Goal: Task Accomplishment & Management: Manage account settings

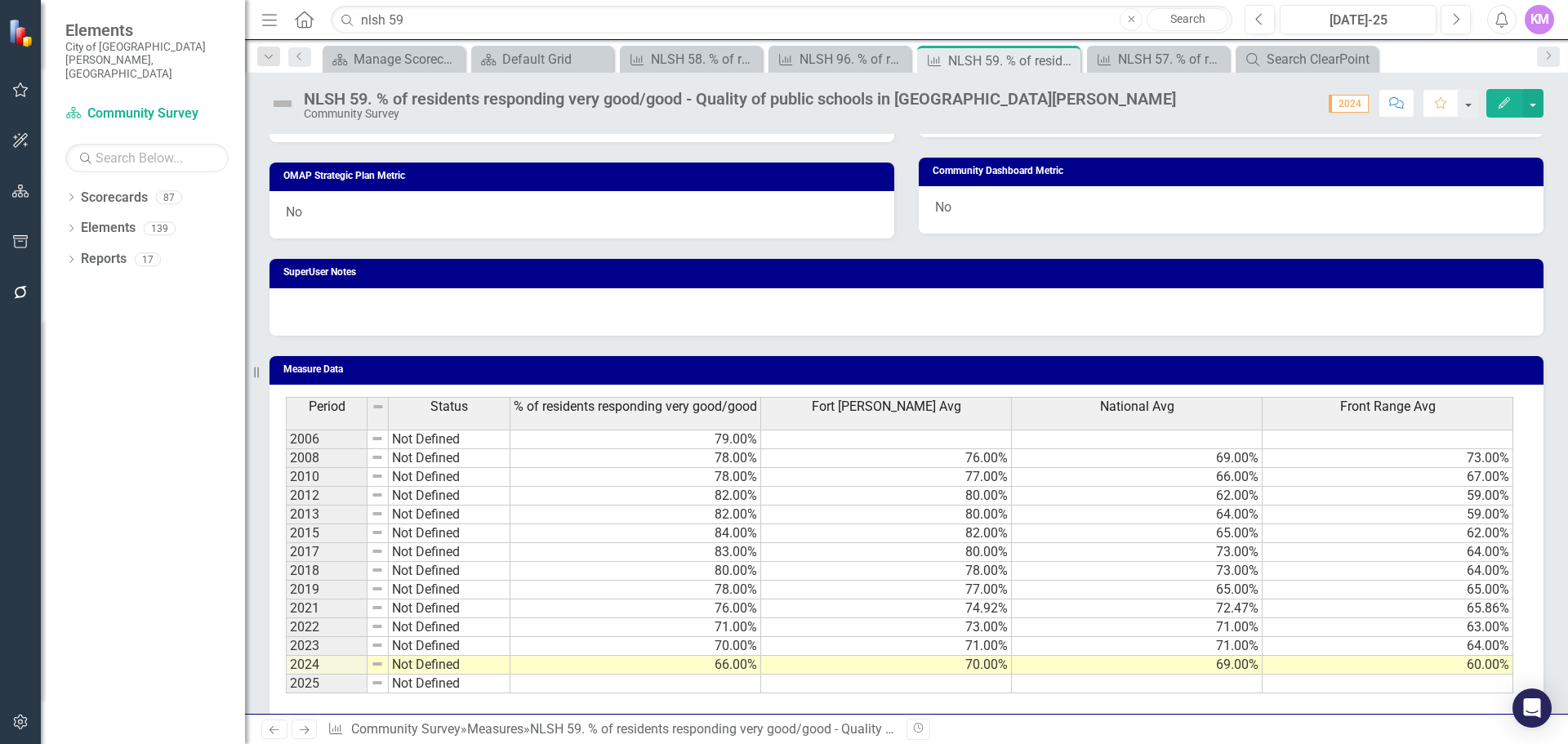
scroll to position [870, 0]
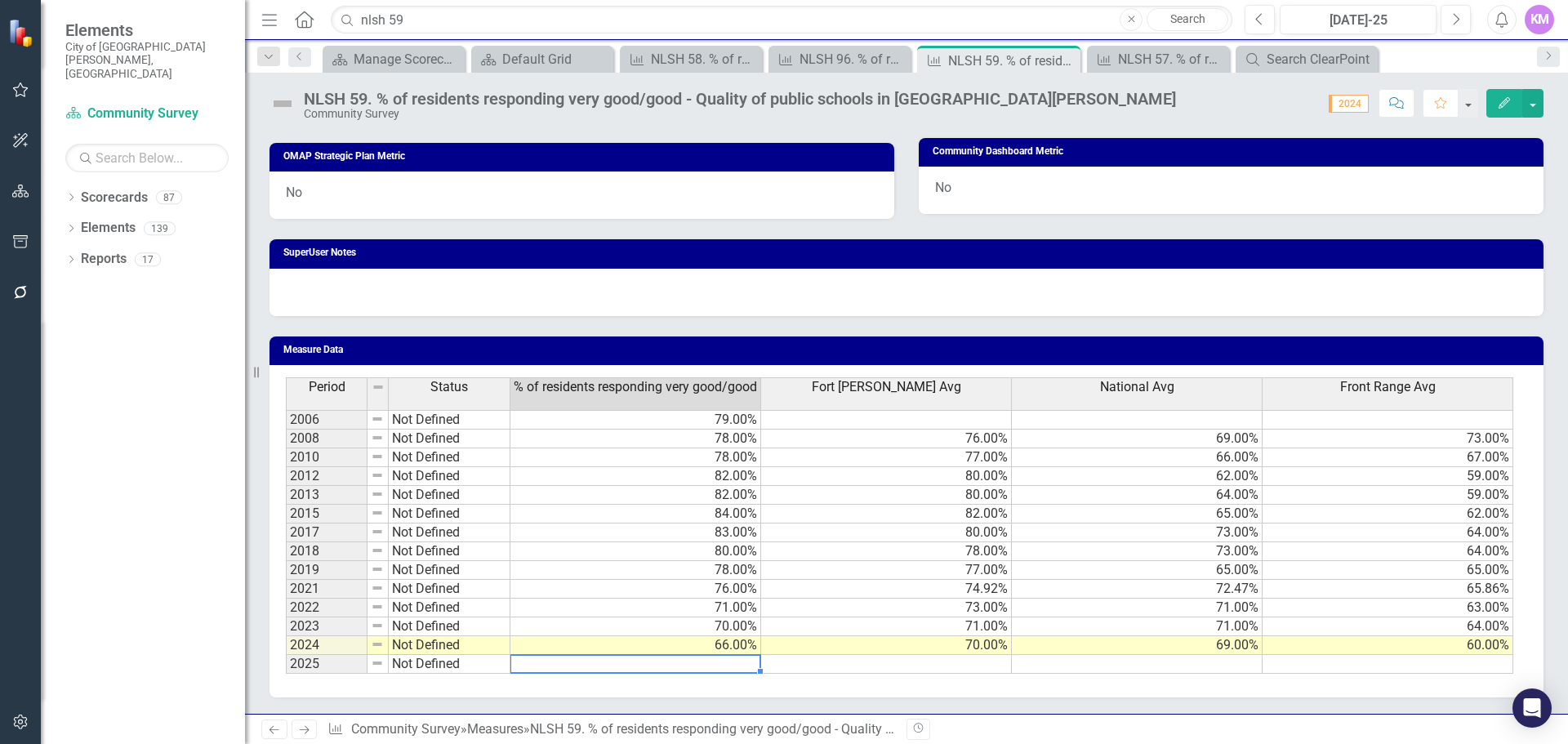
click at [637, 668] on td at bounding box center [636, 664] width 251 height 19
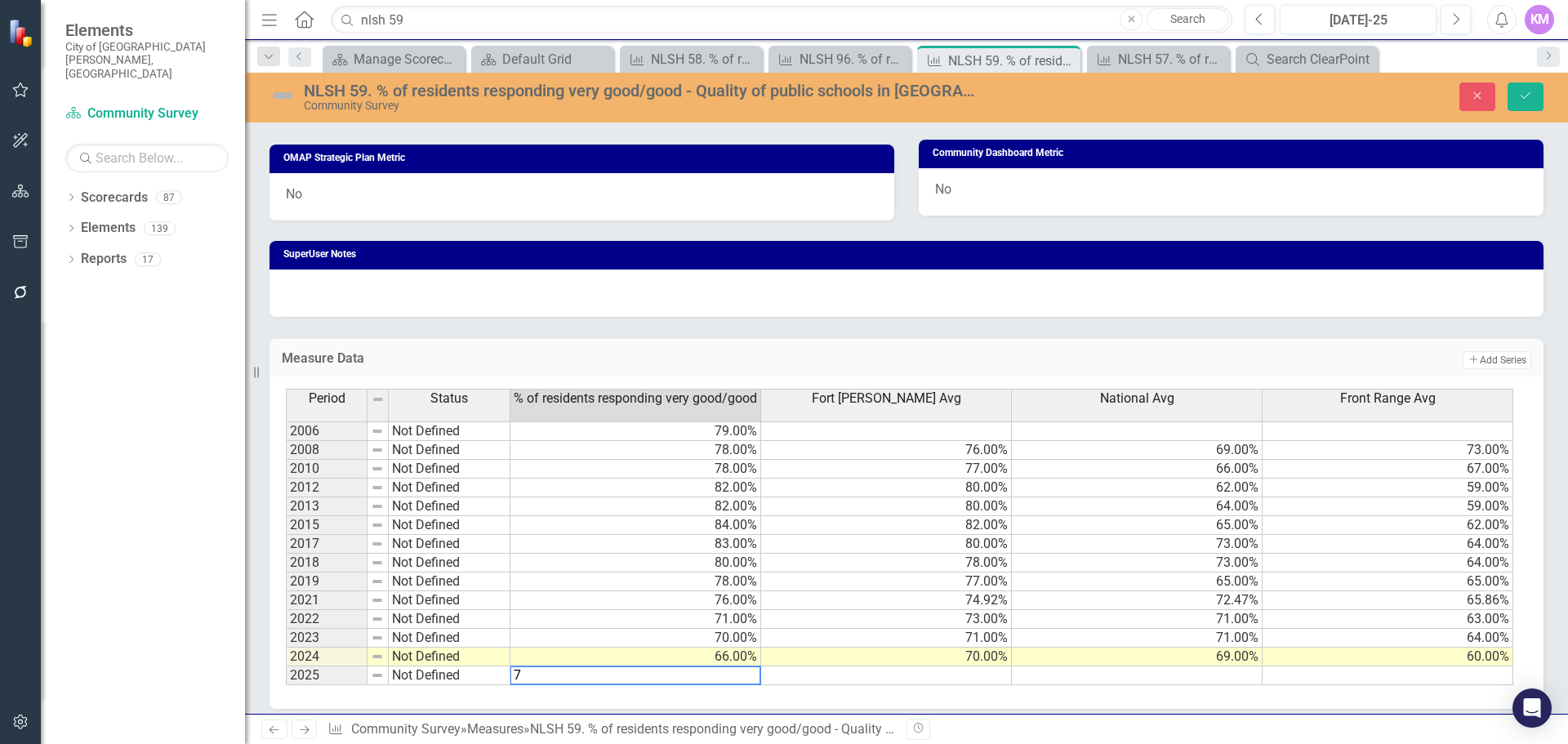
type textarea "72"
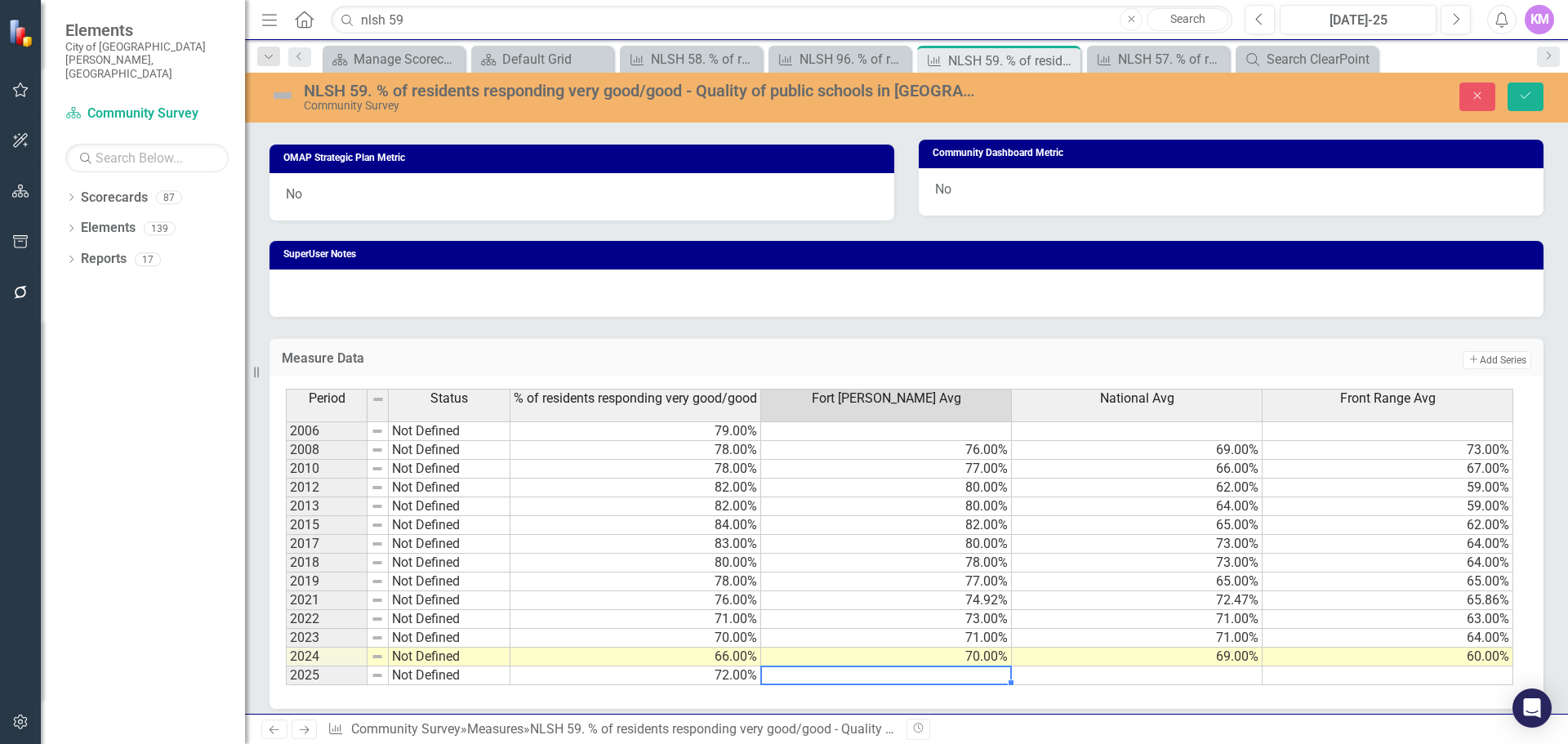
click at [965, 679] on td at bounding box center [887, 676] width 251 height 19
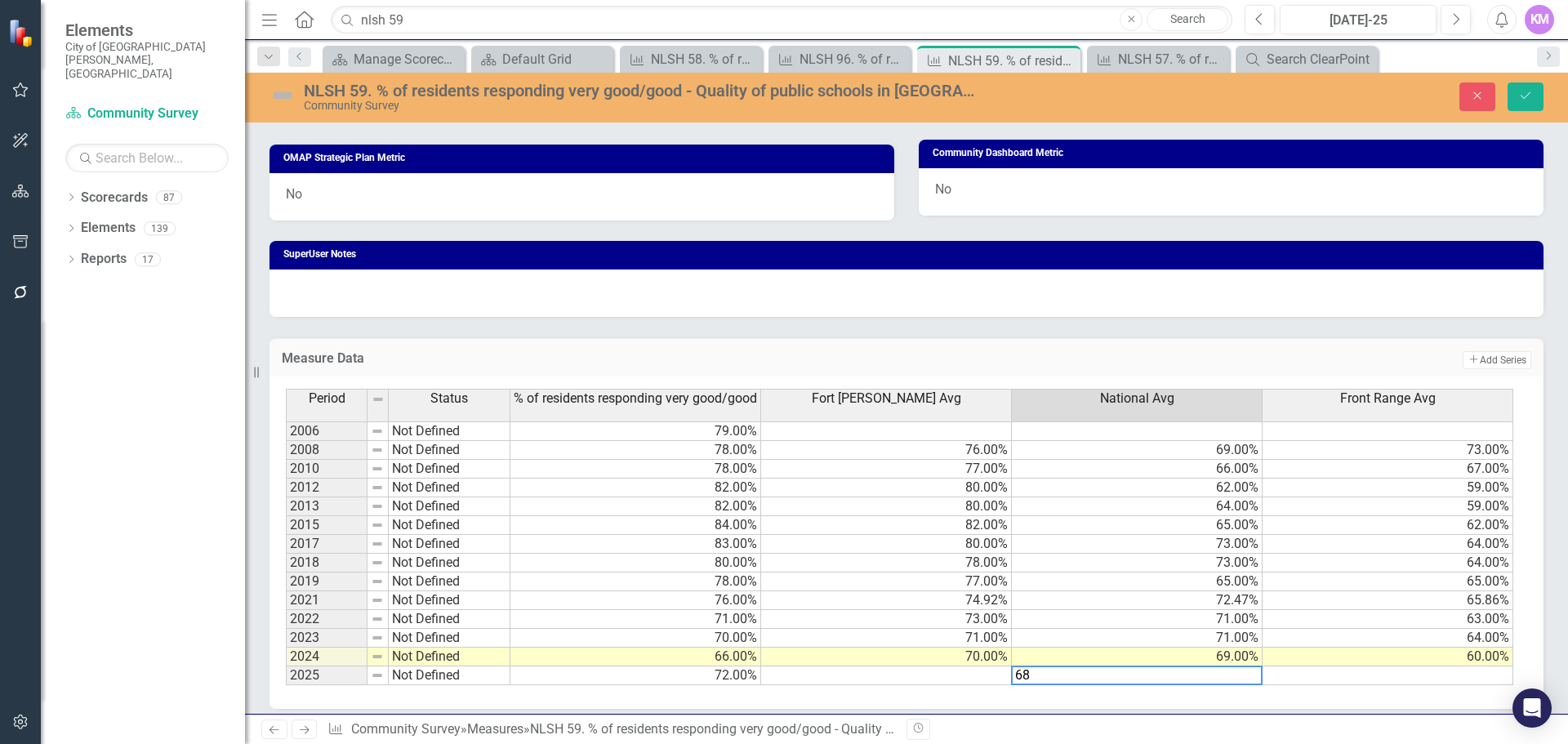
type textarea "68"
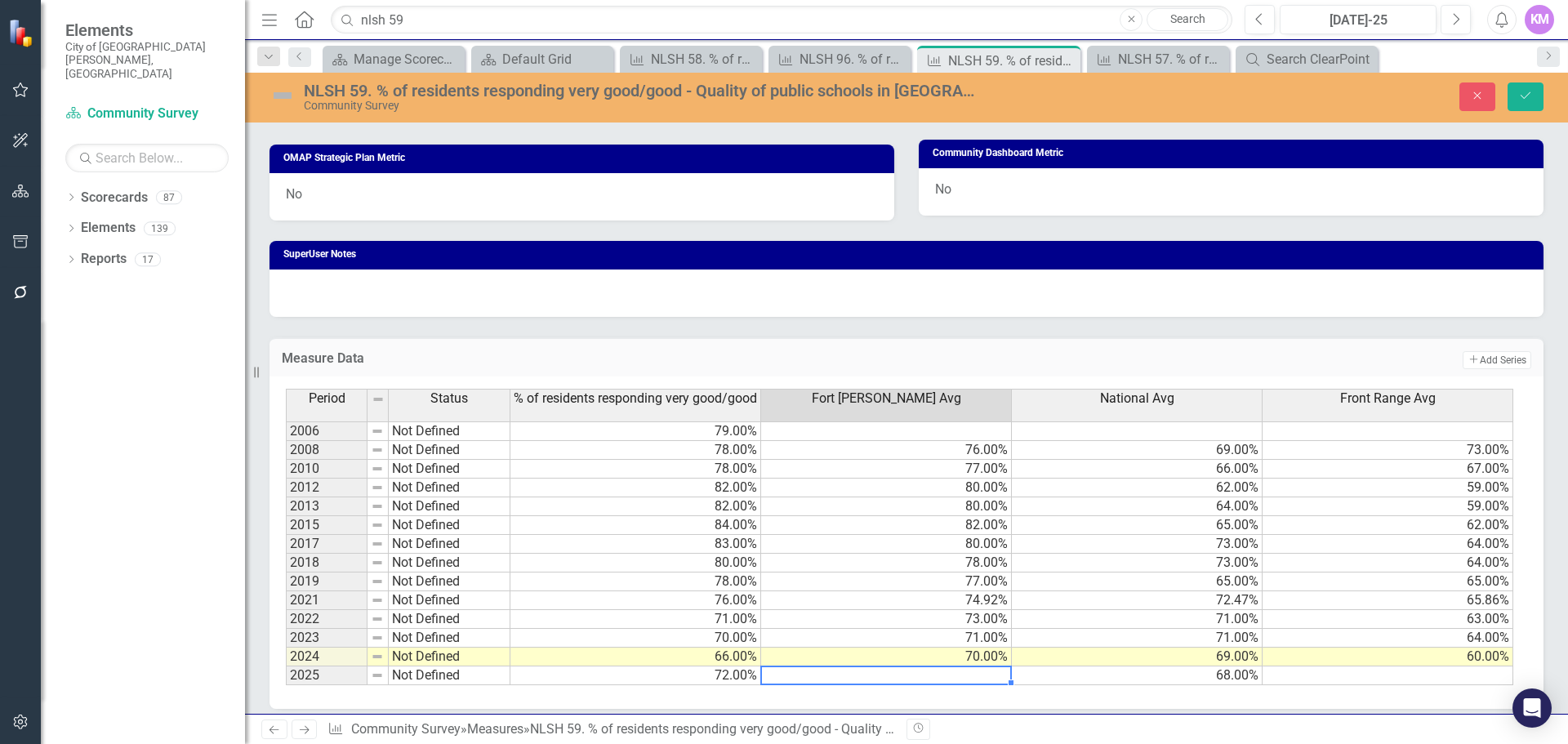
click at [949, 679] on td at bounding box center [887, 676] width 251 height 19
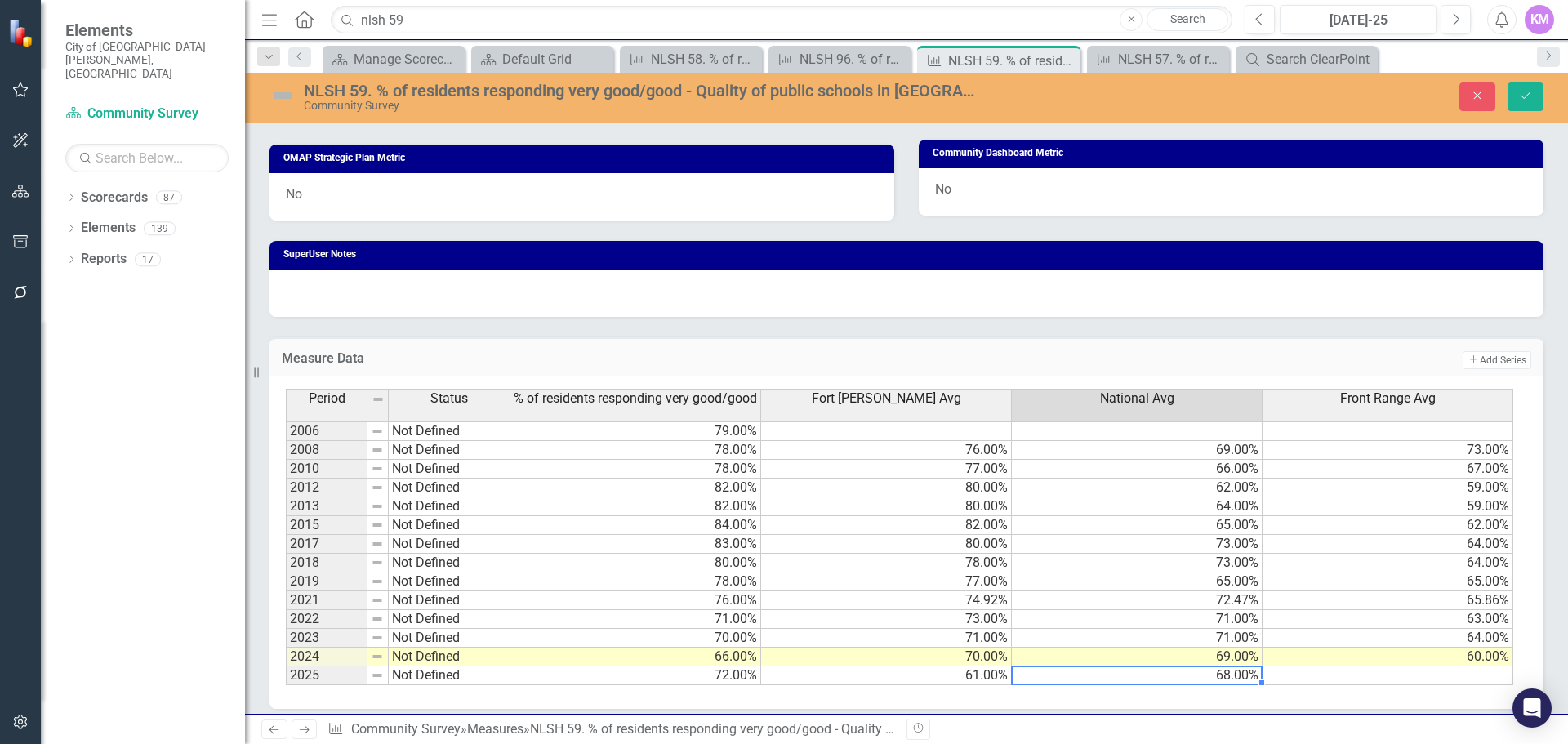
click at [1417, 677] on td at bounding box center [1388, 676] width 251 height 19
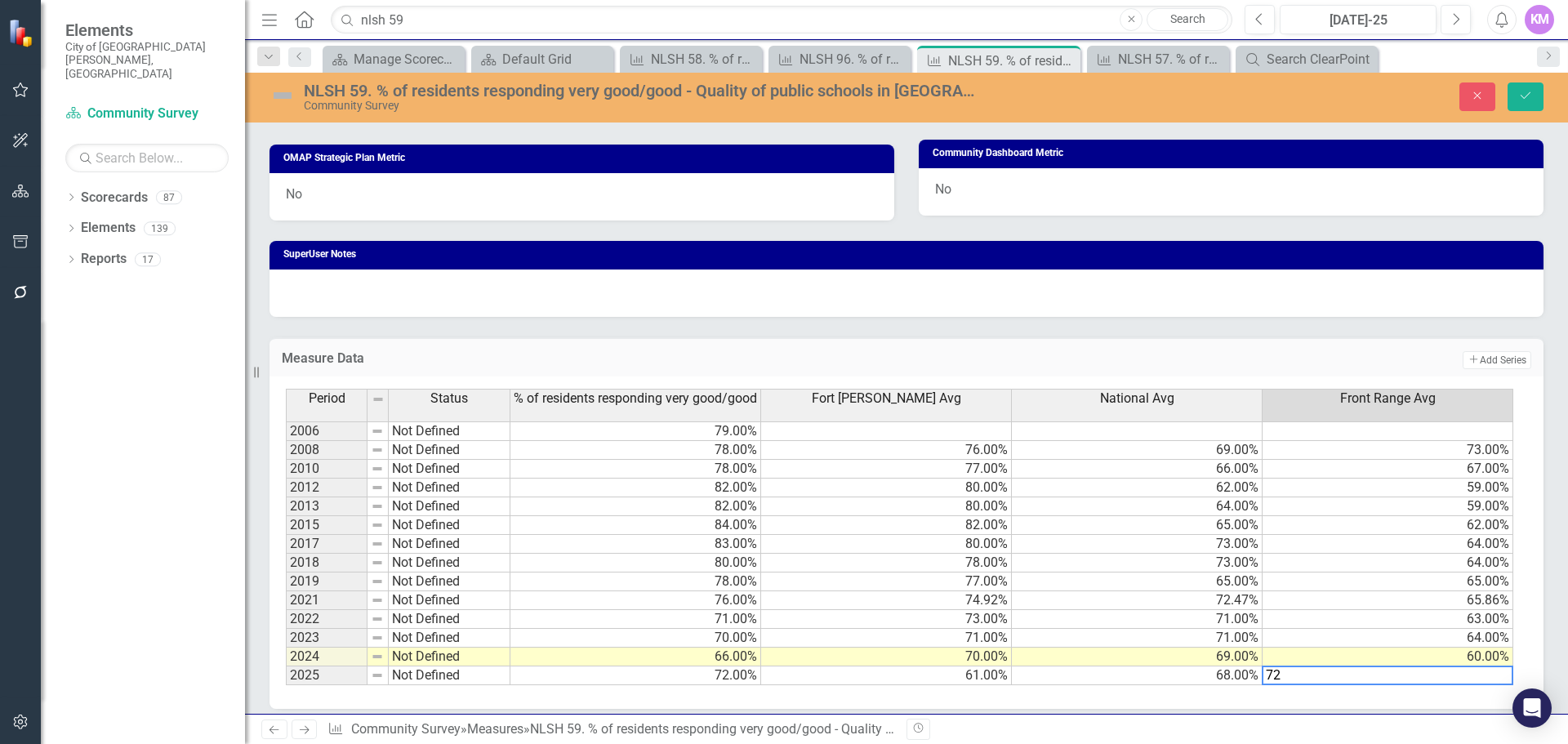
type textarea "60"
click at [1315, 661] on td "60.00%" at bounding box center [1388, 657] width 251 height 19
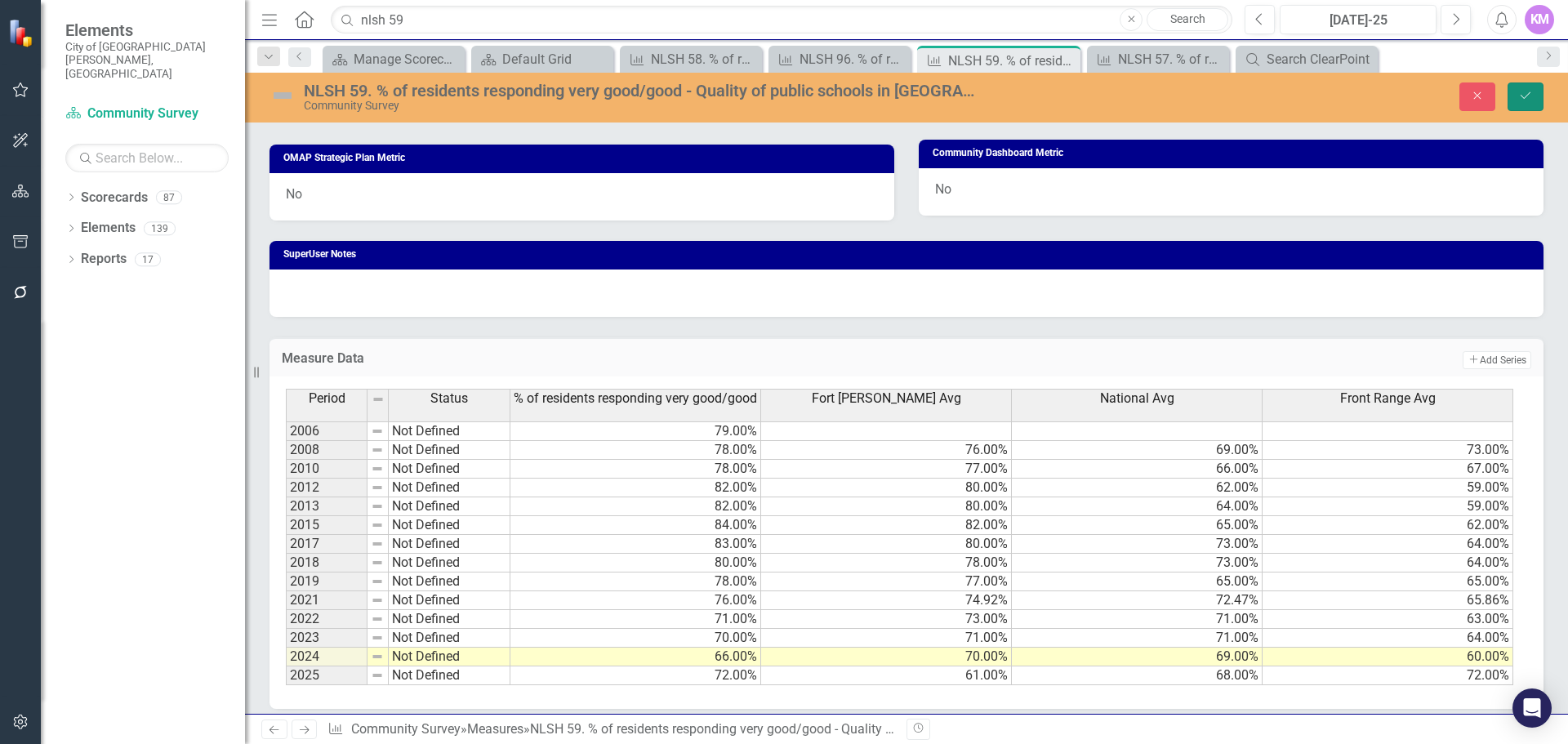
click at [1528, 92] on icon "Save" at bounding box center [1526, 96] width 15 height 12
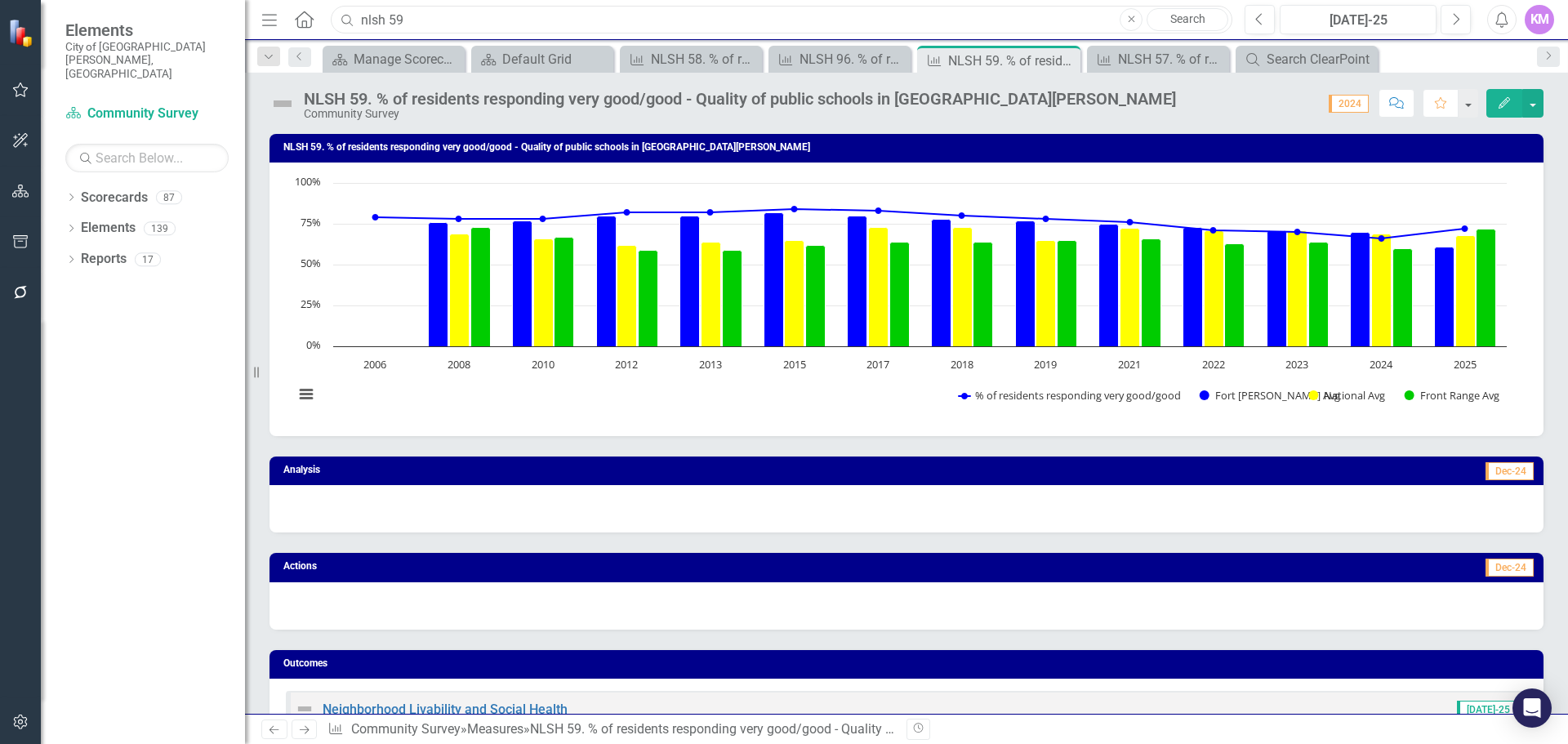
click at [636, 17] on input "nlsh 59" at bounding box center [782, 20] width 902 height 28
click at [675, 22] on input "cr 65" at bounding box center [782, 20] width 902 height 28
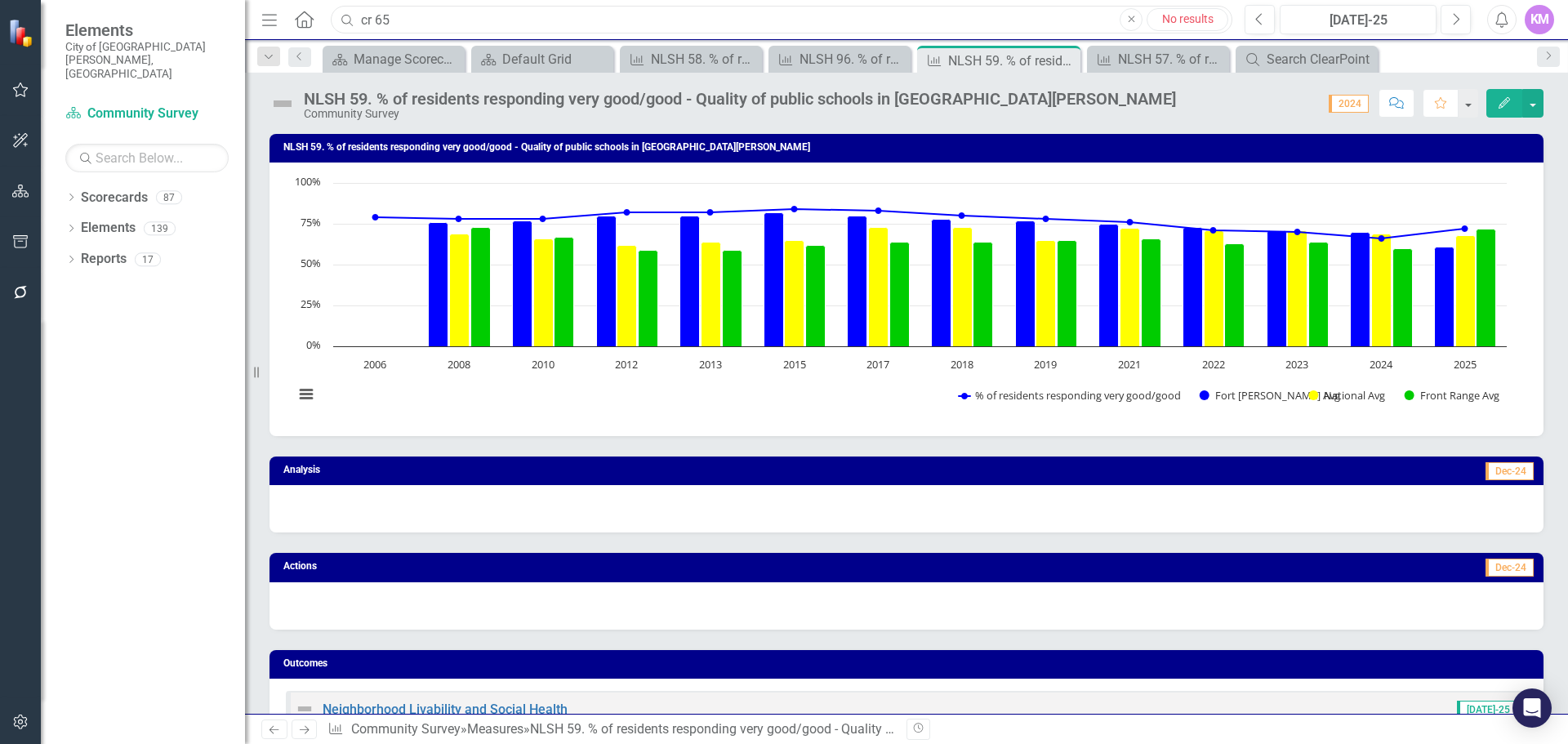
click at [675, 22] on input "cr 65" at bounding box center [782, 20] width 902 height 28
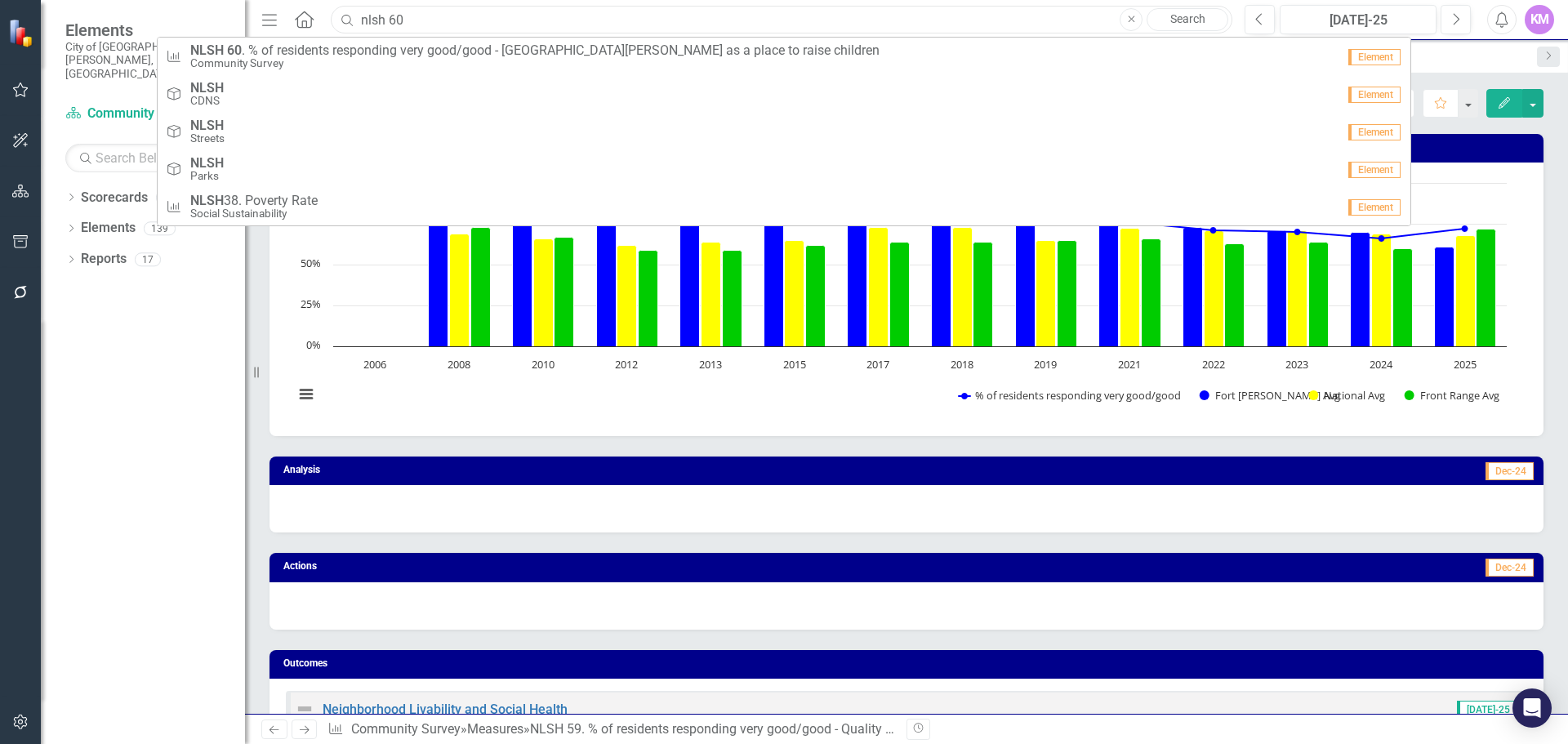
click at [675, 22] on input "nlsh 60" at bounding box center [782, 20] width 902 height 28
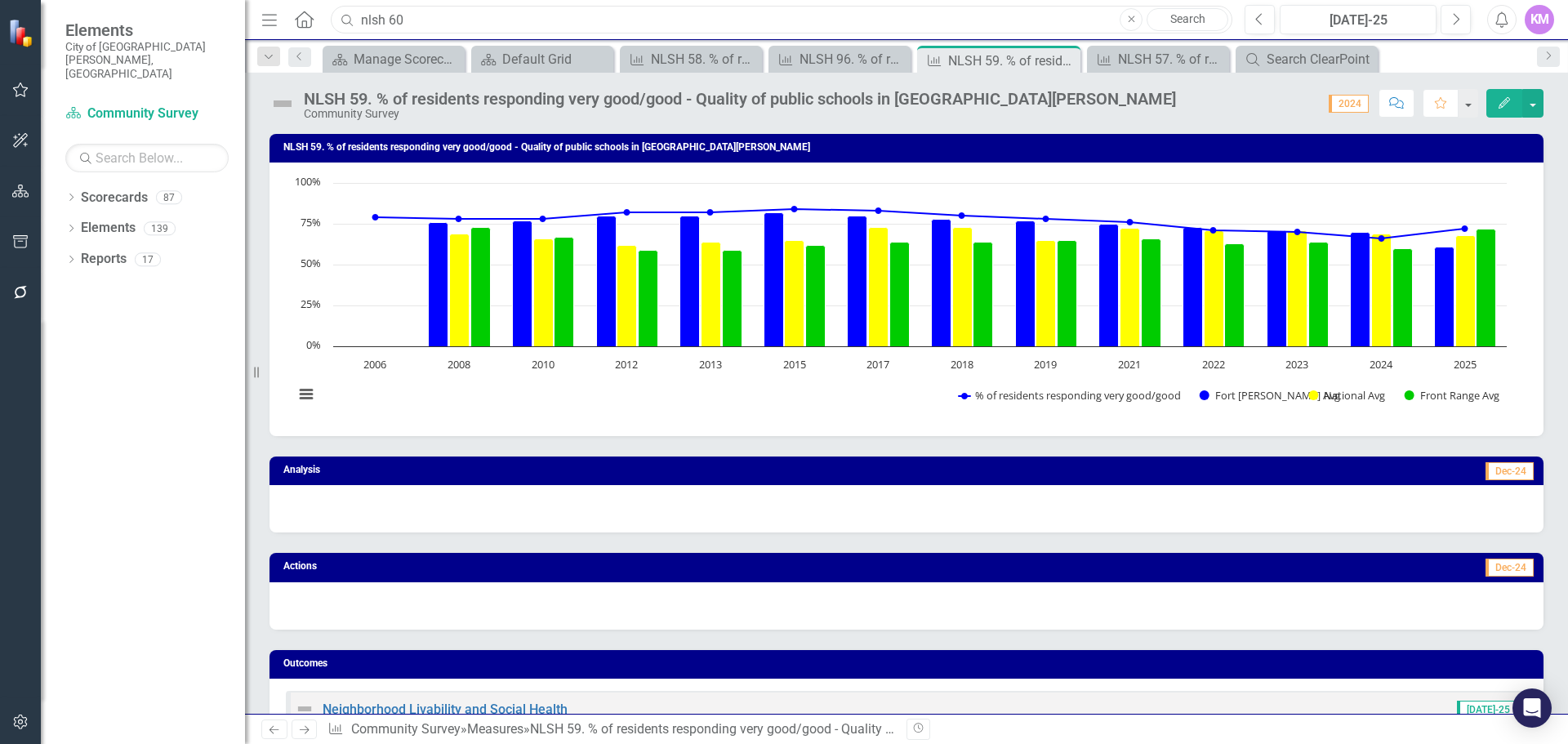
click at [675, 22] on input "nlsh 60" at bounding box center [782, 20] width 902 height 28
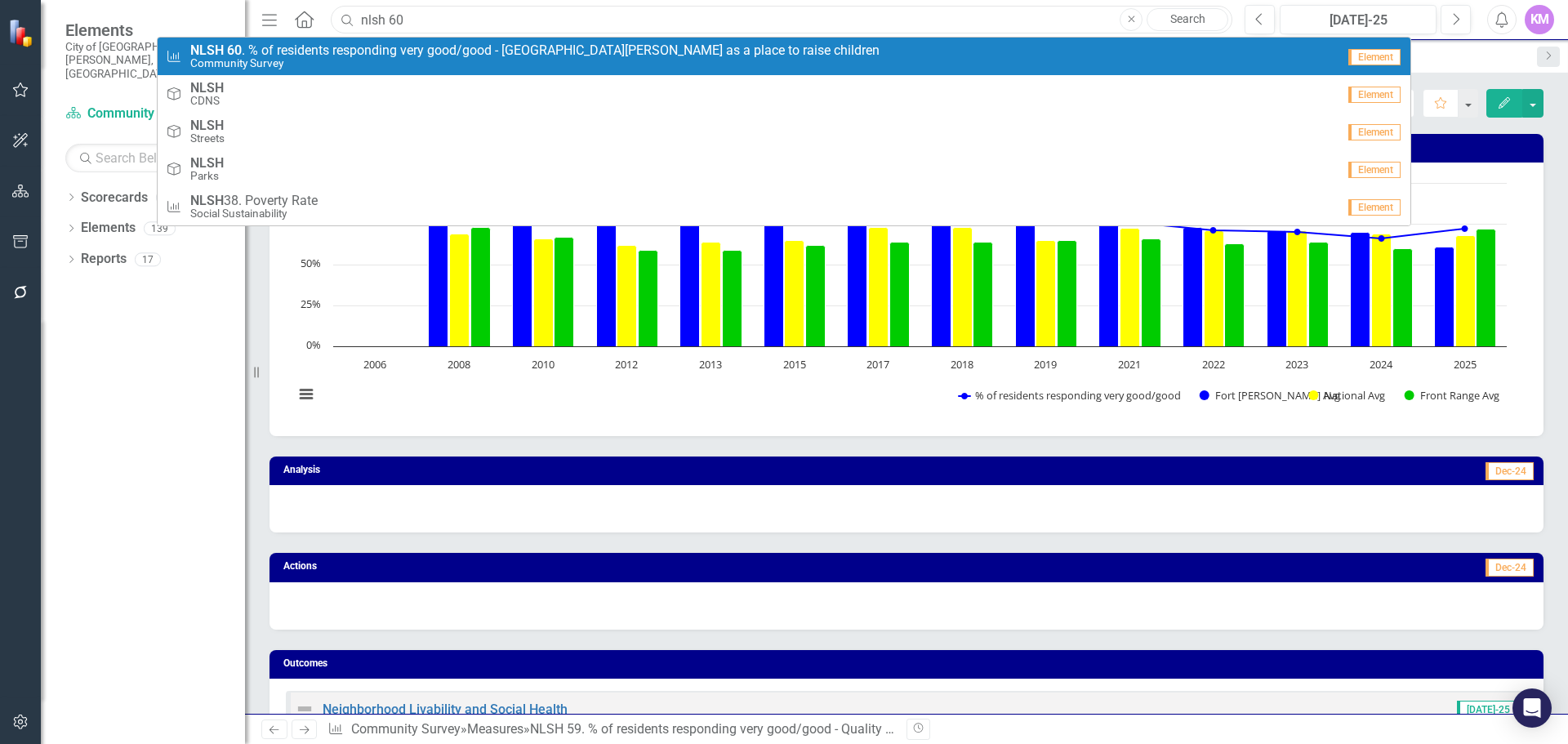
type input "nlsh 60"
click at [648, 57] on span "NLSH 60 . % of residents responding very good/good - Fort Collins as a place to…" at bounding box center [535, 51] width 689 height 15
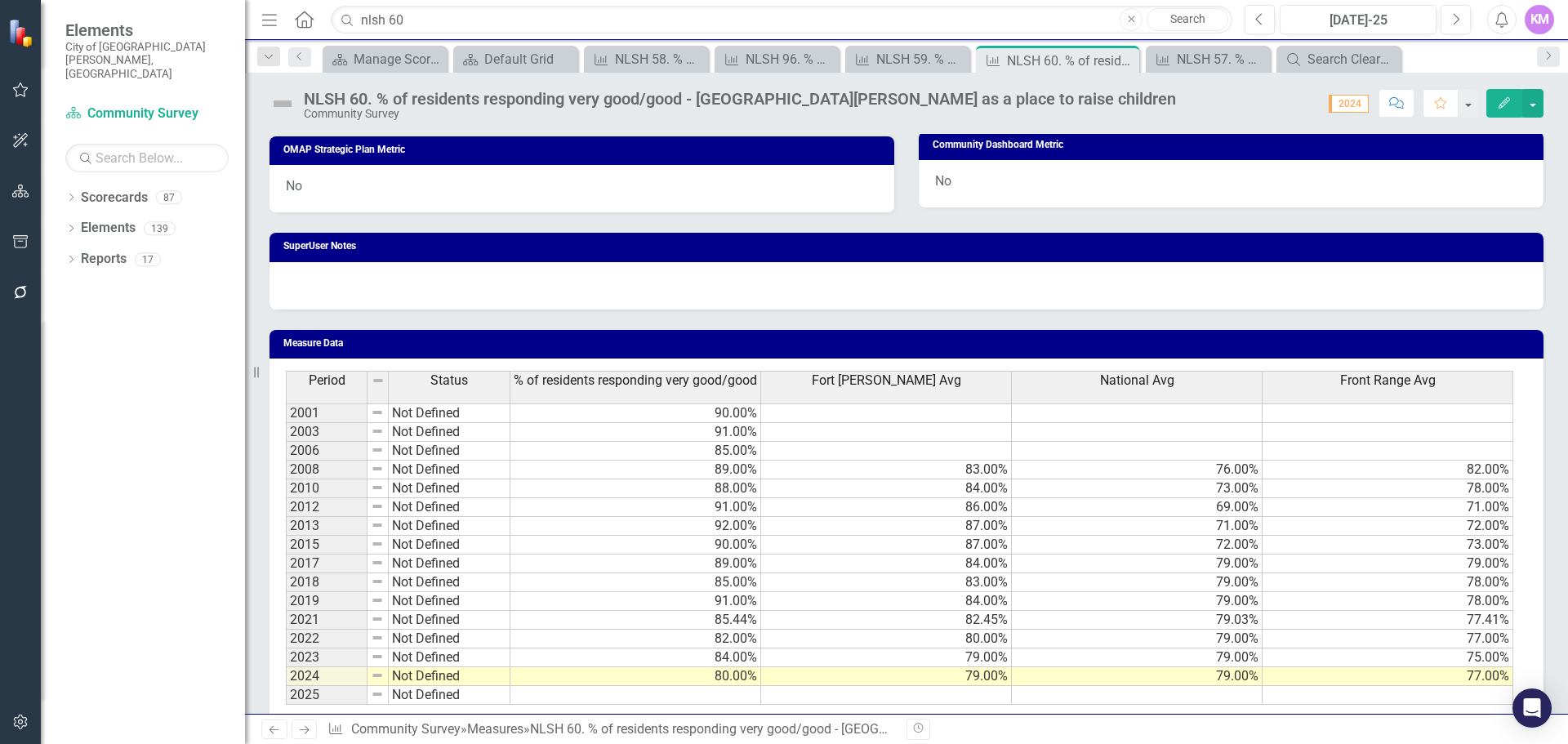
scroll to position [864, 0]
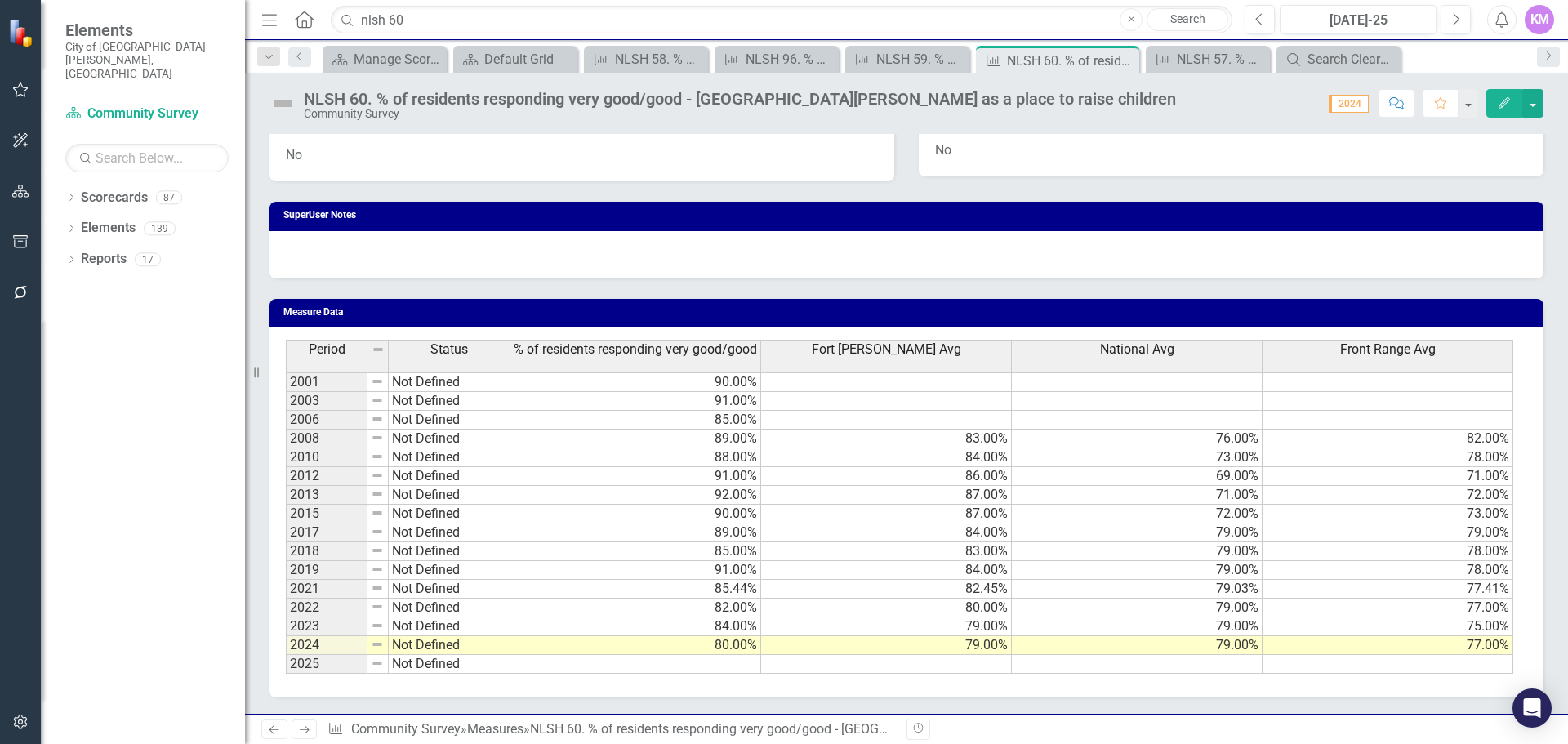
click at [708, 669] on td at bounding box center [636, 664] width 251 height 19
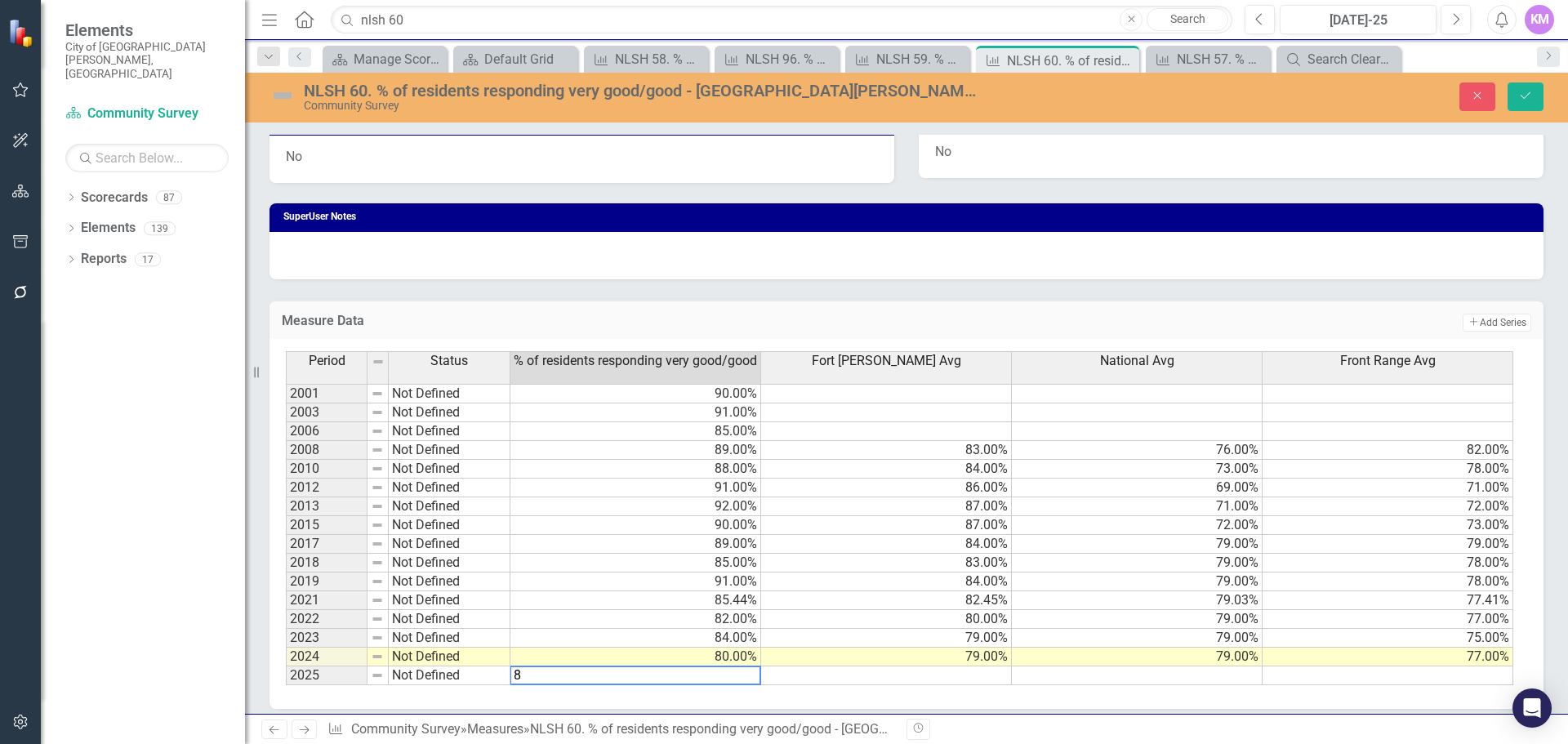
type textarea "85"
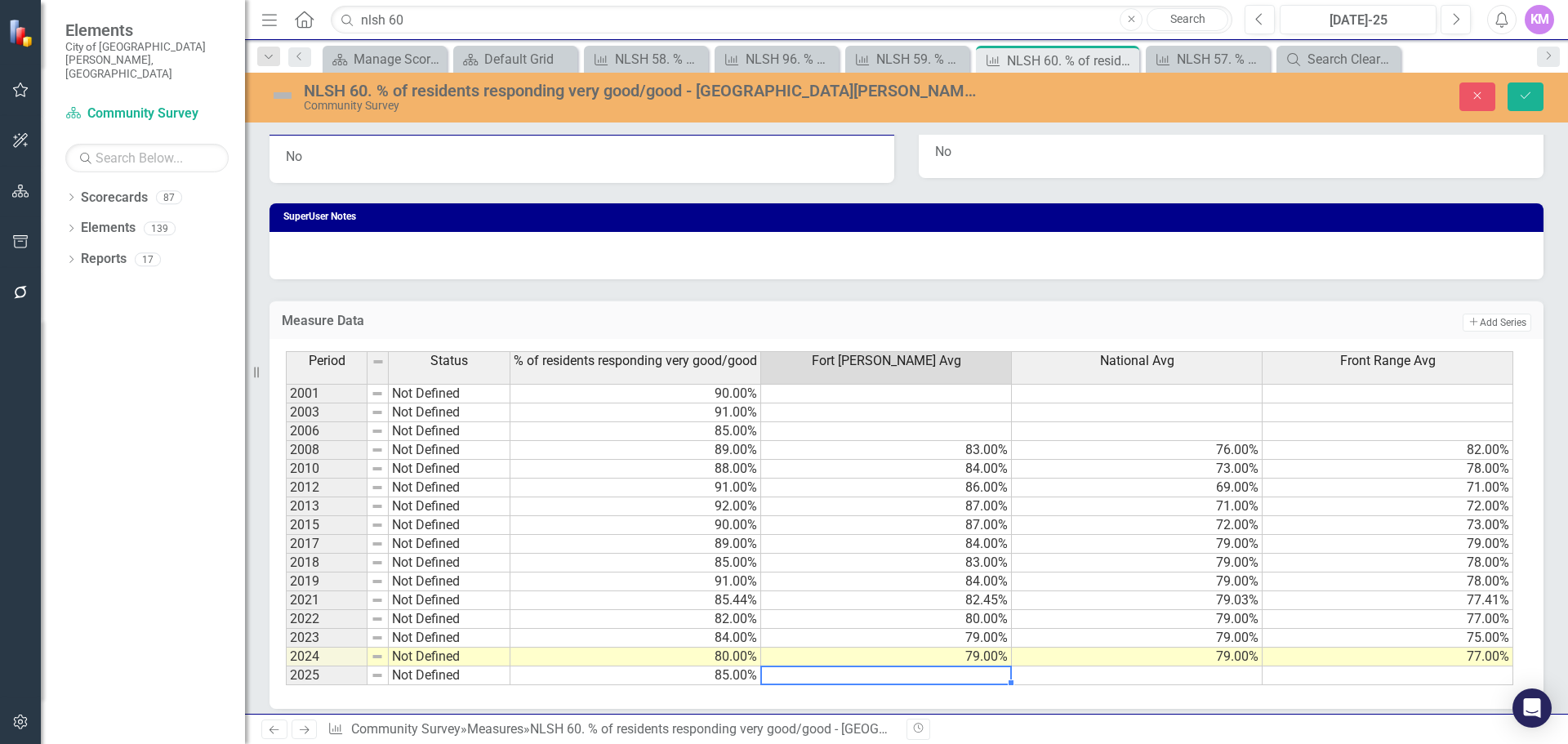
click at [1193, 676] on td at bounding box center [1137, 676] width 251 height 19
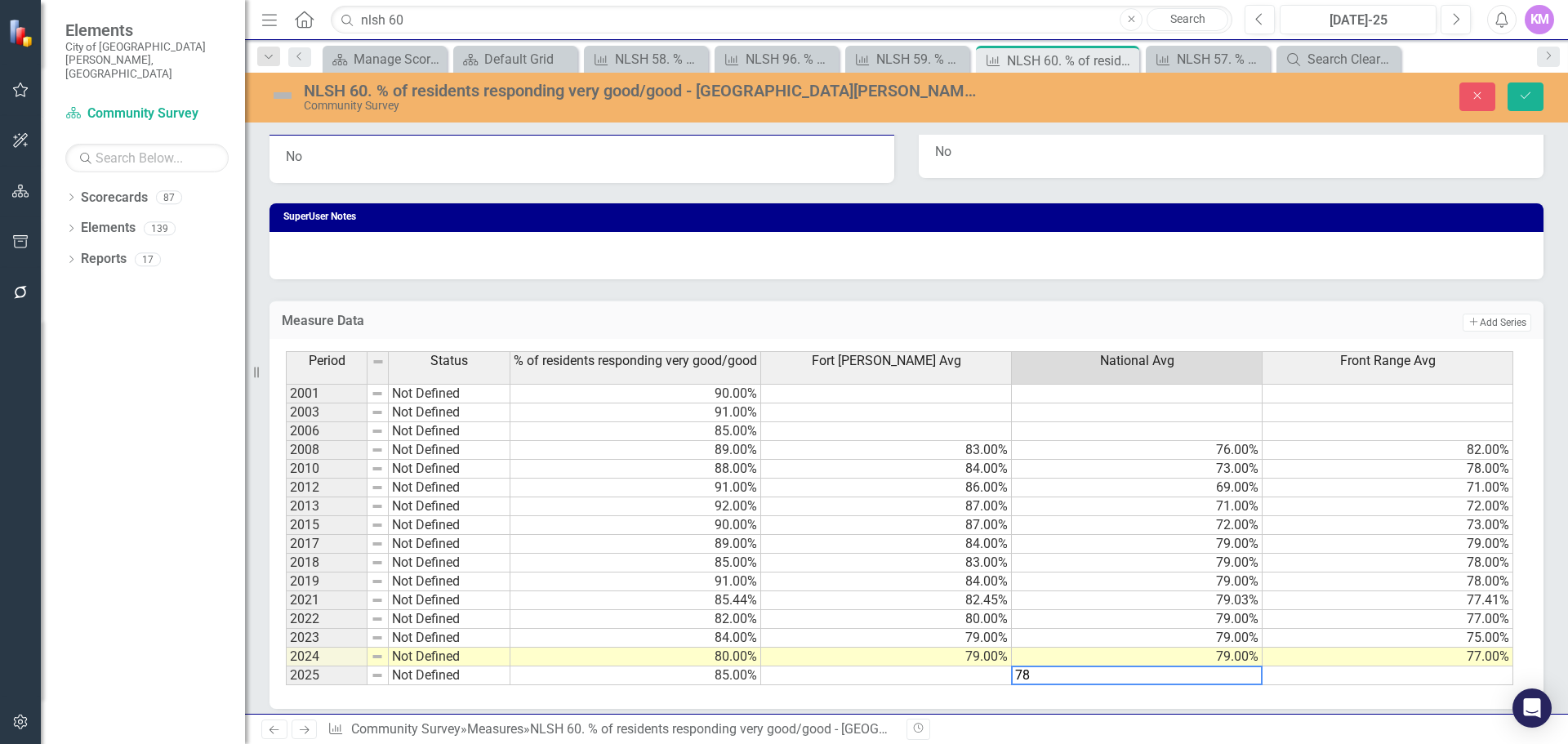
type textarea "78"
click at [961, 677] on td at bounding box center [887, 676] width 251 height 19
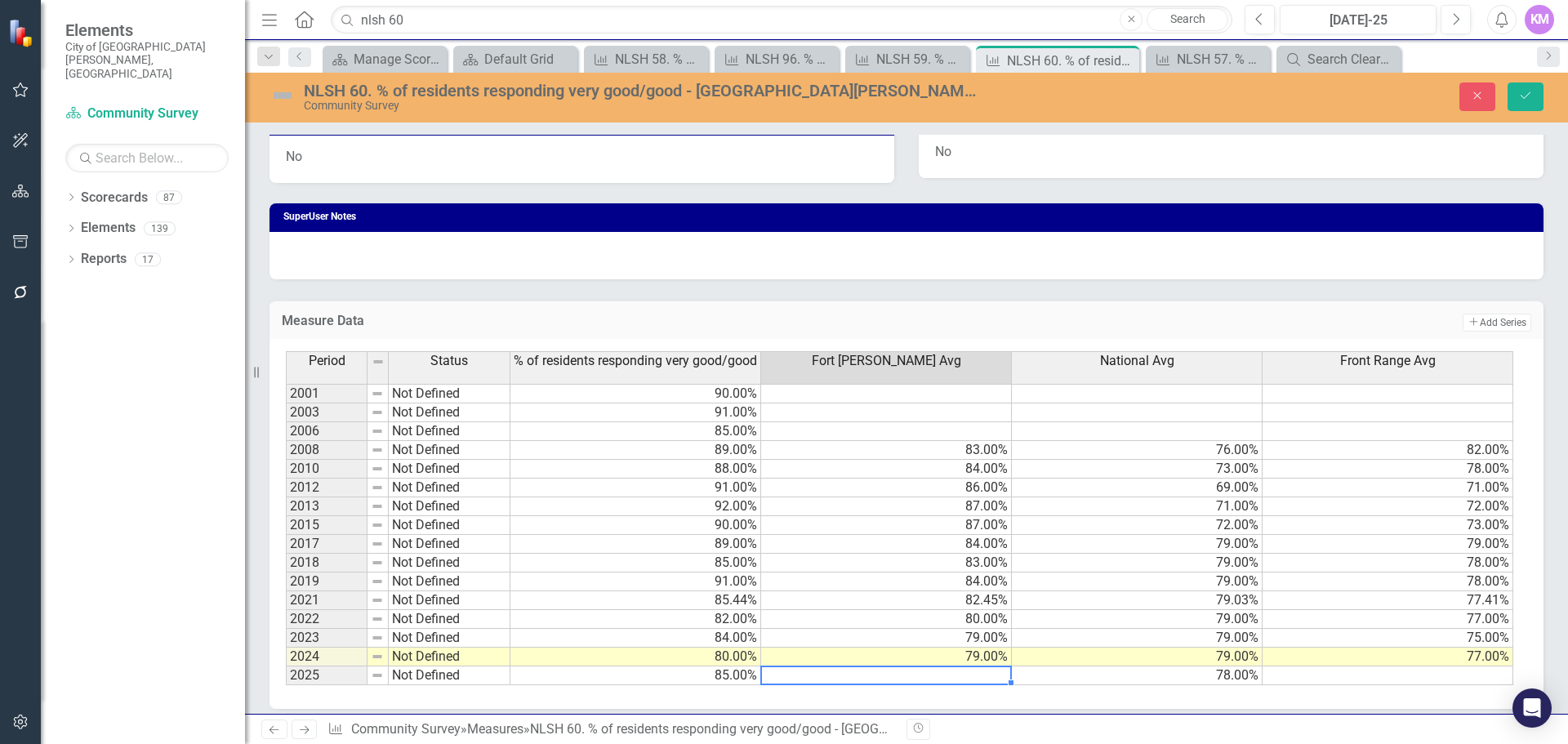
click at [858, 677] on td at bounding box center [887, 676] width 251 height 19
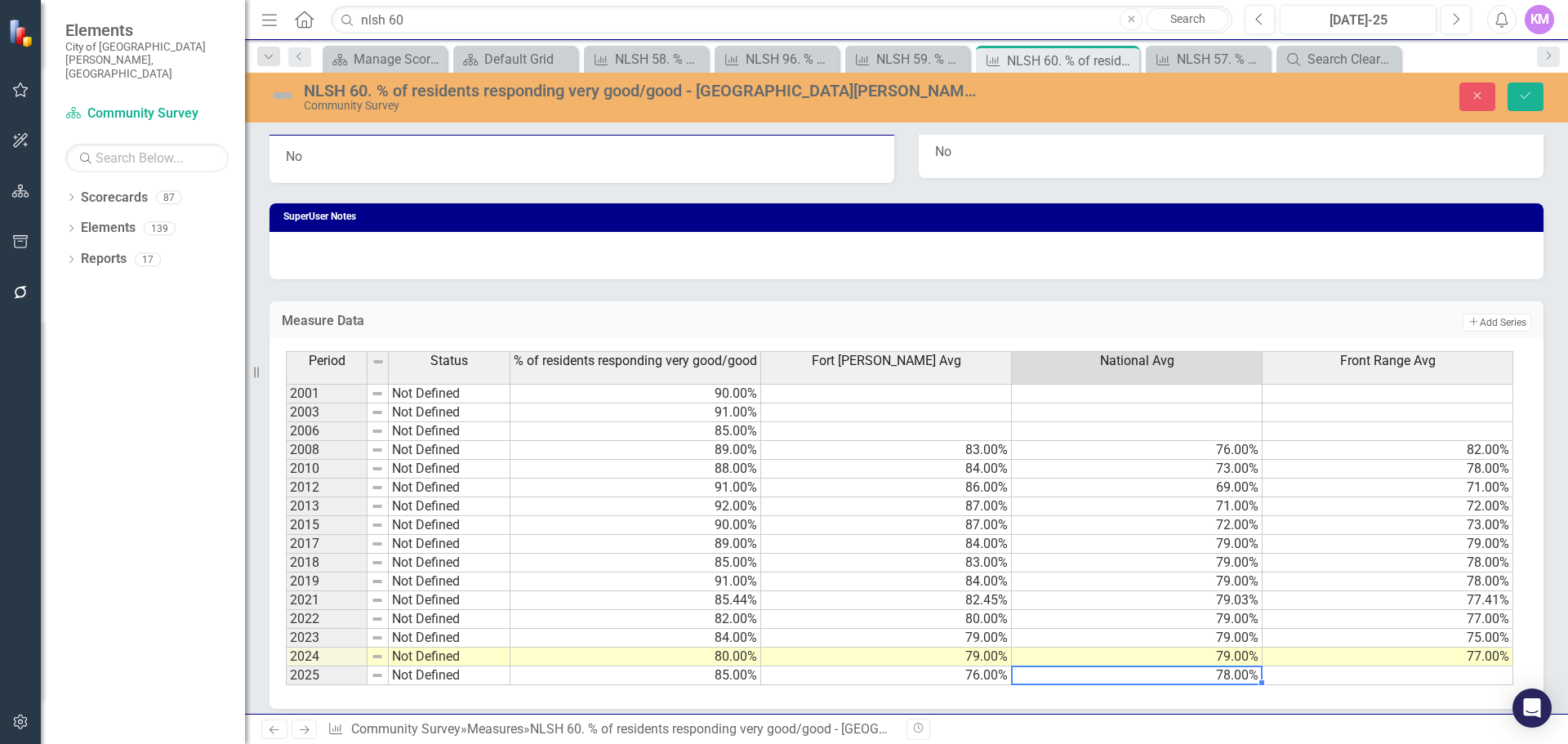
click at [1420, 671] on td at bounding box center [1388, 676] width 251 height 19
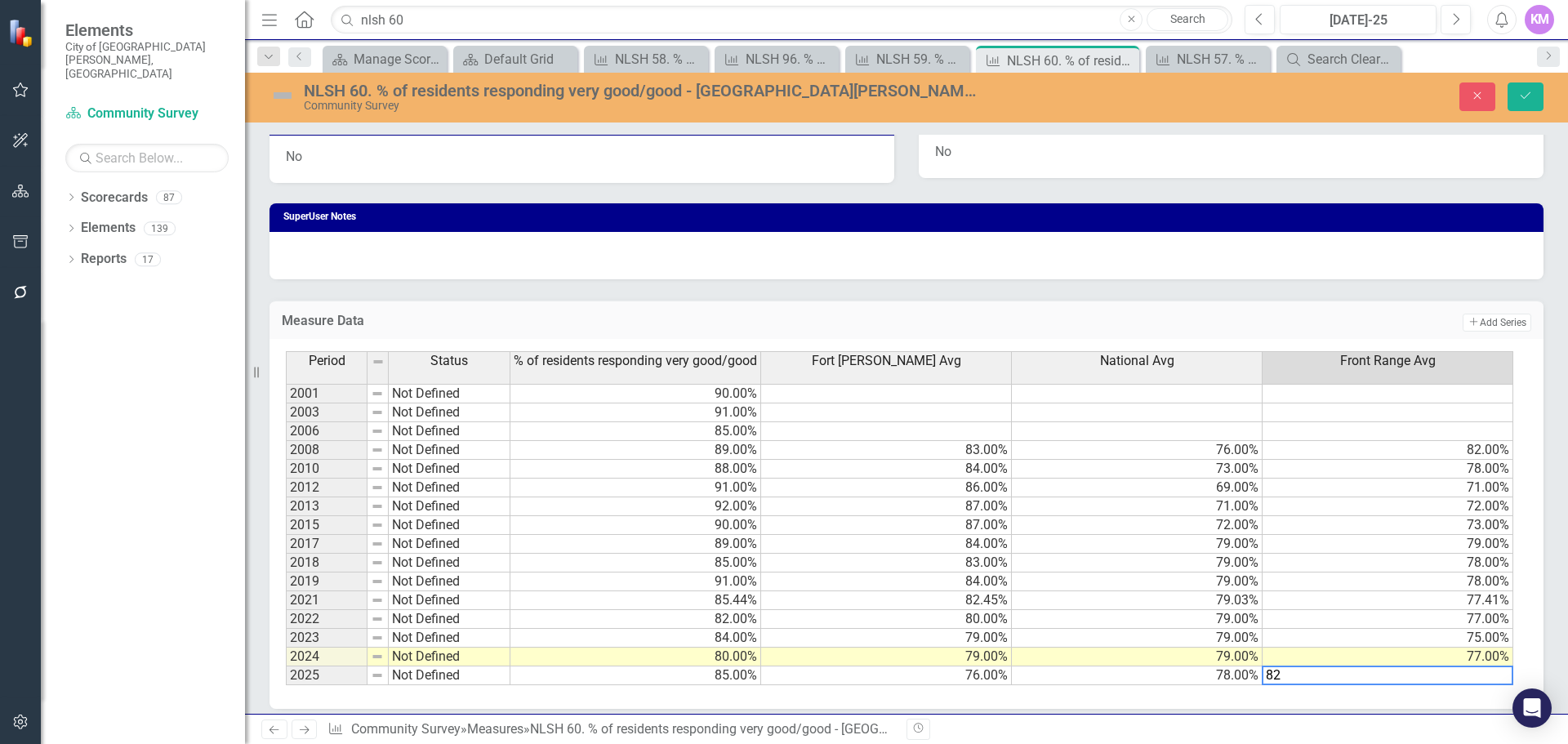
click at [1310, 620] on td "77.00%" at bounding box center [1388, 619] width 251 height 19
type textarea "77"
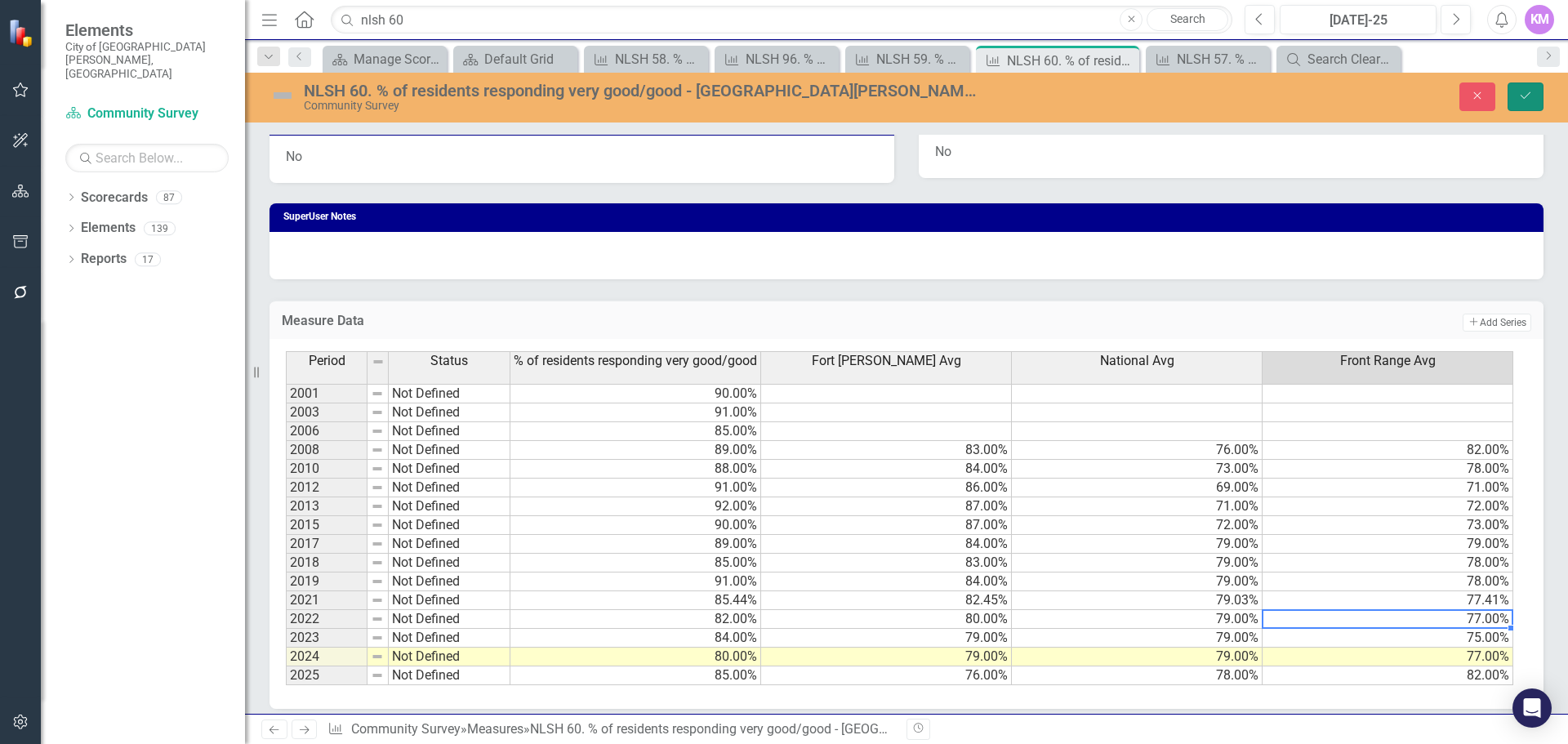
click at [1530, 101] on icon "Save" at bounding box center [1526, 96] width 15 height 12
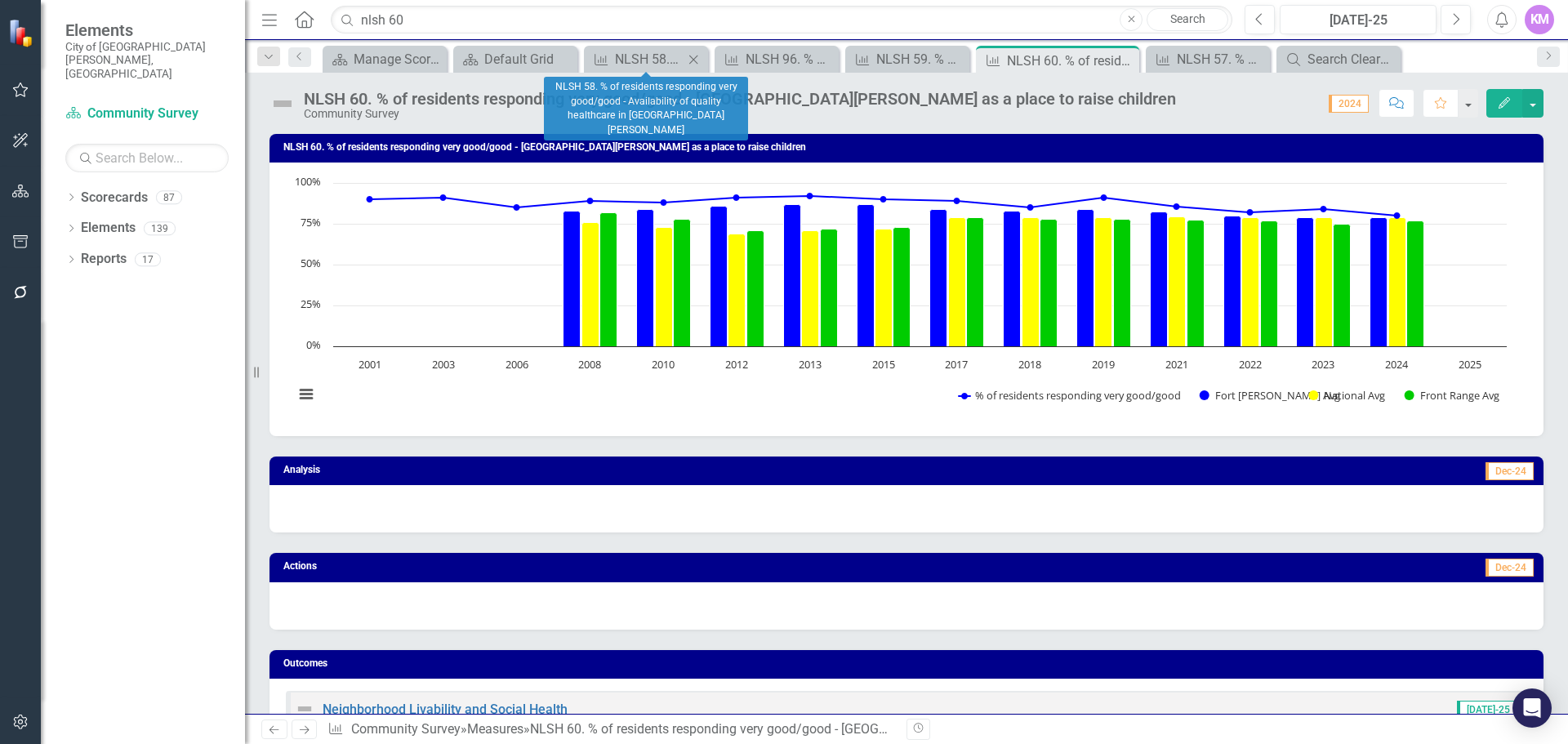
click at [694, 58] on icon "Close" at bounding box center [693, 60] width 17 height 13
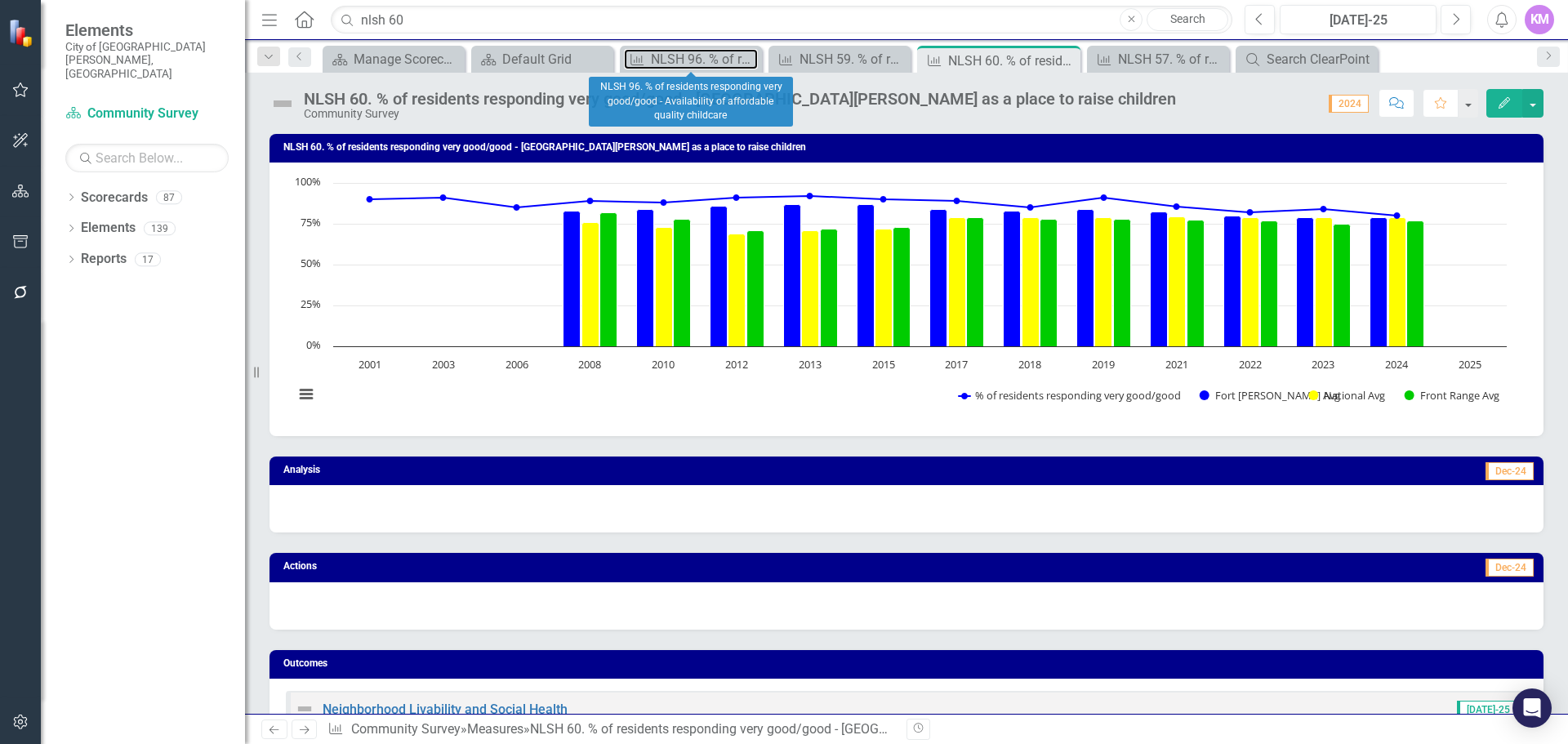
click at [694, 58] on div "NLSH 96. % of residents responding very good/good - Availability of affordable …" at bounding box center [704, 59] width 107 height 21
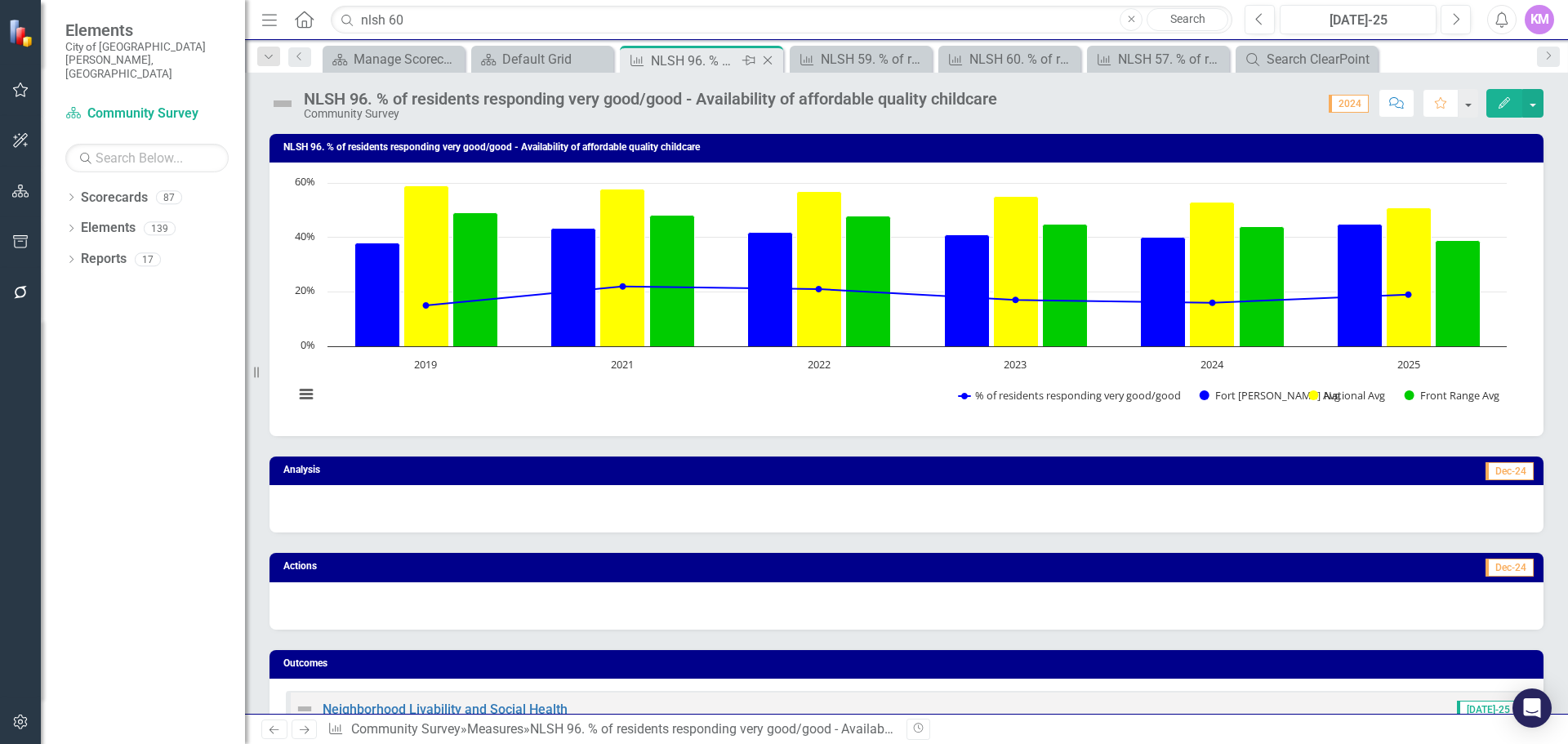
click at [771, 58] on icon "Close" at bounding box center [768, 61] width 17 height 13
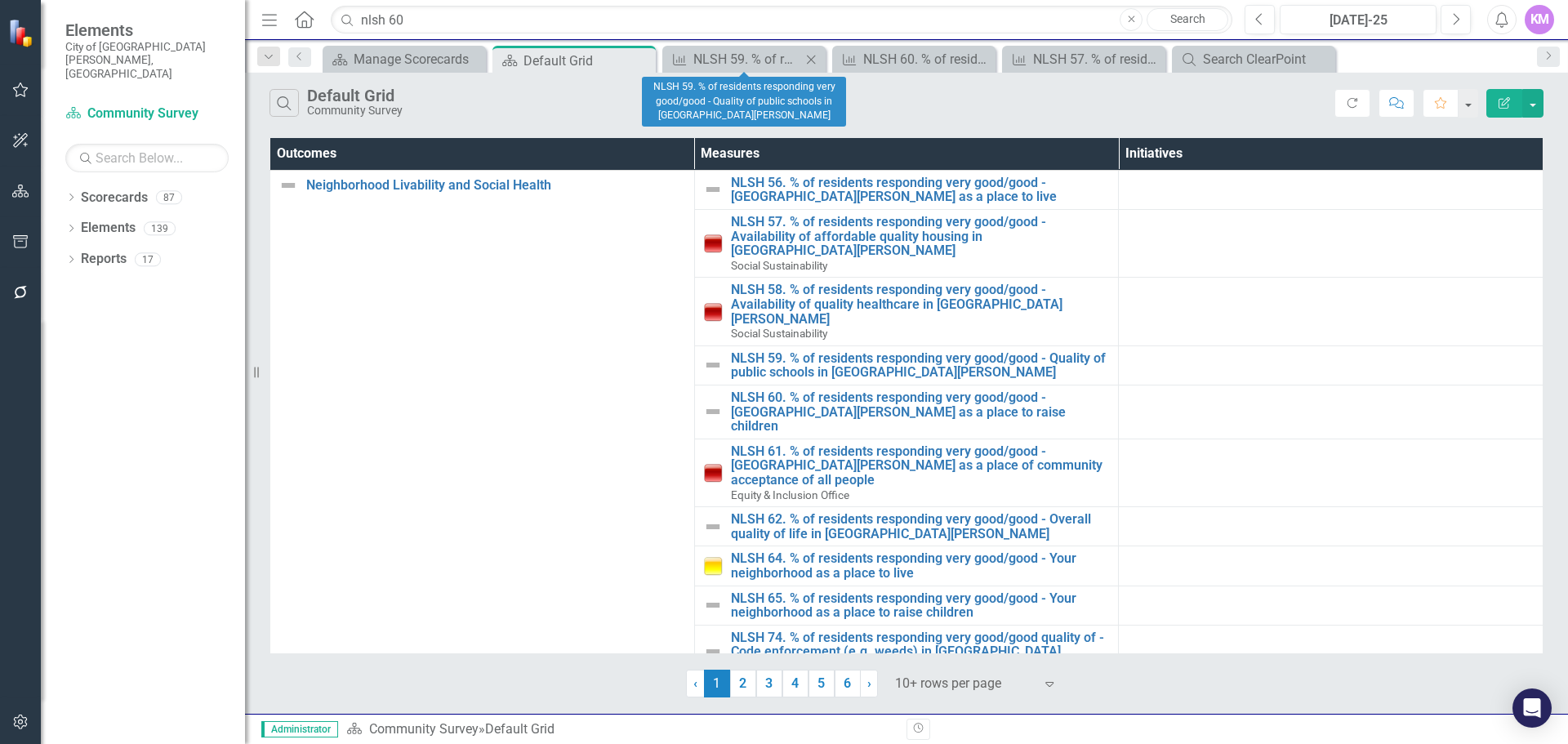
click at [813, 62] on icon "Close" at bounding box center [811, 60] width 17 height 13
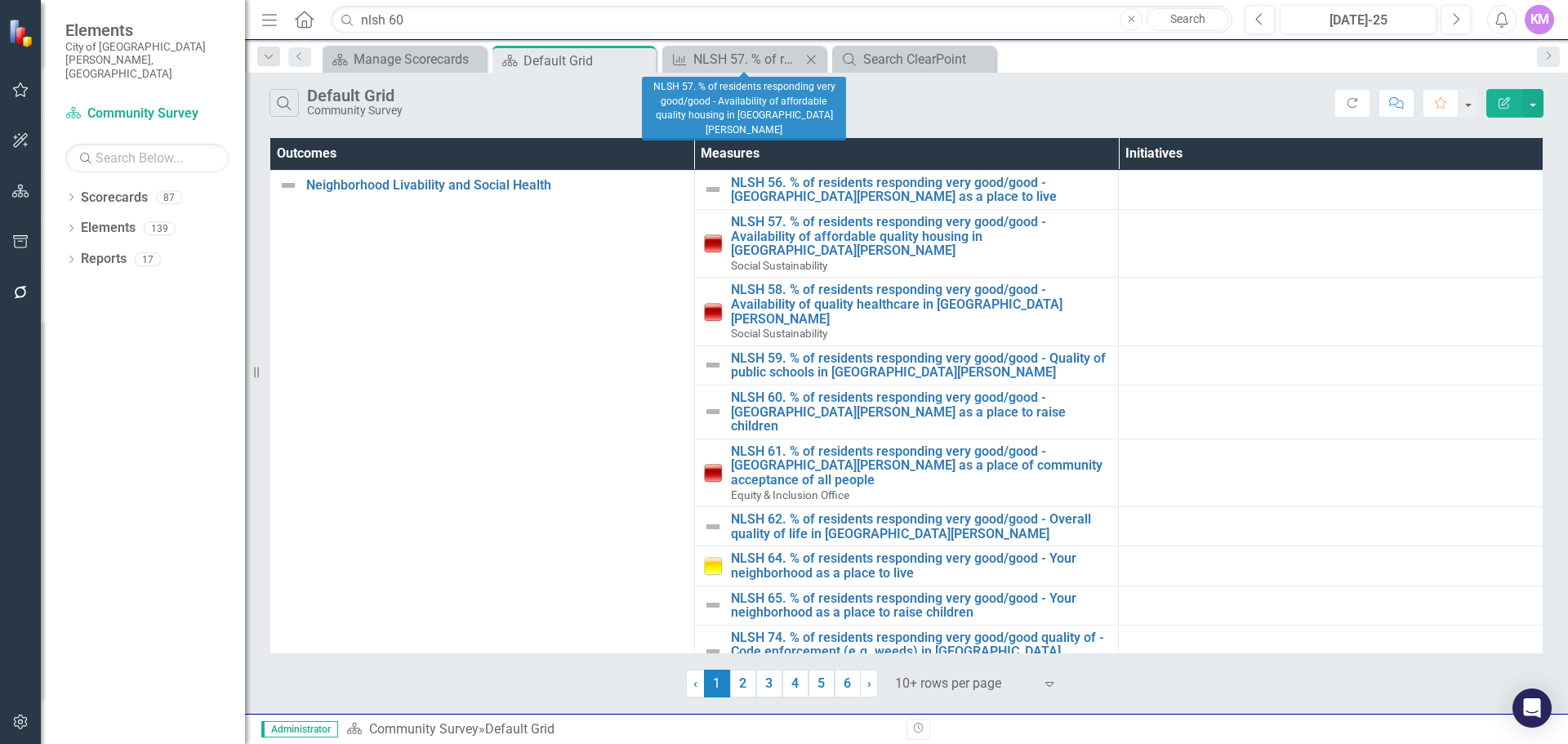
click at [813, 62] on icon "Close" at bounding box center [811, 60] width 17 height 13
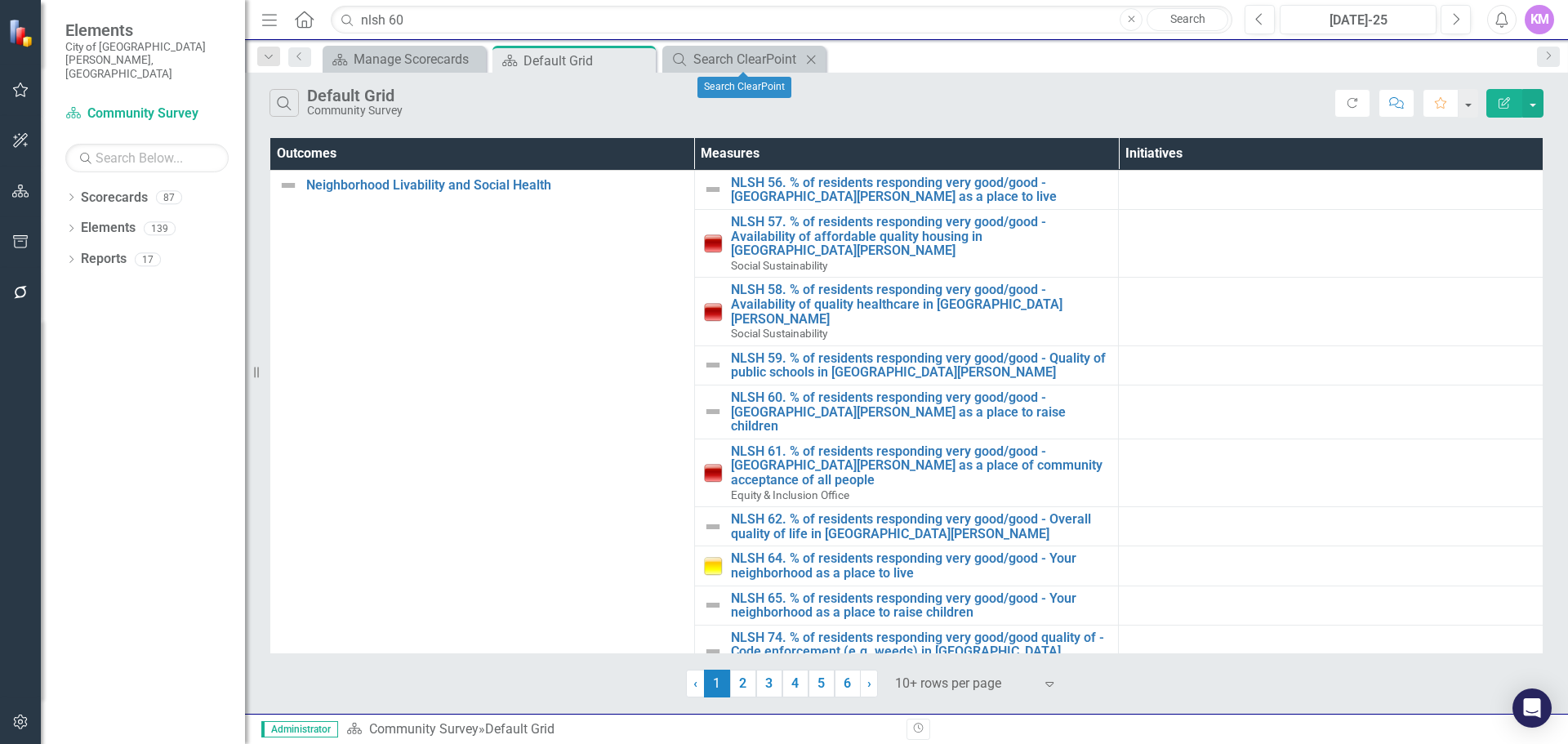
click at [813, 62] on icon "Close" at bounding box center [811, 60] width 17 height 13
click at [430, 26] on input "nlsh 60" at bounding box center [782, 20] width 902 height 28
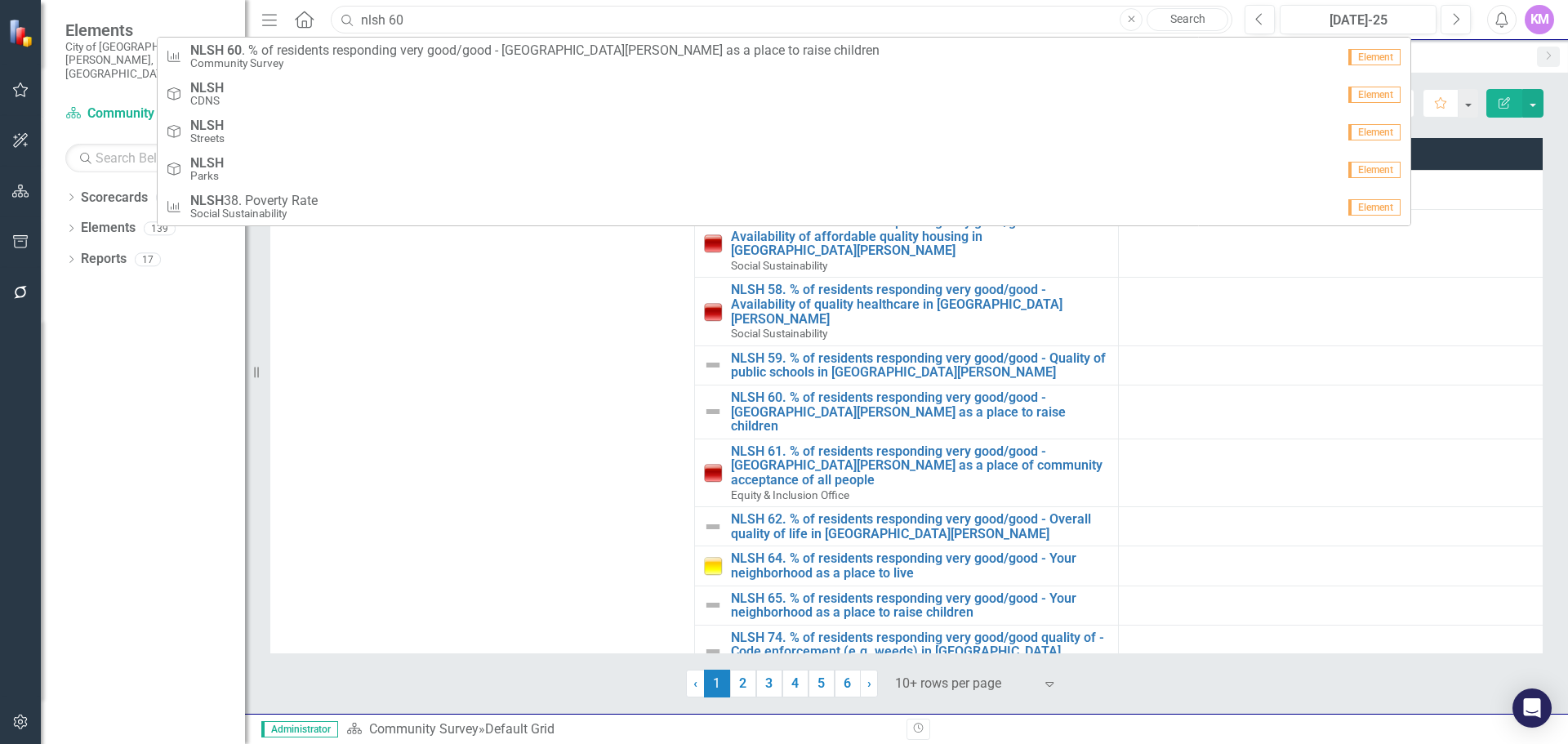
paste input "econ 27"
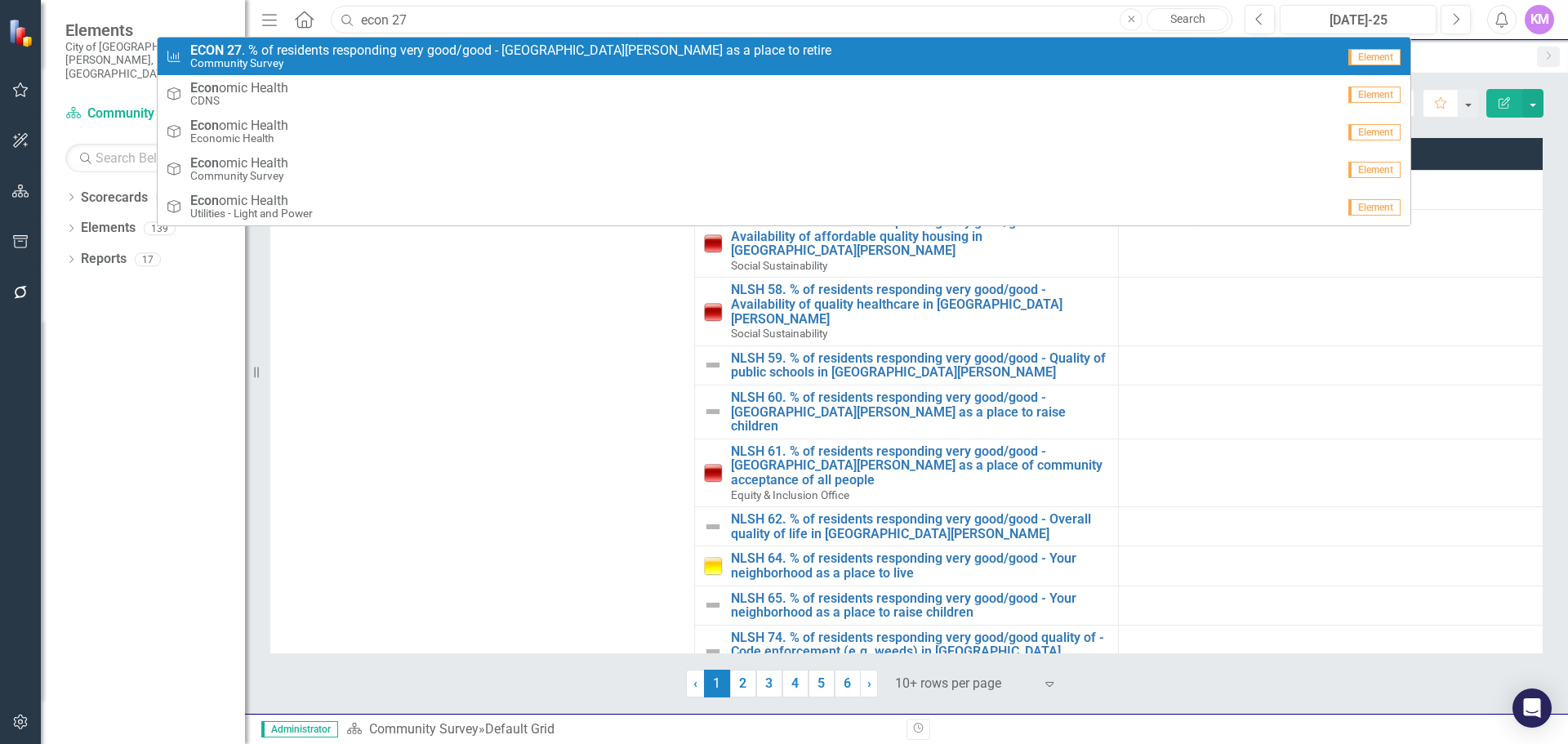
type input "econ 27"
click at [420, 51] on span "ECON 27 . % of residents responding very good/good - Fort Collins as a place to…" at bounding box center [510, 51] width 641 height 15
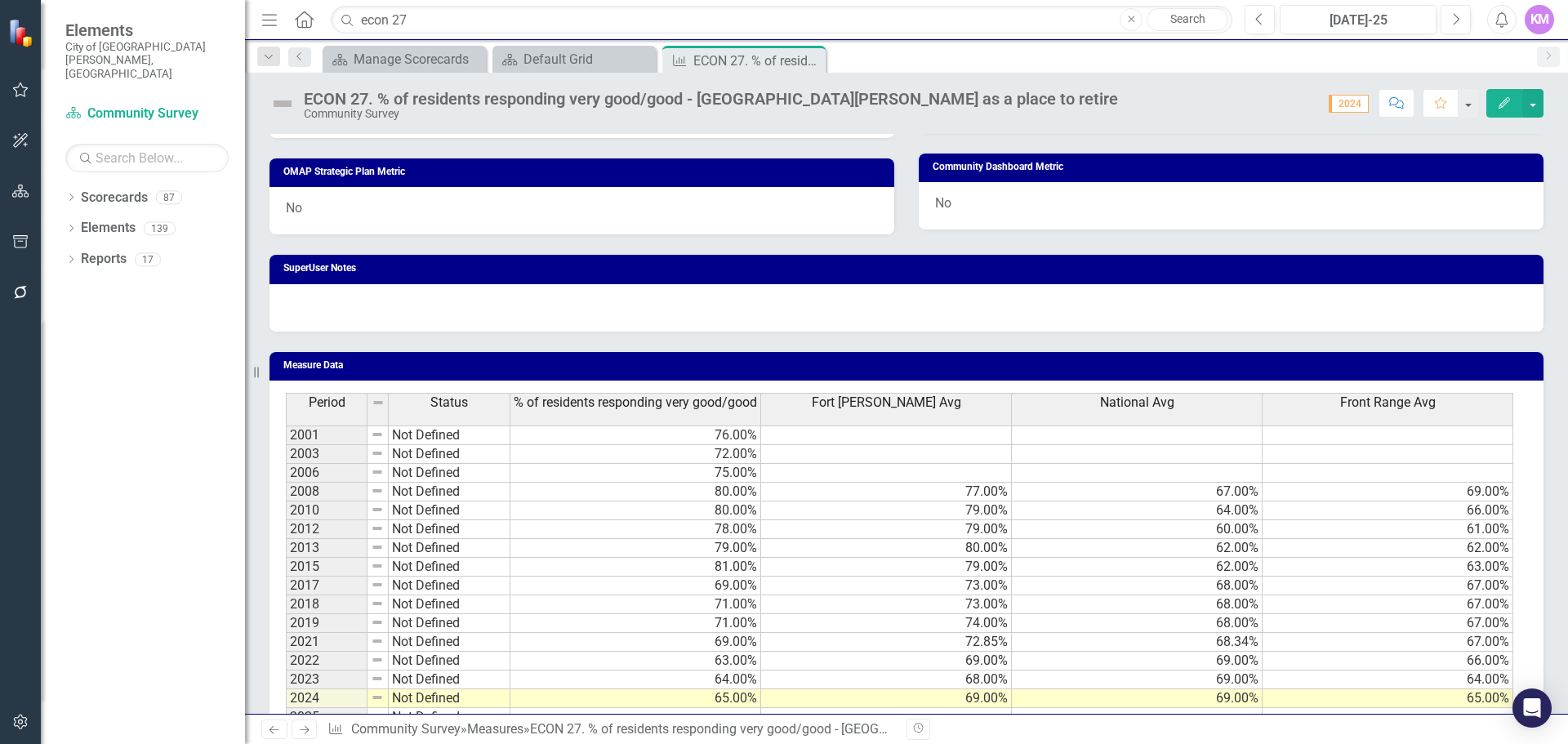
scroll to position [864, 0]
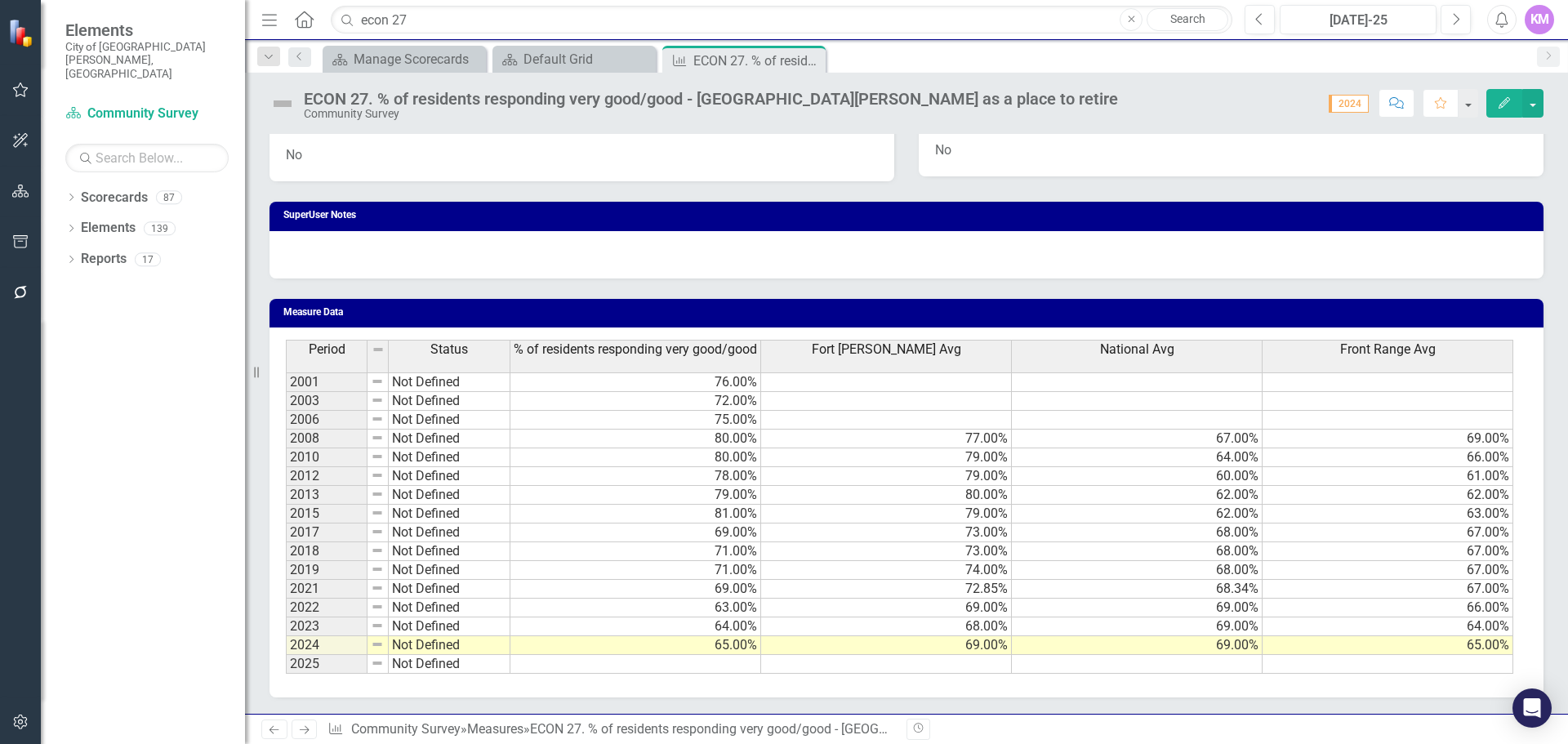
click at [731, 668] on td at bounding box center [636, 664] width 251 height 19
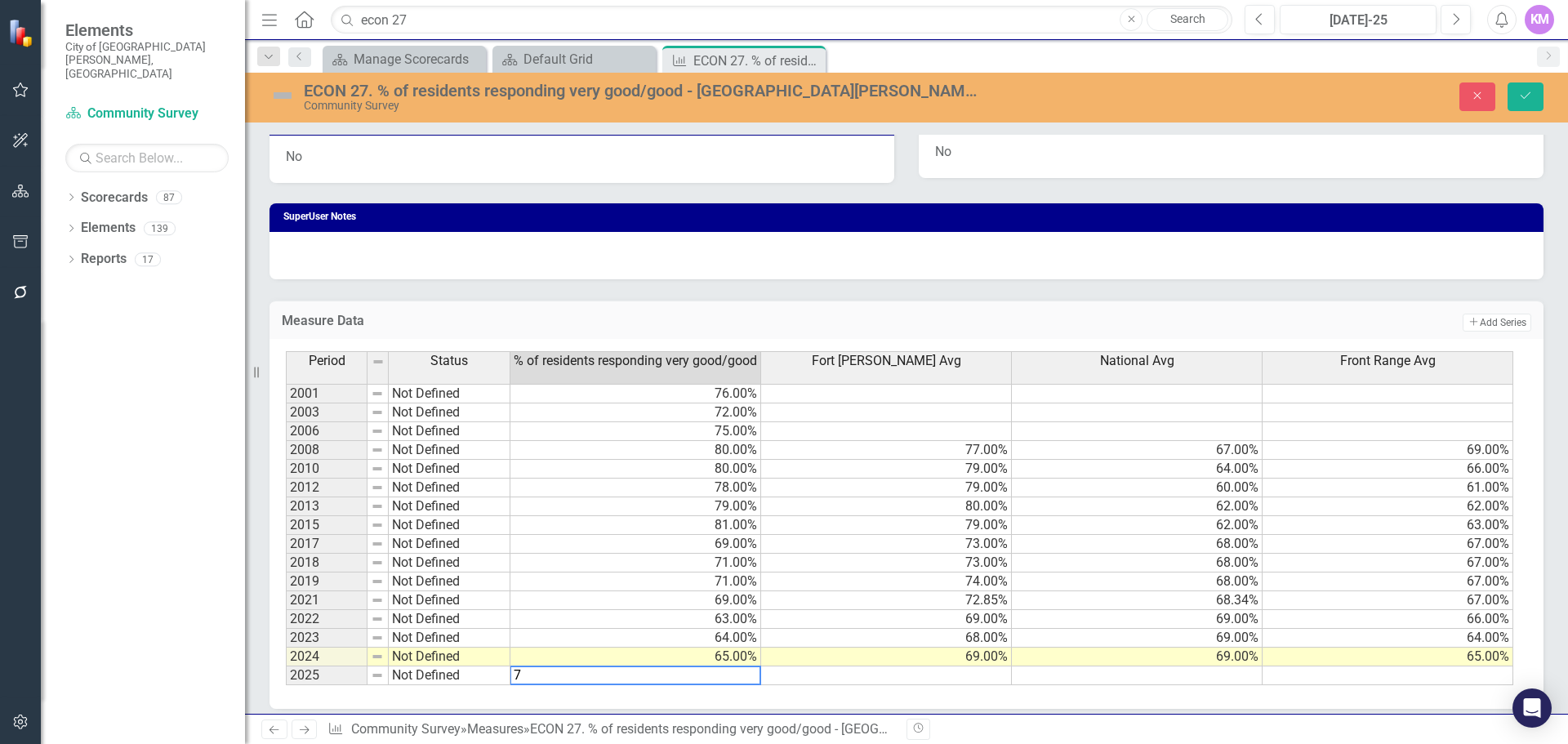
type textarea "71"
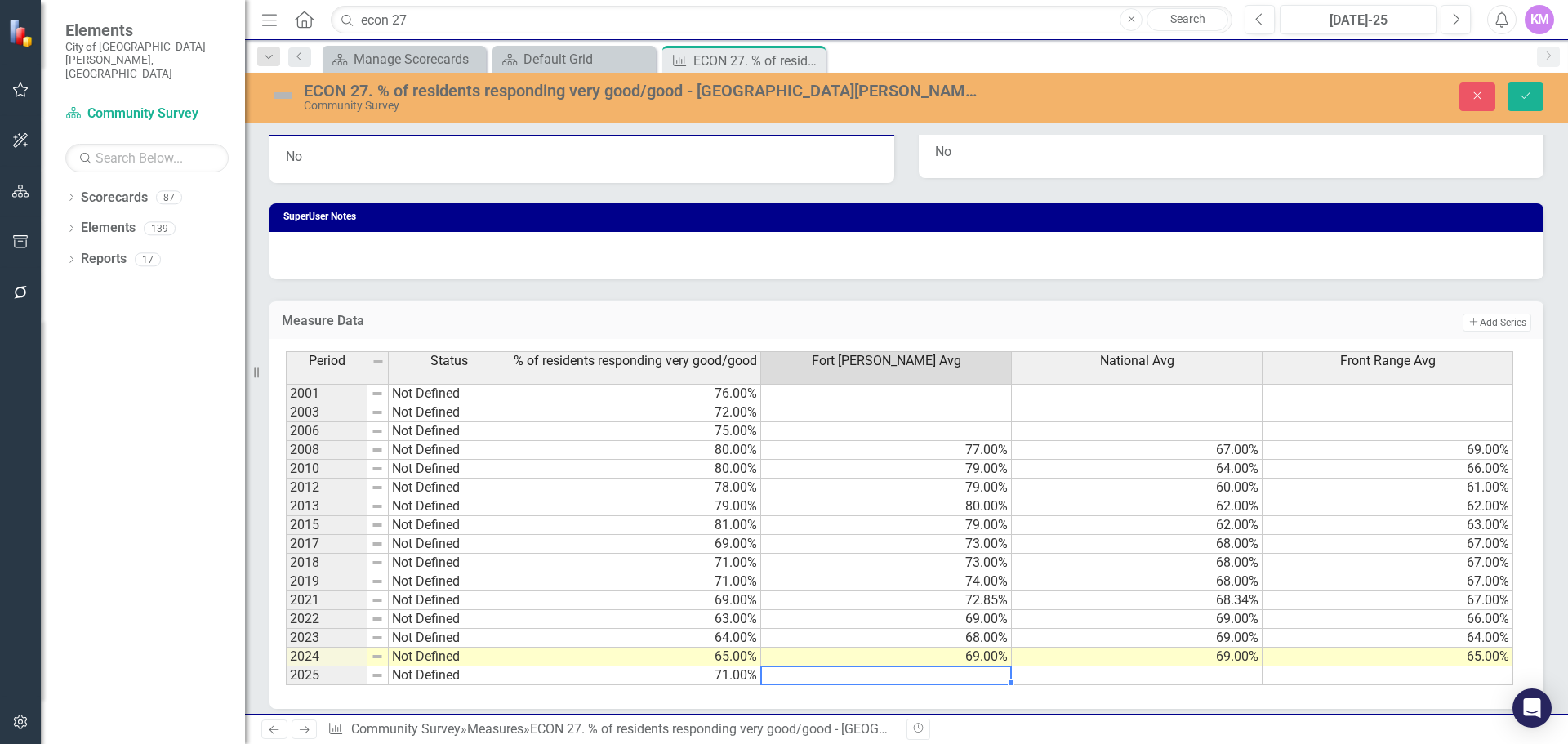
click at [1081, 679] on td at bounding box center [1137, 676] width 251 height 19
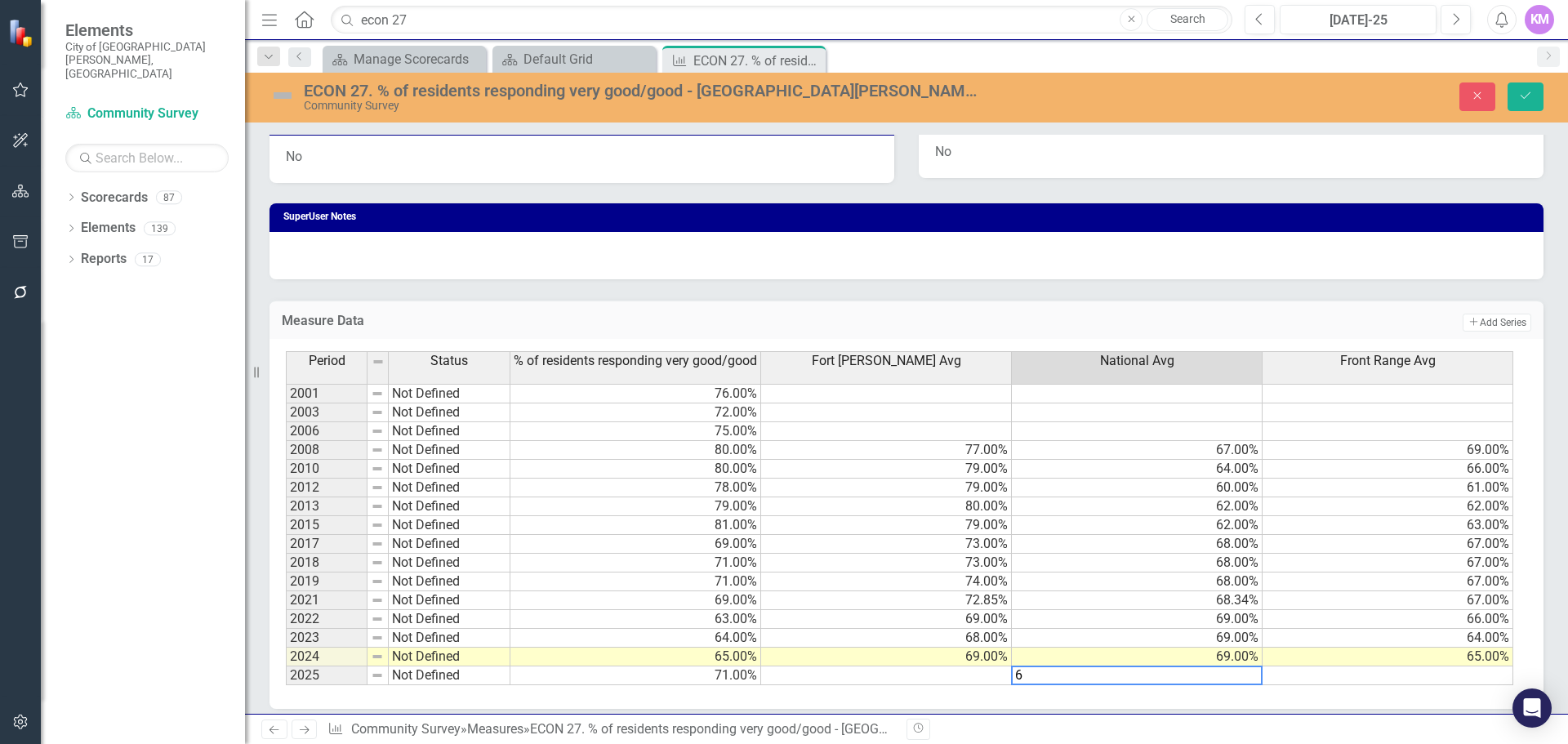
type textarea "68"
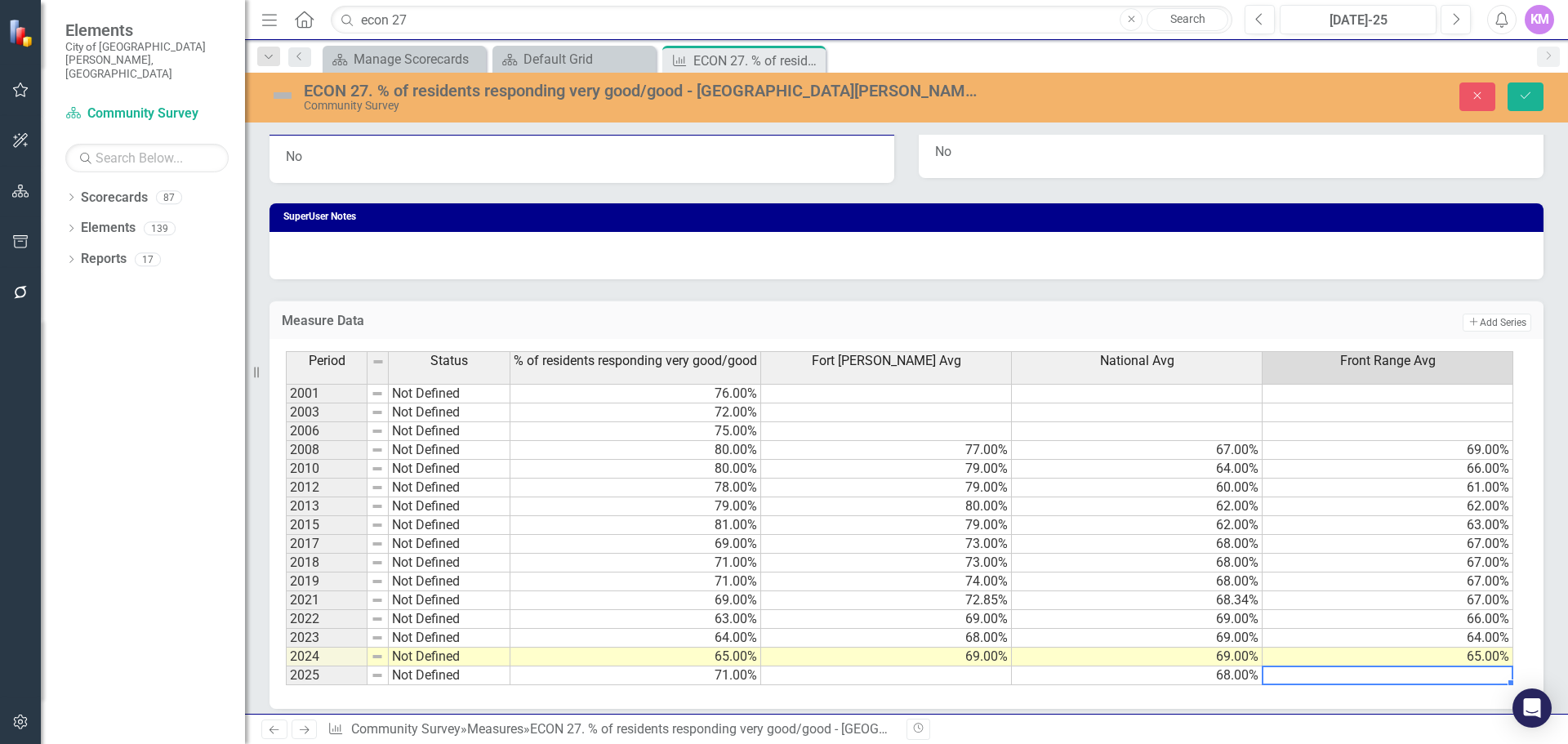
click at [946, 682] on td at bounding box center [887, 676] width 251 height 19
click at [1434, 673] on td at bounding box center [1388, 676] width 251 height 19
type textarea "73"
click at [1521, 98] on icon "Save" at bounding box center [1526, 96] width 15 height 12
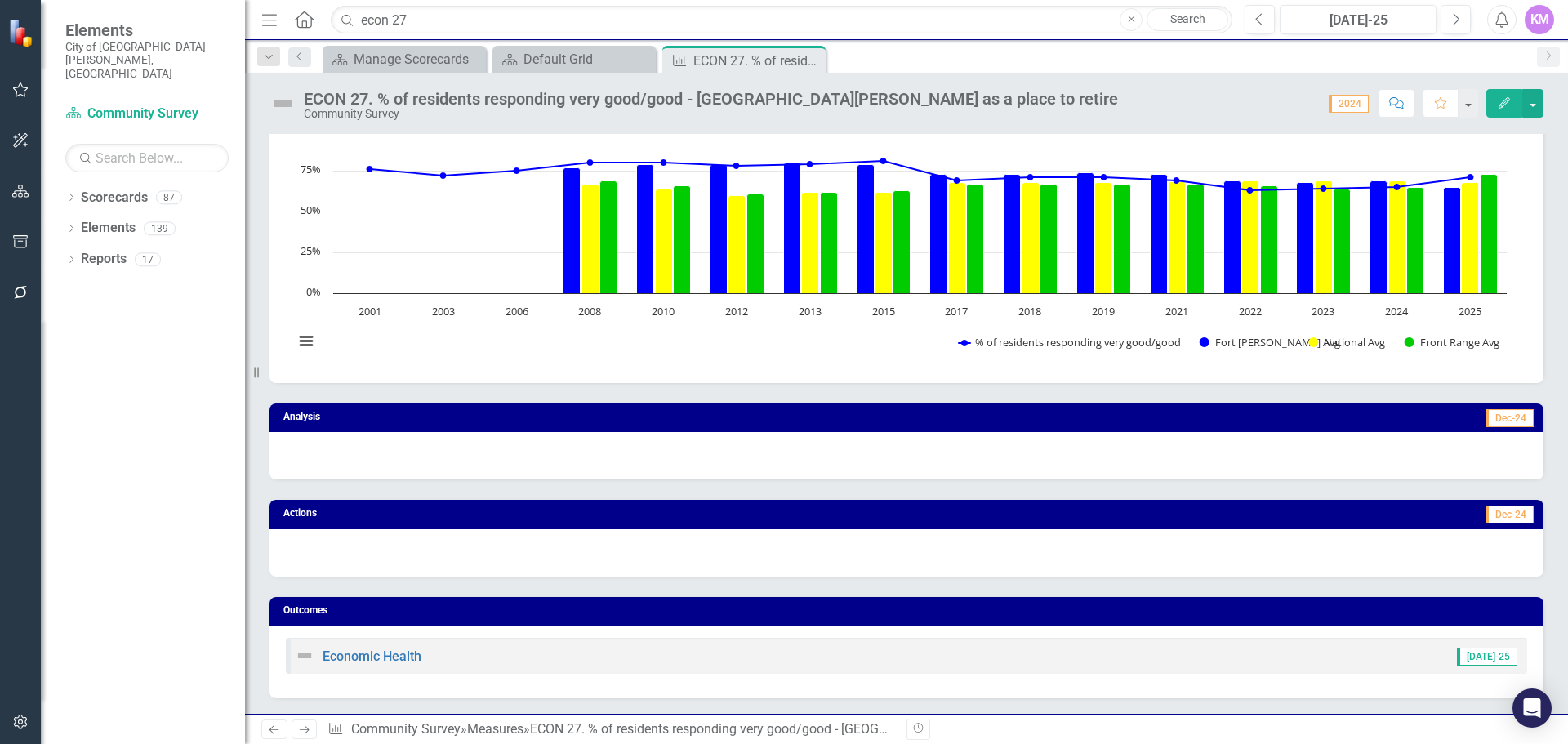
scroll to position [0, 0]
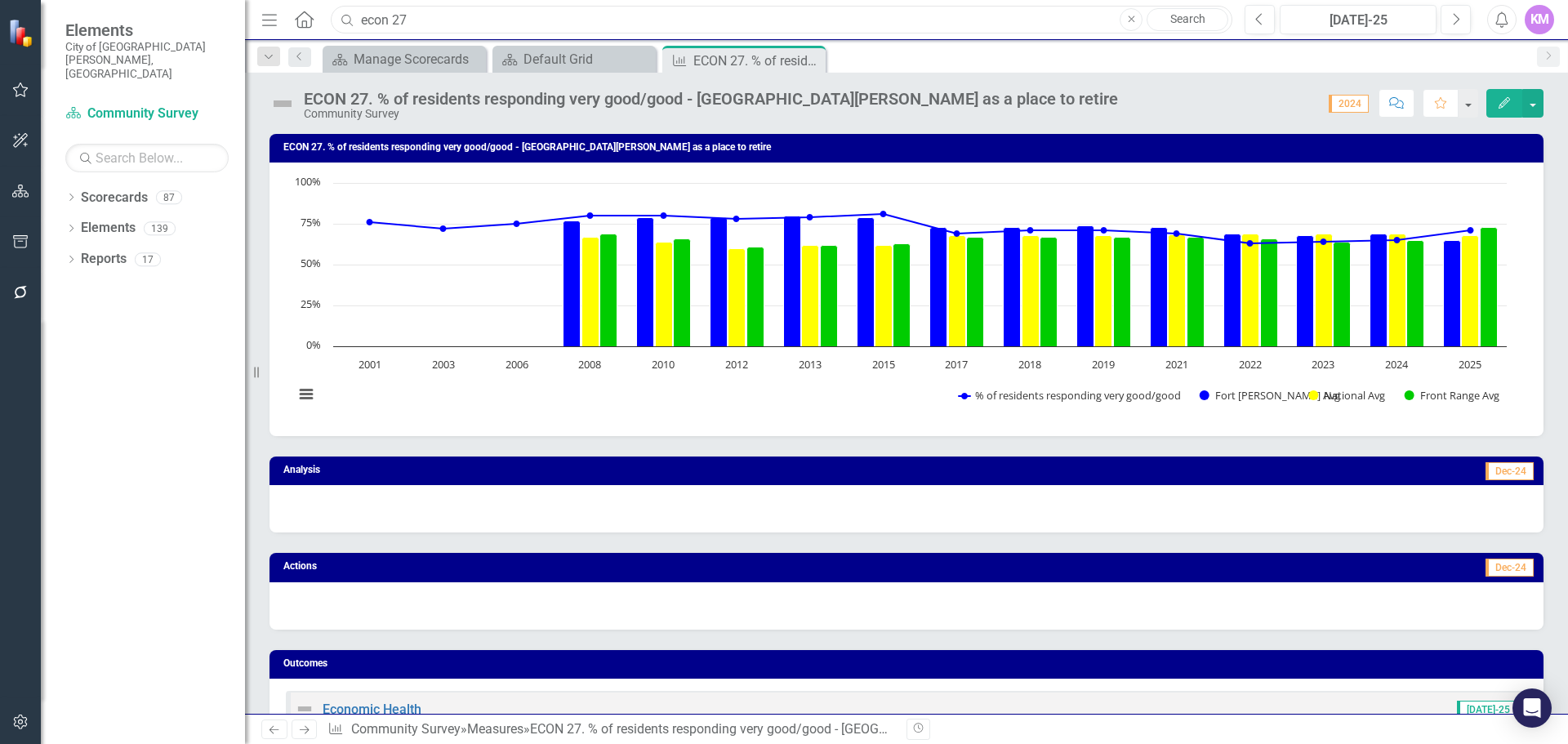
click at [550, 27] on input "econ 27" at bounding box center [782, 20] width 902 height 28
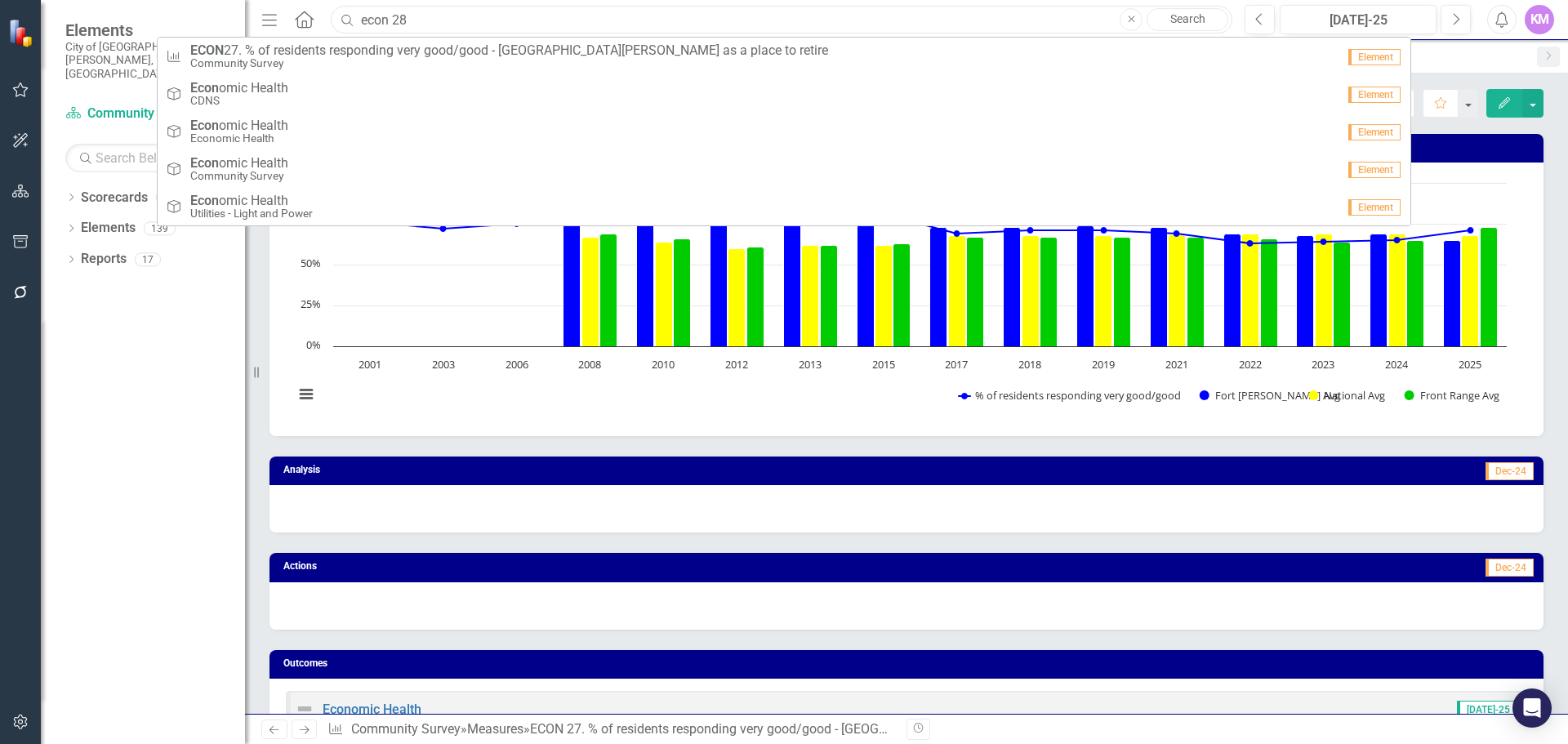
click at [550, 27] on input "econ 28" at bounding box center [782, 20] width 902 height 28
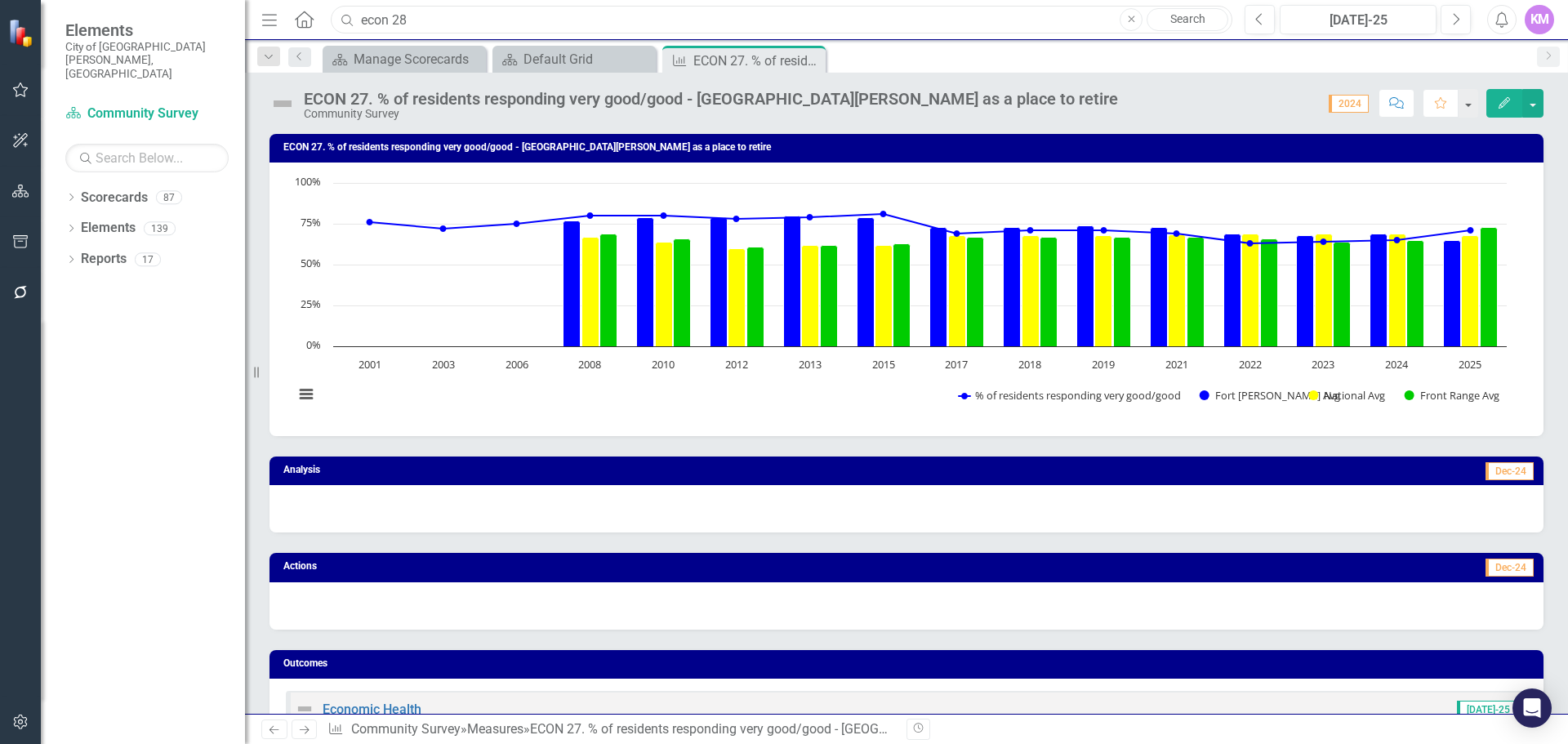
click at [550, 27] on input "econ 28" at bounding box center [782, 20] width 902 height 28
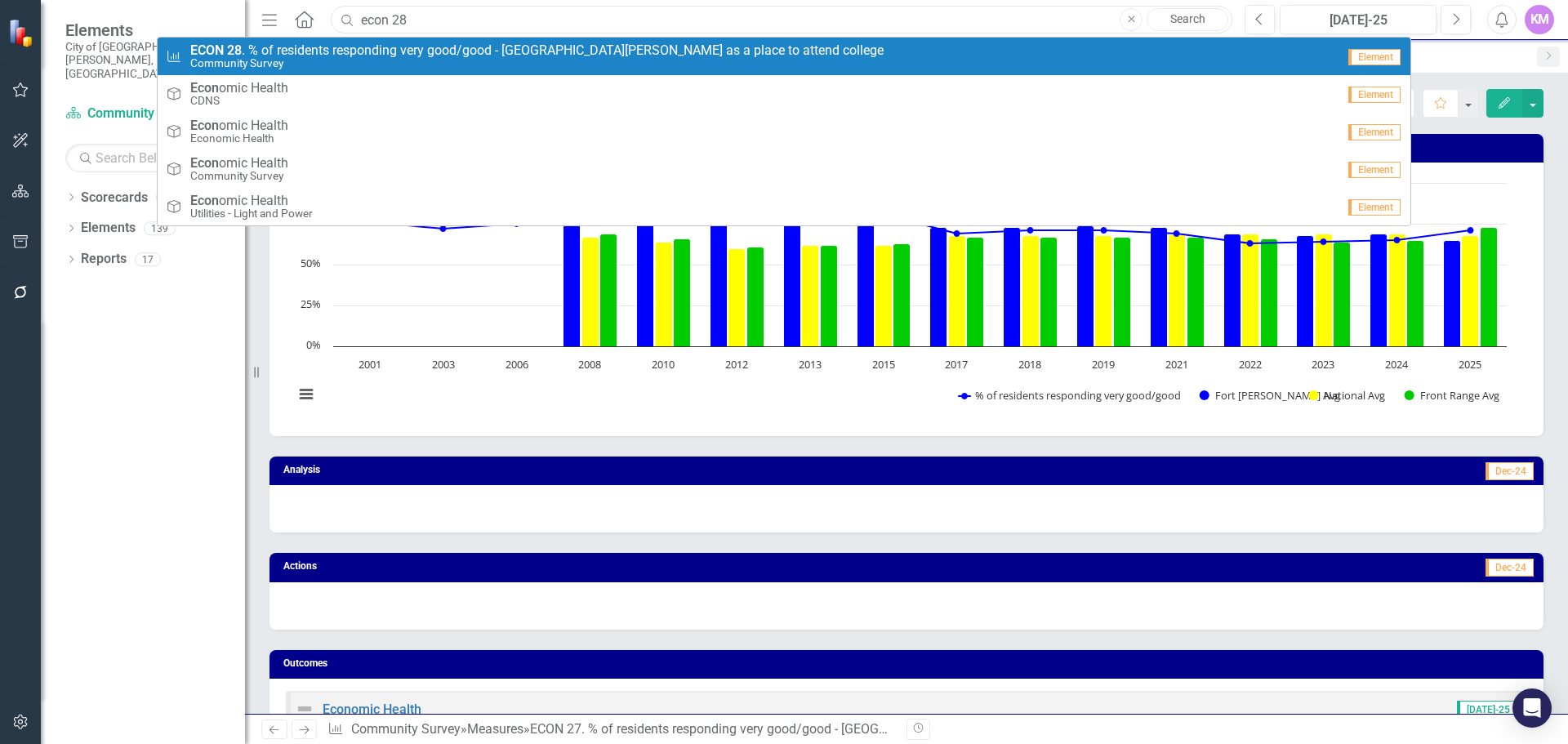
type input "econ 28"
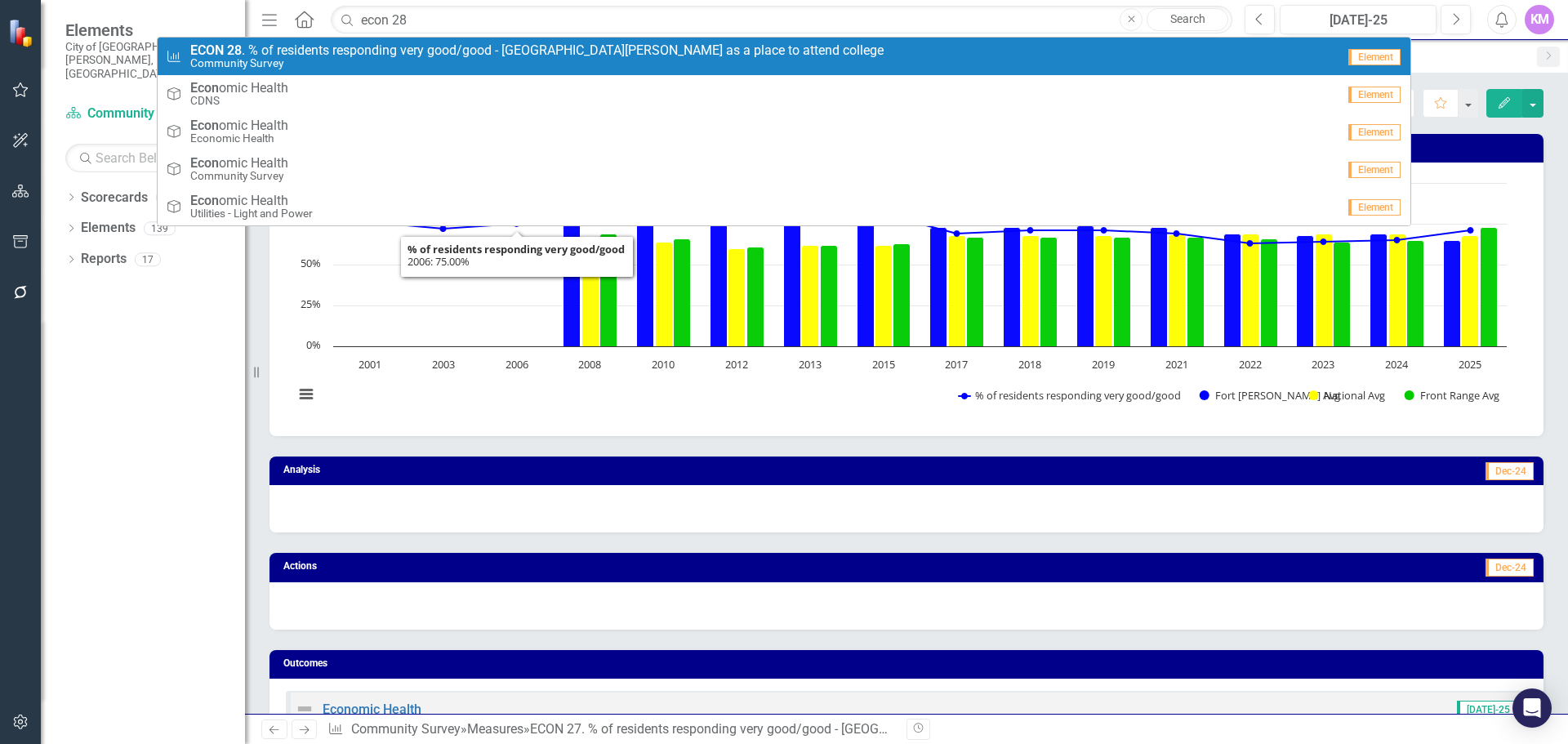
click at [632, 58] on small "Community Survey" at bounding box center [537, 63] width 693 height 12
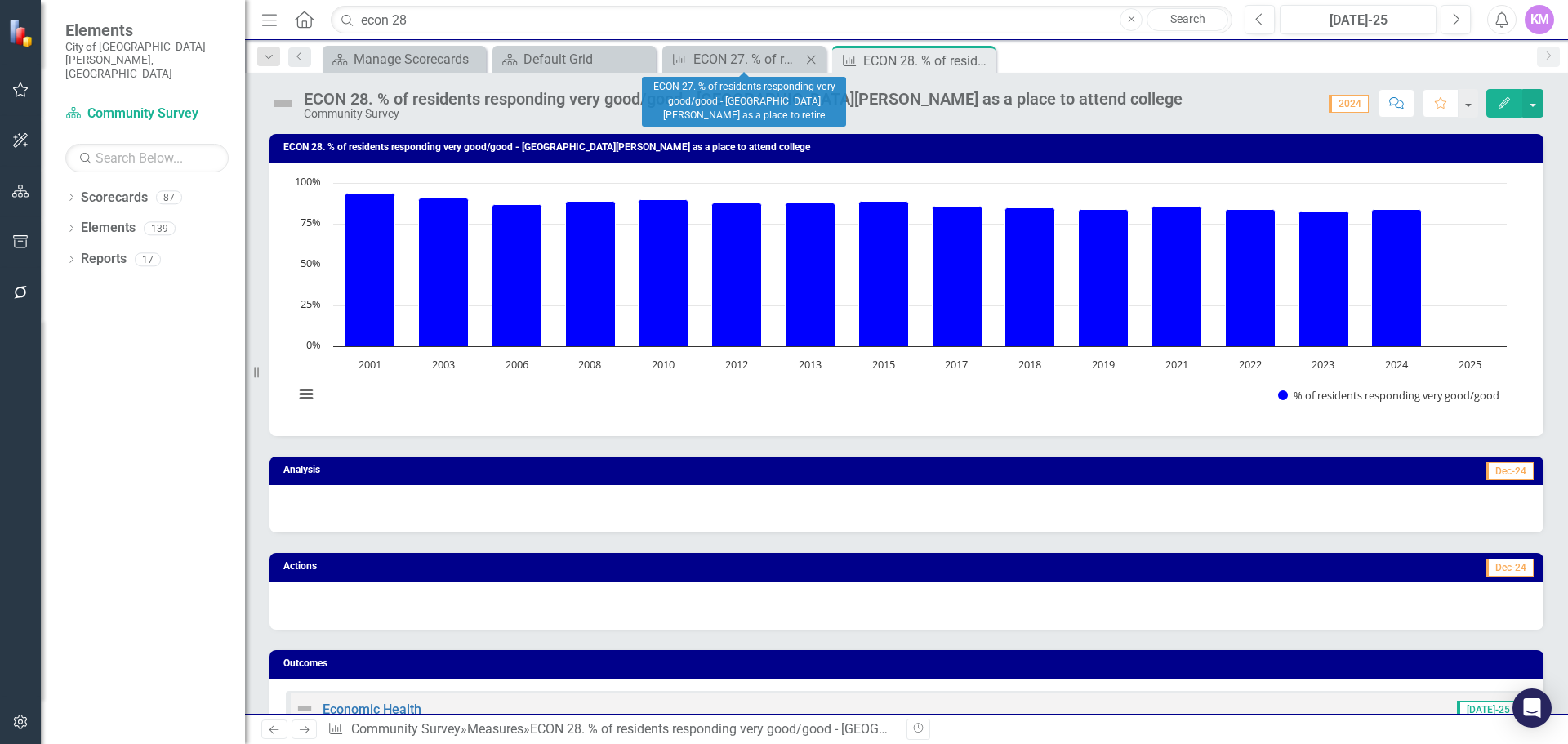
click at [811, 62] on icon "Close" at bounding box center [811, 60] width 17 height 13
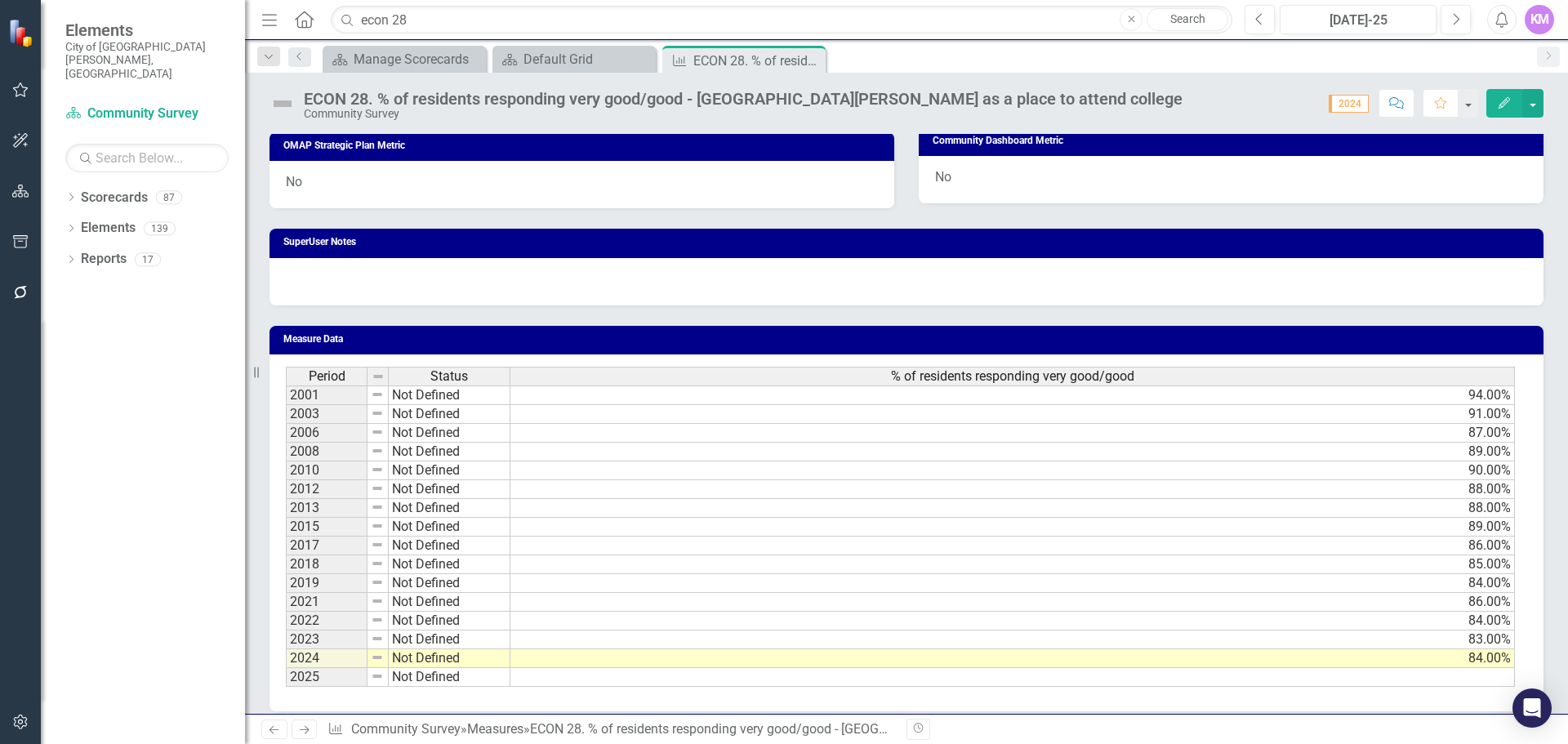
scroll to position [851, 0]
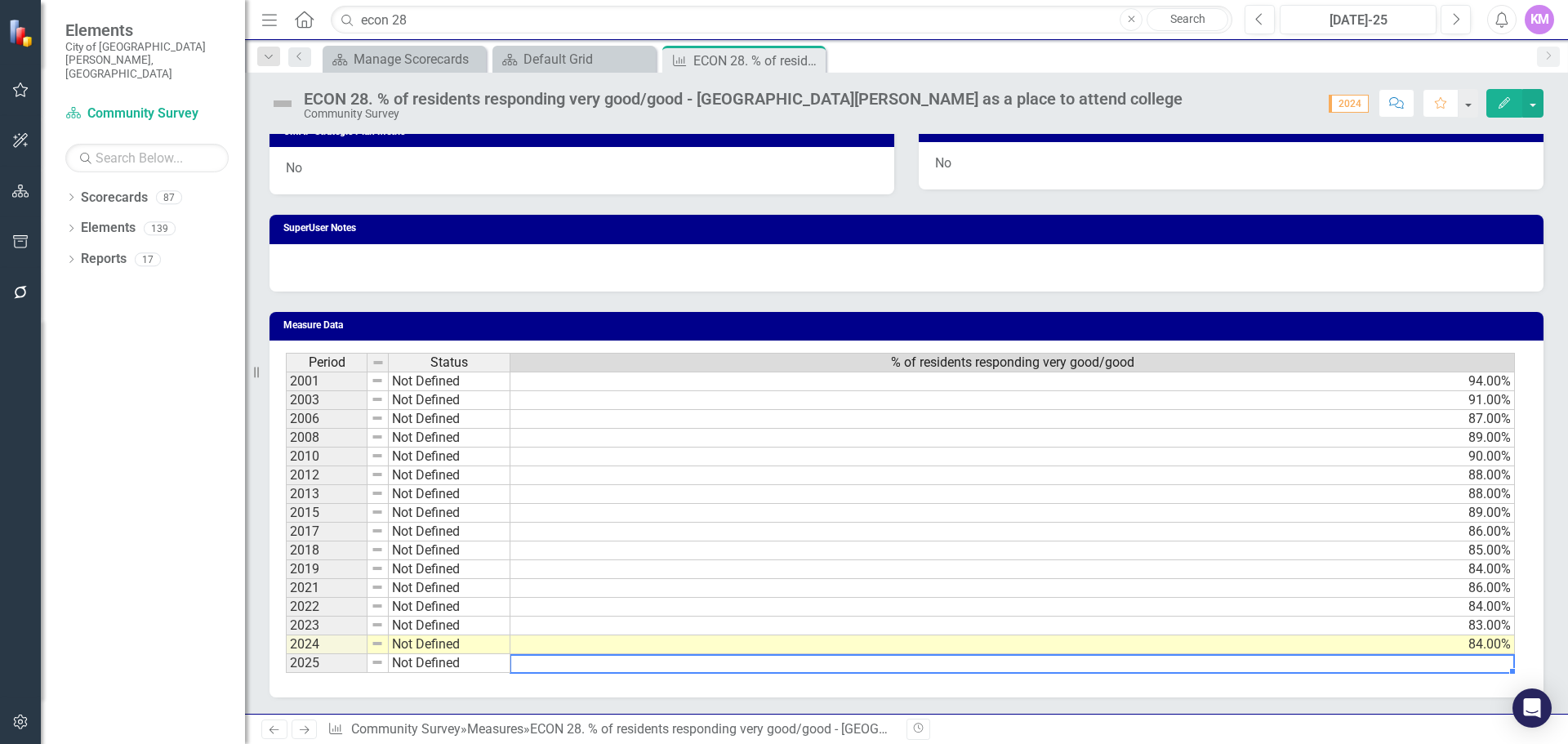
click at [720, 661] on td at bounding box center [1013, 663] width 1004 height 19
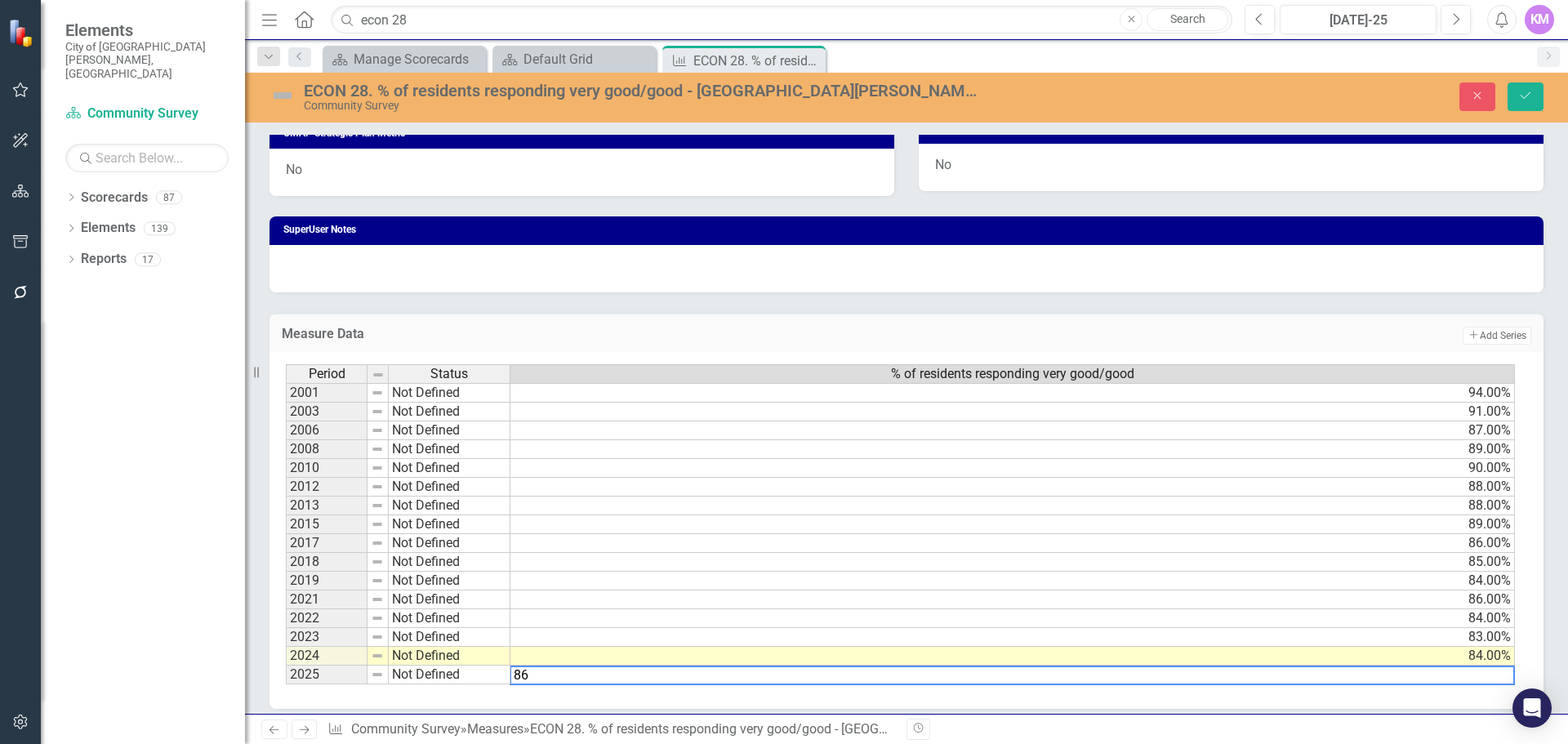
type textarea "86"
click at [1520, 96] on icon "Save" at bounding box center [1526, 96] width 15 height 12
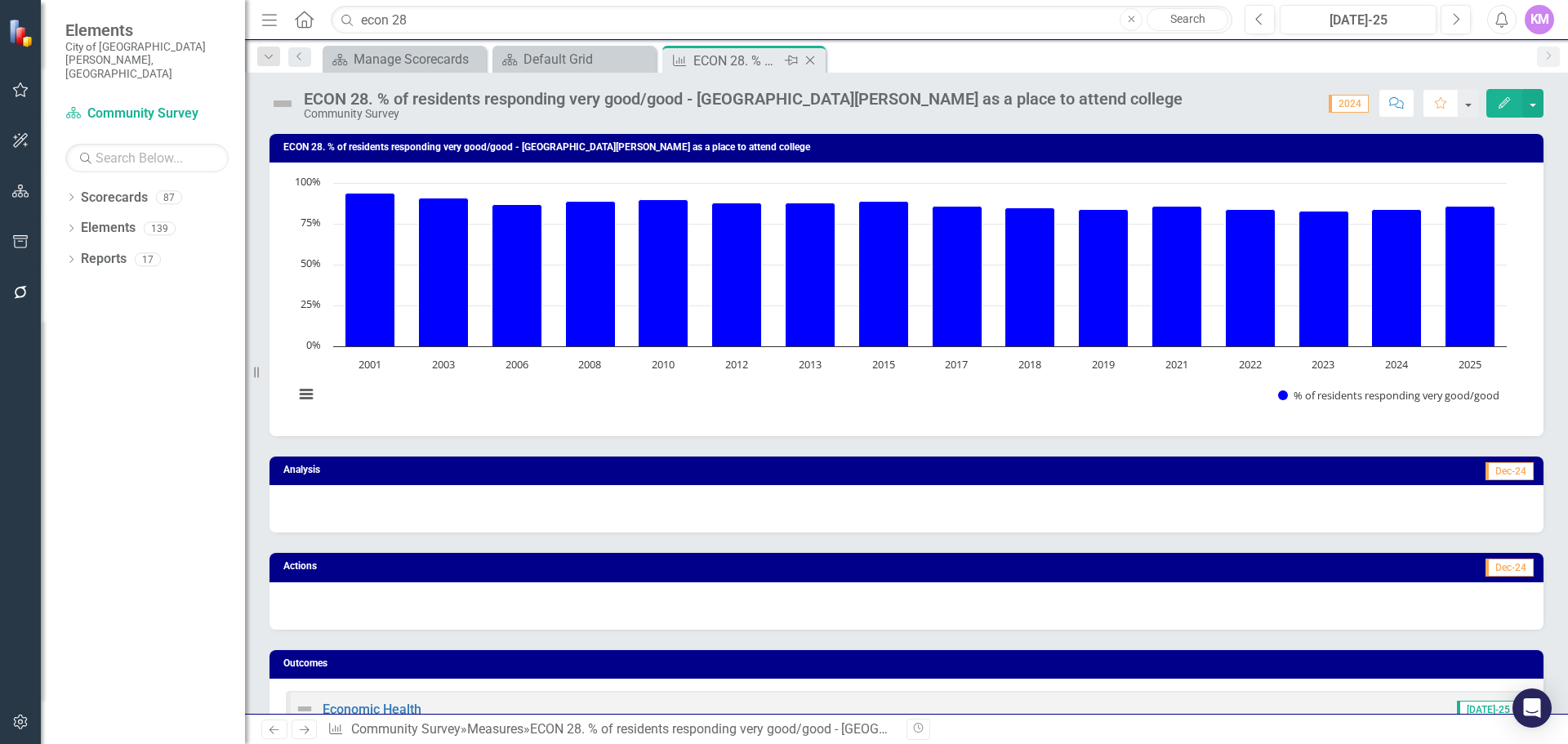
click at [811, 57] on icon "Close" at bounding box center [811, 61] width 17 height 13
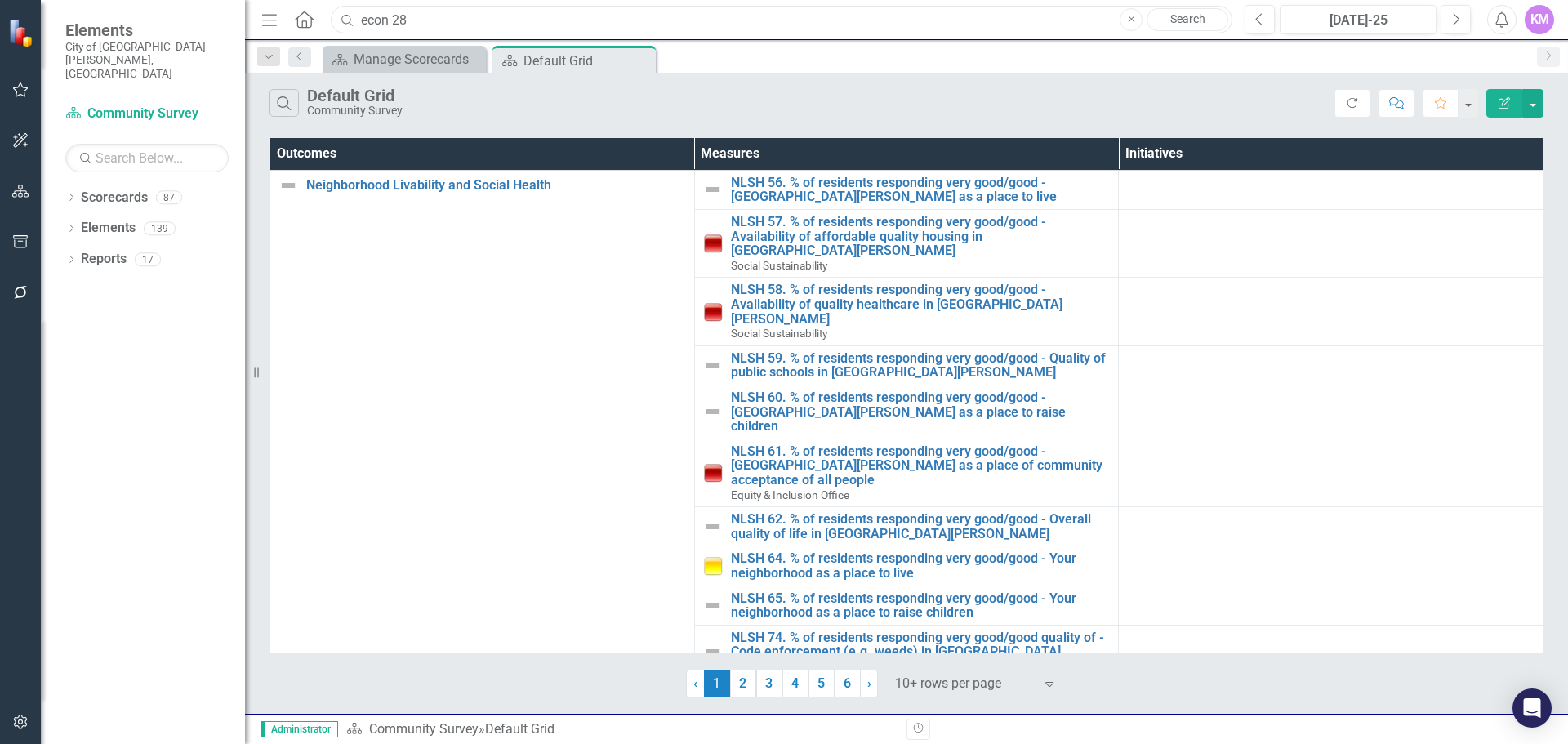
click at [601, 17] on input "econ 28" at bounding box center [782, 20] width 902 height 28
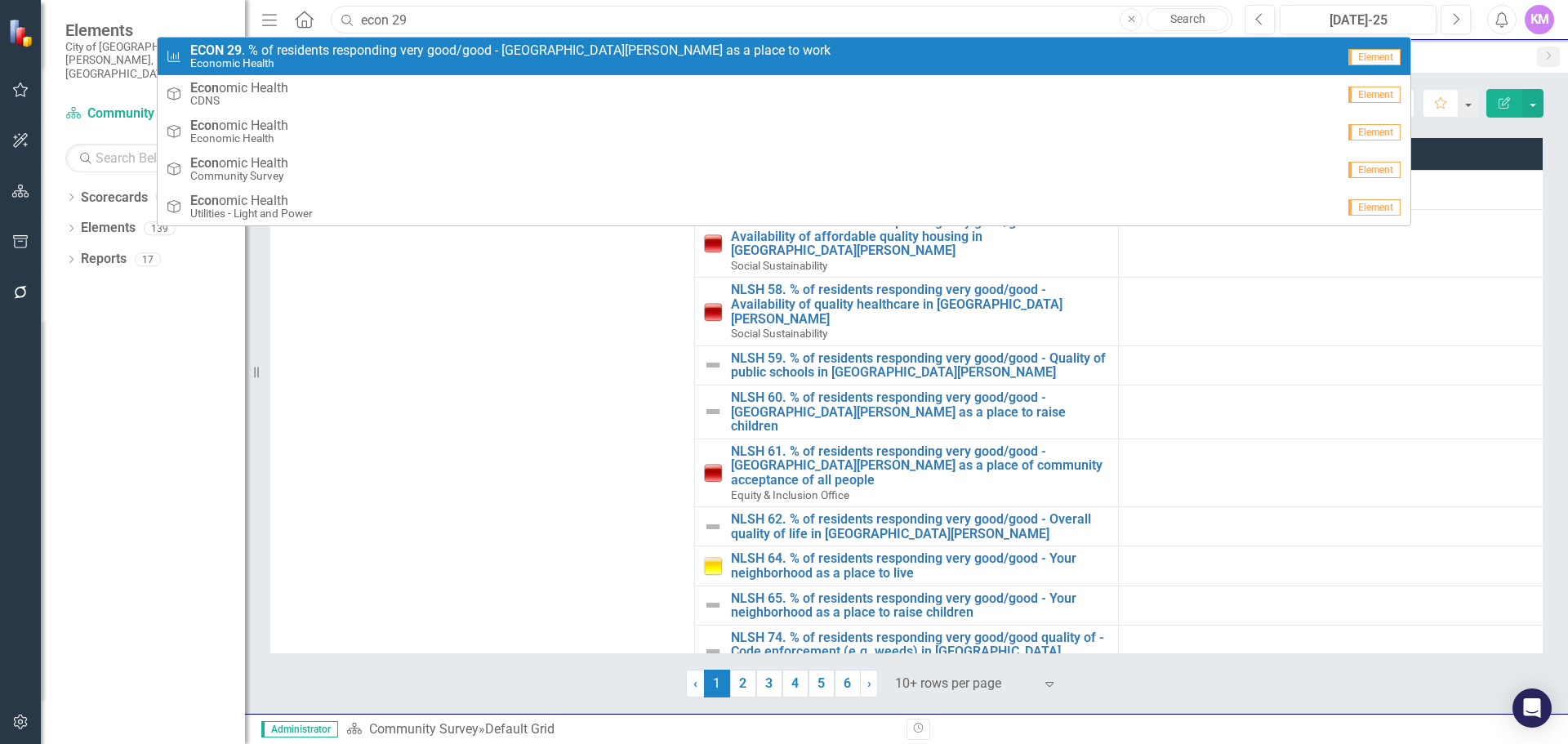
type input "econ 29"
click at [589, 50] on span "ECON 29 . % of residents responding very good/good - Fort Collins as a place to…" at bounding box center [510, 51] width 640 height 15
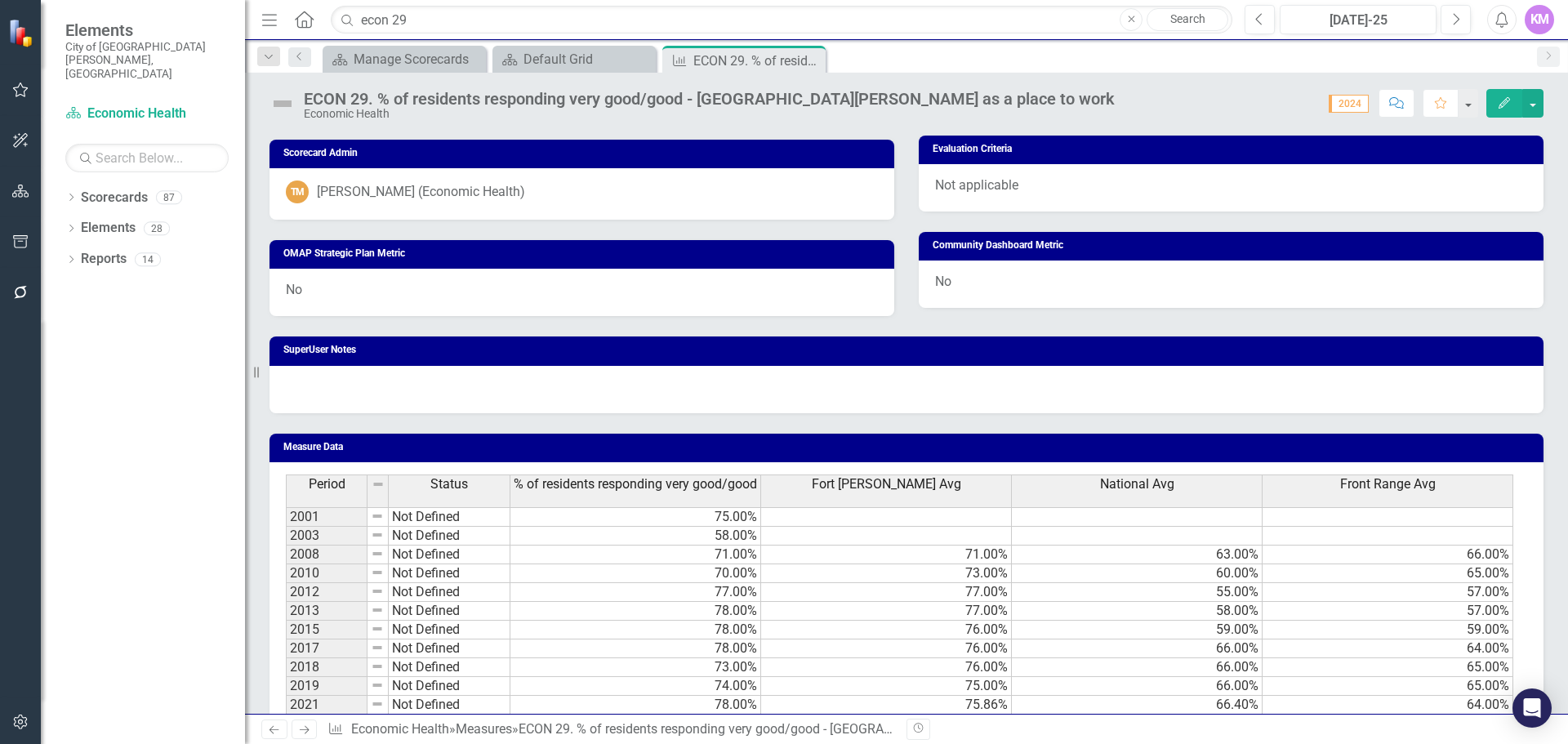
scroll to position [937, 0]
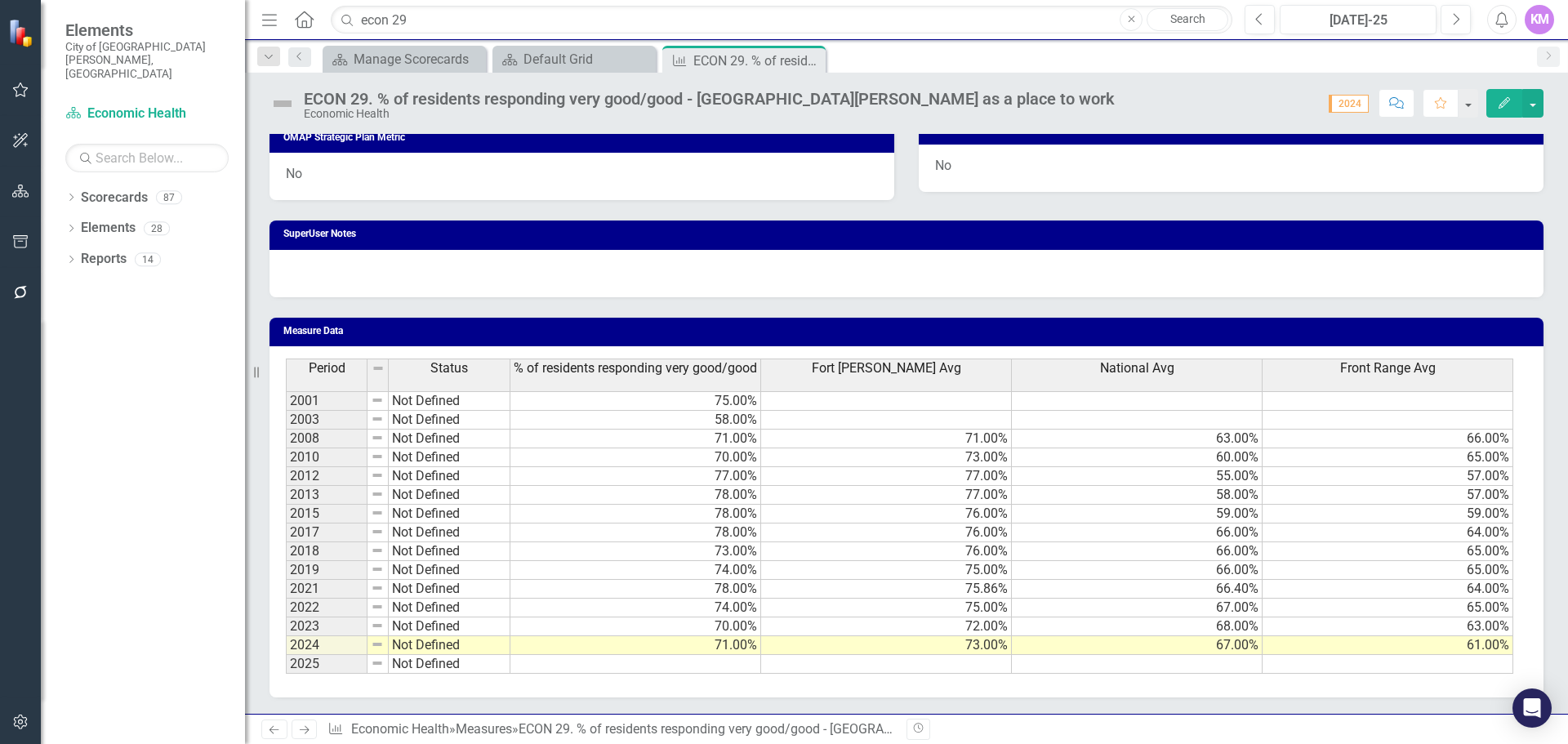
click at [713, 668] on td at bounding box center [636, 664] width 251 height 19
type textarea "77"
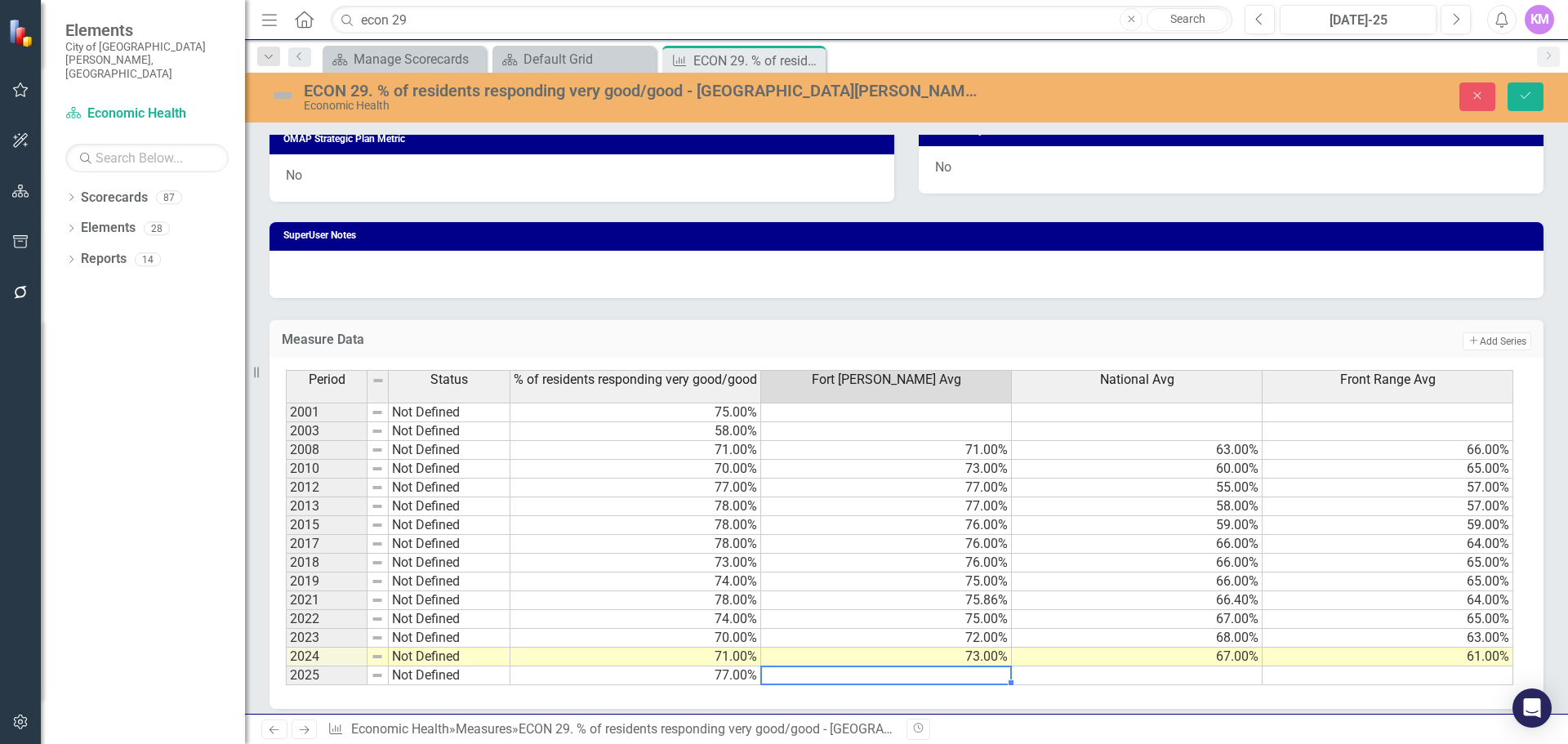
click at [915, 676] on td at bounding box center [887, 676] width 251 height 19
click at [1159, 676] on td at bounding box center [1137, 676] width 251 height 19
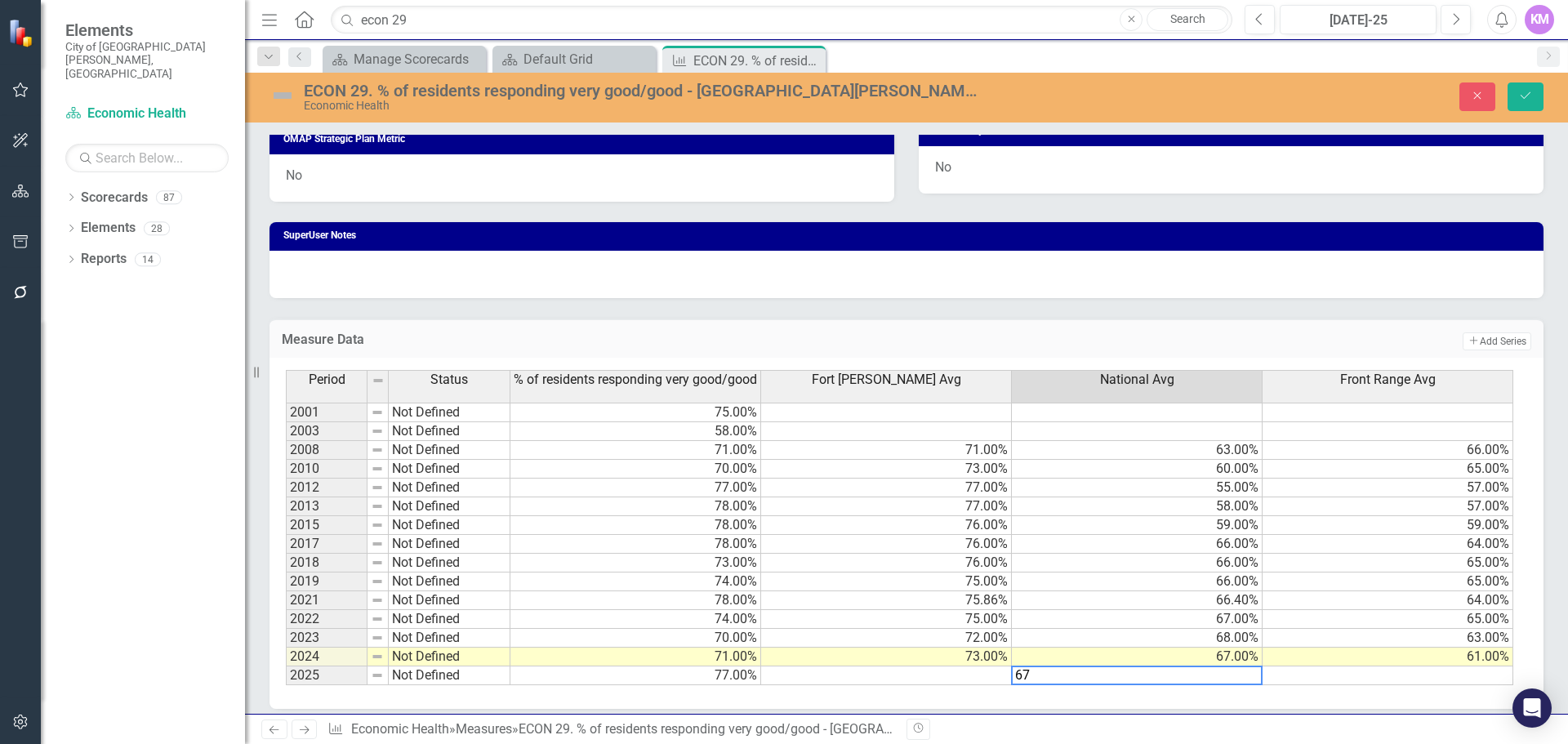
type textarea "67"
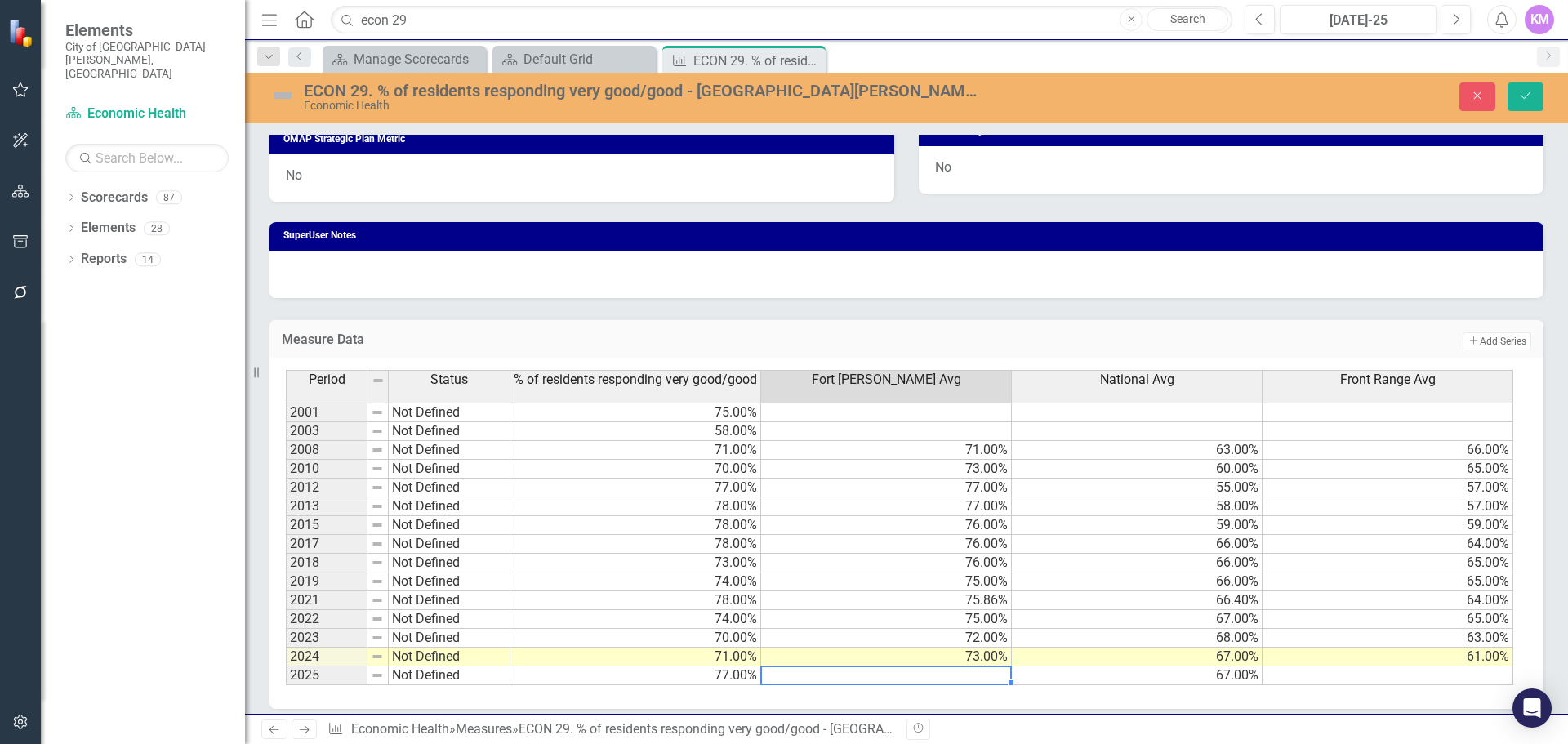
click at [958, 675] on td at bounding box center [887, 676] width 251 height 19
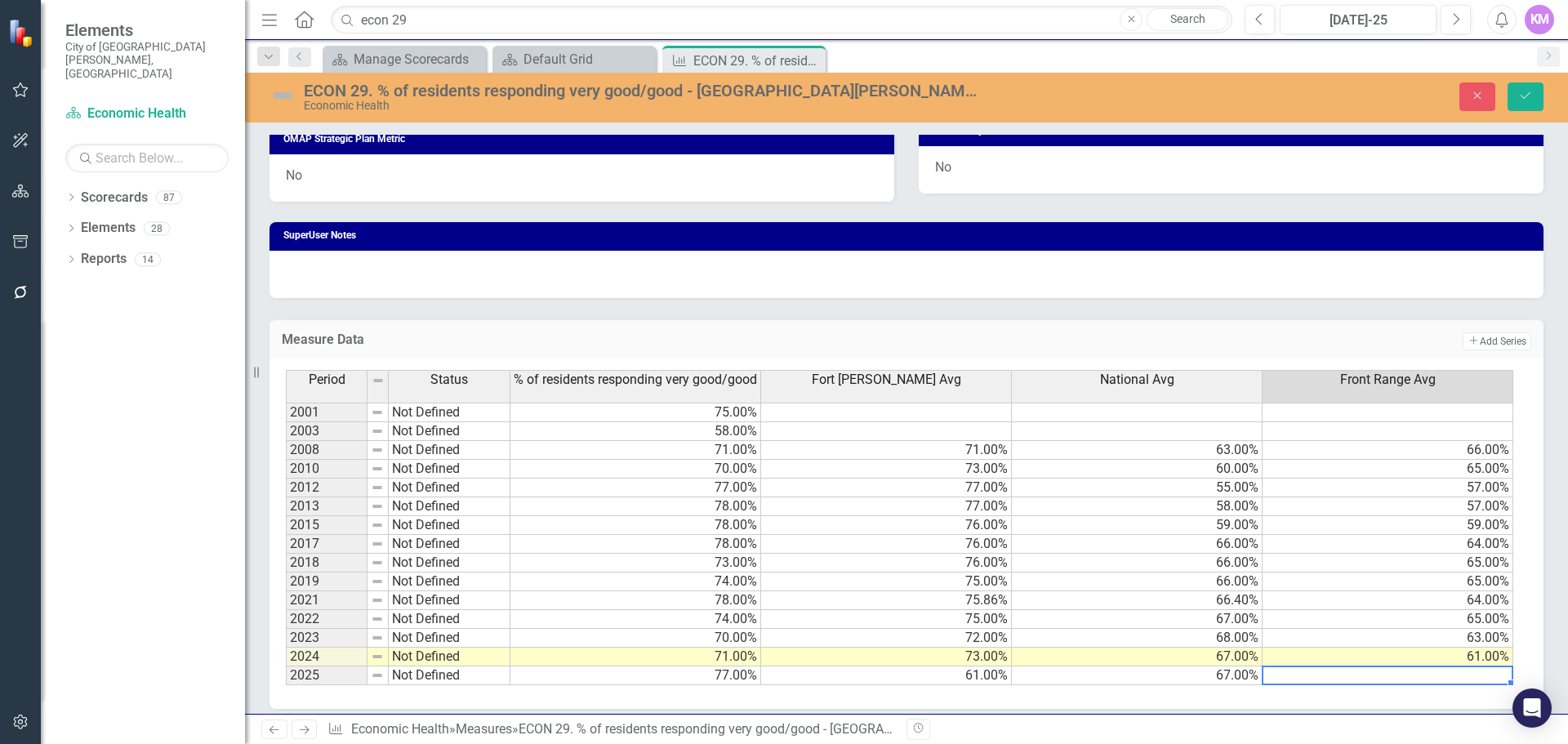
click at [1450, 677] on td at bounding box center [1388, 676] width 251 height 19
click at [1151, 594] on td "66.40%" at bounding box center [1137, 600] width 251 height 19
type textarea "66.40482564"
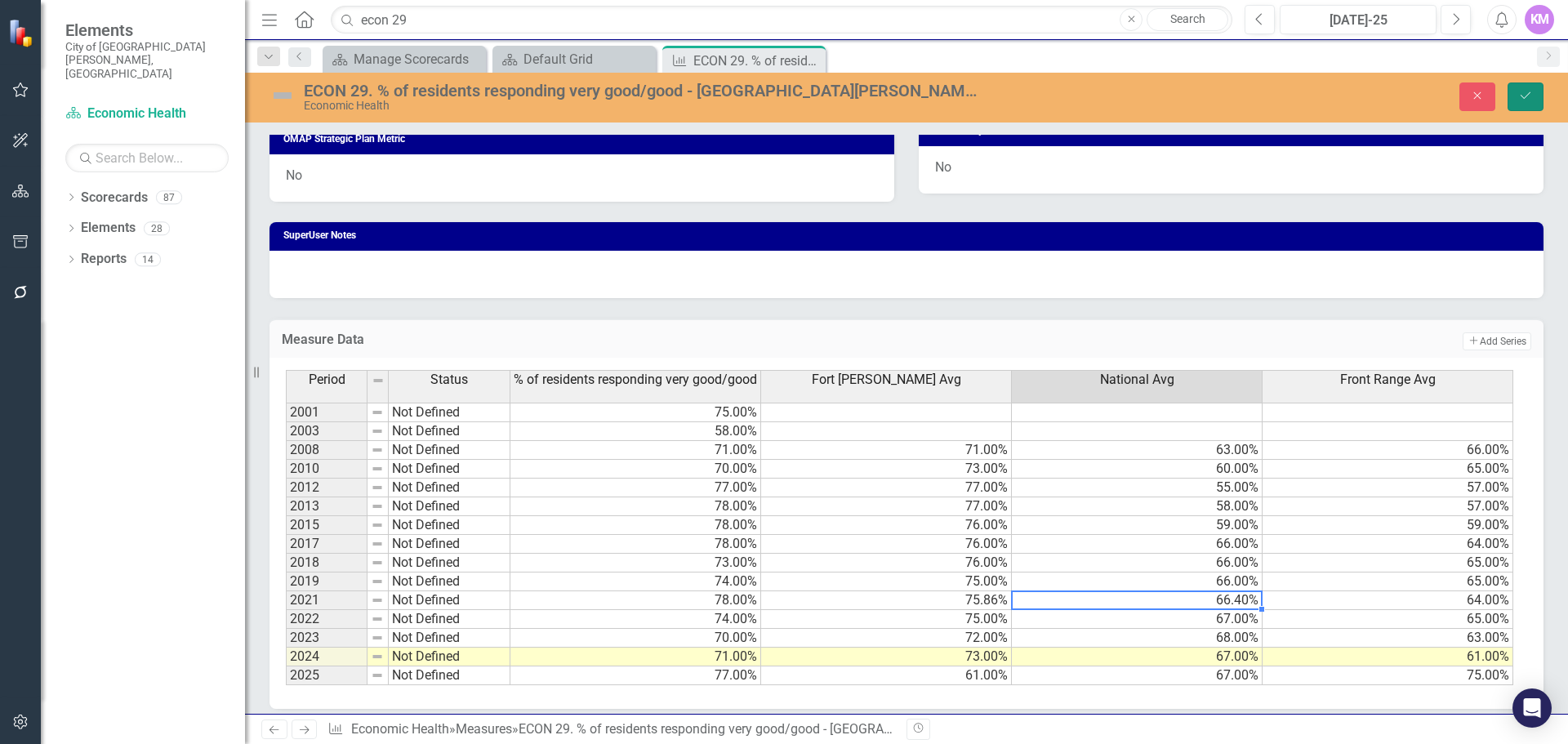
click at [1530, 96] on icon "Save" at bounding box center [1526, 96] width 15 height 12
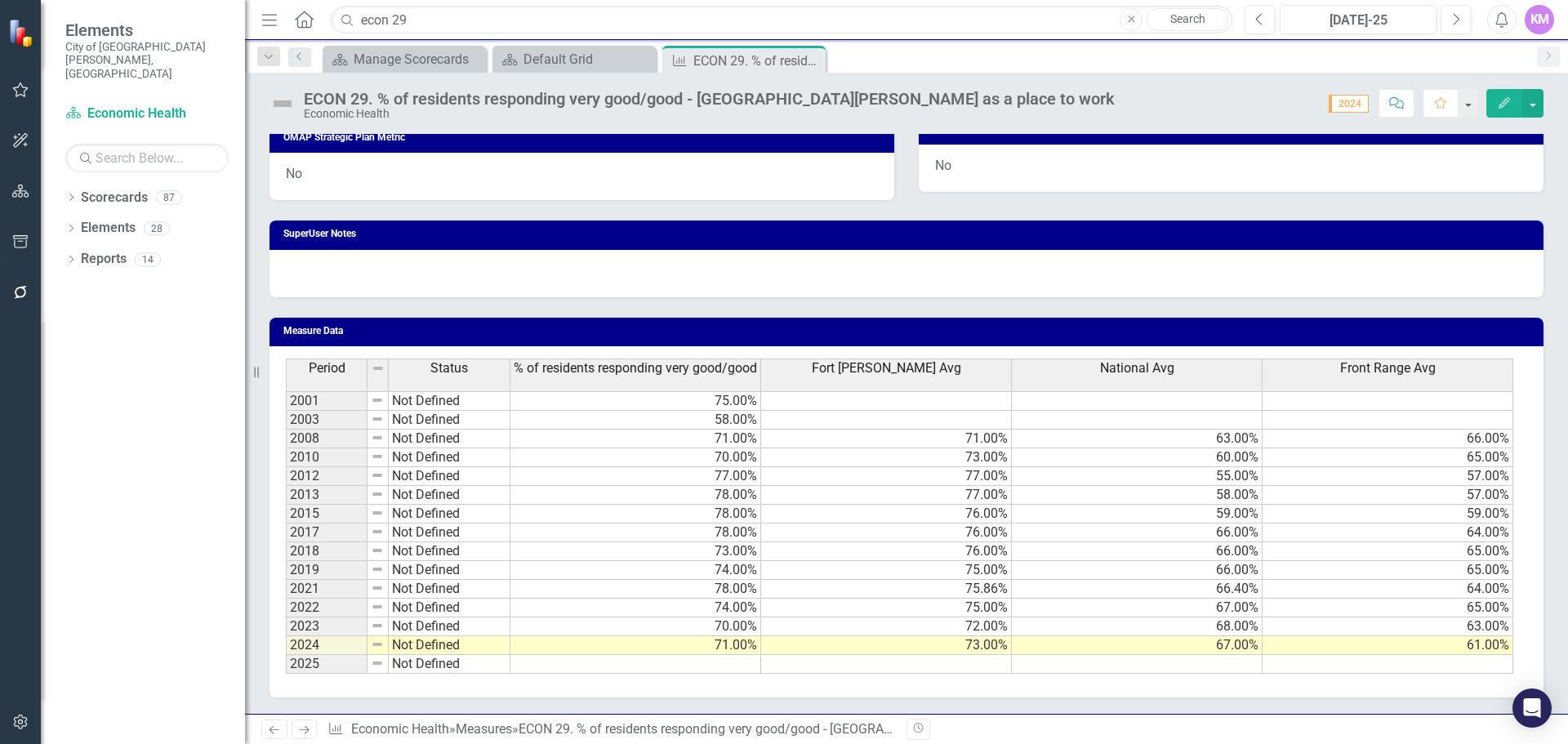
click at [746, 663] on td at bounding box center [636, 664] width 251 height 19
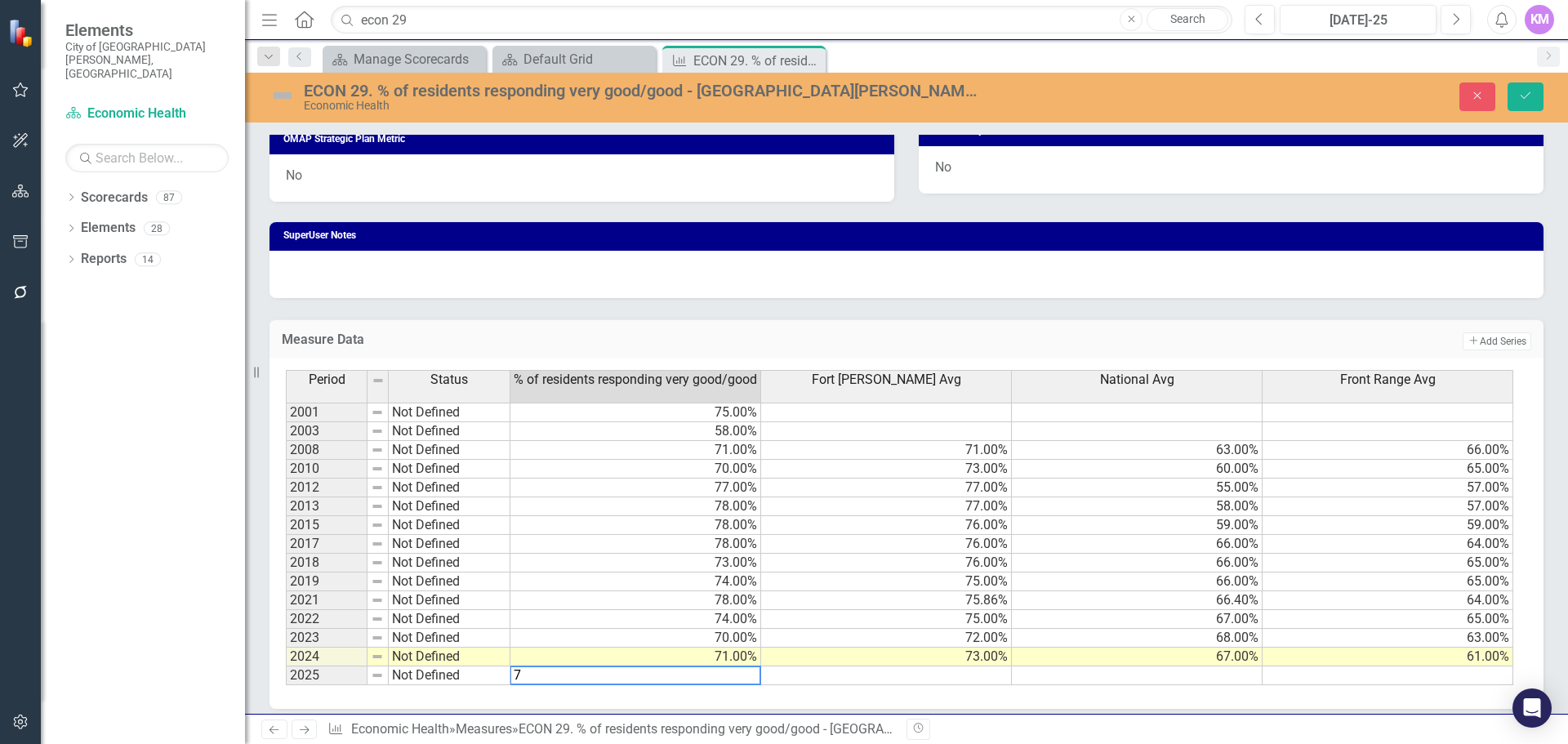
type textarea "77"
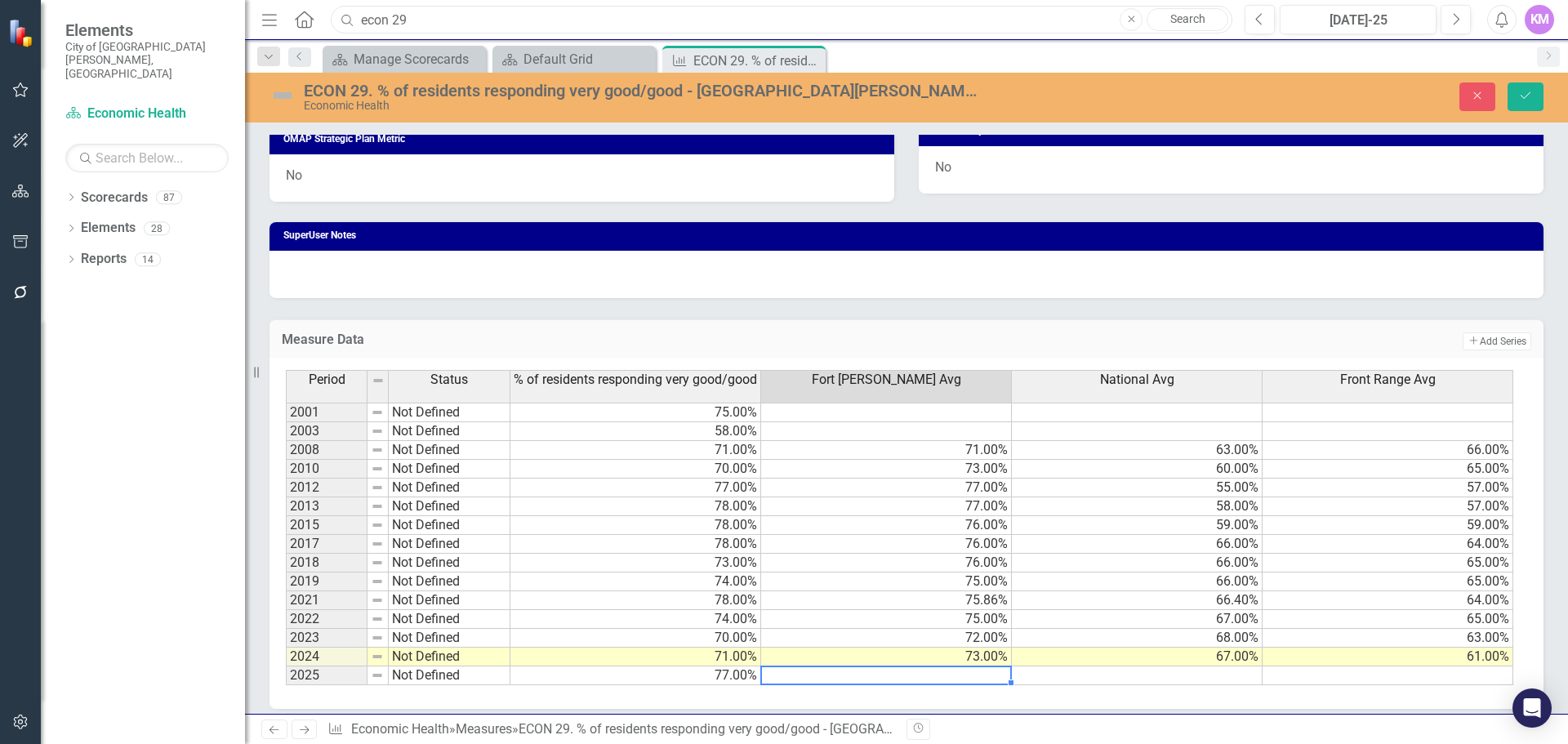
click at [697, 21] on input "econ 29" at bounding box center [782, 20] width 902 height 28
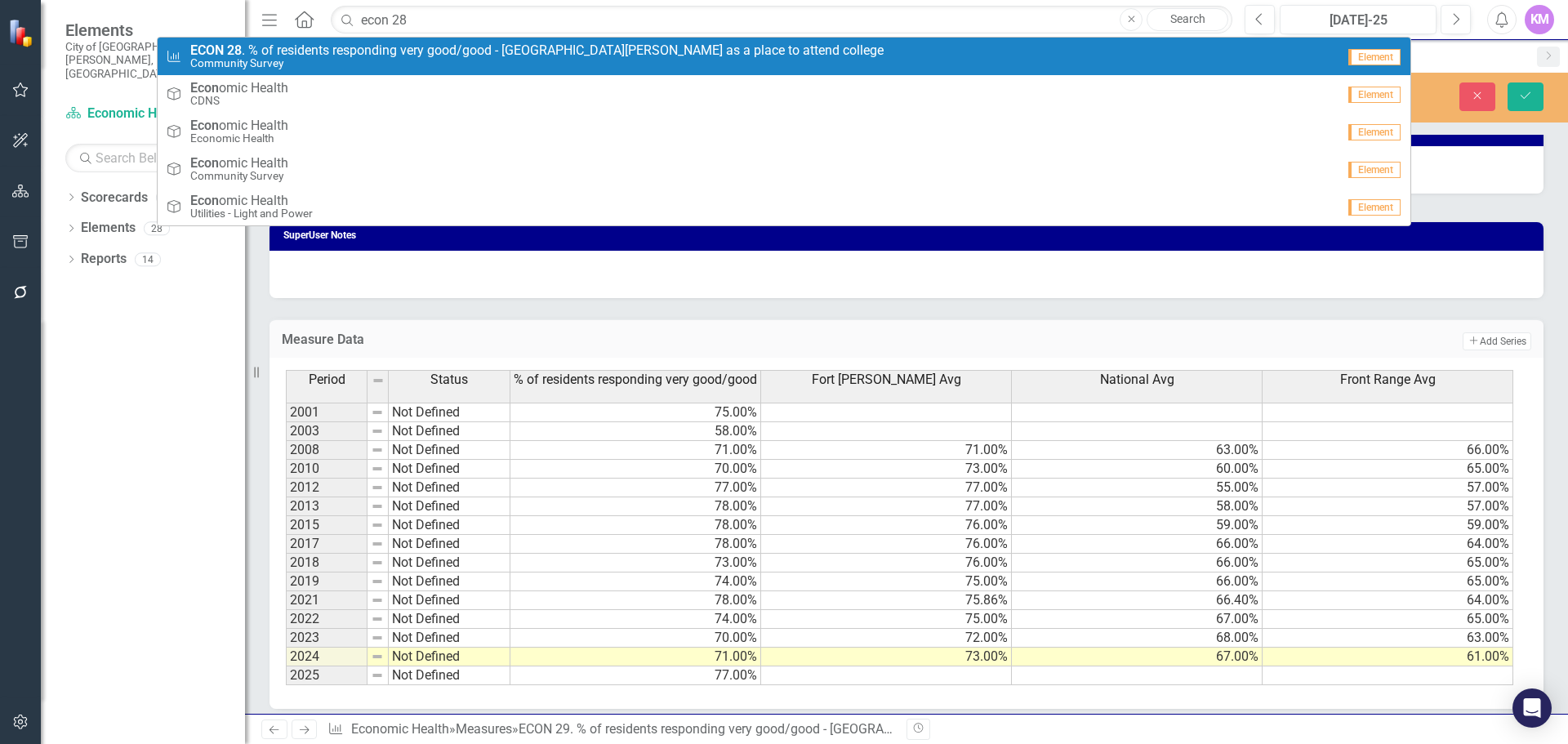
click at [678, 56] on span "ECON 28 . % of residents responding very good/good - Fort Collins as a place to…" at bounding box center [537, 51] width 693 height 15
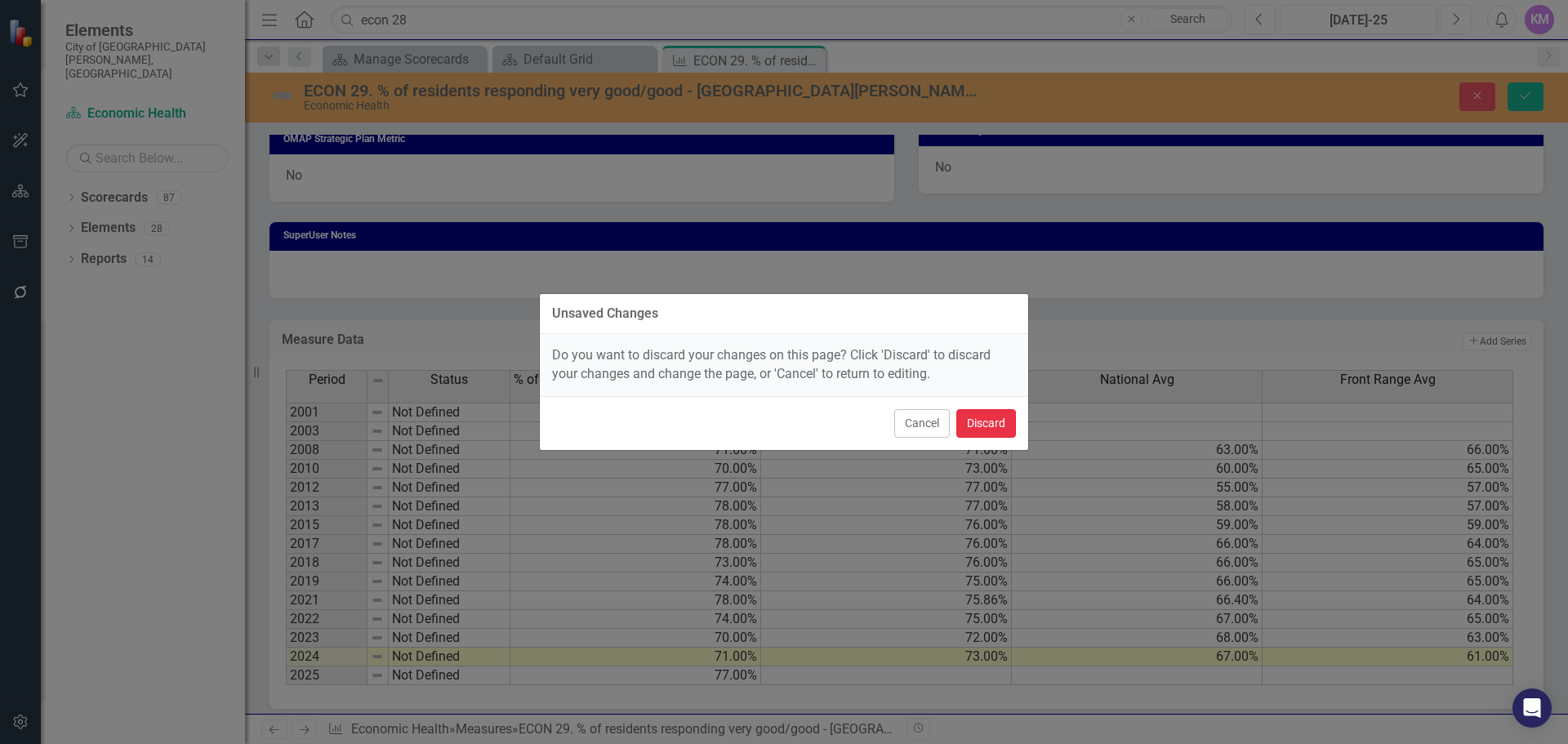
click at [980, 426] on button "Discard" at bounding box center [986, 423] width 60 height 28
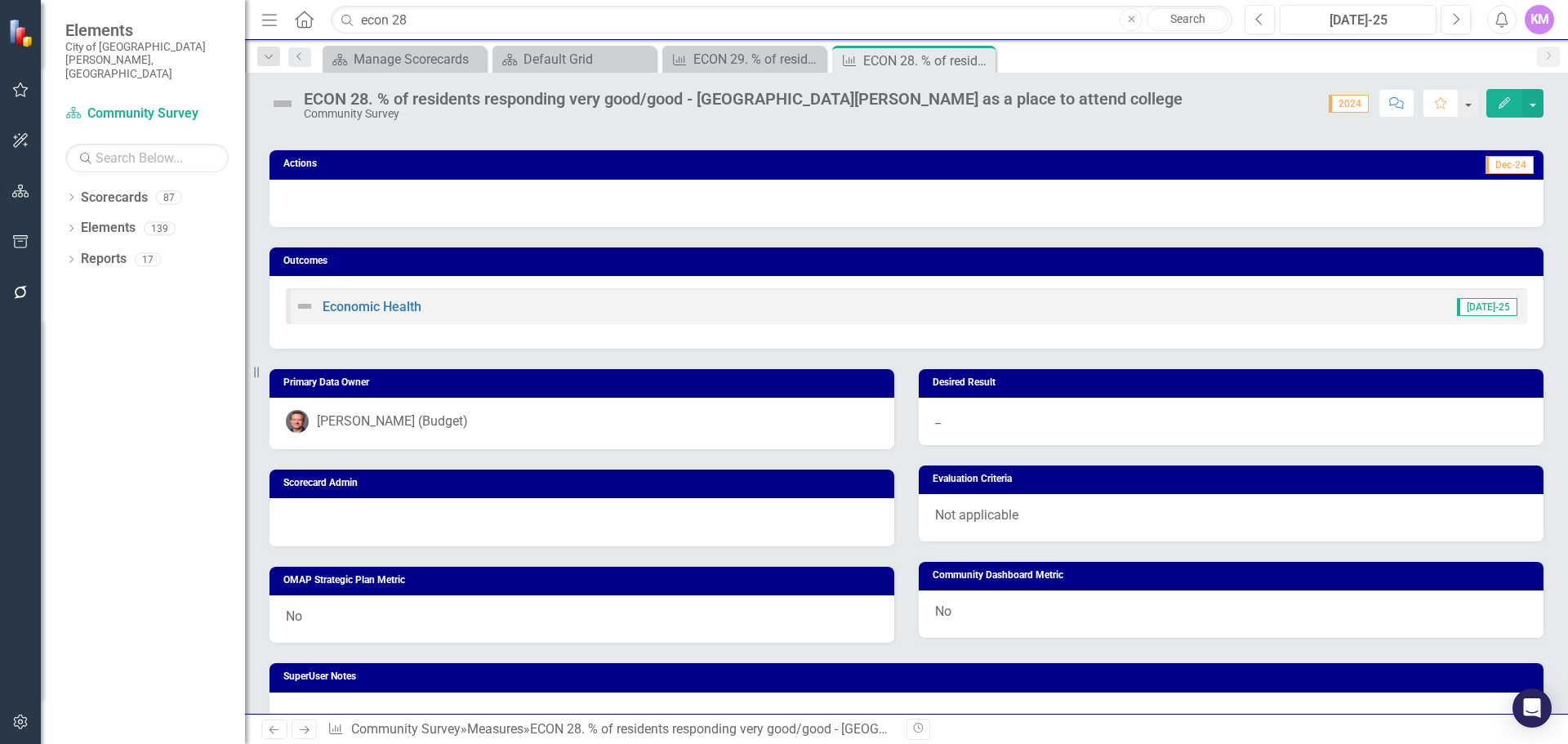
scroll to position [851, 0]
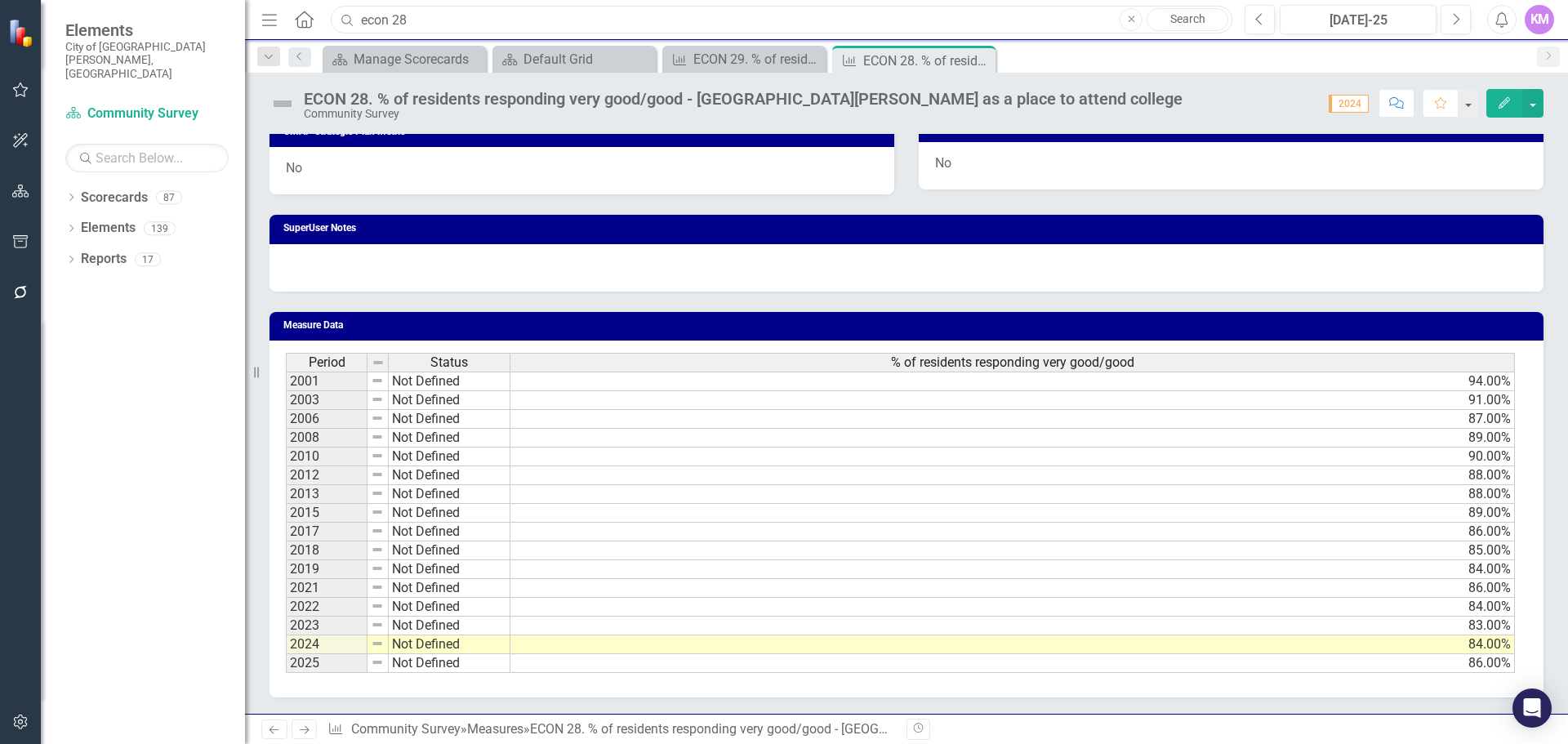
click at [653, 17] on input "econ 28" at bounding box center [782, 20] width 902 height 28
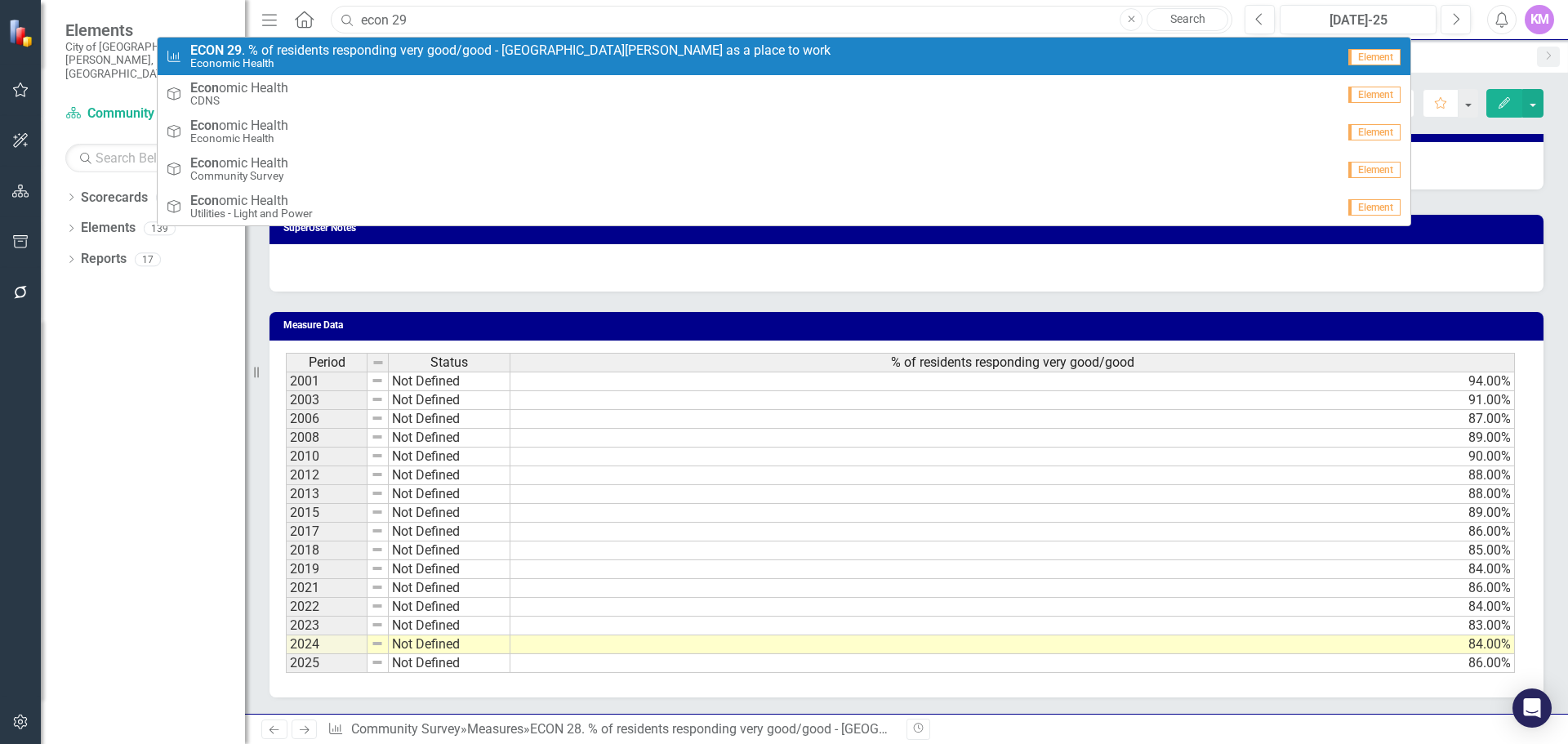
type input "econ 29"
click at [622, 71] on link "Measure ECON 29 . % of residents responding very good/good - Fort Collins as a …" at bounding box center [784, 56] width 1253 height 37
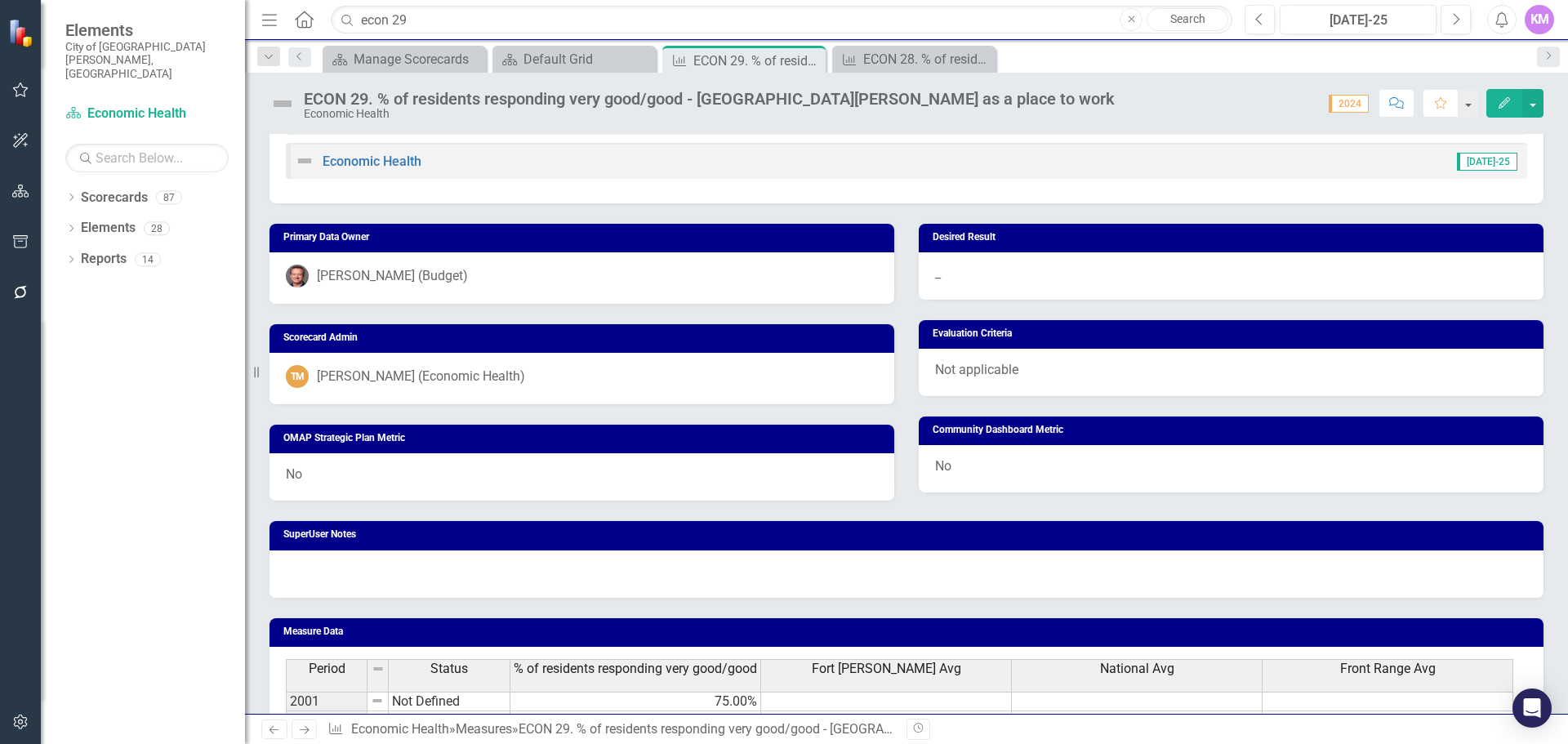
scroll to position [937, 0]
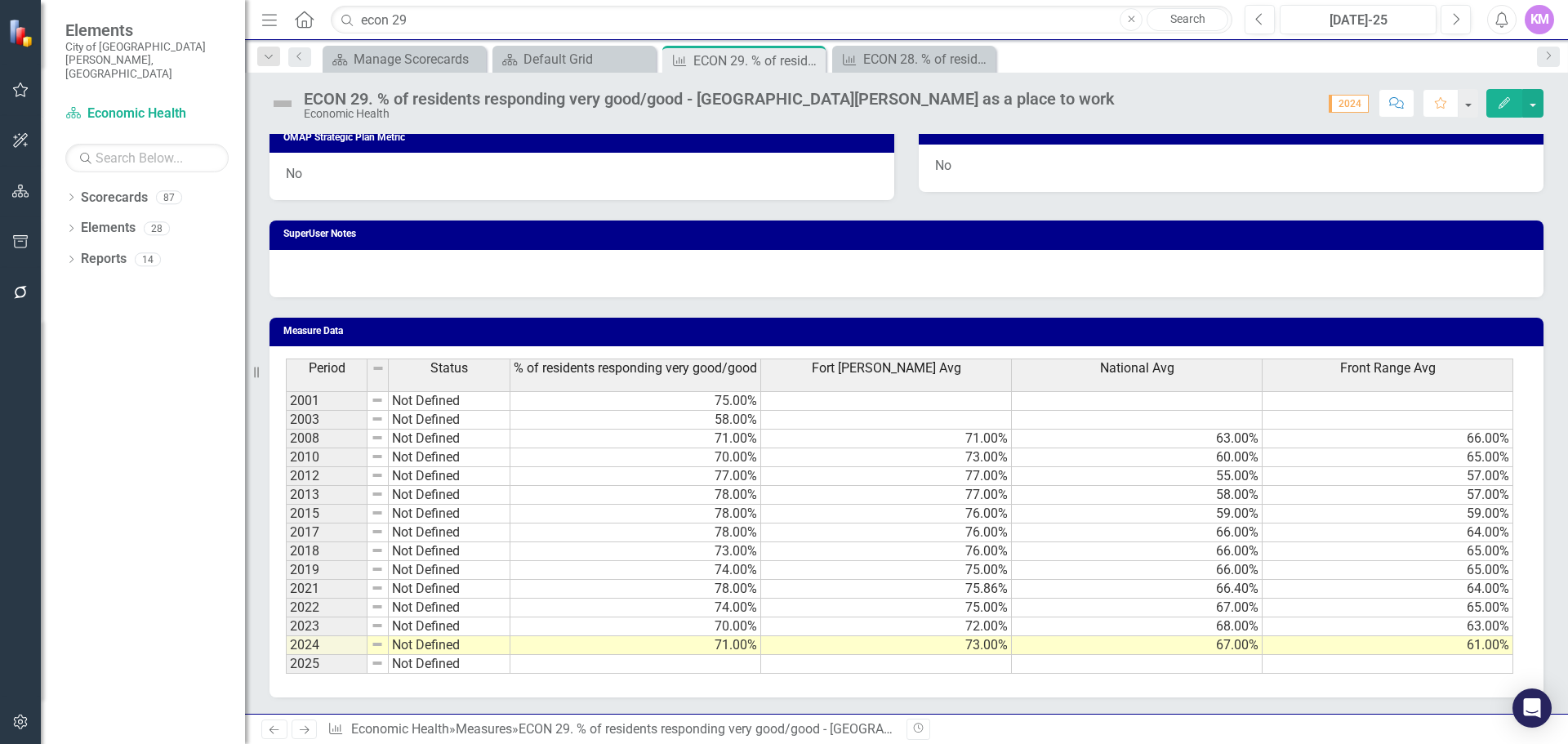
click at [720, 659] on td at bounding box center [636, 664] width 251 height 19
type textarea "77"
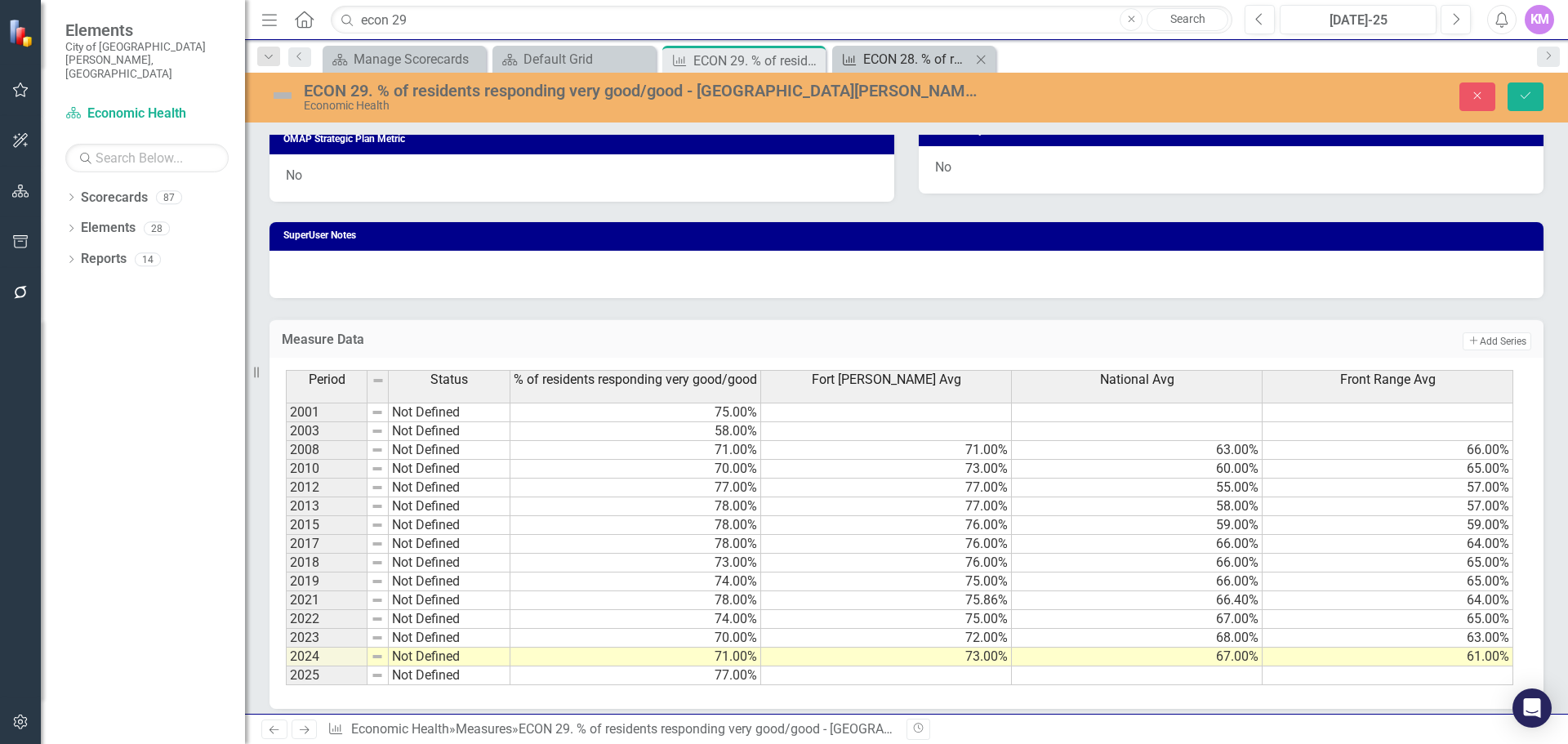
click at [911, 51] on div "ECON 28. % of residents responding very good/good - [GEOGRAPHIC_DATA][PERSON_NA…" at bounding box center [917, 59] width 108 height 21
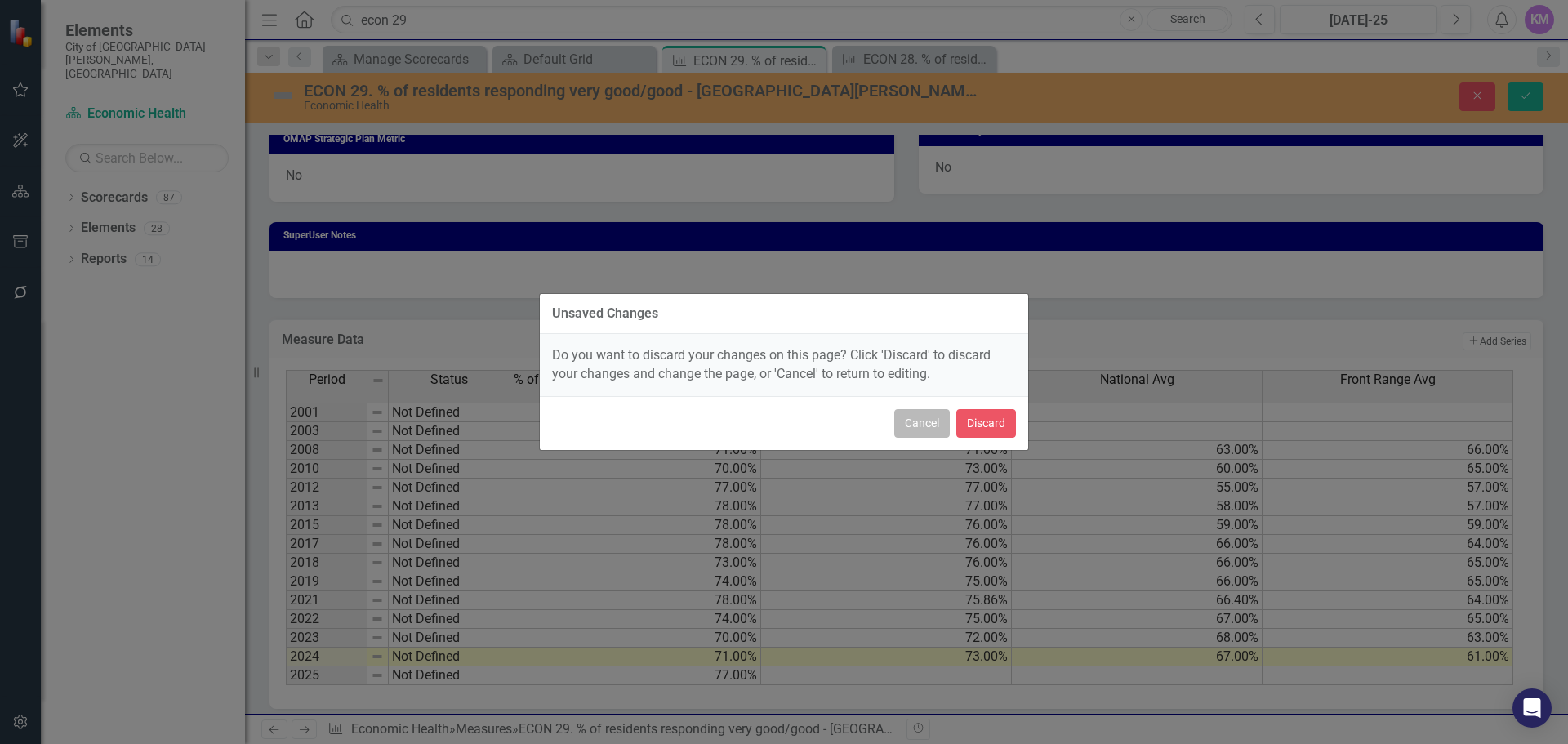
click at [910, 421] on button "Cancel" at bounding box center [922, 423] width 56 height 28
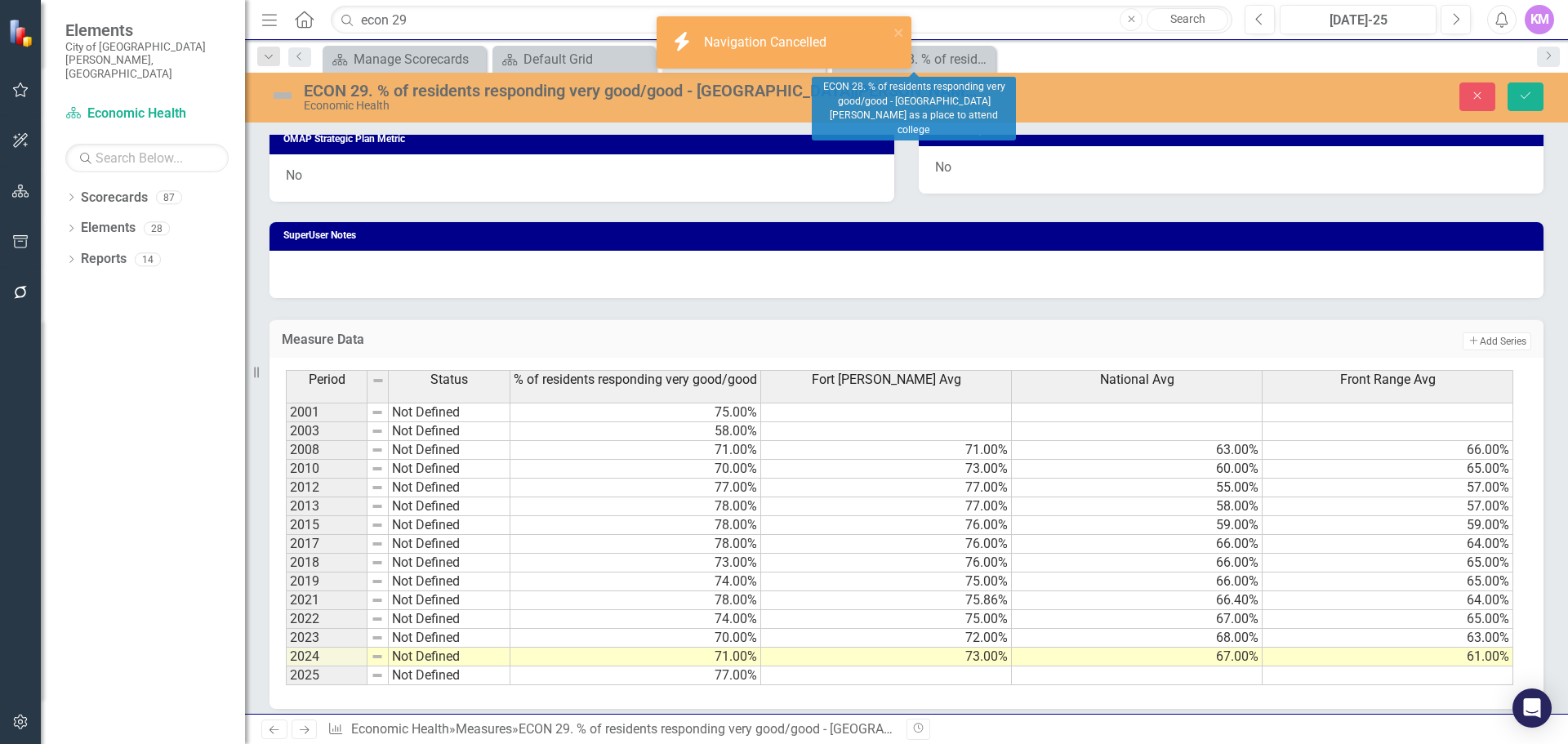
click at [977, 677] on td at bounding box center [887, 676] width 251 height 19
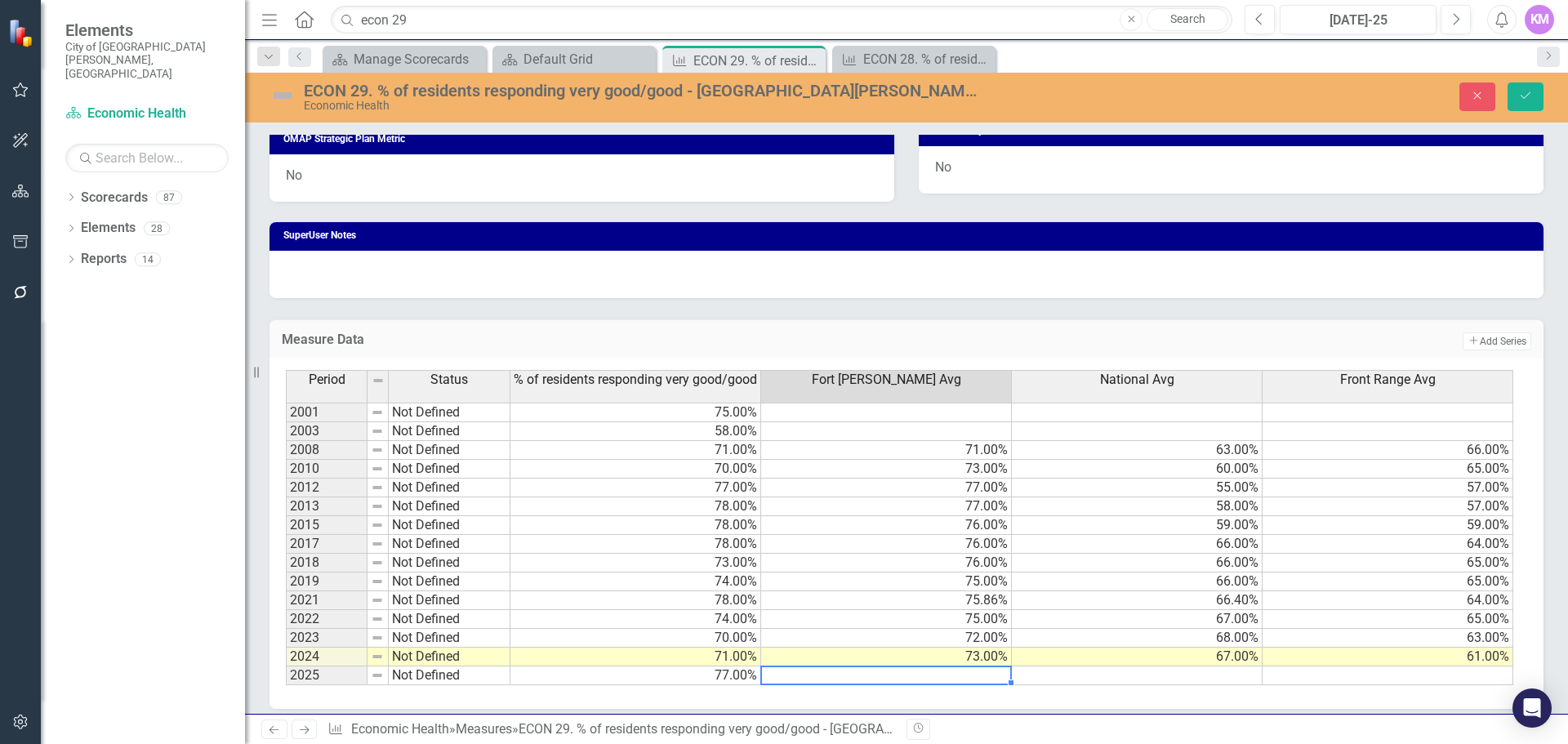
click at [1105, 677] on td at bounding box center [1137, 676] width 251 height 19
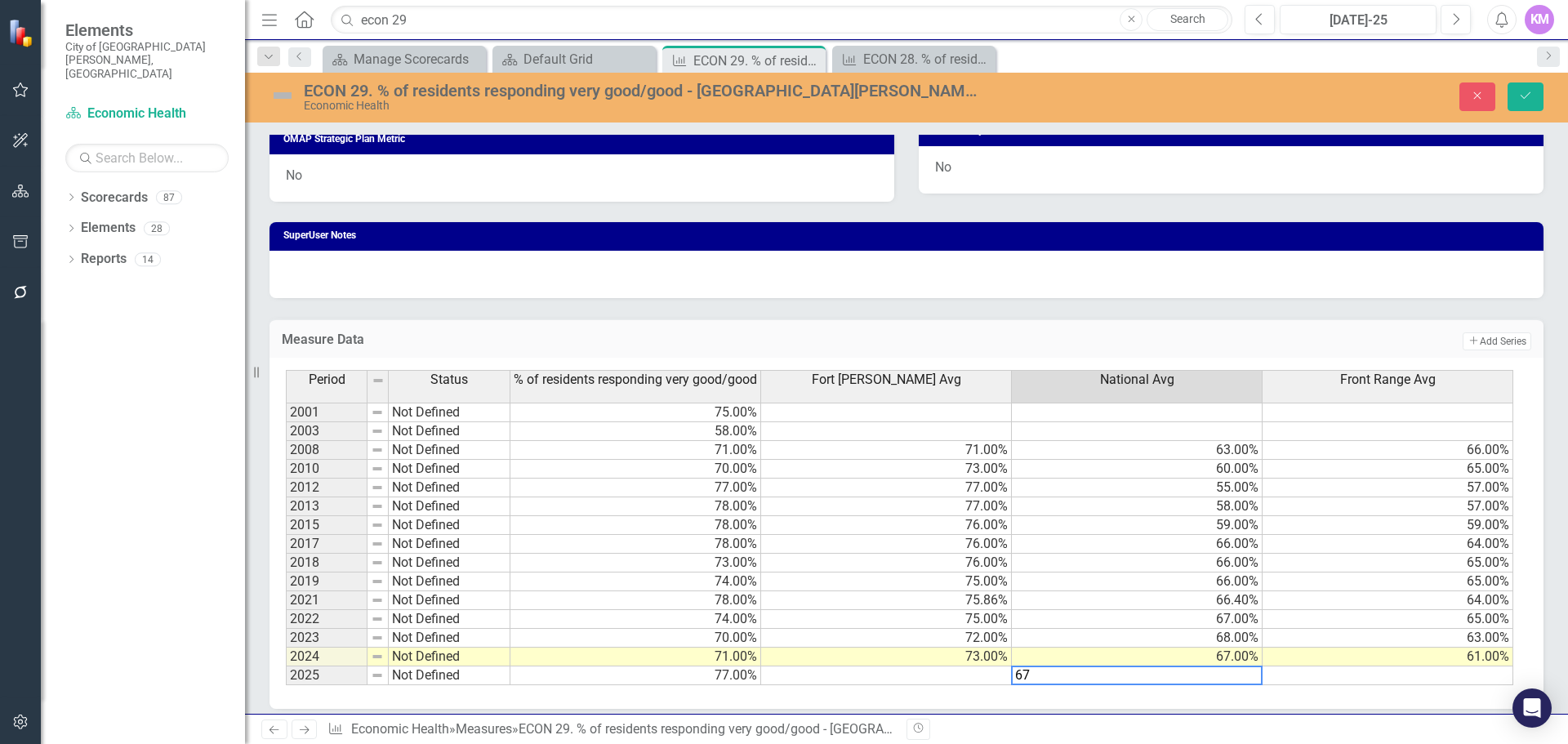
type textarea "67"
click at [1443, 675] on td at bounding box center [1388, 676] width 251 height 19
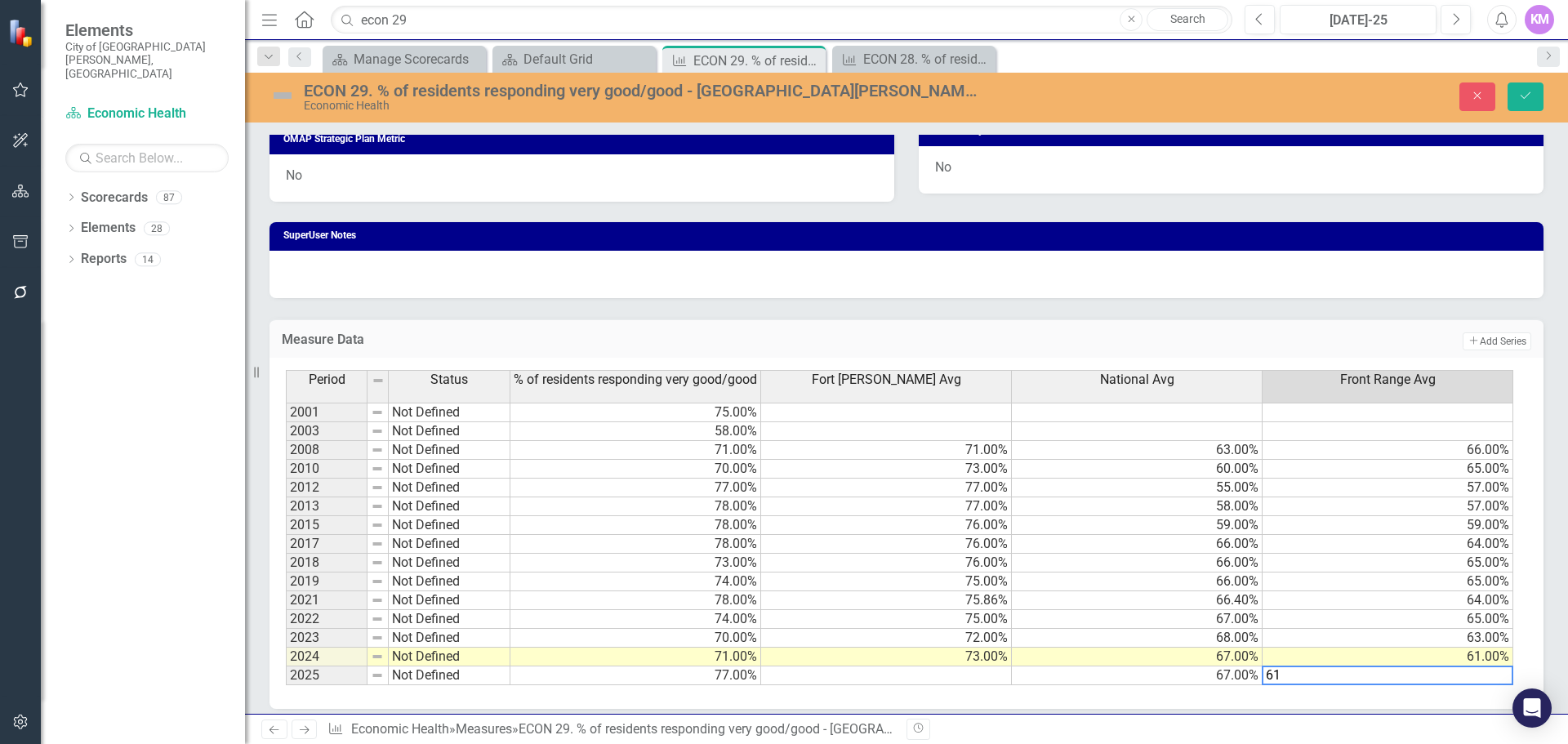
type textarea "61"
click at [979, 677] on td at bounding box center [887, 676] width 251 height 19
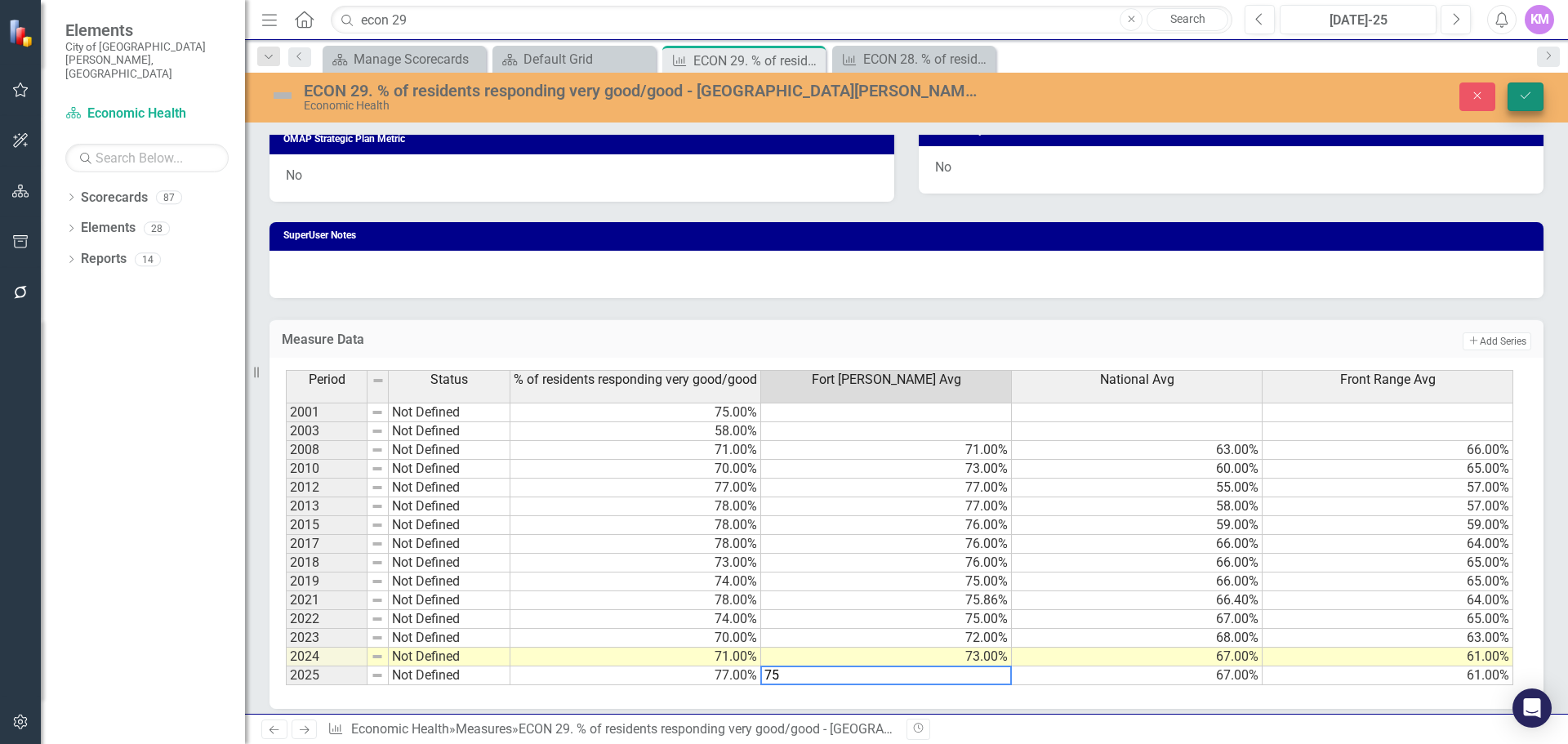
type textarea "75"
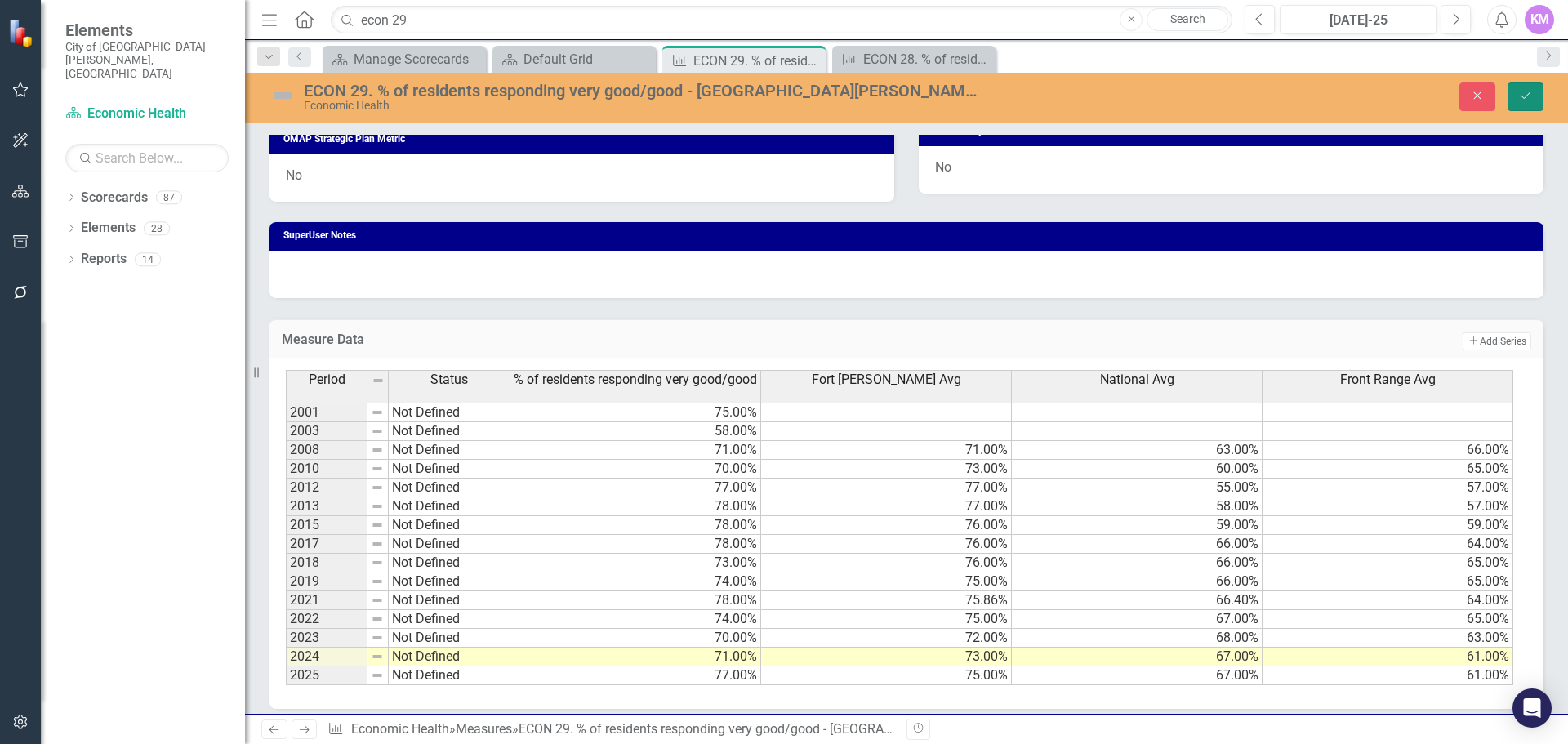
click at [1525, 104] on button "Save" at bounding box center [1526, 96] width 36 height 28
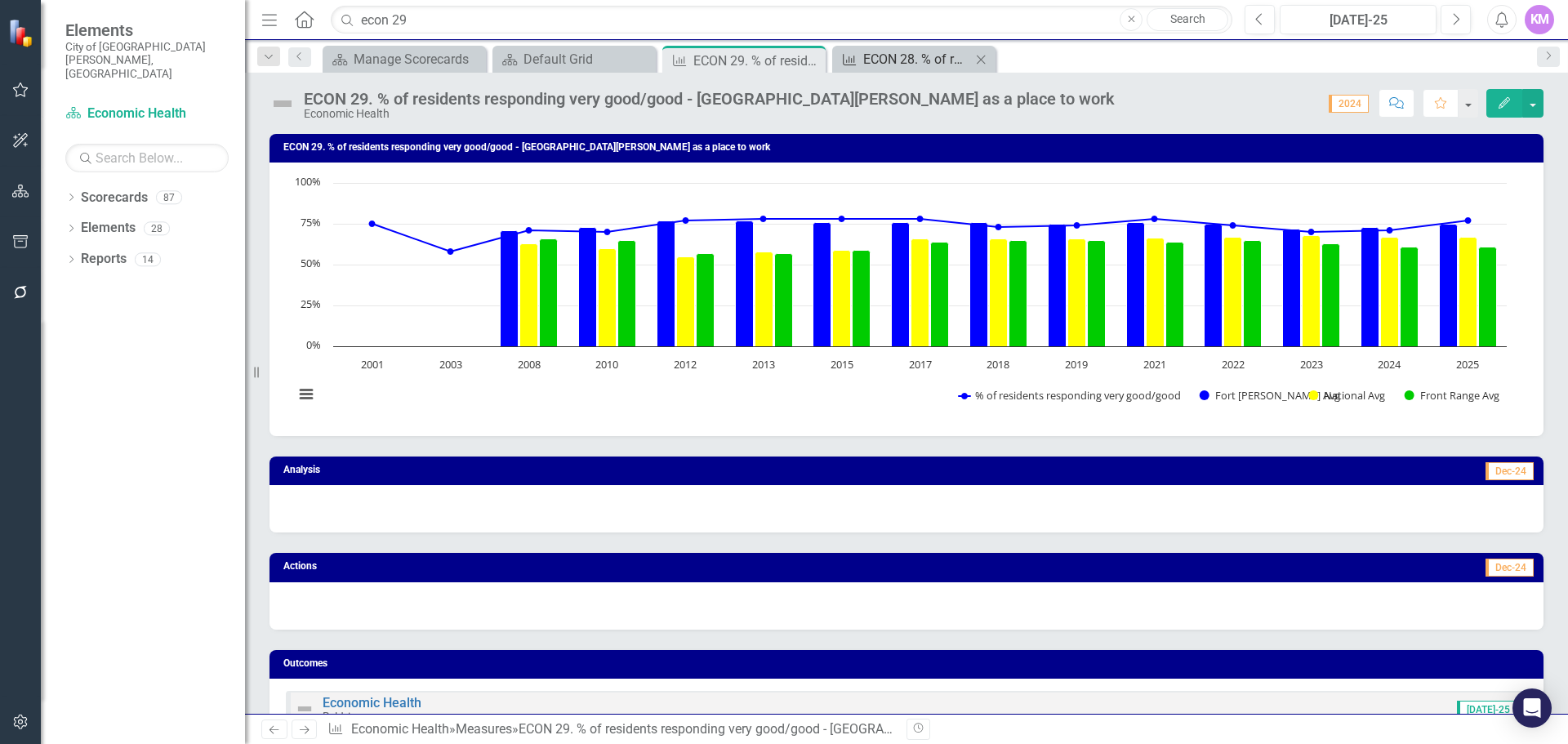
click at [924, 54] on div "ECON 28. % of residents responding very good/good - [GEOGRAPHIC_DATA][PERSON_NA…" at bounding box center [917, 59] width 108 height 21
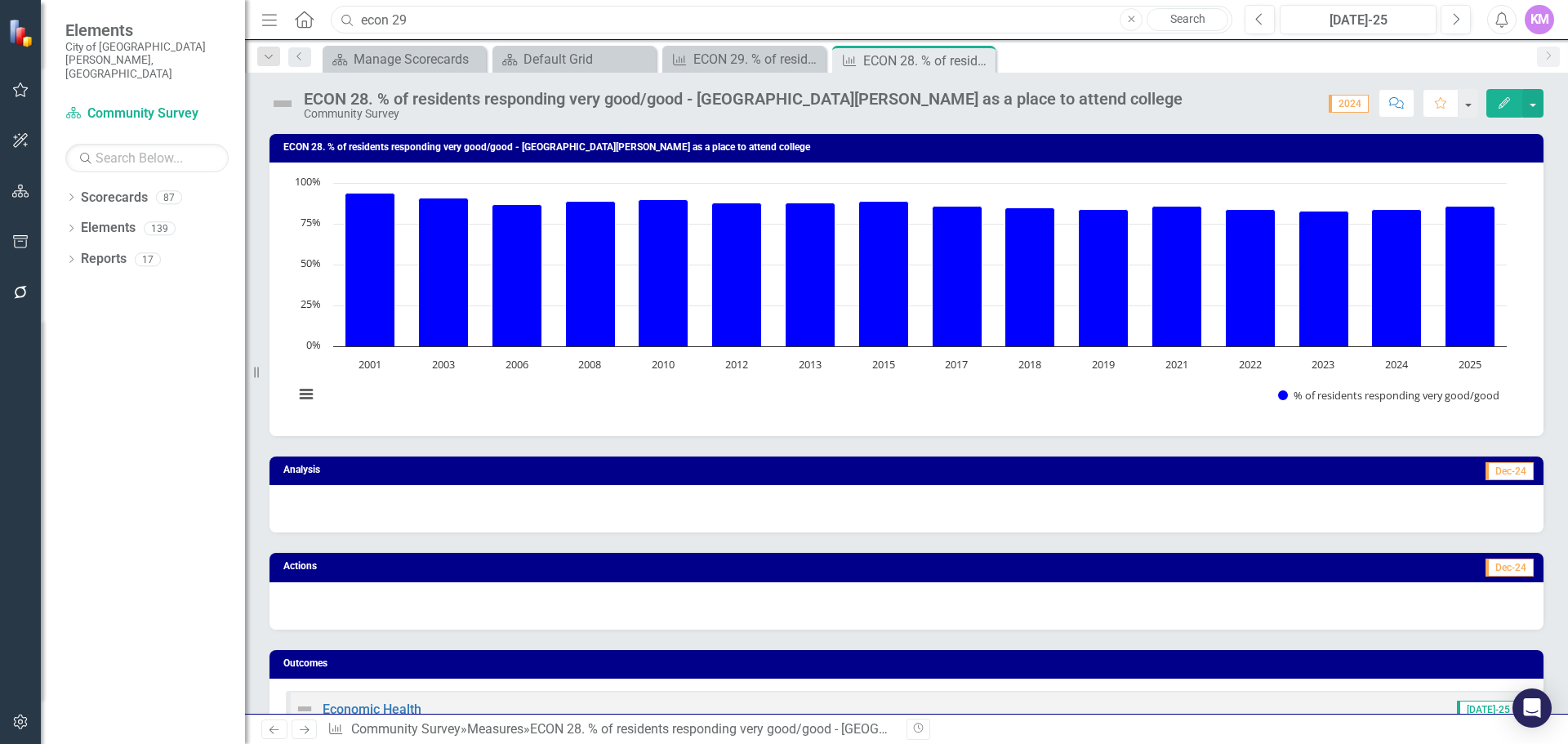
click at [747, 11] on input "econ 29" at bounding box center [782, 20] width 902 height 28
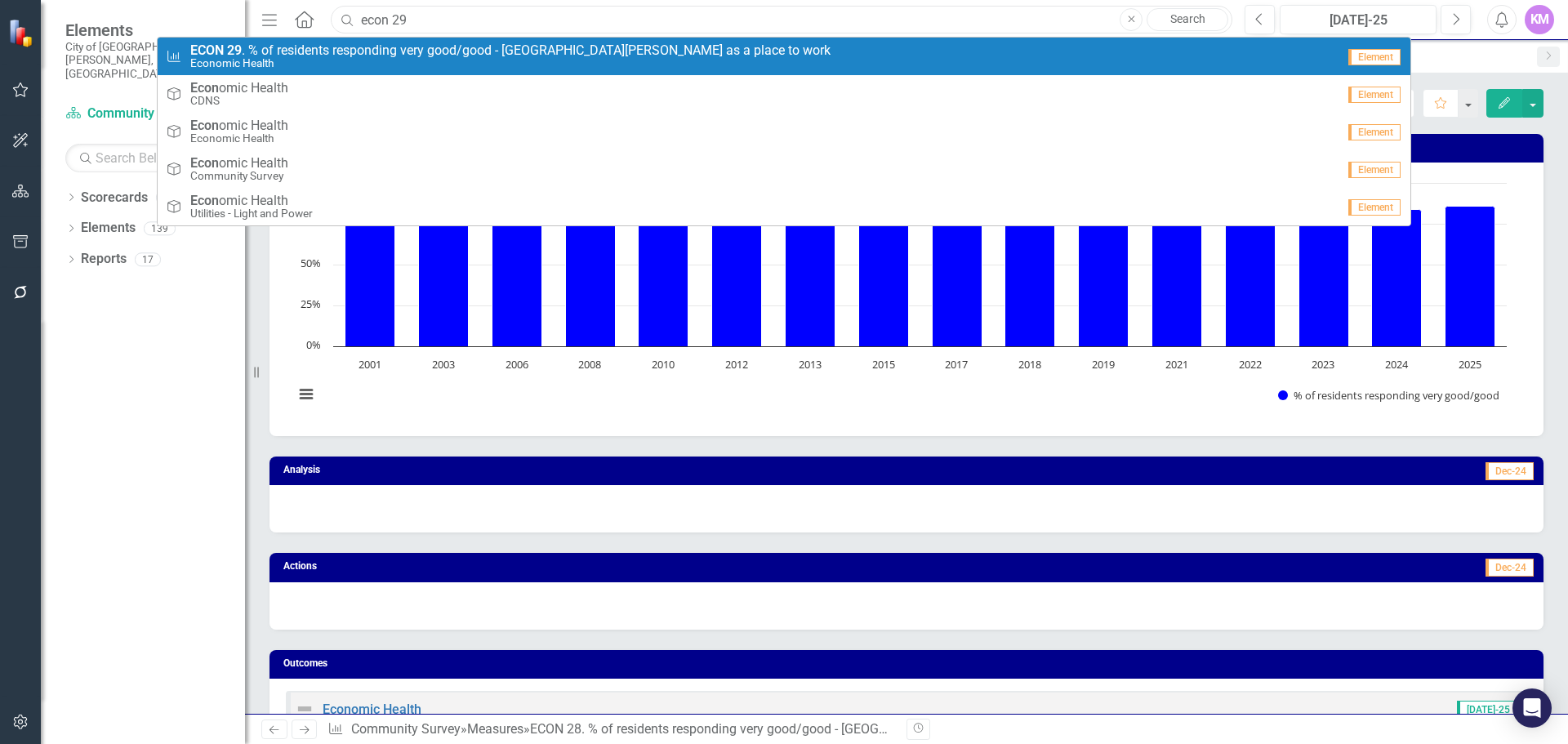
click at [564, 20] on input "econ 29" at bounding box center [782, 20] width 902 height 28
type input "econ 27"
click at [588, 54] on span "ECON 27 . % of residents responding very good/good - Fort Collins as a place to…" at bounding box center [510, 51] width 641 height 15
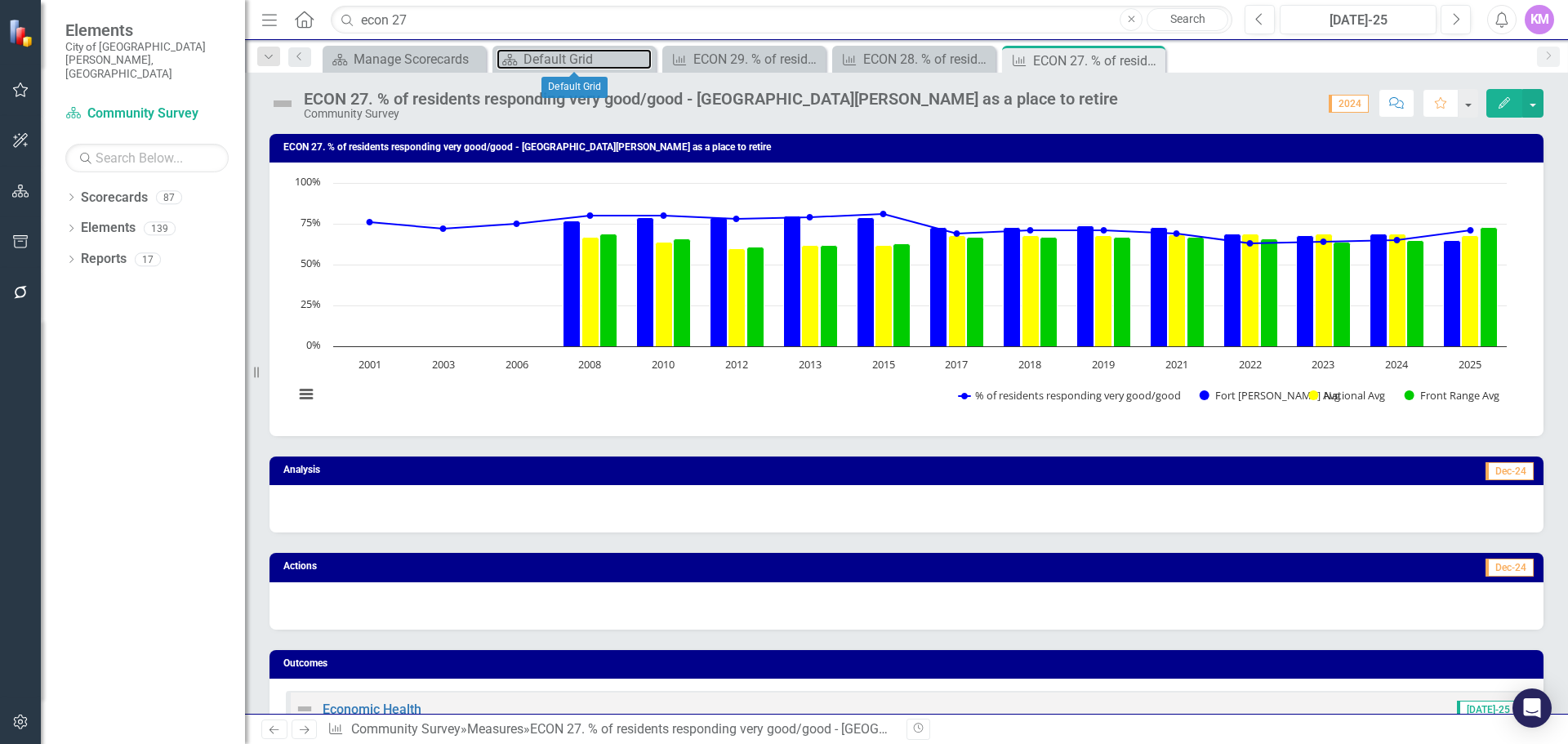
click at [588, 54] on div "Default Grid" at bounding box center [588, 59] width 128 height 21
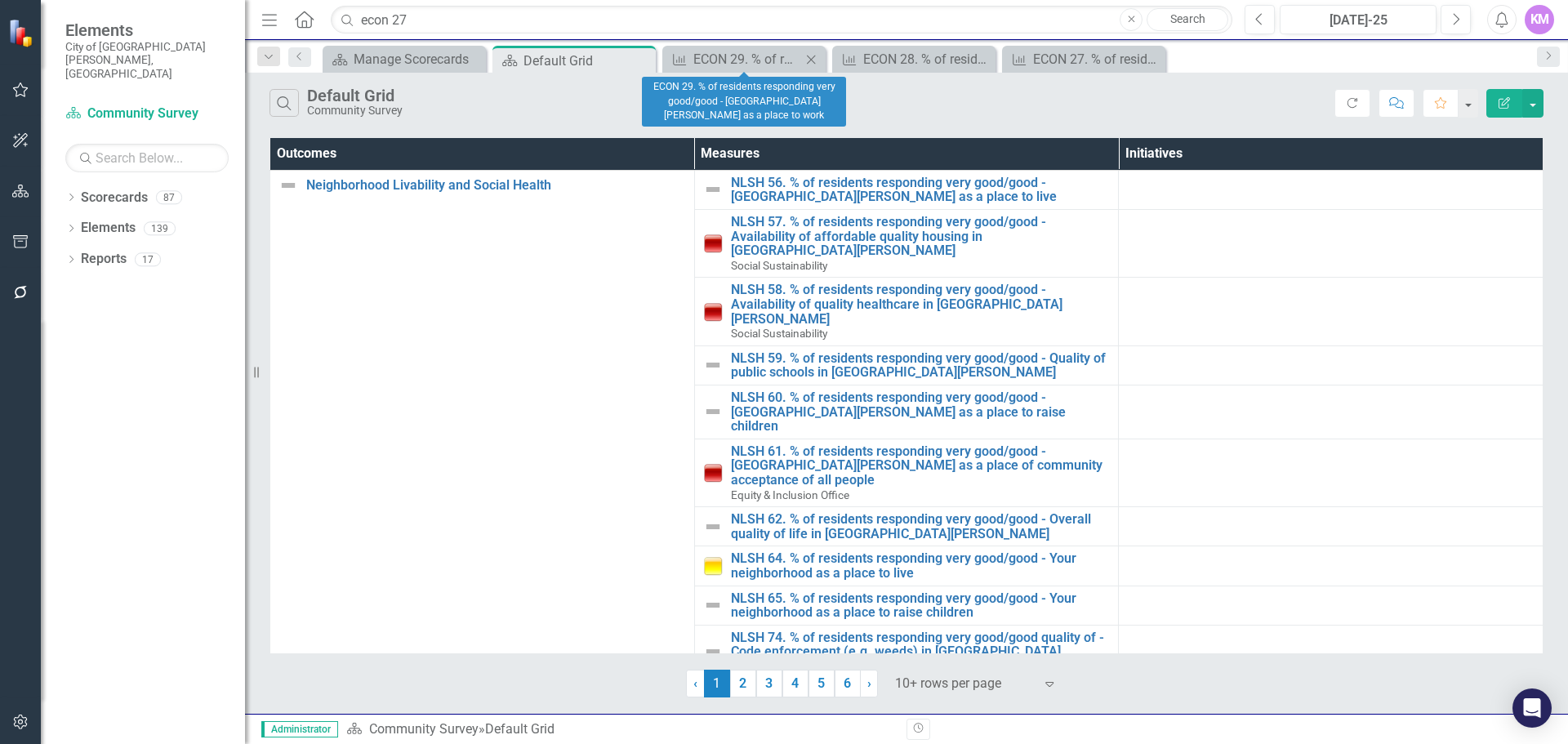
click at [745, 47] on div "Measure ECON 29. % of residents responding very good/good - Fort Collins as a p…" at bounding box center [744, 59] width 163 height 27
click at [746, 62] on div "ECON 29. % of residents responding very good/good - [GEOGRAPHIC_DATA][PERSON_NA…" at bounding box center [747, 59] width 108 height 21
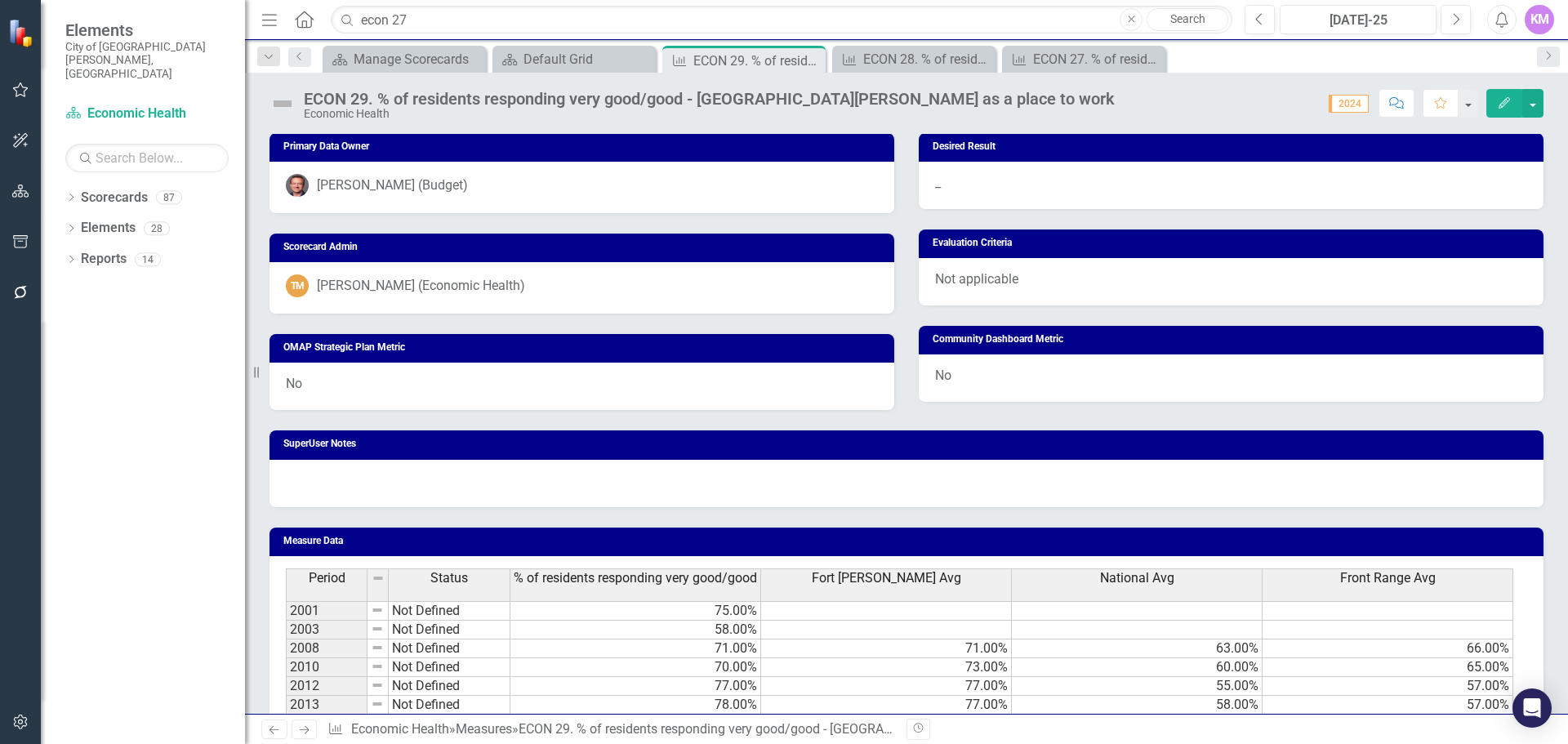
scroll to position [937, 0]
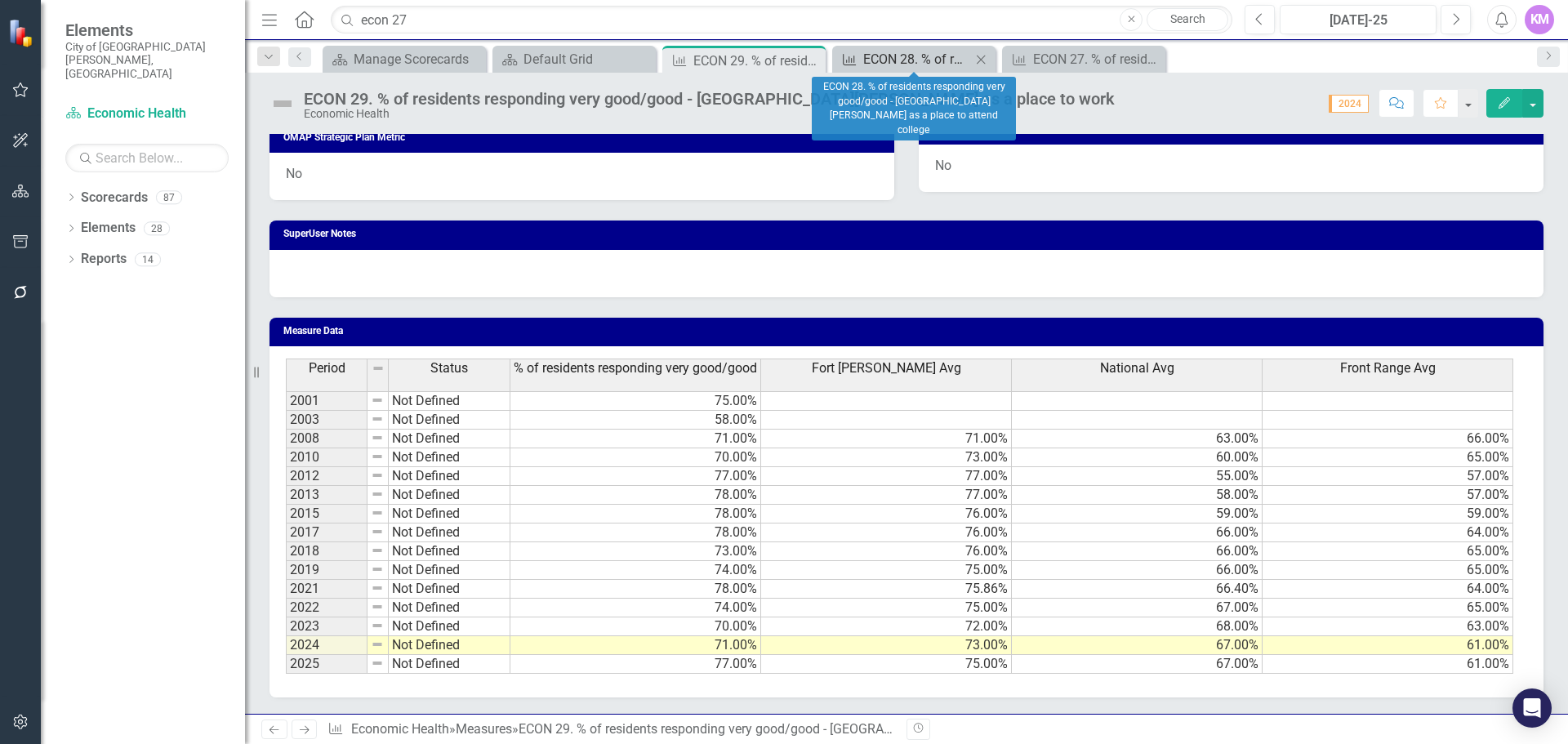
click at [943, 60] on div "ECON 28. % of residents responding very good/good - [GEOGRAPHIC_DATA][PERSON_NA…" at bounding box center [917, 59] width 108 height 21
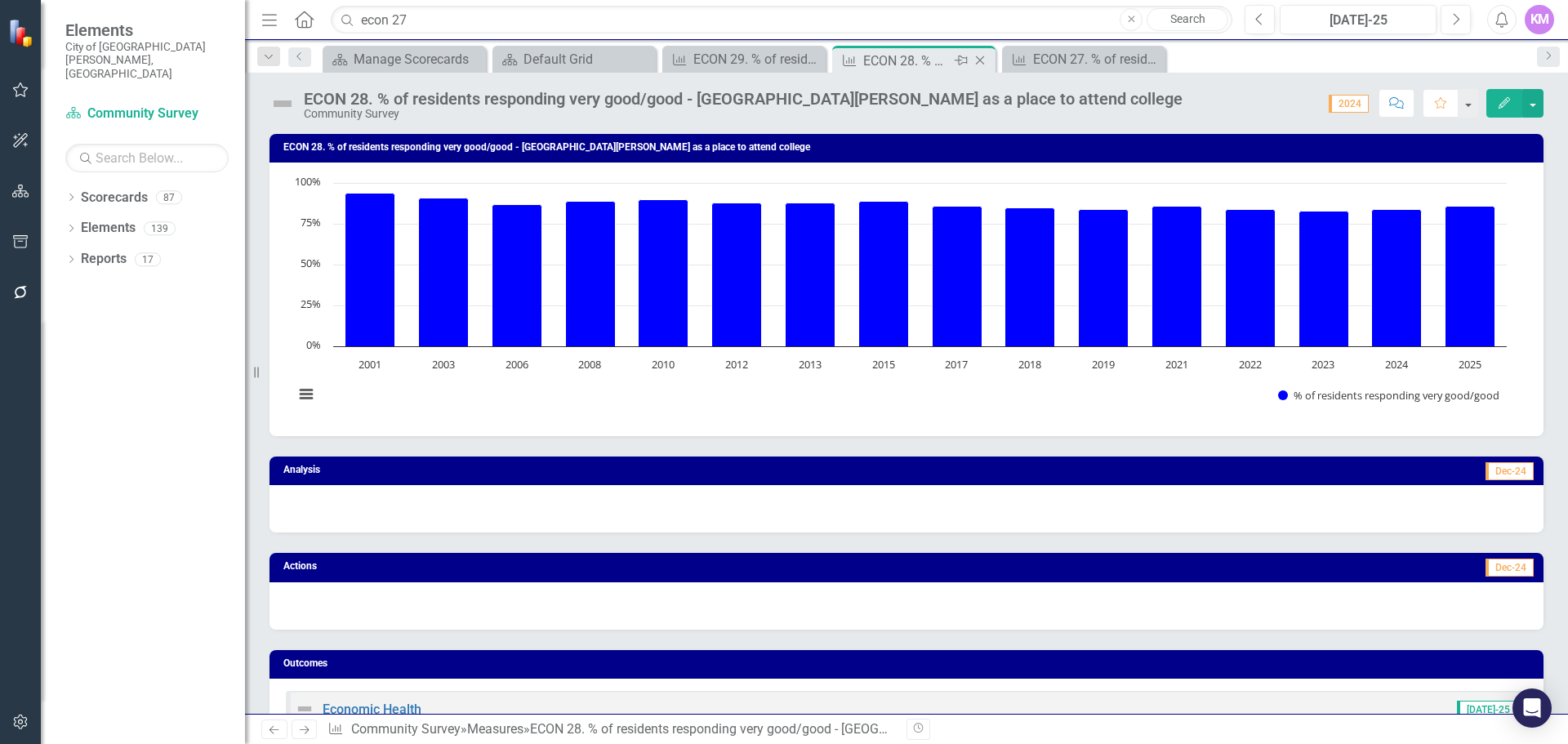
click at [976, 59] on icon "Close" at bounding box center [980, 61] width 17 height 13
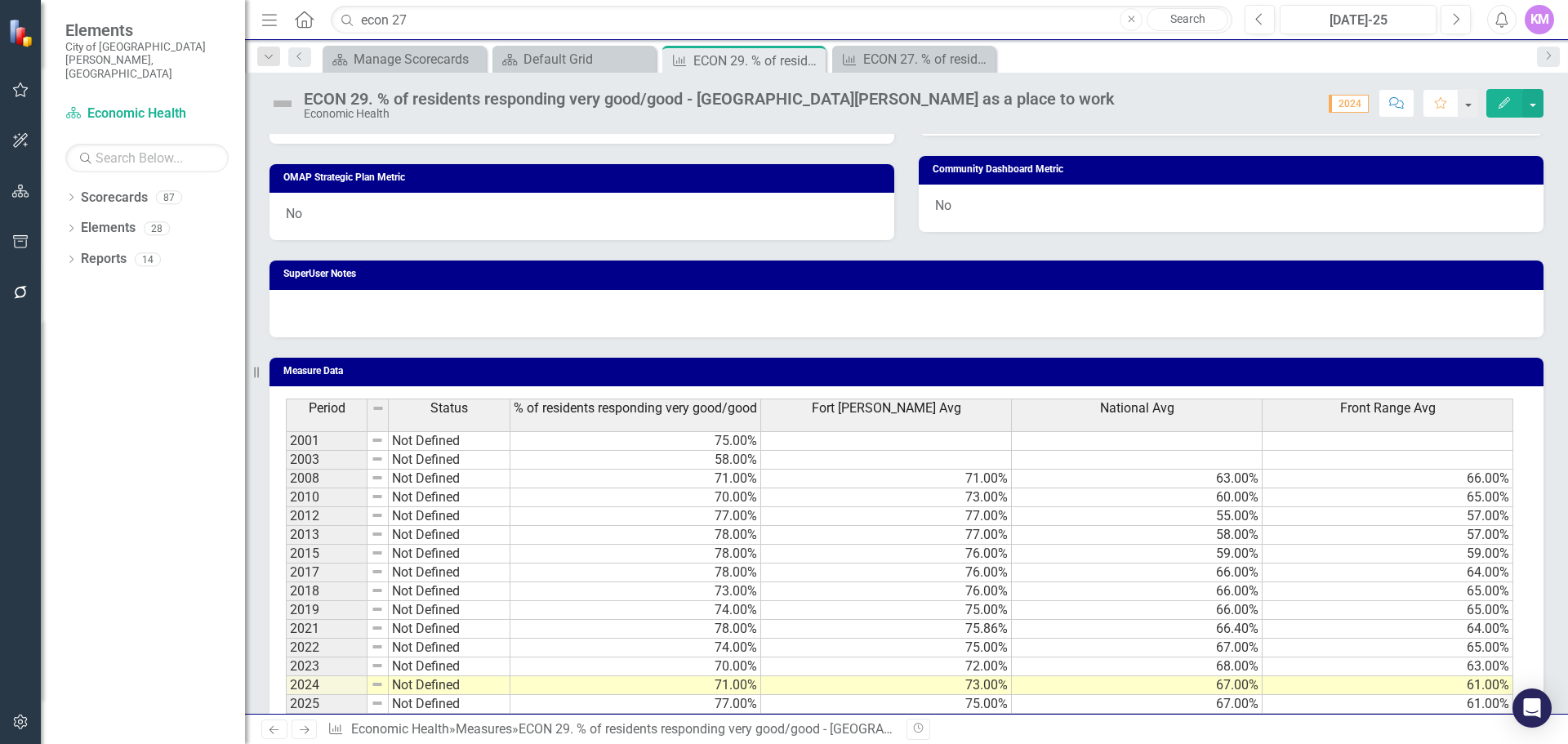
scroll to position [937, 0]
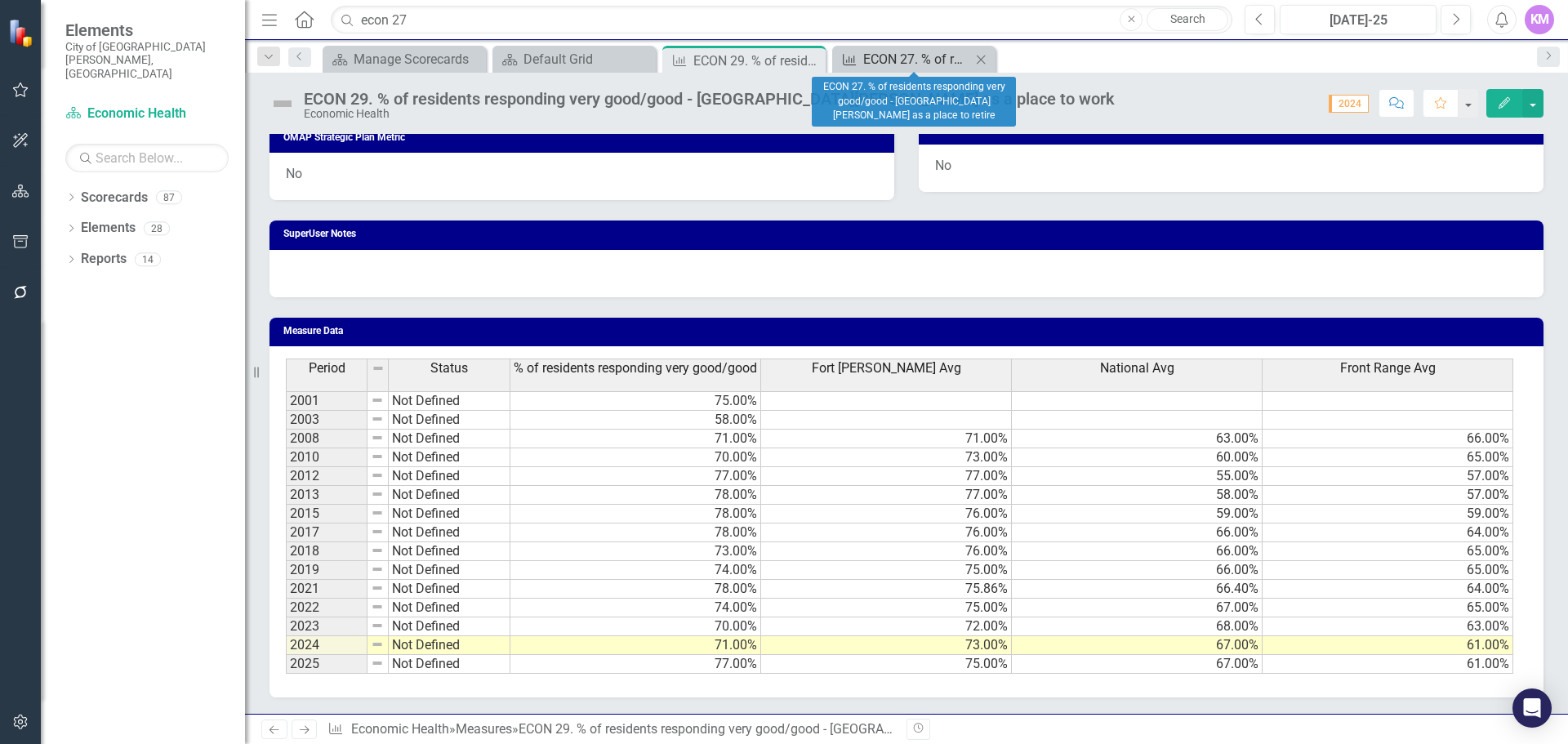
click at [909, 56] on div "ECON 27. % of residents responding very good/good - [GEOGRAPHIC_DATA][PERSON_NA…" at bounding box center [917, 59] width 108 height 21
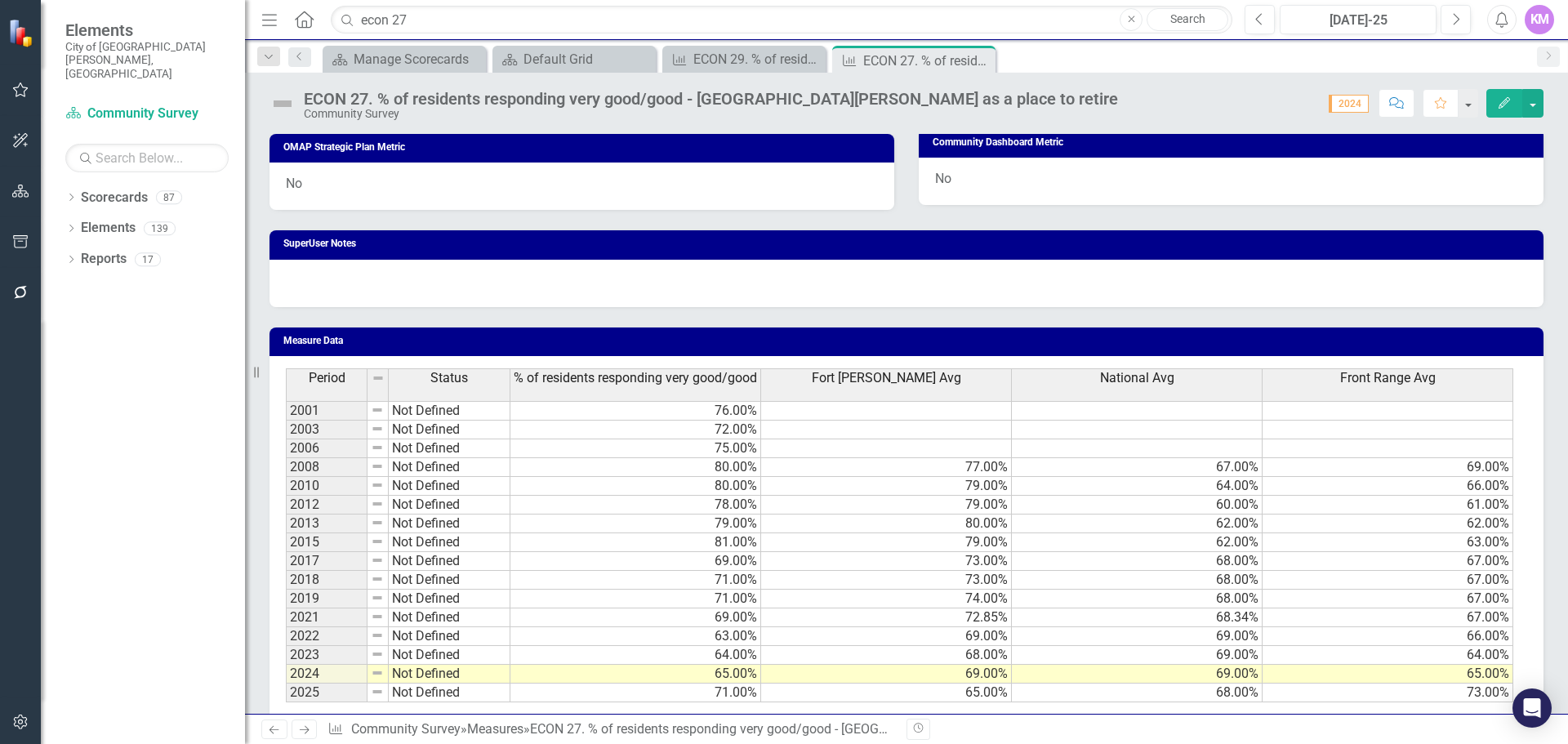
scroll to position [864, 0]
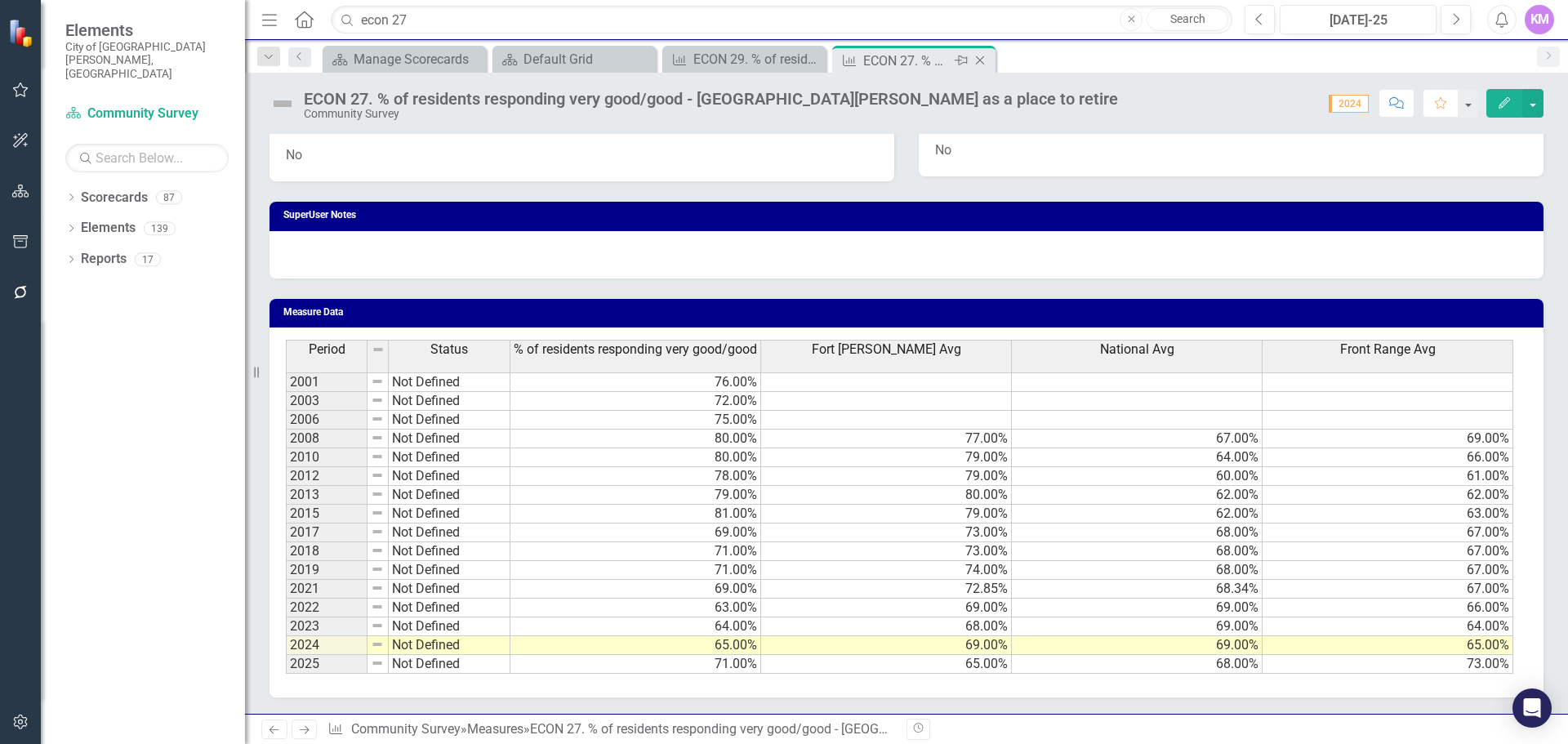
click at [981, 59] on icon "Close" at bounding box center [980, 61] width 17 height 13
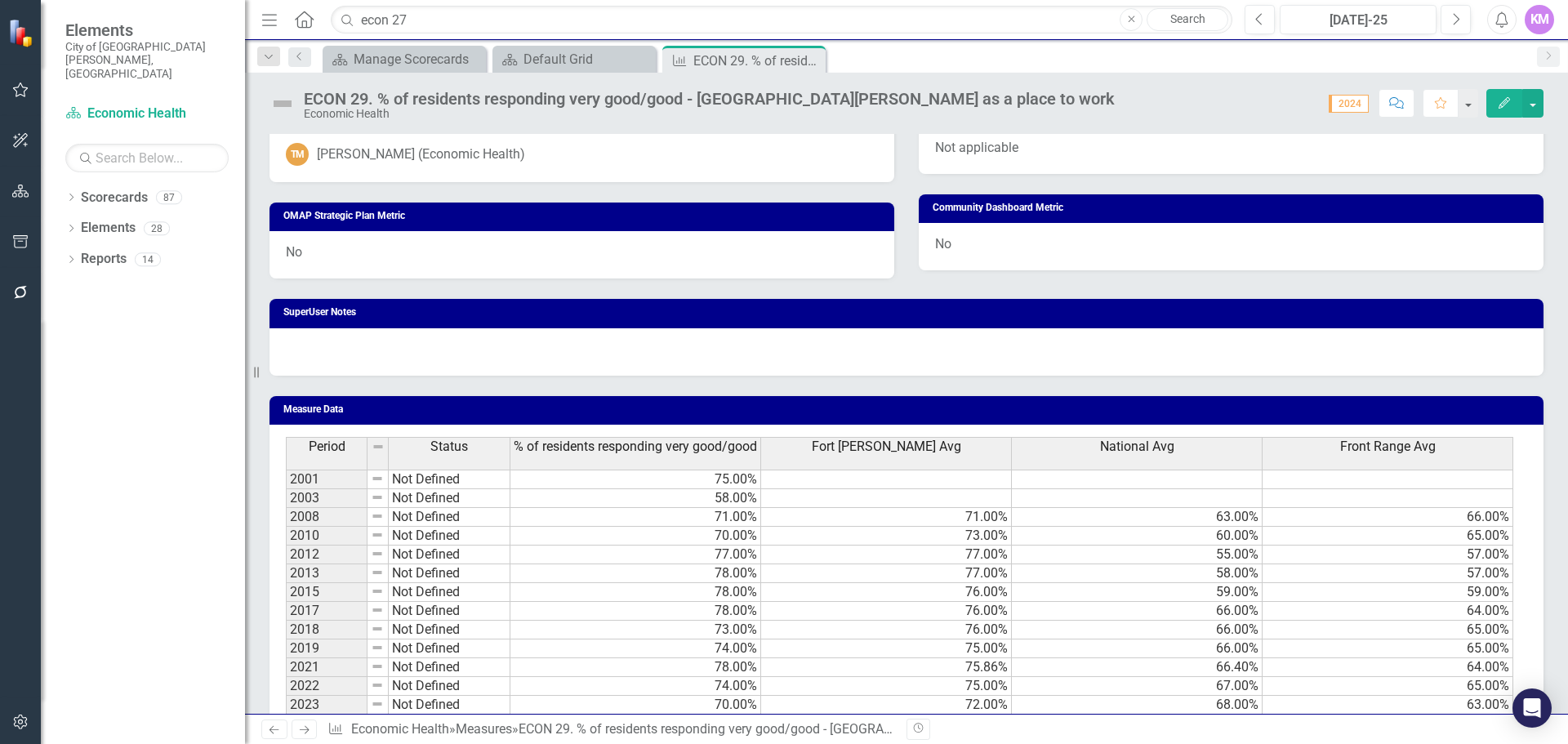
scroll to position [937, 0]
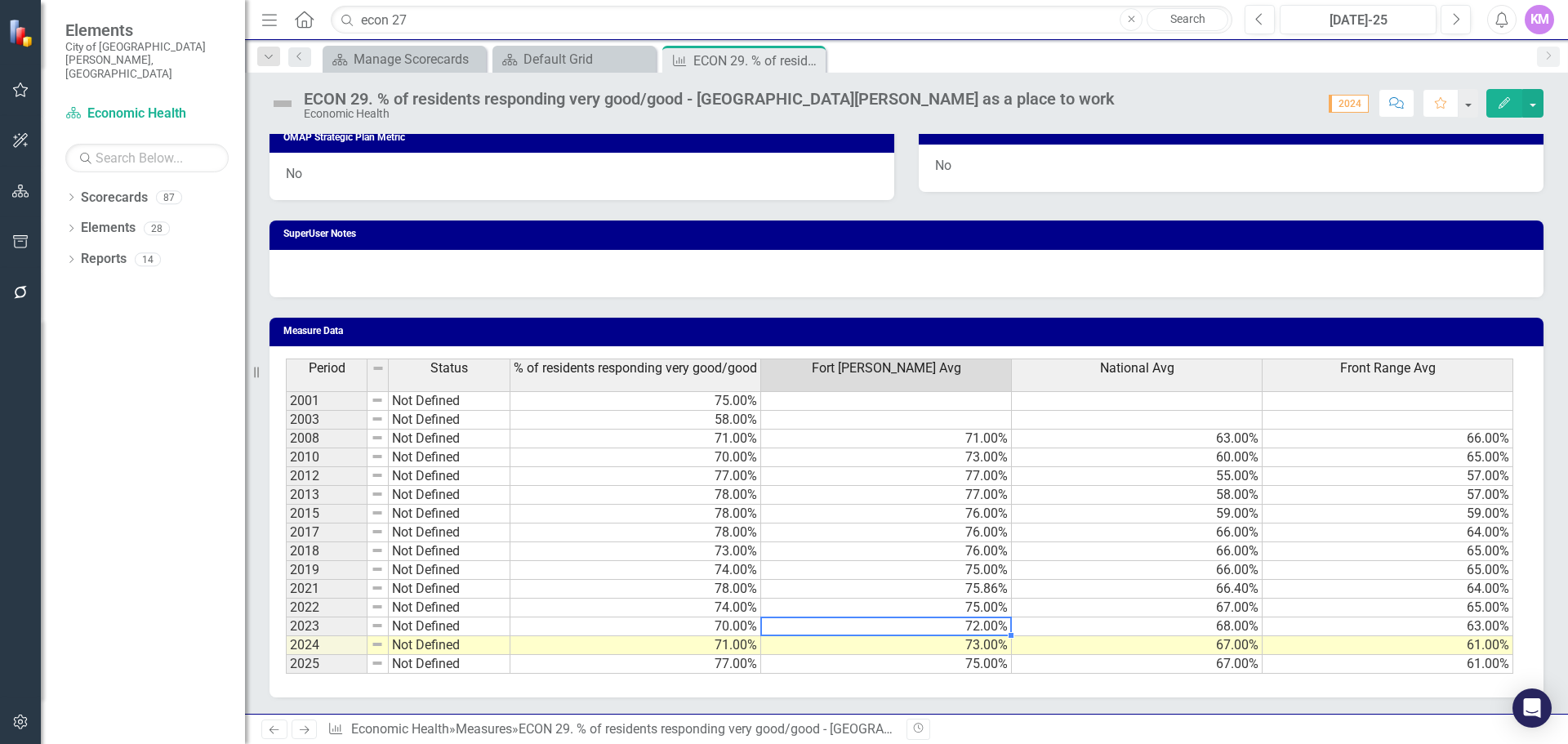
click at [767, 623] on td "72.00%" at bounding box center [887, 627] width 251 height 19
click at [732, 640] on td "71.00%" at bounding box center [636, 645] width 251 height 19
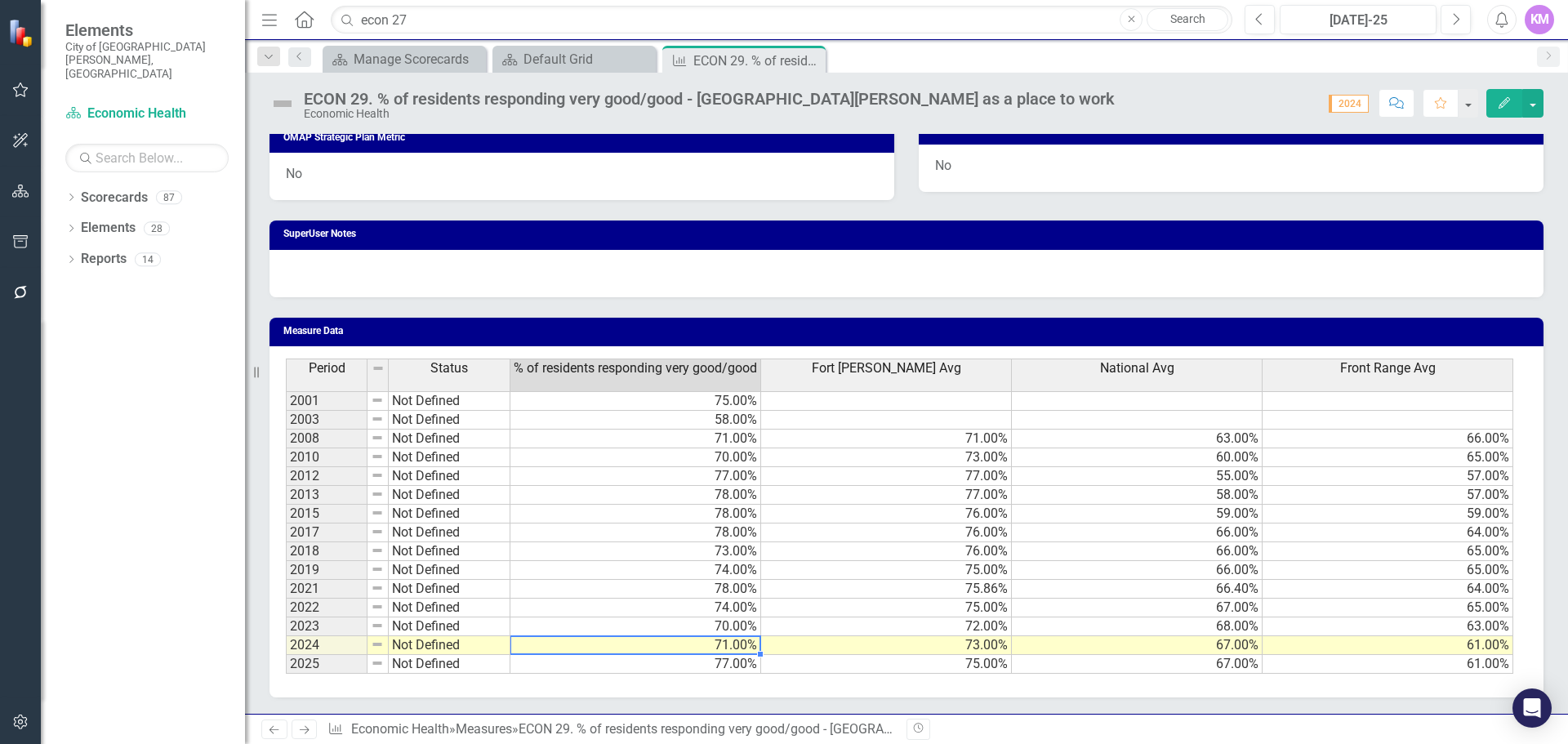
click at [732, 640] on td "71.00%" at bounding box center [636, 645] width 251 height 19
click at [732, 636] on td "70.00%" at bounding box center [636, 627] width 251 height 19
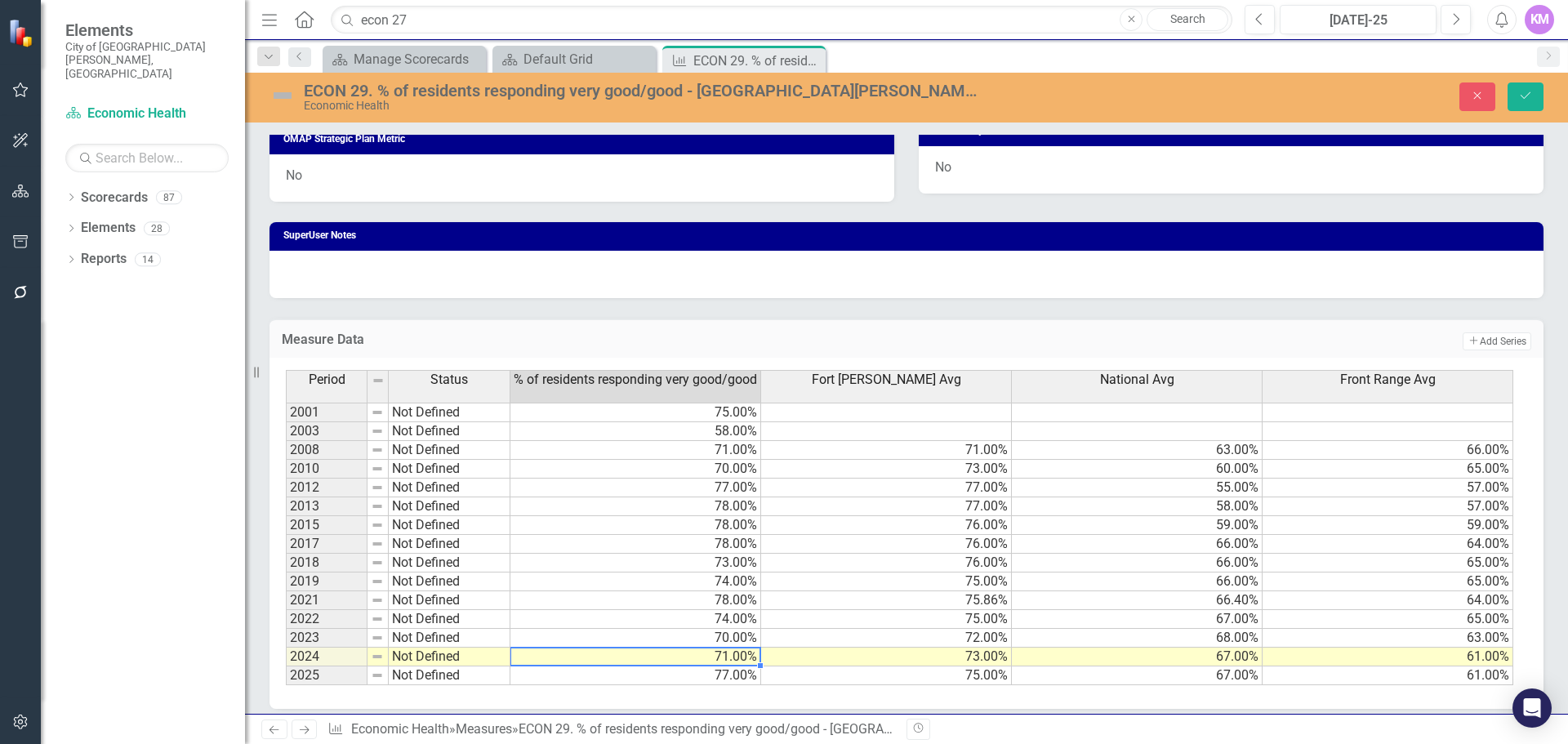
click at [722, 661] on td "71.00%" at bounding box center [636, 657] width 251 height 19
type textarea "77"
click at [286, 683] on div "Period Status % of residents responding very good/good Fort Collins Avg Nationa…" at bounding box center [286, 527] width 0 height 315
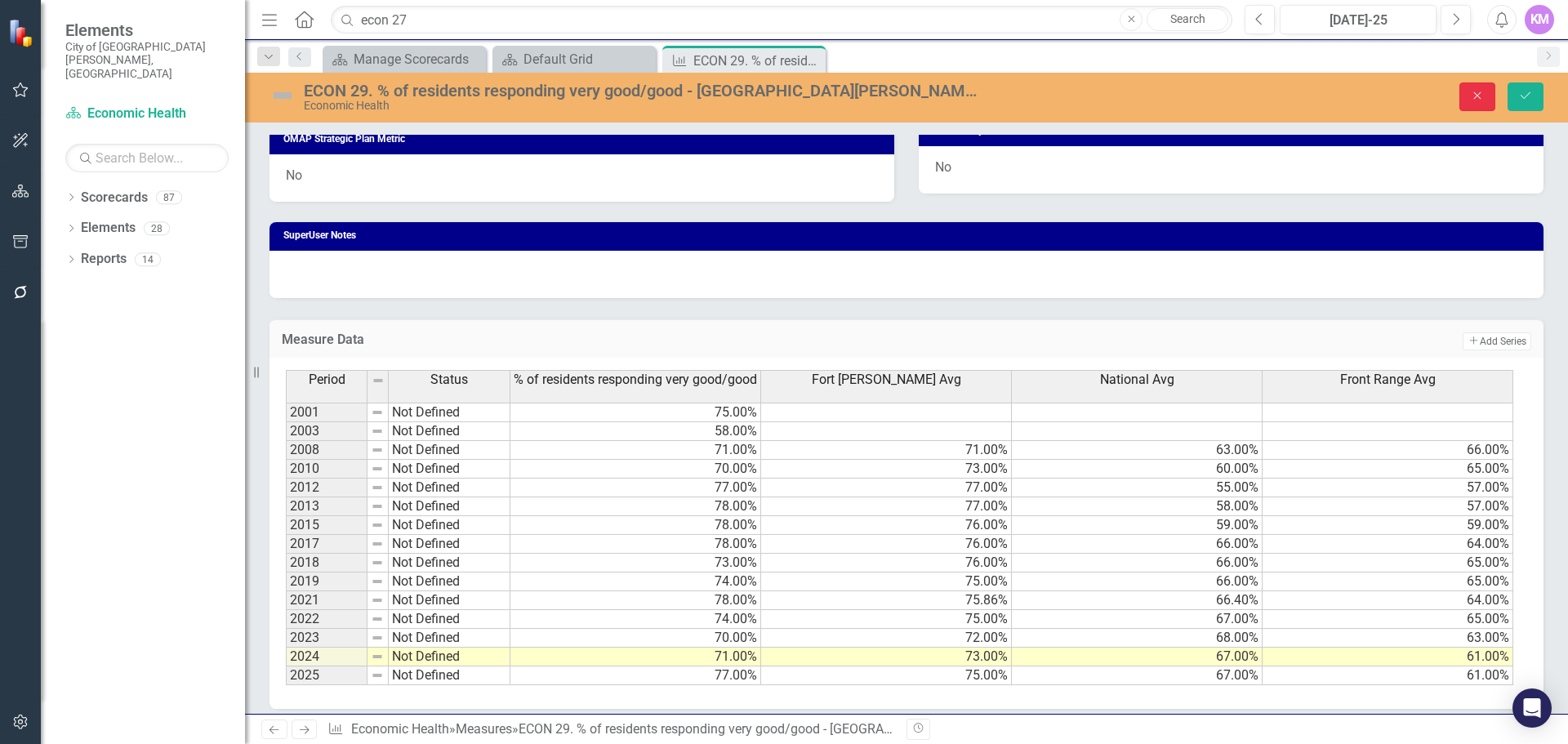
click at [1473, 97] on icon "Close" at bounding box center [1477, 96] width 15 height 12
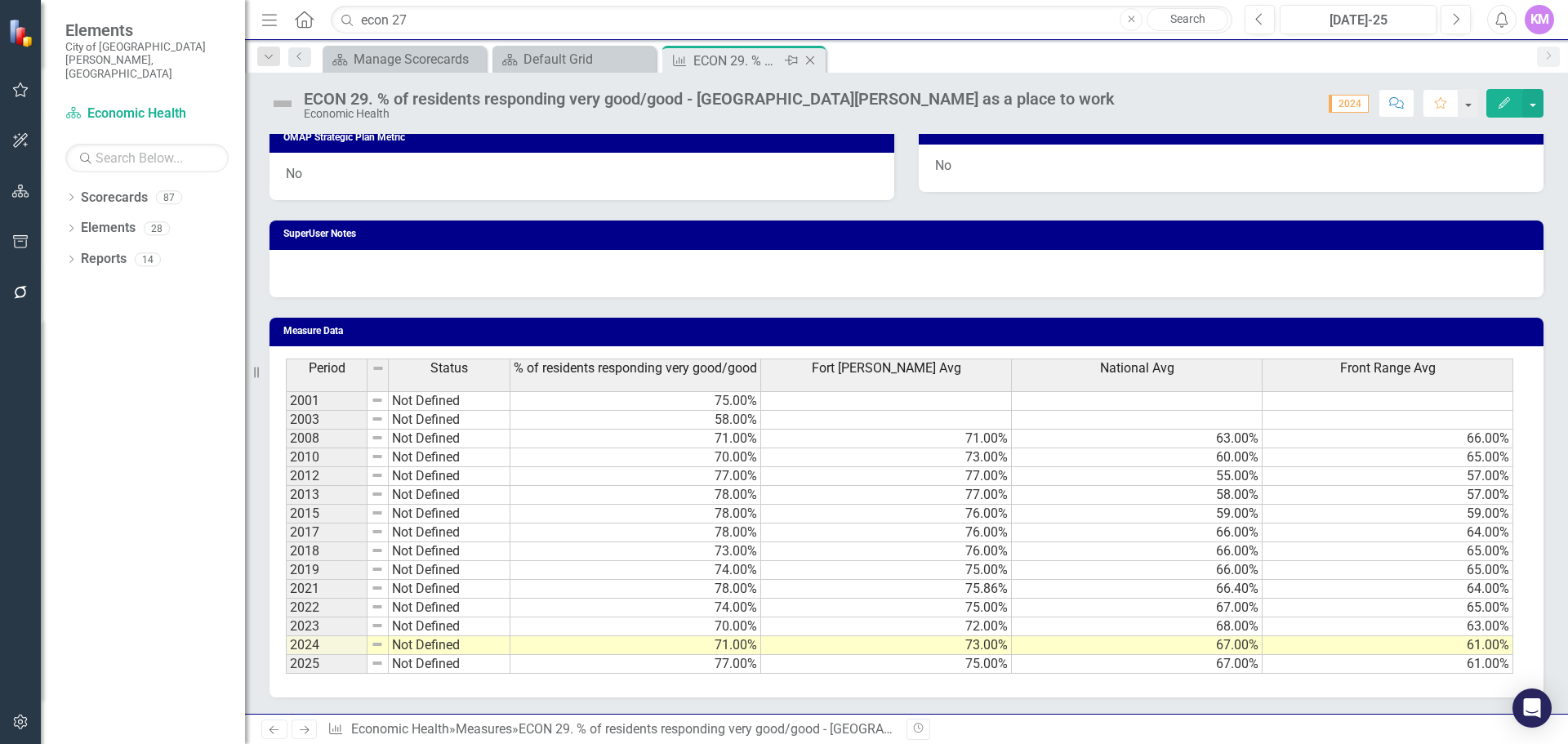
click at [815, 58] on icon "Close" at bounding box center [811, 61] width 17 height 13
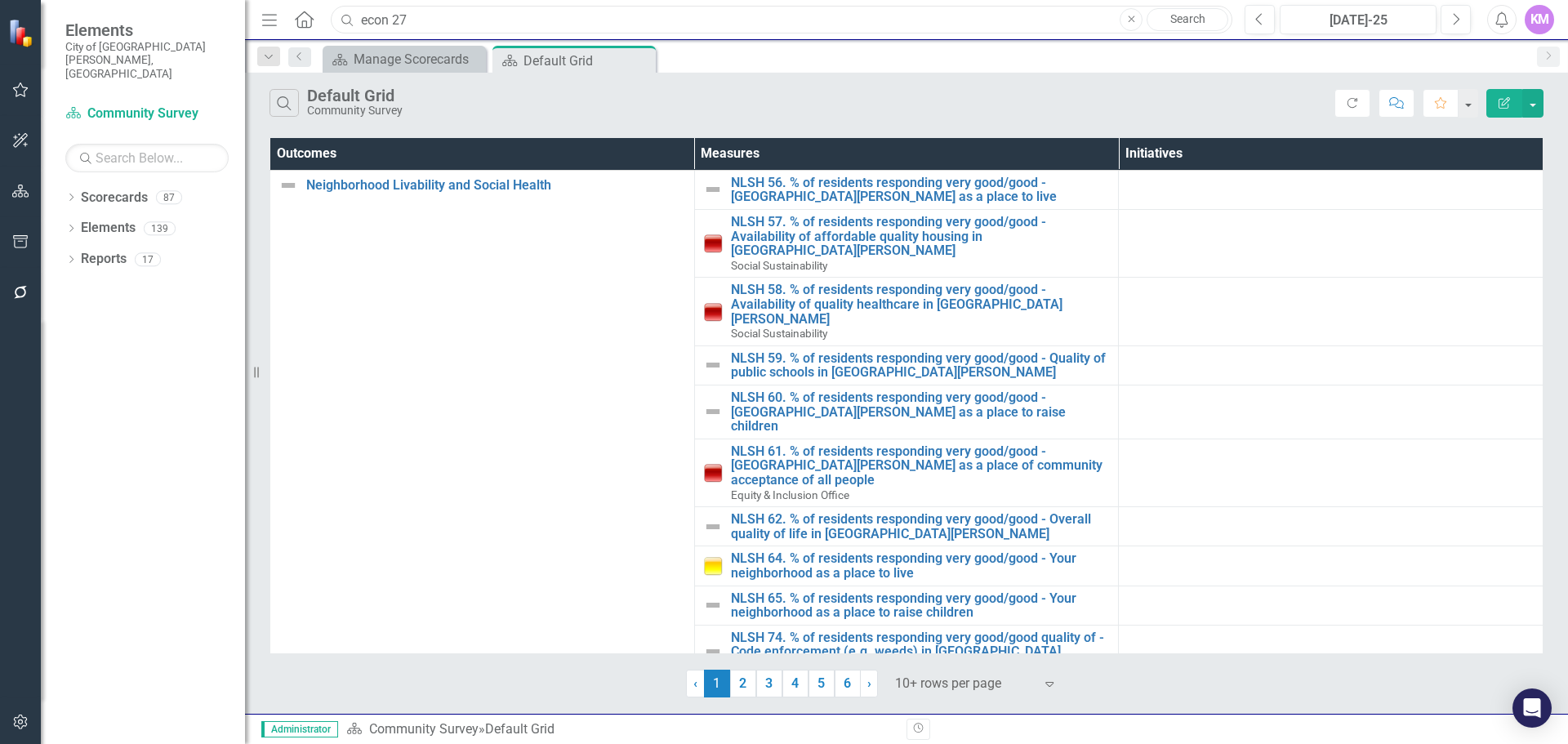
click at [598, 23] on input "econ 27" at bounding box center [782, 20] width 902 height 28
type input "N"
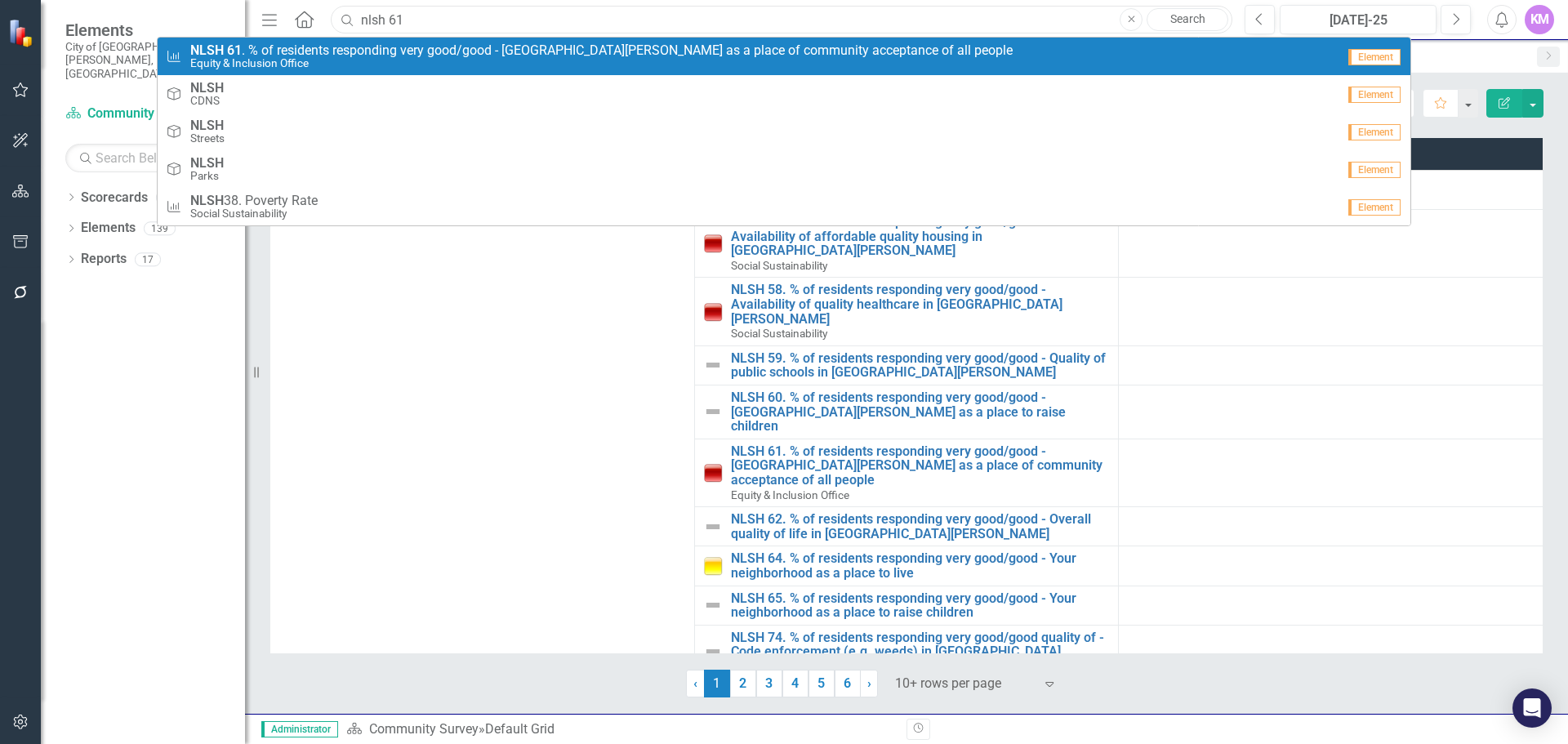
type input "nlsh 61"
click at [555, 56] on span "NLSH 61 . % of residents responding very good/good - Fort Collins as a place of…" at bounding box center [601, 51] width 822 height 15
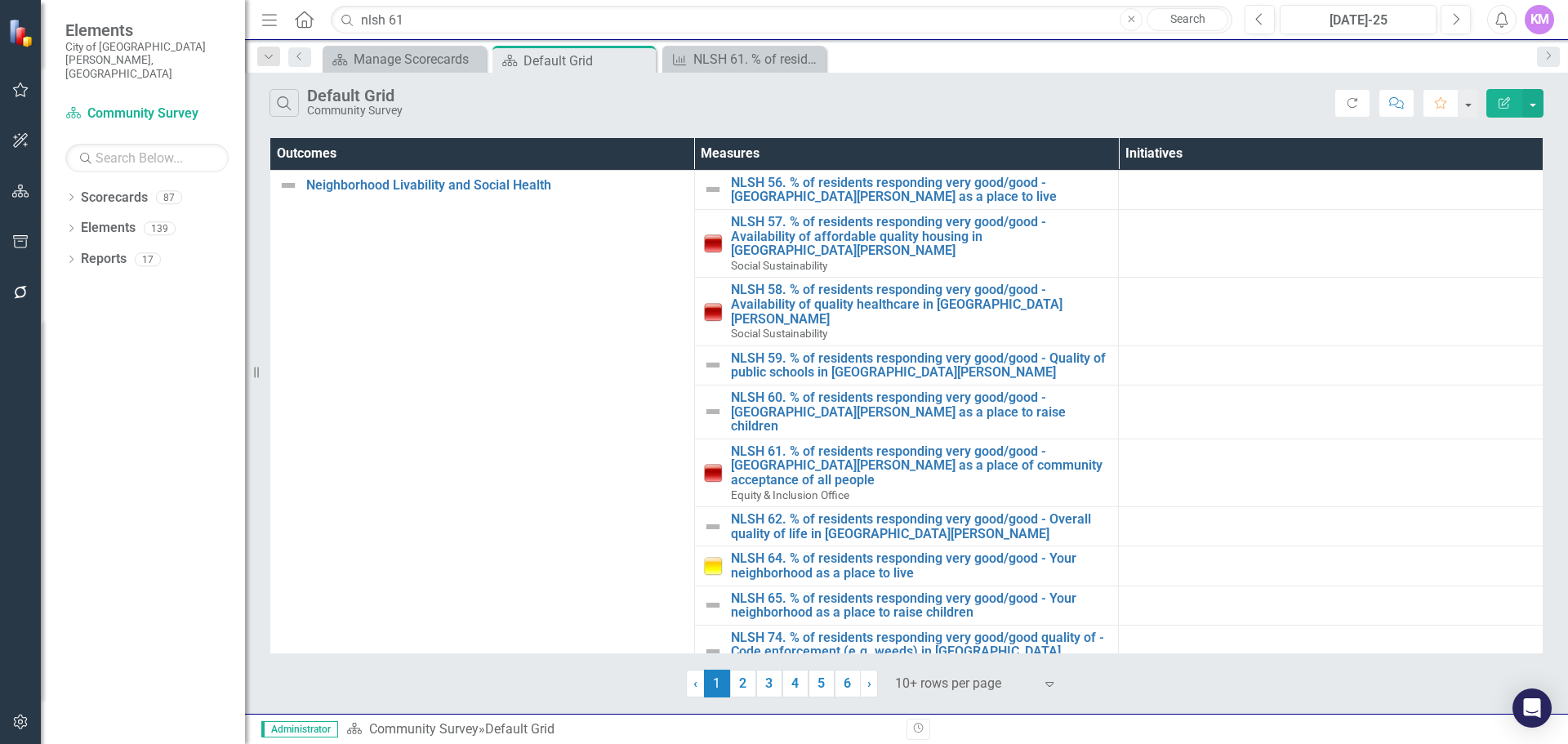
click at [552, 38] on div "Menu Home Search nlsh 61 Close Search Previous Jul-25 Next Alerts KM User Edit …" at bounding box center [907, 20] width 1324 height 40
click at [555, 18] on input "nlsh 61" at bounding box center [782, 20] width 902 height 28
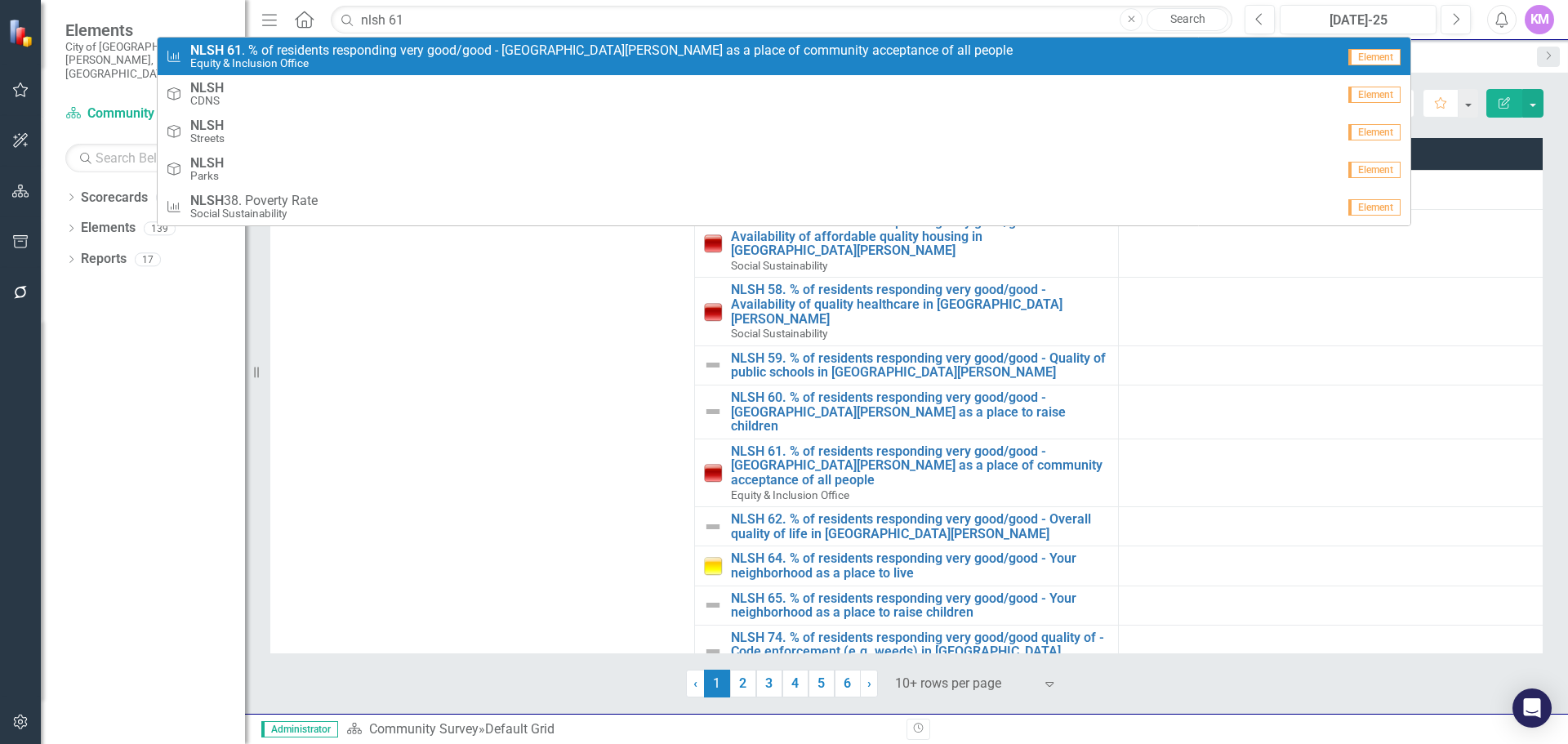
click at [633, 53] on span "NLSH 61 . % of residents responding very good/good - Fort Collins as a place of…" at bounding box center [601, 51] width 822 height 15
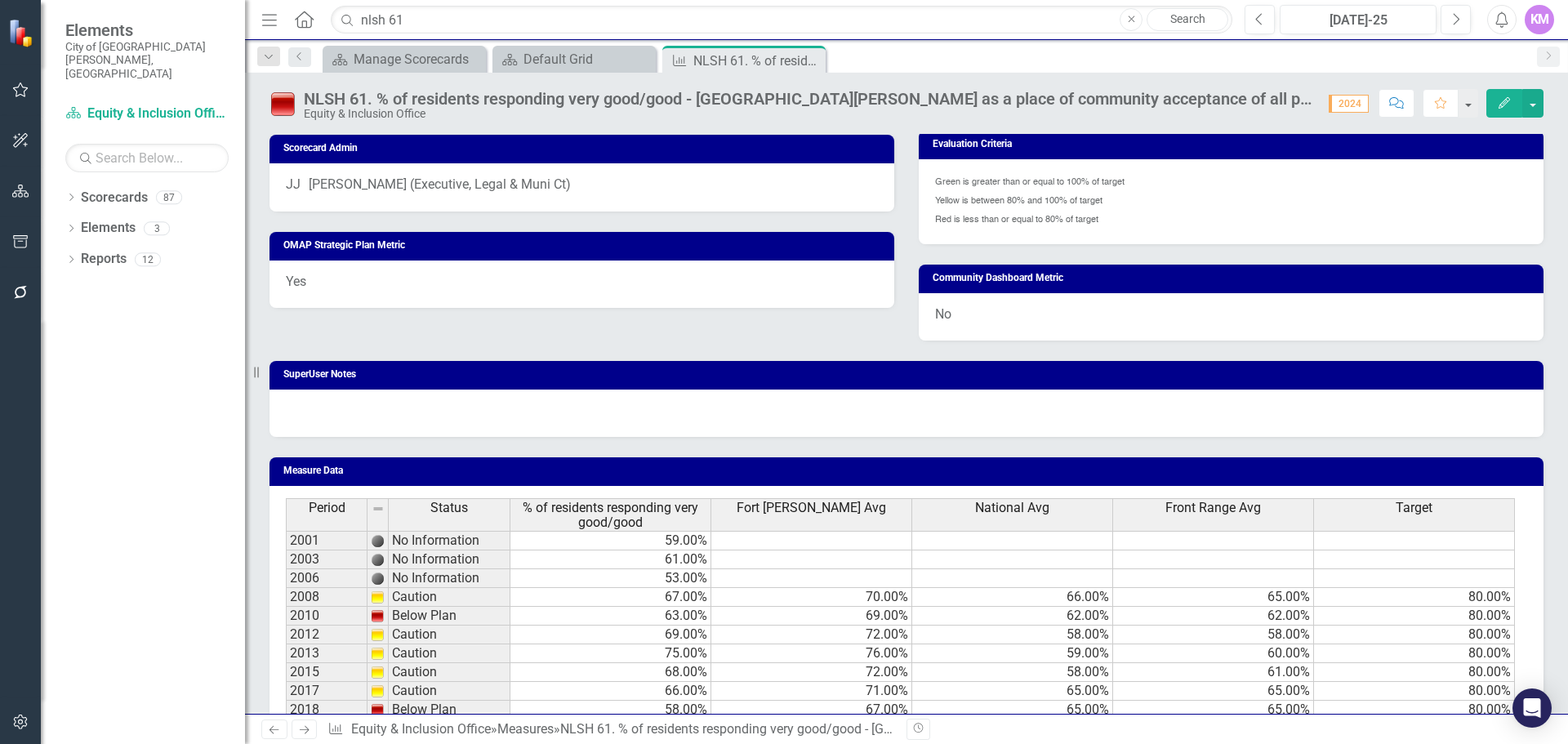
scroll to position [940, 0]
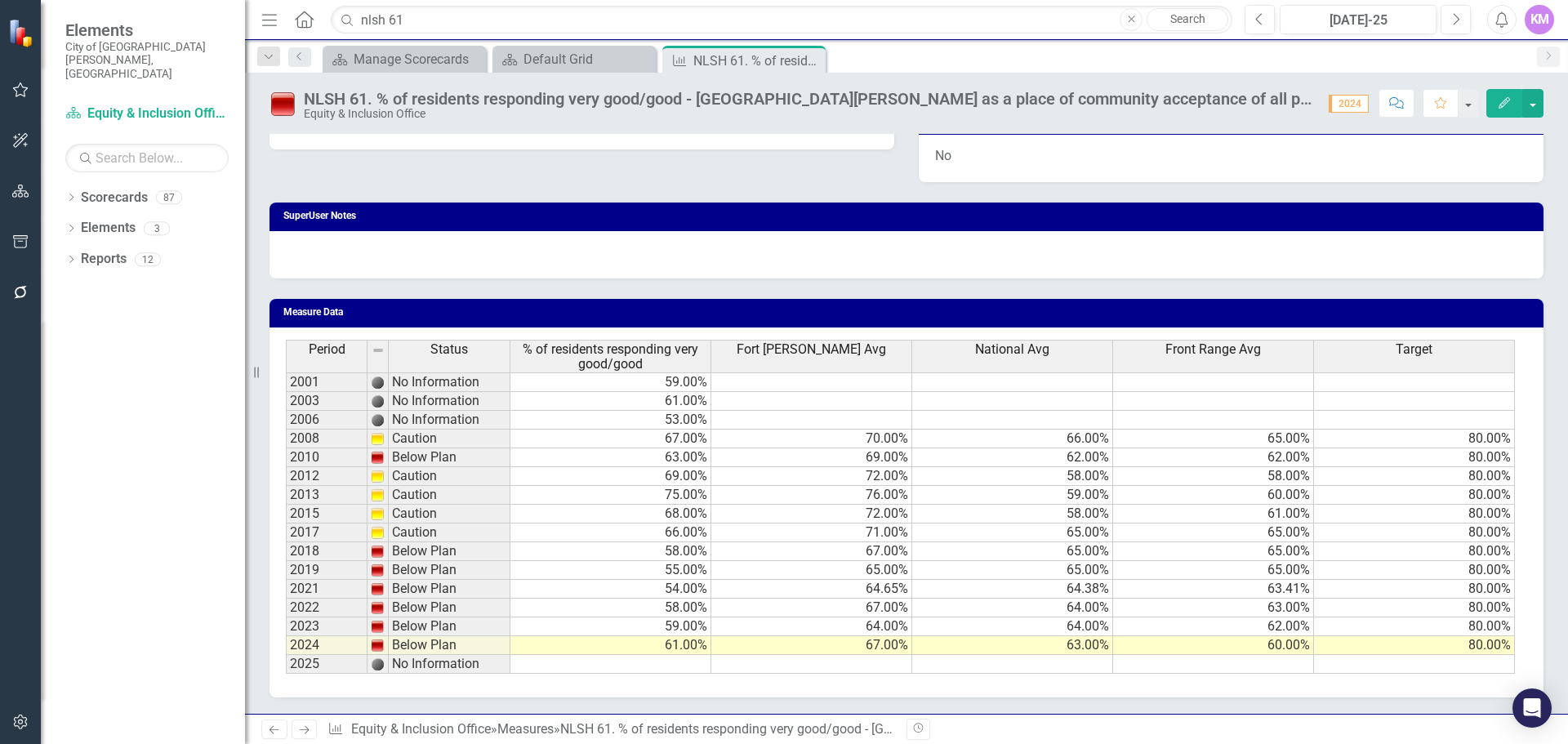
click at [664, 667] on td at bounding box center [611, 664] width 201 height 19
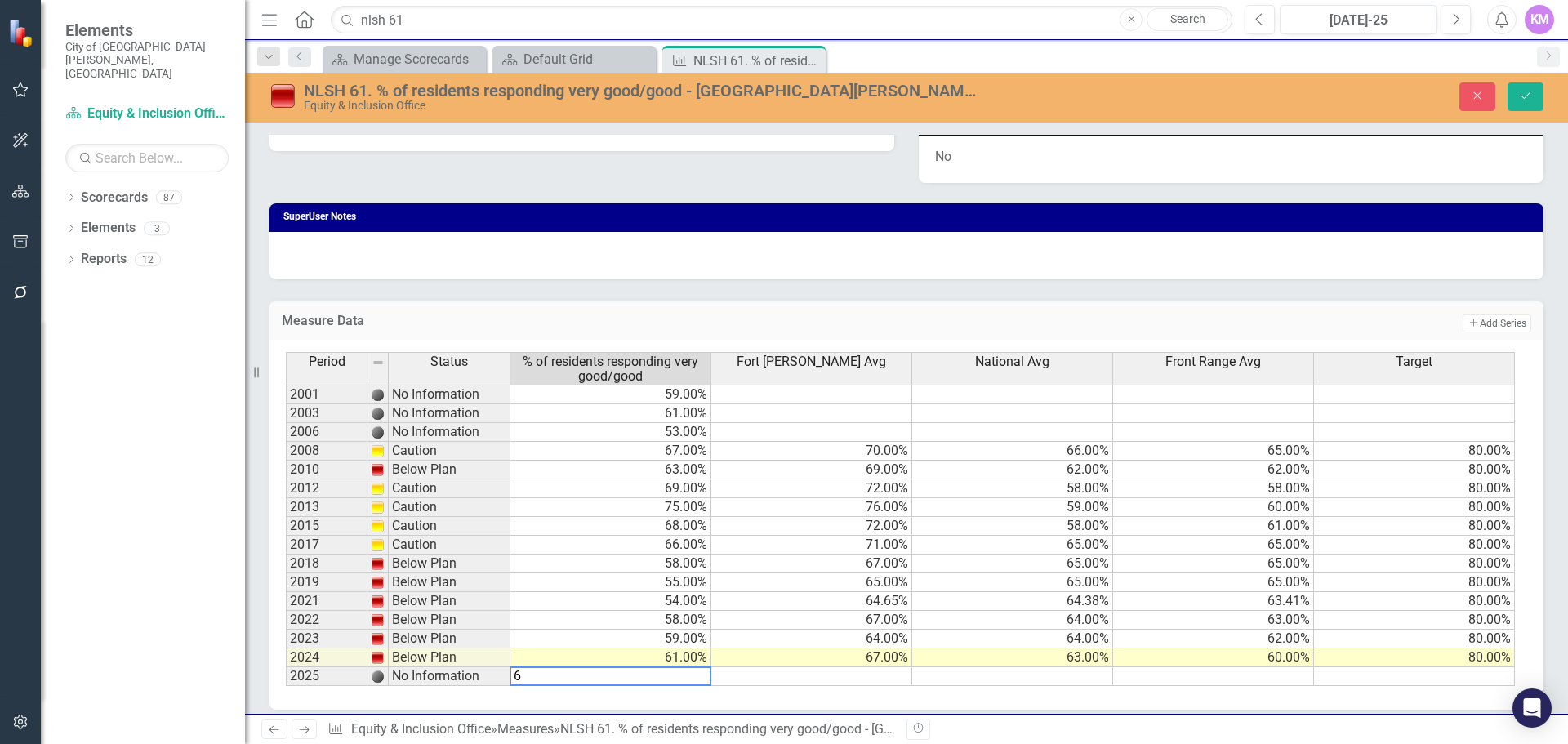
type textarea "68"
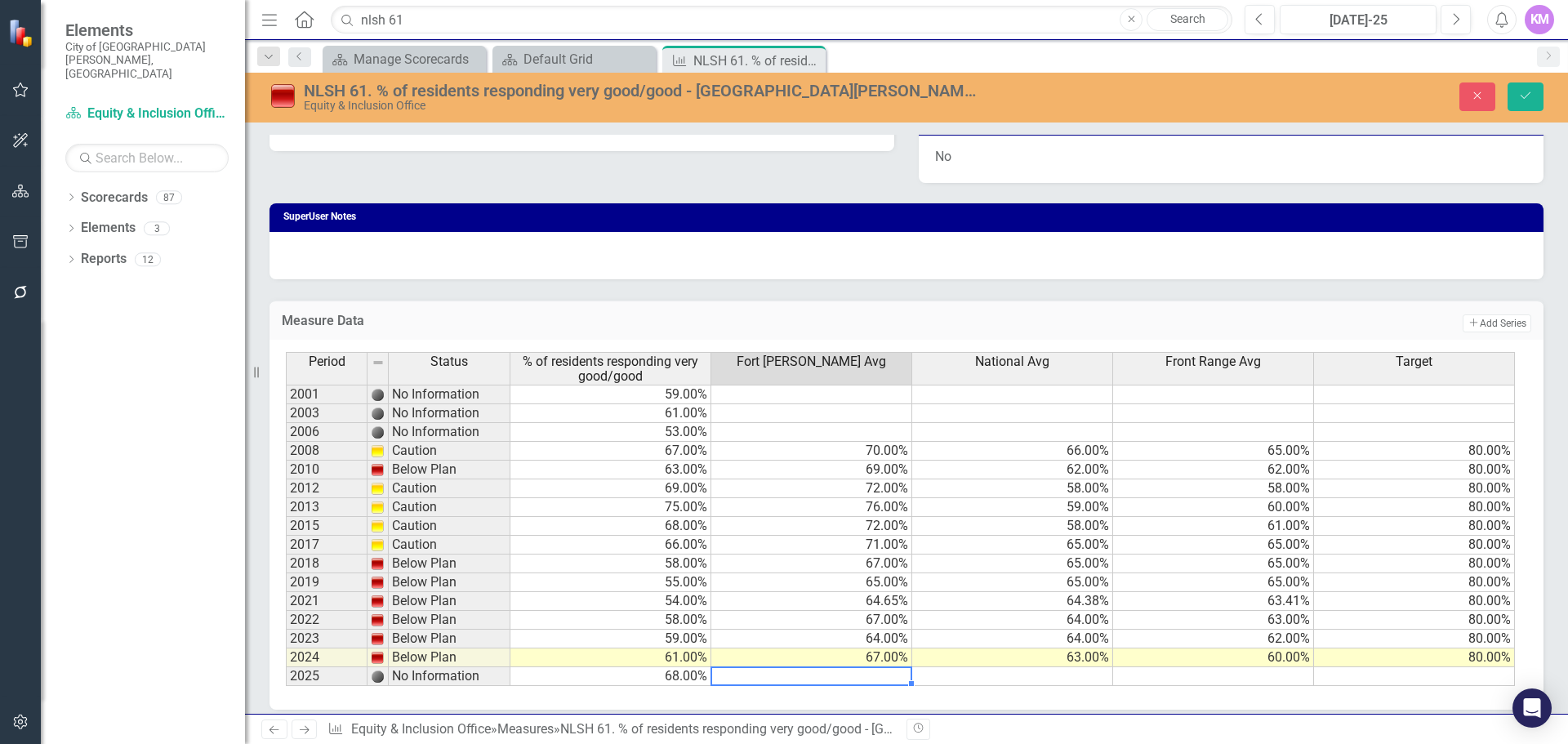
click at [881, 673] on td at bounding box center [812, 677] width 201 height 19
type textarea "63"
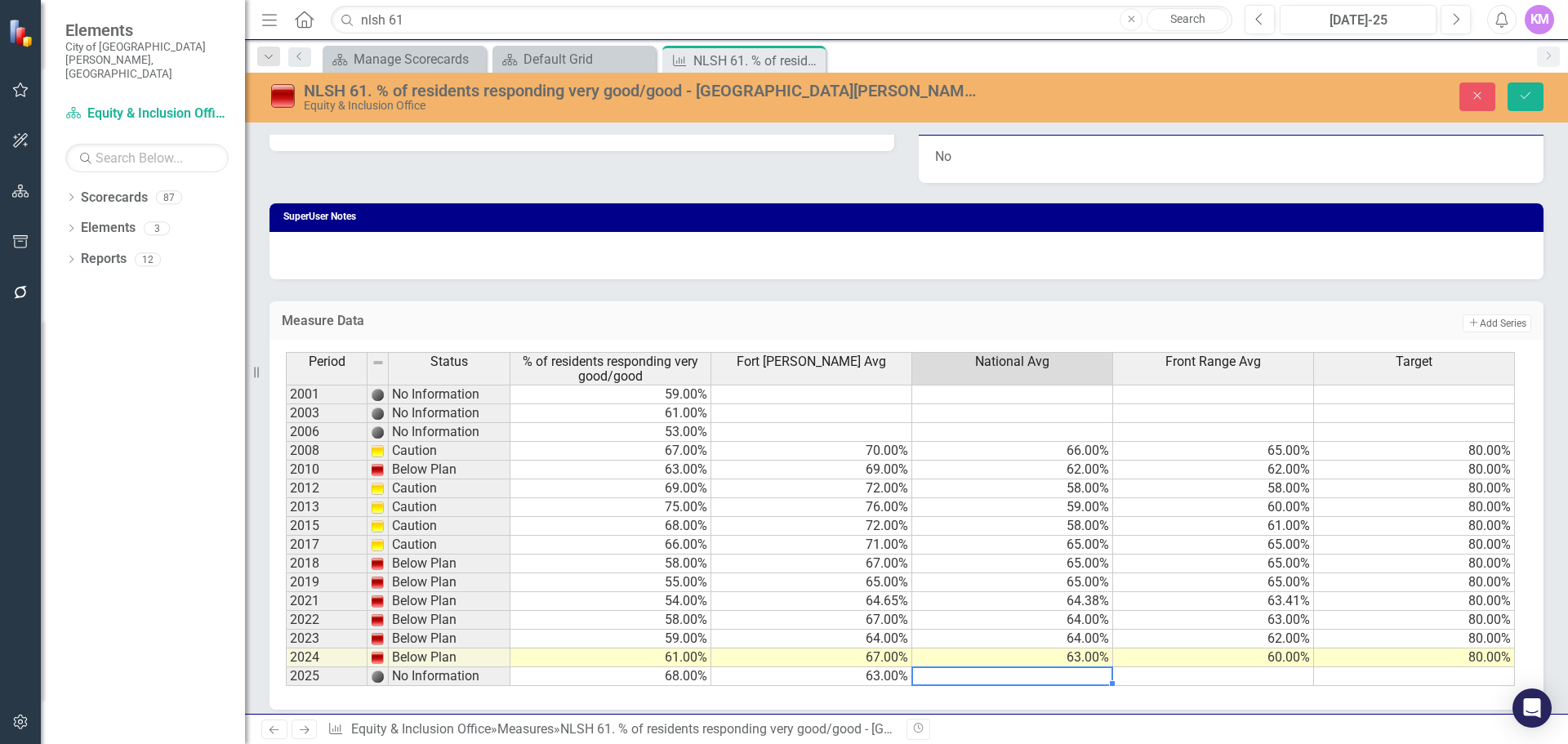
click at [1050, 673] on td at bounding box center [1013, 677] width 201 height 19
click at [870, 672] on td "63.00%" at bounding box center [812, 677] width 201 height 19
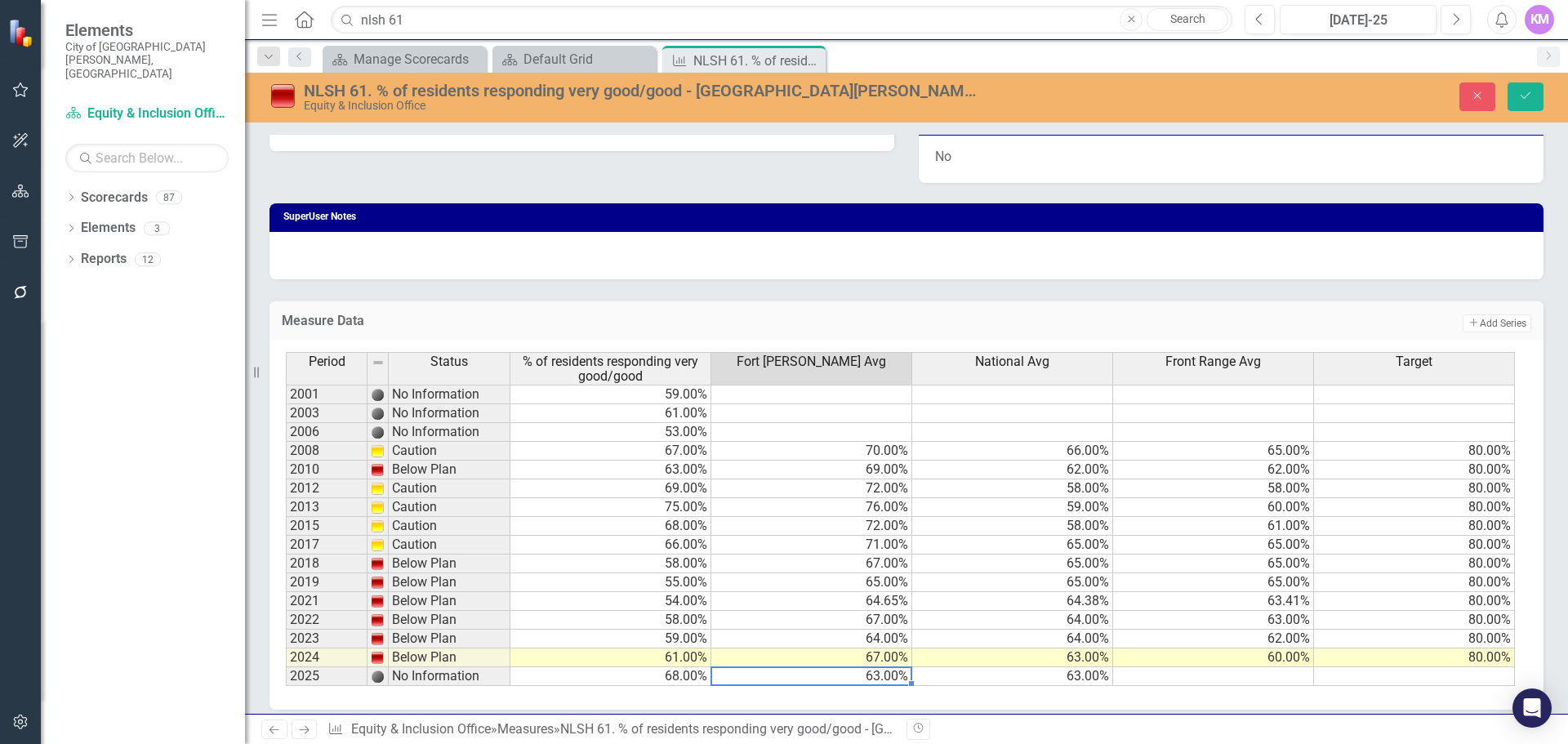
click at [852, 684] on div at bounding box center [811, 685] width 201 height 2
click at [855, 674] on td "63.00%" at bounding box center [812, 677] width 201 height 19
click at [855, 674] on textarea "63" at bounding box center [811, 677] width 202 height 20
type textarea "63"
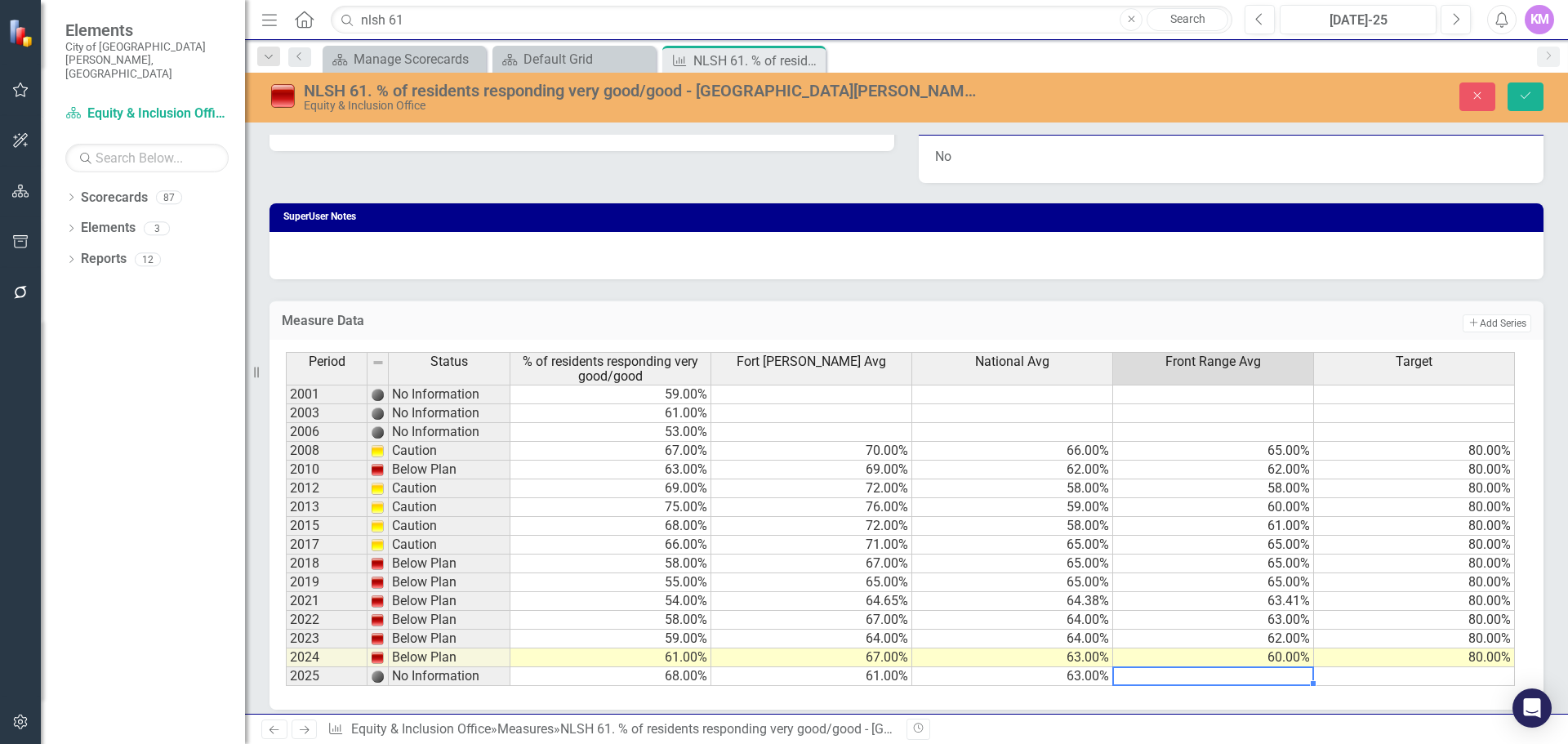
click at [1291, 673] on td at bounding box center [1214, 677] width 201 height 19
click at [1284, 675] on td at bounding box center [1214, 677] width 201 height 19
click at [1094, 544] on td "65.00%" at bounding box center [1013, 544] width 201 height 19
type textarea "65"
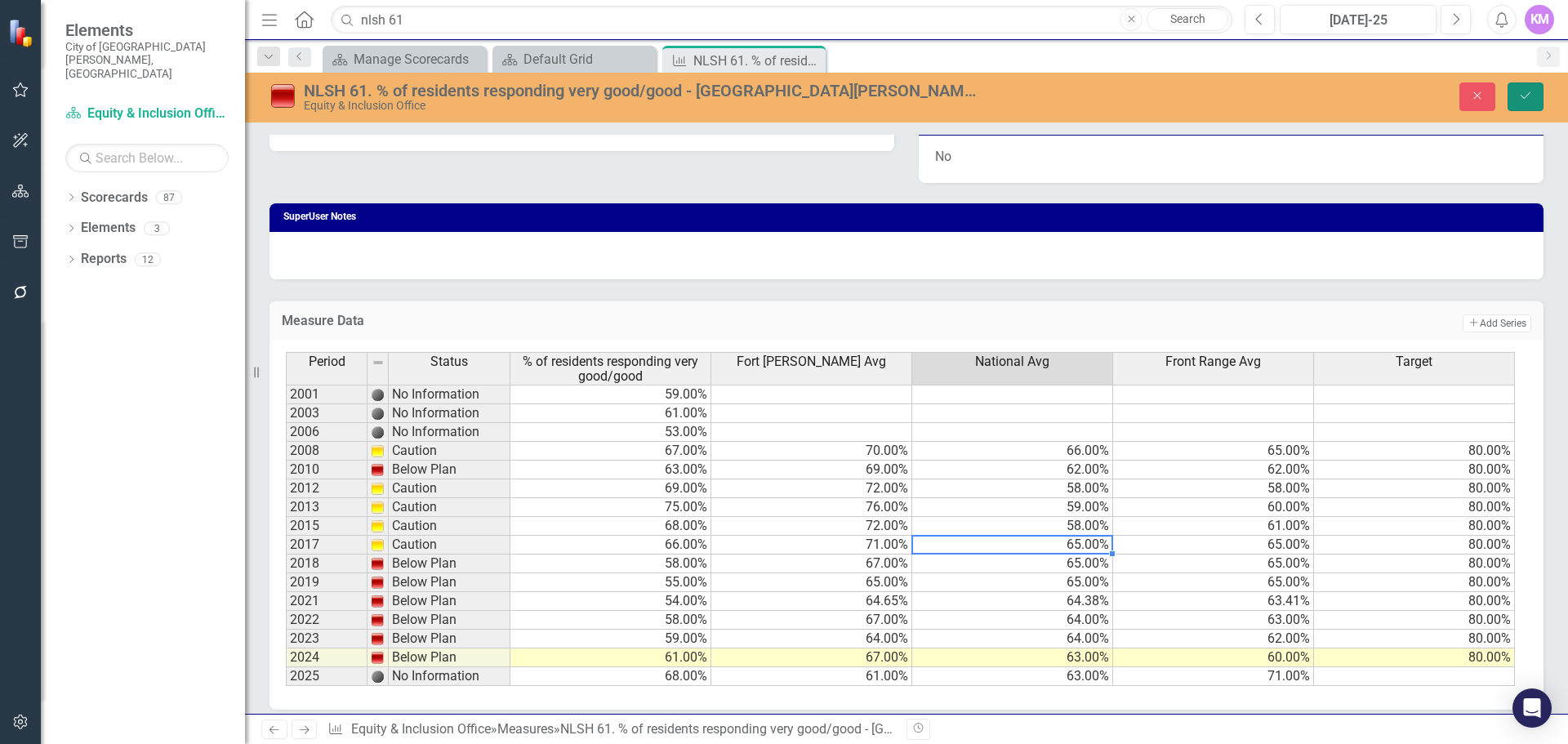
click at [1531, 97] on icon "Save" at bounding box center [1526, 96] width 15 height 12
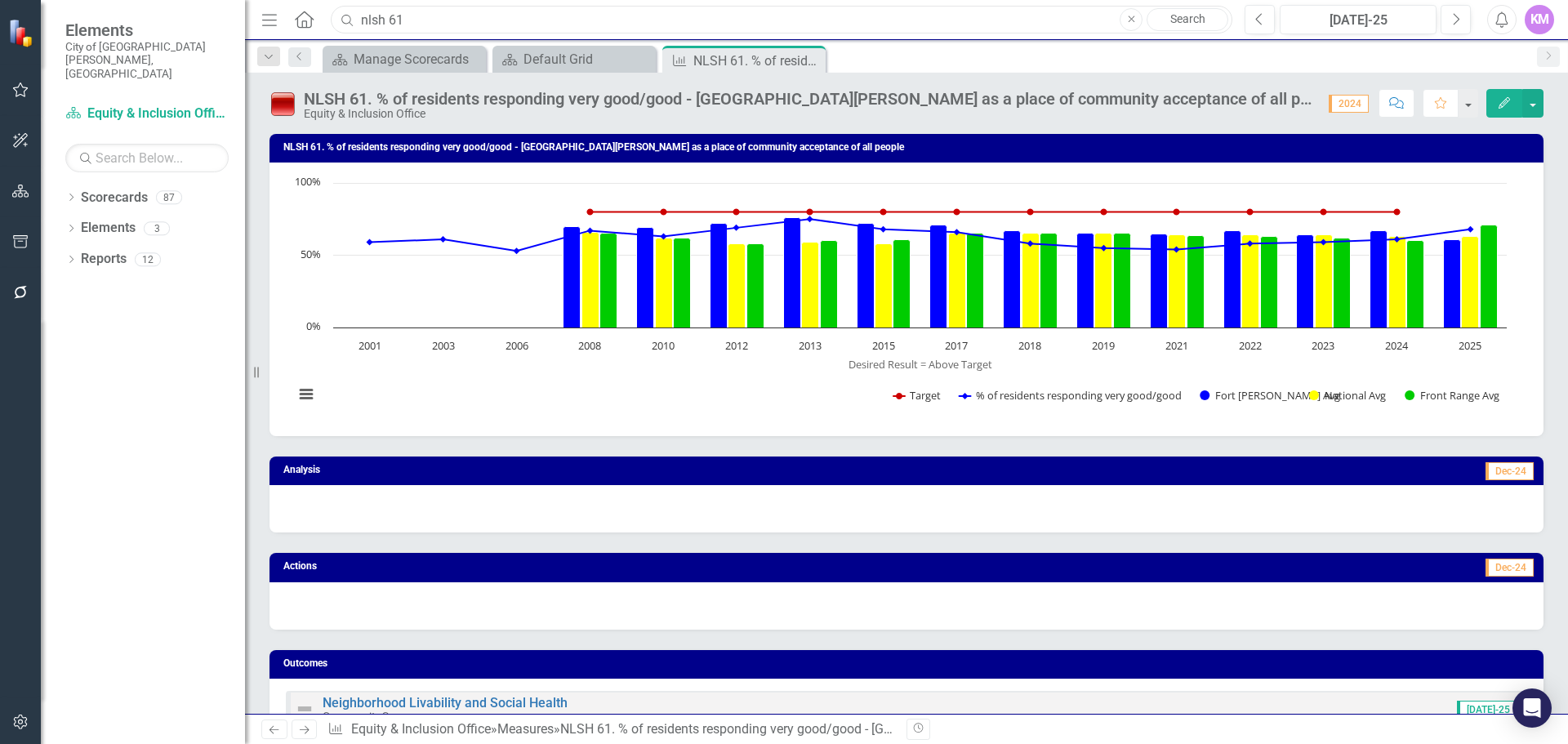
click at [422, 21] on input "nlsh 61" at bounding box center [782, 20] width 902 height 28
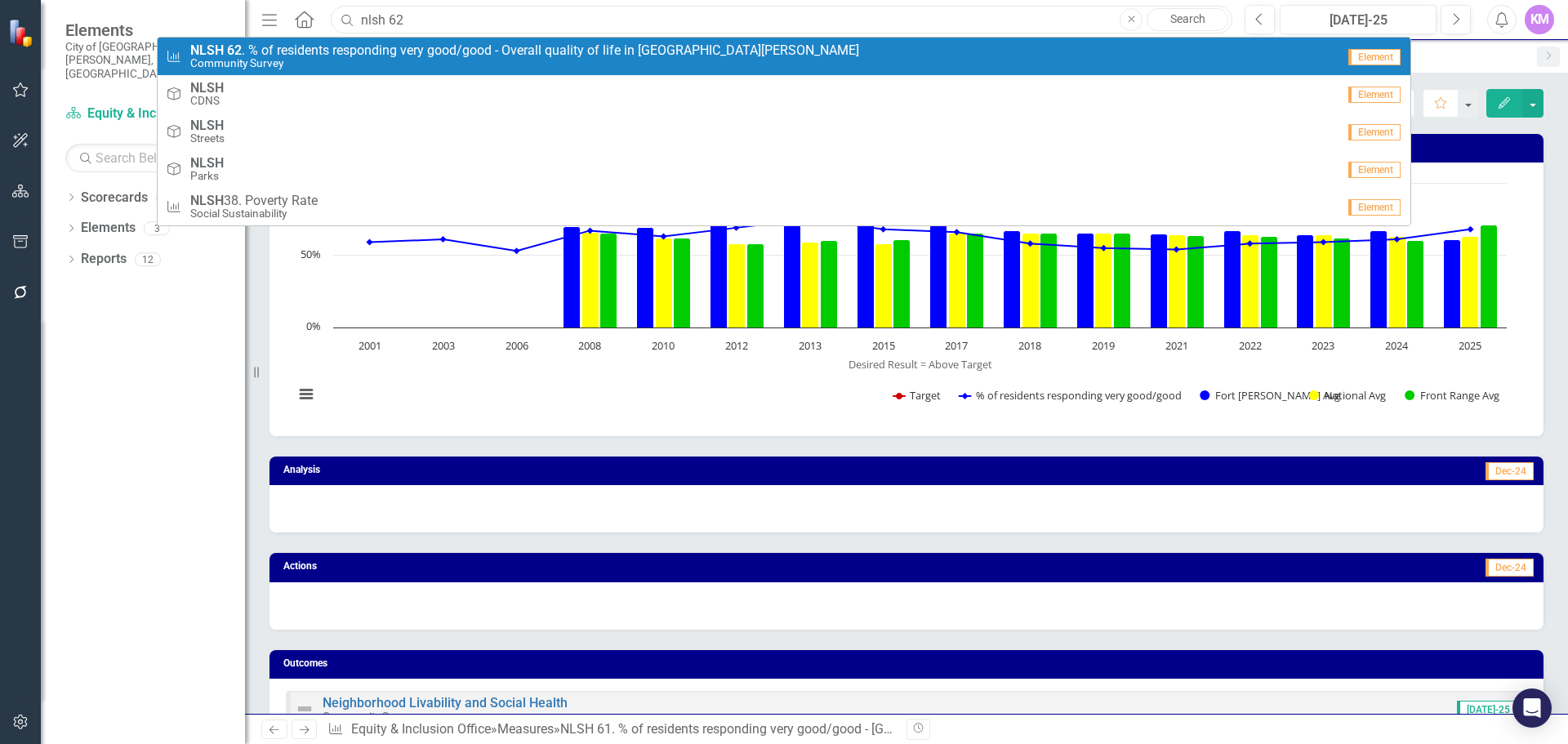
type input "nlsh 62"
click at [412, 49] on span "NLSH 62 . % of residents responding very good/good - Overall quality of life in…" at bounding box center [525, 51] width 669 height 15
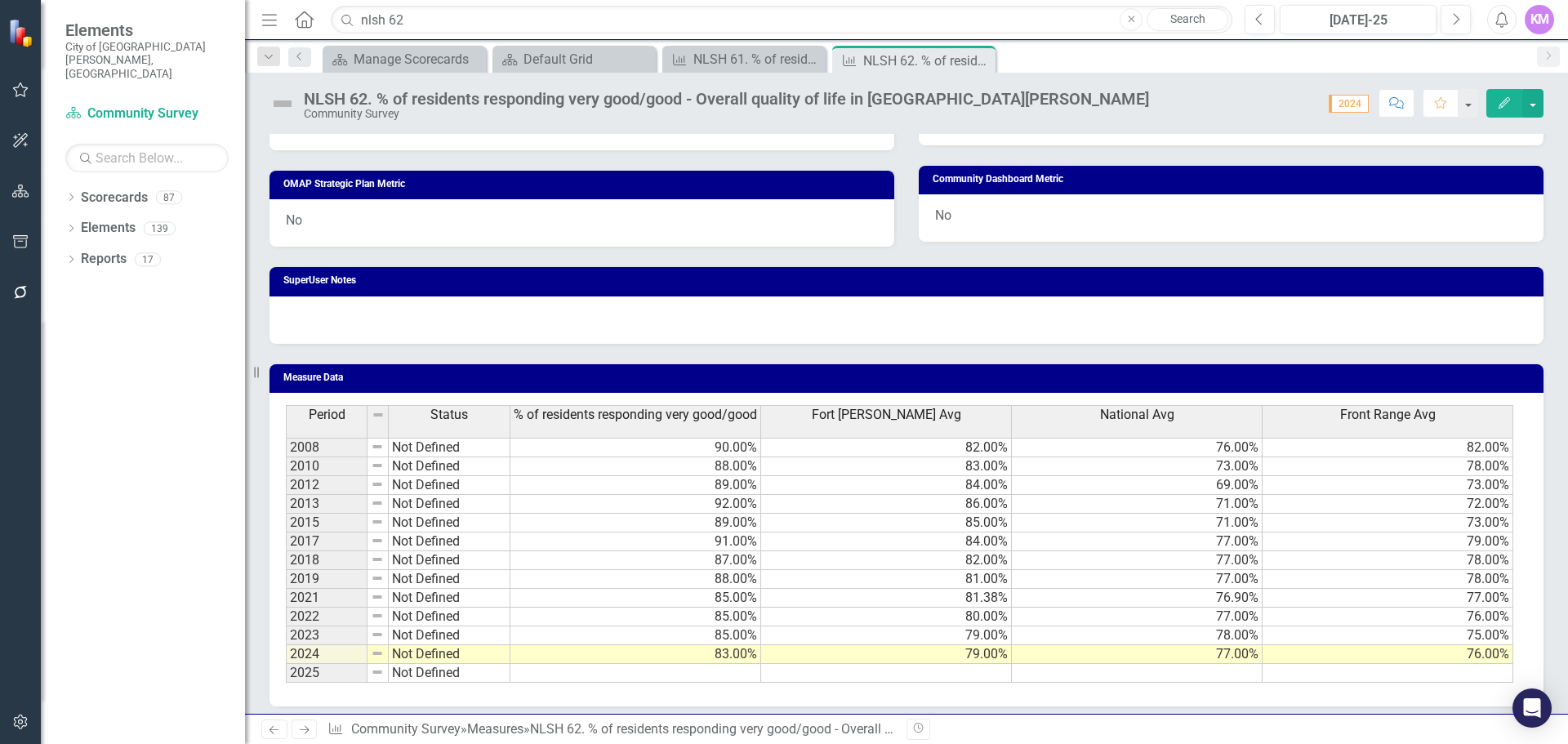
scroll to position [852, 0]
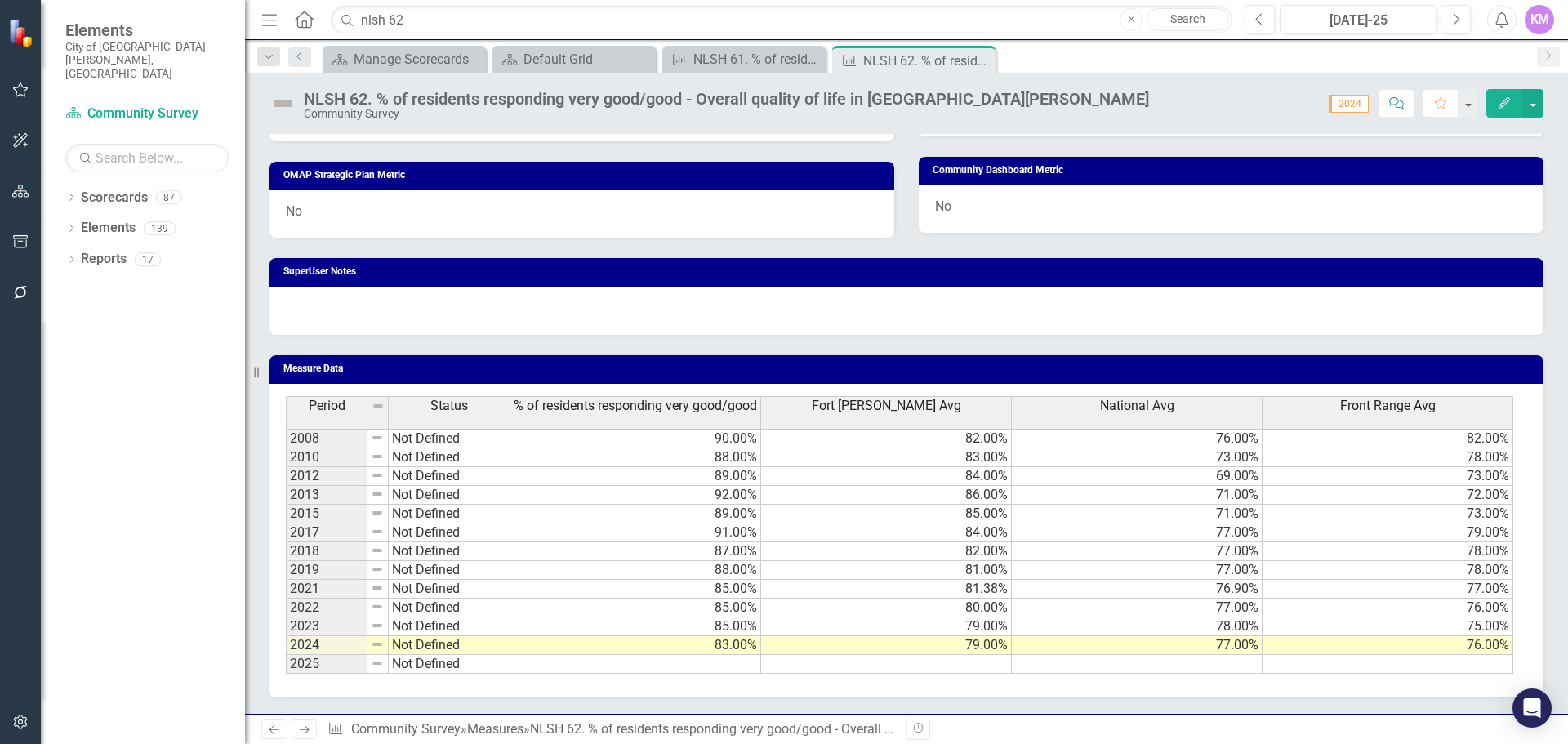
click at [727, 666] on td at bounding box center [636, 664] width 251 height 19
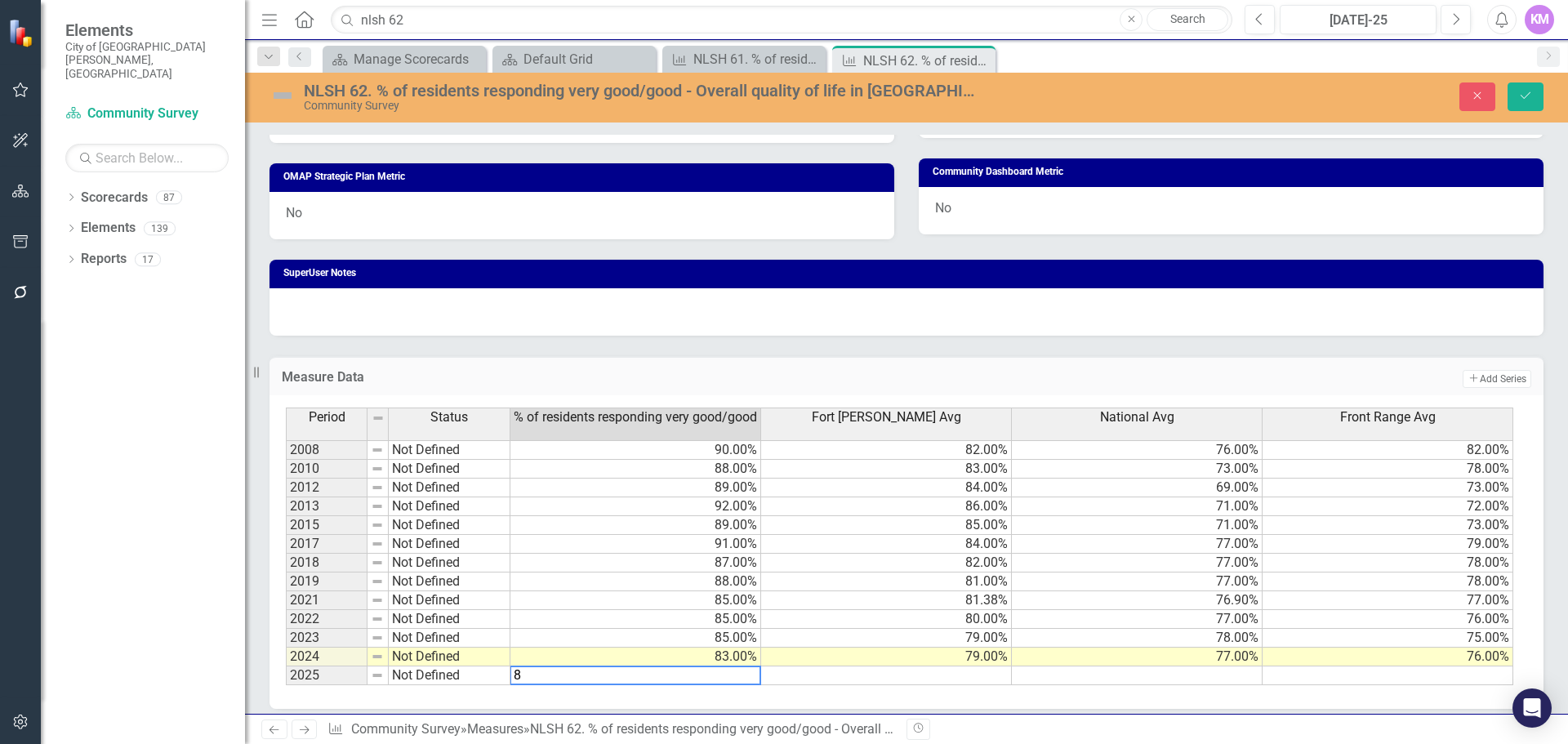
type textarea "87"
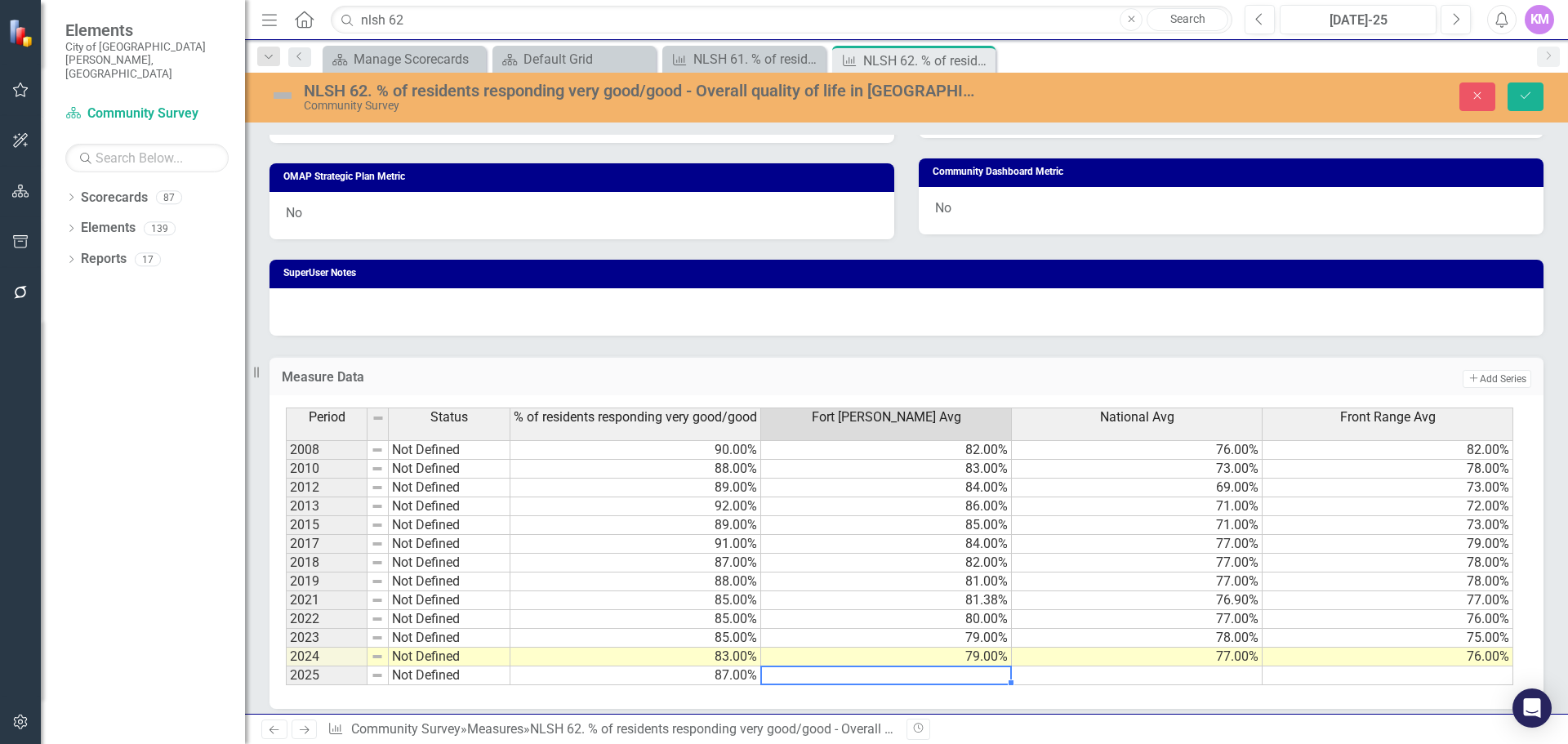
click at [1185, 677] on td at bounding box center [1137, 676] width 251 height 19
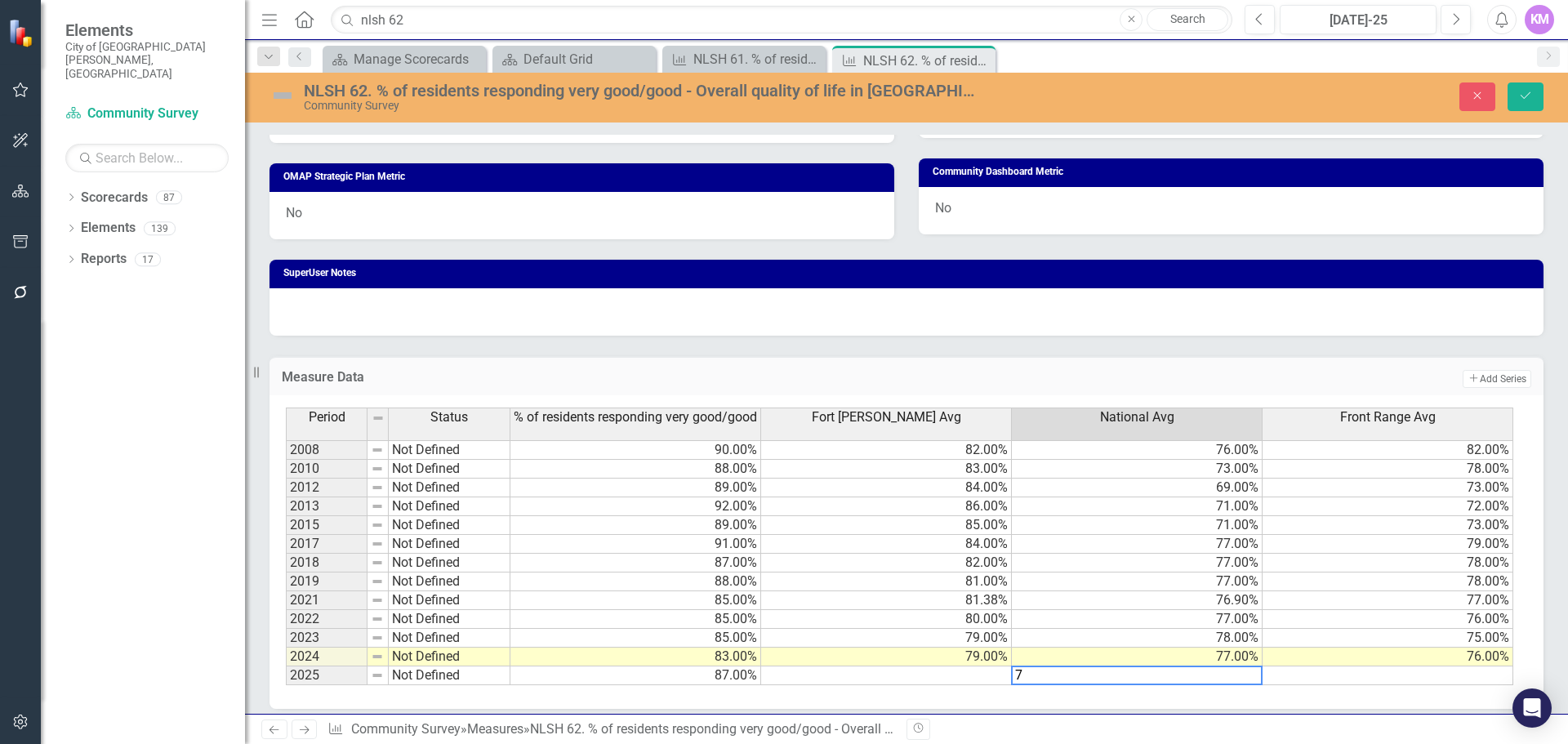
type textarea "77"
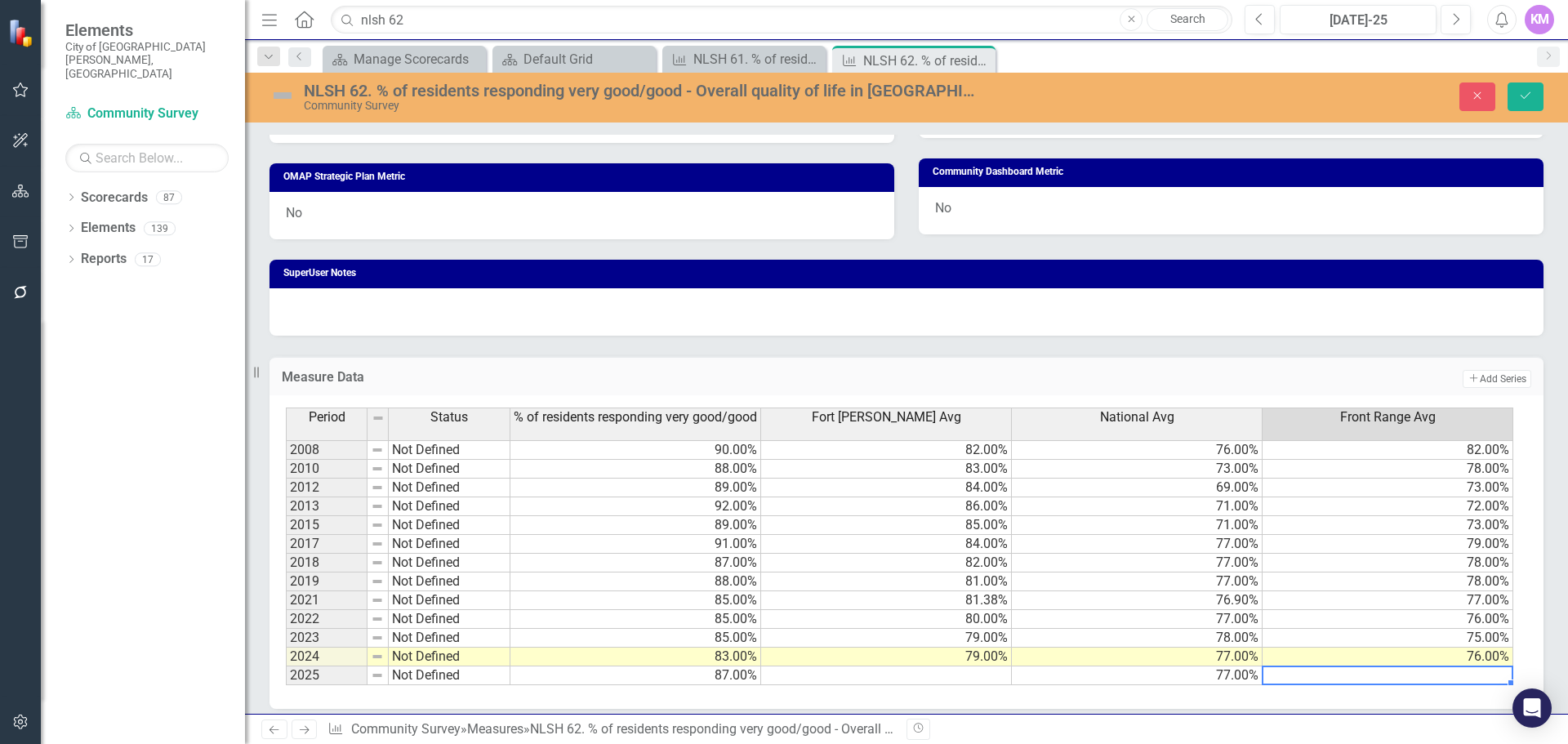
click at [919, 680] on td at bounding box center [887, 676] width 251 height 19
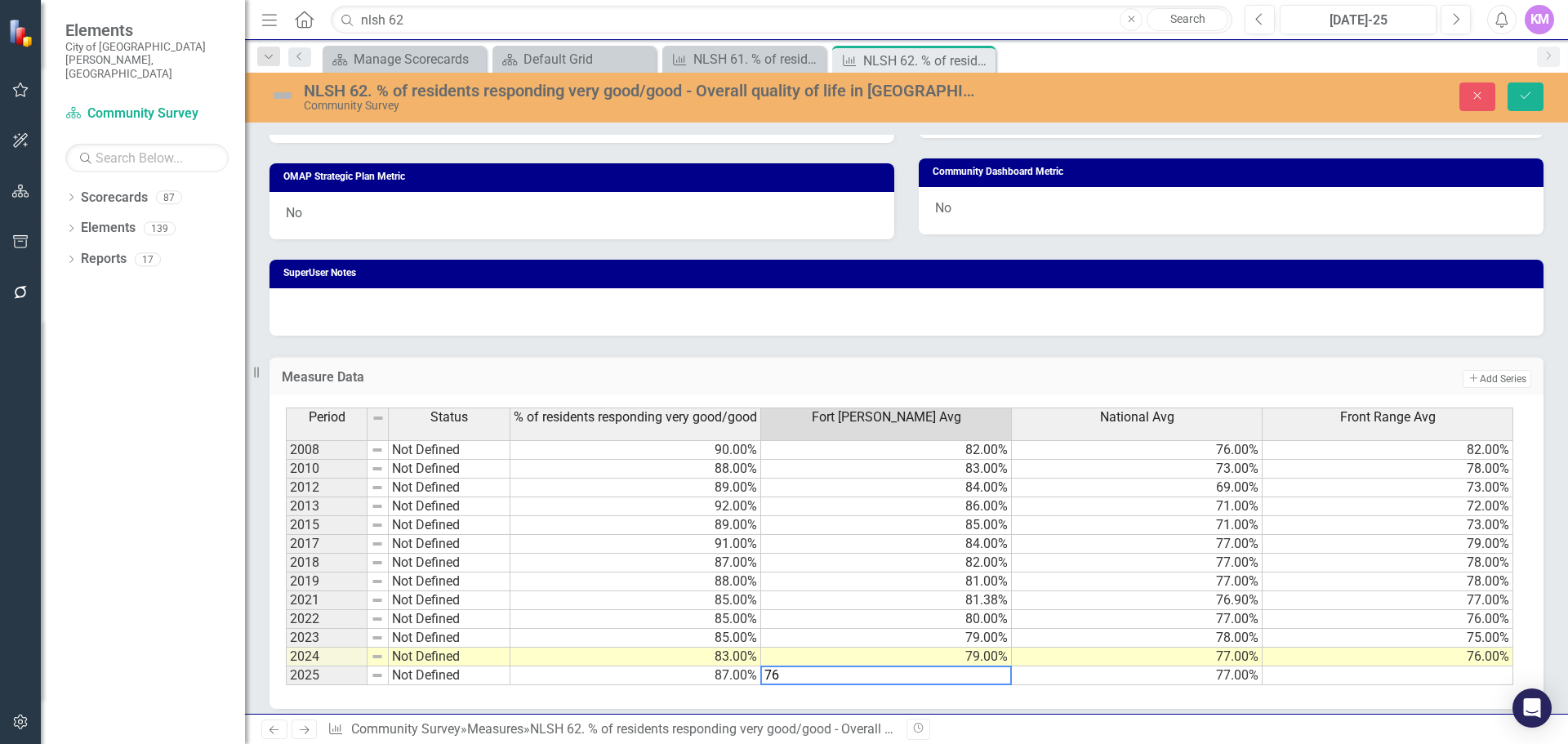
type textarea "76"
click at [1466, 676] on td at bounding box center [1388, 676] width 251 height 19
type textarea "82"
click at [286, 609] on div "Period Status % of residents responding very good/good Fort Collins Avg Nationa…" at bounding box center [286, 546] width 0 height 278
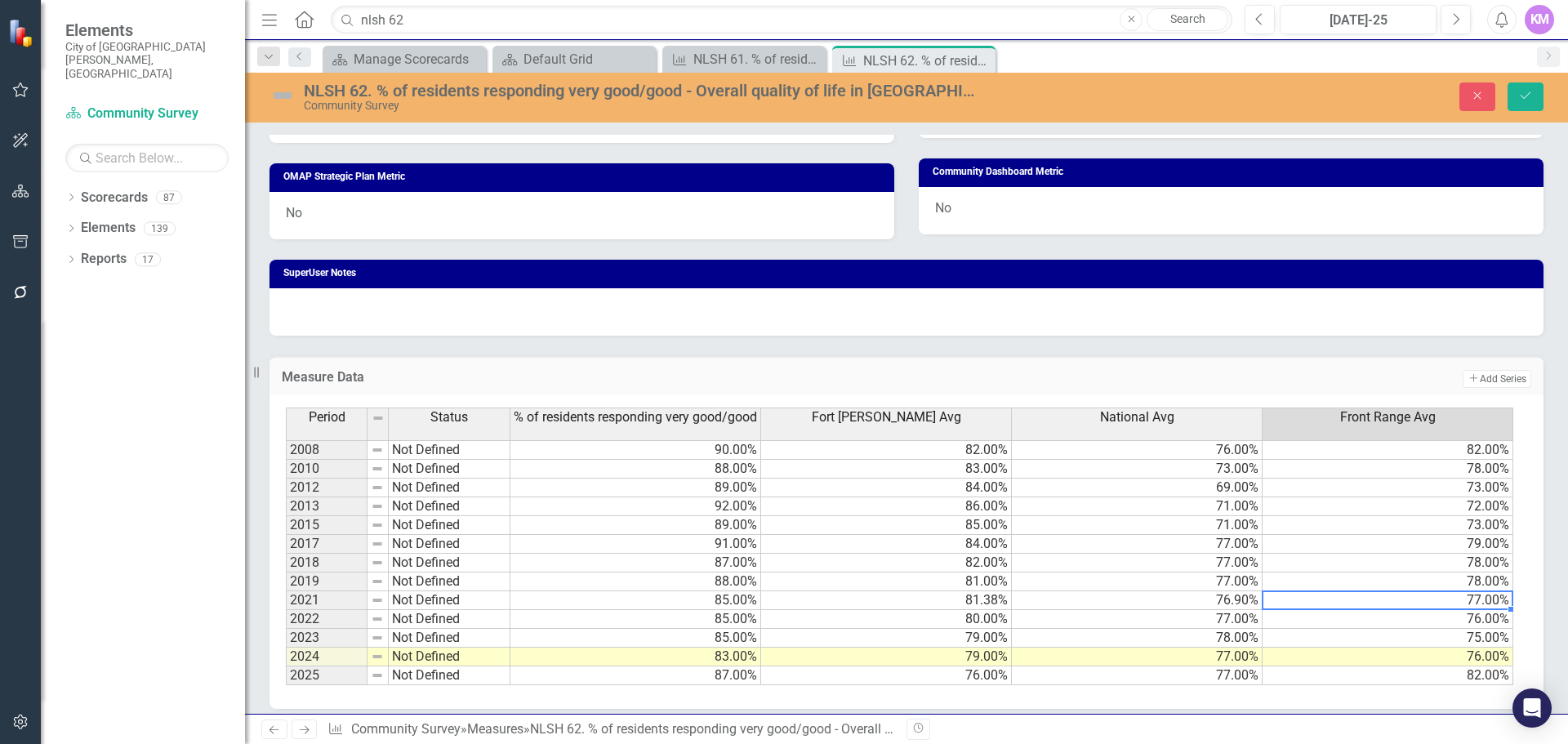
scroll to position [863, 0]
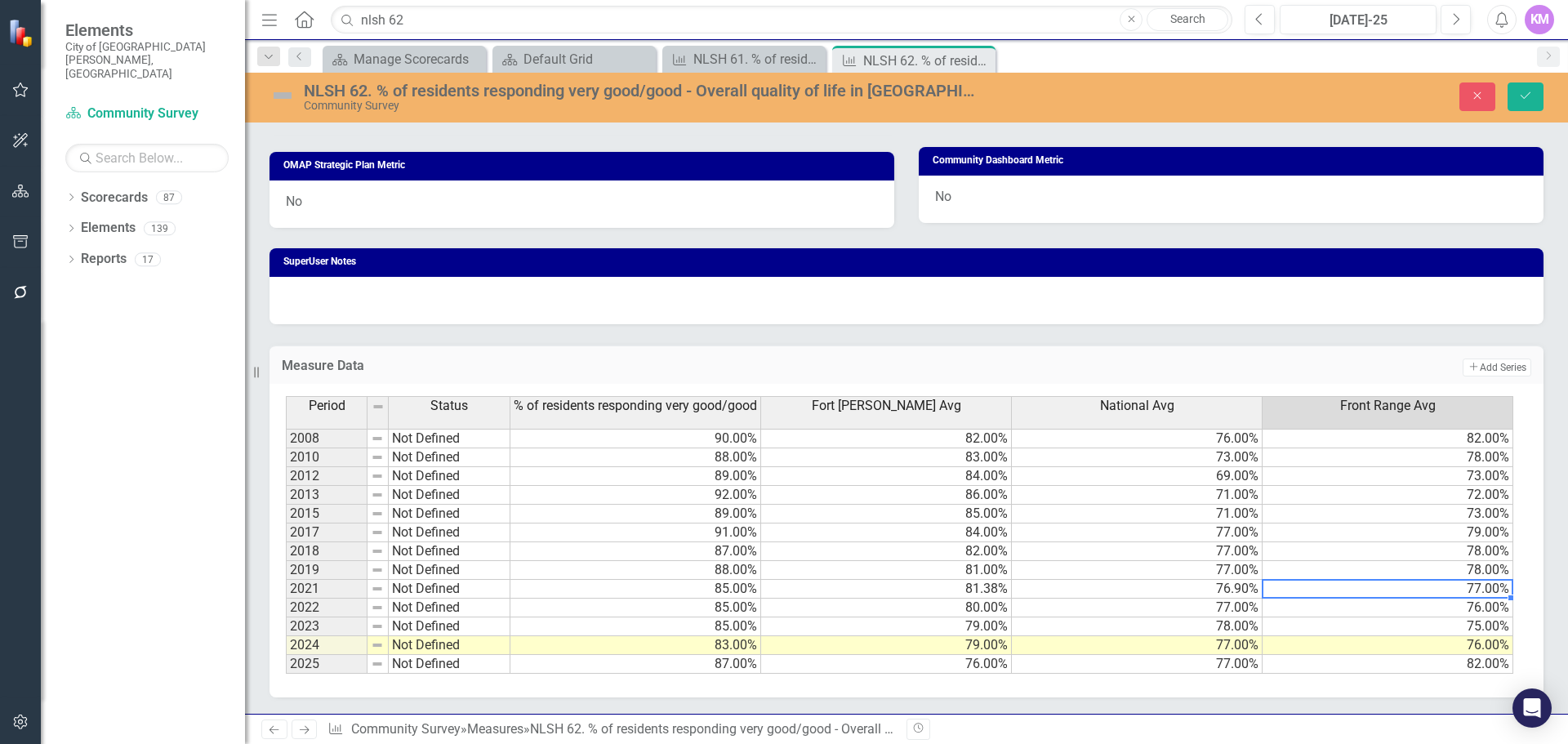
click at [894, 544] on td "82.00%" at bounding box center [887, 551] width 251 height 19
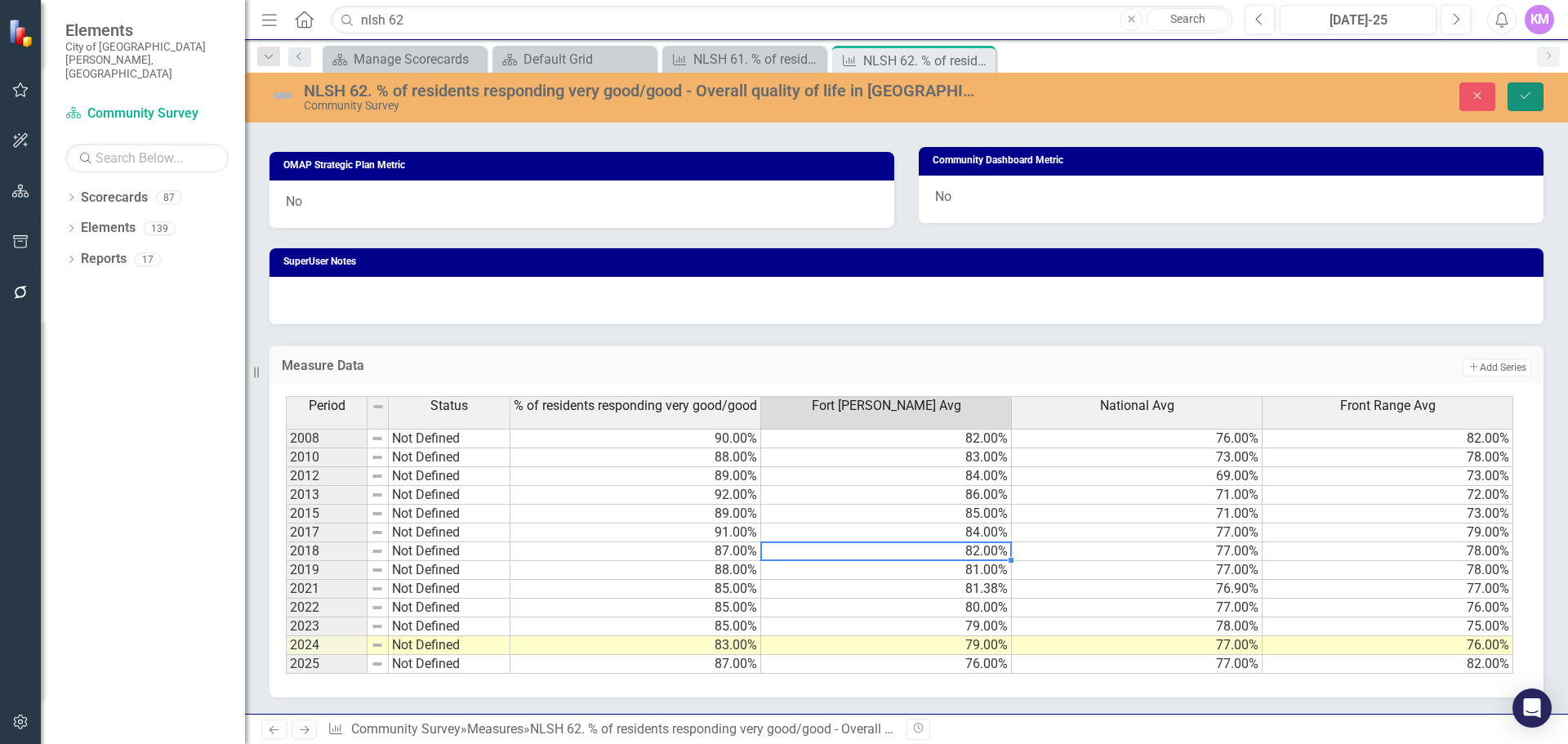
click at [1533, 89] on button "Save" at bounding box center [1526, 96] width 36 height 28
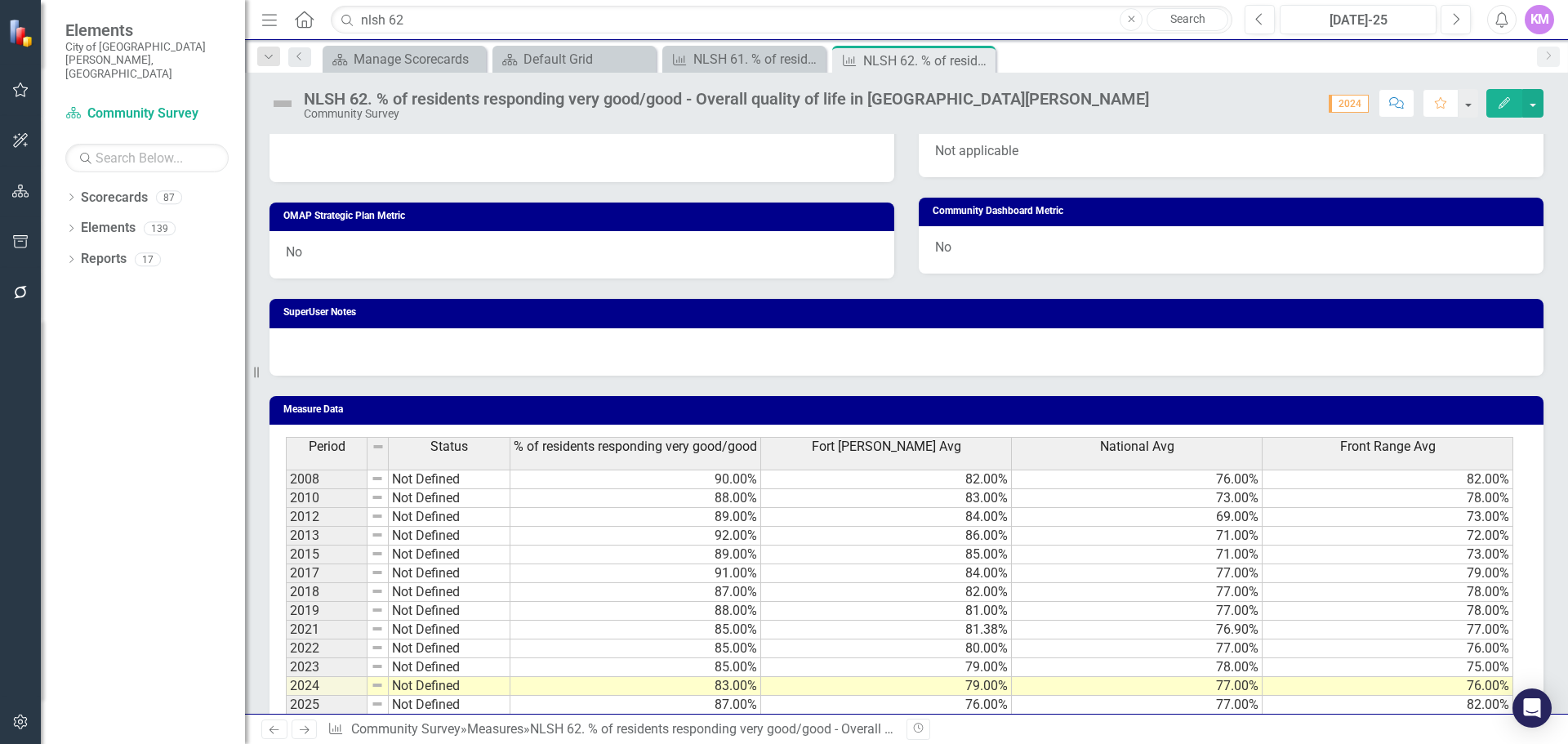
scroll to position [852, 0]
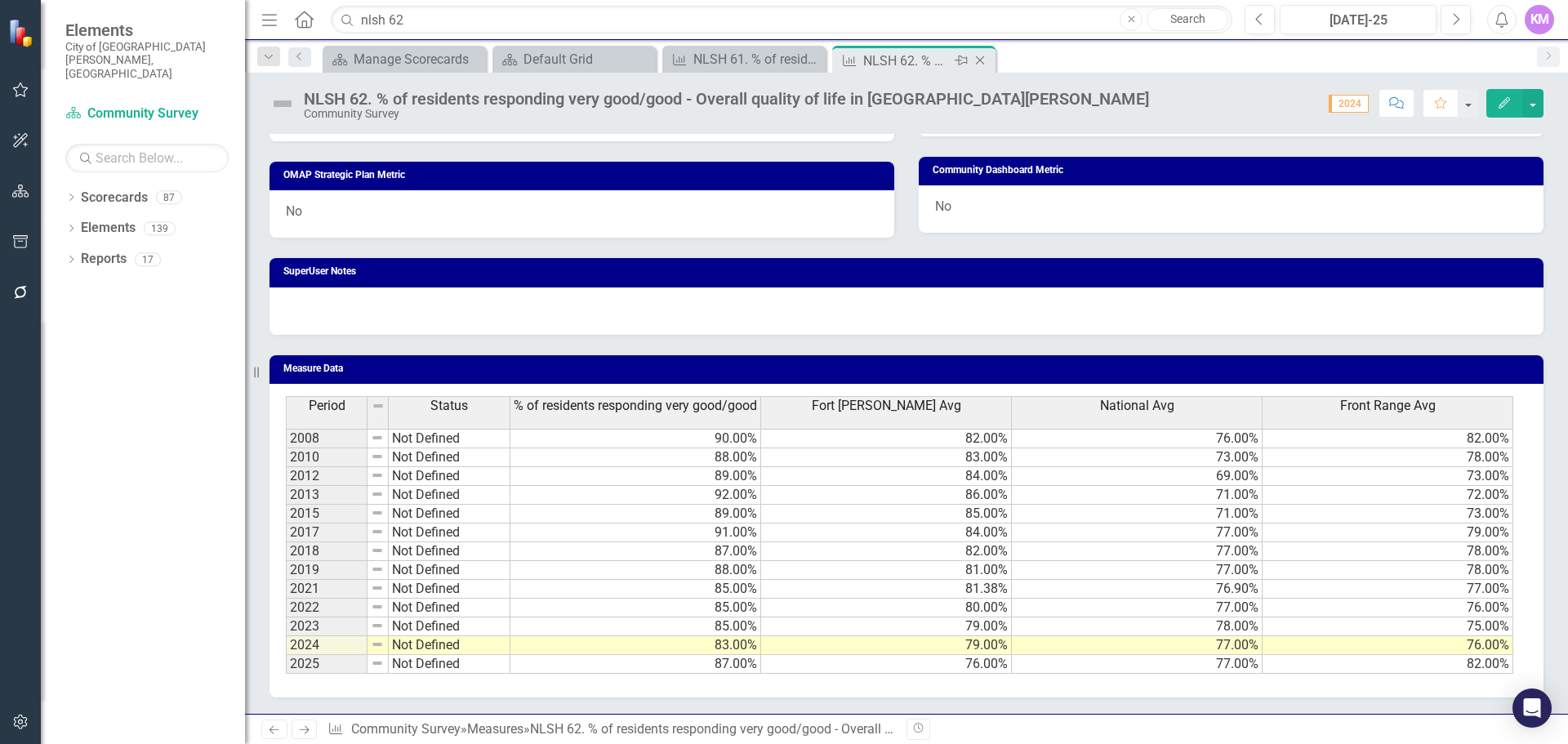
click at [981, 57] on icon "Close" at bounding box center [980, 61] width 17 height 13
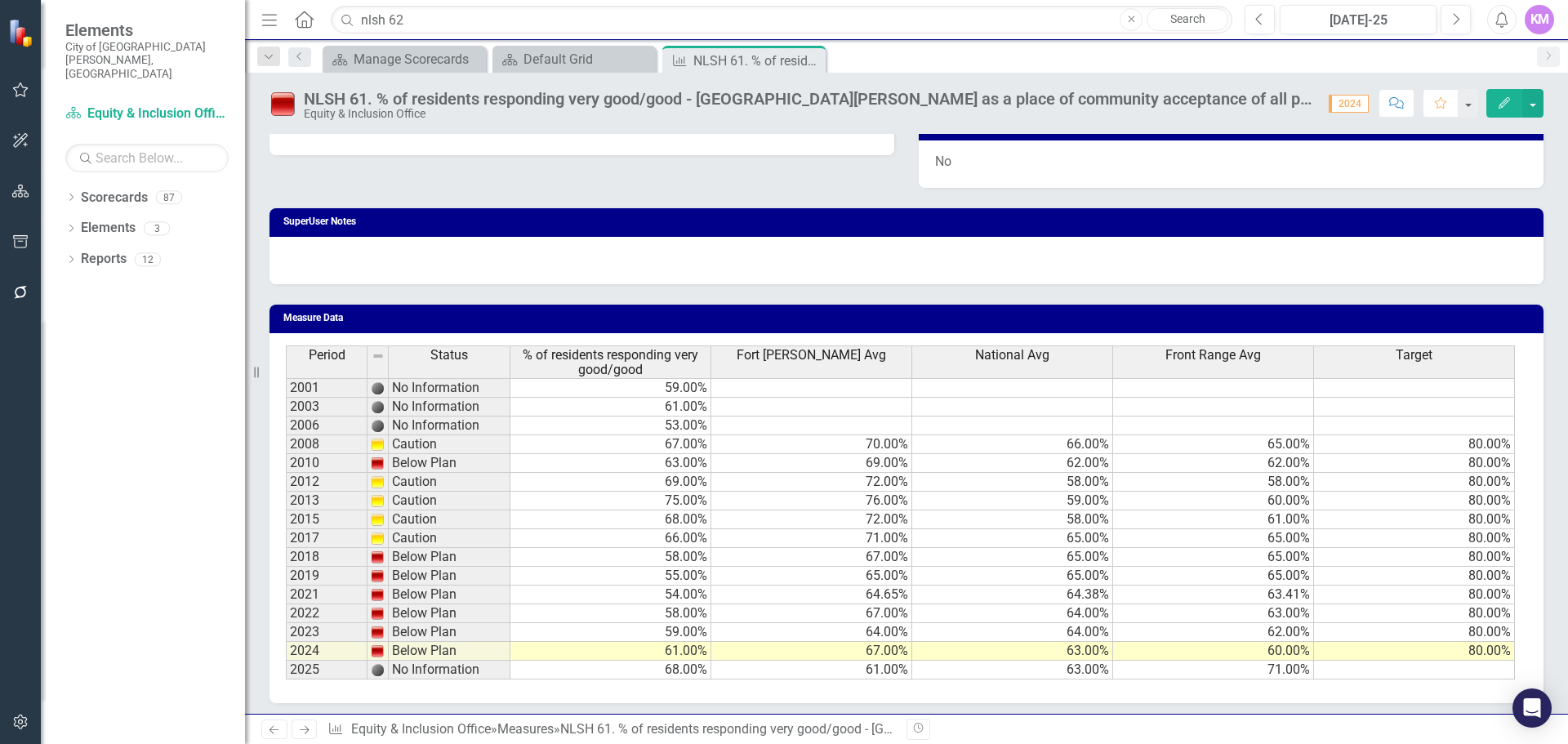
scroll to position [940, 0]
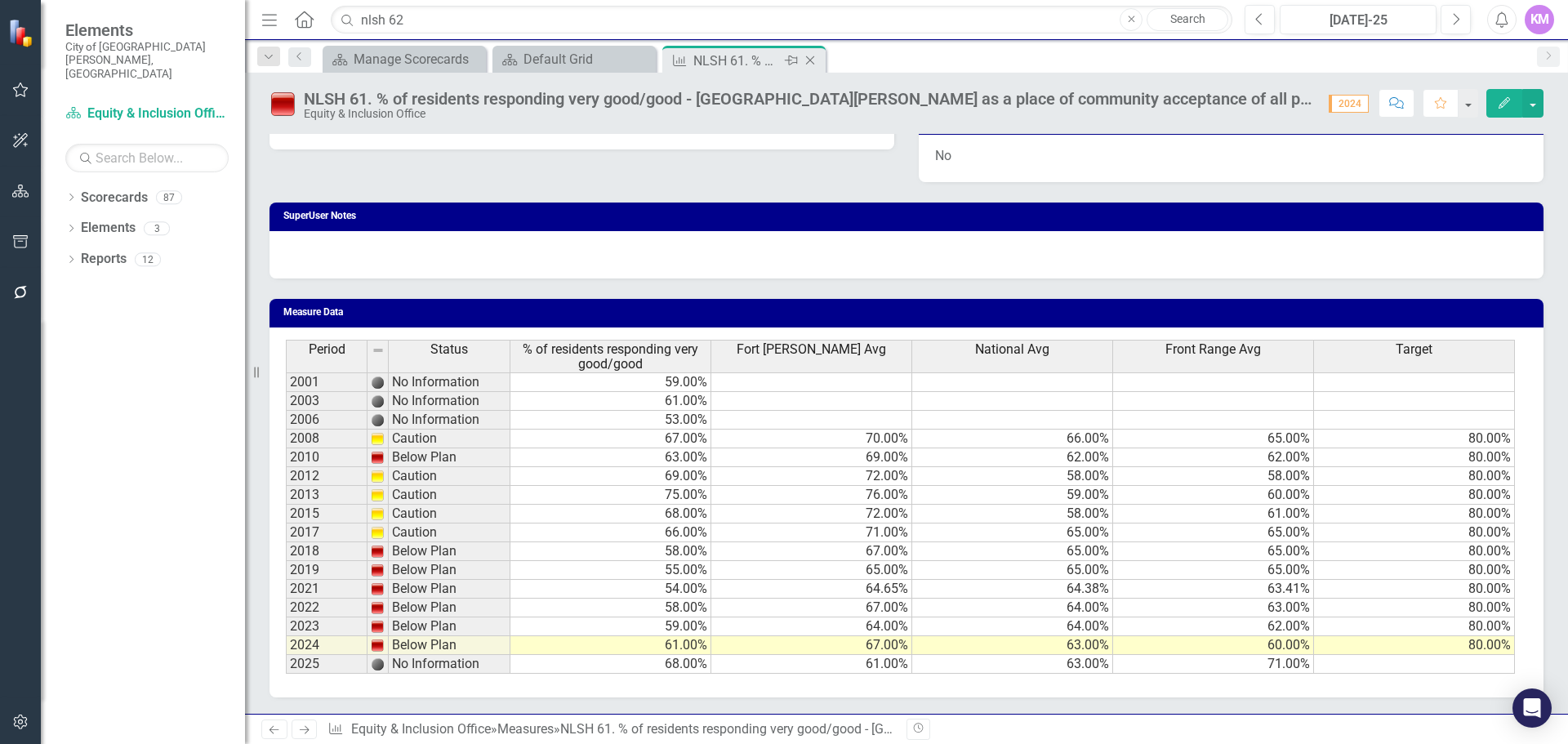
click at [808, 61] on icon "Close" at bounding box center [811, 61] width 17 height 13
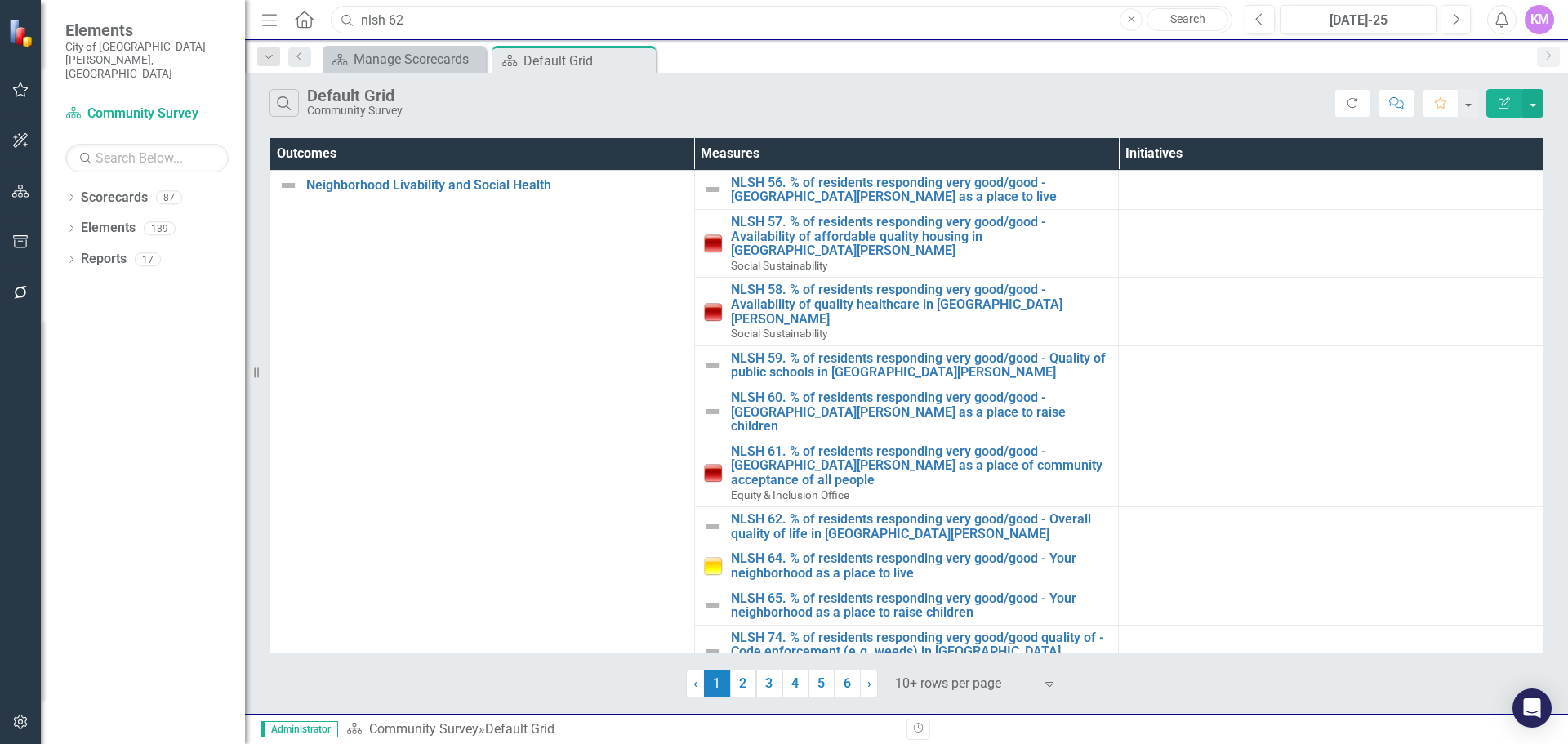
click at [764, 16] on input "nlsh 62" at bounding box center [782, 20] width 902 height 28
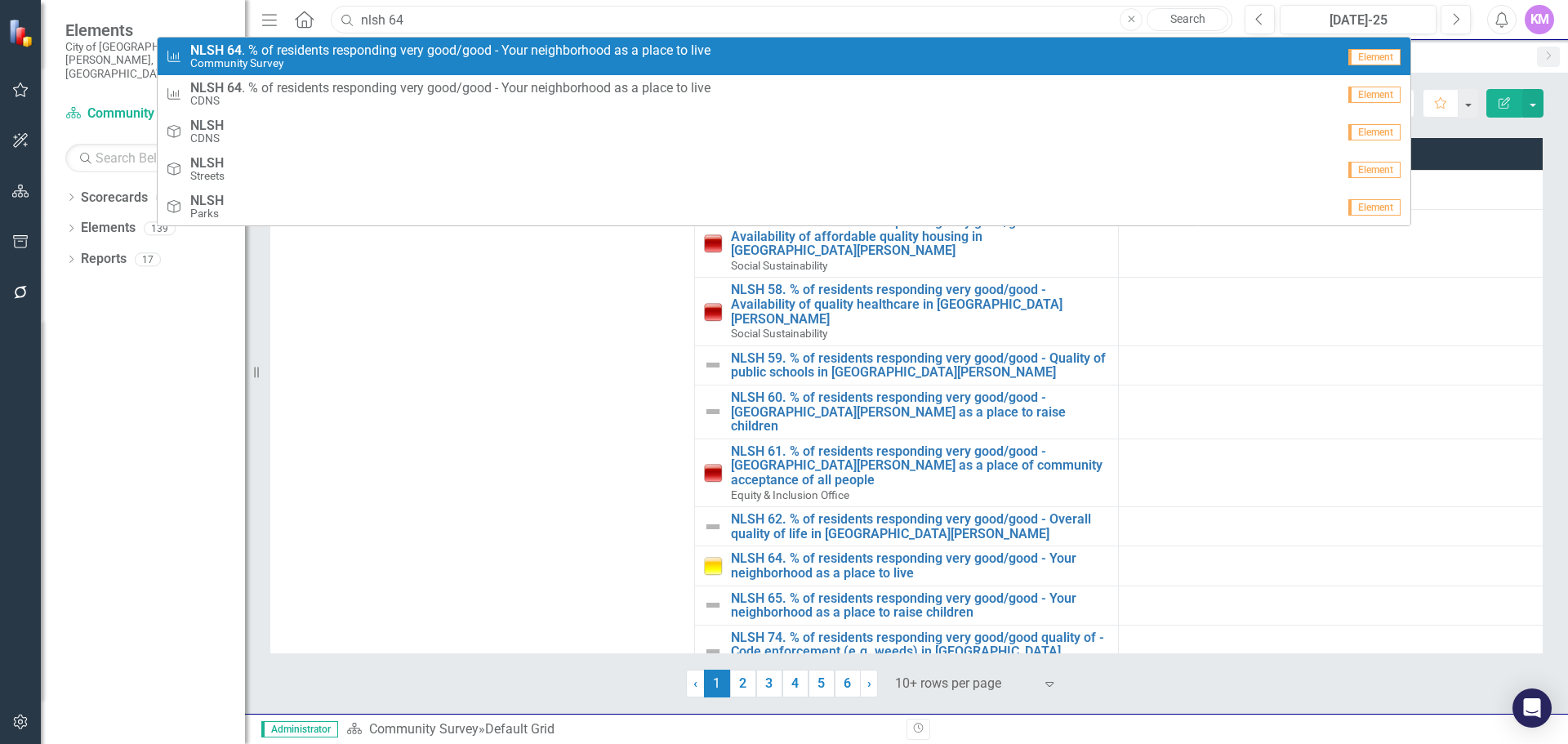
type input "nlsh 64"
click at [709, 59] on small "Community Survey" at bounding box center [451, 63] width 520 height 12
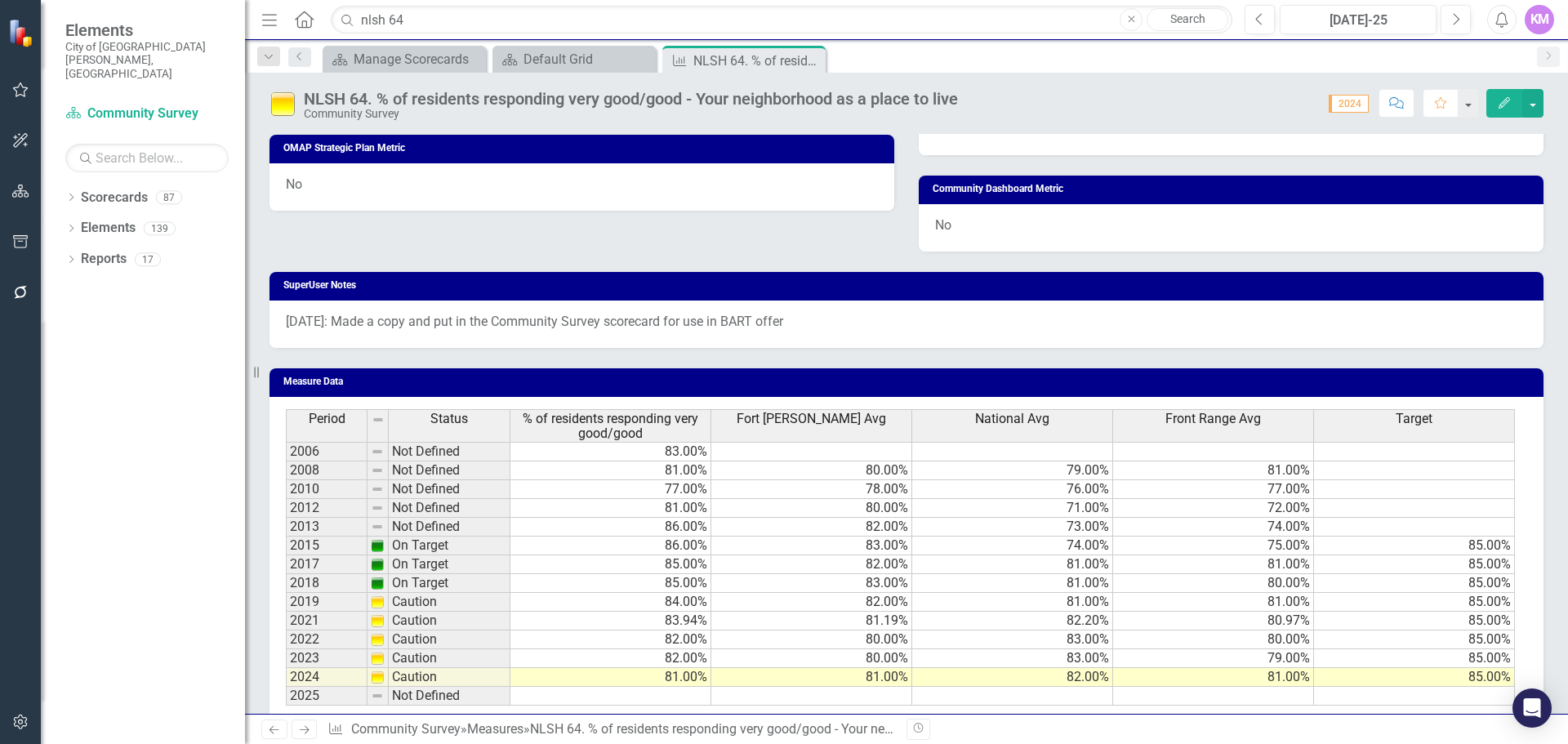
scroll to position [910, 0]
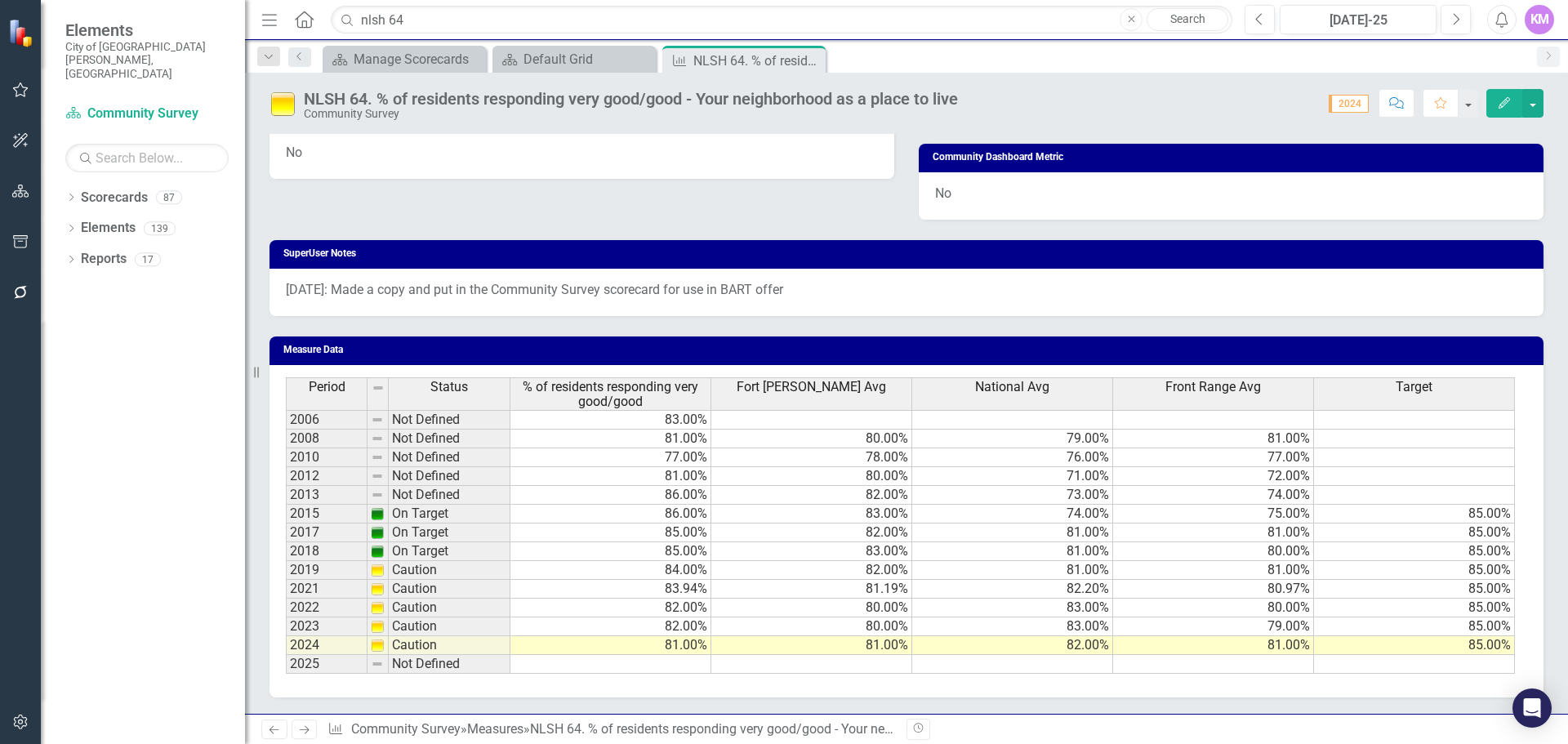
click at [654, 675] on div "Period Status % of residents responding very good/good Fort Collins Avg Nationa…" at bounding box center [906, 531] width 1275 height 333
click at [658, 675] on div "Period Status % of residents responding very good/good Fort Collins Avg Nationa…" at bounding box center [906, 531] width 1275 height 333
click at [669, 668] on td at bounding box center [611, 664] width 201 height 19
click at [647, 664] on td at bounding box center [611, 664] width 201 height 19
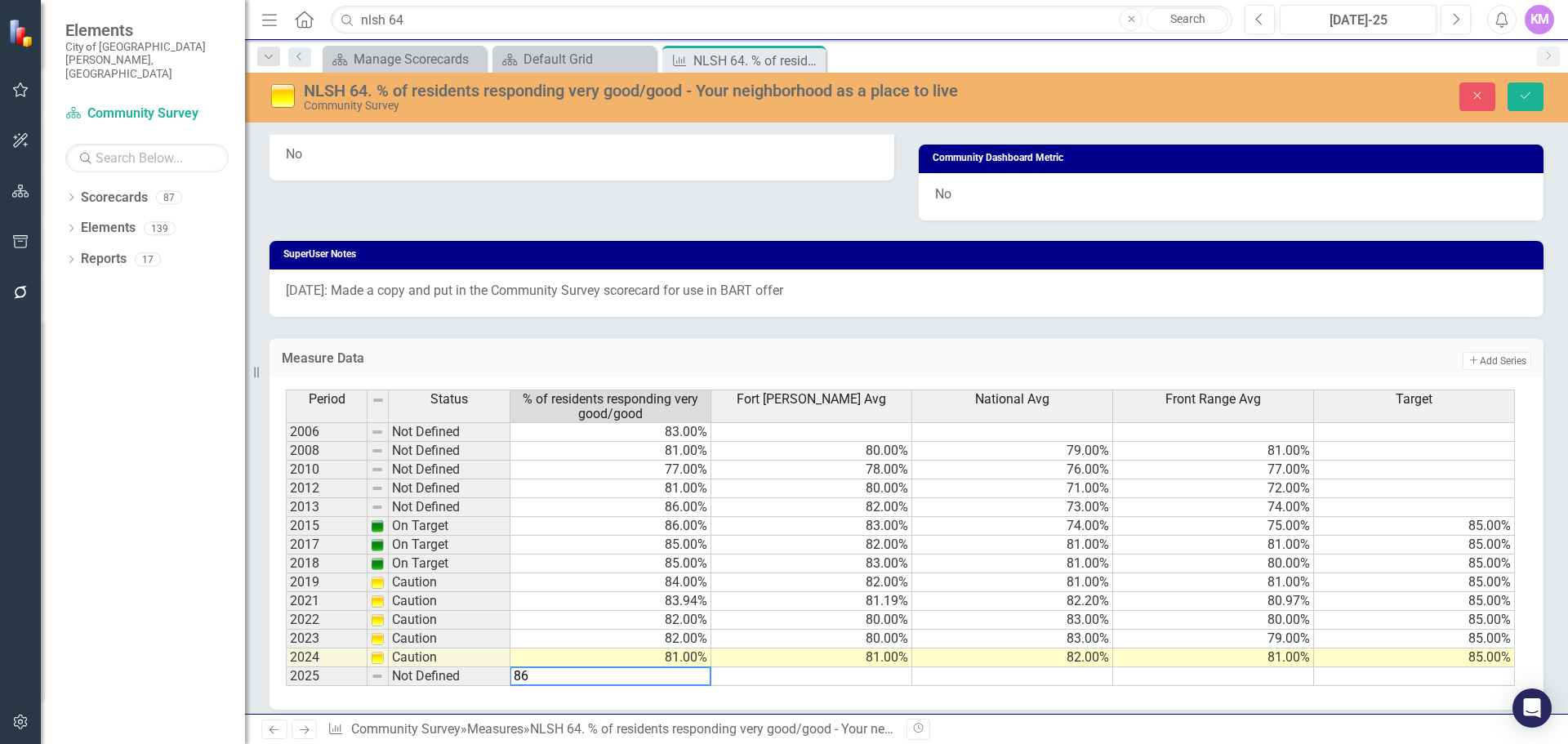
type textarea "86"
click at [998, 670] on td at bounding box center [1013, 677] width 201 height 19
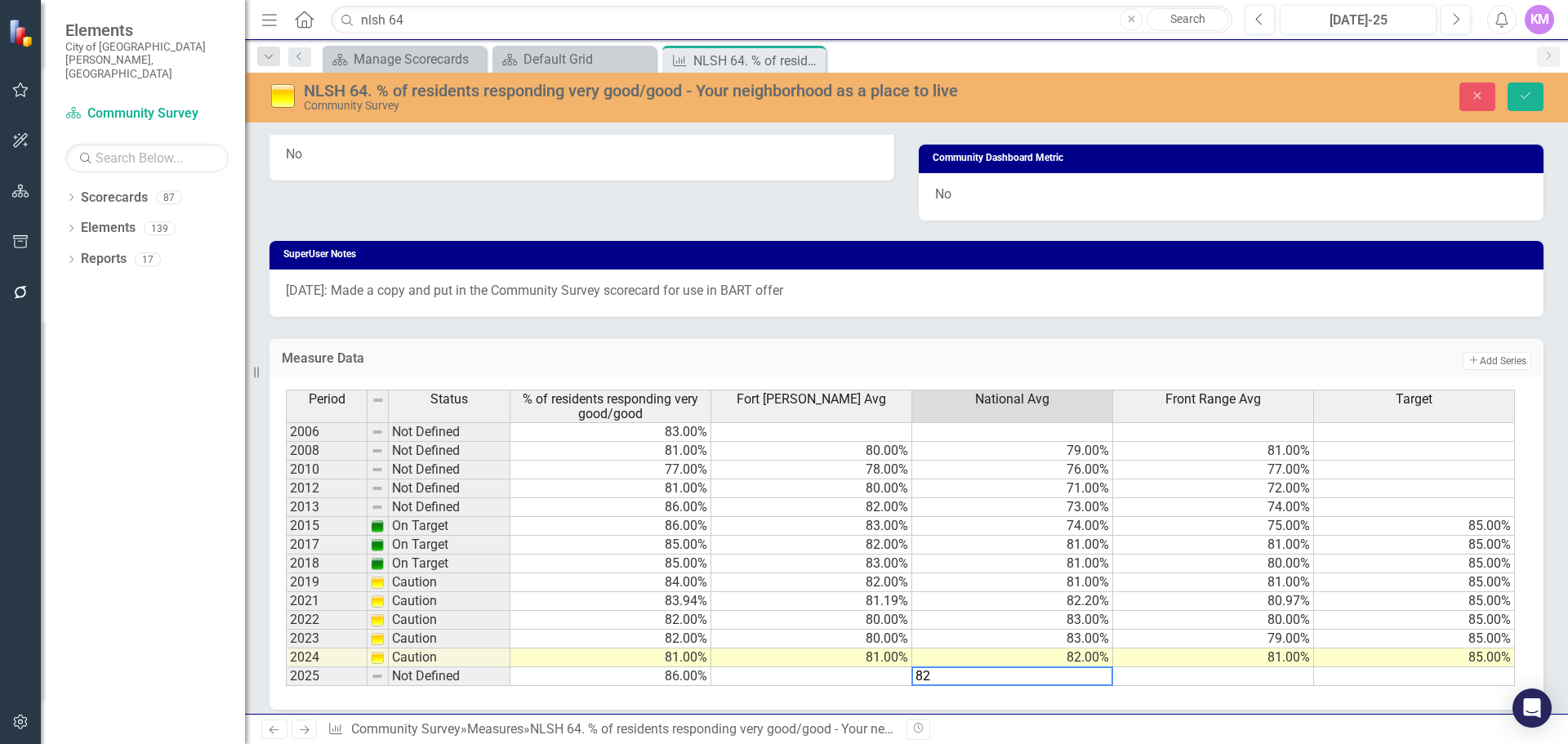
type textarea "82"
click at [873, 676] on td at bounding box center [812, 677] width 201 height 19
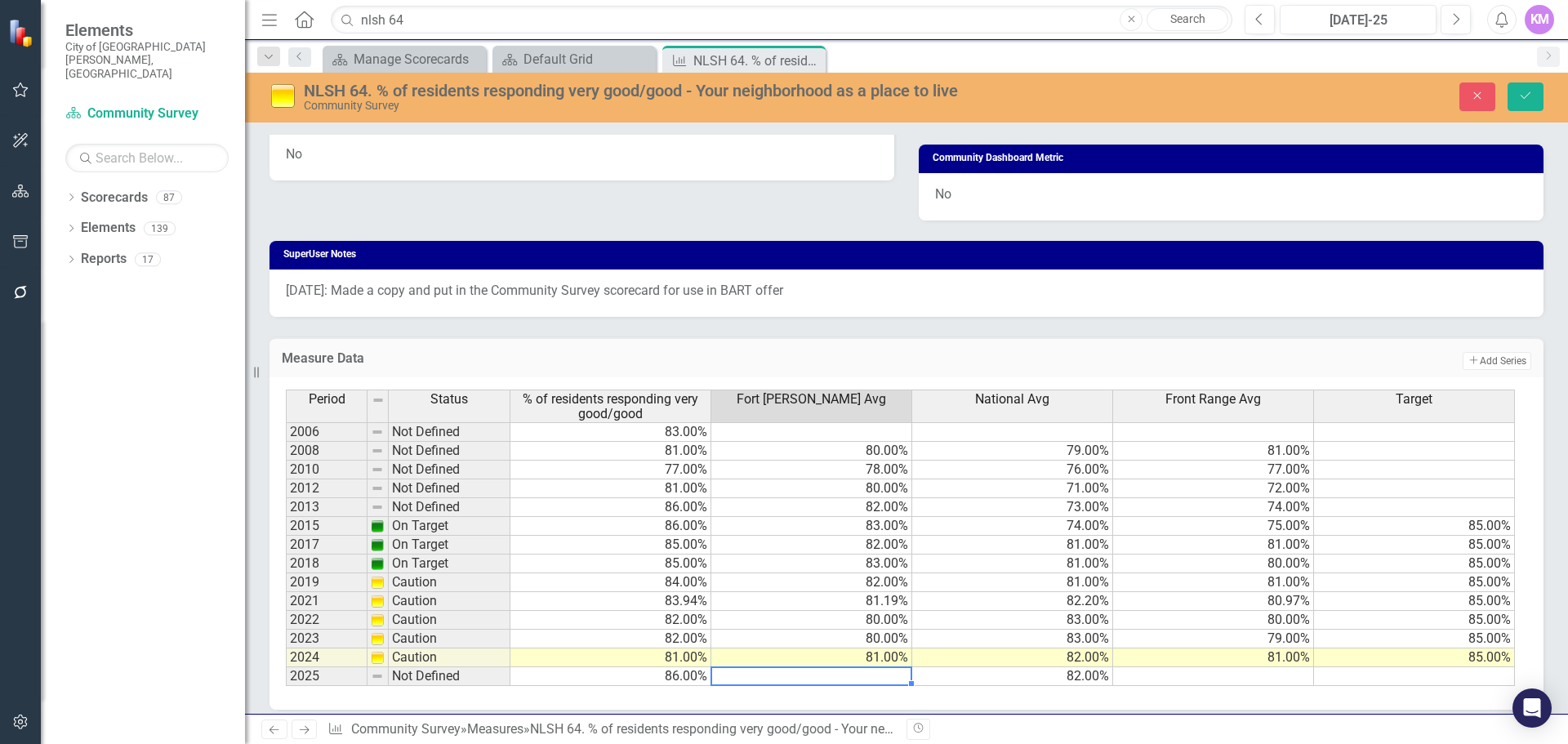
click at [772, 678] on td at bounding box center [812, 677] width 201 height 19
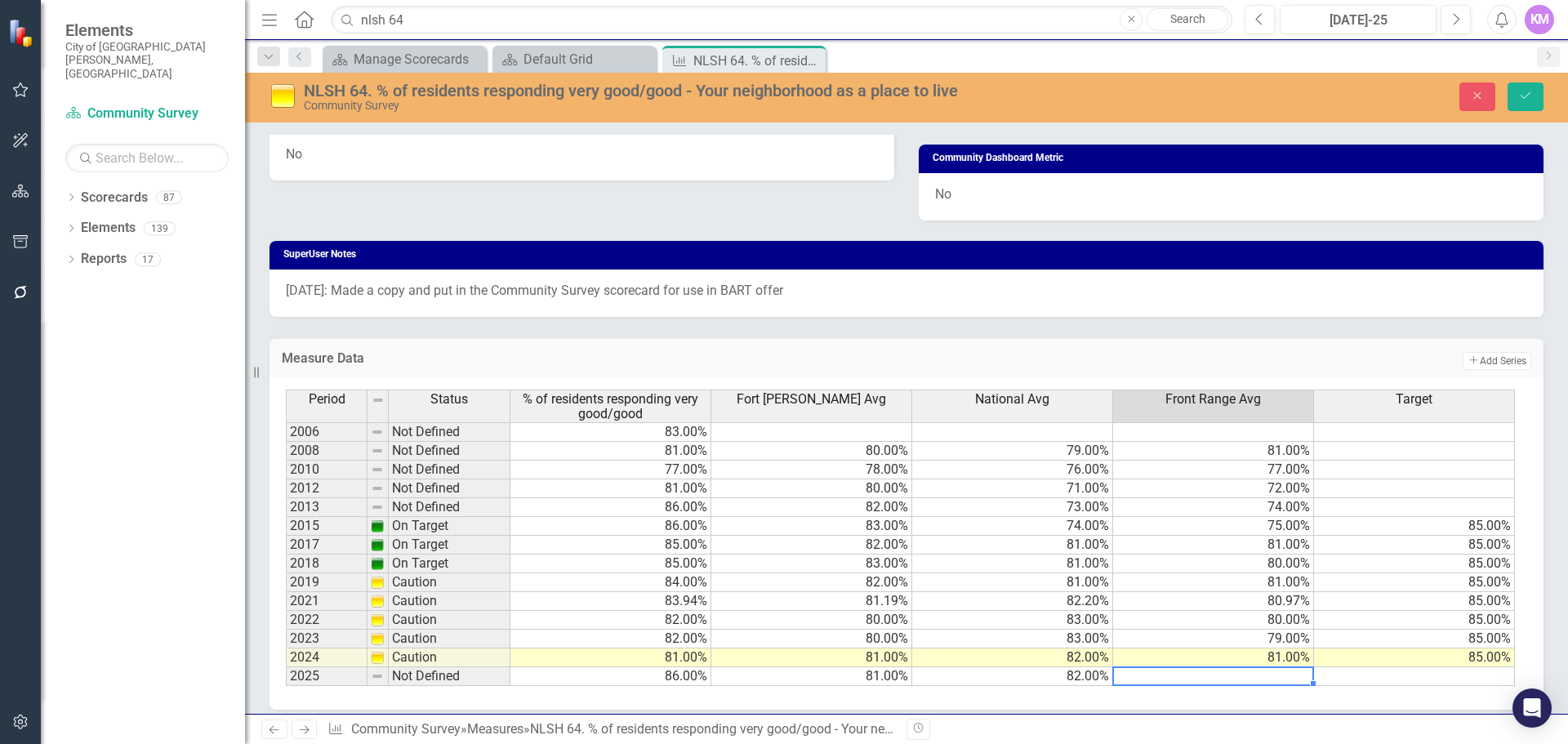
click at [1261, 681] on td at bounding box center [1214, 677] width 201 height 19
type textarea "82"
click at [1383, 687] on div "Period Status % of residents responding very good/good Fort Collins Avg Nationa…" at bounding box center [906, 544] width 1275 height 333
click at [1529, 98] on icon "Save" at bounding box center [1526, 96] width 15 height 12
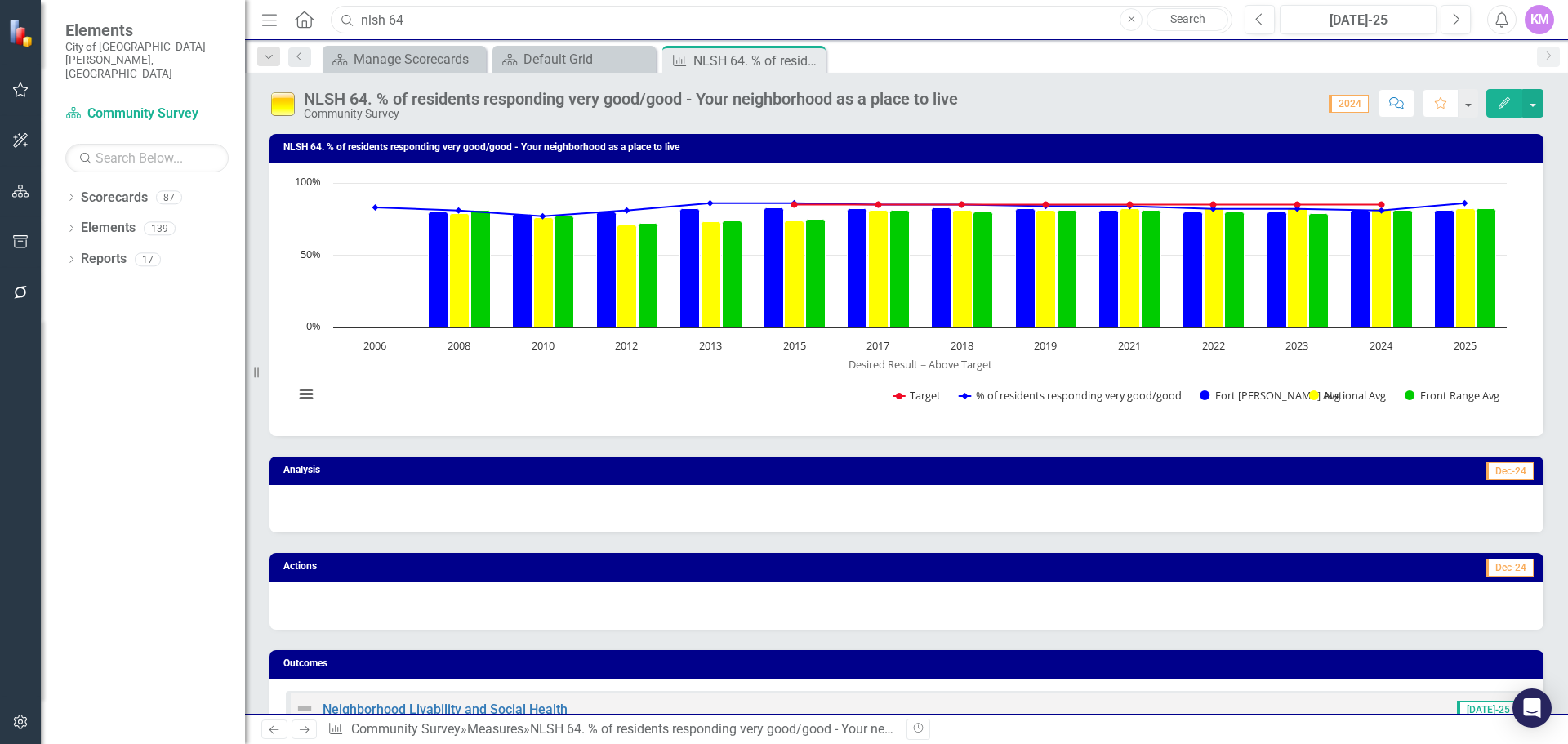
click at [855, 12] on input "nlsh 64" at bounding box center [782, 20] width 902 height 28
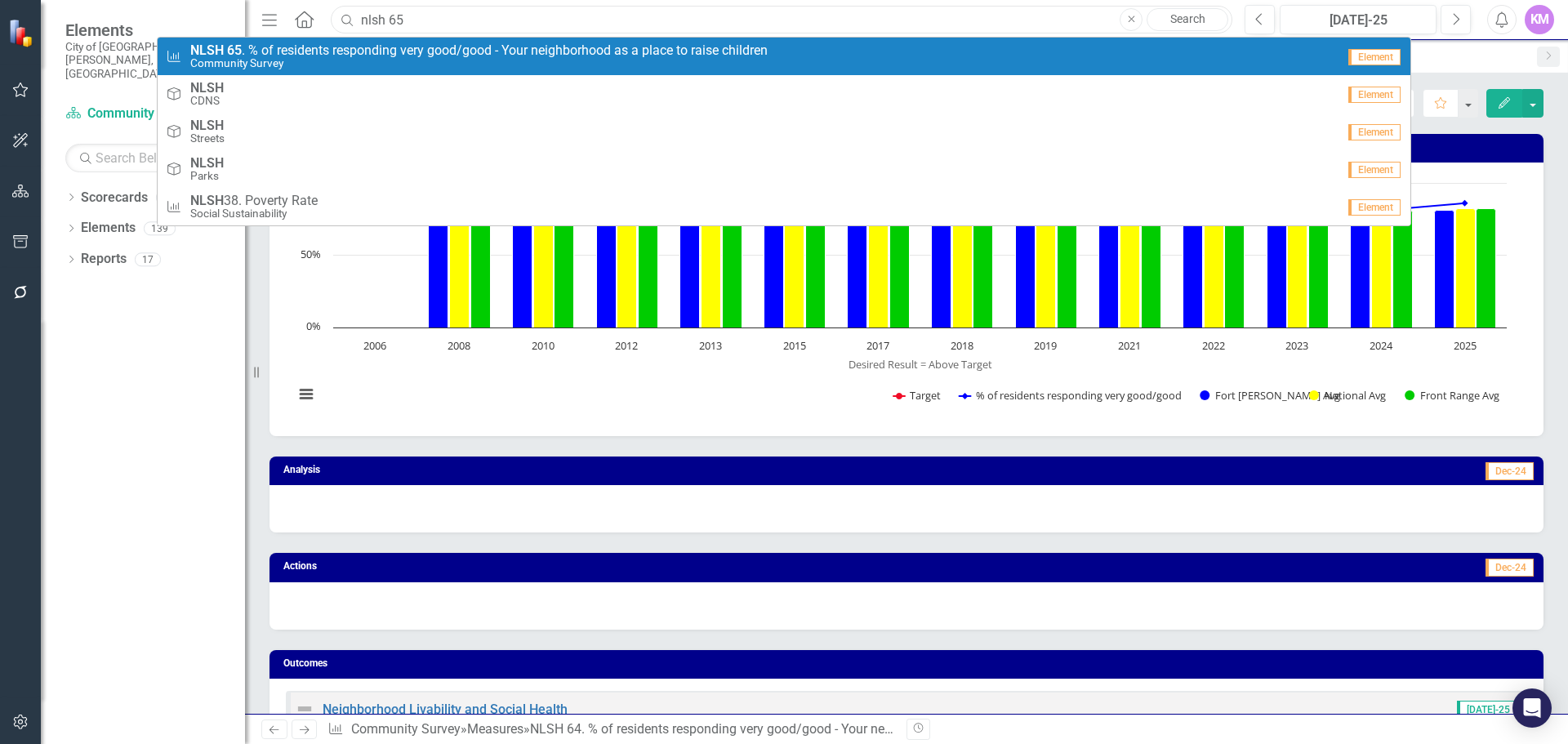
type input "nlsh 65"
click at [701, 53] on span "NLSH 65 . % of residents responding very good/good - Your neighborhood as a pla…" at bounding box center [479, 51] width 578 height 15
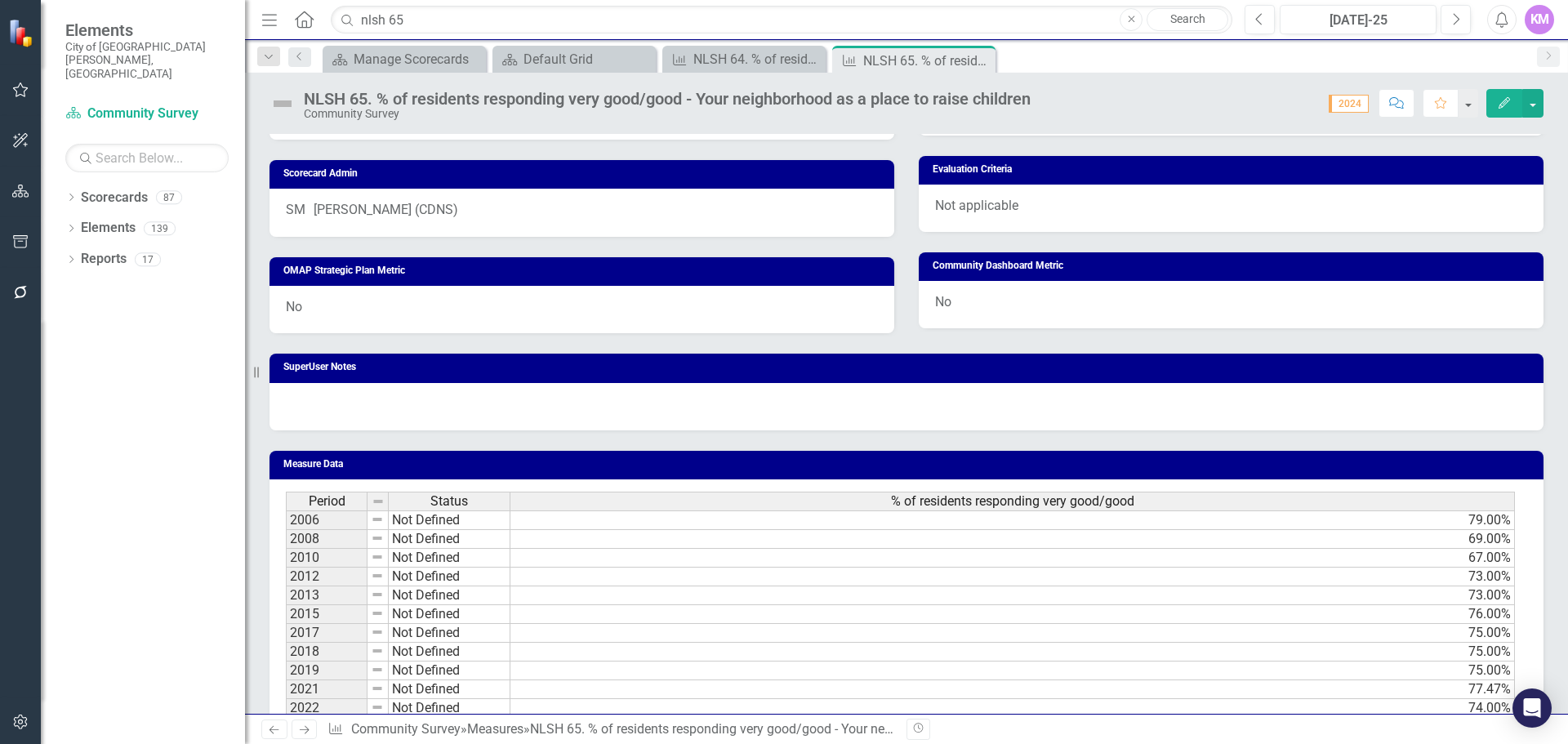
scroll to position [816, 0]
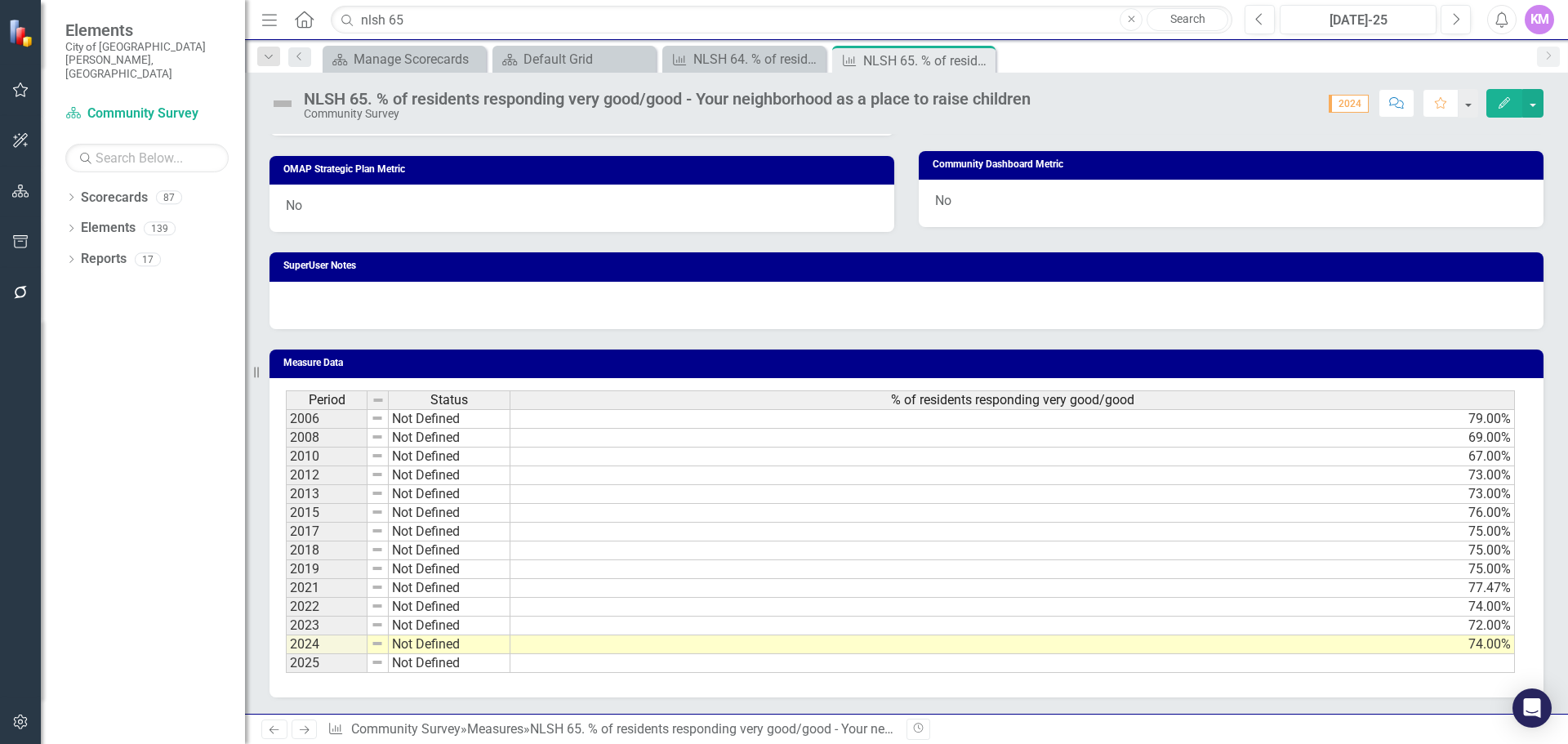
click at [1492, 665] on td at bounding box center [1013, 663] width 1004 height 19
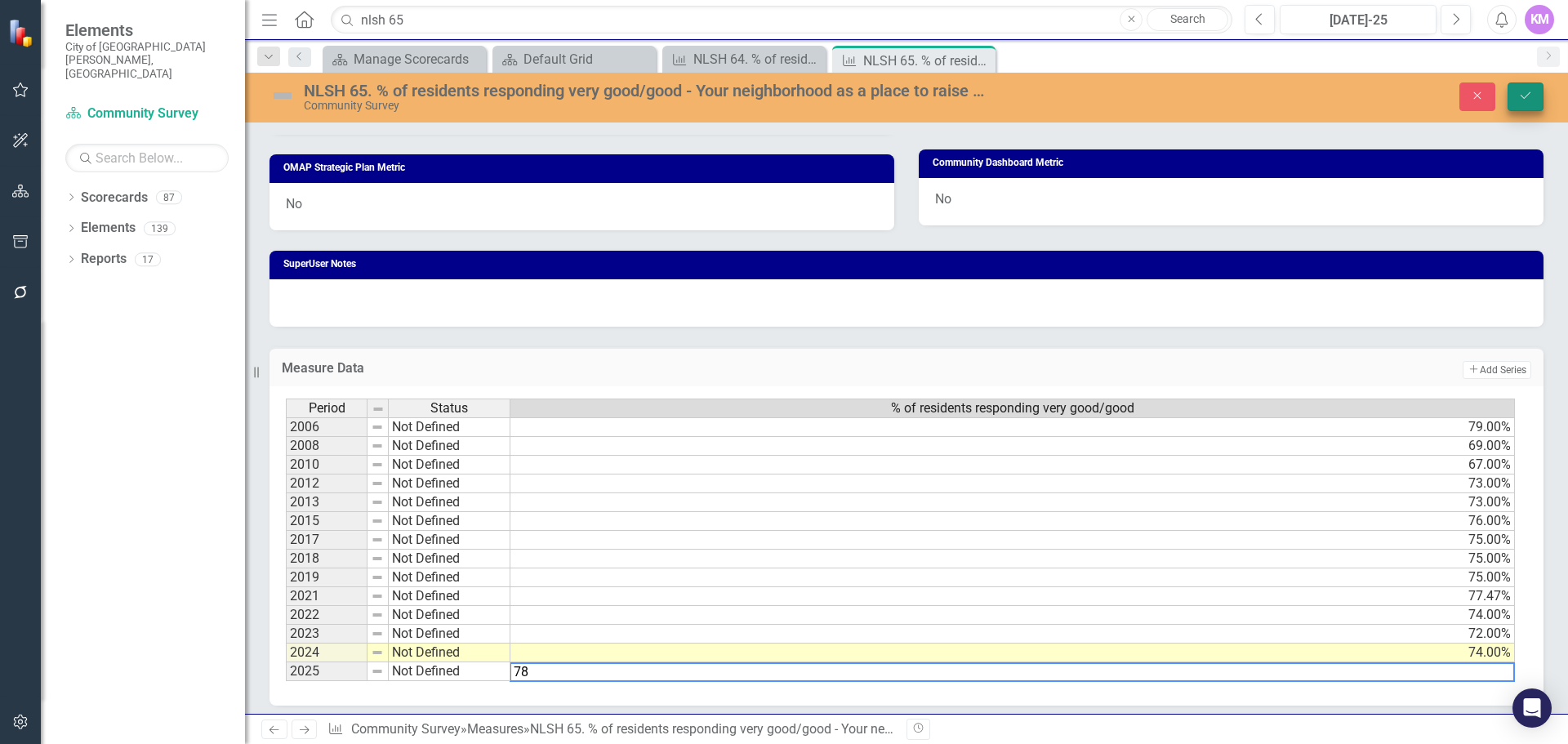
type textarea "78"
click at [1521, 92] on icon "Save" at bounding box center [1526, 96] width 15 height 12
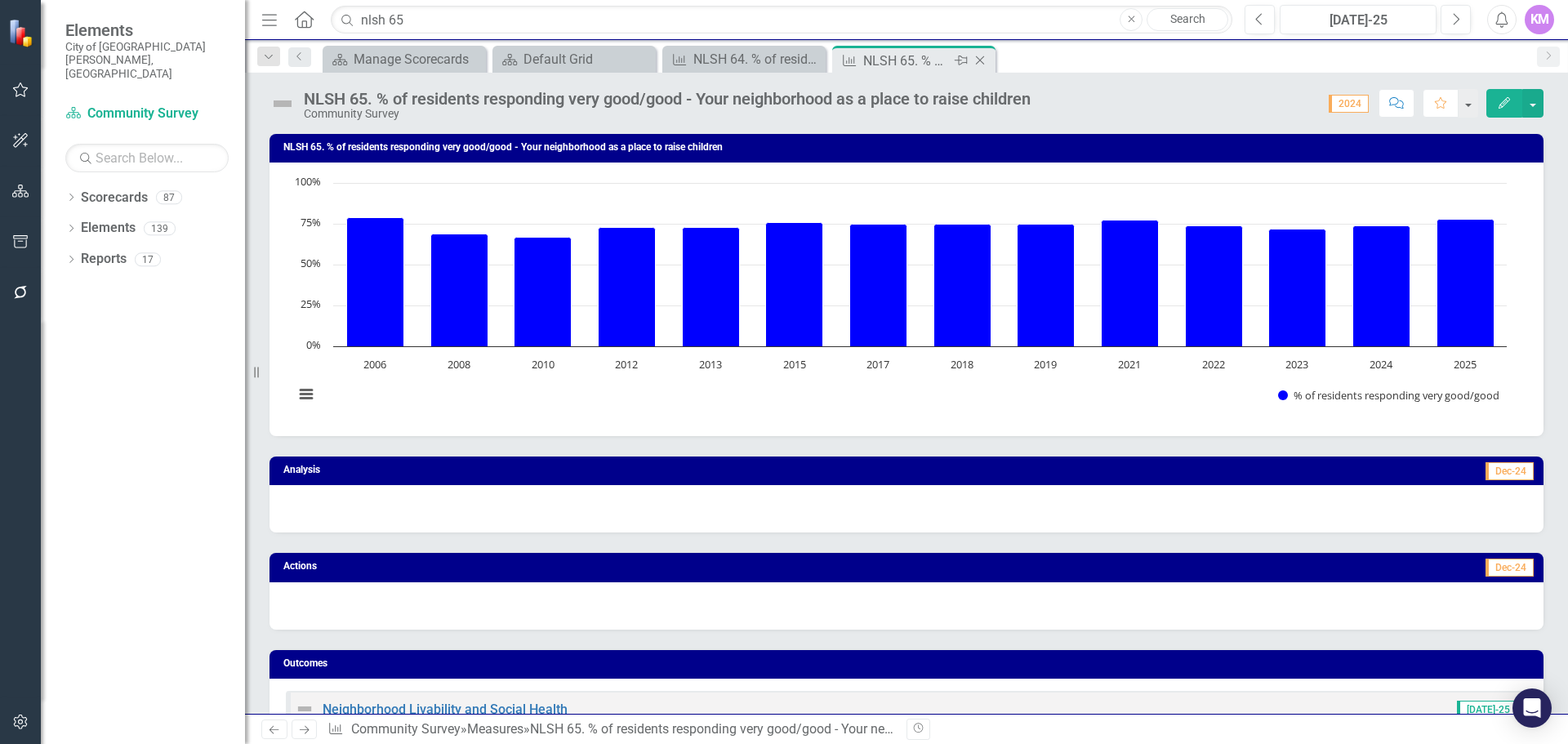
click at [979, 60] on icon "Close" at bounding box center [980, 61] width 17 height 13
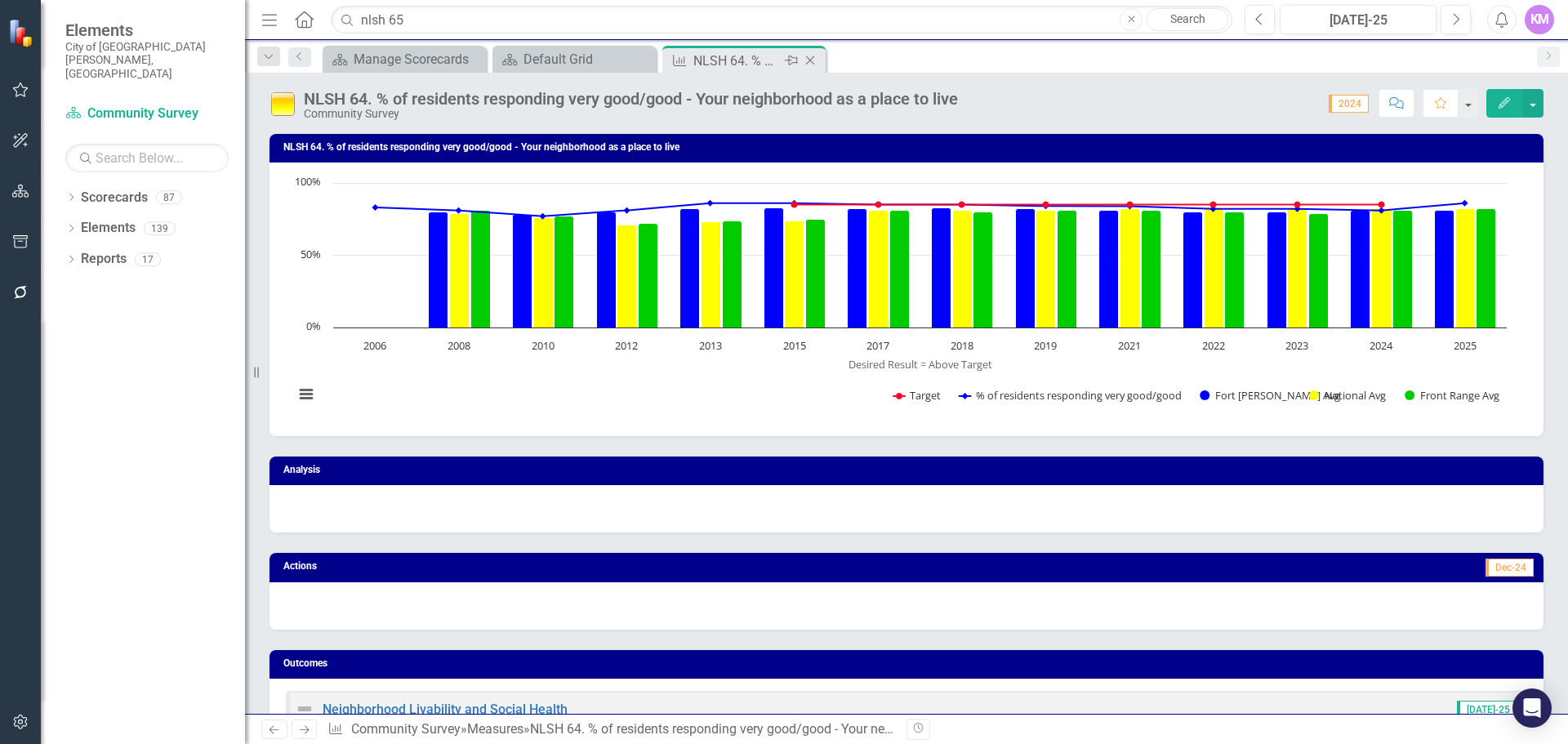
click at [811, 59] on icon "Close" at bounding box center [811, 61] width 17 height 13
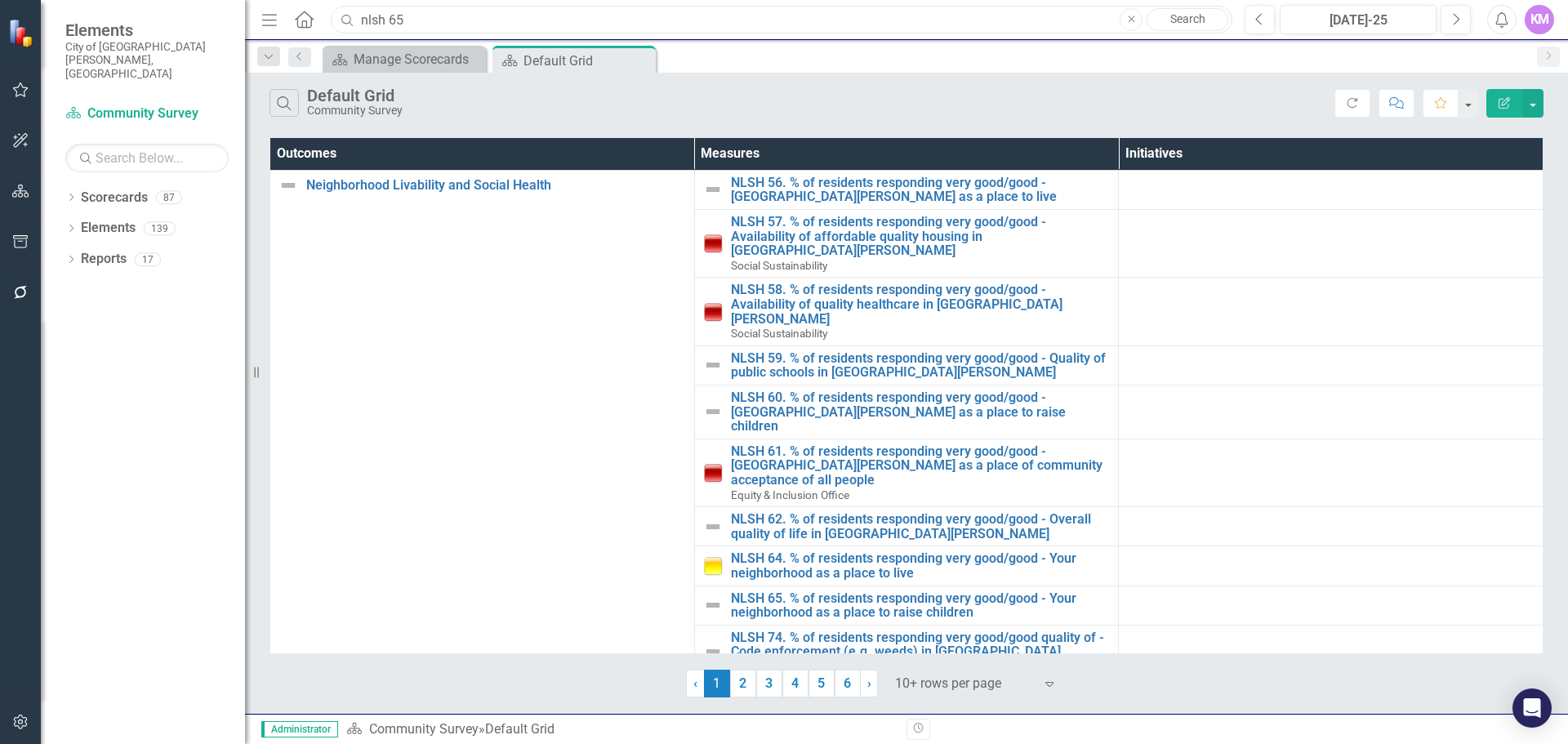
click at [497, 23] on input "nlsh 65" at bounding box center [782, 20] width 902 height 28
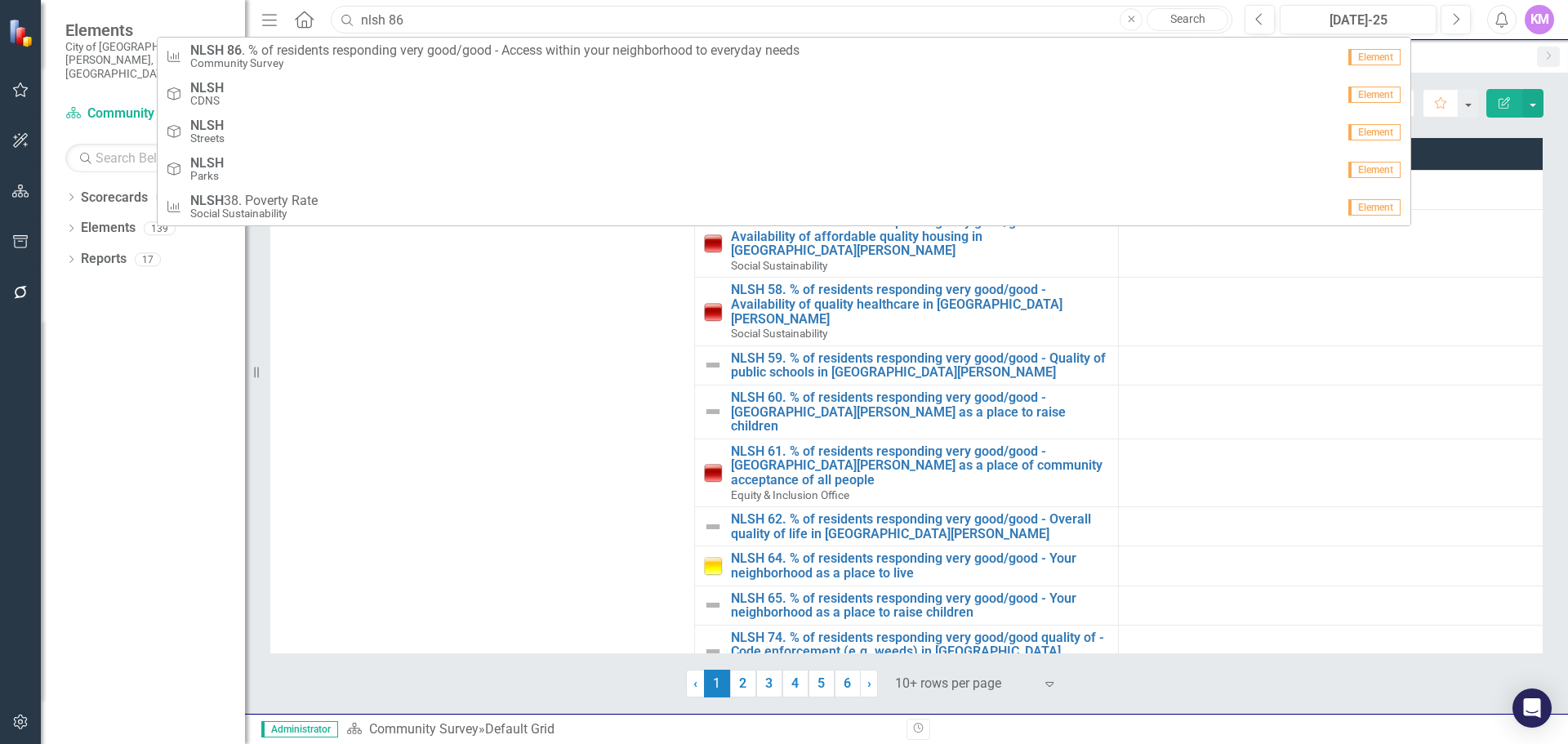
type input "nlsh 86"
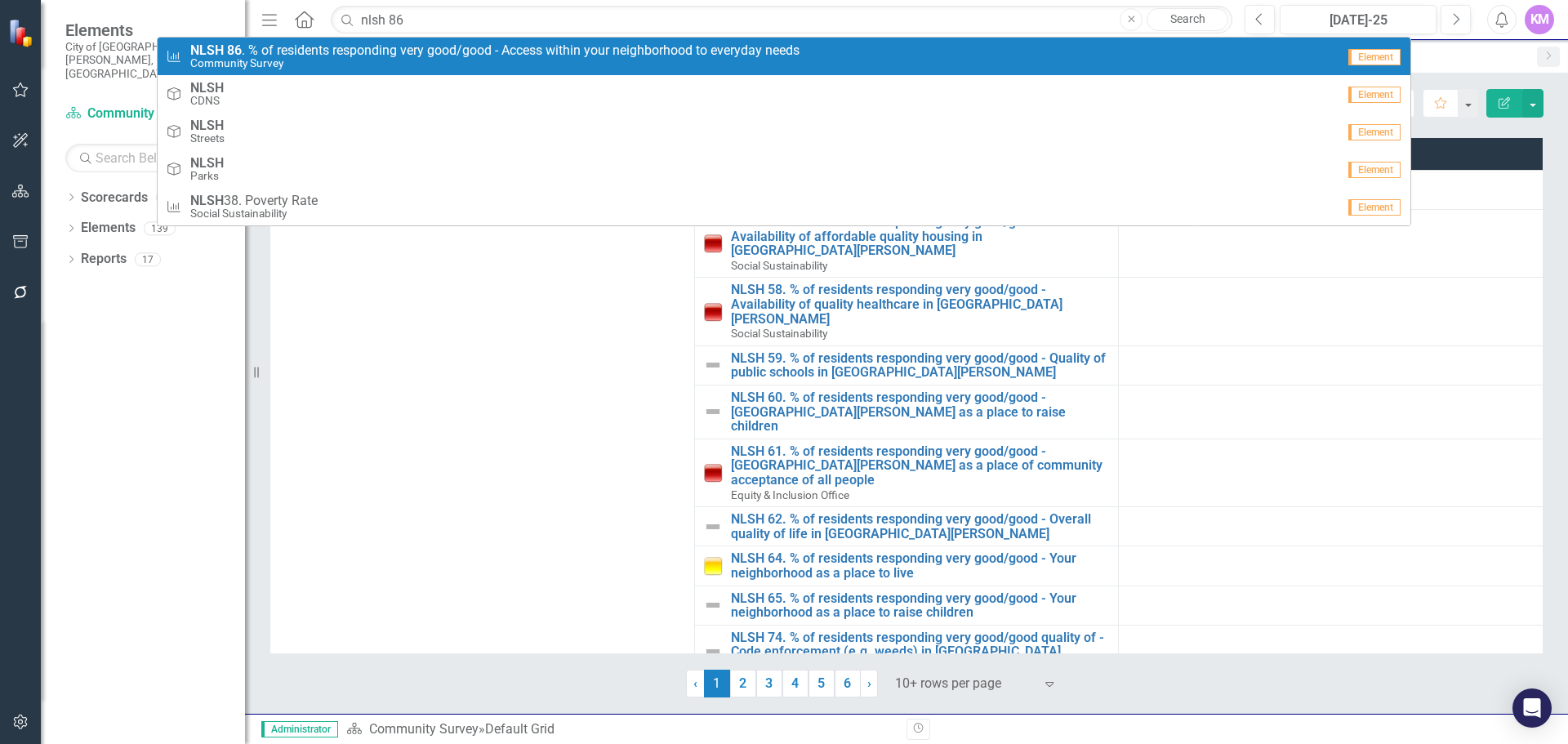
click at [478, 47] on span "NLSH 86 . % of residents responding very good/good - Access within your neighbo…" at bounding box center [495, 51] width 609 height 15
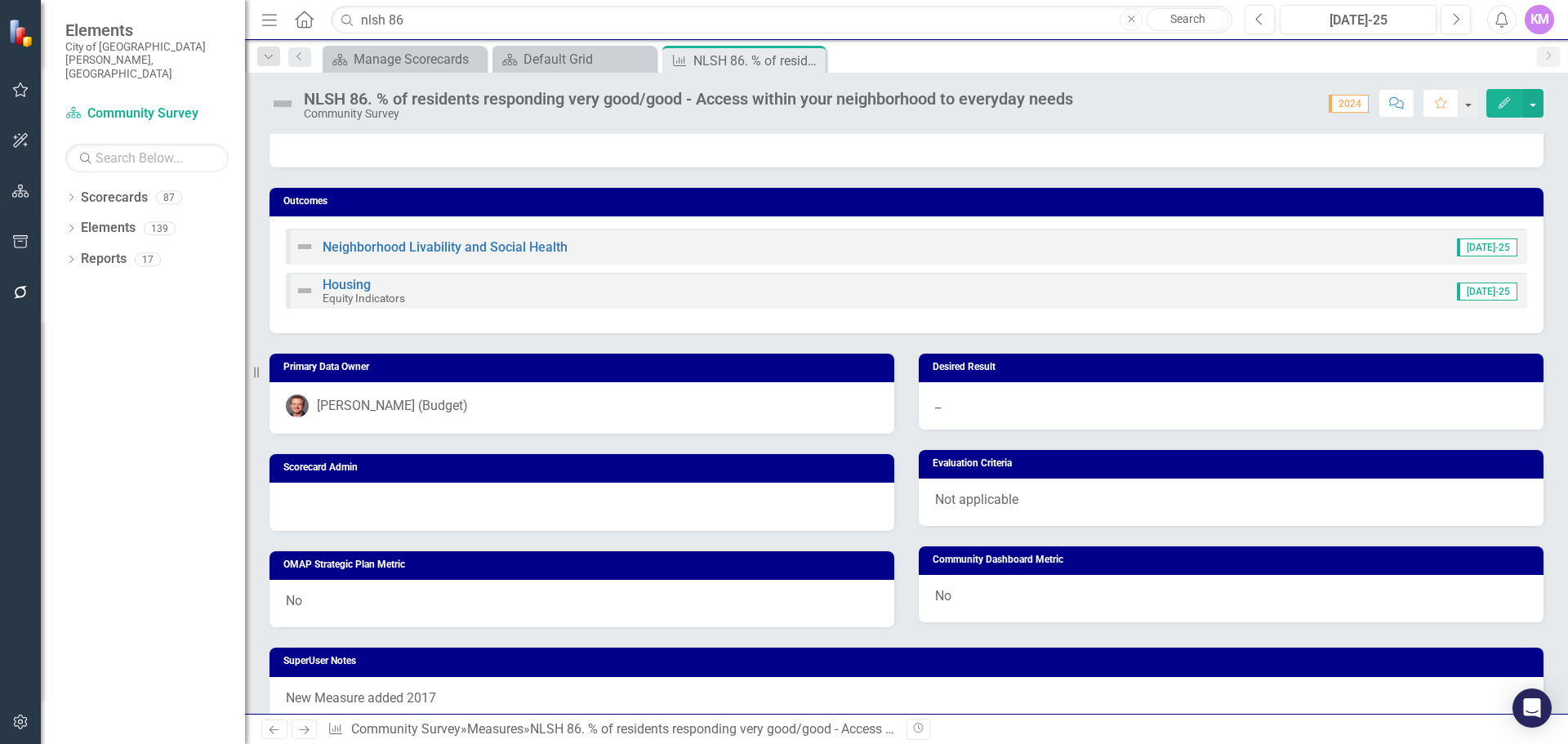
scroll to position [820, 0]
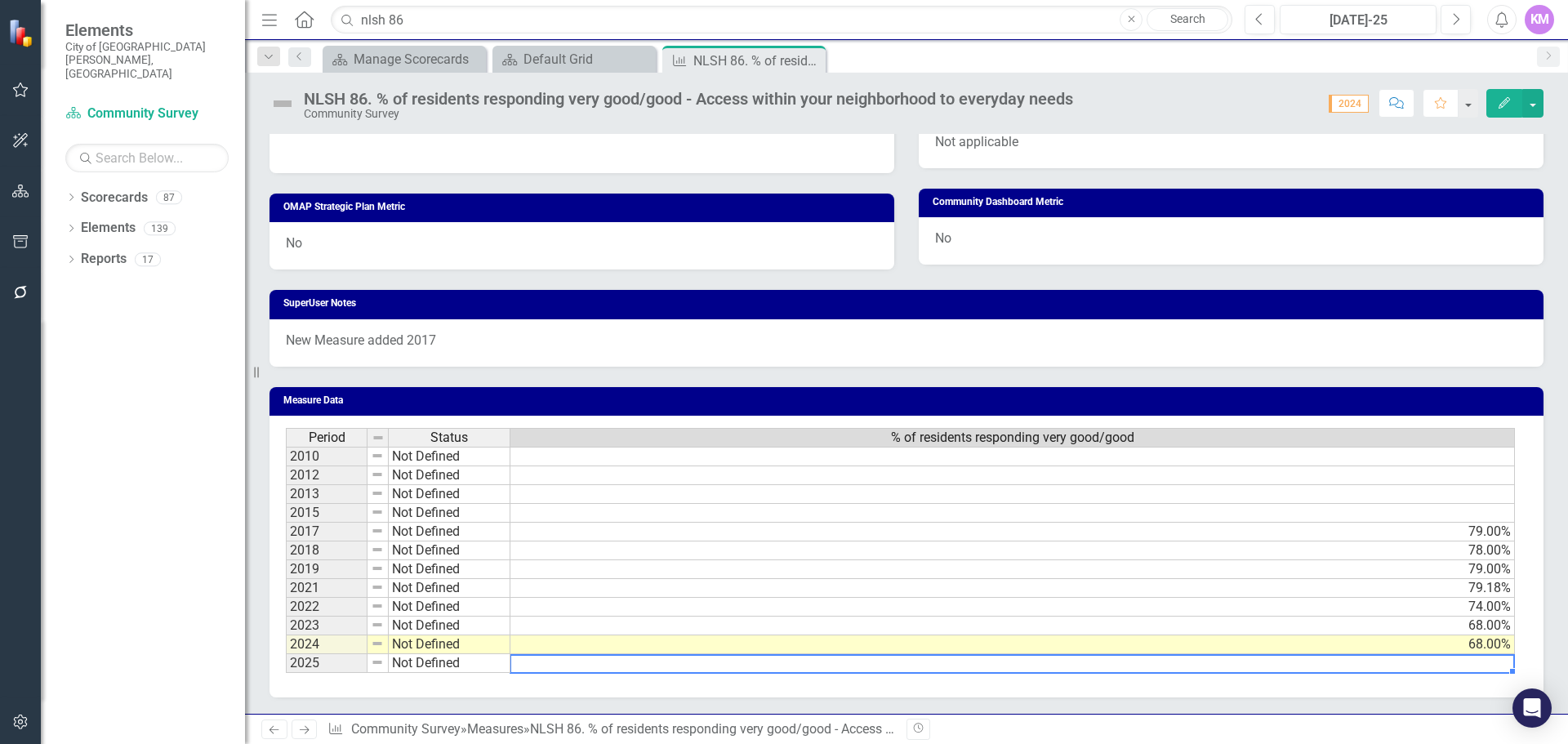
click at [286, 655] on div "Period Status % of residents responding very good/good 2010 Not Defined 2012 No…" at bounding box center [286, 550] width 0 height 245
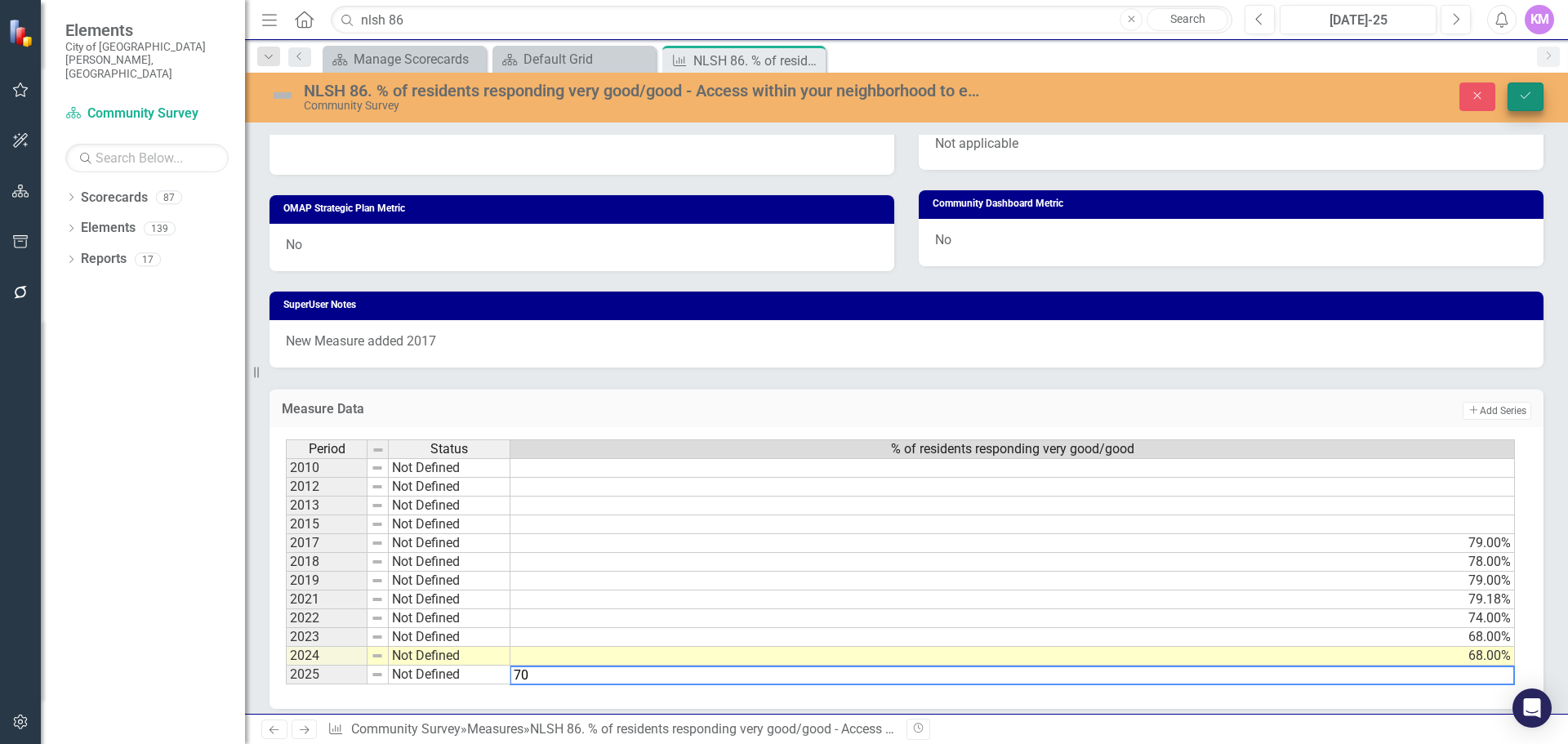
type textarea "70"
click at [1534, 93] on button "Save" at bounding box center [1526, 96] width 36 height 28
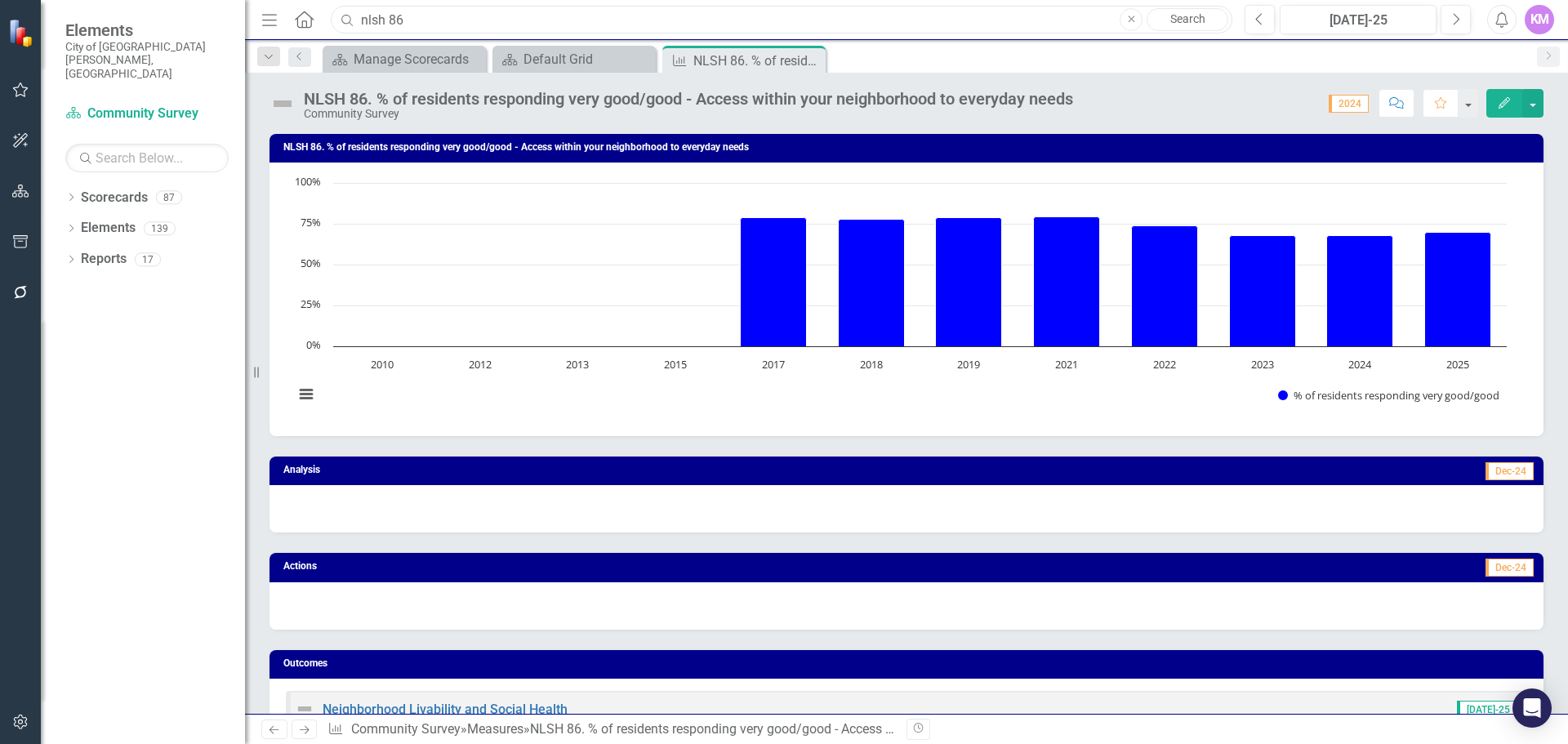
click at [416, 21] on input "nlsh 86" at bounding box center [782, 20] width 902 height 28
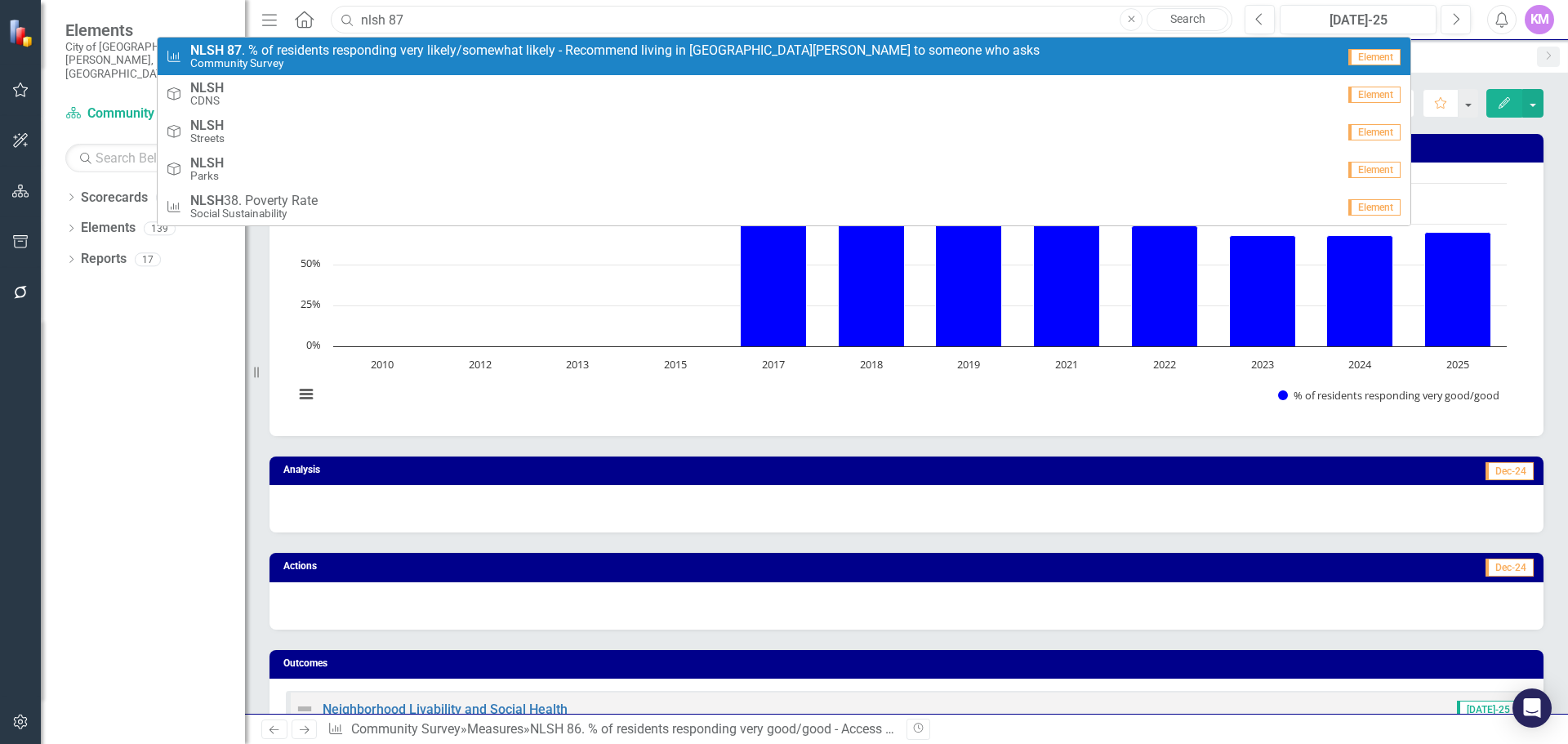
type input "nlsh 87"
click at [406, 56] on span "NLSH 87 . % of residents responding very likely/somewhat likely - Recommend liv…" at bounding box center [615, 51] width 850 height 15
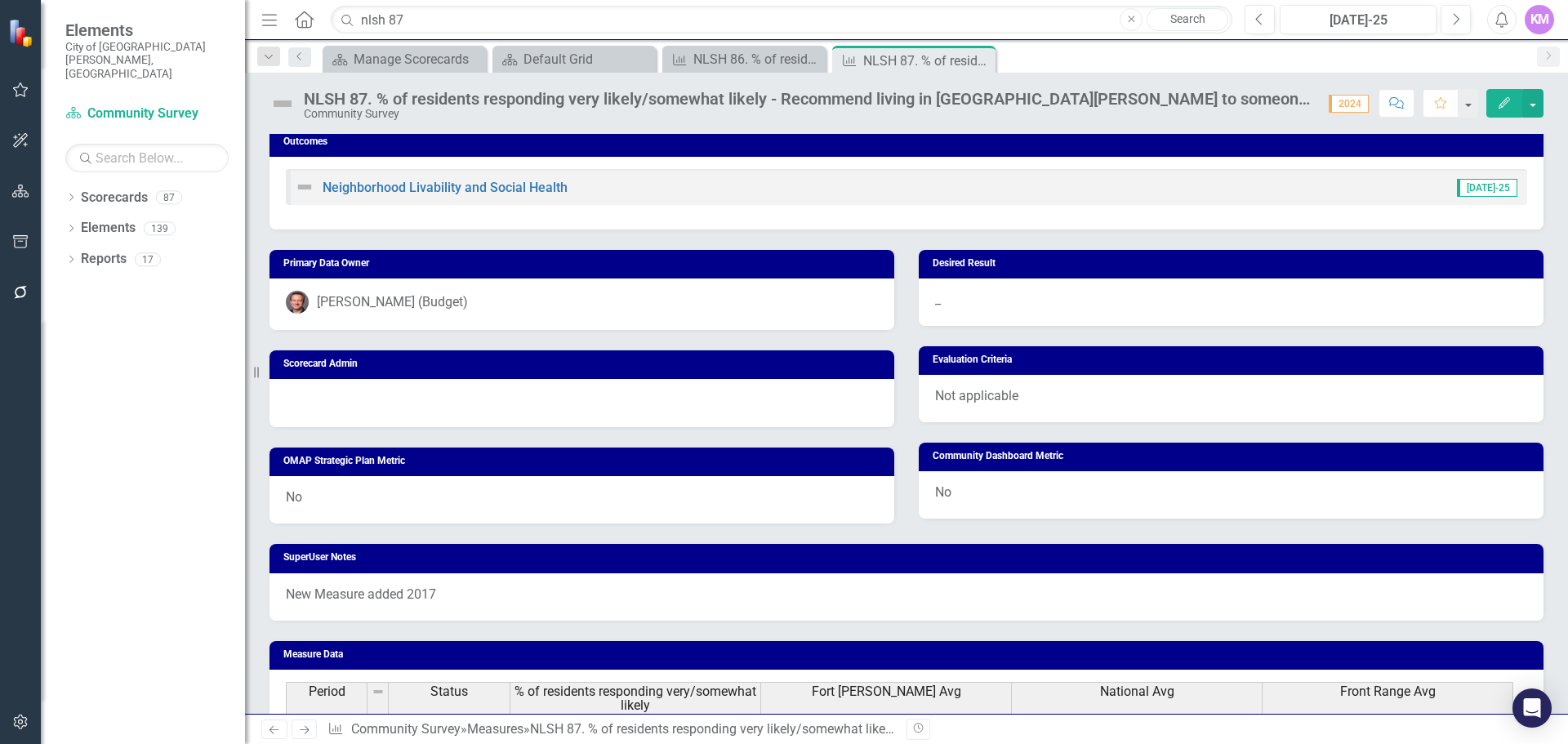
scroll to position [789, 0]
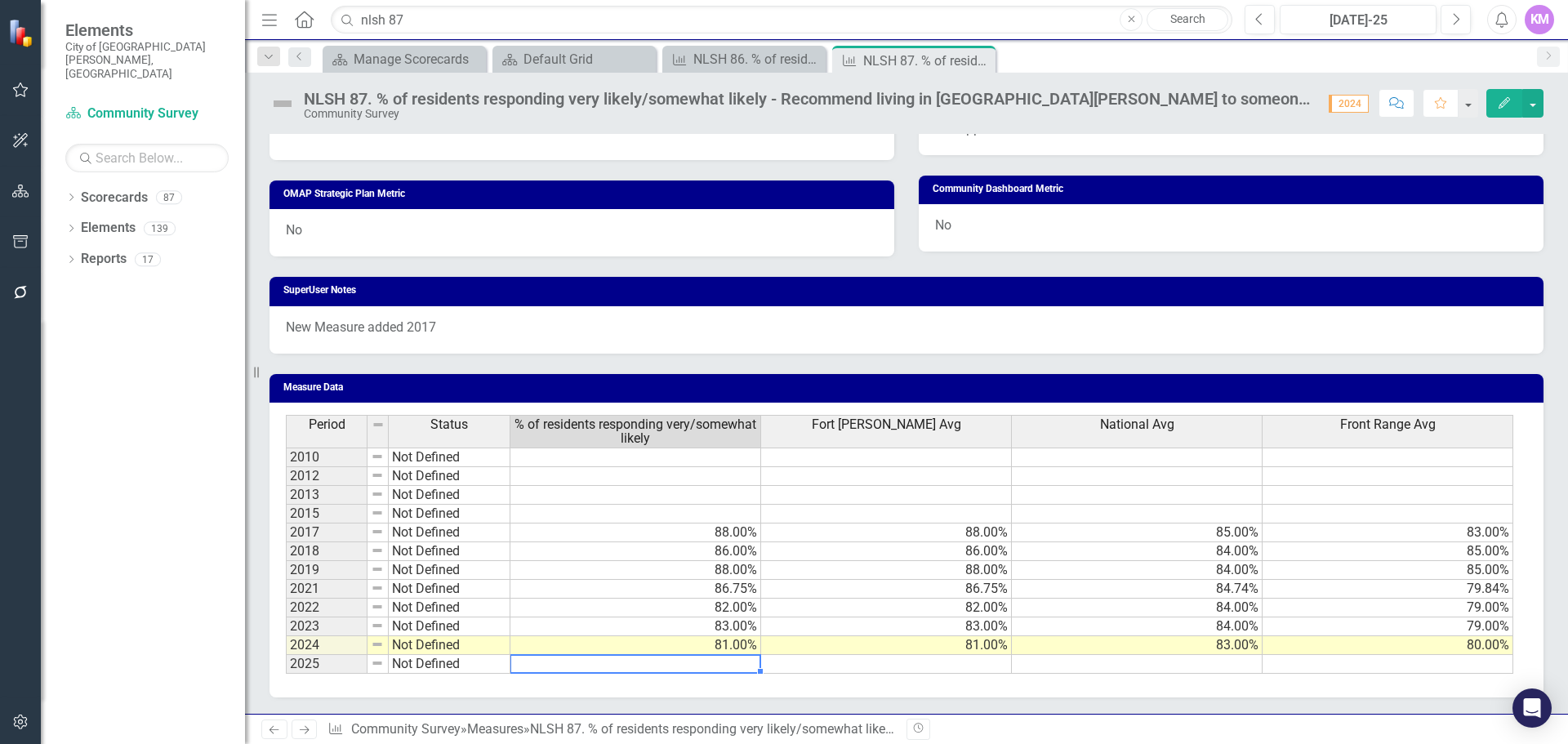
click at [286, 673] on div "Period Status % of residents responding very/somewhat likely Fort Collins Avg N…" at bounding box center [286, 544] width 0 height 259
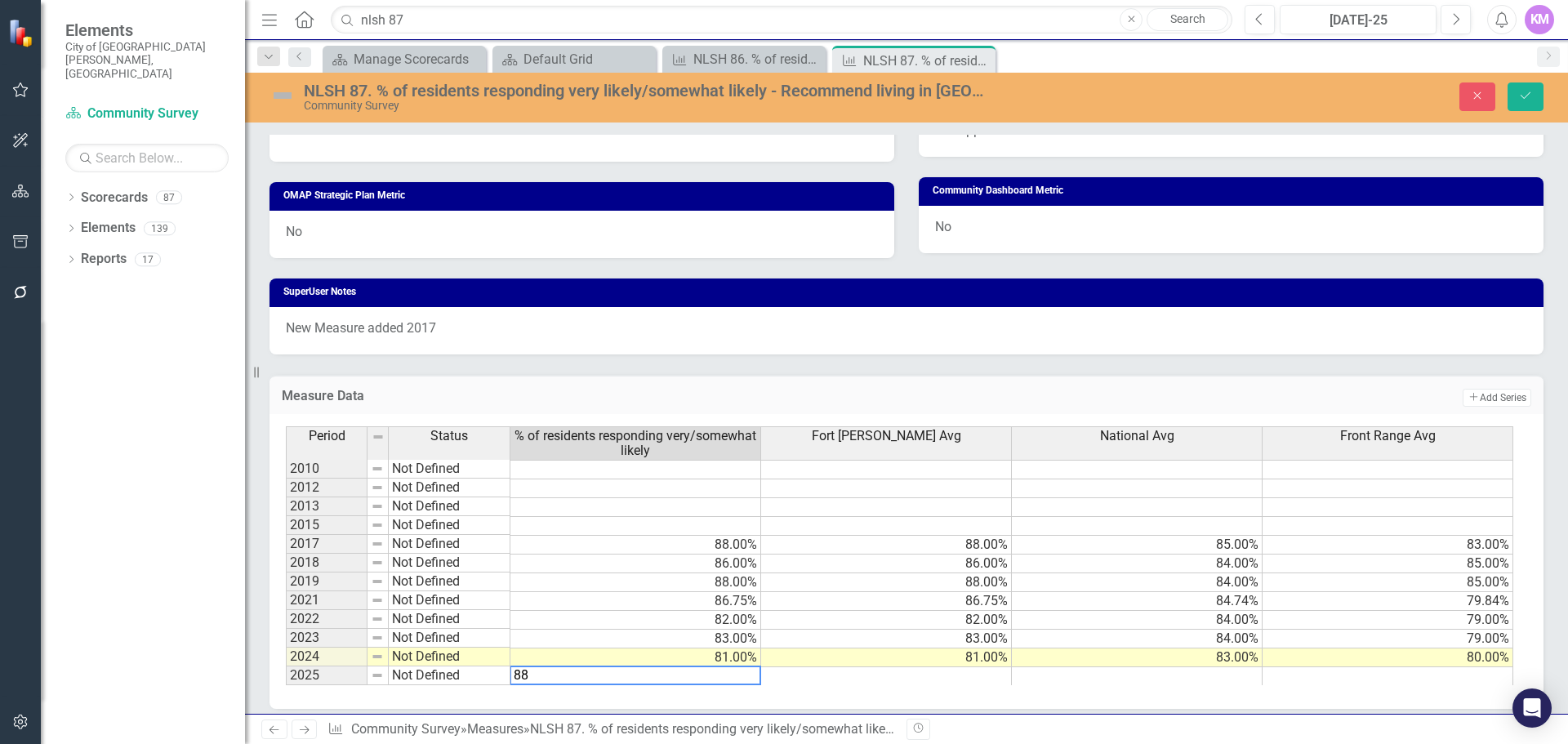
type textarea "88"
click at [1107, 672] on td at bounding box center [1137, 677] width 251 height 19
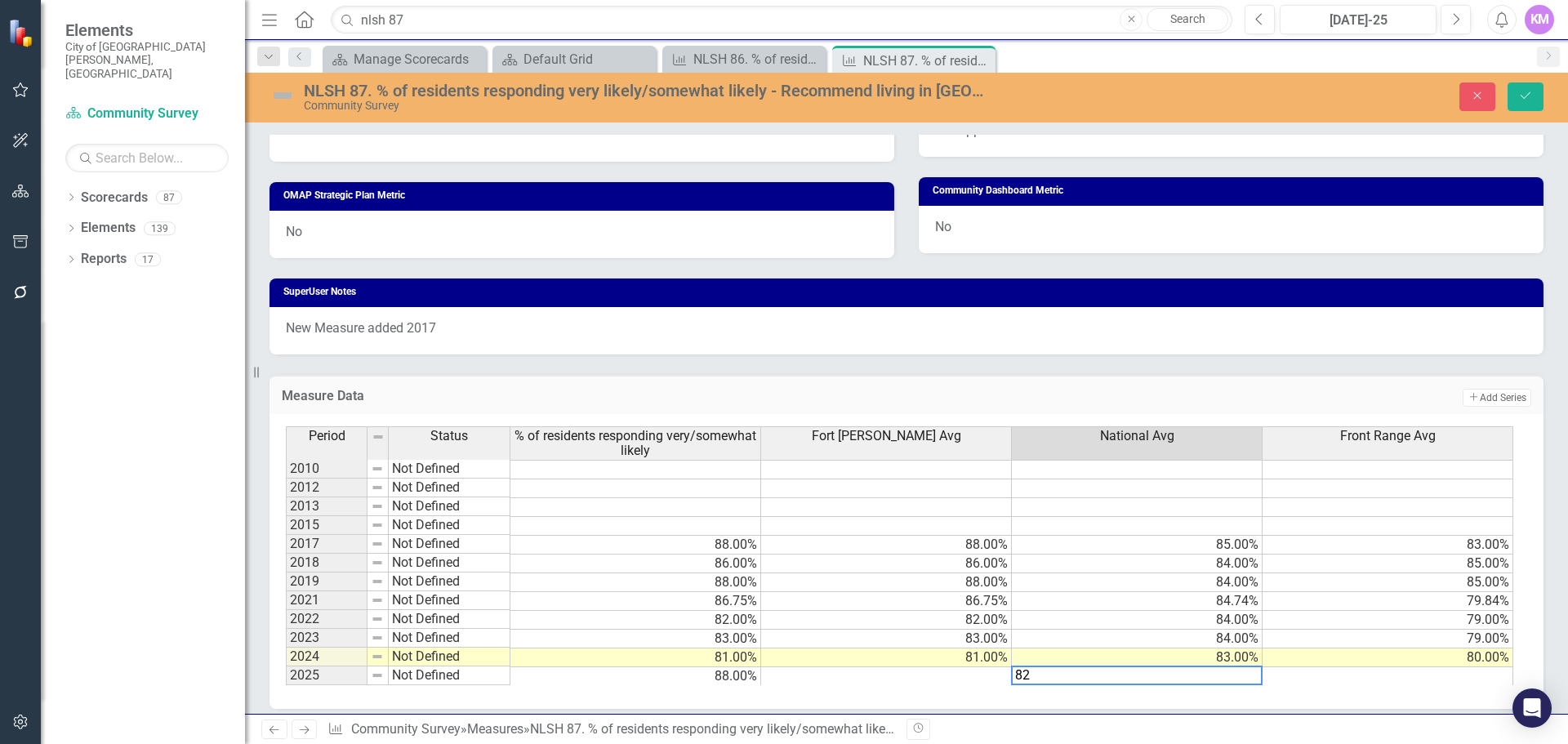
type textarea "82"
click at [953, 677] on td at bounding box center [887, 677] width 251 height 19
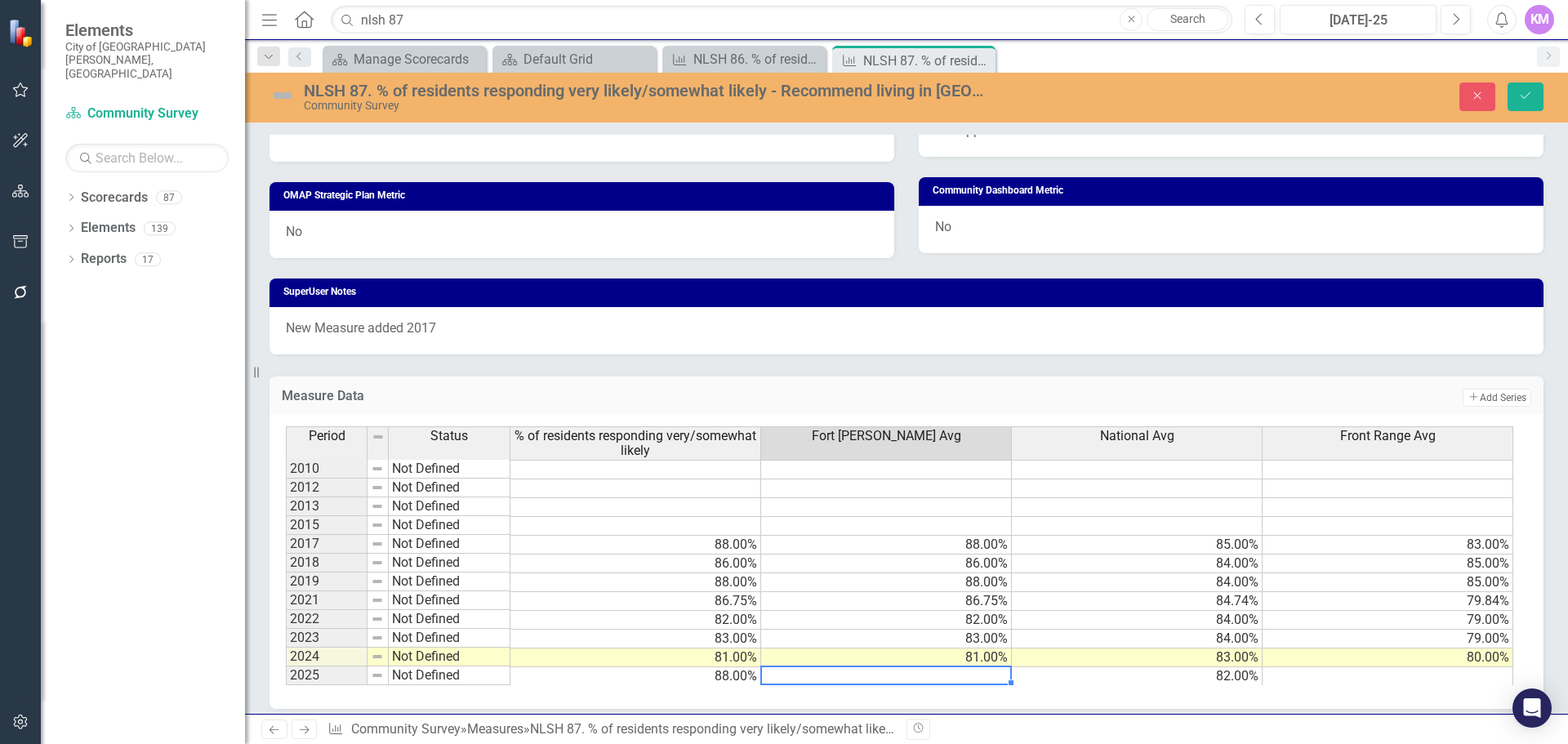
click at [828, 674] on td at bounding box center [887, 677] width 251 height 19
type textarea "79"
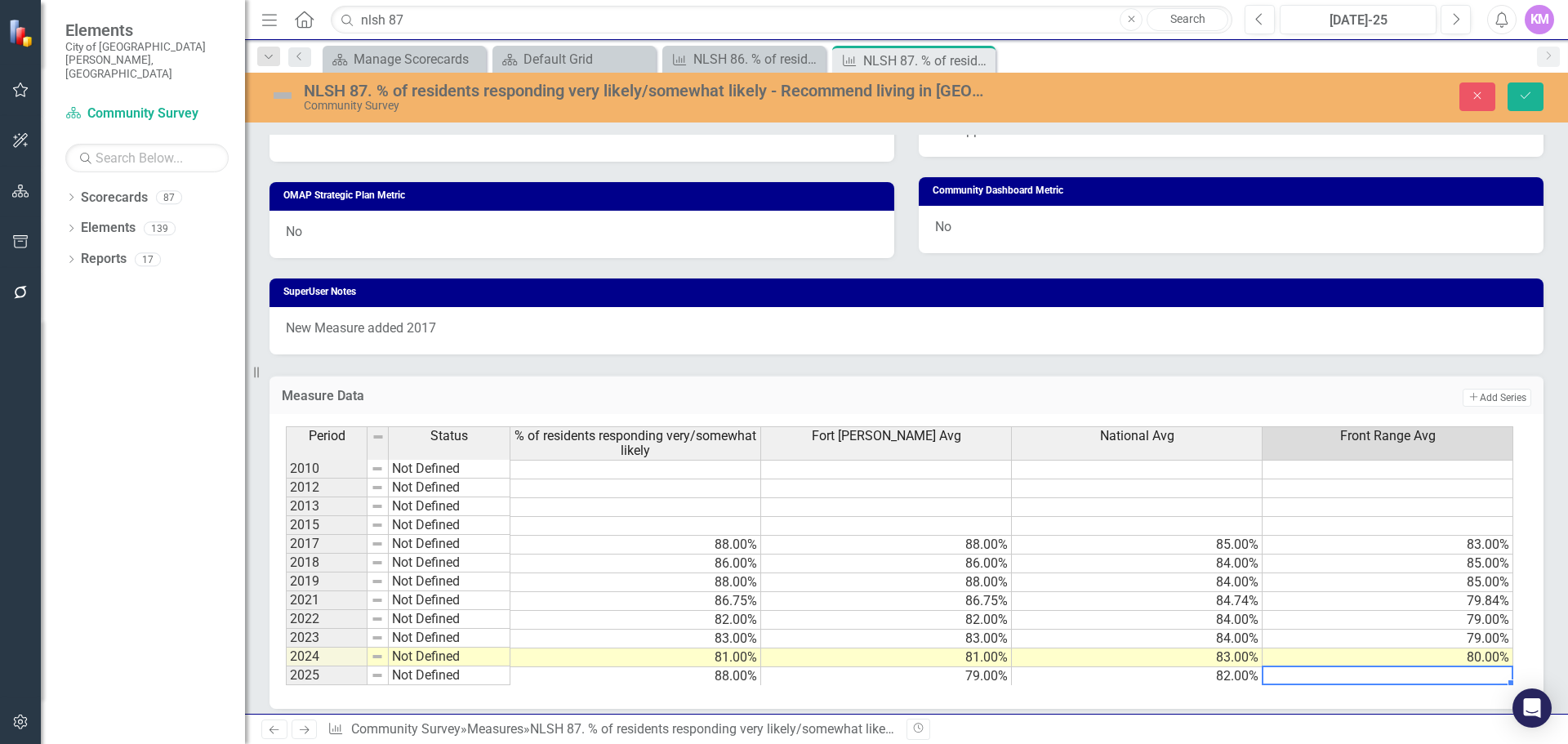
click at [1344, 675] on td at bounding box center [1388, 677] width 251 height 19
click at [1112, 678] on td "82.00%" at bounding box center [1137, 677] width 251 height 19
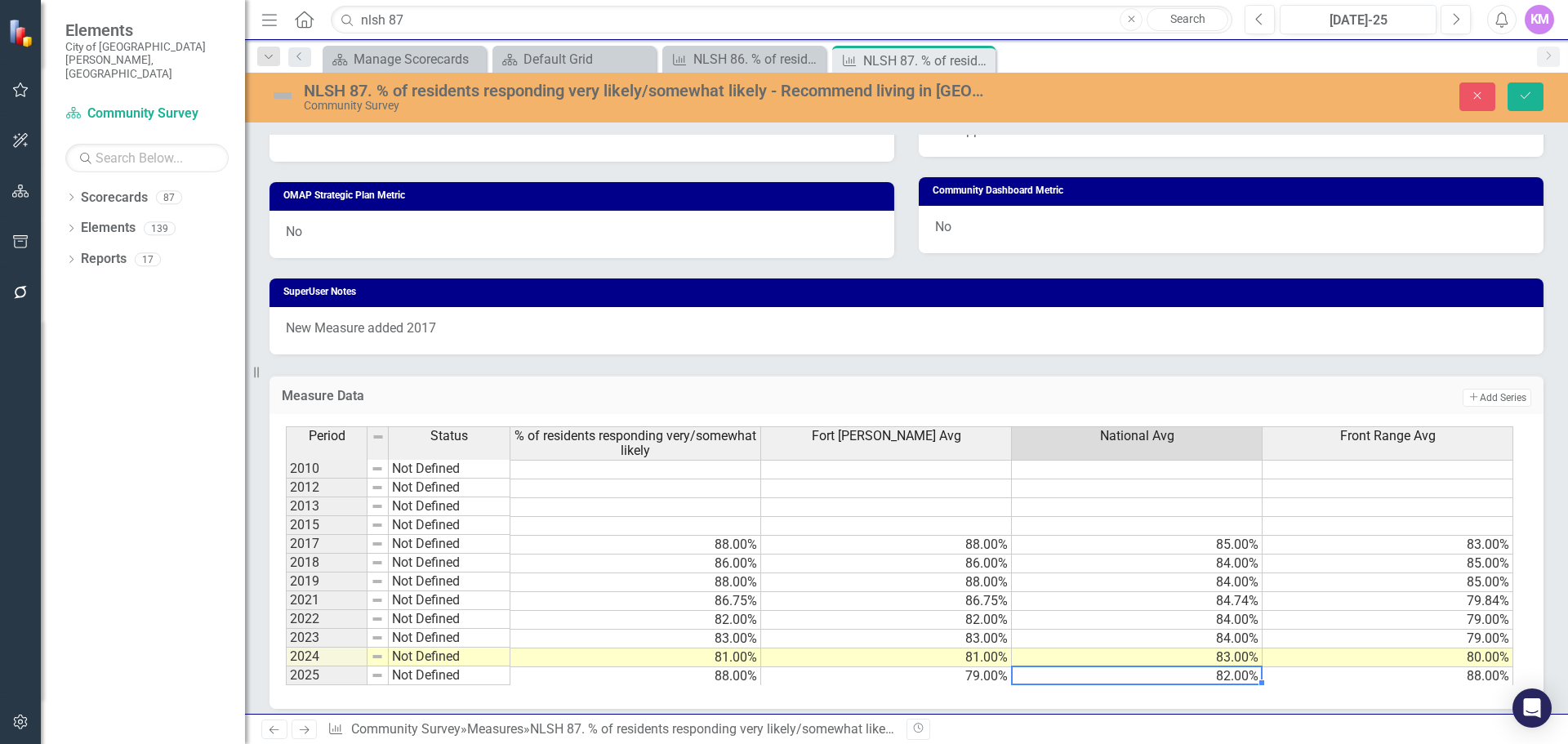
type textarea "82"
click at [1528, 100] on icon "Save" at bounding box center [1526, 96] width 15 height 12
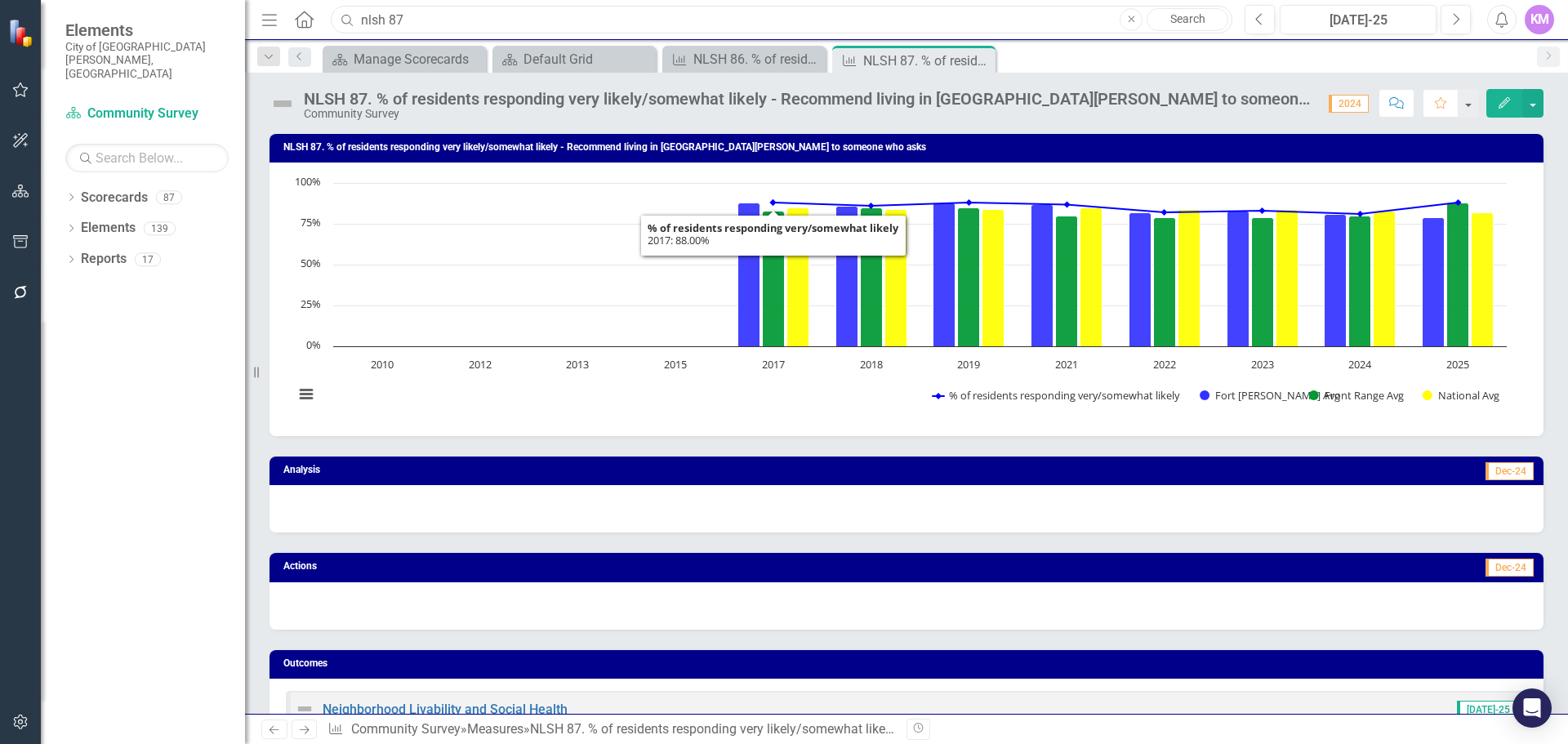
click at [552, 18] on input "nlsh 87" at bounding box center [782, 20] width 902 height 28
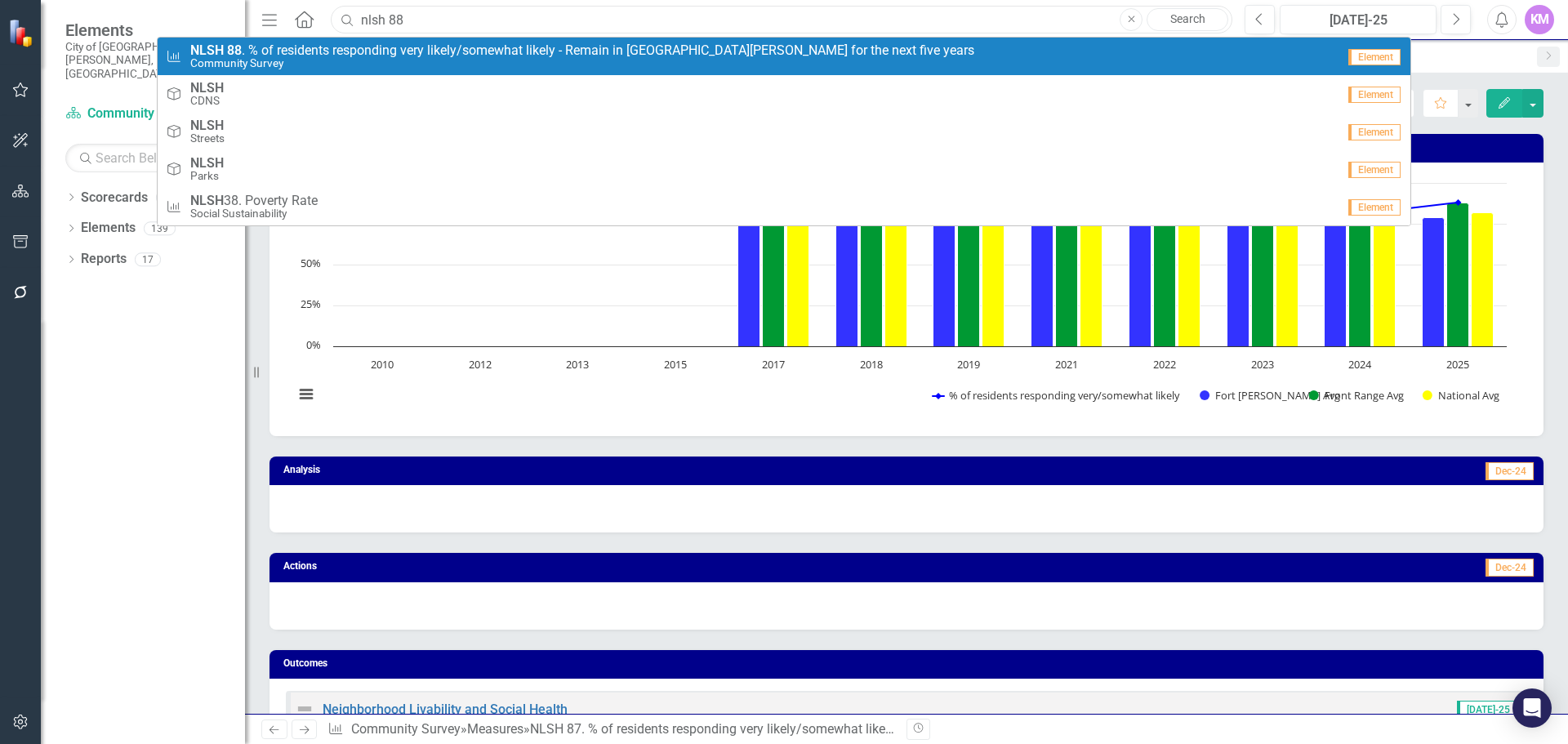
type input "nlsh 88"
click at [535, 53] on span "NLSH 88 . % of residents responding very likely/somewhat likely - Remain in For…" at bounding box center [582, 51] width 784 height 15
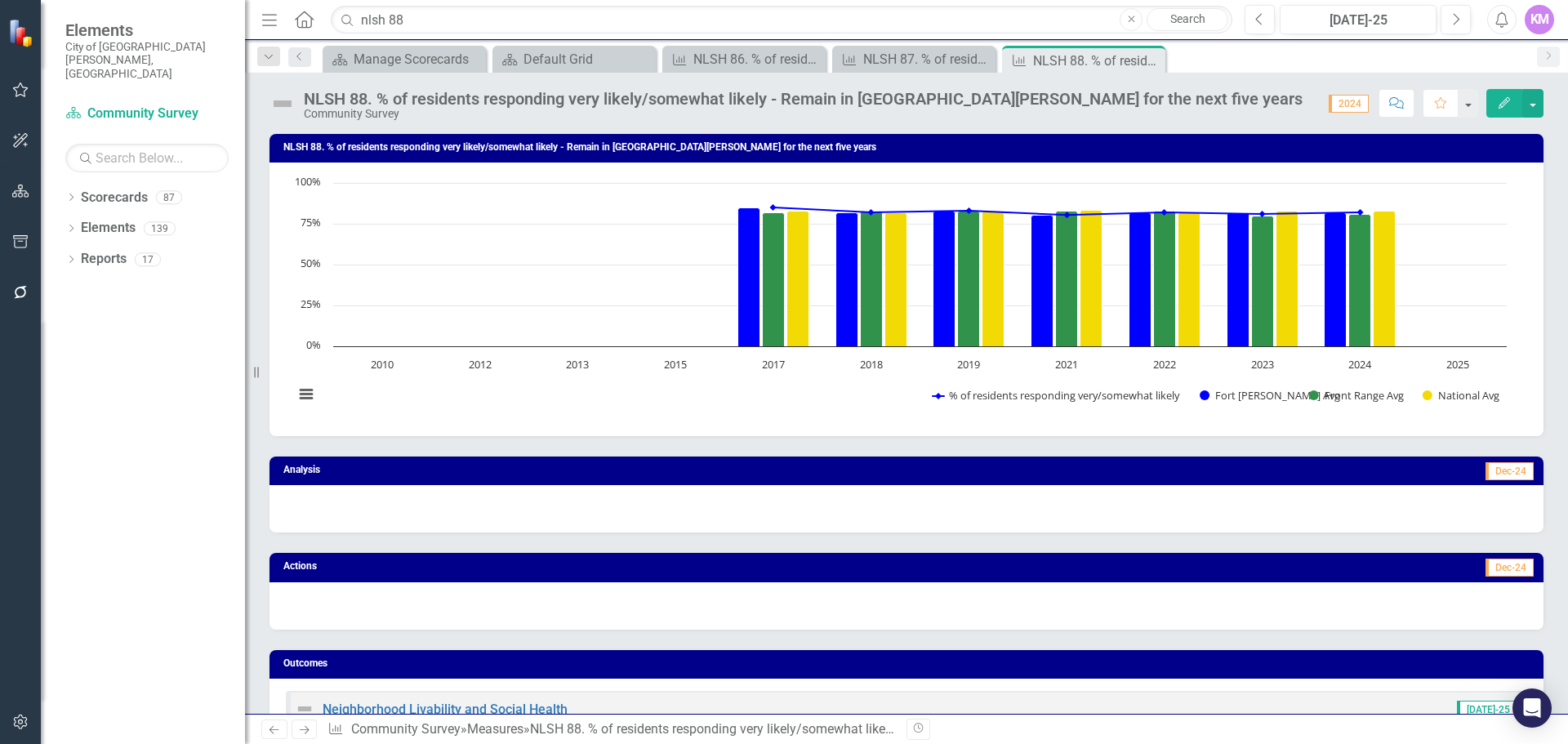
scroll to position [789, 0]
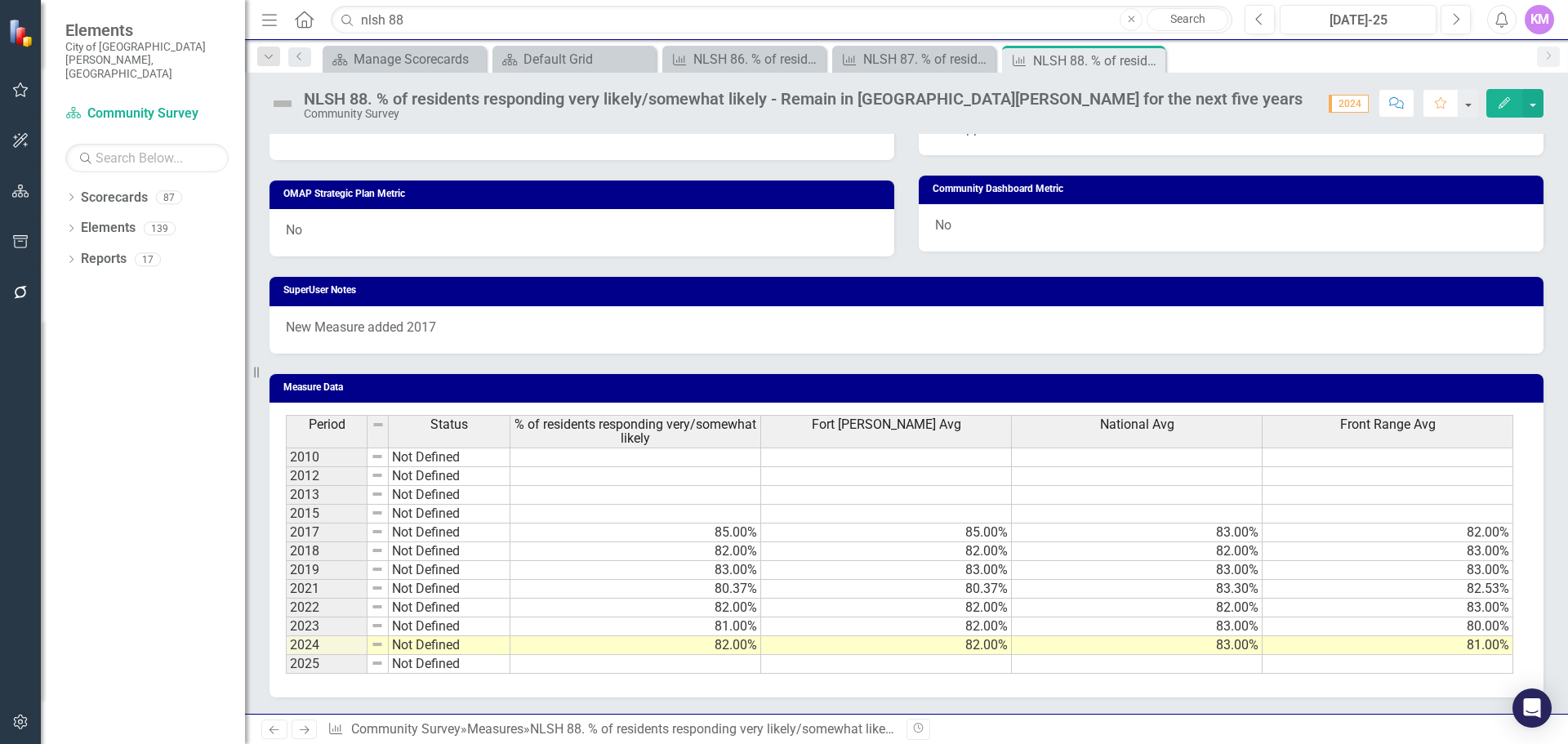
click at [626, 668] on td at bounding box center [636, 664] width 251 height 19
type textarea "88"
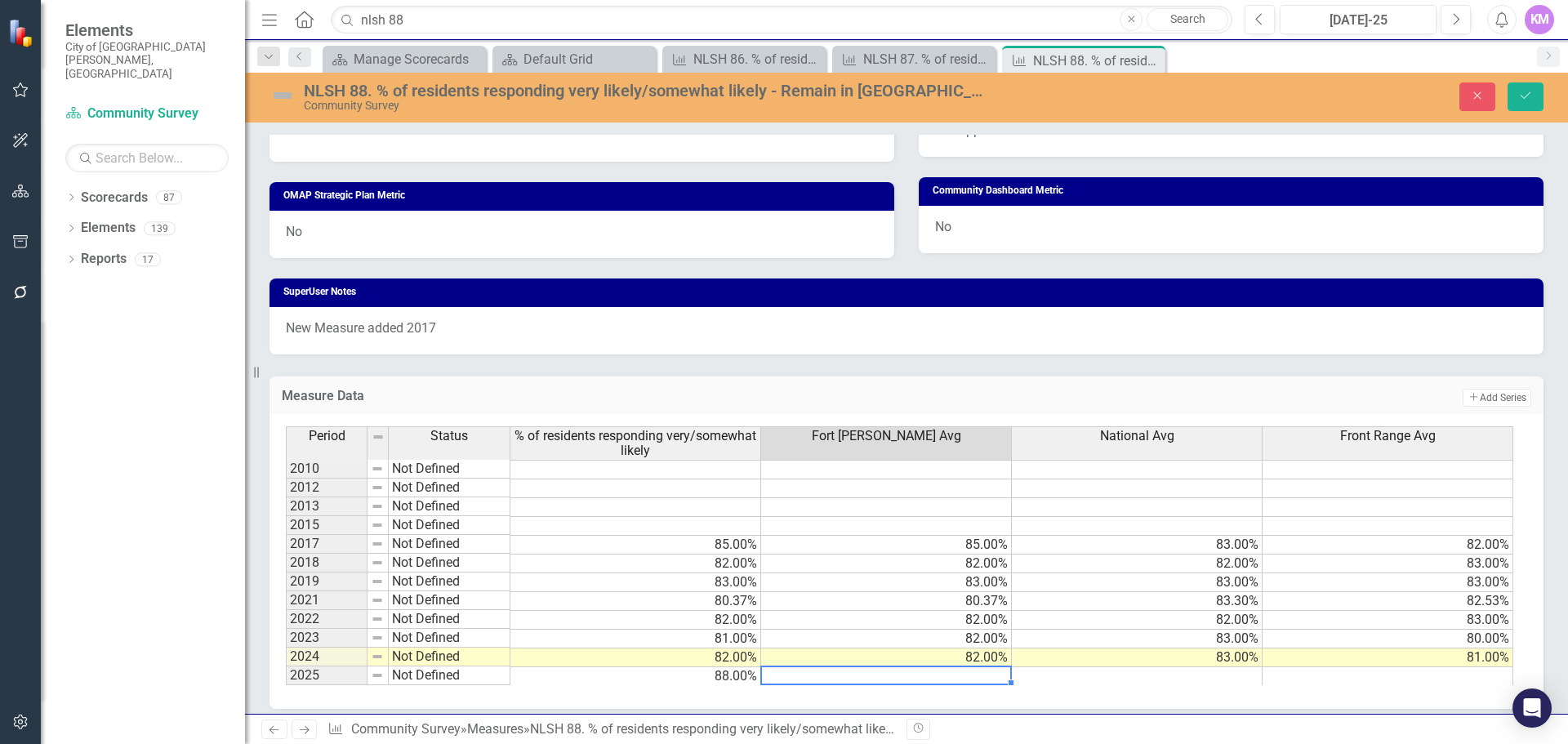
click at [1080, 682] on td at bounding box center [1137, 677] width 251 height 19
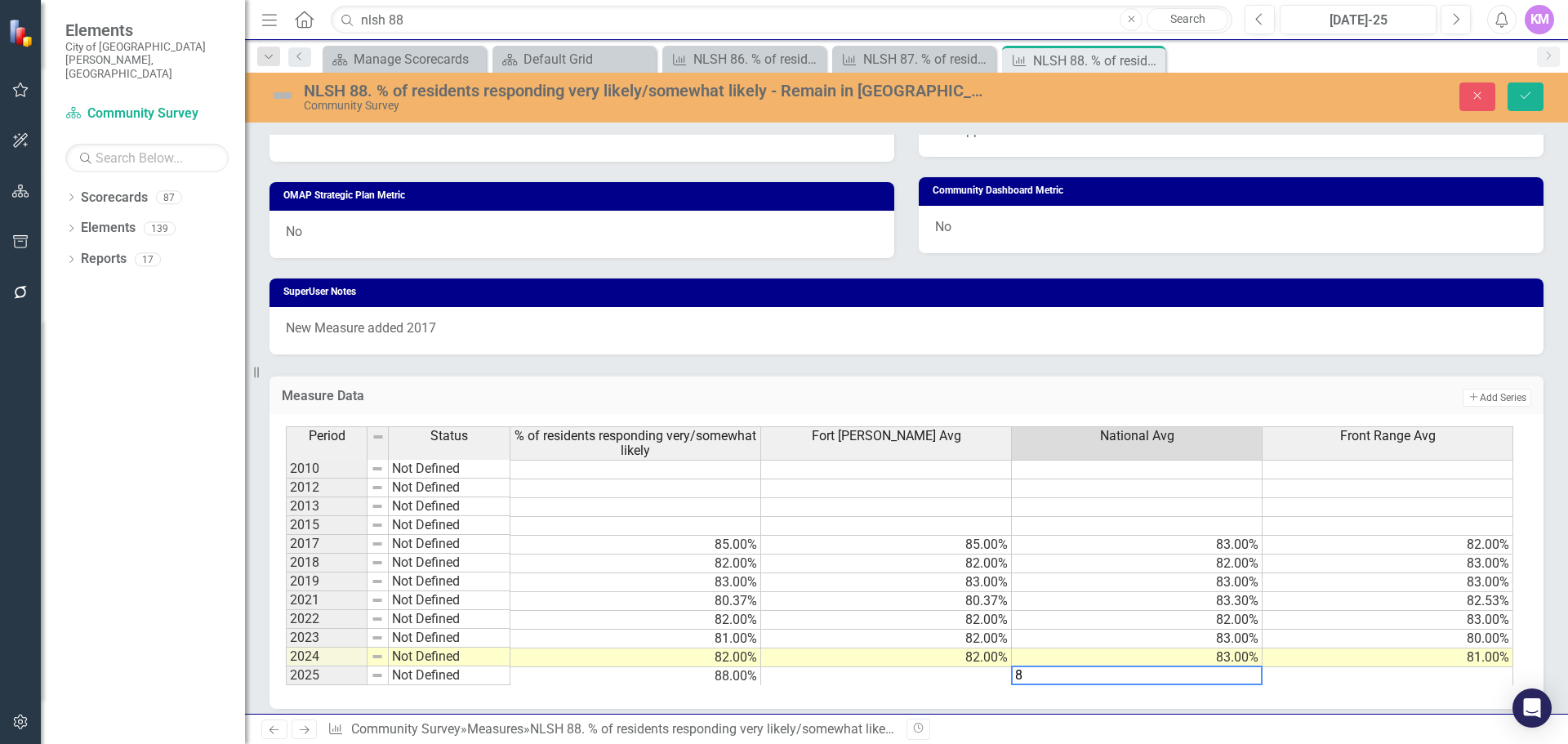
type textarea "83"
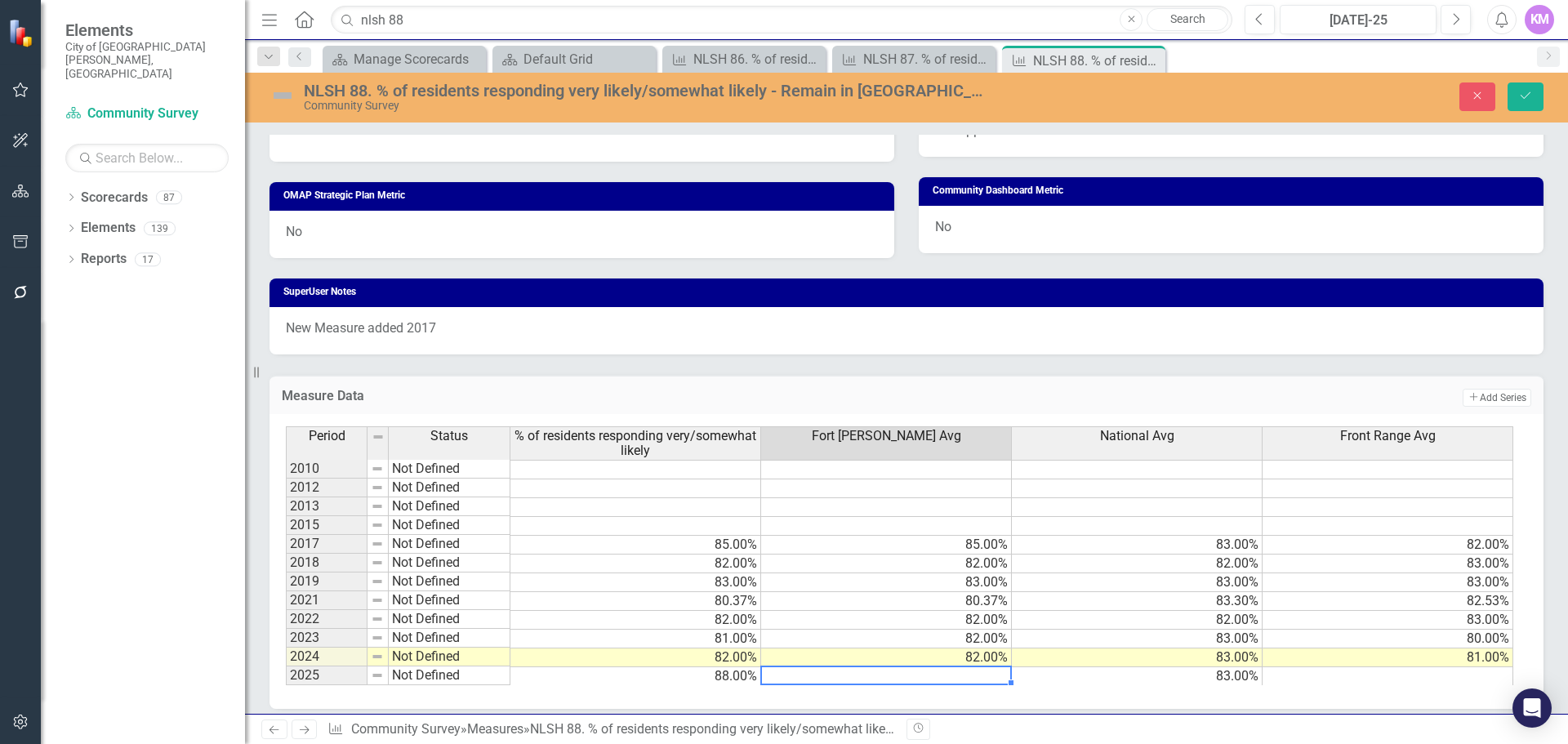
click at [286, 684] on div "Period Status % of residents responding very/somewhat likely Fort Collins Avg N…" at bounding box center [286, 555] width 0 height 259
type textarea "80"
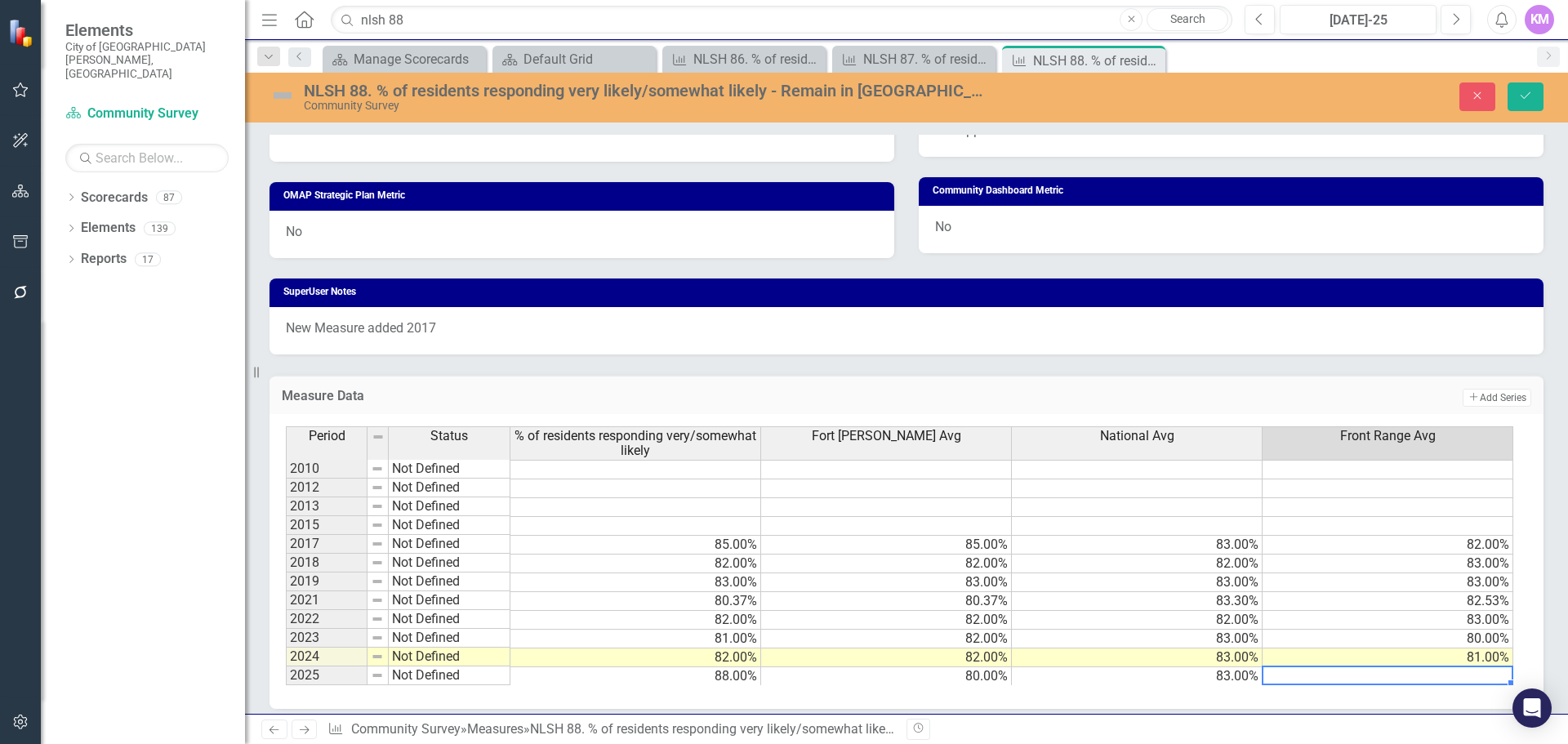
click at [1332, 674] on td at bounding box center [1388, 677] width 251 height 19
click at [1378, 679] on td at bounding box center [1388, 677] width 251 height 19
click at [1396, 637] on td "80.00%" at bounding box center [1388, 638] width 251 height 19
type textarea "80"
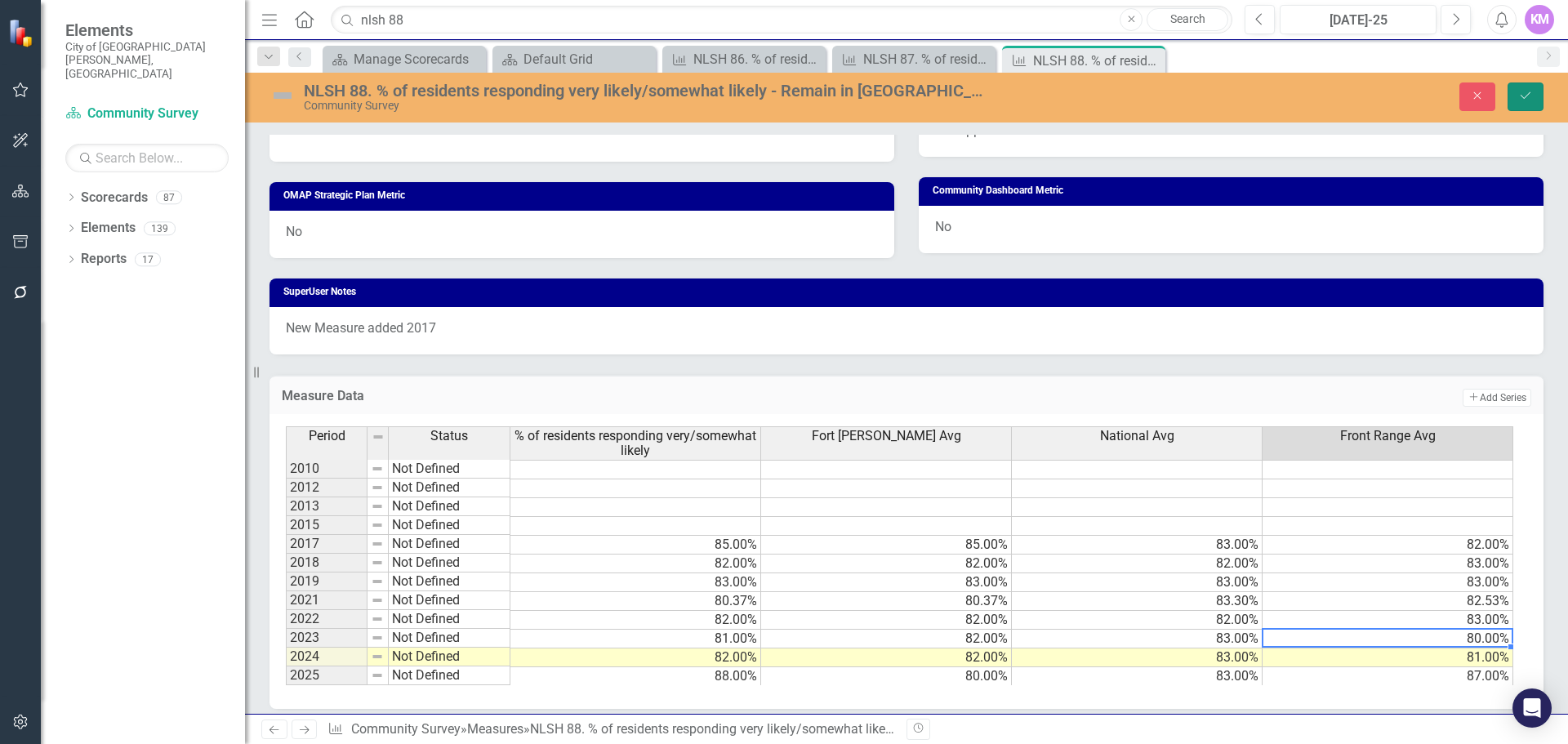
click at [1527, 97] on icon "Save" at bounding box center [1526, 96] width 15 height 12
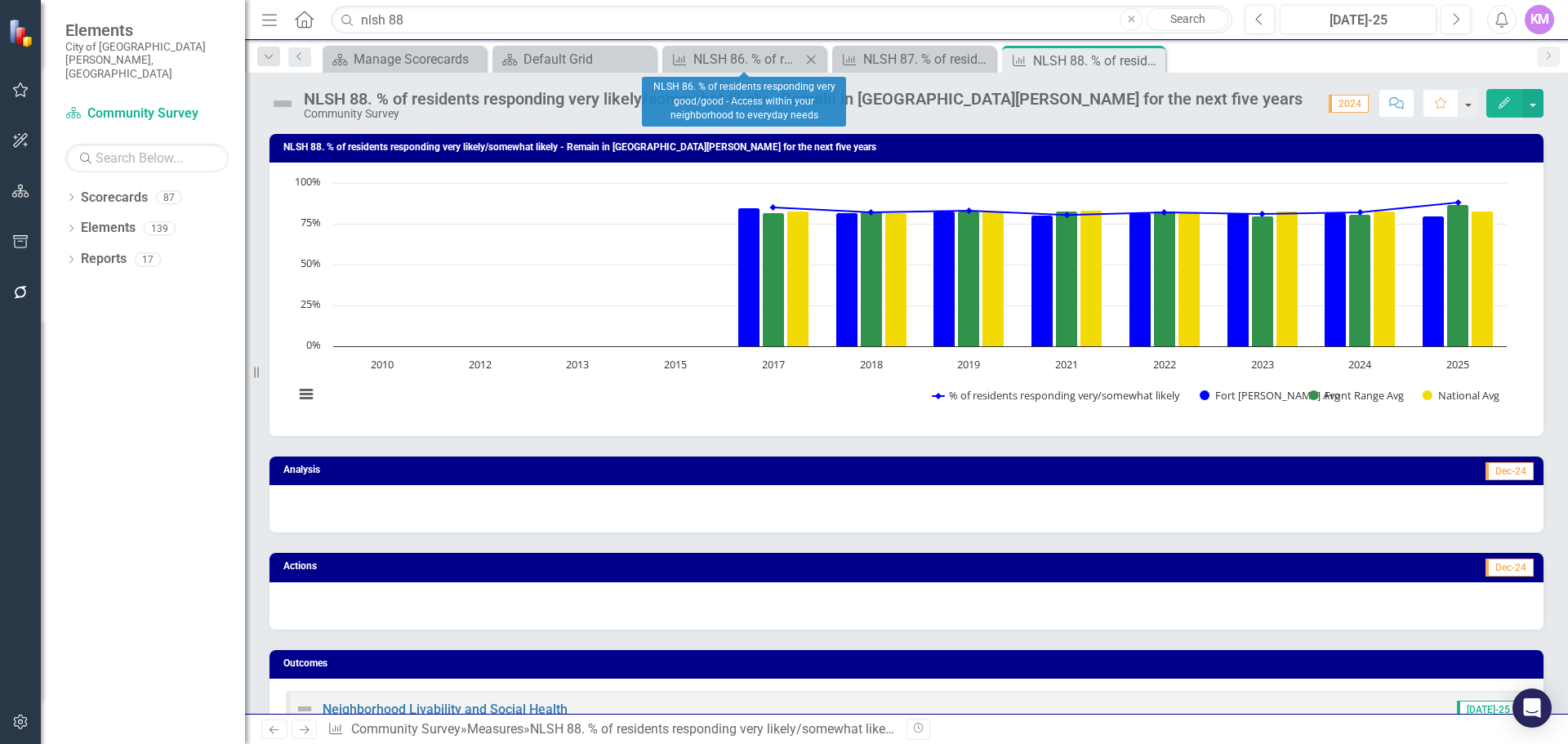
click at [806, 57] on icon "Close" at bounding box center [811, 60] width 17 height 13
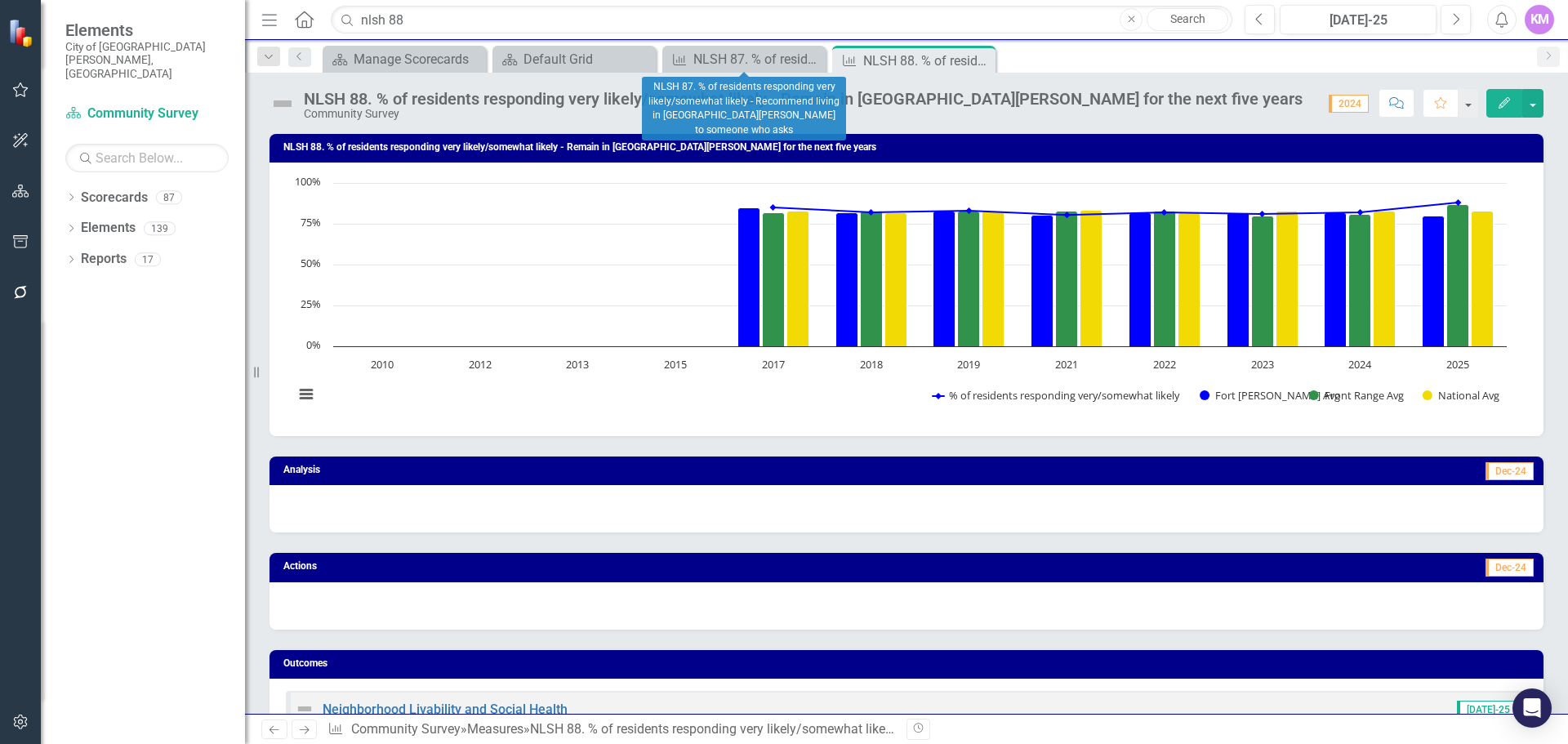
click at [0, 0] on icon "Close" at bounding box center [0, 0] width 0 height 0
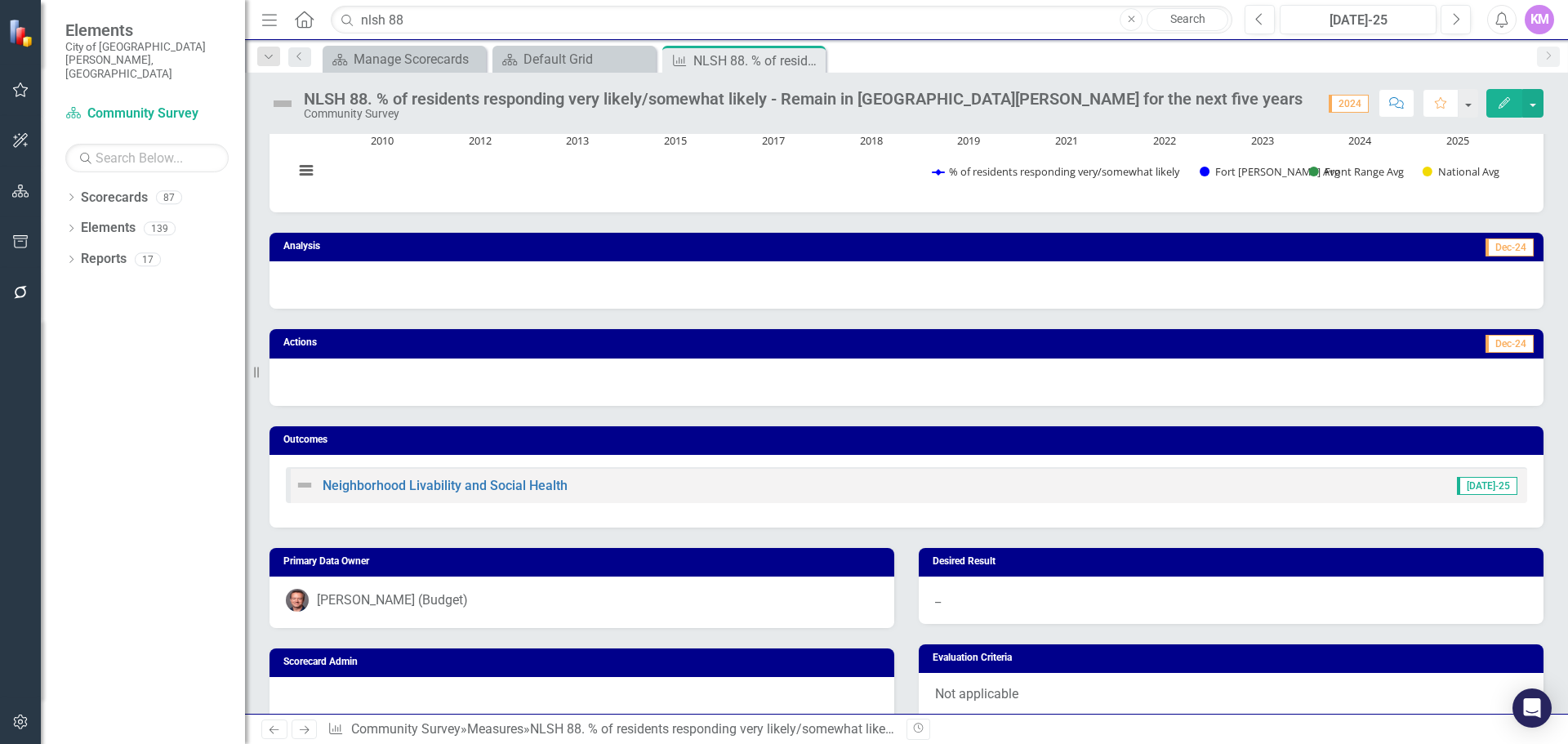
scroll to position [0, 0]
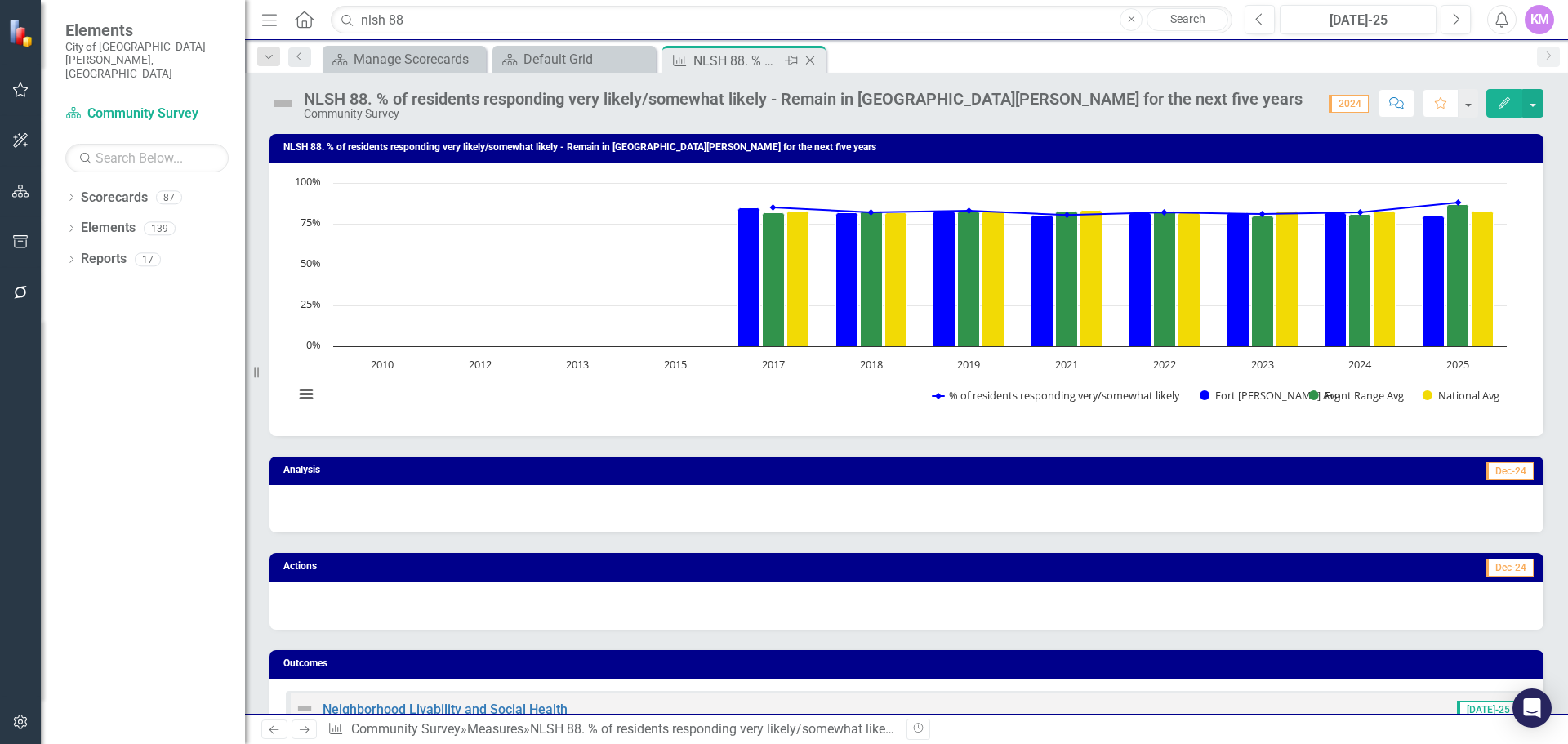
click at [811, 57] on icon "Close" at bounding box center [811, 61] width 17 height 13
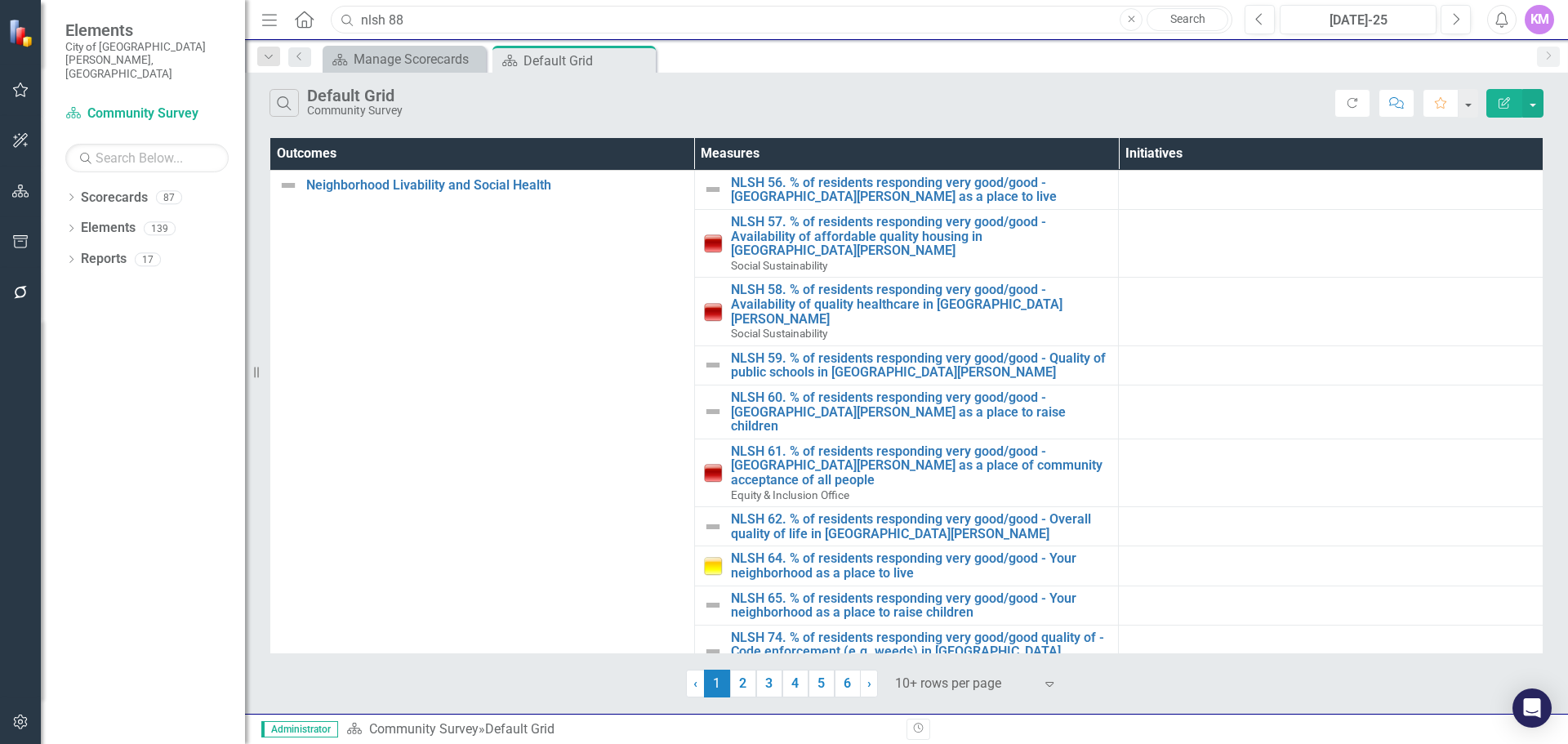
click at [734, 23] on input "nlsh 88" at bounding box center [782, 20] width 902 height 28
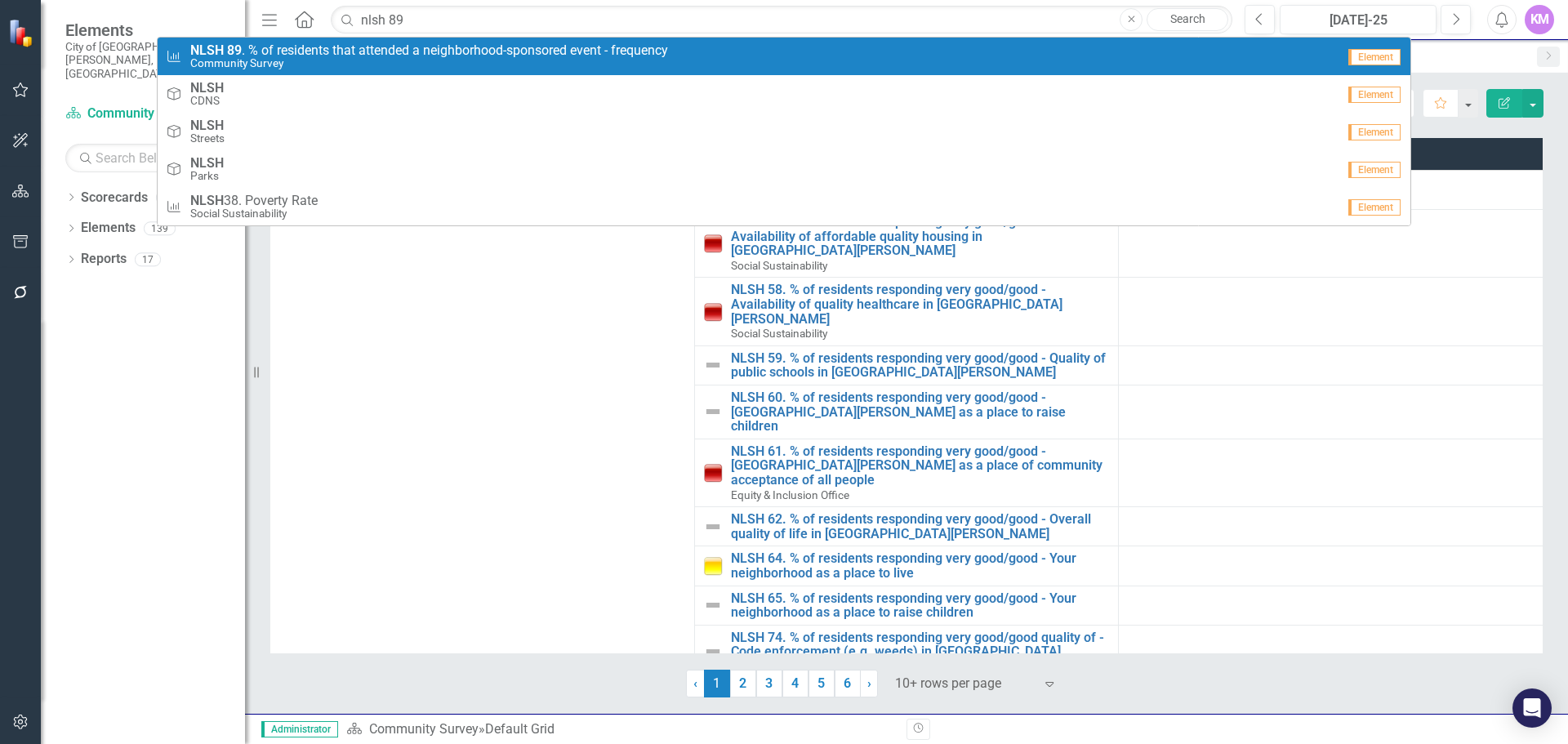
click at [674, 67] on div "Measure NLSH 89 . % of residents that attended a neighborhood-sponsored event -…" at bounding box center [751, 57] width 1171 height 27
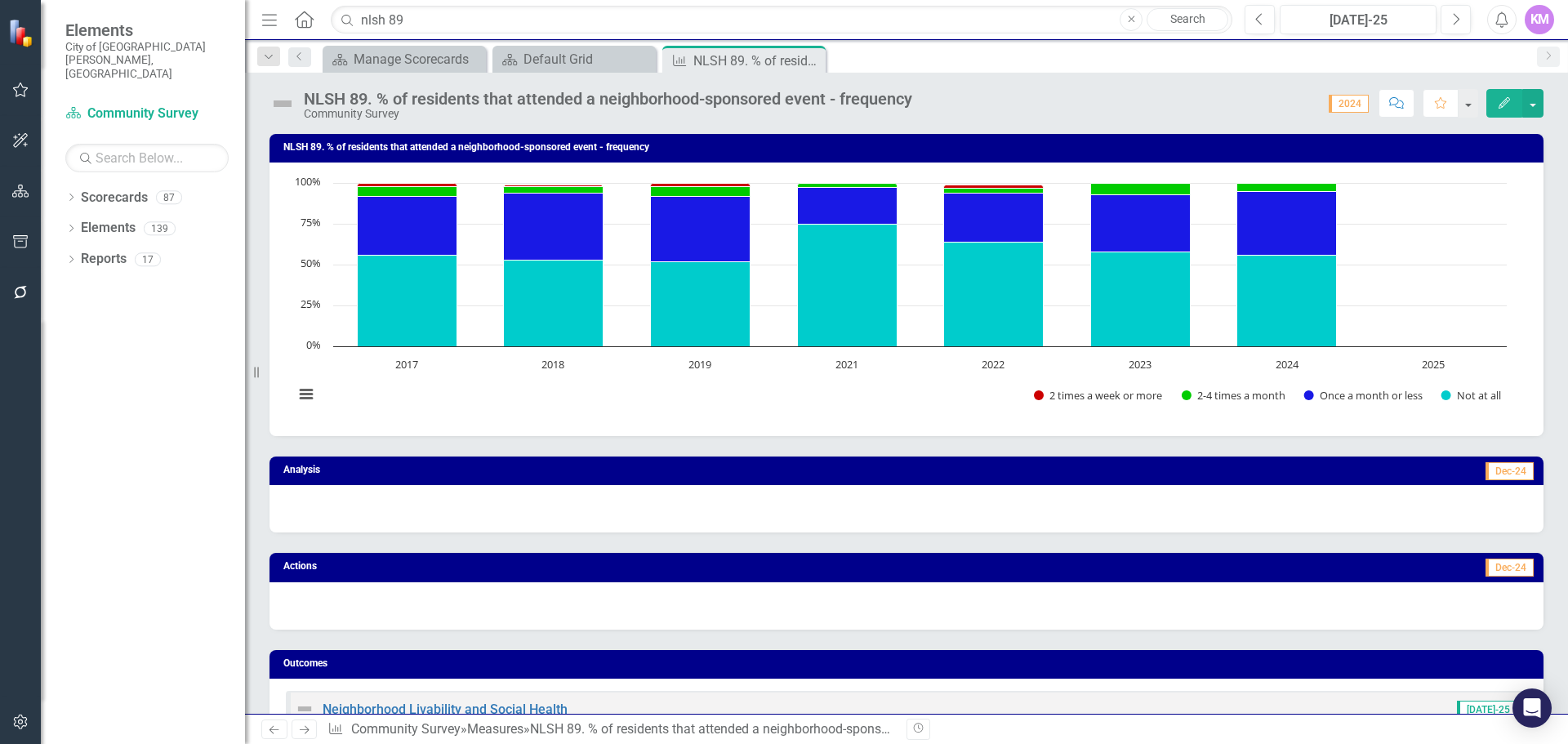
scroll to position [858, 0]
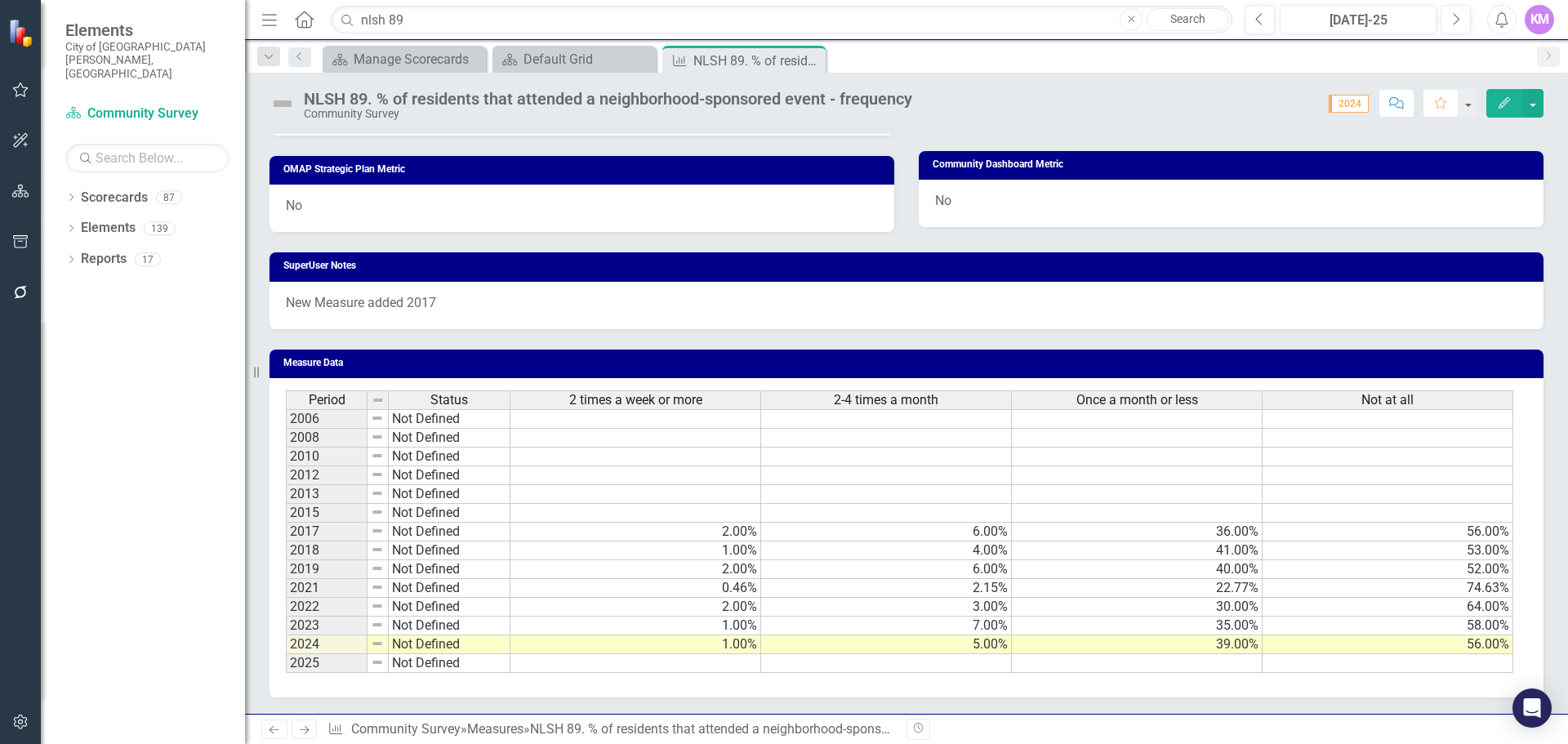
click at [680, 668] on td at bounding box center [636, 663] width 251 height 19
click at [654, 19] on input "nlsh 89" at bounding box center [782, 20] width 902 height 28
click at [654, 19] on input "h" at bounding box center [782, 20] width 902 height 28
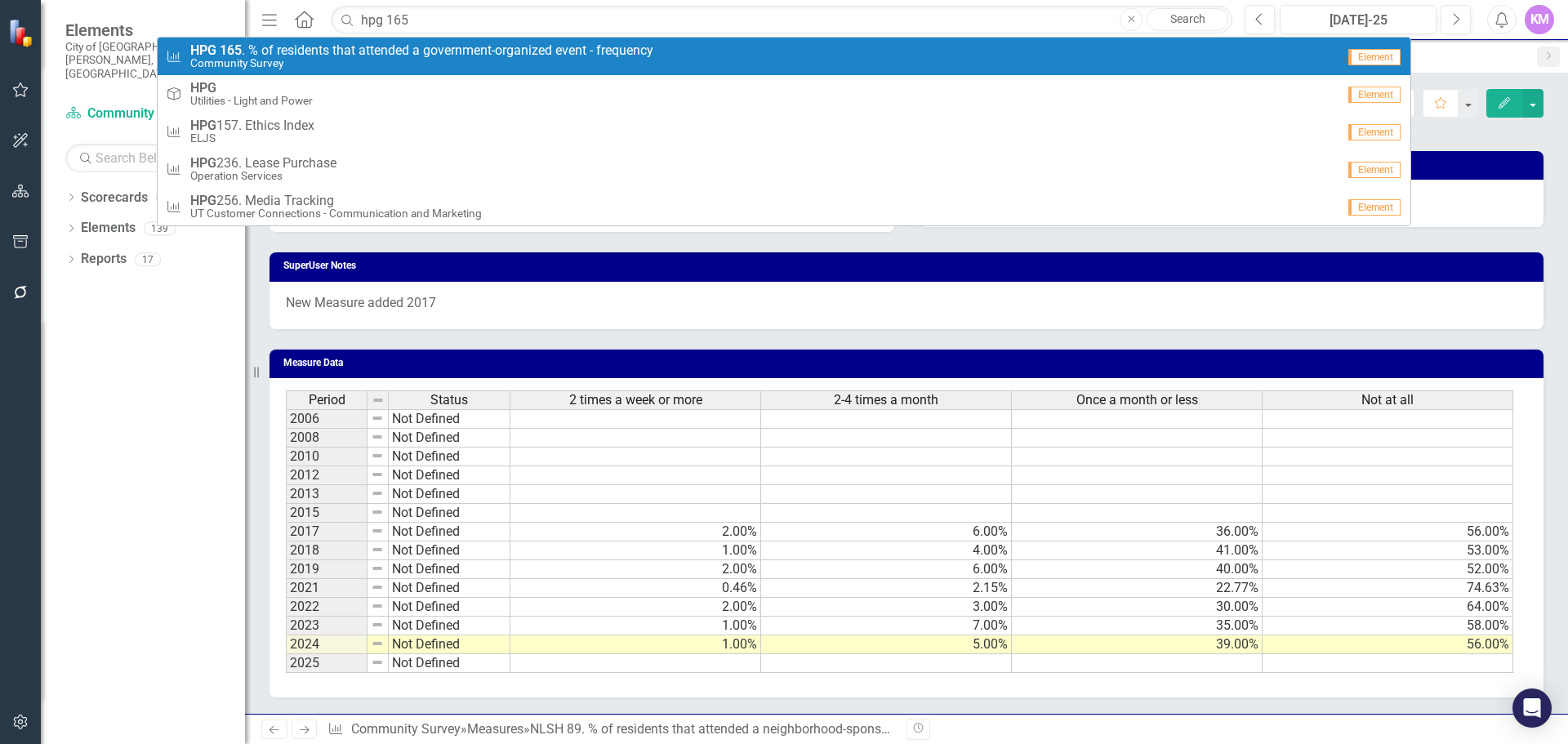
click at [571, 55] on span "HPG 165 . % of residents that attended a government-organized event - frequency" at bounding box center [422, 51] width 463 height 15
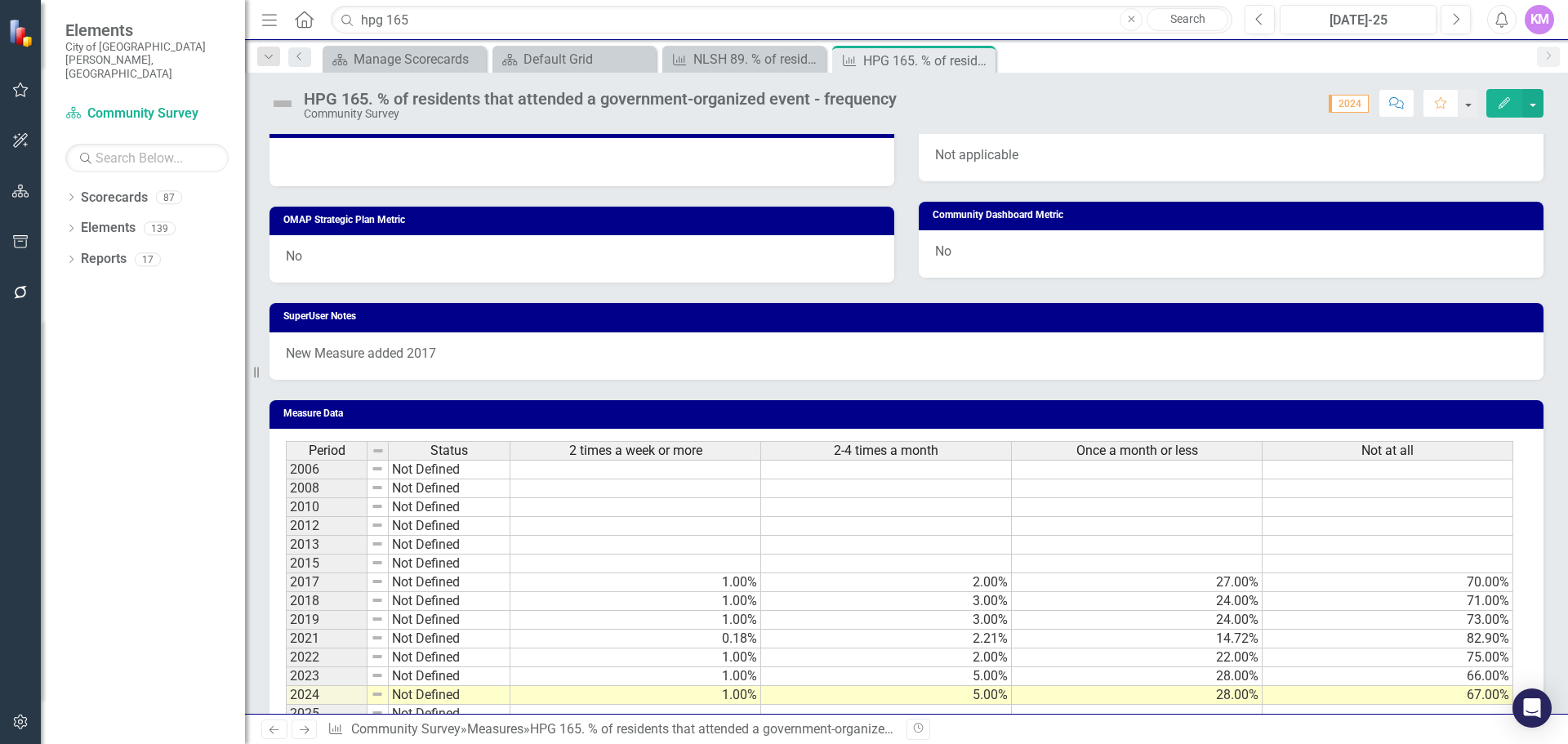
scroll to position [814, 0]
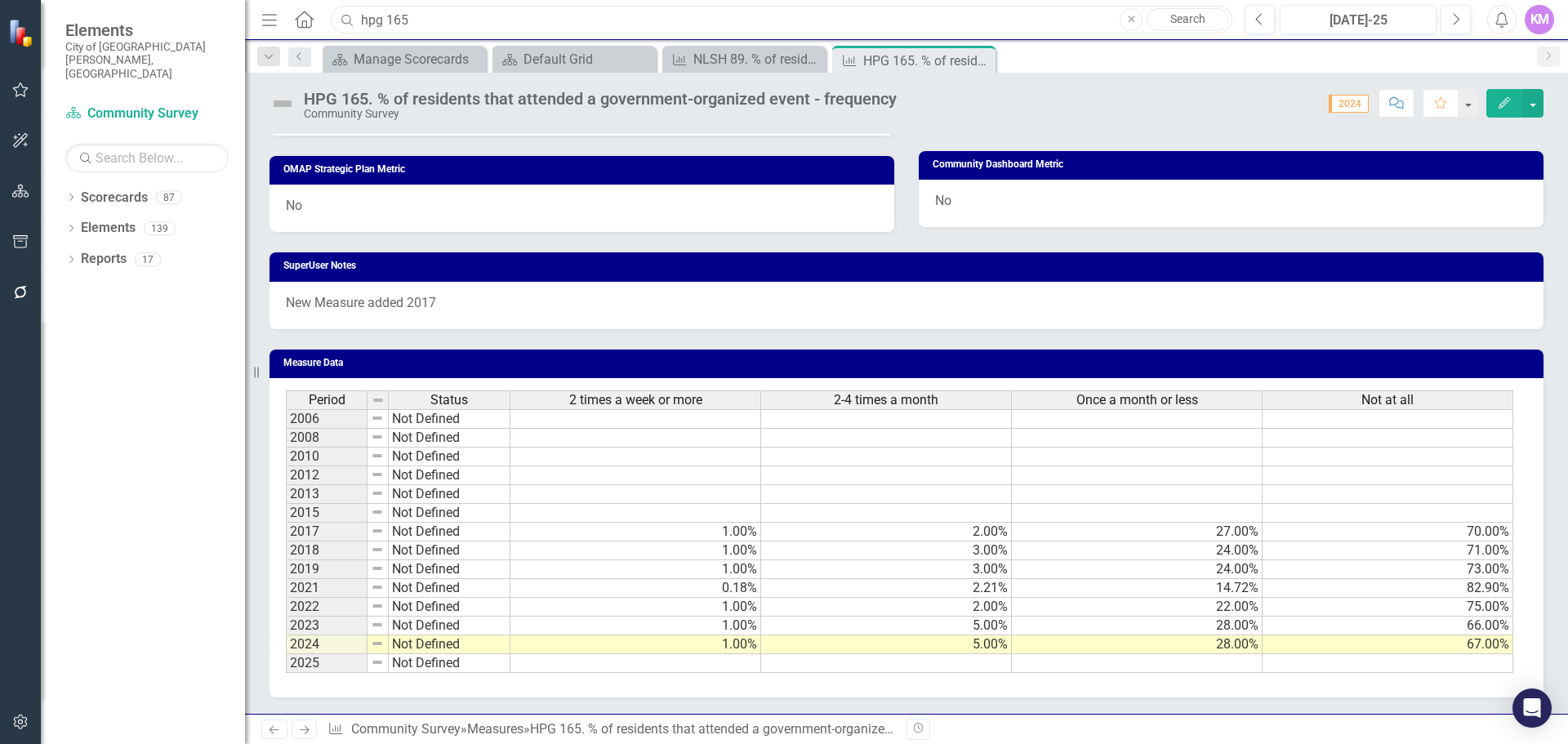
click at [609, 16] on input "hpg 165" at bounding box center [782, 20] width 902 height 28
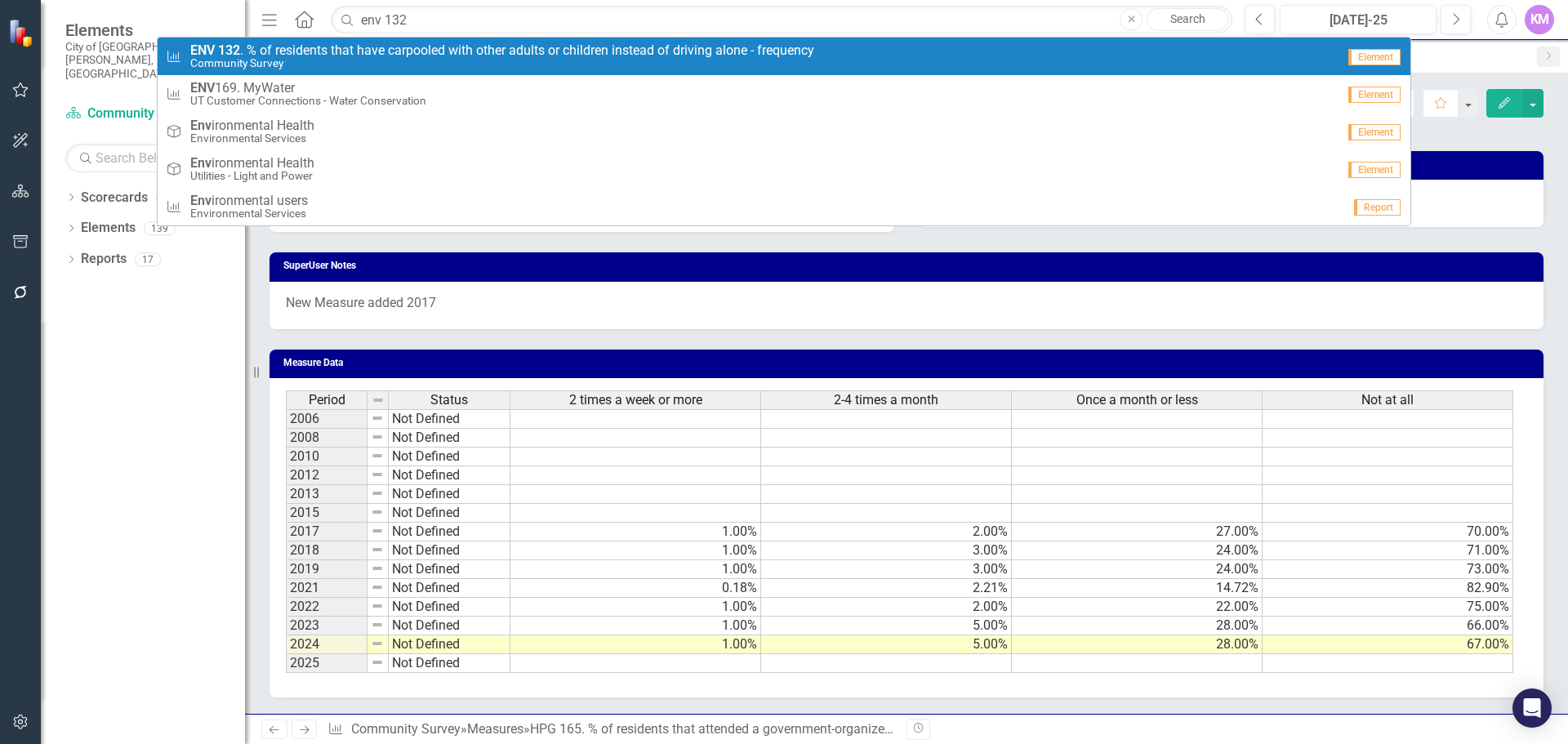
click at [582, 65] on small "Community Survey" at bounding box center [502, 63] width 624 height 12
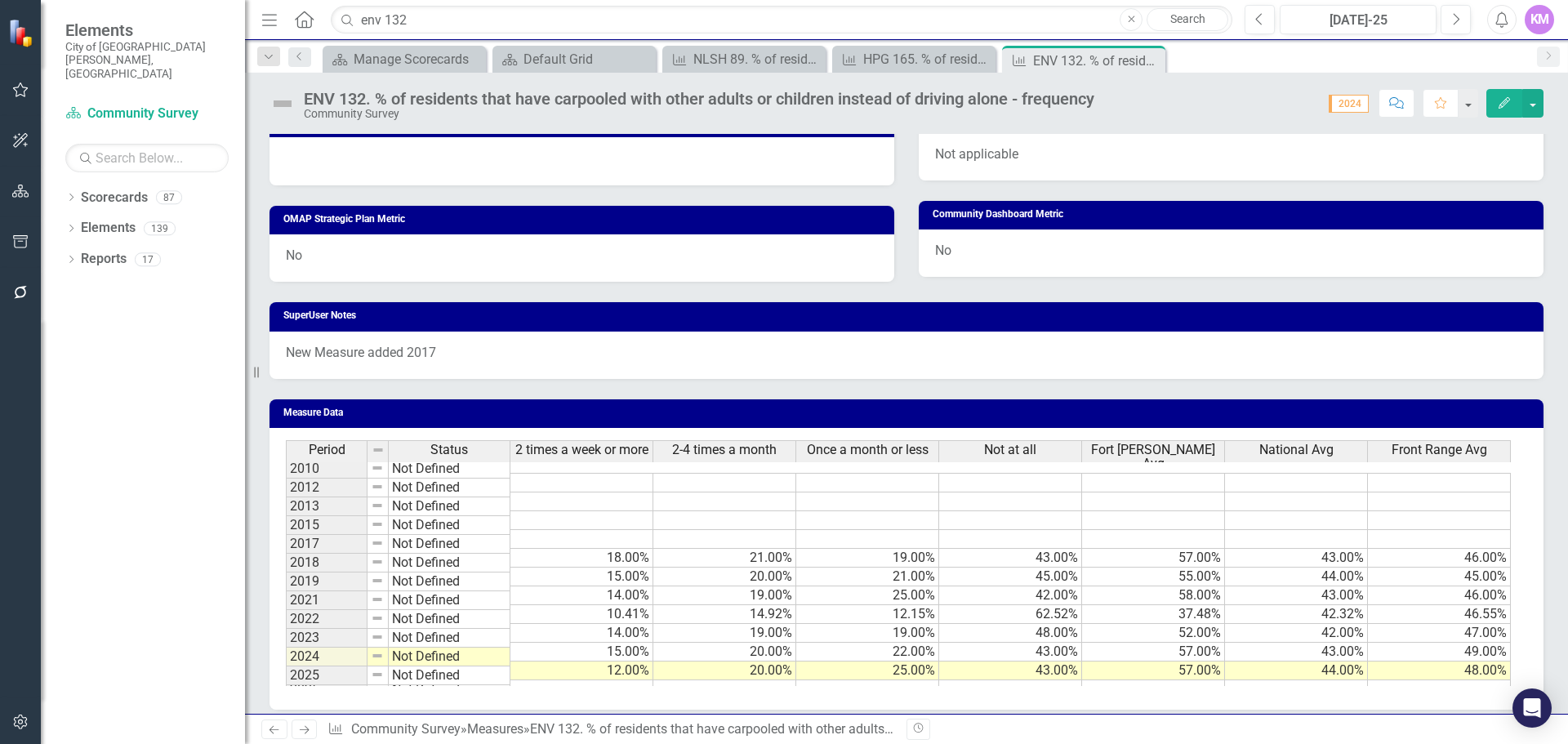
scroll to position [776, 0]
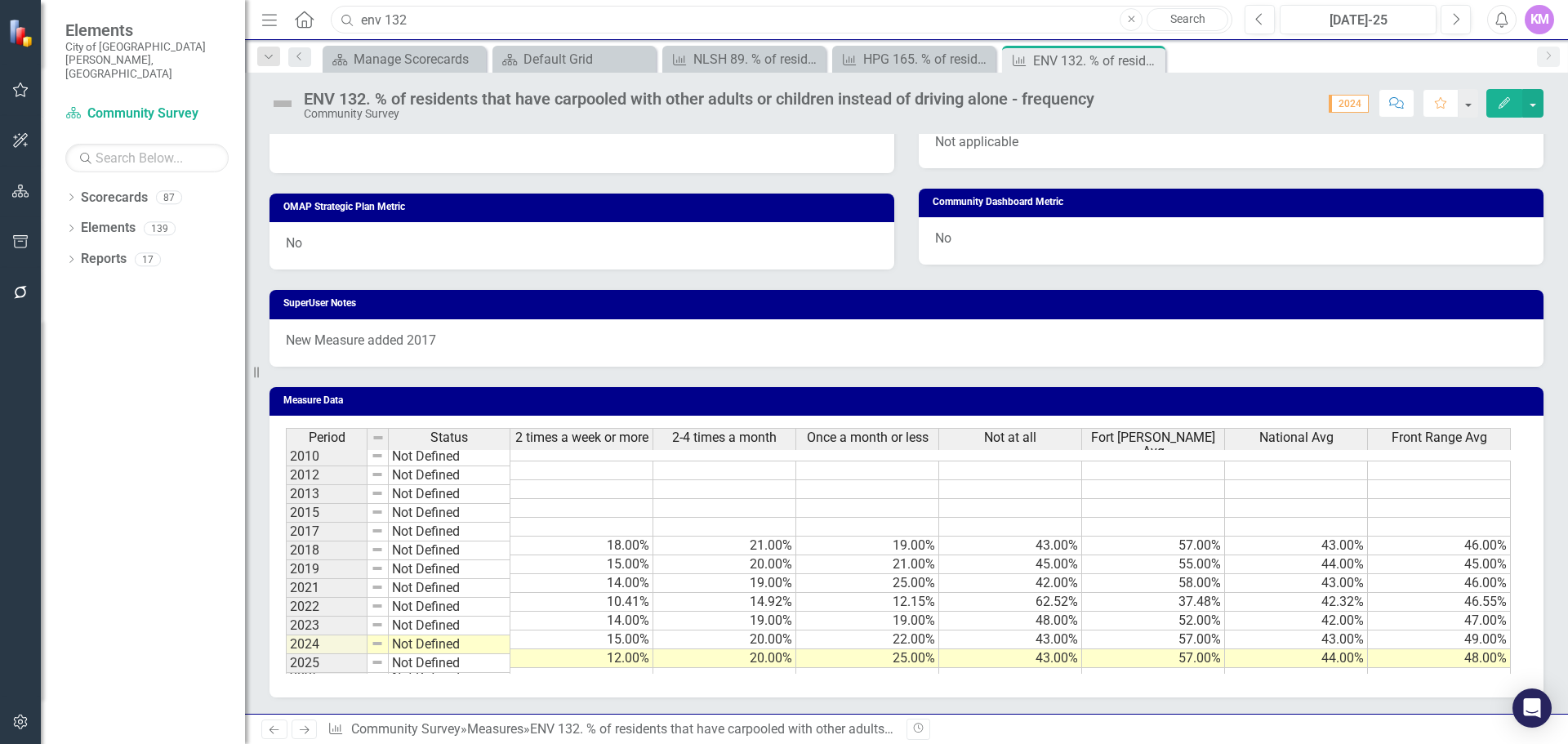
click at [520, 9] on input "env 132" at bounding box center [782, 20] width 902 height 28
type input "H"
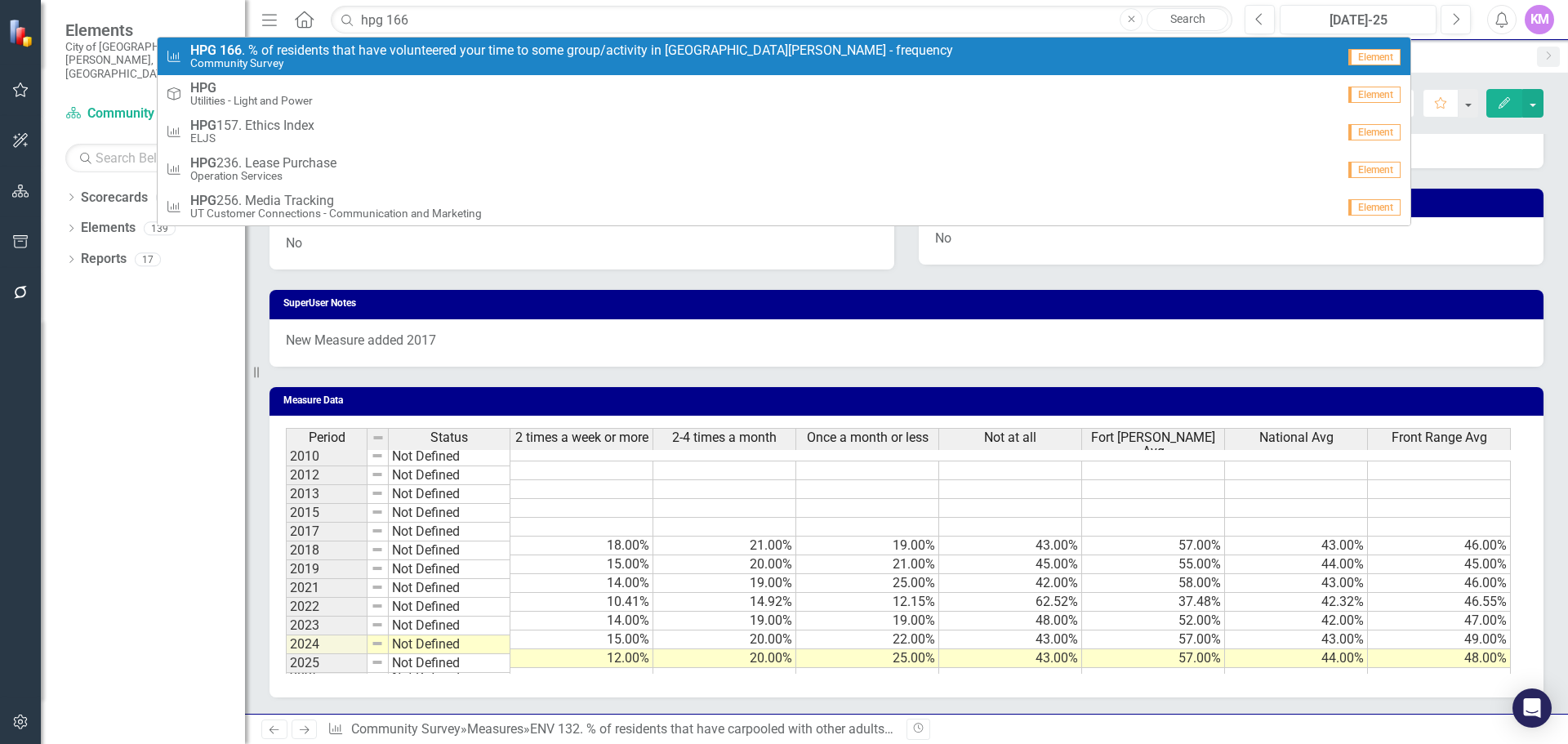
click at [515, 57] on span "HPG 166 . % of residents that have volunteered your time to some group/activity…" at bounding box center [572, 51] width 763 height 15
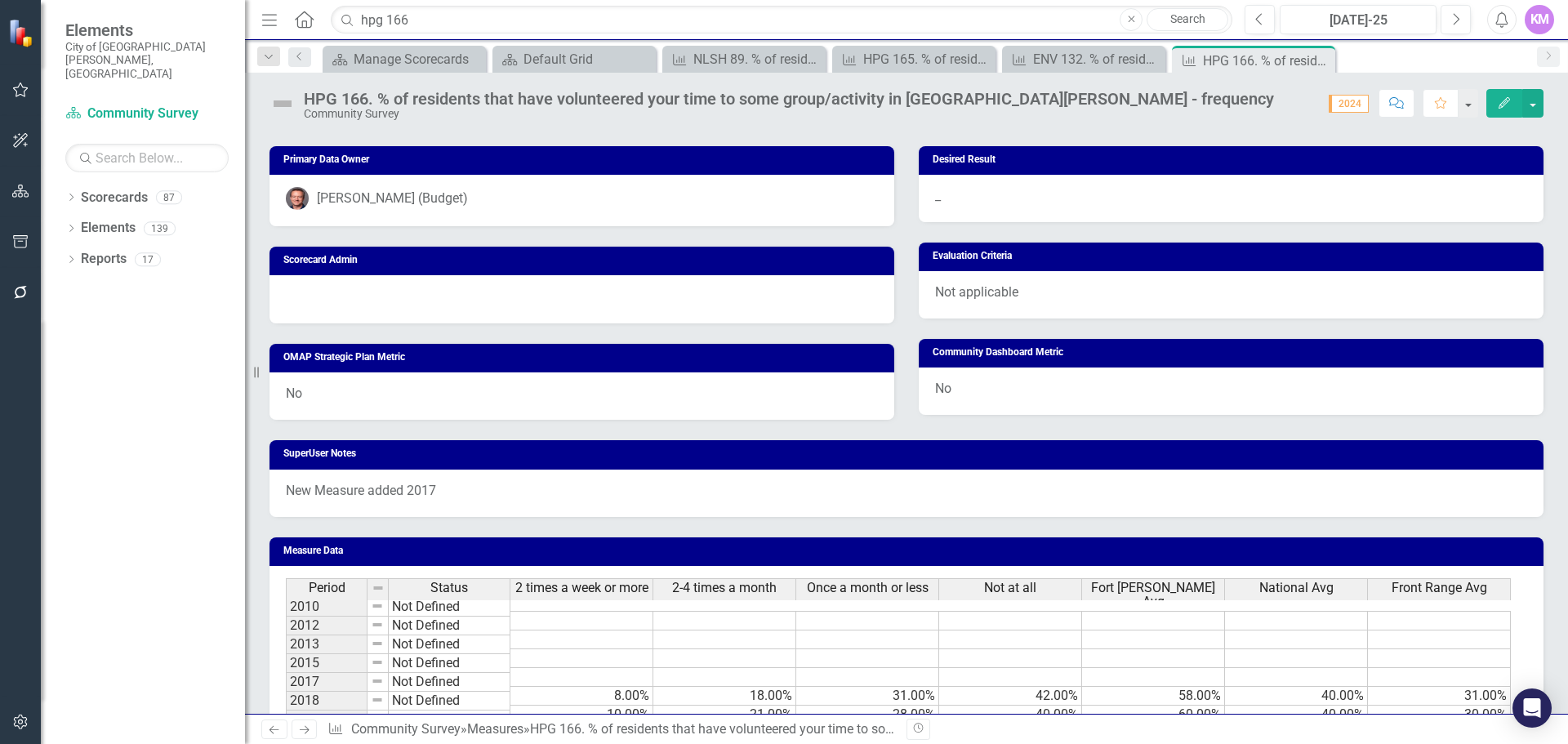
scroll to position [820, 0]
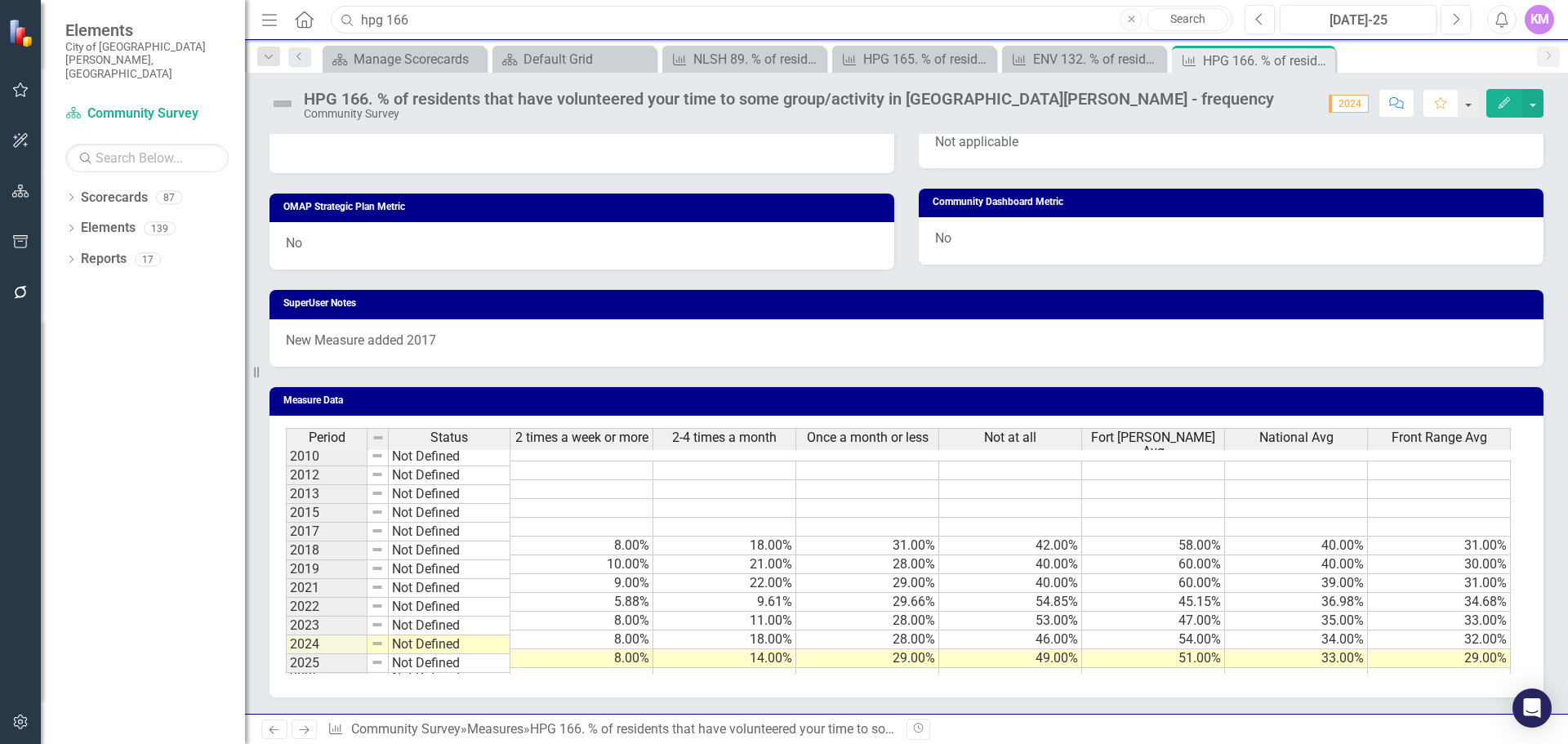
click at [663, 22] on input "hpg 166" at bounding box center [782, 20] width 902 height 28
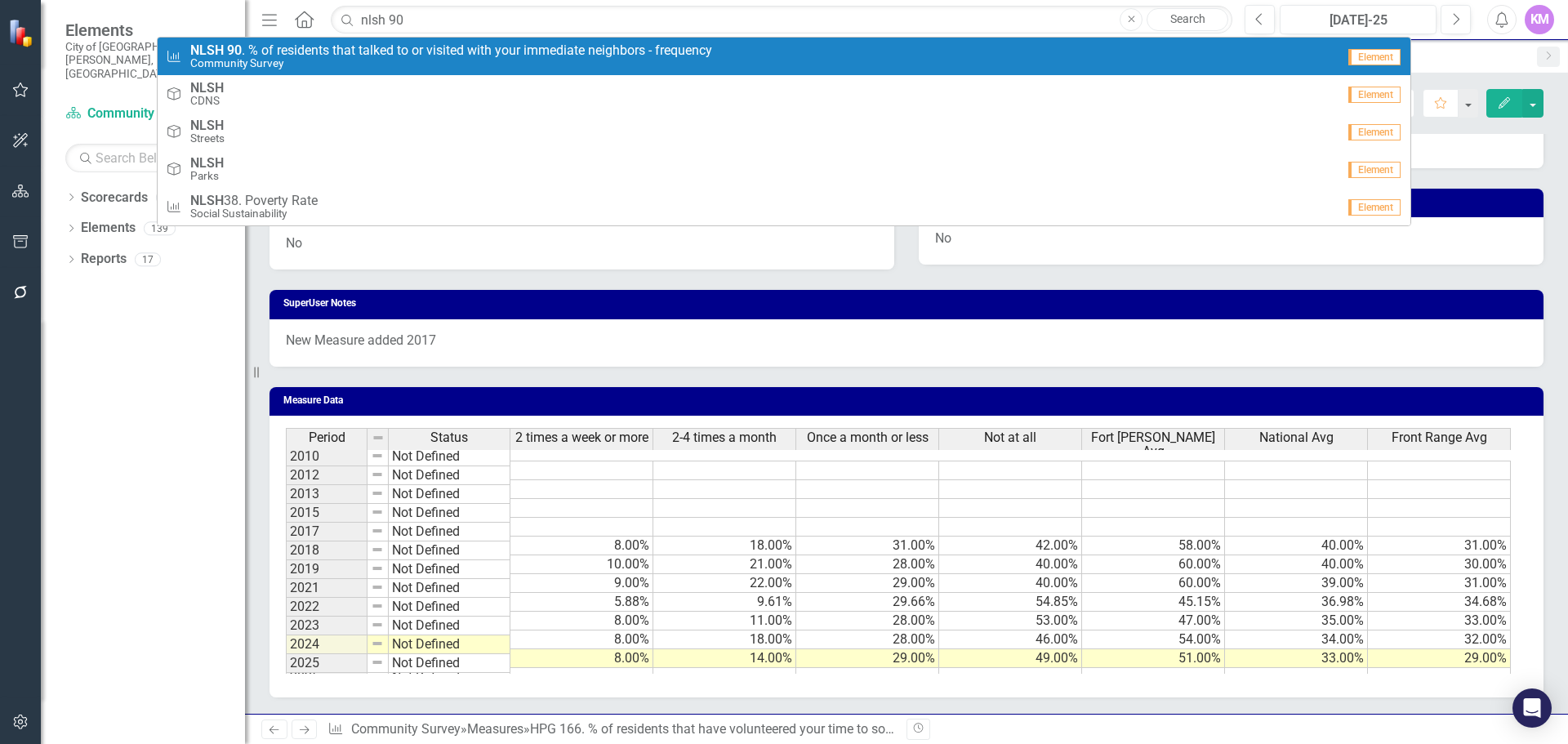
click at [609, 51] on span "NLSH 90 . % of residents that talked to or visited with your immediate neighbor…" at bounding box center [451, 51] width 522 height 15
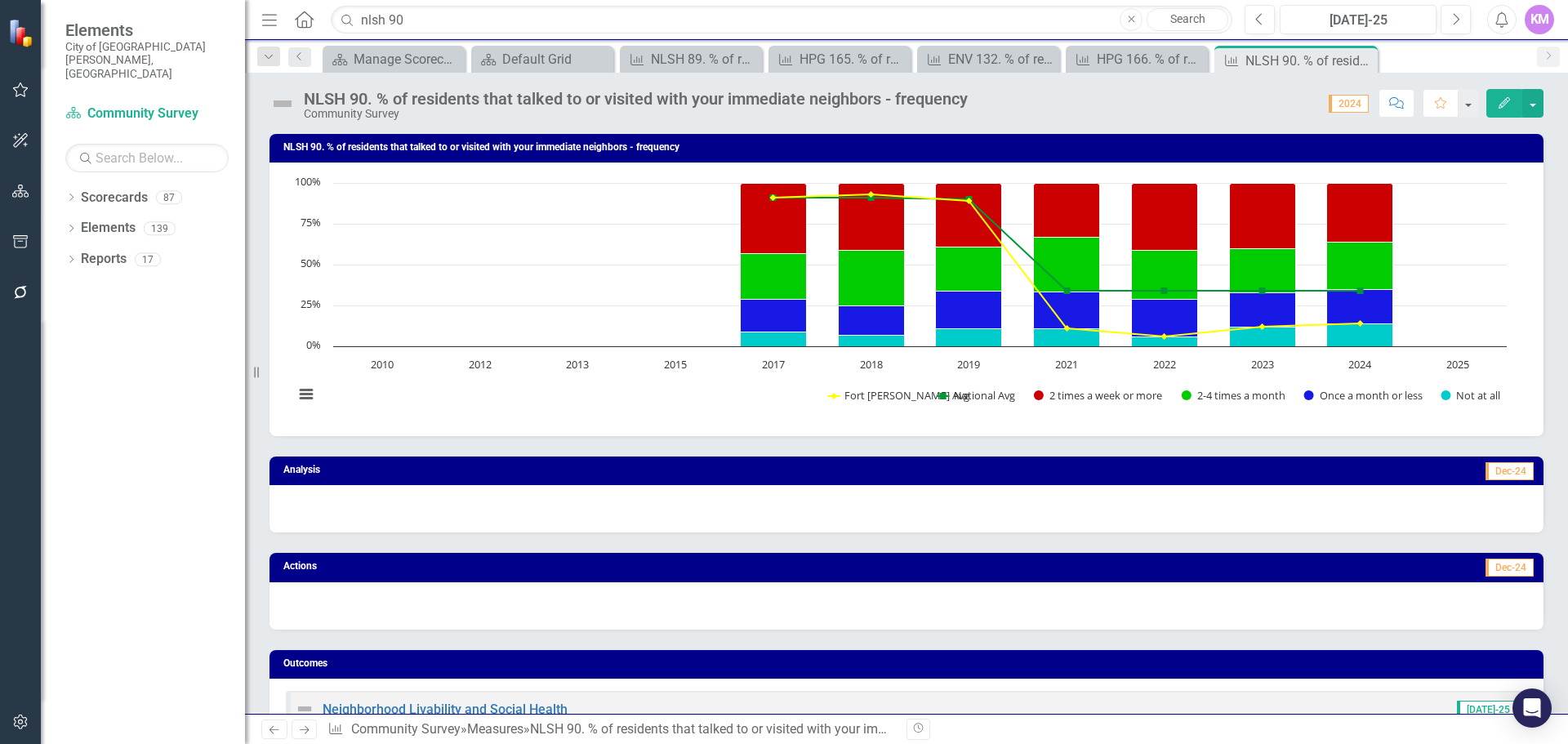
scroll to position [820, 0]
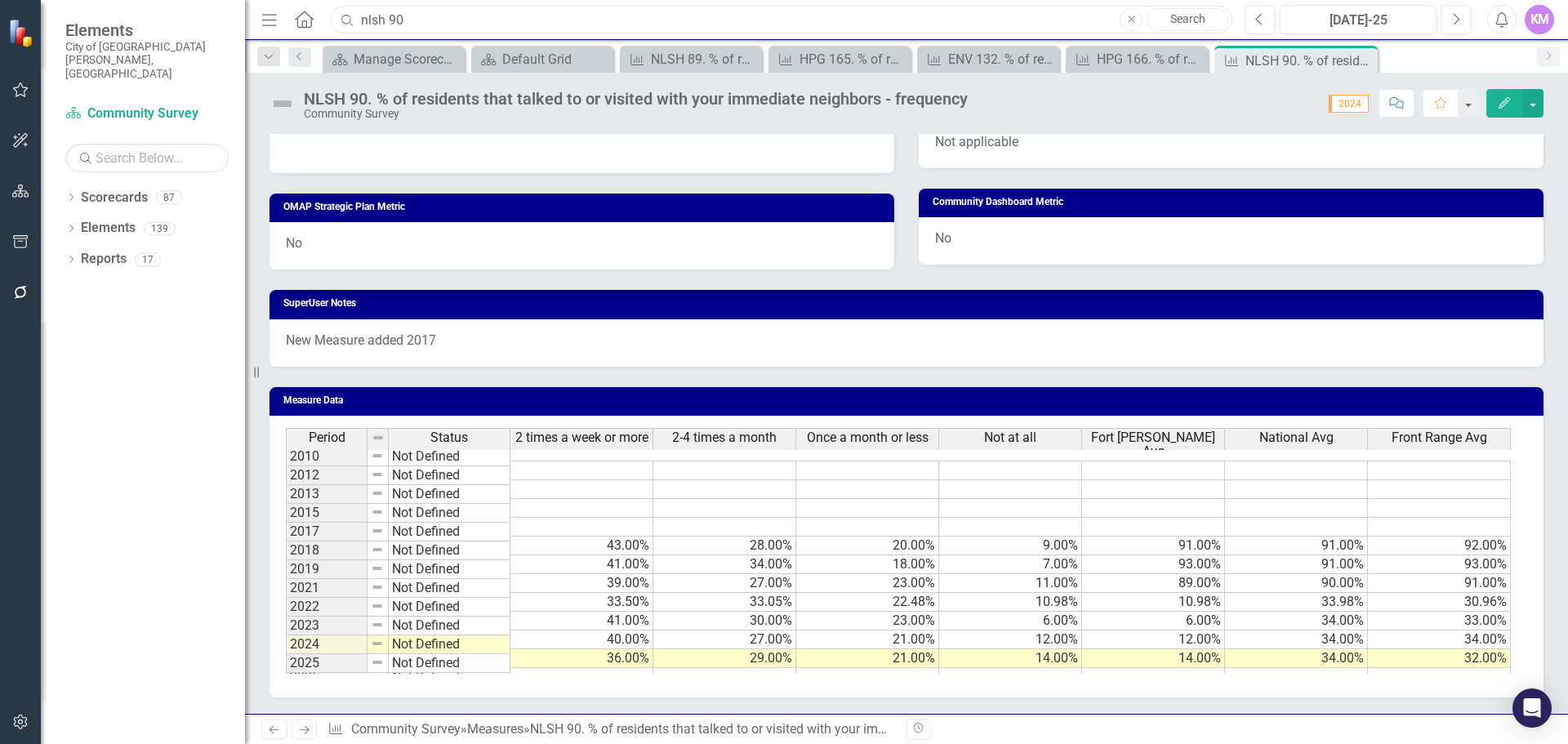
click at [563, 24] on input "nlsh 90" at bounding box center [782, 20] width 902 height 28
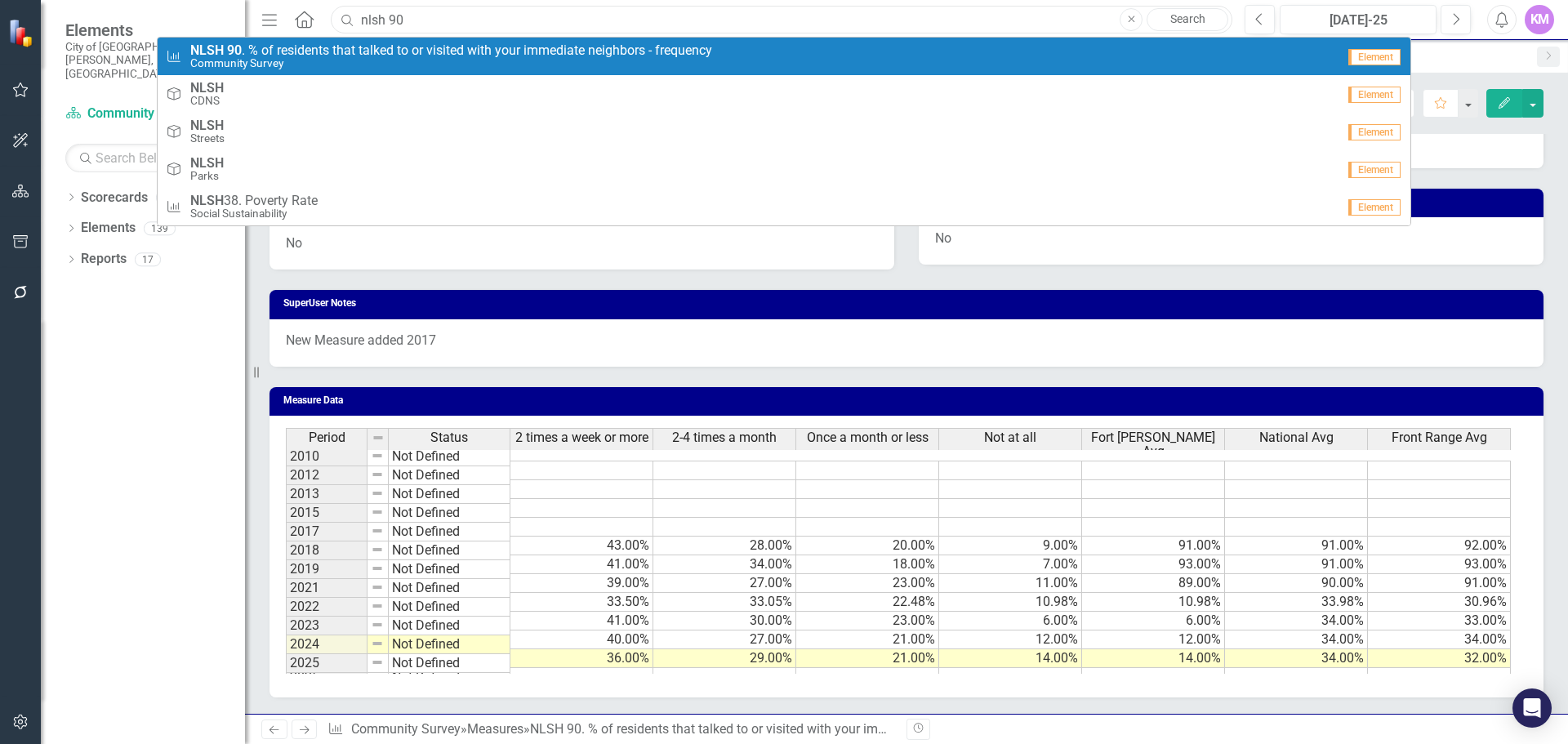
click at [636, 24] on input "nlsh 90" at bounding box center [782, 20] width 902 height 28
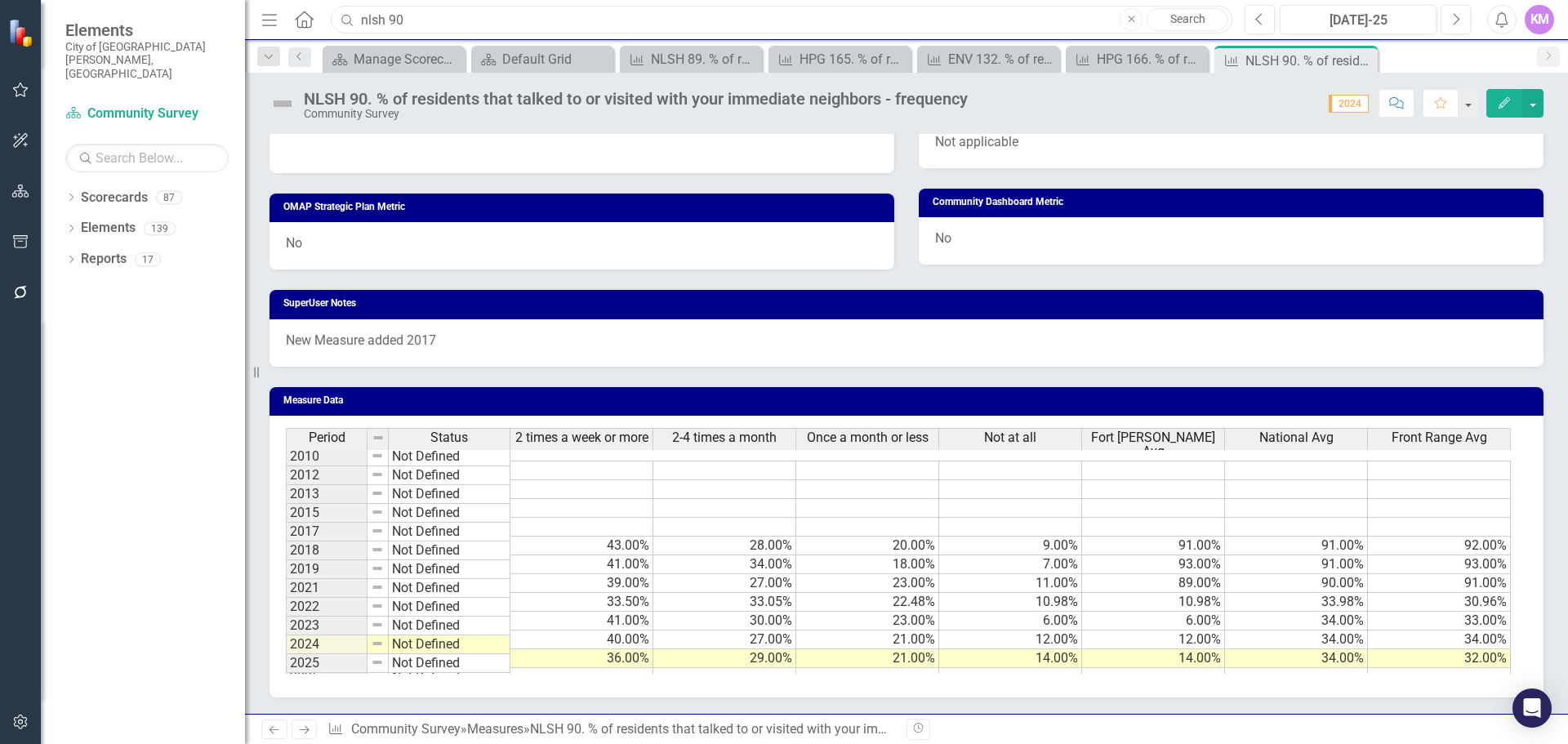
click at [636, 24] on input "nlsh 90" at bounding box center [782, 20] width 902 height 28
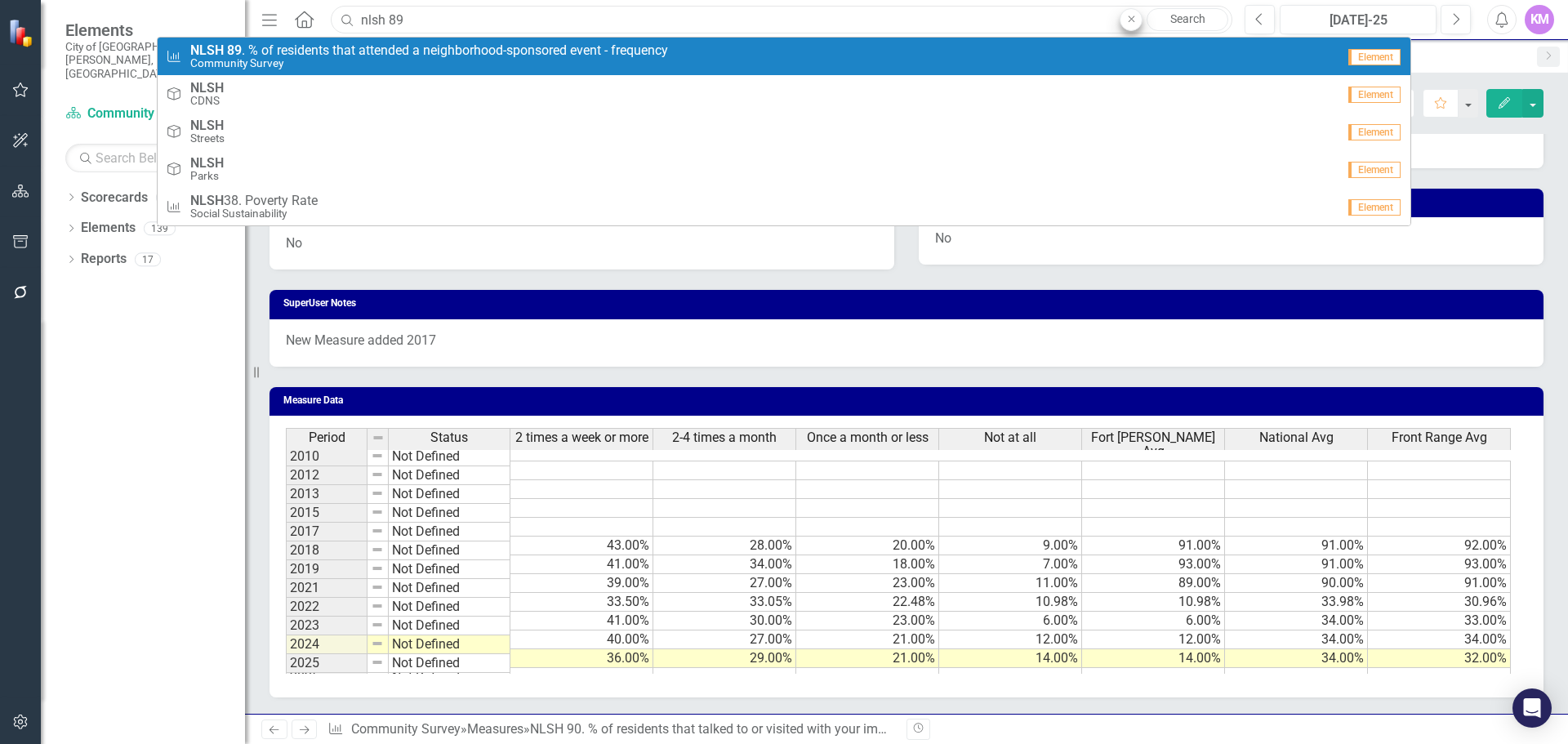
type input "nlsh 89"
click at [1129, 16] on icon "Close" at bounding box center [1132, 20] width 7 height 10
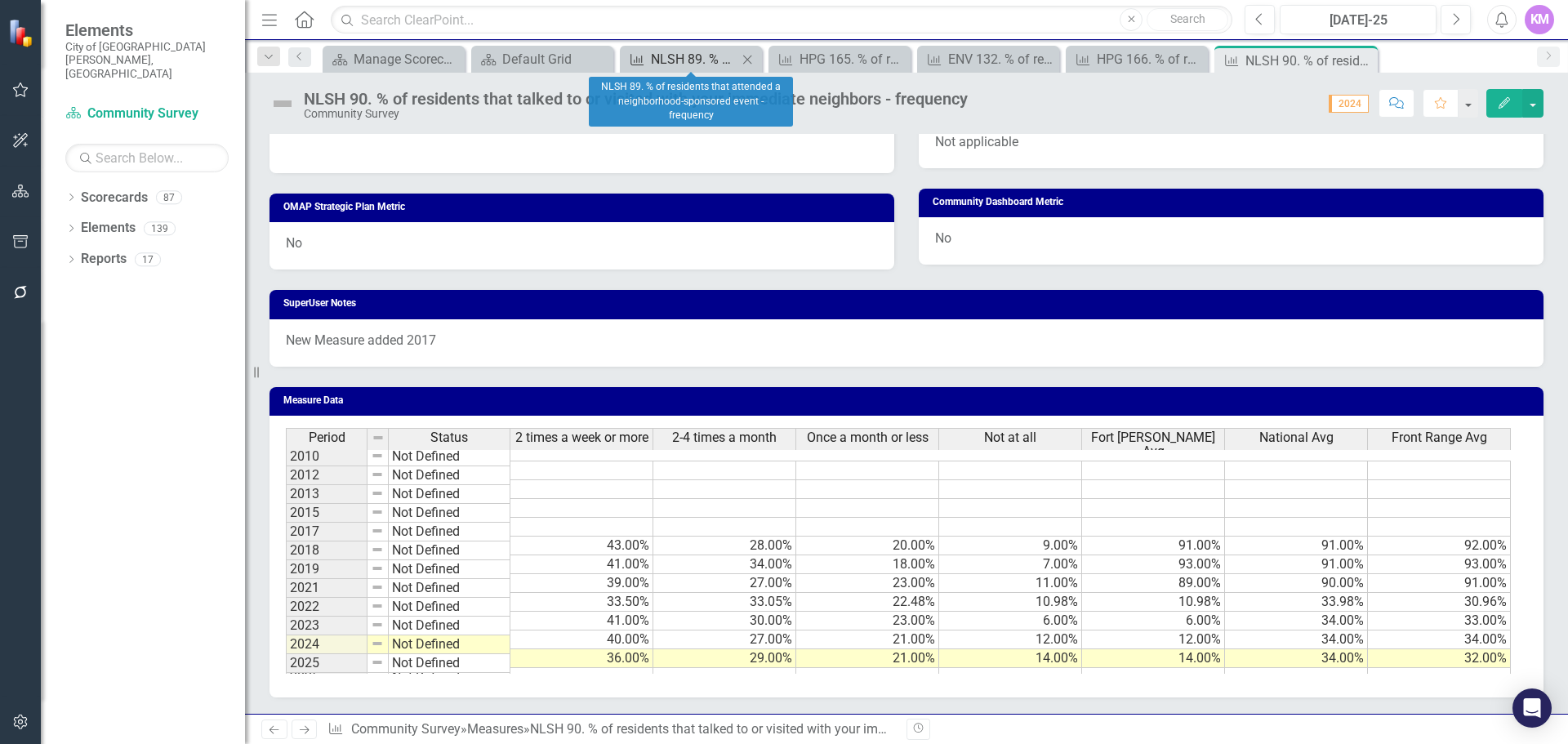
click at [679, 67] on div "NLSH 89. % of residents that attended a neighborhood-sponsored event - frequency" at bounding box center [694, 59] width 86 height 21
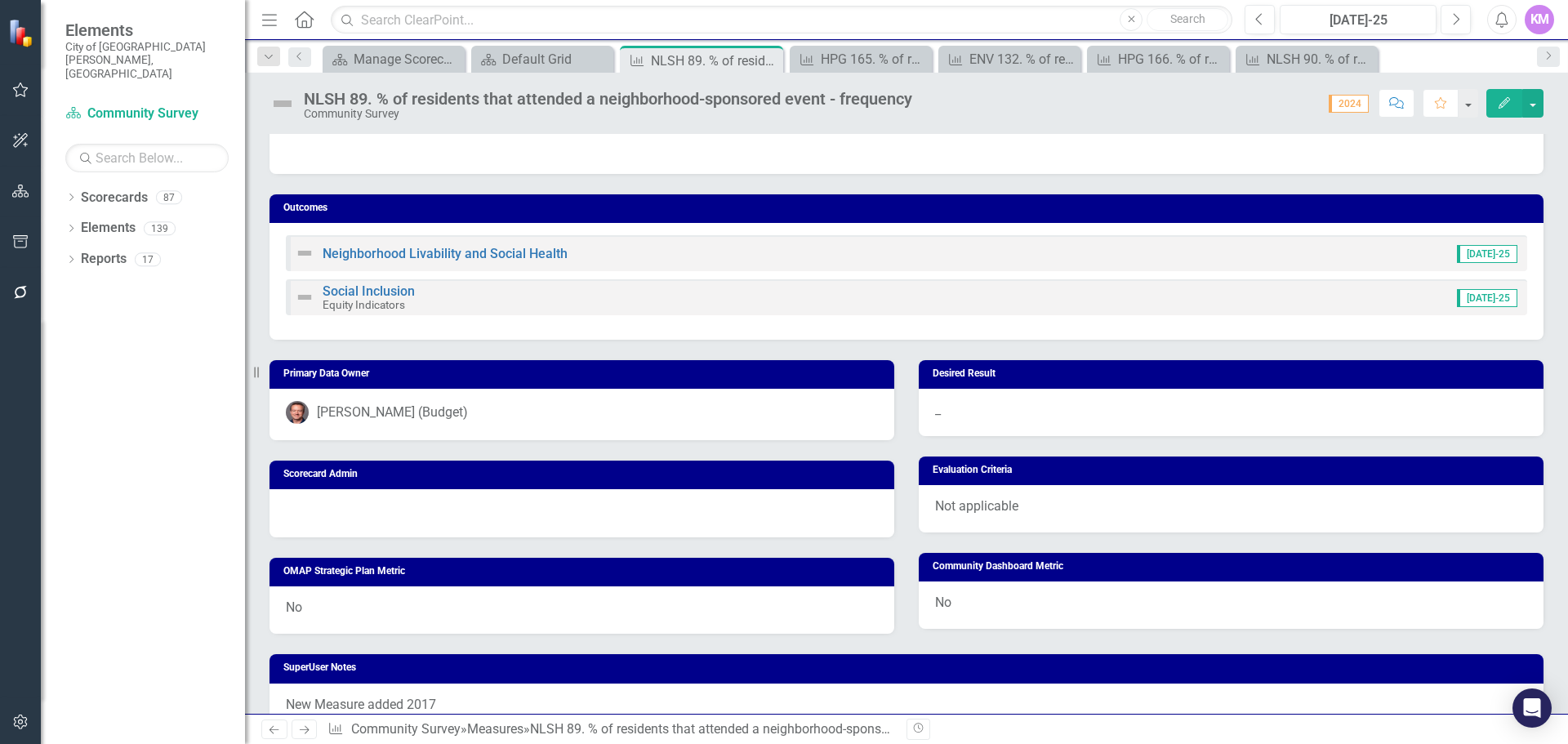
scroll to position [858, 0]
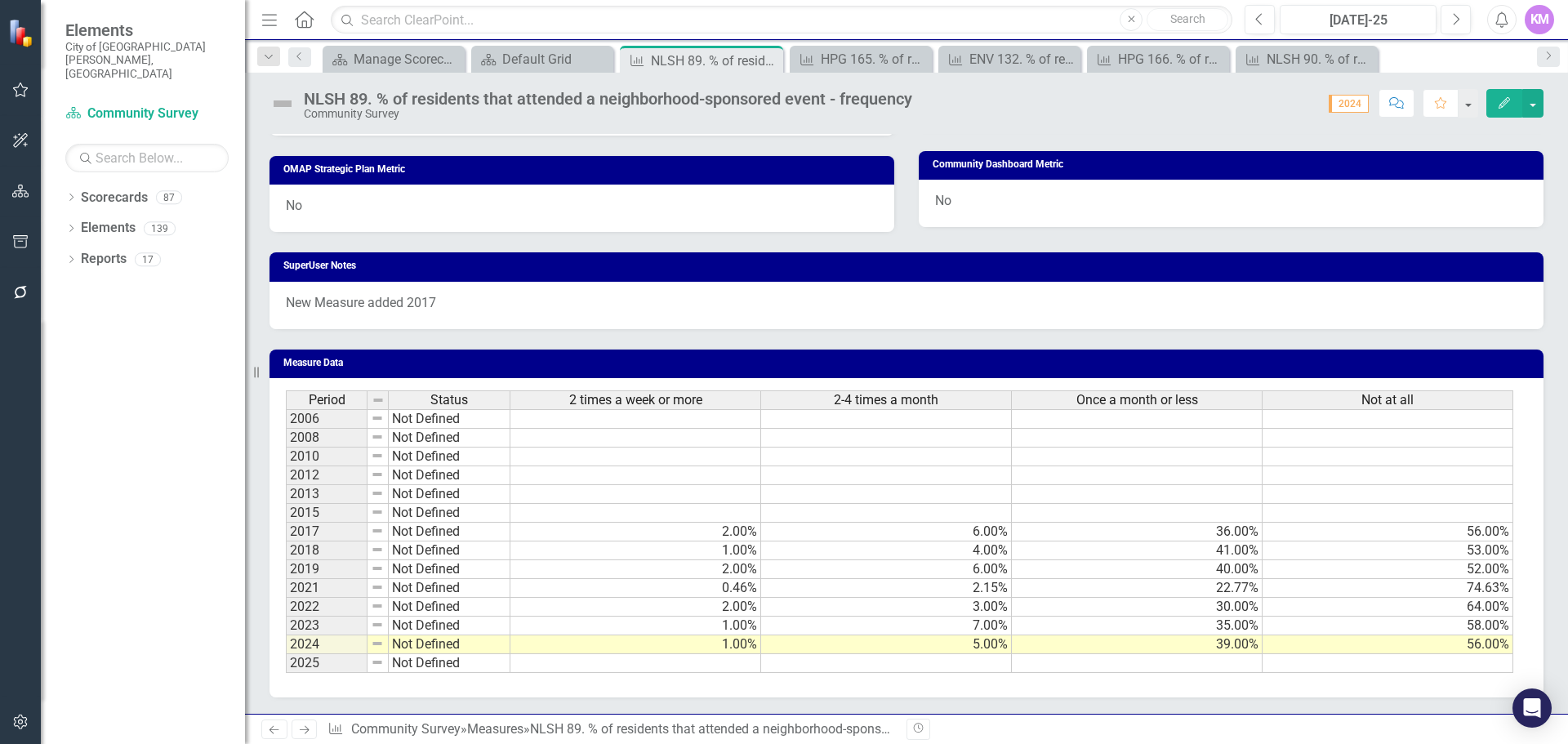
click at [666, 666] on td at bounding box center [636, 663] width 251 height 19
type textarea "1"
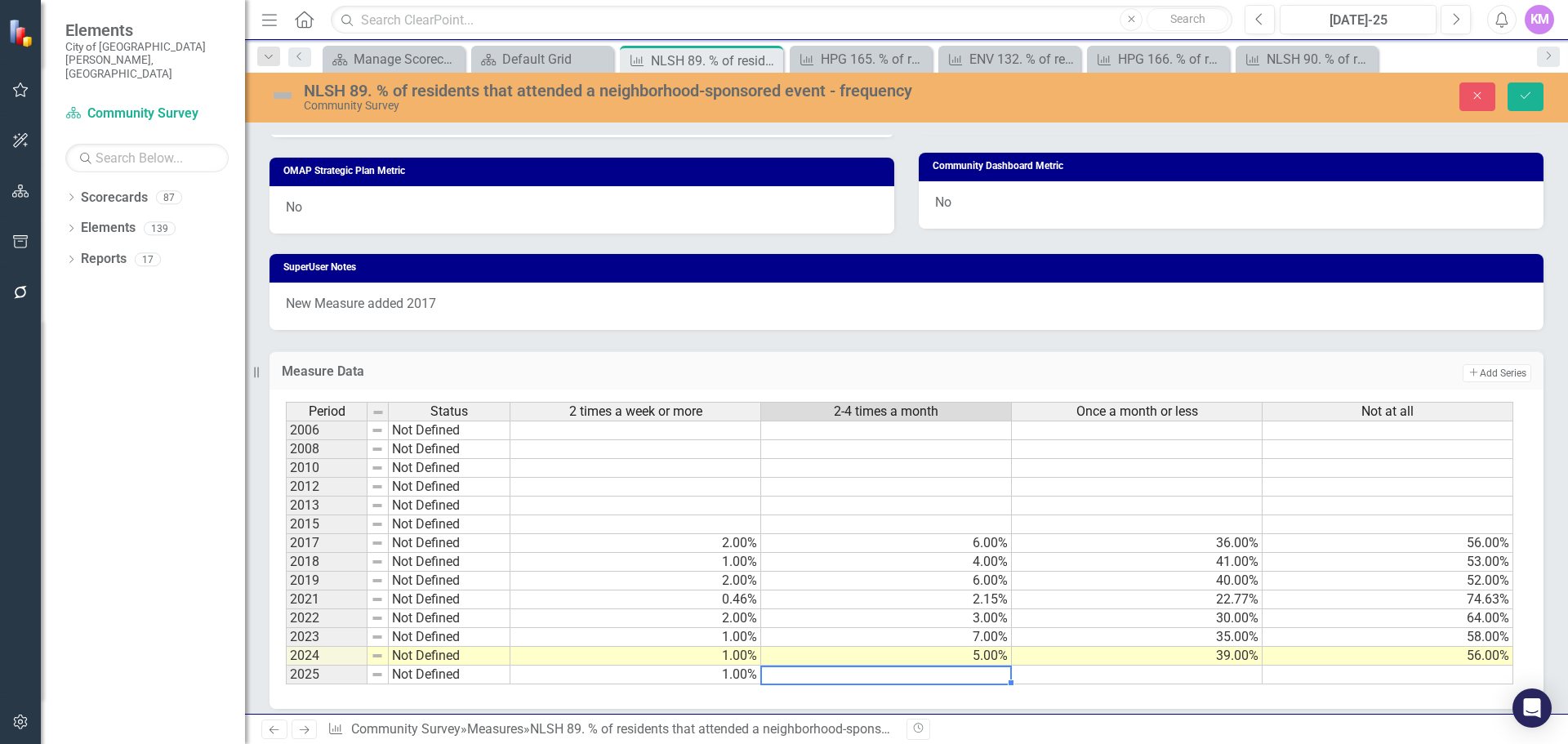
click at [984, 678] on td at bounding box center [887, 675] width 251 height 19
click at [964, 680] on td at bounding box center [887, 675] width 251 height 19
click at [286, 535] on div "Period Status 2 times a week or more 2-4 times a month Once a month or less Not…" at bounding box center [286, 543] width 0 height 283
click at [870, 674] on td at bounding box center [887, 675] width 251 height 19
type textarea "6"
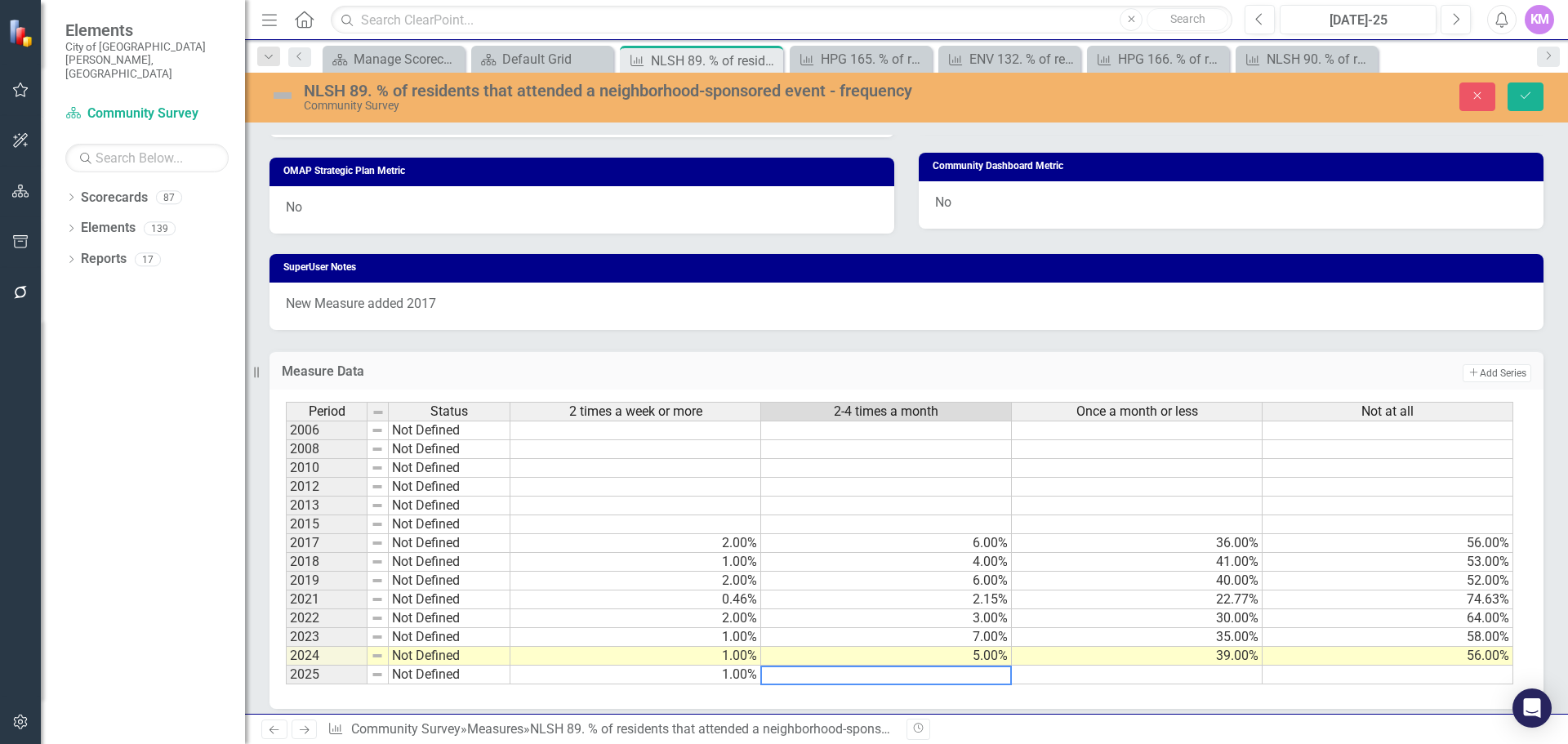
click at [1243, 677] on td at bounding box center [1137, 675] width 251 height 19
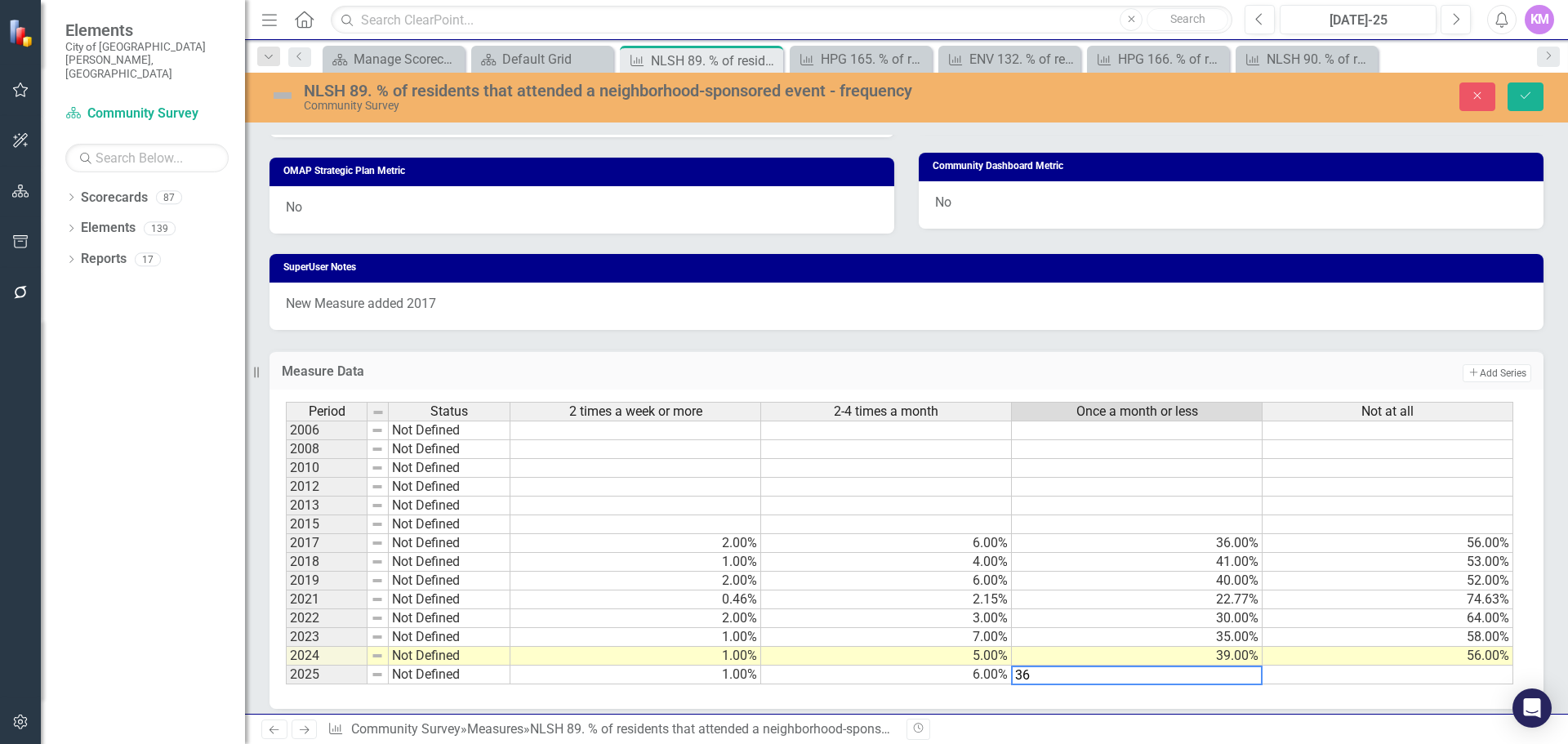
type textarea "36"
click at [1342, 678] on td at bounding box center [1388, 675] width 251 height 19
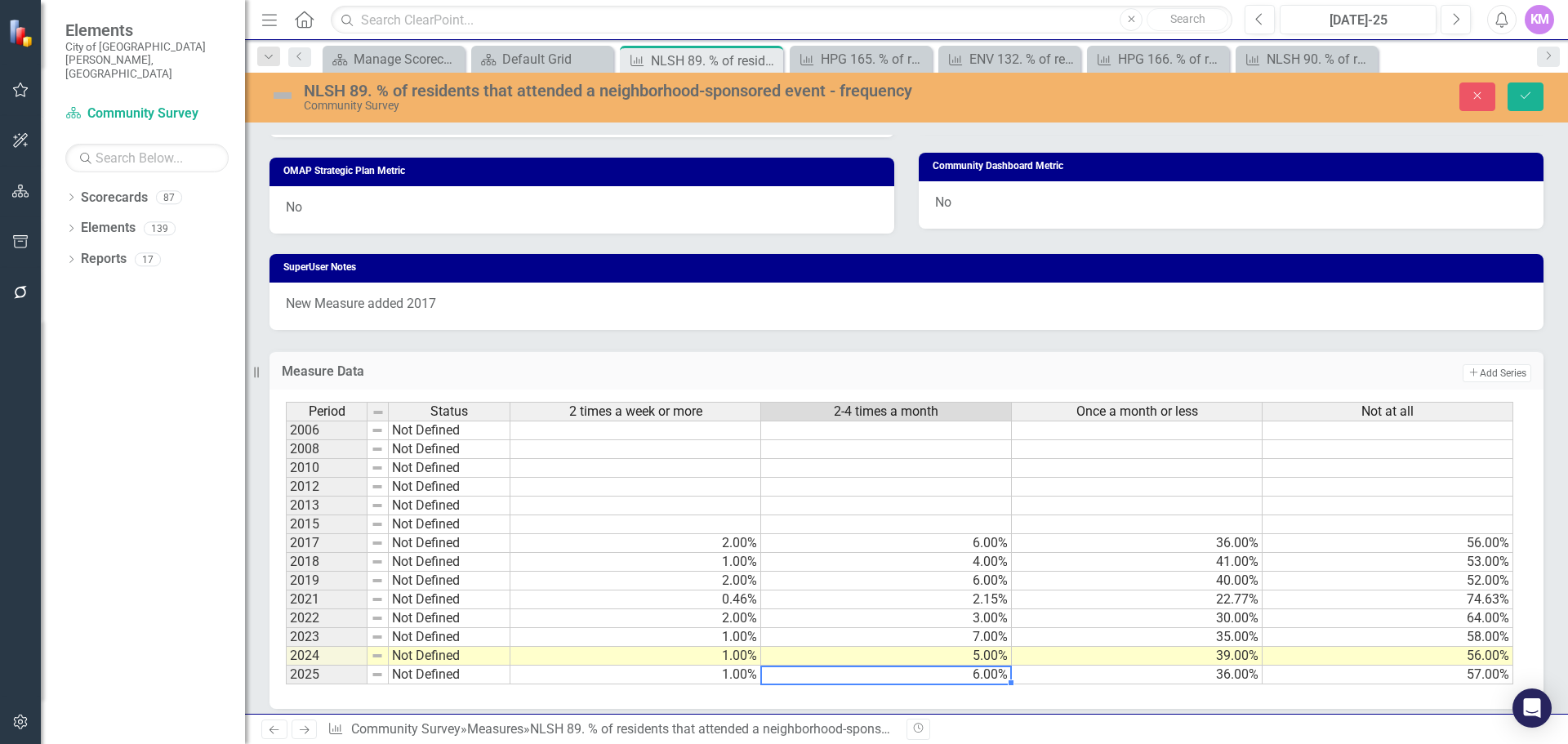
click at [992, 669] on td "6.00%" at bounding box center [887, 675] width 251 height 19
type textarea "6"
click at [1516, 89] on button "Save" at bounding box center [1526, 96] width 36 height 28
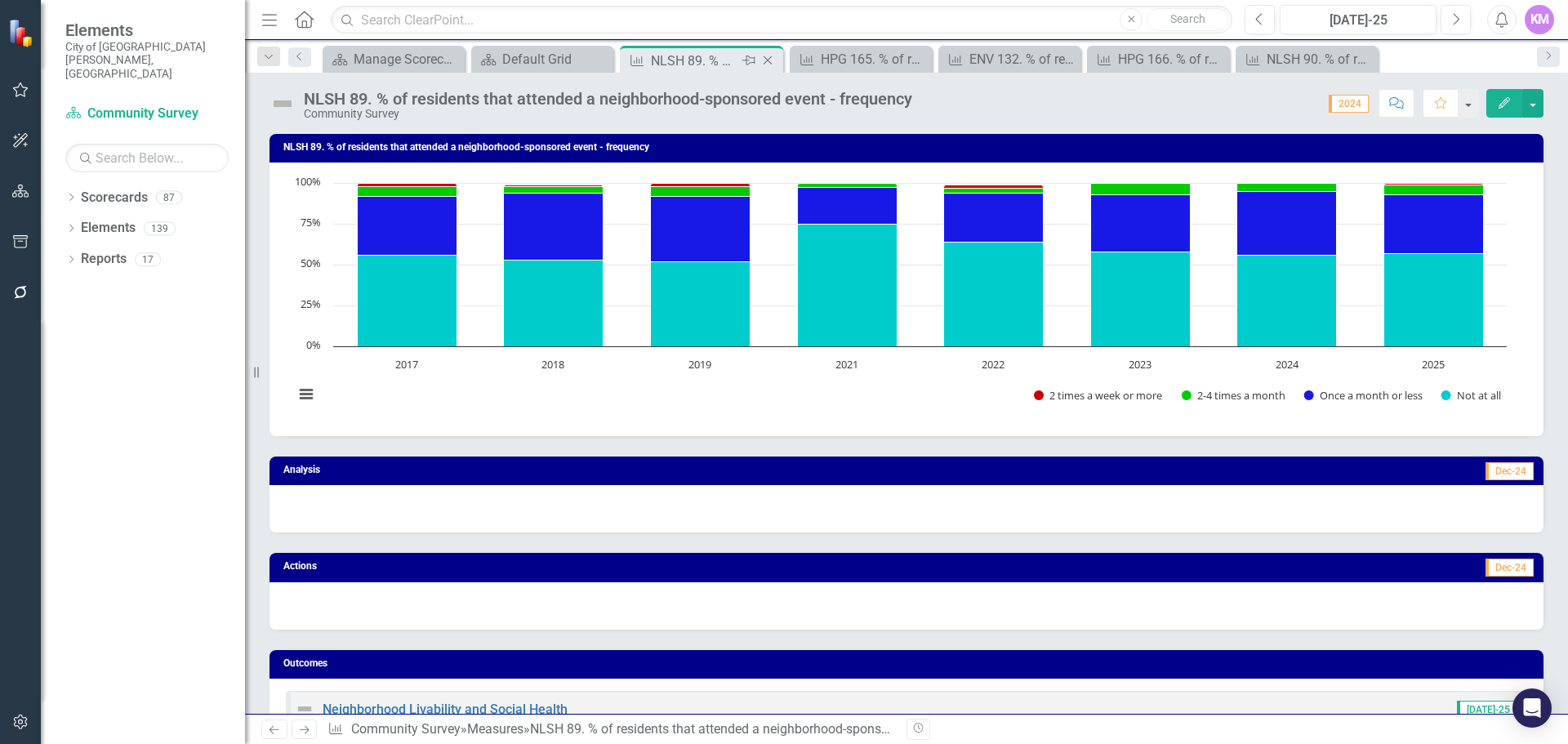
click at [765, 60] on icon "Close" at bounding box center [768, 61] width 17 height 13
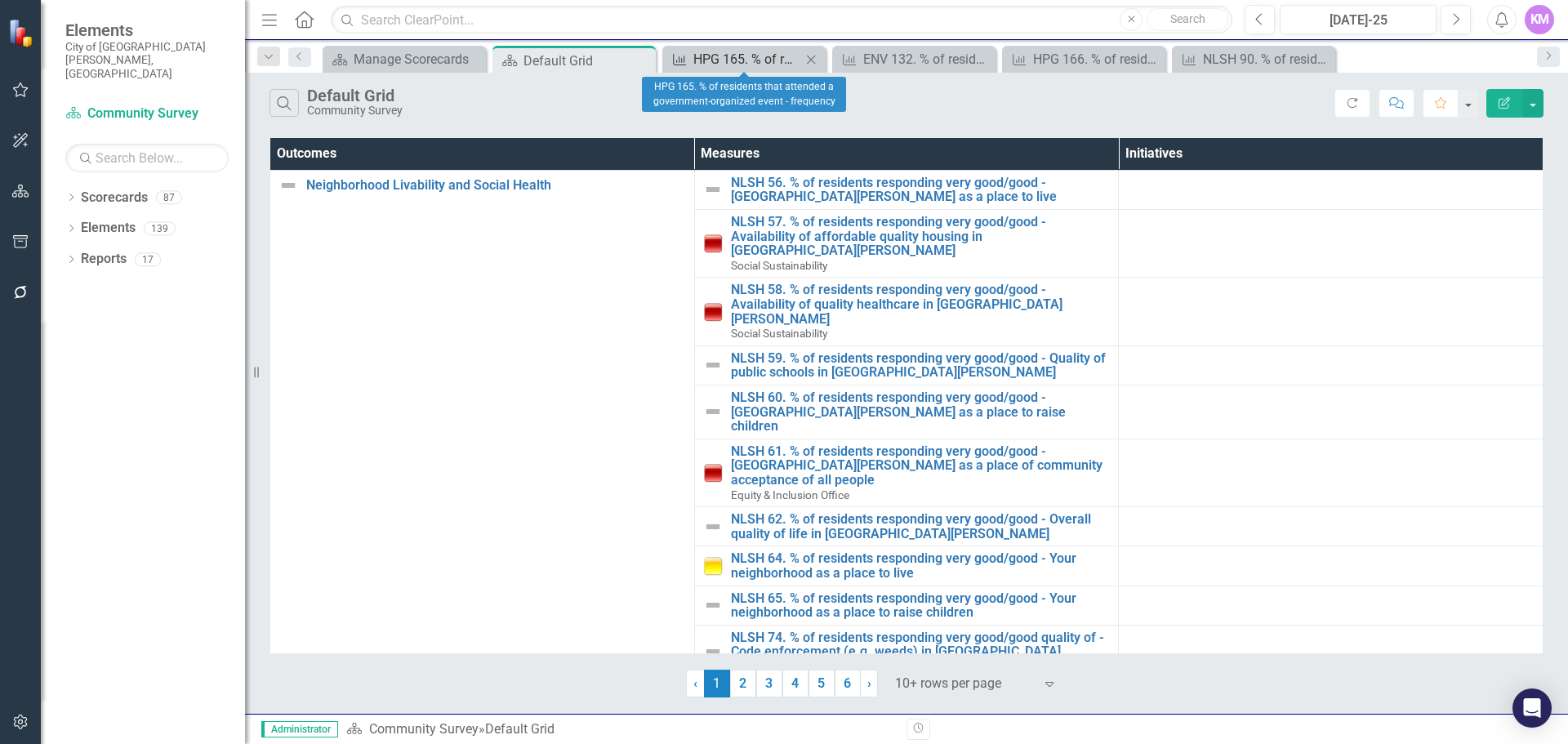
click at [765, 60] on div "HPG 165. % of residents that attended a government-organized event - frequency" at bounding box center [747, 59] width 108 height 21
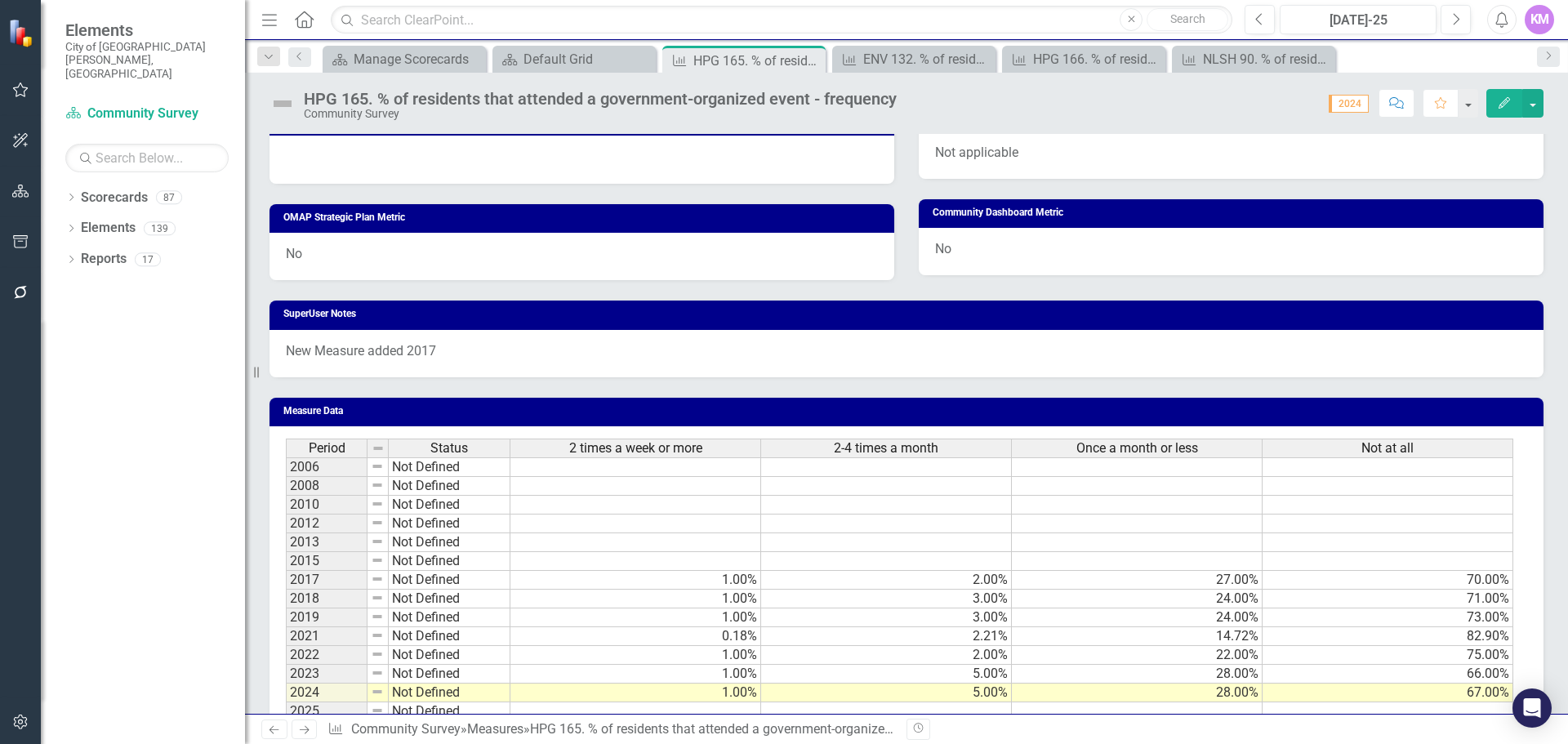
scroll to position [814, 0]
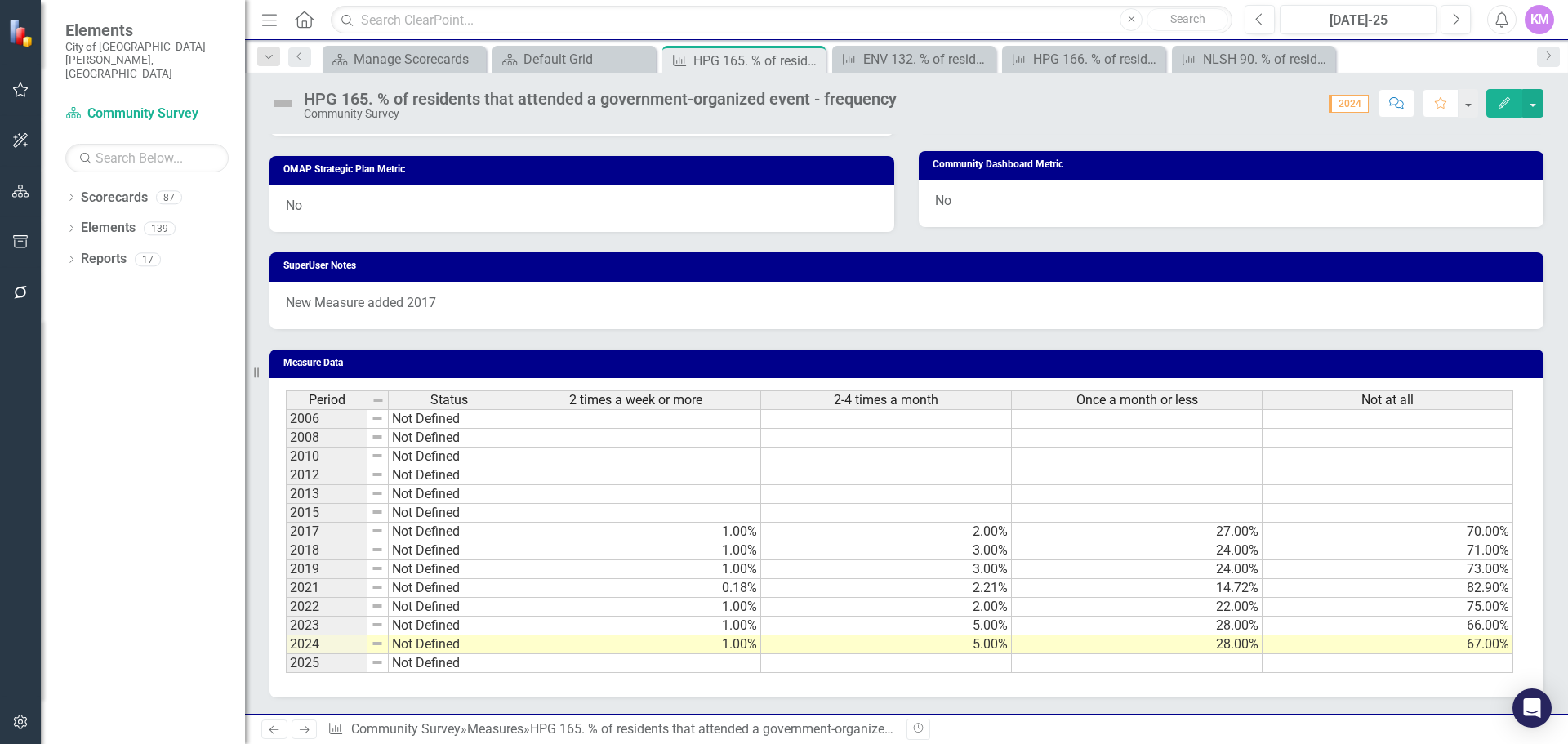
click at [737, 668] on td at bounding box center [636, 663] width 251 height 19
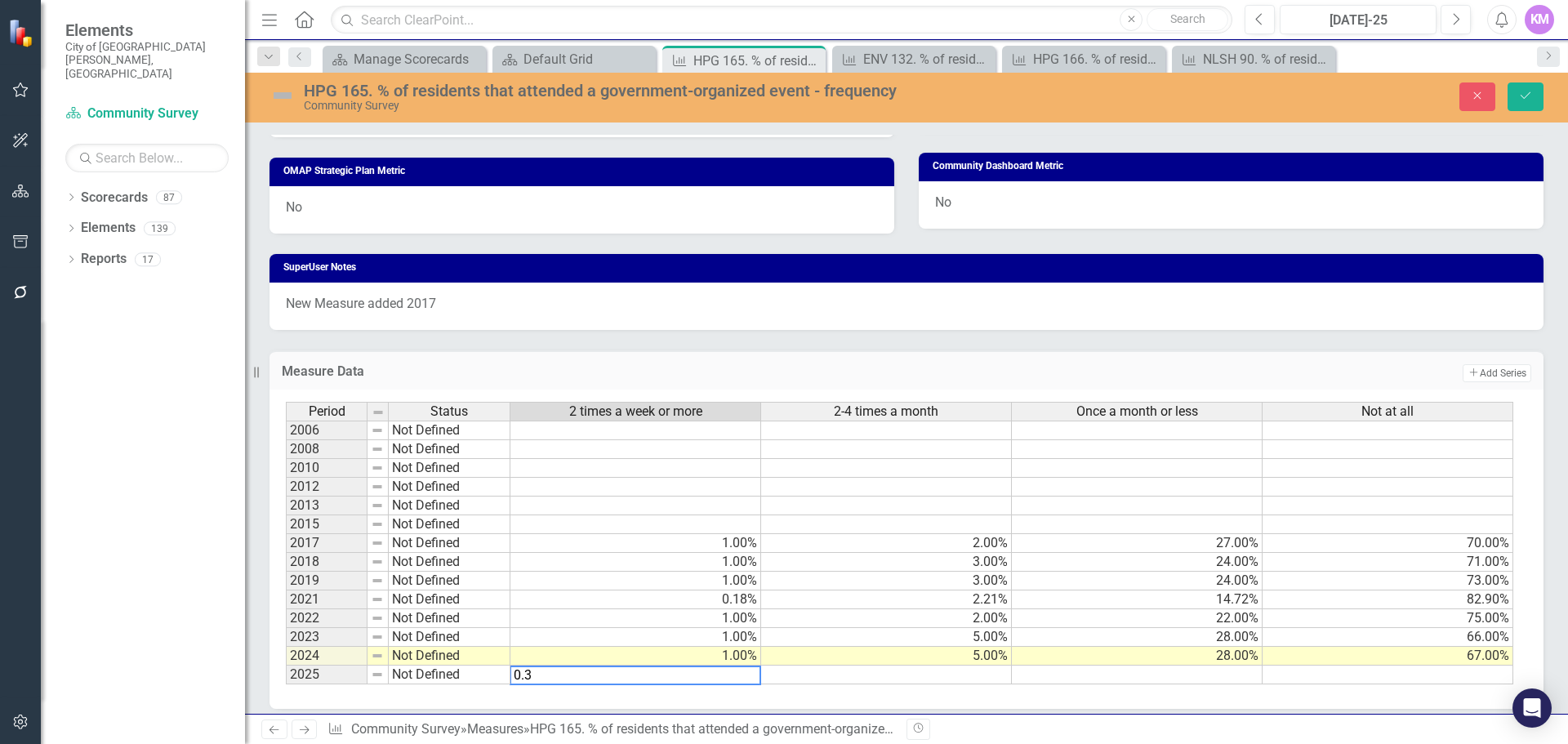
type textarea "0.34"
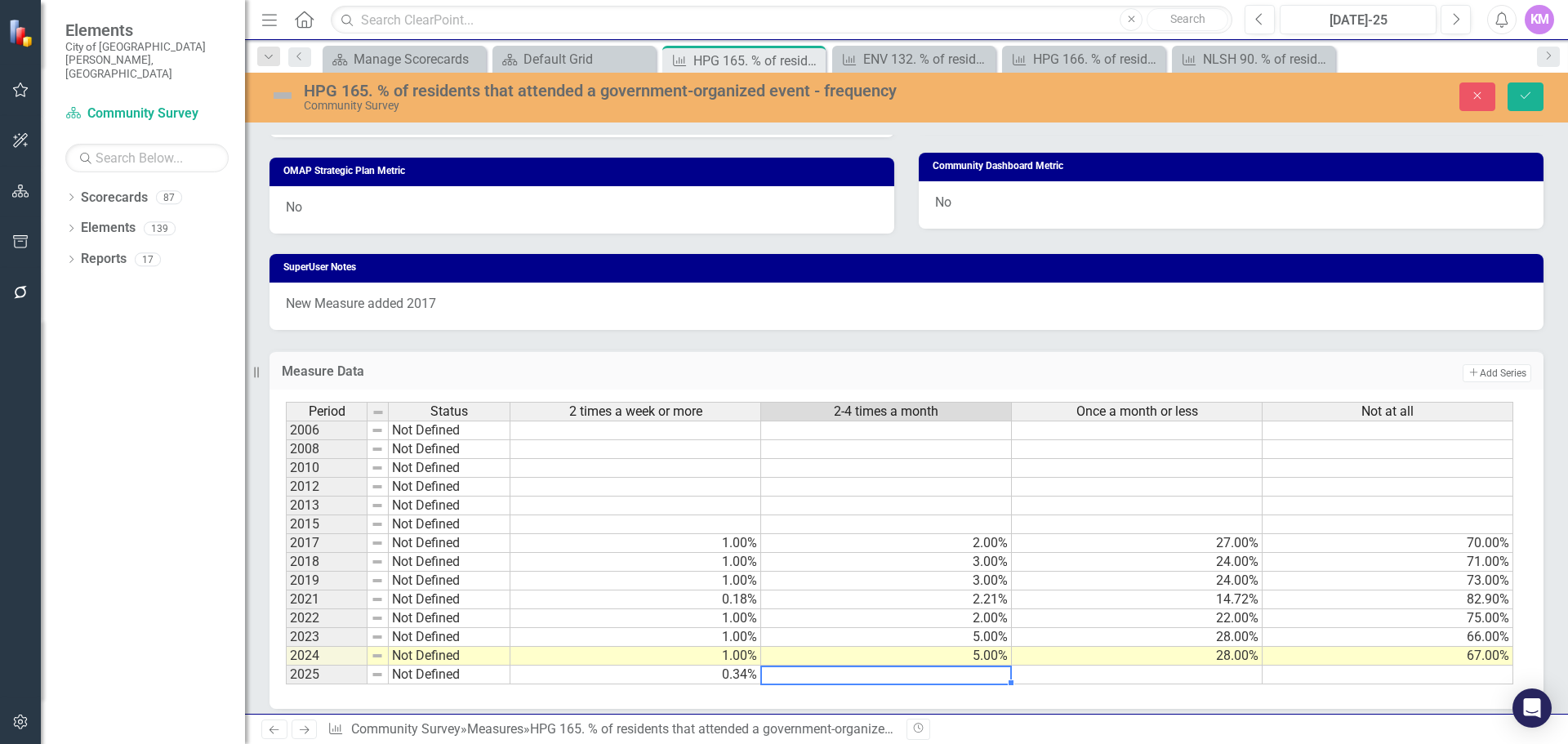
type textarea "3"
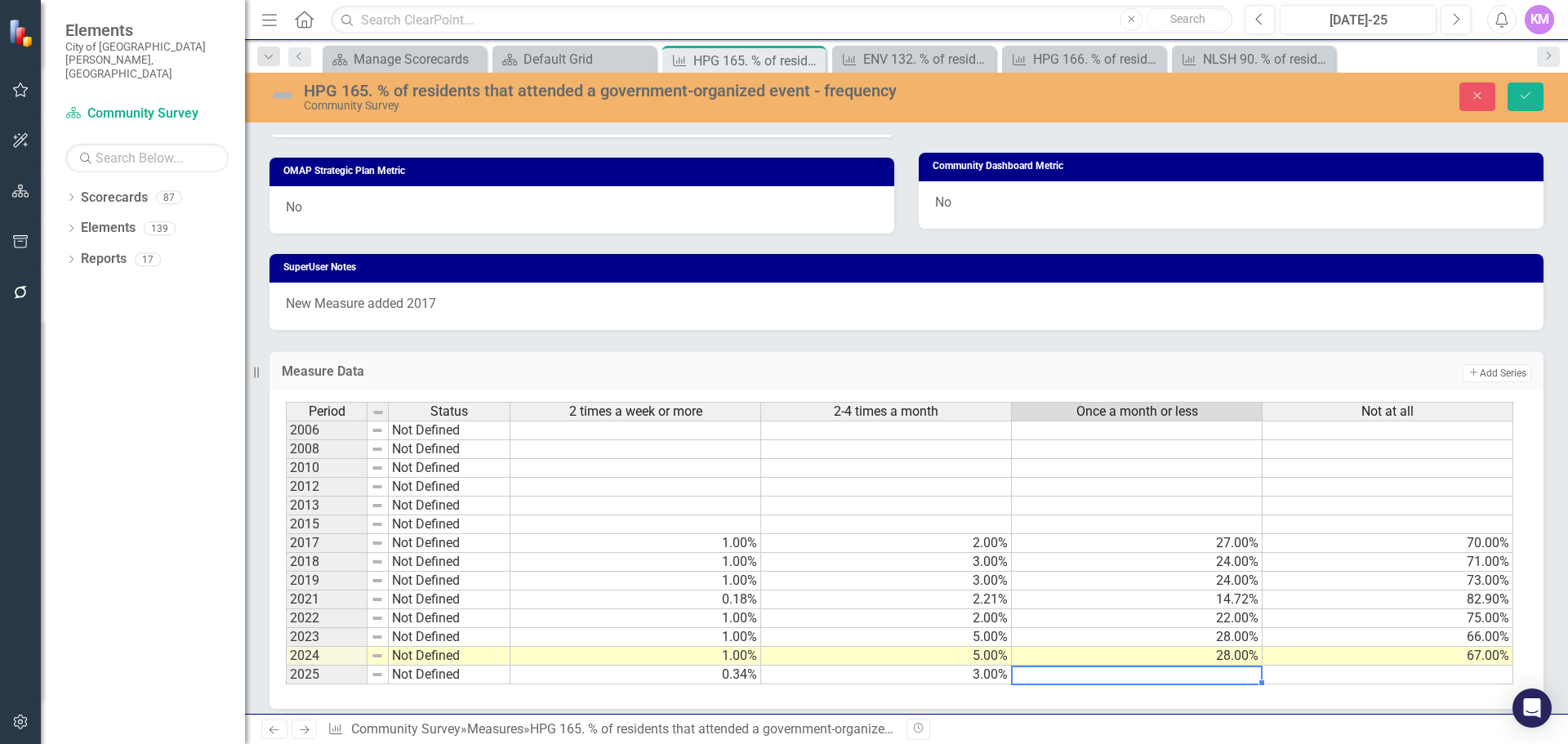
type textarea "33"
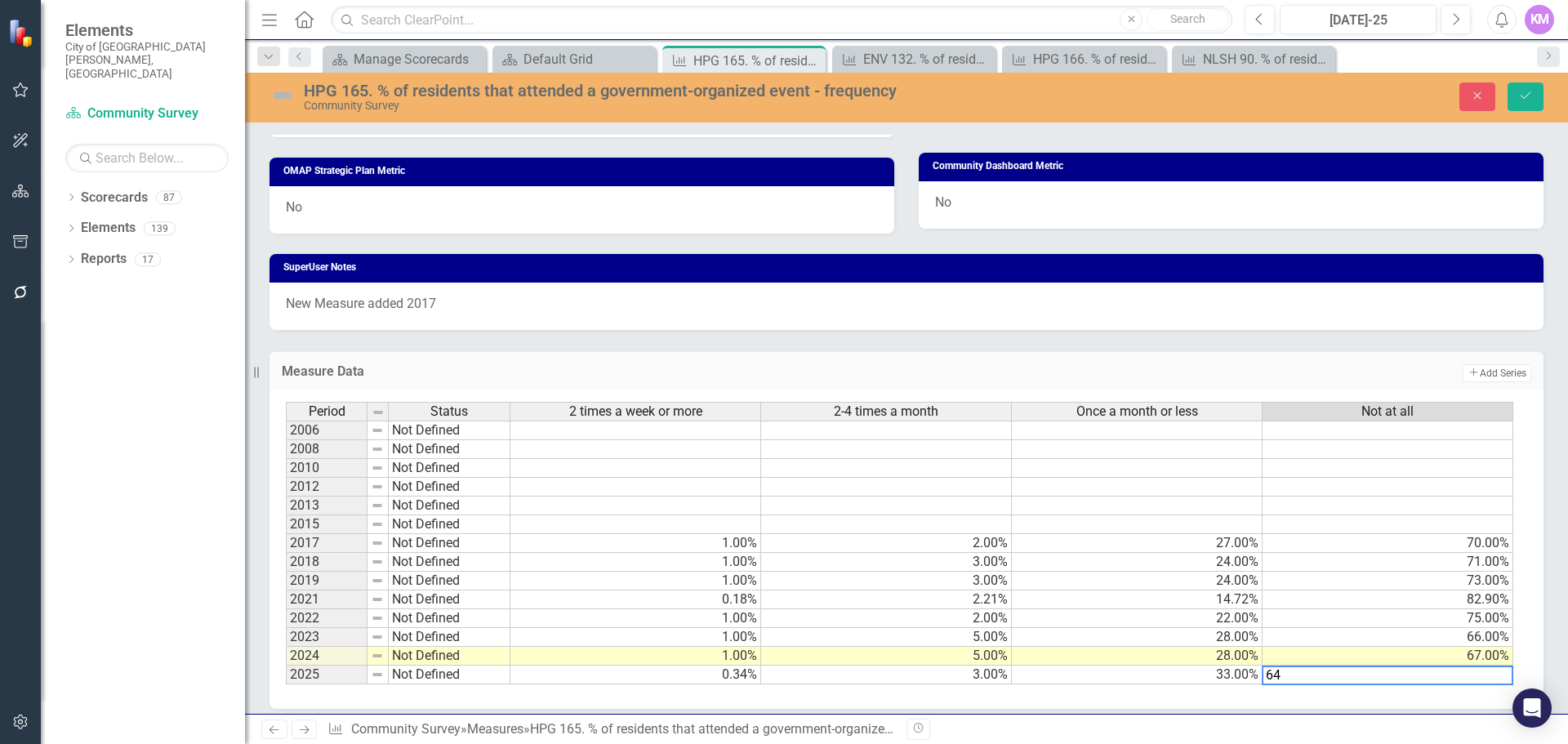
type textarea "64"
click at [1053, 483] on td at bounding box center [1137, 487] width 251 height 19
click at [1531, 102] on button "Save" at bounding box center [1526, 96] width 36 height 28
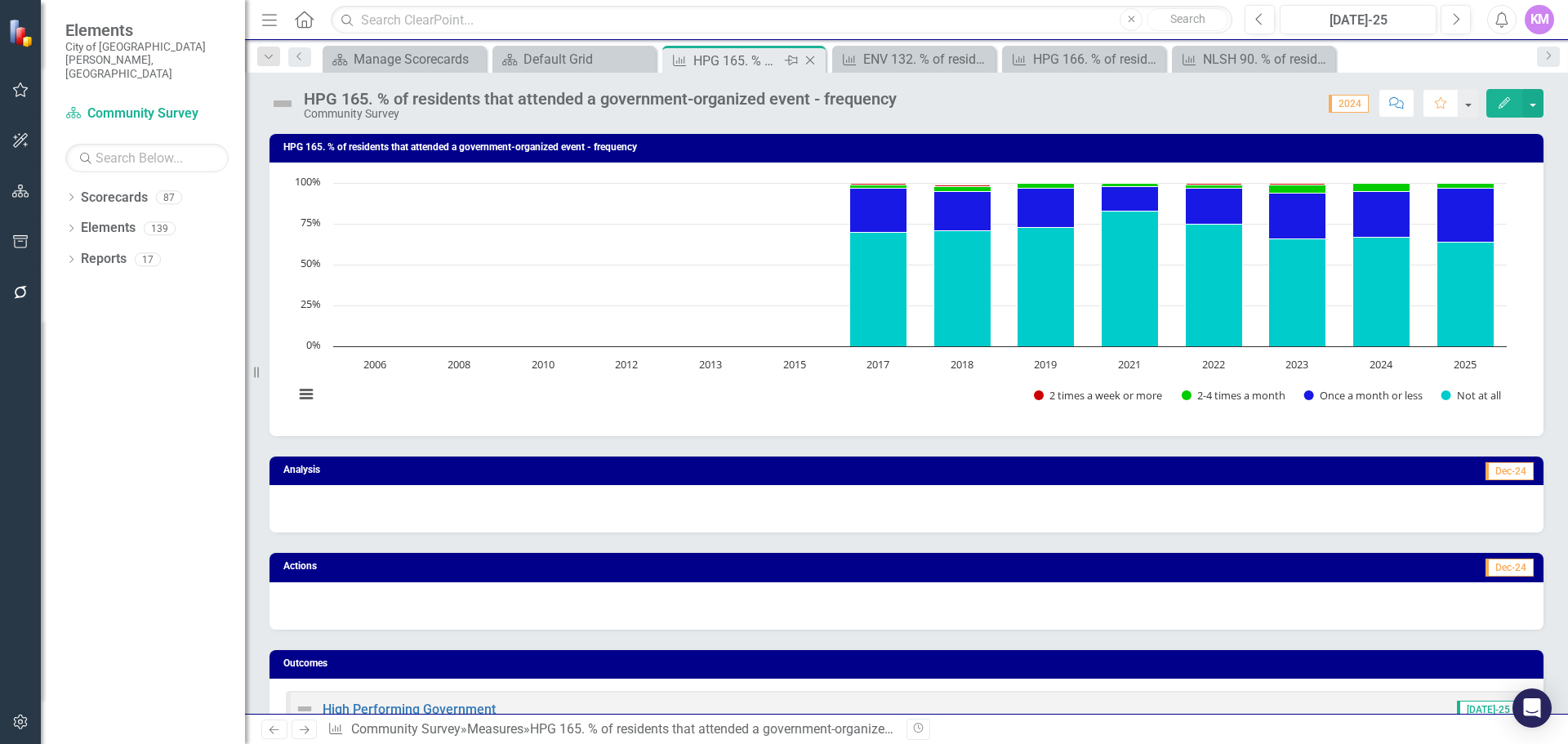
click at [814, 59] on icon "Close" at bounding box center [811, 61] width 17 height 13
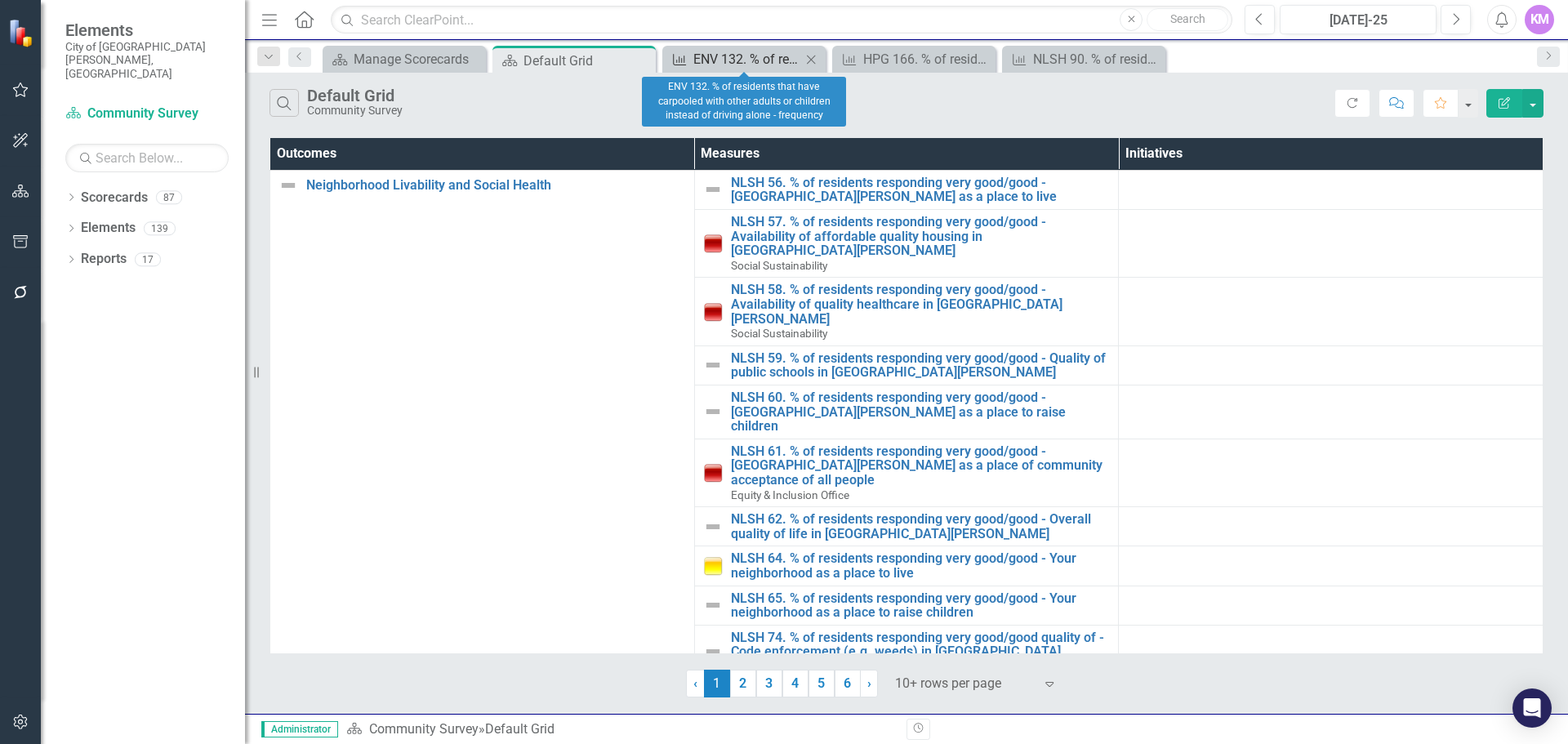
click at [745, 57] on div "ENV 132. % of residents that have carpooled with other adults or children inste…" at bounding box center [747, 59] width 108 height 21
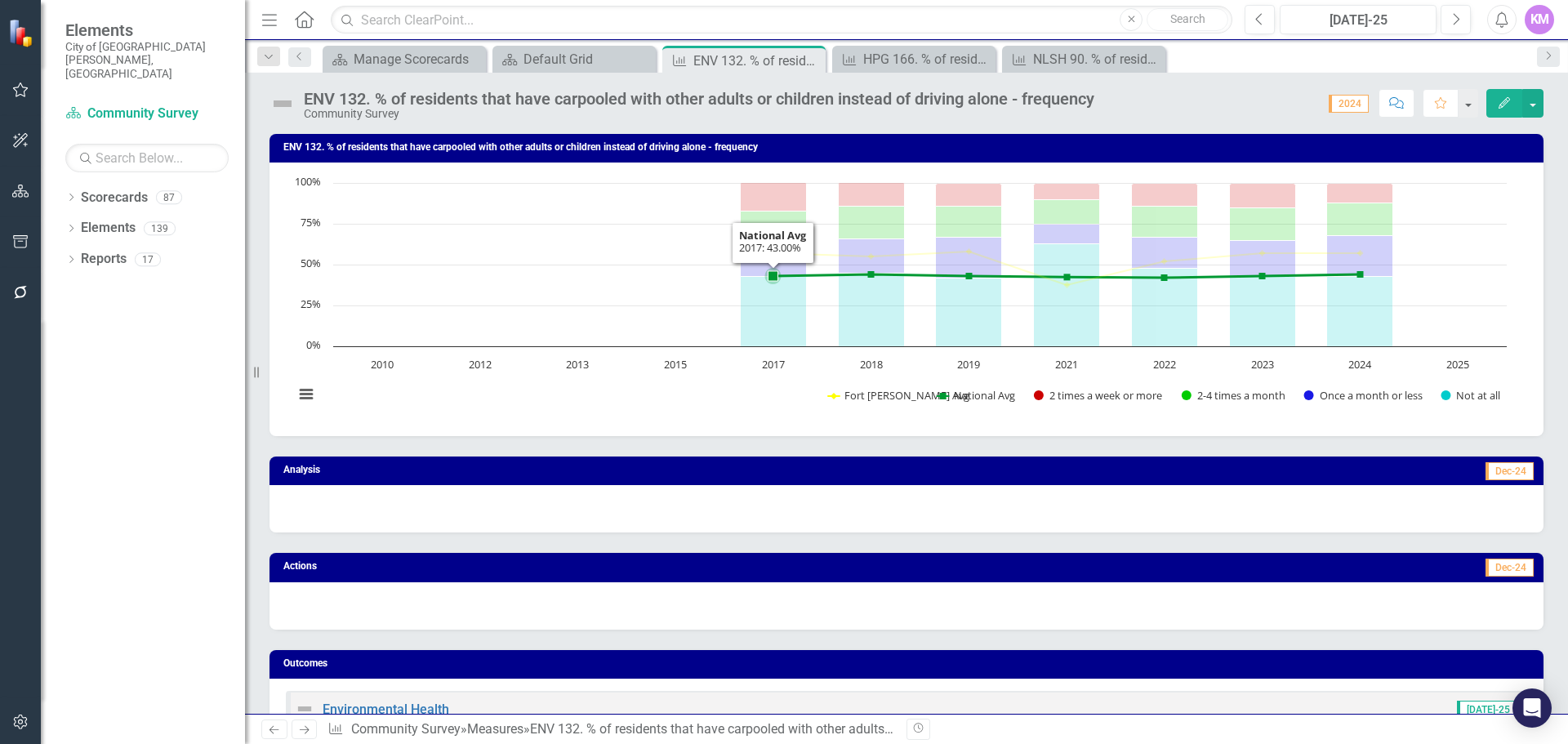
scroll to position [776, 0]
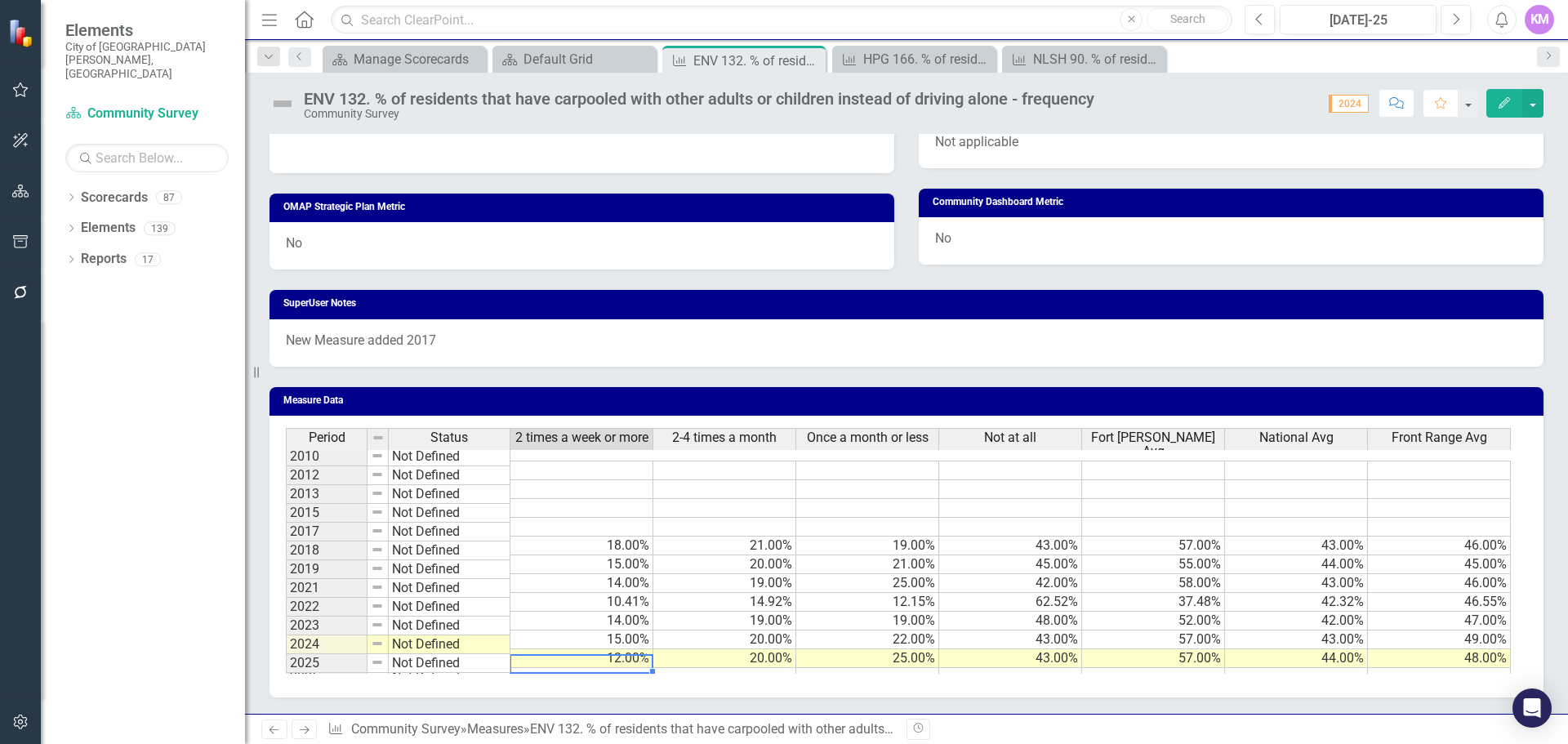
click at [613, 668] on td at bounding box center [582, 677] width 143 height 19
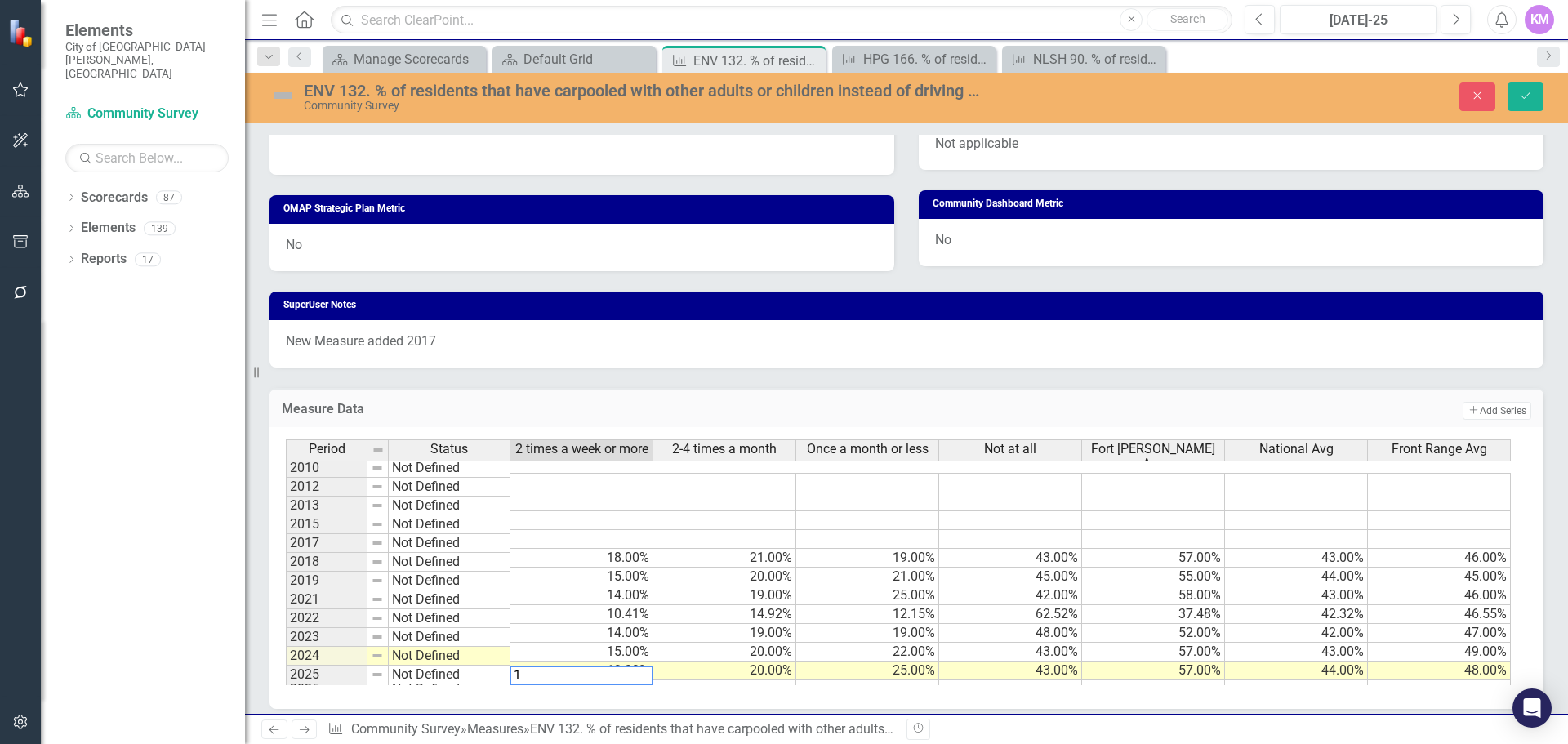
type textarea "14"
click at [765, 680] on td at bounding box center [725, 689] width 143 height 19
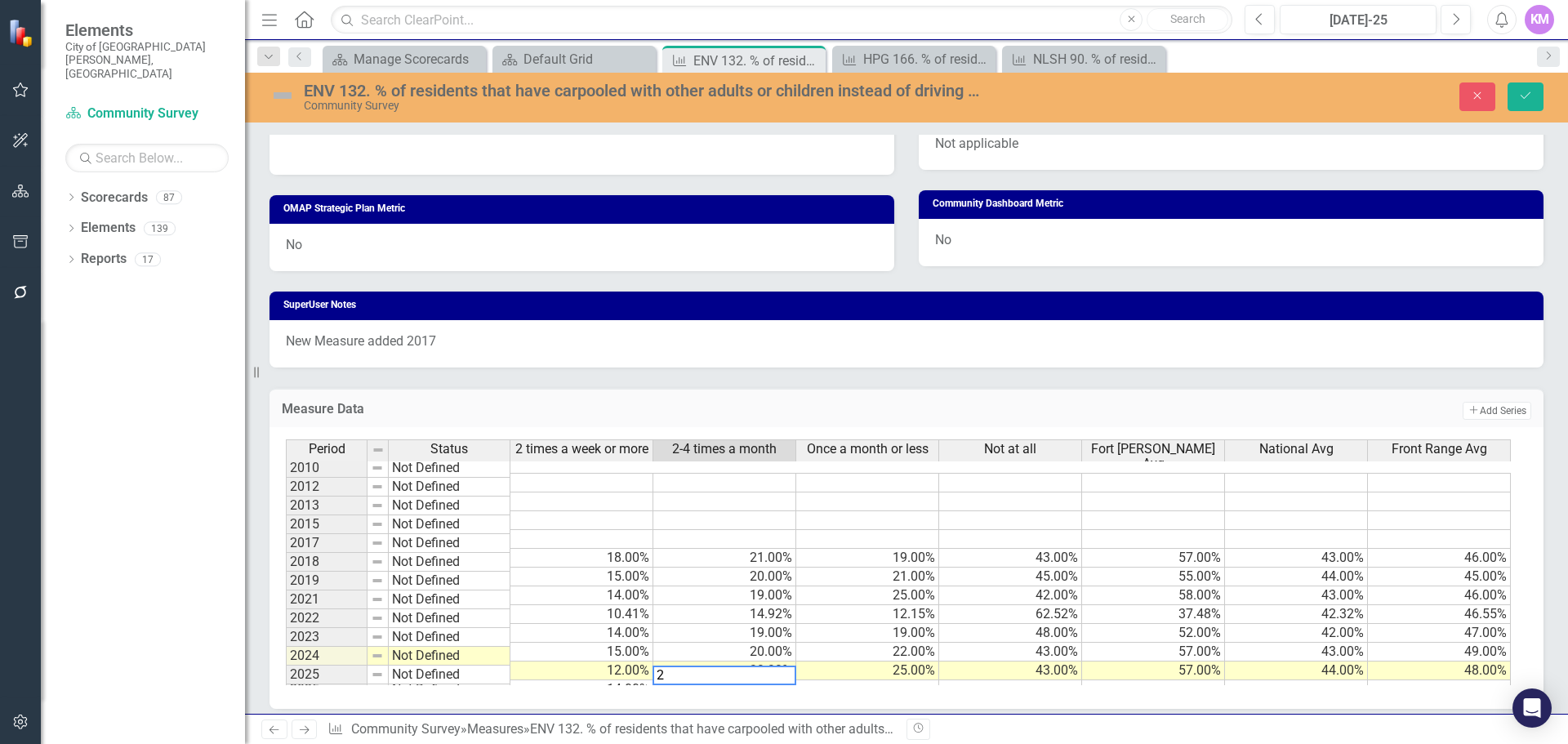
type textarea "24"
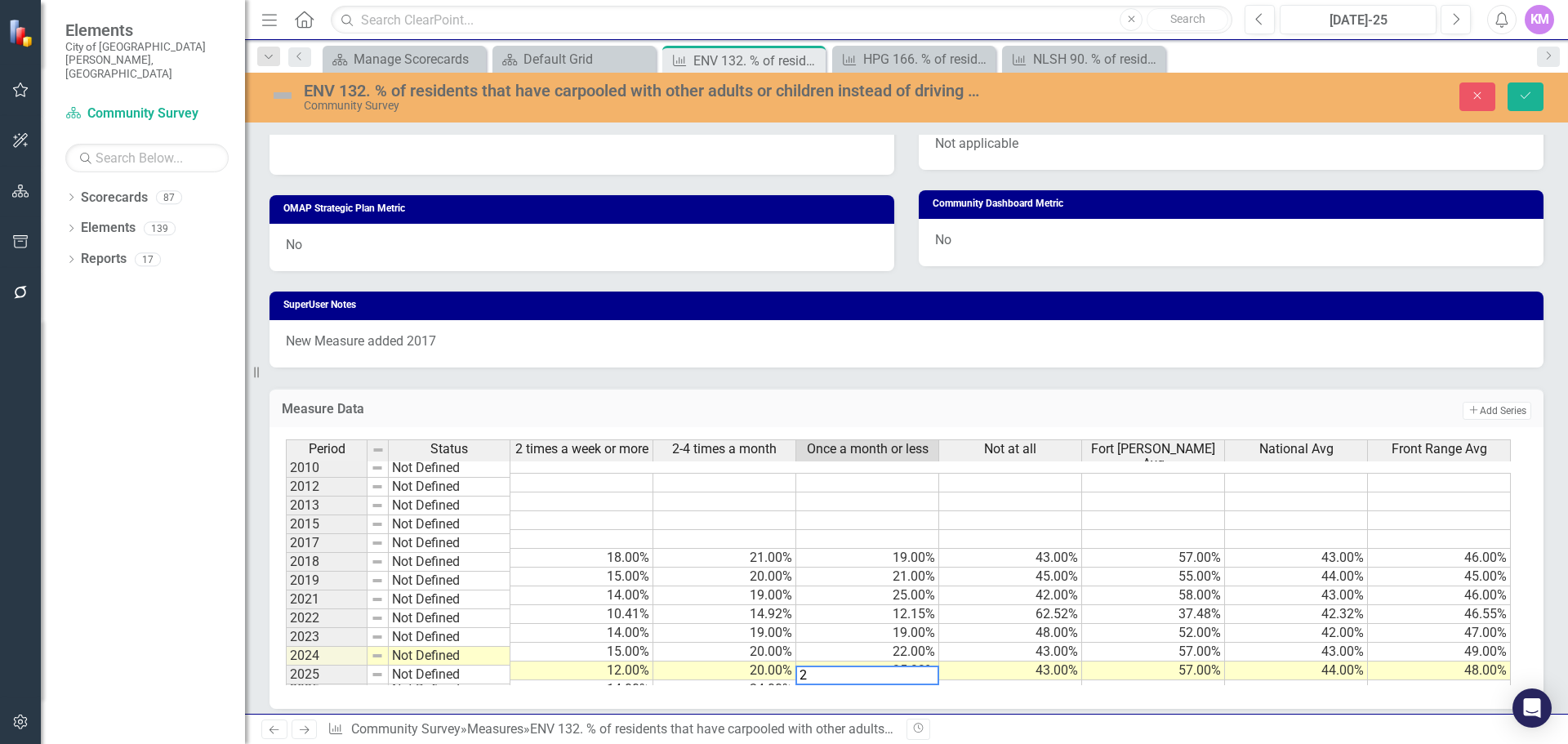
type textarea "25"
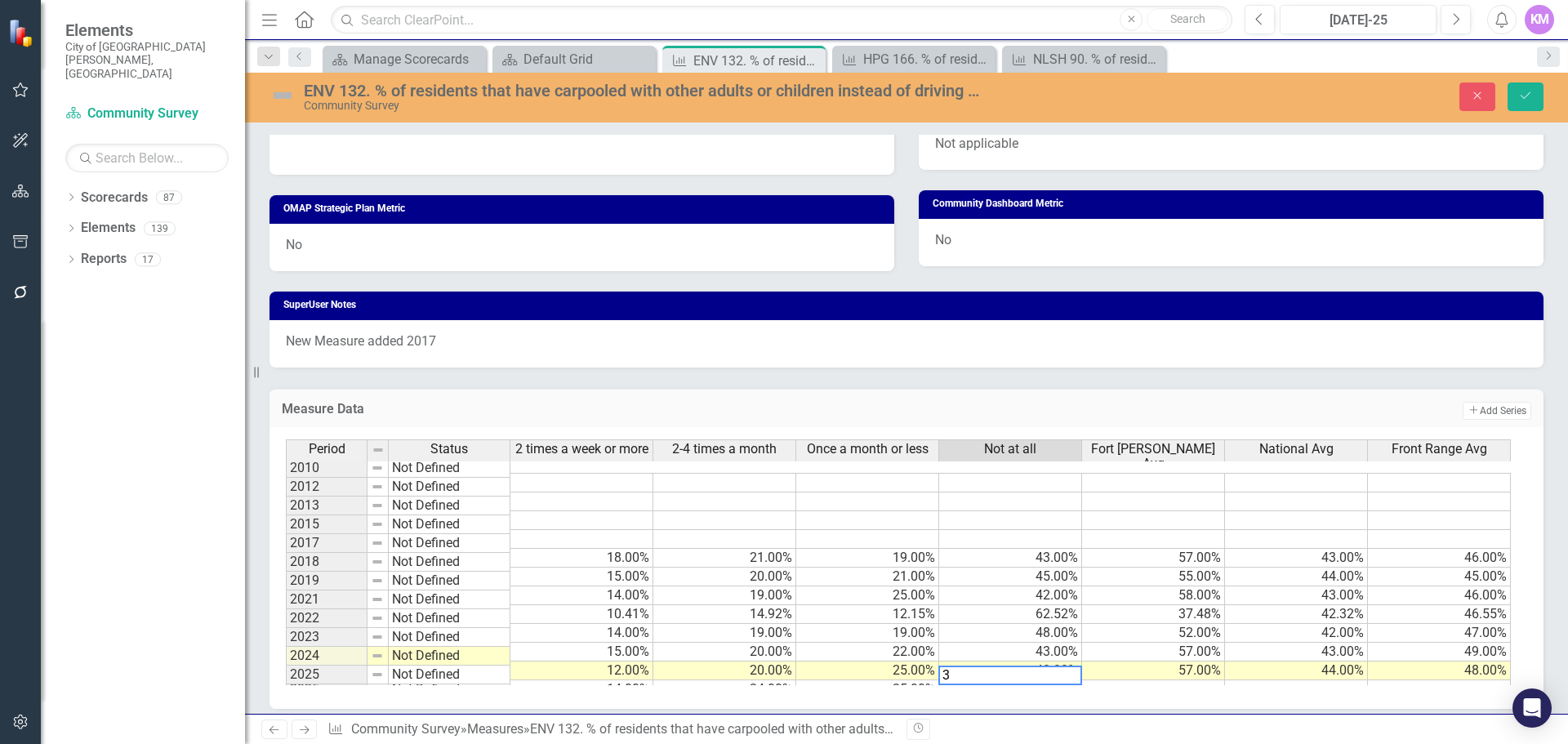
type textarea "37"
click at [1141, 680] on td at bounding box center [1154, 689] width 143 height 19
click at [1263, 680] on td at bounding box center [1297, 689] width 143 height 19
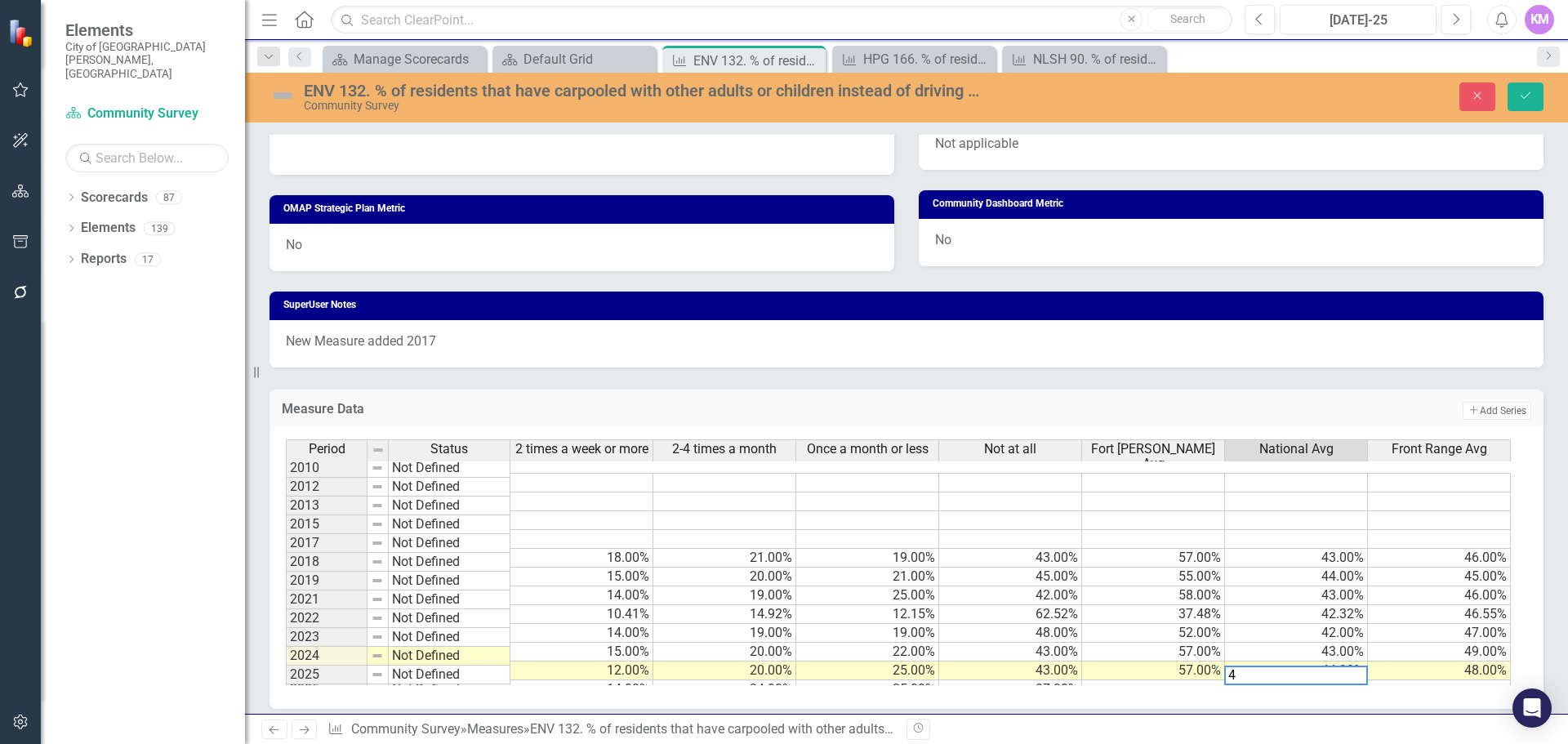
type textarea "47"
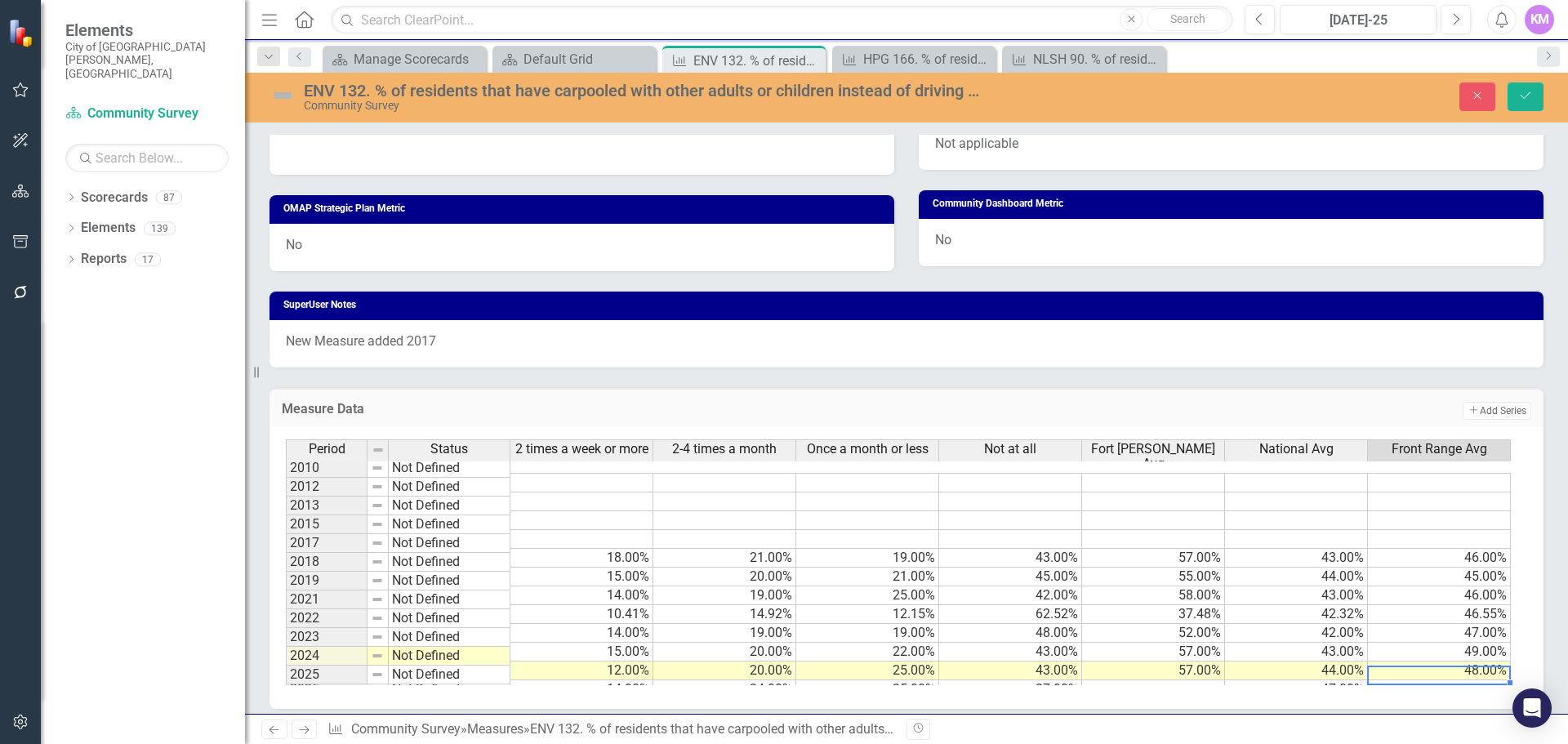
click at [1184, 680] on td at bounding box center [1154, 689] width 143 height 19
click at [1386, 643] on td "49.00%" at bounding box center [1440, 652] width 143 height 19
type textarea "49"
click at [1531, 98] on icon "Save" at bounding box center [1526, 96] width 15 height 12
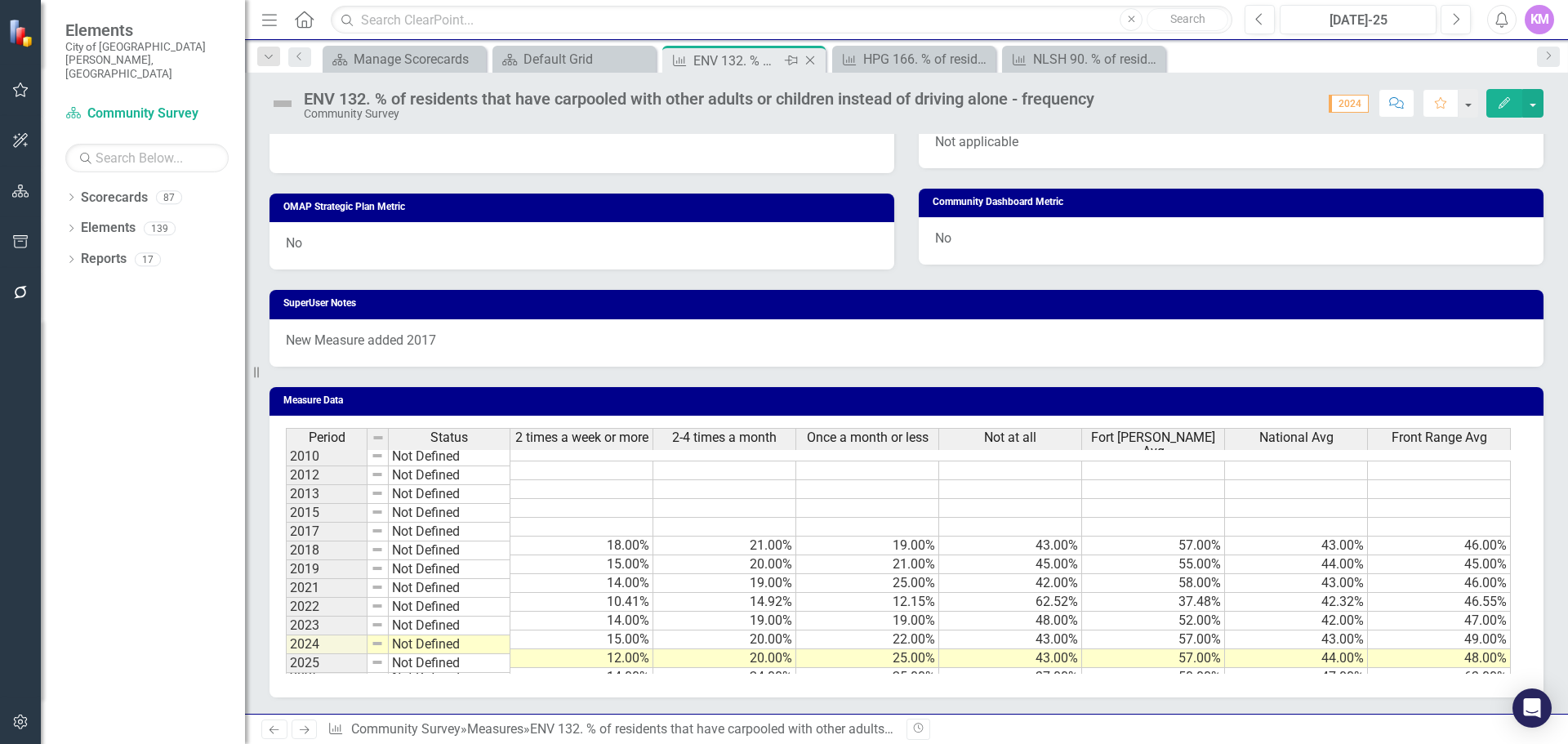
click at [802, 57] on icon "Close" at bounding box center [811, 61] width 17 height 13
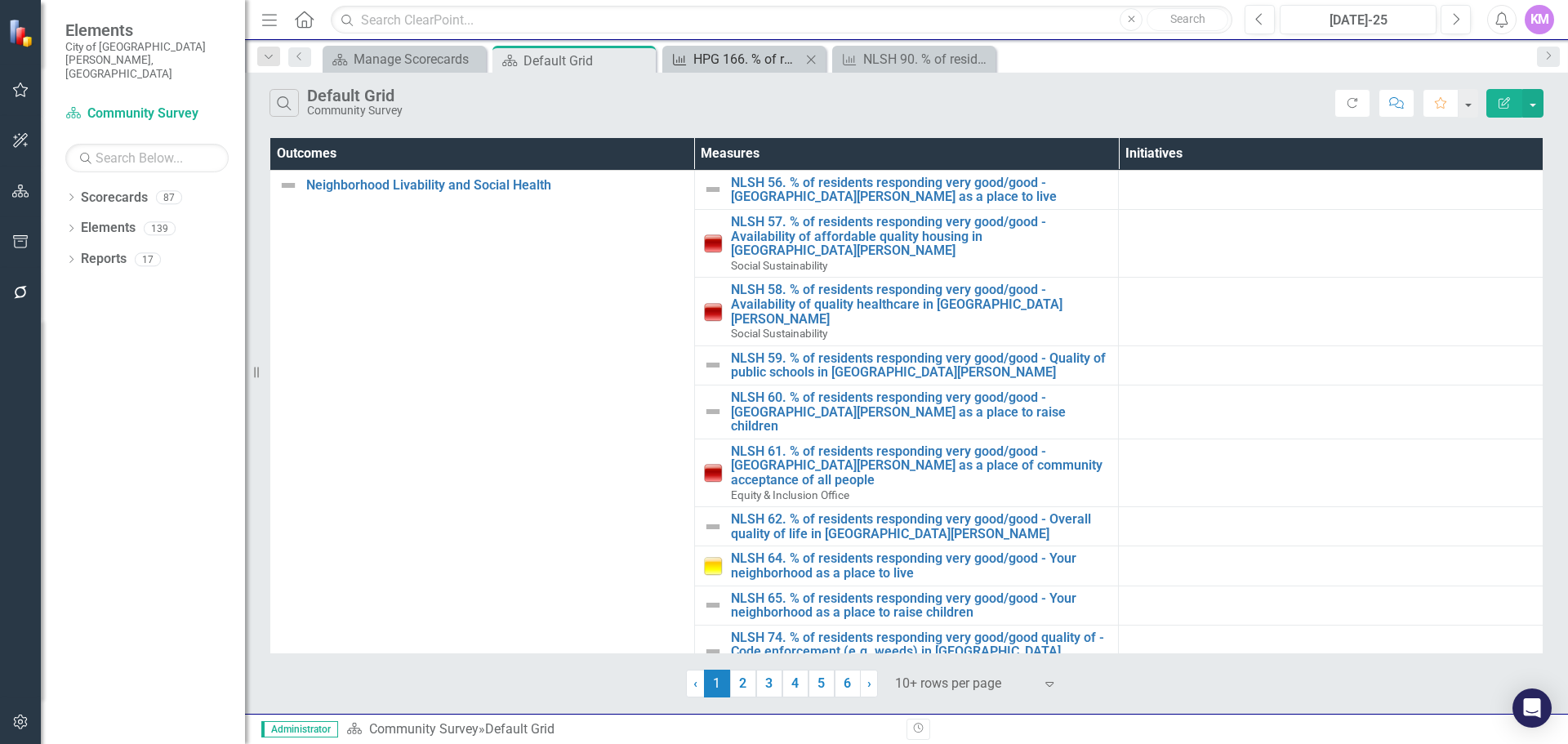
click at [741, 62] on div "HPG 166. % of residents that have volunteered your time to some group/activity …" at bounding box center [747, 59] width 108 height 21
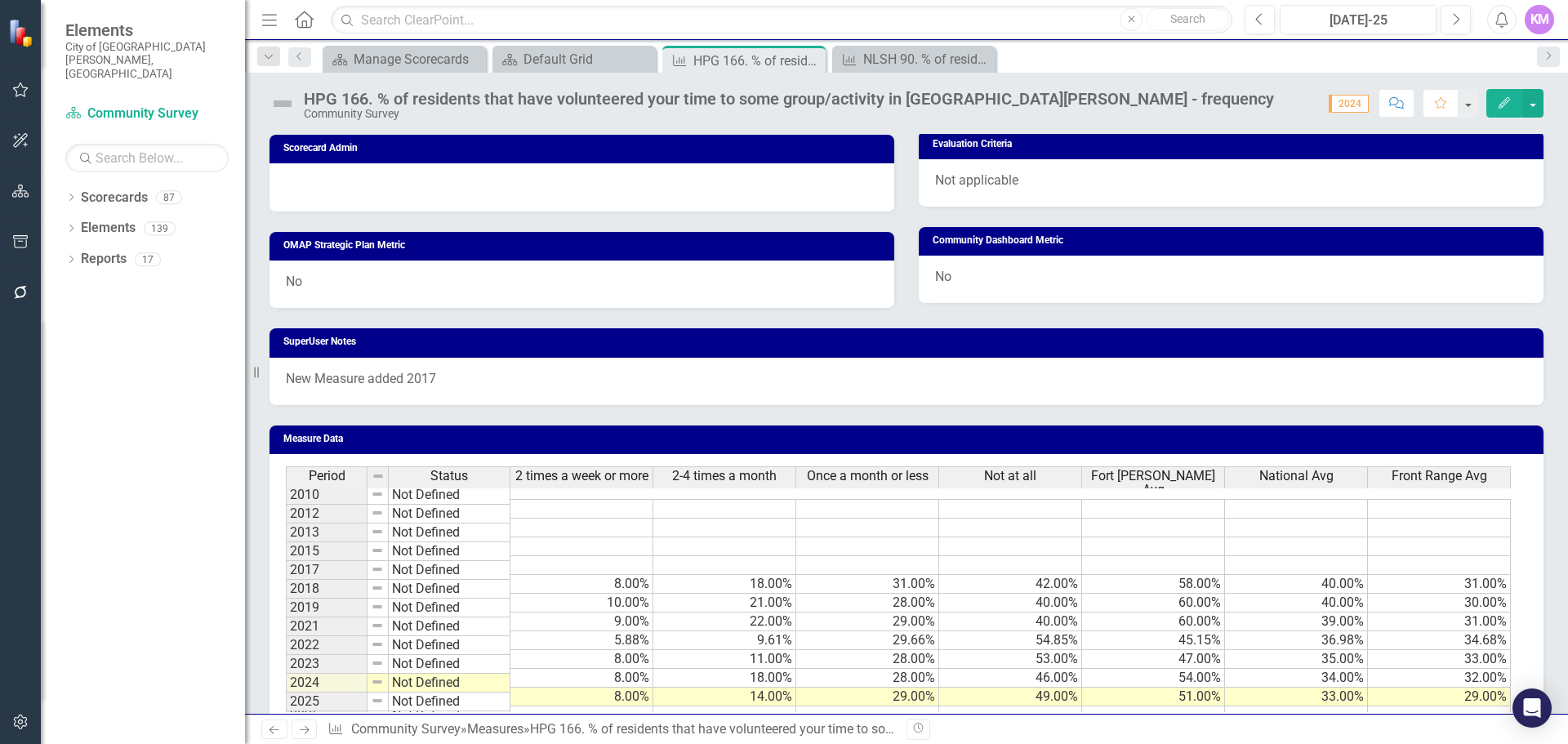
scroll to position [820, 0]
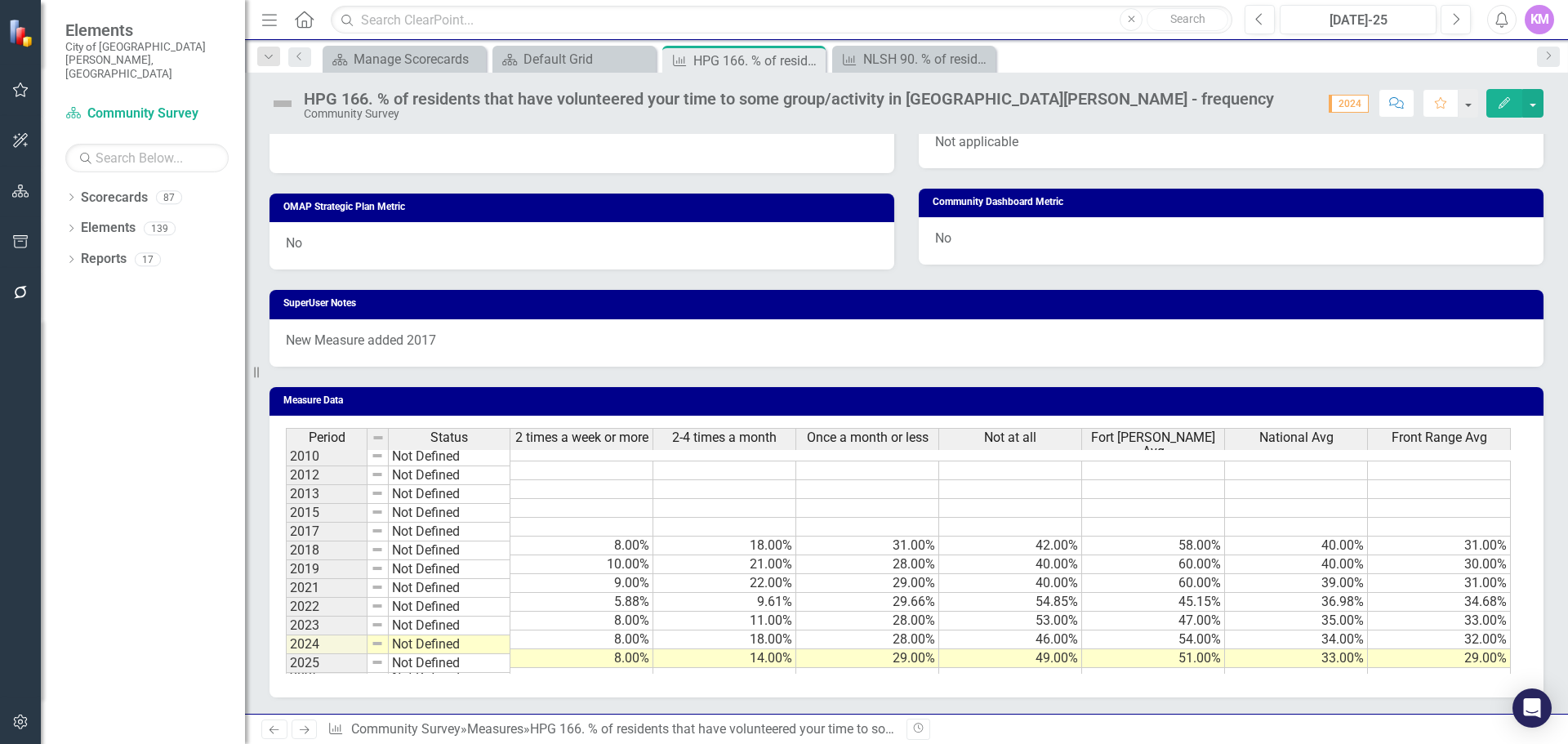
click at [624, 669] on td at bounding box center [582, 677] width 143 height 19
type textarea "9"
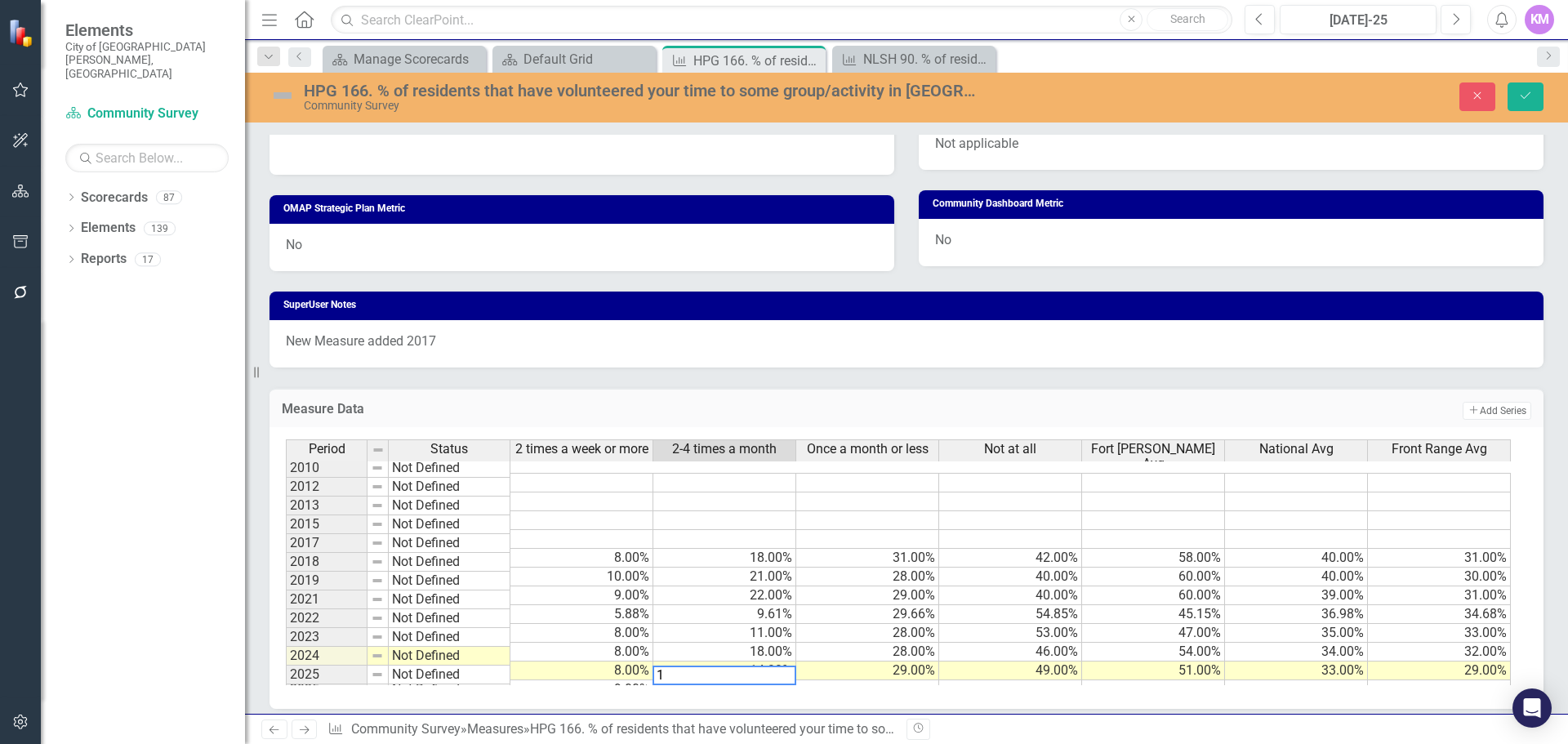
type textarea "18"
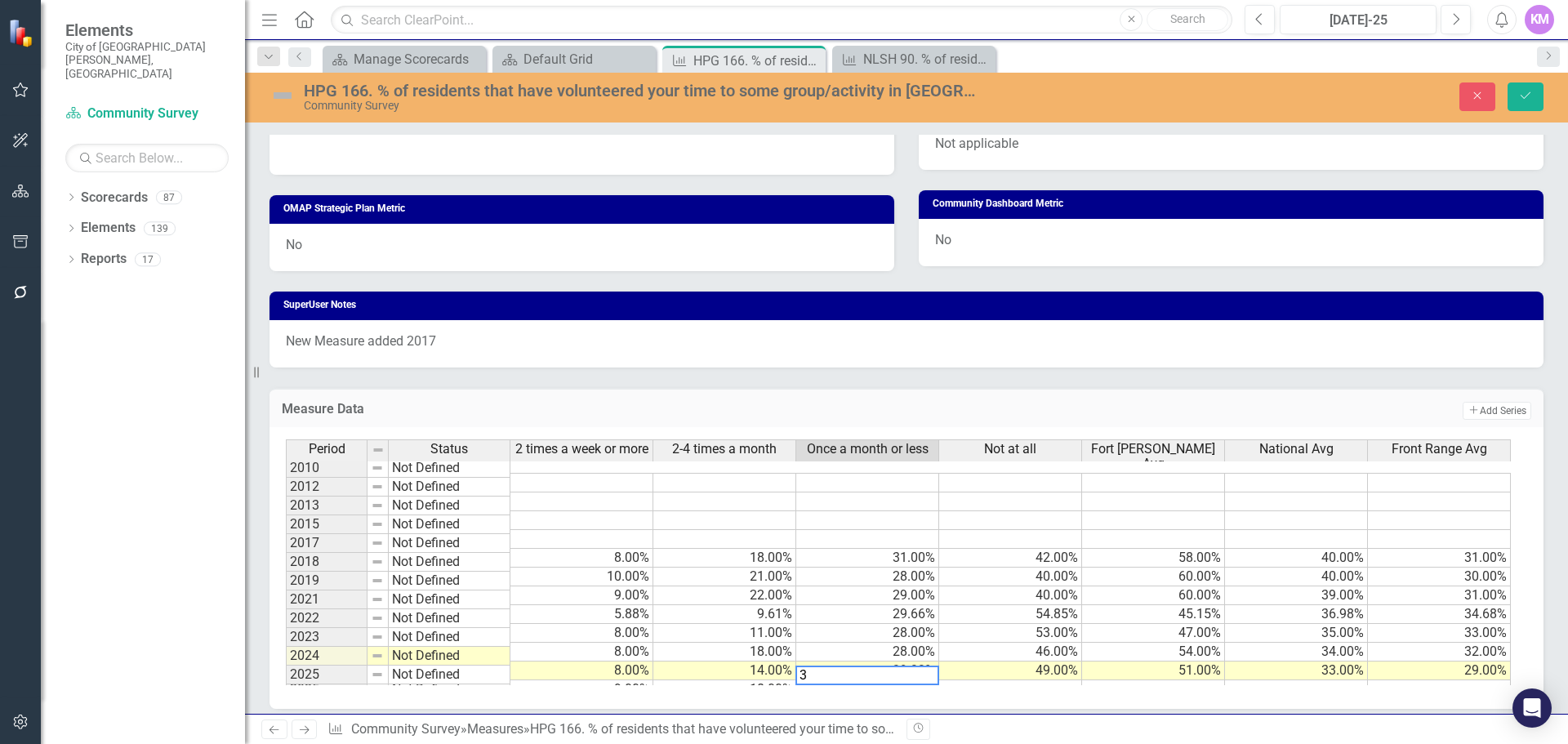
type textarea "31"
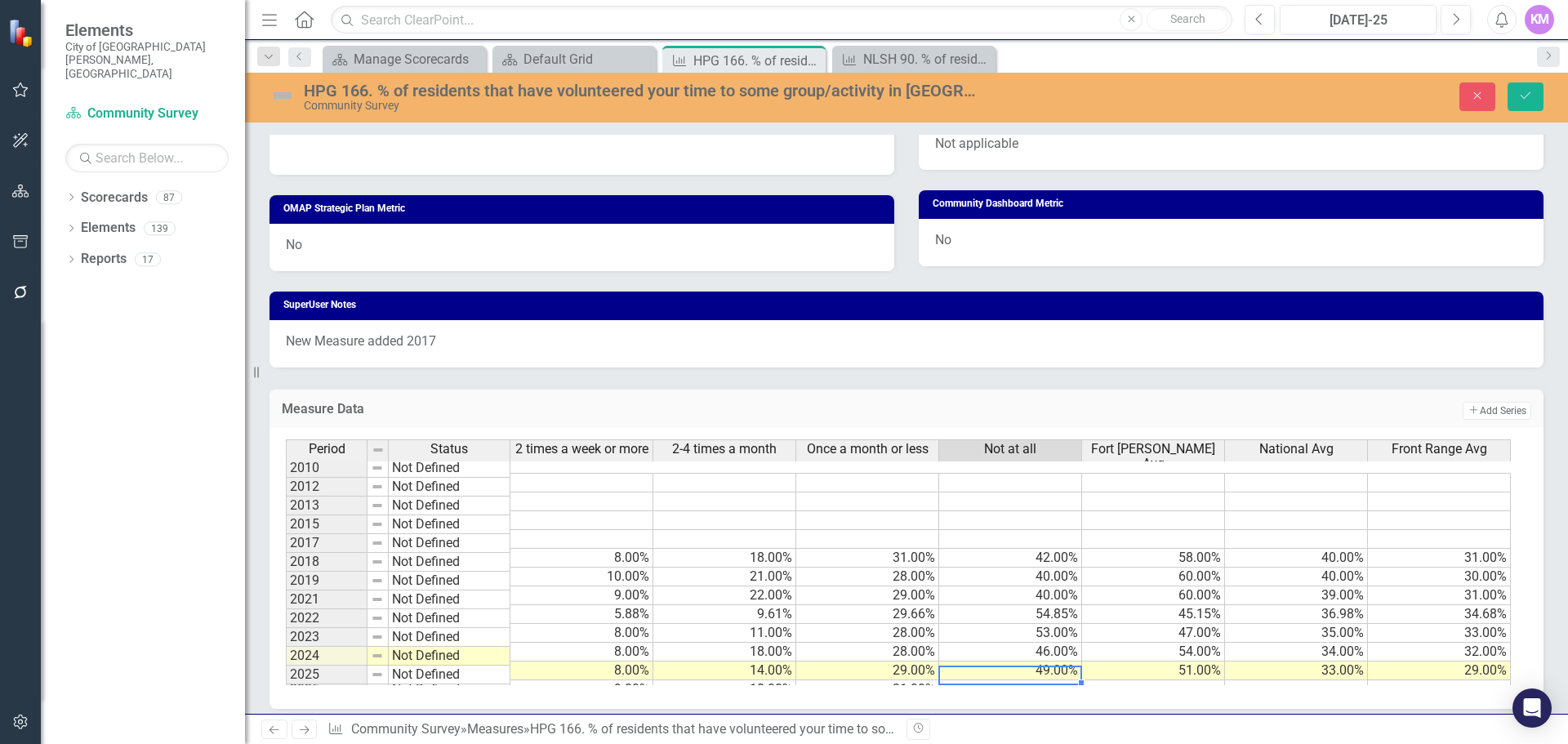
click at [1050, 663] on td "49.00%" at bounding box center [1011, 671] width 143 height 19
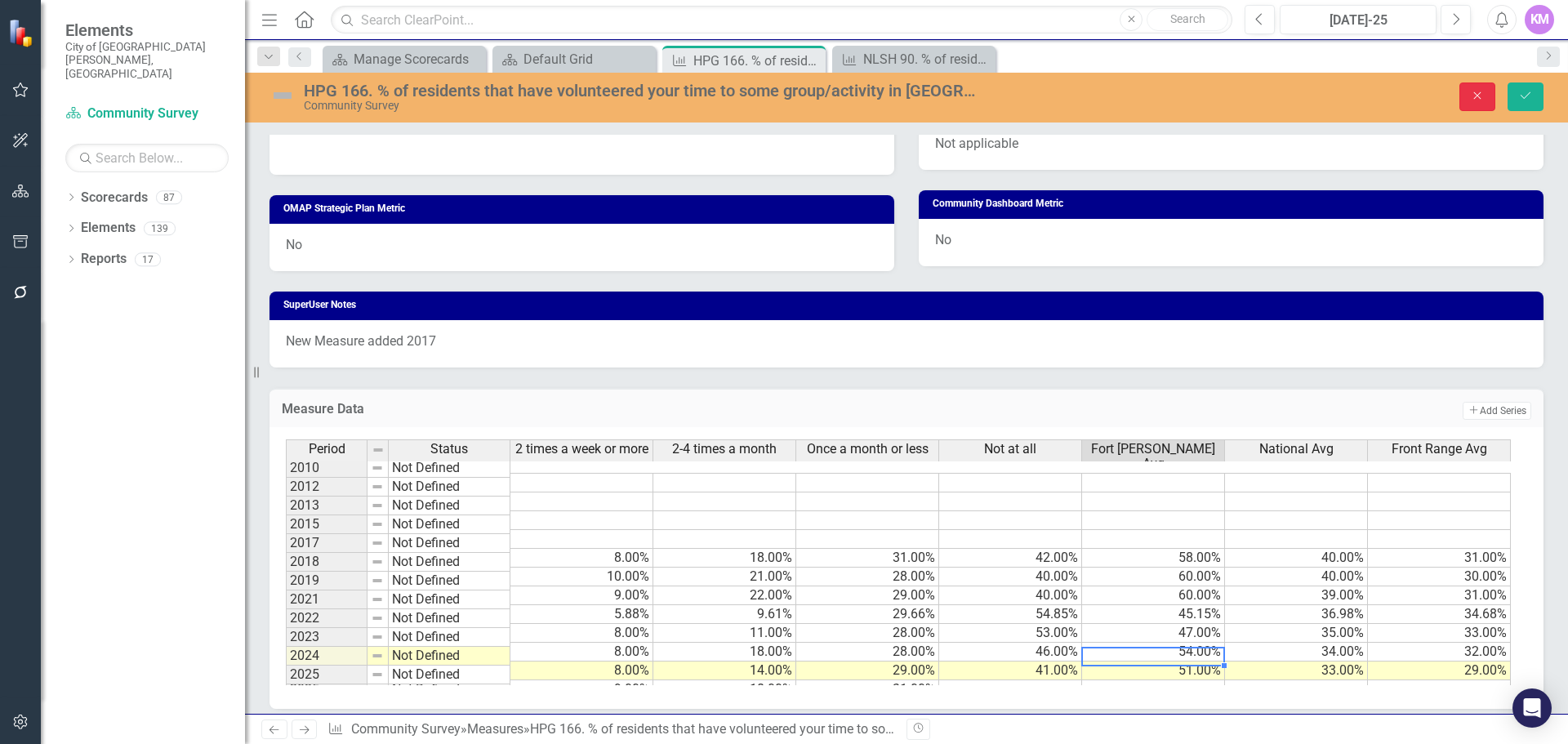
click at [1472, 101] on icon "Close" at bounding box center [1477, 96] width 15 height 12
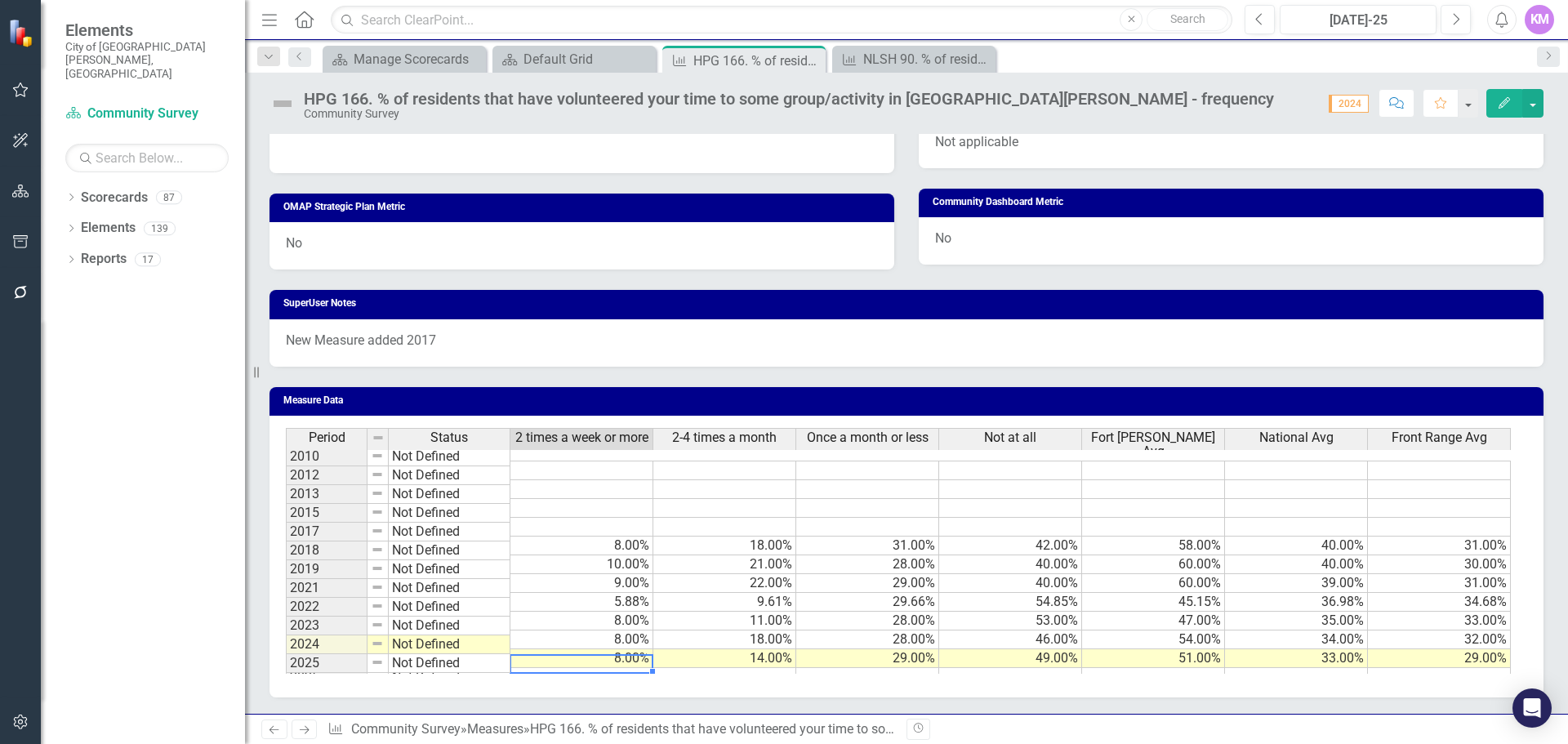
click at [613, 668] on td at bounding box center [582, 677] width 143 height 19
type textarea "9"
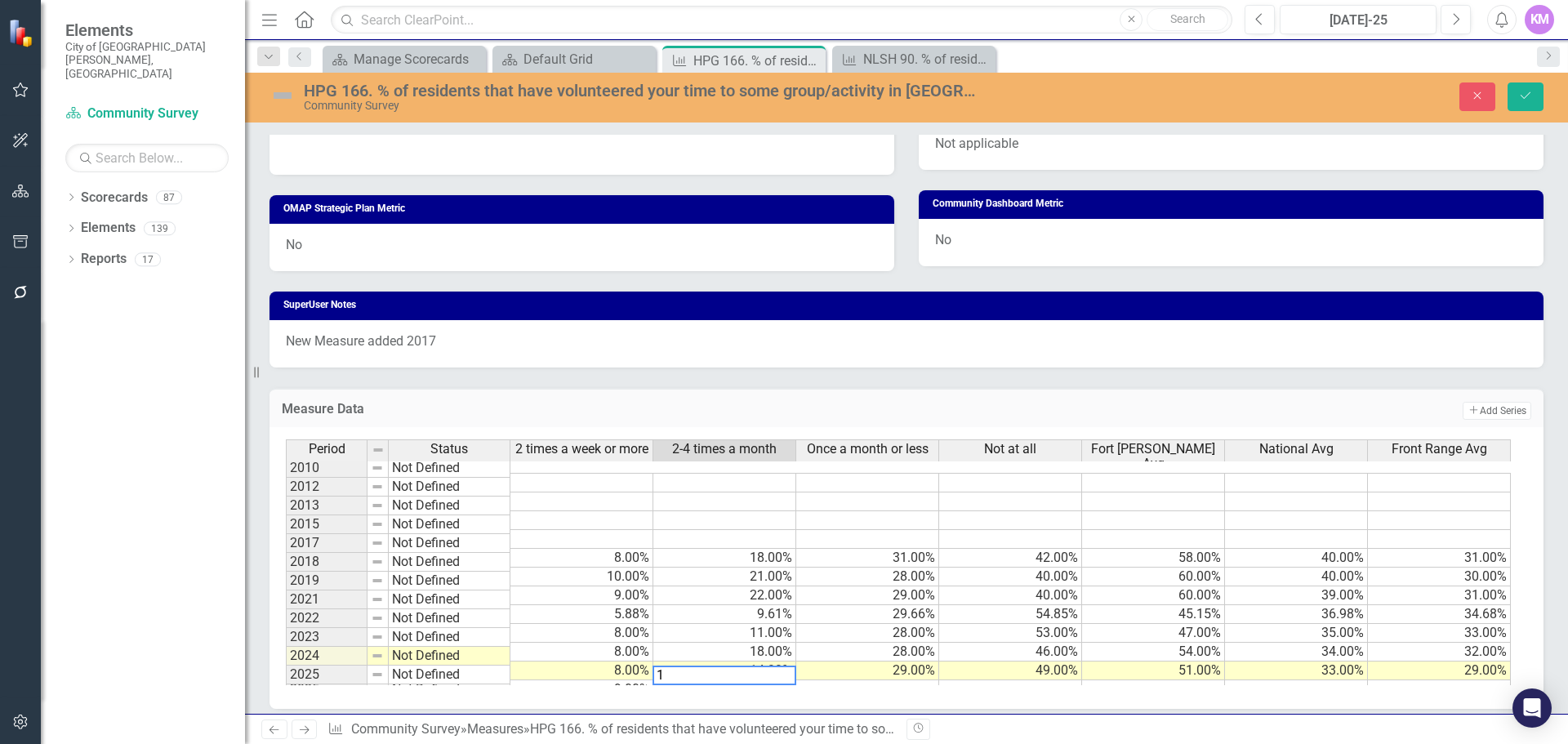
type textarea "18"
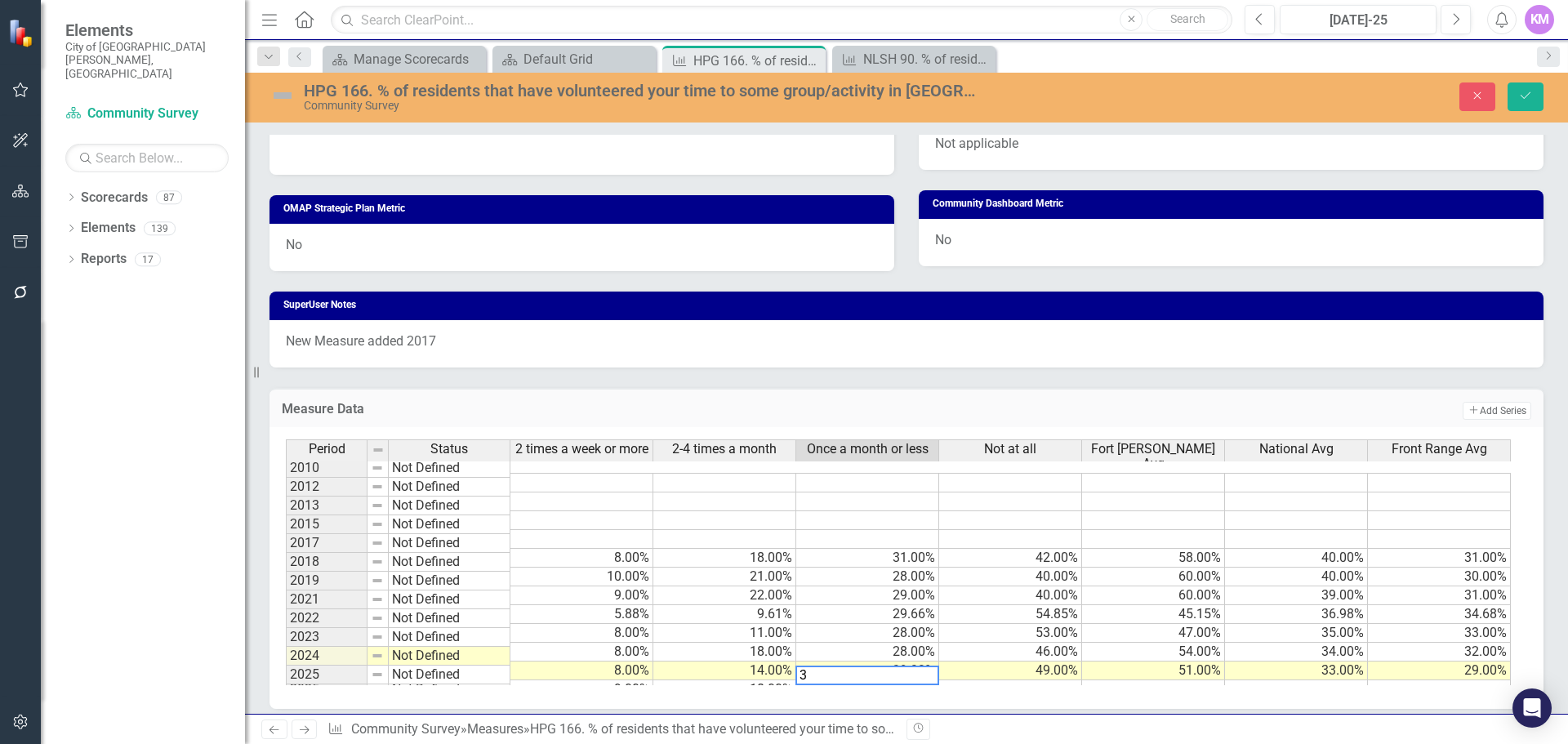
type textarea "31"
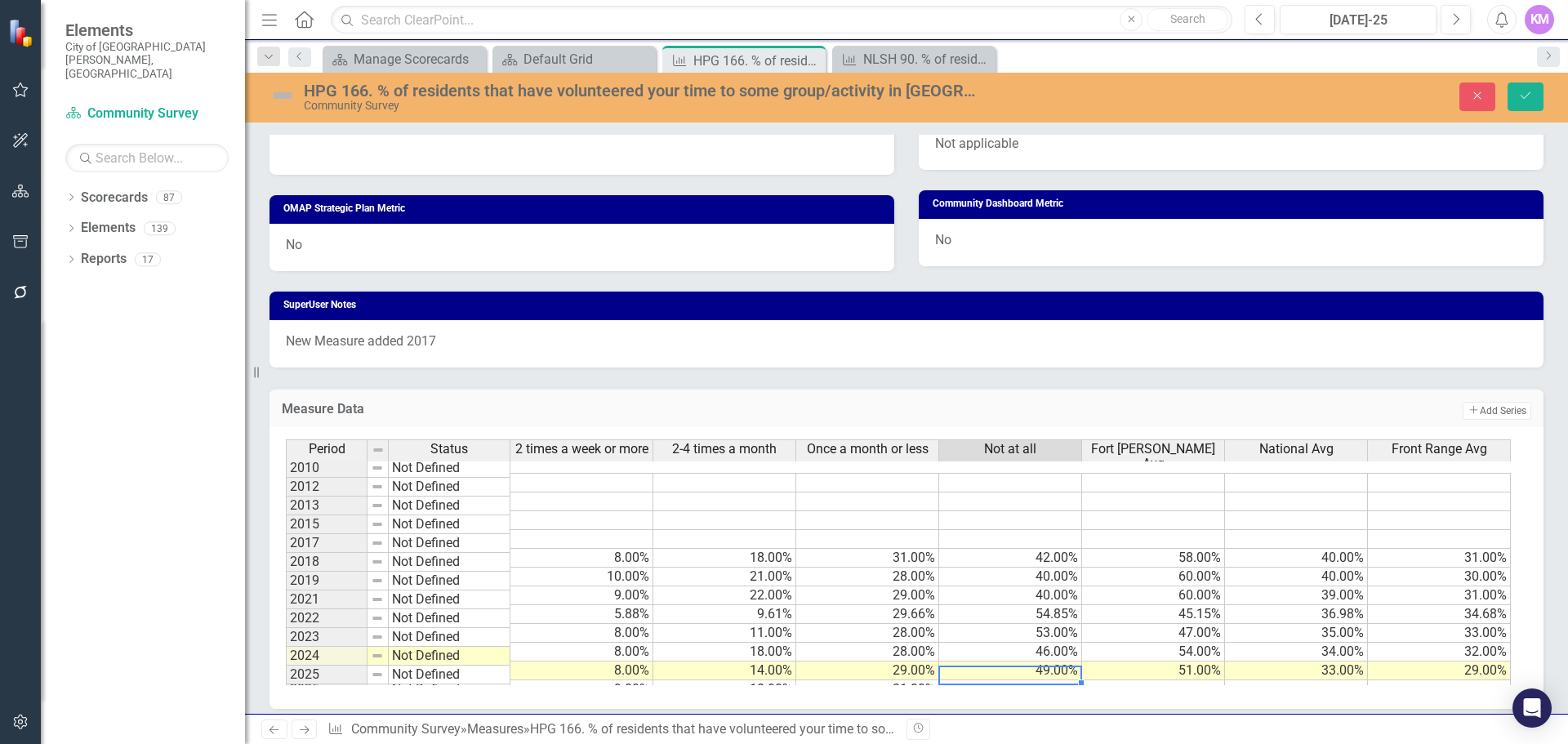
click at [1009, 680] on td at bounding box center [1011, 689] width 143 height 19
type textarea "41"
click at [1314, 680] on td at bounding box center [1297, 689] width 143 height 19
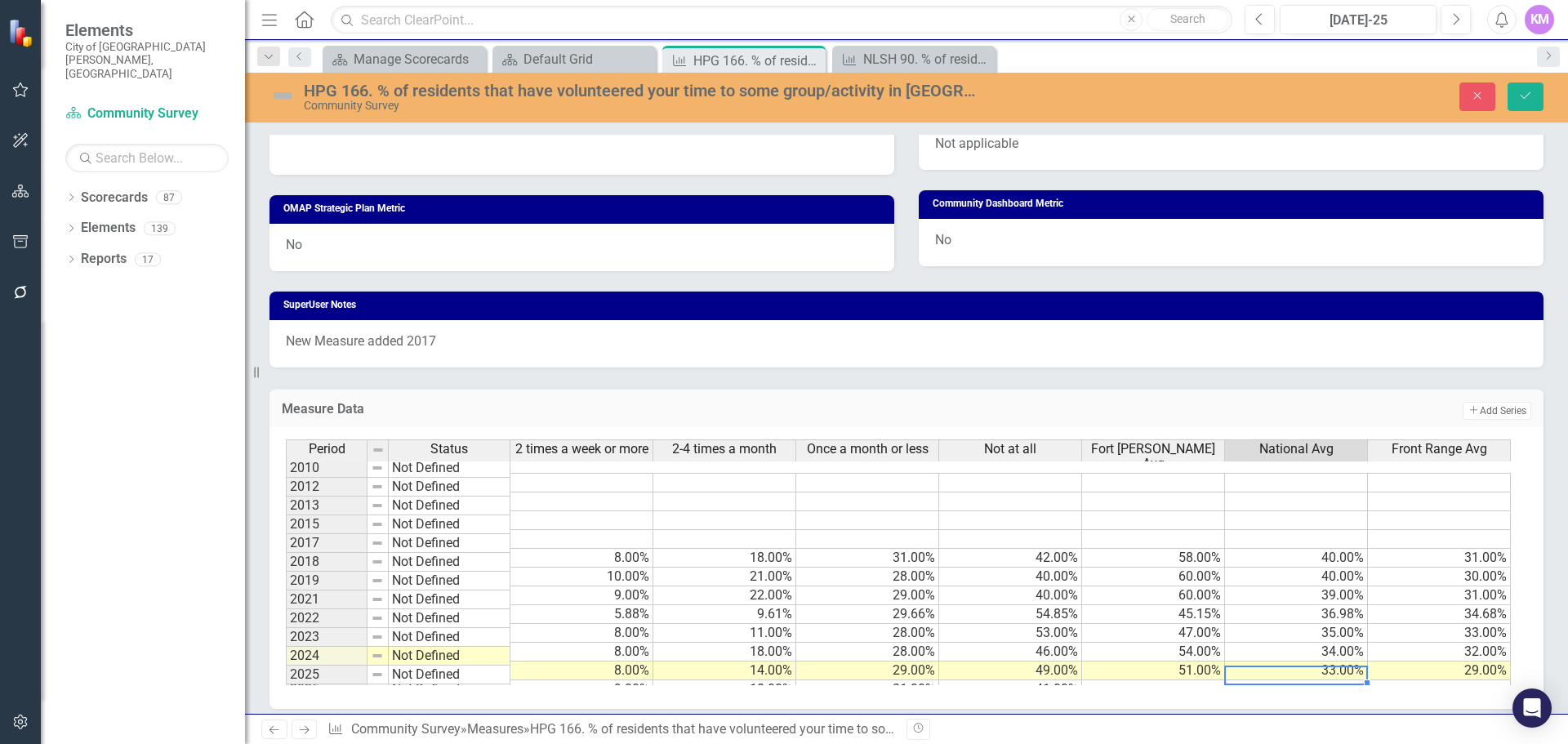
click at [1314, 680] on td at bounding box center [1297, 689] width 143 height 19
type textarea "33"
click at [1128, 680] on td at bounding box center [1154, 689] width 143 height 19
click at [1183, 680] on td at bounding box center [1154, 689] width 143 height 19
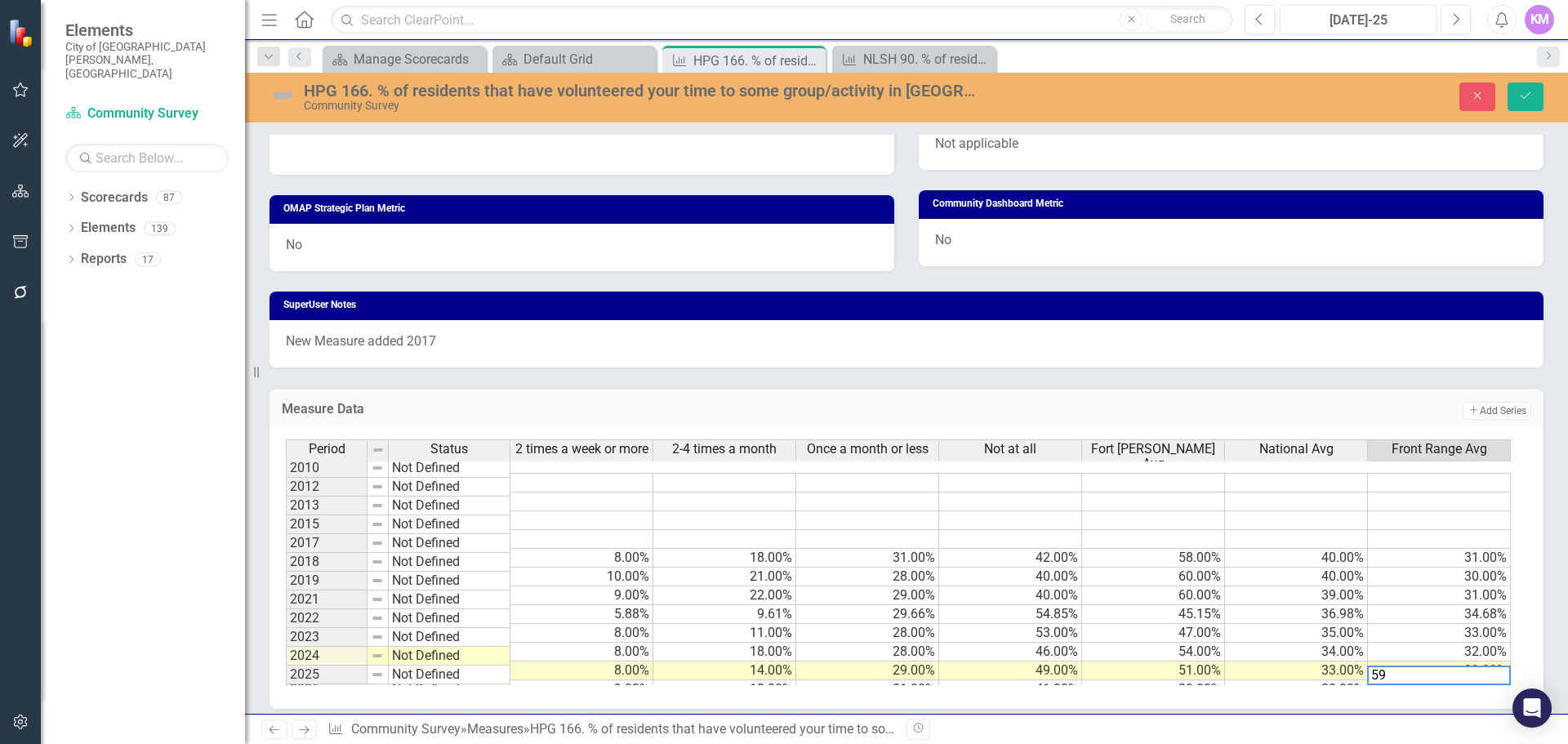
type textarea "59"
click at [1528, 100] on icon "Save" at bounding box center [1526, 96] width 15 height 12
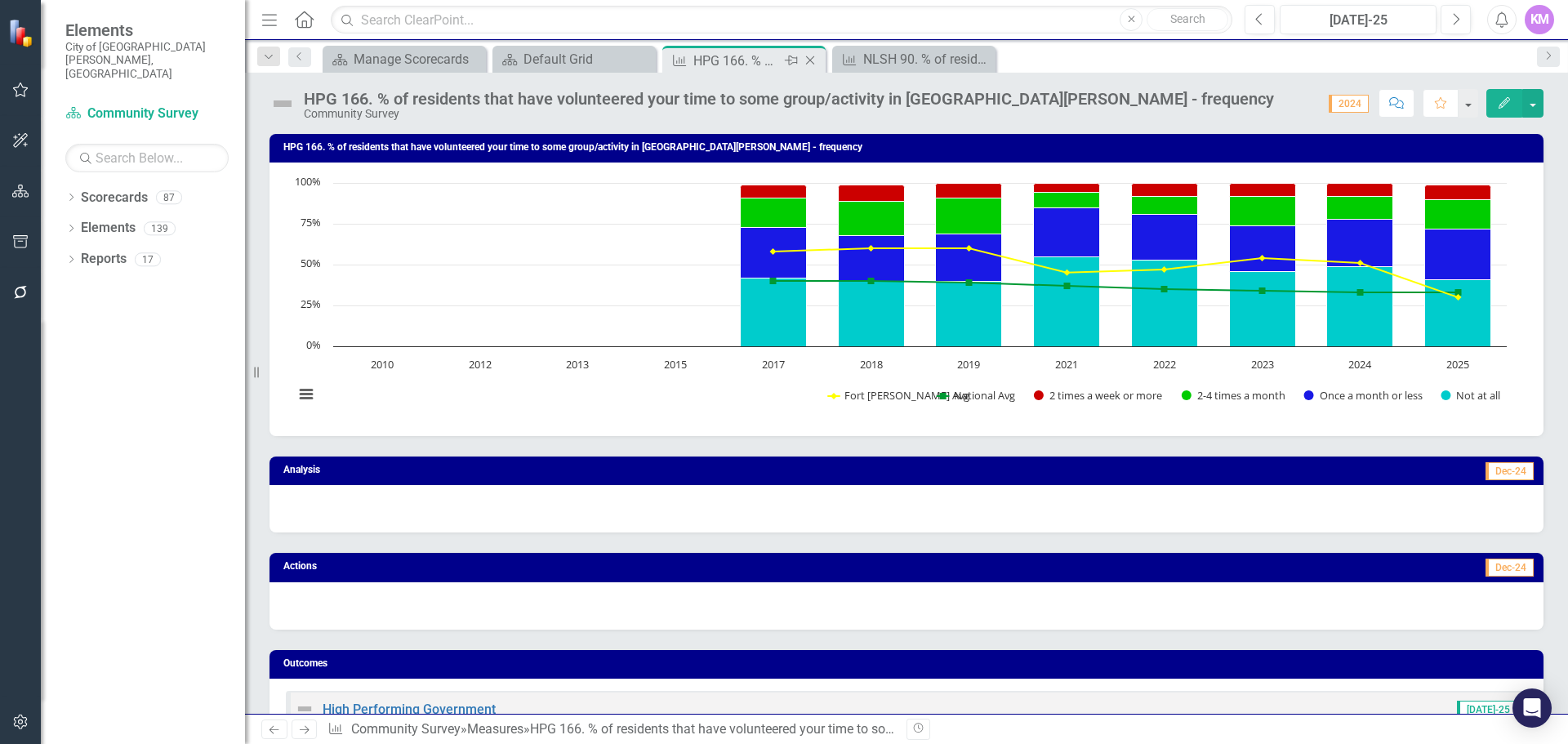
click at [814, 61] on icon "Close" at bounding box center [811, 61] width 17 height 13
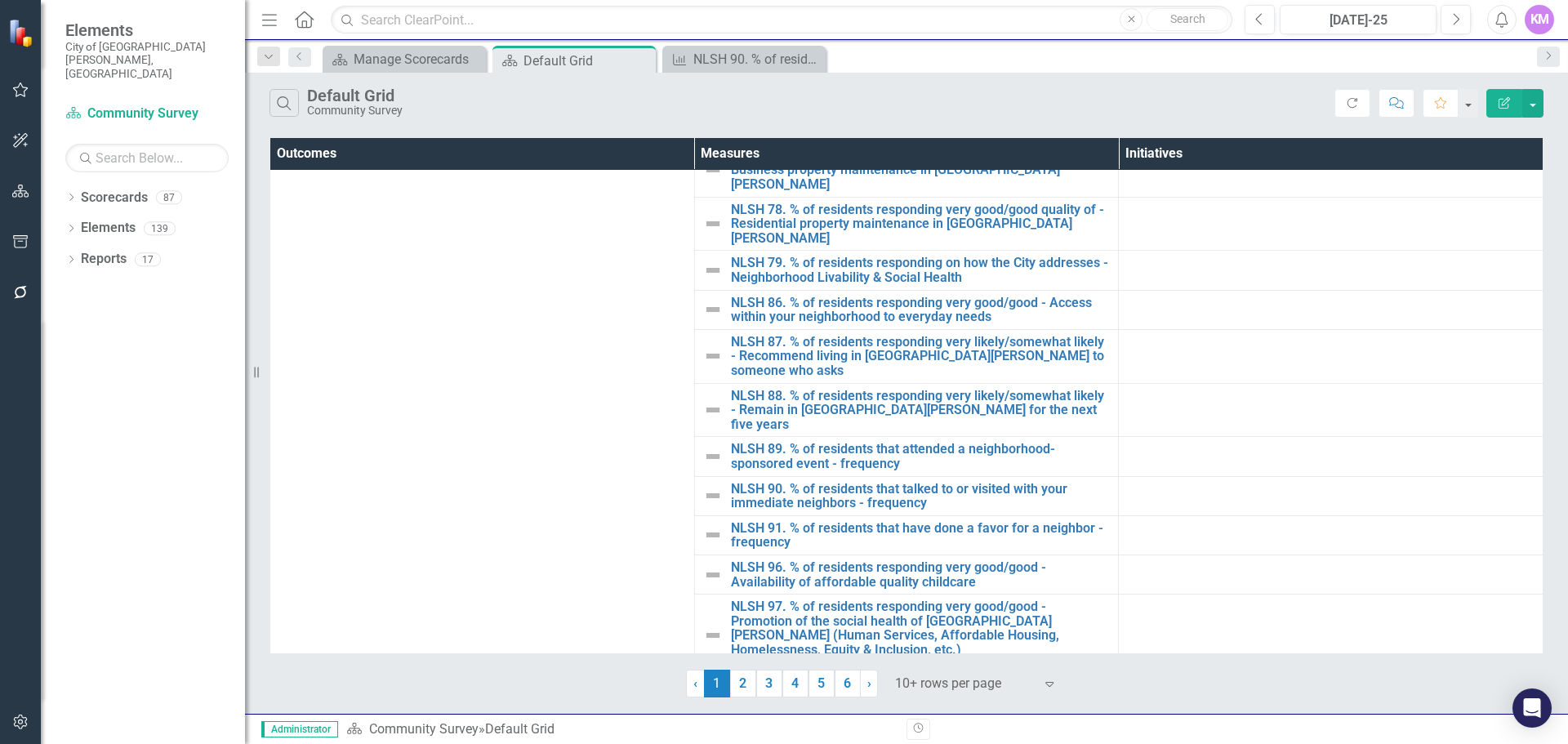
scroll to position [644, 0]
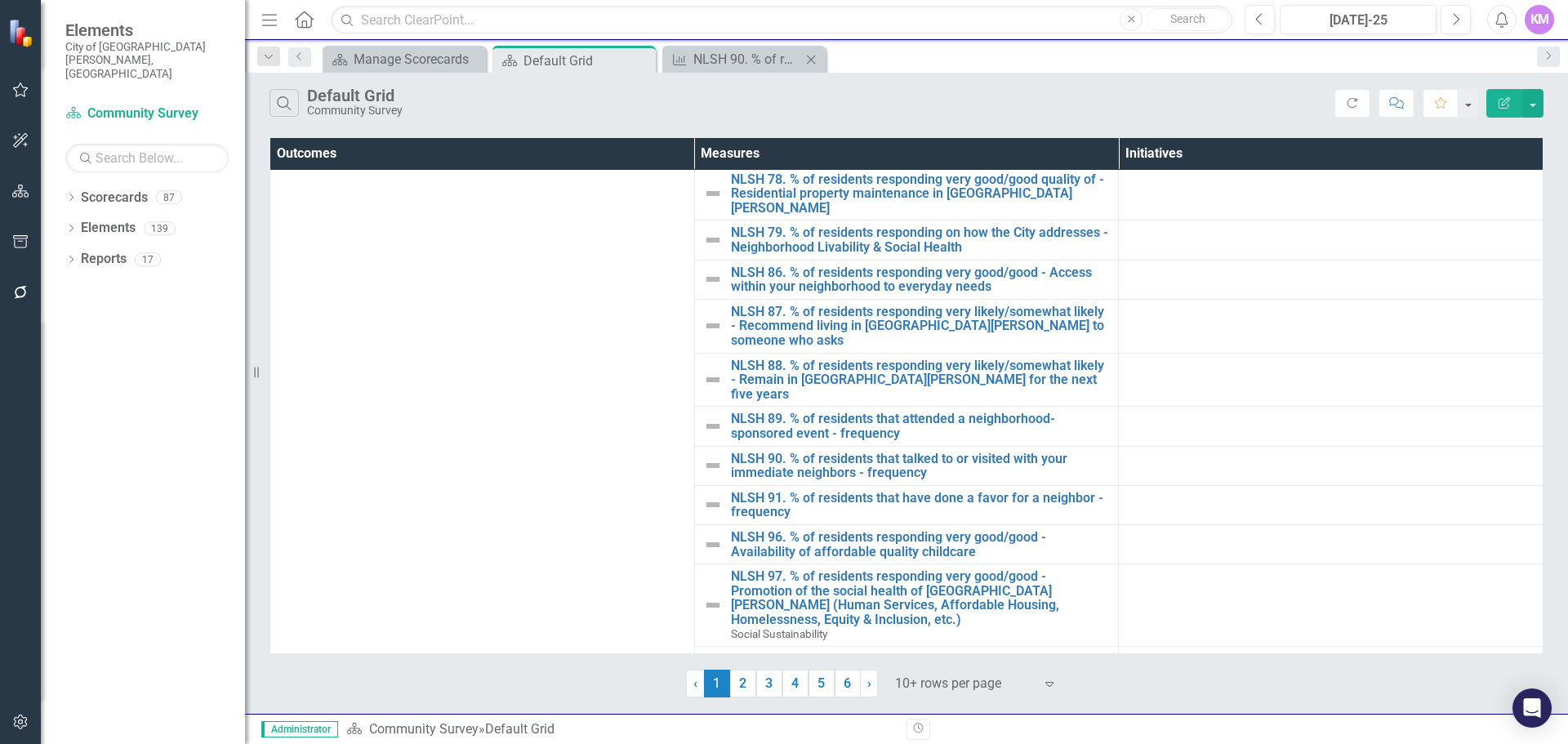
click at [749, 47] on div "Measure NLSH 90. % of residents that talked to or visited with your immediate n…" at bounding box center [744, 59] width 163 height 27
click at [742, 51] on div "NLSH 90. % of residents that talked to or visited with your immediate neighbors…" at bounding box center [747, 59] width 108 height 21
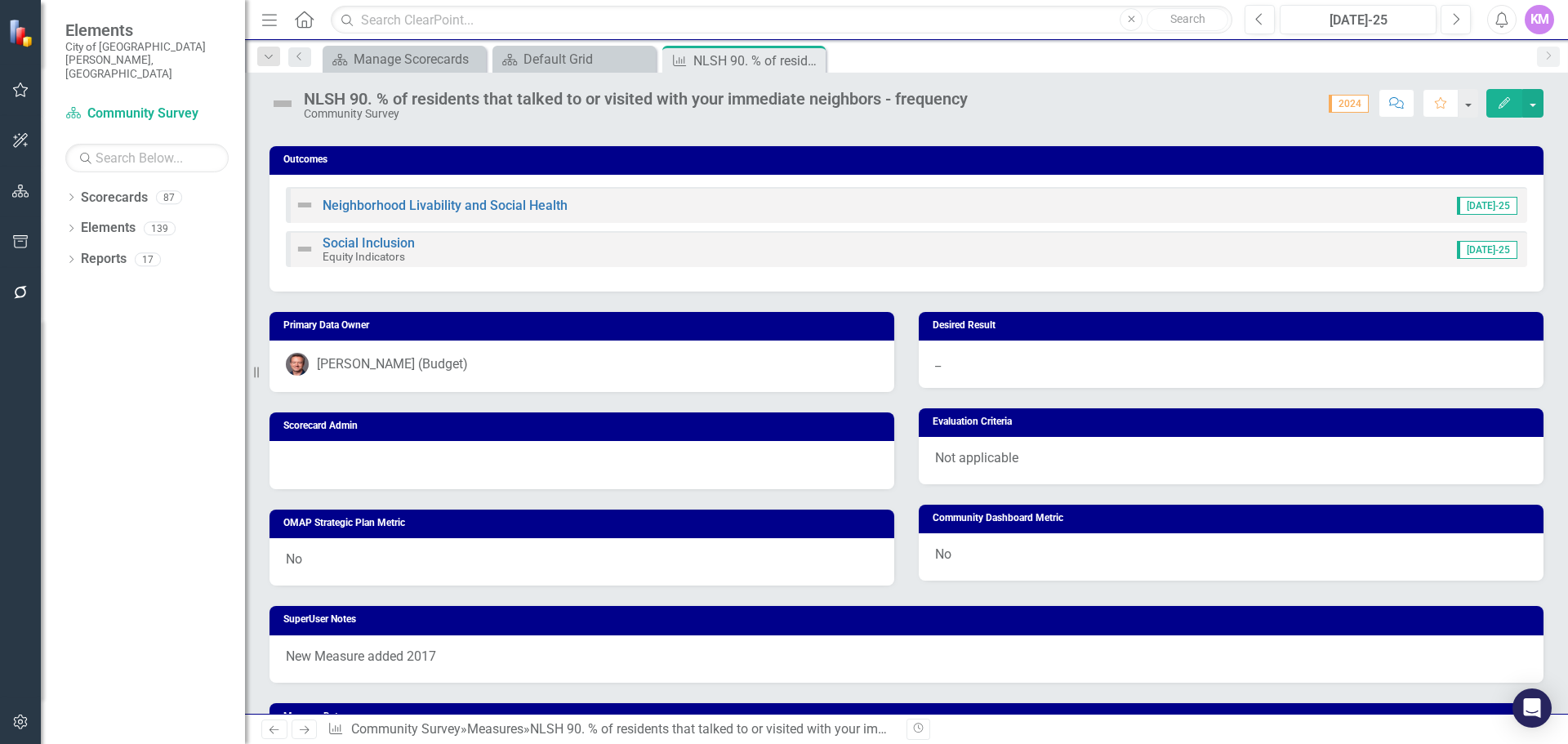
scroll to position [820, 0]
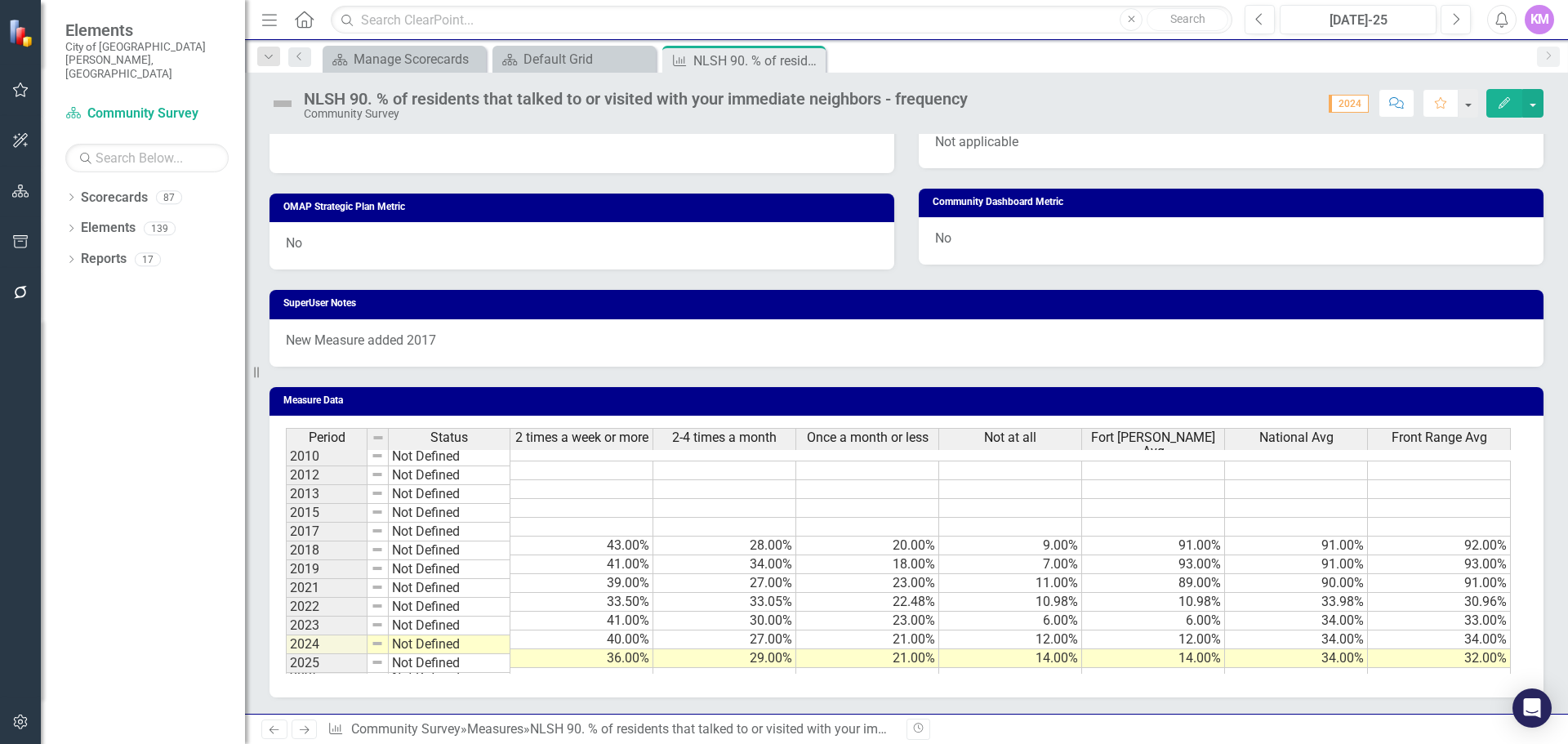
click at [628, 668] on td at bounding box center [582, 677] width 143 height 19
type textarea "37"
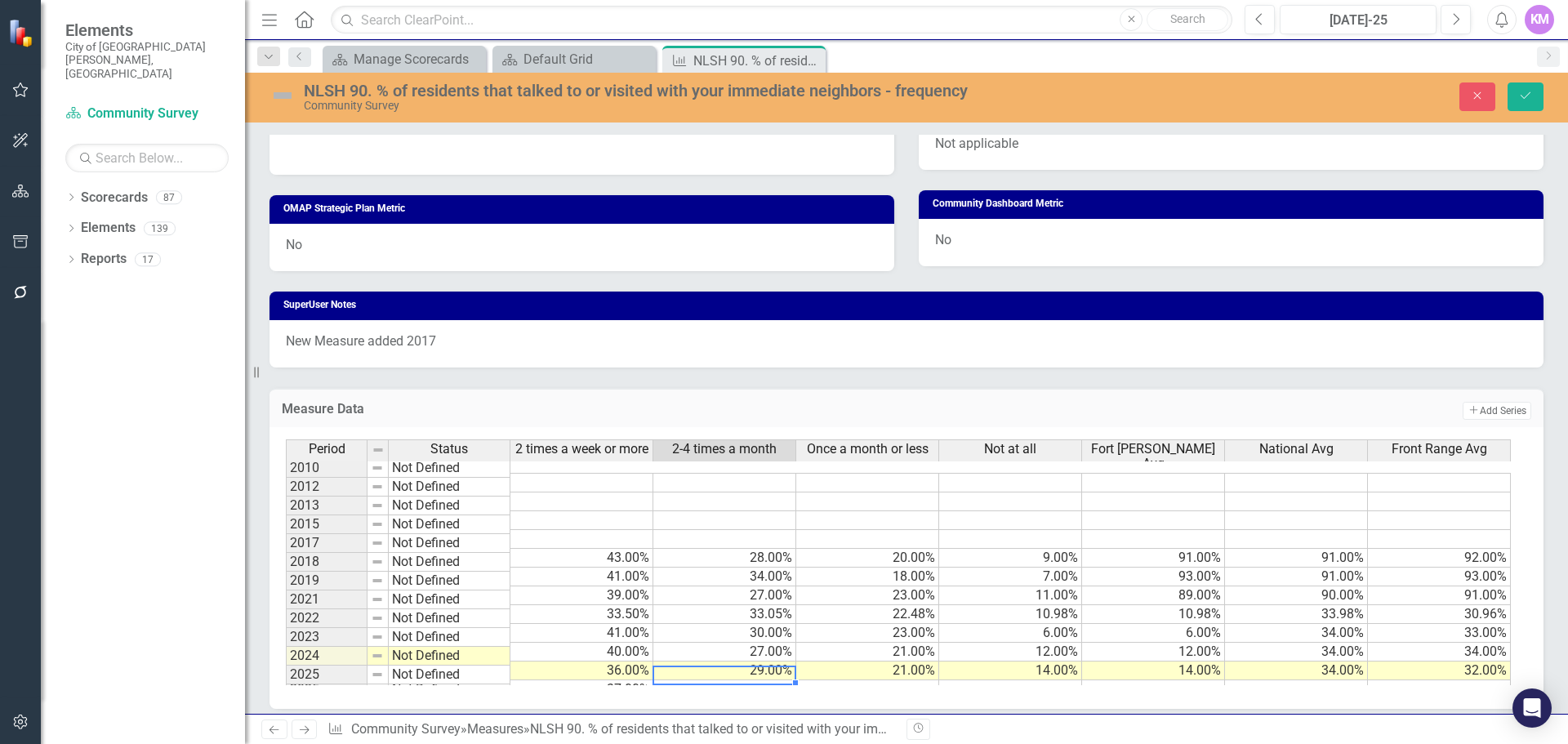
type textarea "31"
type textarea "22"
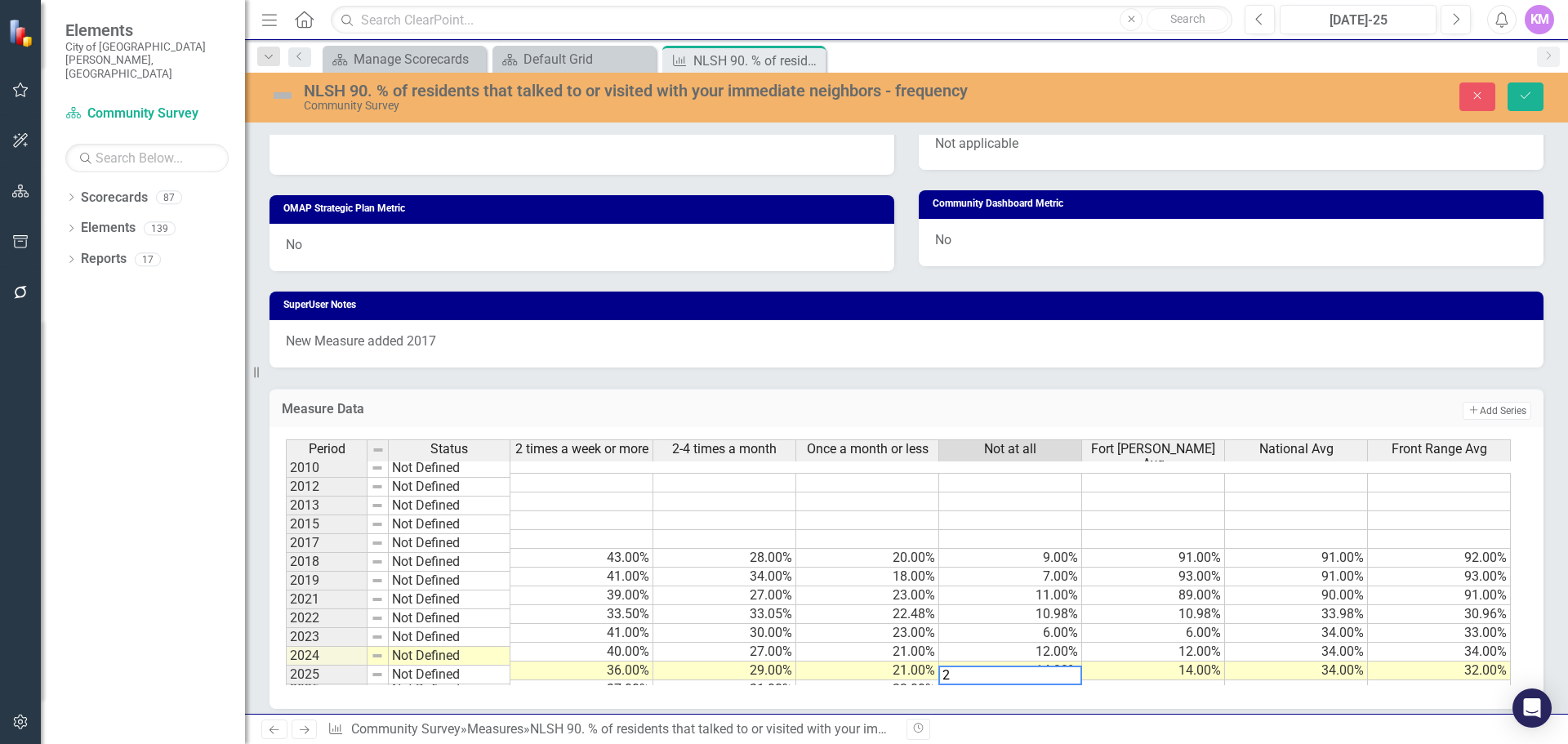
type textarea "20"
type textarea "10"
click at [1309, 680] on td at bounding box center [1297, 689] width 143 height 19
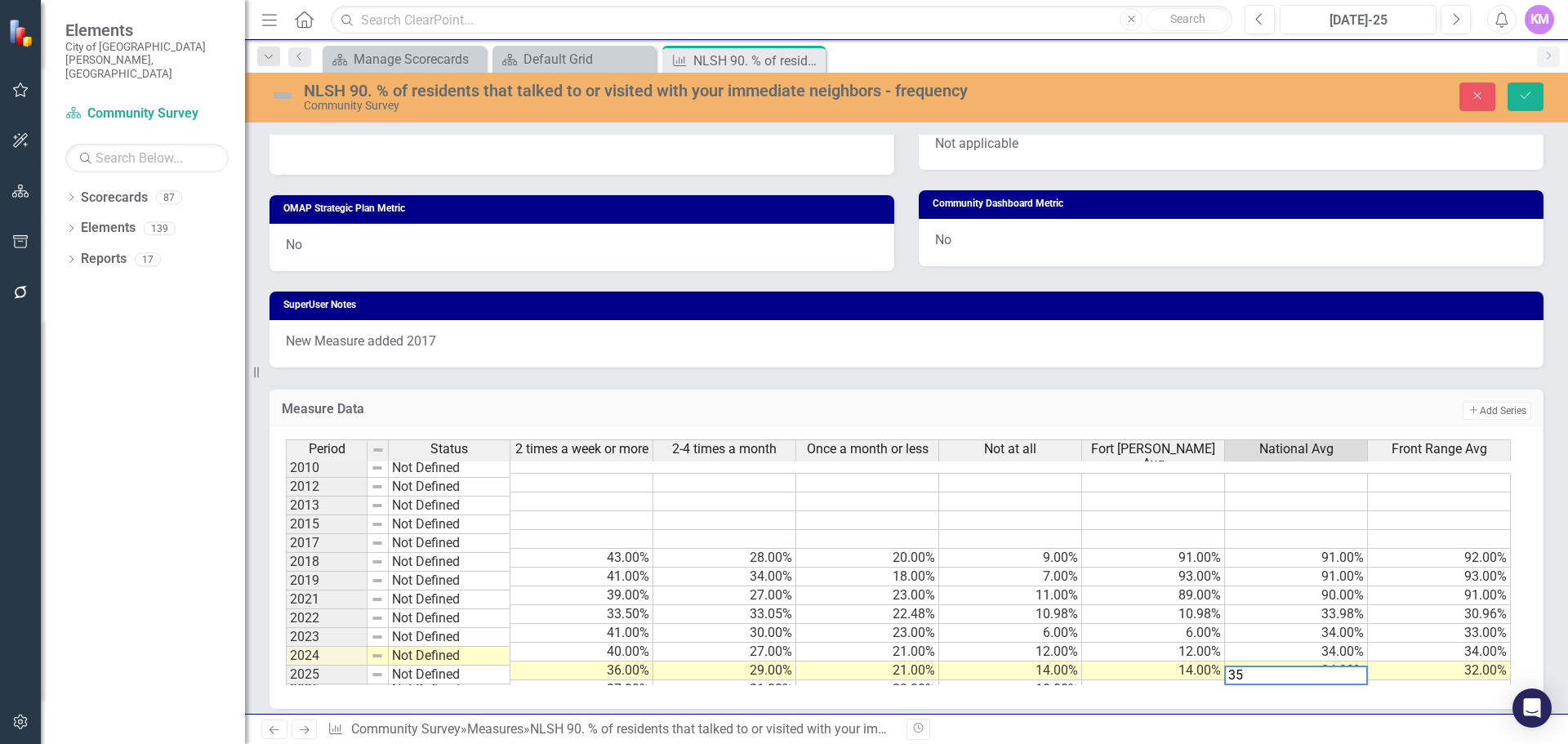
type textarea "35"
drag, startPoint x: 481, startPoint y: 682, endPoint x: 644, endPoint y: 684, distance: 163.0
click at [481, 682] on td "Not Defined" at bounding box center [450, 675] width 121 height 19
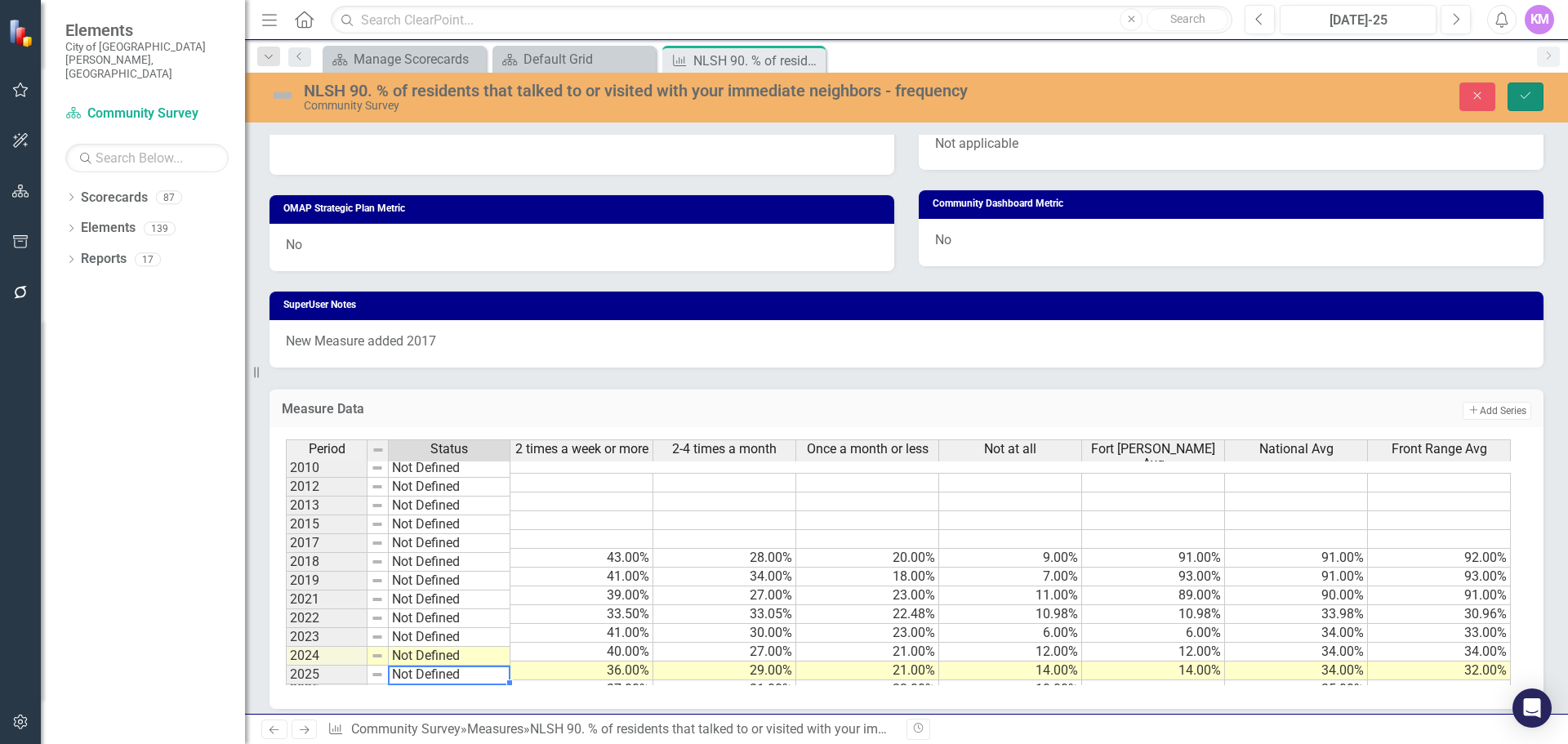
click at [1530, 93] on icon "submit" at bounding box center [1526, 96] width 10 height 7
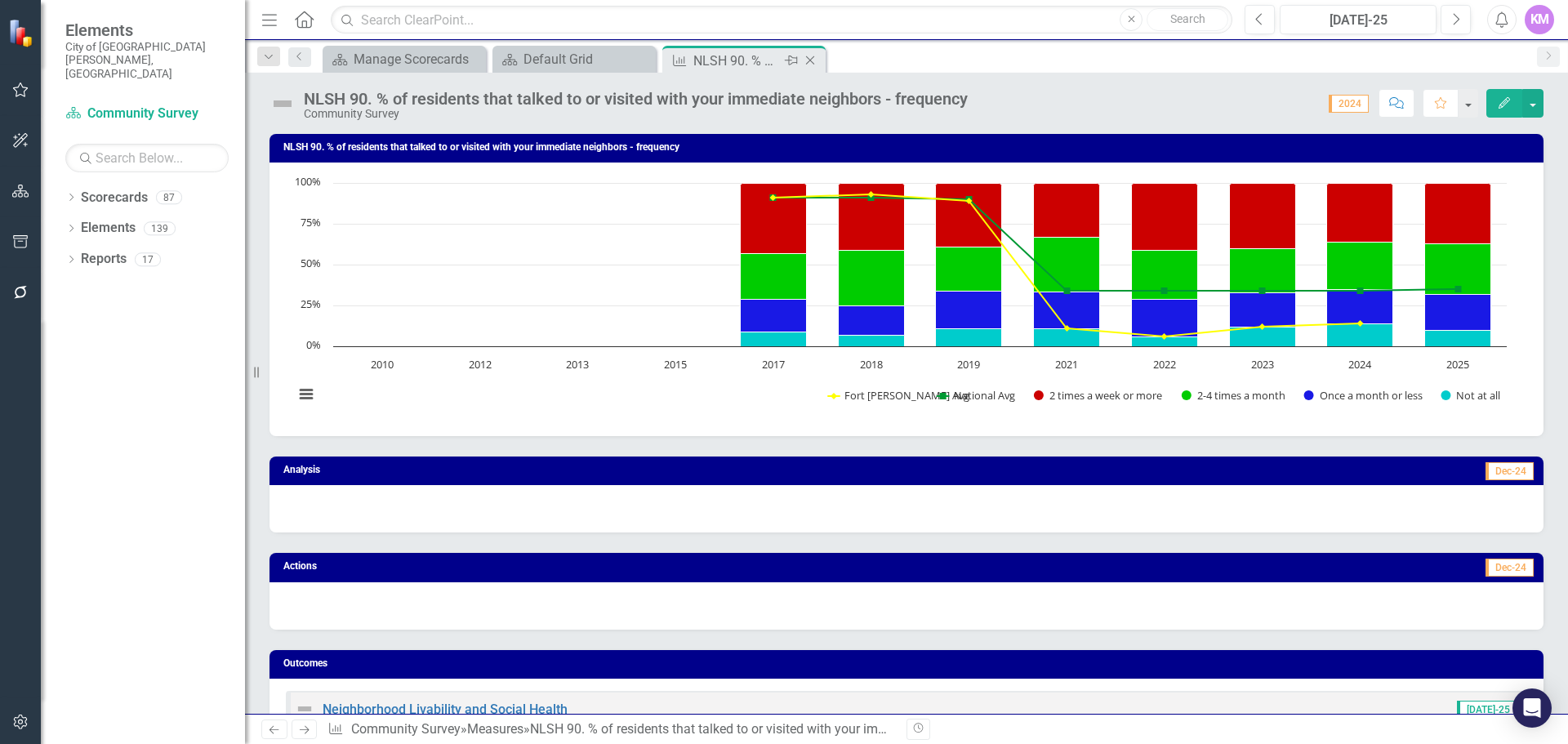
click at [812, 58] on icon "Close" at bounding box center [811, 61] width 17 height 13
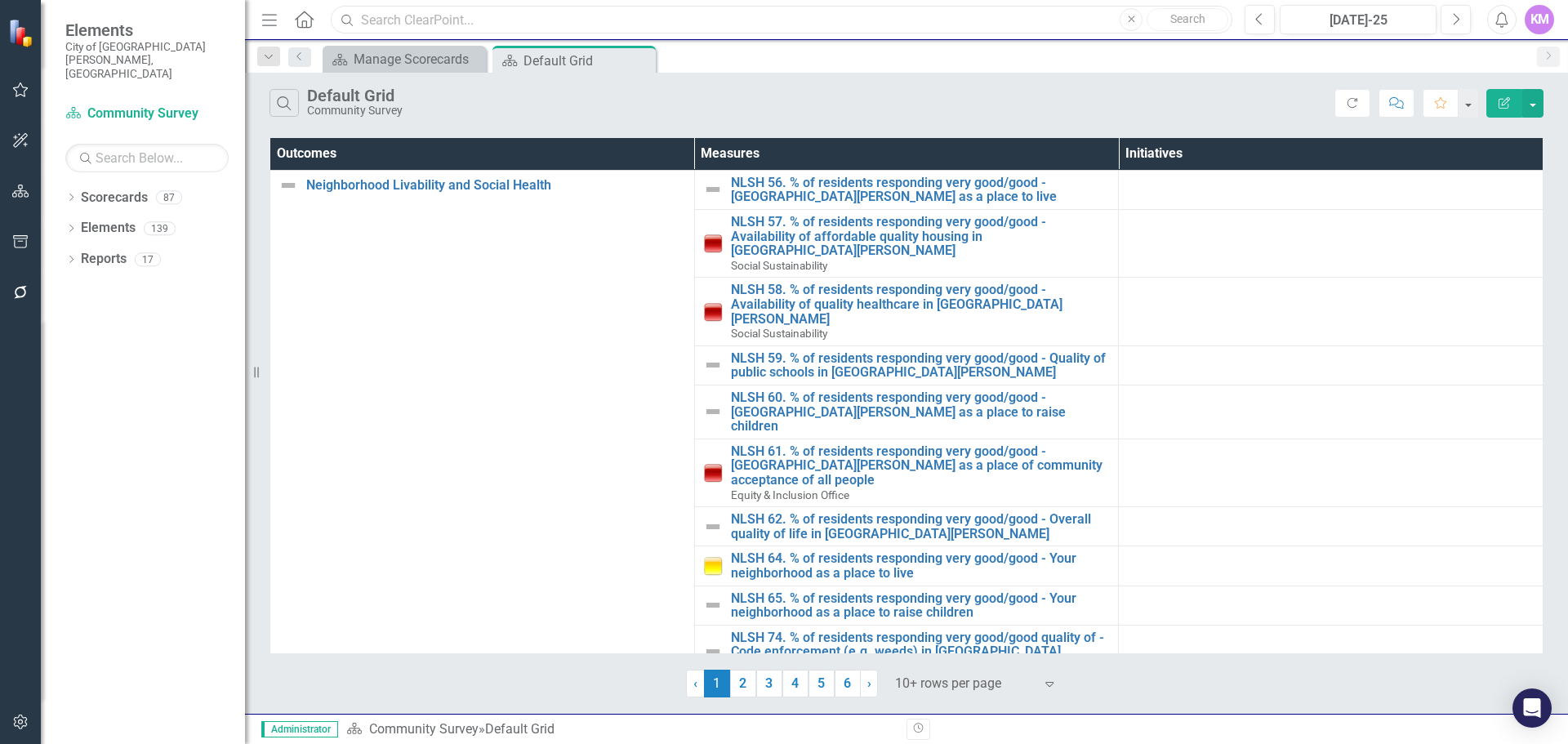
click at [431, 25] on input "text" at bounding box center [782, 20] width 902 height 28
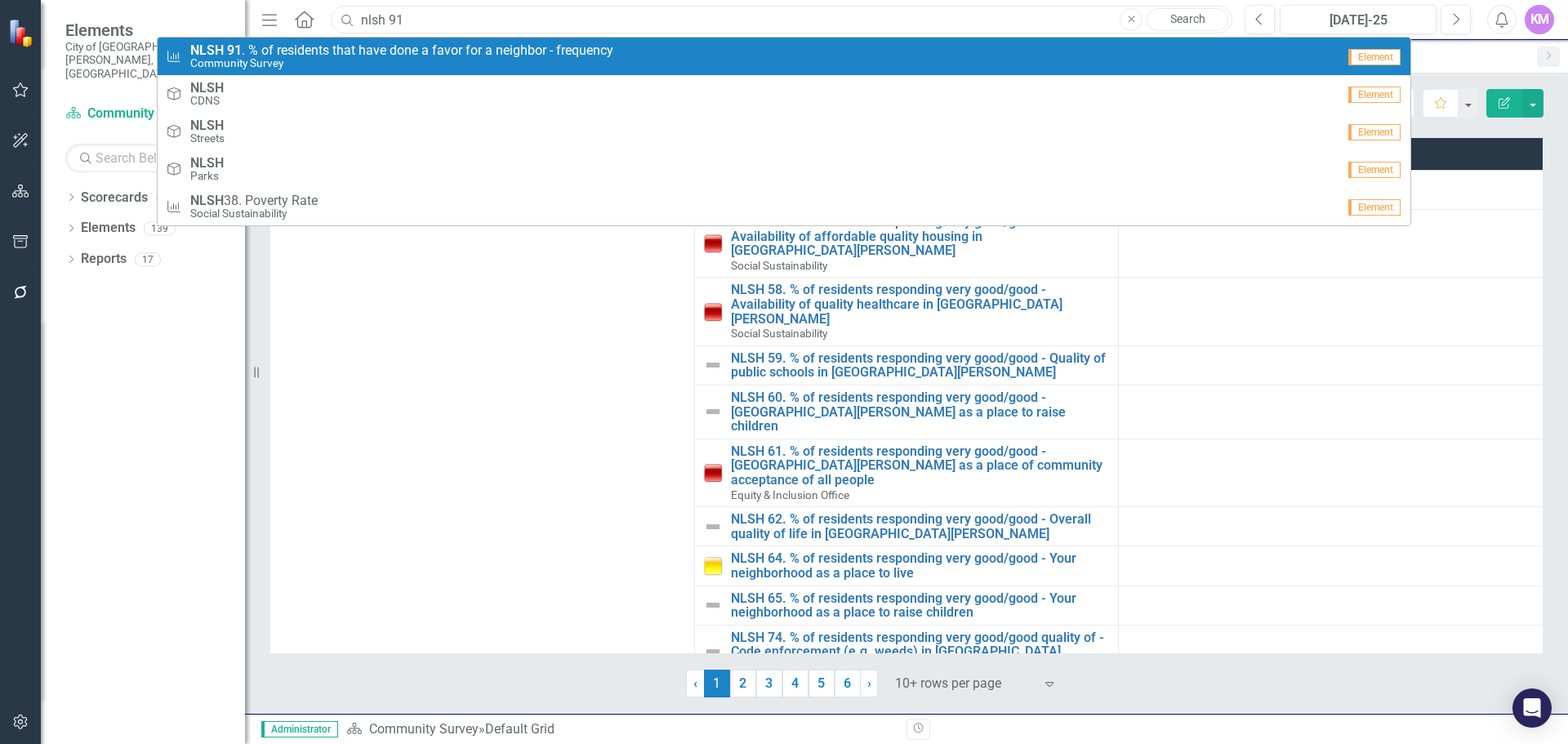
type input "nlsh 91"
click at [409, 56] on span "NLSH 91 . % of residents that have done a favor for a neighbor - frequency" at bounding box center [402, 51] width 423 height 15
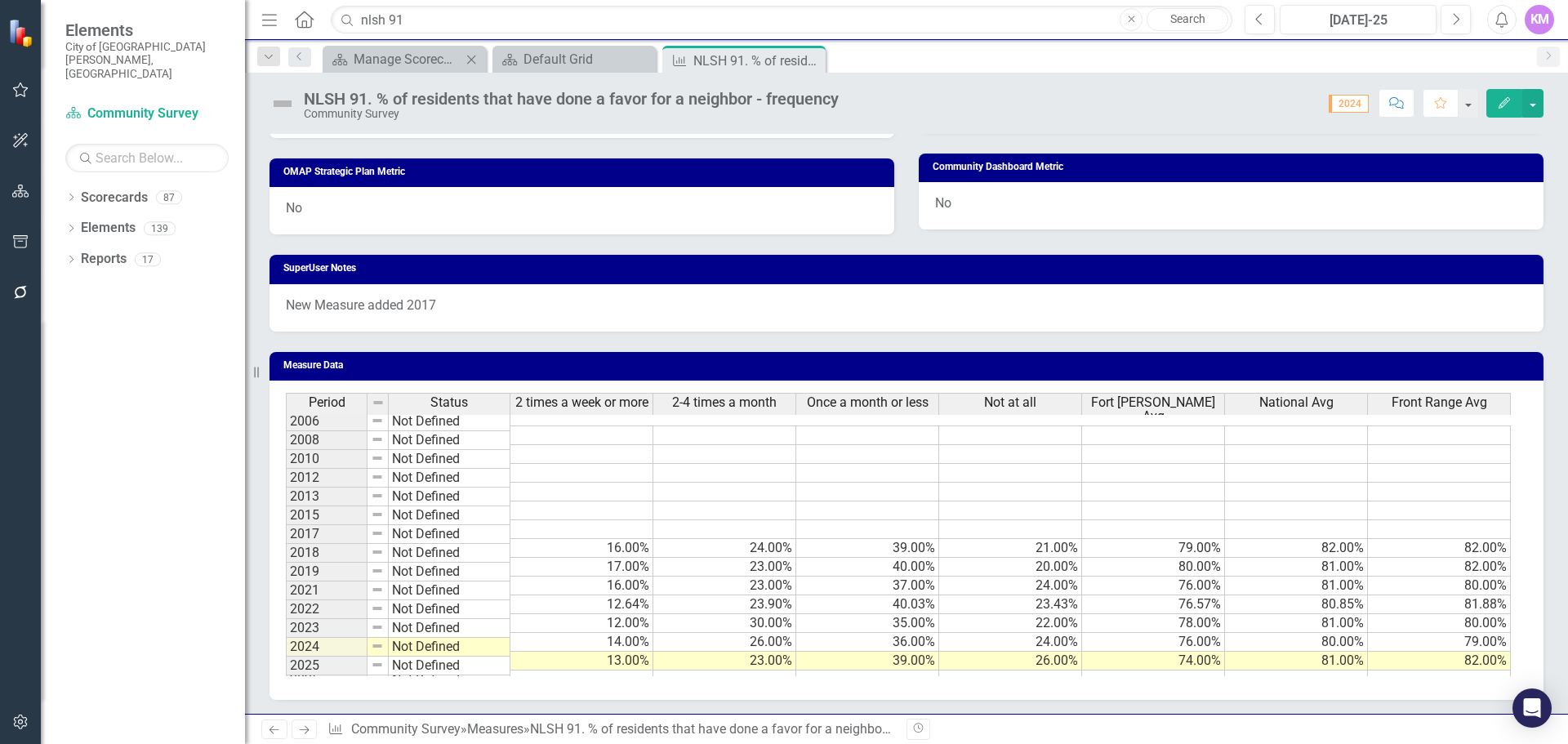
scroll to position [858, 0]
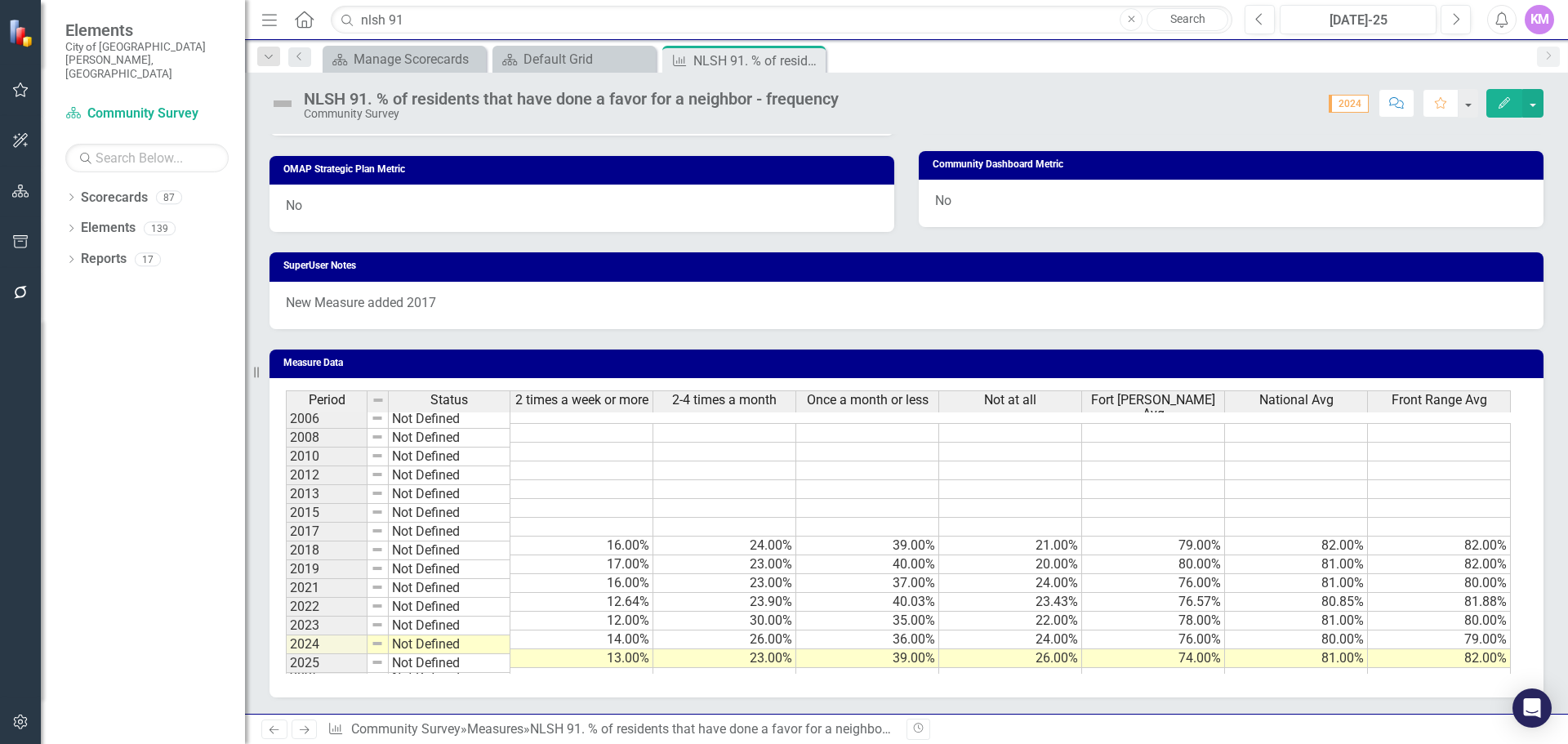
click at [571, 668] on td at bounding box center [582, 677] width 143 height 19
type textarea "13"
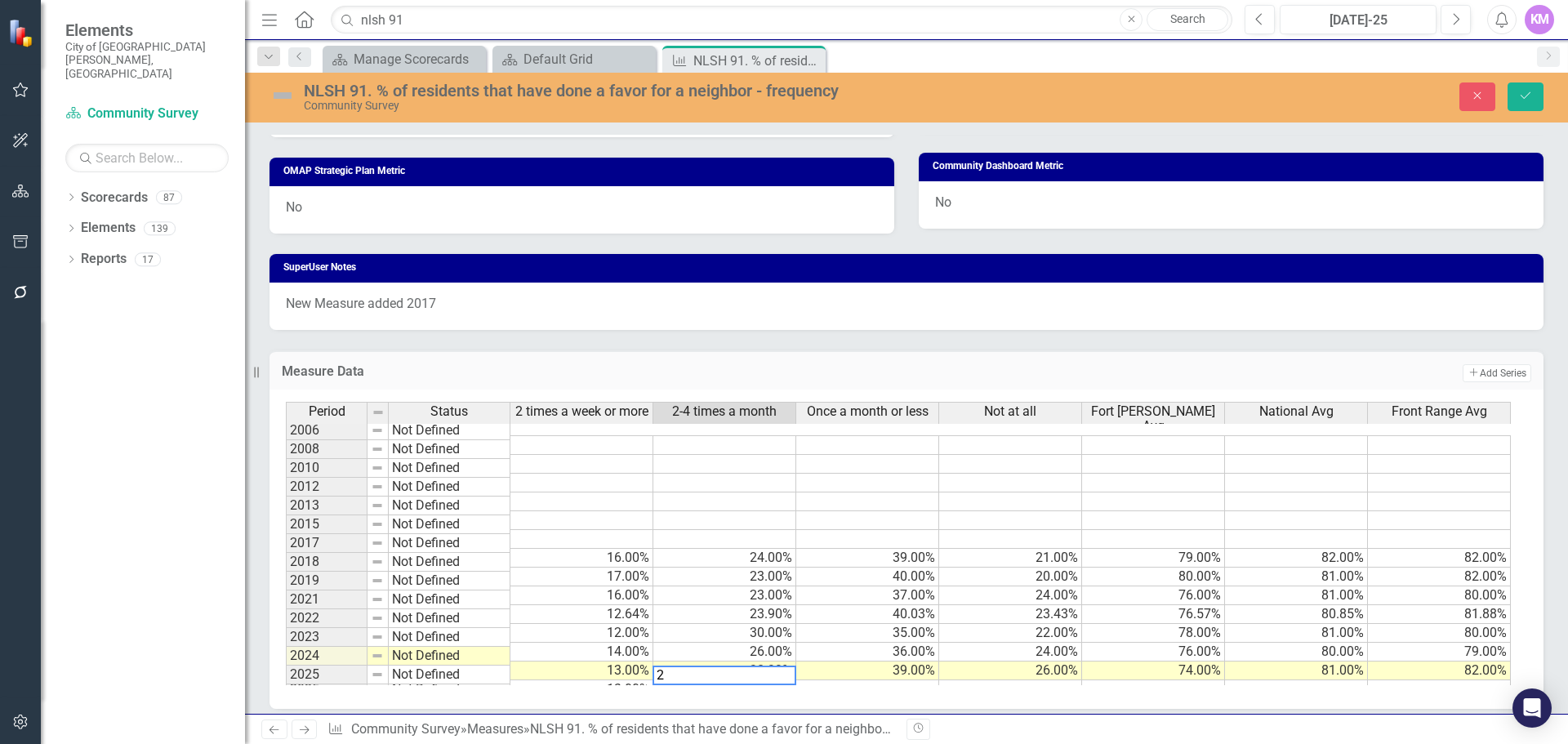
type textarea "27"
type textarea "38"
type textarea "21"
click at [1351, 680] on td at bounding box center [1297, 689] width 143 height 19
type textarea "80"
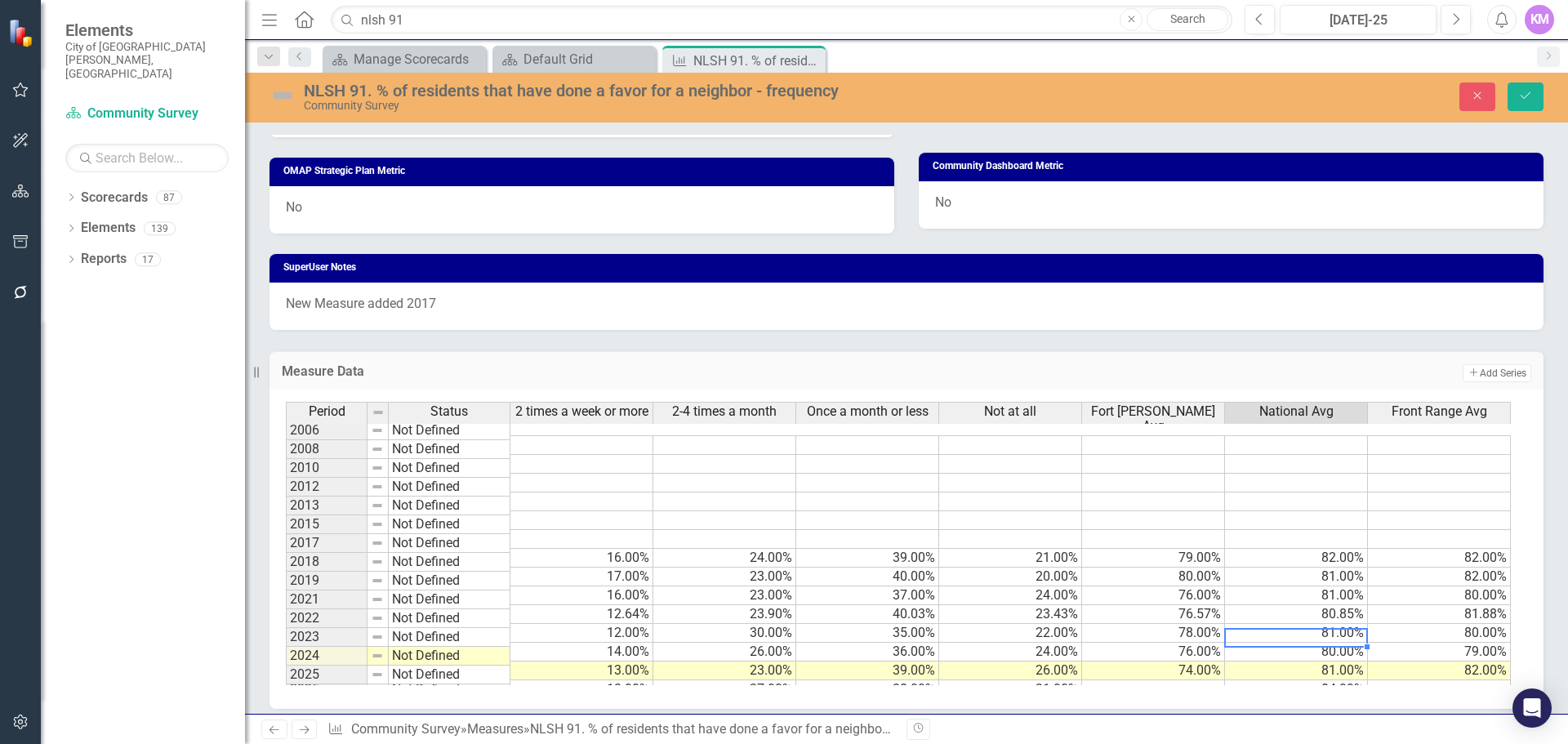
click at [1303, 643] on td "80.00%" at bounding box center [1297, 652] width 143 height 19
click at [1532, 92] on icon "Save" at bounding box center [1526, 96] width 15 height 12
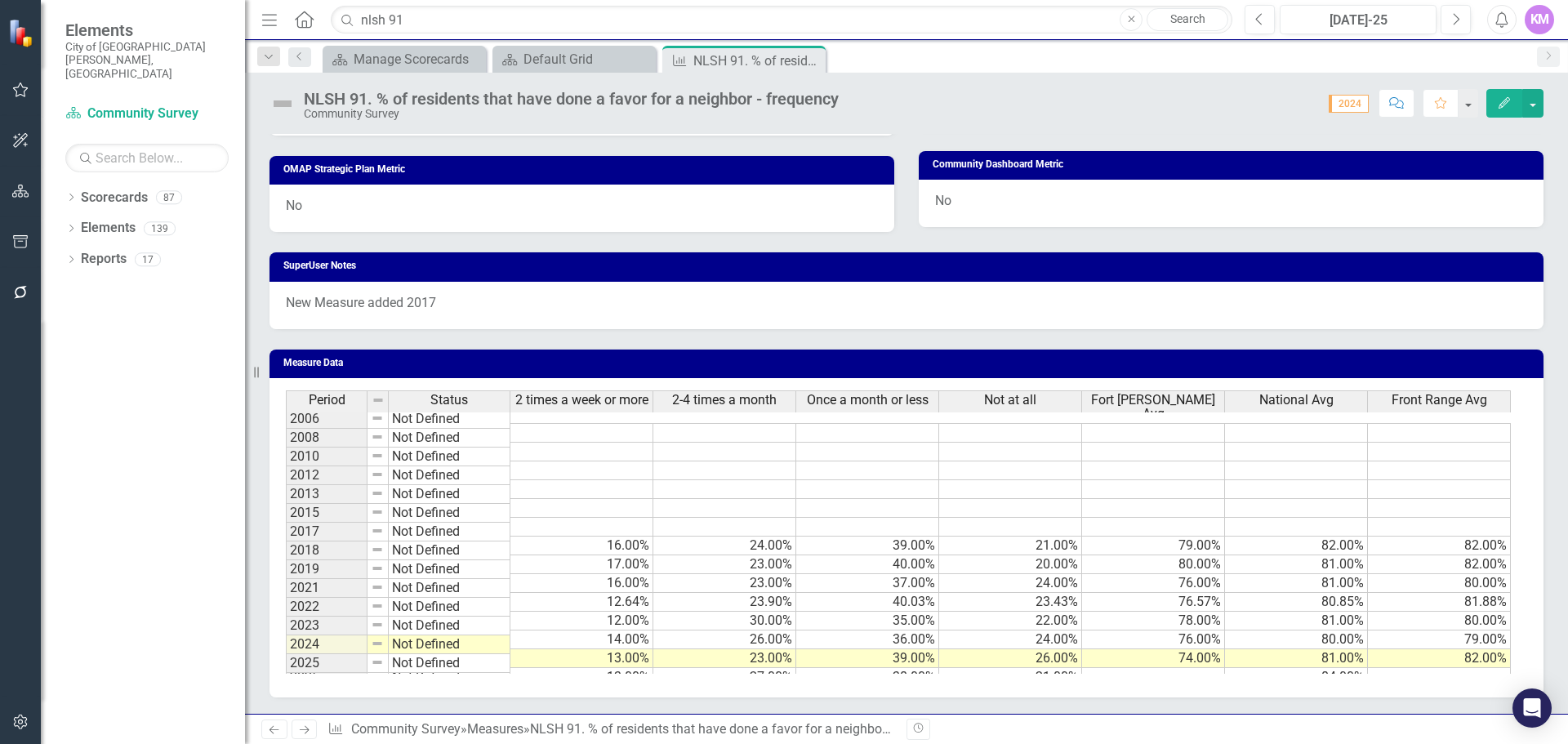
scroll to position [0, 0]
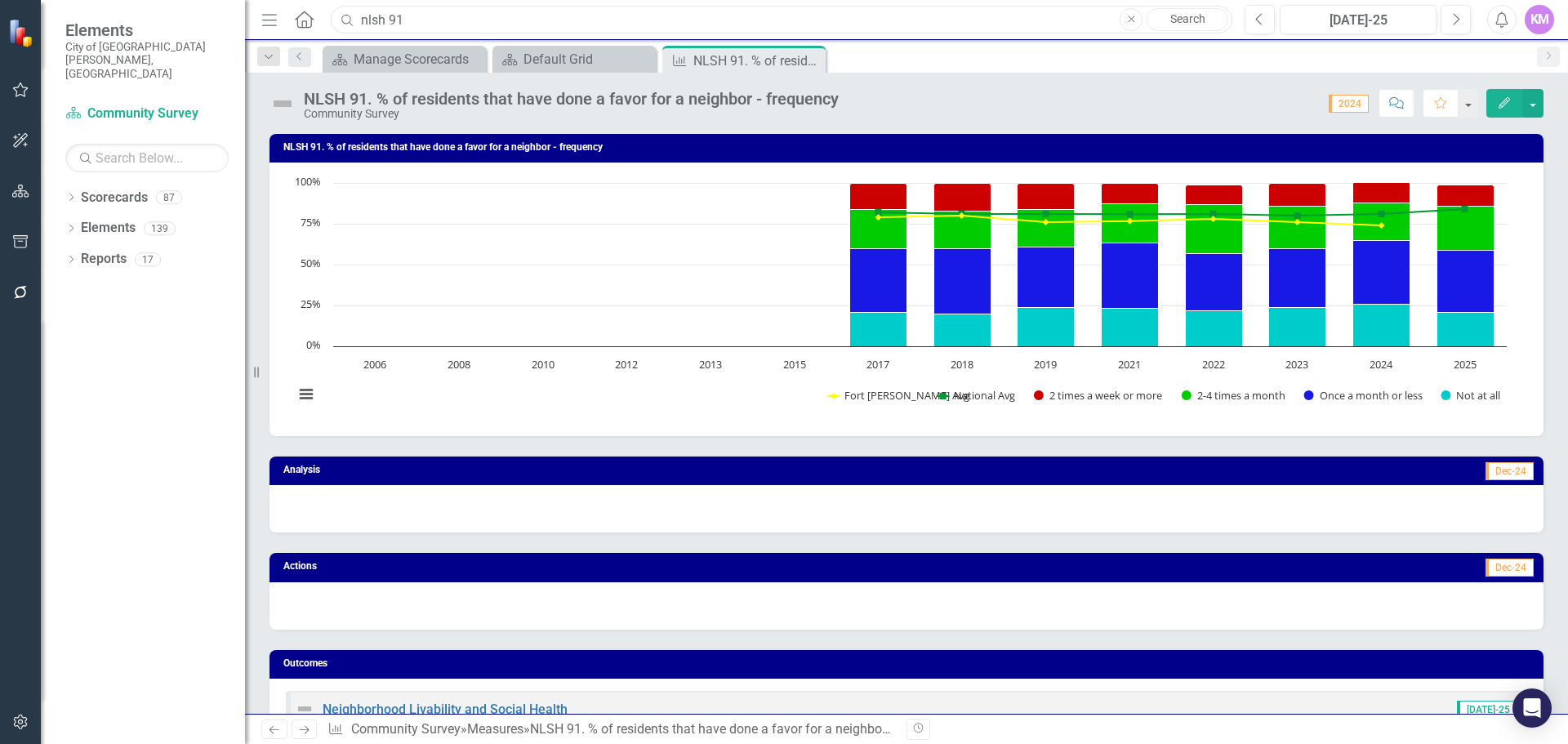
click at [453, 10] on input "nlsh 91" at bounding box center [782, 20] width 902 height 28
paste input "safe 3"
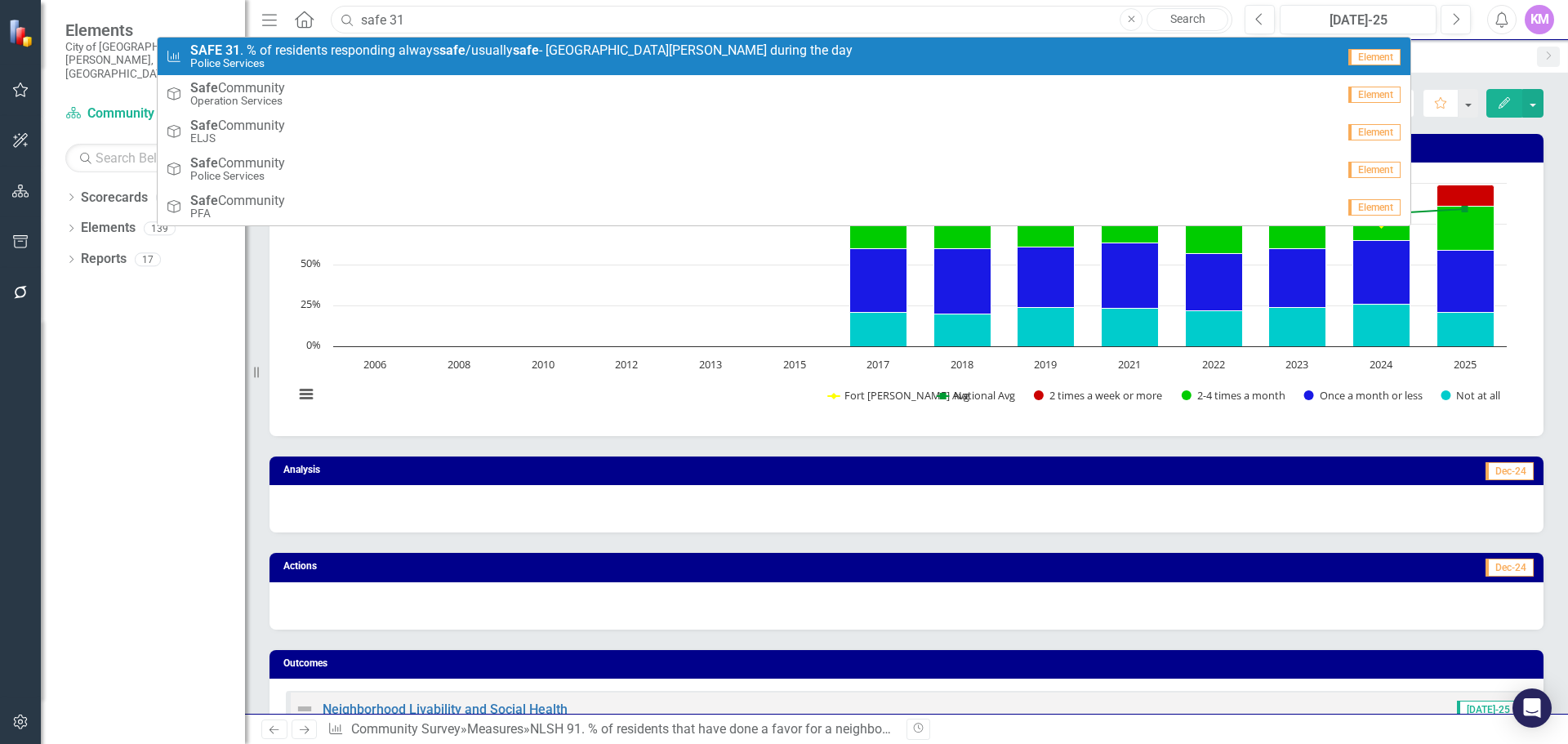
type input "safe 31"
click at [446, 50] on strong "safe" at bounding box center [452, 50] width 26 height 16
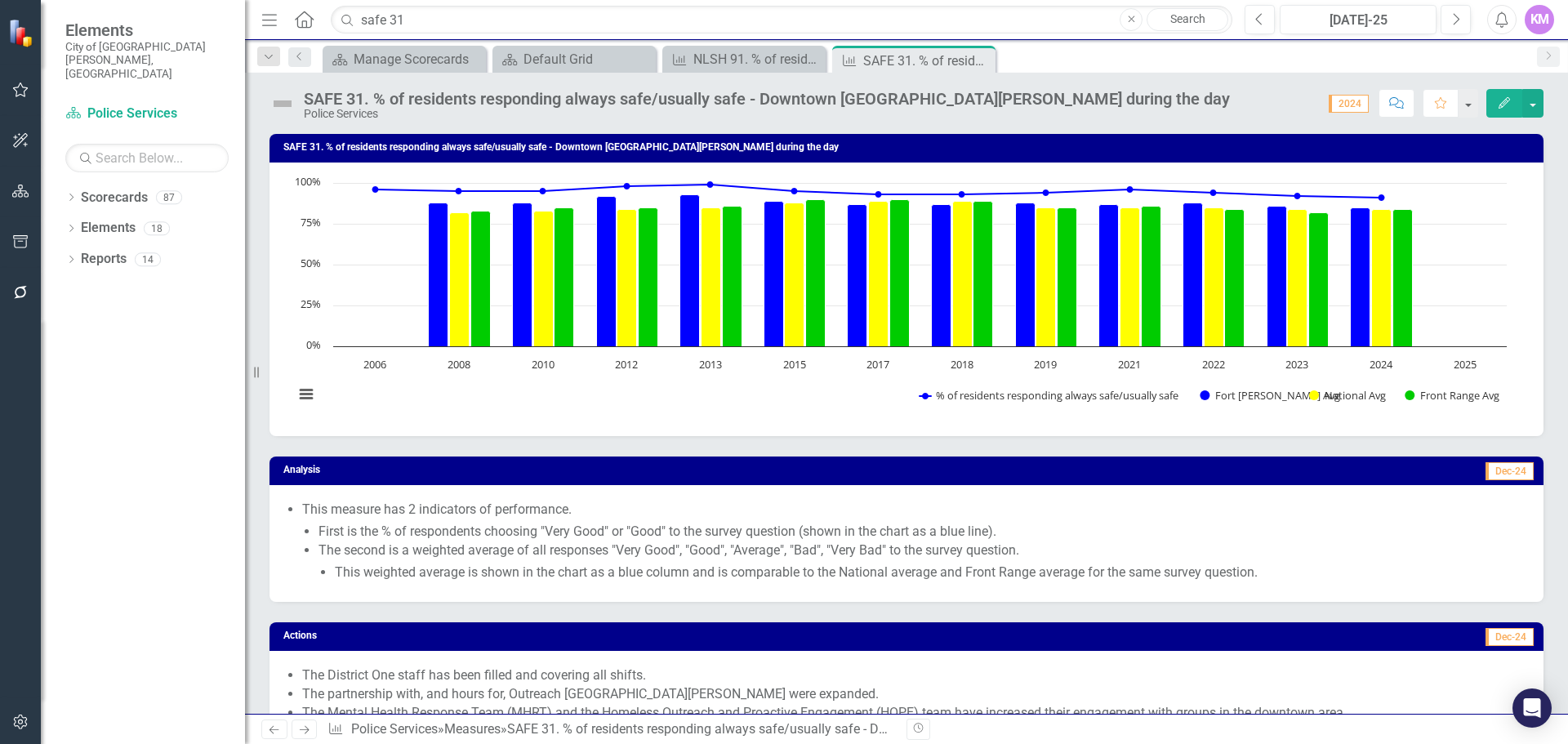
click at [796, 661] on div "The District One staff has been filled and covering all shifts. The partnership…" at bounding box center [906, 697] width 1275 height 91
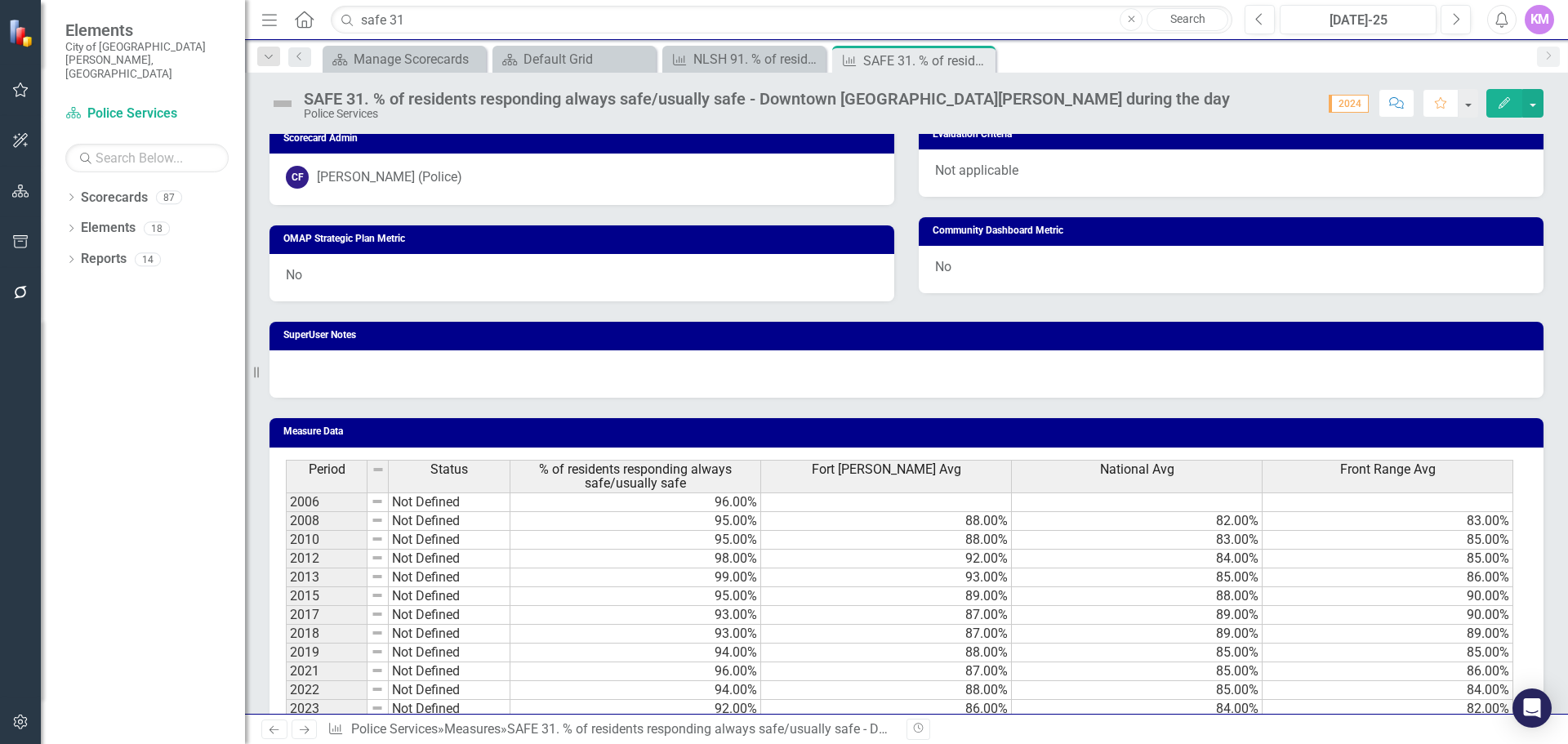
scroll to position [987, 0]
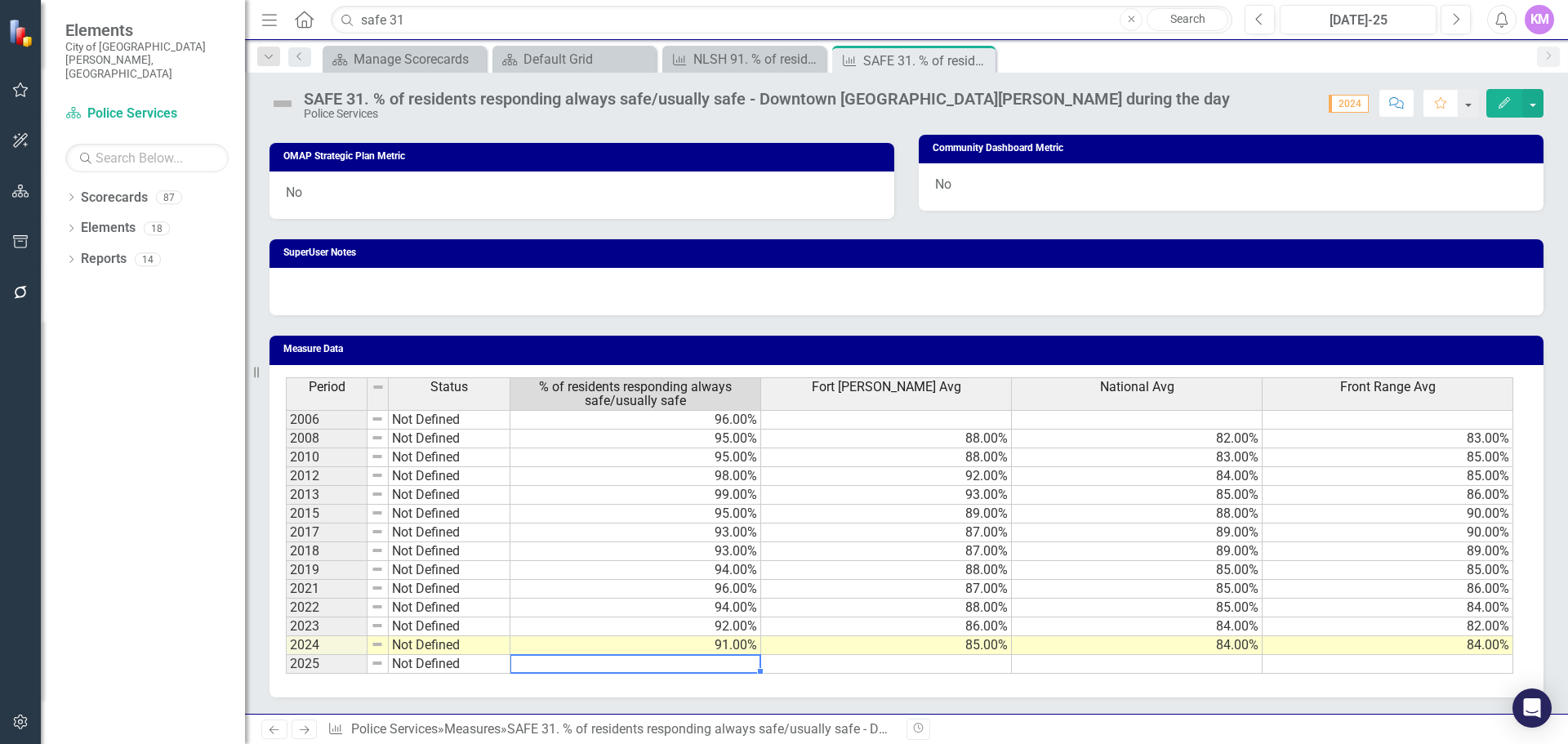
click at [742, 666] on td at bounding box center [636, 664] width 251 height 19
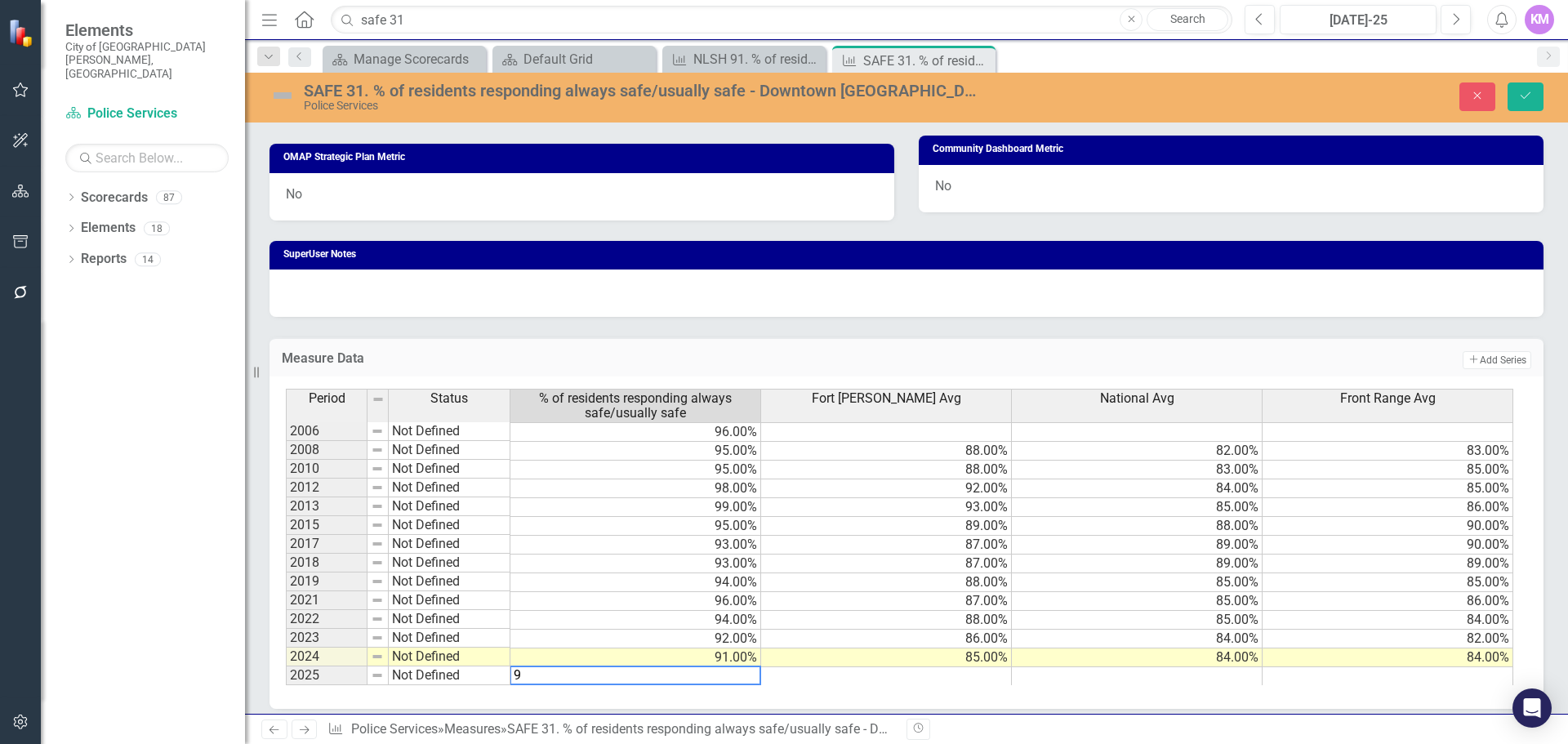
type textarea "92"
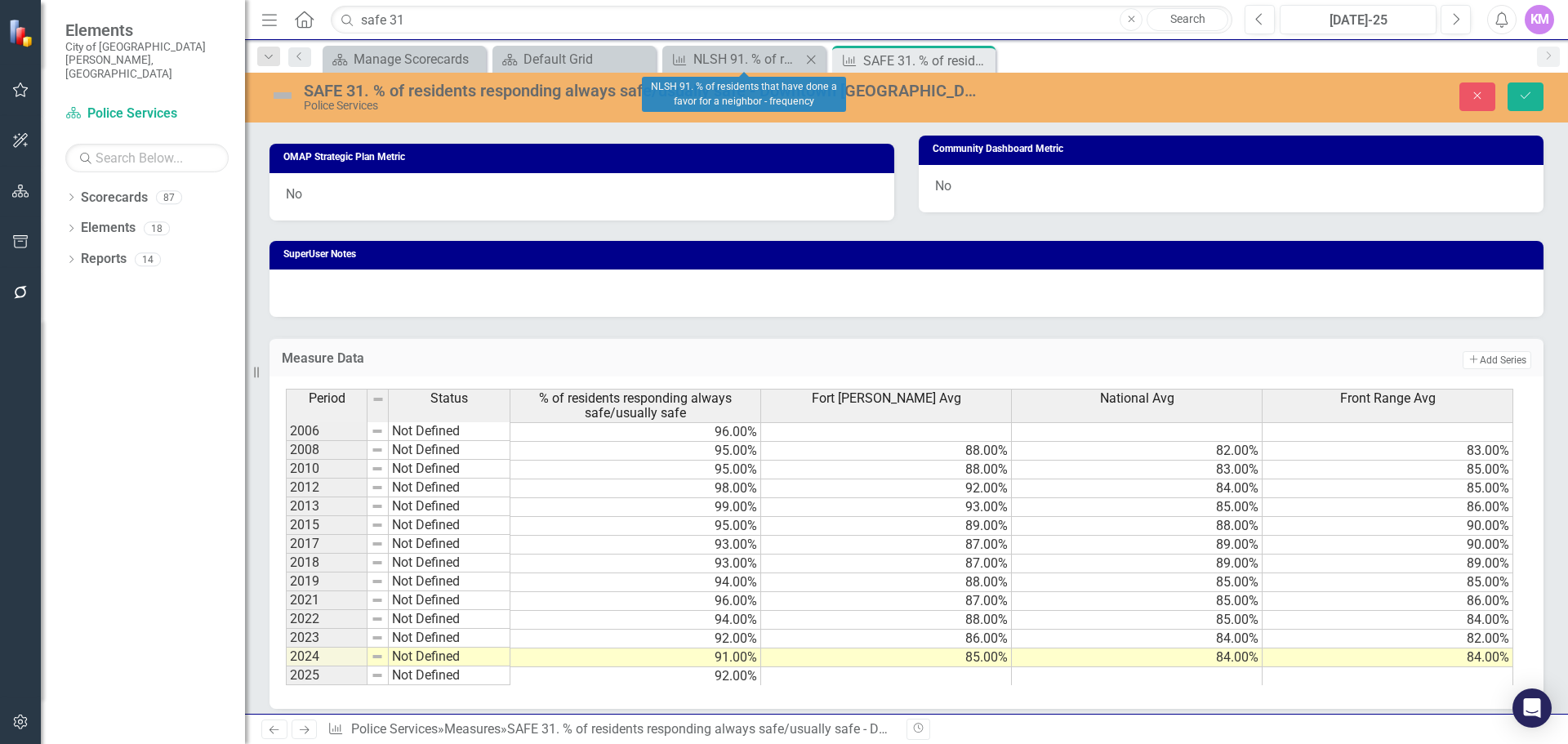
click at [806, 57] on icon "Close" at bounding box center [811, 60] width 17 height 13
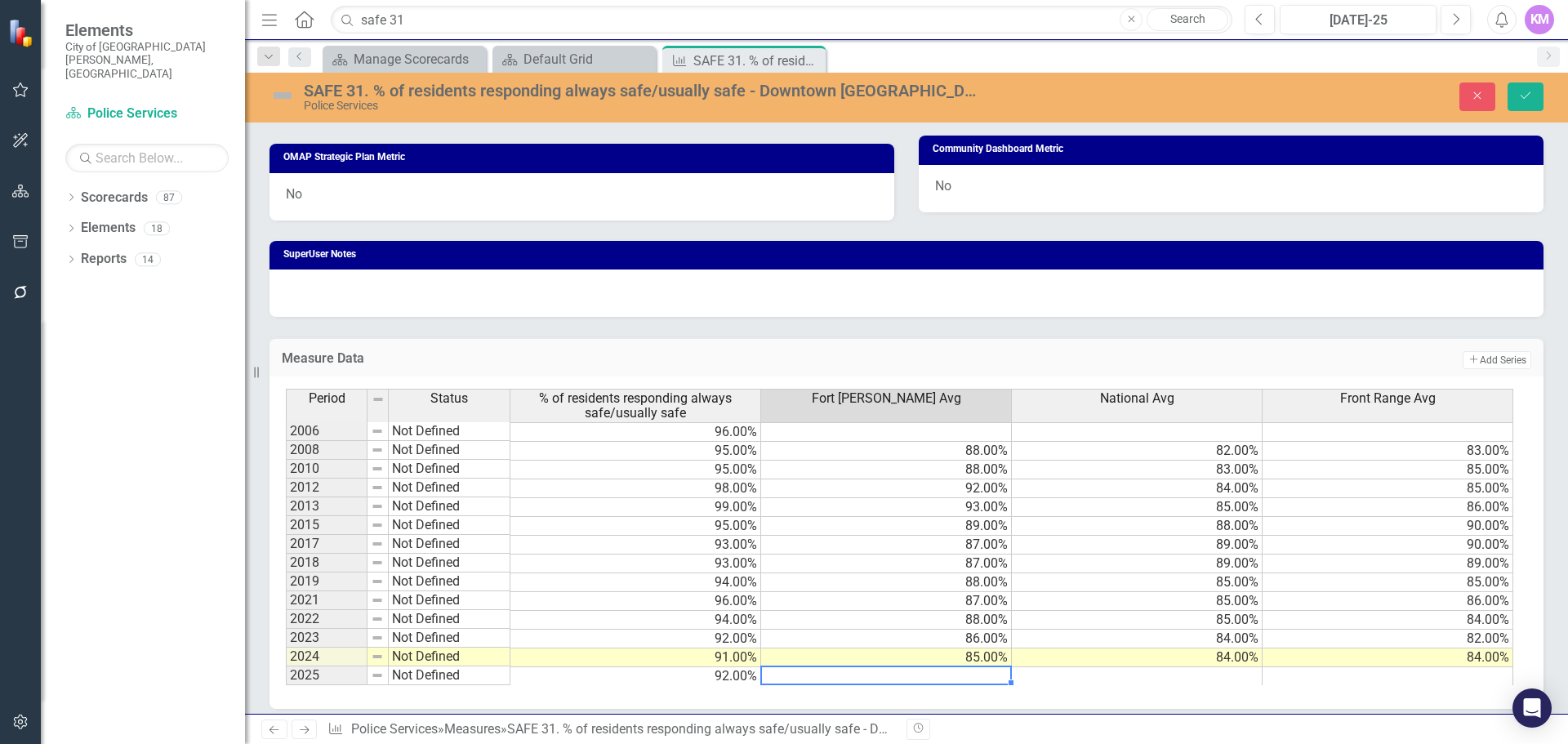
click at [828, 680] on td at bounding box center [887, 677] width 251 height 19
click at [1164, 674] on td at bounding box center [1137, 677] width 251 height 19
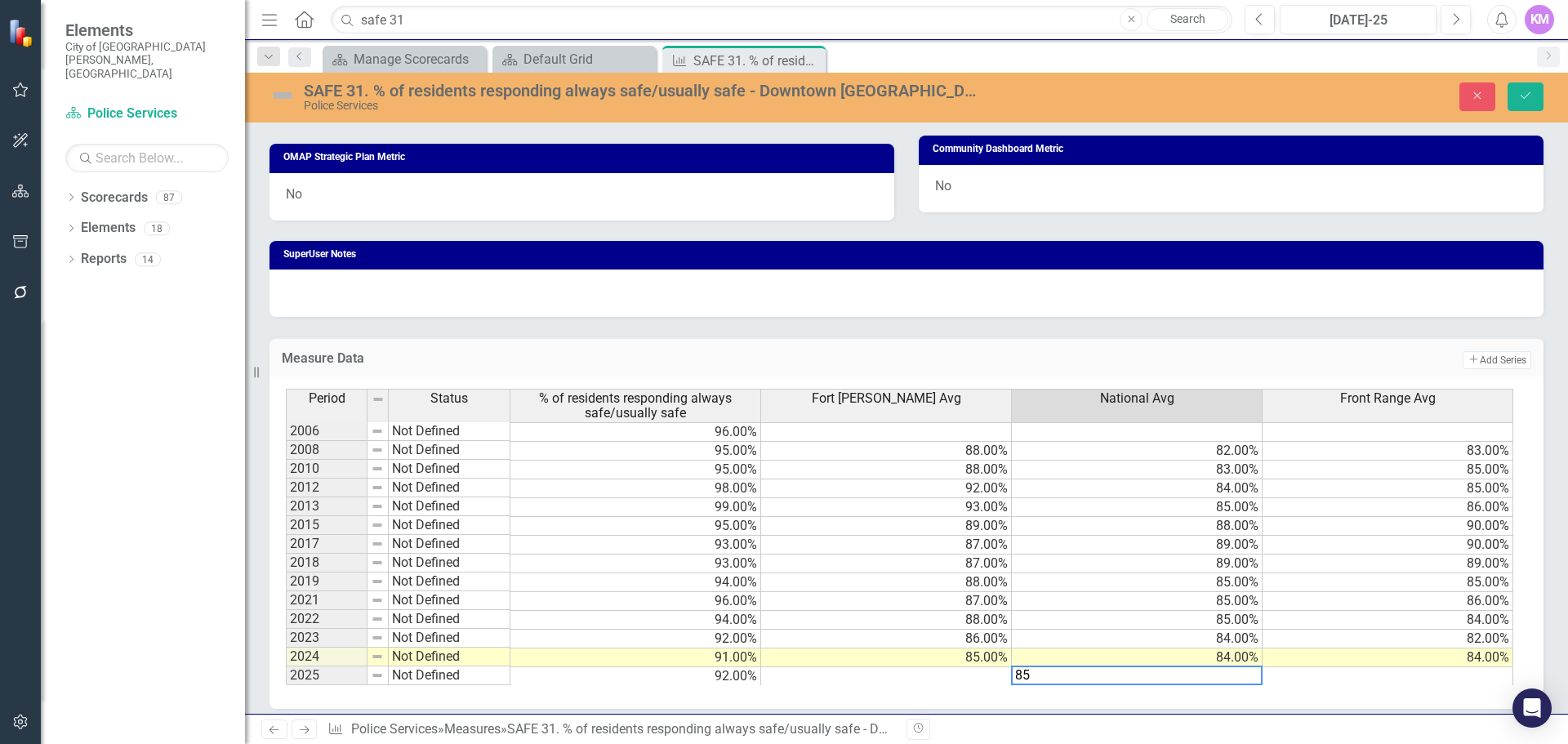
type textarea "85"
click at [956, 674] on td at bounding box center [887, 677] width 251 height 19
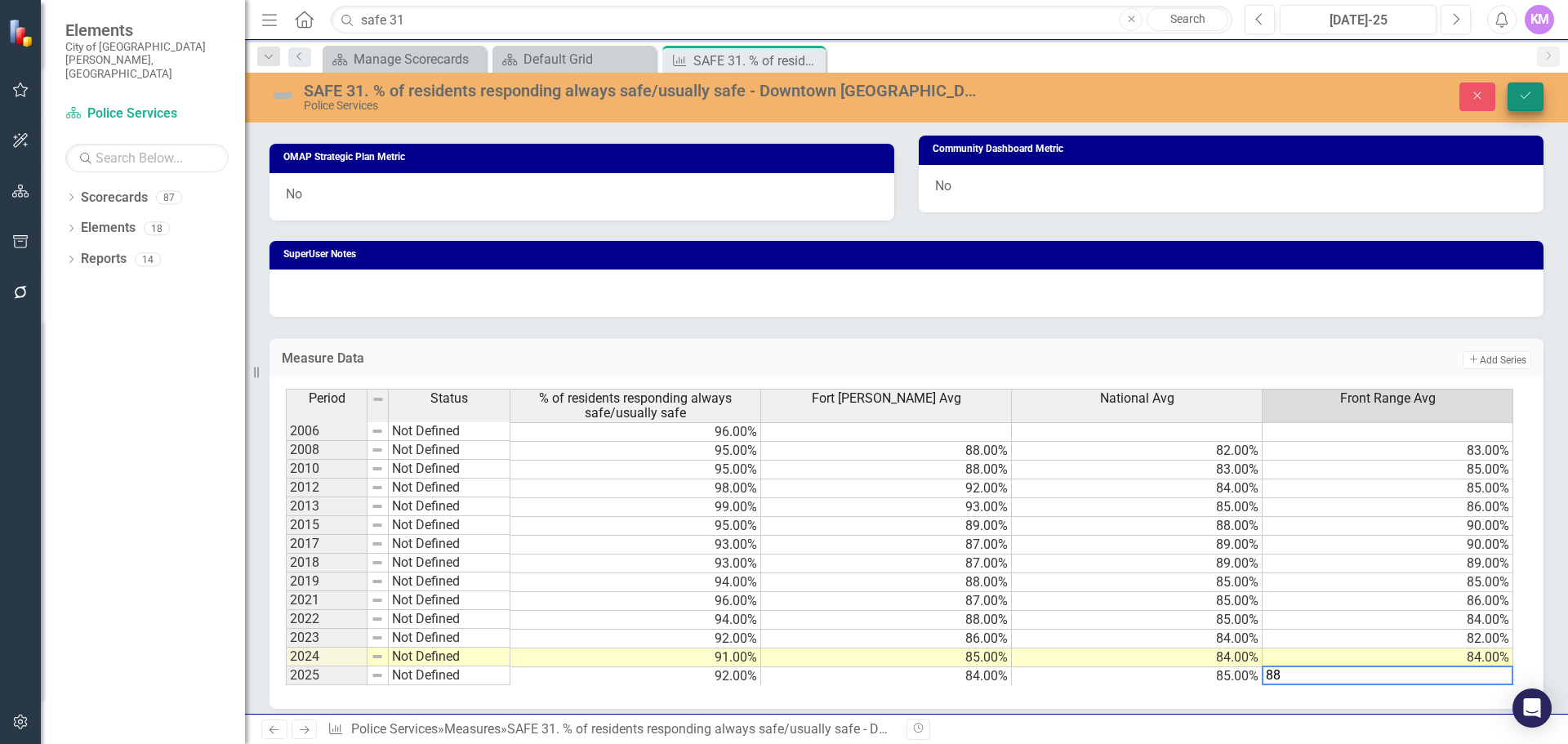
type textarea "88"
click at [1527, 96] on icon "submit" at bounding box center [1526, 96] width 10 height 7
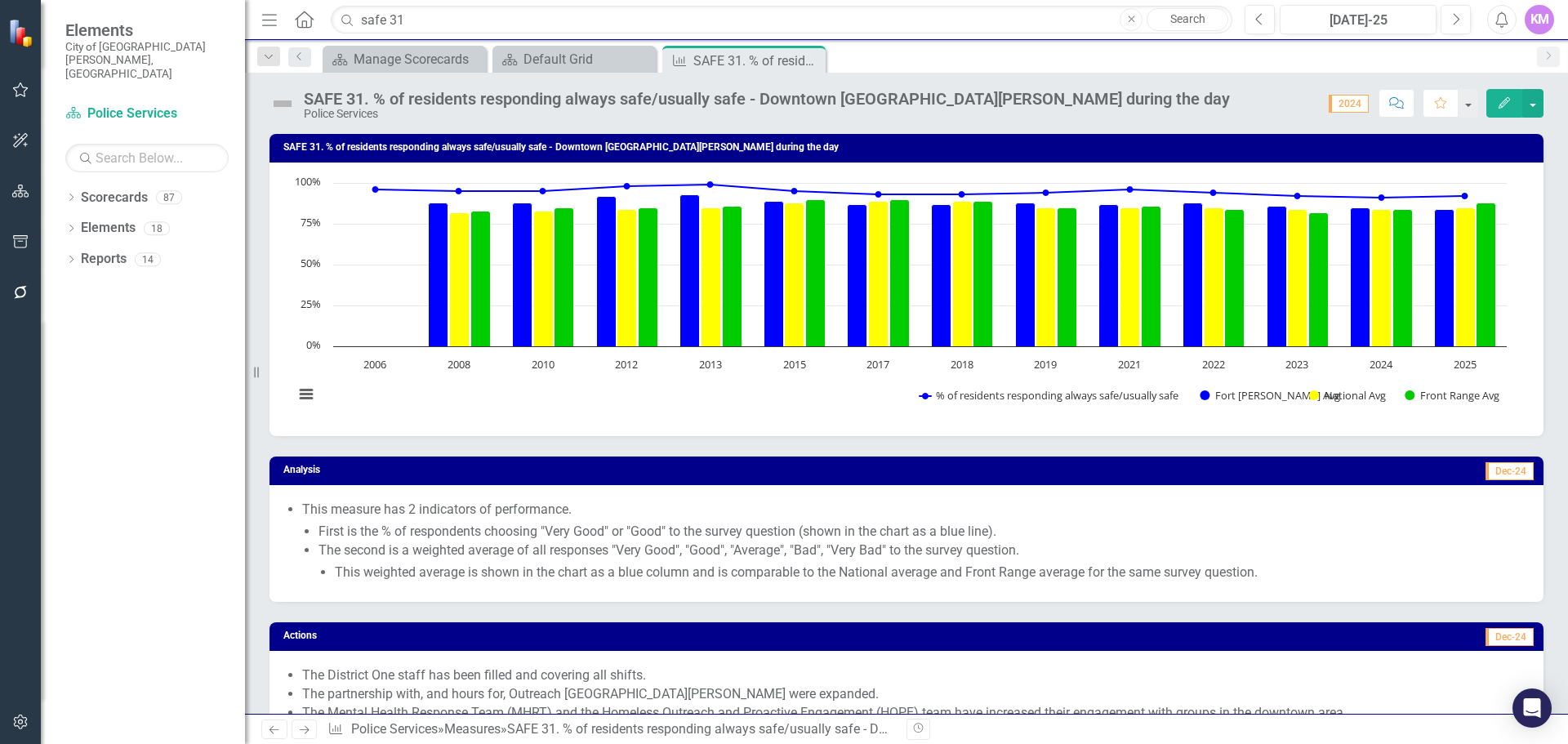
drag, startPoint x: 813, startPoint y: 61, endPoint x: 807, endPoint y: 53, distance: 10.0
click at [0, 0] on icon "Close" at bounding box center [0, 0] width 0 height 0
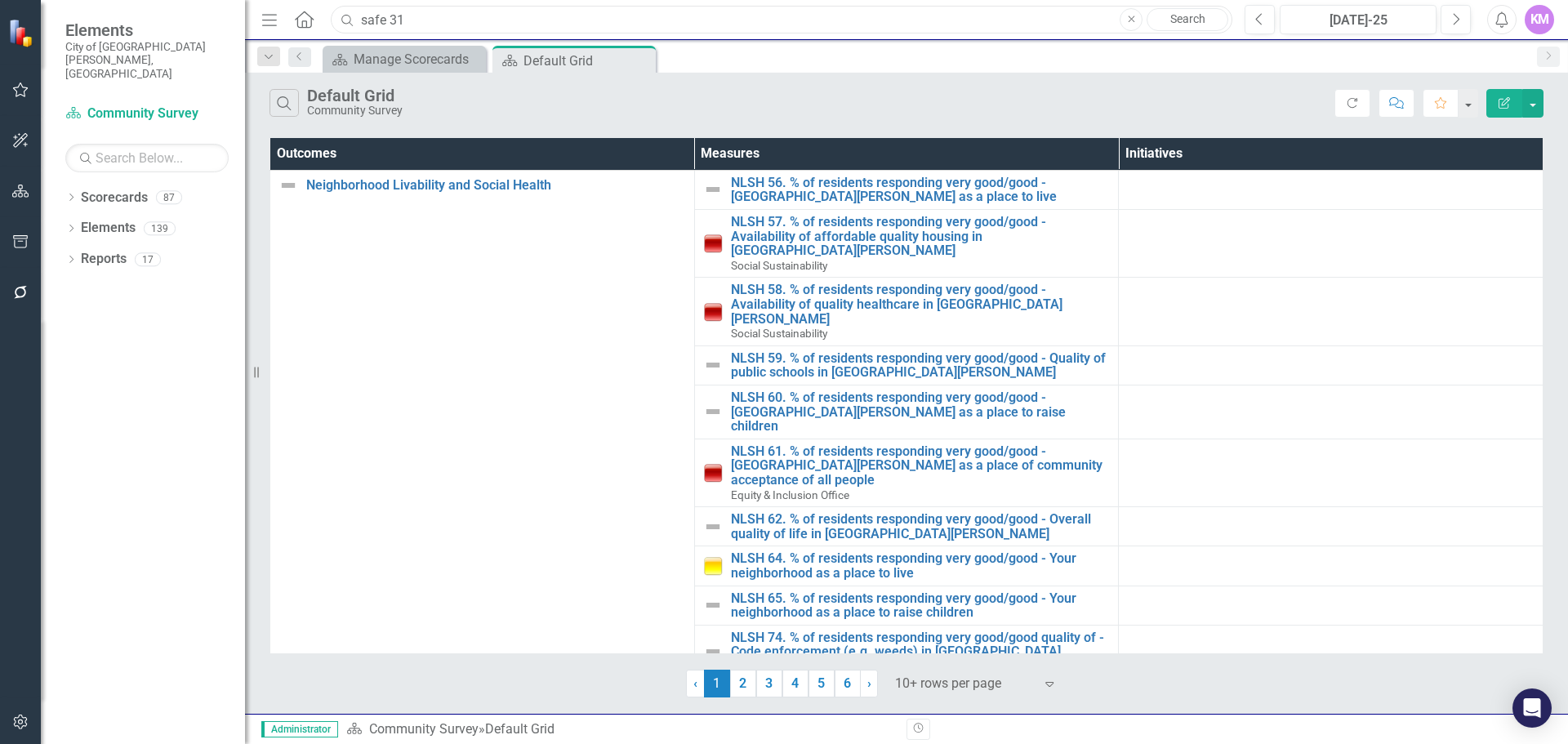
click at [786, 26] on input "safe 31" at bounding box center [782, 20] width 902 height 28
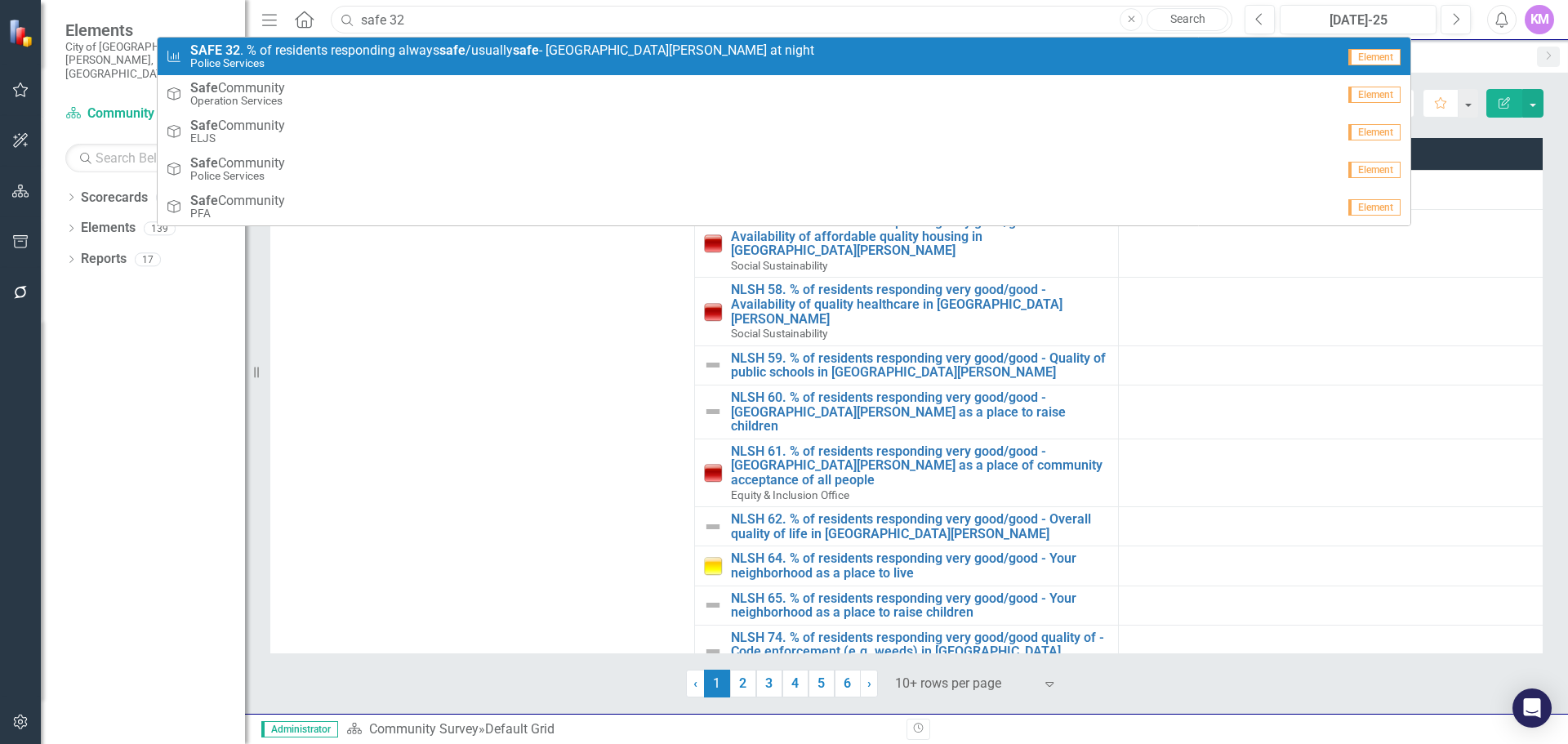
type input "safe 32"
click at [762, 55] on div "Measure SAFE 32 . % of residents responding always safe /usually safe - Downtow…" at bounding box center [751, 57] width 1171 height 27
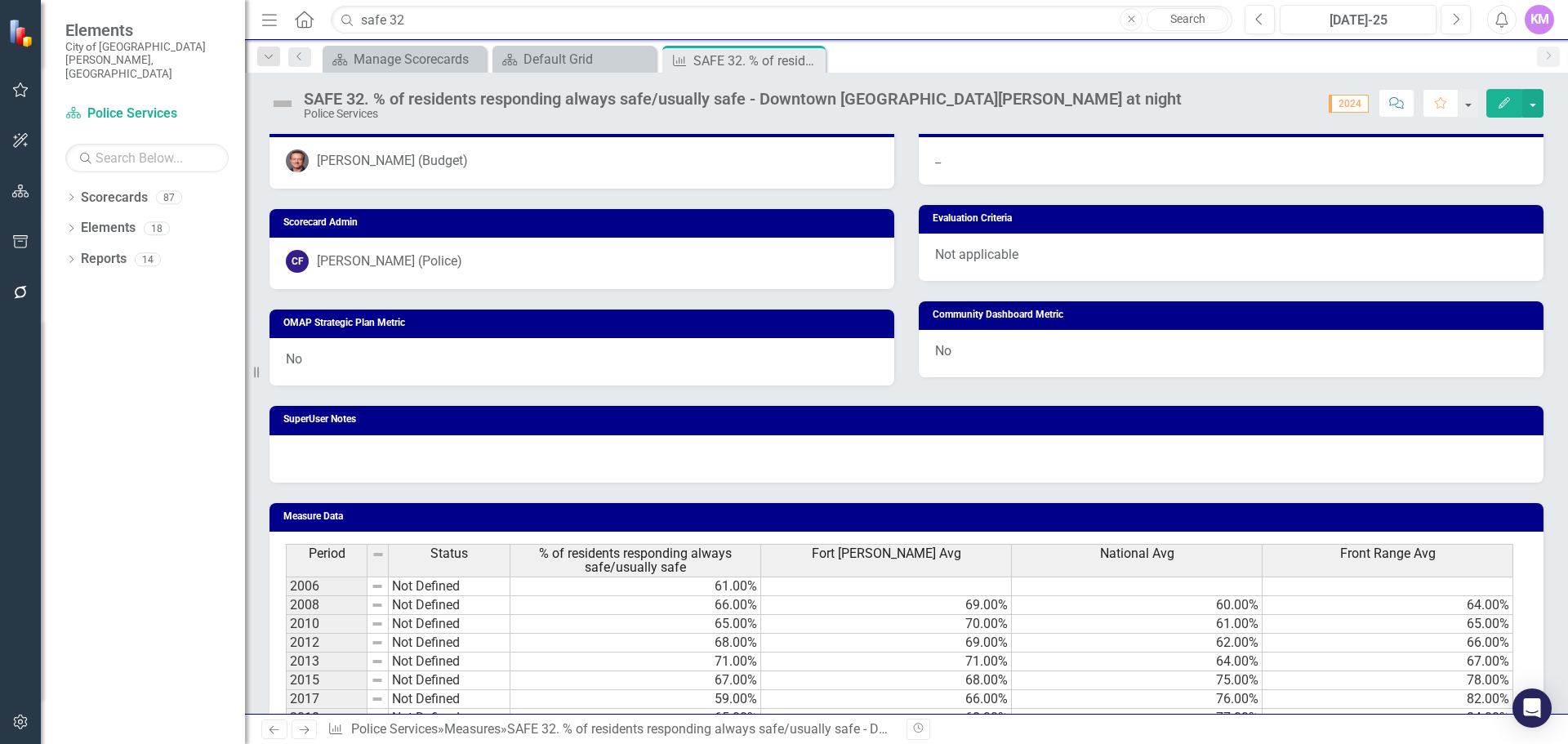
scroll to position [961, 0]
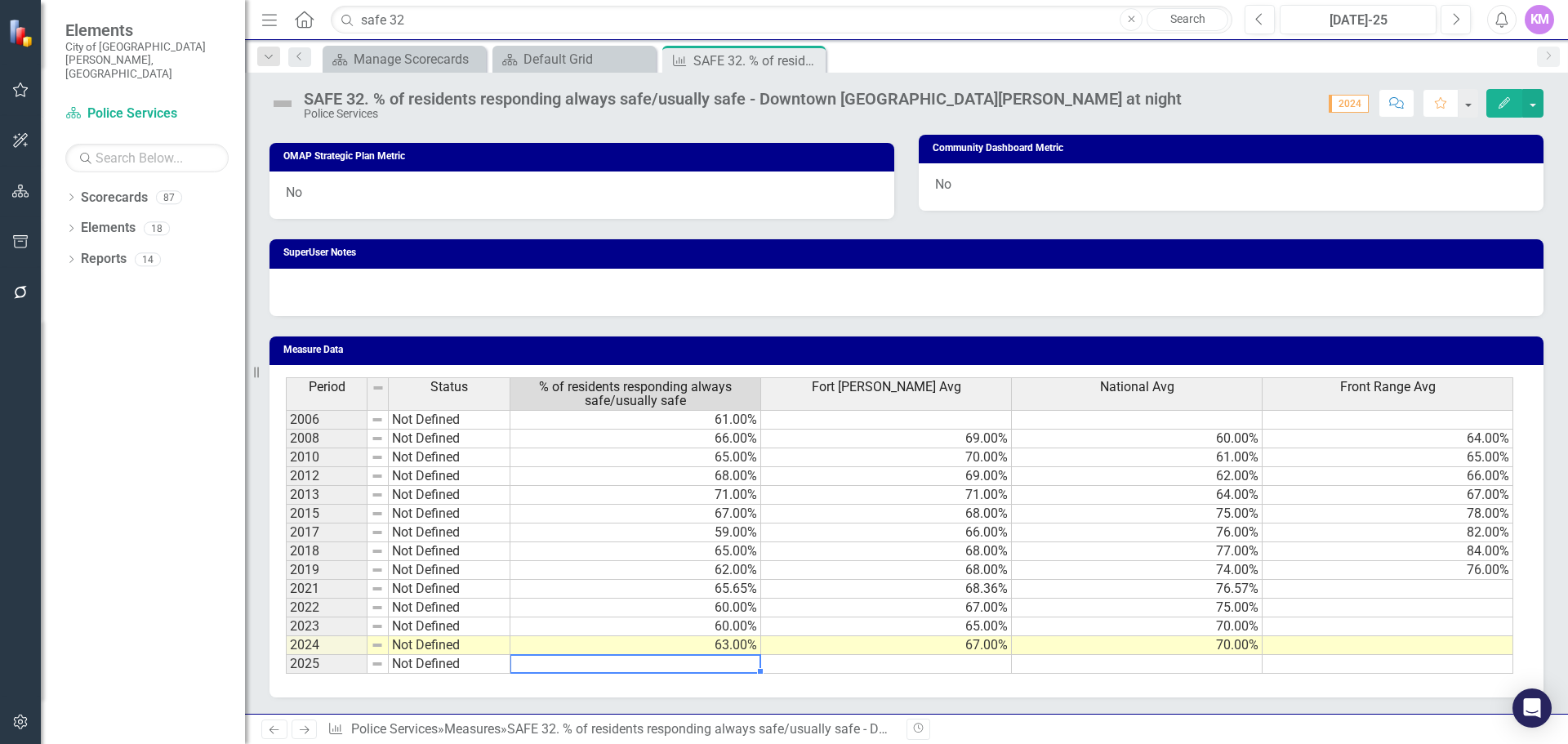
click at [719, 663] on td at bounding box center [636, 664] width 251 height 19
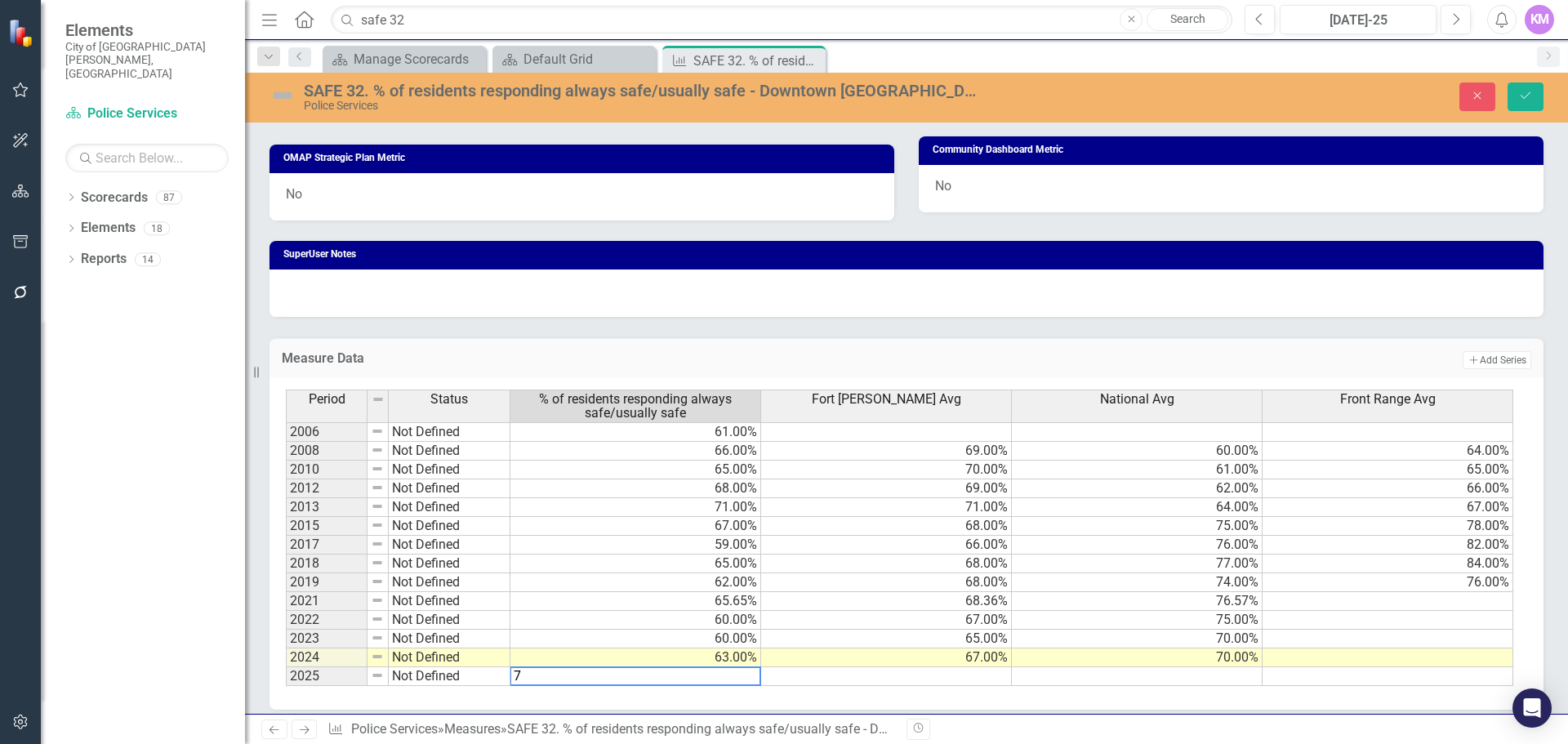
type textarea "70"
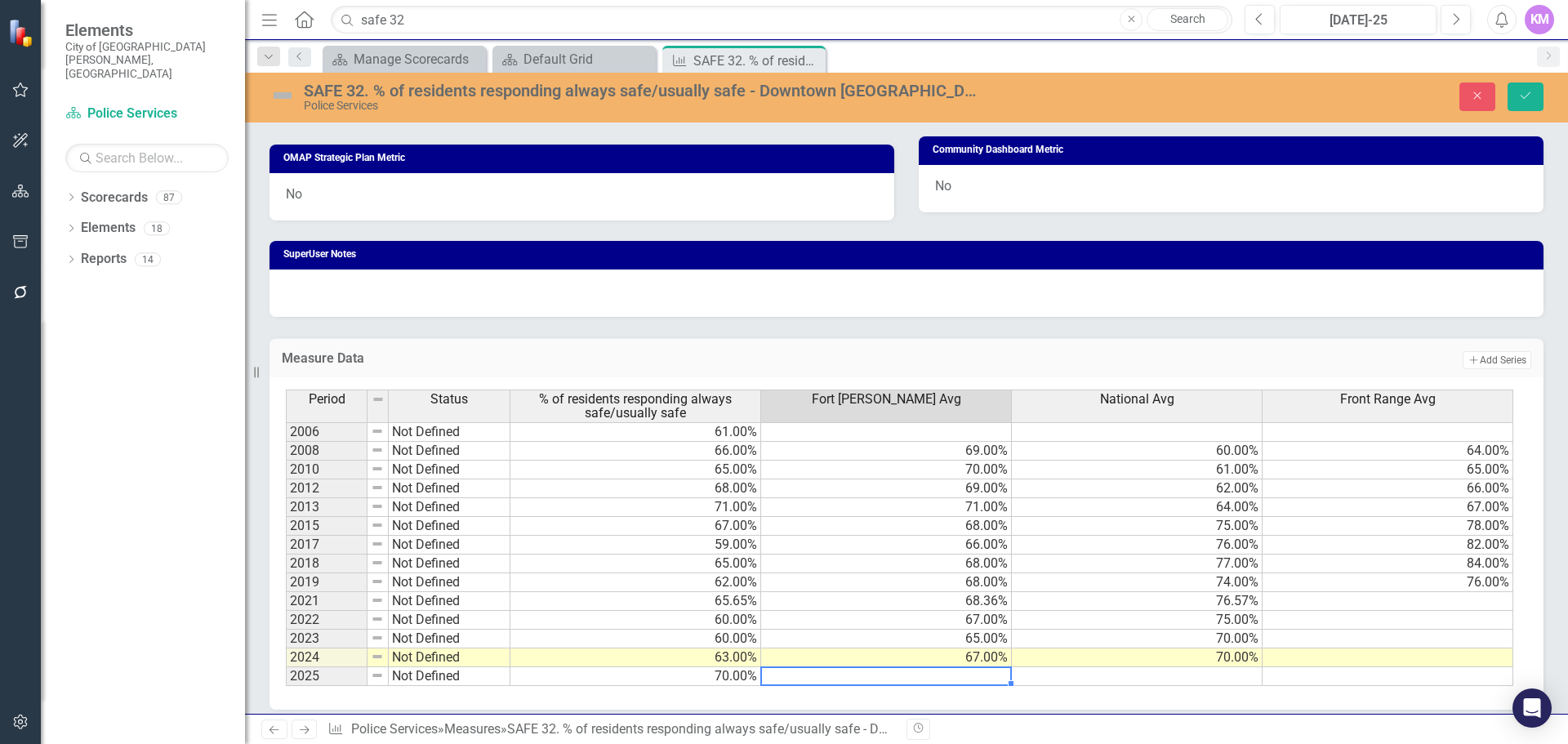
click at [1146, 675] on td at bounding box center [1137, 677] width 251 height 19
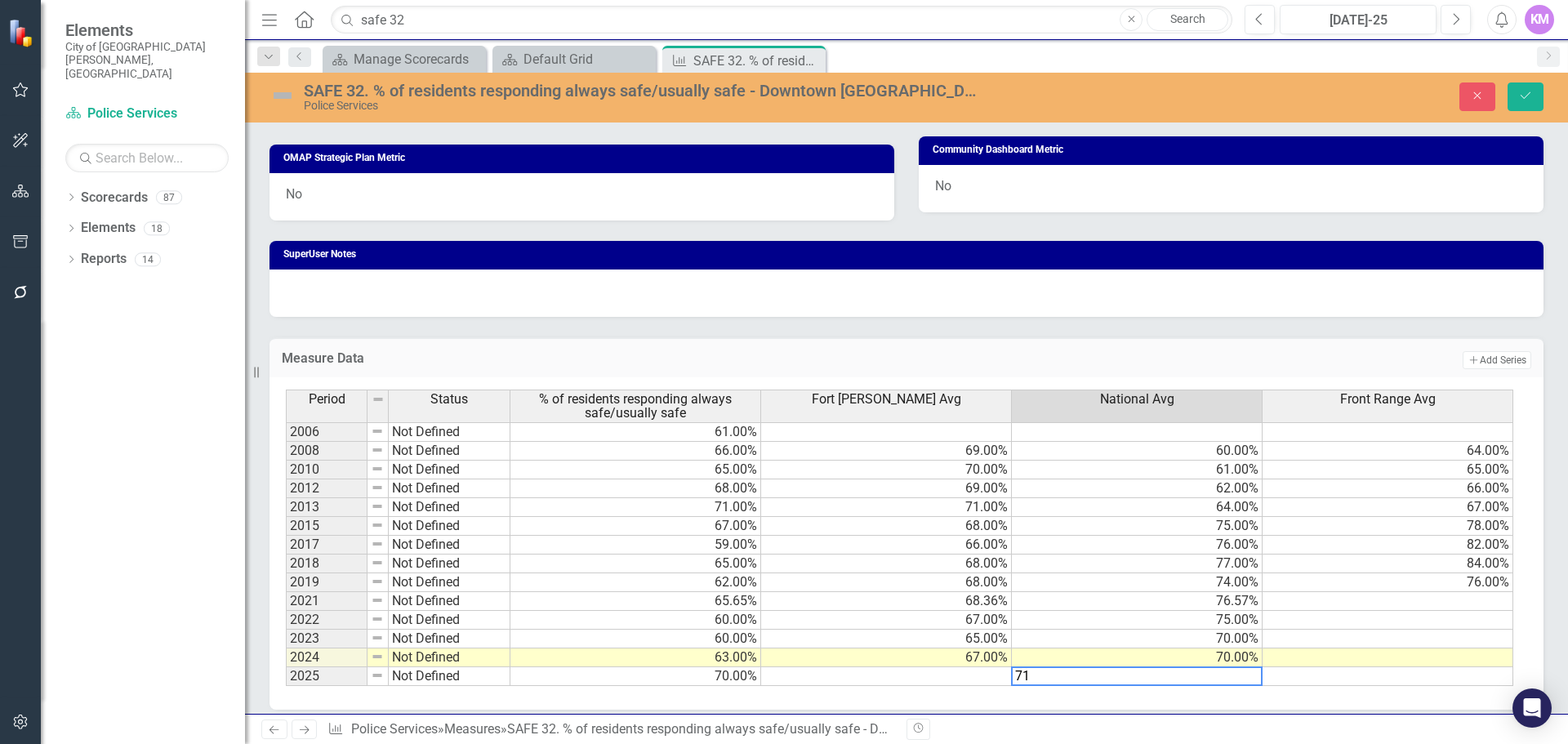
click at [820, 643] on td "65.00%" at bounding box center [887, 638] width 251 height 19
type textarea "65"
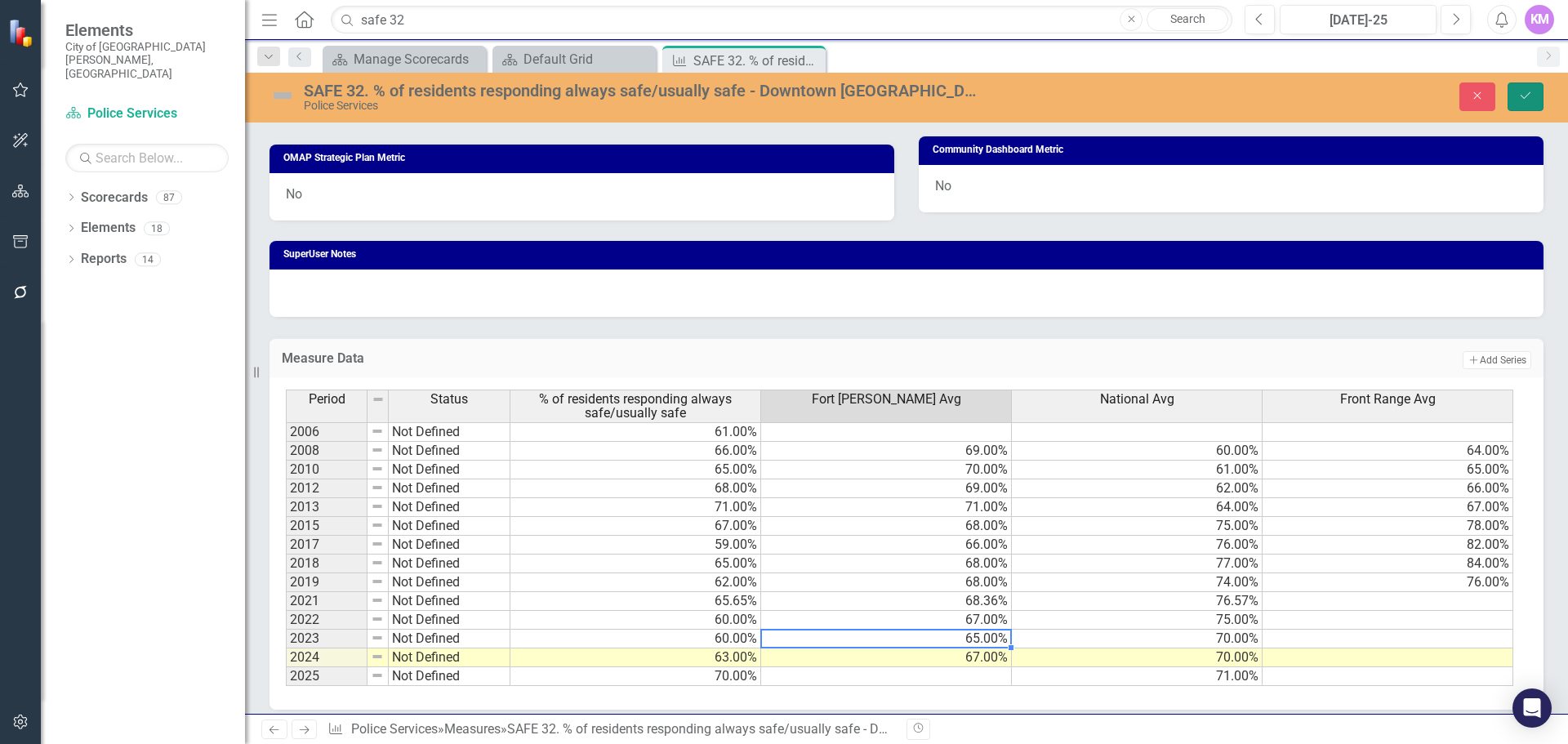
drag, startPoint x: 1524, startPoint y: 96, endPoint x: 819, endPoint y: 111, distance: 705.2
click at [1524, 96] on icon "Save" at bounding box center [1526, 96] width 15 height 12
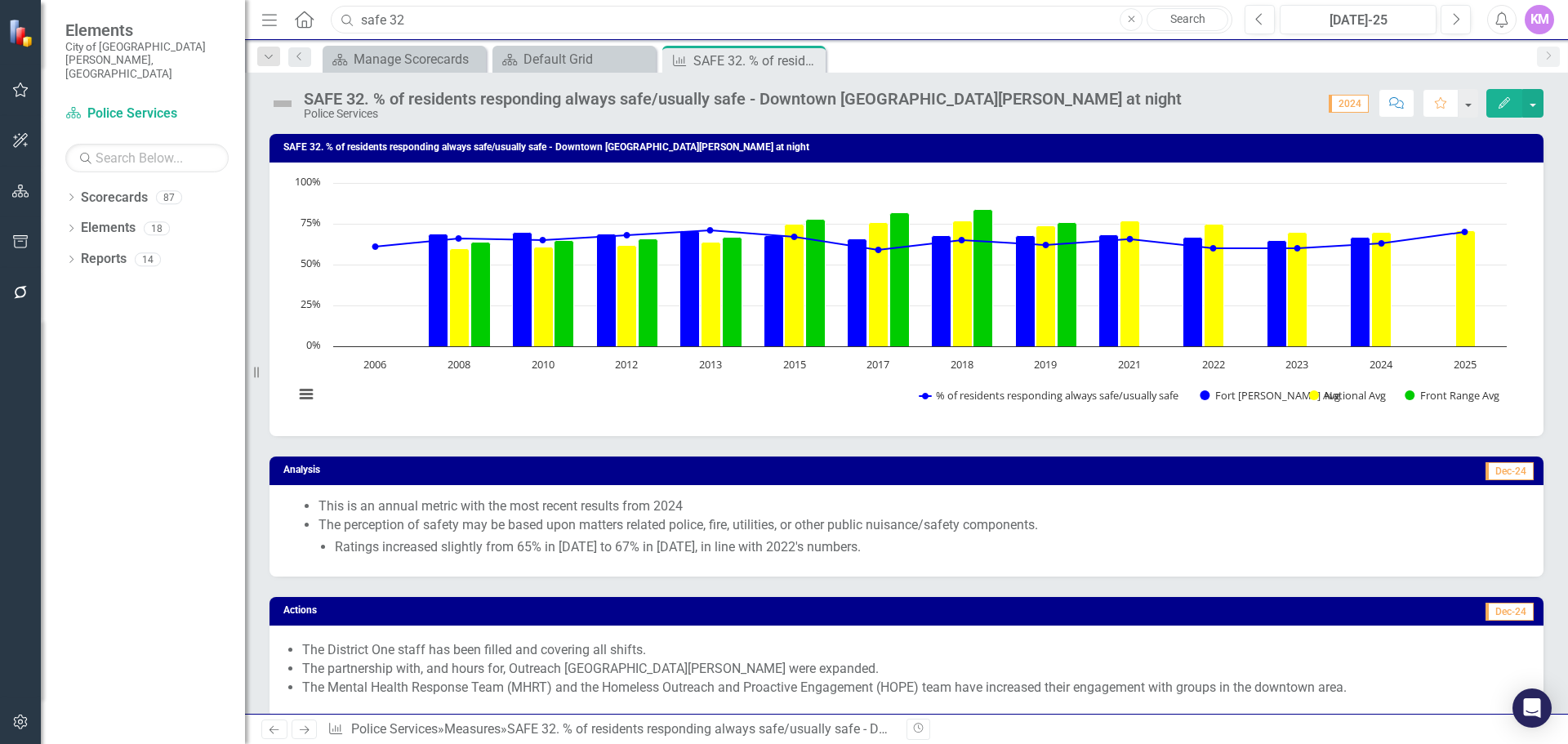
click at [494, 24] on input "safe 32" at bounding box center [782, 20] width 902 height 28
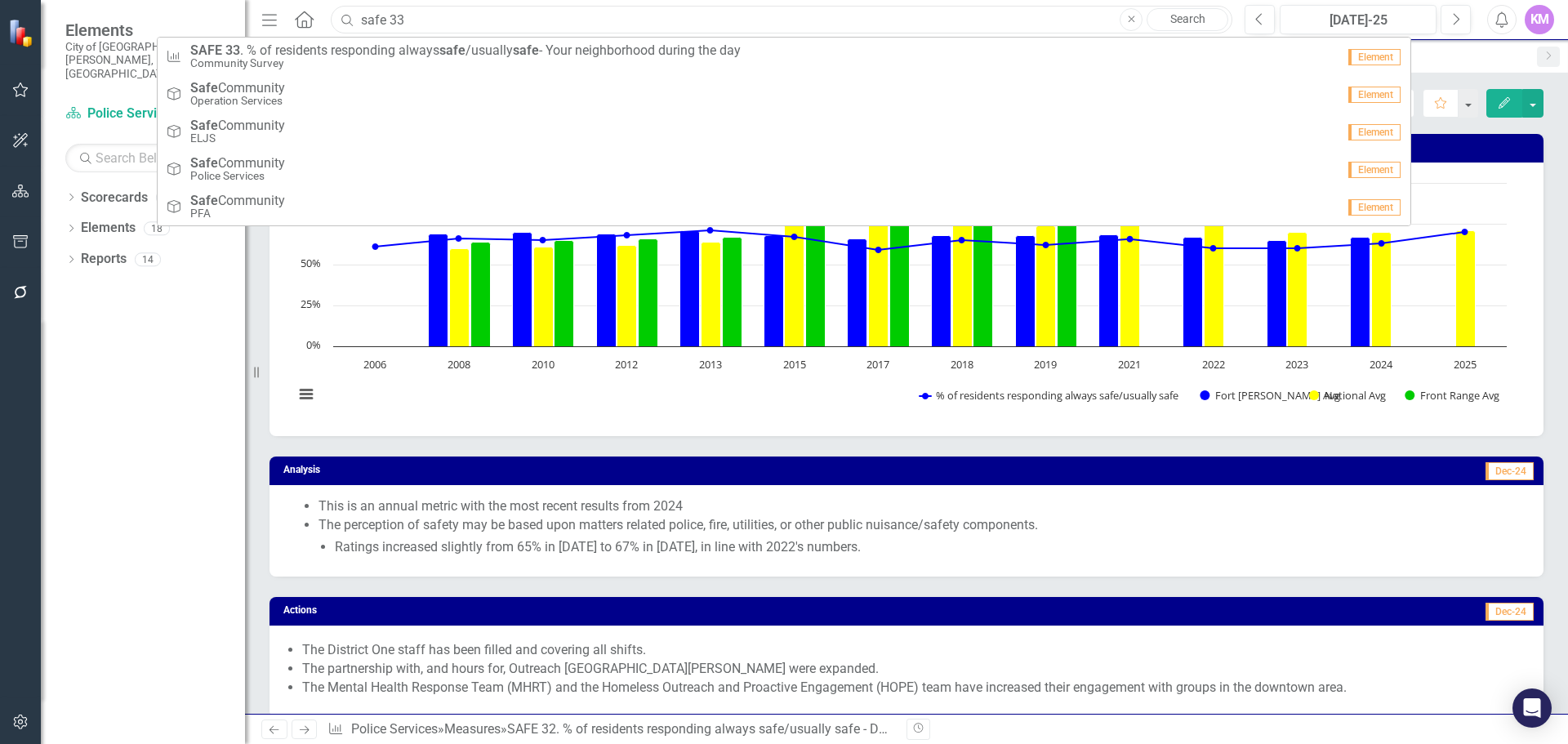
type input "safe 33"
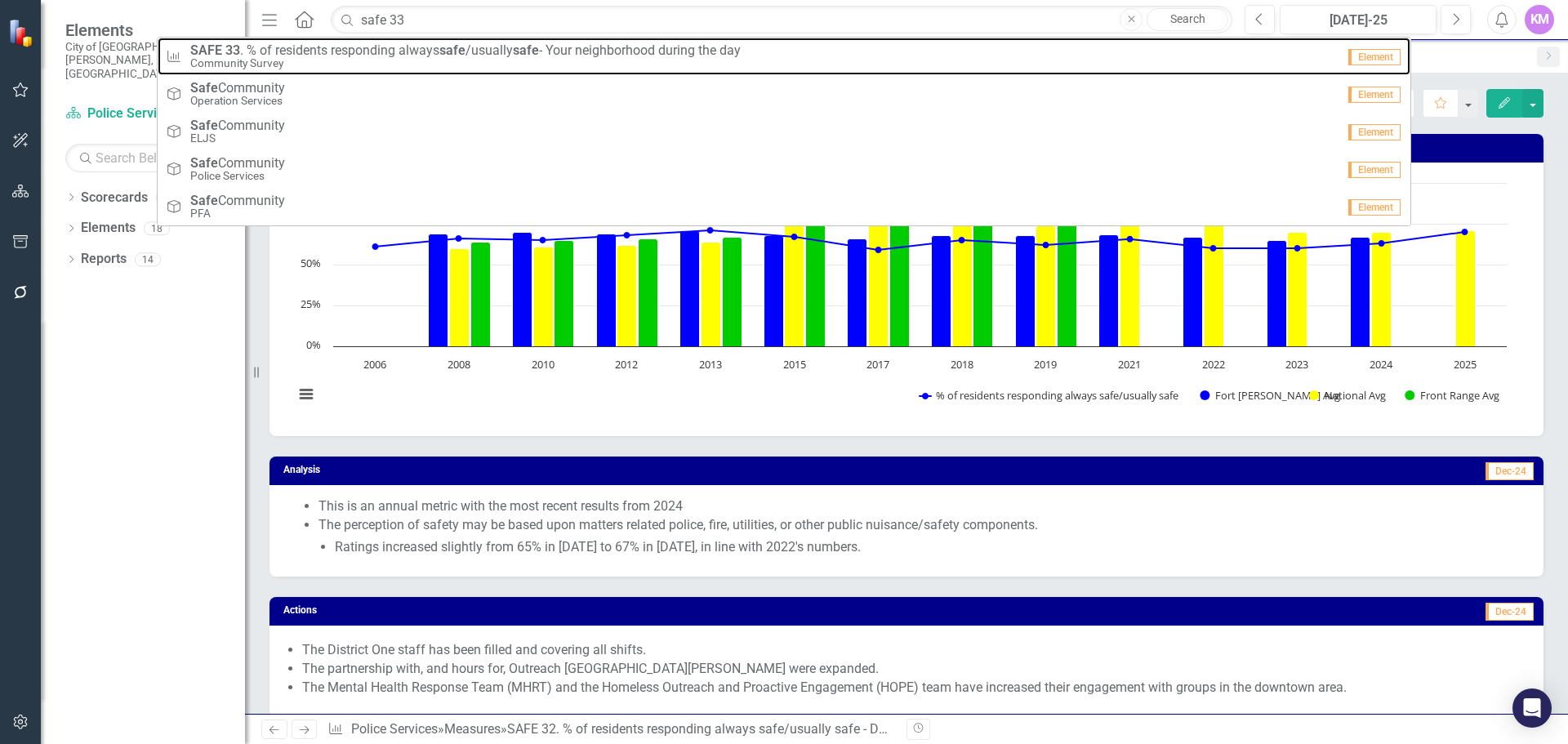
click at [485, 58] on small "Community Survey" at bounding box center [466, 63] width 550 height 12
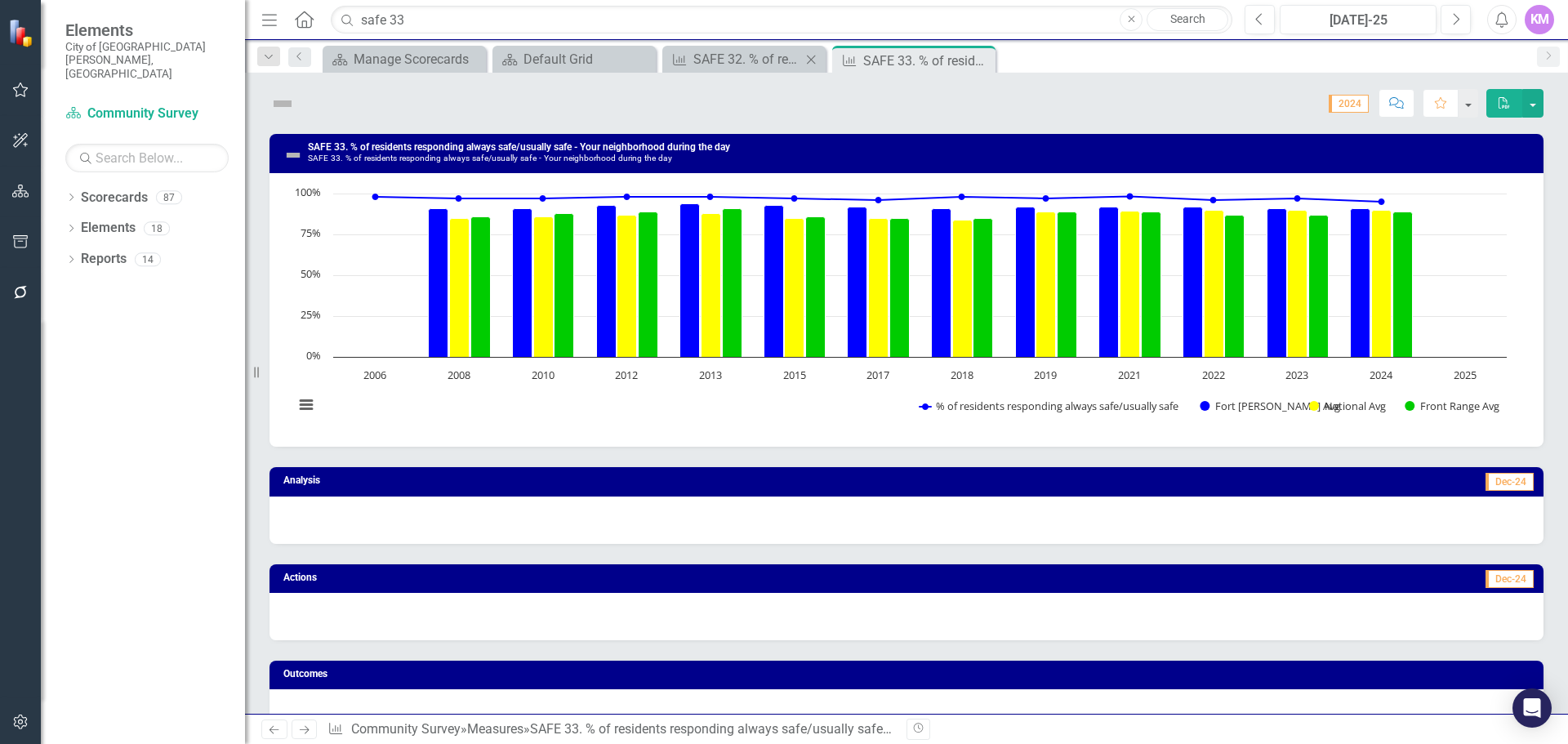
click at [816, 57] on icon "Close" at bounding box center [811, 60] width 17 height 13
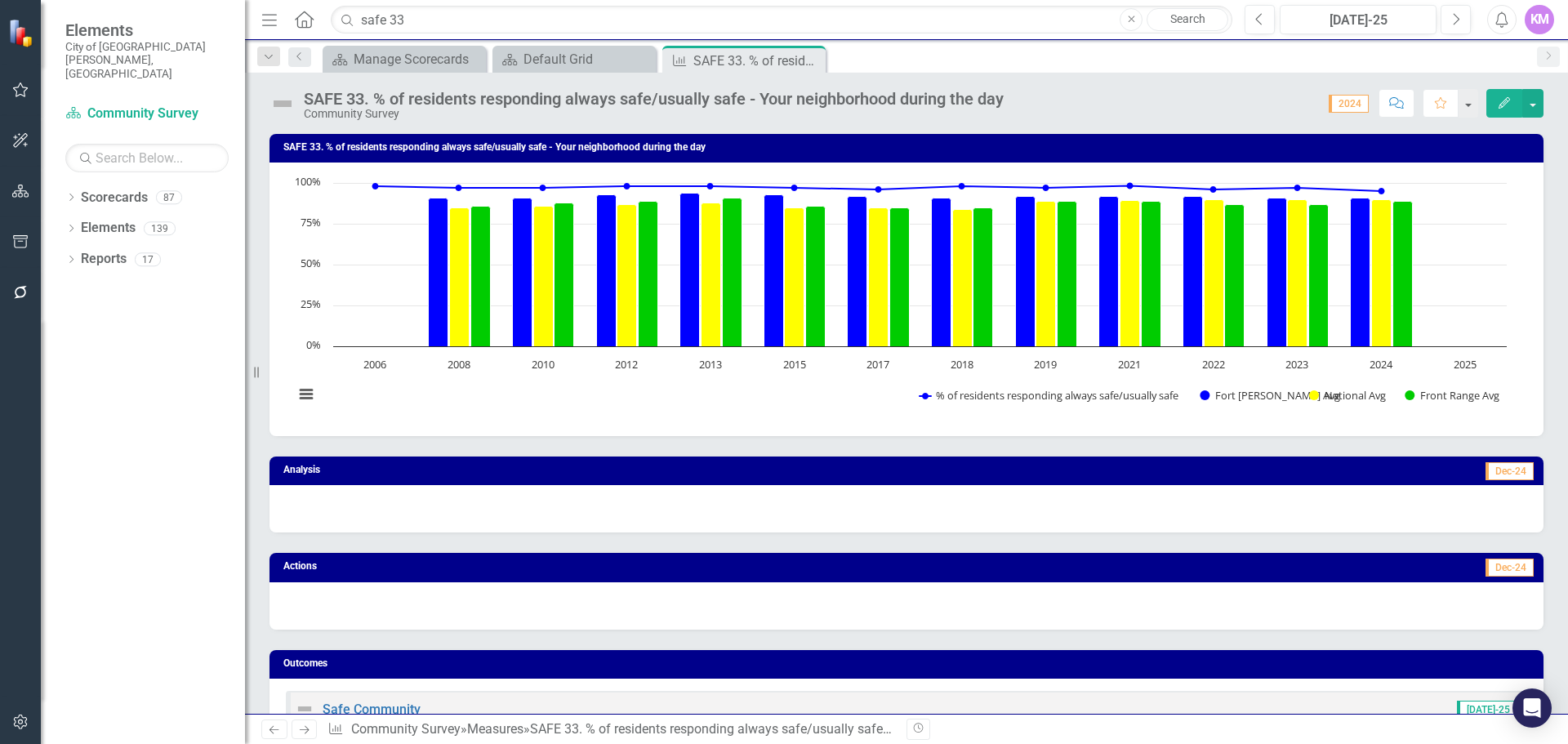
scroll to position [870, 0]
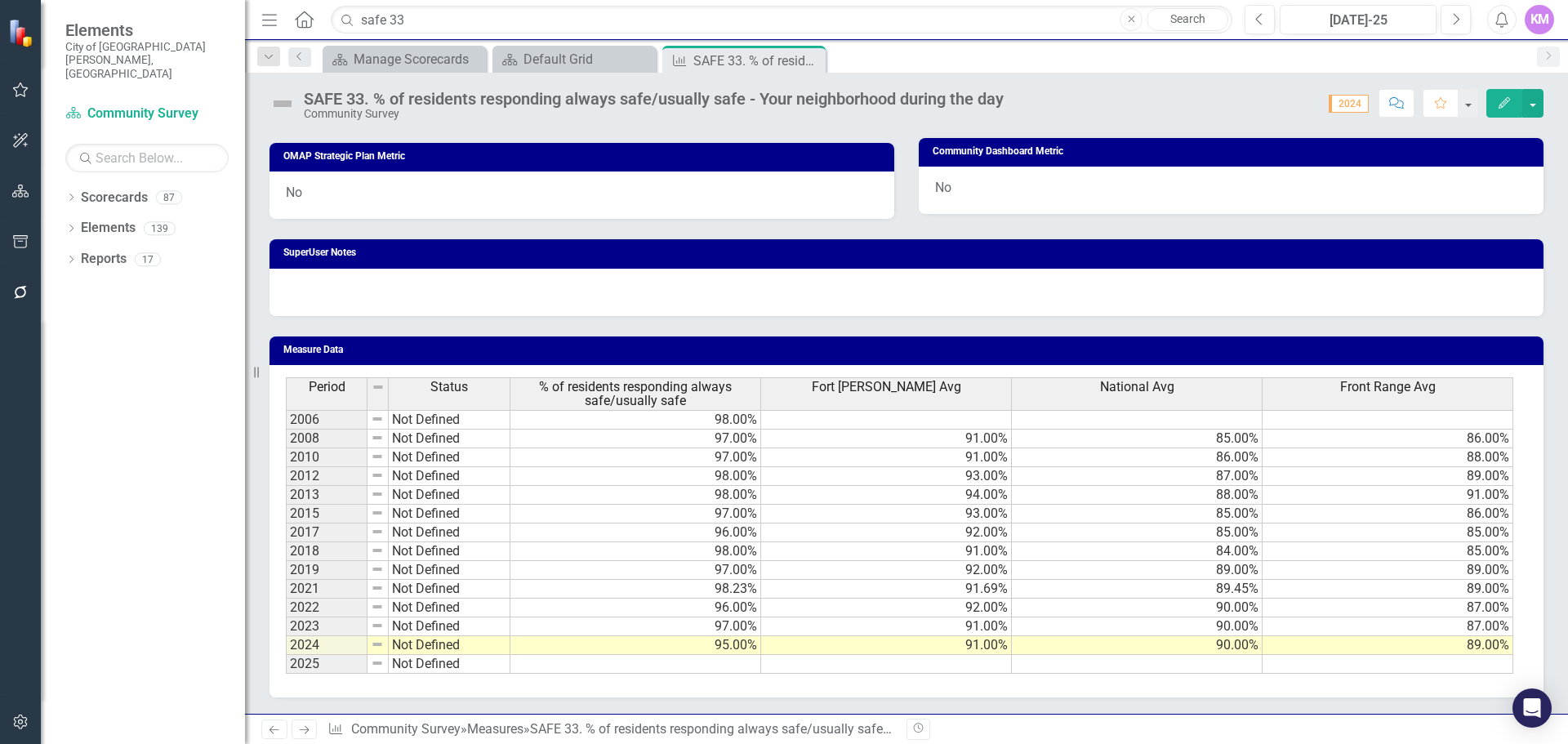
click at [690, 668] on td at bounding box center [636, 664] width 251 height 19
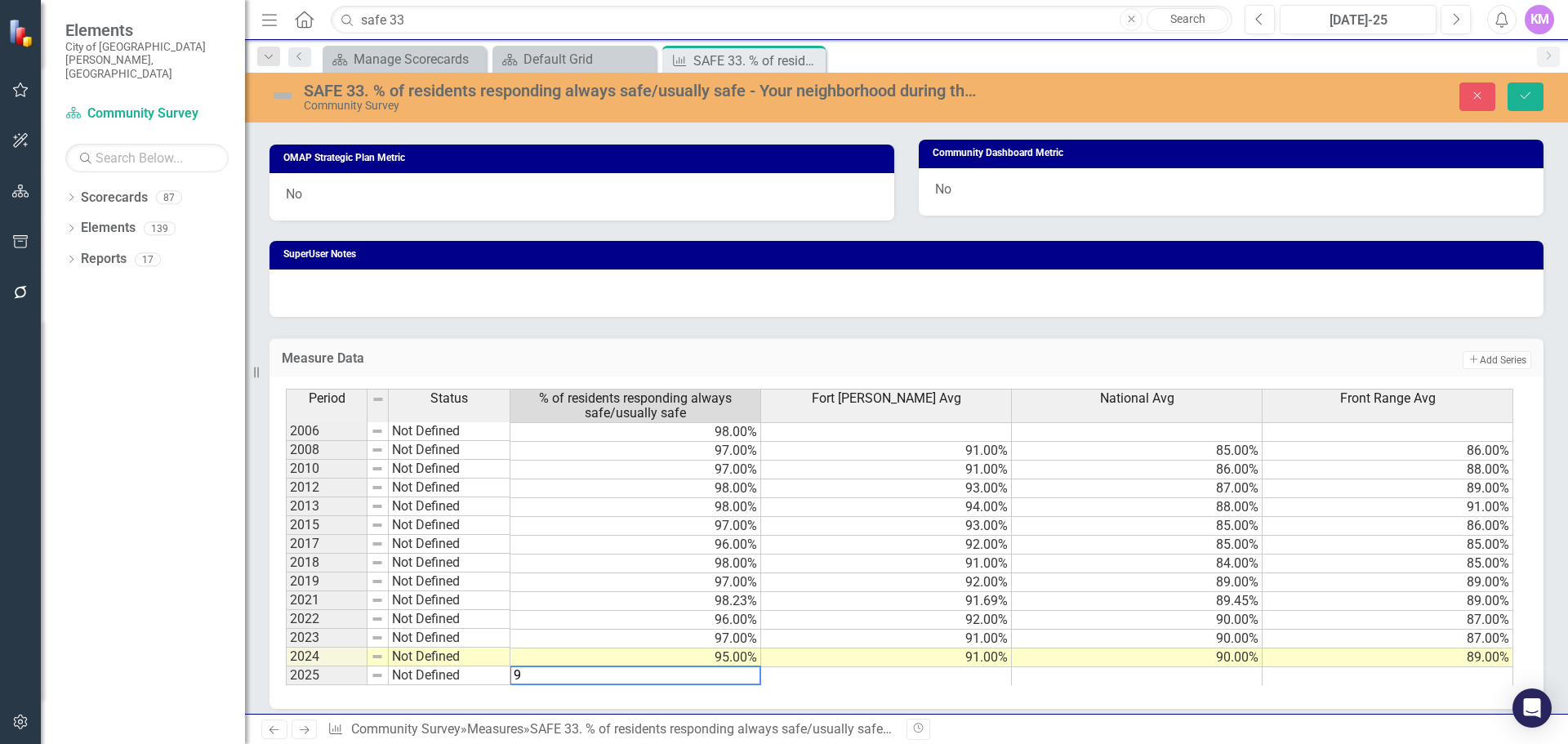
type textarea "97"
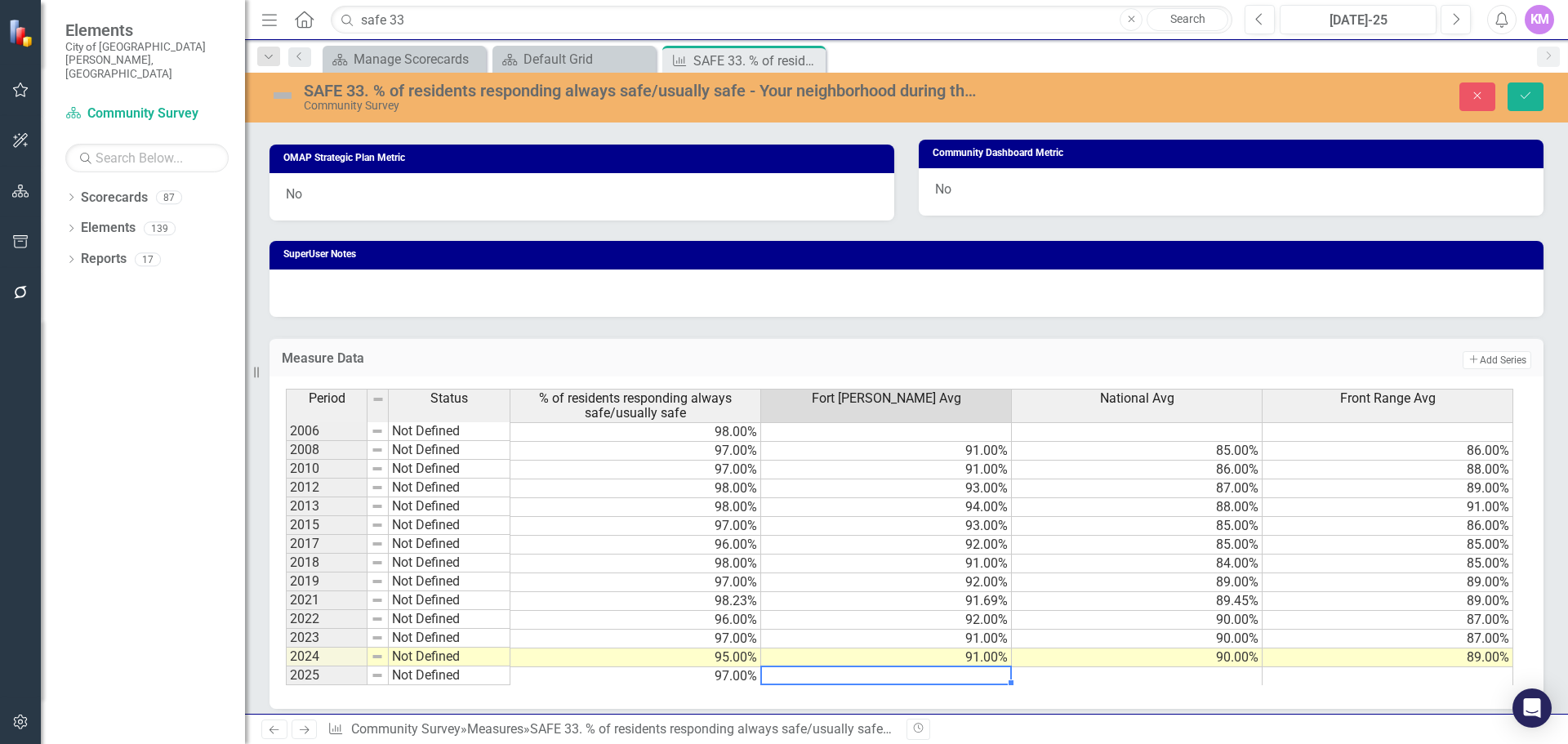
click at [1219, 674] on td at bounding box center [1137, 677] width 251 height 19
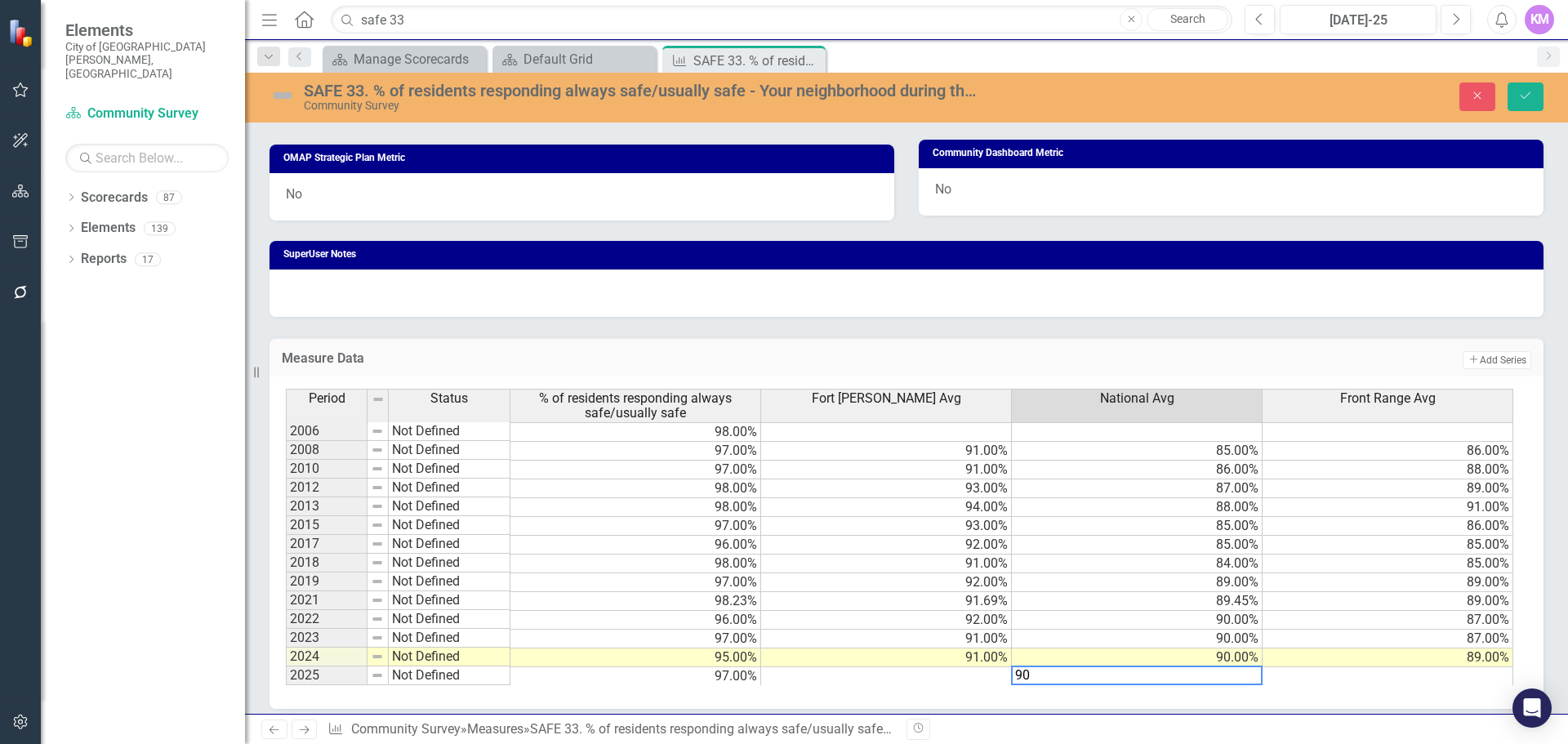
type textarea "90"
click at [920, 682] on td at bounding box center [887, 677] width 251 height 19
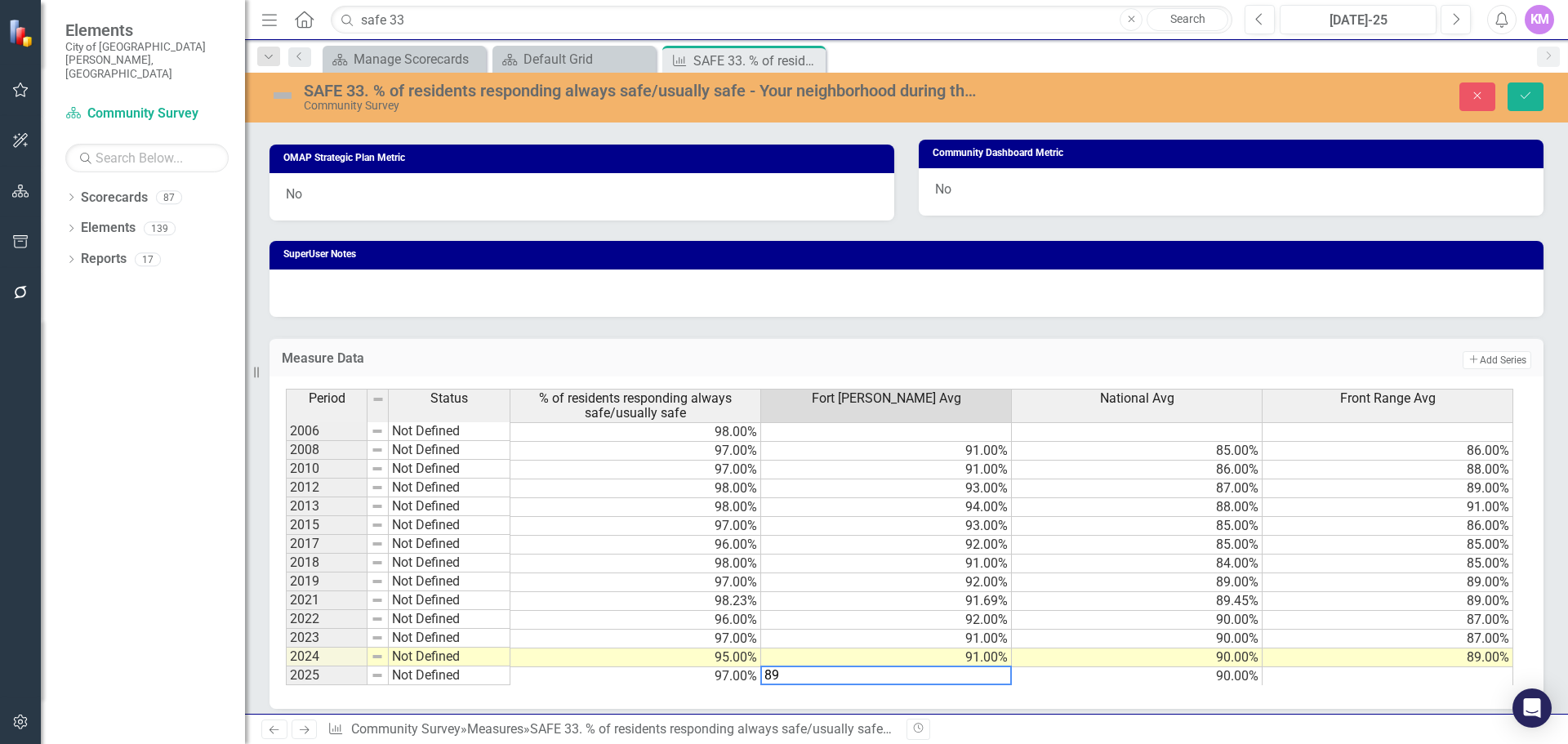
type textarea "89"
click at [1382, 677] on td at bounding box center [1388, 677] width 251 height 19
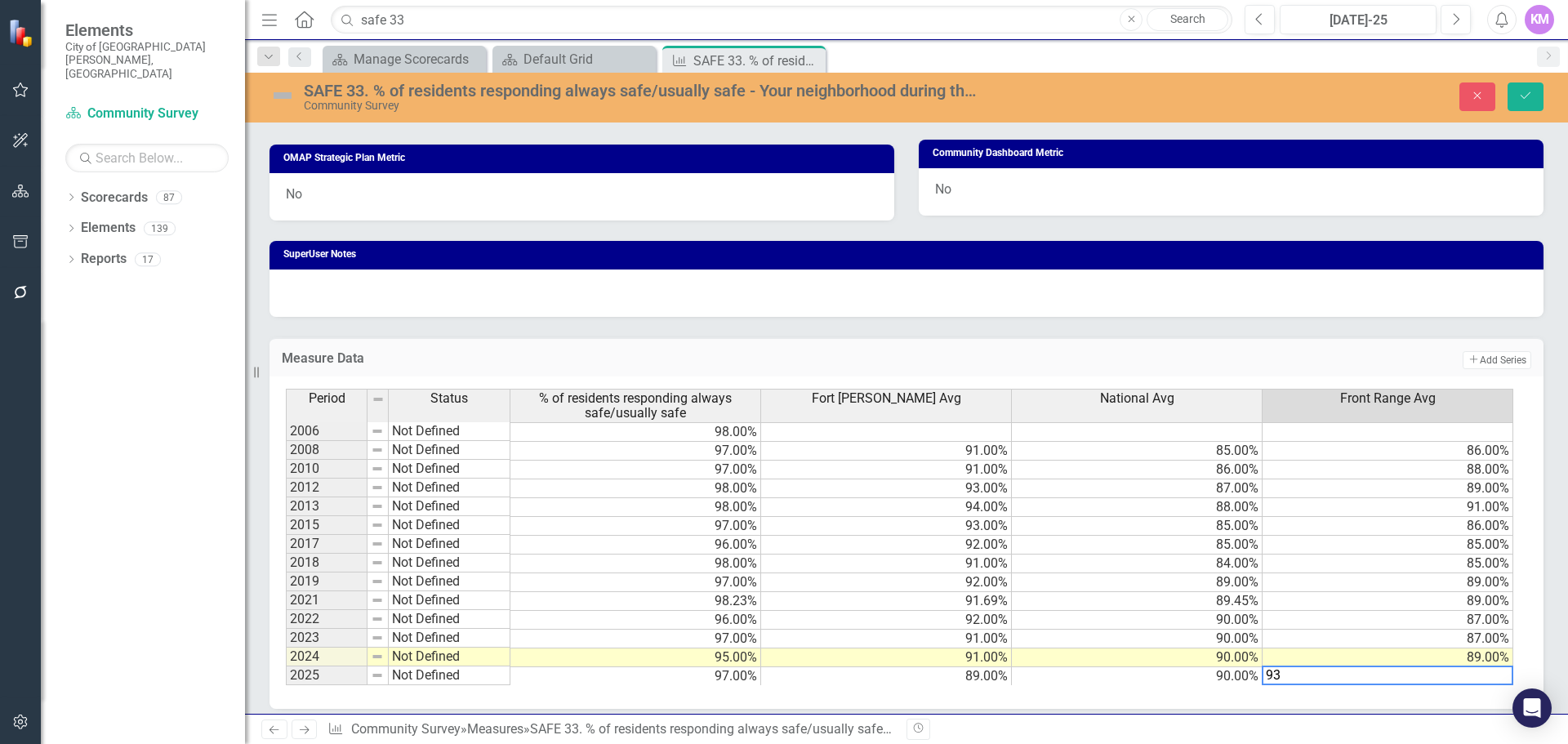
click at [1421, 620] on td "87.00%" at bounding box center [1388, 620] width 251 height 19
type textarea "87"
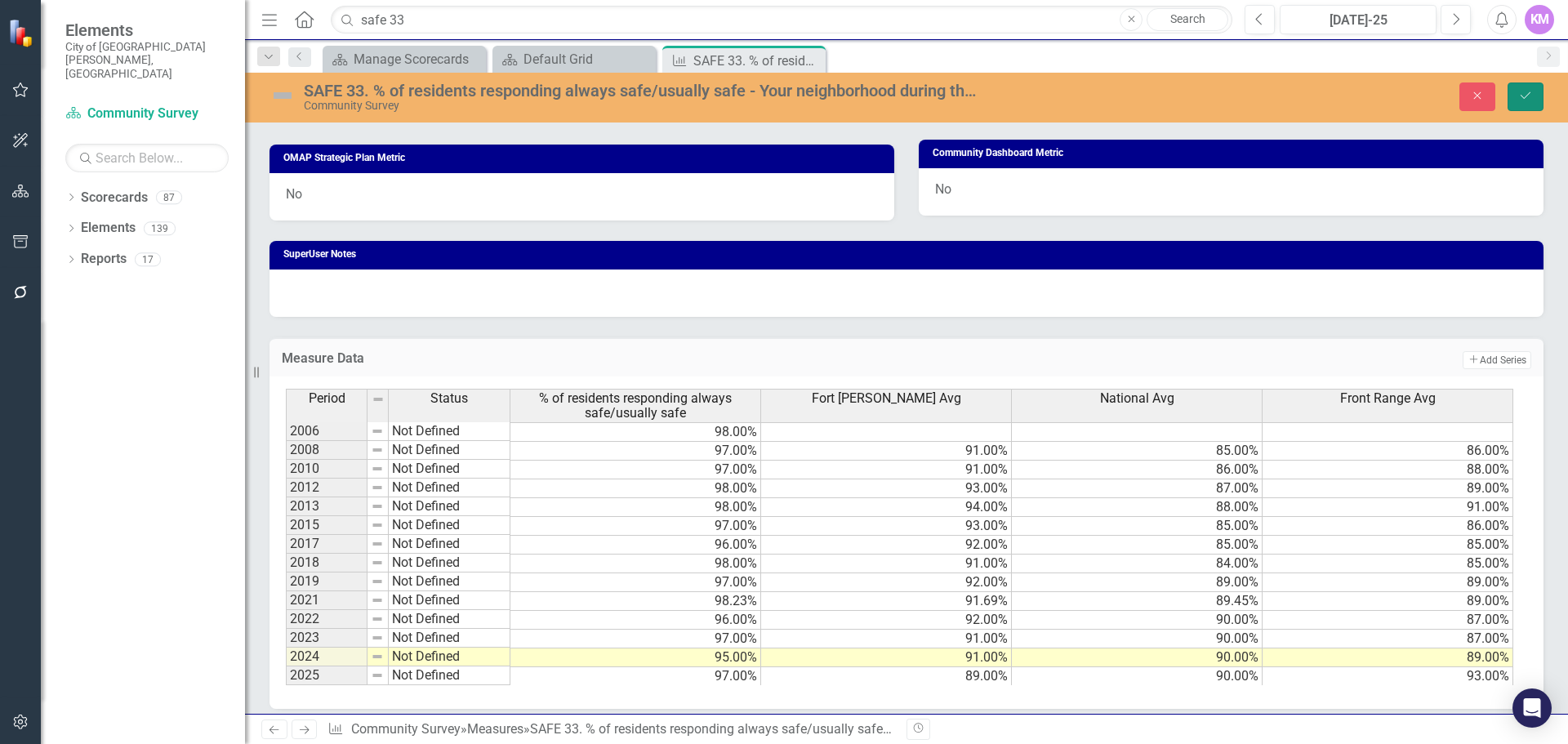
click at [1531, 103] on button "Save" at bounding box center [1526, 96] width 36 height 28
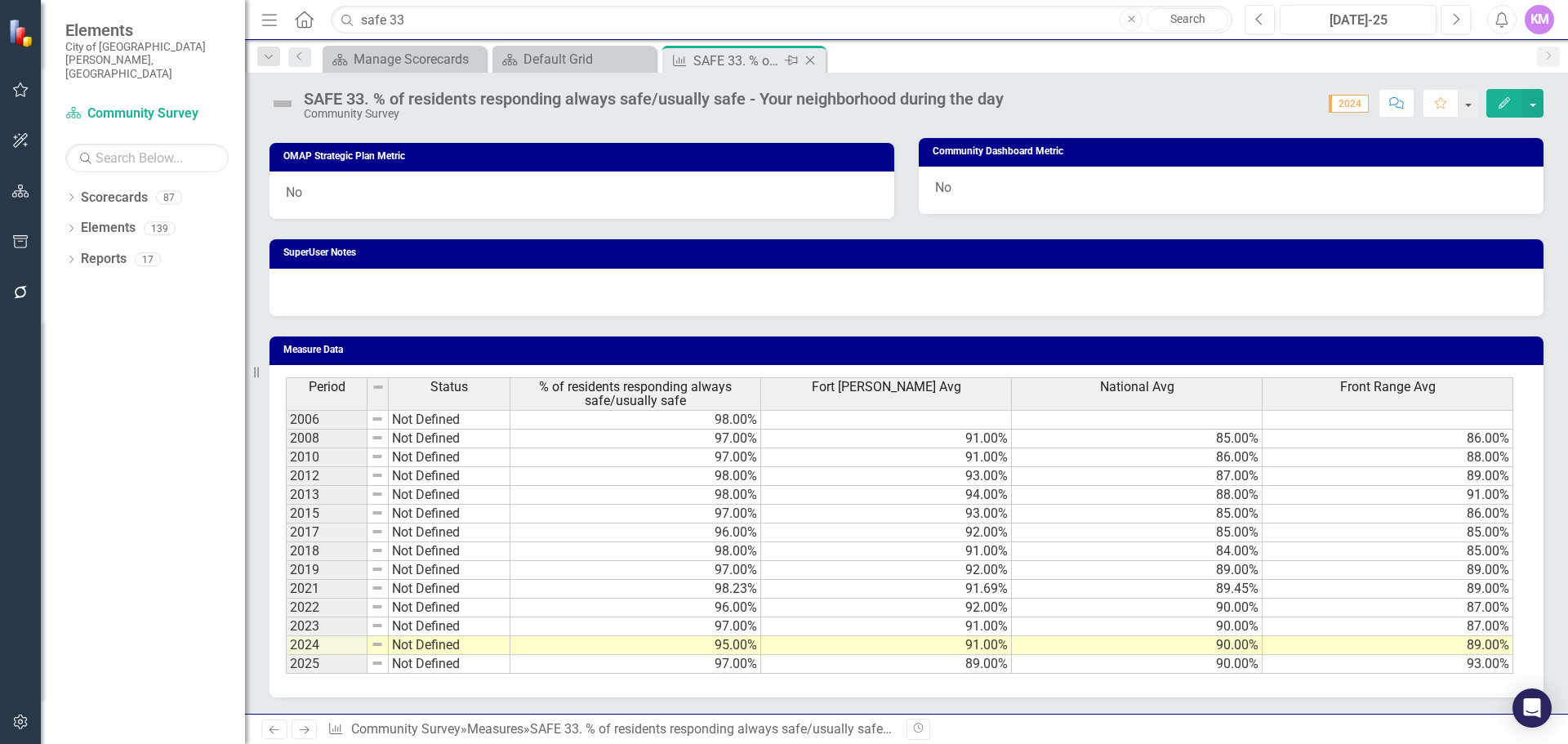
click at [814, 58] on icon "Close" at bounding box center [811, 61] width 17 height 13
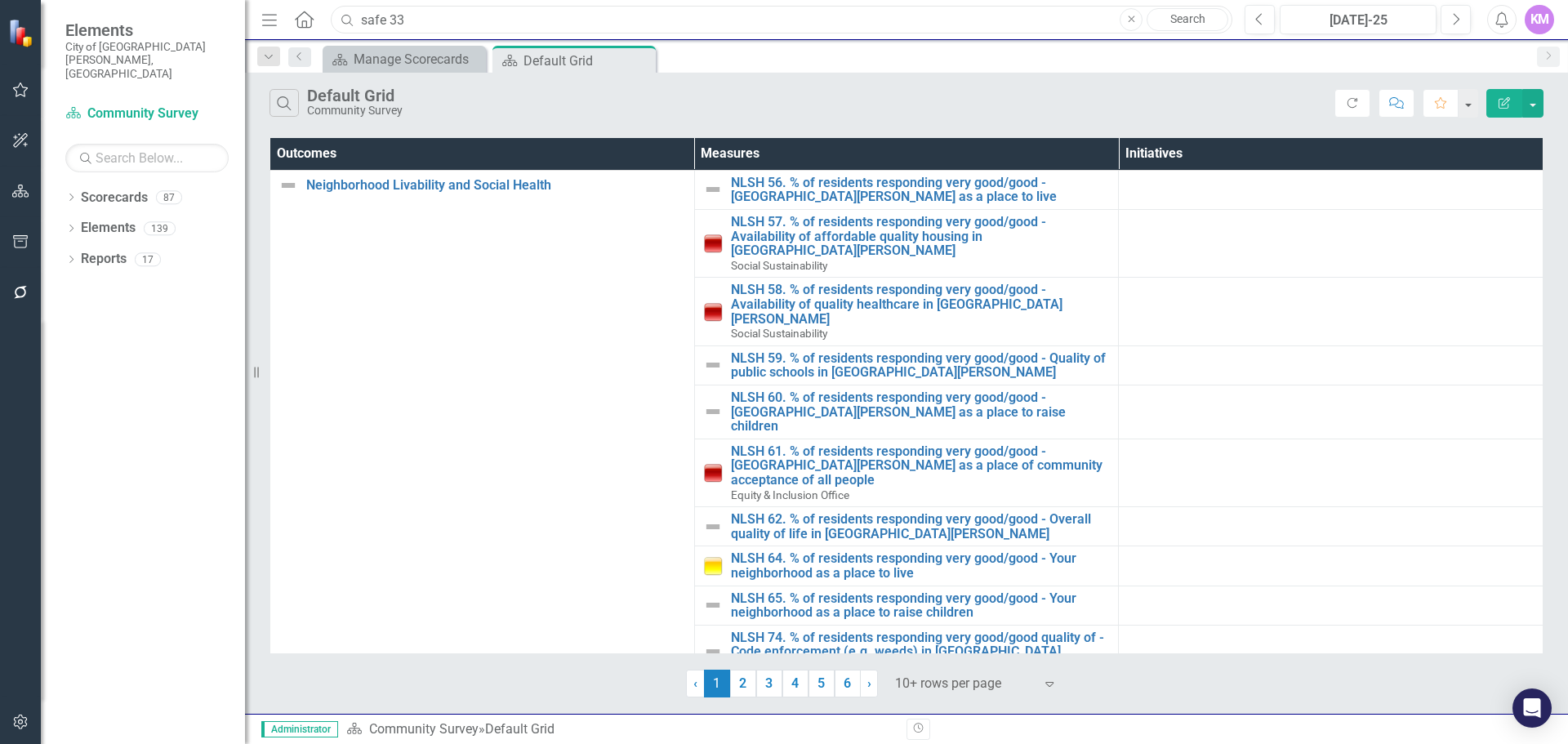
click at [419, 19] on input "safe 33" at bounding box center [782, 20] width 902 height 28
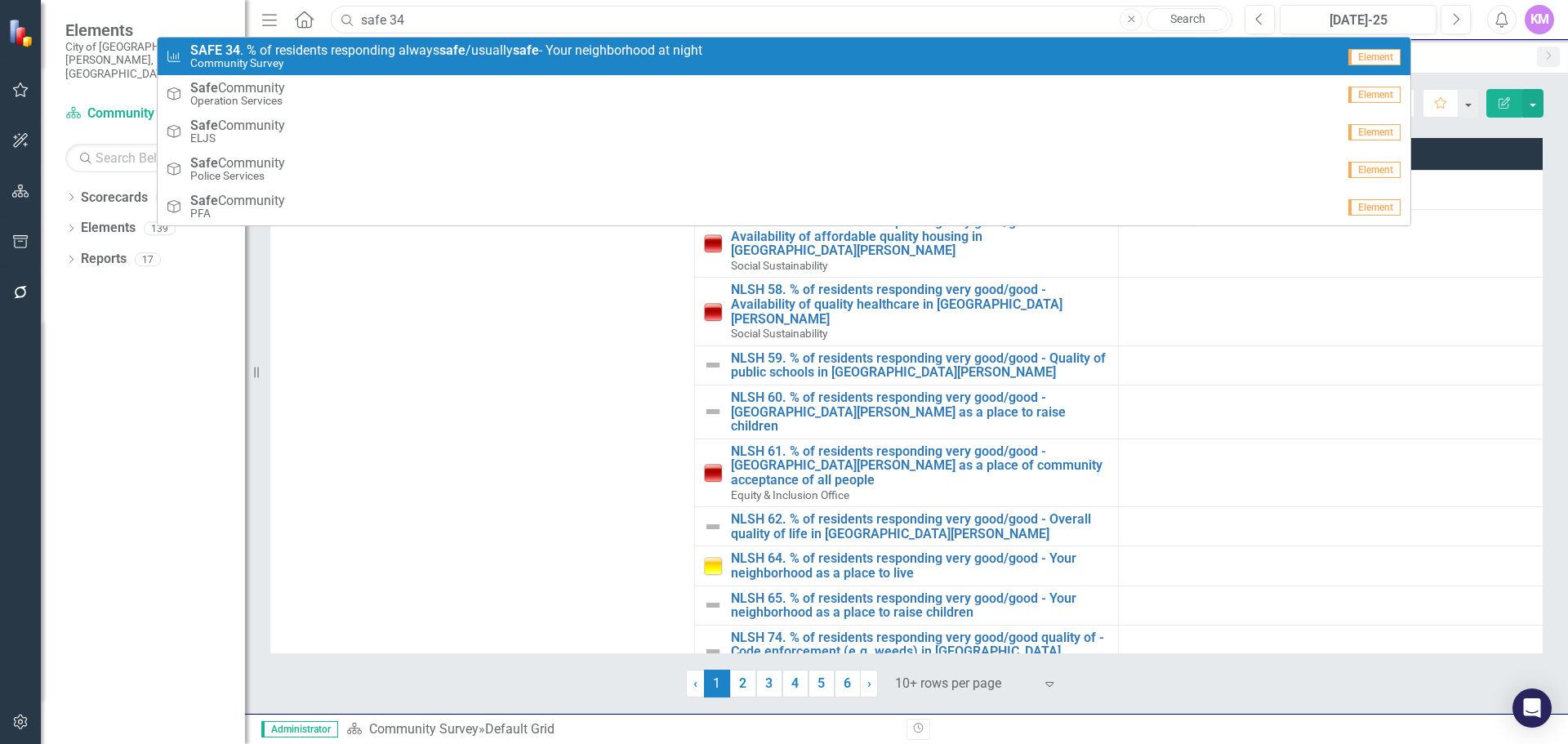
type input "safe 34"
click at [412, 54] on span "SAFE 34 . % of residents responding always safe /usually safe - Your neighborho…" at bounding box center [446, 51] width 512 height 15
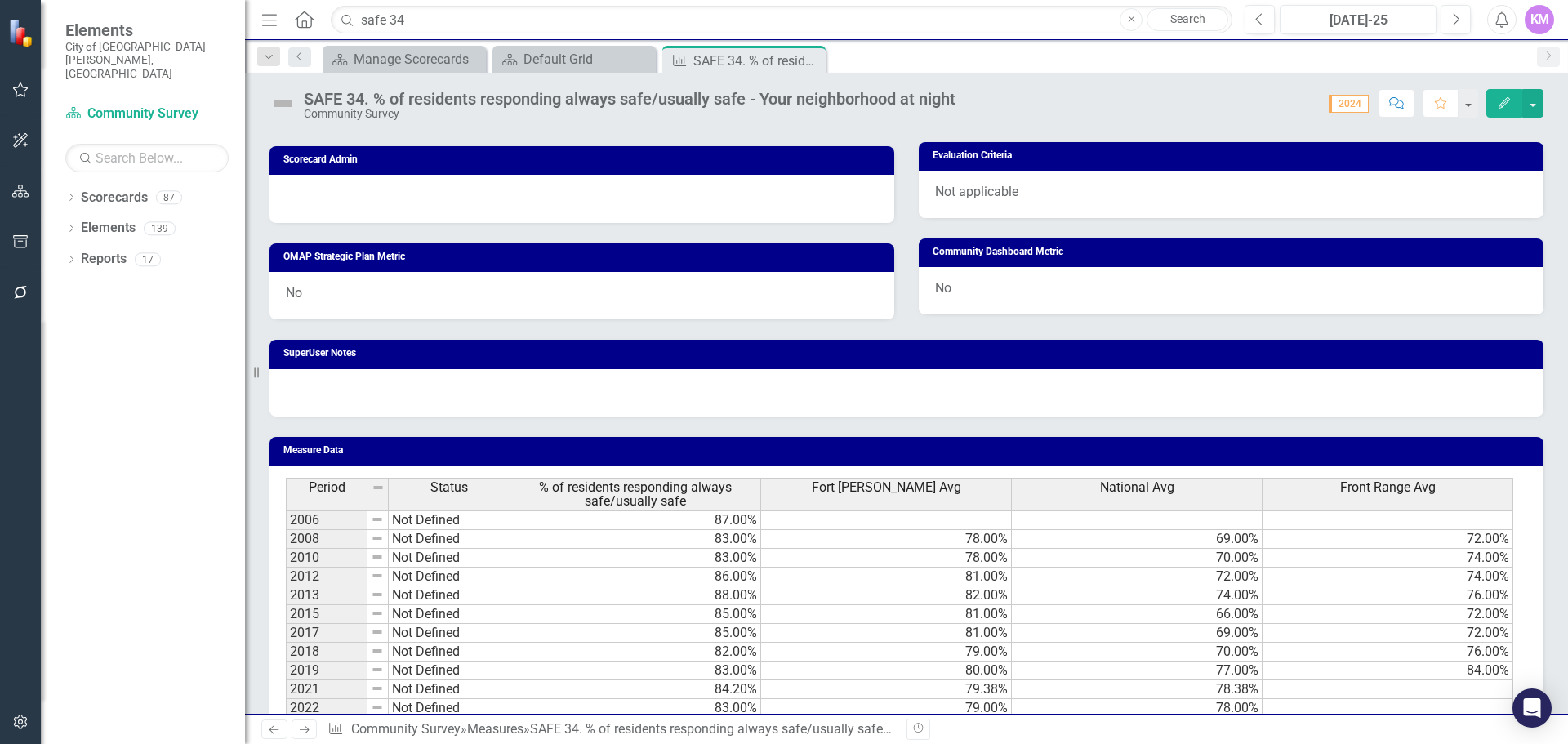
scroll to position [870, 0]
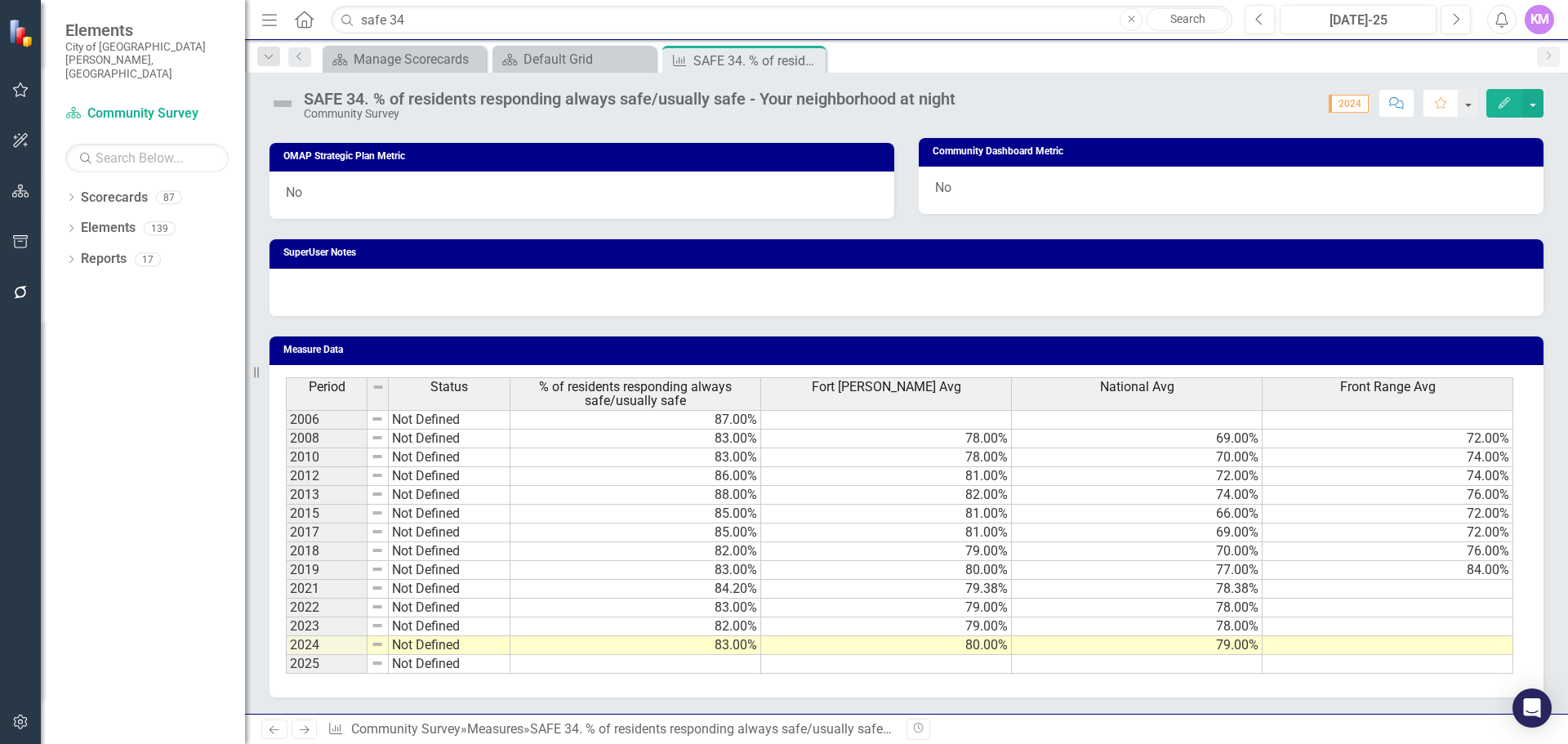
click at [286, 673] on div "Period Status % of residents responding always safe/usually safe Fort Collins A…" at bounding box center [286, 525] width 0 height 297
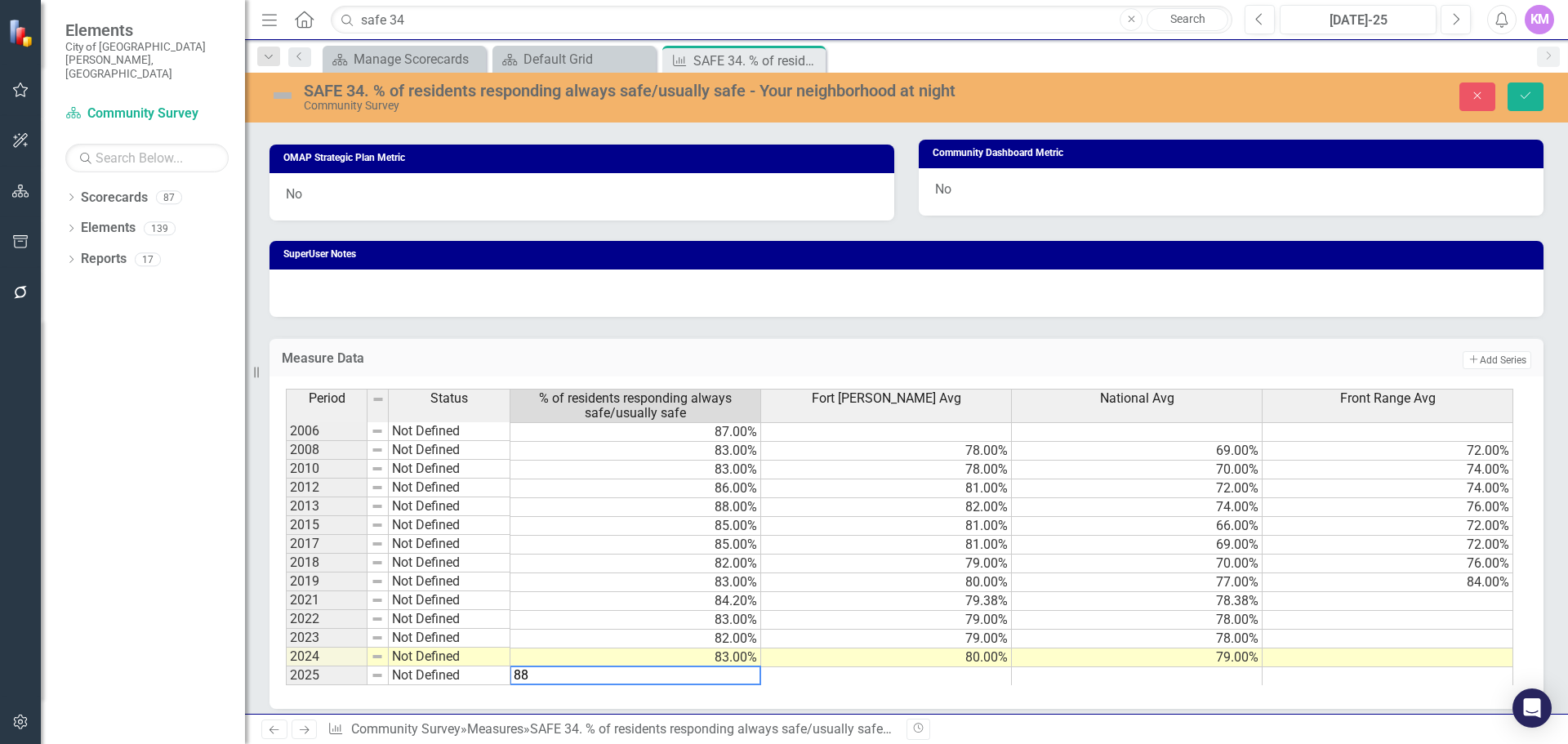
type textarea "88"
click at [888, 679] on td at bounding box center [887, 677] width 251 height 19
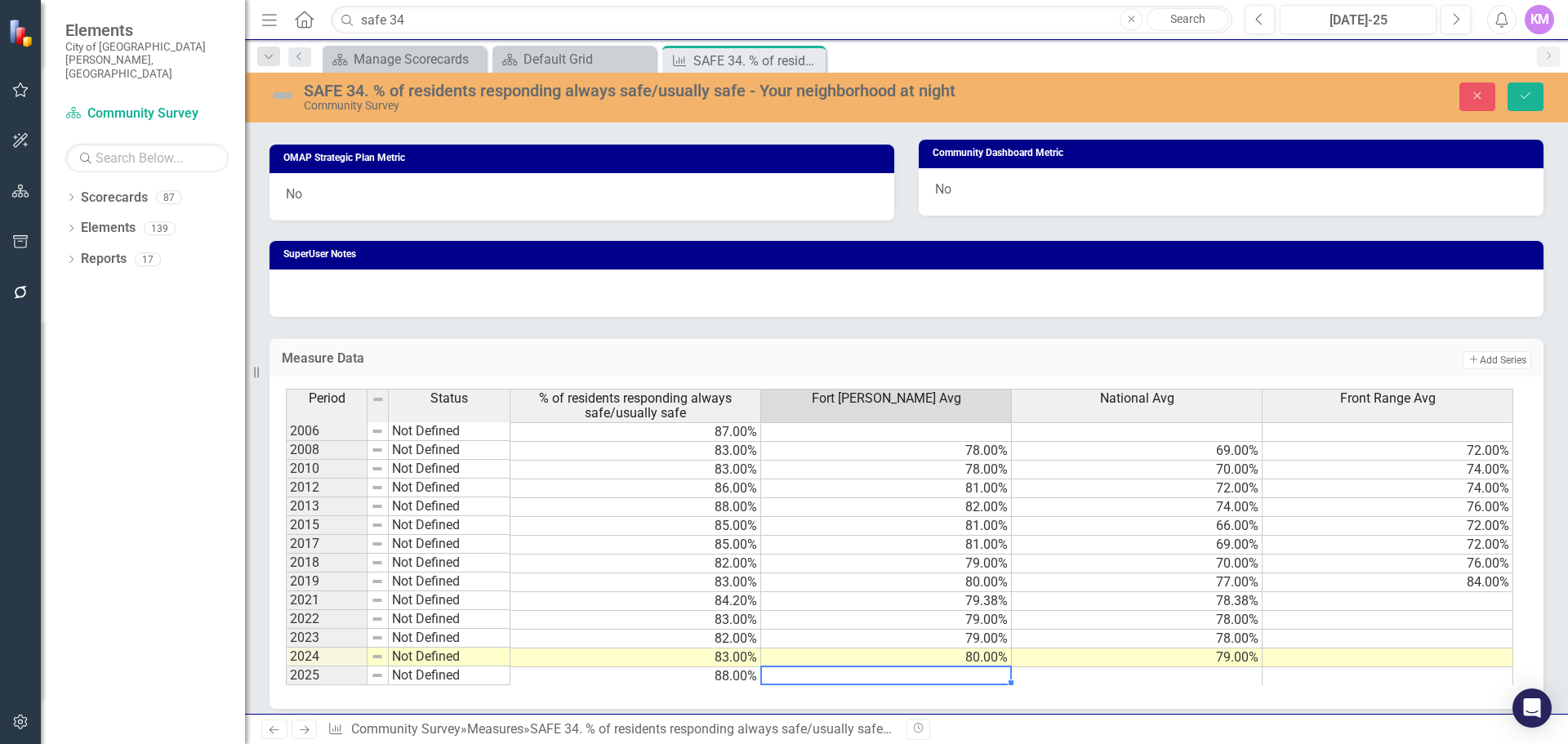
click at [1134, 680] on td at bounding box center [1137, 677] width 251 height 19
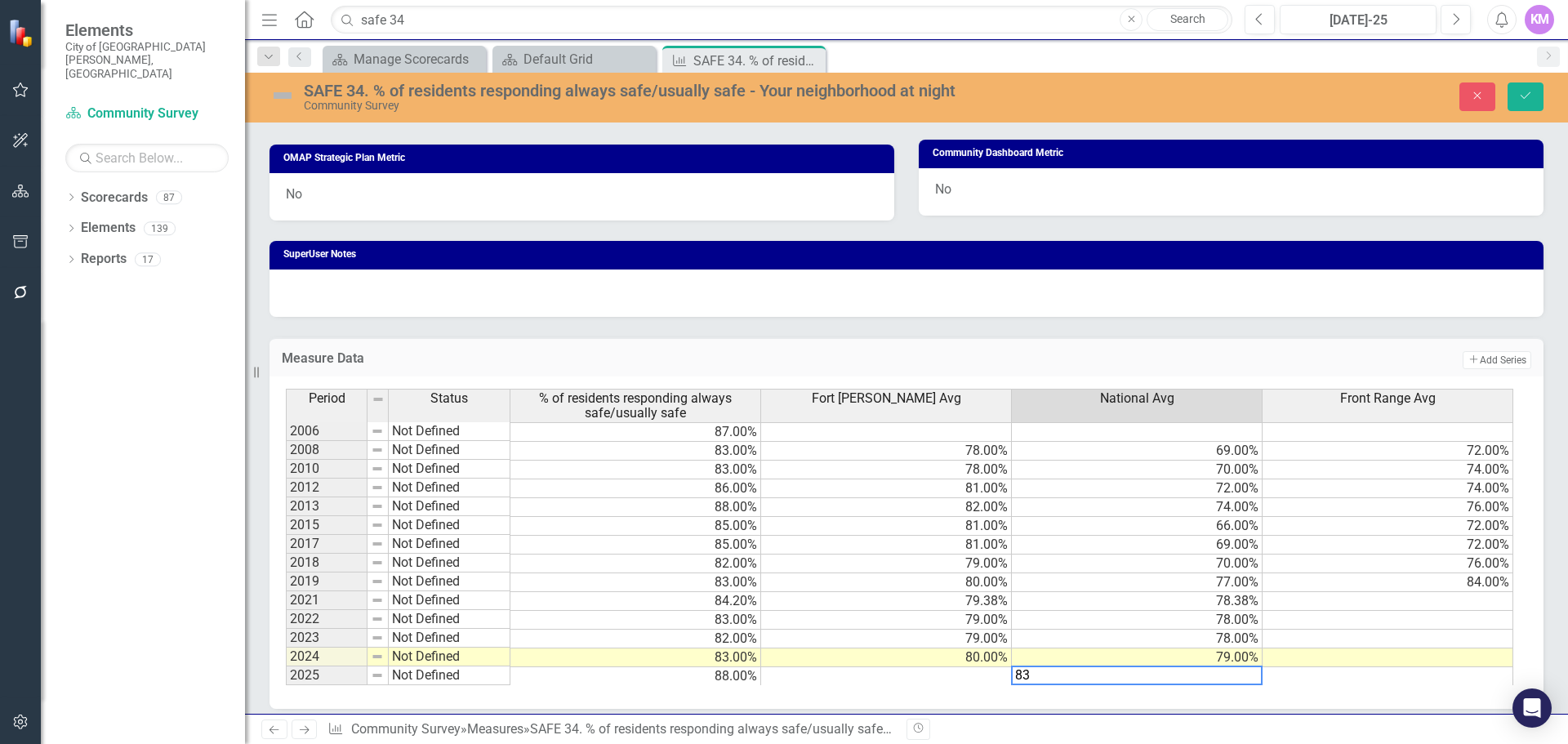
click at [1138, 604] on td "78.38%" at bounding box center [1137, 601] width 251 height 19
type textarea "78.37967217"
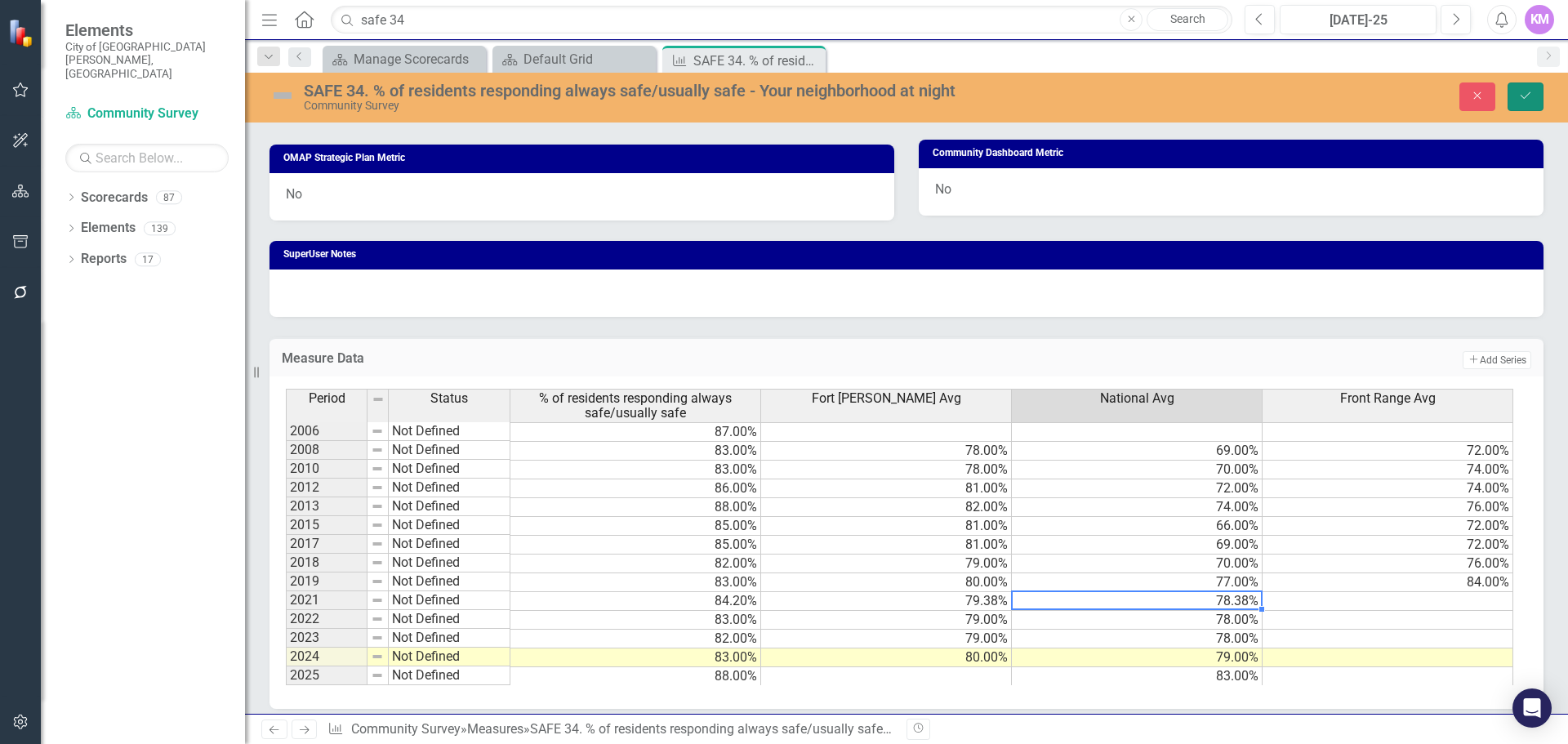
click at [1529, 102] on button "Save" at bounding box center [1526, 96] width 36 height 28
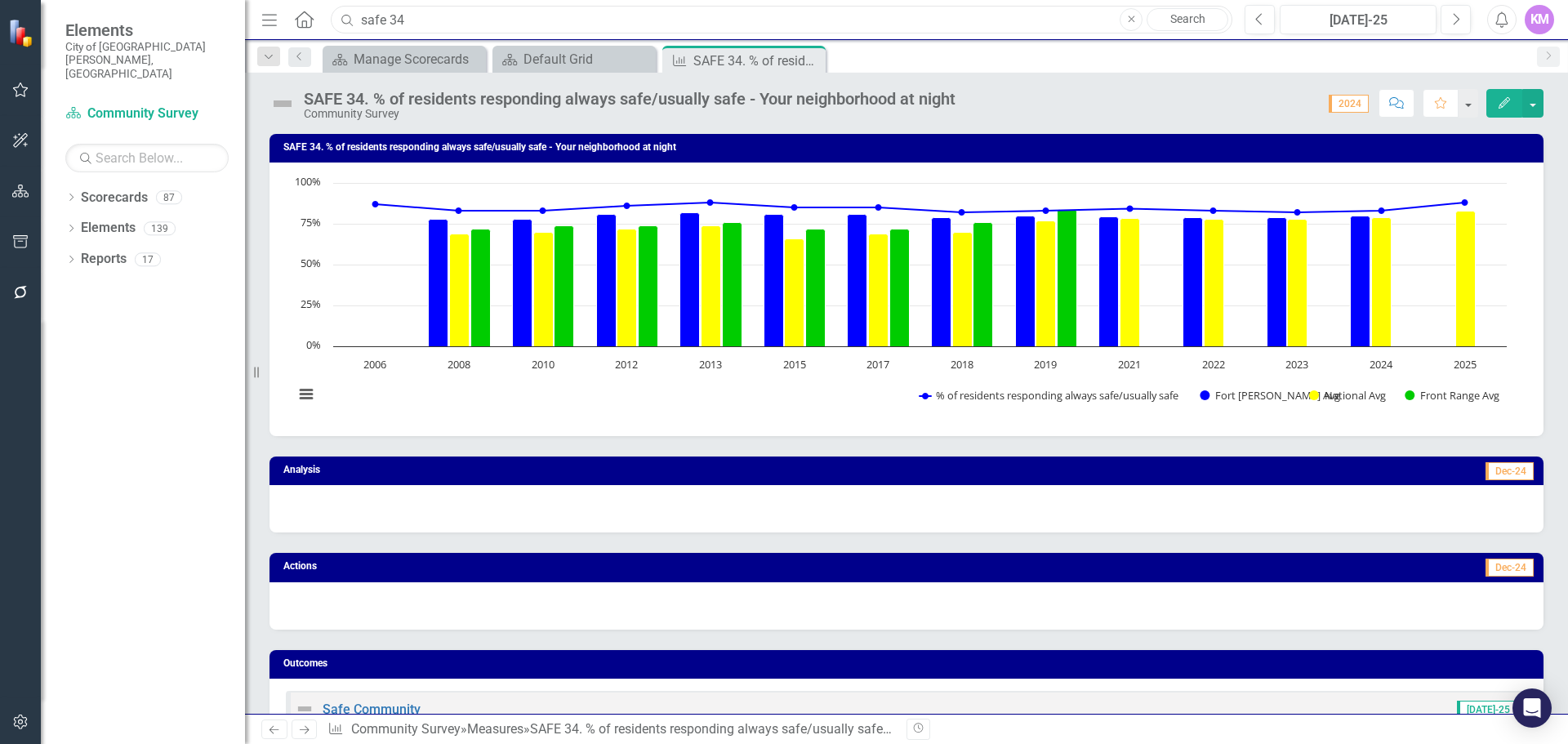
click at [658, 16] on input "safe 34" at bounding box center [782, 20] width 902 height 28
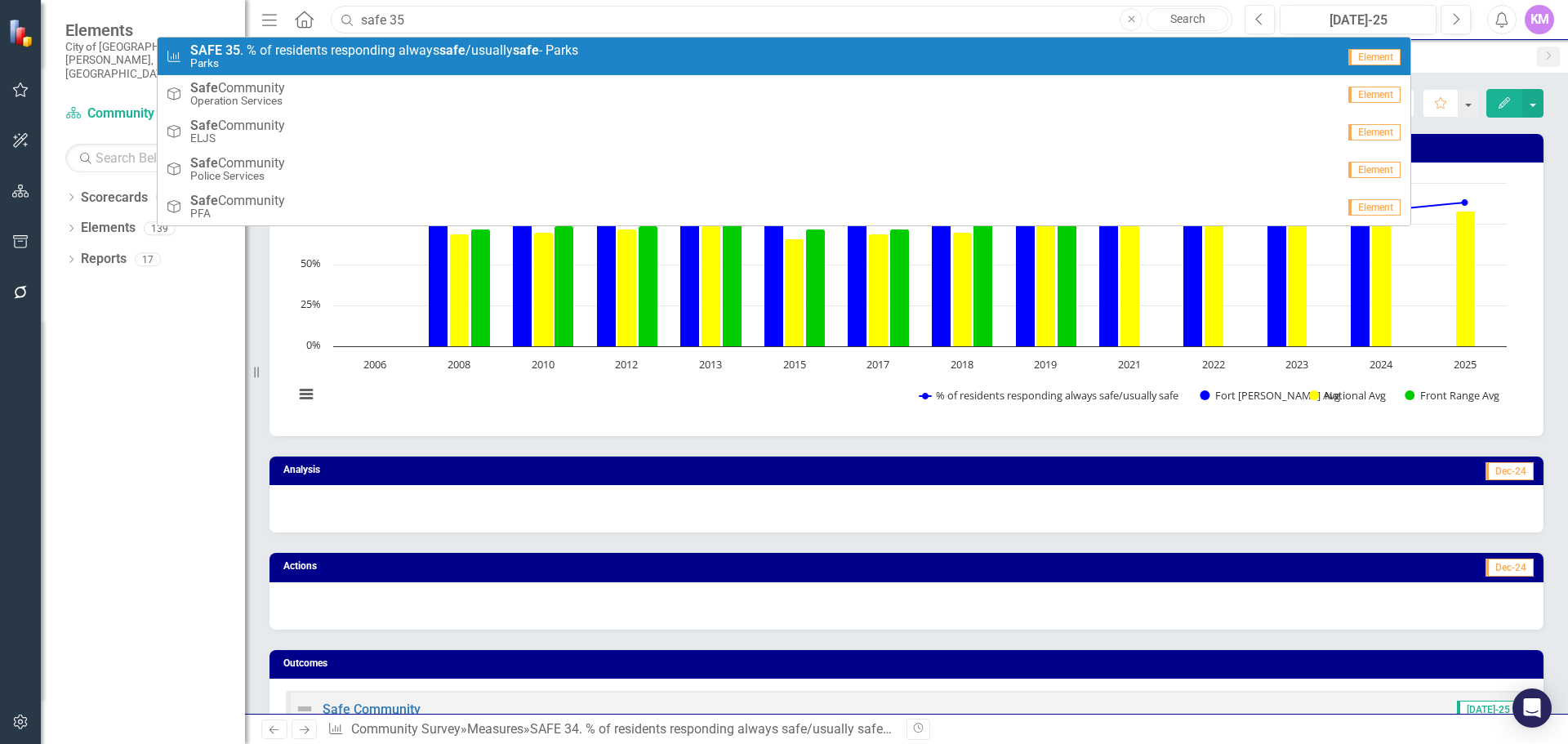
type input "safe 35"
click at [632, 55] on div "Measure SAFE 35 . % of residents responding always safe /usually safe - Parks P…" at bounding box center [751, 57] width 1171 height 27
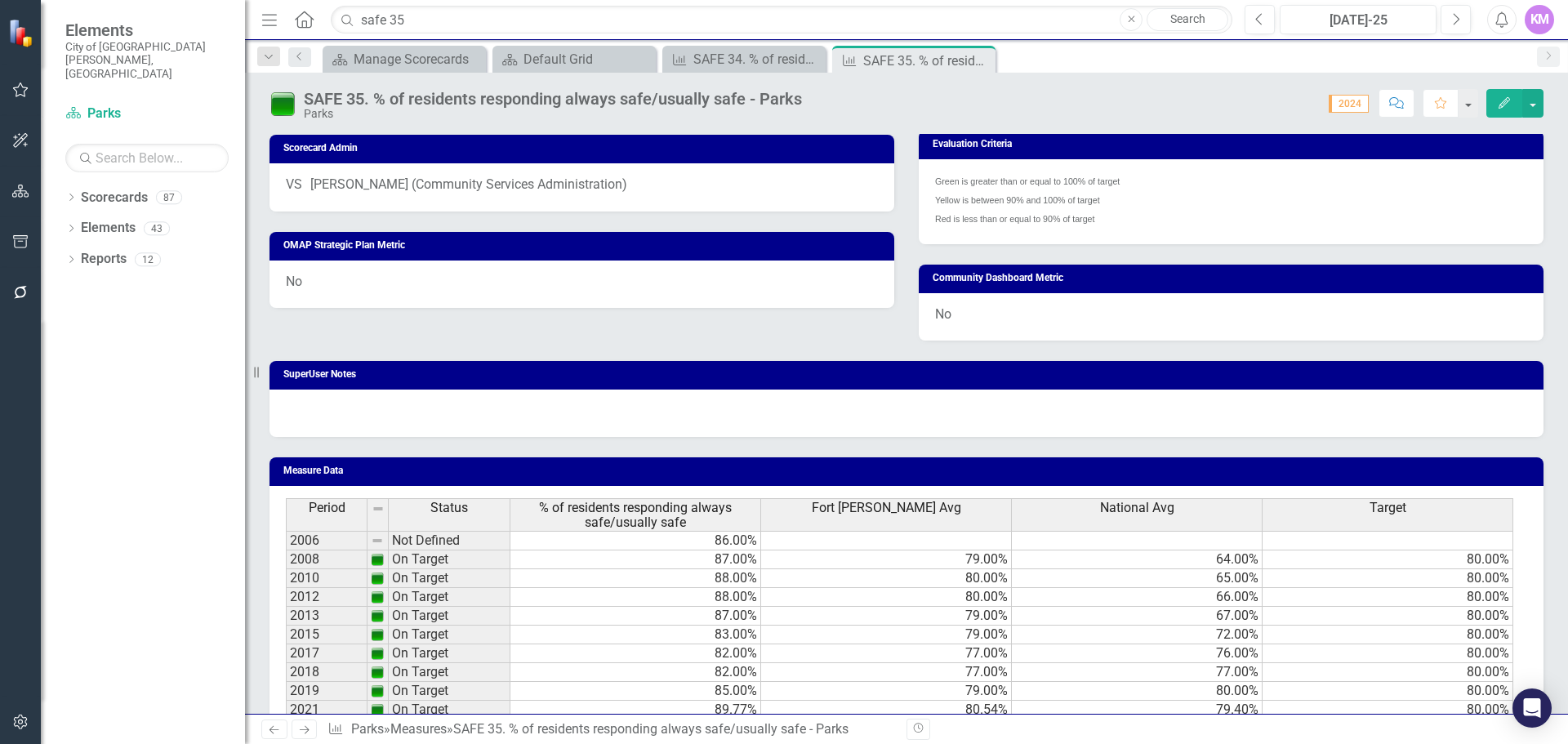
scroll to position [947, 0]
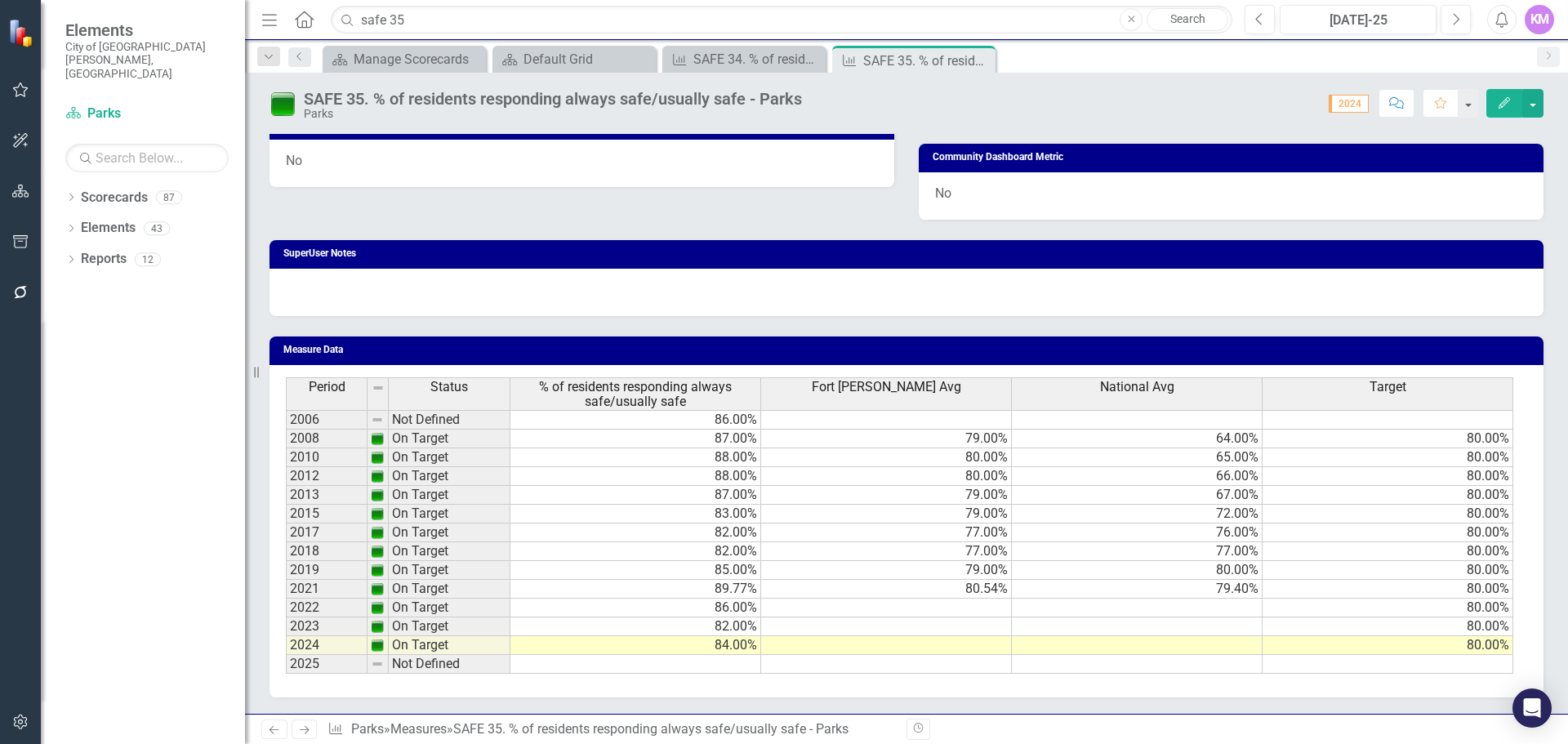
click at [733, 669] on td at bounding box center [636, 664] width 251 height 19
click at [742, 665] on td at bounding box center [636, 664] width 251 height 19
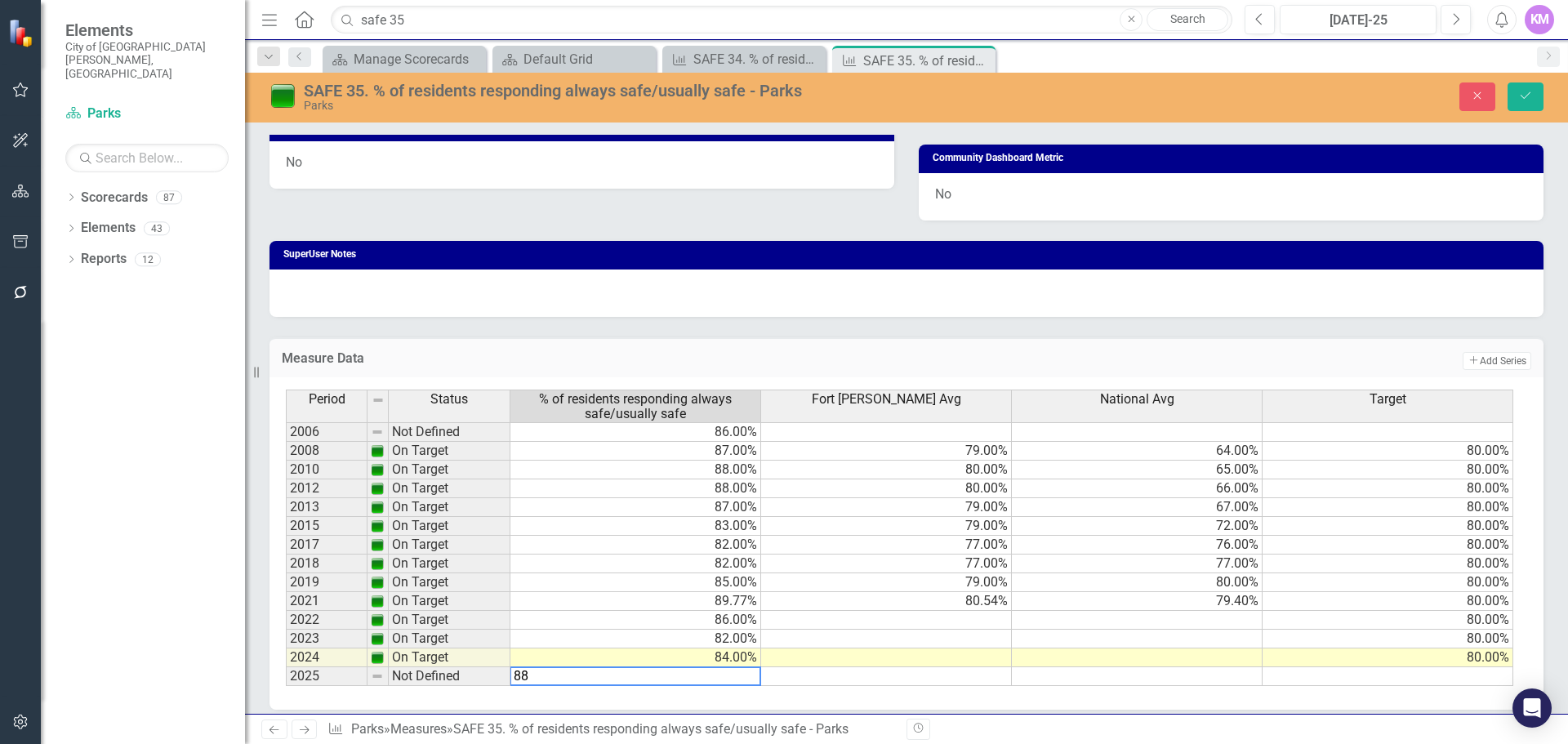
click at [286, 480] on div "Period Status % of residents responding always safe/usually safe Fort Collins A…" at bounding box center [286, 538] width 0 height 297
type textarea "66"
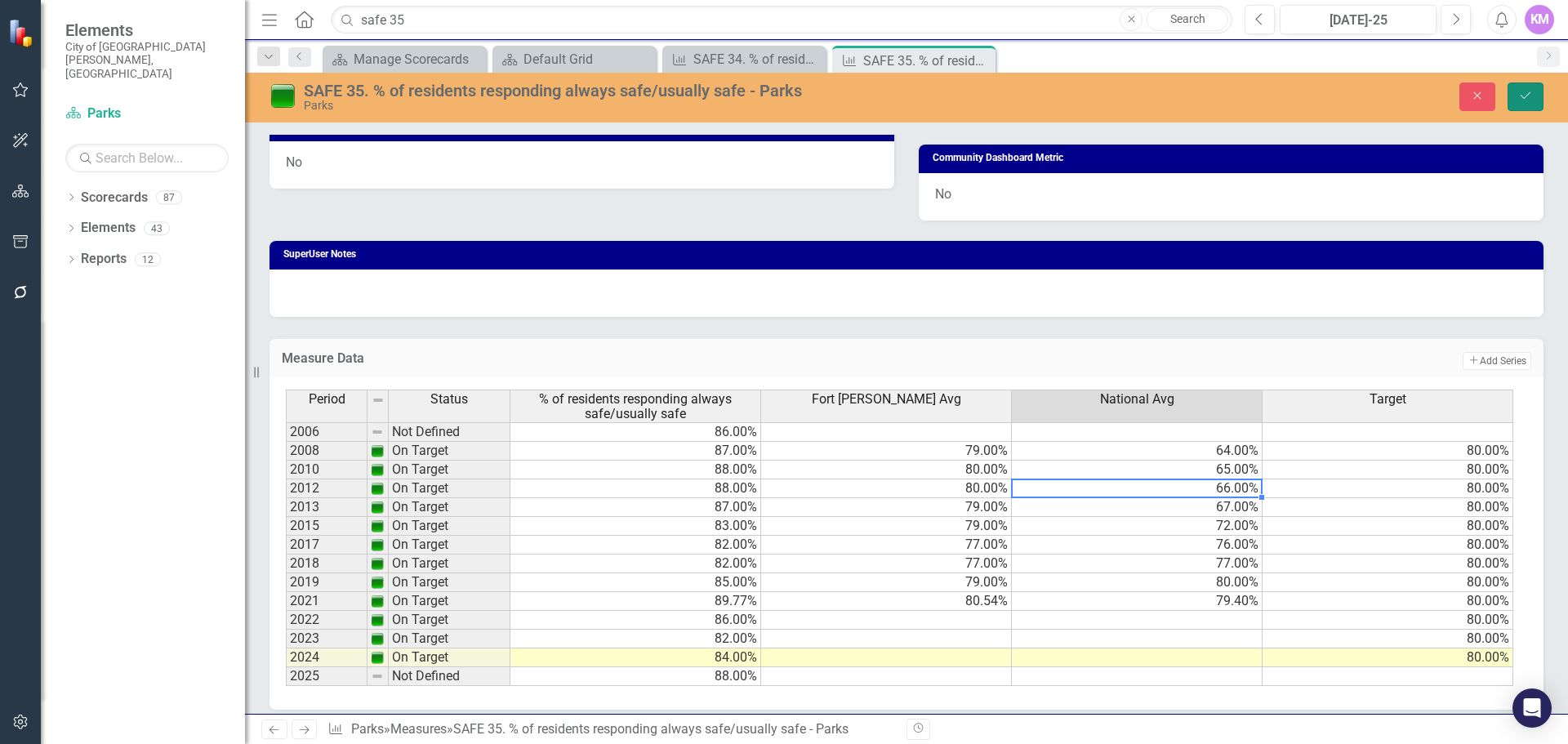
click at [1531, 97] on icon "Save" at bounding box center [1526, 96] width 15 height 12
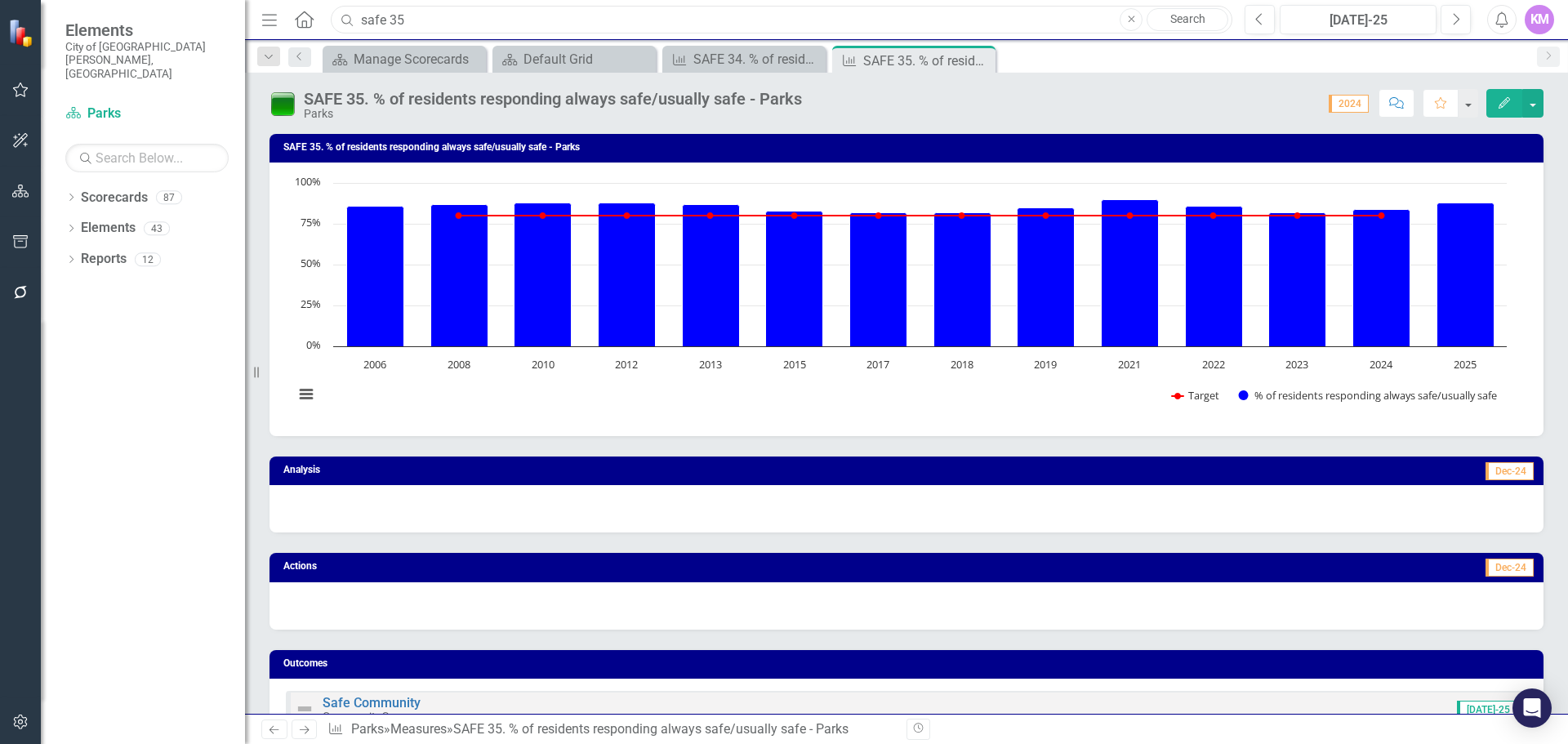
click at [418, 17] on input "safe 35" at bounding box center [782, 20] width 902 height 28
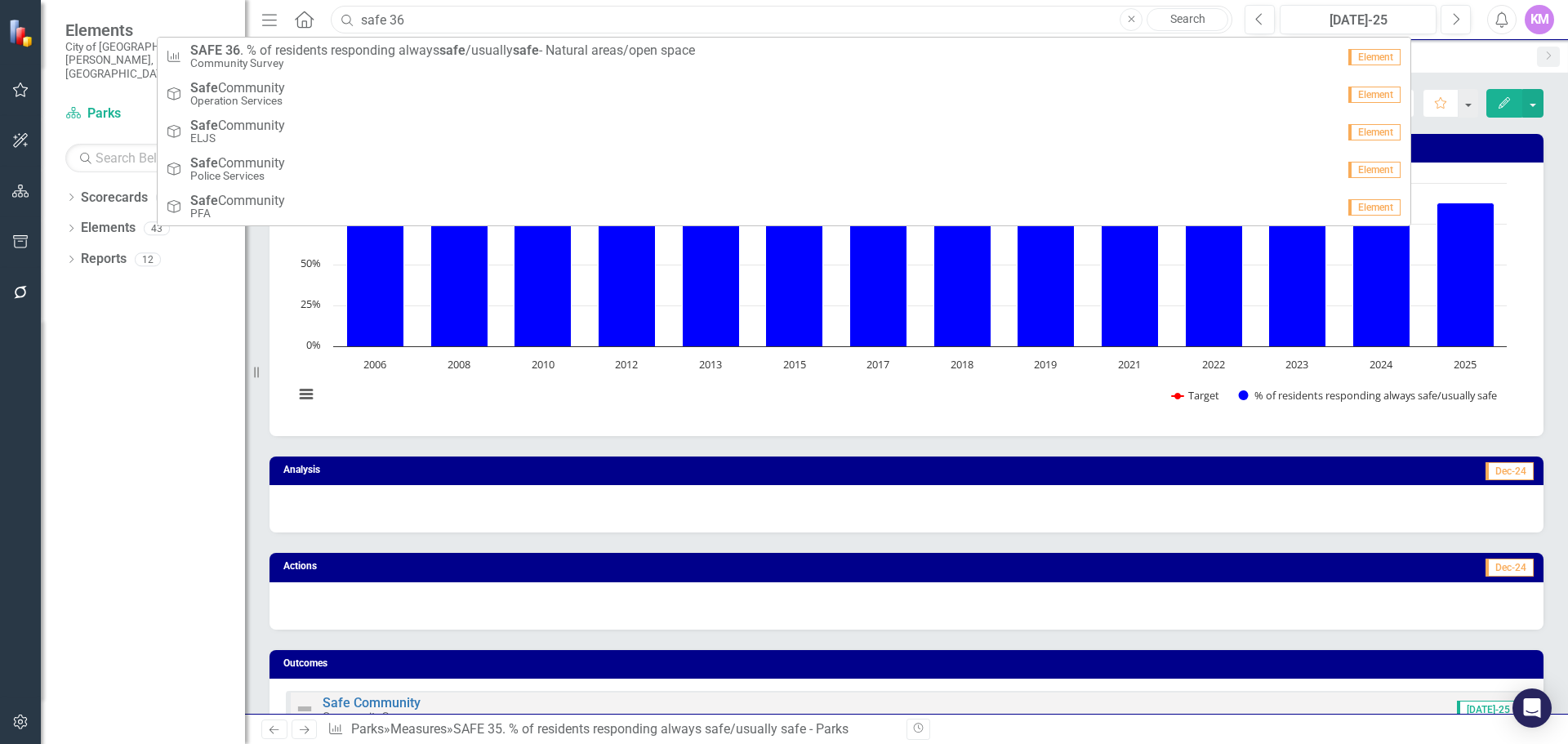
type input "safe 36"
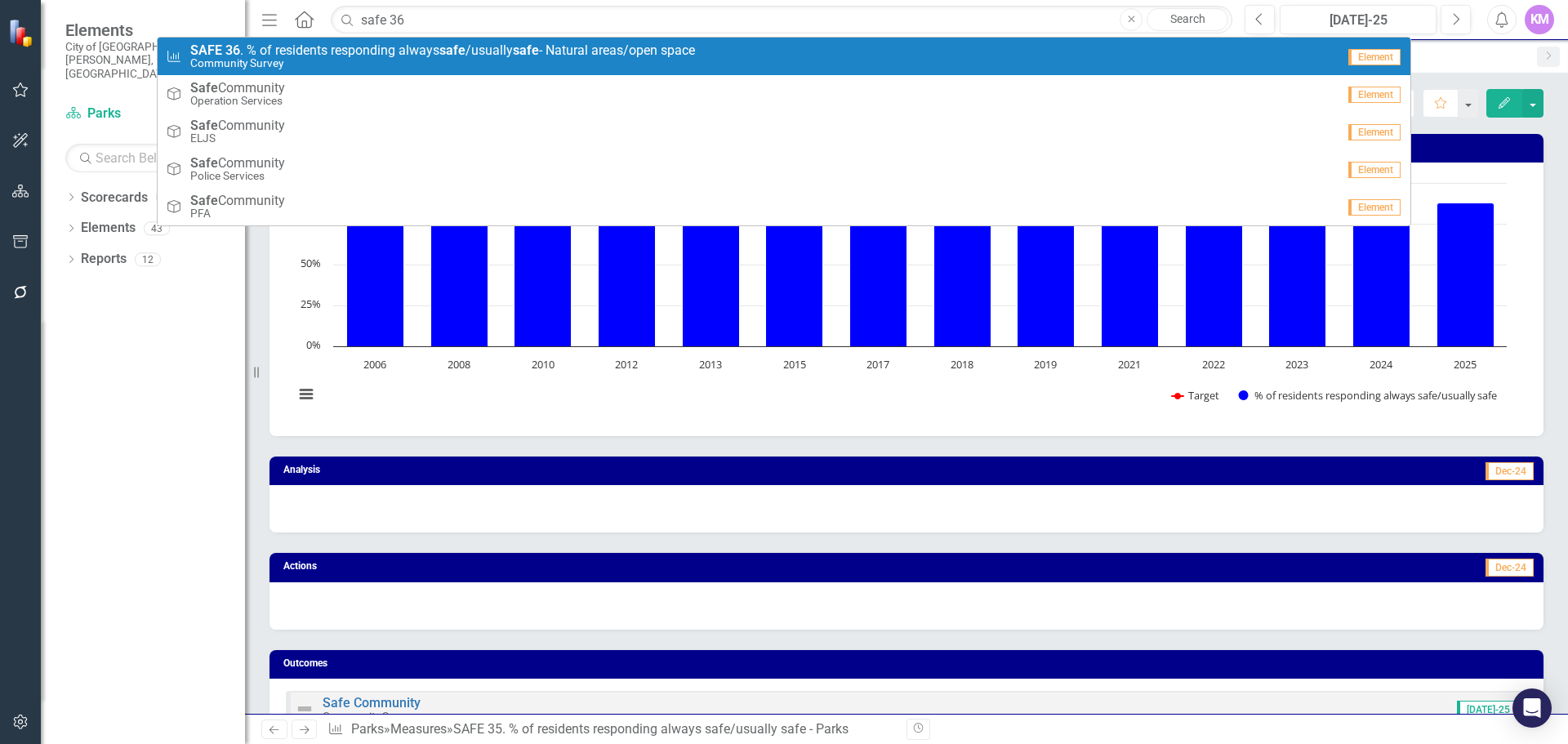
click at [412, 37] on link "Measure SAFE 36 . % of residents responding always safe /usually safe - Natural…" at bounding box center [784, 56] width 1253 height 37
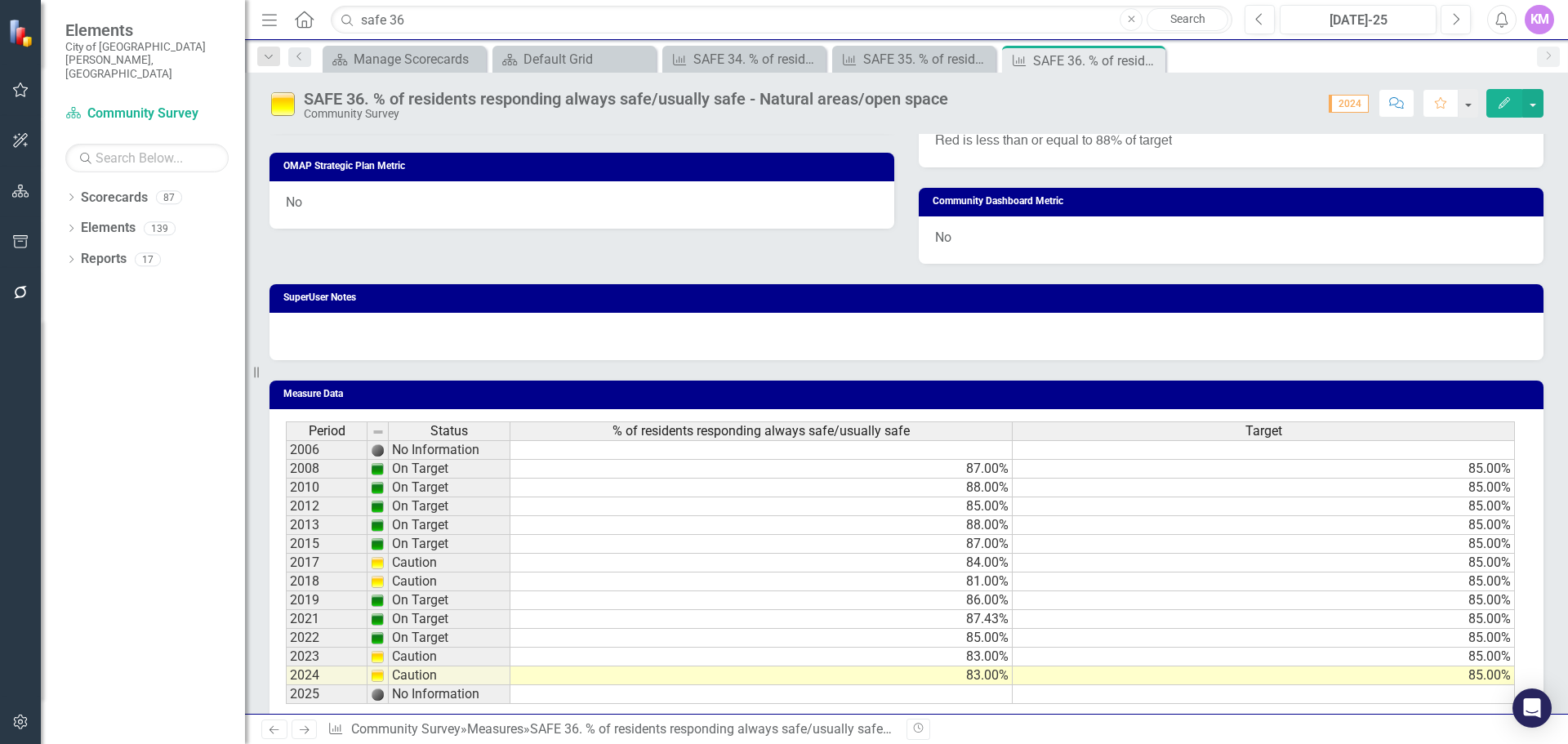
scroll to position [848, 0]
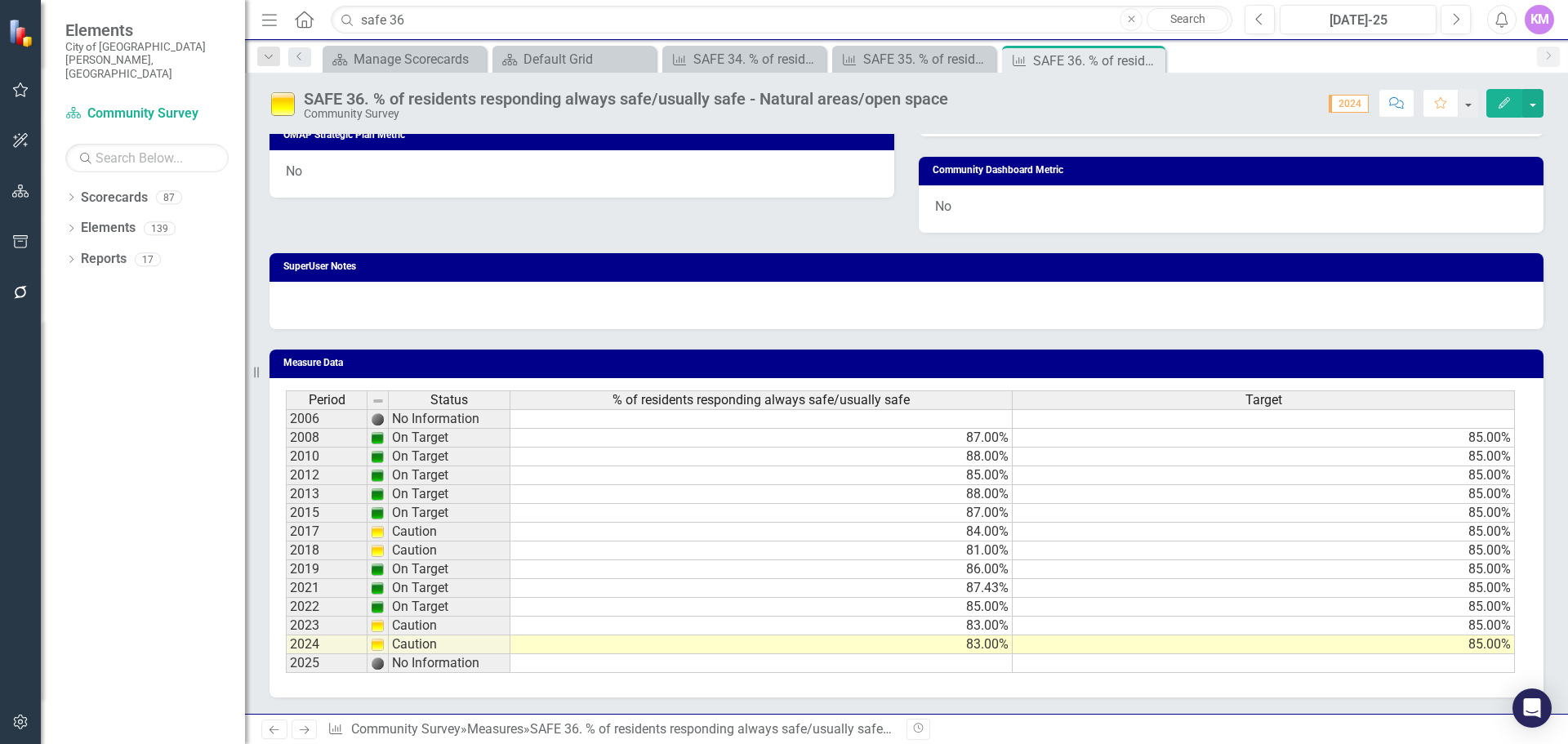
click at [851, 659] on td at bounding box center [762, 663] width 502 height 19
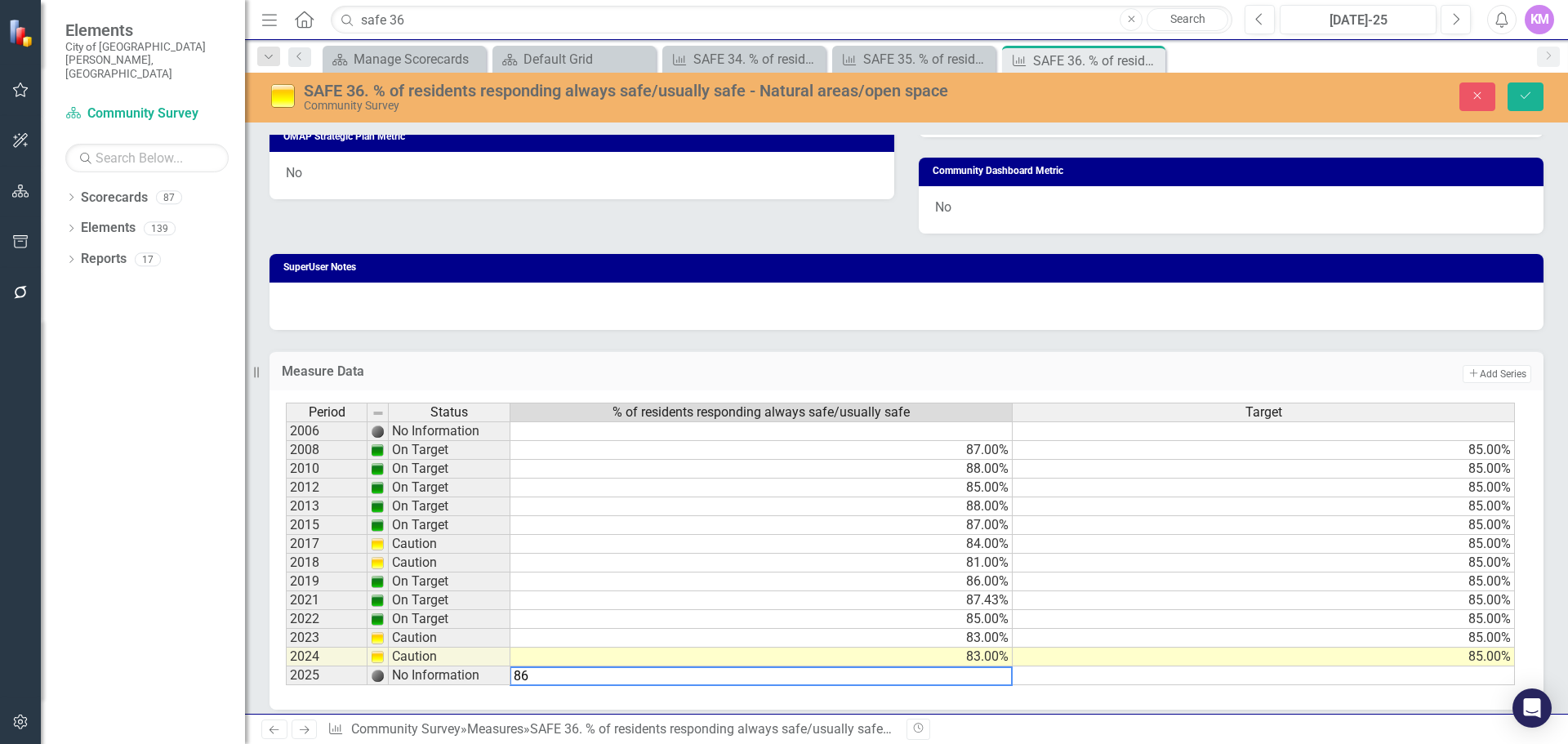
type textarea "86"
click at [1527, 92] on icon "Save" at bounding box center [1526, 96] width 15 height 12
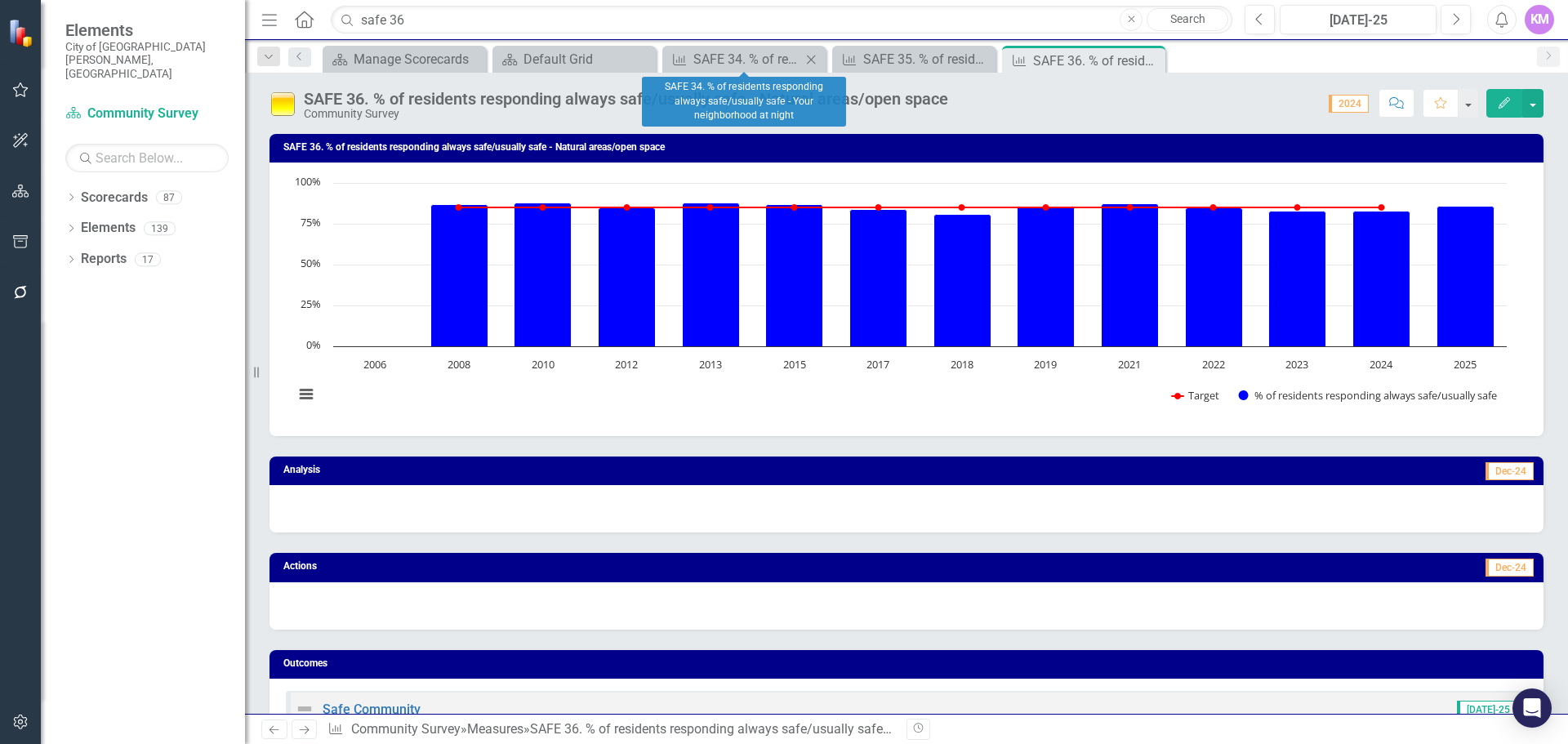
click at [812, 62] on icon "Close" at bounding box center [811, 60] width 17 height 13
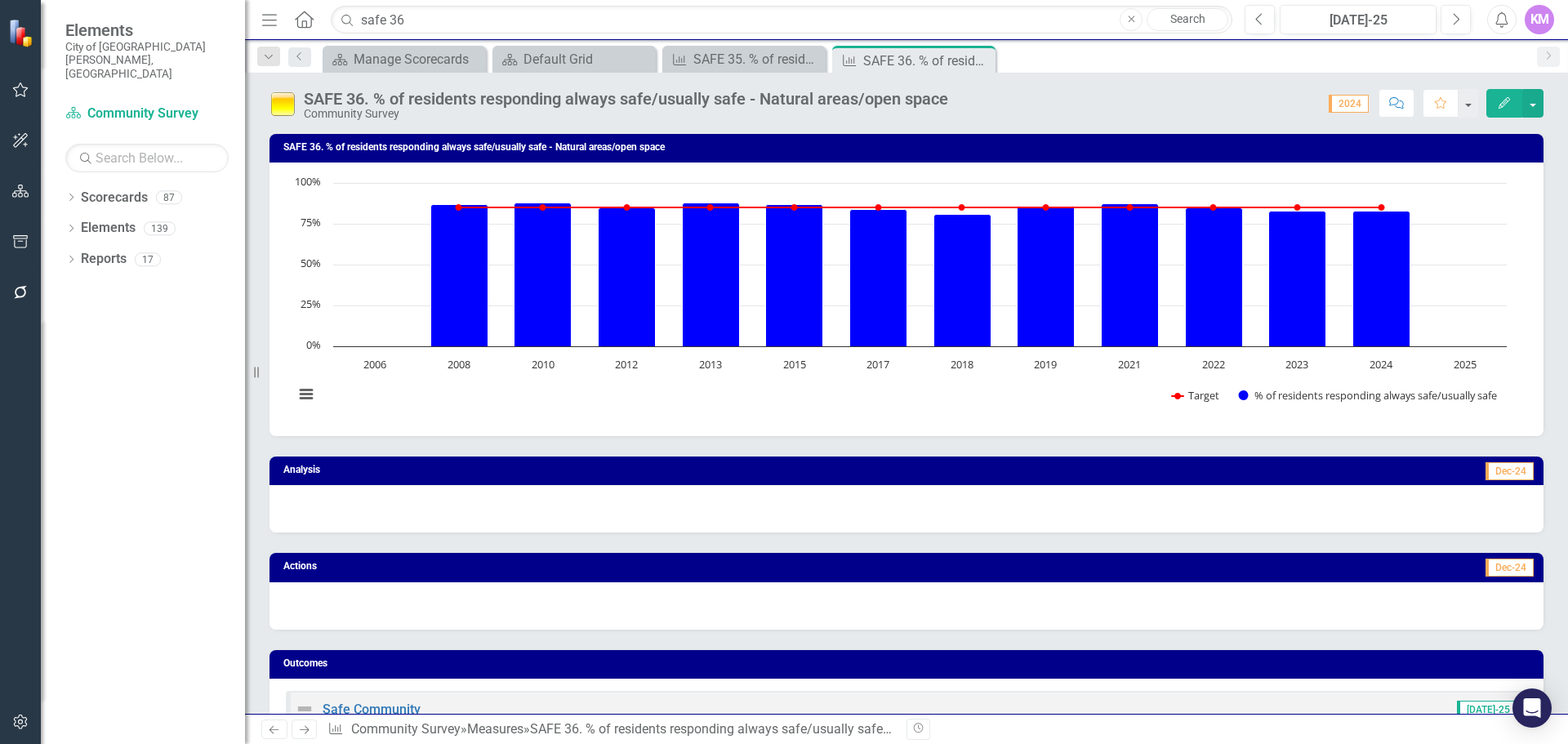
click at [0, 0] on icon "Close" at bounding box center [0, 0] width 0 height 0
click at [457, 17] on input "safe 36" at bounding box center [782, 20] width 902 height 28
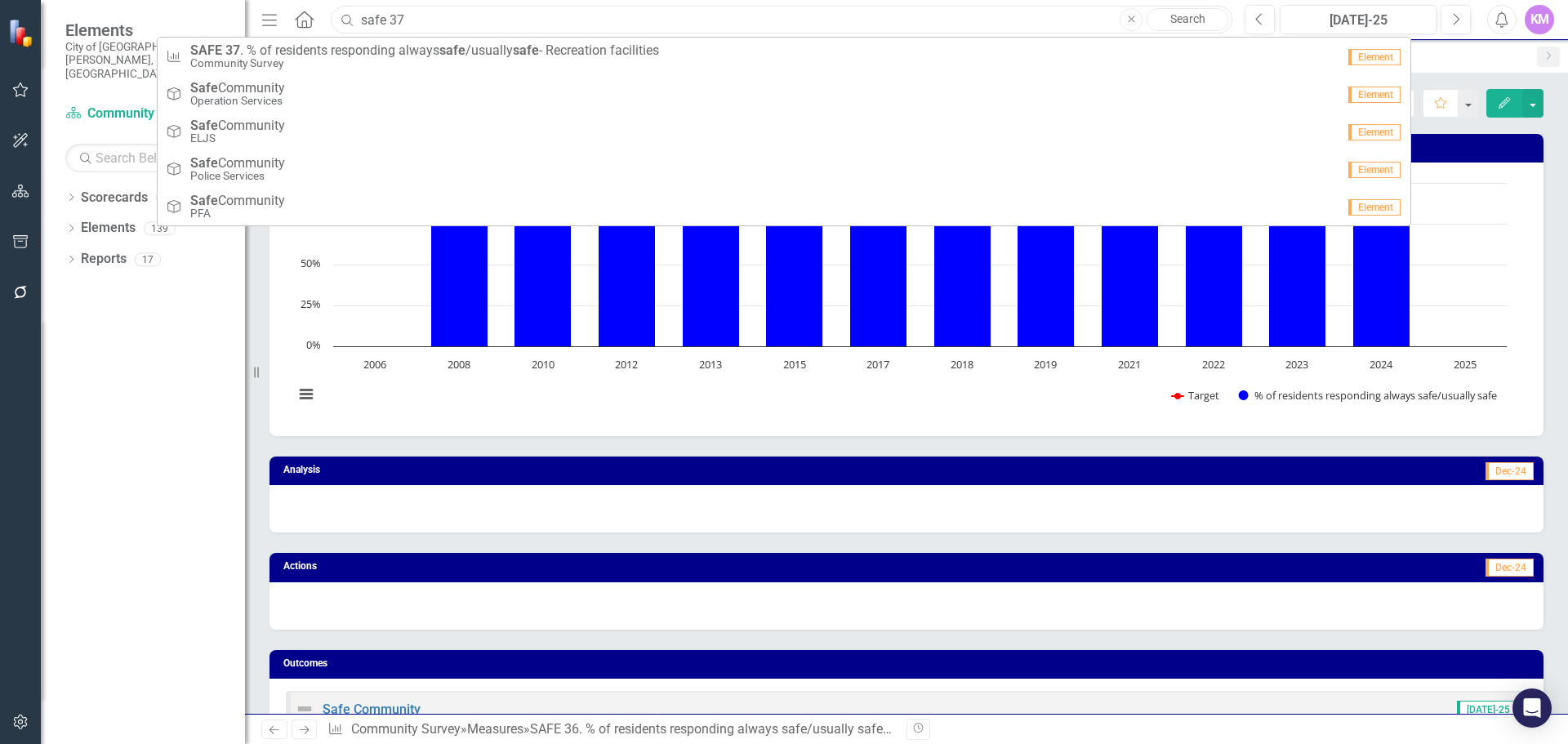
type input "safe 37"
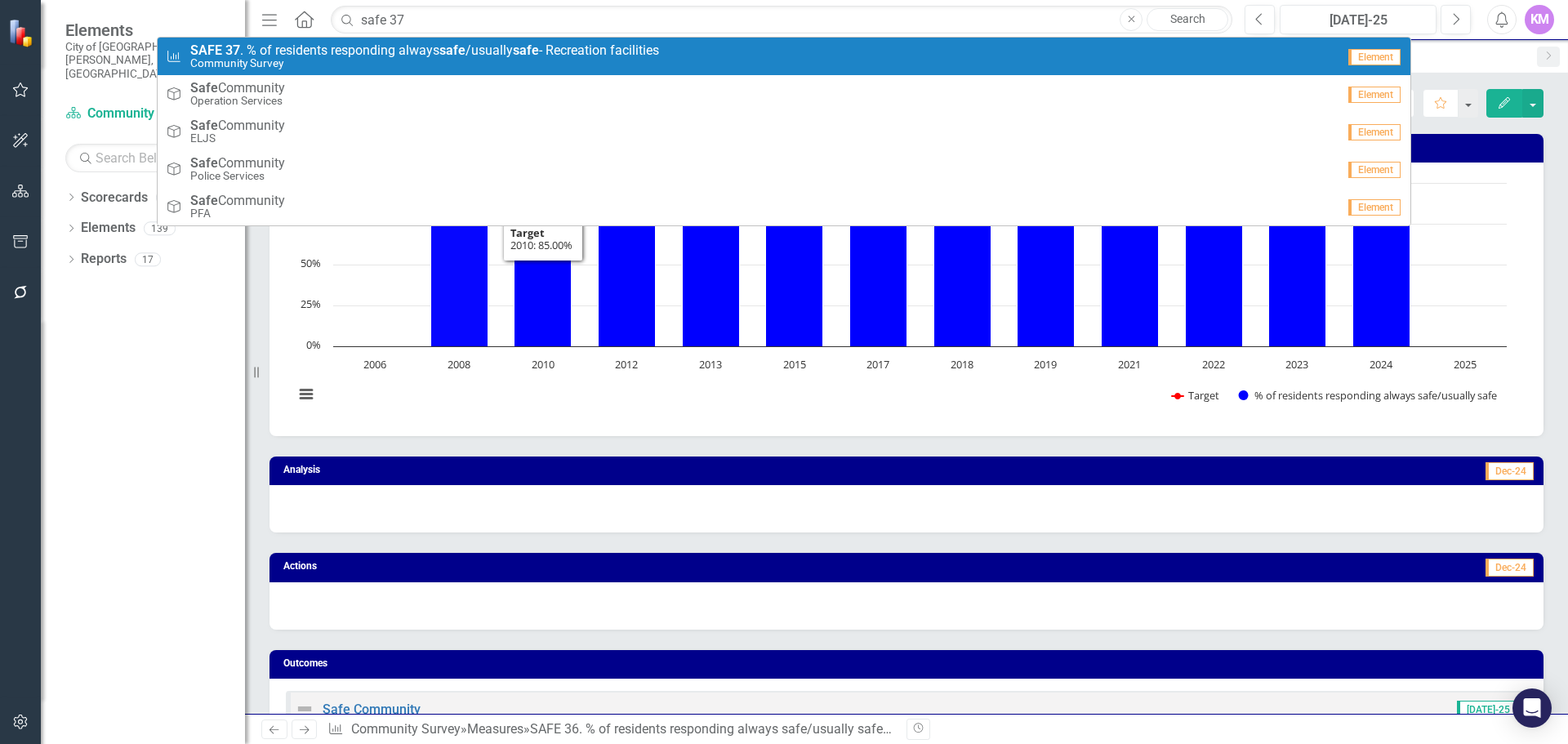
click at [653, 45] on span "SAFE 37 . % of residents responding always safe /usually safe - Recreation faci…" at bounding box center [425, 51] width 469 height 15
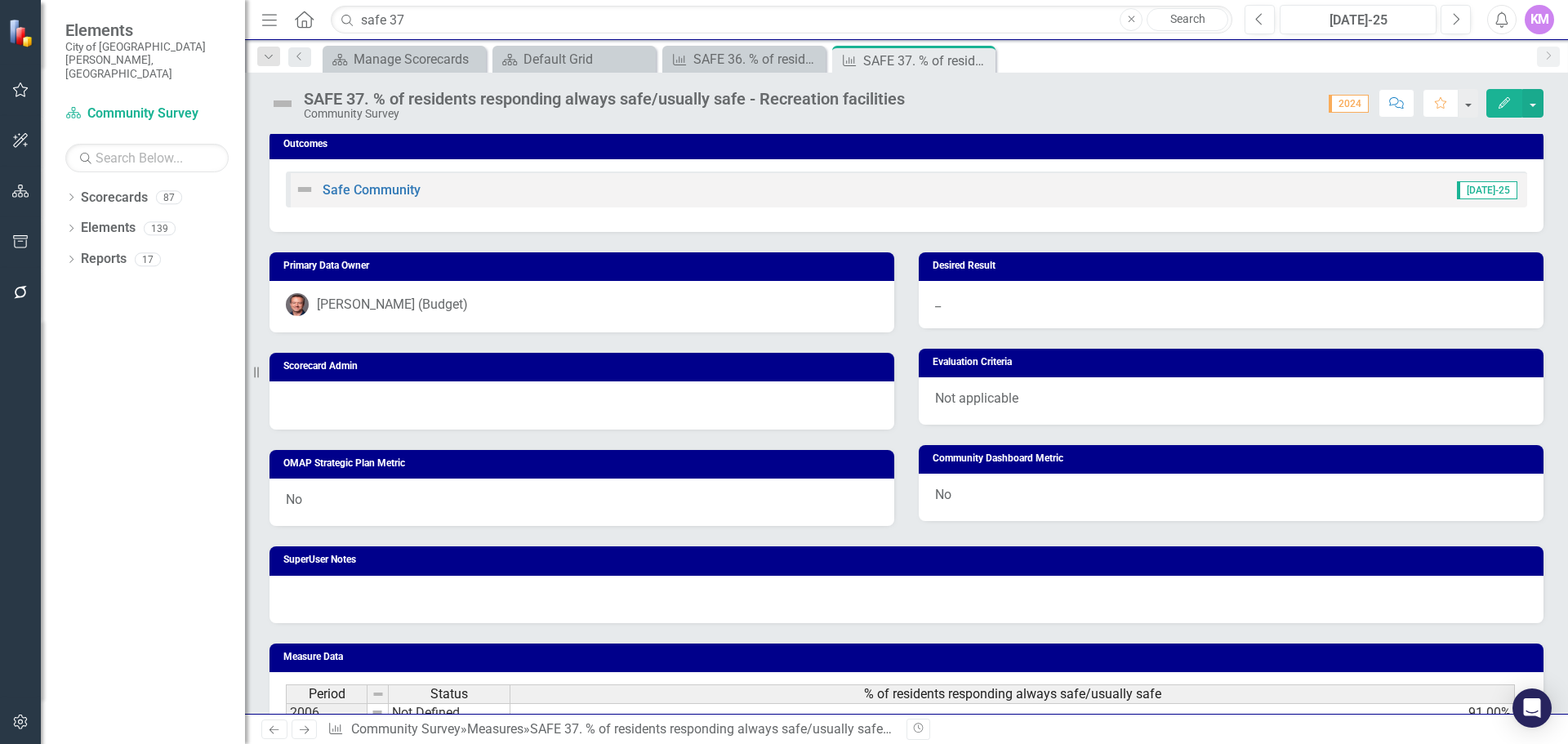
scroll to position [814, 0]
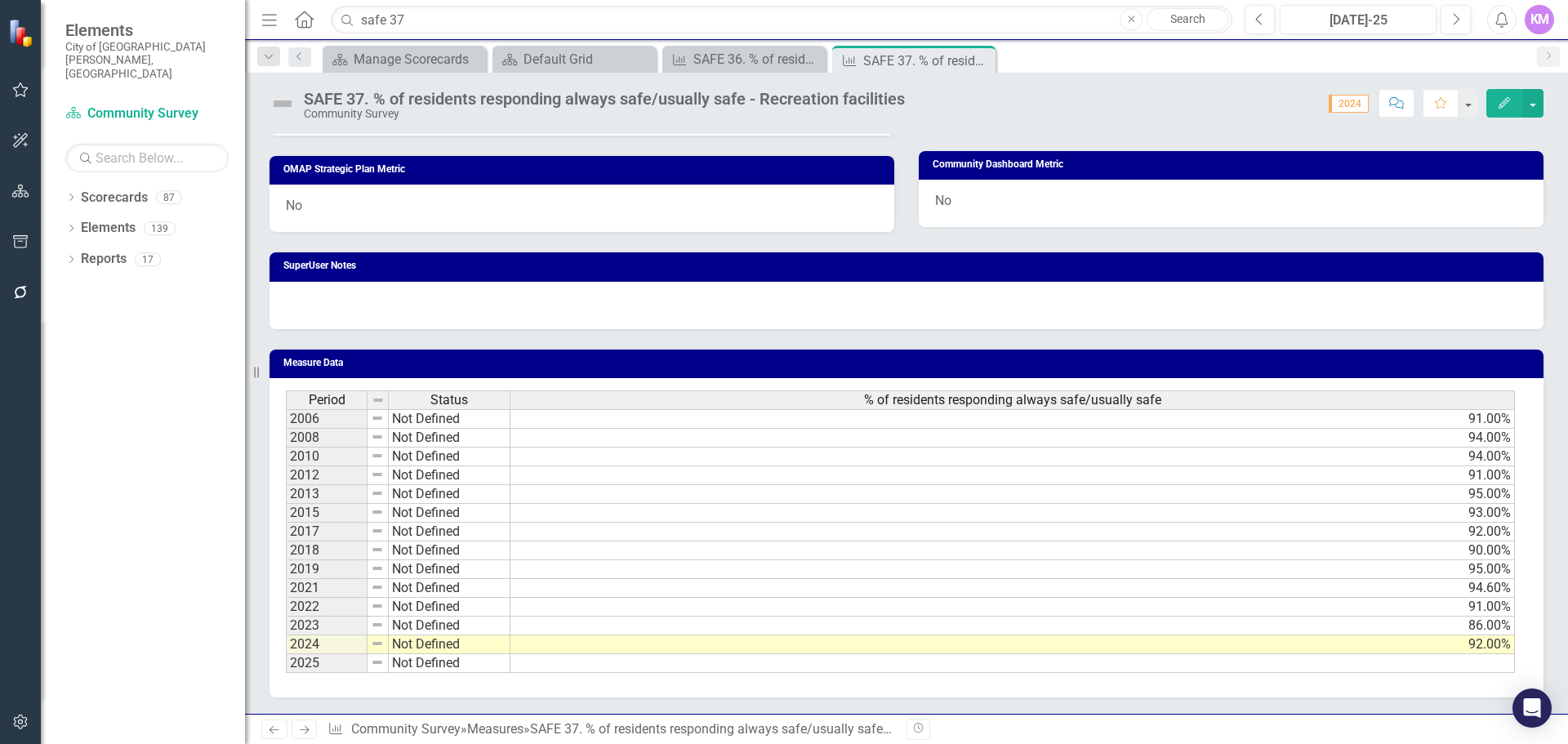
click at [602, 660] on td at bounding box center [1013, 663] width 1004 height 19
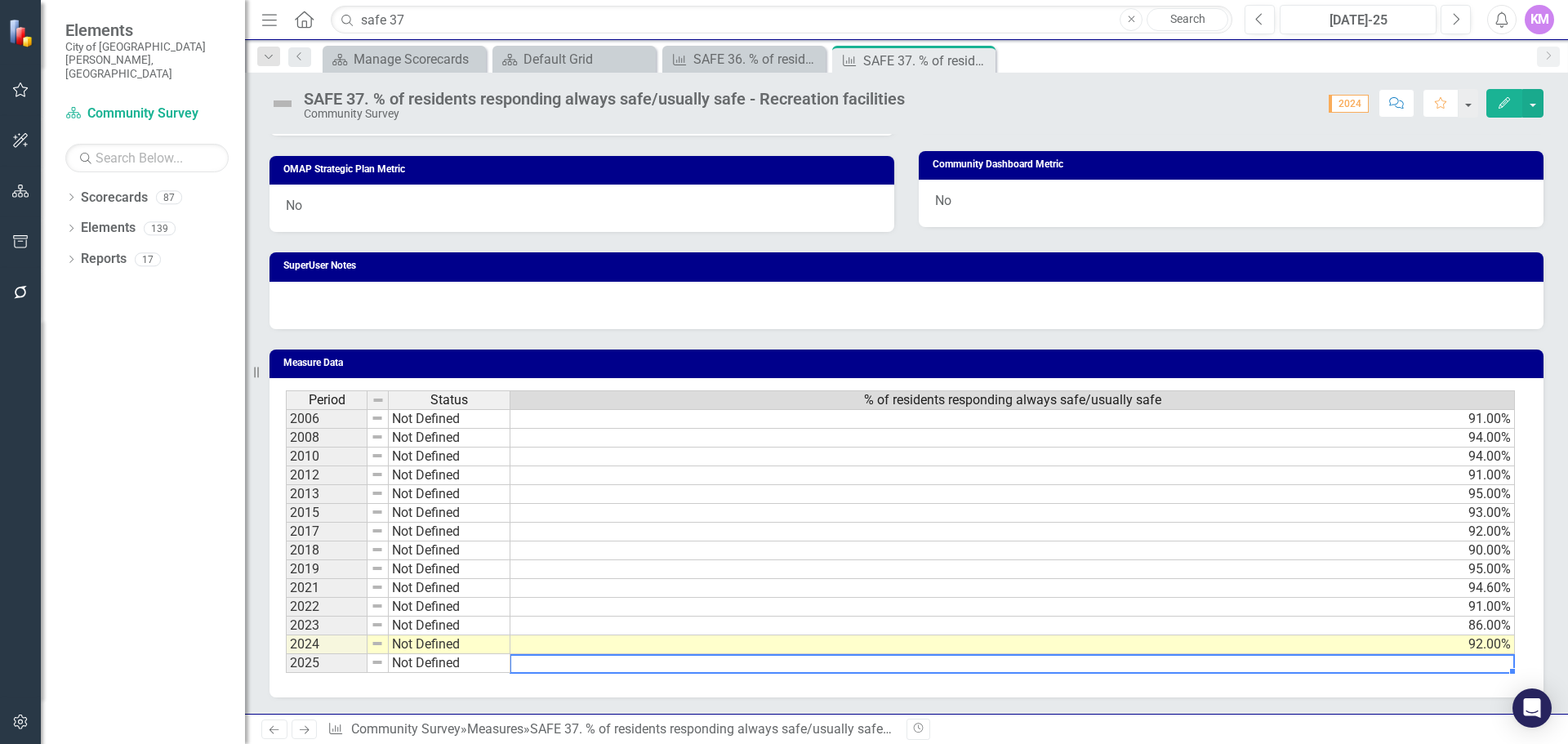
click at [566, 669] on td at bounding box center [1013, 663] width 1004 height 19
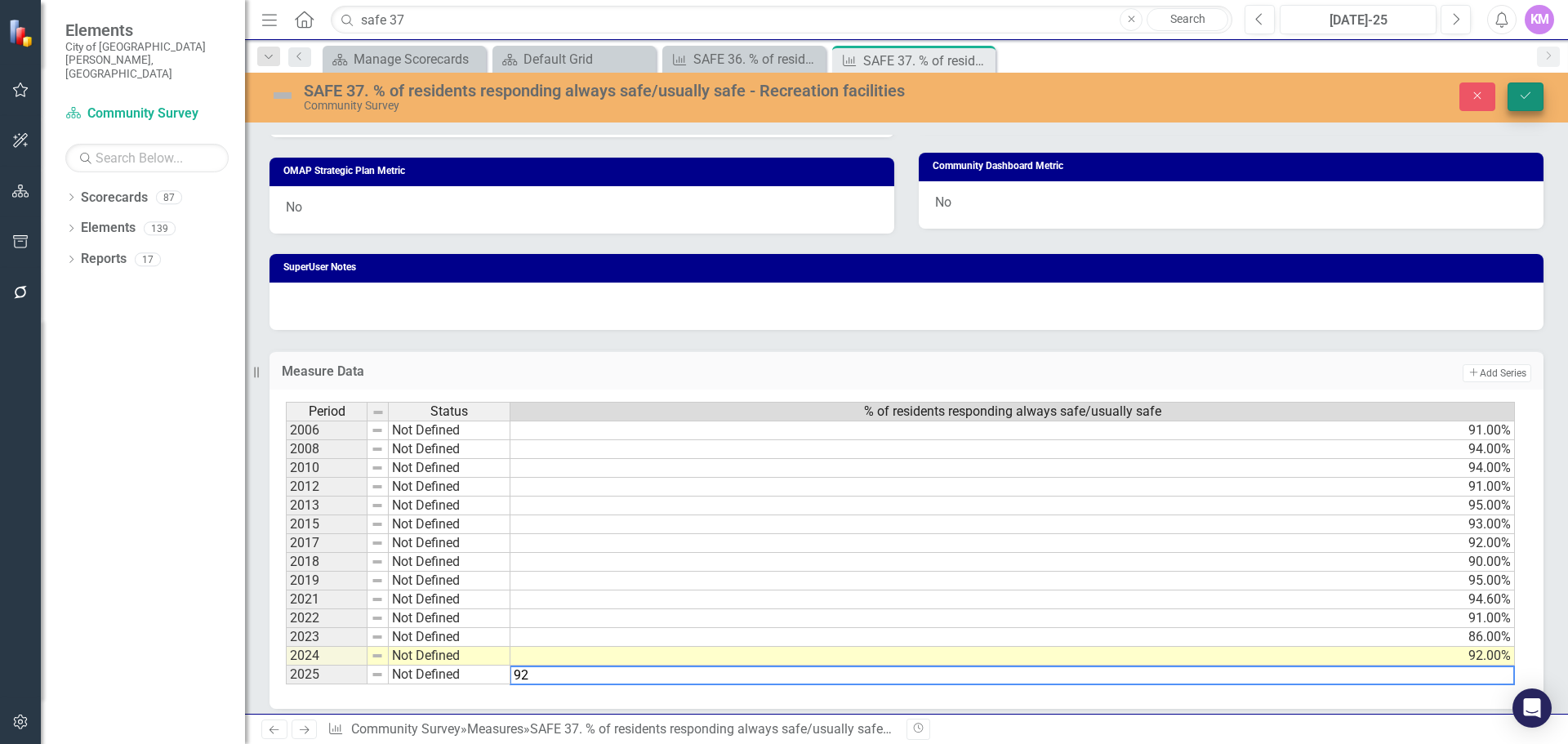
type textarea "92"
click at [1517, 95] on button "Save" at bounding box center [1526, 96] width 36 height 28
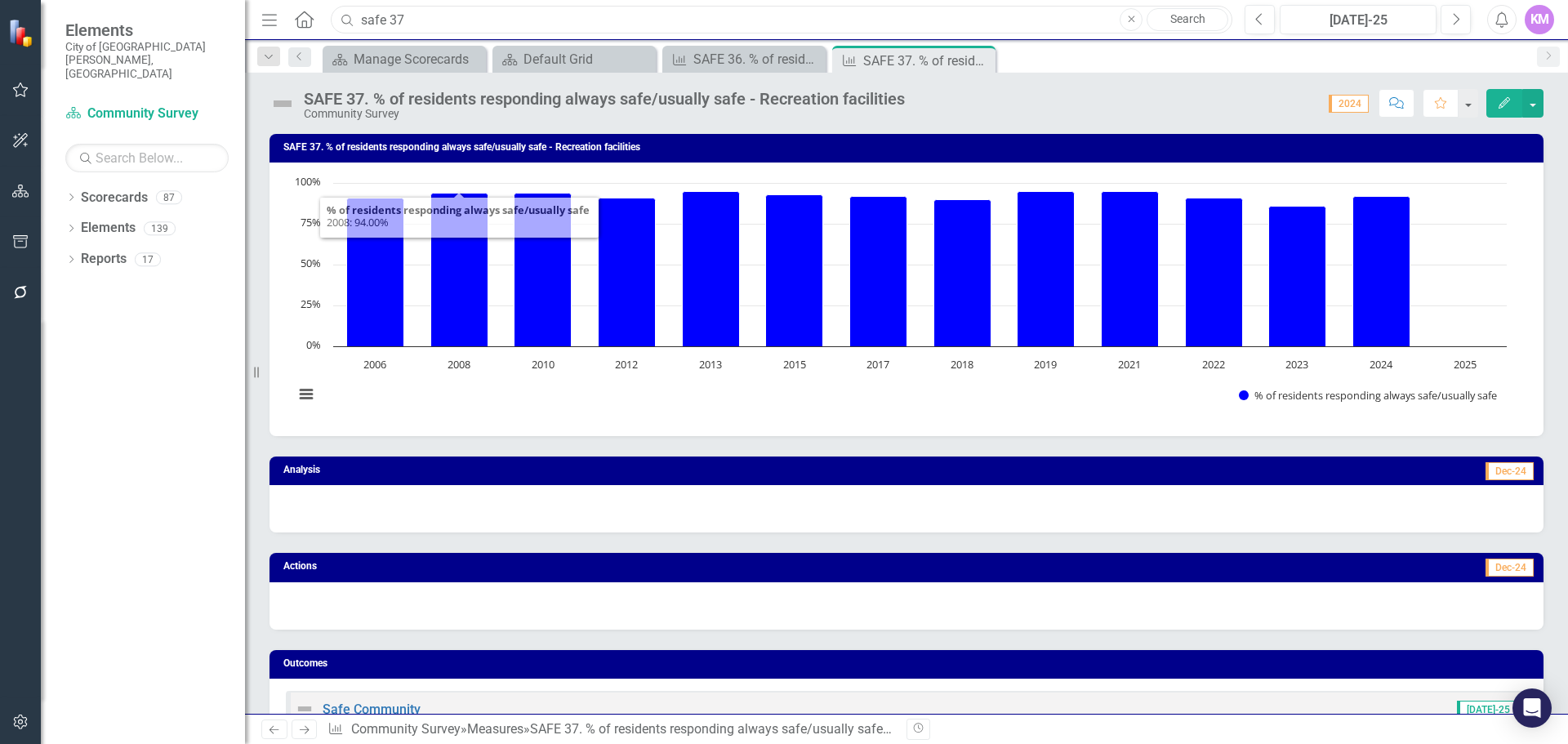
click at [604, 19] on input "safe 37" at bounding box center [782, 20] width 902 height 28
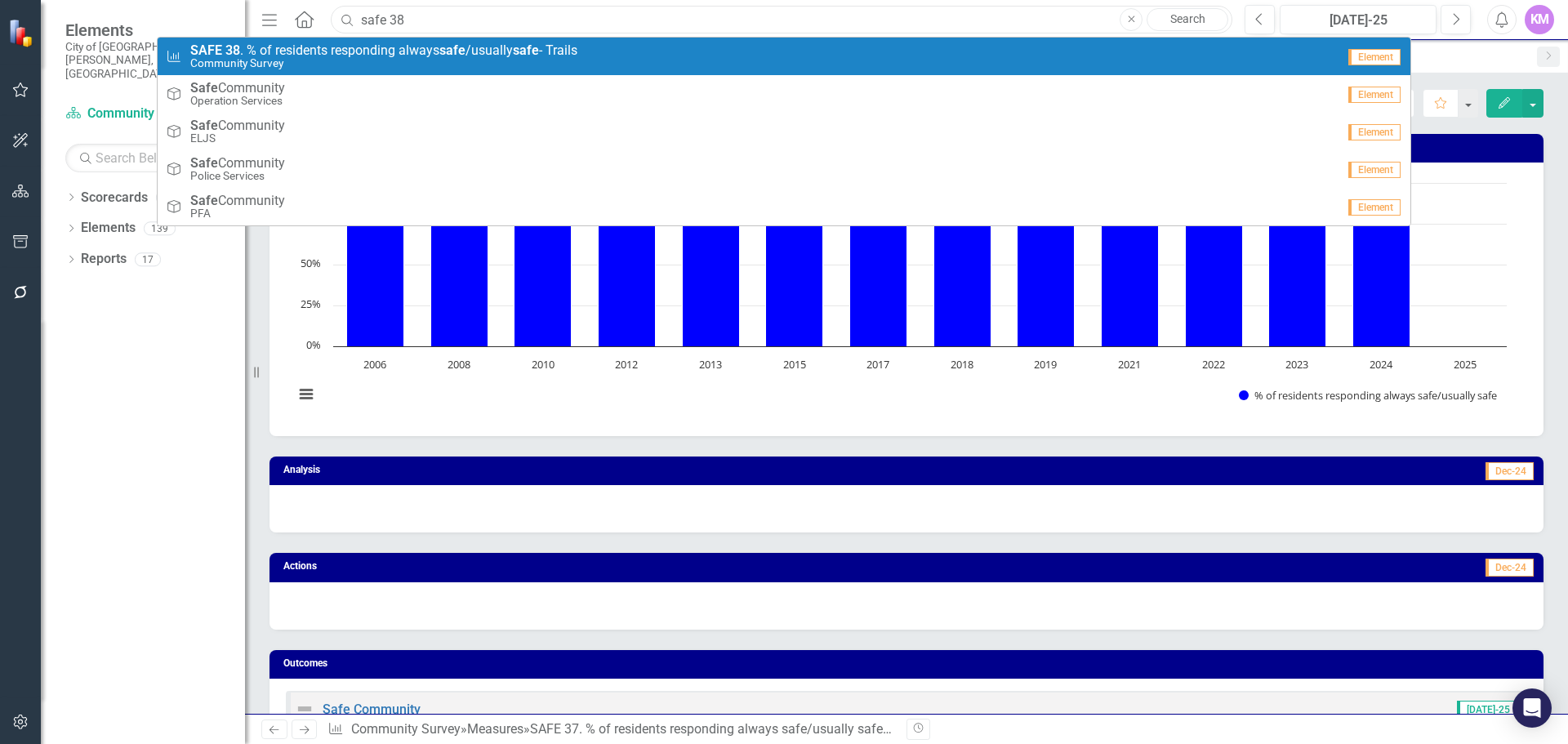
type input "safe 38"
click at [588, 52] on div "Measure SAFE 38 . % of residents responding always safe /usually safe - Trails …" at bounding box center [751, 57] width 1171 height 27
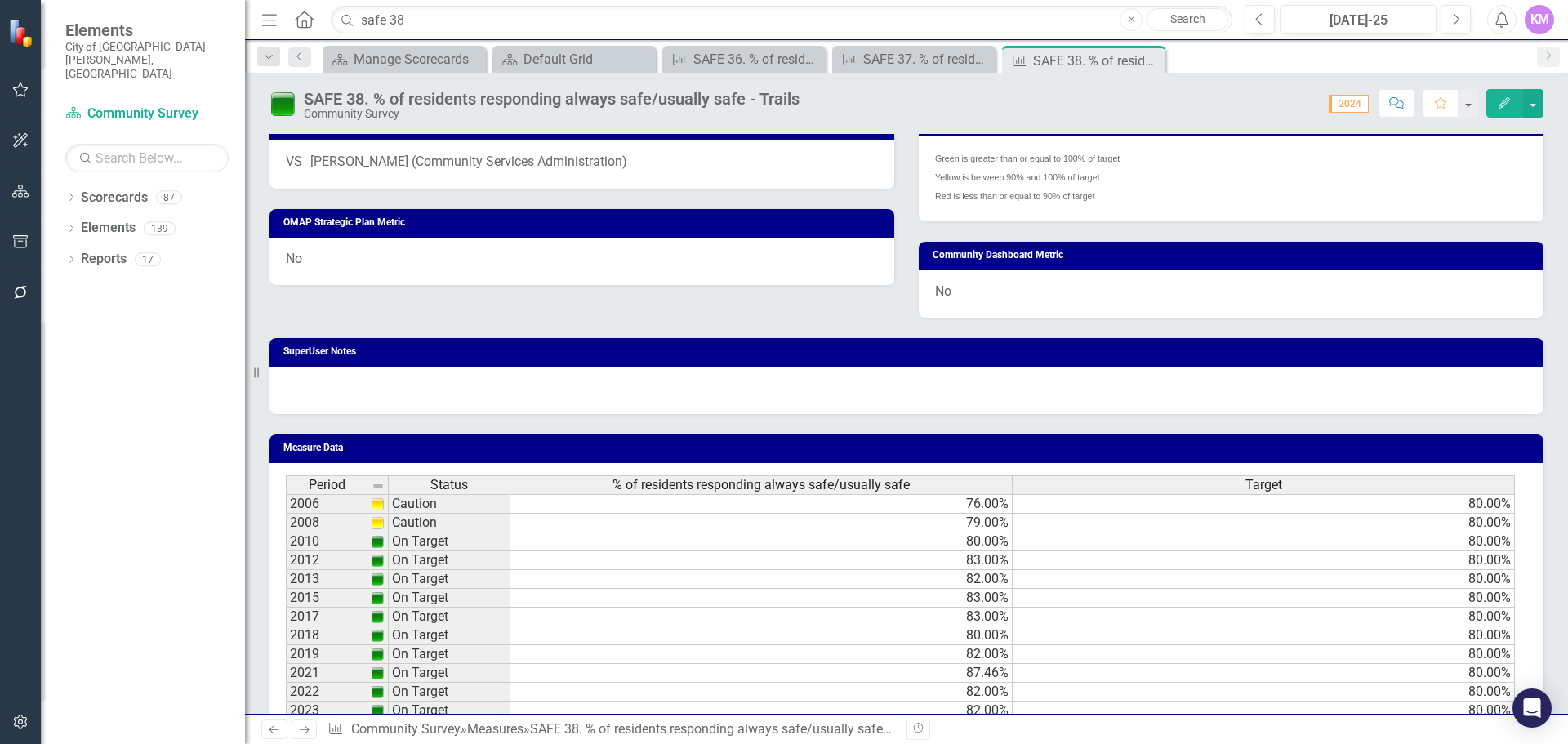
scroll to position [889, 0]
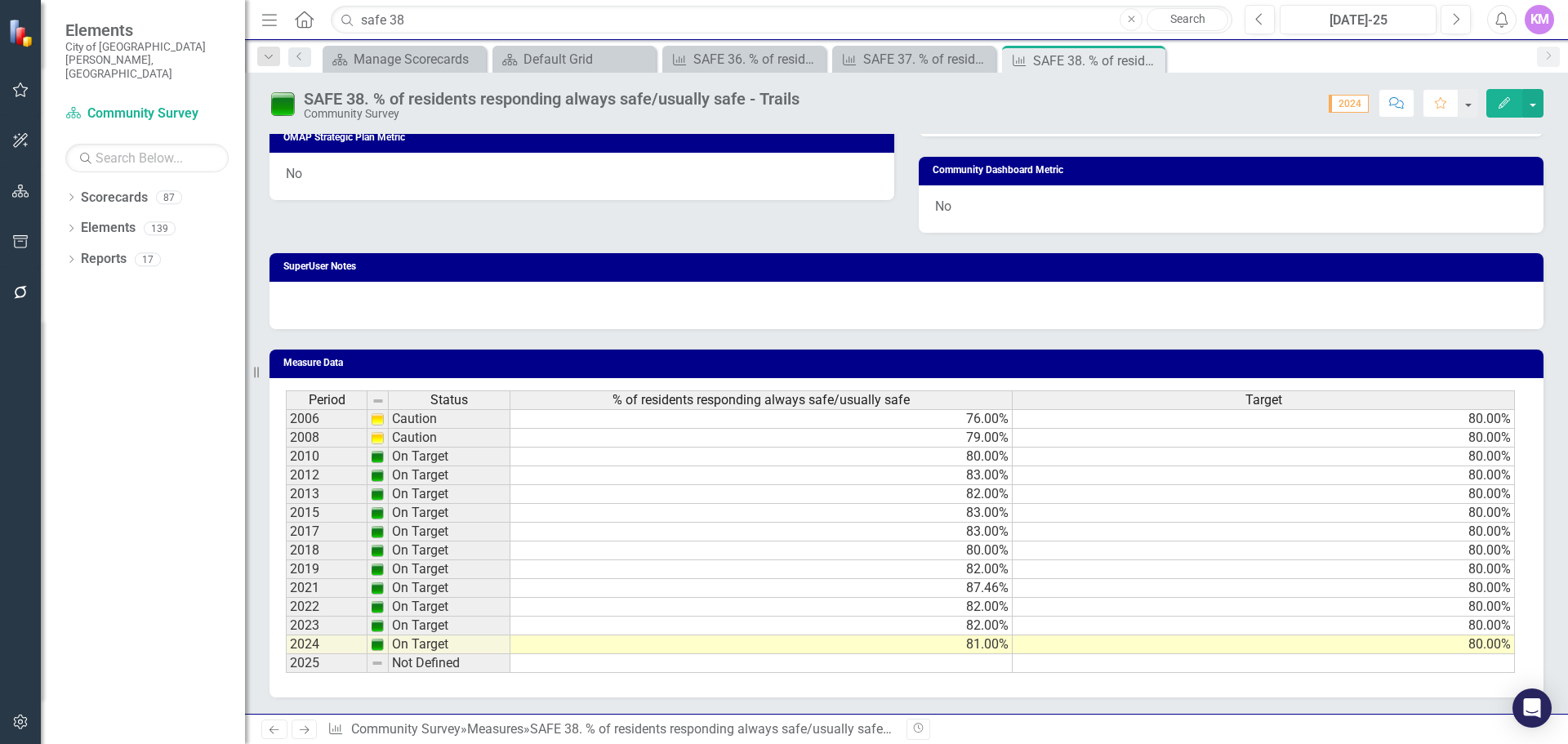
click at [904, 668] on td at bounding box center [762, 663] width 502 height 19
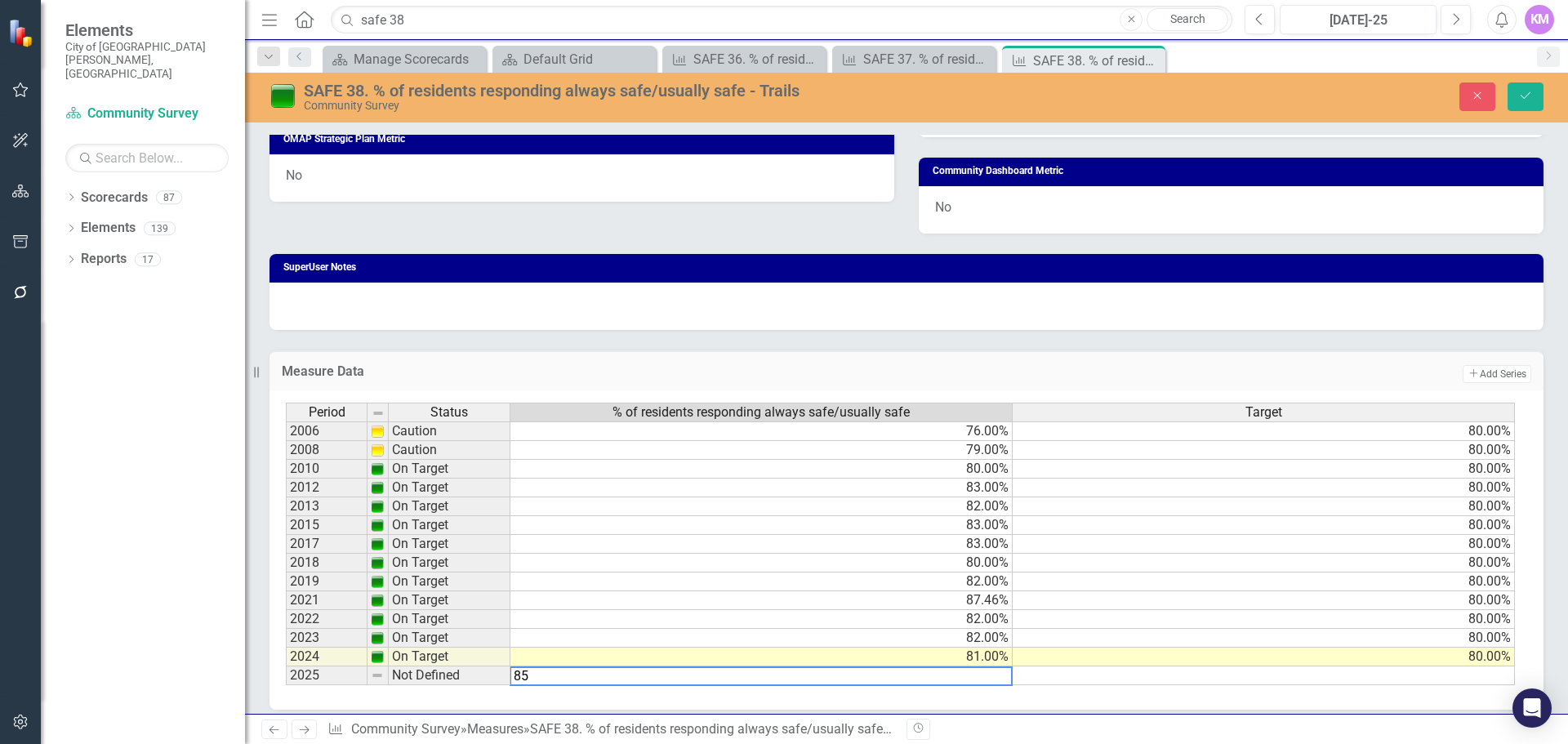
type textarea "85"
click at [1520, 101] on icon "Save" at bounding box center [1526, 96] width 15 height 12
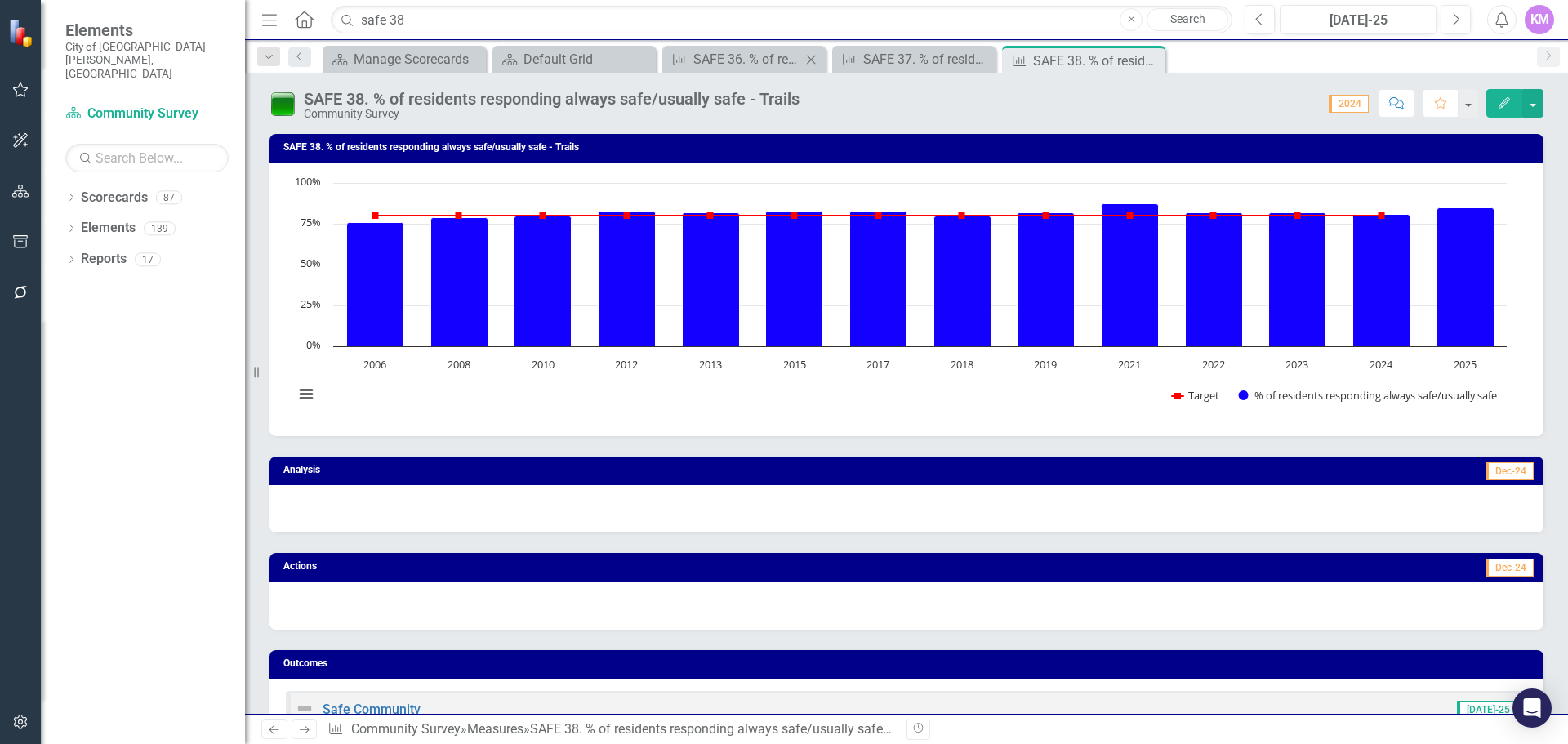
click at [812, 56] on icon "Close" at bounding box center [811, 60] width 17 height 13
click at [0, 0] on icon "Close" at bounding box center [0, 0] width 0 height 0
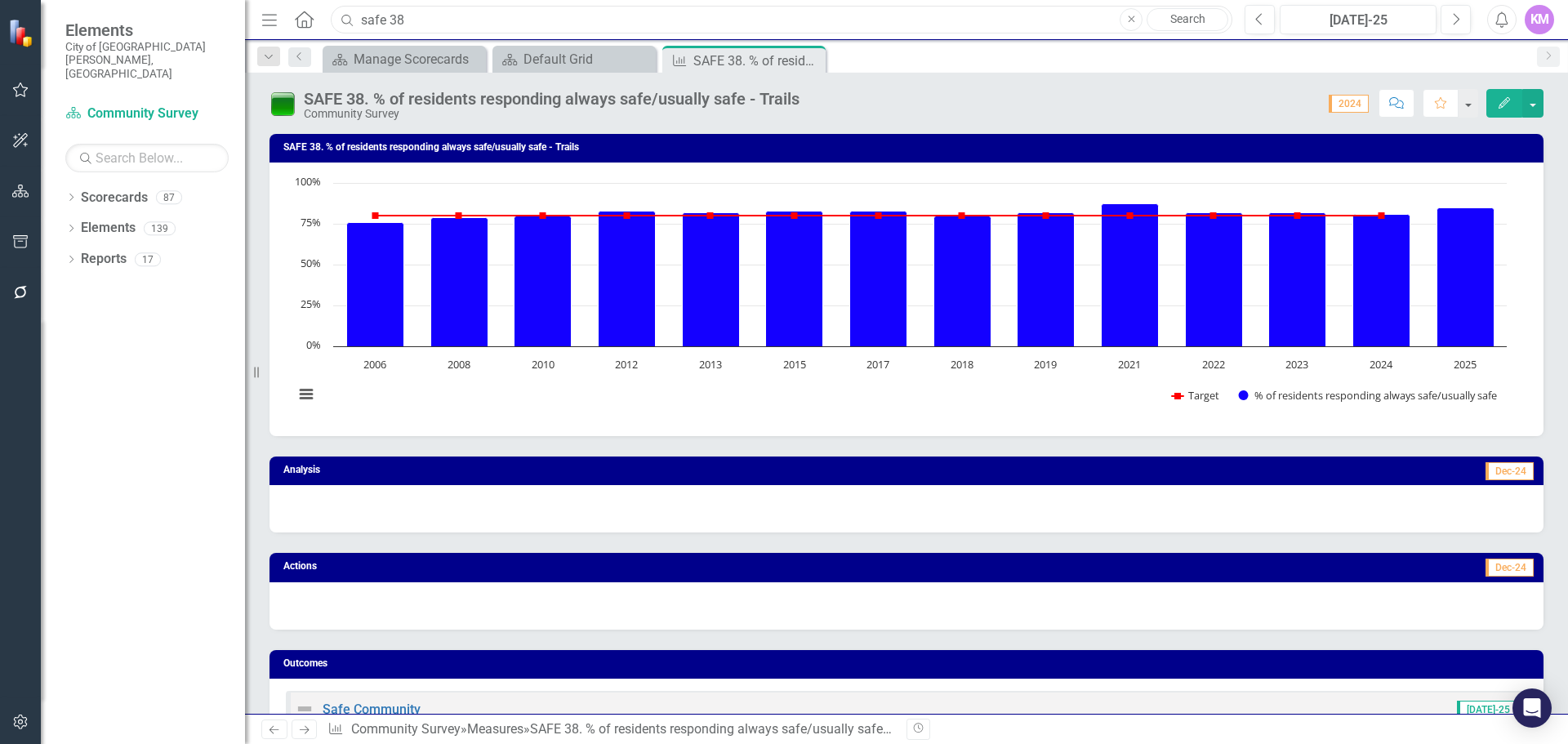
click at [451, 25] on input "safe 38" at bounding box center [782, 20] width 902 height 28
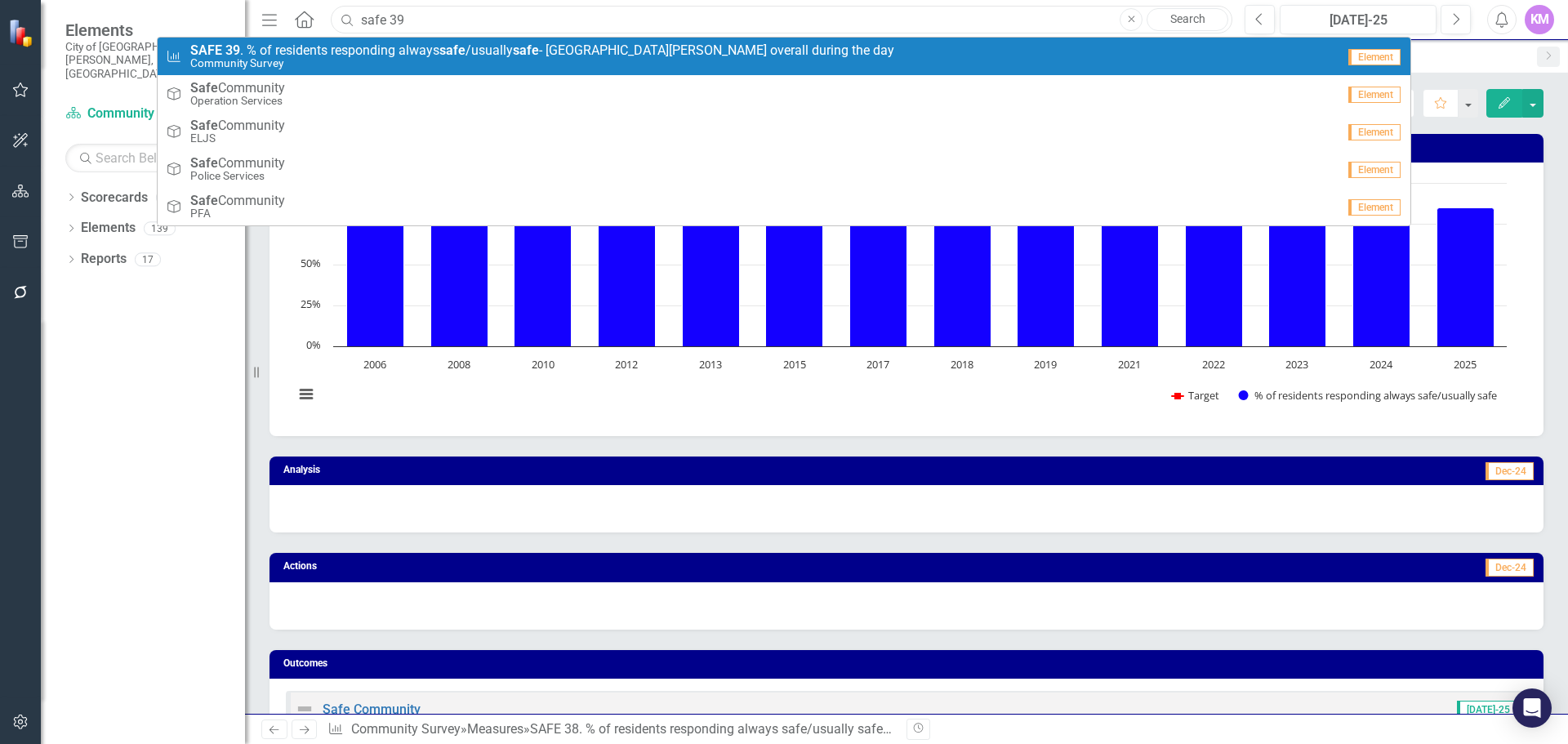
type input "safe 39"
click at [438, 68] on small "Community Survey" at bounding box center [542, 63] width 704 height 12
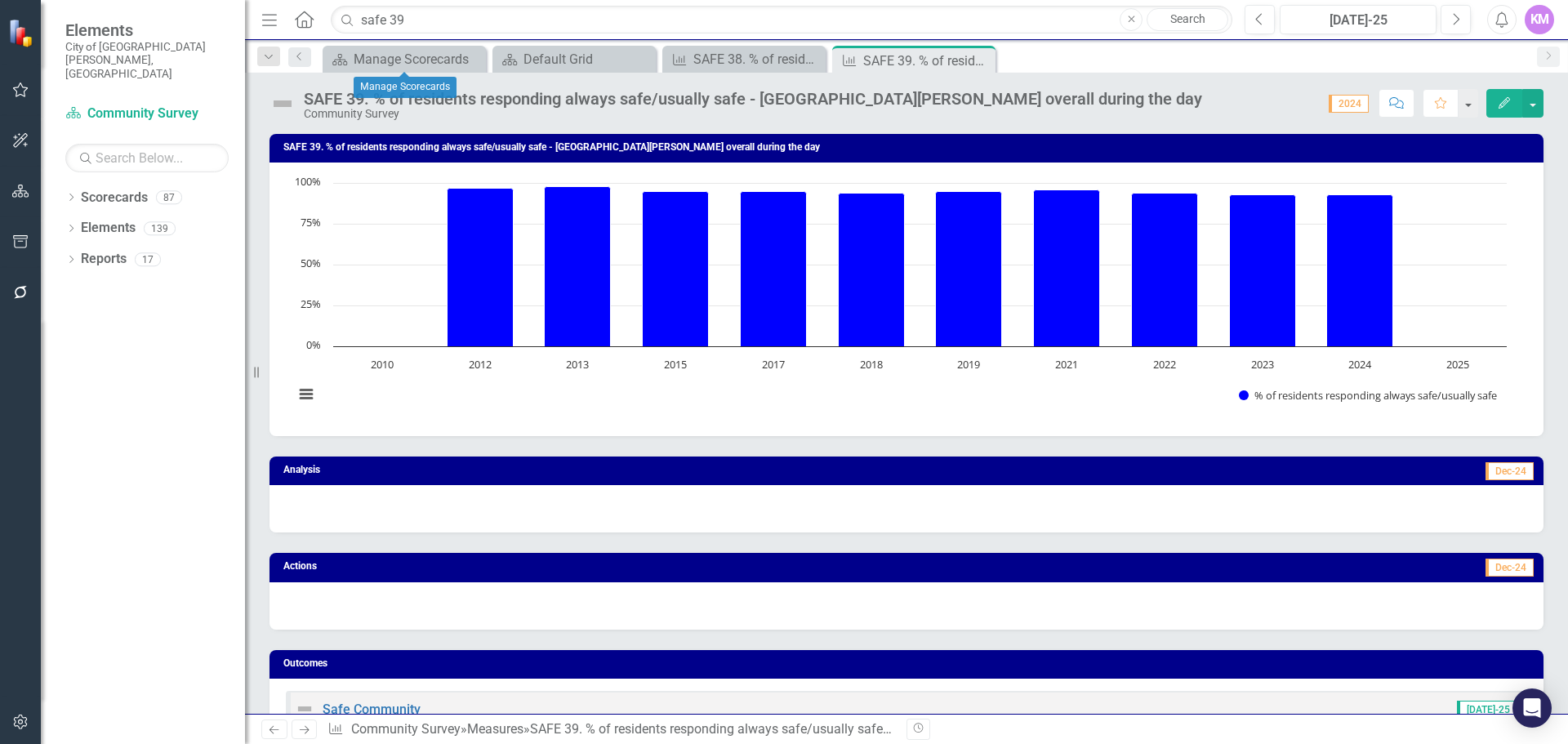
scroll to position [820, 0]
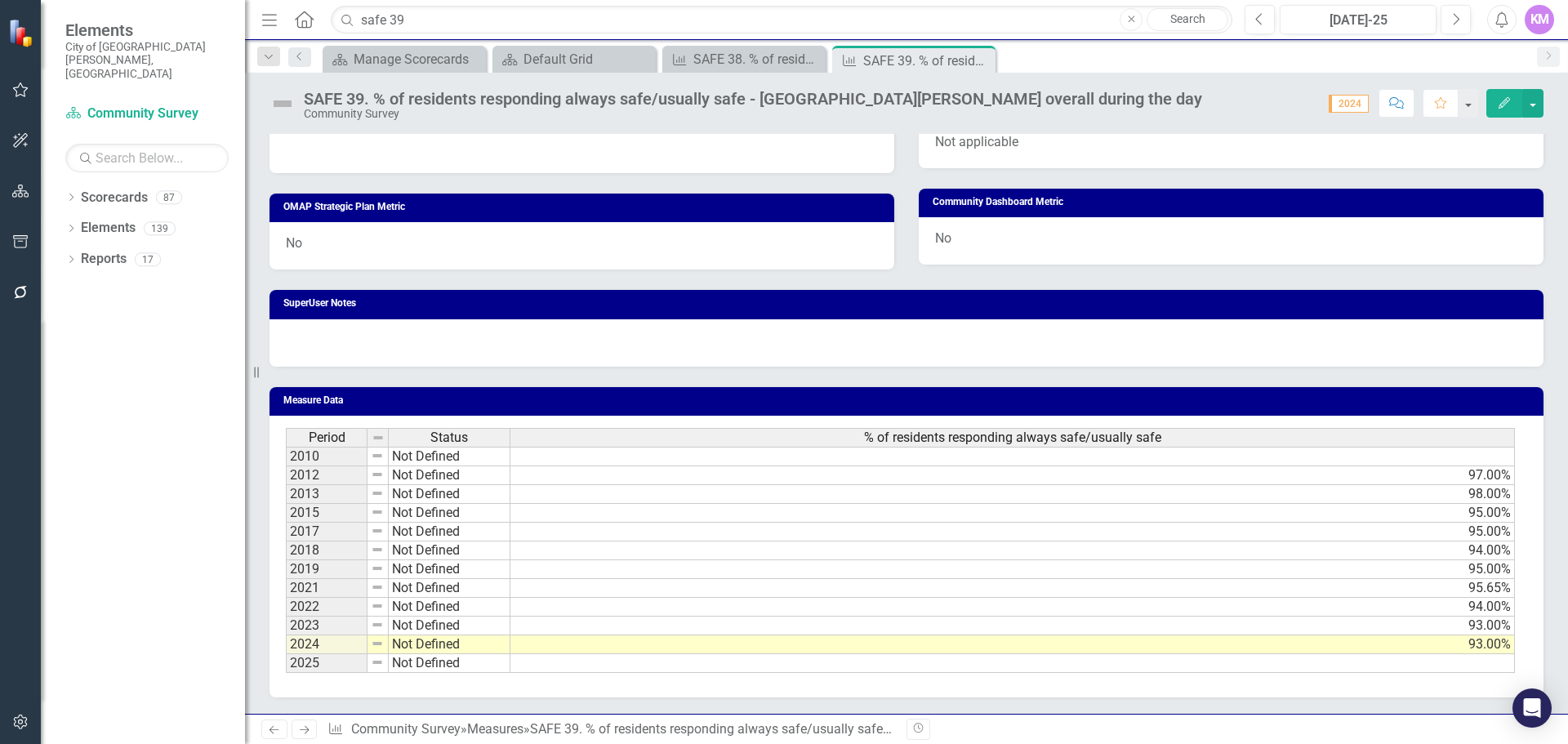
click at [1463, 669] on td at bounding box center [1013, 663] width 1004 height 19
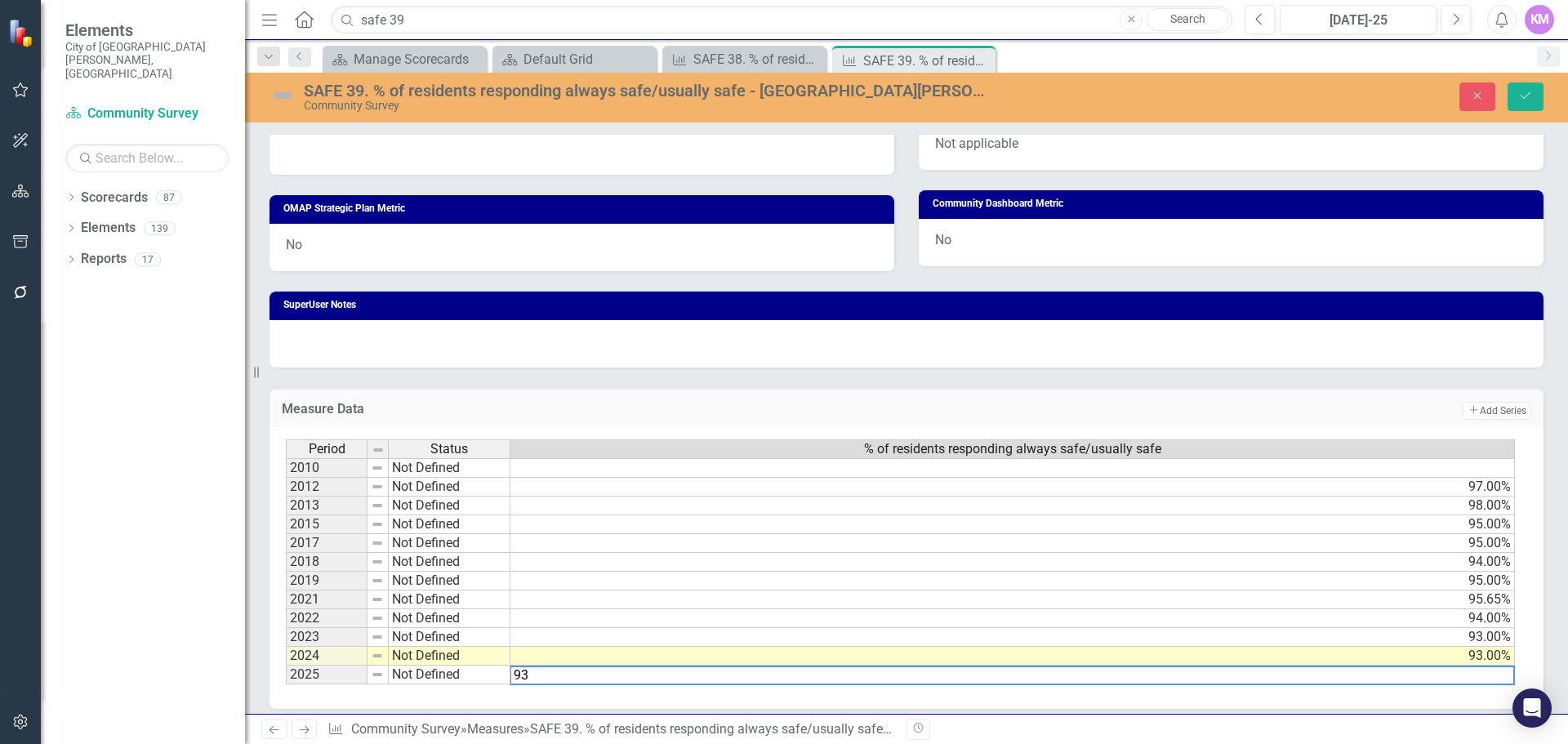
type textarea "93"
click at [1532, 101] on icon "Save" at bounding box center [1526, 96] width 15 height 12
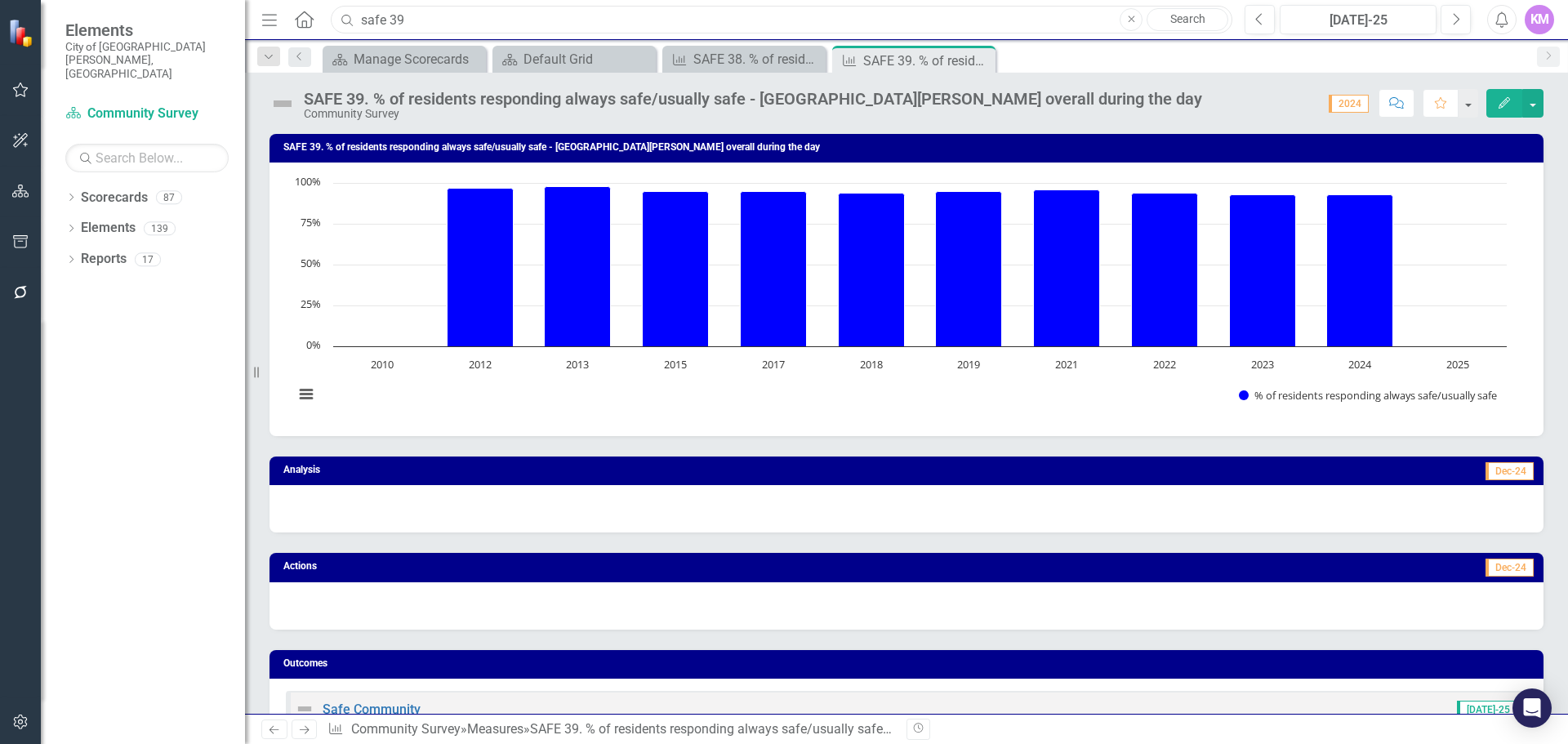
click at [443, 23] on input "safe 39" at bounding box center [782, 20] width 902 height 28
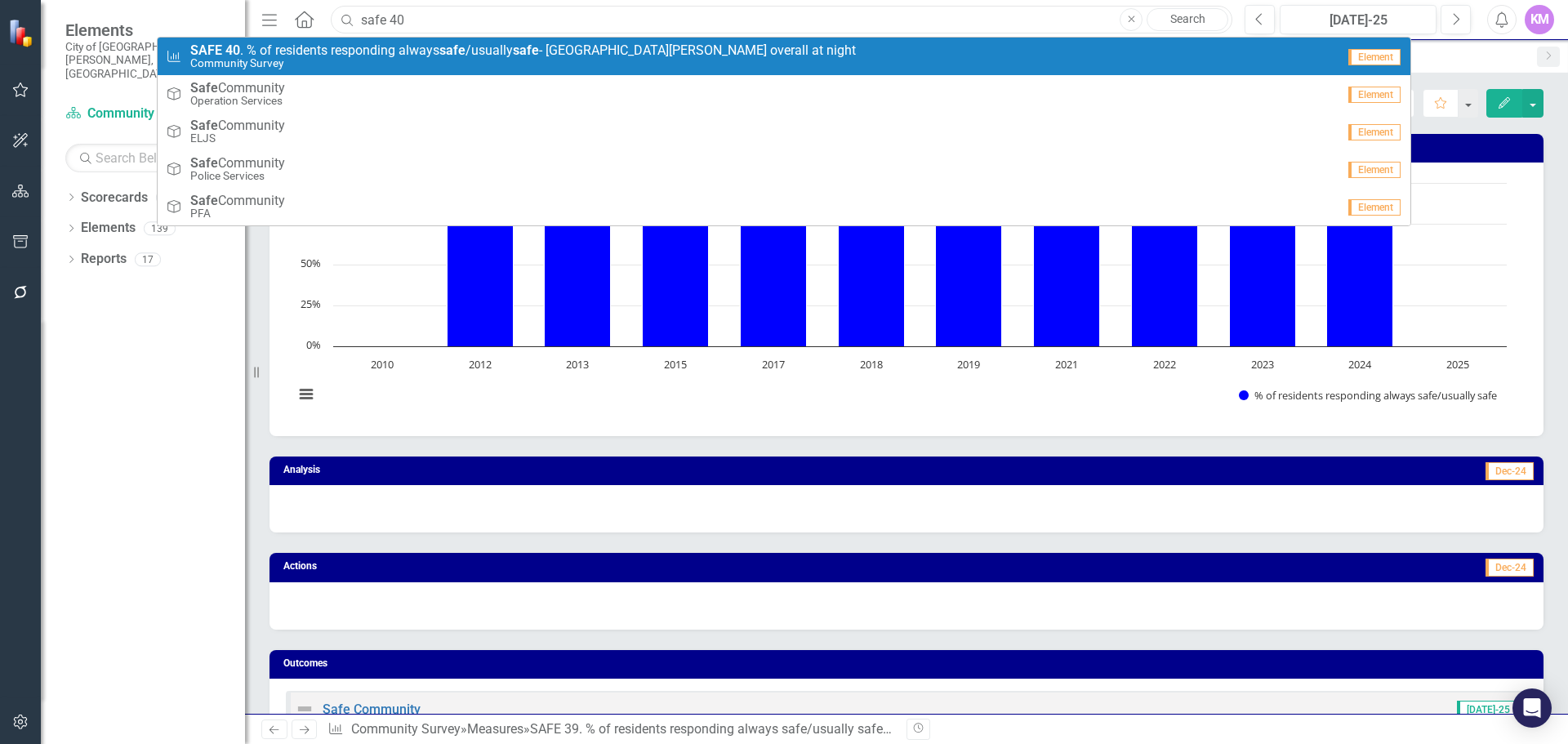
type input "safe 40"
click at [440, 49] on span "SAFE 40 . % of residents responding always safe /usually safe - Fort Collins ov…" at bounding box center [523, 51] width 666 height 15
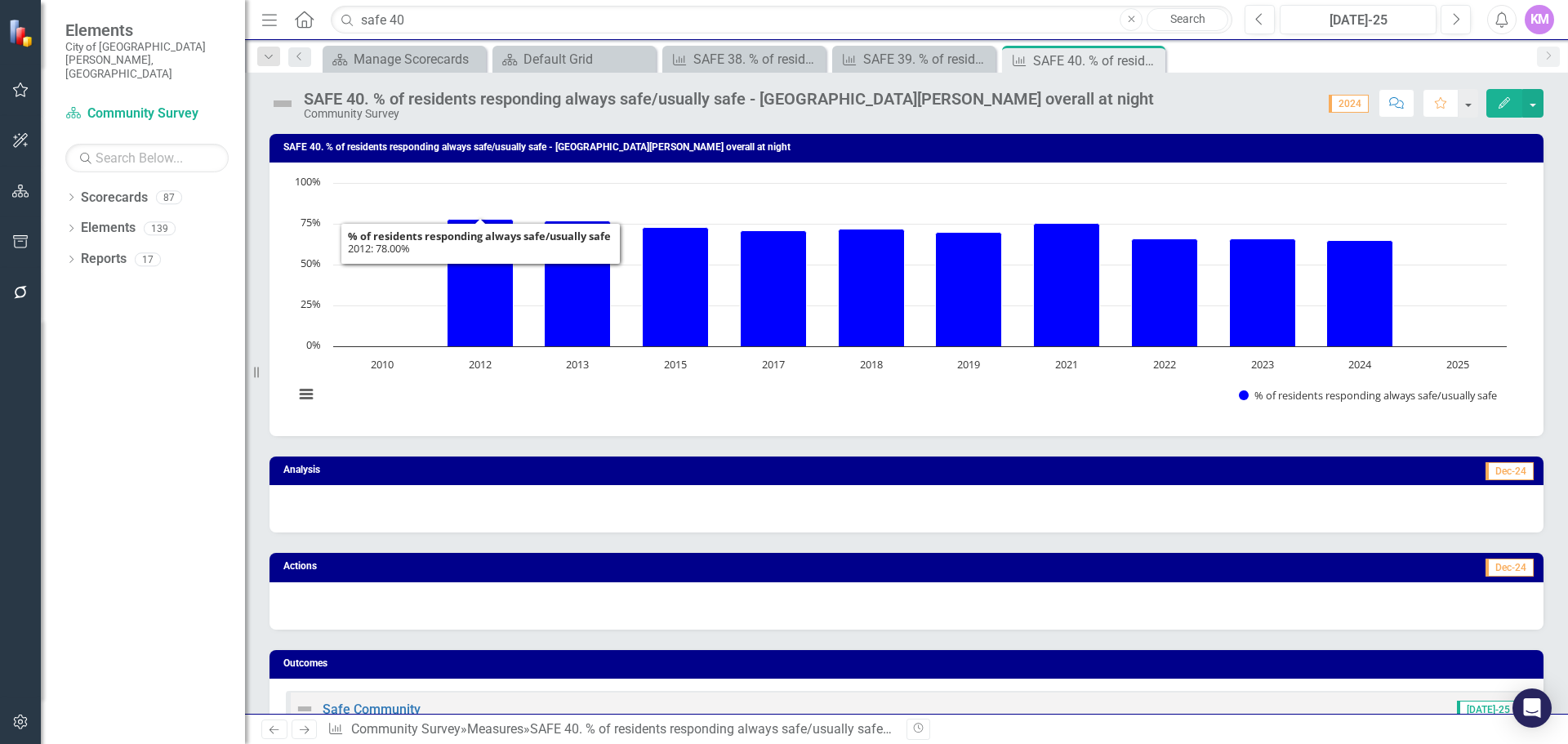
scroll to position [820, 0]
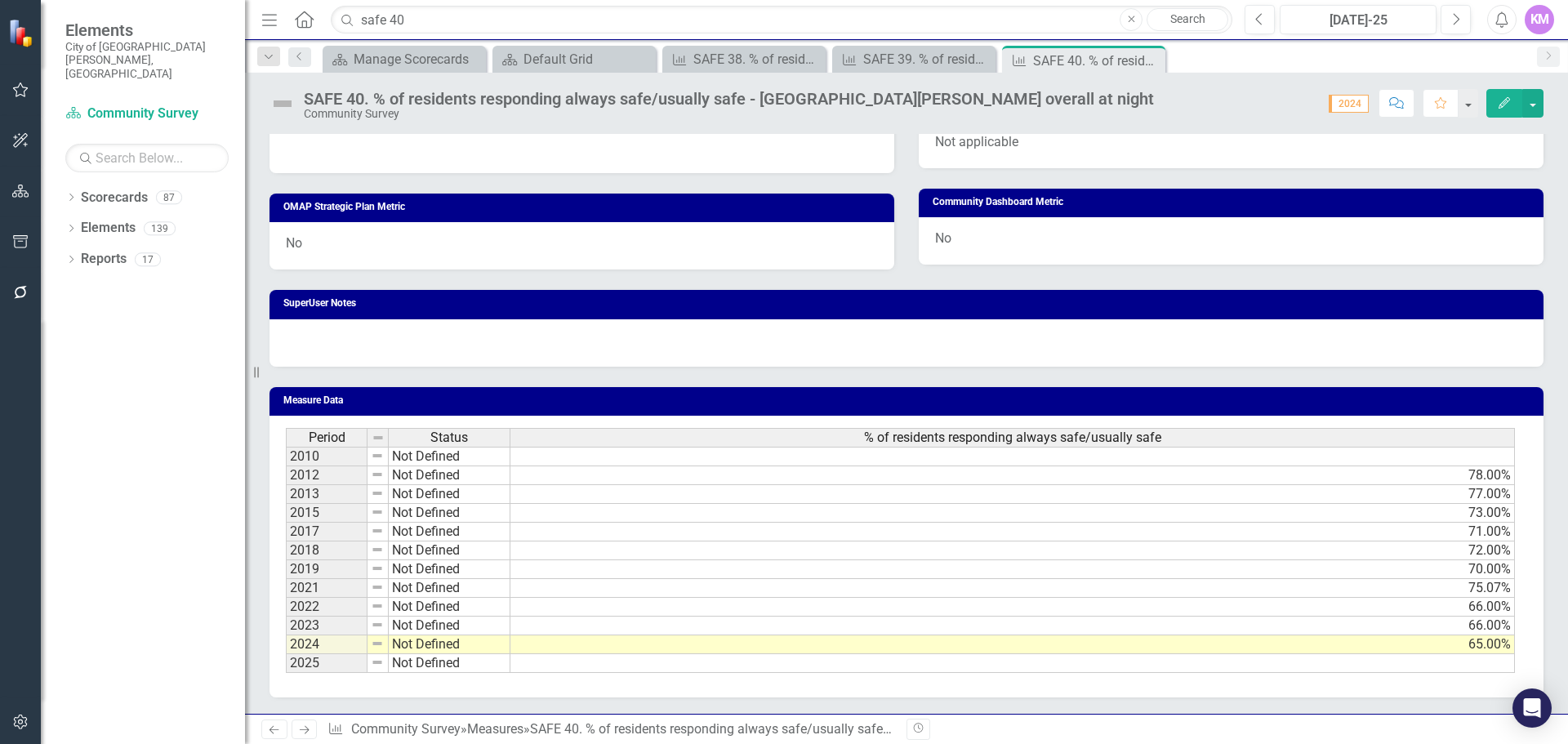
click at [563, 665] on td at bounding box center [1013, 663] width 1004 height 19
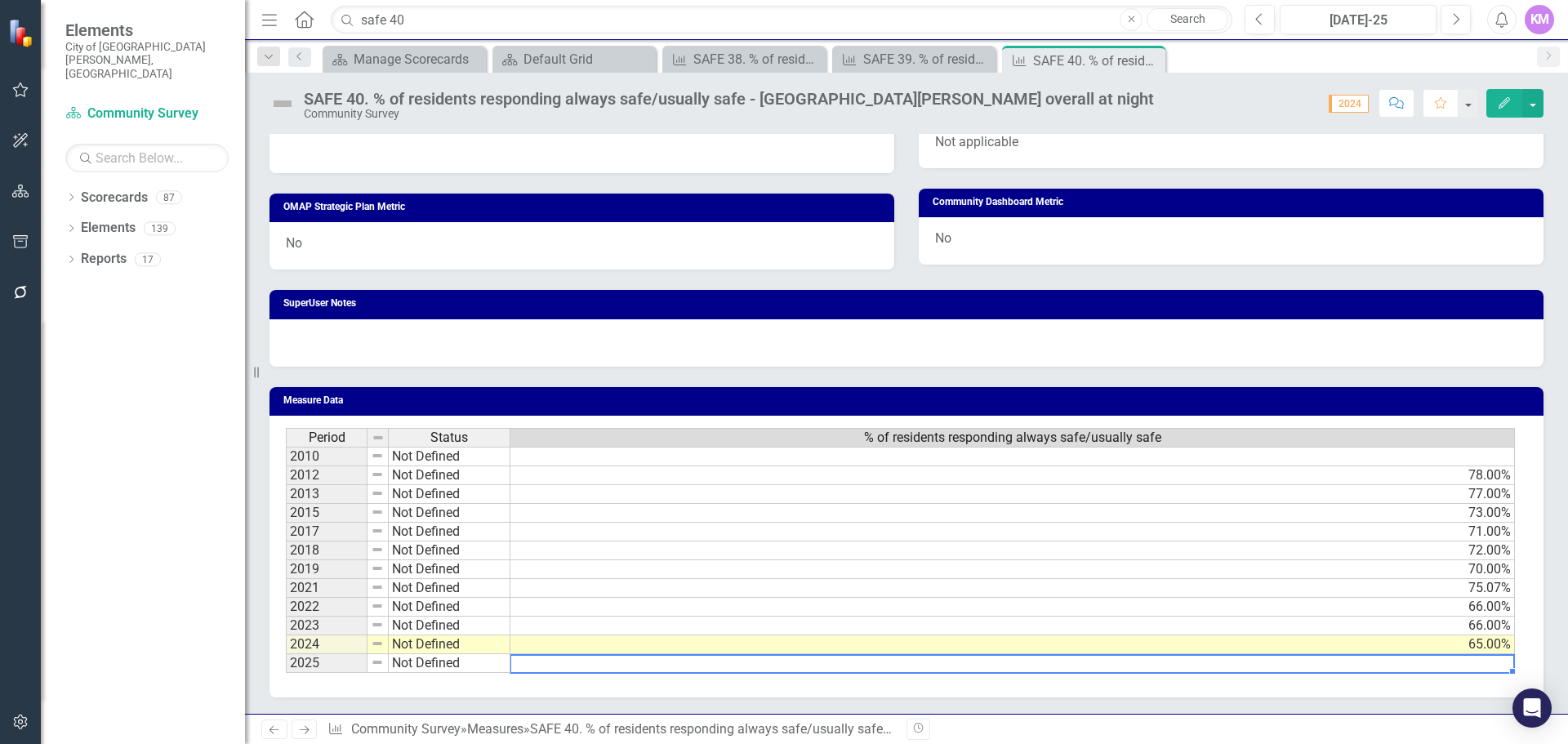
click at [576, 659] on td at bounding box center [1013, 663] width 1004 height 19
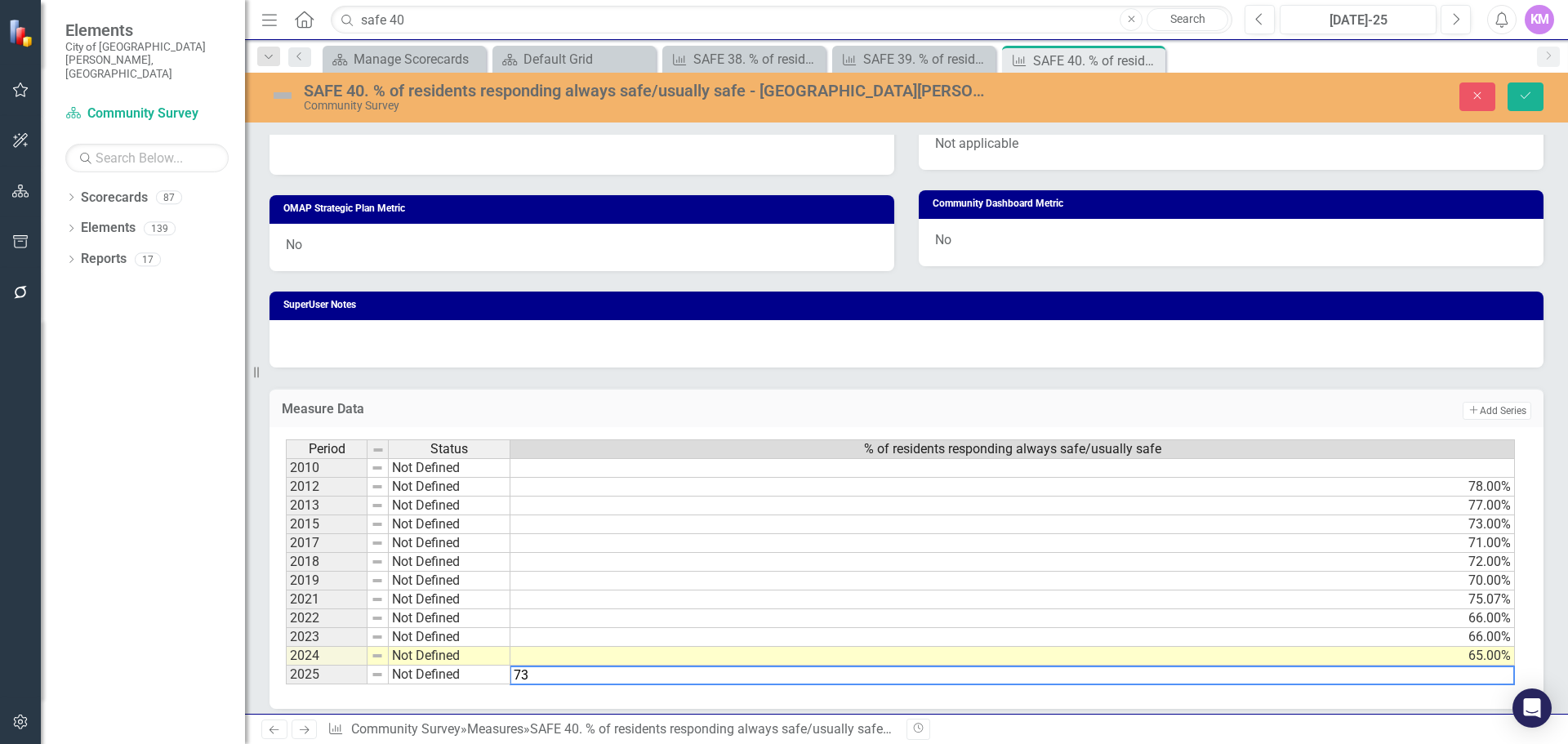
type textarea "73"
click at [1526, 97] on icon "submit" at bounding box center [1526, 96] width 10 height 7
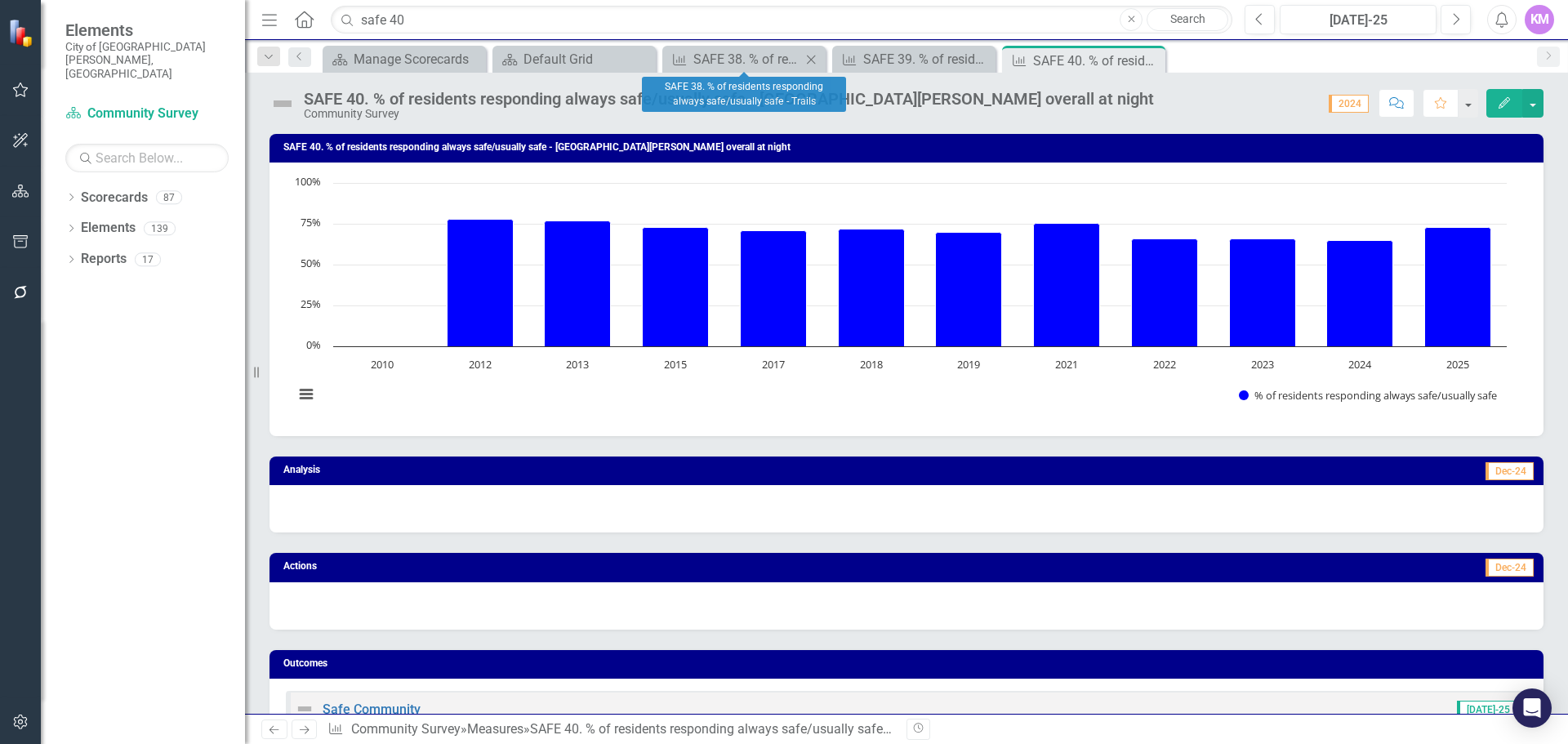
click at [808, 57] on icon "Close" at bounding box center [811, 60] width 17 height 13
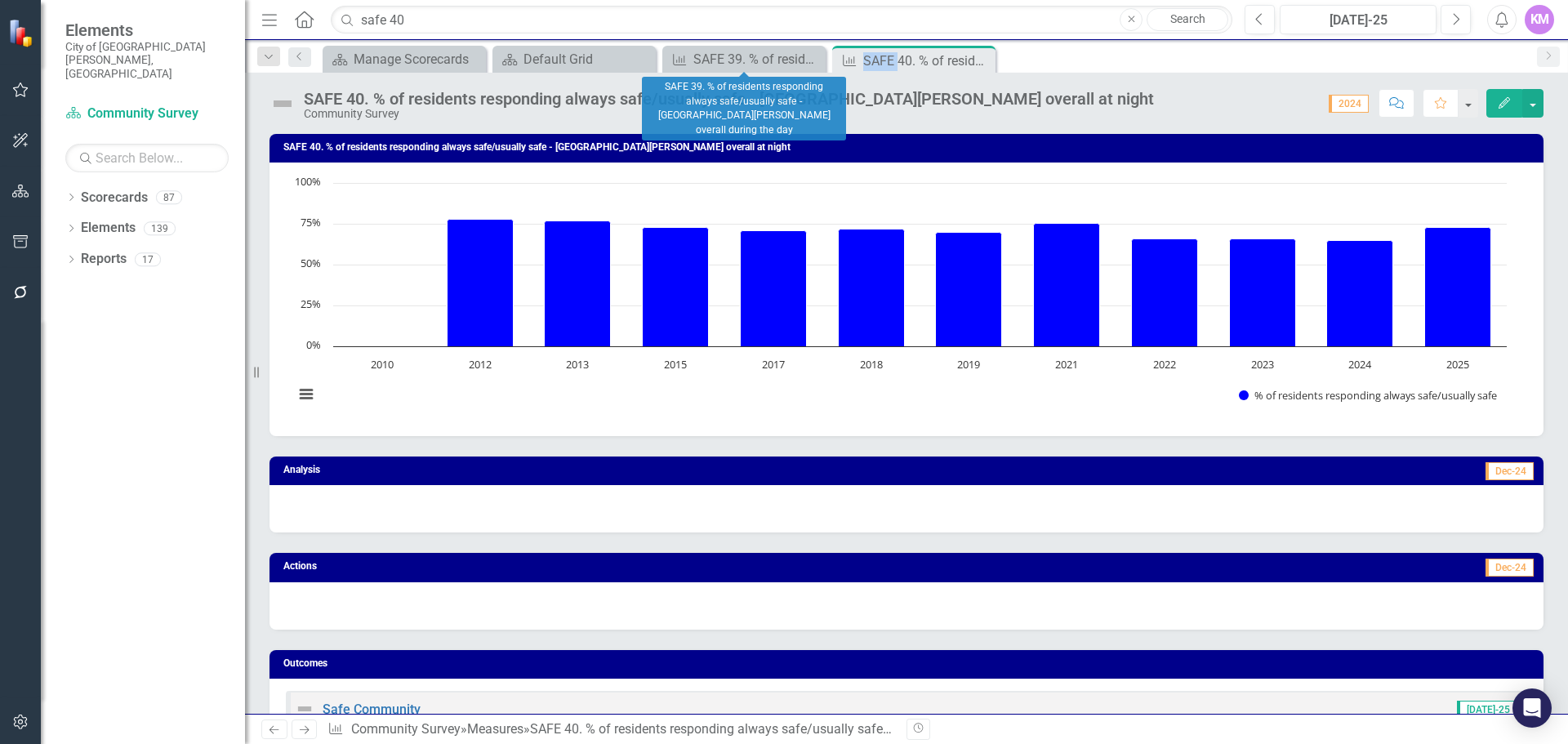
click at [0, 0] on icon "Close" at bounding box center [0, 0] width 0 height 0
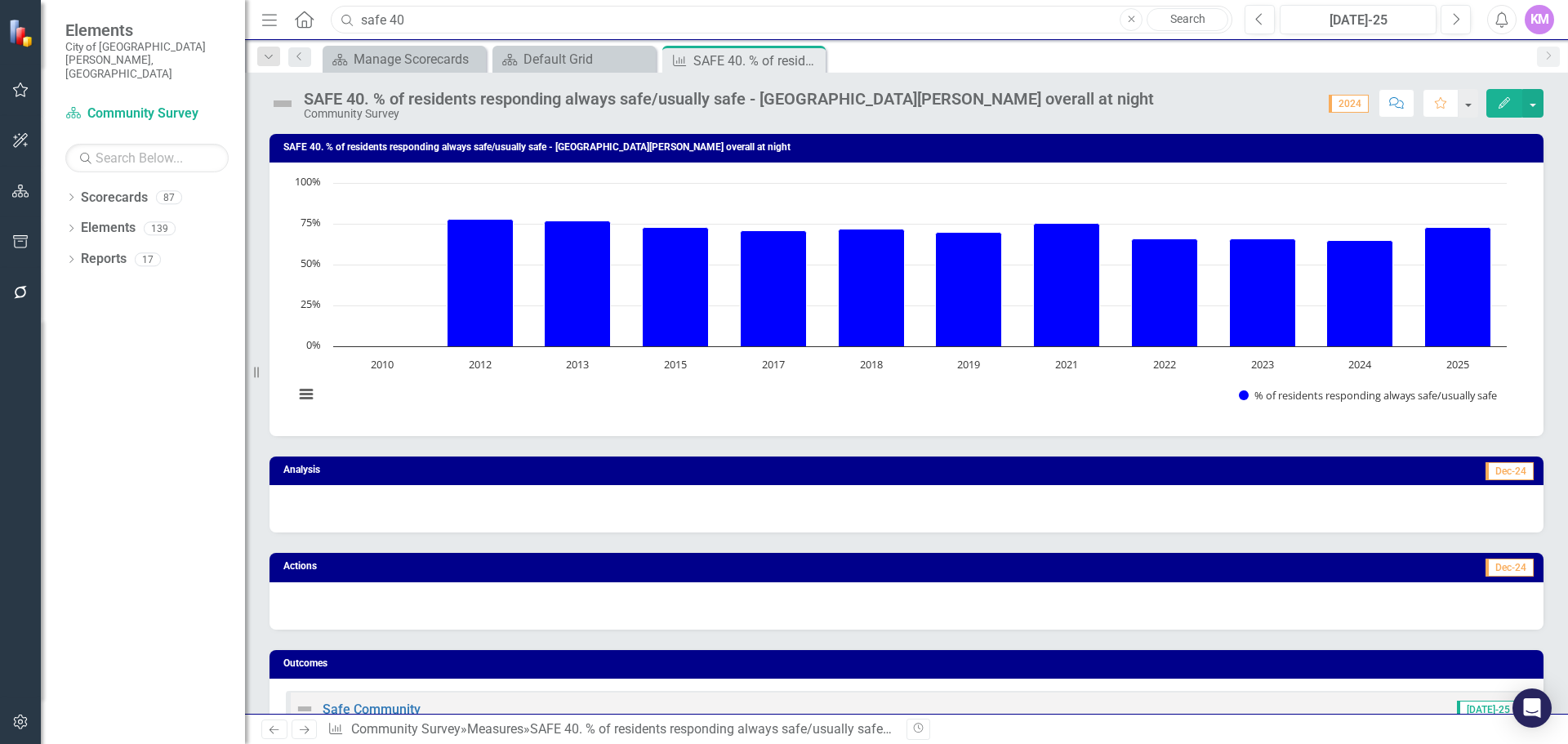
click at [478, 12] on input "safe 40" at bounding box center [782, 20] width 902 height 28
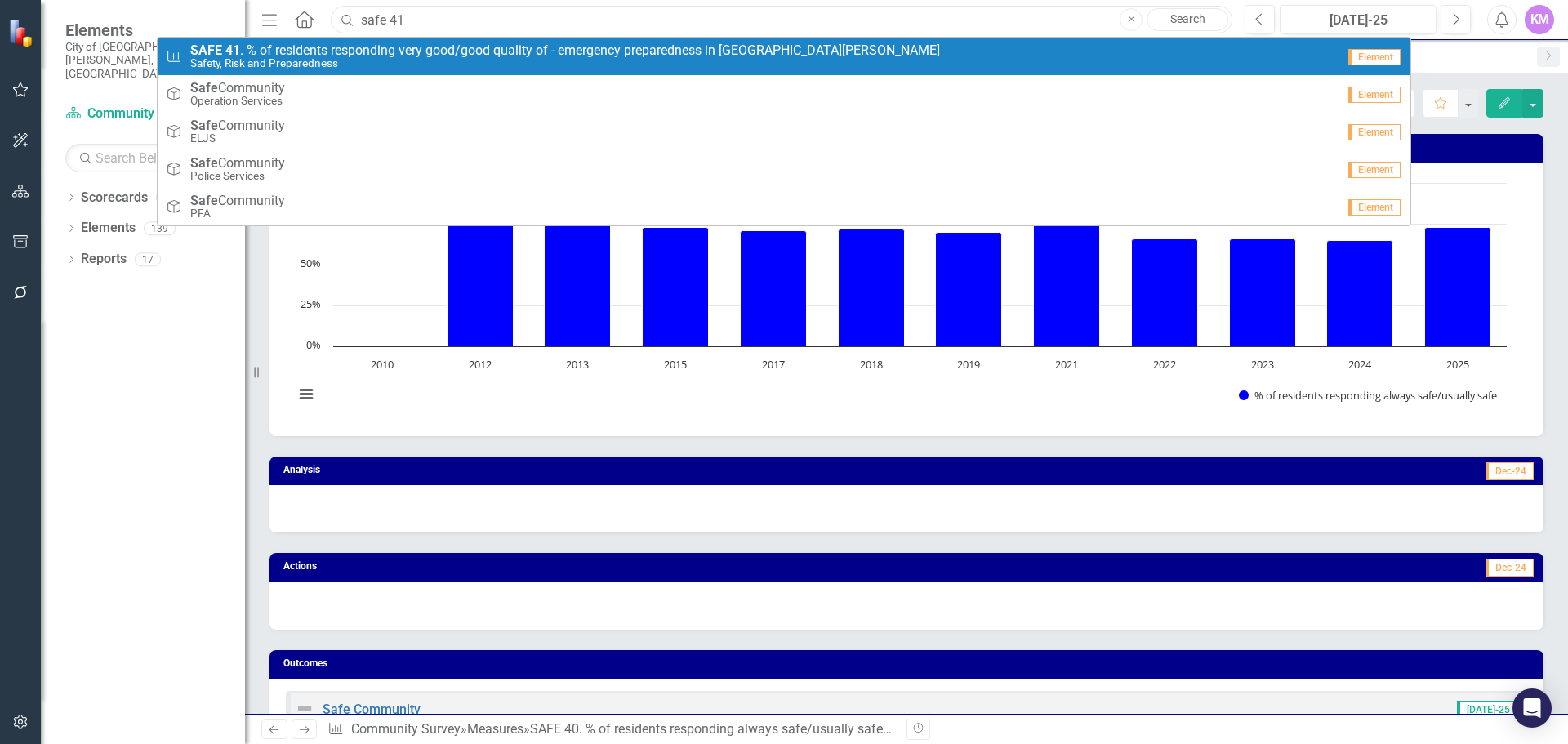
type input "safe 41"
click at [471, 45] on span "SAFE 41 . % of residents responding very good/good quality of - emergency prepa…" at bounding box center [565, 51] width 750 height 15
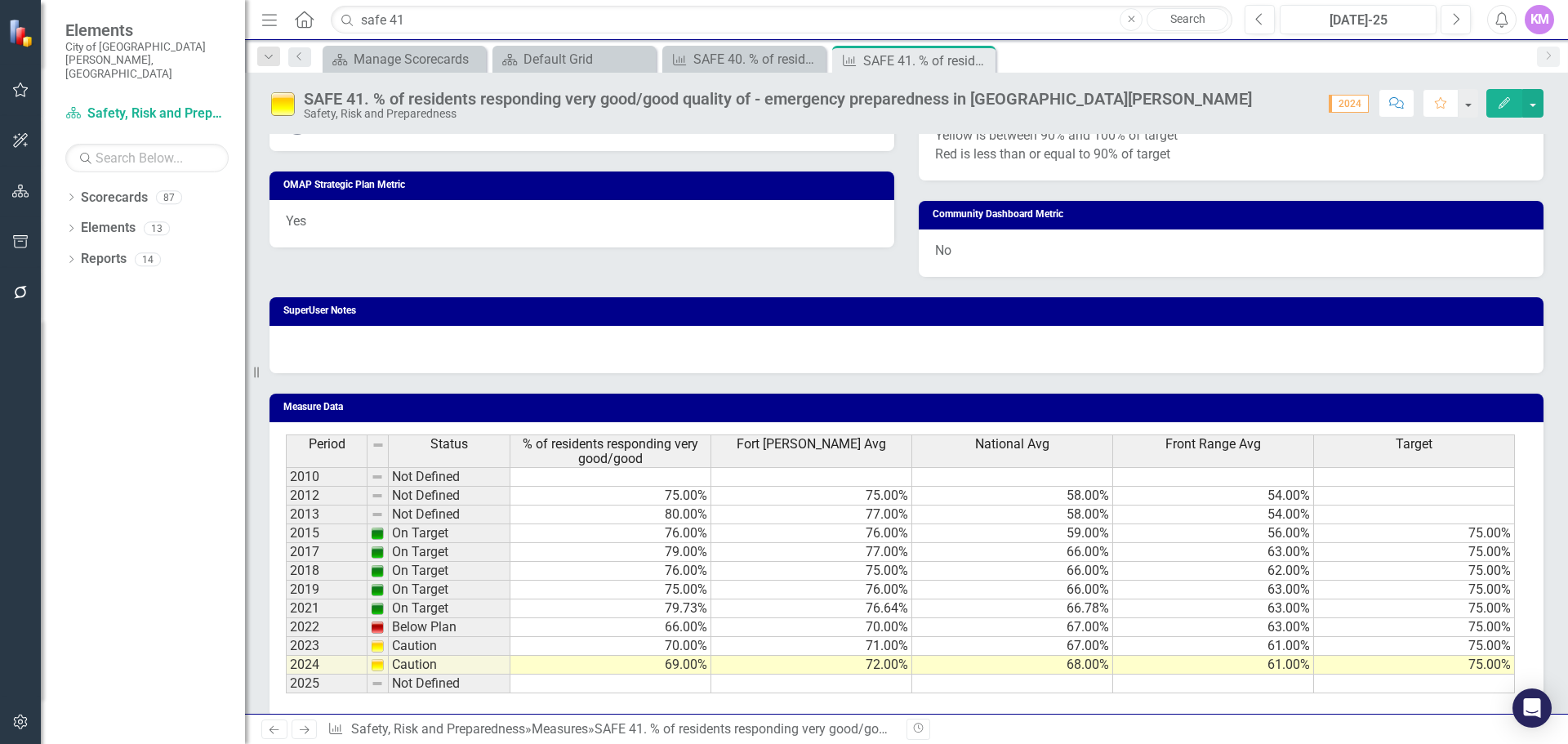
scroll to position [909, 0]
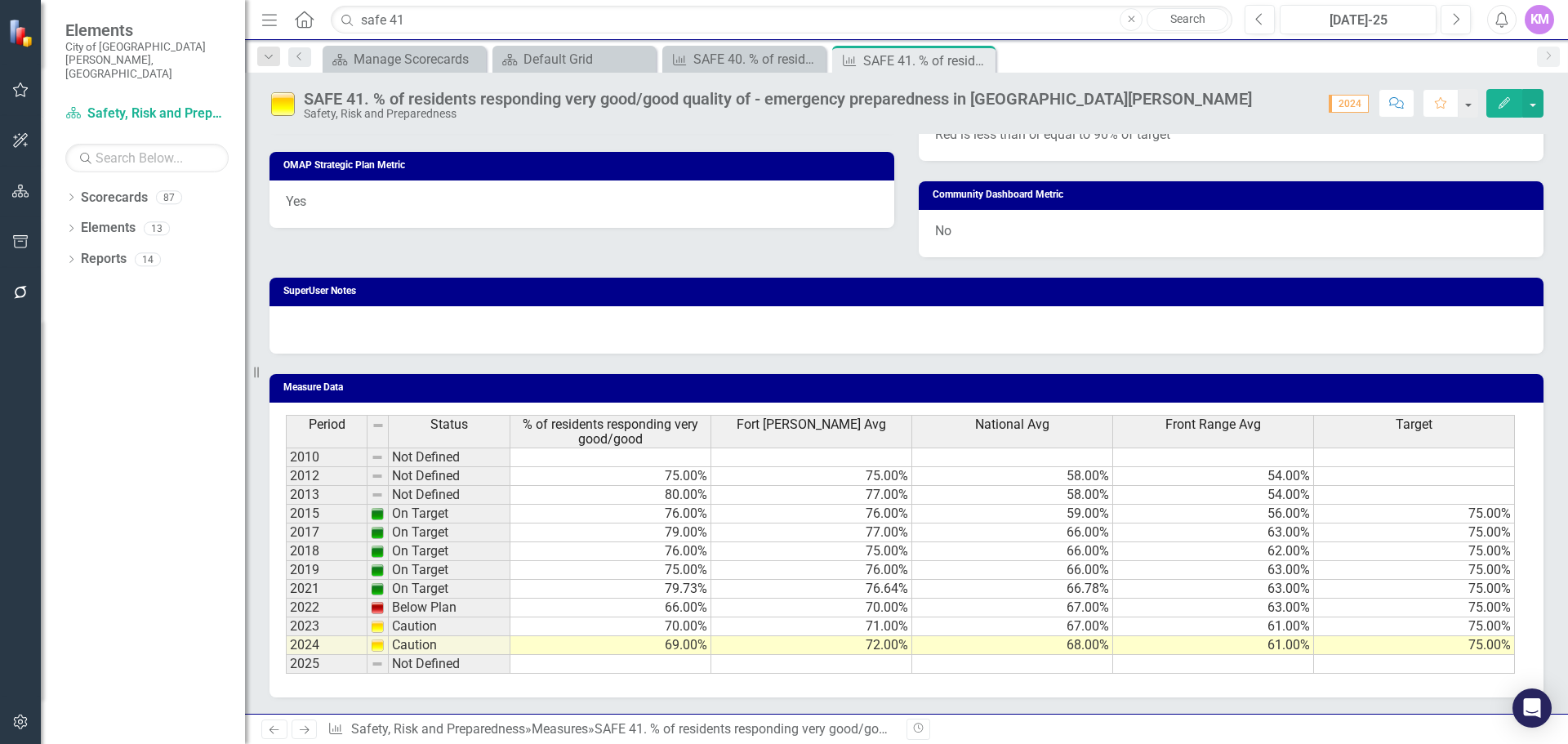
click at [693, 666] on td at bounding box center [611, 664] width 201 height 19
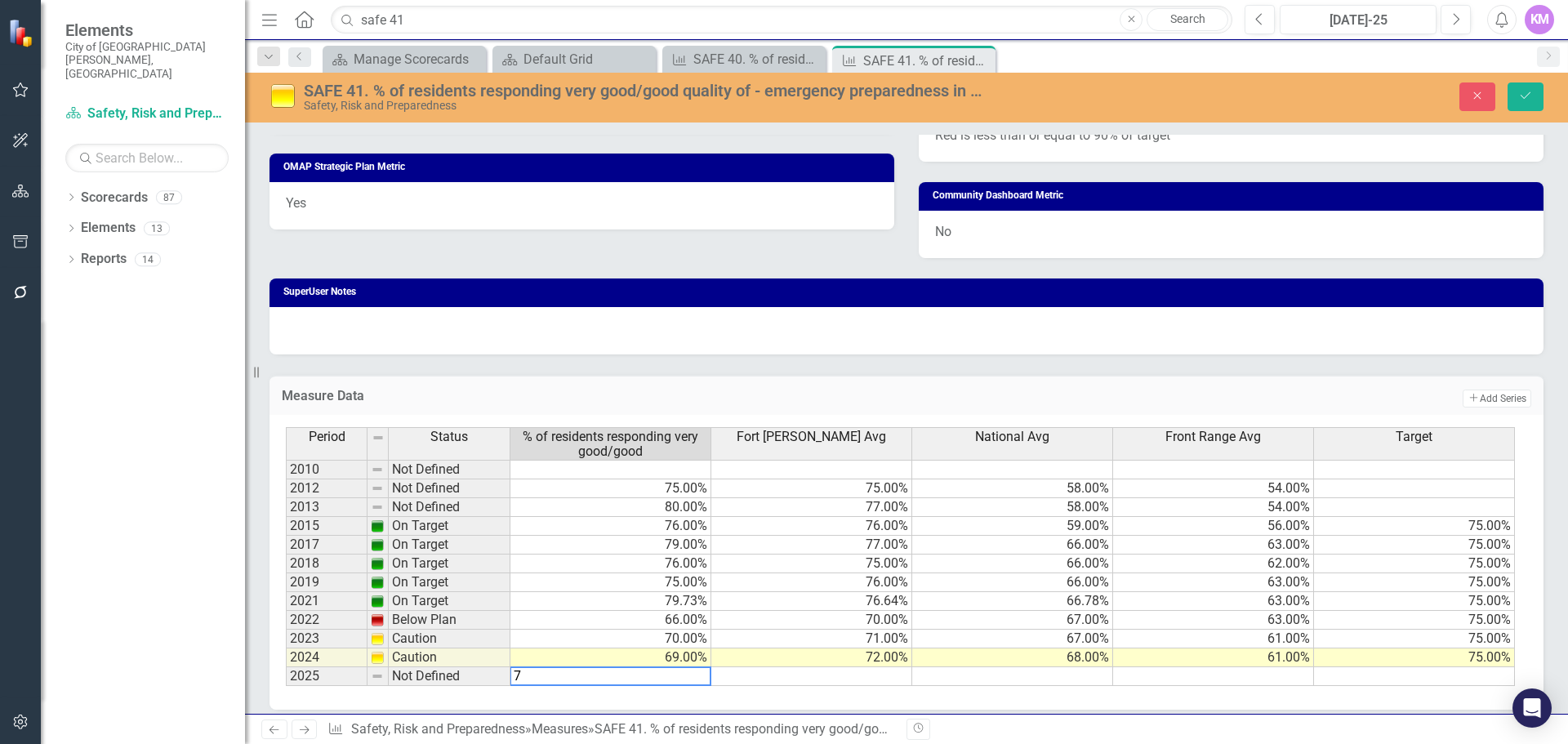
type textarea "73"
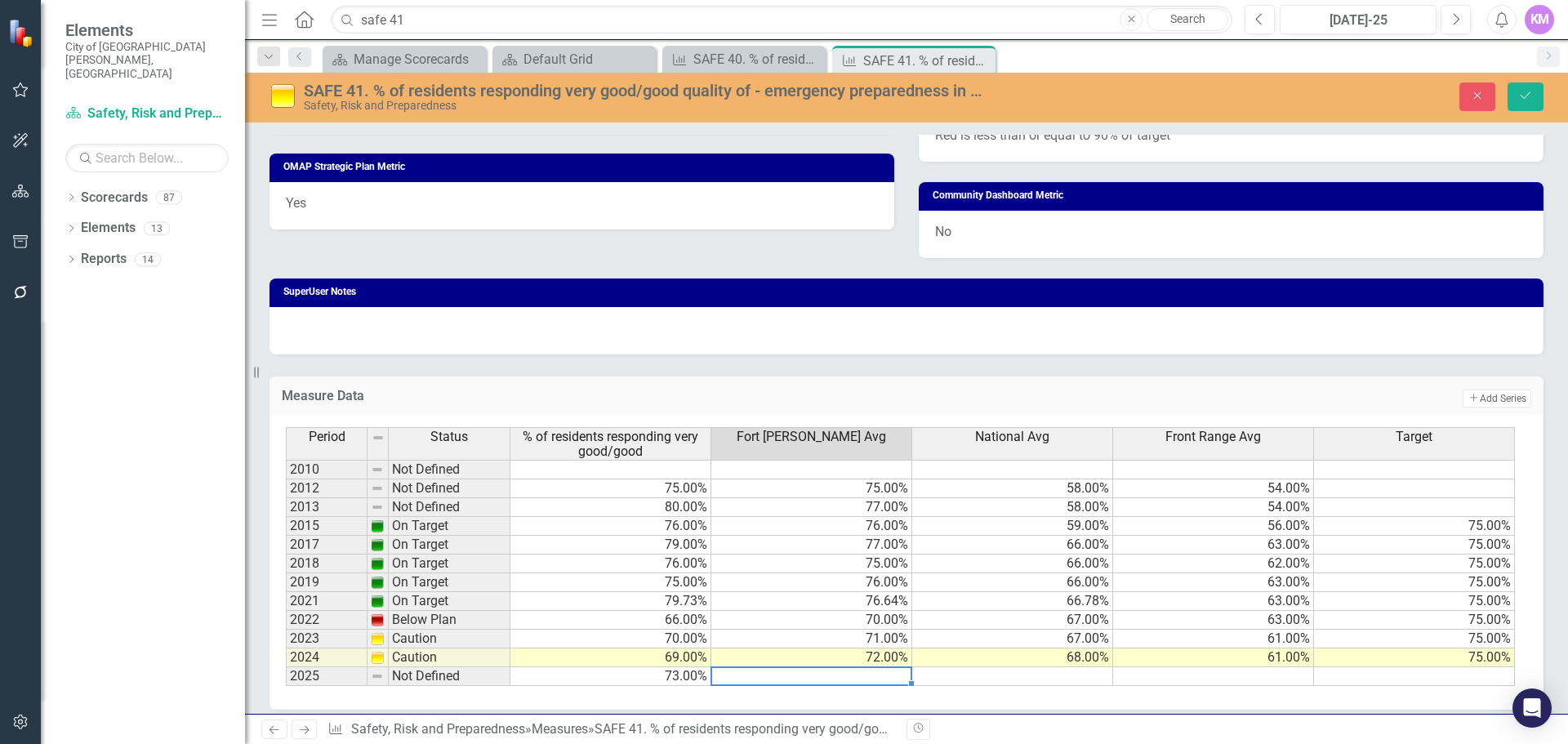
click at [1084, 681] on td at bounding box center [1013, 677] width 201 height 19
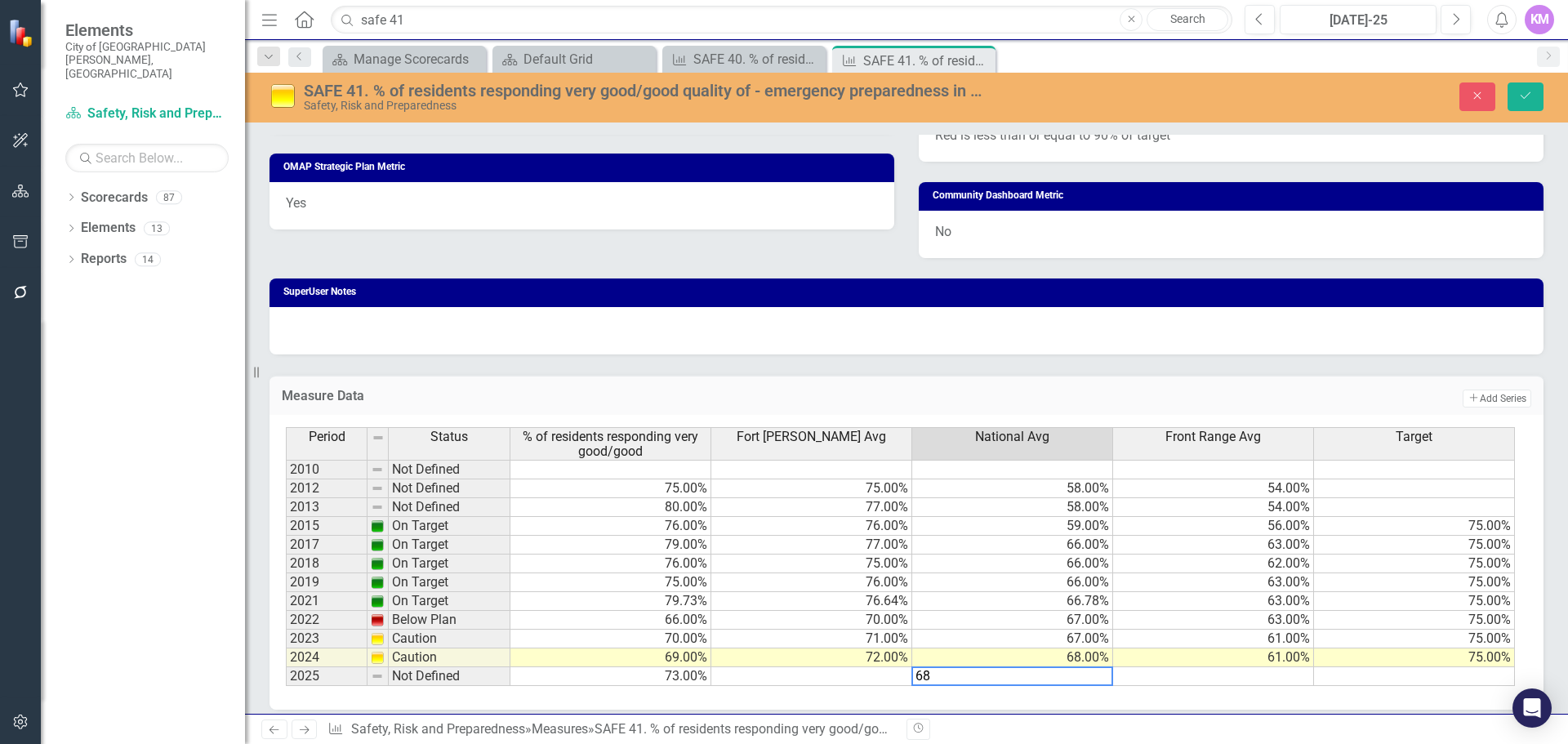
type textarea "68"
click at [875, 675] on td at bounding box center [812, 677] width 201 height 19
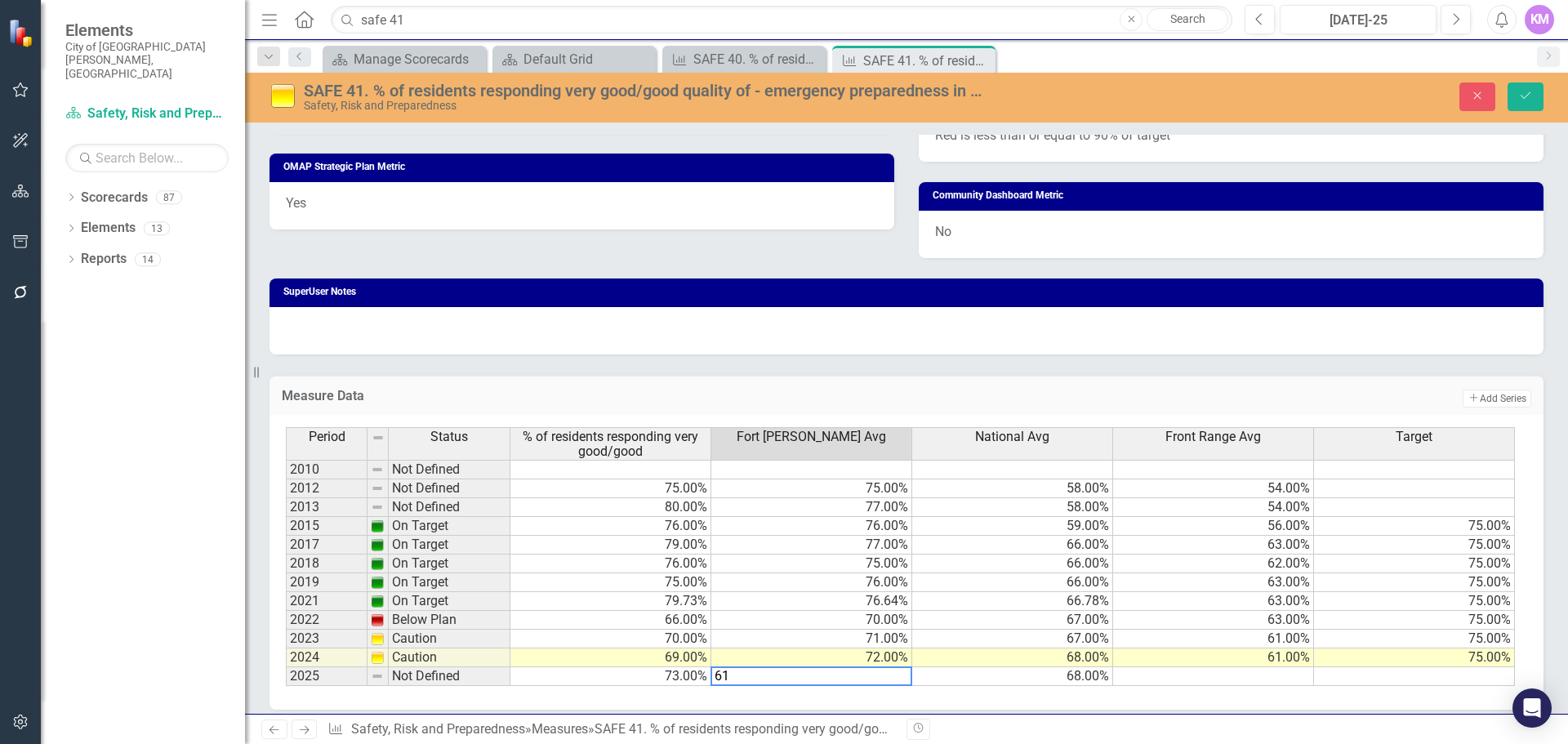
type textarea "61"
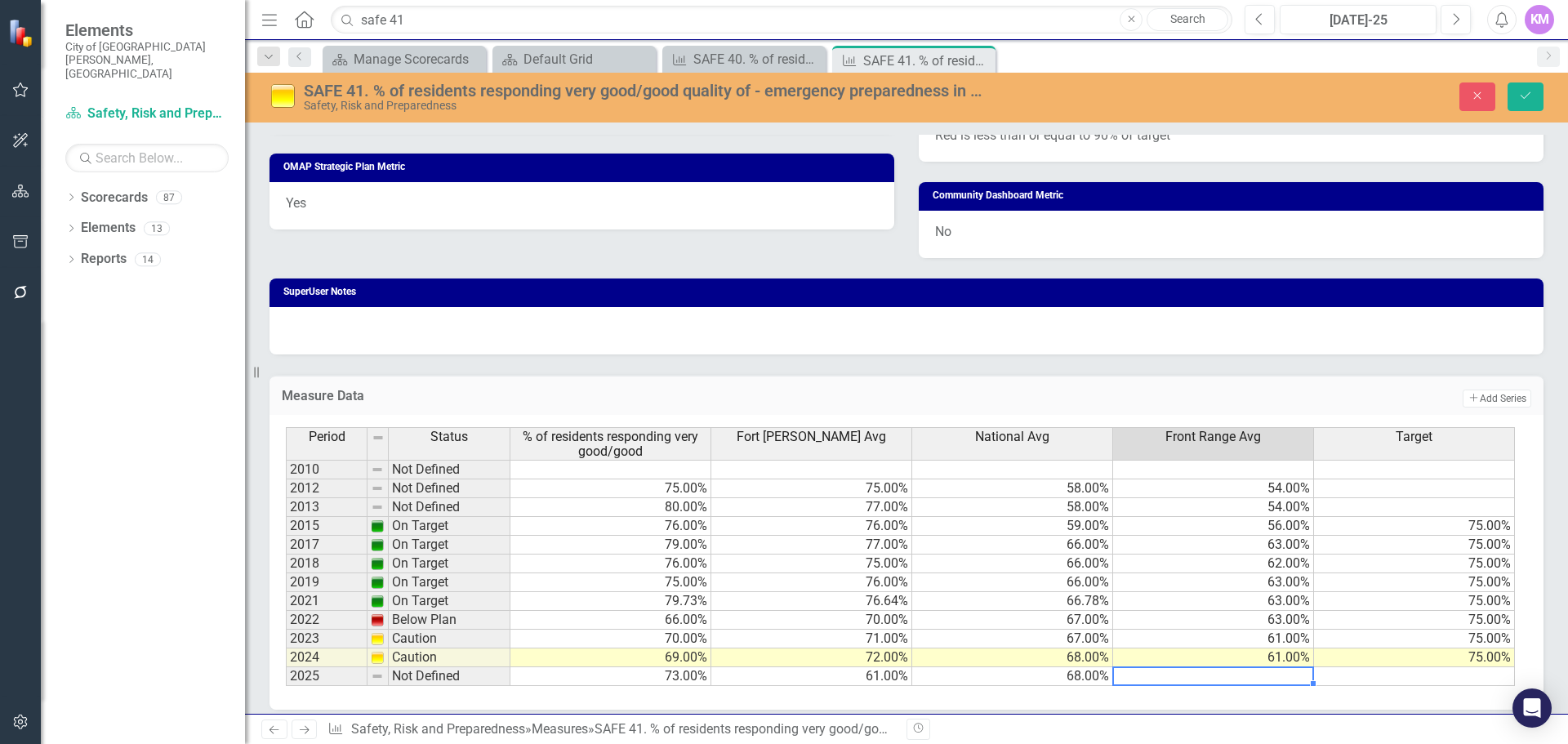
click at [1186, 677] on td at bounding box center [1214, 677] width 201 height 19
type textarea "73"
click at [509, 20] on input "safe 41" at bounding box center [782, 20] width 902 height 28
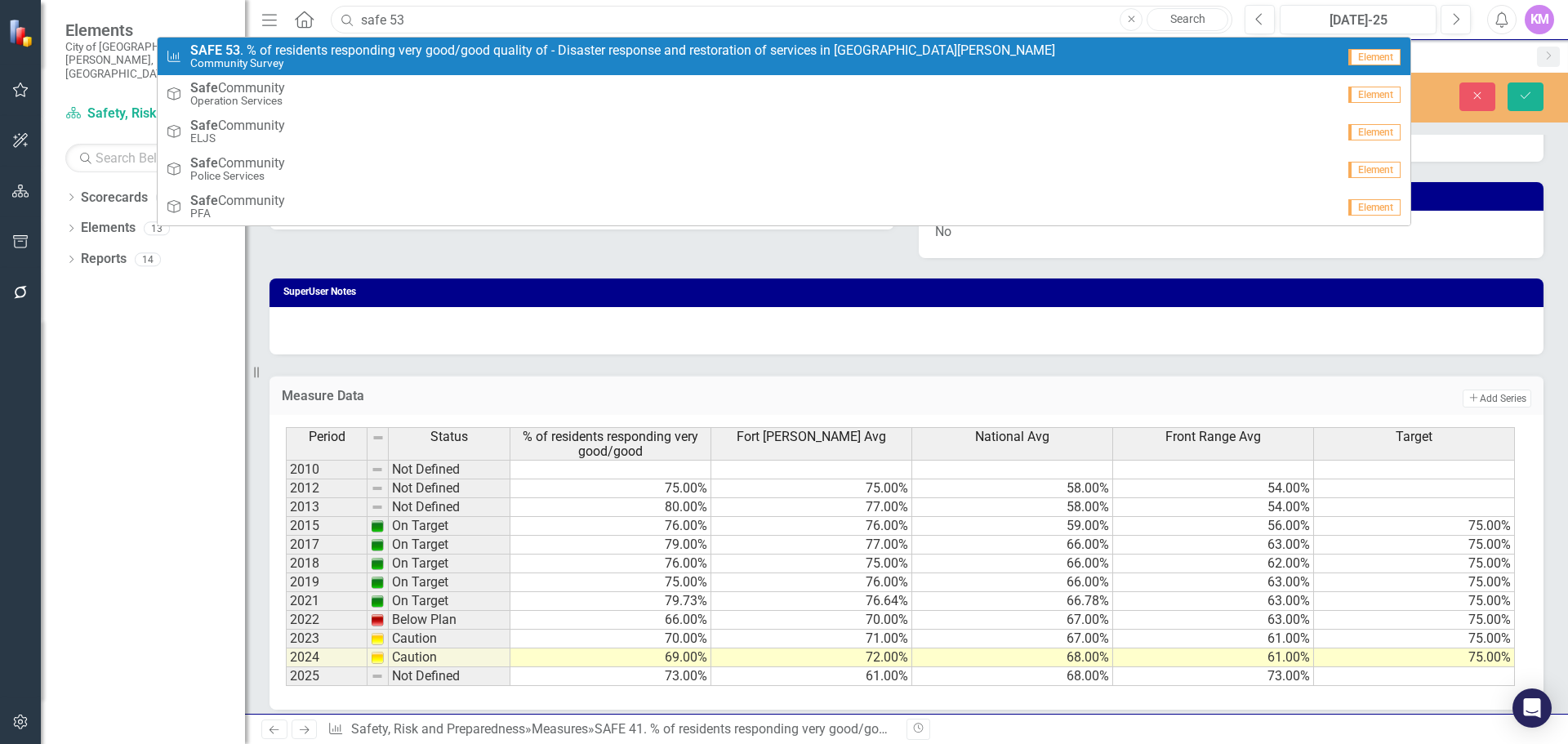
type input "safe 53"
click at [492, 51] on span "SAFE 53 . % of residents responding very good/good quality of - Disaster respon…" at bounding box center [623, 51] width 865 height 15
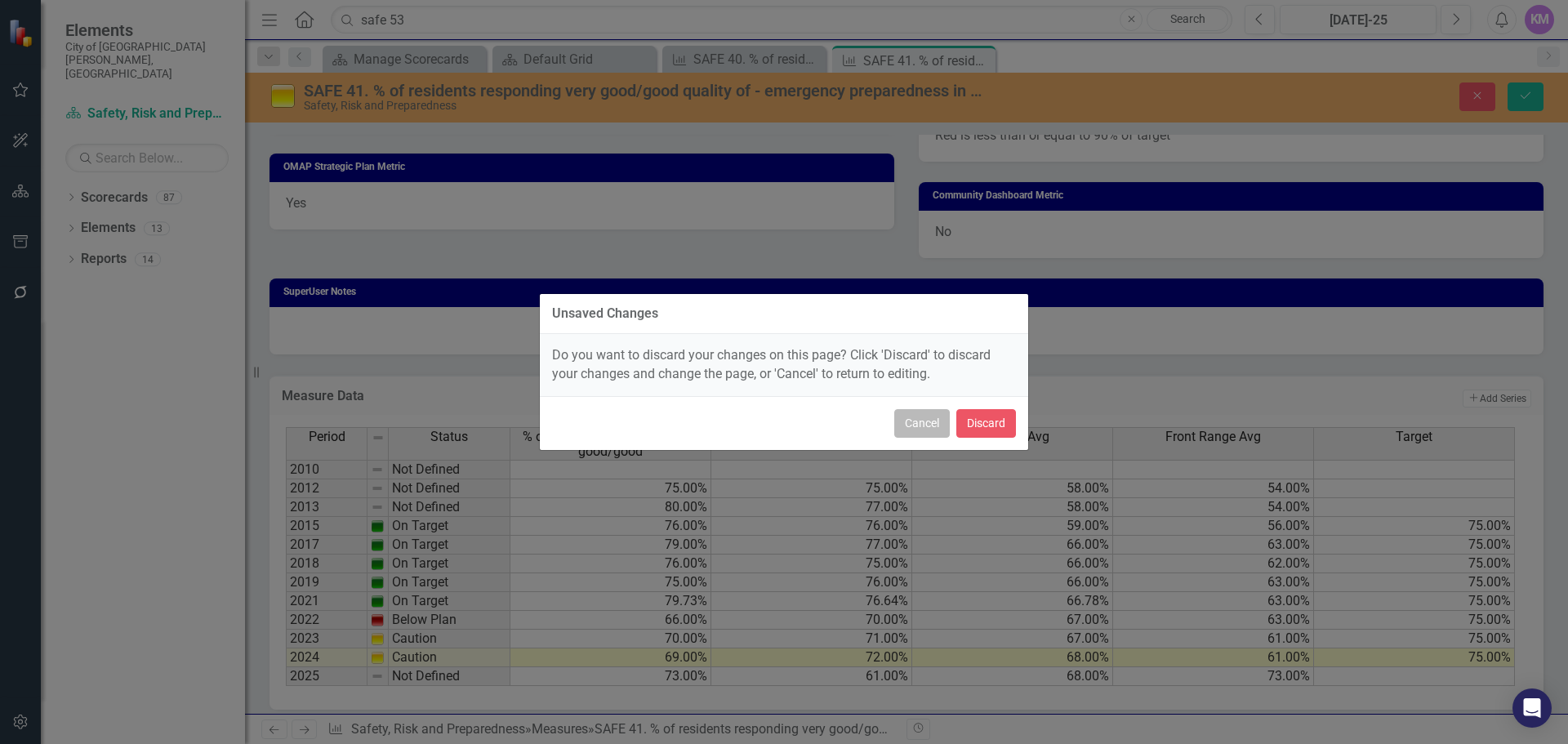
click at [911, 430] on button "Cancel" at bounding box center [922, 423] width 56 height 28
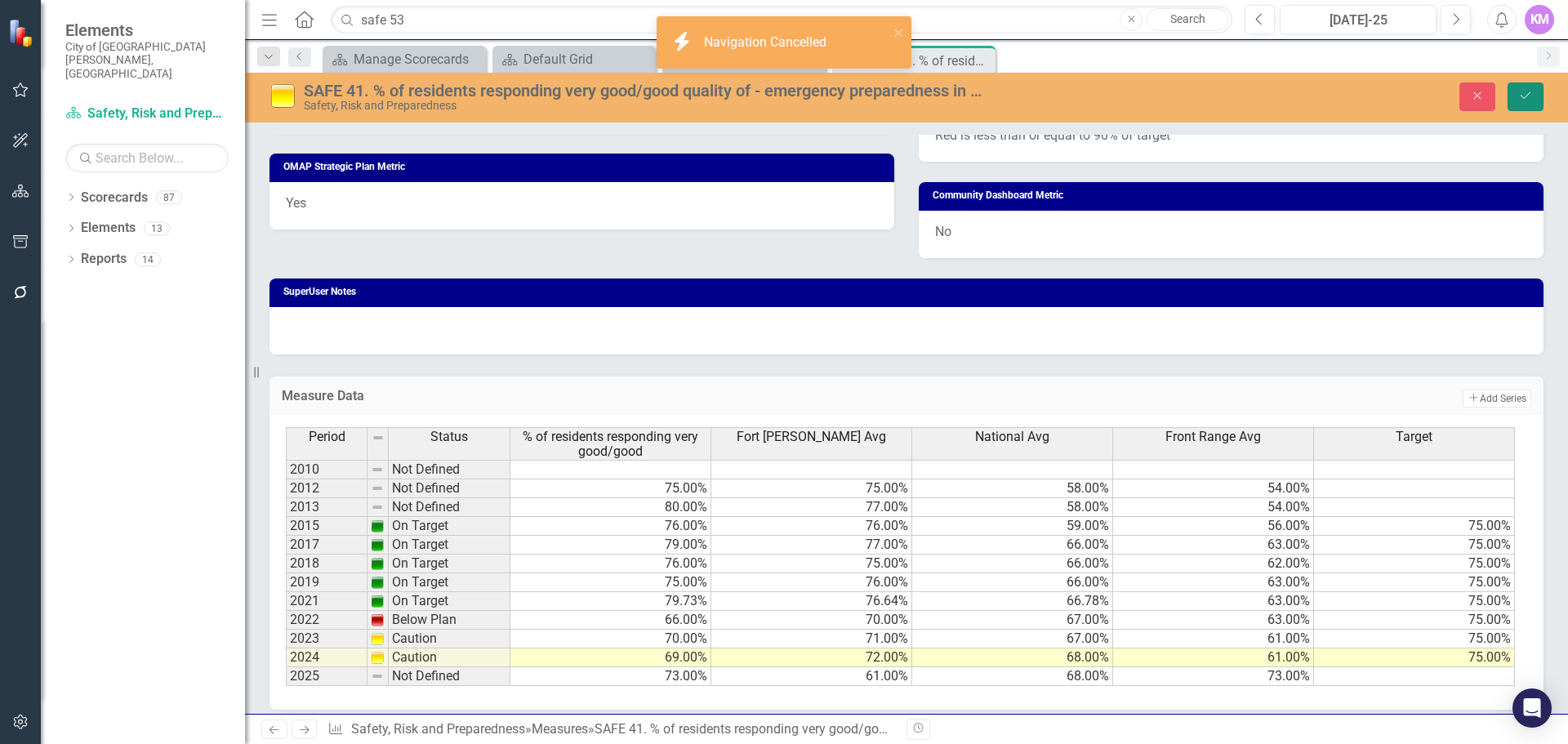
click at [1527, 96] on icon "submit" at bounding box center [1526, 96] width 10 height 7
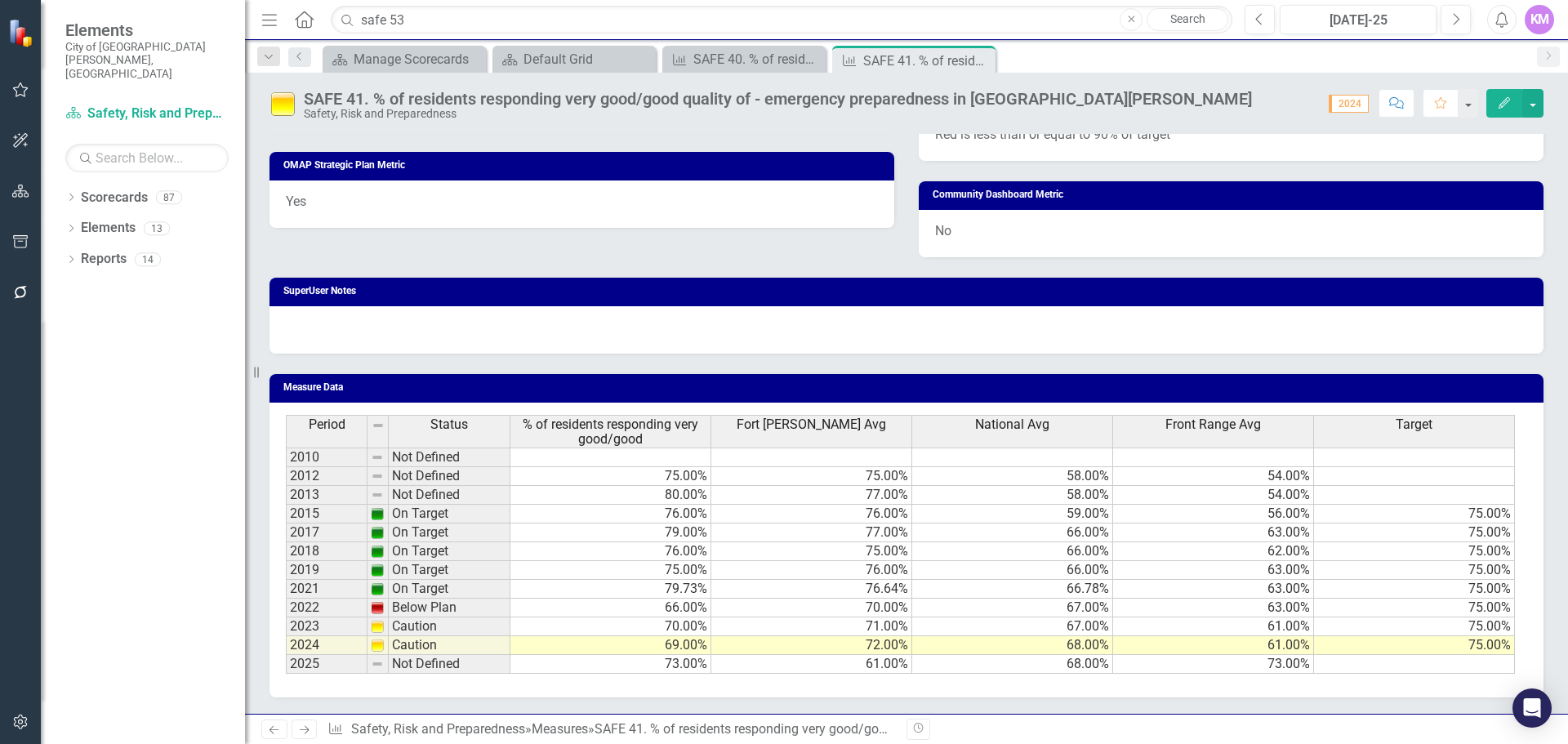
scroll to position [0, 0]
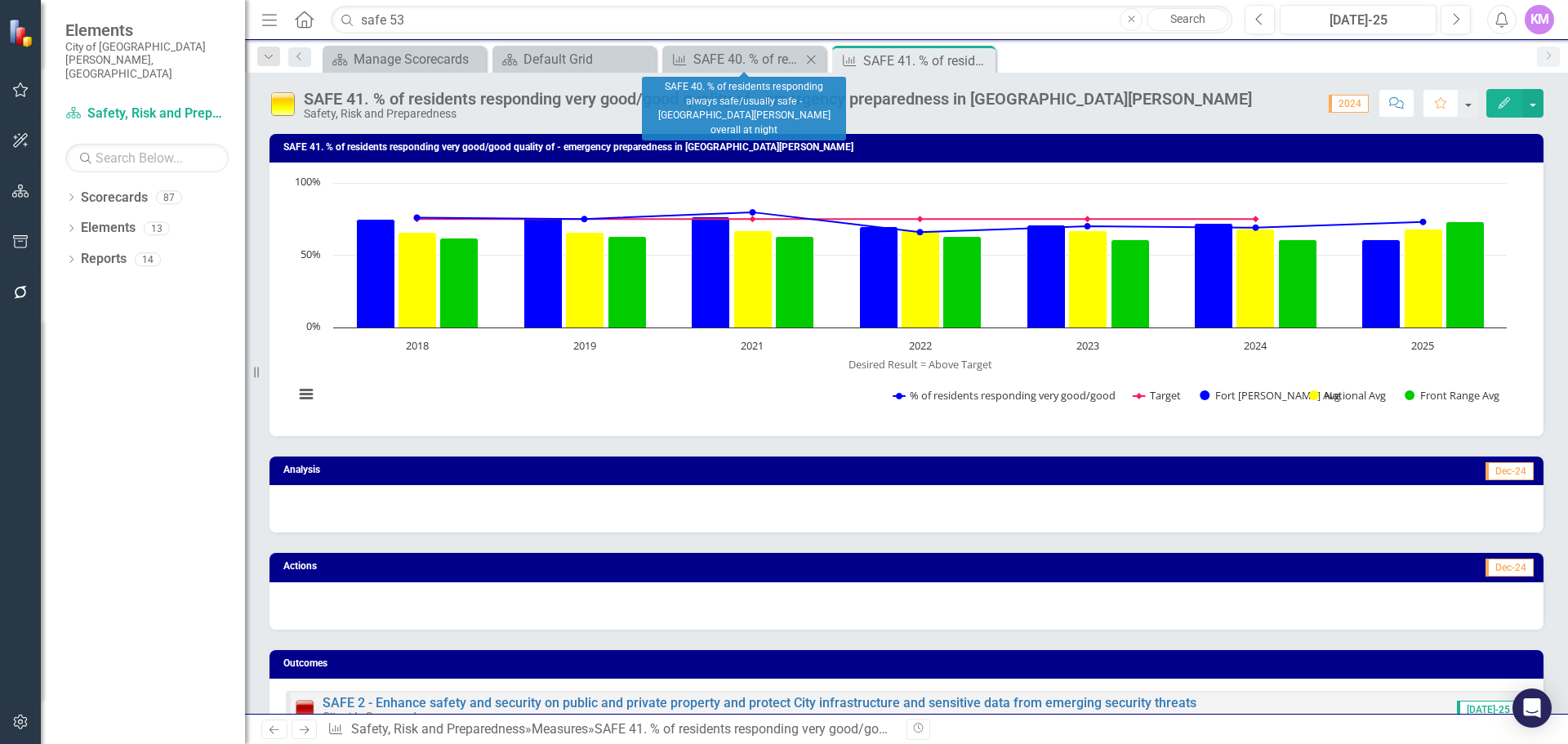
click at [808, 62] on icon "Close" at bounding box center [811, 60] width 17 height 13
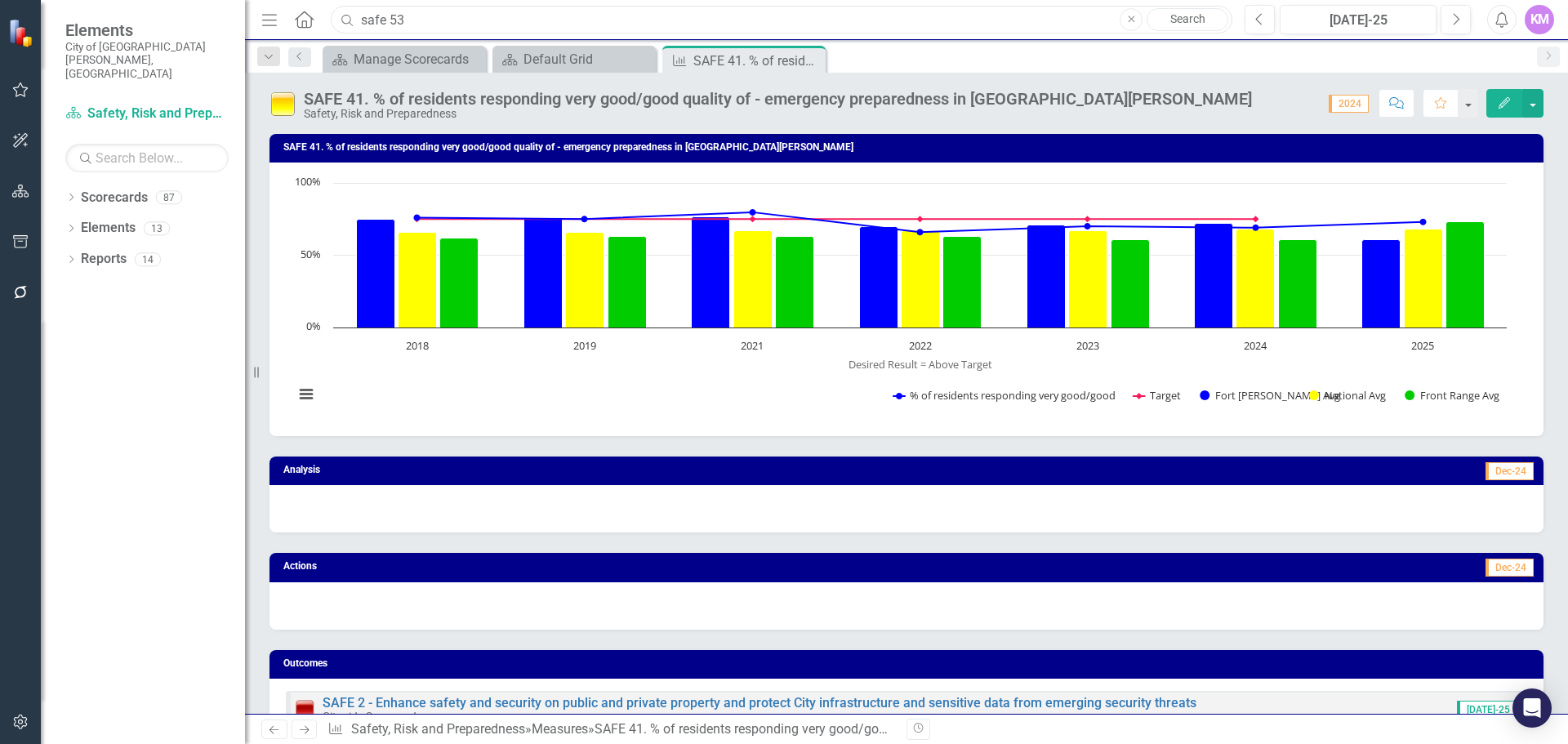
click at [582, 22] on input "safe 53" at bounding box center [782, 20] width 902 height 28
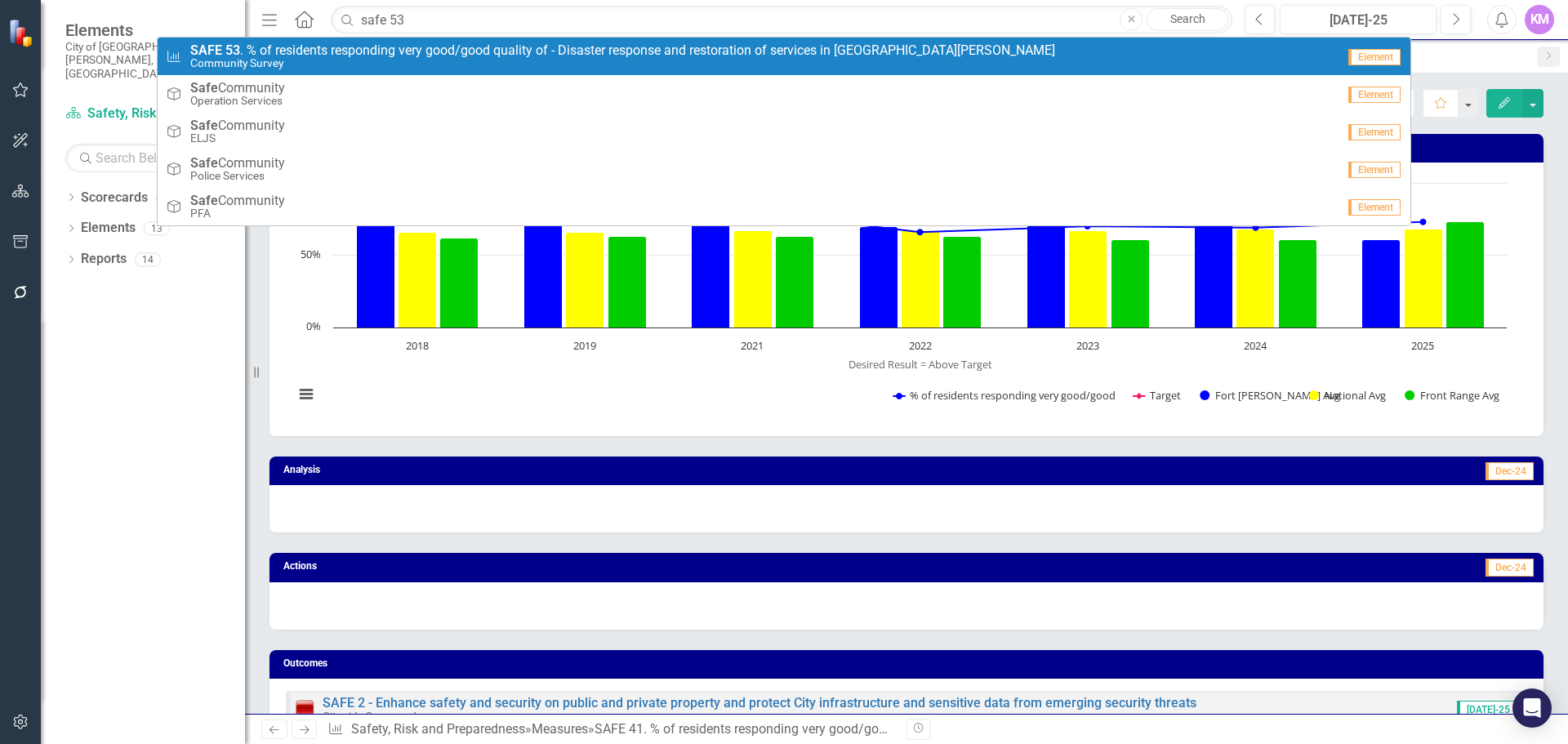
click at [538, 59] on small "Community Survey" at bounding box center [623, 63] width 865 height 12
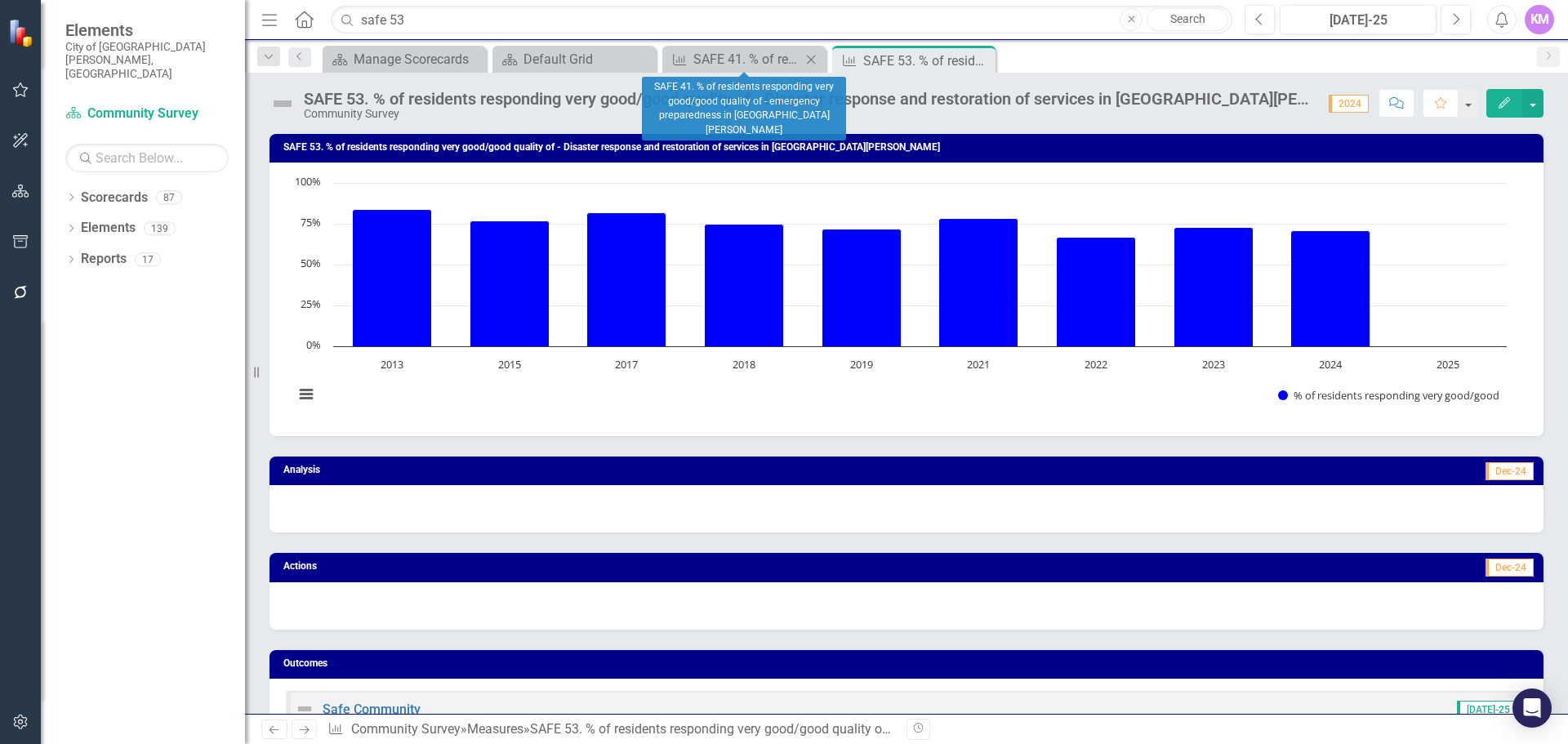
click at [816, 65] on icon "Close" at bounding box center [811, 60] width 17 height 13
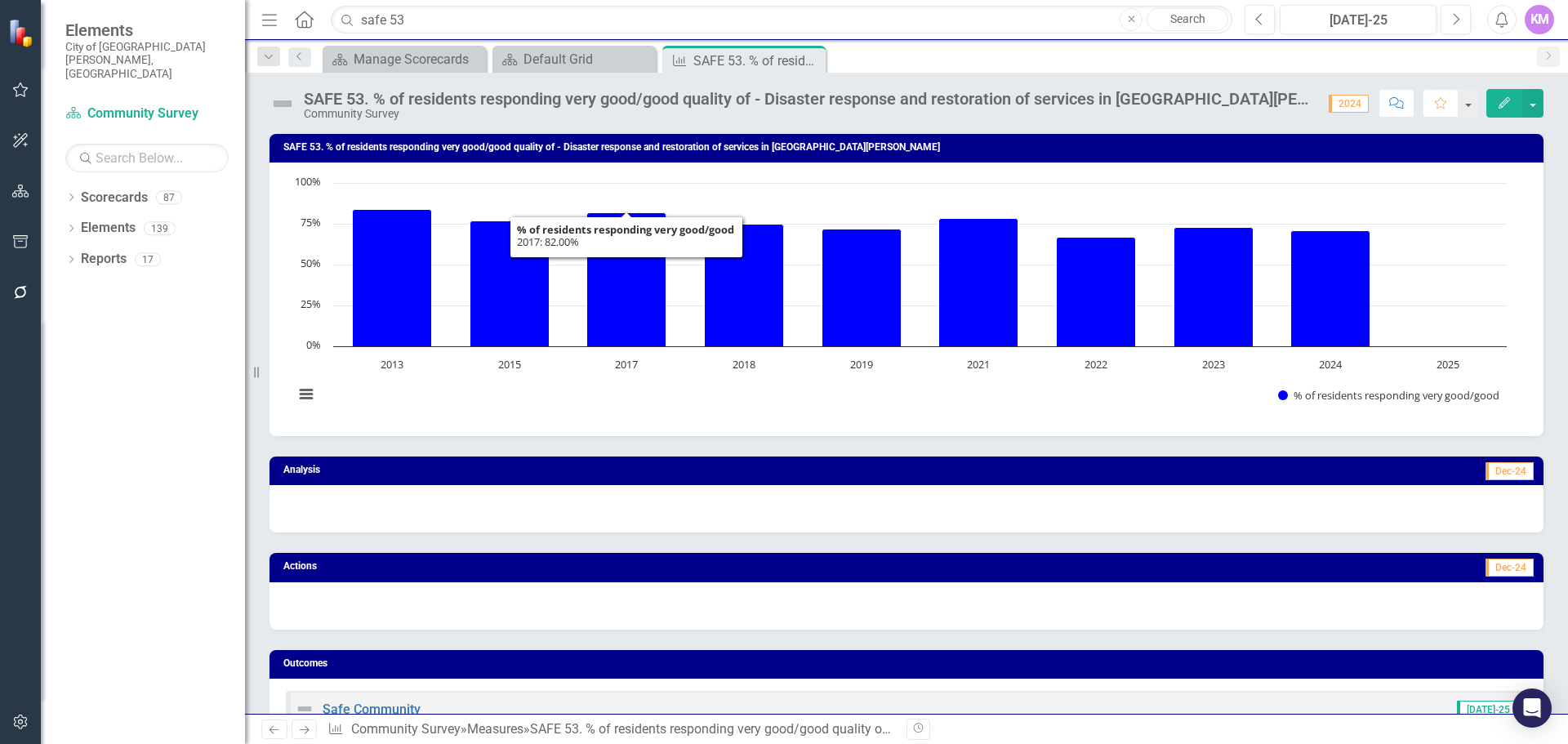
scroll to position [823, 0]
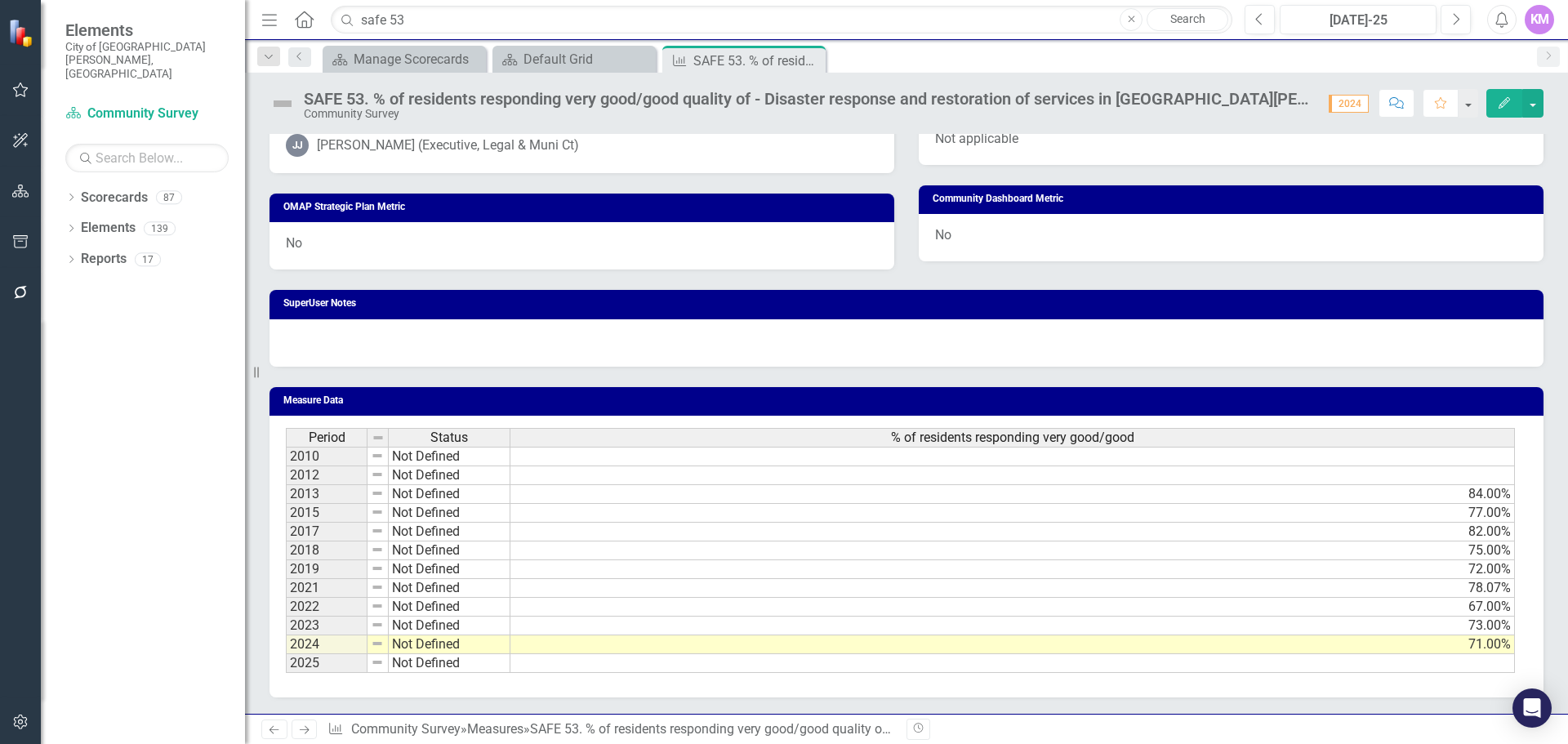
click at [1145, 668] on td at bounding box center [1013, 663] width 1004 height 19
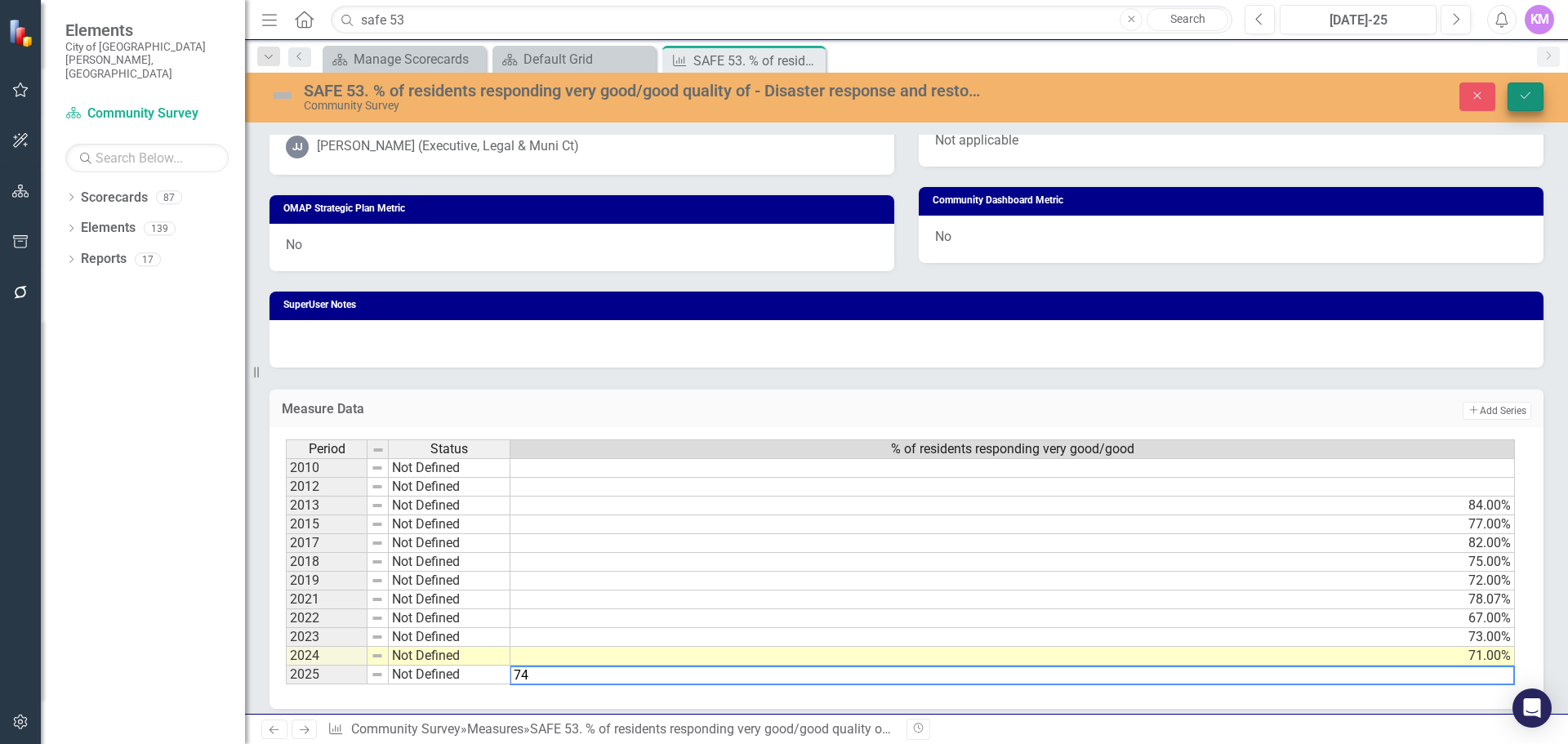
type textarea "74"
click at [1524, 95] on icon "Save" at bounding box center [1526, 96] width 15 height 12
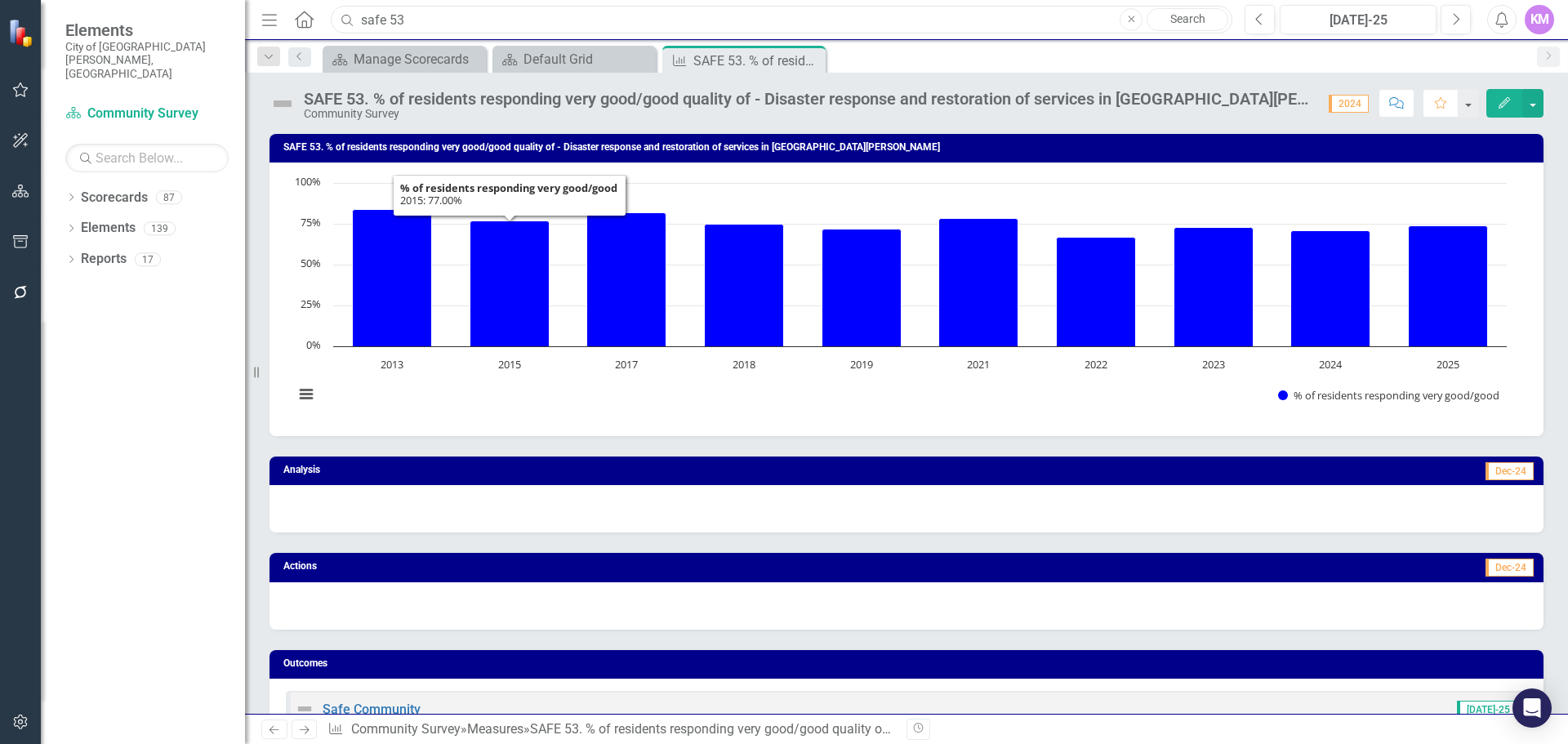
click at [499, 25] on input "safe 53" at bounding box center [782, 20] width 902 height 28
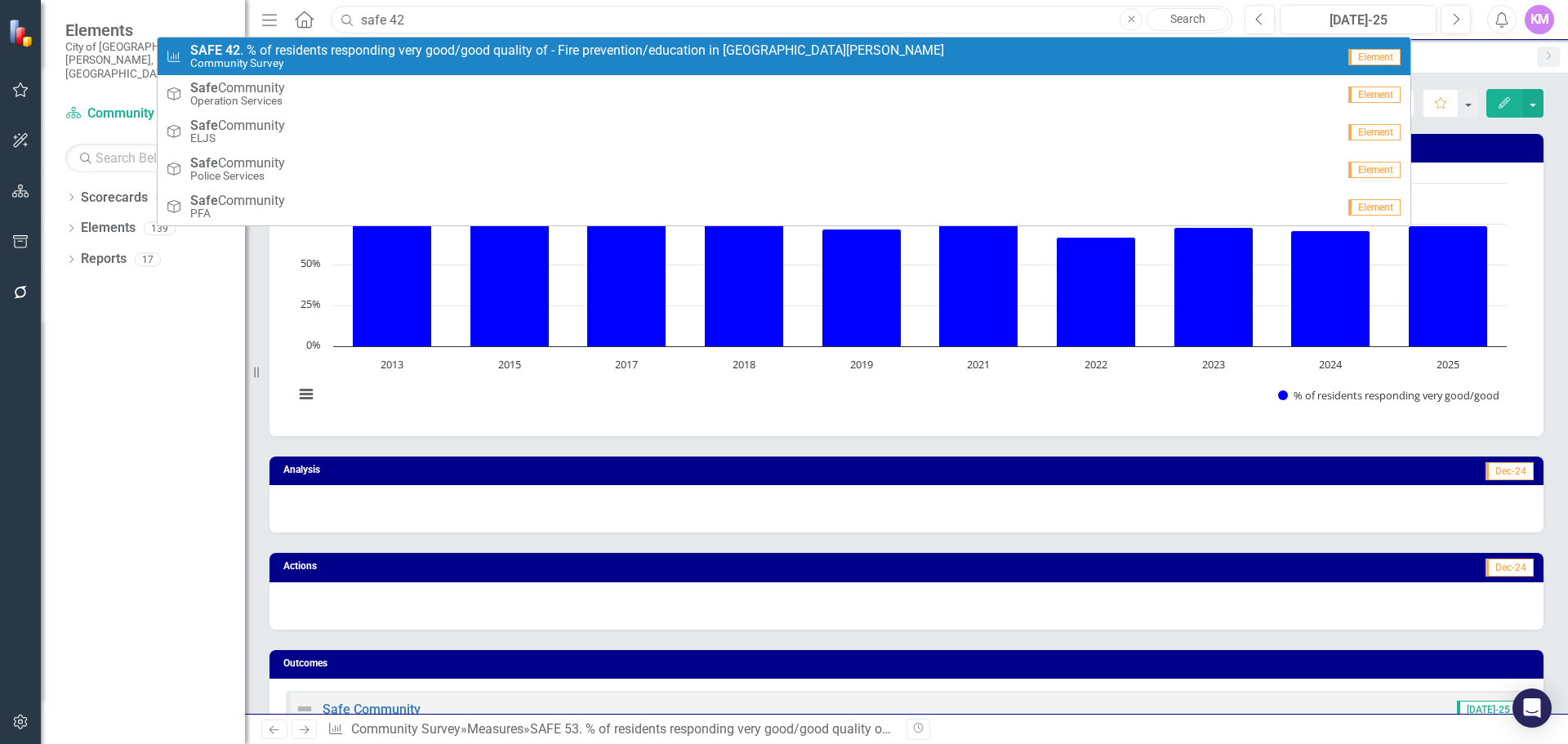
type input "safe 42"
click at [488, 52] on span "SAFE 42 . % of residents responding very good/good quality of - Fire prevention…" at bounding box center [567, 51] width 754 height 15
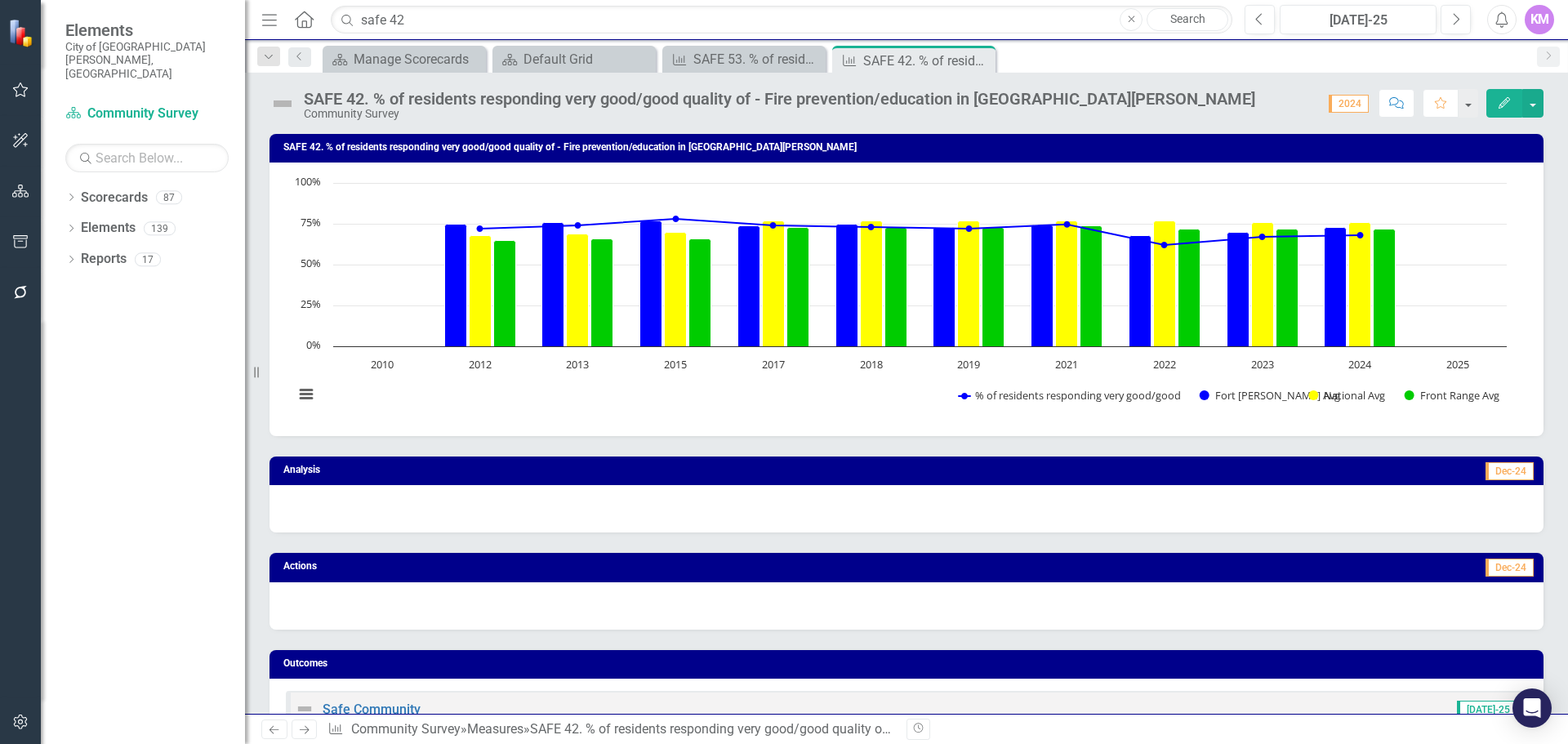
scroll to position [792, 0]
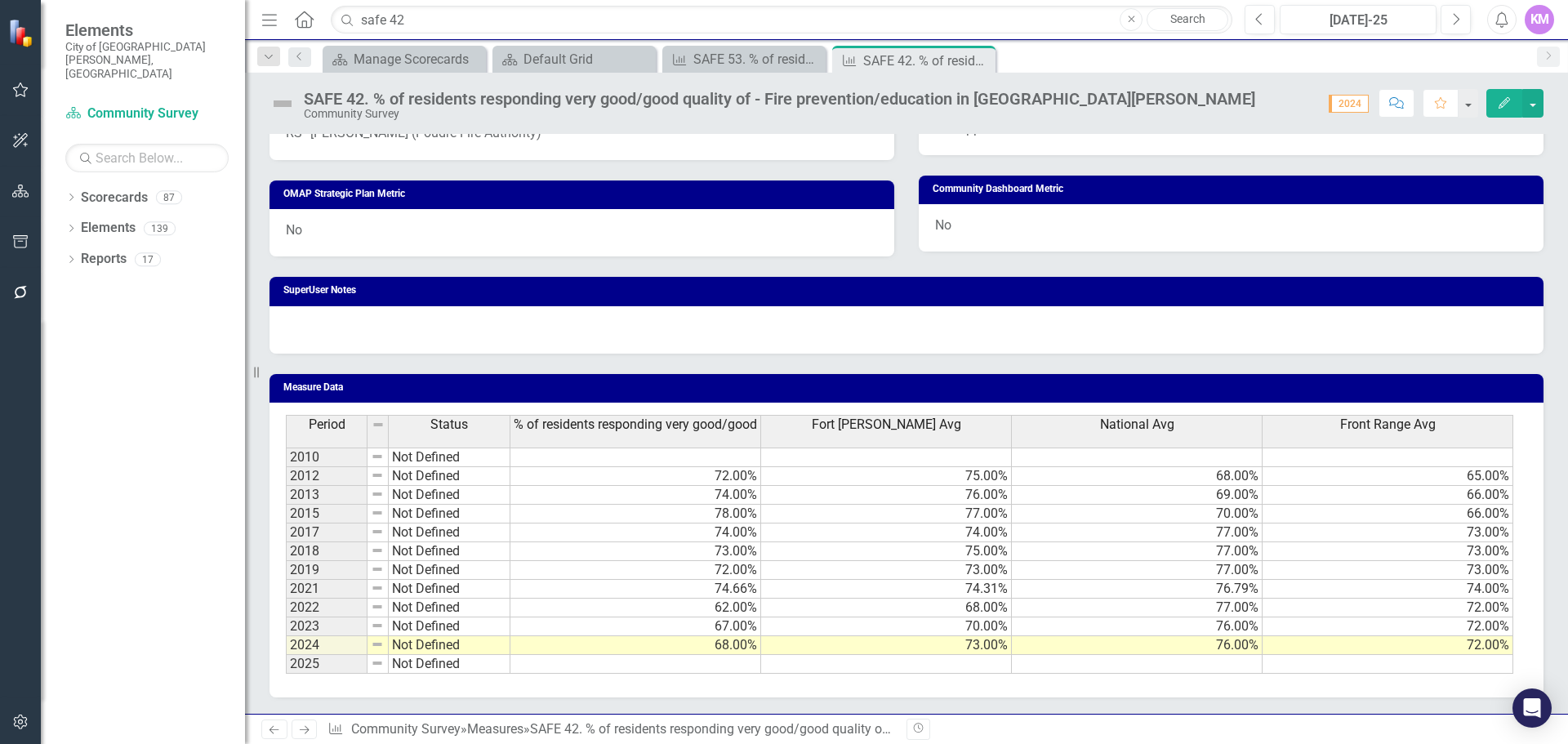
click at [614, 667] on td at bounding box center [636, 664] width 251 height 19
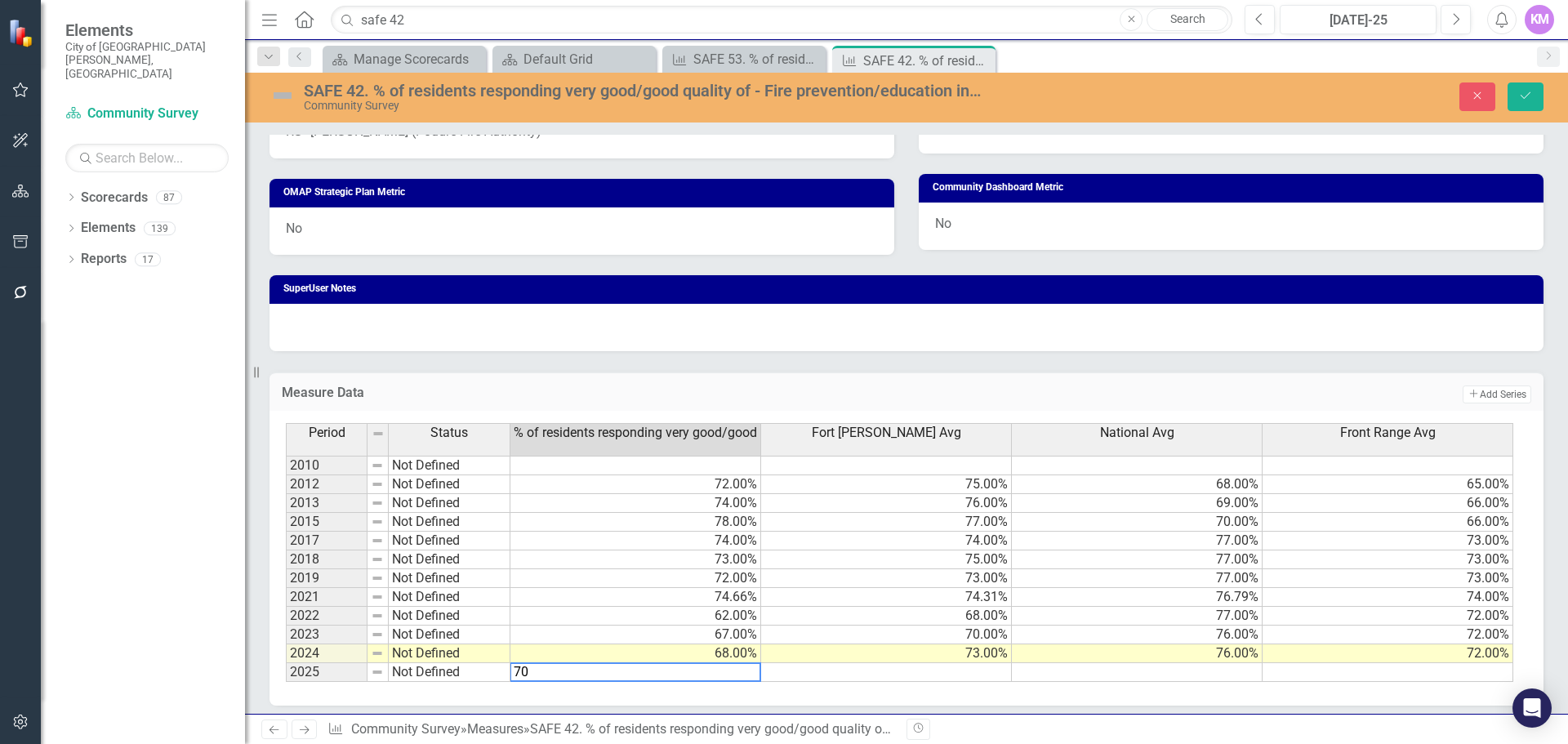
type textarea "70"
click at [1186, 674] on td at bounding box center [1137, 673] width 251 height 19
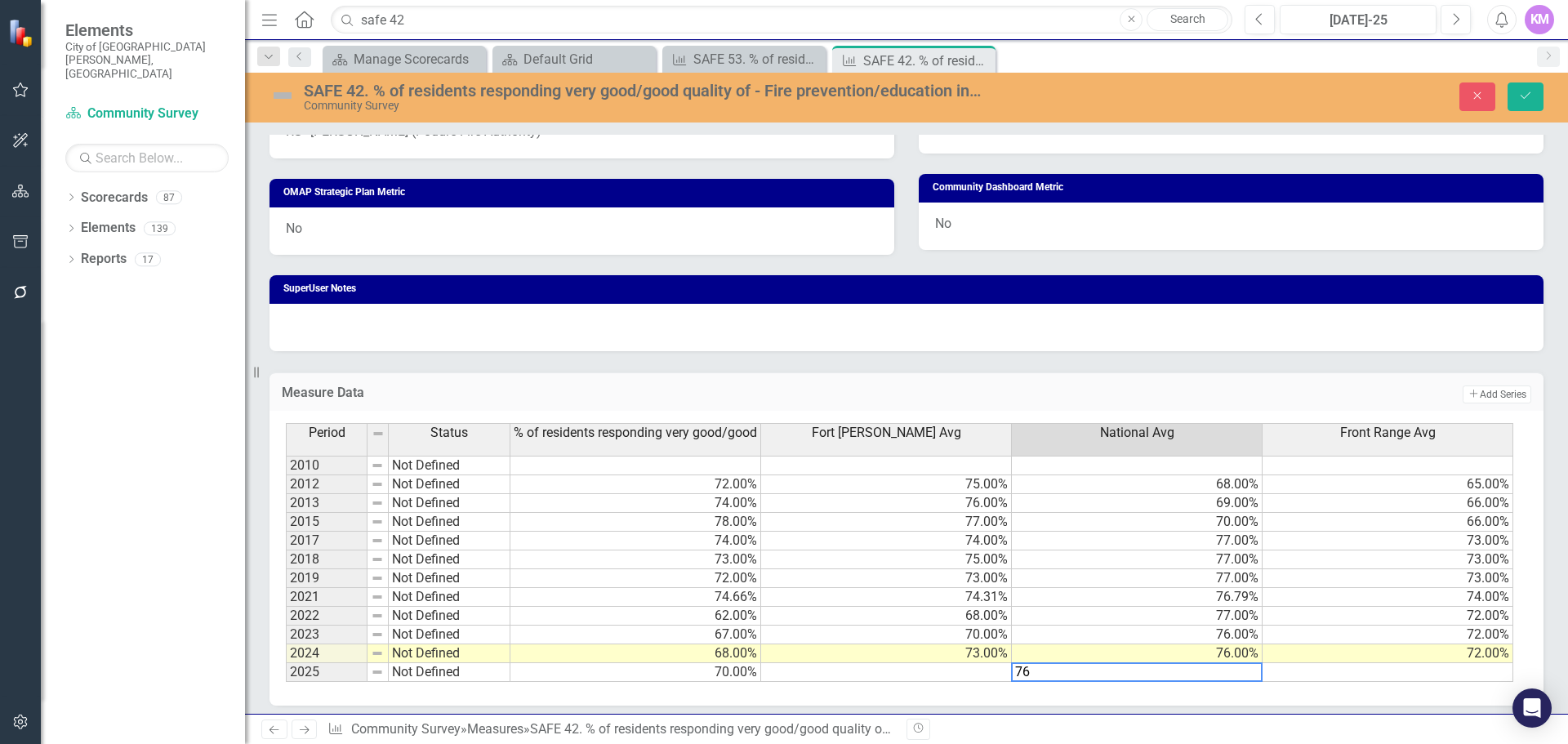
type textarea "76"
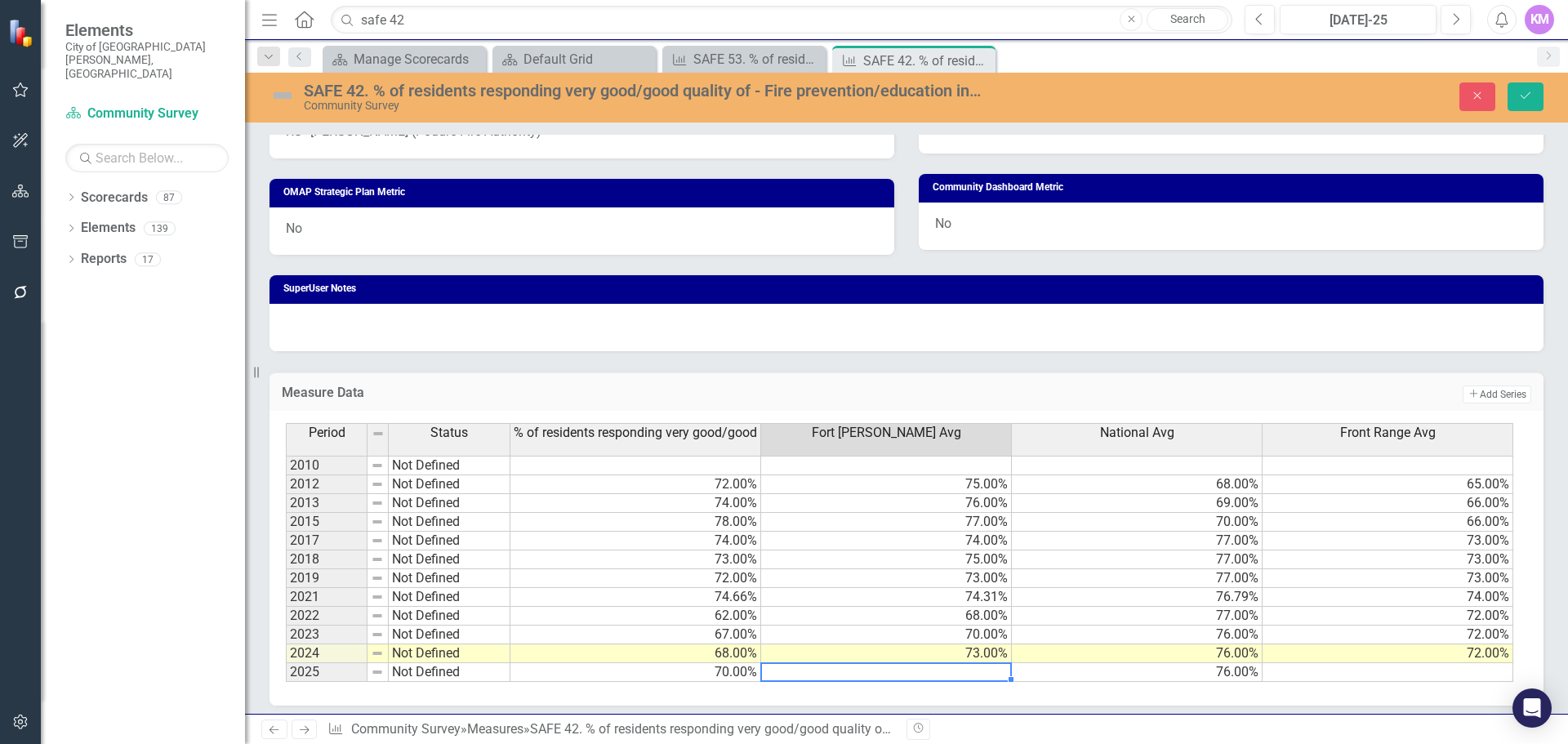
click at [967, 670] on td at bounding box center [887, 673] width 251 height 19
click at [956, 677] on td at bounding box center [887, 673] width 251 height 19
type textarea "73"
click at [1521, 96] on icon "Save" at bounding box center [1526, 96] width 15 height 12
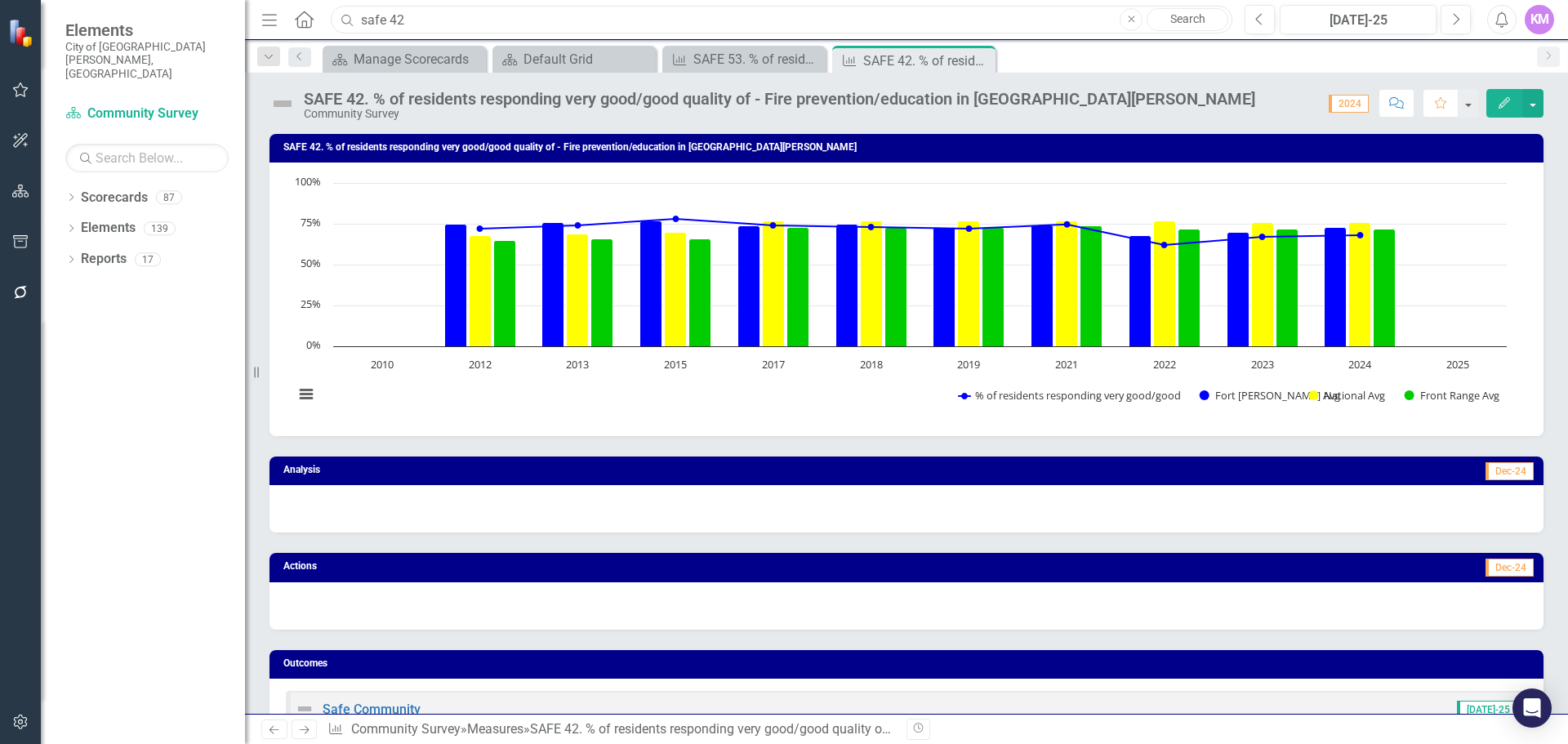
click at [579, 12] on input "safe 42" at bounding box center [782, 20] width 902 height 28
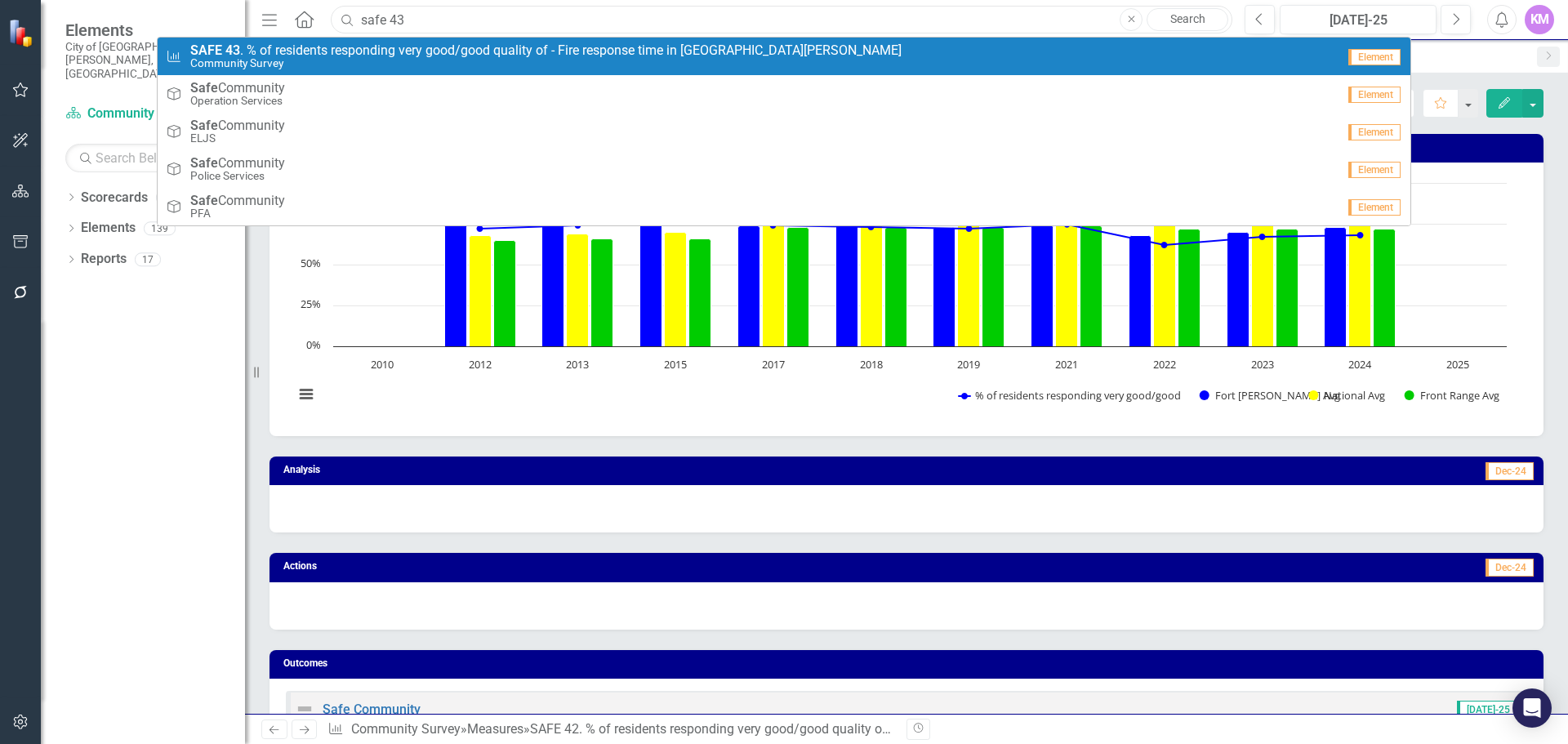
type input "safe 43"
click at [576, 52] on span "SAFE 43 . % of residents responding very good/good quality of - Fire response t…" at bounding box center [546, 51] width 712 height 15
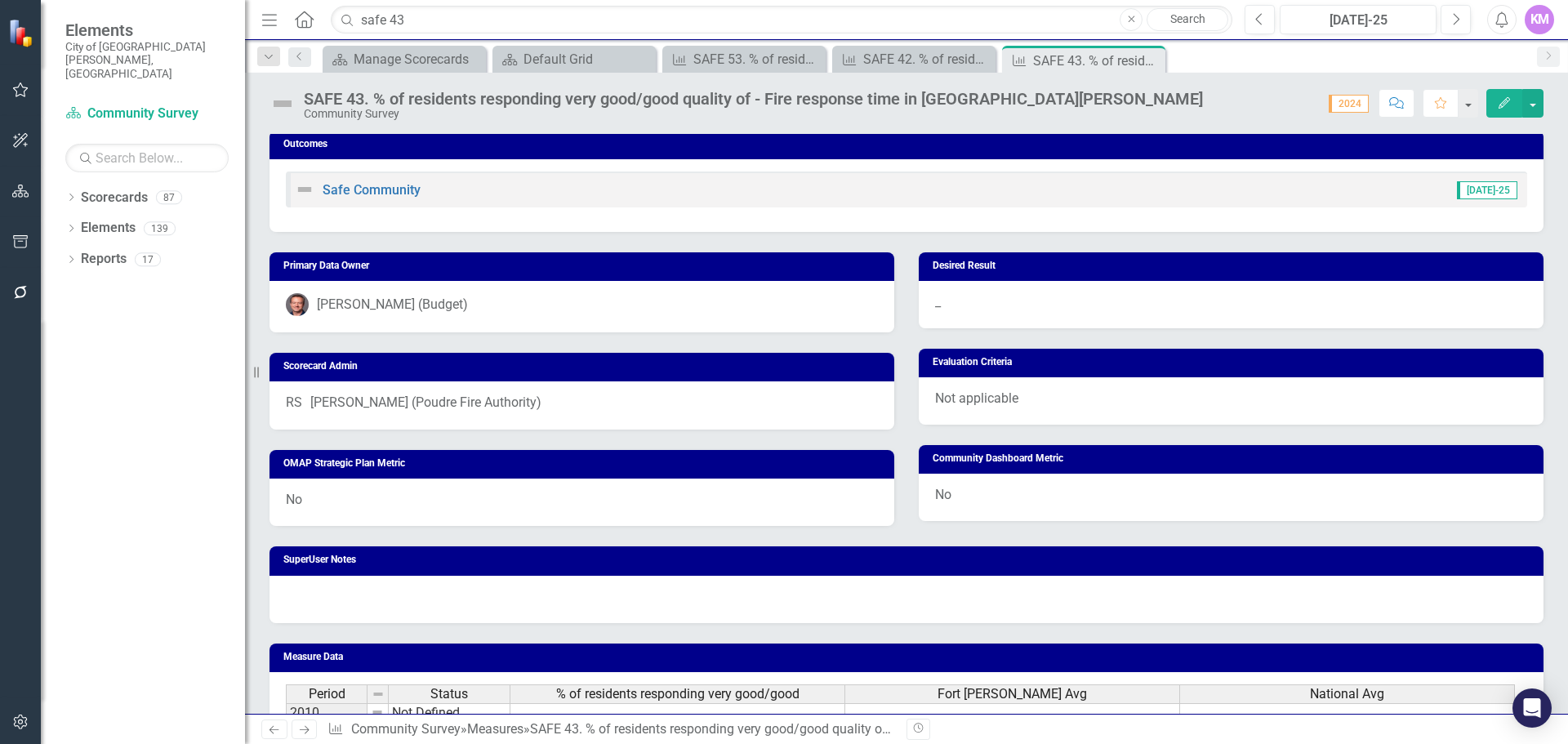
scroll to position [779, 0]
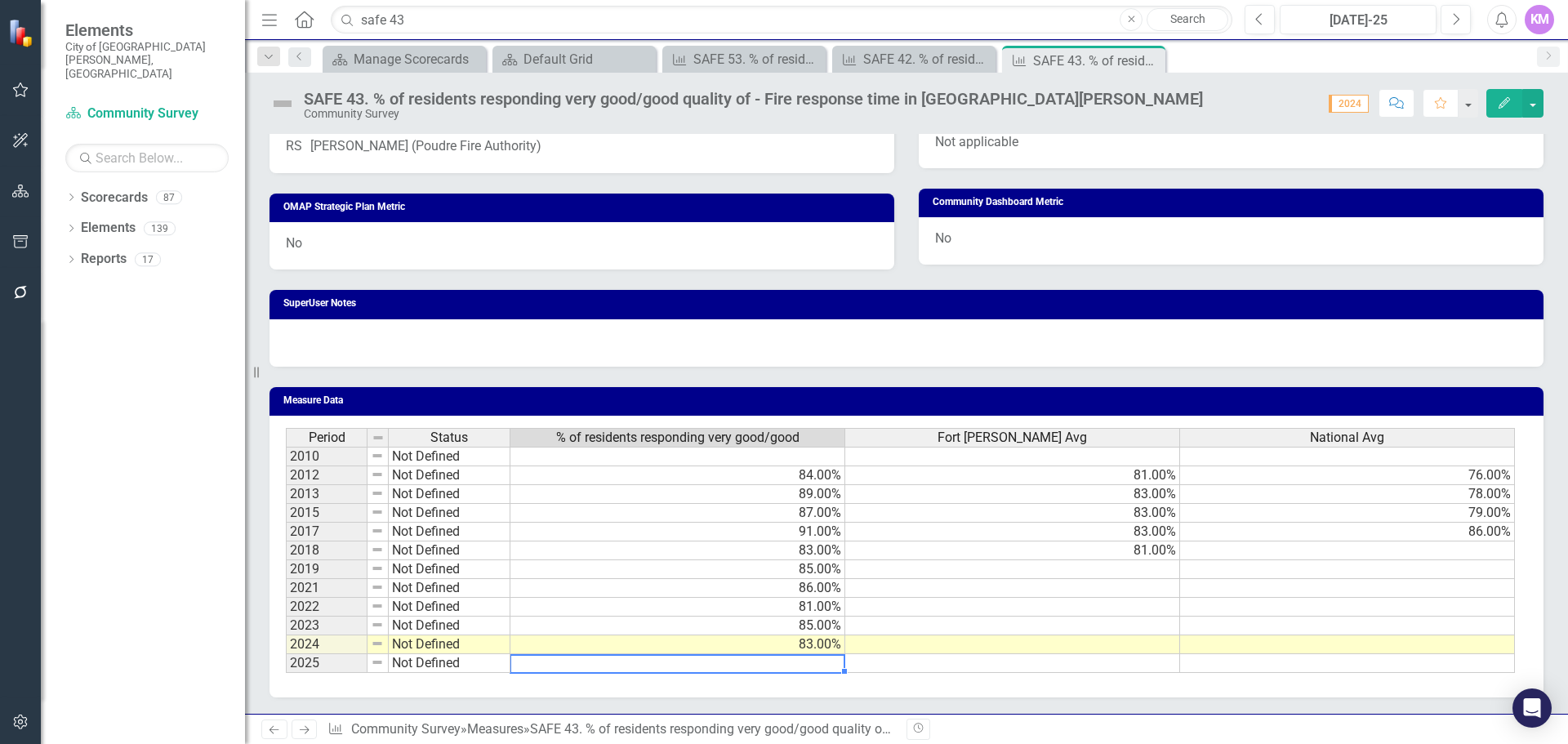
click at [686, 656] on td at bounding box center [678, 663] width 335 height 19
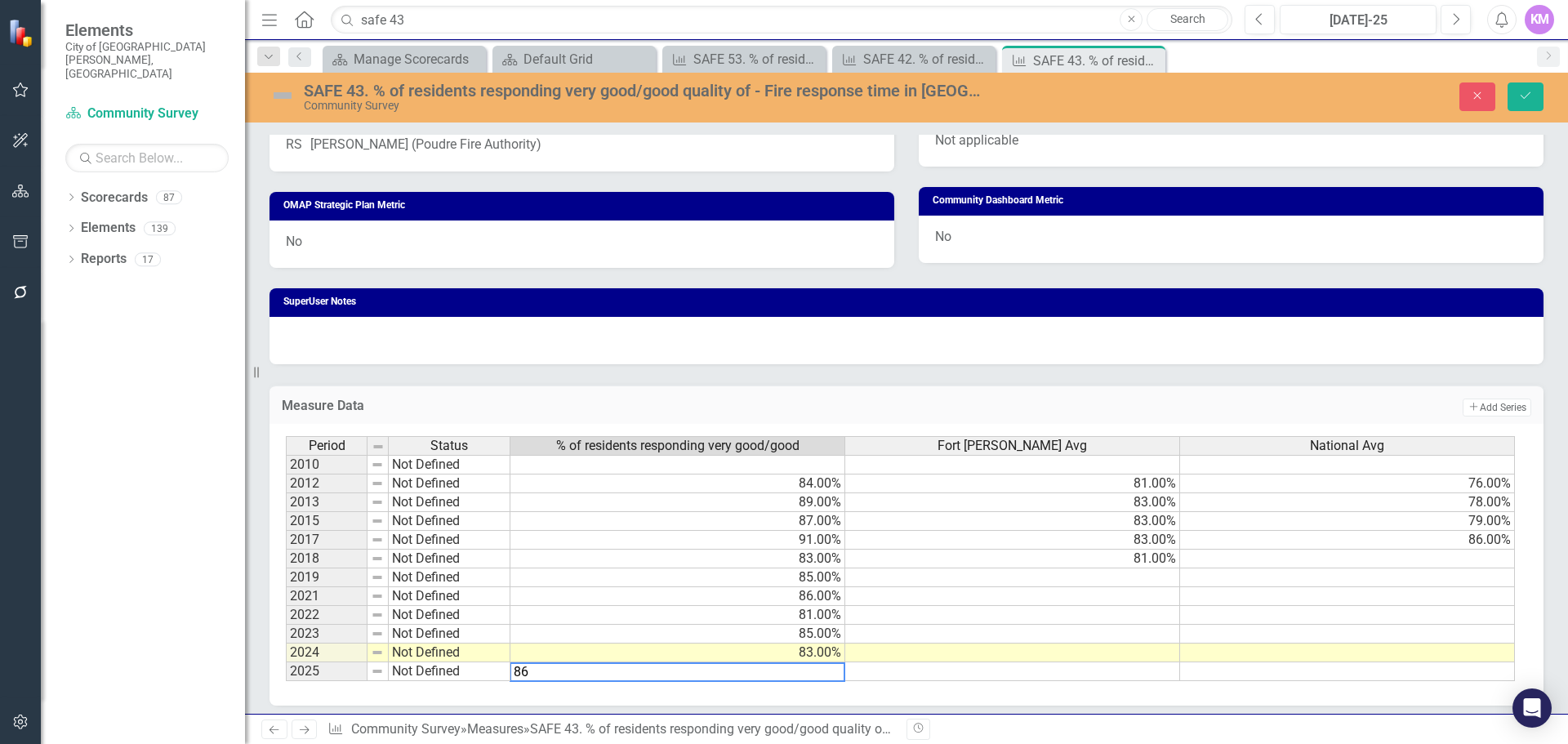
type textarea "86"
click at [1528, 99] on icon "Save" at bounding box center [1526, 96] width 15 height 12
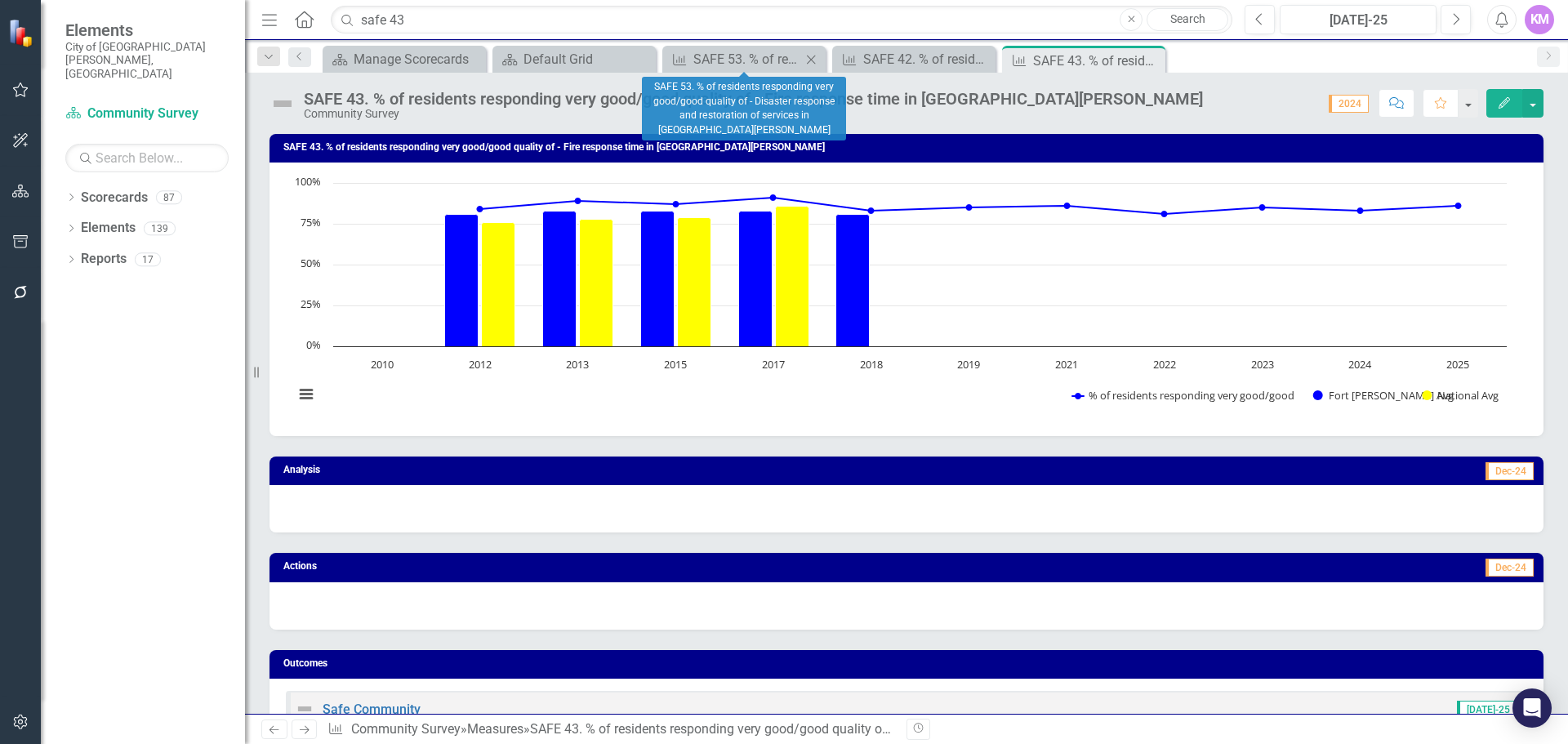
click at [806, 57] on icon "Close" at bounding box center [811, 60] width 17 height 13
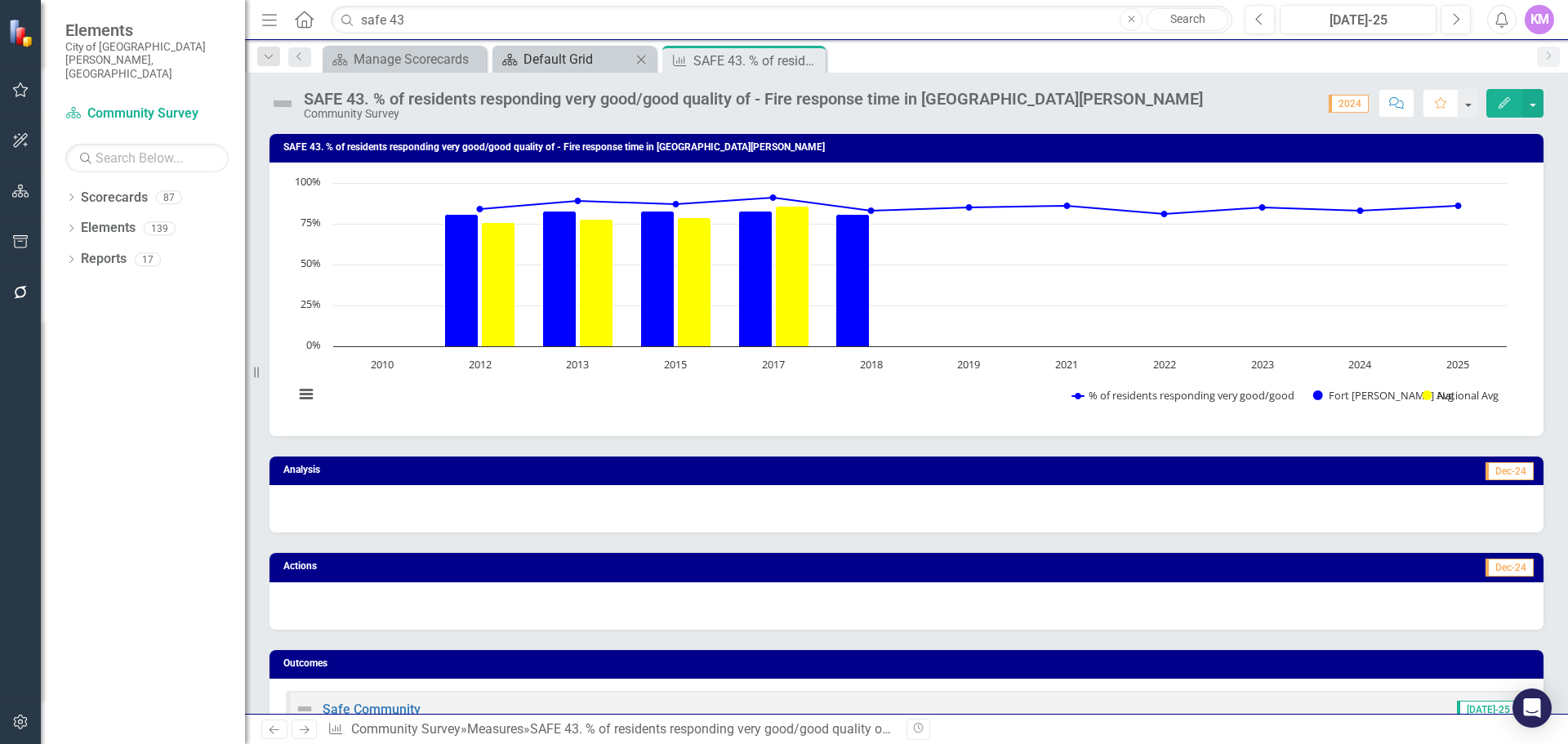
click at [536, 57] on div "Default Grid" at bounding box center [578, 59] width 108 height 21
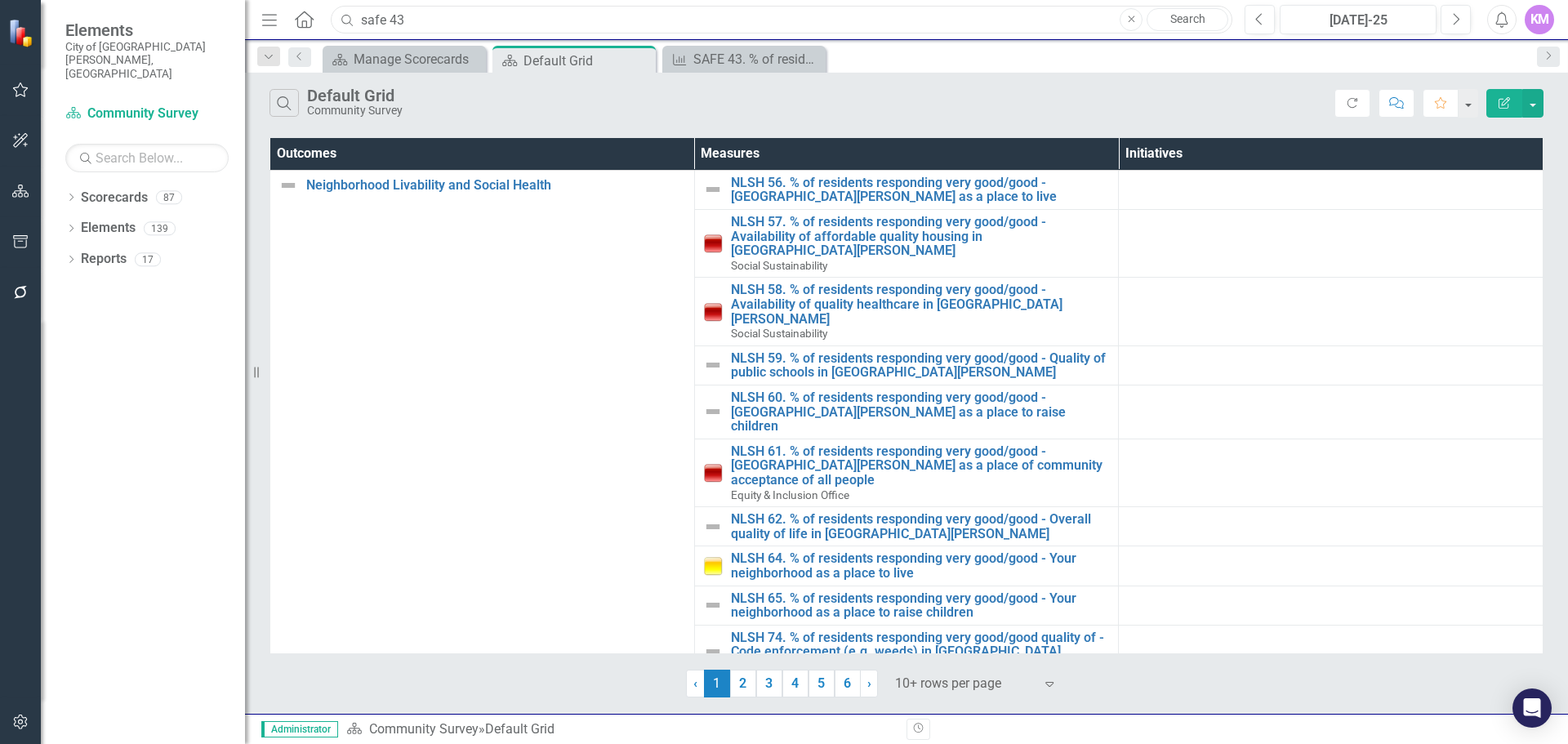
click at [473, 17] on input "safe 43" at bounding box center [782, 20] width 902 height 28
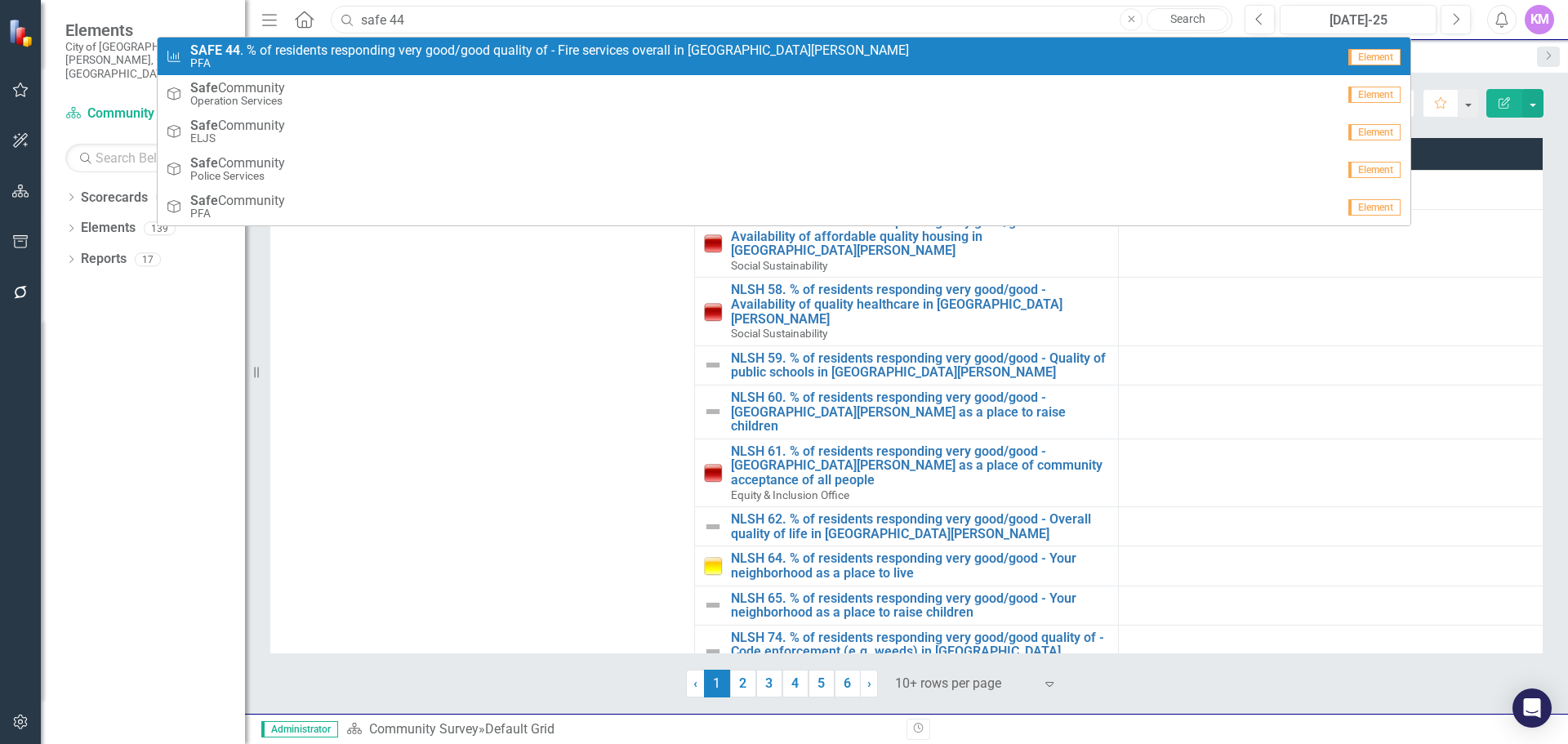
type input "safe 44"
click at [445, 52] on span "SAFE 44 . % of residents responding very good/good quality of - Fire services o…" at bounding box center [550, 51] width 719 height 15
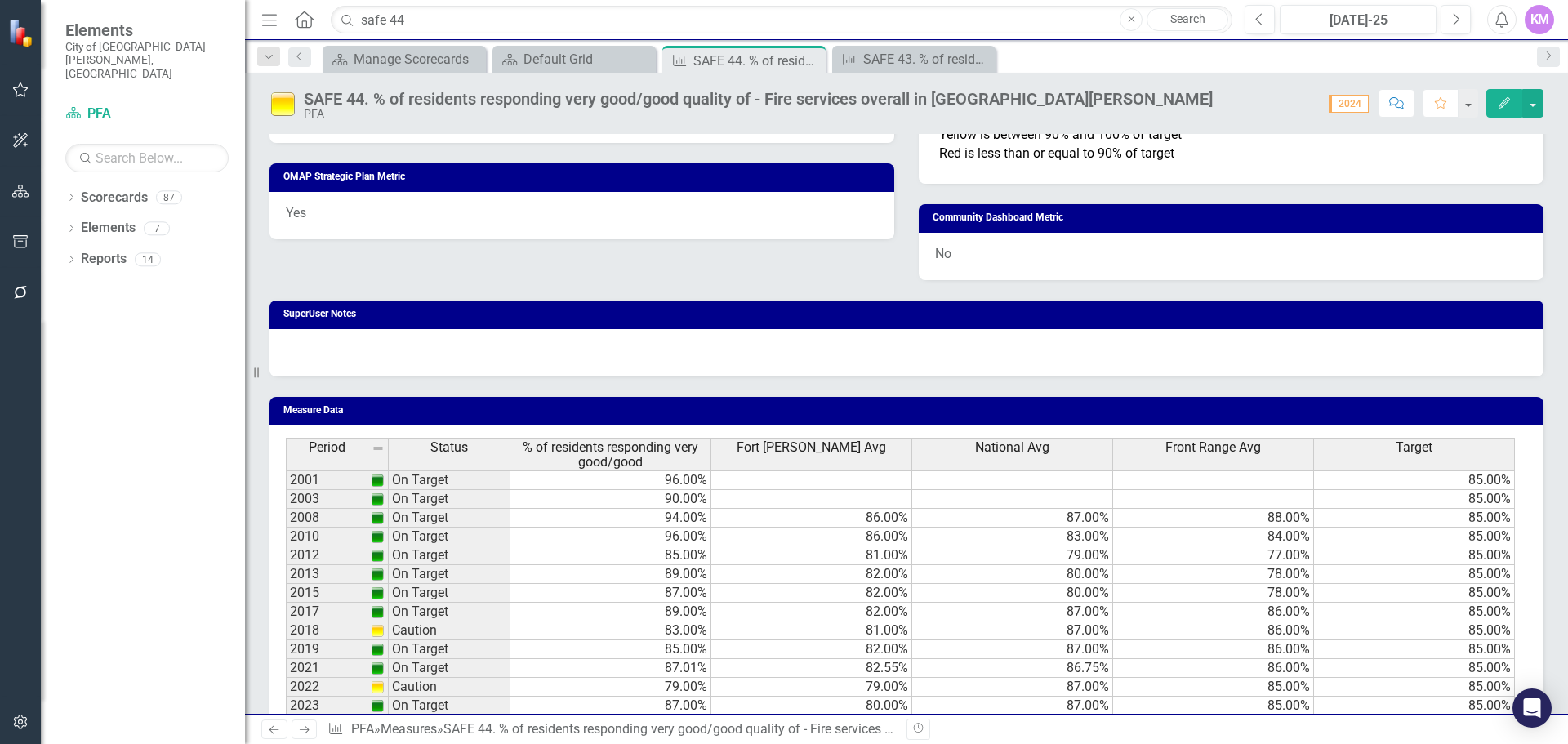
scroll to position [929, 0]
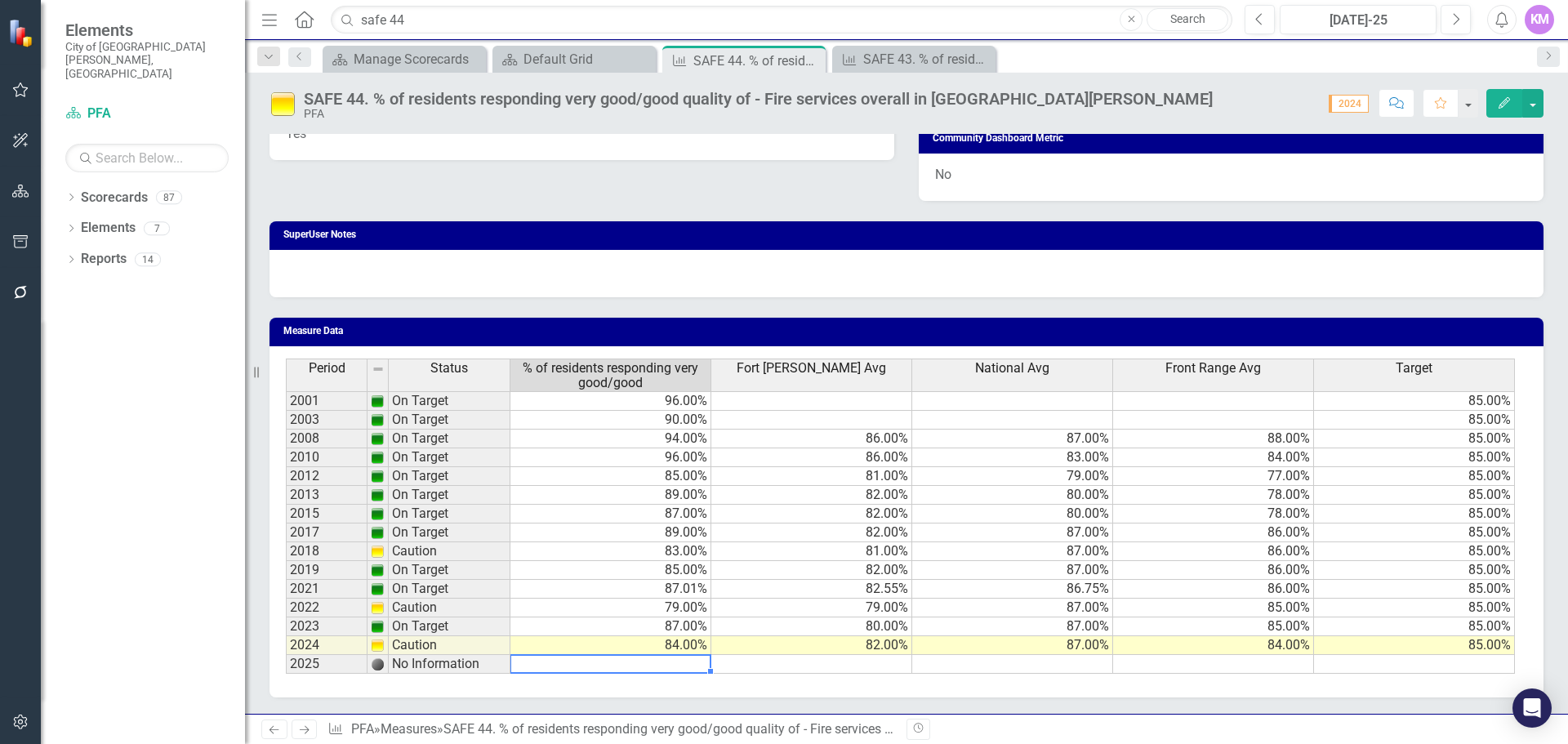
click at [667, 665] on td at bounding box center [611, 664] width 201 height 19
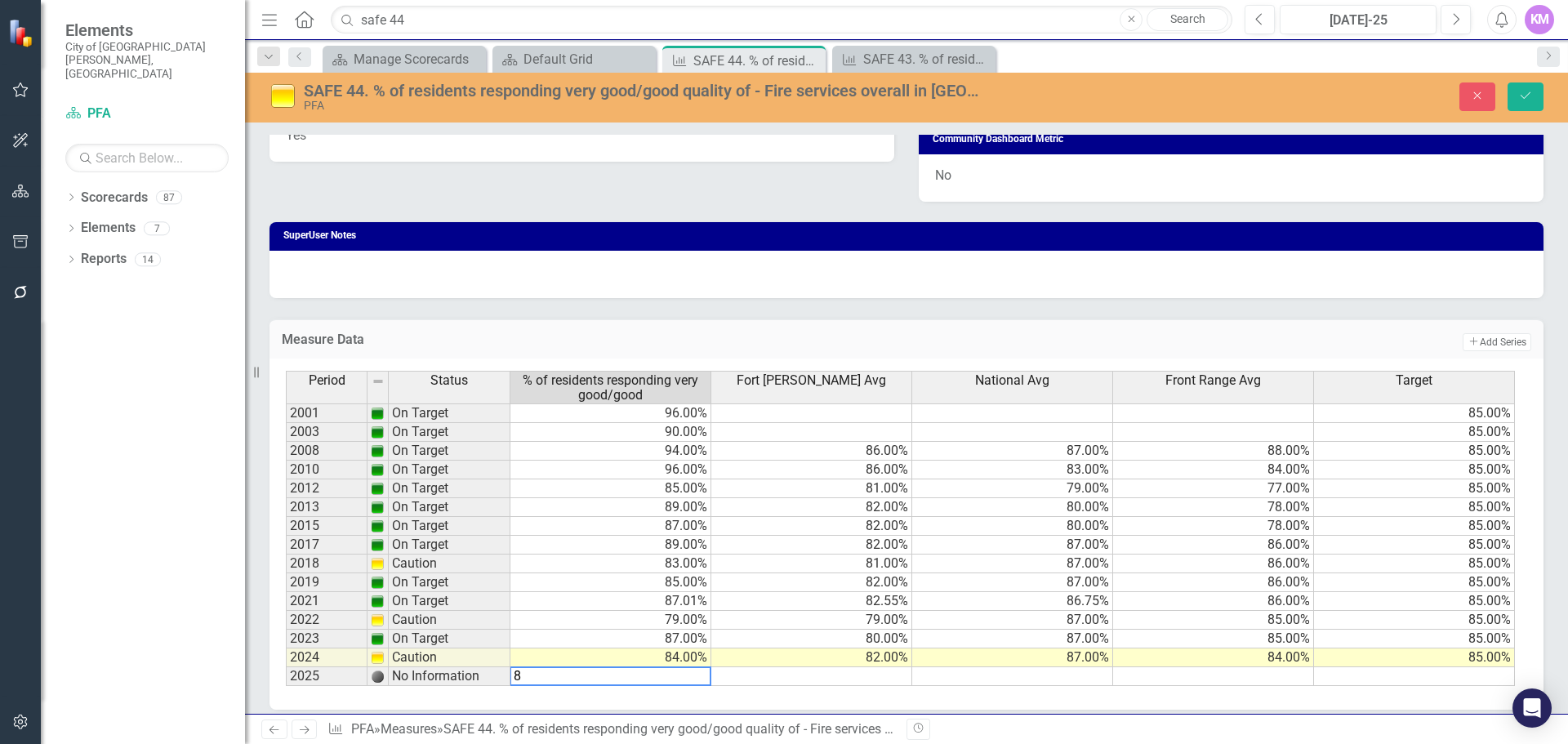
type textarea "88"
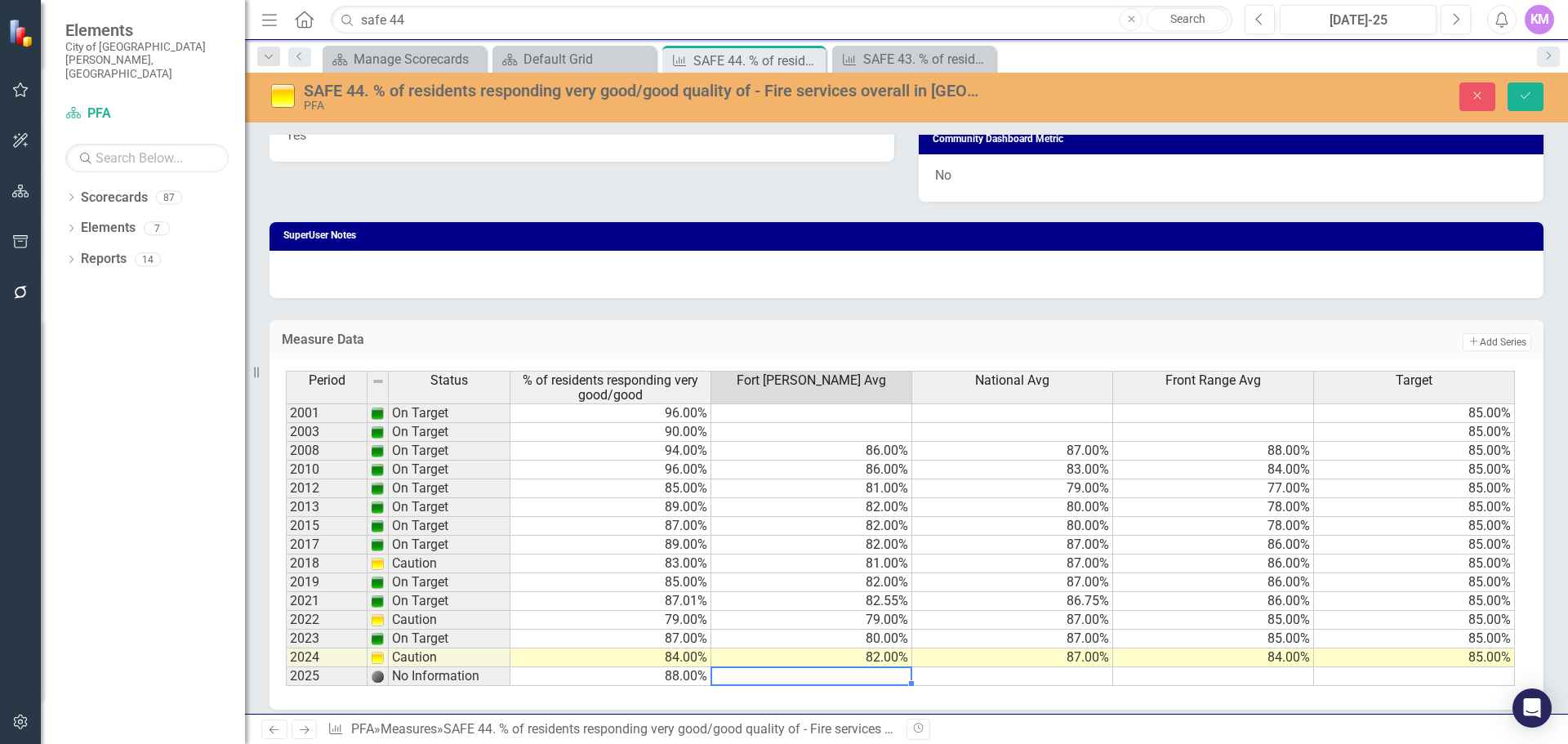
click at [1020, 678] on td at bounding box center [1013, 677] width 201 height 19
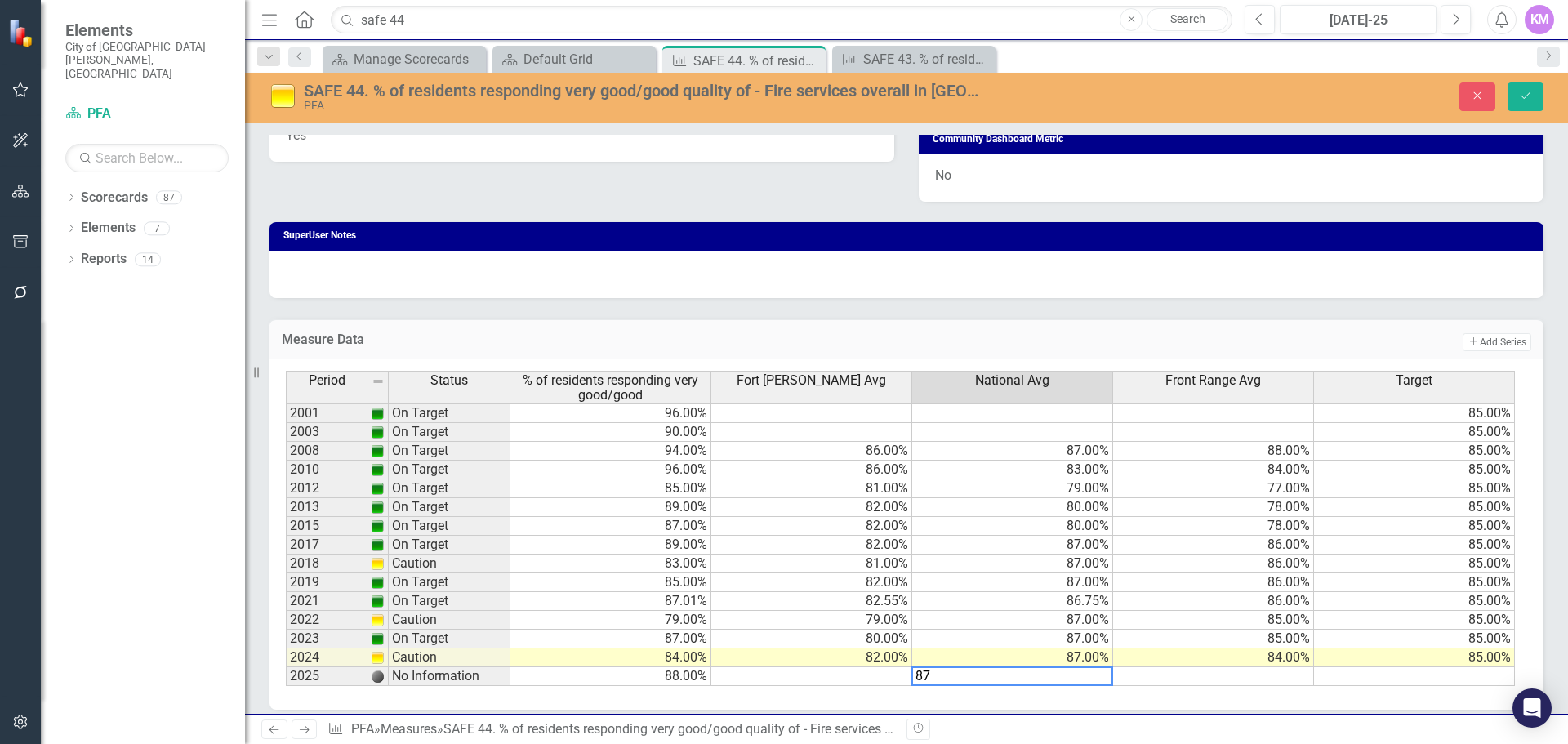
type textarea "87"
click at [870, 680] on td at bounding box center [812, 677] width 201 height 19
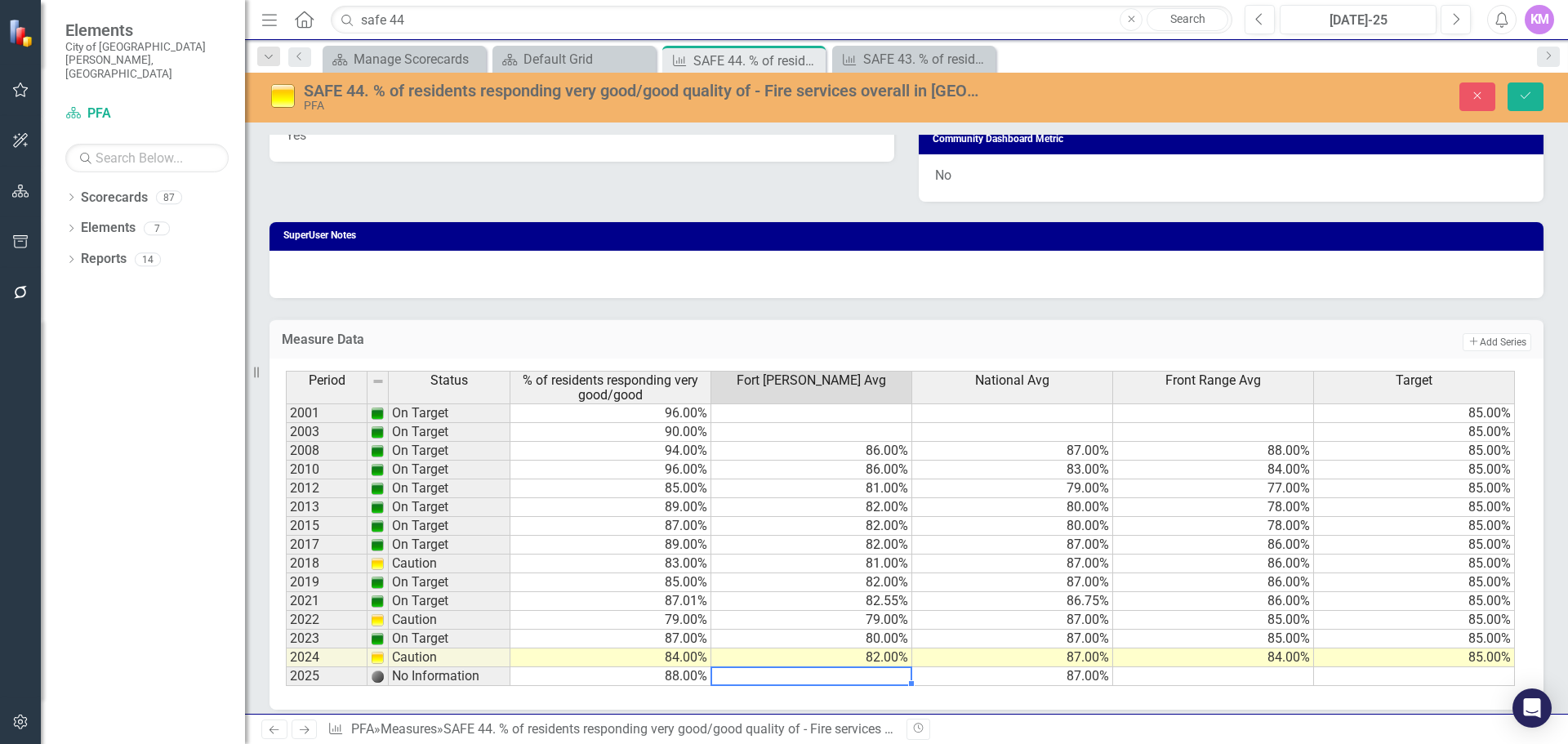
click at [855, 674] on td at bounding box center [812, 677] width 201 height 19
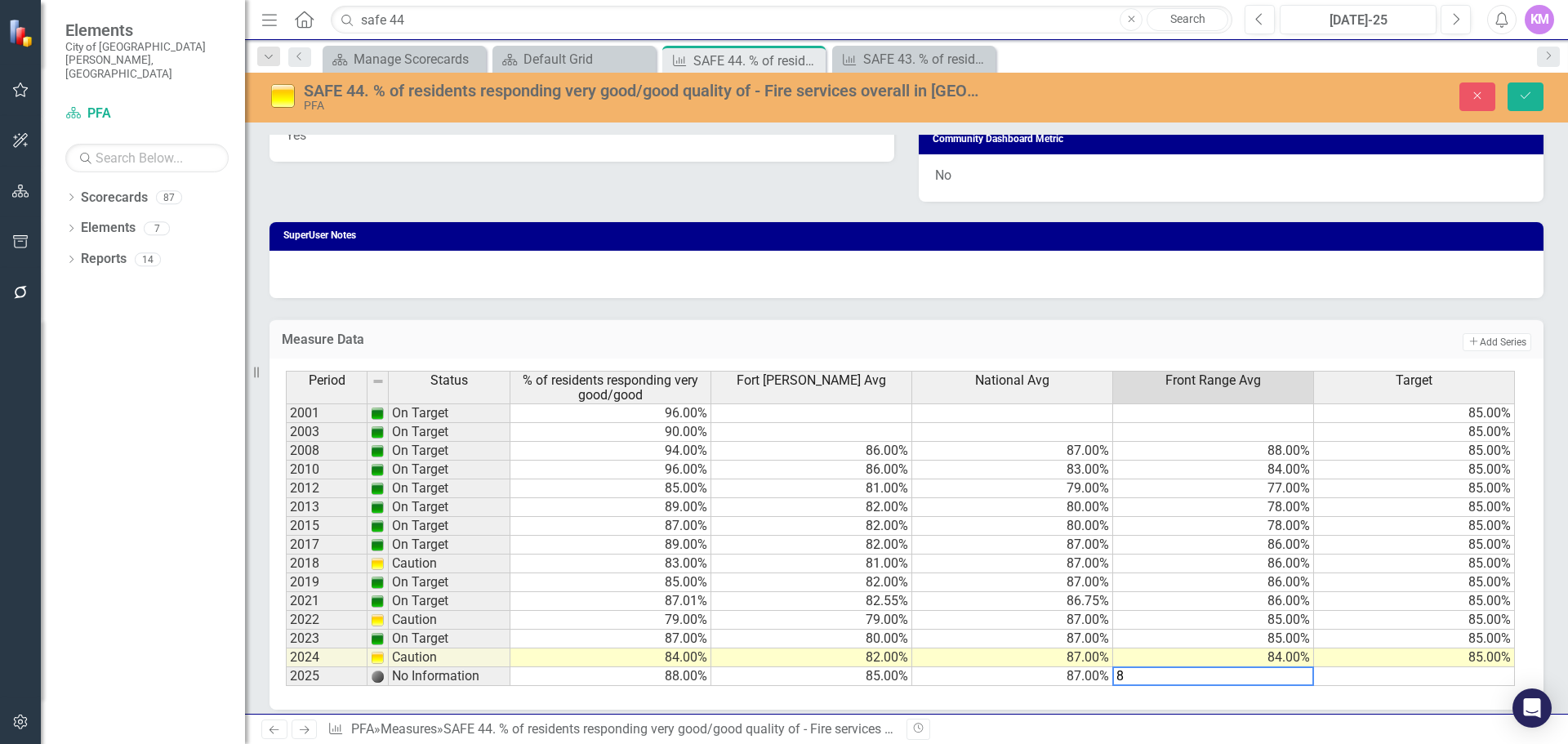
type textarea "84"
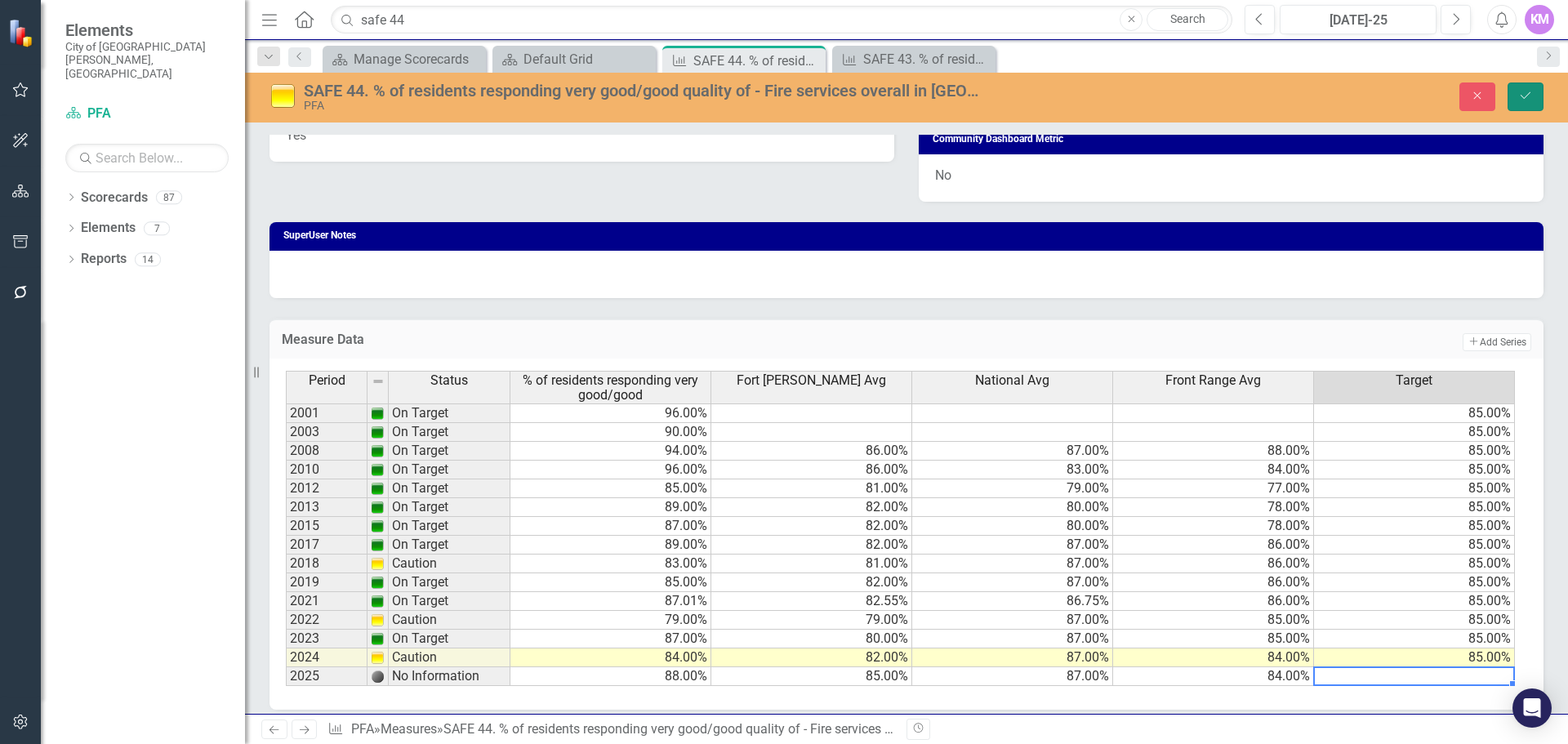
click at [1534, 96] on button "Save" at bounding box center [1526, 96] width 36 height 28
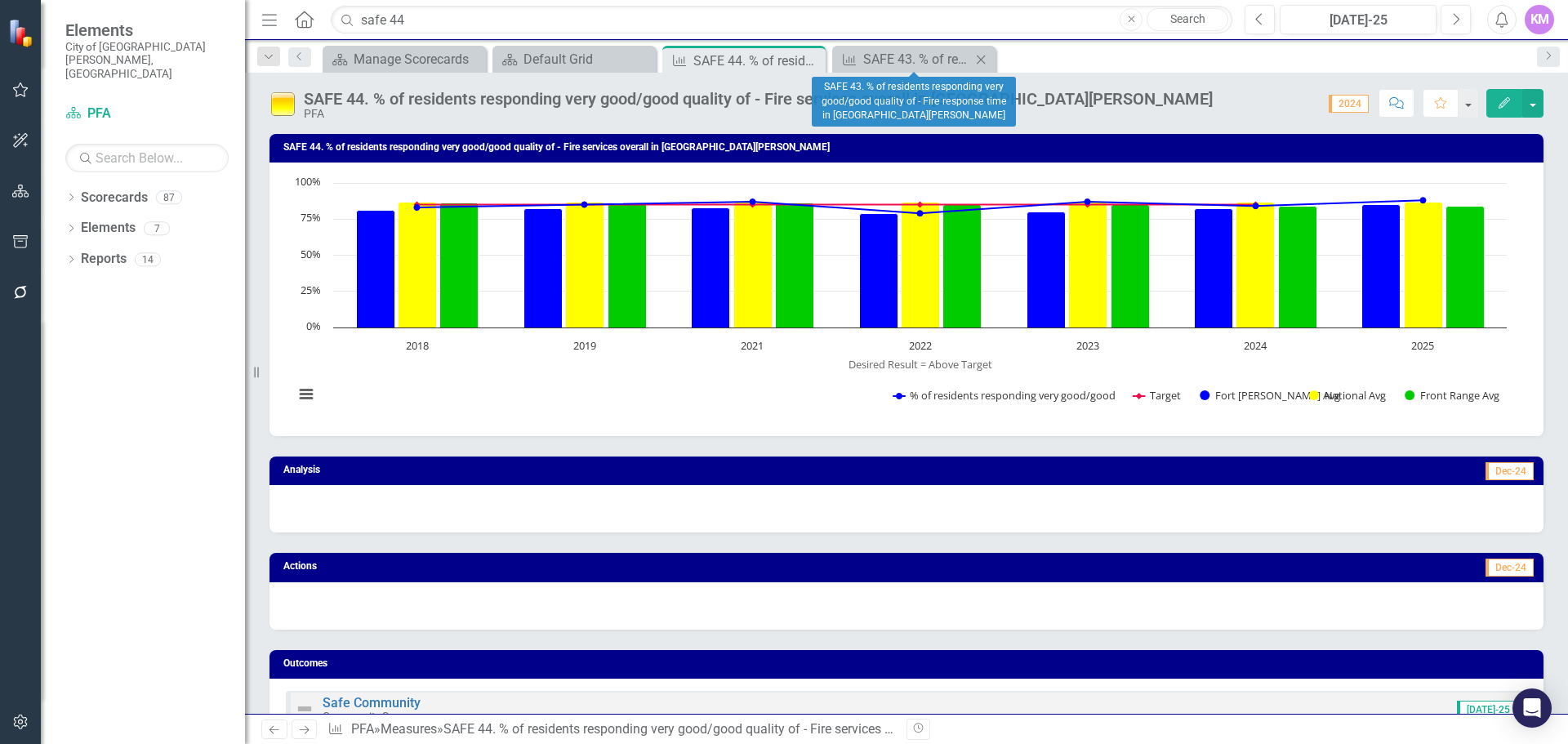
click at [978, 58] on icon "Close" at bounding box center [981, 60] width 17 height 13
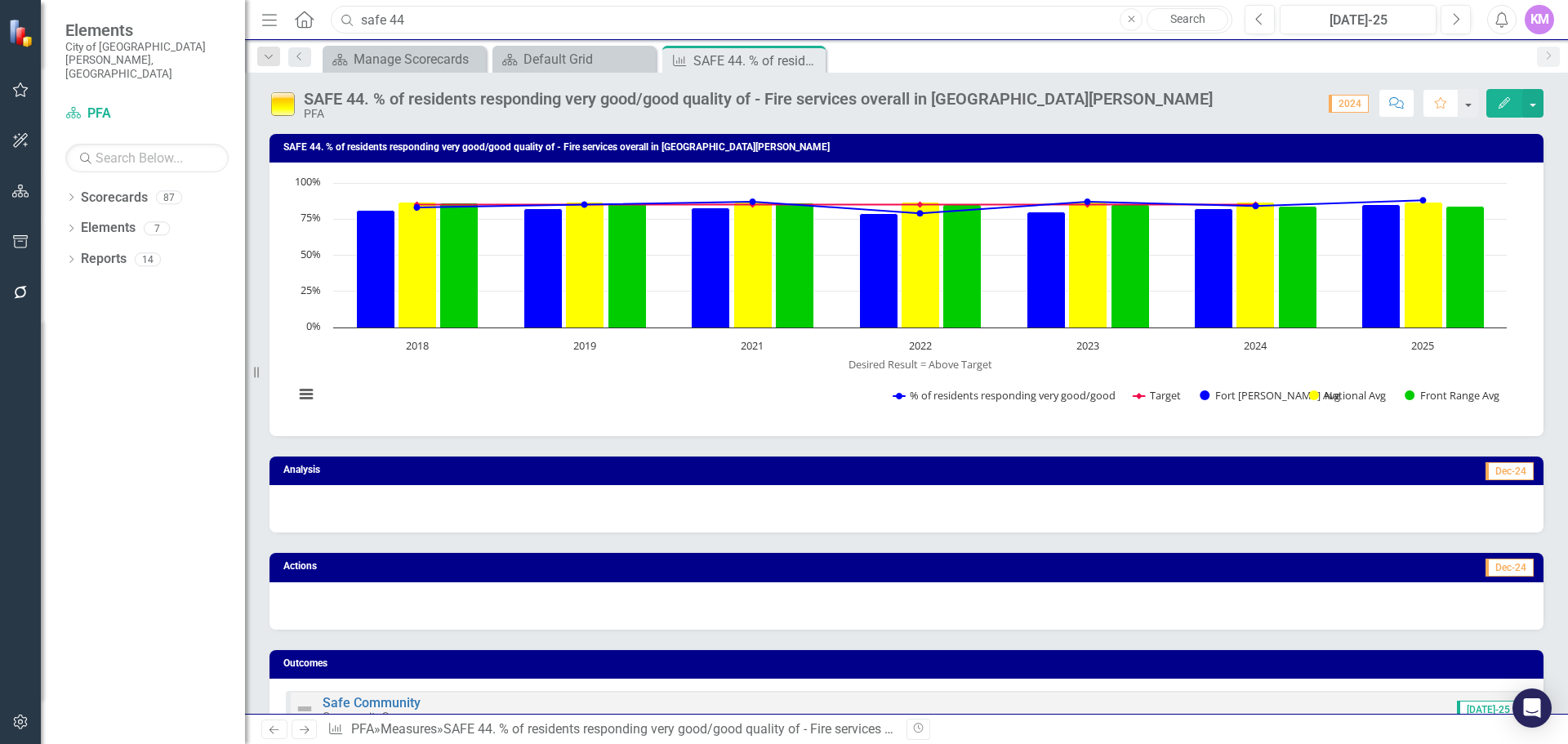
click at [455, 7] on input "safe 44" at bounding box center [782, 20] width 902 height 28
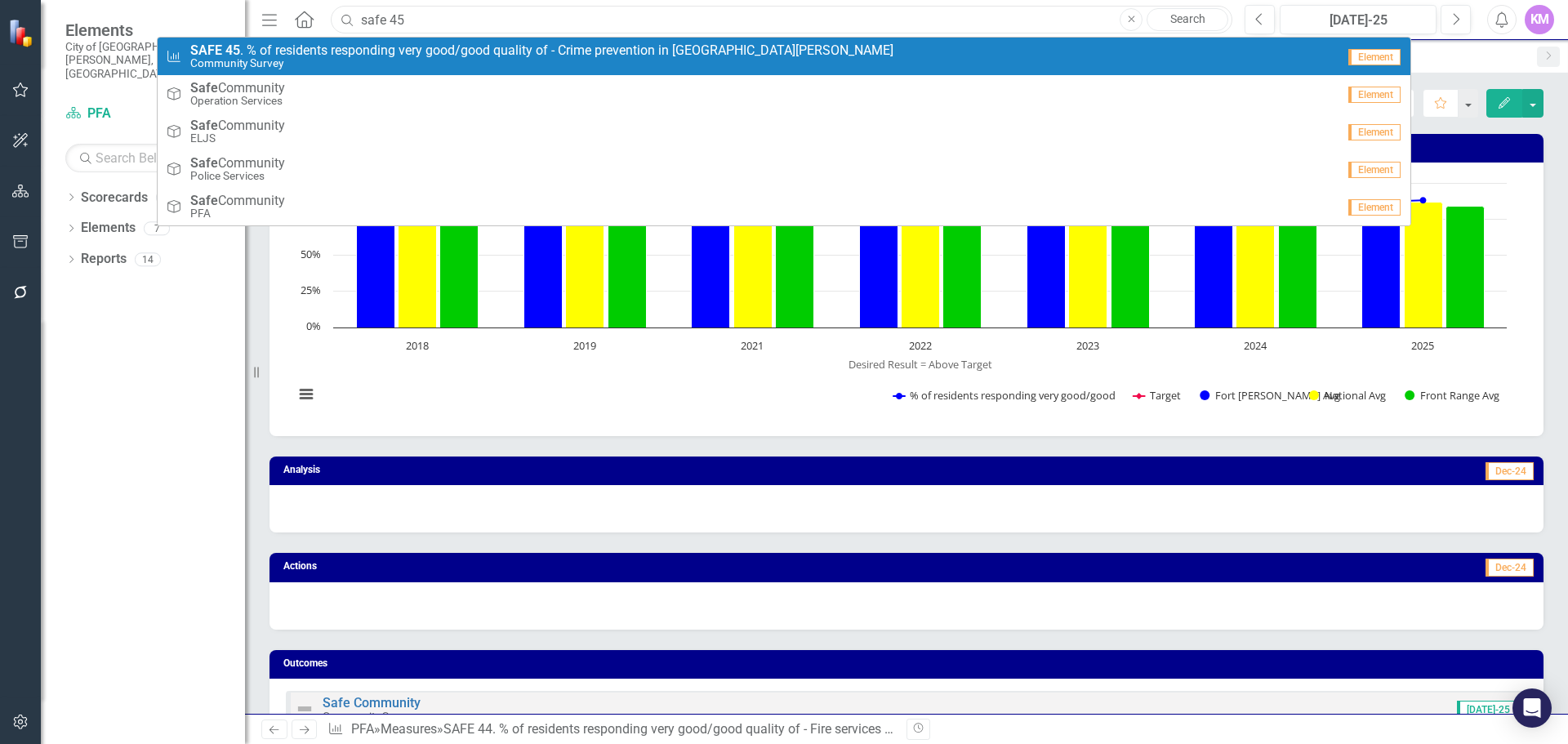
type input "safe 45"
click at [431, 62] on small "Community Survey" at bounding box center [542, 63] width 703 height 12
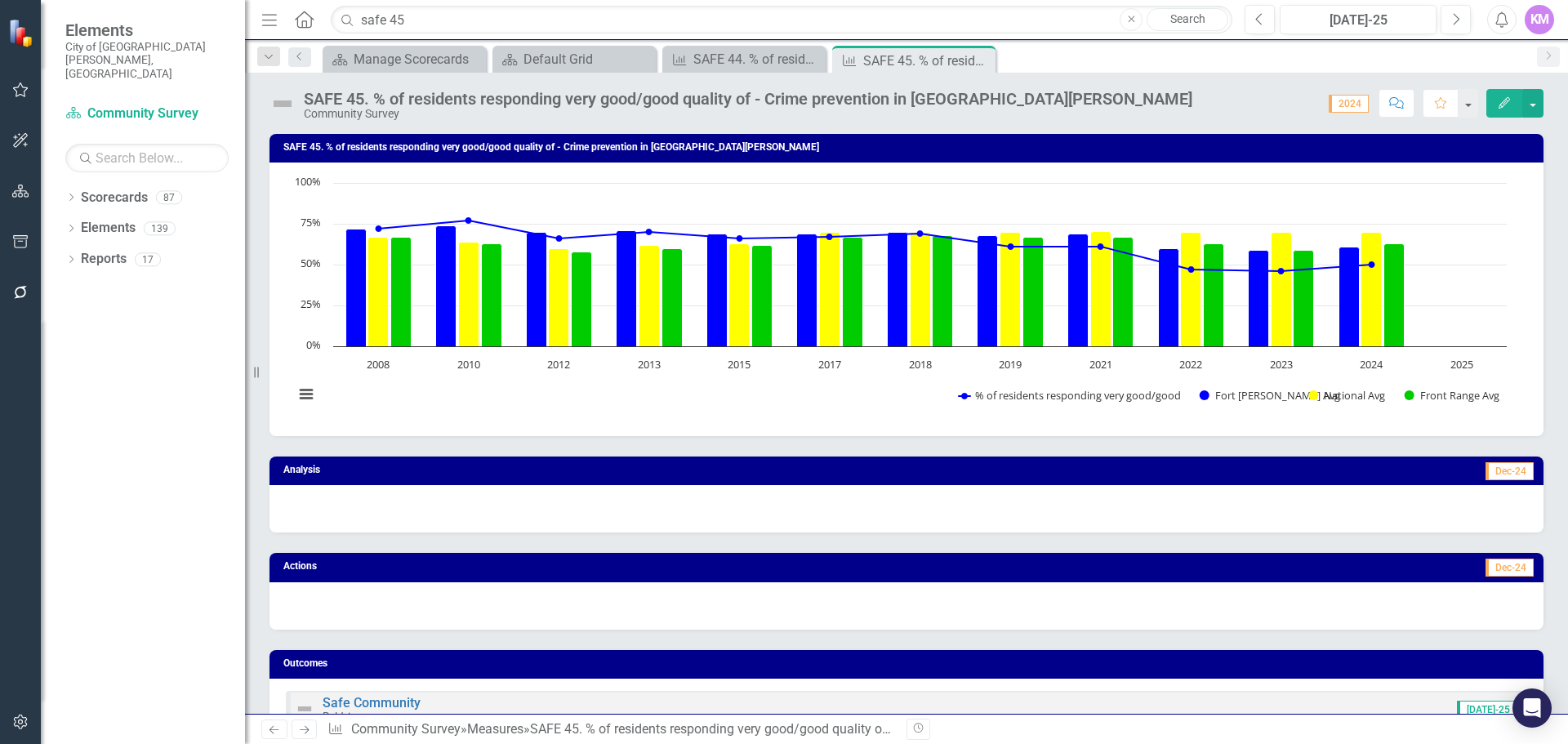
scroll to position [852, 0]
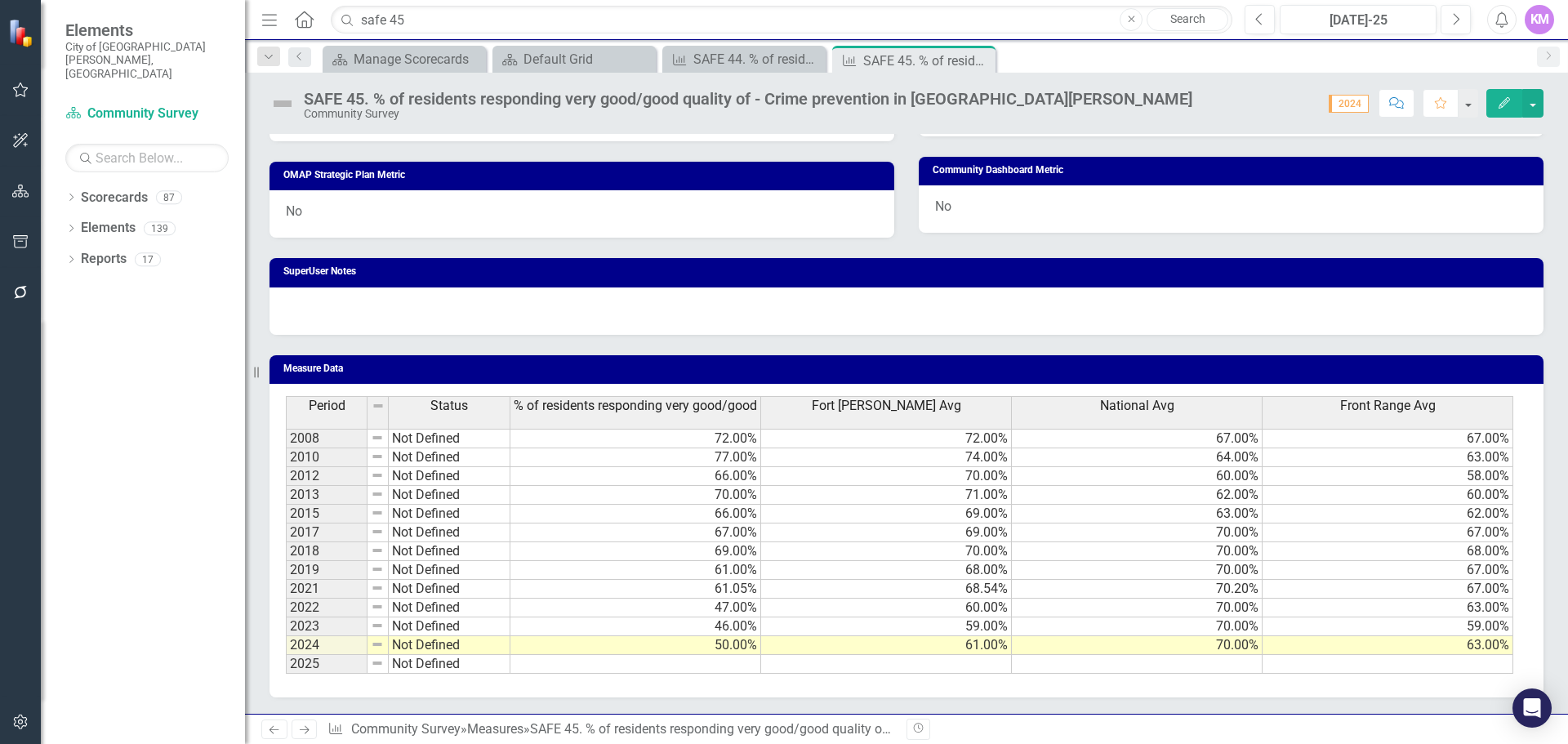
click at [584, 667] on td at bounding box center [636, 664] width 251 height 19
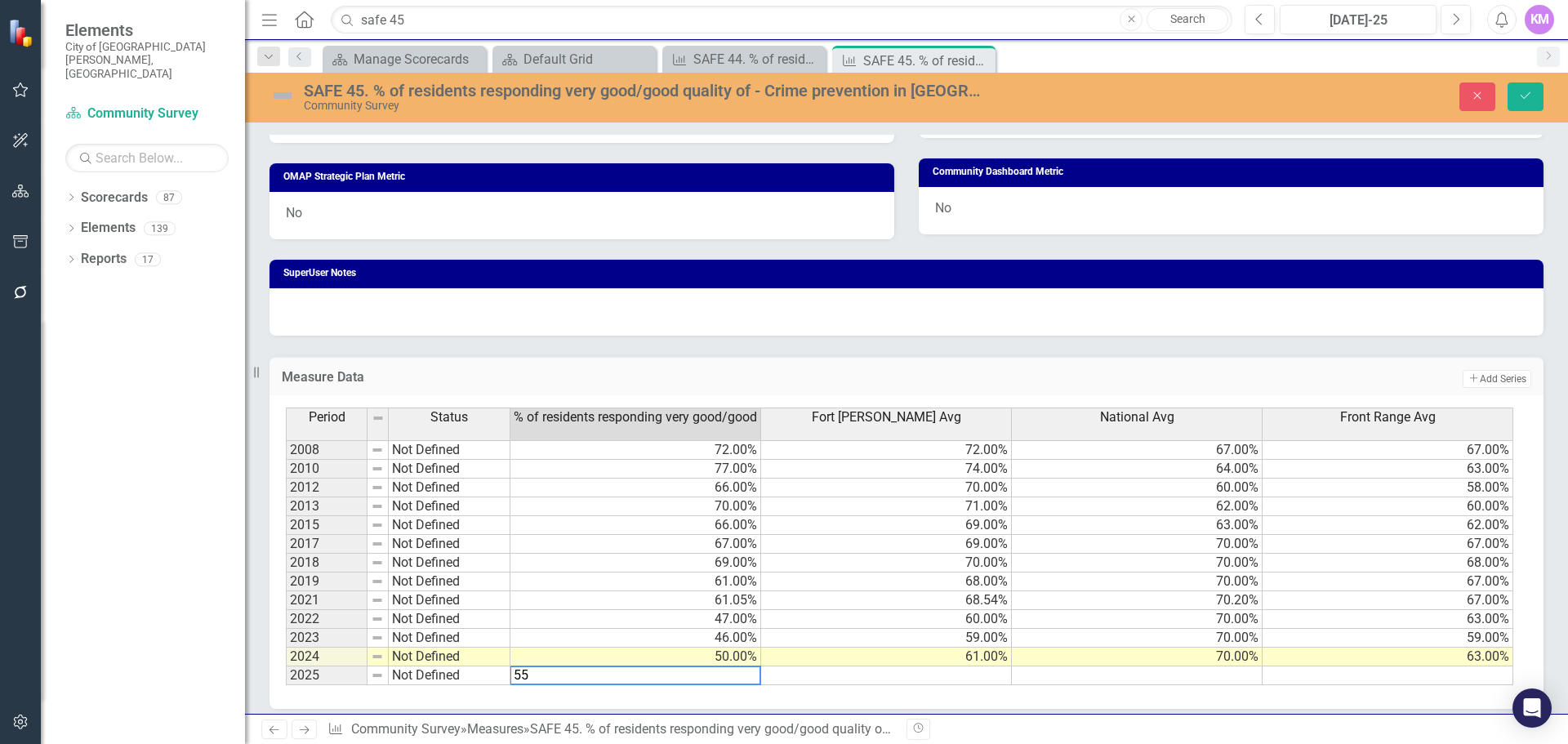
type textarea "55"
click at [1211, 680] on td at bounding box center [1137, 676] width 251 height 19
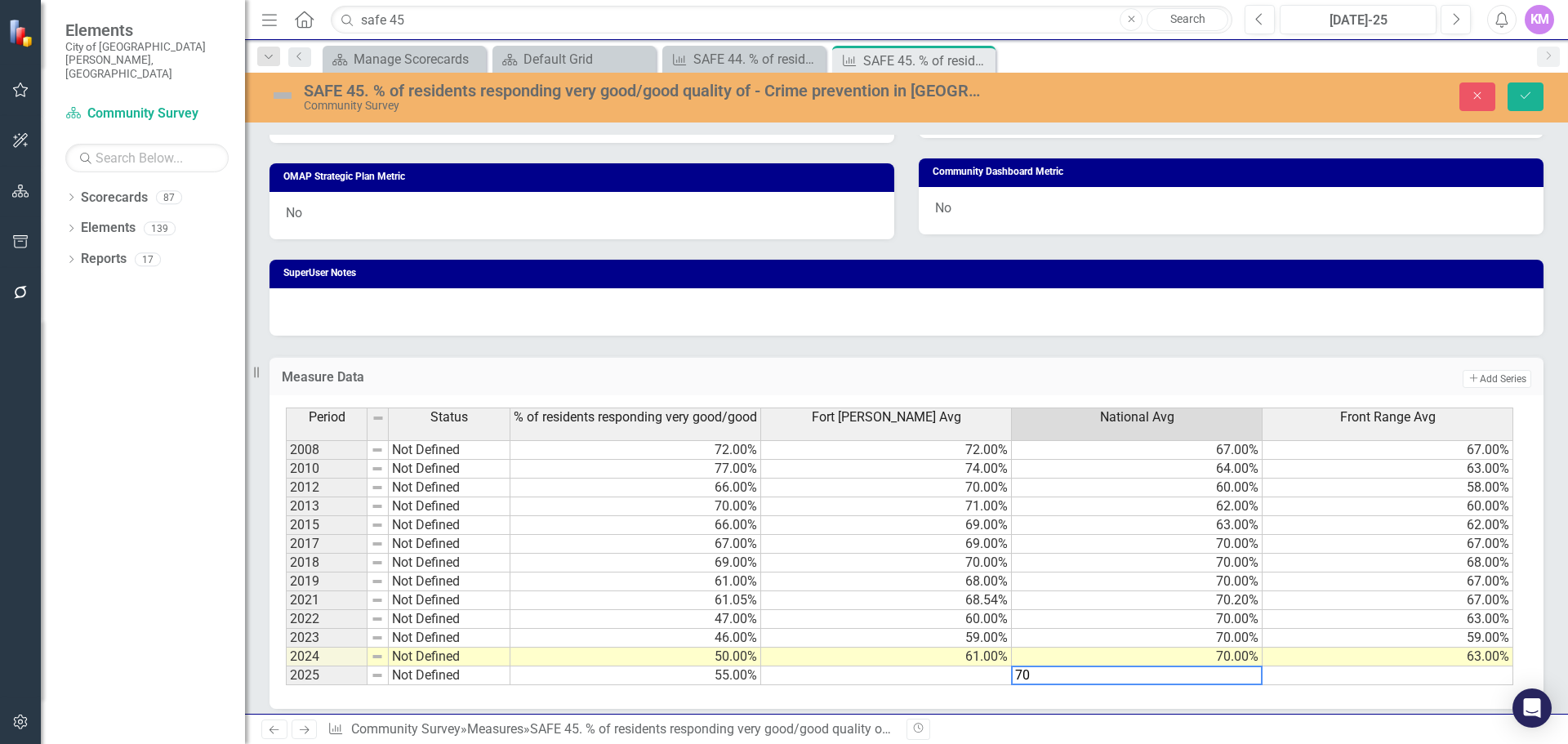
type textarea "70"
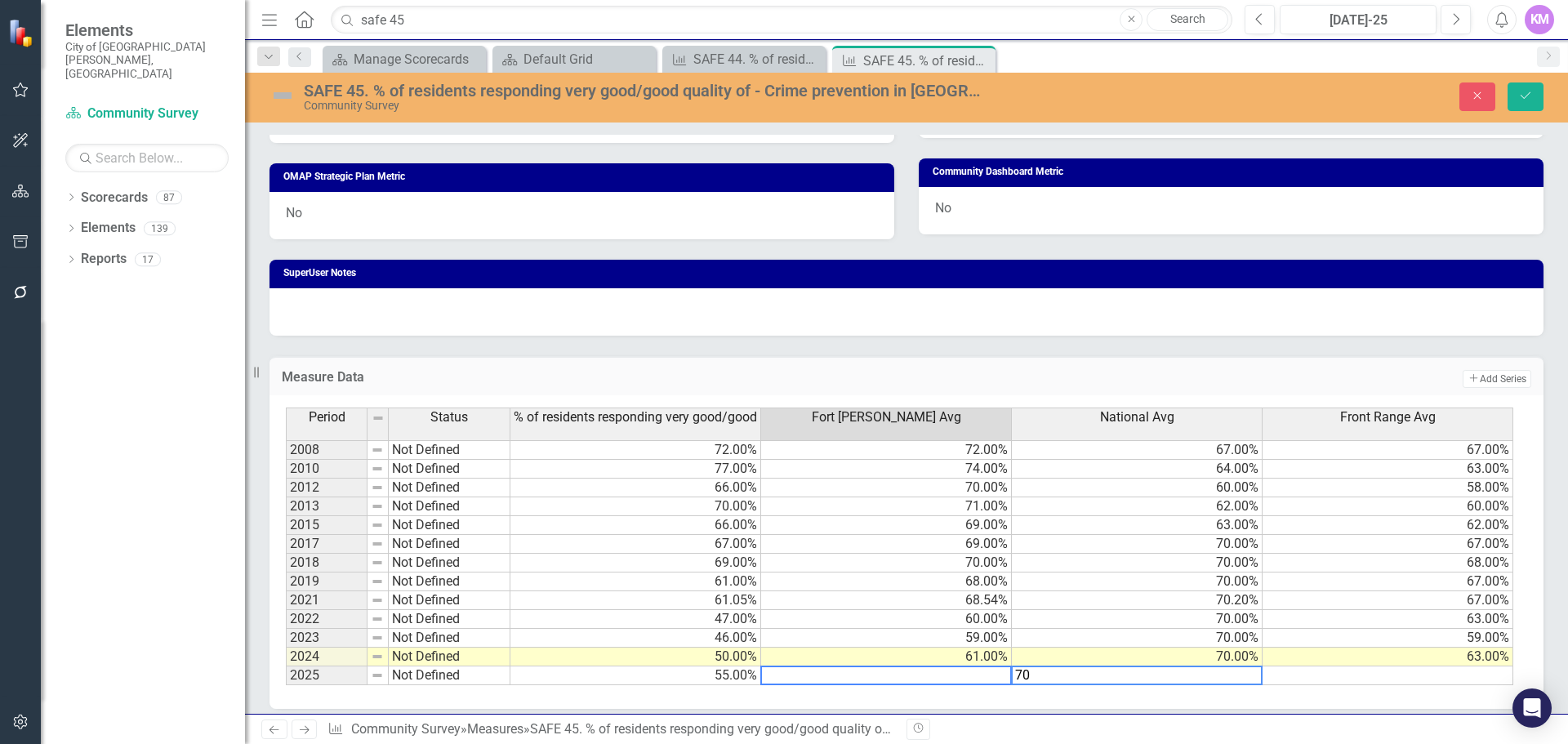
click at [954, 676] on td at bounding box center [887, 676] width 251 height 19
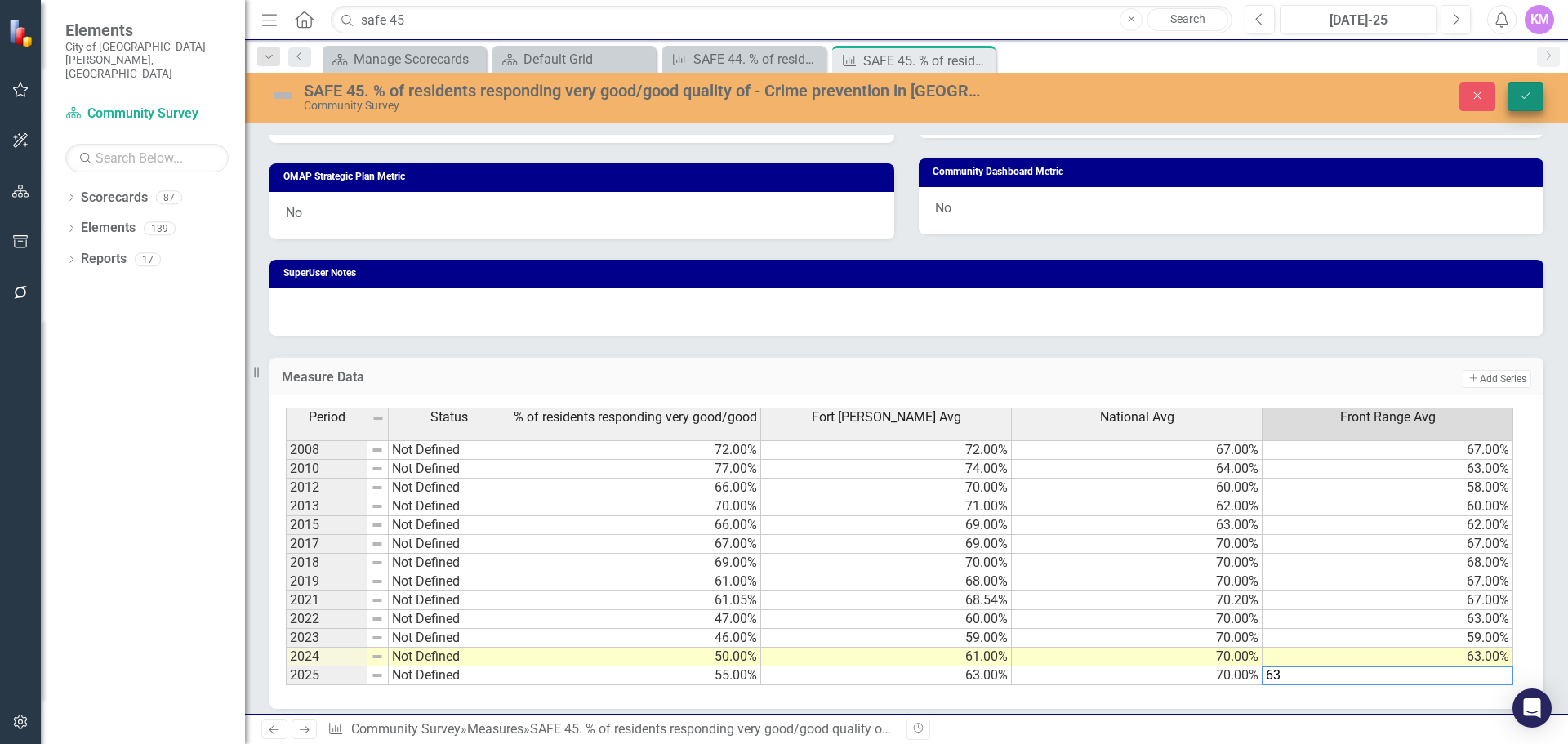
type textarea "63"
click at [1526, 107] on button "Save" at bounding box center [1526, 96] width 36 height 28
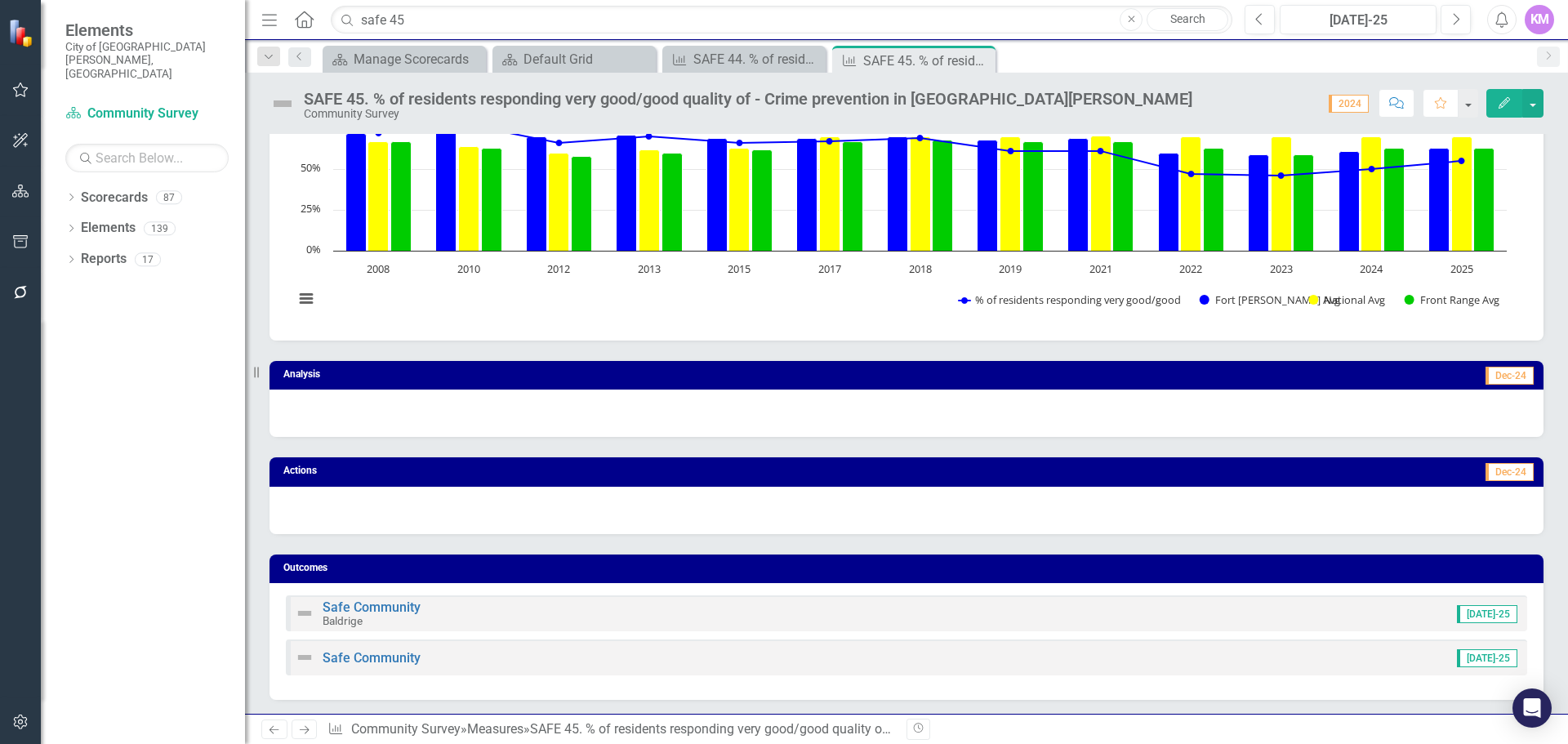
scroll to position [0, 0]
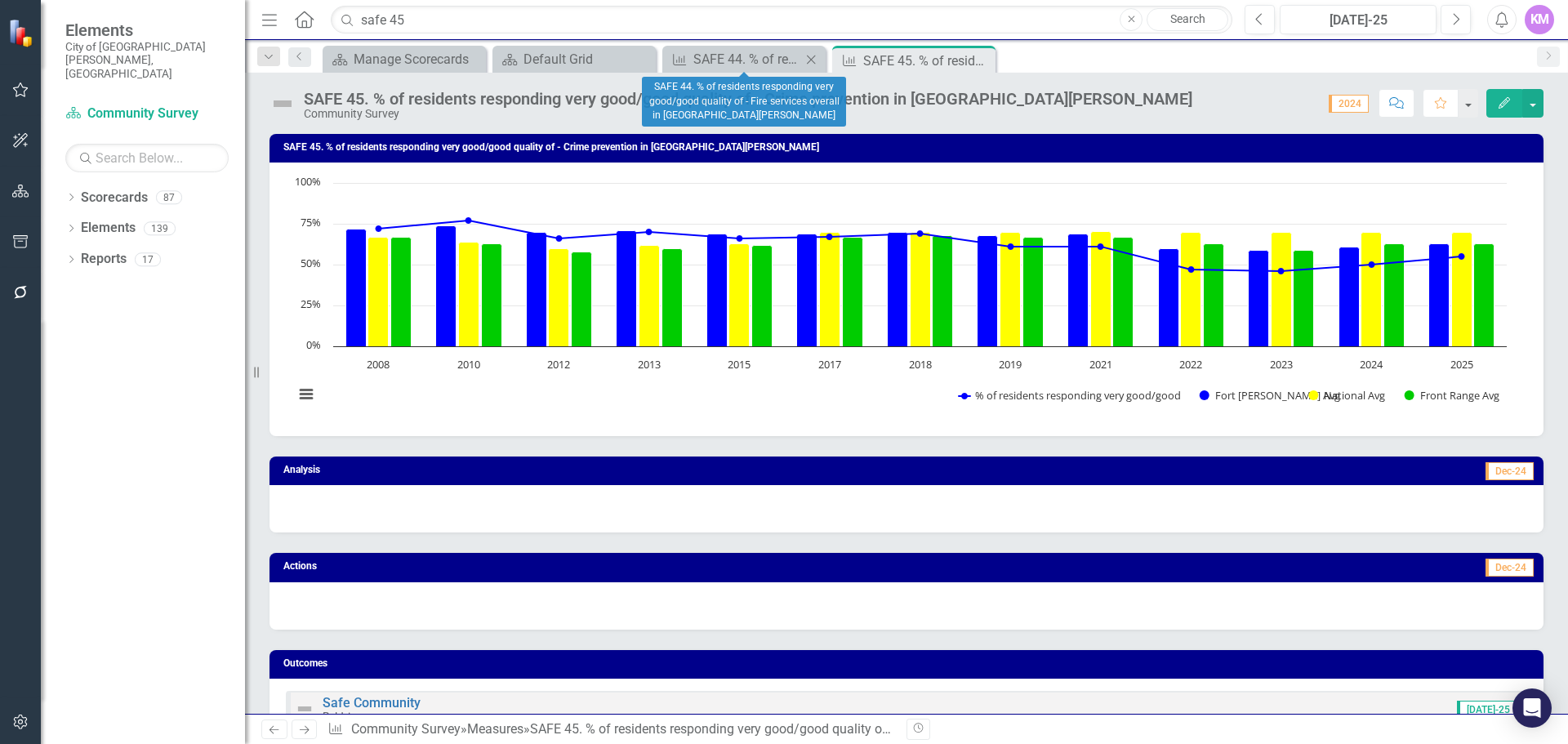
click at [815, 59] on icon "Close" at bounding box center [811, 60] width 17 height 13
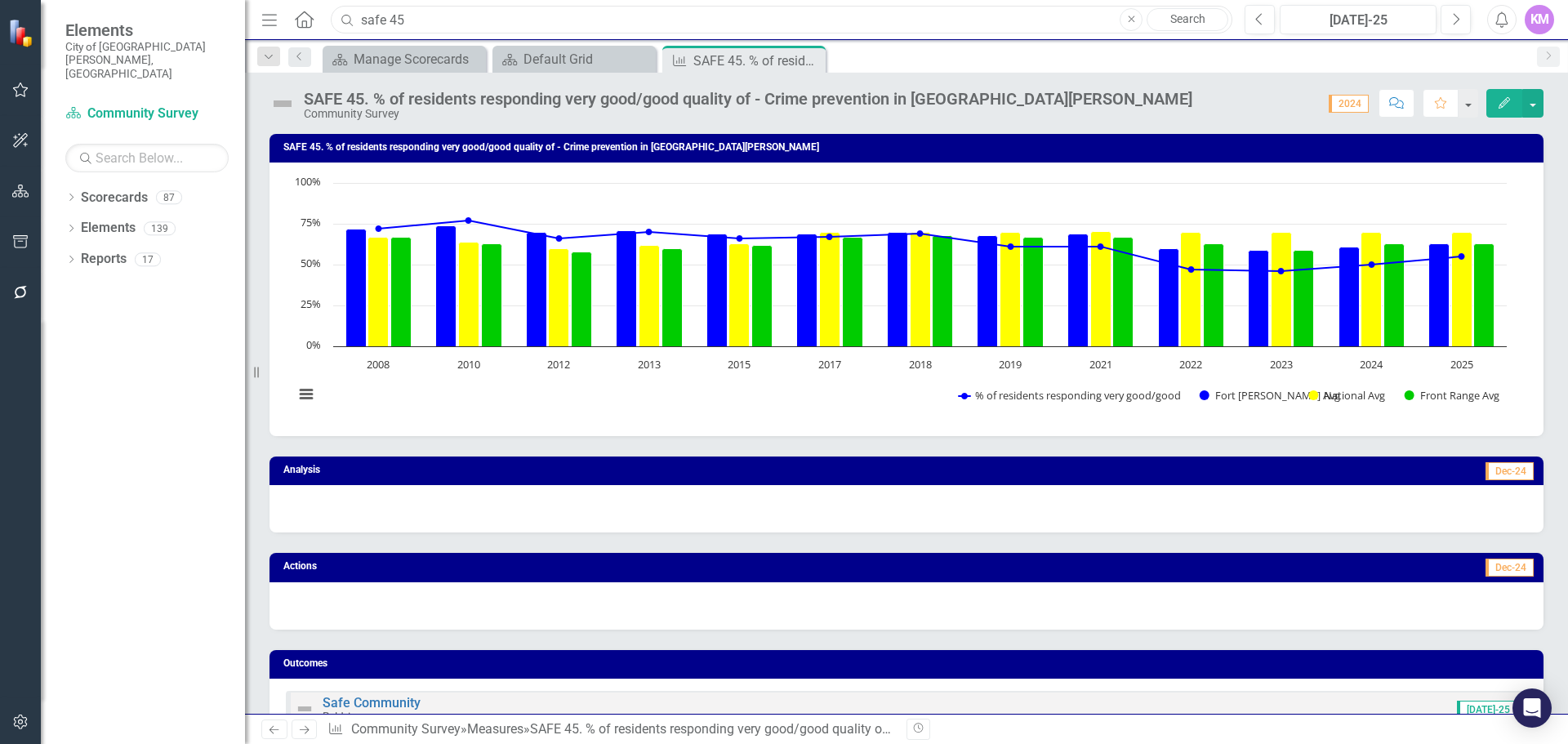
click at [433, 22] on input "safe 45" at bounding box center [782, 20] width 902 height 28
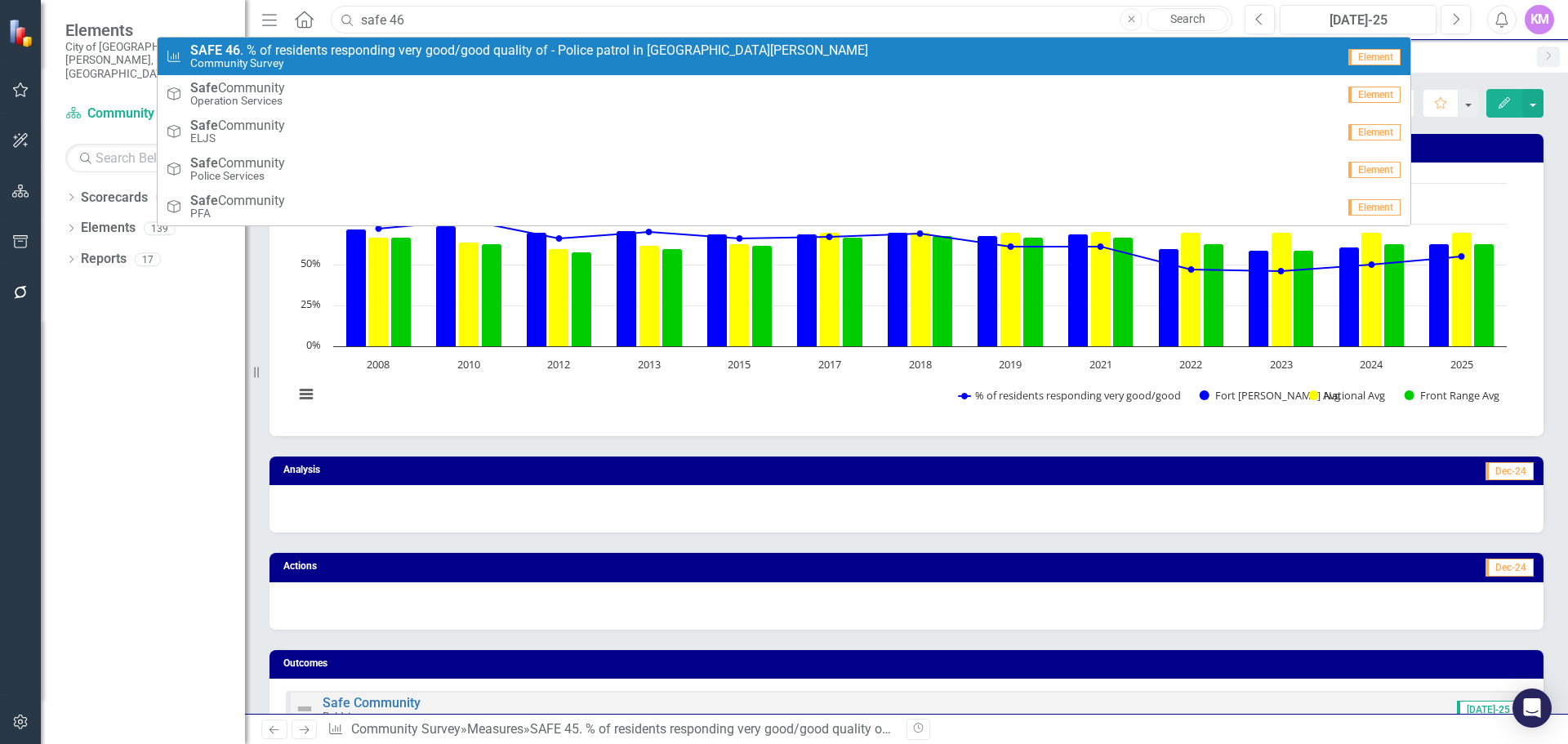
type input "safe 46"
click at [431, 62] on small "Community Survey" at bounding box center [529, 63] width 678 height 12
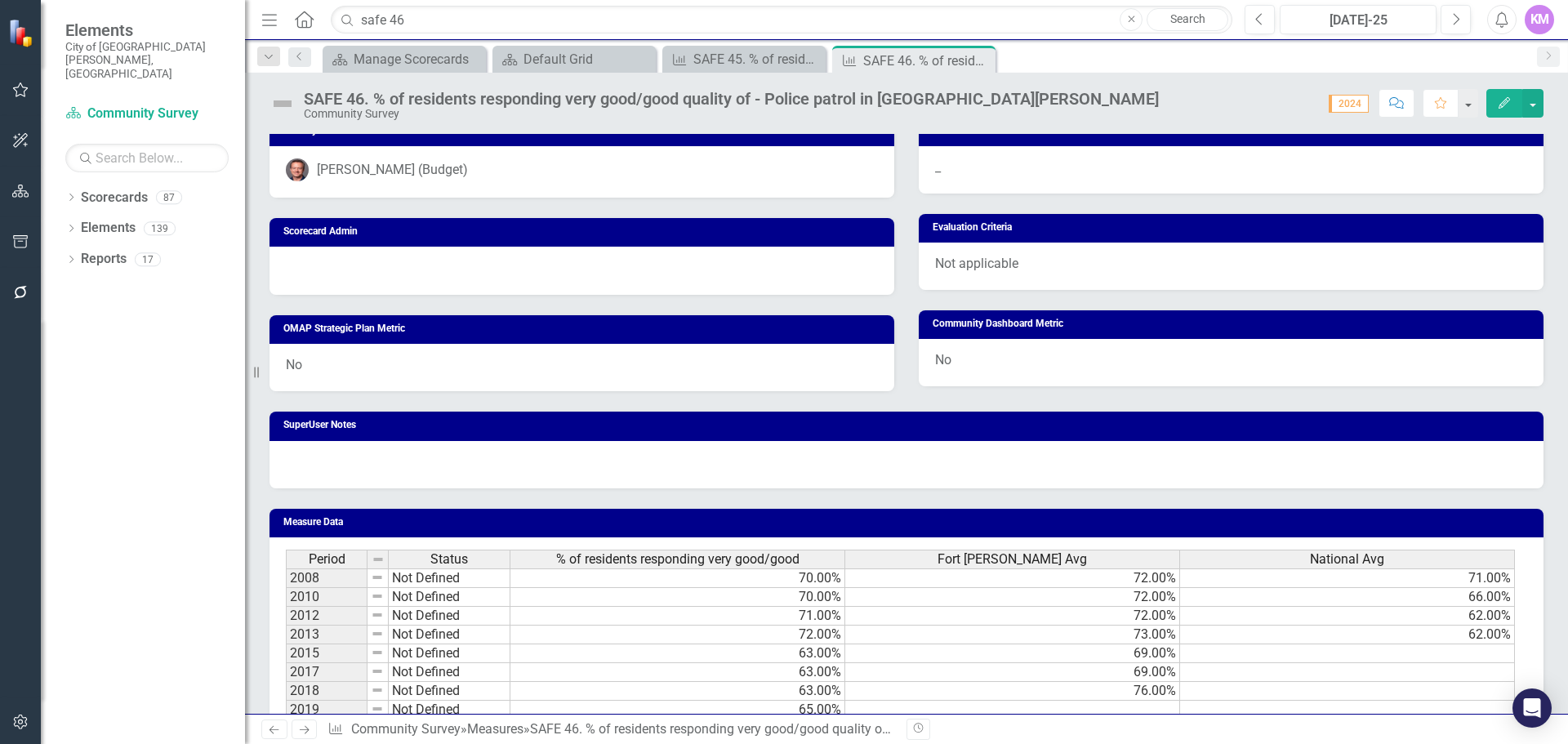
scroll to position [697, 0]
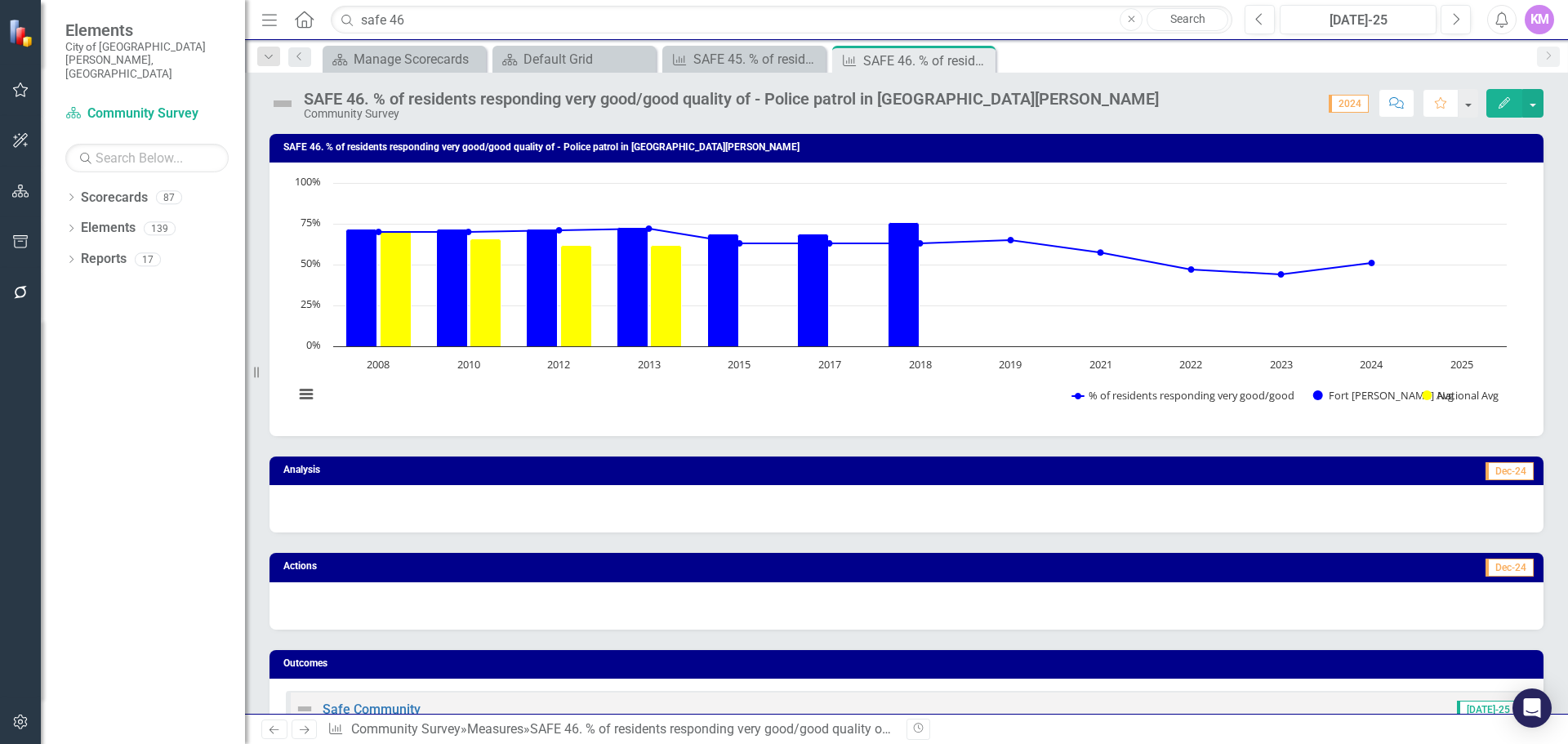
scroll to position [795, 0]
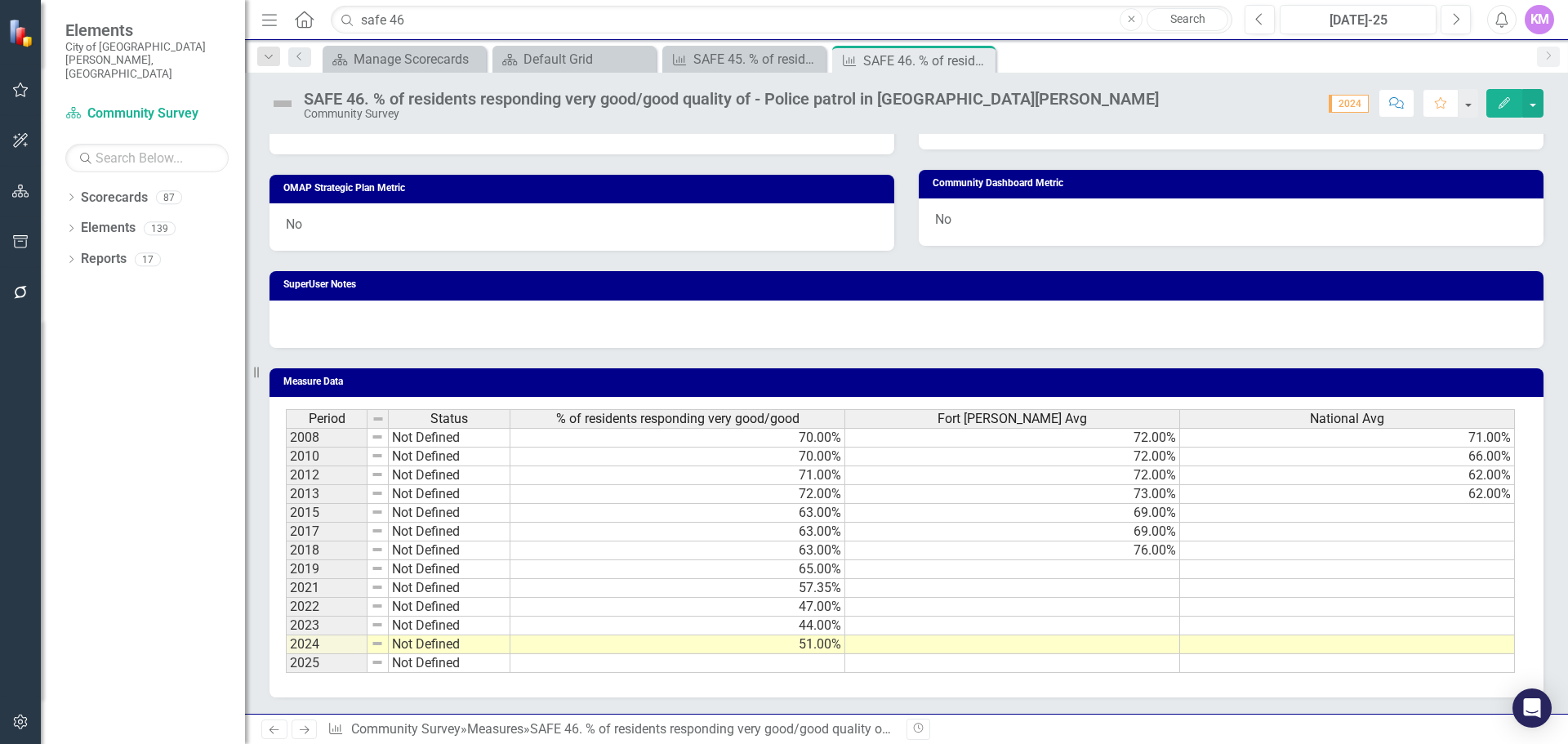
click at [821, 663] on td at bounding box center [678, 663] width 335 height 19
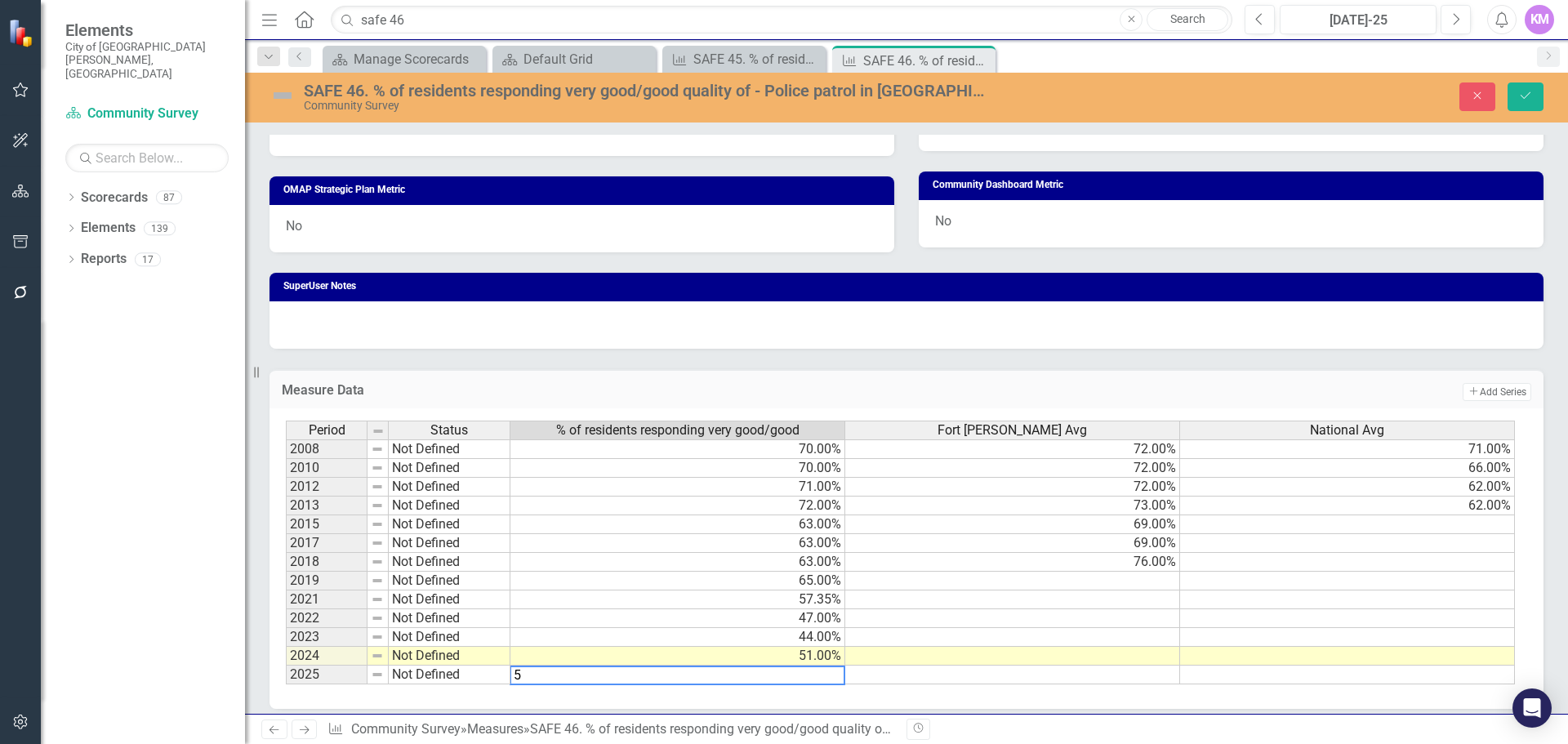
type textarea "52"
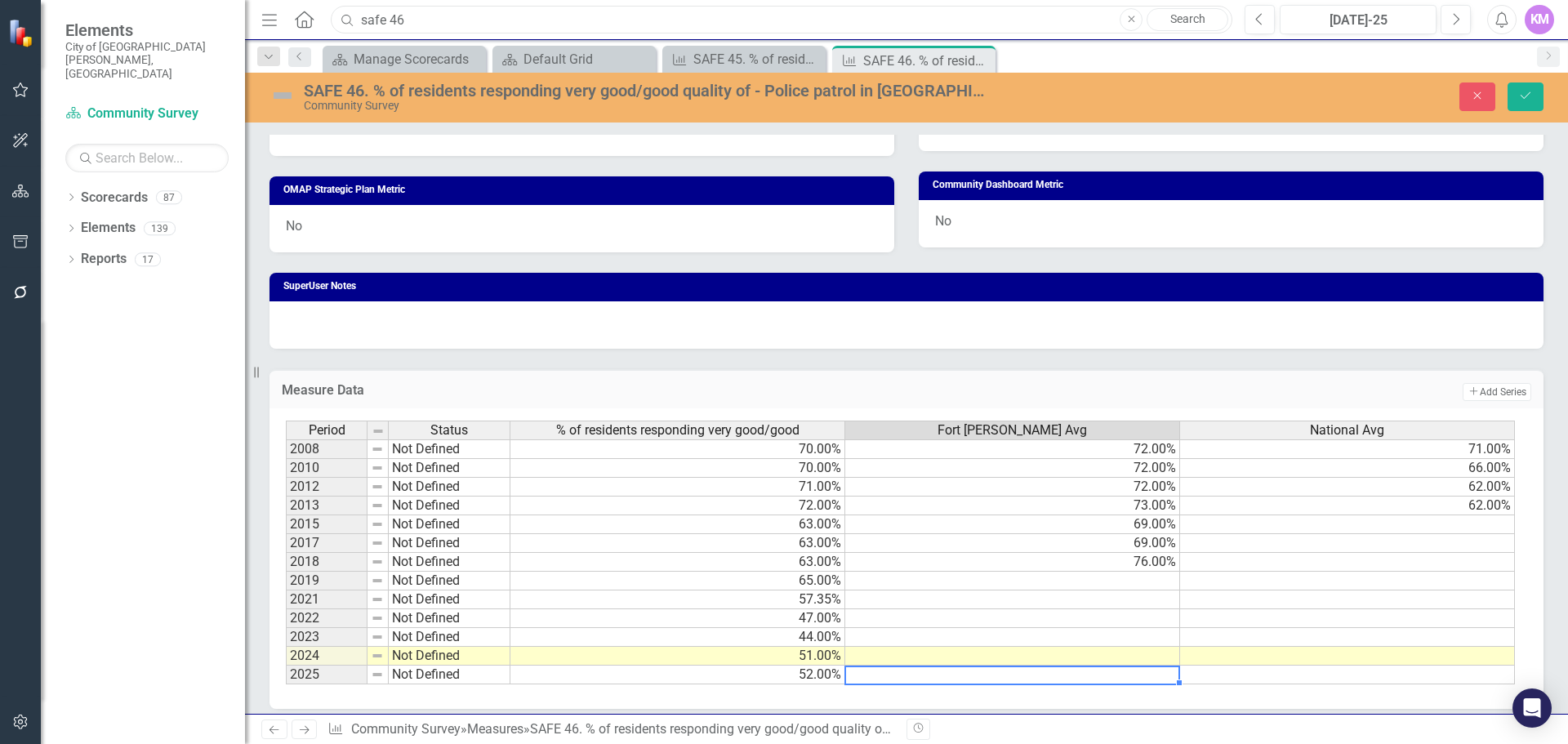
click at [421, 22] on input "safe 46" at bounding box center [782, 20] width 902 height 28
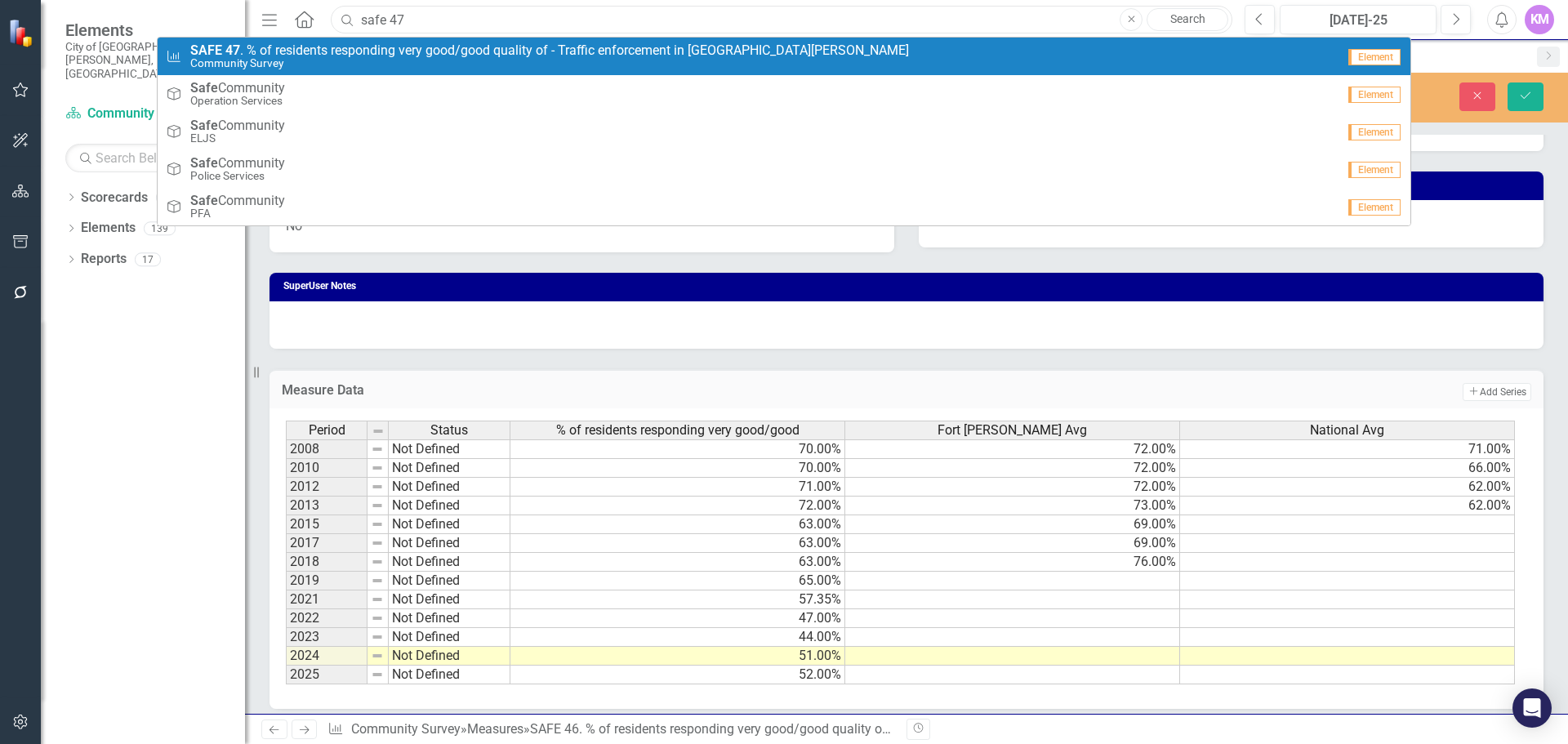
type input "safe 47"
click at [424, 43] on span "SAFE 47 . % of residents responding very good/good quality of - Traffic enforce…" at bounding box center [550, 51] width 719 height 15
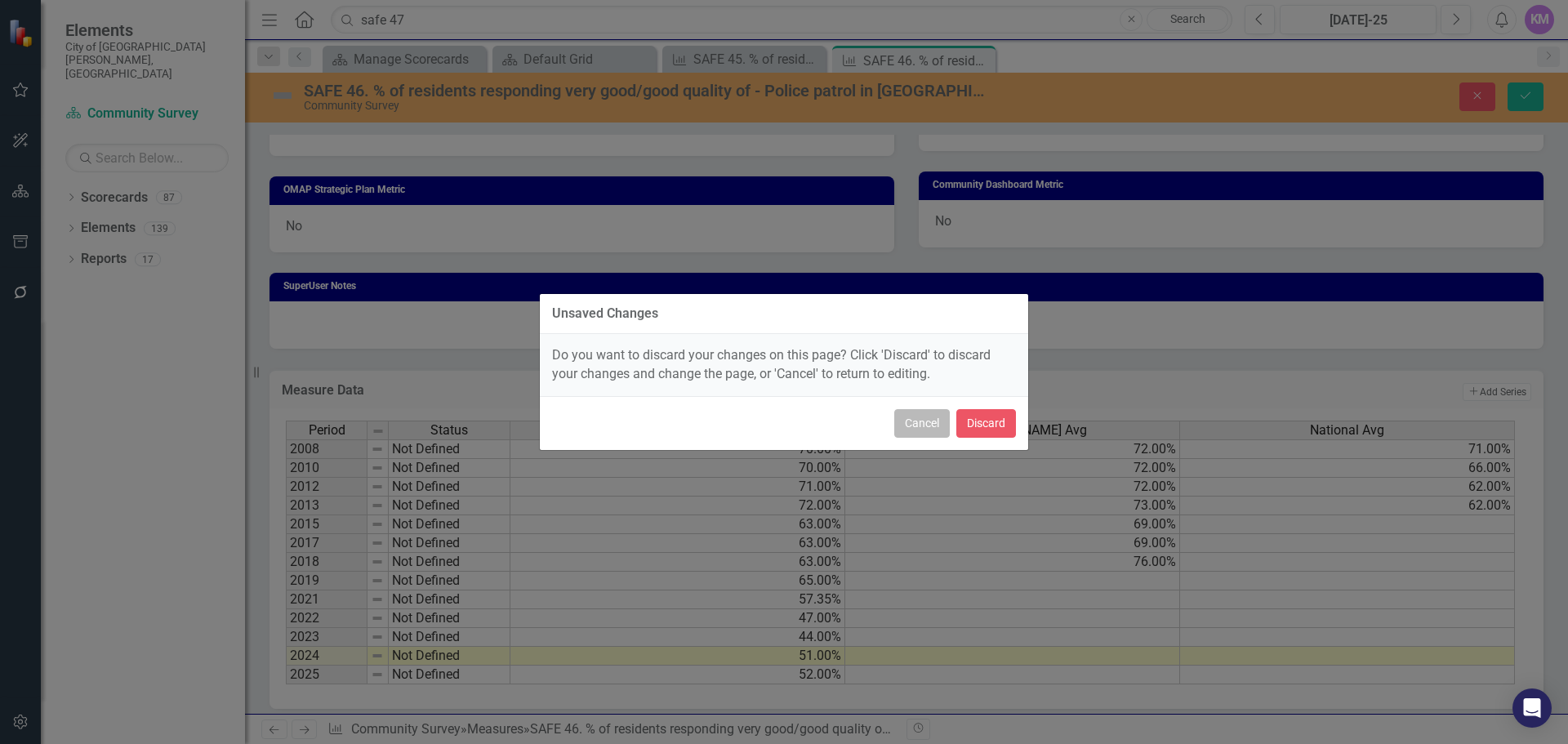
click at [916, 426] on button "Cancel" at bounding box center [922, 423] width 56 height 28
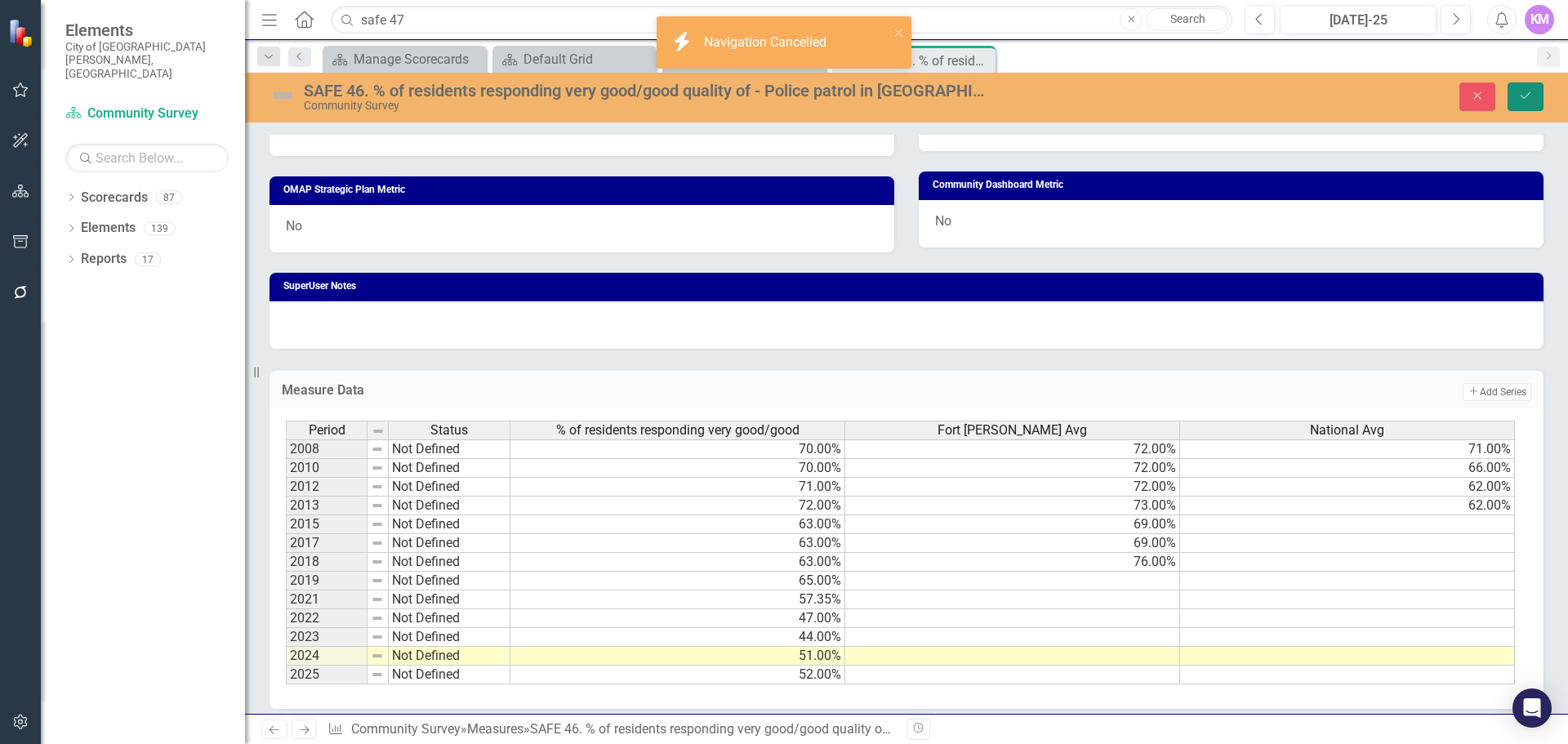
click at [1526, 98] on icon "Save" at bounding box center [1526, 96] width 15 height 12
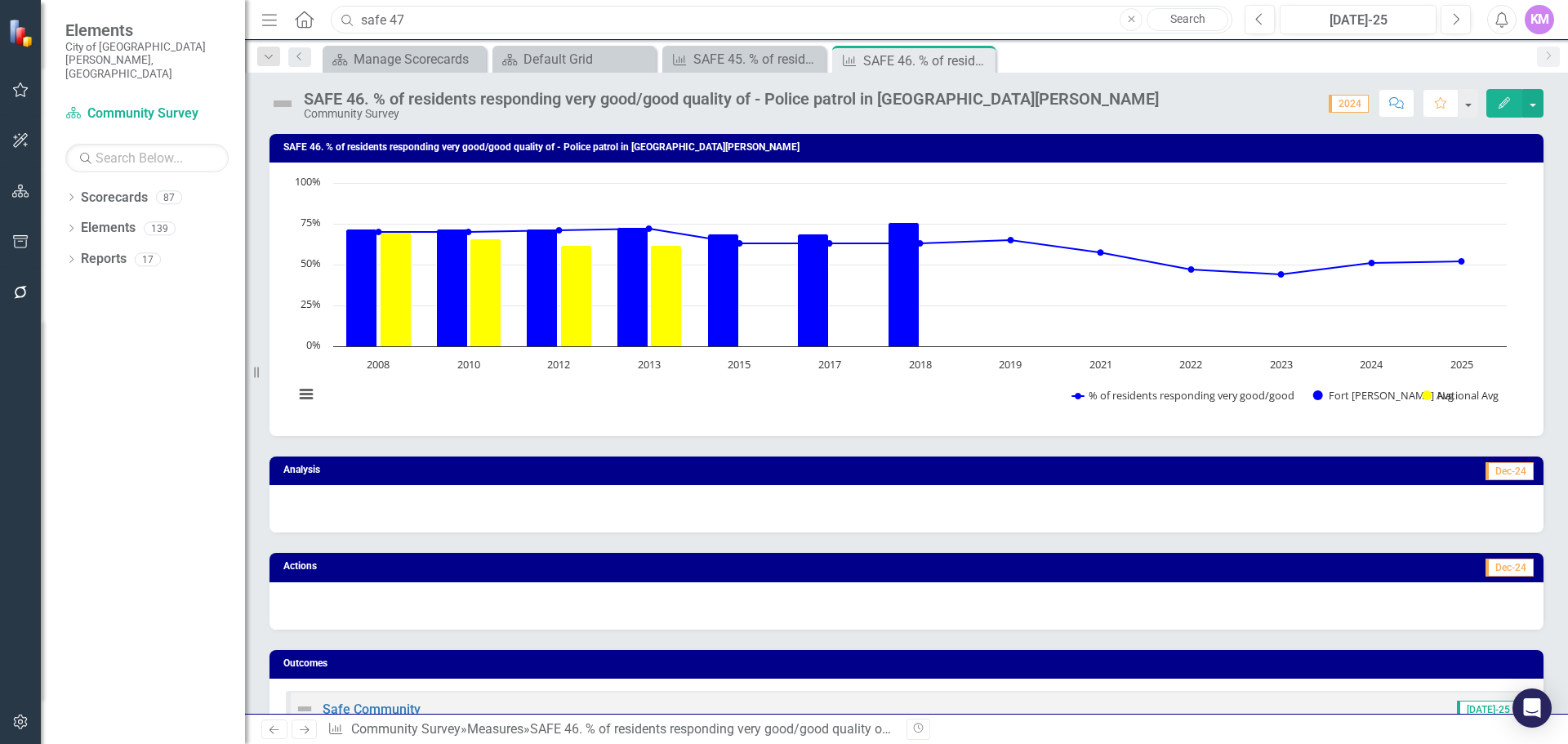
click at [931, 12] on input "safe 47" at bounding box center [782, 20] width 902 height 28
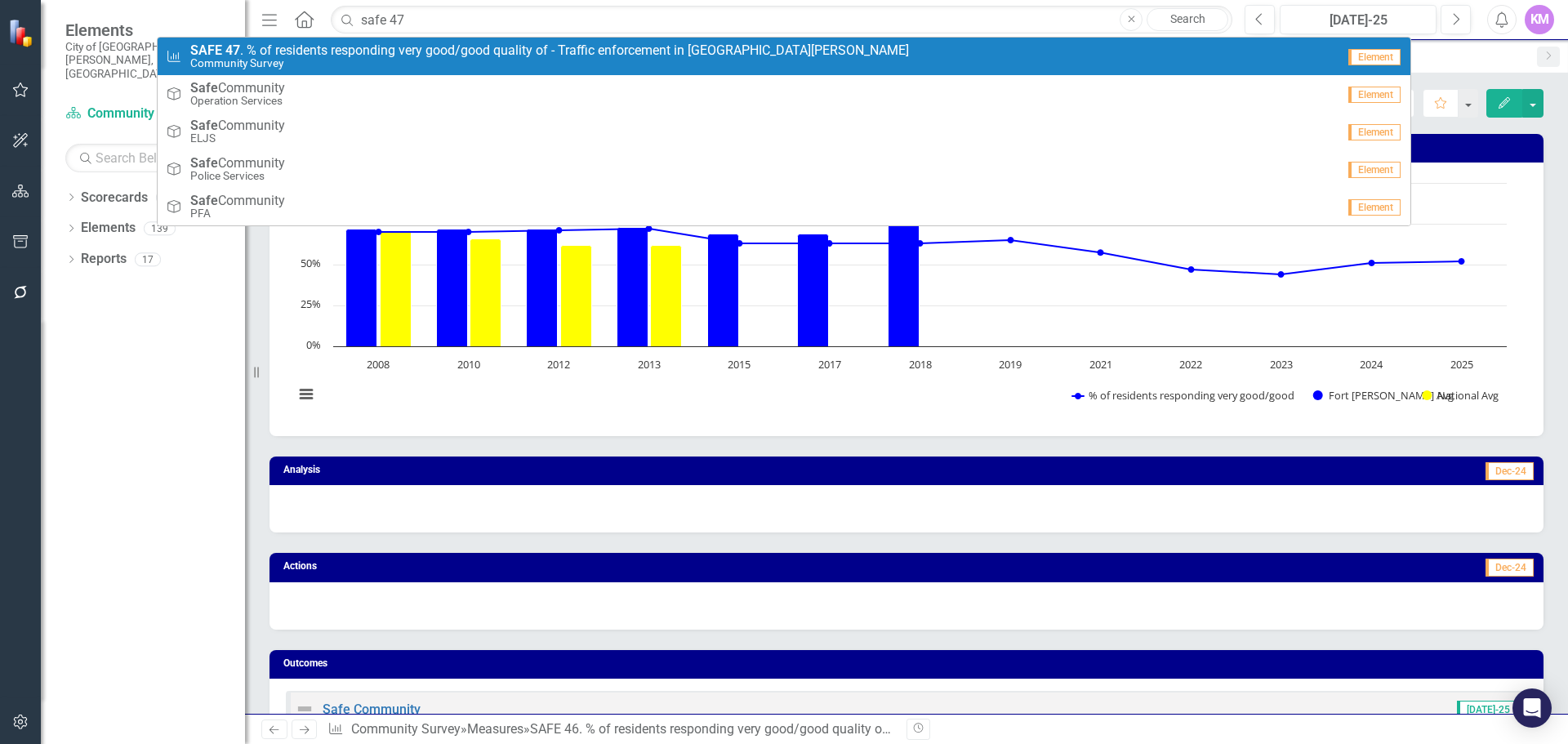
click at [846, 62] on div "Measure SAFE 47 . % of residents responding very good/good quality of - Traffic…" at bounding box center [751, 57] width 1171 height 27
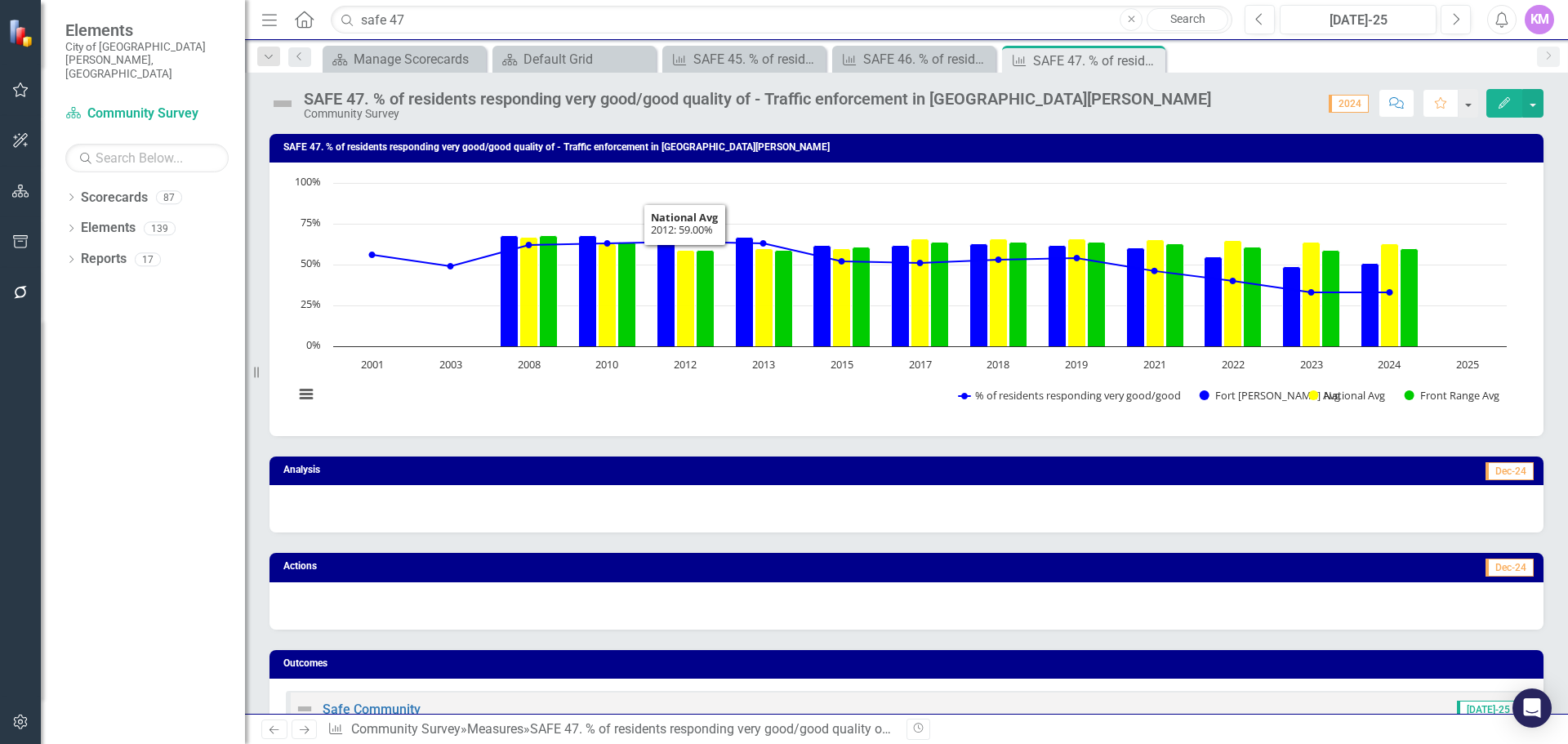
scroll to position [845, 0]
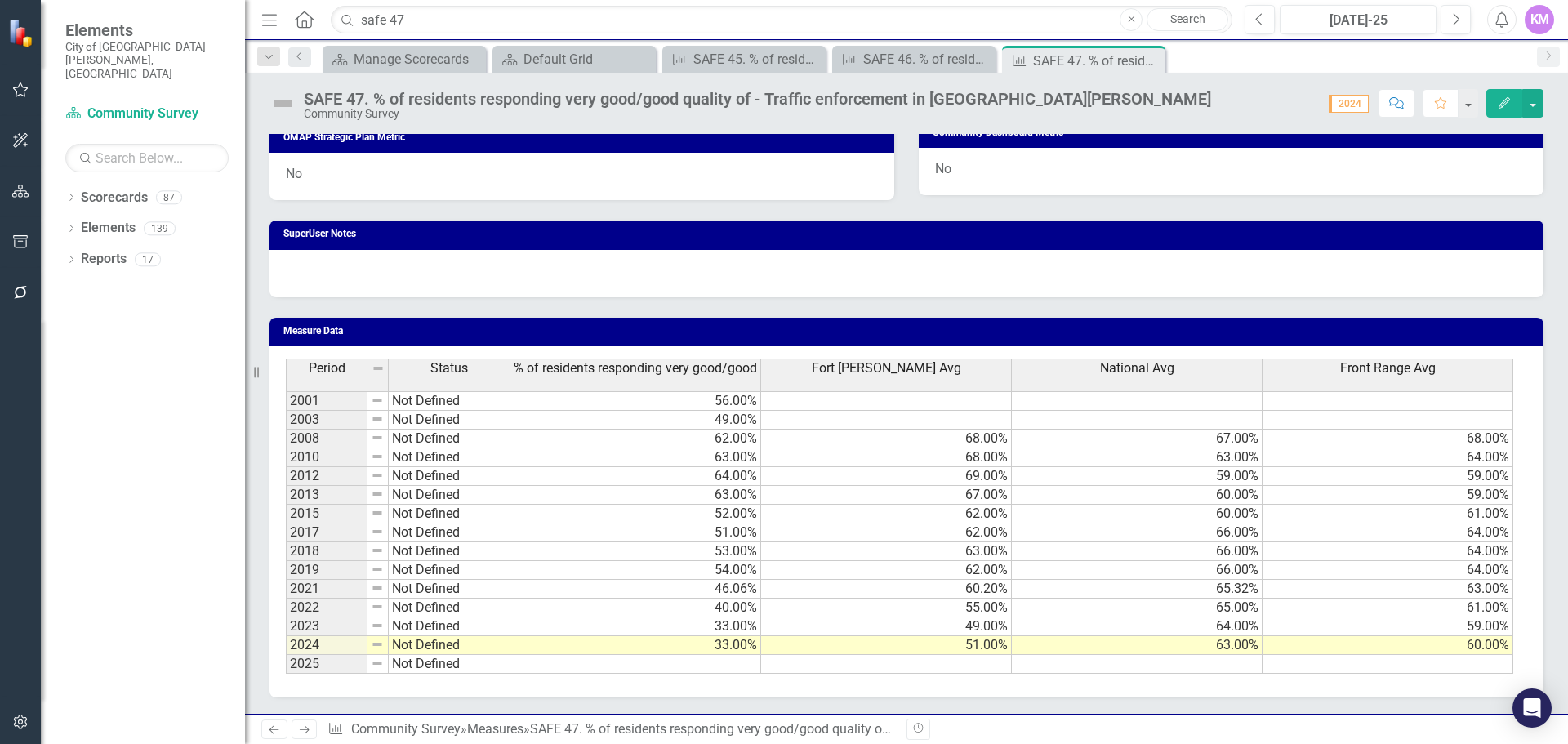
click at [718, 668] on td at bounding box center [636, 664] width 251 height 19
click at [747, 666] on td at bounding box center [636, 664] width 251 height 19
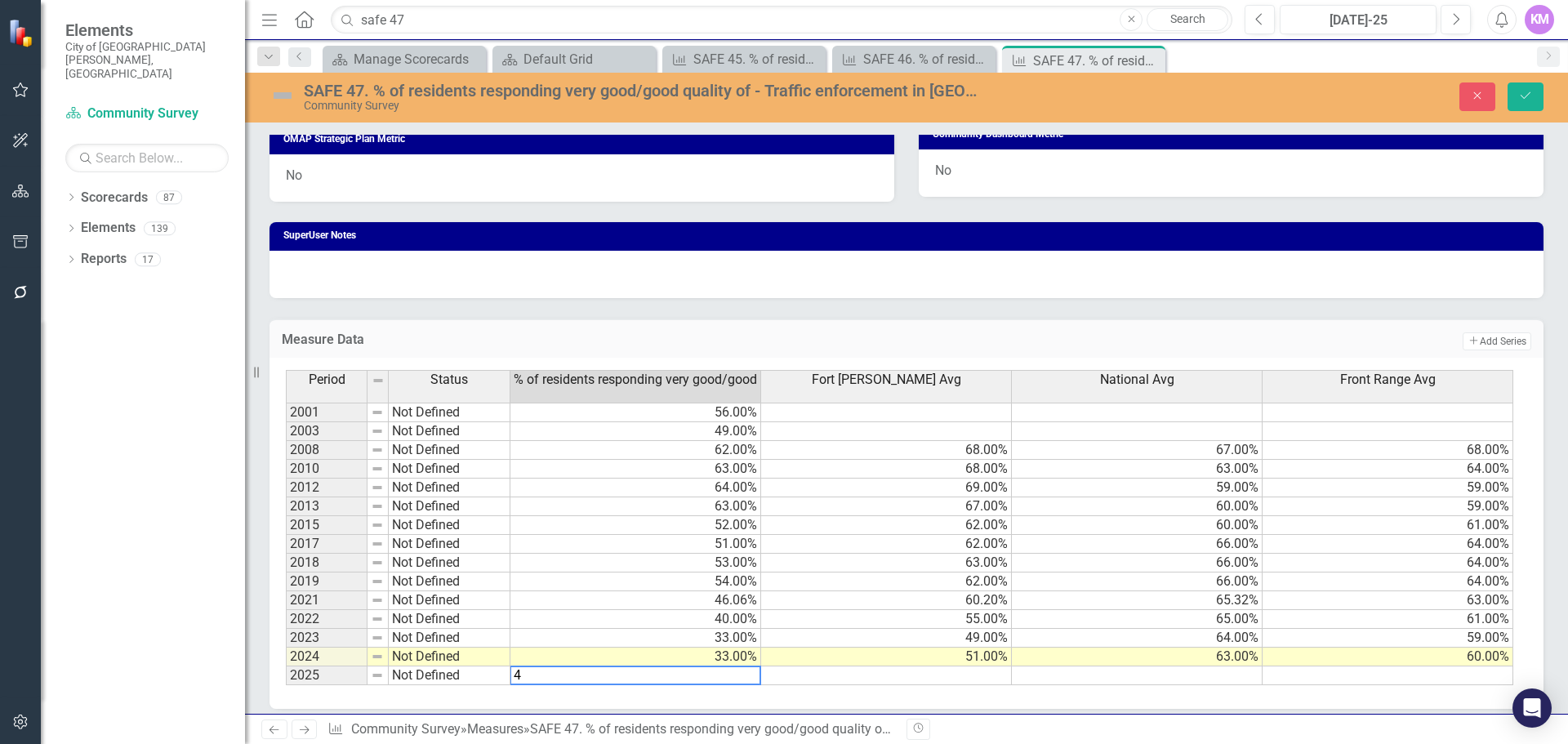
type textarea "41"
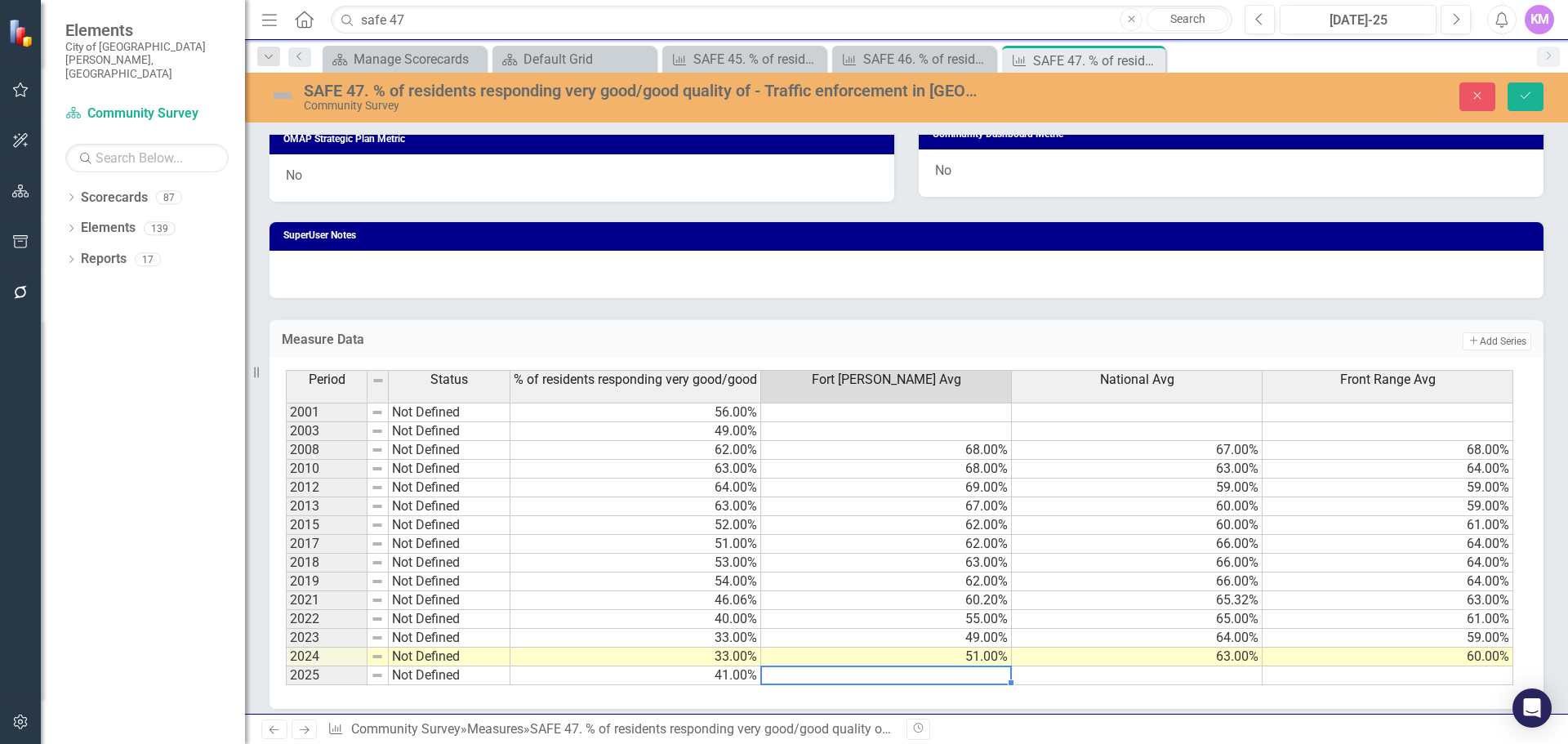
click at [1131, 680] on td at bounding box center [1137, 676] width 251 height 19
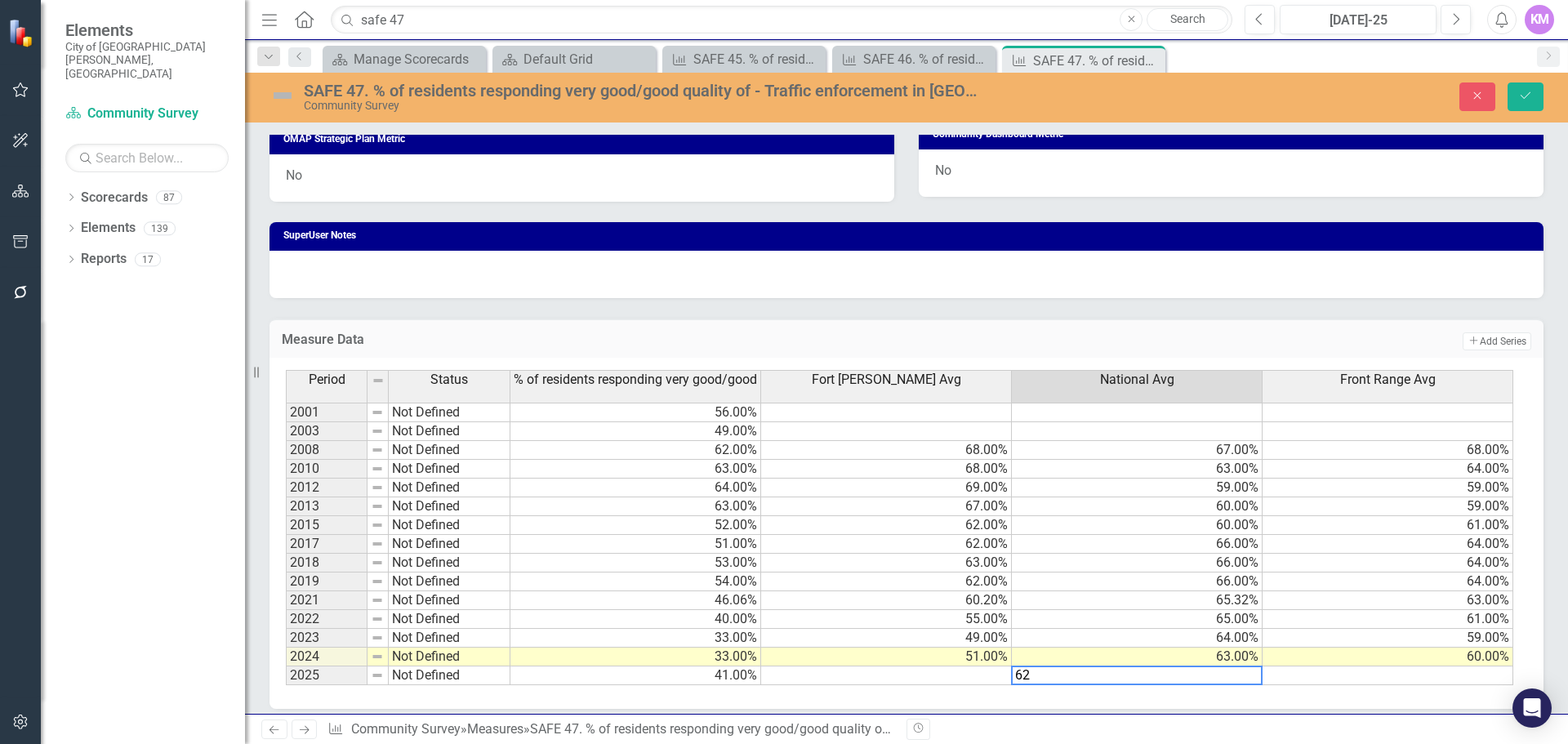
type textarea "62"
click at [886, 670] on td at bounding box center [887, 676] width 251 height 19
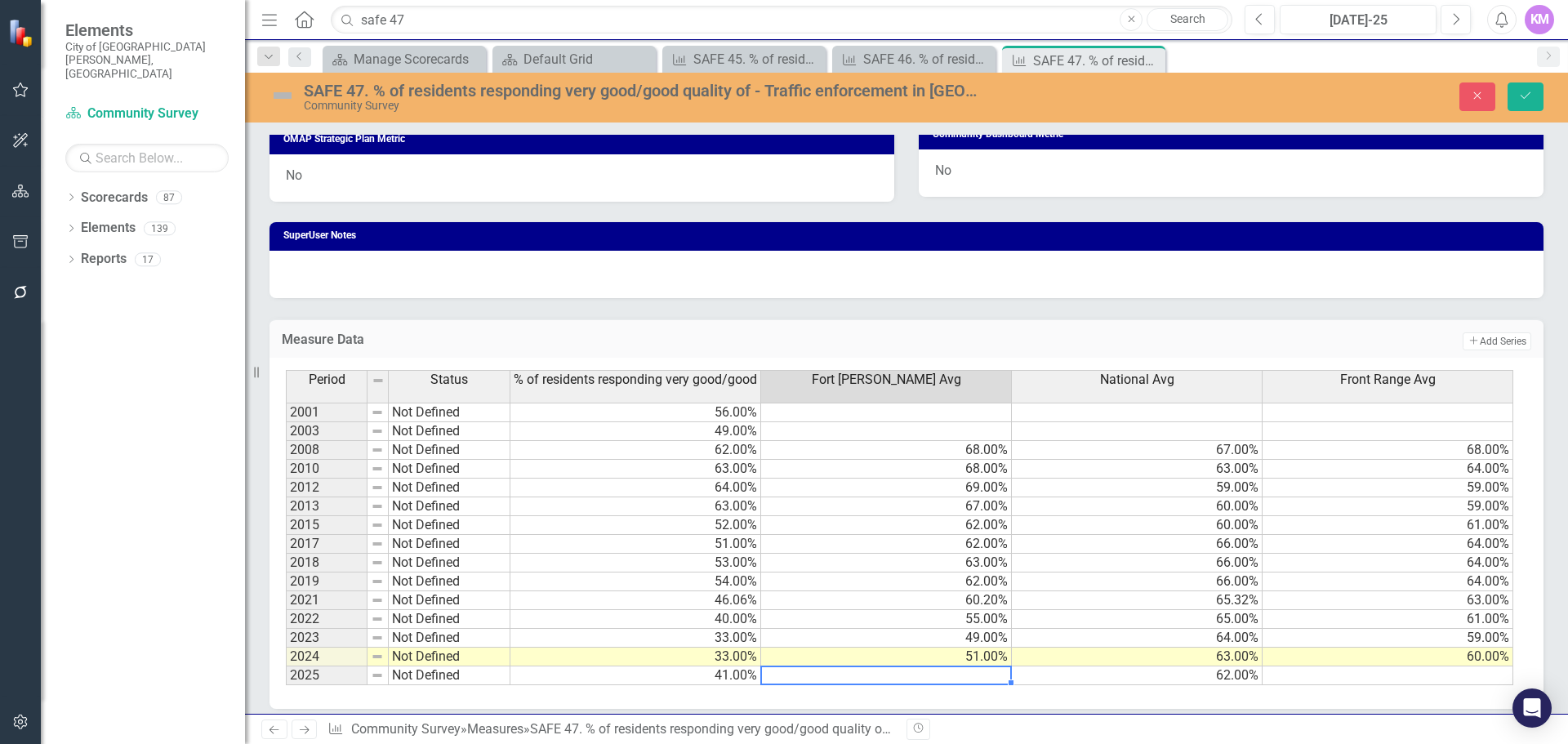
click at [984, 670] on td at bounding box center [887, 676] width 251 height 19
type textarea "59"
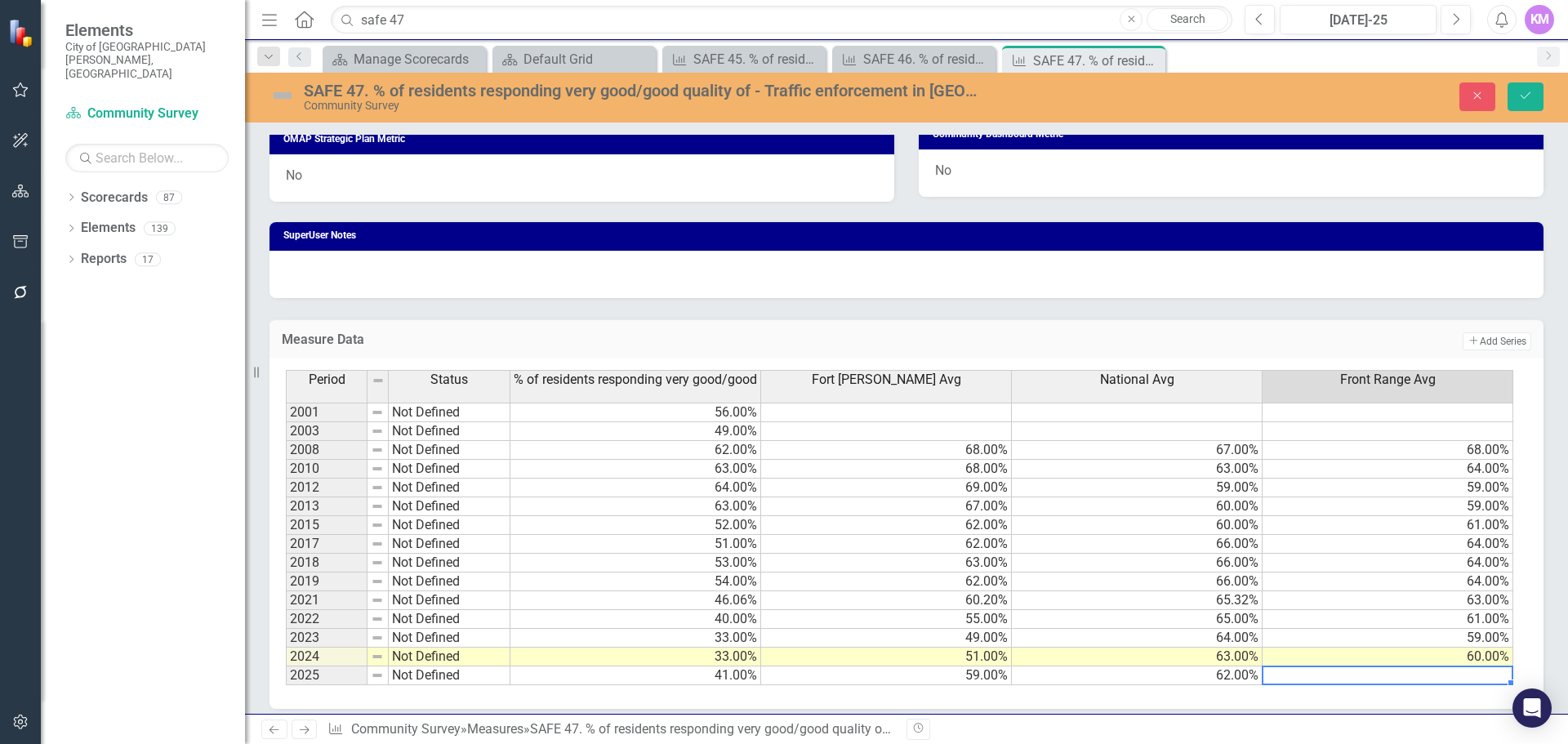
click at [1476, 676] on td at bounding box center [1388, 676] width 251 height 19
type textarea "55"
click at [1513, 87] on button "Save" at bounding box center [1526, 96] width 36 height 28
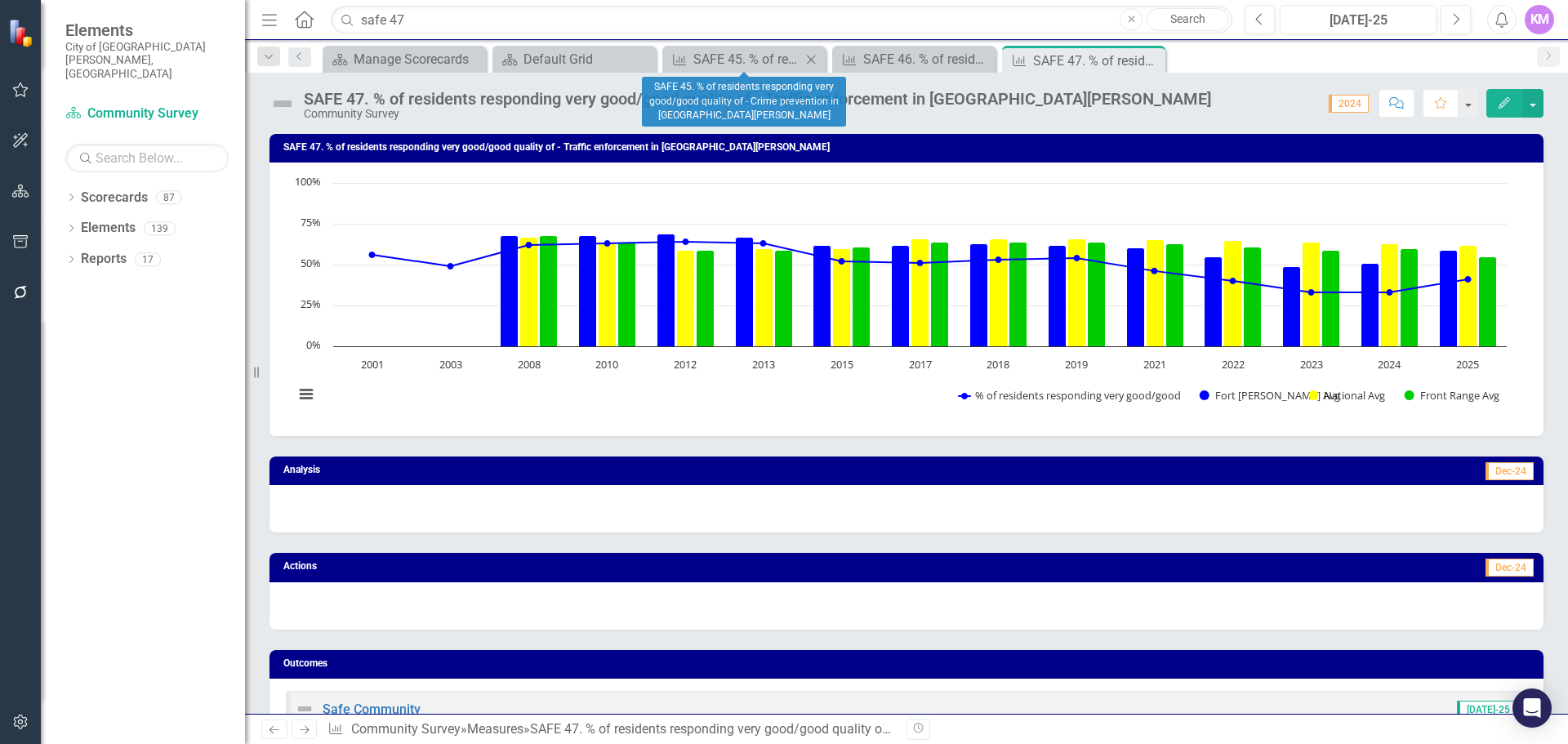
click at [813, 62] on icon "Close" at bounding box center [811, 60] width 17 height 13
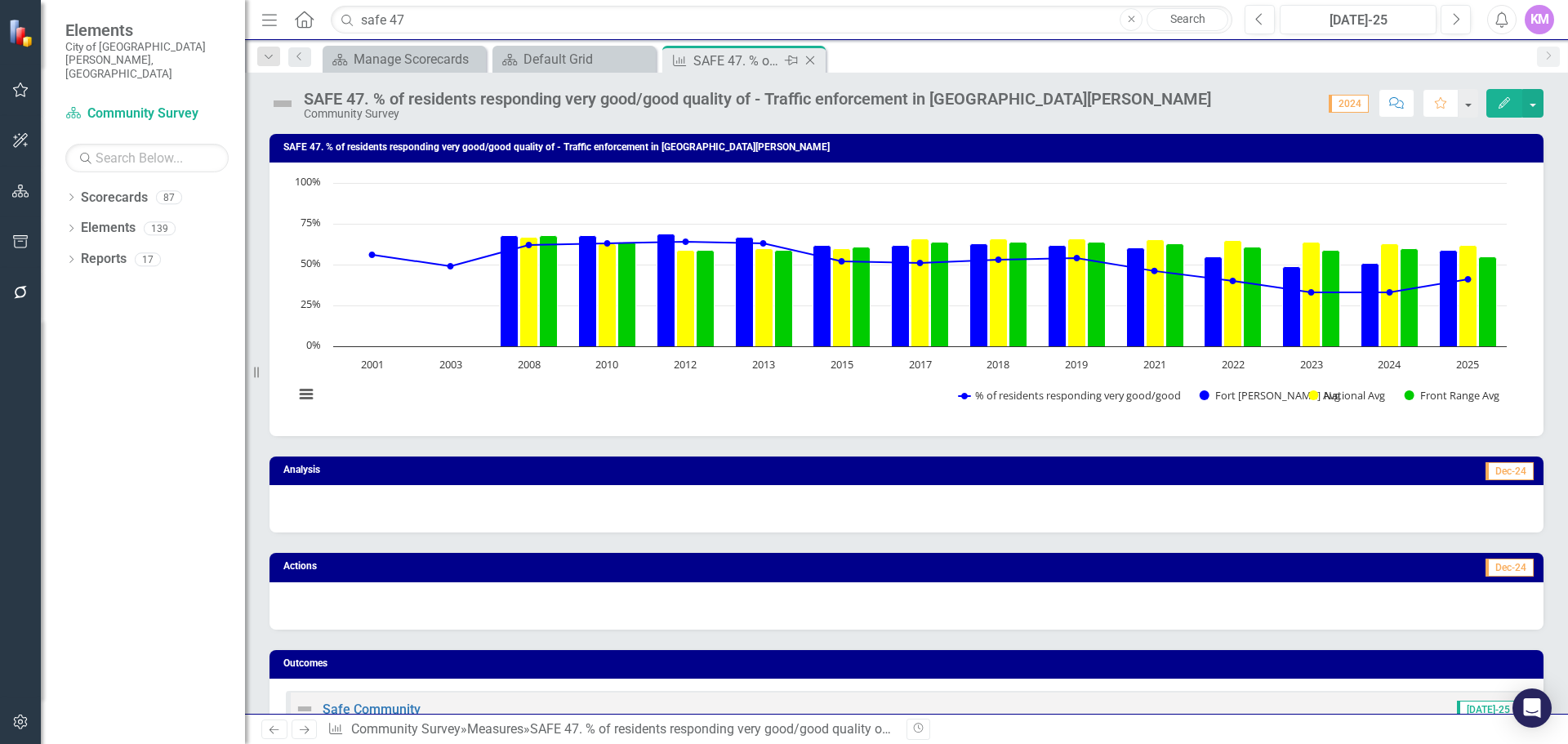
click at [812, 61] on icon "Close" at bounding box center [811, 61] width 17 height 13
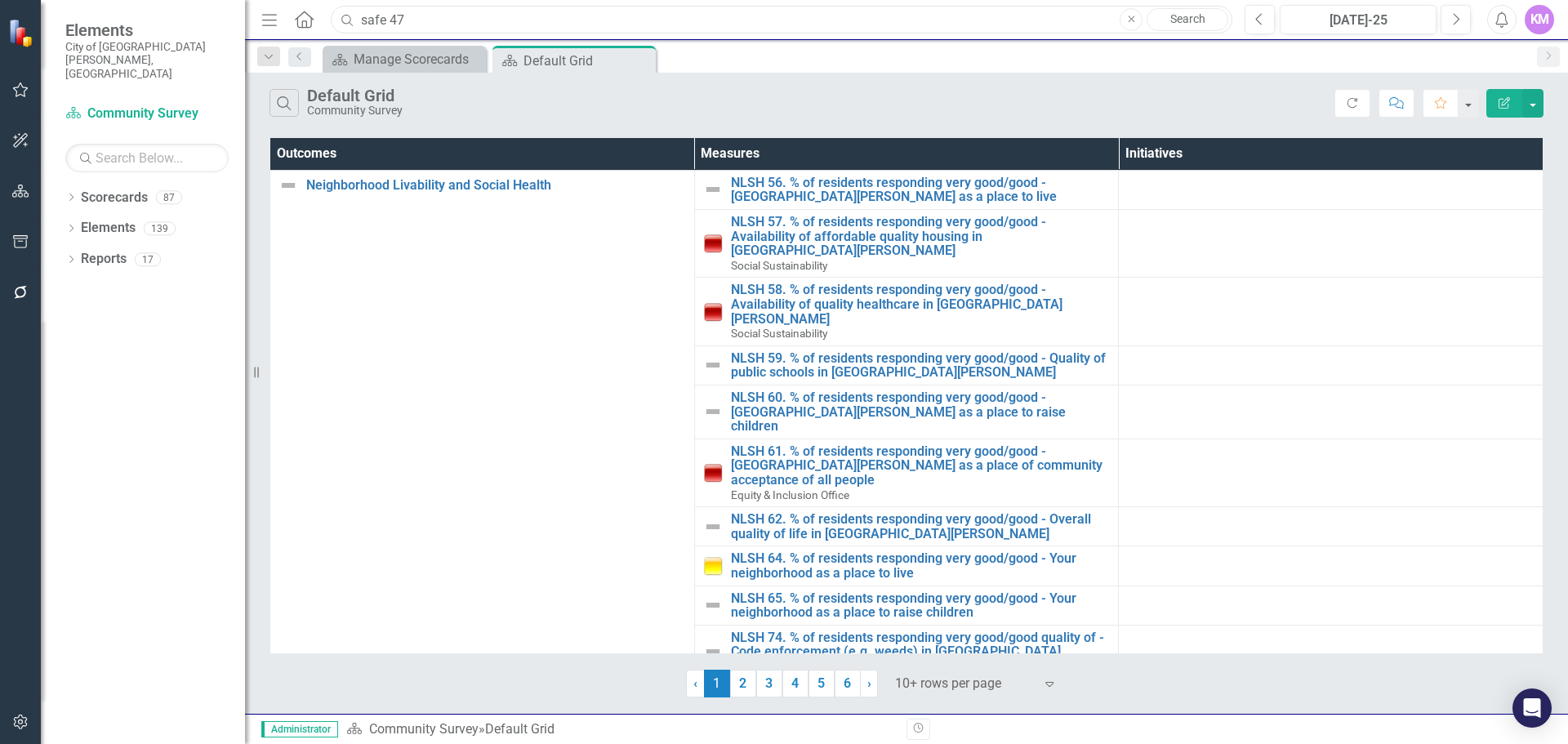
click at [768, 23] on input "safe 47" at bounding box center [782, 20] width 902 height 28
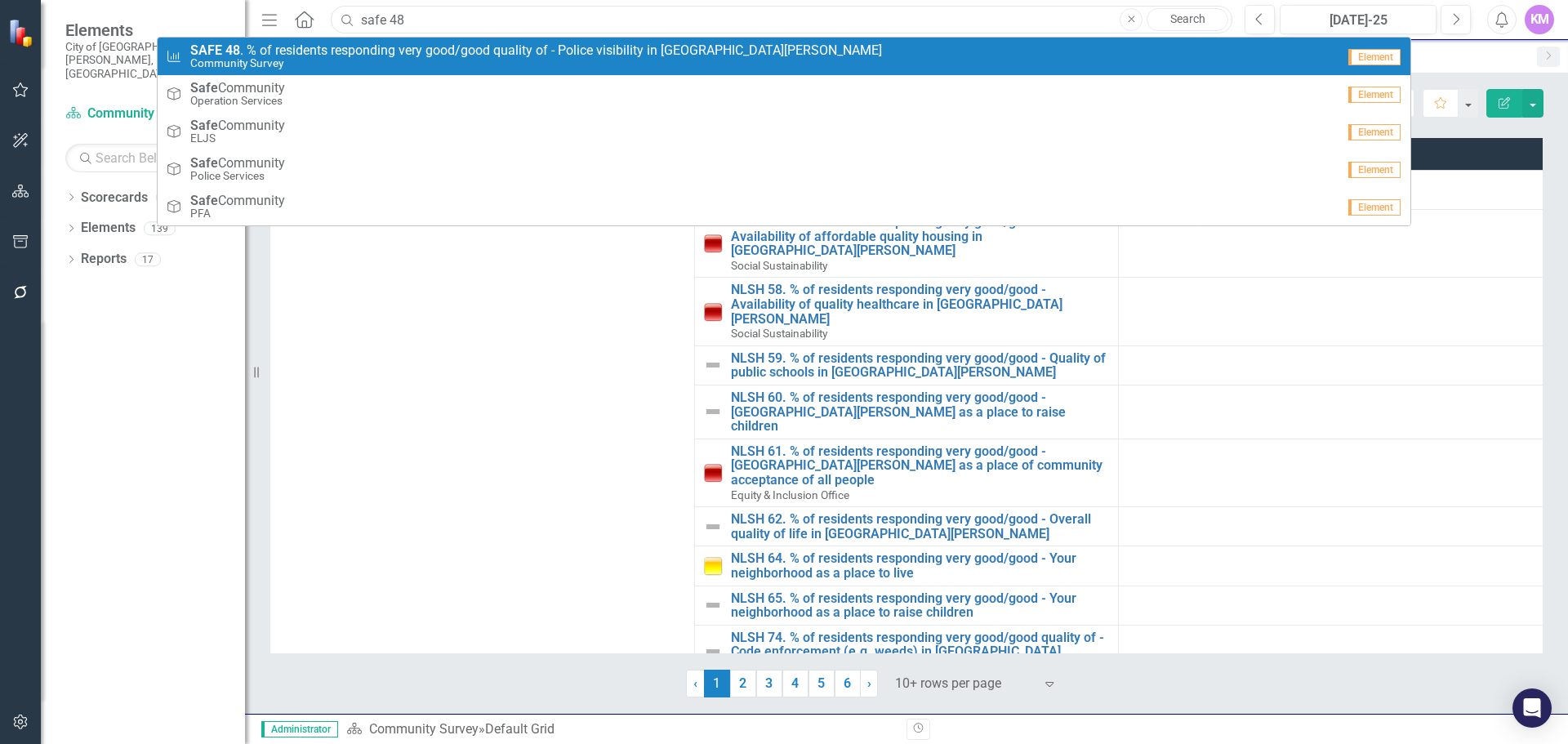
type input "safe 48"
click at [768, 56] on div "Measure SAFE 48 . % of residents responding very good/good quality of - Police …" at bounding box center [751, 57] width 1171 height 27
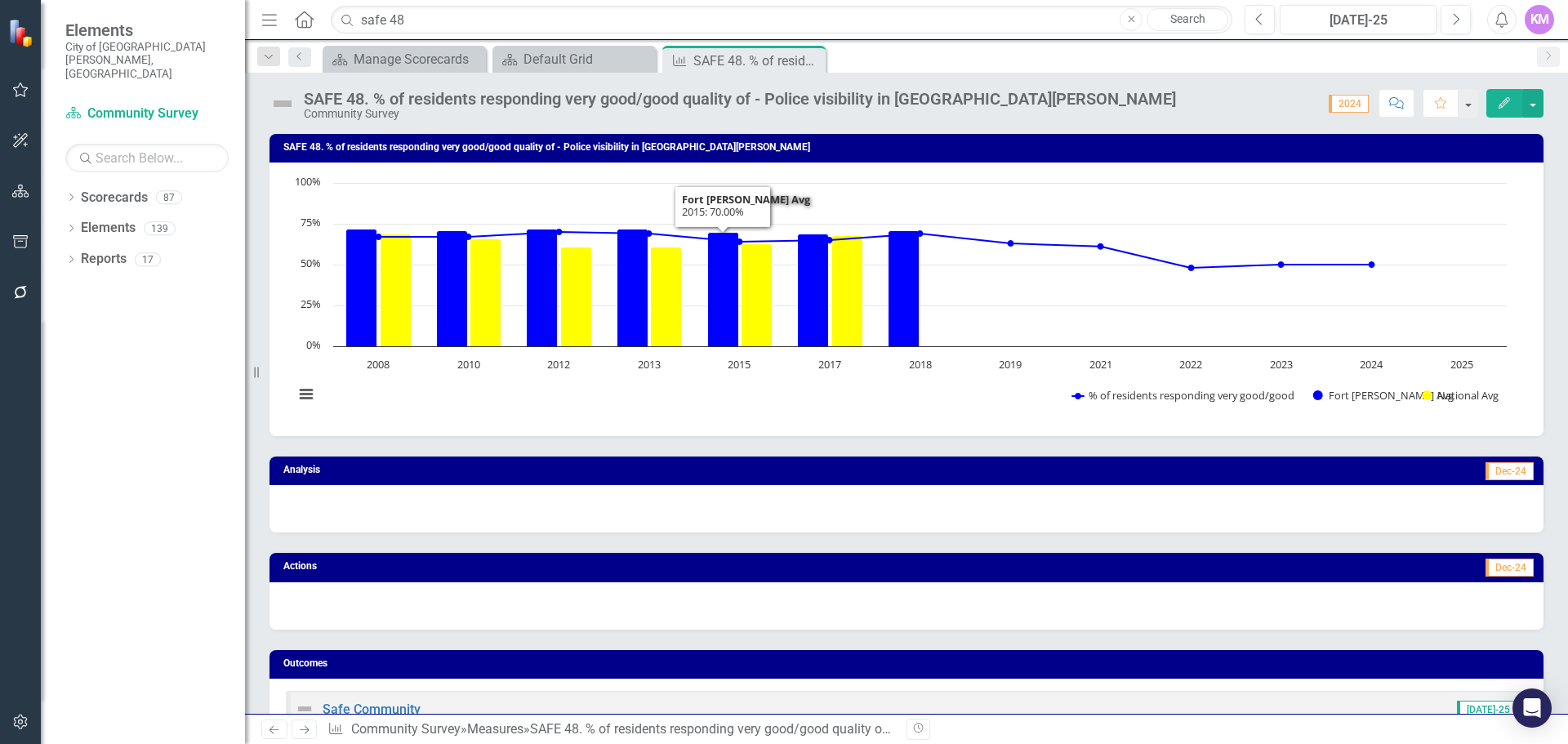
scroll to position [795, 0]
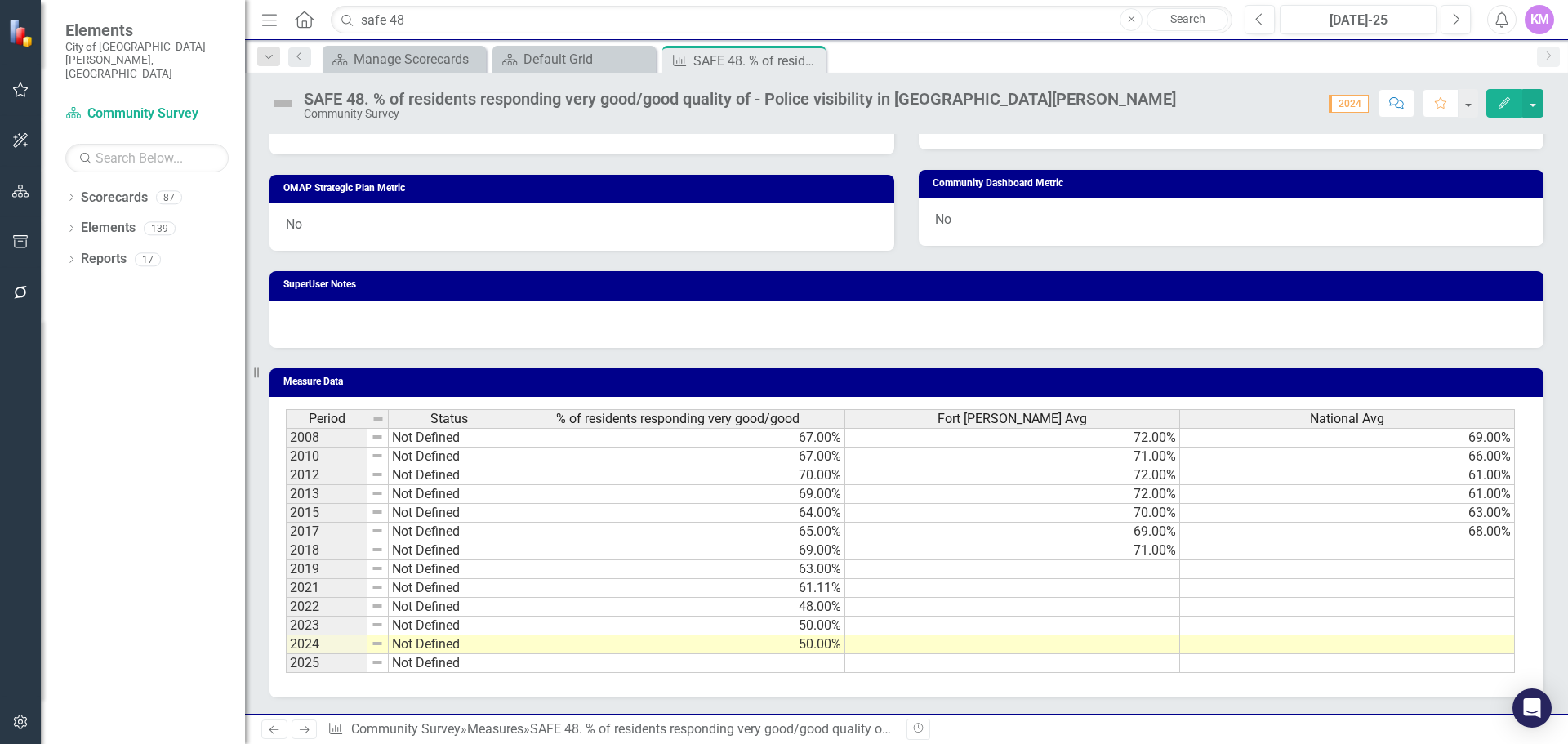
click at [286, 672] on div "Period Status % of residents responding very good/good [GEOGRAPHIC_DATA][PERSON…" at bounding box center [286, 540] width 0 height 264
click at [653, 673] on div at bounding box center [677, 673] width 335 height 2
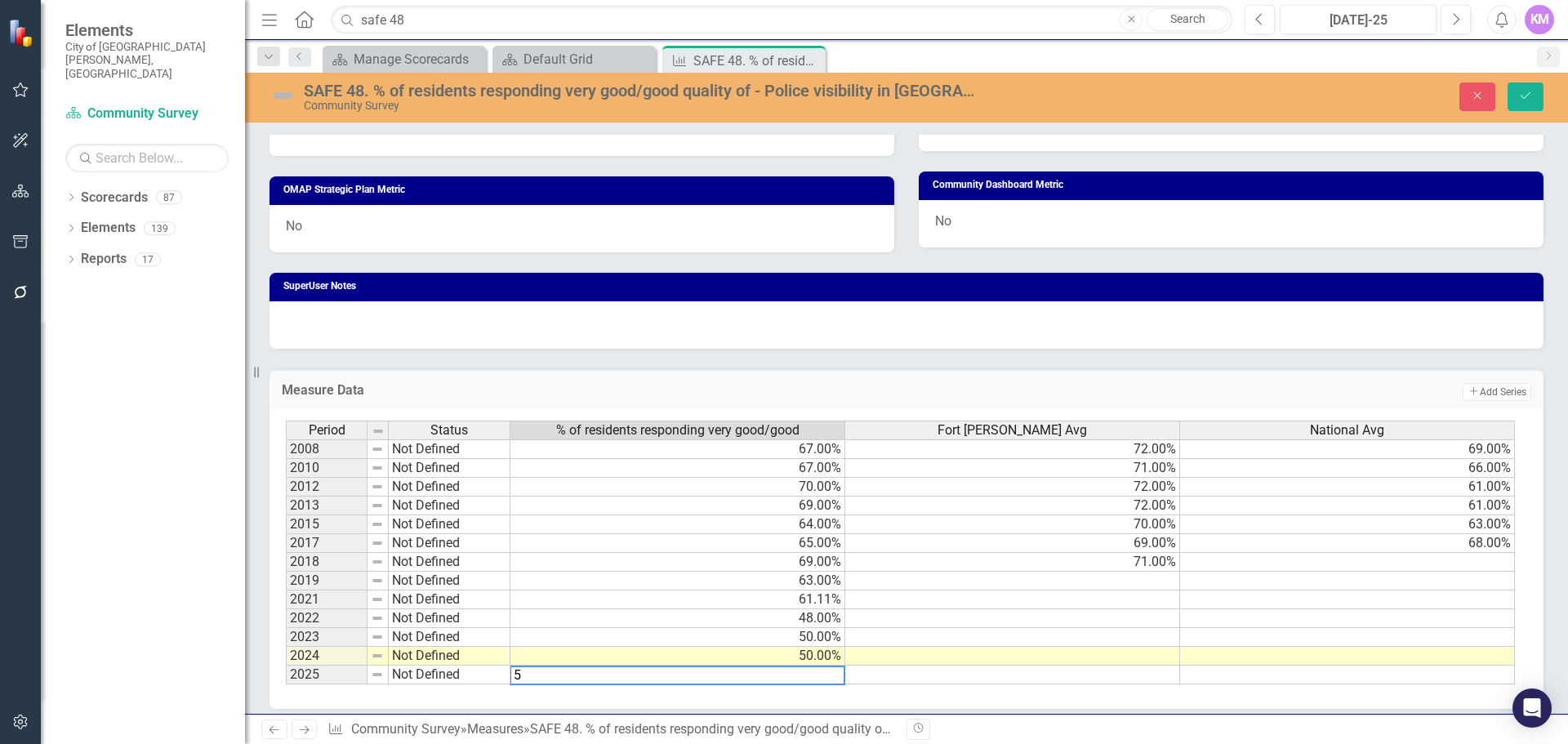
type textarea "51"
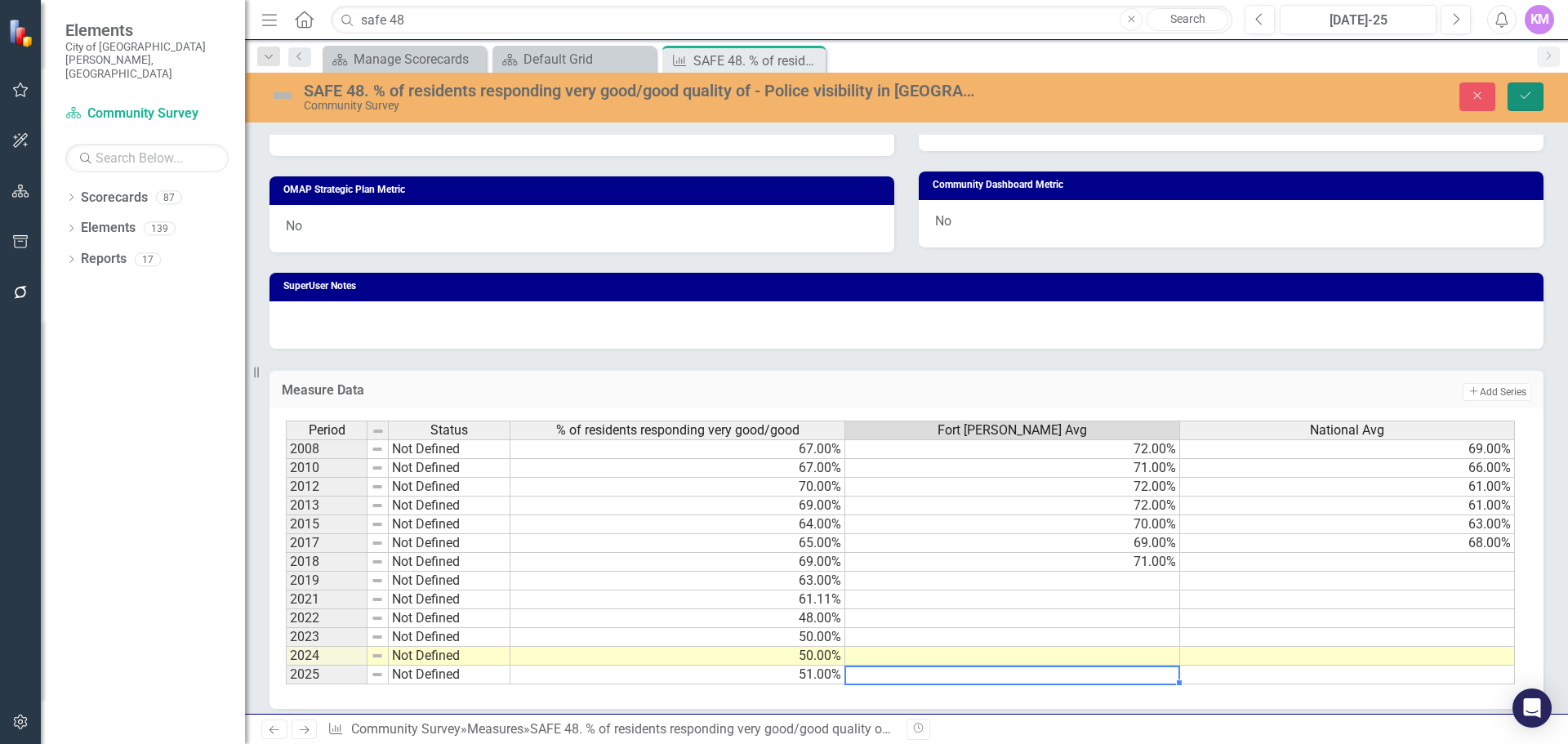
click at [1526, 102] on button "Save" at bounding box center [1526, 96] width 36 height 28
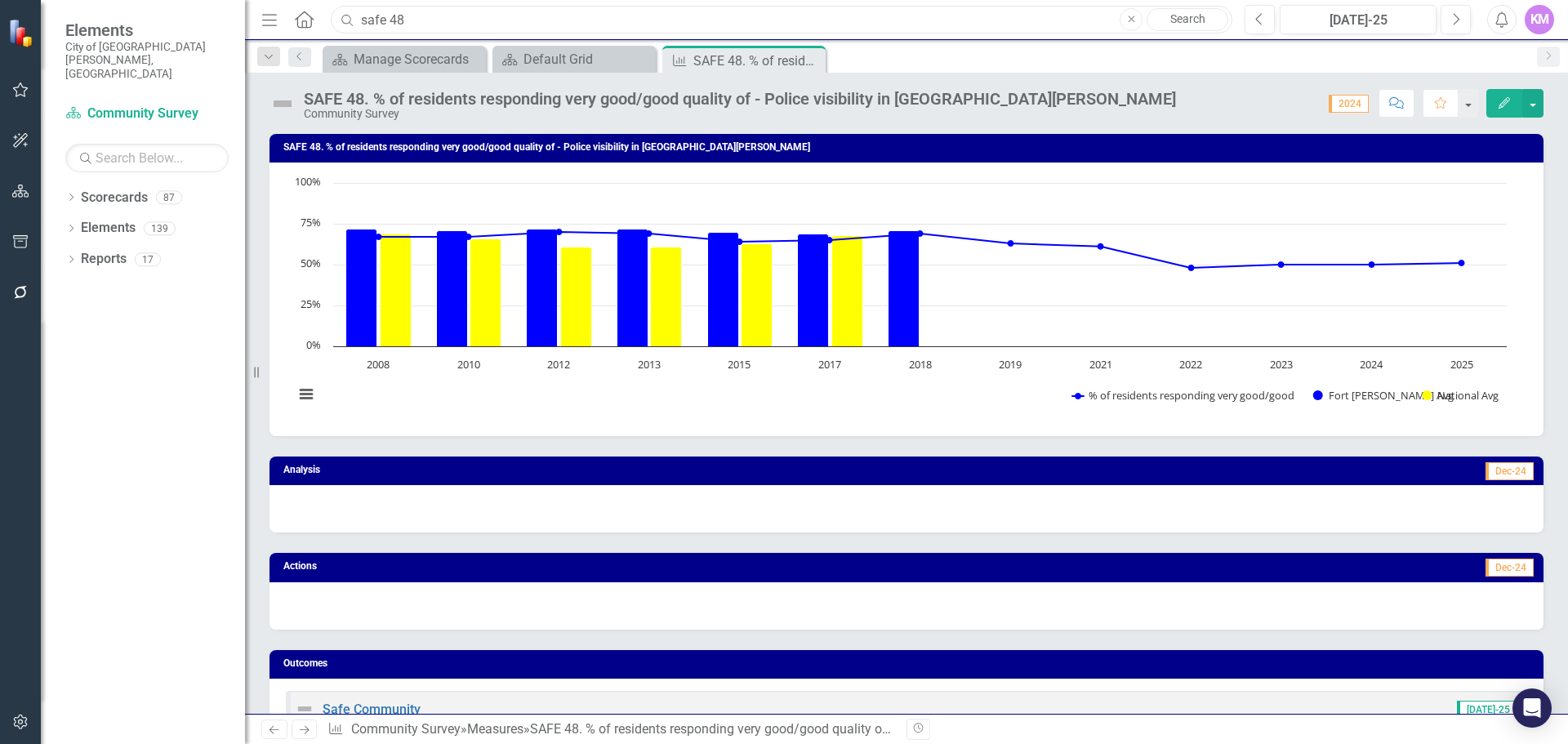
click at [447, 25] on input "safe 48" at bounding box center [782, 20] width 902 height 28
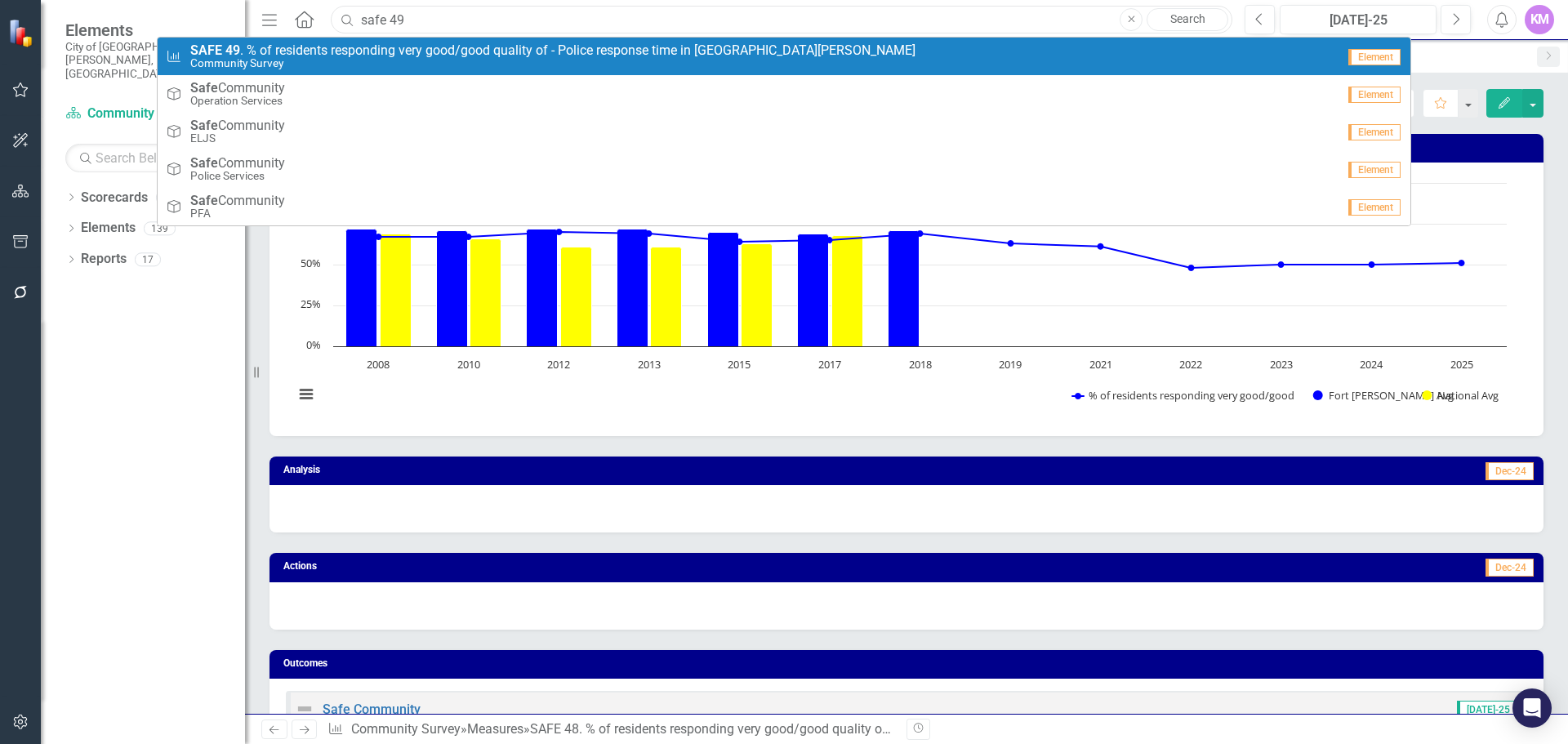
type input "safe 49"
click at [441, 49] on span "SAFE 49 . % of residents responding very good/good quality of - Police response…" at bounding box center [553, 51] width 725 height 15
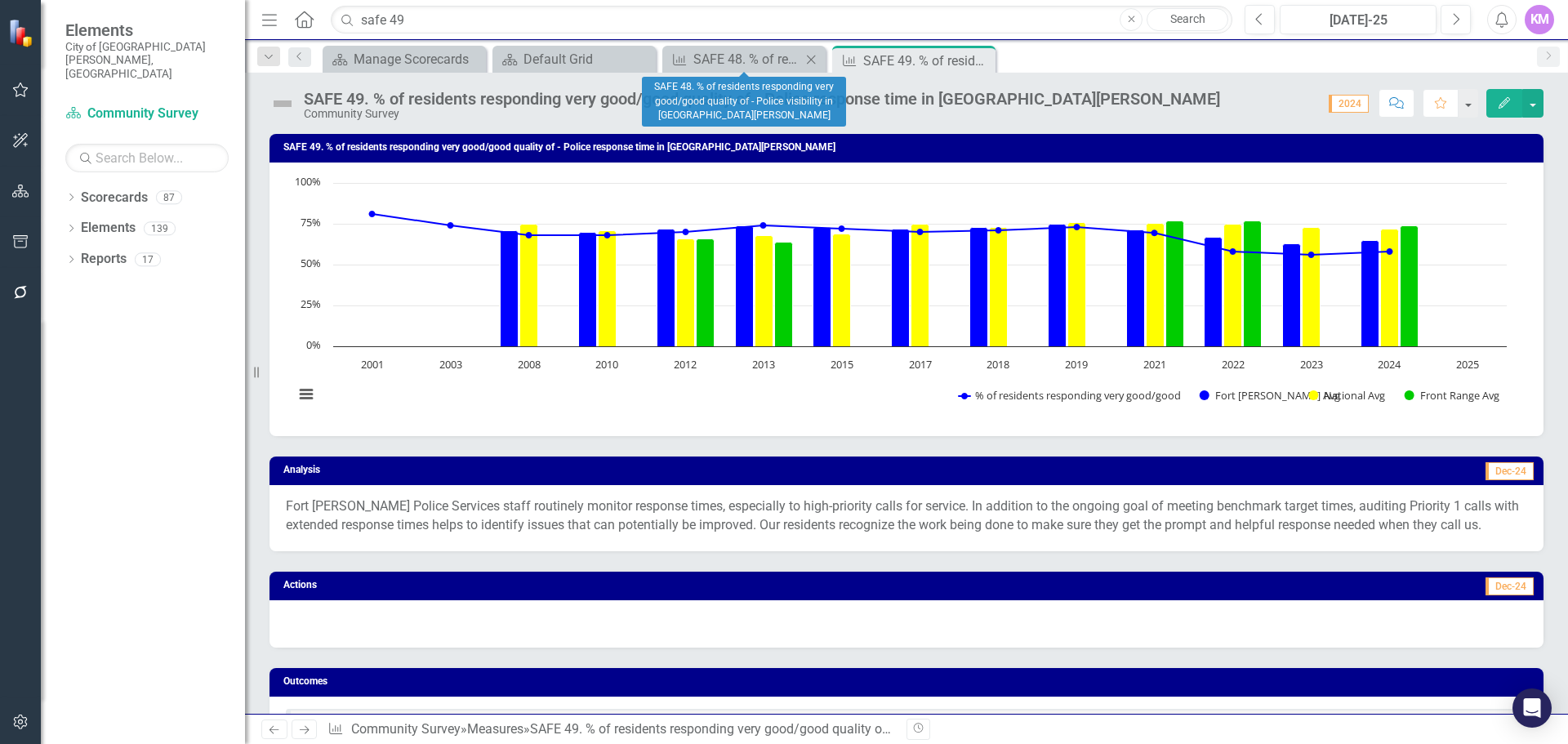
click at [814, 63] on icon "Close" at bounding box center [811, 60] width 17 height 13
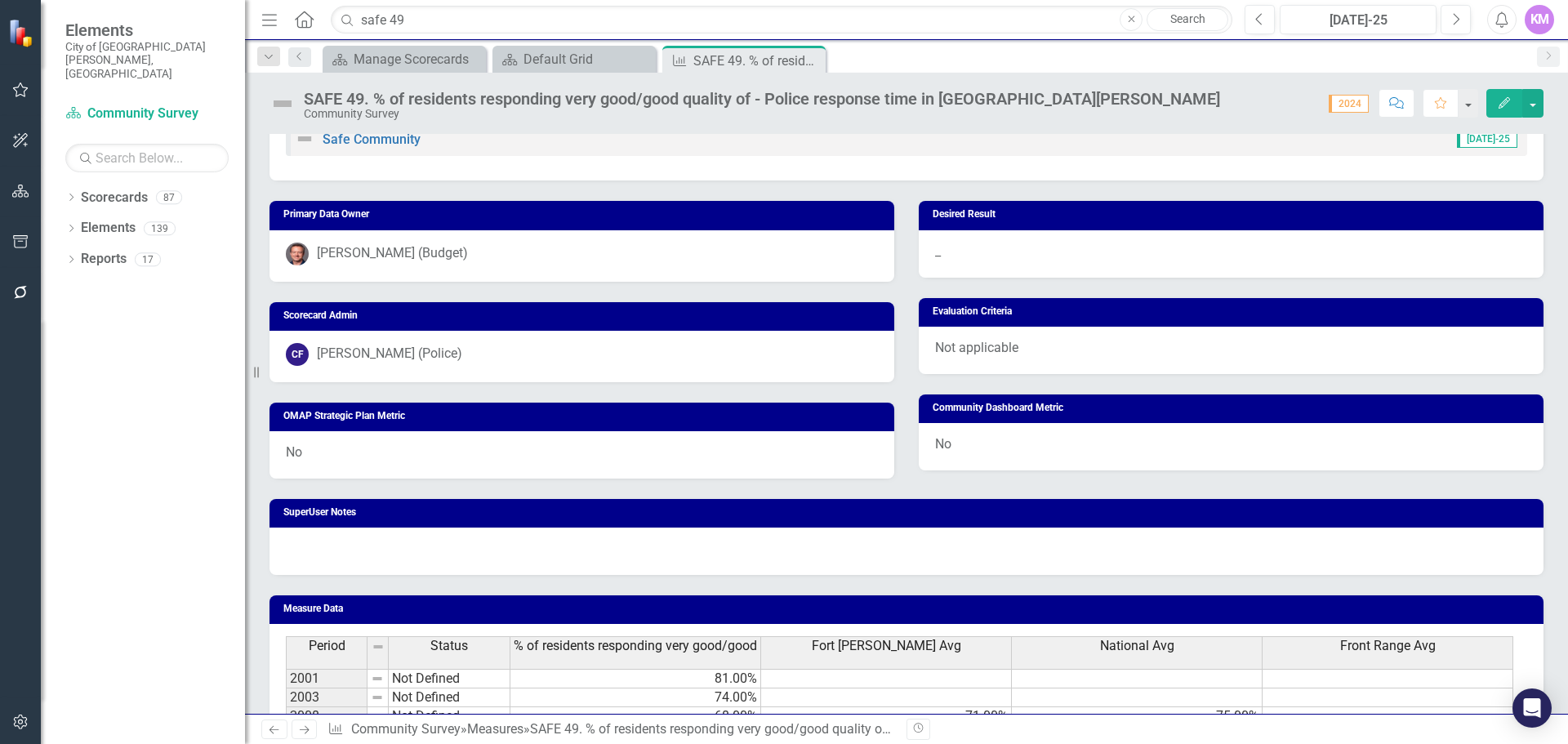
scroll to position [910, 0]
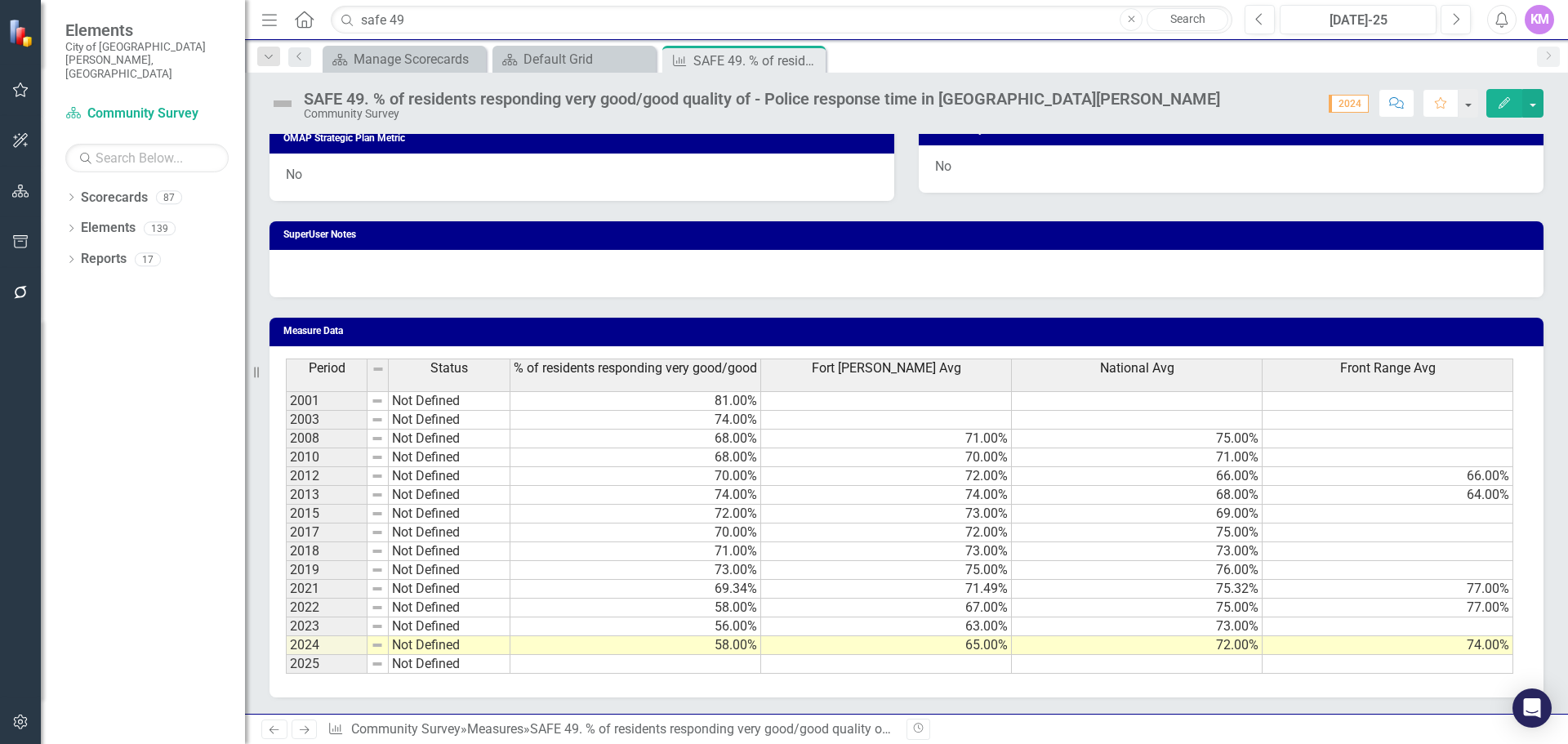
click at [645, 672] on td at bounding box center [636, 664] width 251 height 19
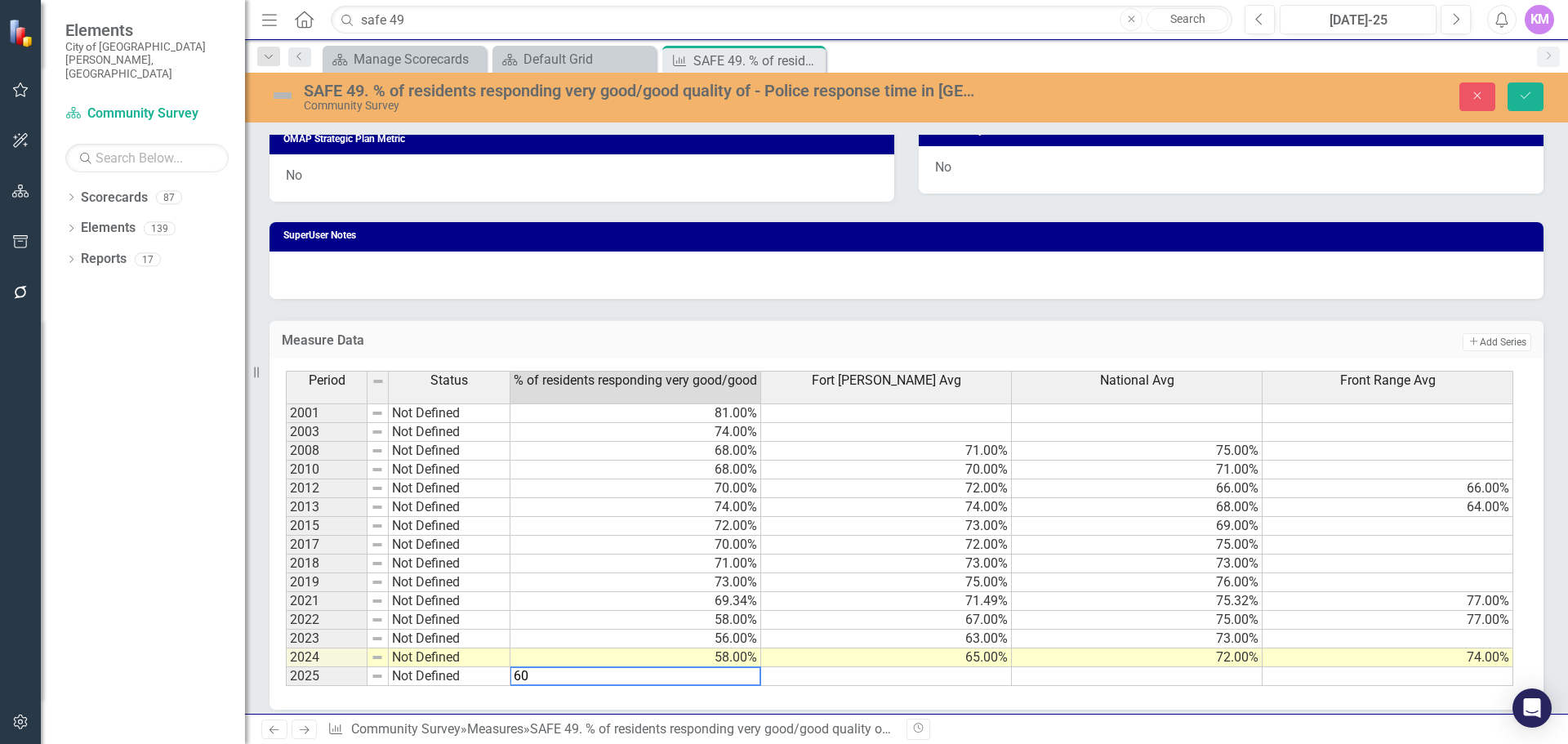
type textarea "60"
click at [698, 669] on textarea "60" at bounding box center [635, 677] width 252 height 20
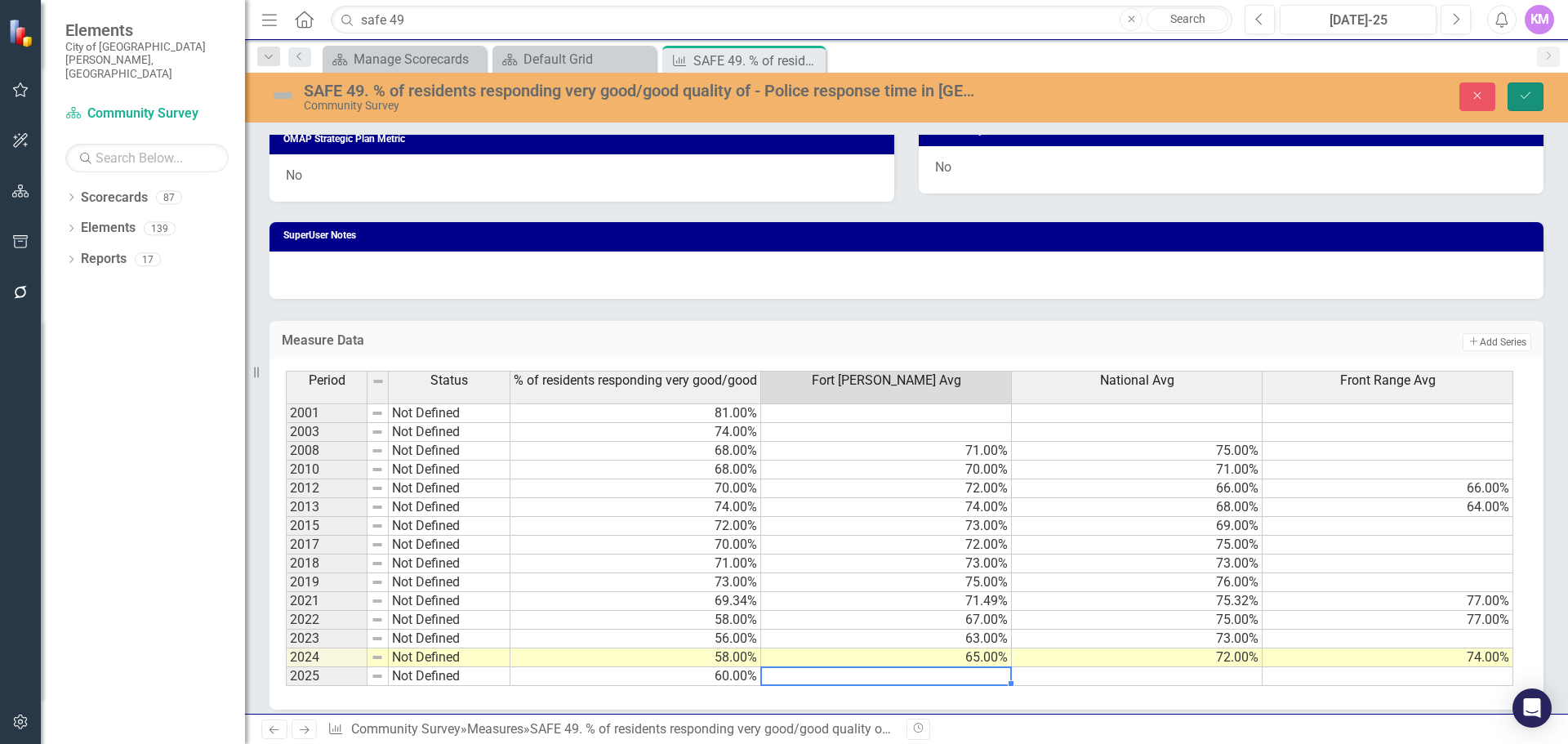
click at [1537, 96] on button "Save" at bounding box center [1526, 96] width 36 height 28
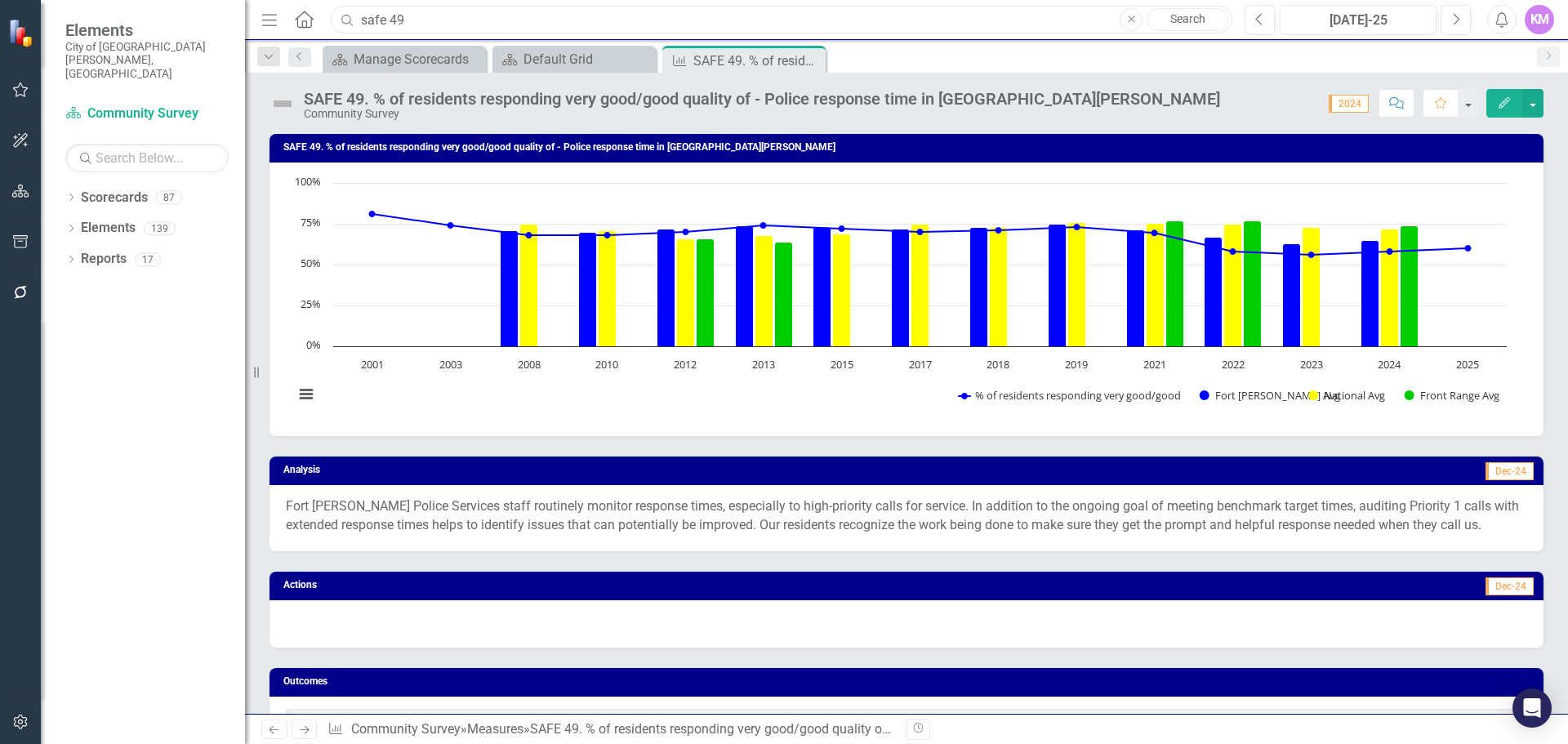
click at [489, 25] on input "safe 49" at bounding box center [782, 20] width 902 height 28
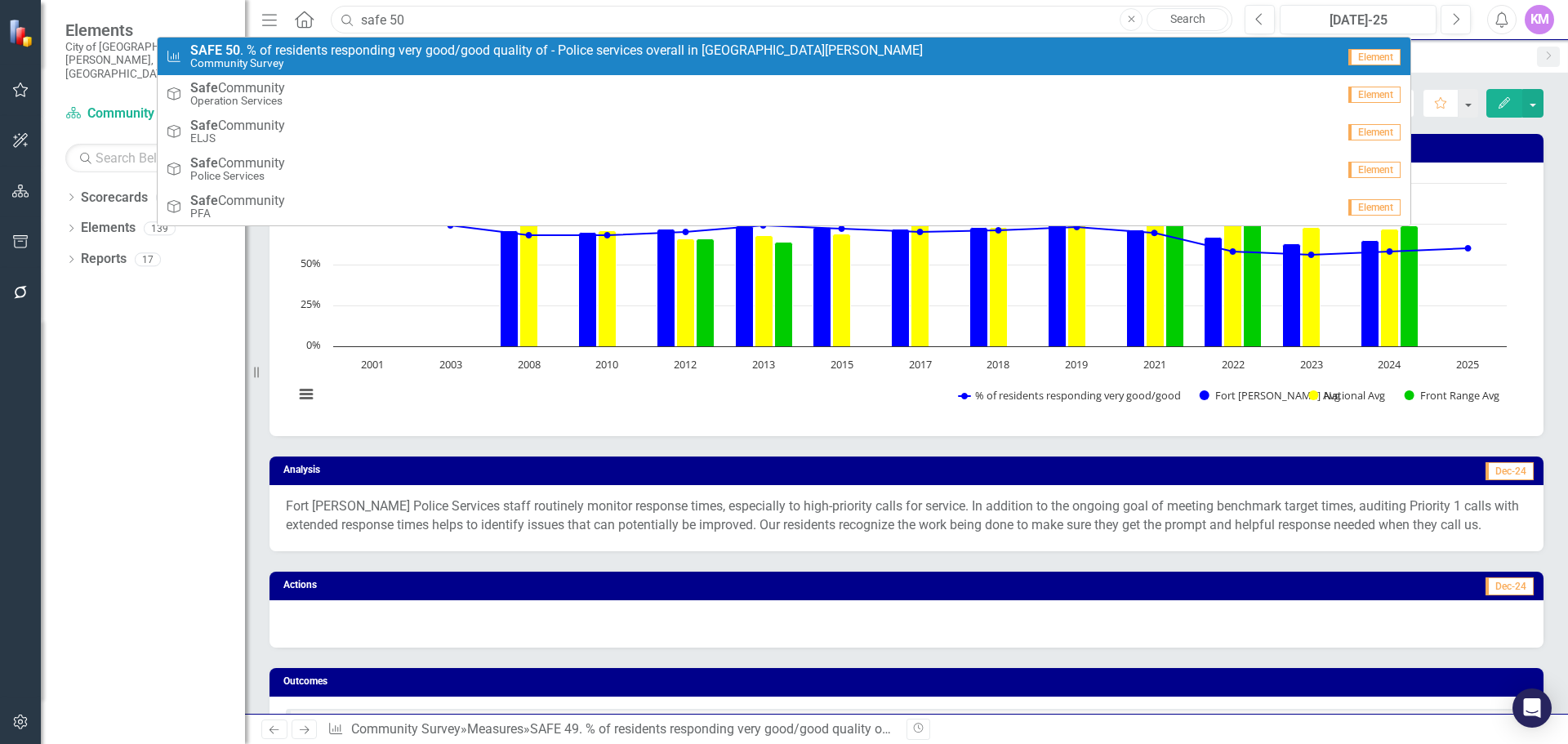
type input "safe 50"
click at [480, 50] on span "SAFE 50 . % of residents responding very good/good quality of - Police services…" at bounding box center [556, 51] width 732 height 15
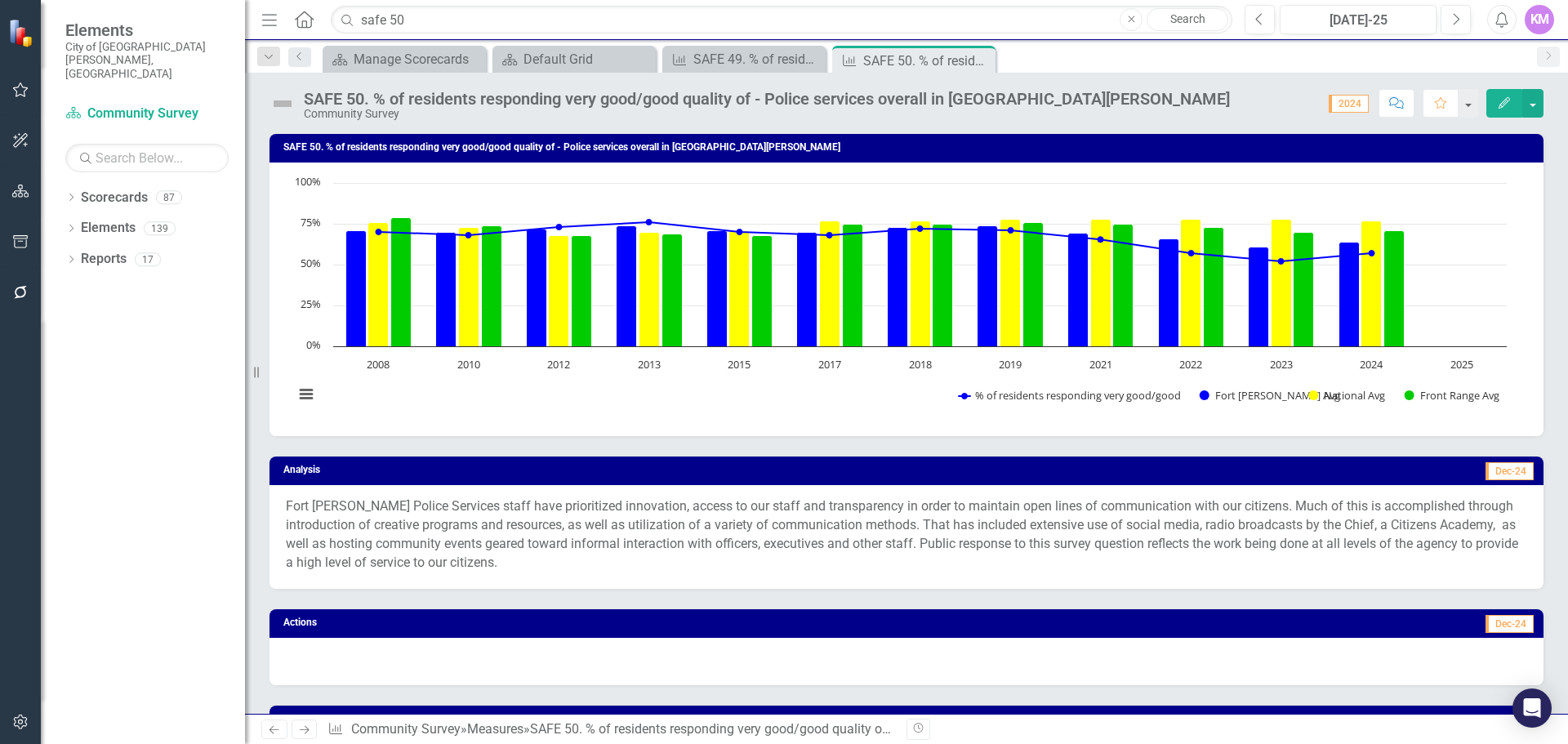
scroll to position [910, 0]
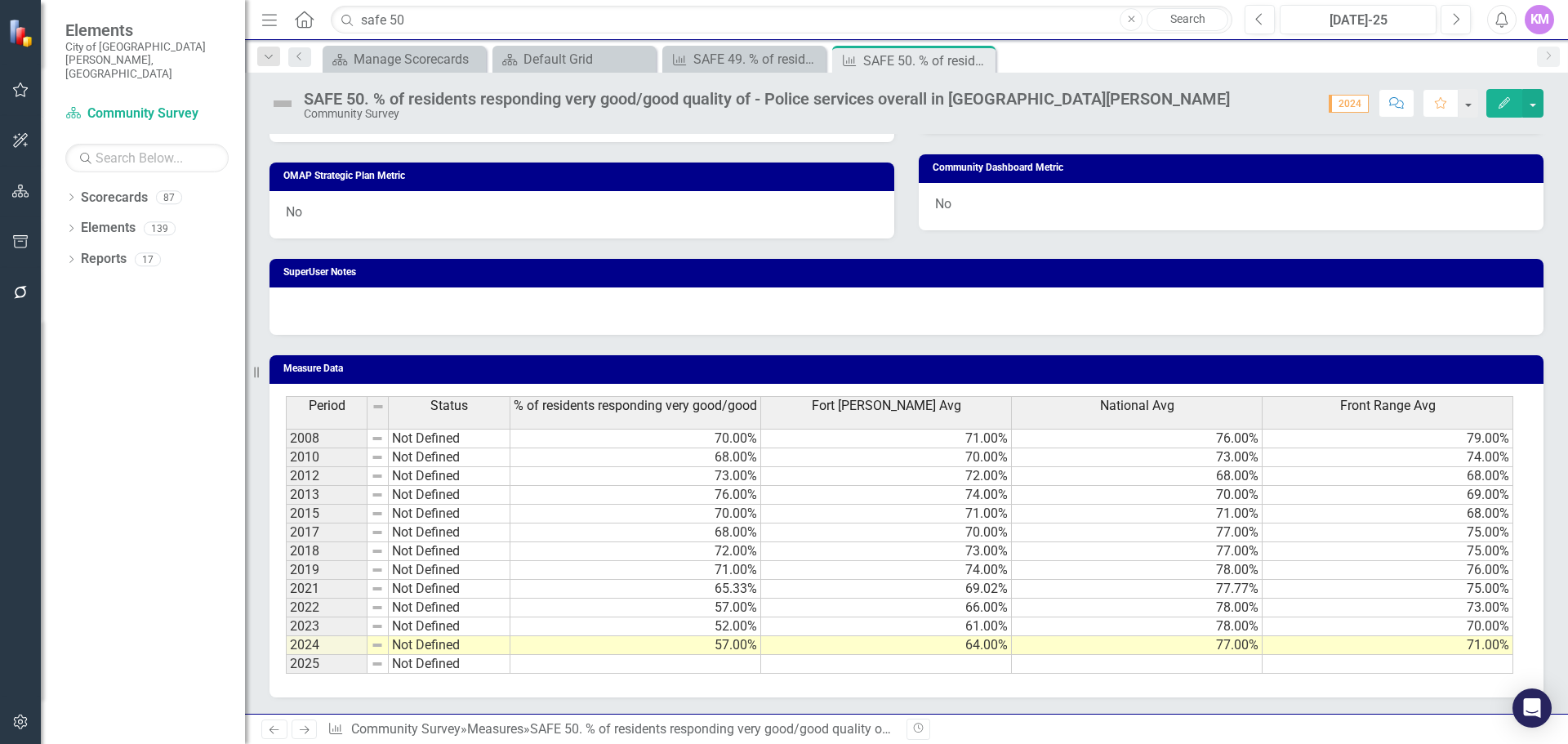
click at [616, 671] on td at bounding box center [636, 664] width 251 height 19
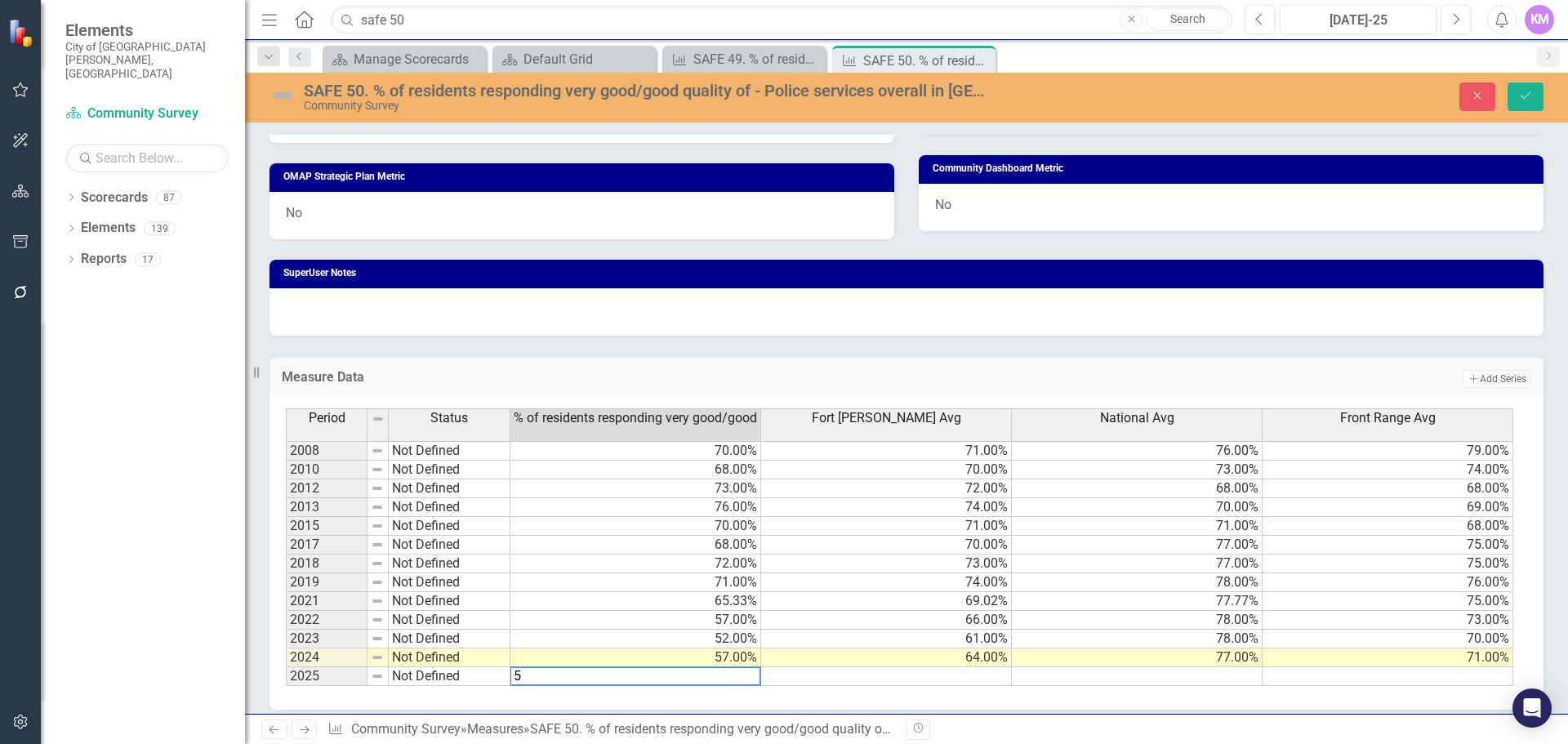
type textarea "59"
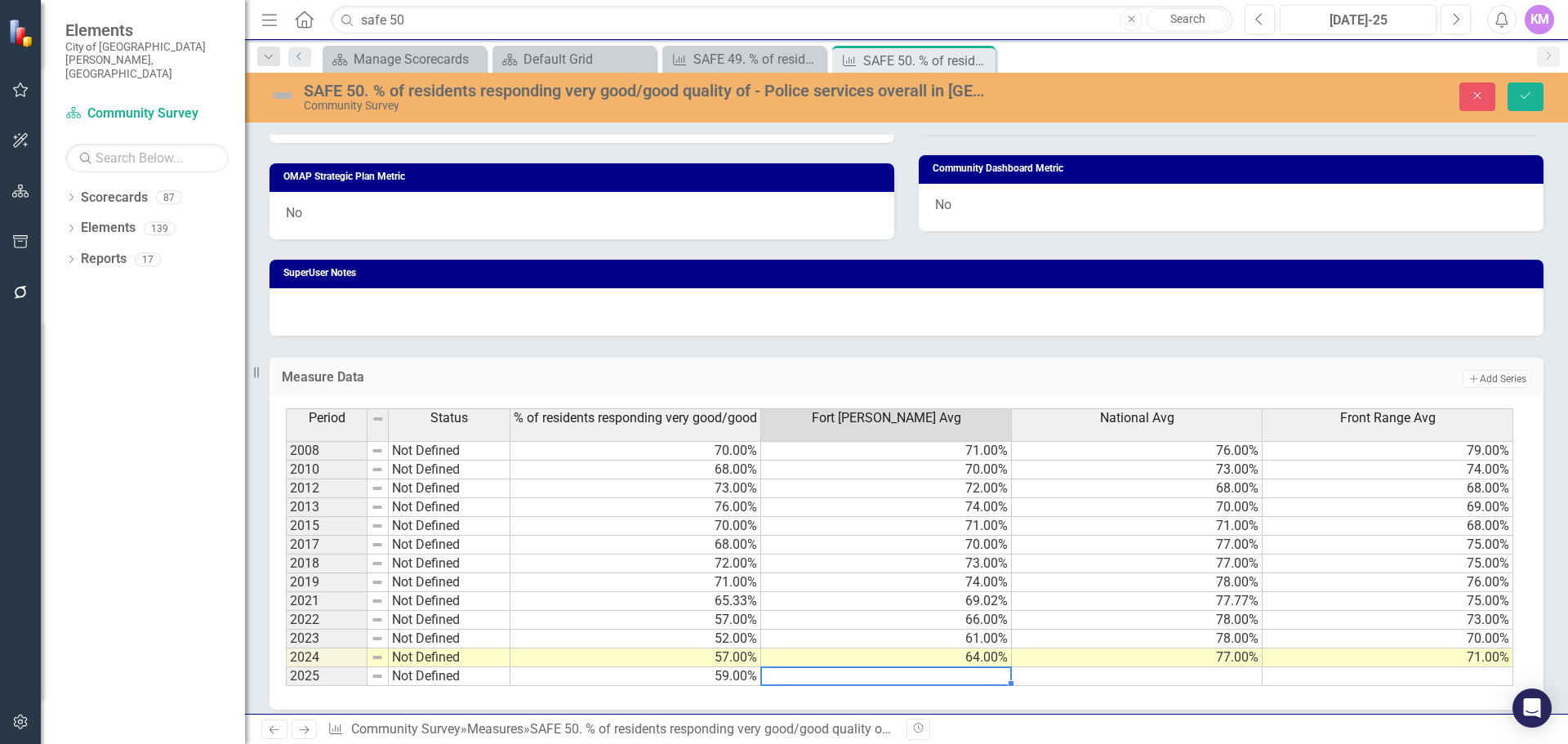
click at [1196, 675] on td at bounding box center [1137, 677] width 251 height 19
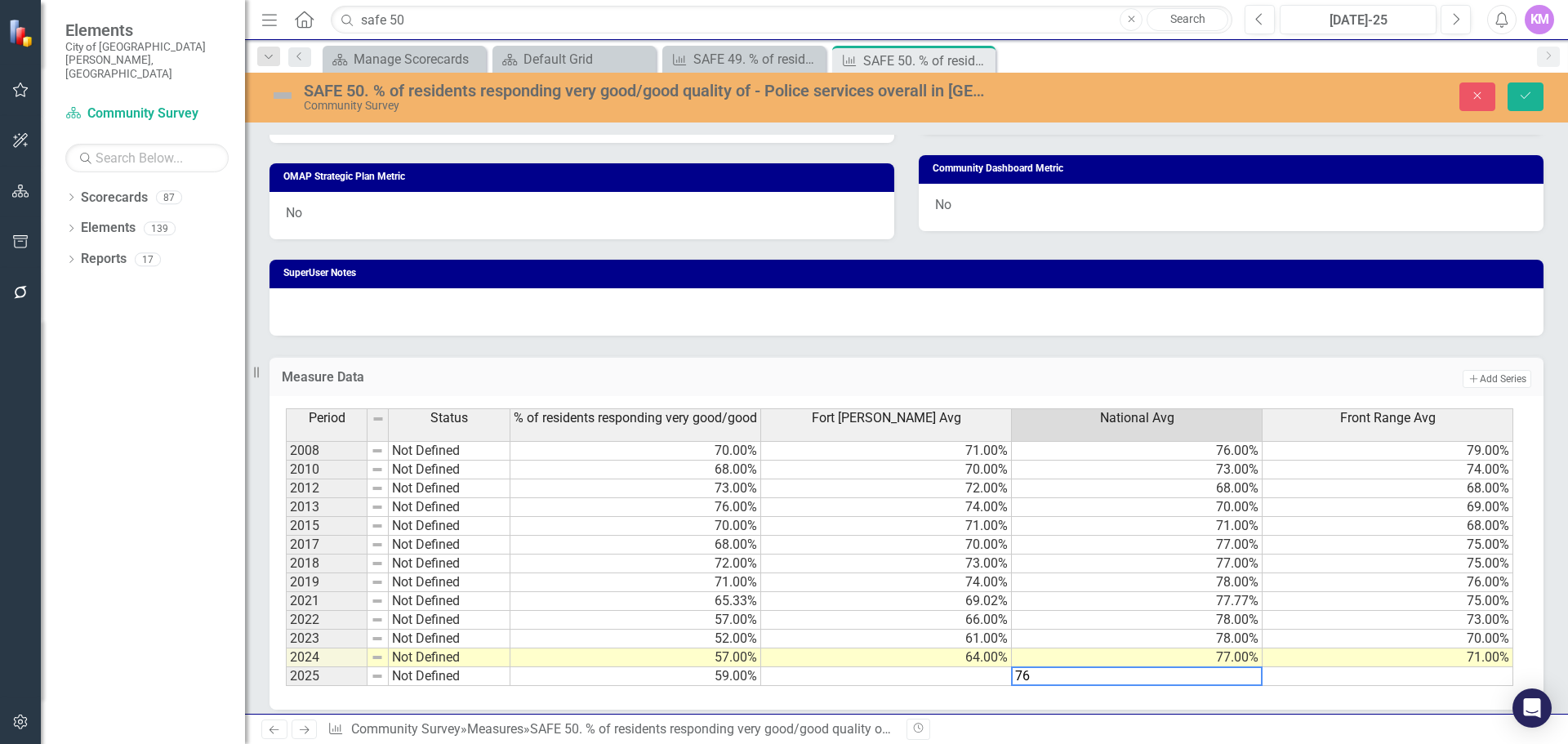
type textarea "76"
click at [974, 677] on td at bounding box center [887, 677] width 251 height 19
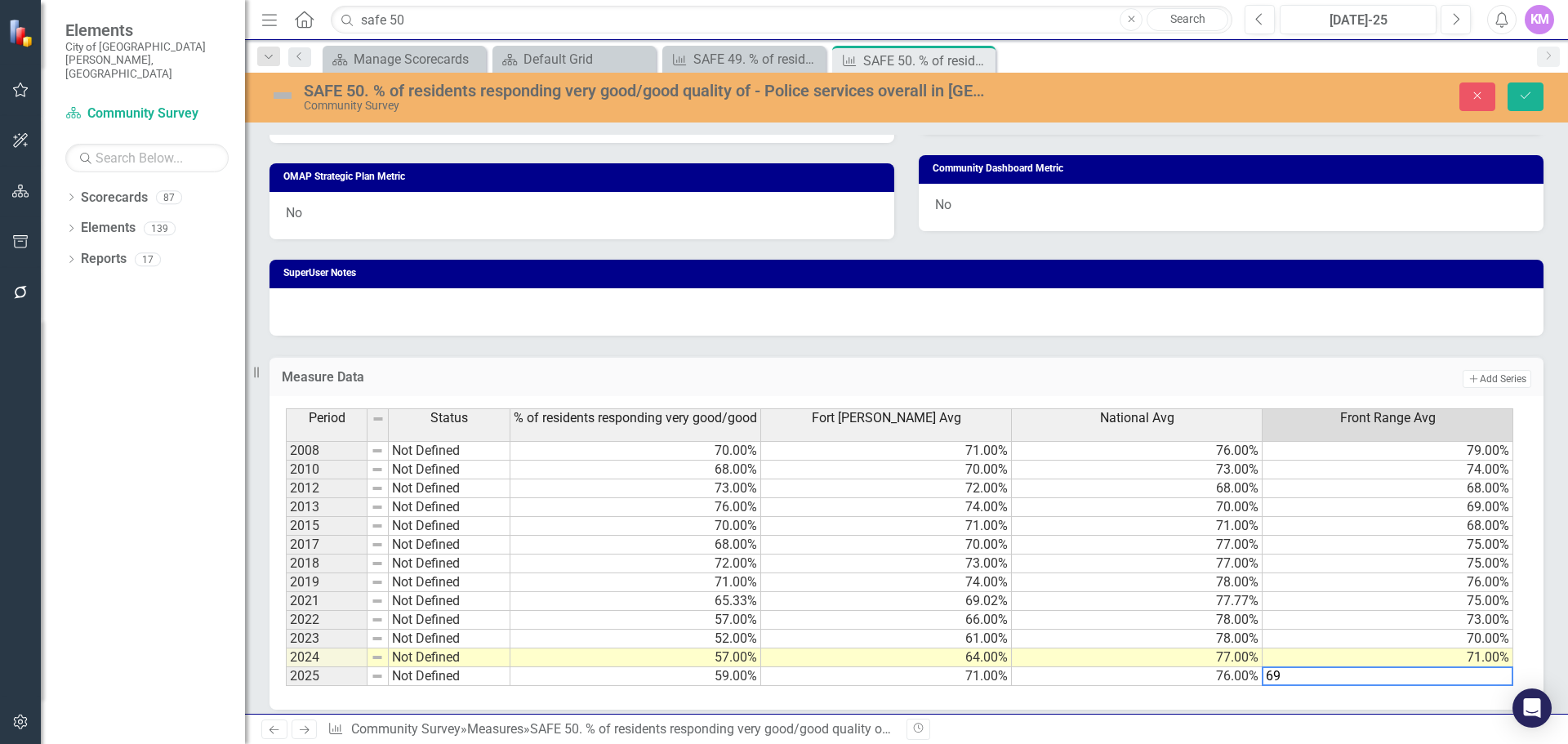
click at [1300, 674] on textarea "69" at bounding box center [1388, 677] width 252 height 20
type textarea "66"
click at [1527, 103] on button "Save" at bounding box center [1526, 96] width 36 height 28
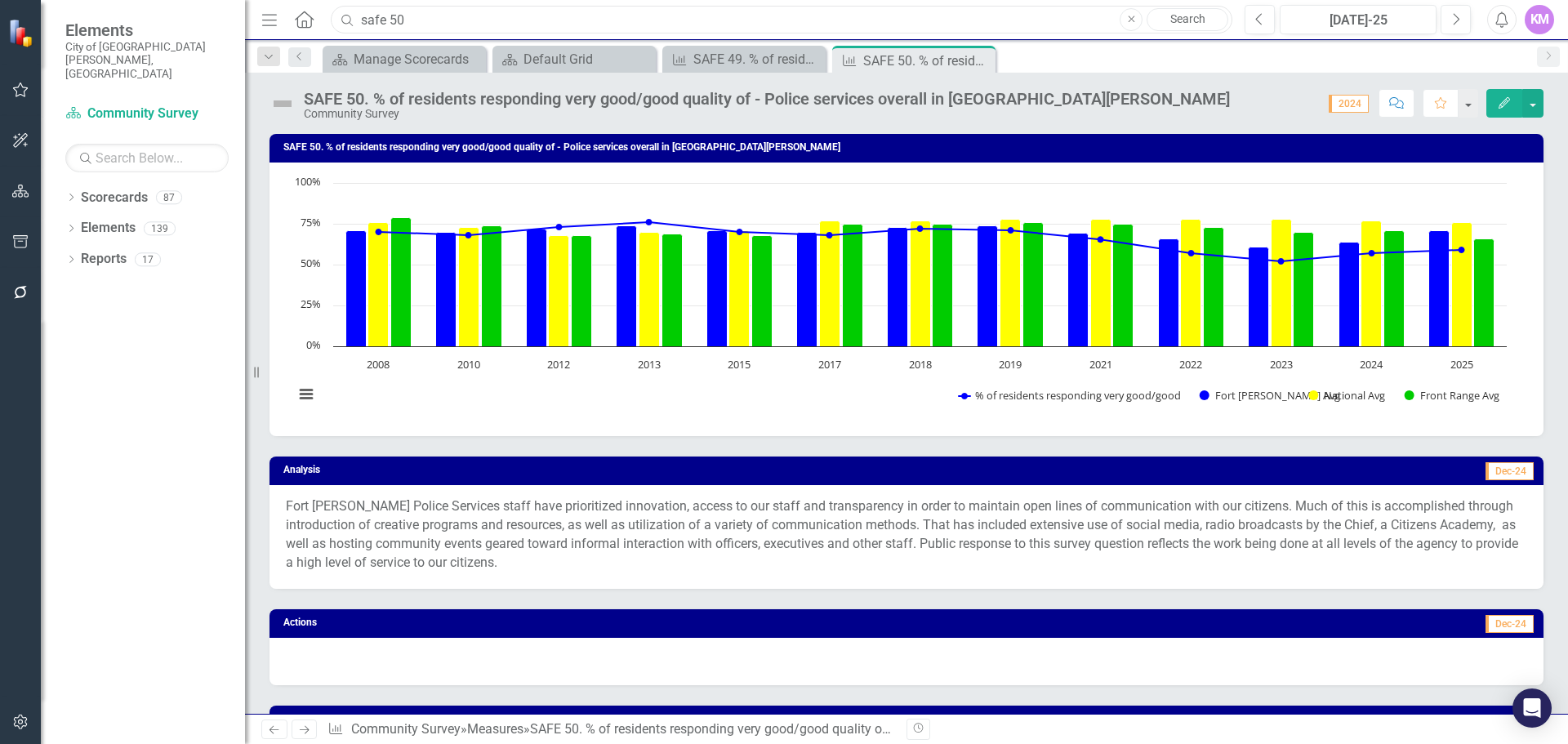
click at [777, 22] on input "safe 50" at bounding box center [782, 20] width 902 height 28
click at [777, 22] on input "nlsh 74" at bounding box center [782, 20] width 902 height 28
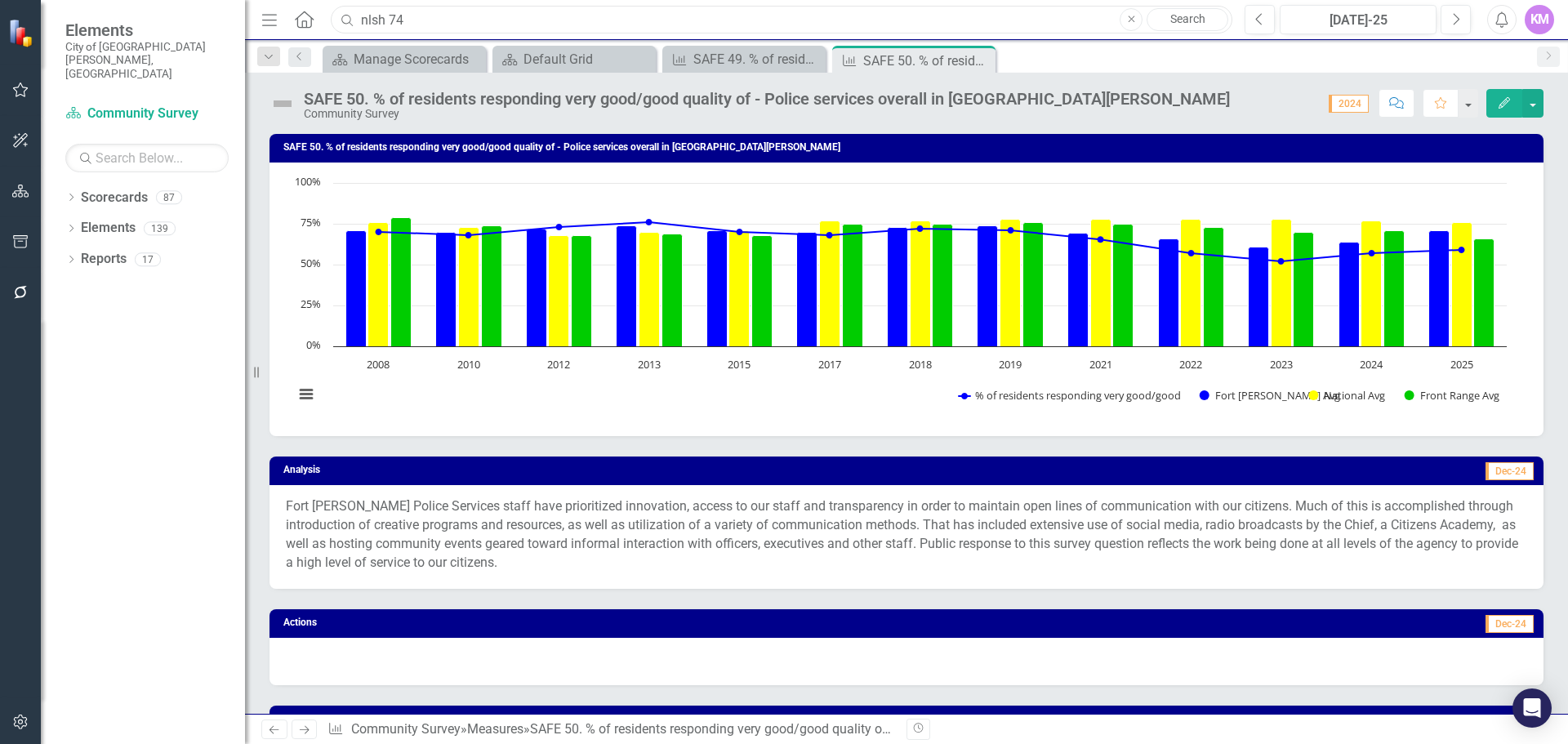
click at [777, 22] on input "nlsh 74" at bounding box center [782, 20] width 902 height 28
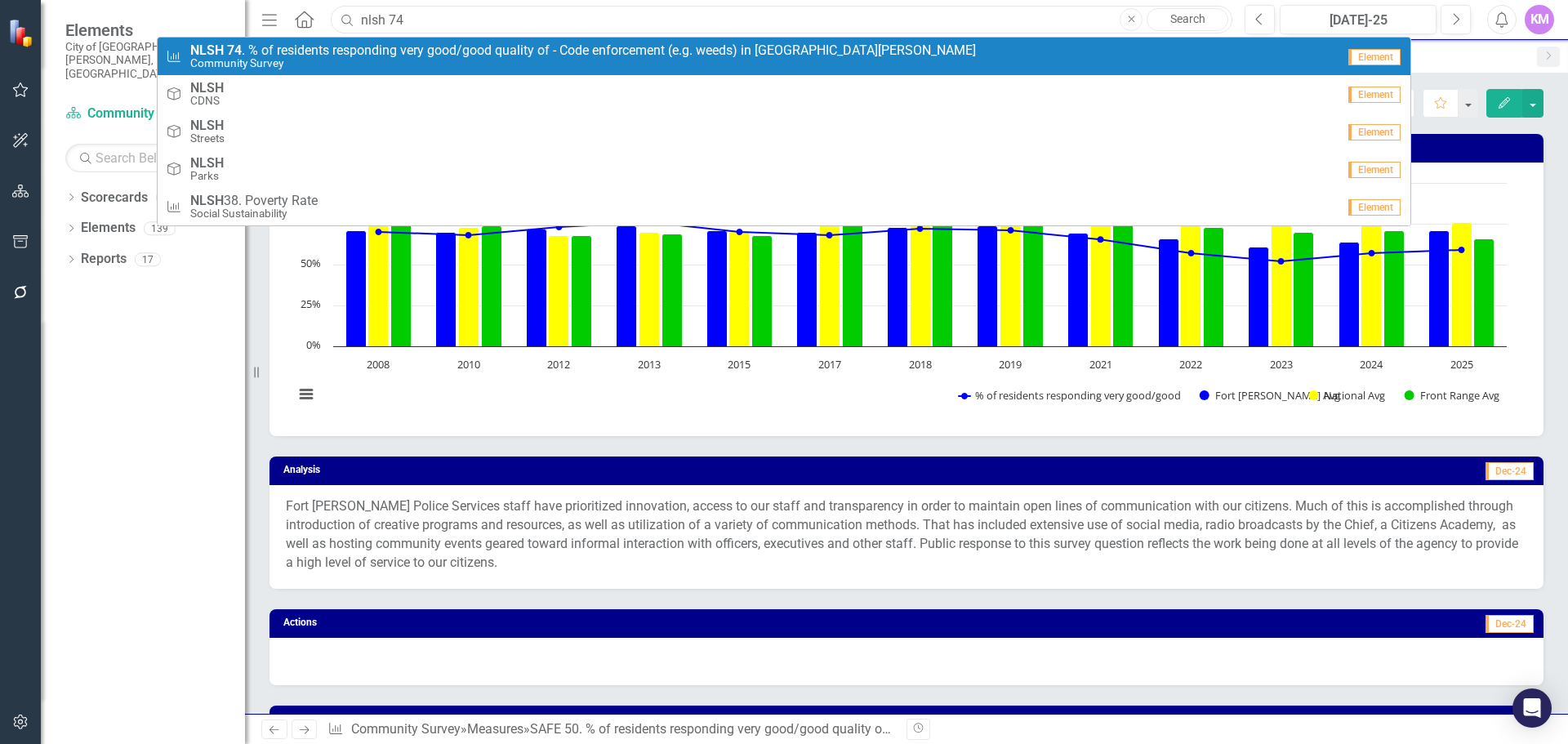
type input "nlsh 74"
click at [699, 58] on small "Community Survey" at bounding box center [583, 63] width 786 height 12
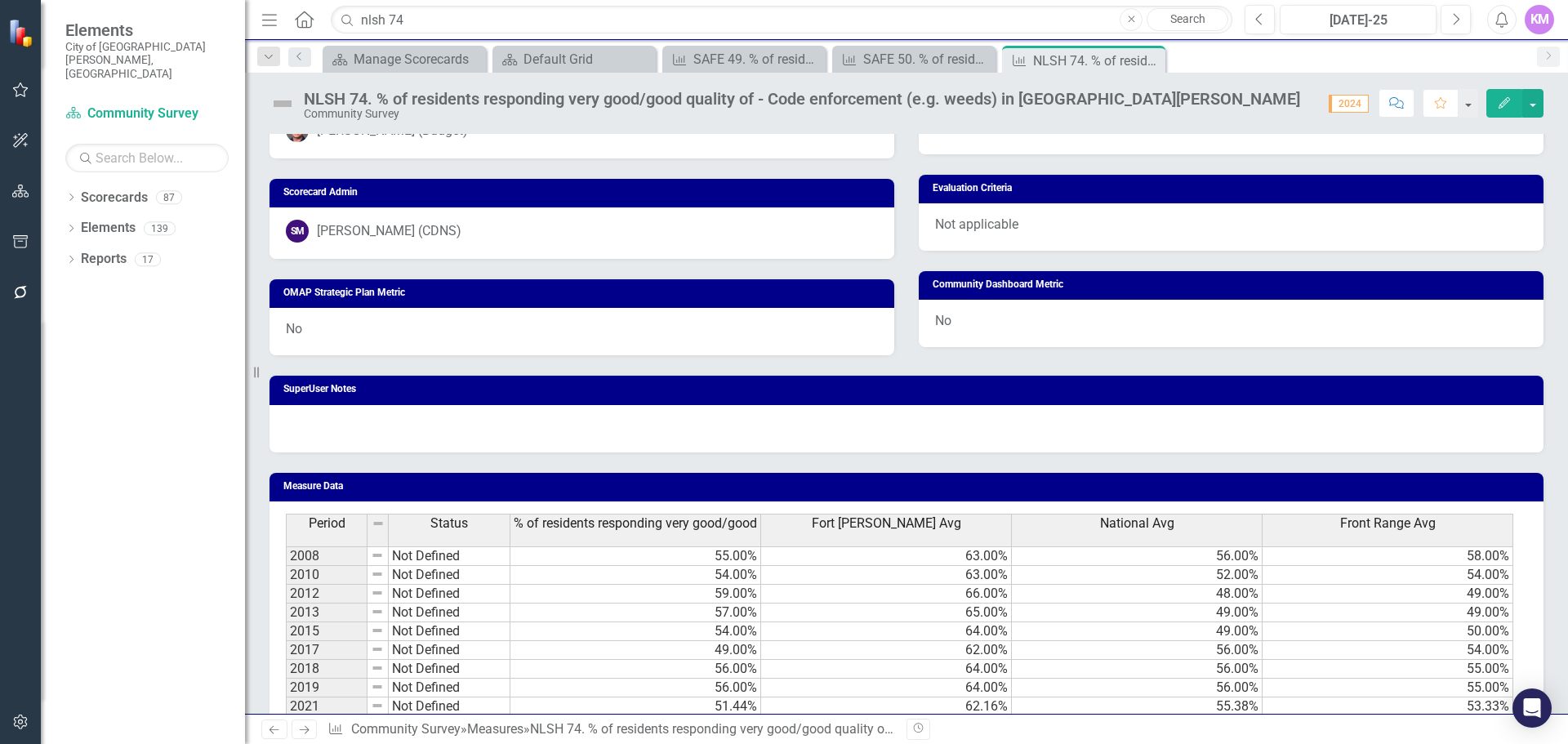
scroll to position [855, 0]
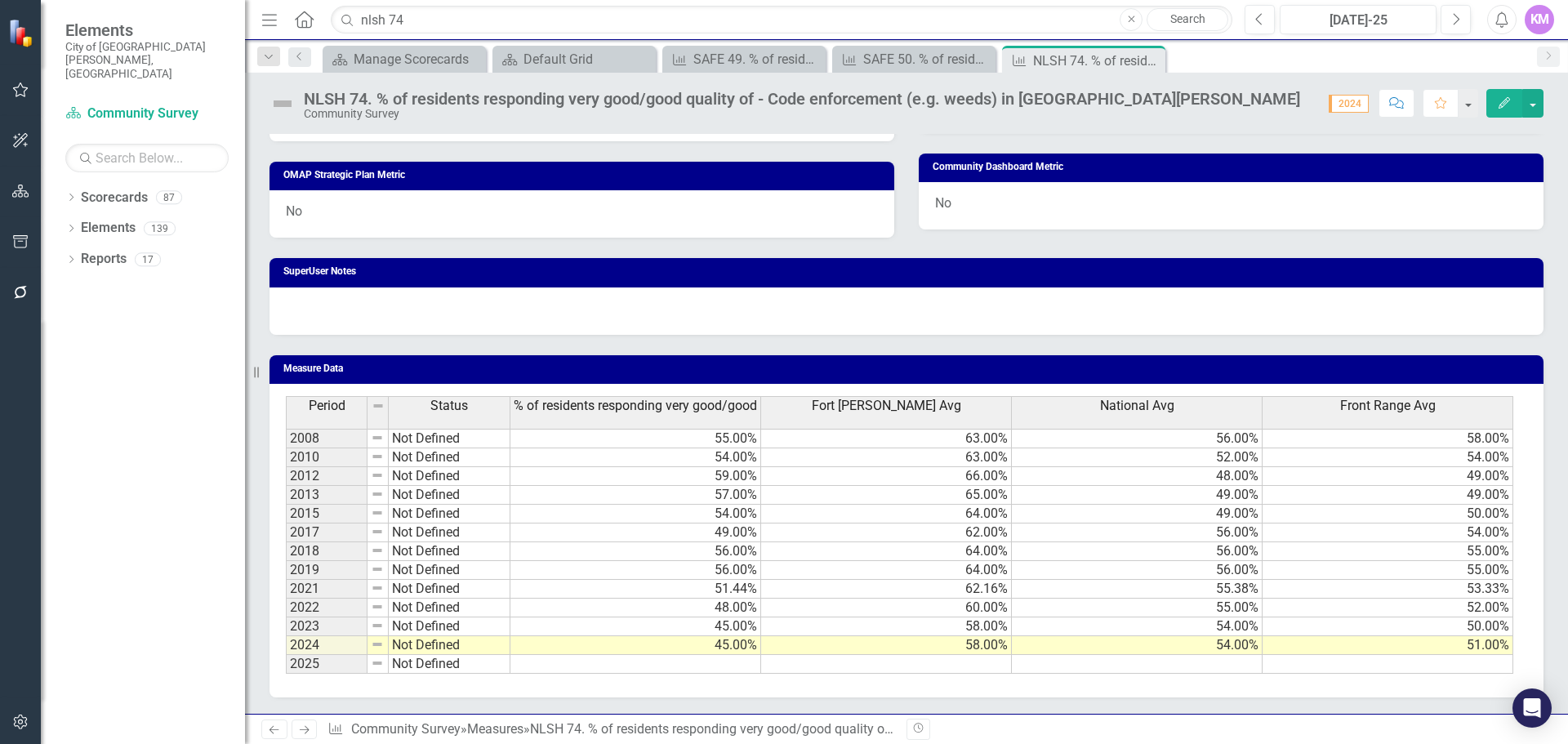
click at [286, 673] on div "Period Status % of residents responding very good/good [GEOGRAPHIC_DATA][PERSON…" at bounding box center [286, 535] width 0 height 278
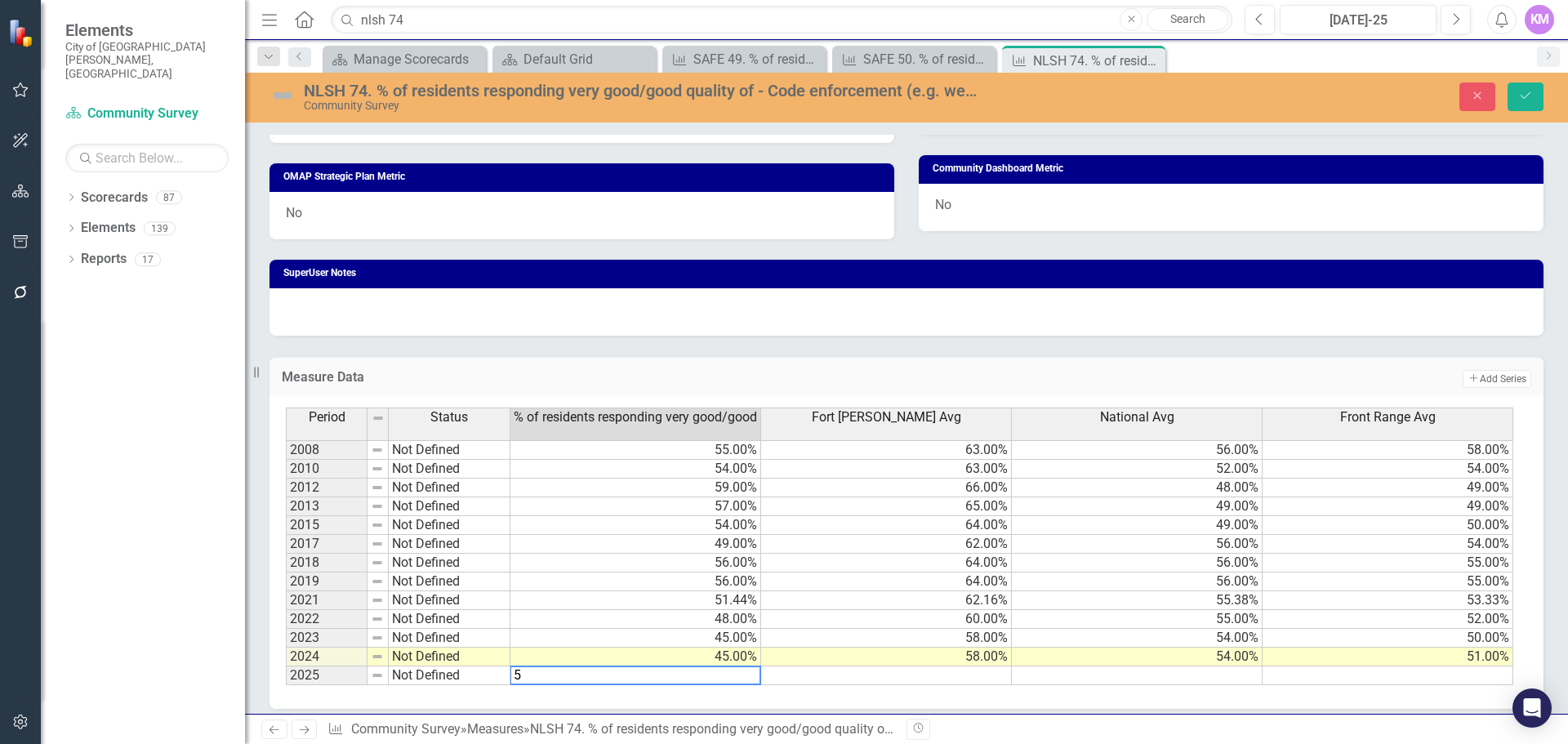
type textarea "51"
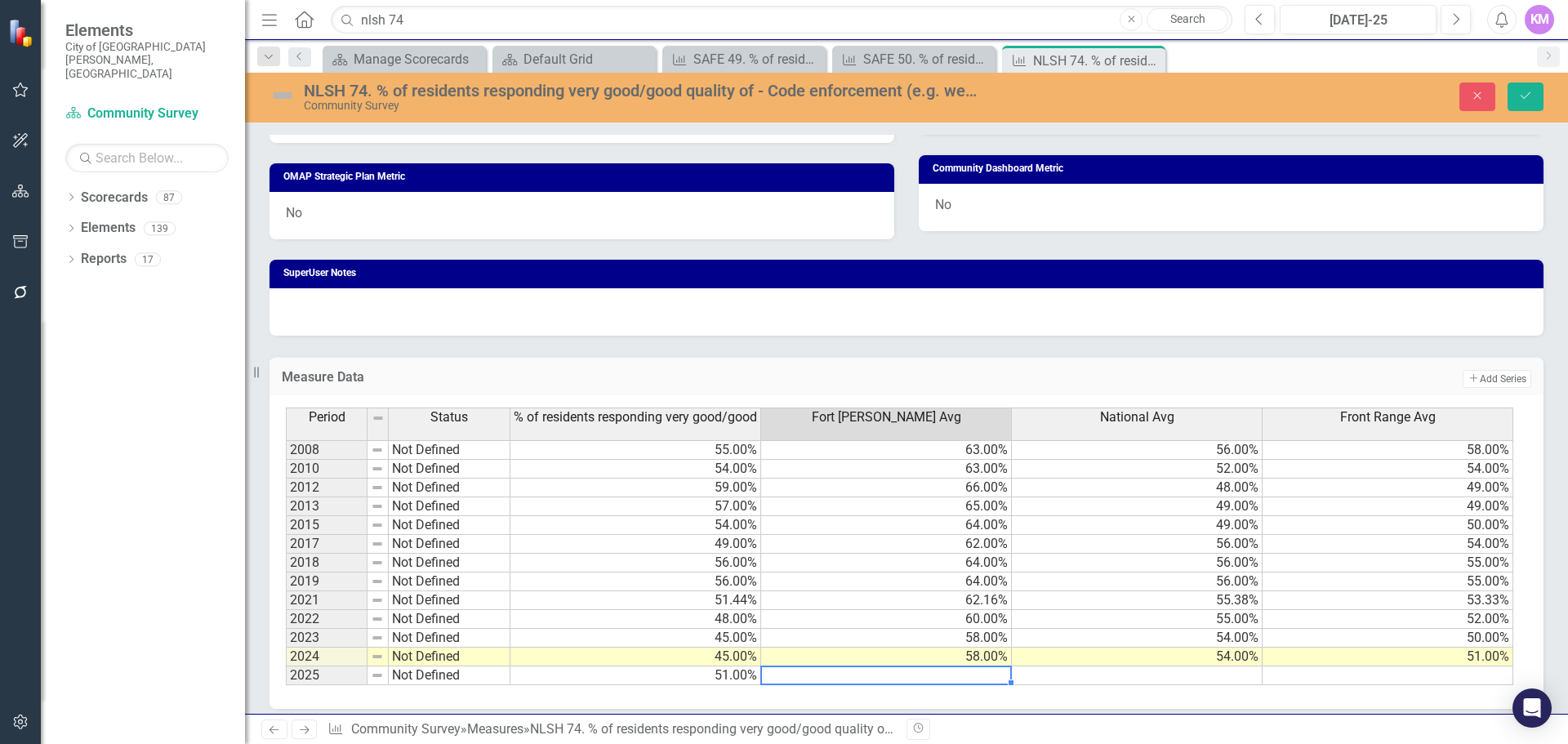
click at [1211, 674] on td at bounding box center [1137, 676] width 251 height 19
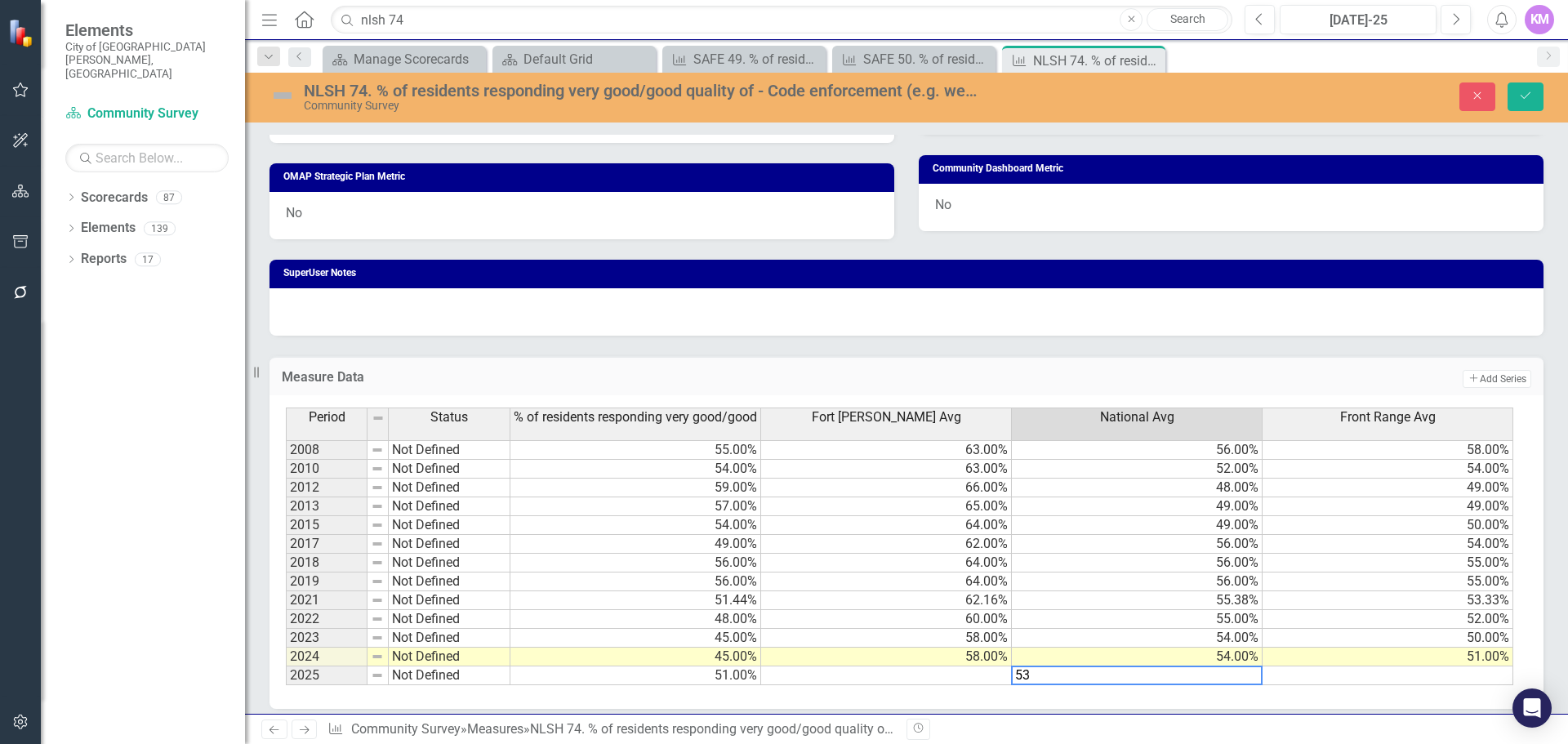
type textarea "53"
click at [963, 677] on td at bounding box center [887, 676] width 251 height 19
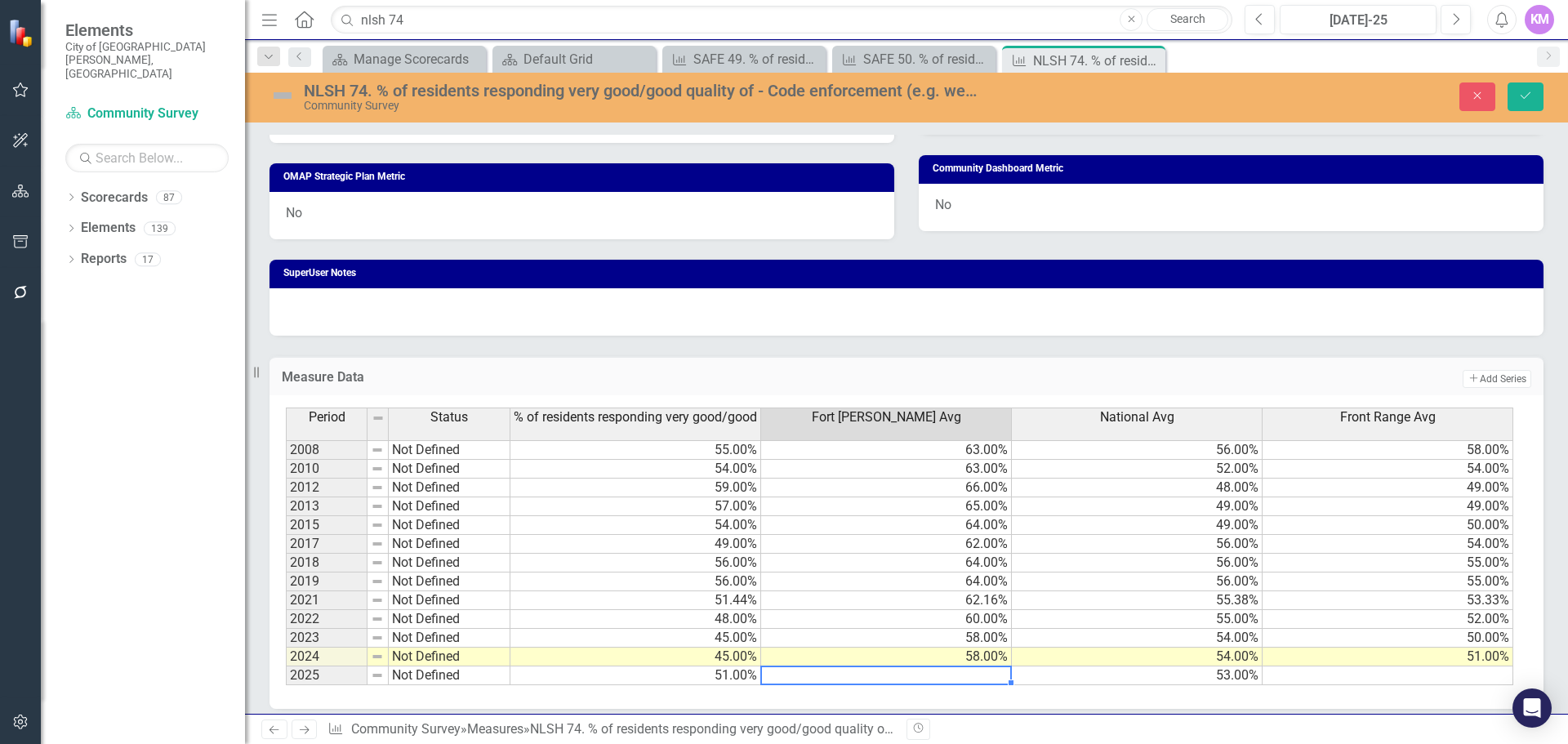
click at [880, 677] on td at bounding box center [887, 676] width 251 height 19
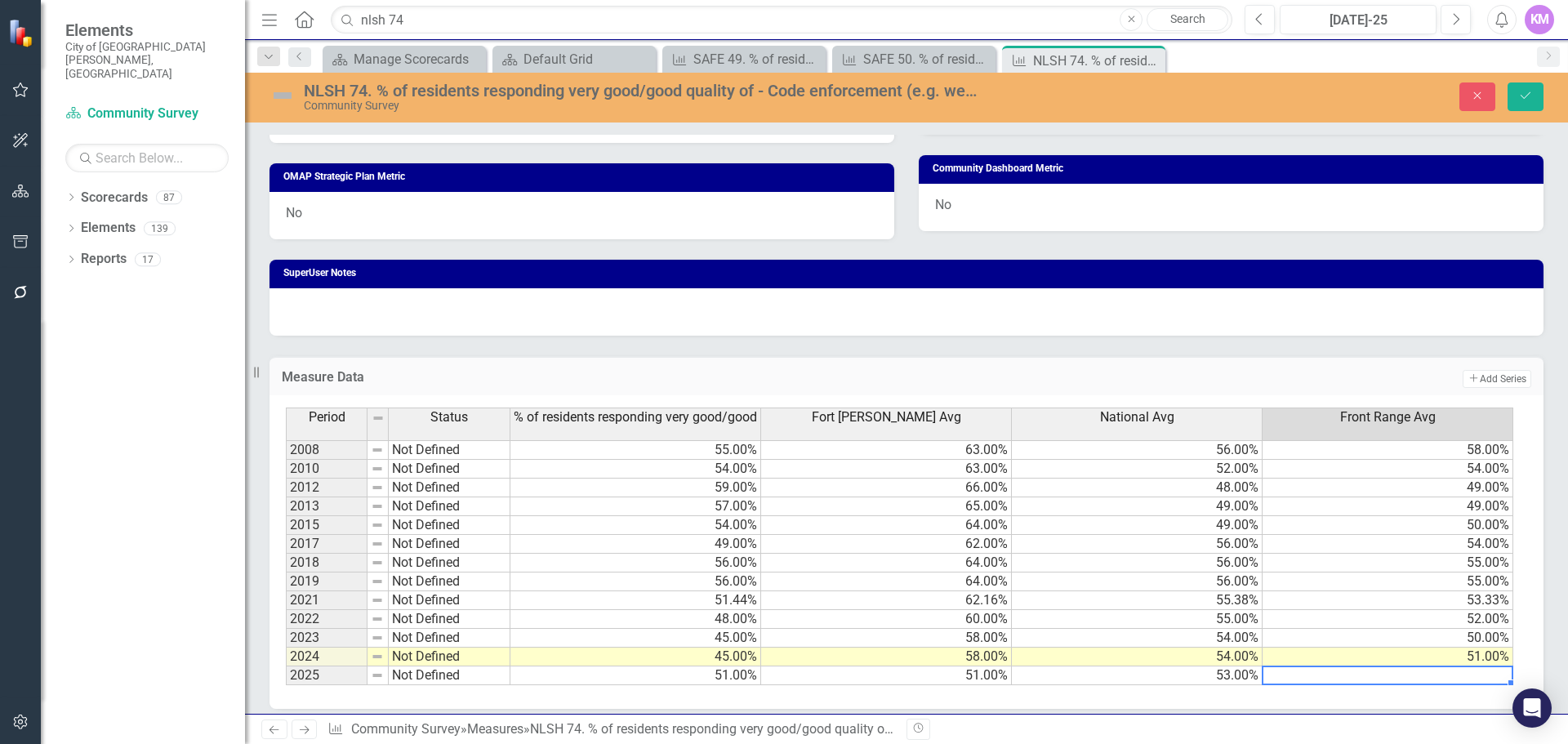
click at [1335, 678] on td at bounding box center [1388, 676] width 251 height 19
type textarea "62"
click at [1535, 84] on button "Save" at bounding box center [1526, 96] width 36 height 28
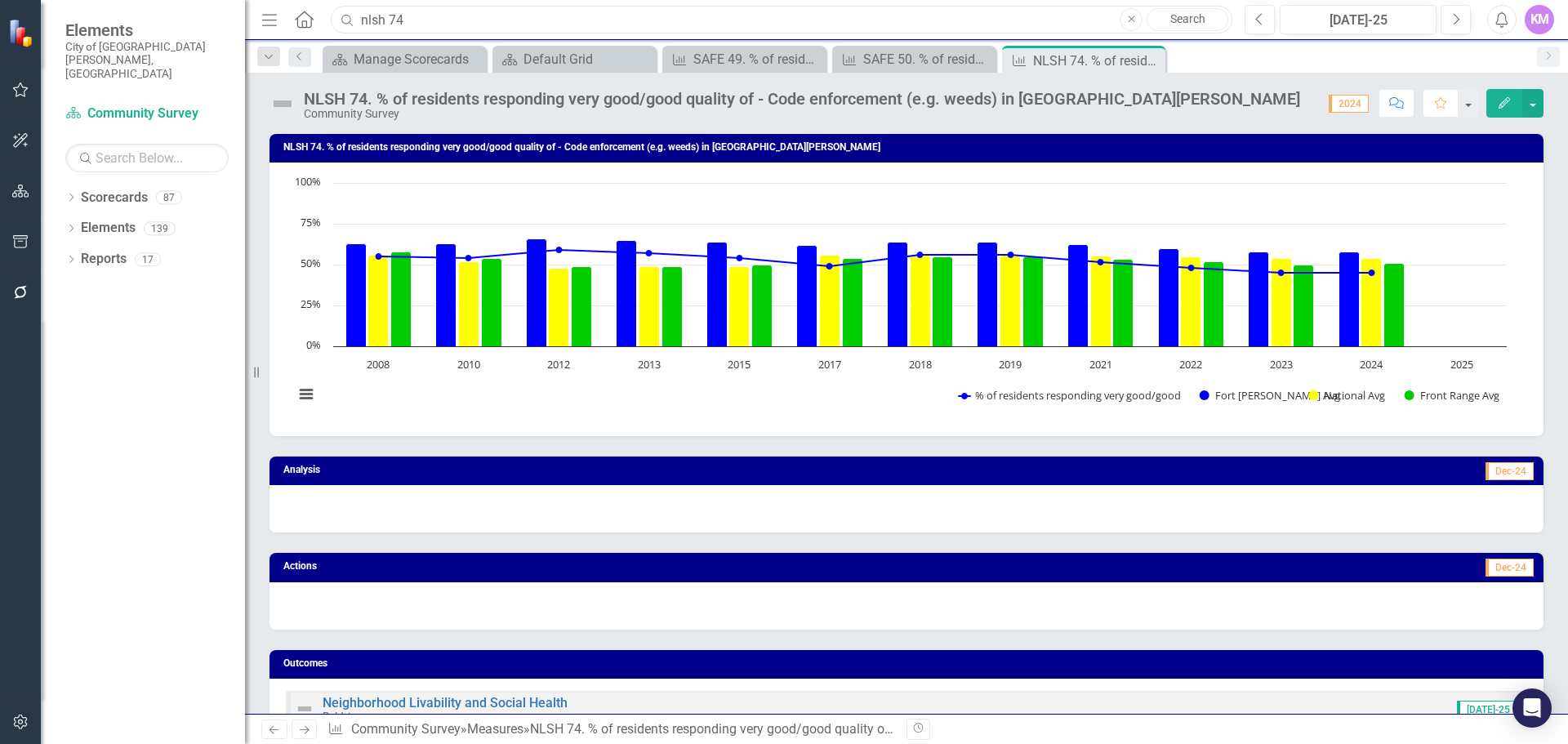
click at [593, 15] on input "nlsh 74" at bounding box center [782, 20] width 902 height 28
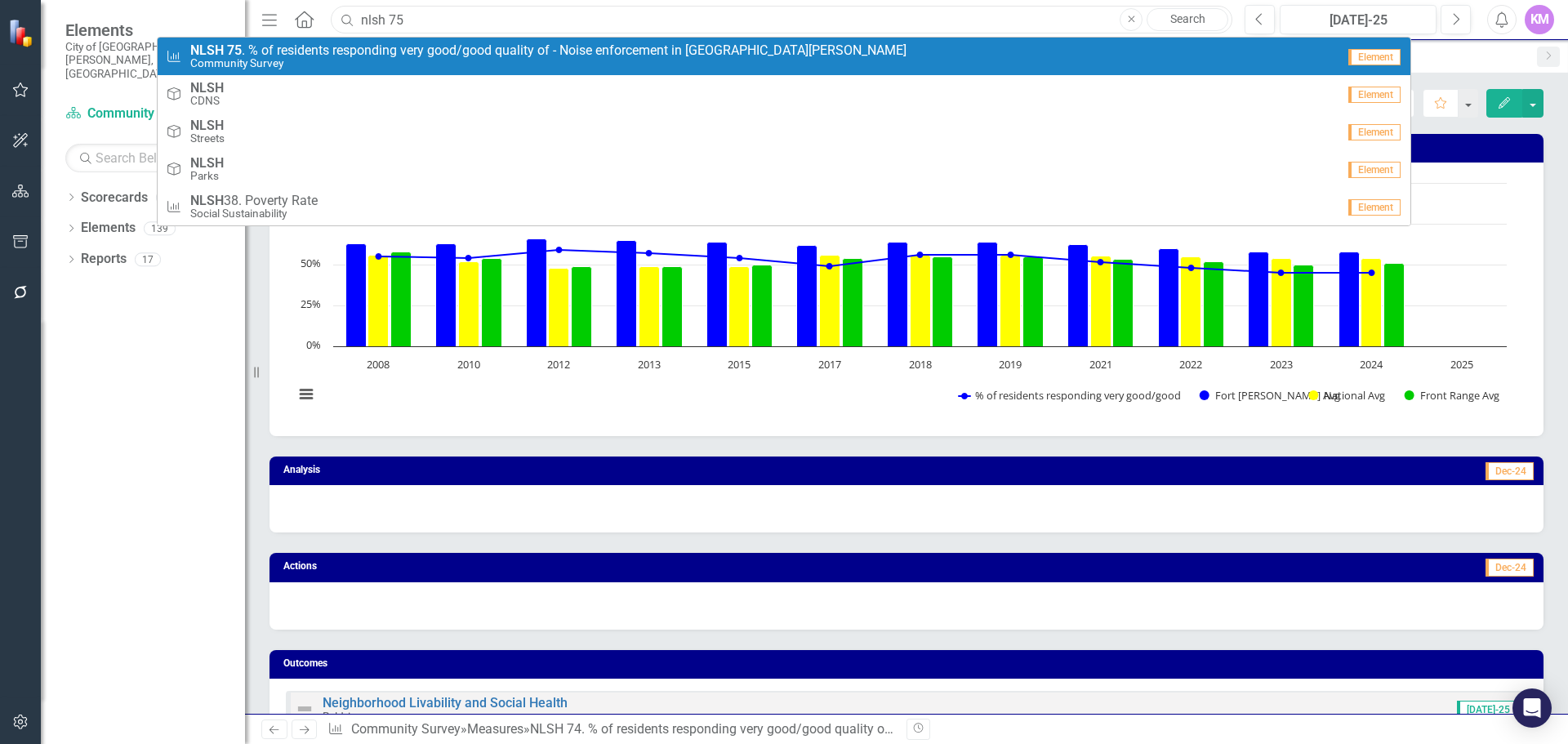
type input "nlsh 75"
click at [573, 70] on small "Community Survey" at bounding box center [549, 63] width 717 height 12
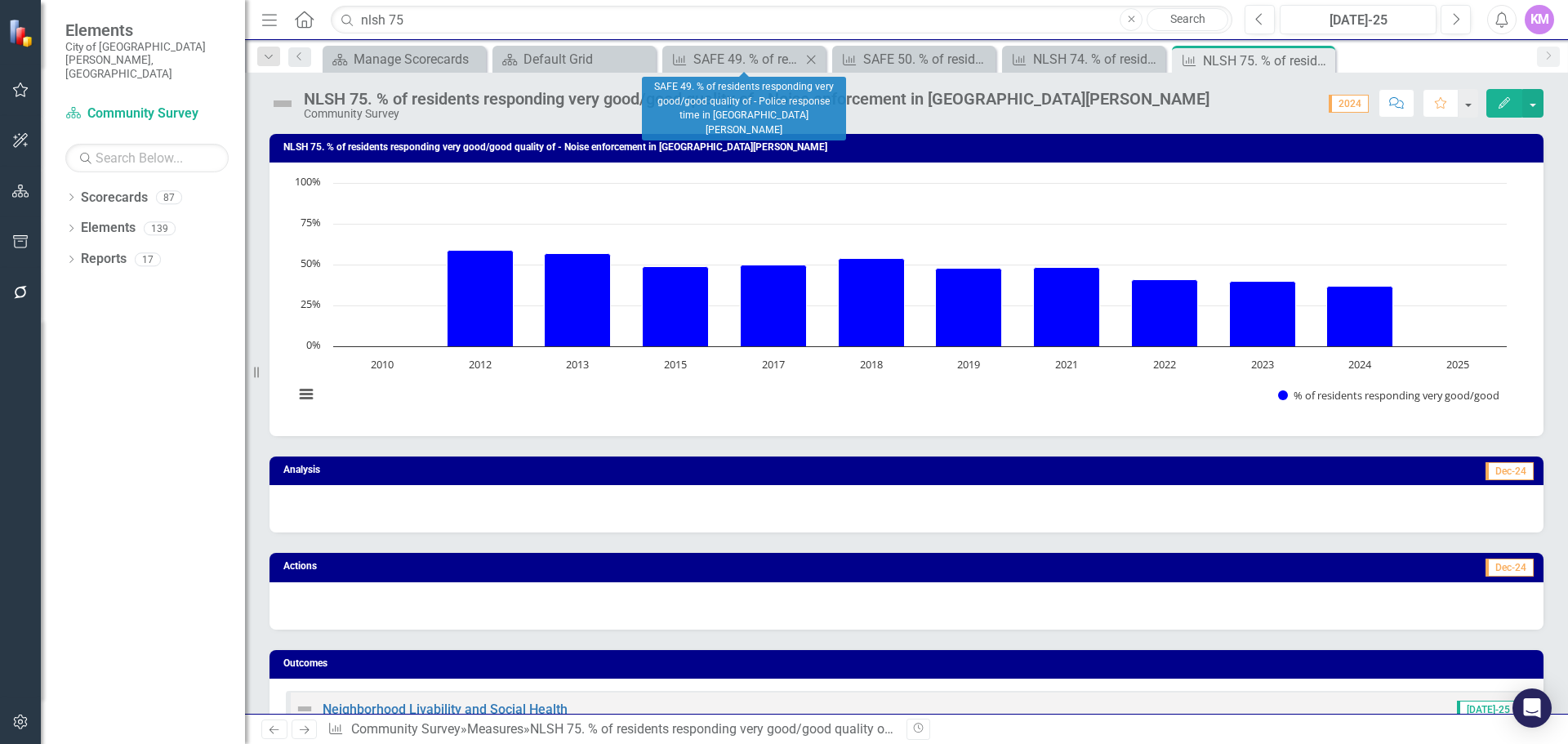
click at [816, 62] on icon "Close" at bounding box center [811, 60] width 17 height 13
click at [0, 0] on icon "Close" at bounding box center [0, 0] width 0 height 0
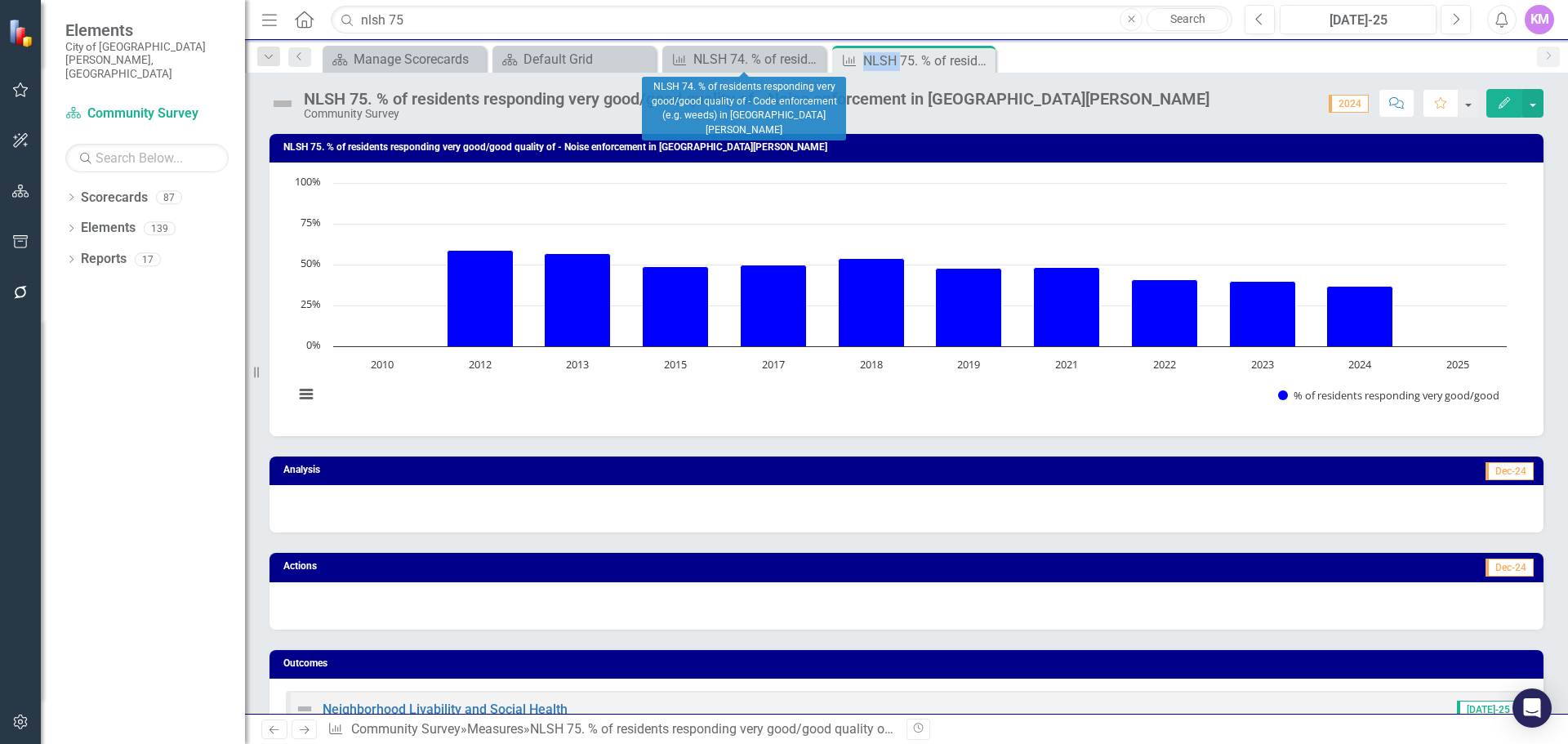
click at [0, 0] on icon "Close" at bounding box center [0, 0] width 0 height 0
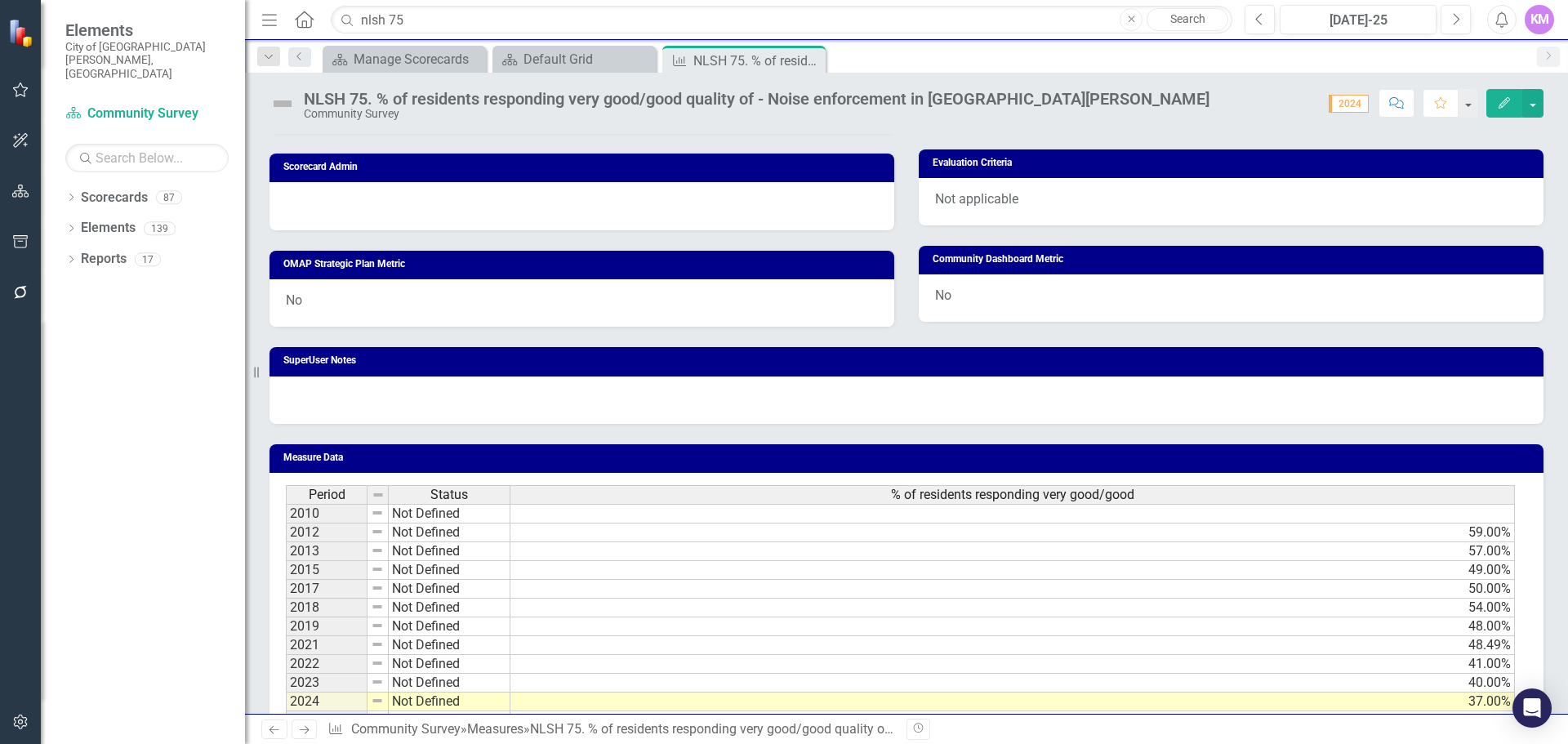
scroll to position [776, 0]
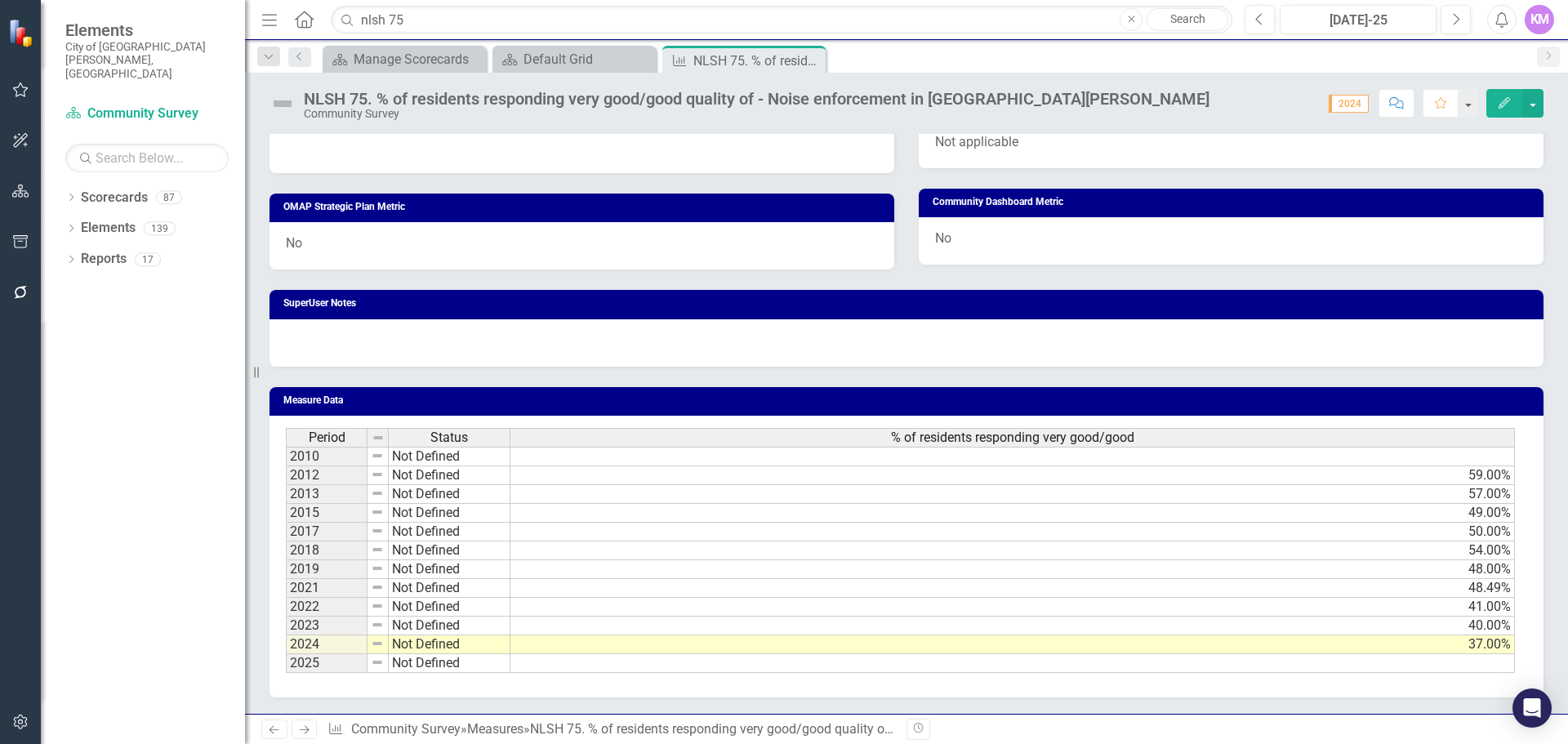
click at [594, 664] on td at bounding box center [1013, 663] width 1004 height 19
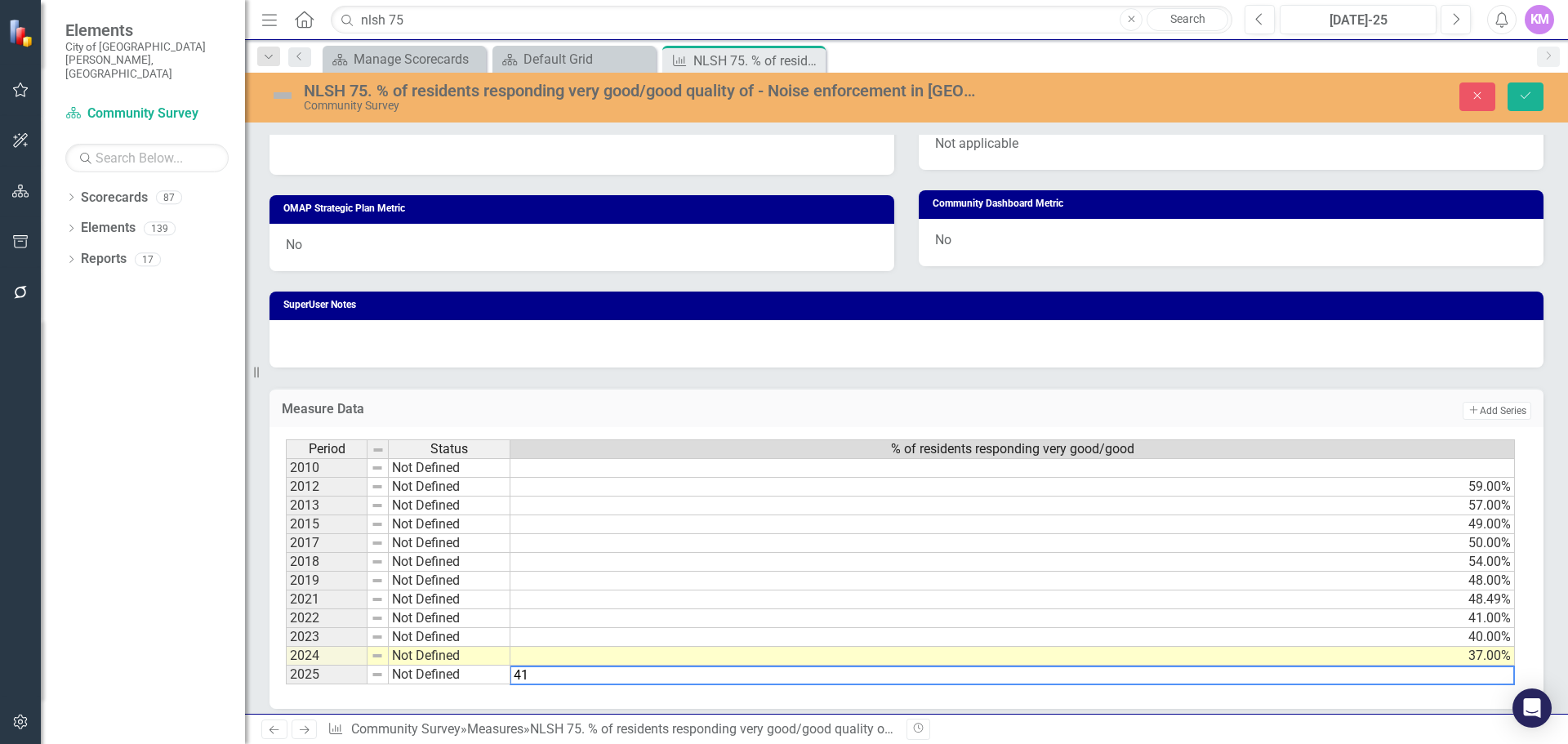
type textarea "37"
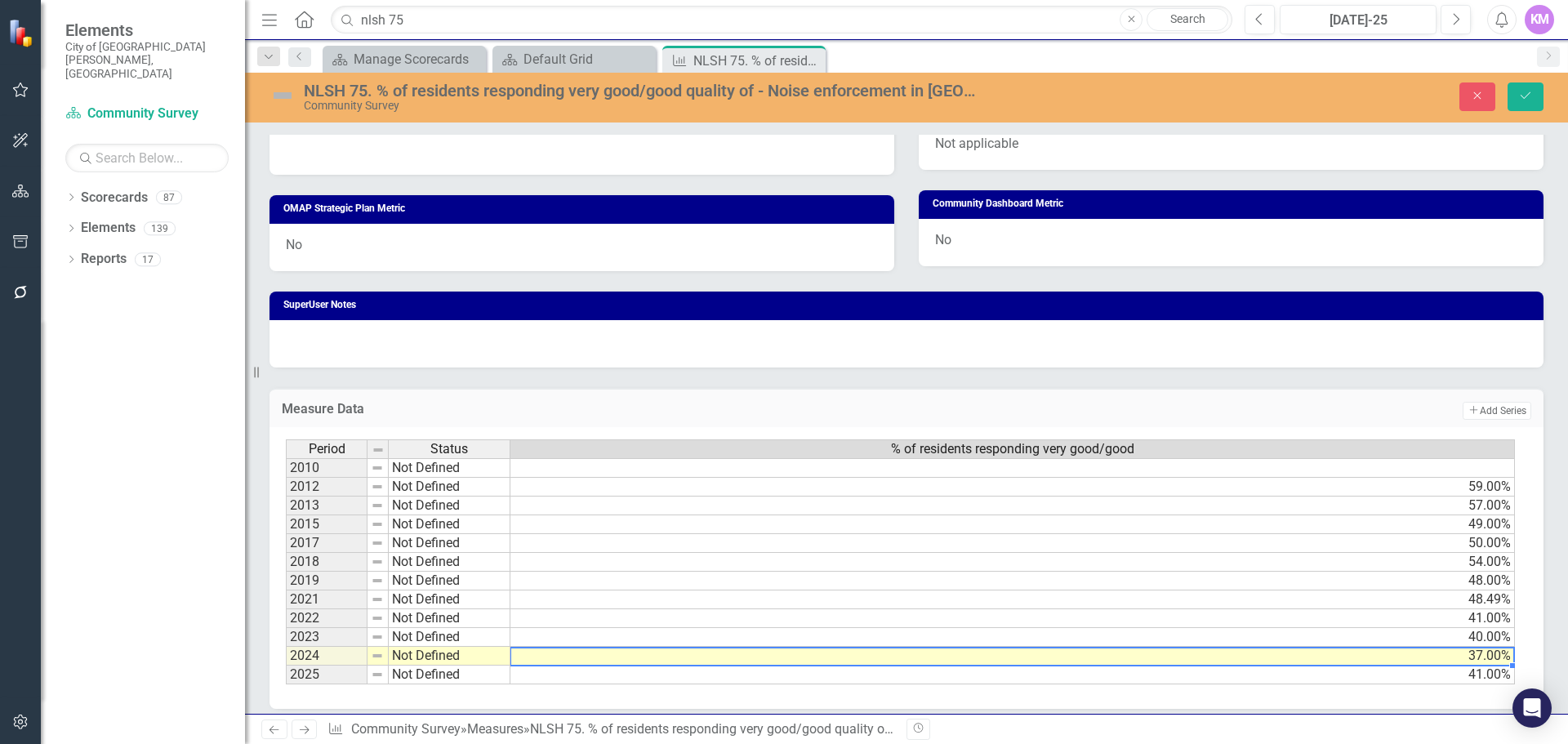
click at [544, 653] on td "37.00%" at bounding box center [1013, 656] width 1004 height 19
click at [1530, 90] on icon "Save" at bounding box center [1526, 96] width 15 height 12
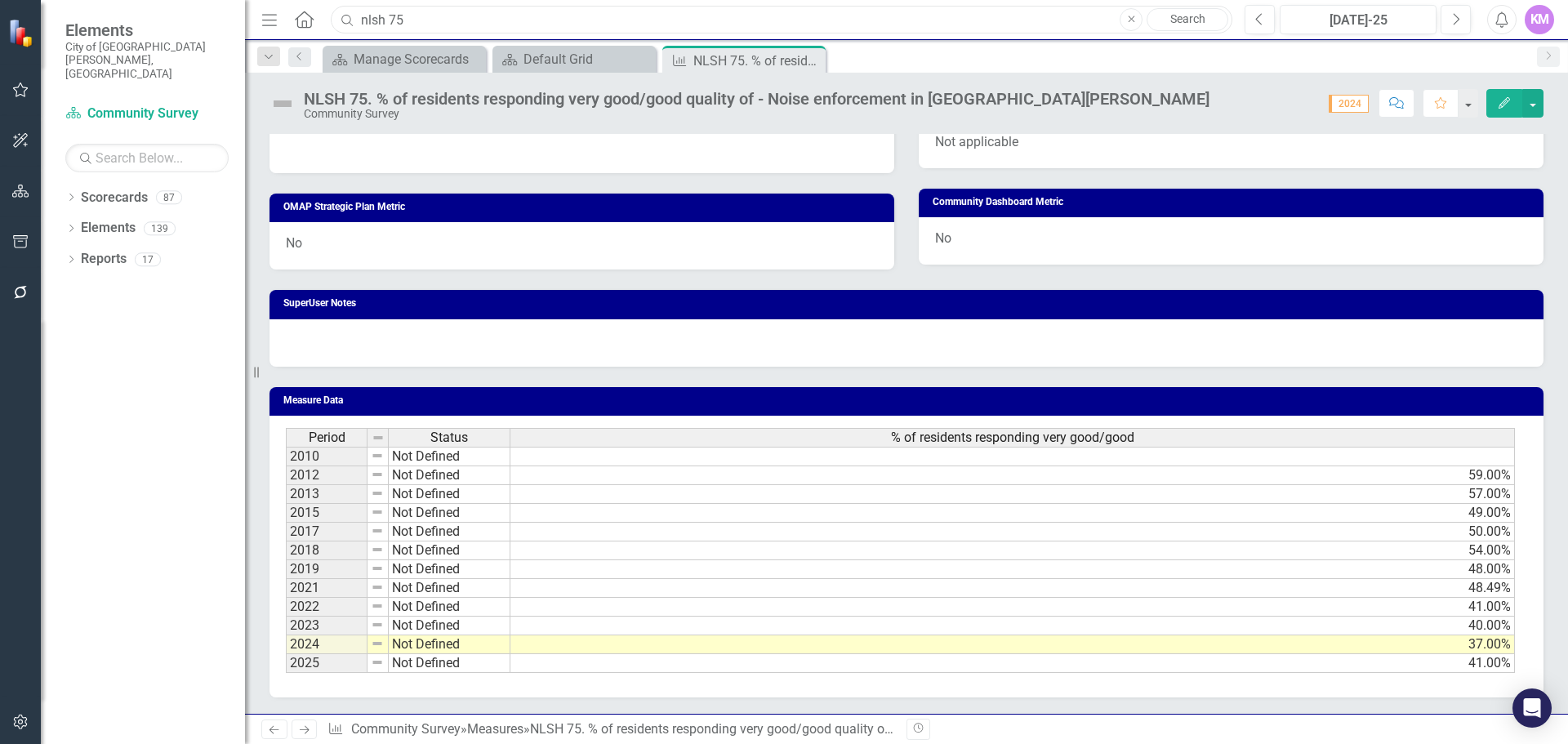
click at [440, 27] on input "nlsh 75" at bounding box center [782, 20] width 902 height 28
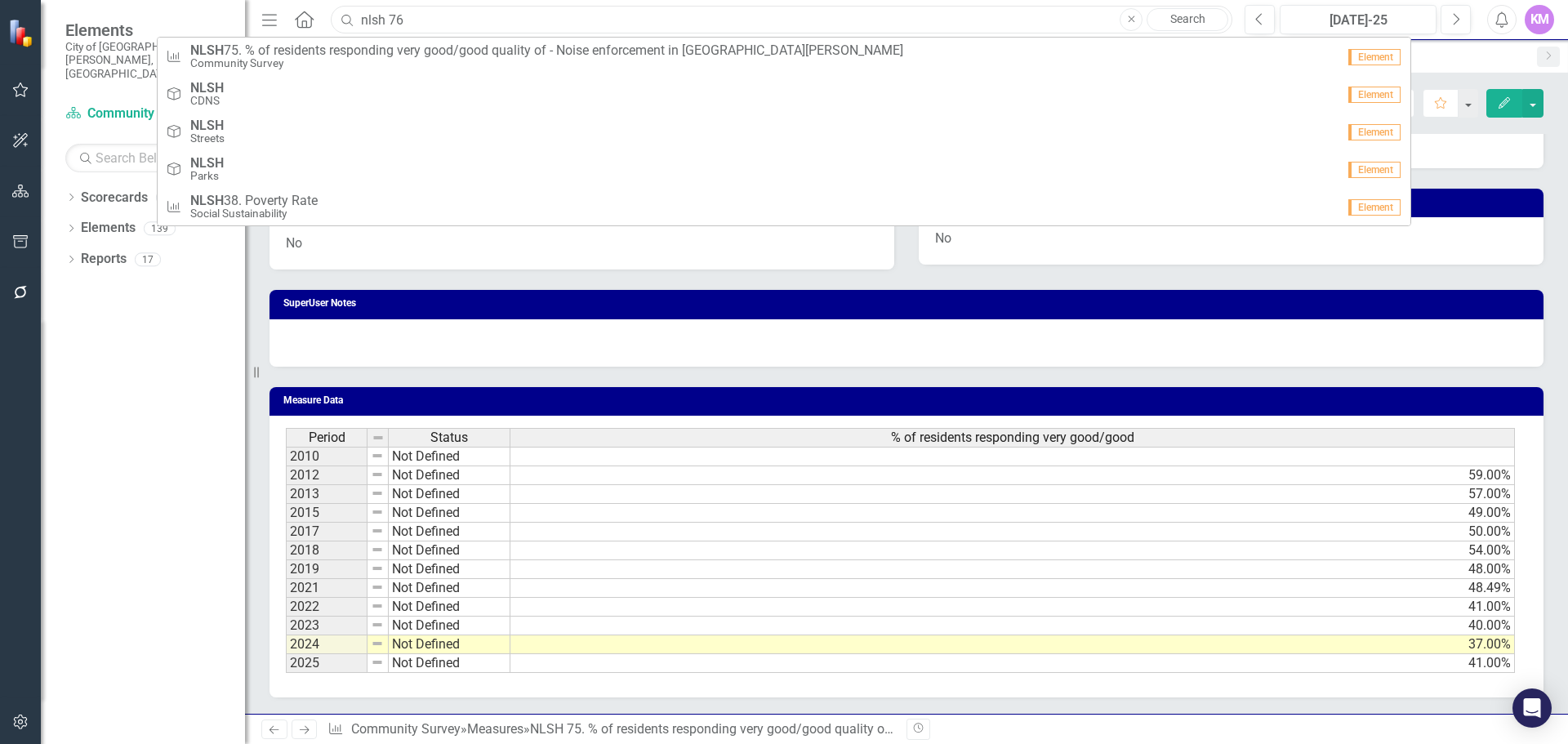
type input "nlsh 76"
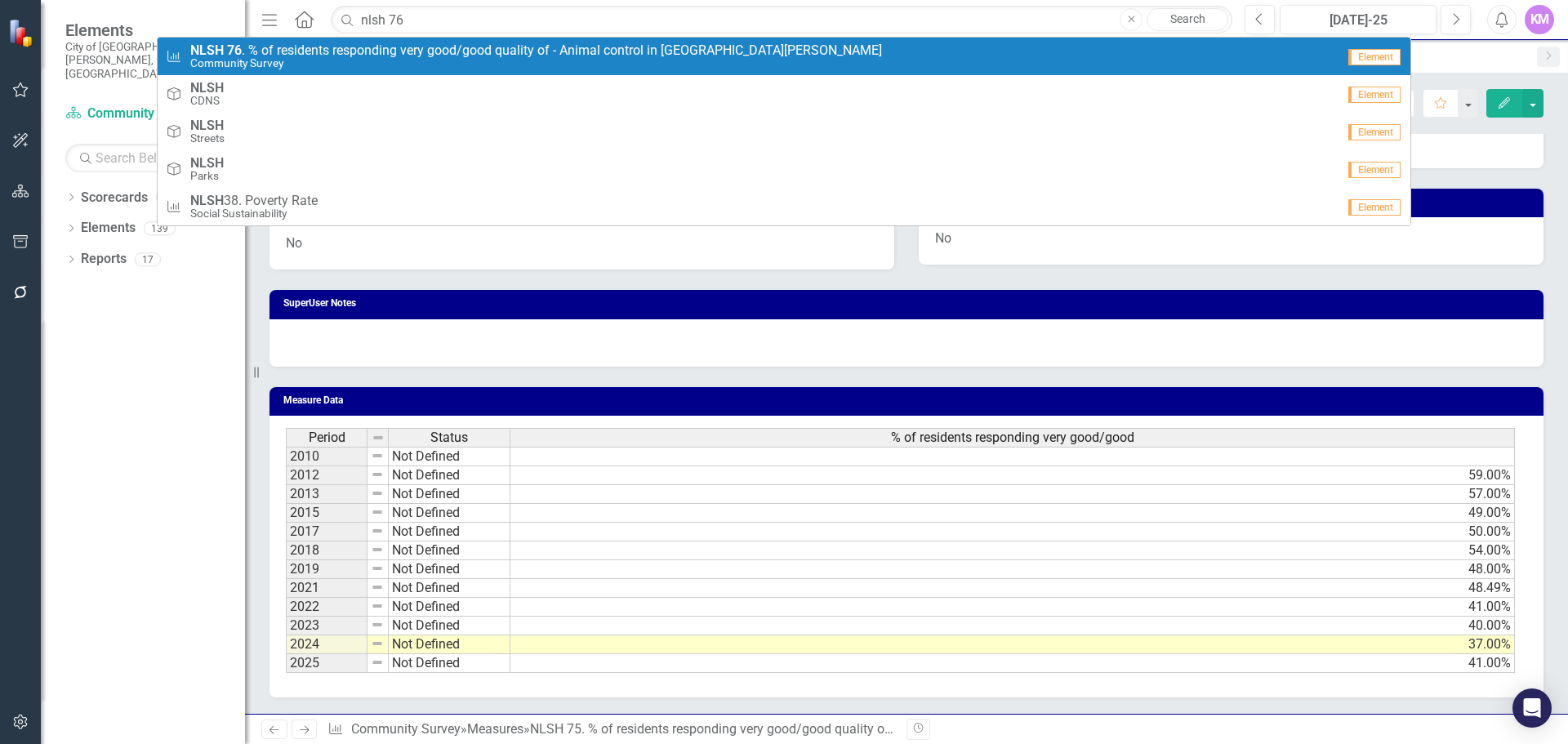
click at [419, 65] on small "Community Survey" at bounding box center [536, 63] width 692 height 12
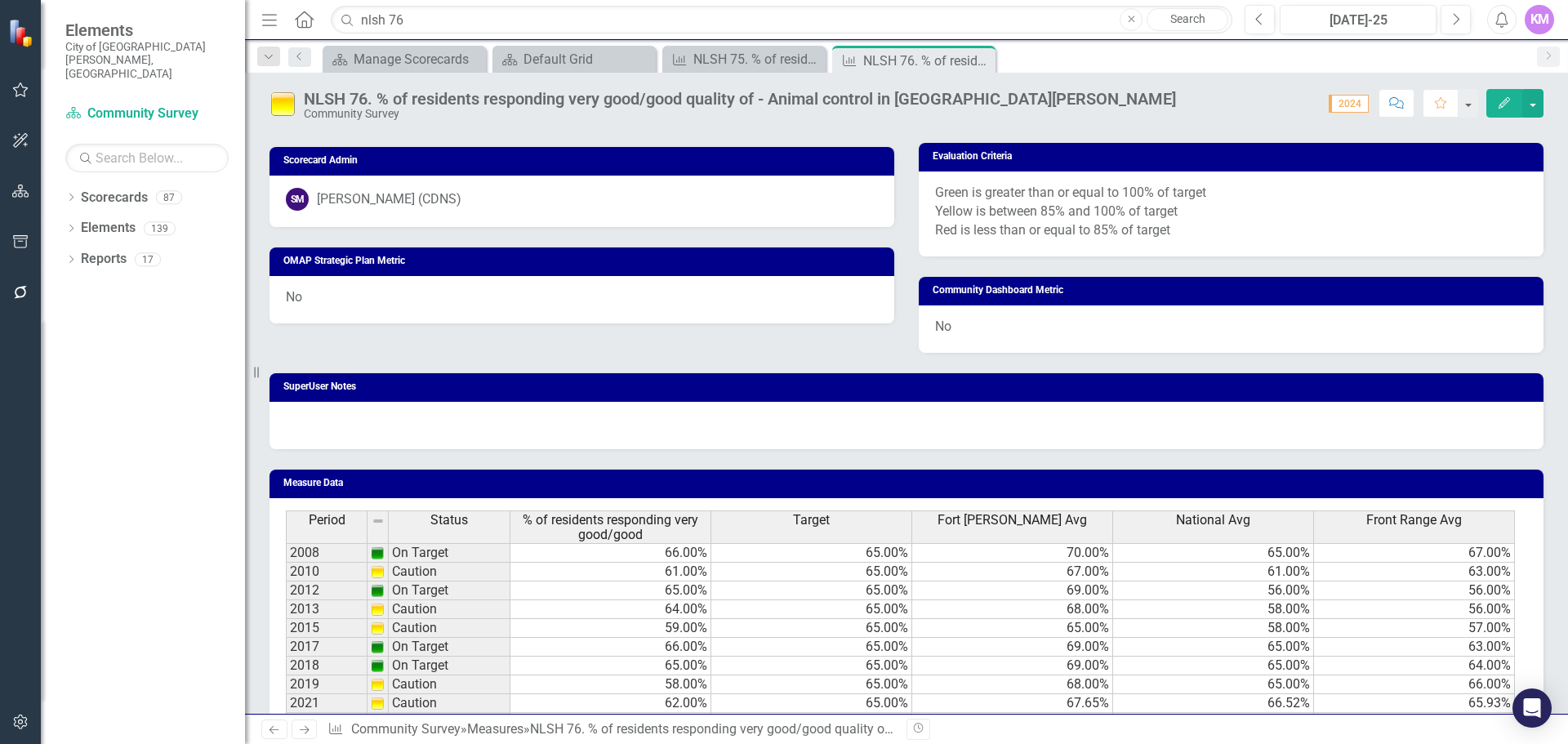
scroll to position [840, 0]
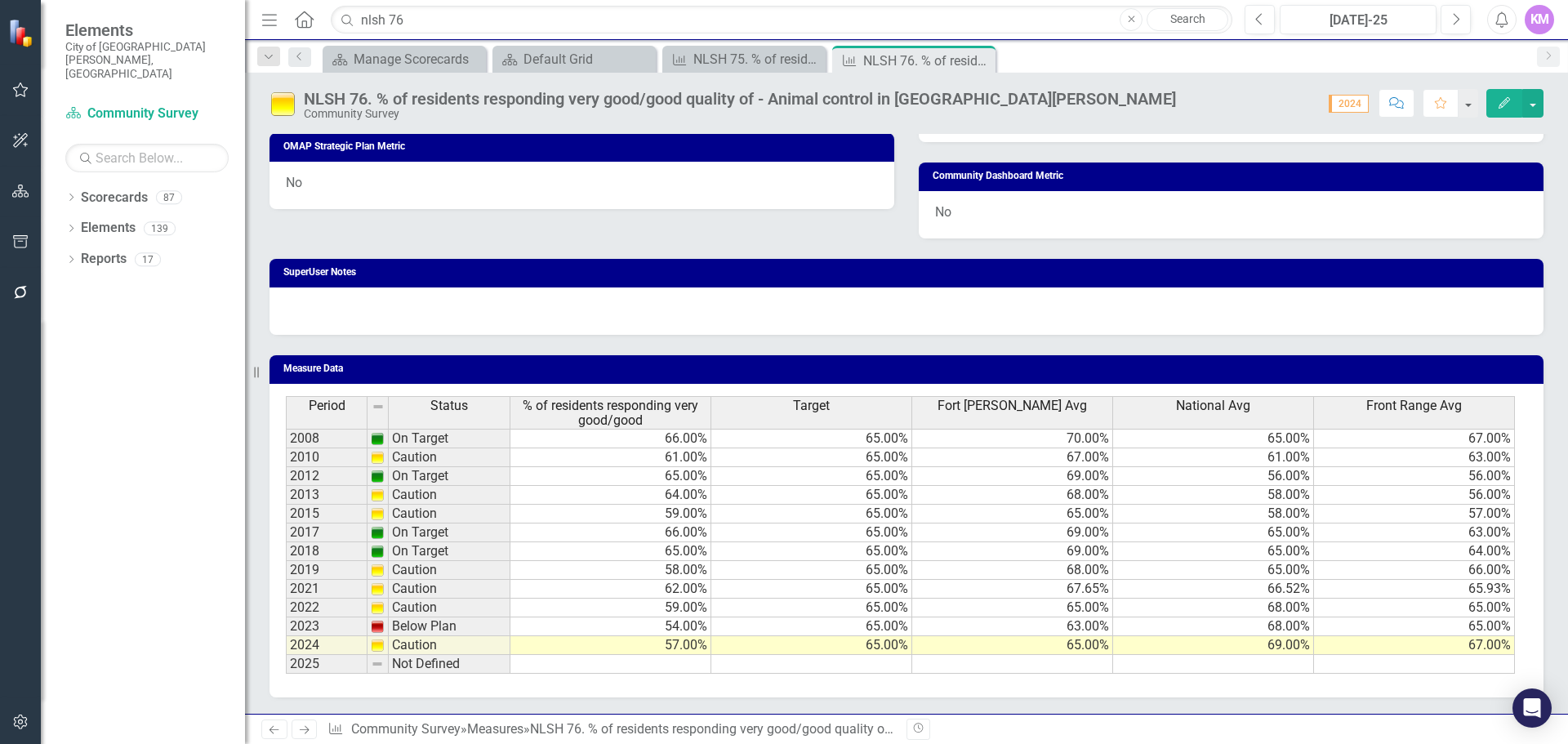
click at [700, 668] on td at bounding box center [611, 664] width 201 height 19
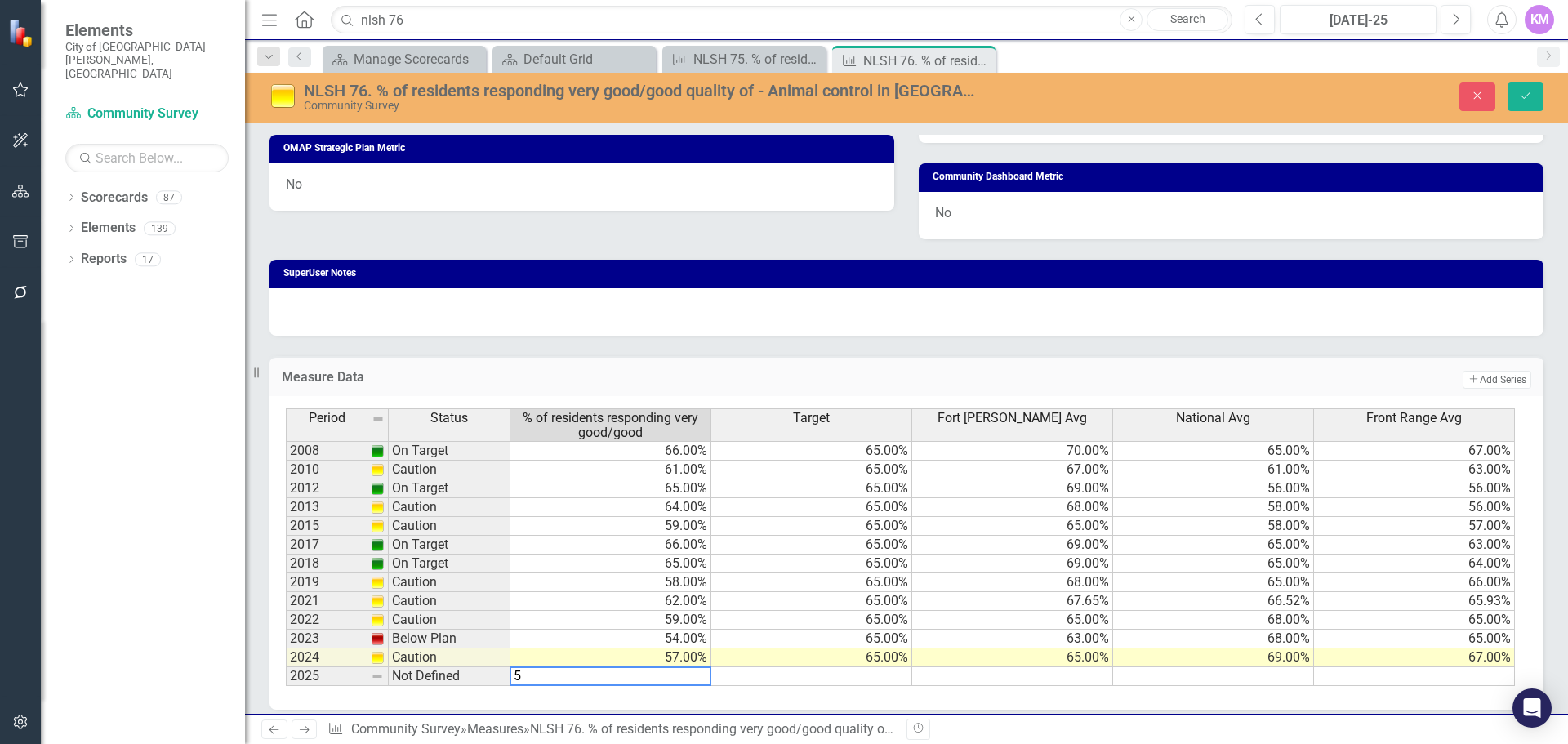
type textarea "58"
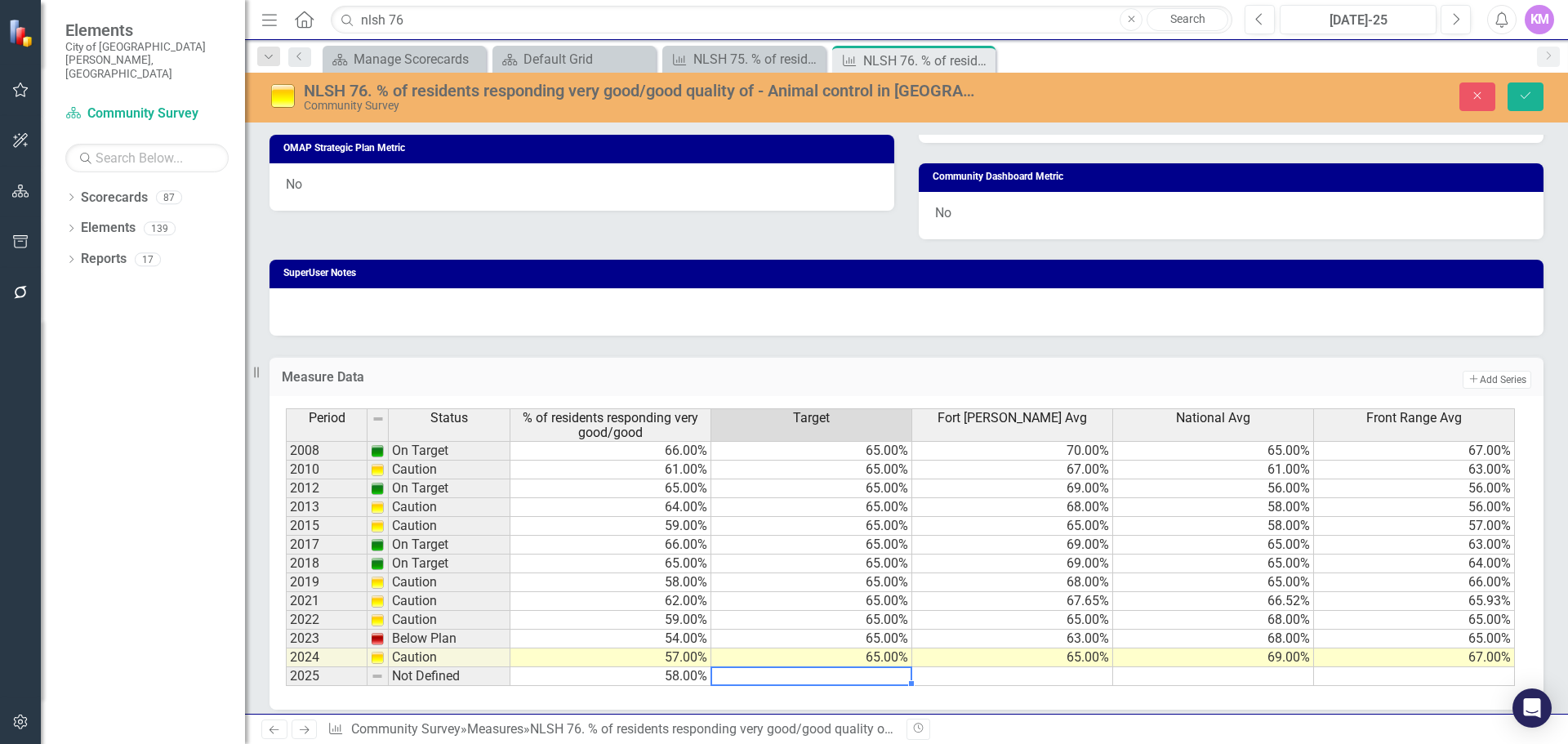
click at [1166, 677] on td at bounding box center [1214, 677] width 201 height 19
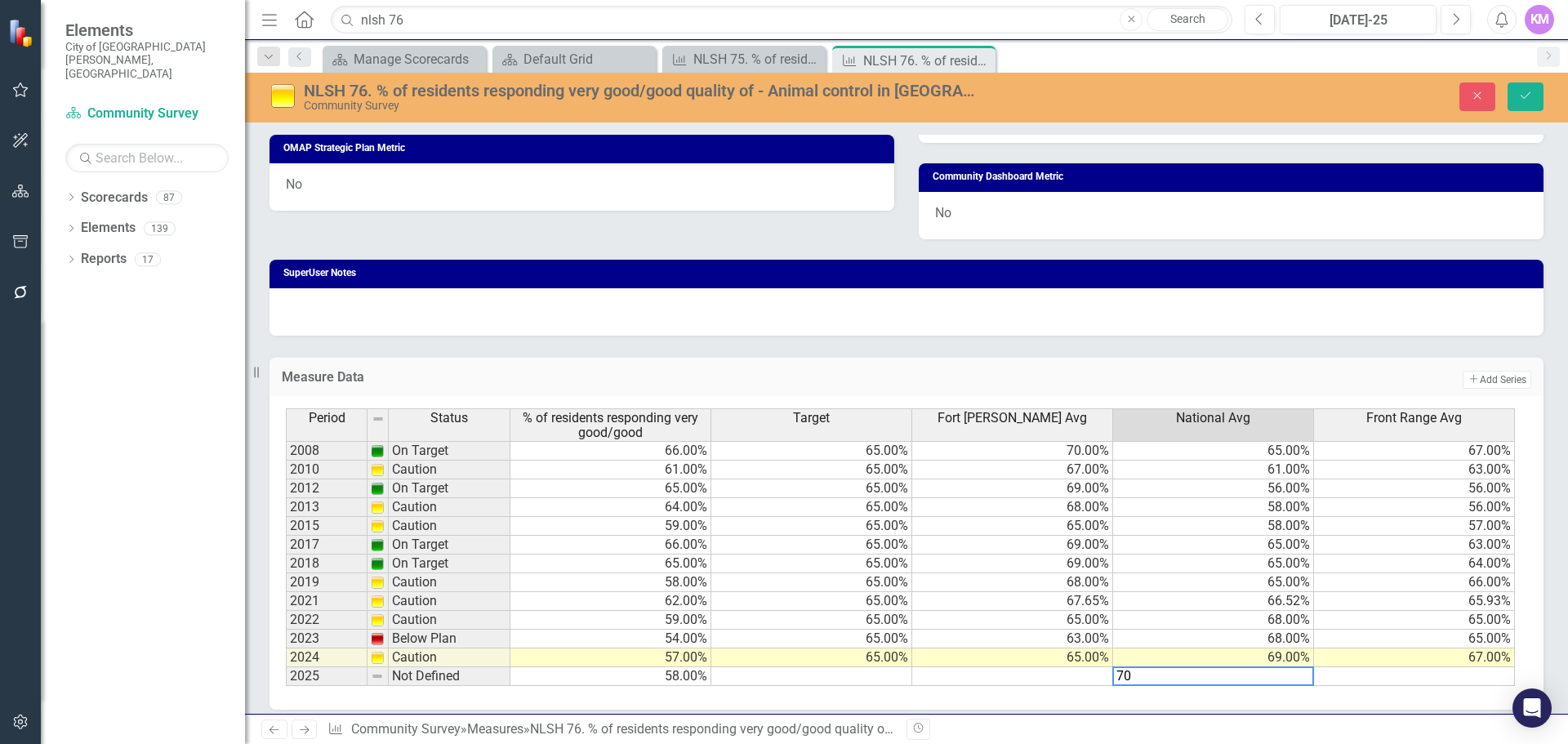
type textarea "70"
click at [1013, 673] on td at bounding box center [1013, 677] width 201 height 19
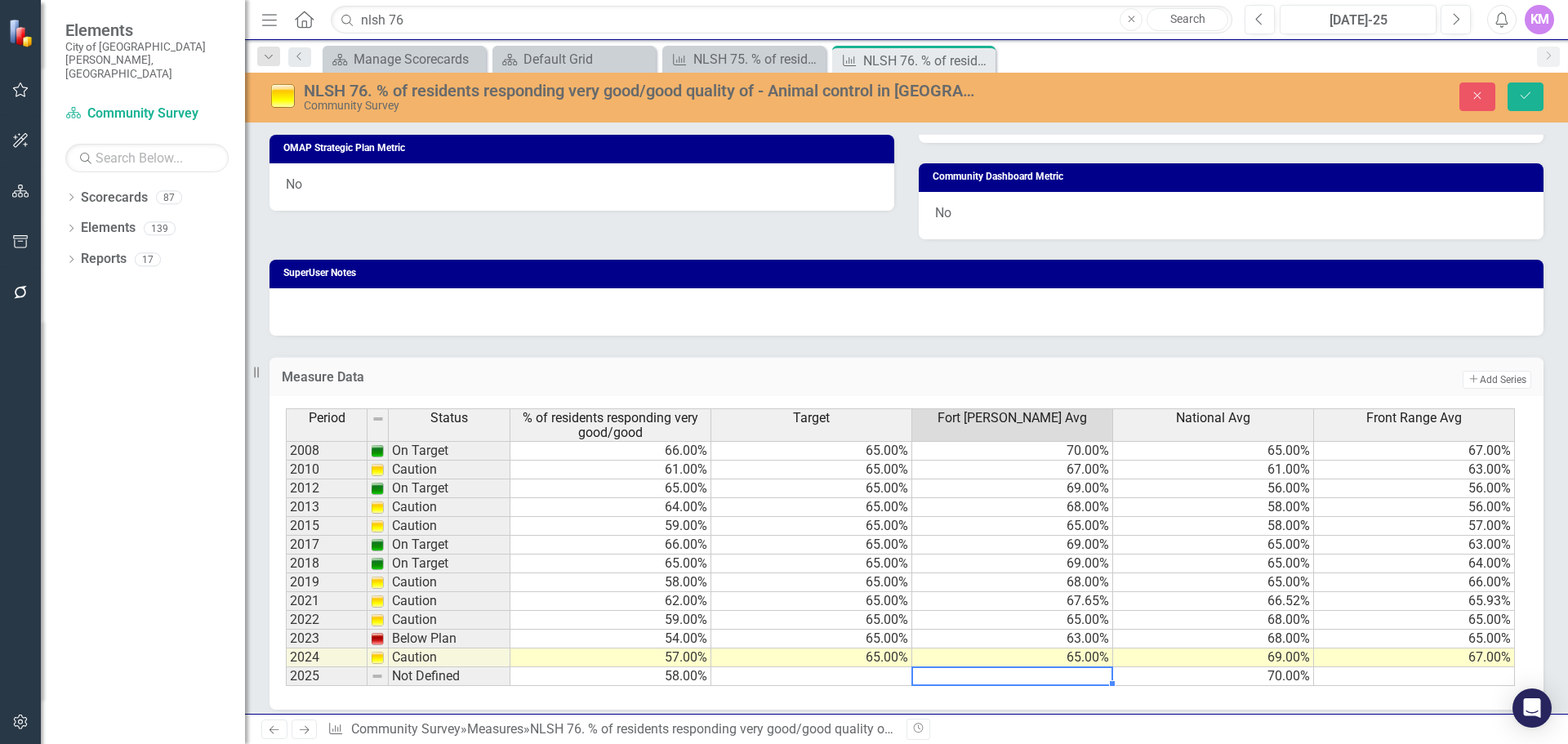
click at [996, 678] on td at bounding box center [1013, 677] width 201 height 19
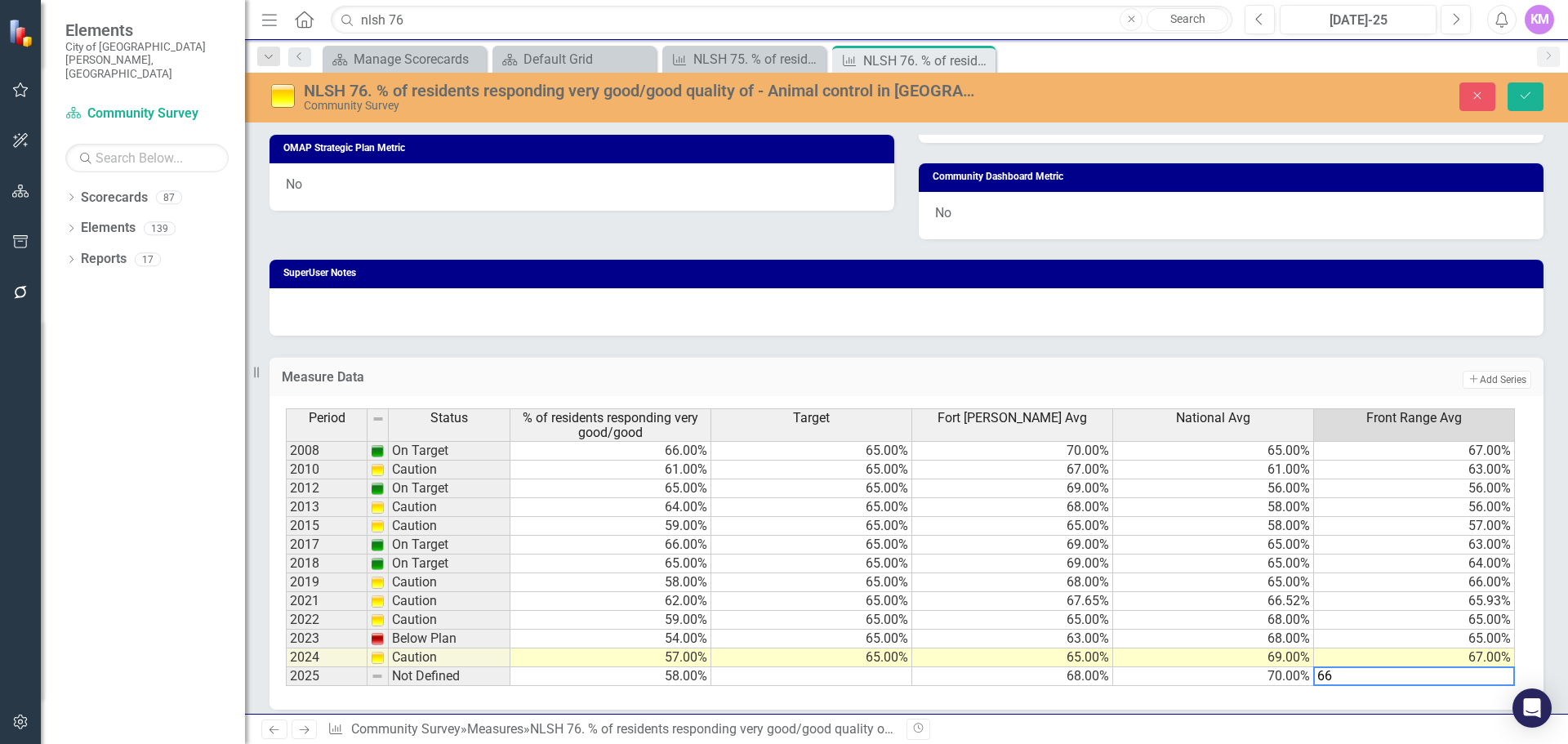
type textarea "66"
click at [1533, 90] on button "Save" at bounding box center [1526, 96] width 36 height 28
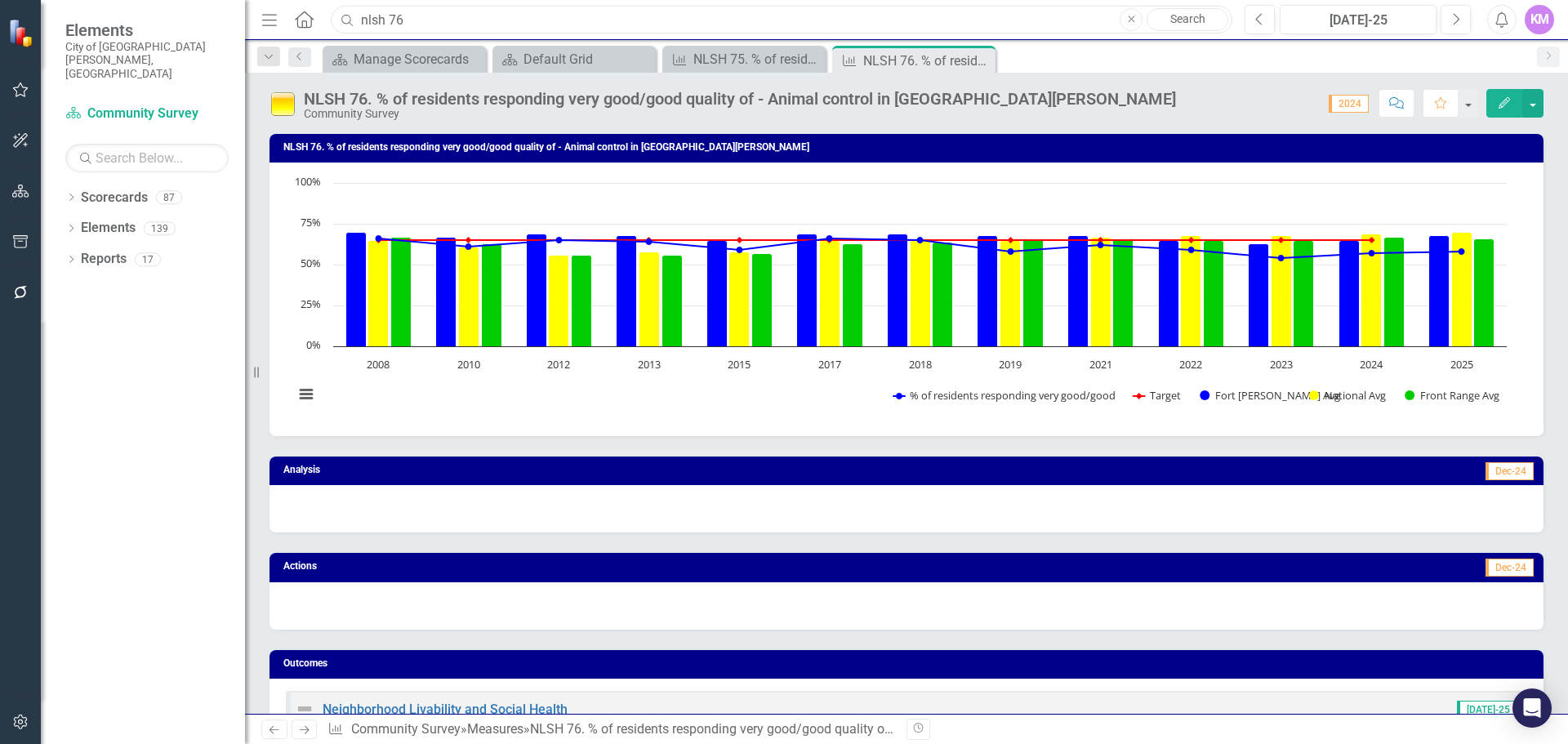
click at [558, 22] on input "nlsh 76" at bounding box center [782, 20] width 902 height 28
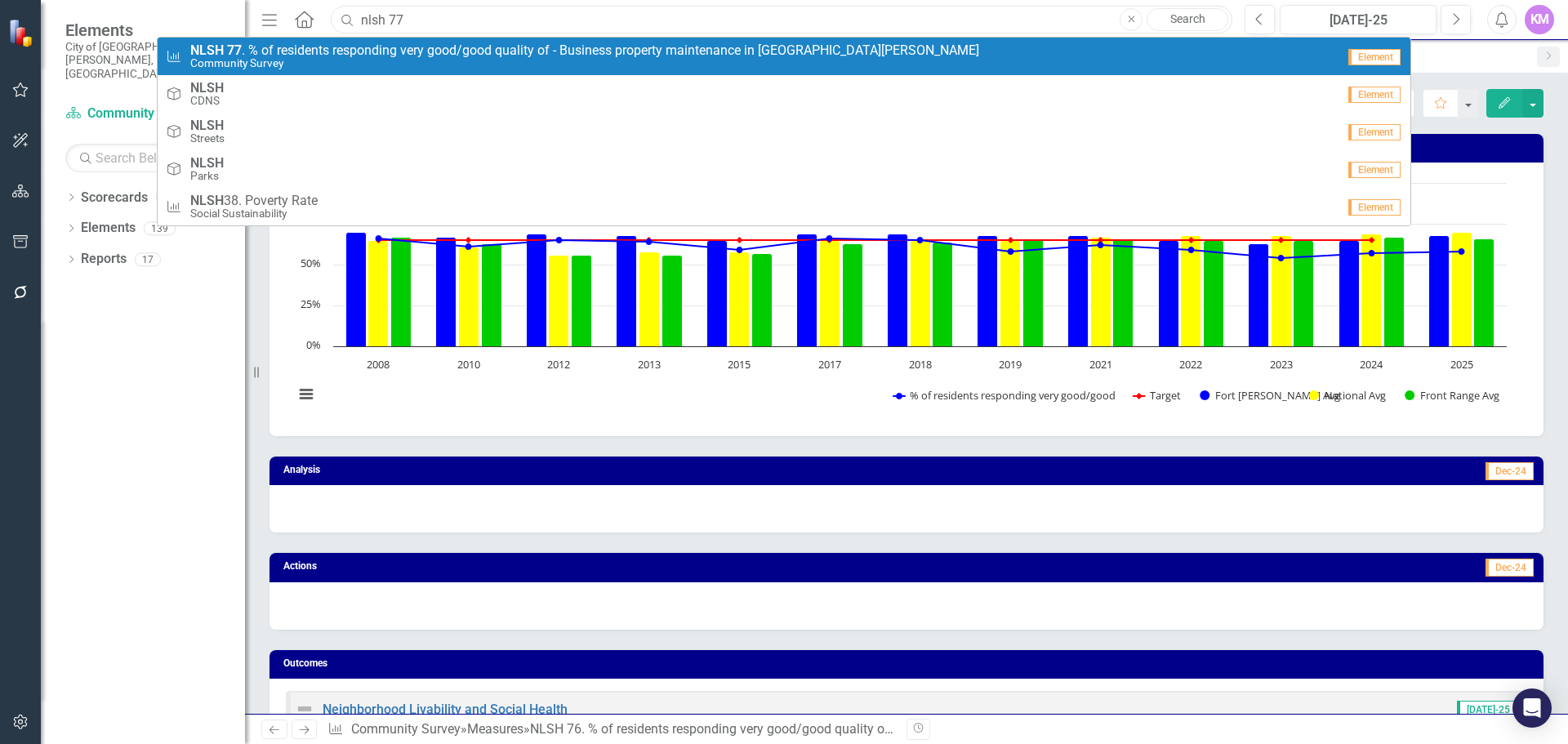
type input "nlsh 77"
click at [540, 57] on span "NLSH 77 . % of residents responding very good/good quality of - Business proper…" at bounding box center [584, 51] width 789 height 15
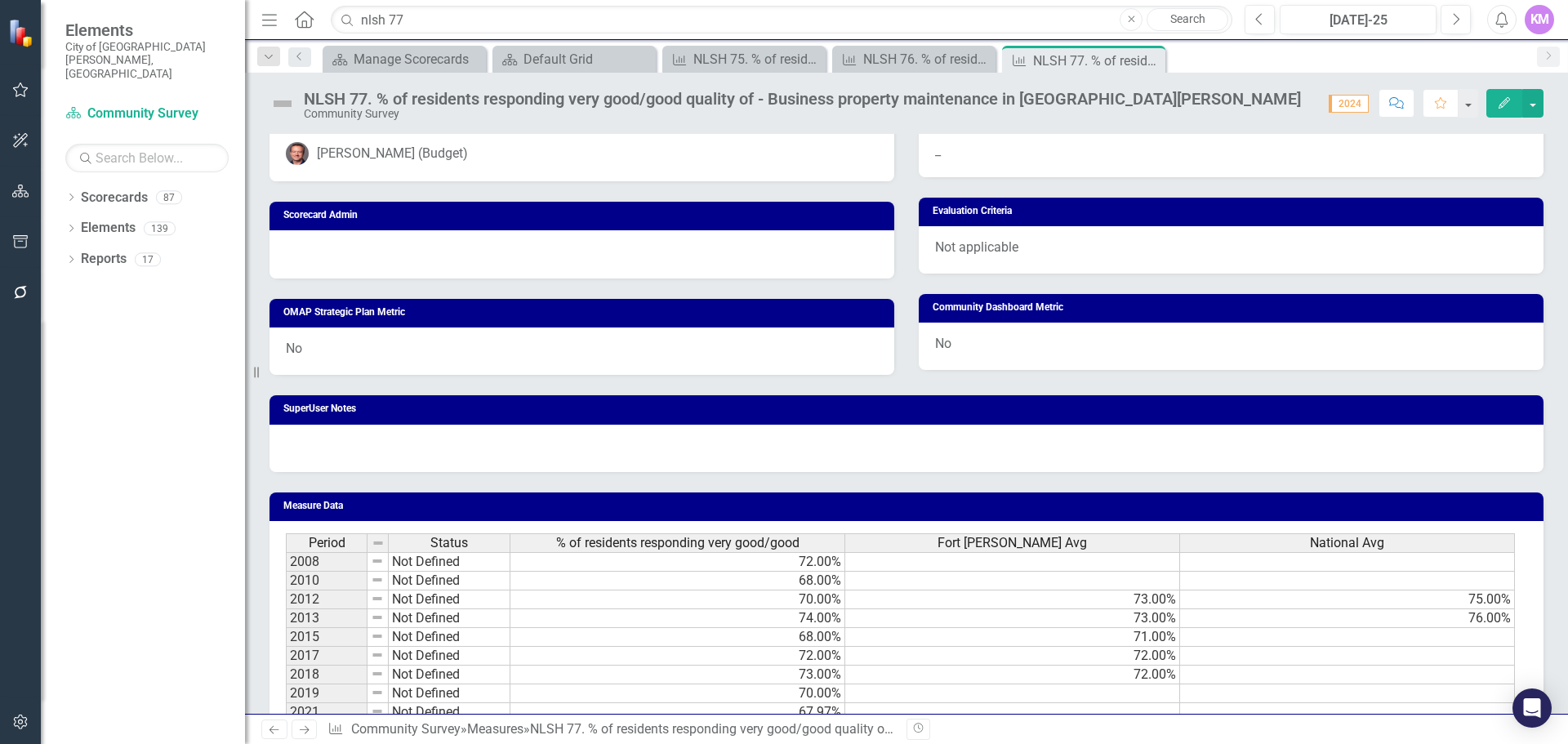
scroll to position [795, 0]
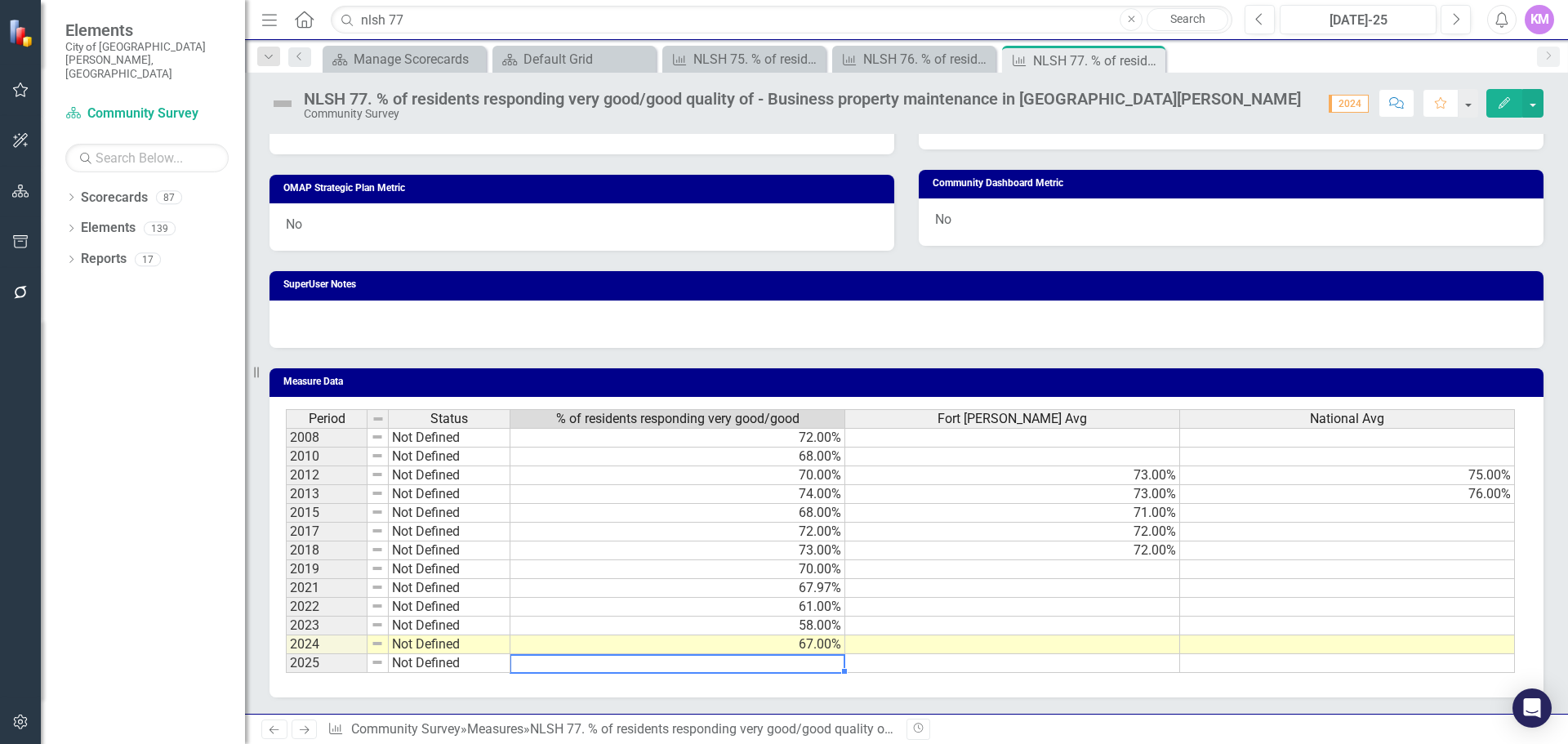
click at [286, 673] on div "Period Status % of residents responding very good/good [GEOGRAPHIC_DATA][PERSON…" at bounding box center [286, 540] width 0 height 264
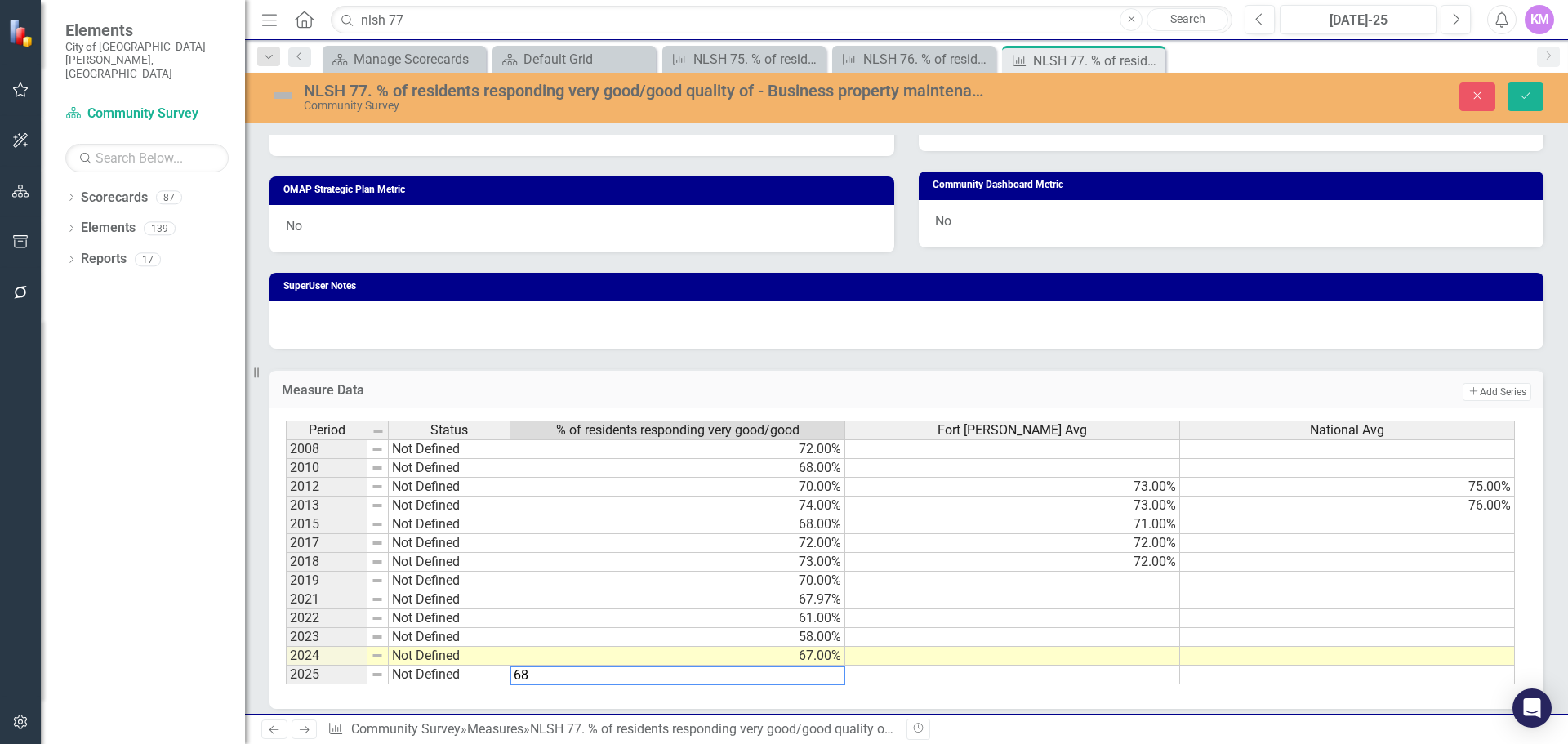
type textarea "68"
click at [1050, 594] on td at bounding box center [1013, 599] width 335 height 19
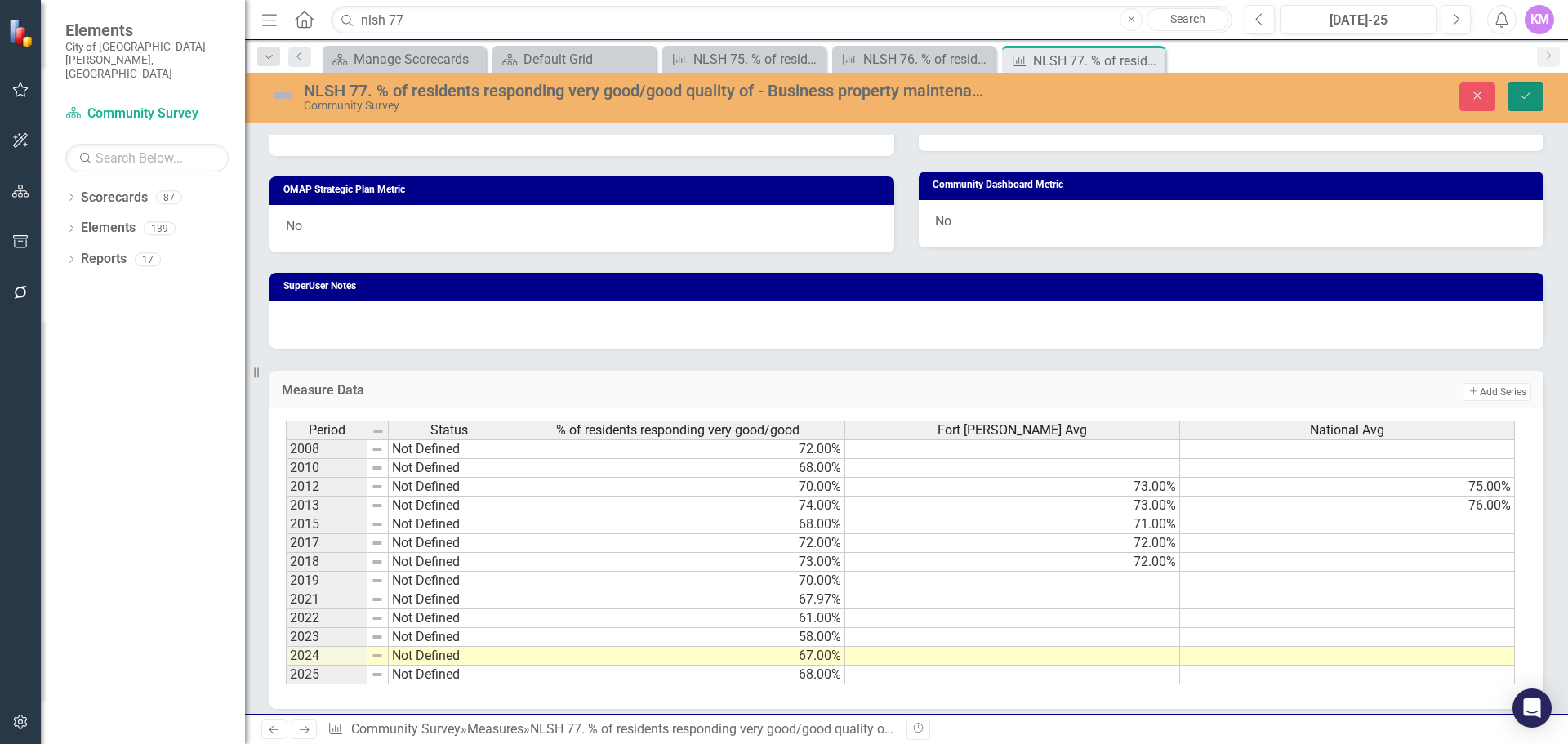
click at [1527, 104] on button "Save" at bounding box center [1526, 96] width 36 height 28
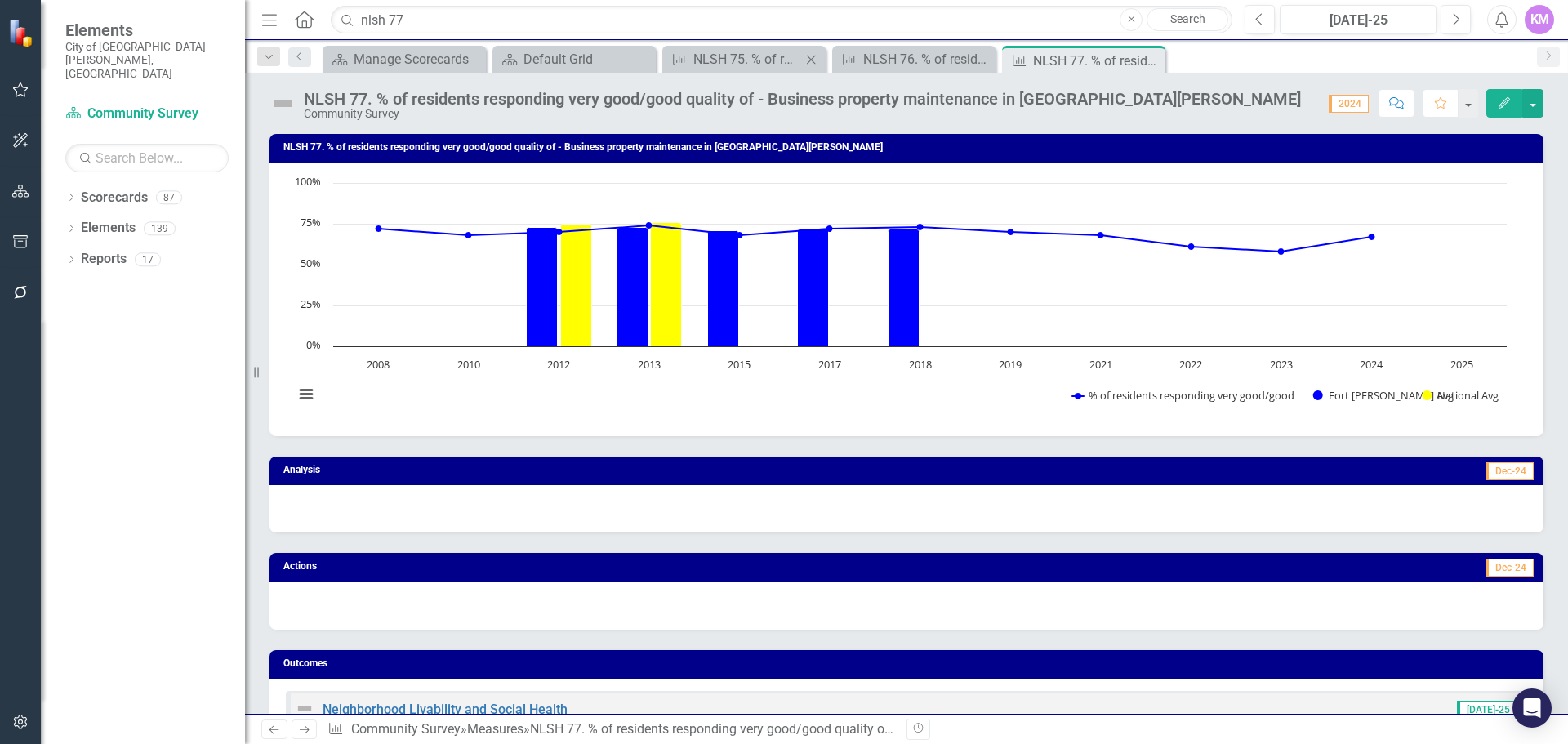
click at [813, 62] on icon "Close" at bounding box center [811, 60] width 17 height 13
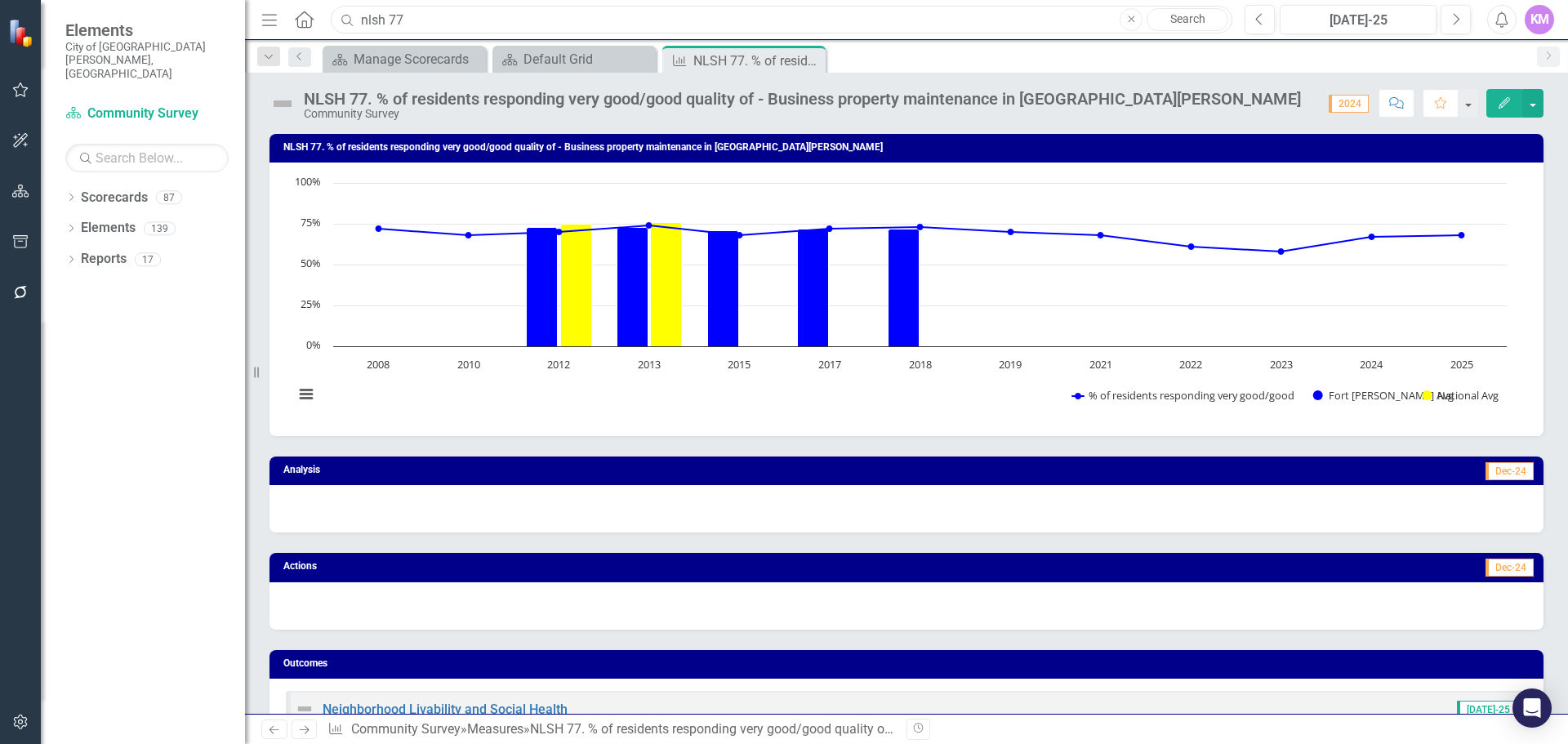
click at [512, 23] on input "nlsh 77" at bounding box center [782, 20] width 902 height 28
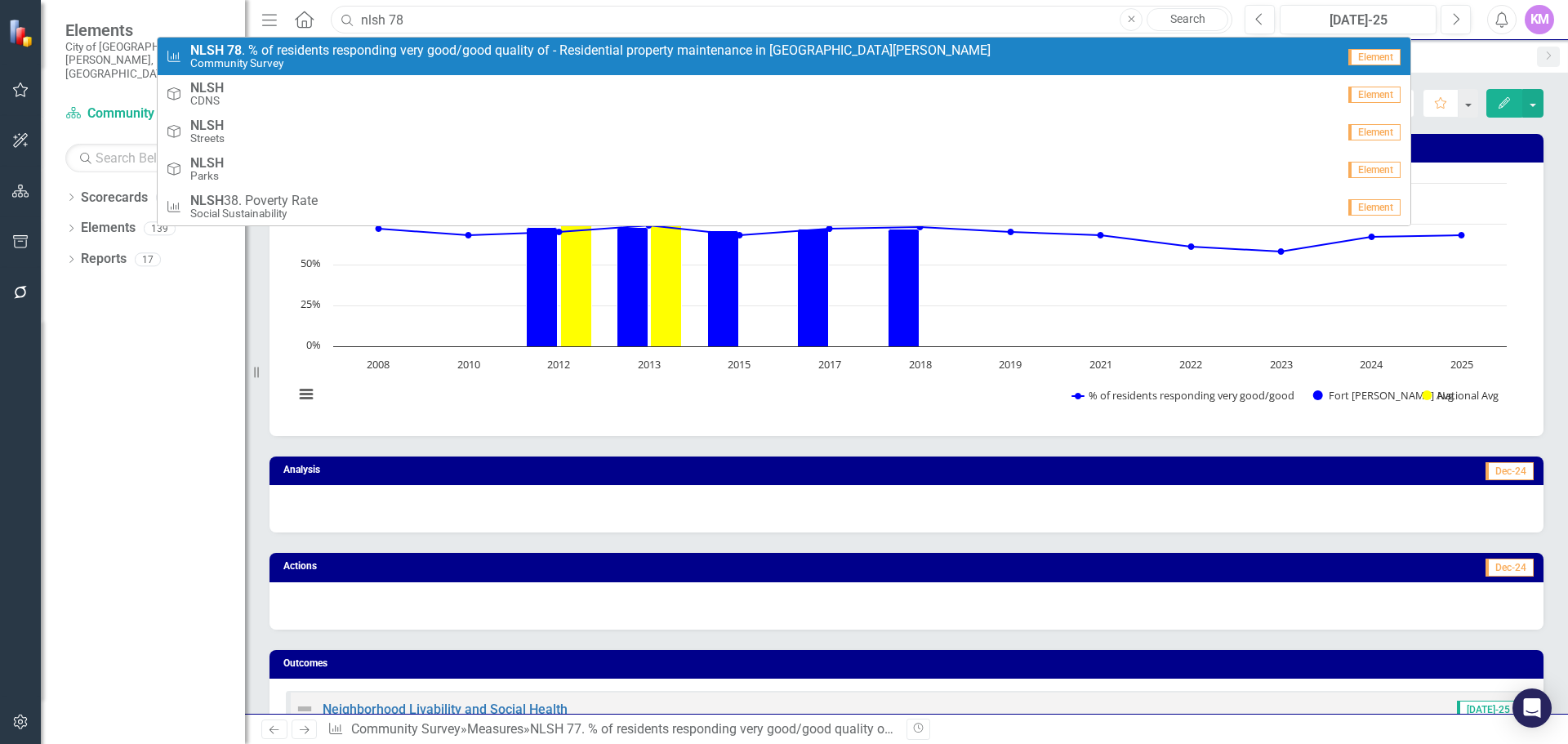
type input "nlsh 78"
click at [504, 57] on span "NLSH 78 . % of residents responding very good/good quality of - Residential pro…" at bounding box center [590, 51] width 801 height 15
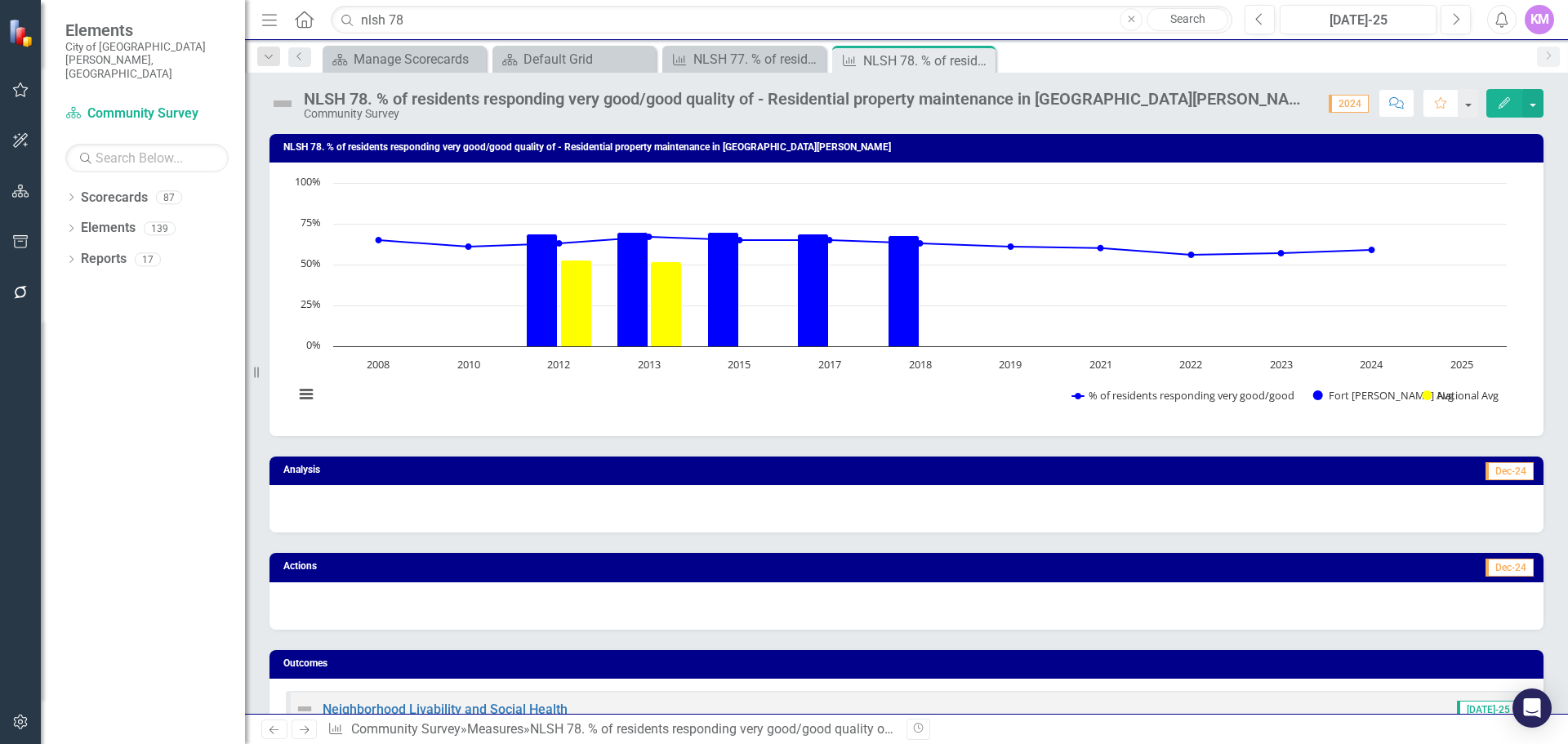
scroll to position [795, 0]
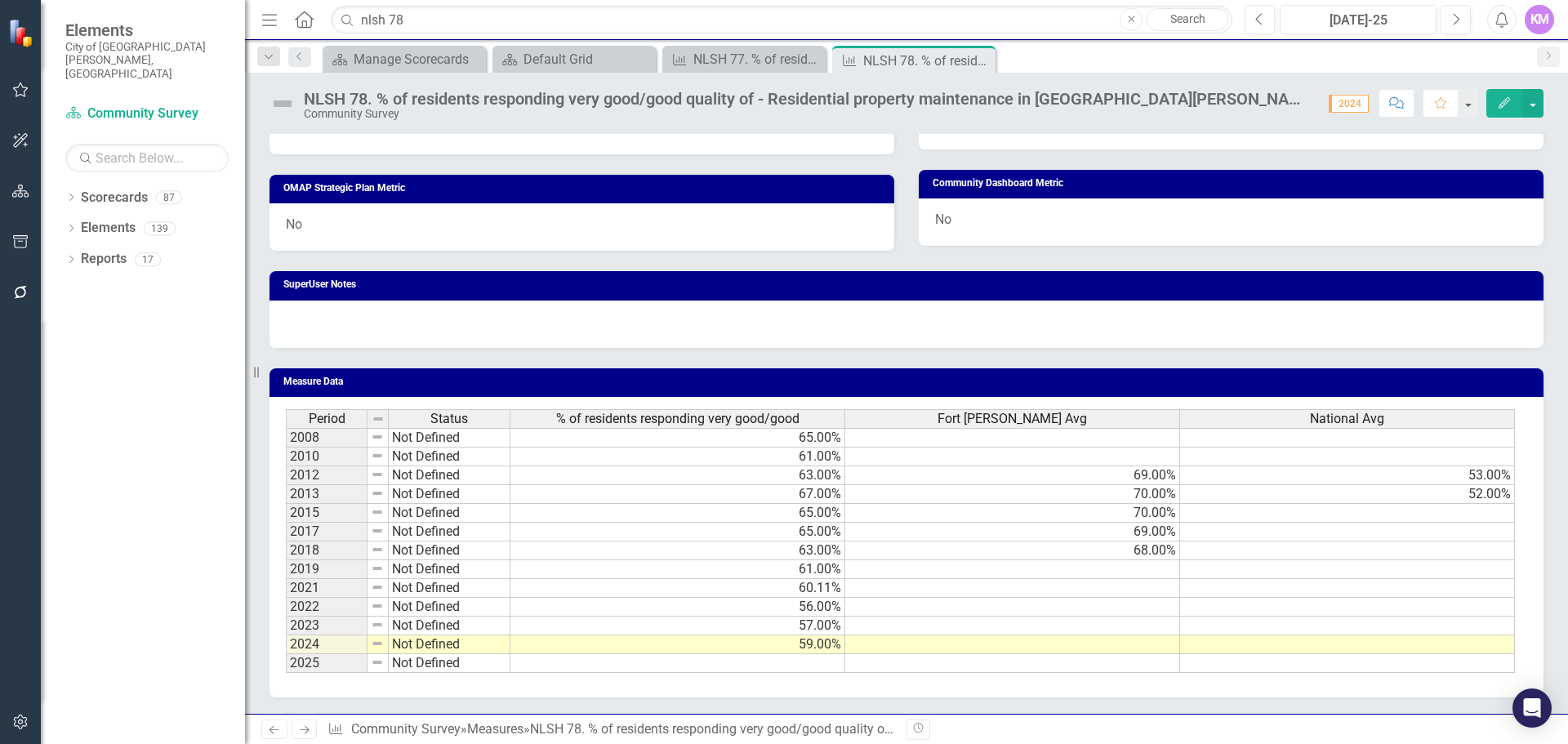
click at [826, 663] on td at bounding box center [678, 663] width 335 height 19
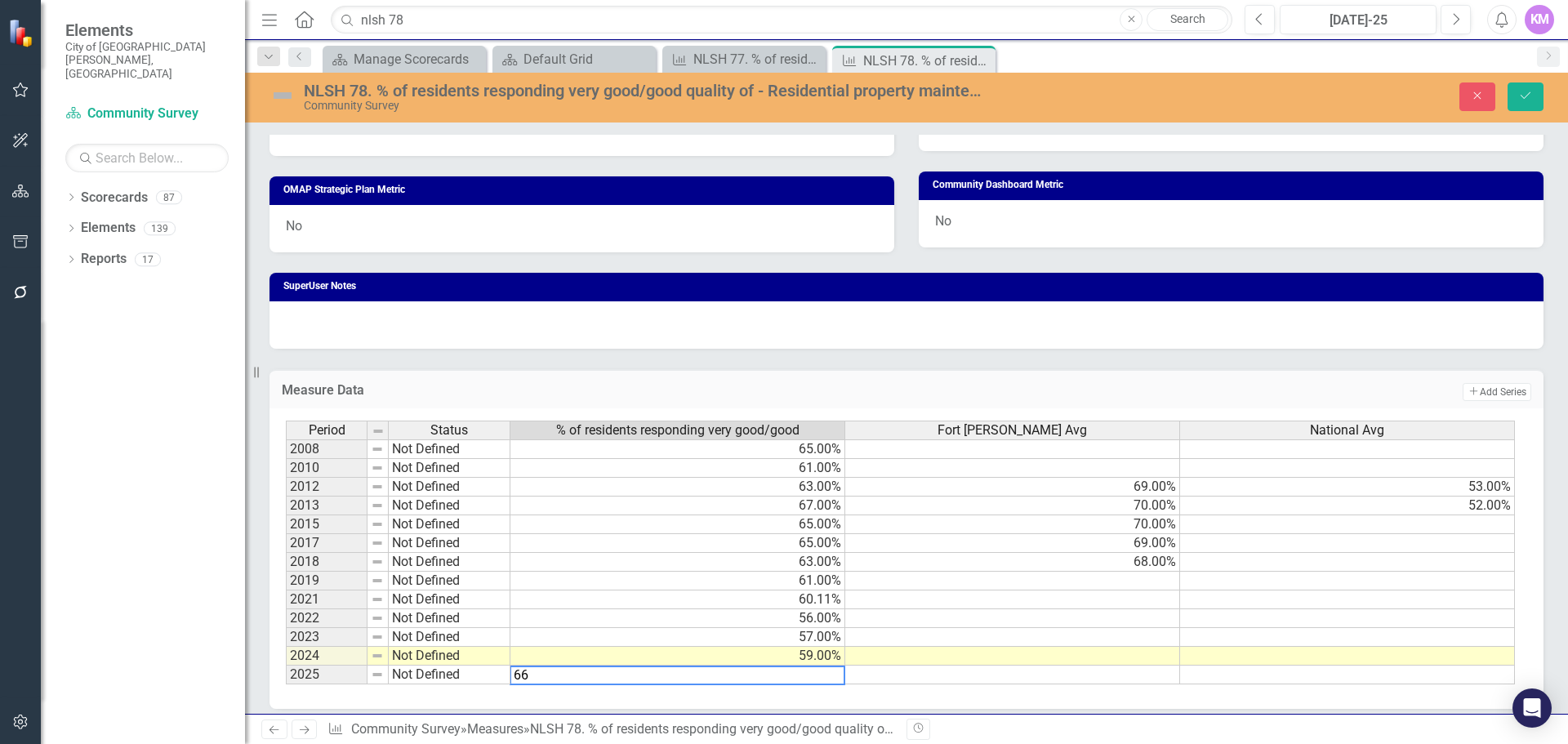
type textarea "66"
click at [1162, 367] on div "Measure Data Add Add Series Period Status % of residents responding very good/g…" at bounding box center [906, 530] width 1299 height 361
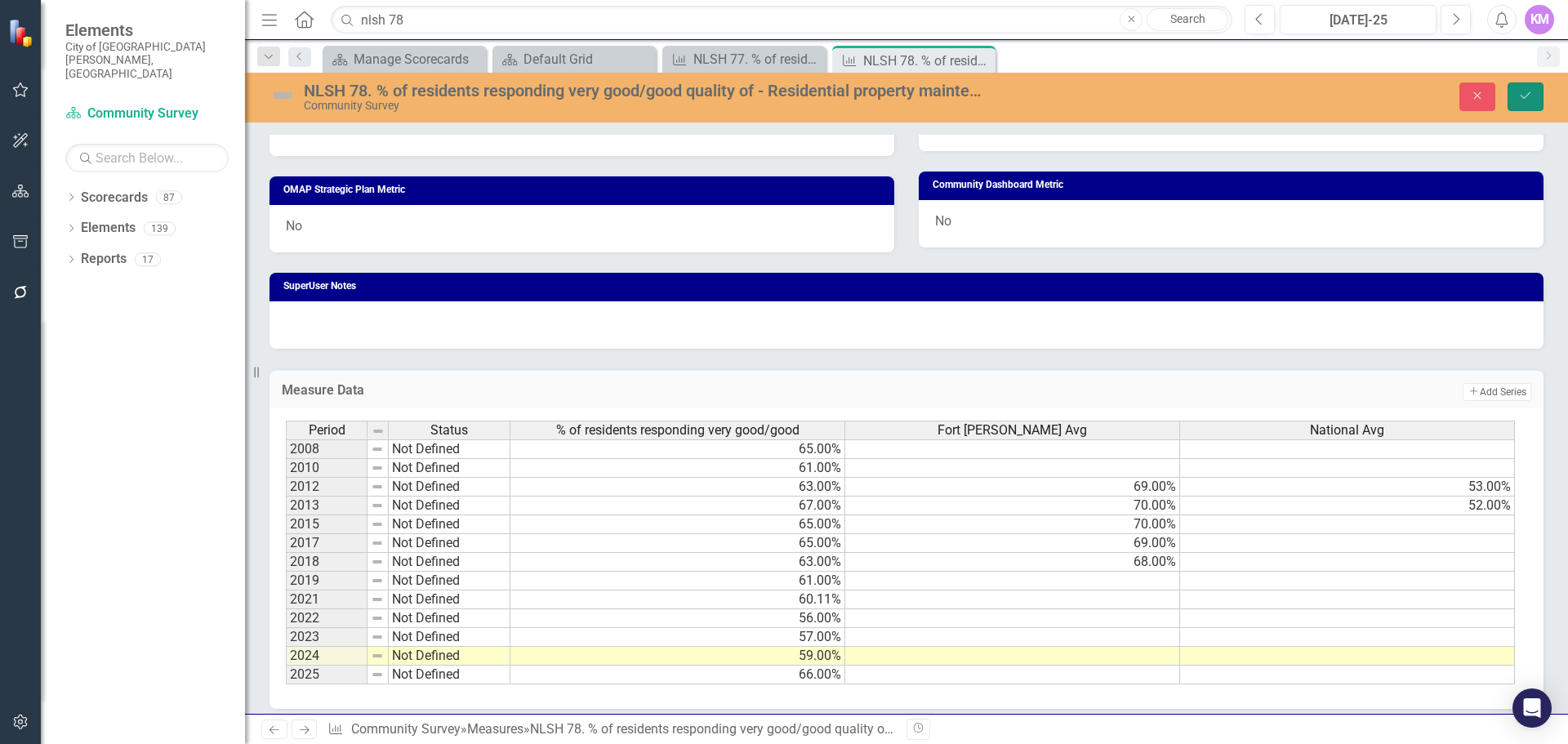
click at [1514, 106] on button "Save" at bounding box center [1526, 96] width 36 height 28
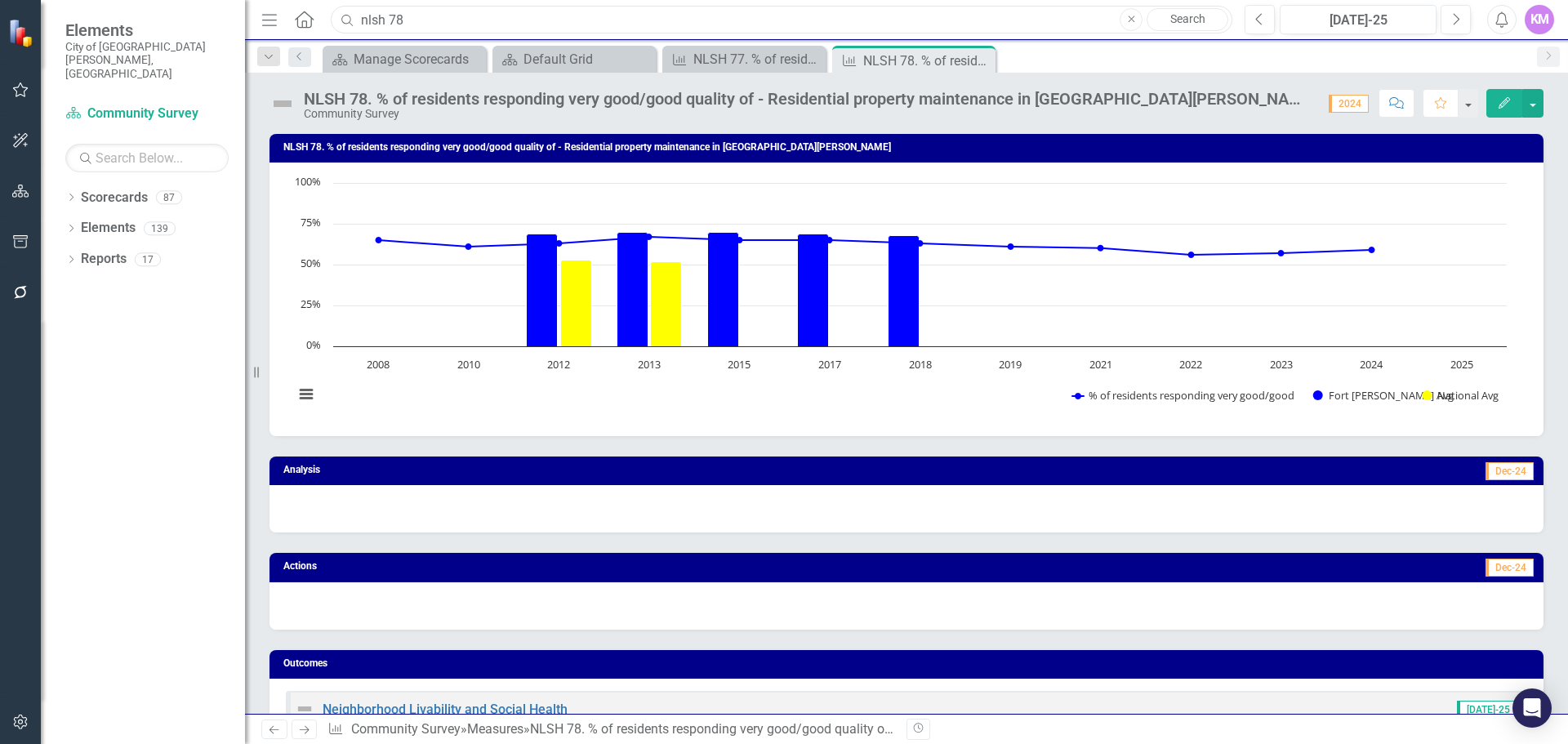
click at [413, 26] on input "nlsh 78" at bounding box center [782, 20] width 902 height 28
click at [413, 26] on input "safe 51" at bounding box center [782, 20] width 902 height 28
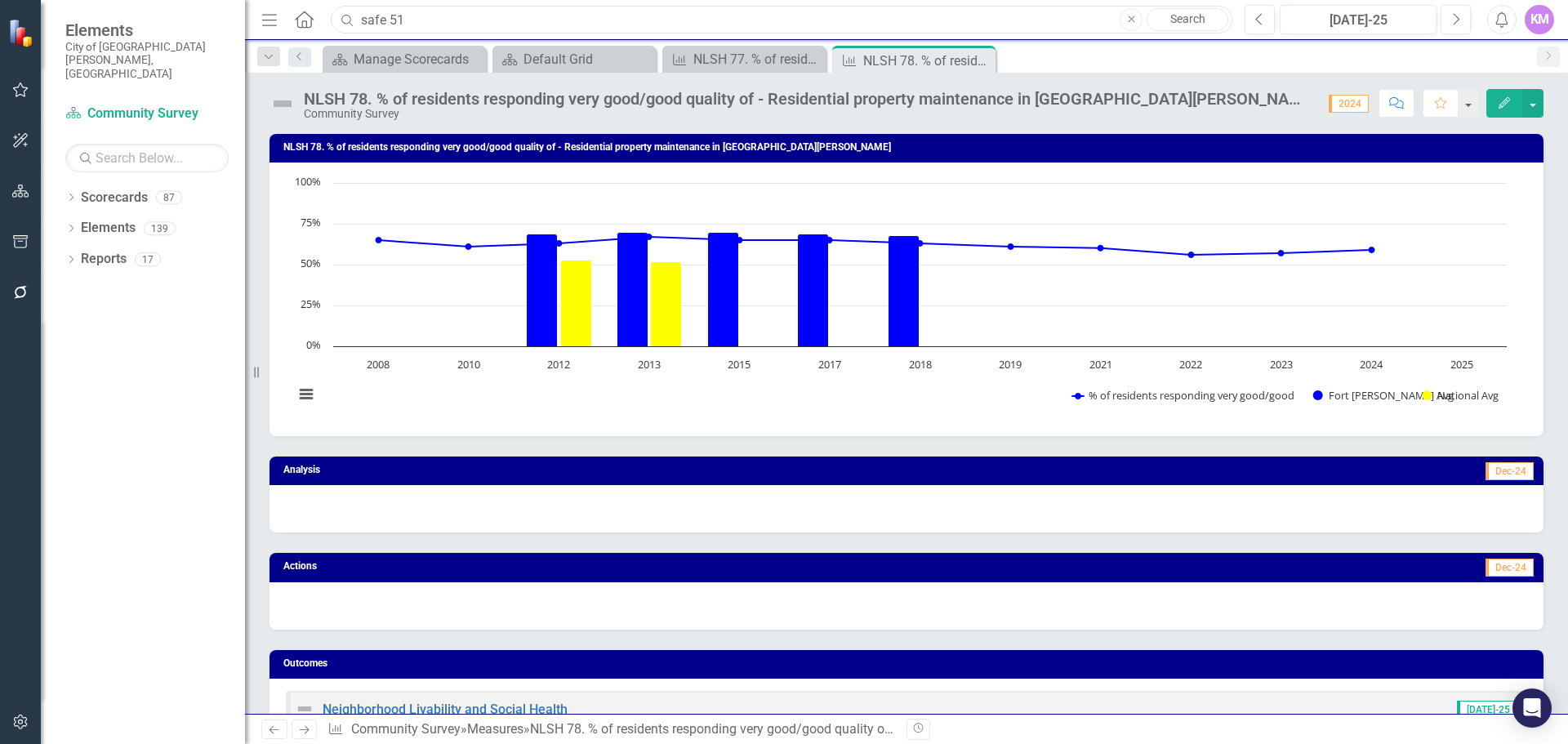
click at [413, 26] on input "safe 51" at bounding box center [782, 20] width 902 height 28
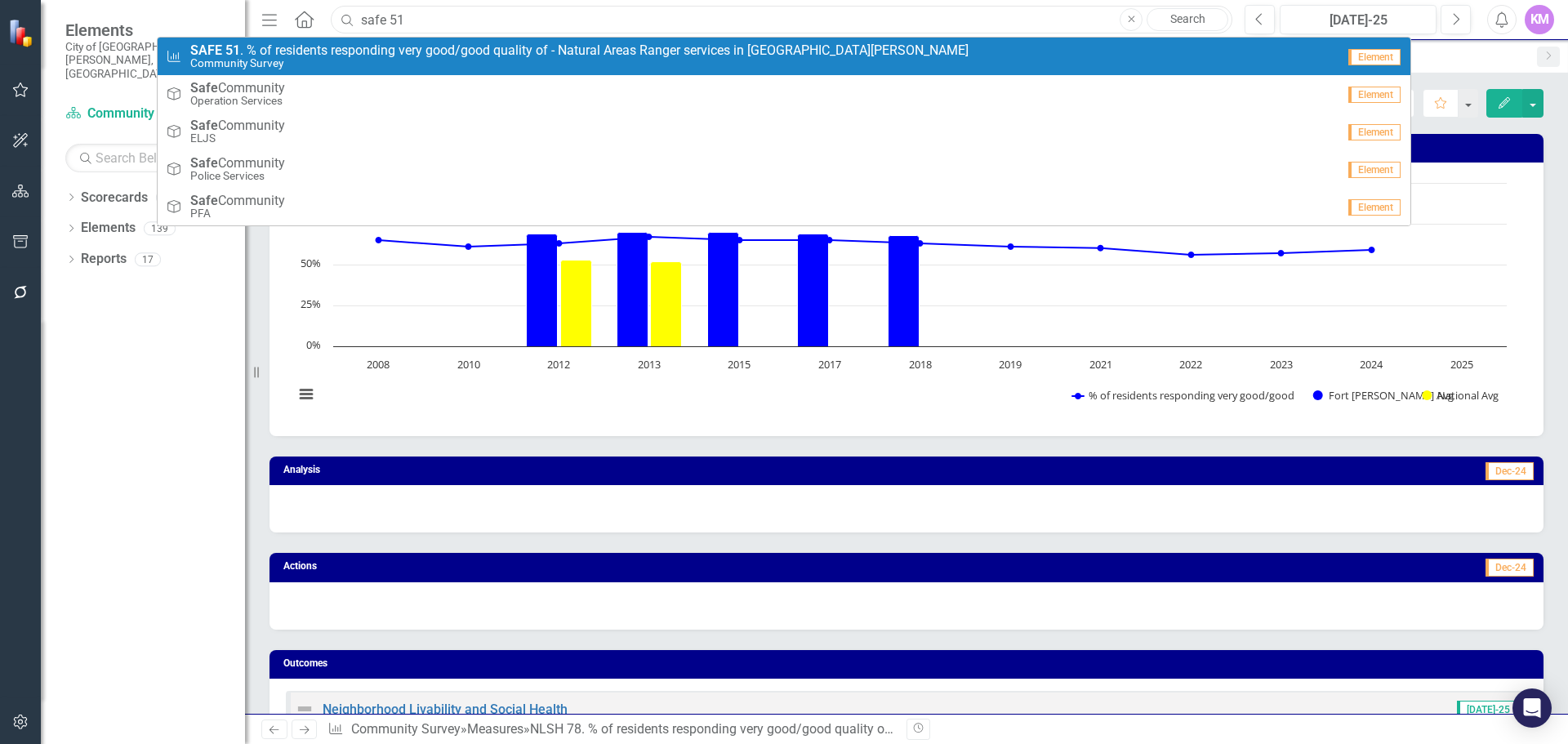
type input "safe 51"
click at [414, 50] on span "SAFE 51 . % of residents responding very good/good quality of - Natural Areas R…" at bounding box center [579, 51] width 778 height 15
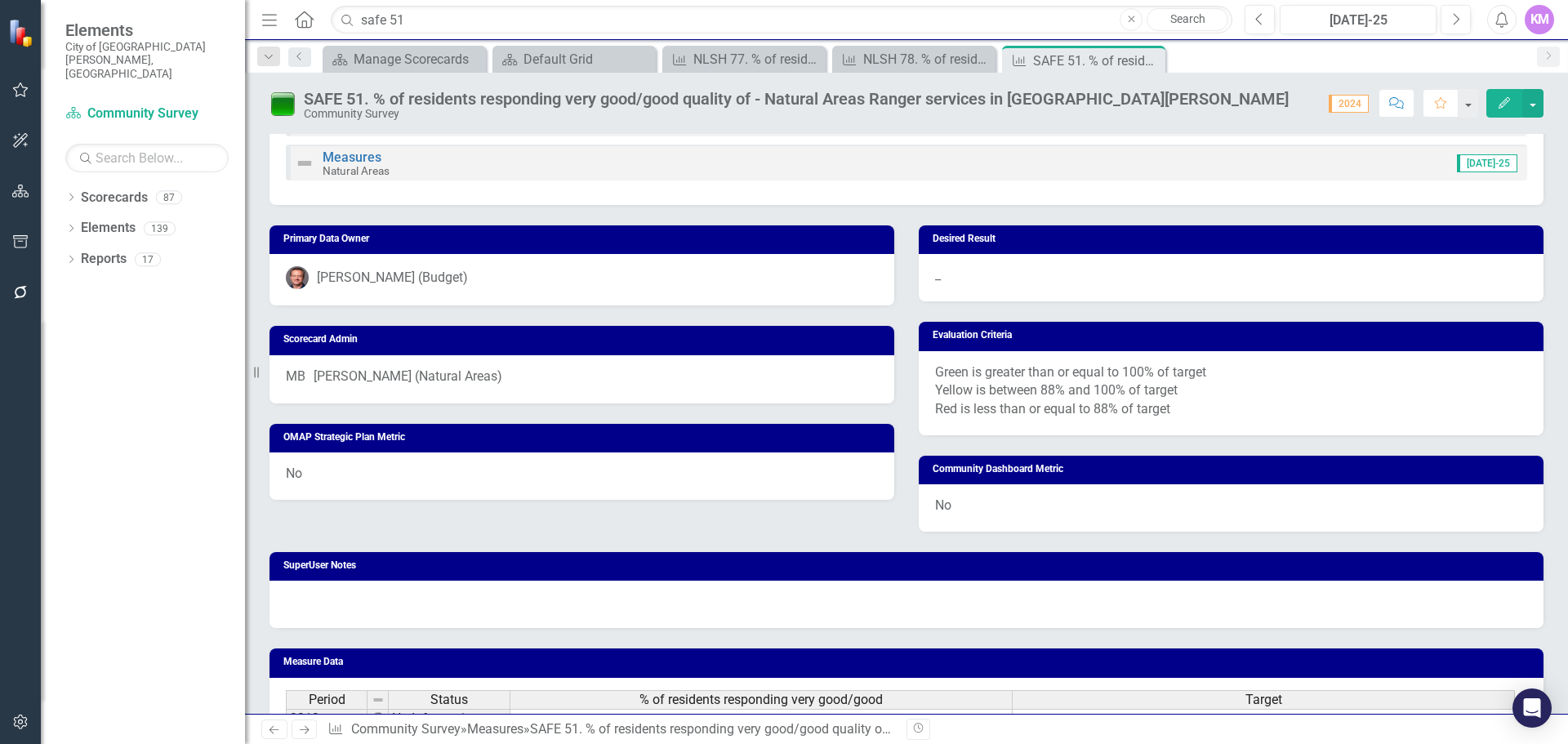
scroll to position [903, 0]
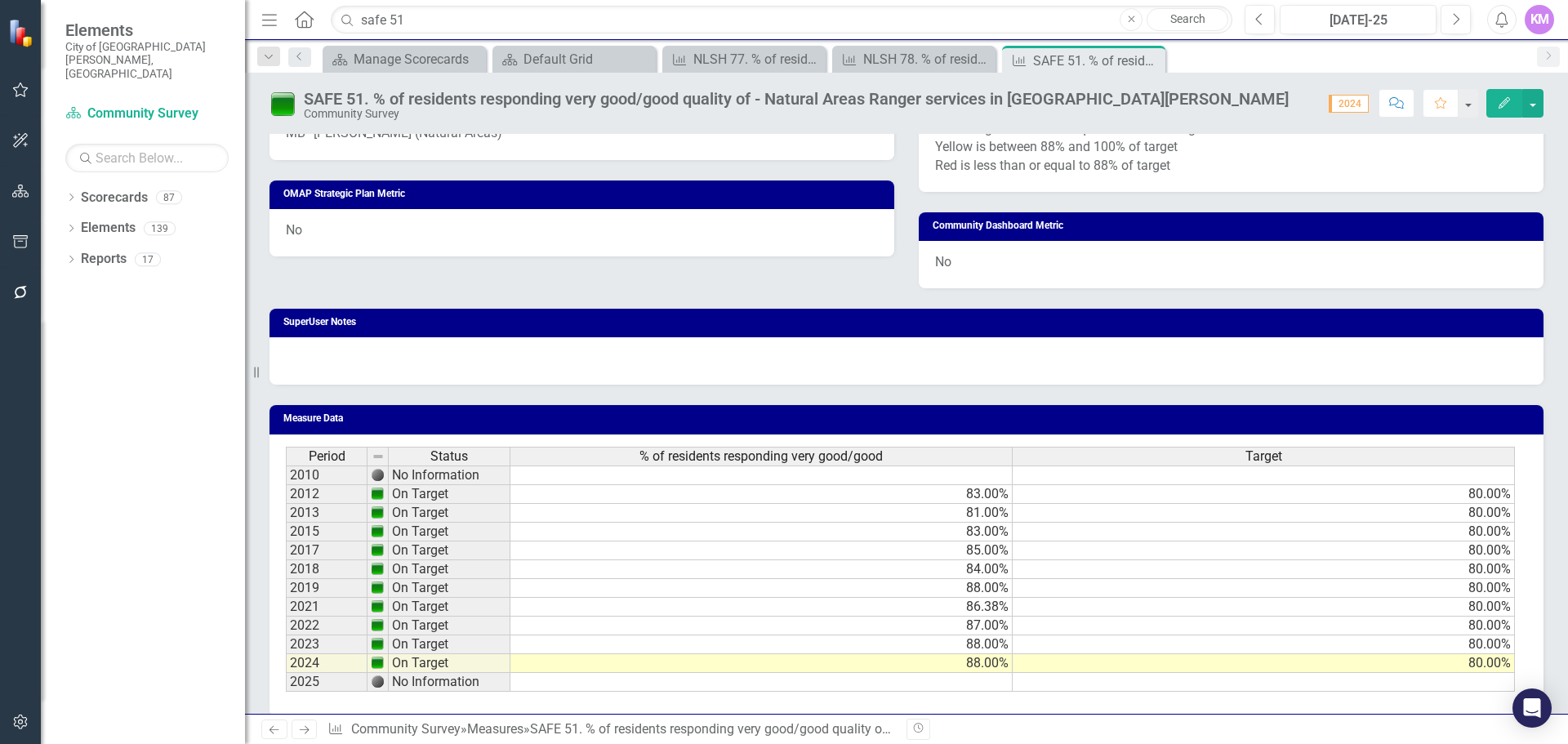
click at [814, 676] on div "Period Status % of residents responding very good/good Target 2010 No Informati…" at bounding box center [906, 575] width 1275 height 282
click at [827, 673] on td at bounding box center [762, 682] width 502 height 19
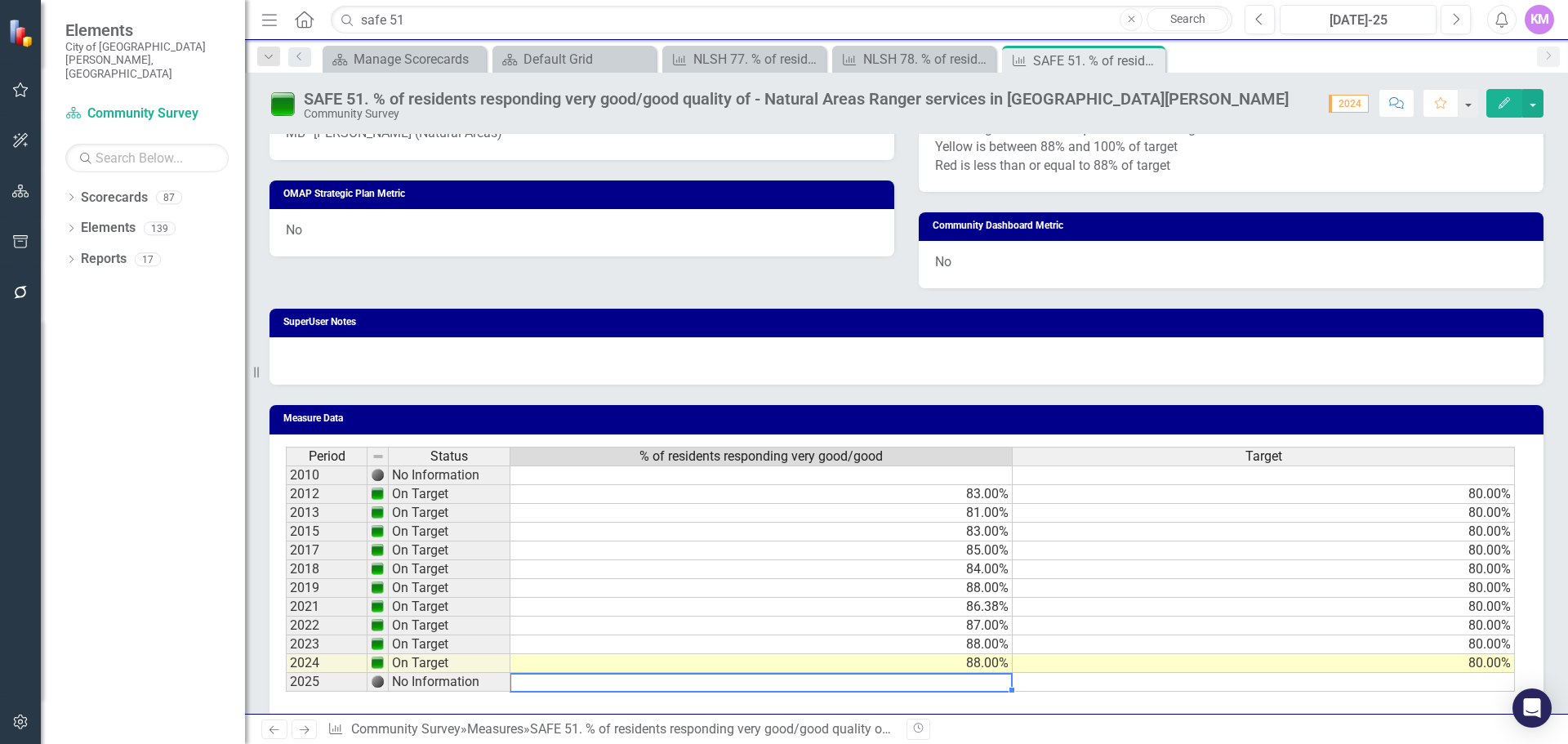
type textarea "88"
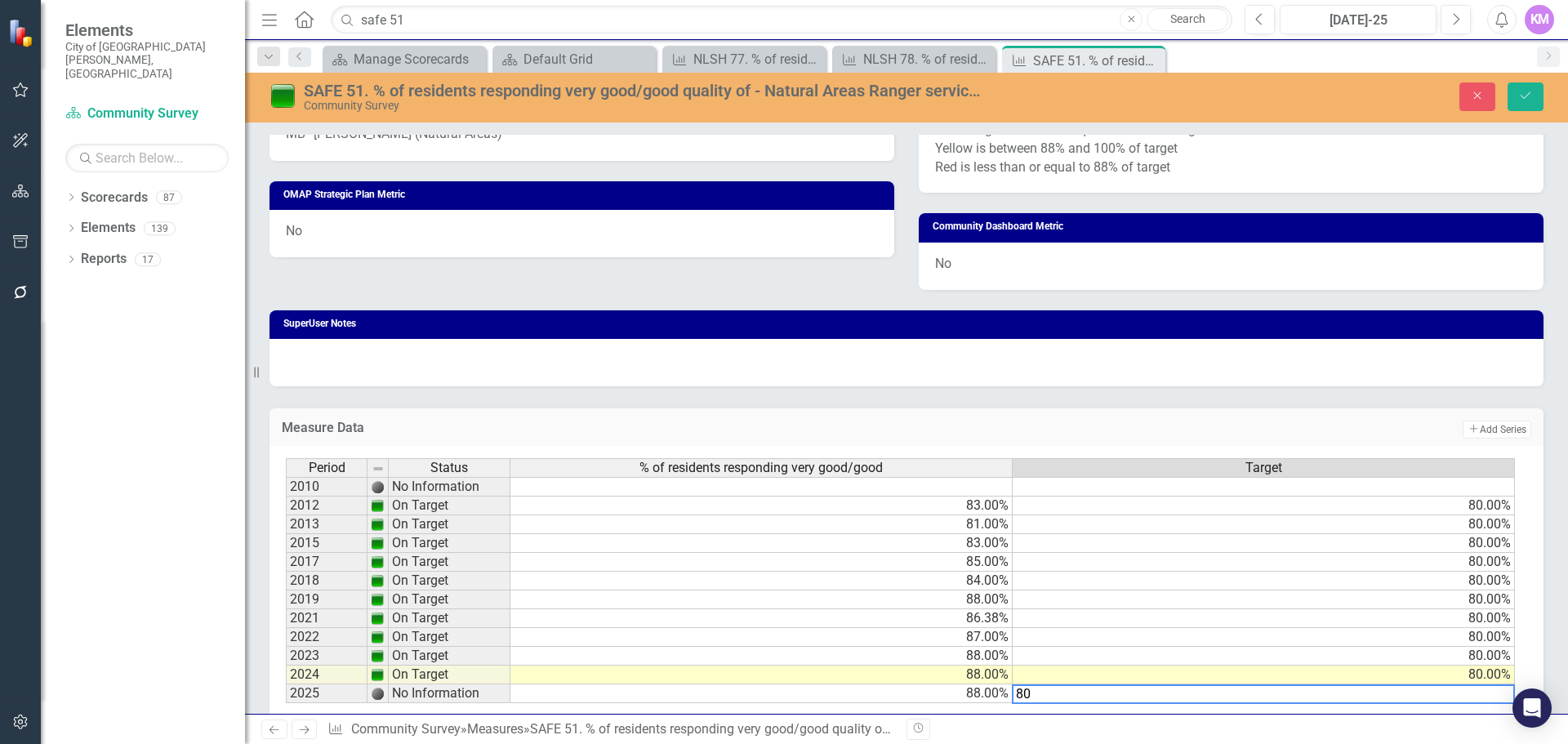
type textarea "80"
click at [1528, 103] on button "Save" at bounding box center [1526, 96] width 36 height 28
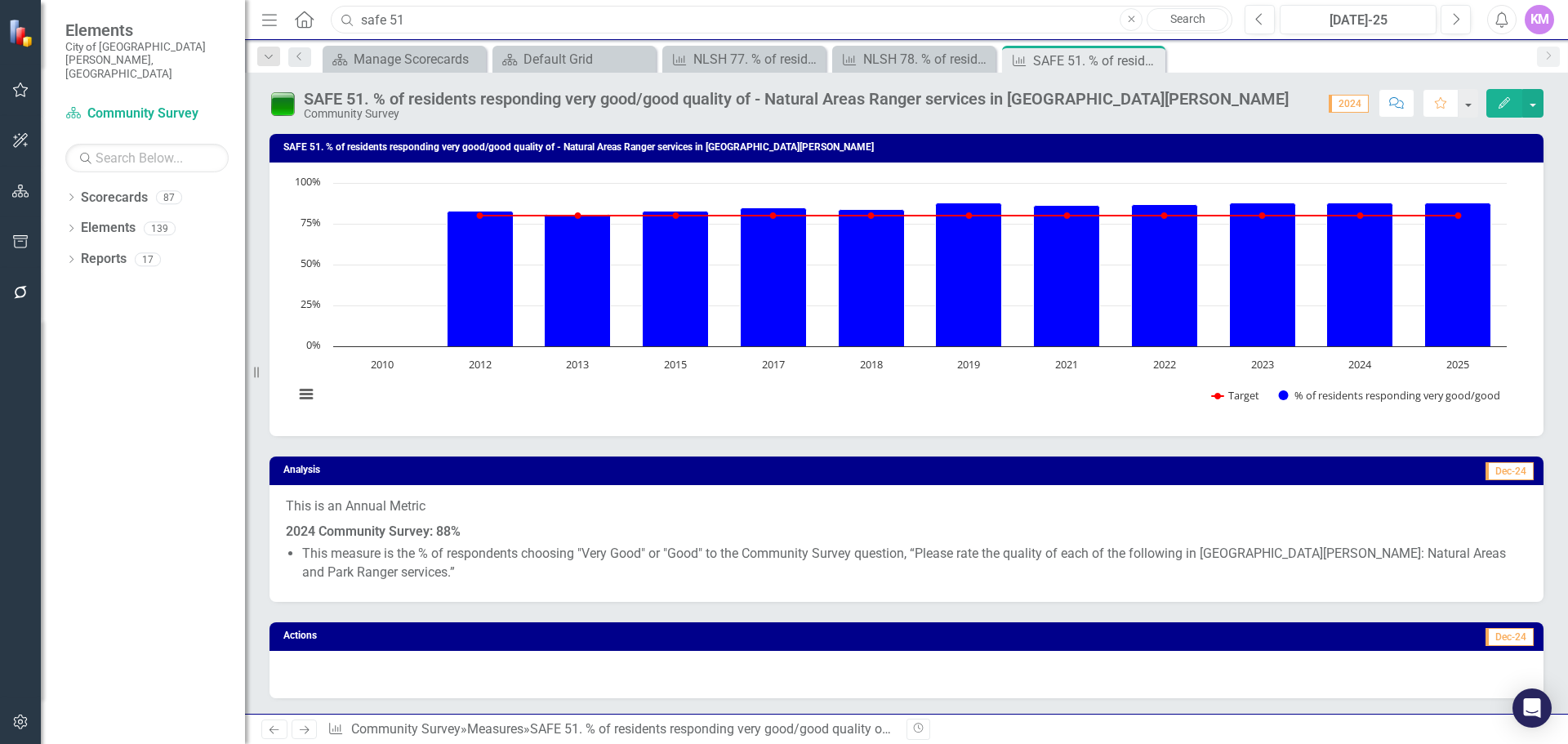
click at [466, 22] on input "safe 51" at bounding box center [782, 20] width 902 height 28
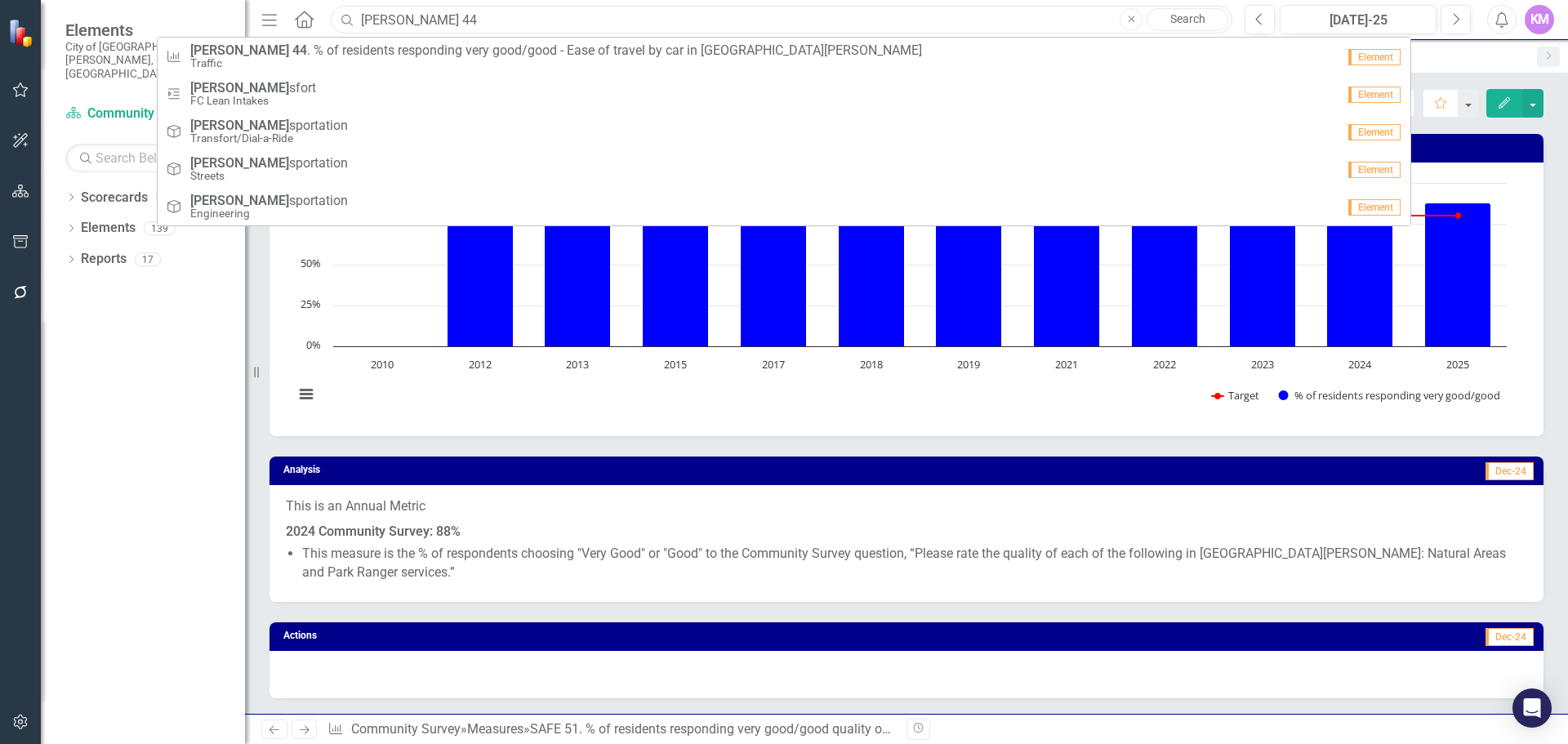
type input "[PERSON_NAME] 44"
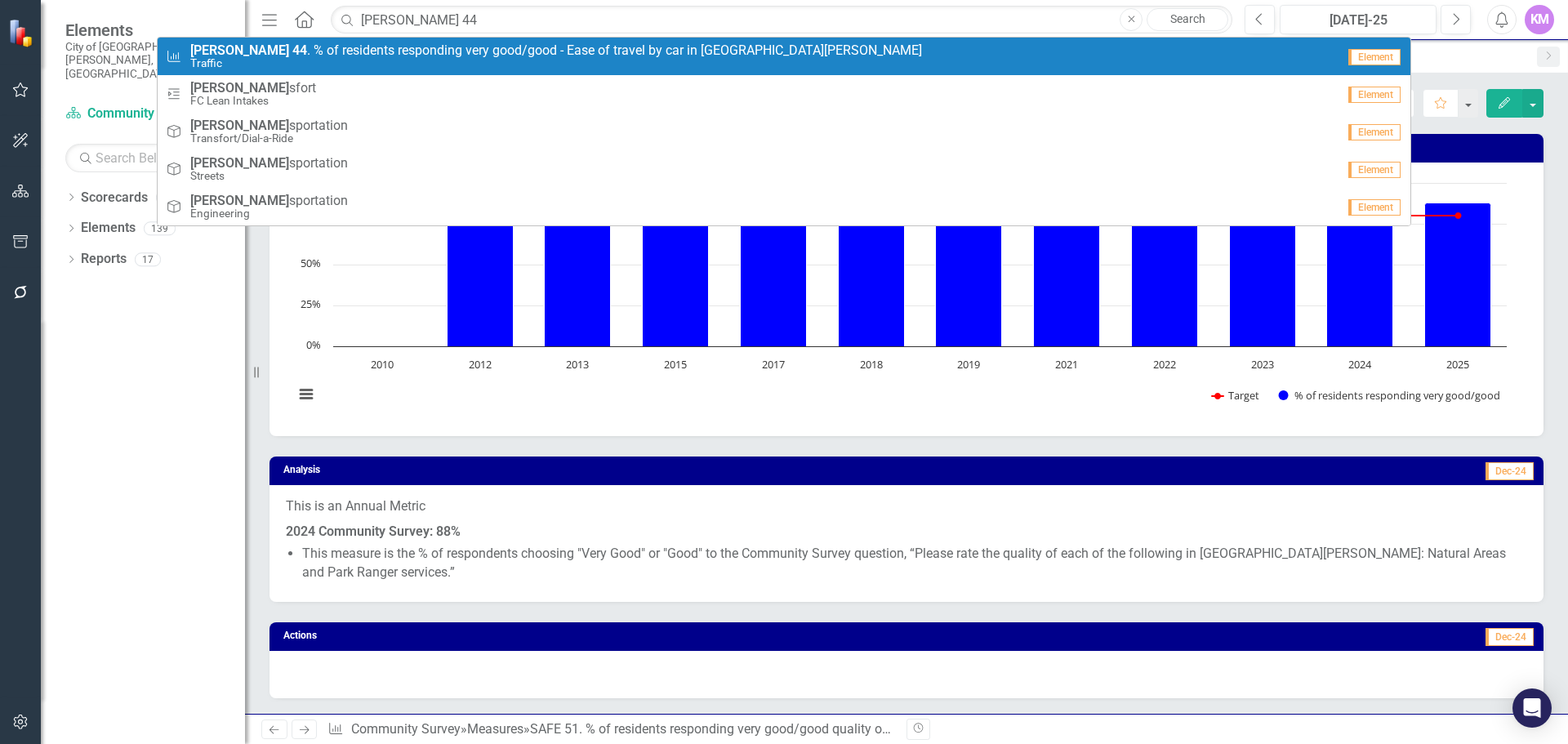
click at [748, 71] on link "Measure [PERSON_NAME] 44 . % of residents responding very good/good - Ease of t…" at bounding box center [784, 56] width 1253 height 37
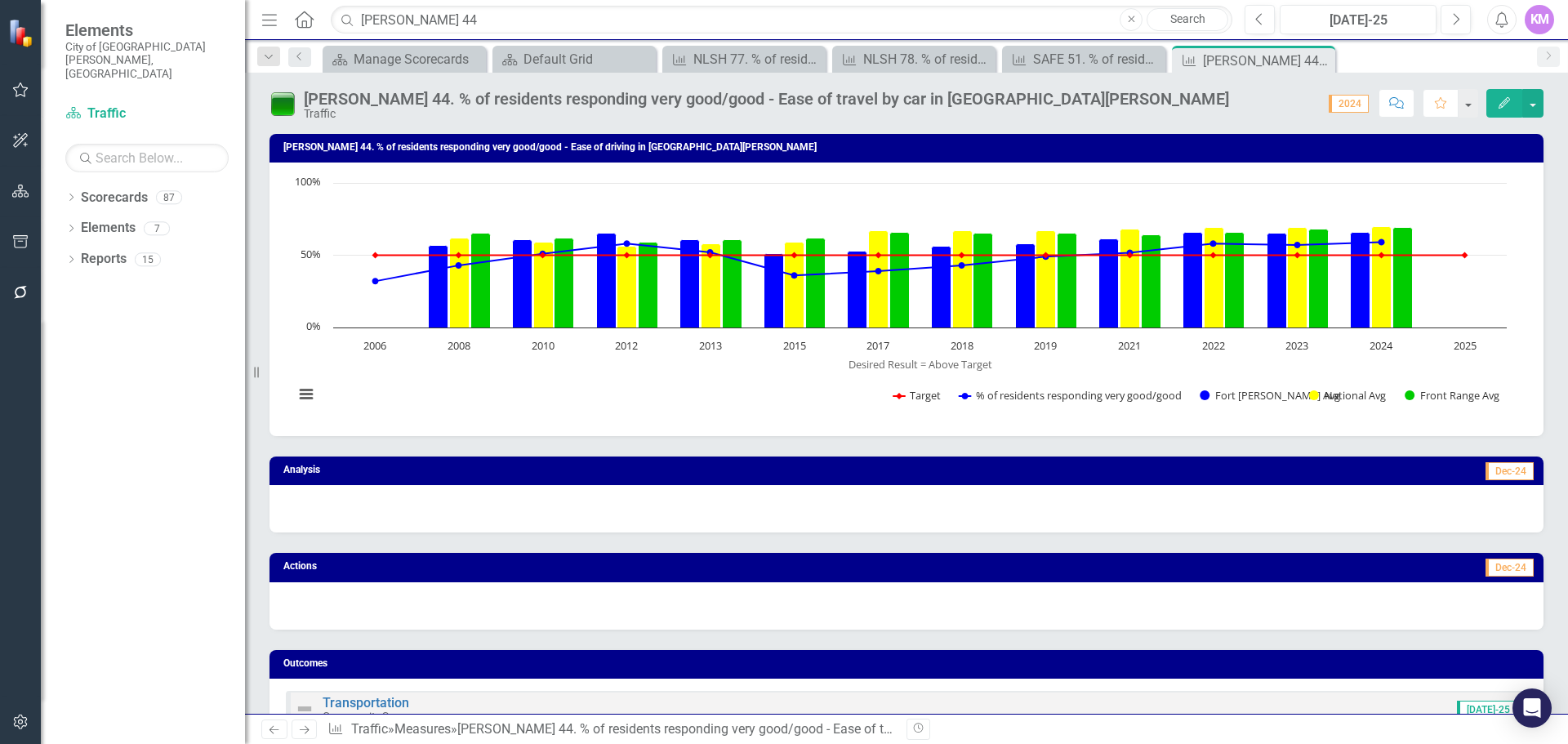
scroll to position [904, 0]
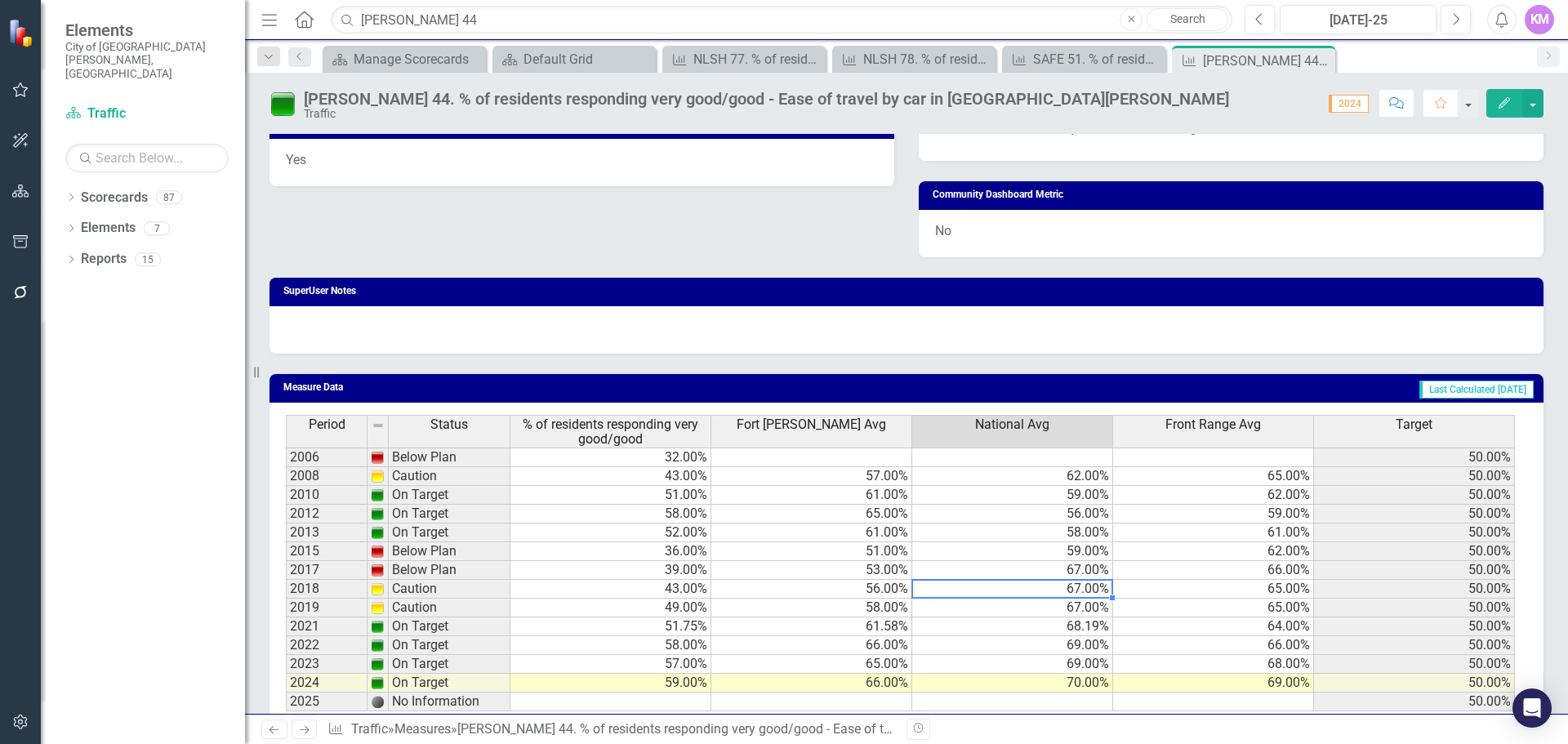
click at [985, 585] on td "67.00%" at bounding box center [1013, 589] width 201 height 19
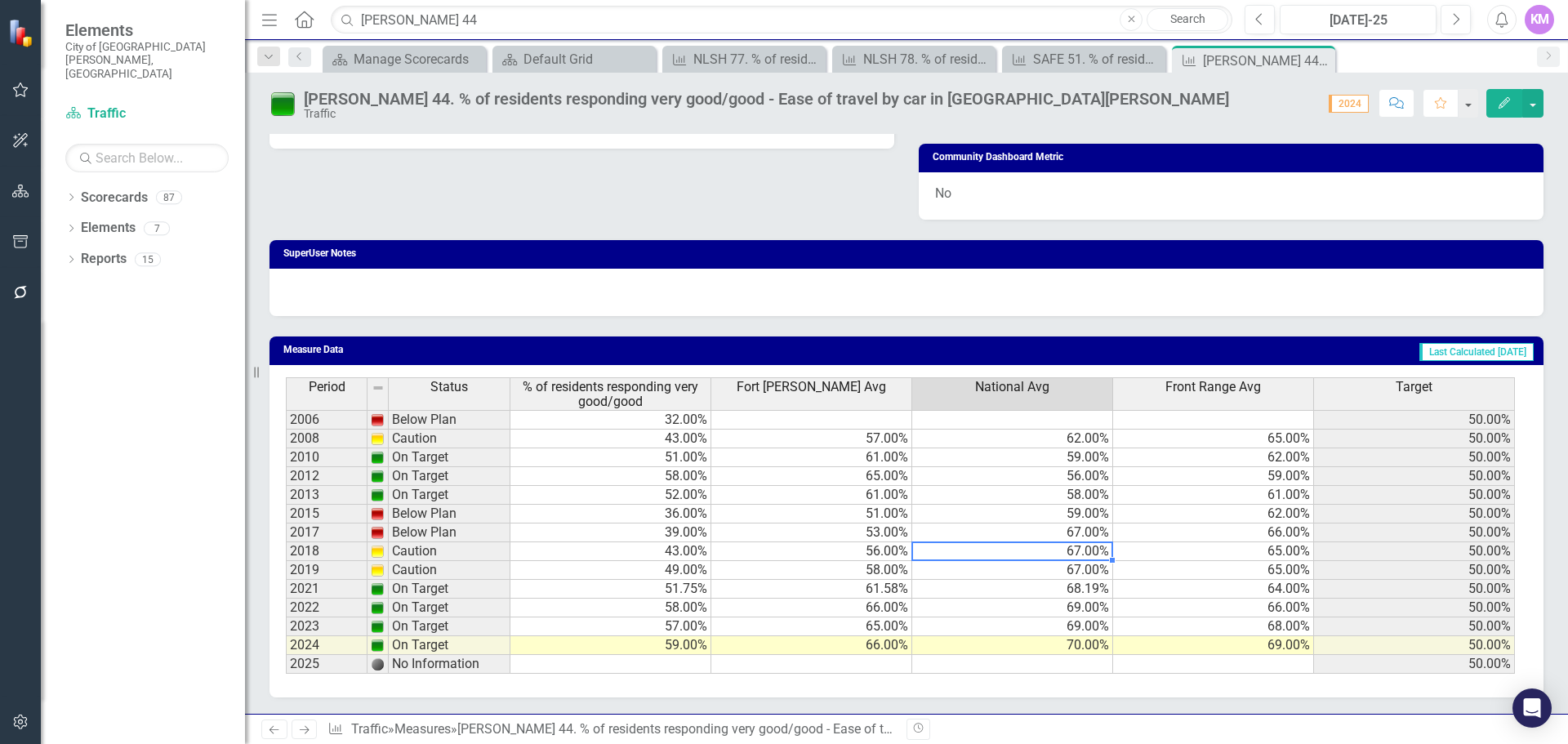
click at [687, 667] on td at bounding box center [611, 664] width 201 height 19
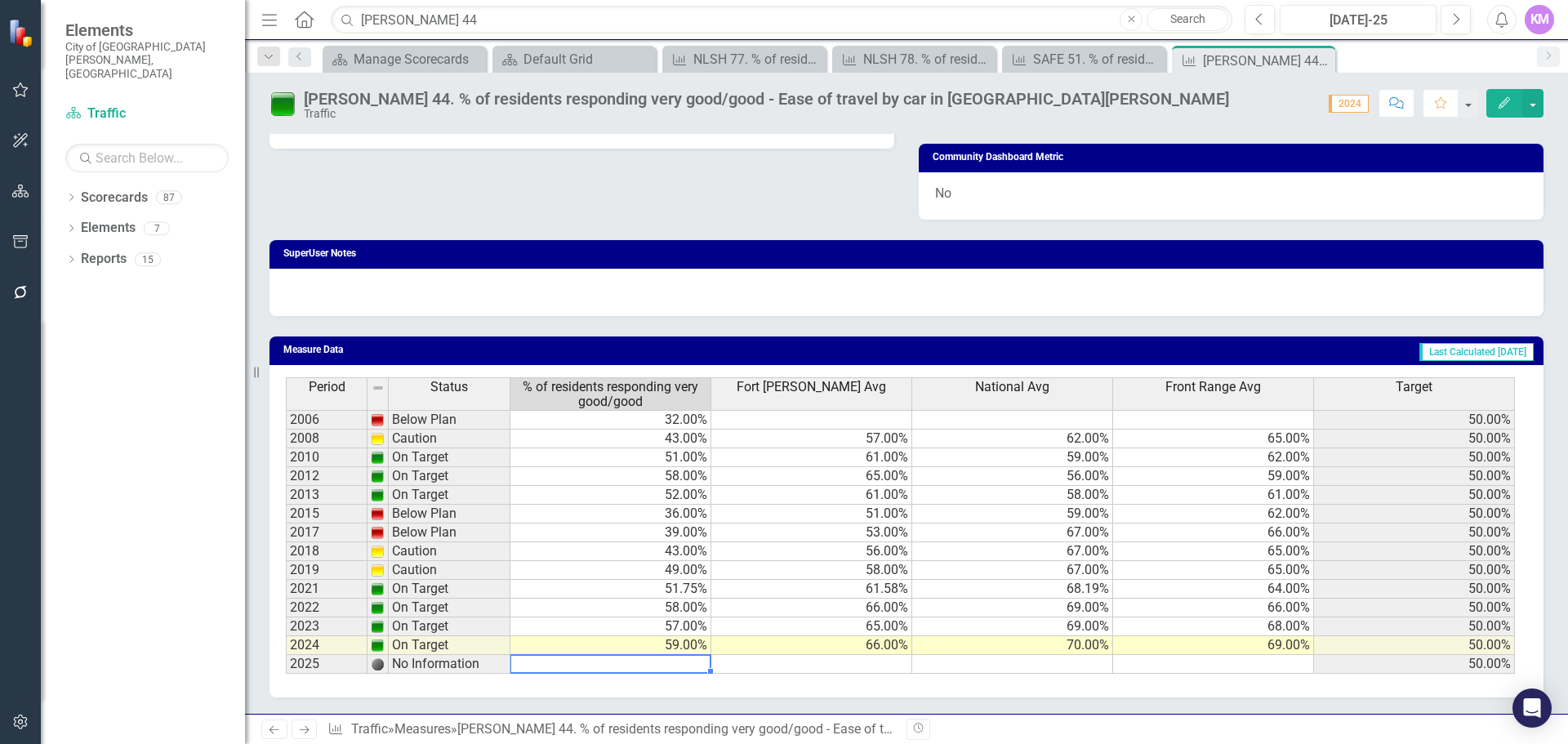
type textarea "60"
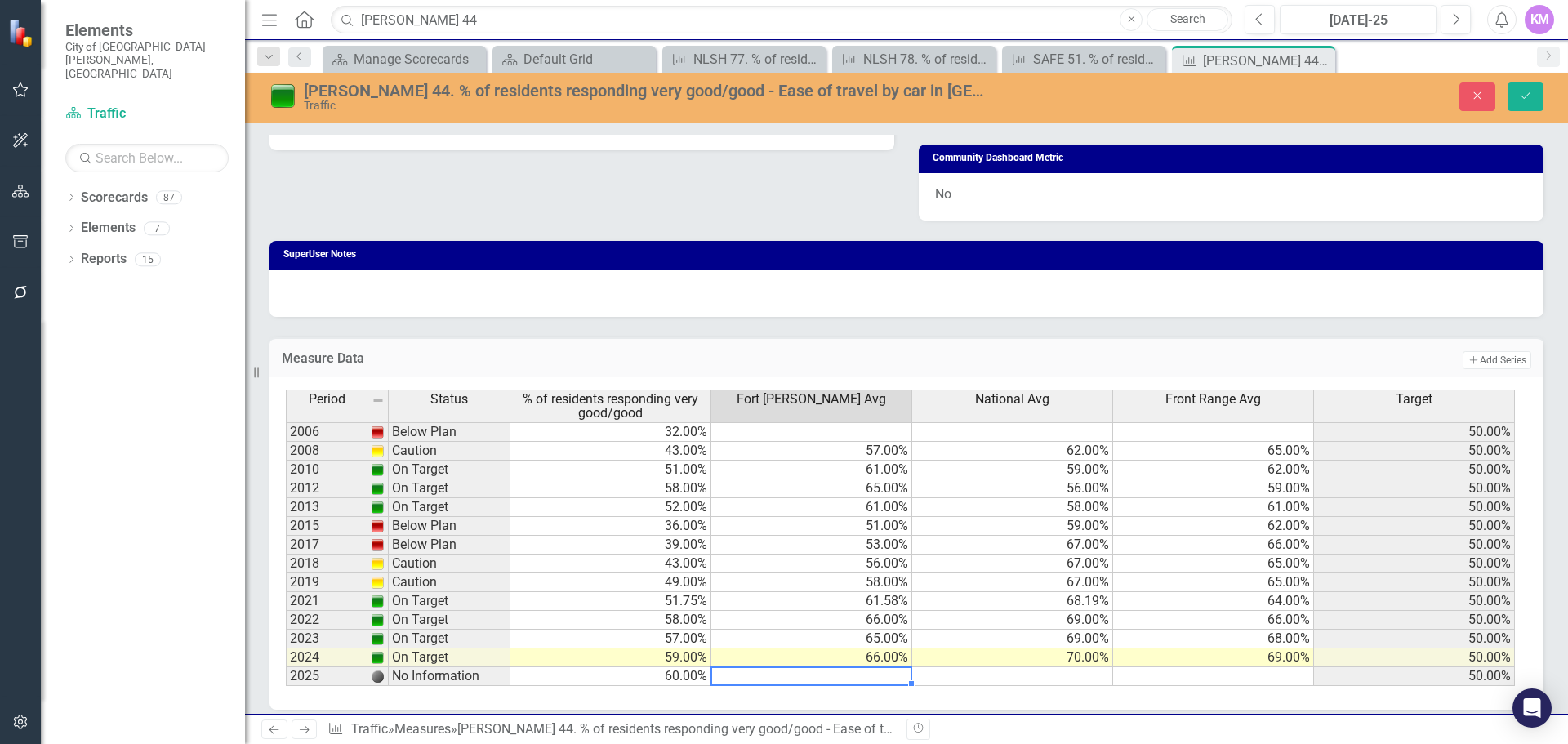
click at [1039, 678] on td at bounding box center [1013, 677] width 201 height 19
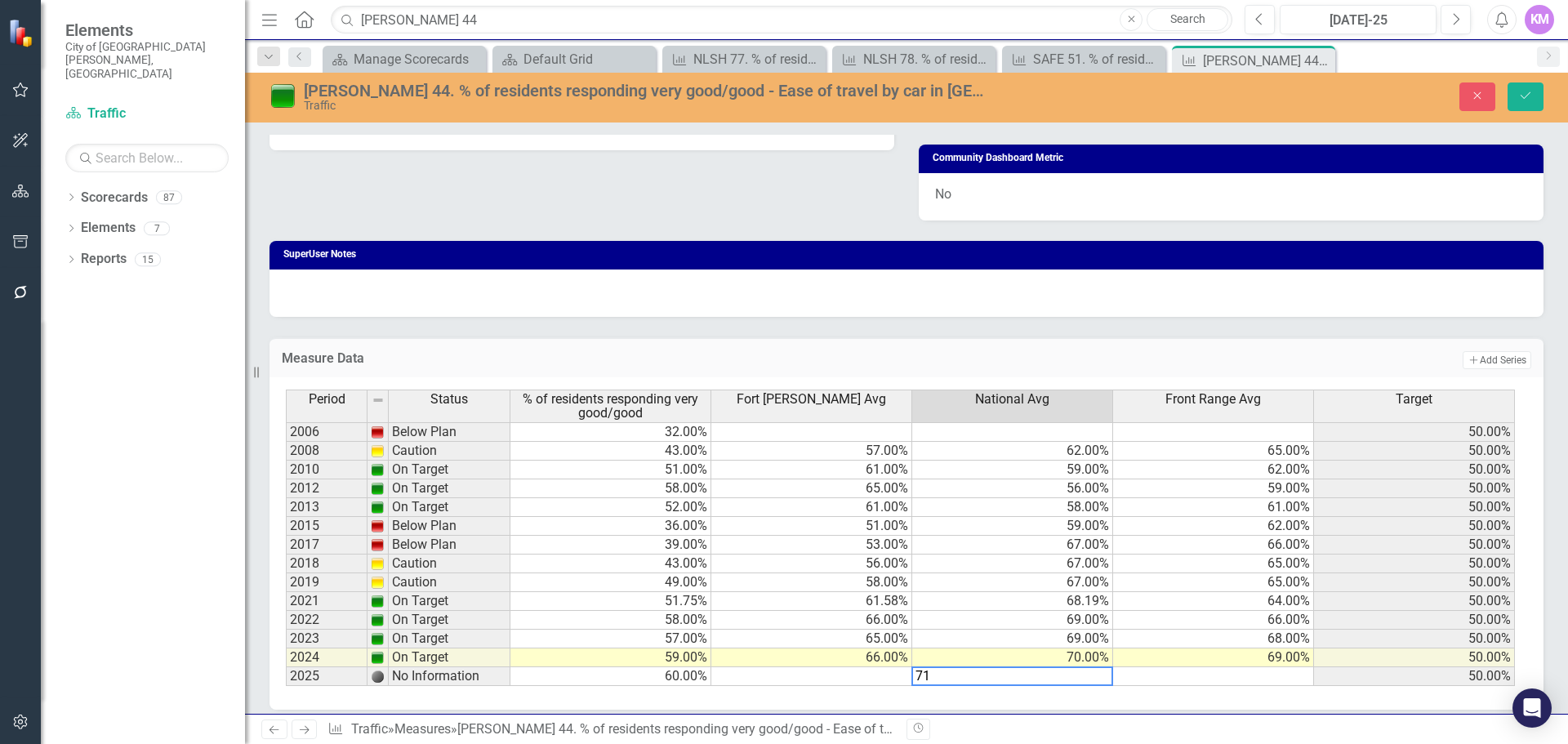
type textarea "71"
click at [875, 675] on td at bounding box center [812, 677] width 201 height 19
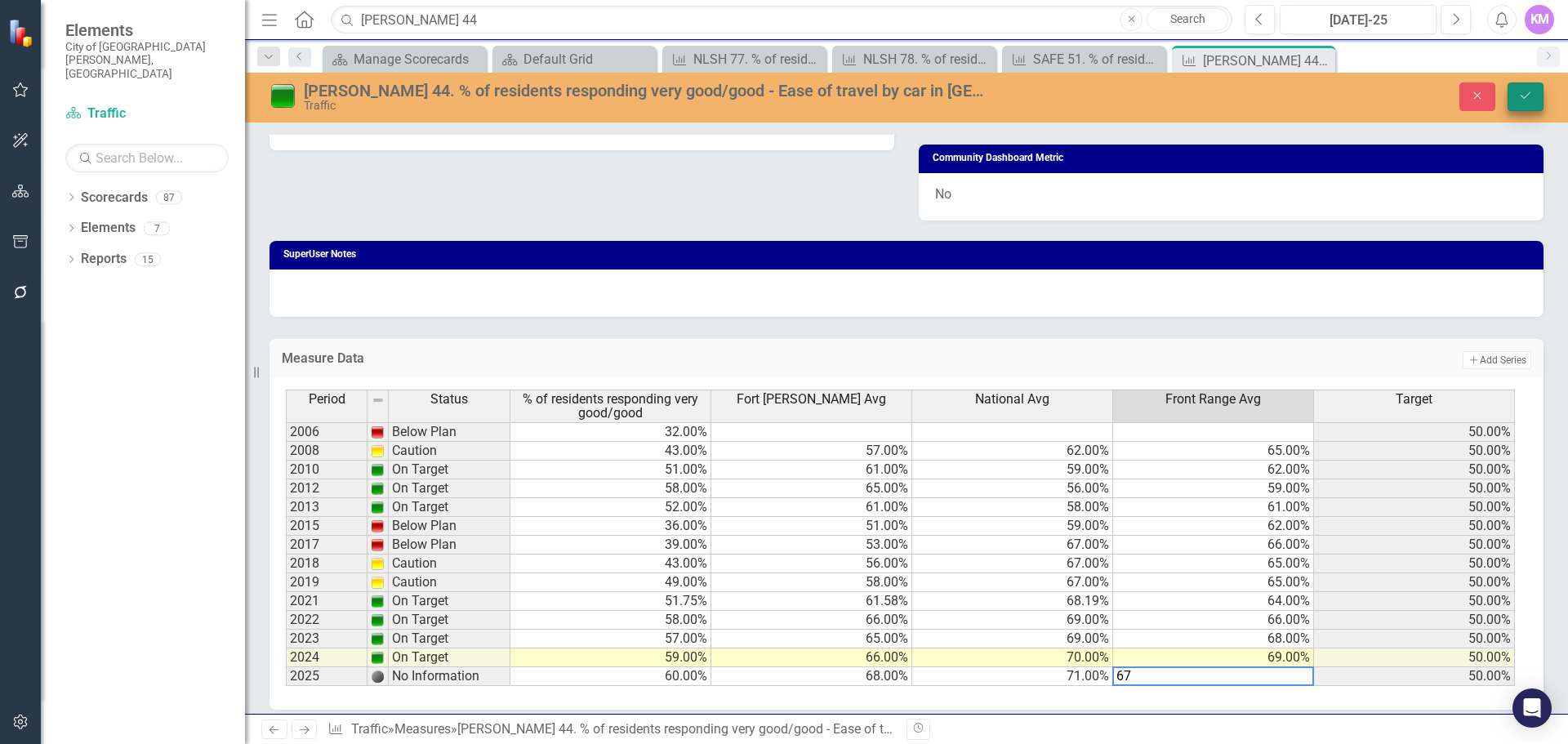
type textarea "67"
click at [1522, 96] on icon "Save" at bounding box center [1526, 96] width 15 height 12
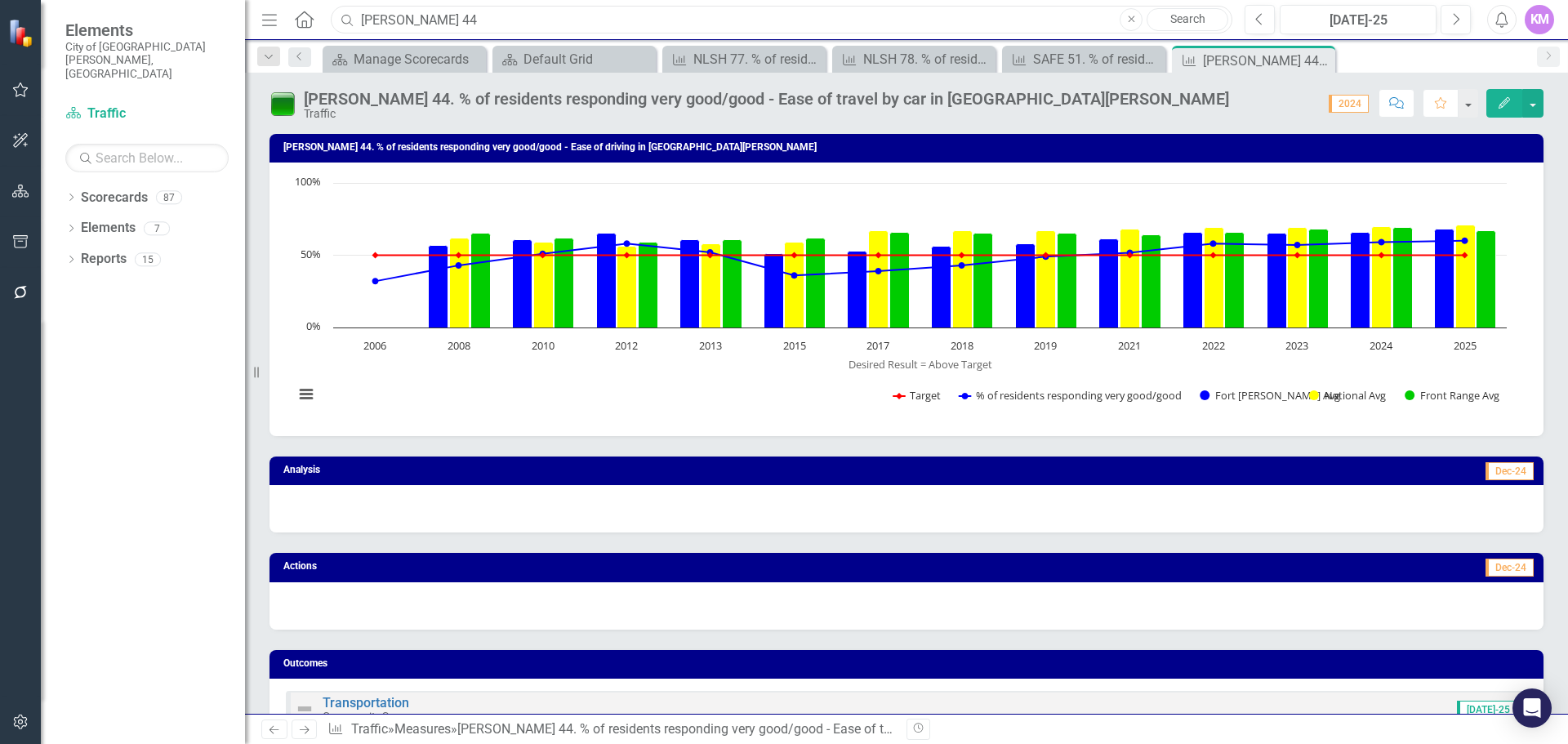
click at [485, 23] on input "[PERSON_NAME] 44" at bounding box center [782, 20] width 902 height 28
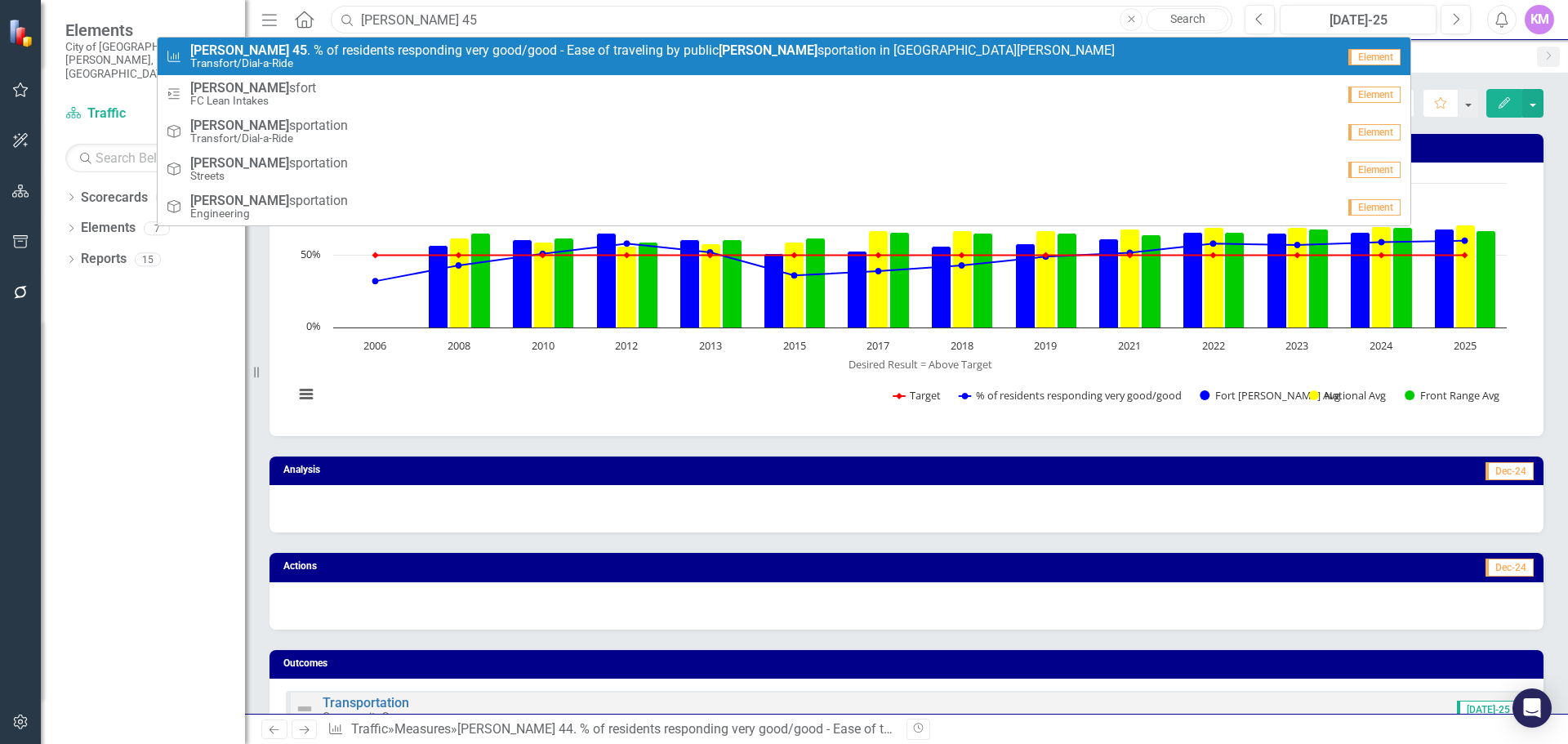
type input "[PERSON_NAME] 45"
click at [476, 47] on span "[PERSON_NAME] 45 . % of residents responding very good/good - Ease of traveling…" at bounding box center [653, 51] width 925 height 15
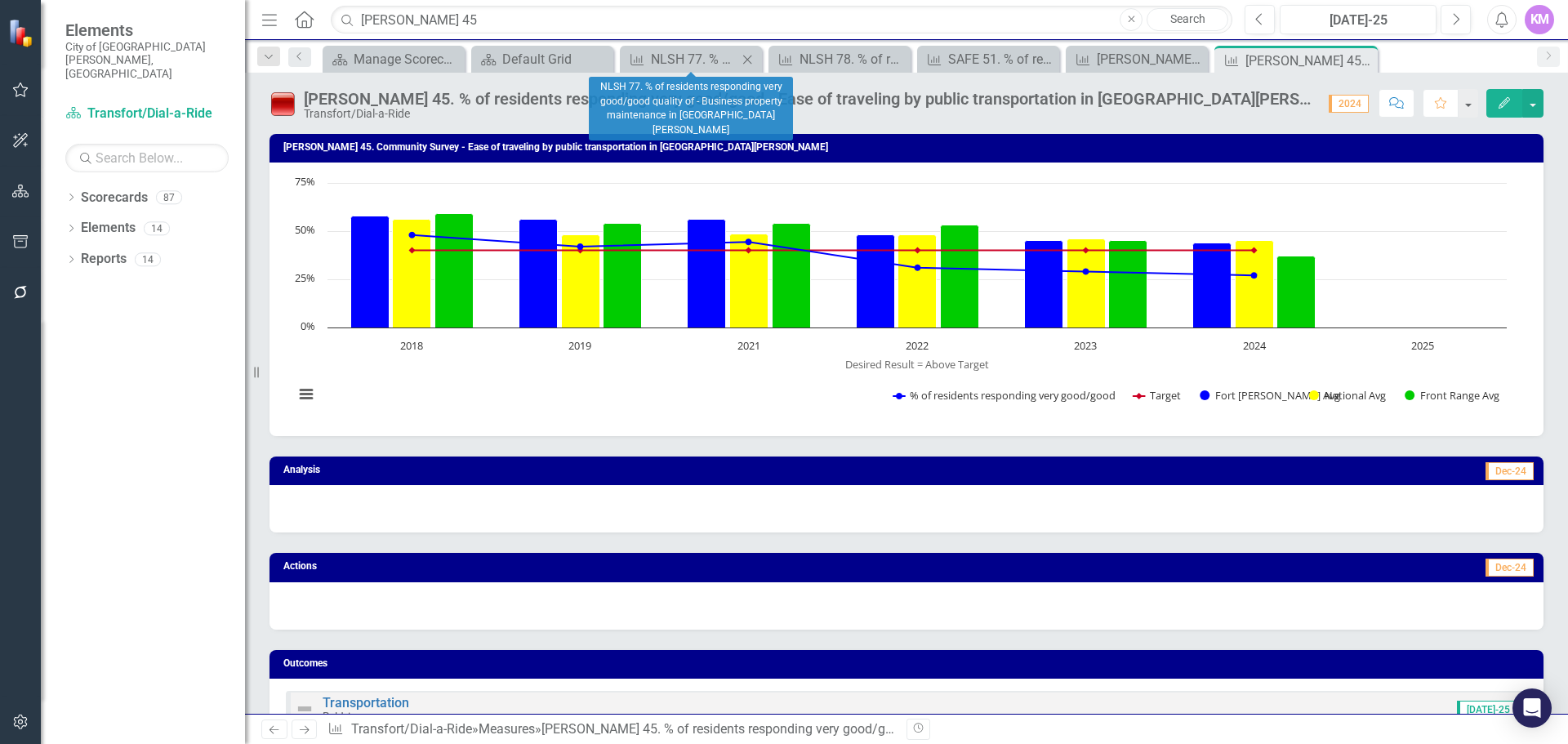
click at [744, 57] on icon "Close" at bounding box center [747, 60] width 17 height 13
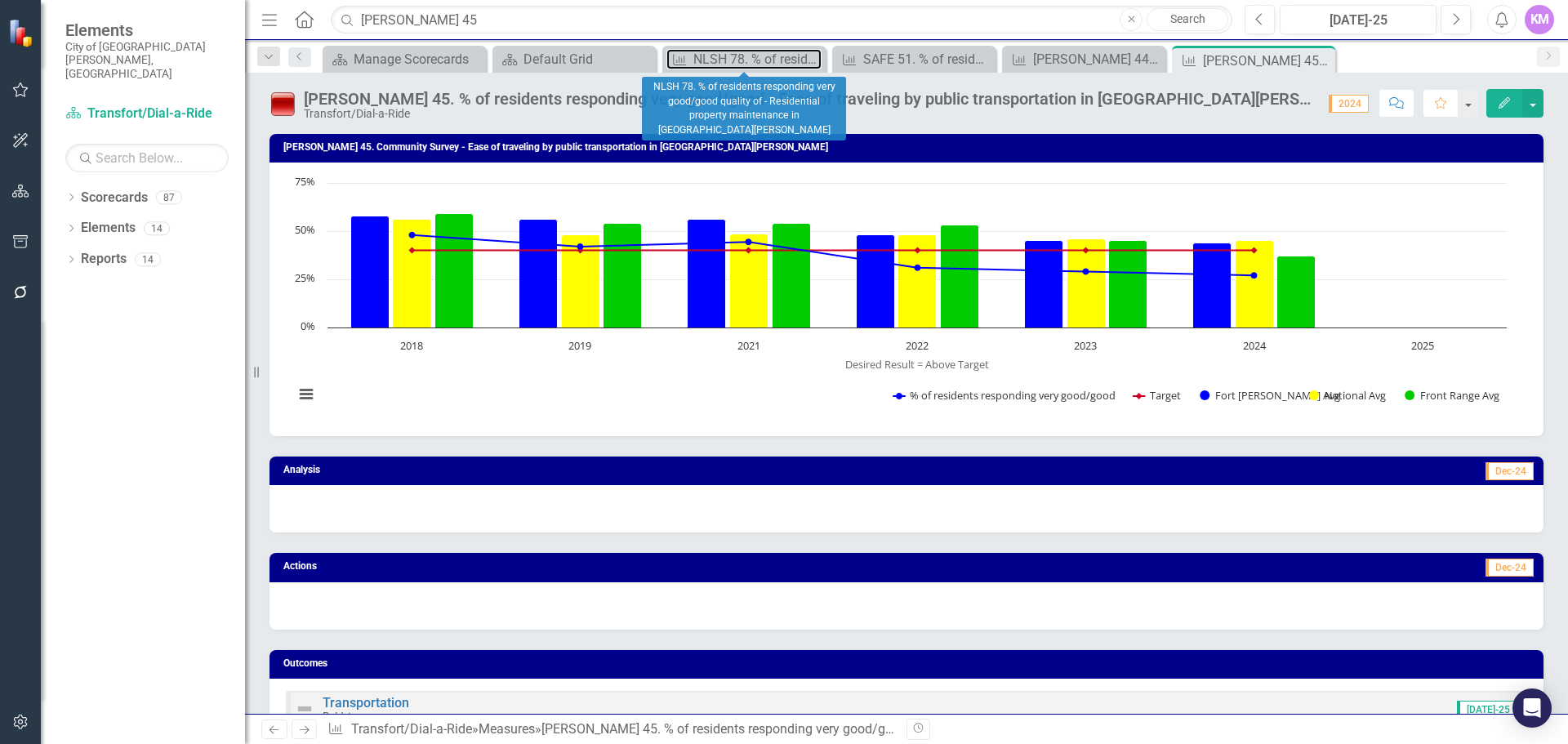
click at [744, 57] on div "NLSH 78. % of residents responding very good/good quality of - Residential prop…" at bounding box center [757, 59] width 128 height 21
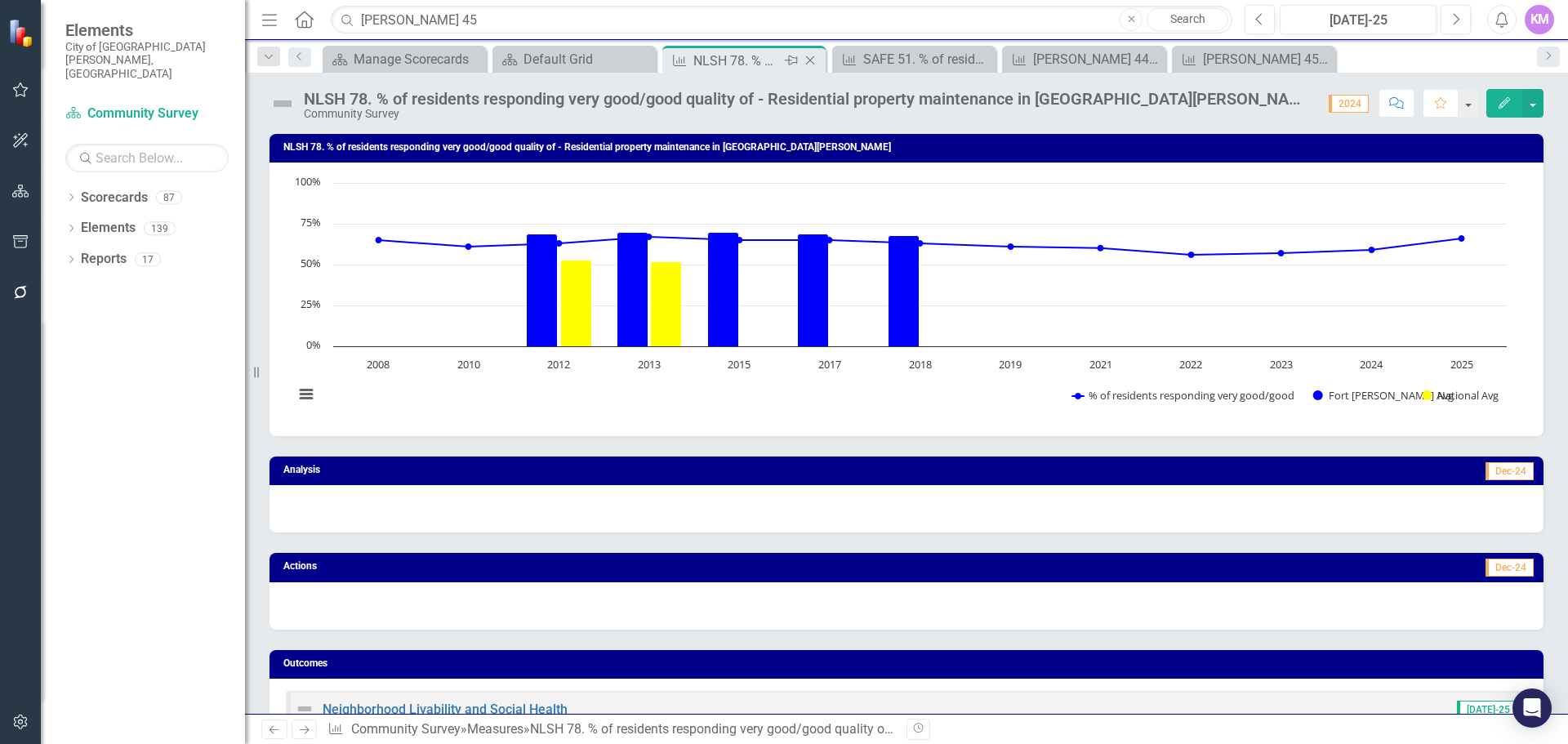
click at [805, 58] on icon "Close" at bounding box center [811, 61] width 17 height 13
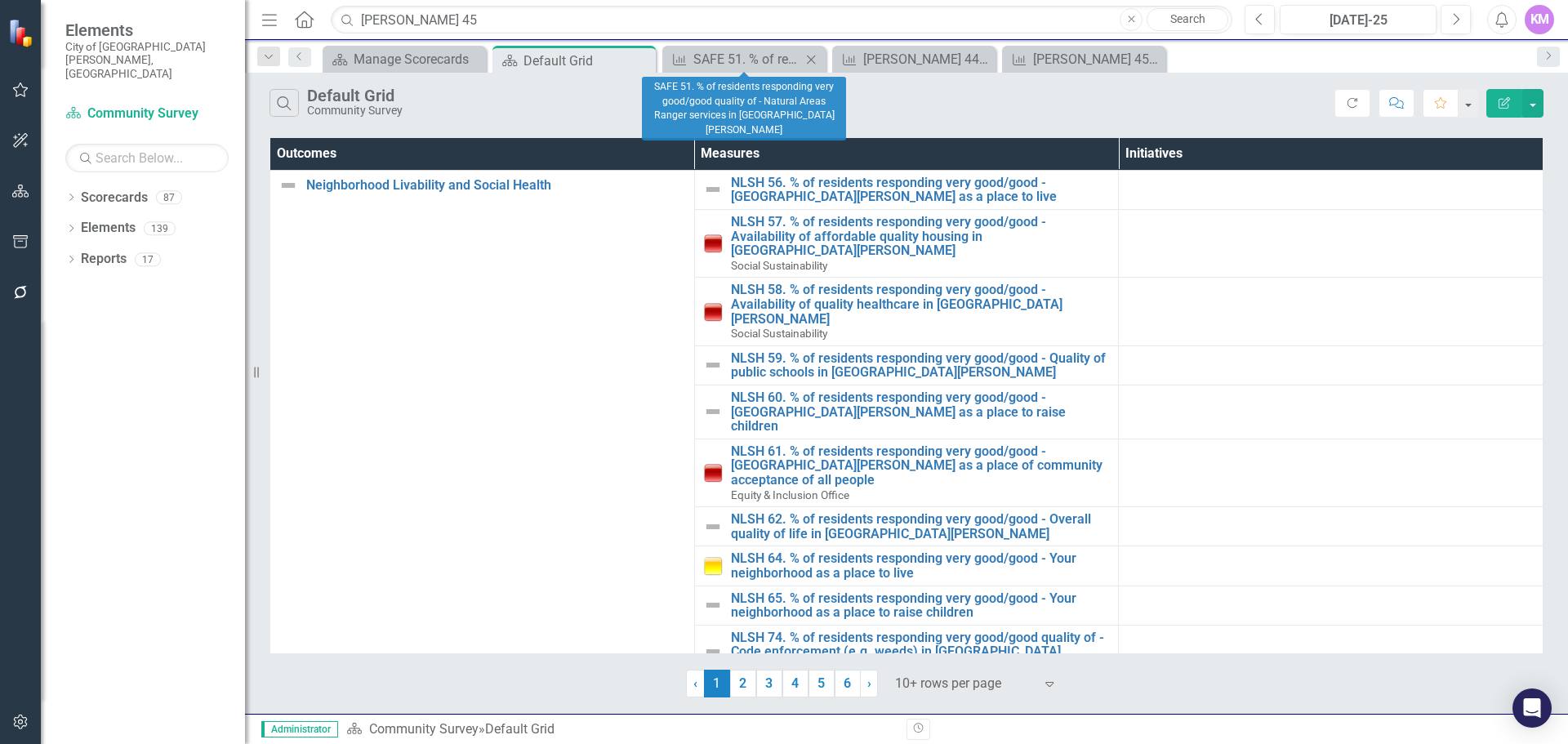
click at [806, 58] on icon "Close" at bounding box center [811, 60] width 17 height 13
click at [0, 0] on icon "Close" at bounding box center [0, 0] width 0 height 0
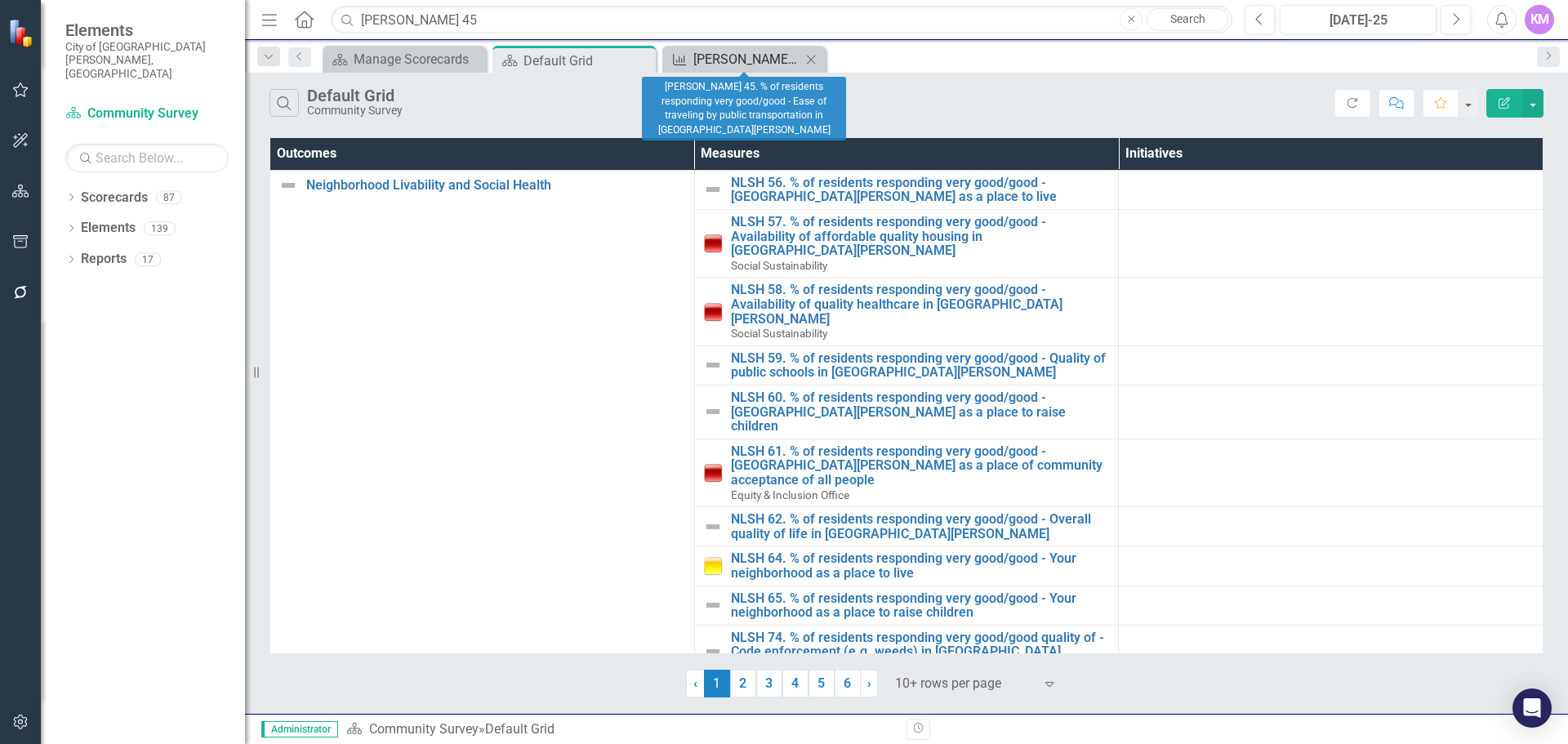
click at [743, 56] on div "[PERSON_NAME] 45. % of residents responding very good/good - Ease of traveling …" at bounding box center [747, 59] width 108 height 21
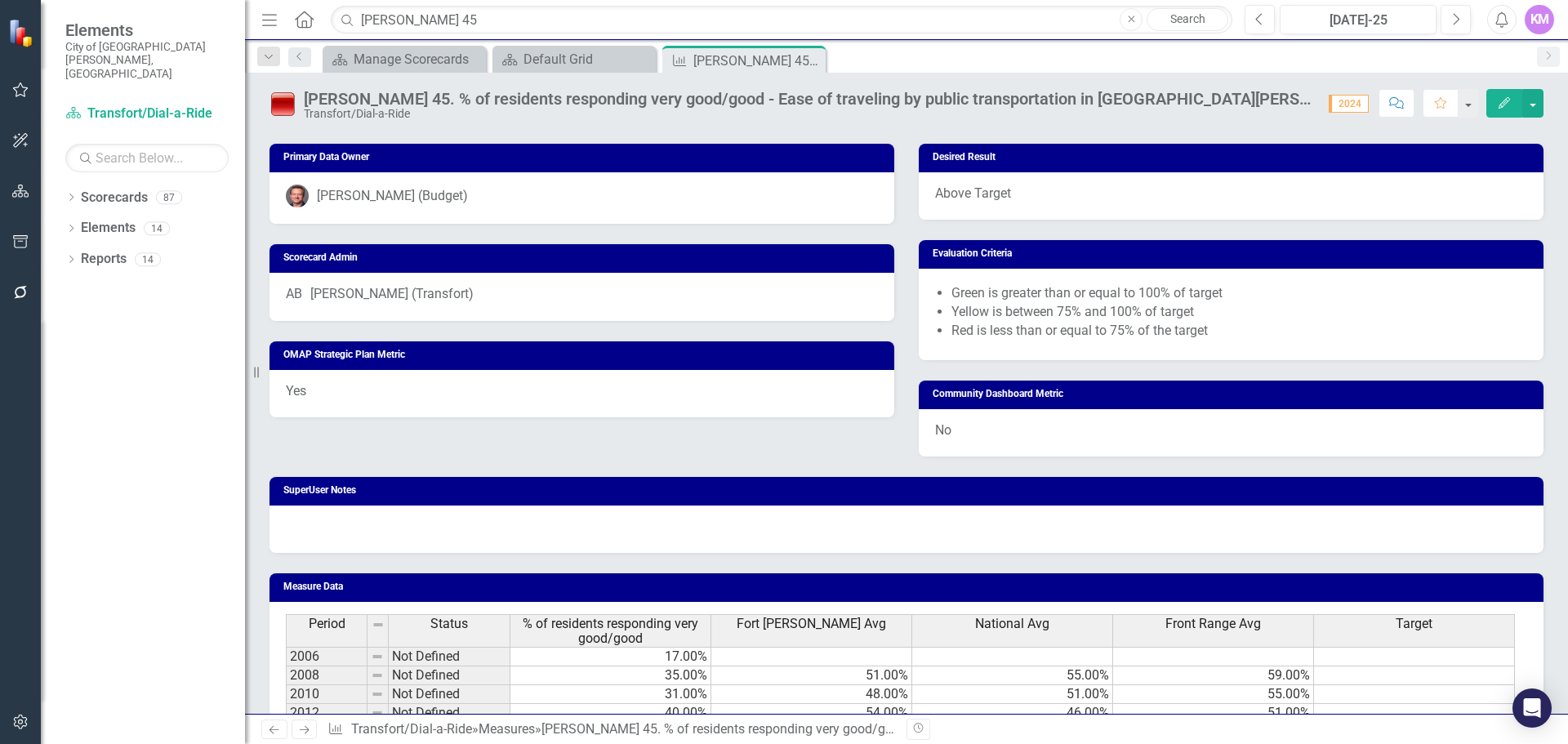
scroll to position [998, 0]
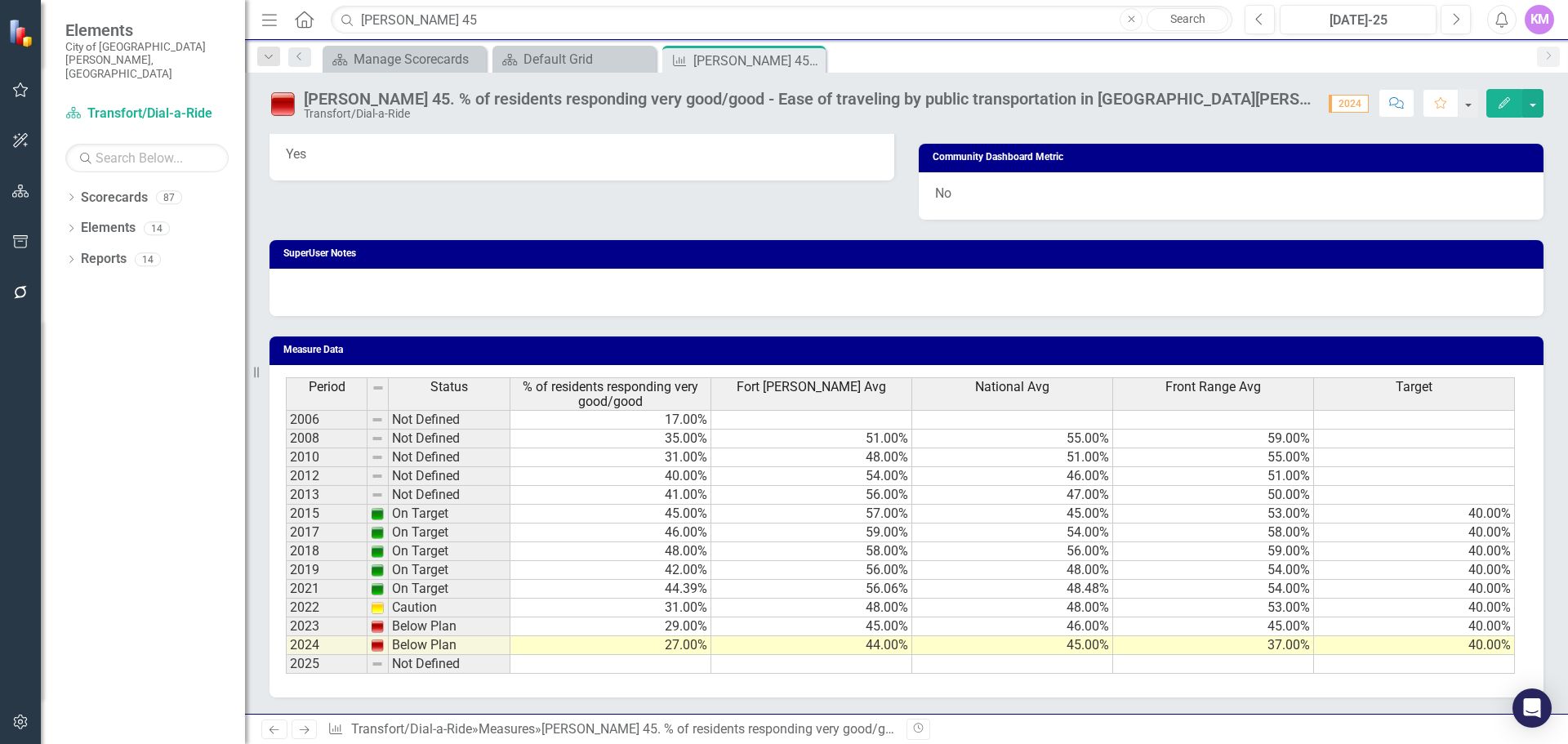
click at [688, 662] on td at bounding box center [611, 664] width 201 height 19
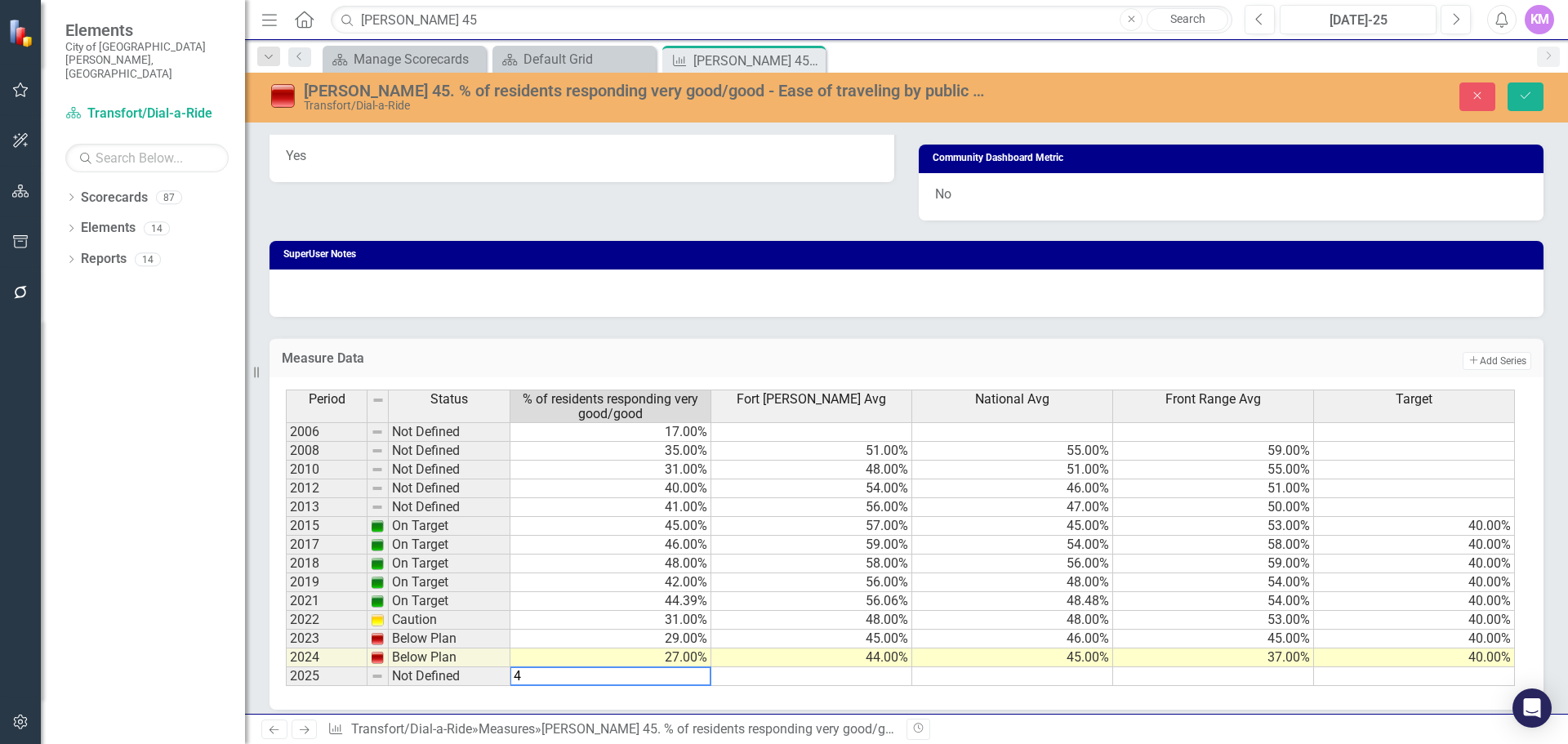
type textarea "40"
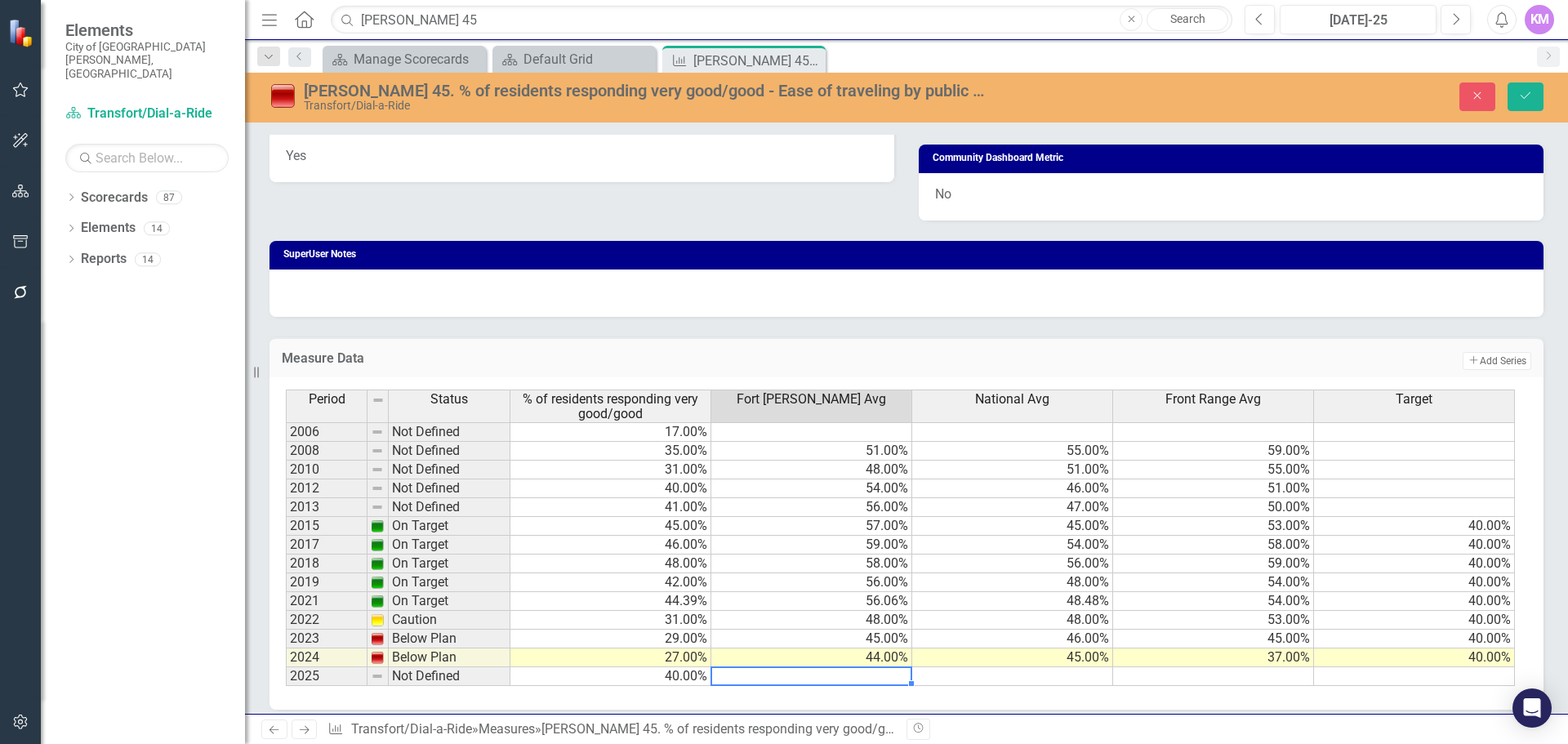
click at [1020, 673] on td at bounding box center [1013, 677] width 201 height 19
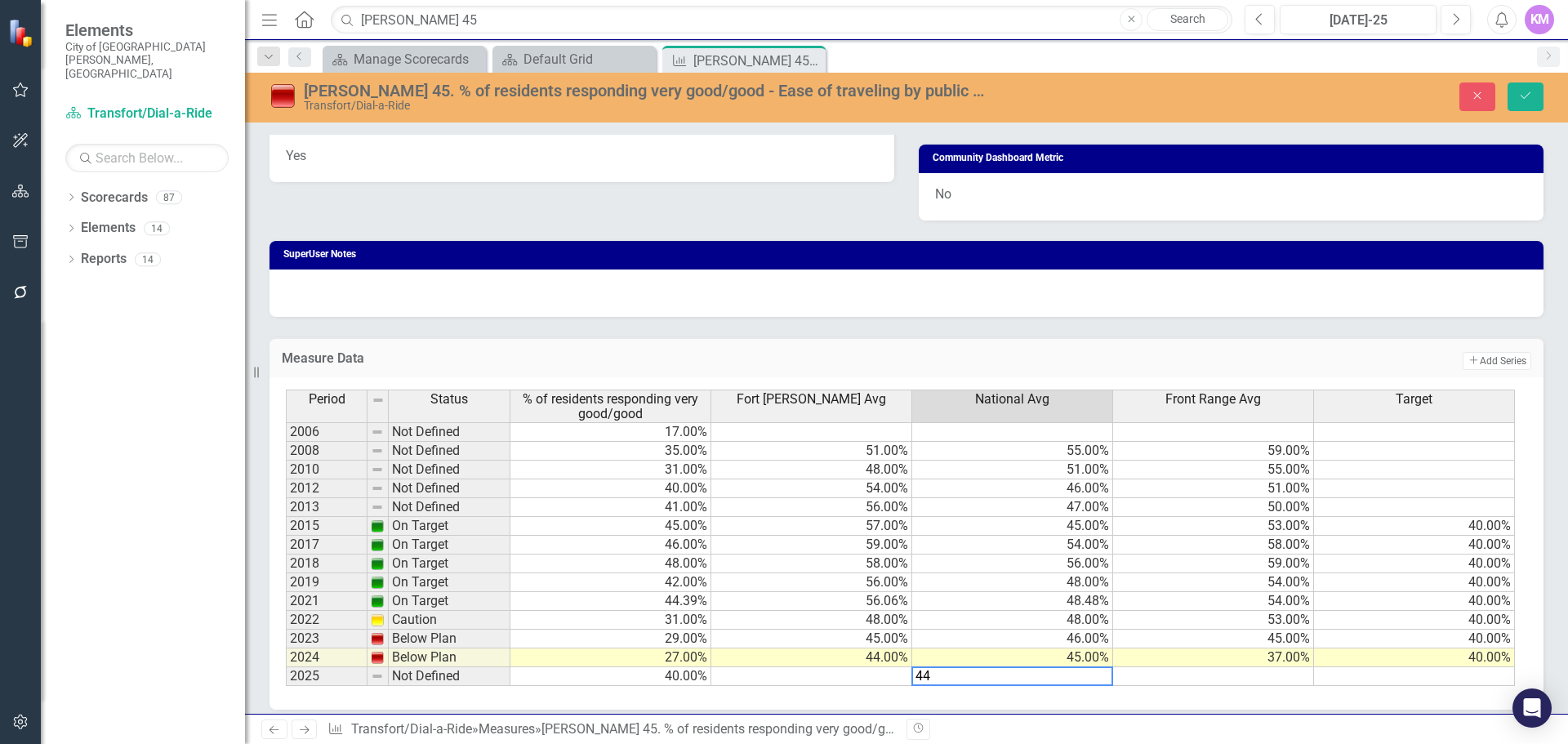
type textarea "44"
click at [883, 682] on td at bounding box center [812, 677] width 201 height 19
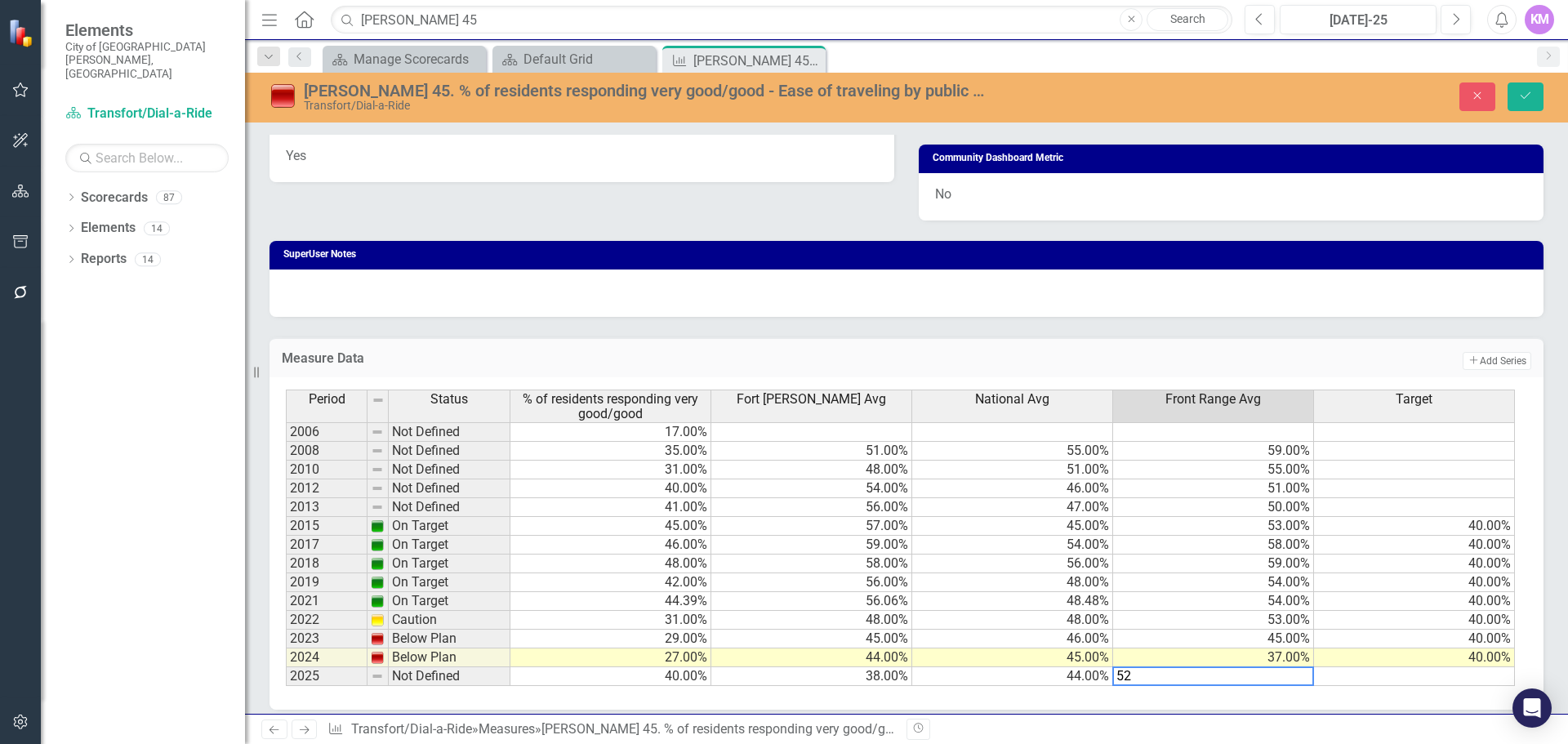
type textarea "52"
click at [1426, 681] on td at bounding box center [1415, 677] width 201 height 19
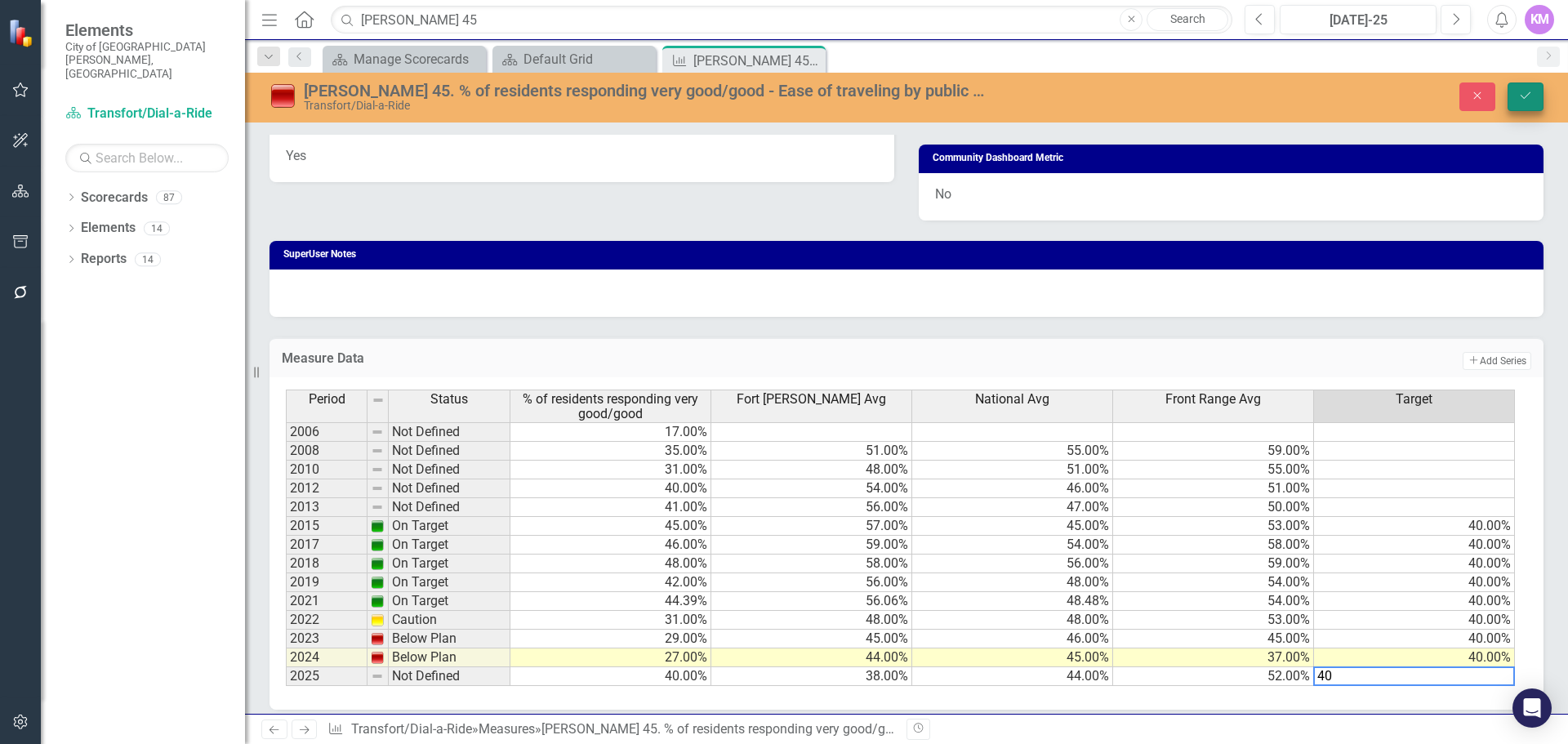
type textarea "40"
click at [1518, 105] on button "Save" at bounding box center [1526, 96] width 36 height 28
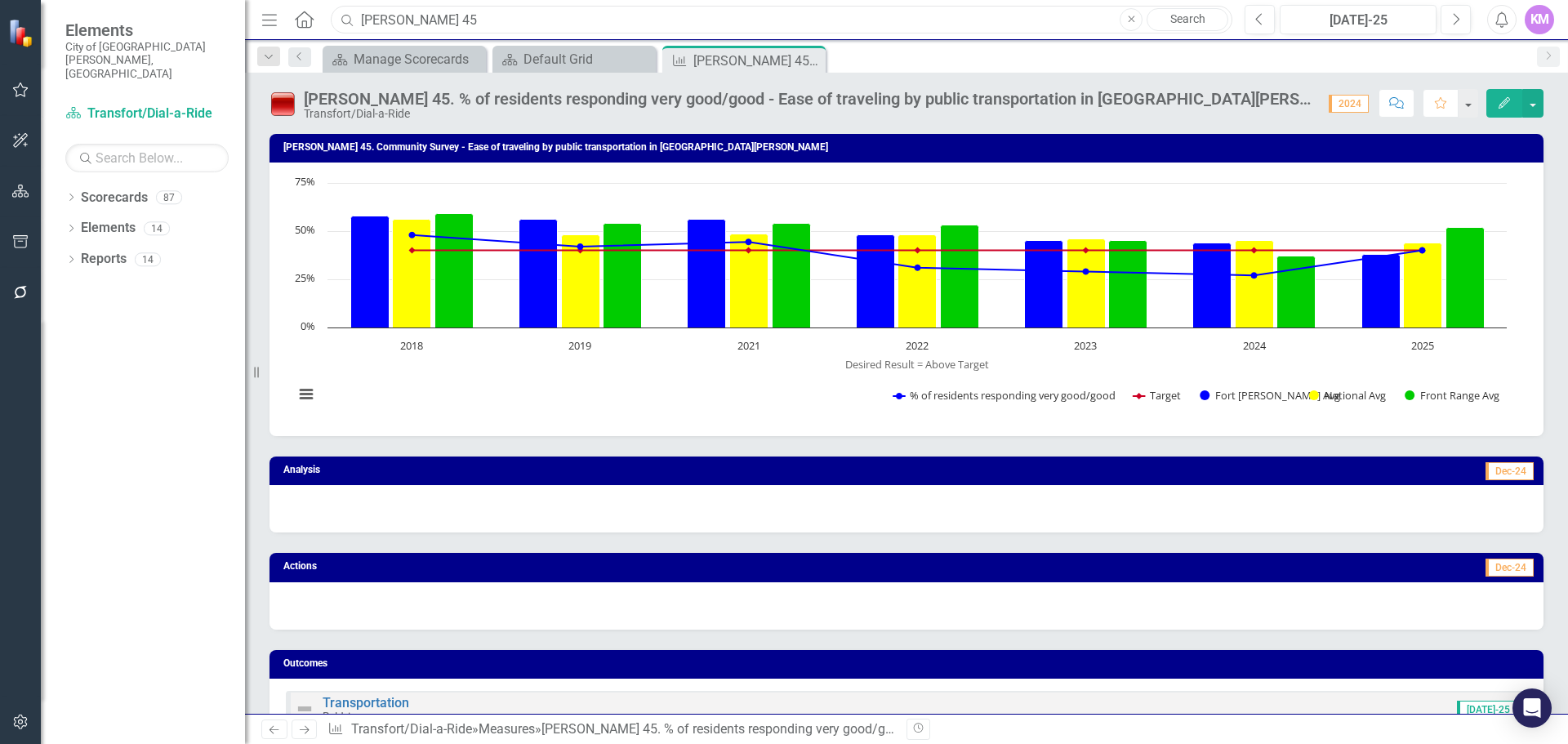
click at [422, 31] on input "[PERSON_NAME] 45" at bounding box center [782, 20] width 902 height 28
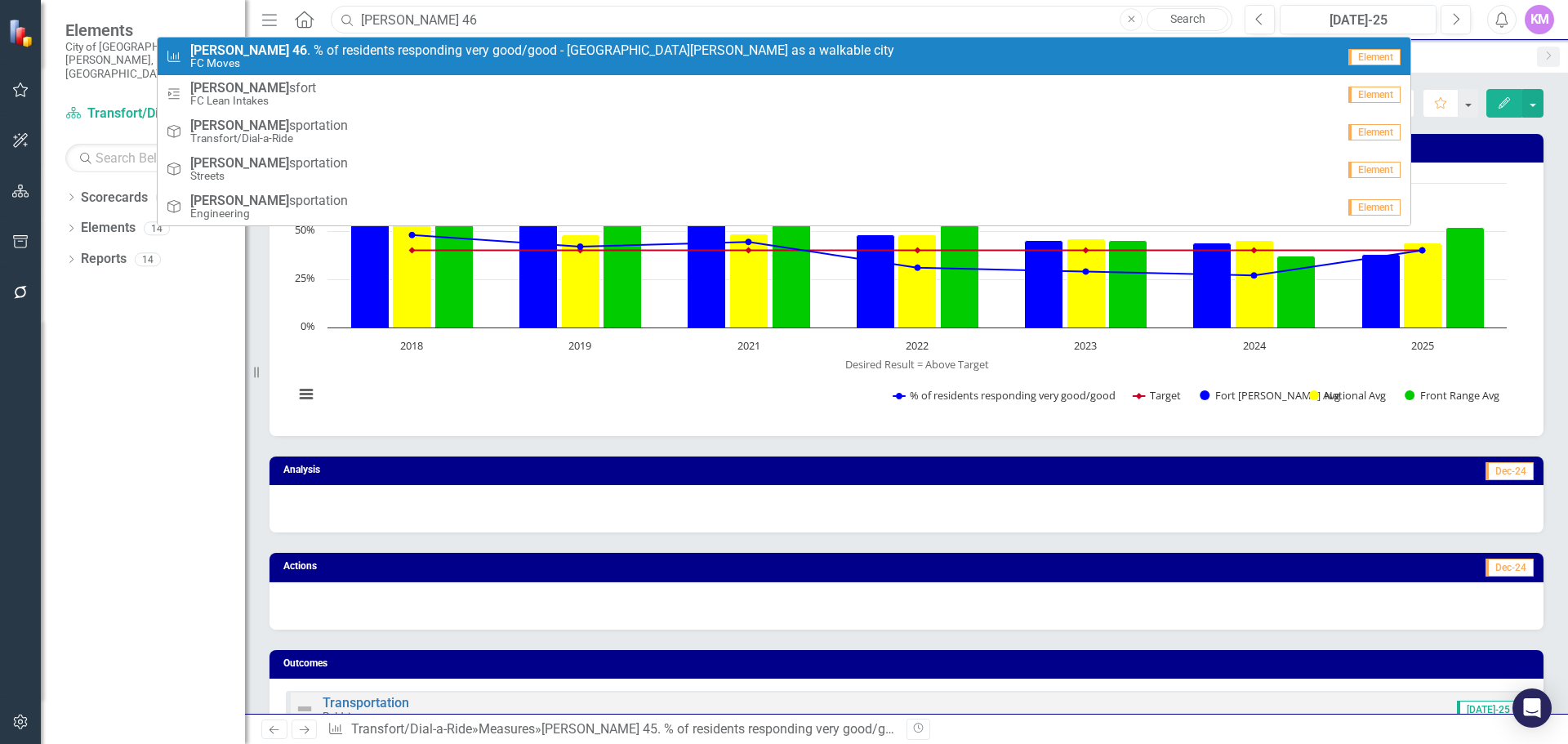
type input "[PERSON_NAME] 46"
click at [413, 60] on small "FC Moves" at bounding box center [542, 63] width 704 height 12
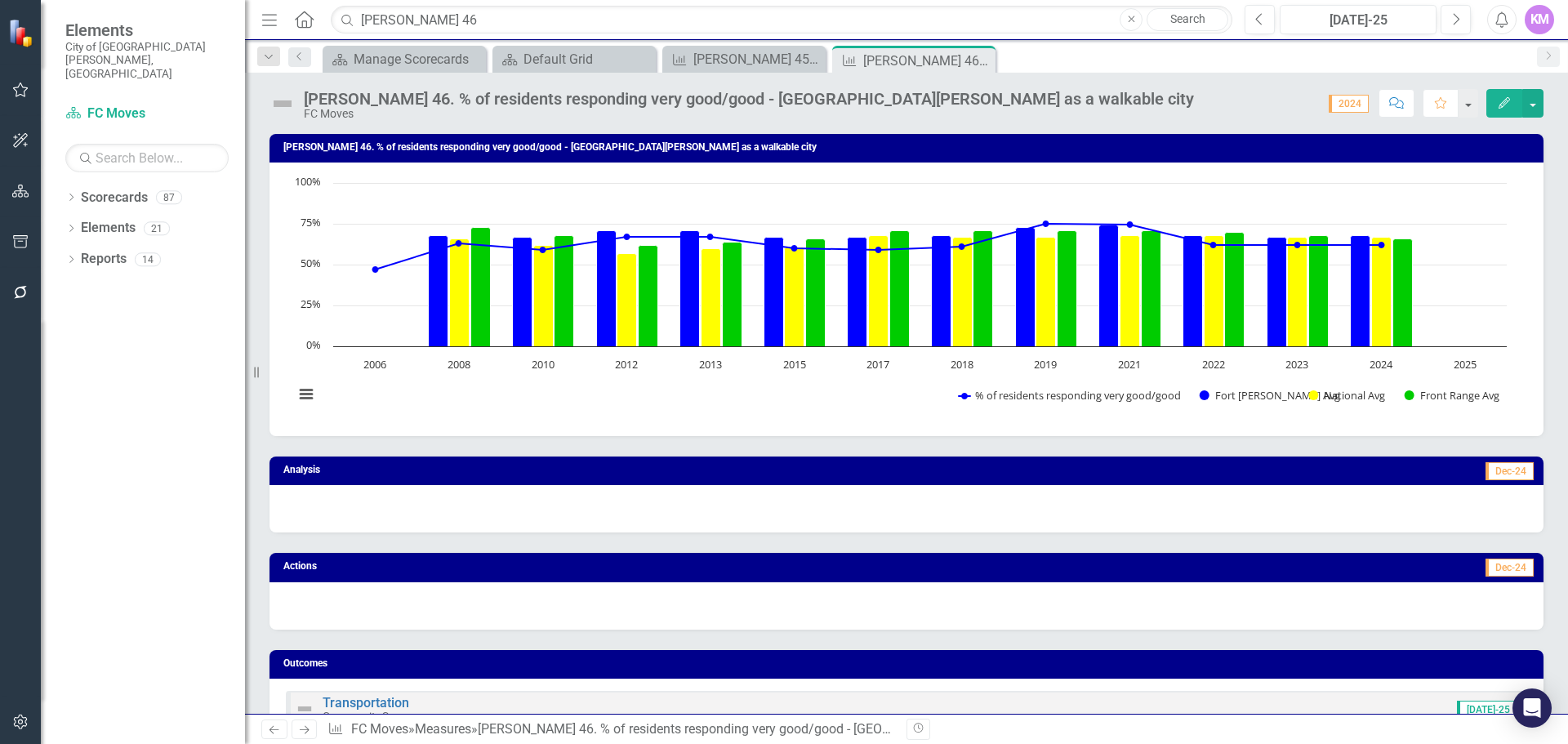
click at [615, 499] on div at bounding box center [906, 509] width 1275 height 47
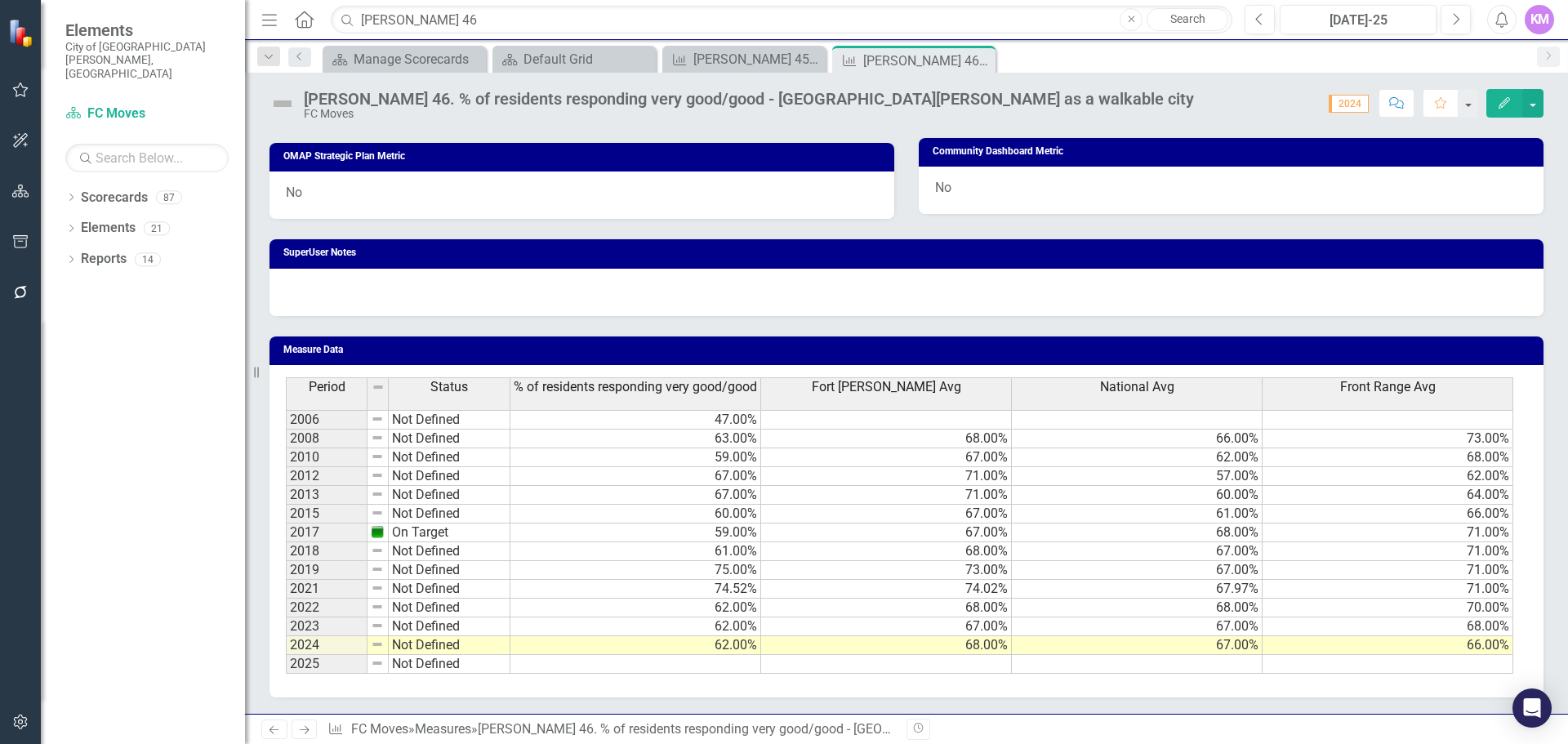
click at [728, 663] on td at bounding box center [636, 664] width 251 height 19
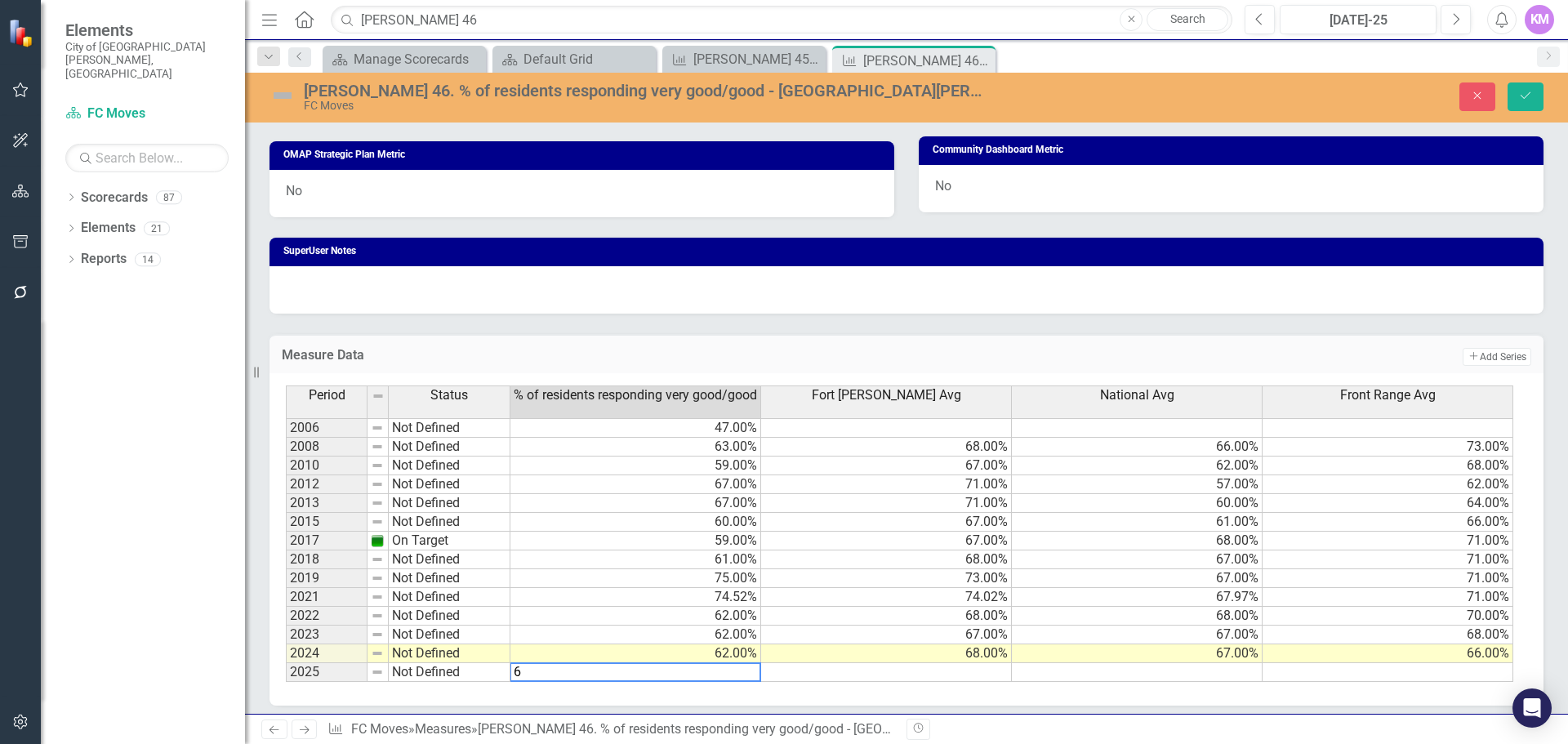
type textarea "67"
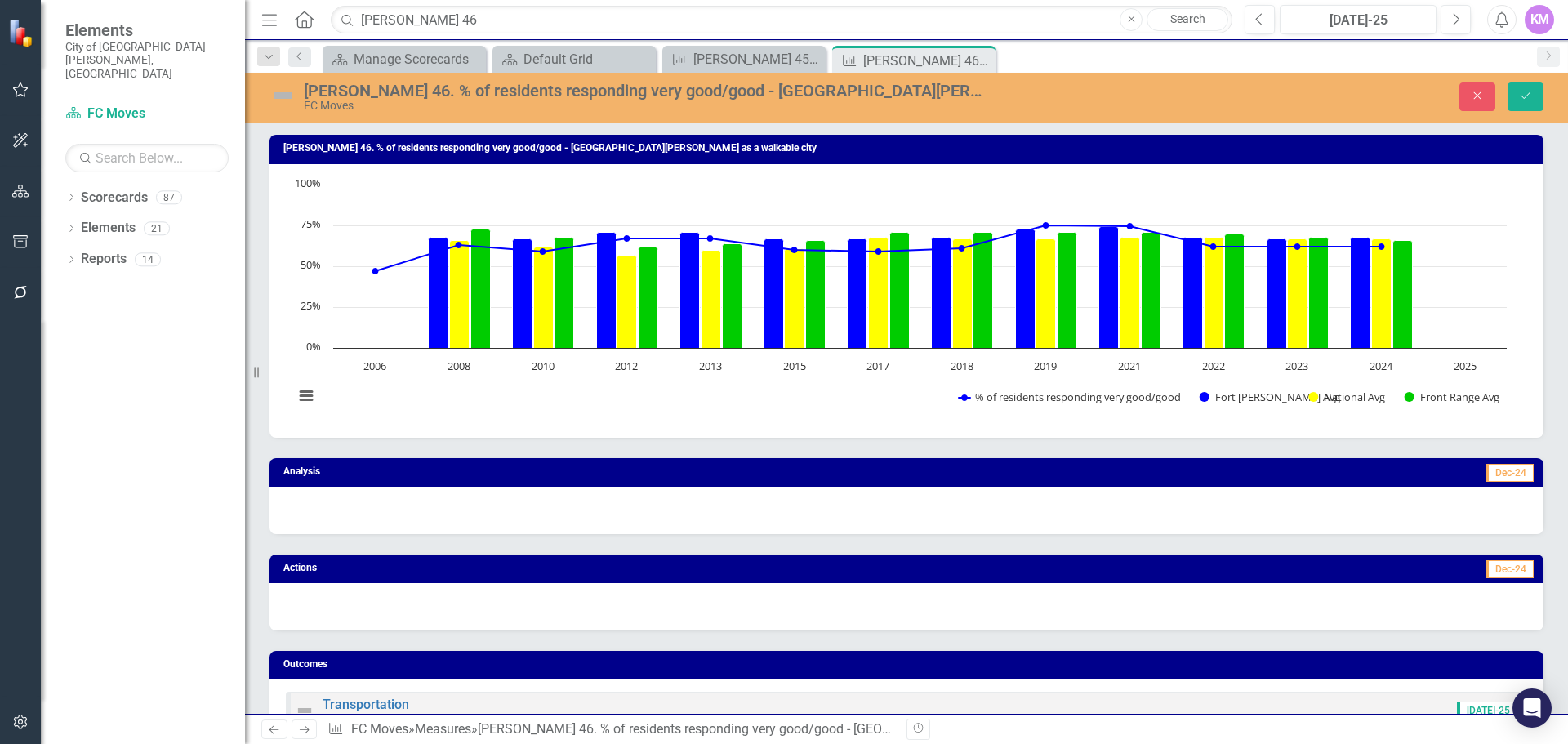
scroll to position [830, 0]
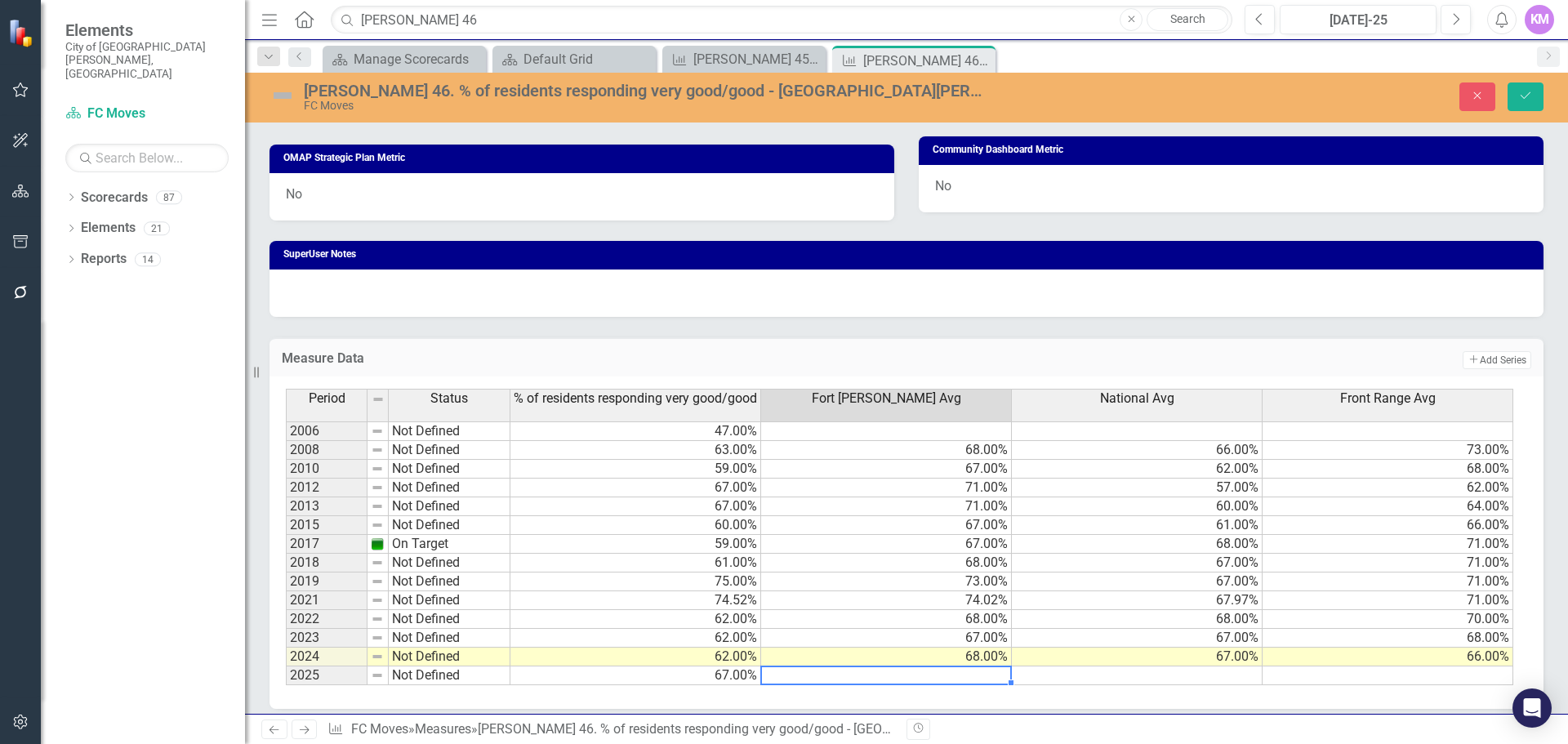
click at [1166, 675] on td at bounding box center [1137, 676] width 251 height 19
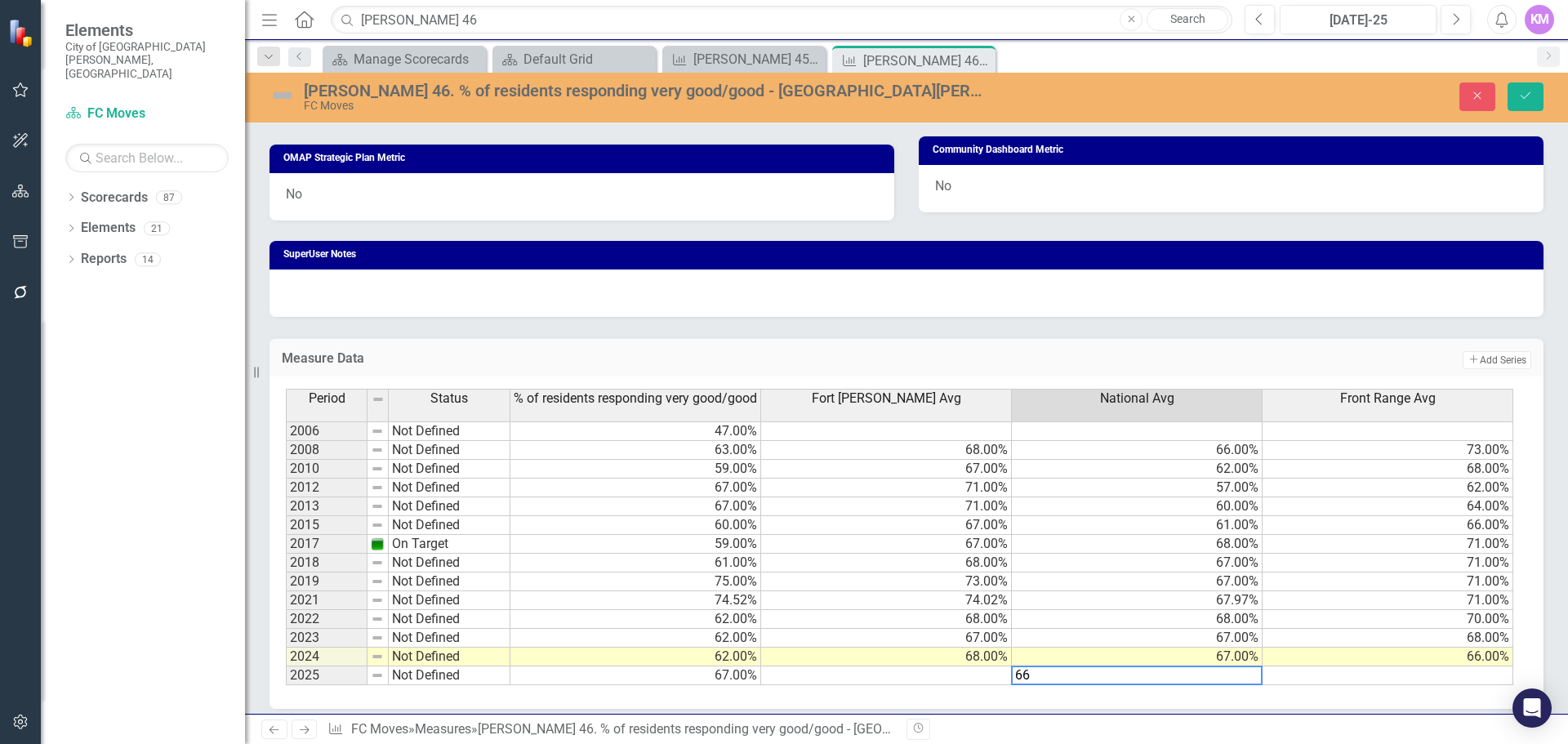
type textarea "66"
click at [875, 679] on td at bounding box center [887, 676] width 251 height 19
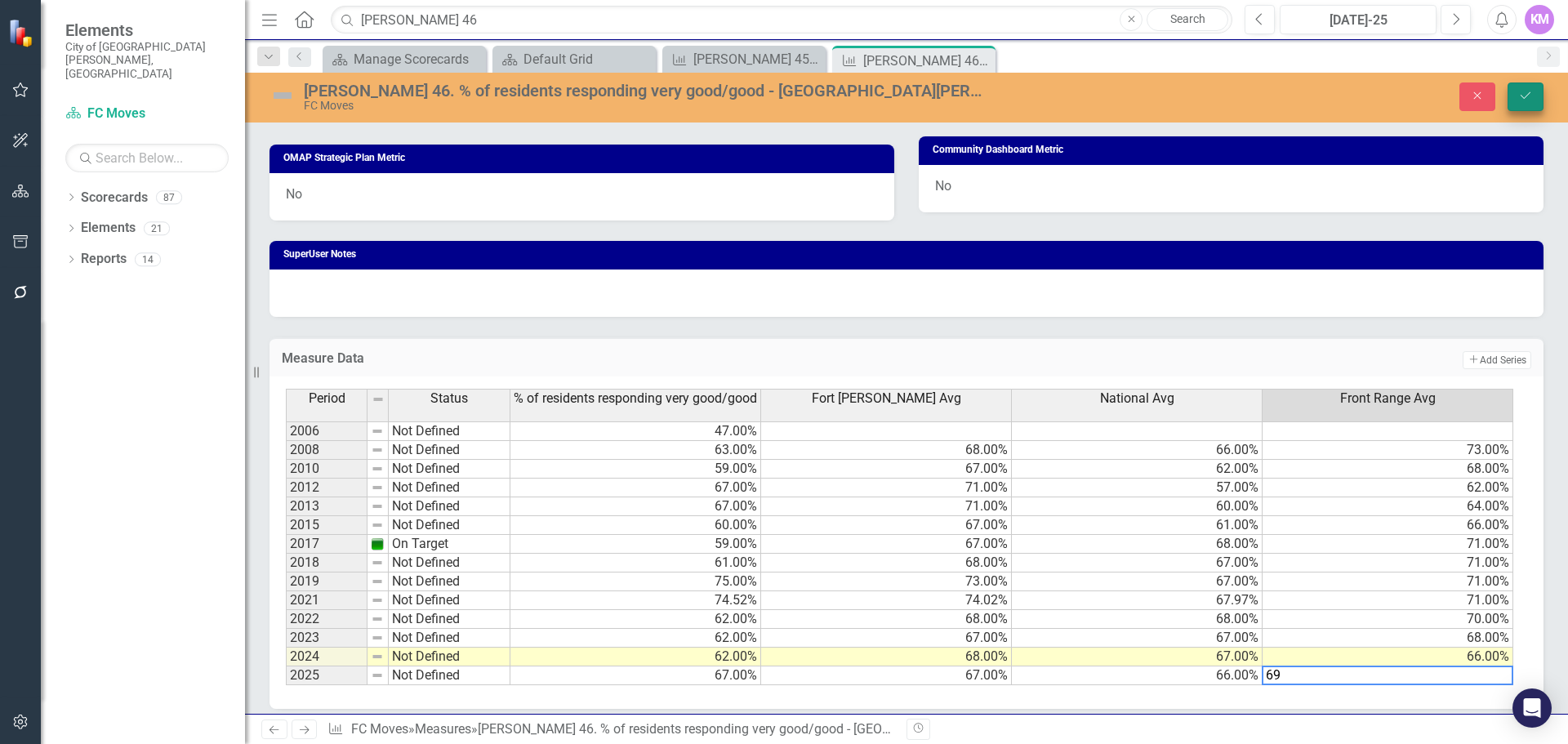
type textarea "69"
click at [1521, 92] on icon "Save" at bounding box center [1526, 96] width 15 height 12
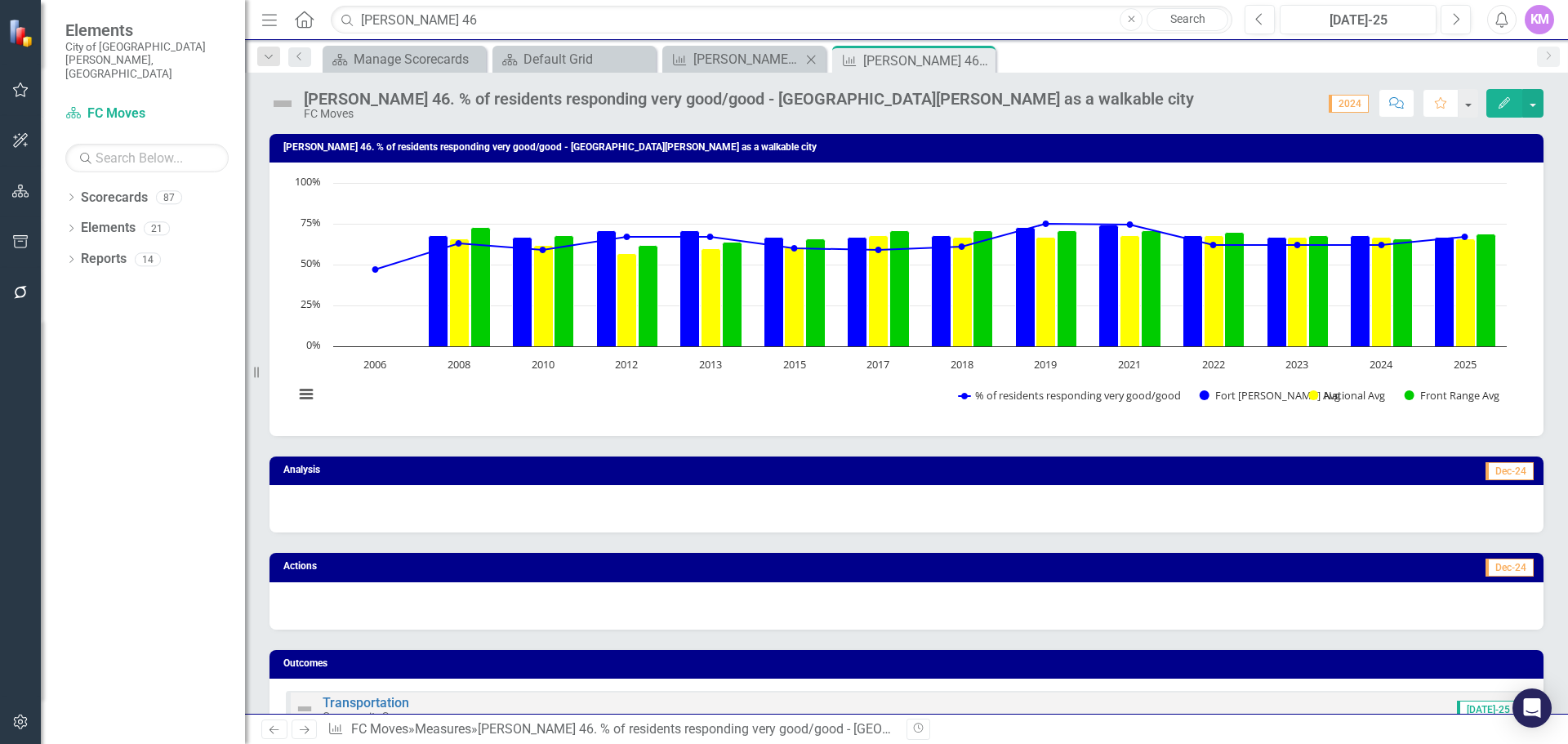
click at [809, 60] on icon "Close" at bounding box center [811, 60] width 17 height 13
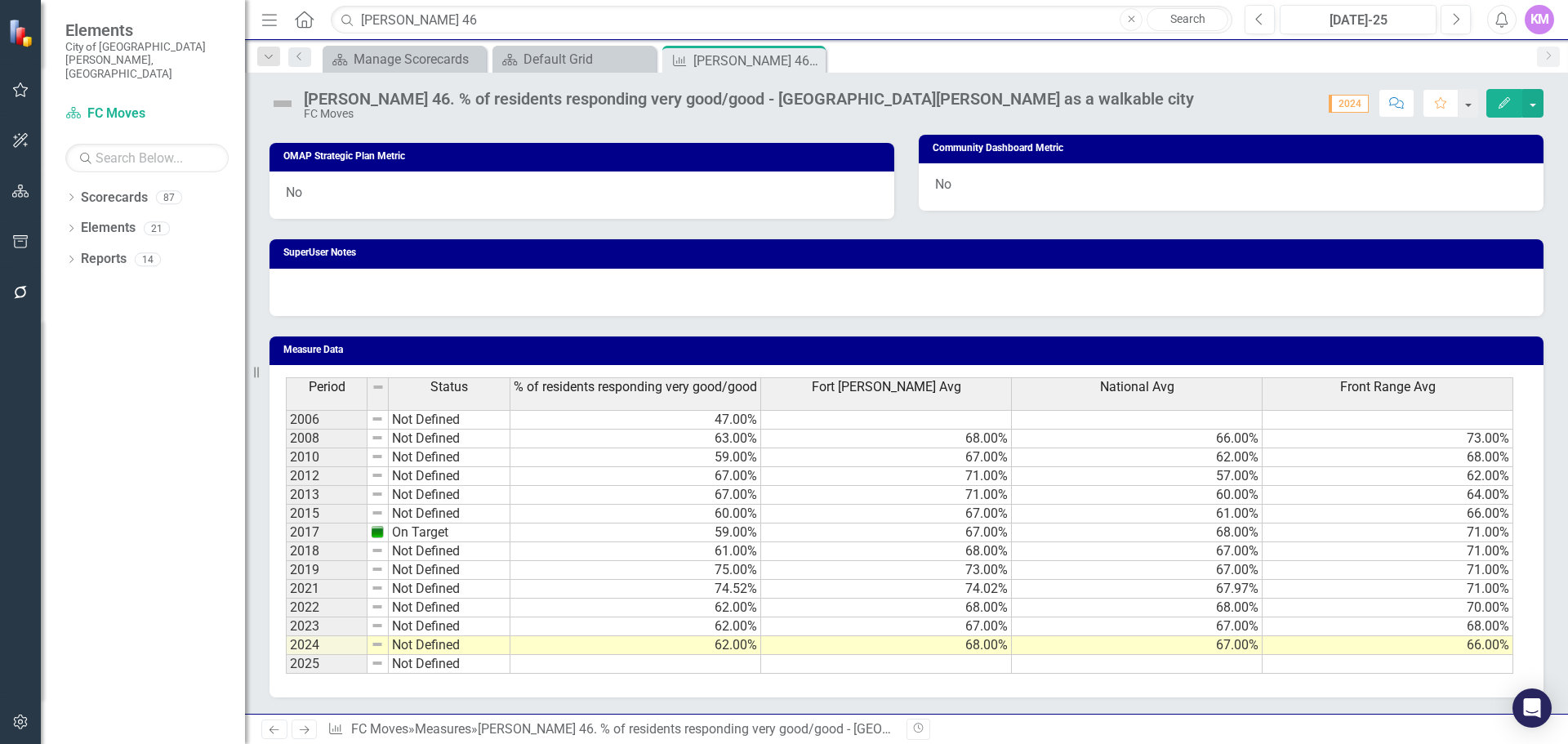
click at [733, 661] on td at bounding box center [636, 664] width 251 height 19
type textarea "67"
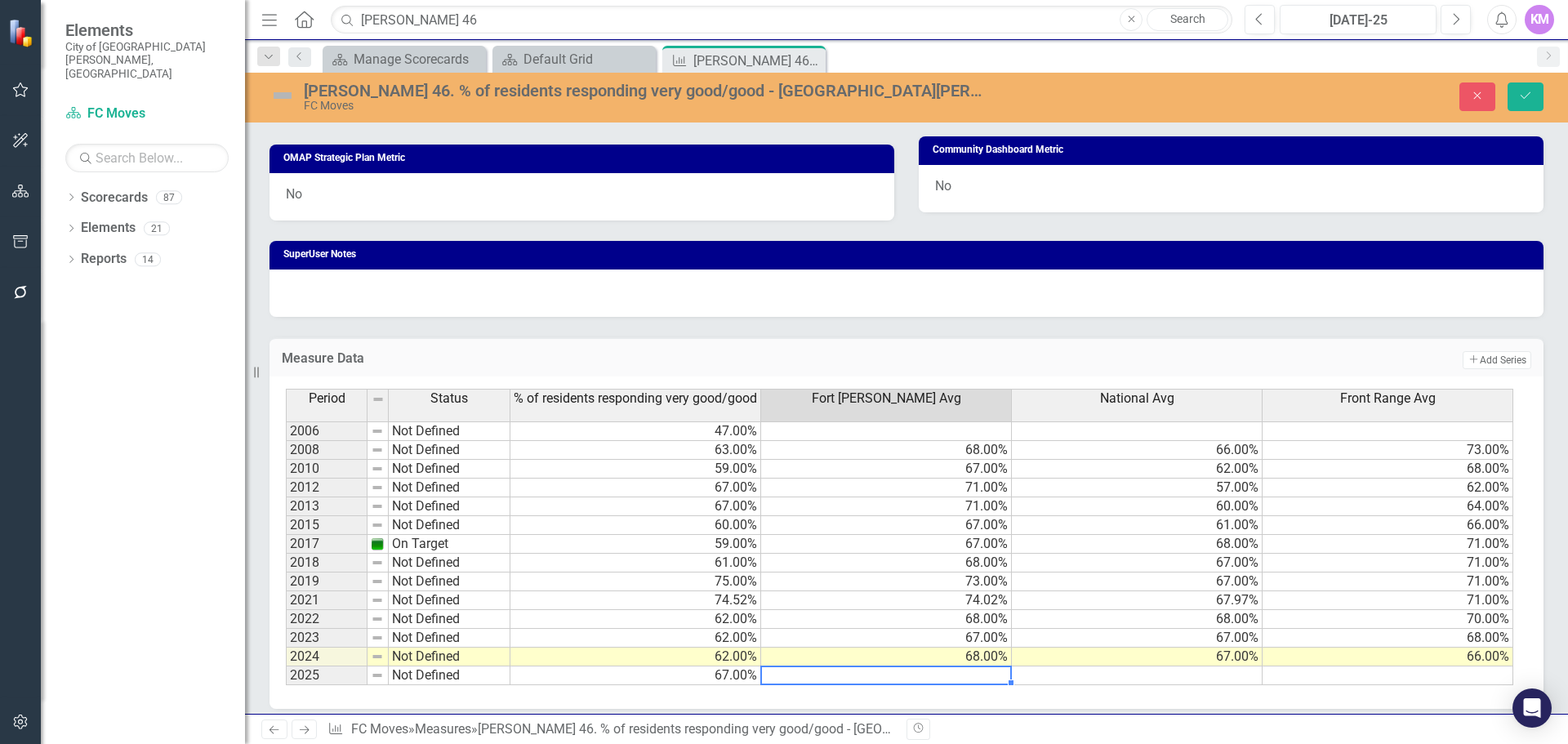
scroll to position [841, 0]
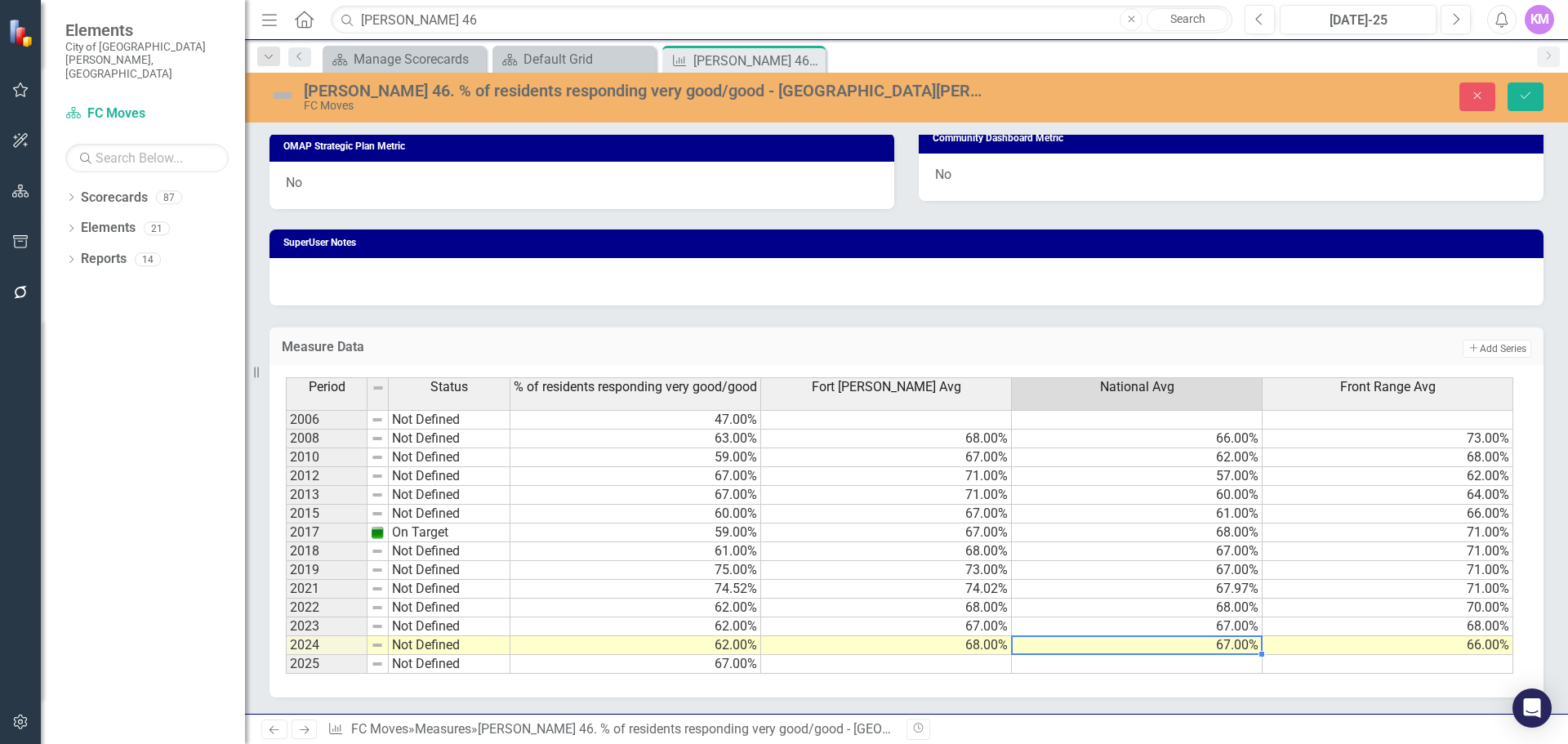
click at [286, 654] on div "Period Status % of residents responding very good/good [GEOGRAPHIC_DATA][PERSON…" at bounding box center [286, 525] width 0 height 297
click at [1214, 657] on td at bounding box center [1137, 664] width 251 height 19
type textarea "66"
click at [907, 667] on td at bounding box center [887, 664] width 251 height 19
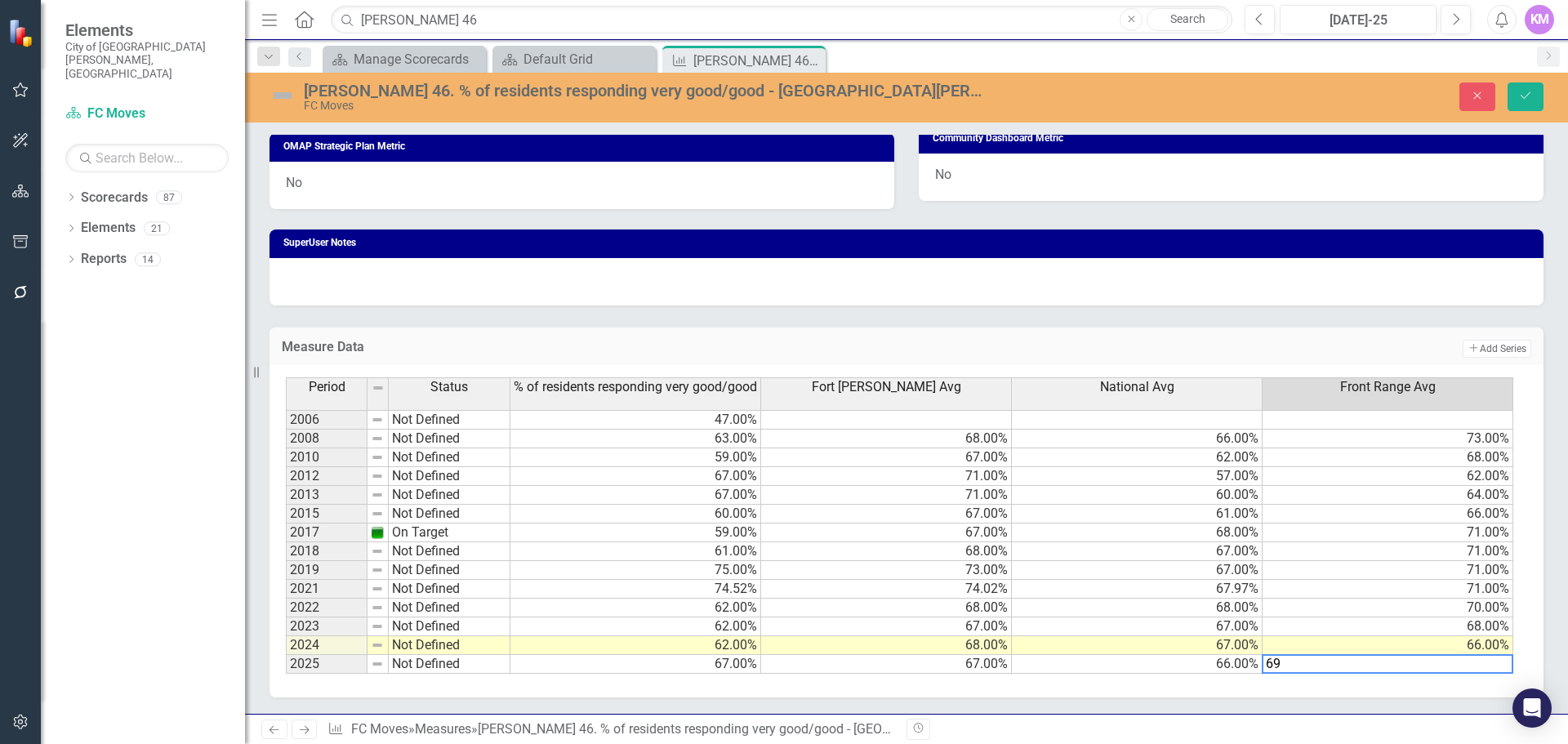
type textarea "69"
click at [1529, 100] on icon "Save" at bounding box center [1526, 96] width 15 height 12
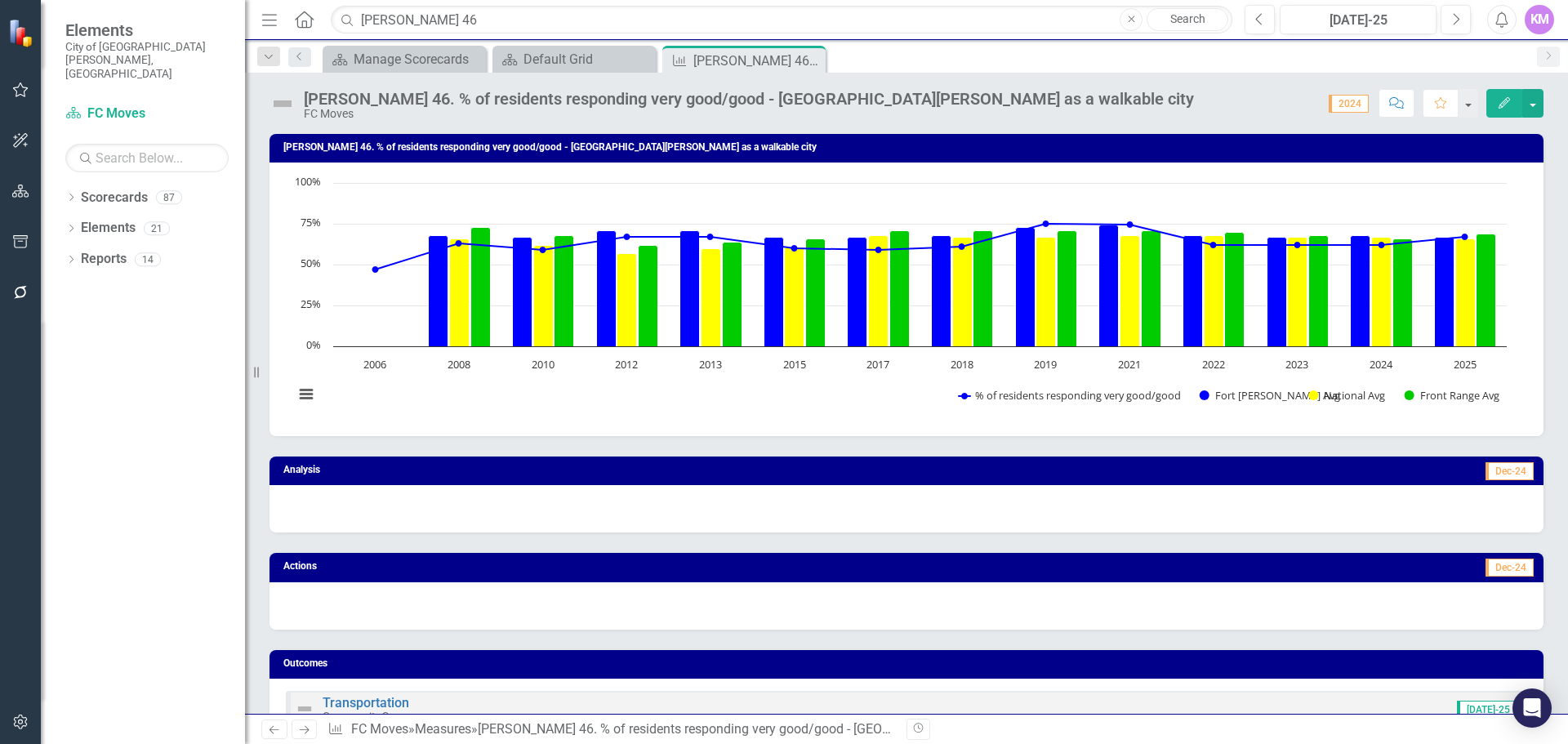
scroll to position [830, 0]
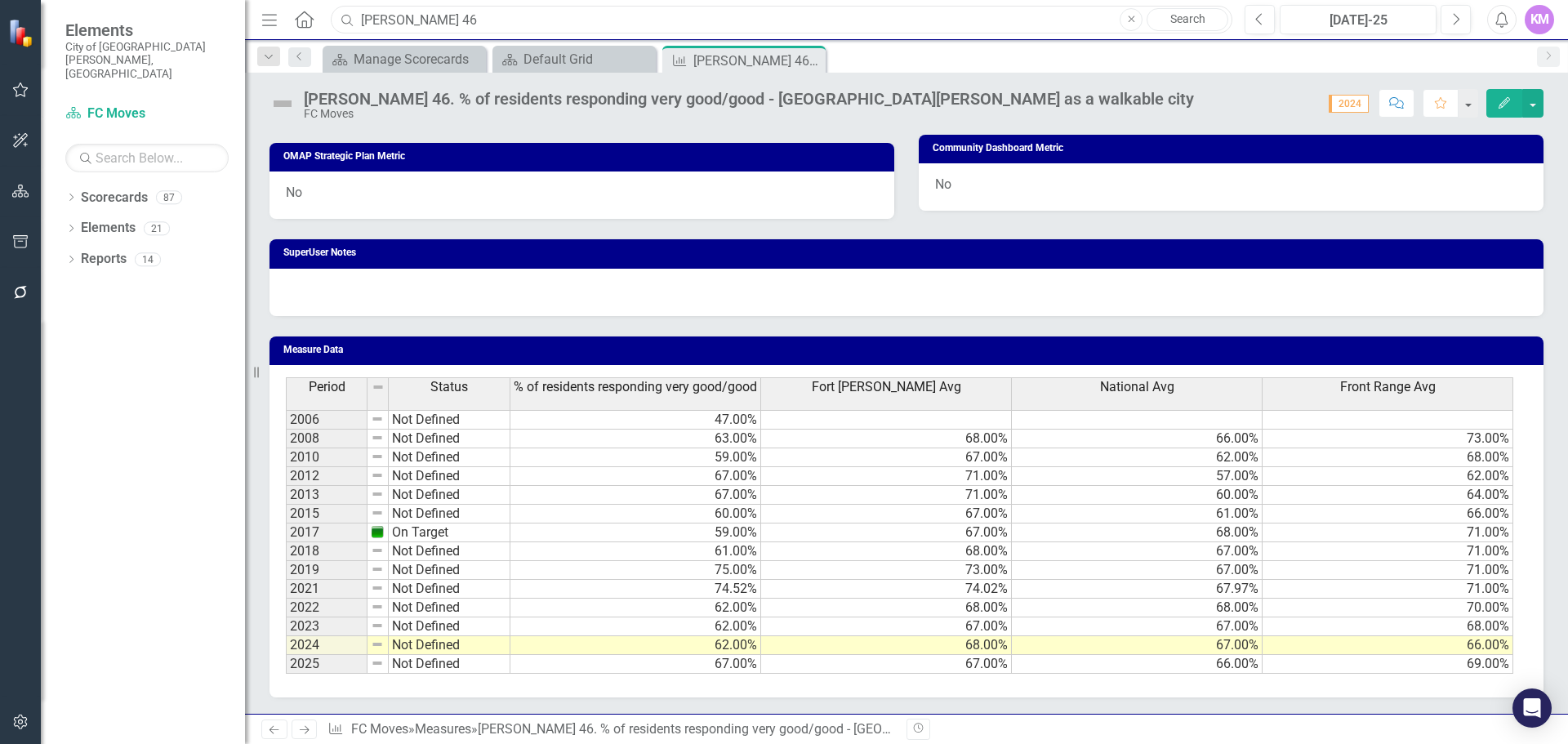
click at [604, 19] on input "[PERSON_NAME] 46" at bounding box center [782, 20] width 902 height 28
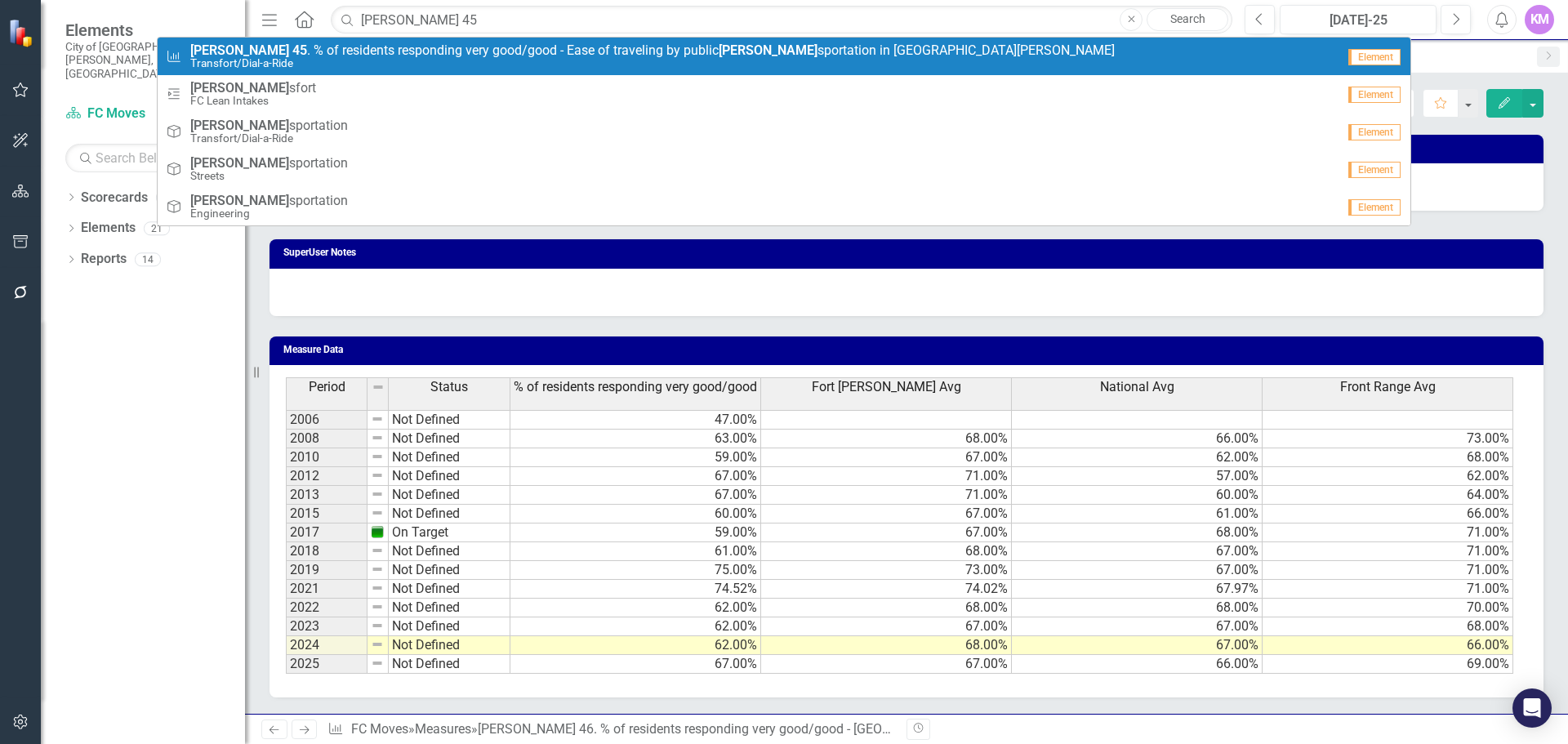
click at [591, 47] on span "[PERSON_NAME] 45 . % of residents responding very good/good - Ease of traveling…" at bounding box center [653, 51] width 925 height 15
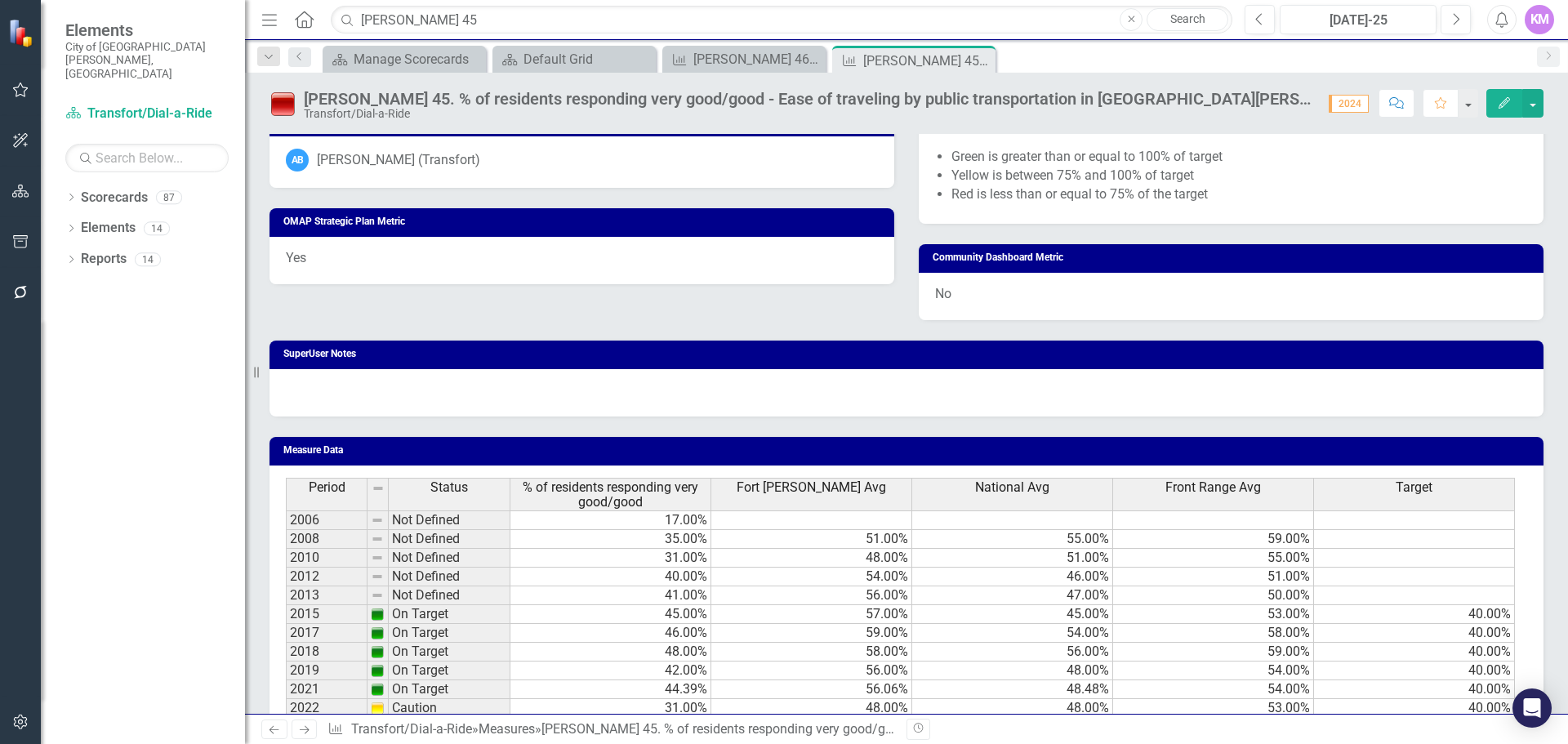
scroll to position [998, 0]
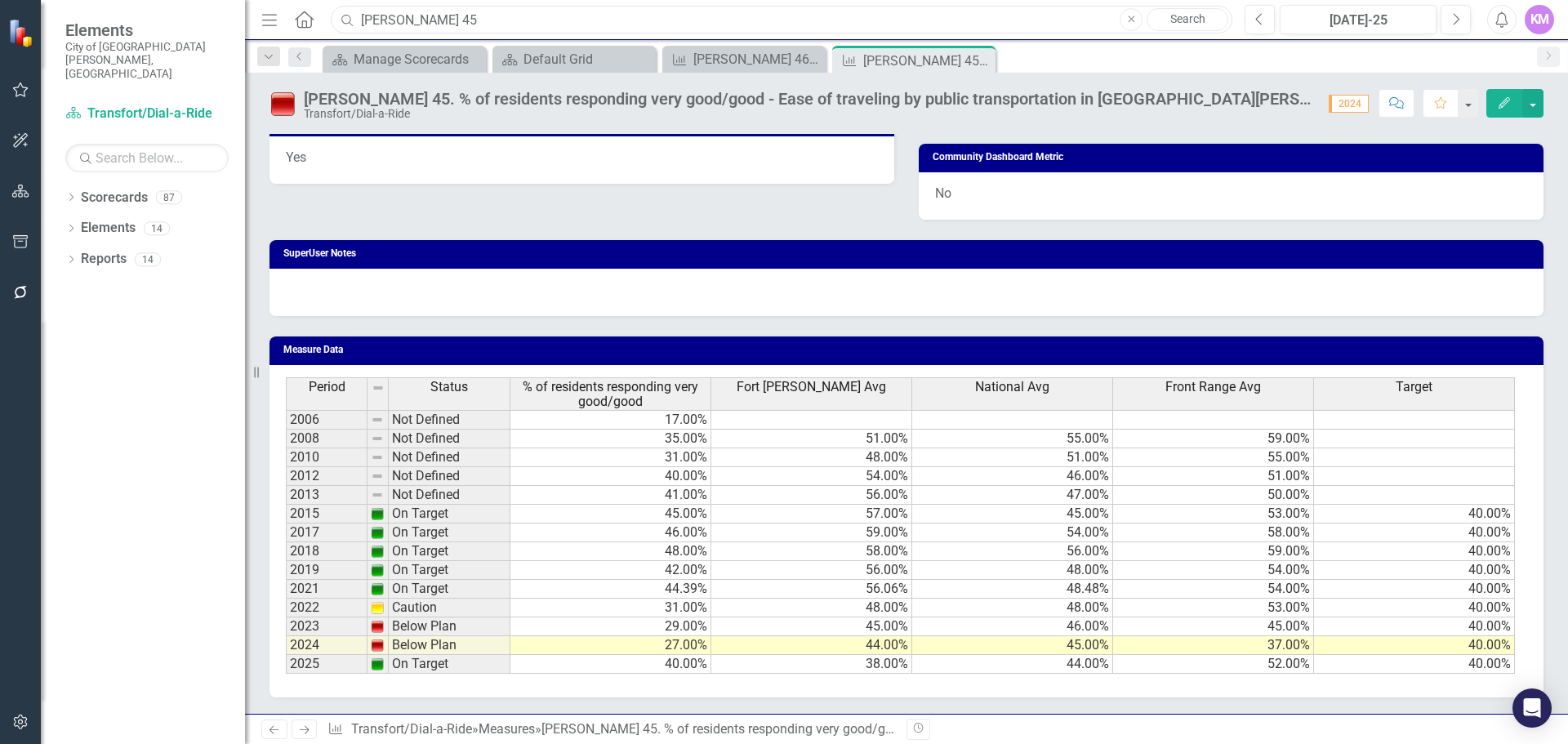
click at [525, 25] on input "[PERSON_NAME] 45" at bounding box center [782, 20] width 902 height 28
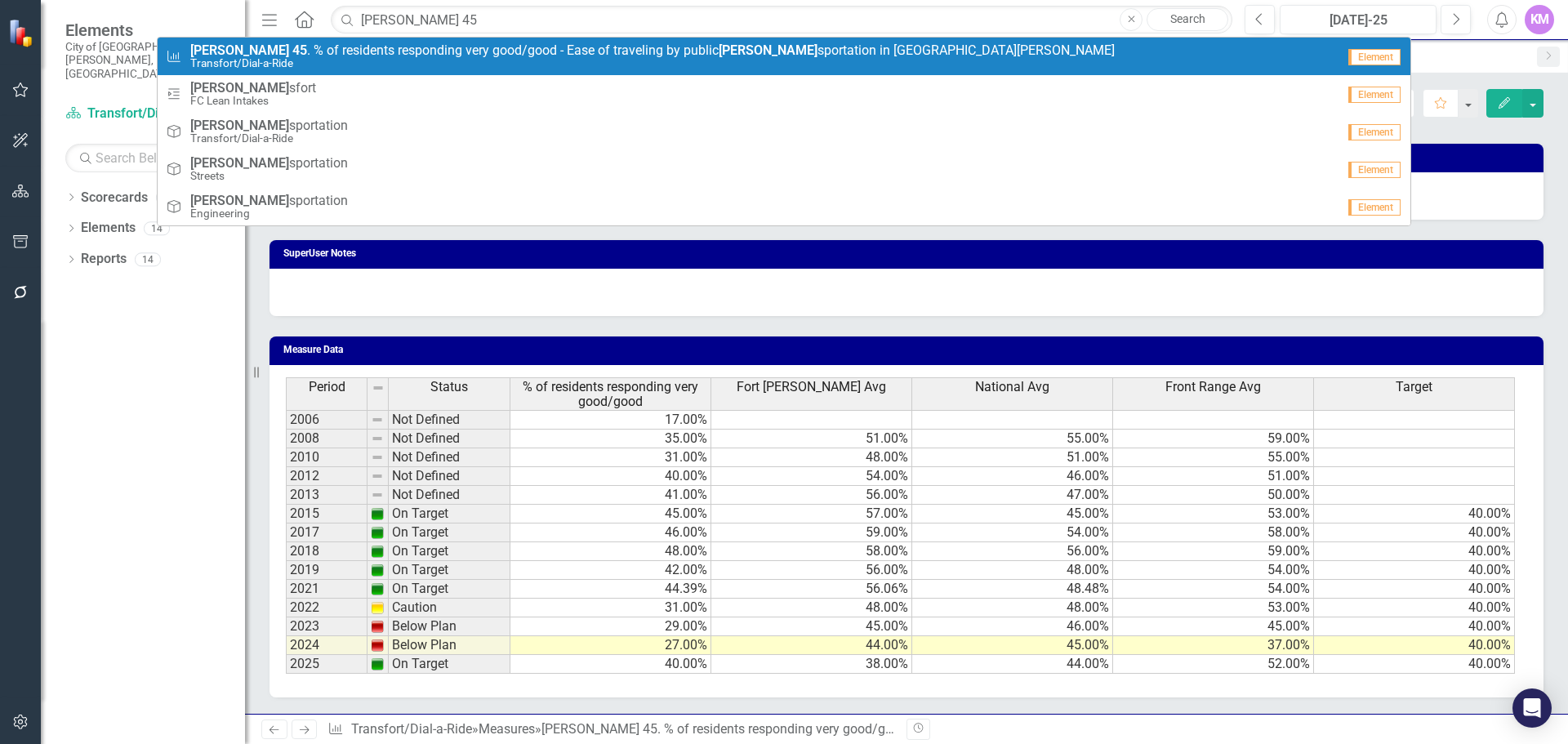
click at [500, 52] on span "[PERSON_NAME] 45 . % of residents responding very good/good - Ease of traveling…" at bounding box center [653, 51] width 925 height 15
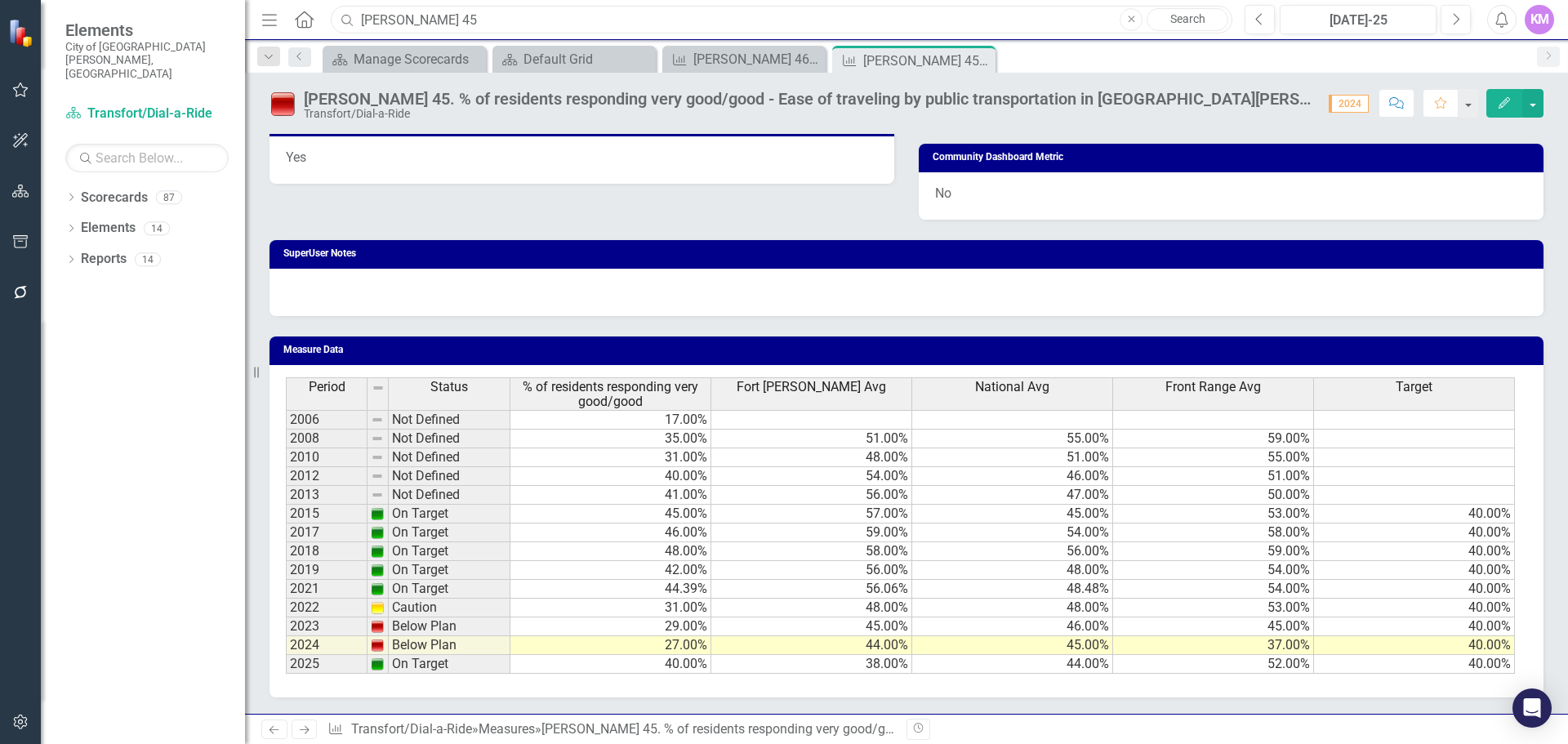
click at [486, 24] on input "[PERSON_NAME] 45" at bounding box center [782, 20] width 902 height 28
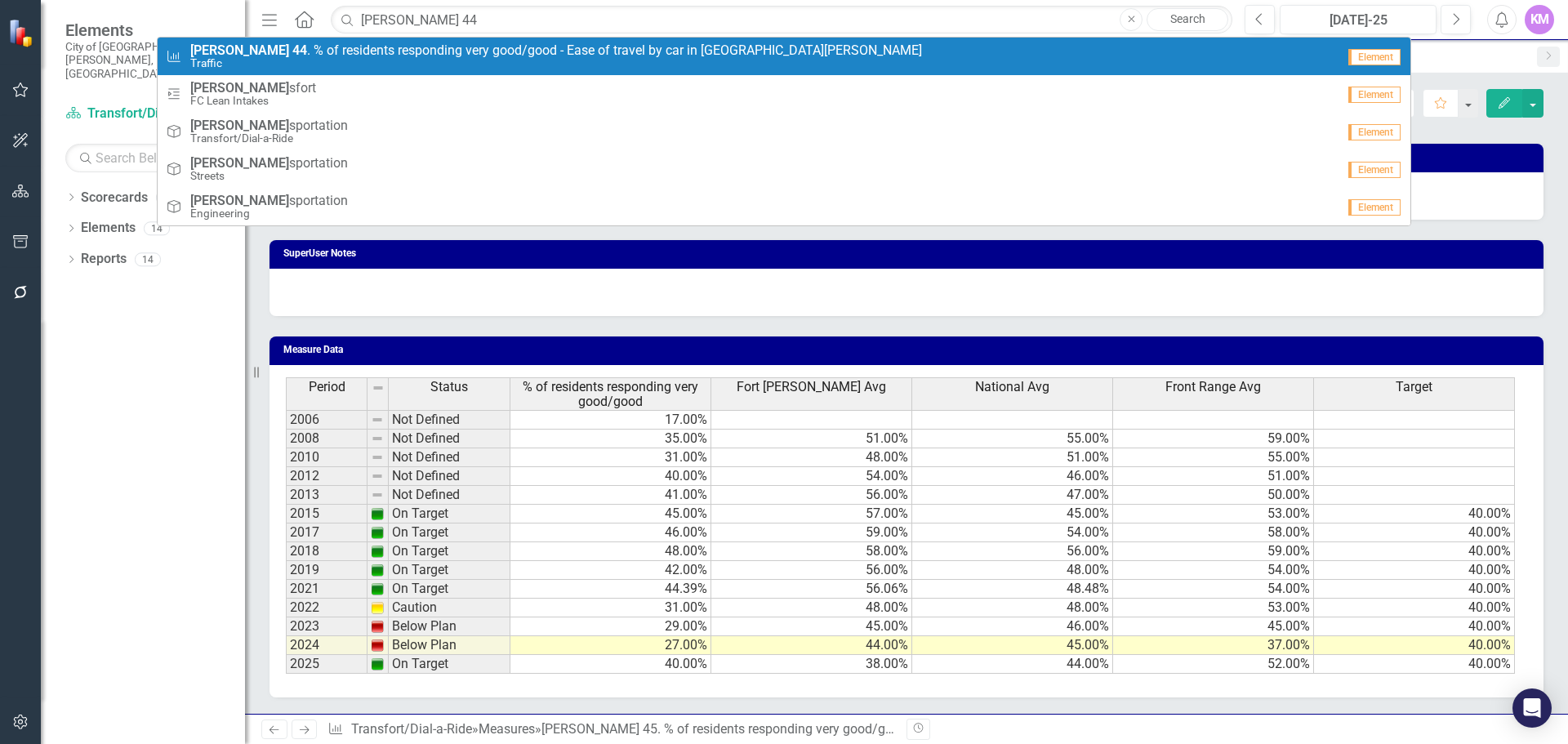
click at [468, 53] on span "[PERSON_NAME] 44 . % of residents responding very good/good - Ease of travel by…" at bounding box center [556, 51] width 732 height 15
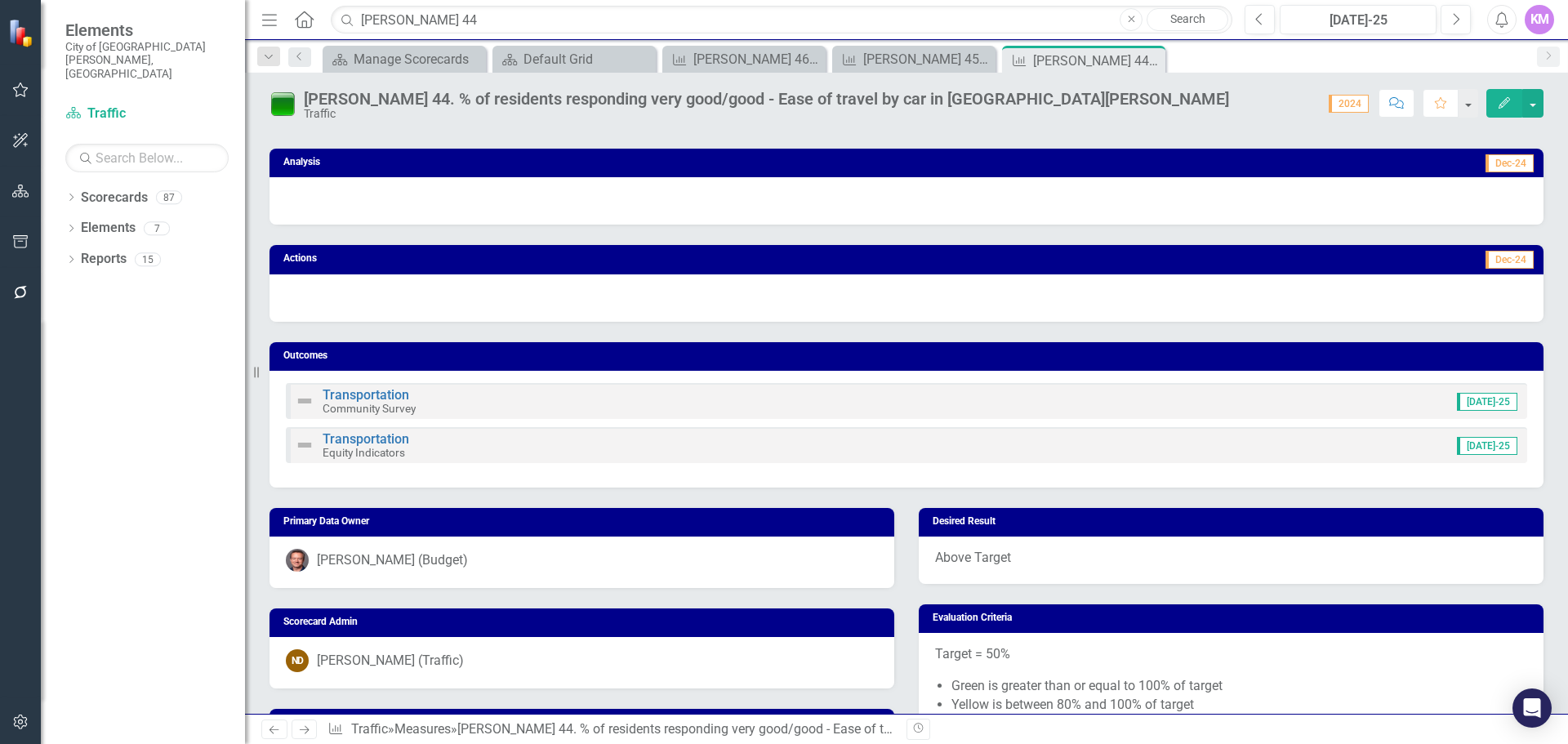
scroll to position [223, 0]
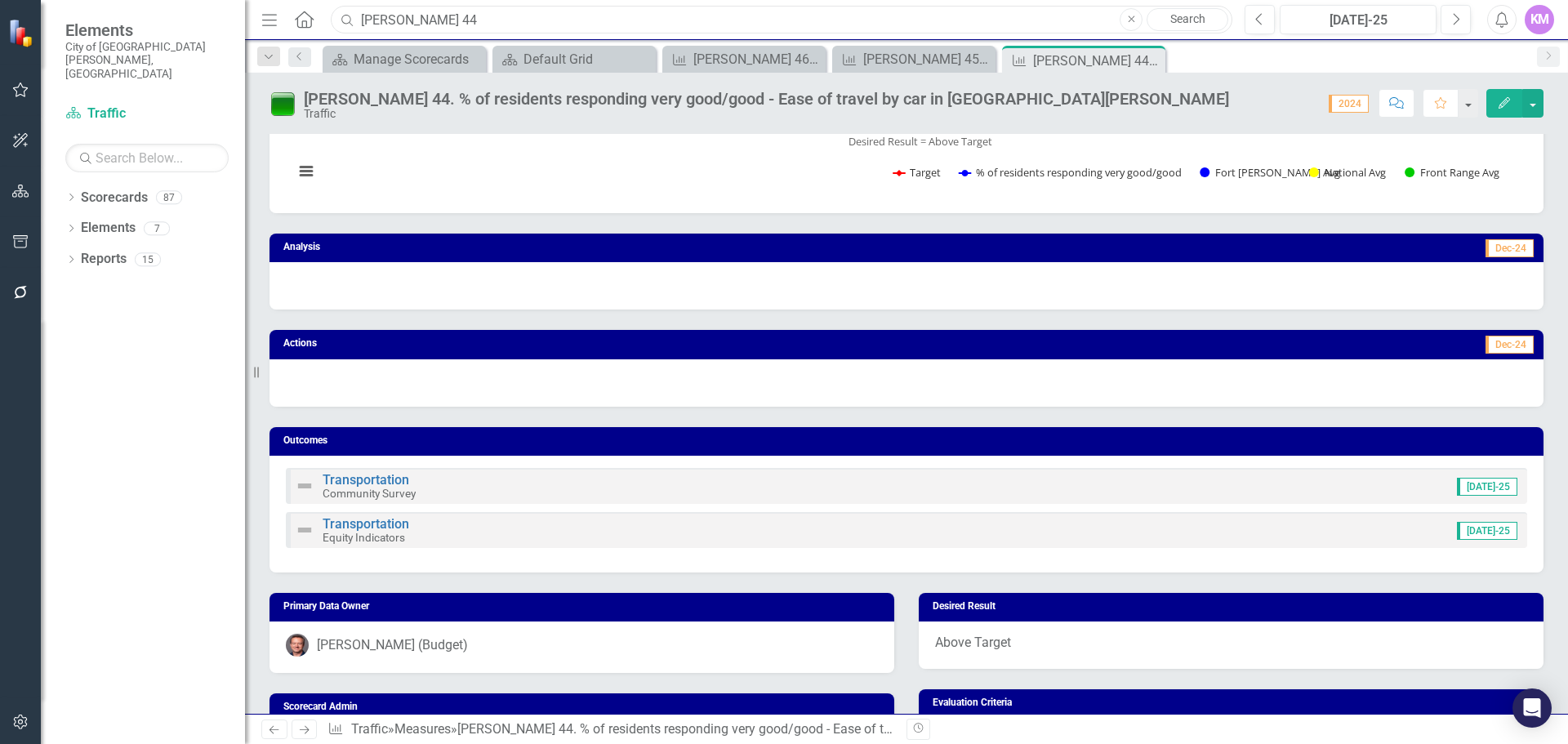
click at [542, 18] on input "[PERSON_NAME] 44" at bounding box center [782, 20] width 902 height 28
click at [922, 8] on input "[PERSON_NAME] 44" at bounding box center [782, 20] width 902 height 28
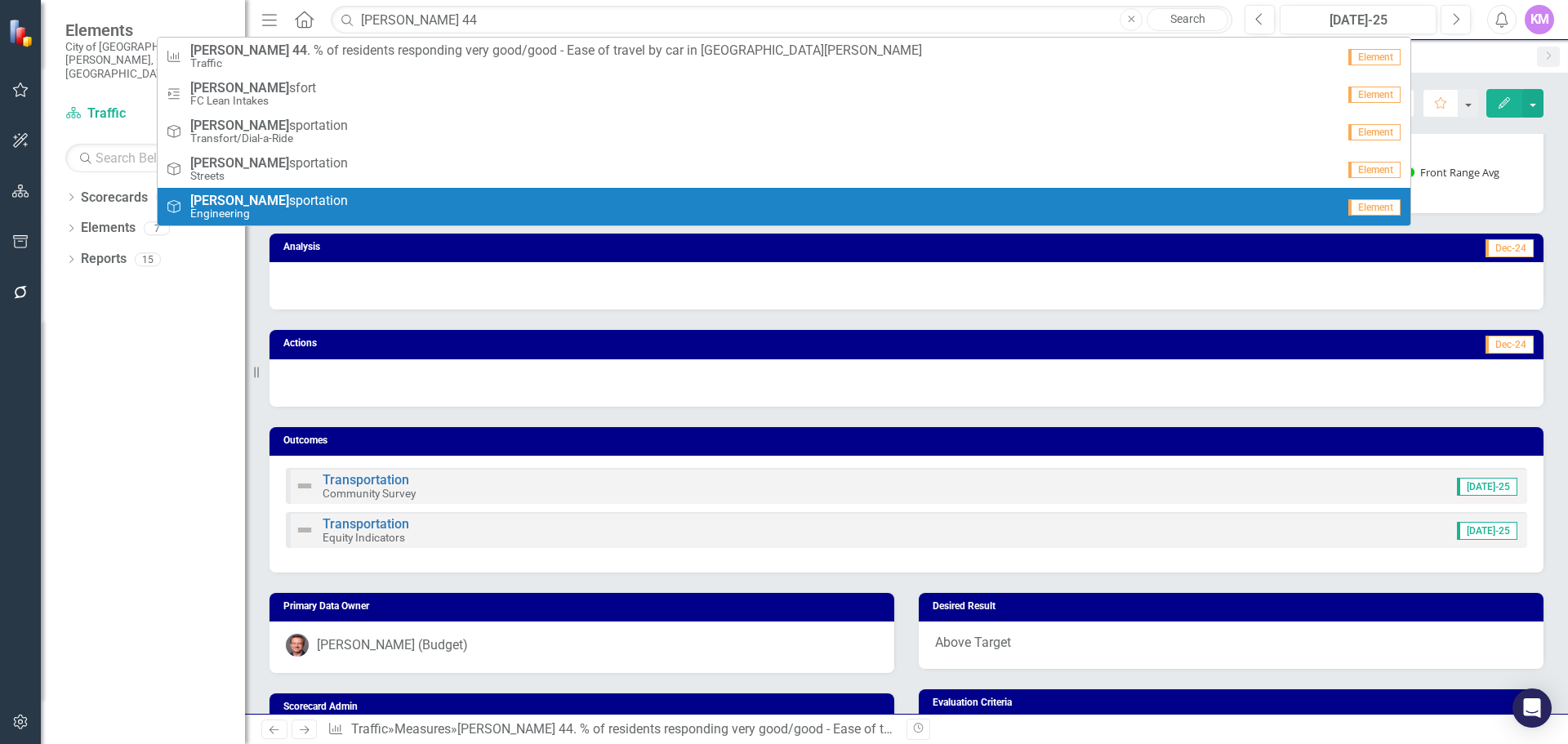
click at [1001, 327] on div "Actions Dec-24" at bounding box center [906, 357] width 1299 height 96
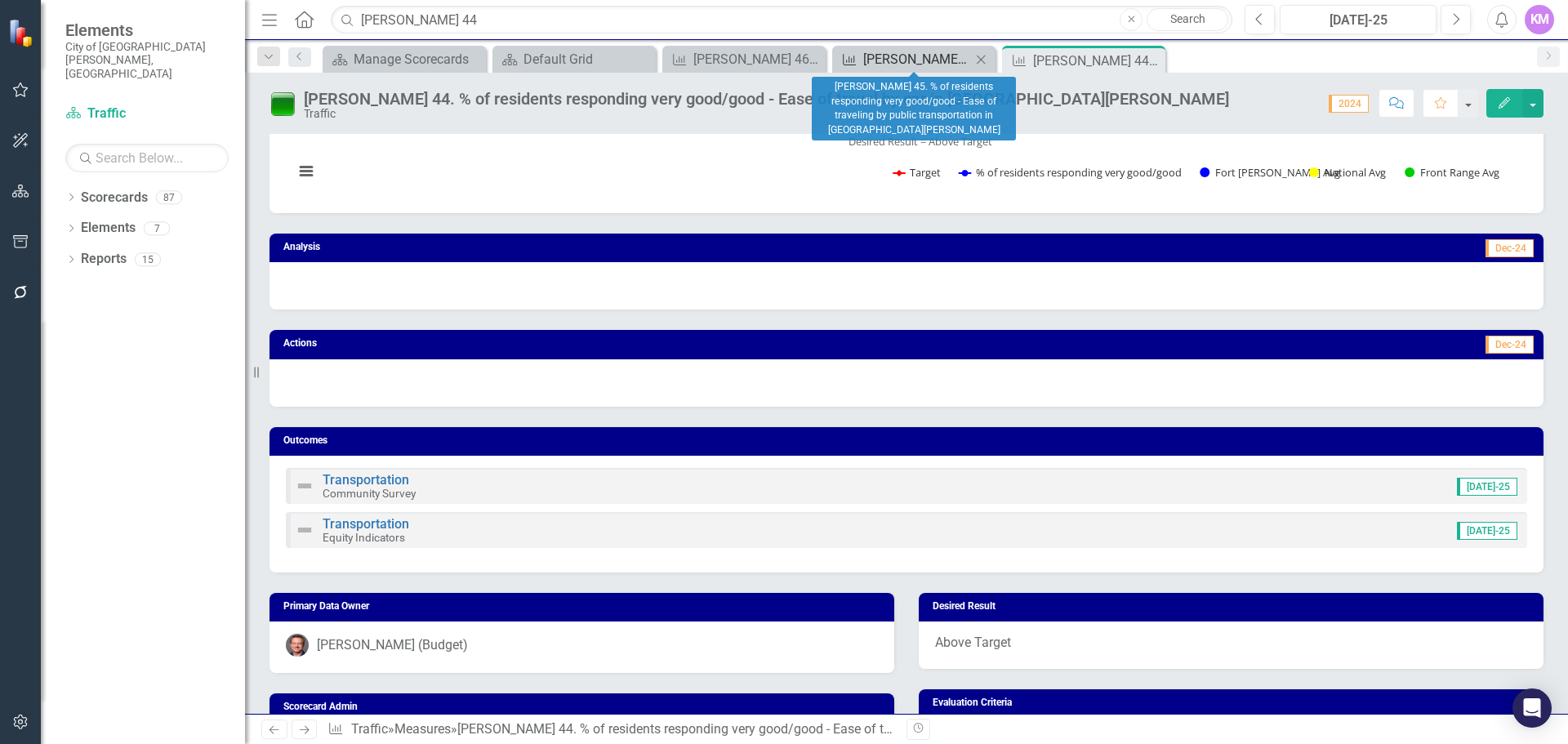
click at [917, 59] on div "[PERSON_NAME] 45. % of residents responding very good/good - Ease of traveling …" at bounding box center [917, 59] width 108 height 21
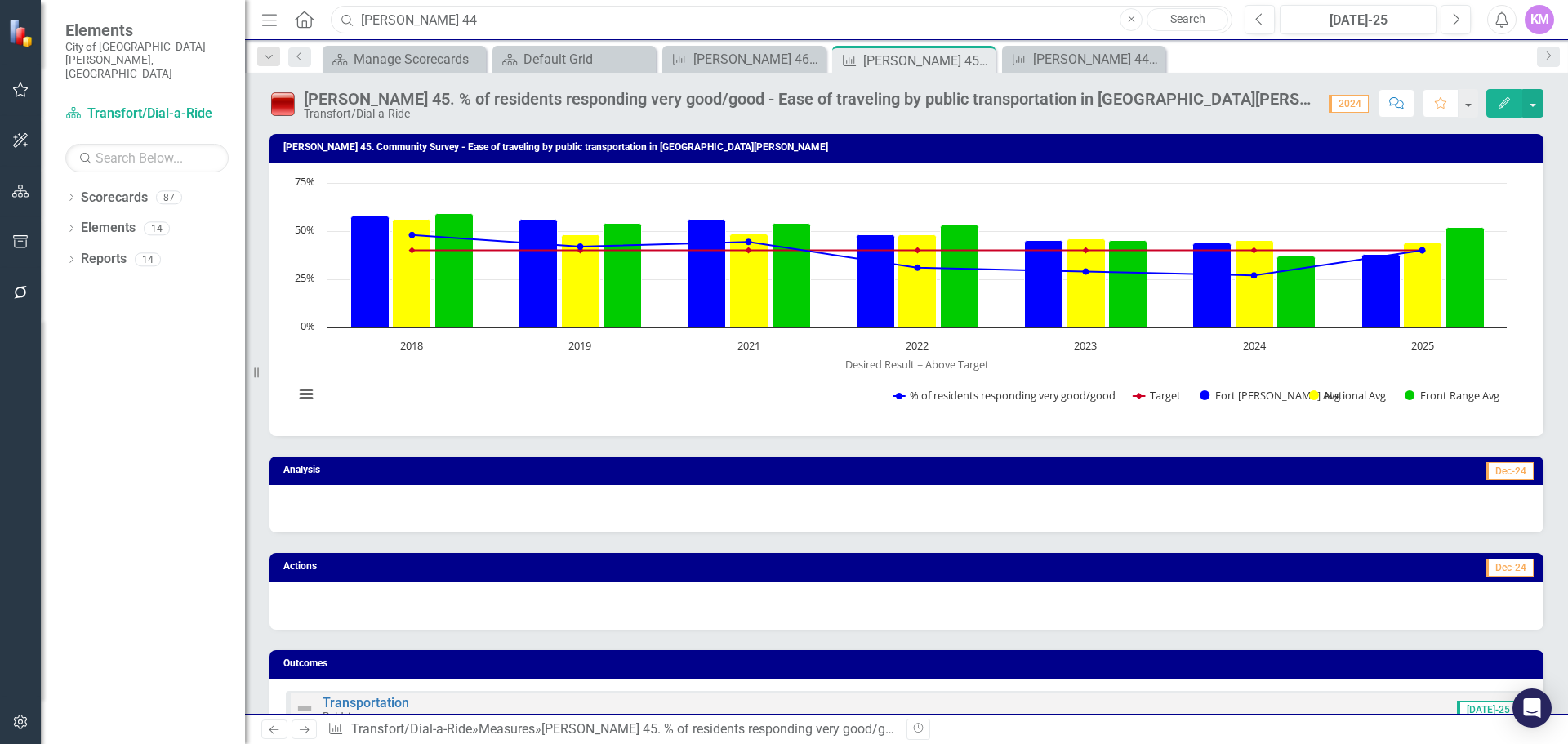
click at [407, 25] on input "[PERSON_NAME] 44" at bounding box center [782, 20] width 902 height 28
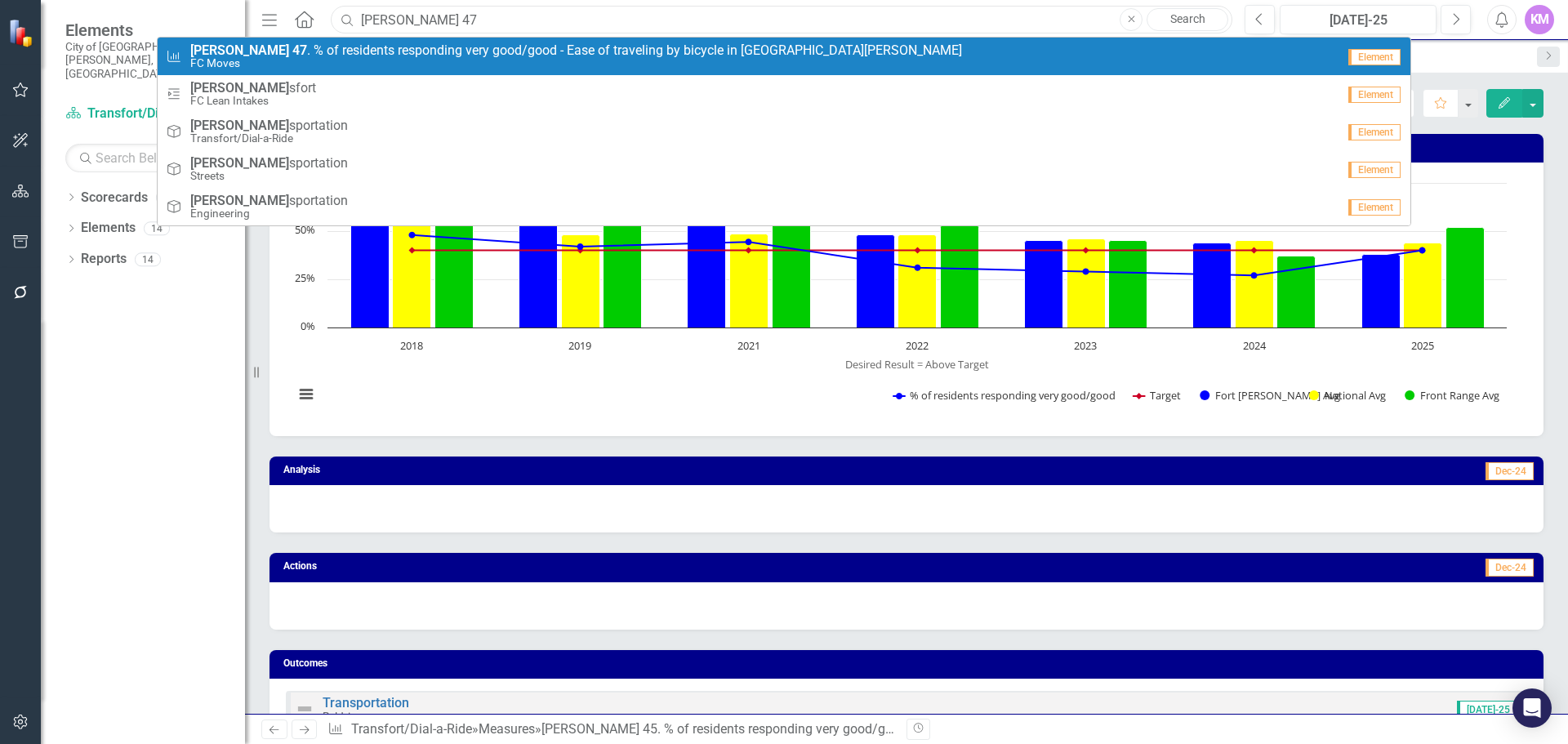
type input "[PERSON_NAME] 47"
click at [403, 51] on span "[PERSON_NAME] 47 . % of residents responding very good/good - Ease of traveling…" at bounding box center [576, 51] width 772 height 15
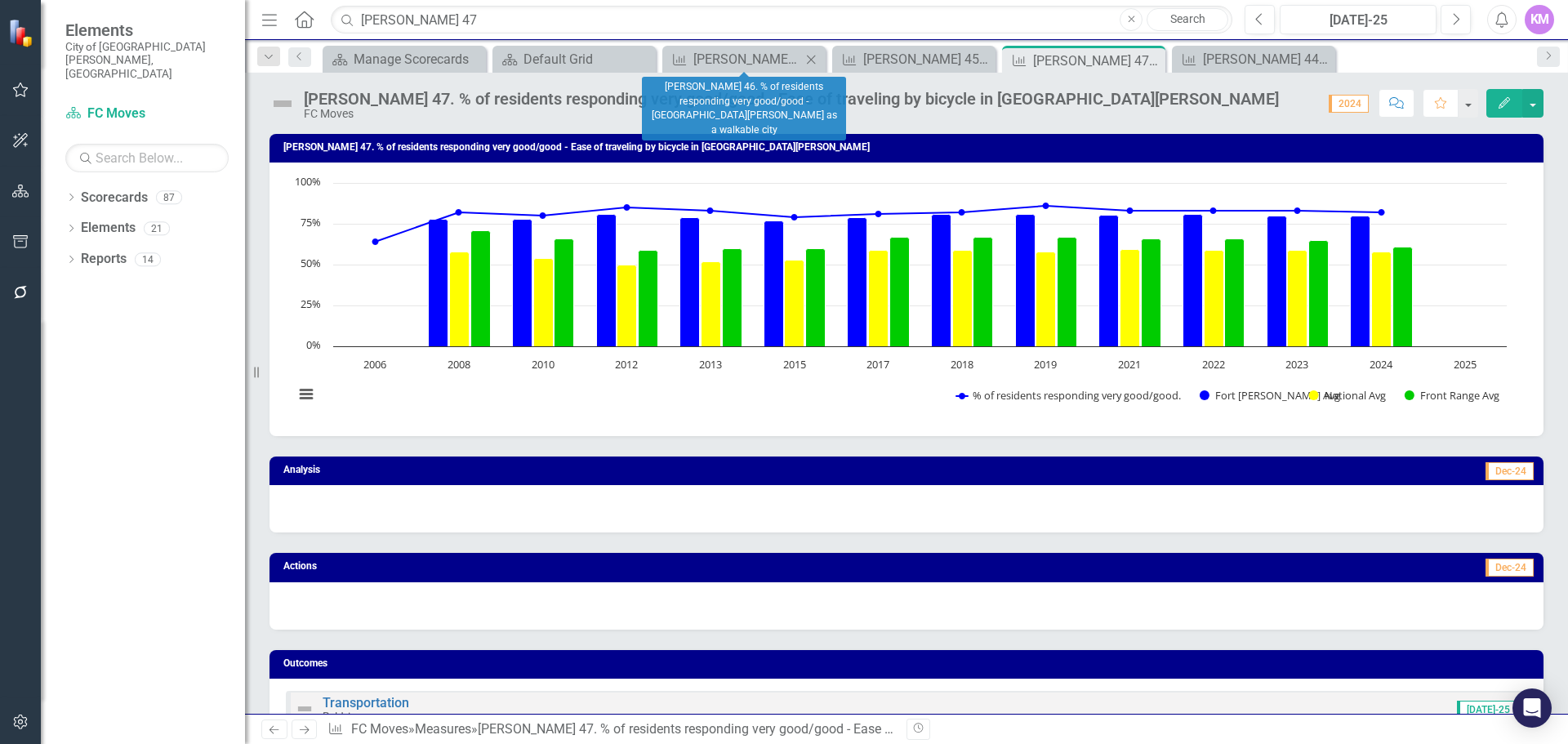
click at [808, 57] on icon "Close" at bounding box center [811, 60] width 17 height 13
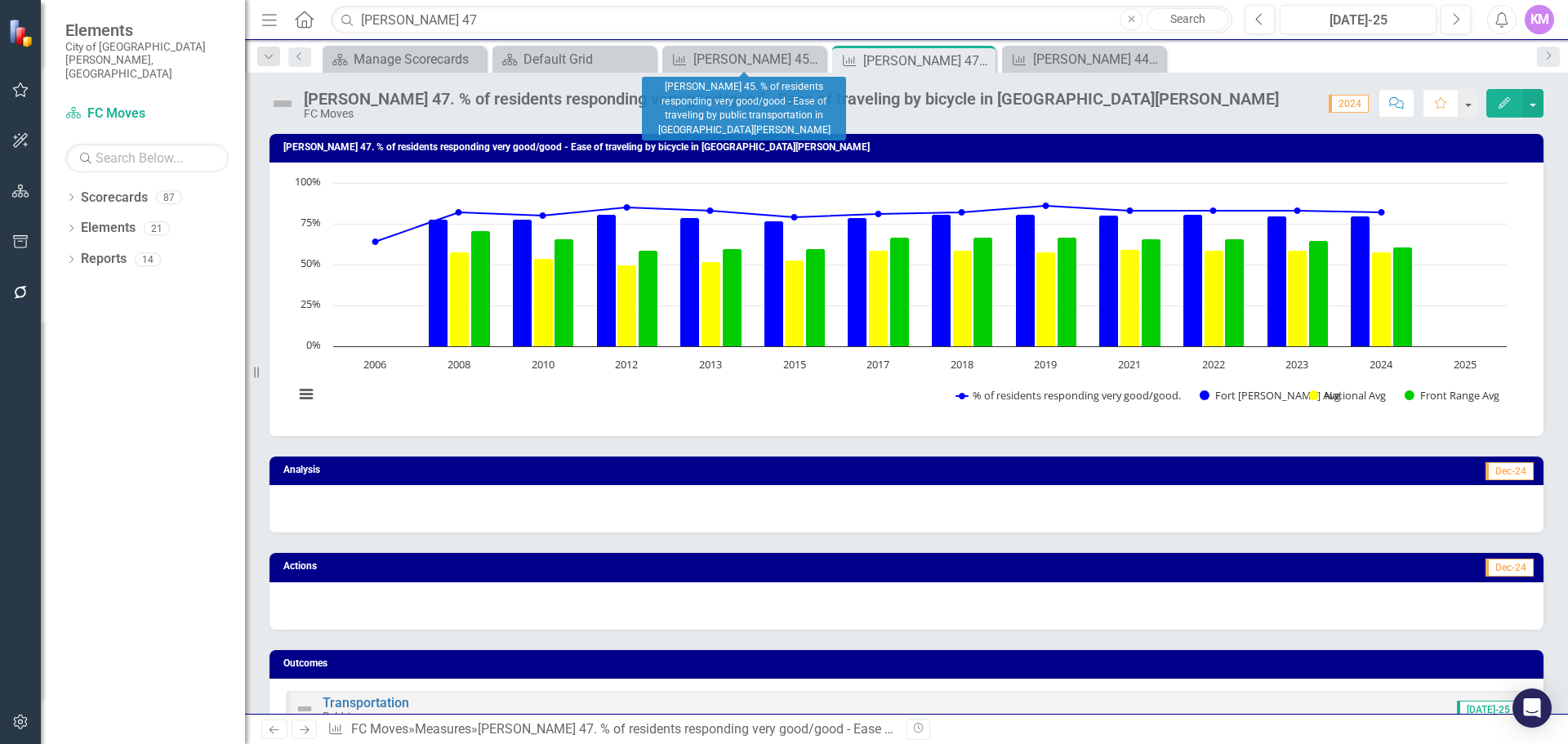
click at [0, 0] on icon "Close" at bounding box center [0, 0] width 0 height 0
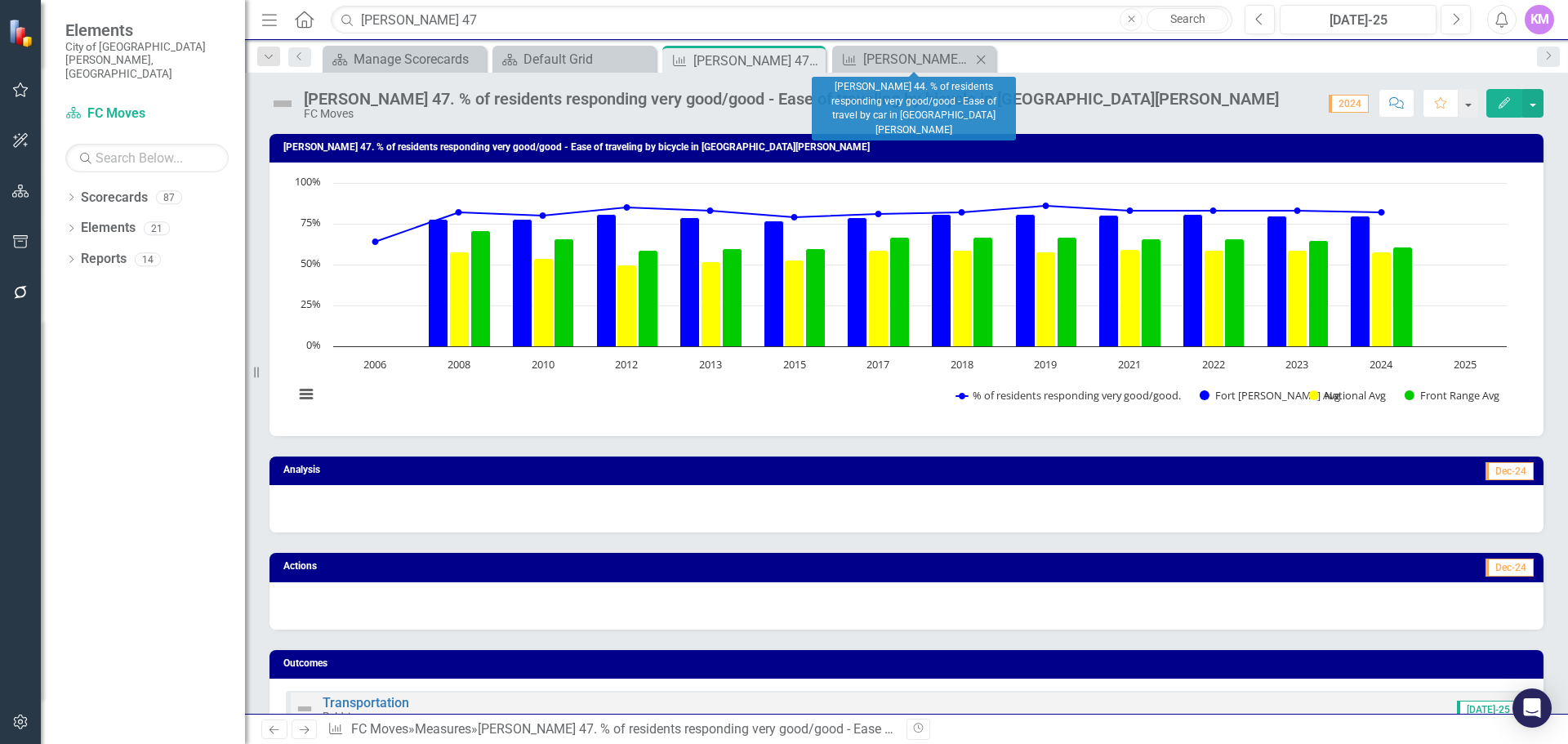
click at [981, 62] on icon "Close" at bounding box center [981, 60] width 17 height 13
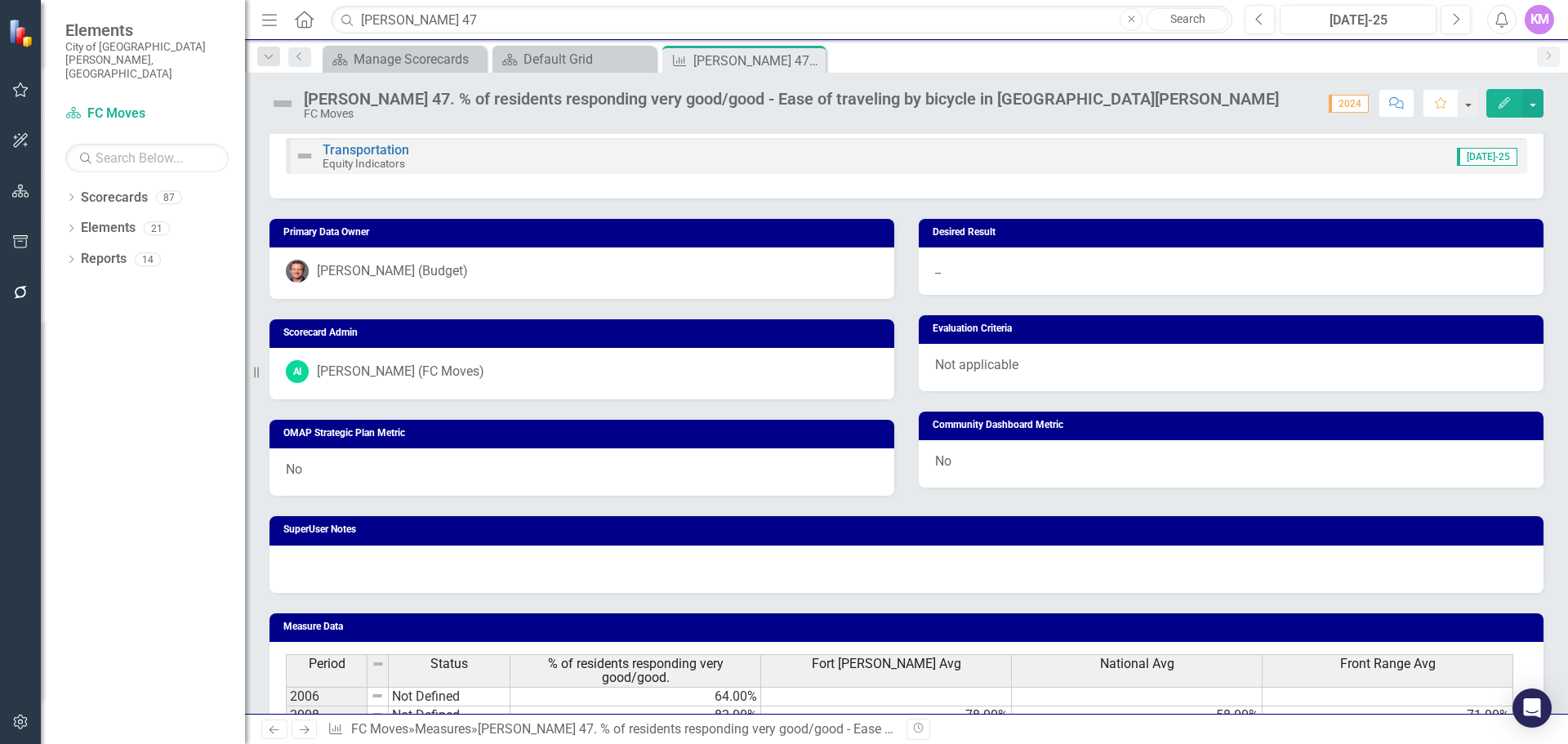
scroll to position [918, 0]
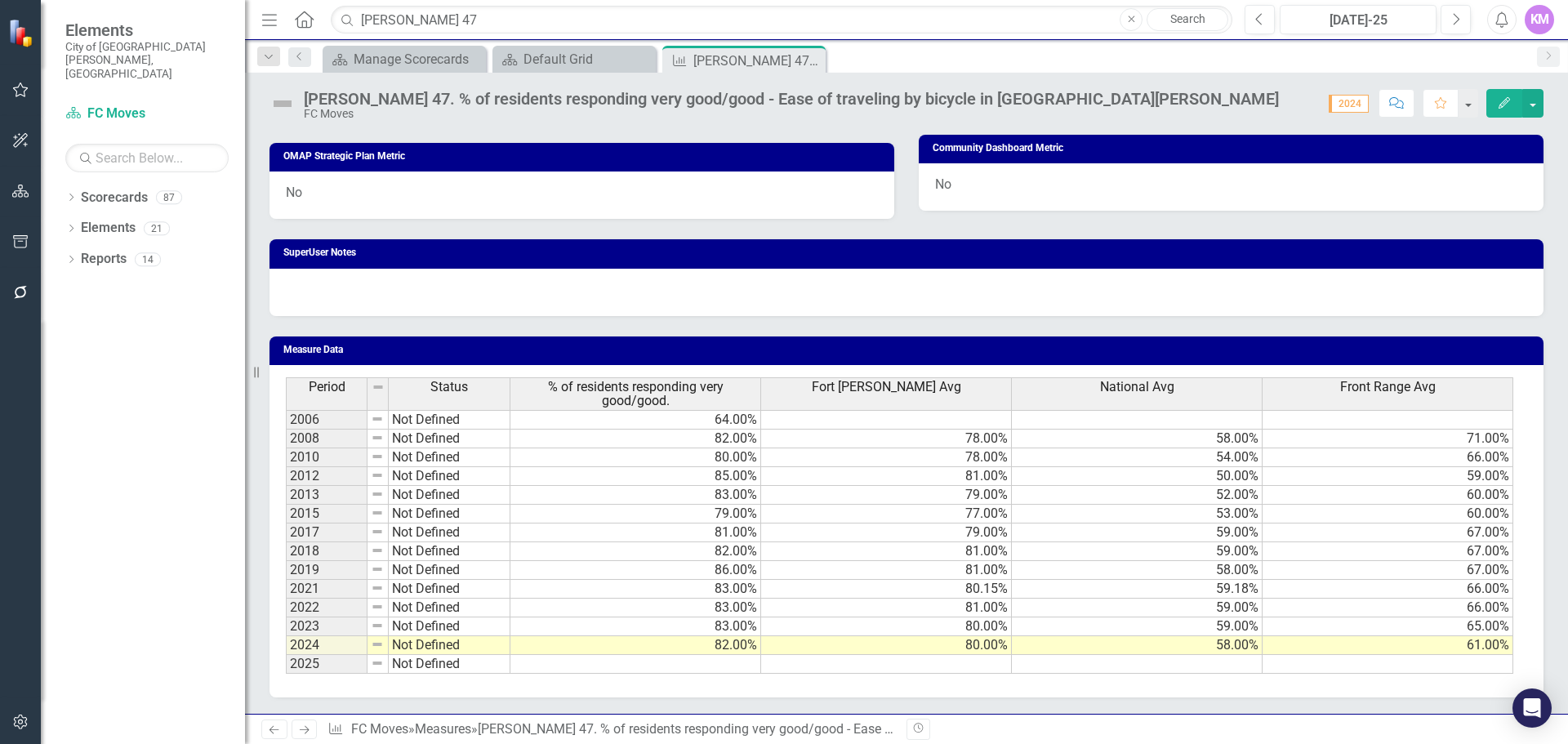
click at [286, 672] on div "Period Status % of residents responding very good/good. Fort [PERSON_NAME] Avg …" at bounding box center [286, 525] width 0 height 297
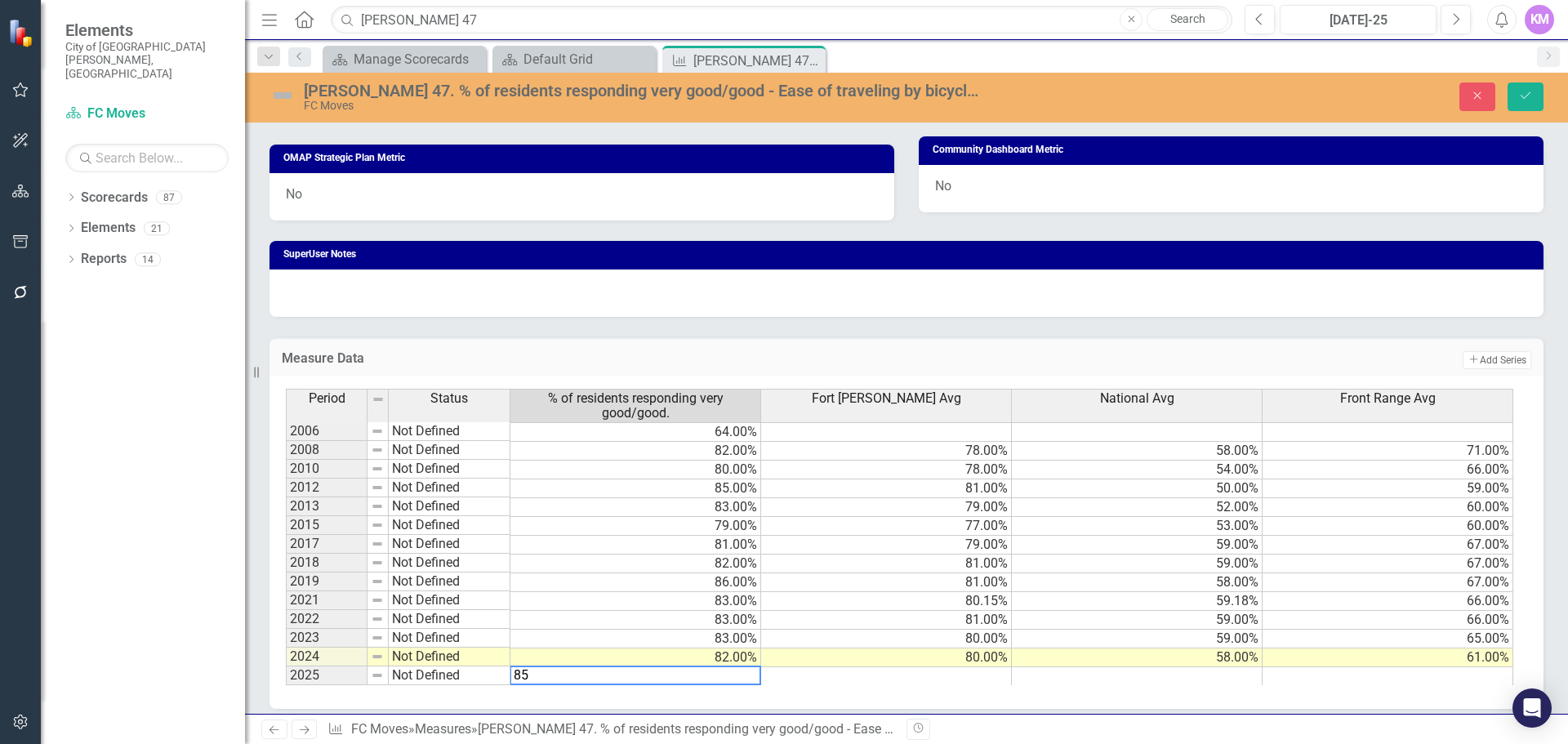
type textarea "85"
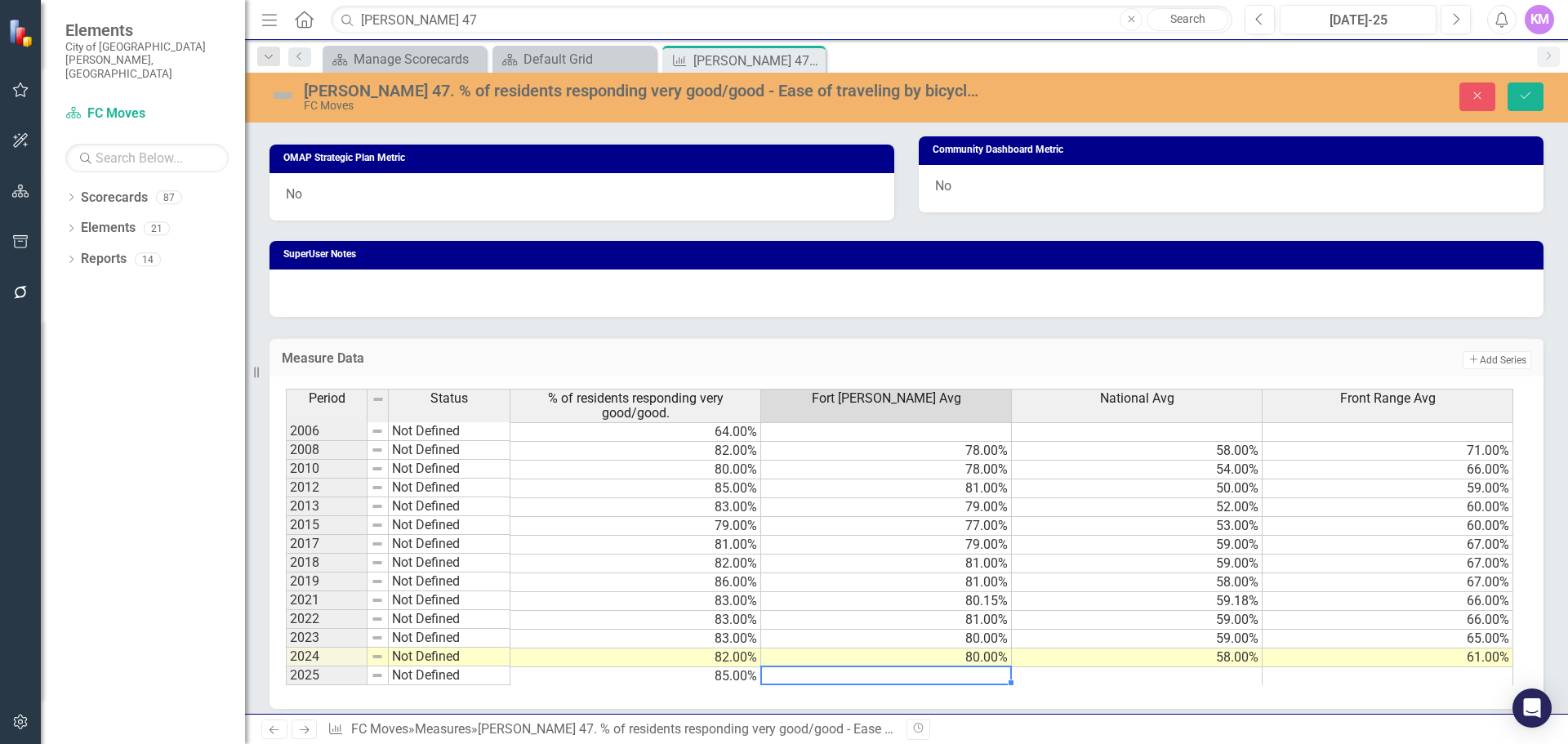
click at [986, 677] on td at bounding box center [887, 677] width 251 height 19
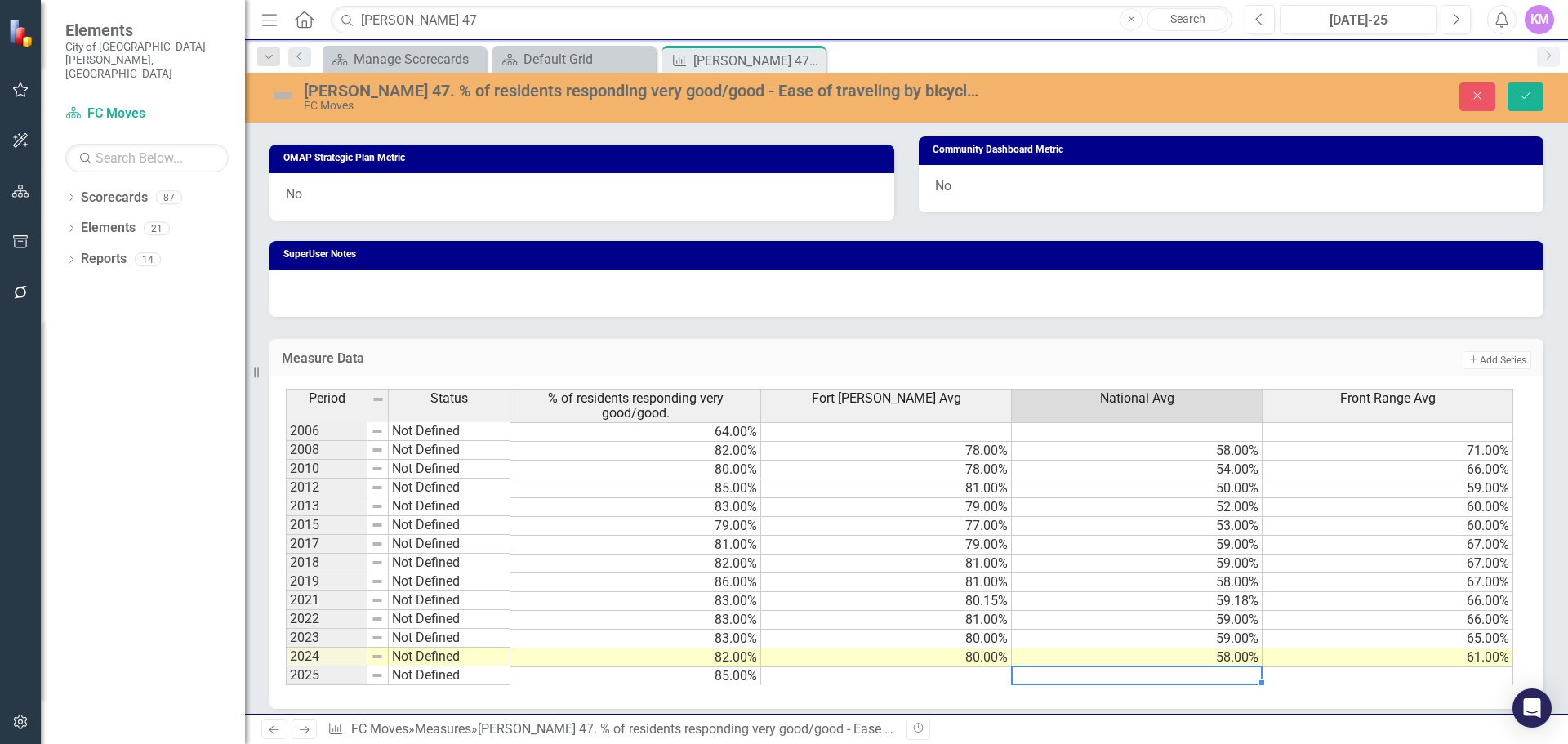
click at [1045, 680] on td at bounding box center [1137, 677] width 251 height 19
click at [912, 653] on td "80.00%" at bounding box center [887, 658] width 251 height 19
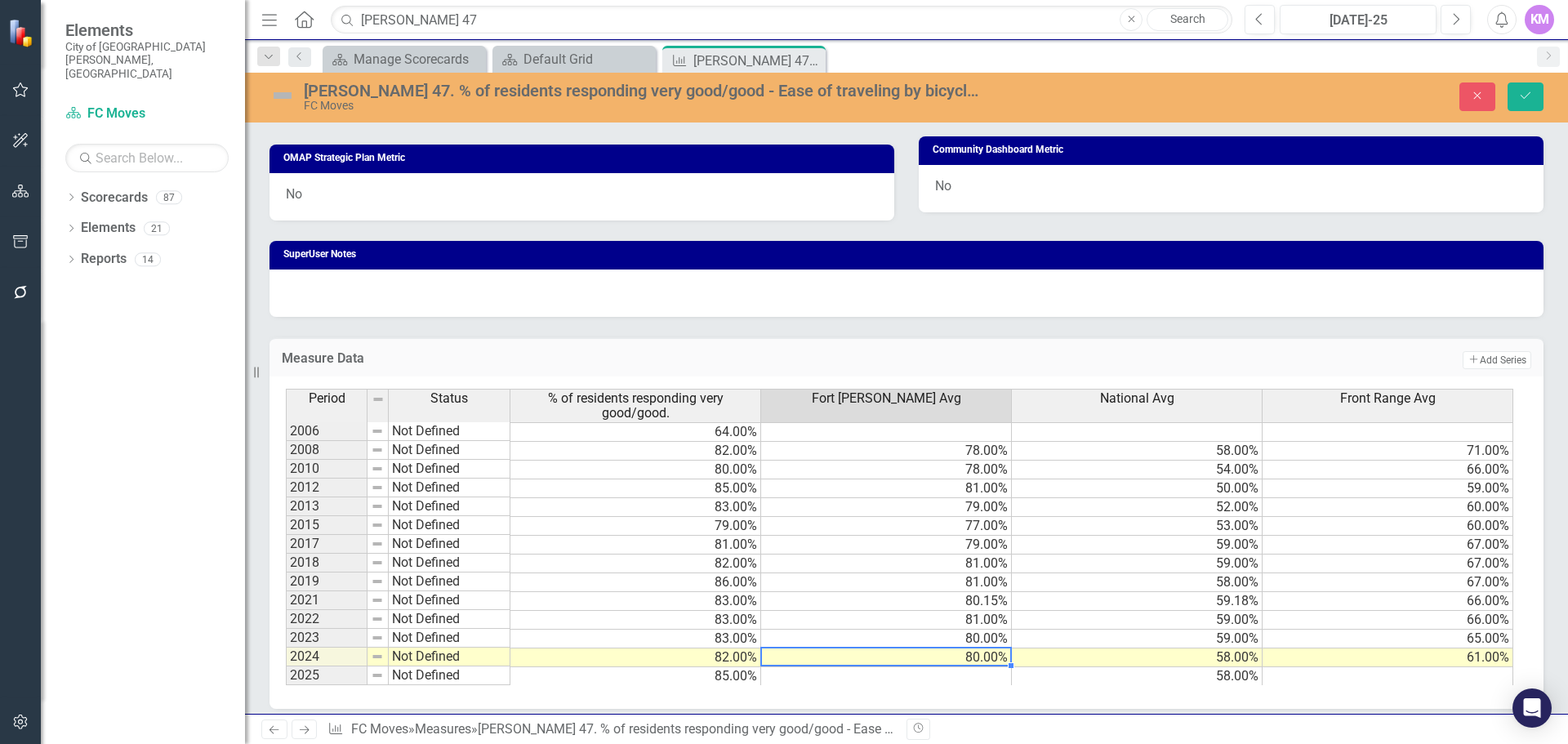
click at [977, 668] on td at bounding box center [887, 677] width 251 height 19
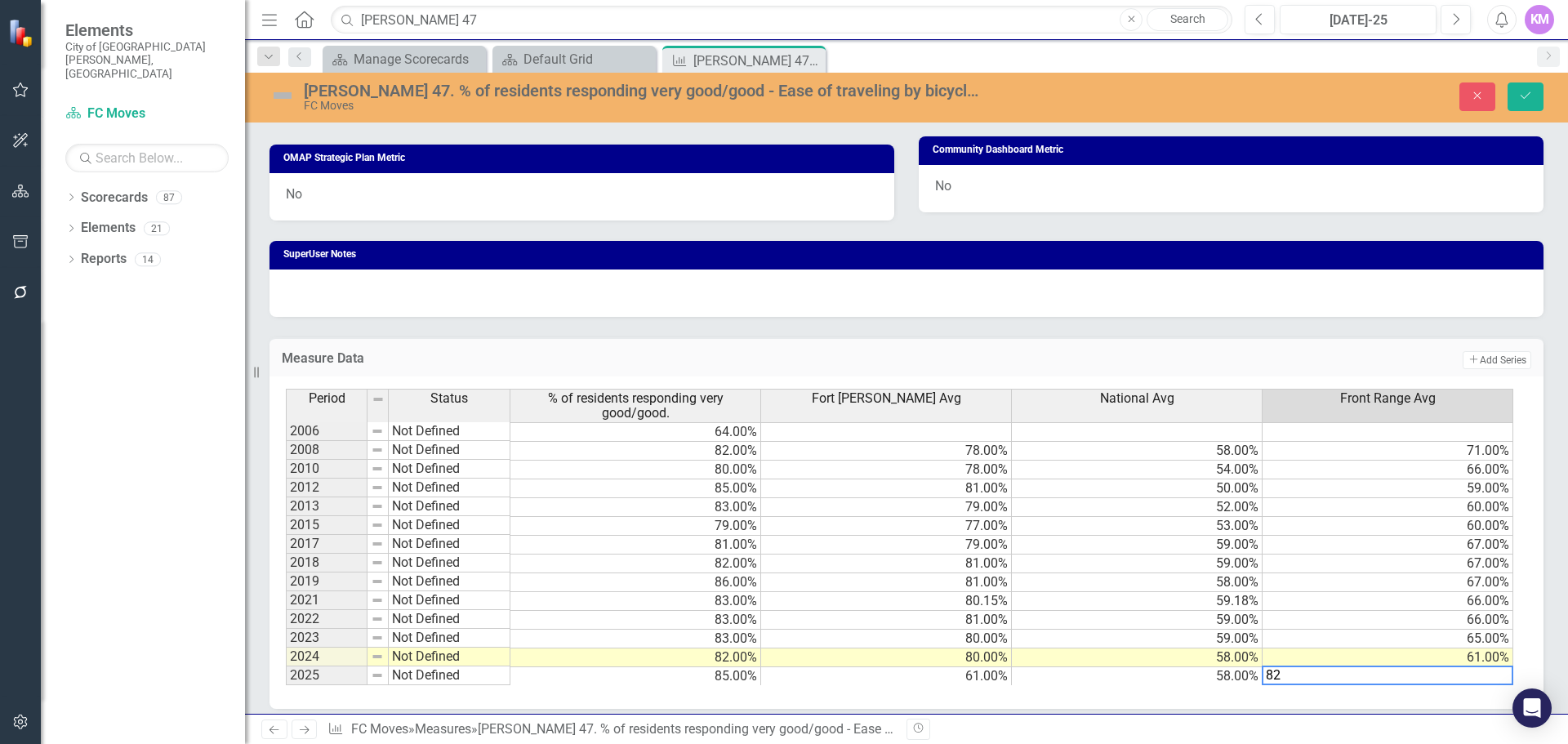
type textarea "66"
click at [1395, 602] on td "66.00%" at bounding box center [1388, 601] width 251 height 19
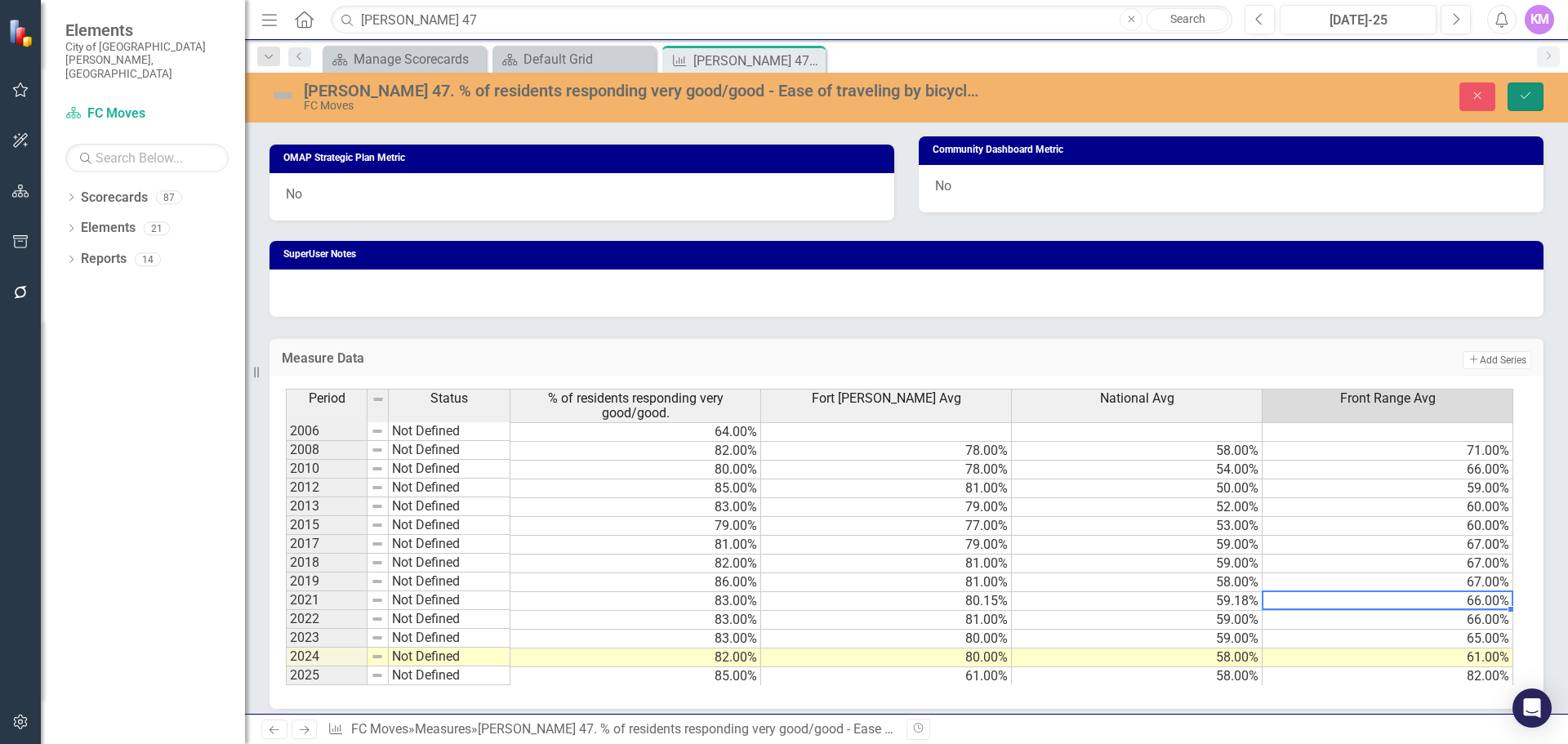
click at [1527, 86] on button "Save" at bounding box center [1526, 96] width 36 height 28
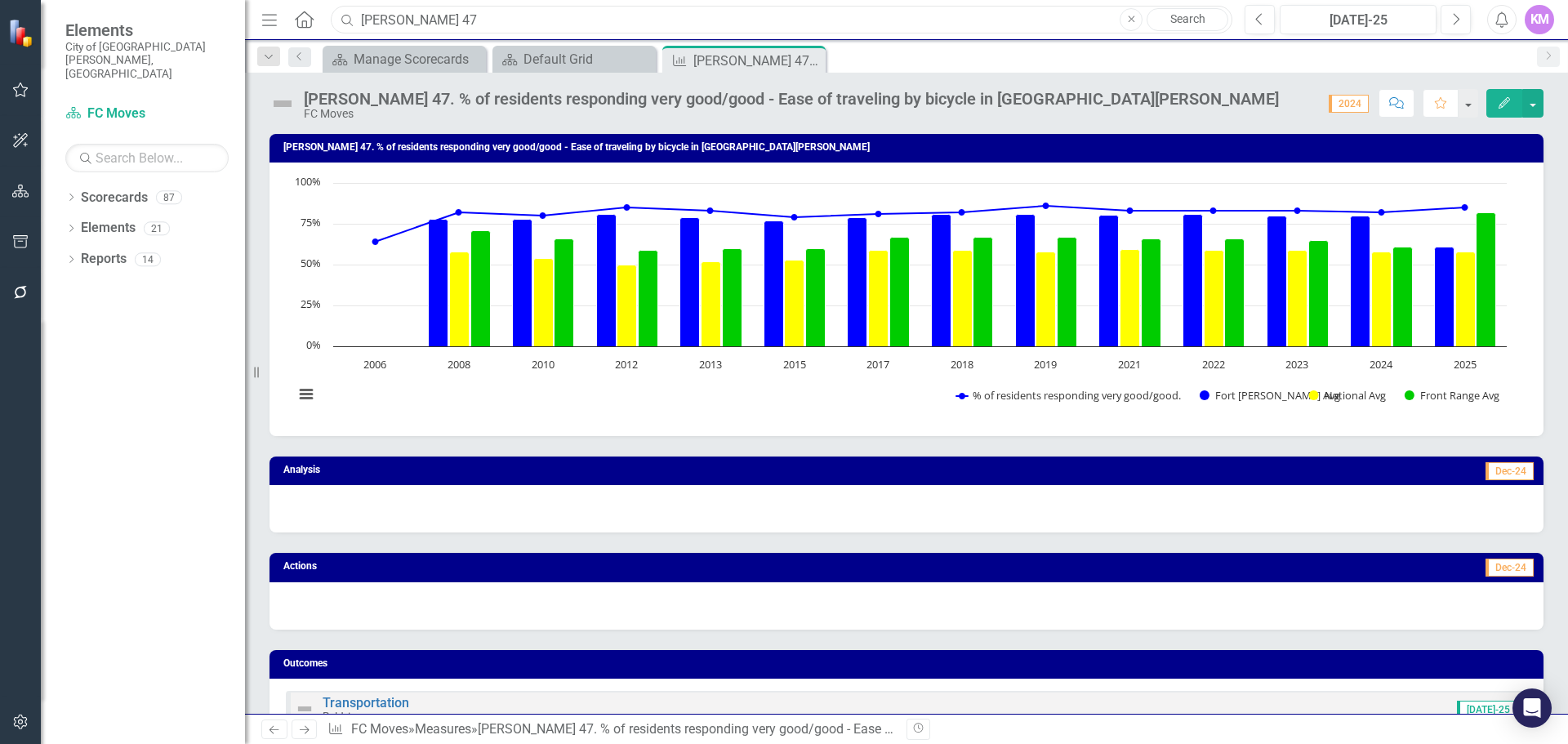
click at [545, 20] on input "tran 47" at bounding box center [782, 20] width 902 height 28
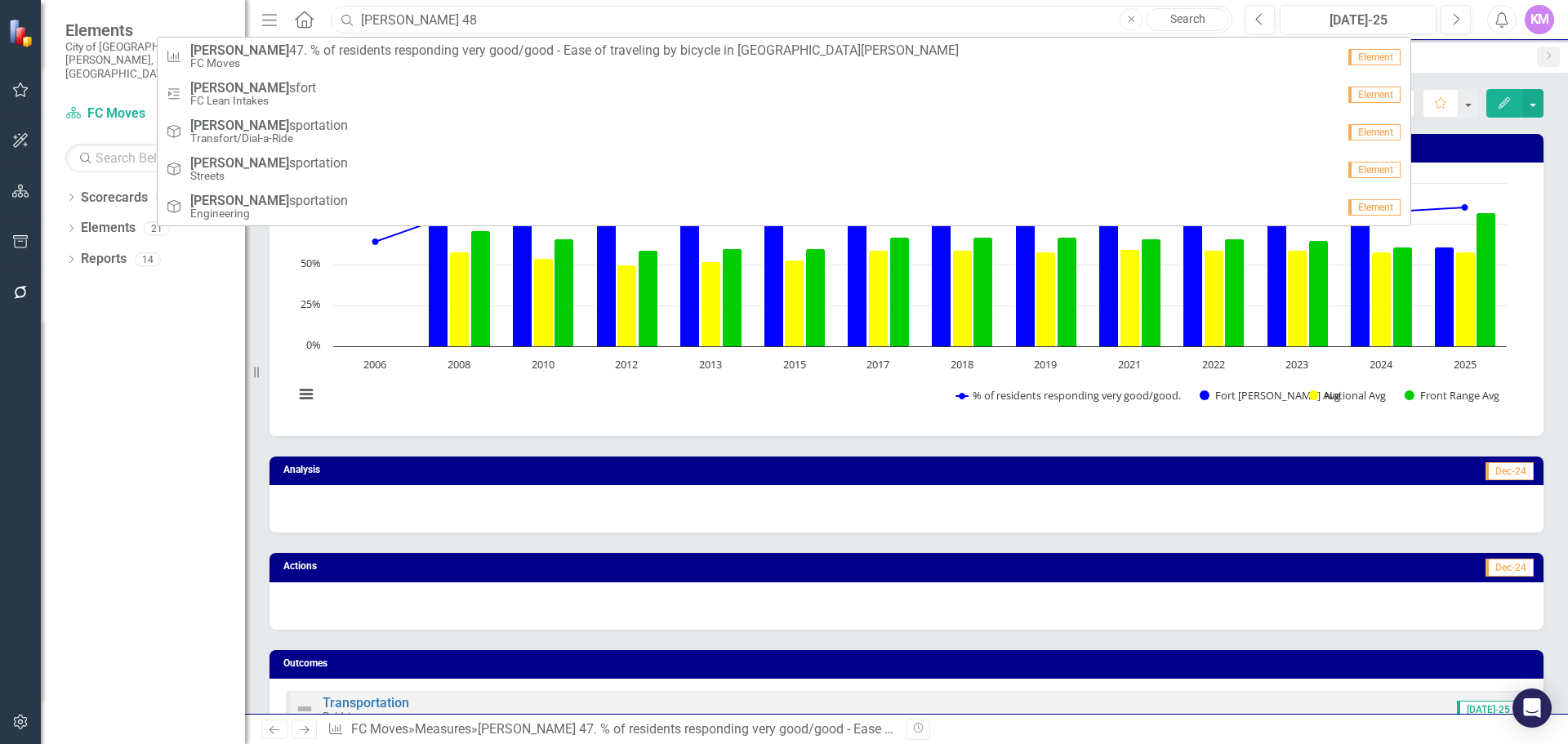
type input "tran 48"
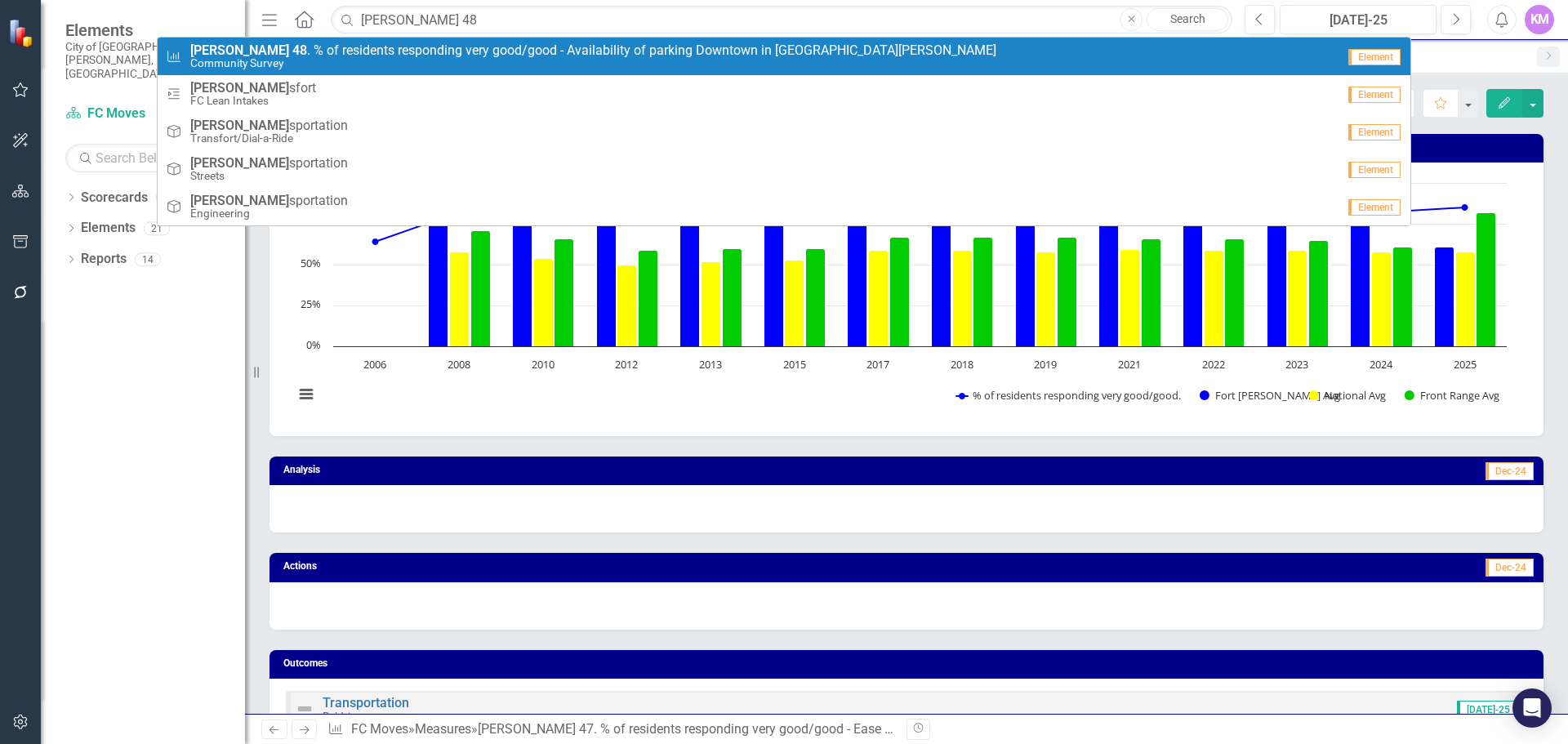
click at [533, 51] on span "TRAN 48 . % of residents responding very good/good - Availability of parking Do…" at bounding box center [594, 51] width 806 height 15
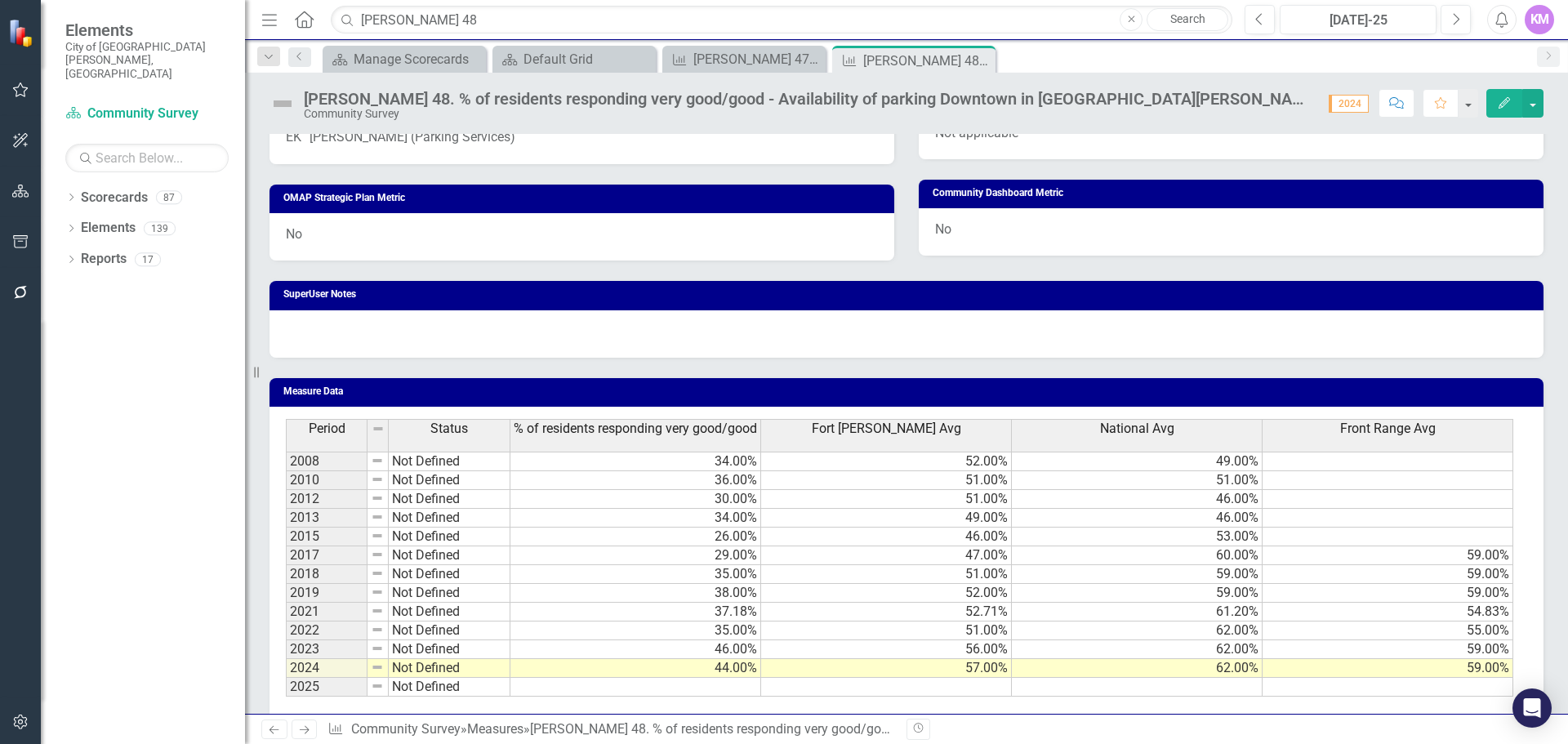
scroll to position [811, 0]
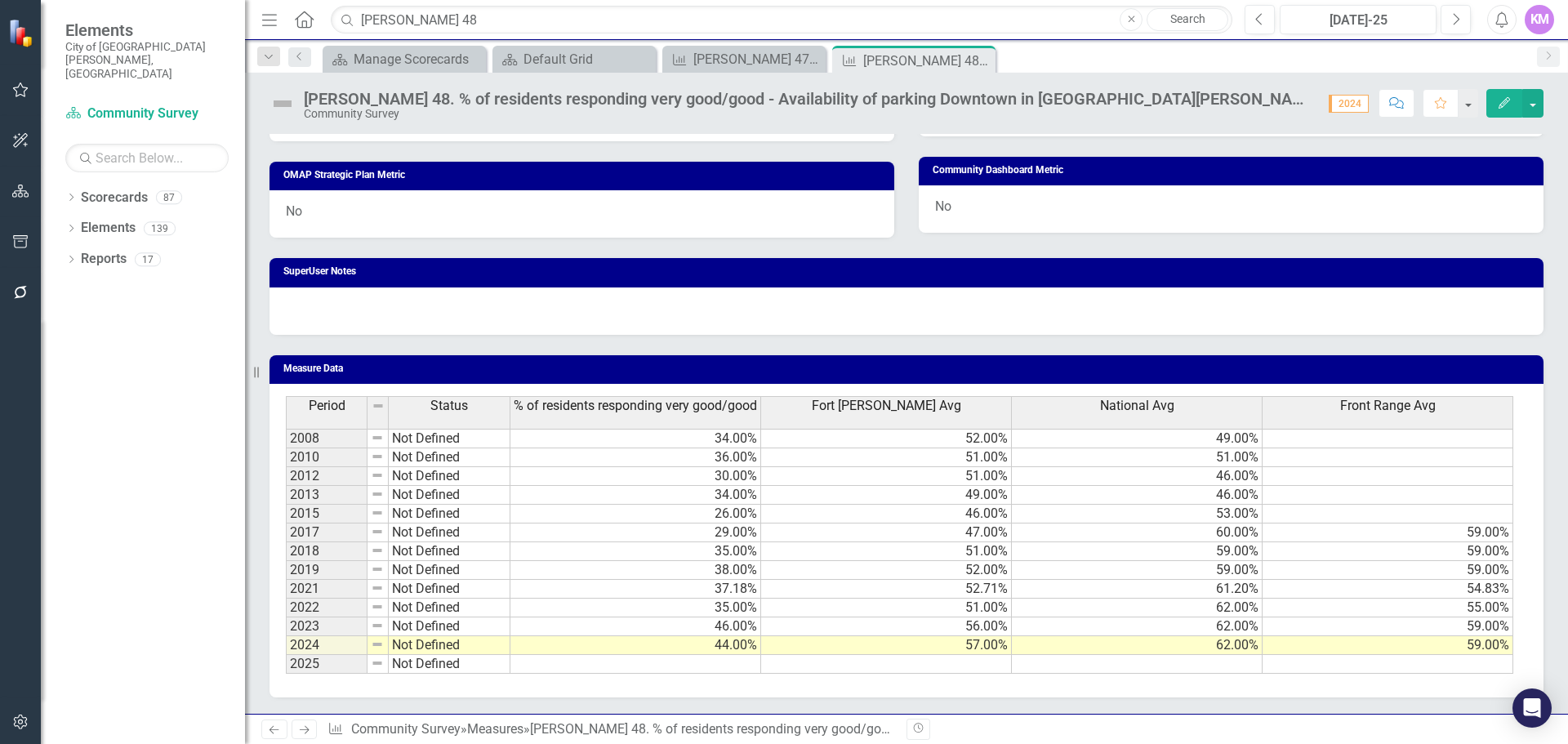
click at [564, 668] on td at bounding box center [636, 664] width 251 height 19
type textarea "48"
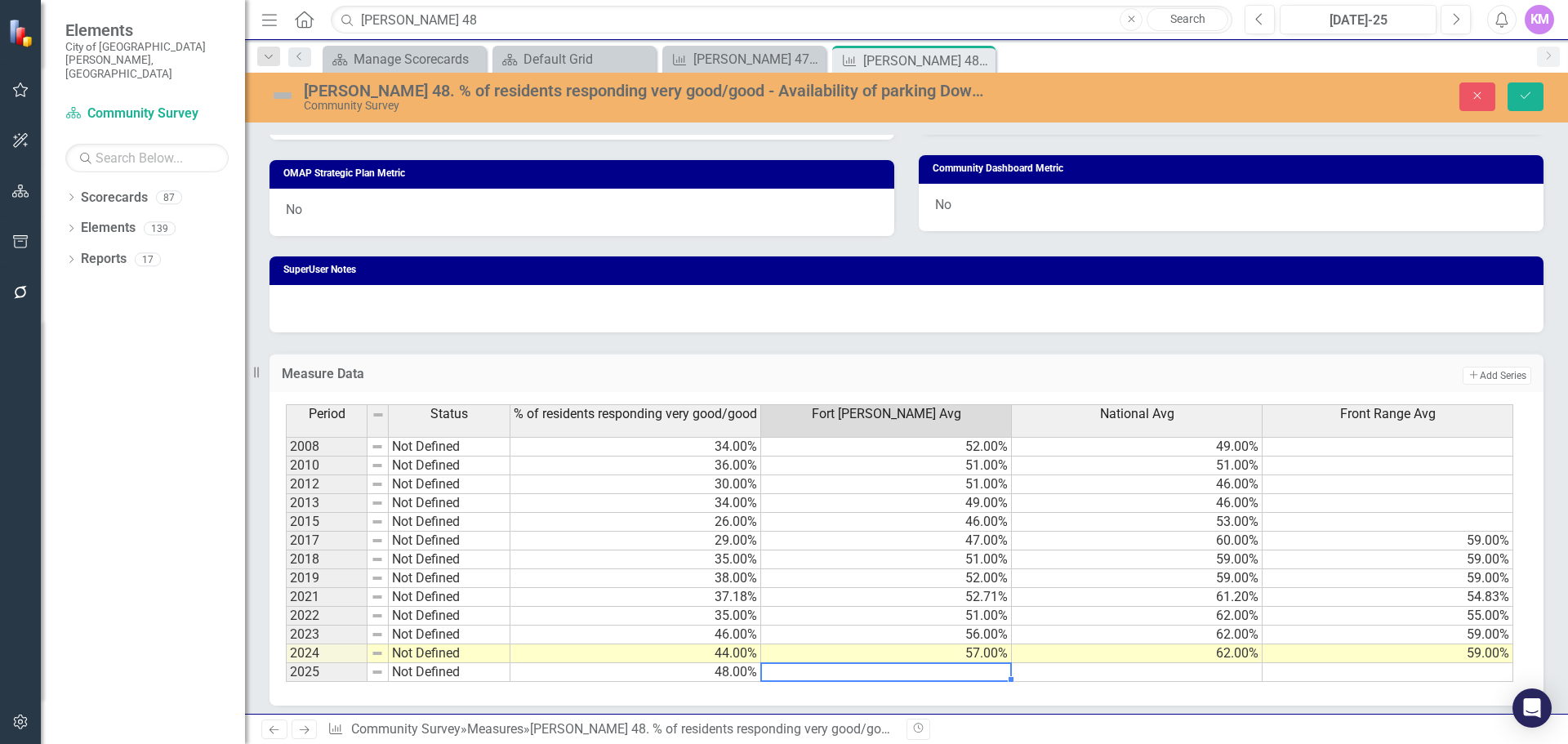
click at [1146, 682] on td at bounding box center [1137, 673] width 251 height 19
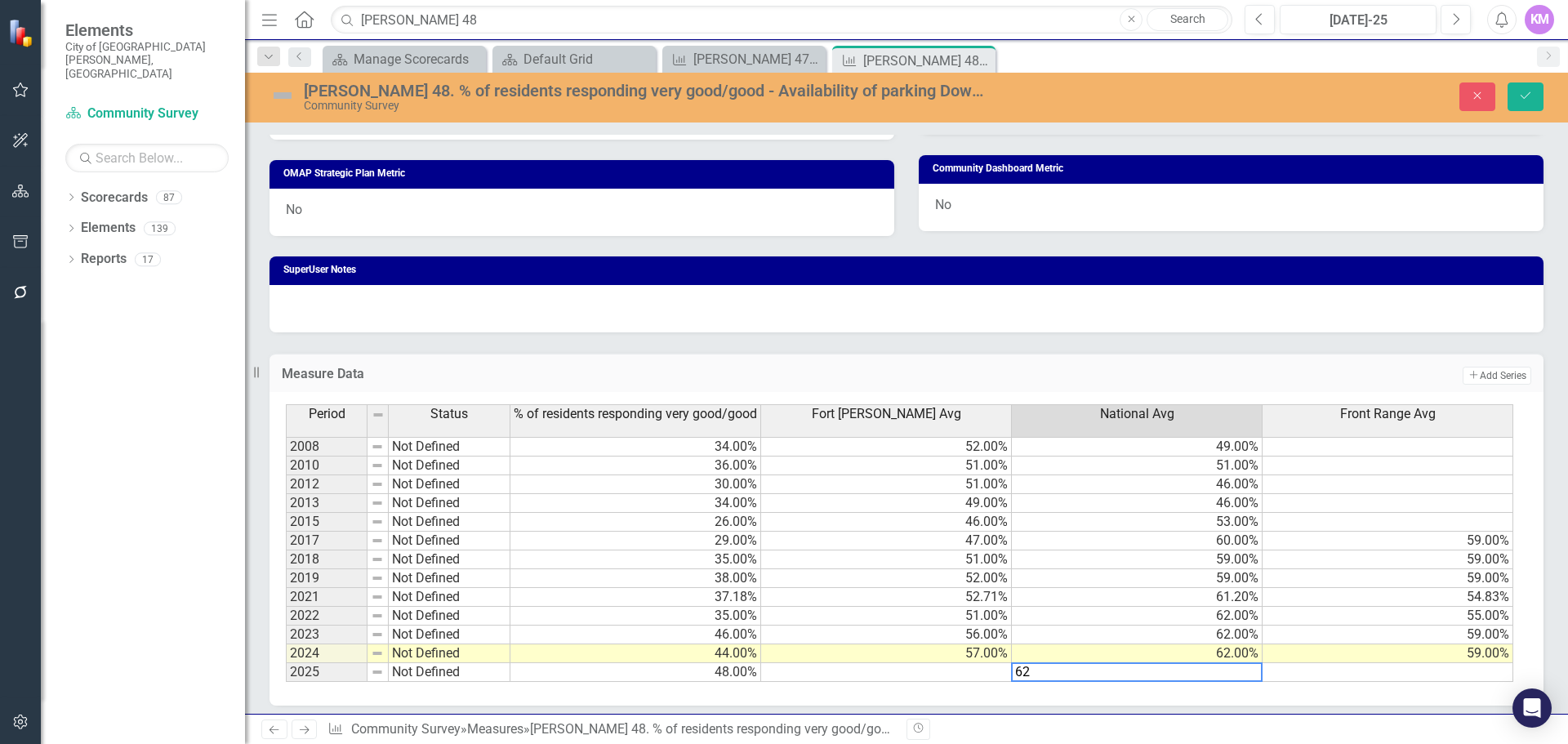
type textarea "62"
click at [954, 677] on td at bounding box center [887, 673] width 251 height 19
type textarea "59"
click at [1518, 91] on icon "Save" at bounding box center [1526, 96] width 15 height 12
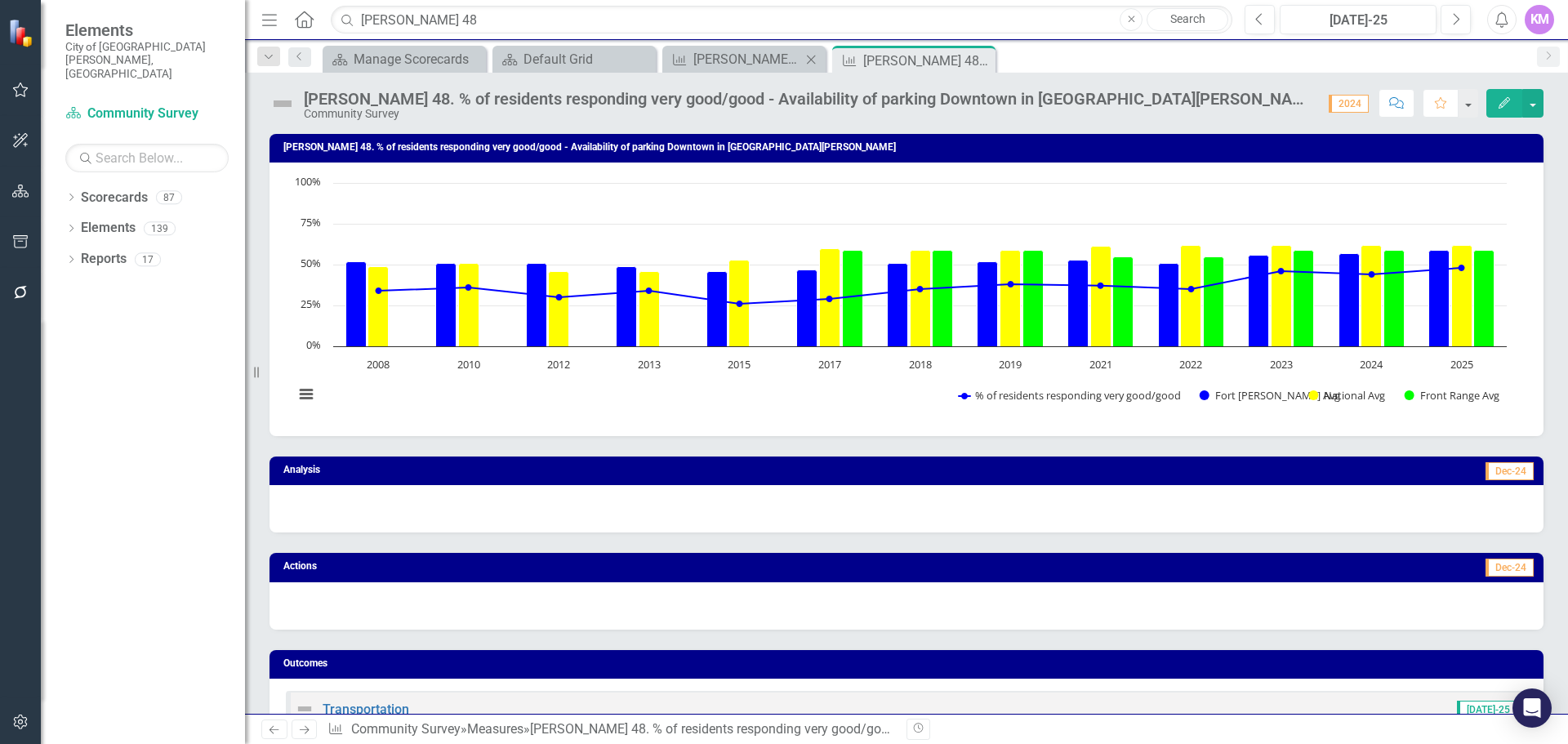
click at [812, 61] on icon "Close" at bounding box center [811, 60] width 17 height 13
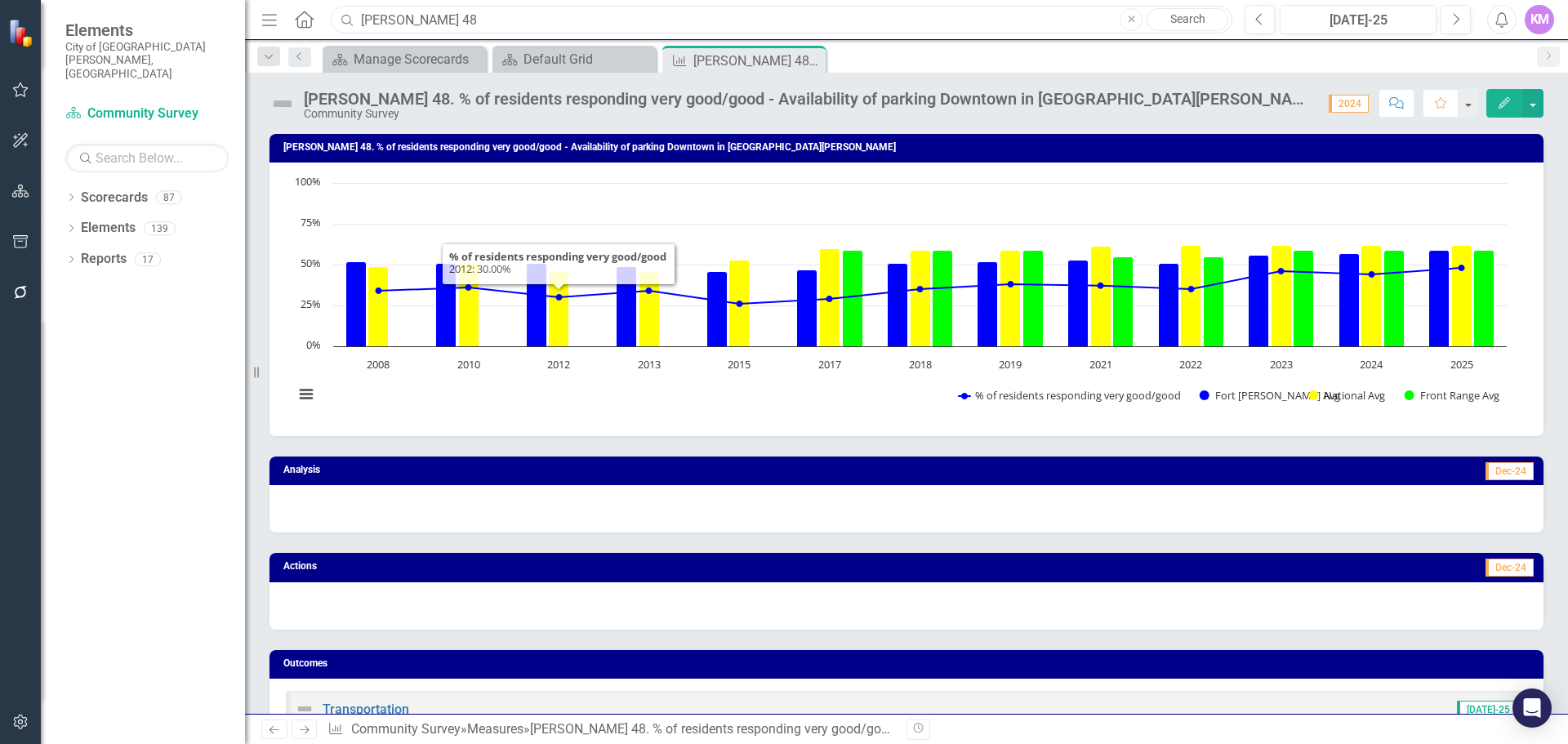
click at [561, 14] on input "tran 48" at bounding box center [782, 20] width 902 height 28
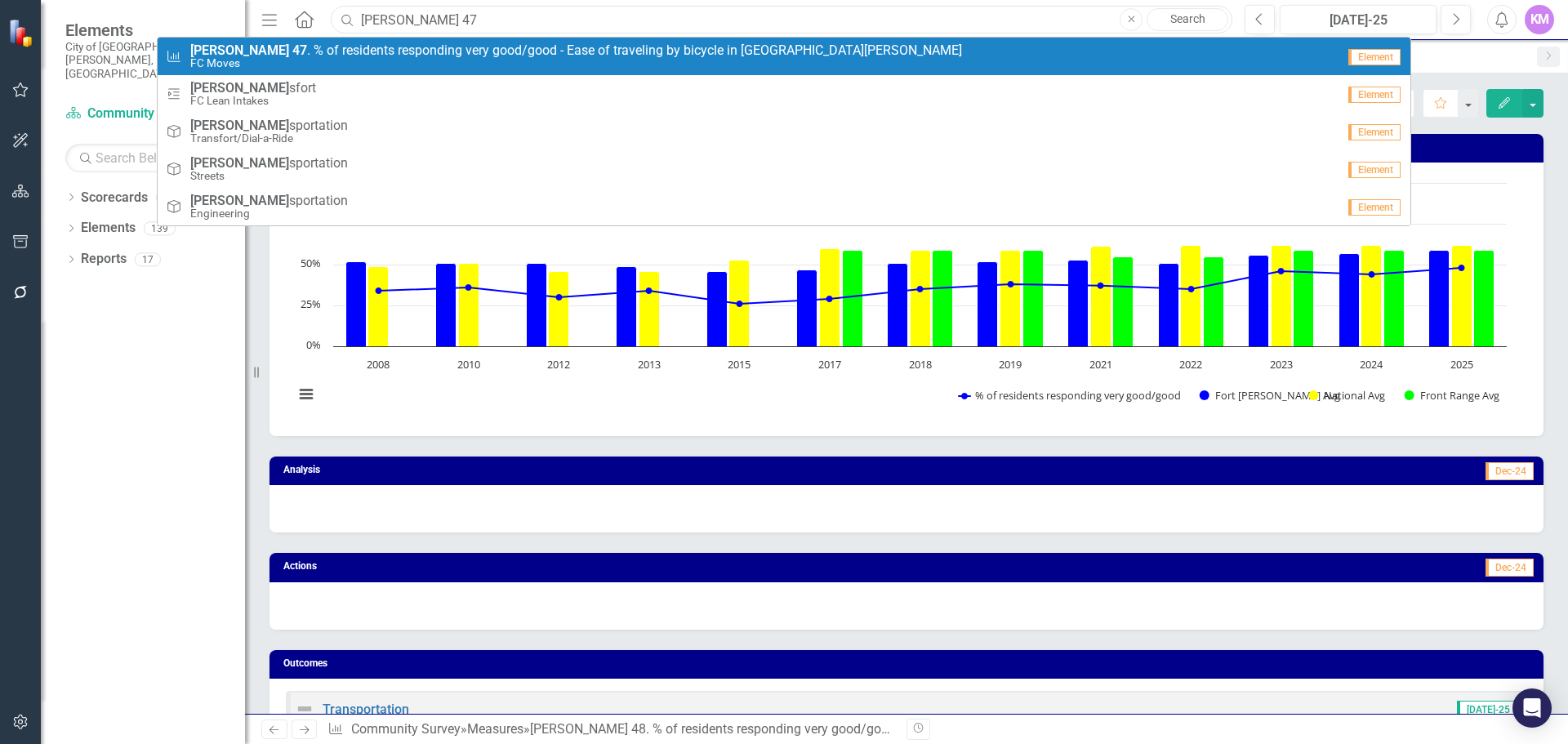
click at [453, 18] on input "tran 47" at bounding box center [782, 20] width 902 height 28
type input "tran 50"
click at [440, 59] on small "Community Survey" at bounding box center [554, 63] width 727 height 12
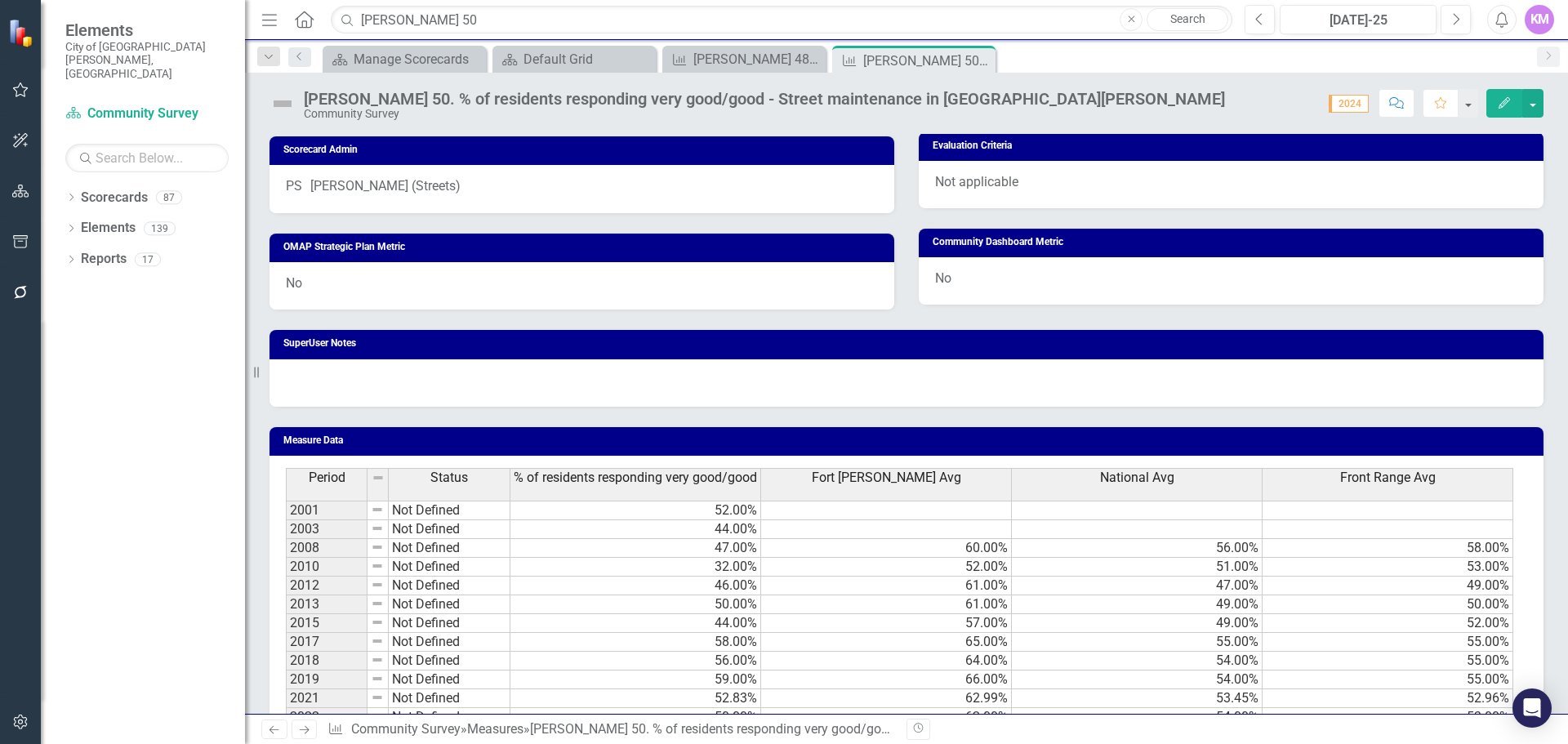
scroll to position [893, 0]
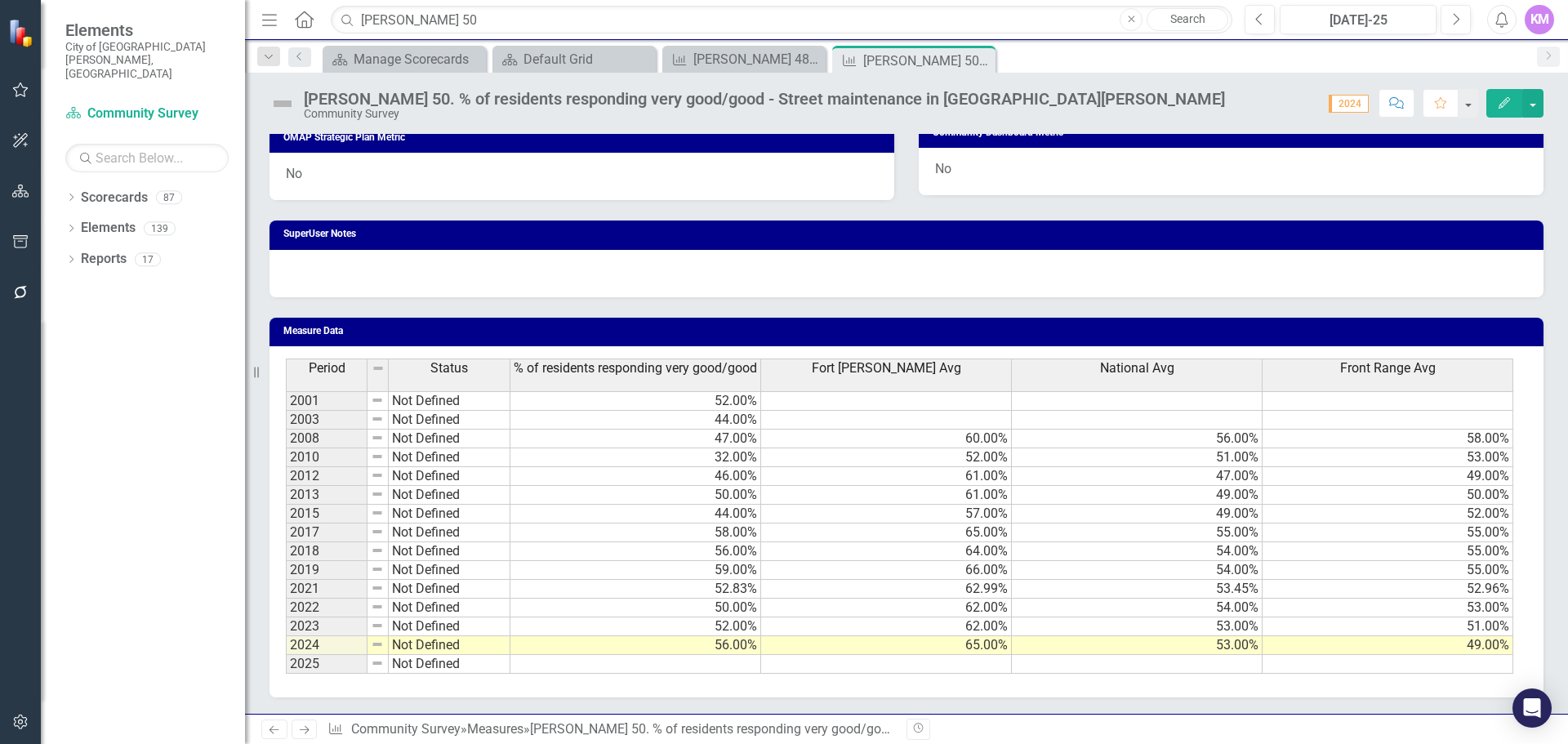
click at [675, 659] on td at bounding box center [636, 664] width 251 height 19
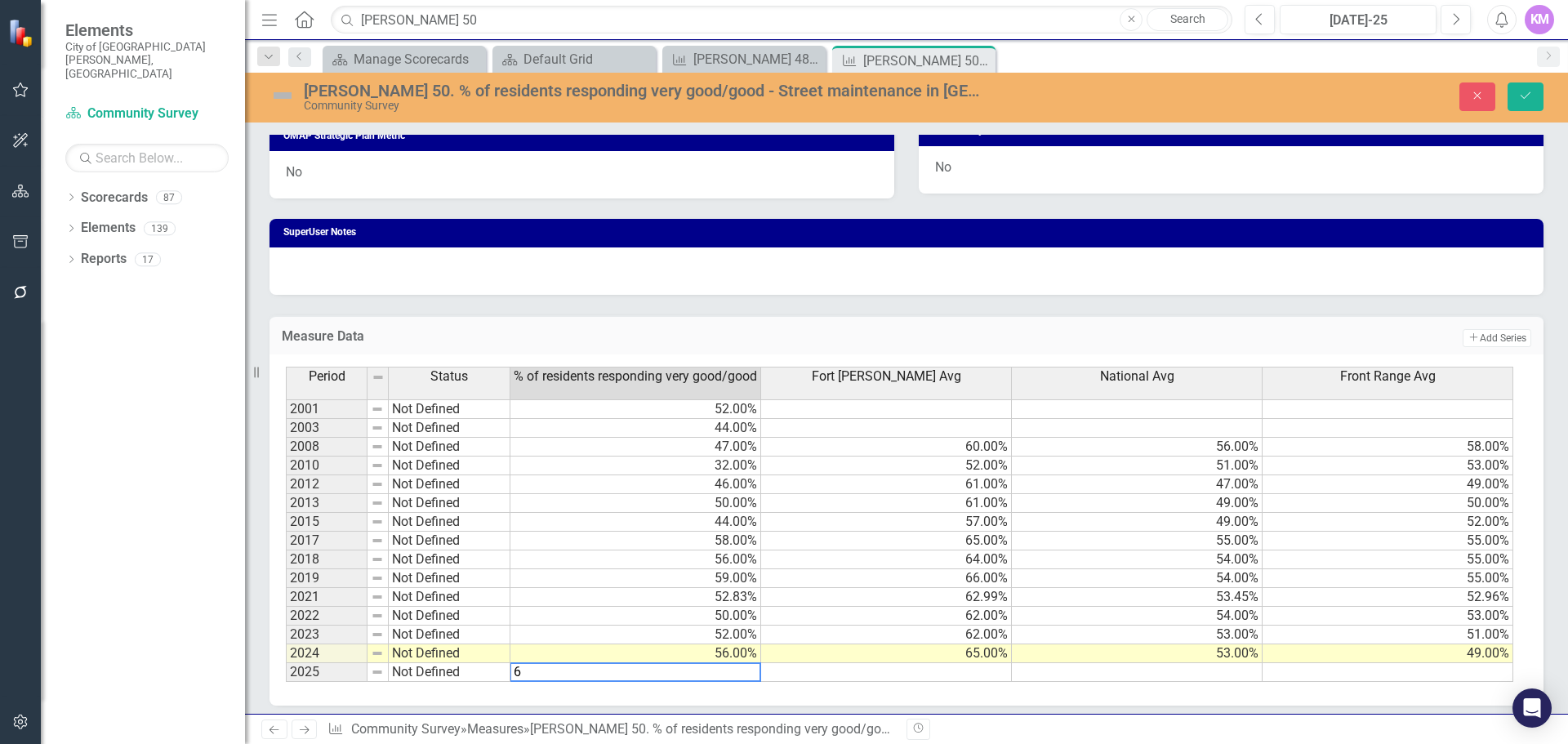
type textarea "66"
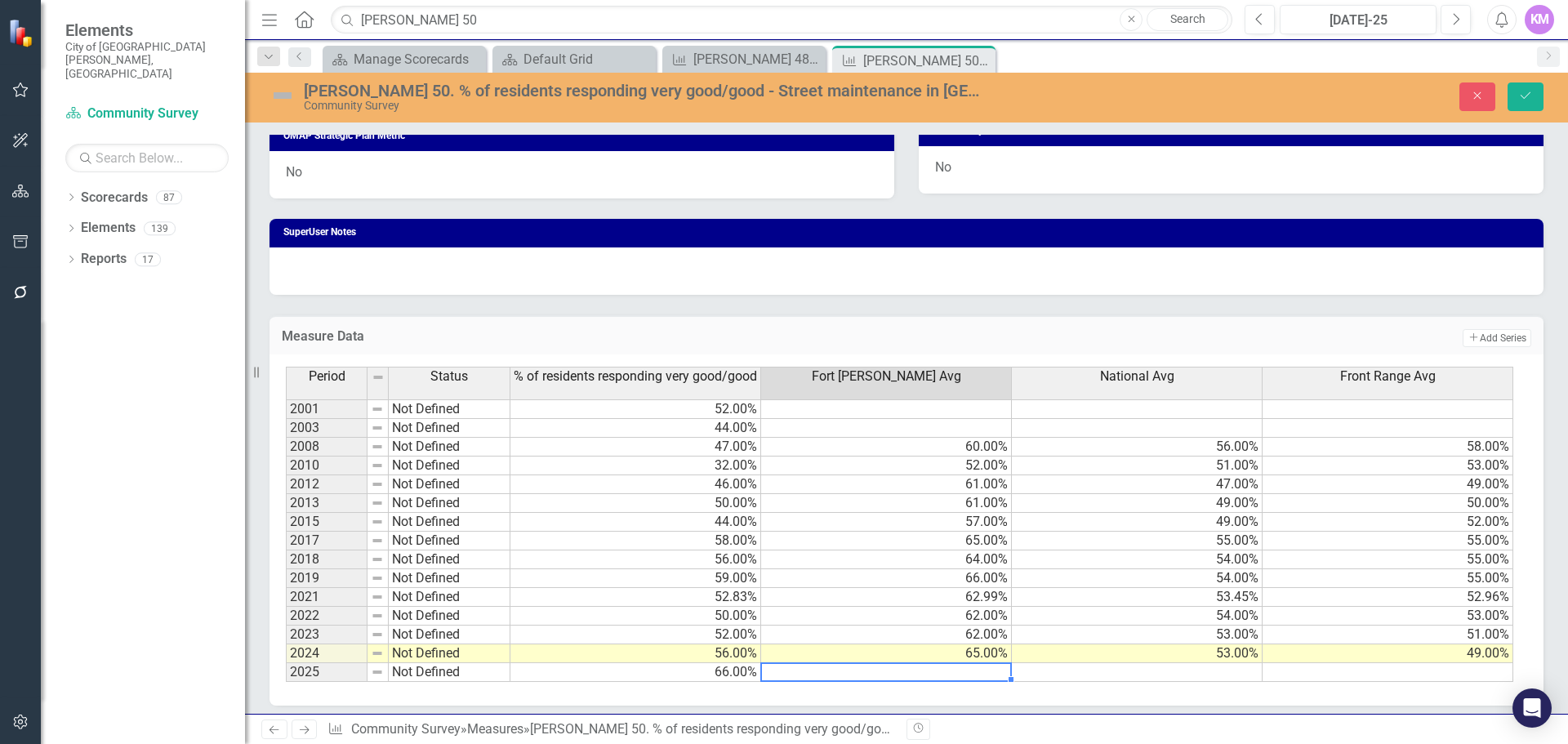
click at [1168, 672] on td at bounding box center [1137, 673] width 251 height 19
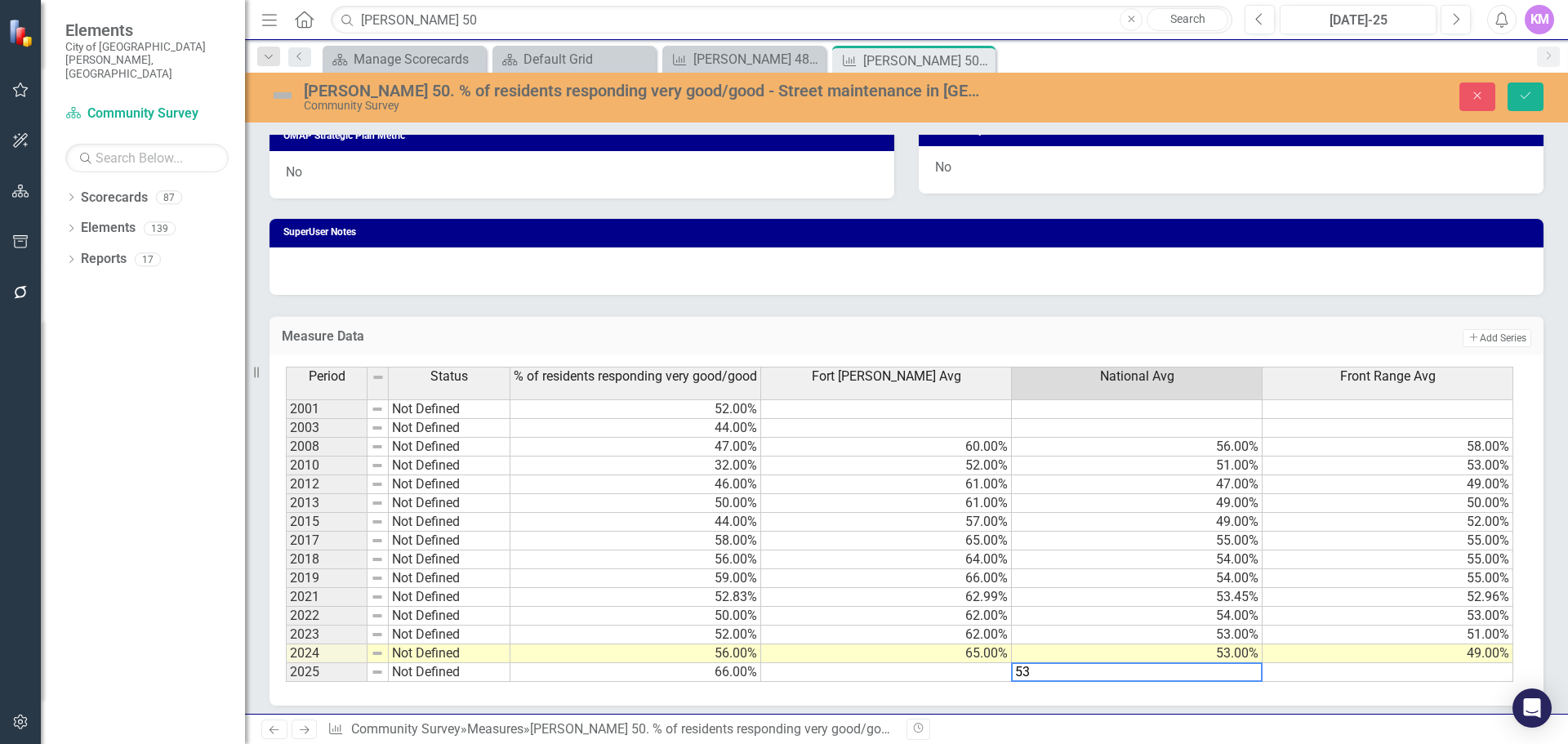
type textarea "53"
click at [927, 675] on td at bounding box center [887, 673] width 251 height 19
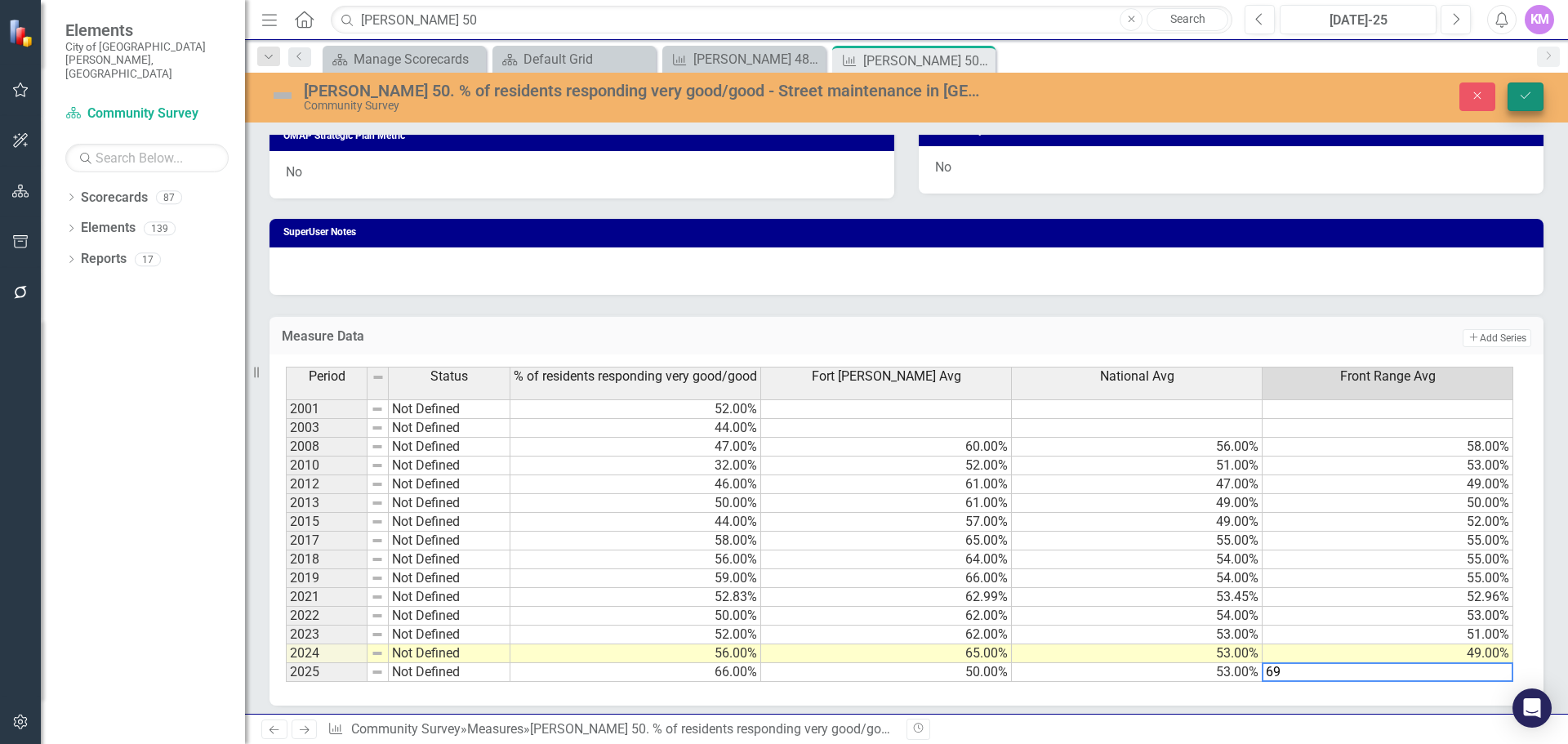
type textarea "69"
click at [1526, 98] on icon "Save" at bounding box center [1526, 96] width 15 height 12
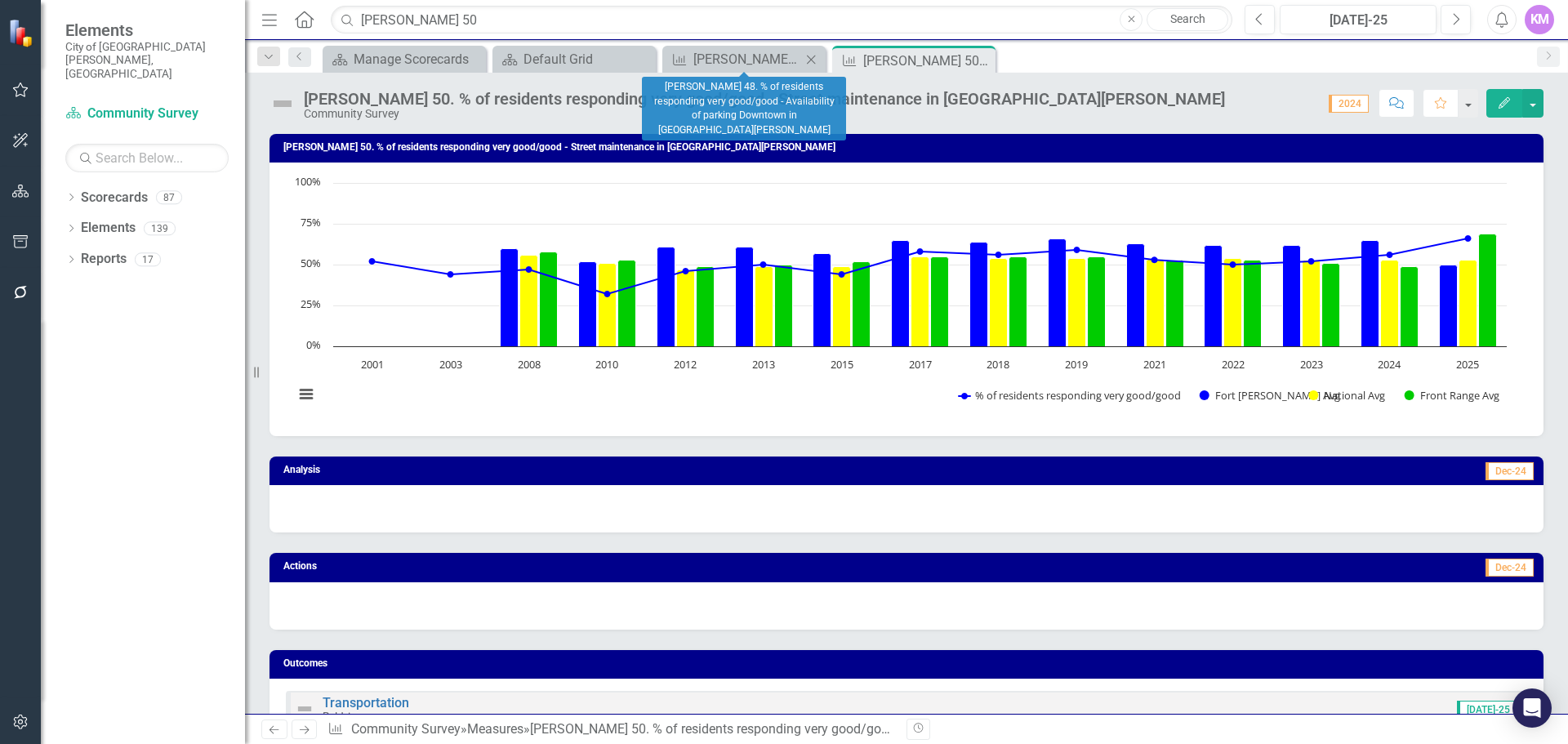
click at [815, 61] on icon "Close" at bounding box center [811, 60] width 17 height 13
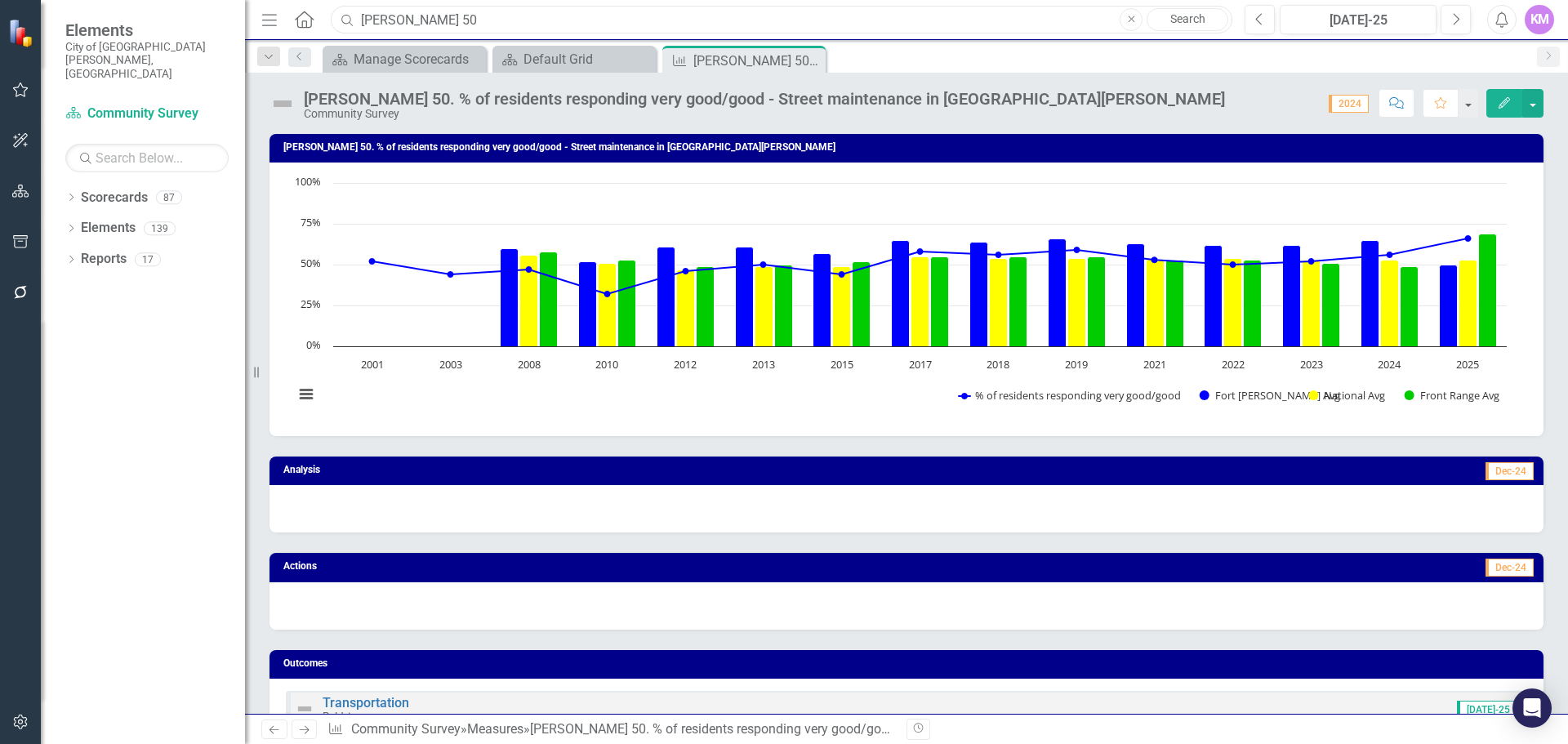
click at [781, 9] on input "tran 50" at bounding box center [782, 20] width 902 height 28
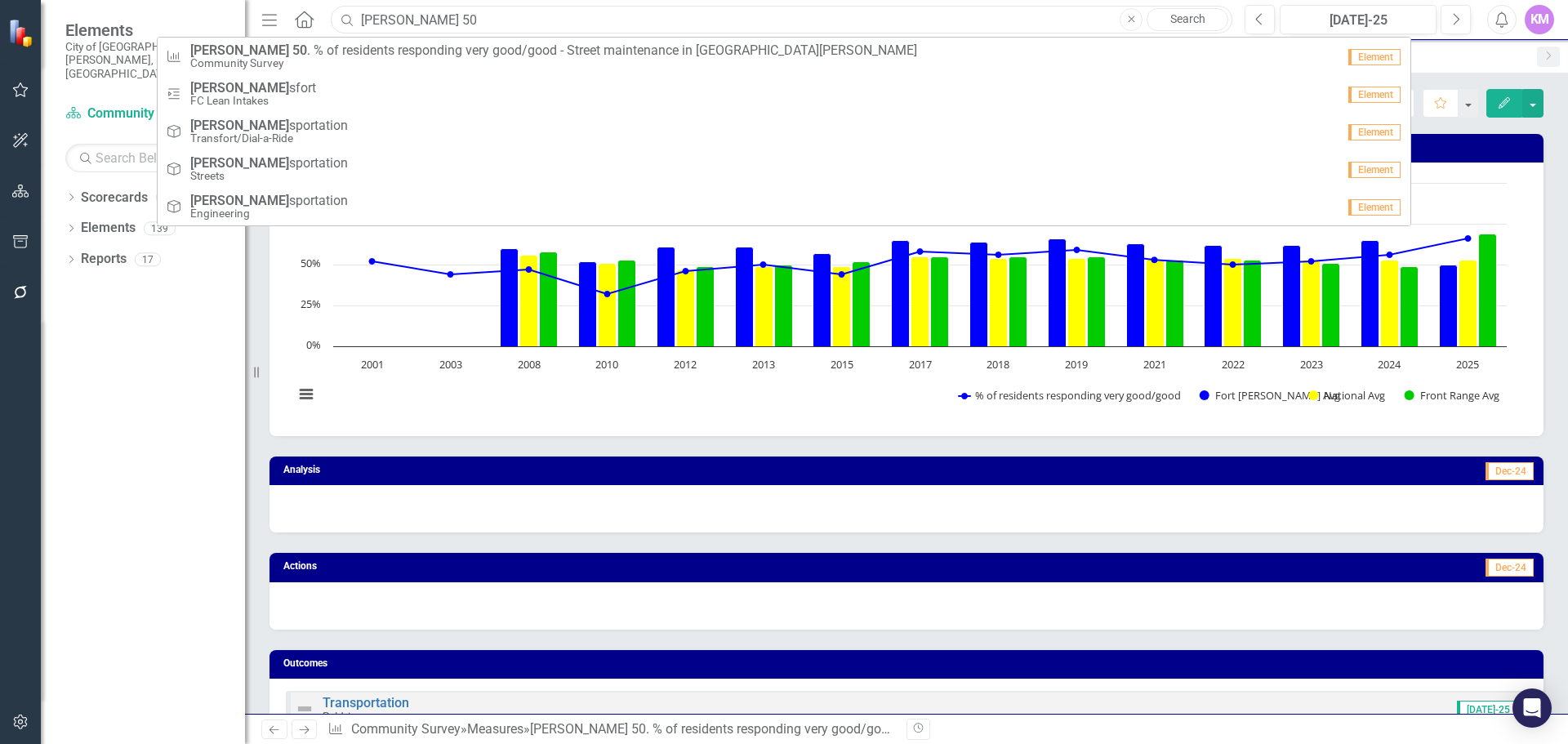
paste input "env 87"
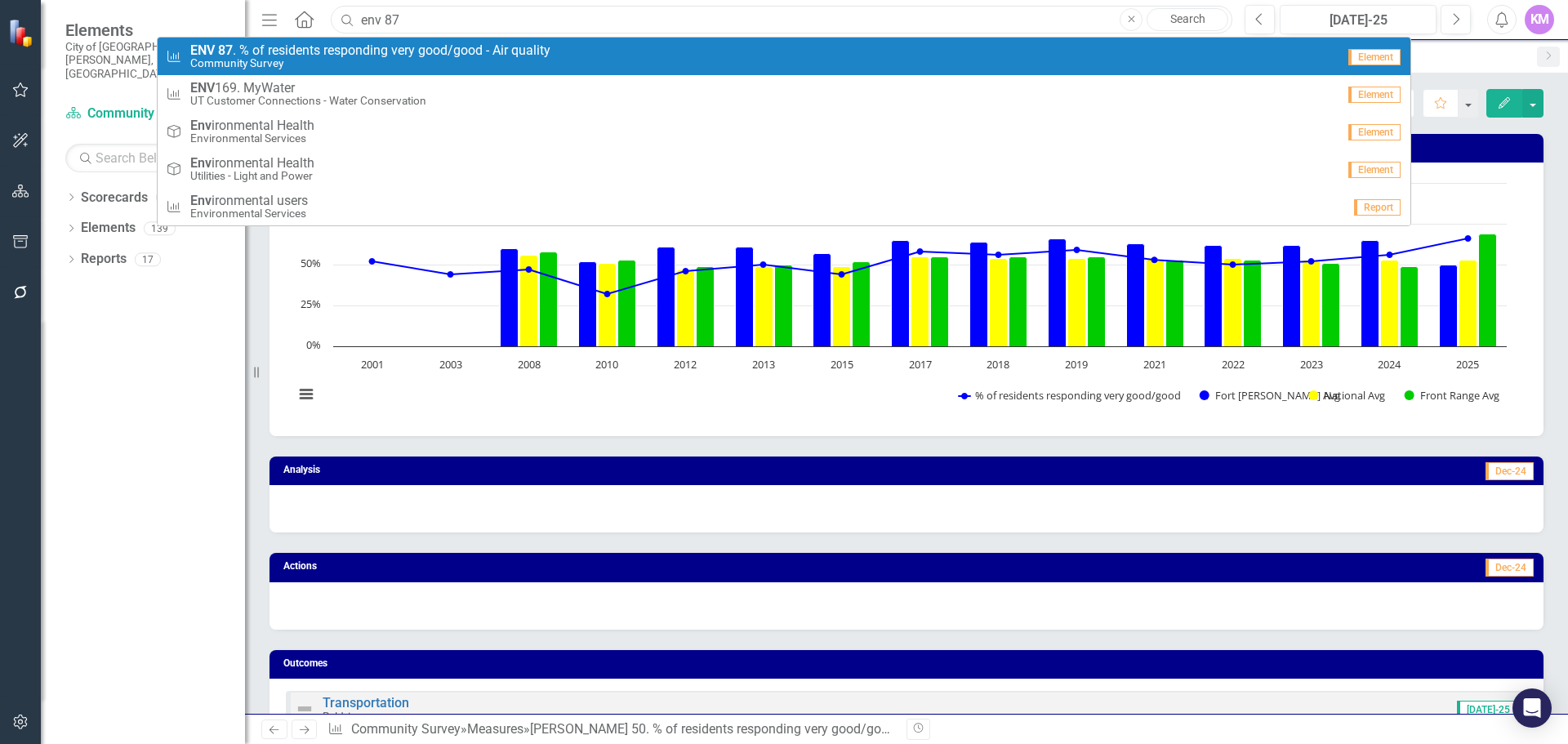
type input "env 87"
click at [751, 52] on div "Measure ENV 87 . % of residents responding very good/good - Air quality Communi…" at bounding box center [751, 57] width 1171 height 27
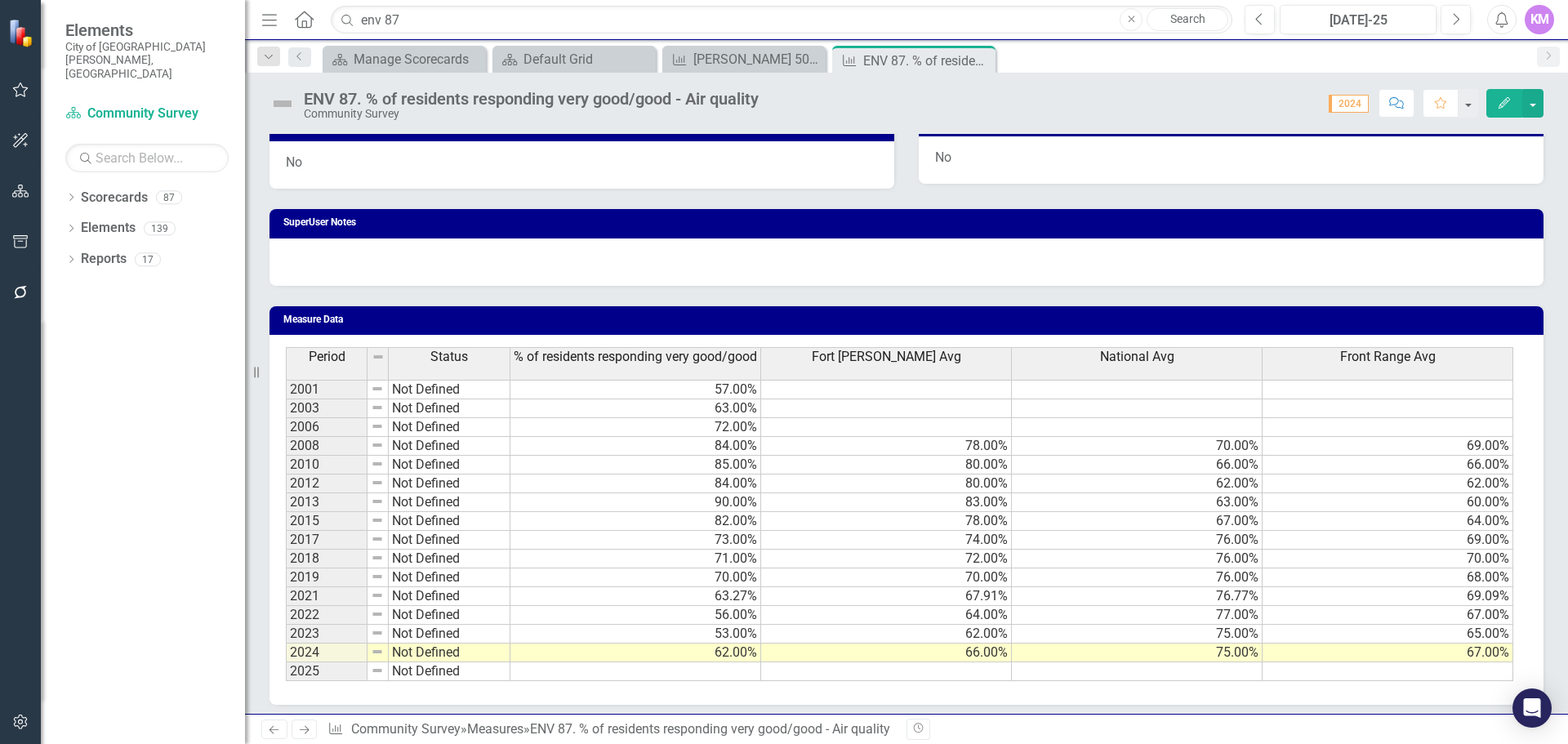
scroll to position [953, 0]
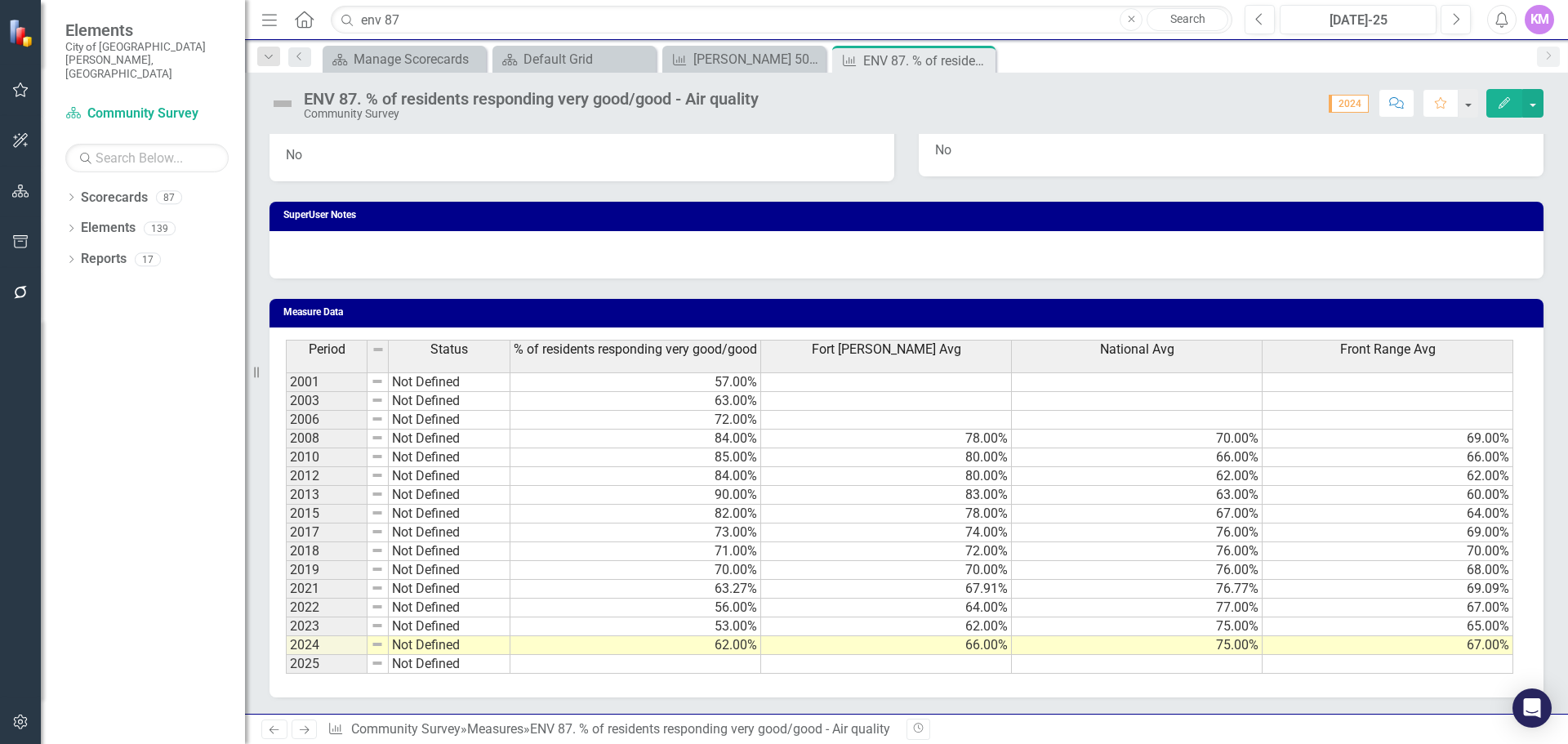
click at [714, 661] on td at bounding box center [636, 664] width 251 height 19
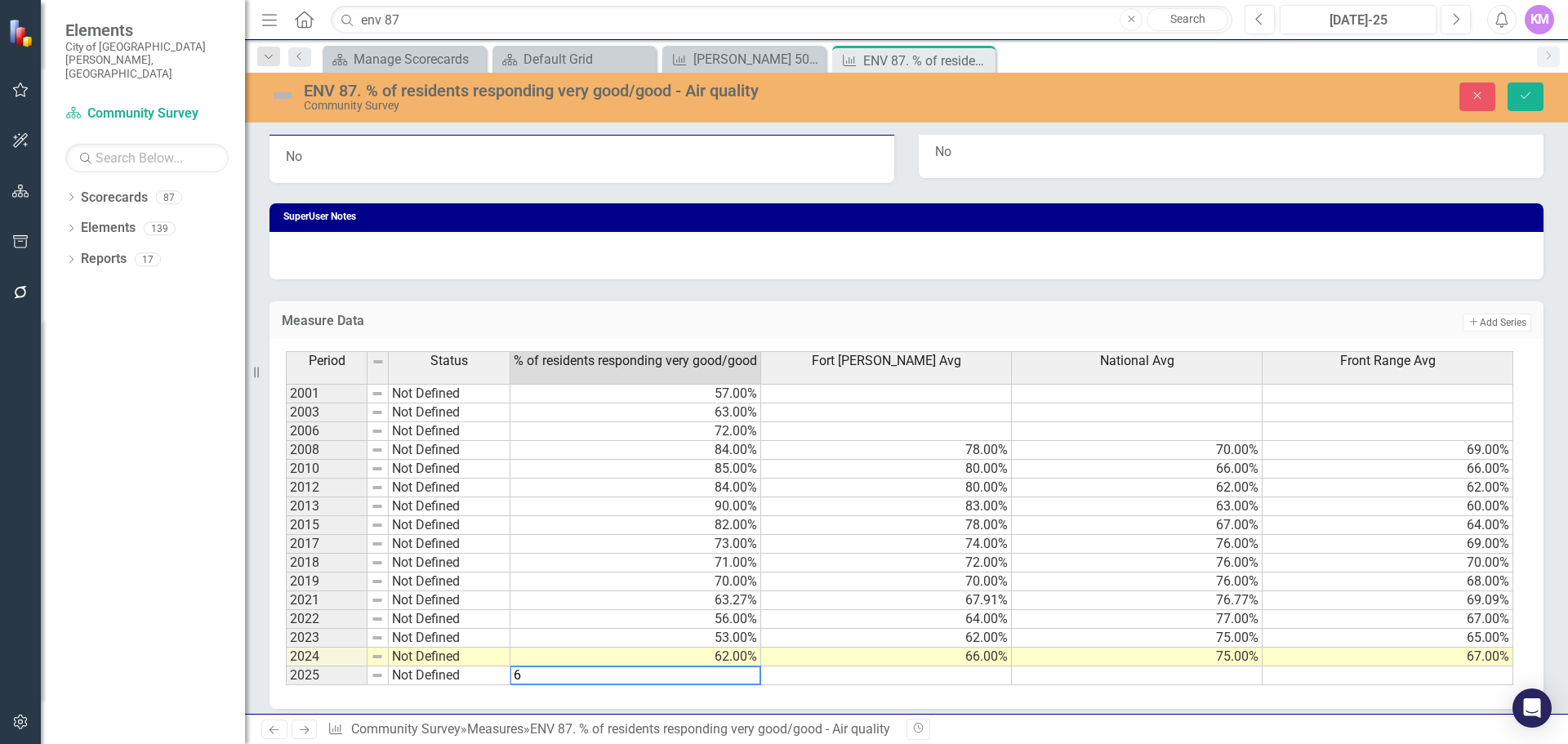
type textarea "64"
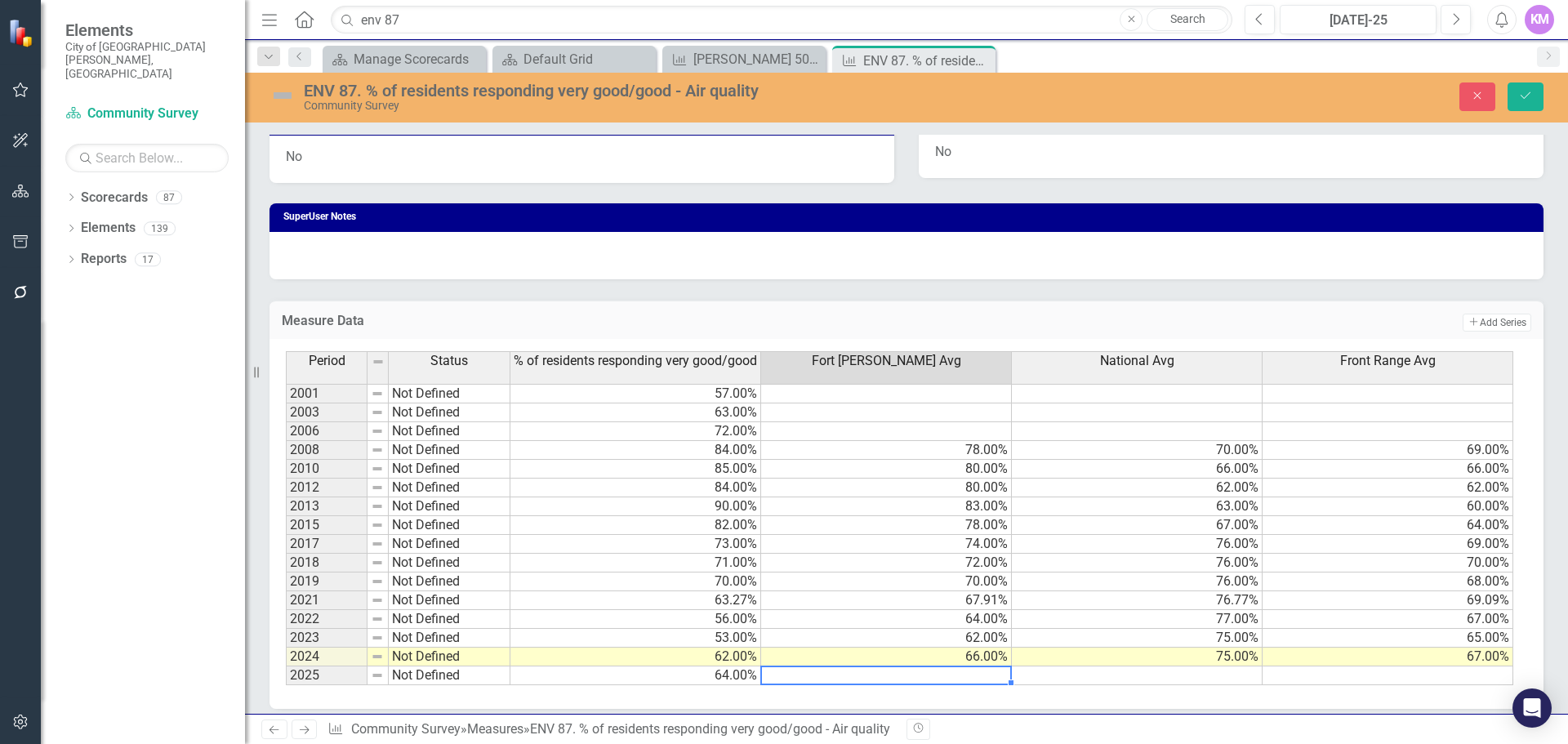
click at [1092, 675] on td at bounding box center [1137, 676] width 251 height 19
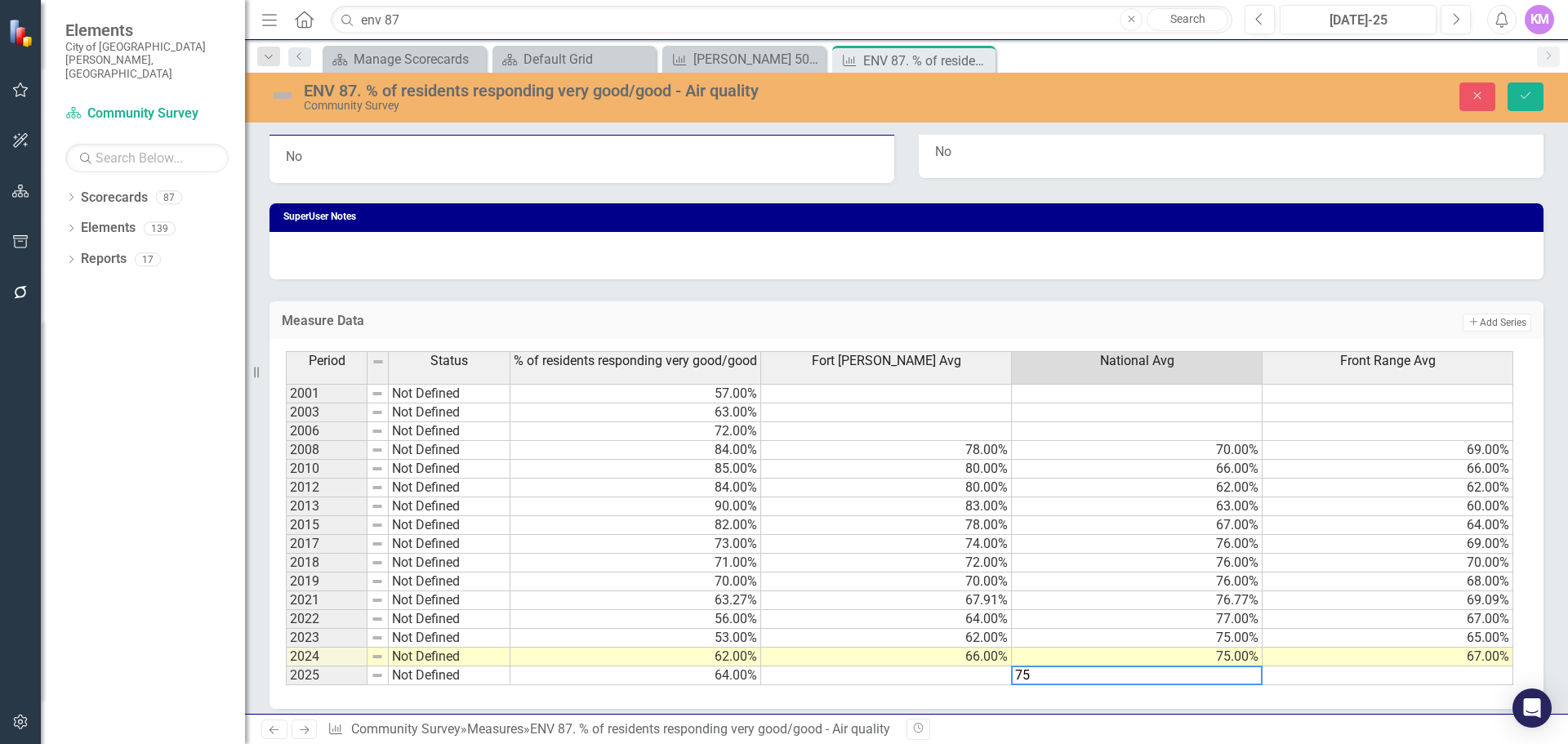
click at [926, 686] on div "Period Status % of residents responding very good/good Fort Collins Avg Nationa…" at bounding box center [906, 524] width 1275 height 370
click at [925, 676] on td at bounding box center [887, 676] width 251 height 19
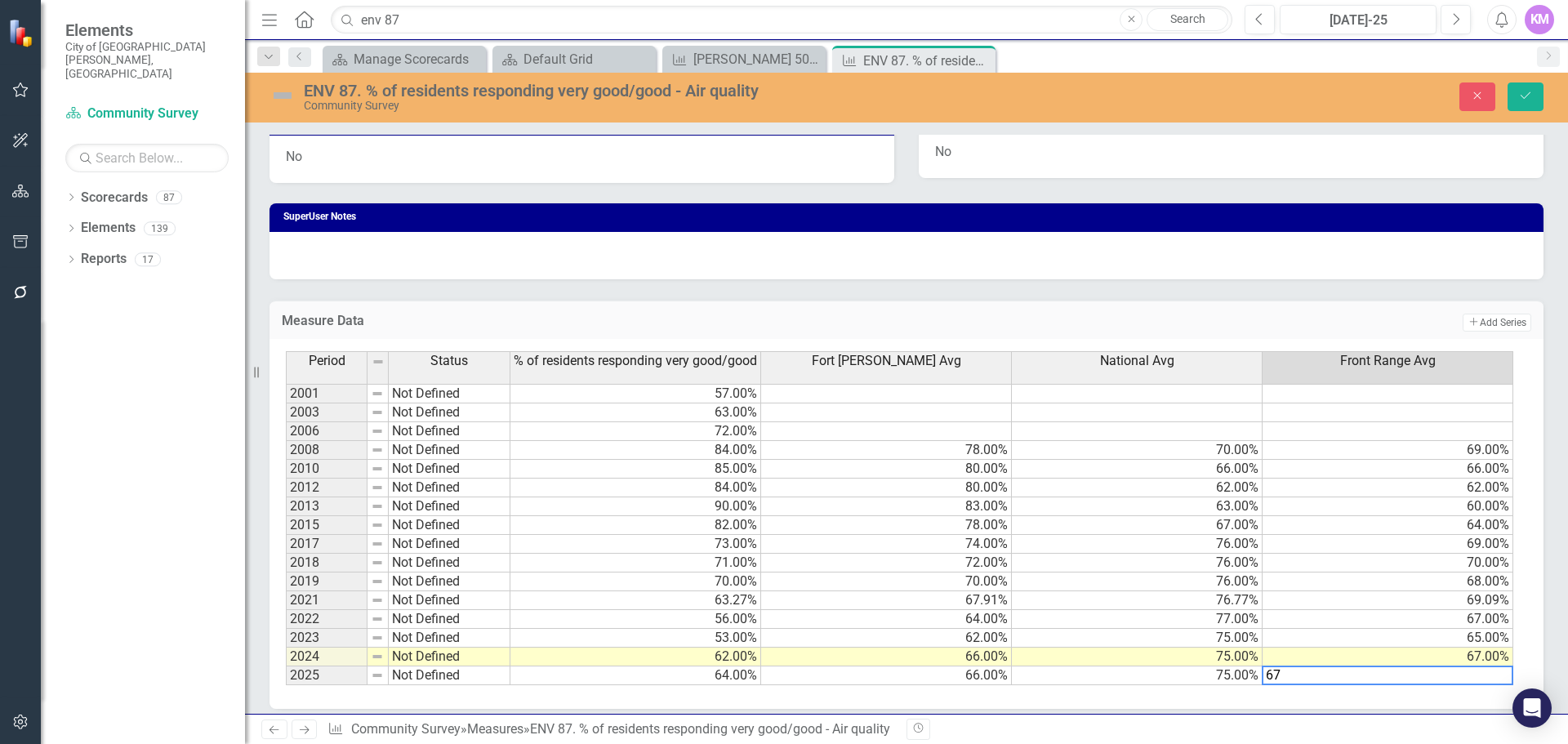
click at [974, 681] on td "66.00%" at bounding box center [887, 676] width 251 height 19
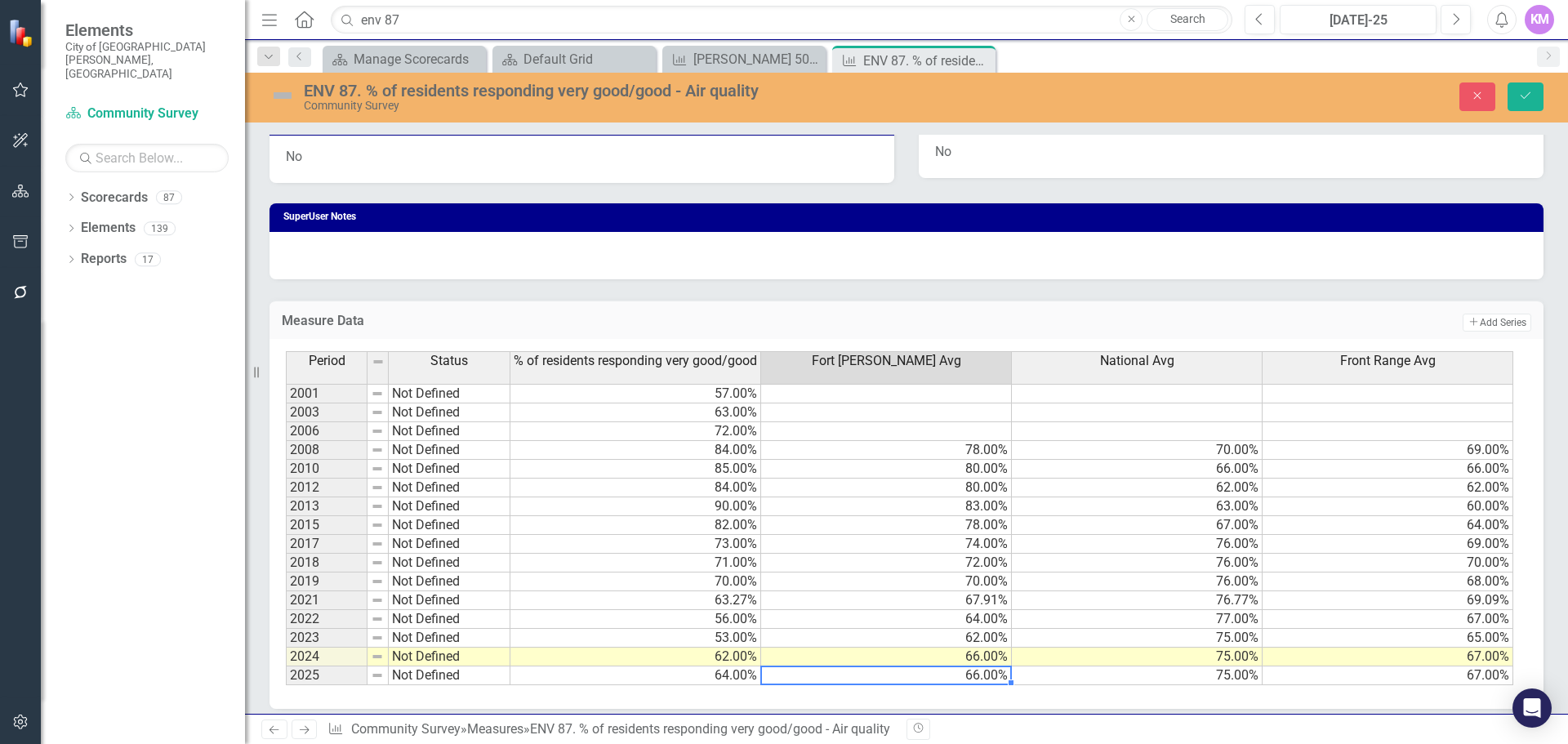
type textarea "66"
click at [1522, 104] on button "Save" at bounding box center [1526, 96] width 36 height 28
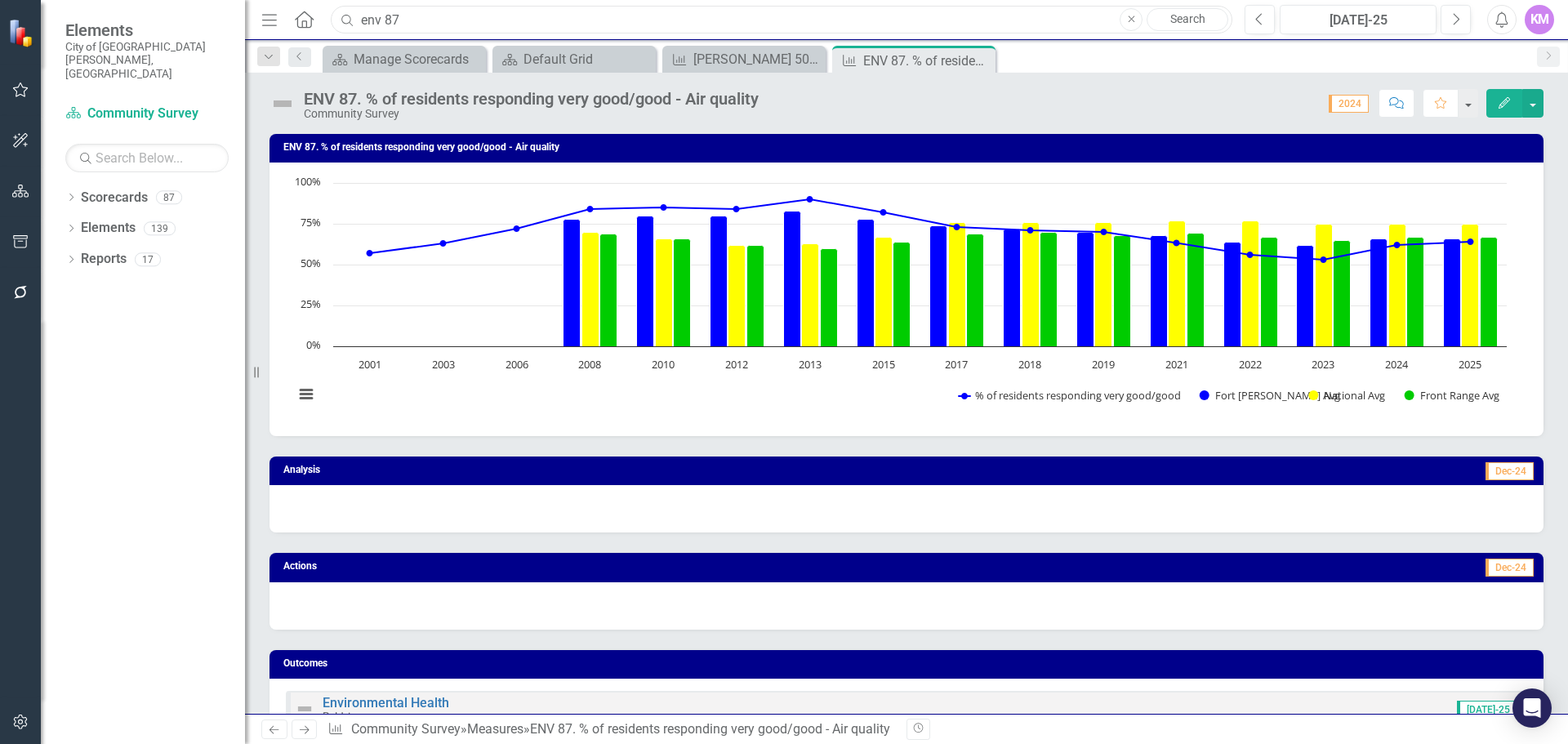
click at [436, 6] on input "env 87" at bounding box center [782, 20] width 902 height 28
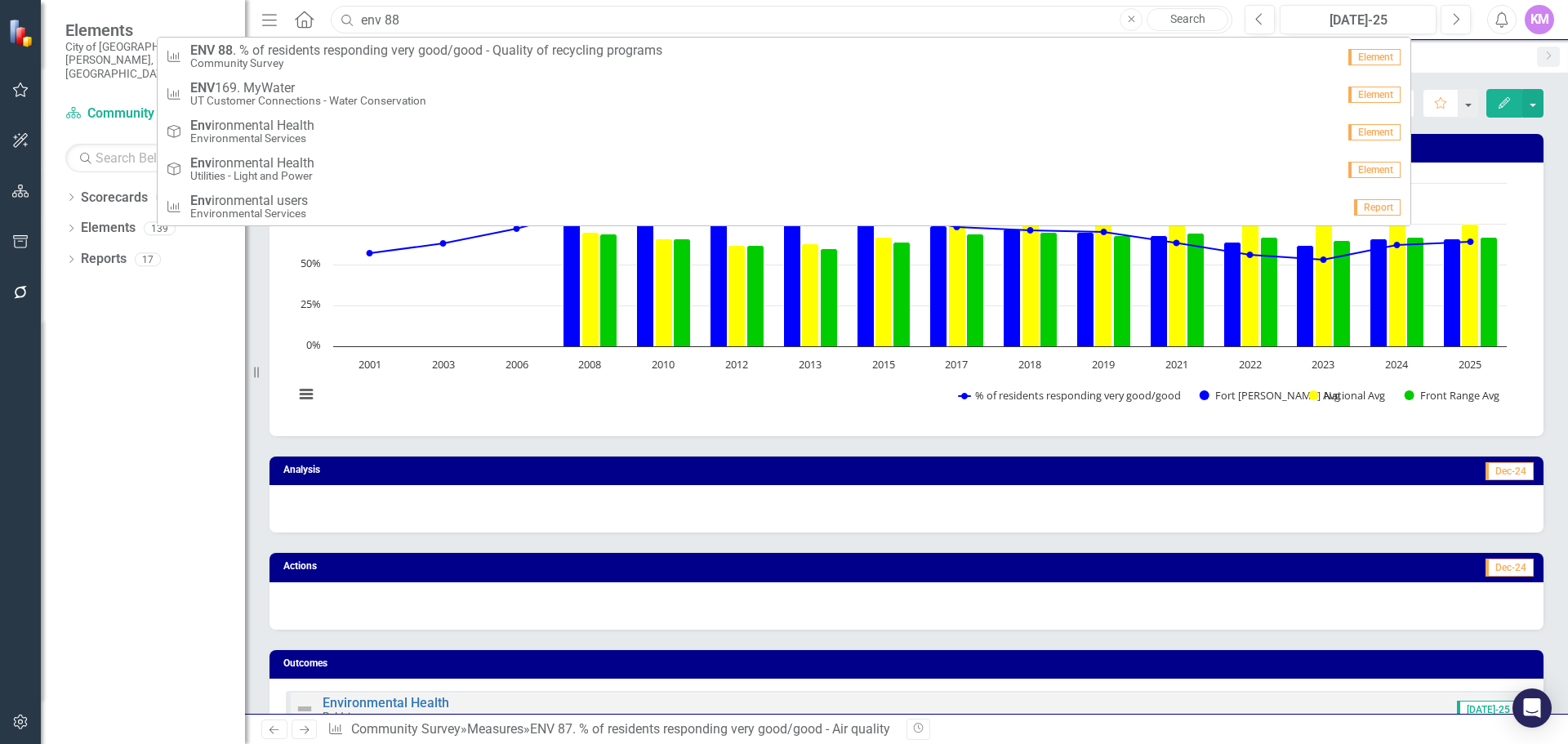
type input "env 88"
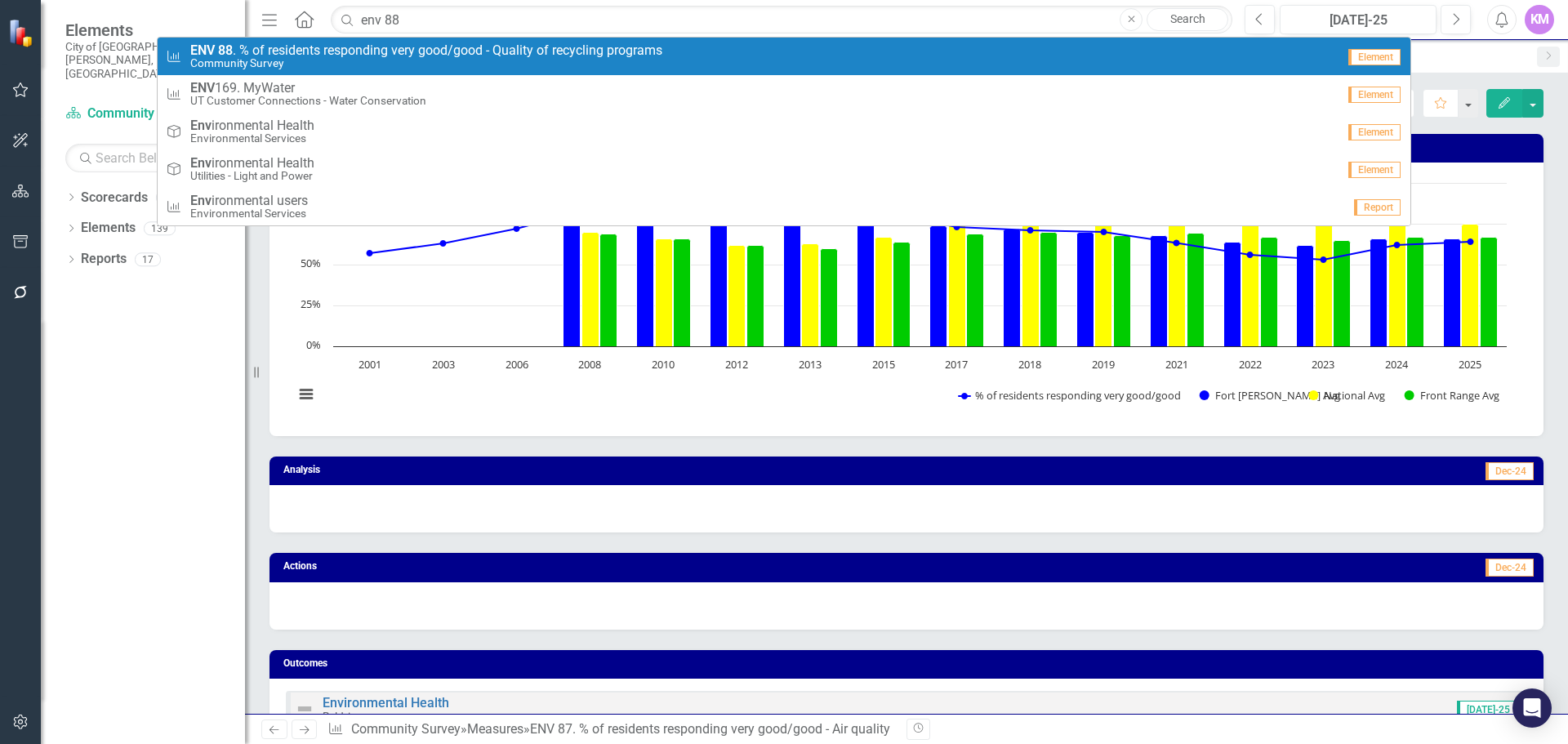
click at [415, 52] on span "ENV 88 . % of residents responding very good/good - Quality of recycling progra…" at bounding box center [427, 51] width 472 height 15
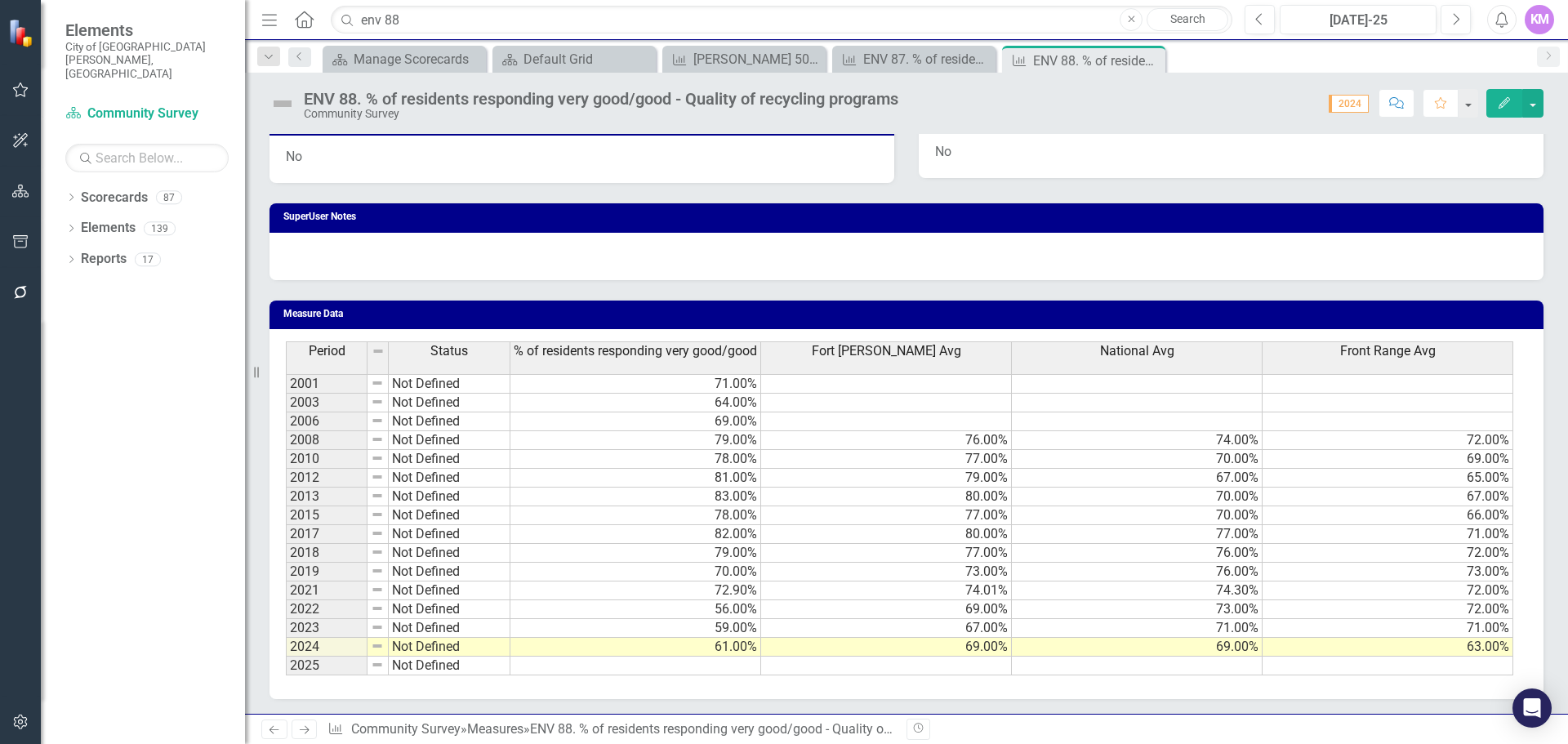
scroll to position [864, 0]
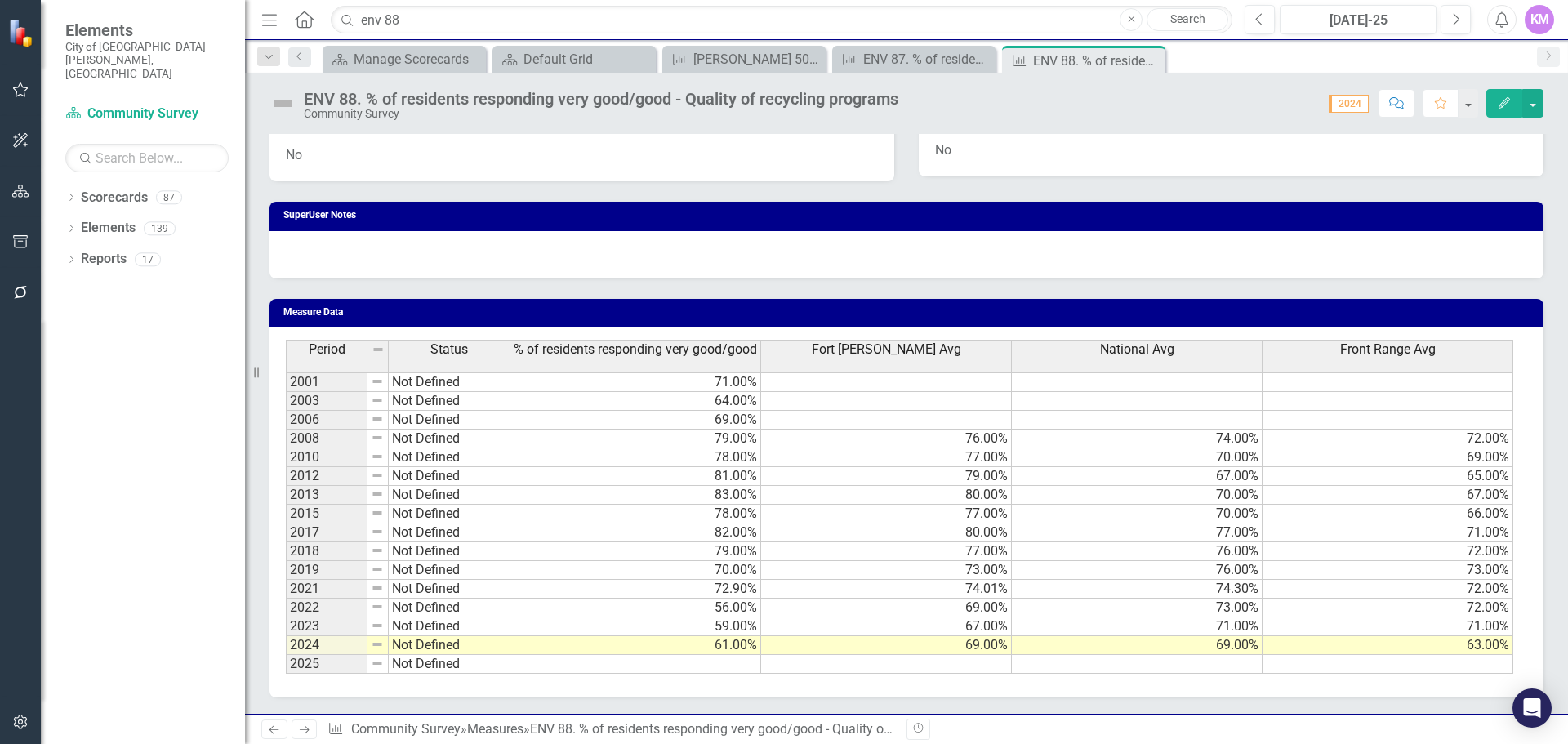
click at [698, 666] on td at bounding box center [636, 664] width 251 height 19
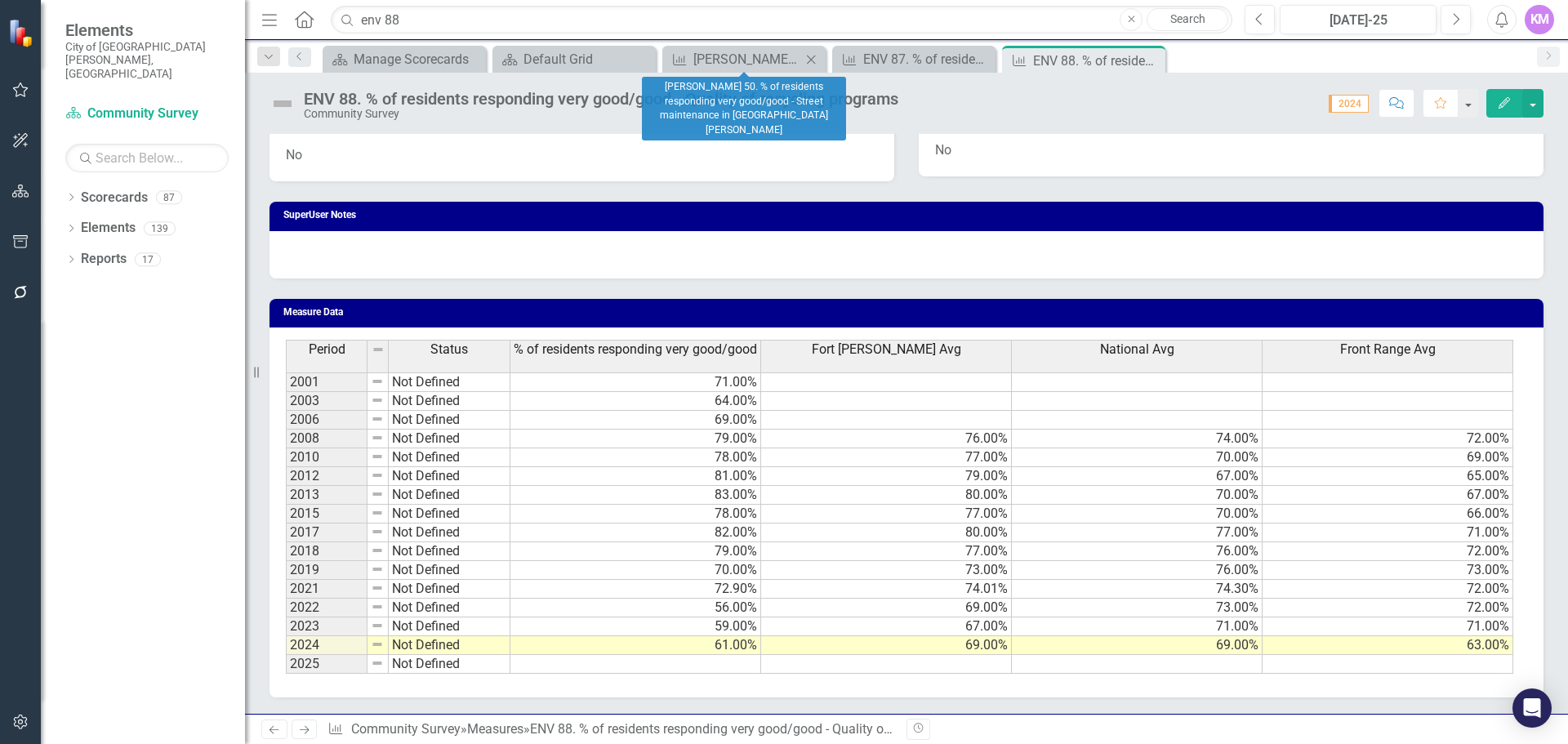
click at [811, 55] on icon "Close" at bounding box center [811, 60] width 17 height 13
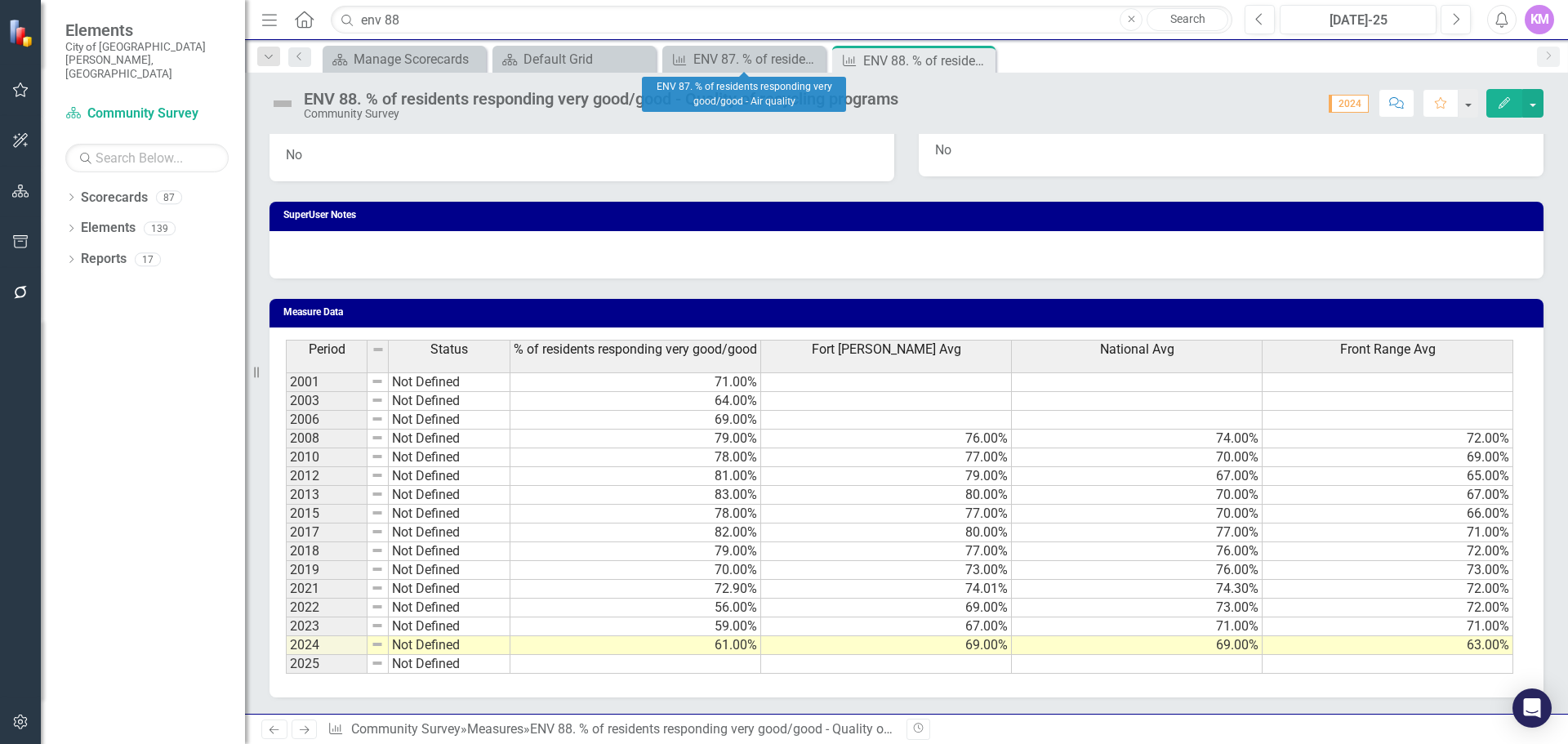
click at [0, 0] on icon "Close" at bounding box center [0, 0] width 0 height 0
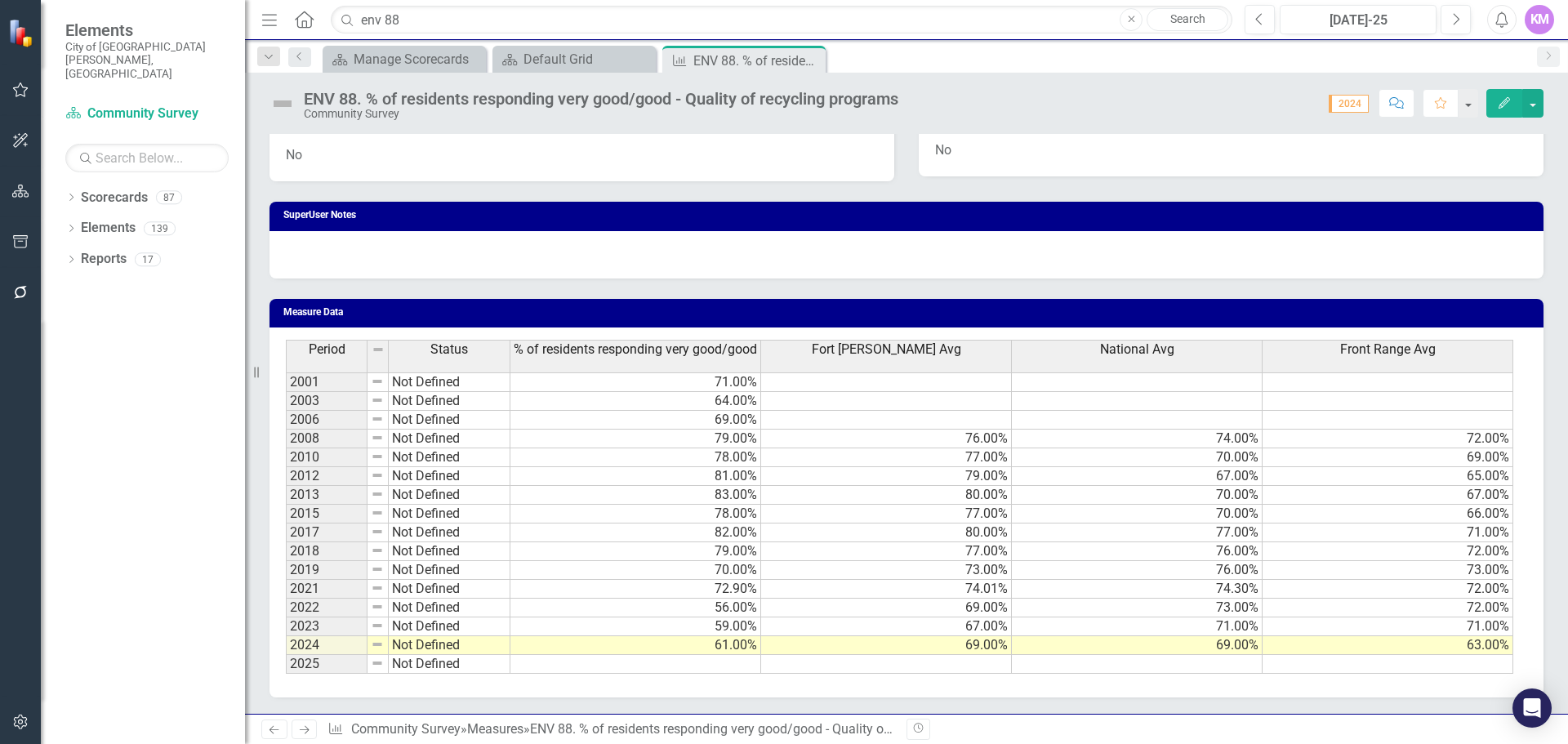
click at [696, 660] on td at bounding box center [636, 664] width 251 height 19
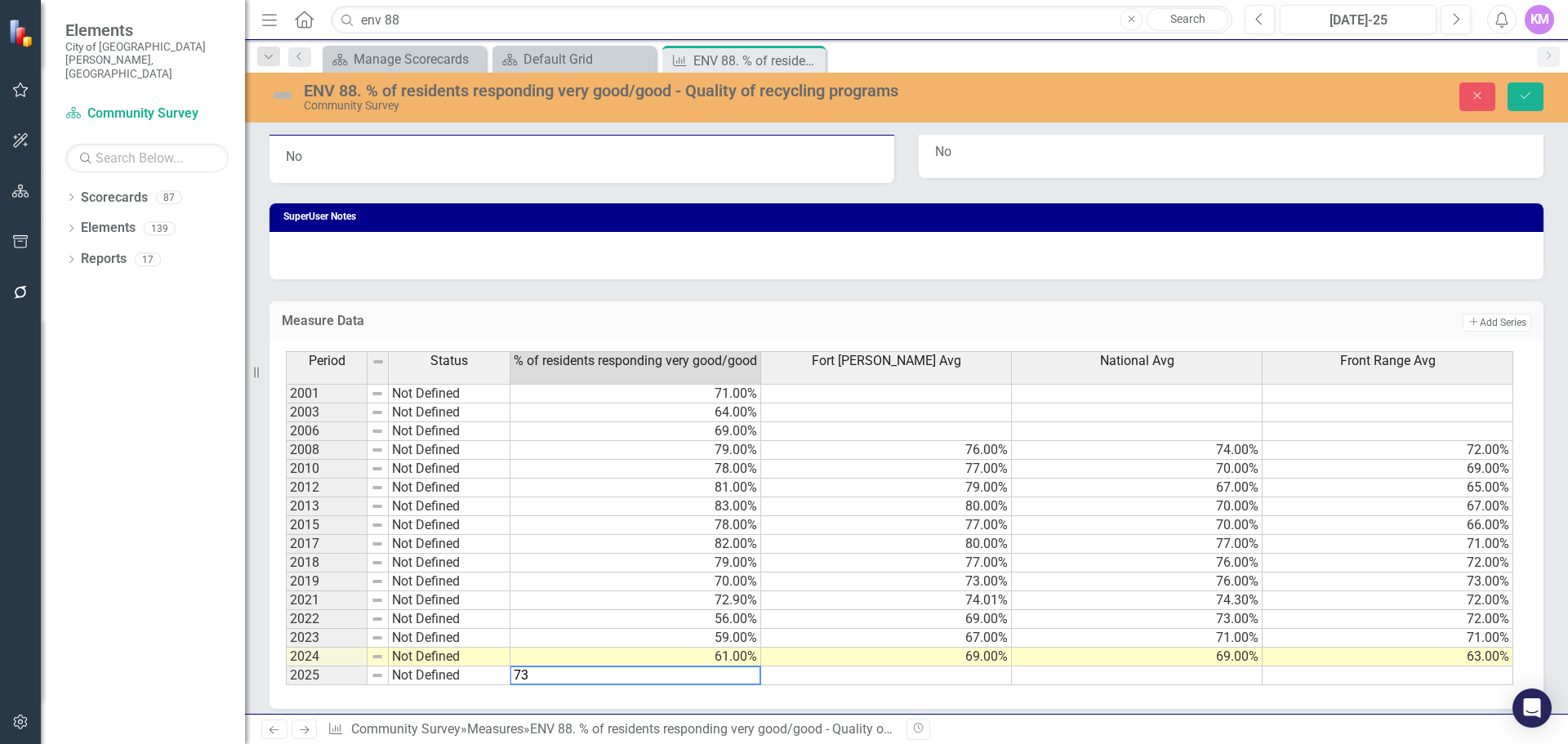
type textarea "73"
click at [860, 677] on td at bounding box center [887, 676] width 251 height 19
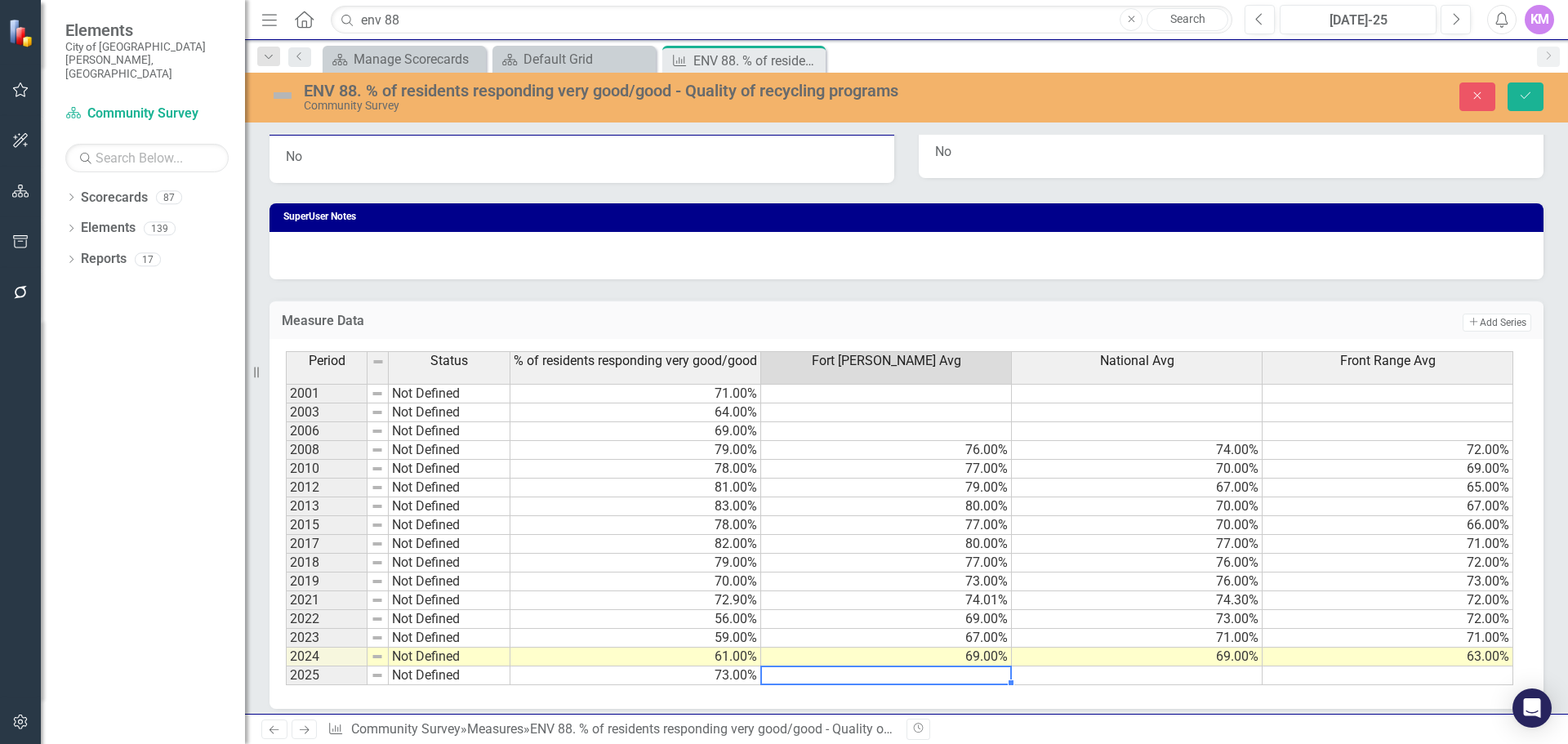
click at [286, 683] on div "Period Status % of residents responding very good/good Fort Collins Avg Nationa…" at bounding box center [286, 518] width 0 height 334
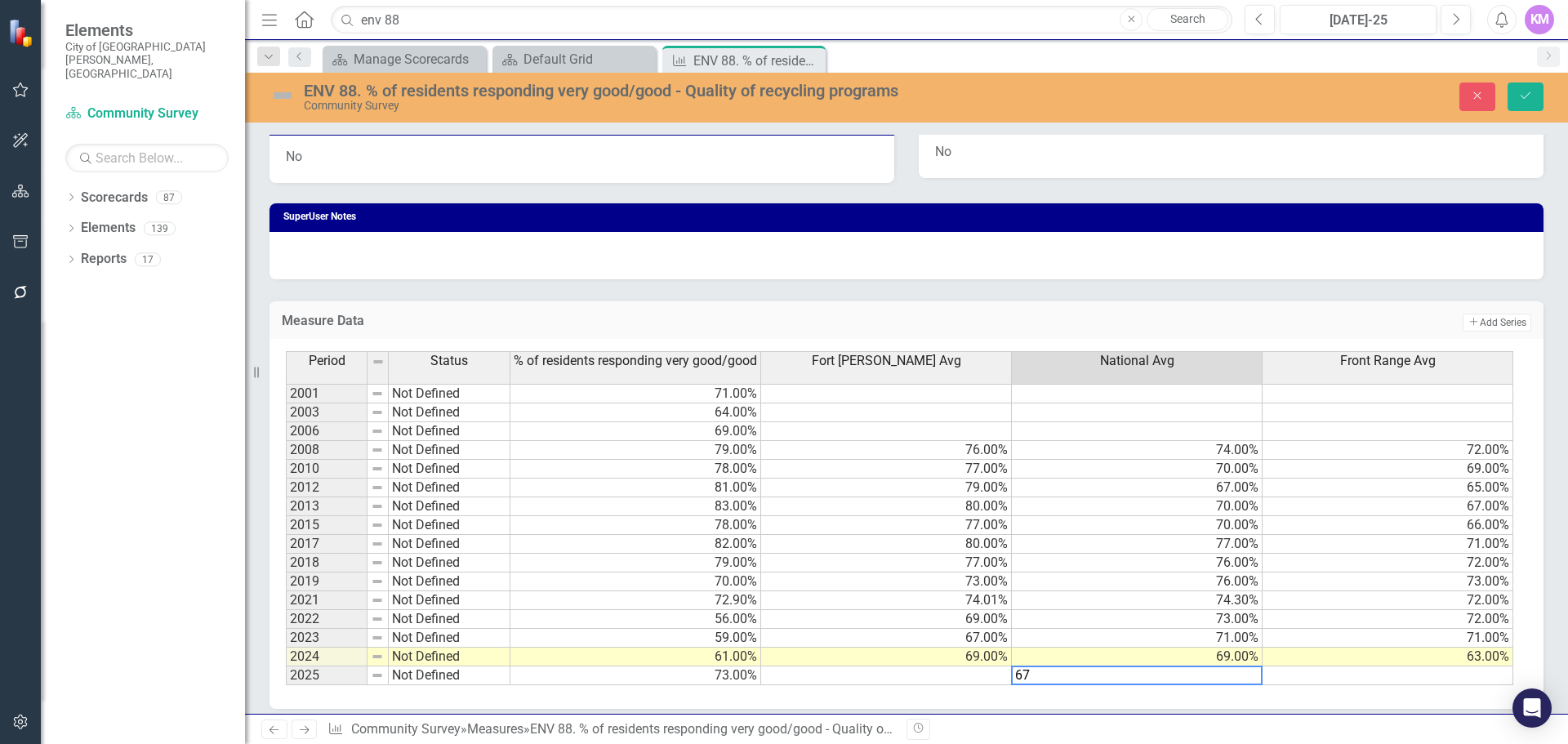
type textarea "67"
click at [990, 678] on td at bounding box center [887, 676] width 251 height 19
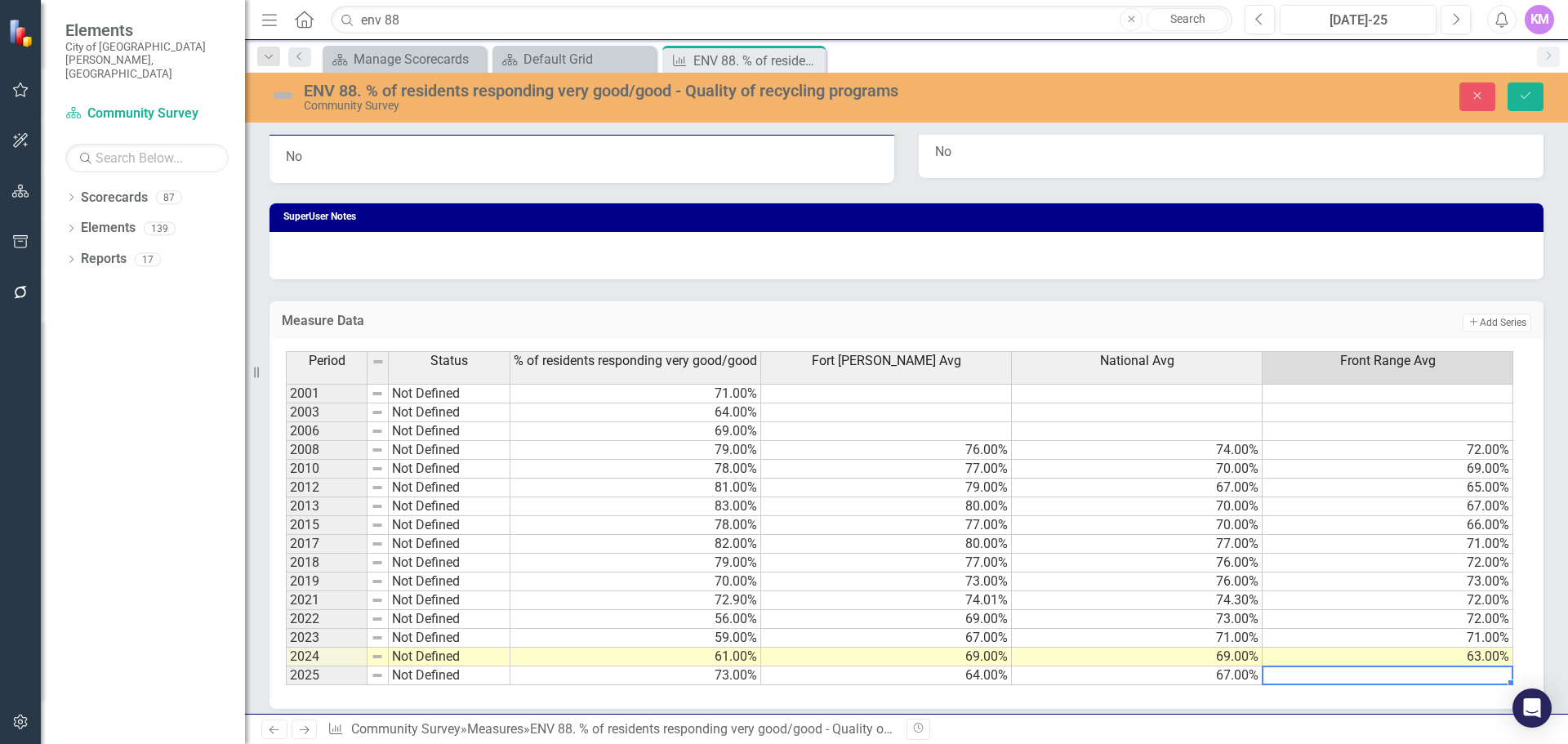
click at [1319, 674] on td at bounding box center [1388, 676] width 251 height 19
type textarea "73"
click at [1532, 105] on button "Save" at bounding box center [1526, 96] width 36 height 28
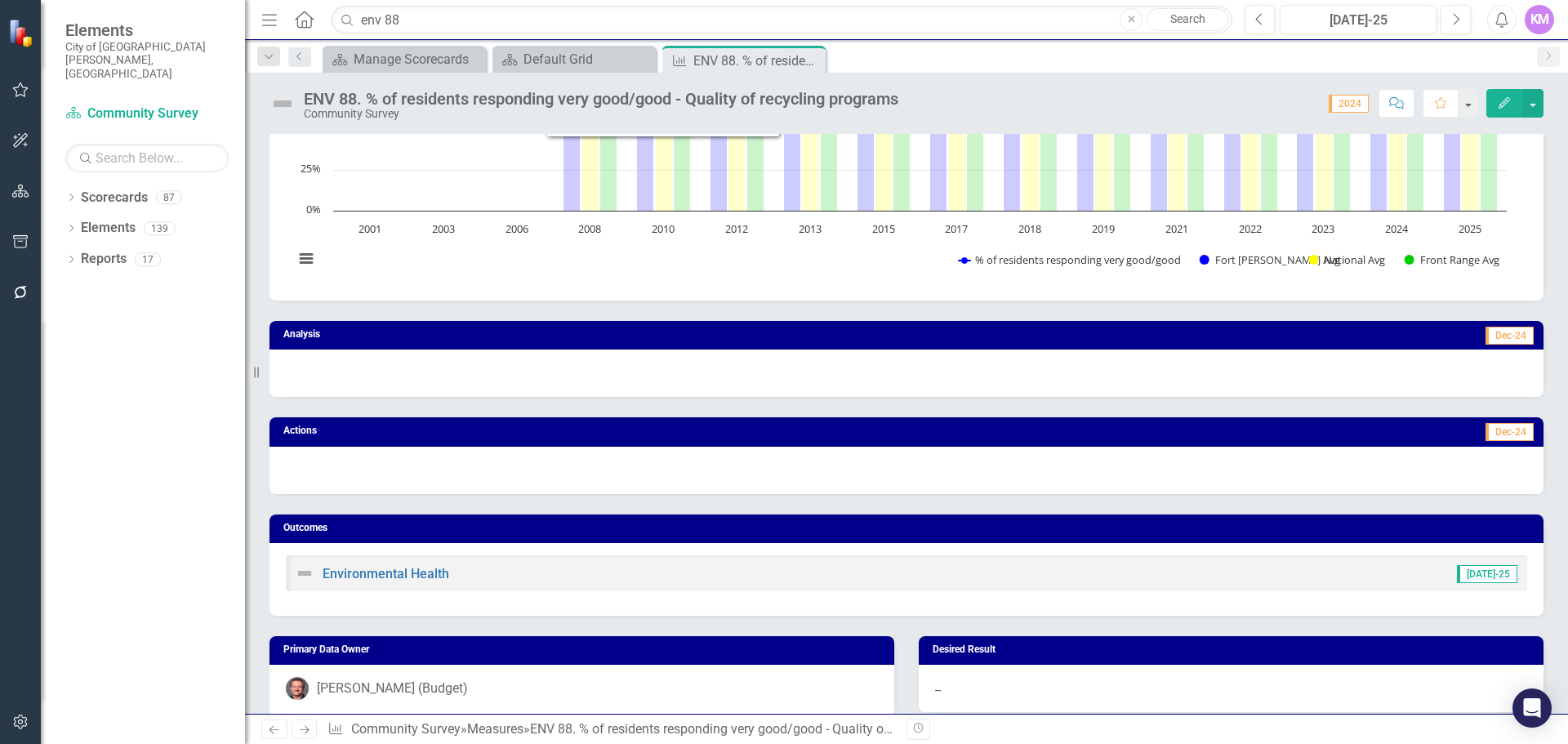
scroll to position [0, 0]
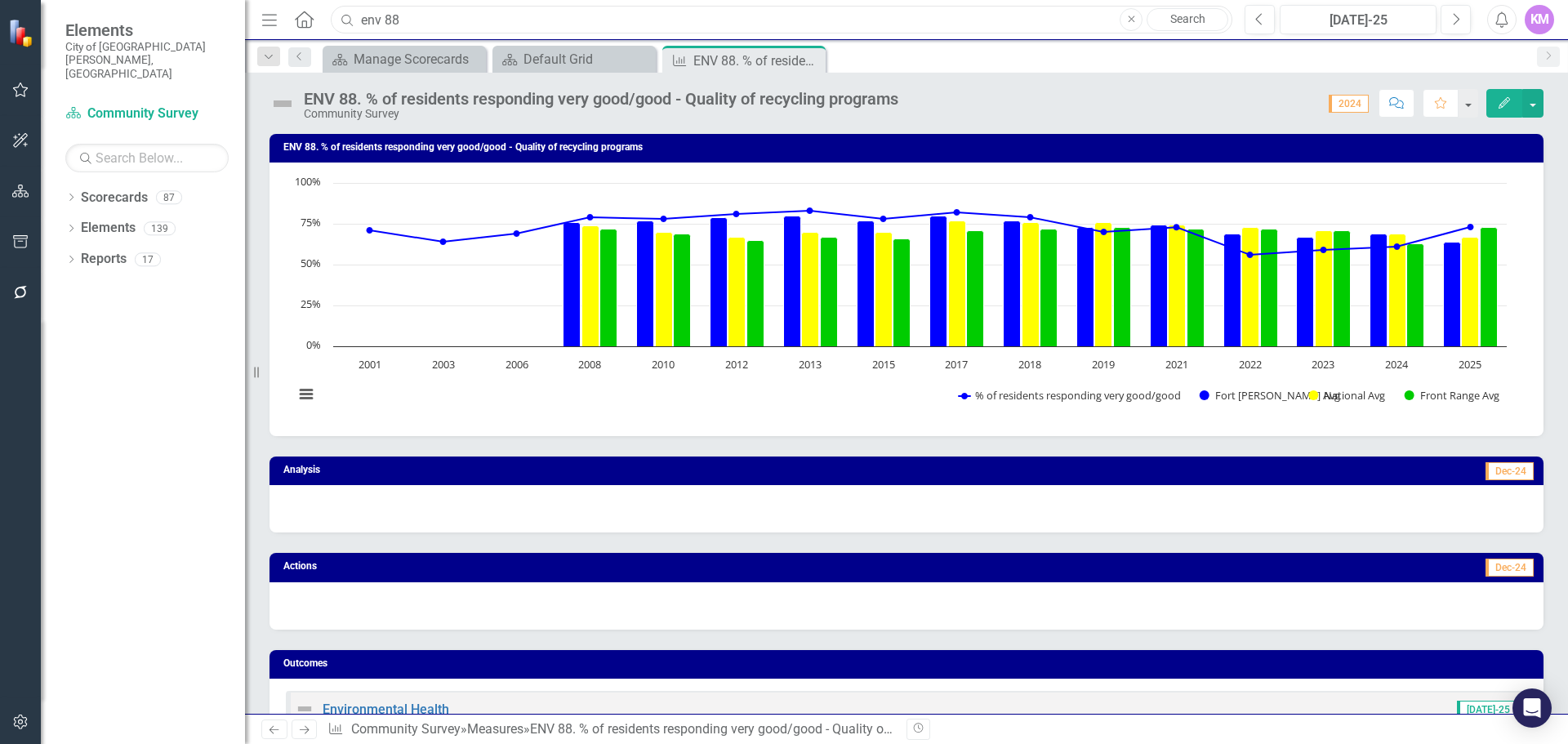
click at [676, 18] on input "env 88" at bounding box center [782, 20] width 902 height 28
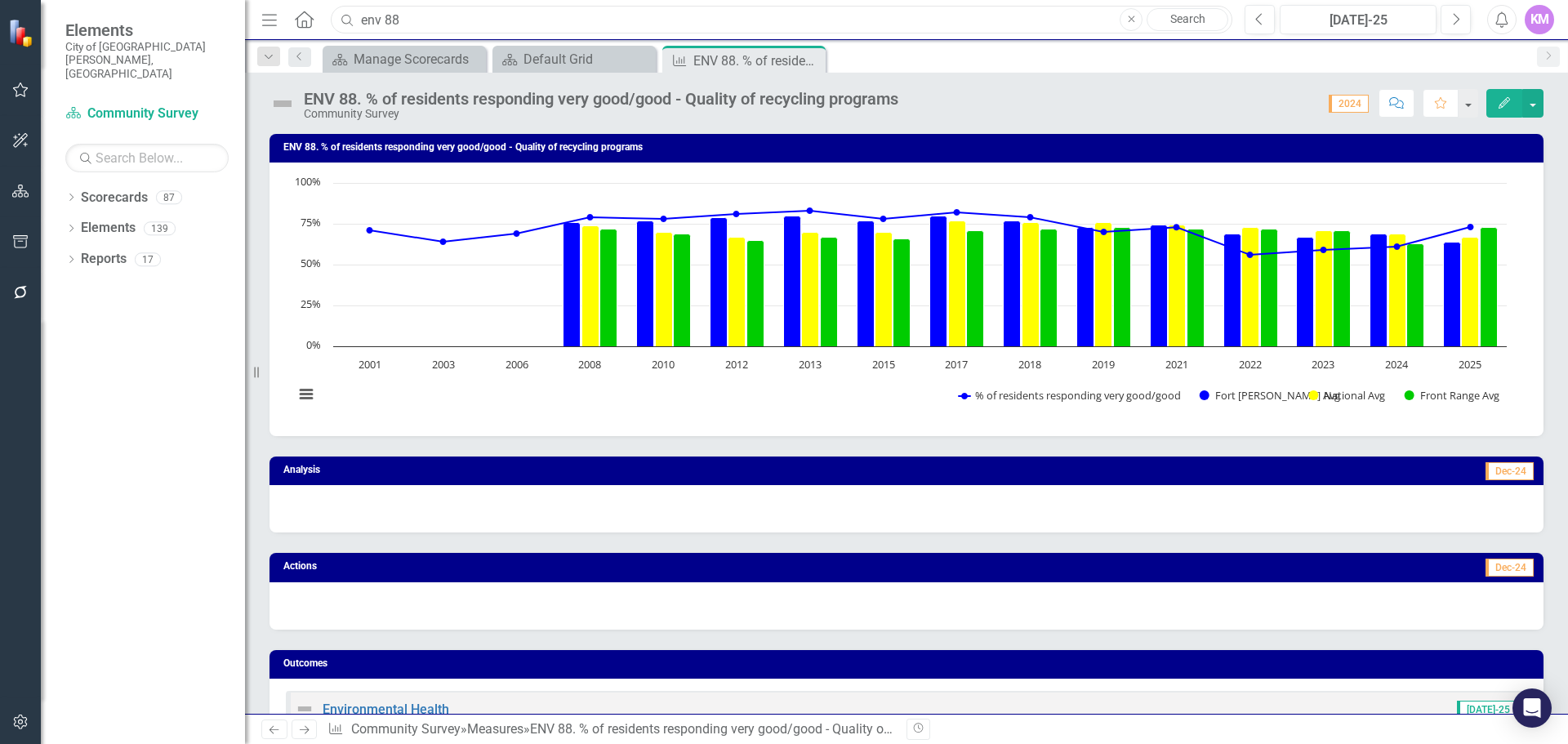
click at [676, 18] on input "env 88" at bounding box center [782, 20] width 902 height 28
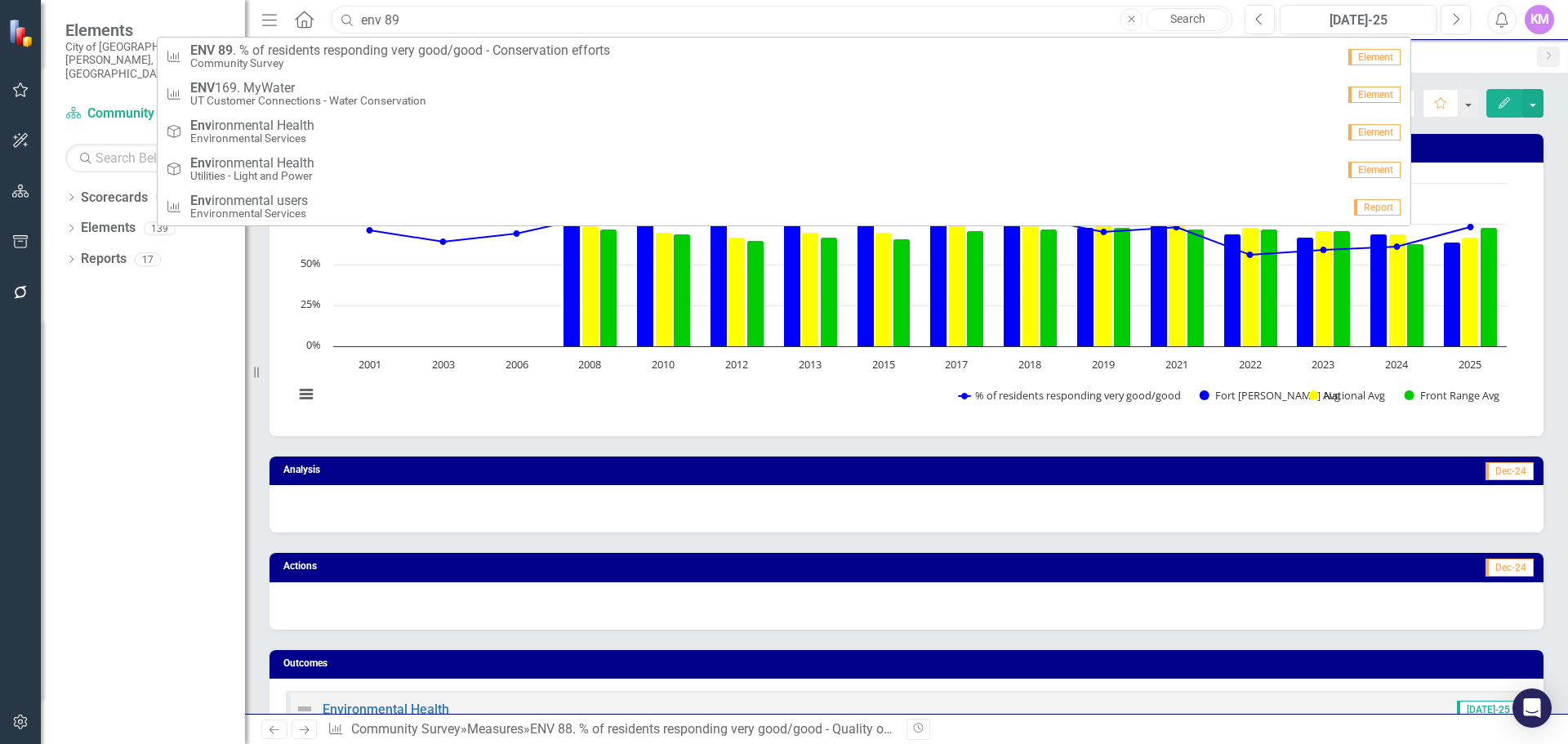
type input "env 89"
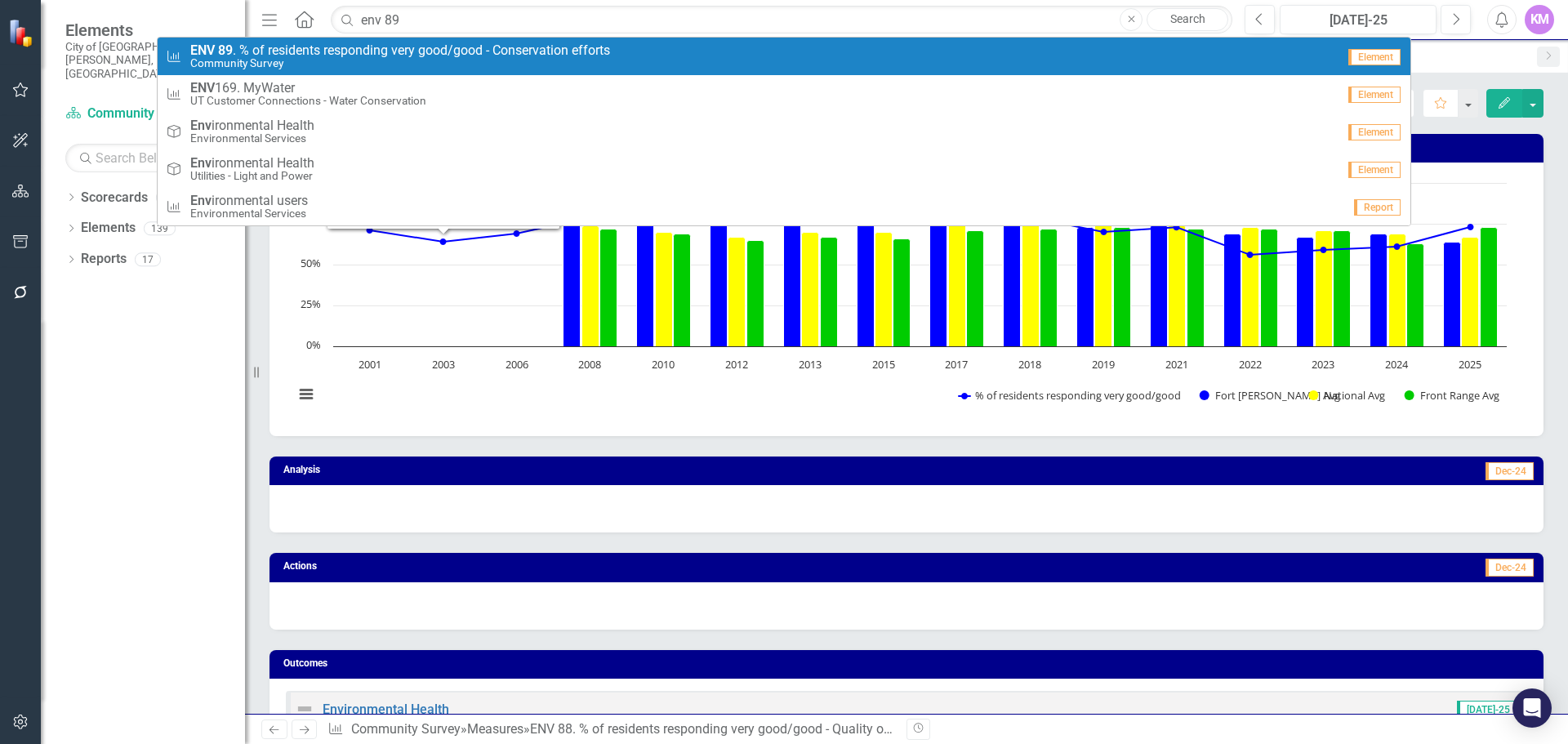
click at [559, 60] on small "Community Survey" at bounding box center [400, 63] width 420 height 12
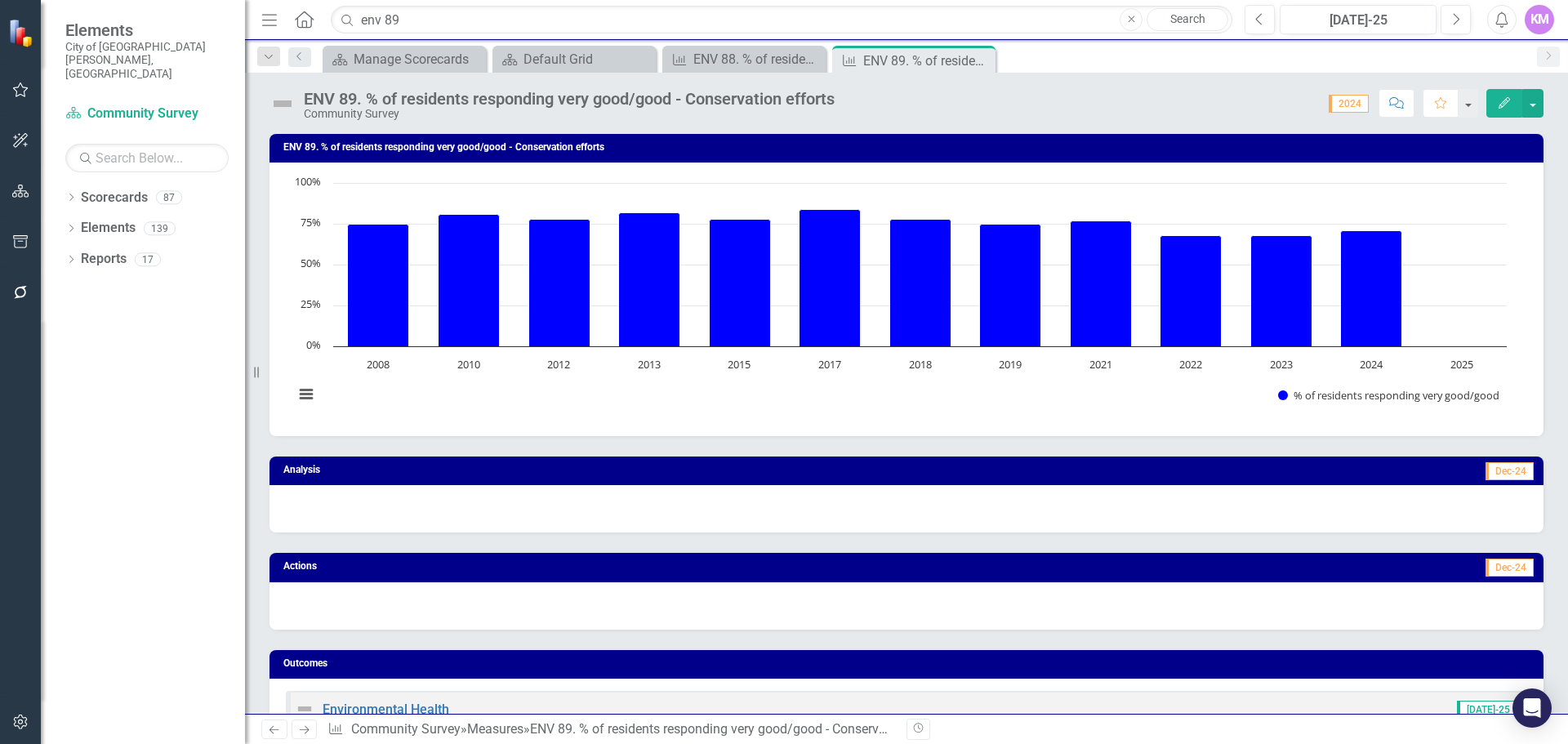
scroll to position [795, 0]
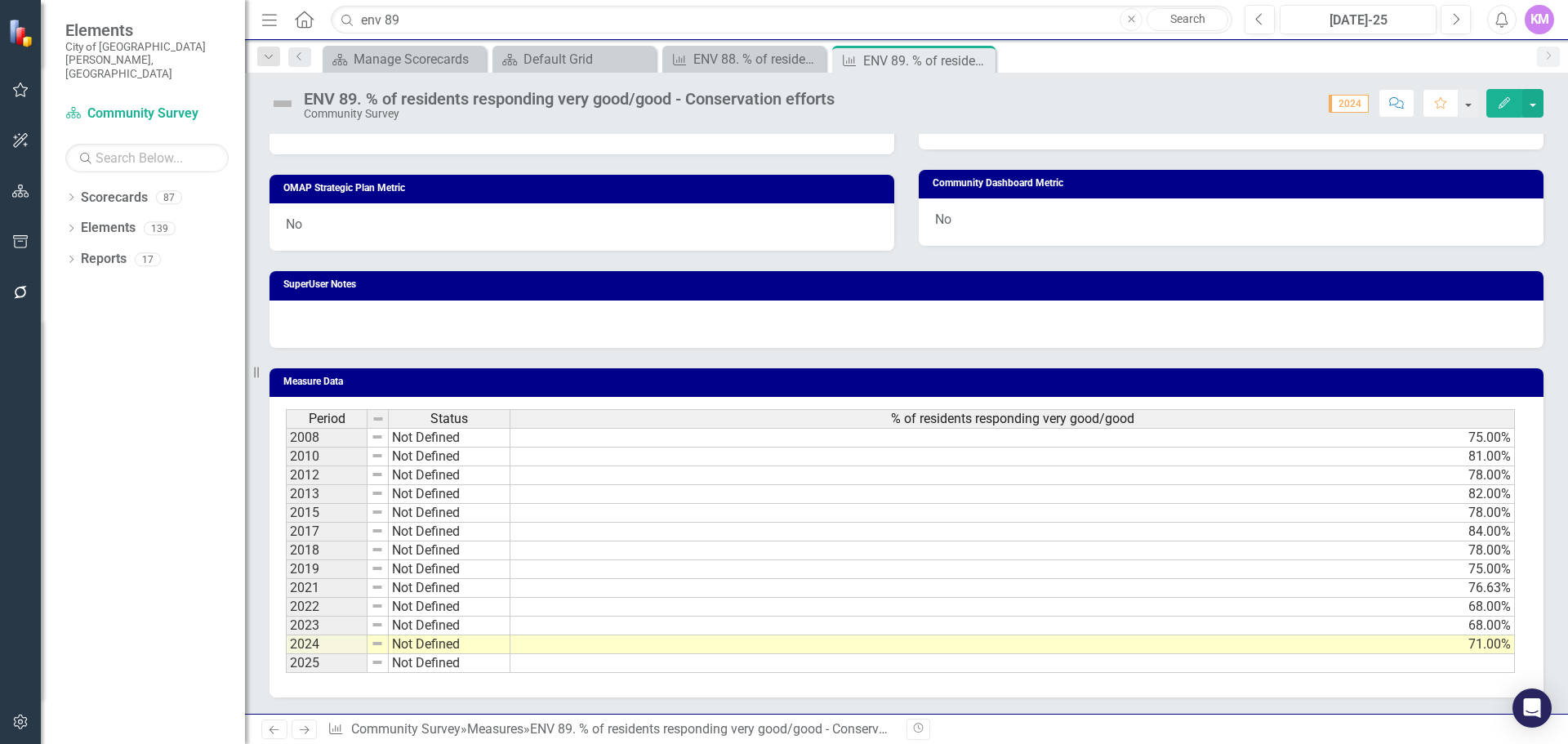
click at [703, 668] on td at bounding box center [1013, 663] width 1004 height 19
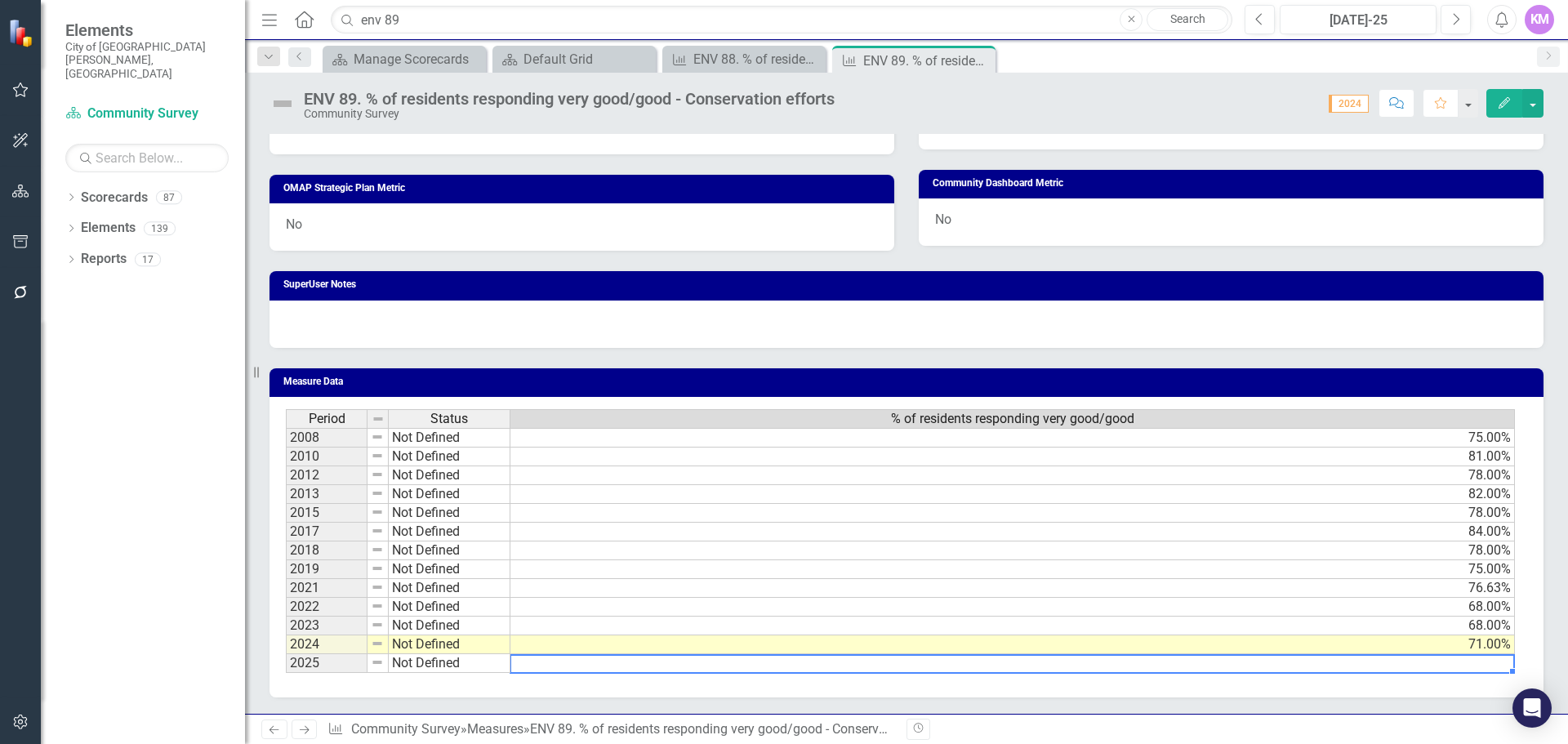
click at [703, 668] on td at bounding box center [1013, 663] width 1004 height 19
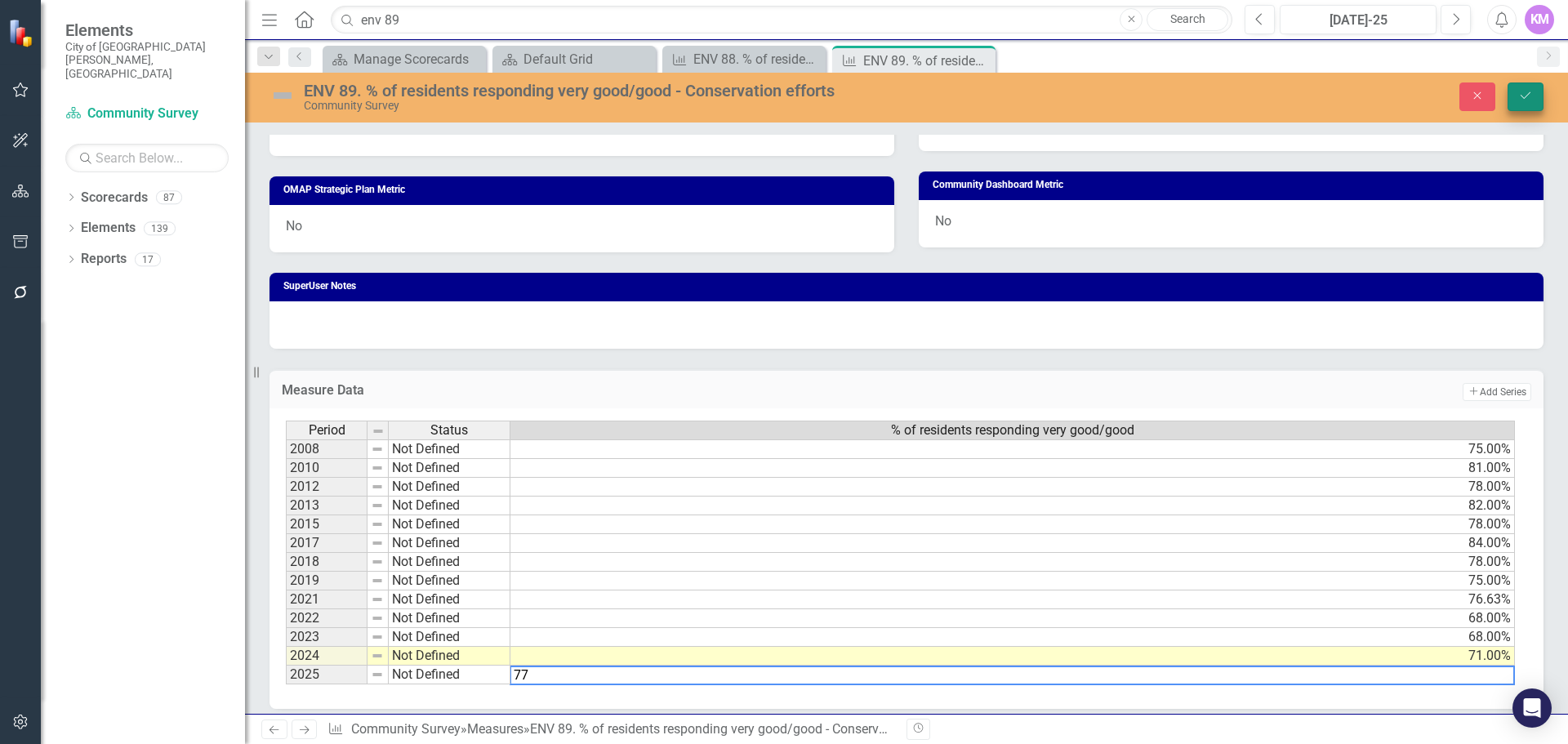
type textarea "77"
click at [1527, 91] on icon "Save" at bounding box center [1526, 96] width 15 height 12
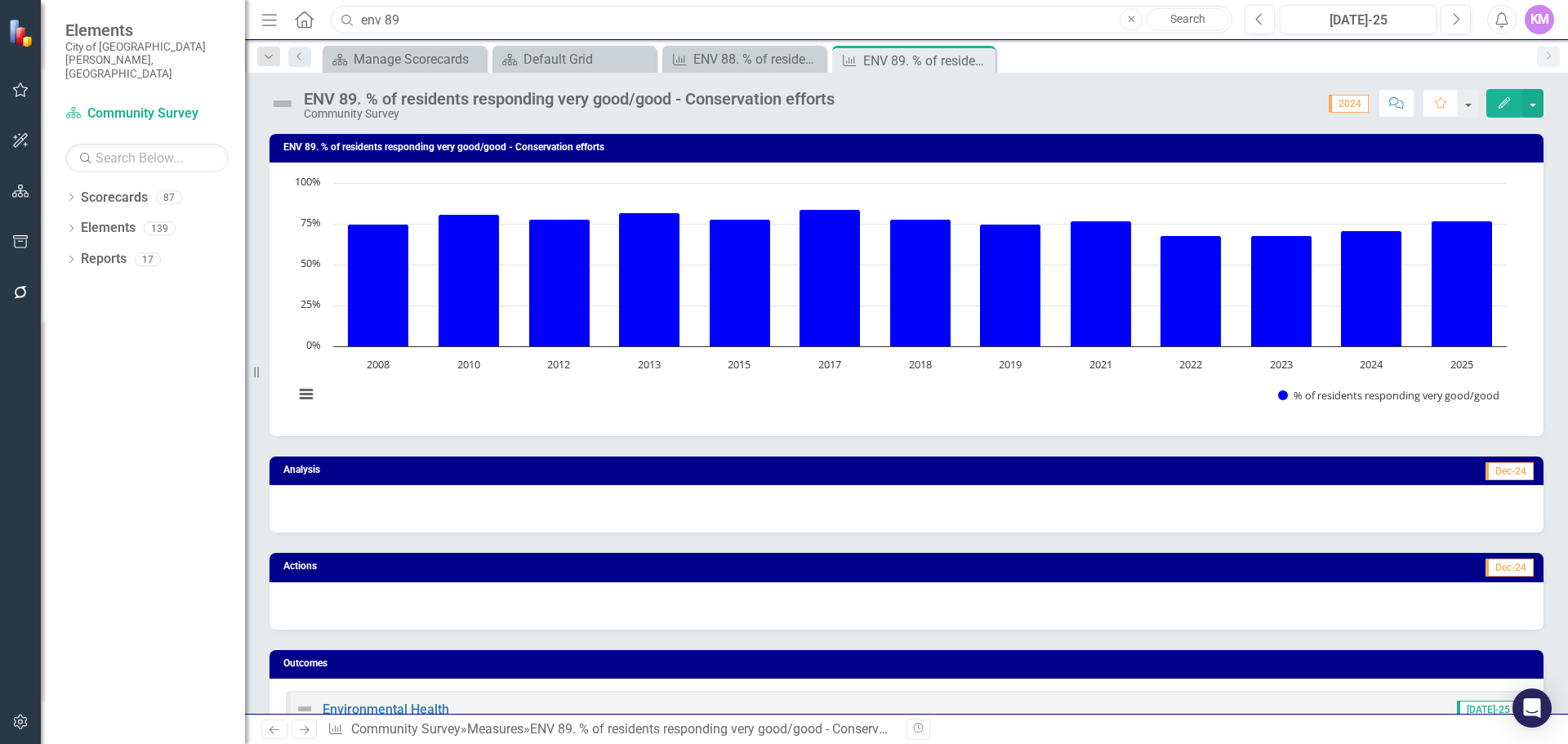
click at [490, 23] on input "env 89" at bounding box center [782, 20] width 902 height 28
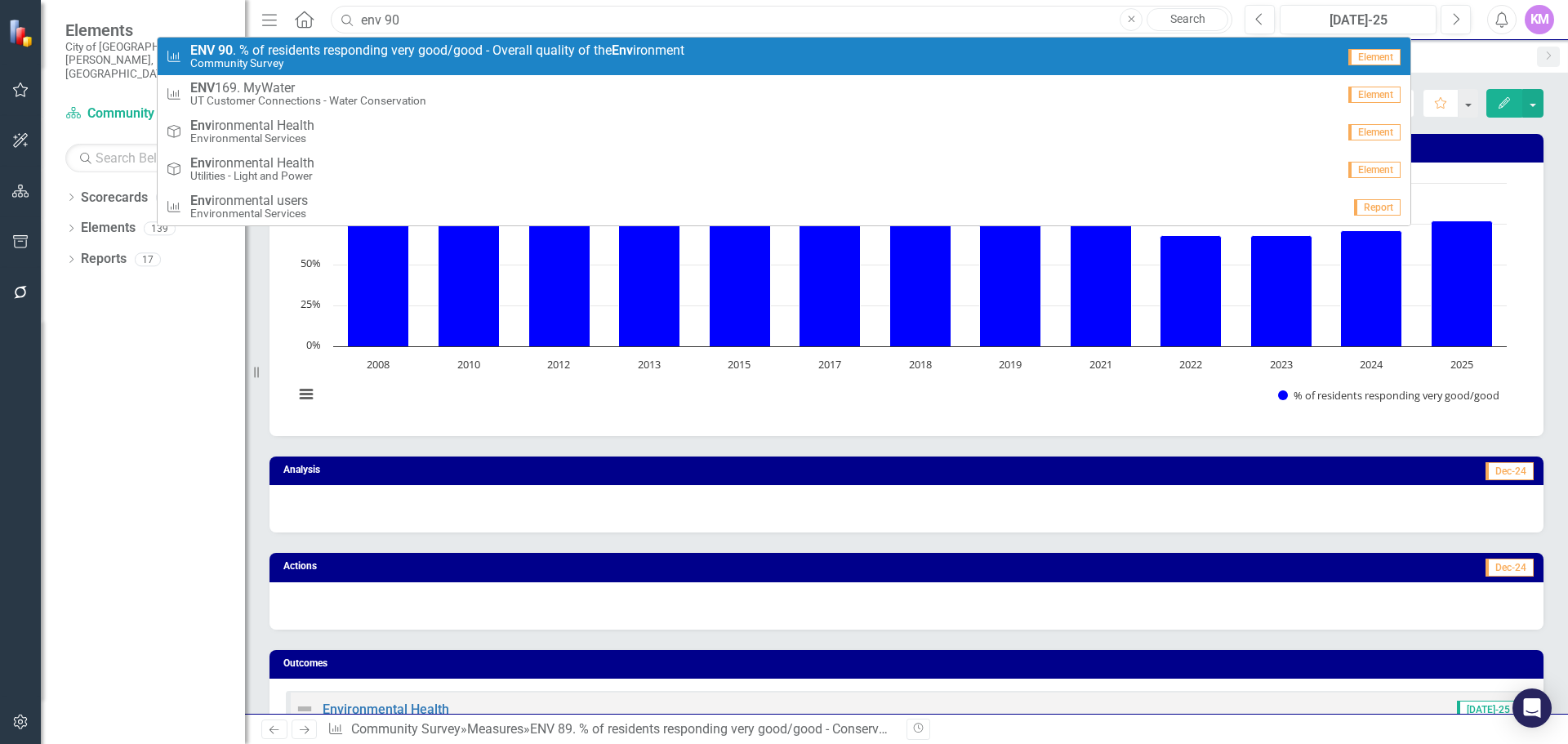
type input "env 90"
click at [462, 50] on span "ENV 90 . % of residents responding very good/good - Overall quality of the Env …" at bounding box center [437, 51] width 494 height 15
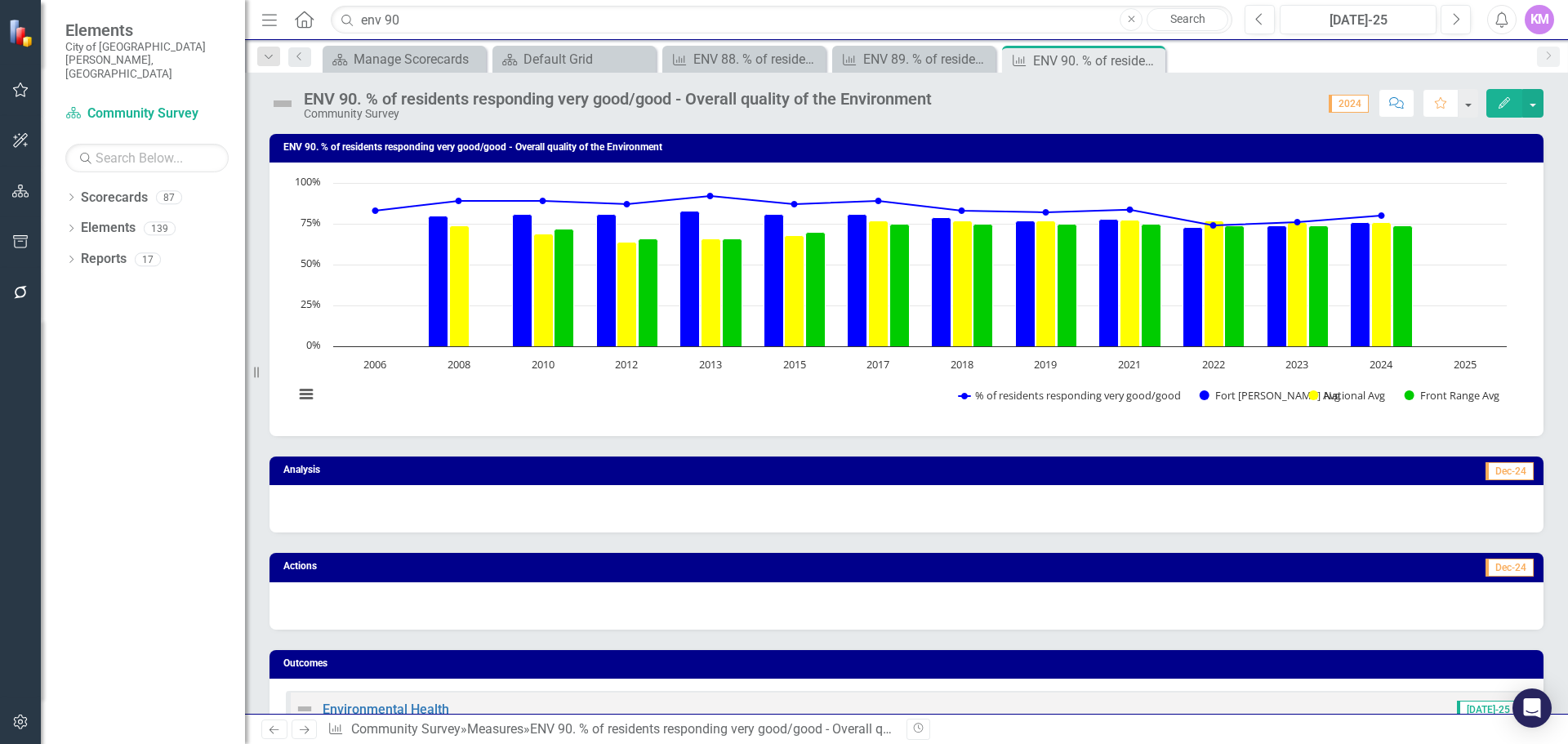
scroll to position [870, 0]
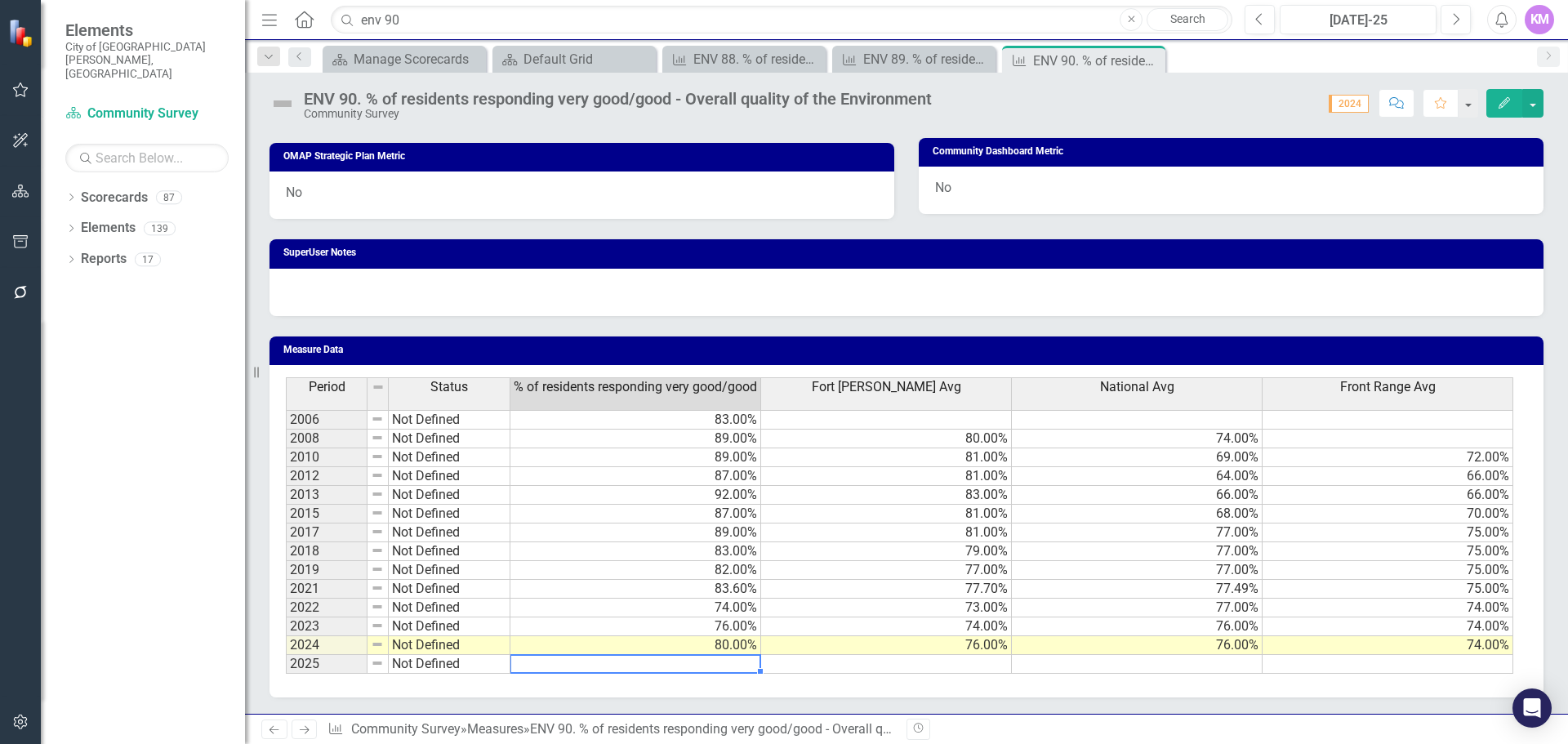
click at [701, 664] on td at bounding box center [636, 664] width 251 height 19
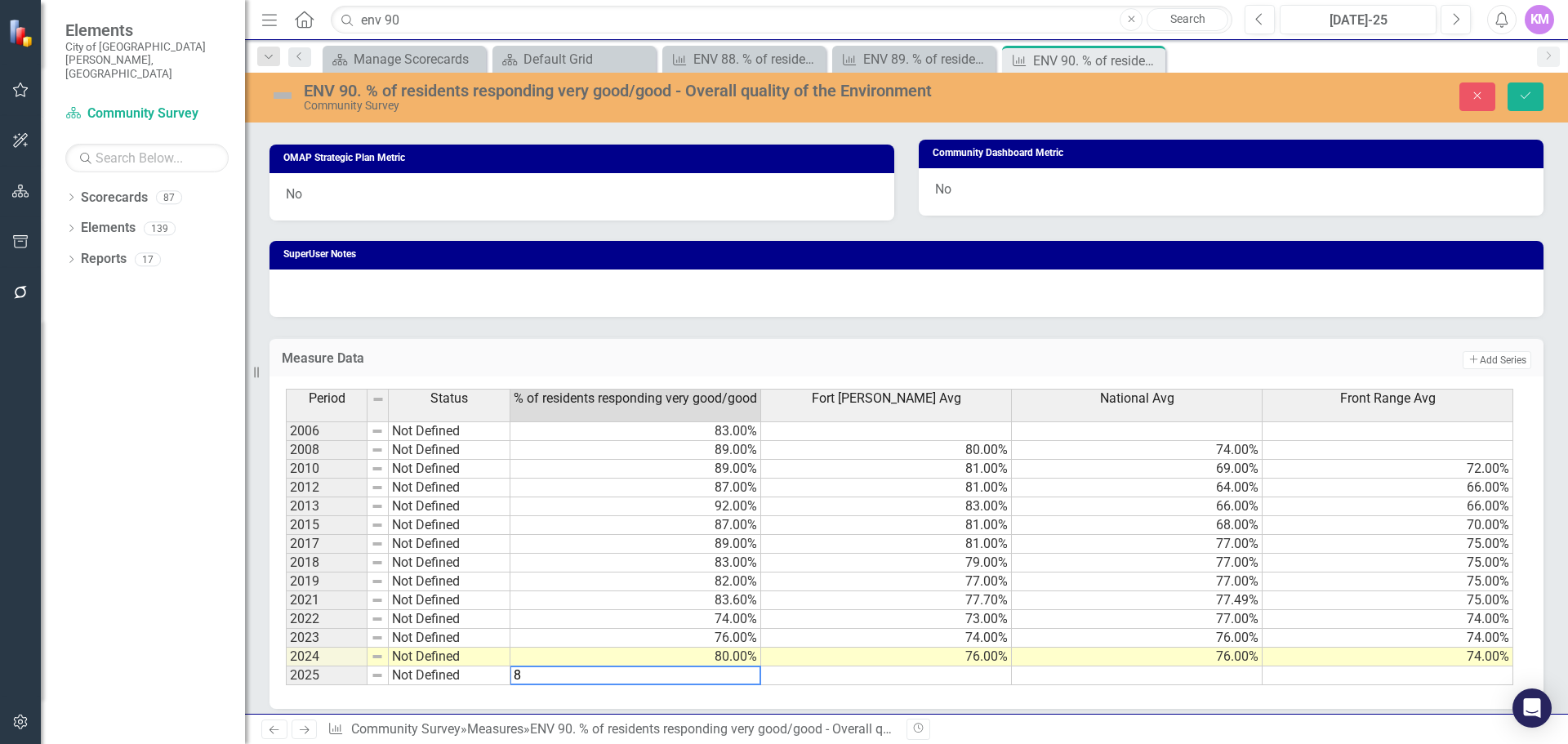
type textarea "83"
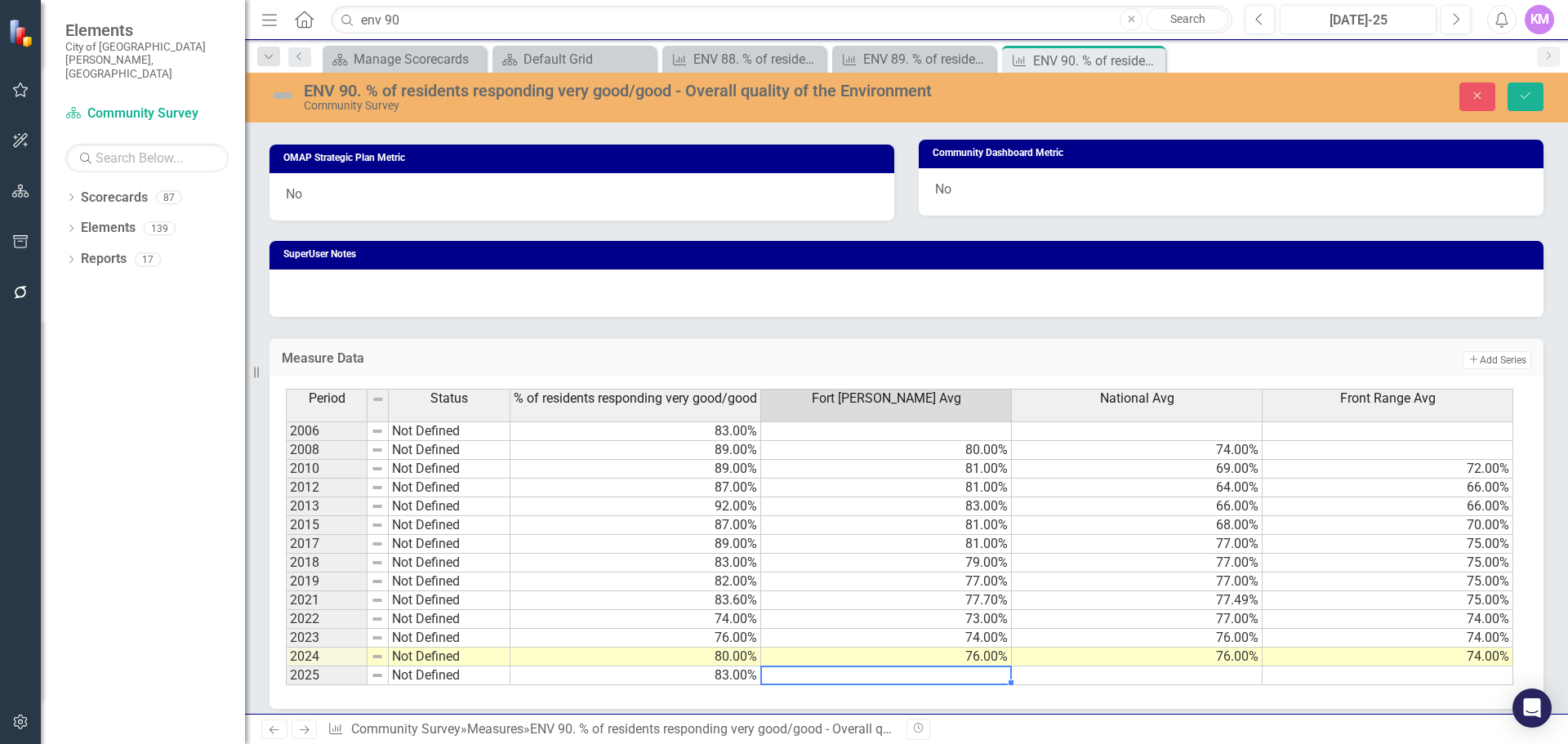
click at [1038, 675] on td at bounding box center [1137, 676] width 251 height 19
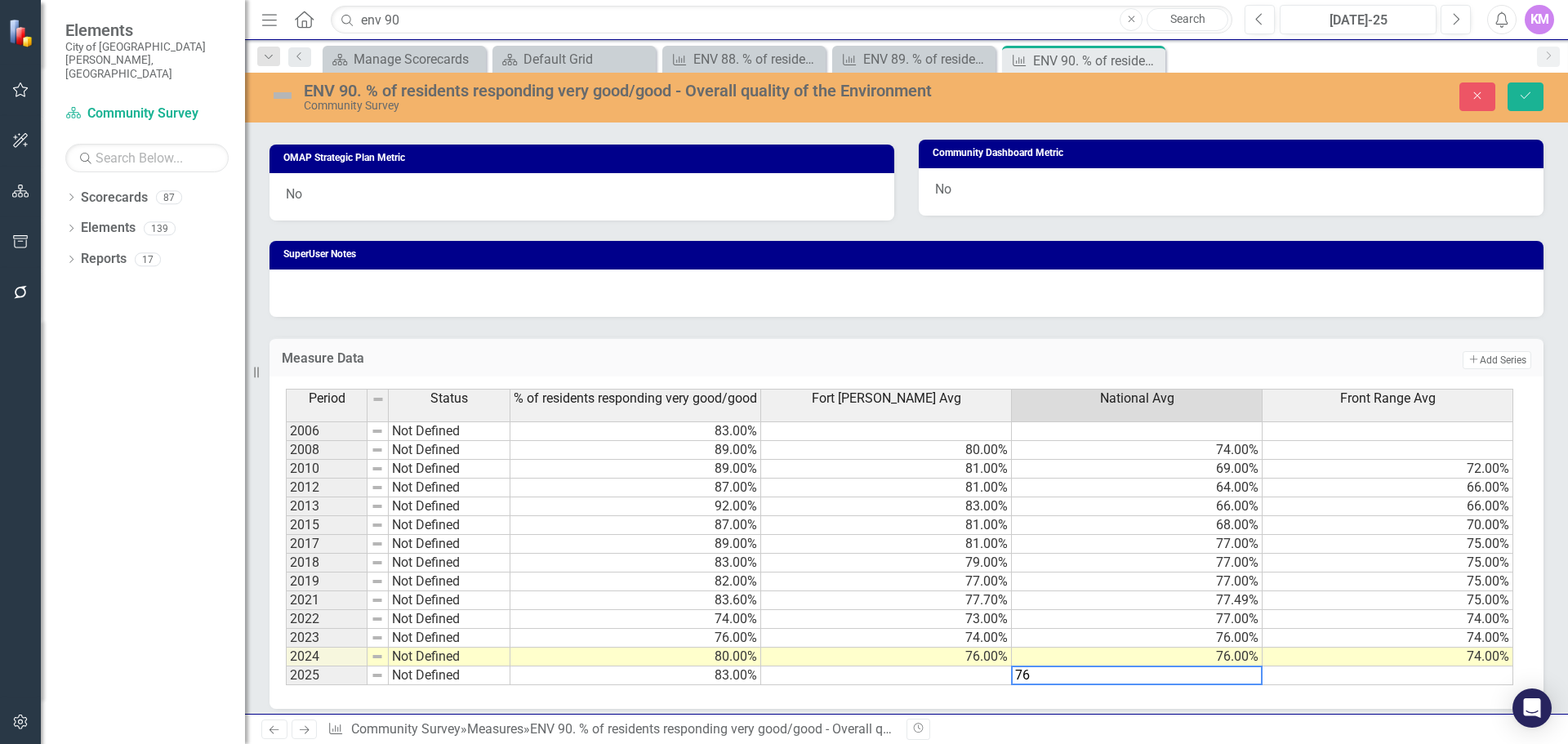
type textarea "76"
click at [899, 676] on td at bounding box center [887, 676] width 251 height 19
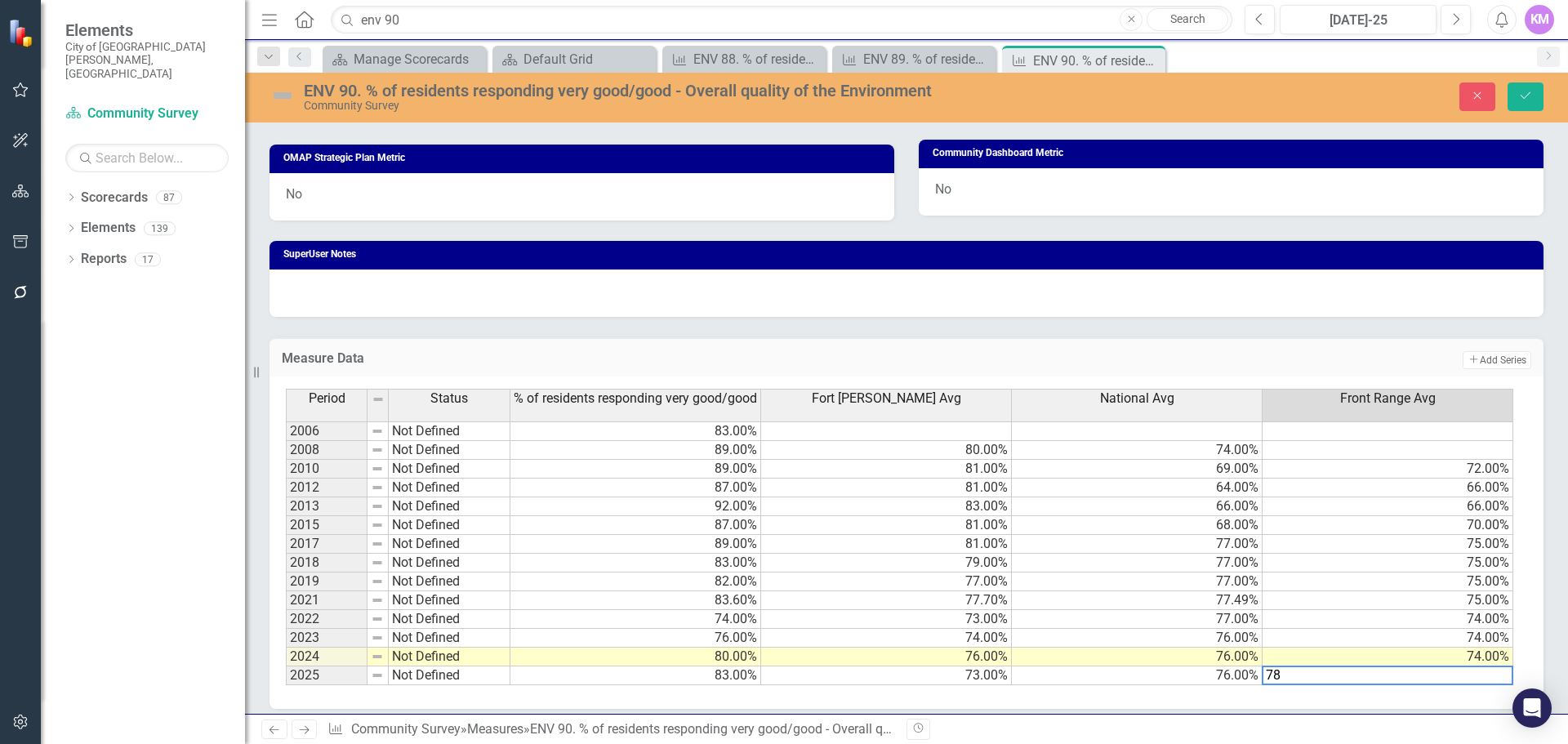
type textarea "78"
click at [1531, 102] on button "Save" at bounding box center [1526, 96] width 36 height 28
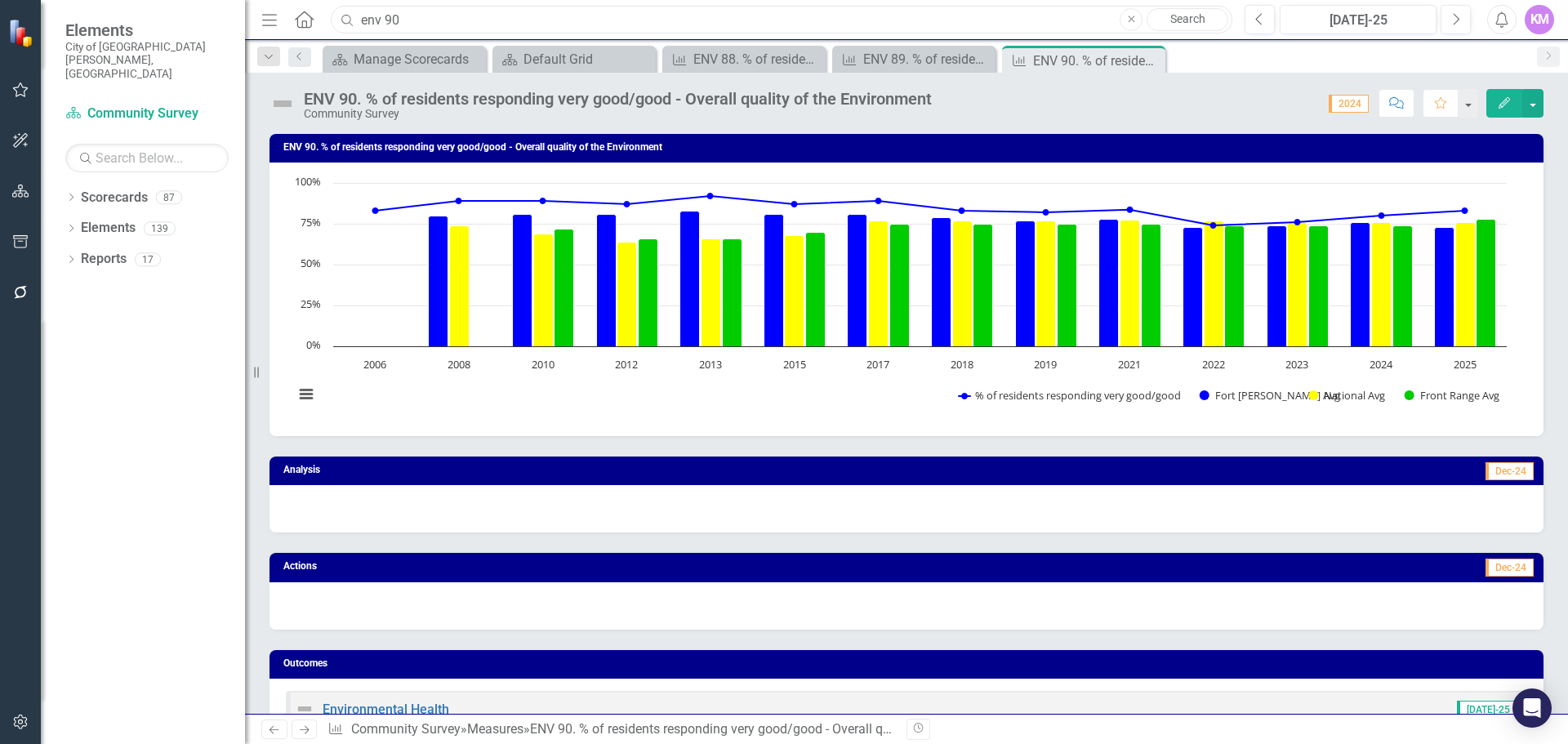
click at [405, 18] on input "env 90" at bounding box center [782, 20] width 902 height 28
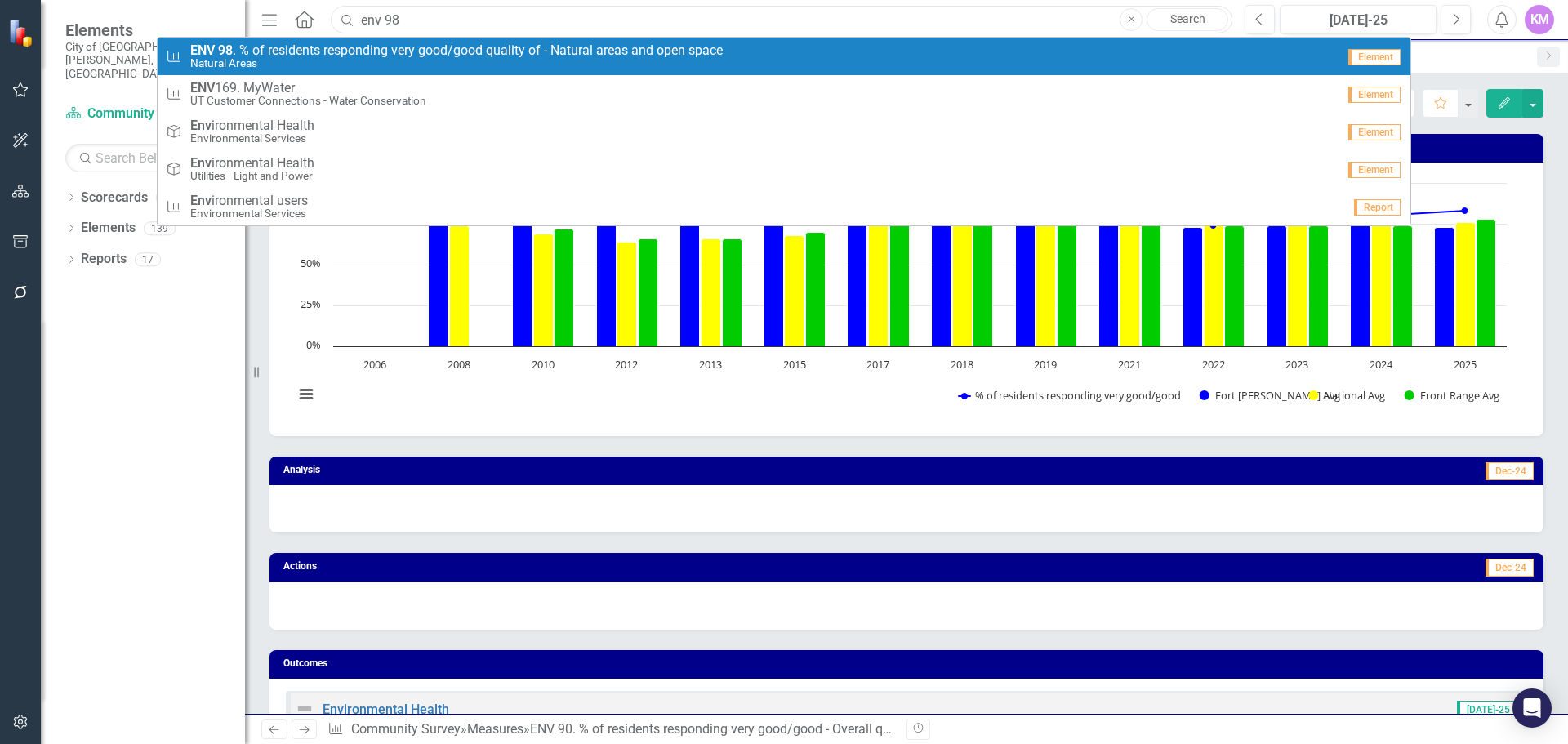
type input "env 98"
click at [394, 46] on span "ENV 98 . % of residents responding very good/good quality of - Natural areas an…" at bounding box center [456, 51] width 533 height 15
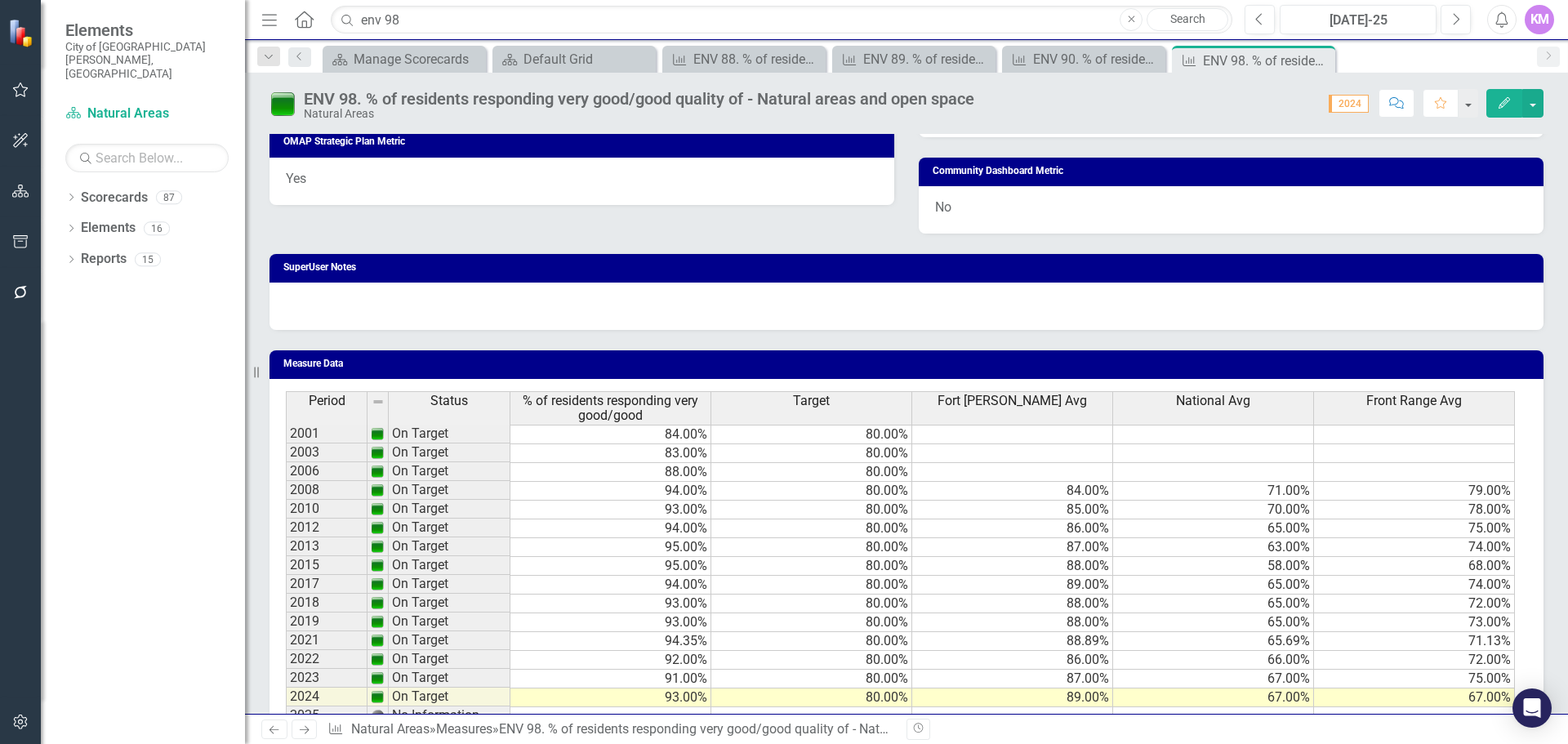
scroll to position [1160, 0]
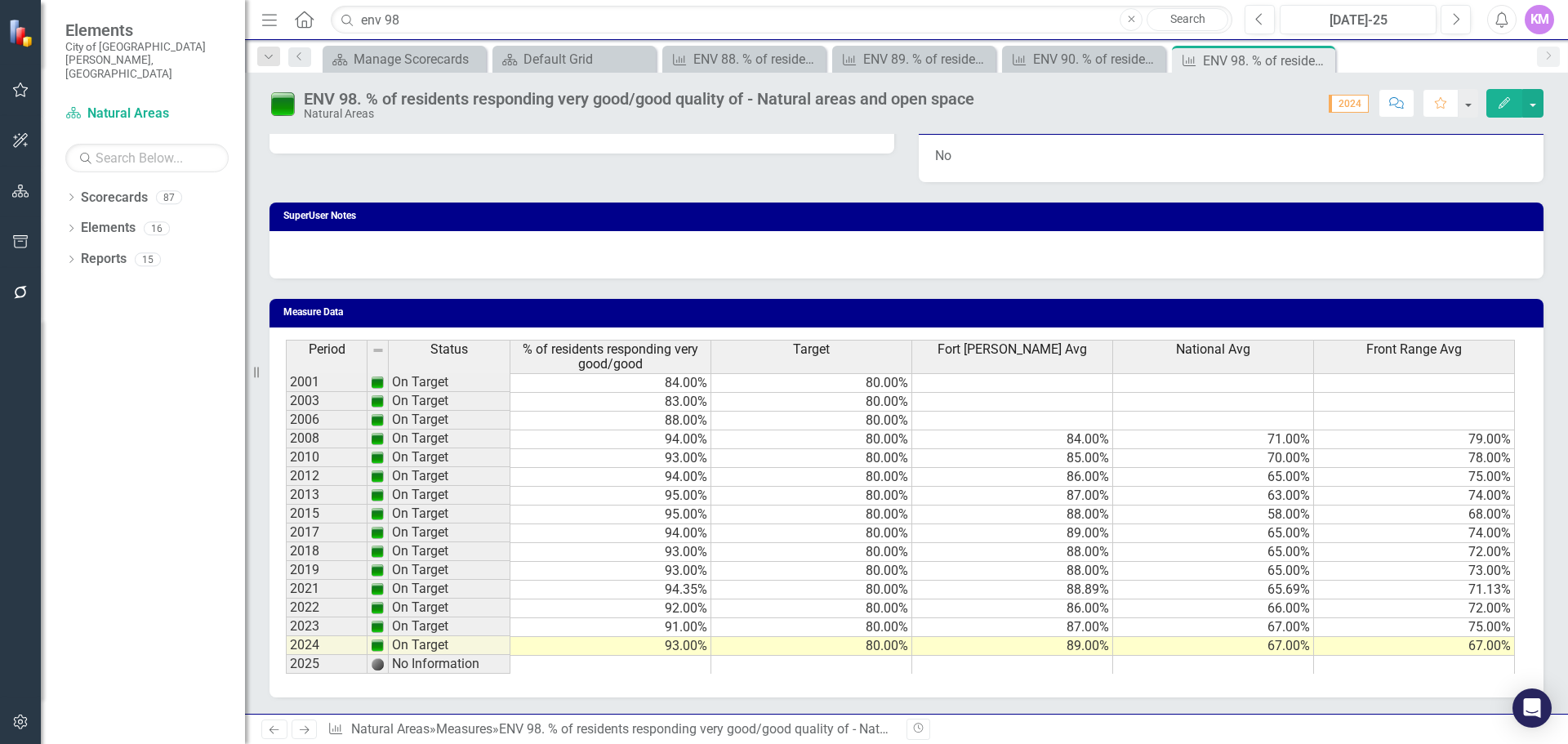
click at [616, 666] on td at bounding box center [611, 665] width 201 height 19
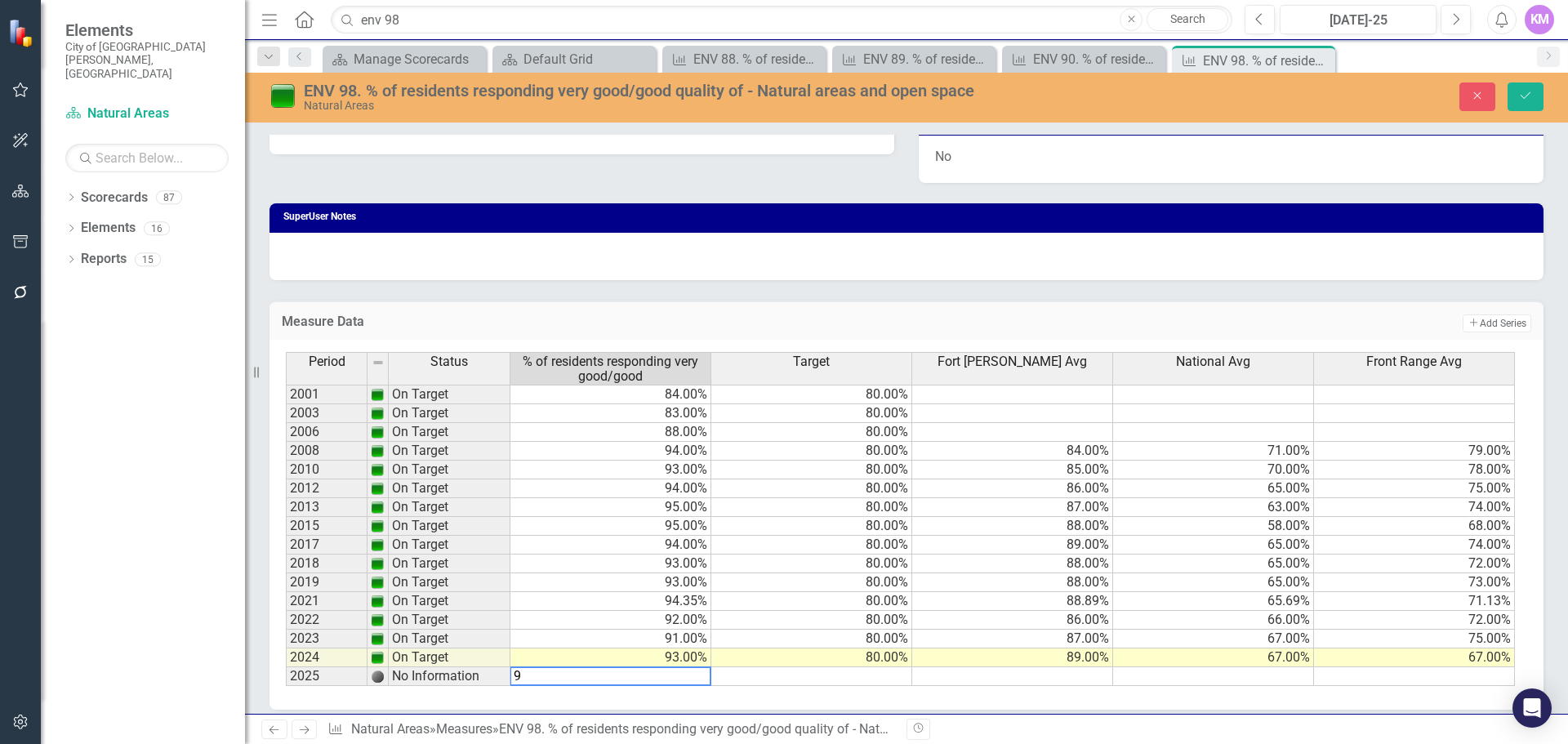
type textarea "93"
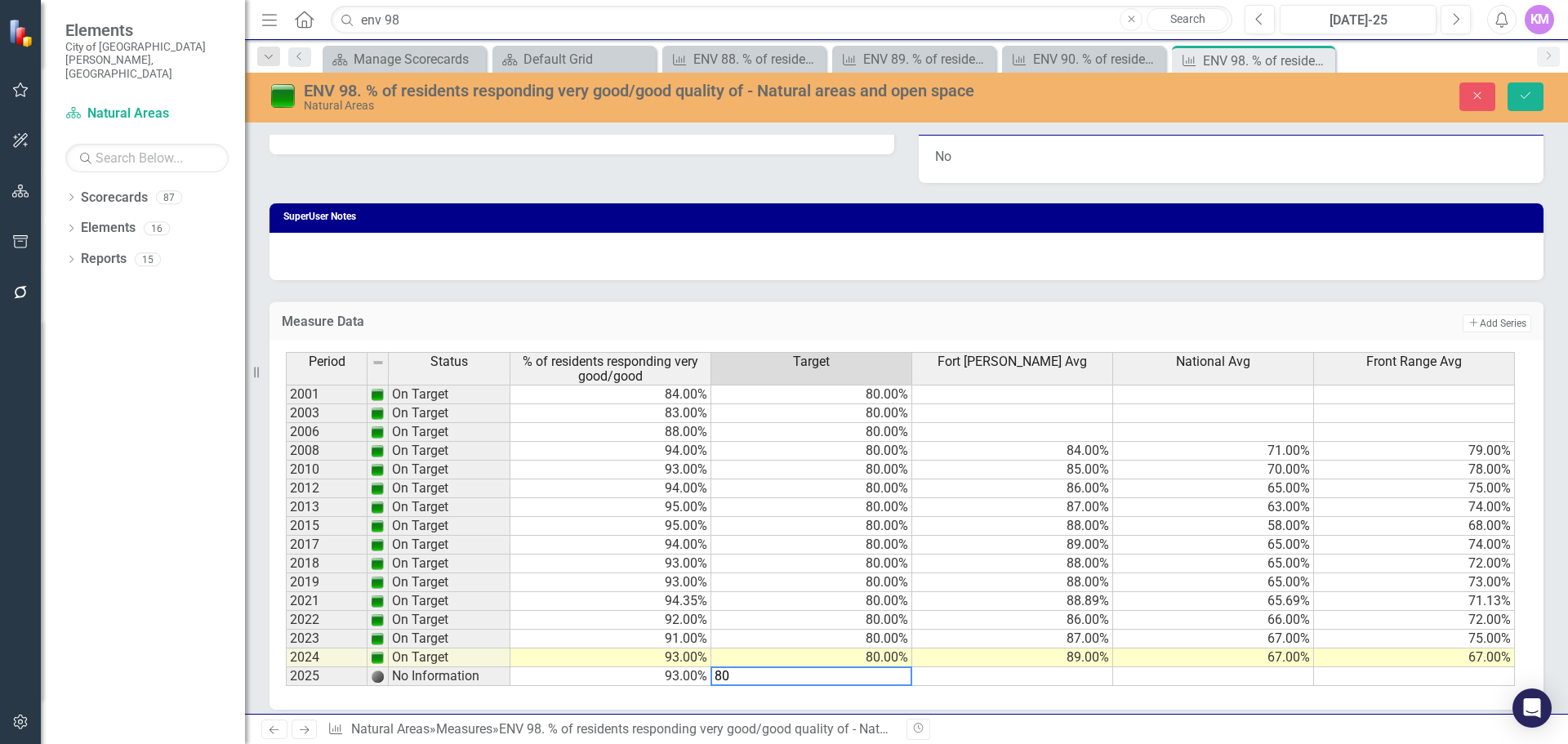
type textarea "80"
click at [1248, 677] on td at bounding box center [1214, 677] width 201 height 19
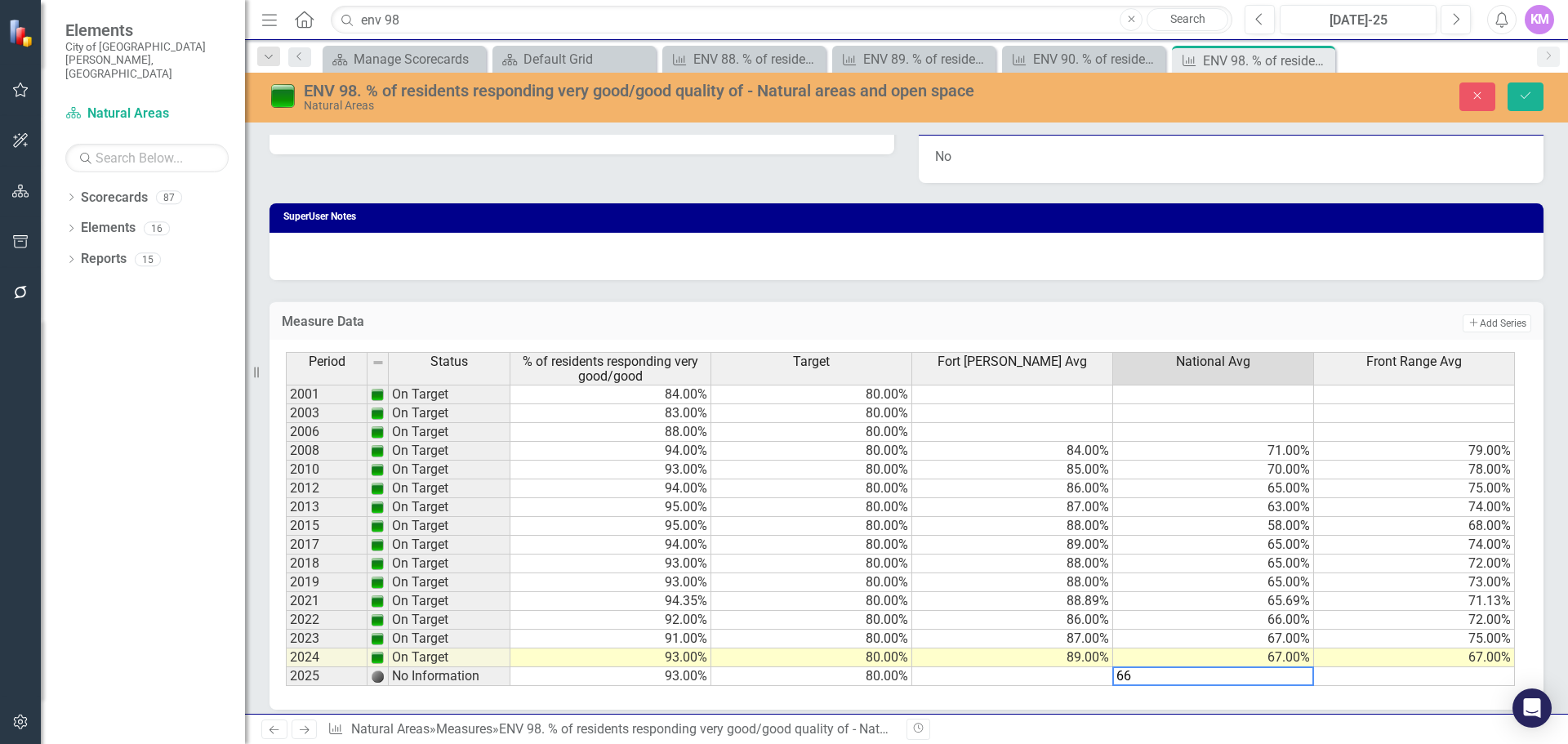
type textarea "66"
click at [1048, 682] on td at bounding box center [1013, 677] width 201 height 19
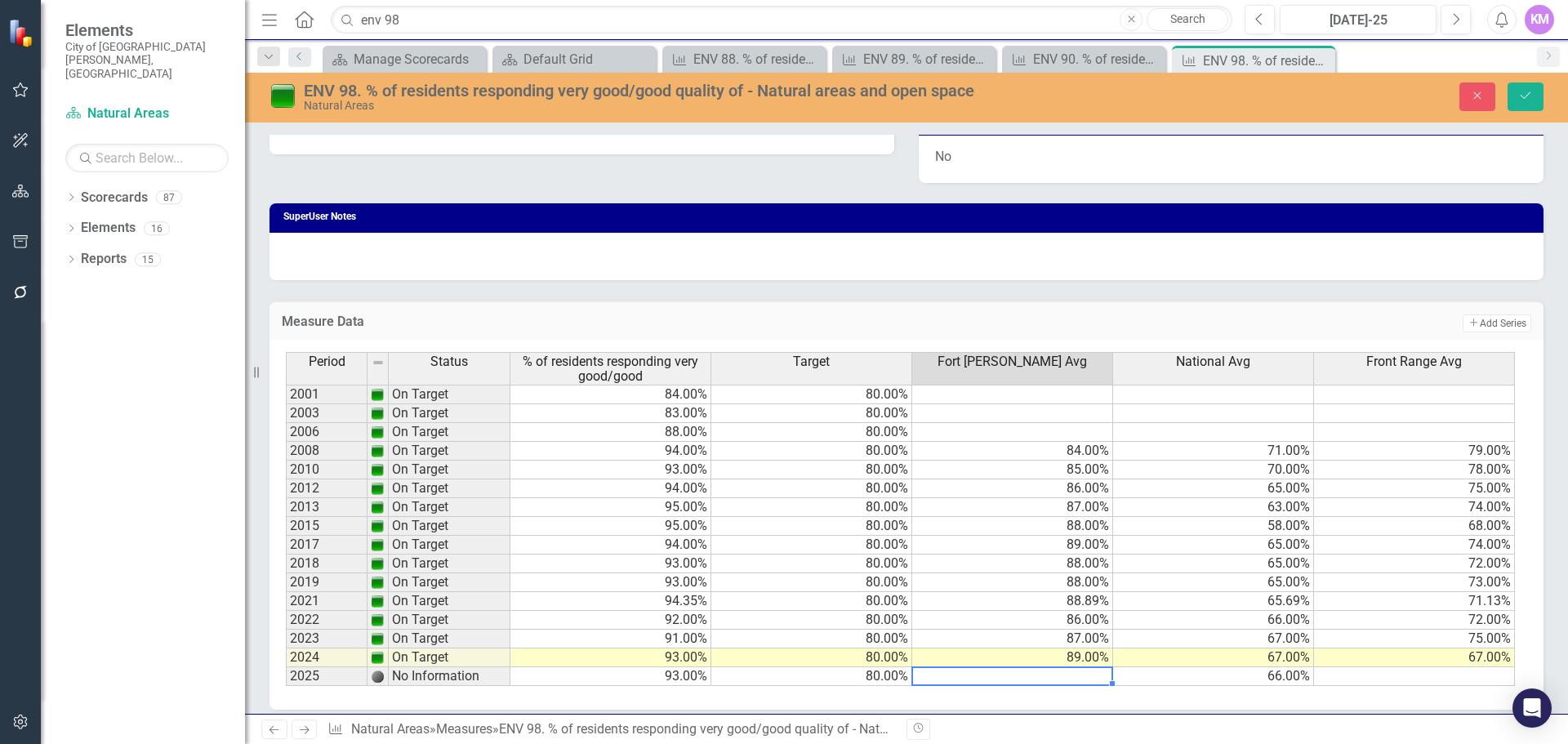
click at [969, 675] on td at bounding box center [1013, 677] width 201 height 19
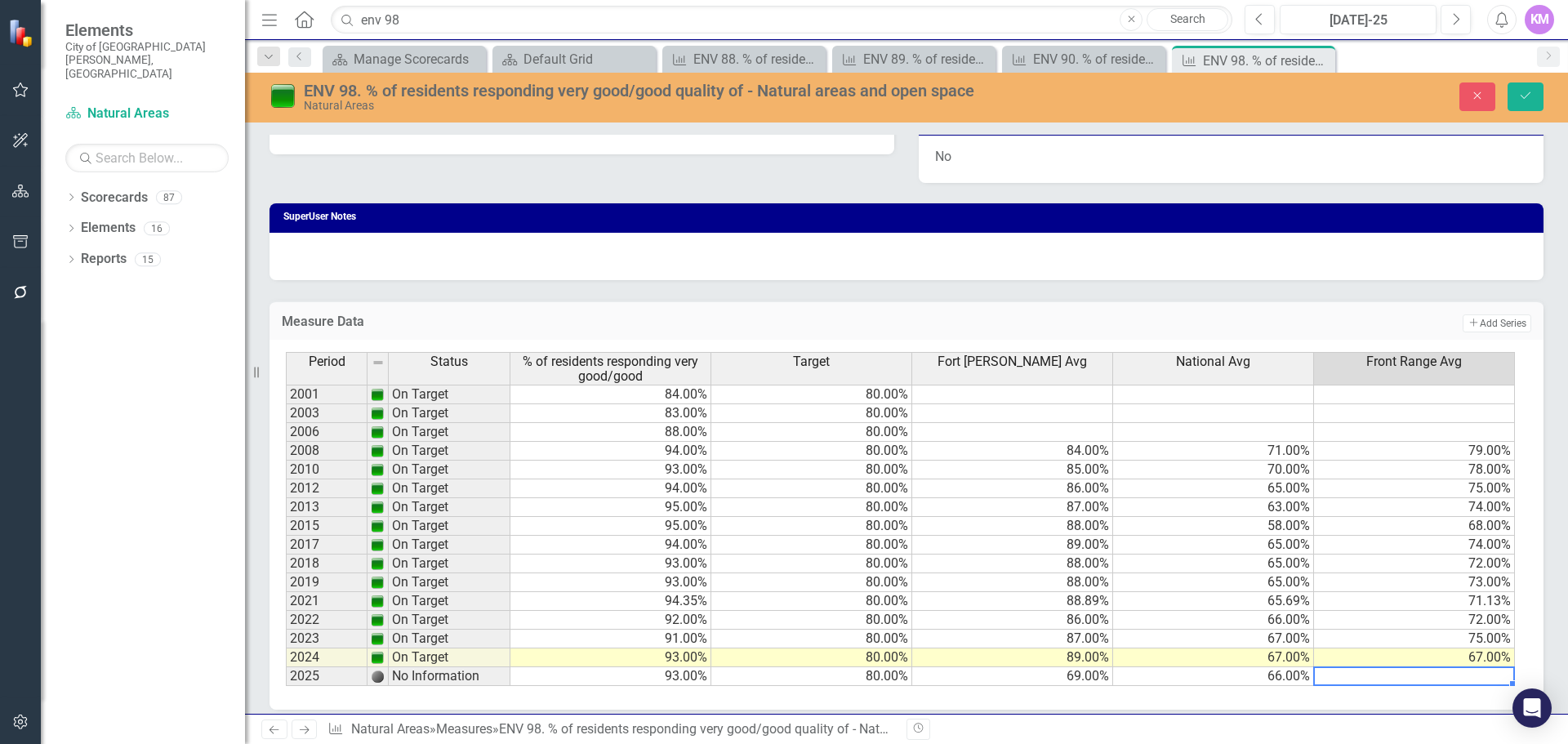
click at [1355, 677] on td at bounding box center [1415, 677] width 201 height 19
type textarea "89"
click at [1533, 98] on button "Save" at bounding box center [1526, 96] width 36 height 28
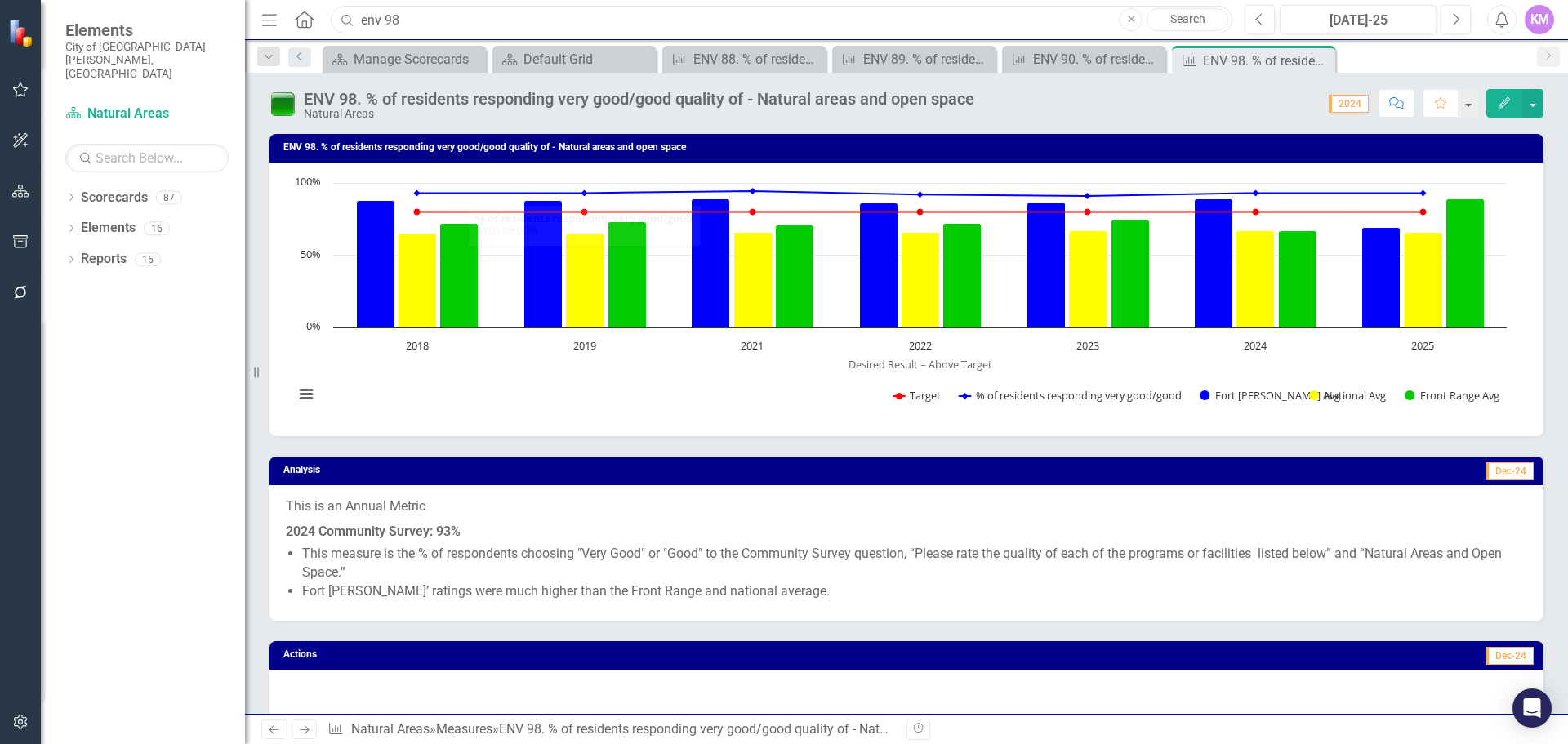
click at [560, 24] on input "env 98" at bounding box center [782, 20] width 902 height 28
click at [683, 19] on input "cr 68" at bounding box center [782, 20] width 902 height 28
click at [436, 20] on input "cr 77" at bounding box center [782, 20] width 902 height 28
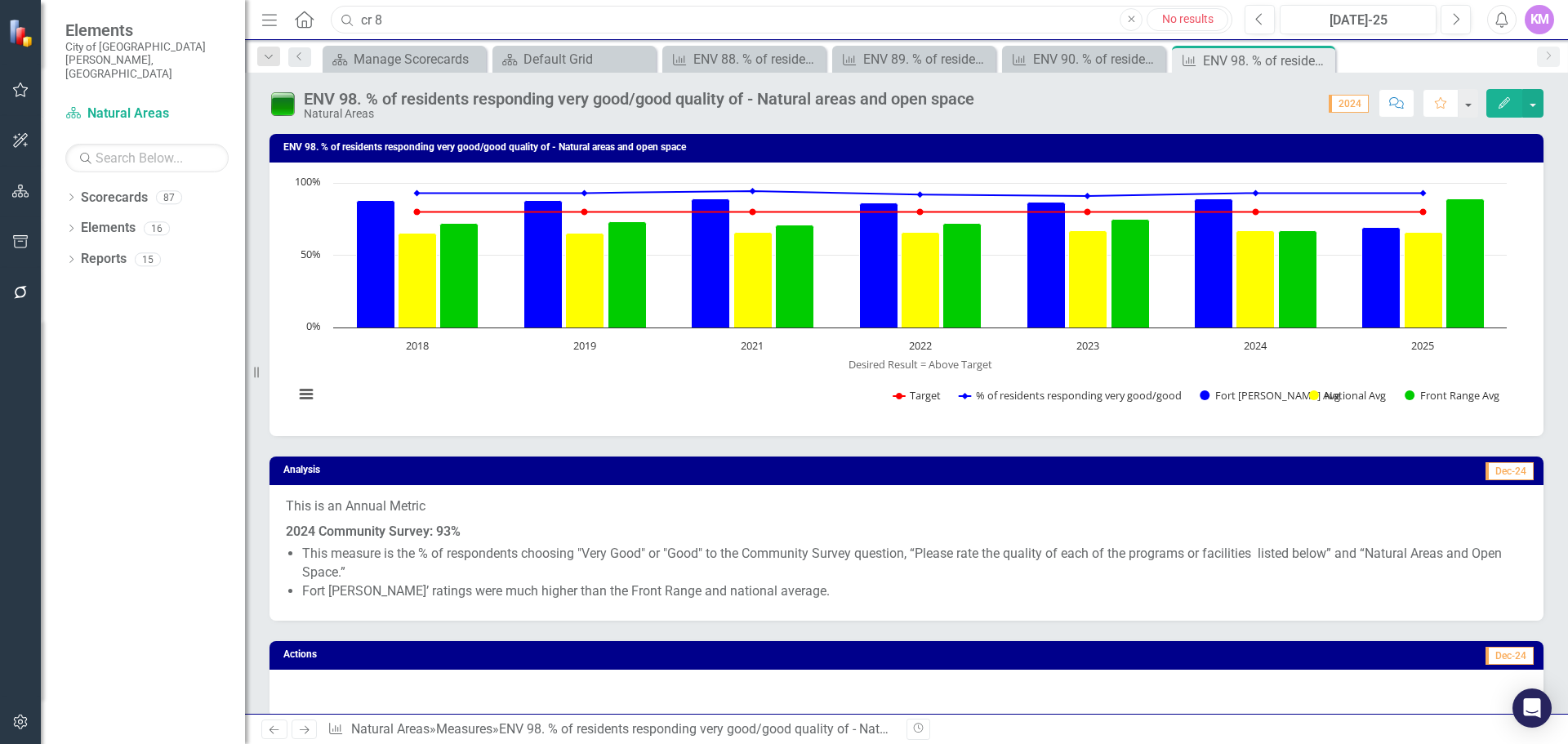
type input "cr 8"
click at [488, 19] on input "cr 8" at bounding box center [782, 20] width 902 height 28
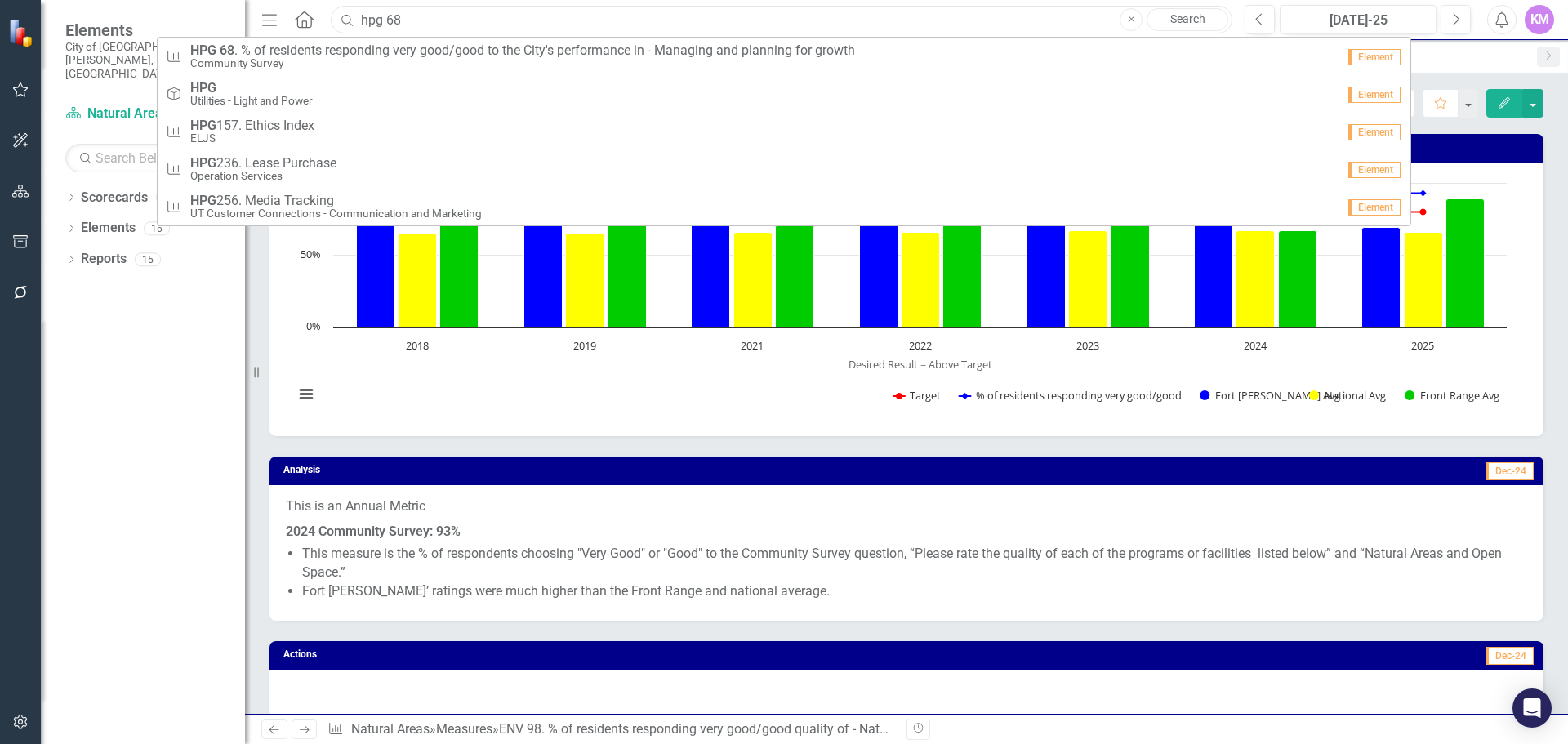
type input "hpg 68"
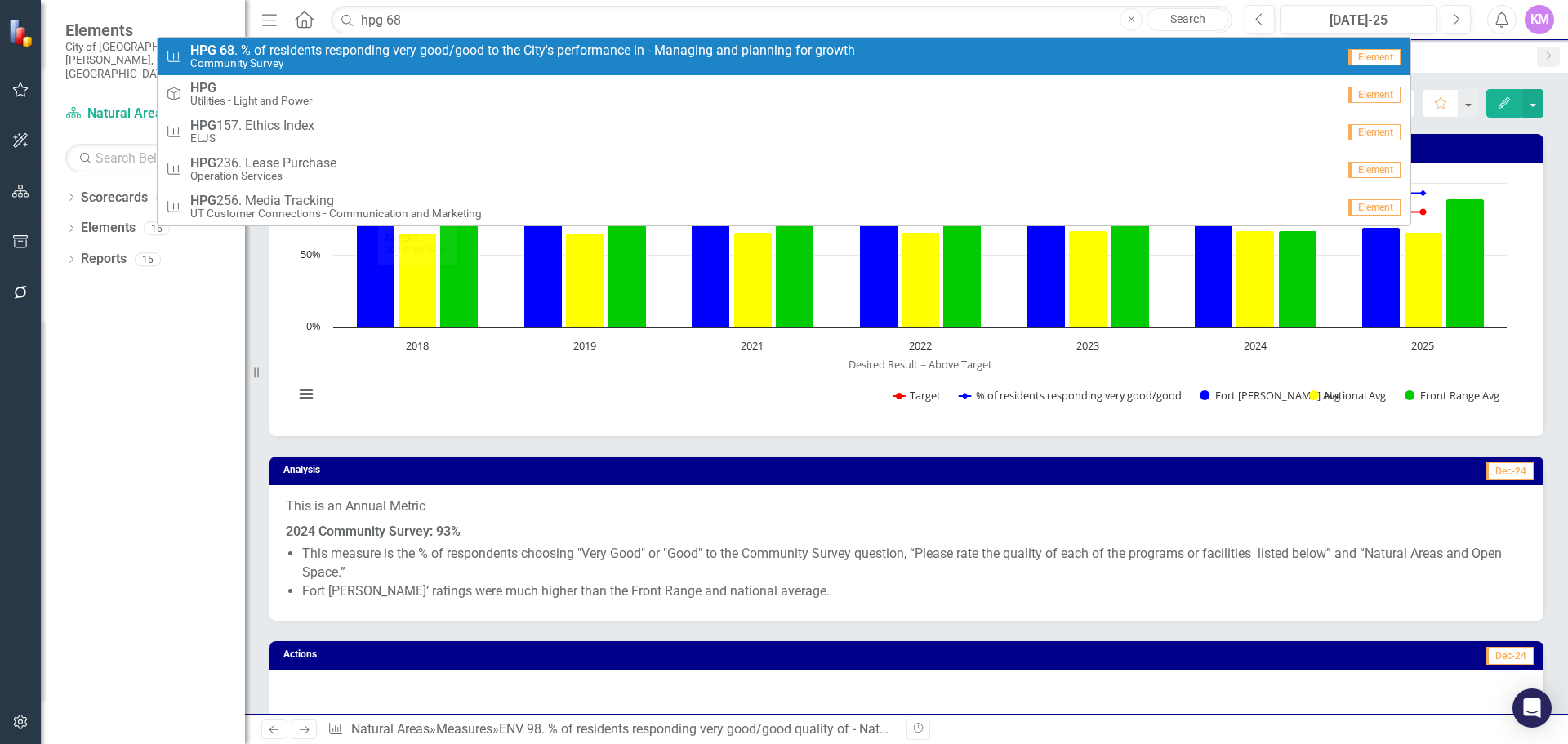
click at [496, 68] on small "Community Survey" at bounding box center [523, 63] width 665 height 12
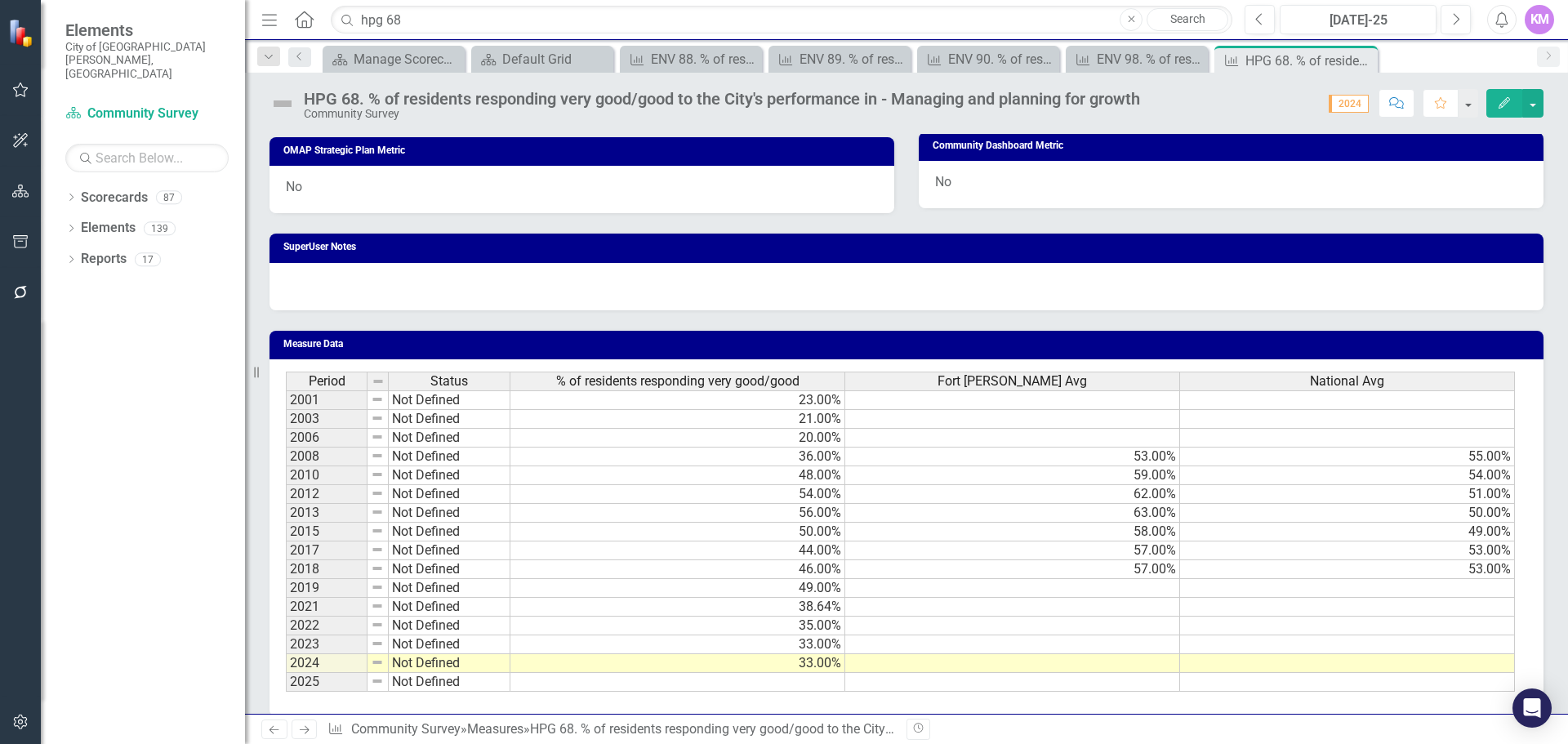
scroll to position [899, 0]
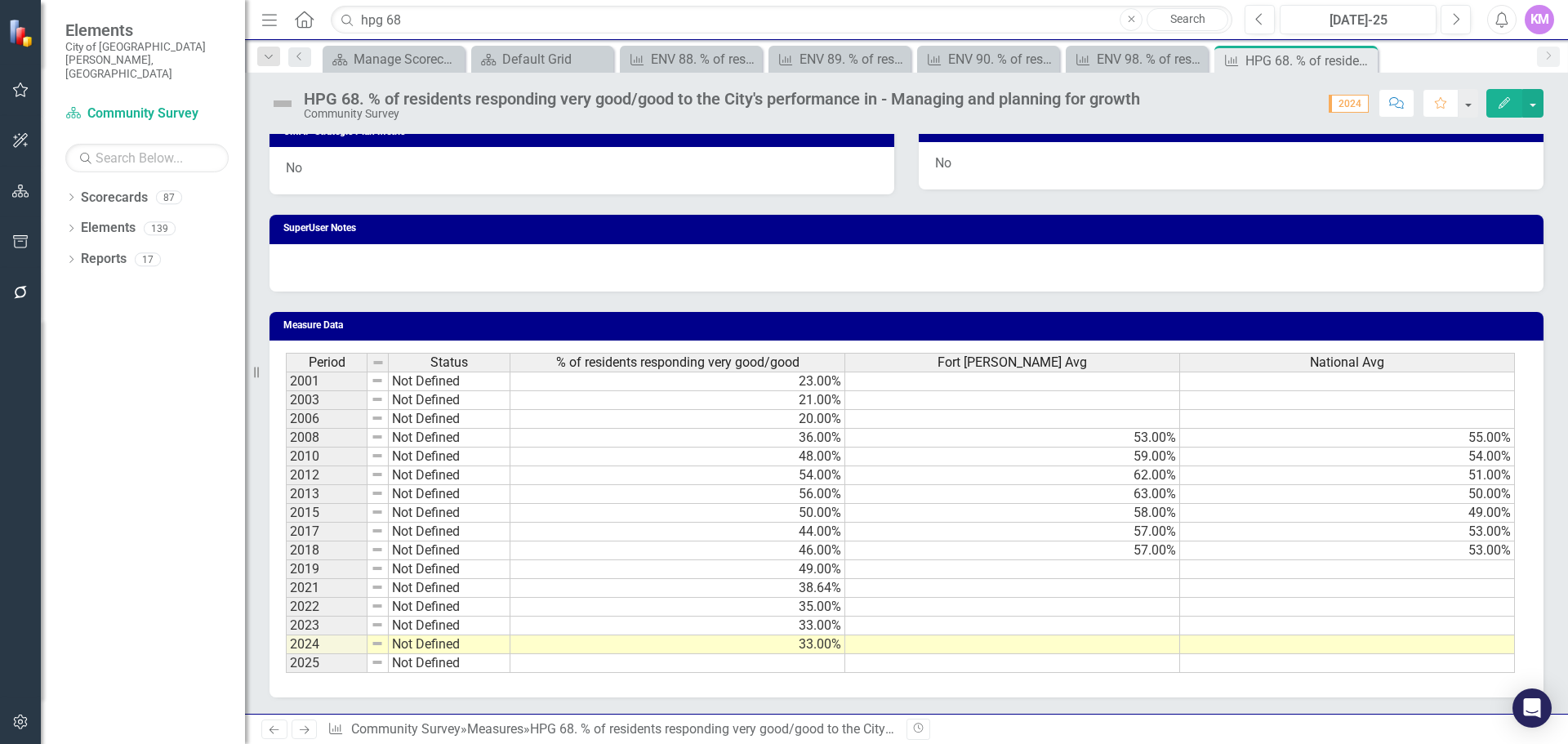
click at [728, 662] on td at bounding box center [678, 663] width 335 height 19
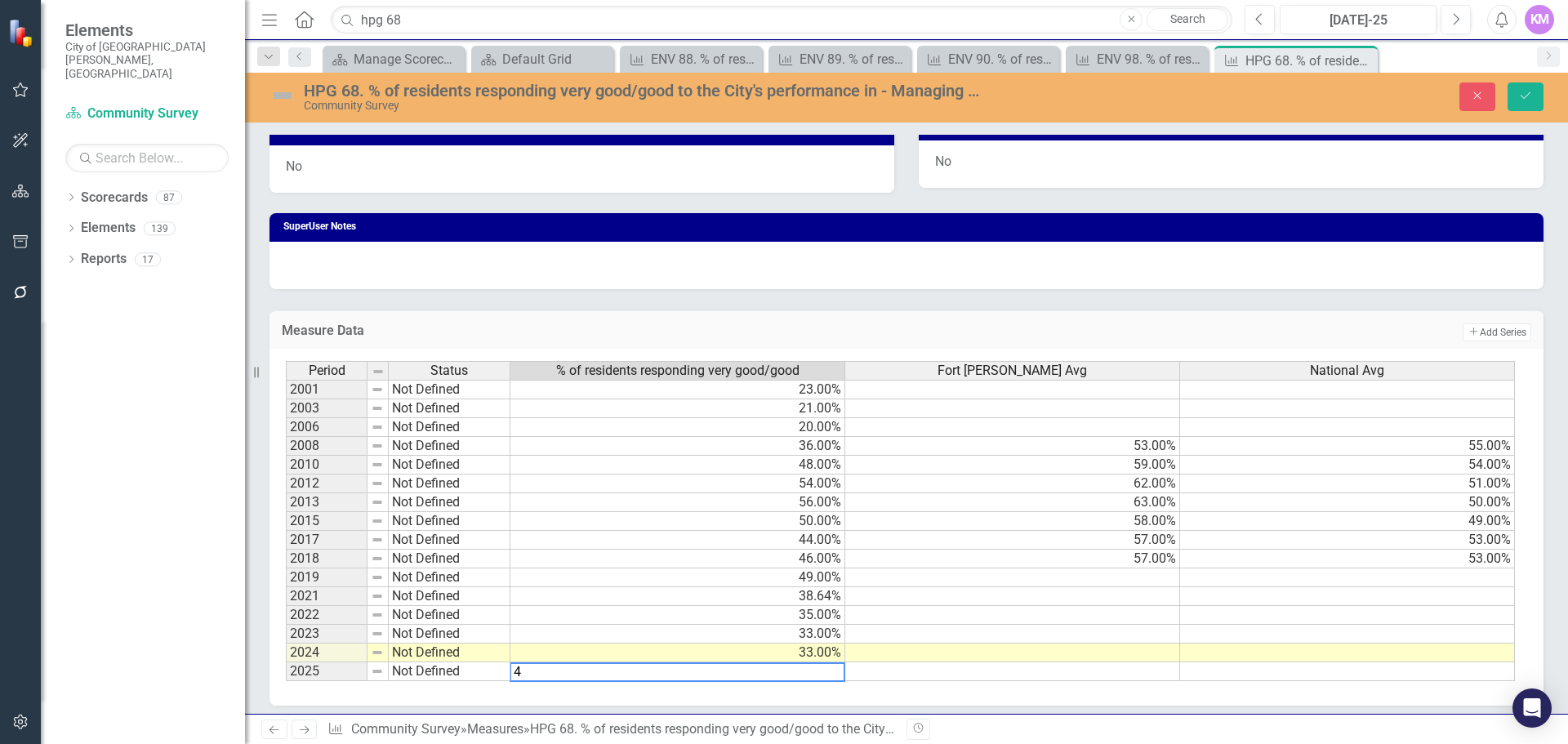
type textarea "40"
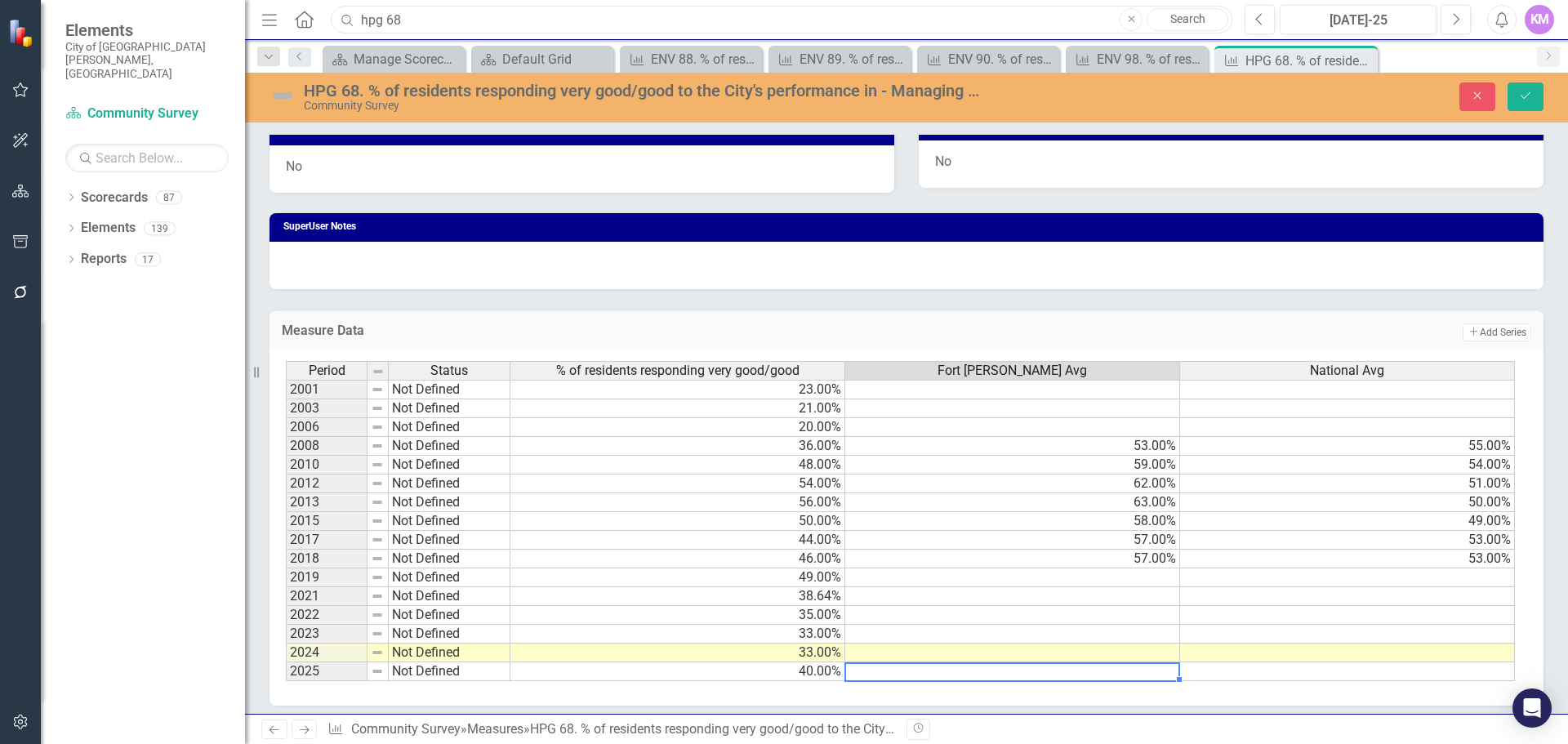
click at [530, 20] on input "hpg 68" at bounding box center [782, 20] width 902 height 28
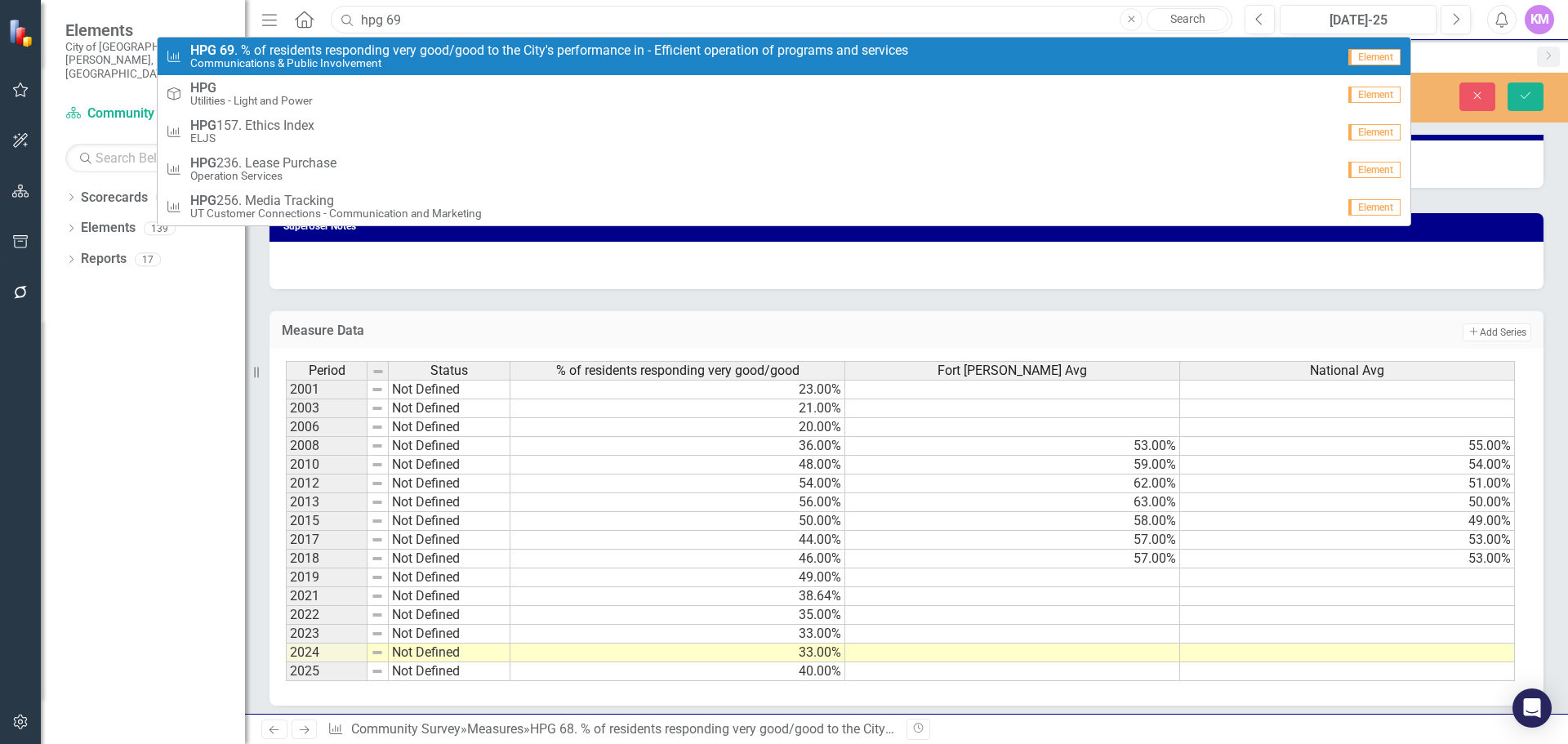
type input "hpg 69"
click at [514, 57] on small "Communications & Public Involvement" at bounding box center [550, 63] width 718 height 12
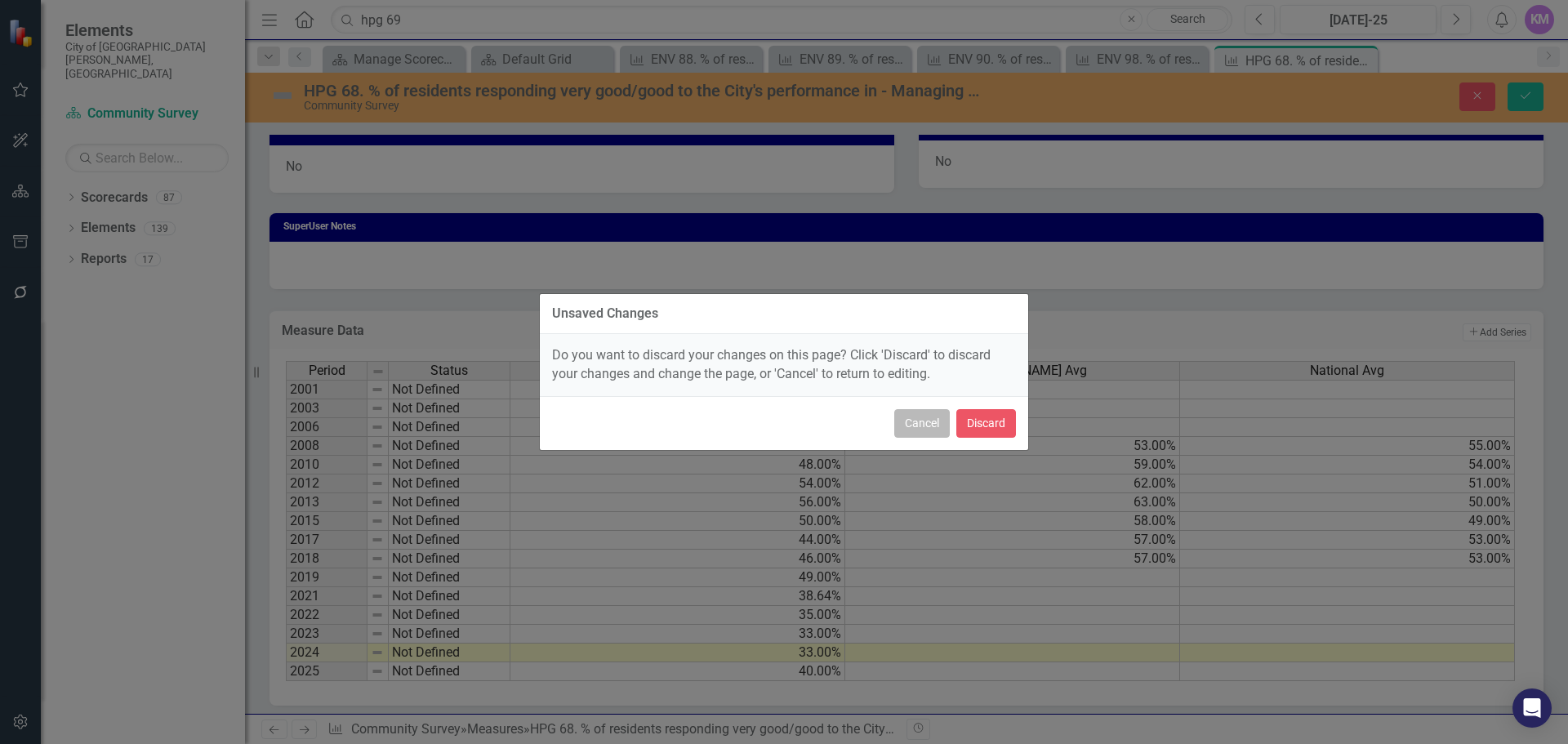
click at [928, 421] on button "Cancel" at bounding box center [922, 423] width 56 height 28
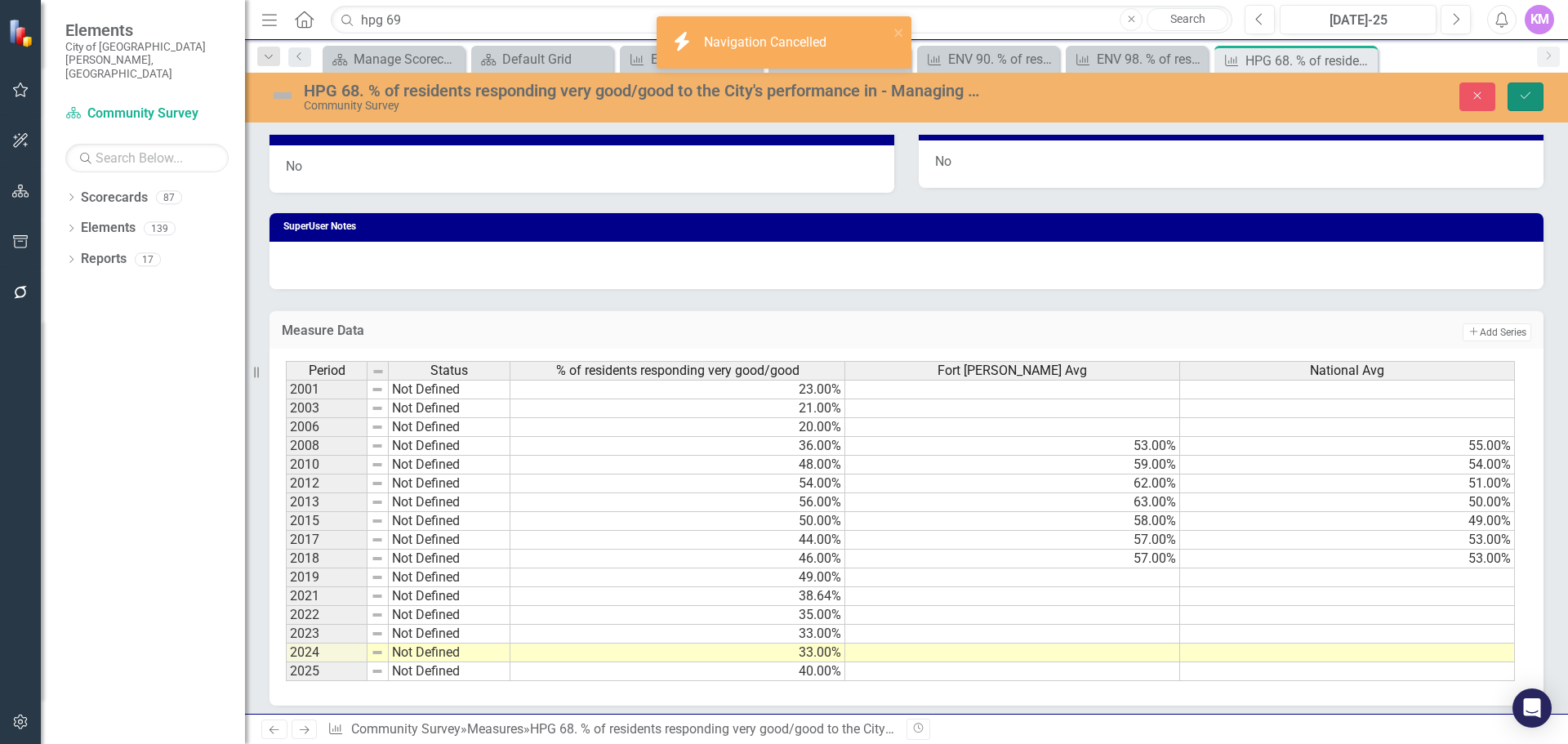
click at [1529, 111] on button "Save" at bounding box center [1526, 96] width 36 height 28
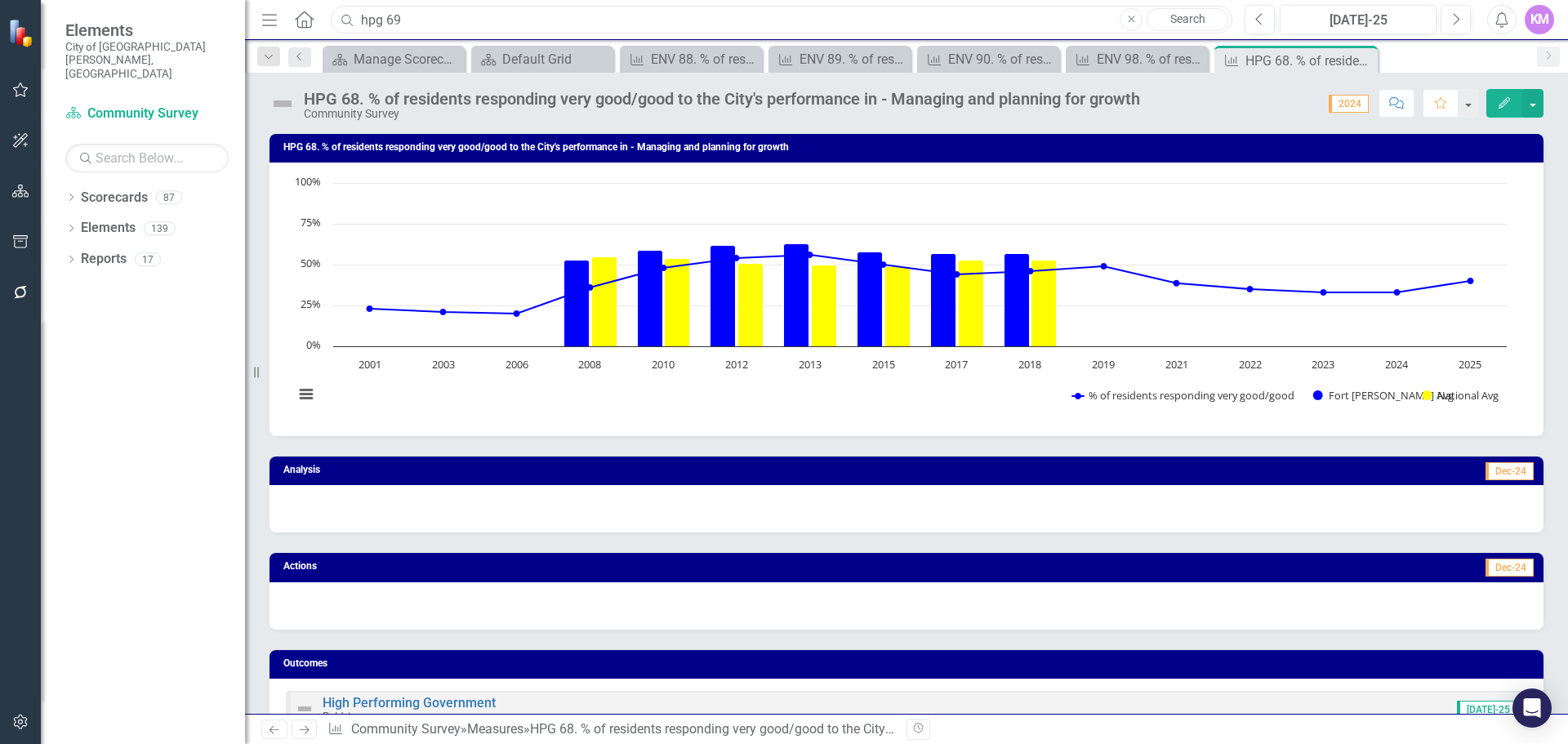
click at [562, 25] on input "hpg 69" at bounding box center [782, 20] width 902 height 28
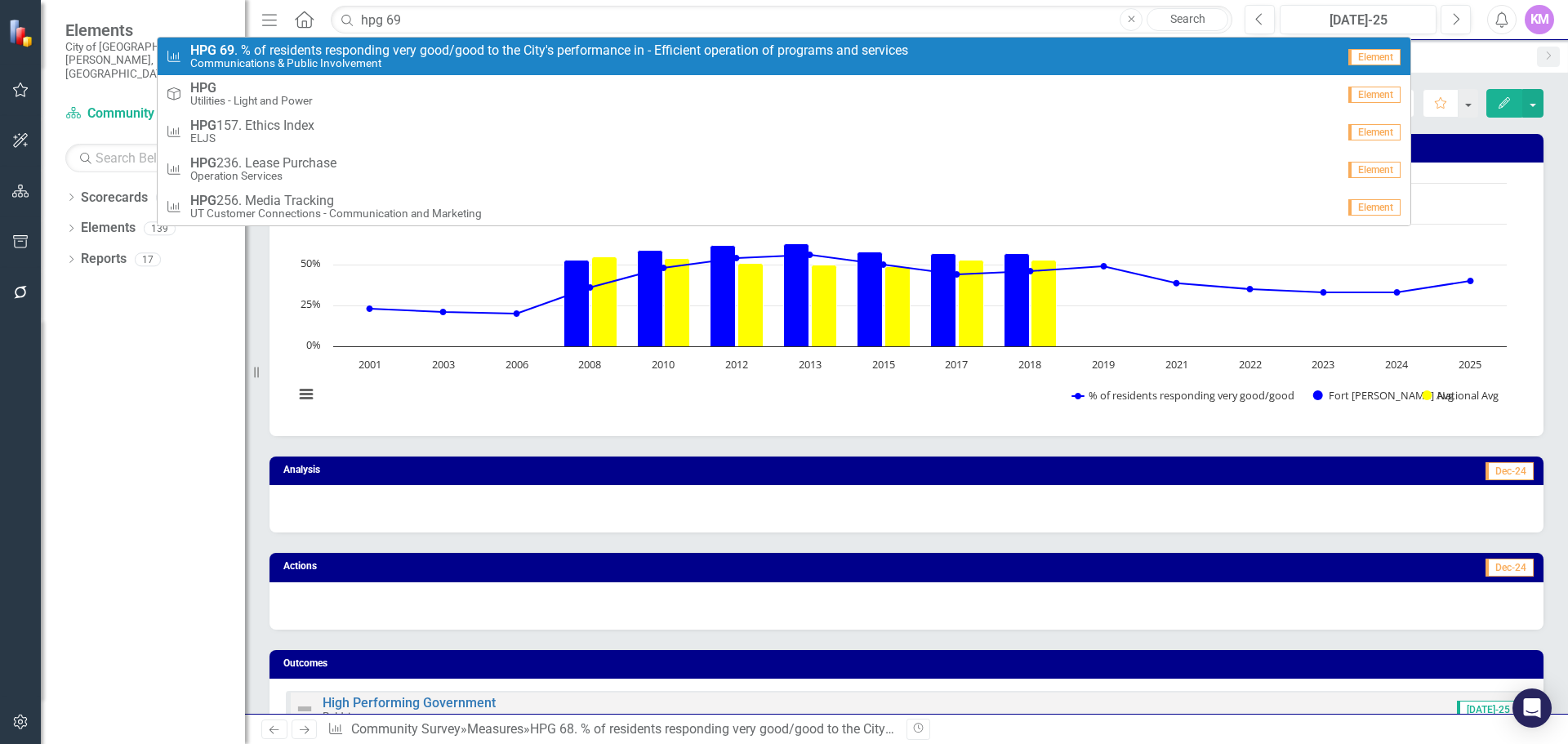
click at [541, 64] on small "Communications & Public Involvement" at bounding box center [550, 63] width 718 height 12
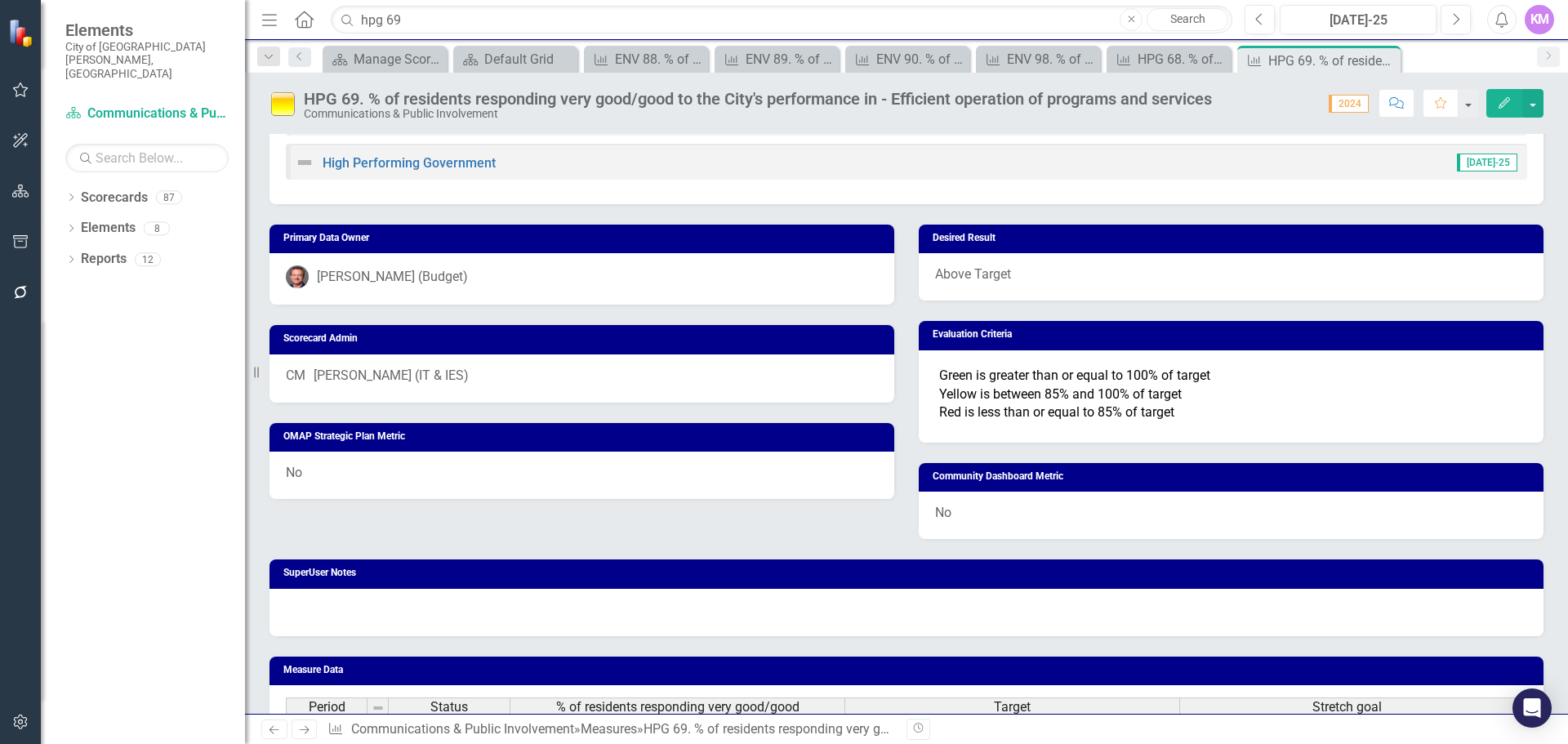
scroll to position [1030, 0]
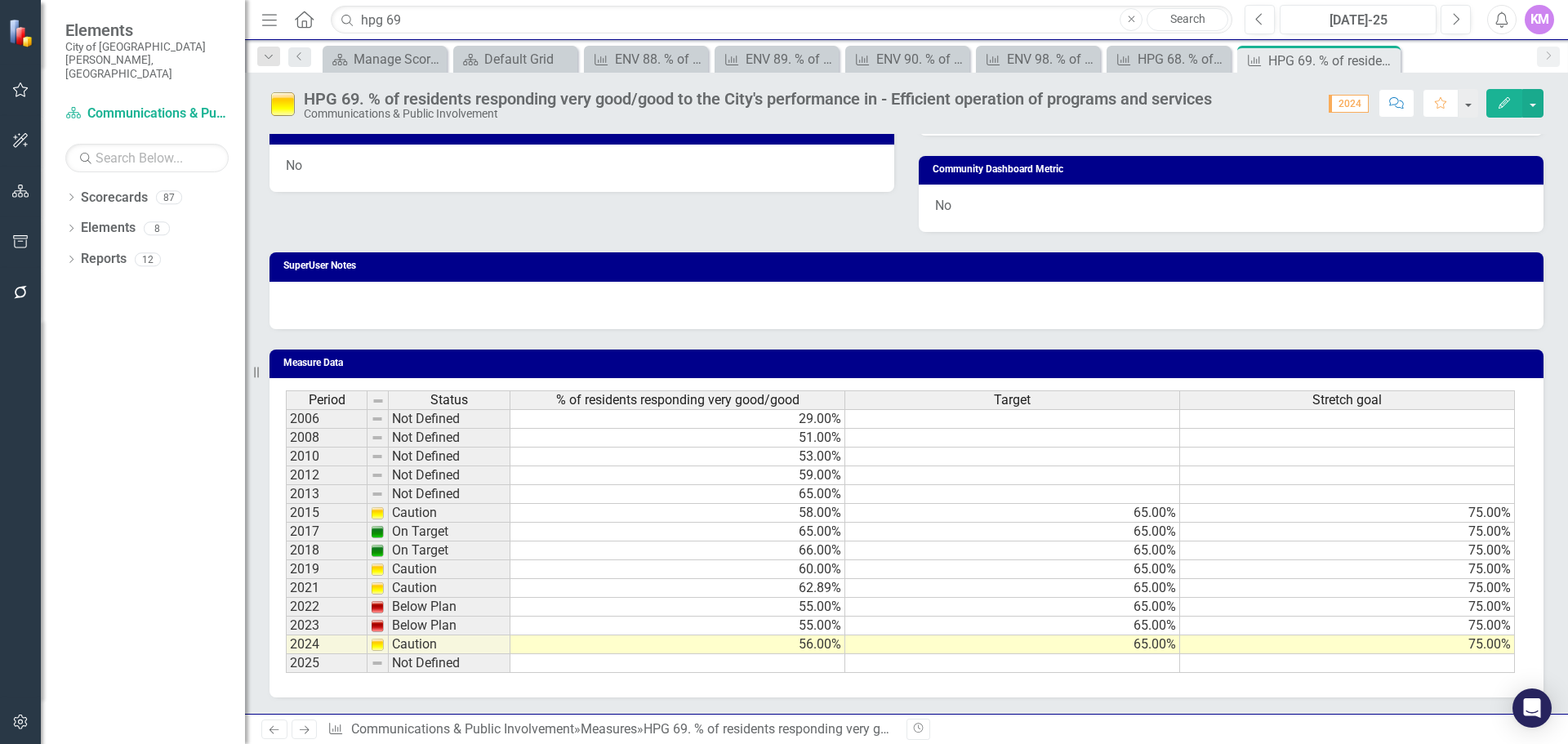
click at [286, 673] on div "Period Status % of residents responding very good/good Target Stretch goal 2006…" at bounding box center [286, 532] width 0 height 283
click at [629, 673] on div at bounding box center [677, 673] width 335 height 2
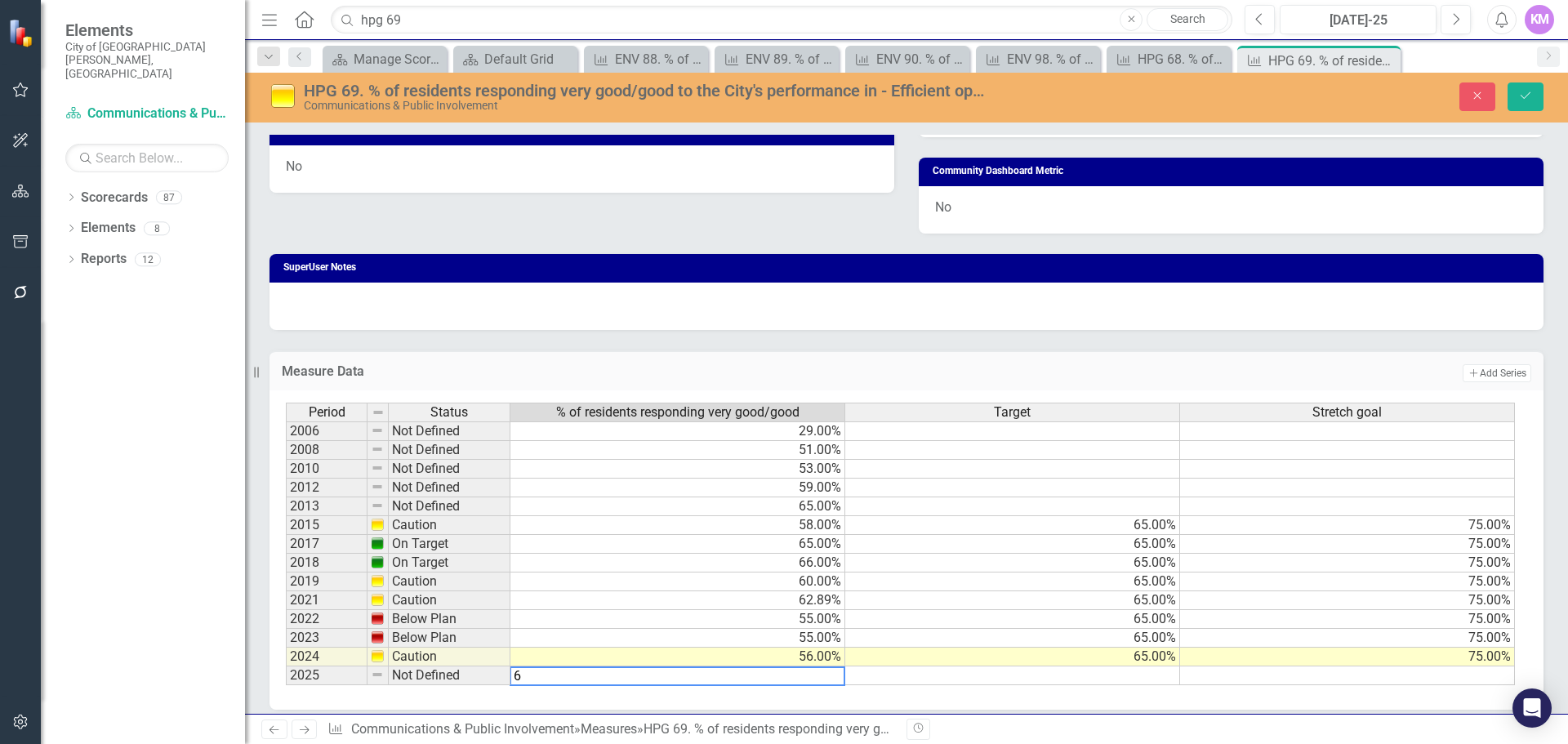
type textarea "60"
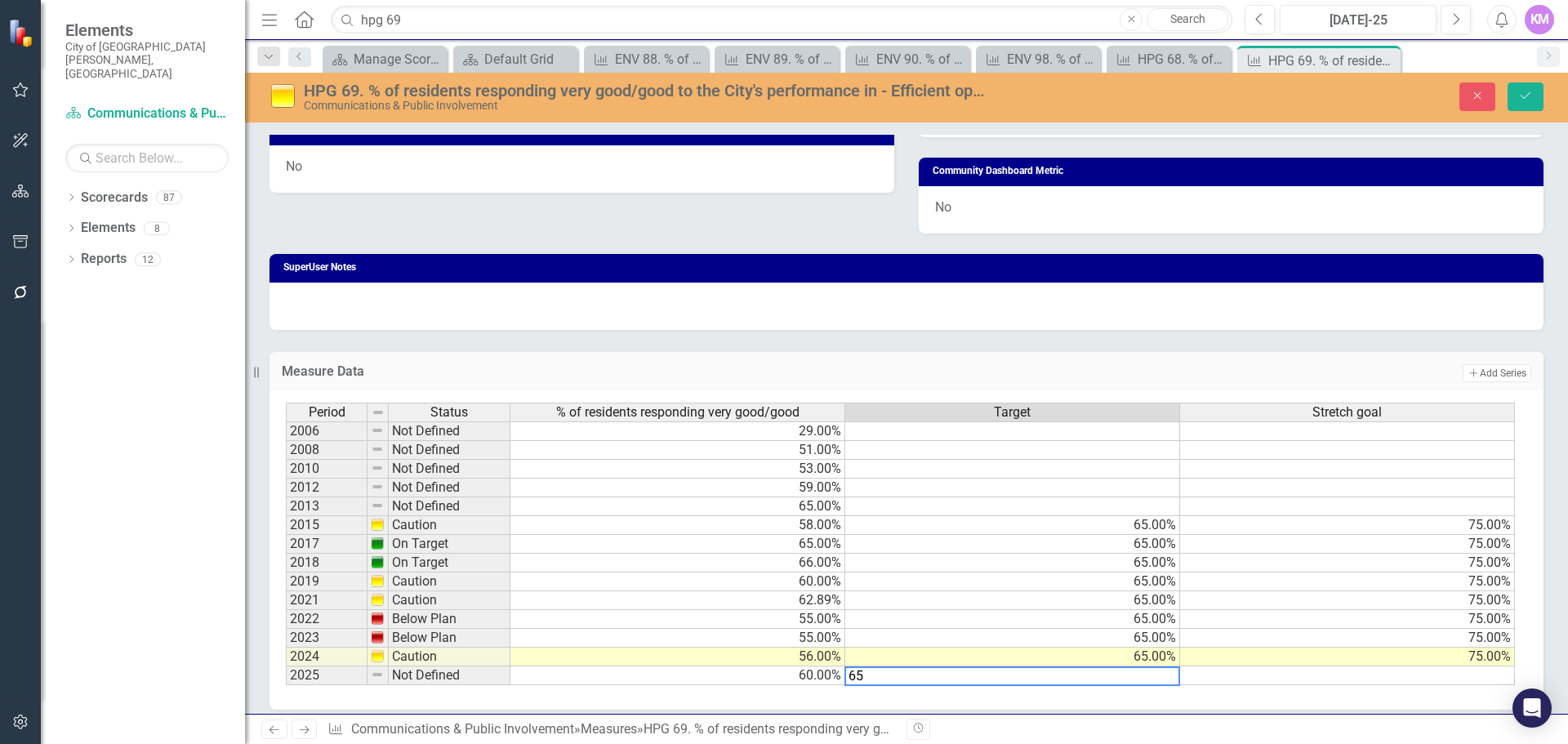
type textarea "65"
click at [1297, 681] on td at bounding box center [1348, 676] width 335 height 19
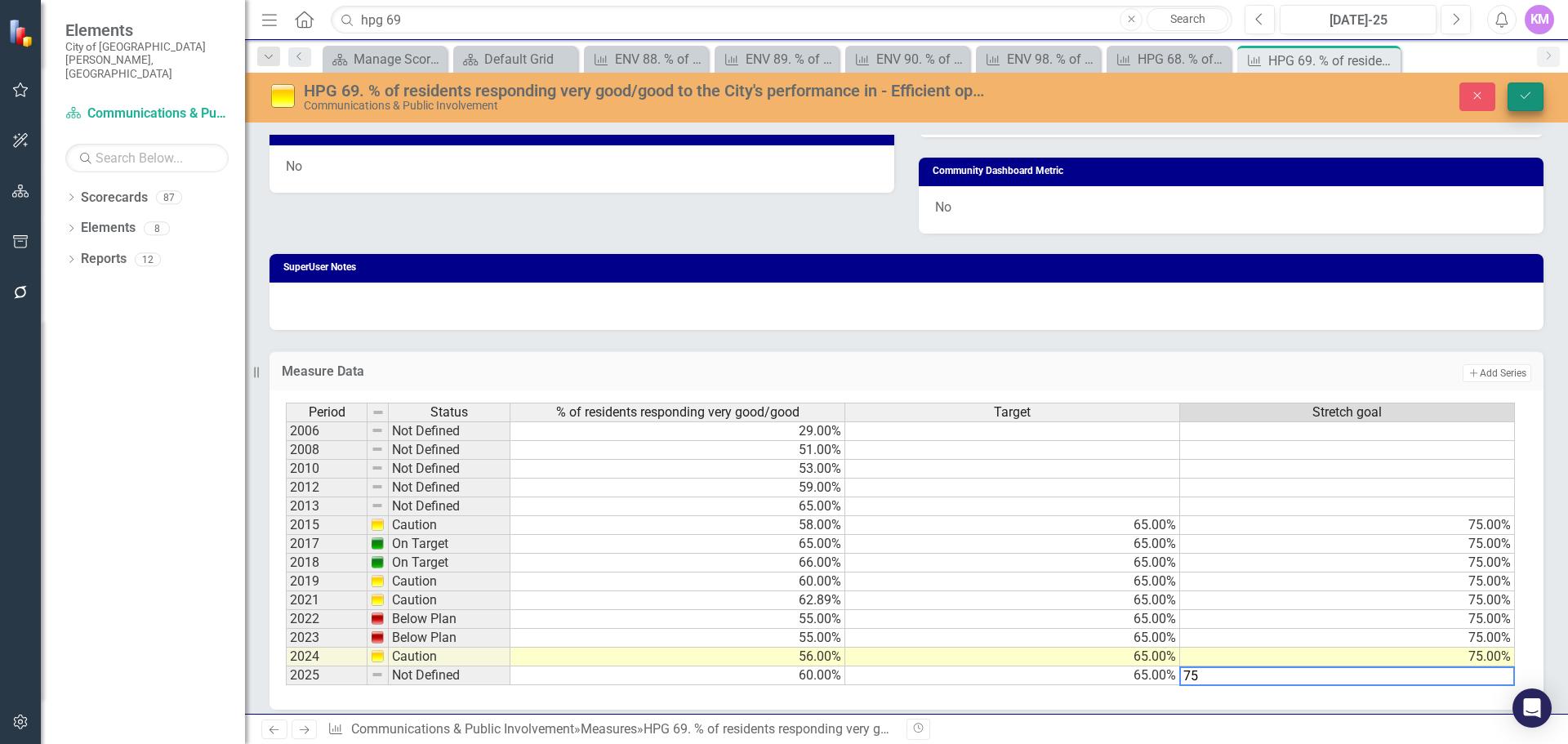
type textarea "75"
click at [1536, 101] on button "Save" at bounding box center [1526, 96] width 36 height 28
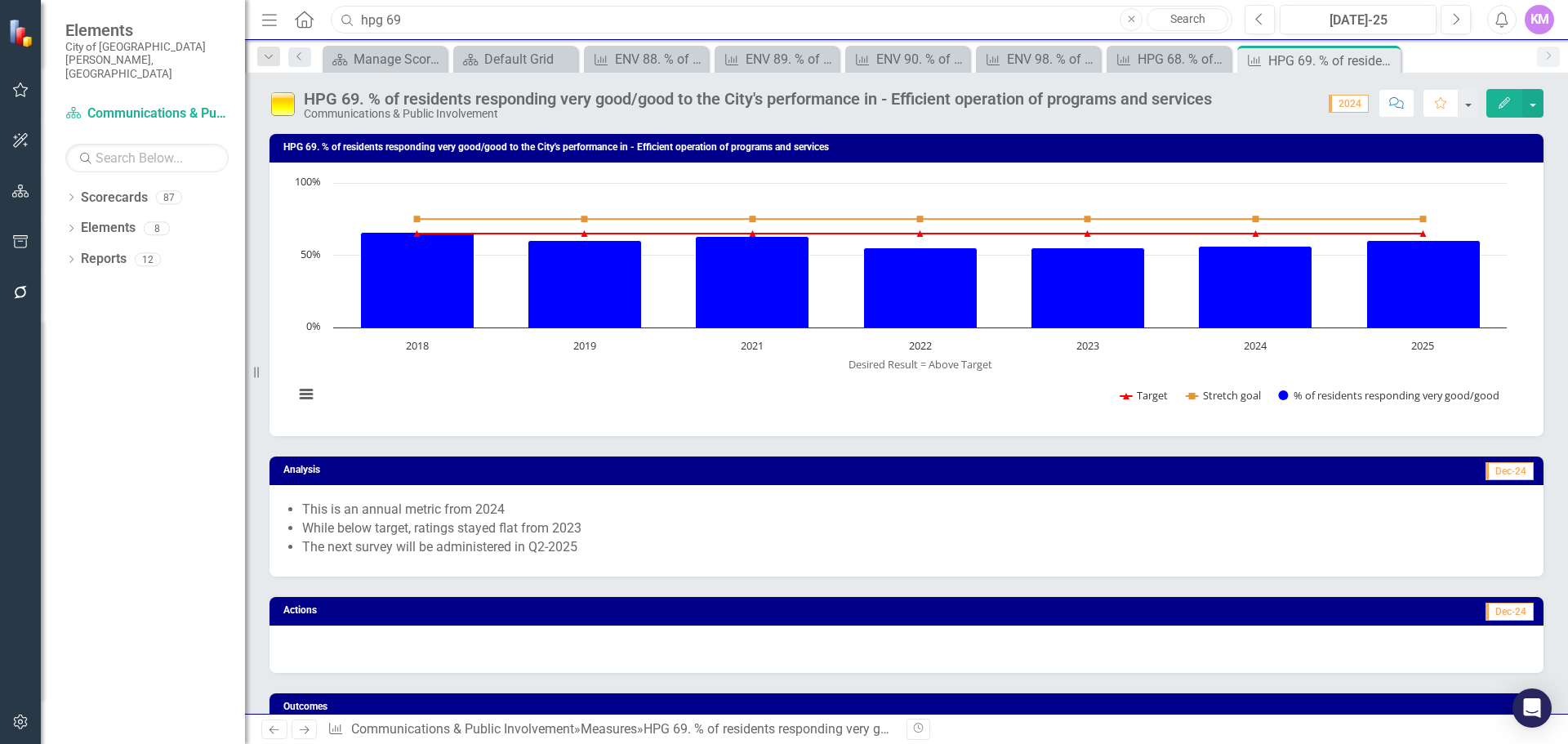
click at [670, 22] on input "hpg 69" at bounding box center [782, 20] width 902 height 28
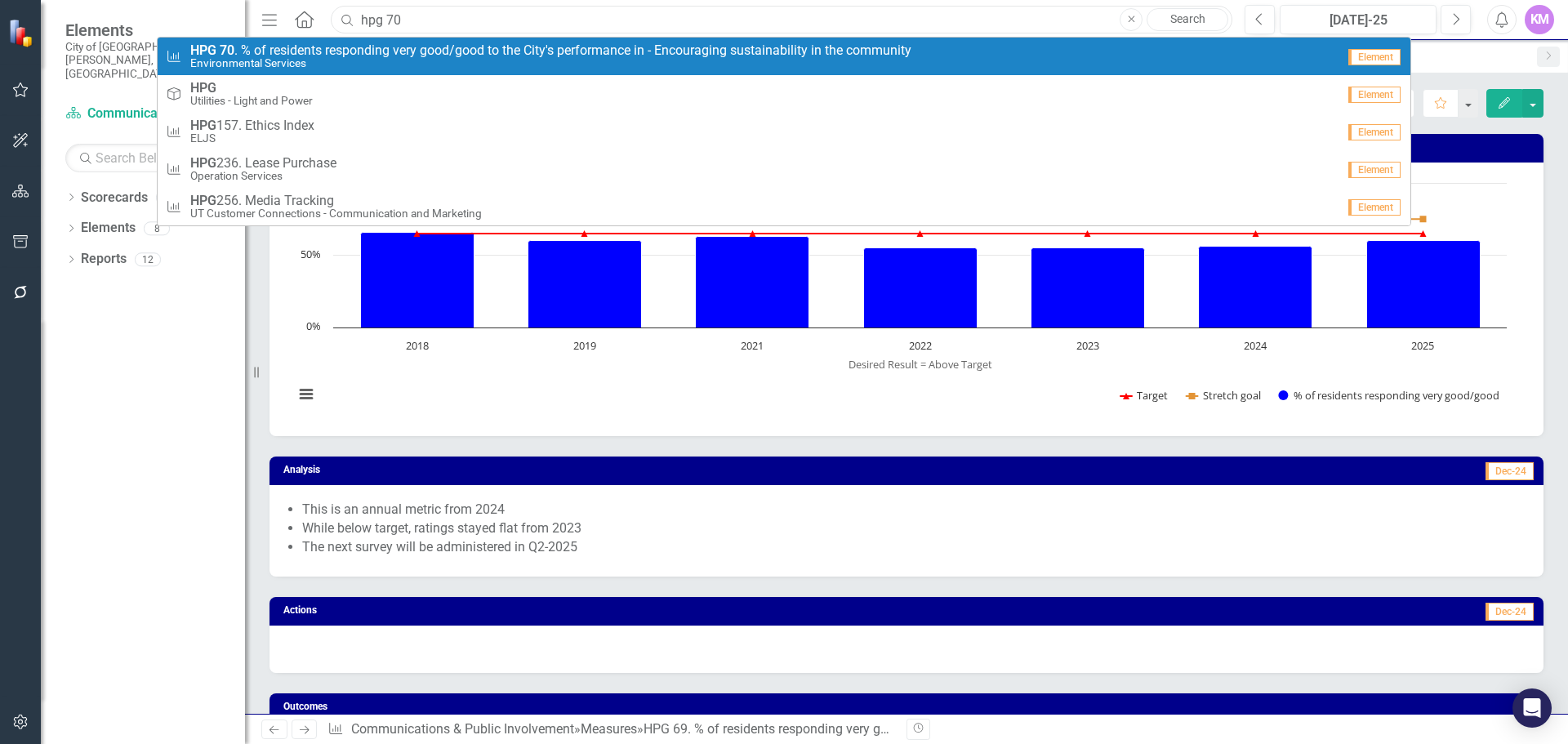
type input "hpg 70"
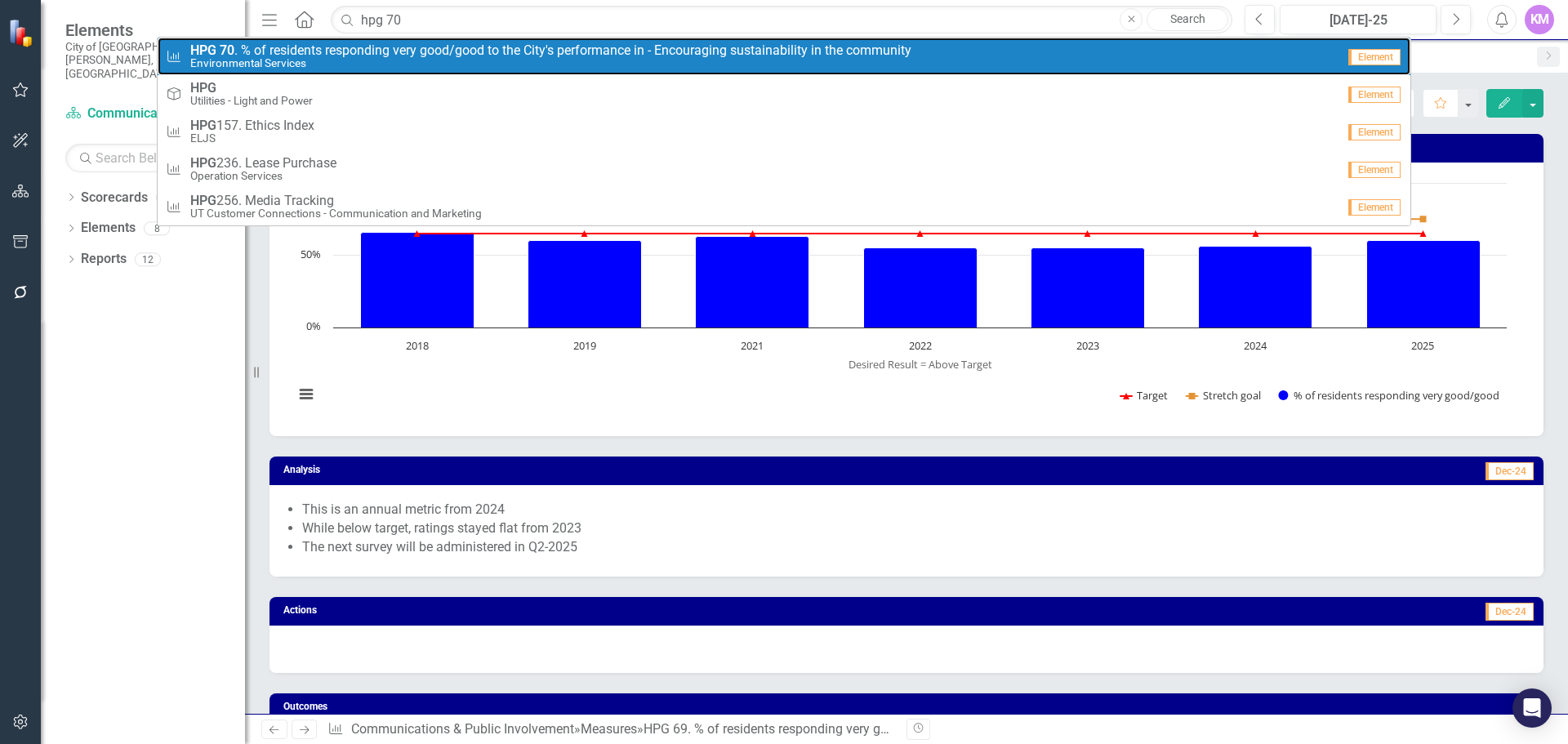
drag, startPoint x: 308, startPoint y: 48, endPoint x: 300, endPoint y: 49, distance: 8.1
click at [308, 48] on span "HPG 70 . % of residents responding very good/good to the City's performance in …" at bounding box center [551, 51] width 722 height 15
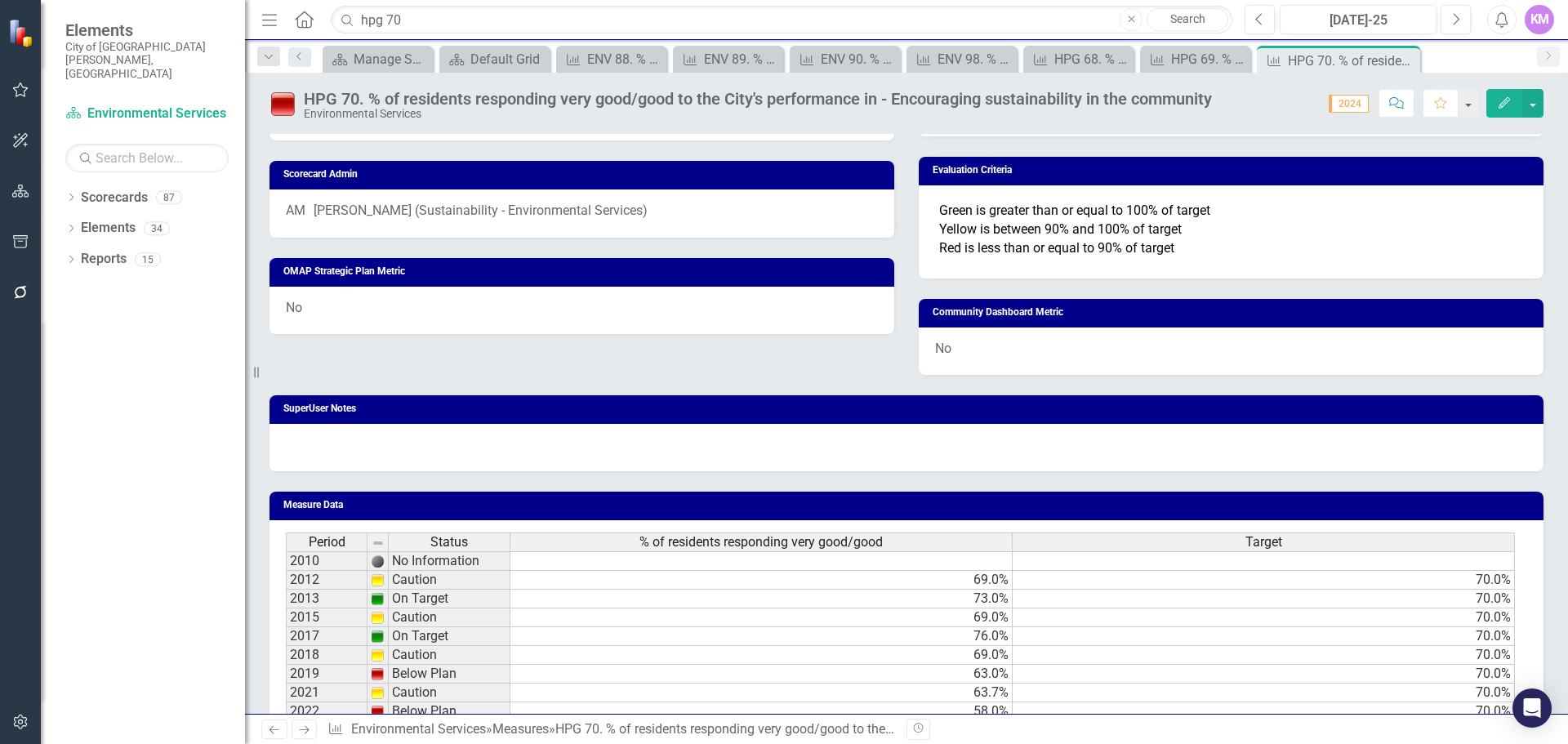
scroll to position [860, 0]
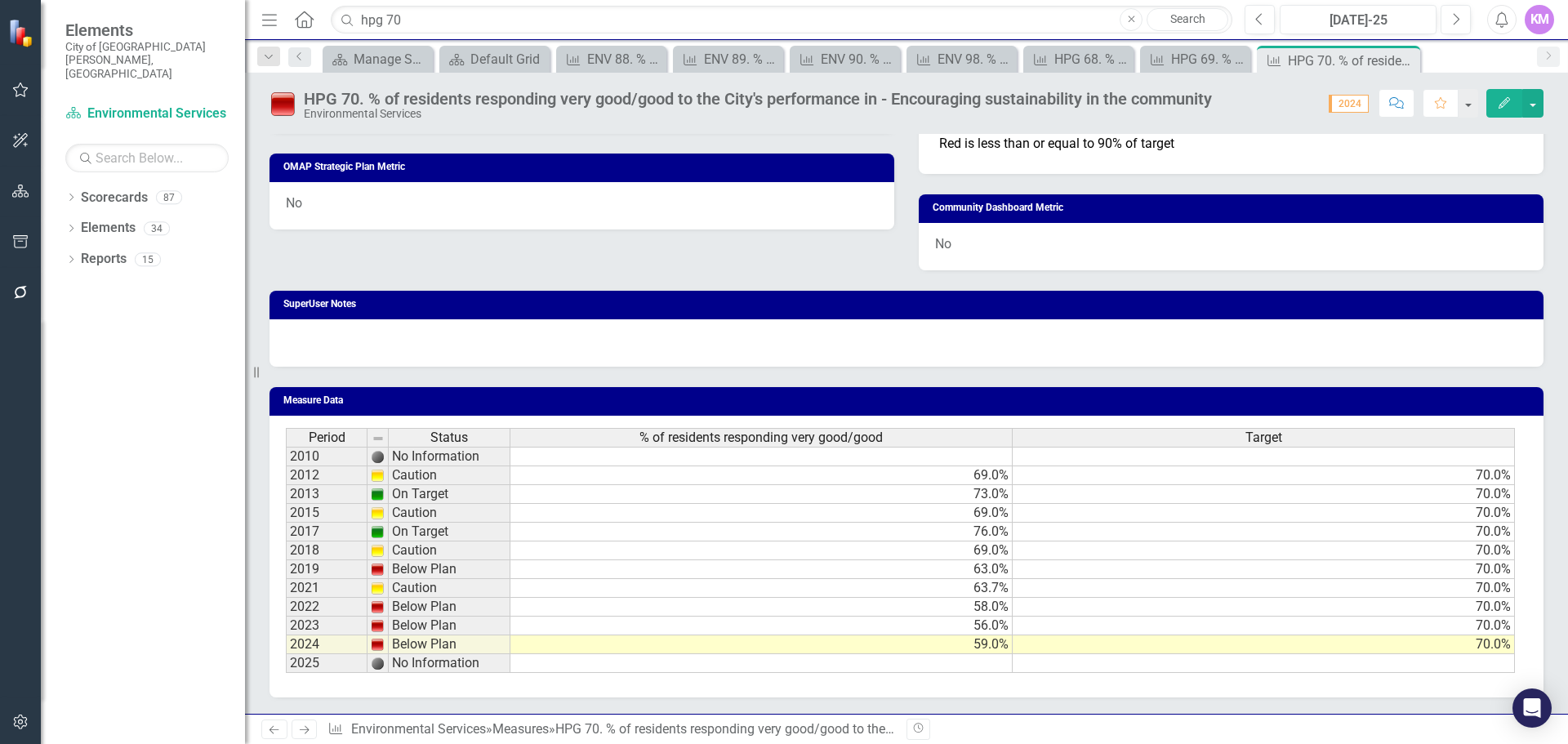
click at [706, 669] on td at bounding box center [762, 663] width 502 height 19
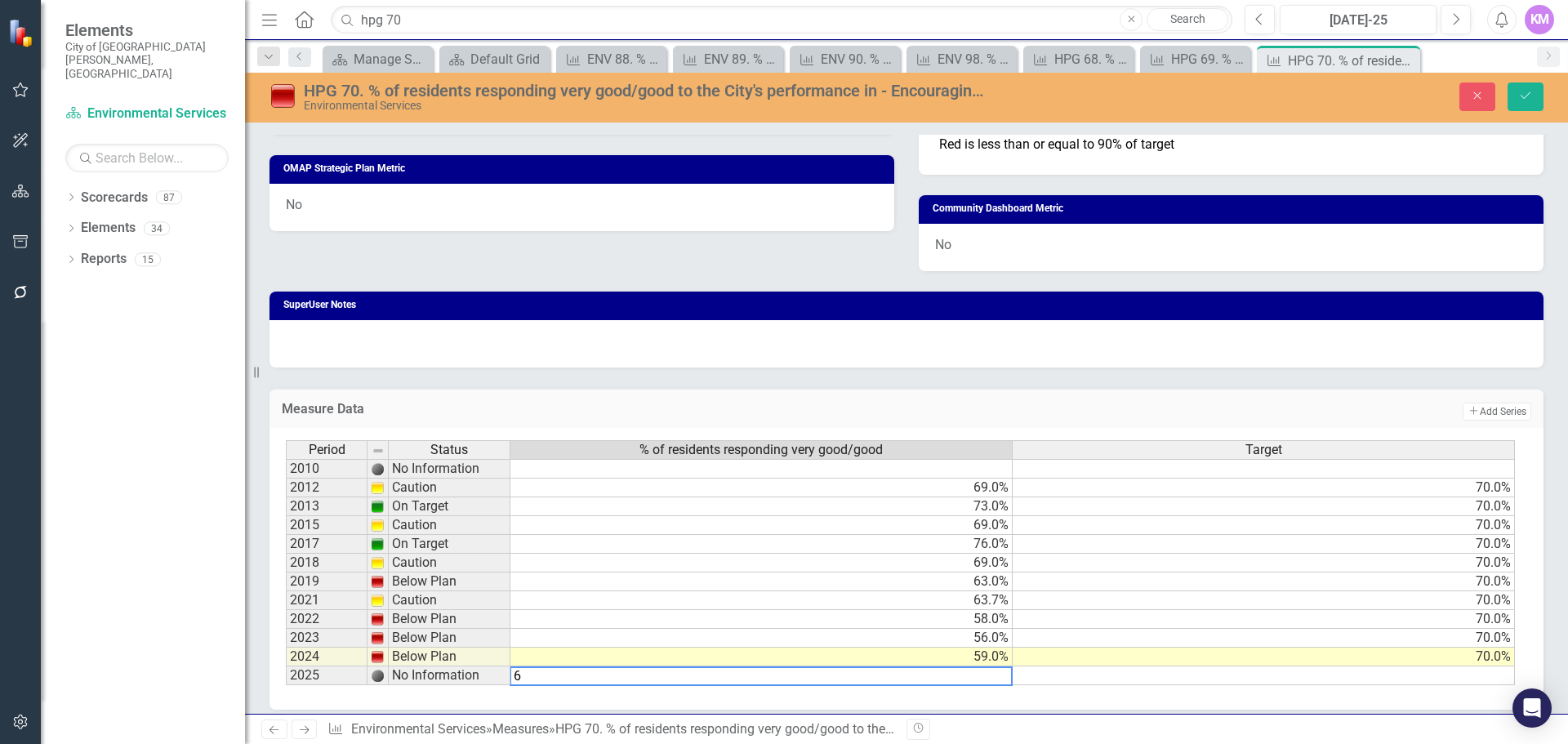
type textarea "63"
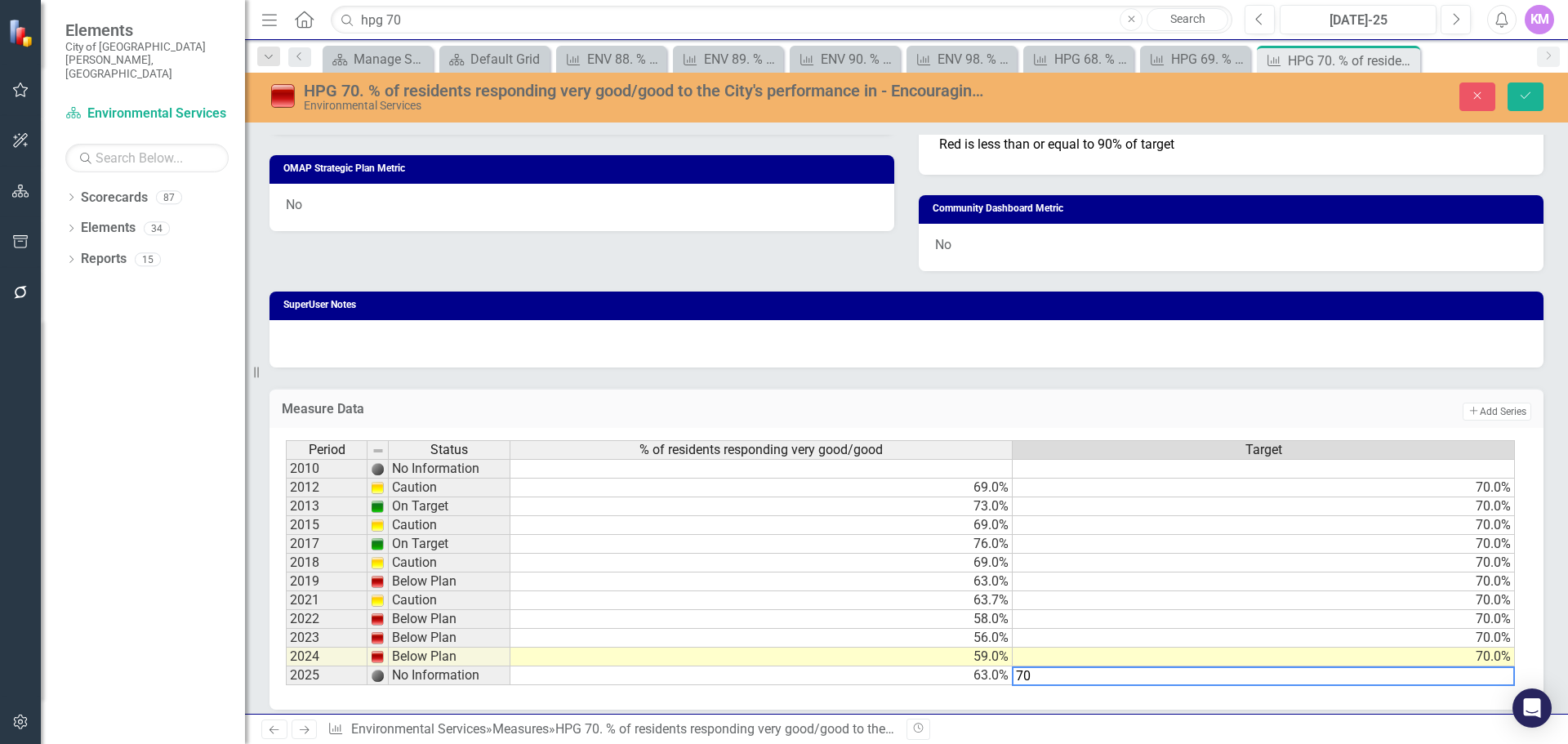
type textarea "70"
click at [645, 58] on icon "Close" at bounding box center [652, 60] width 17 height 13
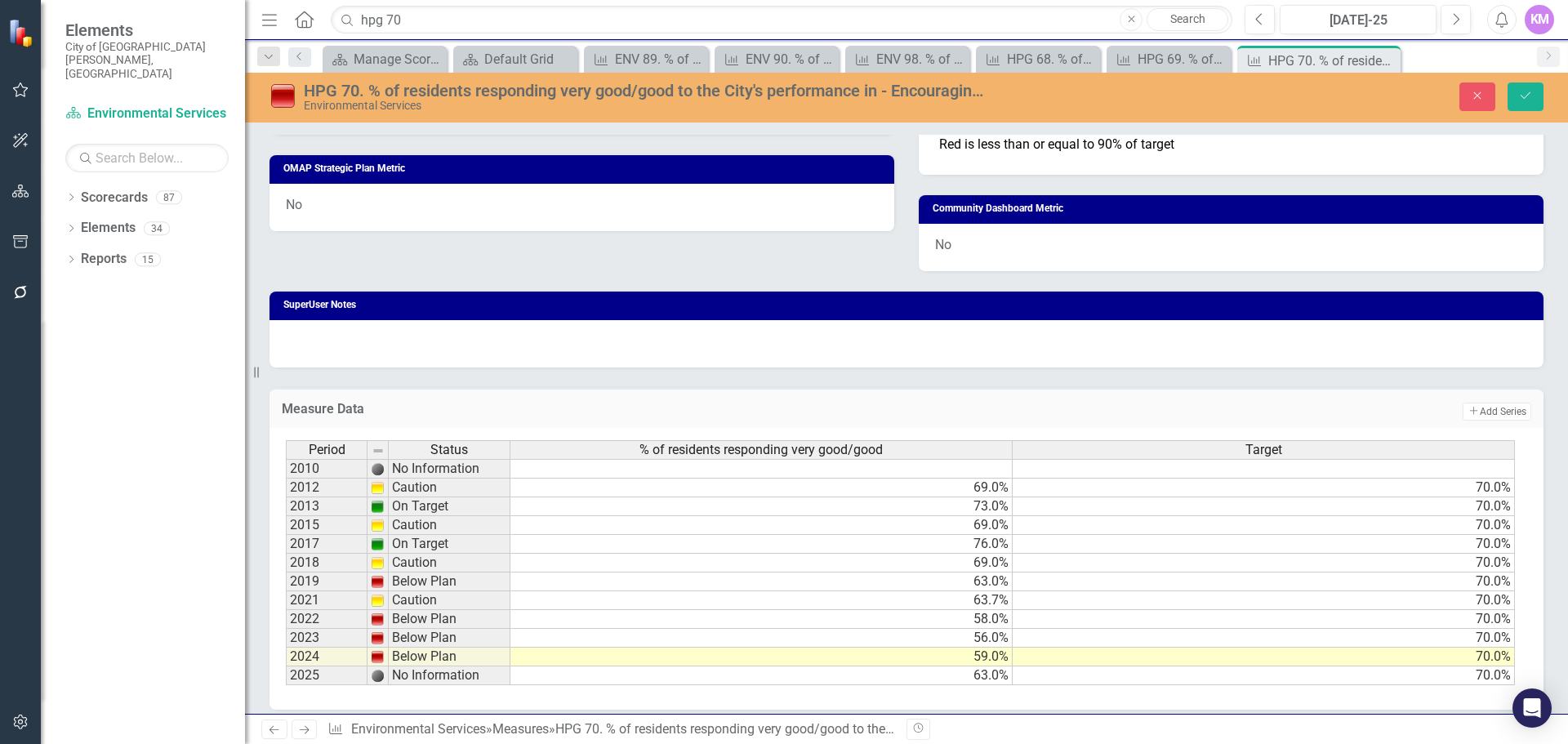
click at [645, 58] on div "ENV 89. % of residents responding very good/good - Conservation efforts" at bounding box center [659, 59] width 89 height 21
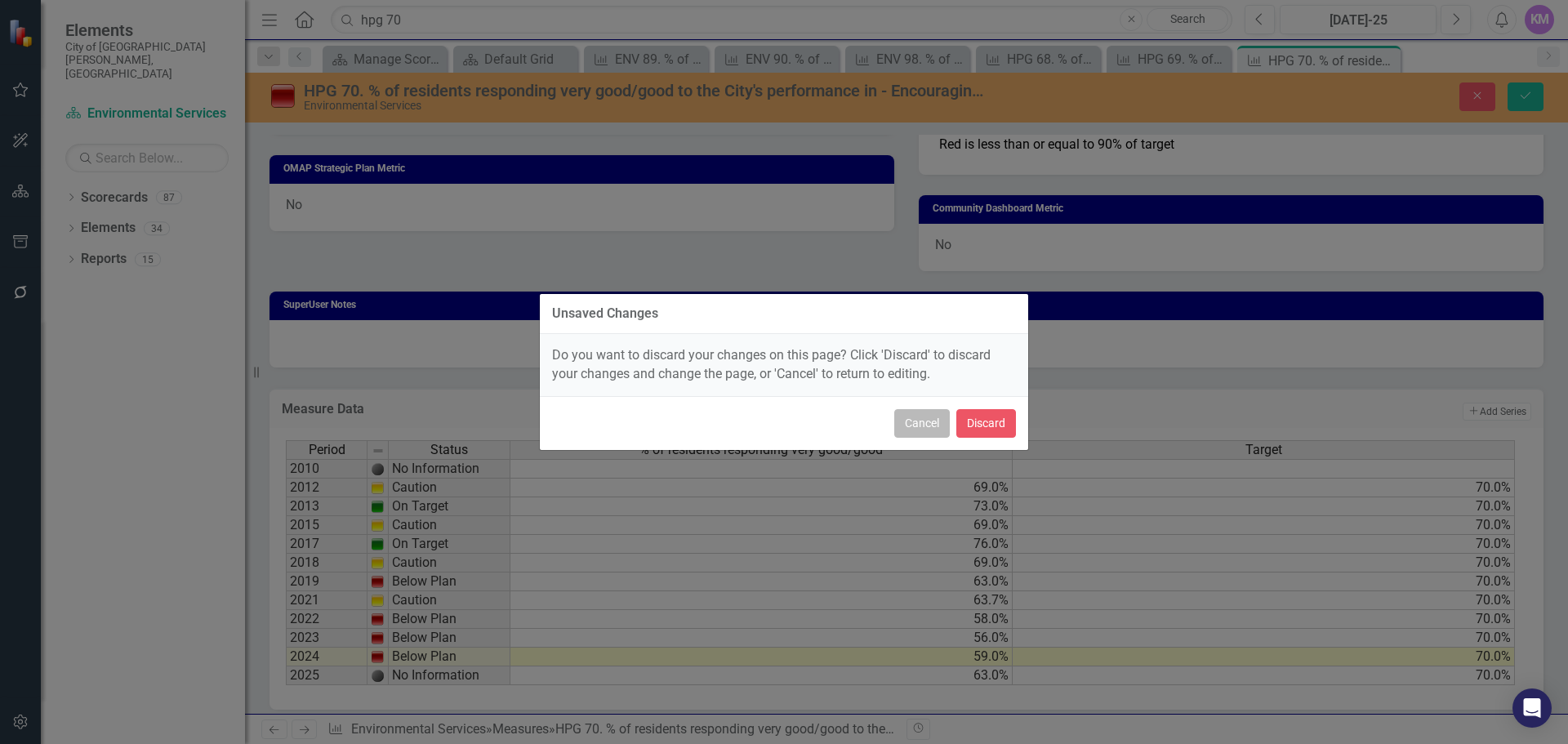
click at [923, 426] on button "Cancel" at bounding box center [922, 423] width 56 height 28
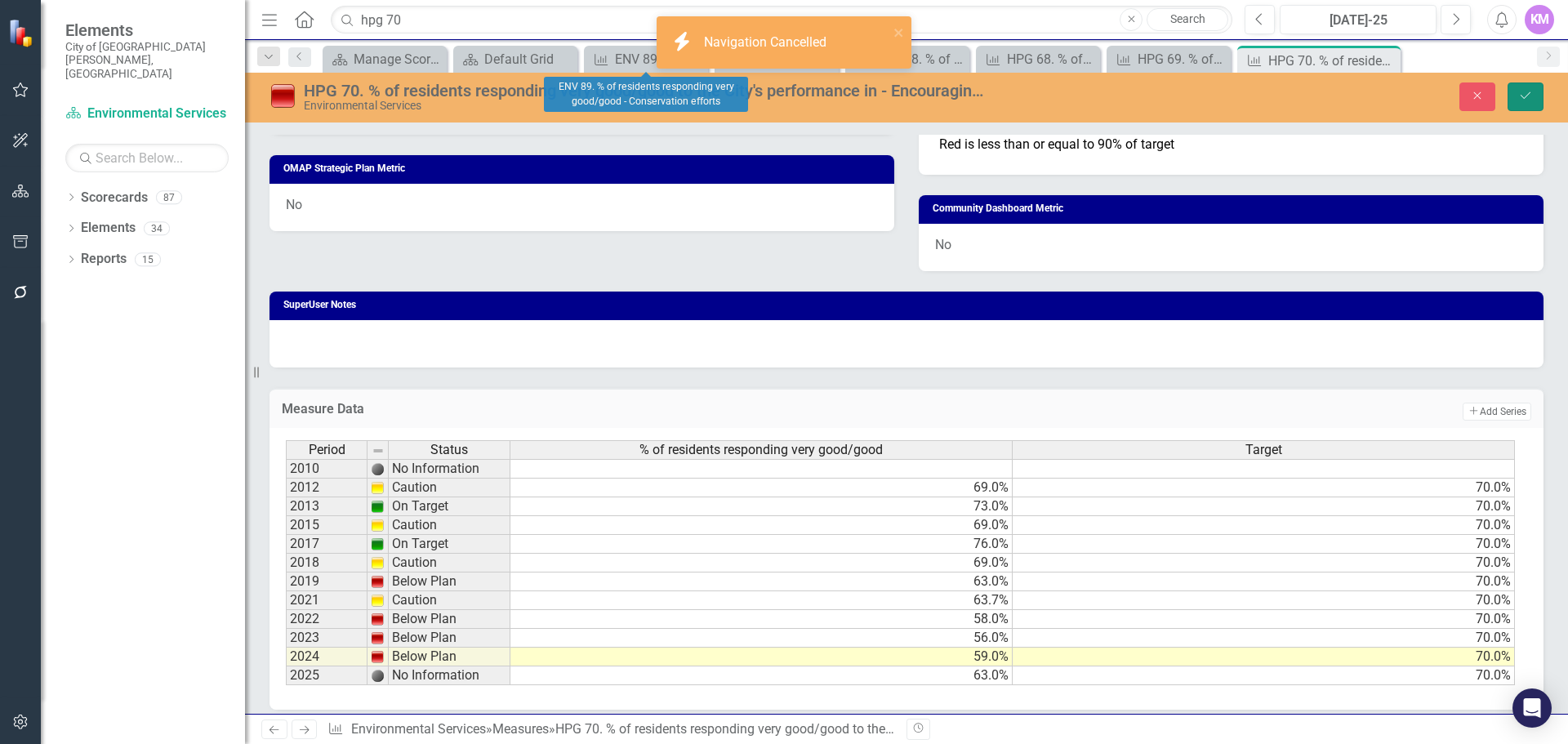
click at [1519, 107] on button "Save" at bounding box center [1526, 96] width 36 height 28
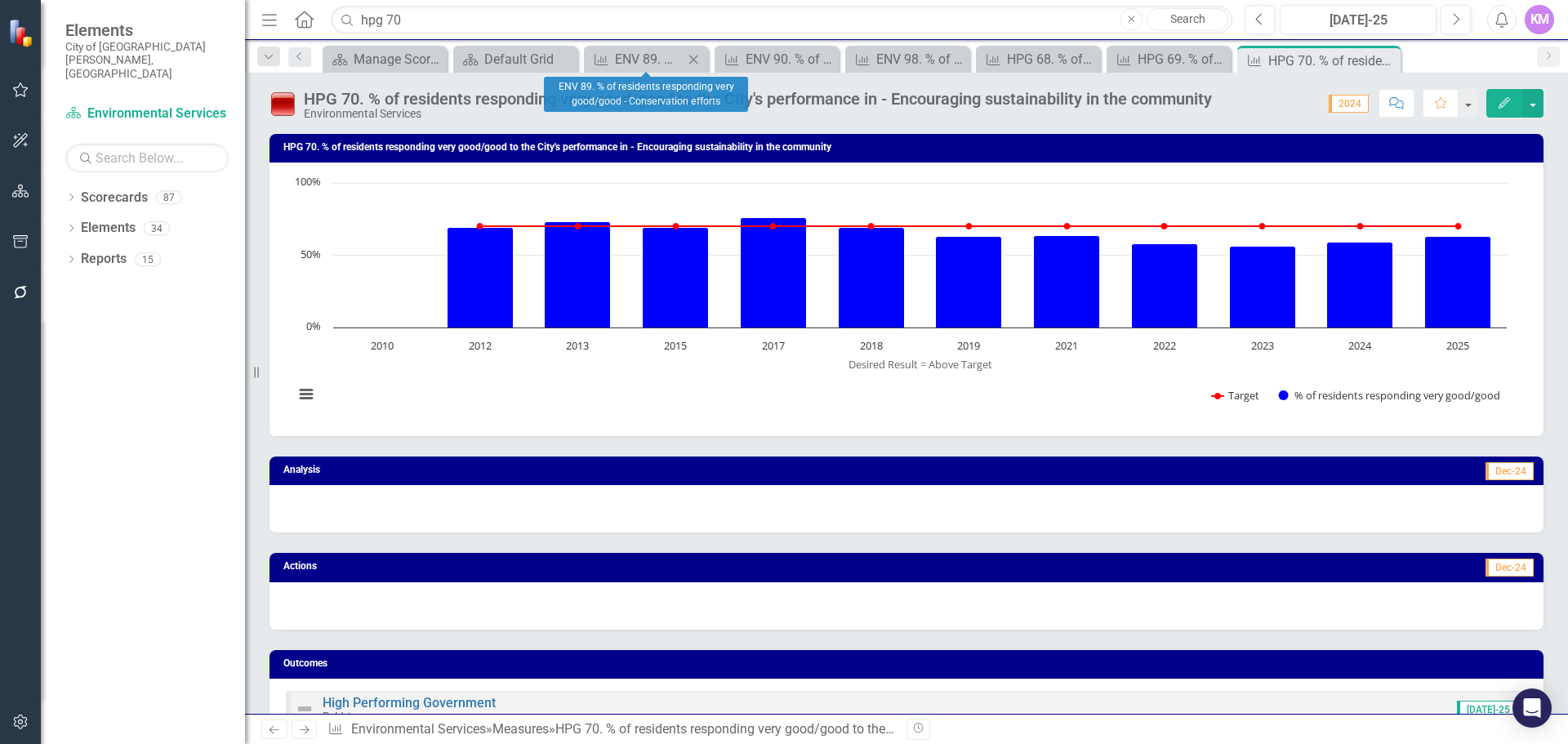
click at [693, 62] on icon "Close" at bounding box center [693, 60] width 17 height 13
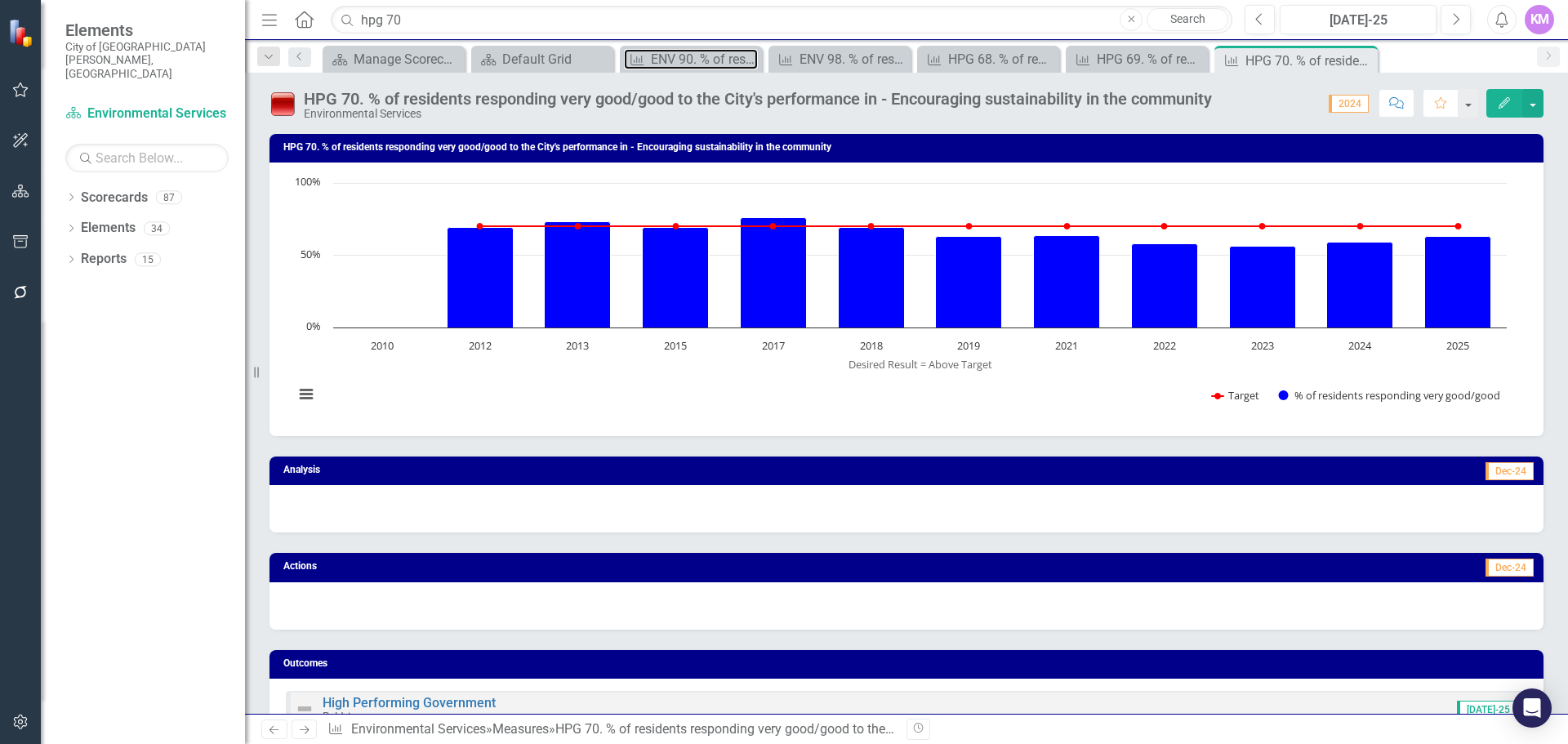
click at [693, 62] on div "ENV 90. % of residents responding very good/good - Overall quality of the Envir…" at bounding box center [704, 59] width 107 height 21
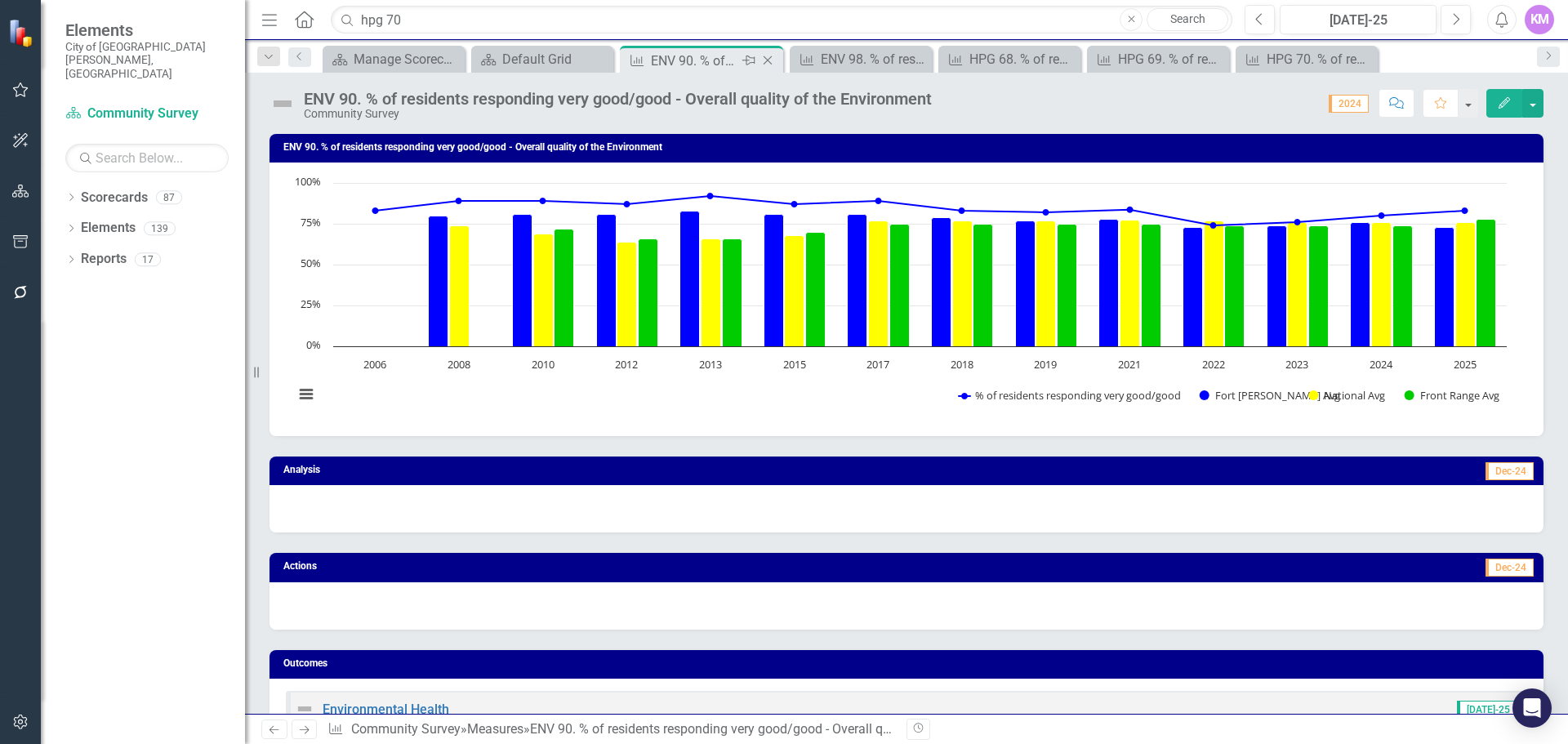
click at [768, 62] on icon "Close" at bounding box center [768, 61] width 17 height 13
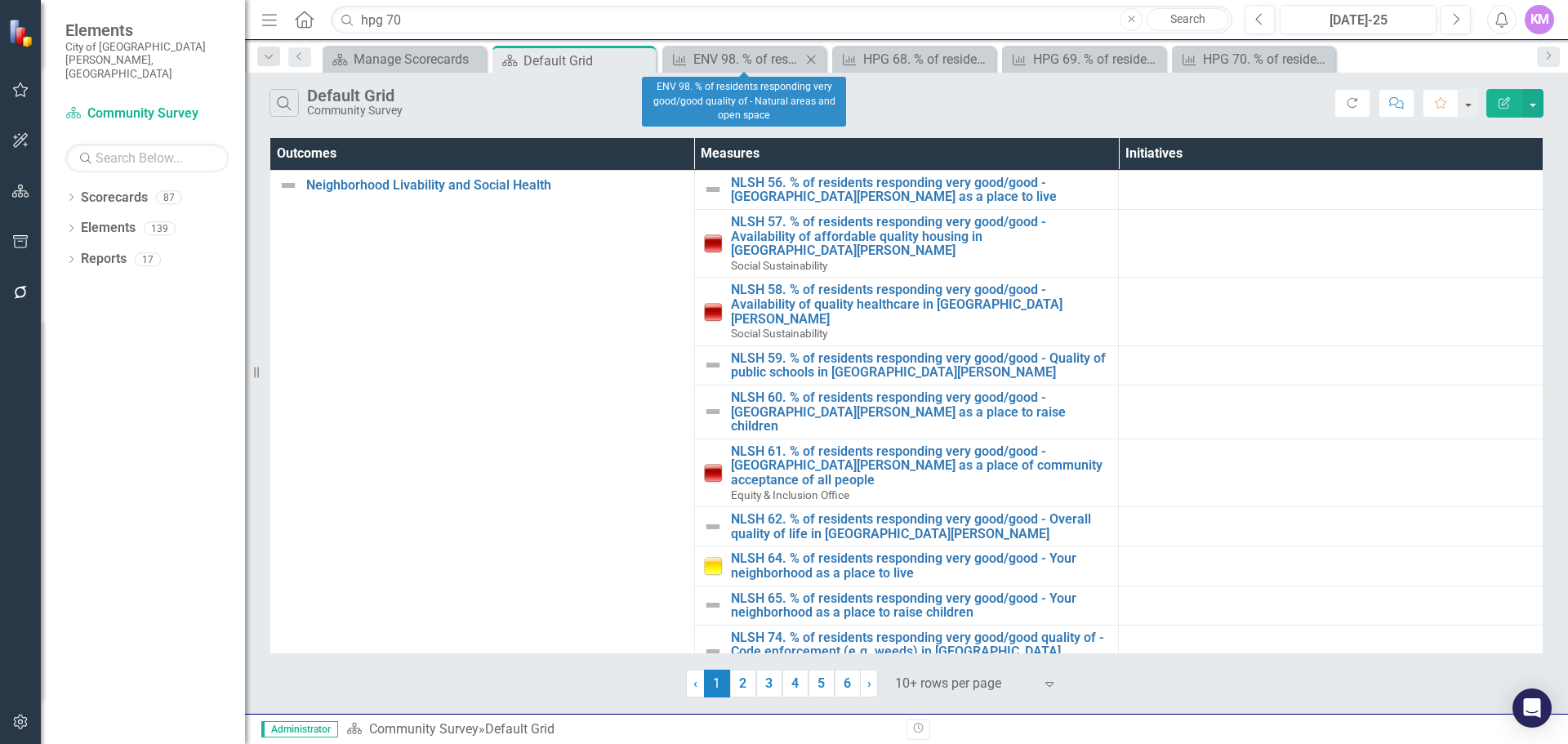
click at [808, 60] on icon "Close" at bounding box center [811, 60] width 17 height 13
click at [812, 60] on icon at bounding box center [811, 59] width 9 height 9
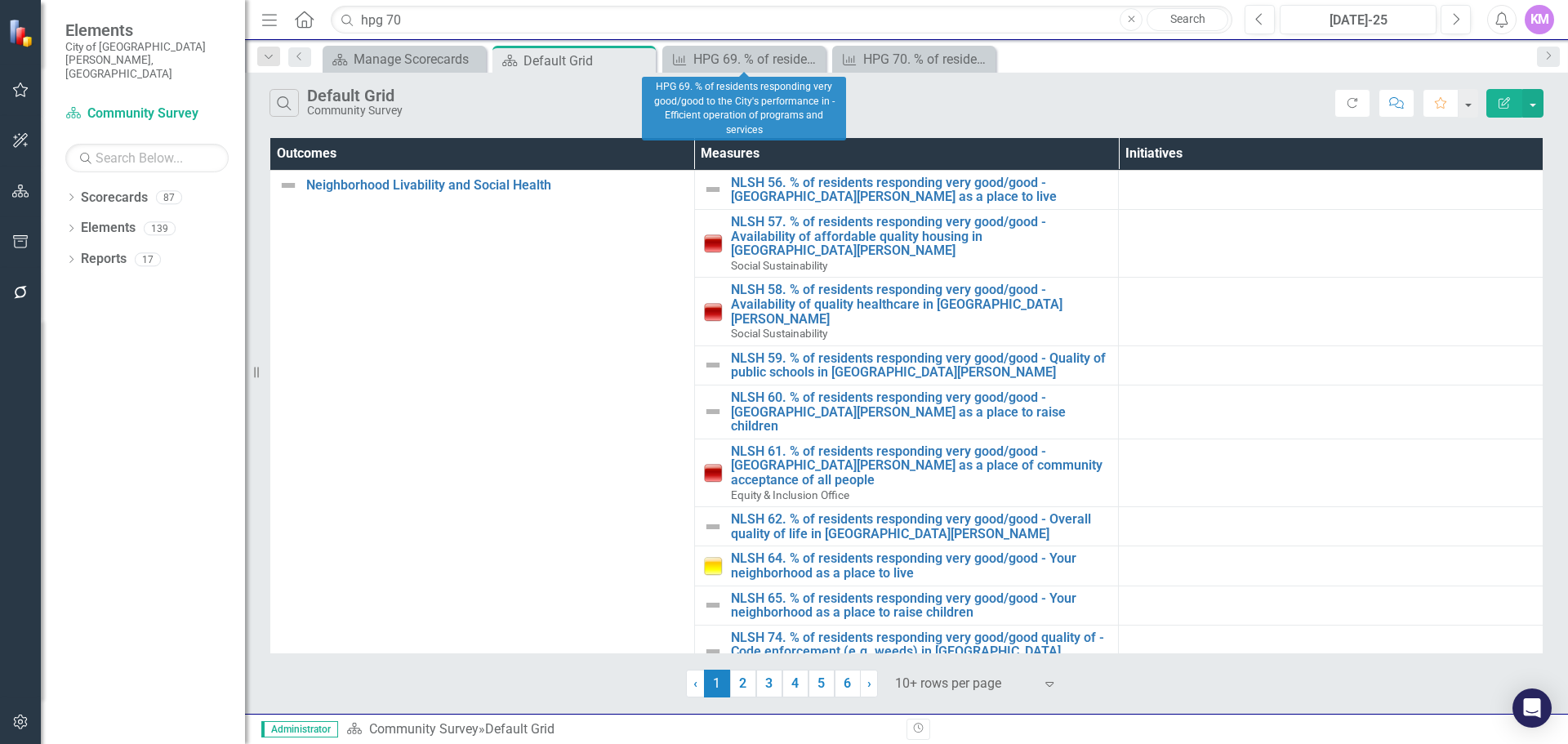
click at [0, 0] on icon at bounding box center [0, 0] width 0 height 0
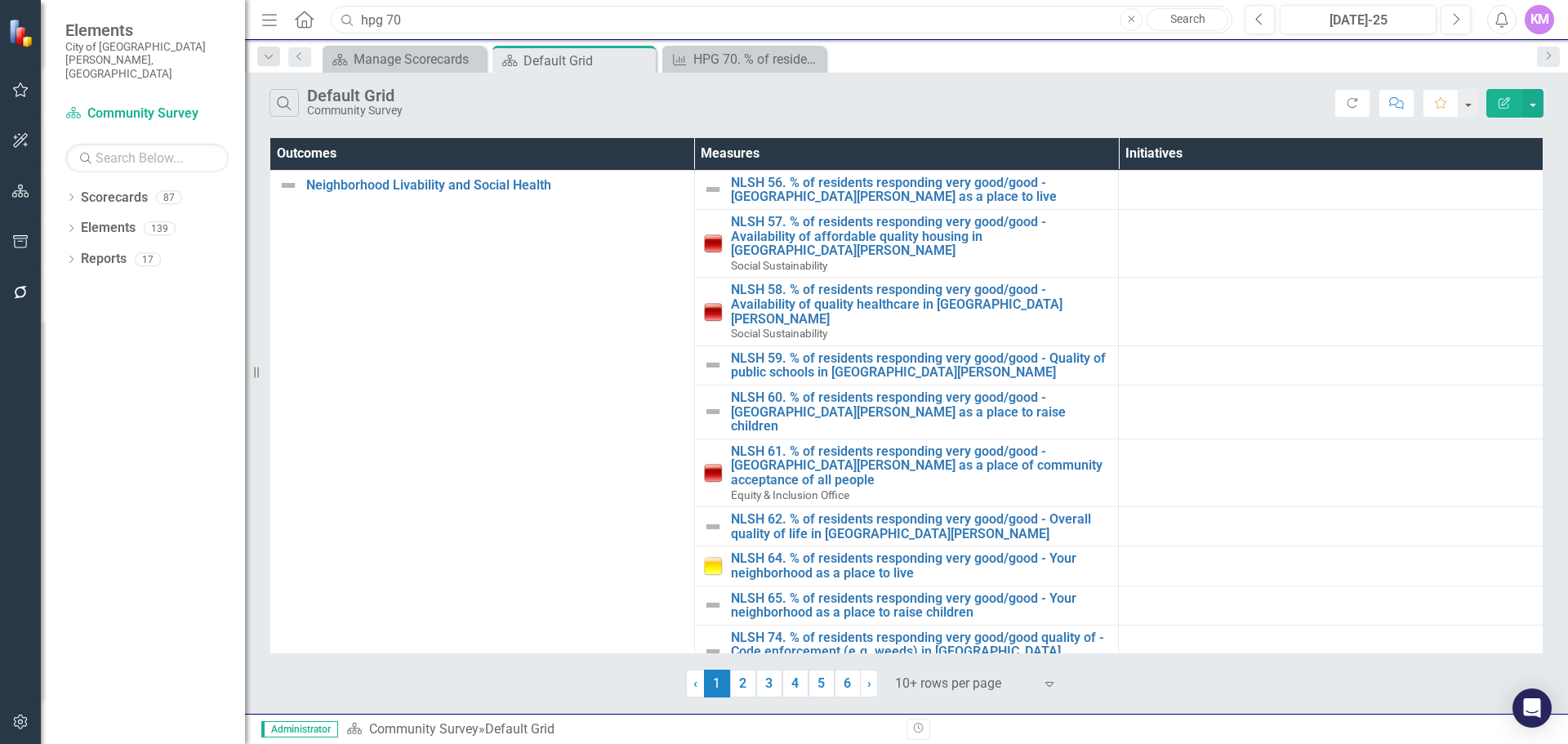
click at [724, 22] on input "hpg 70" at bounding box center [782, 20] width 902 height 28
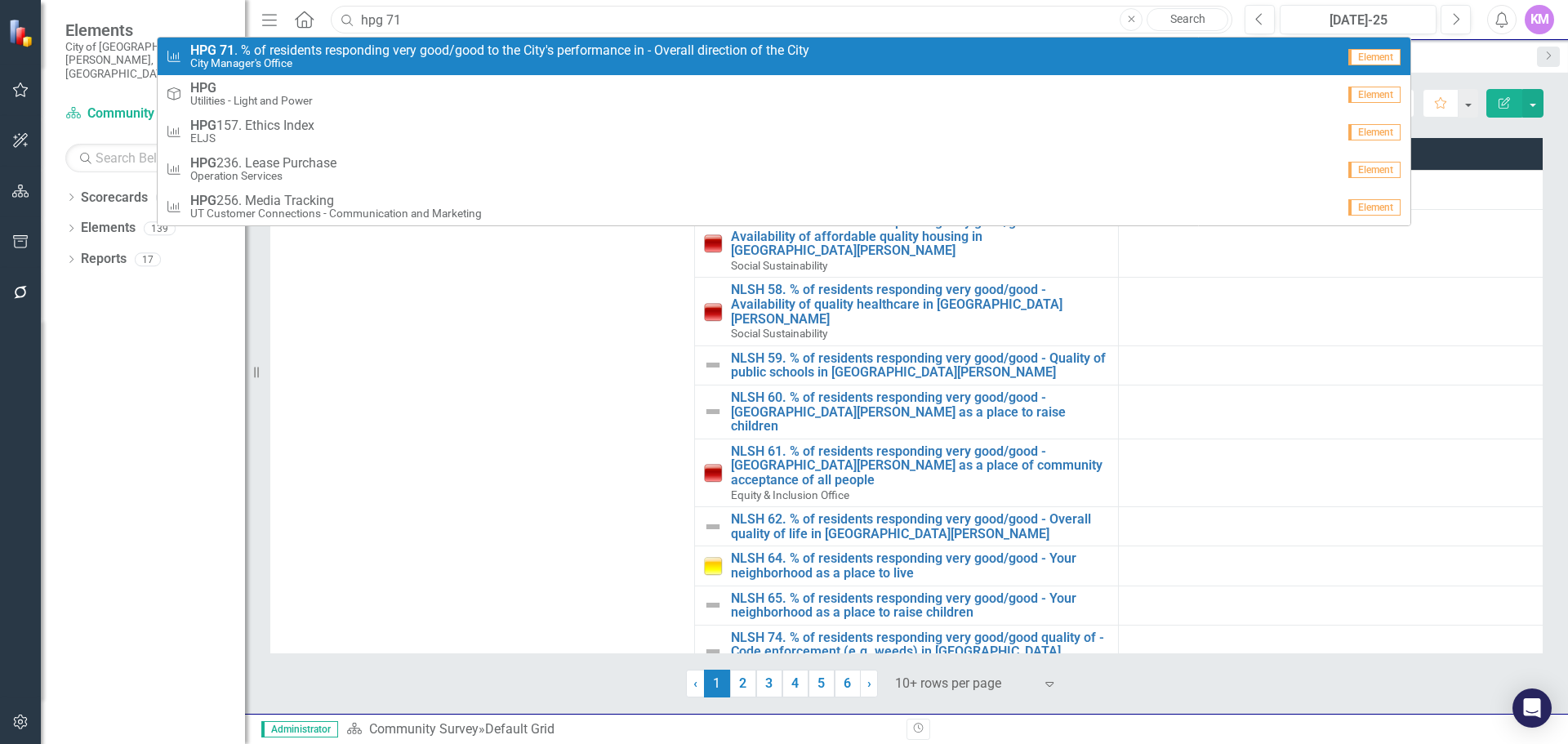
type input "hpg 71"
click at [701, 47] on span "HPG 71 . % of residents responding very good/good to the City's performance in …" at bounding box center [500, 51] width 619 height 15
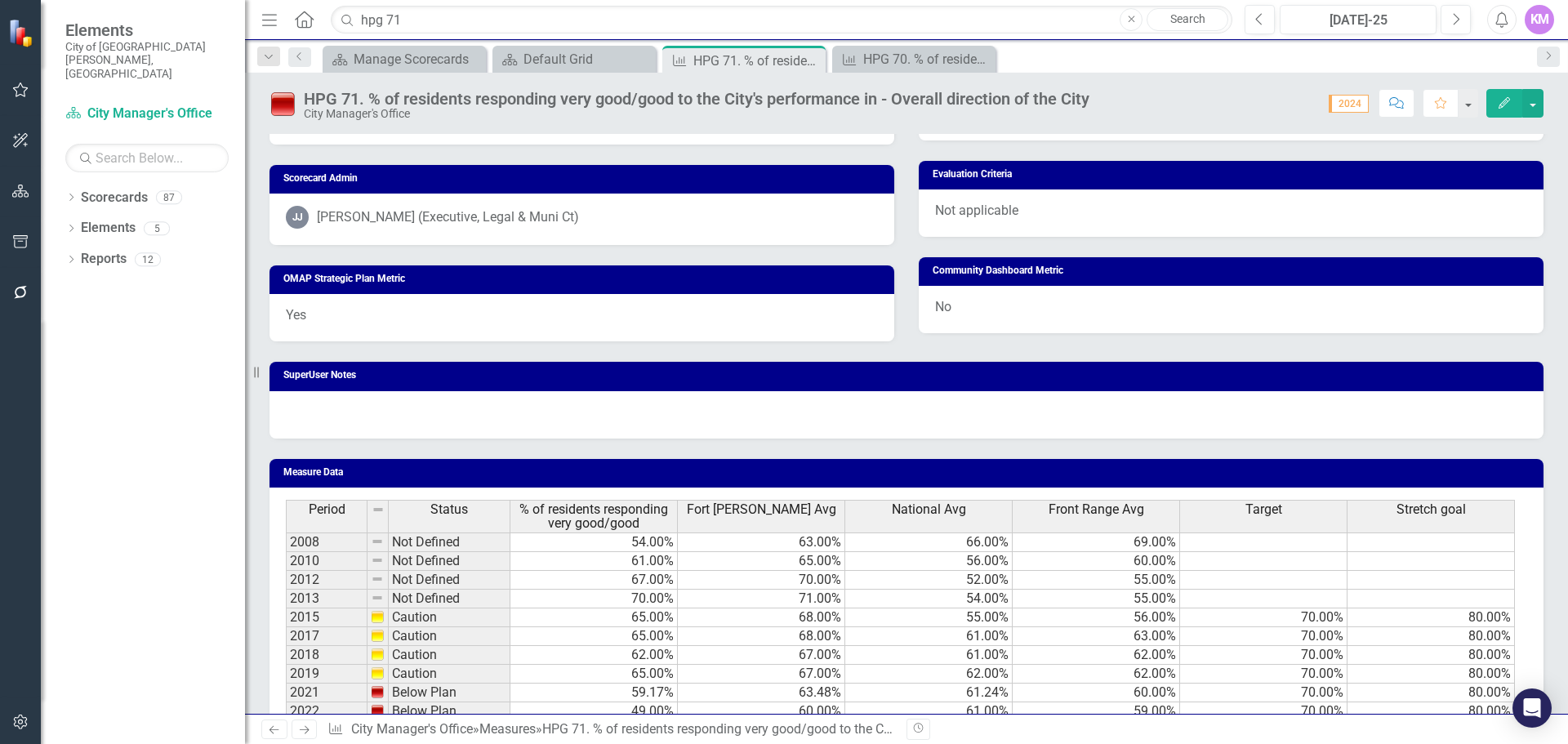
scroll to position [899, 0]
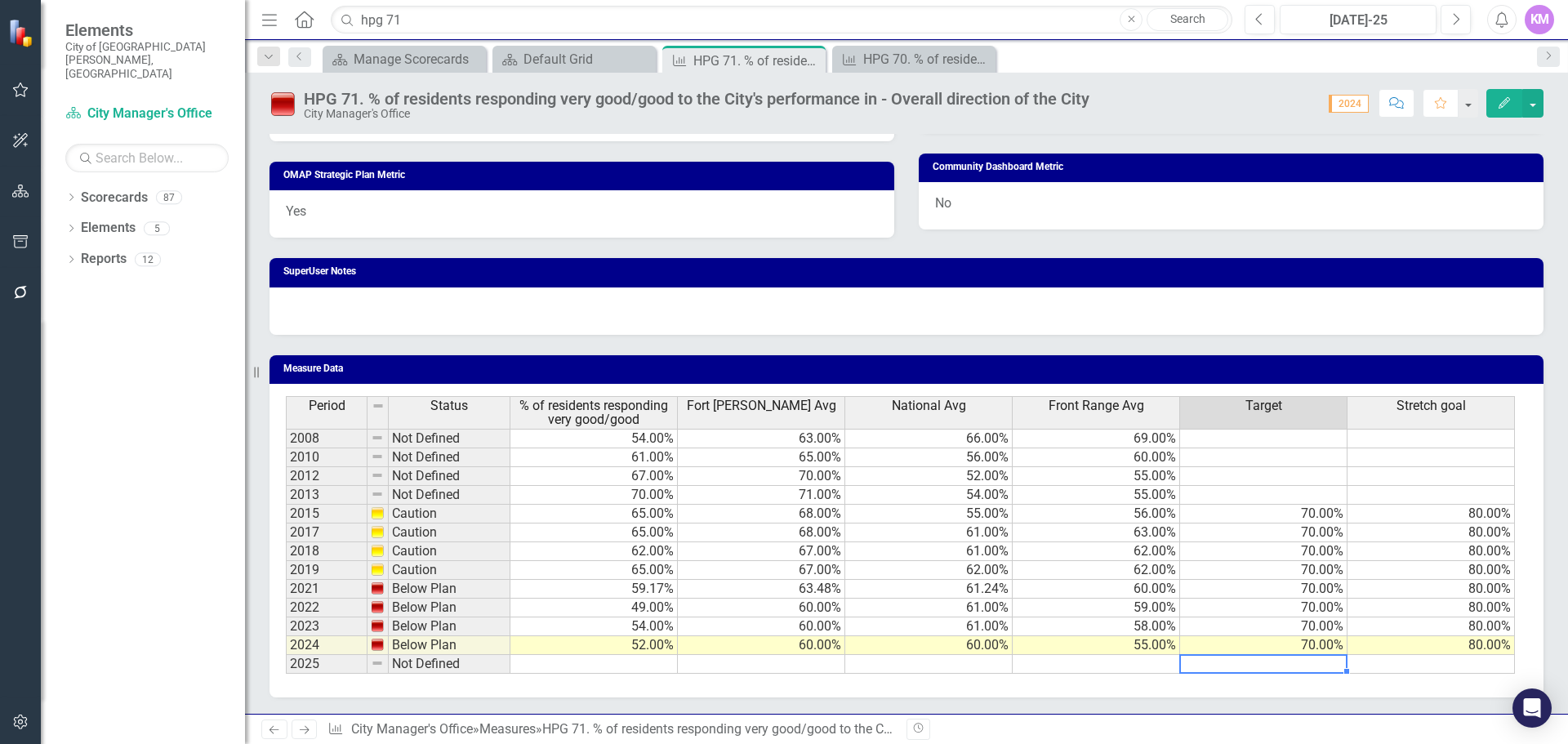
click at [1325, 663] on td at bounding box center [1264, 664] width 167 height 19
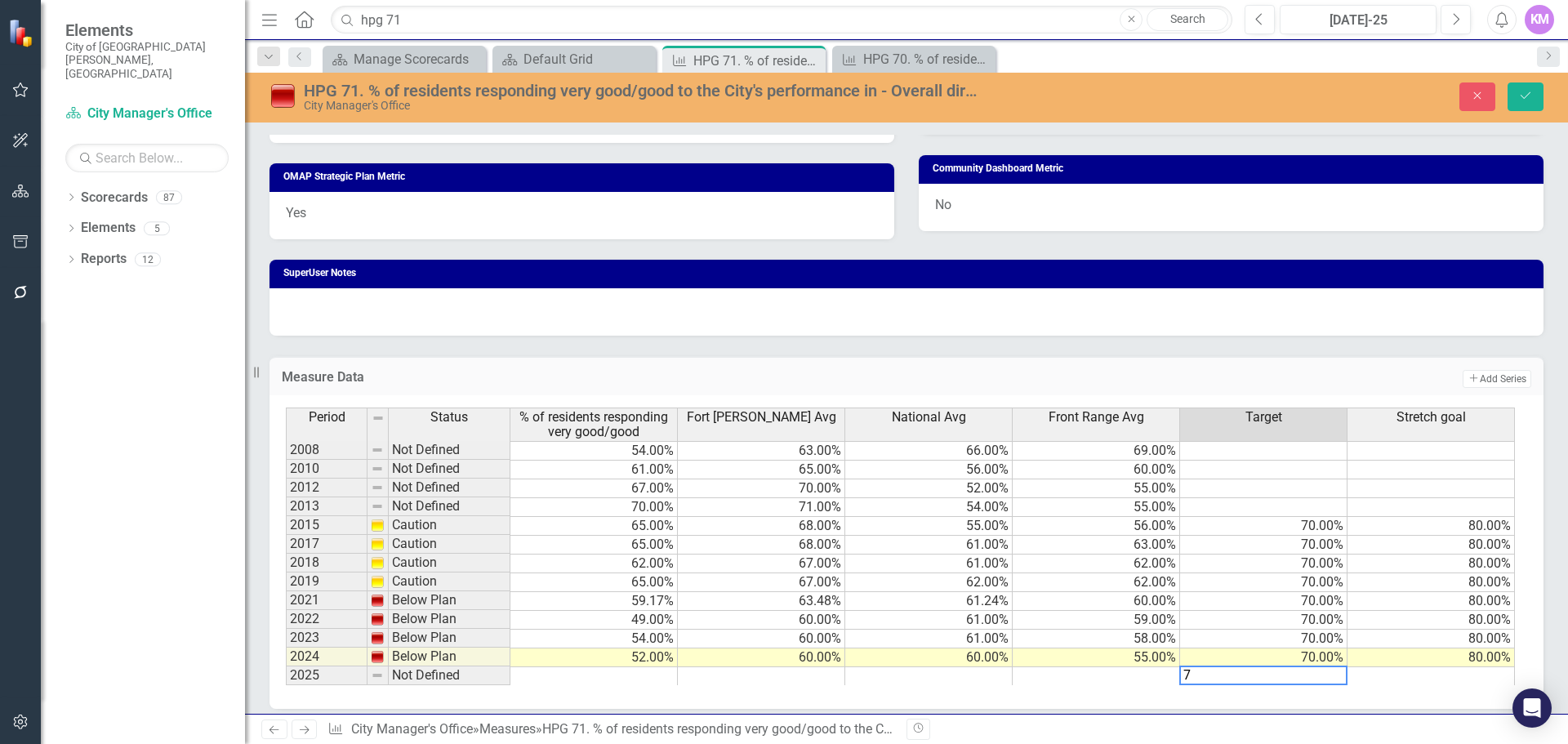
type textarea "70"
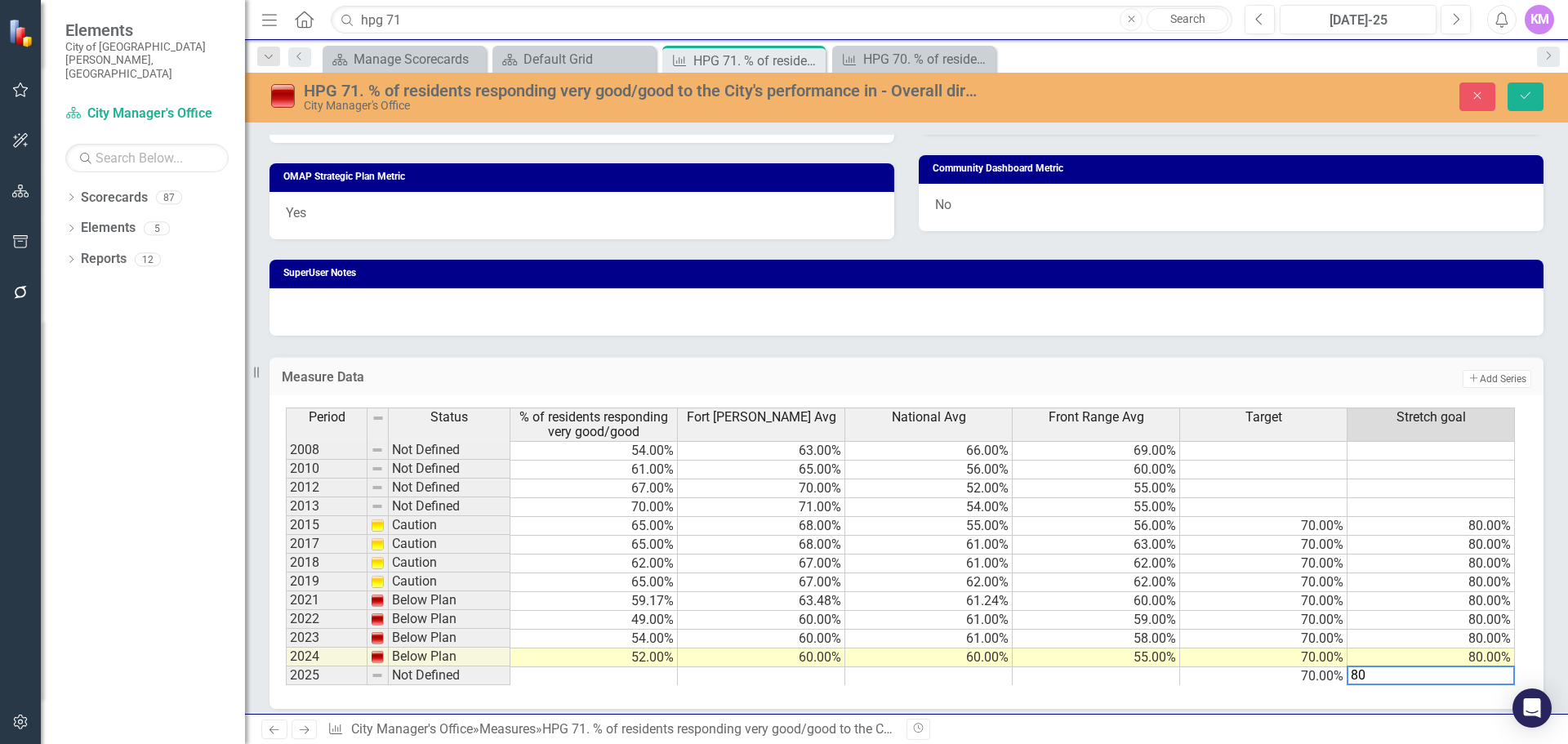
type textarea "80"
click at [286, 667] on div "Period Status % of residents responding very good/good Fort Collins Avg Nationa…" at bounding box center [286, 546] width 0 height 278
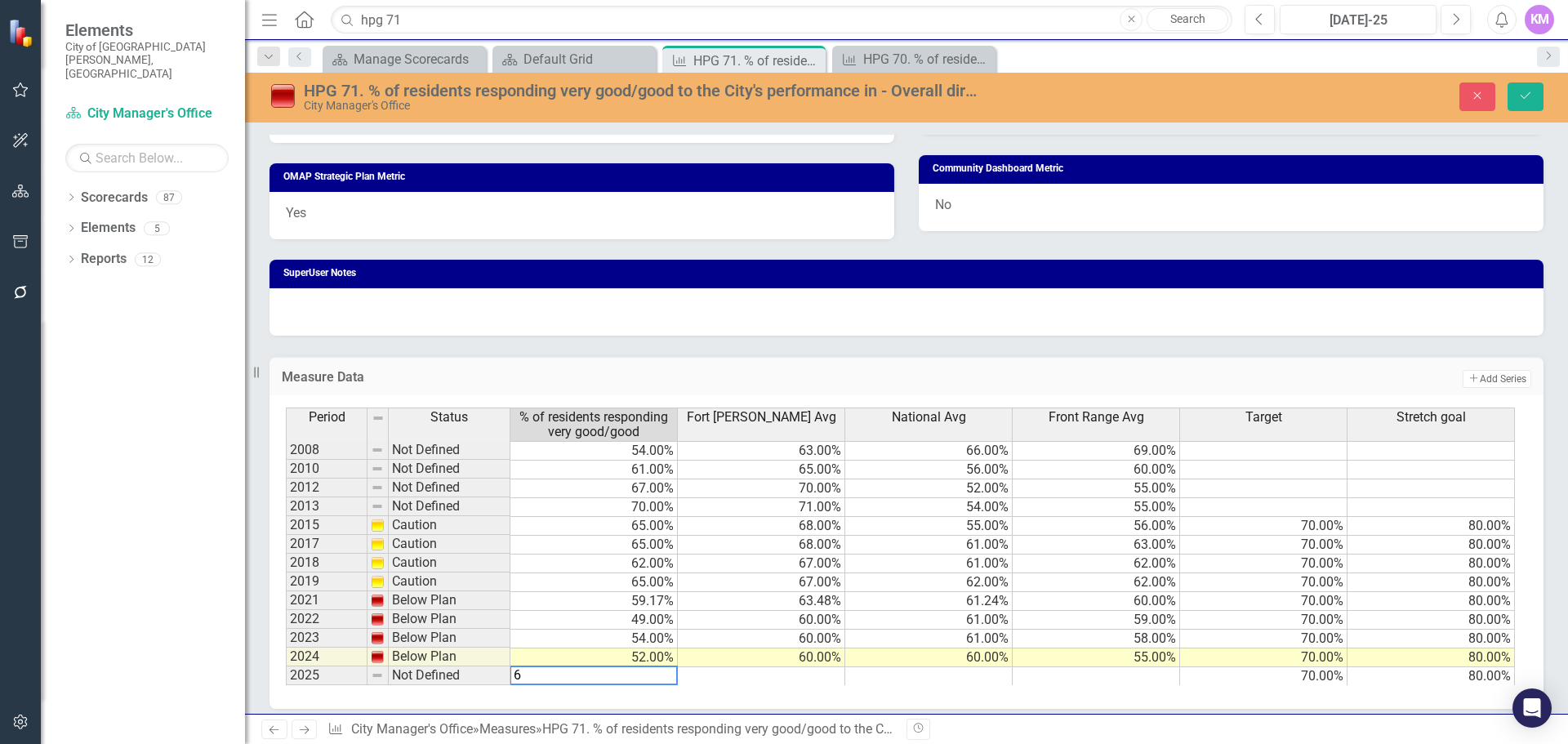
type textarea "63"
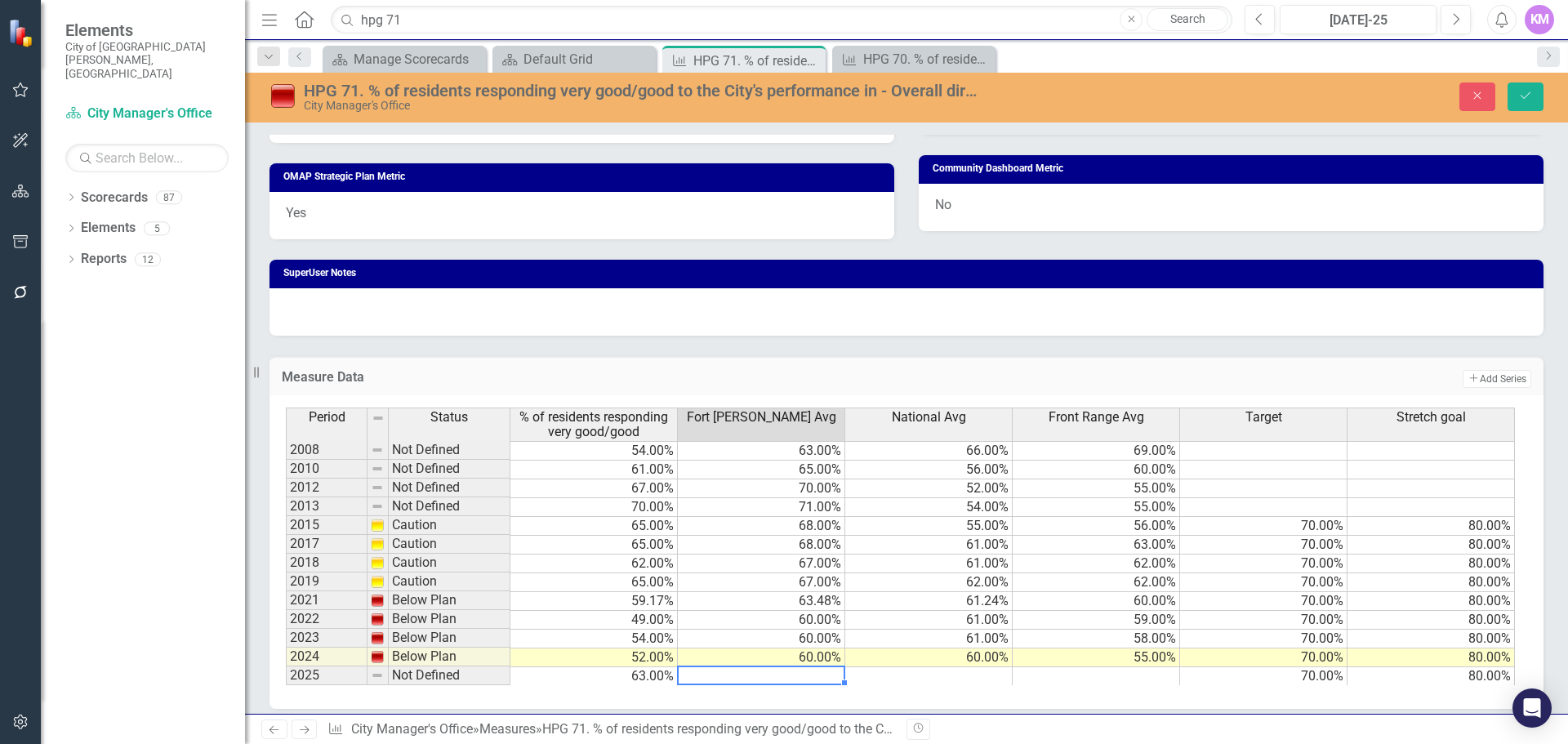
click at [803, 677] on td at bounding box center [761, 677] width 167 height 19
click at [1068, 686] on div "Period Status % of residents responding very good/good Fort Collins Avg Nationa…" at bounding box center [906, 552] width 1275 height 313
click at [1072, 677] on td at bounding box center [1096, 677] width 167 height 19
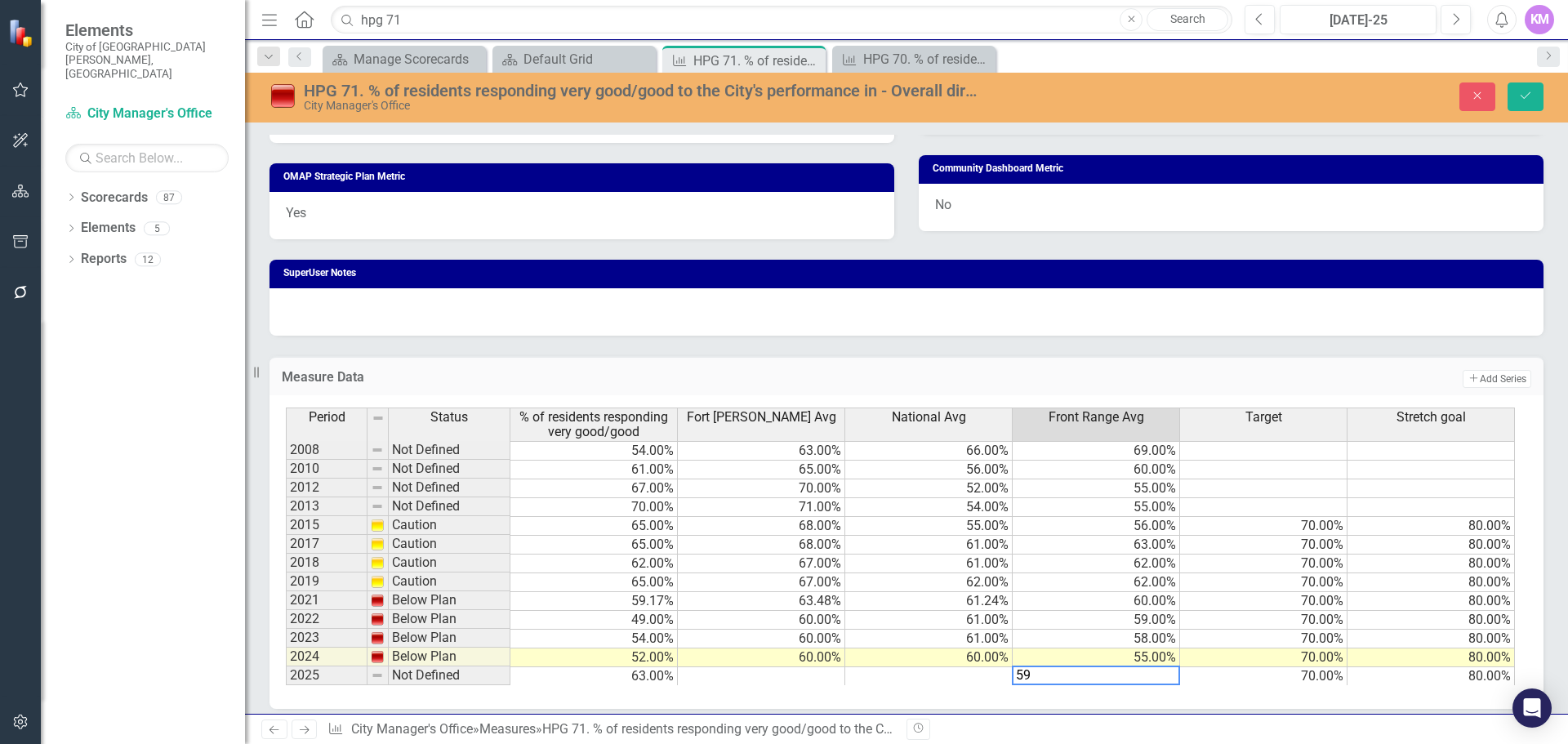
type textarea "59"
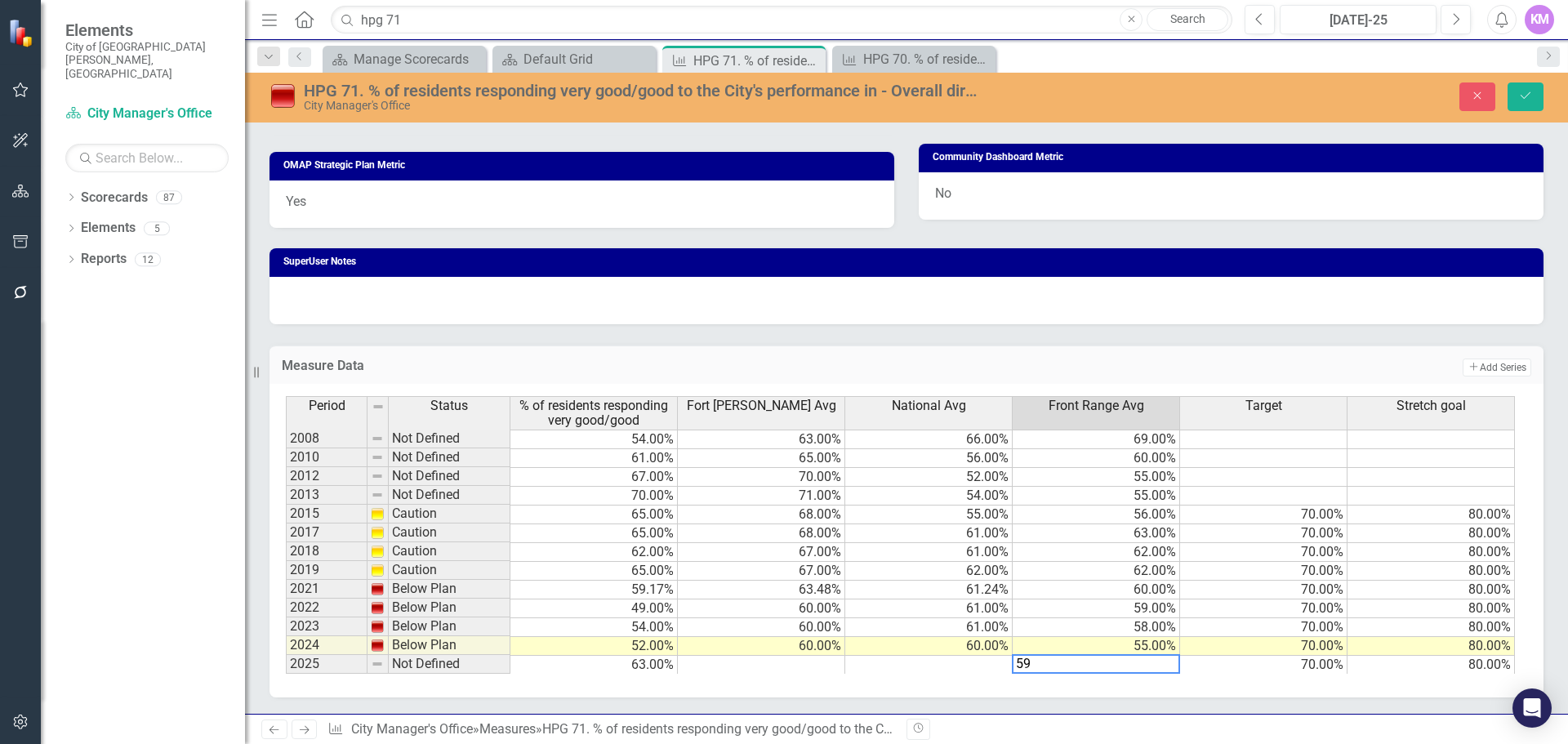
click at [963, 669] on td at bounding box center [929, 665] width 167 height 19
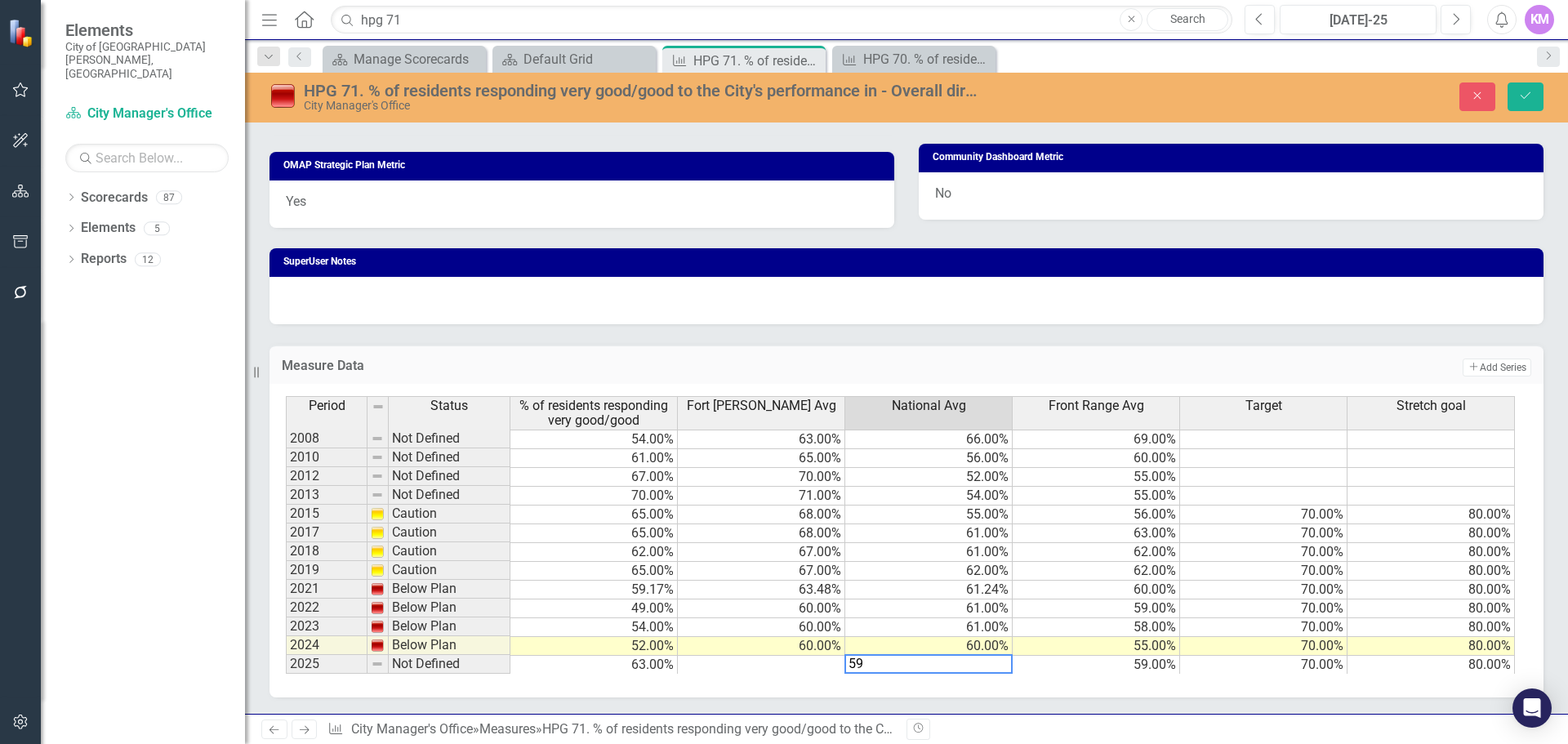
type textarea "59"
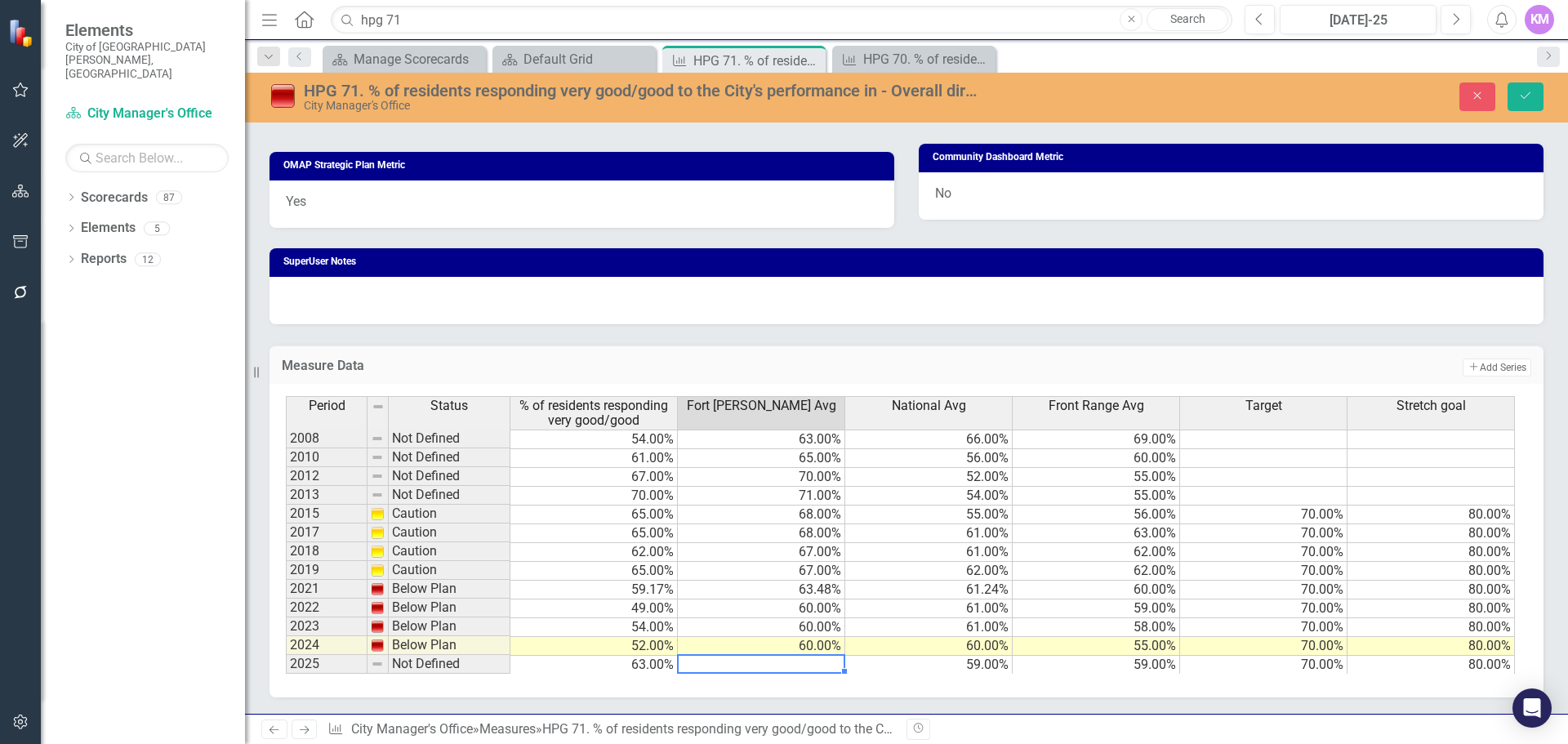
click at [767, 658] on td at bounding box center [761, 665] width 167 height 19
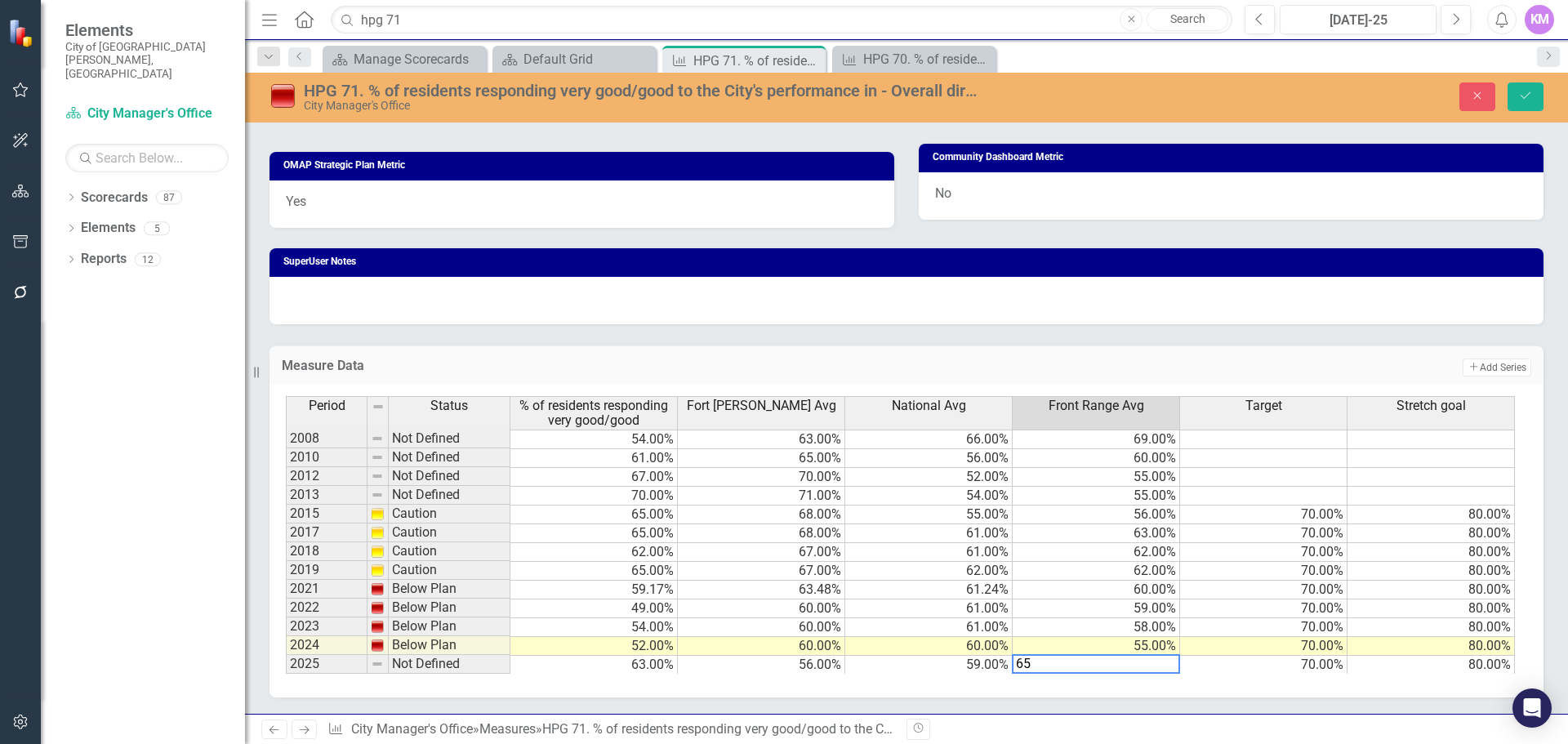
type textarea "65"
click at [1526, 96] on icon "Save" at bounding box center [1526, 96] width 15 height 12
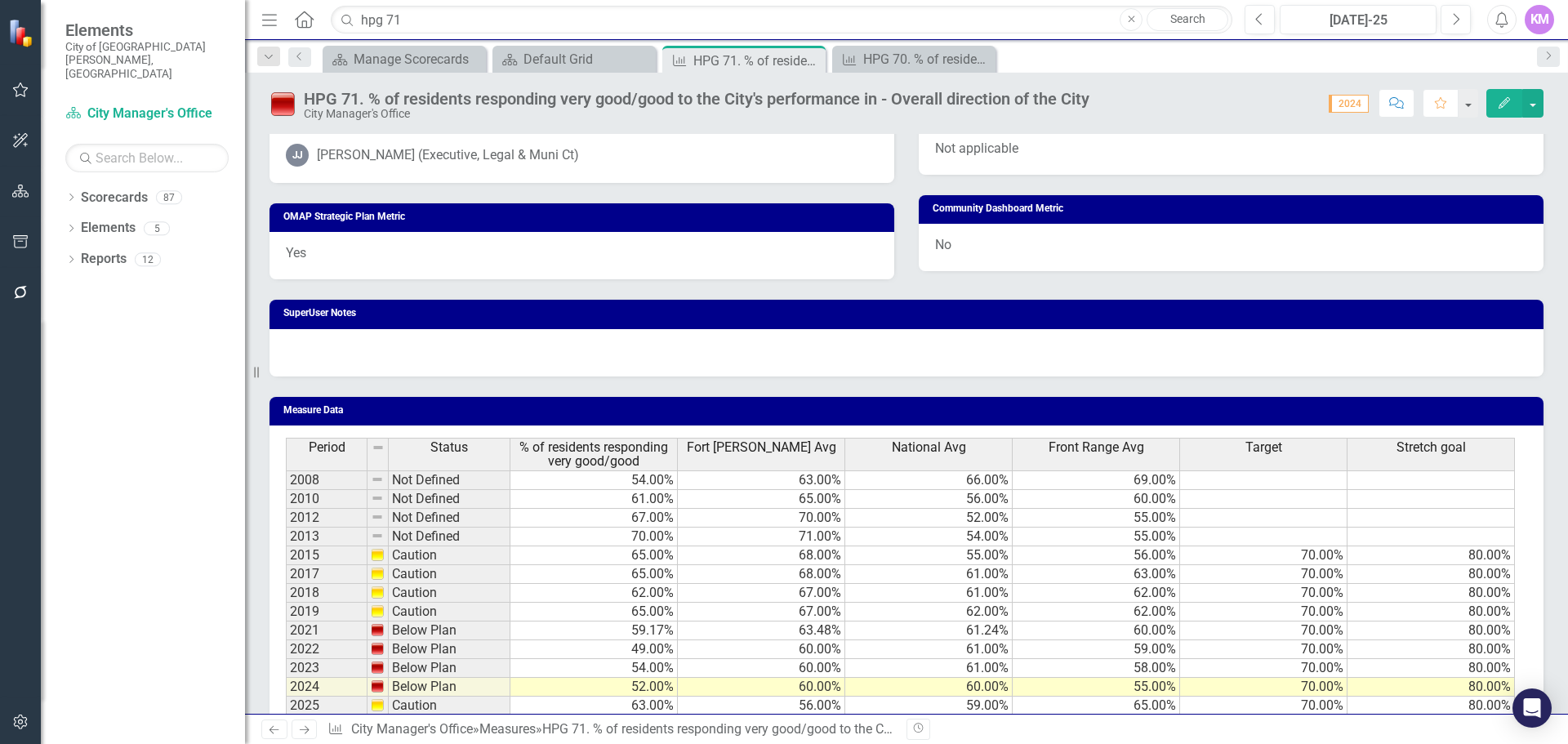
scroll to position [899, 0]
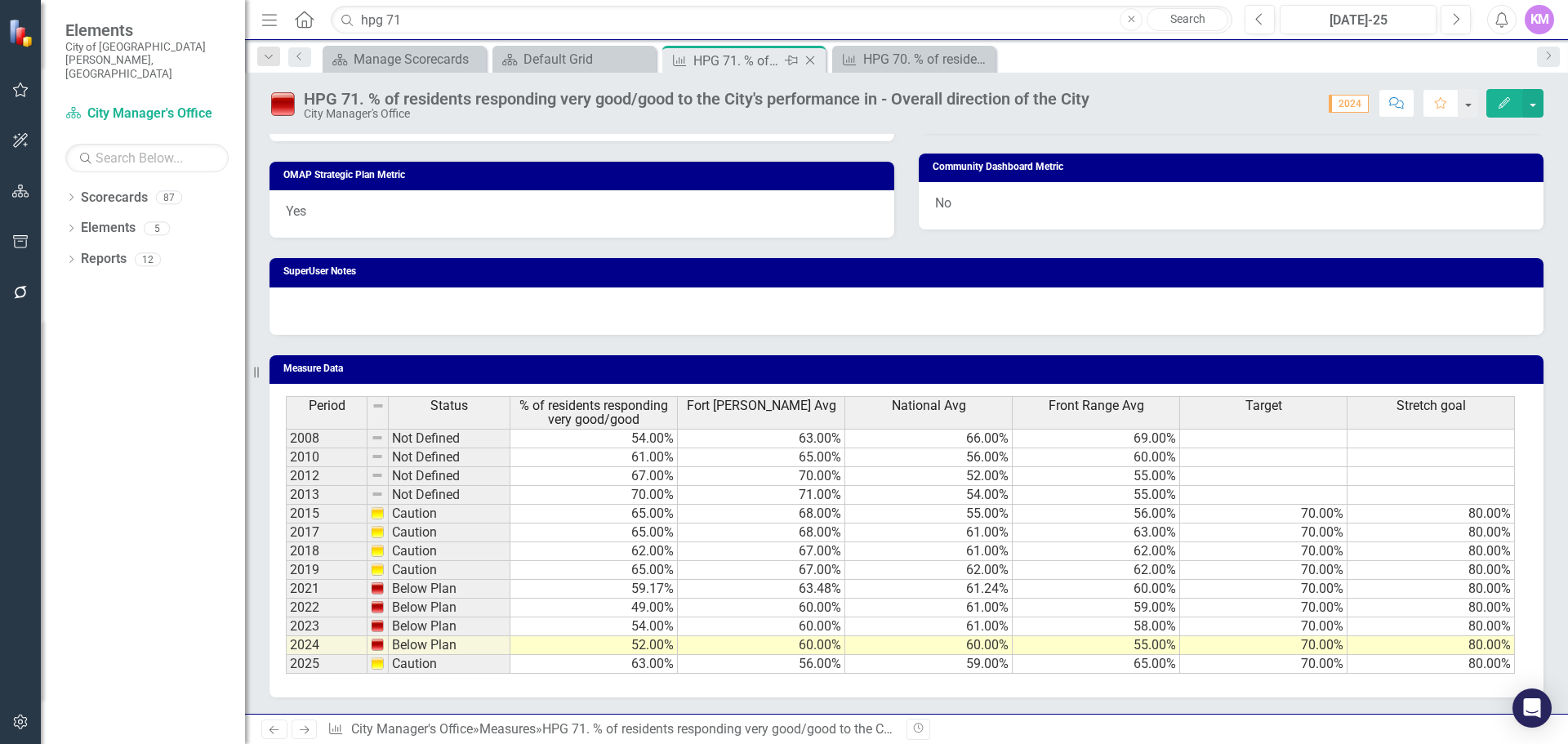
click at [814, 58] on icon "Close" at bounding box center [811, 61] width 17 height 13
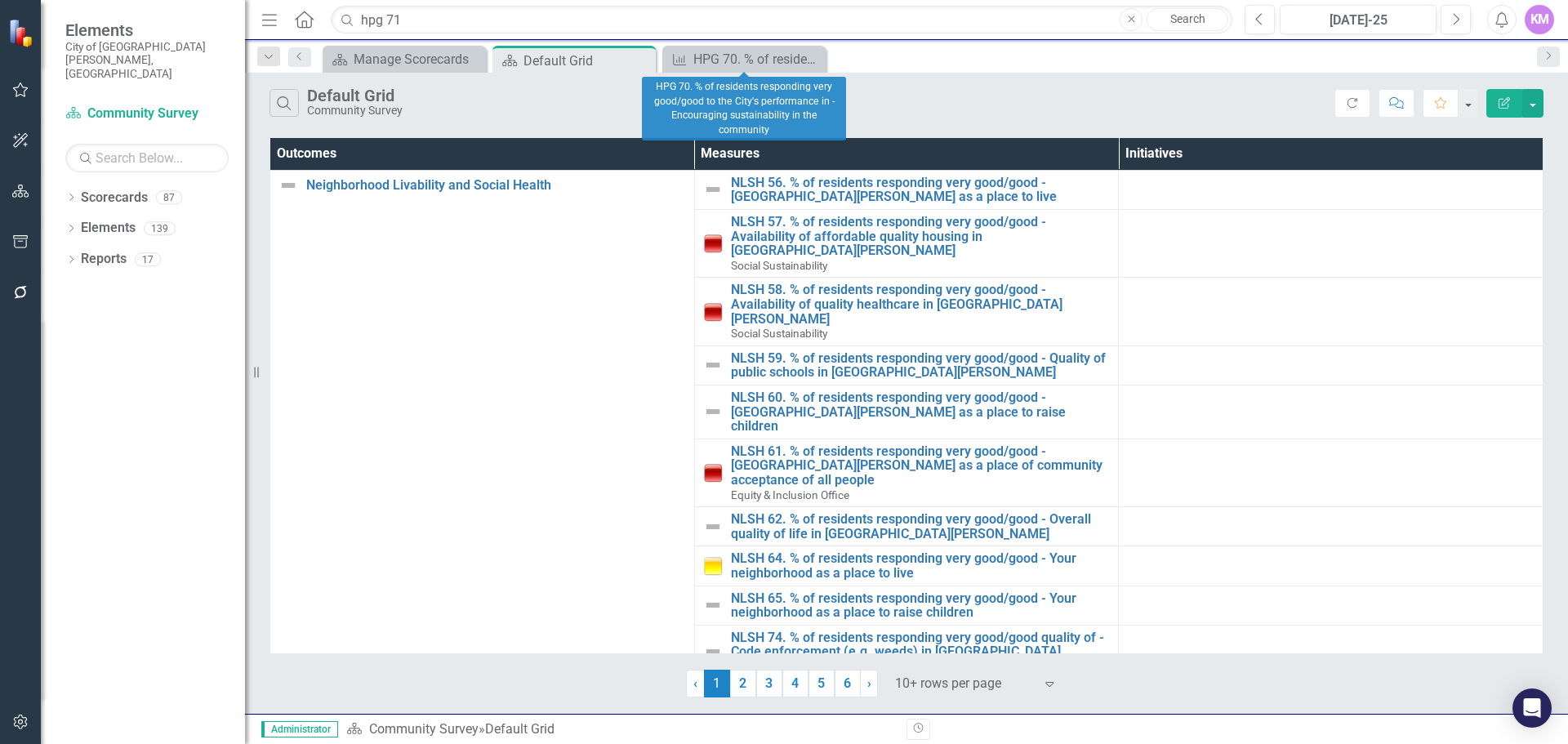
click at [0, 0] on icon "Close" at bounding box center [0, 0] width 0 height 0
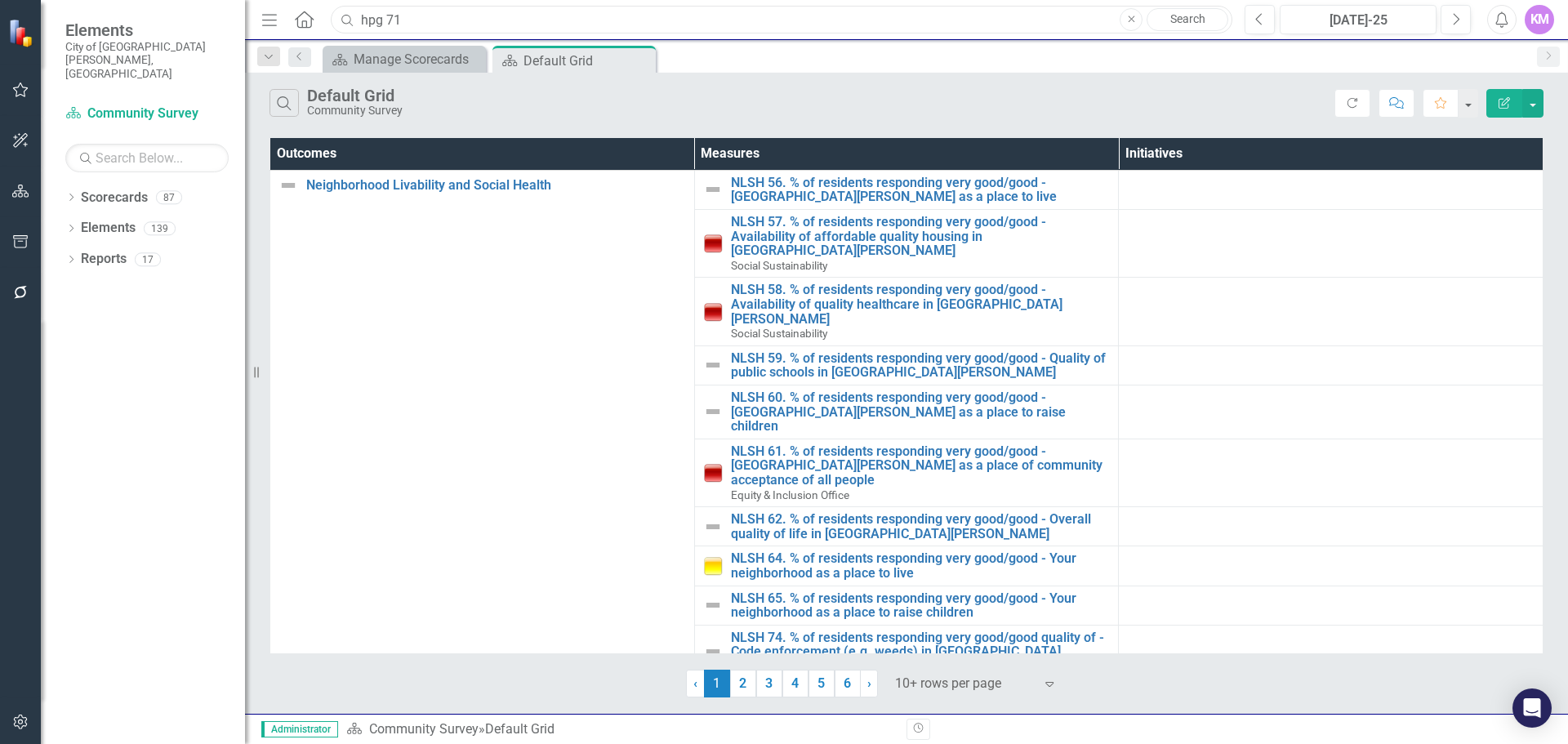
click at [796, 19] on input "hpg 71" at bounding box center [782, 20] width 902 height 28
paste input "nlsh 97"
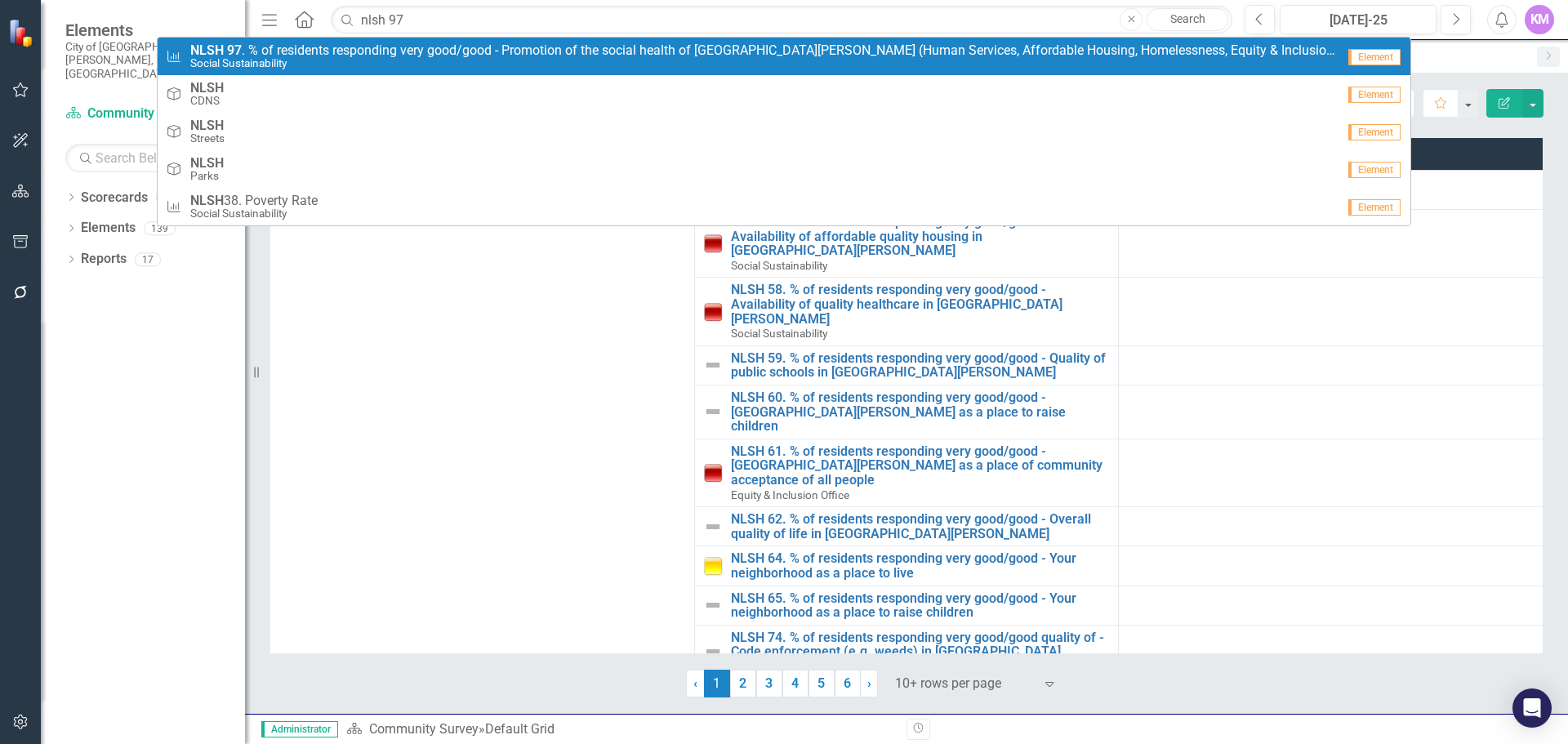
click at [750, 65] on small "Social Sustainability" at bounding box center [763, 63] width 1146 height 12
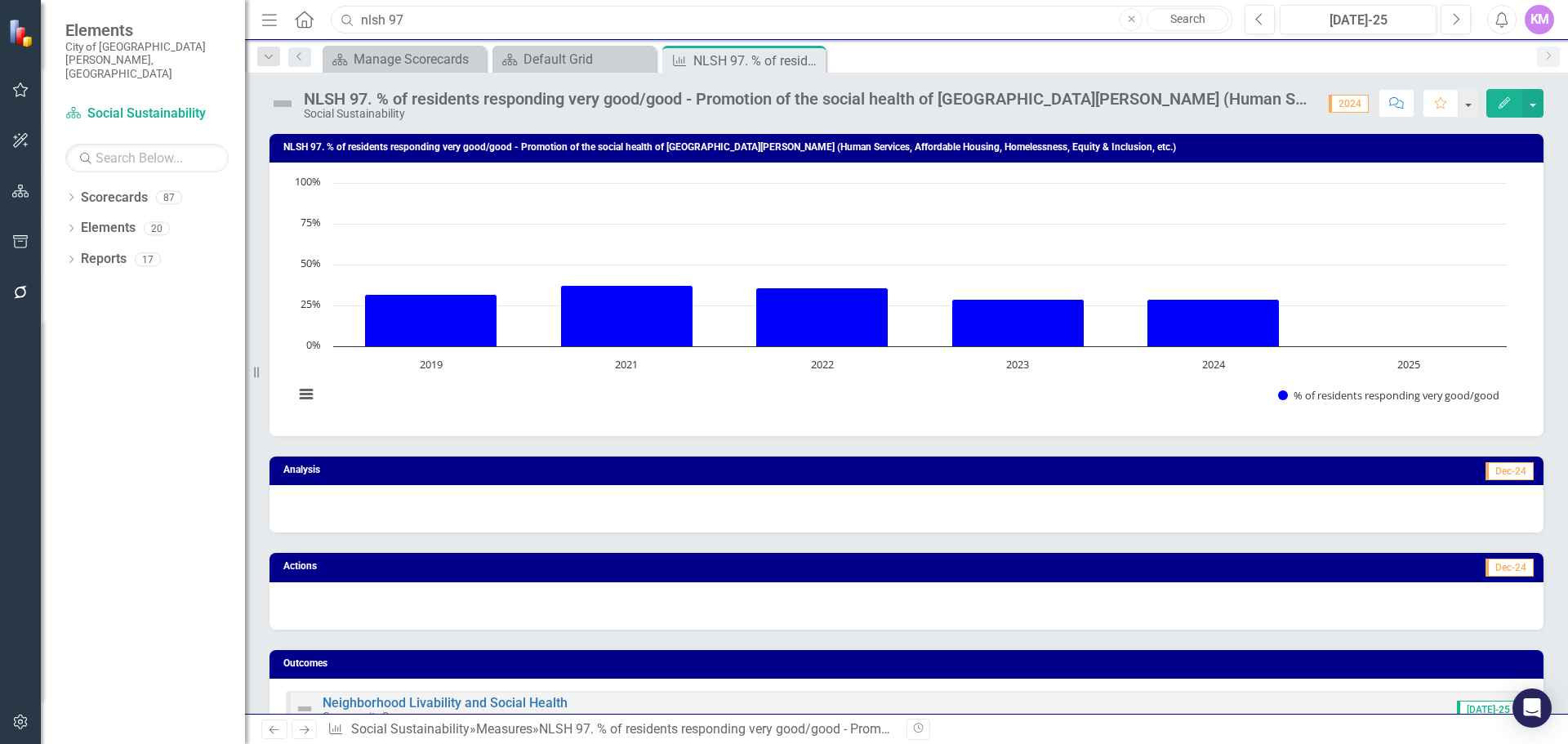
click at [463, 21] on input "nlsh 97" at bounding box center [782, 20] width 902 height 28
type input "H"
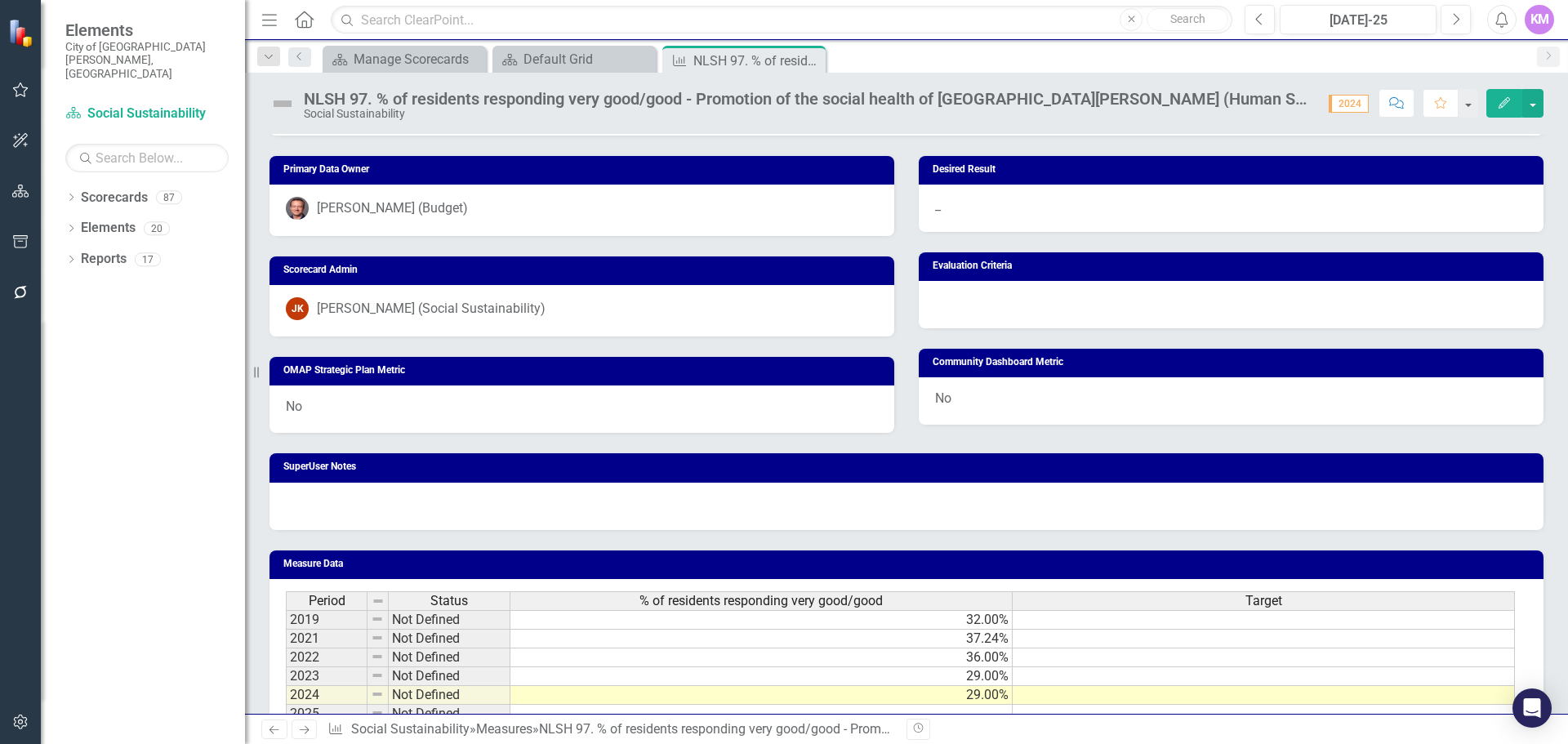
scroll to position [741, 0]
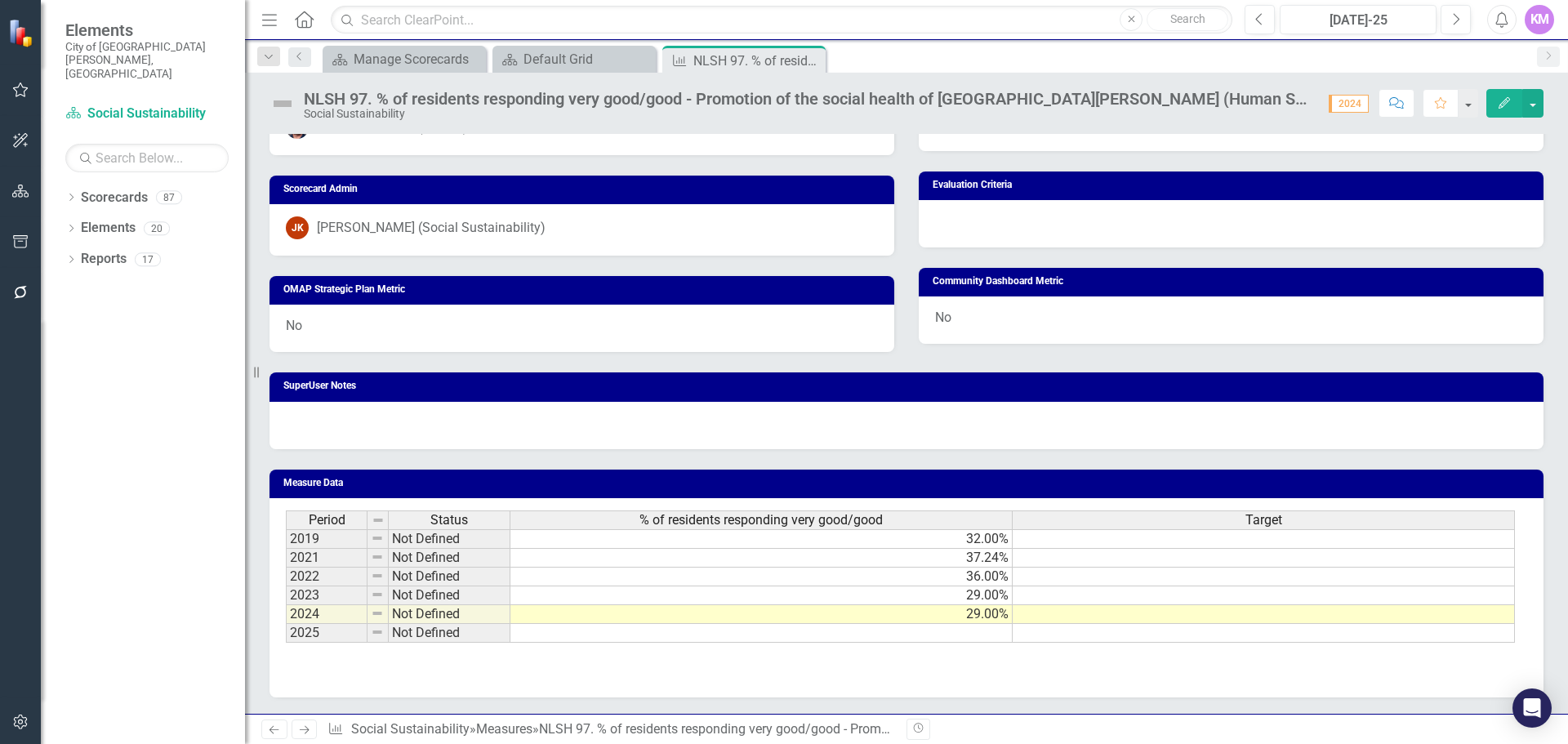
click at [734, 638] on td at bounding box center [762, 633] width 502 height 19
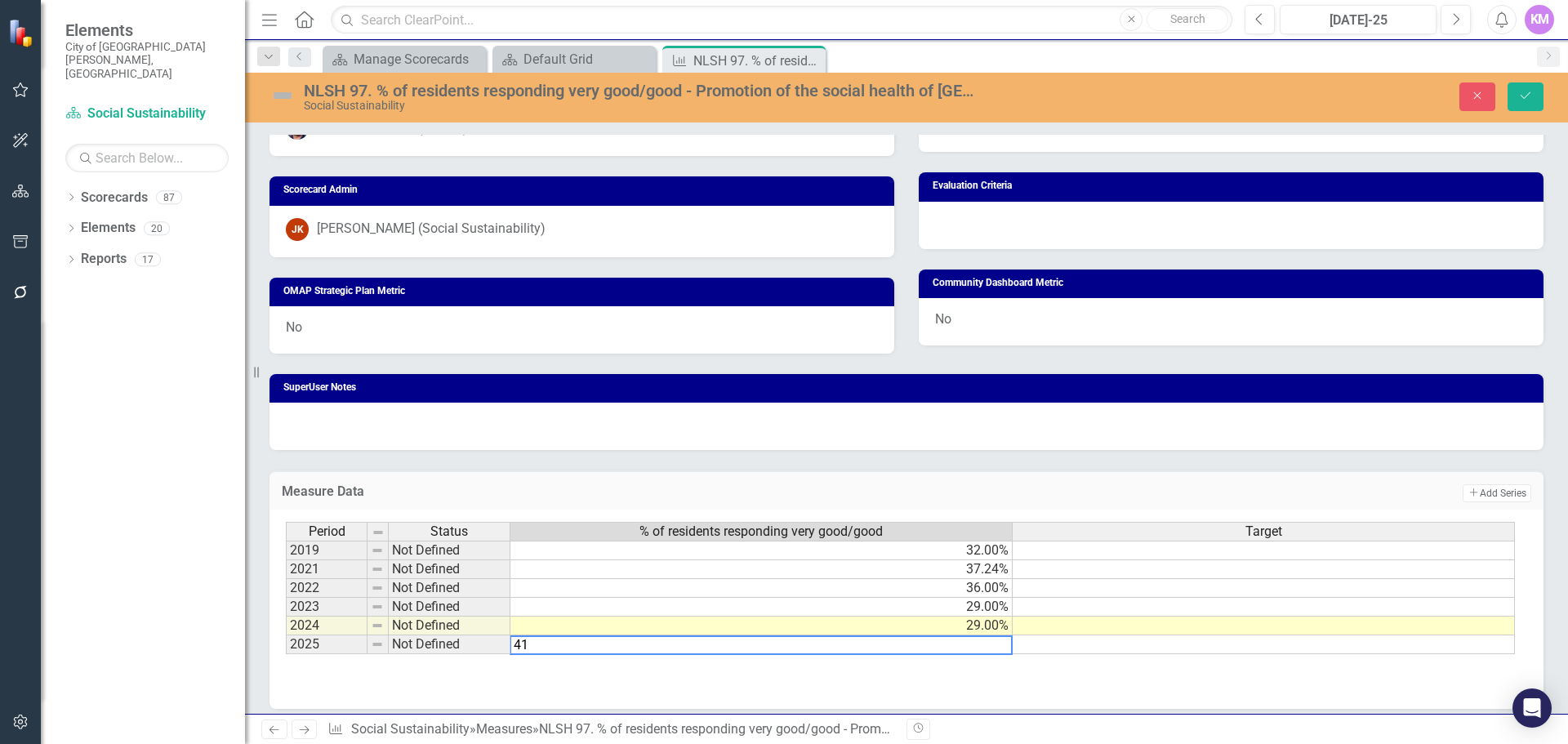
click at [805, 604] on td "29.00%" at bounding box center [762, 607] width 502 height 19
type textarea "29"
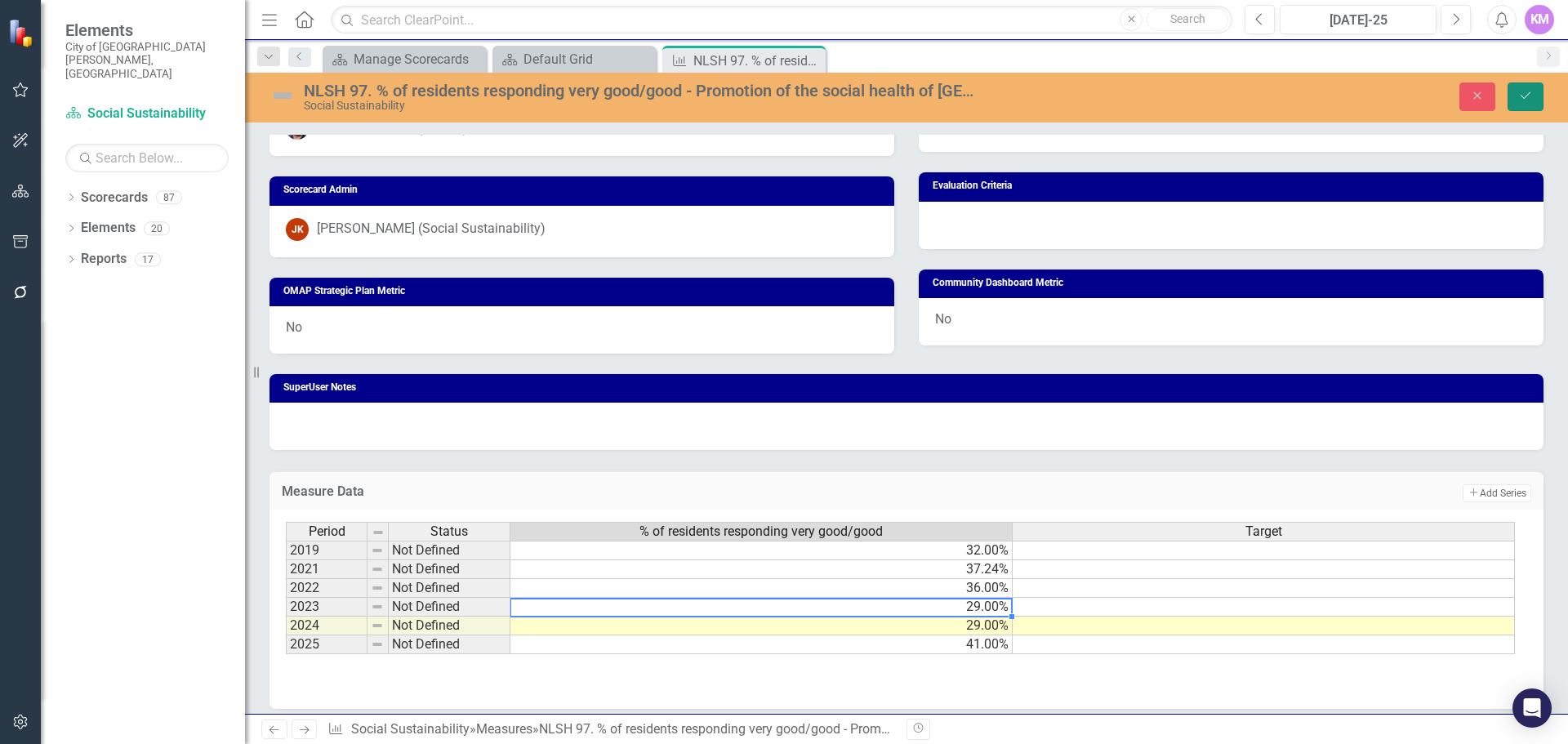
click at [1524, 101] on icon "Save" at bounding box center [1526, 96] width 15 height 12
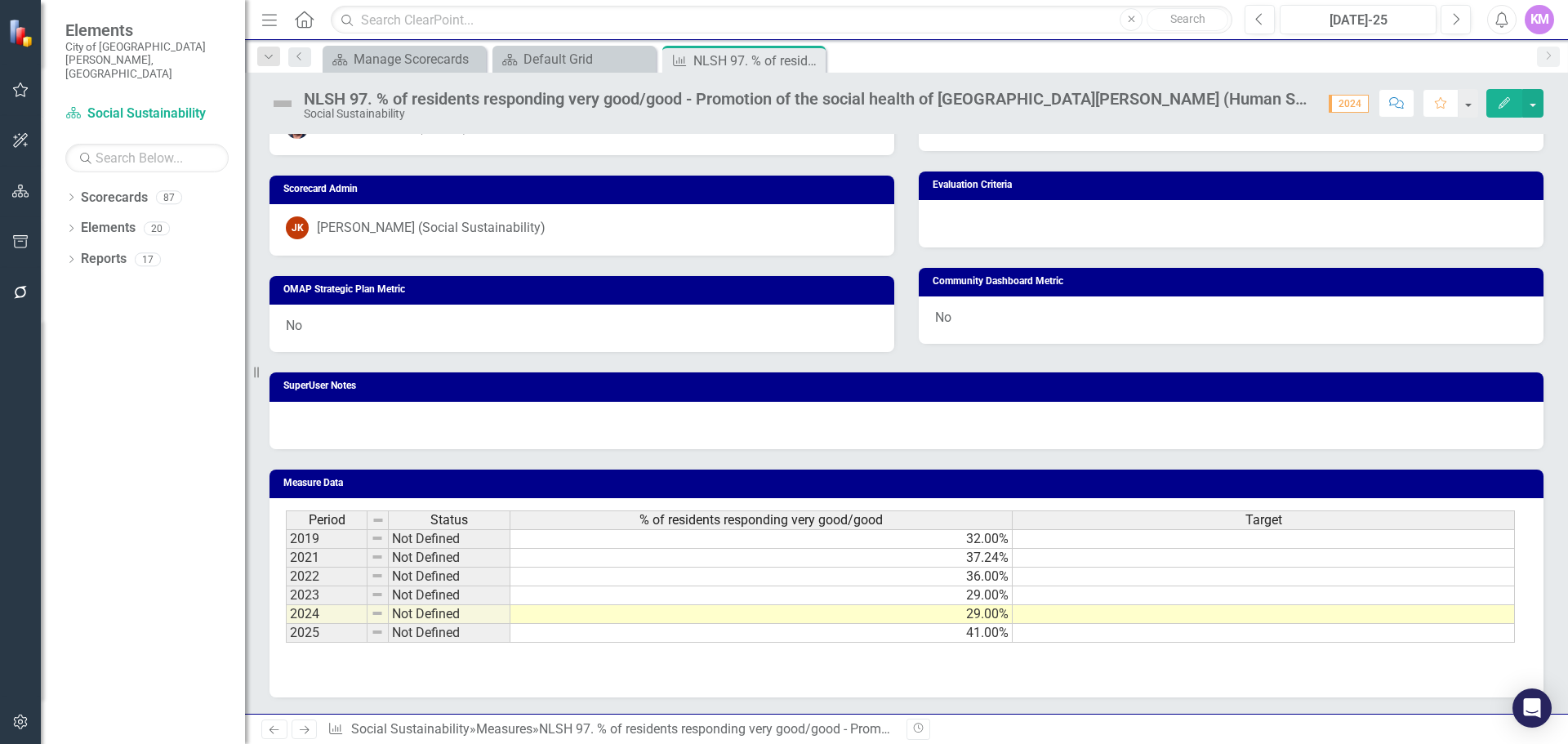
scroll to position [0, 0]
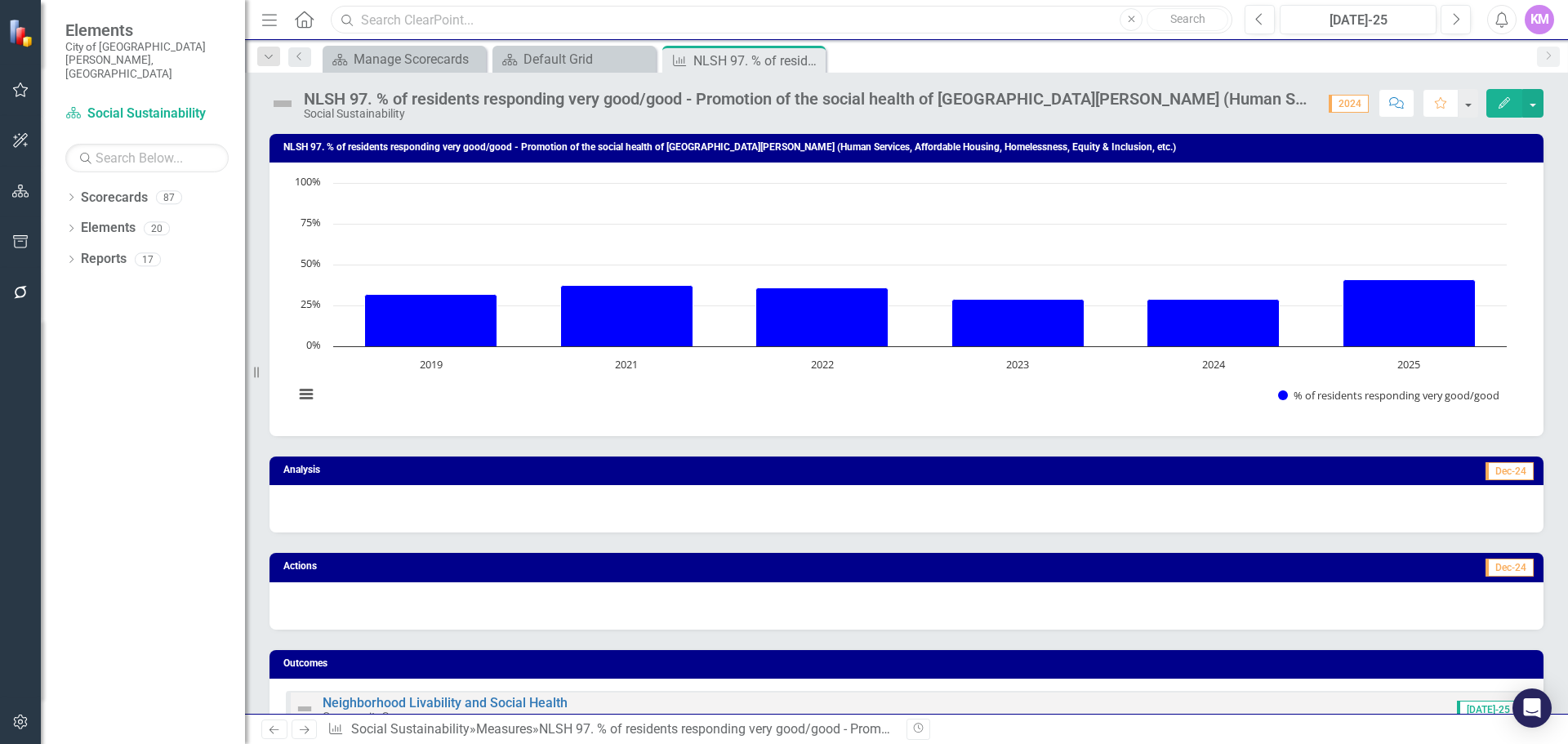
click at [697, 22] on input "text" at bounding box center [782, 20] width 902 height 28
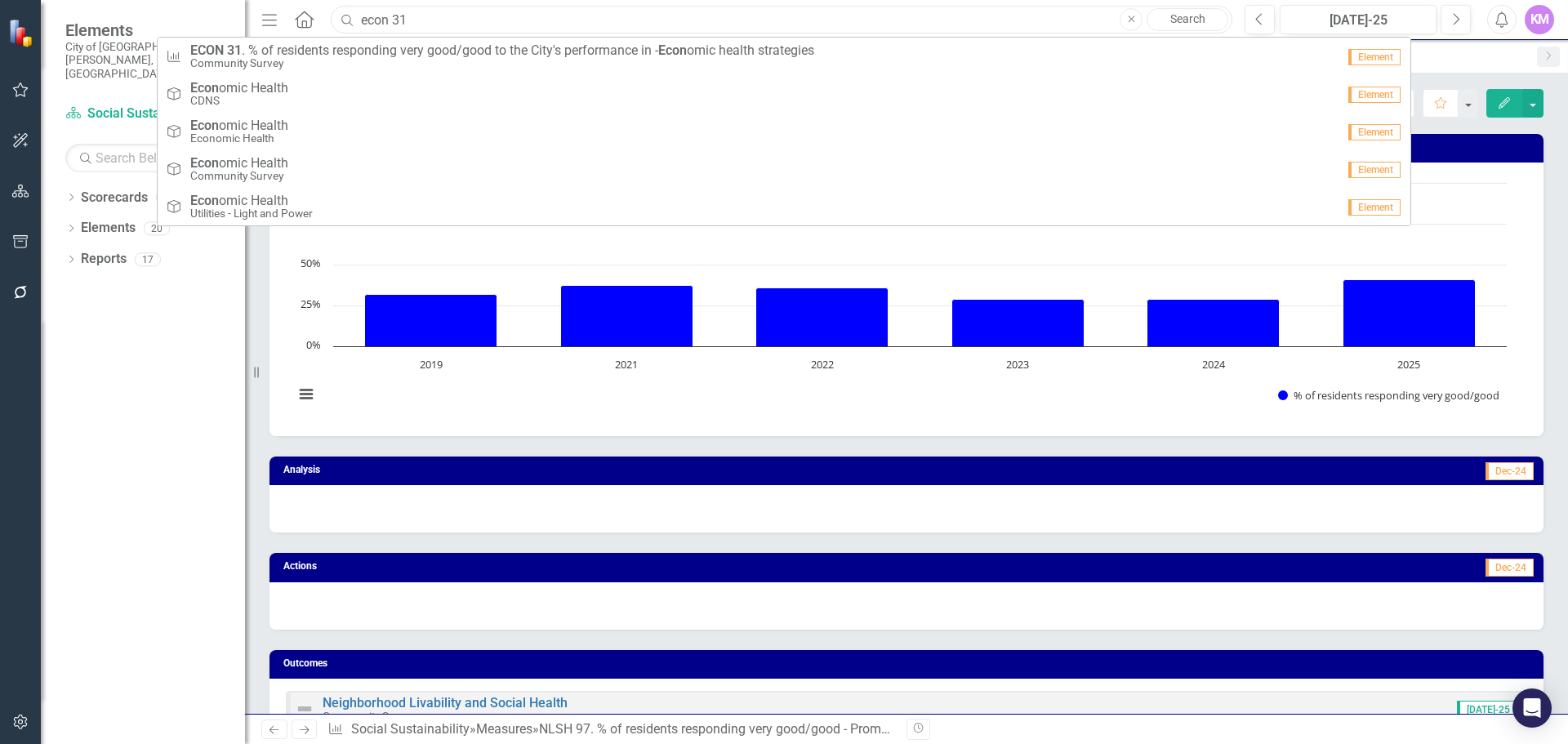
click at [690, 22] on input "econ 31" at bounding box center [782, 20] width 902 height 28
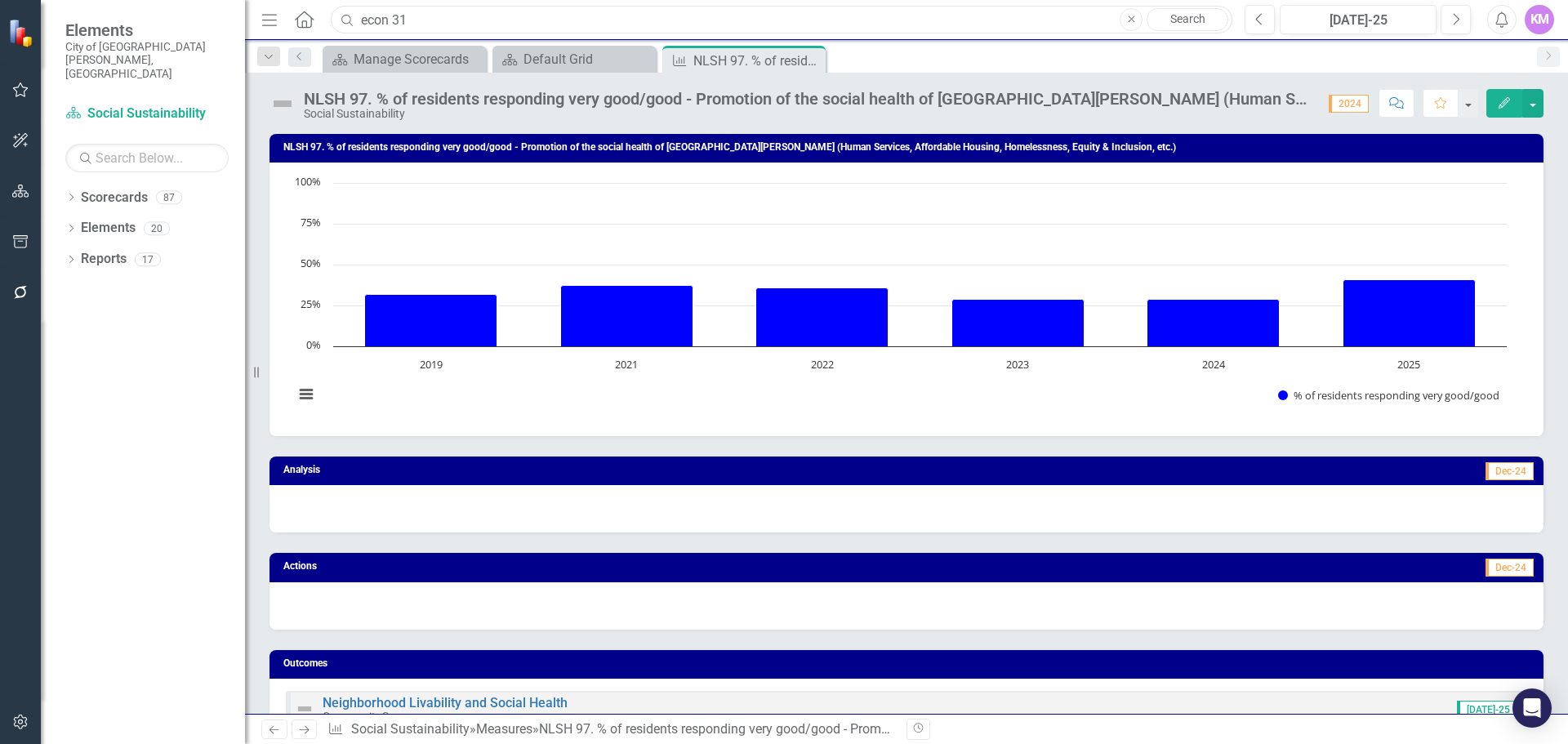
click at [690, 22] on input "econ 31" at bounding box center [782, 20] width 902 height 28
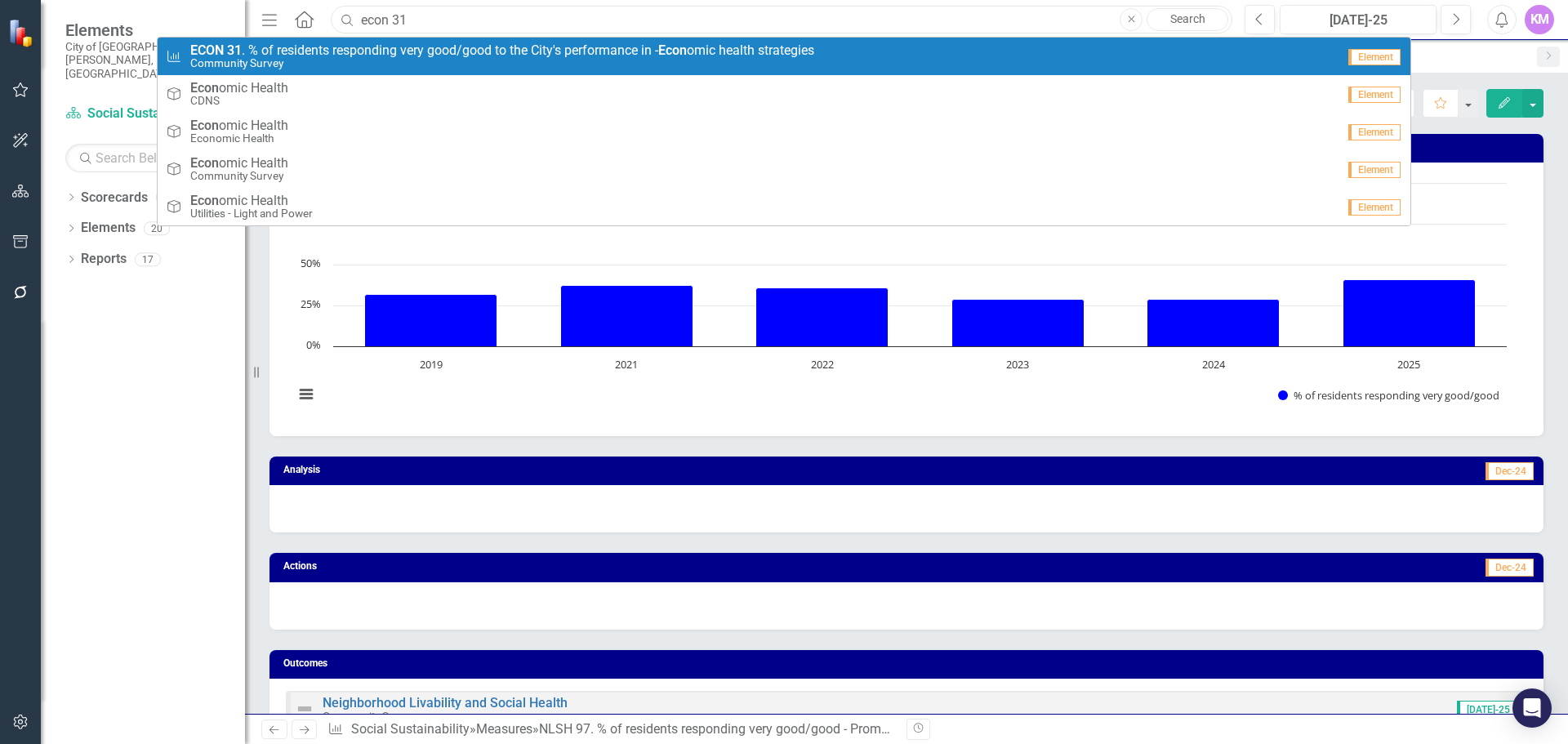
type input "econ 31"
click at [634, 56] on span "ECON 31 . % of residents responding very good/good to the City's performance in…" at bounding box center [502, 51] width 624 height 15
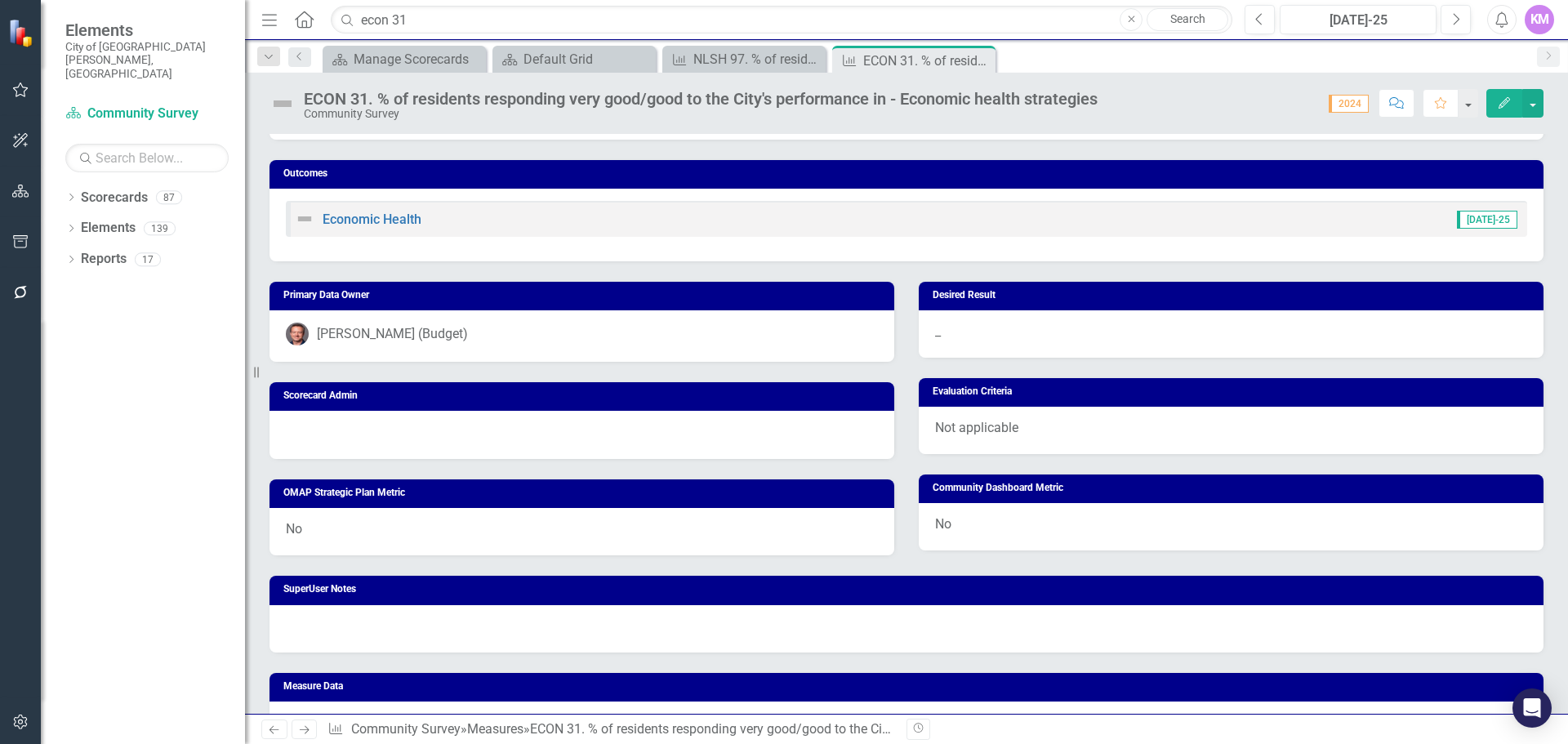
scroll to position [814, 0]
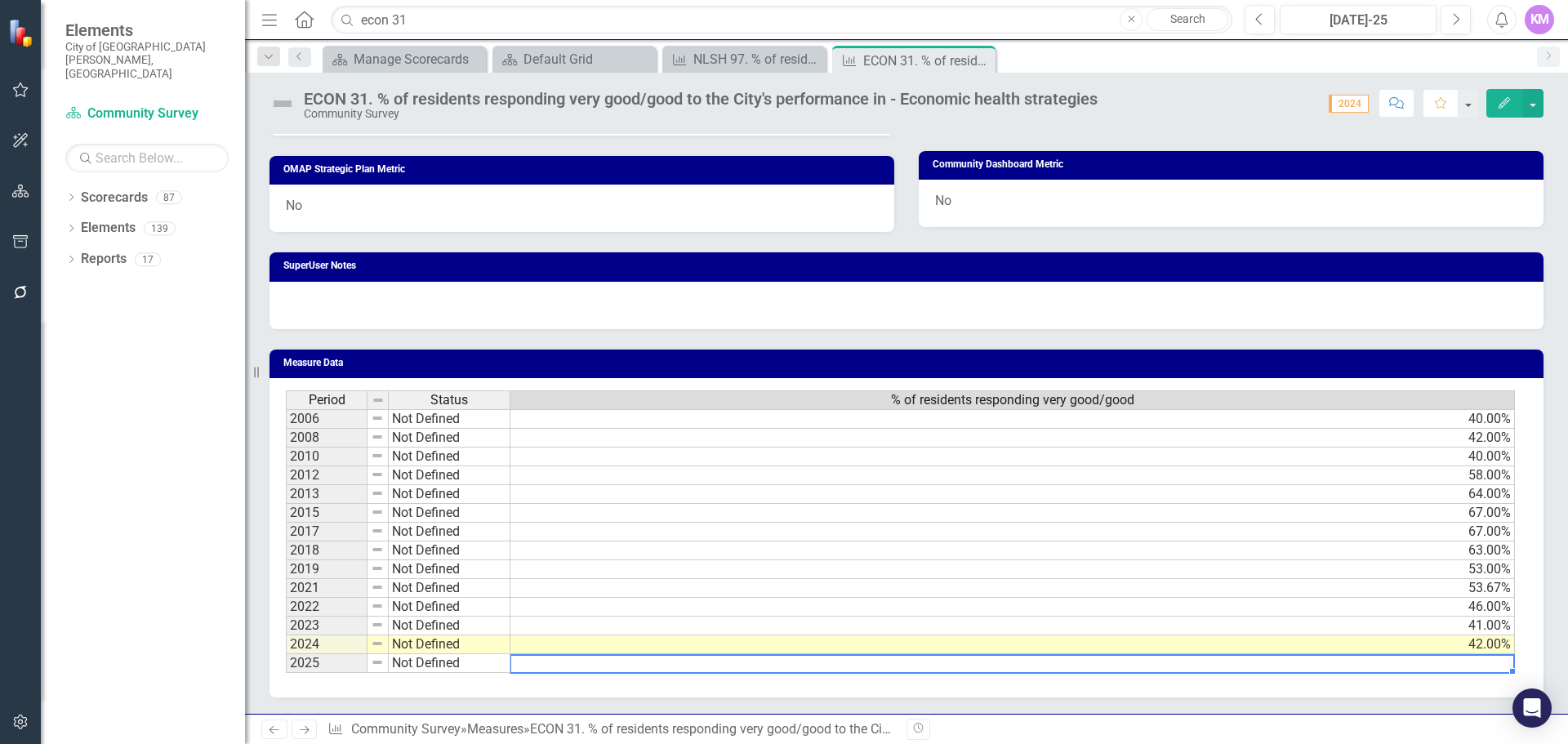
click at [634, 666] on td at bounding box center [1013, 663] width 1004 height 19
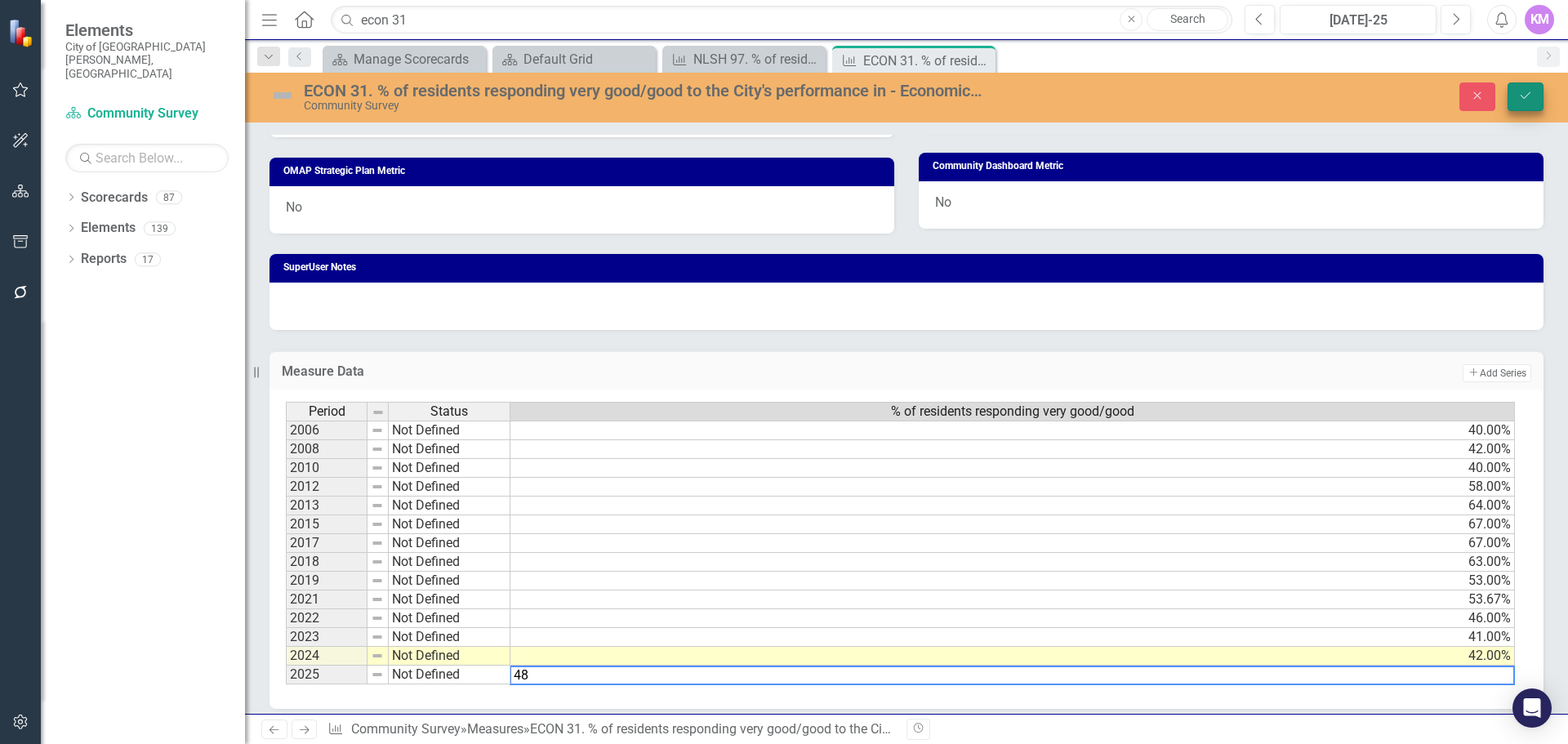
type textarea "48"
click at [1515, 99] on button "Save" at bounding box center [1526, 96] width 36 height 28
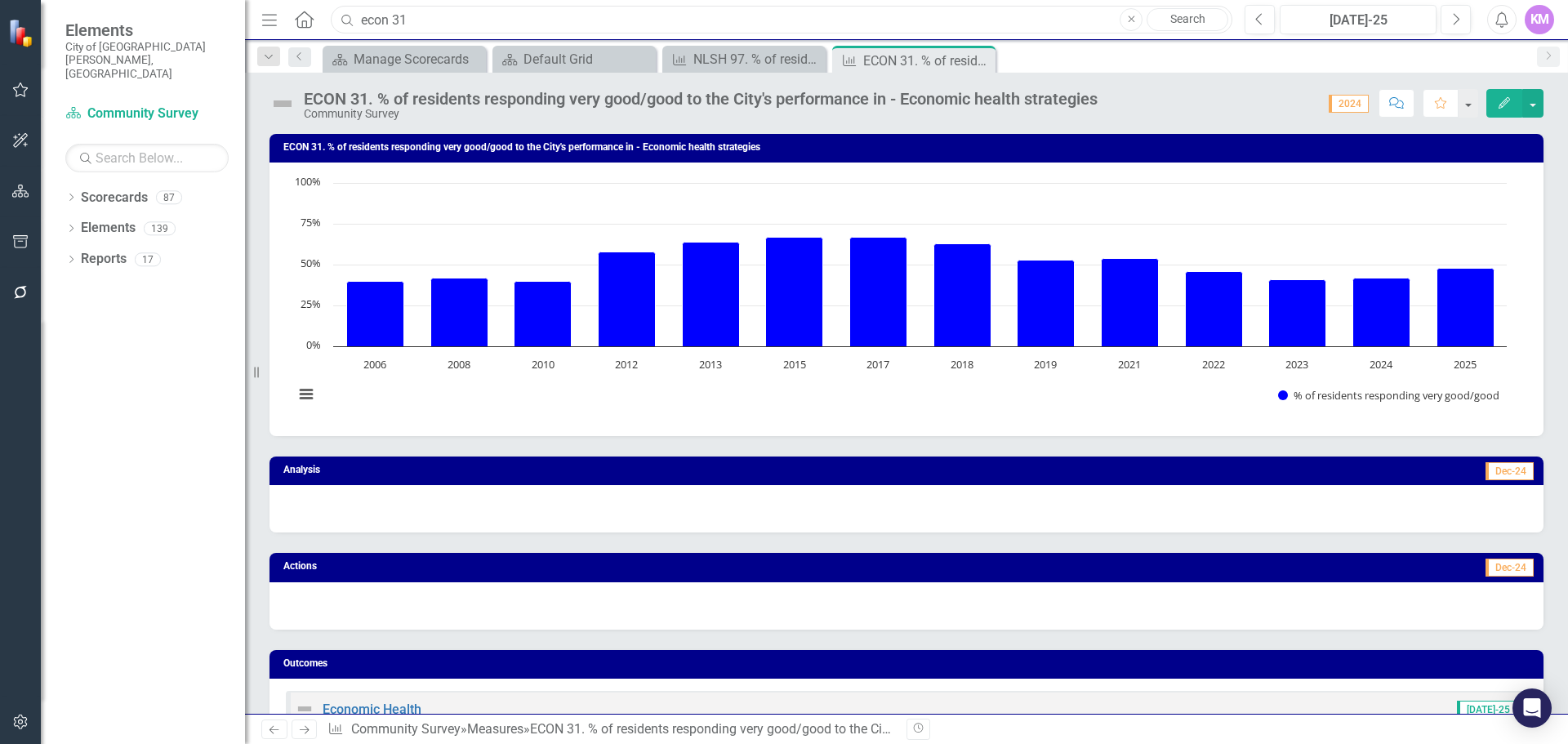
click at [441, 22] on input "econ 31" at bounding box center [782, 20] width 902 height 28
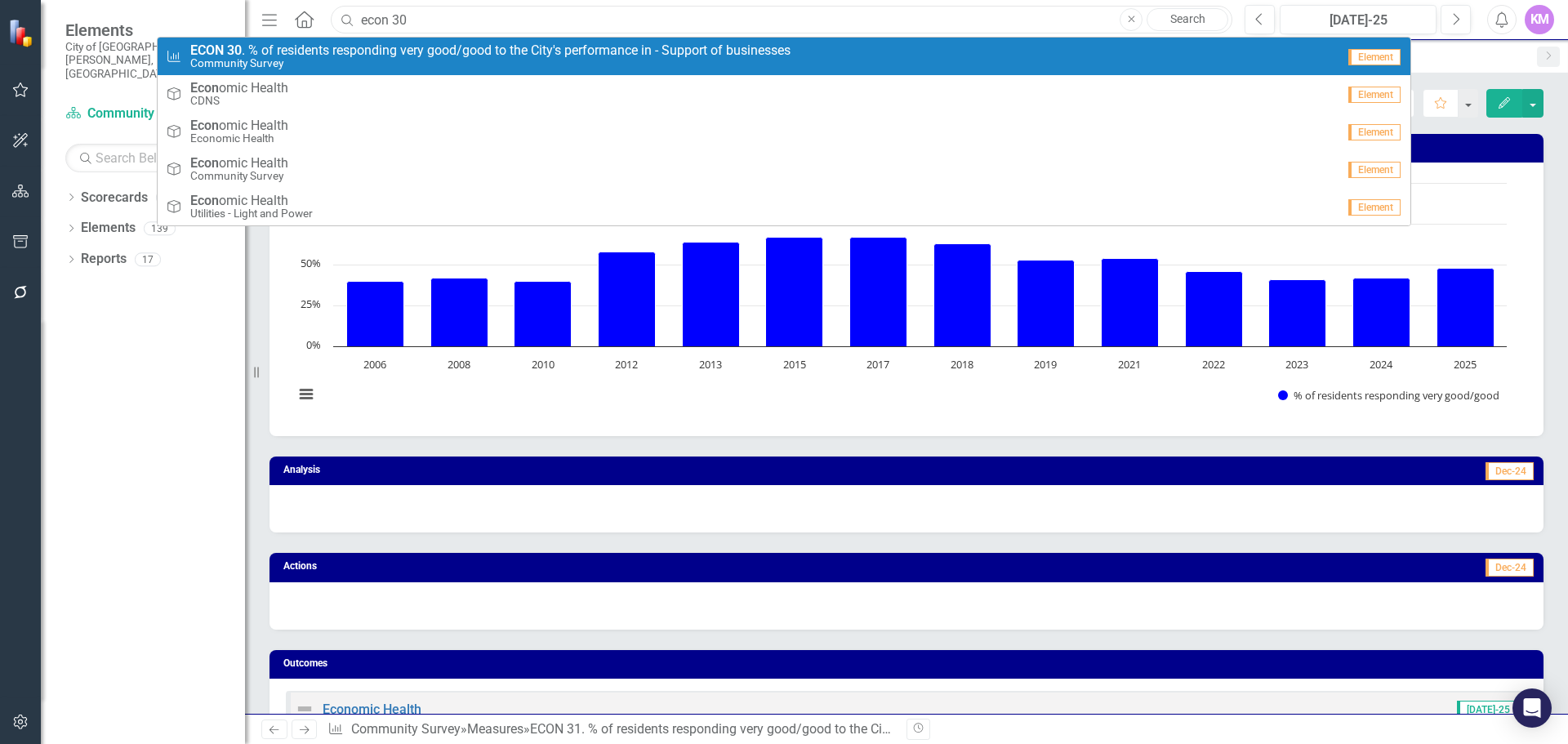
type input "econ 30"
click at [431, 51] on span "ECON 30 . % of residents responding very good/good to the City's performance in…" at bounding box center [491, 51] width 600 height 15
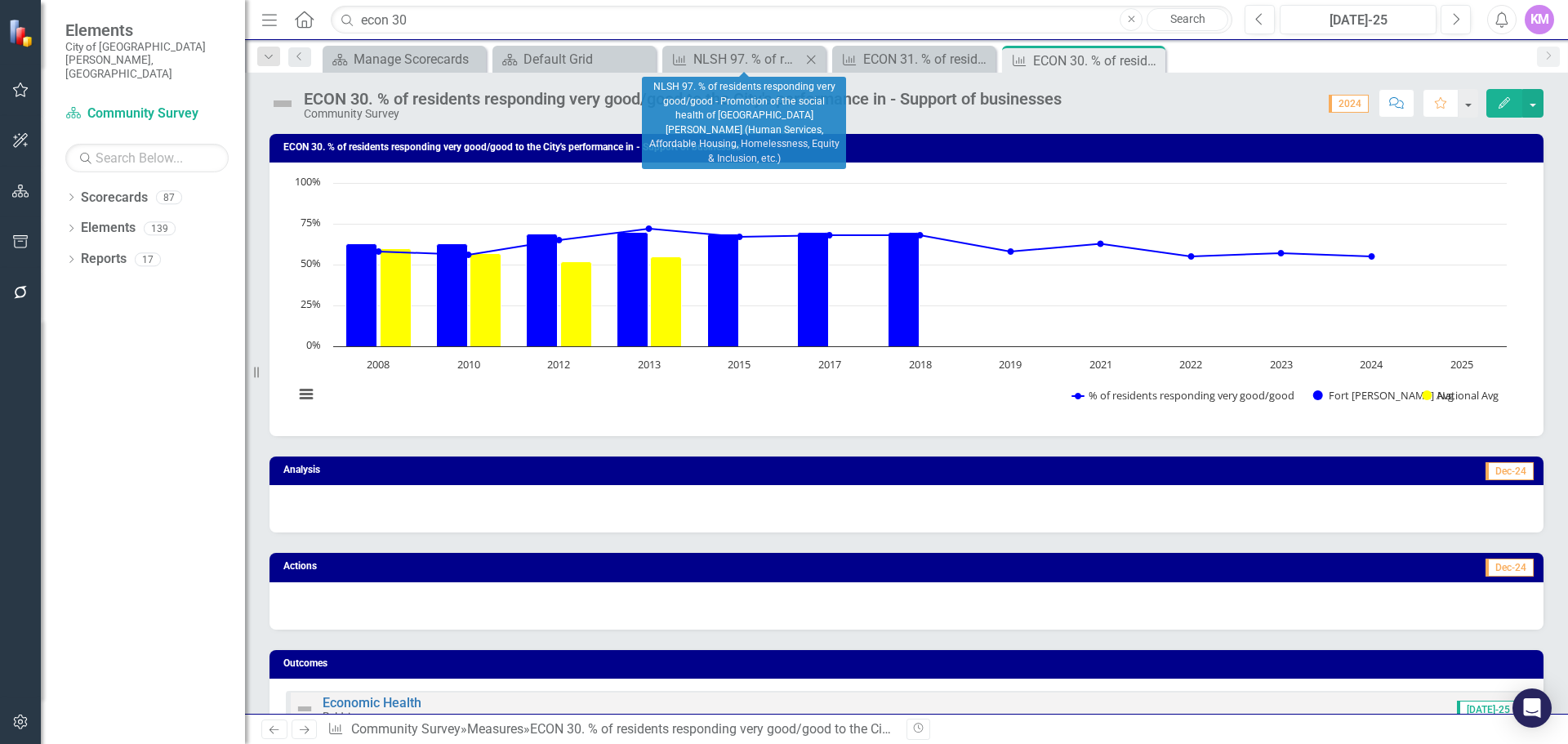
click at [807, 61] on icon "Close" at bounding box center [811, 60] width 17 height 13
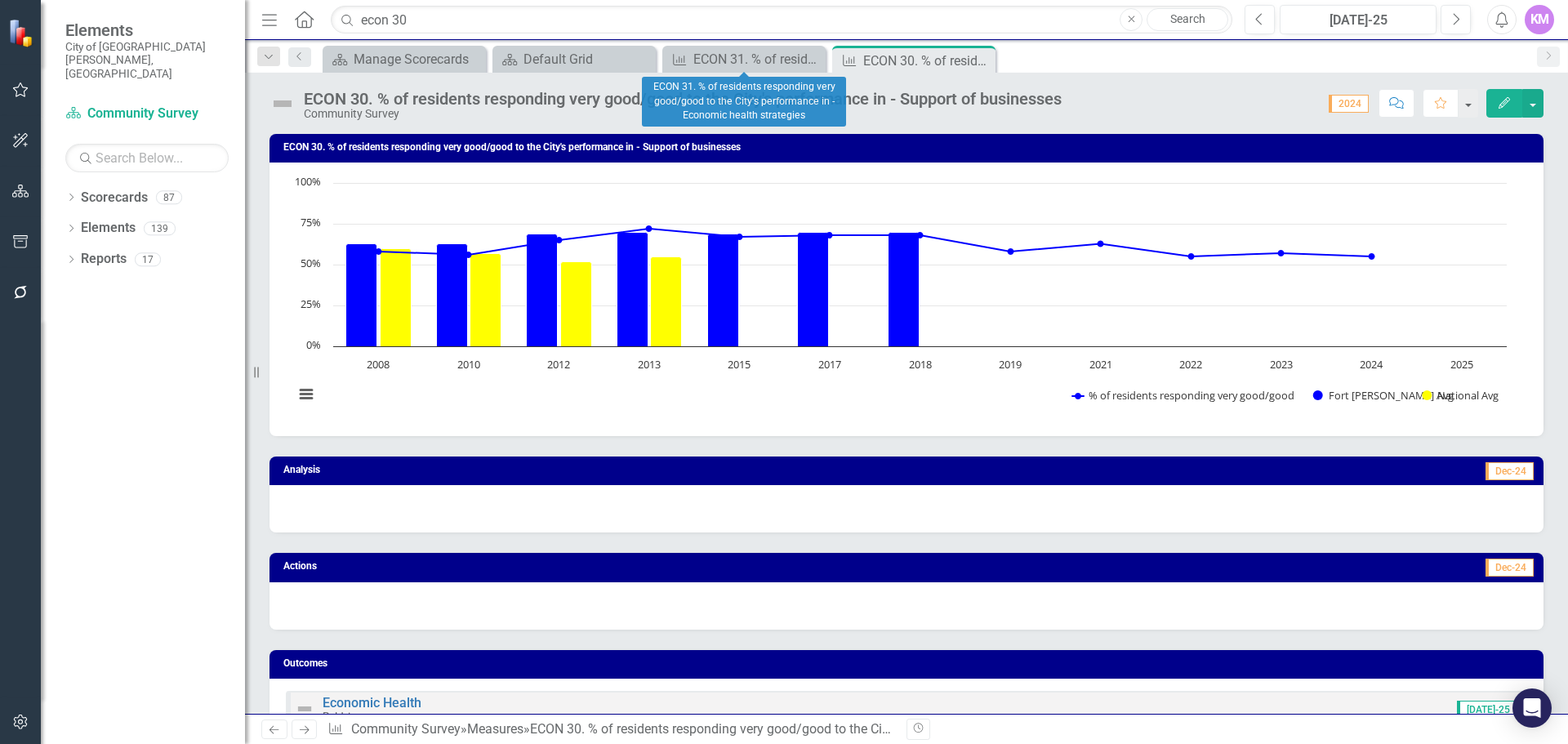
click at [0, 0] on icon "Close" at bounding box center [0, 0] width 0 height 0
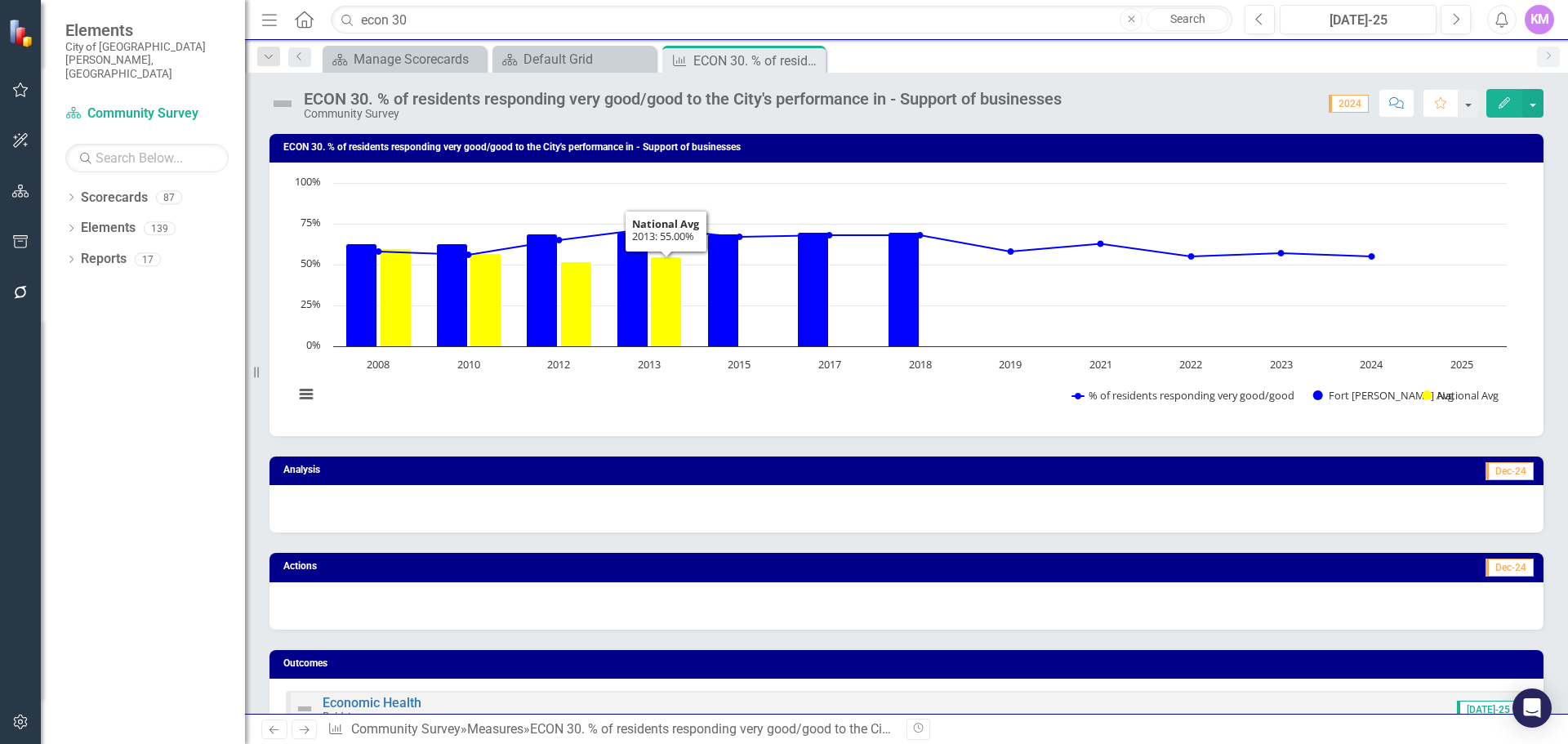
scroll to position [839, 0]
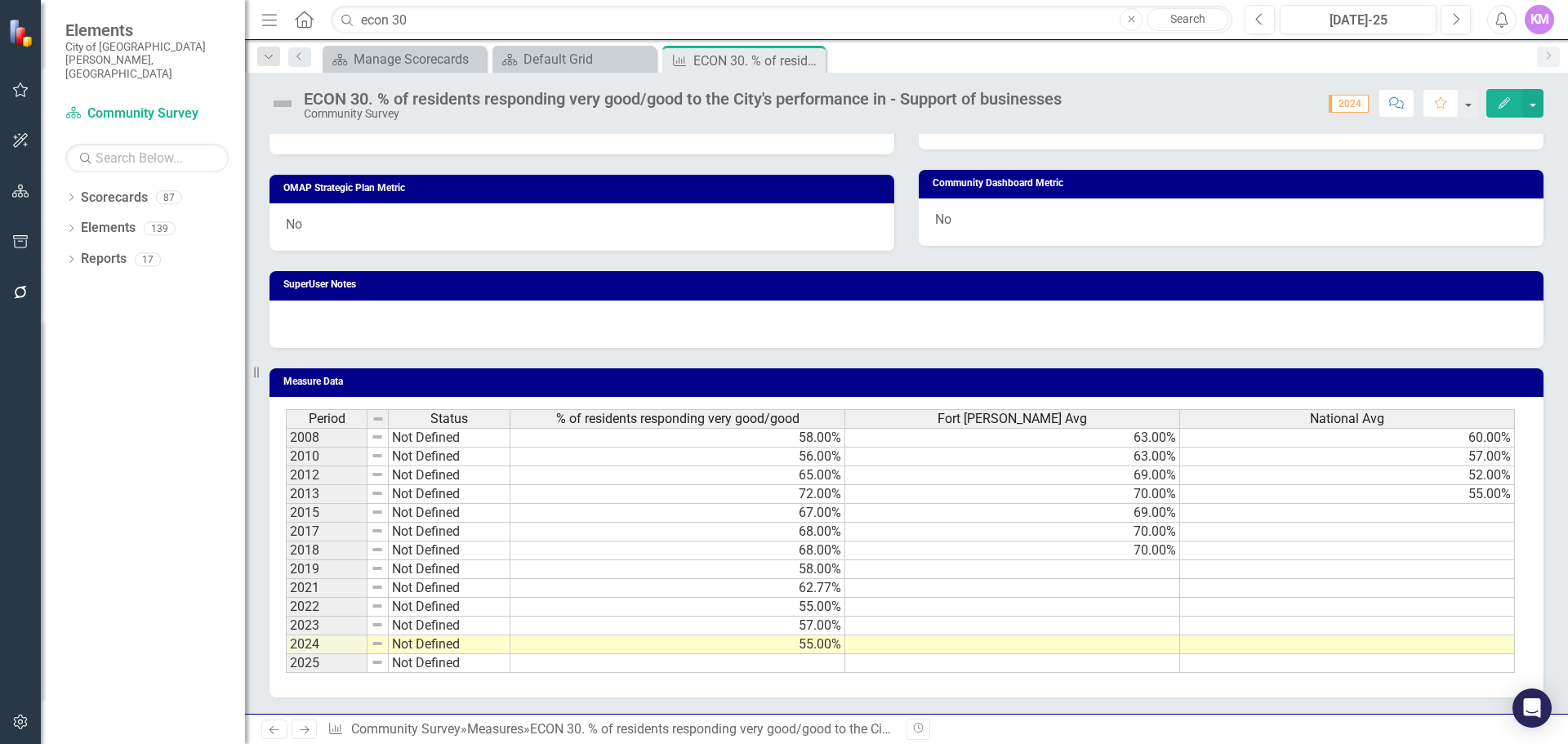
click at [683, 666] on td at bounding box center [678, 663] width 335 height 19
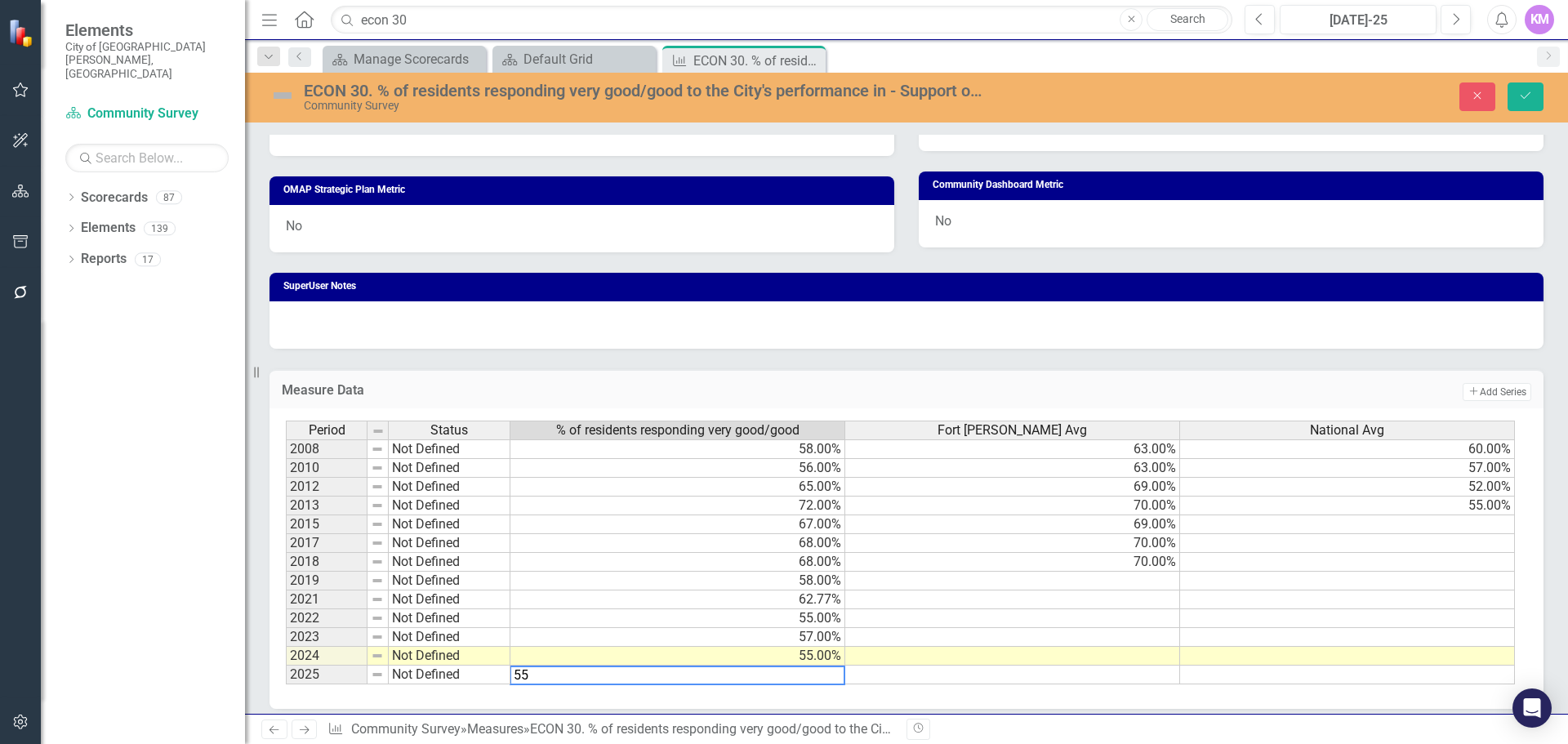
type textarea "55"
click at [286, 629] on div "Period Status % of residents responding very good/good Fort Collins Avg Nationa…" at bounding box center [286, 552] width 0 height 264
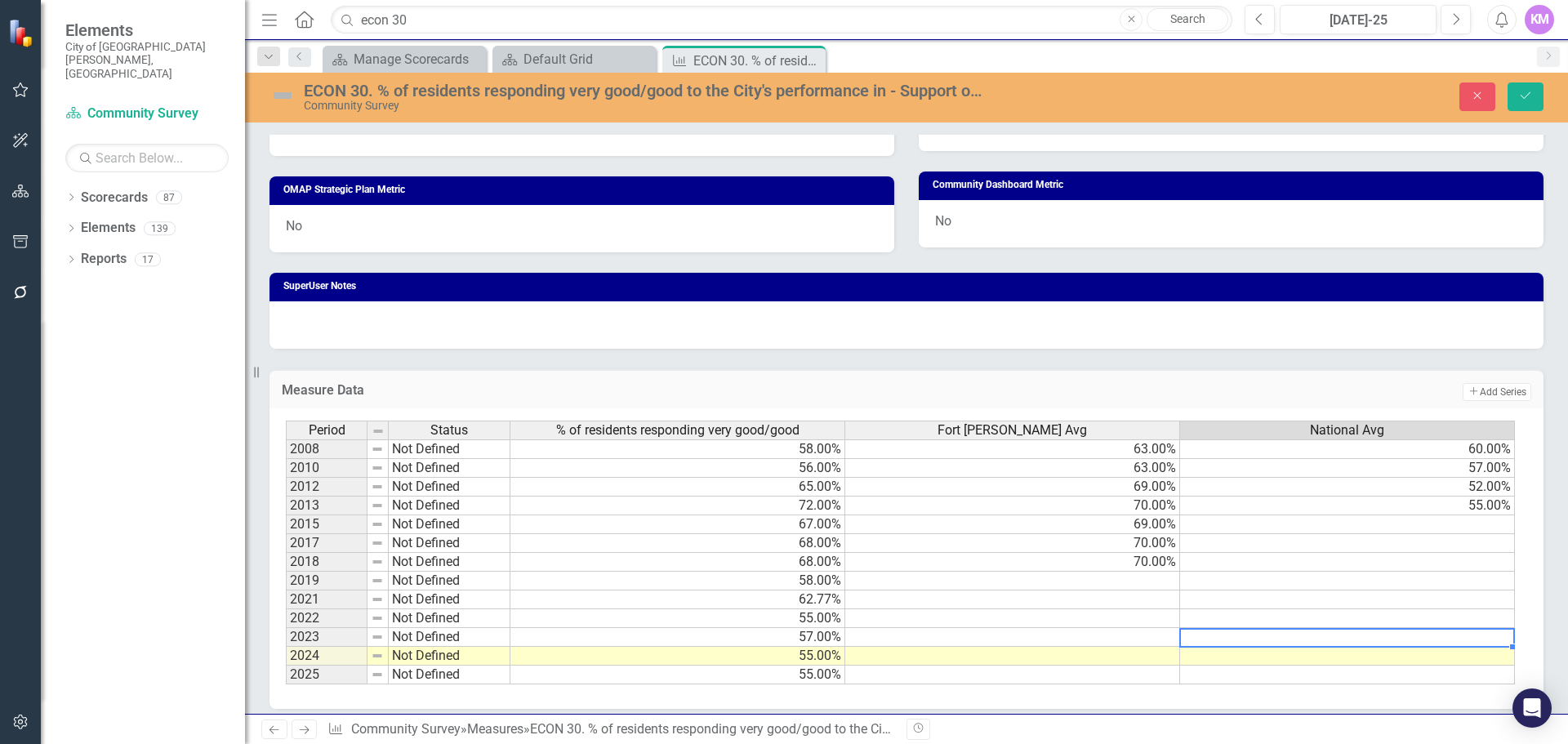
click at [1524, 114] on div "ECON 30. % of residents responding very good/good to the City's performance in …" at bounding box center [907, 97] width 1324 height 50
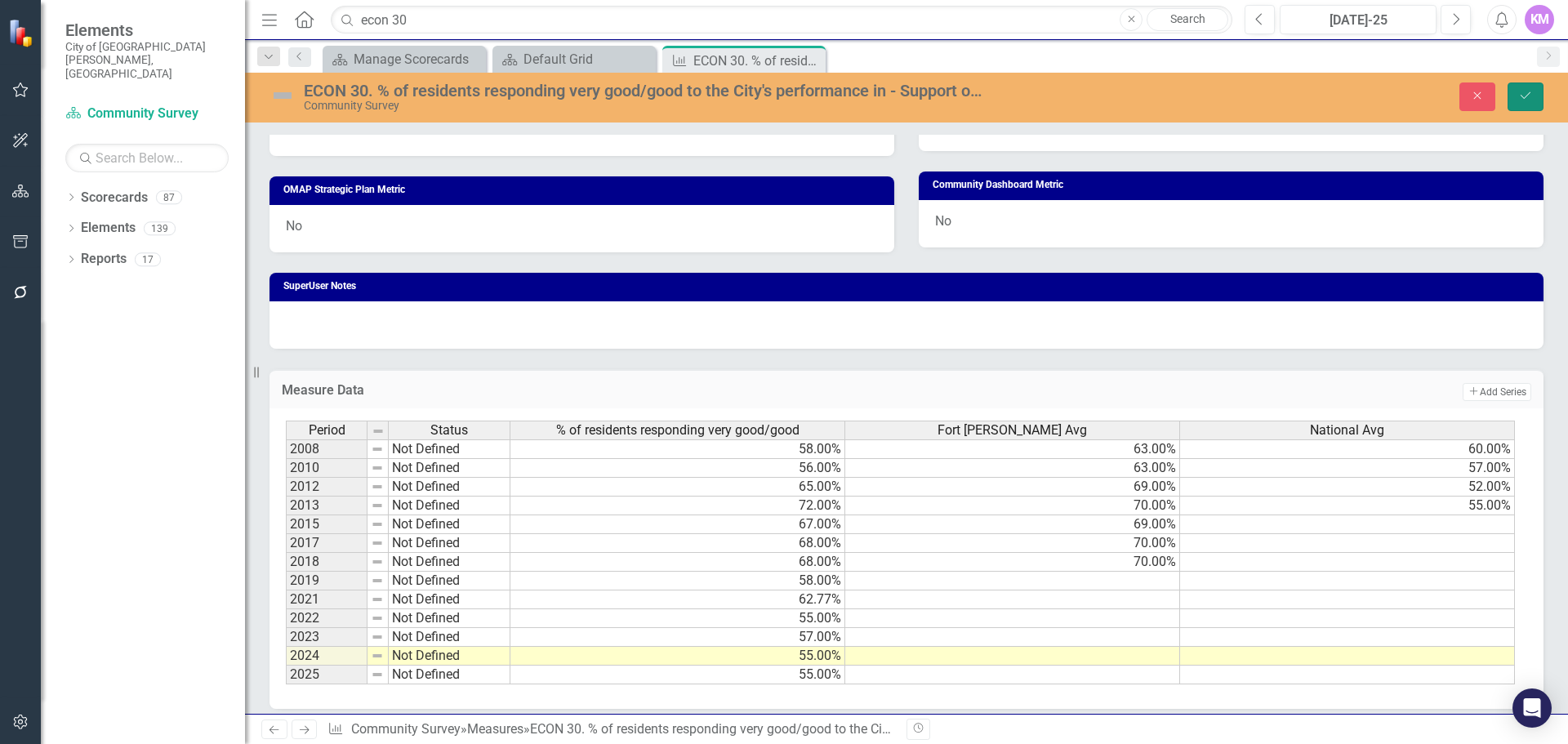
click at [1527, 100] on icon "Save" at bounding box center [1526, 96] width 15 height 12
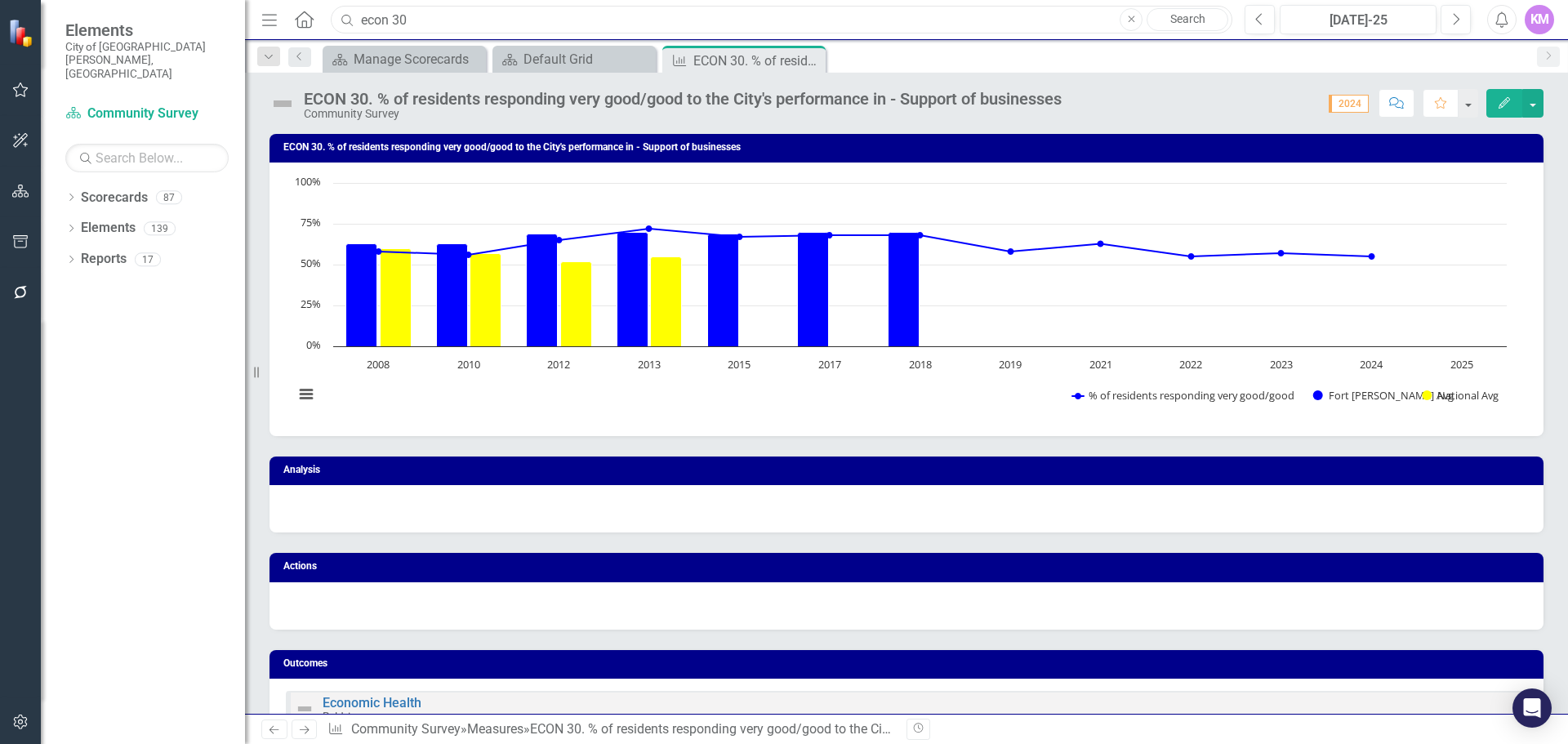
click at [713, 17] on input "econ 30" at bounding box center [782, 20] width 902 height 28
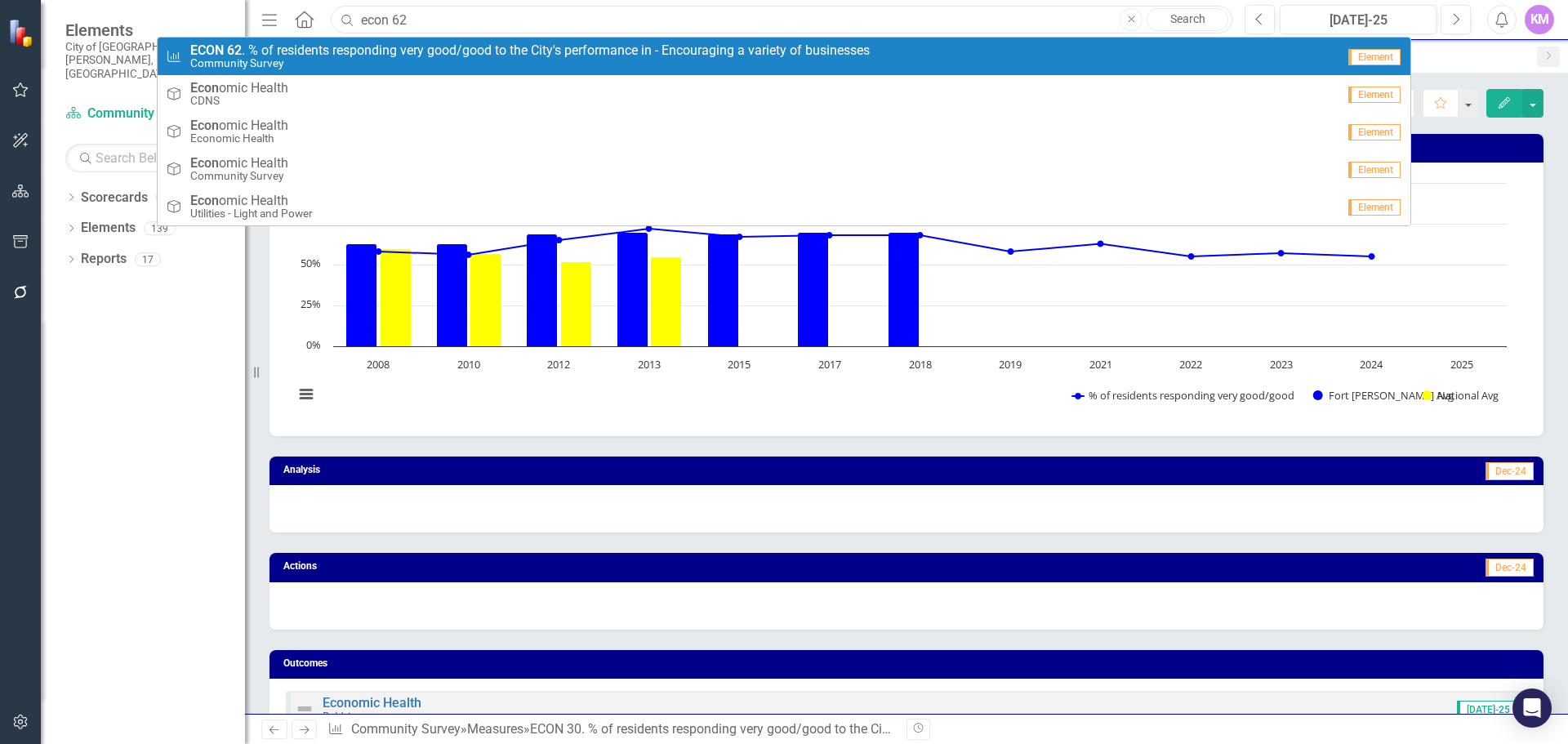
type input "econ 62"
click at [677, 70] on small "Community Survey" at bounding box center [530, 63] width 679 height 12
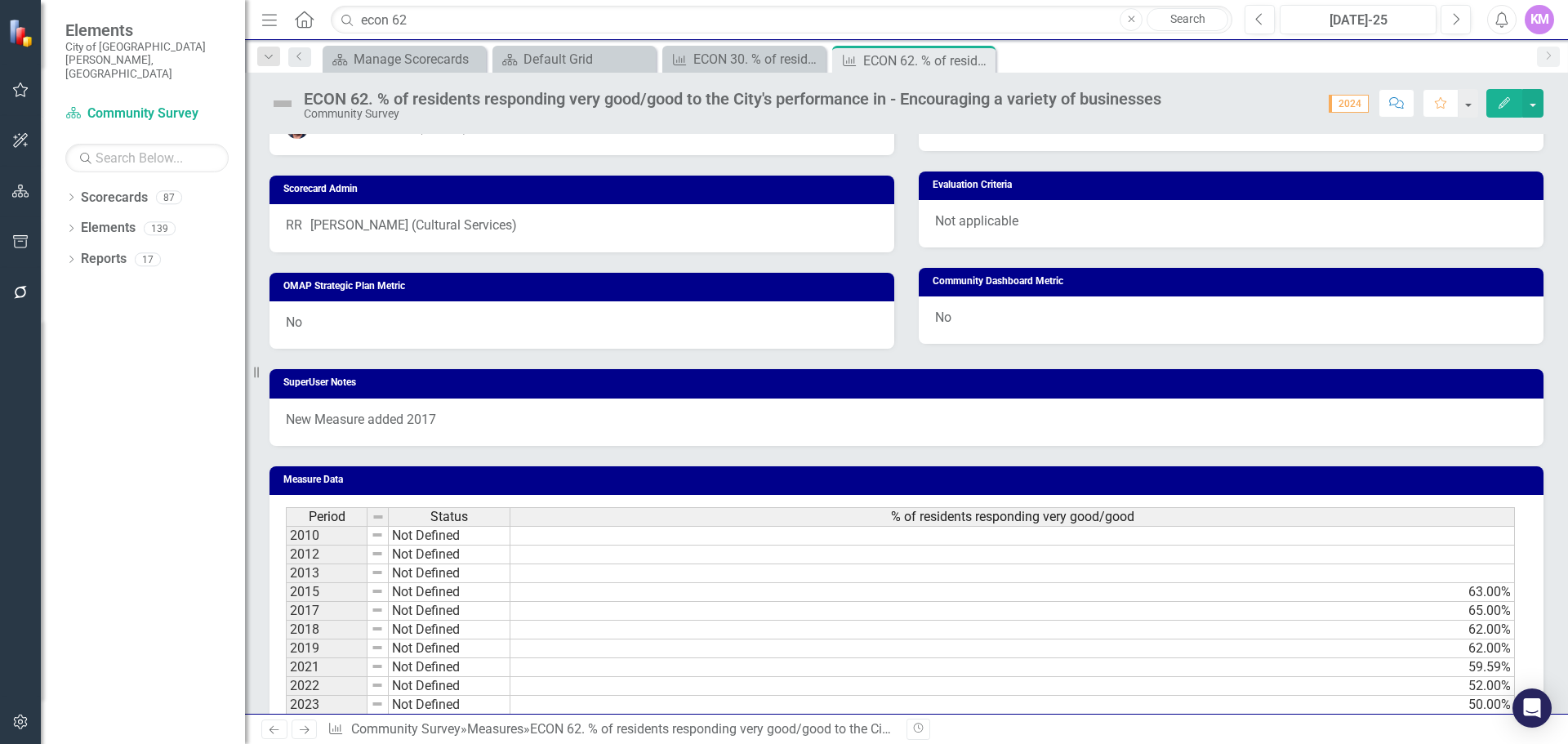
scroll to position [779, 0]
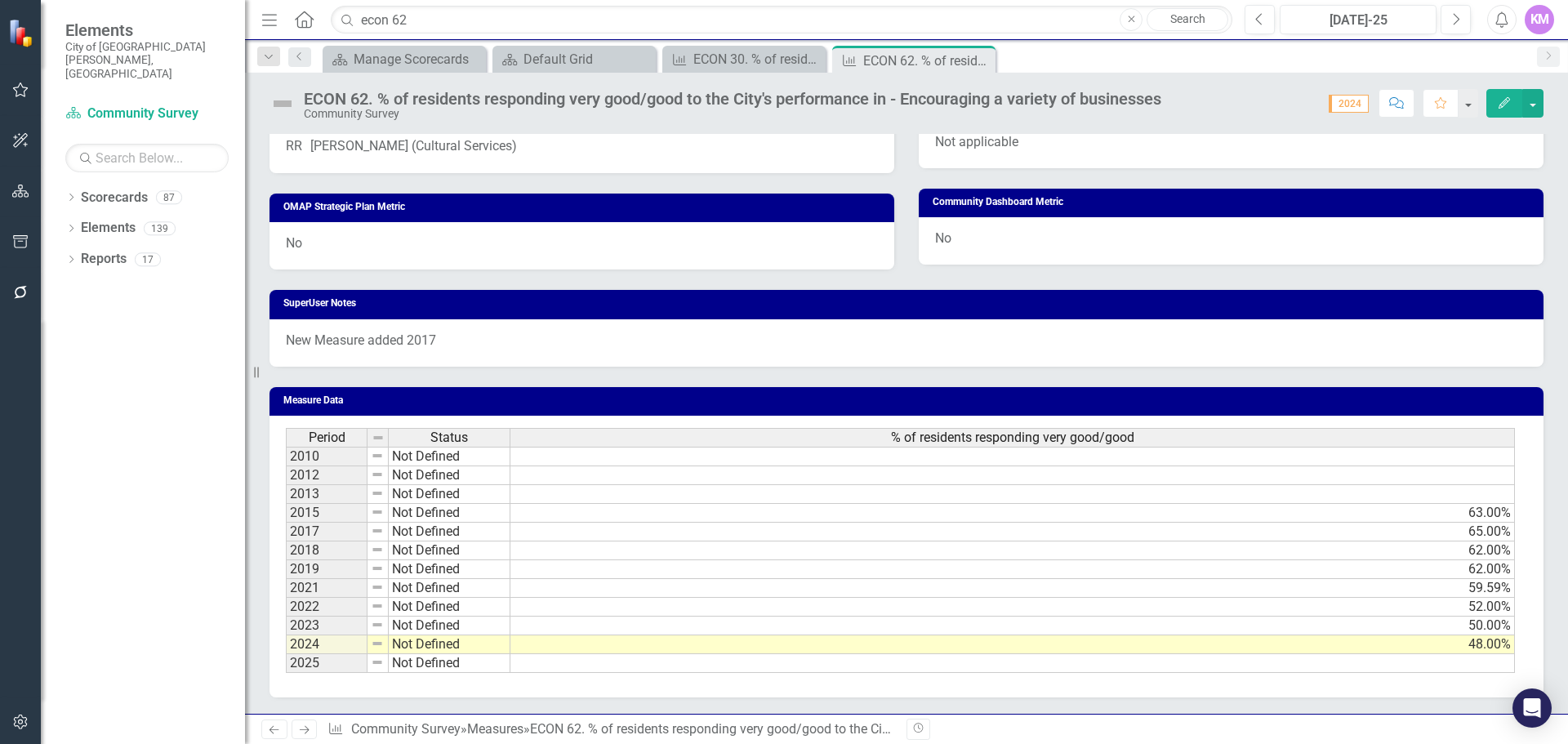
click at [639, 658] on td at bounding box center [1013, 663] width 1004 height 19
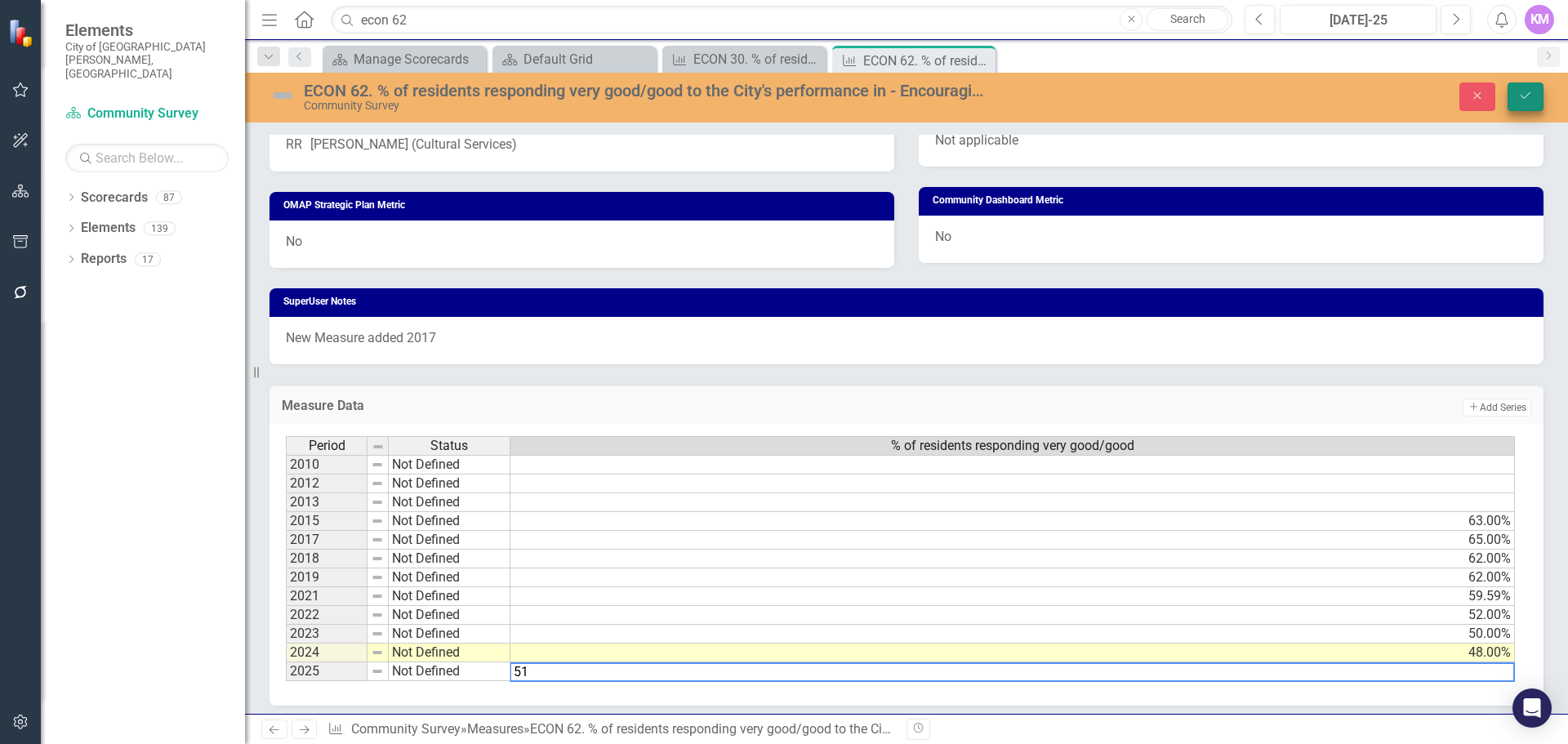
type textarea "51"
click at [1531, 91] on icon "Save" at bounding box center [1526, 96] width 15 height 12
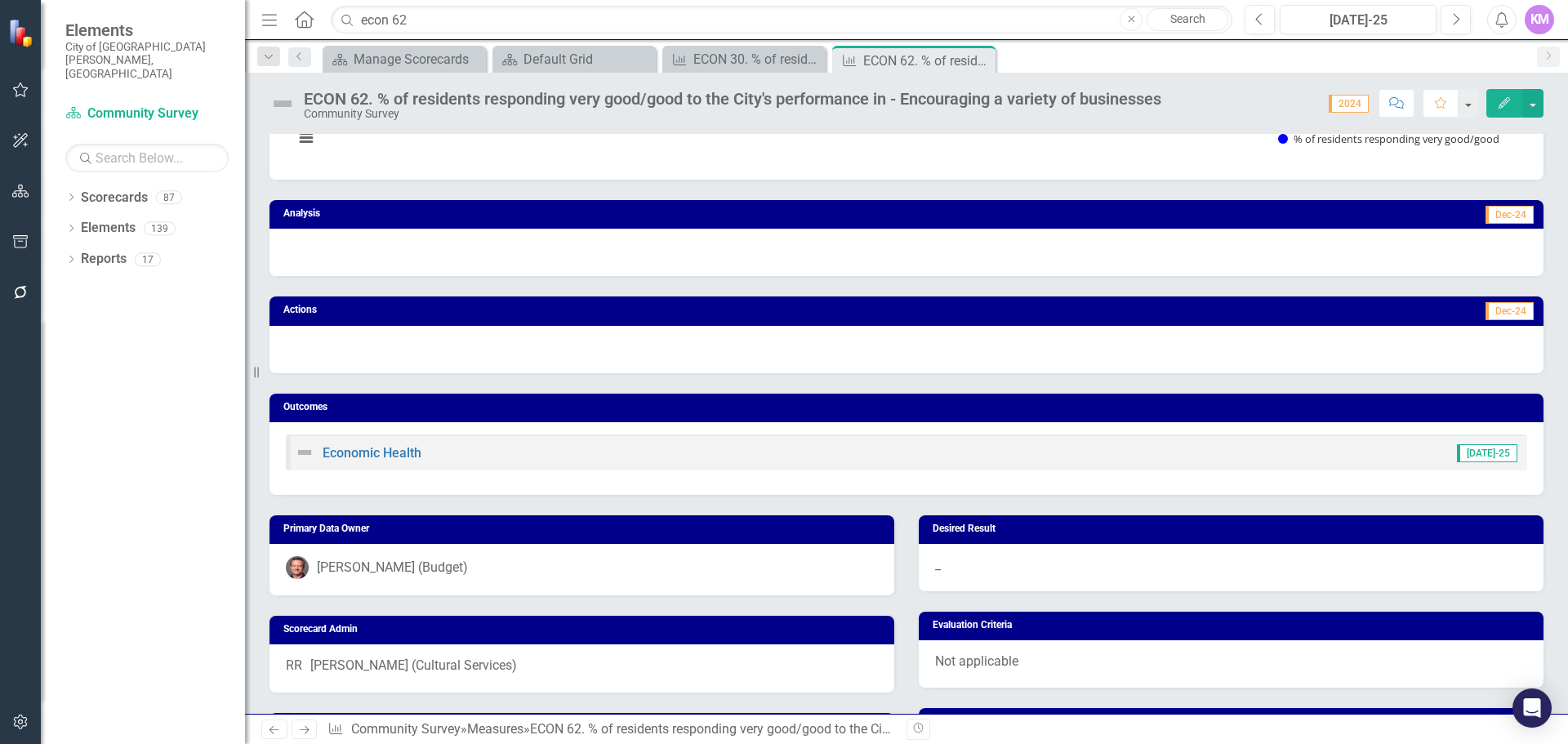
scroll to position [0, 0]
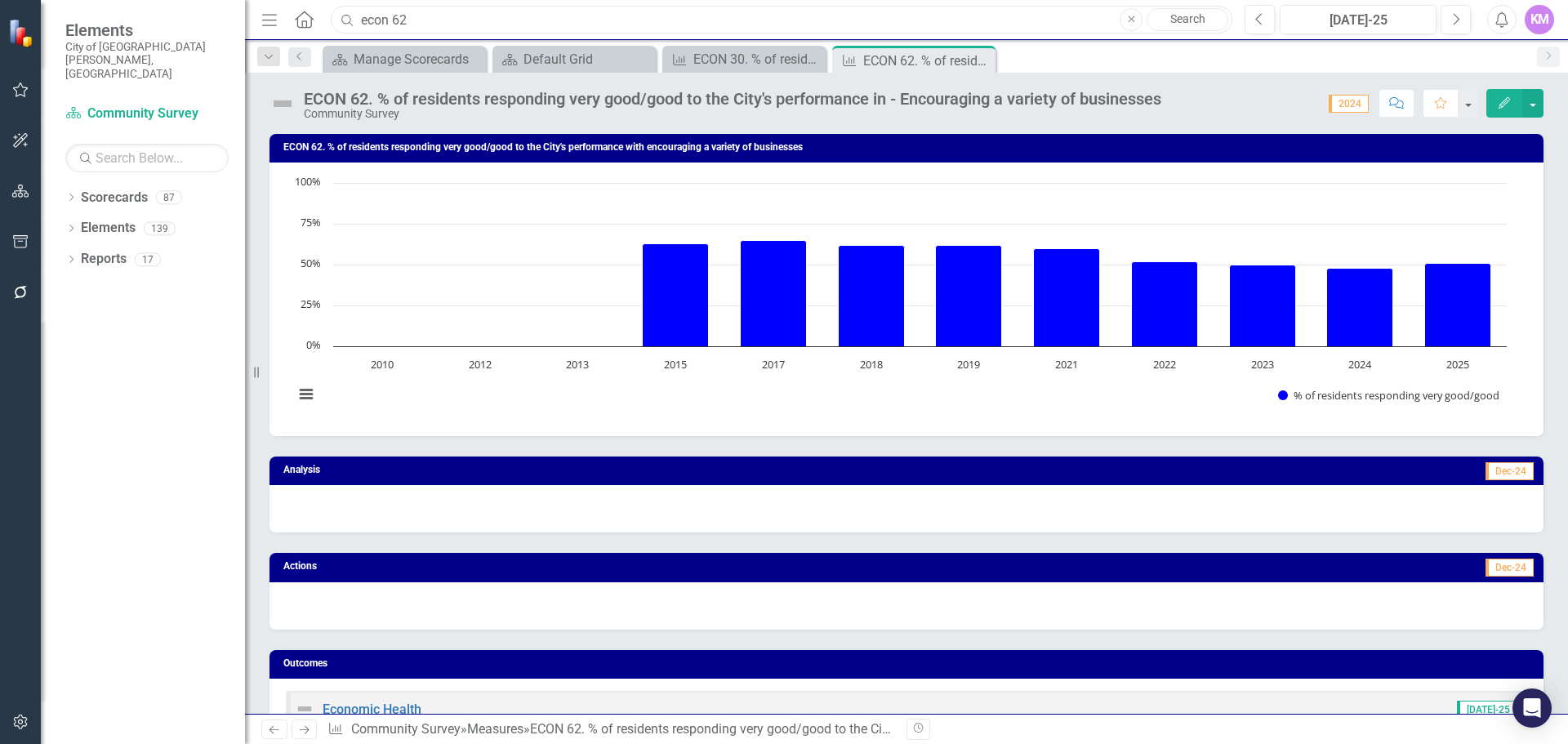
click at [496, 31] on input "econ 62" at bounding box center [782, 20] width 902 height 28
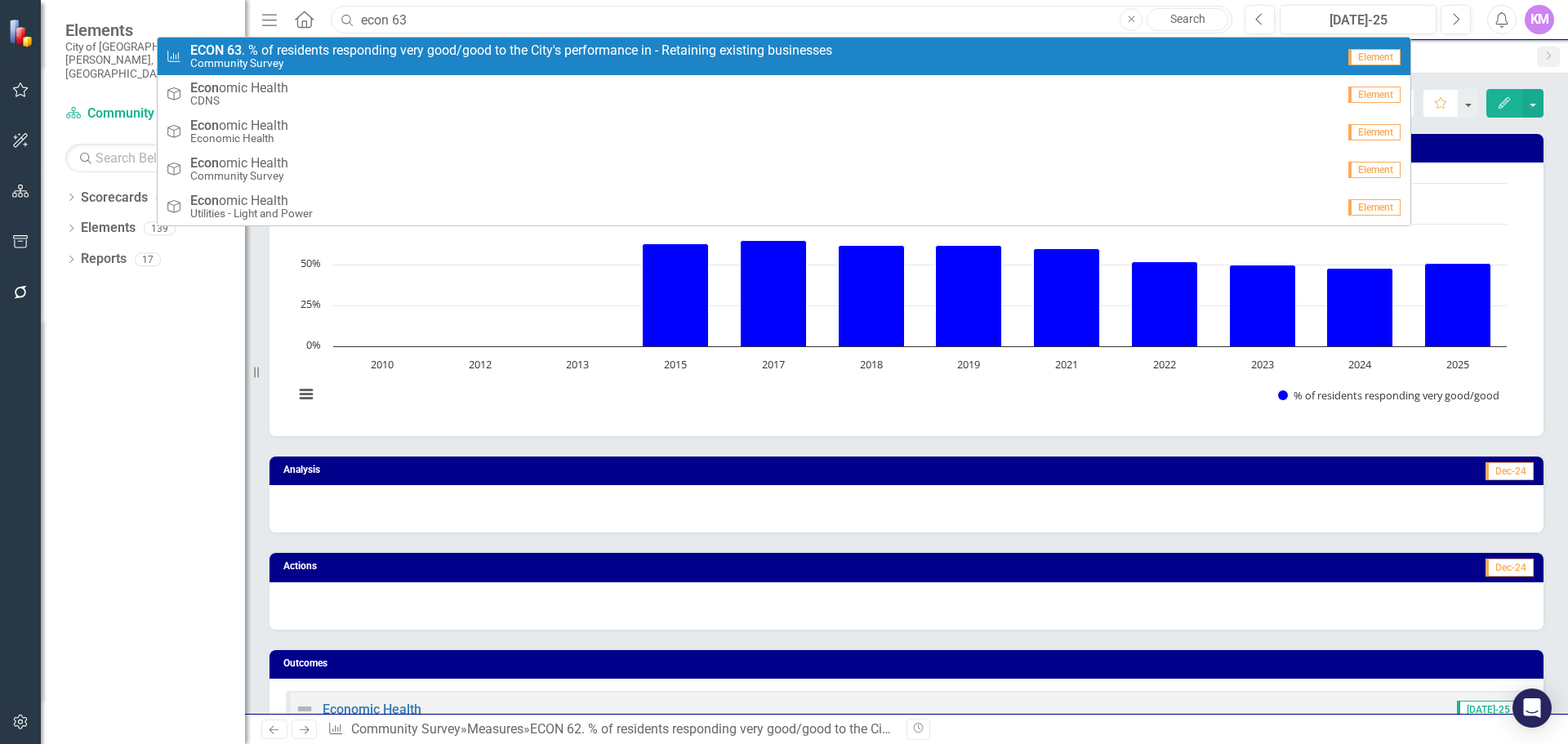
type input "econ 63"
click at [480, 56] on span "ECON 63 . % of residents responding very good/good to the City's performance in…" at bounding box center [511, 51] width 642 height 15
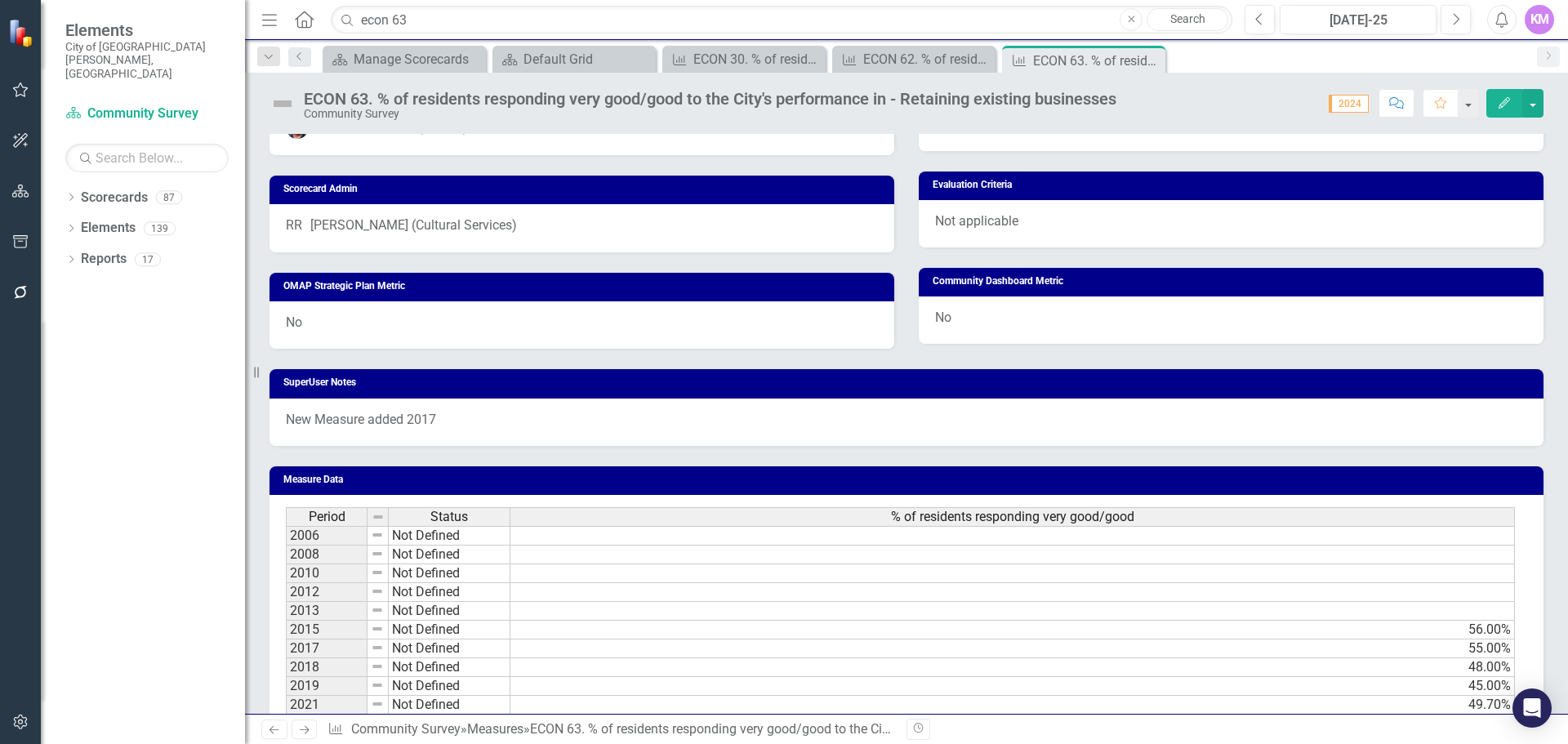
scroll to position [816, 0]
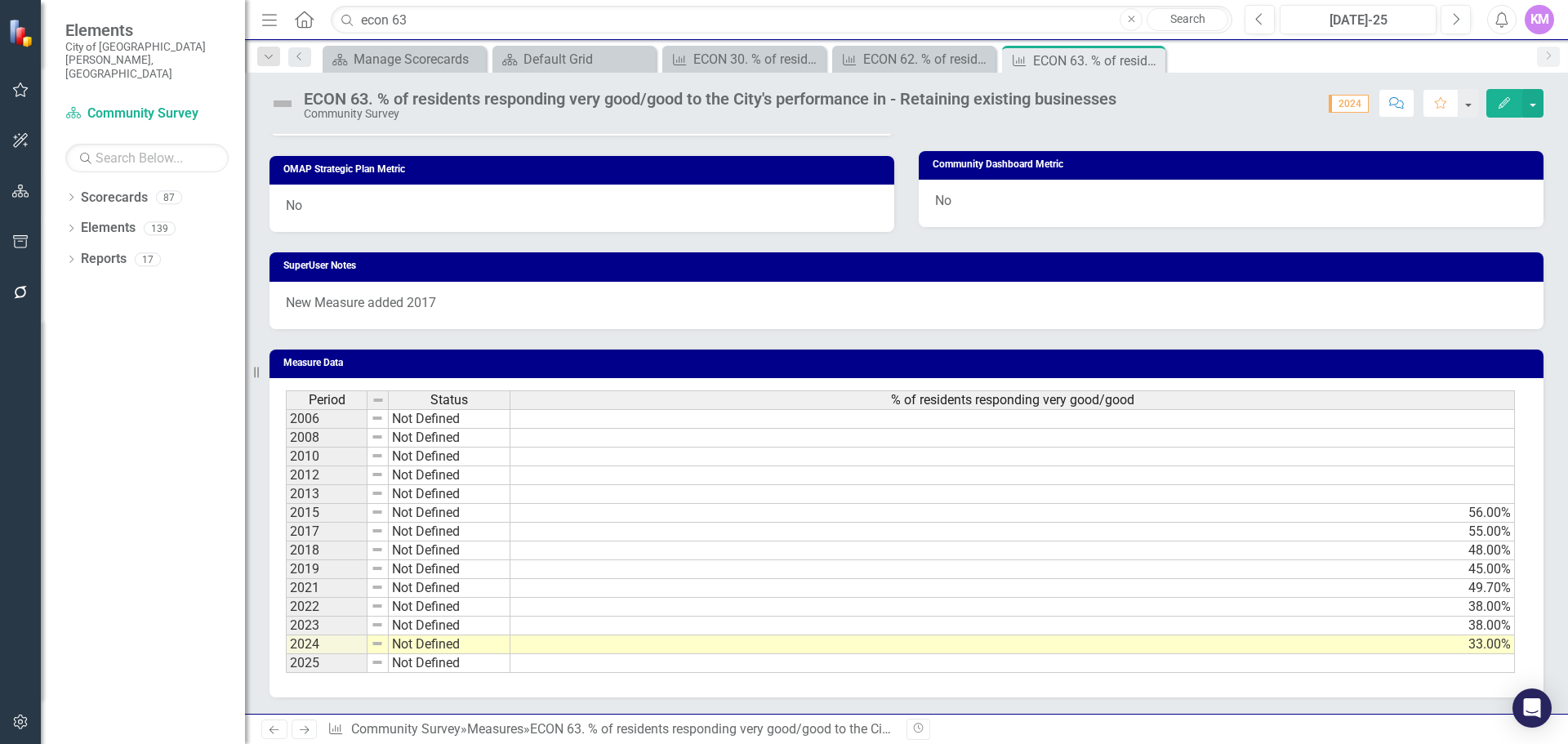
click at [559, 657] on td at bounding box center [1013, 663] width 1004 height 19
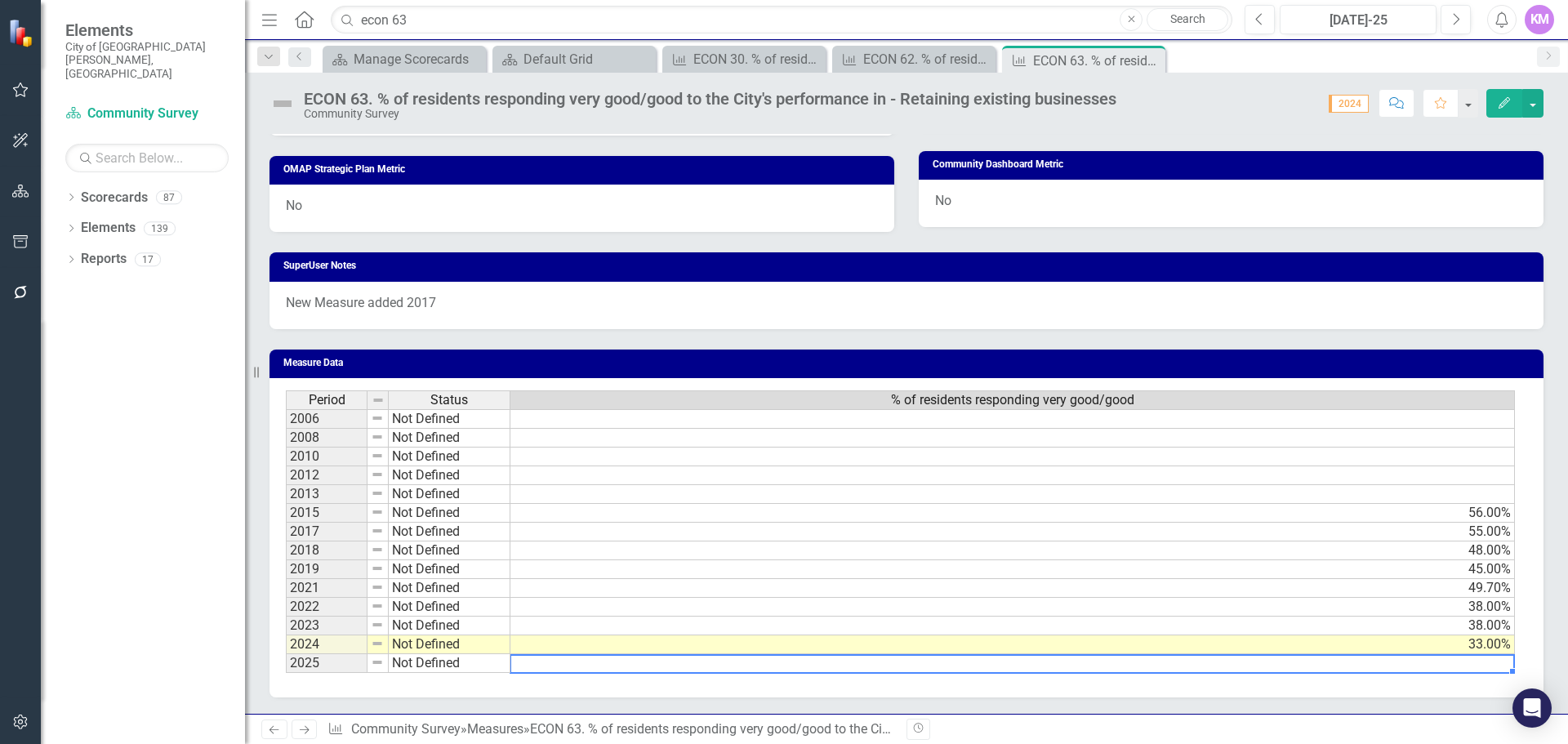
click at [559, 657] on td at bounding box center [1013, 663] width 1004 height 19
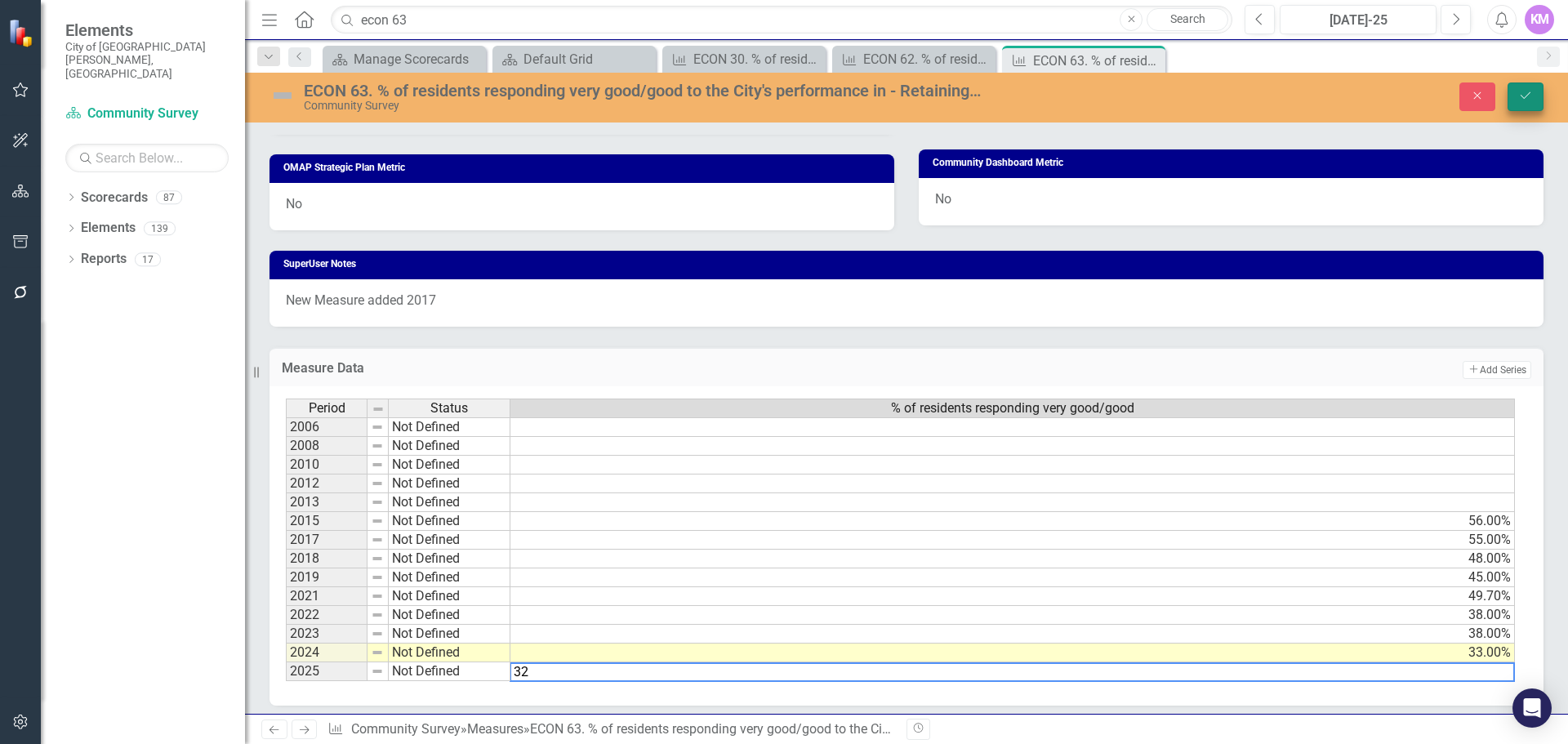
type textarea "32"
click at [1521, 97] on icon "Save" at bounding box center [1526, 96] width 15 height 12
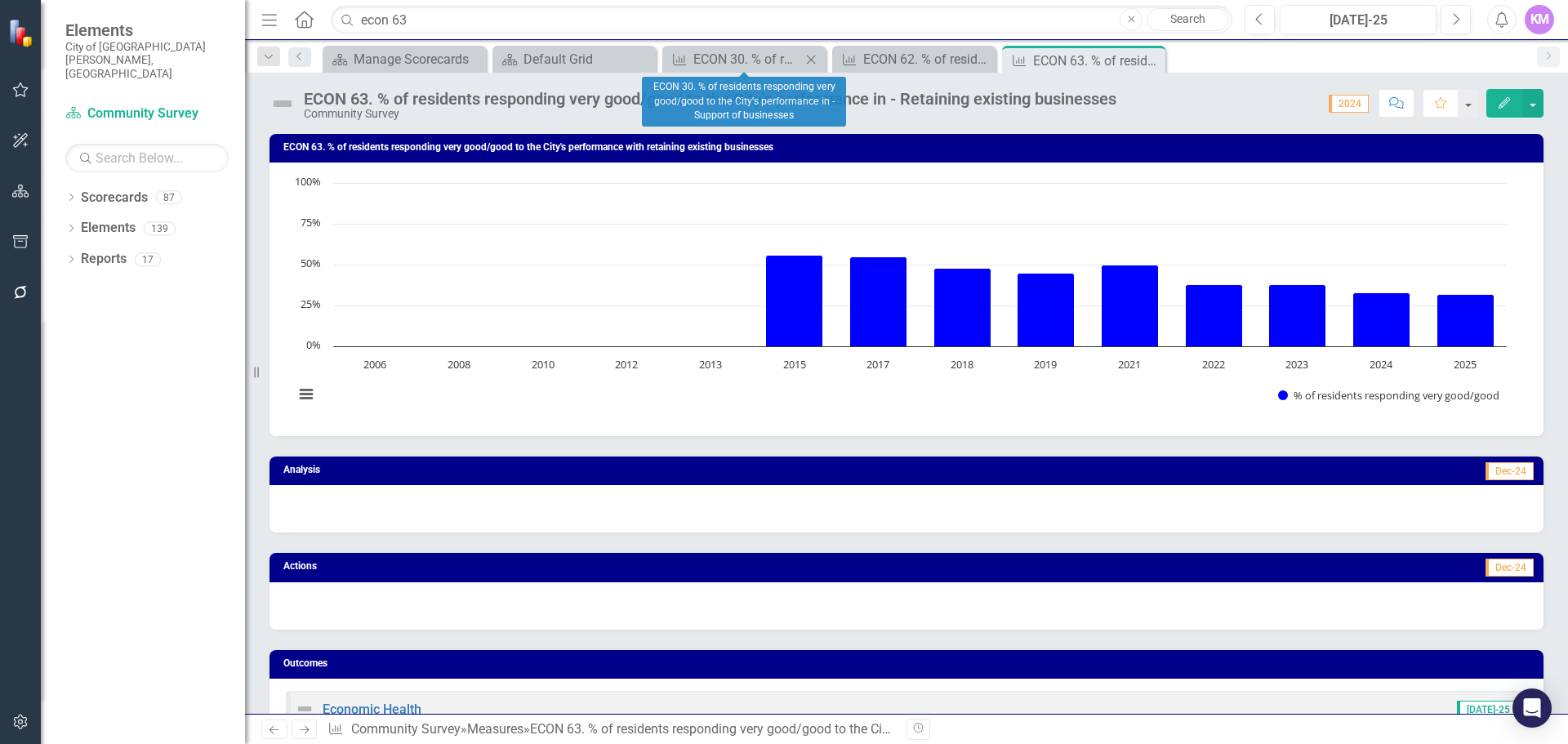
click at [811, 65] on icon "Close" at bounding box center [811, 60] width 17 height 13
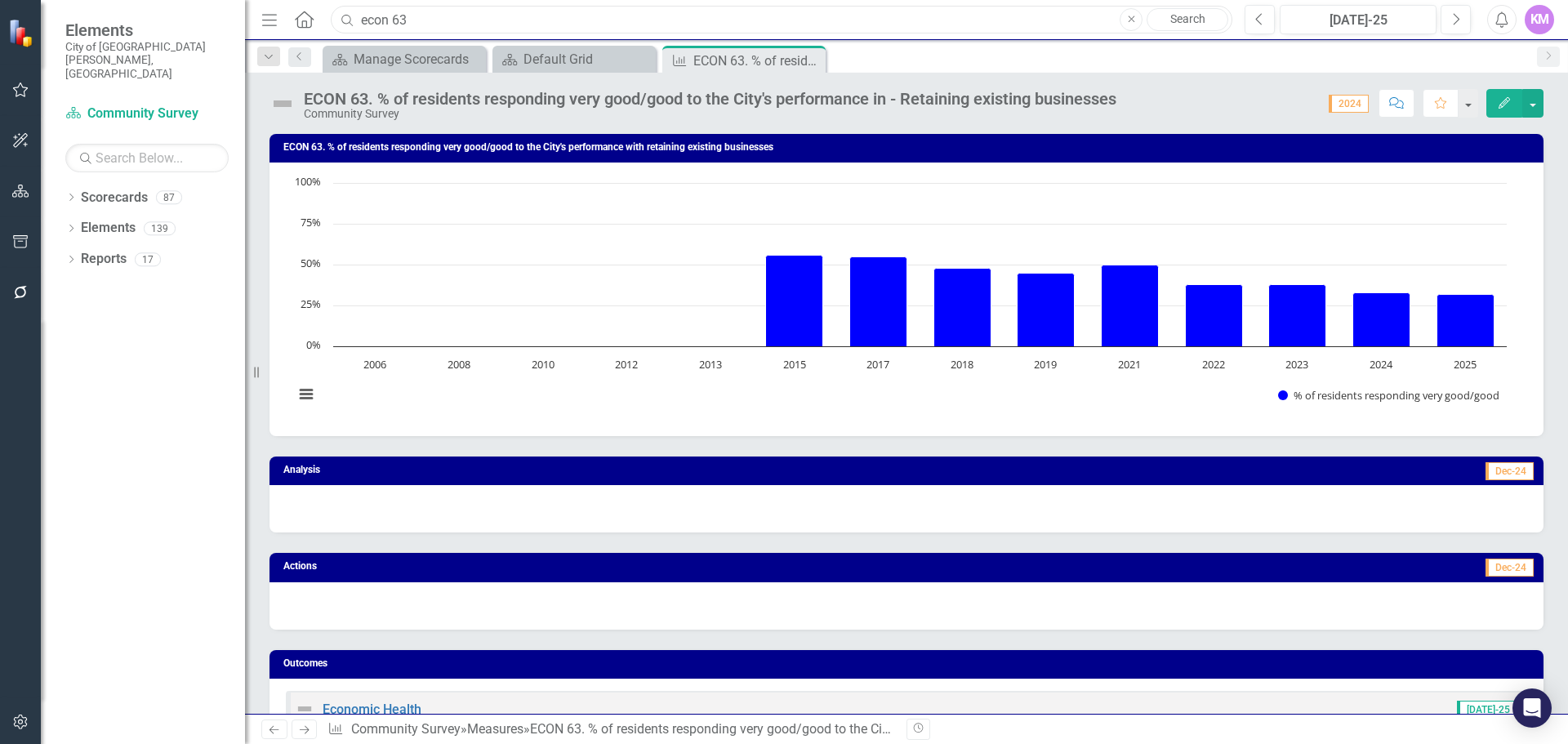
click at [772, 21] on input "econ 63" at bounding box center [782, 20] width 902 height 28
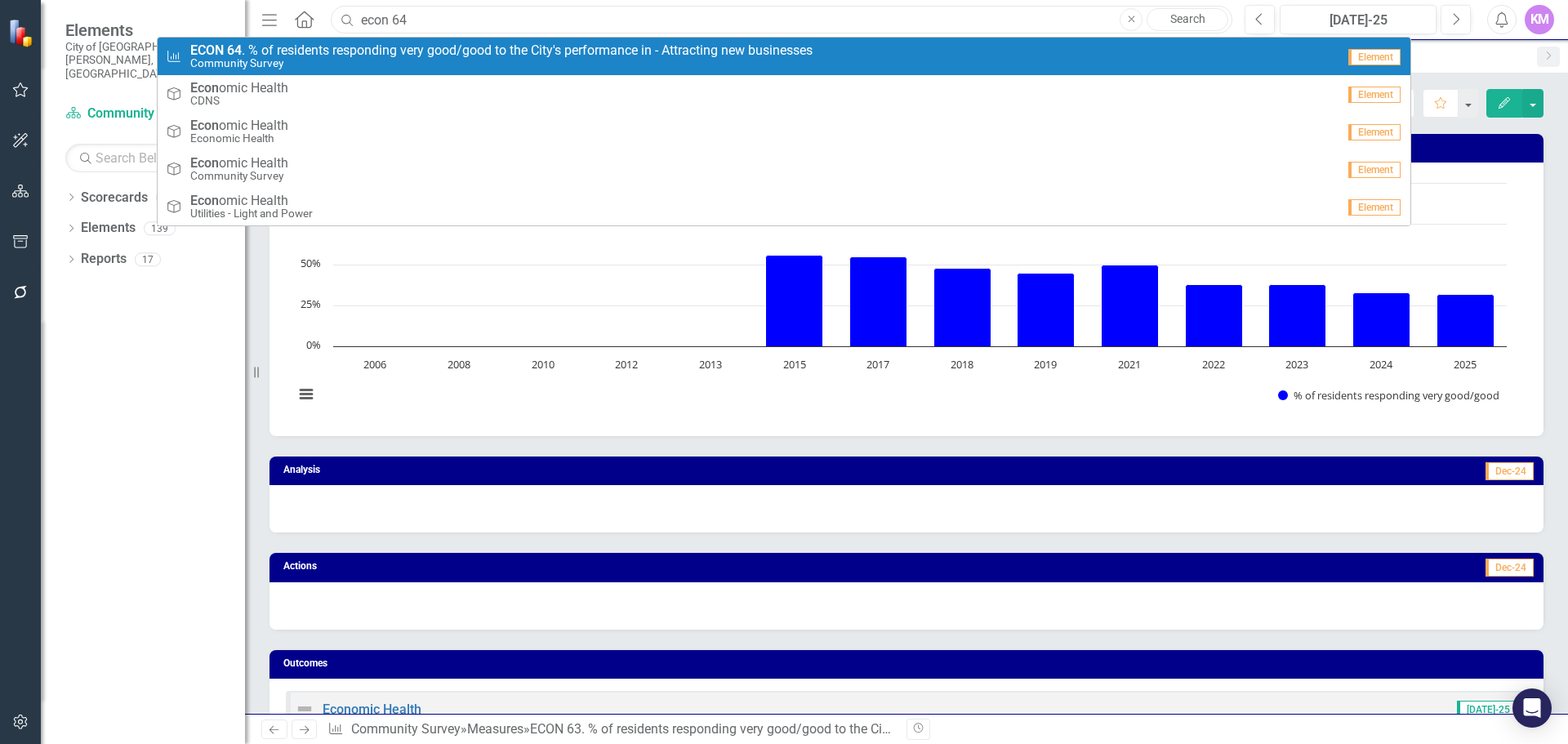
type input "econ 64"
click at [745, 54] on span "ECON 64 . % of residents responding very good/good to the City's performance in…" at bounding box center [501, 51] width 623 height 15
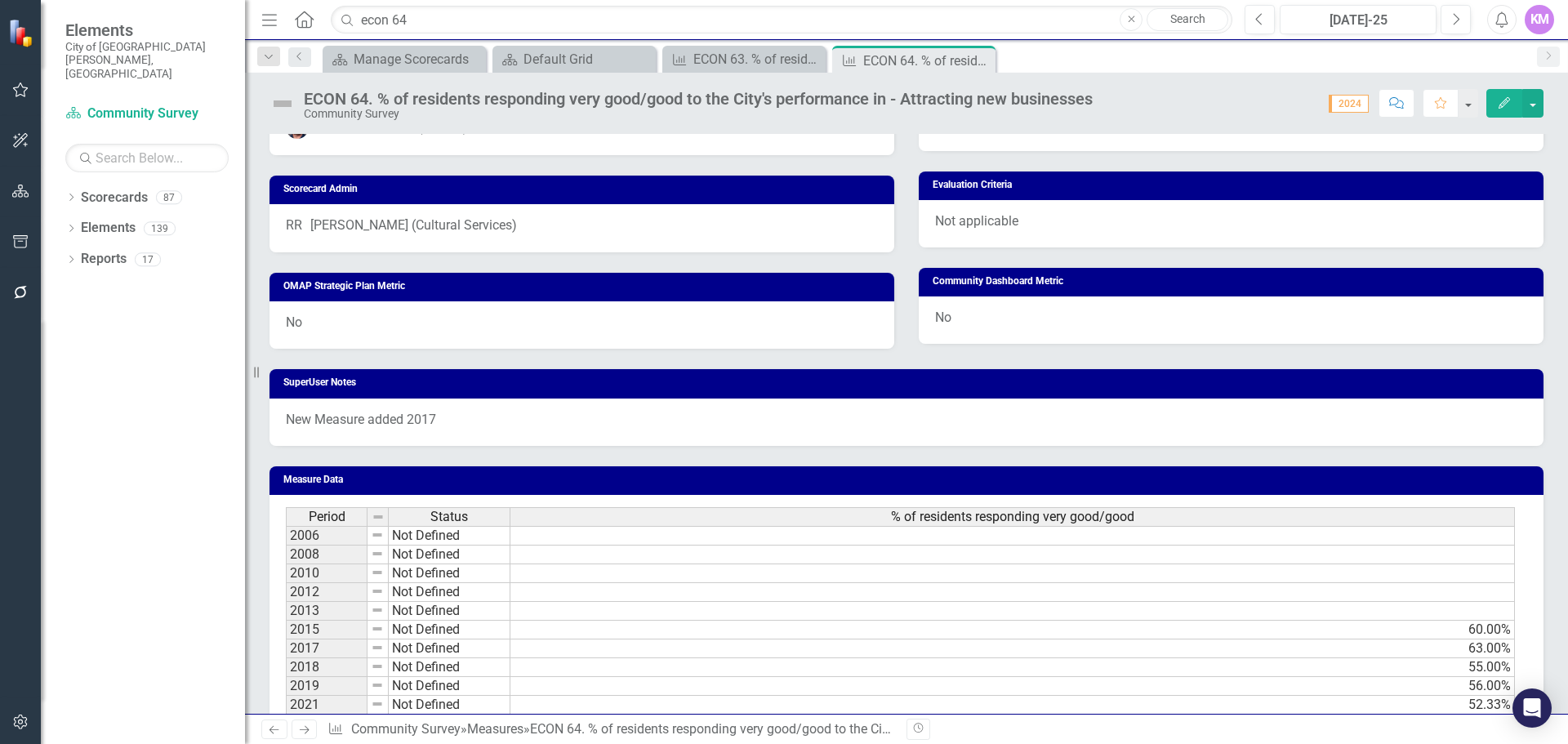
scroll to position [816, 0]
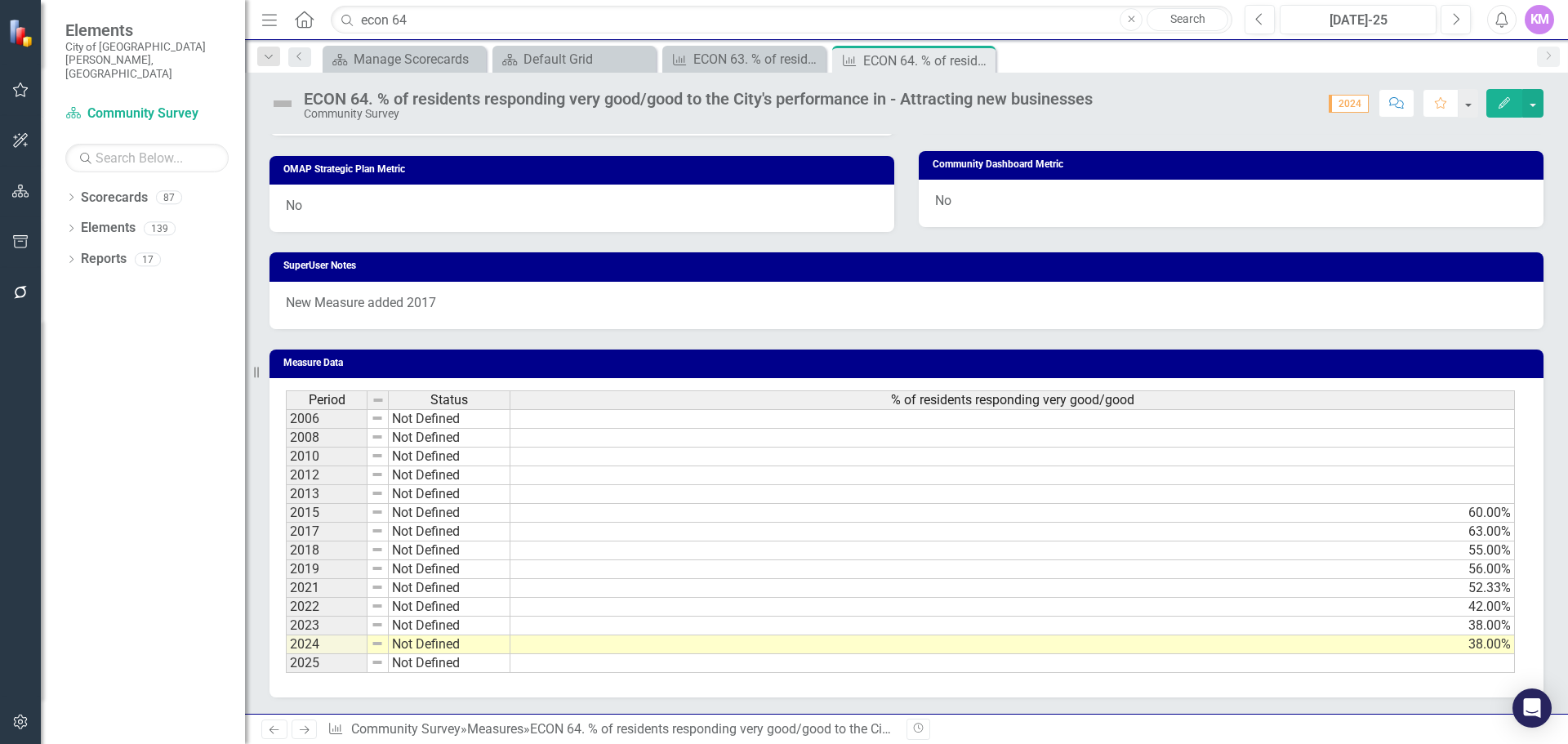
click at [655, 668] on td at bounding box center [1013, 663] width 1004 height 19
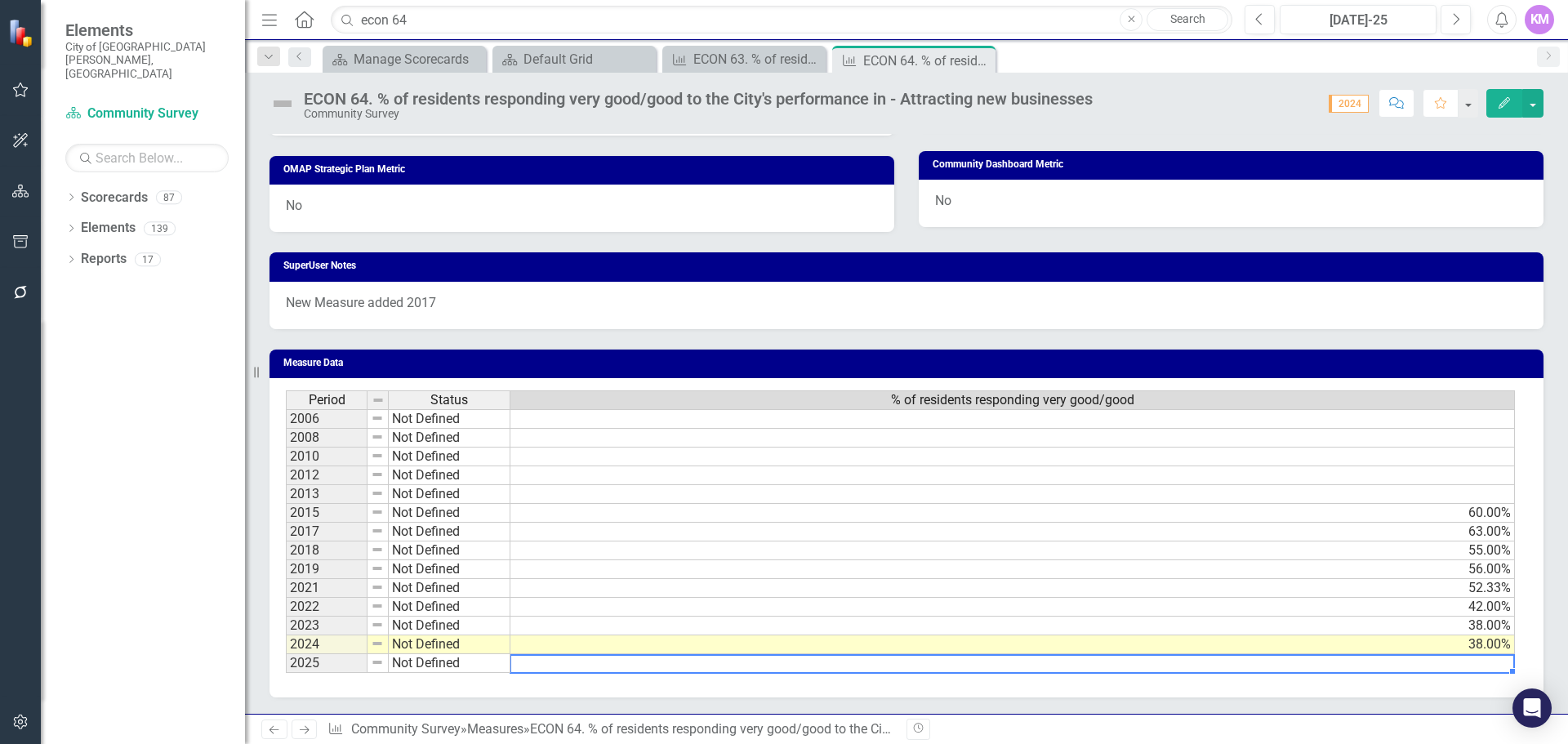
click at [655, 668] on td at bounding box center [1013, 663] width 1004 height 19
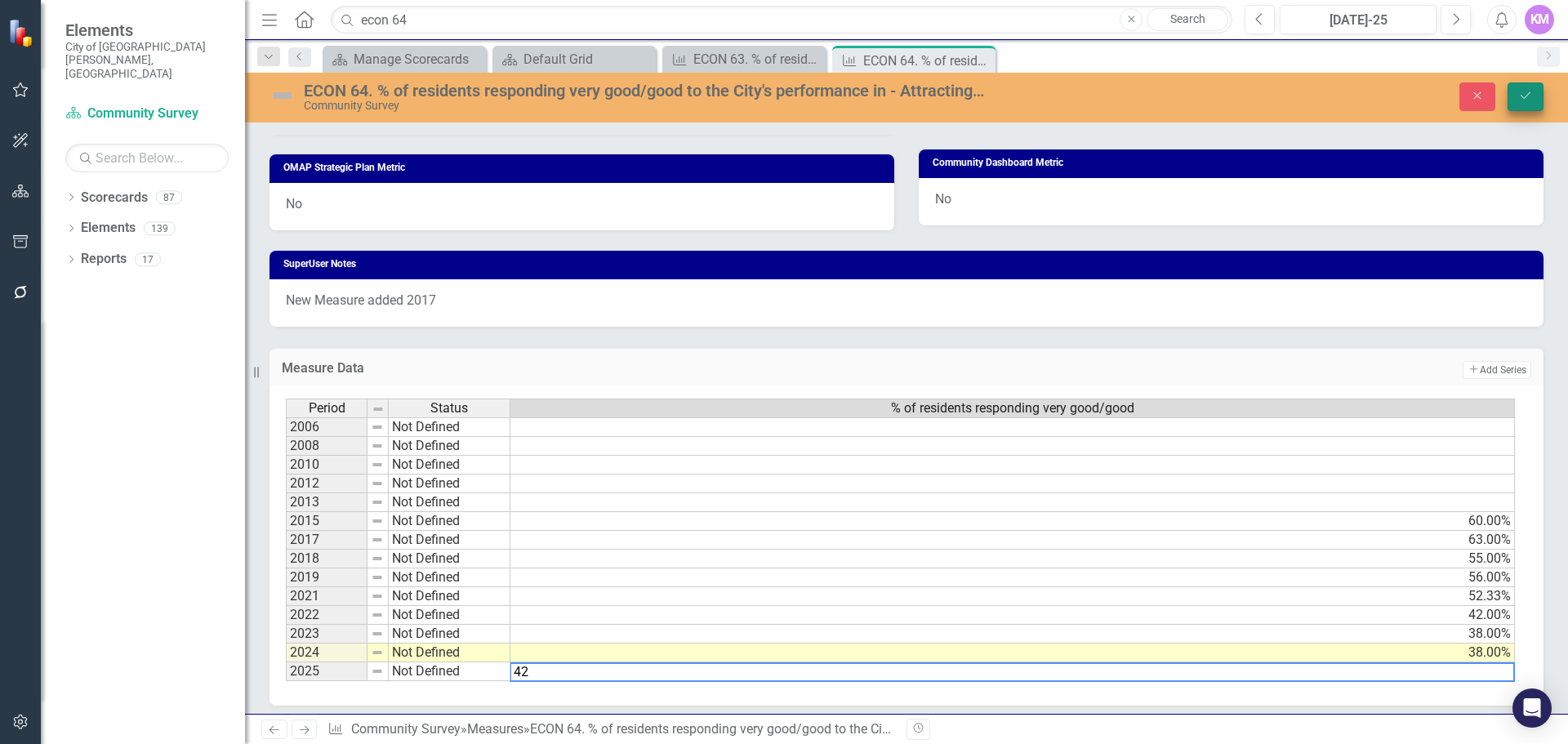
type textarea "42"
click at [1524, 93] on icon "Save" at bounding box center [1526, 96] width 15 height 12
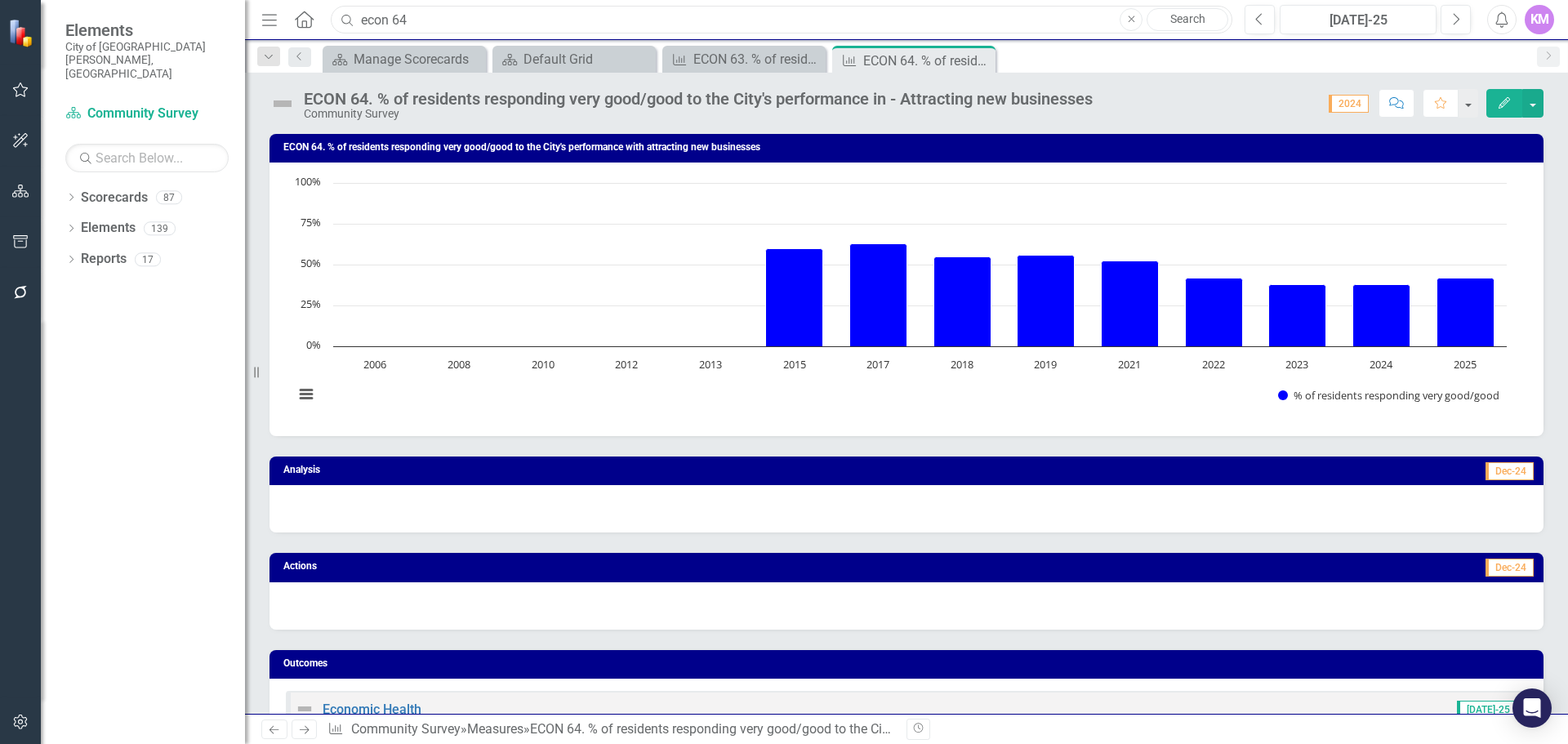
click at [530, 27] on input "econ 64" at bounding box center [782, 20] width 902 height 28
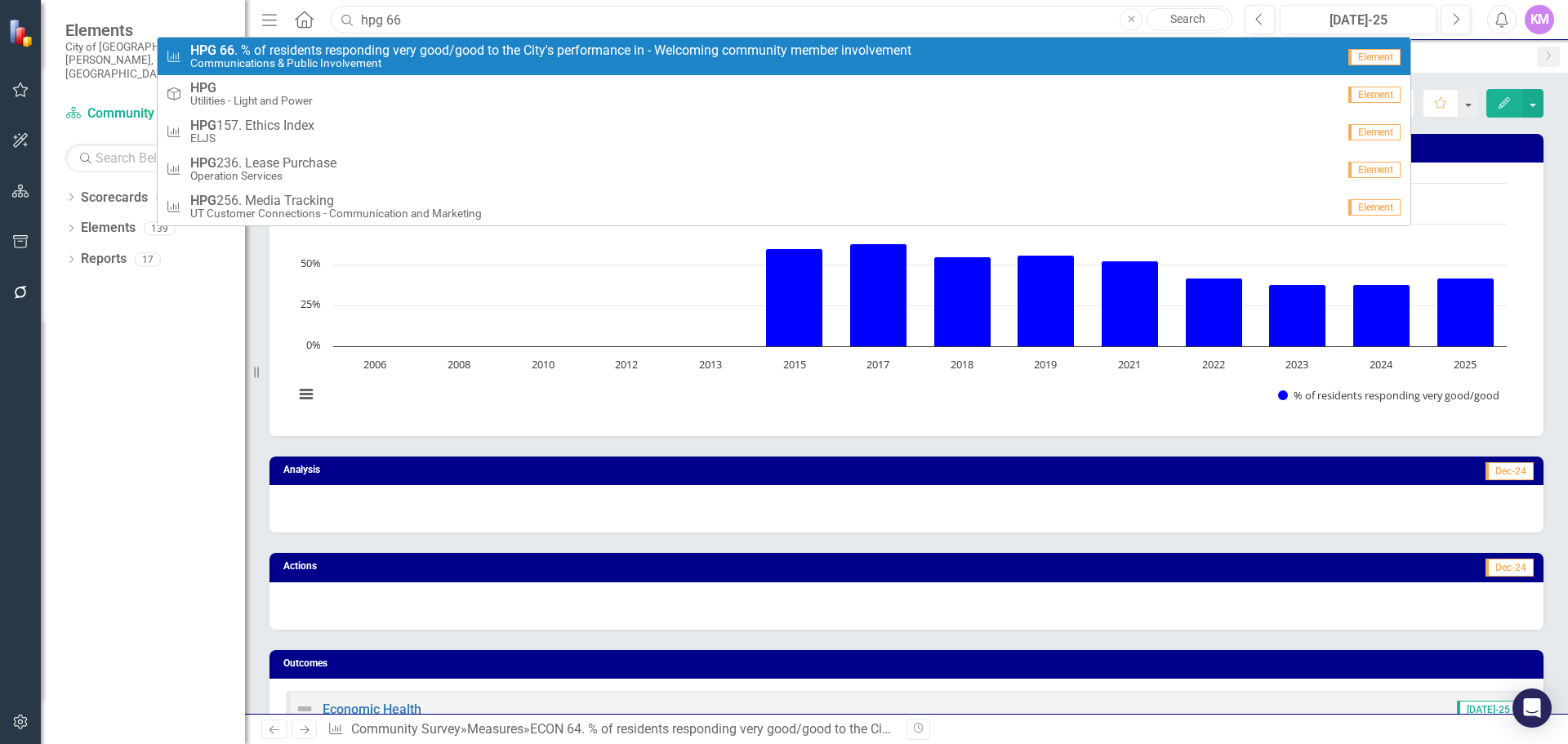
type input "hpg 66"
click at [503, 55] on span "HPG 66 . % of residents responding very good/good to the City's performance in …" at bounding box center [551, 51] width 722 height 15
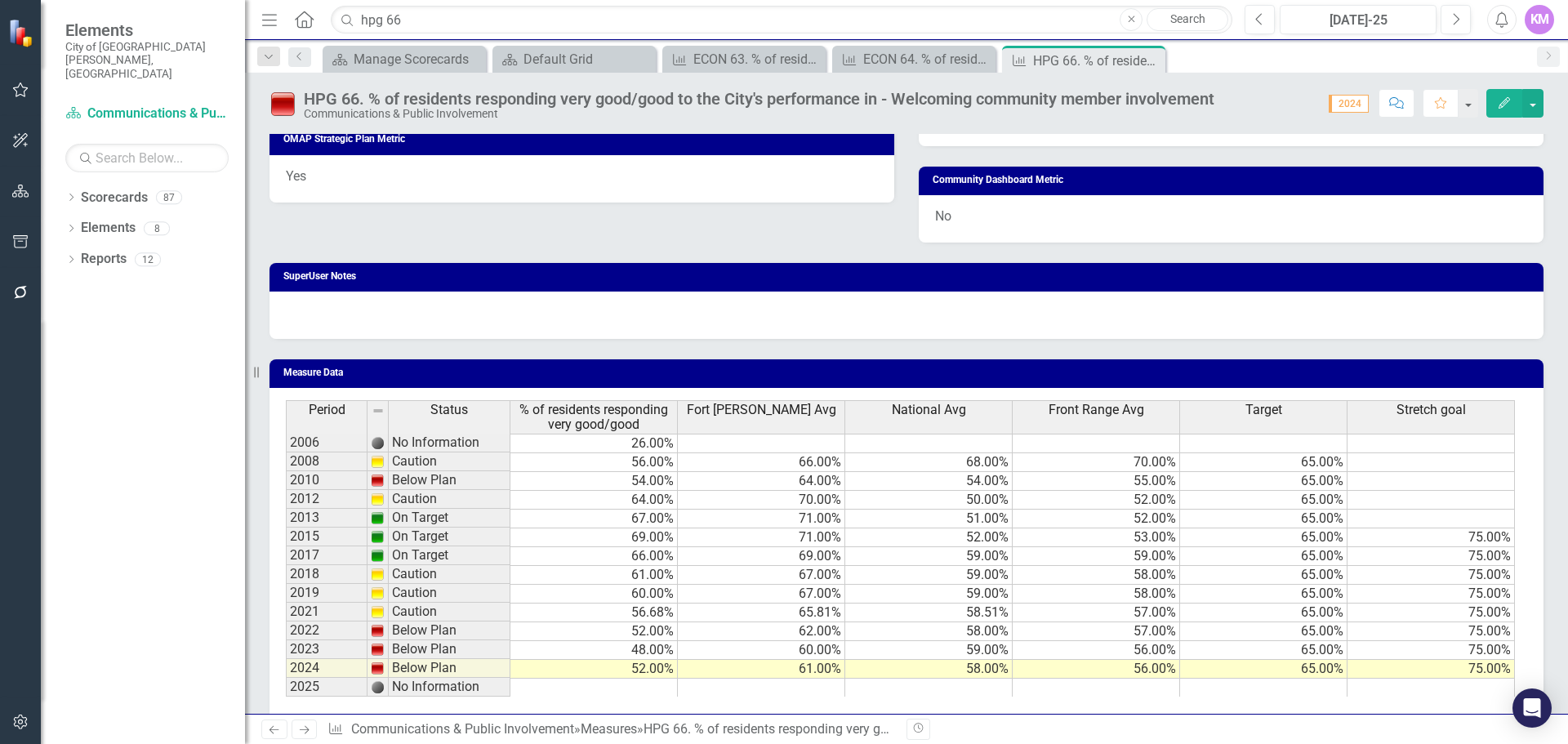
scroll to position [1067, 0]
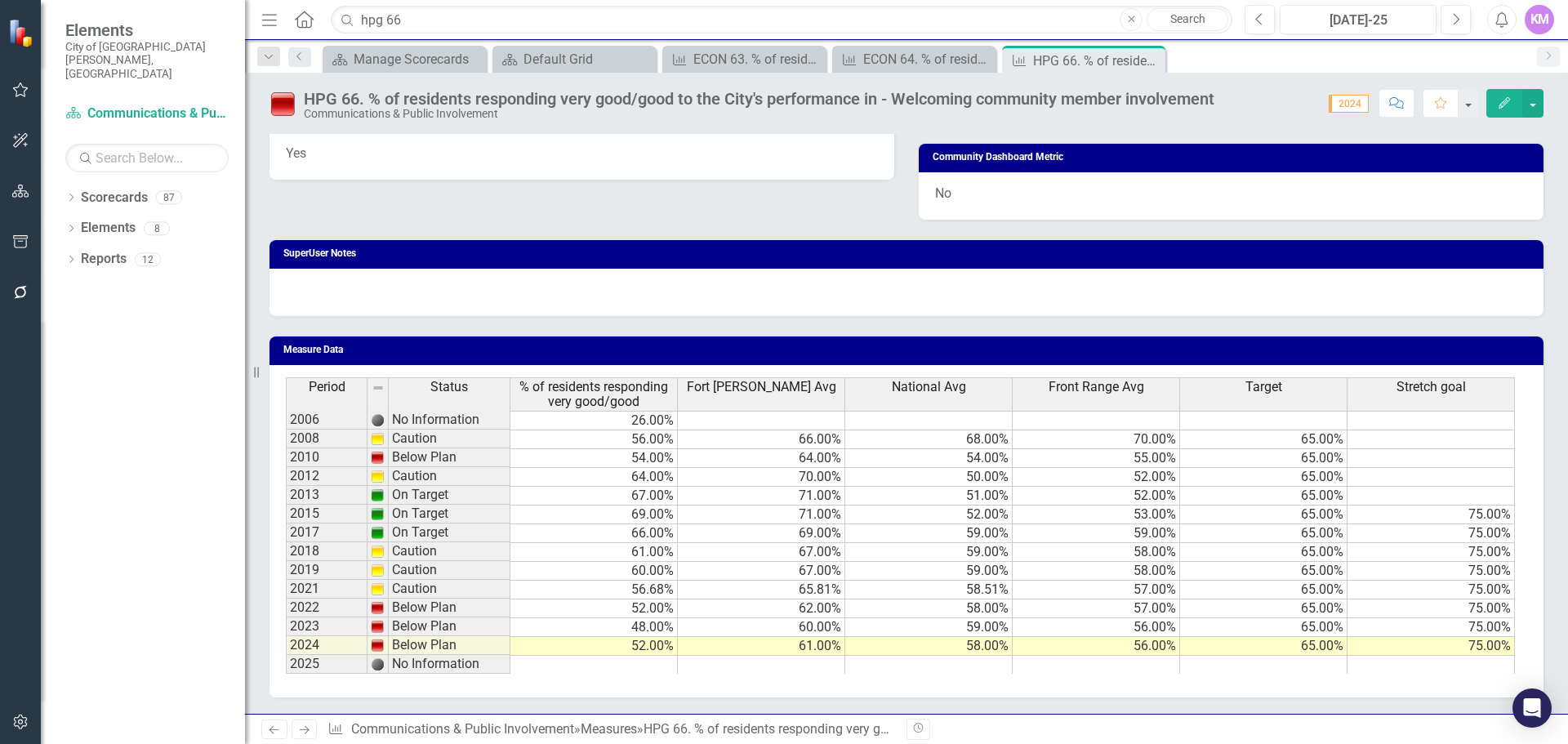
click at [1318, 675] on div "Period Status % of residents responding very good/good Fort Collins Avg Nationa…" at bounding box center [906, 531] width 1275 height 333
click at [1313, 669] on td at bounding box center [1264, 665] width 167 height 19
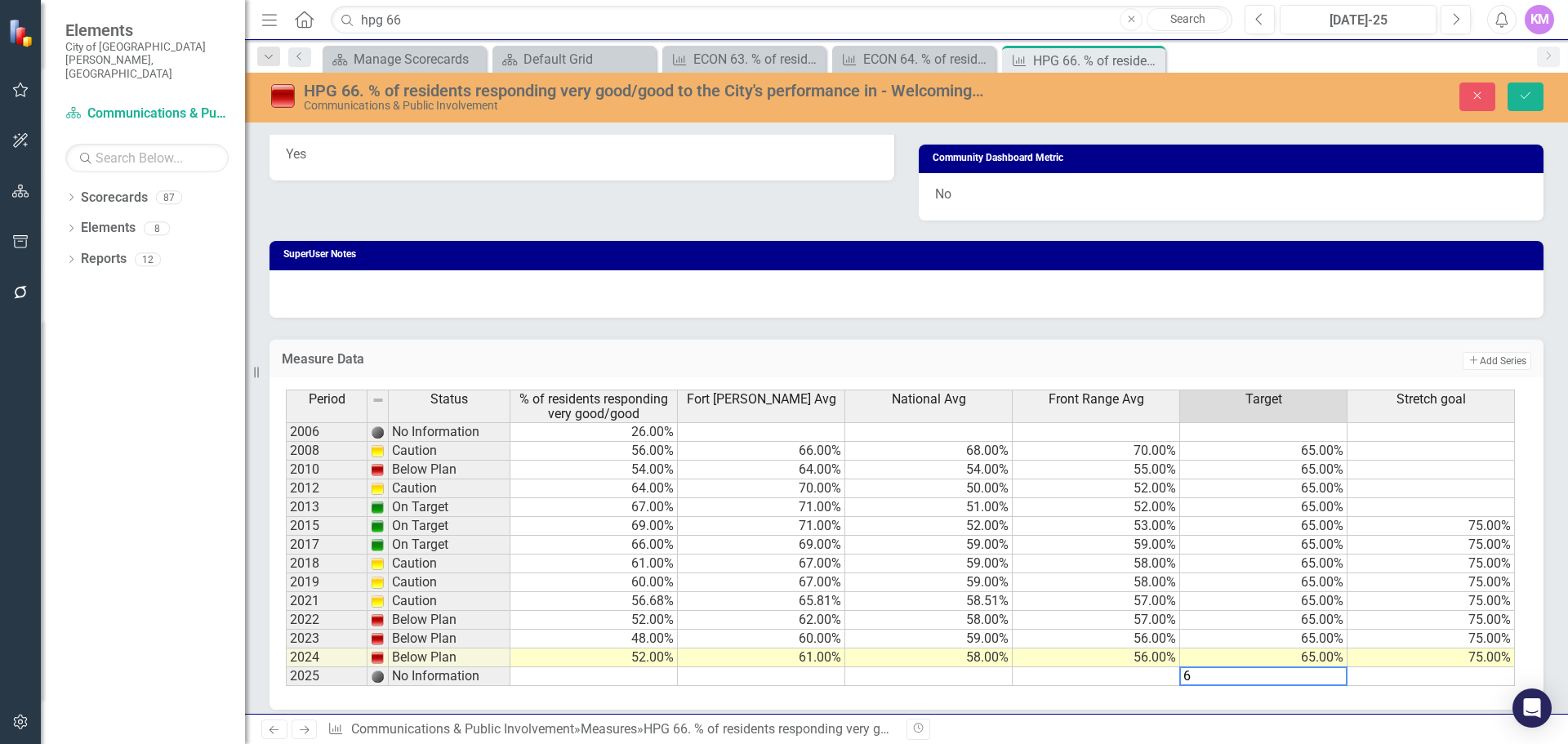
type textarea "65"
click at [654, 673] on td at bounding box center [594, 677] width 167 height 19
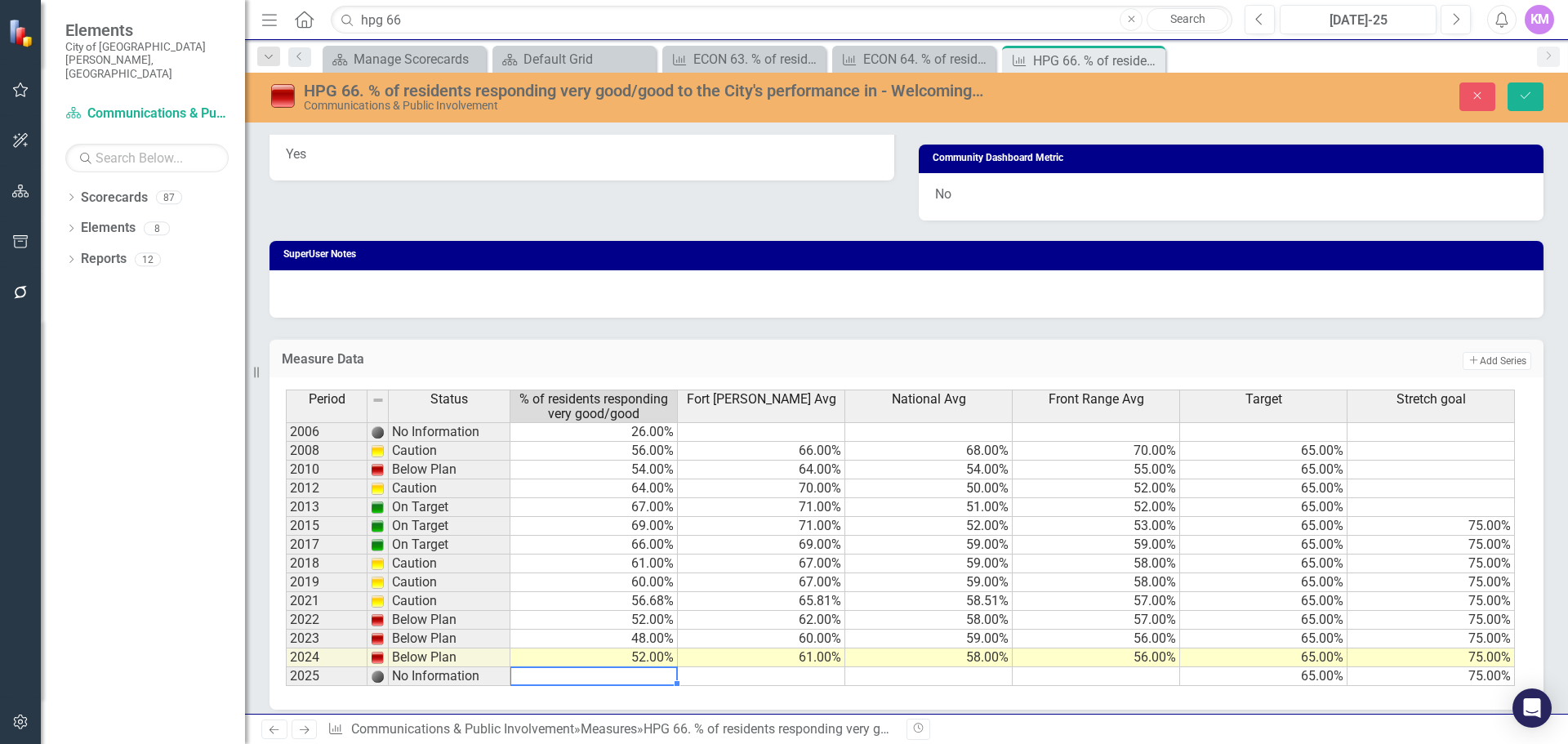
click at [653, 677] on td at bounding box center [594, 677] width 167 height 19
type textarea "60"
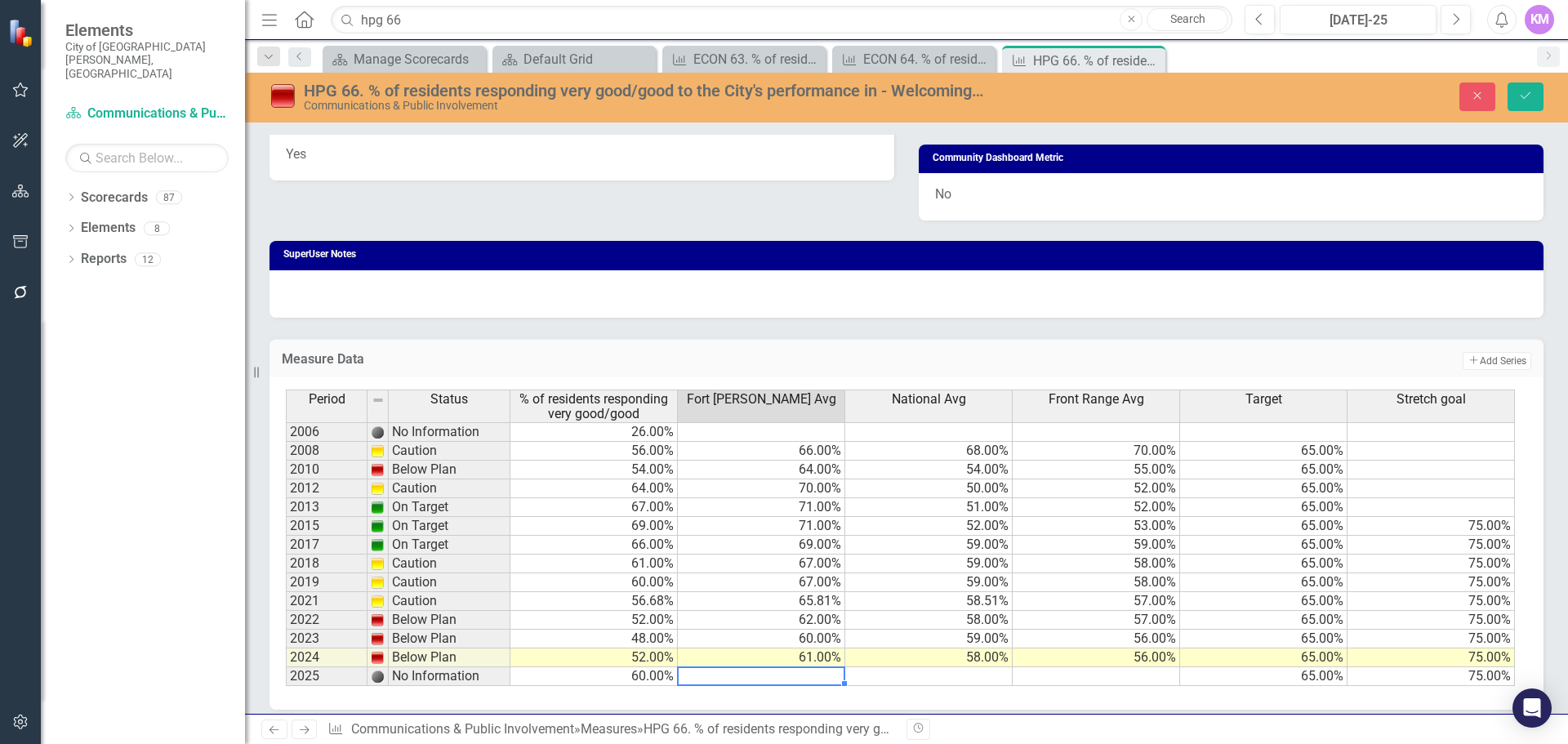
click at [971, 737] on div "Revision History" at bounding box center [1552, 730] width 1290 height 22
click at [972, 670] on td at bounding box center [929, 677] width 167 height 19
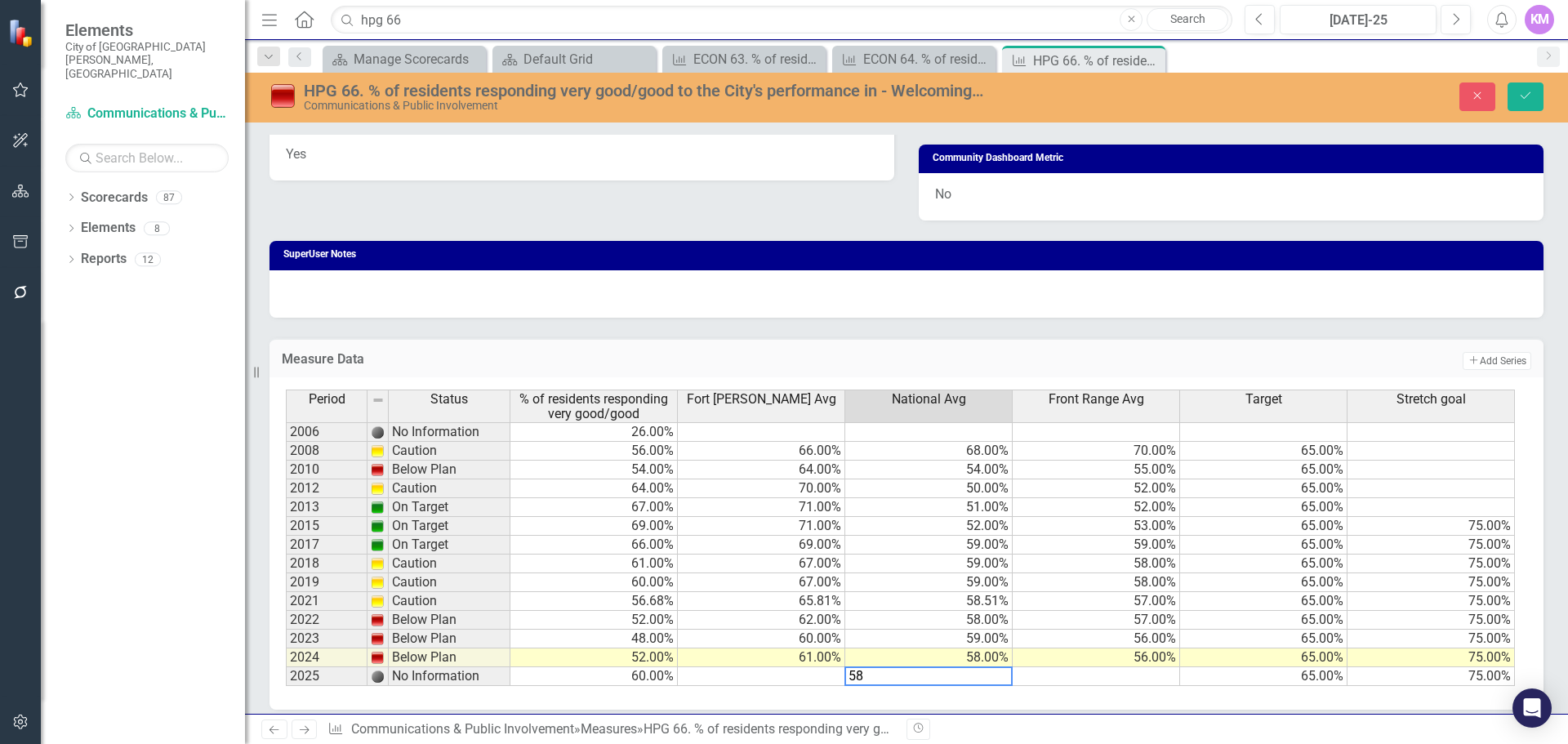
type textarea "58"
click at [754, 680] on td at bounding box center [761, 677] width 167 height 19
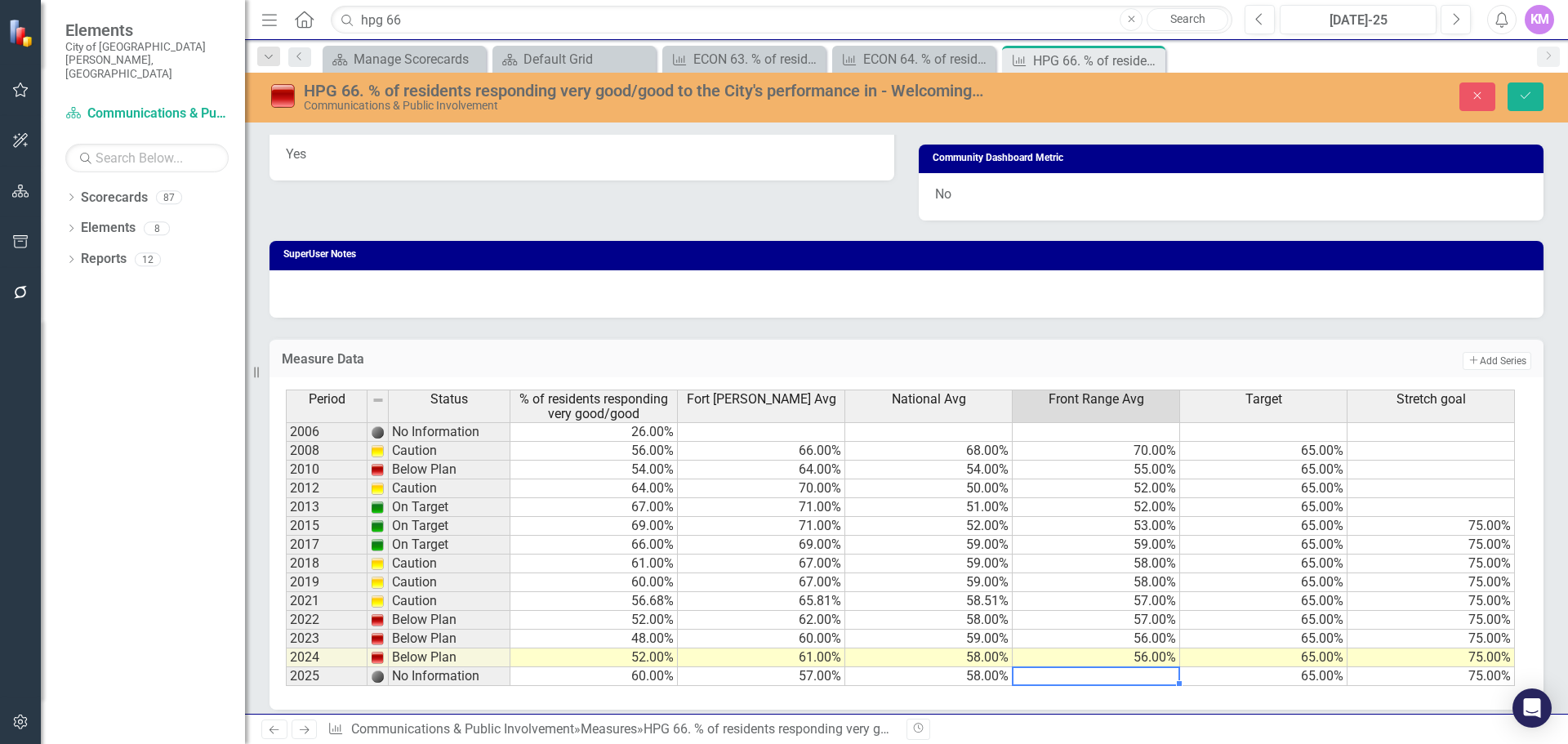
click at [1062, 684] on div at bounding box center [1095, 685] width 167 height 2
type textarea "66"
click at [1529, 106] on button "Save" at bounding box center [1526, 96] width 36 height 28
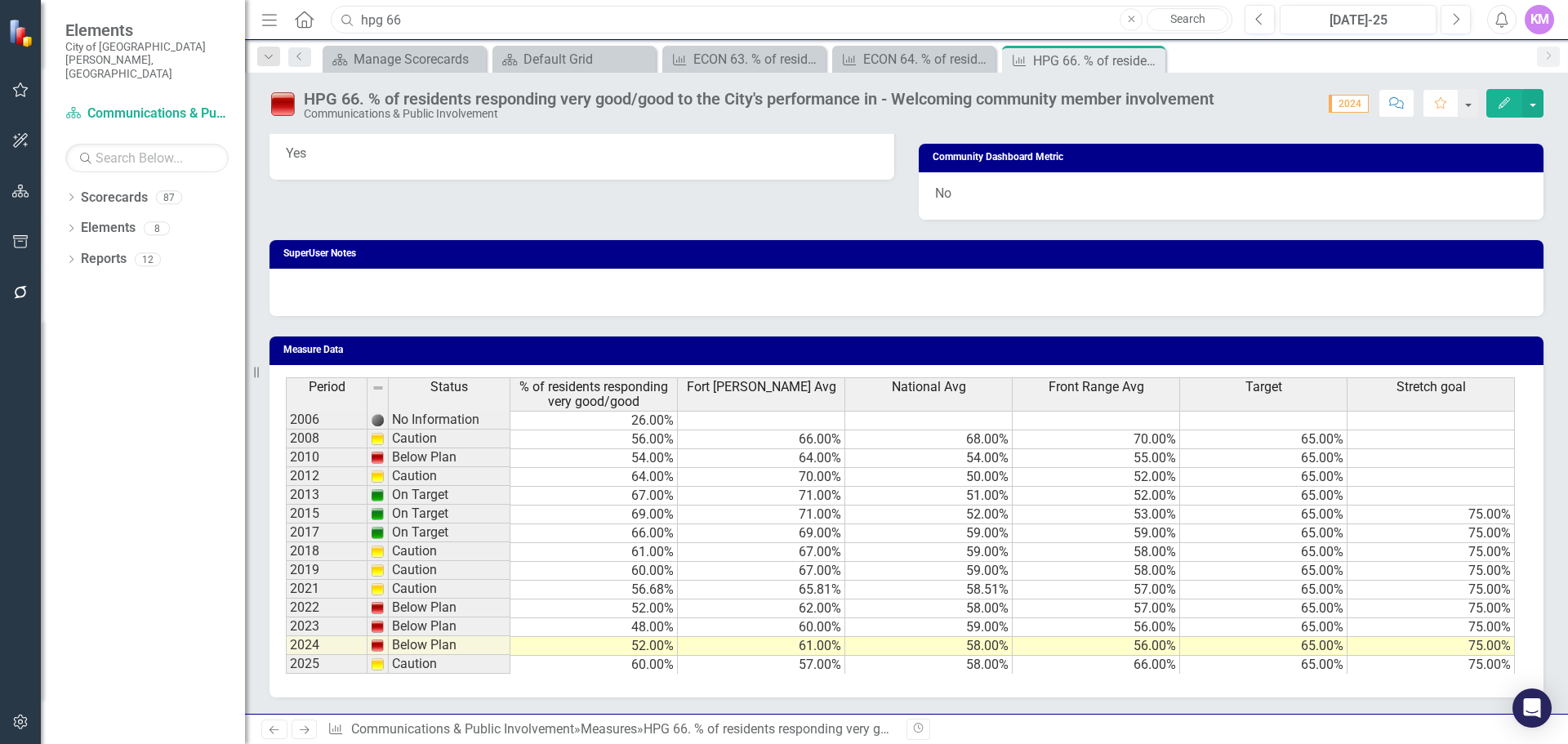
click at [563, 8] on input "hpg 66" at bounding box center [782, 20] width 902 height 28
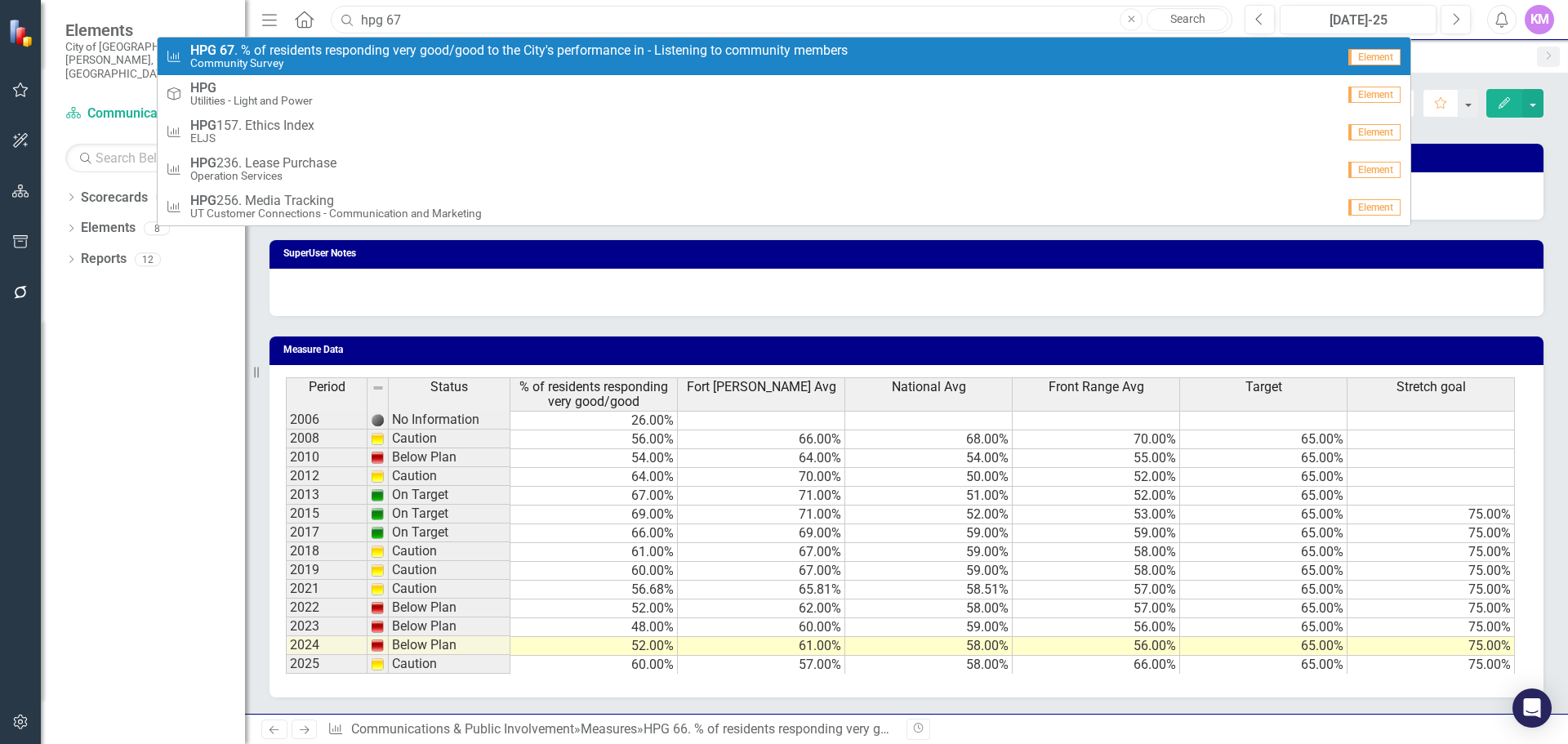
type input "hpg 67"
click at [546, 58] on small "Community Survey" at bounding box center [519, 63] width 658 height 12
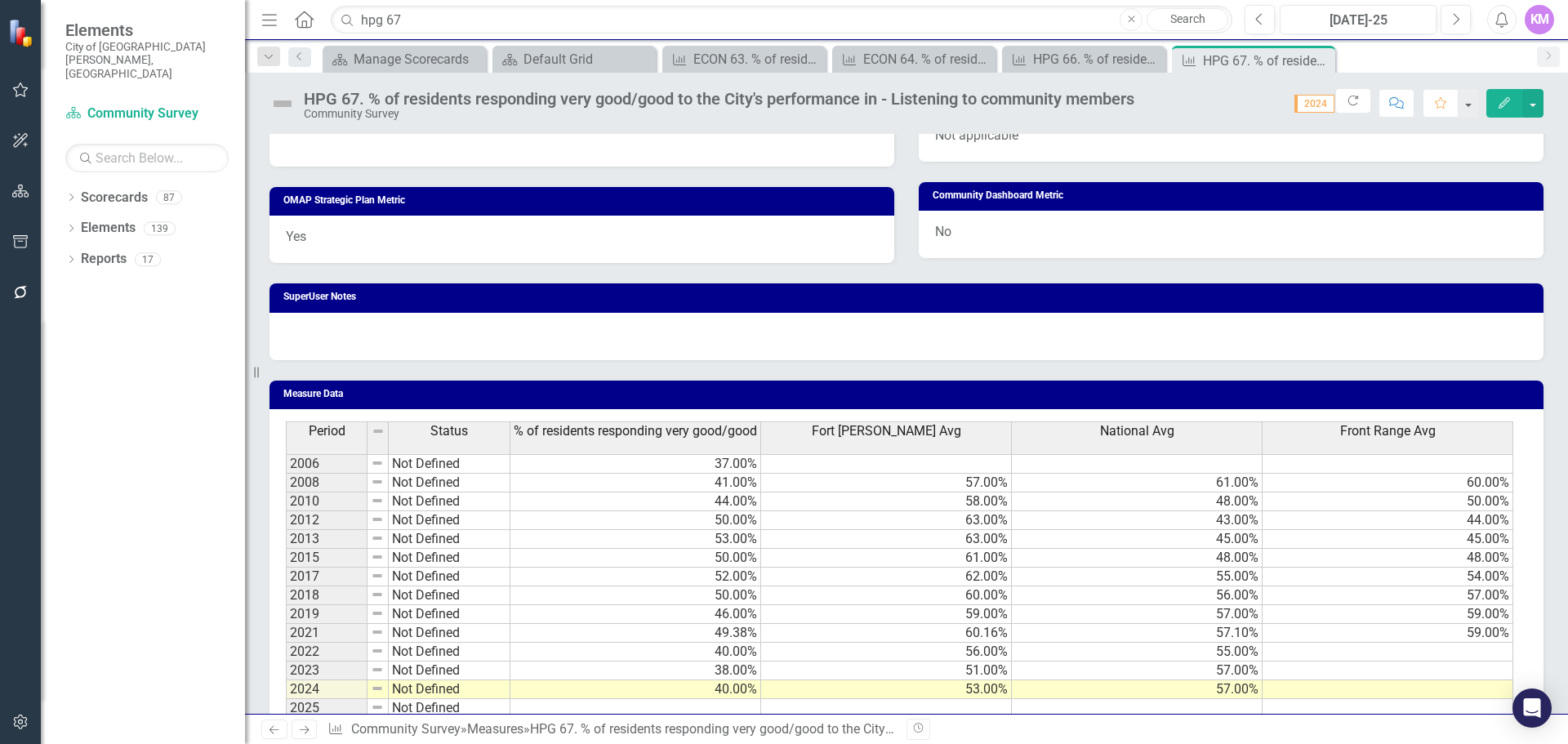
scroll to position [914, 0]
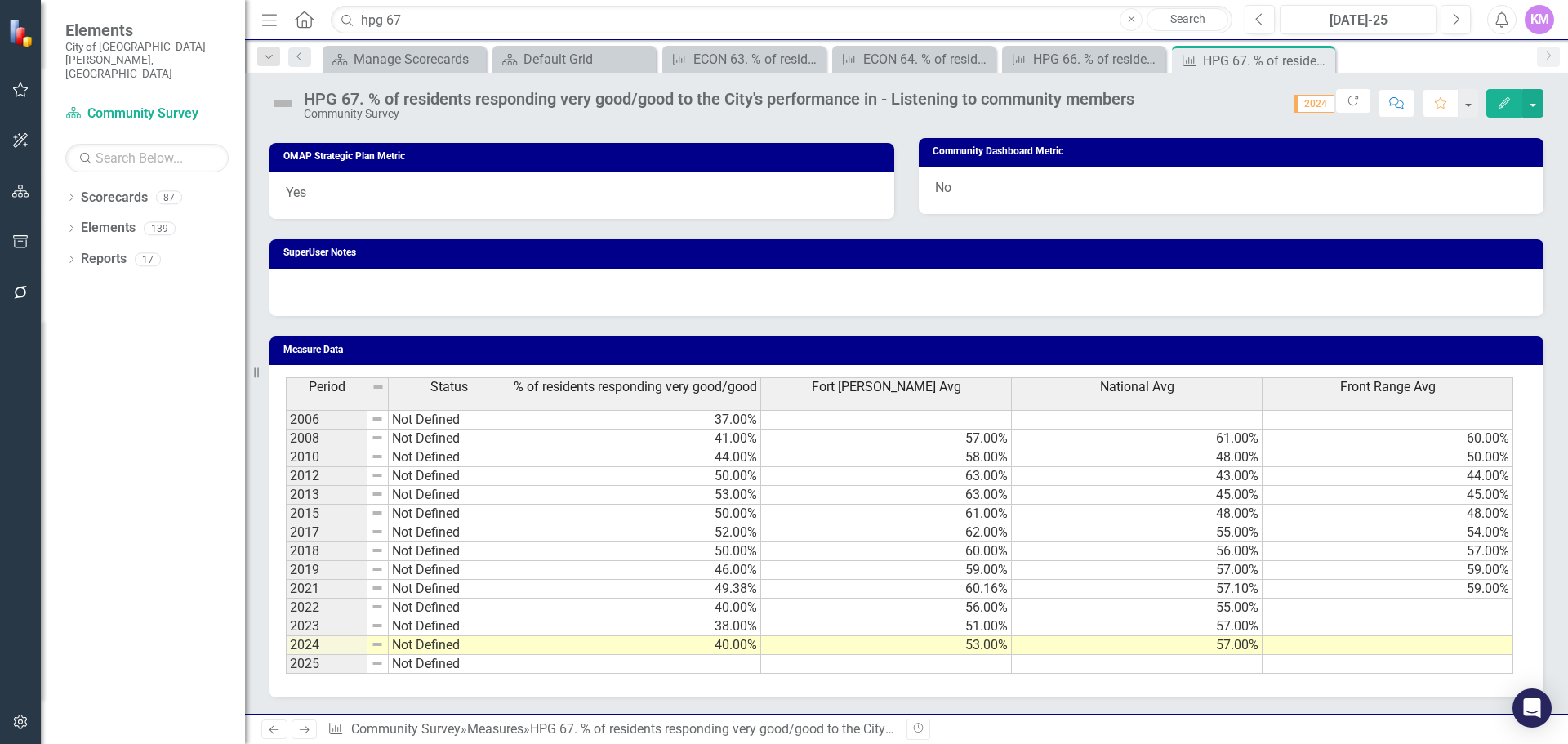
click at [722, 669] on td at bounding box center [636, 664] width 251 height 19
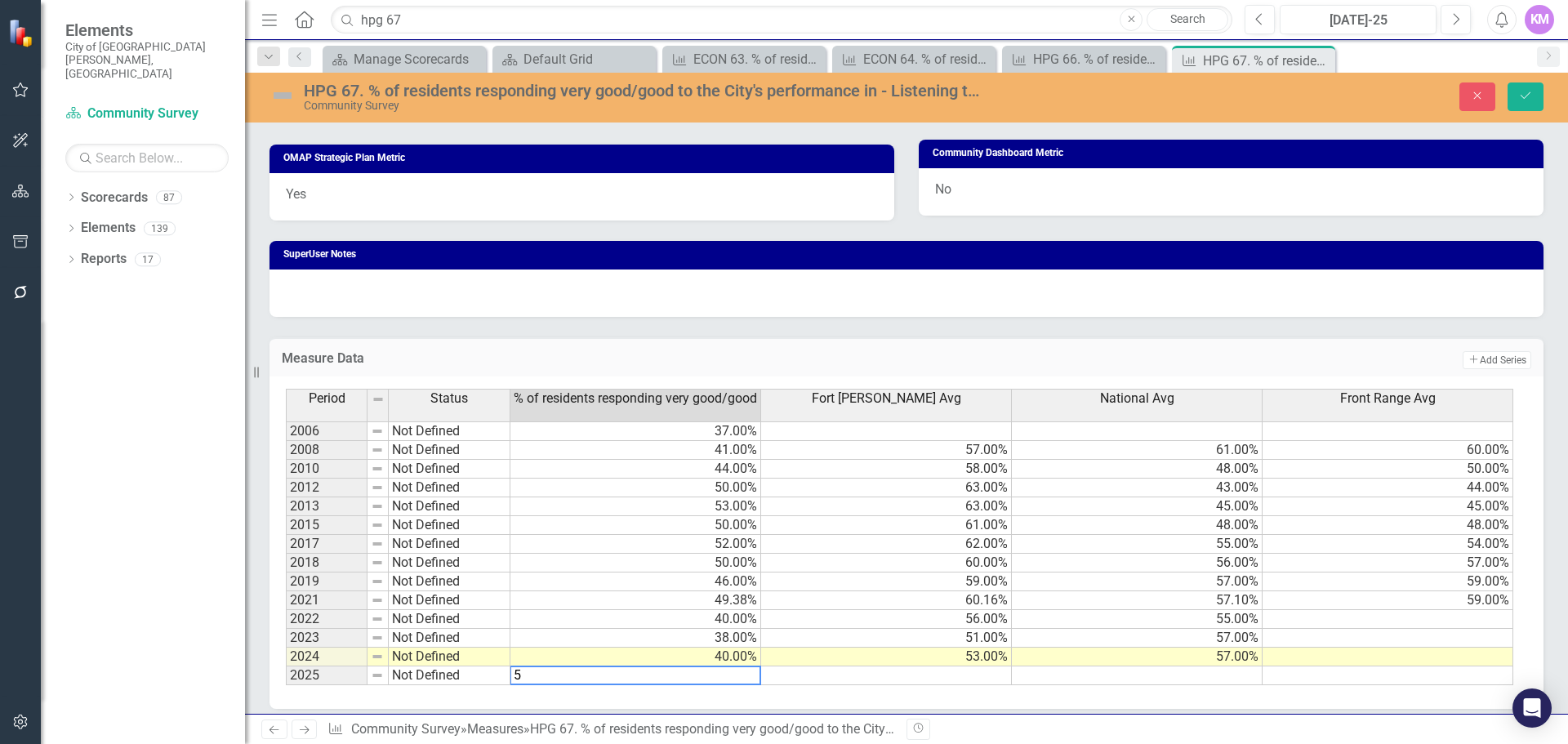
type textarea "50"
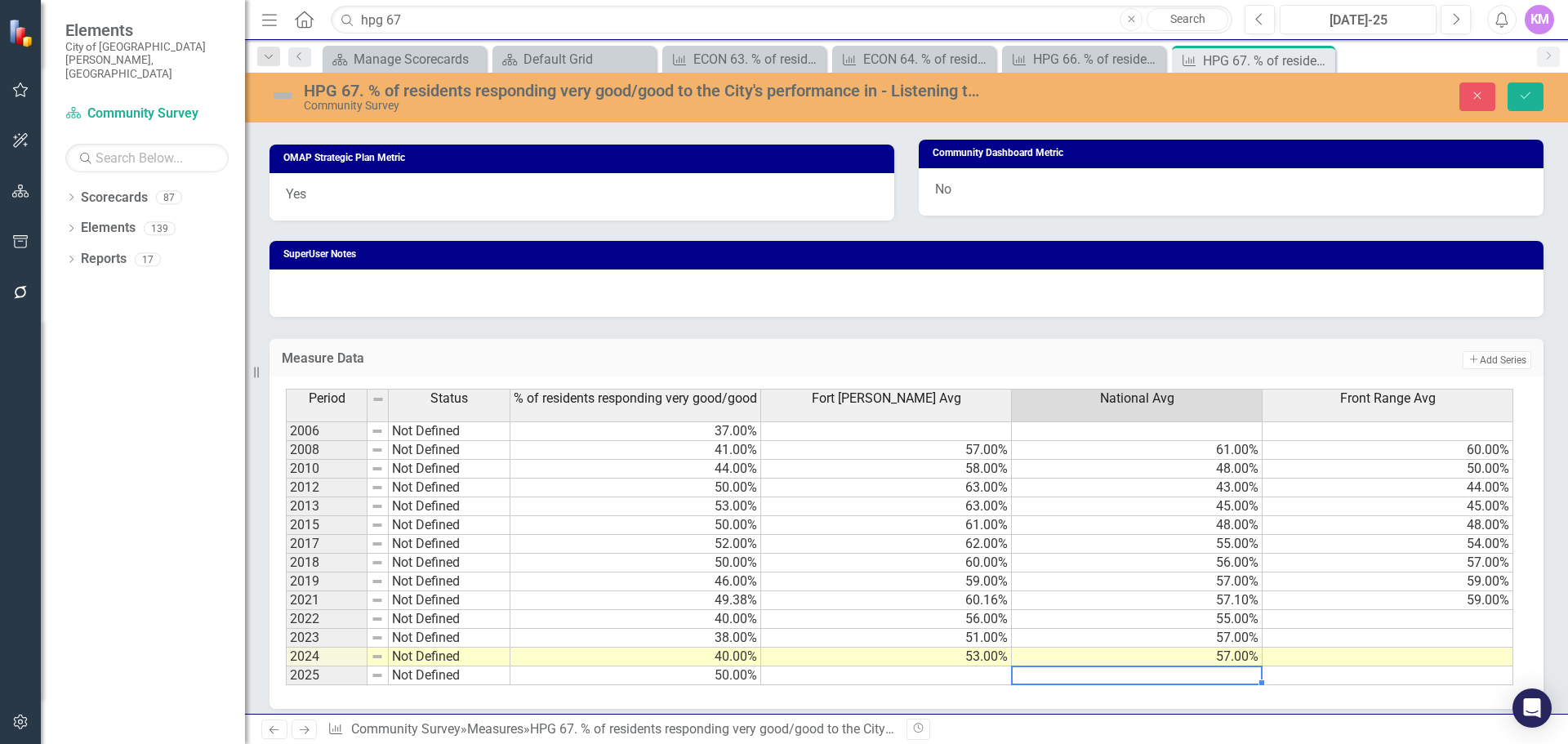
click at [1058, 678] on td at bounding box center [1137, 676] width 251 height 19
type textarea "55"
click at [1523, 101] on icon "Save" at bounding box center [1526, 96] width 15 height 12
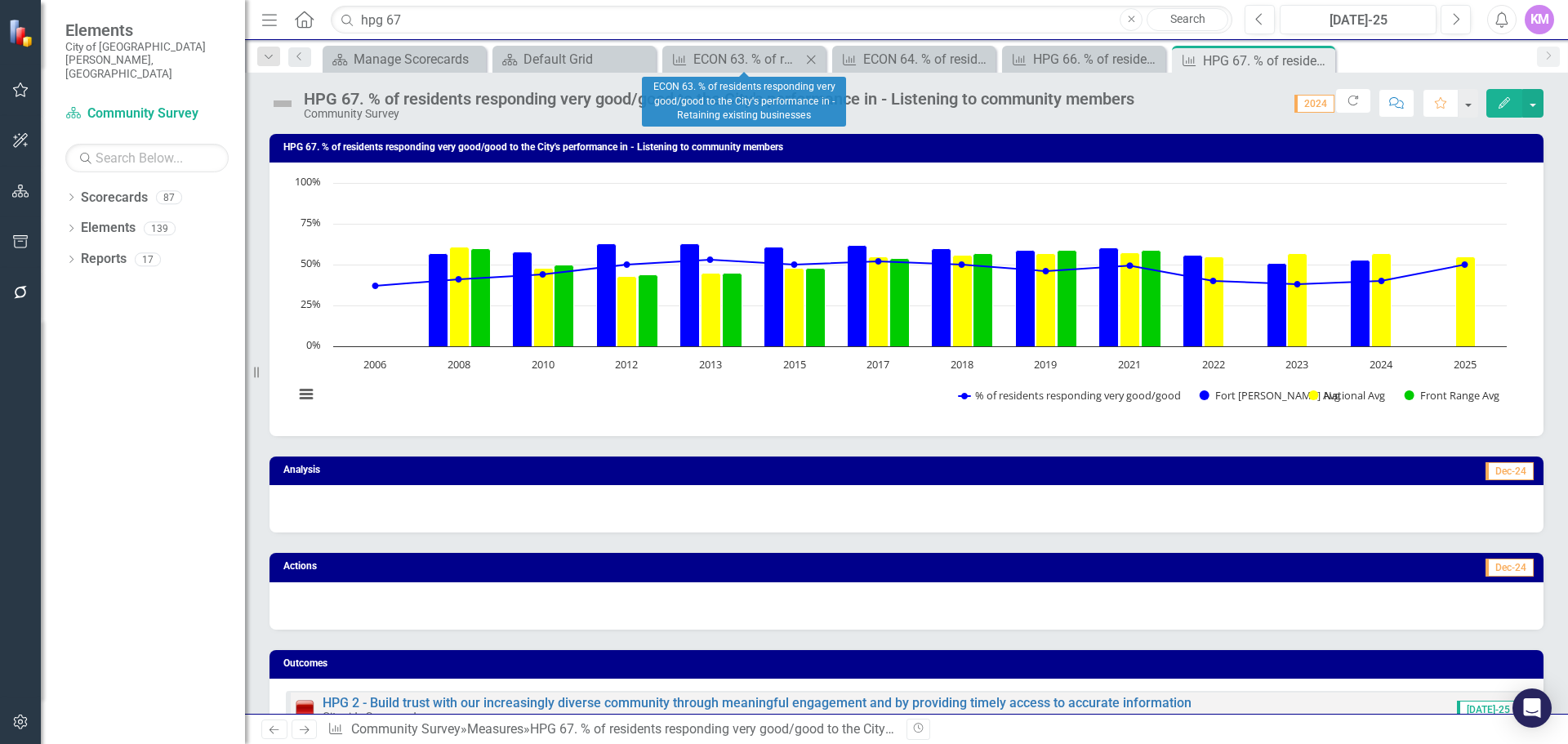
click at [813, 57] on icon "Close" at bounding box center [811, 60] width 17 height 13
click at [0, 0] on icon "Close" at bounding box center [0, 0] width 0 height 0
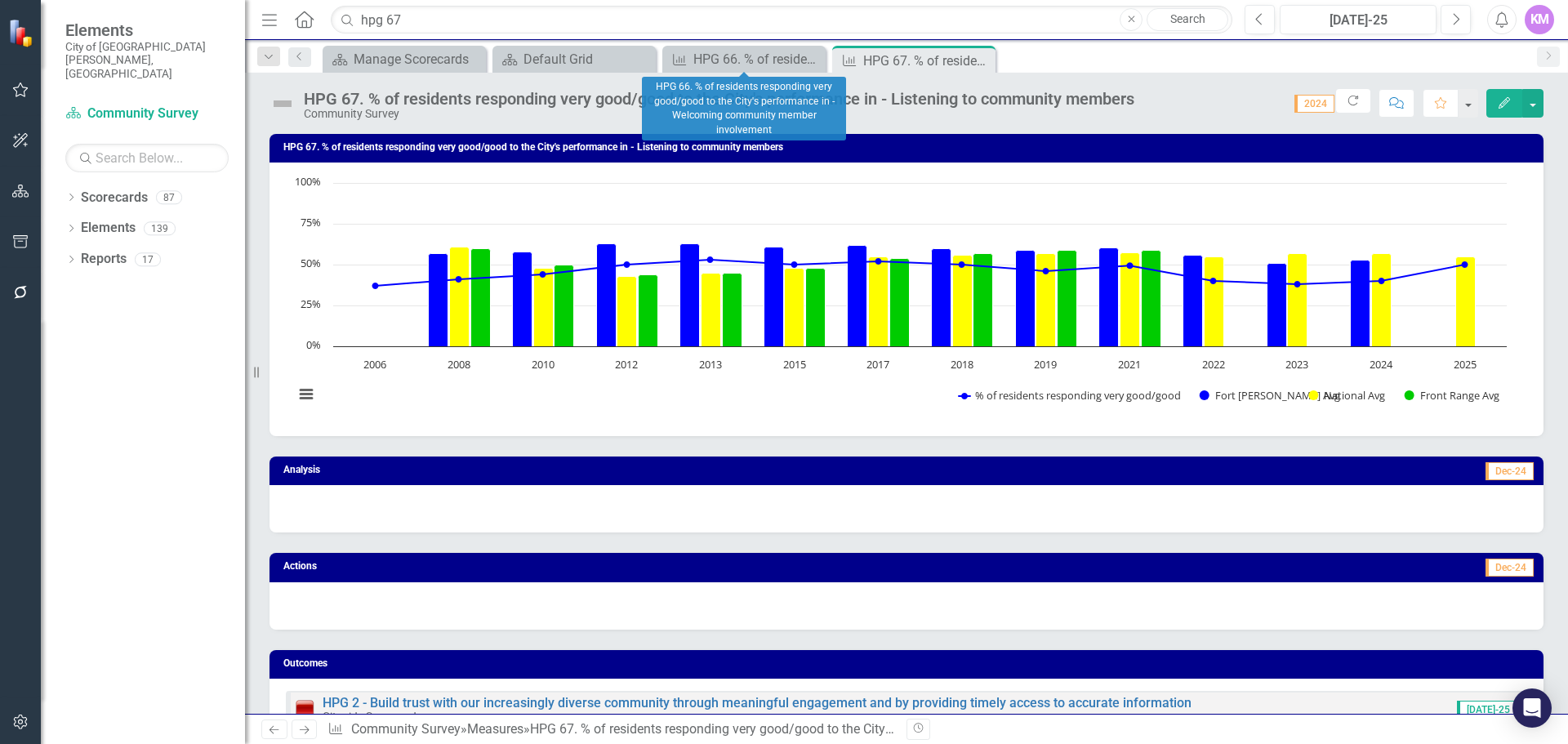
click at [0, 0] on icon "Close" at bounding box center [0, 0] width 0 height 0
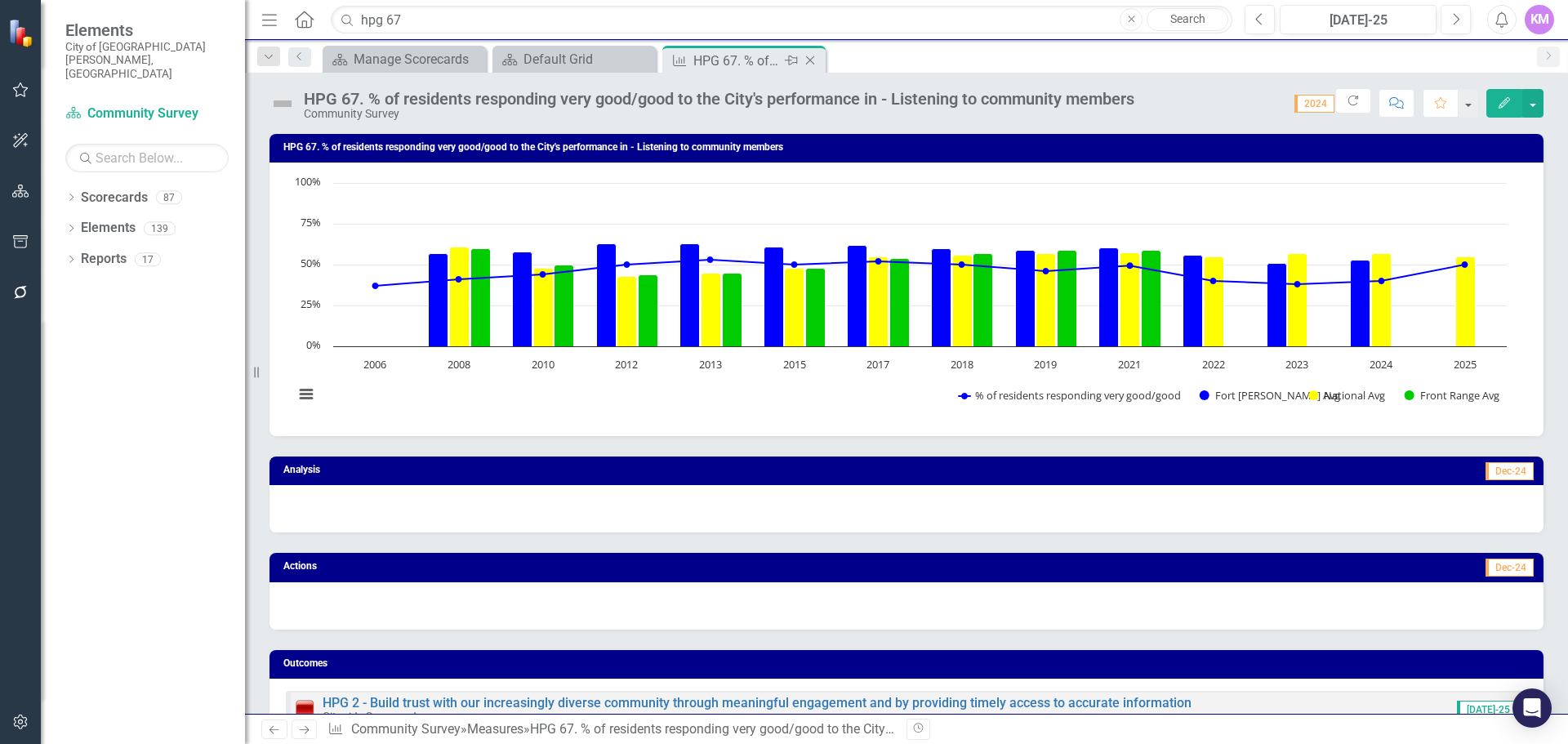
click at [813, 57] on icon "Close" at bounding box center [811, 61] width 17 height 13
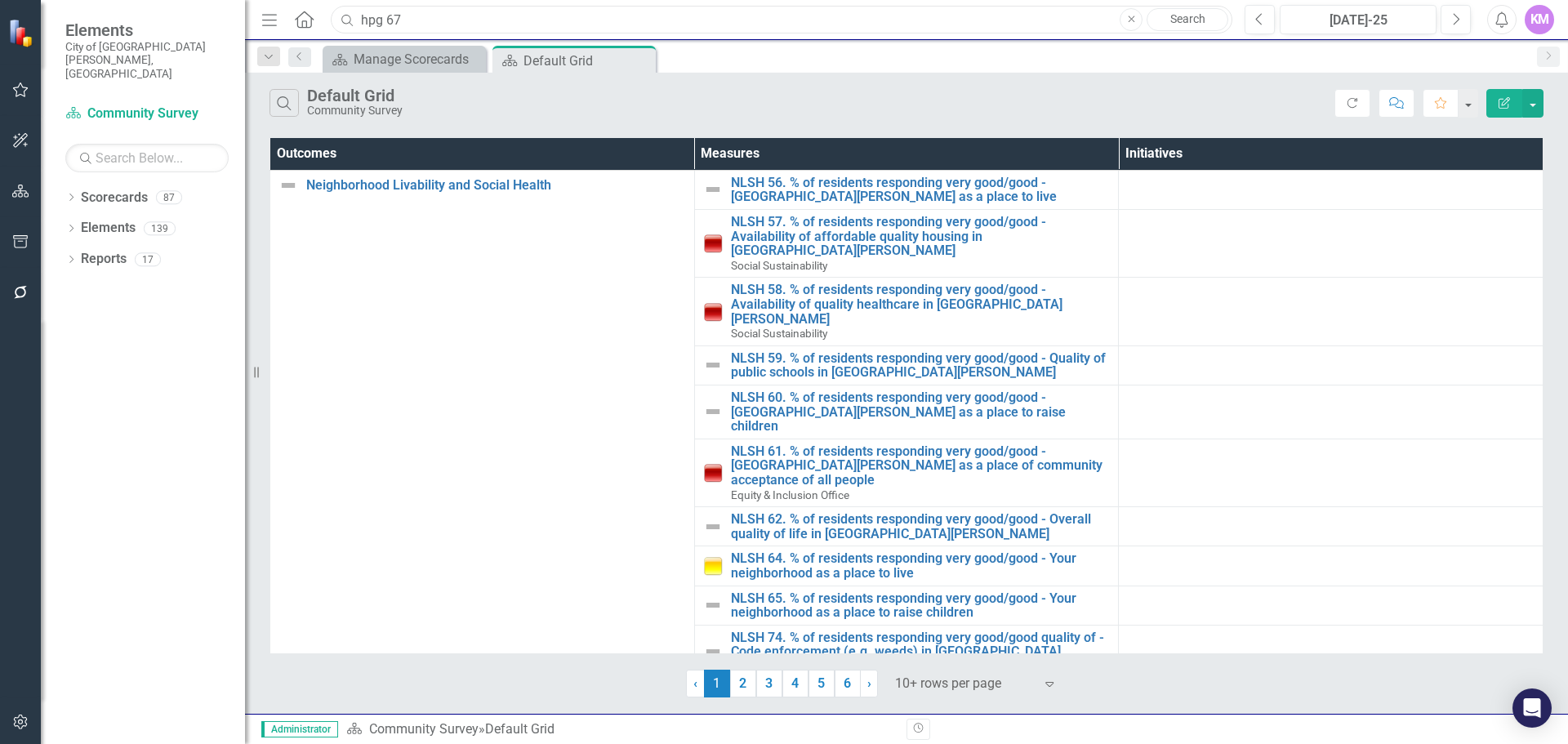
click at [771, 18] on input "hpg 67" at bounding box center [782, 20] width 902 height 28
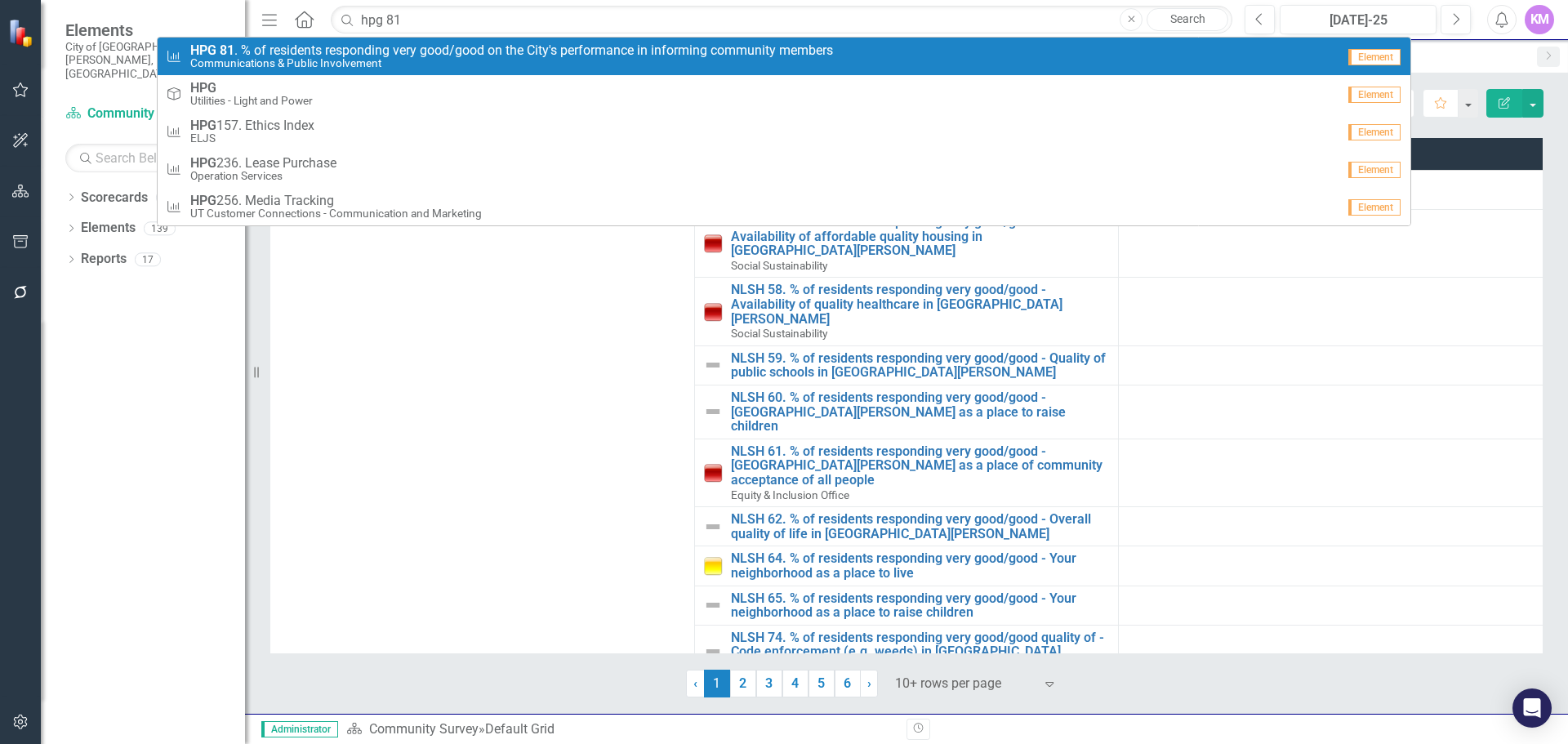
click at [722, 50] on span "HPG 81 . % of residents responding very good/good on the City's performance in …" at bounding box center [511, 51] width 643 height 15
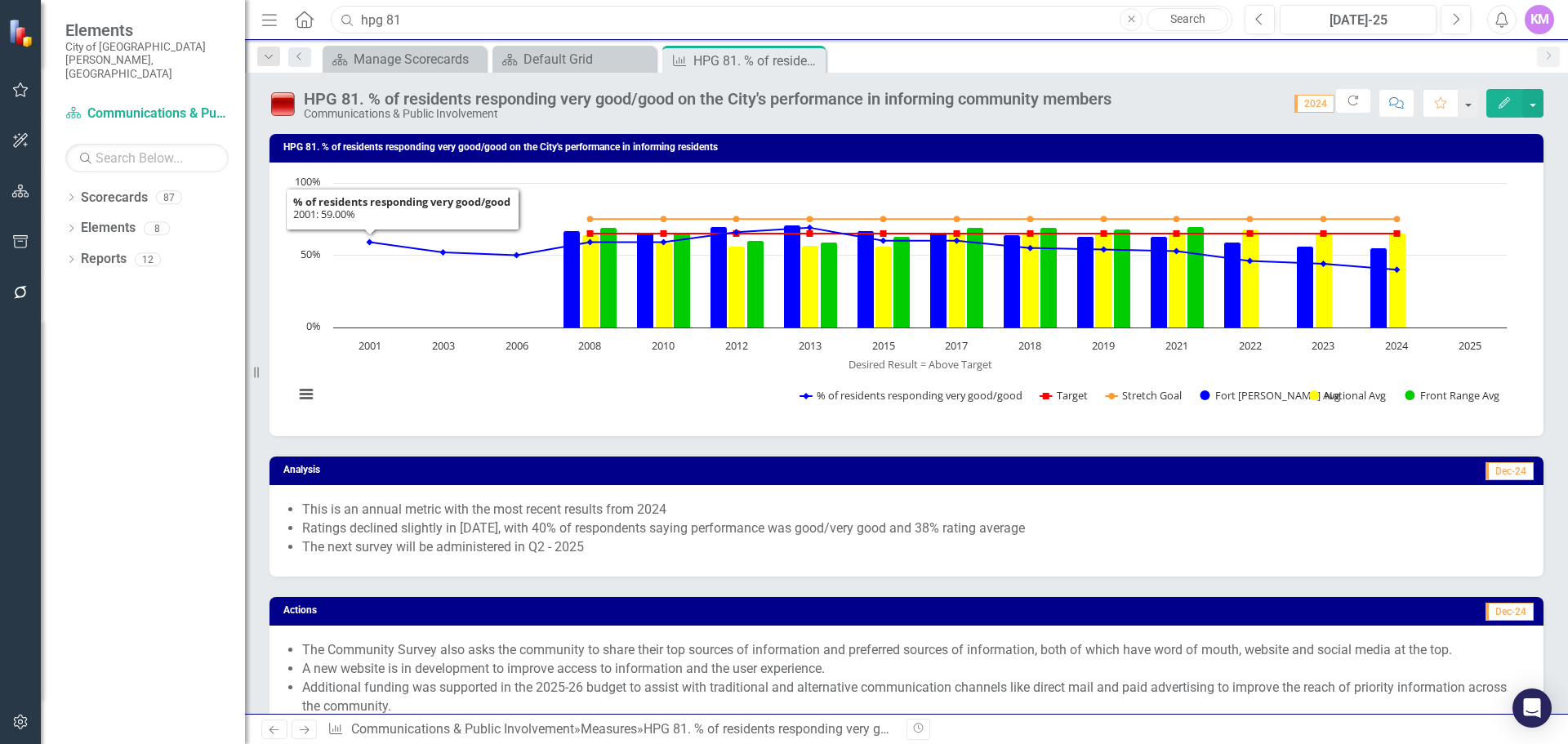
click at [543, 33] on input "hpg 81" at bounding box center [782, 20] width 902 height 28
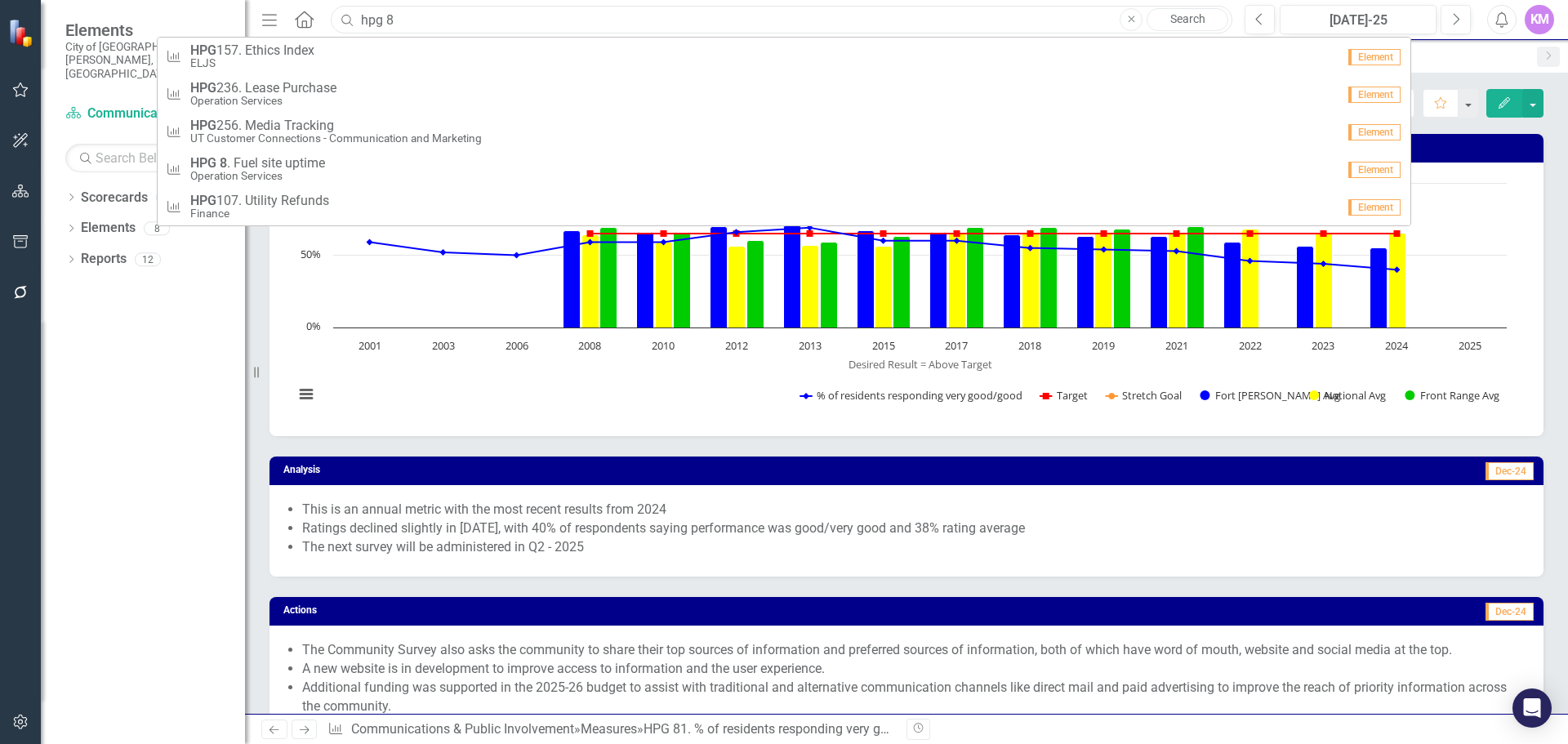
type input "hpg 81"
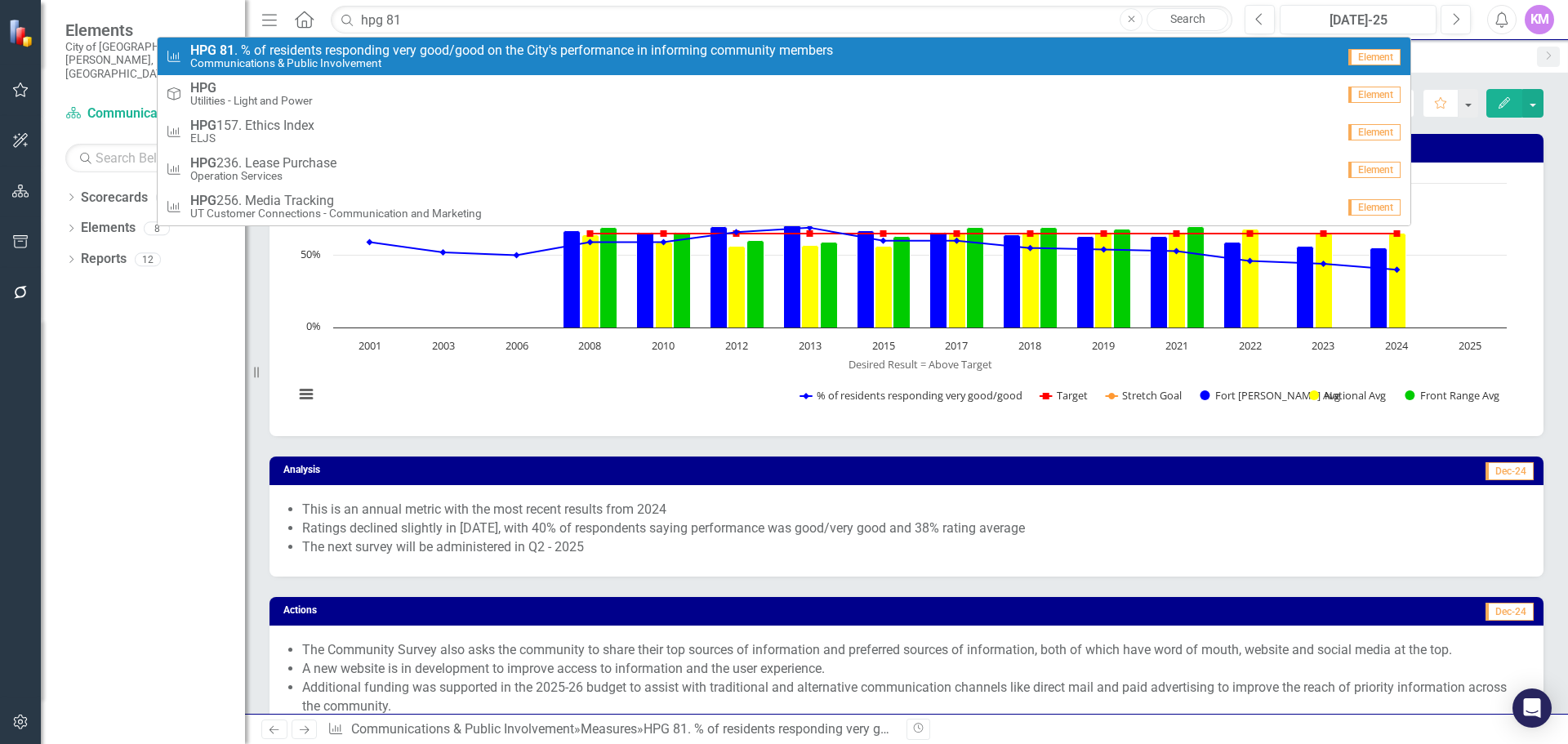
click at [749, 67] on small "Communications & Public Involvement" at bounding box center [511, 63] width 643 height 12
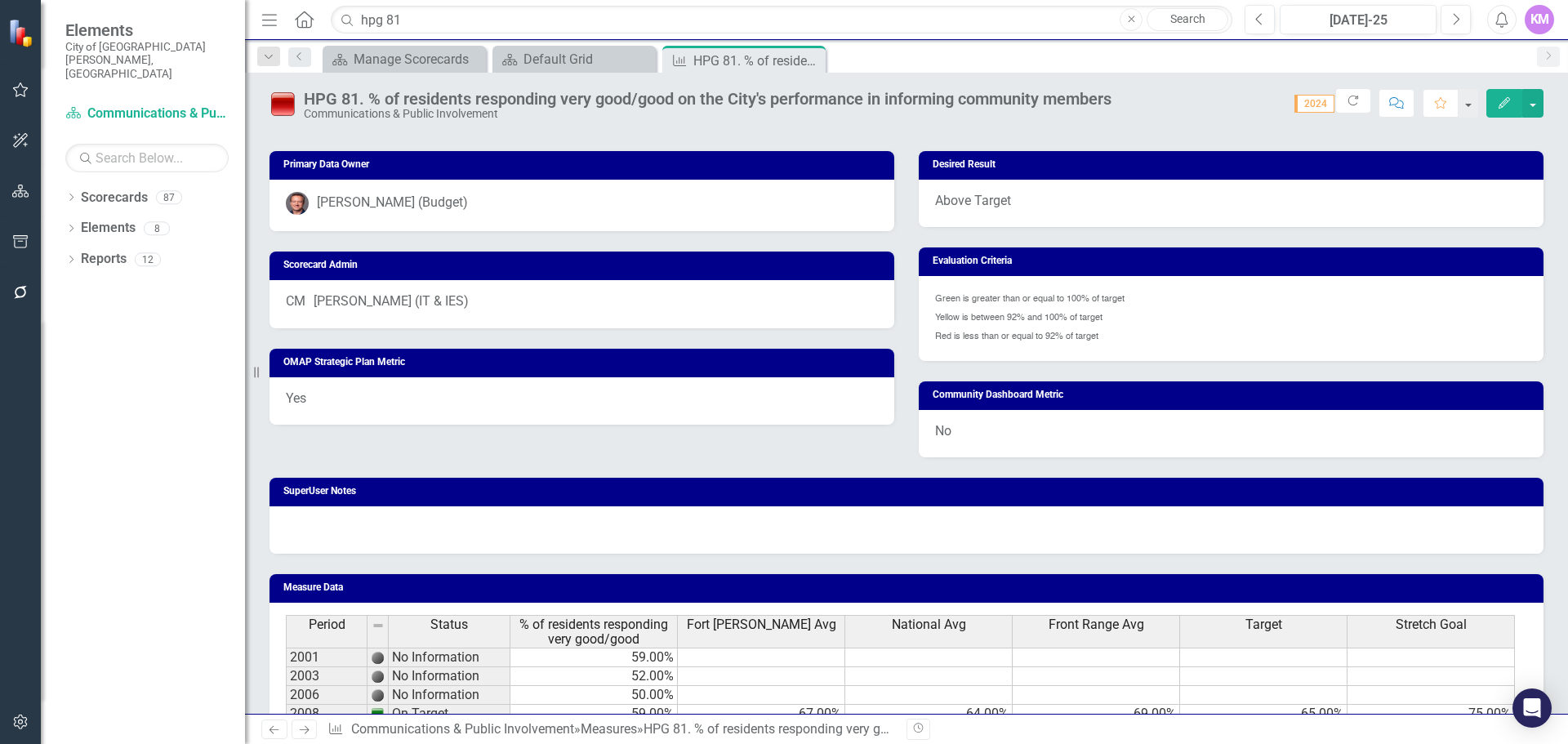
scroll to position [1047, 0]
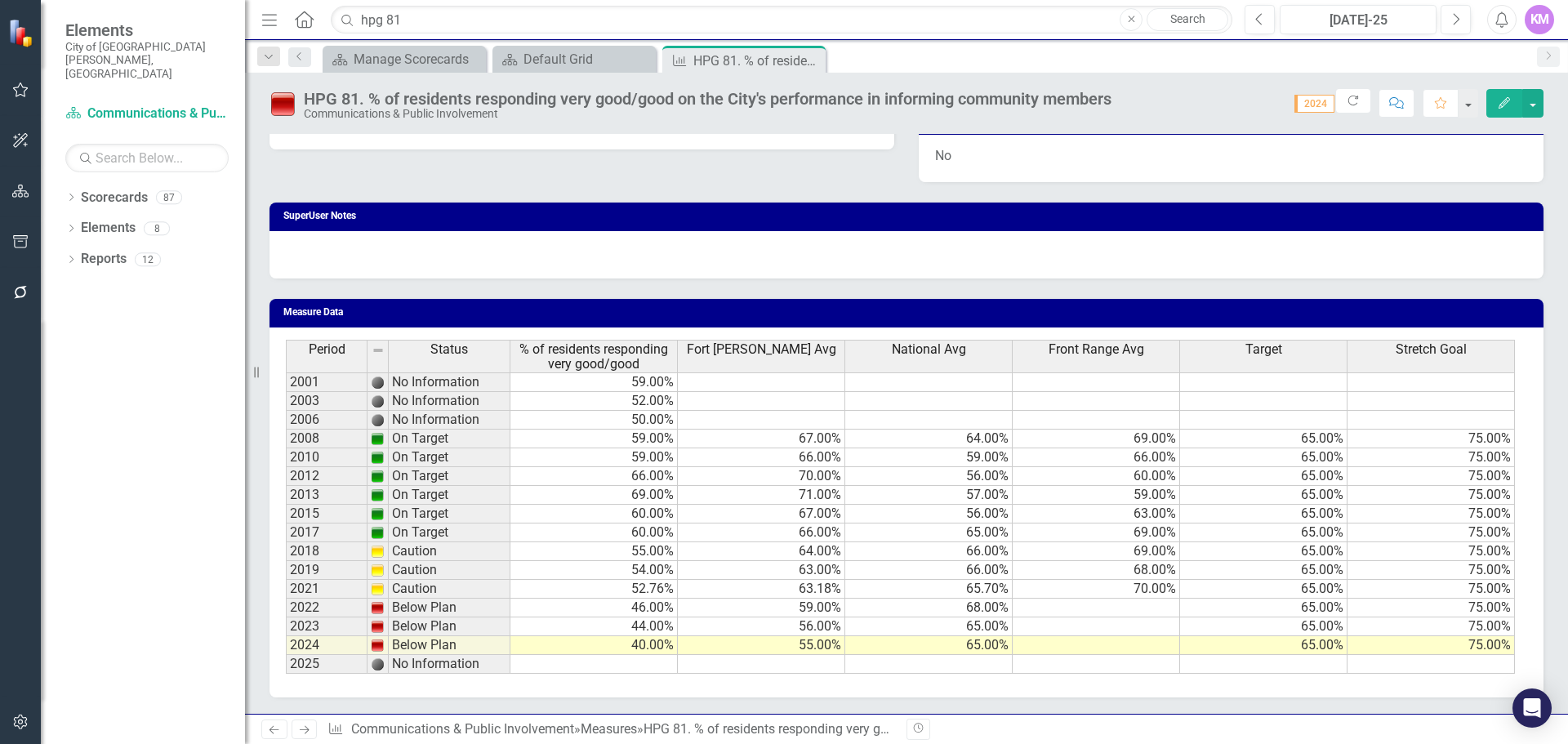
click at [626, 667] on td at bounding box center [594, 664] width 167 height 19
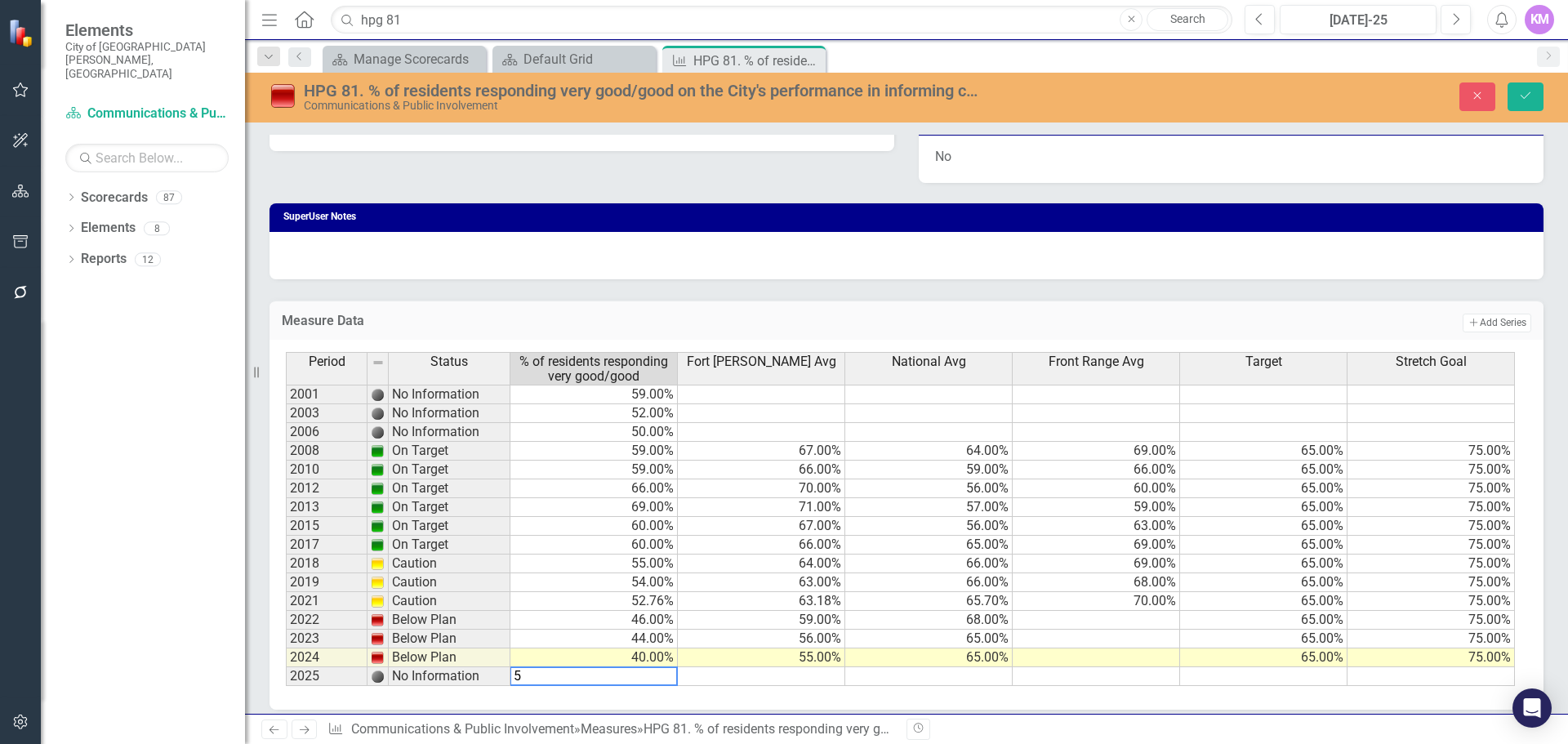
type textarea "51"
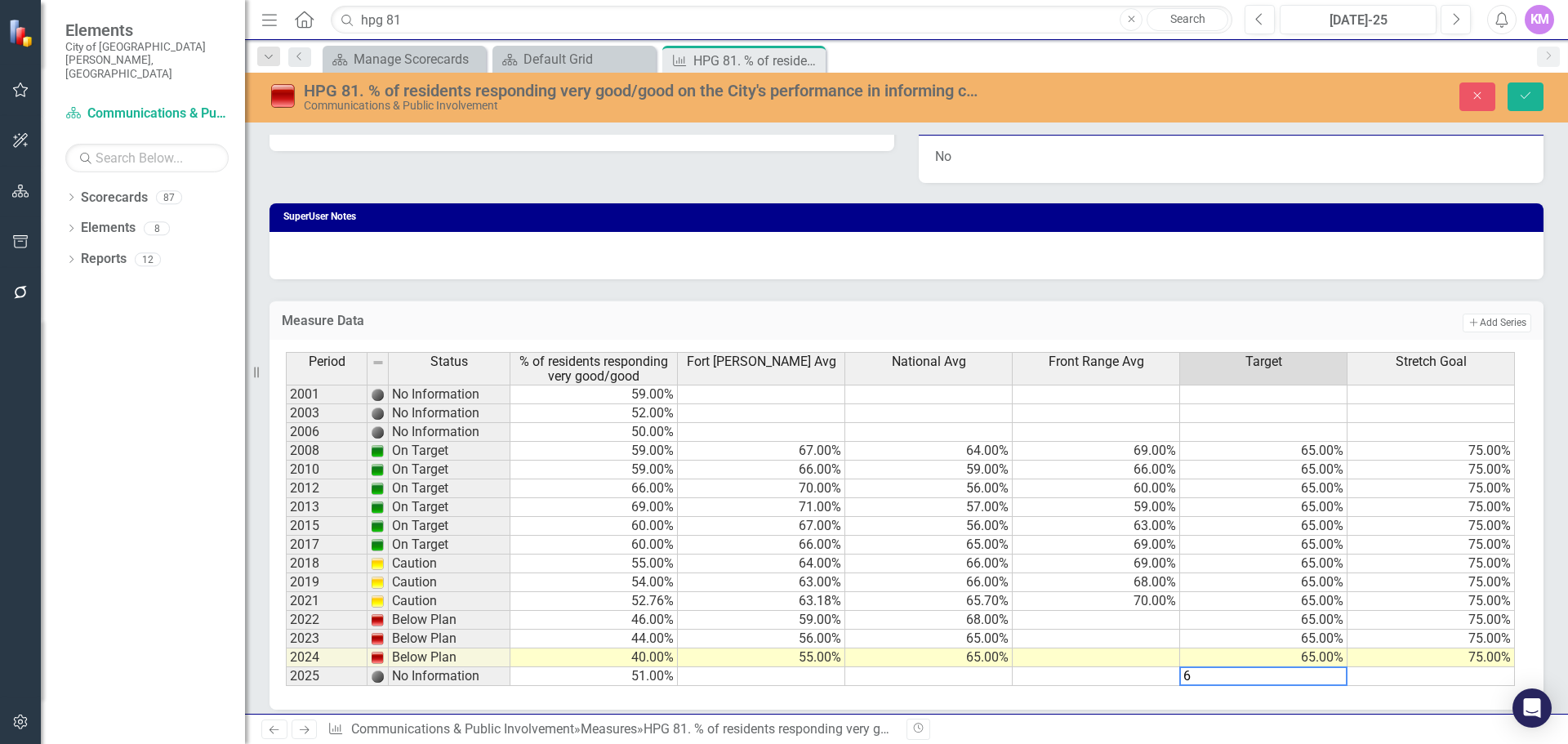
type textarea "65"
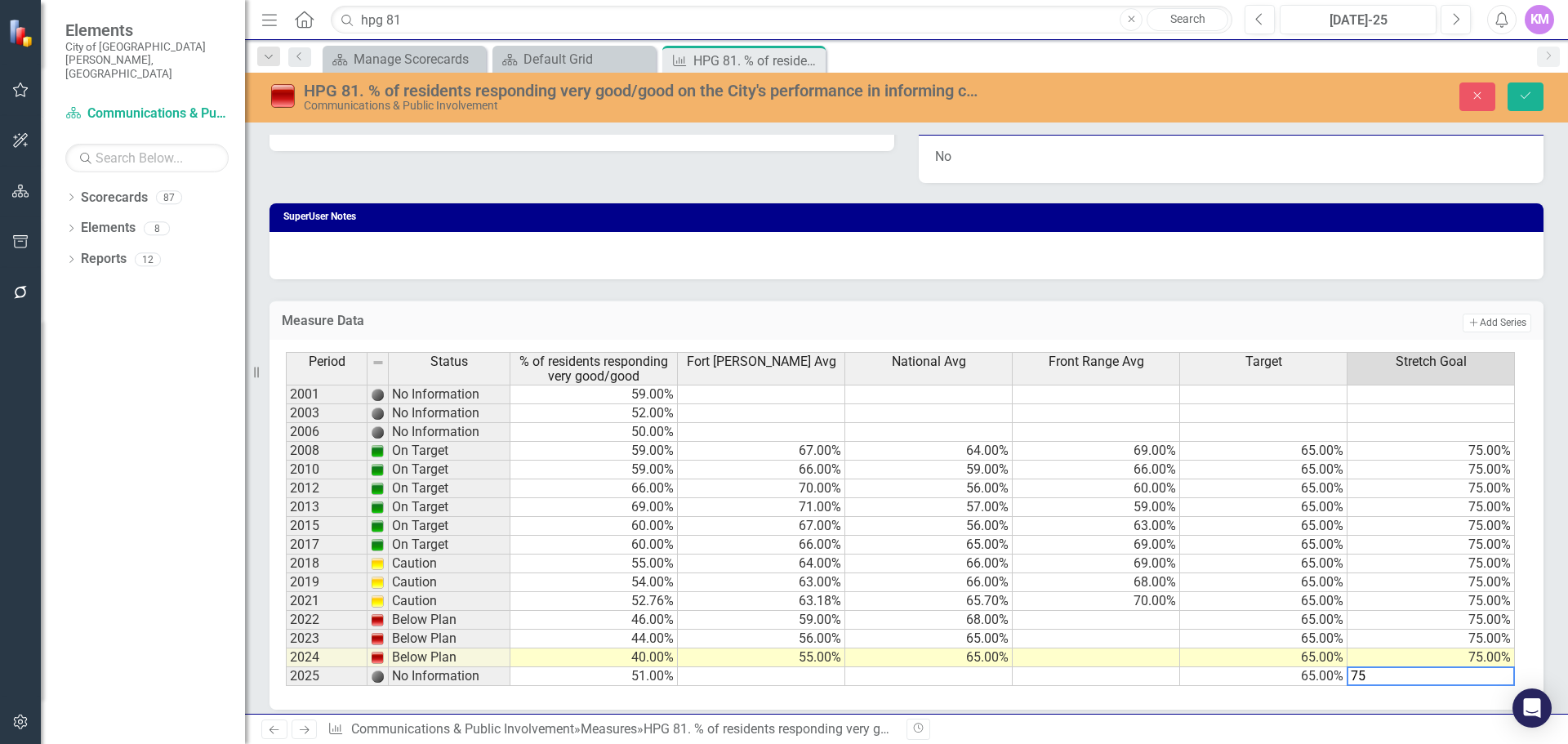
type textarea "75"
click at [971, 674] on td at bounding box center [929, 677] width 167 height 19
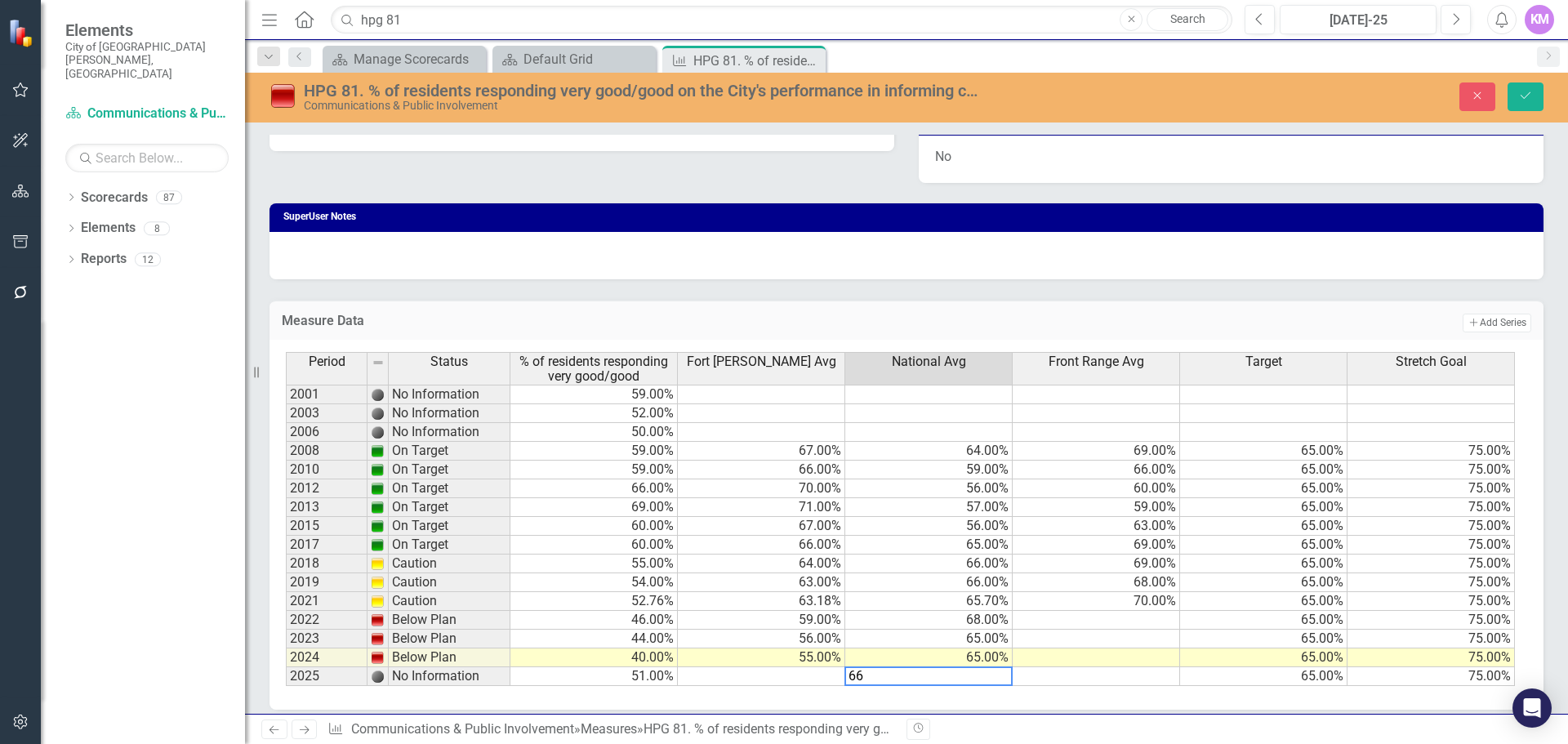
type textarea "66"
click at [1528, 100] on icon "Save" at bounding box center [1526, 96] width 15 height 12
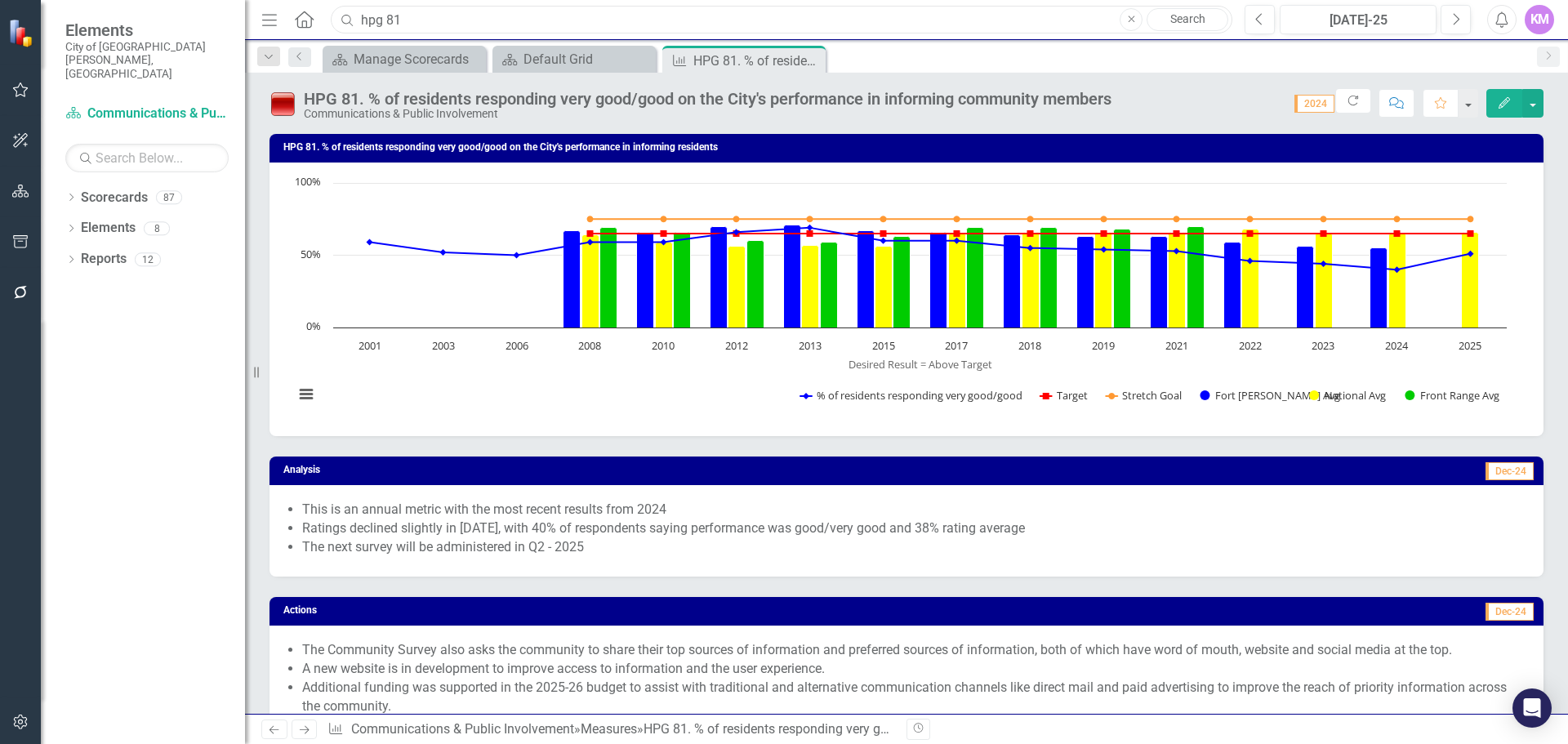
click at [460, 20] on input "hpg 81" at bounding box center [782, 20] width 902 height 28
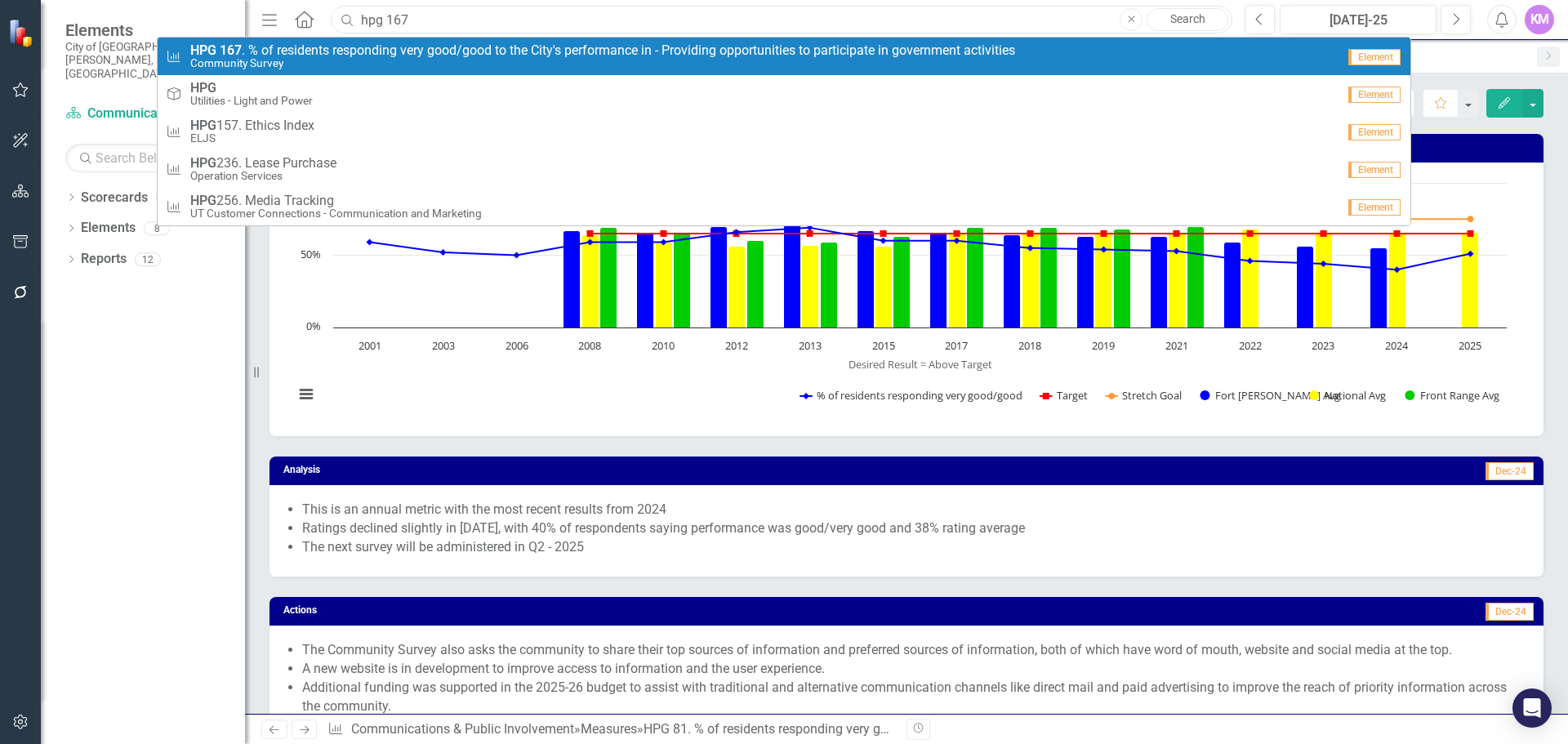
type input "hpg 167"
click at [445, 52] on span "HPG 167 . % of residents responding very good/good to the City's performance in…" at bounding box center [603, 51] width 825 height 15
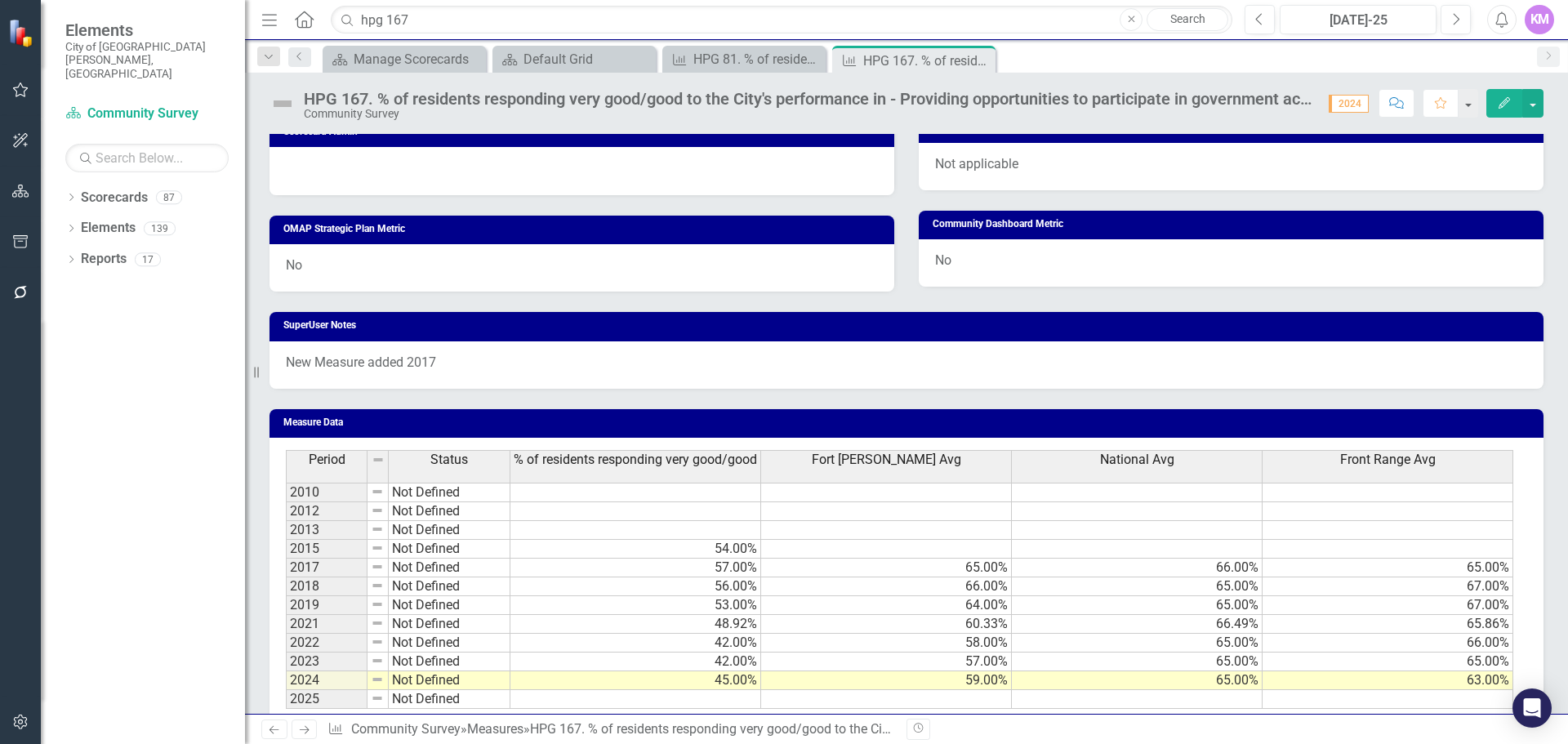
scroll to position [789, 0]
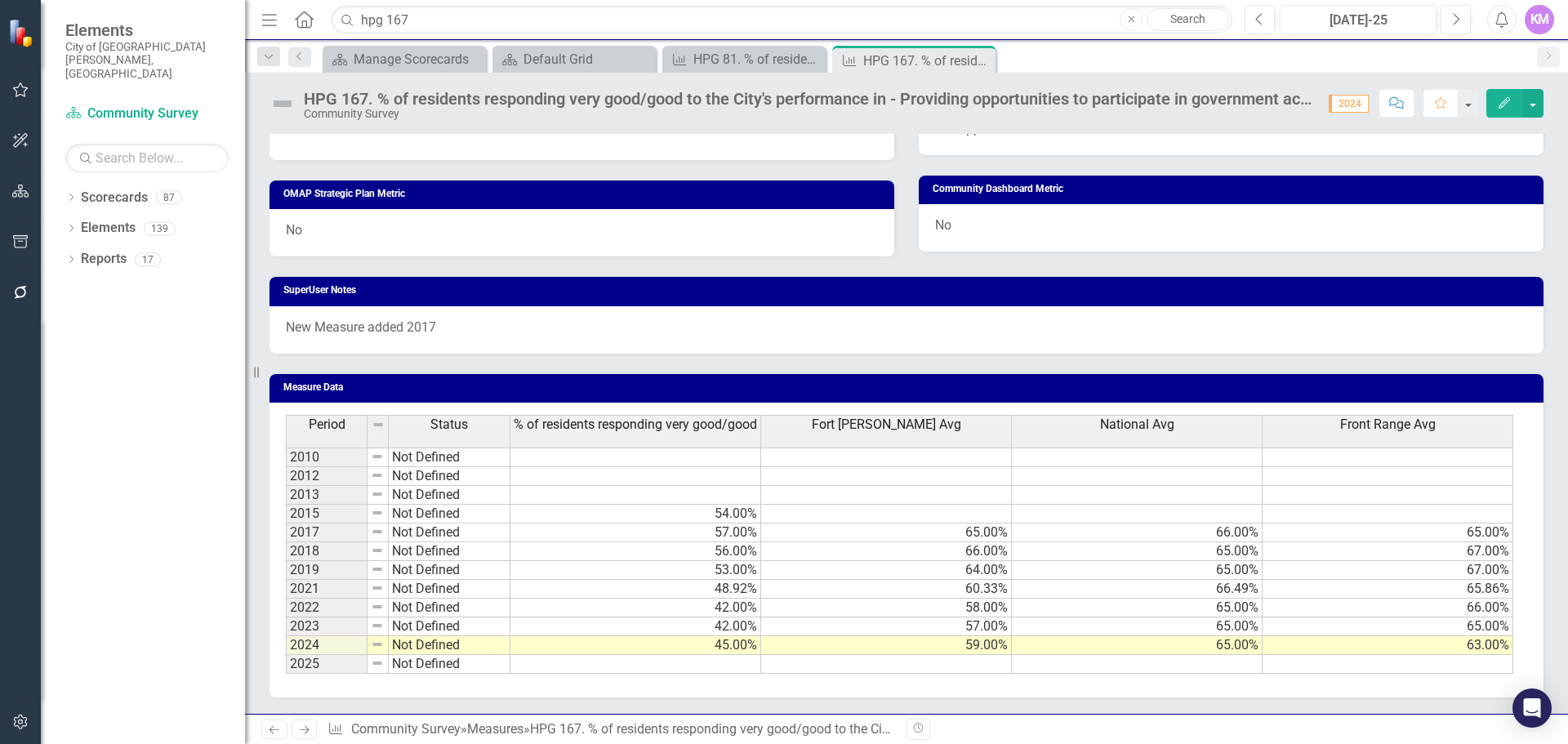
click at [725, 665] on td at bounding box center [636, 664] width 251 height 19
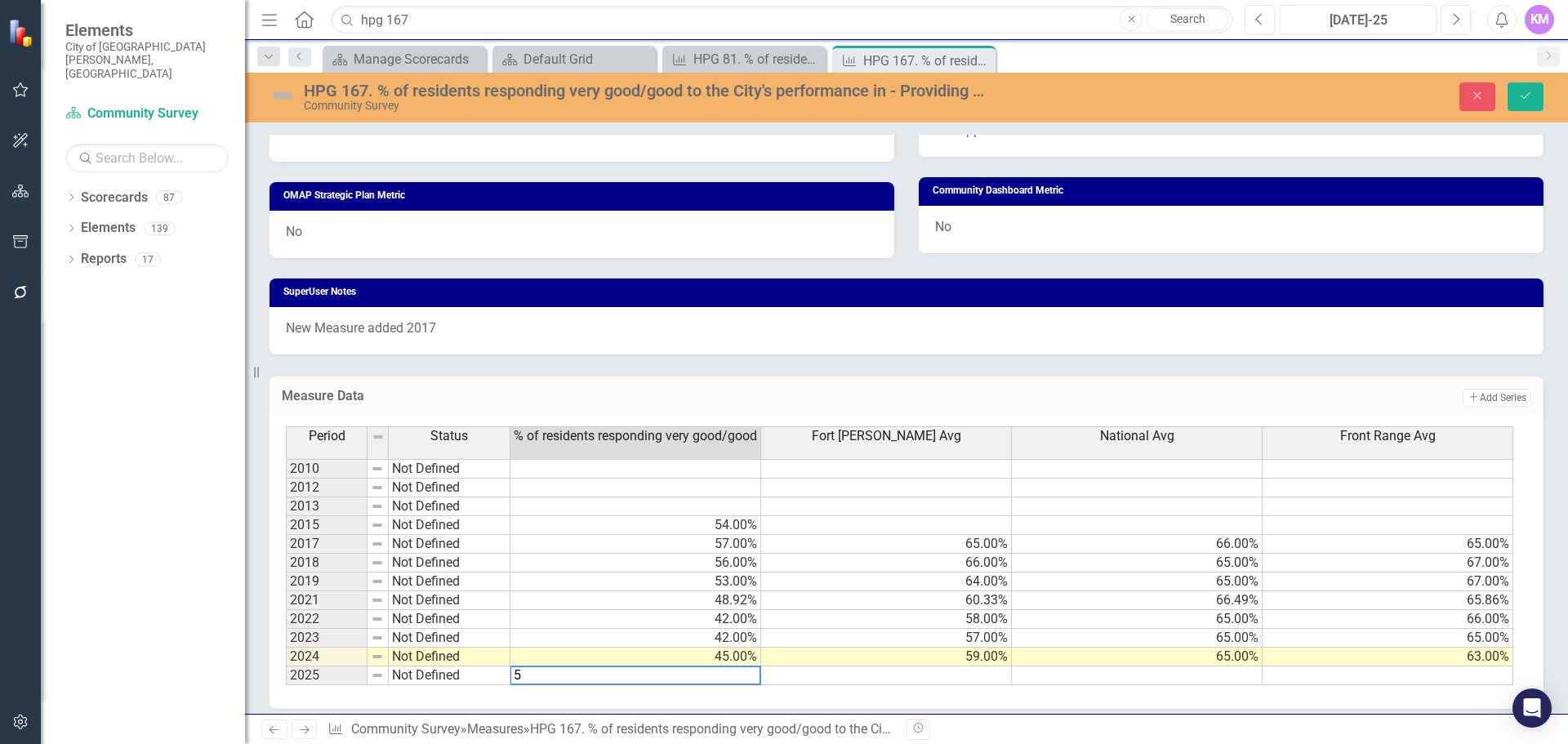
type textarea "55"
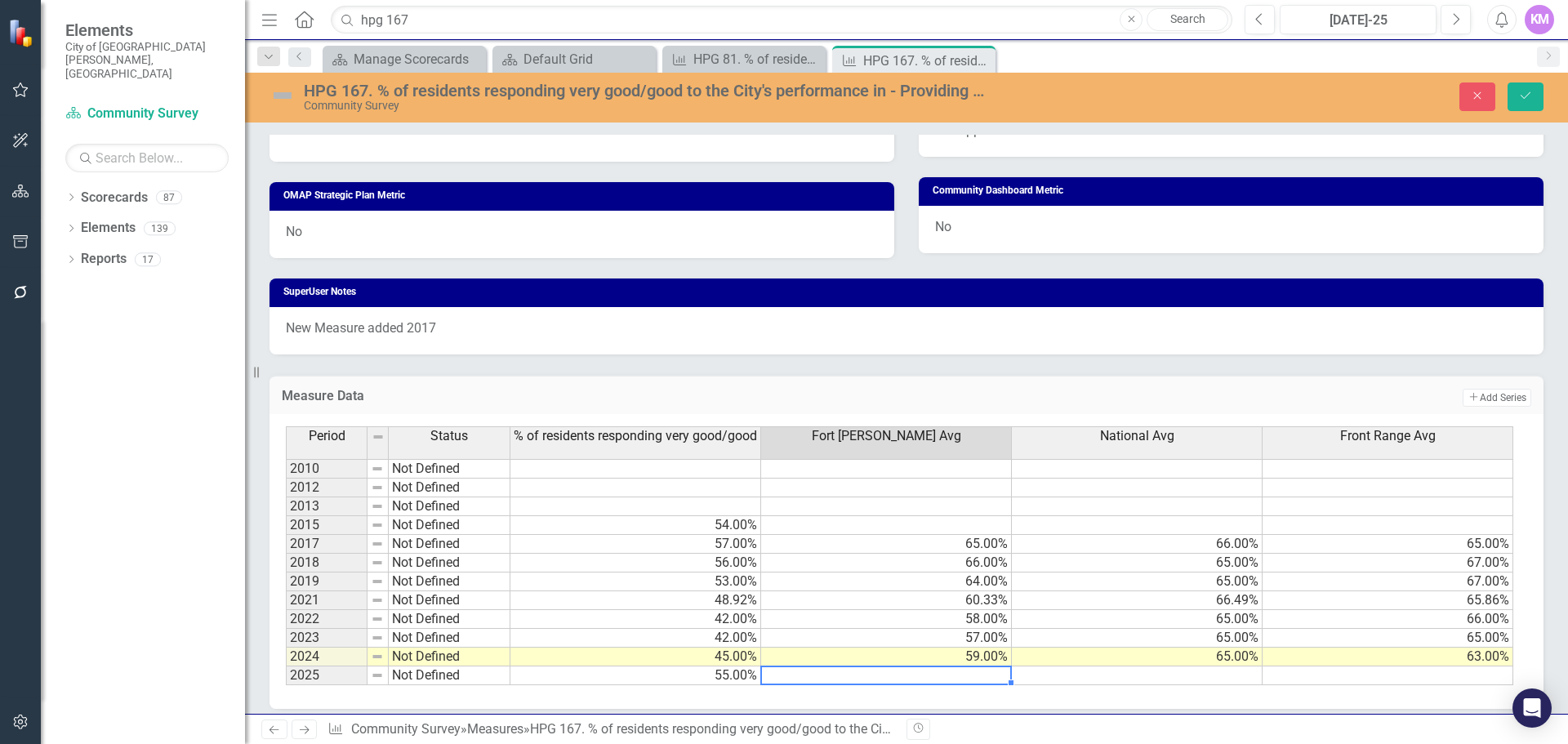
click at [1098, 676] on td at bounding box center [1137, 676] width 251 height 19
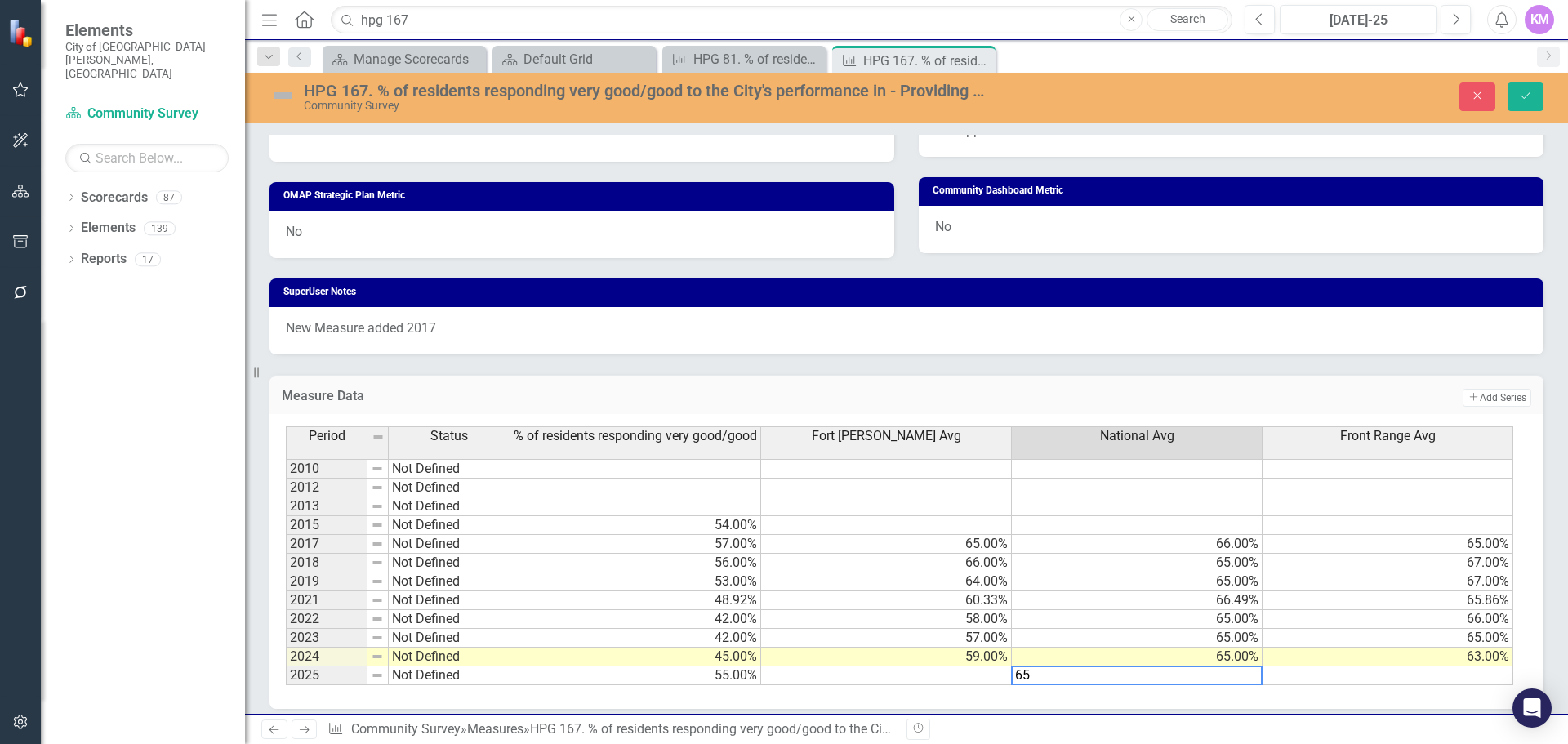
type textarea "65"
click at [938, 676] on td at bounding box center [887, 676] width 251 height 19
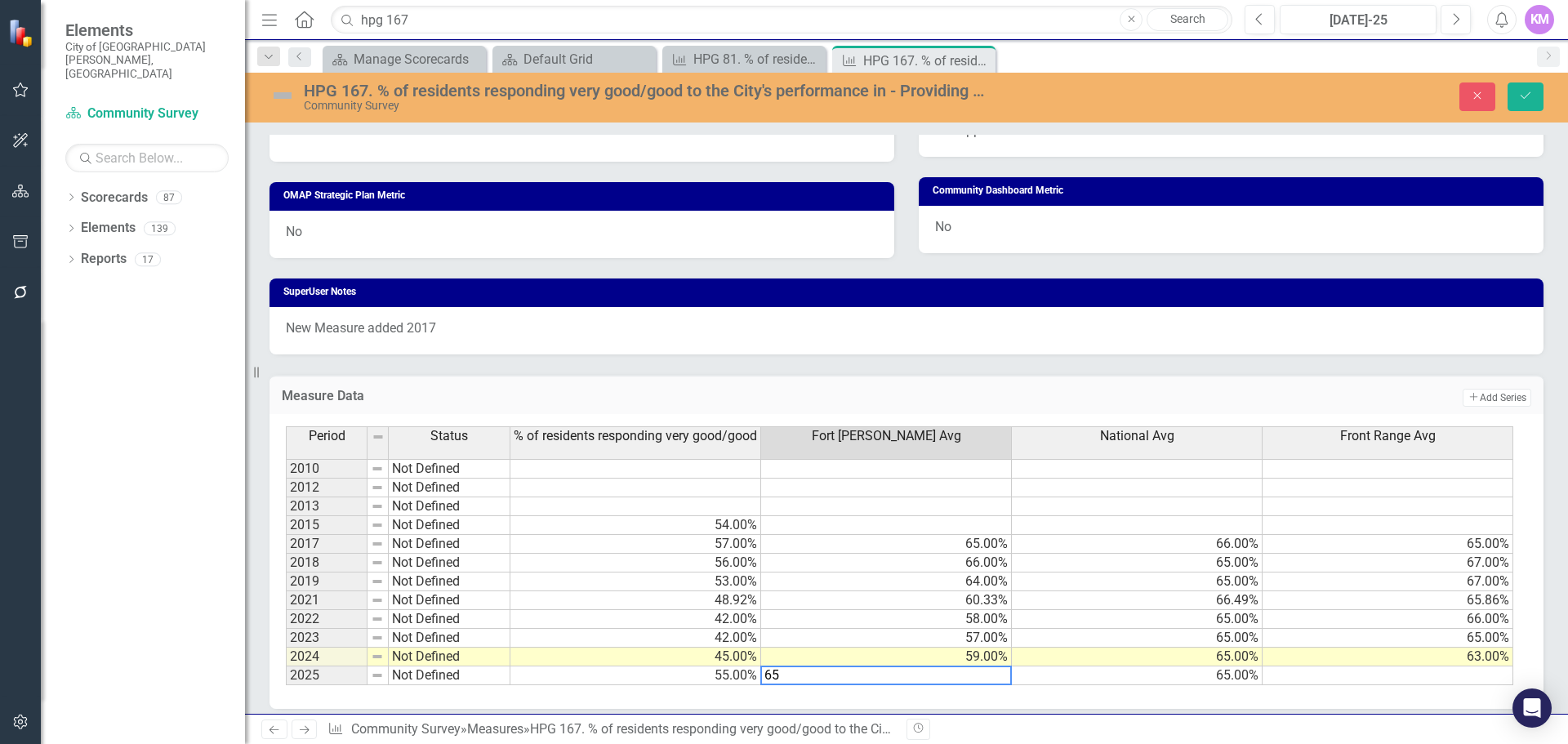
type textarea "65"
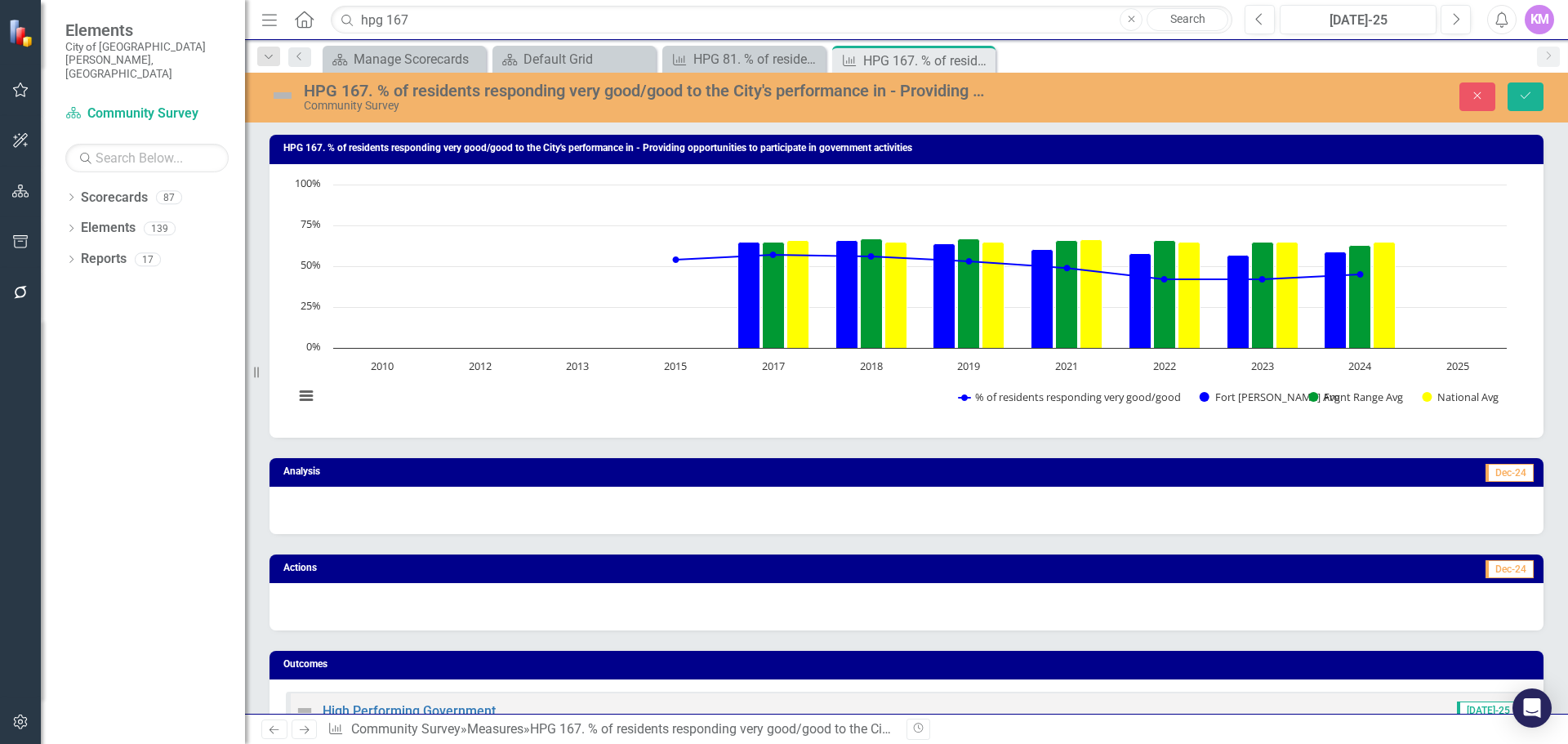
scroll to position [789, 0]
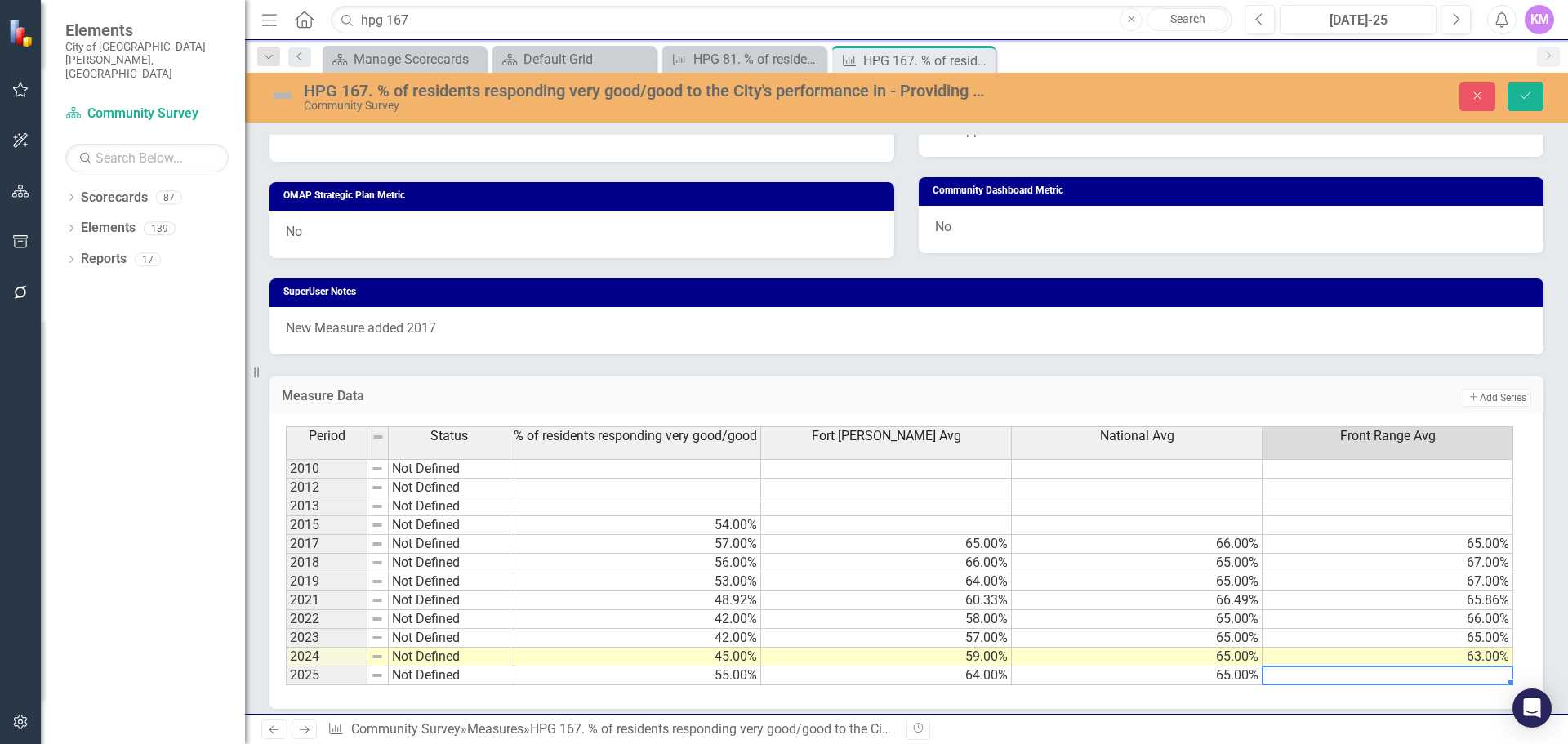
click at [1336, 679] on td at bounding box center [1388, 676] width 251 height 19
type textarea "63"
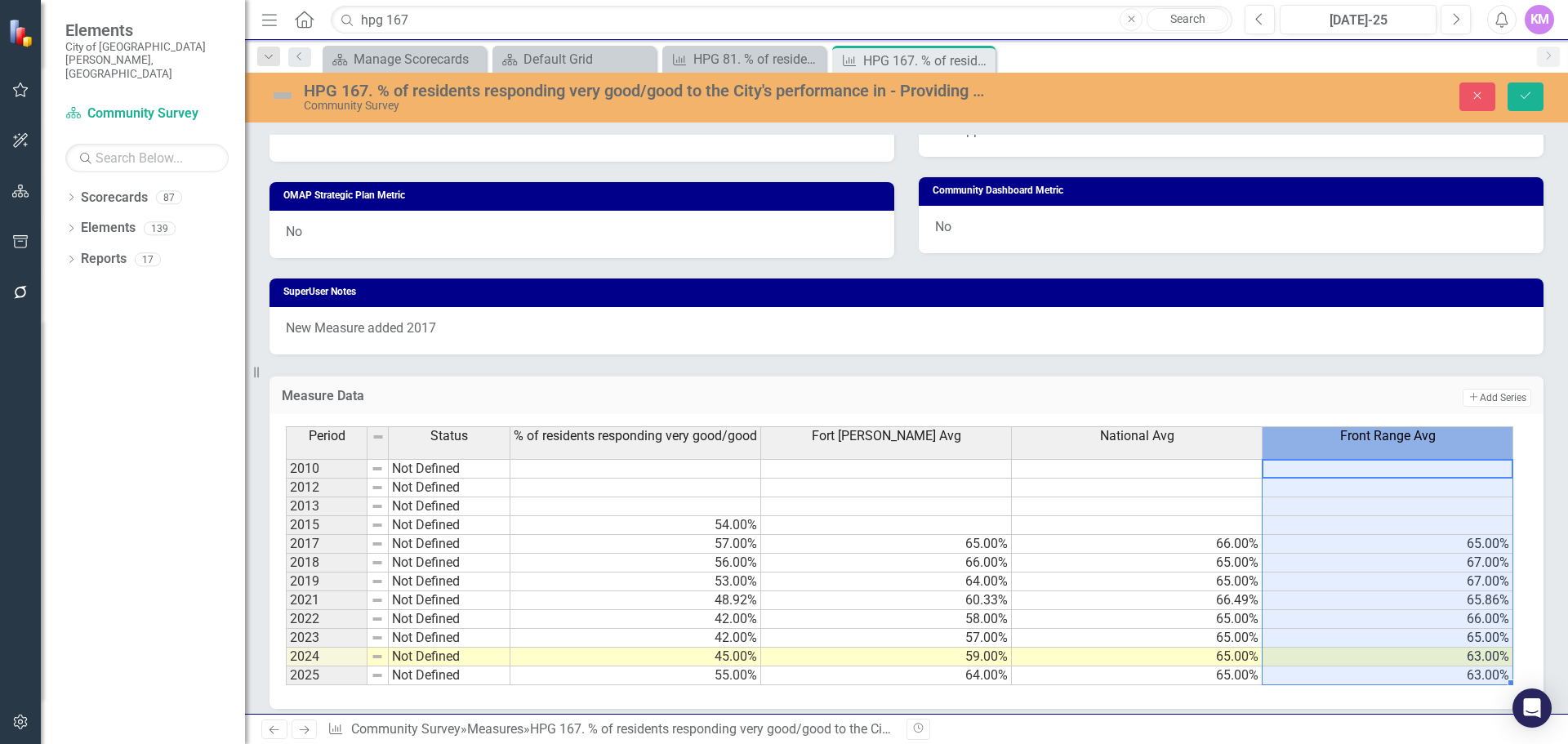
click at [1446, 444] on div "Front Range Avg" at bounding box center [1388, 436] width 250 height 18
click at [1530, 89] on button "Save" at bounding box center [1526, 96] width 36 height 28
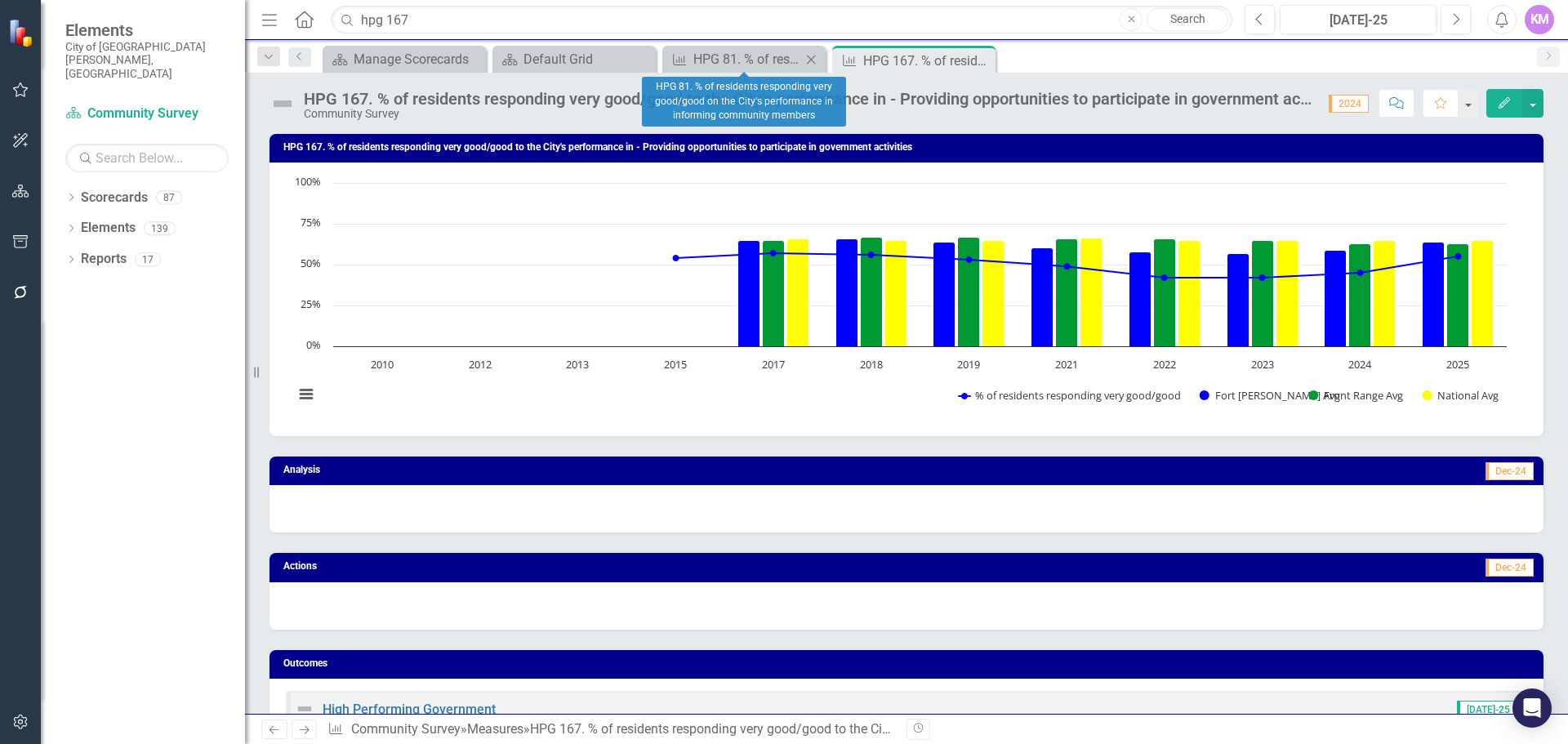
click at [808, 58] on icon "Close" at bounding box center [811, 60] width 17 height 13
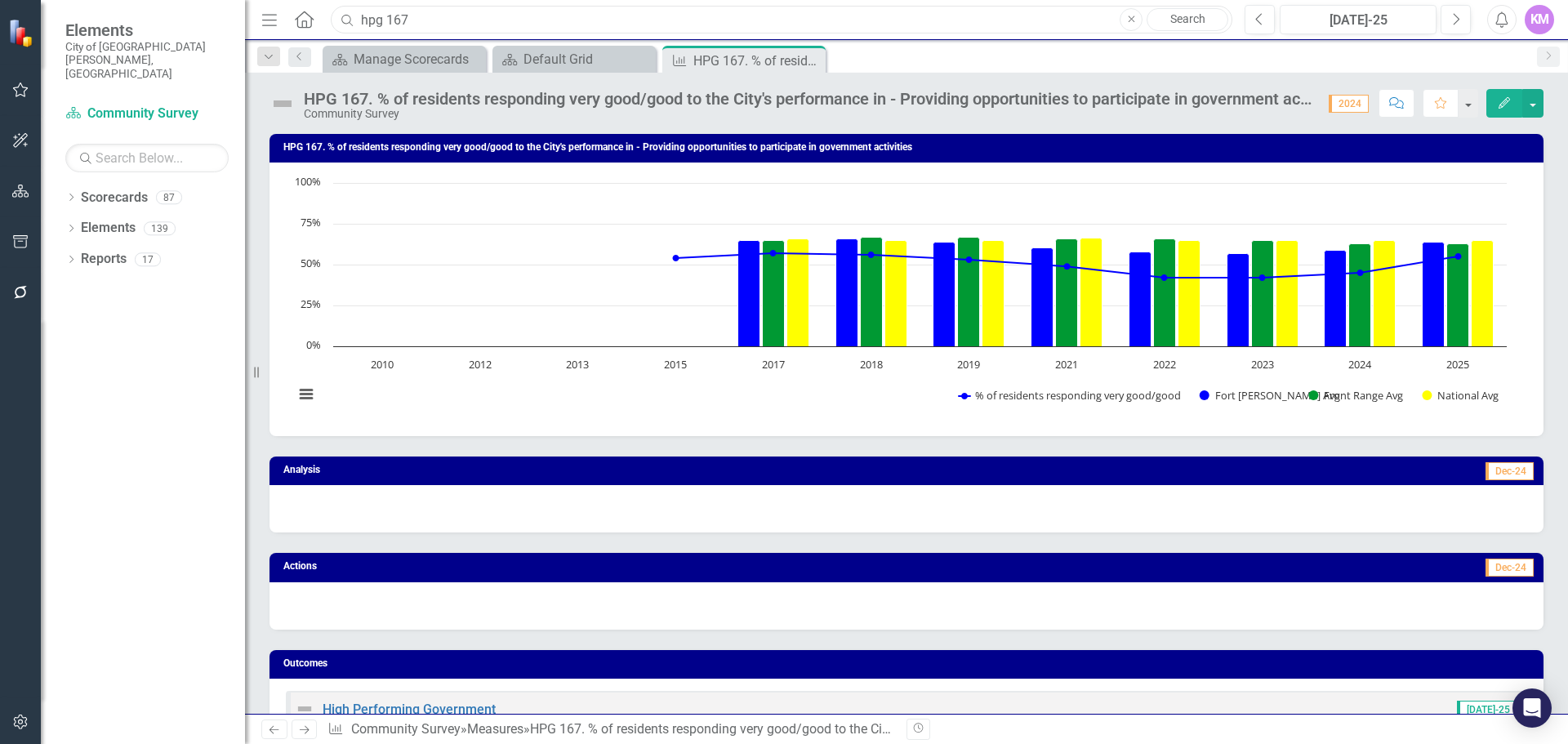
click at [823, 27] on input "hpg 167" at bounding box center [782, 20] width 902 height 28
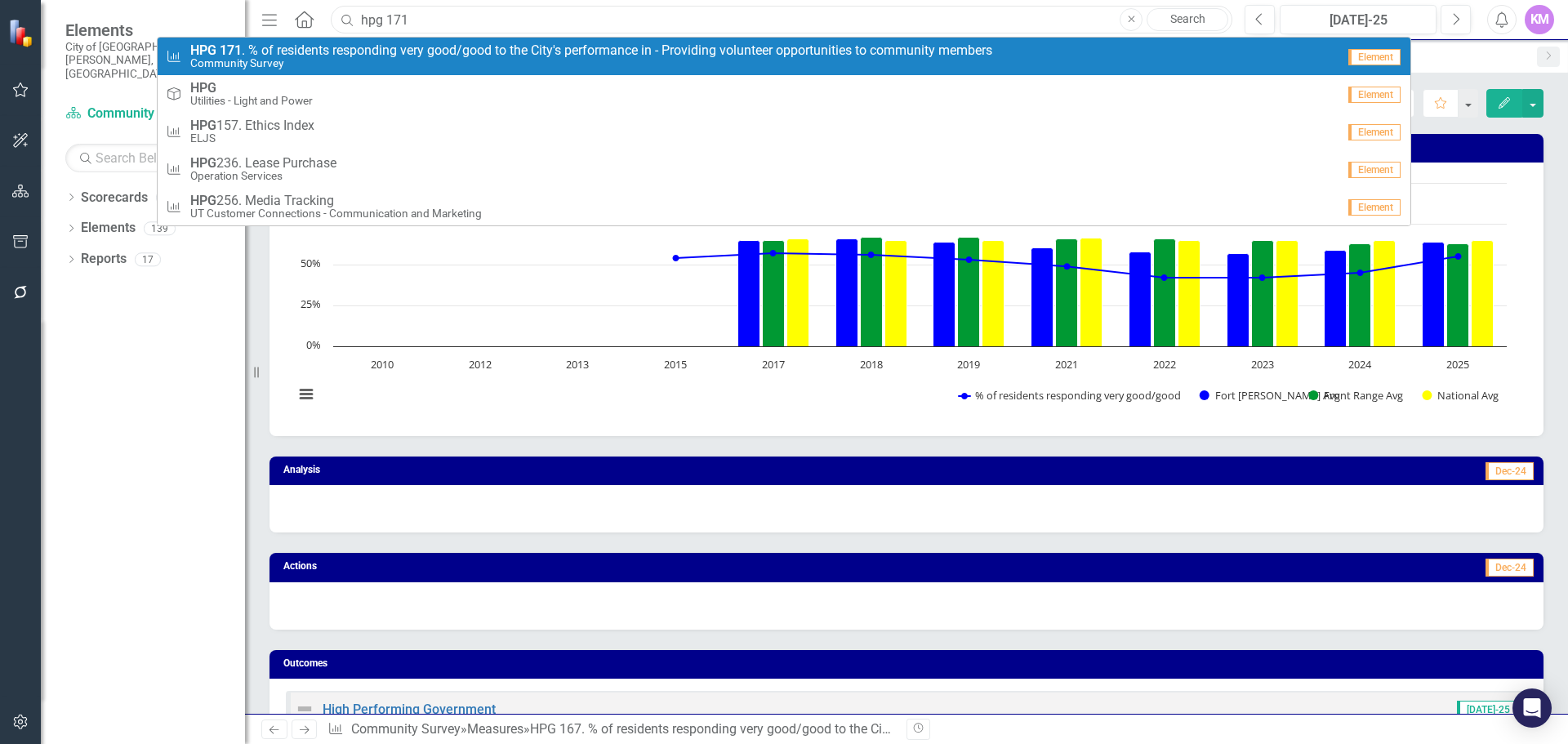
type input "hpg 171"
click at [771, 58] on small "Community Survey" at bounding box center [591, 63] width 802 height 12
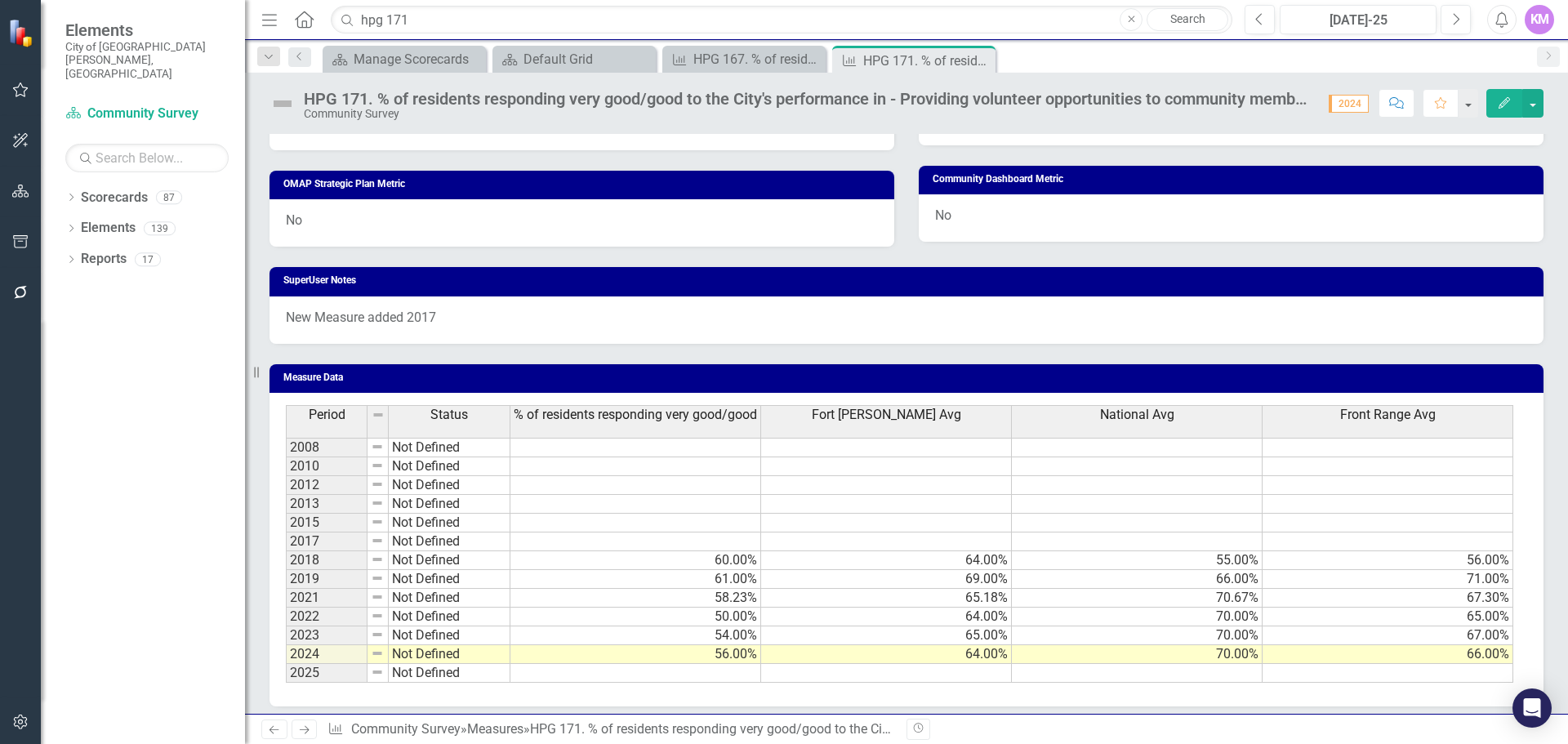
scroll to position [782, 0]
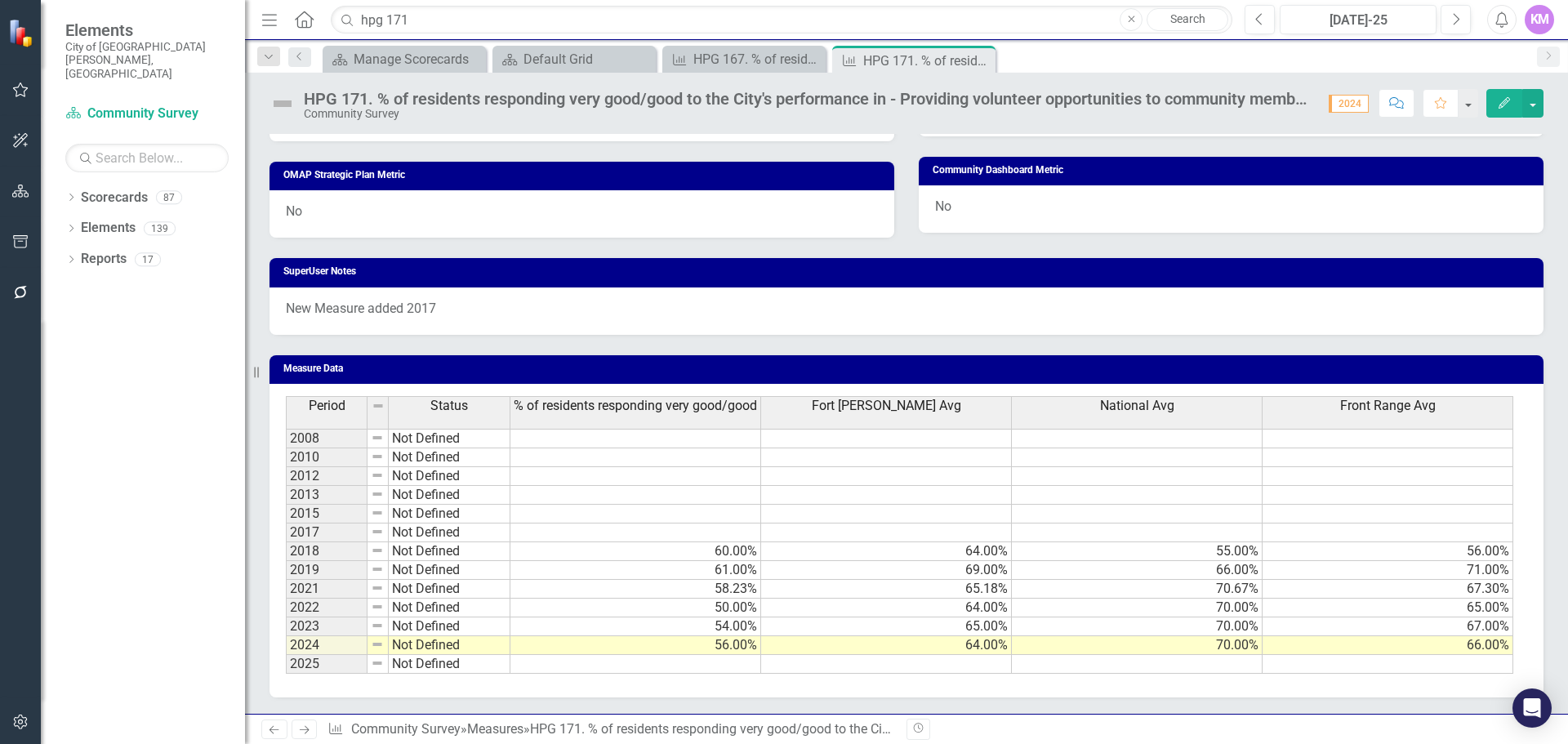
click at [695, 667] on td at bounding box center [636, 664] width 251 height 19
click at [560, 665] on td at bounding box center [636, 664] width 251 height 19
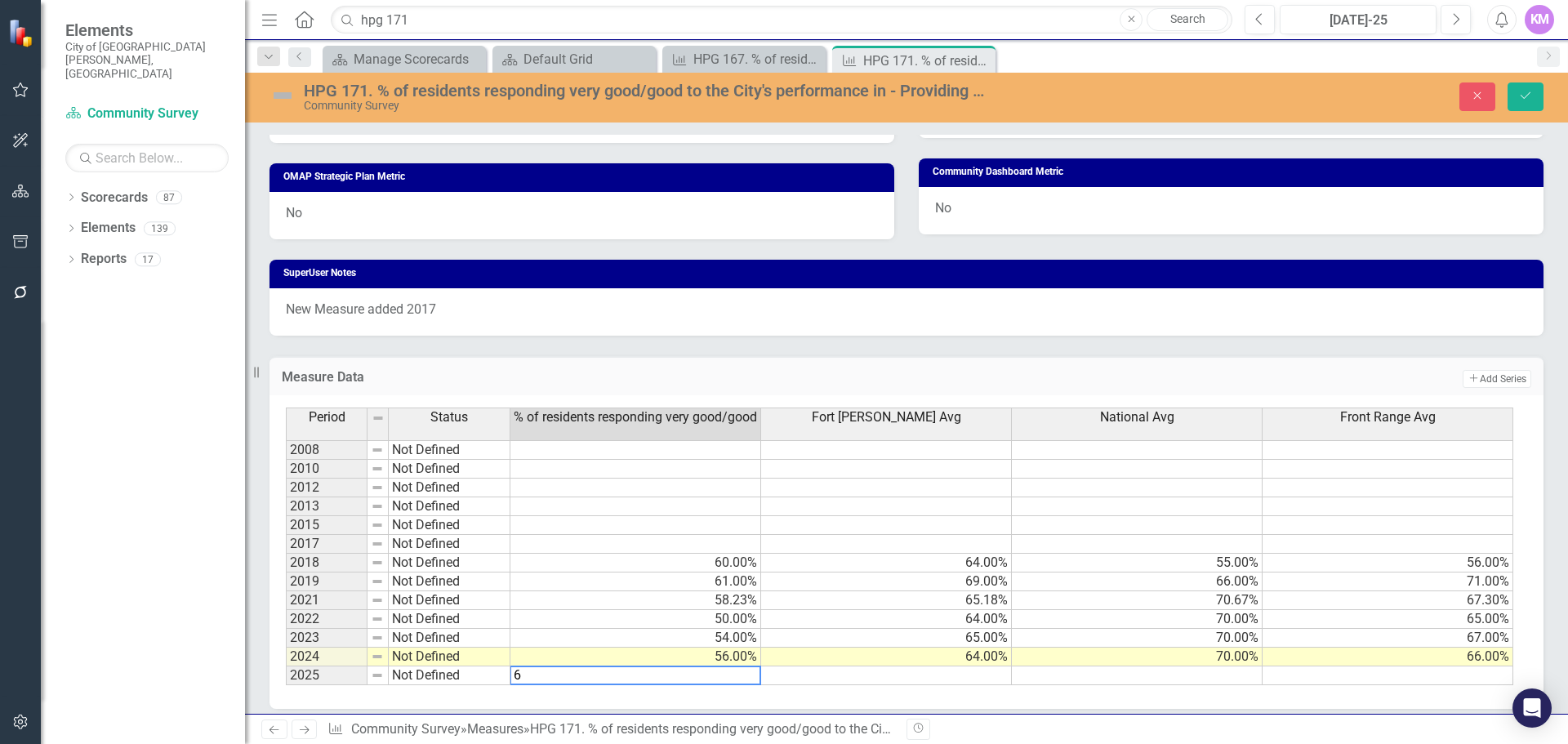
type textarea "63"
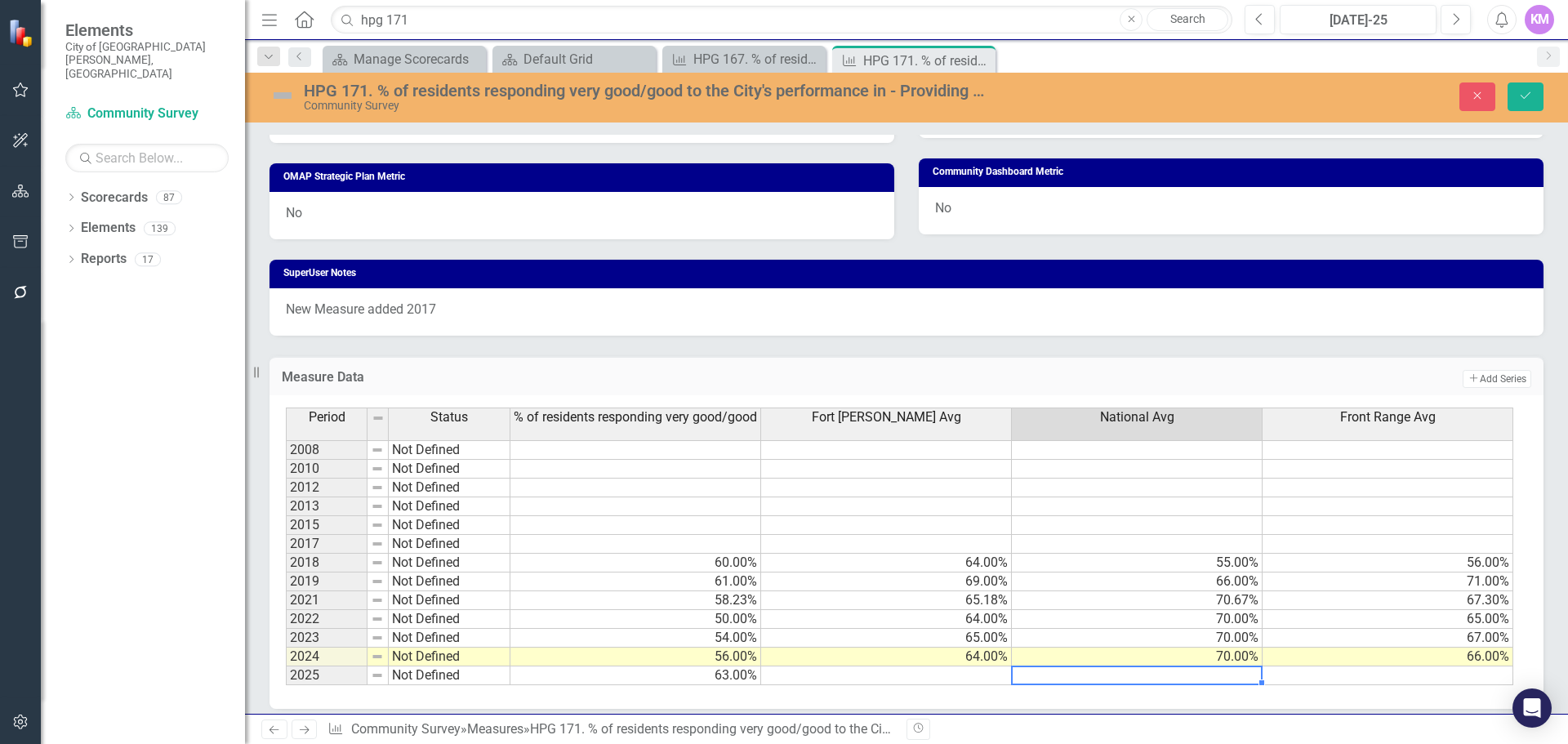
click at [1145, 671] on td at bounding box center [1137, 676] width 251 height 19
type textarea "70"
click at [975, 673] on td at bounding box center [887, 676] width 251 height 19
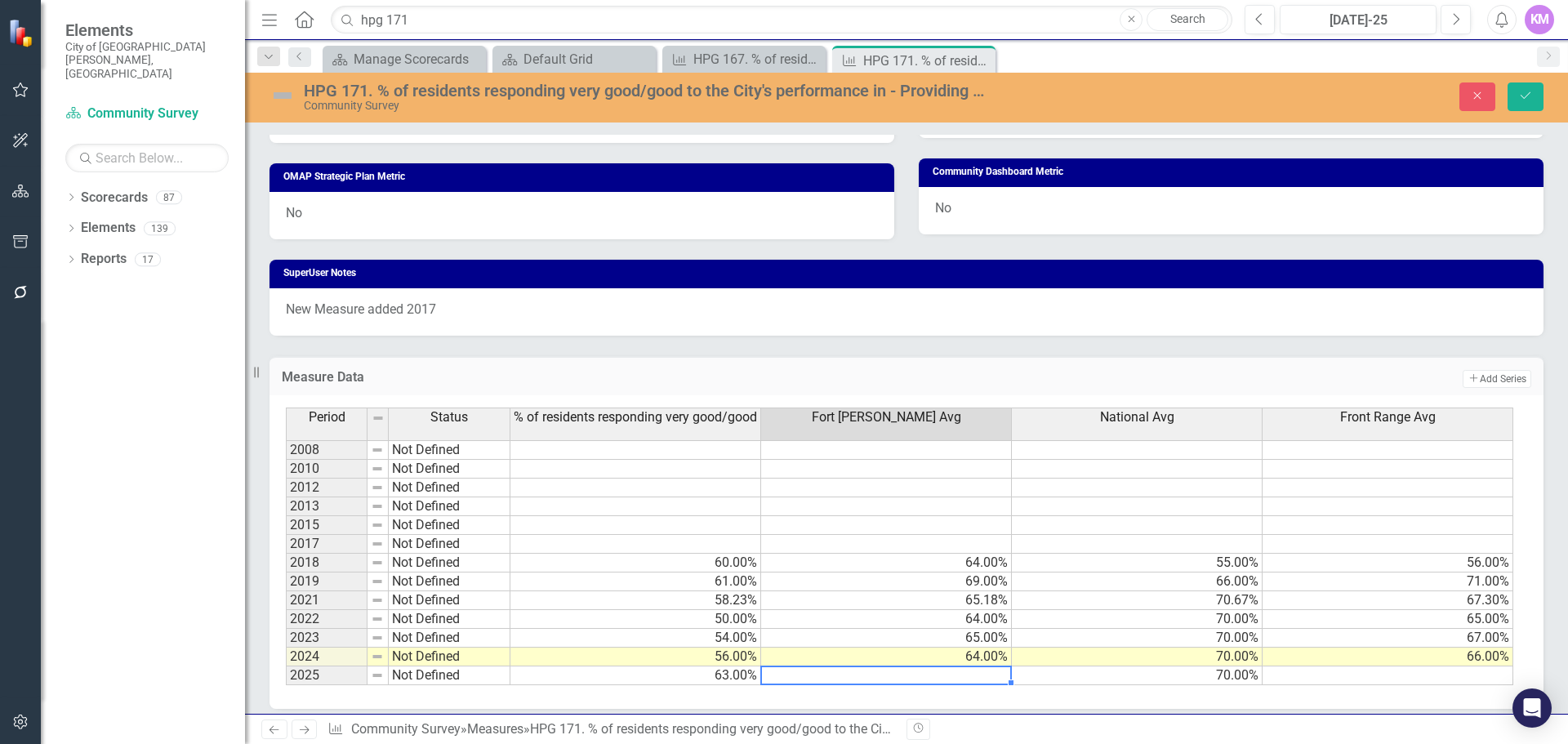
drag, startPoint x: 348, startPoint y: 458, endPoint x: 422, endPoint y: 456, distance: 74.0
click at [286, 458] on div "Period Status 2008 Not Defined 2010 Not Defined 2012 Not Defined 2013 Not Defin…" at bounding box center [286, 546] width 0 height 278
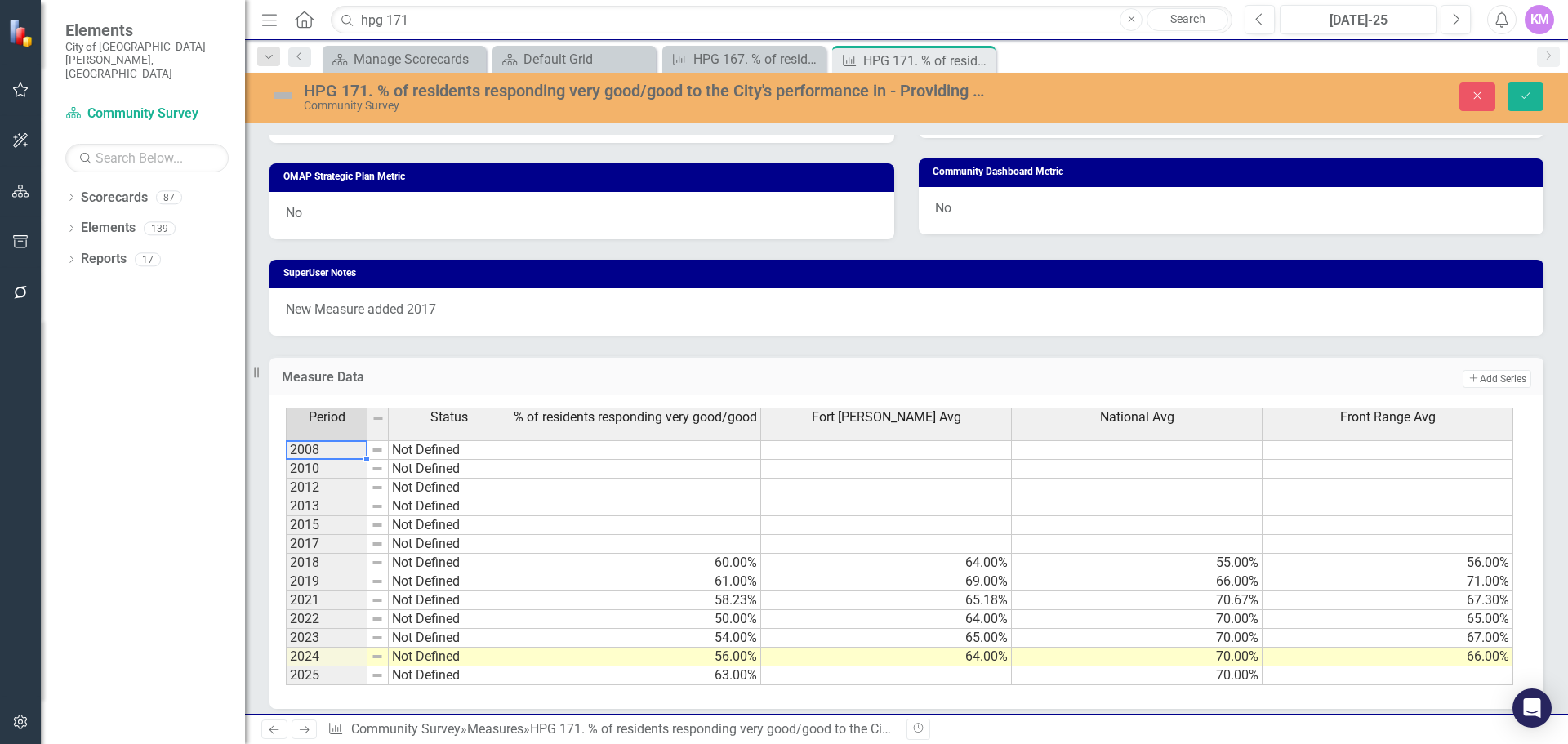
scroll to position [794, 0]
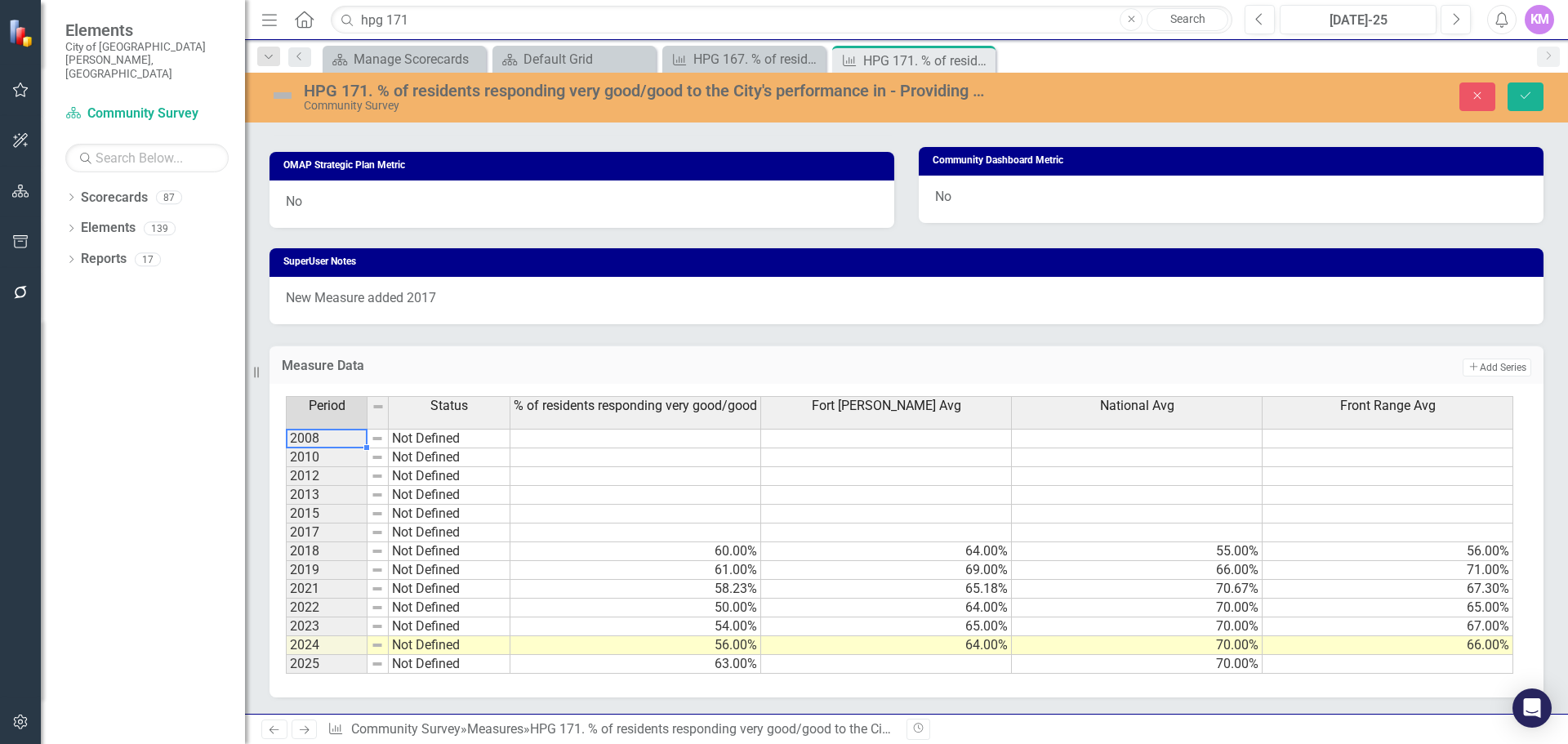
click at [974, 664] on td at bounding box center [887, 664] width 251 height 19
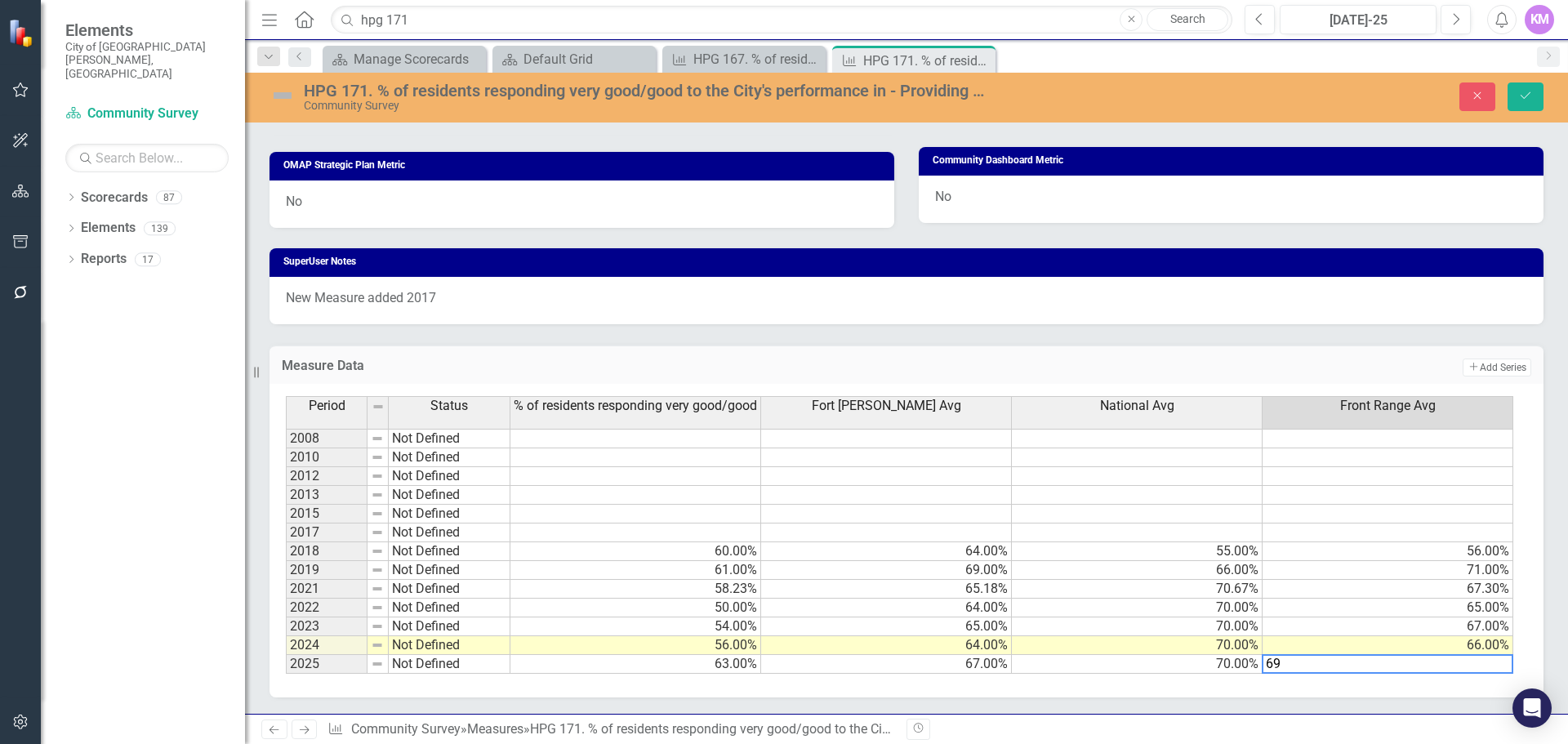
type textarea "69"
click at [1359, 463] on td at bounding box center [1388, 457] width 251 height 19
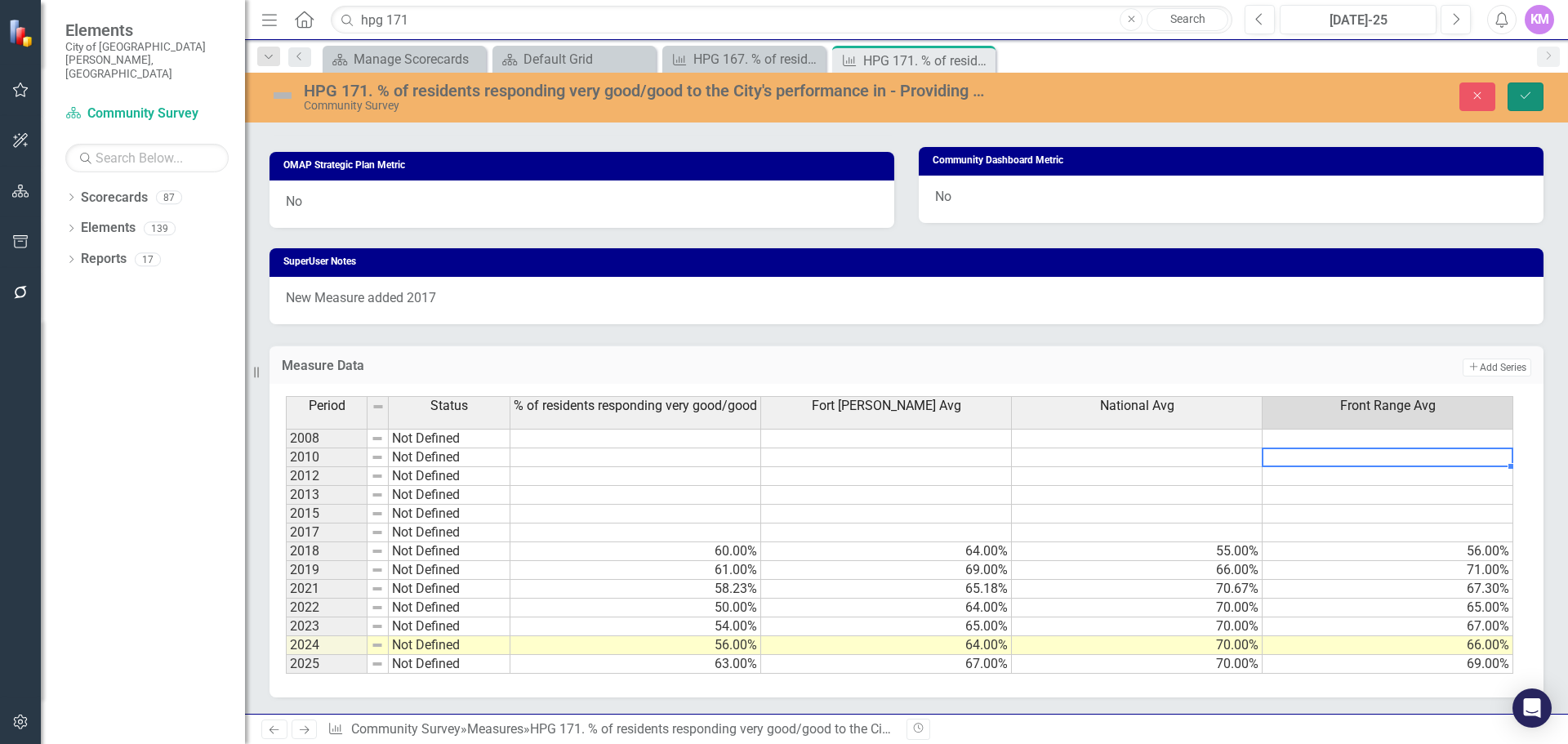
click at [1526, 102] on button "Save" at bounding box center [1526, 96] width 36 height 28
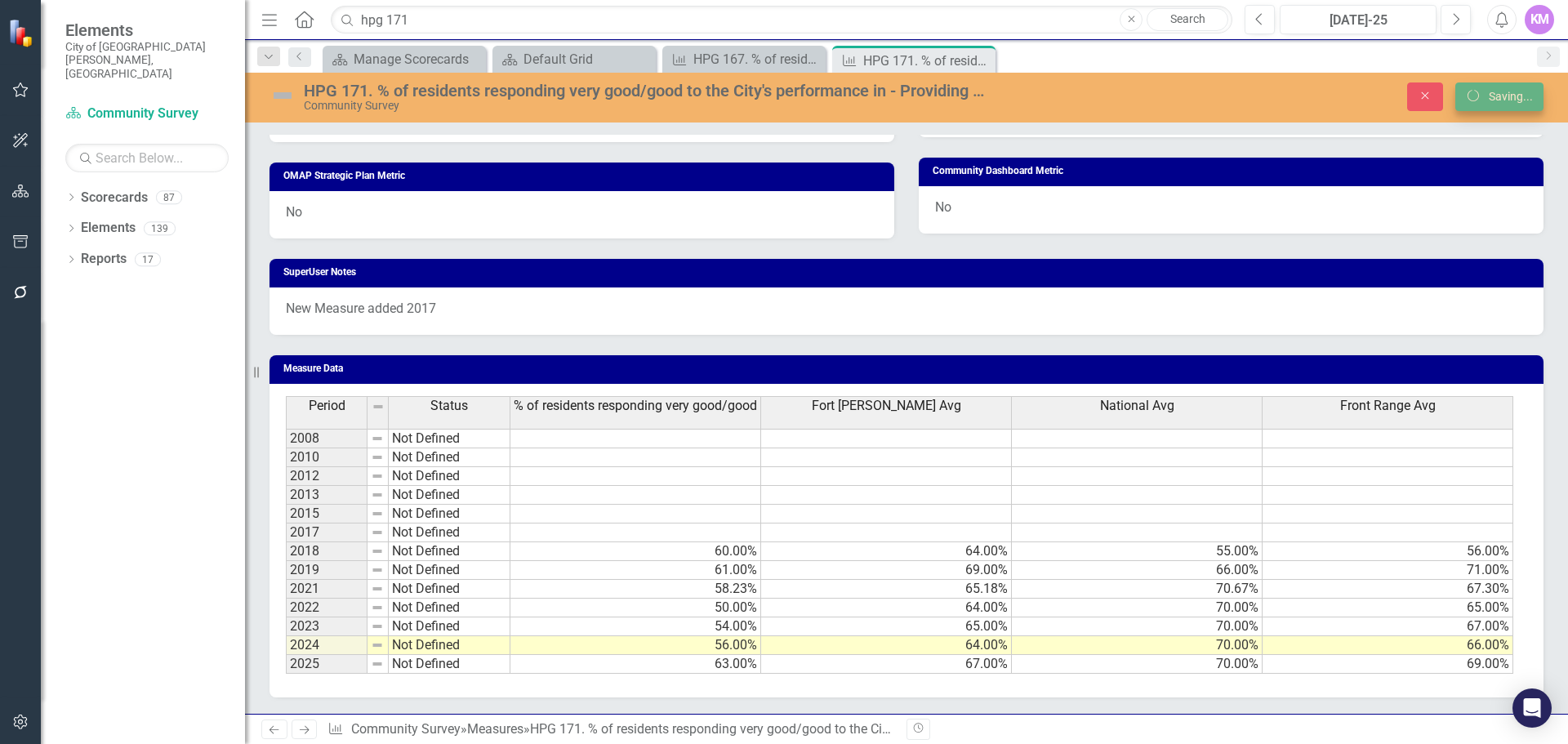
scroll to position [783, 0]
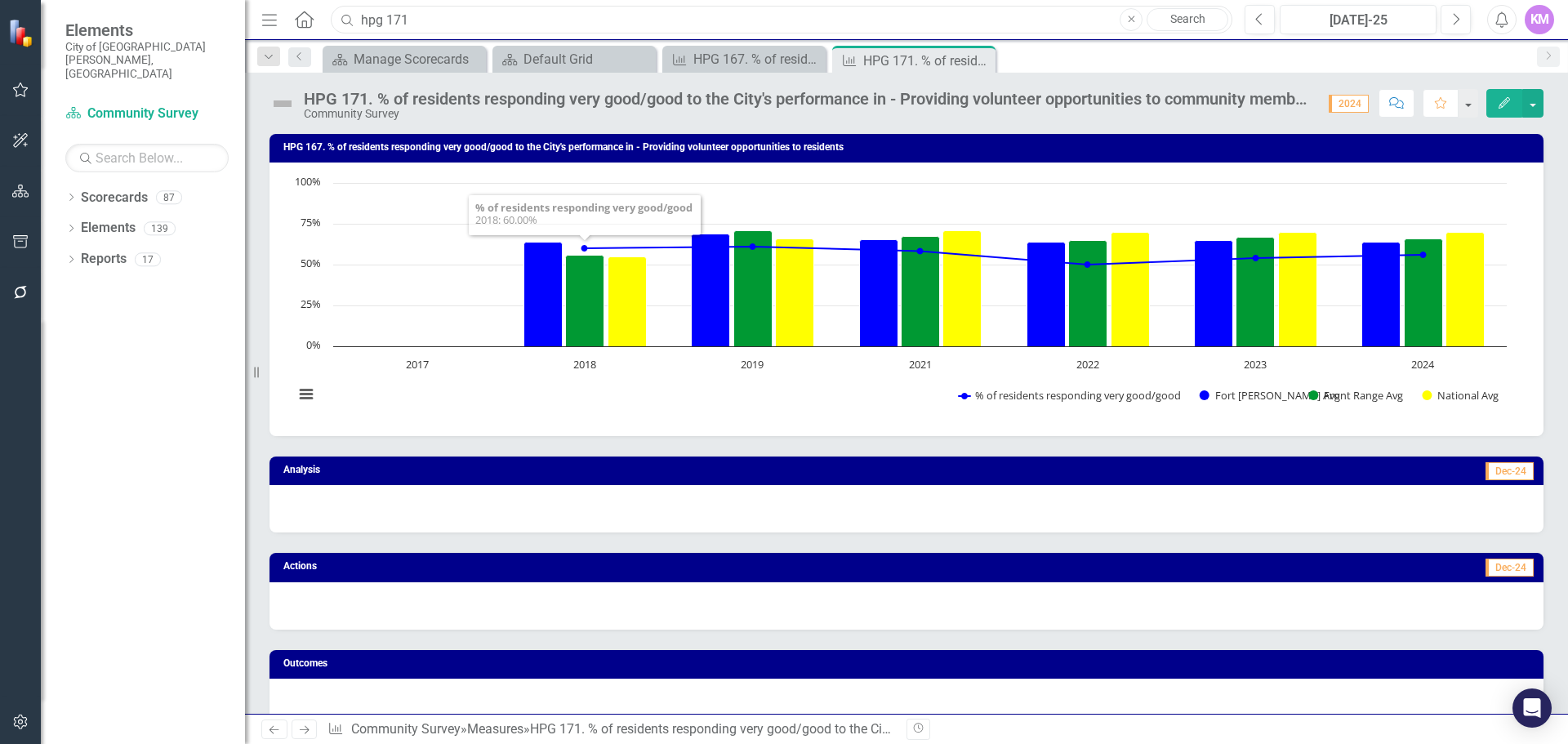
click at [535, 23] on input "hpg 171" at bounding box center [782, 20] width 902 height 28
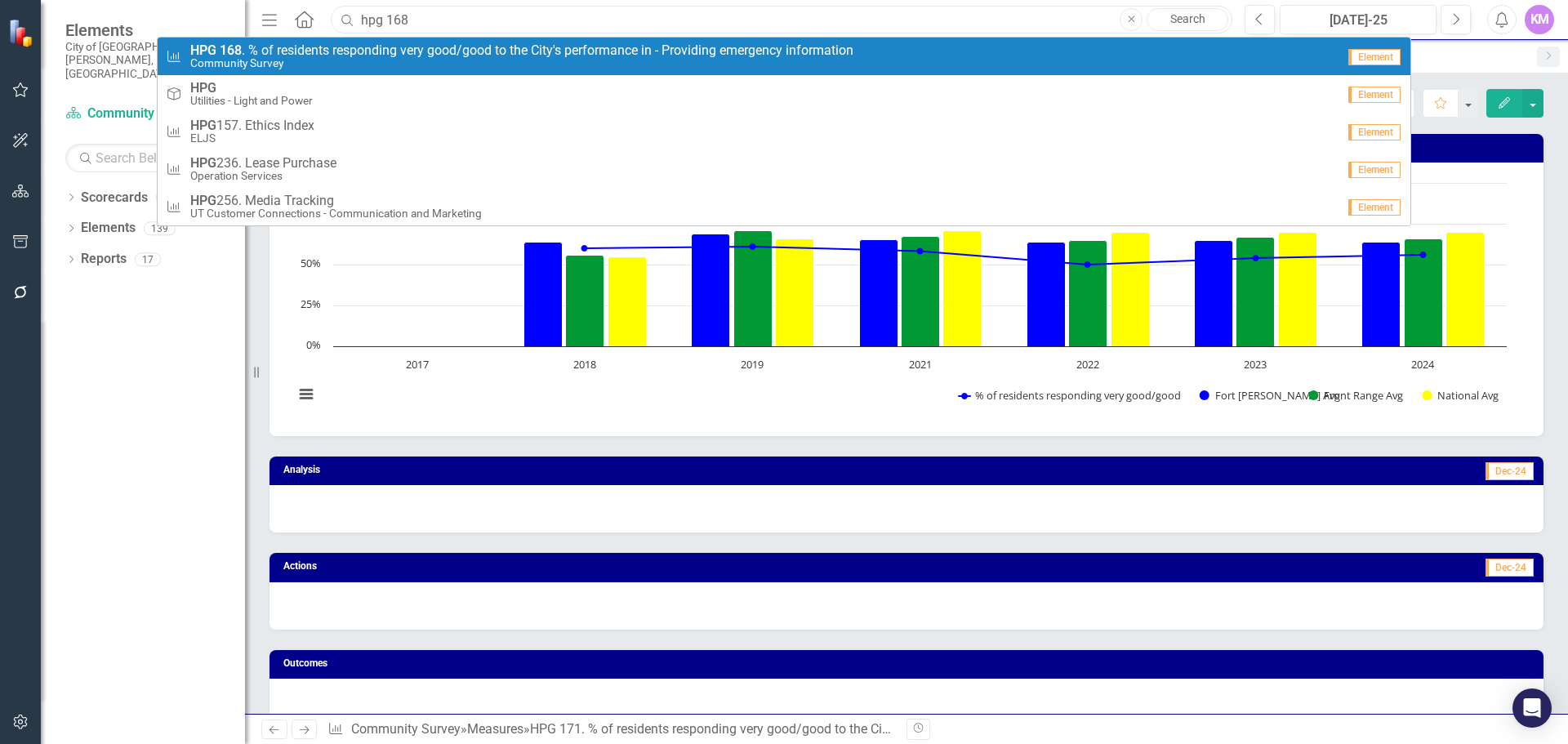
type input "hpg 168"
click at [520, 44] on span "HPG 168 . % of residents responding very good/good to the City's performance in…" at bounding box center [522, 51] width 663 height 15
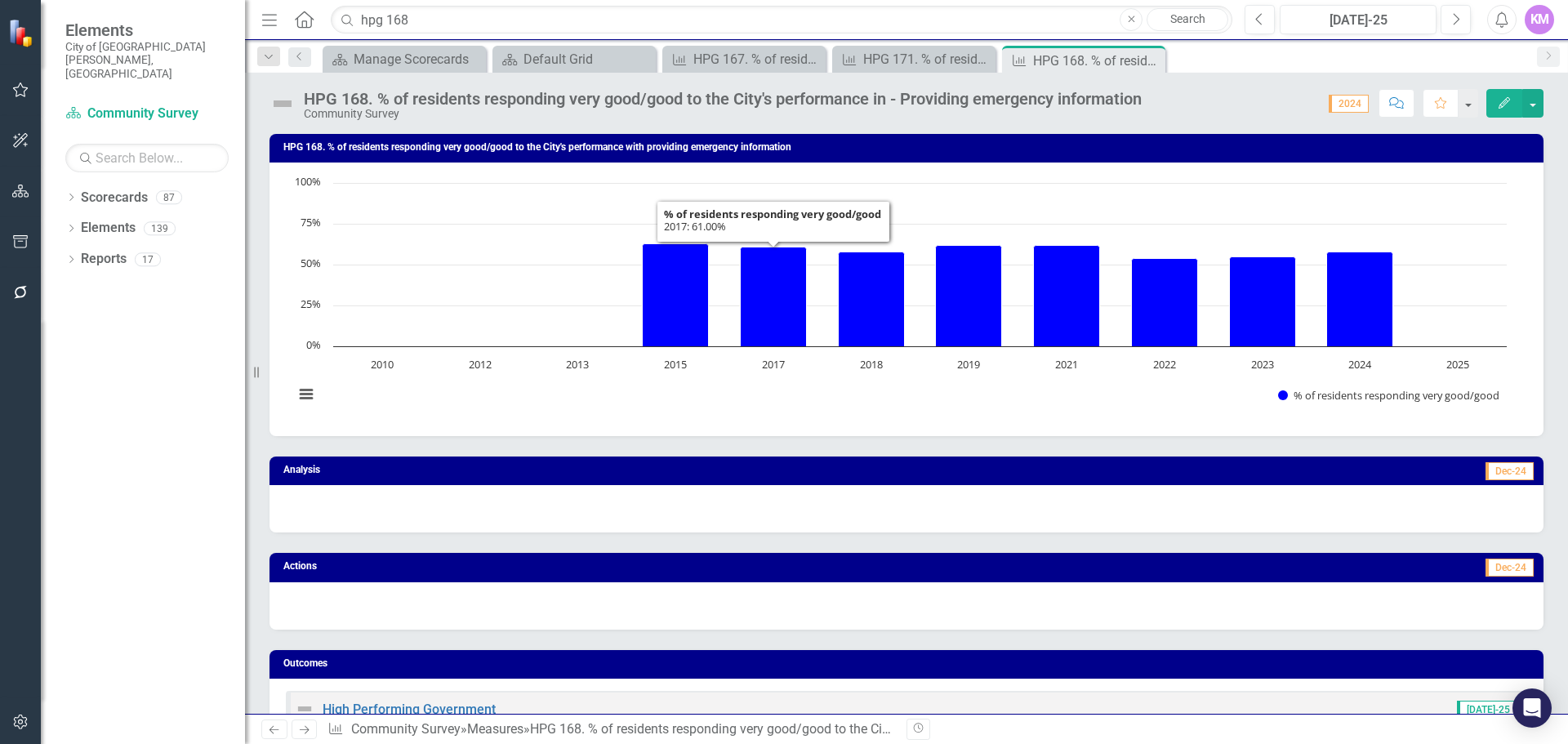
click at [737, 407] on rect "Interactive chart" at bounding box center [900, 297] width 1230 height 245
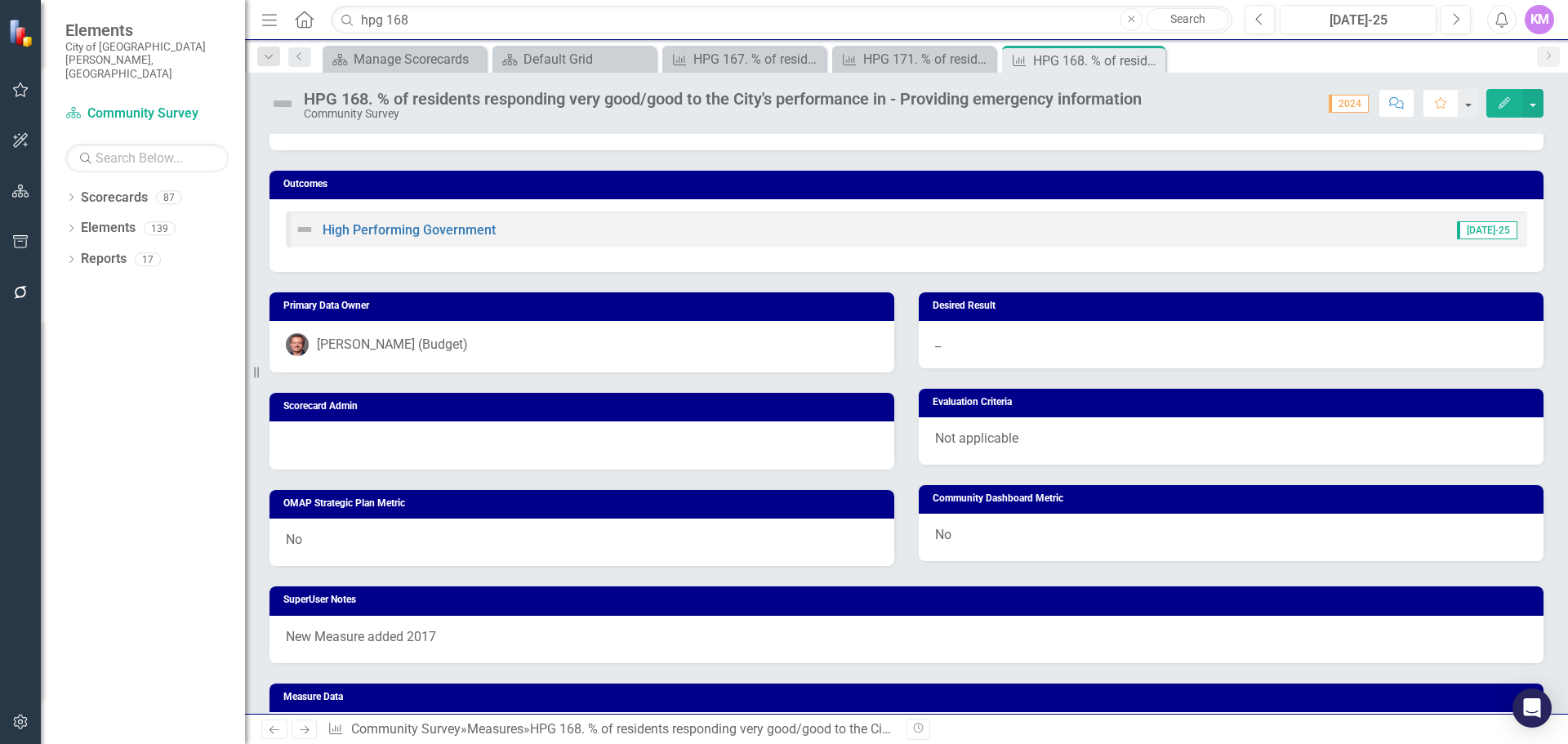
scroll to position [776, 0]
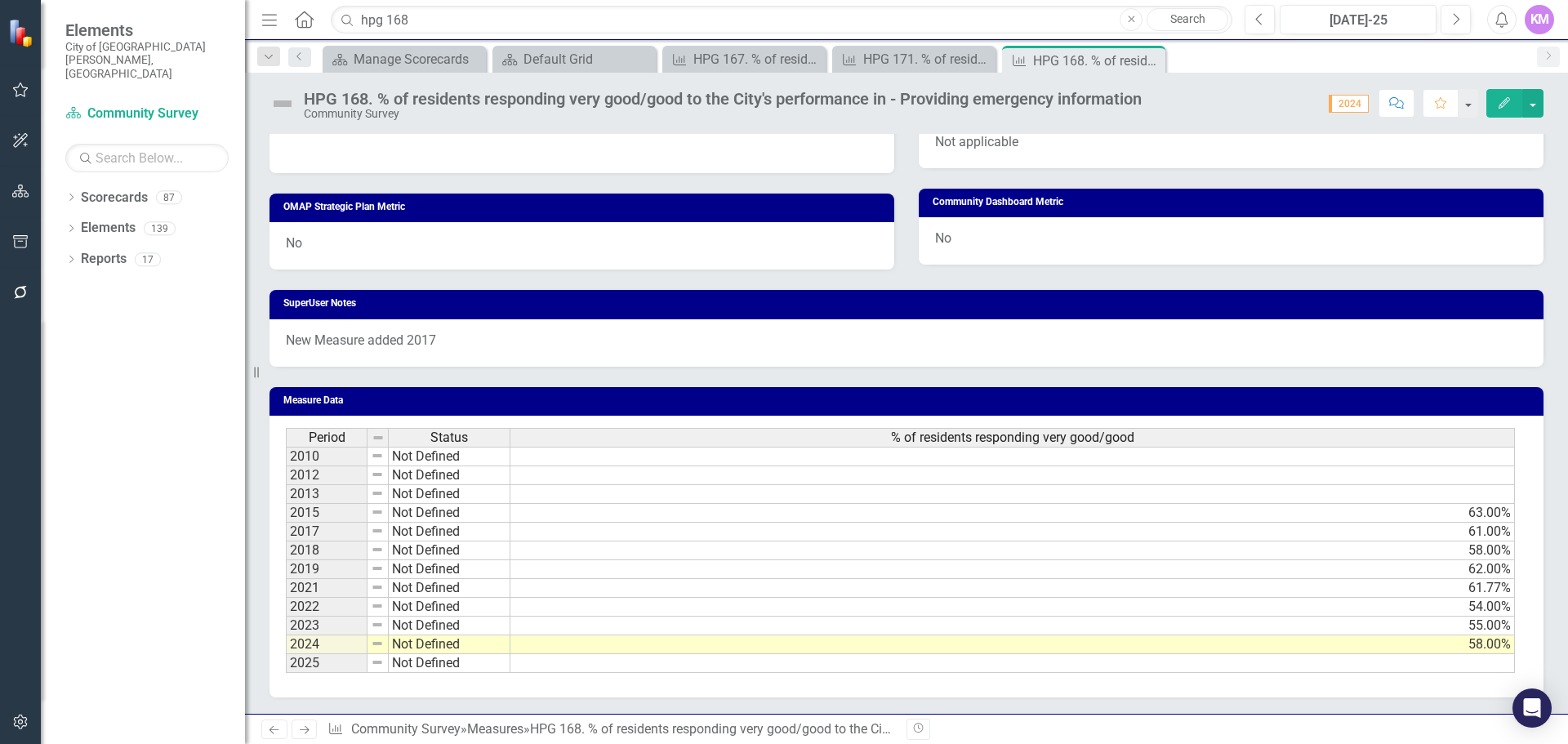
click at [653, 669] on td at bounding box center [1013, 663] width 1004 height 19
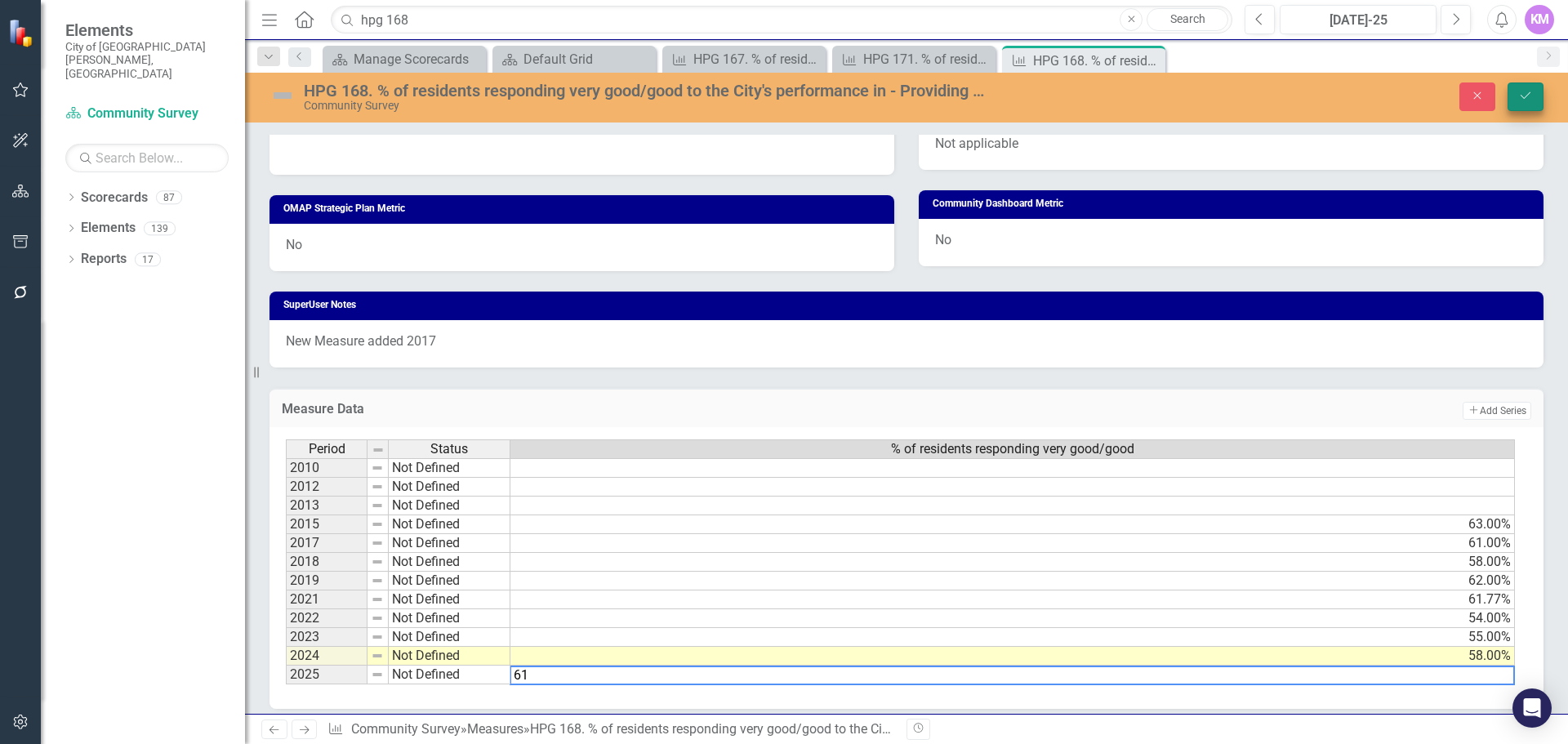
type textarea "61"
click at [1533, 86] on button "Save" at bounding box center [1526, 96] width 36 height 28
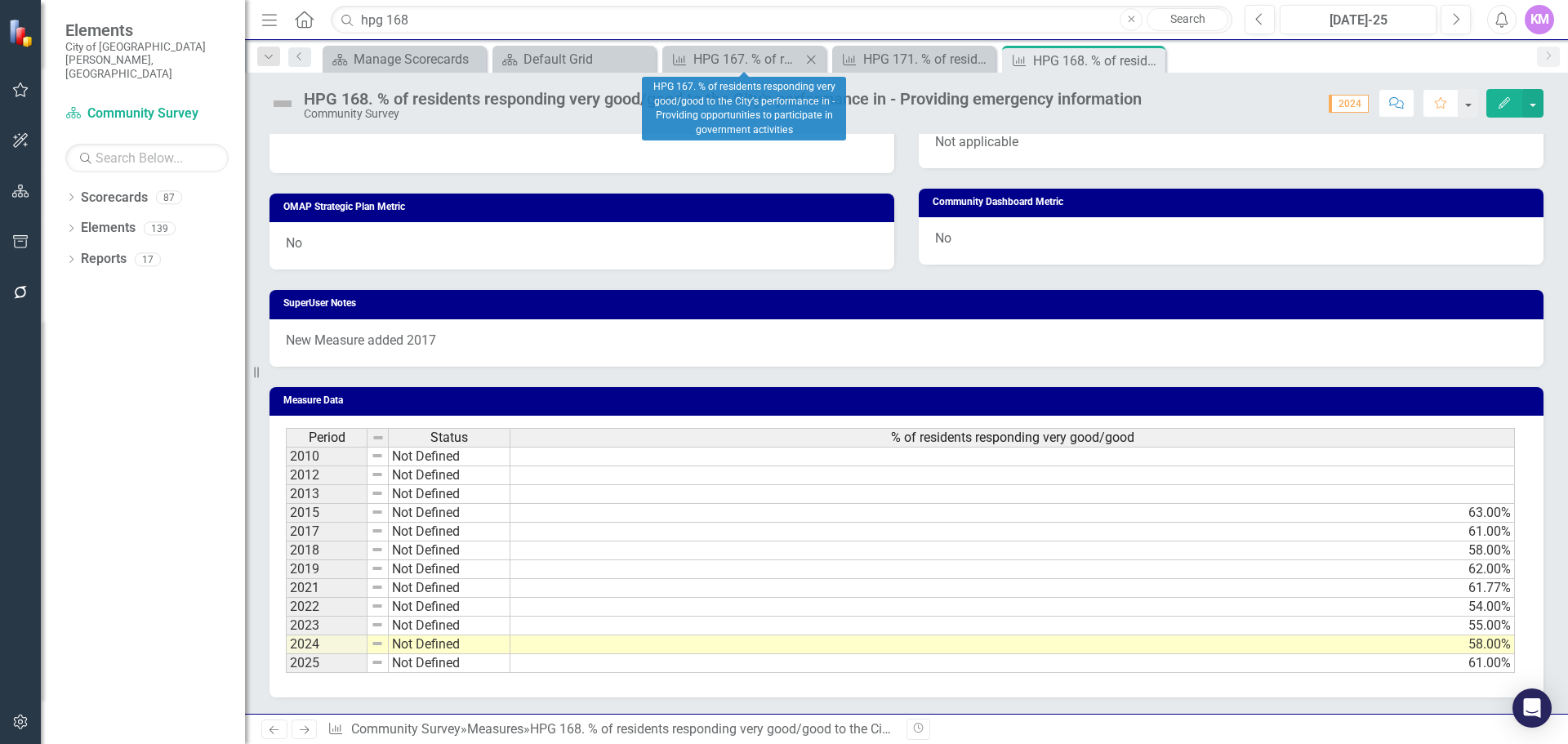
click at [817, 61] on icon "Close" at bounding box center [811, 60] width 17 height 13
click at [811, 61] on icon at bounding box center [811, 59] width 9 height 9
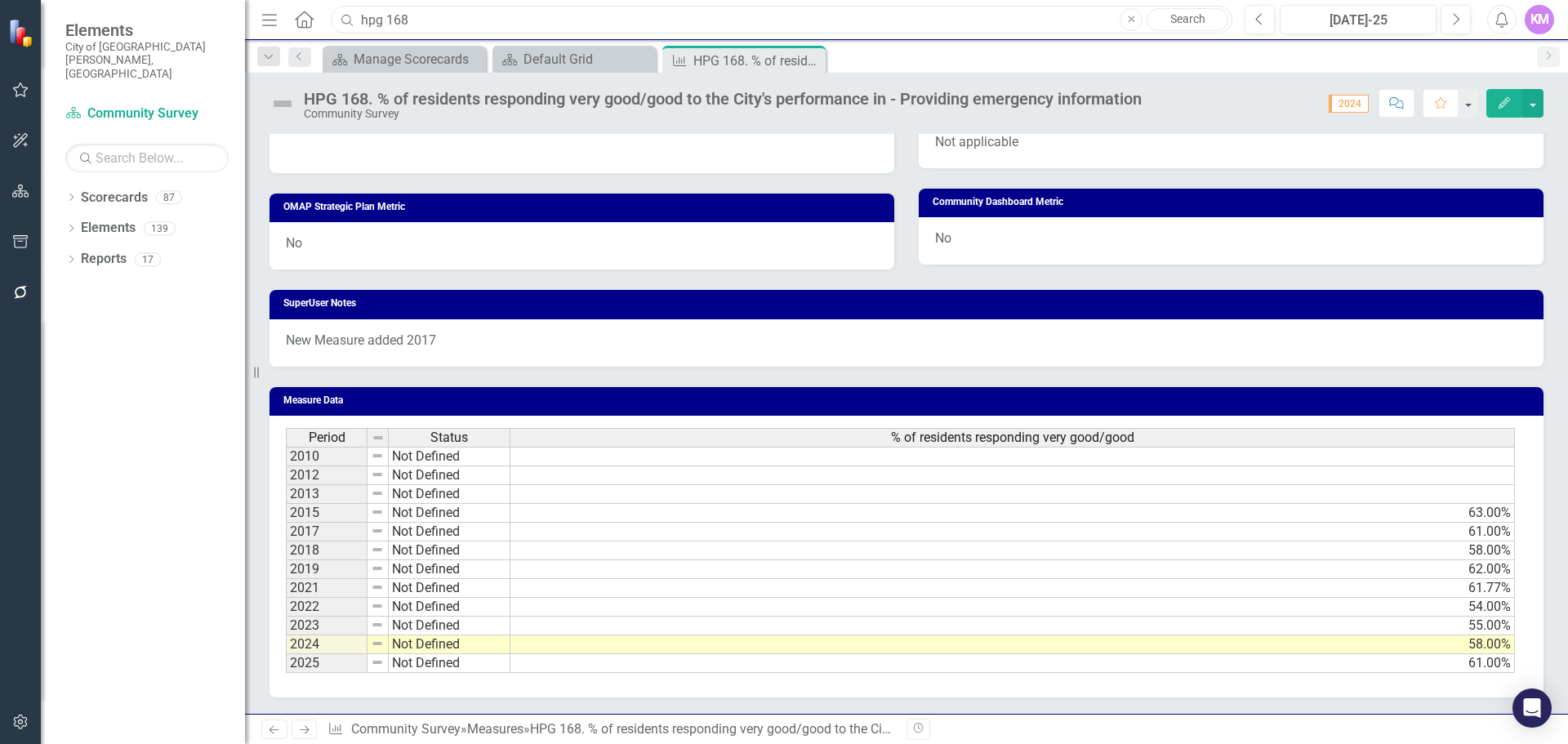
click at [460, 22] on input "hpg 168" at bounding box center [782, 20] width 902 height 28
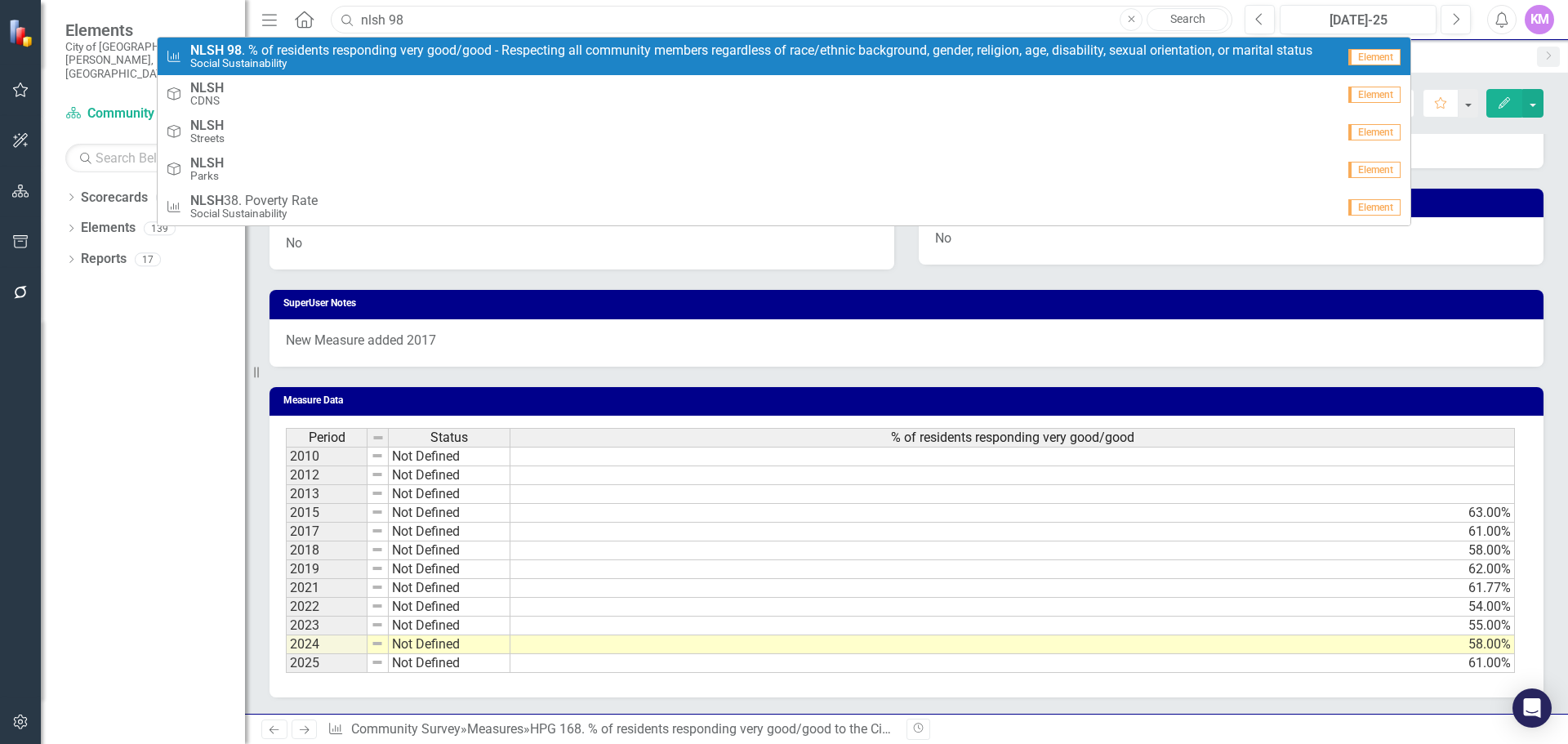
type input "nlsh 98"
click at [441, 47] on span "NLSH 98 . % of residents responding very good/good - Respecting all community m…" at bounding box center [752, 51] width 1122 height 15
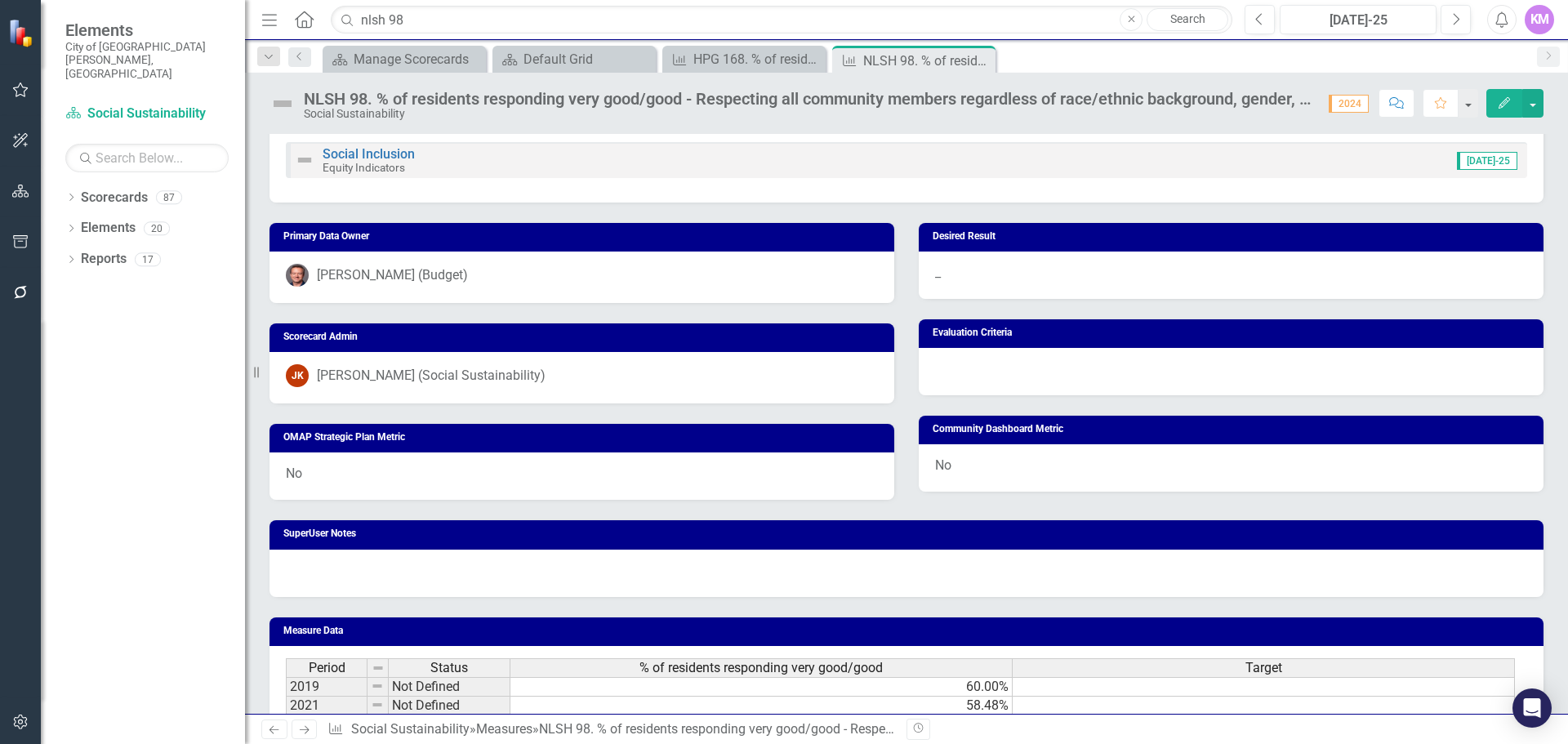
scroll to position [741, 0]
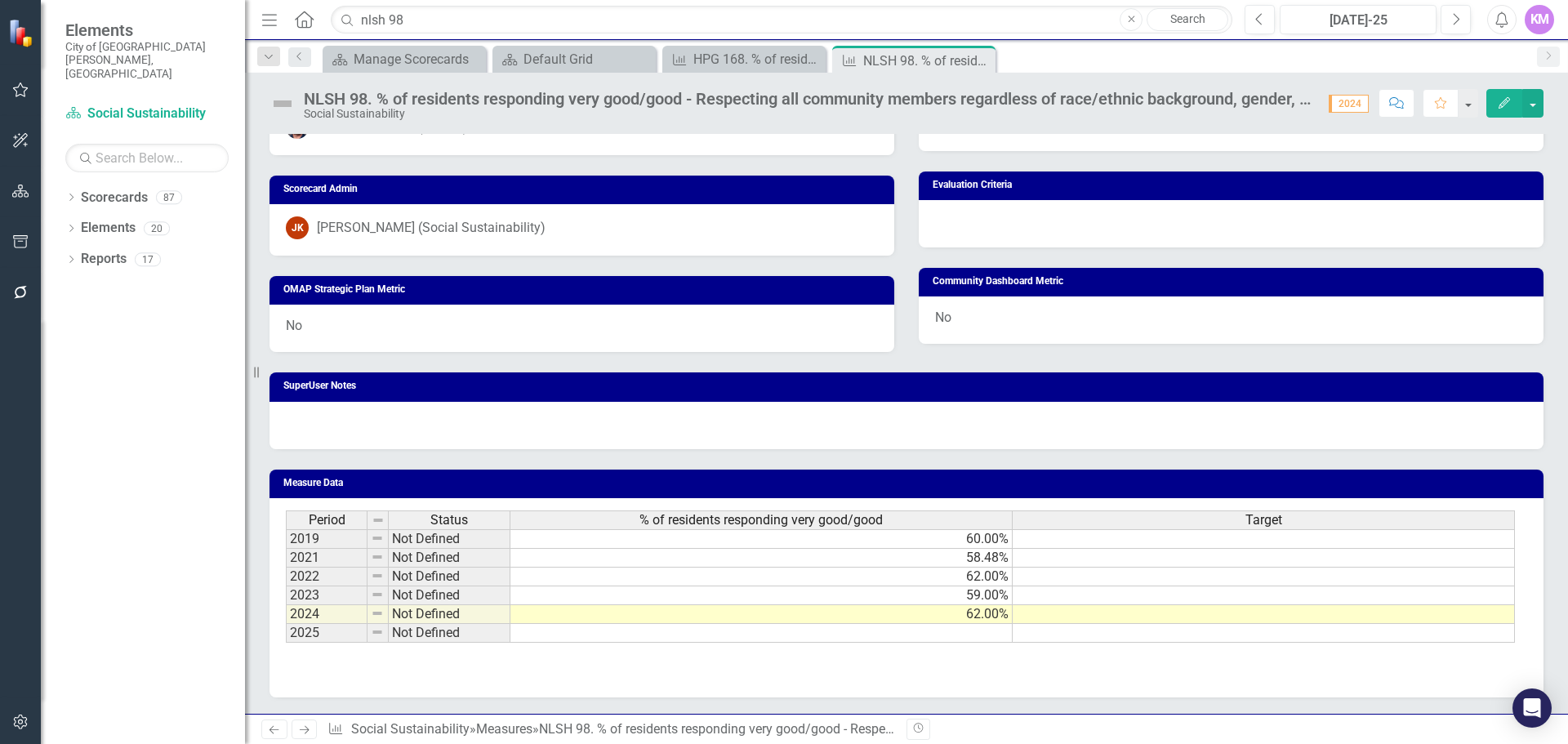
click at [696, 638] on td at bounding box center [762, 633] width 502 height 19
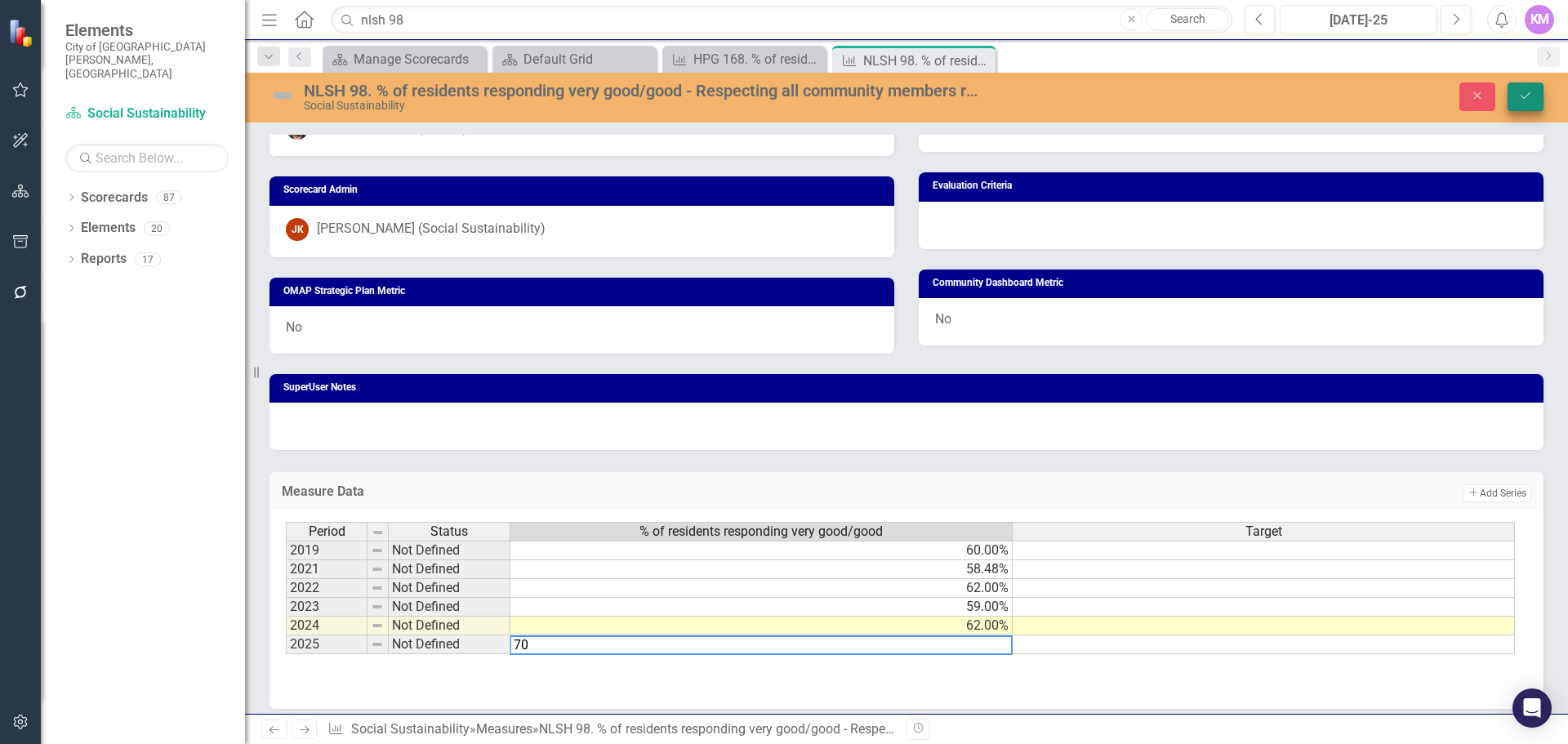
type textarea "70"
click at [1524, 100] on icon "Save" at bounding box center [1526, 96] width 15 height 12
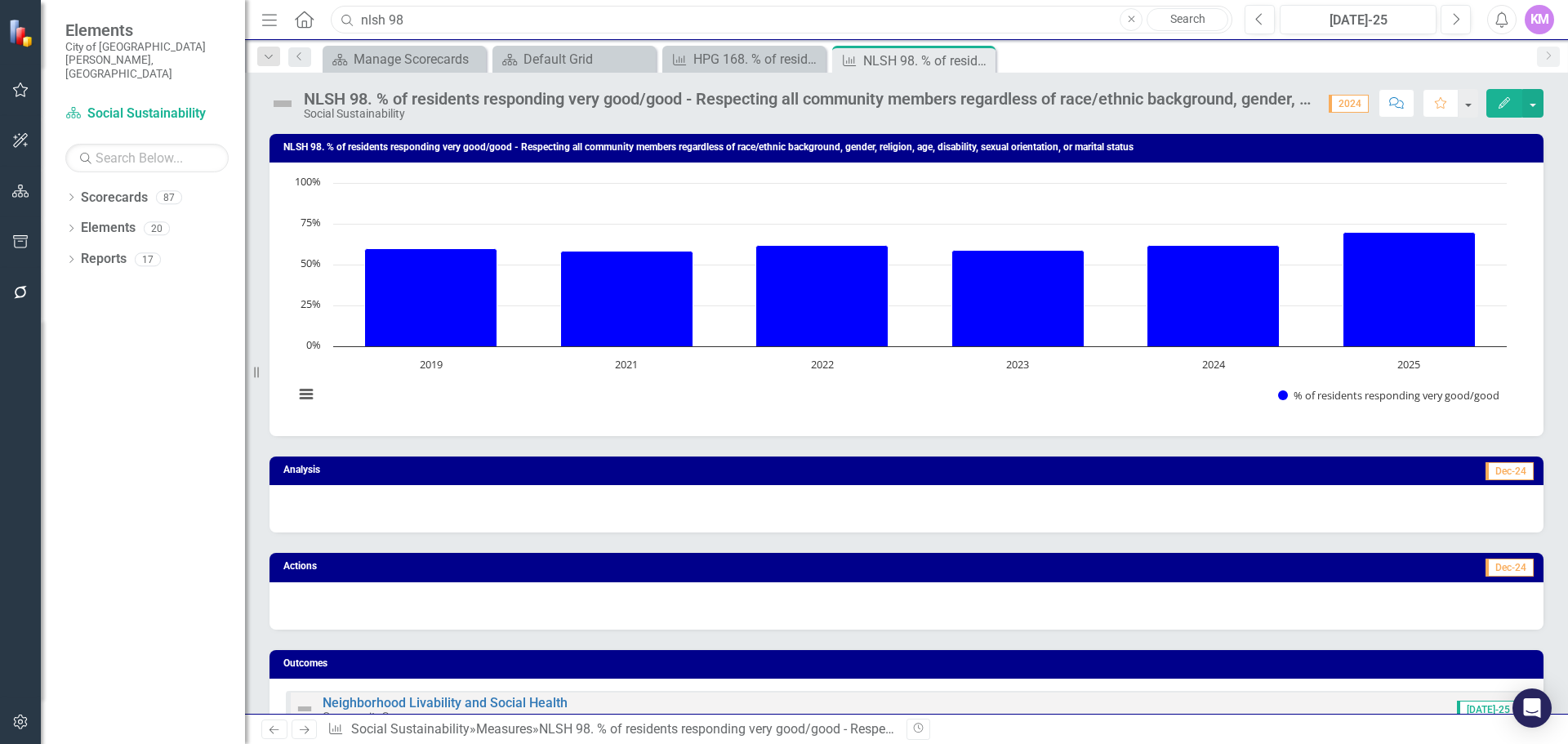
click at [446, 16] on input "nlsh 98" at bounding box center [782, 20] width 902 height 28
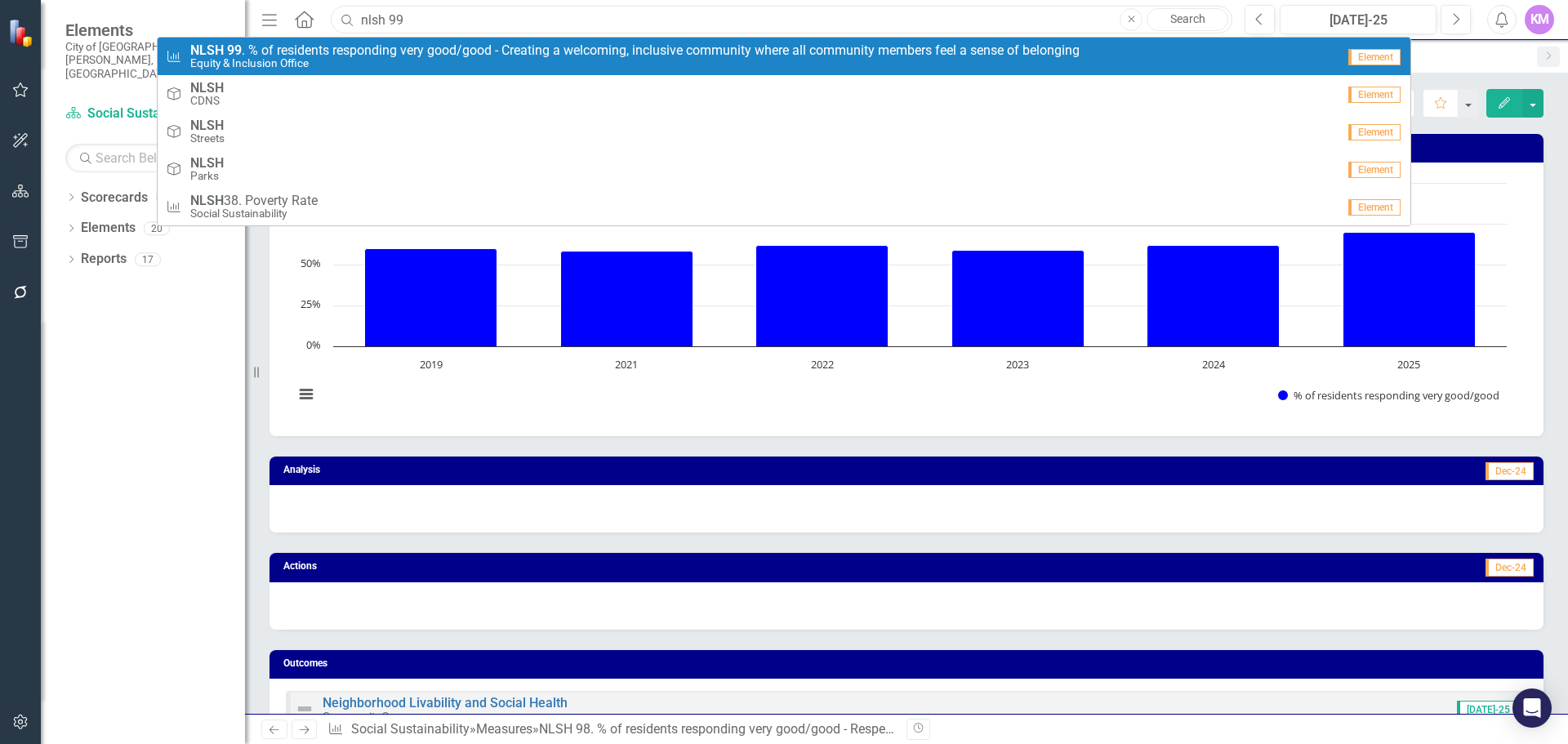
type input "nlsh 99"
click at [420, 57] on span "NLSH 99 . % of residents responding very good/good - Creating a welcoming, incl…" at bounding box center [635, 51] width 890 height 15
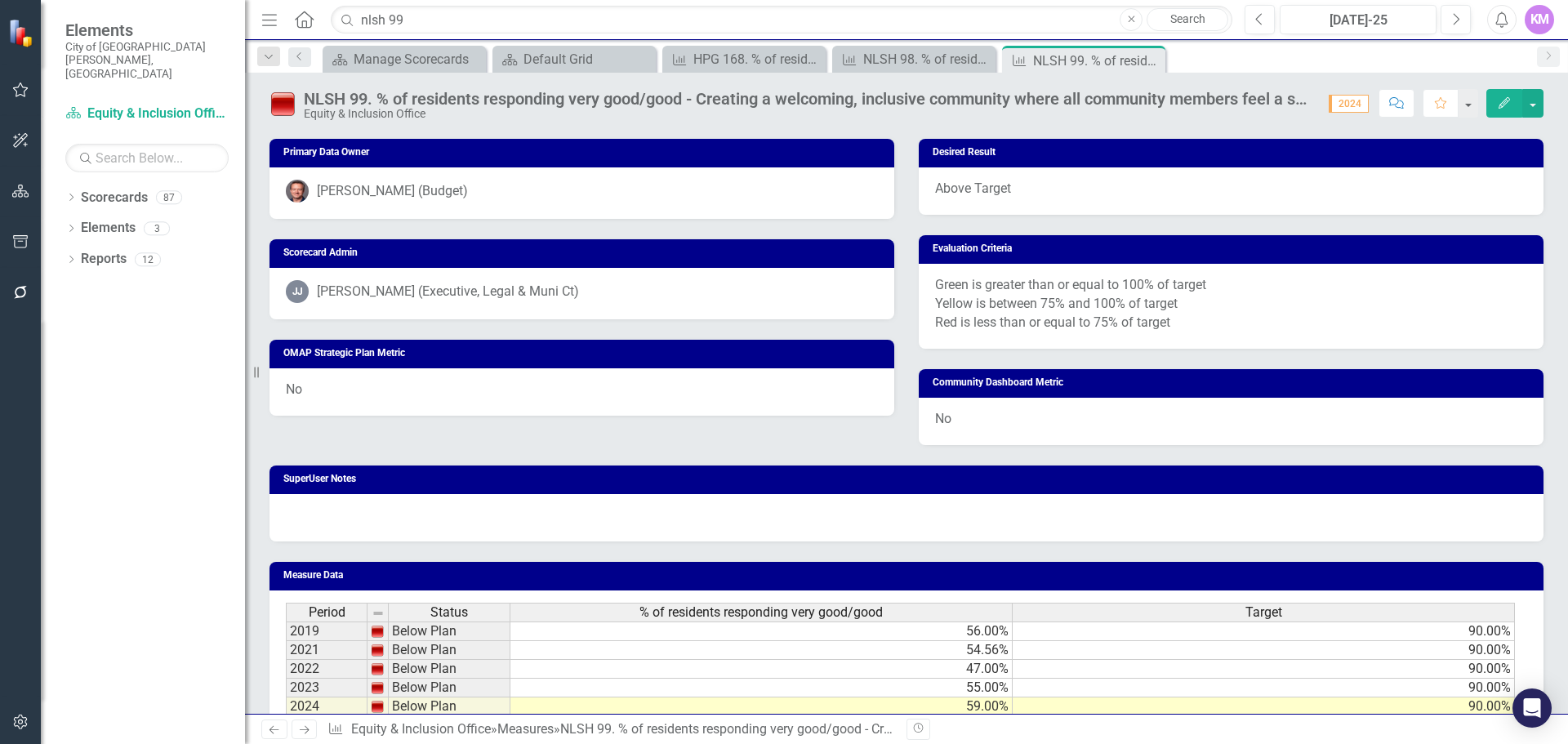
scroll to position [769, 0]
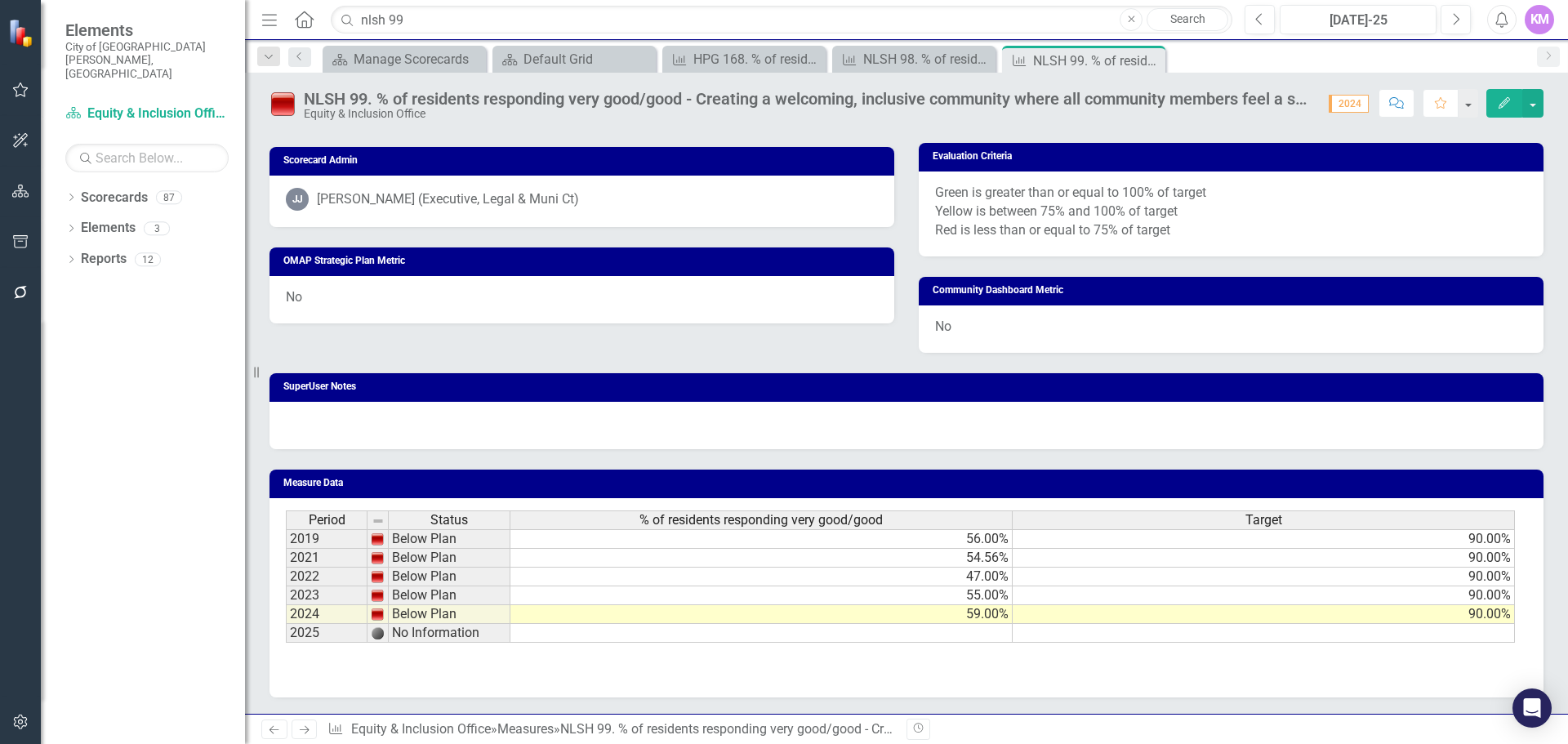
click at [992, 638] on td at bounding box center [762, 633] width 502 height 19
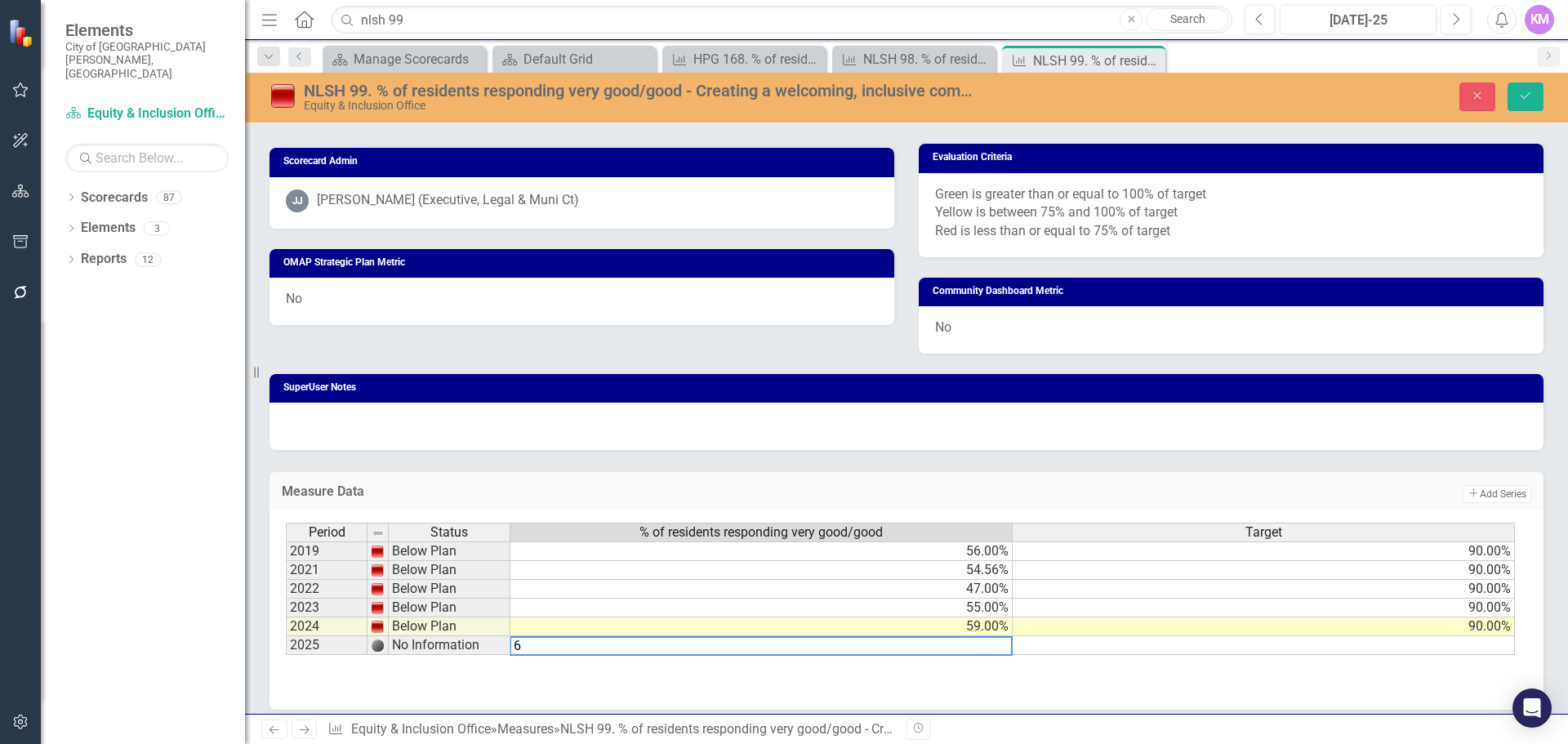
type textarea "67"
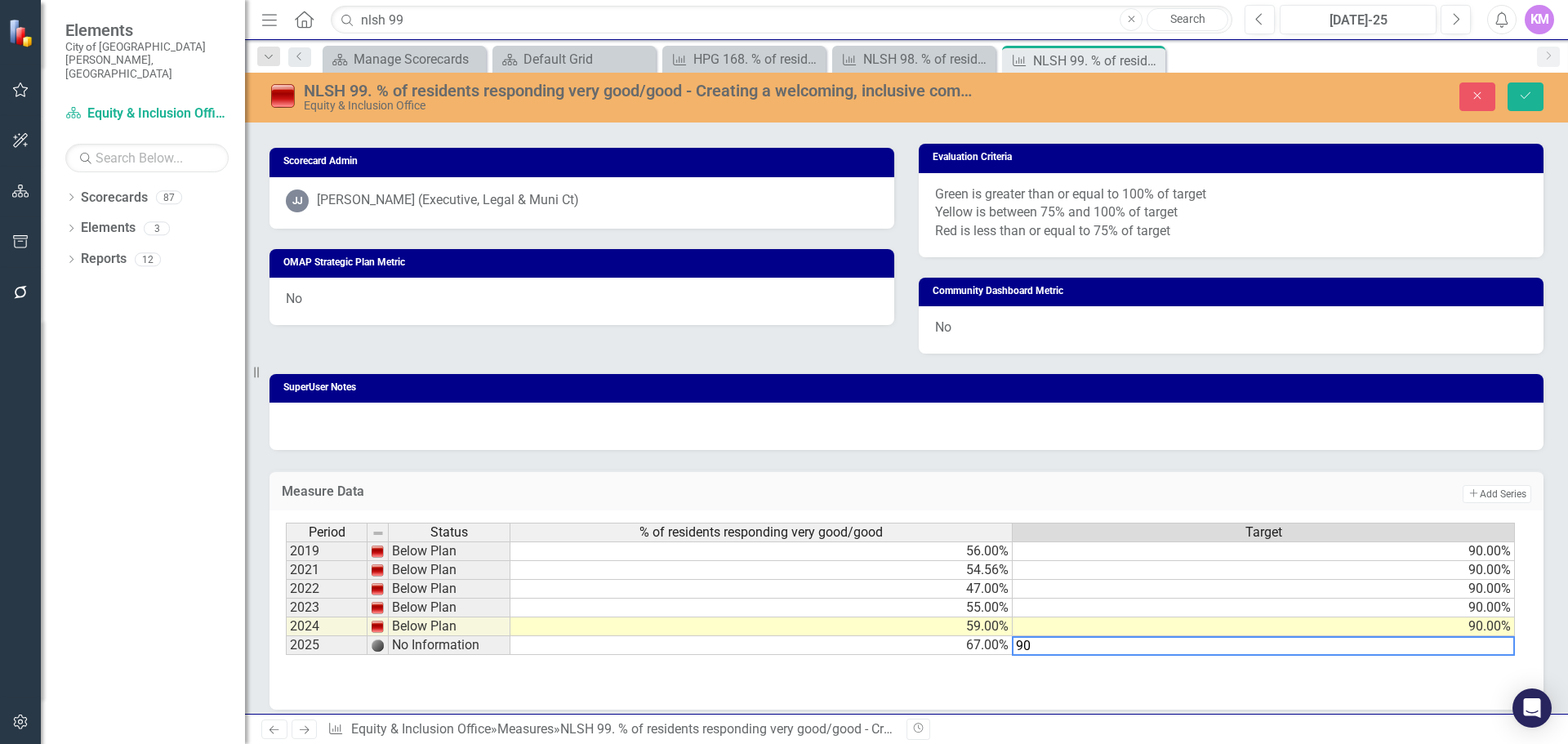
type textarea "90"
click at [1537, 83] on button "Save" at bounding box center [1526, 96] width 36 height 28
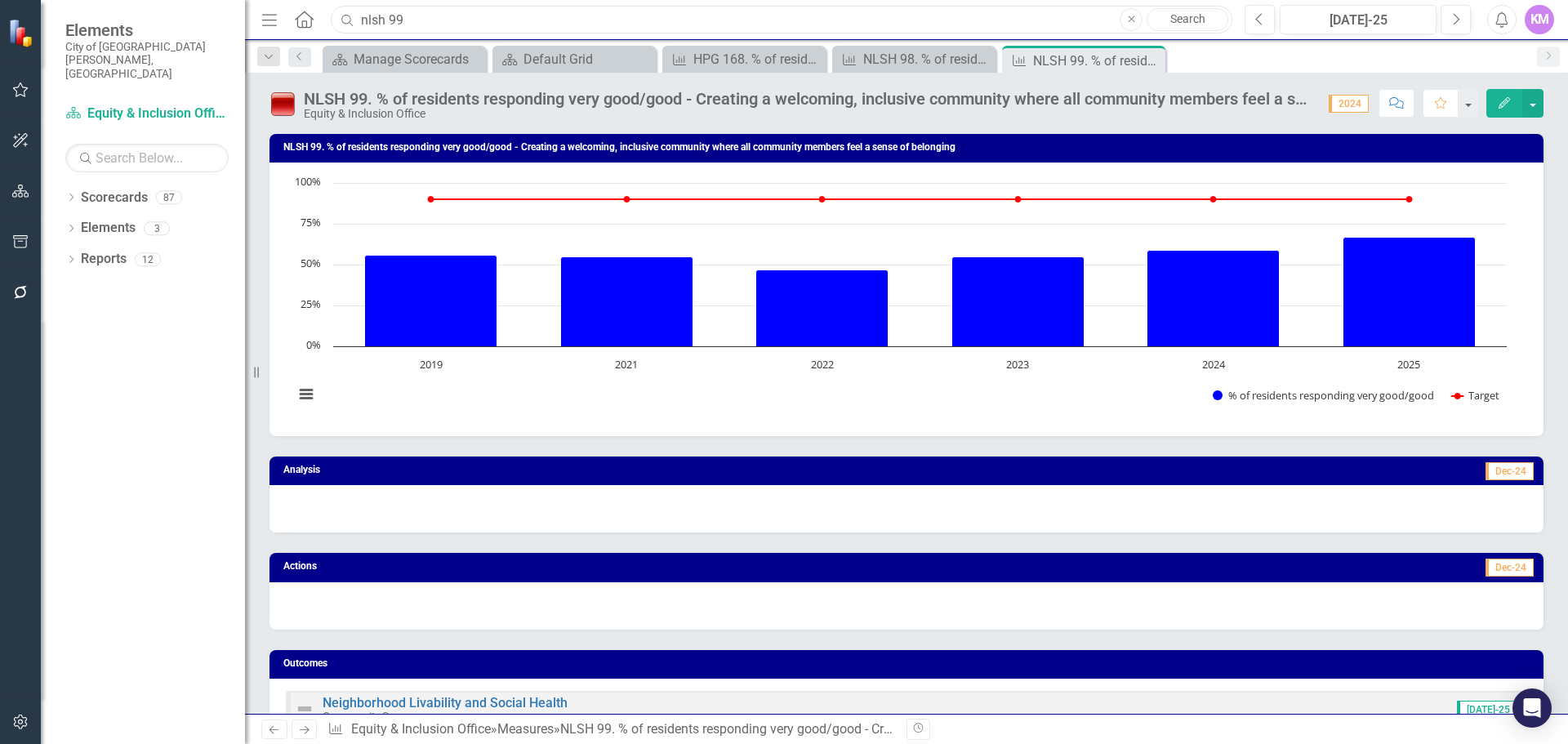
click at [665, 19] on input "nlsh 99" at bounding box center [782, 20] width 902 height 28
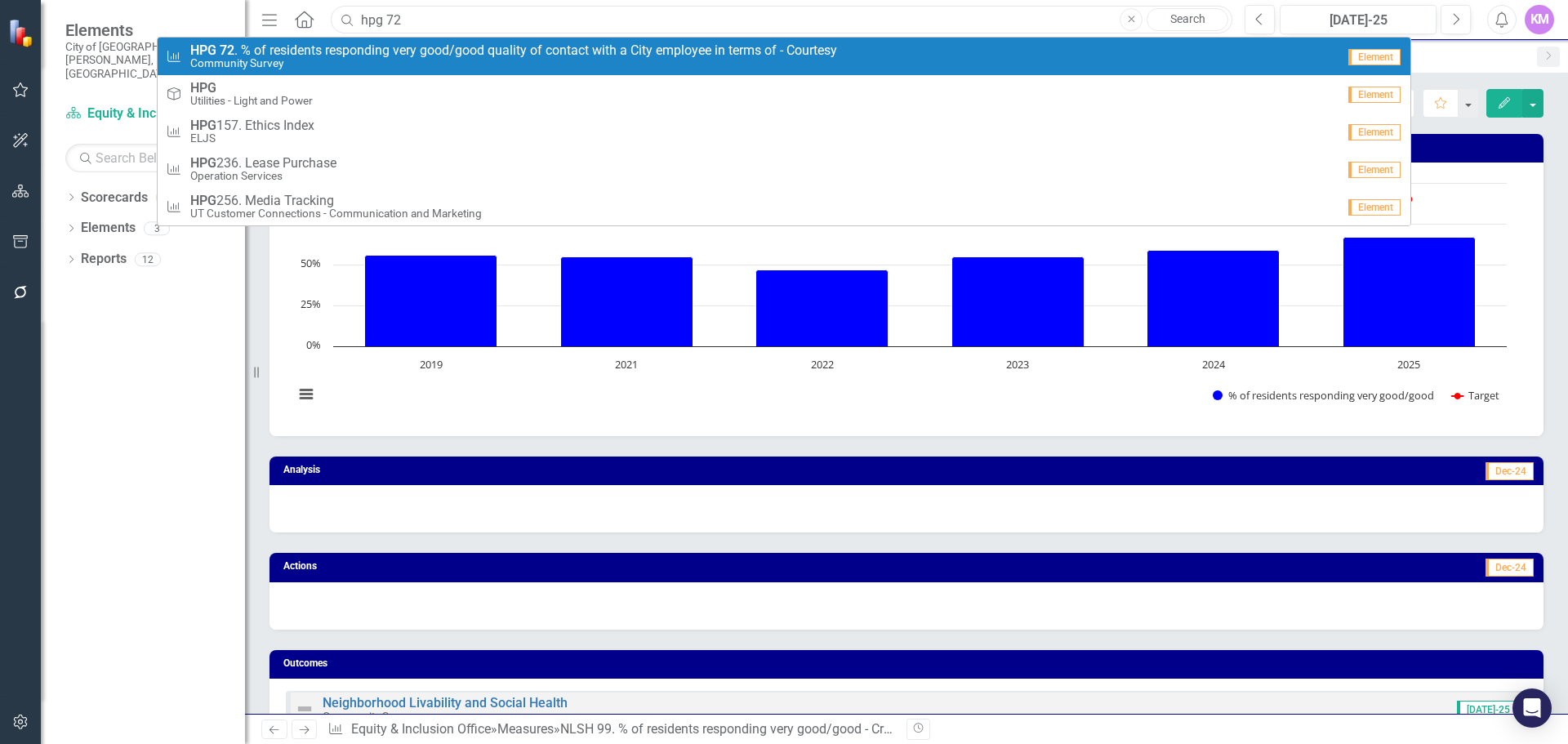
type input "hpg 72"
click at [617, 58] on small "Community Survey" at bounding box center [514, 63] width 647 height 12
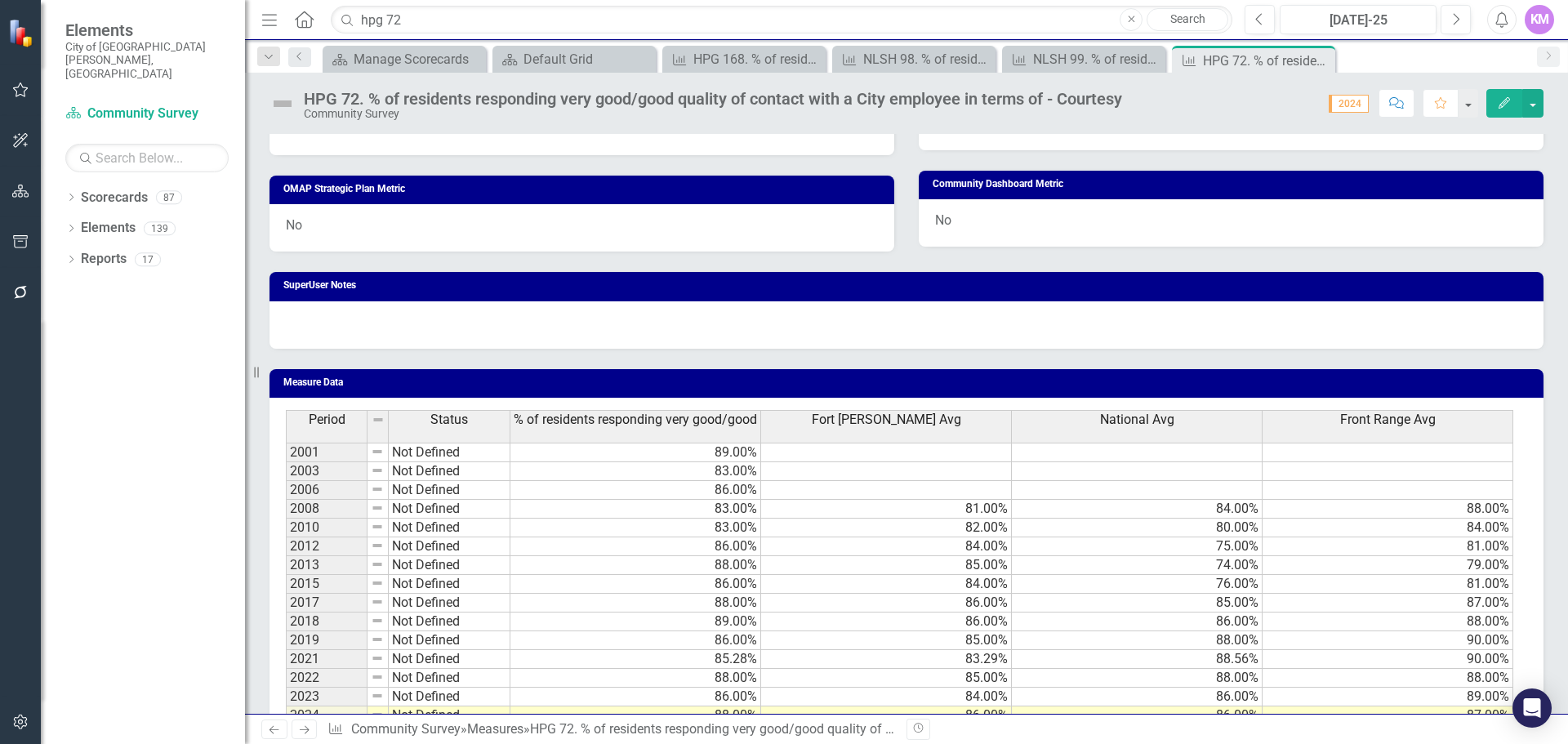
scroll to position [864, 0]
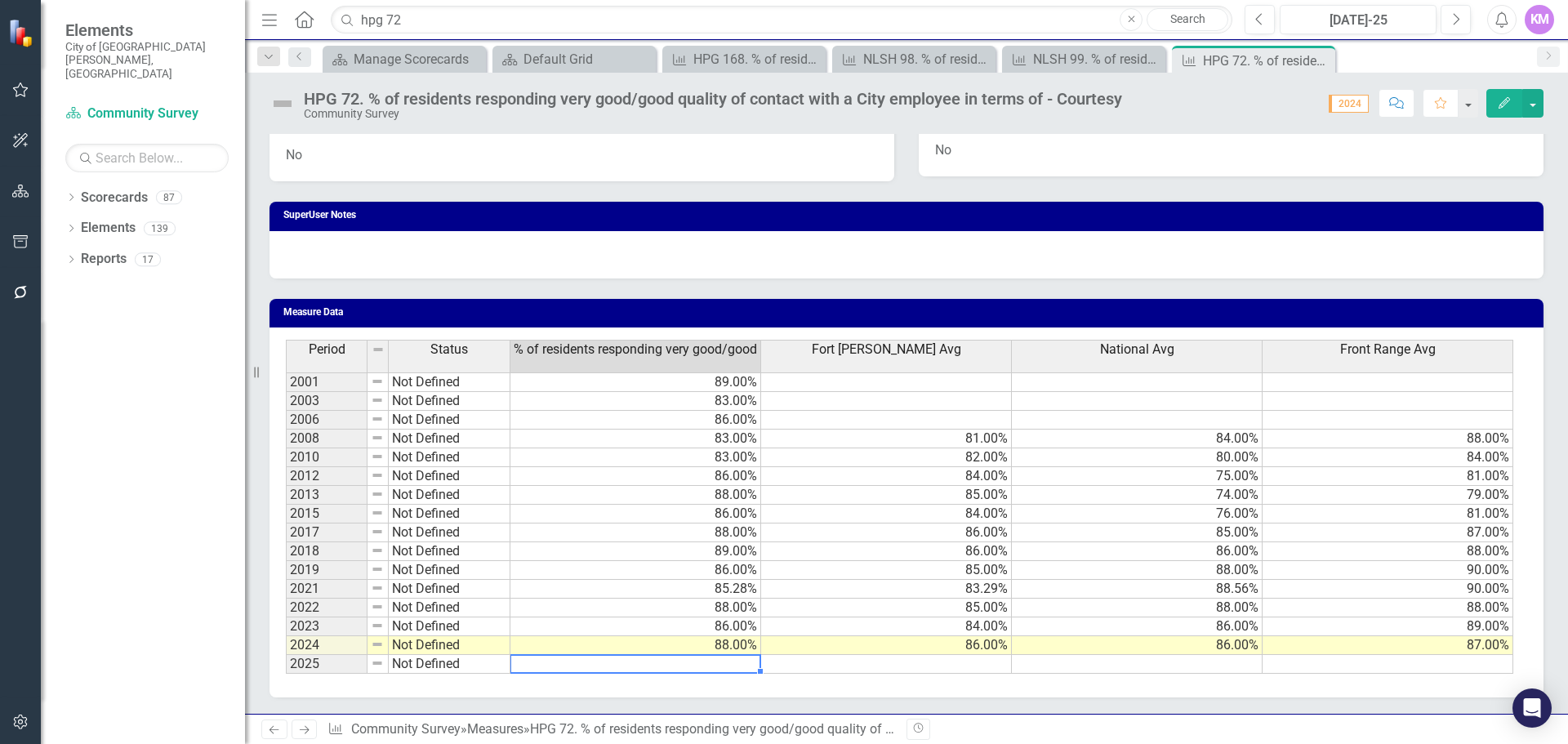
click at [699, 666] on td at bounding box center [636, 664] width 251 height 19
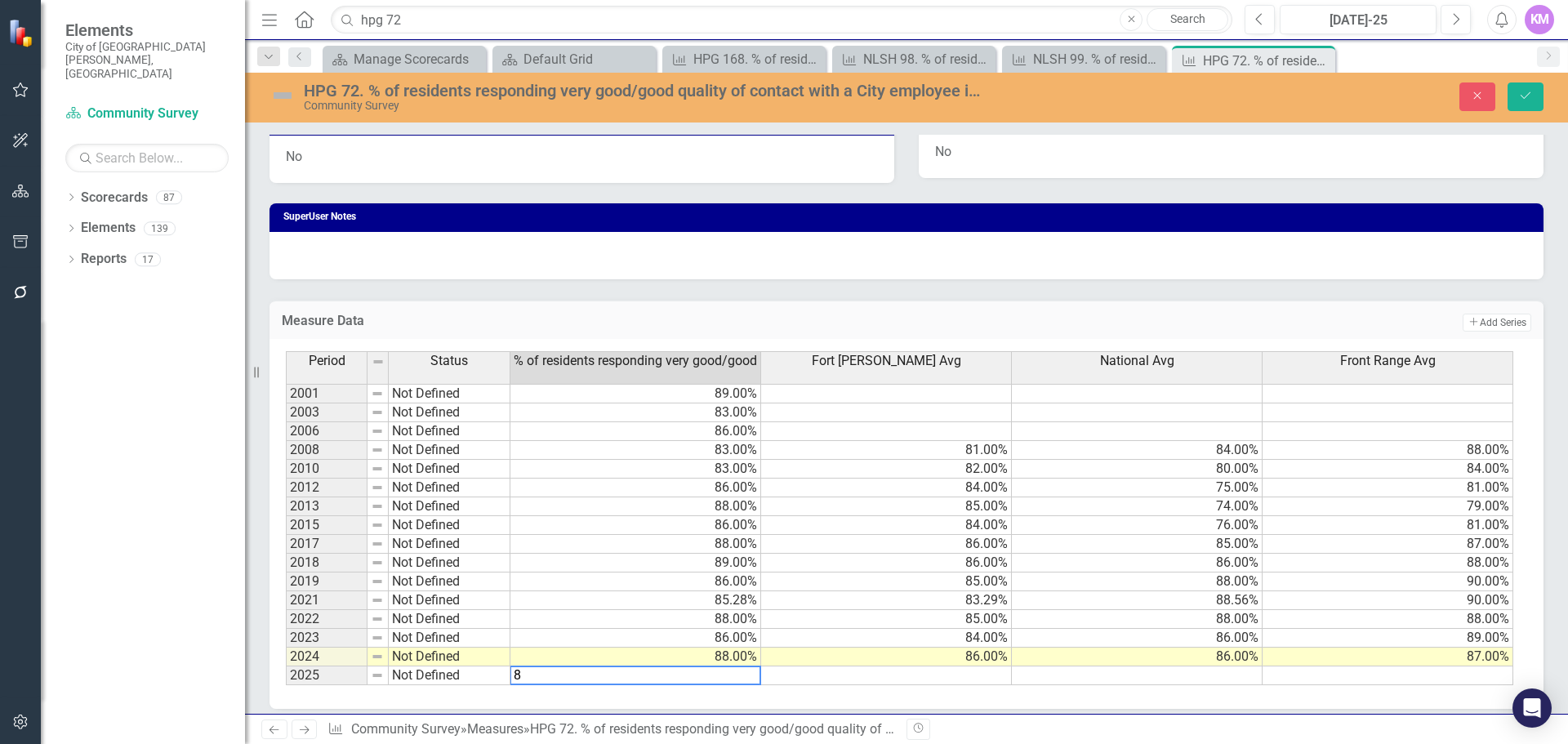
type textarea "89"
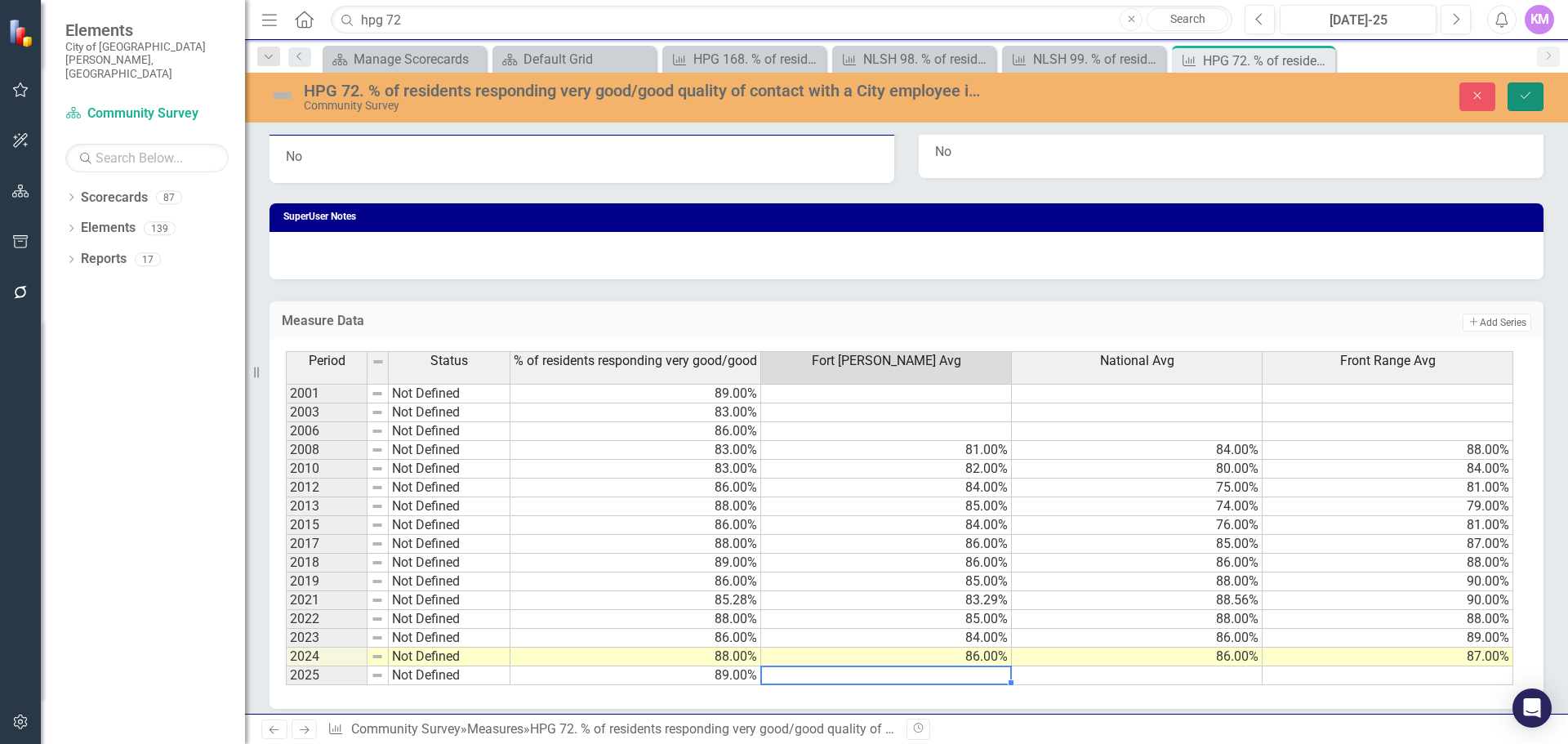
click at [1516, 100] on button "Save" at bounding box center [1526, 96] width 36 height 28
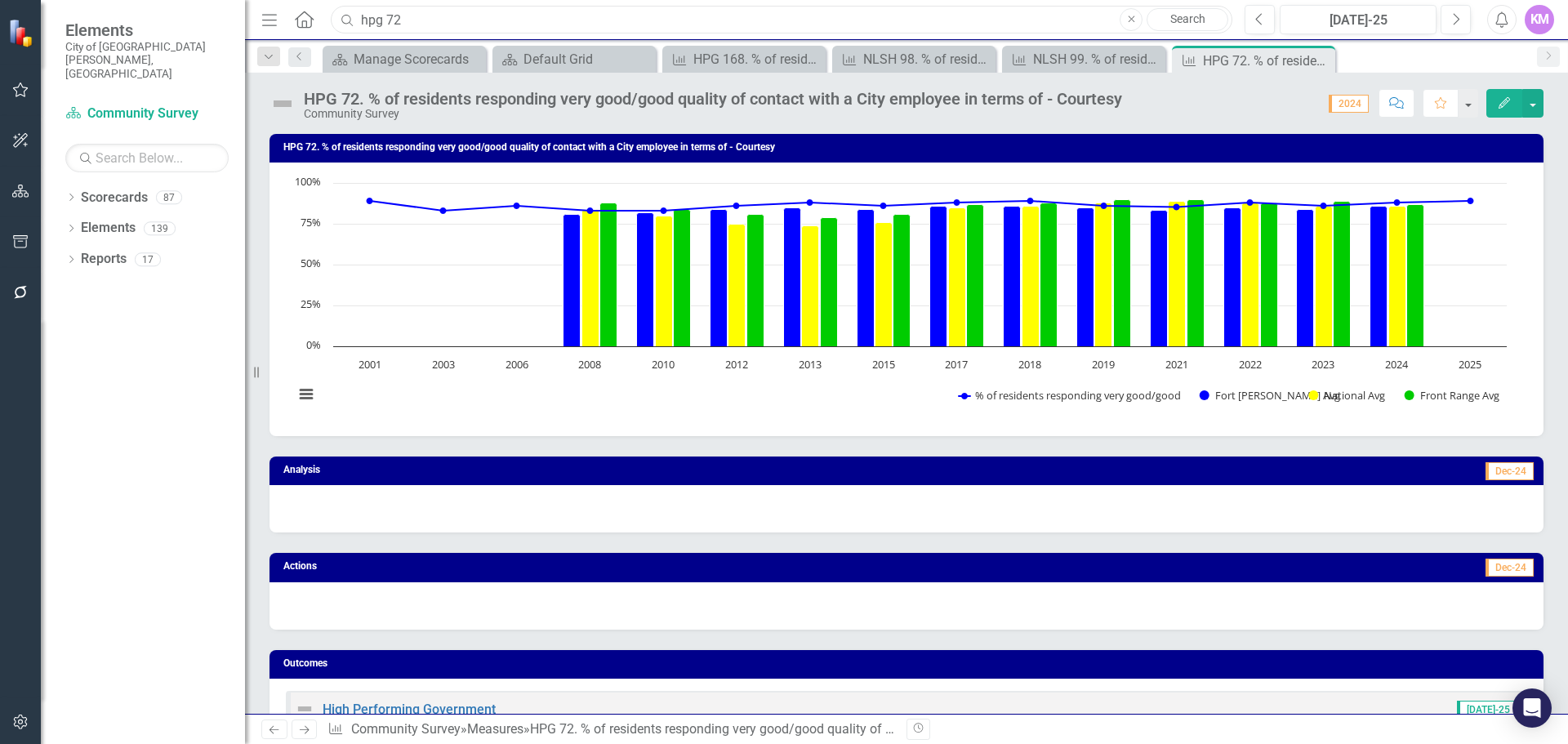
click at [504, 18] on input "hpg 72" at bounding box center [782, 20] width 902 height 28
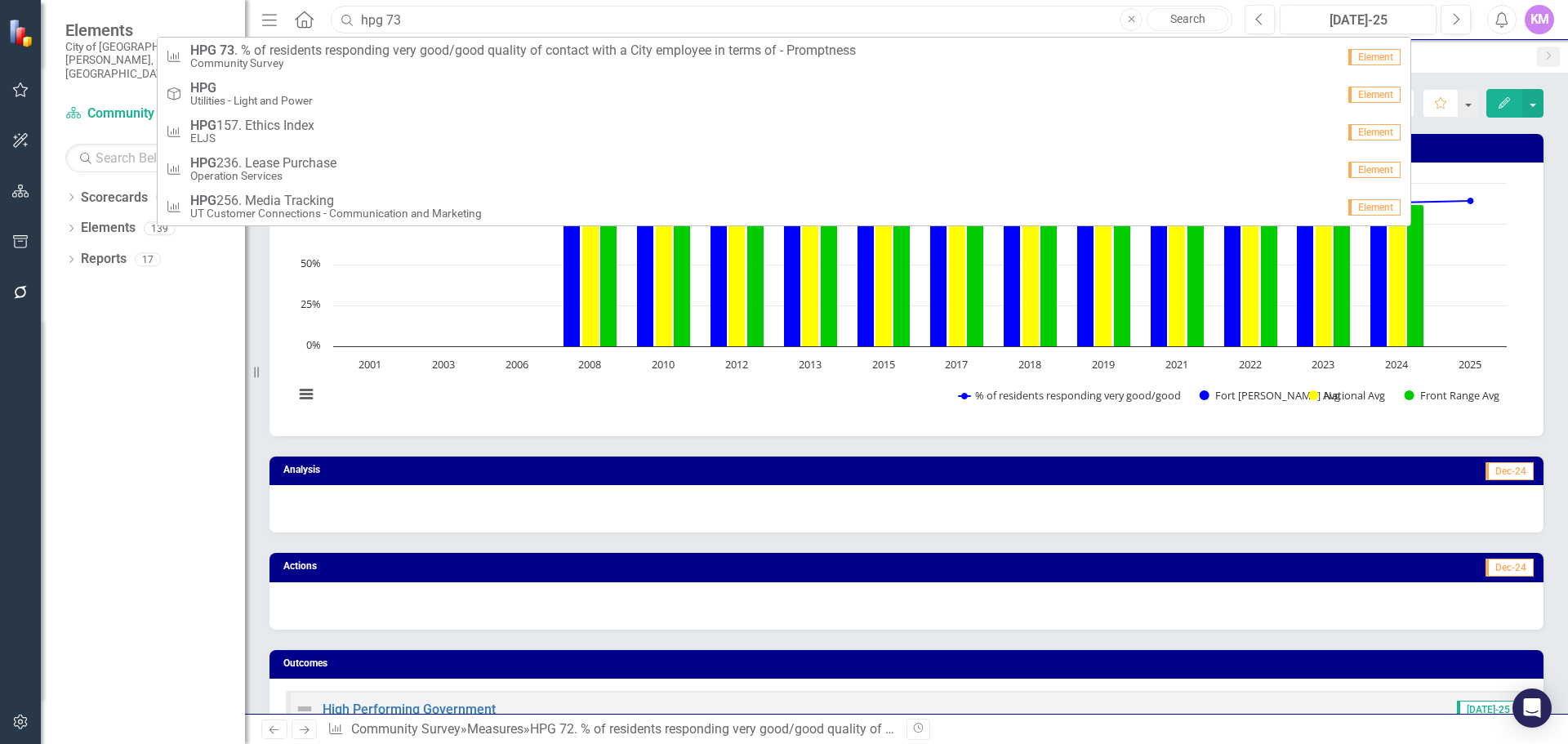
type input "hpg 73"
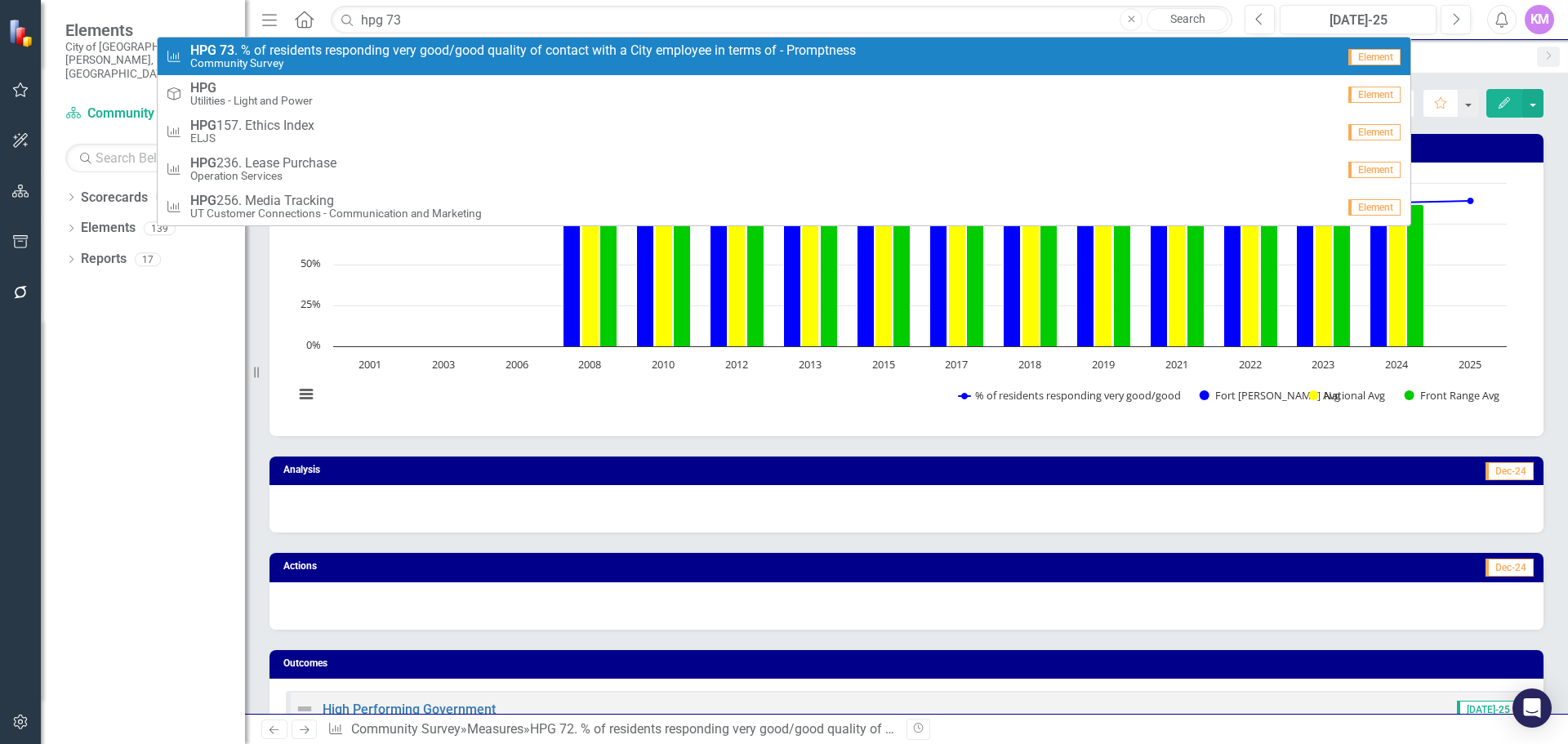
click at [482, 53] on span "HPG 73 . % of residents responding very good/good quality of contact with a Cit…" at bounding box center [523, 51] width 666 height 15
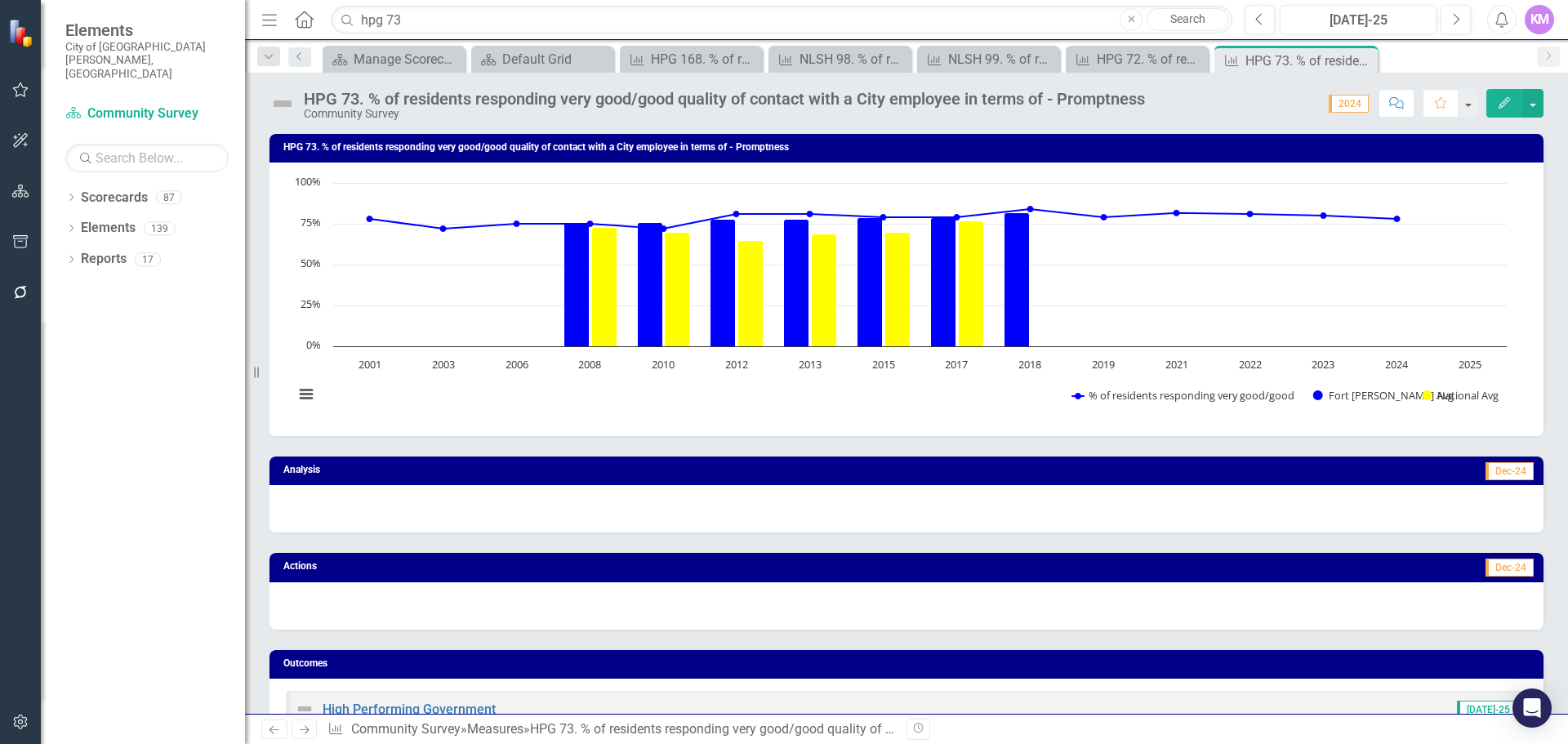
click at [663, 587] on div at bounding box center [906, 605] width 1275 height 47
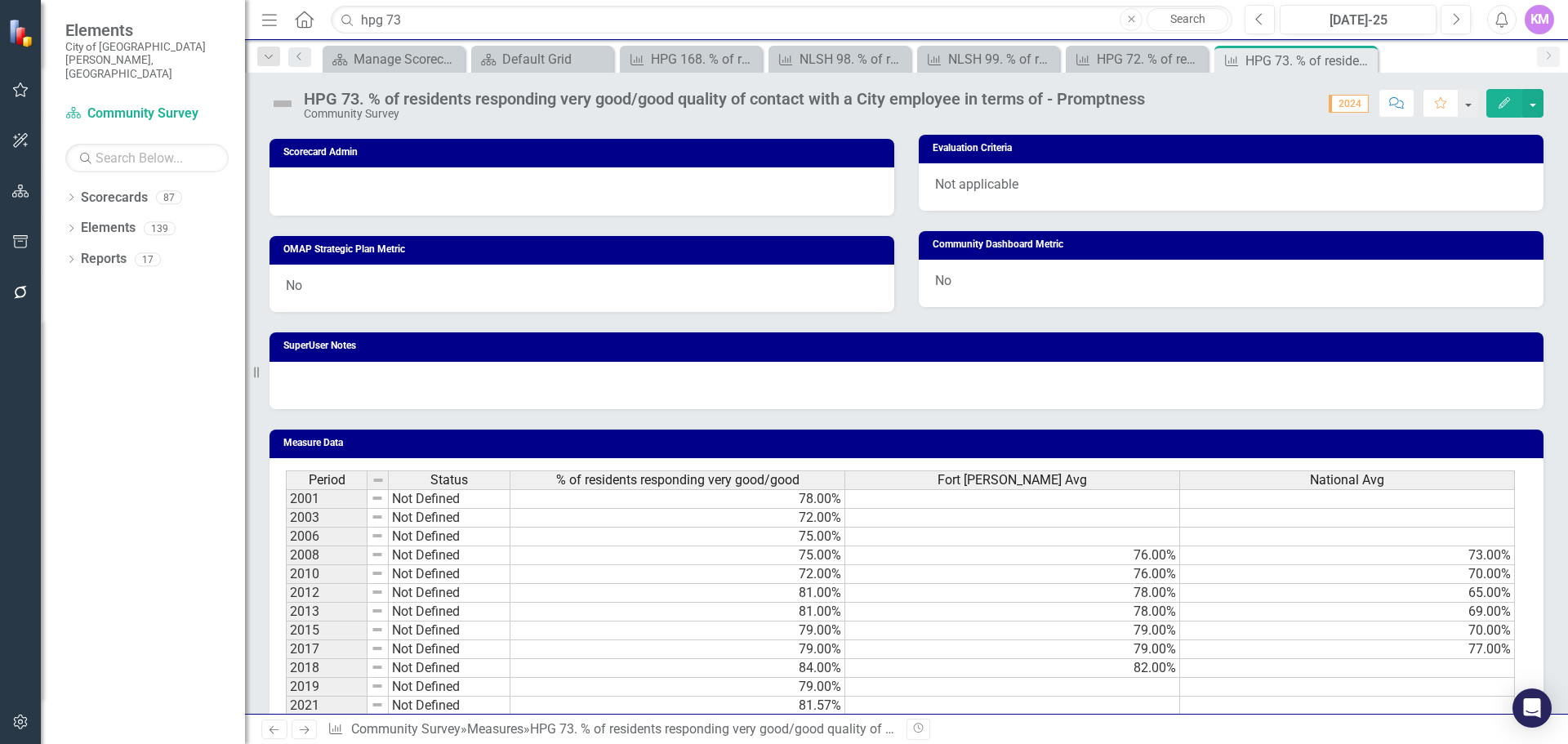
scroll to position [851, 0]
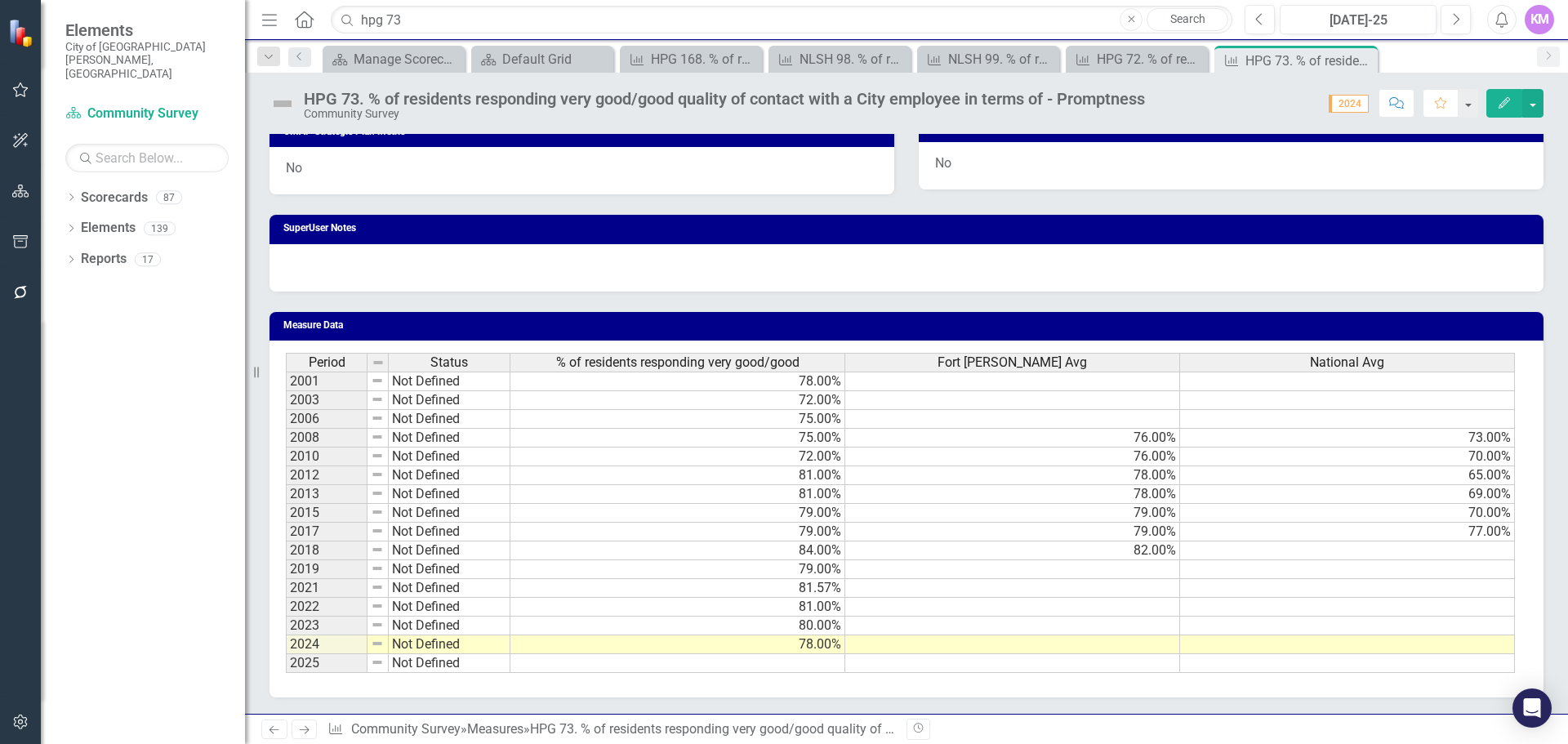
click at [826, 665] on td at bounding box center [678, 663] width 335 height 19
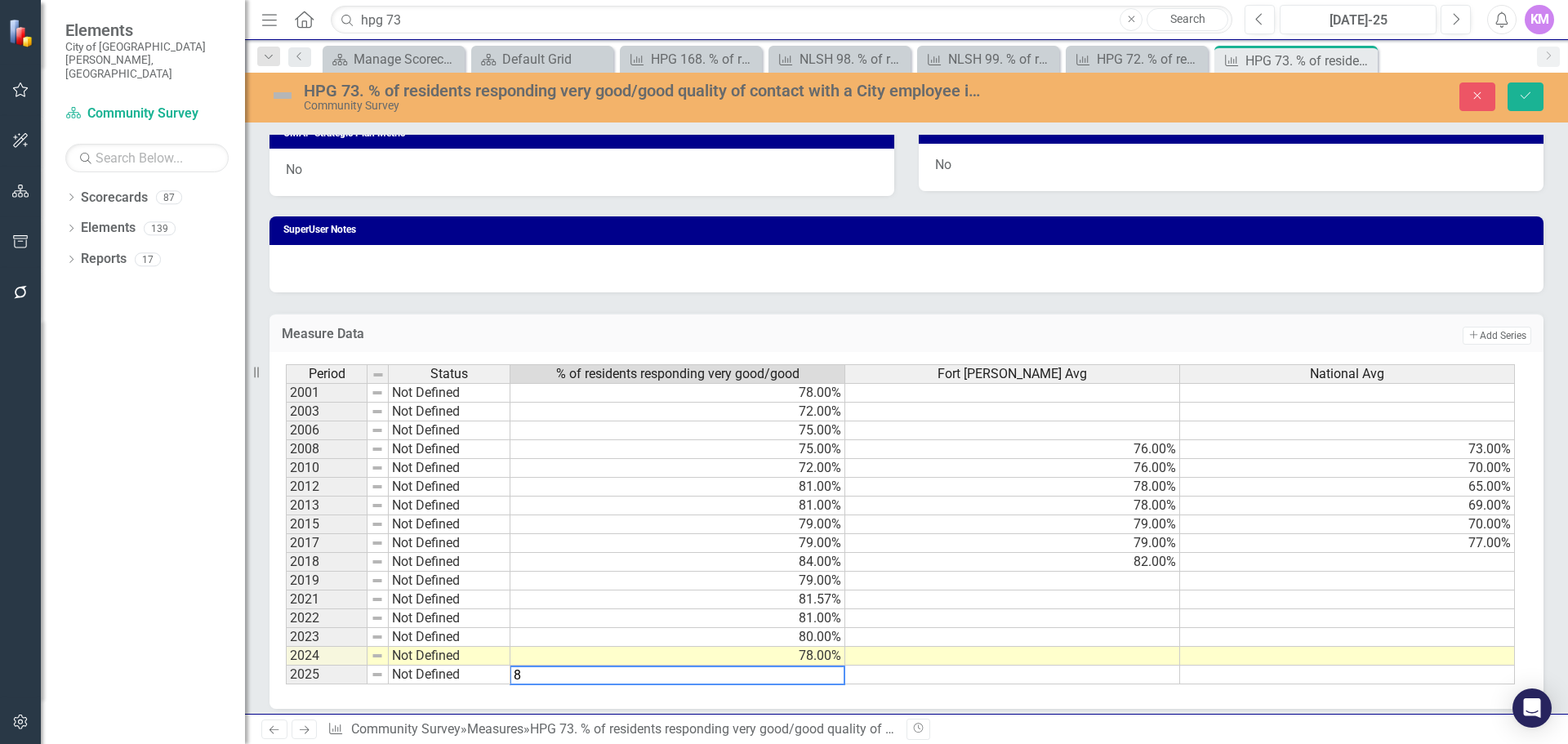
type textarea "83"
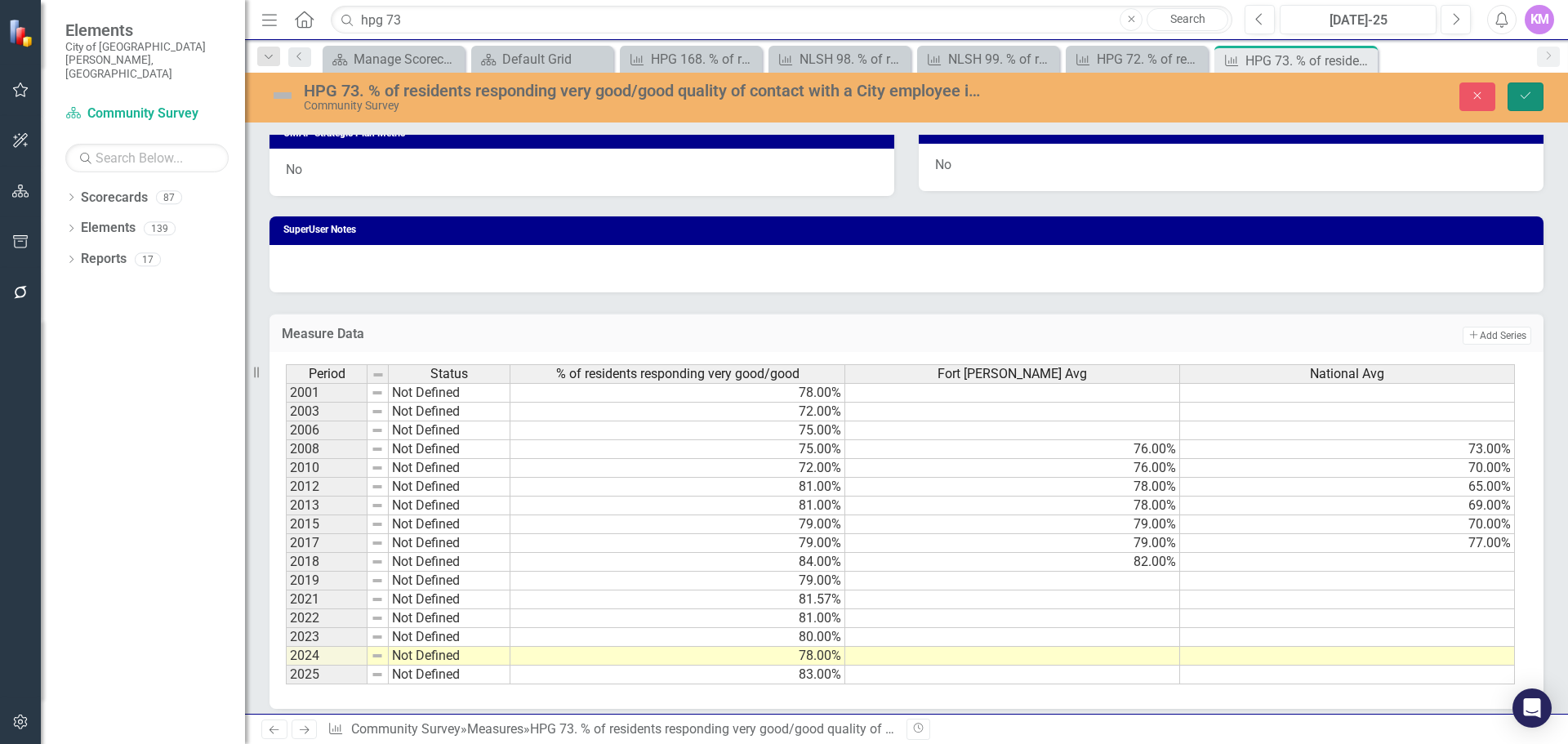
click at [1531, 91] on icon "Save" at bounding box center [1526, 96] width 15 height 12
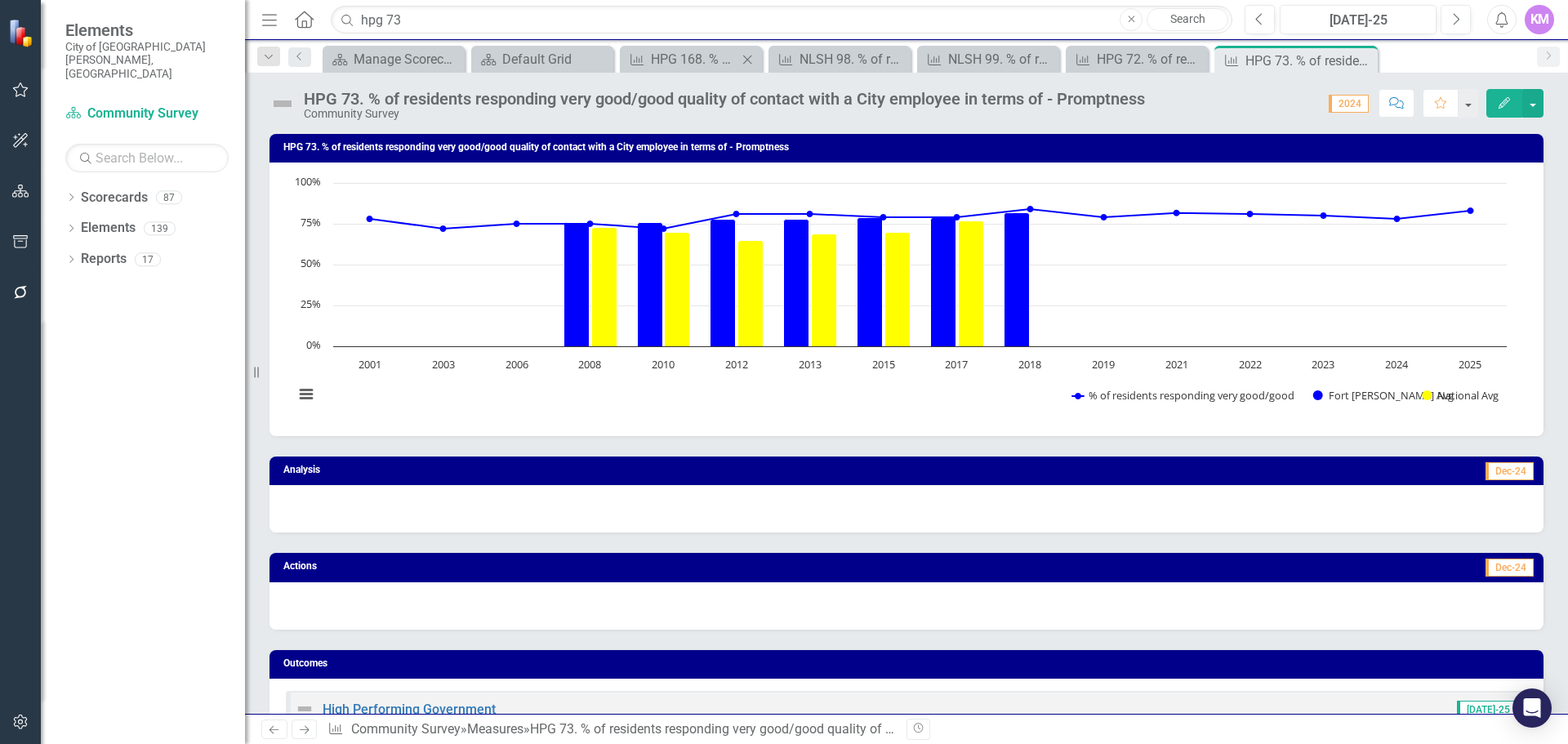
click at [746, 59] on icon "Close" at bounding box center [747, 60] width 17 height 13
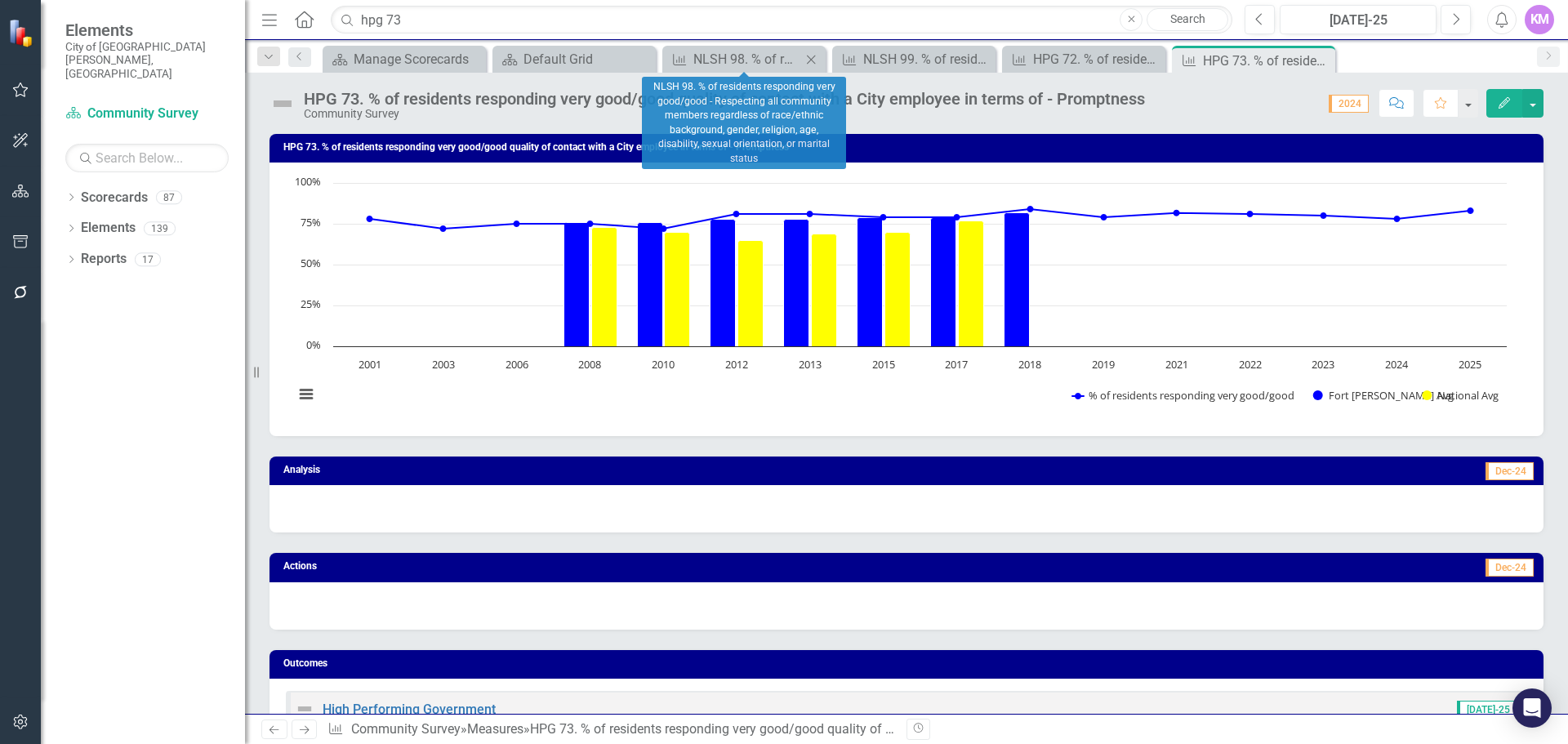
click at [812, 57] on icon "Close" at bounding box center [811, 60] width 17 height 13
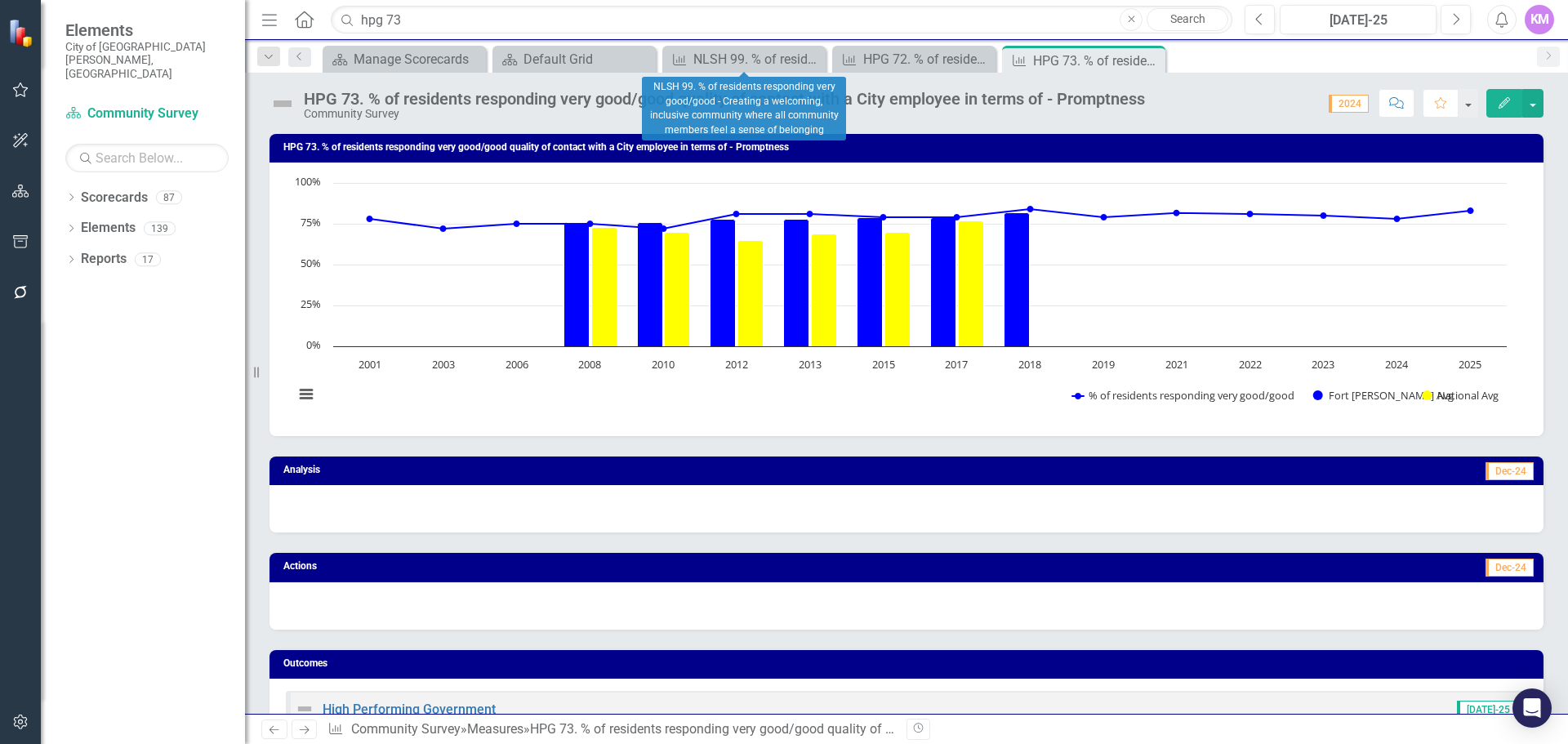
click at [0, 0] on icon "Close" at bounding box center [0, 0] width 0 height 0
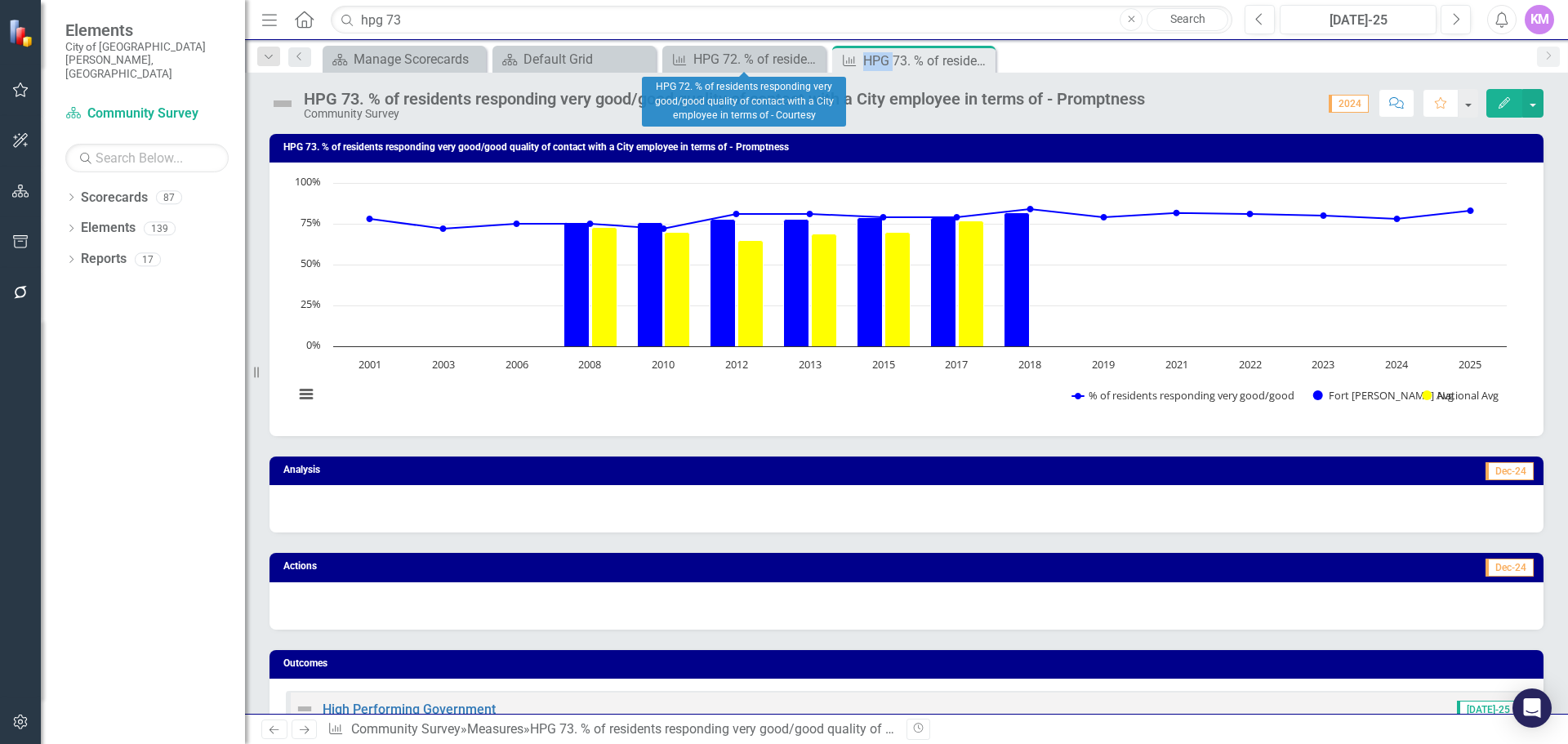
click at [0, 0] on icon "Close" at bounding box center [0, 0] width 0 height 0
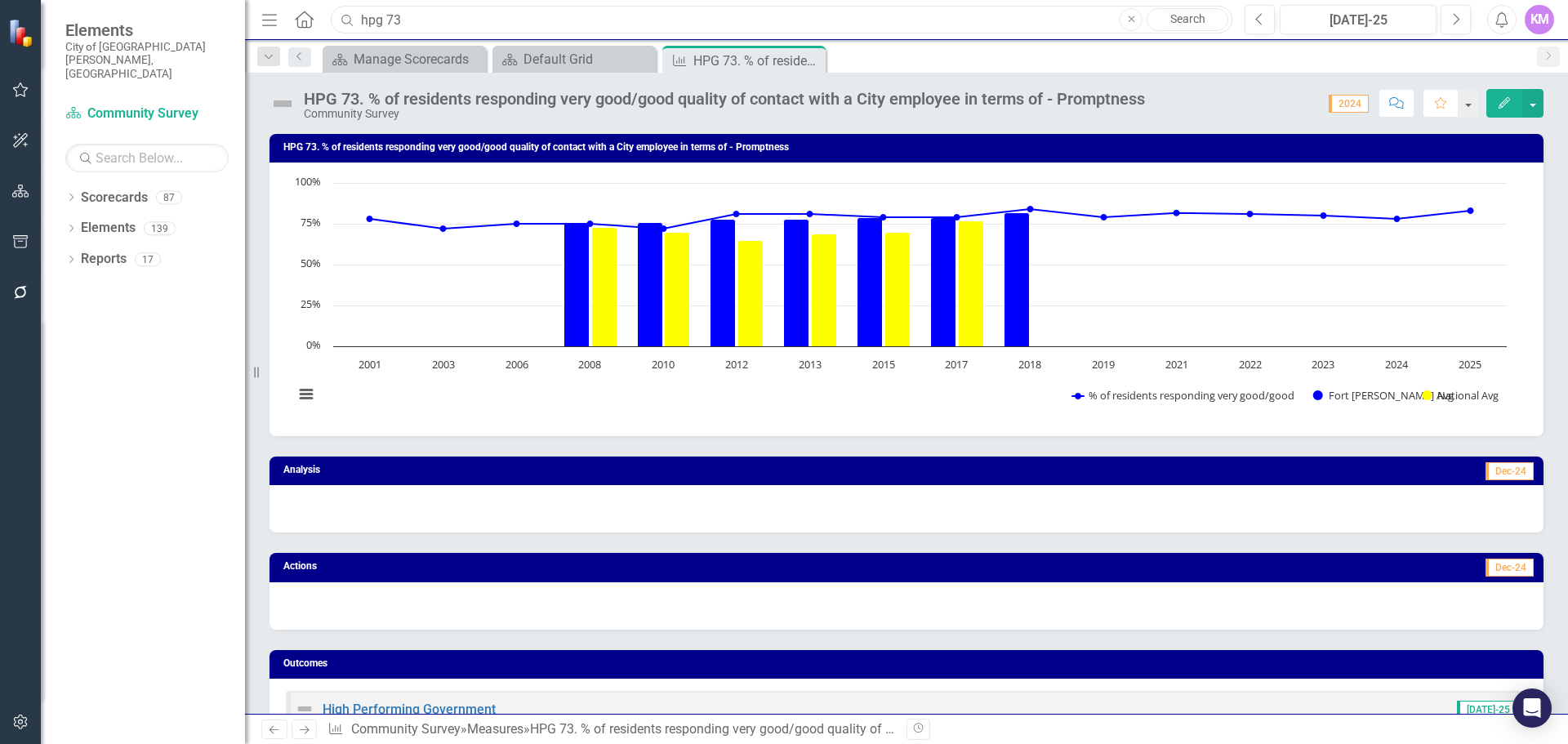
click at [676, 17] on input "hpg 73" at bounding box center [782, 20] width 902 height 28
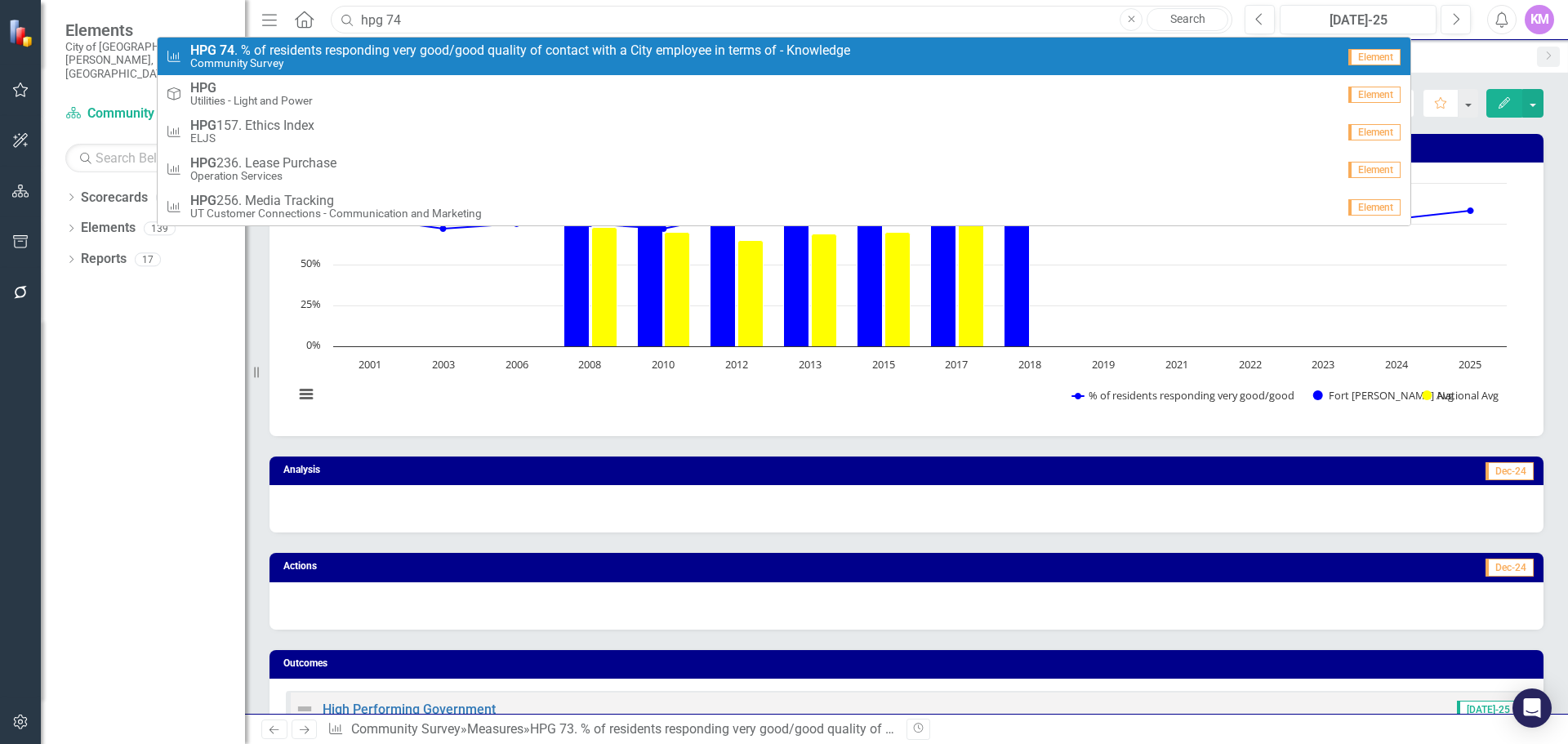
type input "hpg 74"
click at [640, 55] on span "HPG 74 . % of residents responding very good/good quality of contact with a Cit…" at bounding box center [520, 51] width 660 height 15
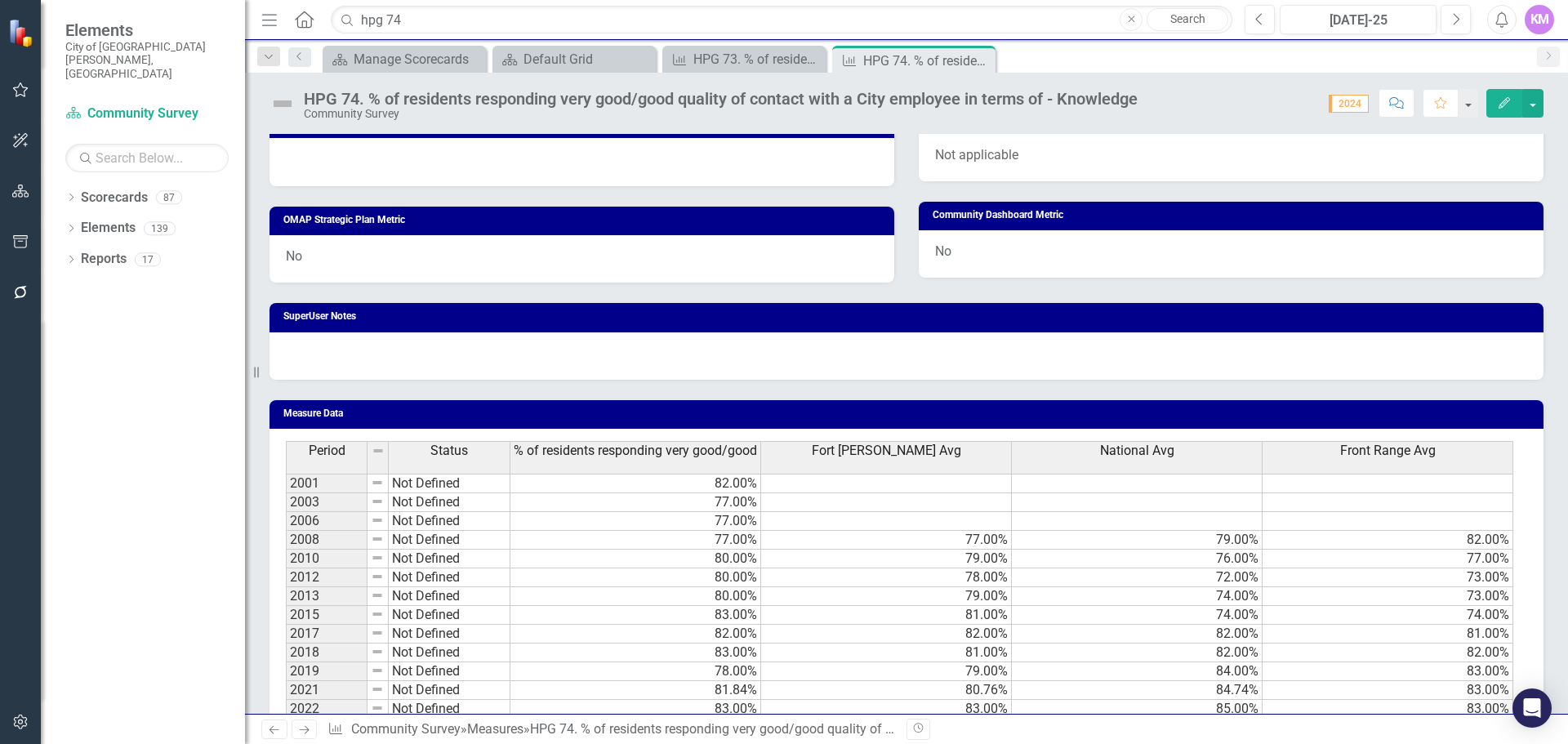
scroll to position [864, 0]
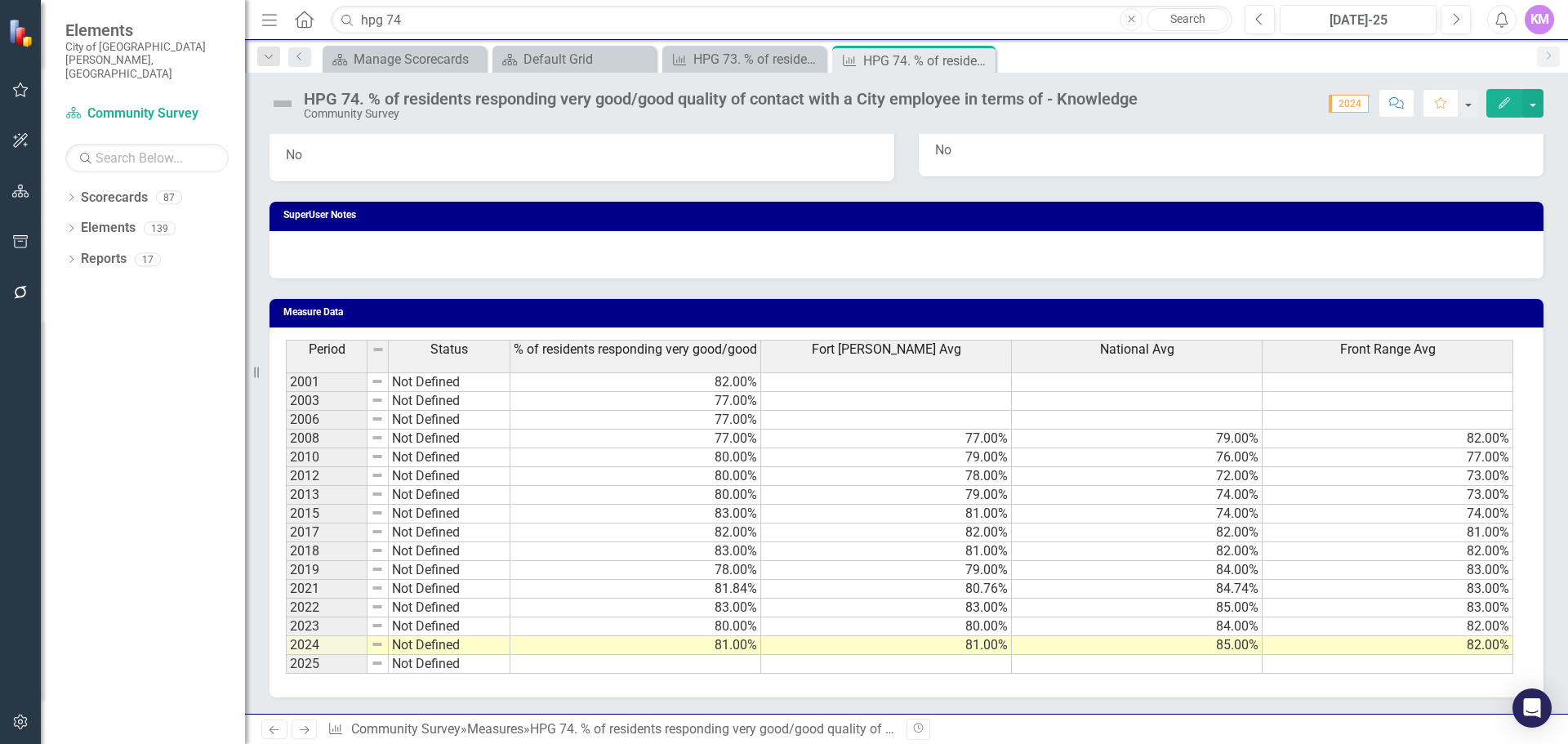
click at [736, 664] on td at bounding box center [636, 664] width 251 height 19
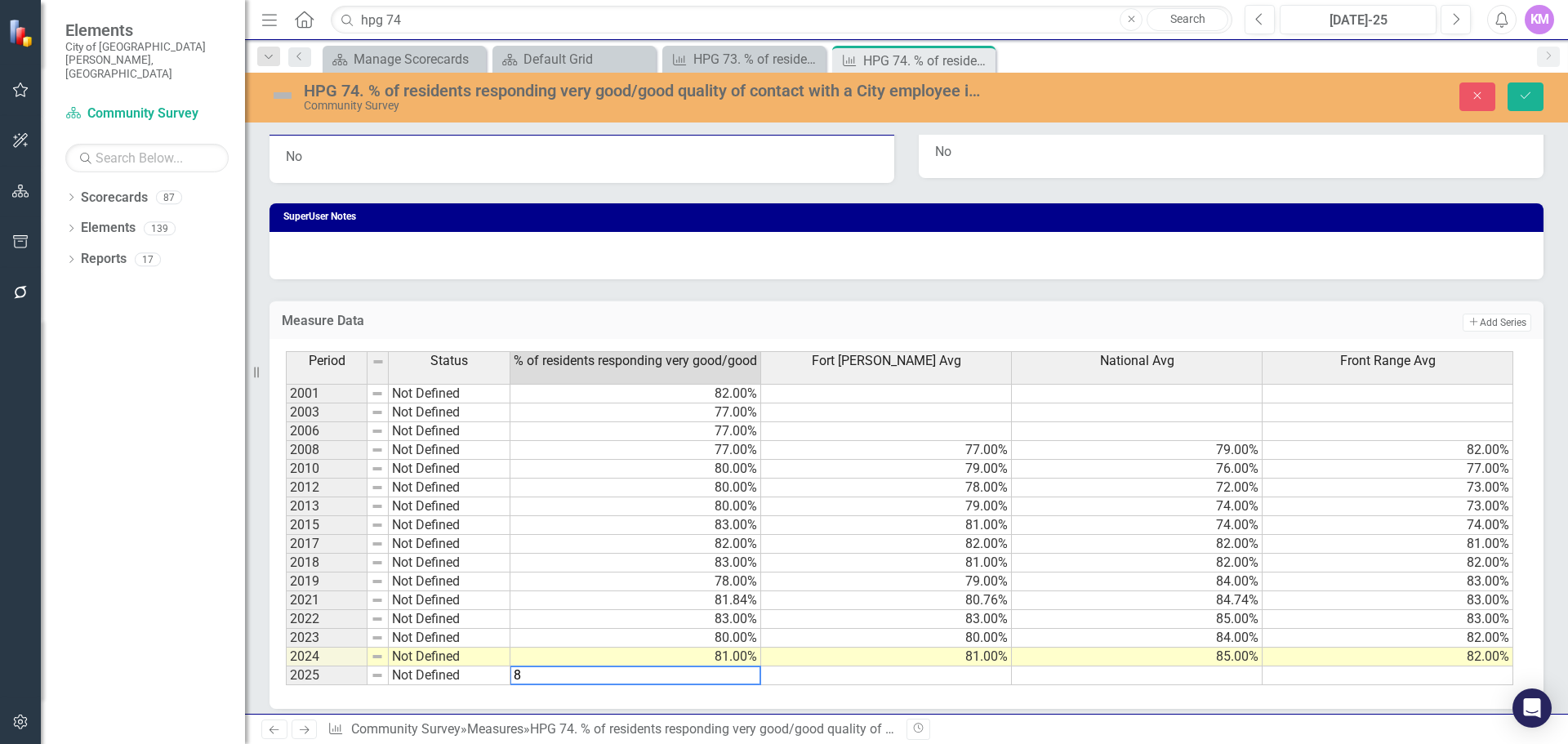
type textarea "83"
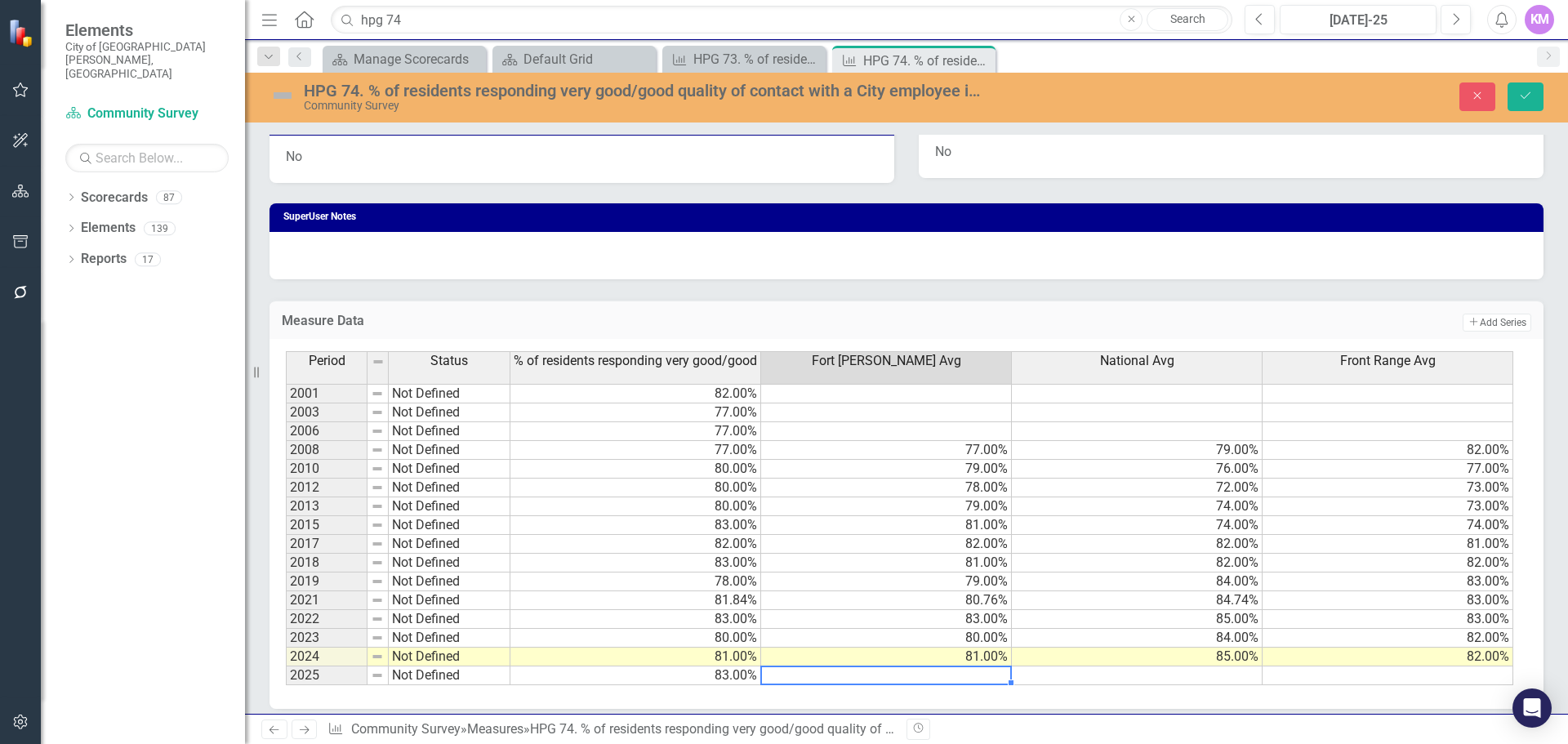
click at [1240, 680] on td at bounding box center [1137, 676] width 251 height 19
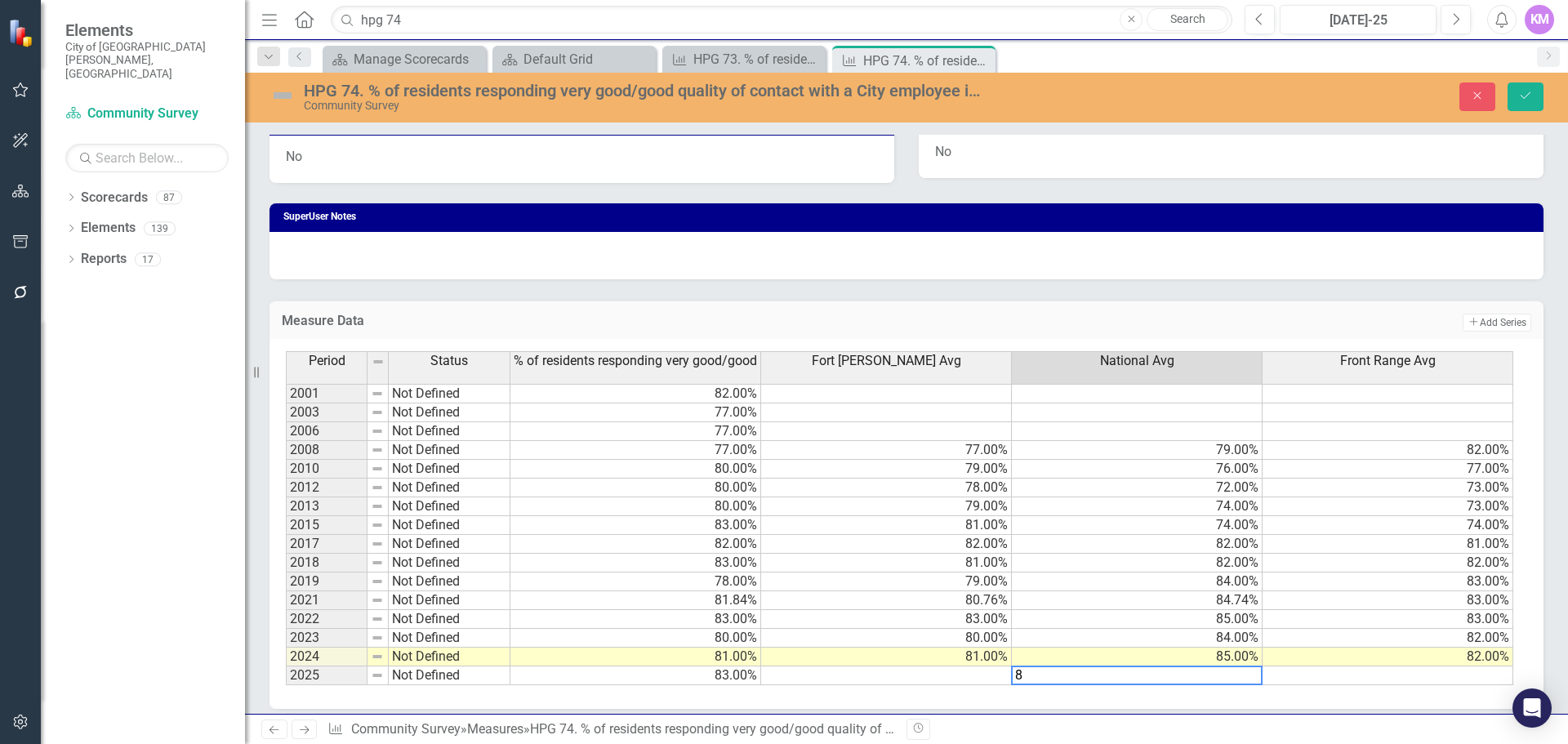
type textarea "84"
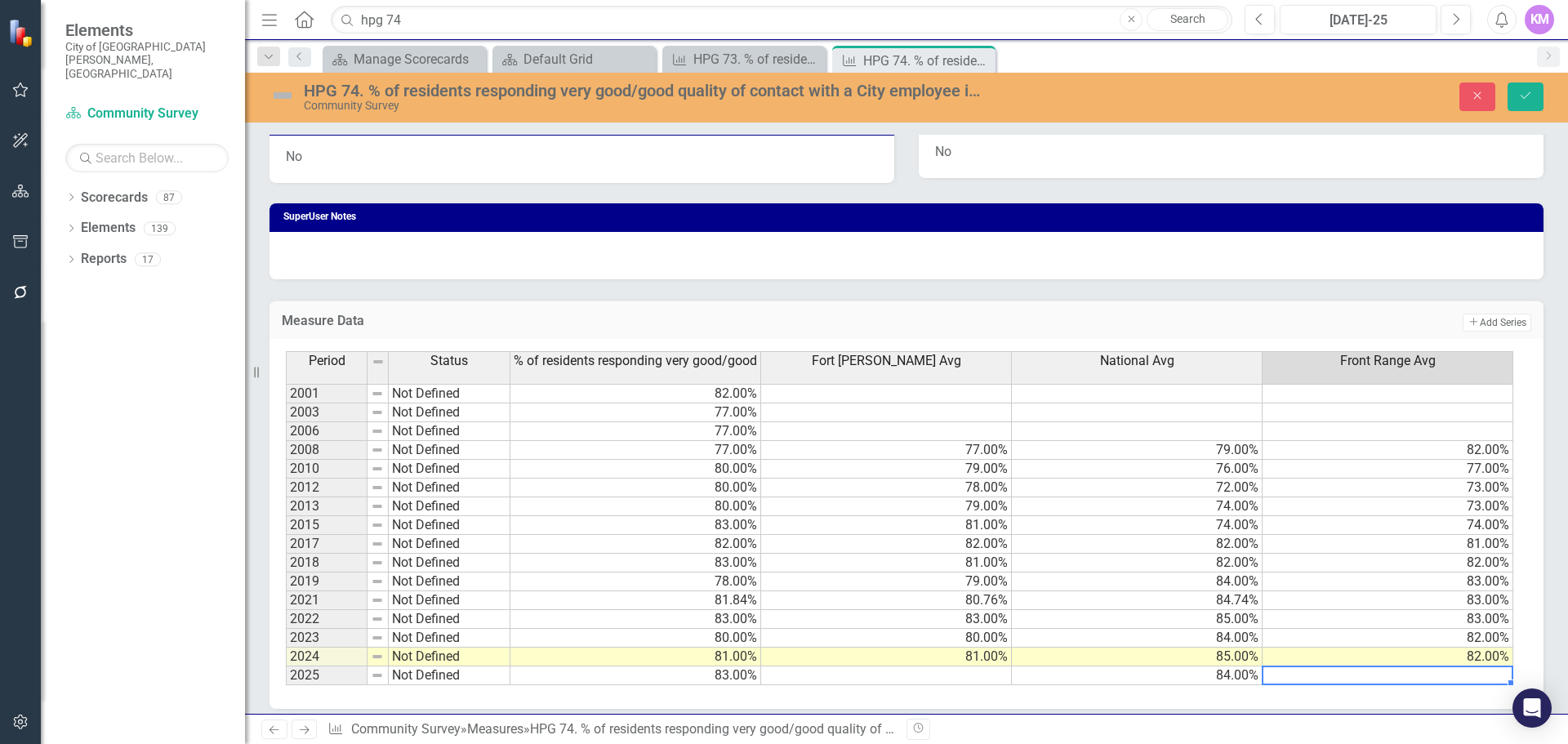
click at [915, 675] on td at bounding box center [887, 676] width 251 height 19
click at [1361, 667] on div at bounding box center [1388, 667] width 251 height 2
type textarea "83"
click at [1526, 96] on icon "Save" at bounding box center [1526, 96] width 15 height 12
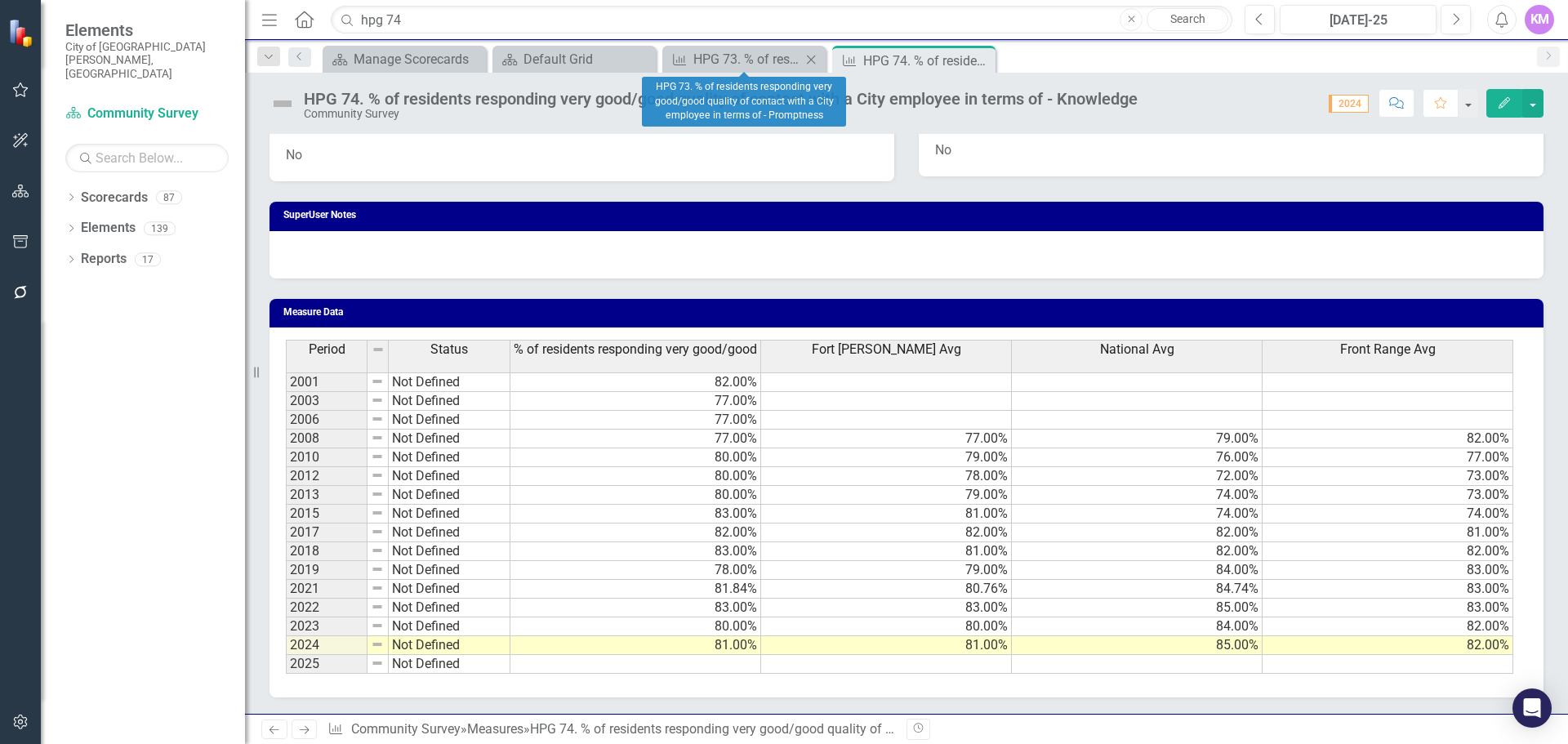
click at [810, 61] on icon "Close" at bounding box center [811, 60] width 17 height 13
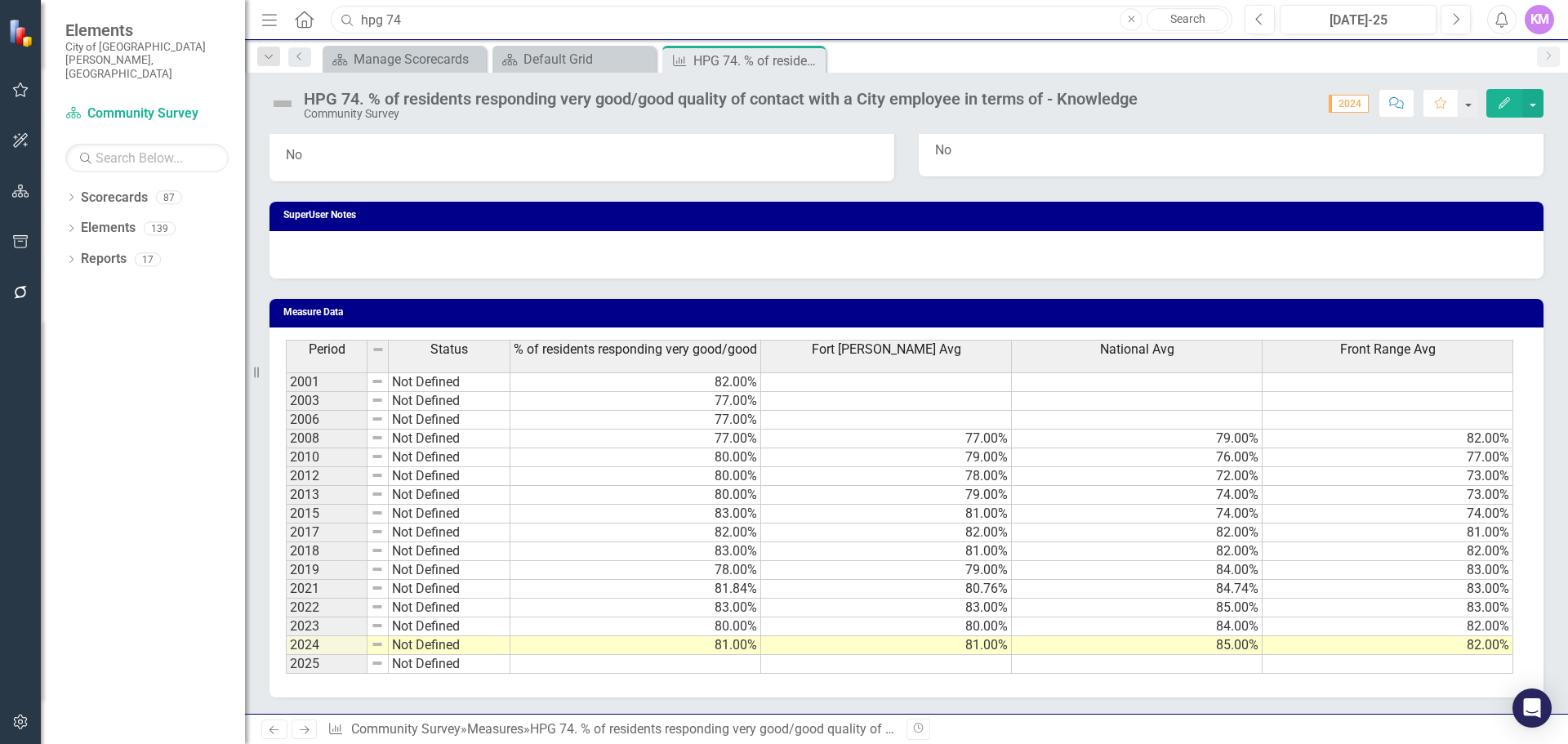
click at [796, 23] on input "hpg 74" at bounding box center [782, 20] width 902 height 28
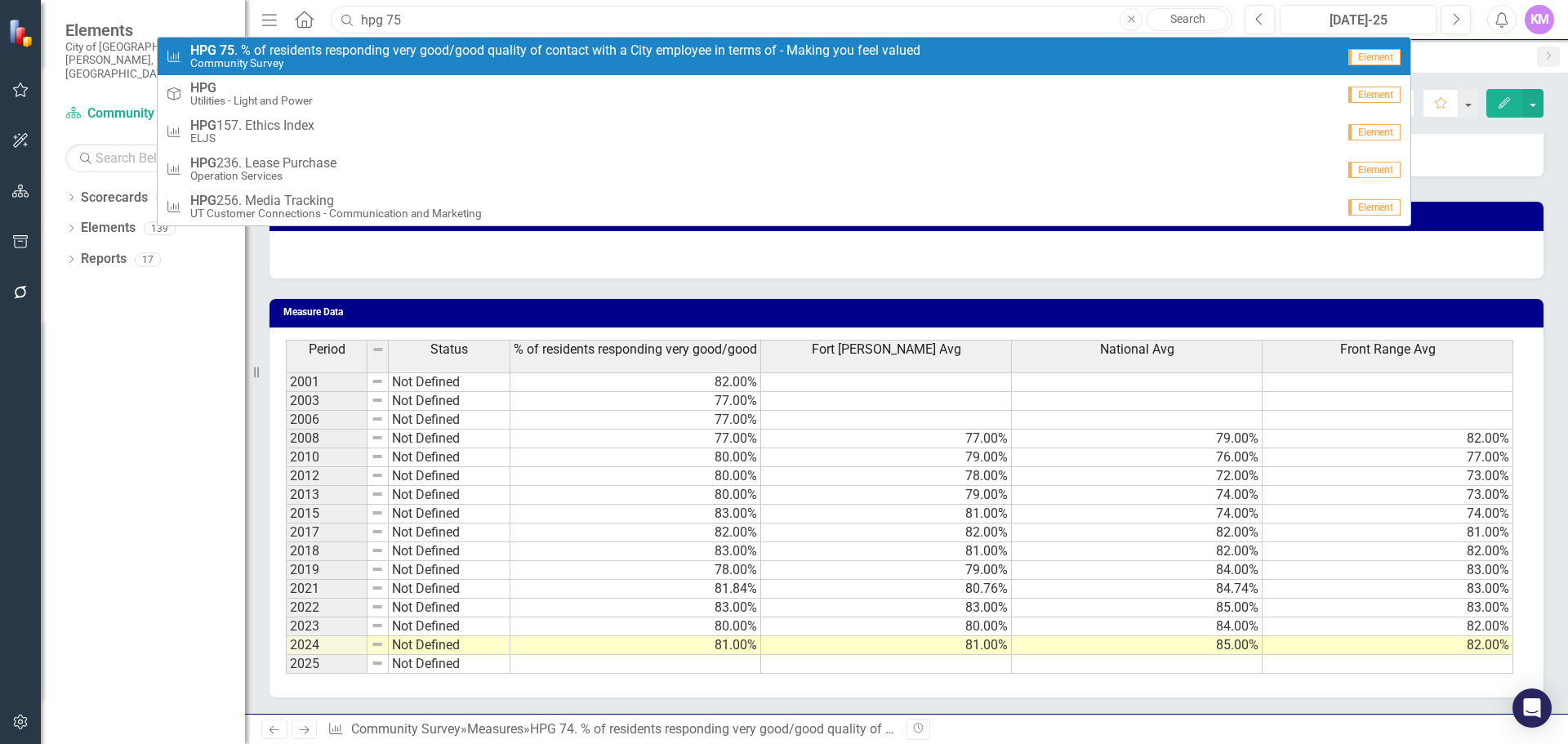
type input "hpg 75"
click at [772, 52] on span "HPG 75 . % of residents responding very good/good quality of contact with a Cit…" at bounding box center [555, 51] width 730 height 15
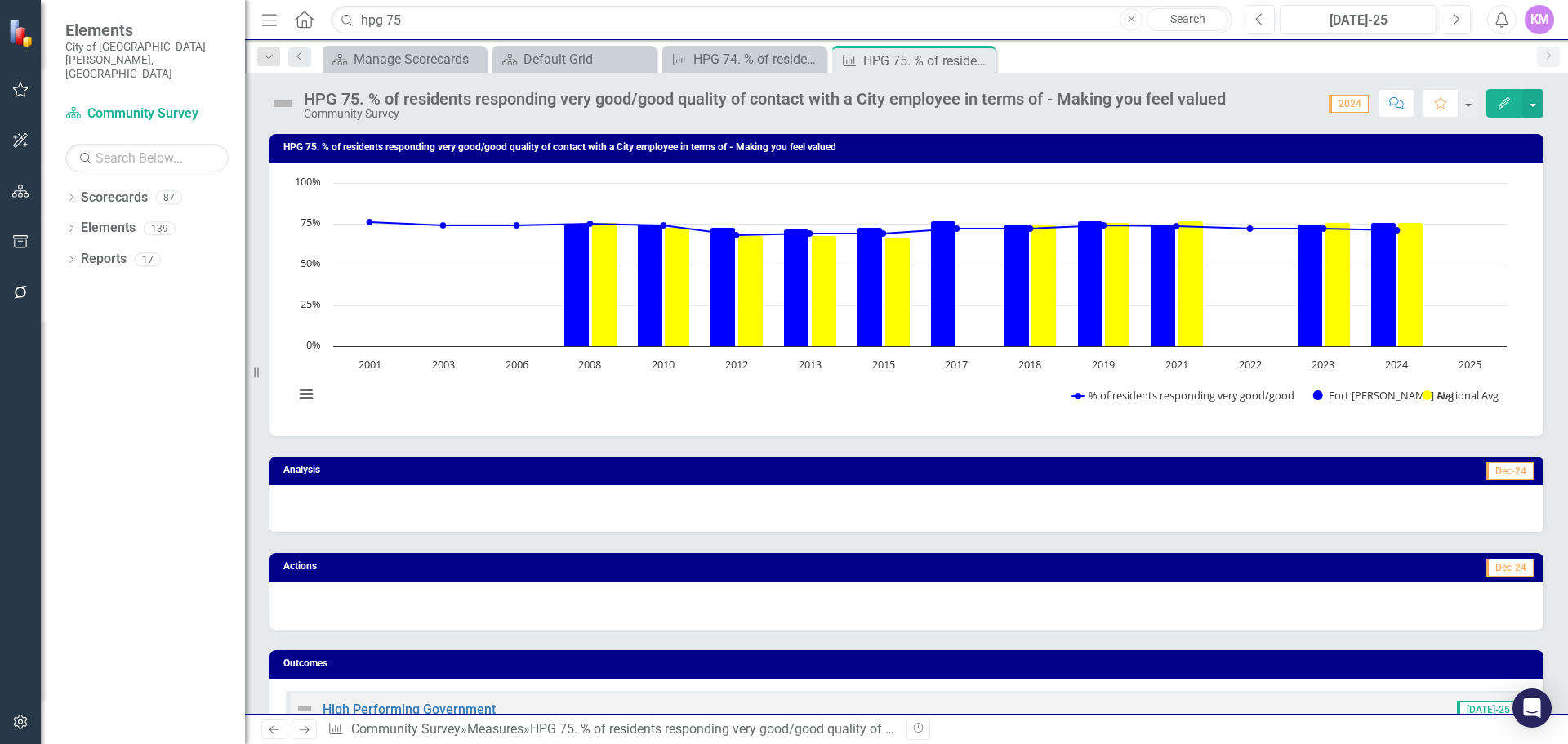
scroll to position [851, 0]
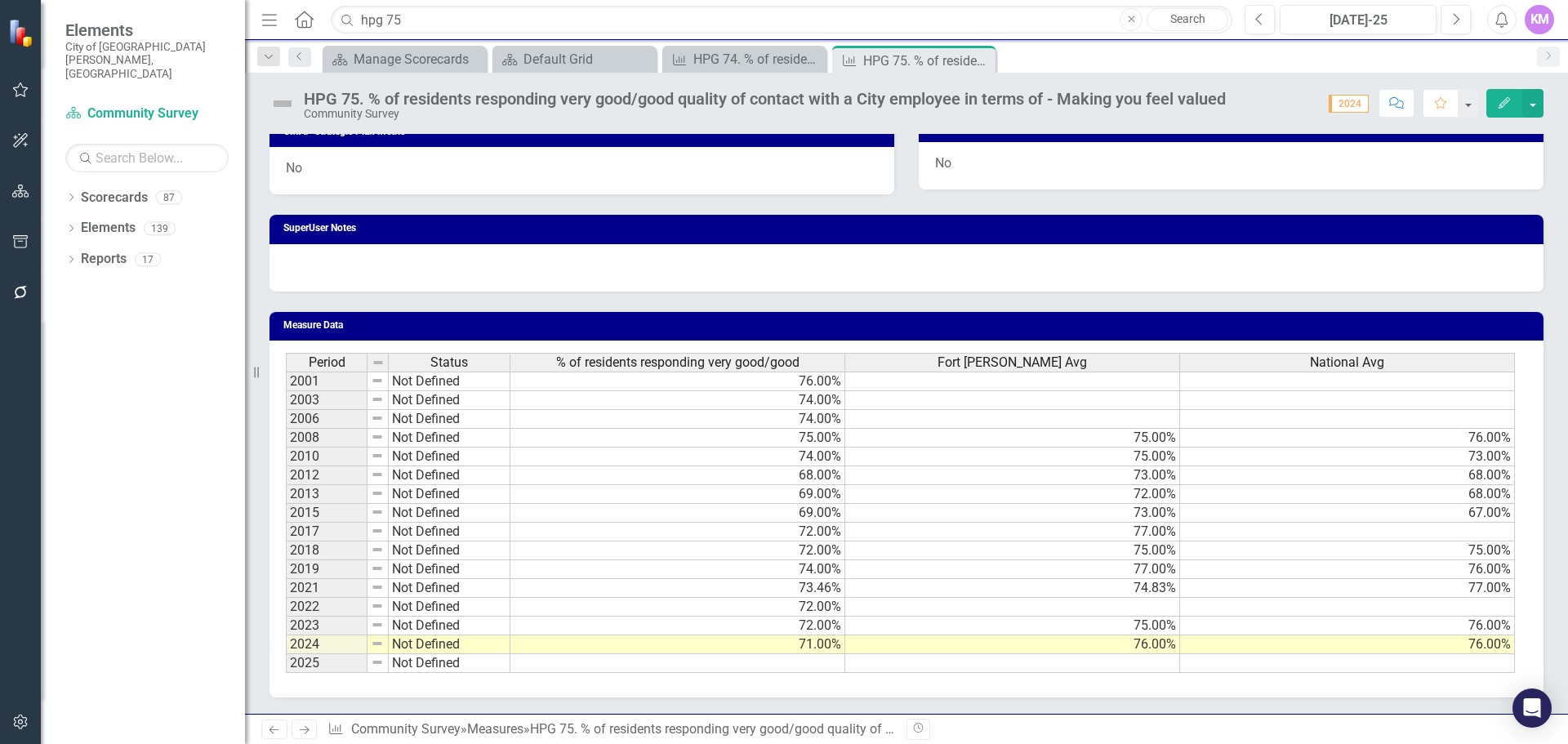
click at [783, 670] on td at bounding box center [678, 663] width 335 height 19
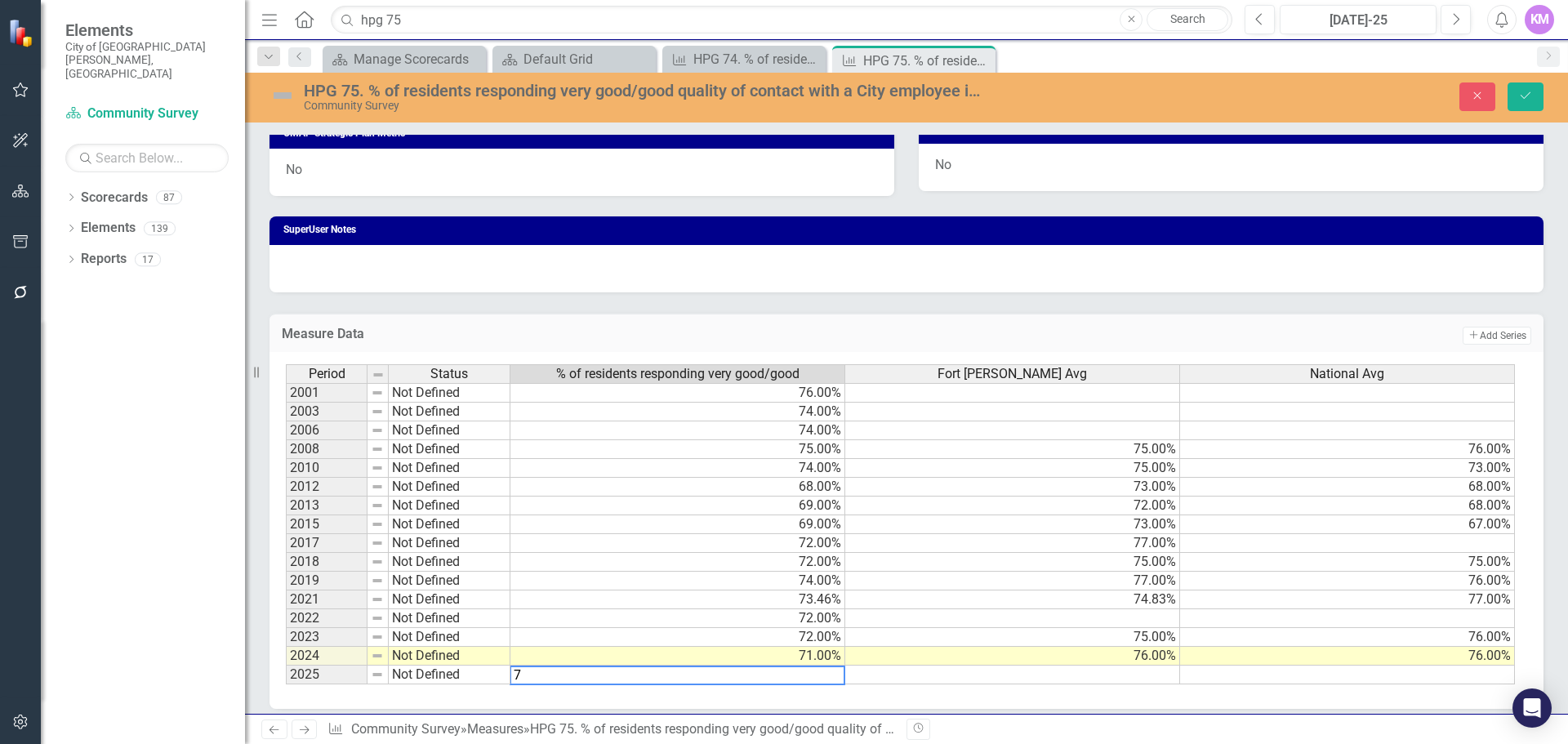
type textarea "74"
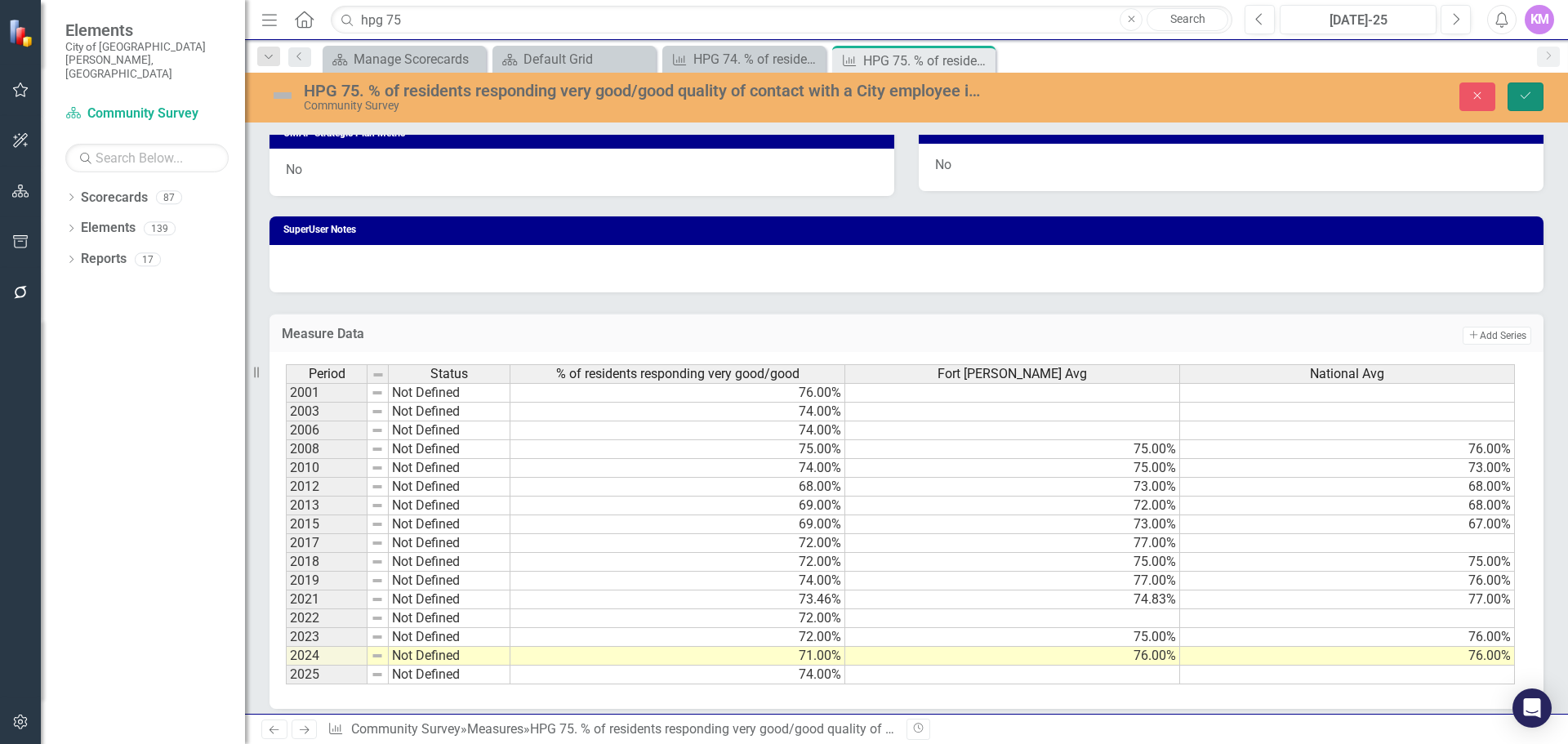
click at [1533, 99] on button "Save" at bounding box center [1526, 96] width 36 height 28
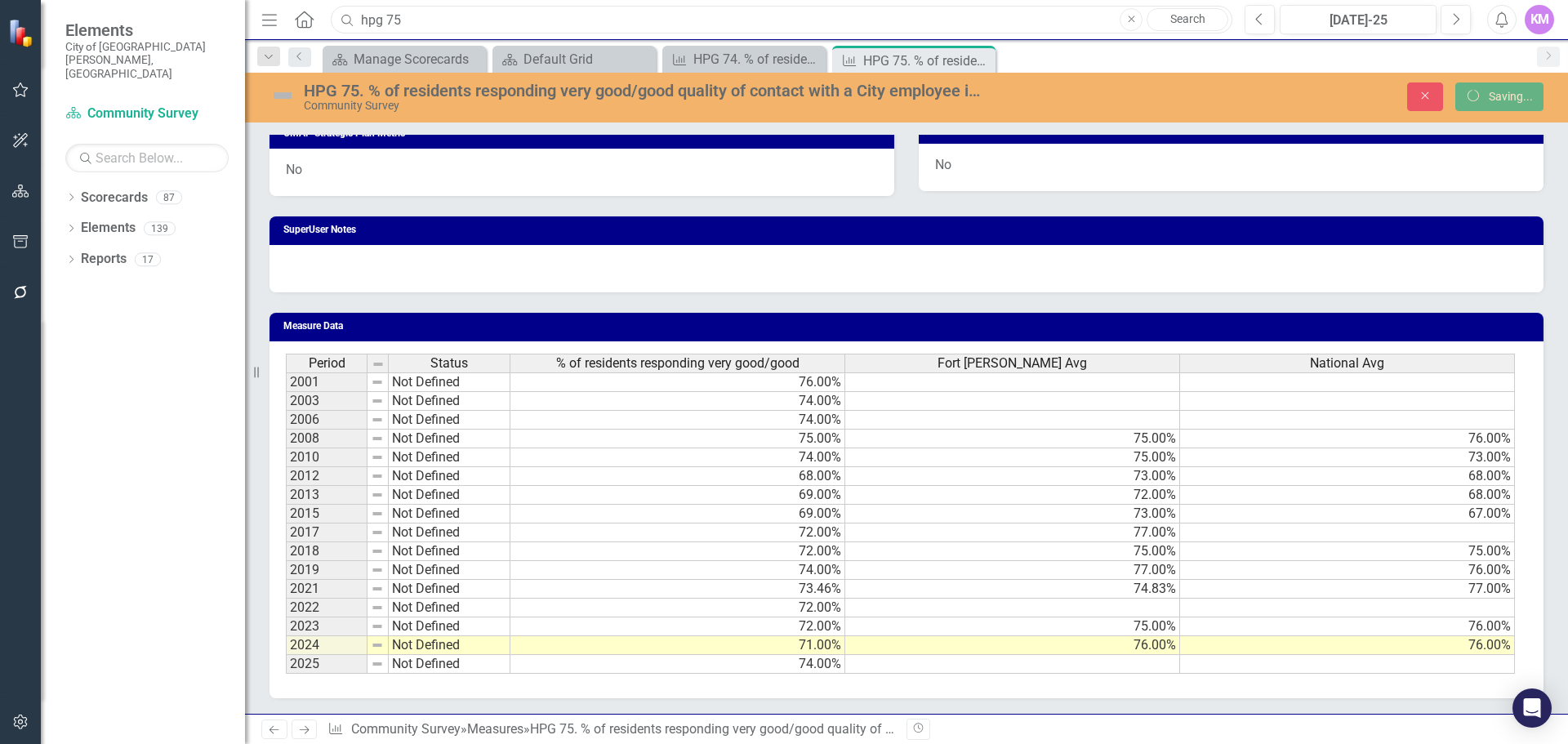
click at [600, 22] on input "hpg 75" at bounding box center [782, 20] width 902 height 28
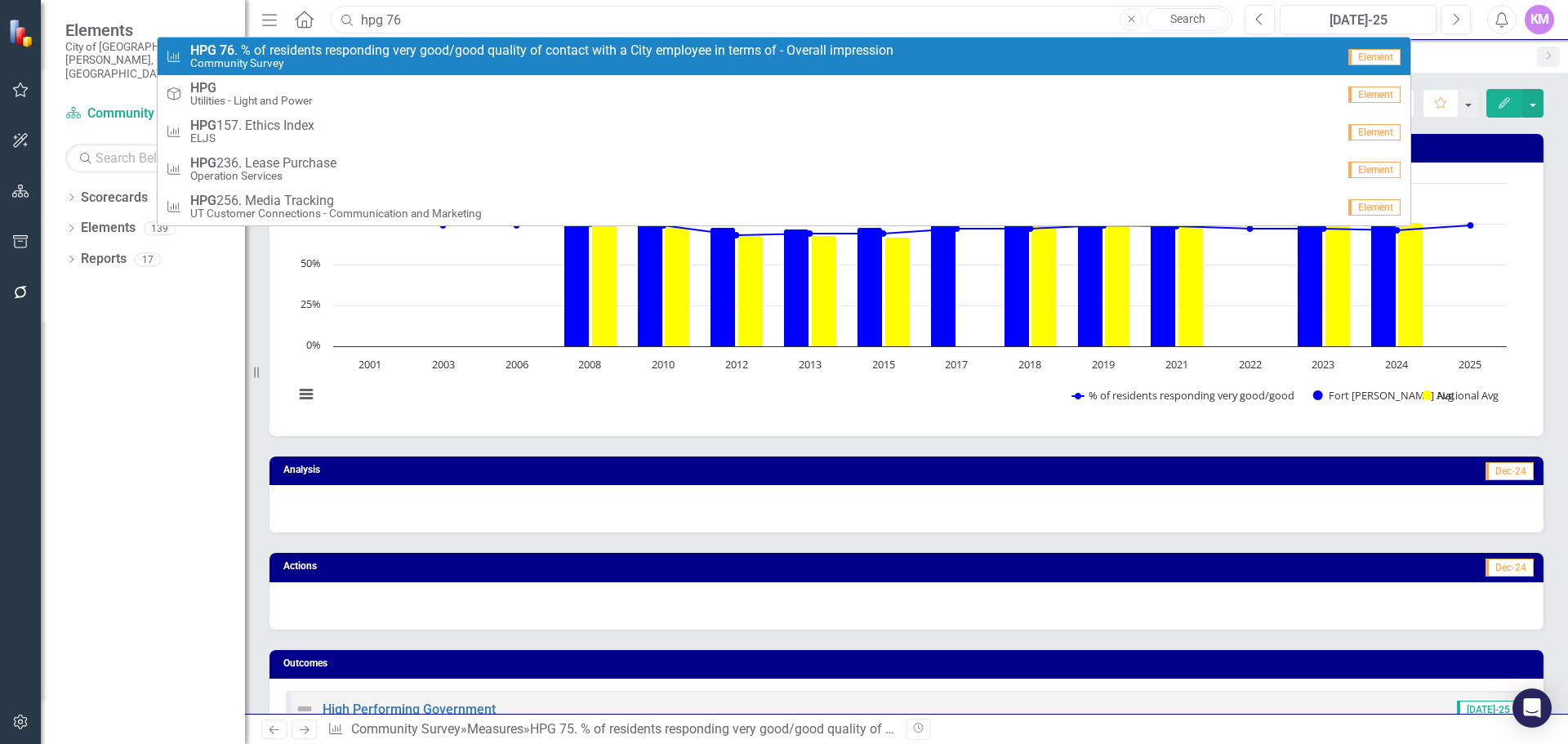
type input "hpg 76"
click at [521, 62] on small "Community Survey" at bounding box center [542, 63] width 703 height 12
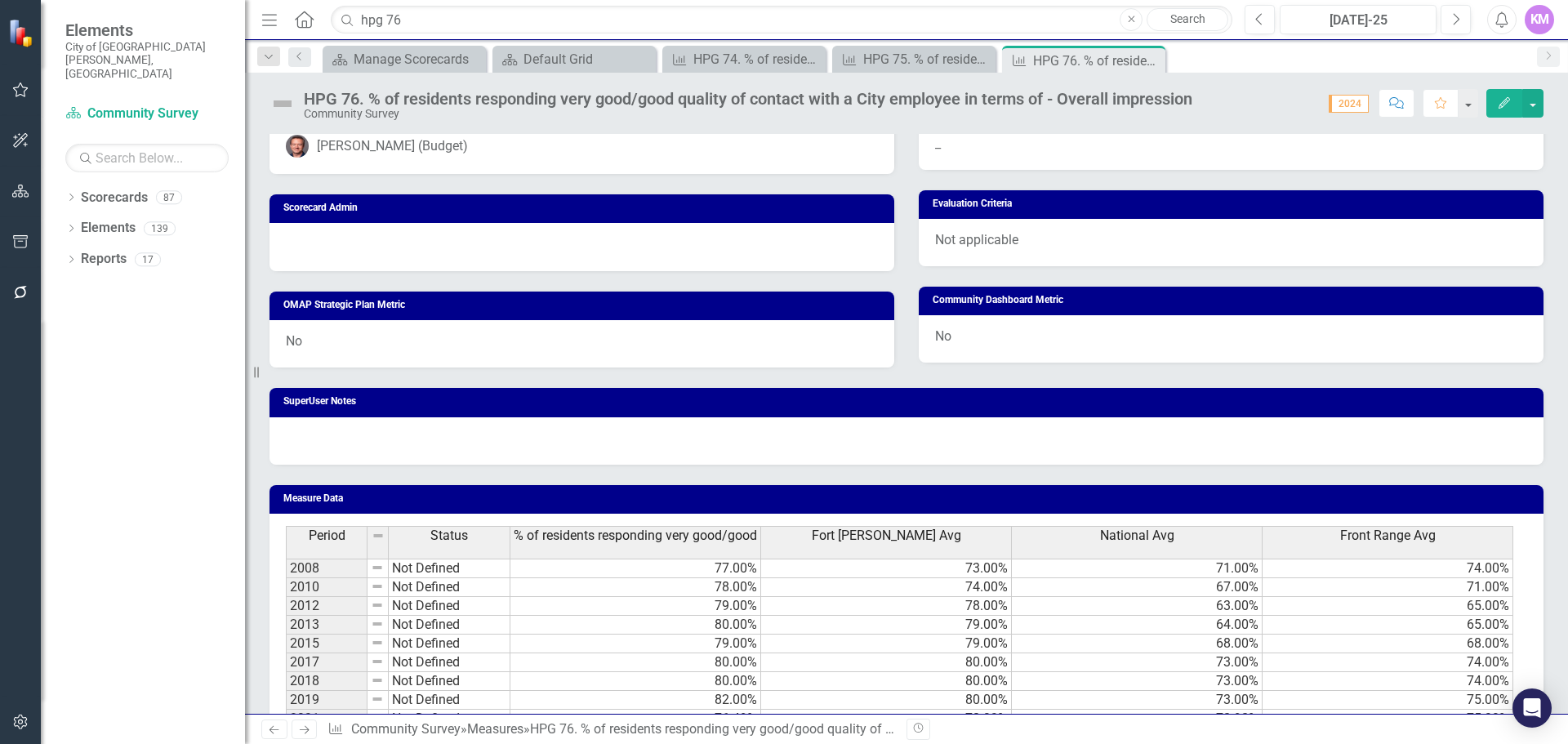
scroll to position [808, 0]
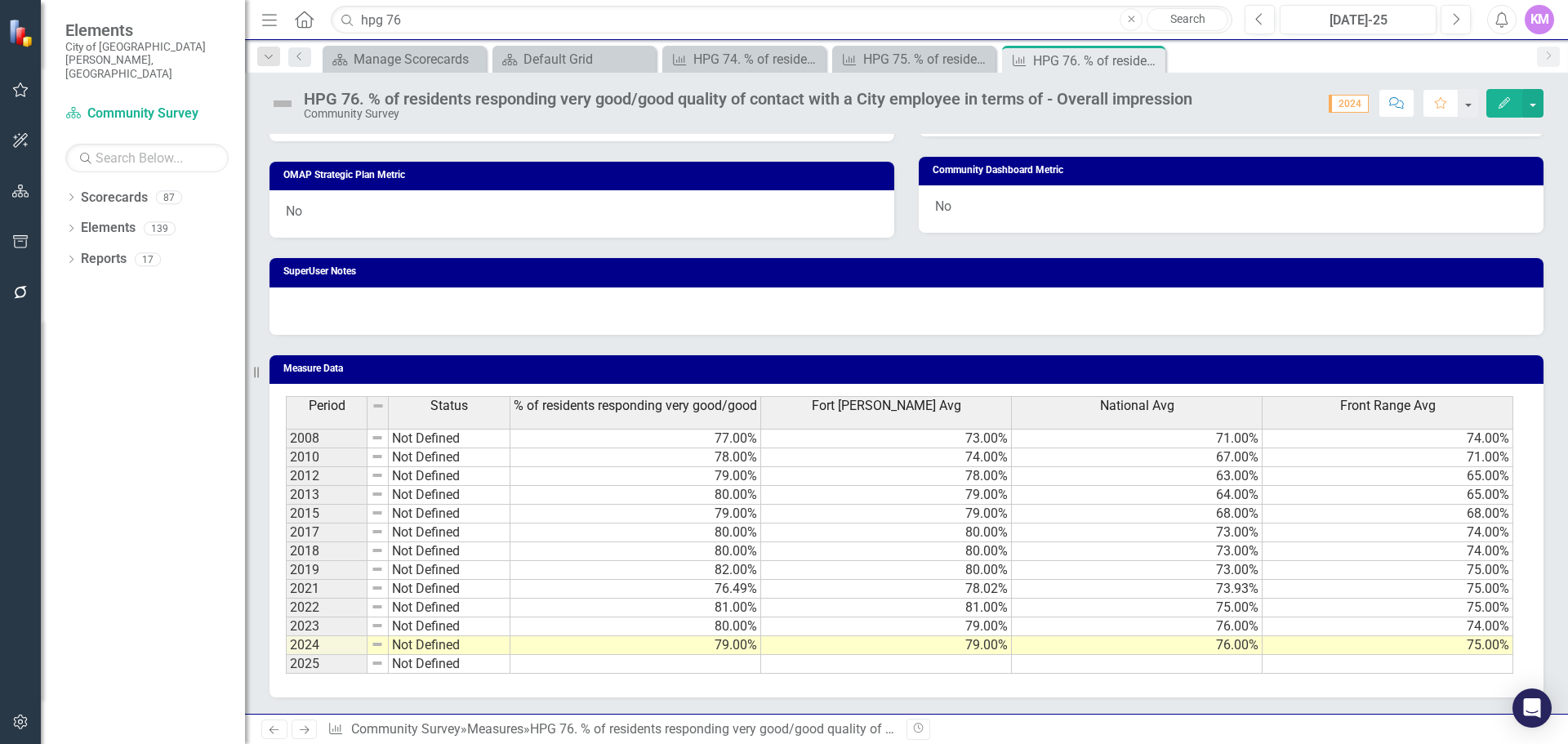
click at [642, 670] on td at bounding box center [636, 664] width 251 height 19
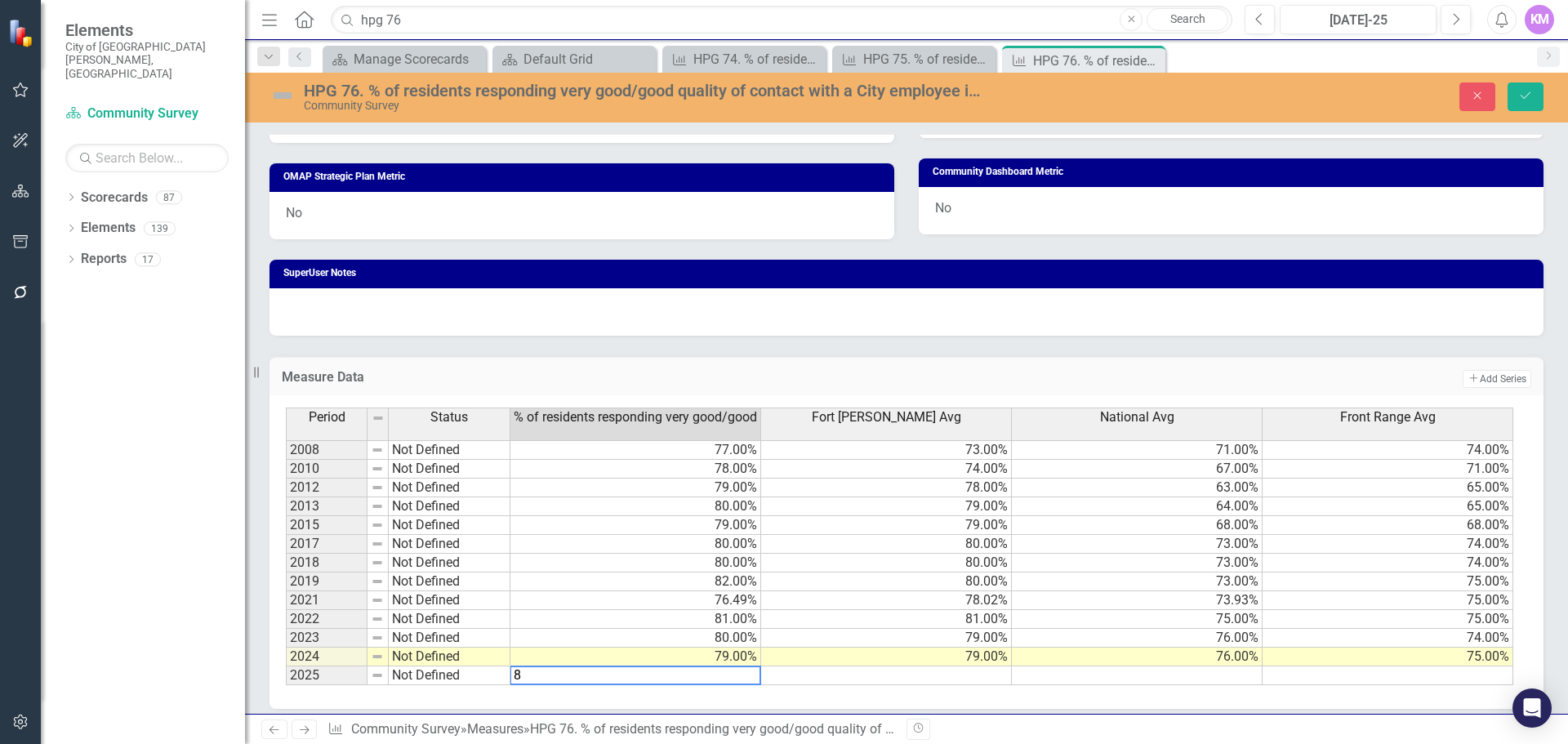
type textarea "80"
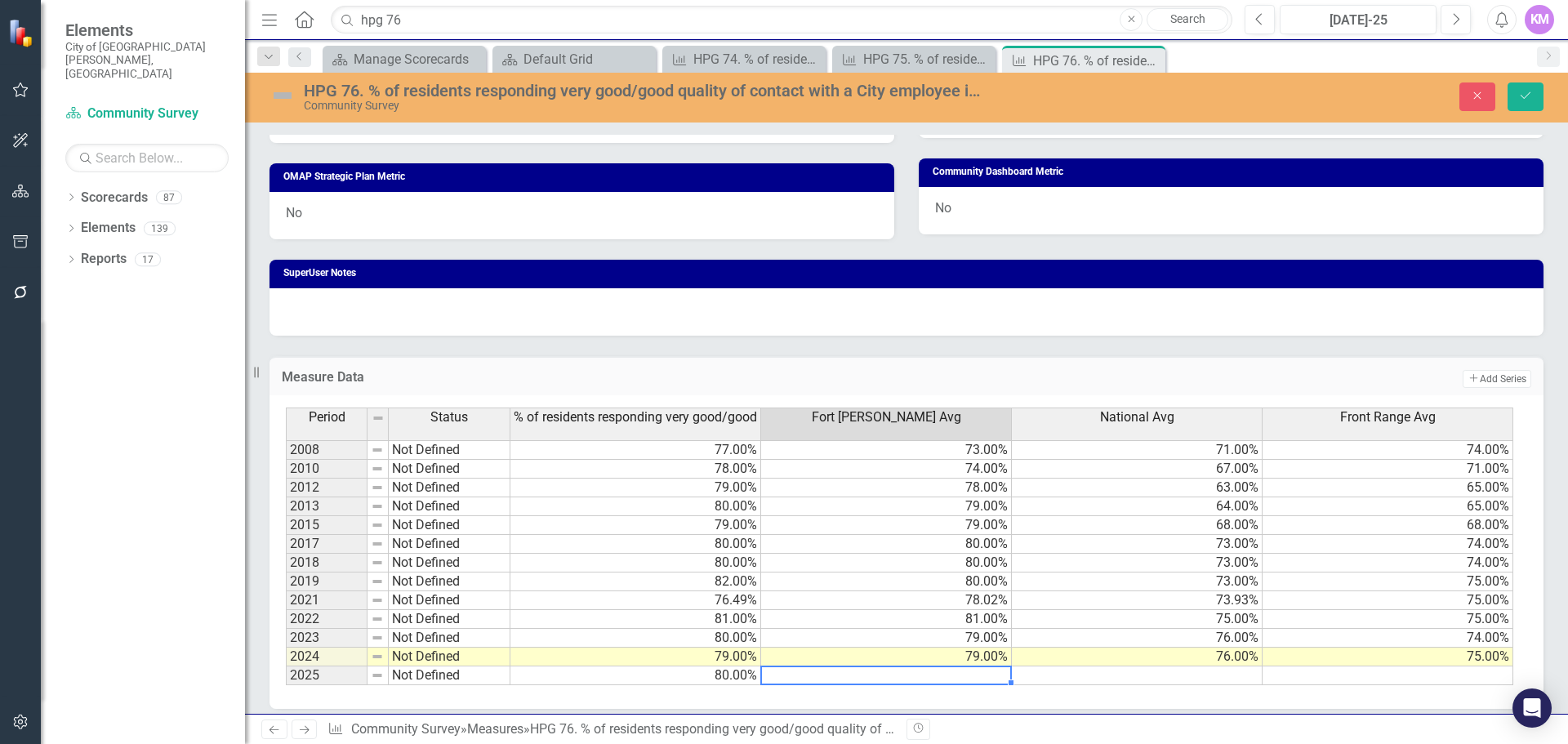
click at [1180, 676] on td at bounding box center [1137, 676] width 251 height 19
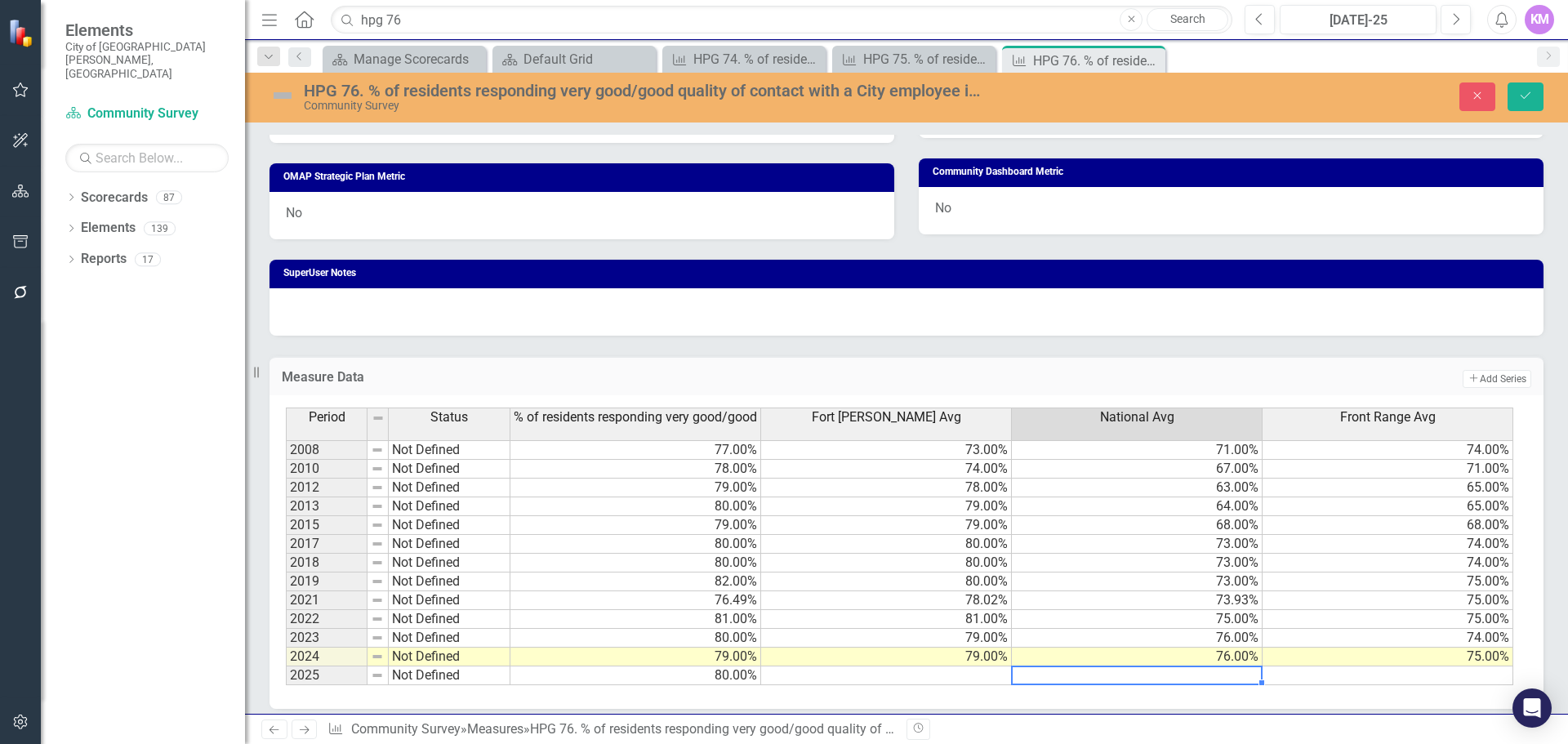
type textarea "77"
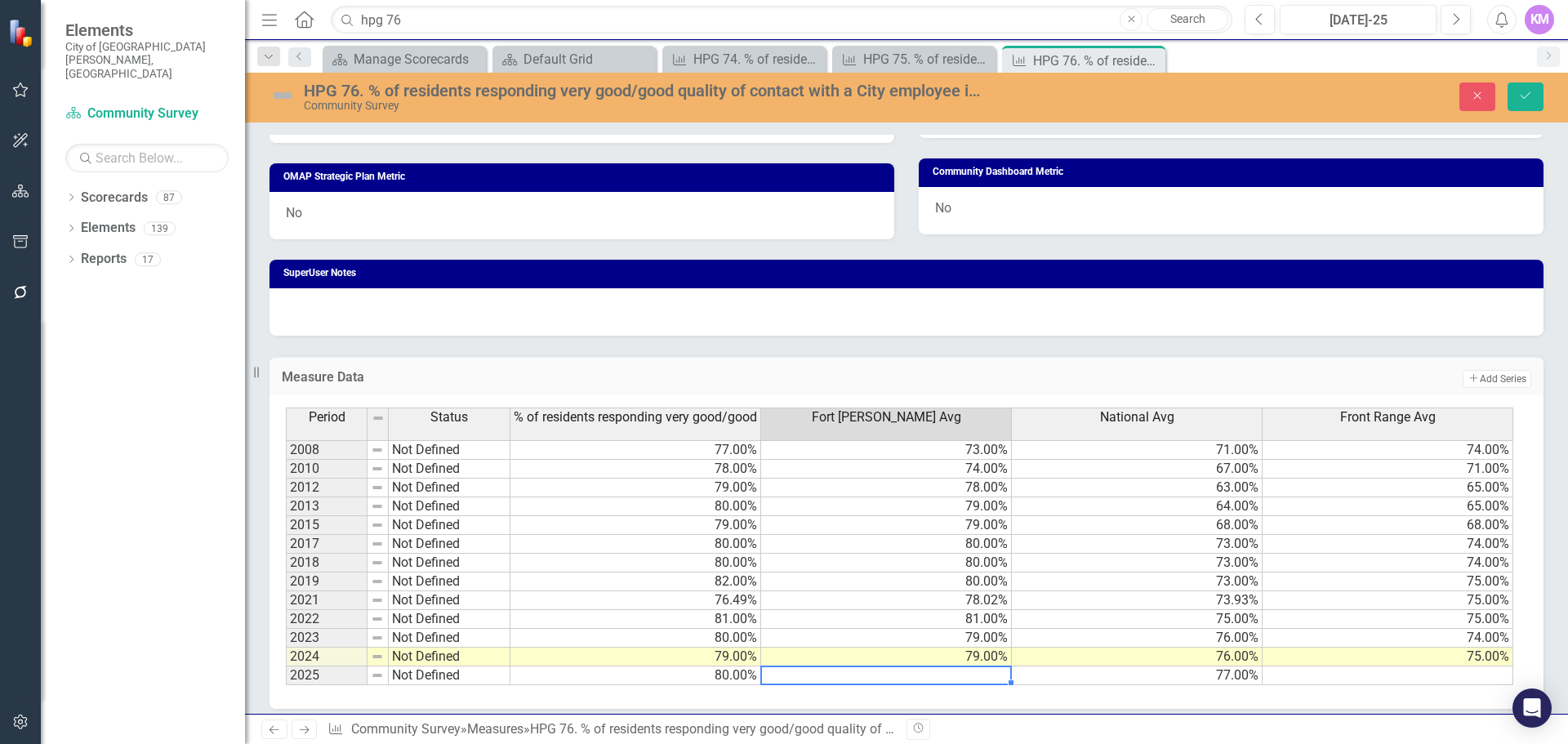
click at [916, 677] on td at bounding box center [887, 676] width 251 height 19
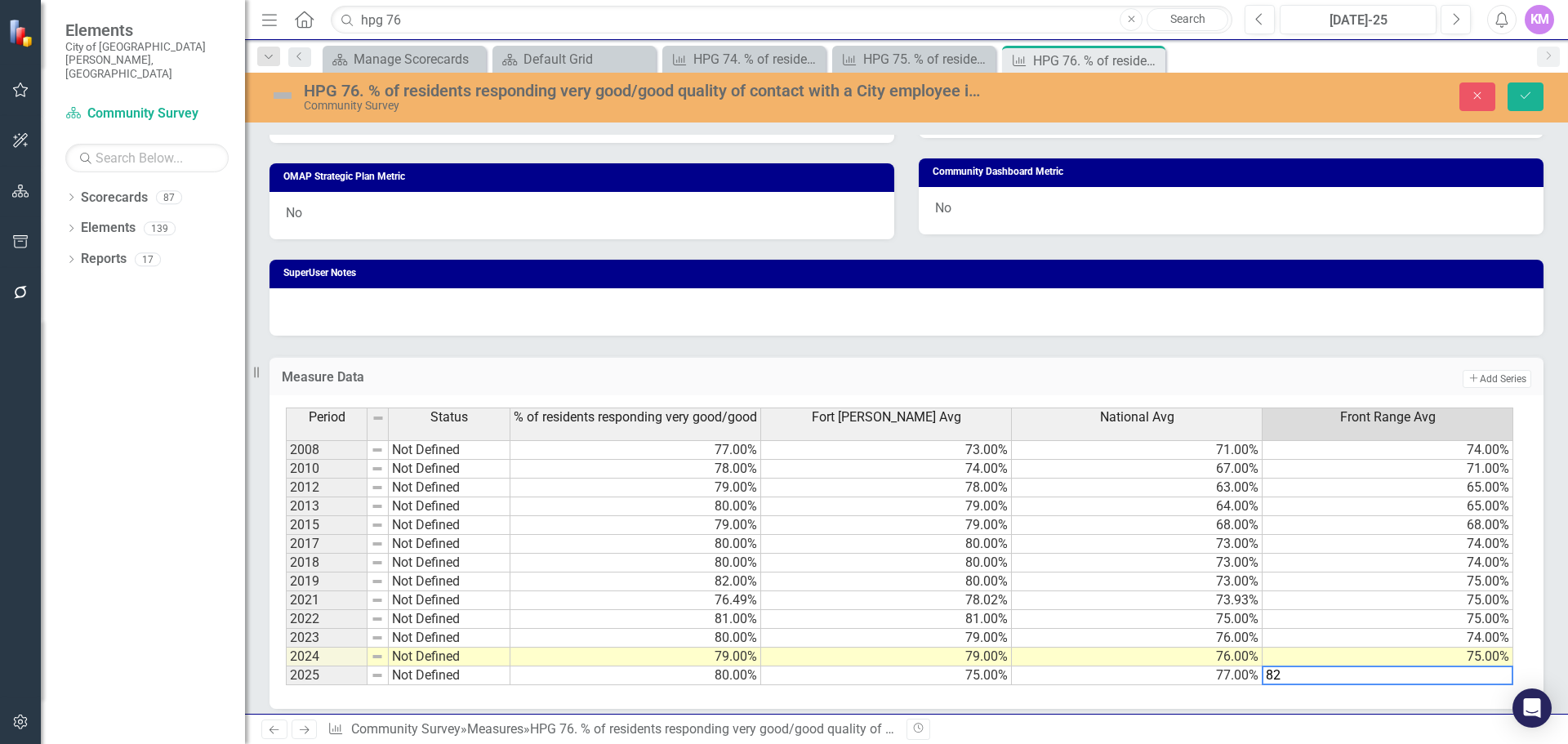
type textarea "82"
click at [1520, 89] on button "Save" at bounding box center [1526, 96] width 36 height 28
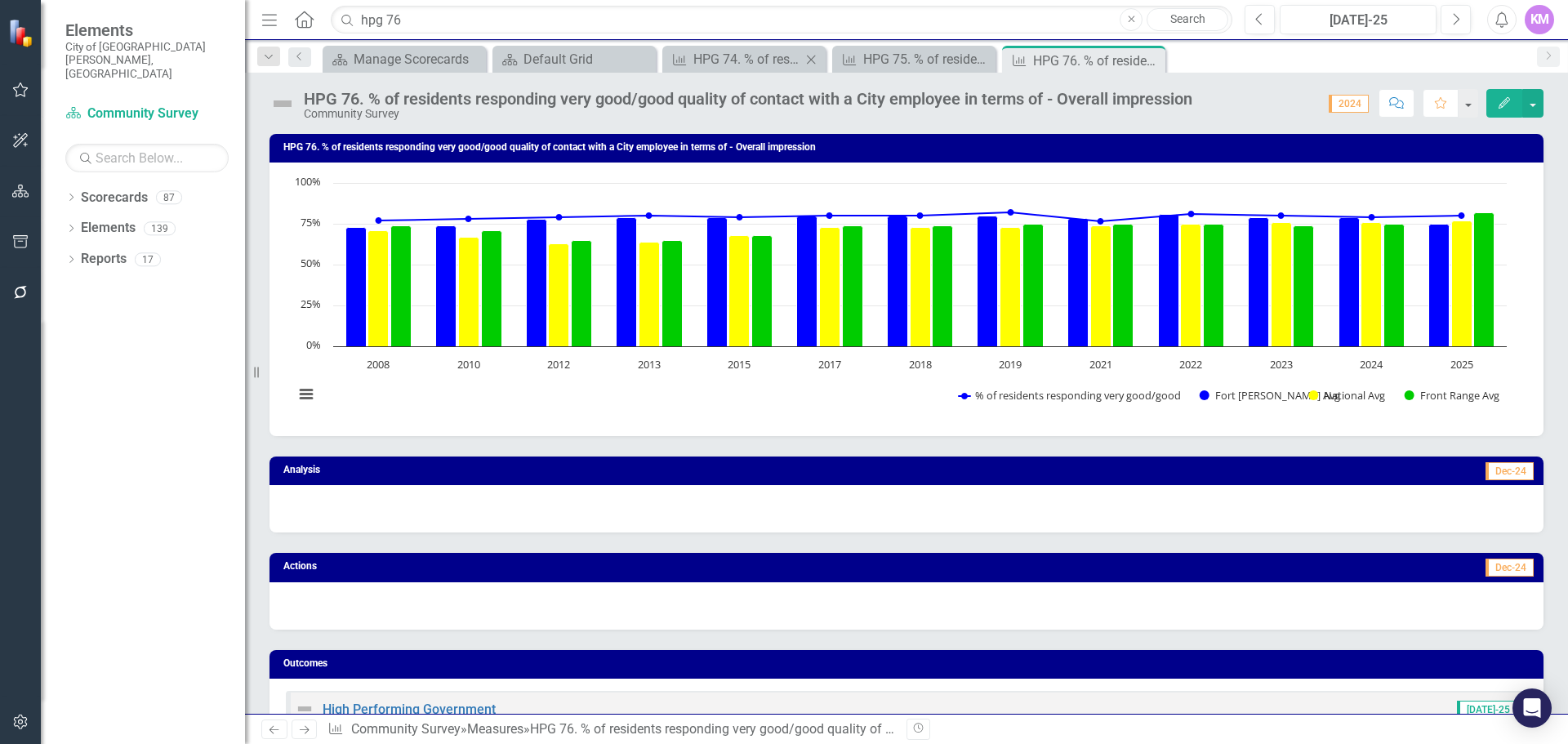
click at [813, 63] on icon "Close" at bounding box center [811, 60] width 17 height 13
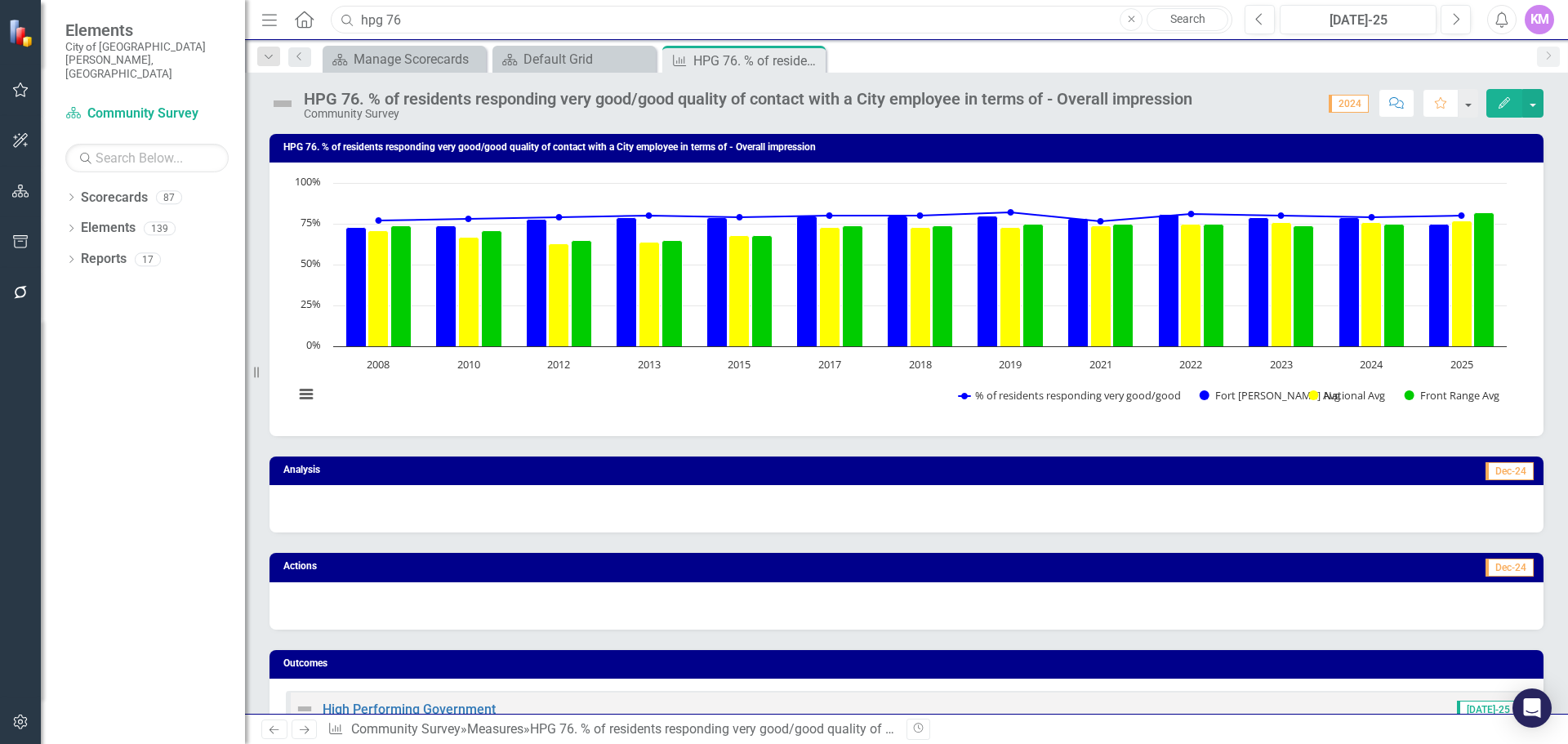
click at [537, 15] on input "hpg 76" at bounding box center [782, 20] width 902 height 28
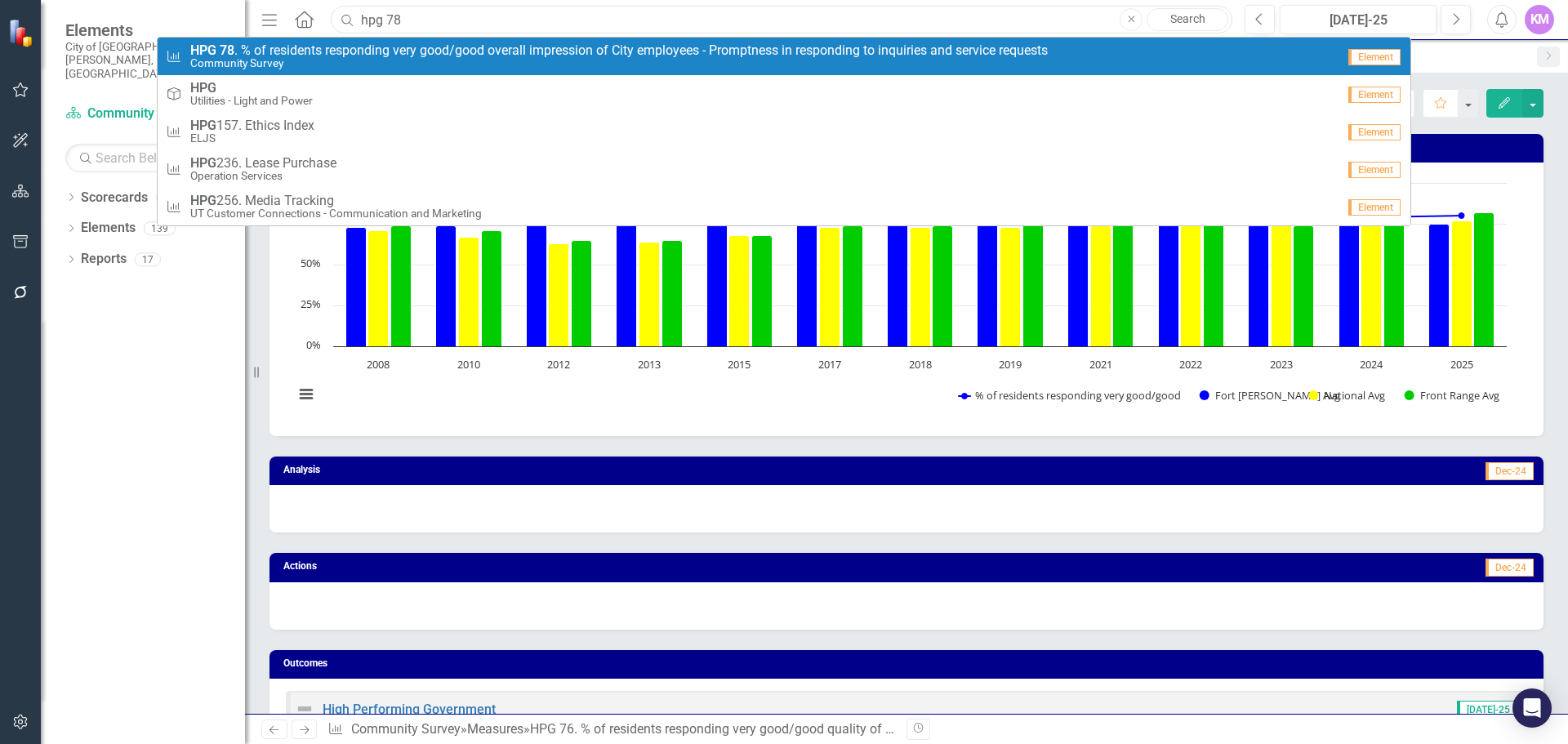
type input "hpg 78"
click at [441, 55] on span "HPG 78 . % of residents responding very good/good overall impression of City em…" at bounding box center [619, 51] width 858 height 15
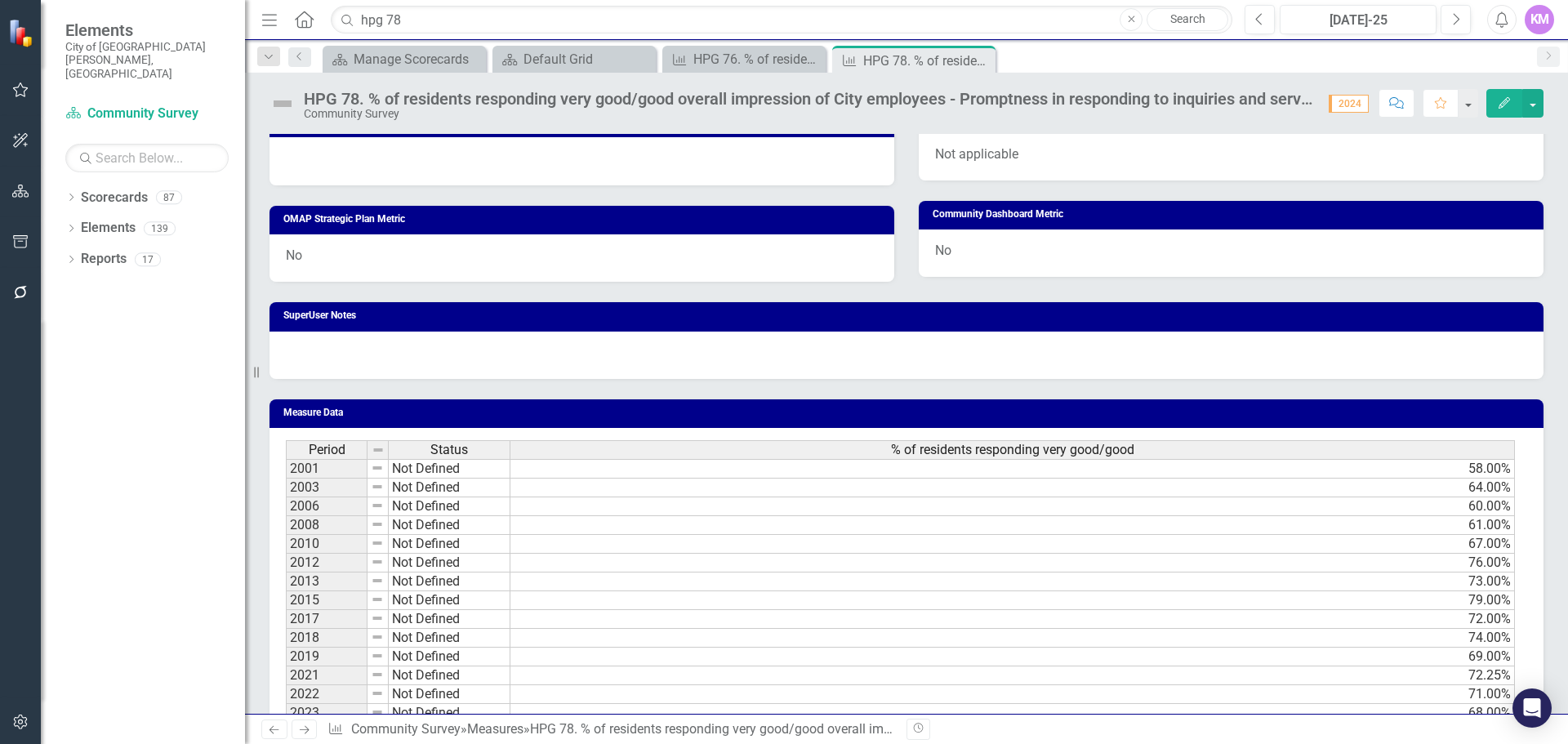
scroll to position [851, 0]
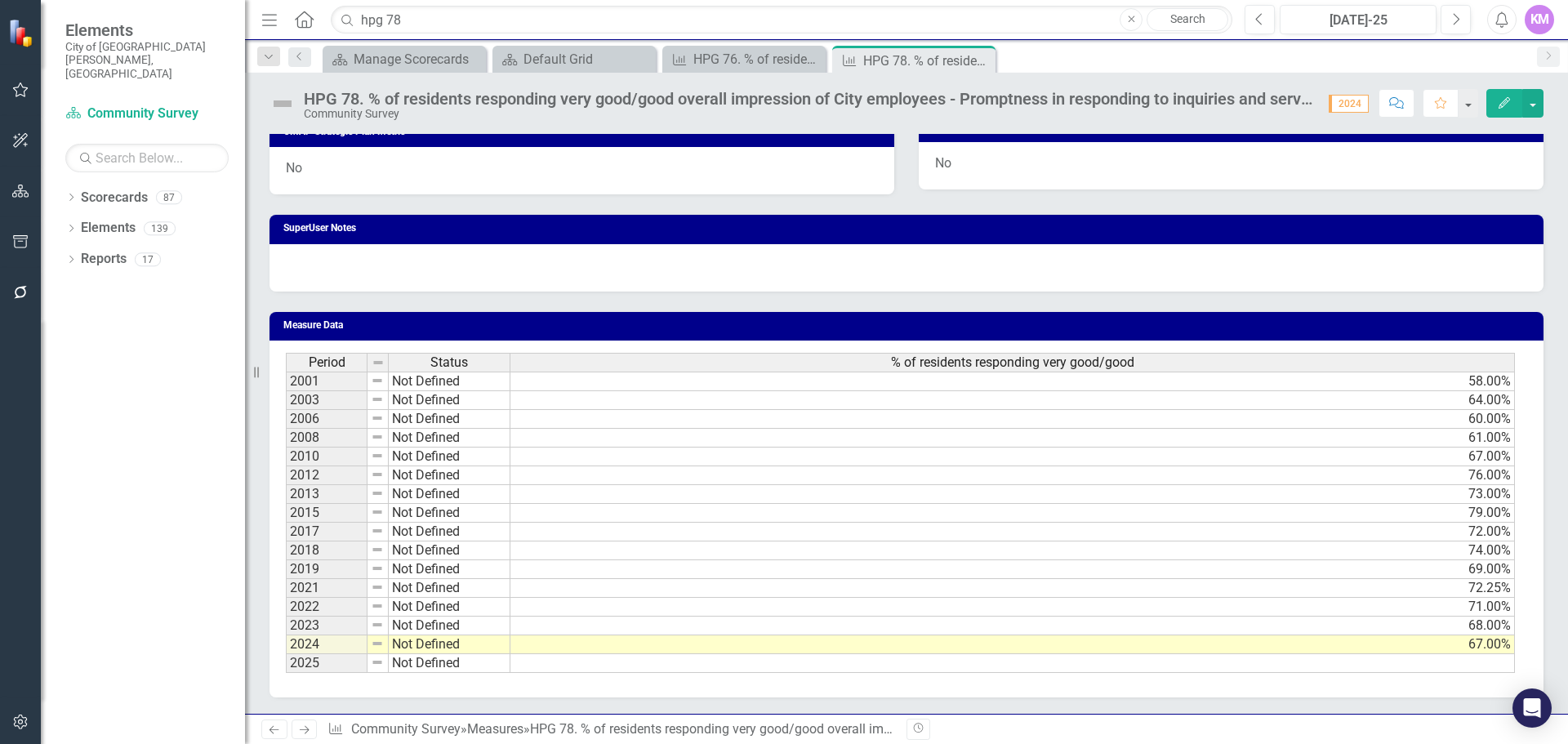
click at [286, 673] on div "Period Status % of residents responding very good/good 2001 Not Defined 58.00% …" at bounding box center [286, 512] width 0 height 320
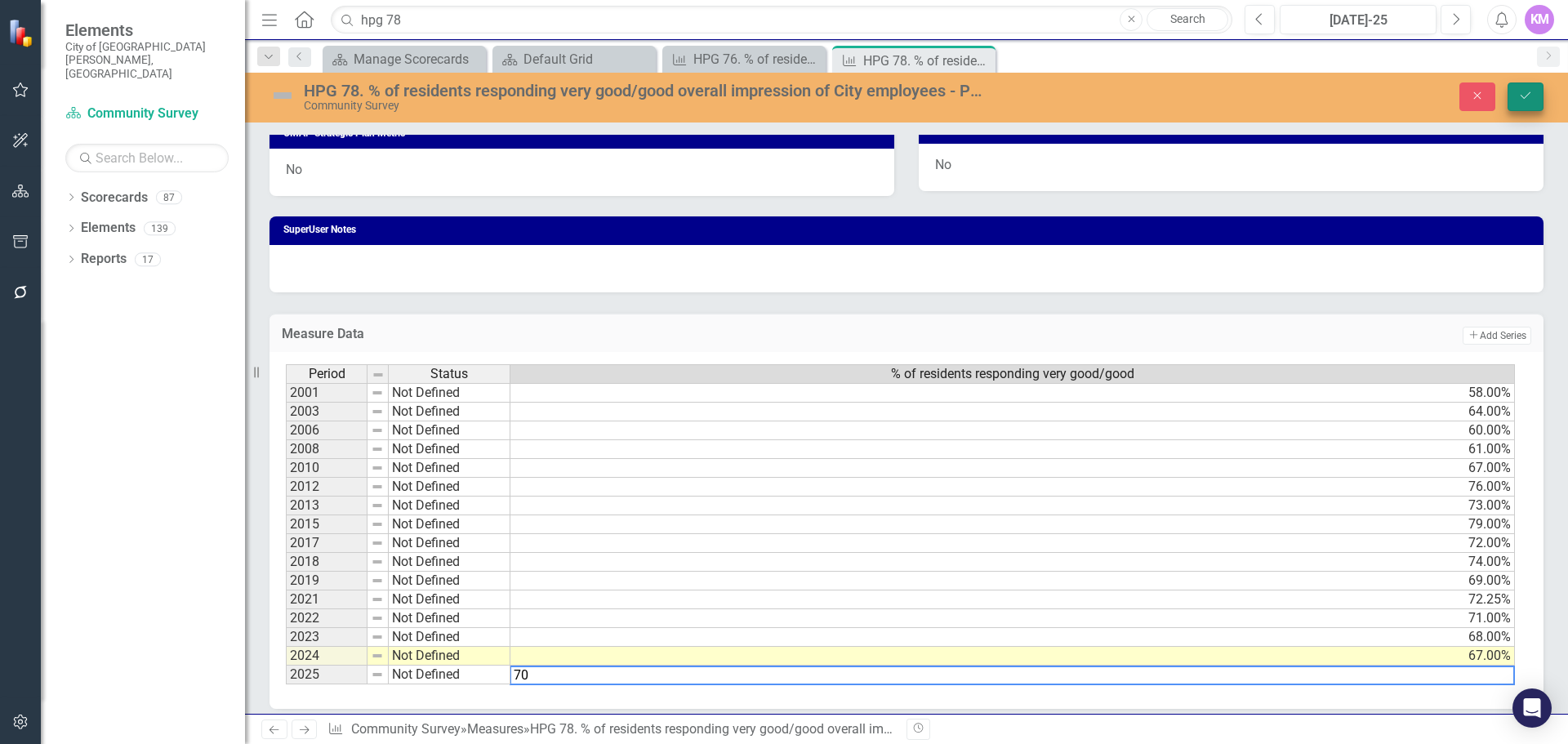
type textarea "70"
click at [1532, 91] on icon "Save" at bounding box center [1526, 96] width 15 height 12
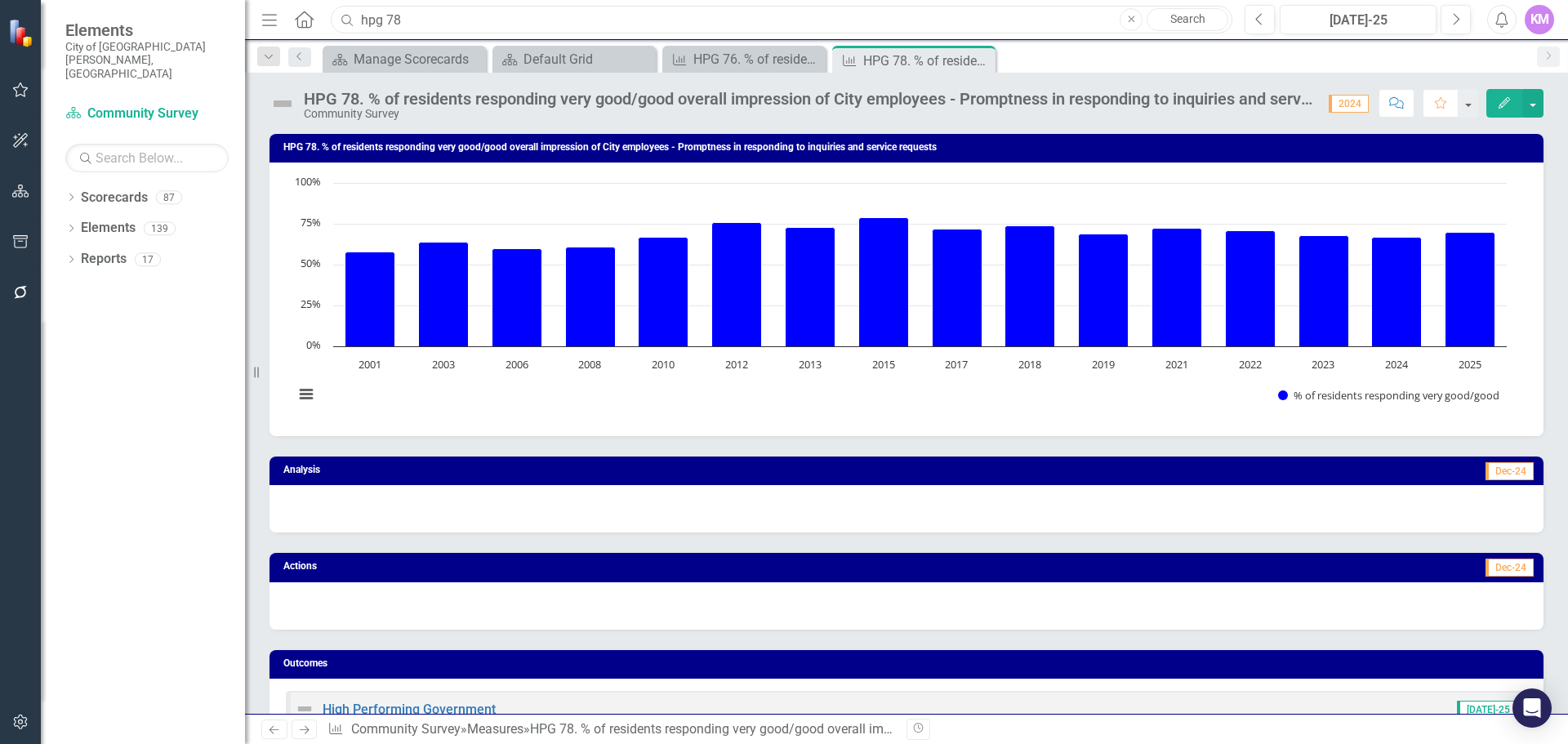
click at [531, 10] on input "hpg 78" at bounding box center [782, 20] width 902 height 28
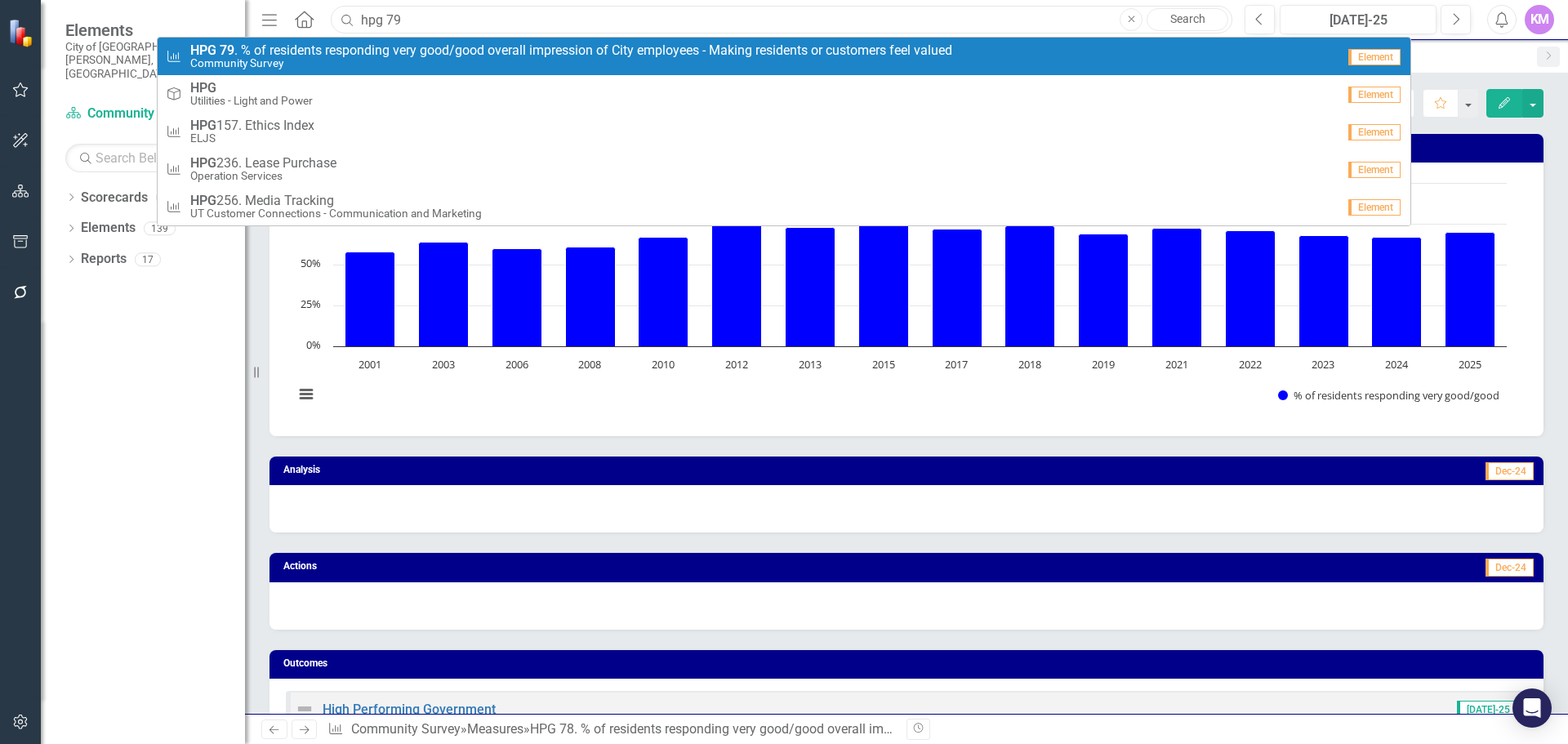
type input "hpg 79"
click at [396, 50] on span "HPG 79 . % of residents responding very good/good overall impression of City em…" at bounding box center [571, 51] width 762 height 15
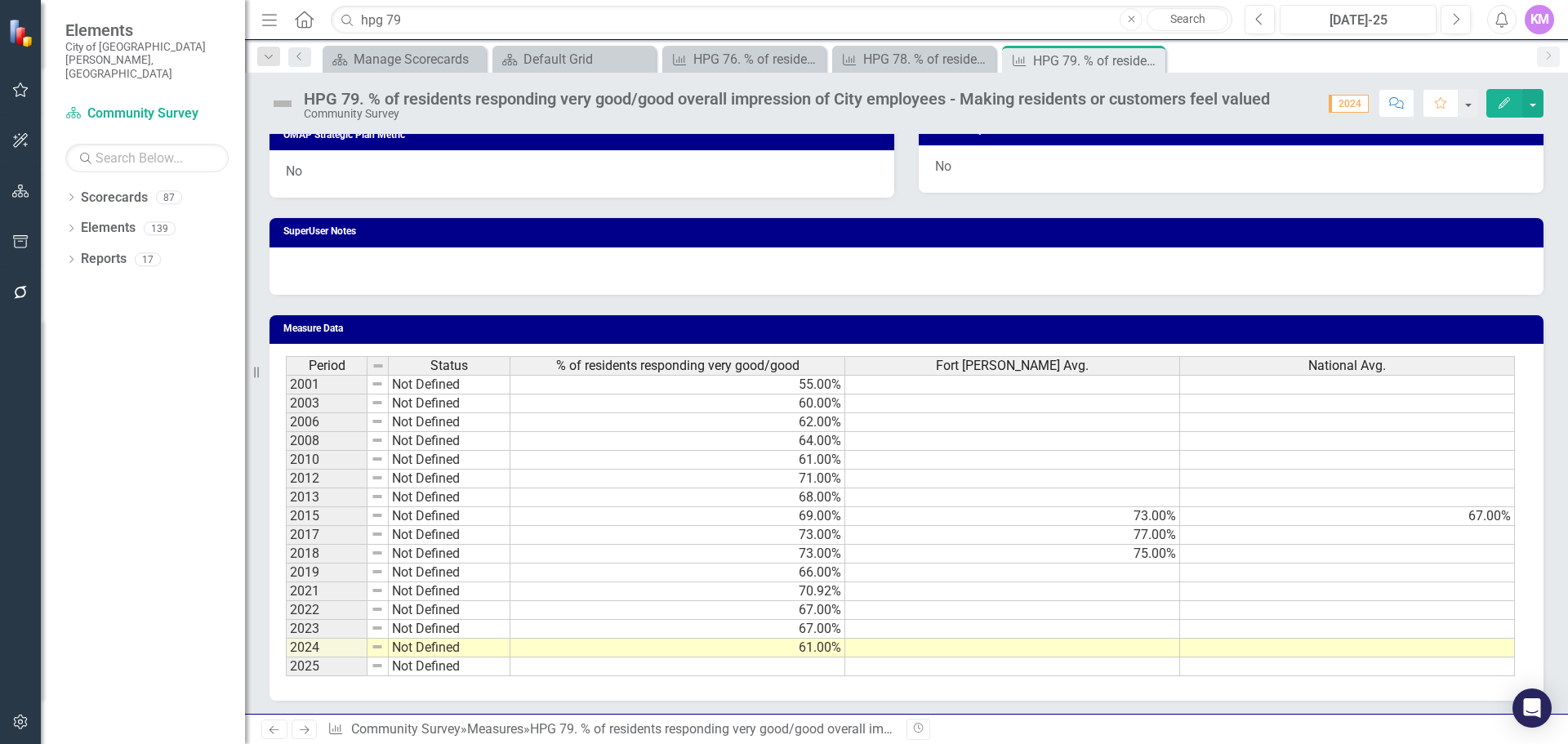
scroll to position [851, 0]
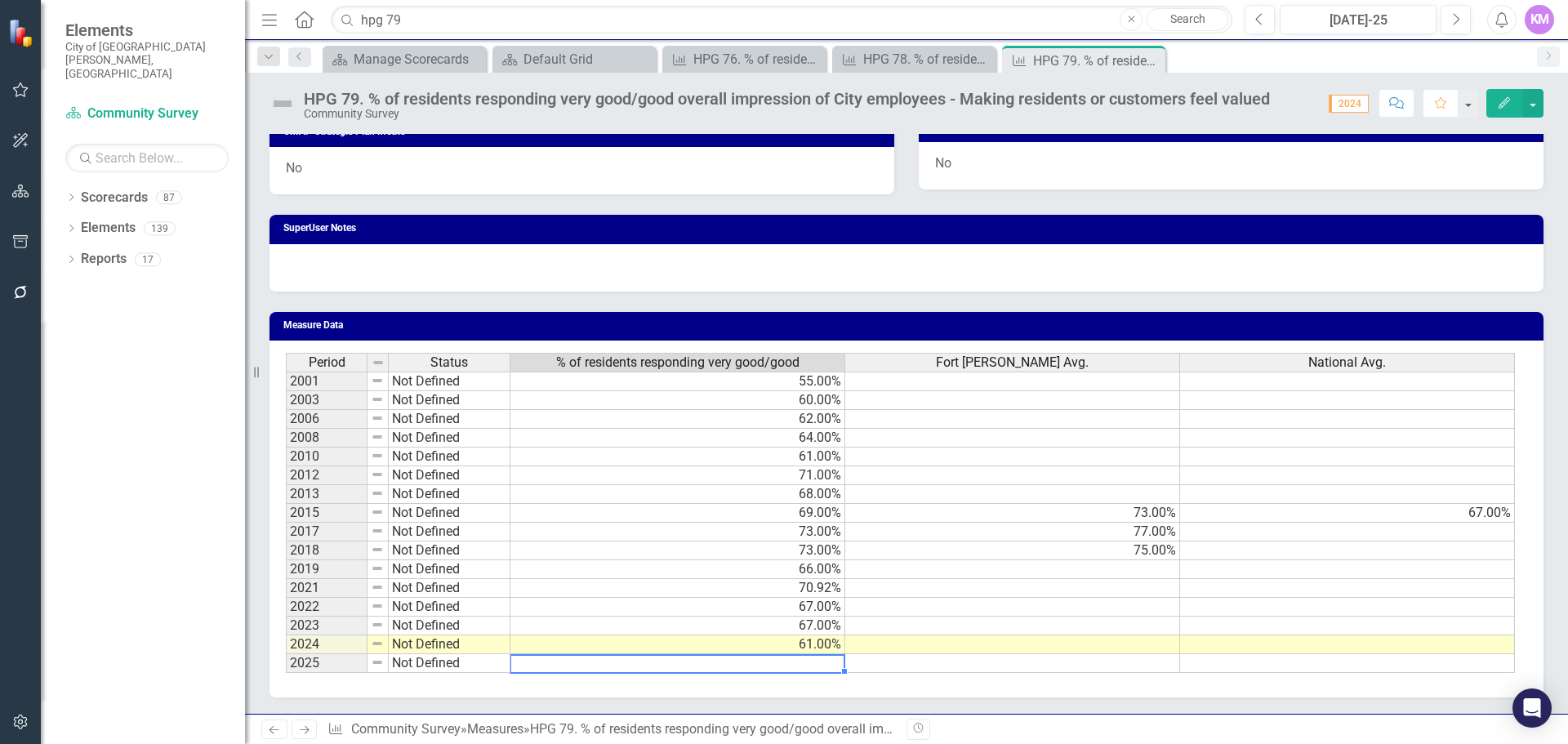
click at [807, 670] on td at bounding box center [678, 663] width 335 height 19
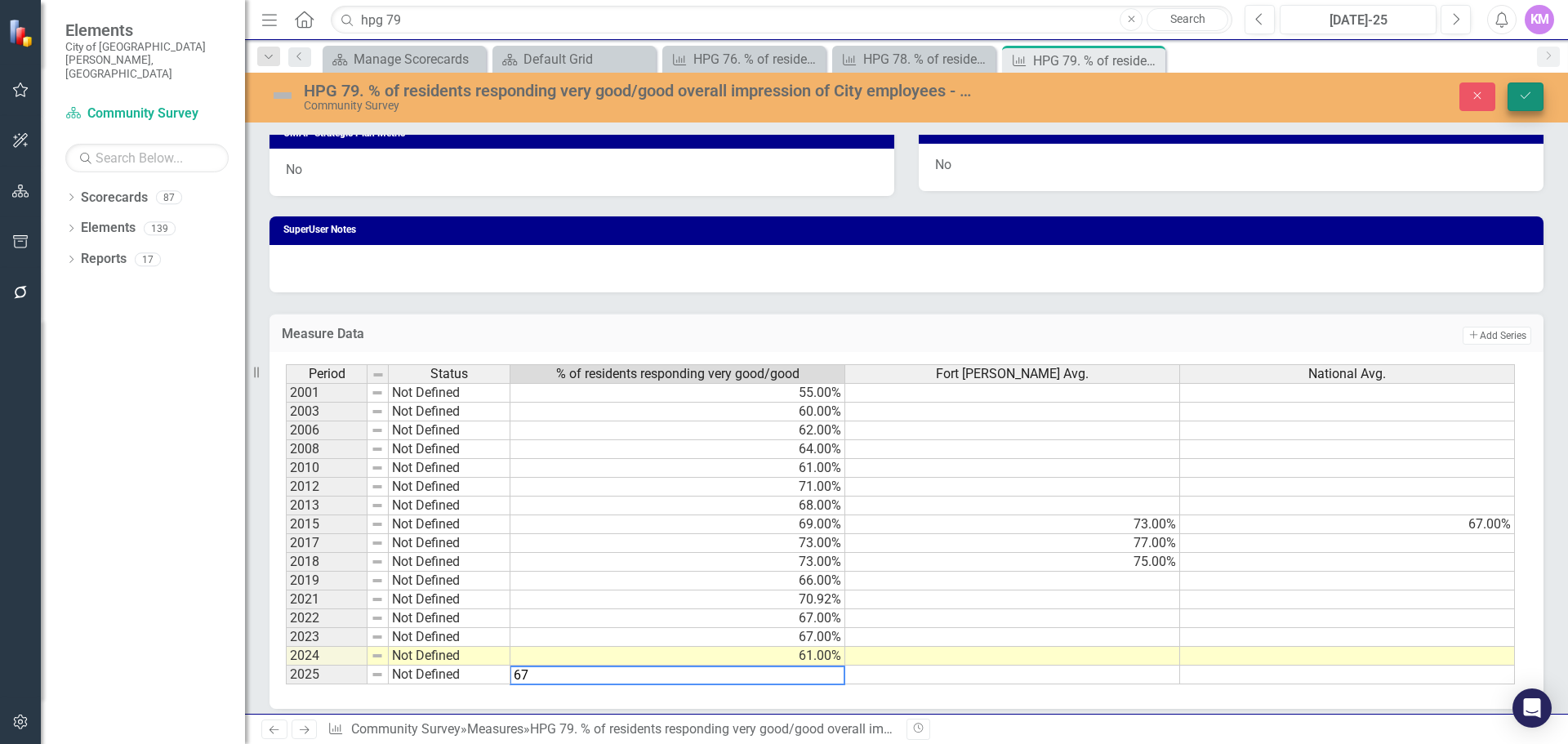
type textarea "67"
click at [1530, 97] on icon "Save" at bounding box center [1526, 96] width 15 height 12
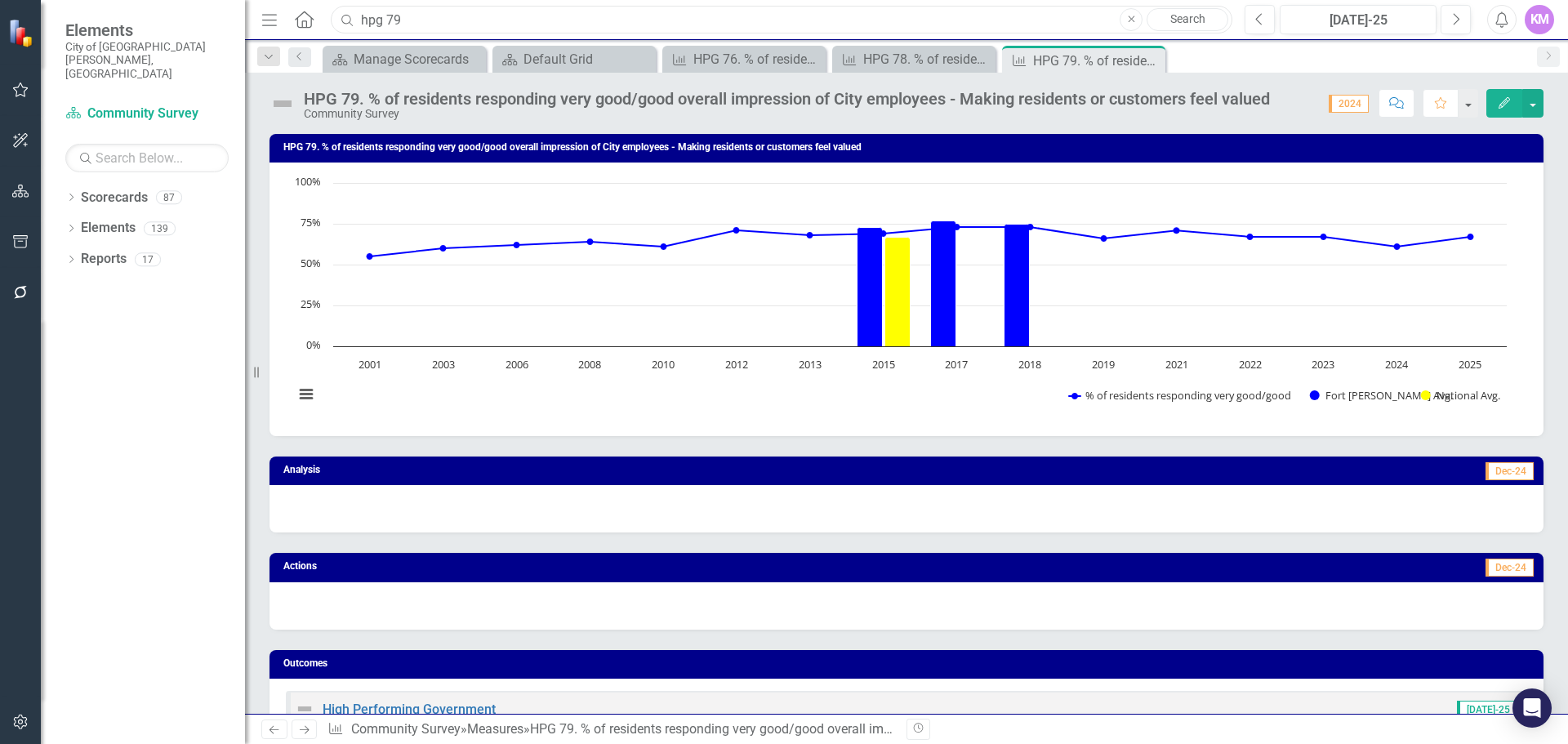
click at [473, 22] on input "hpg 79" at bounding box center [782, 20] width 902 height 28
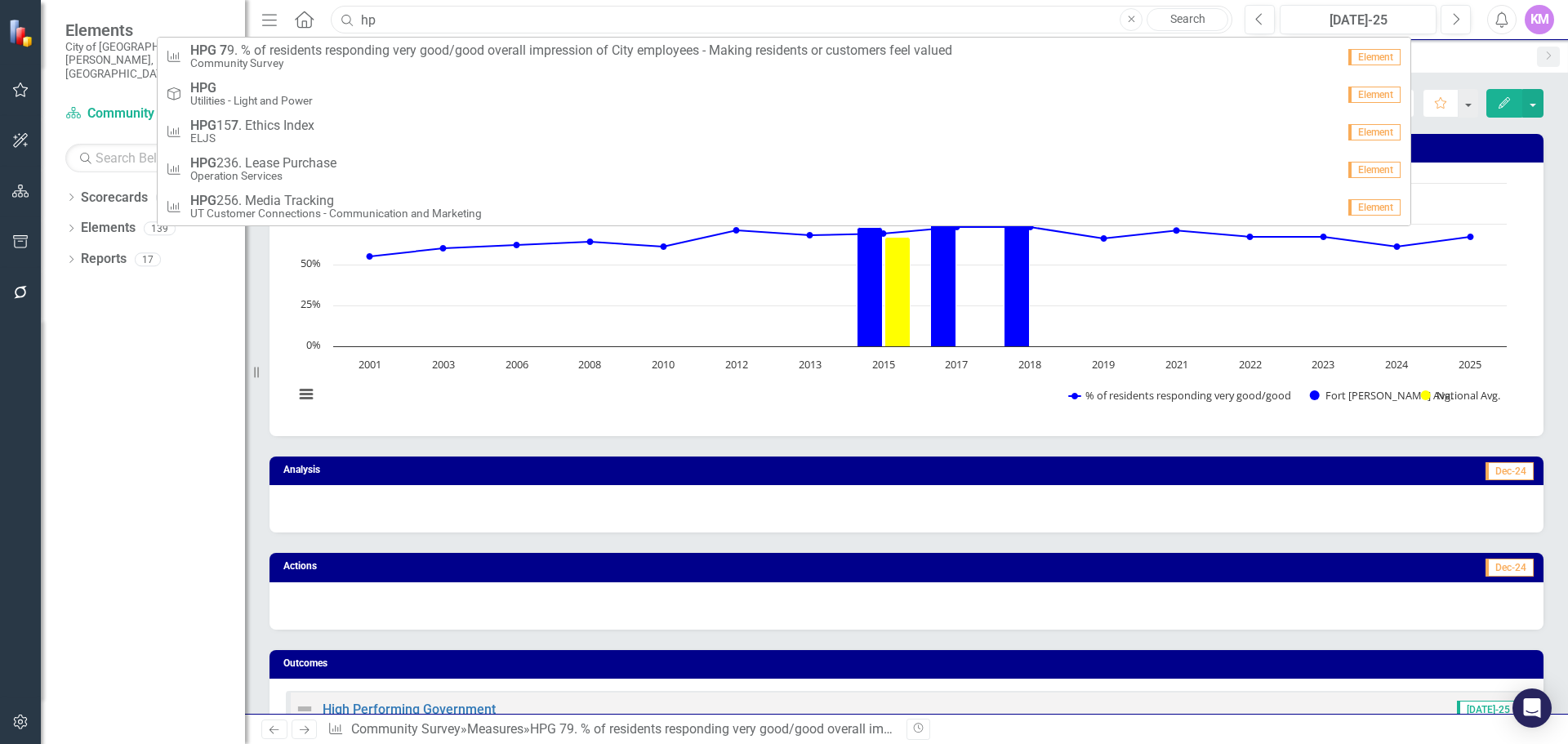
type input "h"
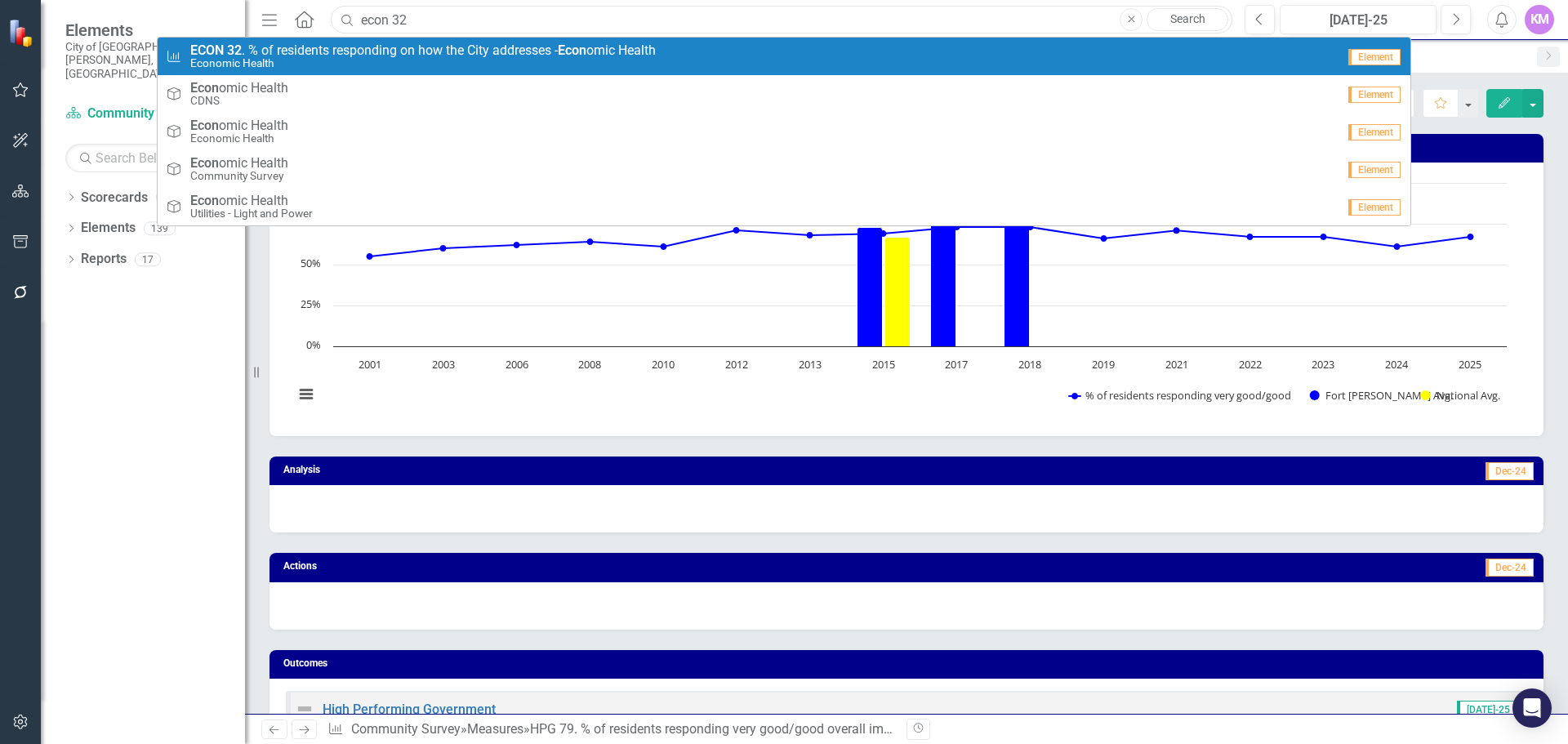
type input "econ 32"
click at [461, 42] on link "Measure ECON 32 . % of residents responding on how the City addresses - Econ om…" at bounding box center [784, 56] width 1253 height 37
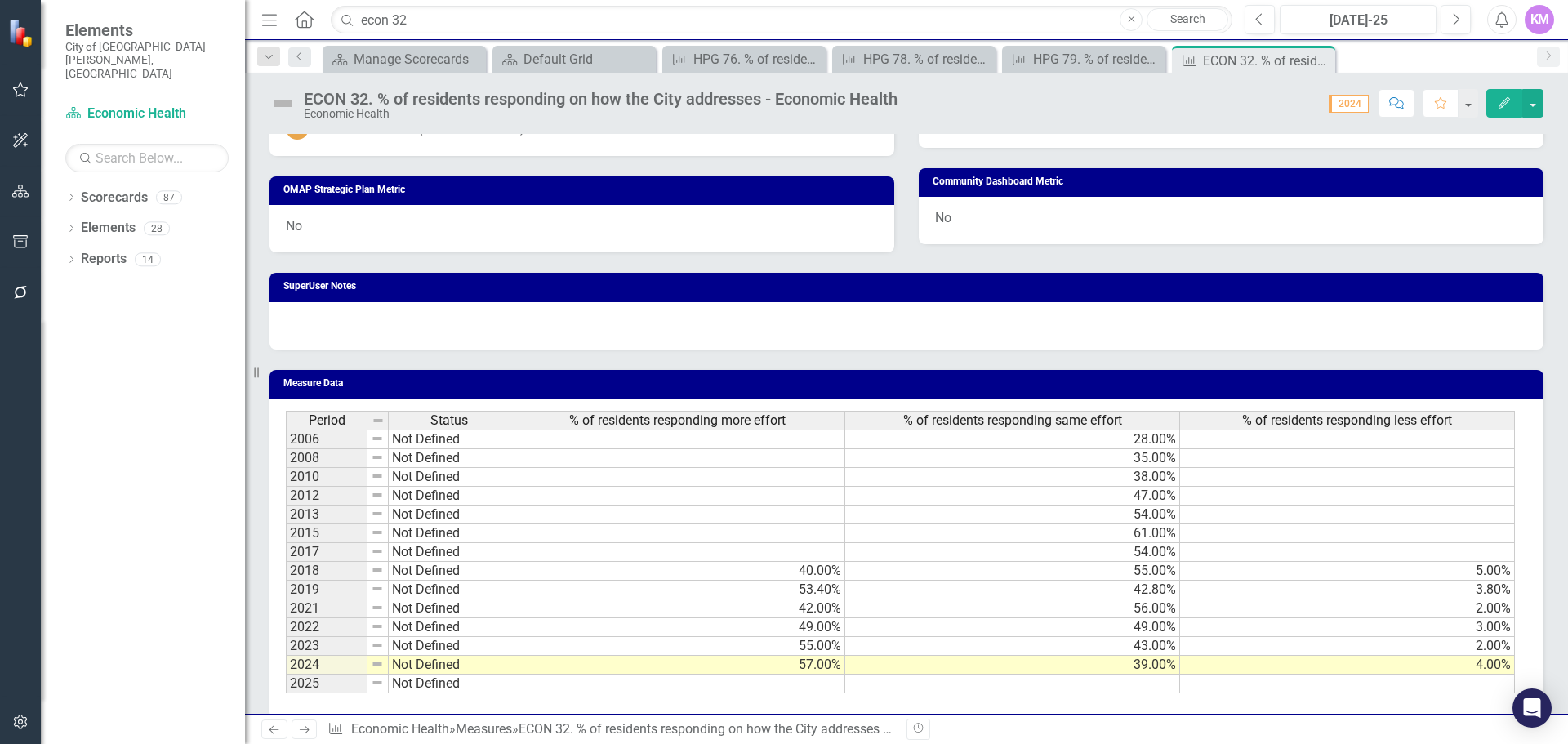
scroll to position [905, 0]
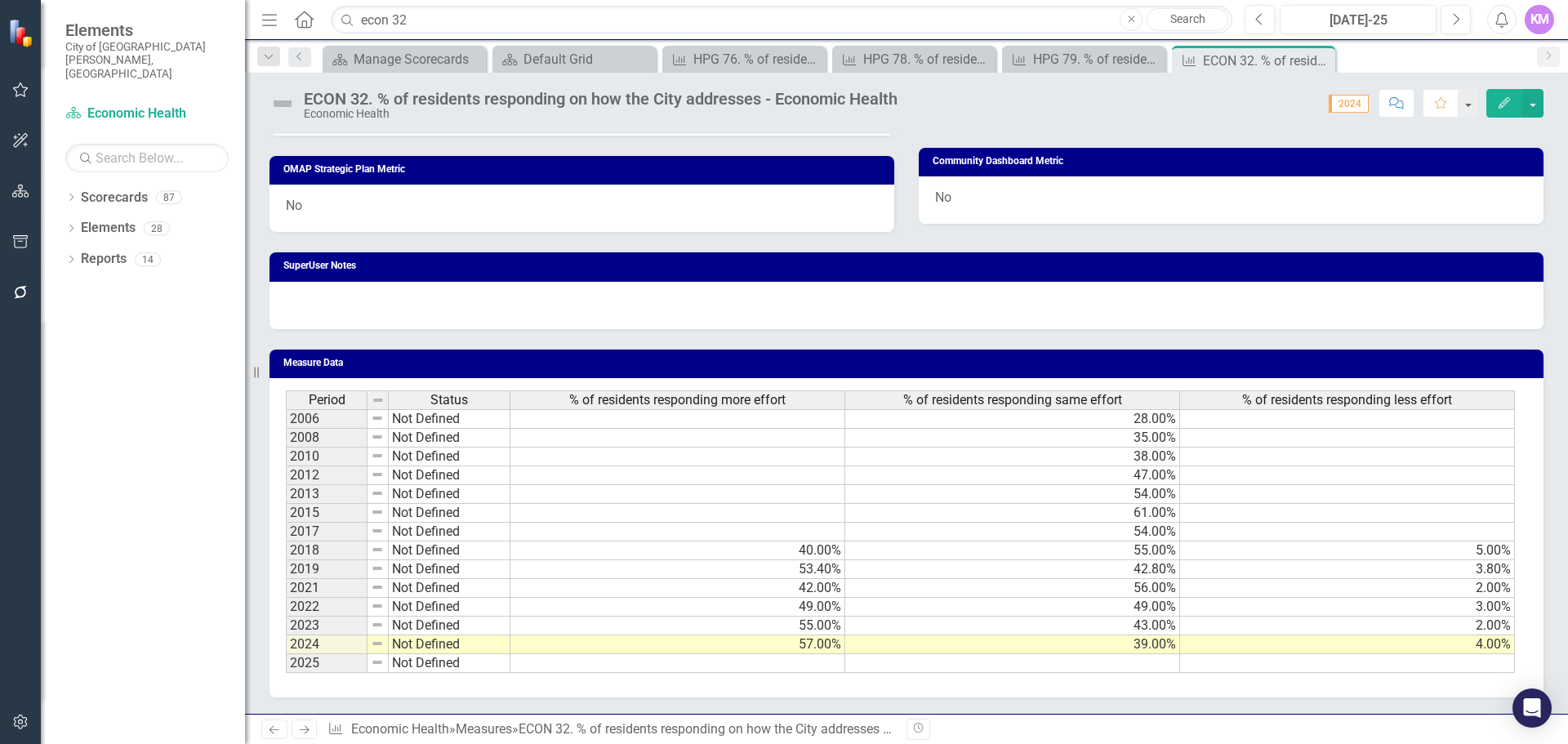
click at [799, 671] on td at bounding box center [678, 663] width 335 height 19
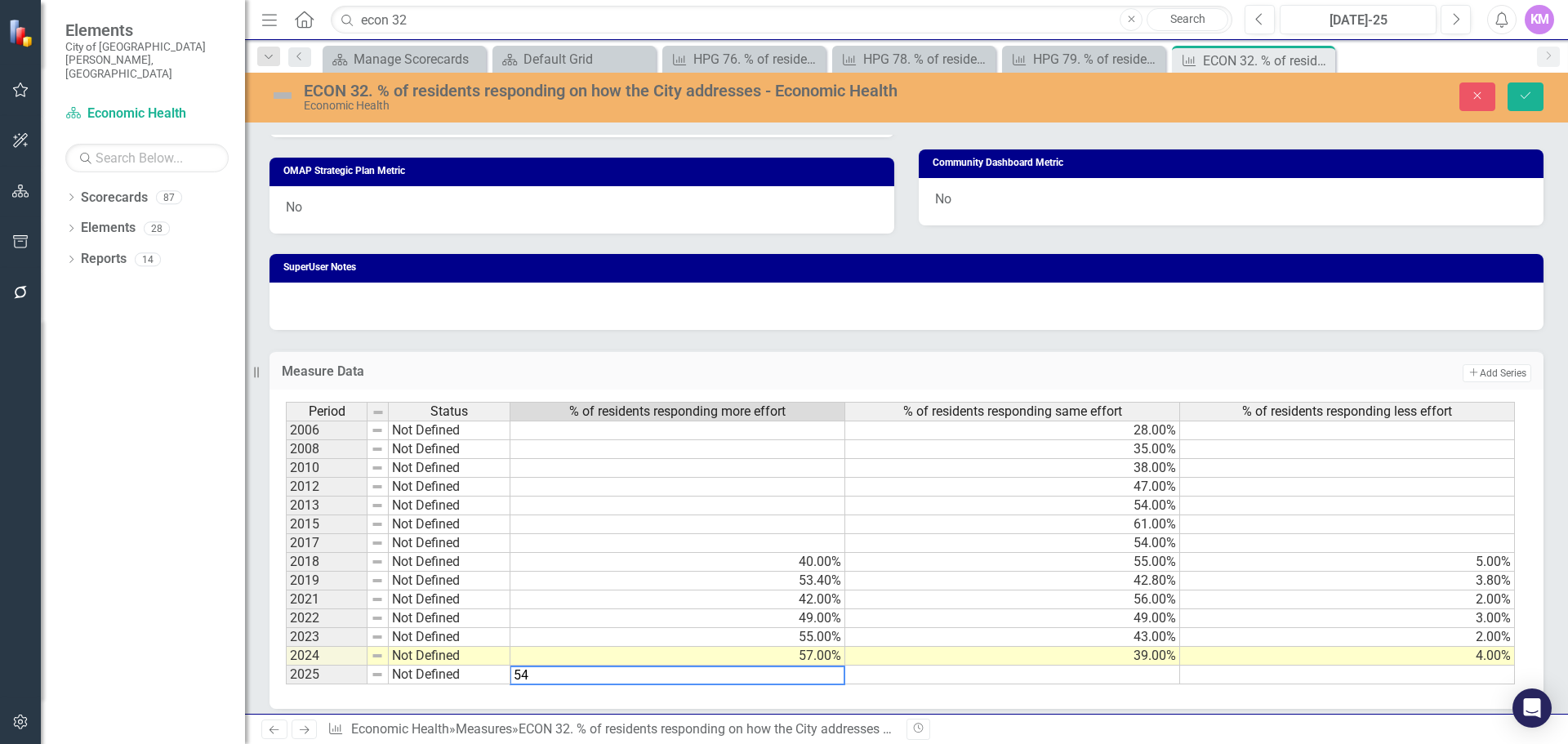
type textarea "54"
click at [1018, 675] on td at bounding box center [1013, 675] width 335 height 19
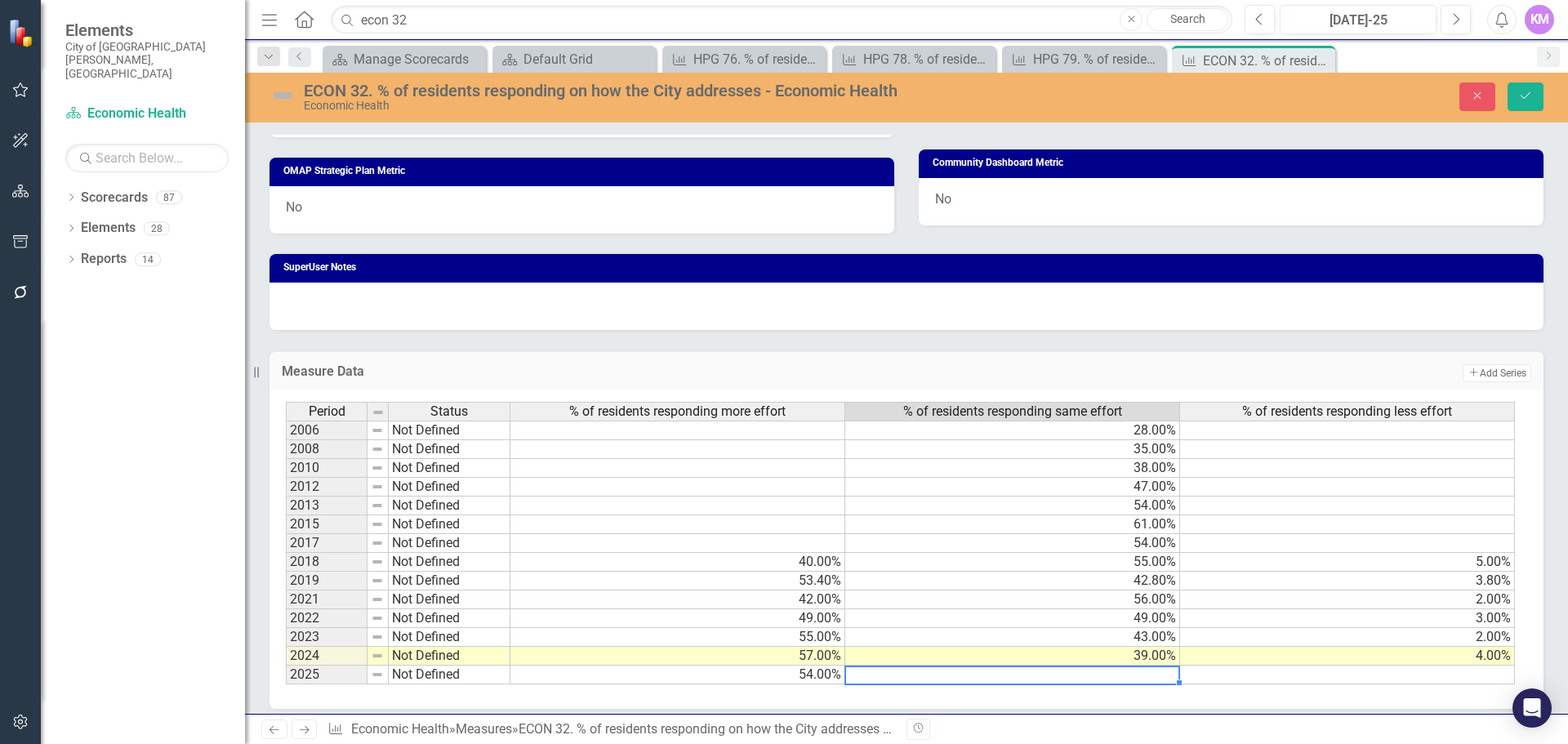
type textarea "44"
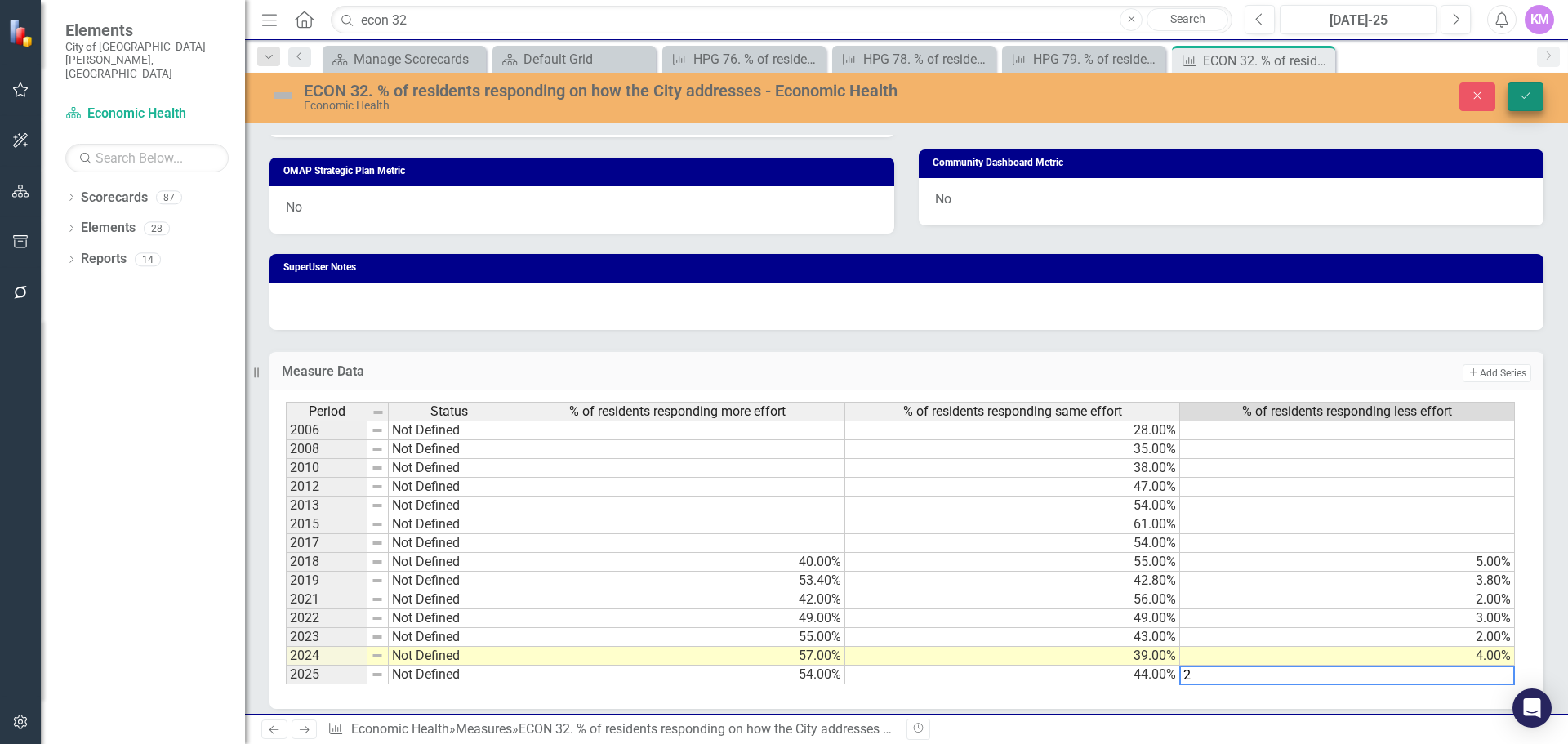
type textarea "2"
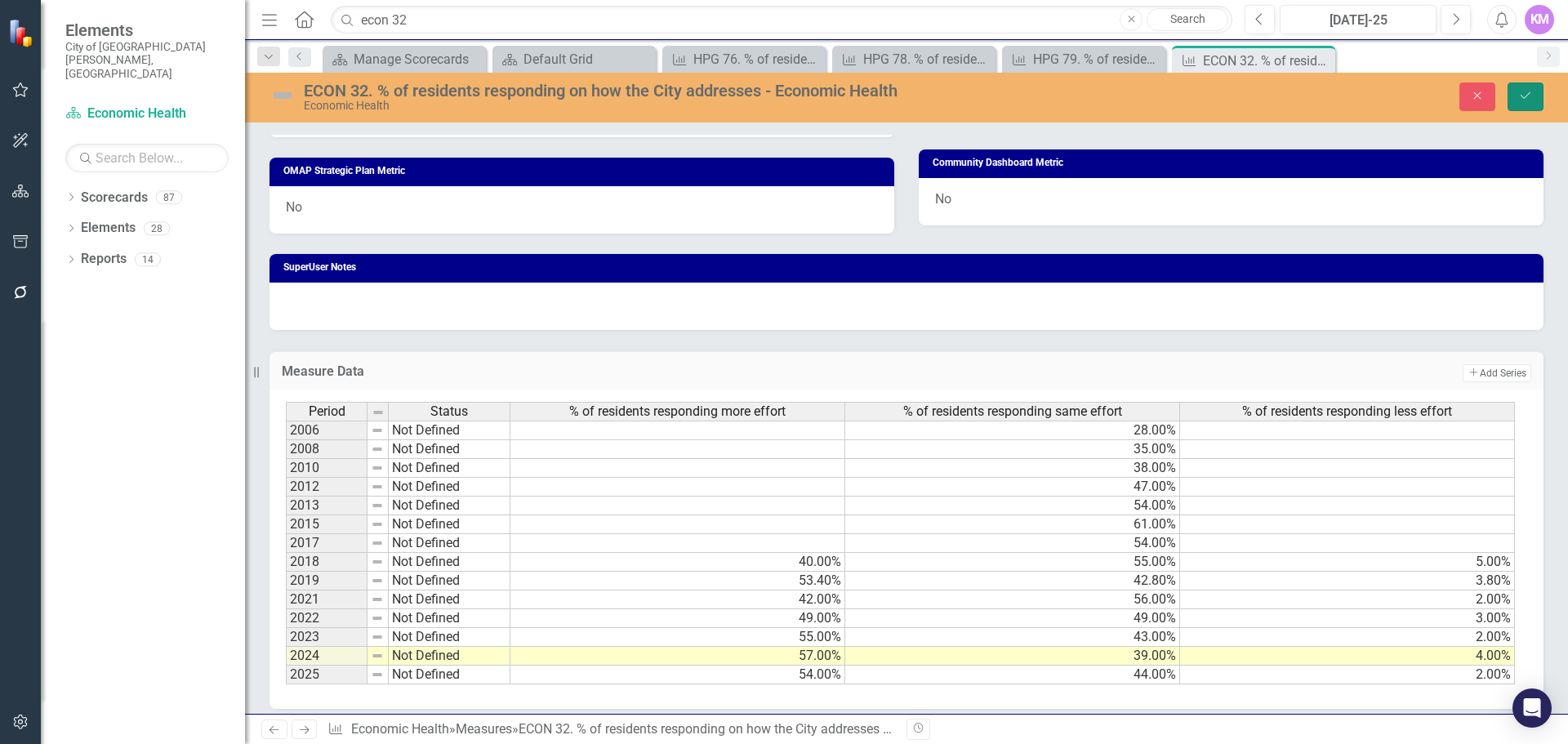
click at [1535, 85] on button "Save" at bounding box center [1526, 96] width 36 height 28
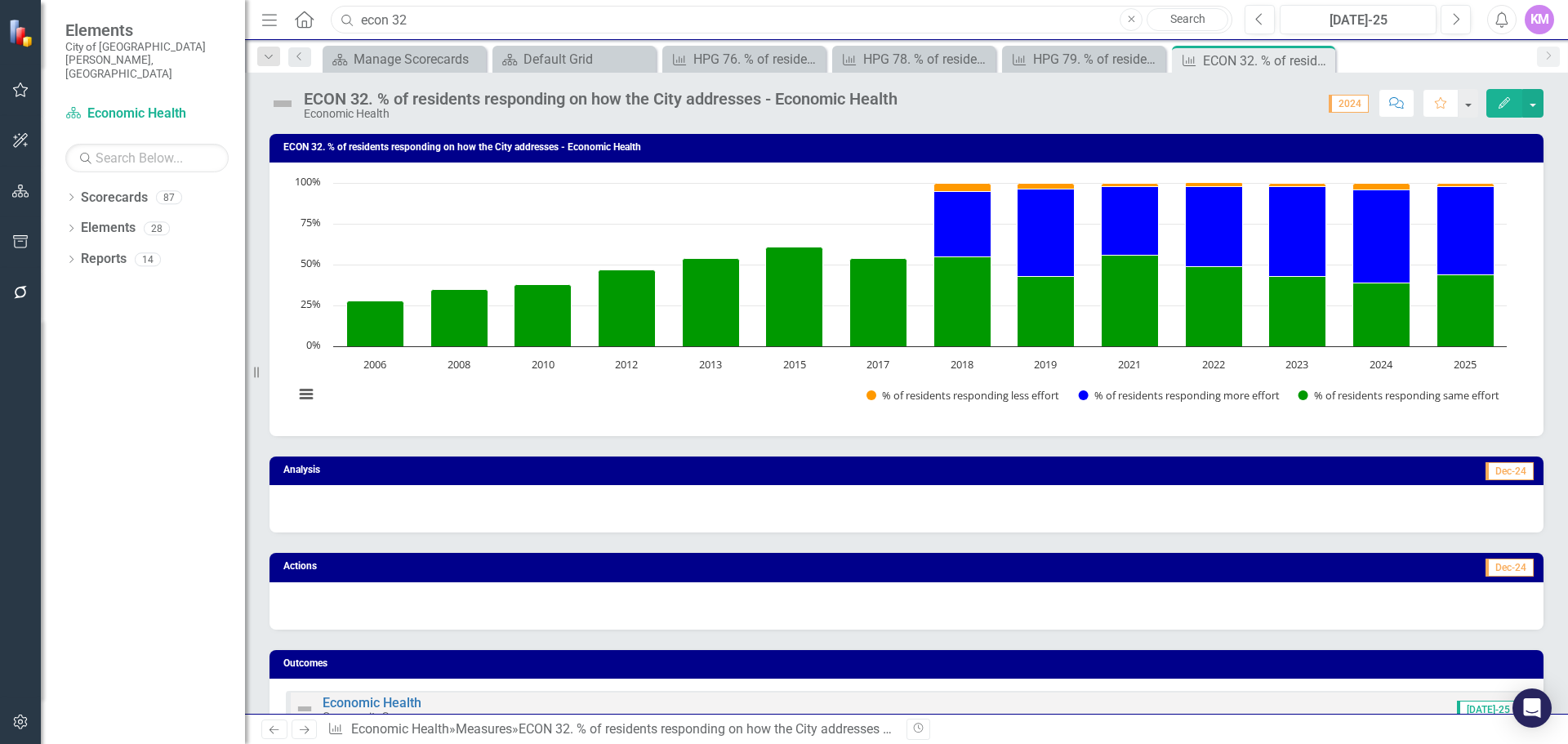
click at [430, 27] on input "econ 32" at bounding box center [782, 20] width 902 height 28
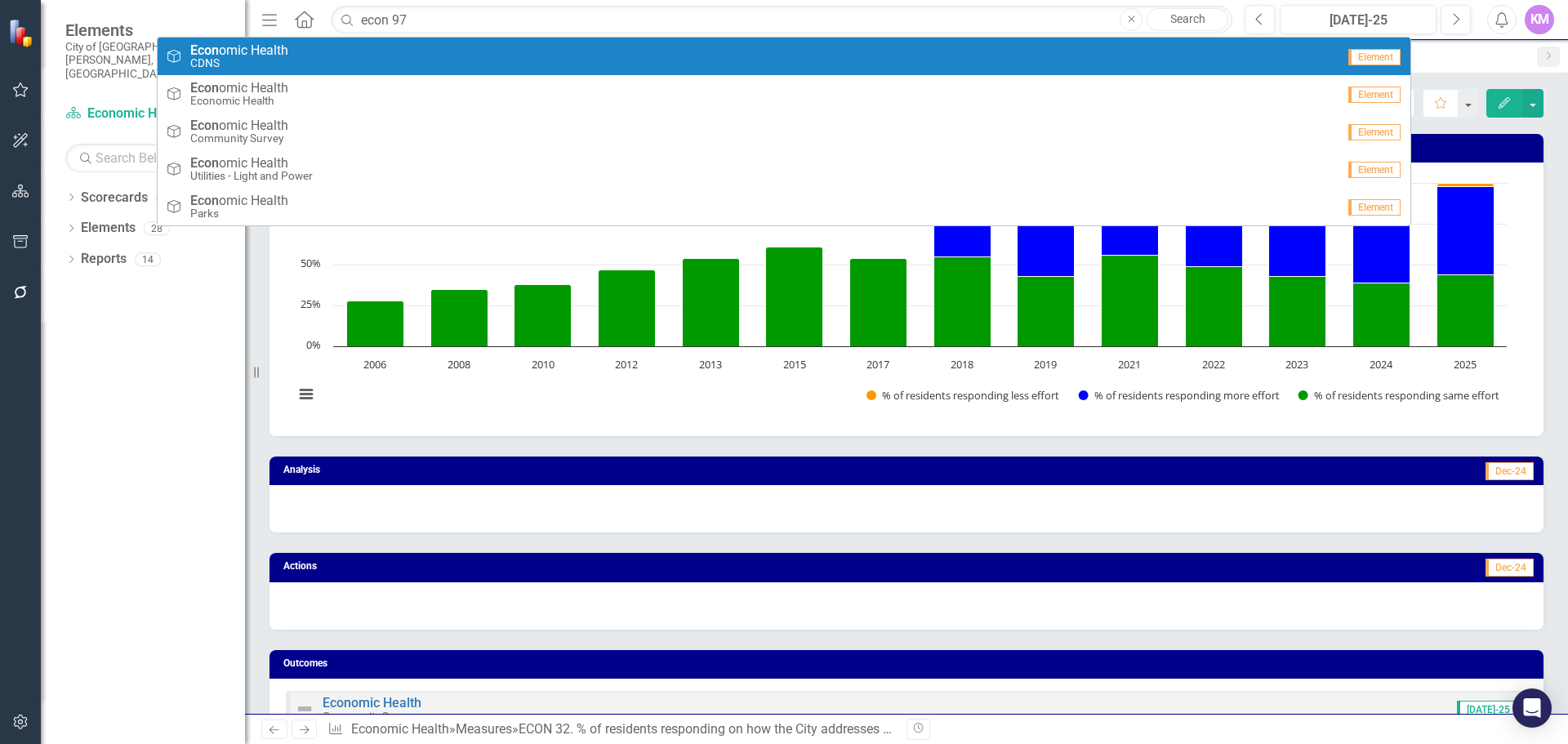
click at [416, 47] on div "Outcome Econ omic Health CDNS" at bounding box center [751, 57] width 1171 height 27
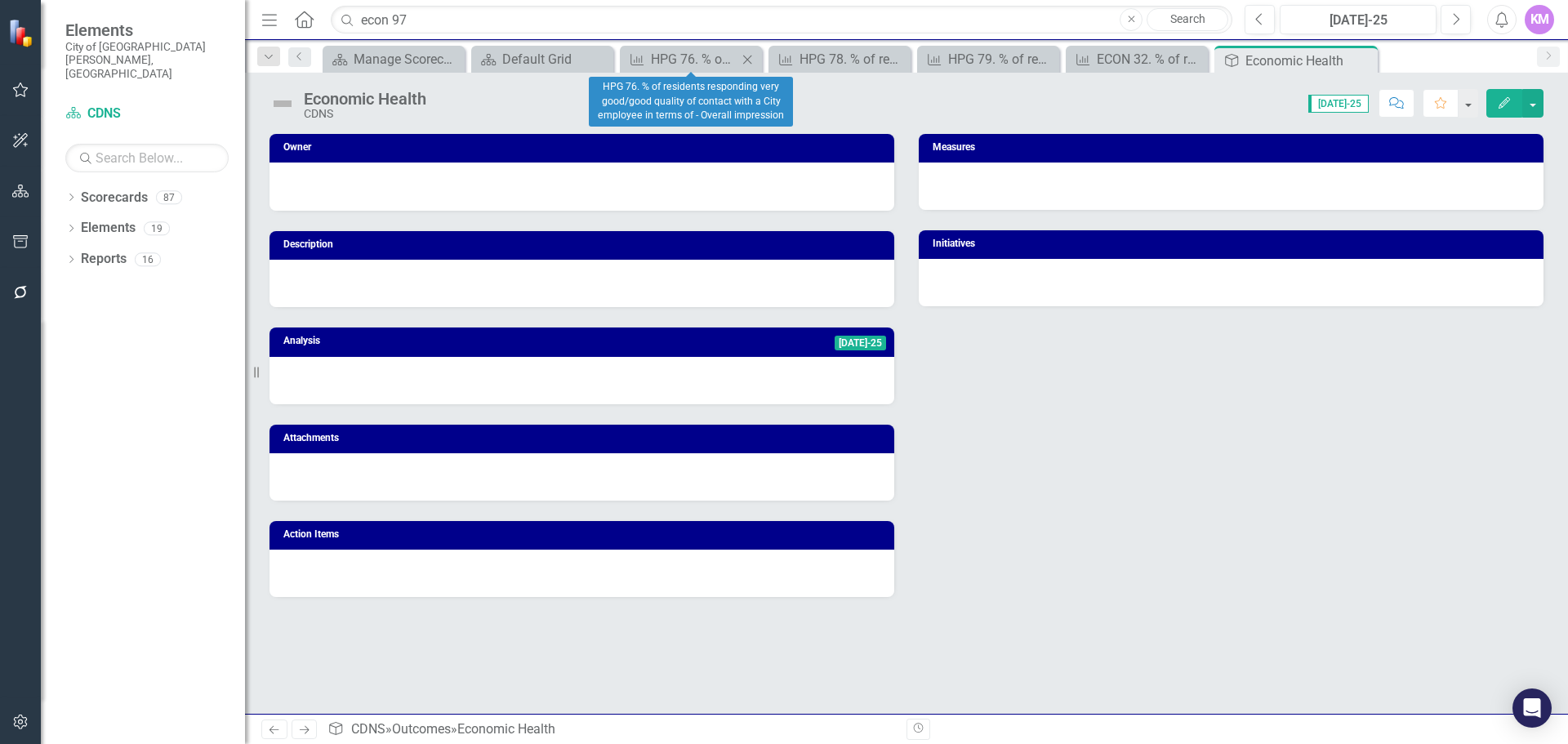
click at [752, 59] on icon "Close" at bounding box center [747, 60] width 17 height 13
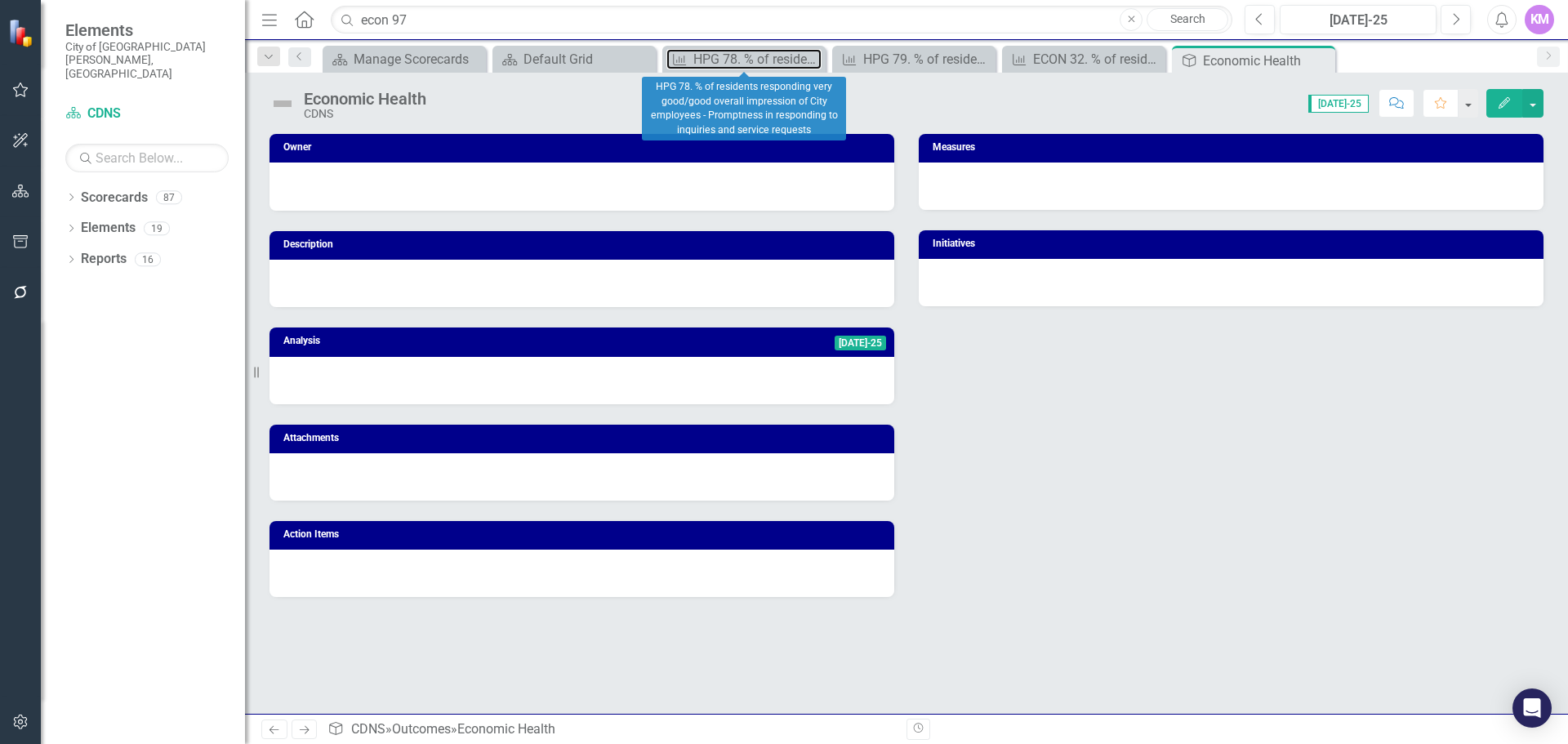
click at [752, 59] on div "HPG 78. % of residents responding very good/good overall impression of City emp…" at bounding box center [757, 59] width 128 height 21
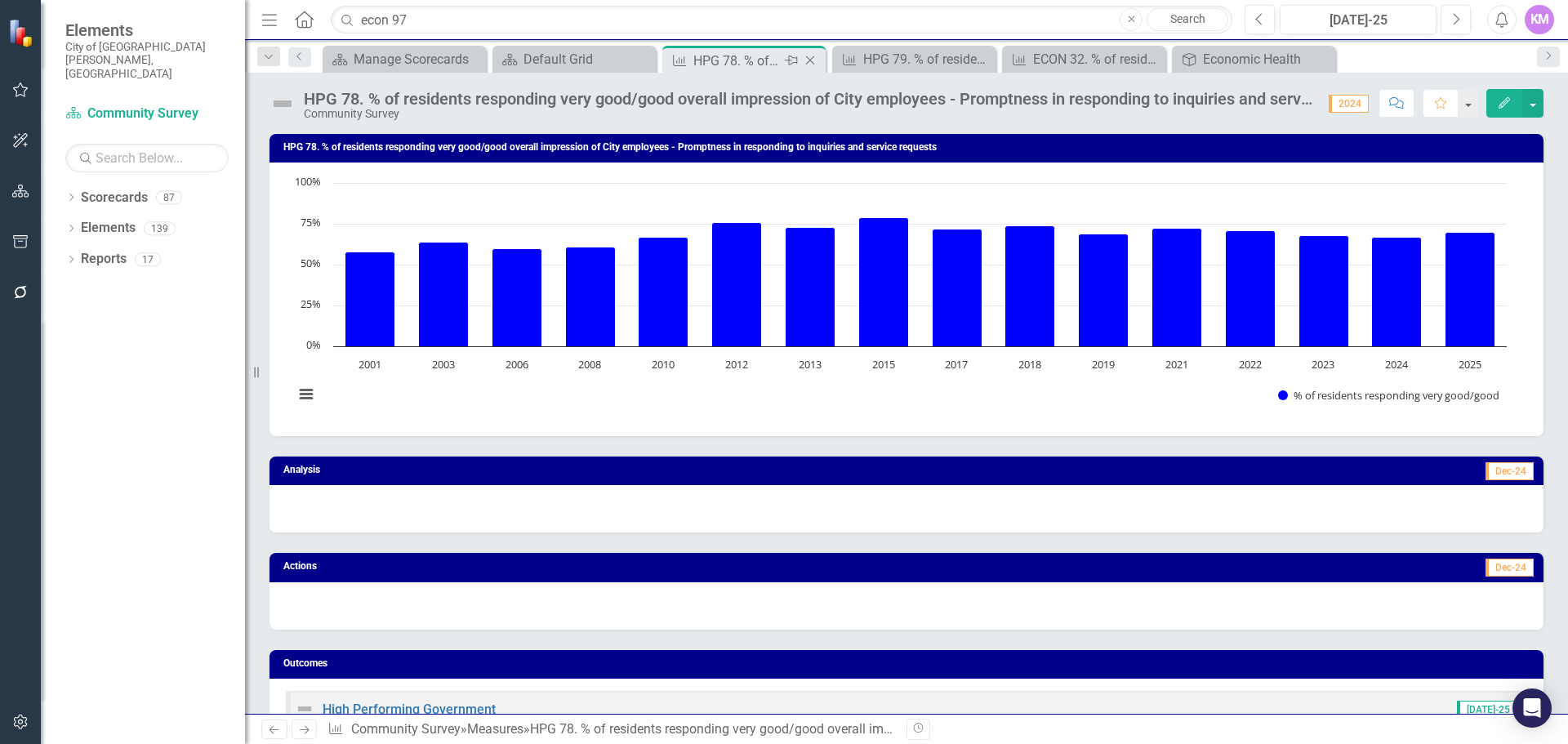
click at [812, 59] on icon at bounding box center [811, 61] width 9 height 9
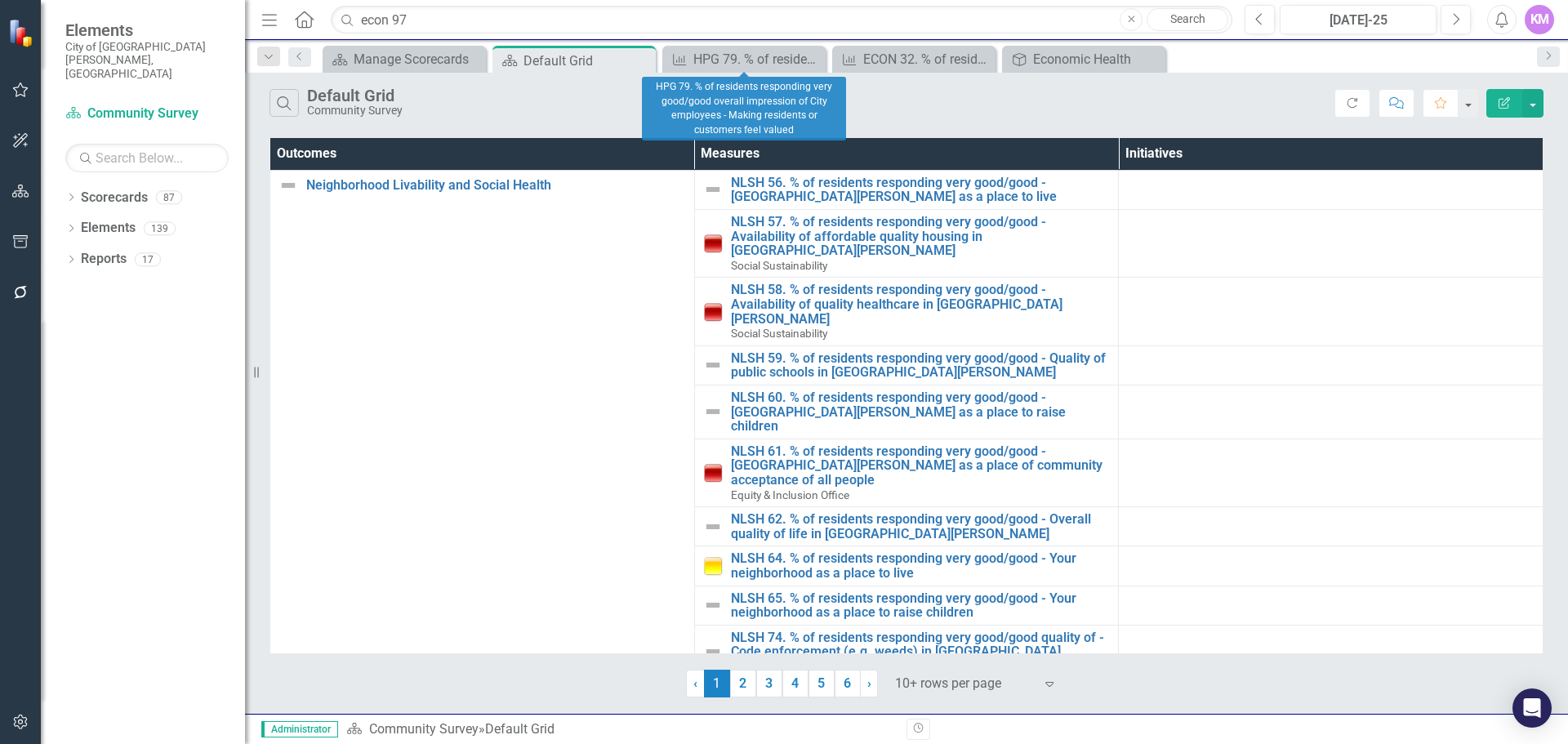
click at [0, 0] on icon at bounding box center [0, 0] width 0 height 0
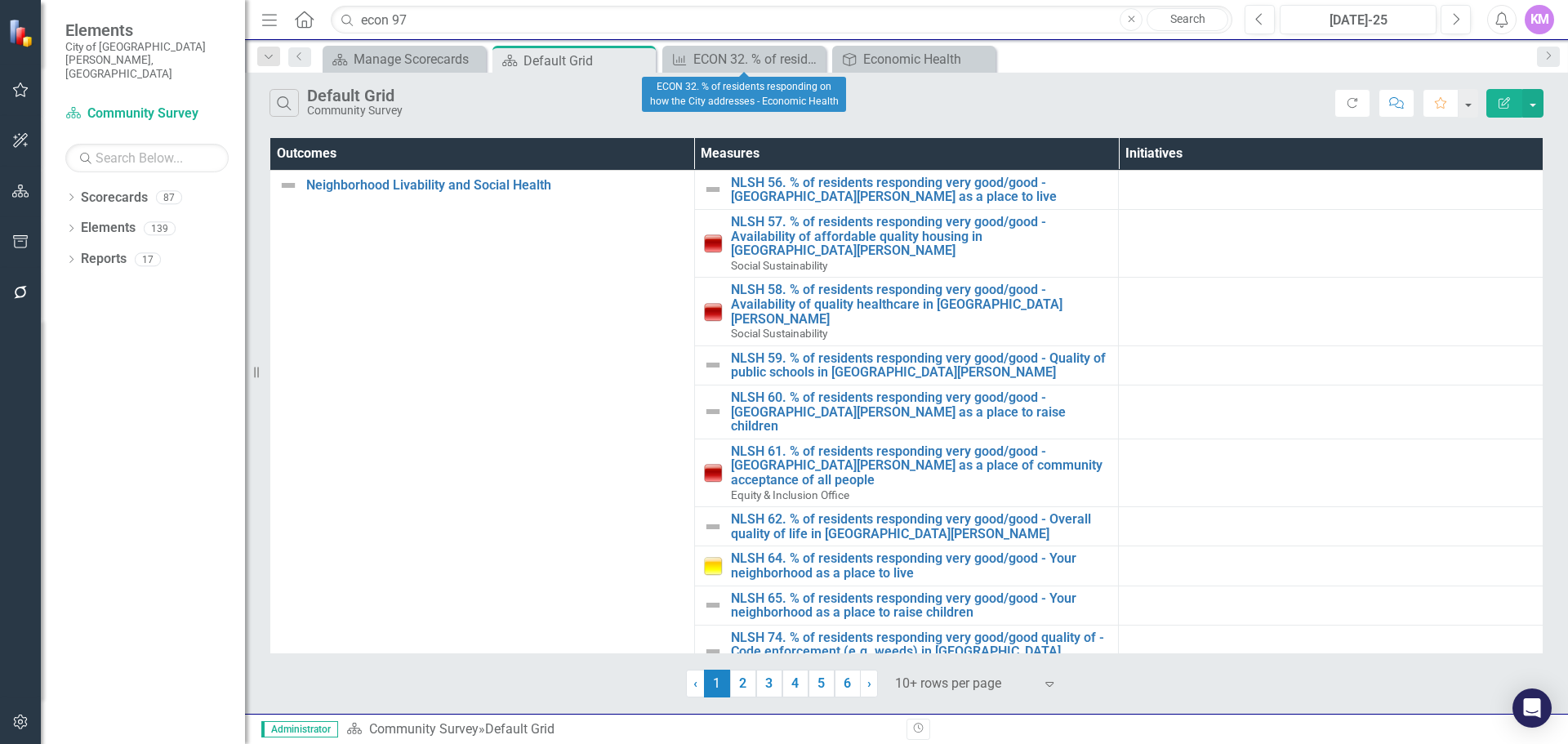
click at [0, 0] on icon at bounding box center [0, 0] width 0 height 0
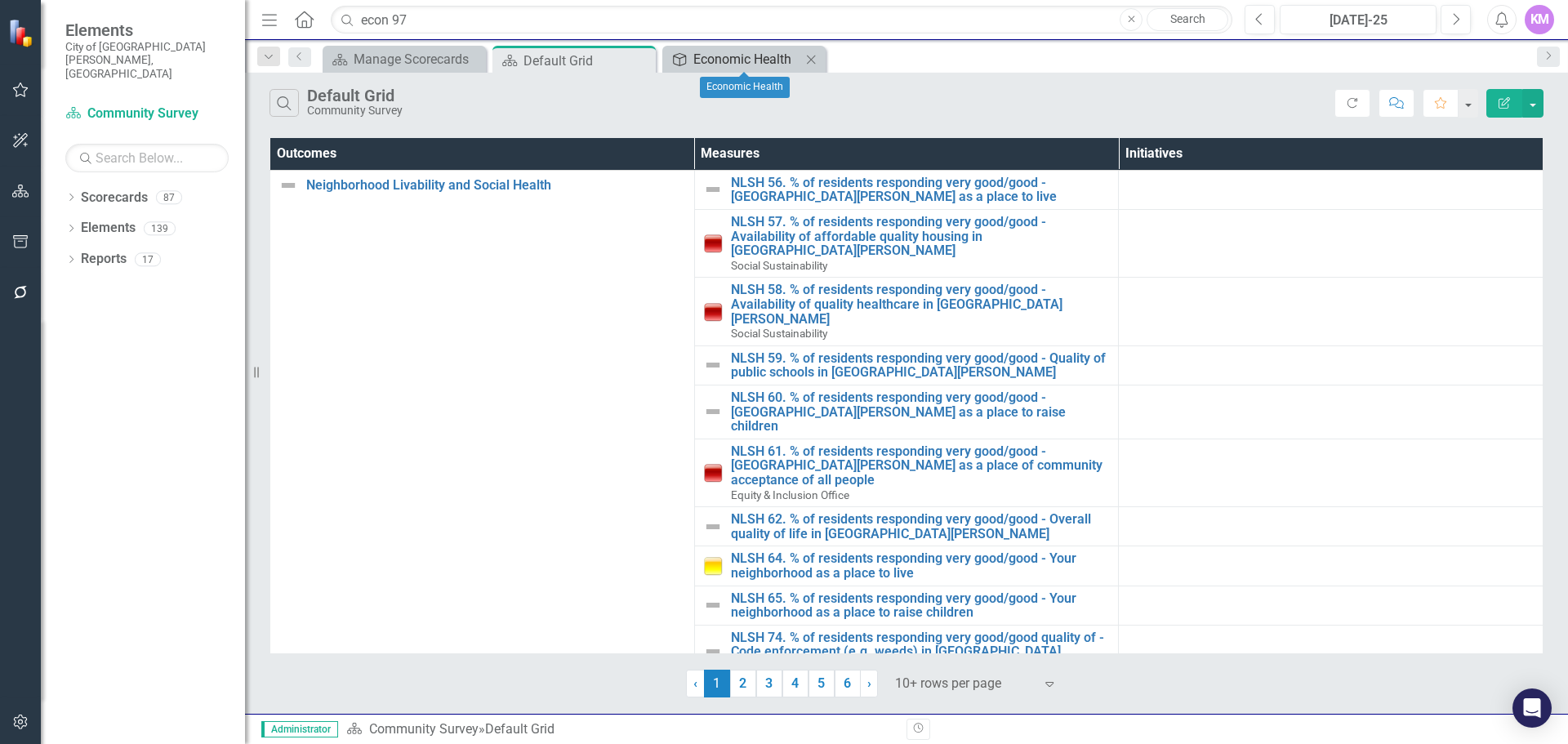
click at [740, 62] on div "Economic Health" at bounding box center [747, 59] width 108 height 21
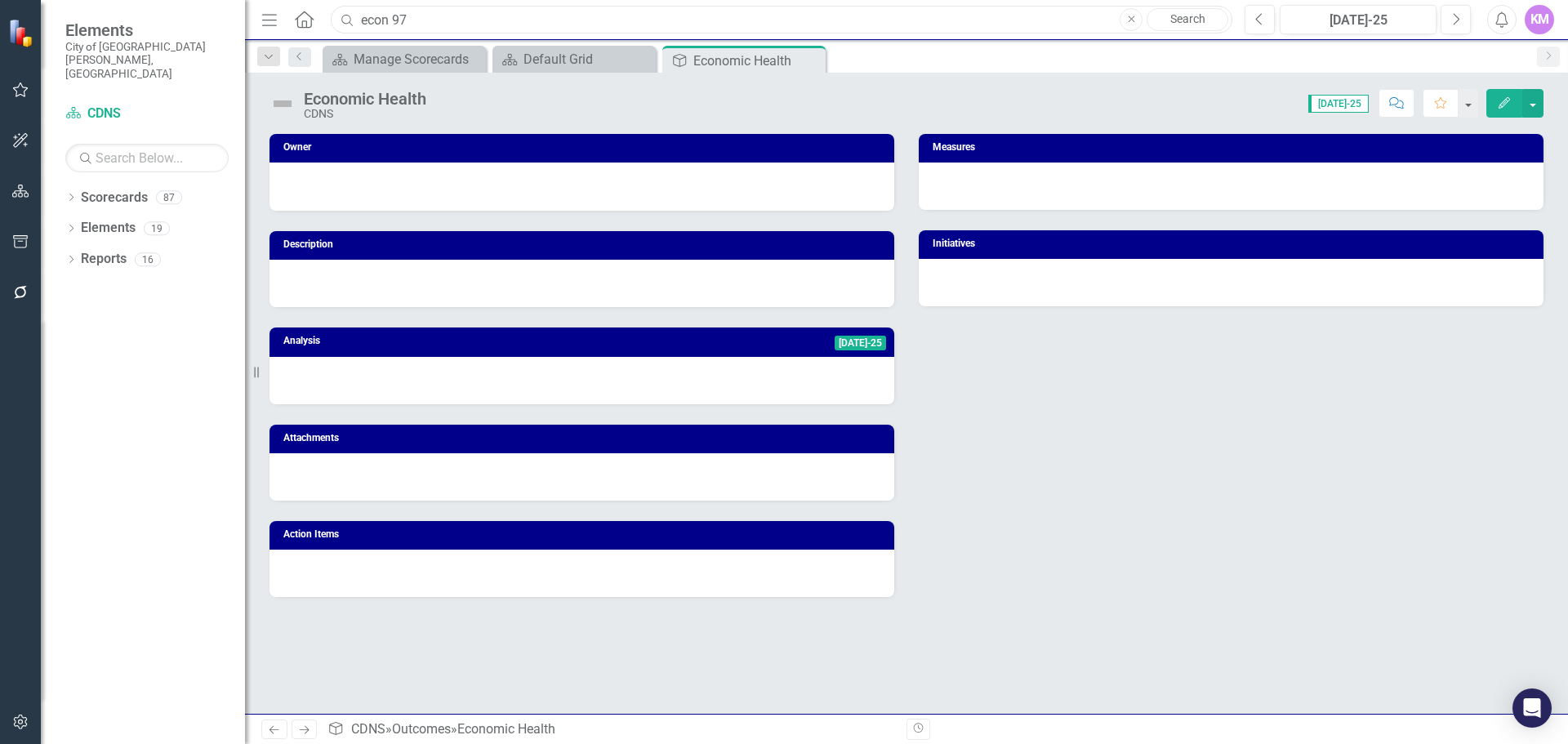
click at [573, 27] on input "econ 97" at bounding box center [782, 20] width 902 height 28
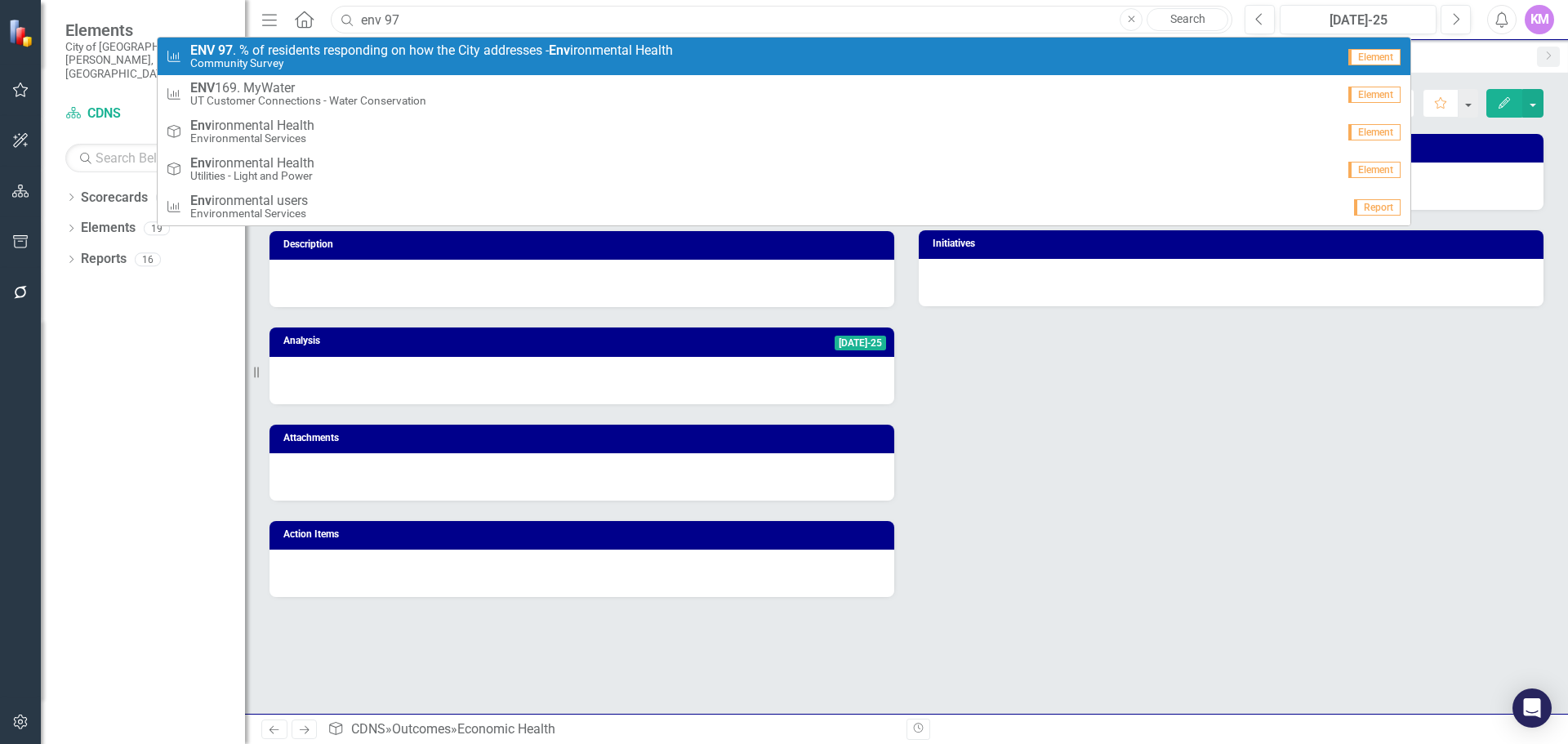
type input "env 97"
click at [557, 53] on strong "Env" at bounding box center [560, 50] width 22 height 16
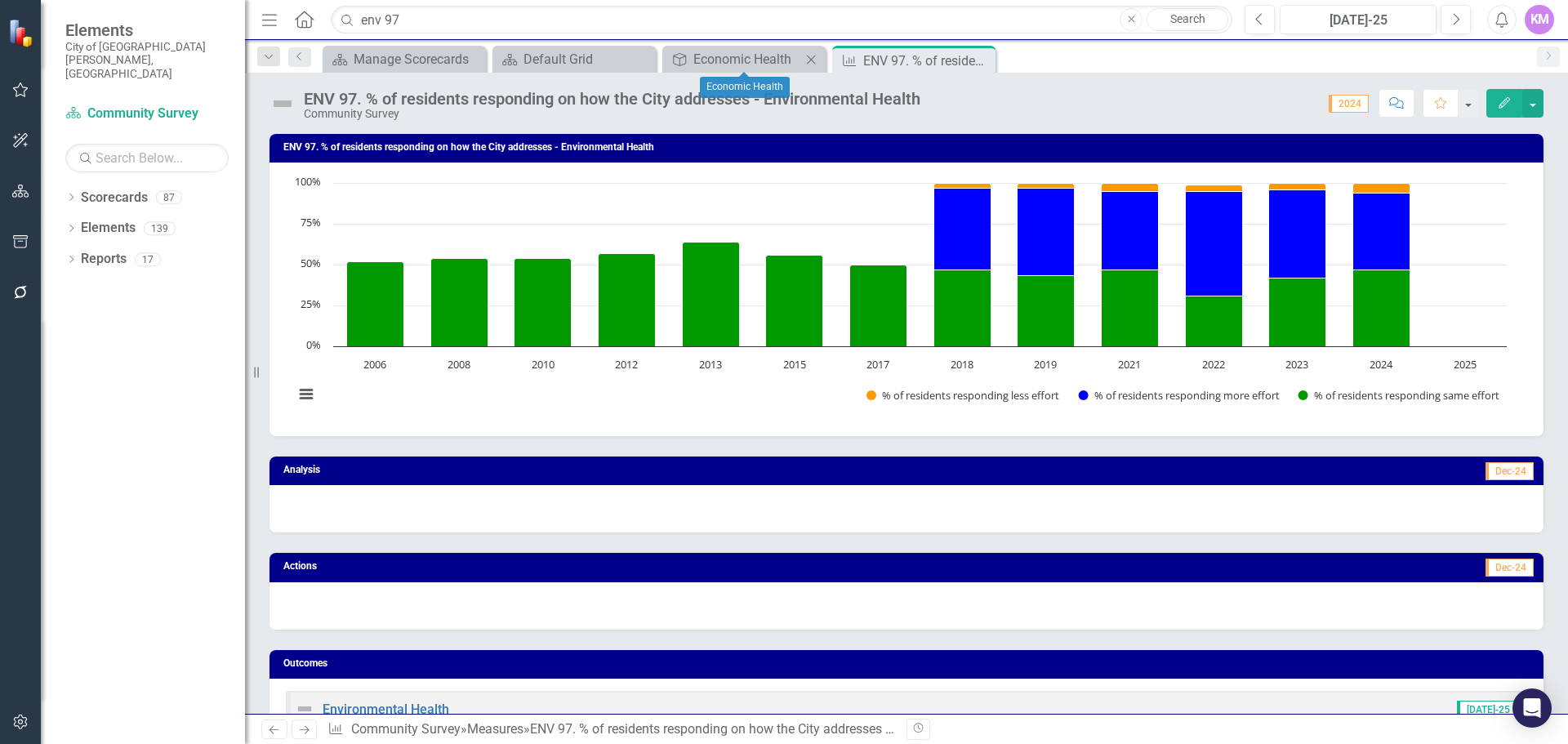
click at [815, 64] on icon "Close" at bounding box center [811, 60] width 17 height 13
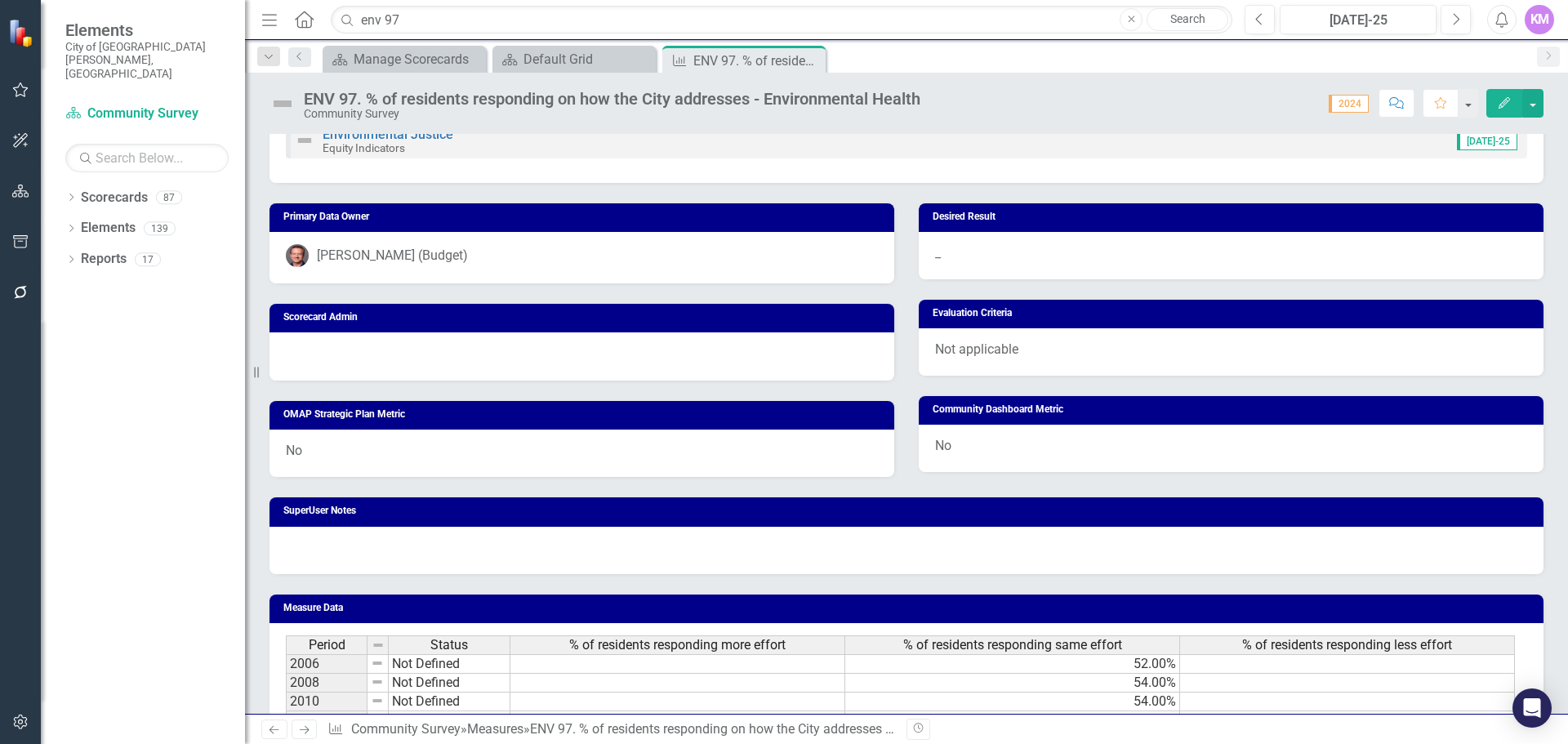
scroll to position [858, 0]
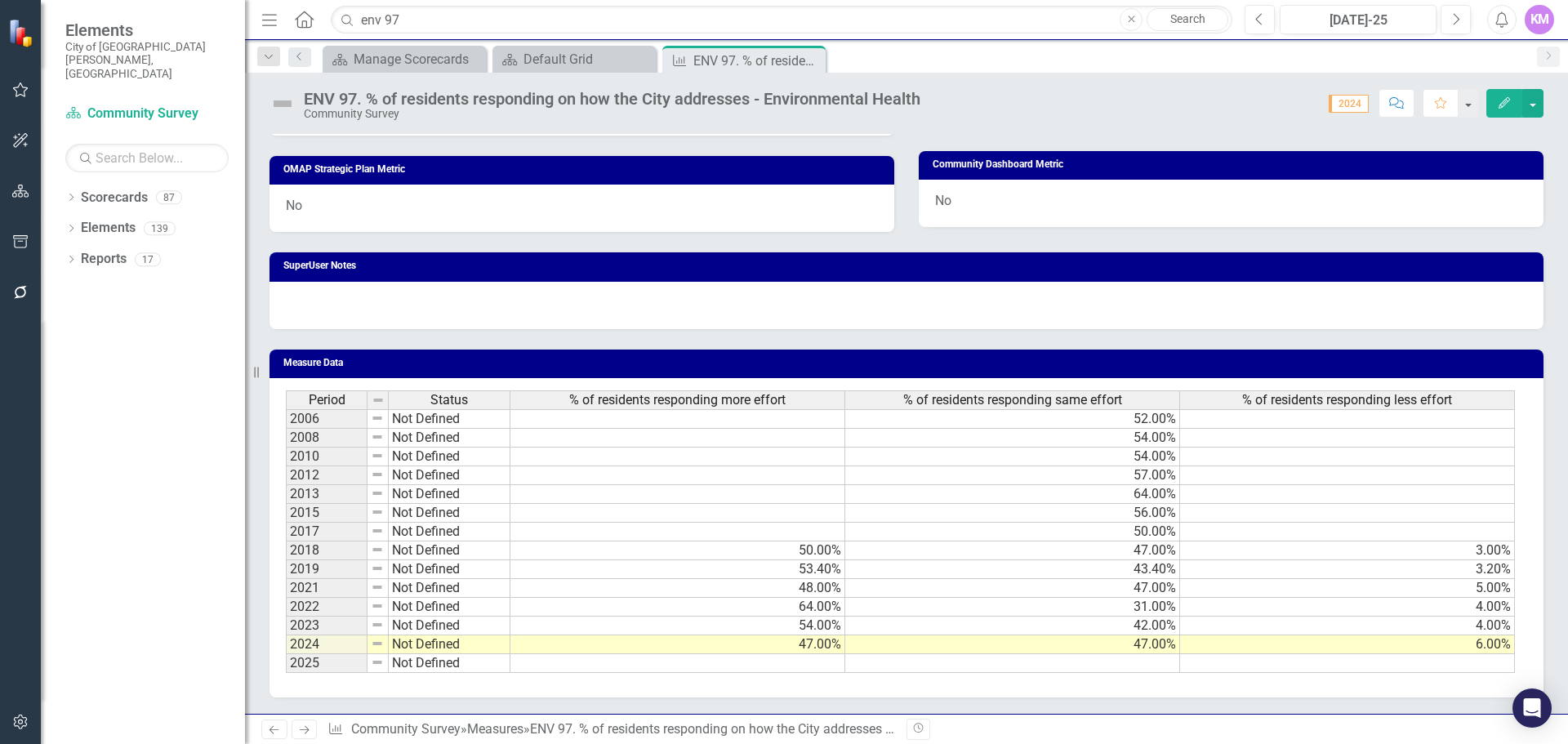
click at [678, 664] on td at bounding box center [678, 663] width 335 height 19
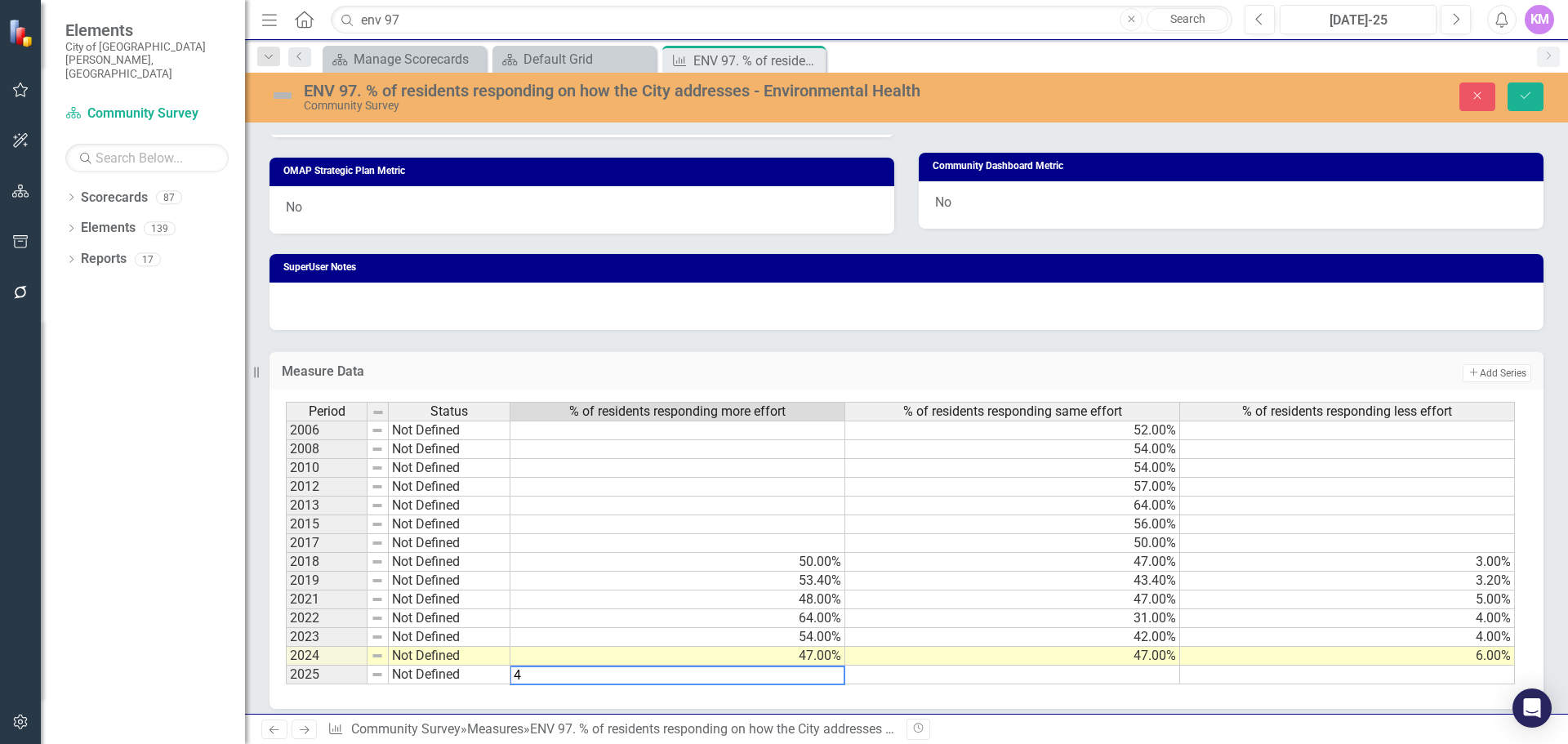
type textarea "46"
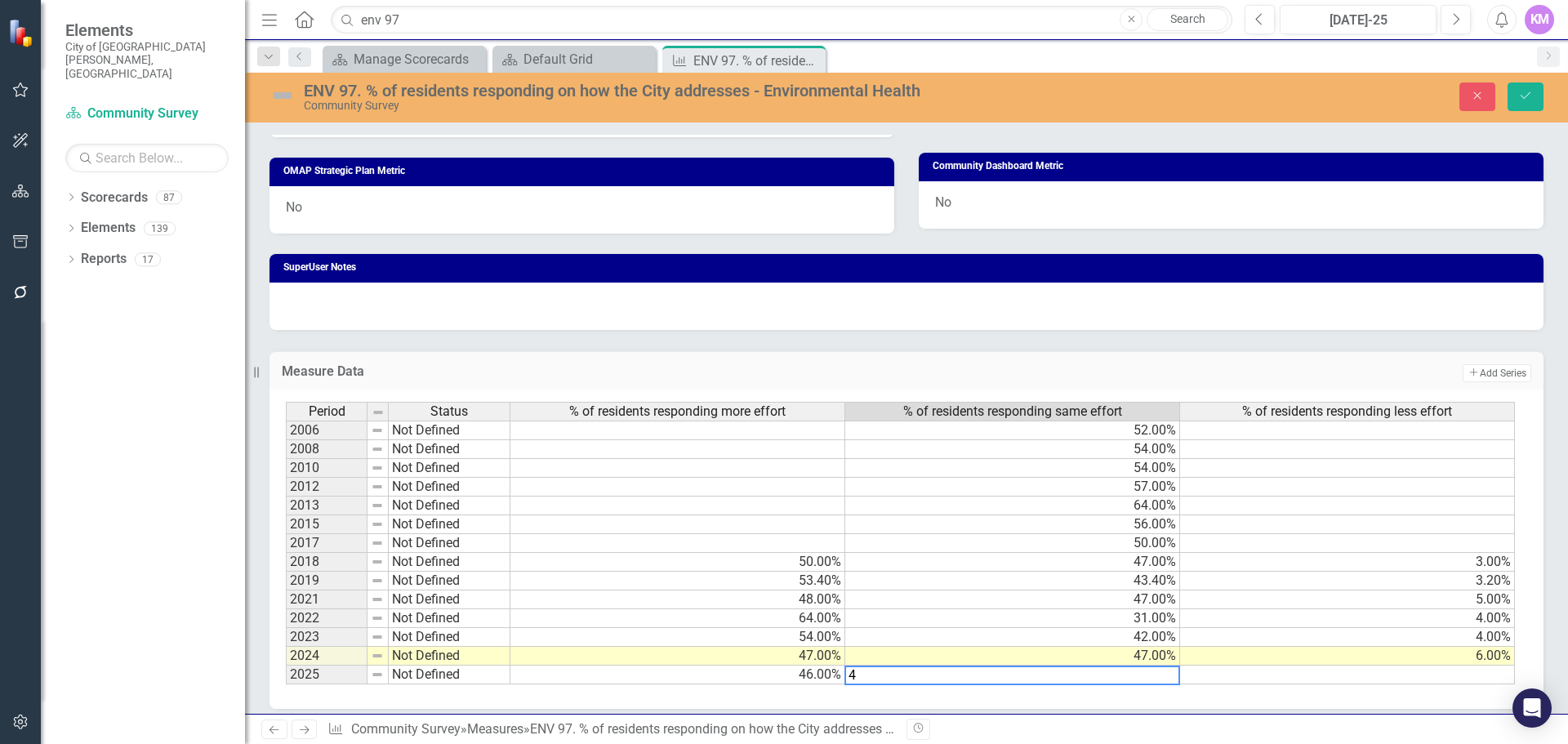
type textarea "47"
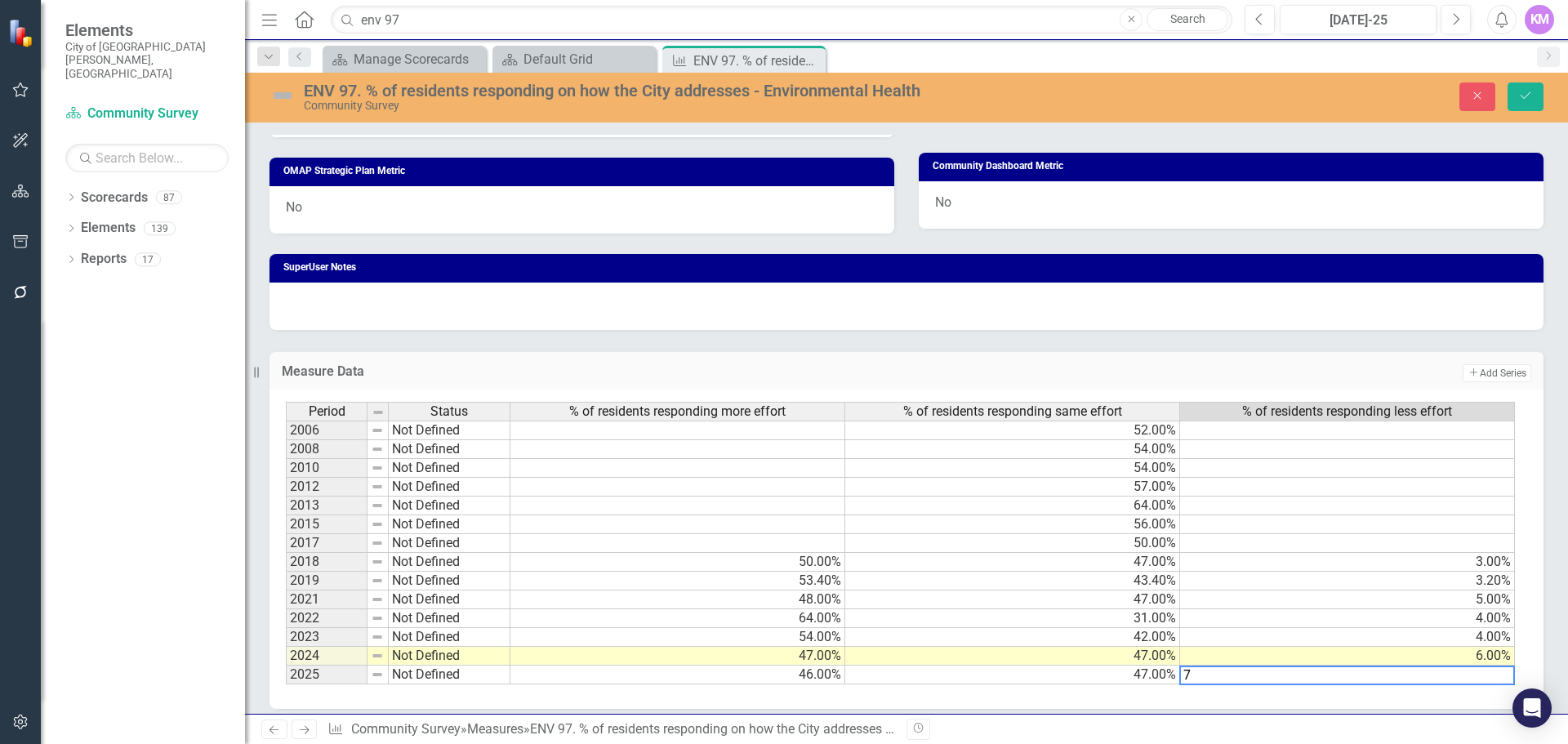
type textarea "7"
click at [1527, 112] on div "ENV 97. % of residents responding on how the City addresses - Environmental Hea…" at bounding box center [907, 96] width 1324 height 31
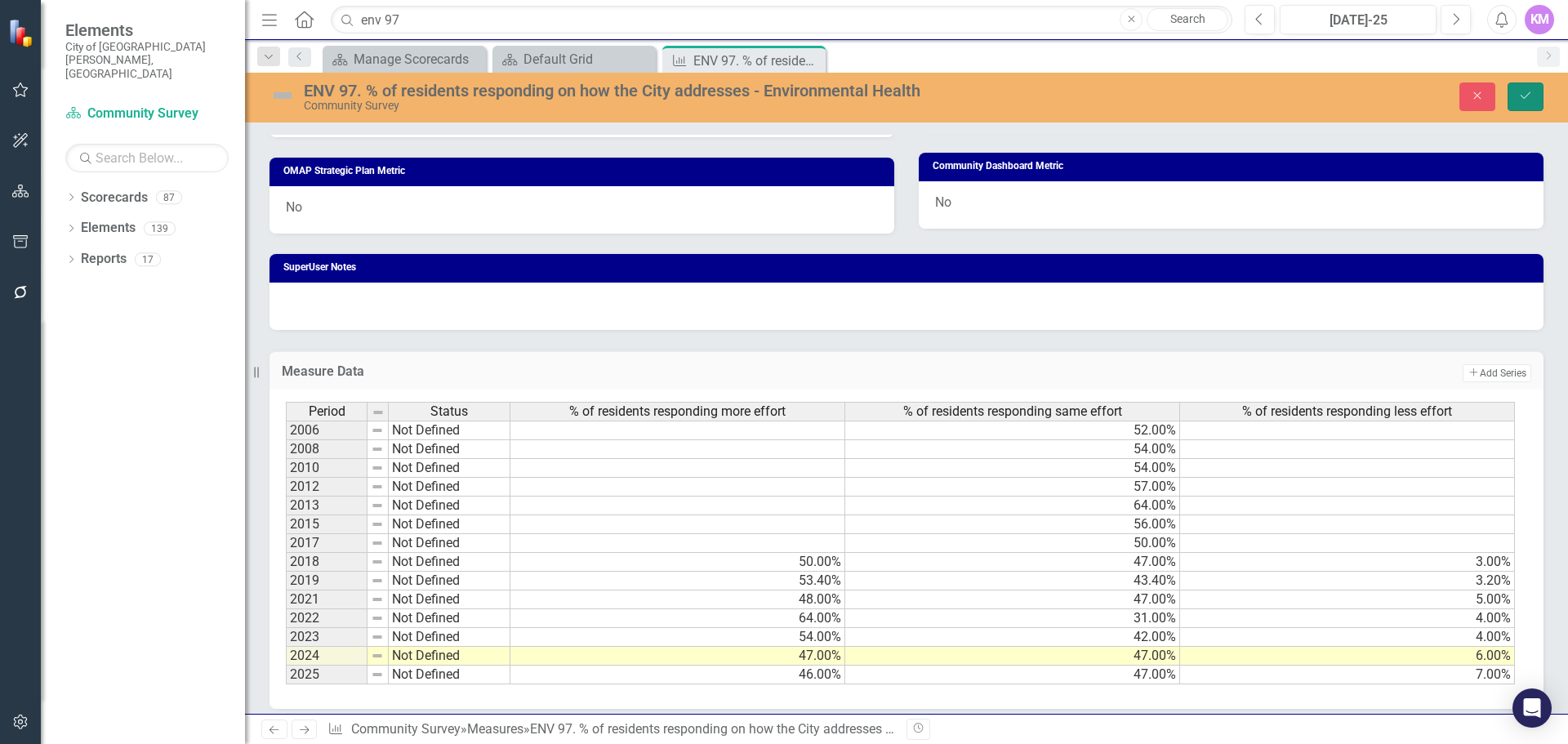
click at [1524, 101] on icon "Save" at bounding box center [1526, 96] width 15 height 12
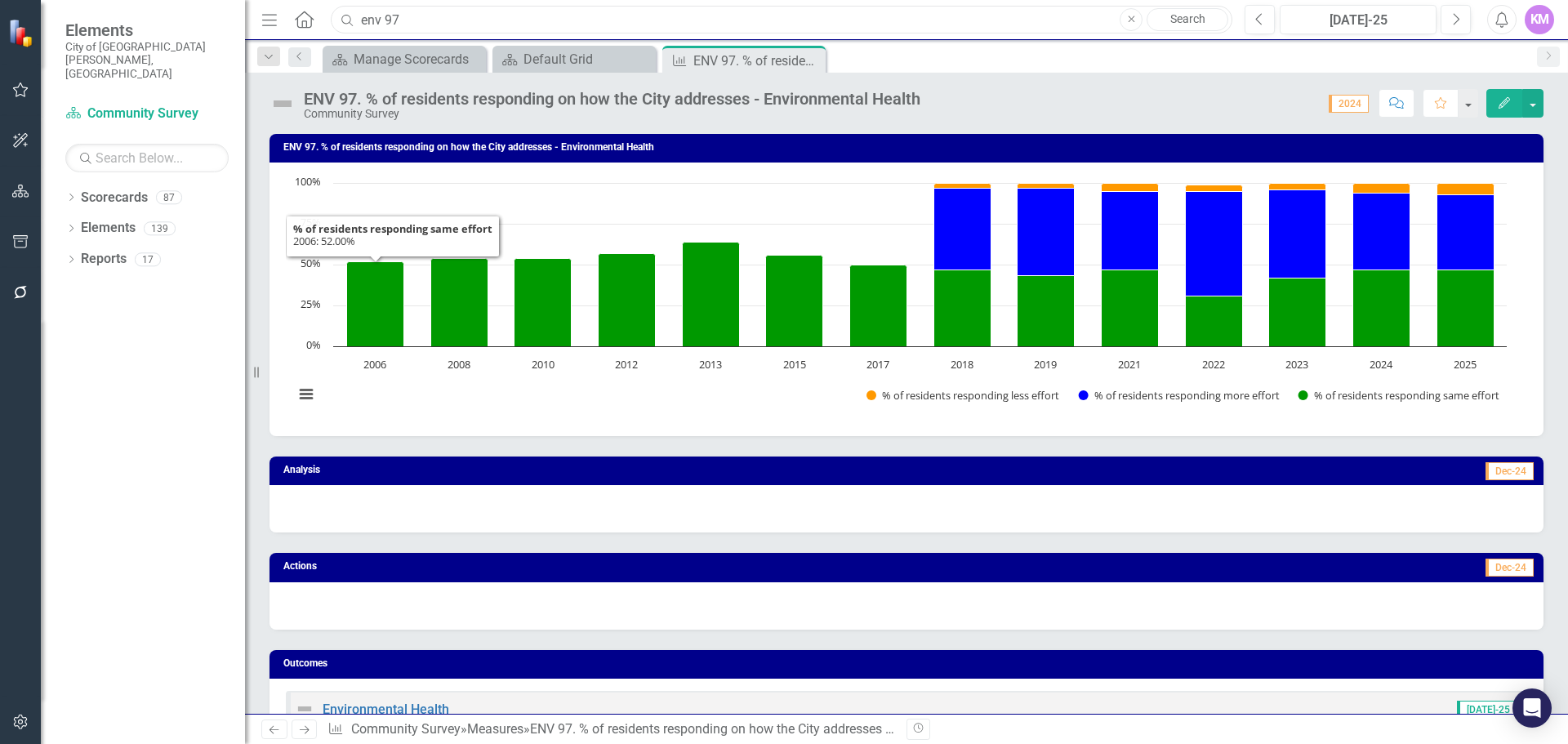
click at [487, 31] on input "env 97" at bounding box center [782, 20] width 902 height 28
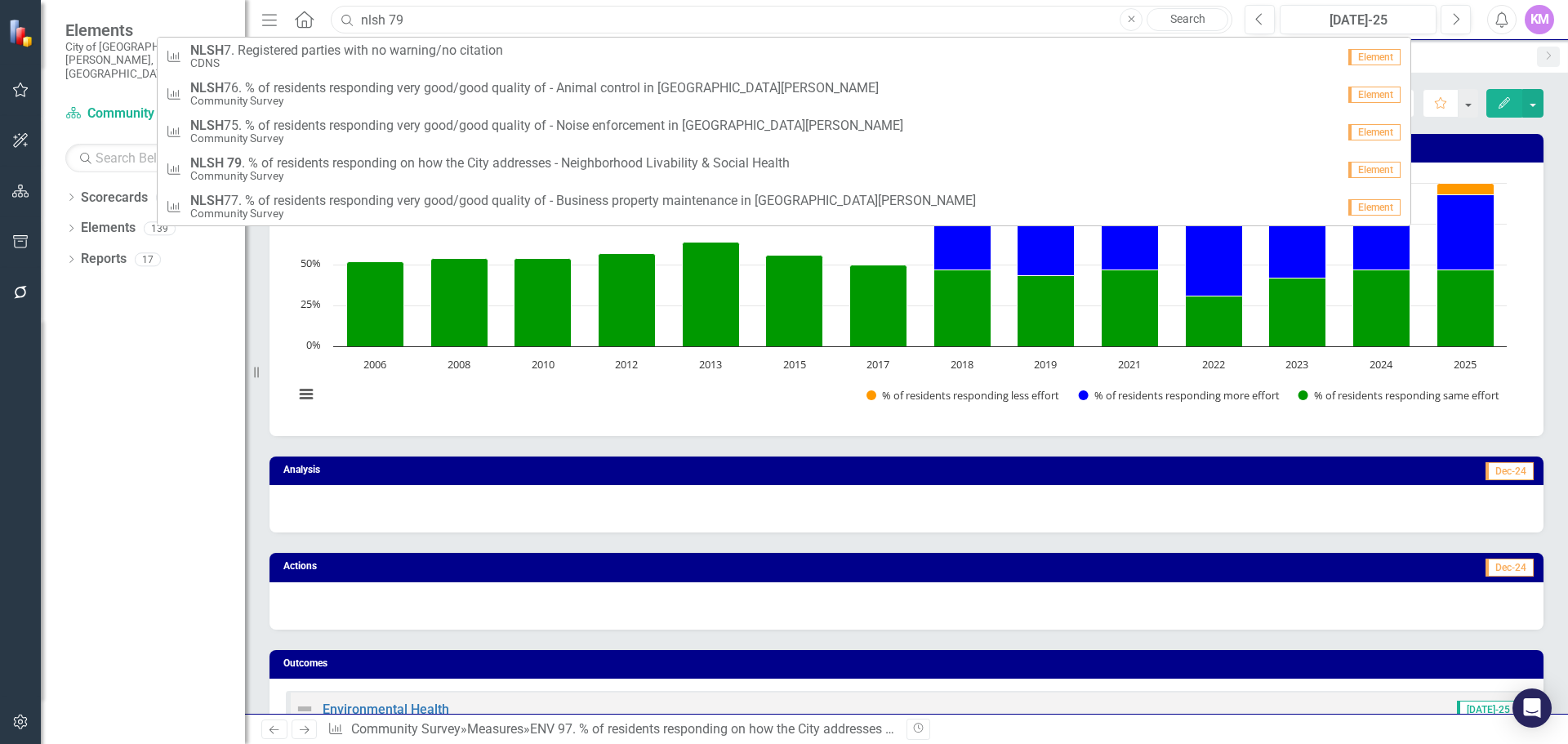
click at [487, 31] on input "nlsh 79" at bounding box center [782, 20] width 902 height 28
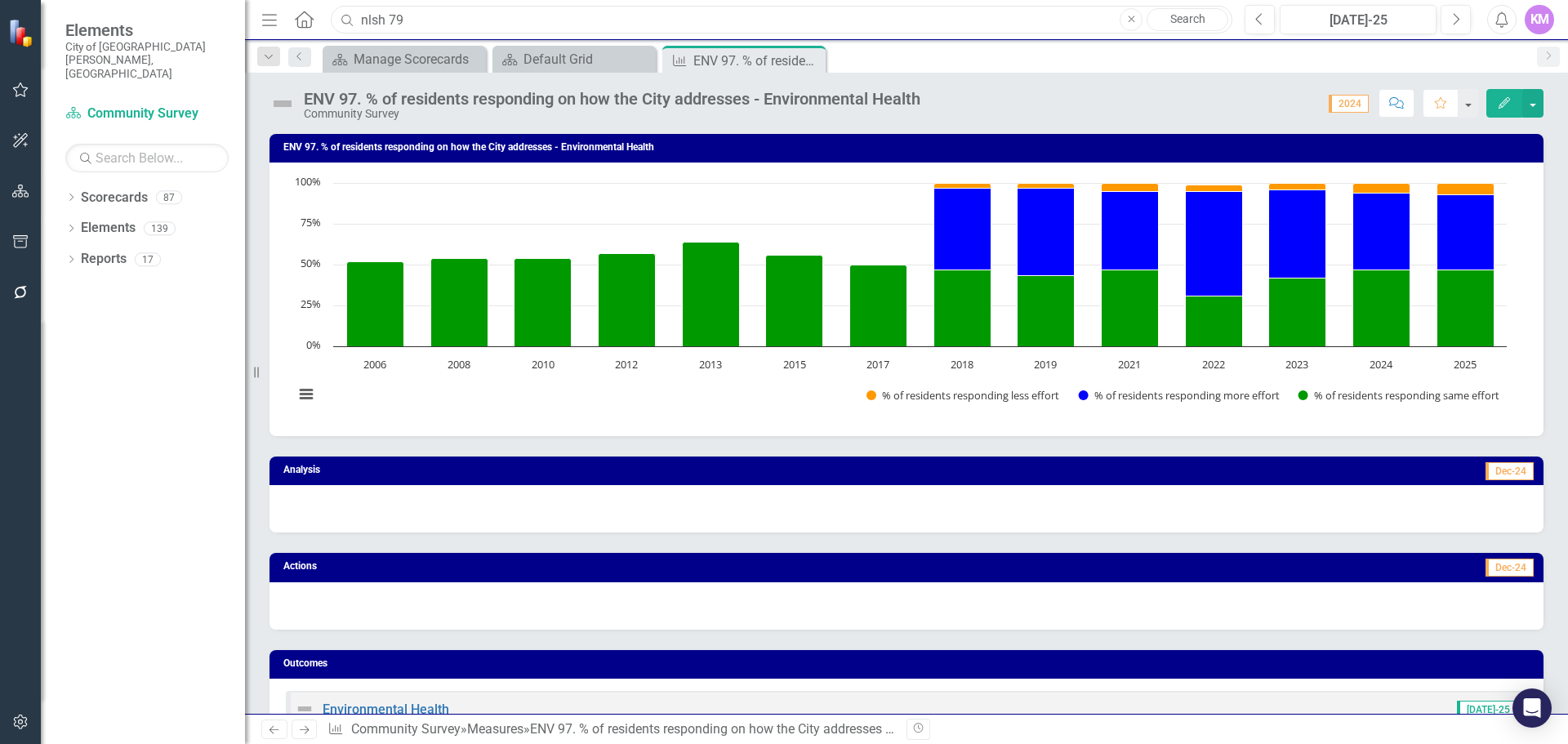
click at [487, 31] on input "nlsh 79" at bounding box center [782, 20] width 902 height 28
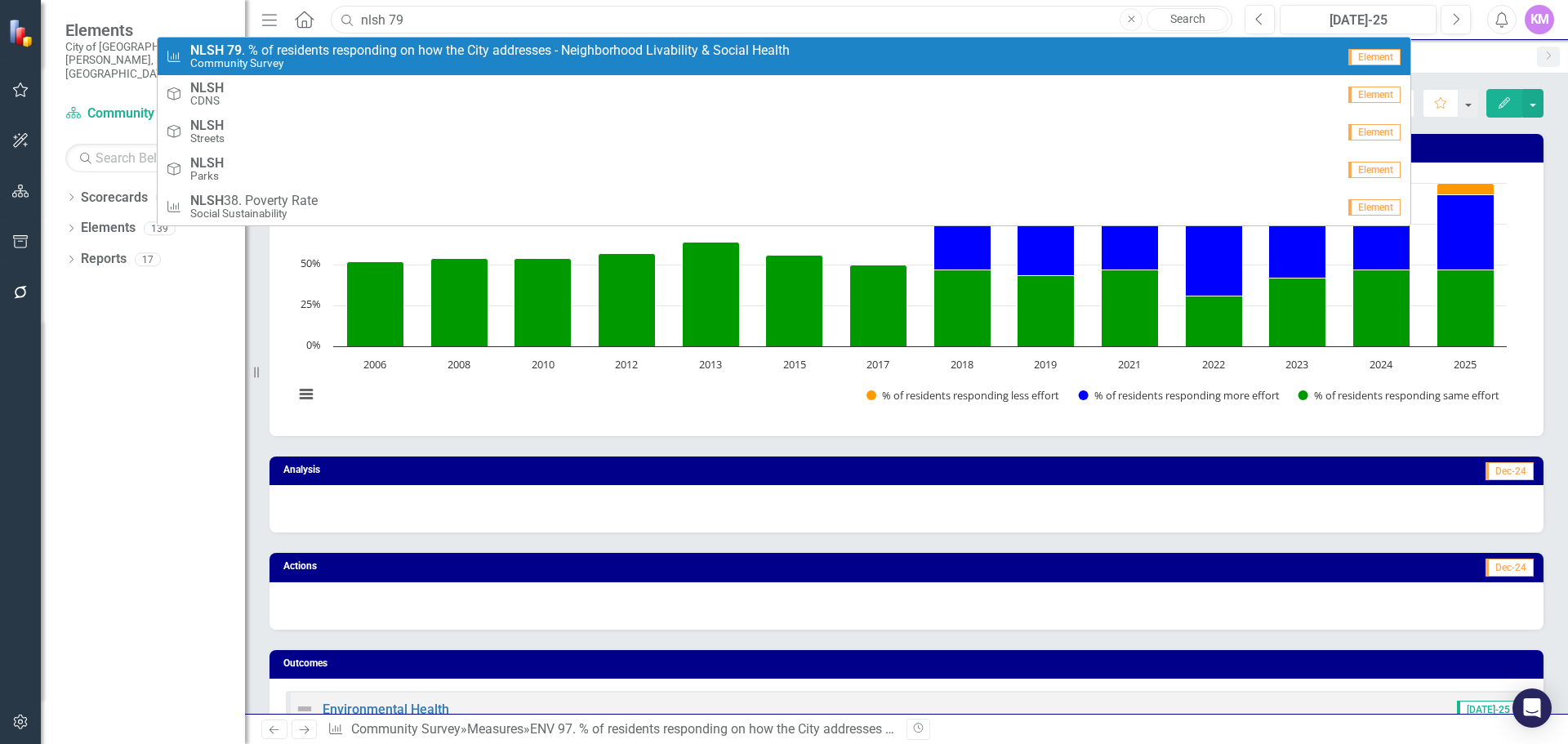
type input "nlsh 79"
click at [471, 52] on span "NLSH 79 . % of residents responding on how the City addresses - Neighborhood Li…" at bounding box center [490, 51] width 599 height 15
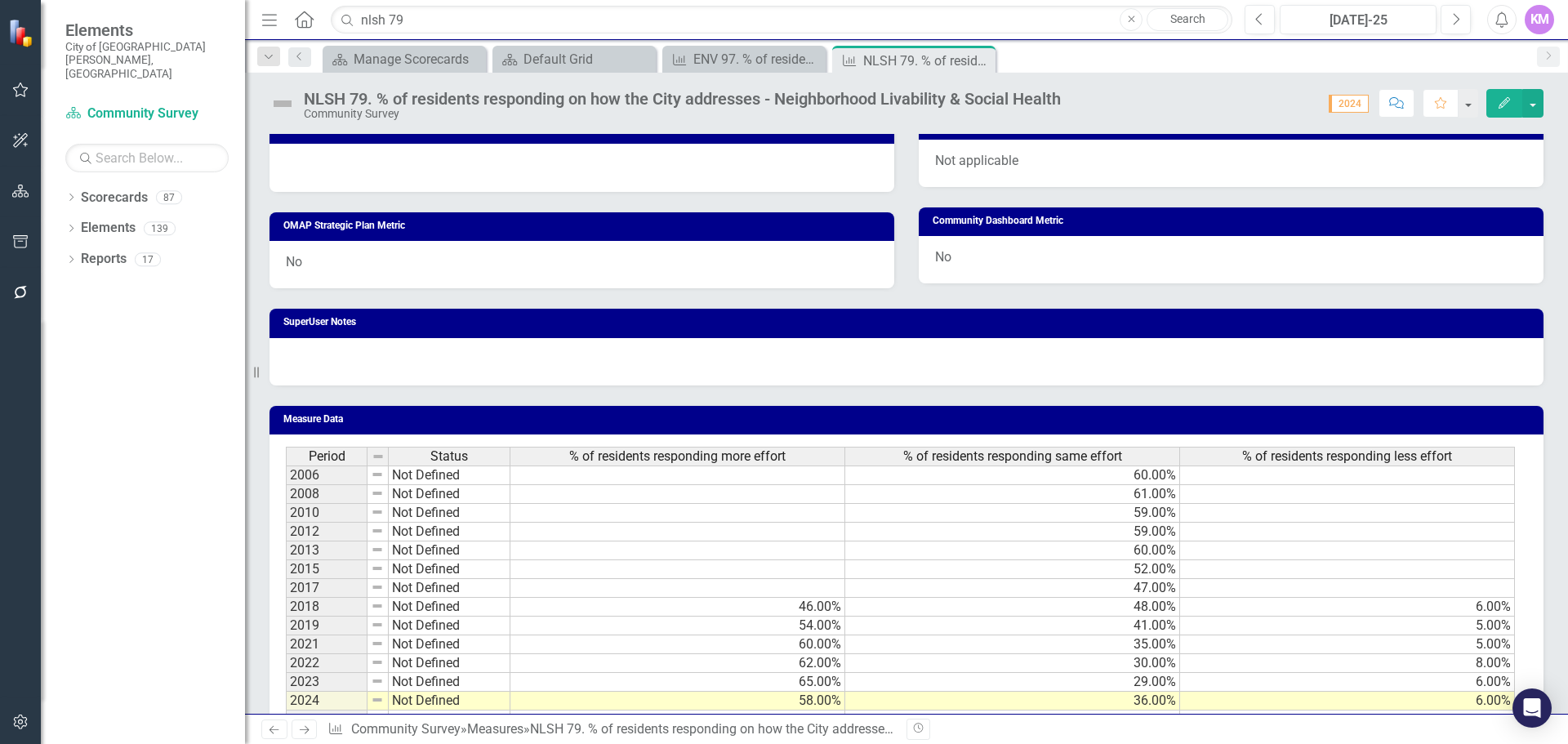
scroll to position [858, 0]
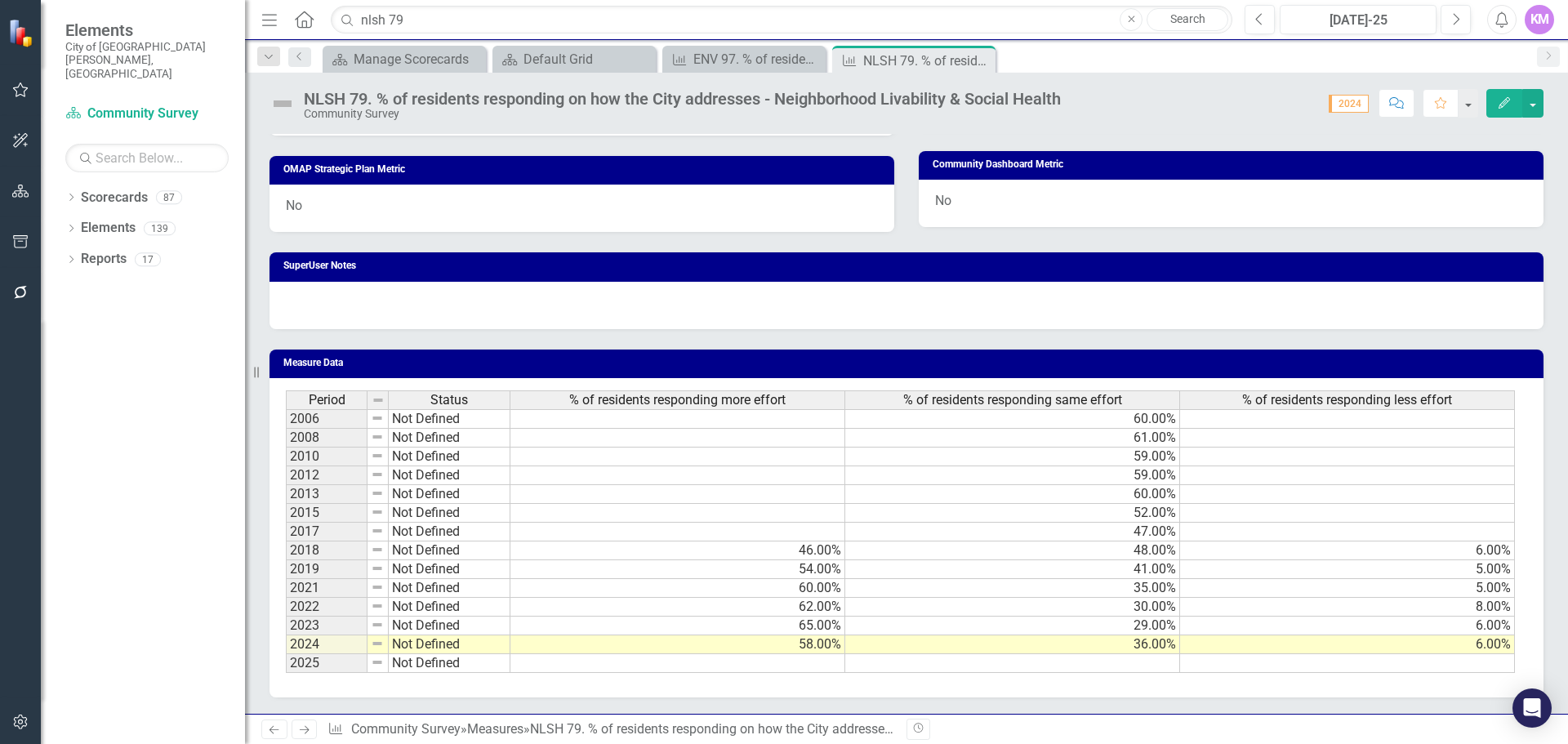
click at [779, 664] on td at bounding box center [678, 663] width 335 height 19
type textarea "55"
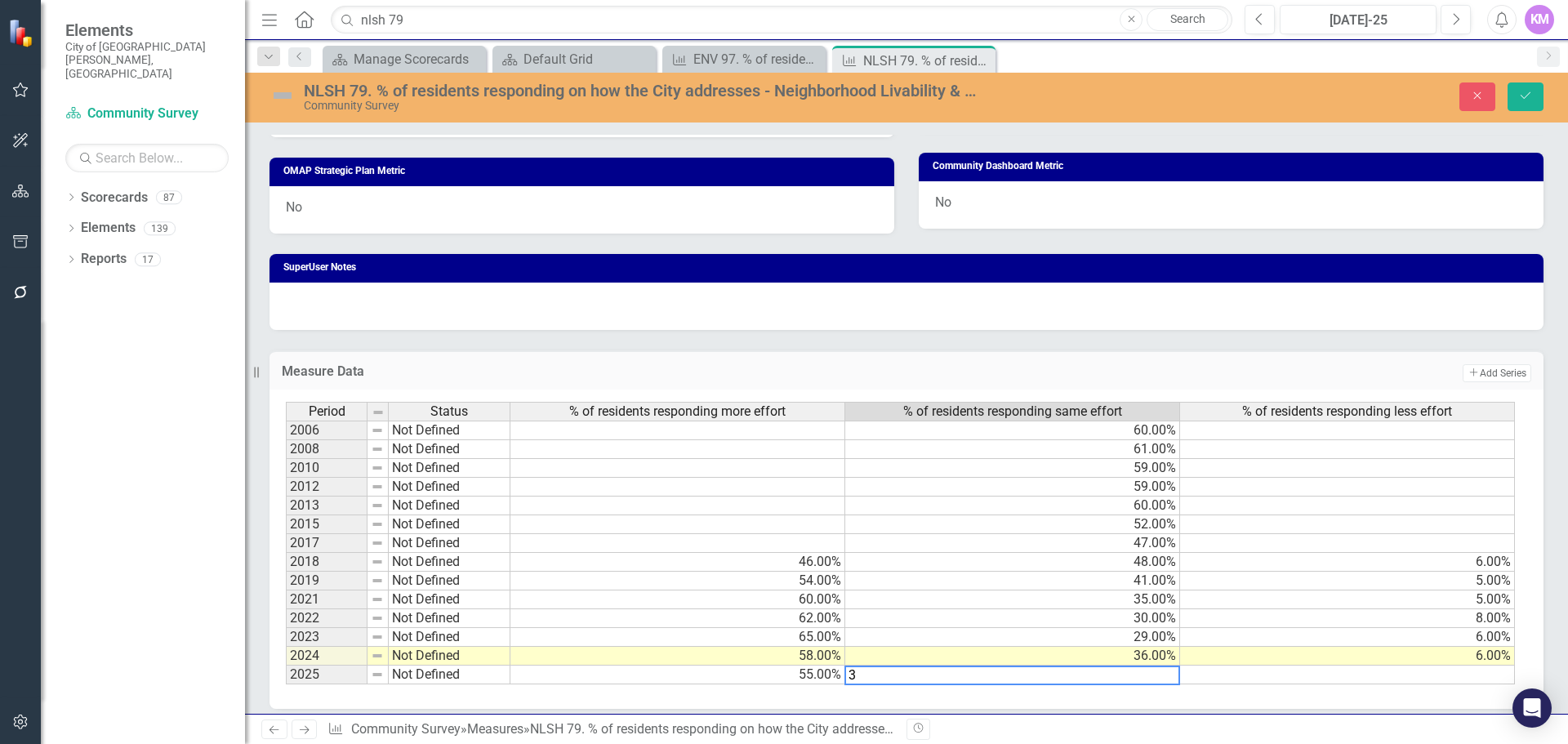
type textarea "39"
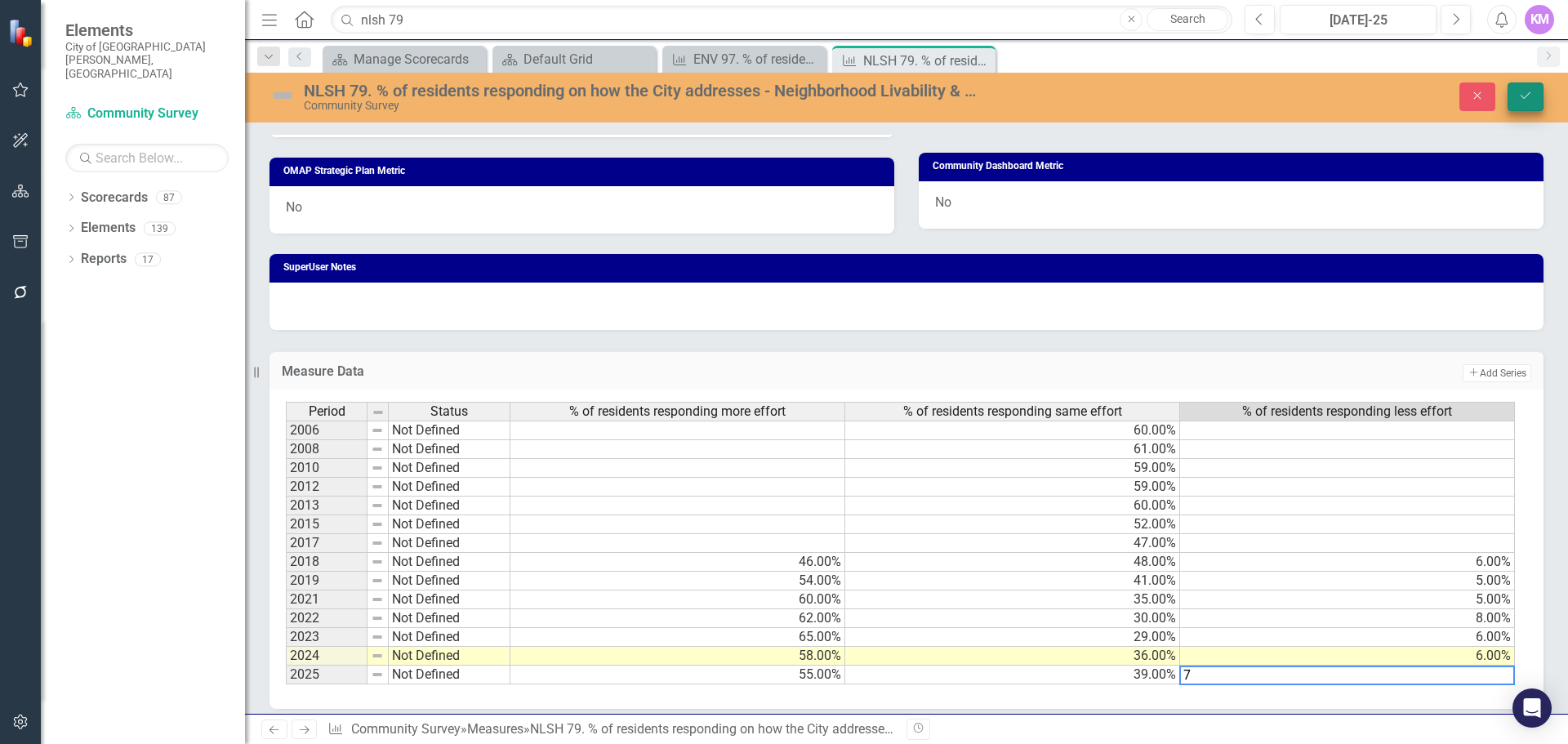
type textarea "7"
click at [1529, 87] on button "Save" at bounding box center [1526, 96] width 36 height 28
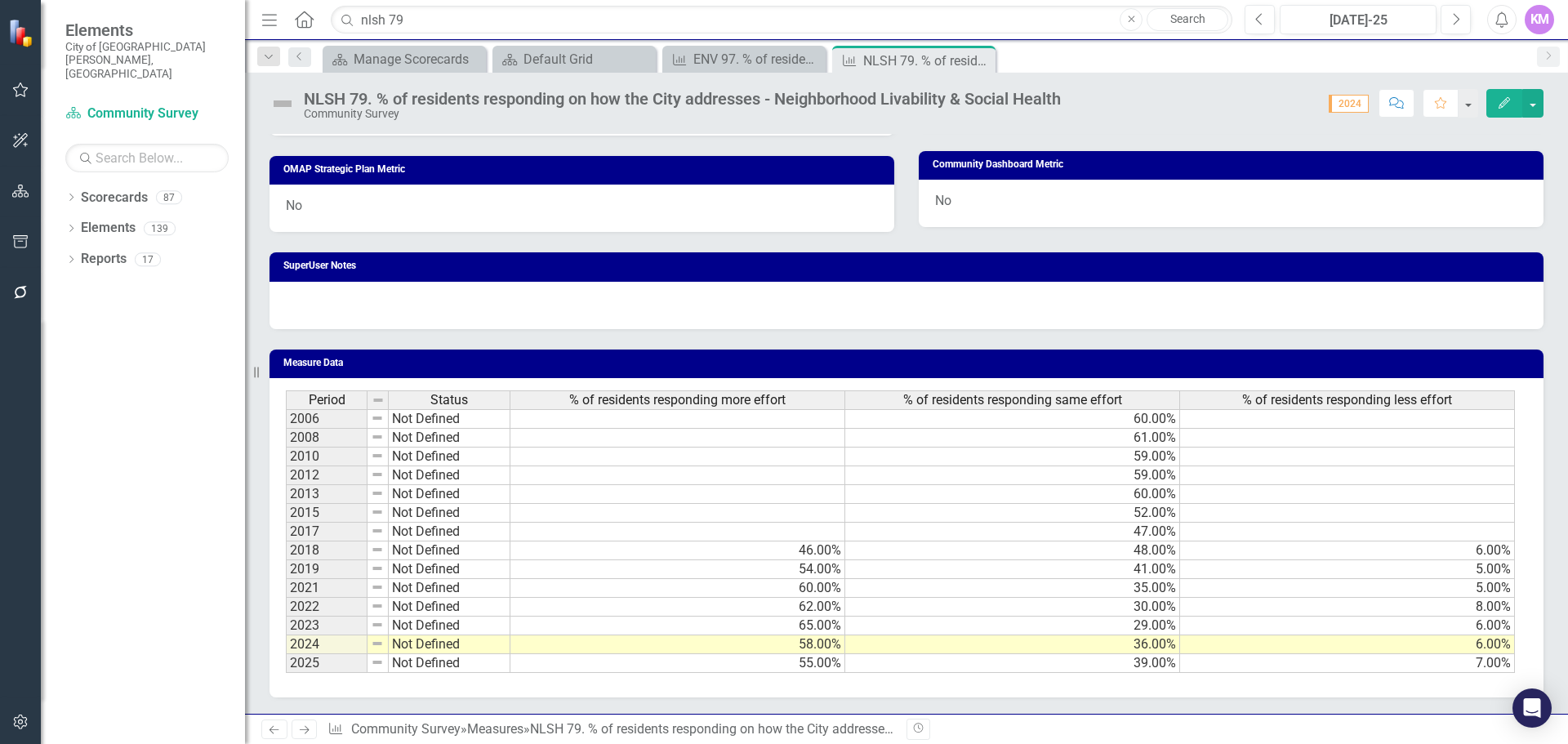
scroll to position [0, 0]
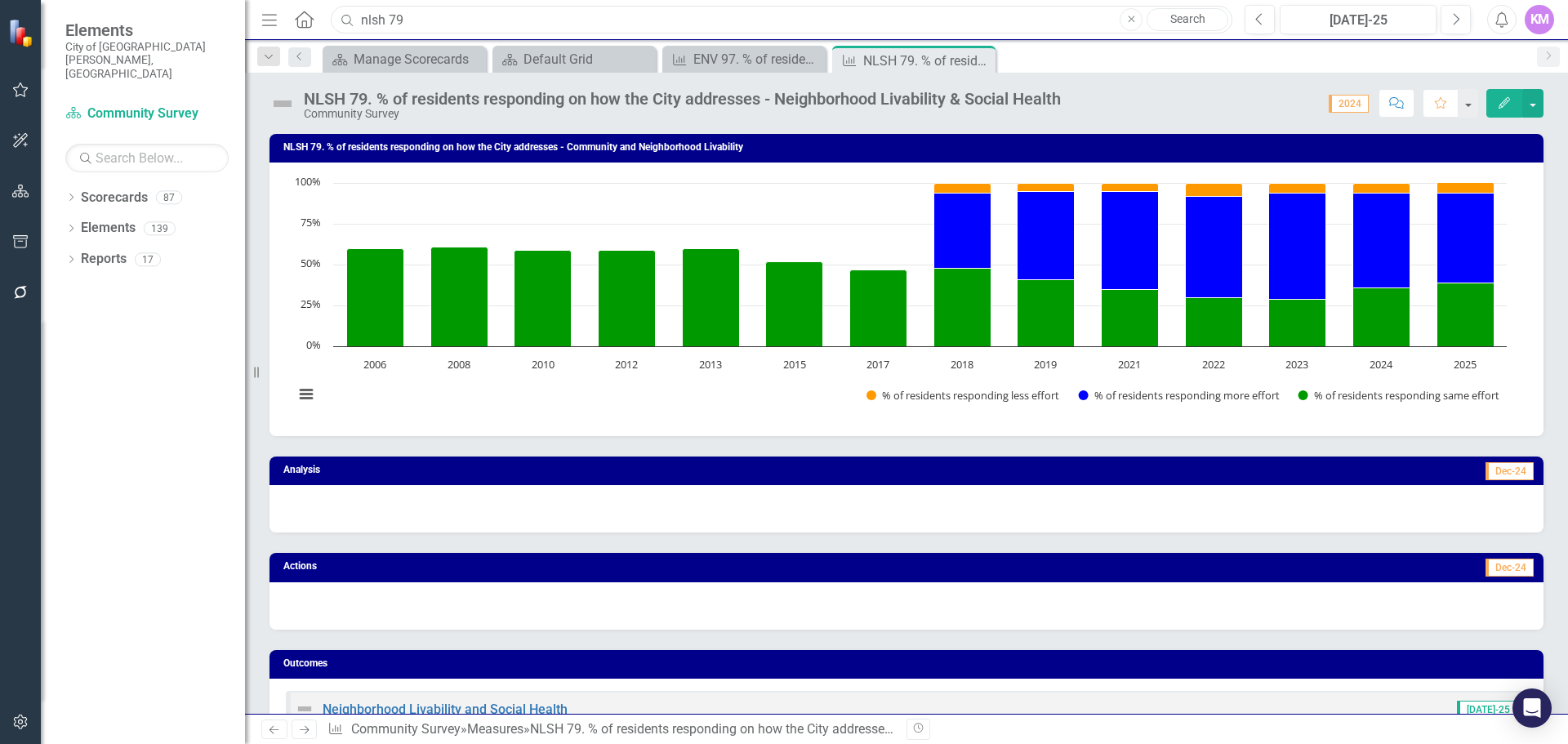
click at [475, 10] on input "nlsh 79" at bounding box center [782, 20] width 902 height 28
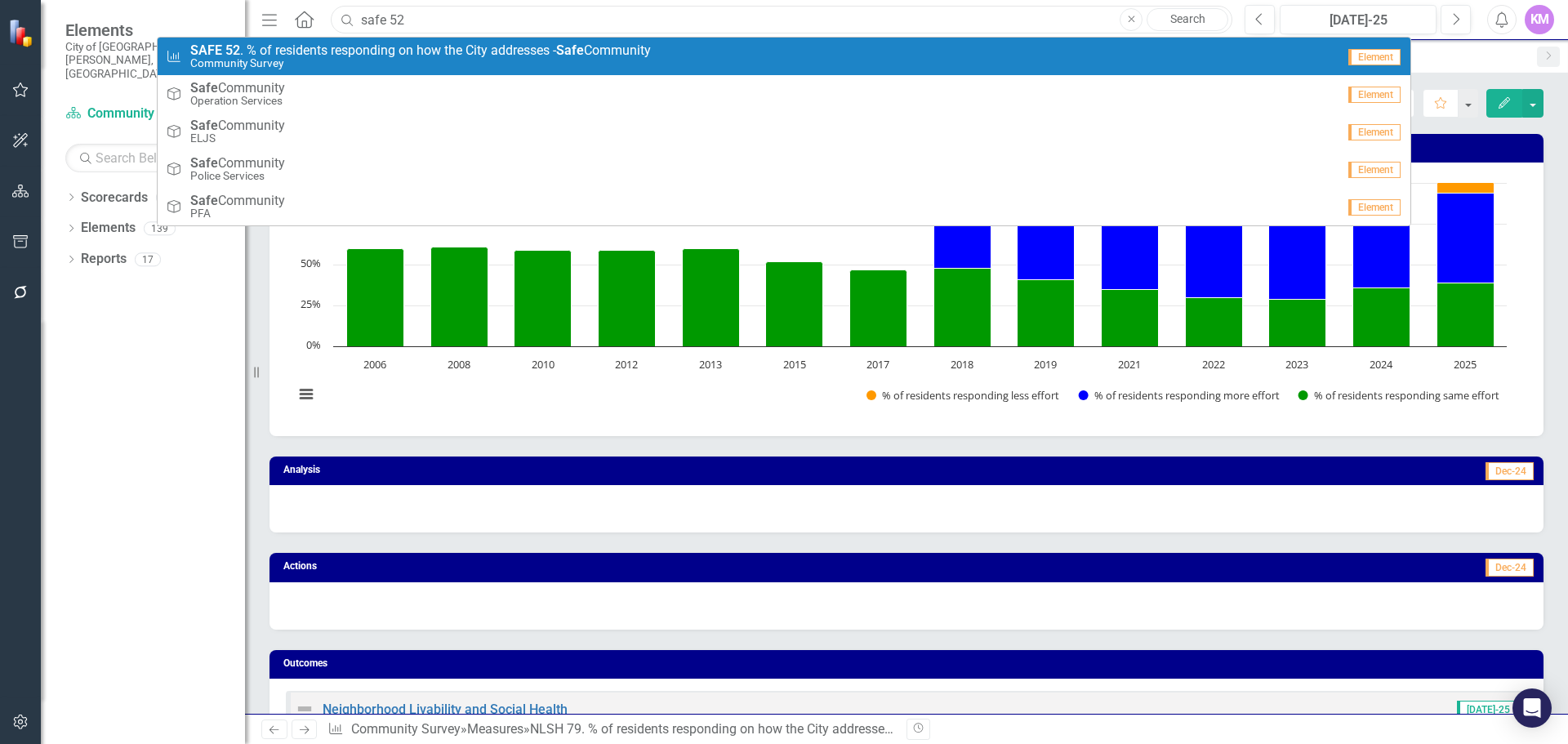
type input "safe 52"
click at [459, 49] on span "SAFE 52 . % of residents responding on how the City addresses - Safe Community" at bounding box center [421, 51] width 461 height 15
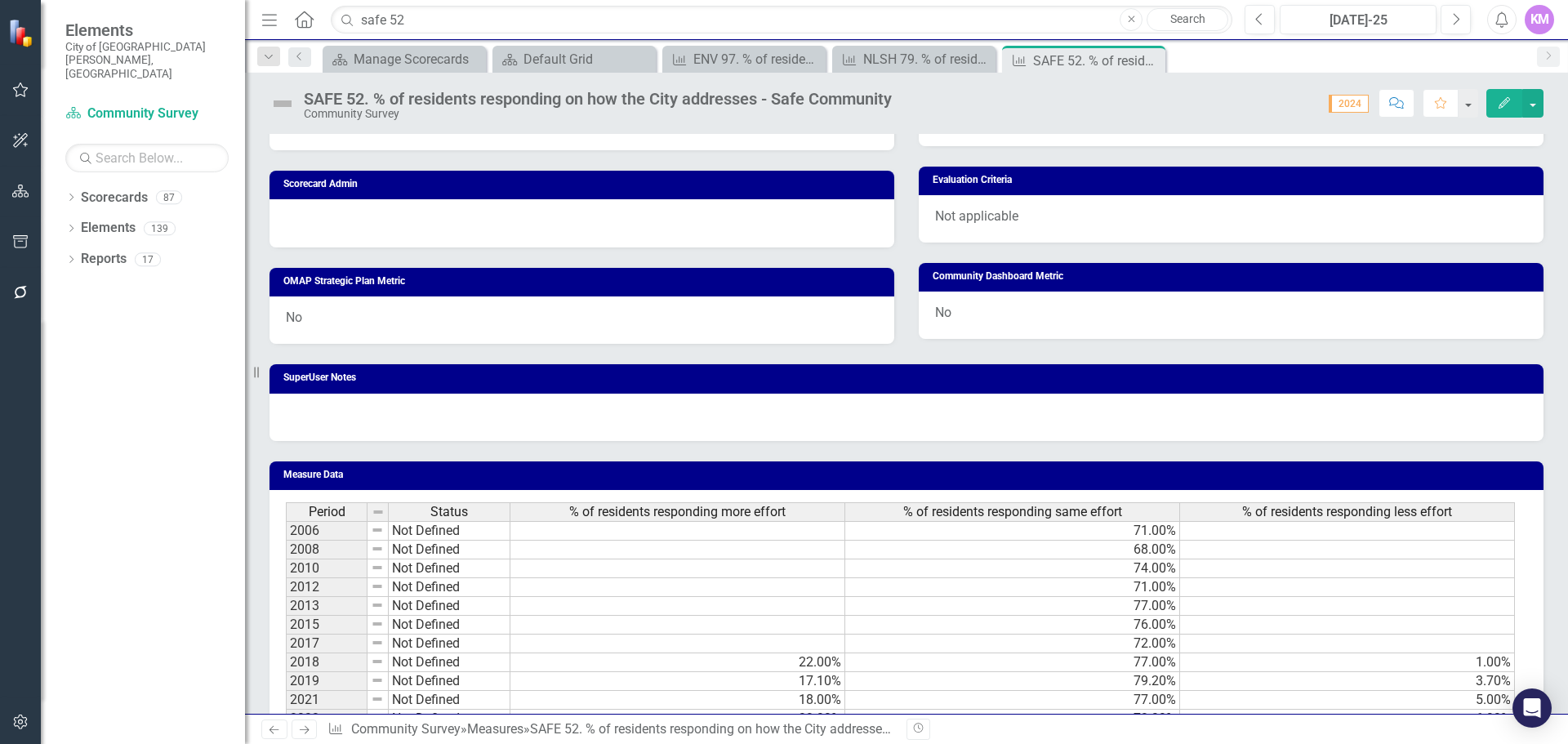
scroll to position [814, 0]
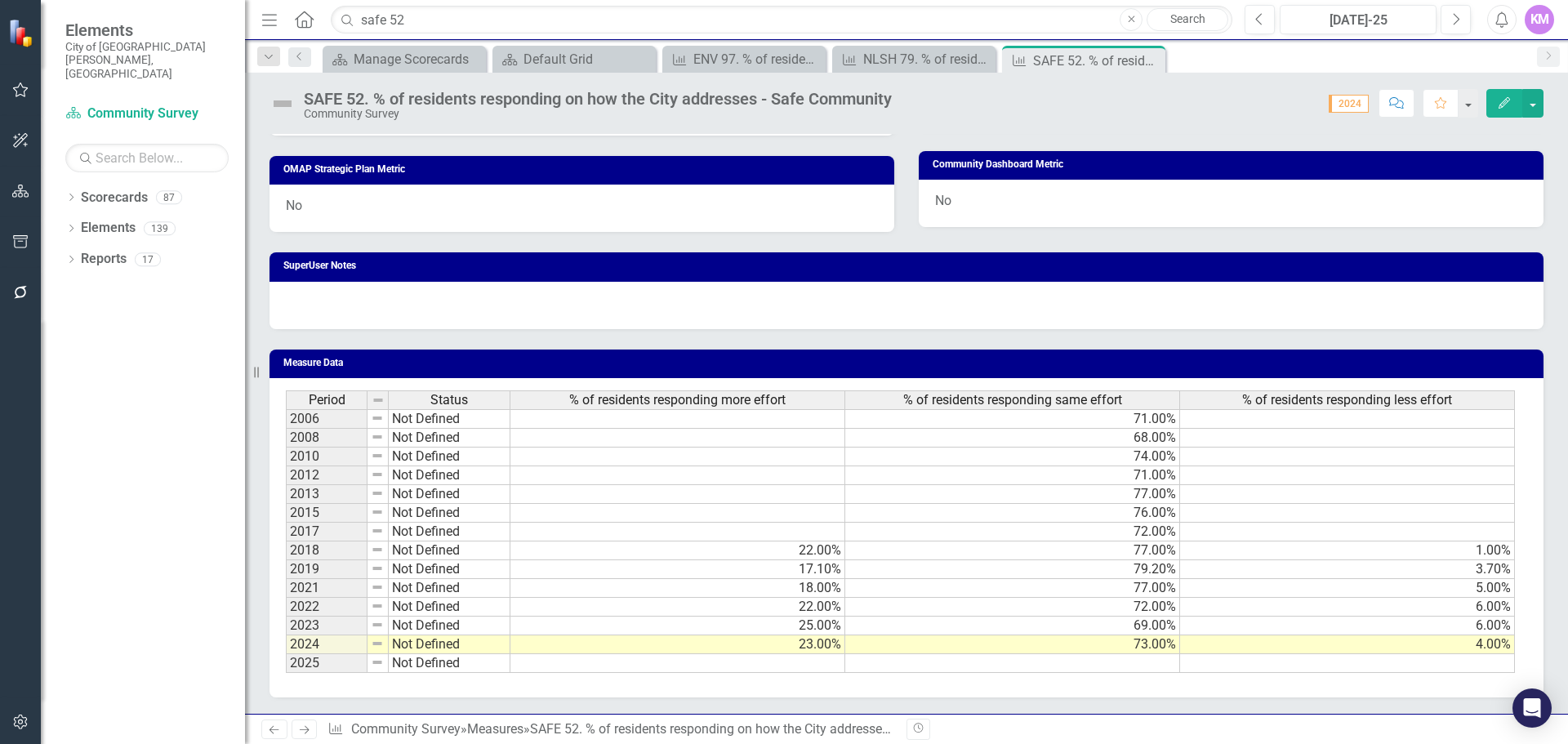
click at [815, 671] on td at bounding box center [678, 663] width 335 height 19
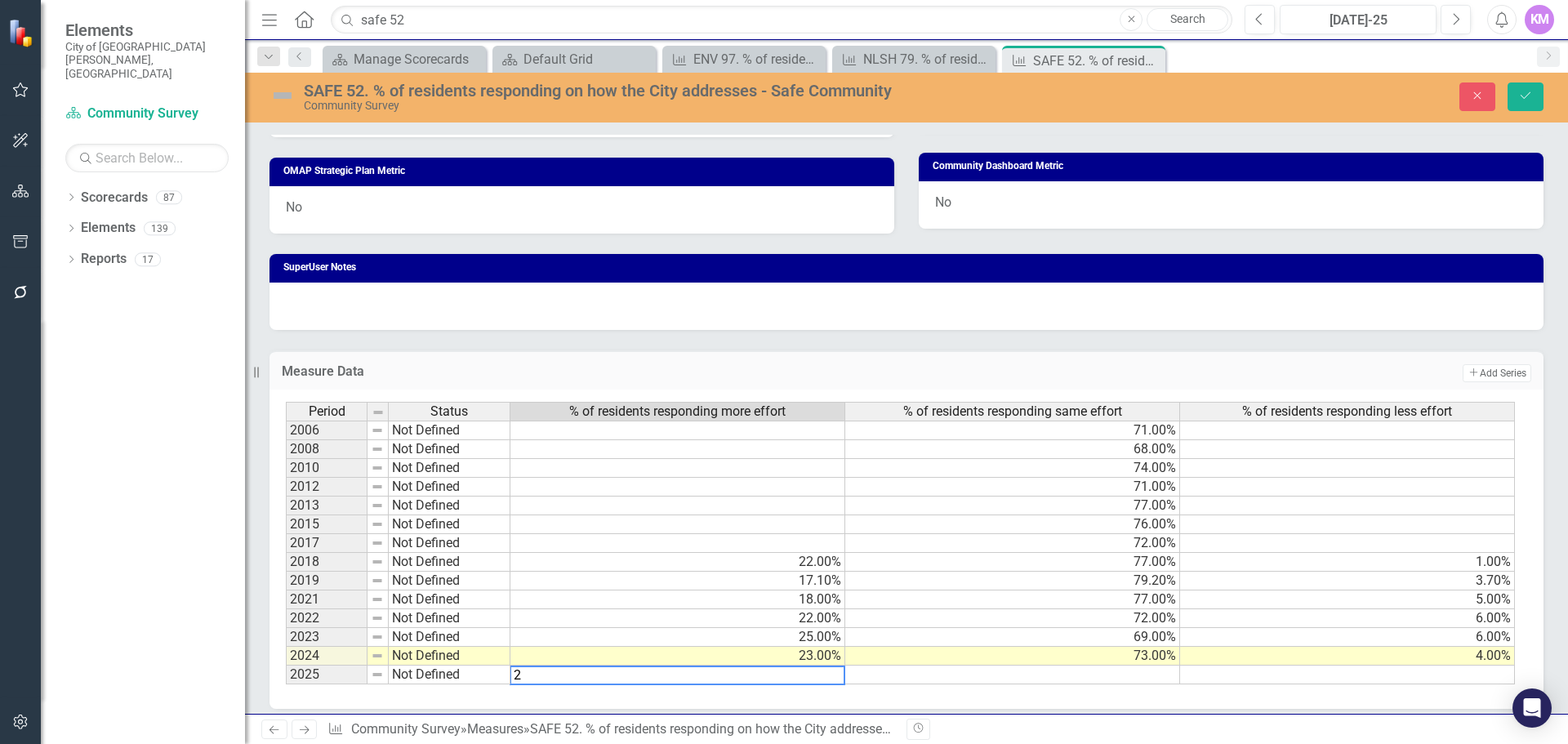
type textarea "20"
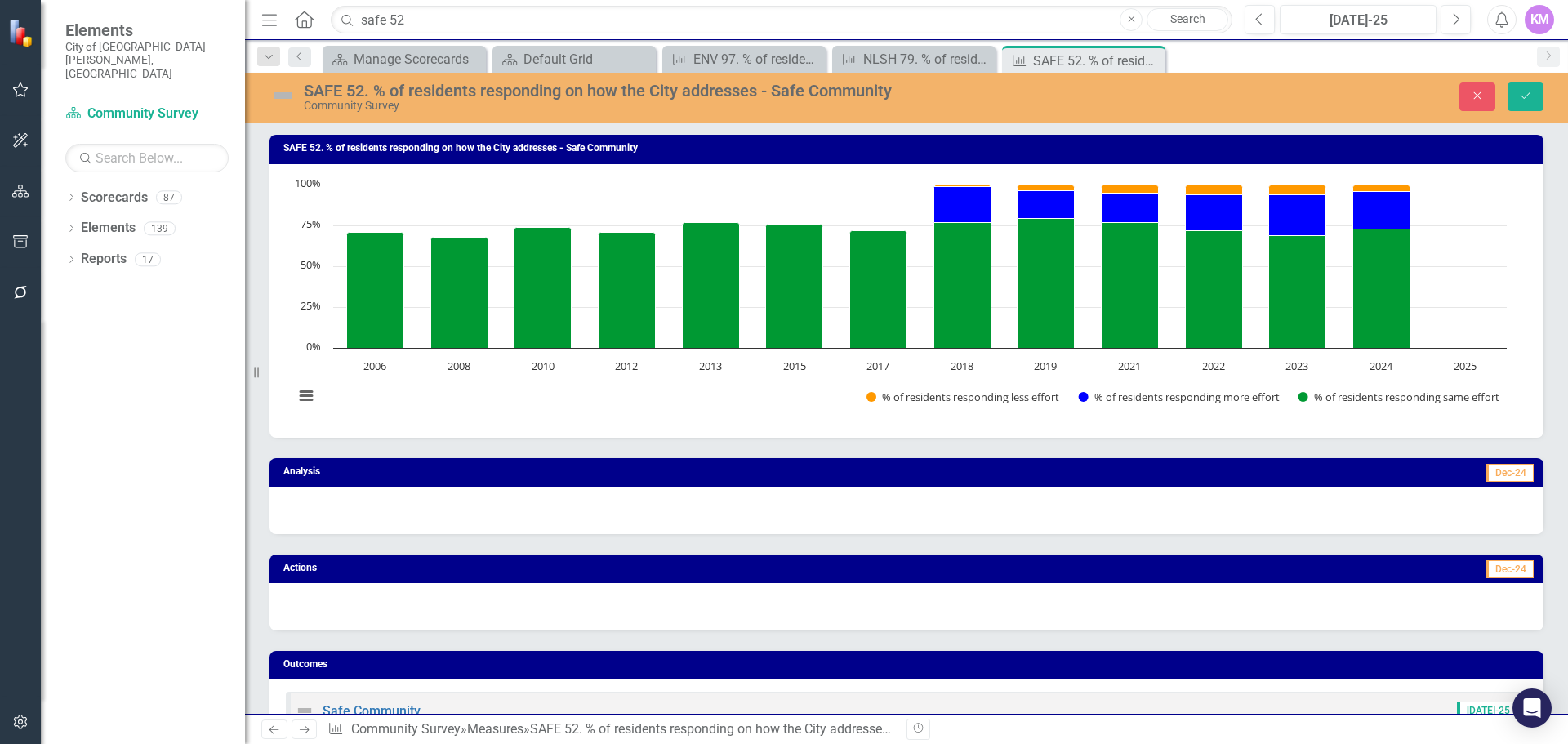
scroll to position [814, 0]
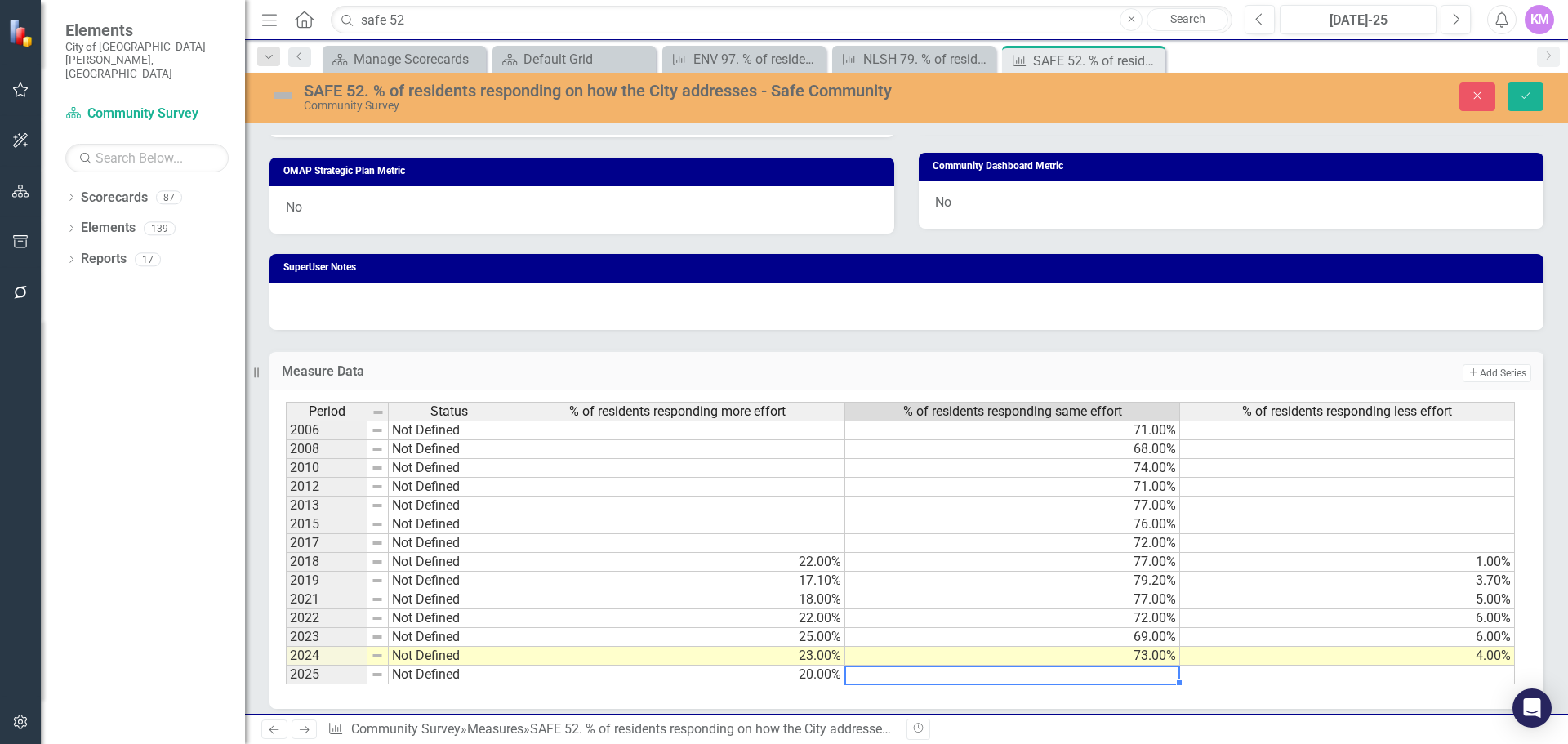
type textarea "71"
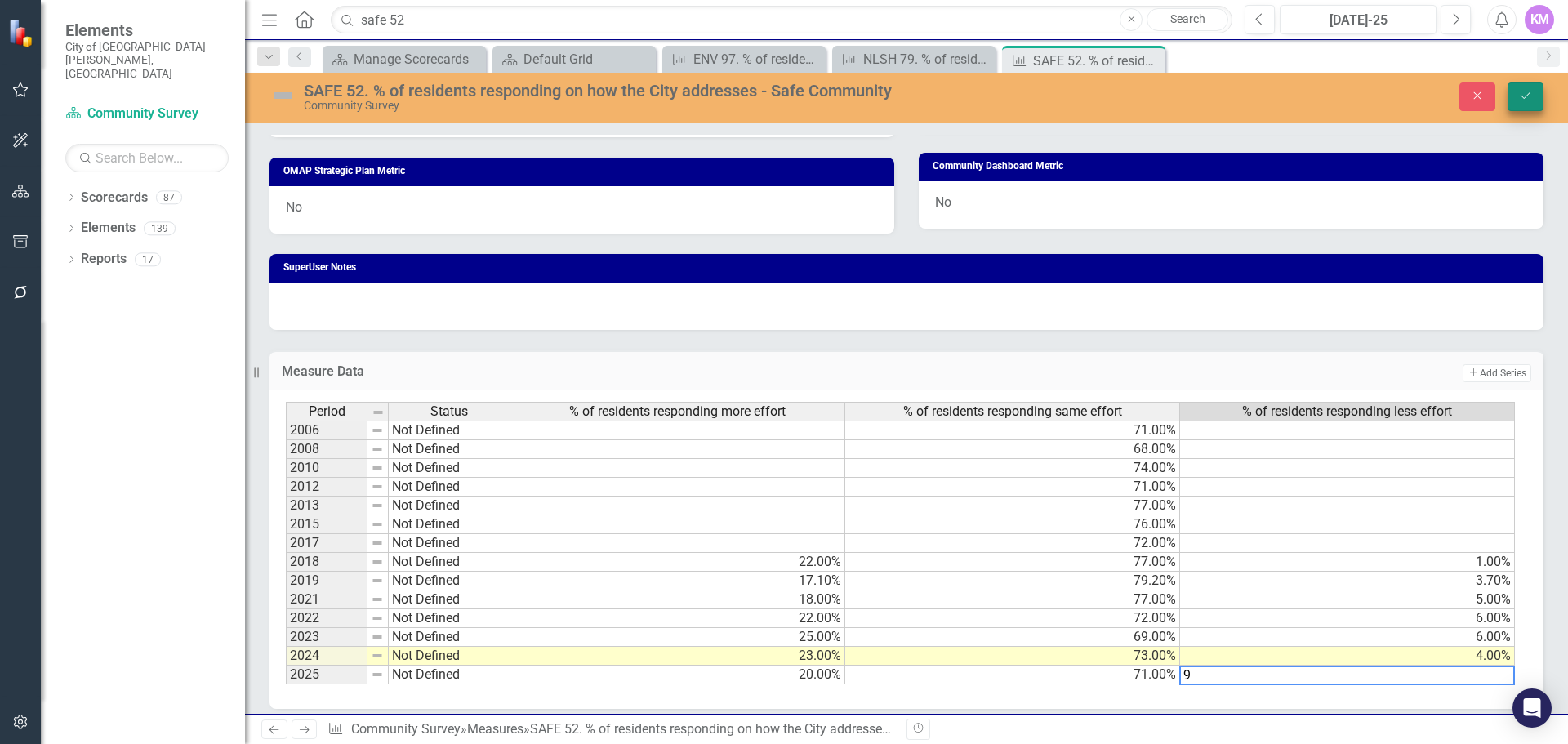
type textarea "9"
click at [1518, 96] on icon "Save" at bounding box center [1526, 96] width 15 height 12
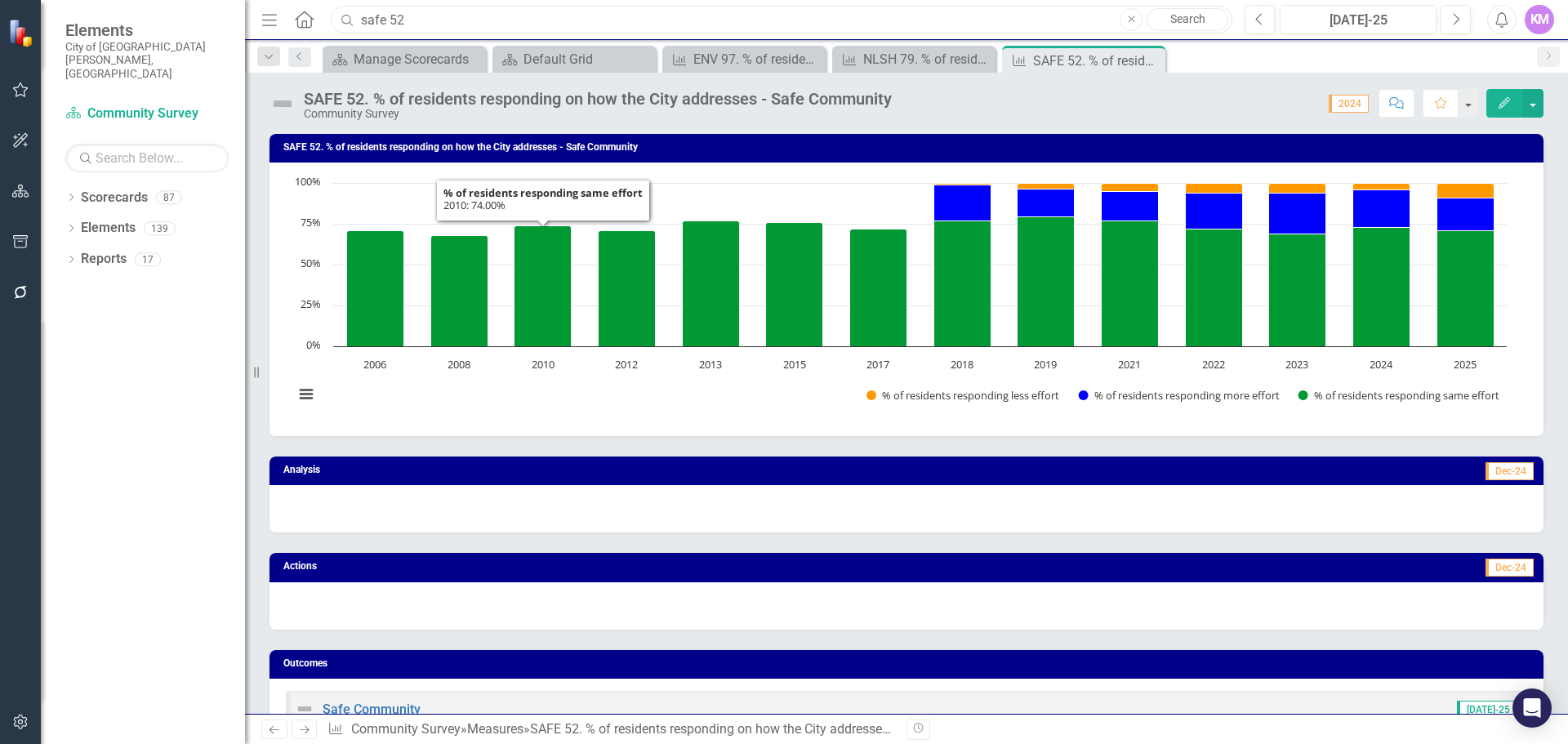
click at [637, 20] on input "safe 52" at bounding box center [782, 20] width 902 height 28
type input "c"
click at [652, 12] on input "text" at bounding box center [782, 20] width 902 height 28
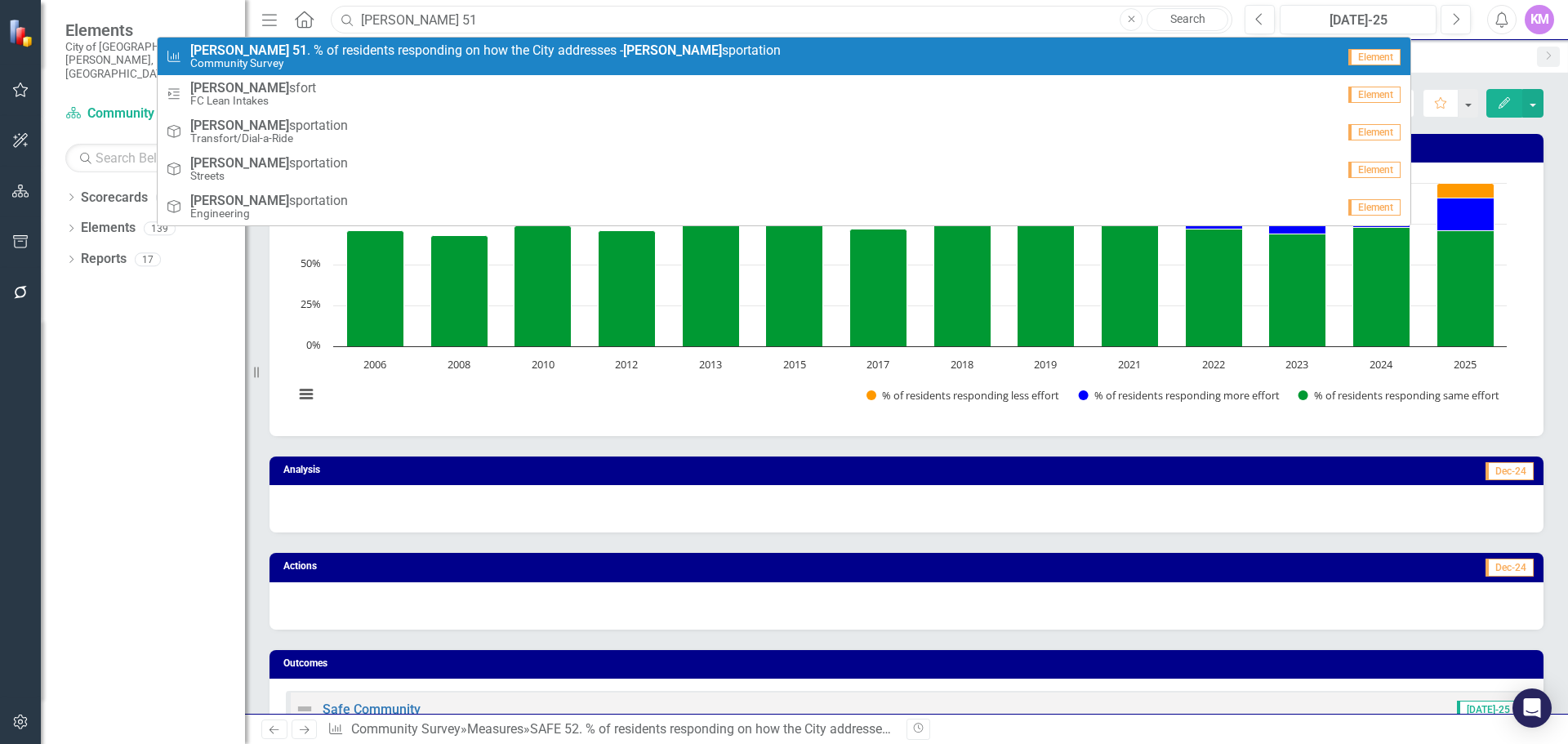
type input "[PERSON_NAME] 51"
click at [635, 51] on span "[PERSON_NAME] 51 . % of residents responding on how the City addresses - [PERSO…" at bounding box center [486, 51] width 590 height 15
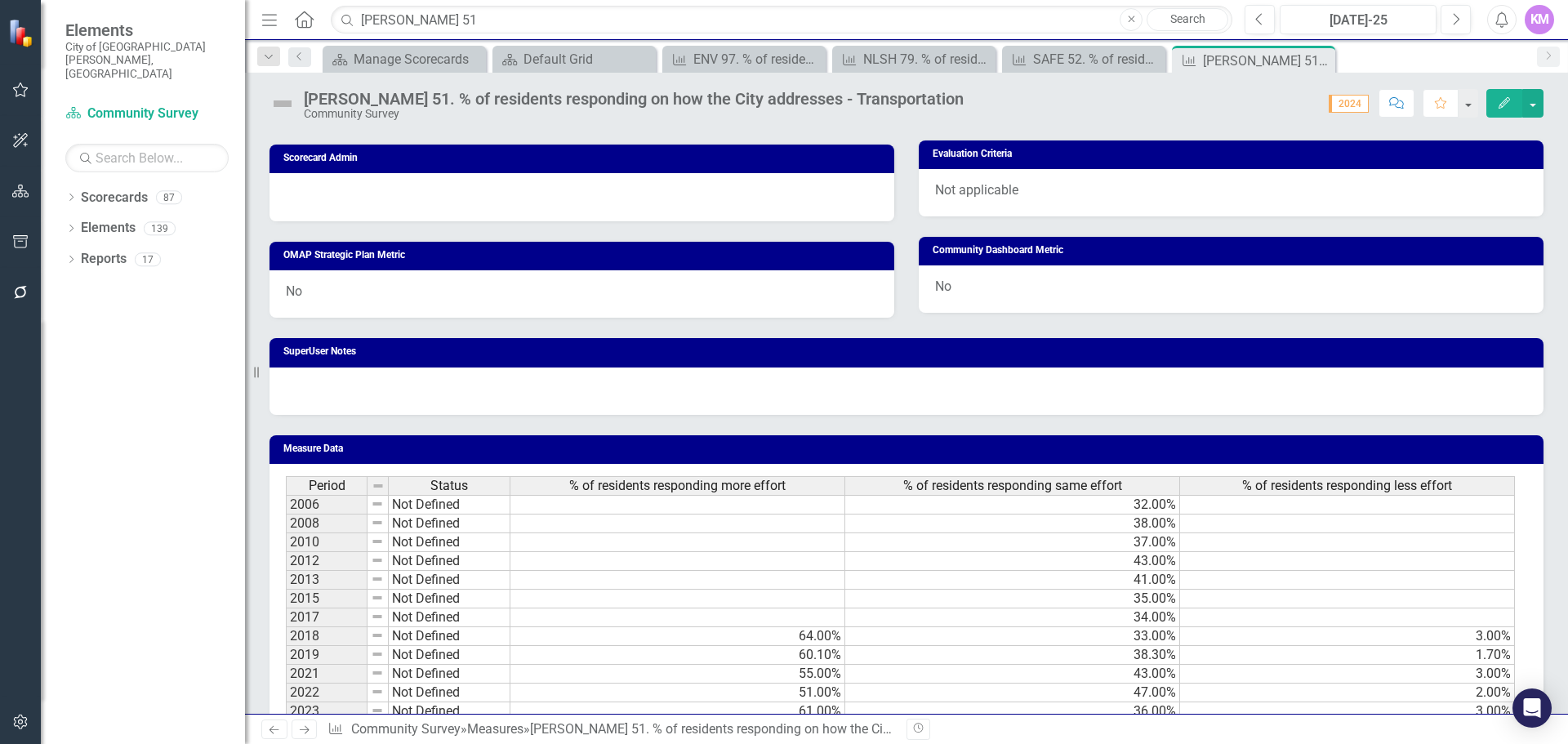
scroll to position [858, 0]
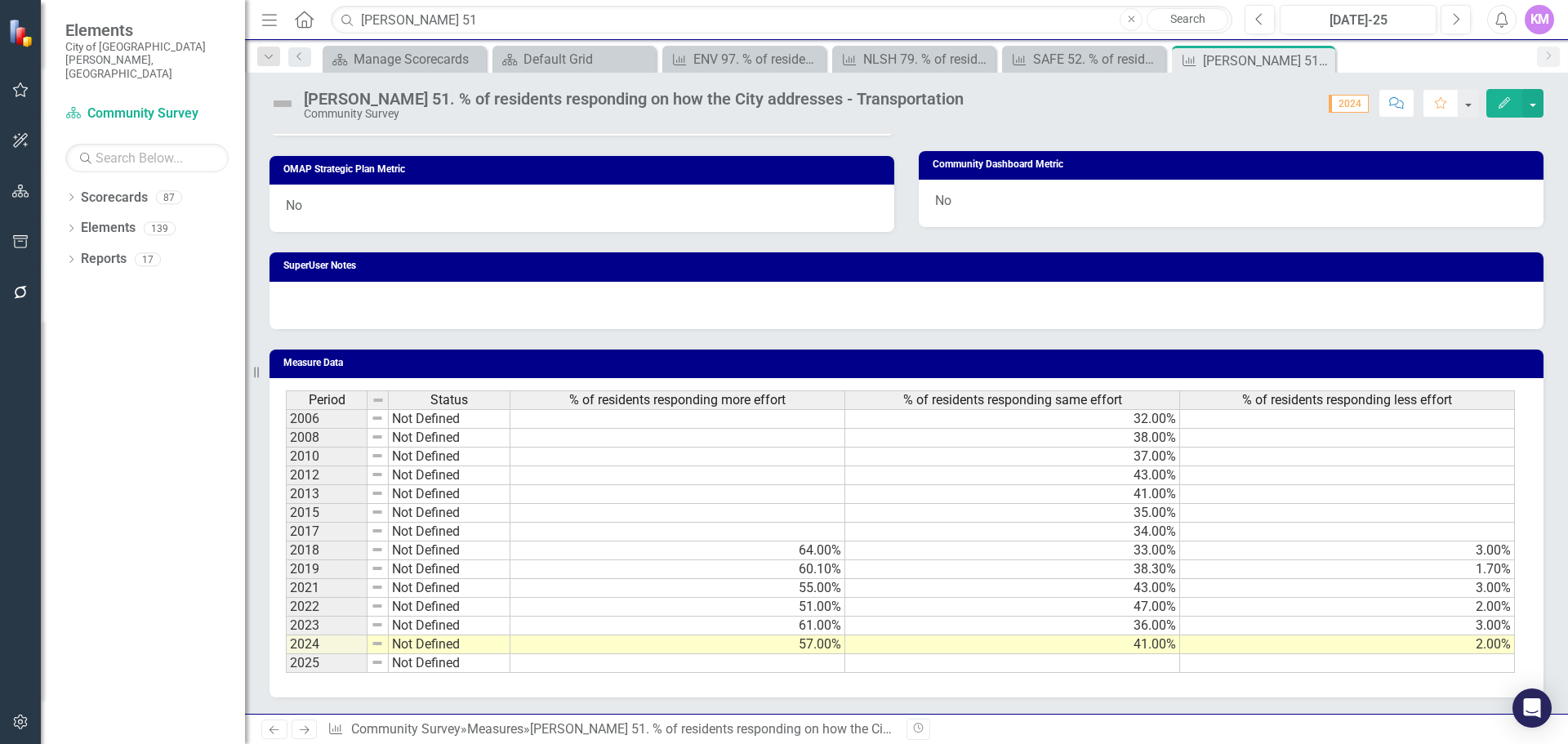
click at [779, 667] on td at bounding box center [678, 663] width 335 height 19
type textarea "55"
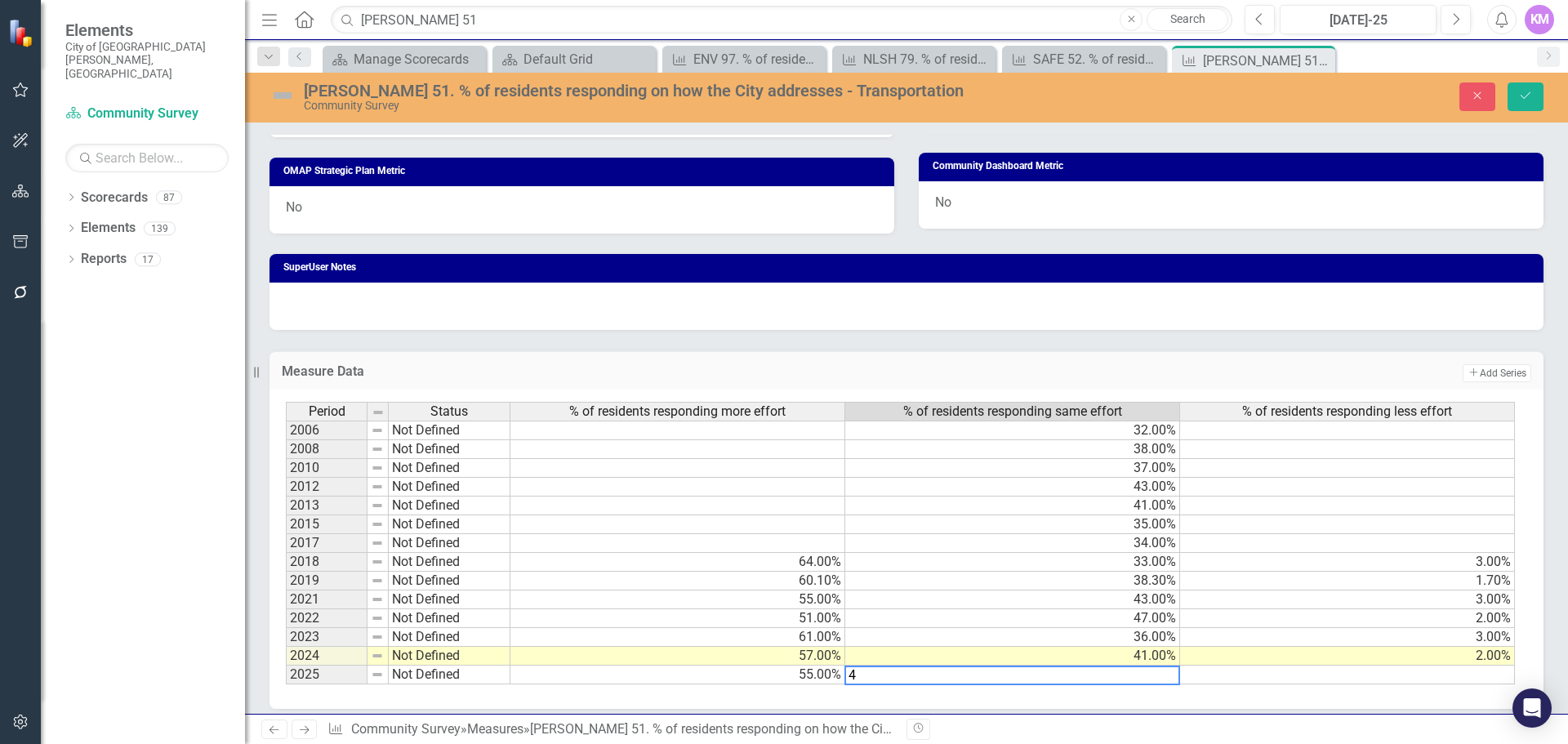
type textarea "43"
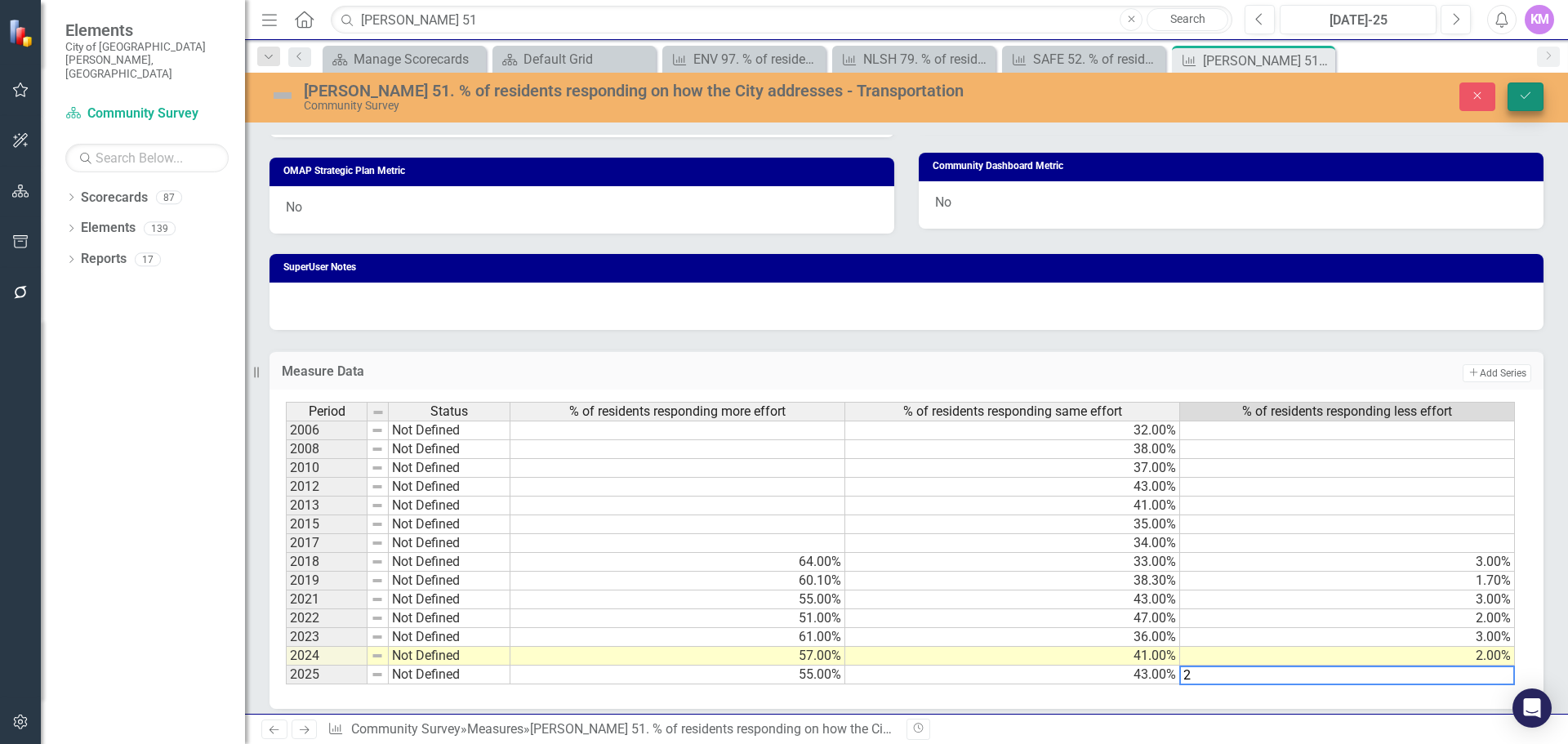
type textarea "2"
click at [1529, 106] on button "Save" at bounding box center [1526, 96] width 36 height 28
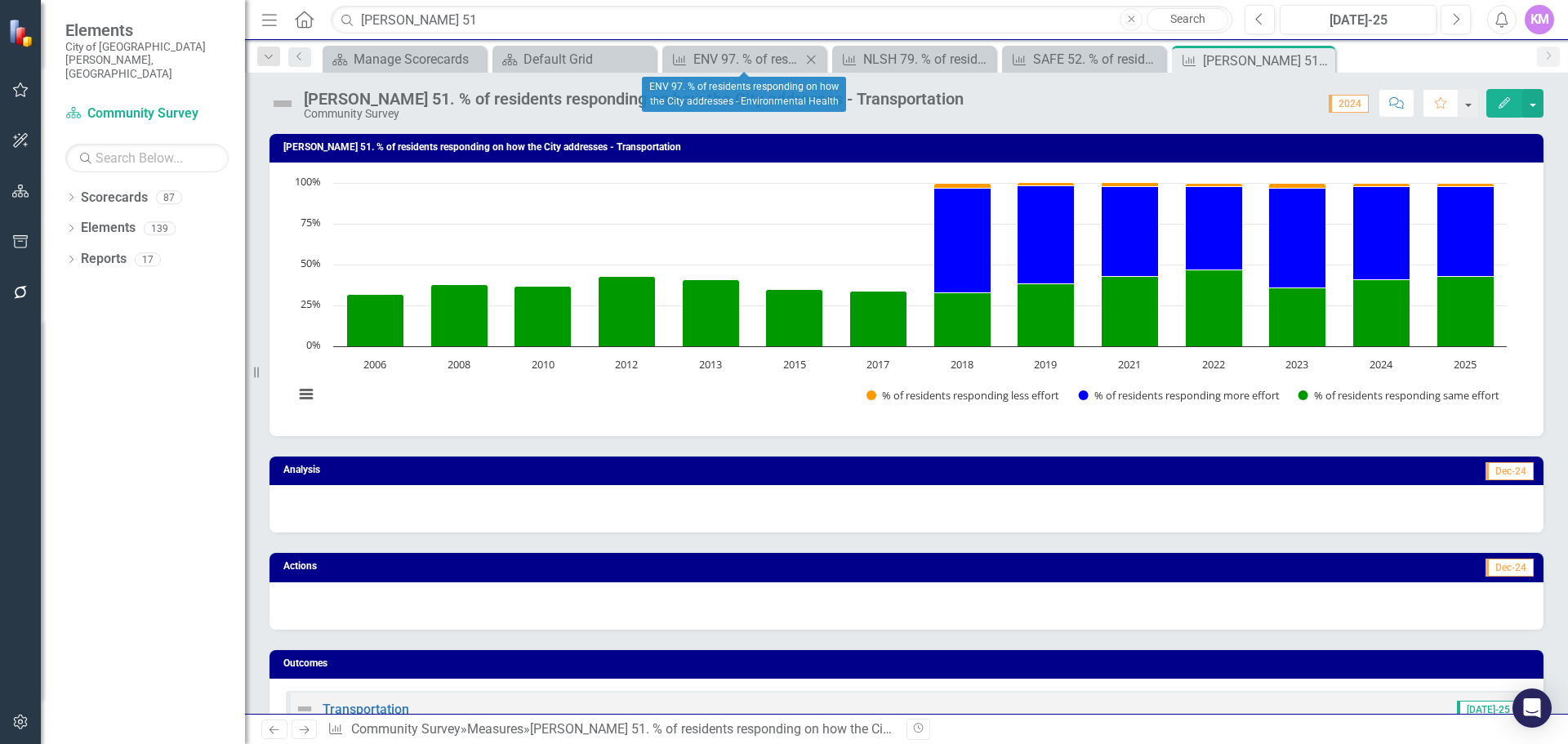
click at [814, 59] on icon "Close" at bounding box center [811, 60] width 17 height 13
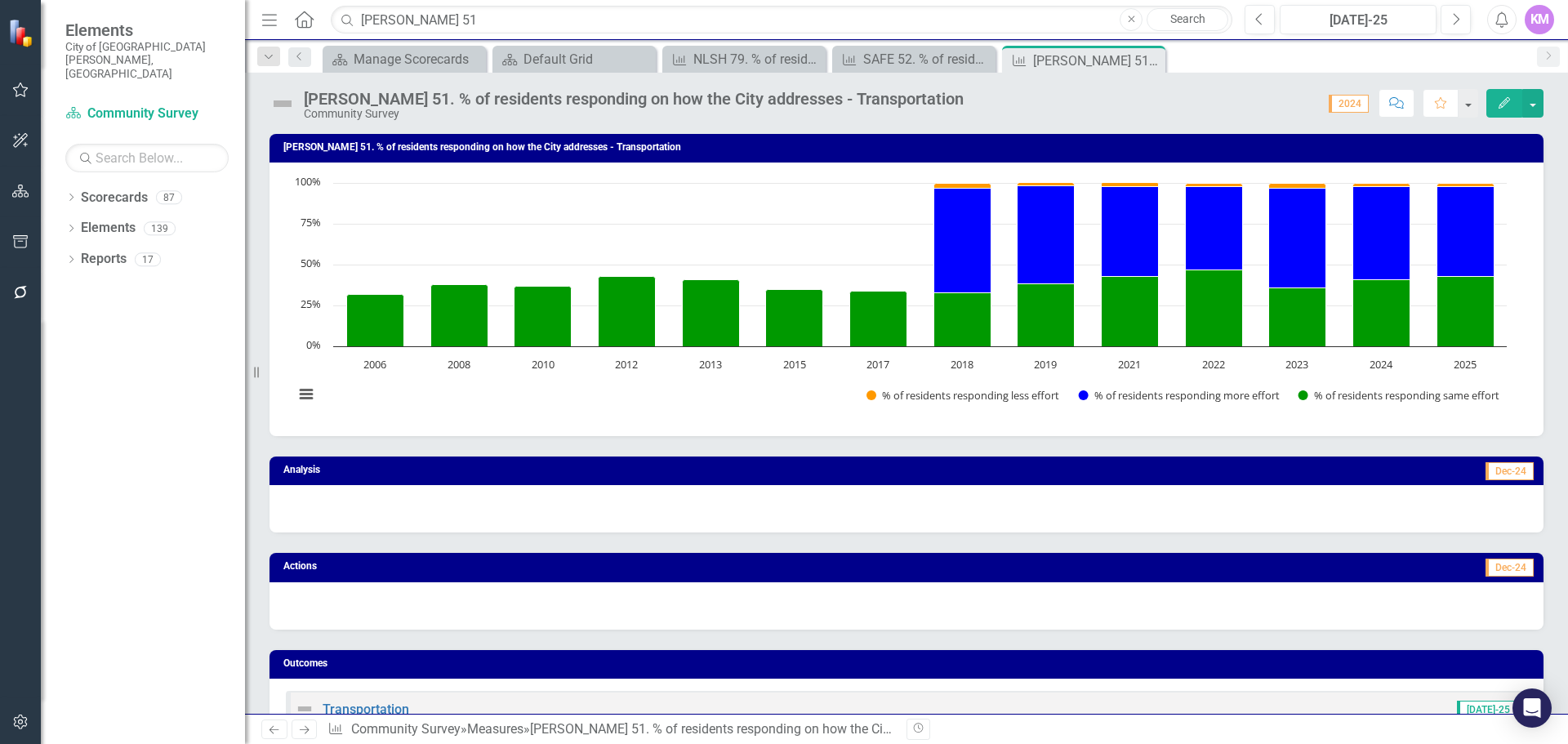
click at [0, 0] on icon "Close" at bounding box center [0, 0] width 0 height 0
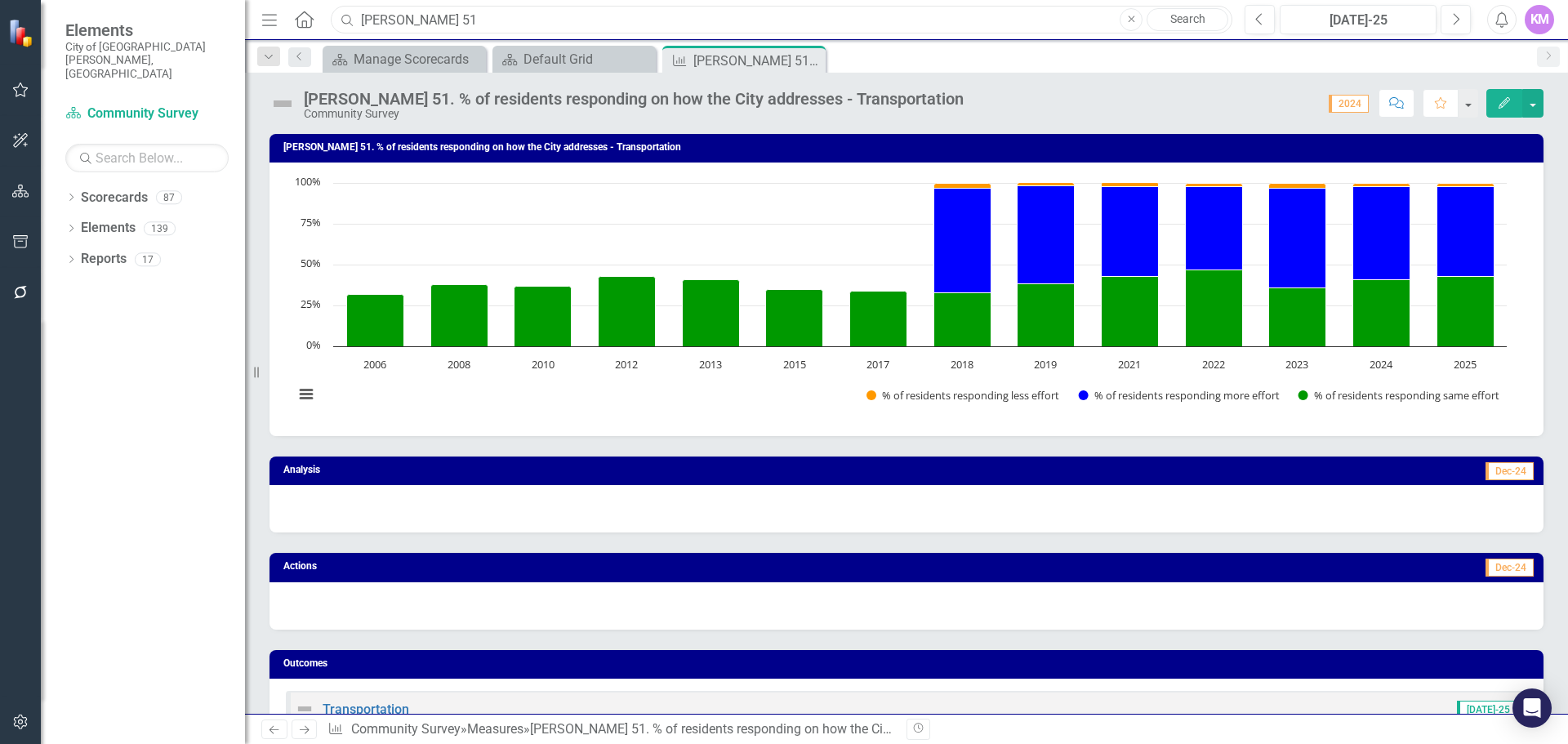
click at [476, 23] on input "[PERSON_NAME] 51" at bounding box center [782, 20] width 902 height 28
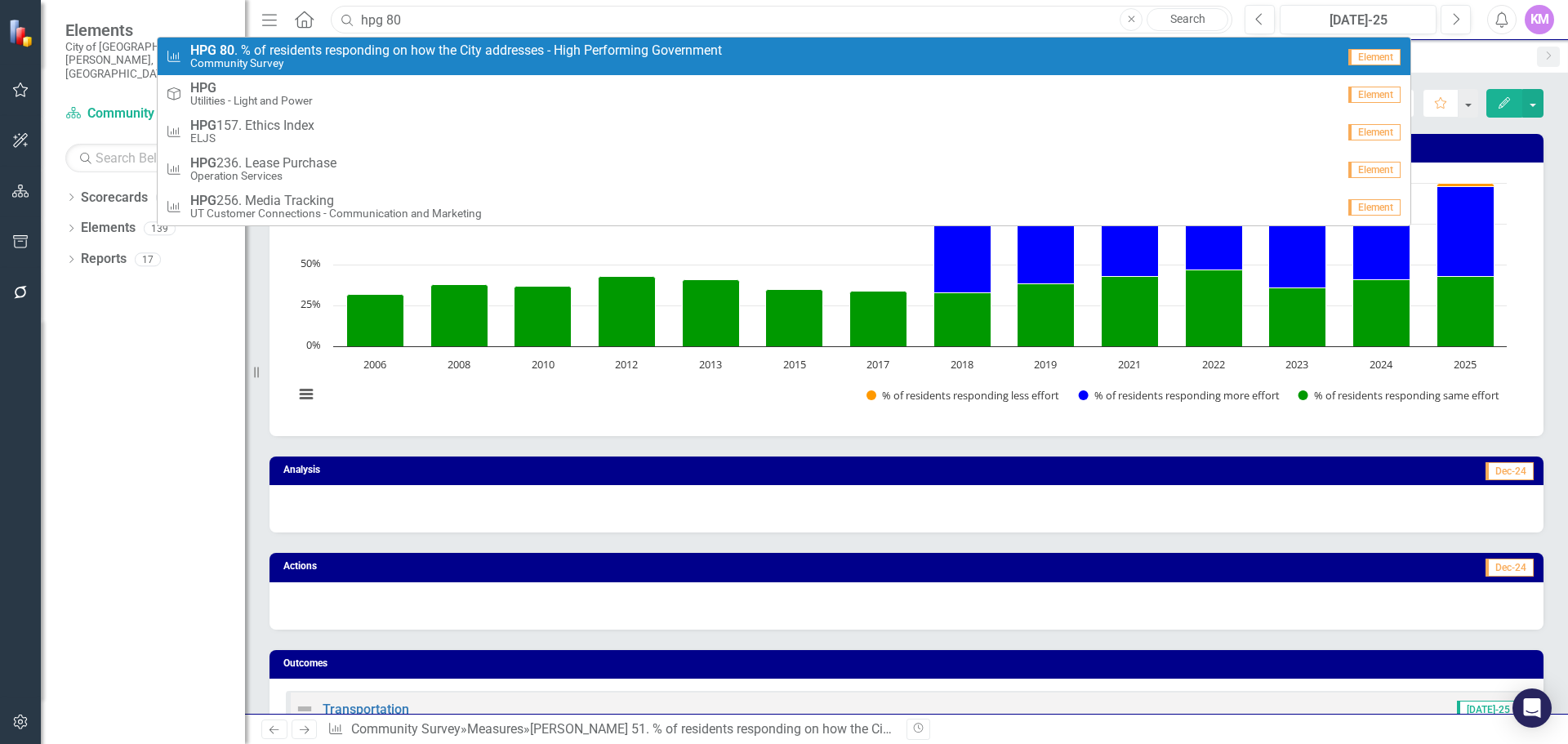
type input "hpg 80"
click at [464, 47] on span "HPG 80 . % of residents responding on how the City addresses - High Performing …" at bounding box center [456, 51] width 532 height 15
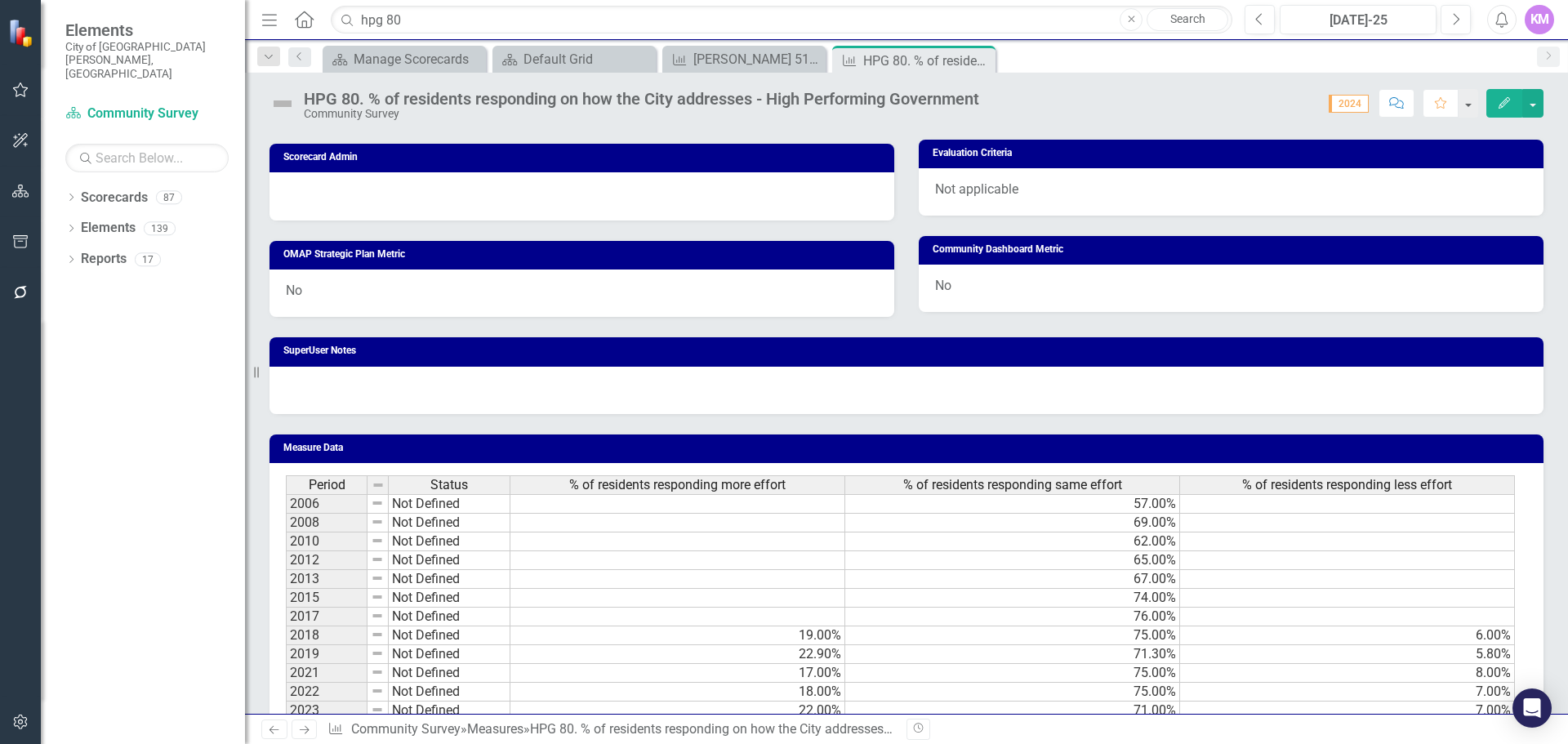
scroll to position [814, 0]
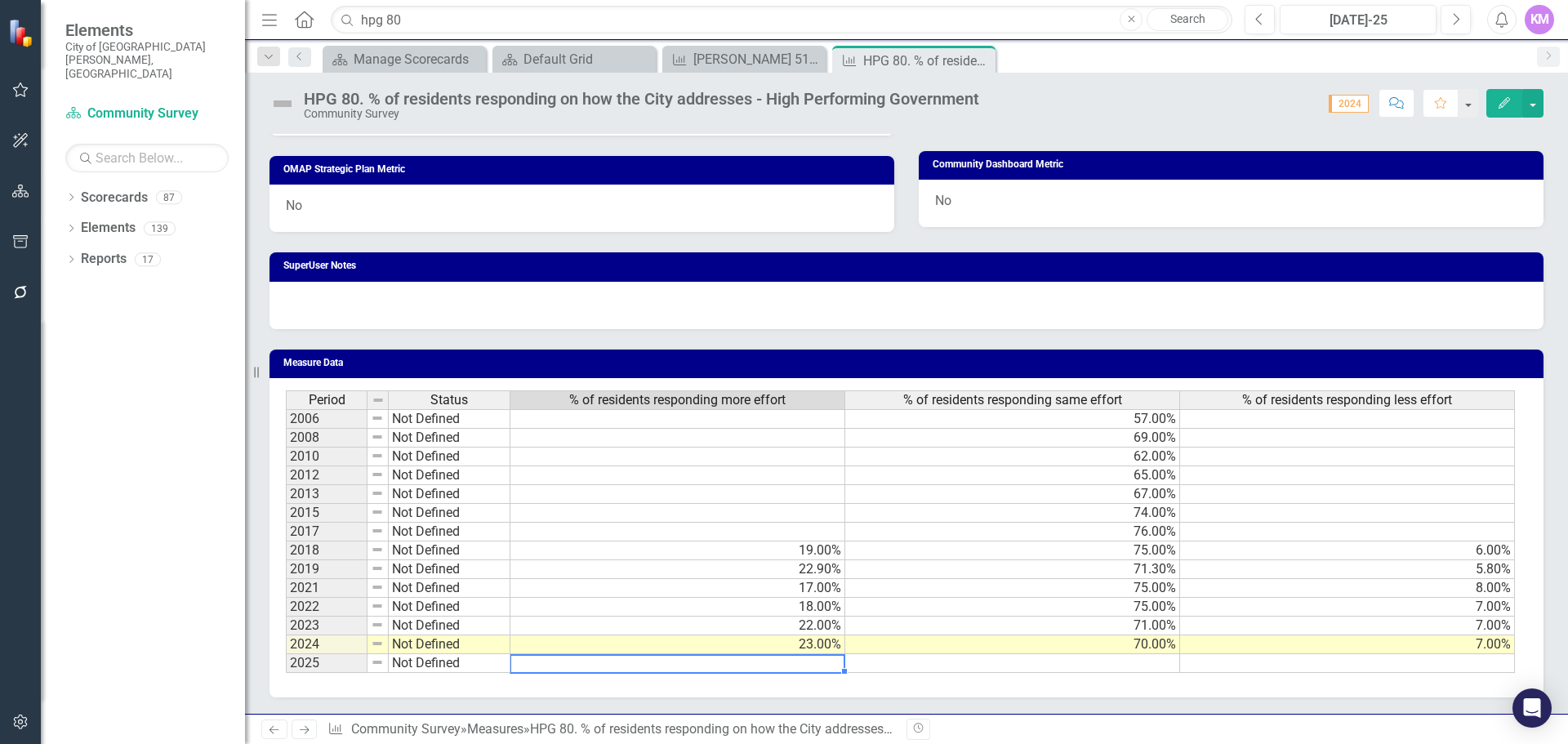
click at [785, 667] on td at bounding box center [678, 663] width 335 height 19
type textarea "20"
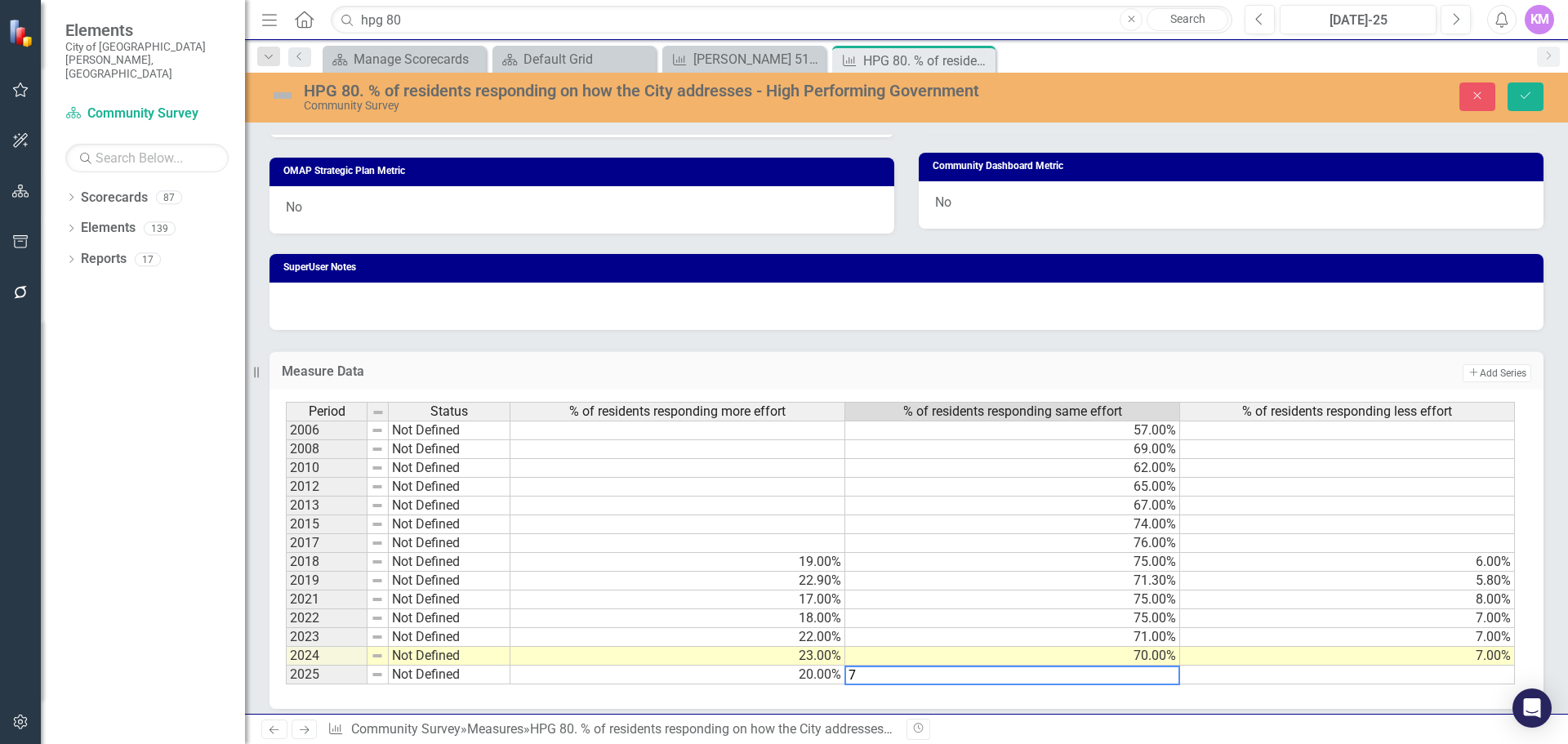
type textarea "72"
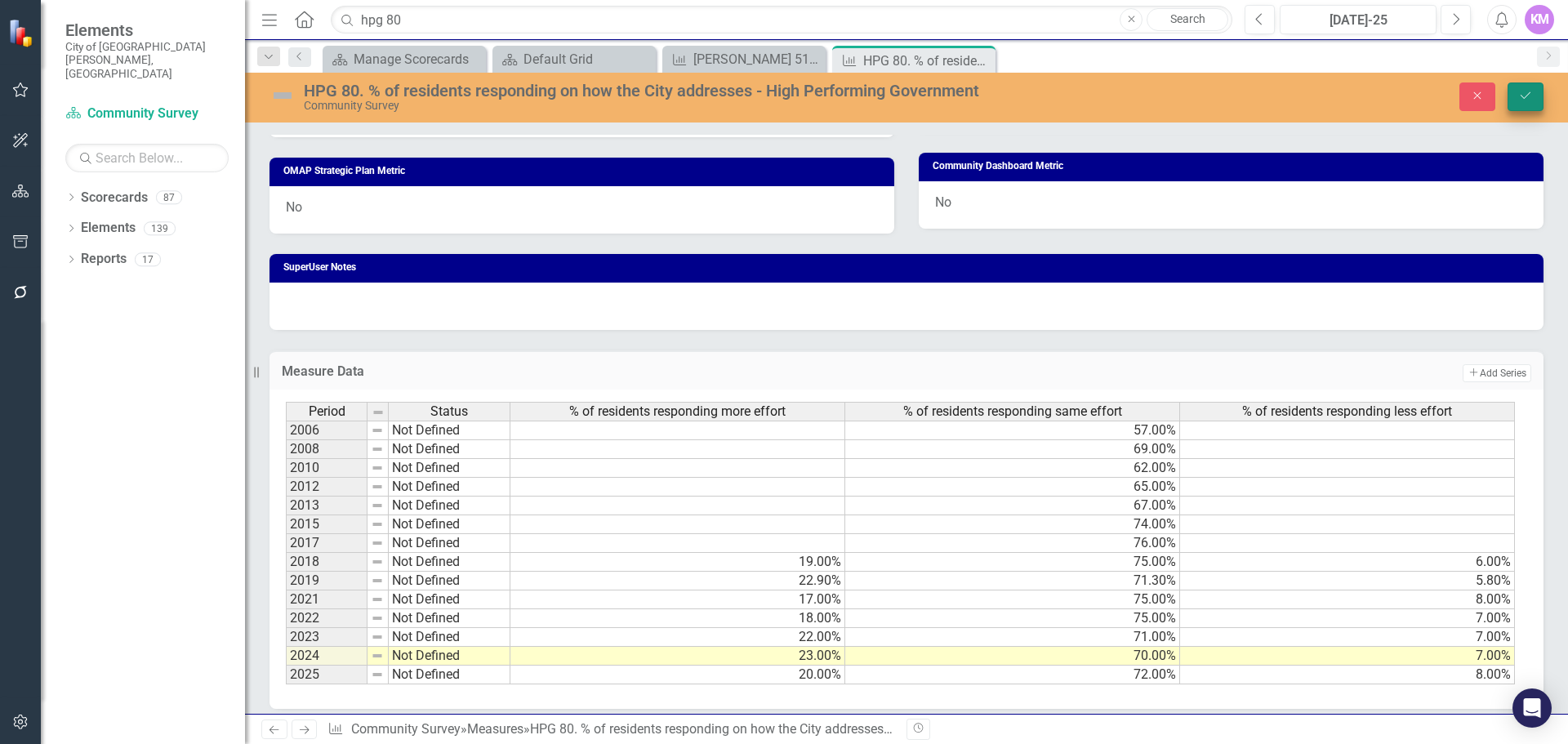
type textarea "8"
click at [1524, 96] on icon "Save" at bounding box center [1526, 96] width 15 height 12
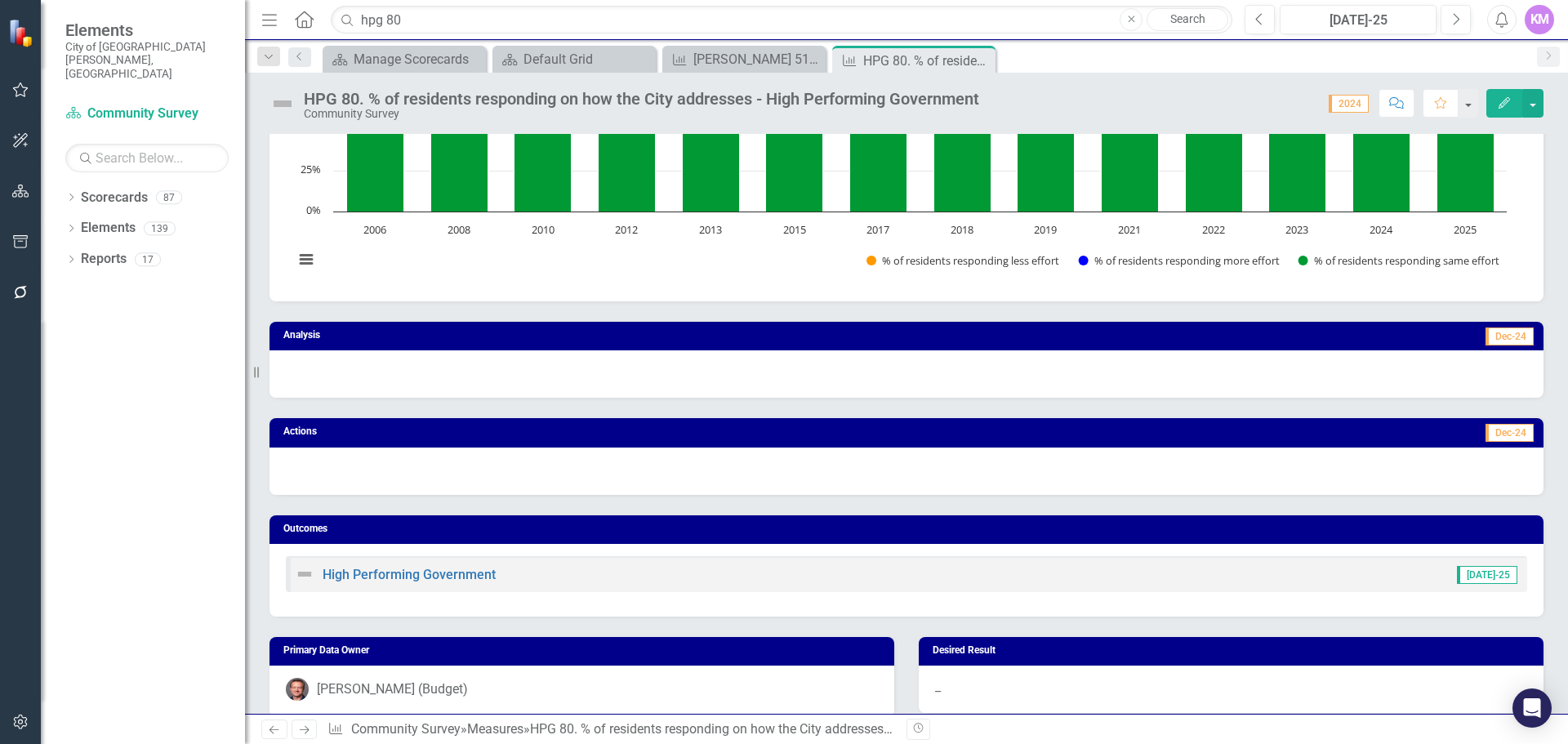
scroll to position [0, 0]
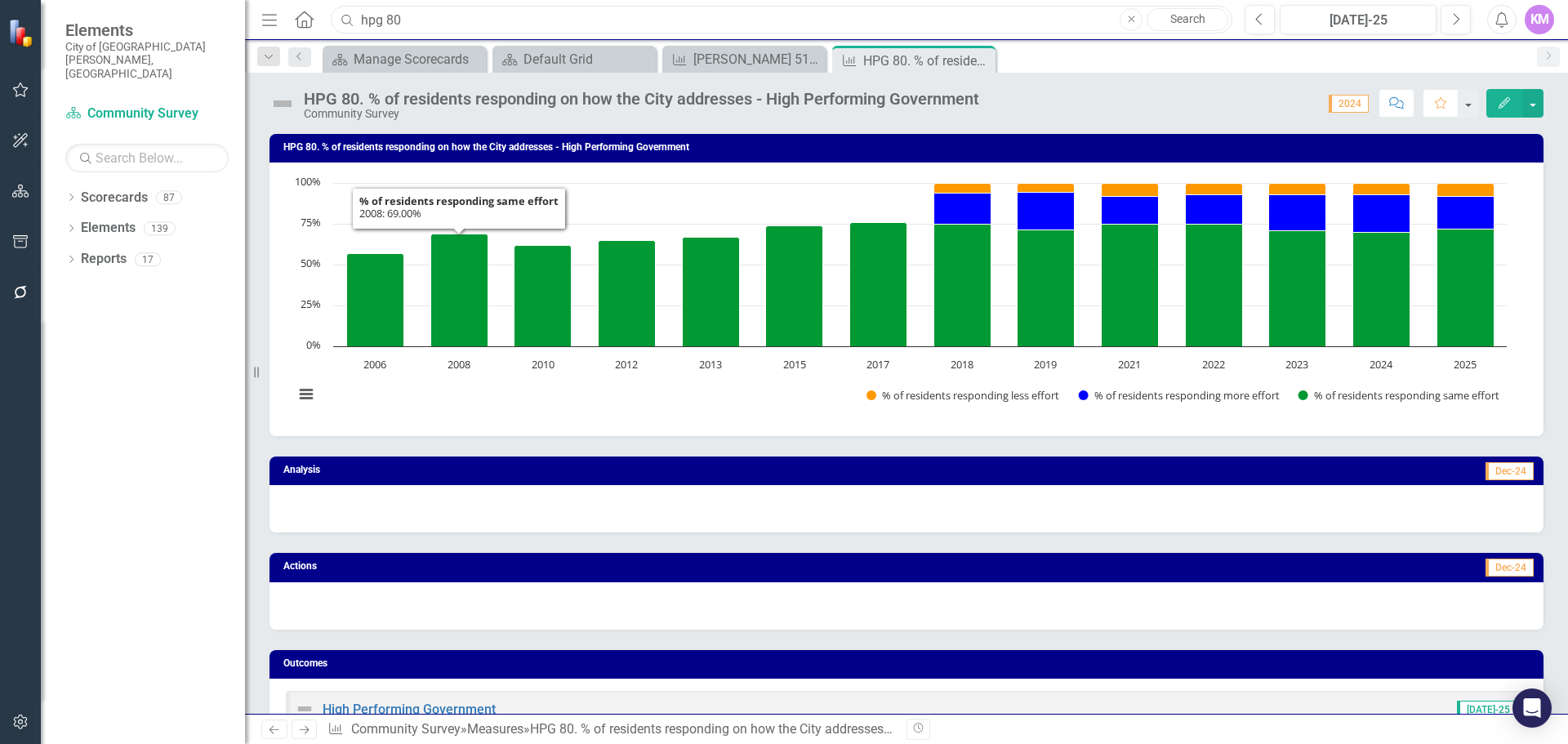
click at [506, 23] on input "hpg 80" at bounding box center [782, 20] width 902 height 28
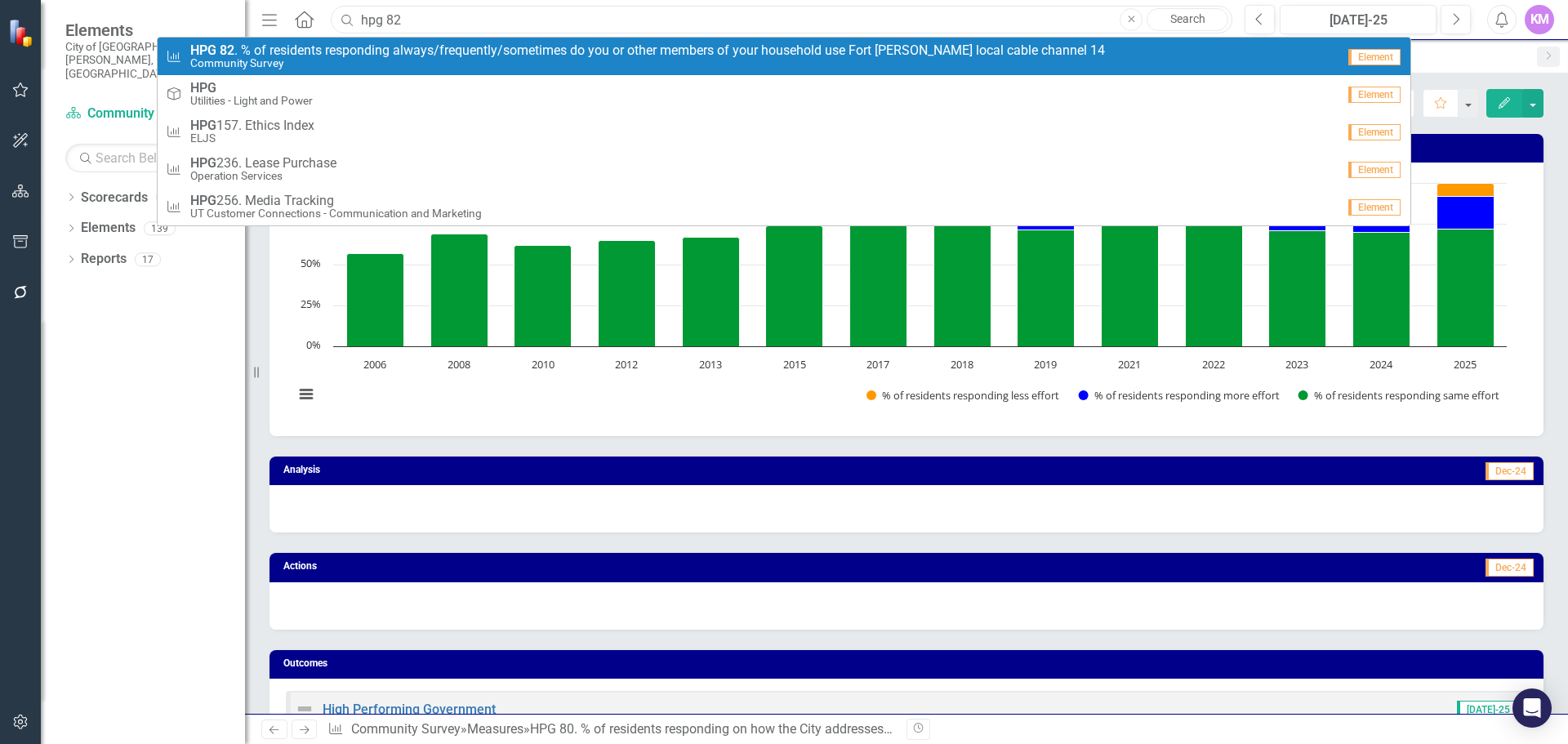
type input "hpg 82"
click at [486, 38] on link "Measure HPG 82 . % of residents responding always/frequently/sometimes do you o…" at bounding box center [784, 56] width 1253 height 37
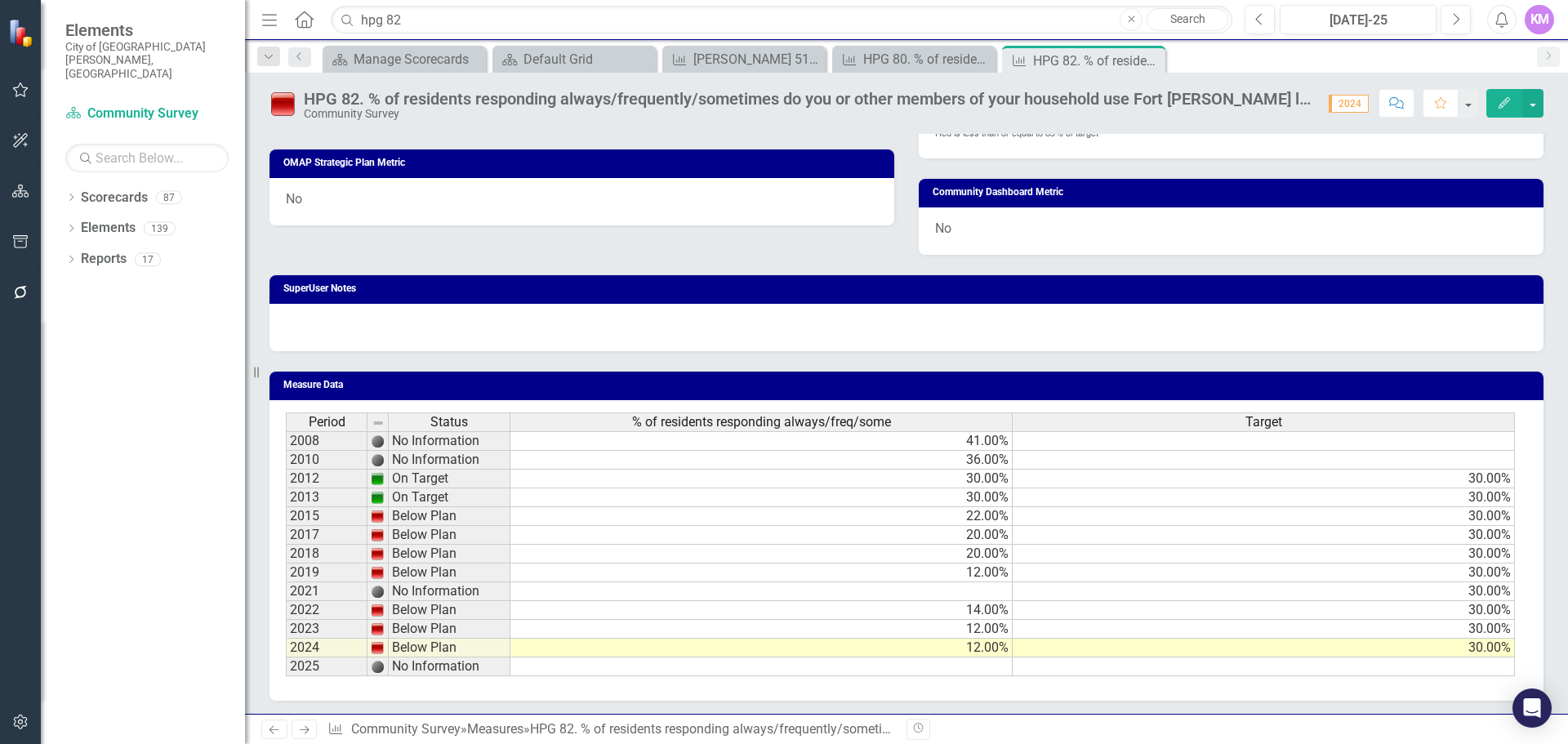
scroll to position [826, 0]
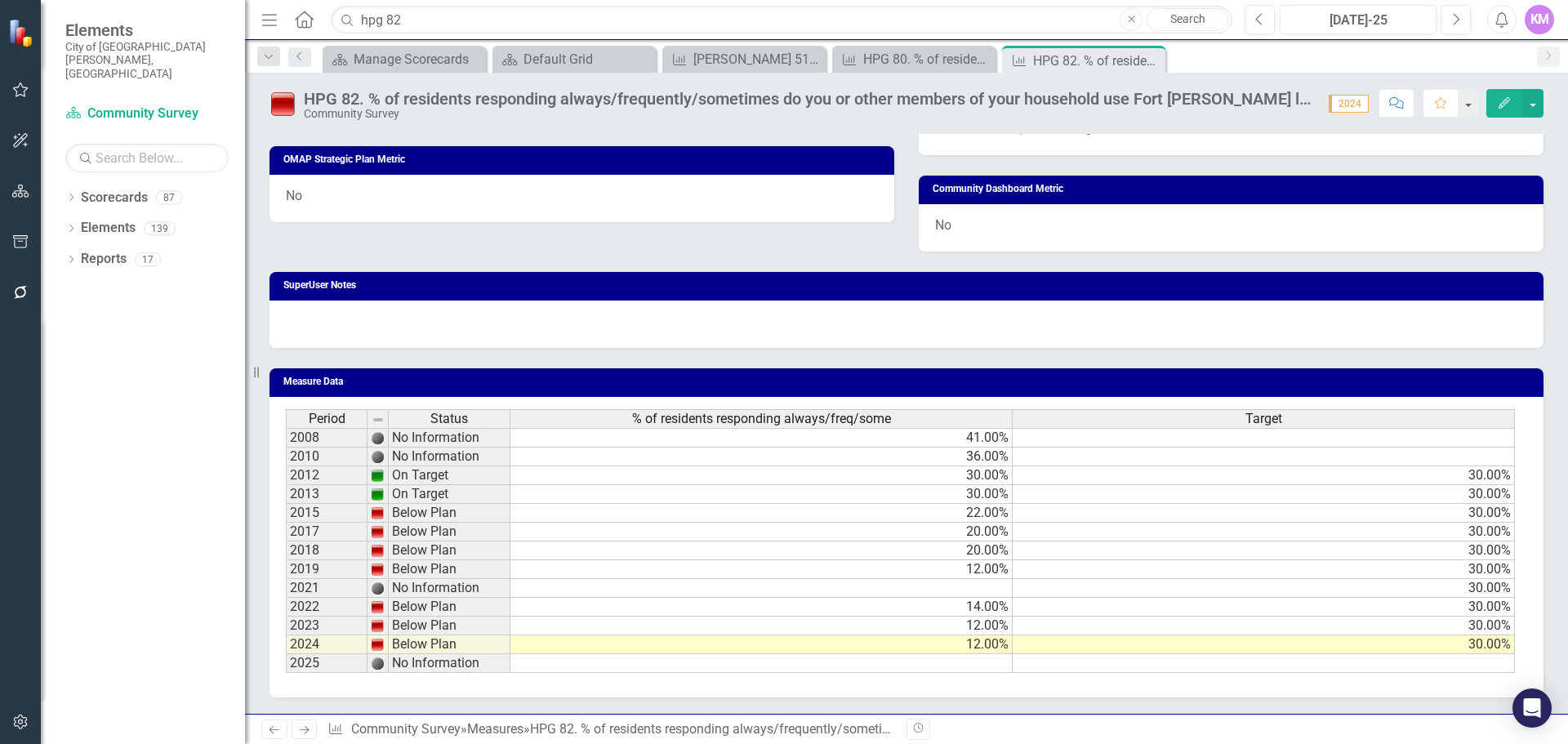
click at [972, 668] on td at bounding box center [762, 663] width 502 height 19
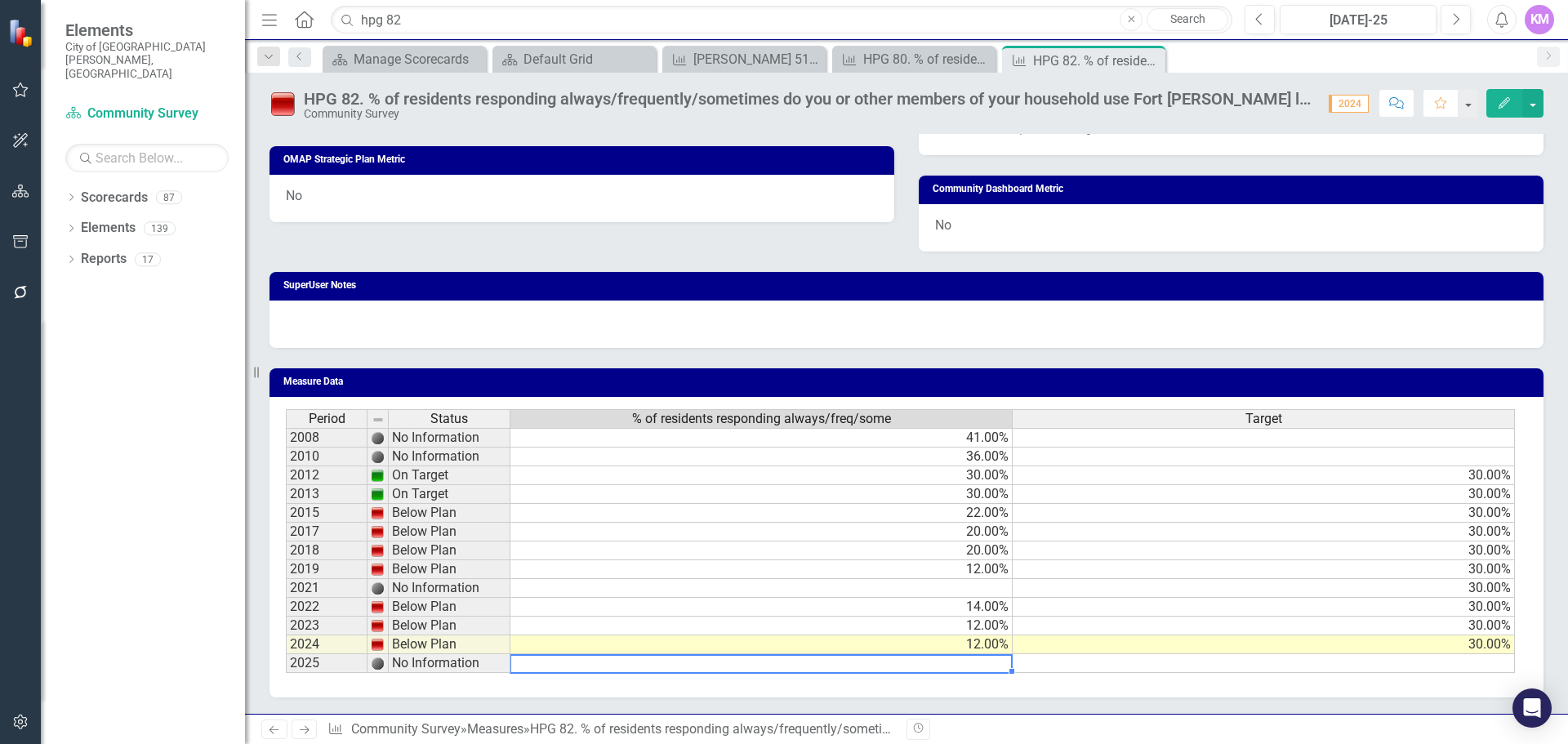
type textarea "12"
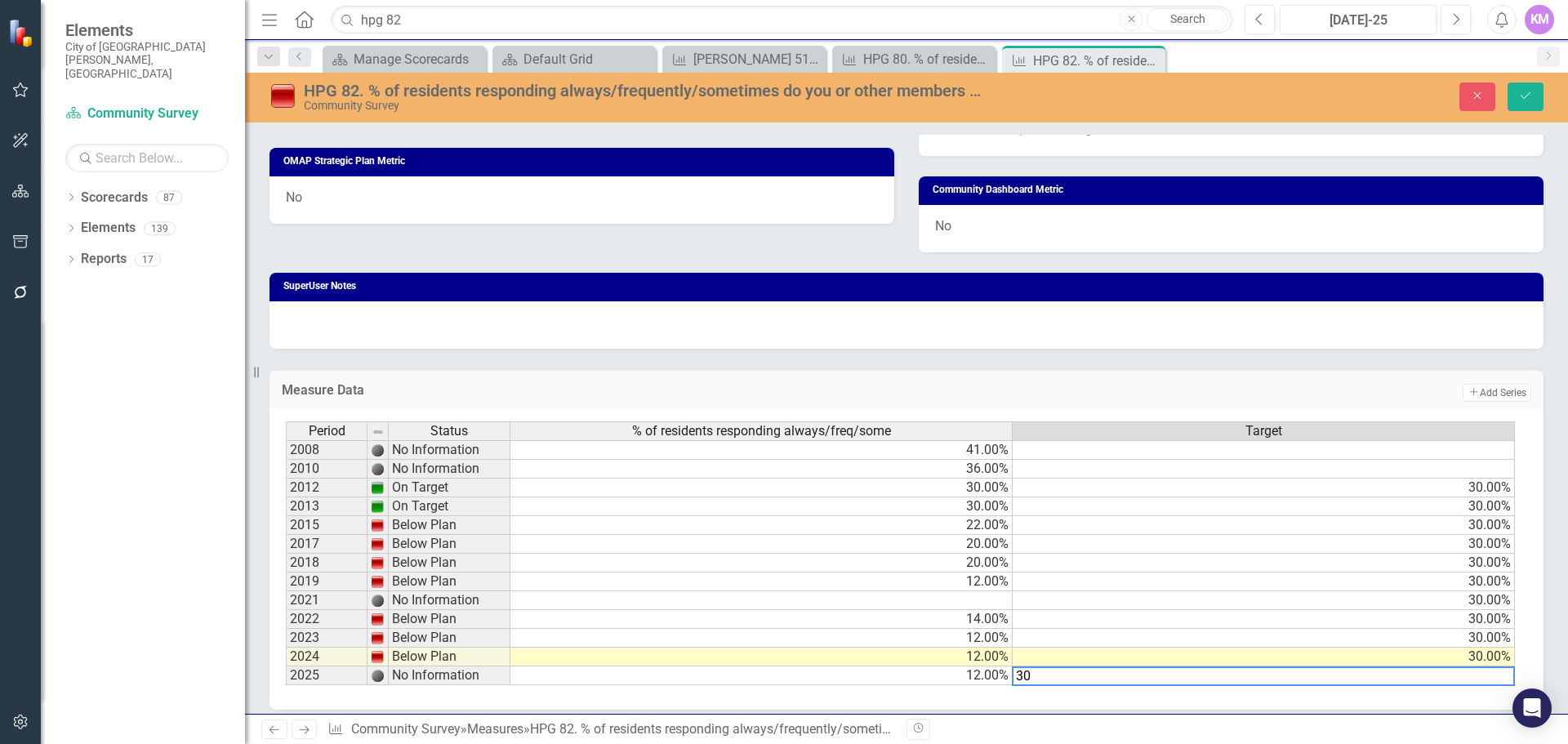
type textarea "30"
click at [1092, 586] on td "30.00%" at bounding box center [1264, 582] width 502 height 19
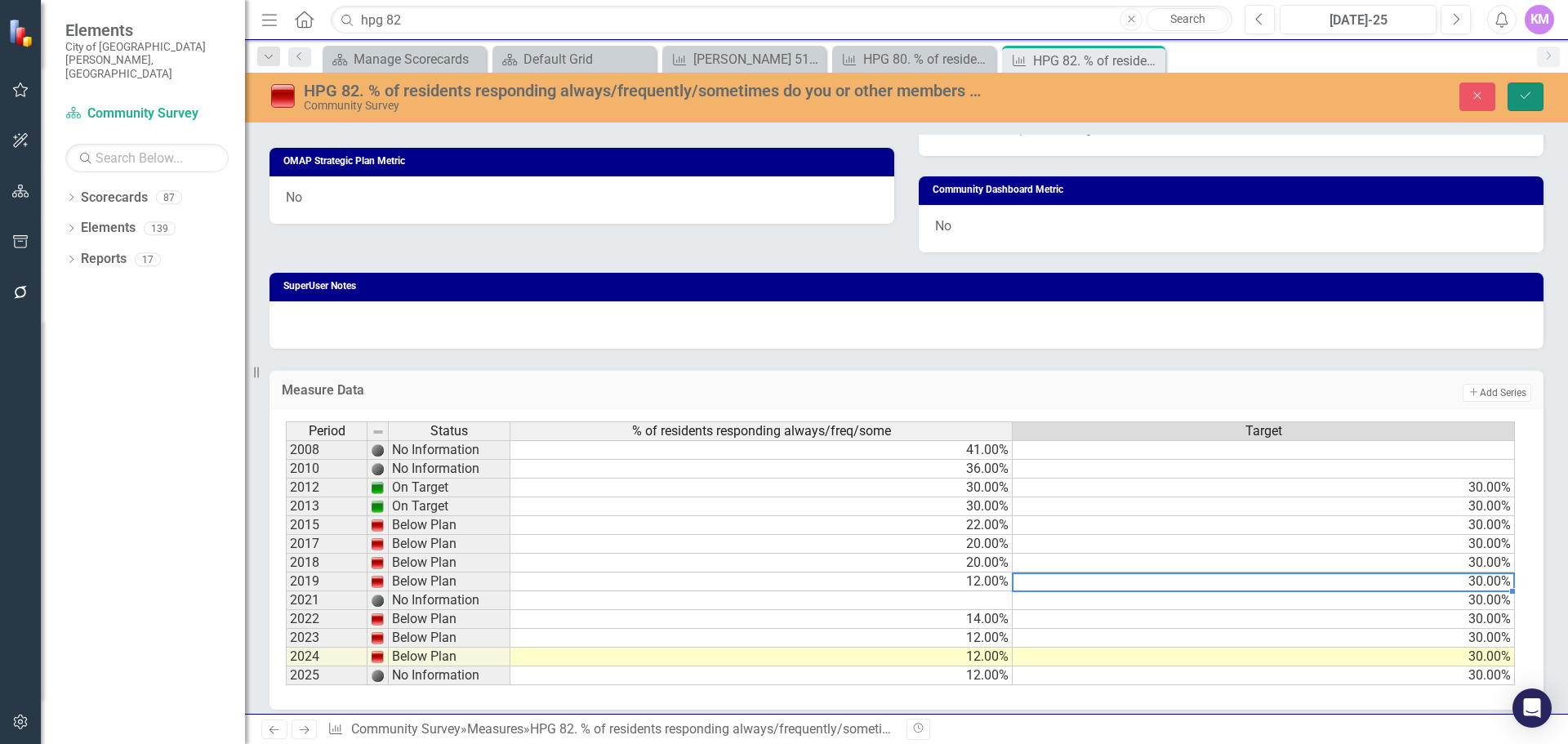
click at [1528, 93] on icon "Save" at bounding box center [1526, 96] width 15 height 12
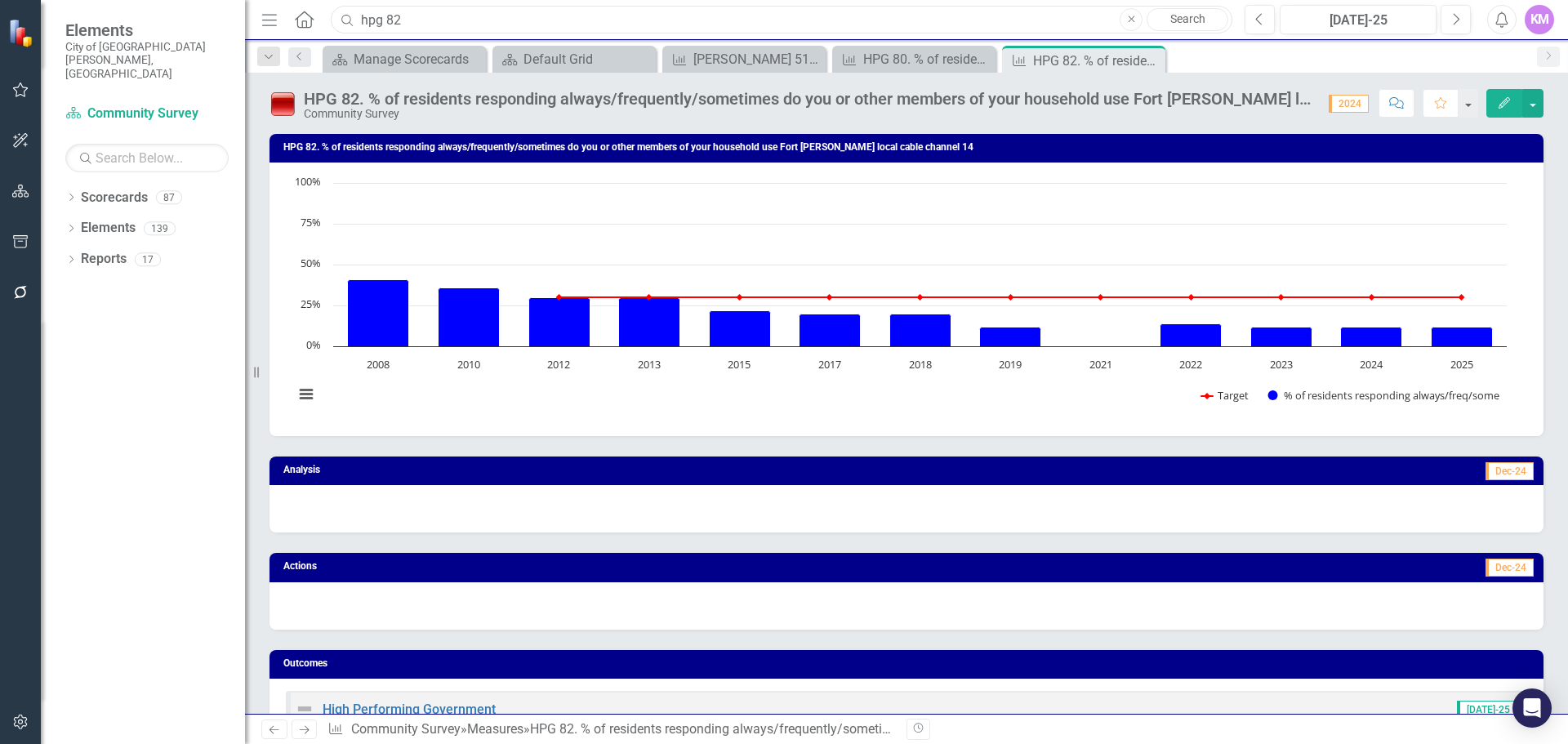
click at [449, 21] on input "hpg 82" at bounding box center [782, 20] width 902 height 28
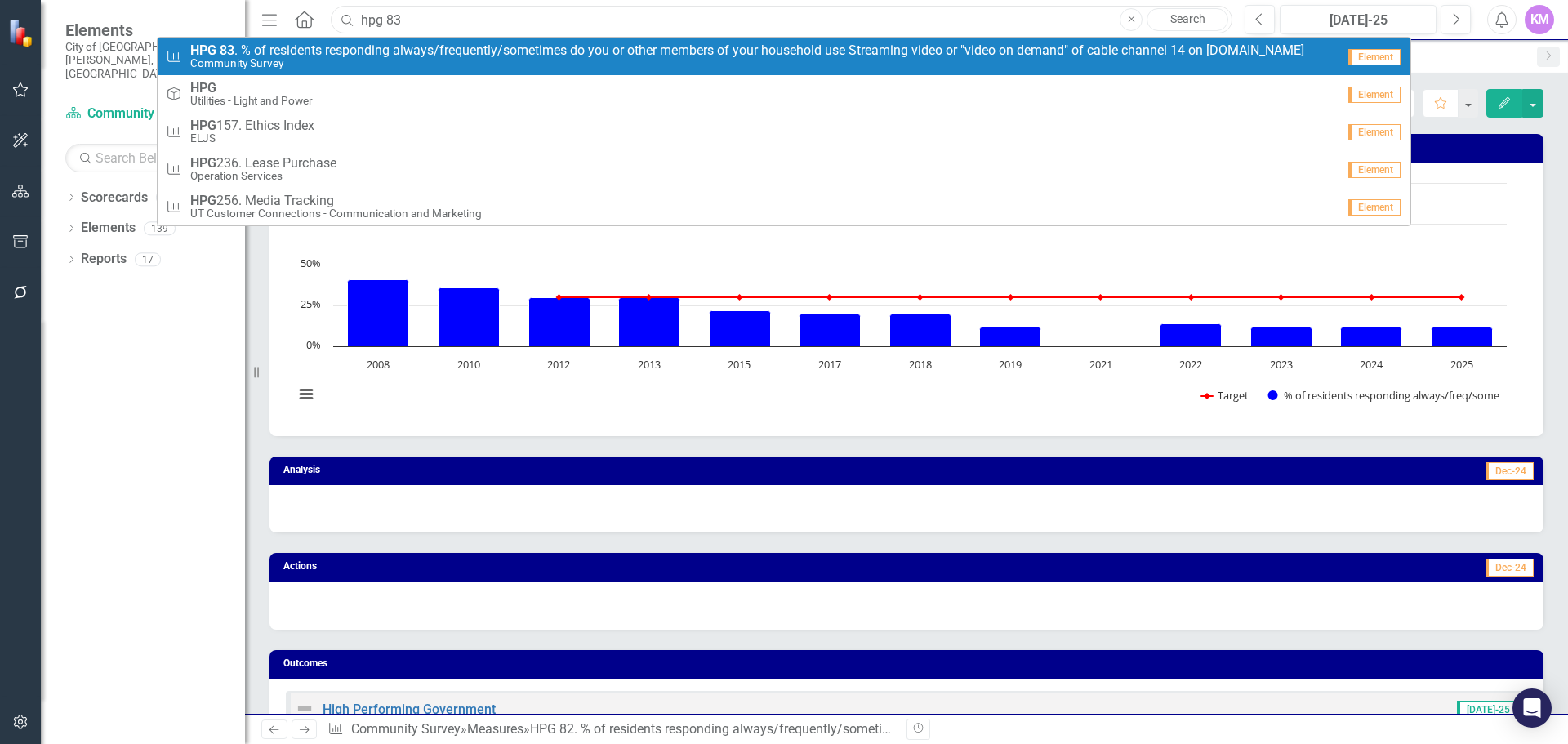
type input "hpg 83"
click at [437, 43] on span "HPG 83 . % of residents responding always/frequently/sometimes do you or other …" at bounding box center [747, 51] width 1114 height 15
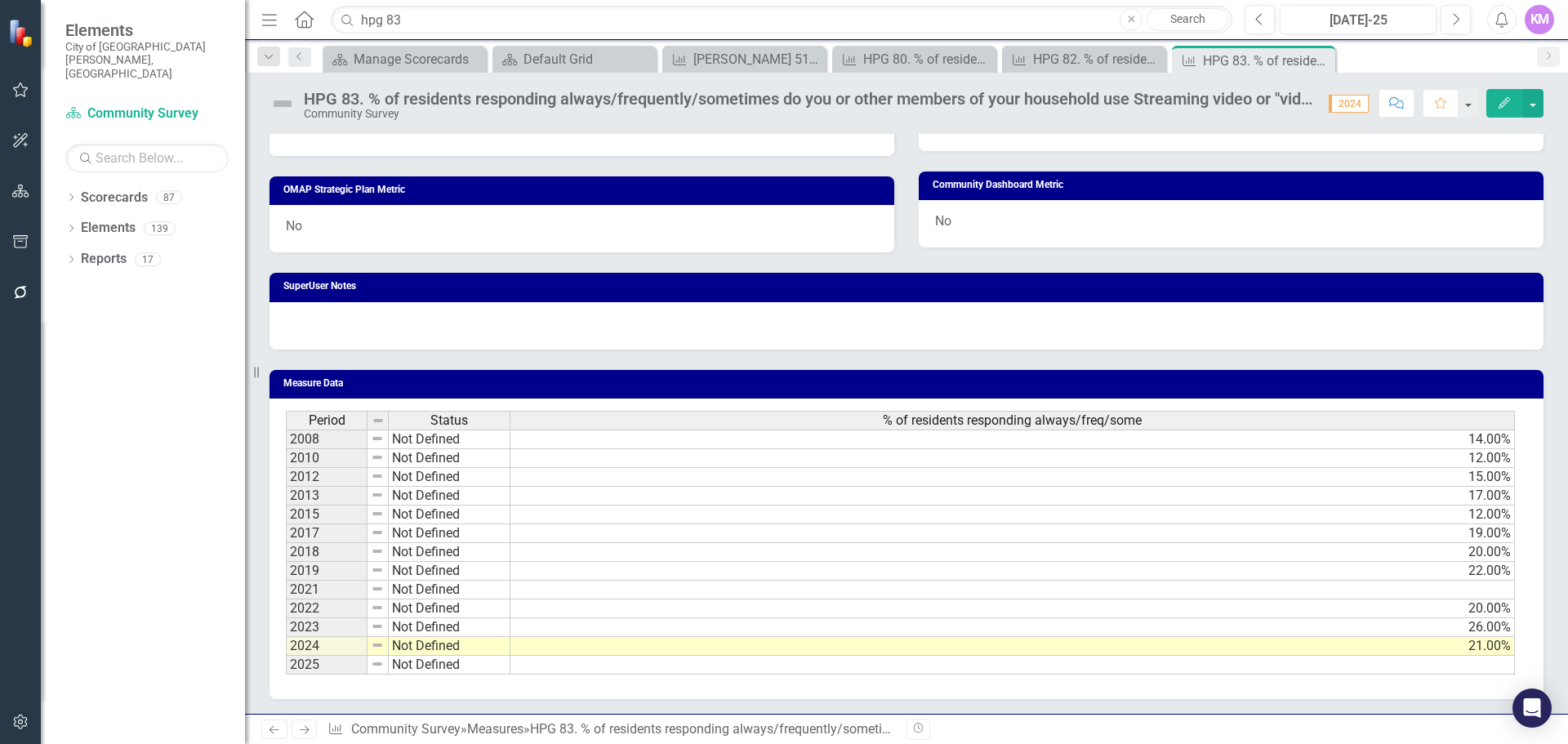
scroll to position [795, 0]
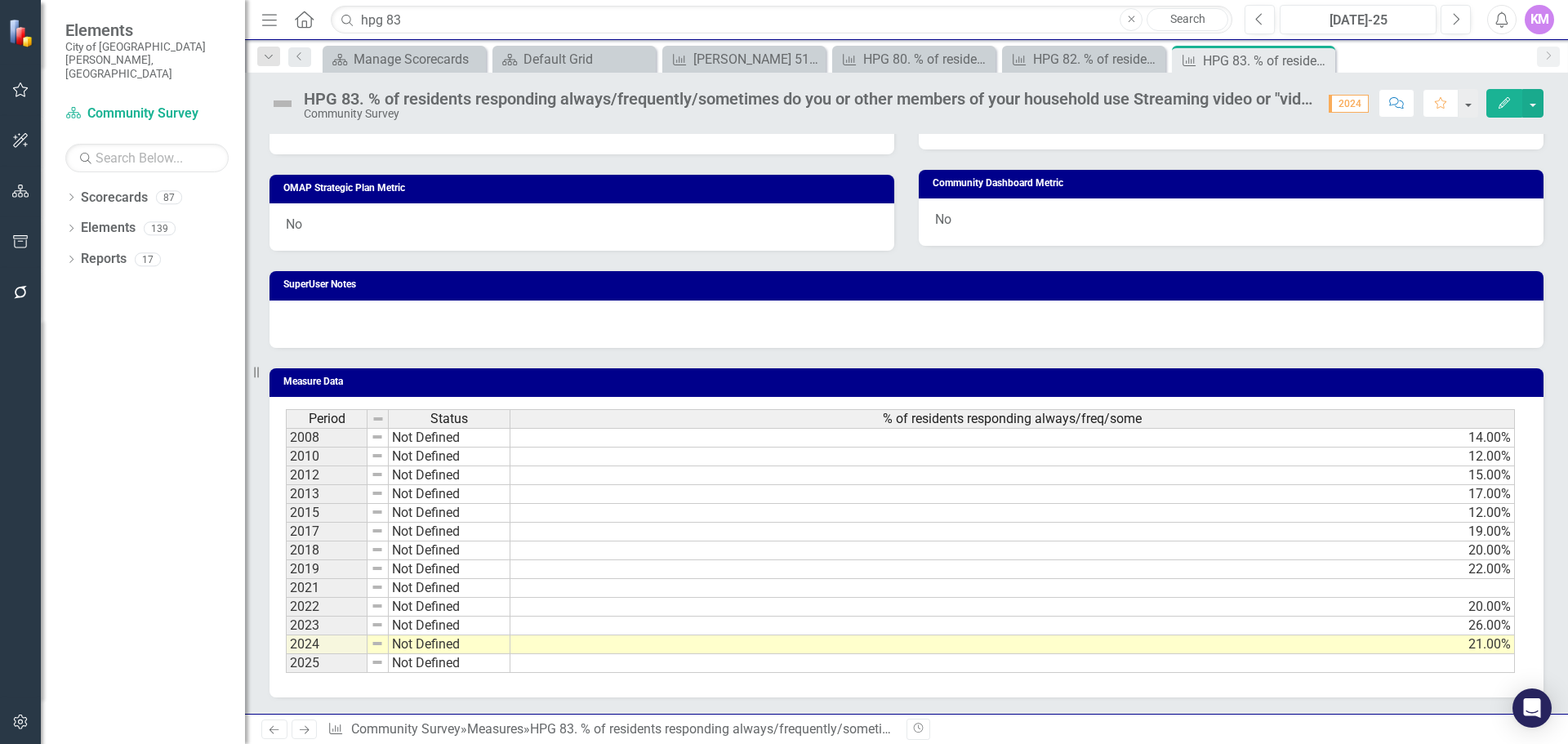
click at [585, 656] on td at bounding box center [1013, 663] width 1004 height 19
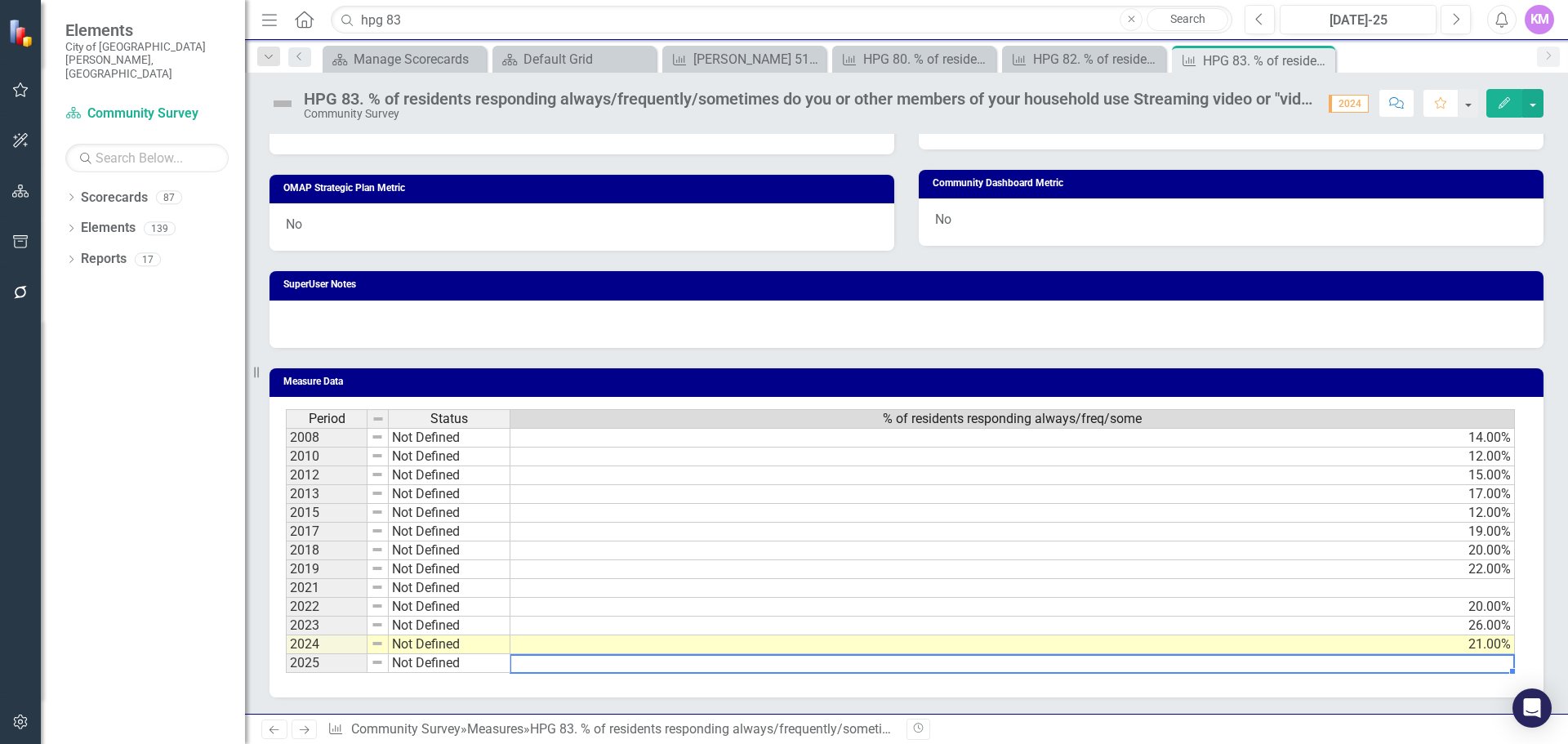
click at [587, 663] on td at bounding box center [1013, 663] width 1004 height 19
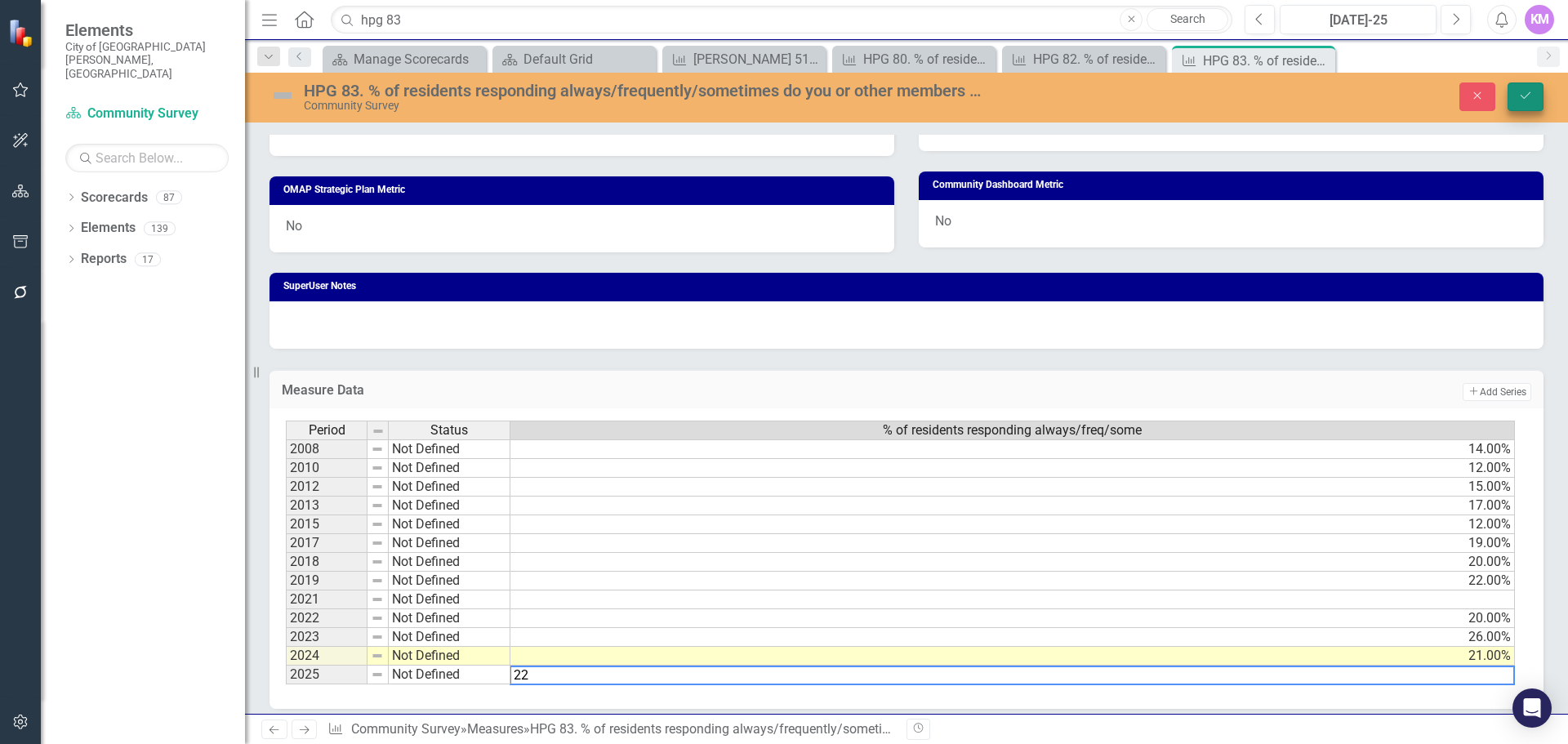
type textarea "22"
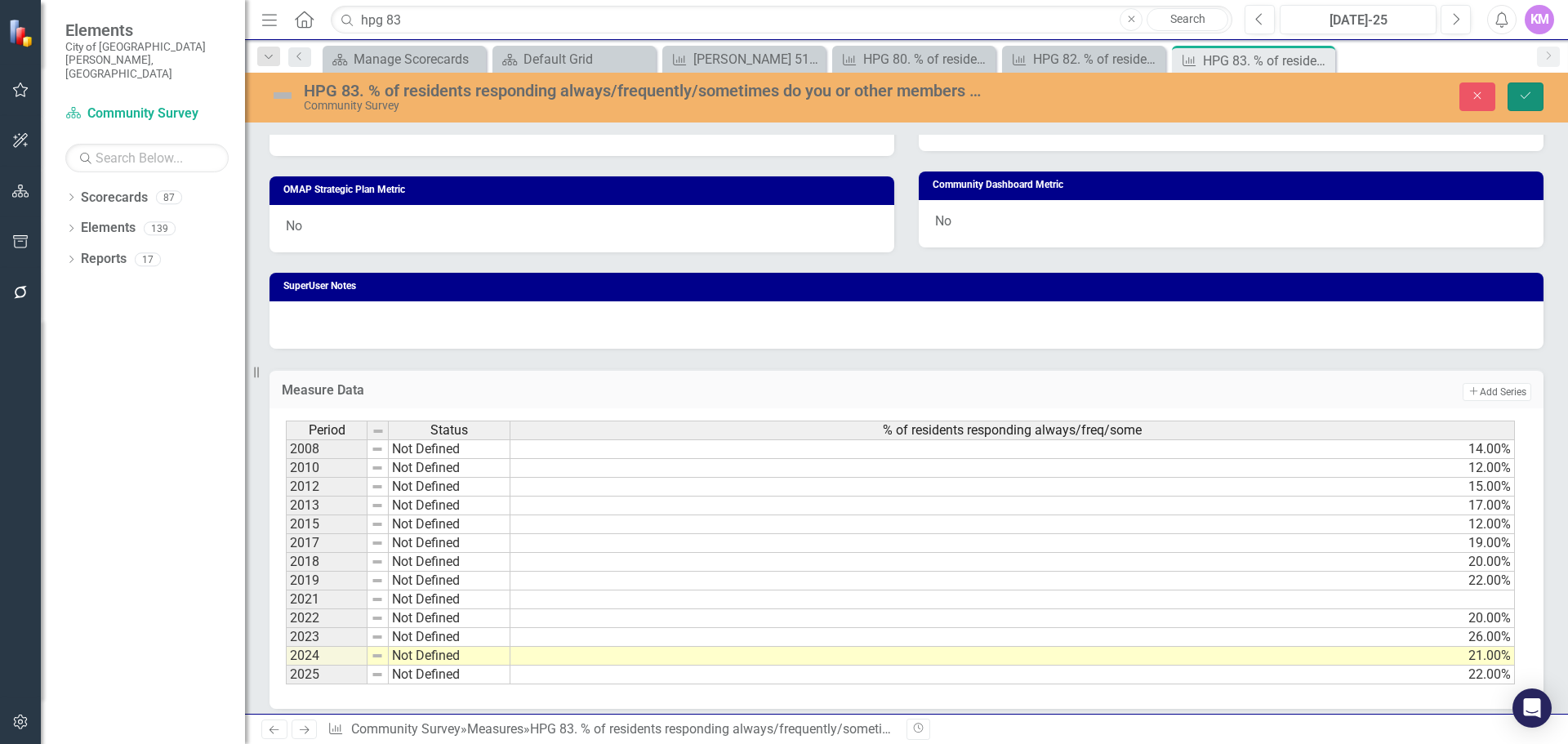
click at [1513, 96] on button "Save" at bounding box center [1526, 96] width 36 height 28
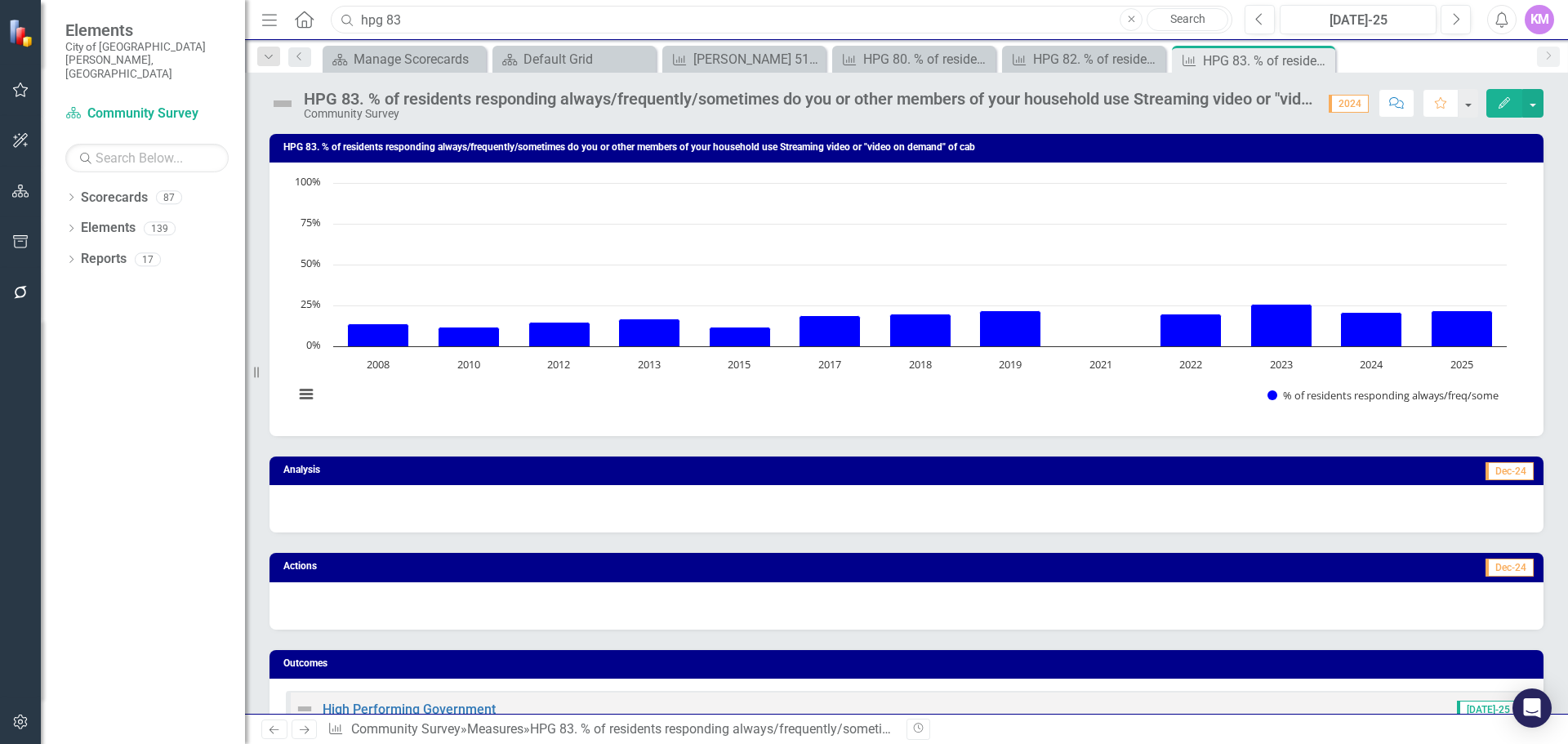
click at [505, 10] on input "hpg 83" at bounding box center [782, 20] width 902 height 28
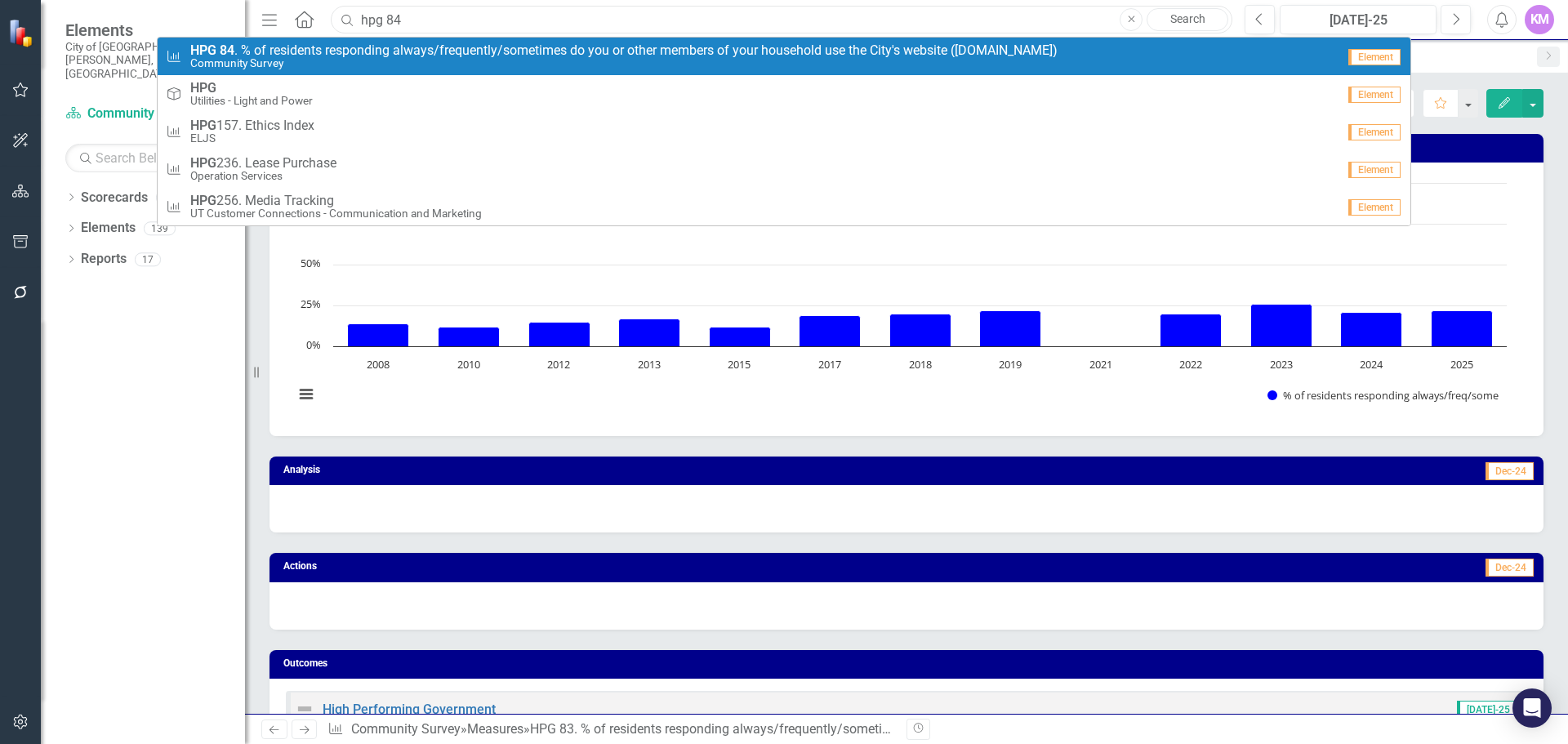
type input "hpg 84"
click at [489, 40] on link "Measure HPG 84 . % of residents responding always/frequently/sometimes do you o…" at bounding box center [784, 56] width 1253 height 37
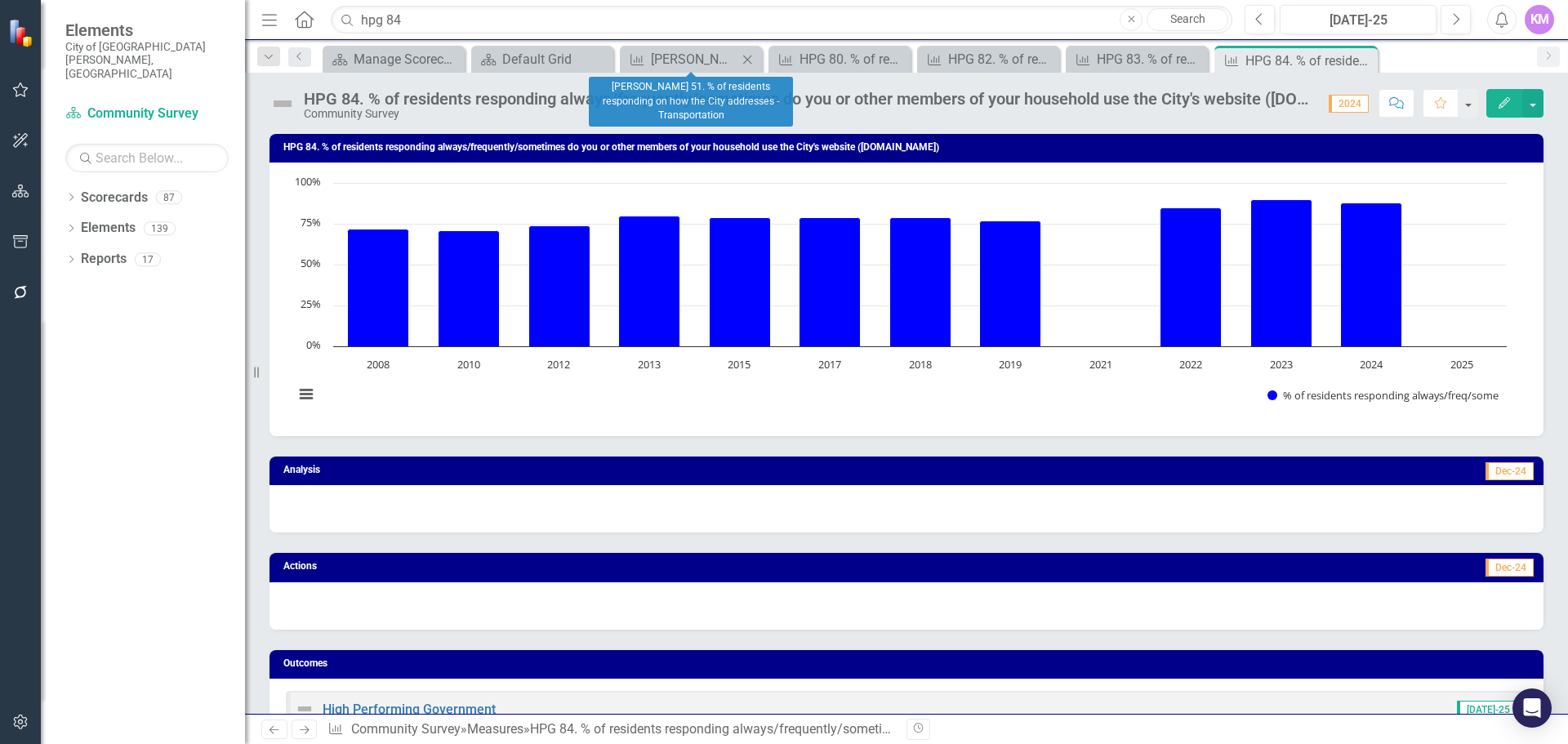
click at [747, 62] on icon "Close" at bounding box center [747, 60] width 17 height 13
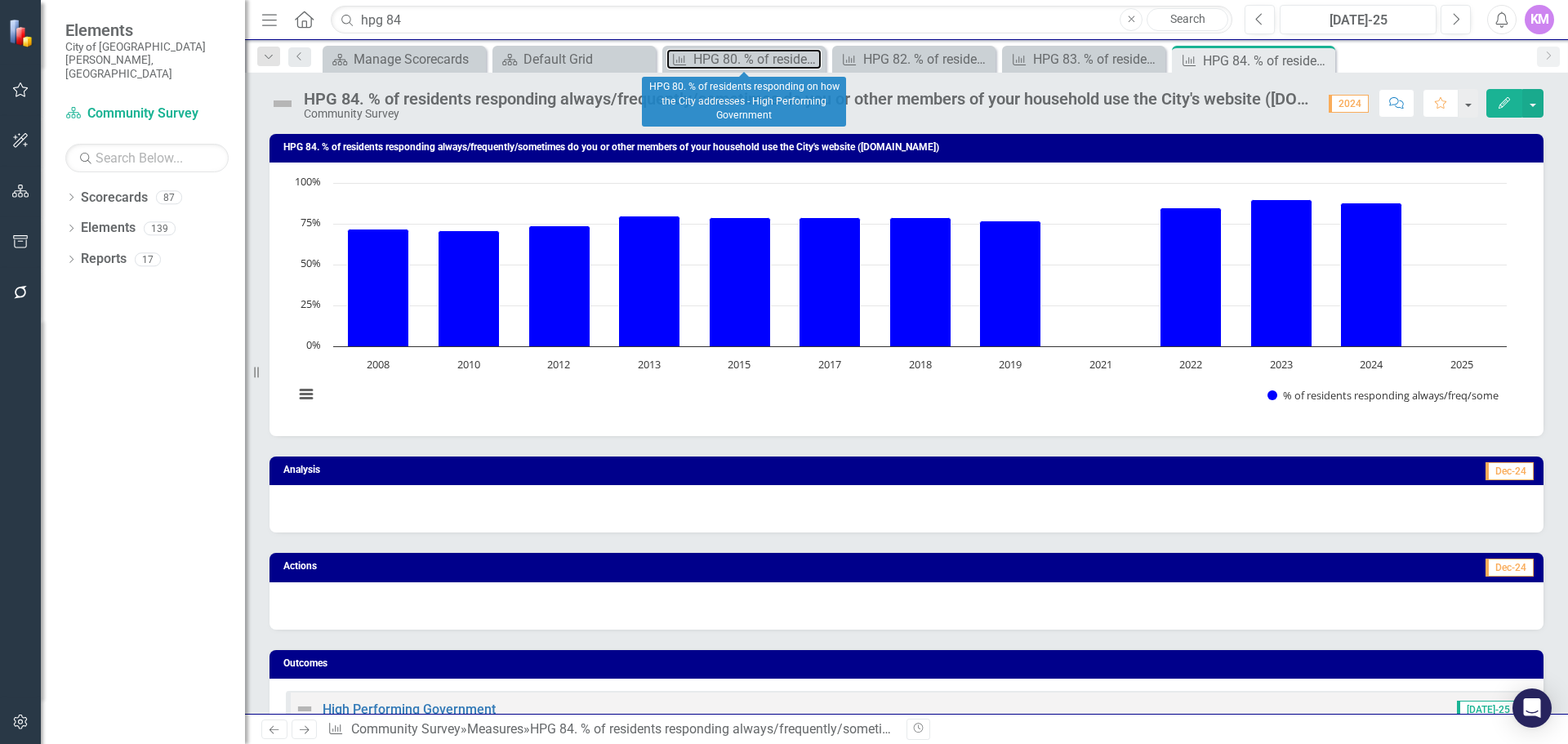
click at [747, 62] on div "HPG 80. % of residents responding on how the City addresses - High Performing G…" at bounding box center [757, 59] width 128 height 21
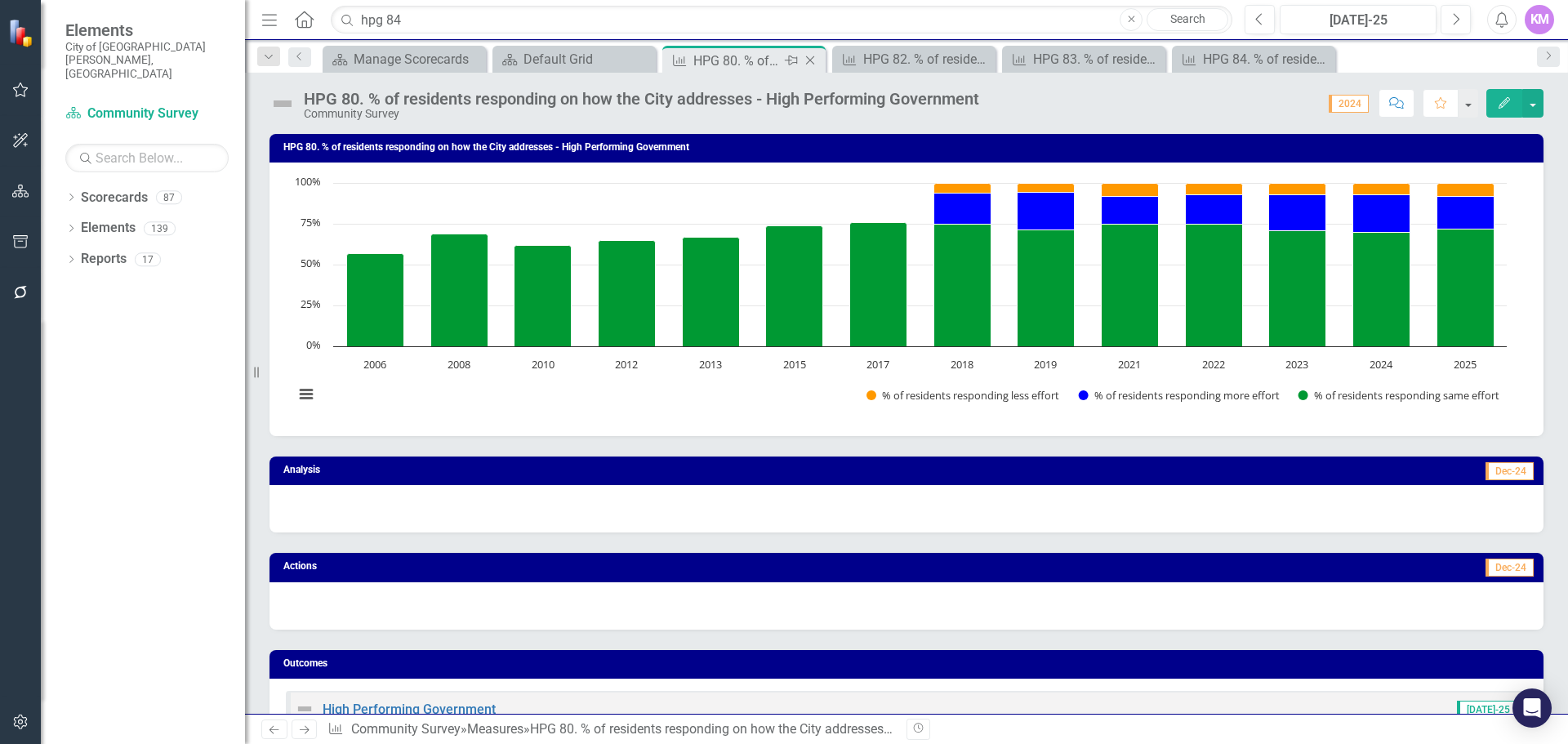
click at [809, 62] on icon at bounding box center [811, 61] width 9 height 9
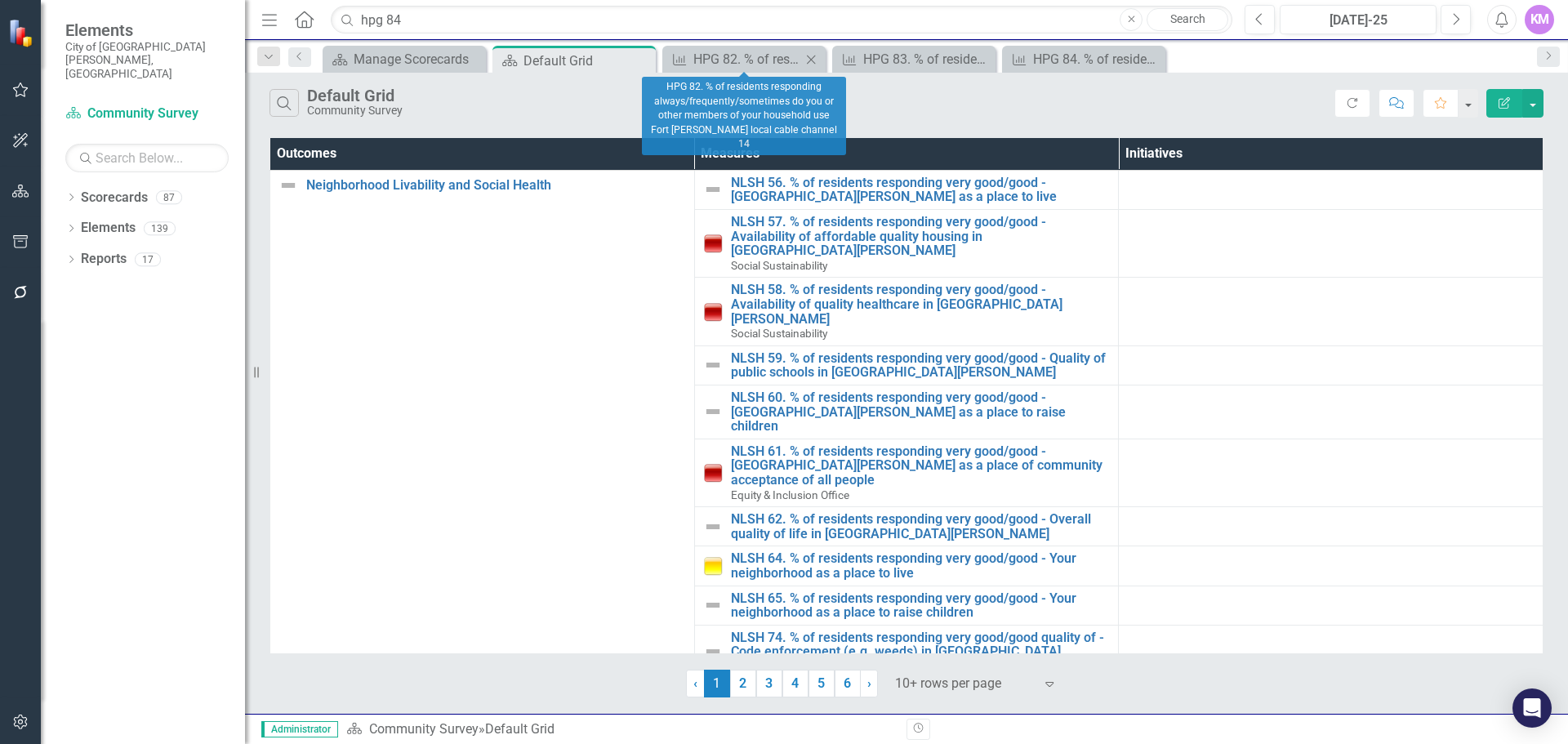
click at [806, 60] on icon "Close" at bounding box center [811, 60] width 17 height 13
click at [807, 60] on icon "Close" at bounding box center [811, 60] width 17 height 13
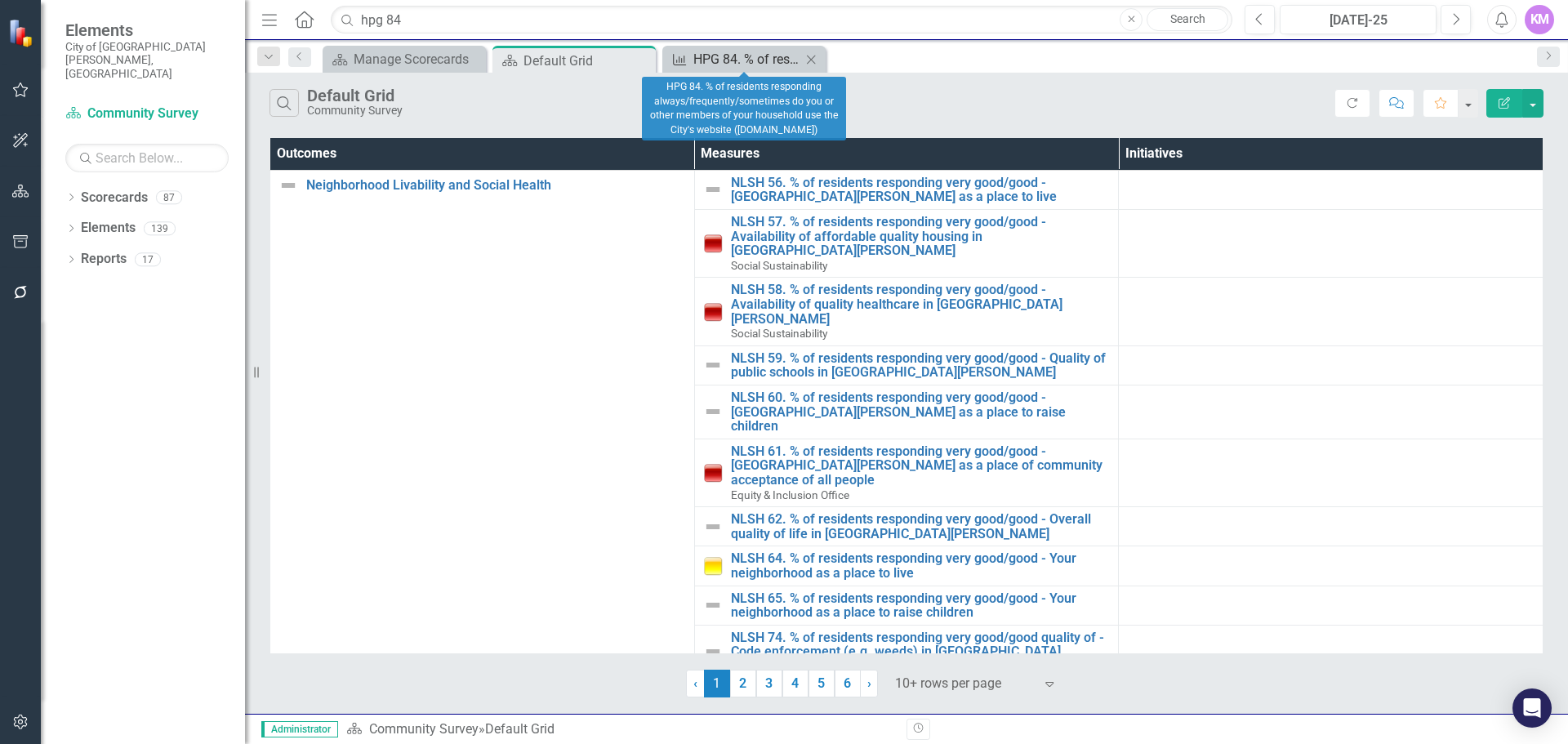
click at [751, 56] on div "HPG 84. % of residents responding always/frequently/sometimes do you or other m…" at bounding box center [747, 59] width 108 height 21
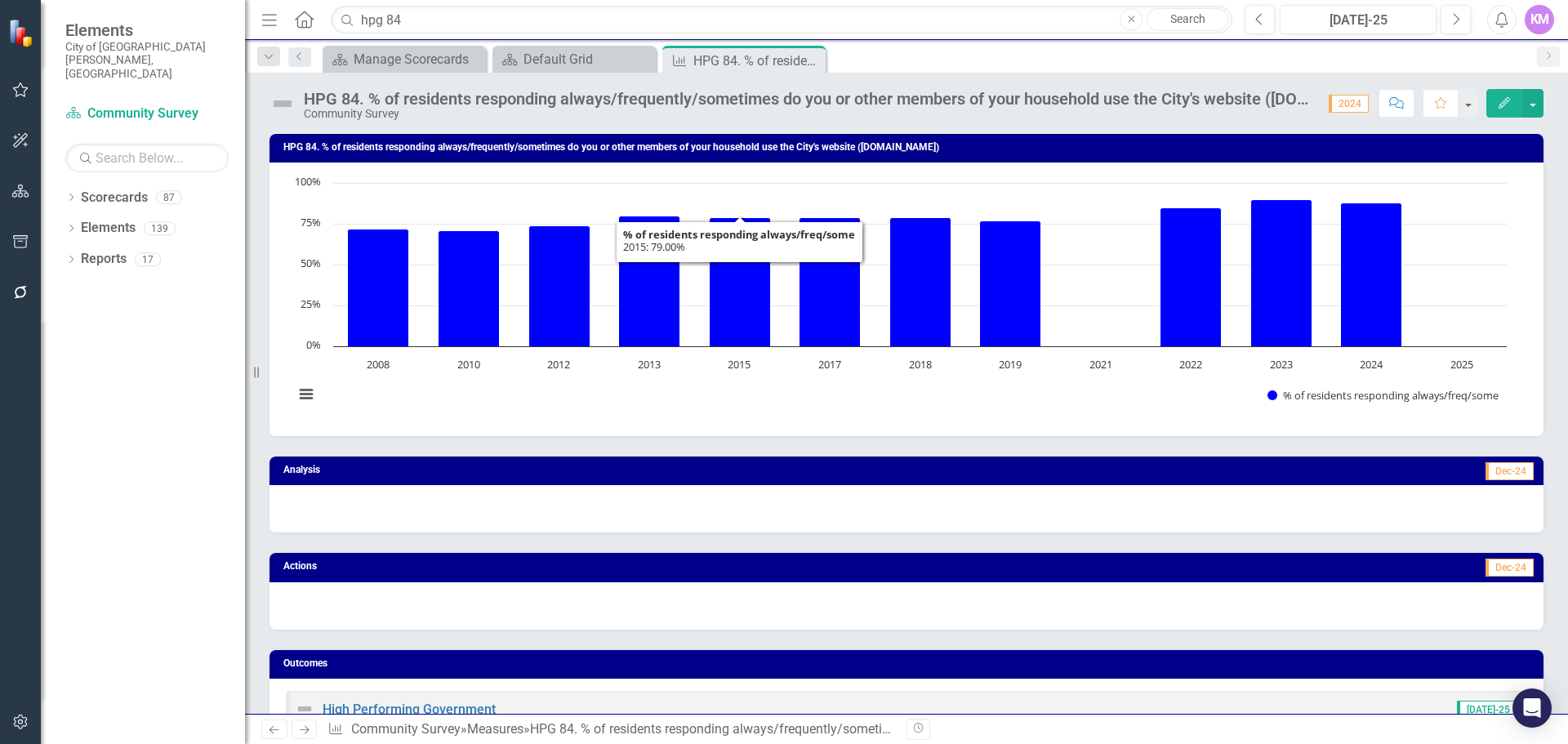
scroll to position [798, 0]
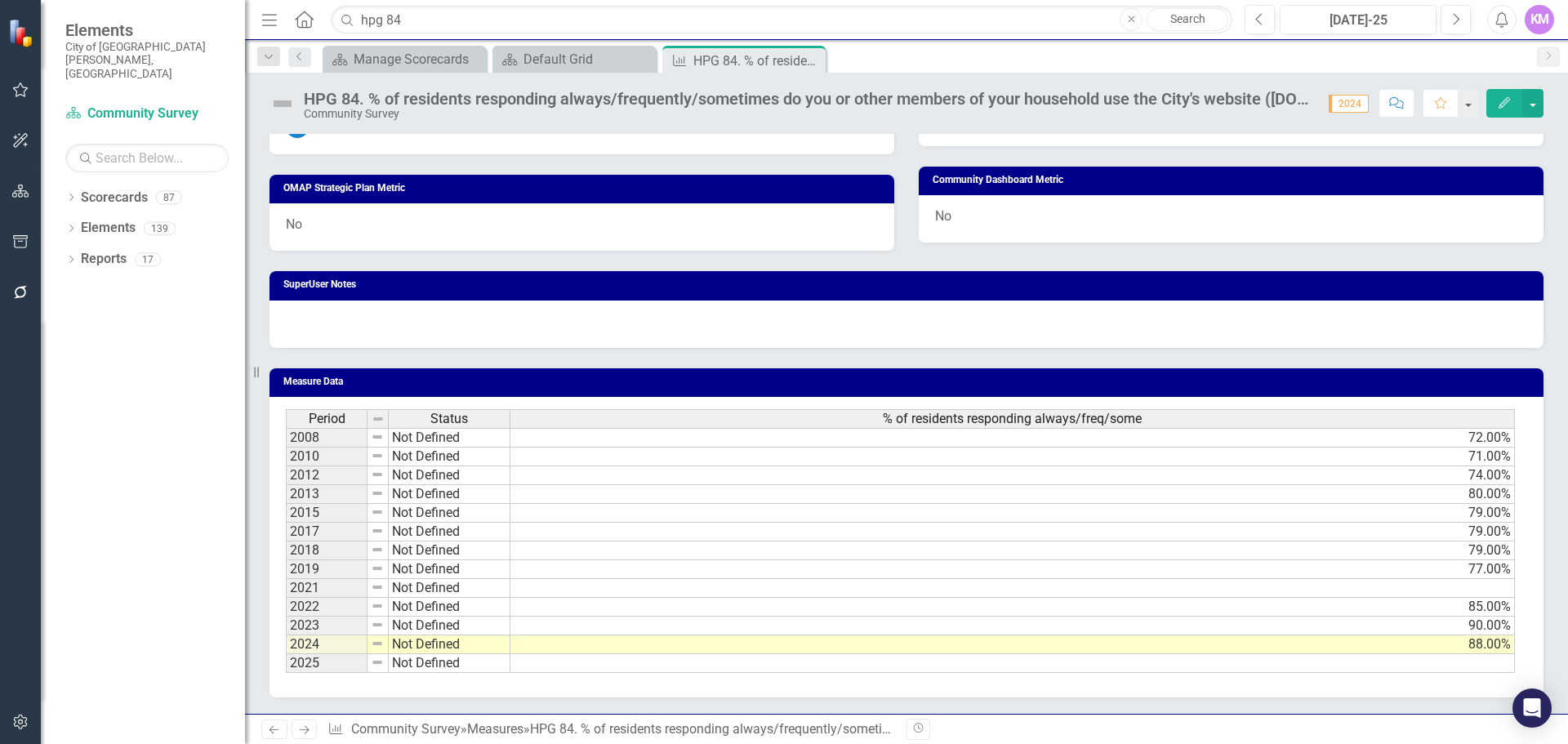
click at [698, 668] on td at bounding box center [1013, 663] width 1004 height 19
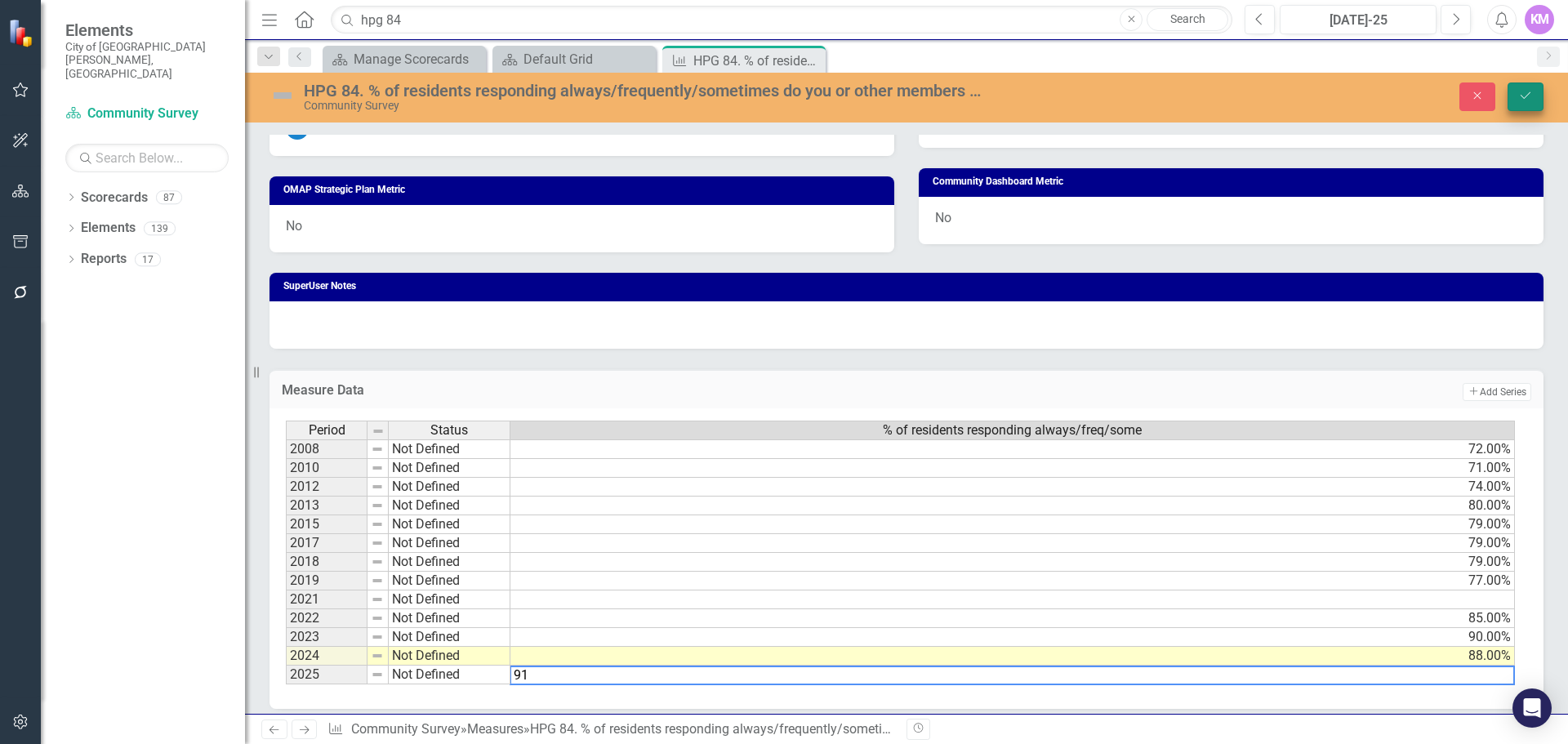
type textarea "91"
click at [1522, 94] on icon "Save" at bounding box center [1526, 96] width 15 height 12
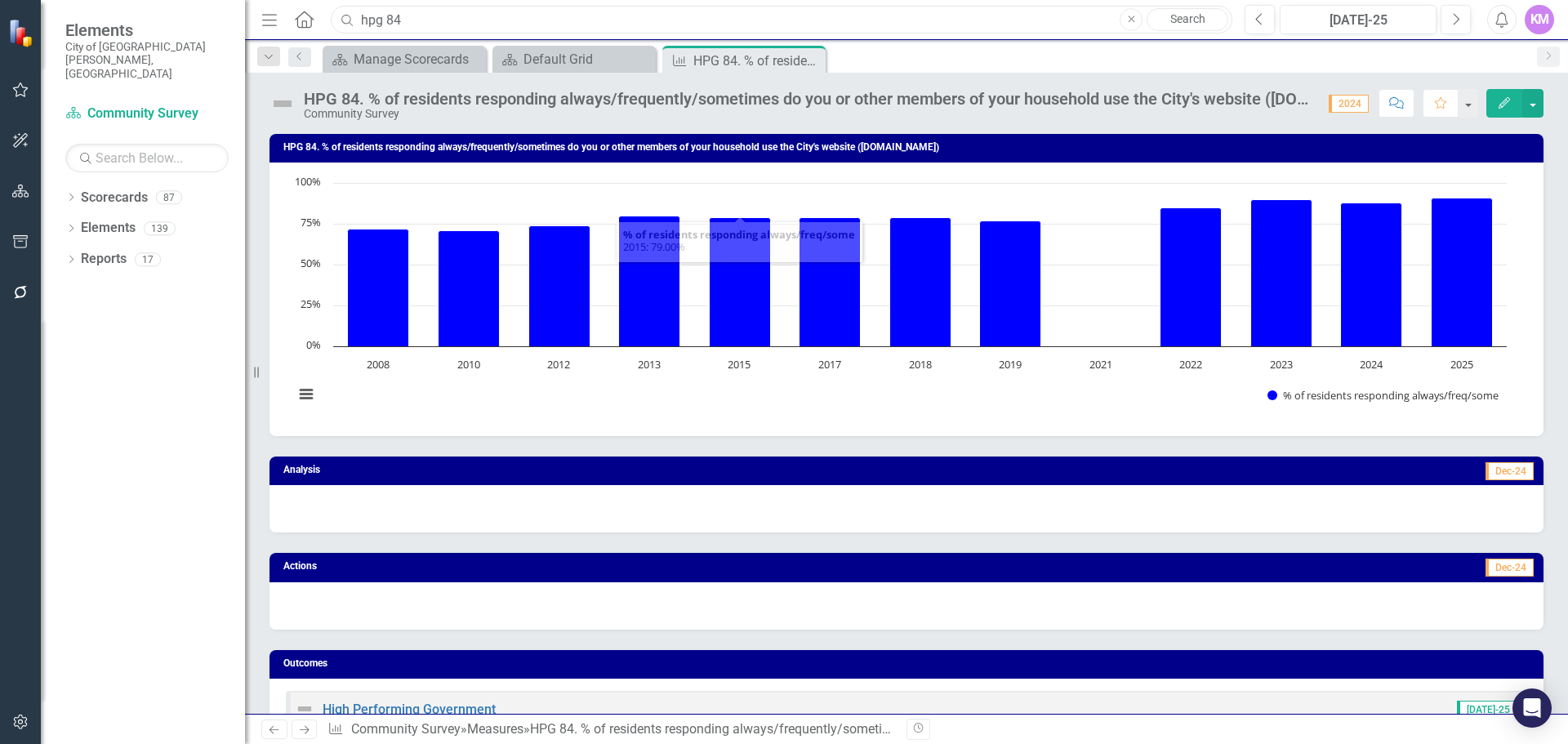
click at [588, 27] on input "hpg 84" at bounding box center [782, 20] width 902 height 28
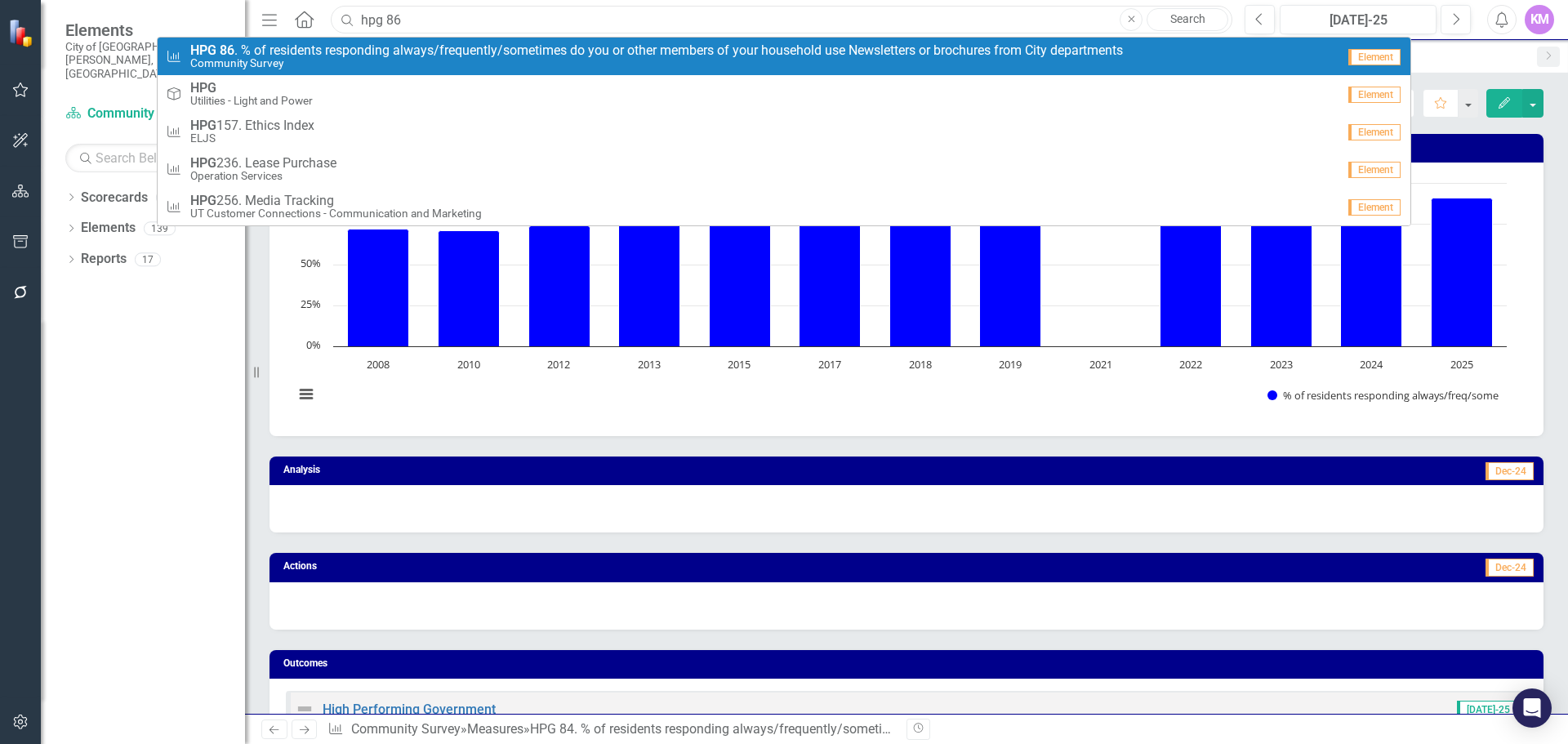
type input "hpg 86"
click at [574, 49] on span "HPG 86 . % of residents responding always/frequently/sometimes do you or other …" at bounding box center [657, 51] width 933 height 15
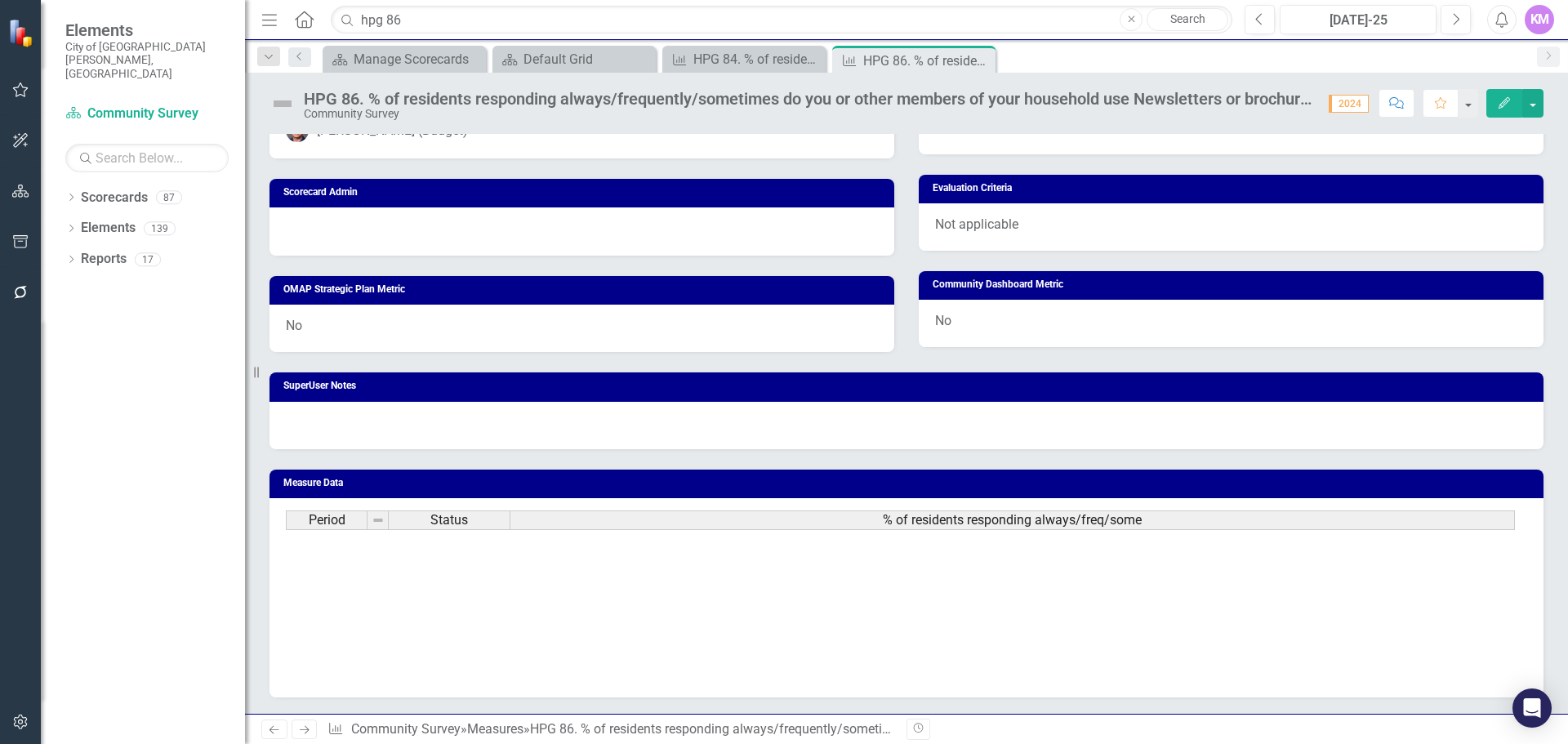
scroll to position [795, 0]
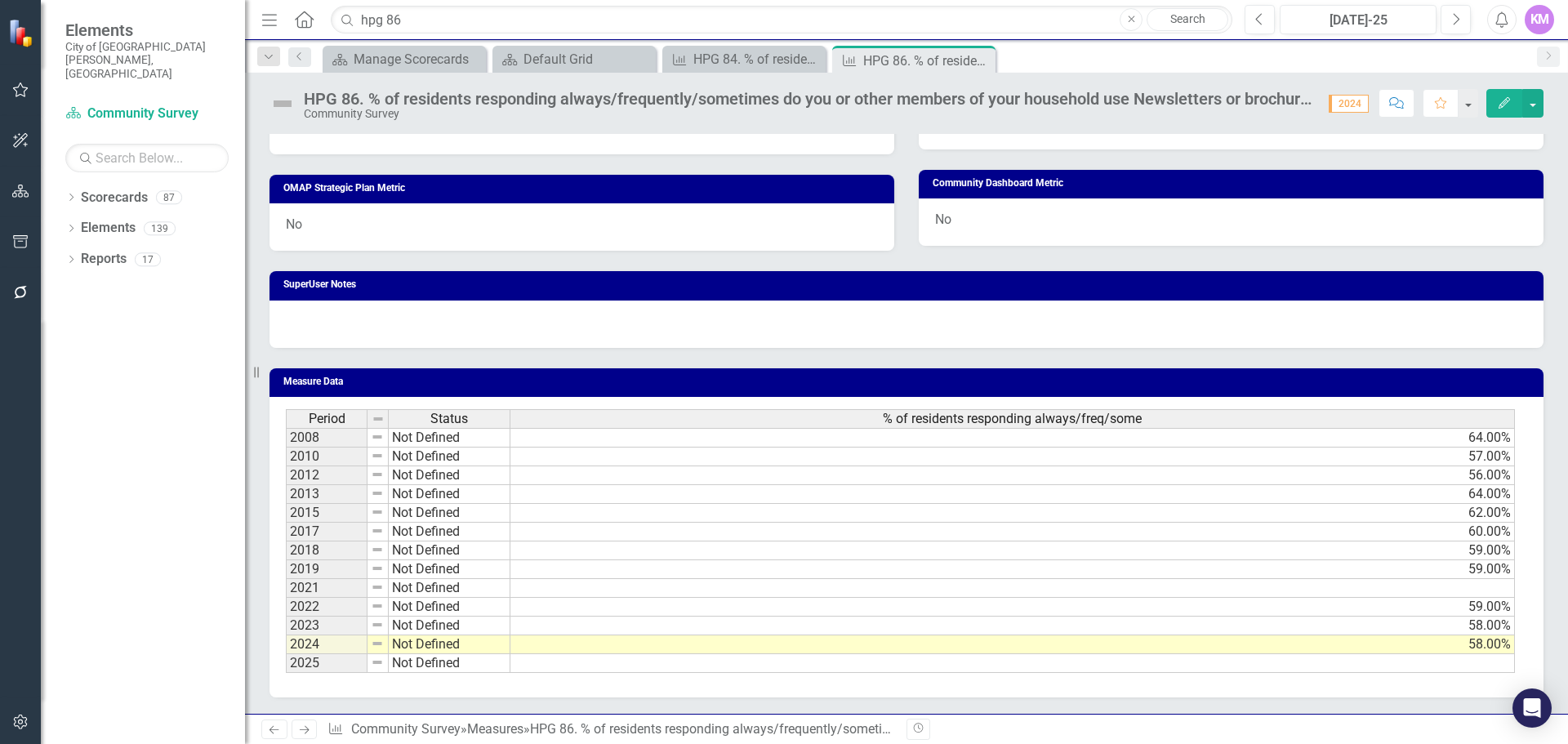
click at [785, 659] on td at bounding box center [1013, 663] width 1004 height 19
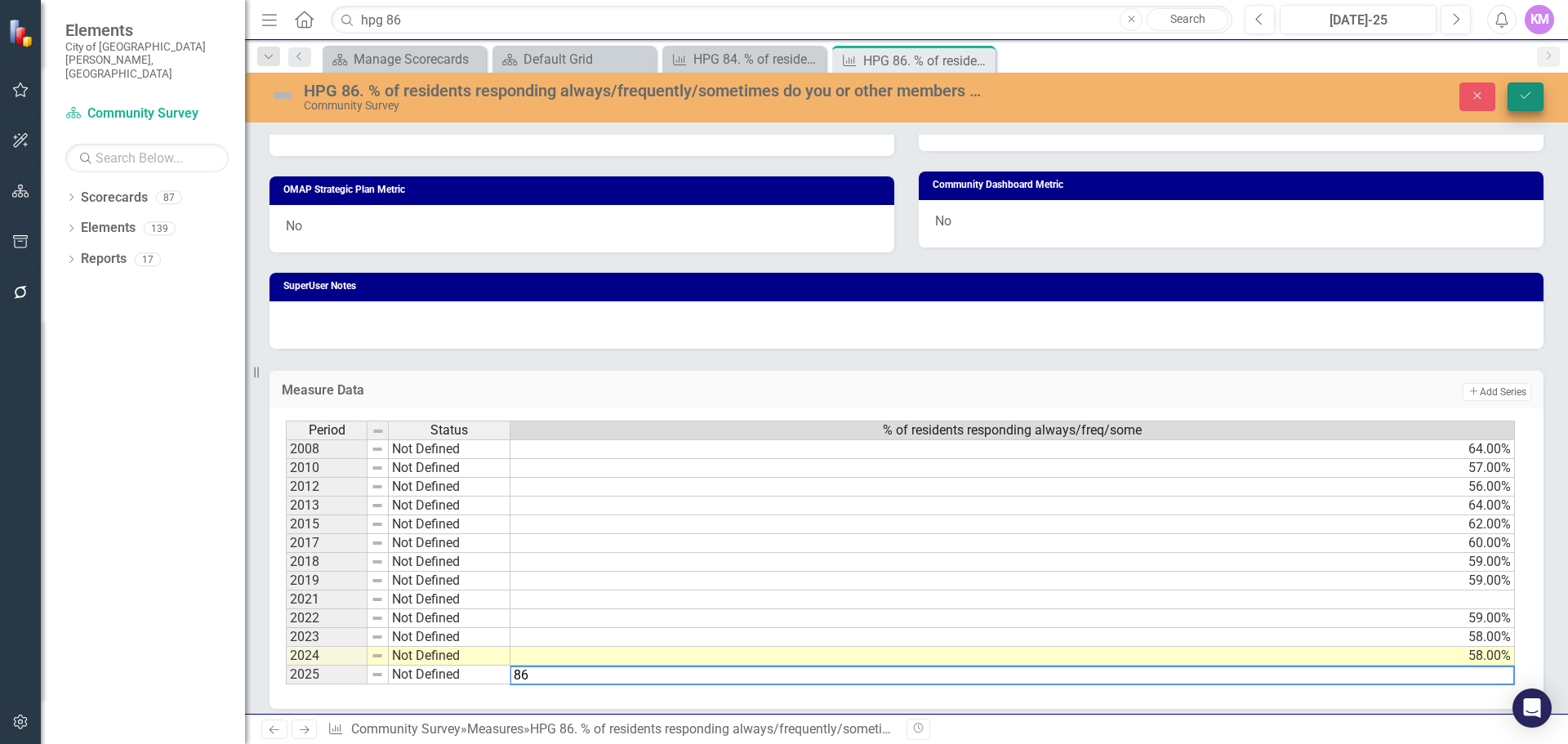
type textarea "8"
type textarea "58"
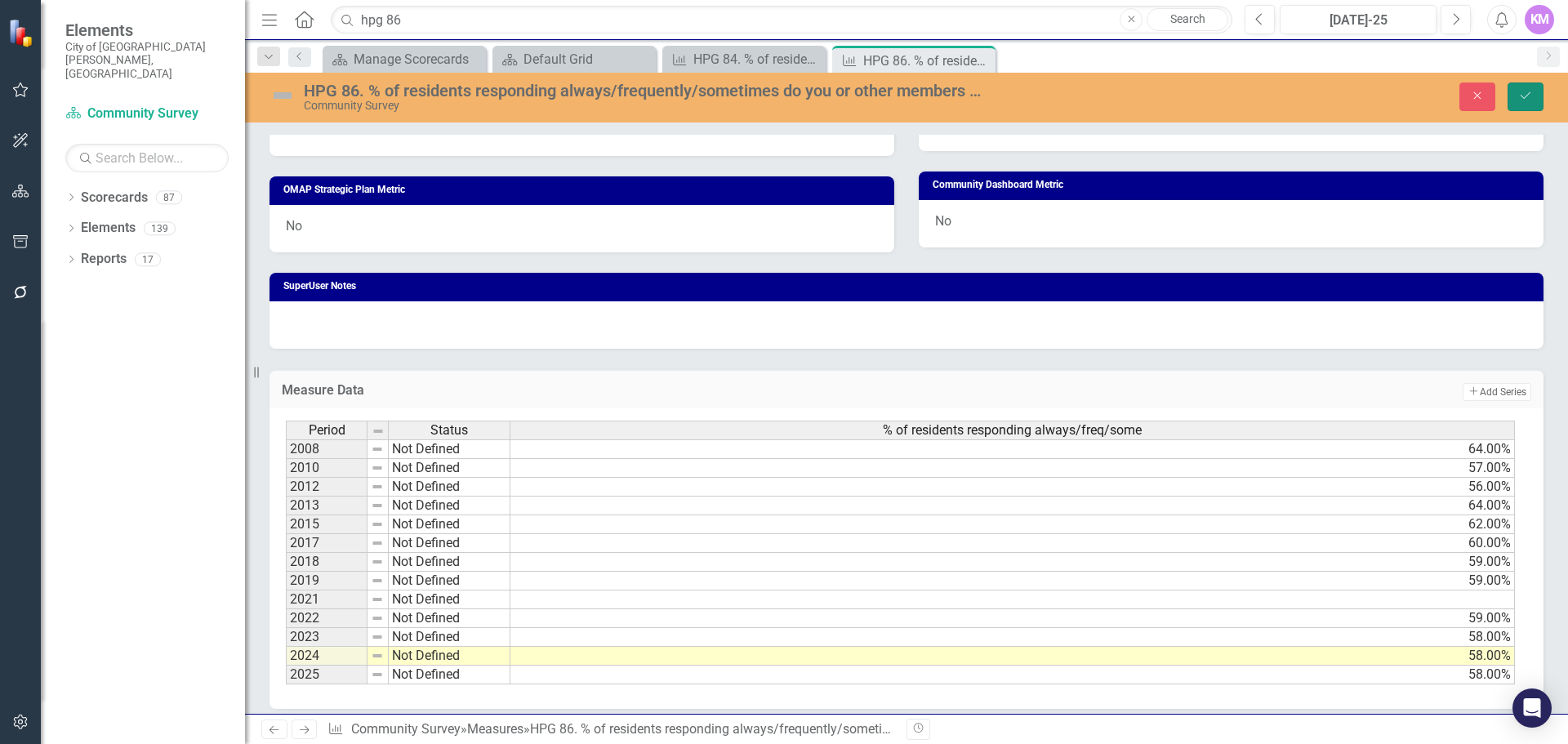
click at [1516, 97] on button "Save" at bounding box center [1526, 96] width 36 height 28
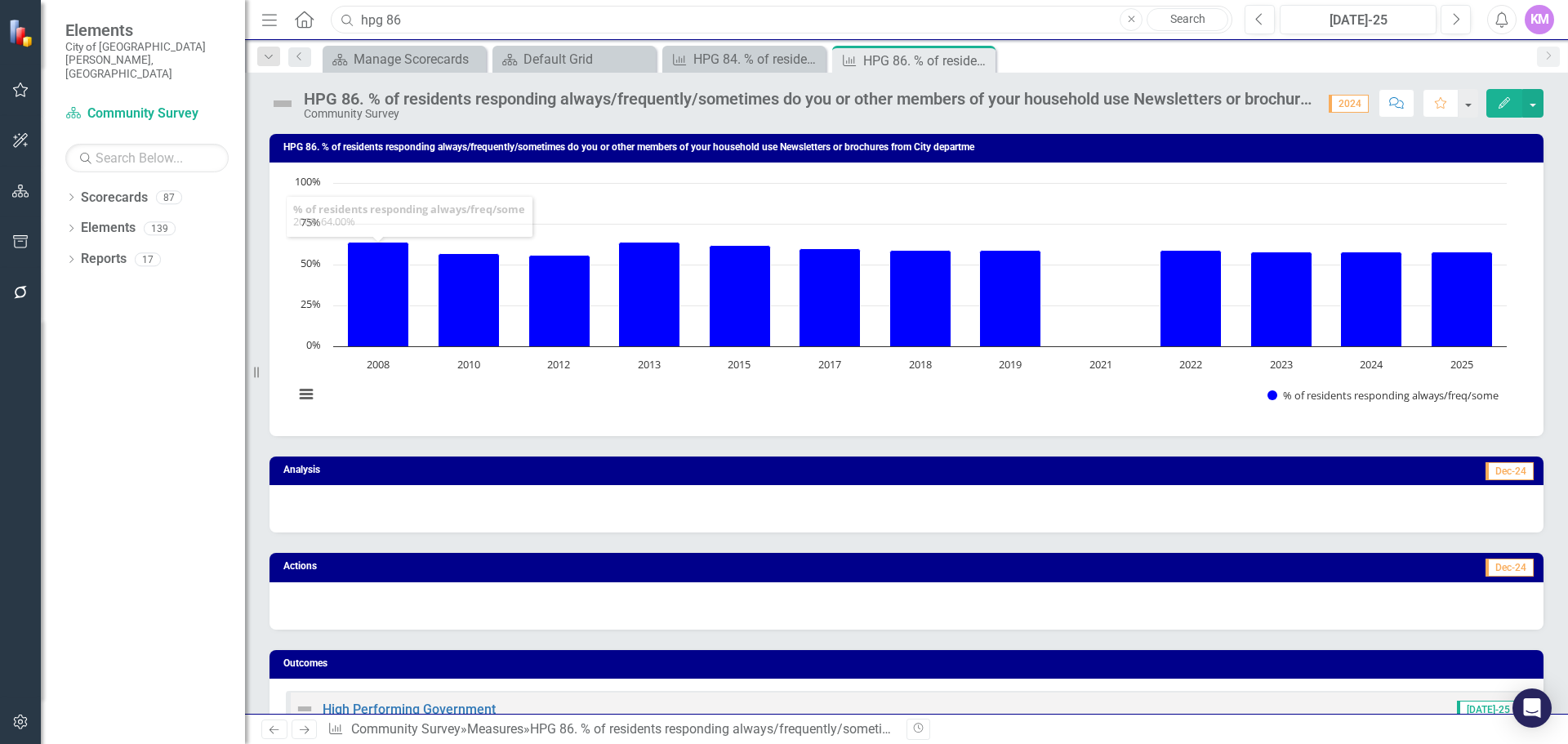
click at [653, 23] on input "hpg 86" at bounding box center [782, 20] width 902 height 28
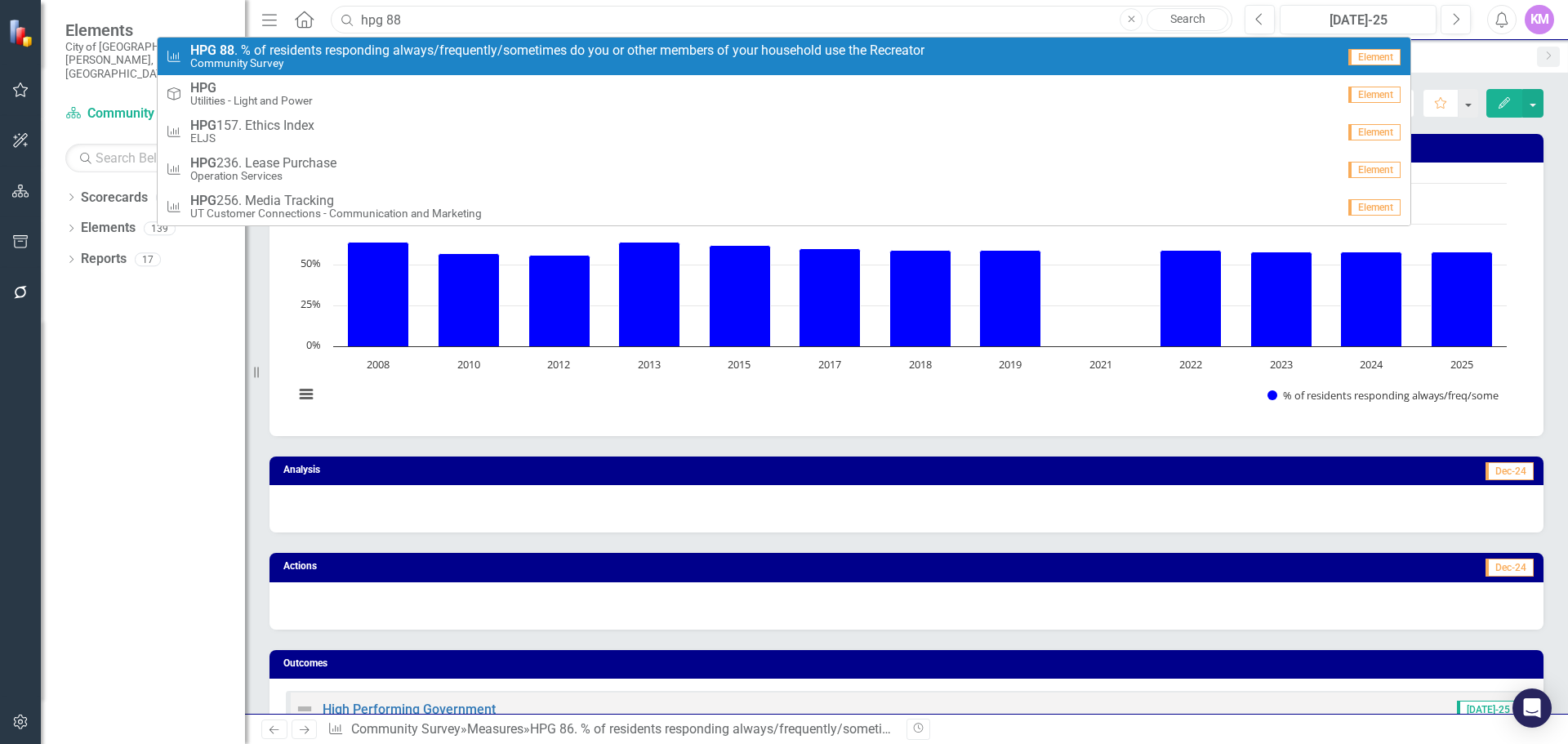
type input "hpg 88"
click at [637, 46] on span "HPG 88 . % of residents responding always/frequently/sometimes do you or other …" at bounding box center [557, 51] width 734 height 15
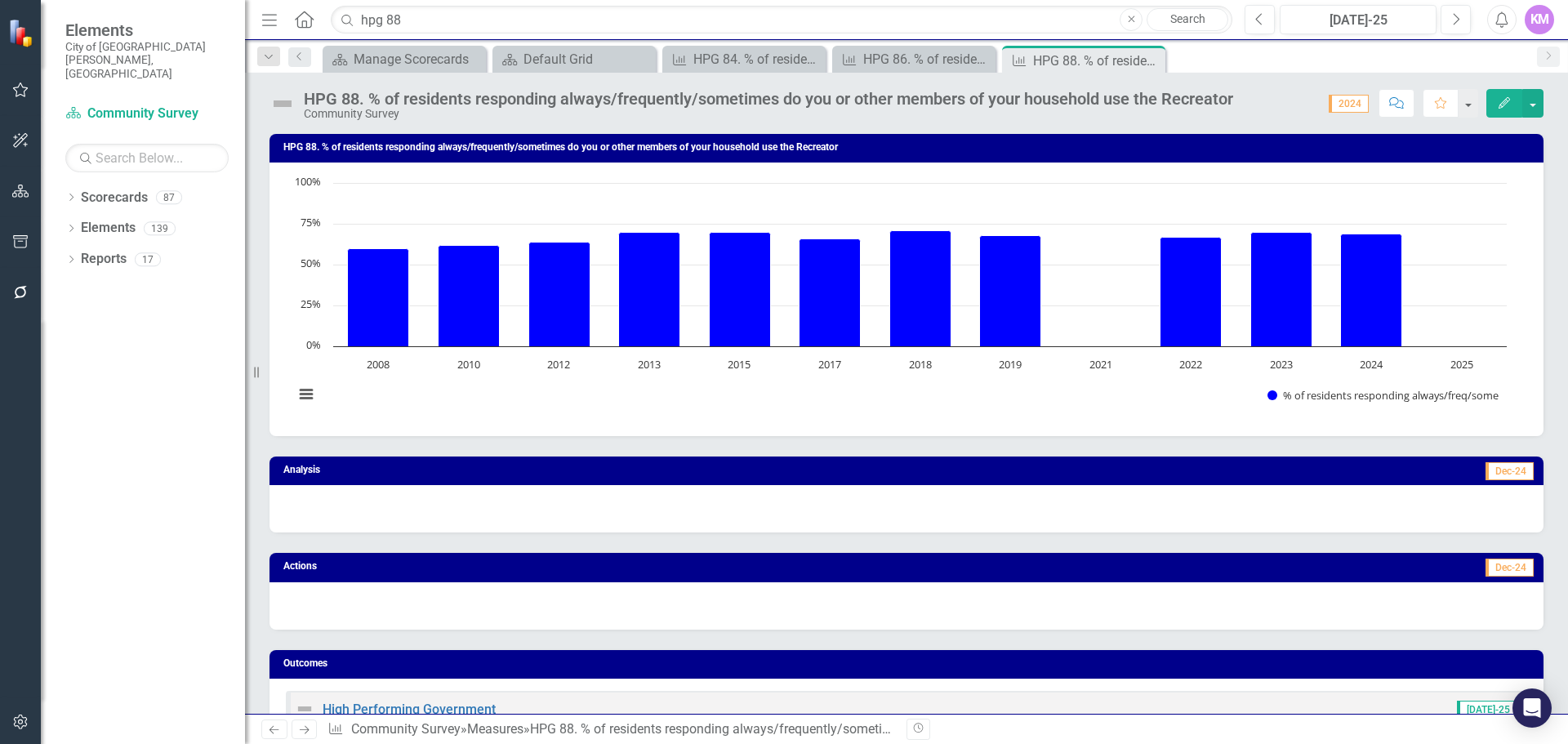
scroll to position [795, 0]
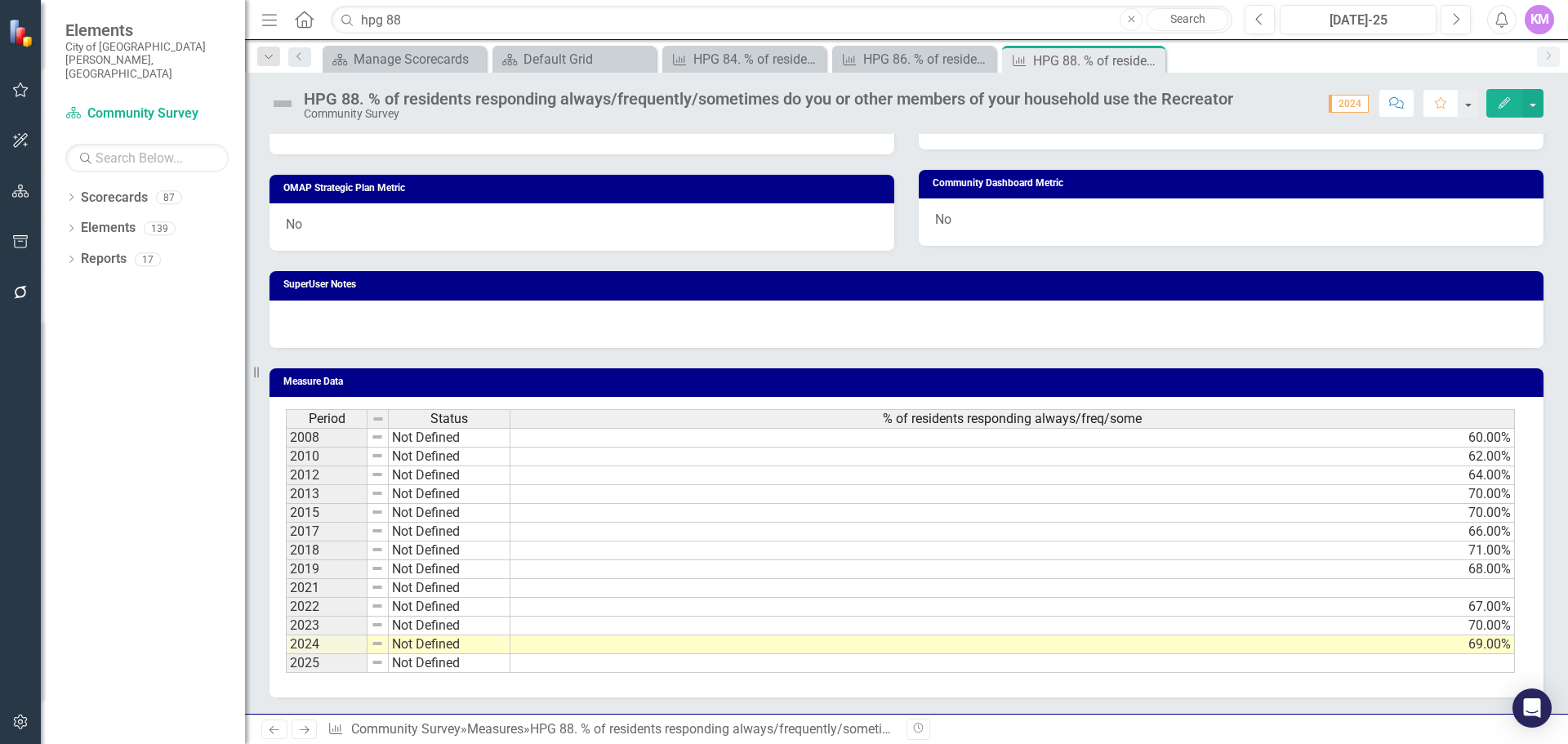
click at [624, 674] on div "Period Status % of residents responding always/freq/some 2008 Not Defined 60.00…" at bounding box center [906, 547] width 1275 height 301
click at [629, 670] on td at bounding box center [1013, 663] width 1004 height 19
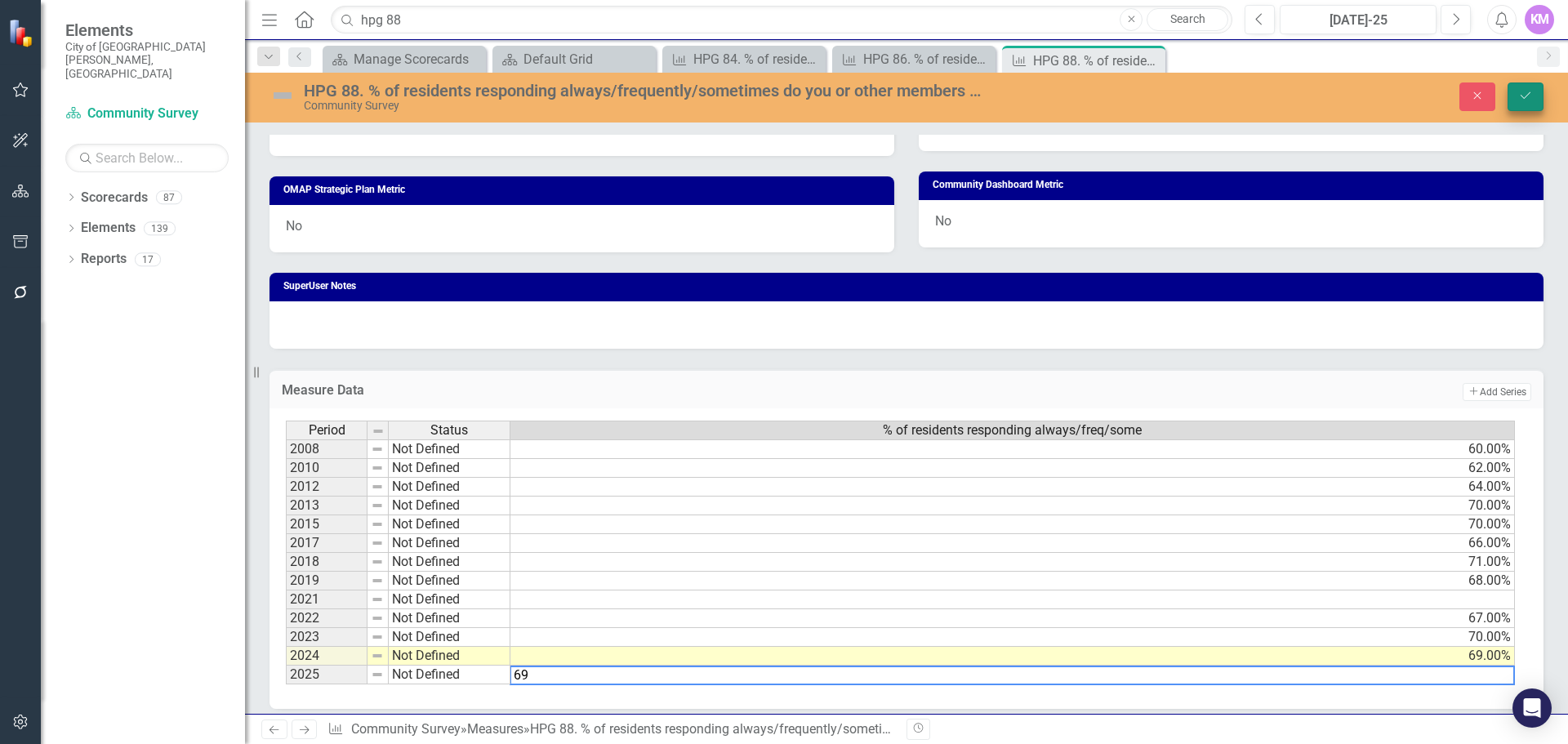
type textarea "69"
click at [1526, 96] on icon "Save" at bounding box center [1526, 96] width 15 height 12
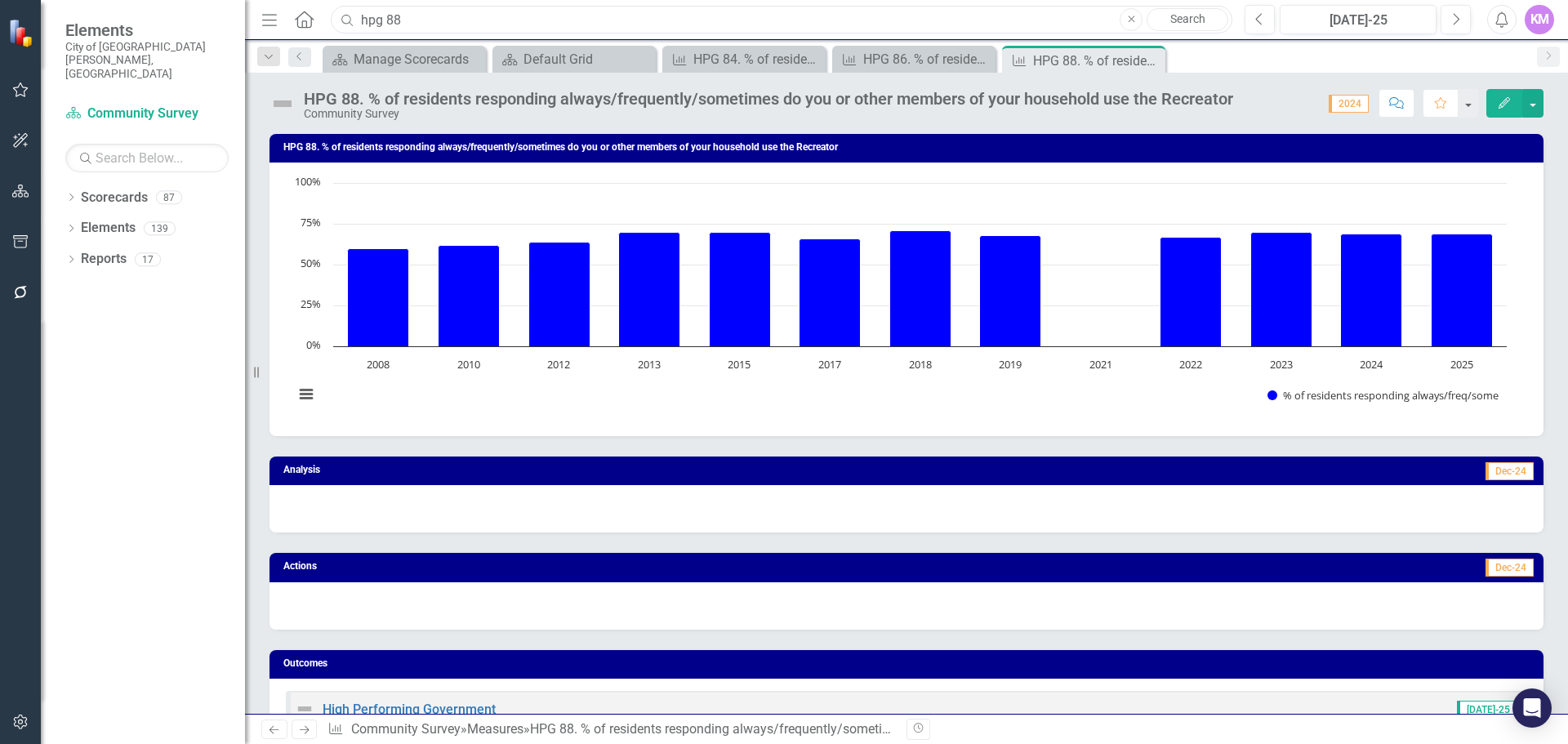
click at [448, 24] on input "hpg 88" at bounding box center [782, 20] width 902 height 28
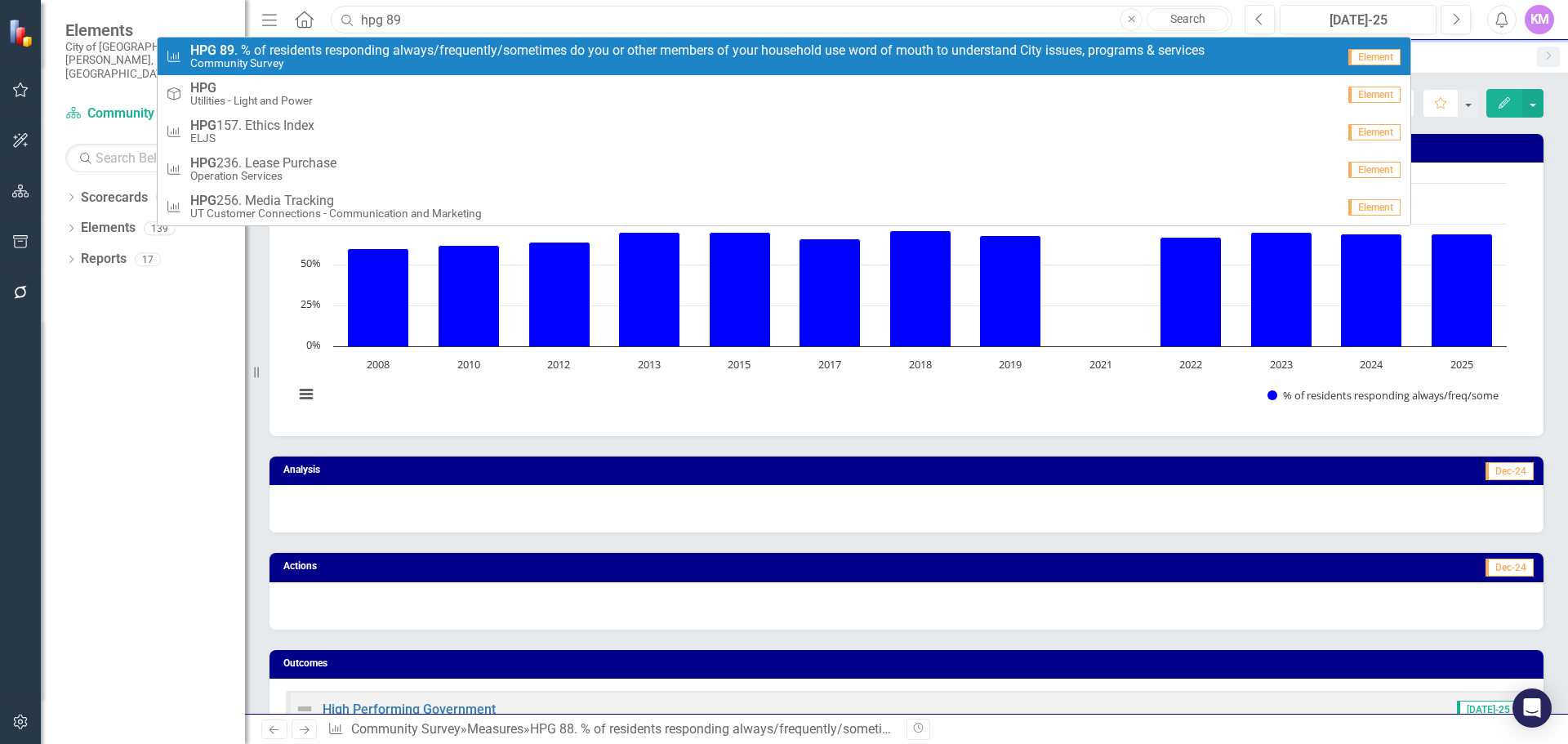
type input "hpg 89"
click at [442, 52] on span "HPG 89 . % of residents responding always/frequently/sometimes do you or other …" at bounding box center [698, 51] width 1014 height 15
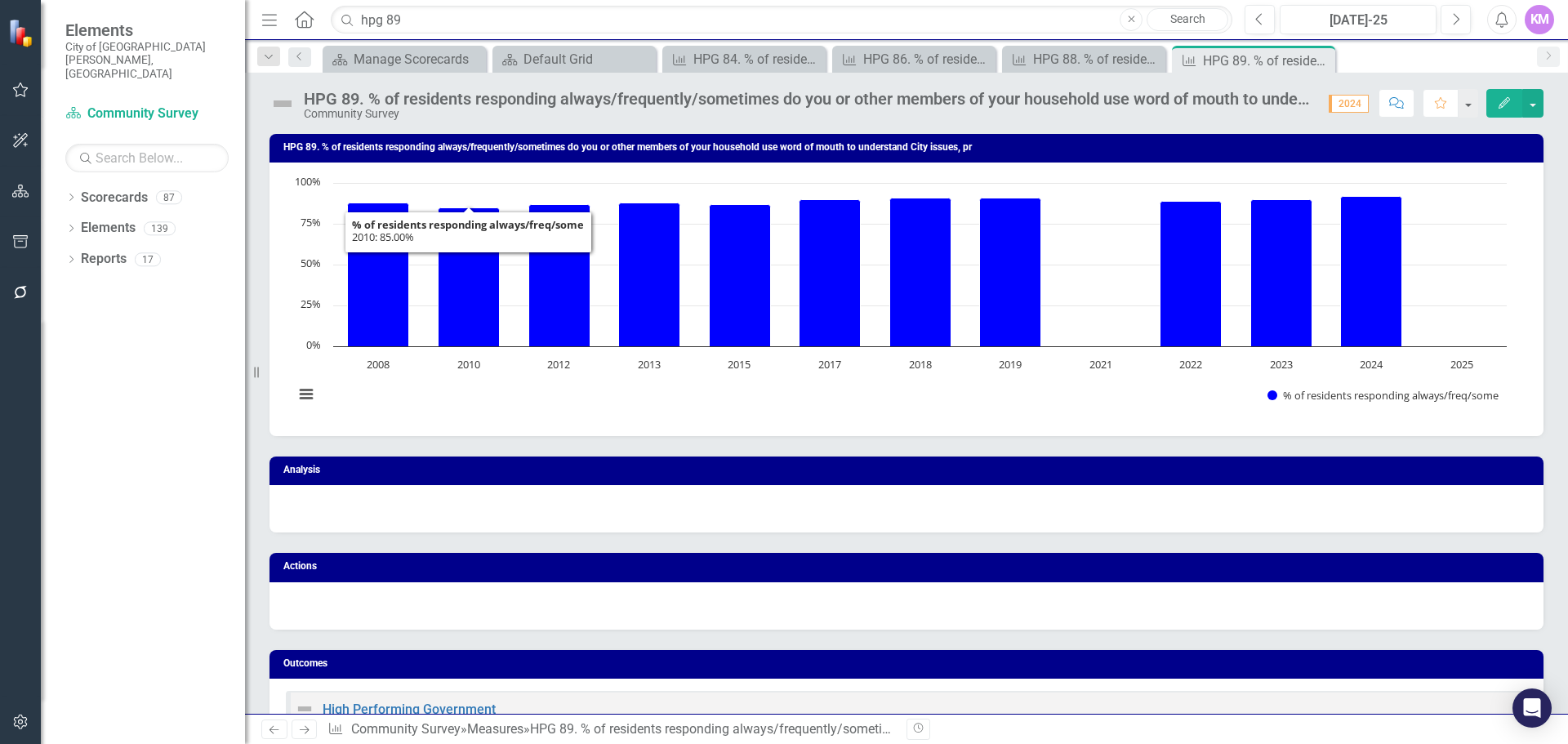
scroll to position [795, 0]
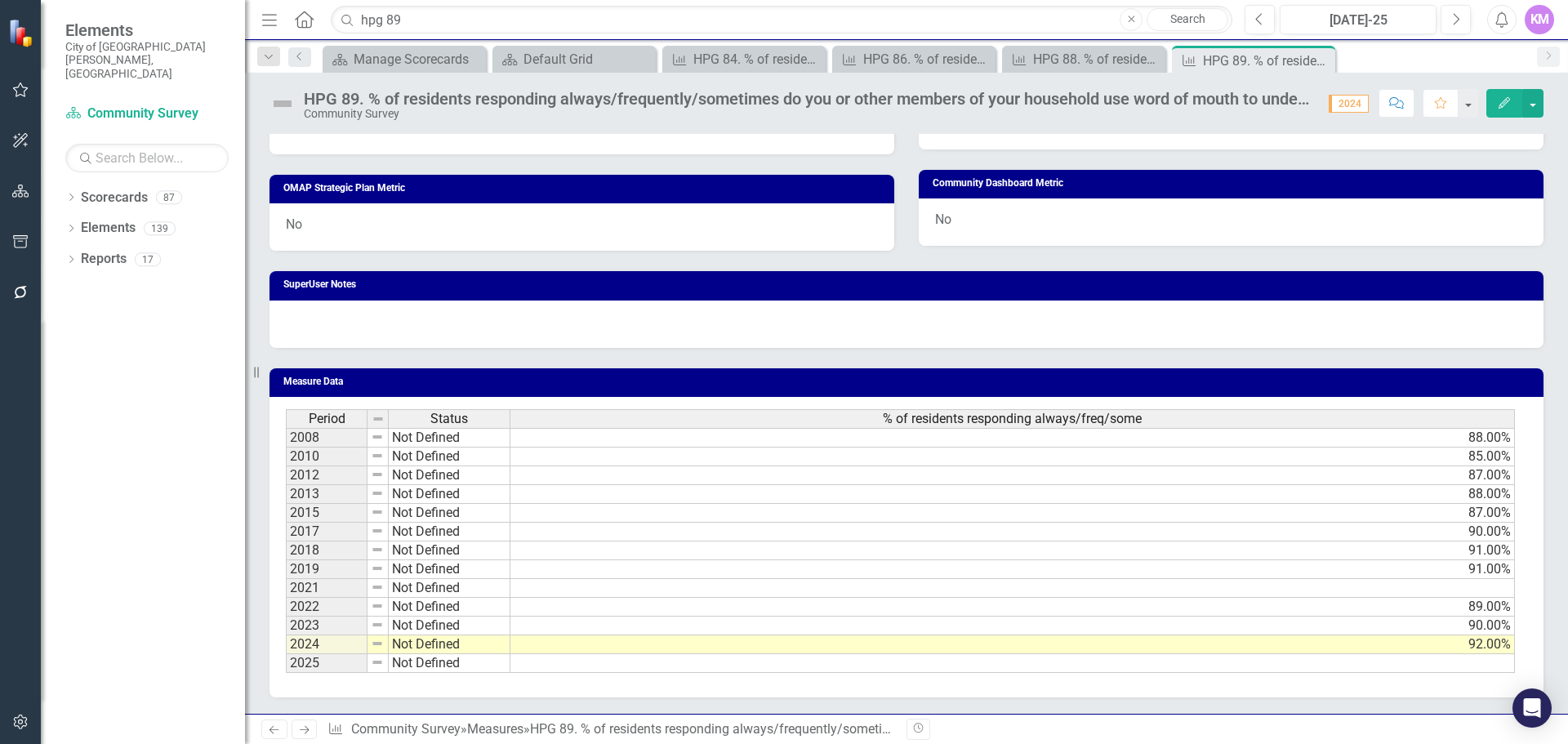
click at [713, 664] on td at bounding box center [1013, 663] width 1004 height 19
click at [1101, 69] on div "HPG 88. % of residents responding always/frequently/sometimes do you or other m…" at bounding box center [1087, 59] width 108 height 21
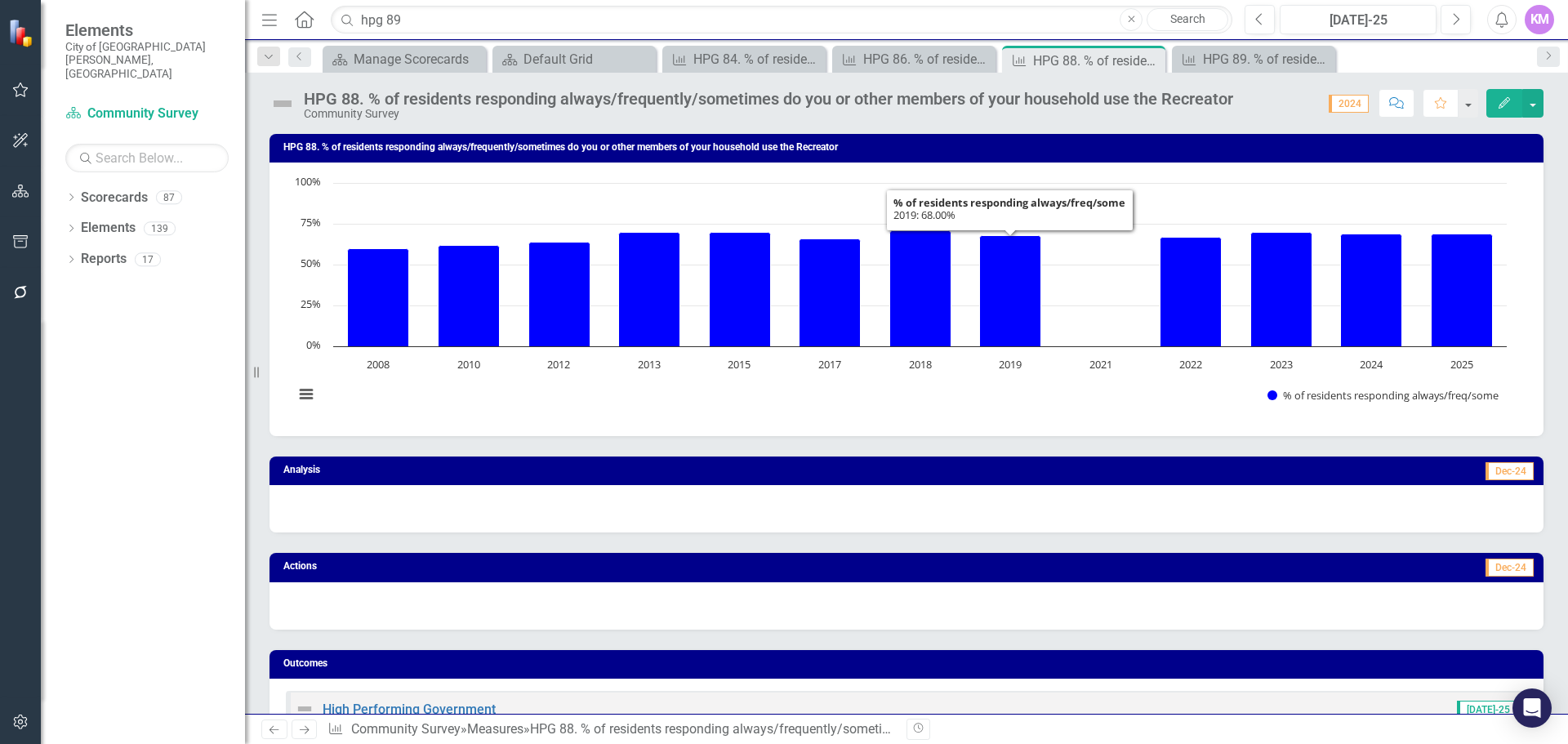
scroll to position [795, 0]
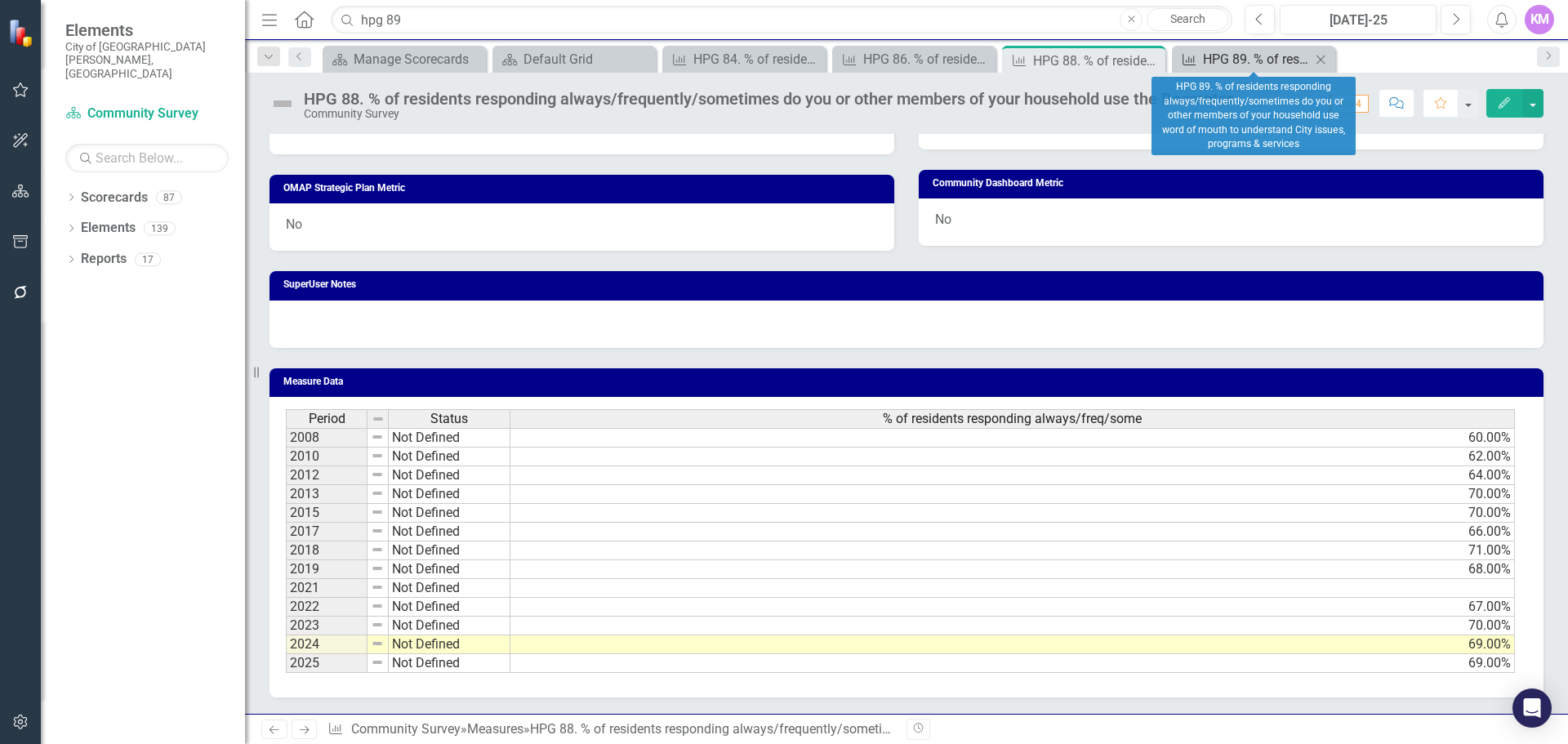
click at [1225, 66] on div "HPG 89. % of residents responding always/frequently/sometimes do you or other m…" at bounding box center [1257, 59] width 108 height 21
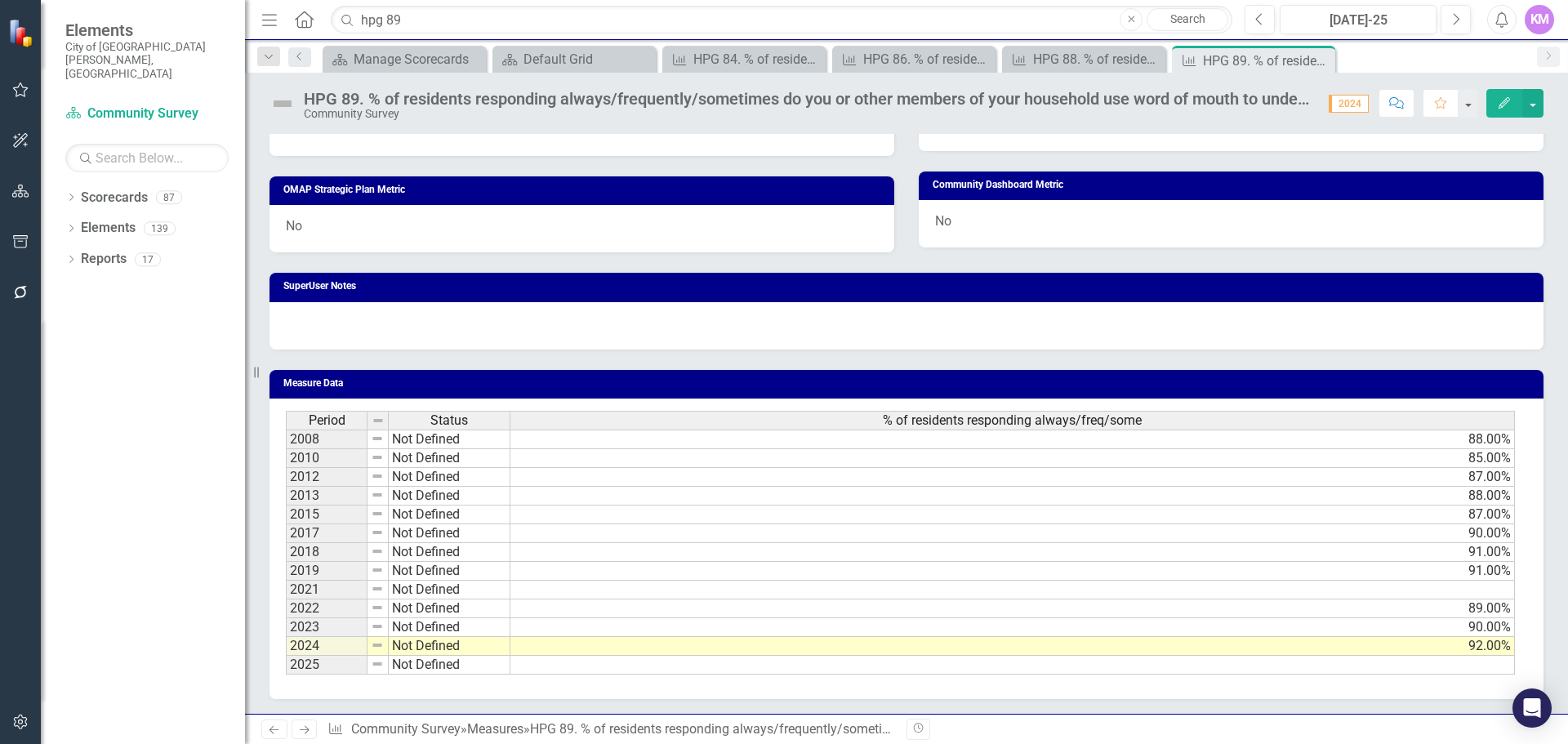
scroll to position [795, 0]
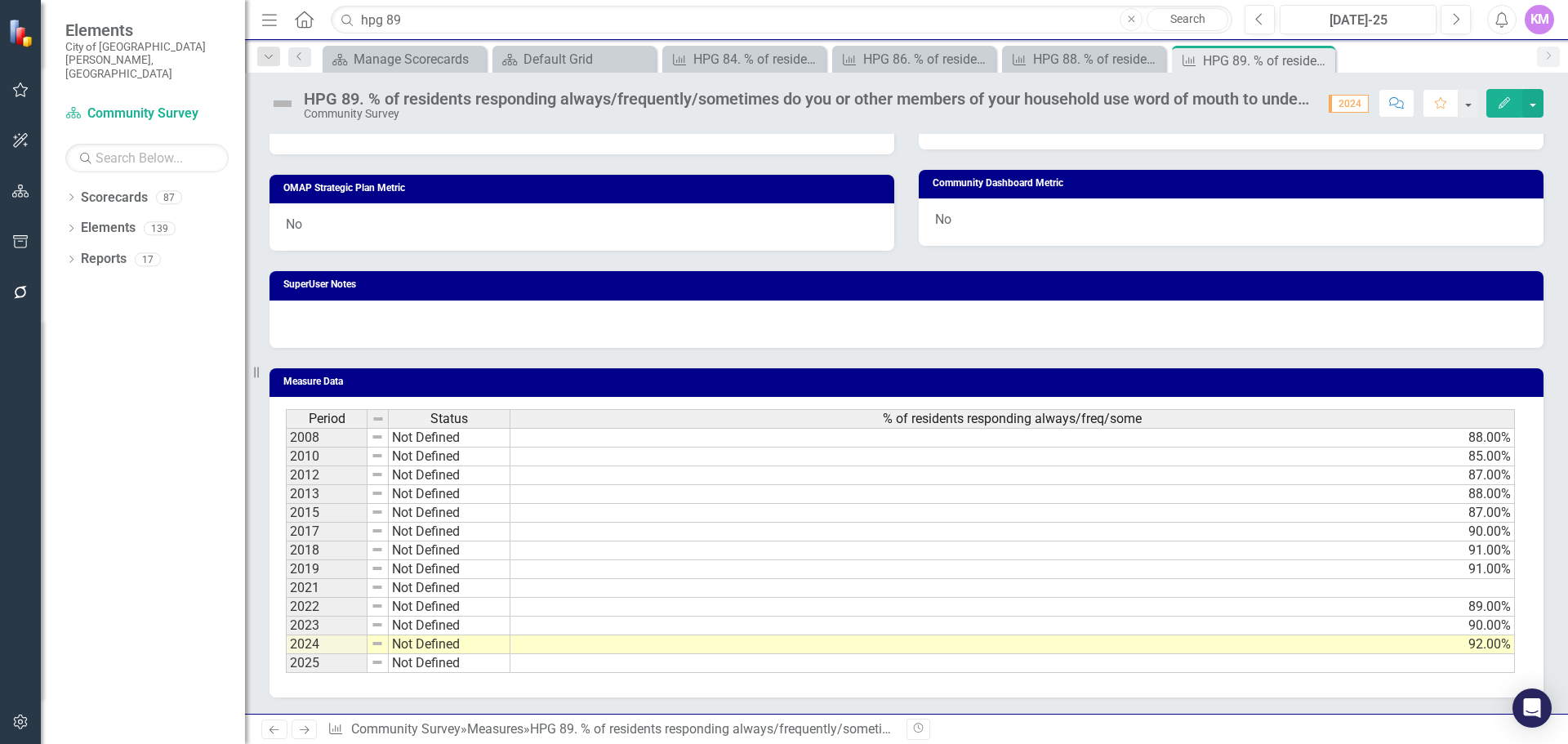
click at [1419, 663] on td at bounding box center [1013, 663] width 1004 height 19
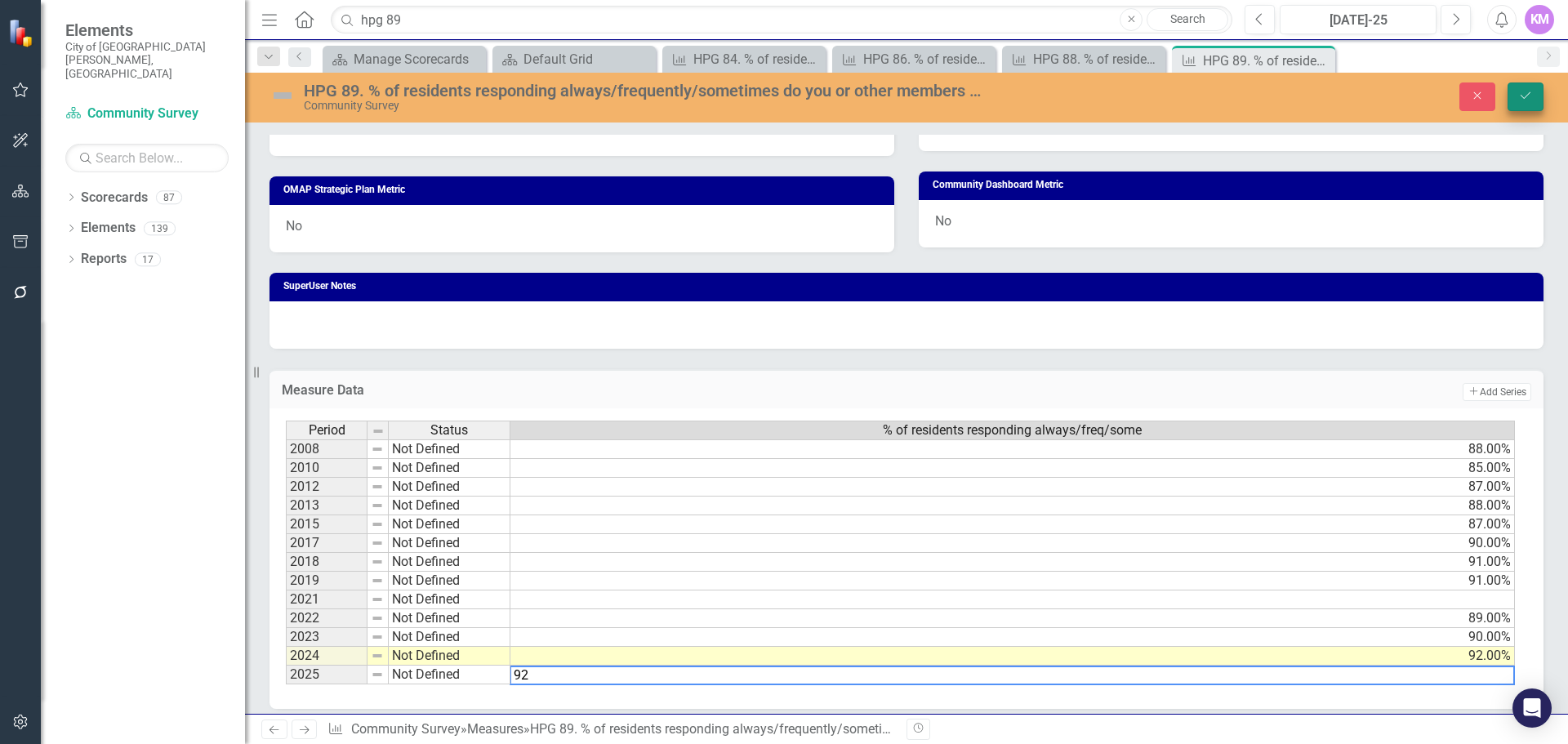
type textarea "92"
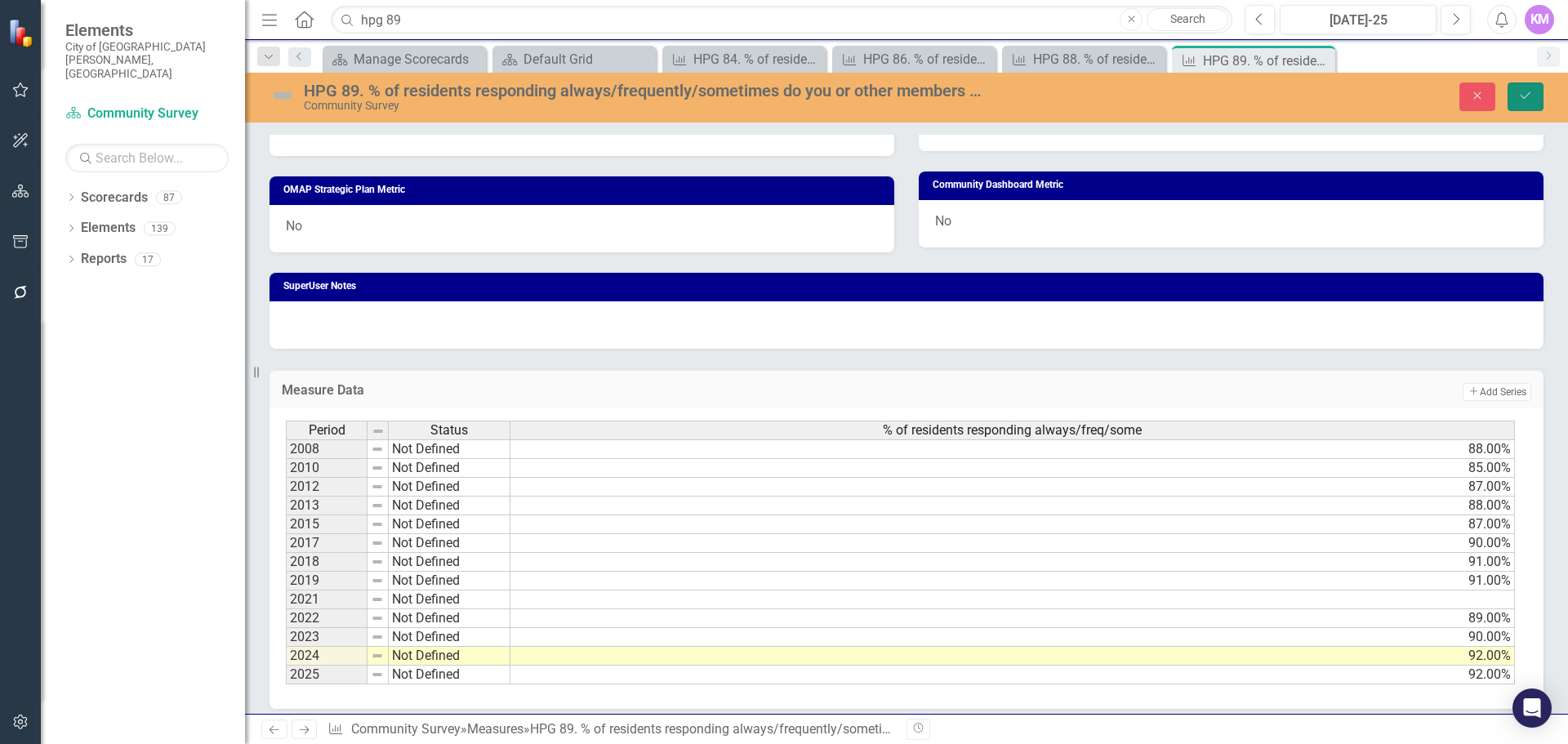
click at [1515, 102] on button "Save" at bounding box center [1526, 96] width 36 height 28
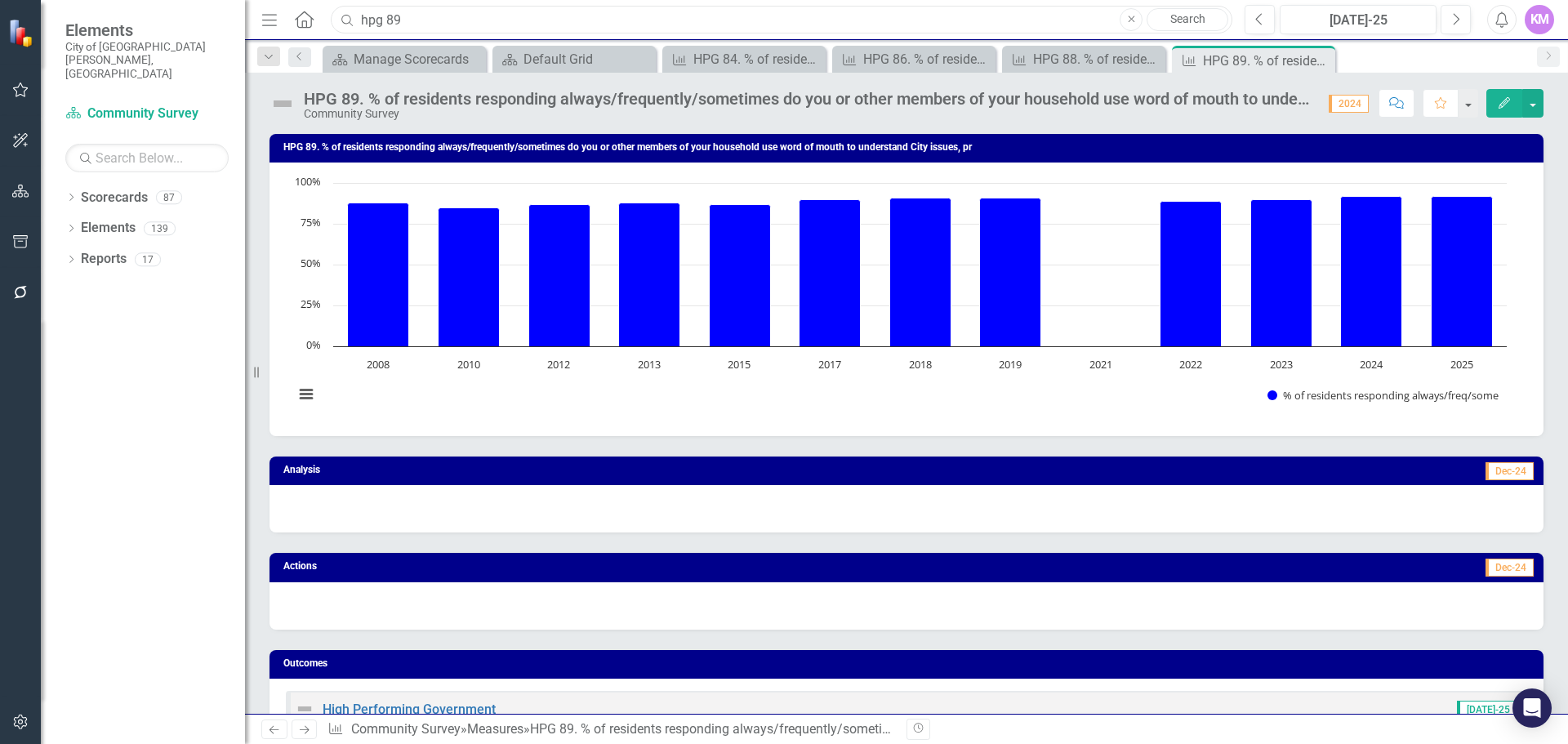
click at [441, 17] on input "hpg 89" at bounding box center [782, 20] width 902 height 28
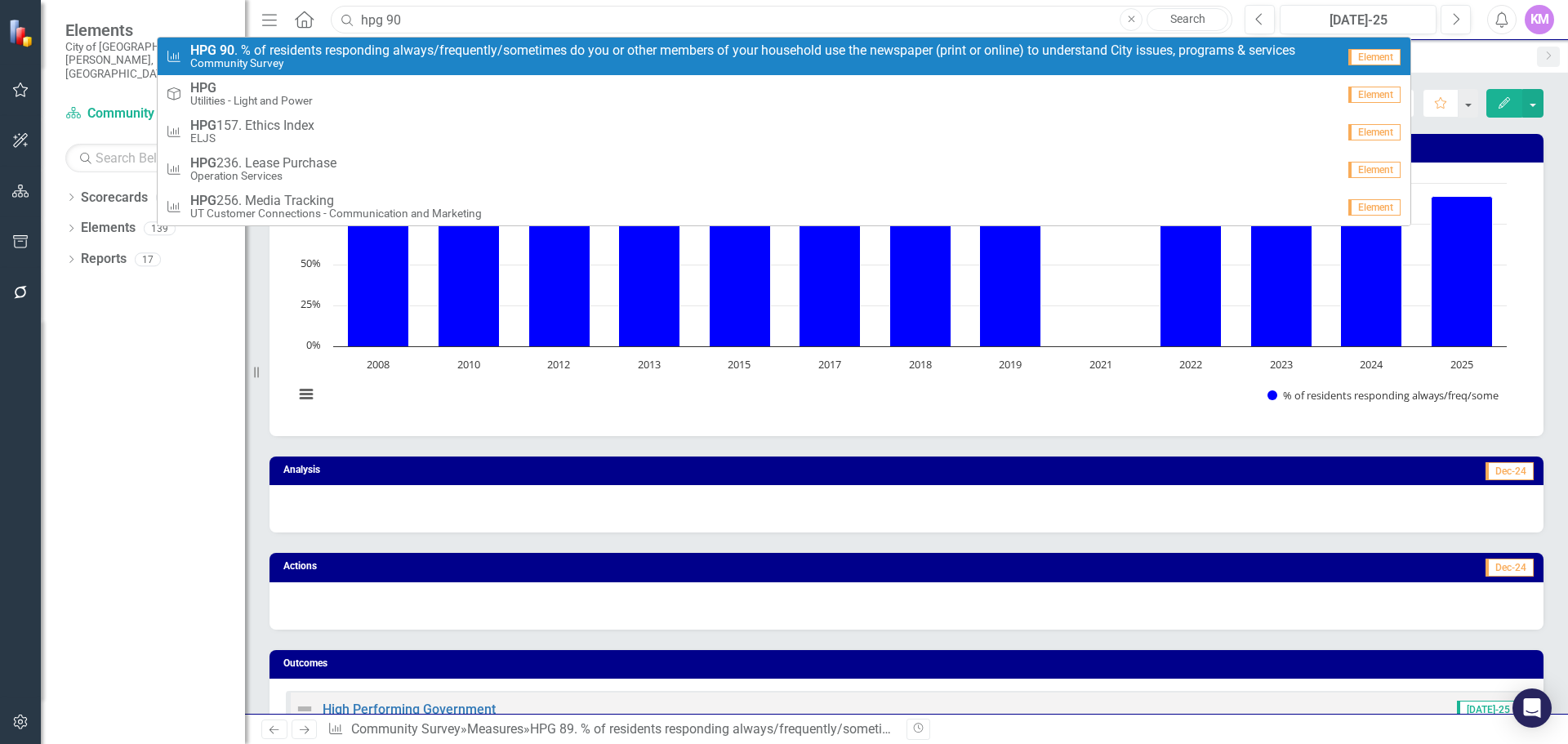
type input "hpg 90"
click at [420, 45] on span "HPG 90 . % of residents responding always/frequently/sometimes do you or other …" at bounding box center [742, 51] width 1105 height 15
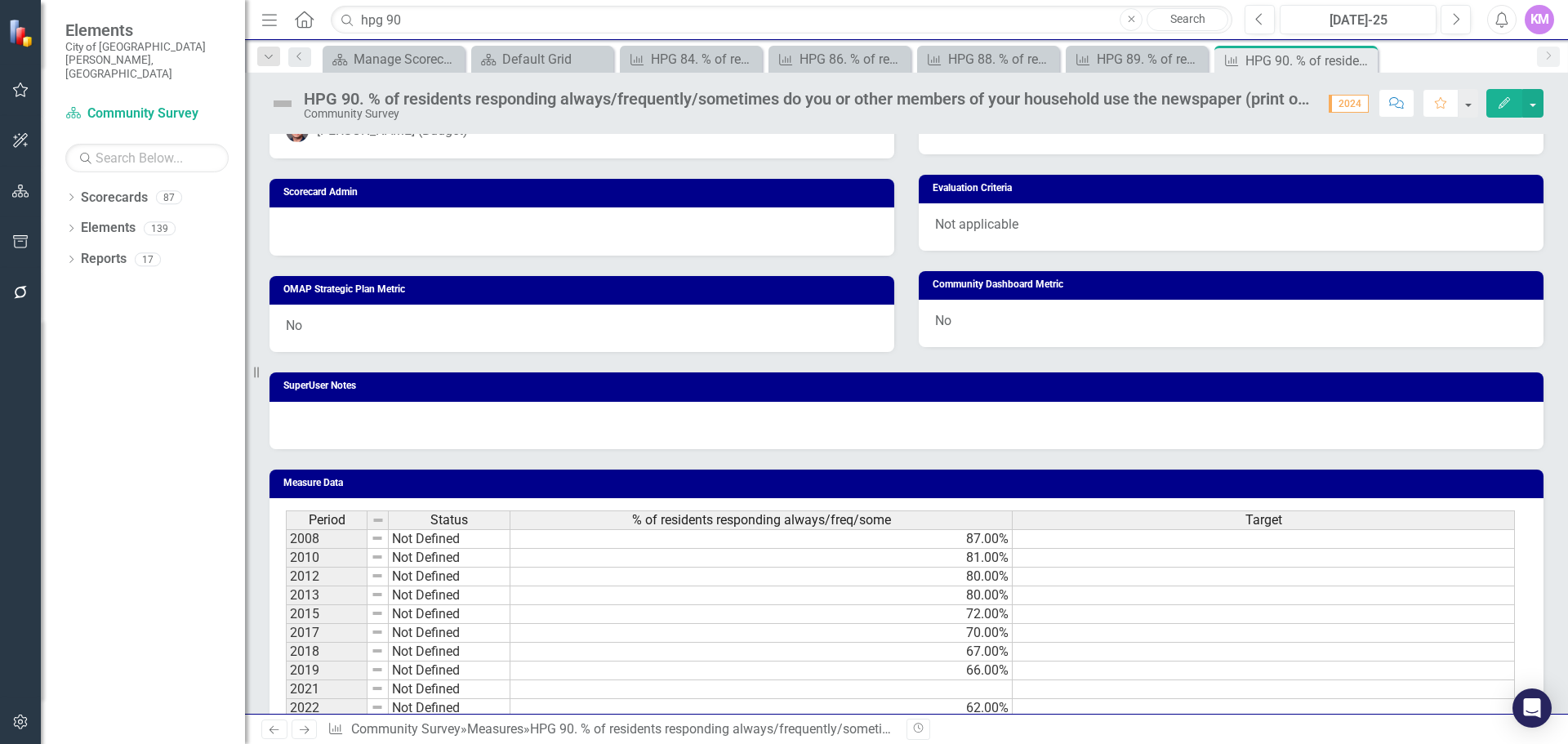
scroll to position [795, 0]
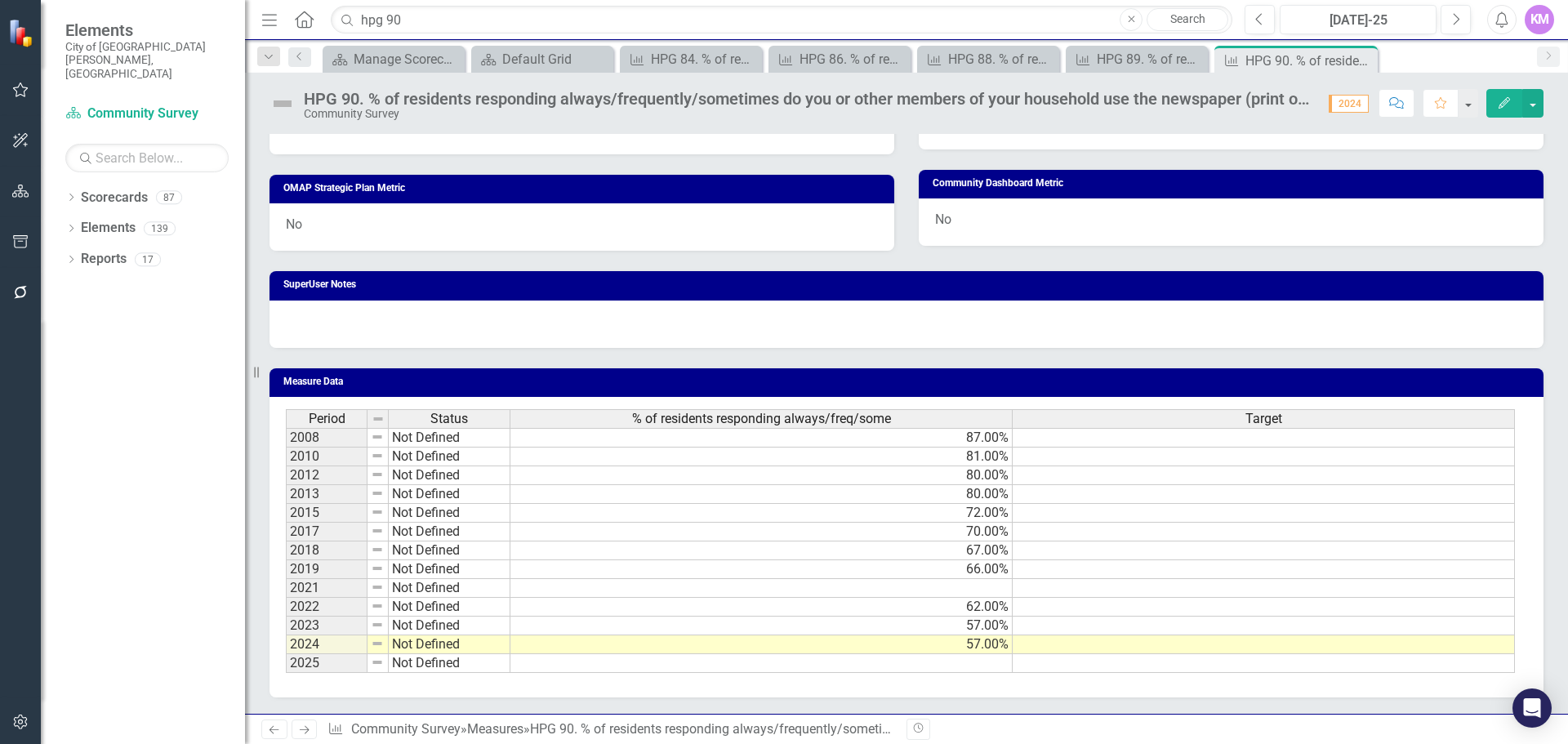
click at [936, 668] on td at bounding box center [762, 663] width 502 height 19
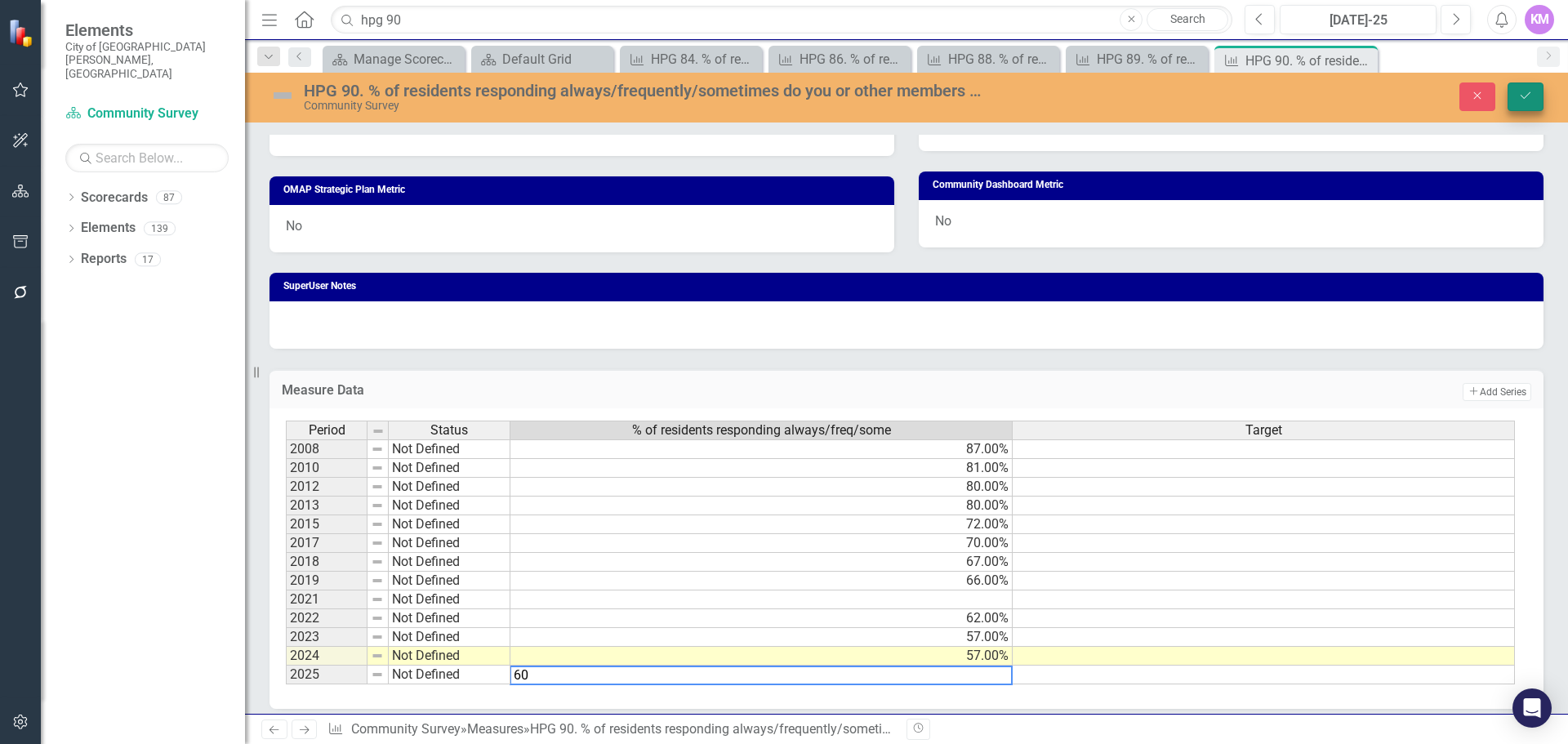
type textarea "60"
click at [1526, 103] on button "Save" at bounding box center [1526, 96] width 36 height 28
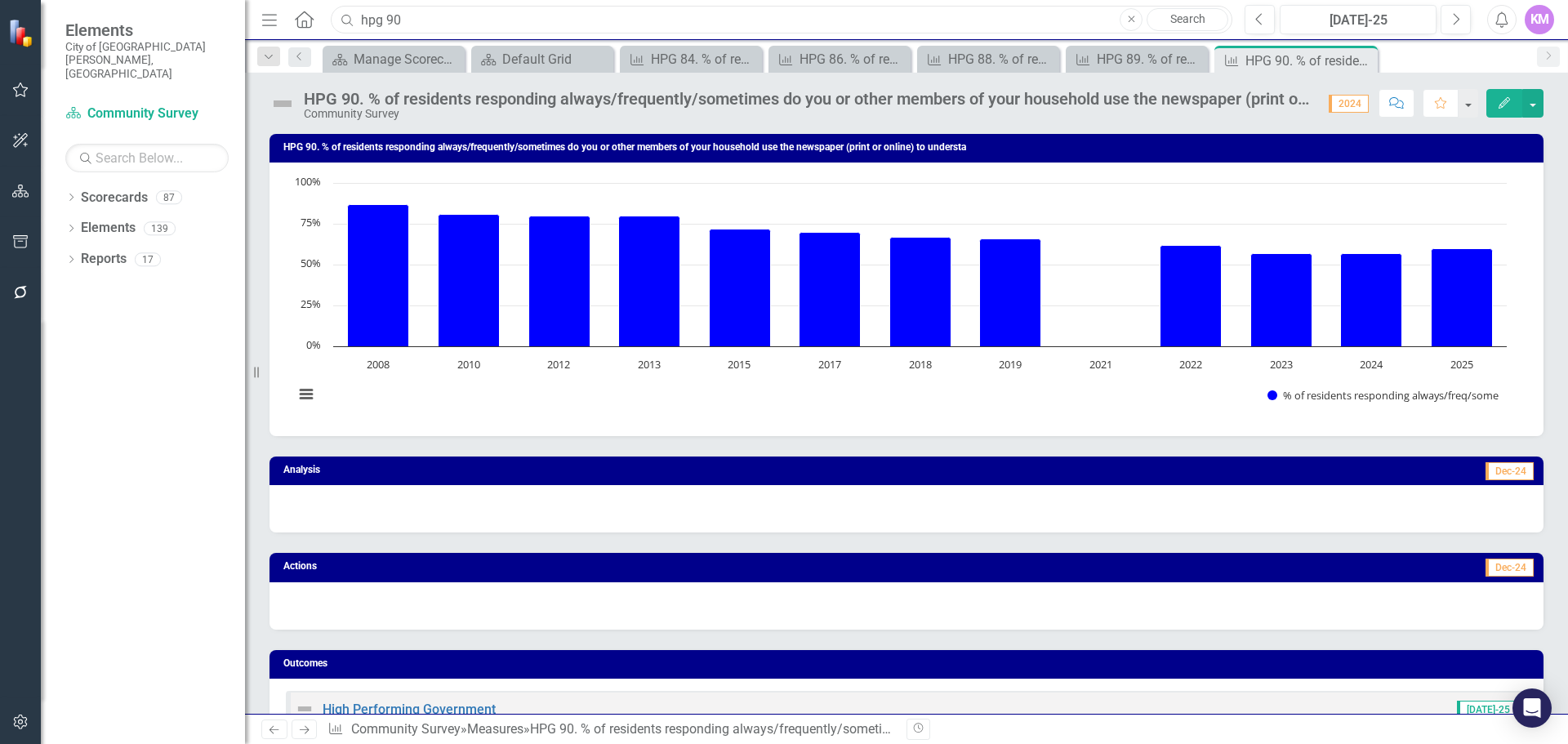
click at [439, 17] on input "hpg 90" at bounding box center [782, 20] width 902 height 28
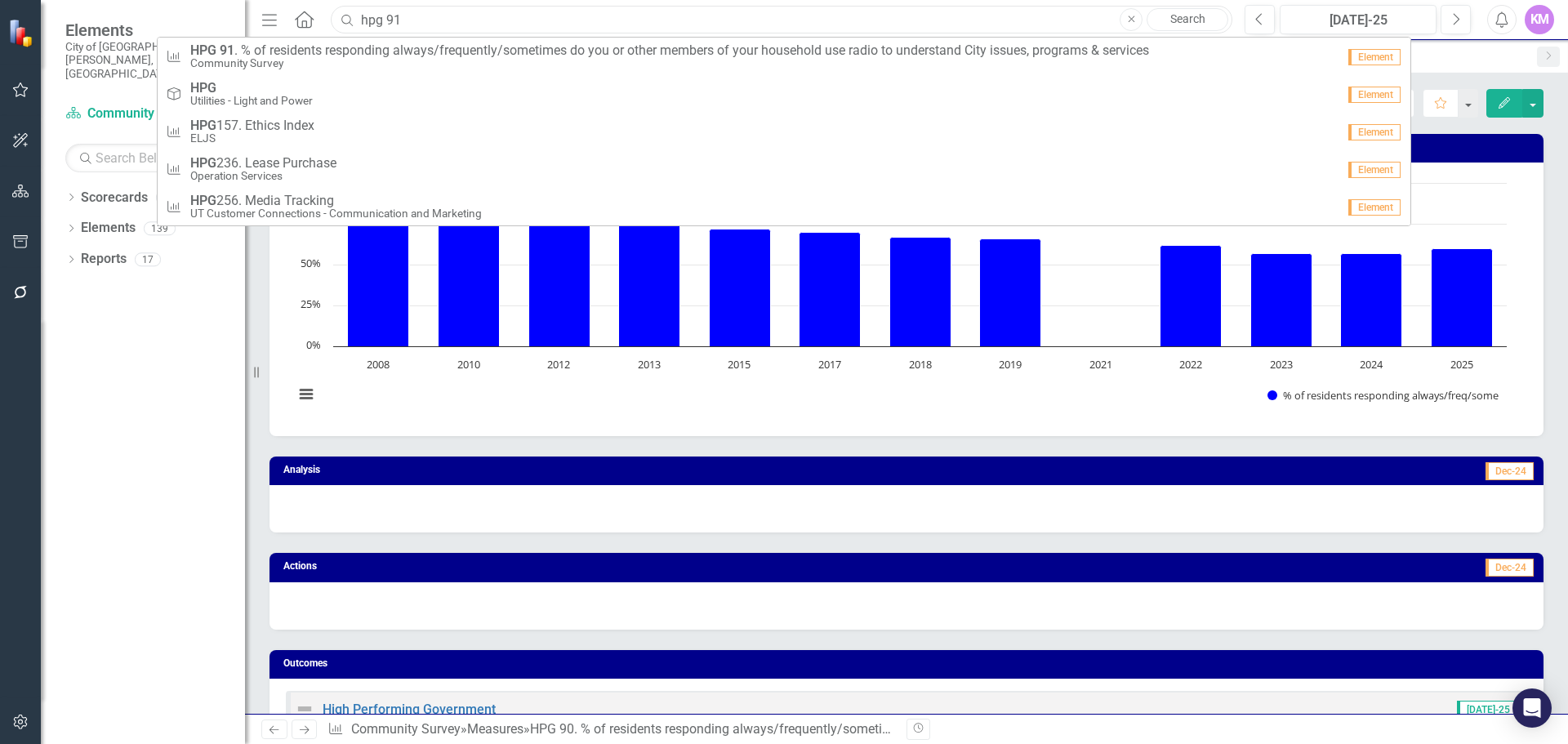
type input "hpg 91"
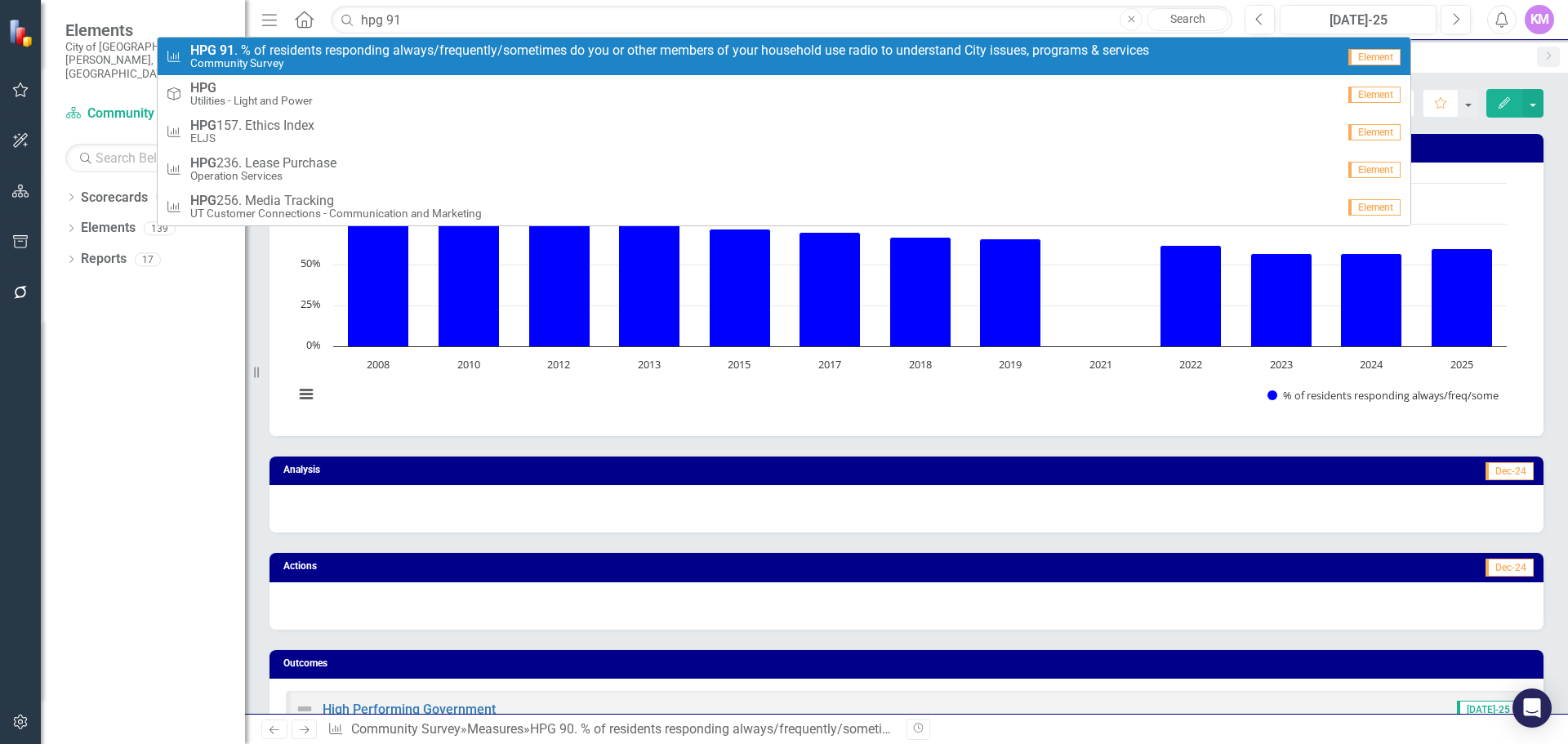
click at [428, 44] on span "HPG 91 . % of residents responding always/frequently/sometimes do you or other …" at bounding box center [669, 51] width 959 height 15
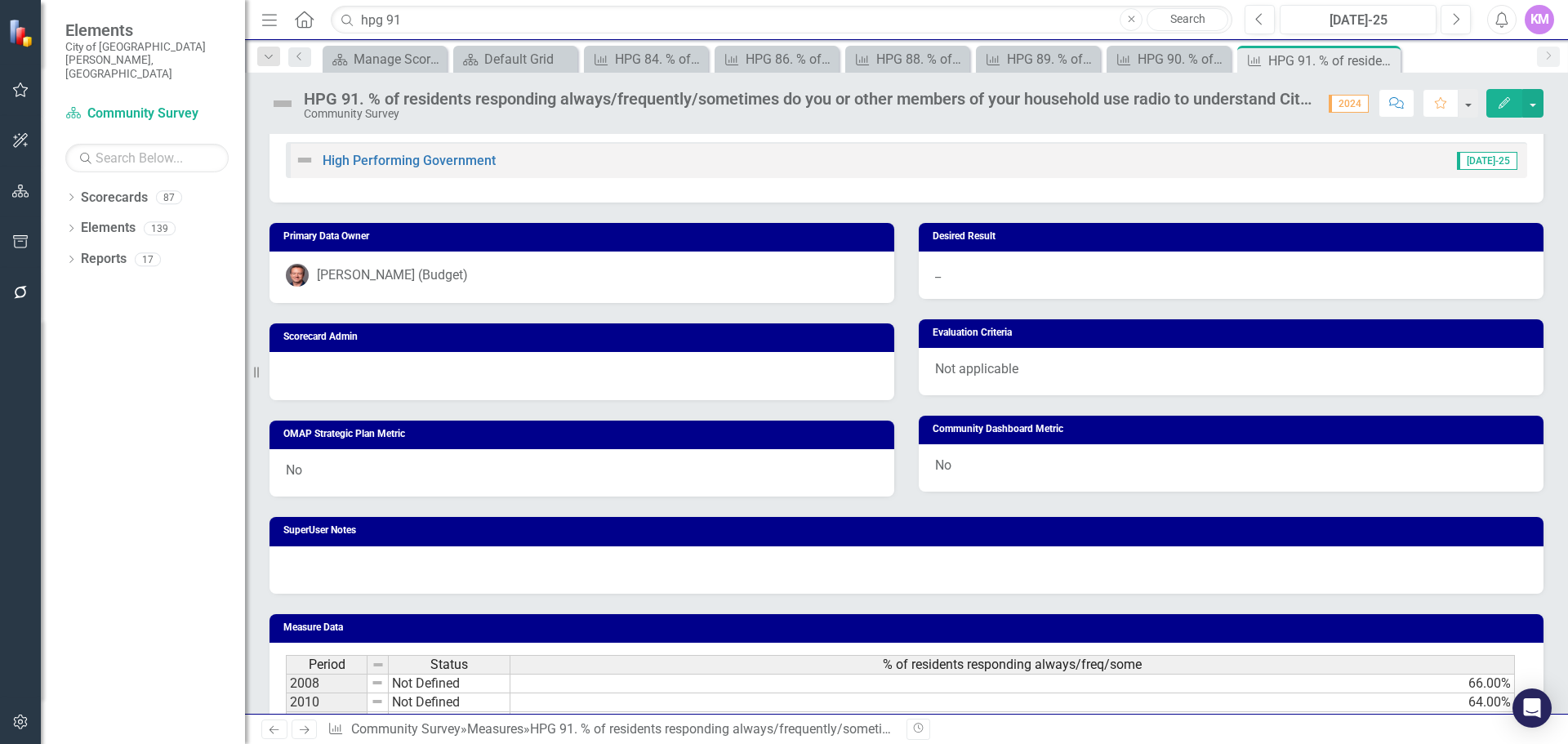
scroll to position [795, 0]
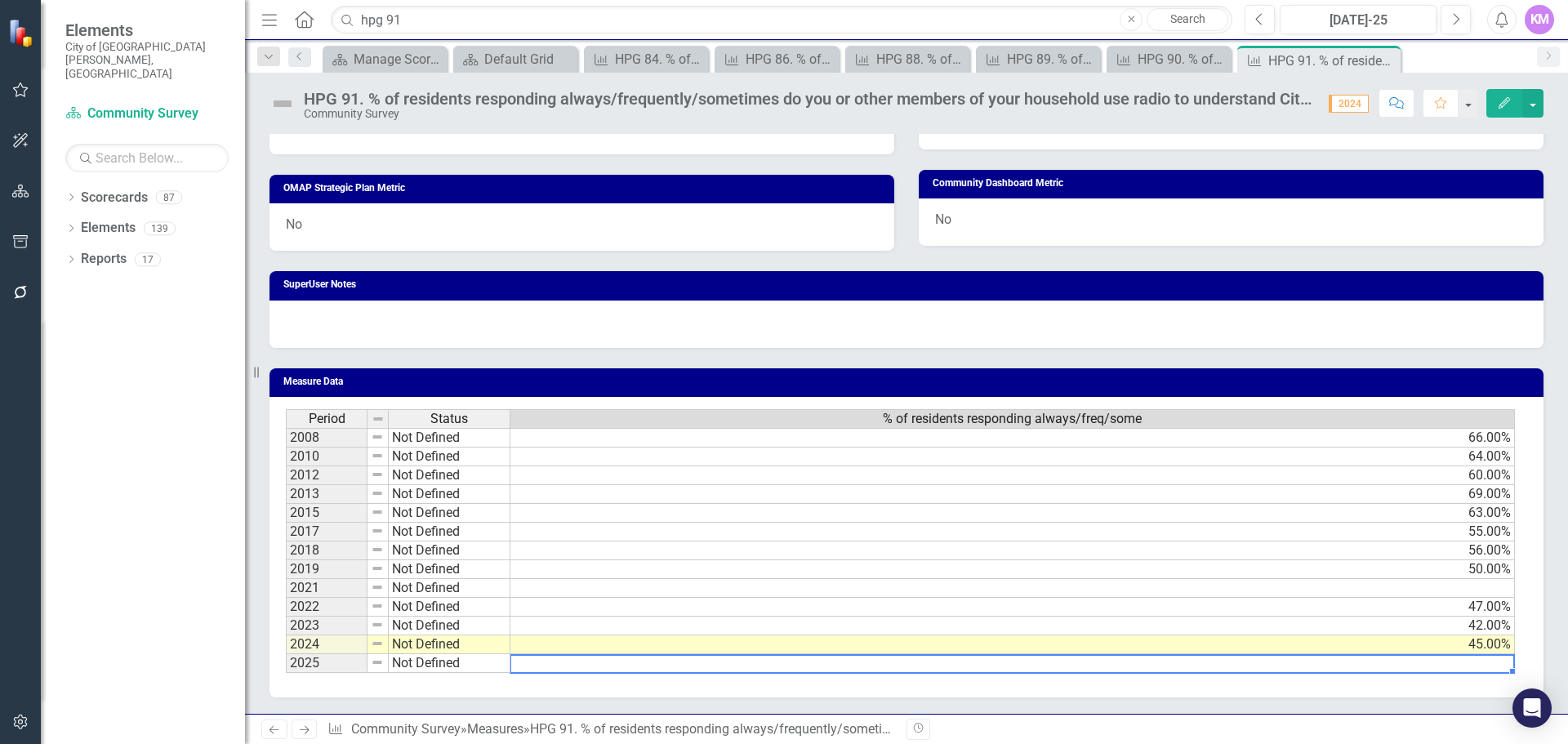
click at [537, 667] on td at bounding box center [1013, 663] width 1004 height 19
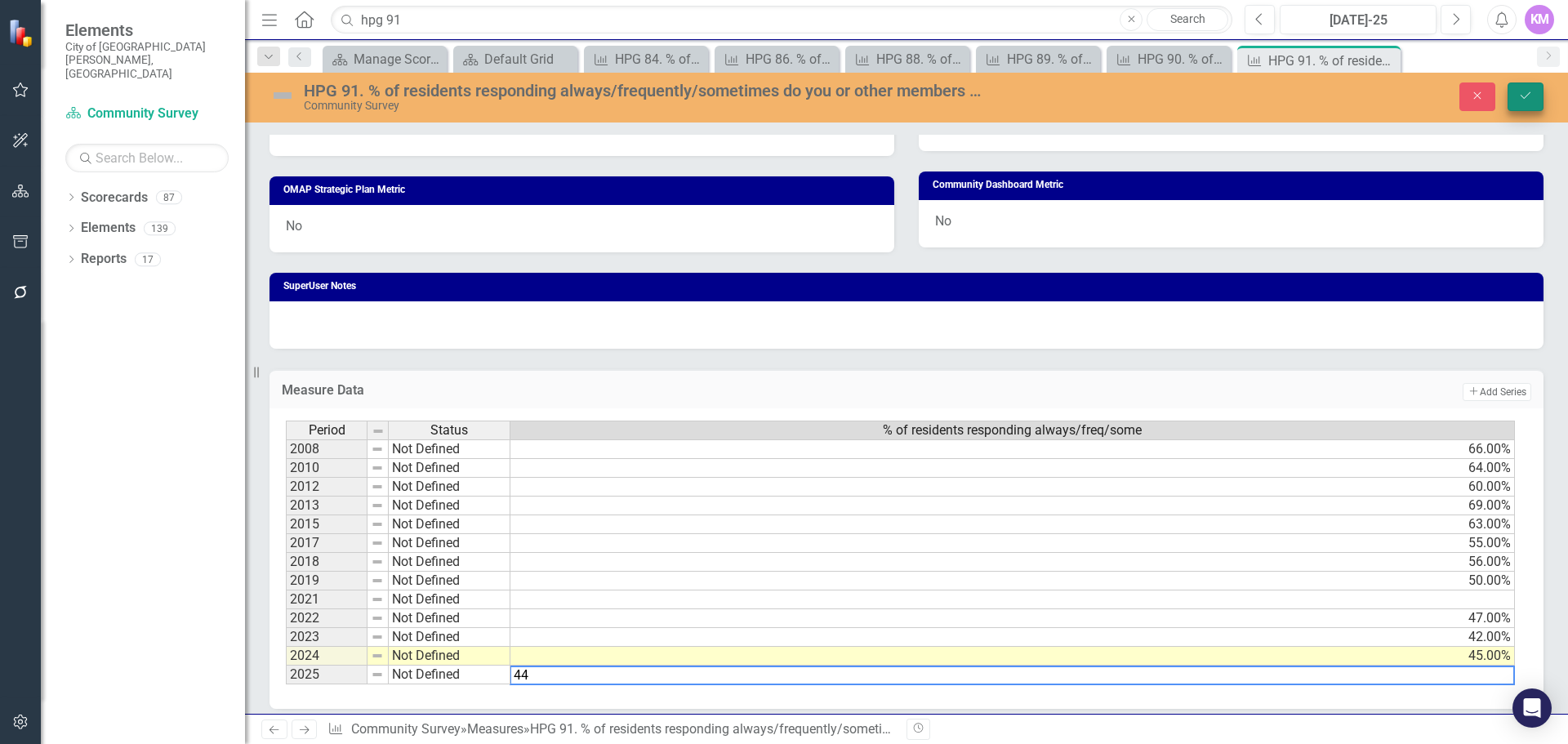
type textarea "44"
click at [1530, 88] on button "Save" at bounding box center [1526, 96] width 36 height 28
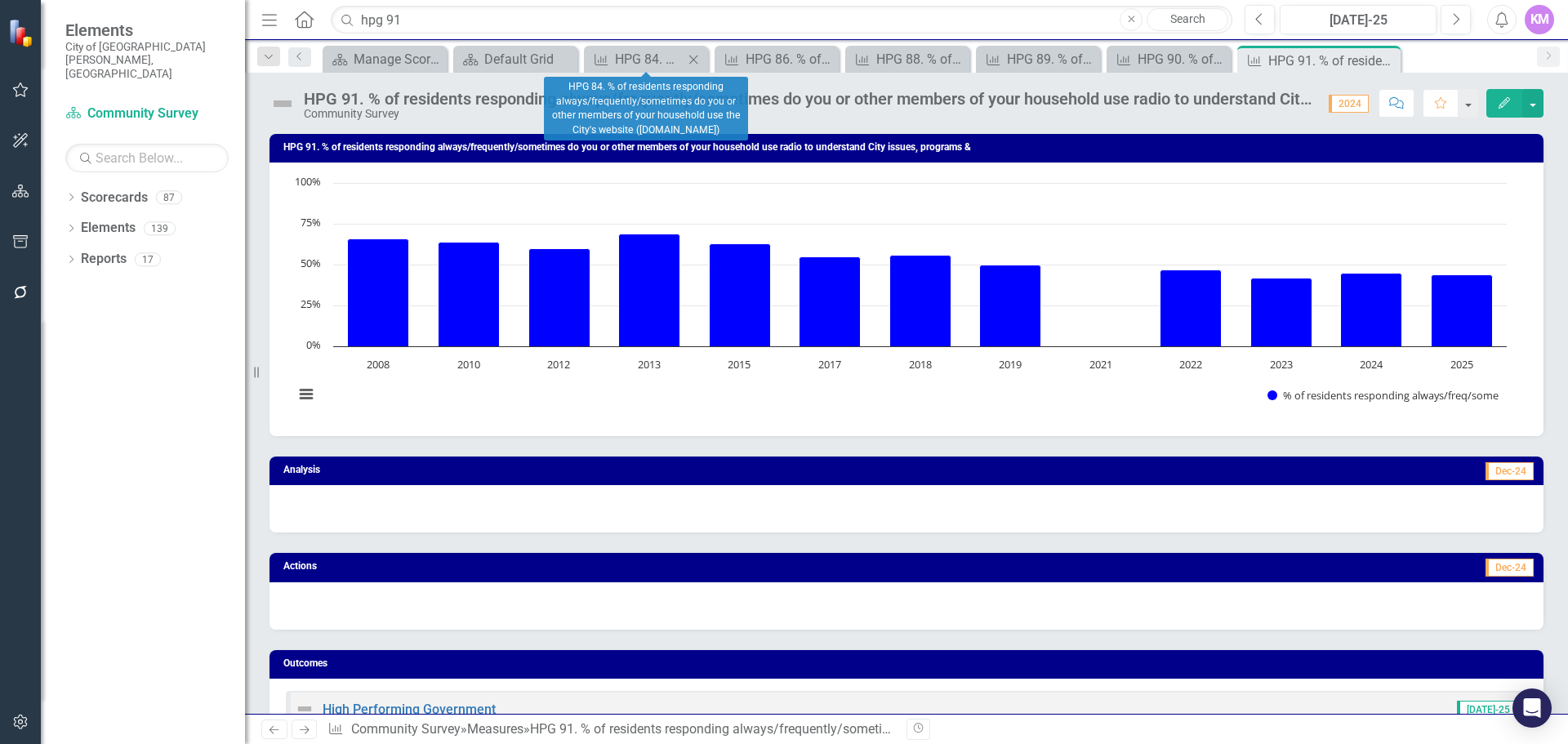
click at [698, 58] on icon "Close" at bounding box center [693, 60] width 17 height 13
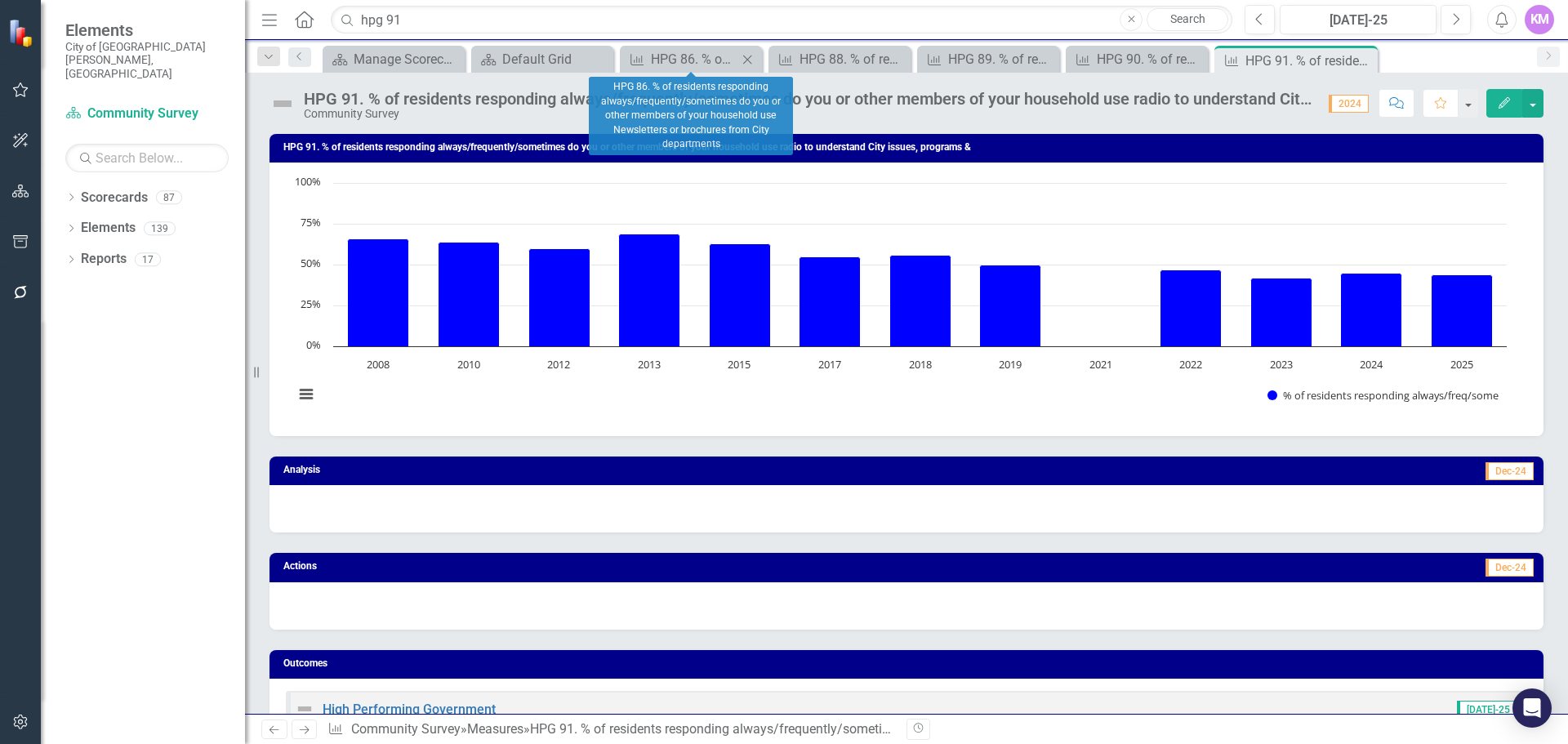
click at [747, 60] on icon at bounding box center [747, 59] width 9 height 9
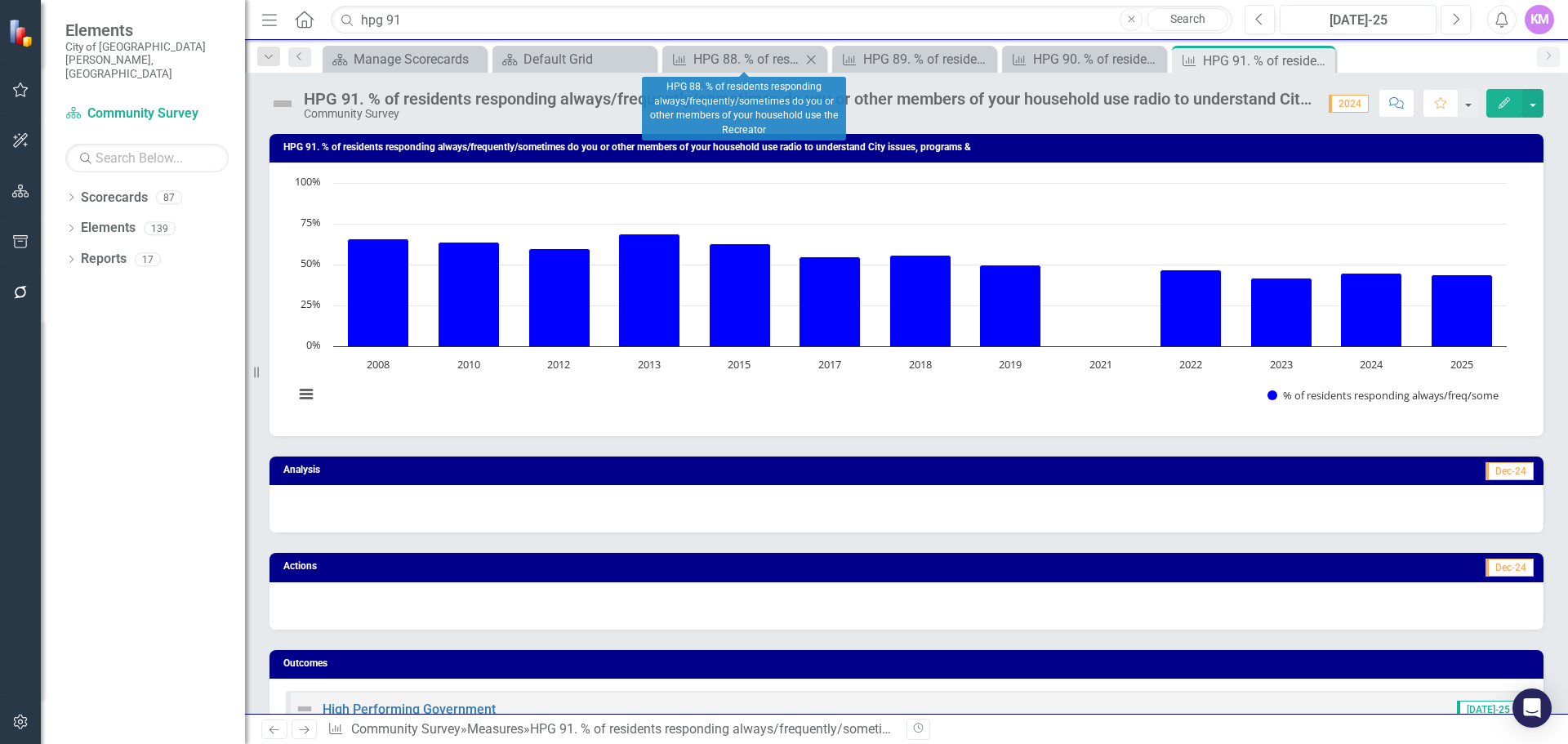
click at [811, 61] on icon at bounding box center [811, 59] width 9 height 9
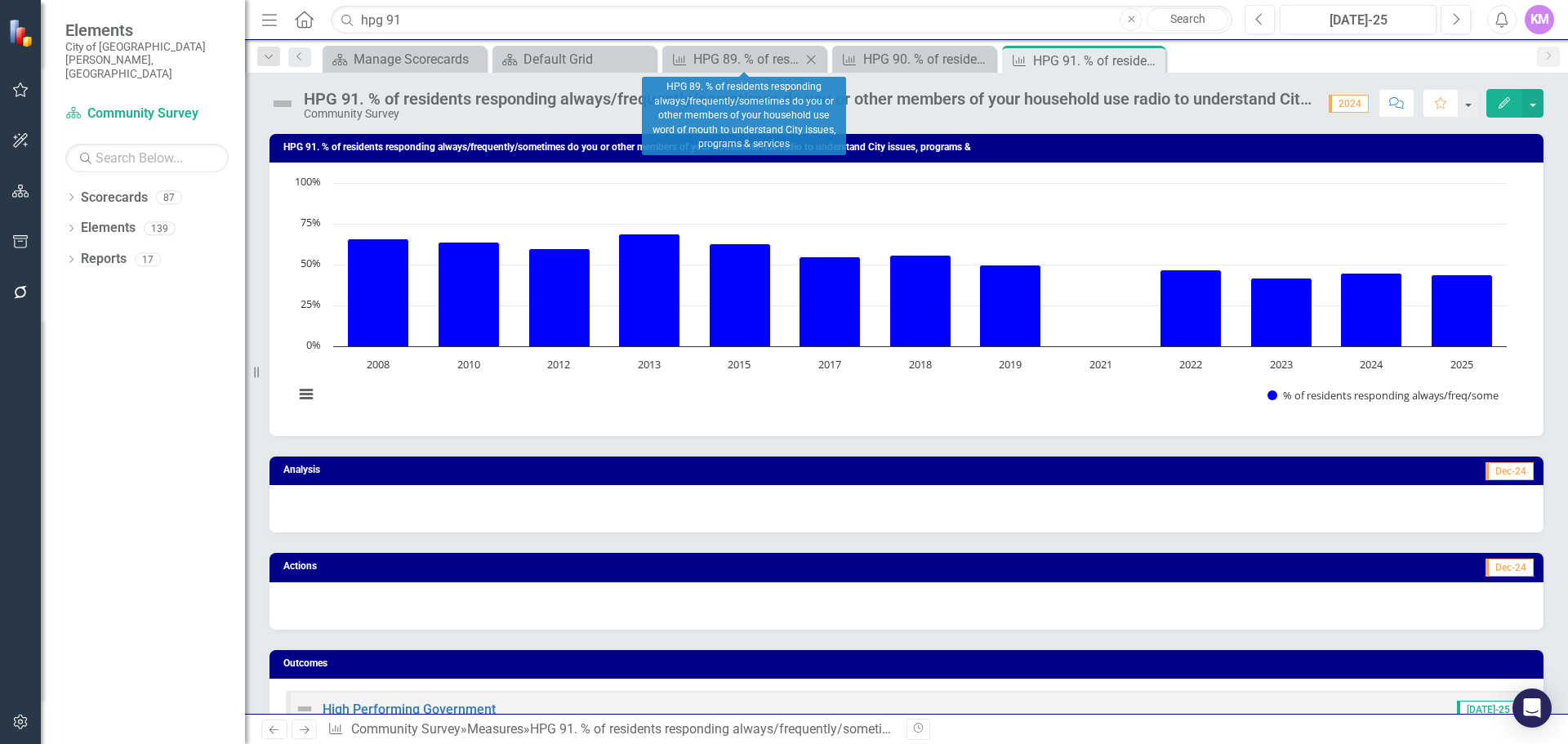
click at [810, 57] on icon at bounding box center [811, 59] width 9 height 9
click at [0, 0] on icon at bounding box center [0, 0] width 0 height 0
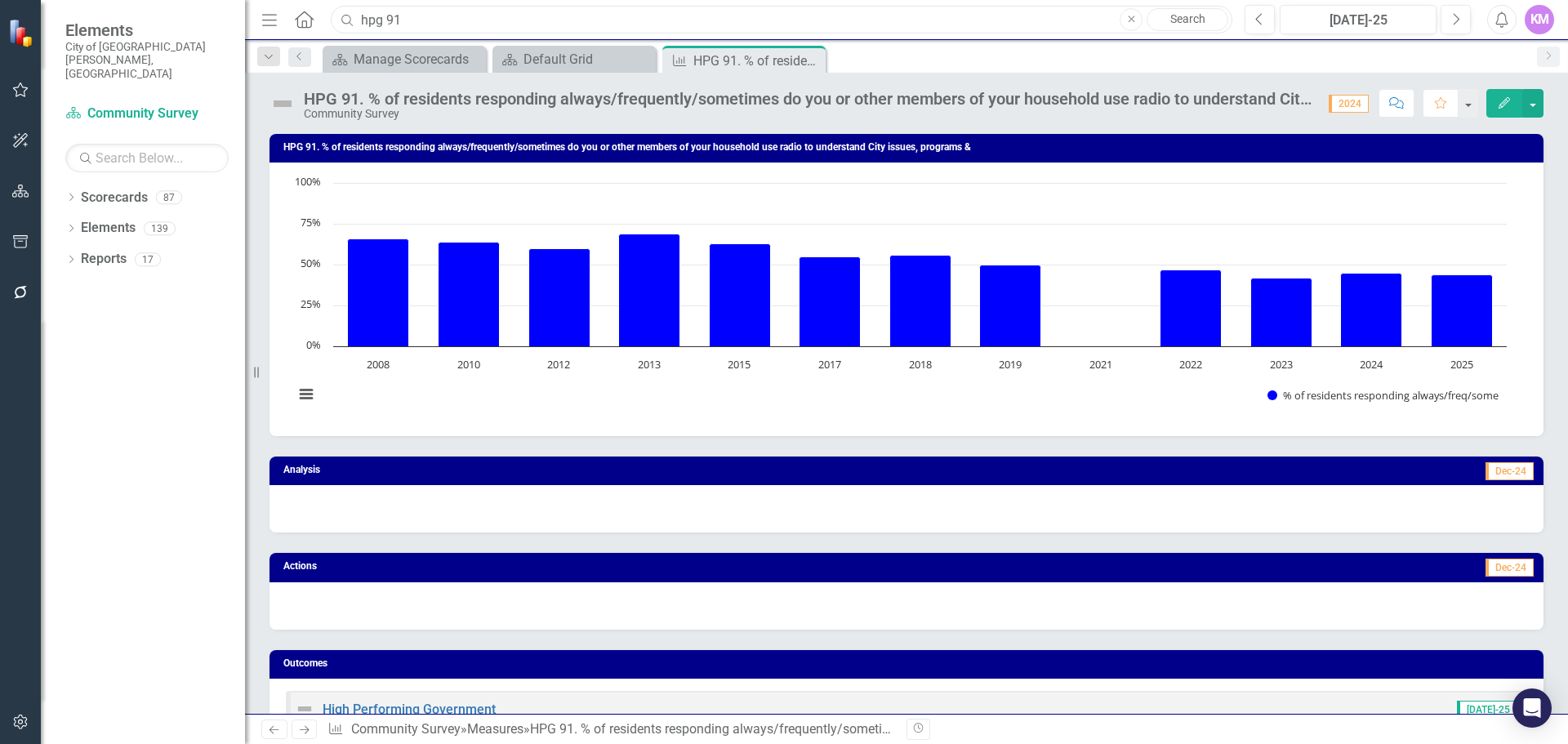
click at [752, 15] on input "hpg 91" at bounding box center [782, 20] width 902 height 28
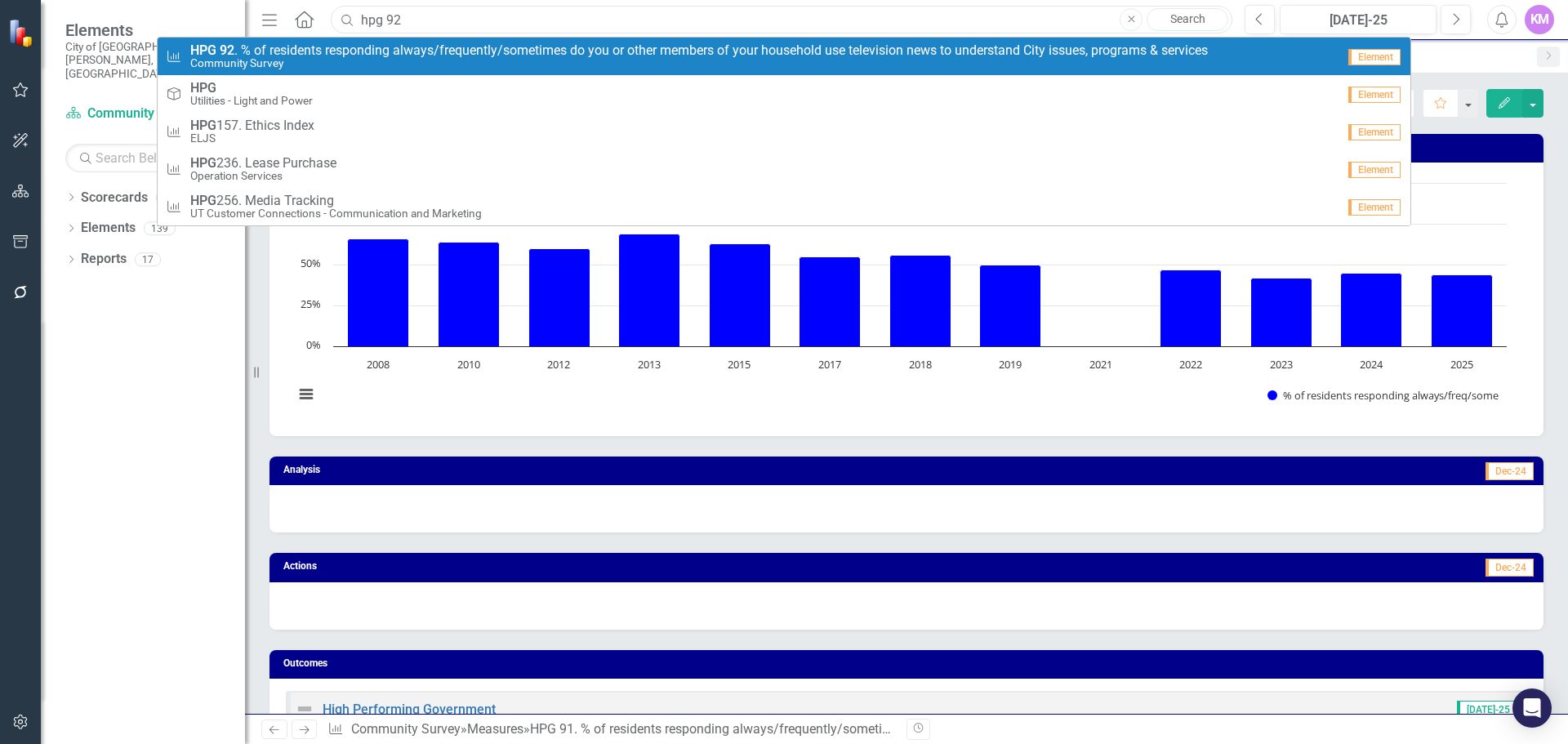
type input "hpg 92"
click at [694, 52] on span "HPG 92 . % of residents responding always/frequently/sometimes do you or other …" at bounding box center [699, 51] width 1018 height 15
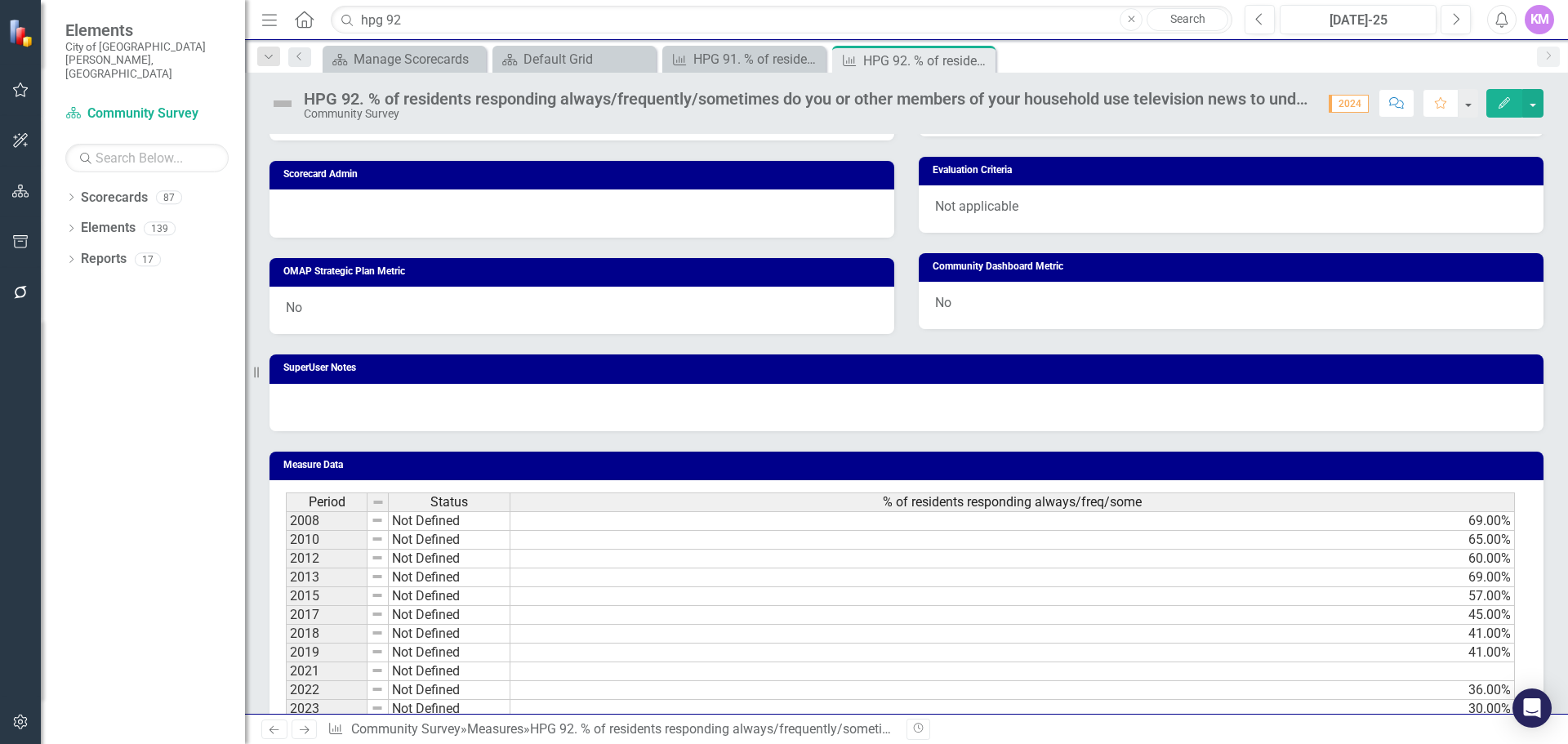
scroll to position [795, 0]
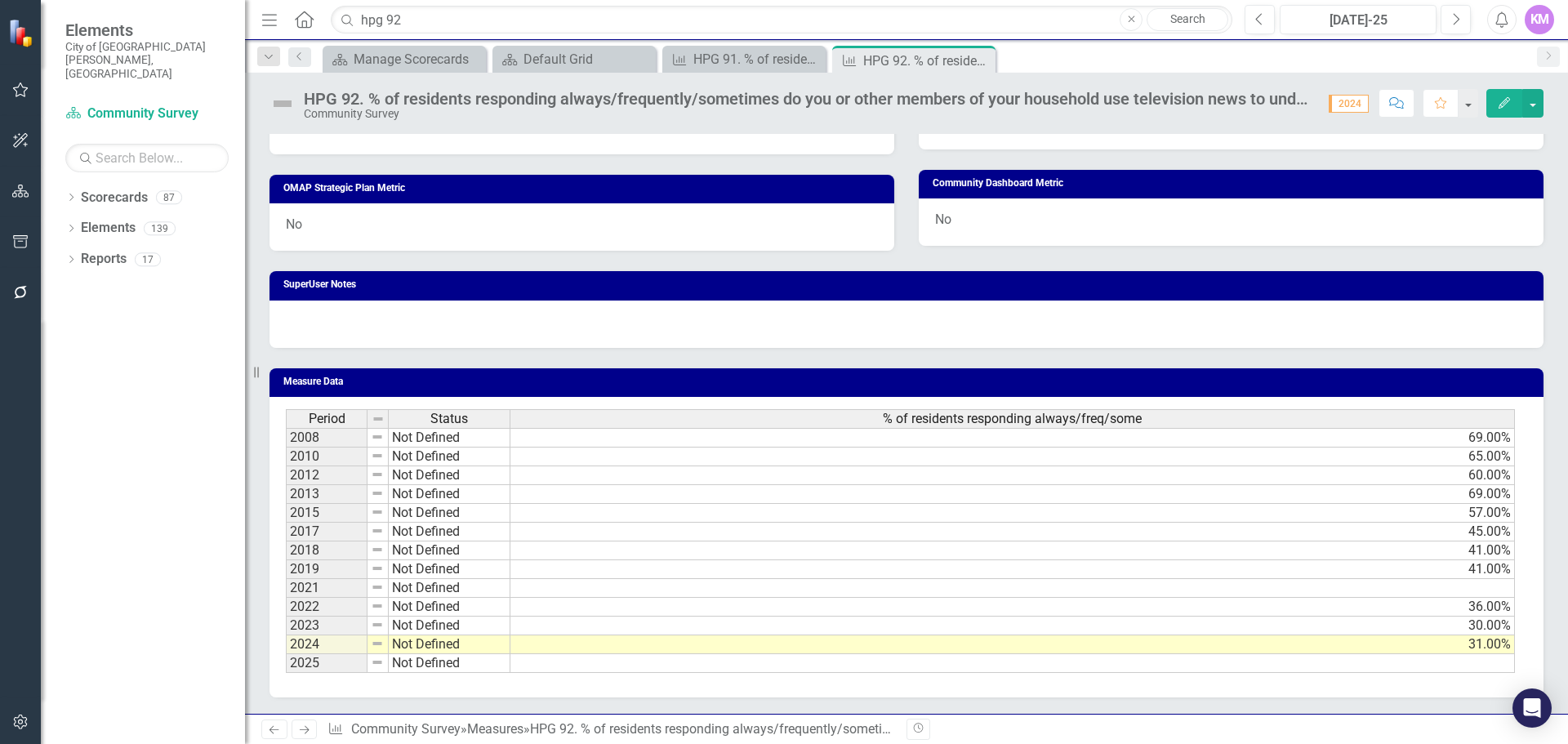
click at [717, 658] on td at bounding box center [1013, 663] width 1004 height 19
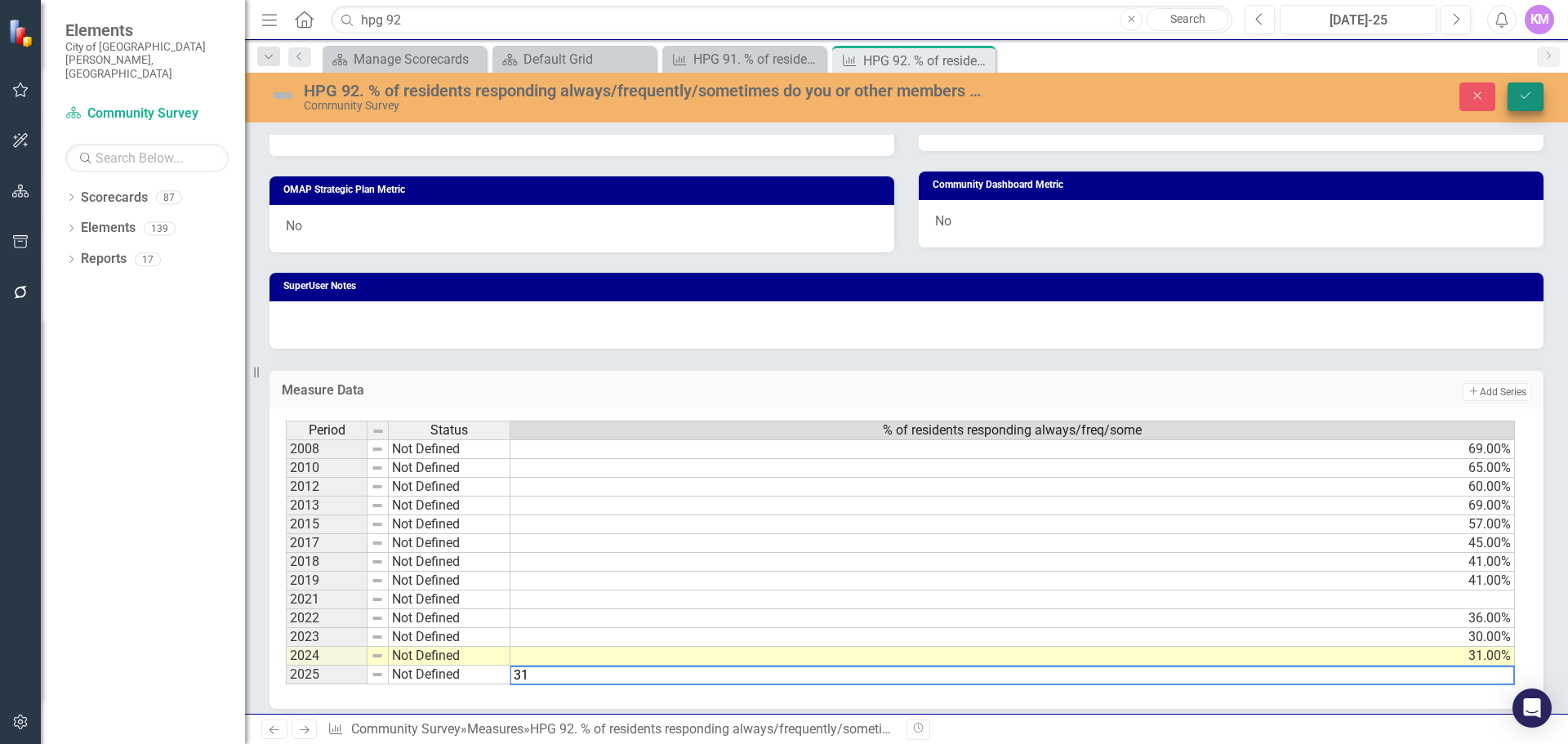
type textarea "31"
click at [1526, 90] on icon "Save" at bounding box center [1526, 96] width 15 height 12
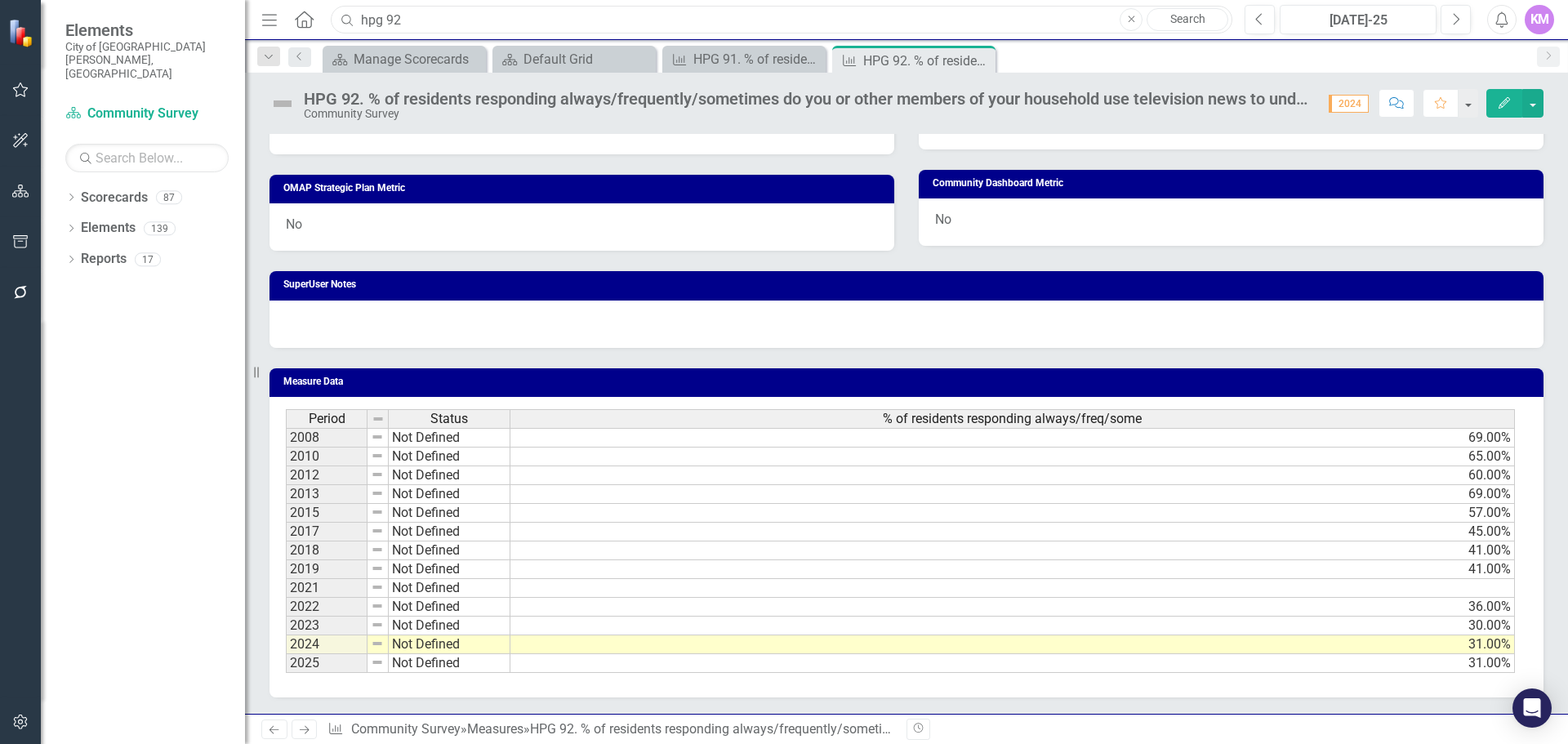
click at [439, 23] on input "hpg 92" at bounding box center [782, 20] width 902 height 28
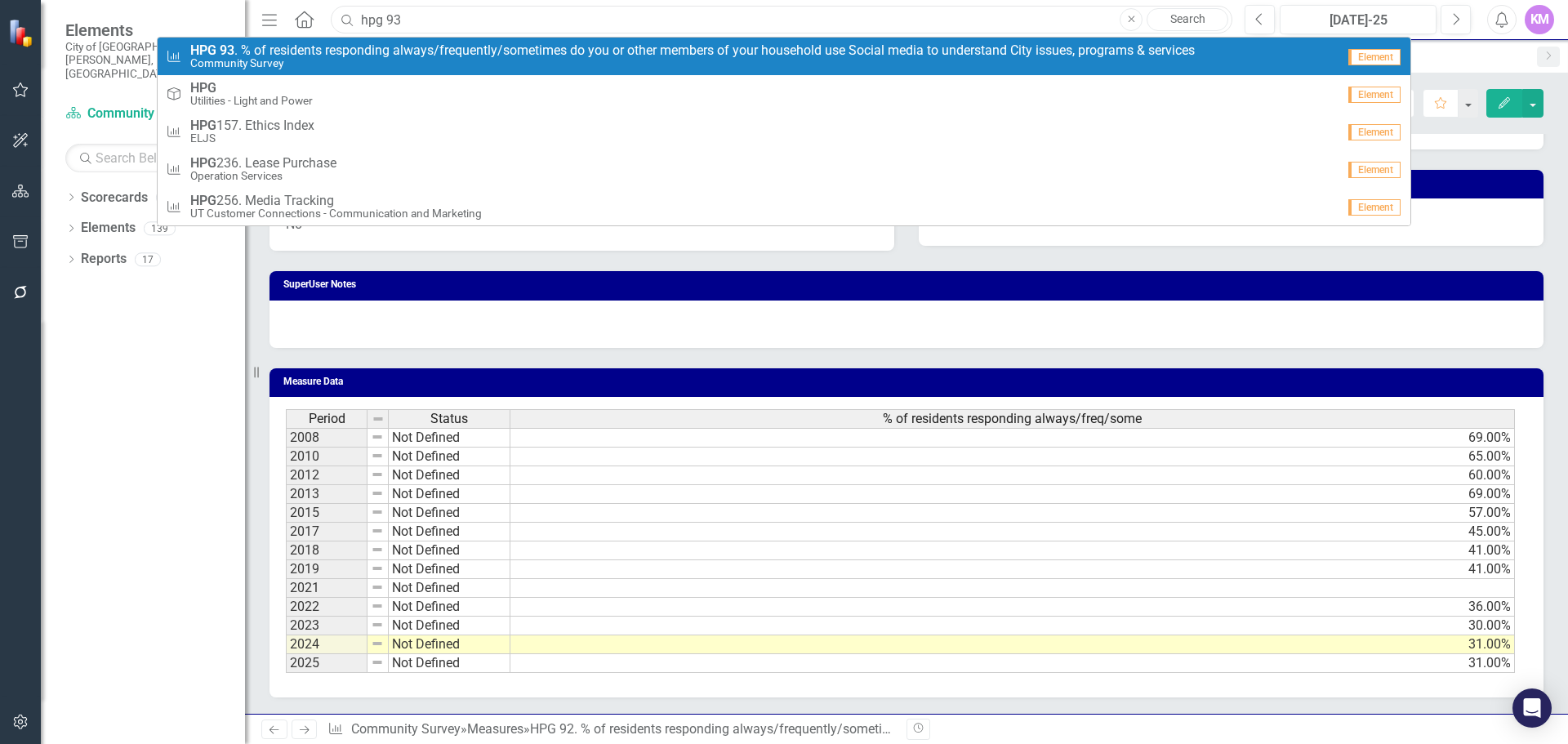
type input "hpg 93"
click at [435, 52] on span "HPG 93 . % of residents responding always/frequently/sometimes do you or other …" at bounding box center [693, 51] width 1004 height 15
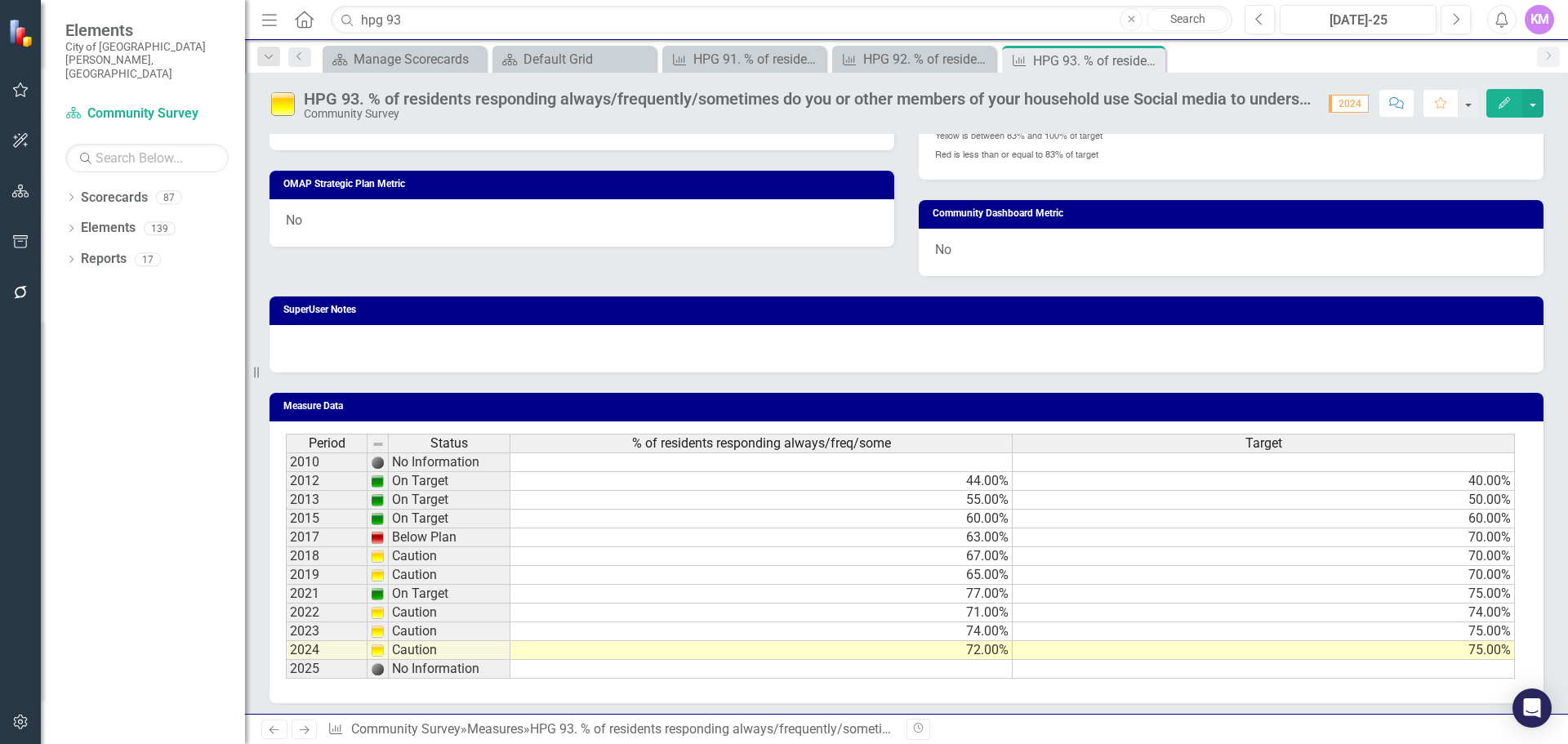
scroll to position [852, 0]
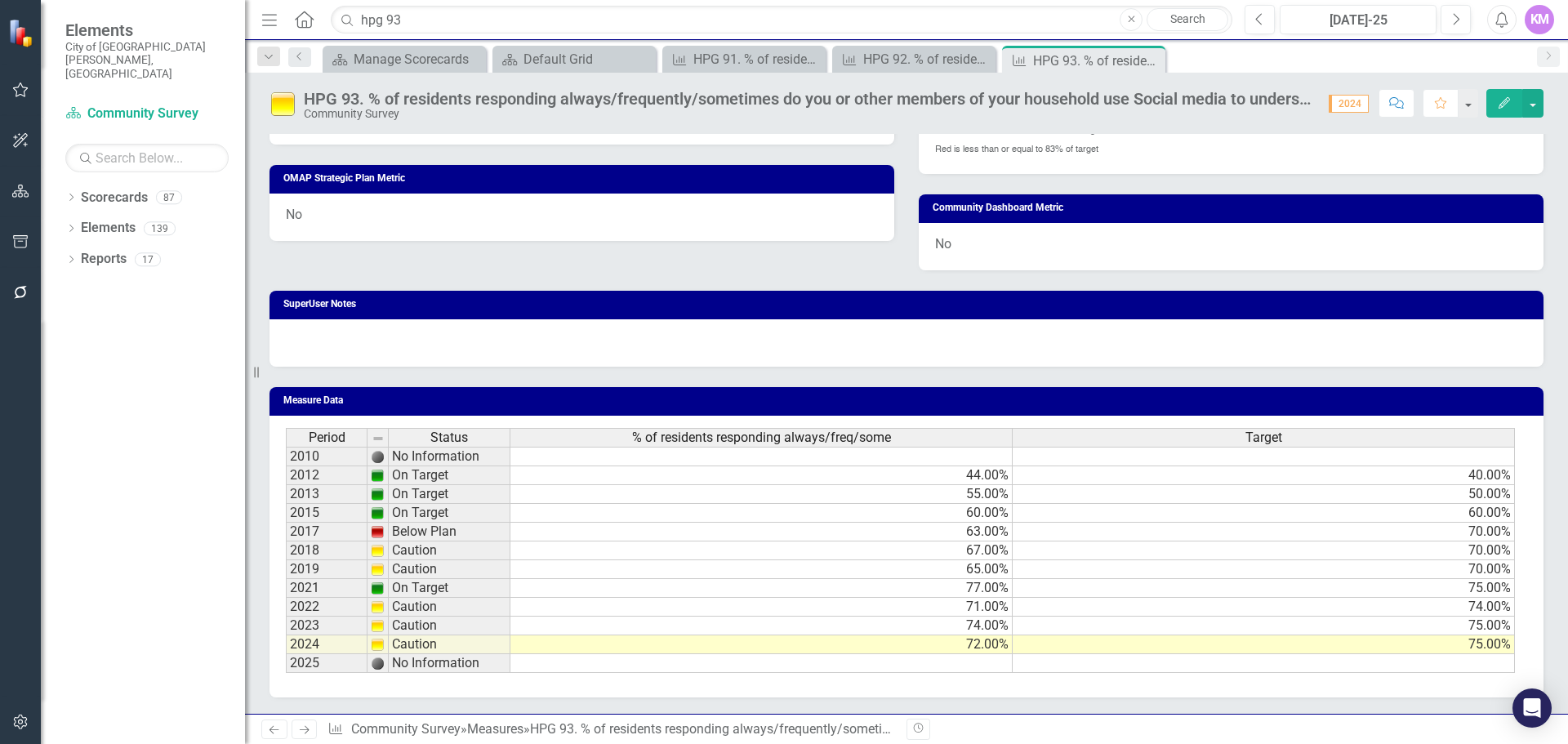
click at [937, 672] on td at bounding box center [762, 663] width 502 height 19
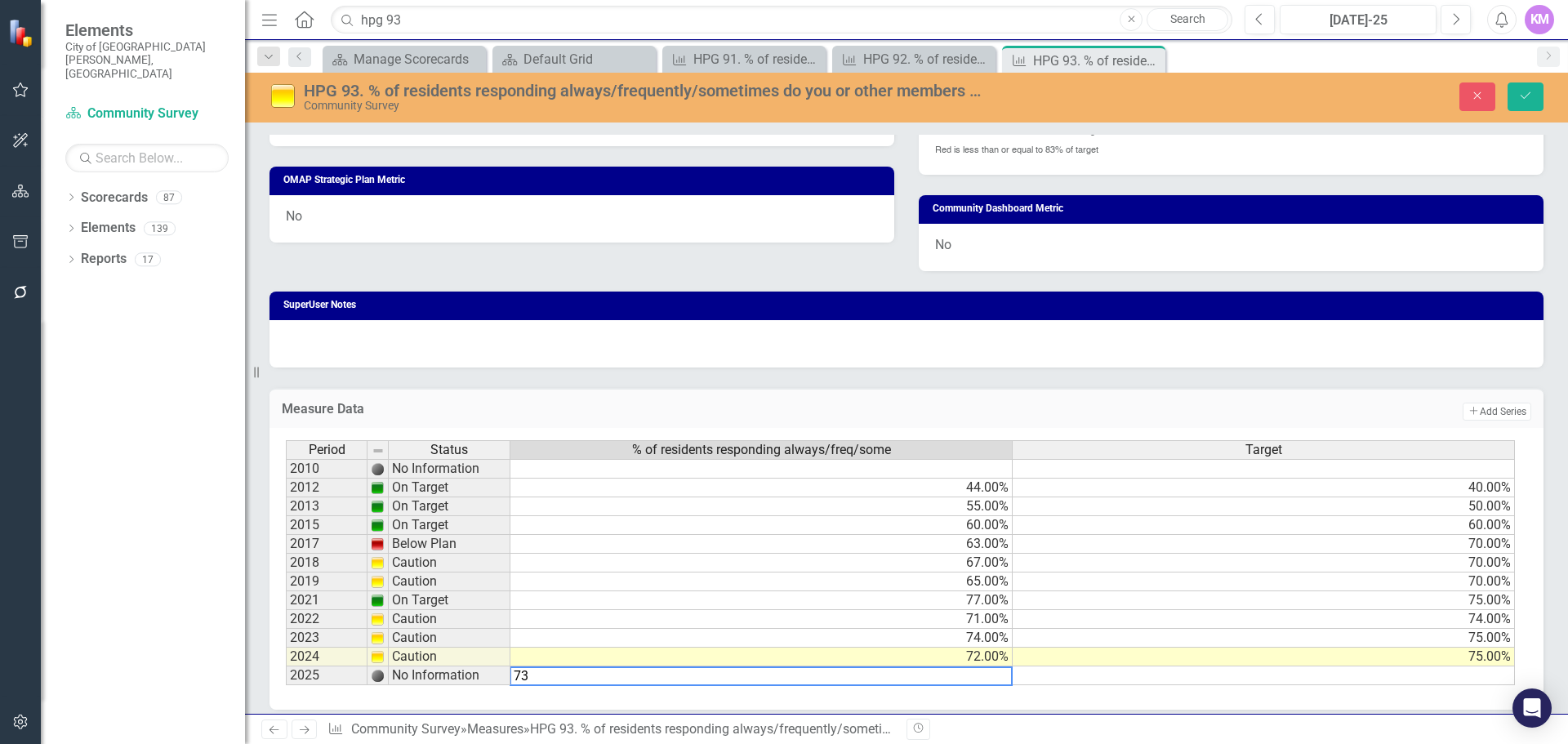
type textarea "73"
click at [1531, 91] on icon "Save" at bounding box center [1526, 96] width 15 height 12
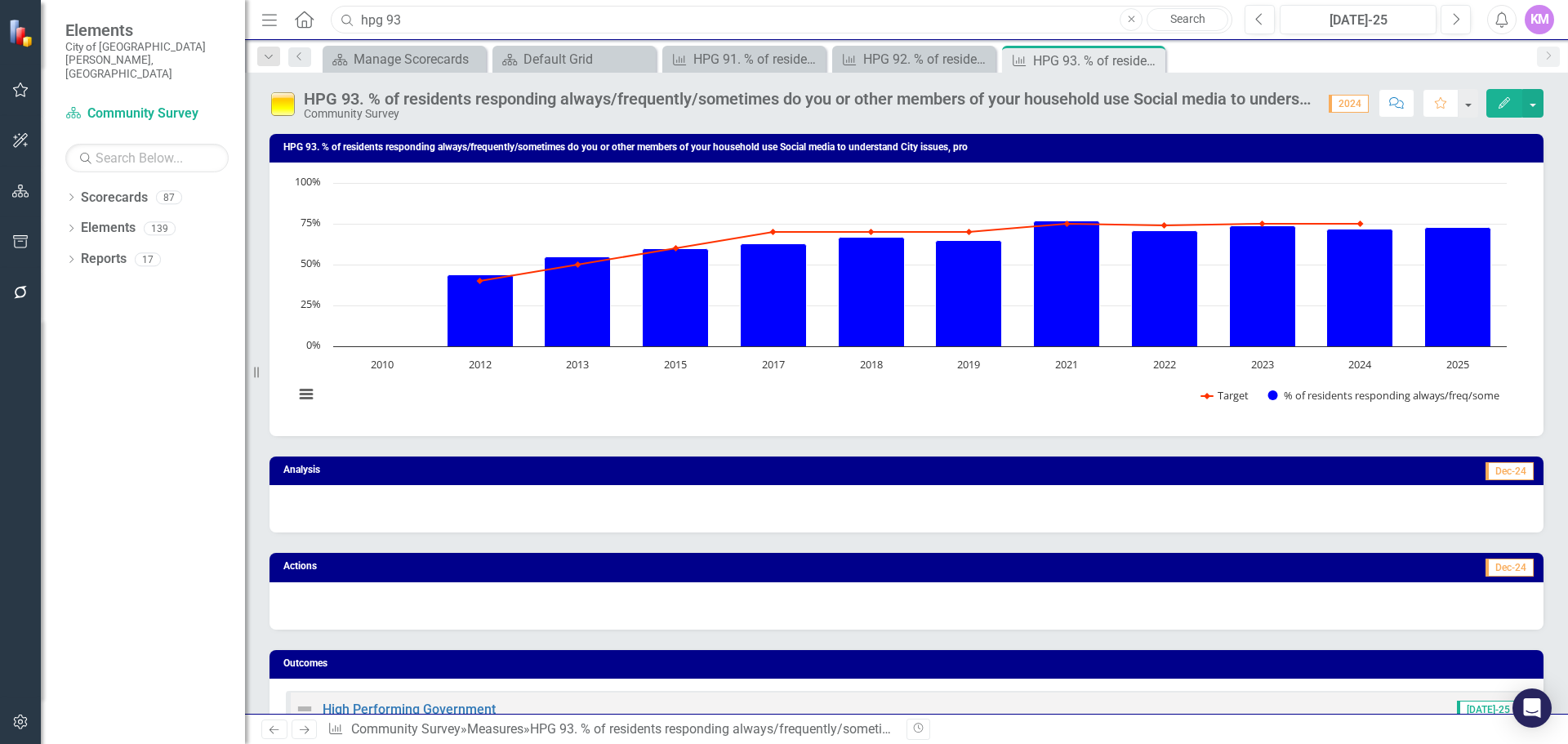
click at [535, 19] on input "hpg 93" at bounding box center [782, 20] width 902 height 28
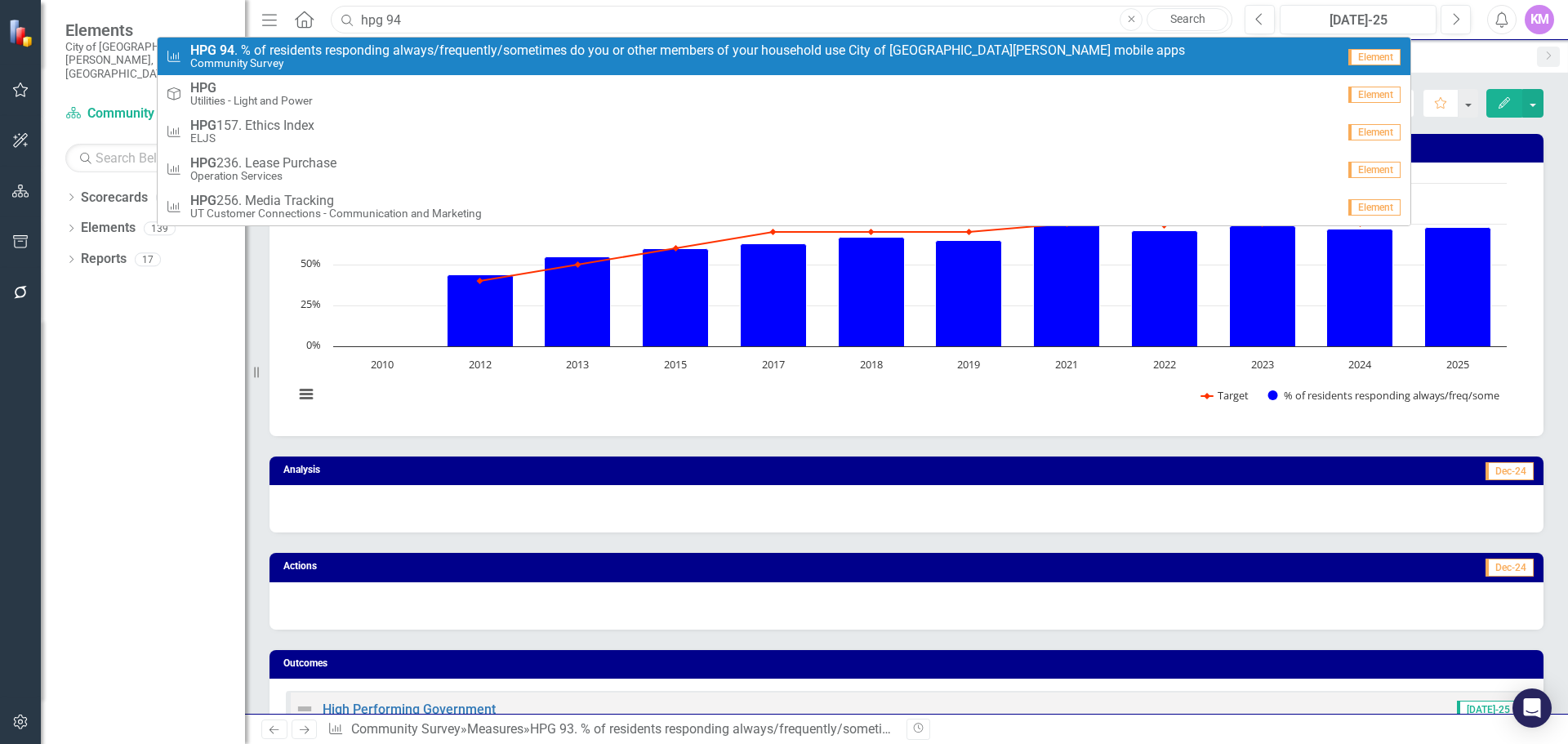
type input "hpg 94"
click at [510, 47] on span "HPG 94 . % of residents responding always/frequently/sometimes do you or other …" at bounding box center [688, 51] width 995 height 15
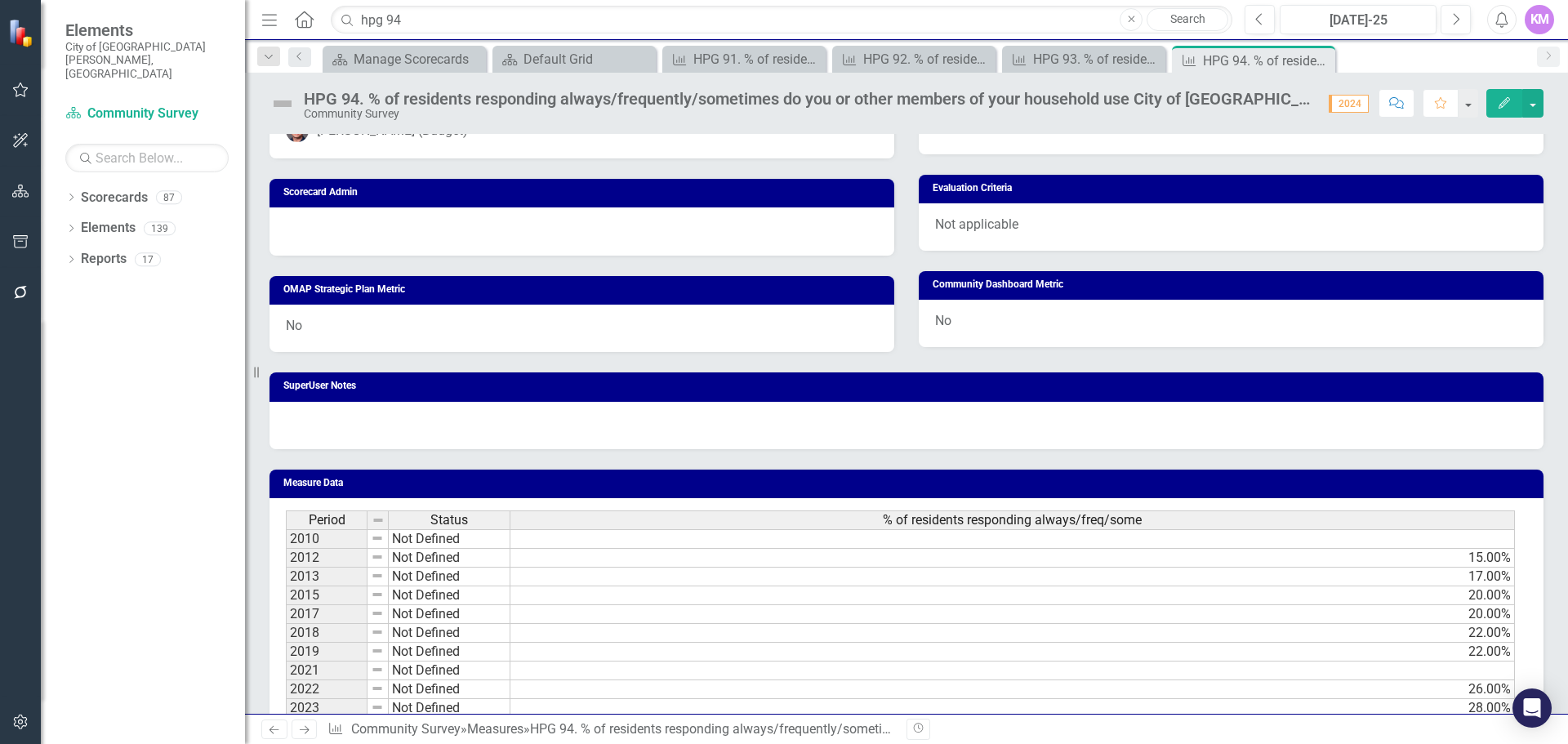
scroll to position [776, 0]
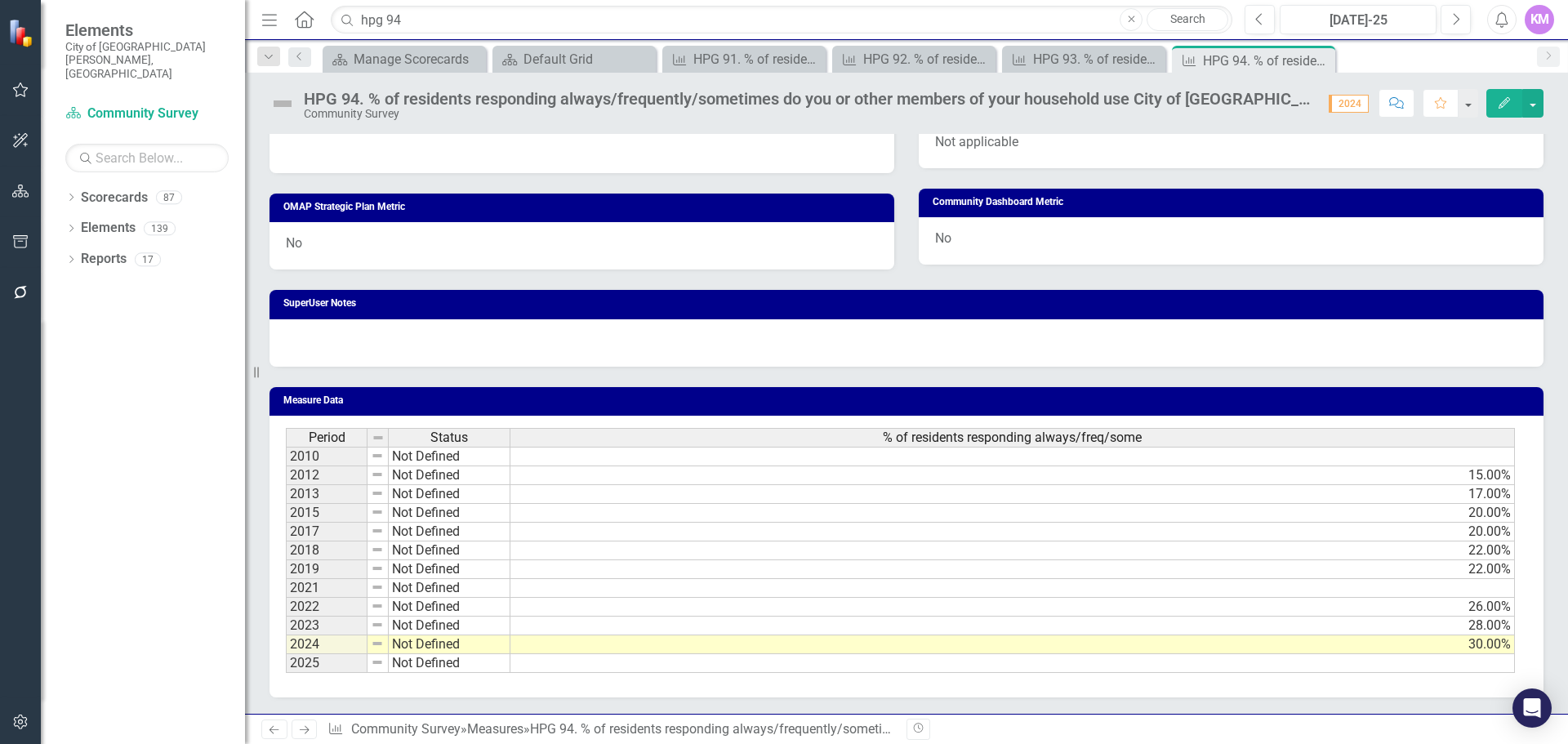
click at [563, 671] on td at bounding box center [1013, 663] width 1004 height 19
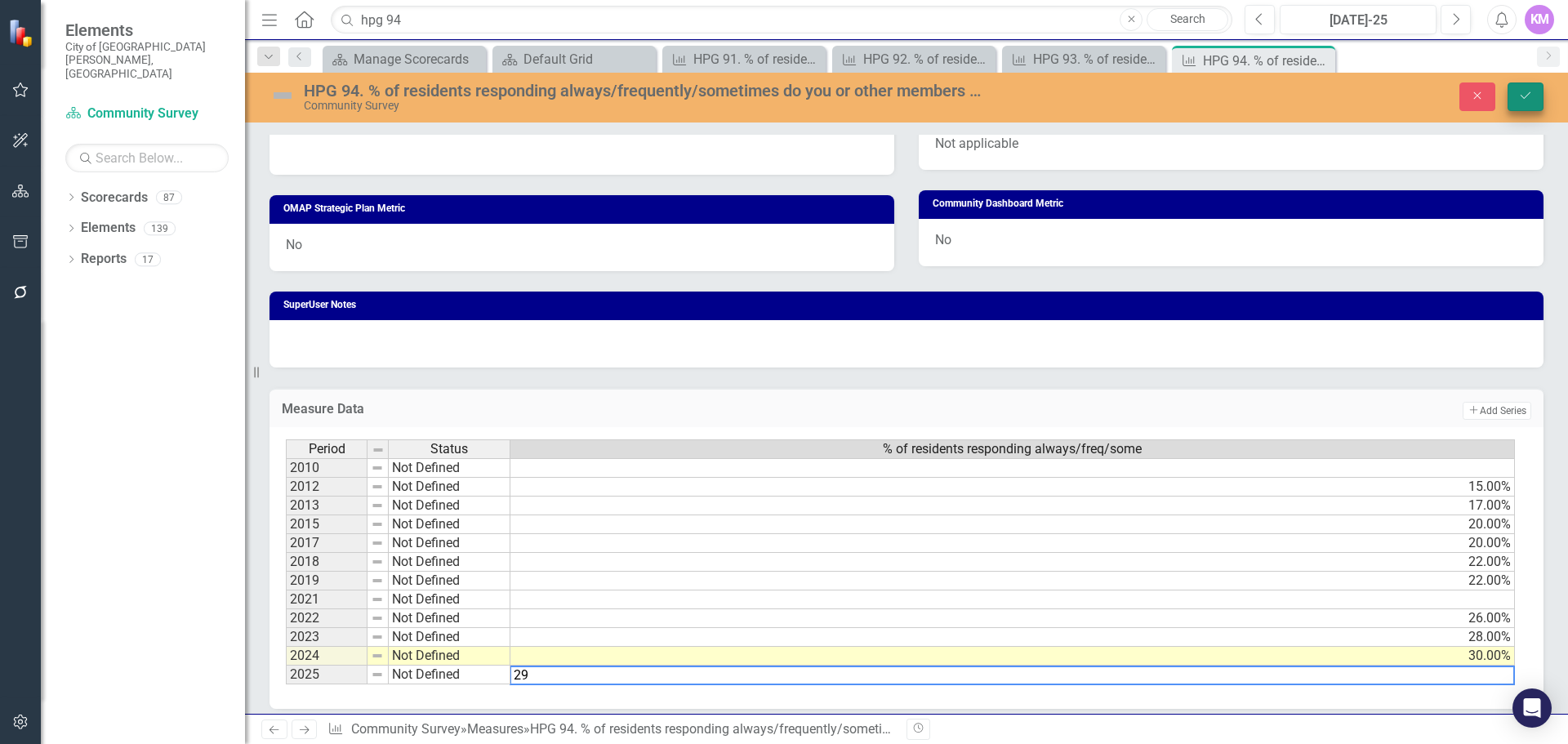
type textarea "29"
click at [1524, 107] on button "Save" at bounding box center [1526, 96] width 36 height 28
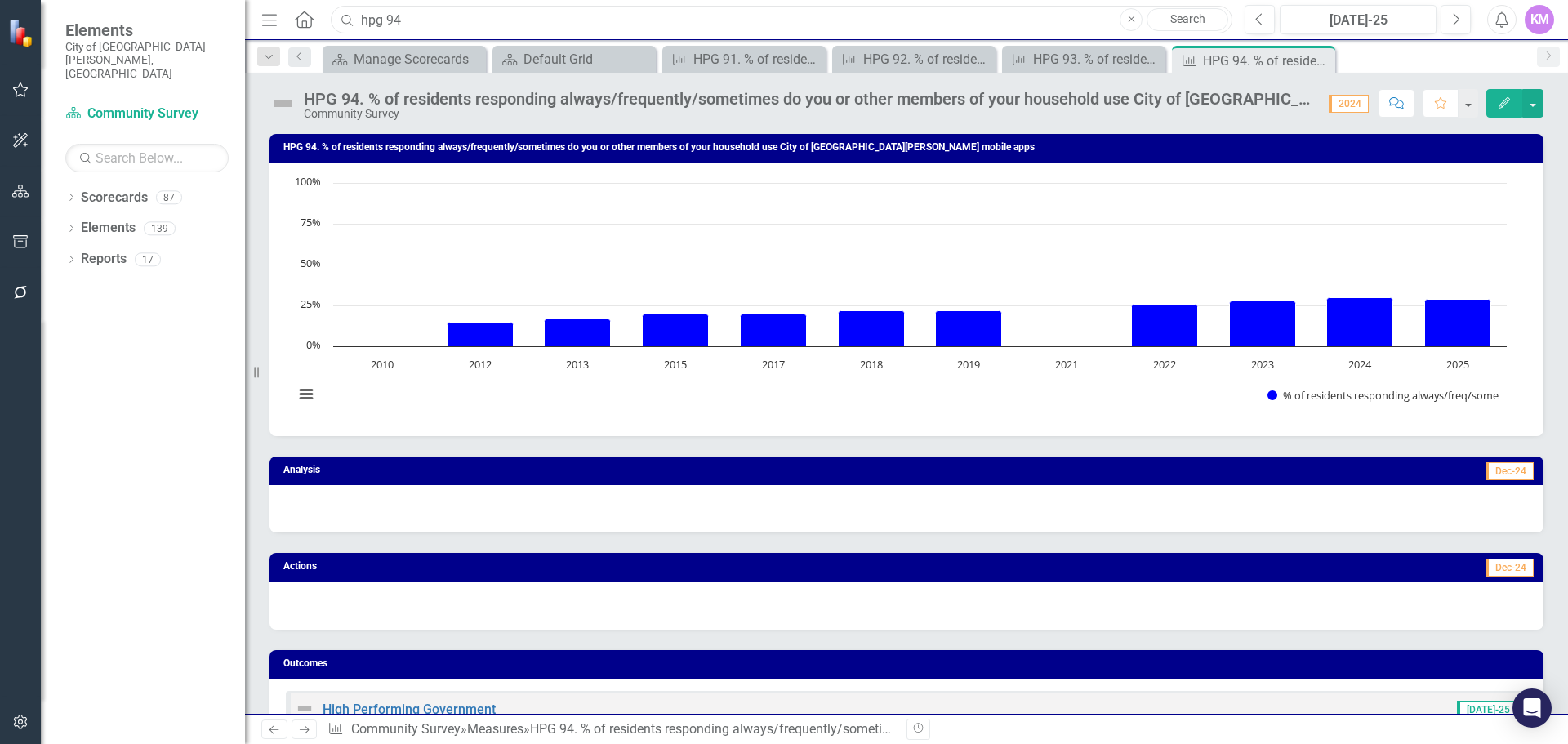
click at [505, 12] on input "hpg 94" at bounding box center [782, 20] width 902 height 28
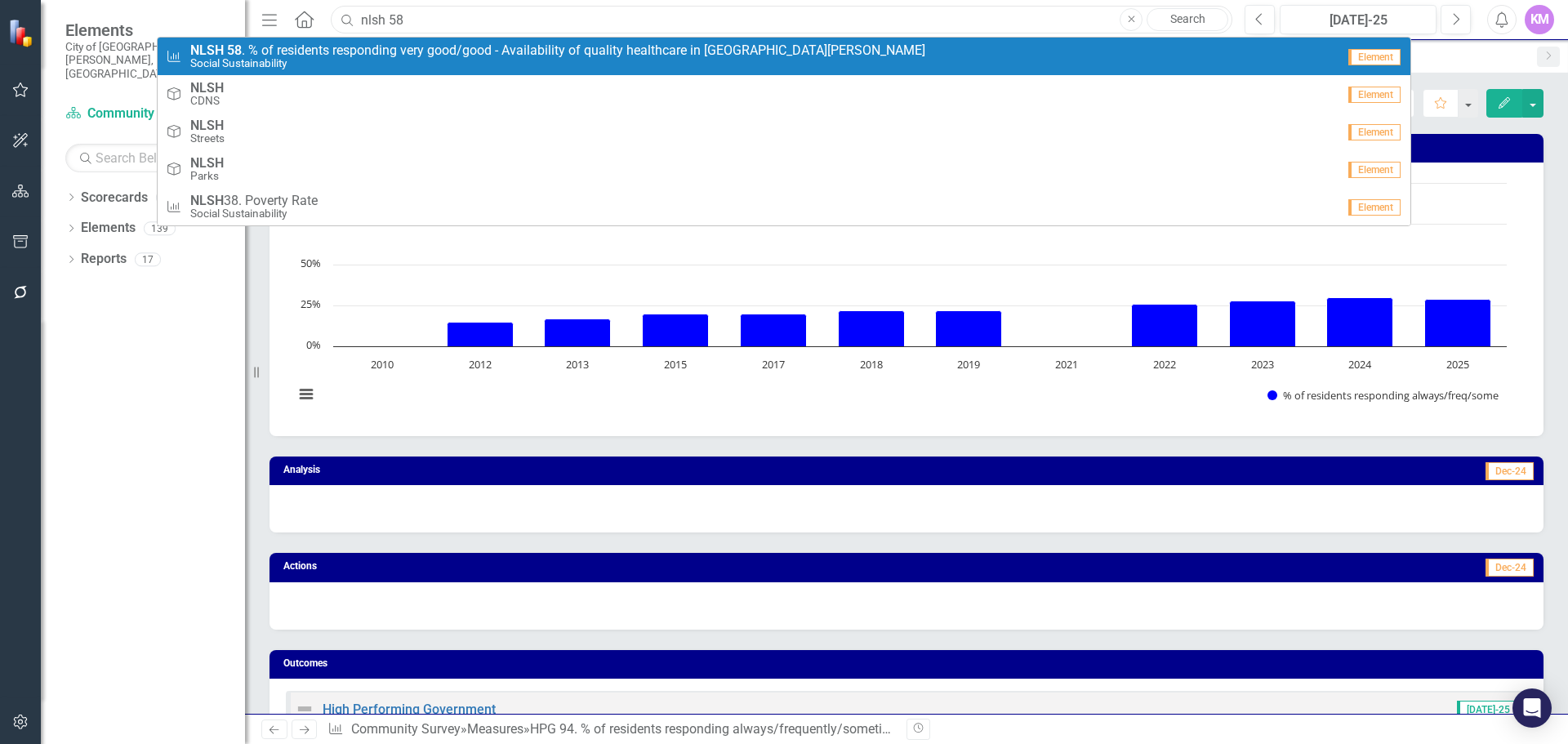
type input "nlsh 58"
click at [470, 59] on small "Social Sustainability" at bounding box center [558, 63] width 735 height 12
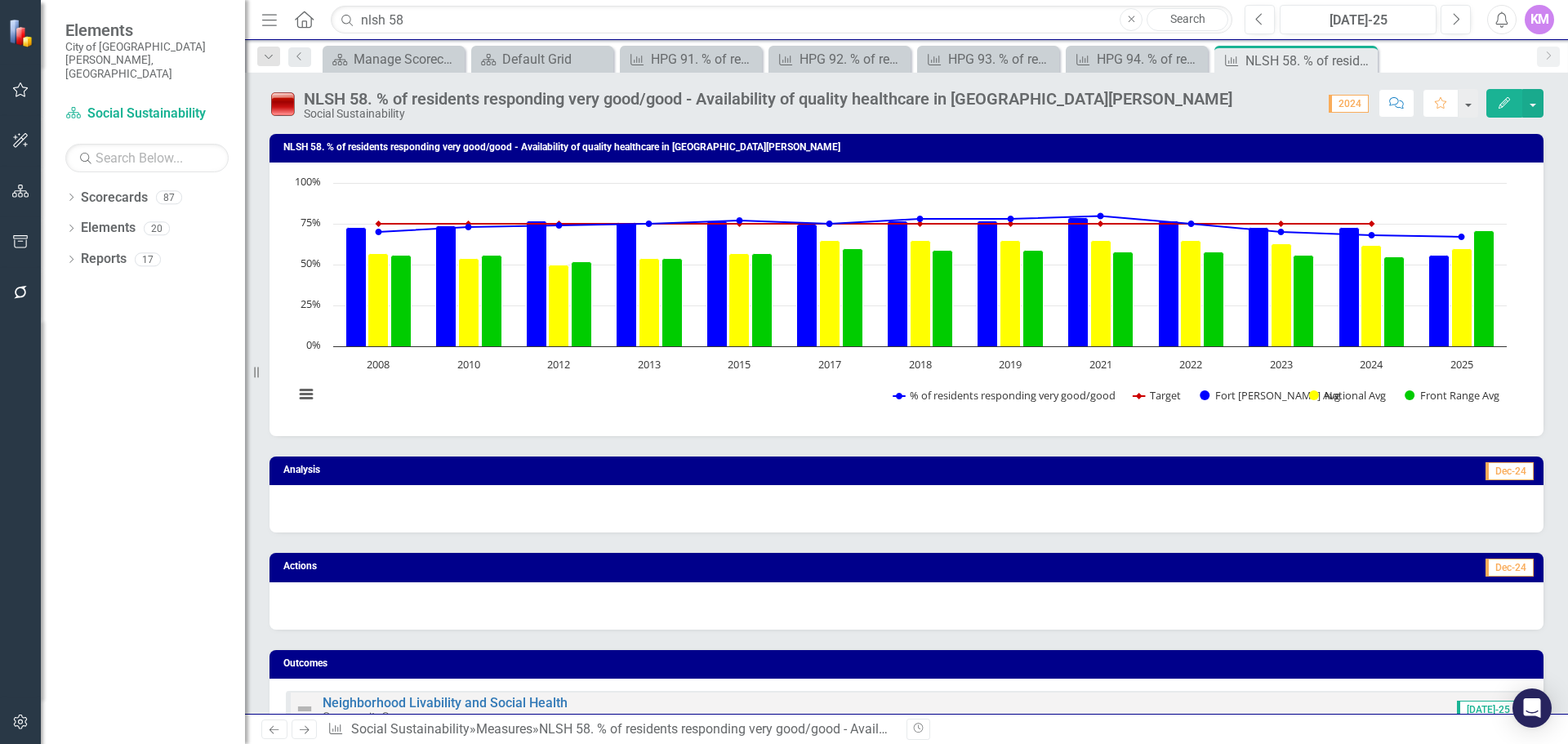
scroll to position [884, 0]
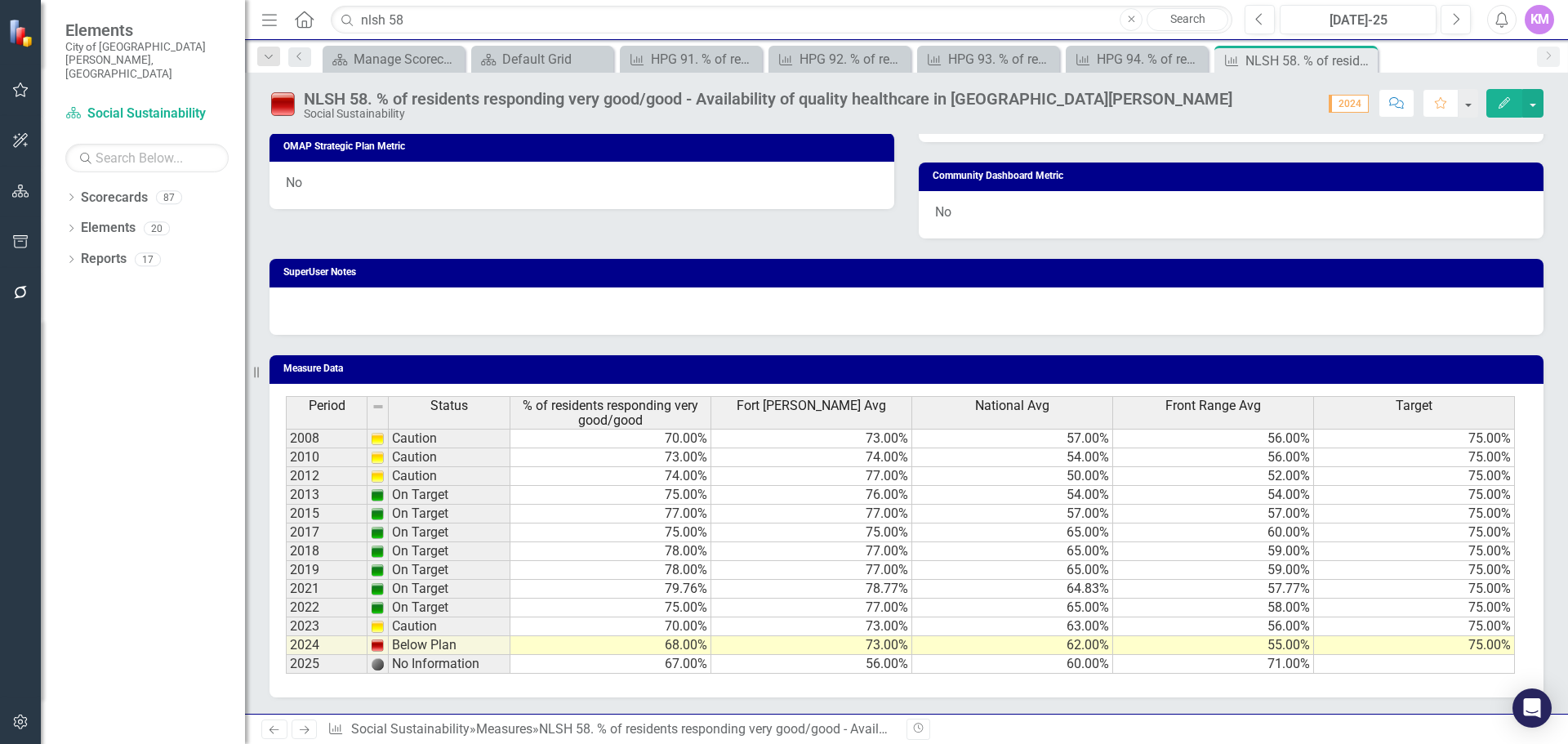
click at [1384, 665] on td at bounding box center [1415, 664] width 201 height 19
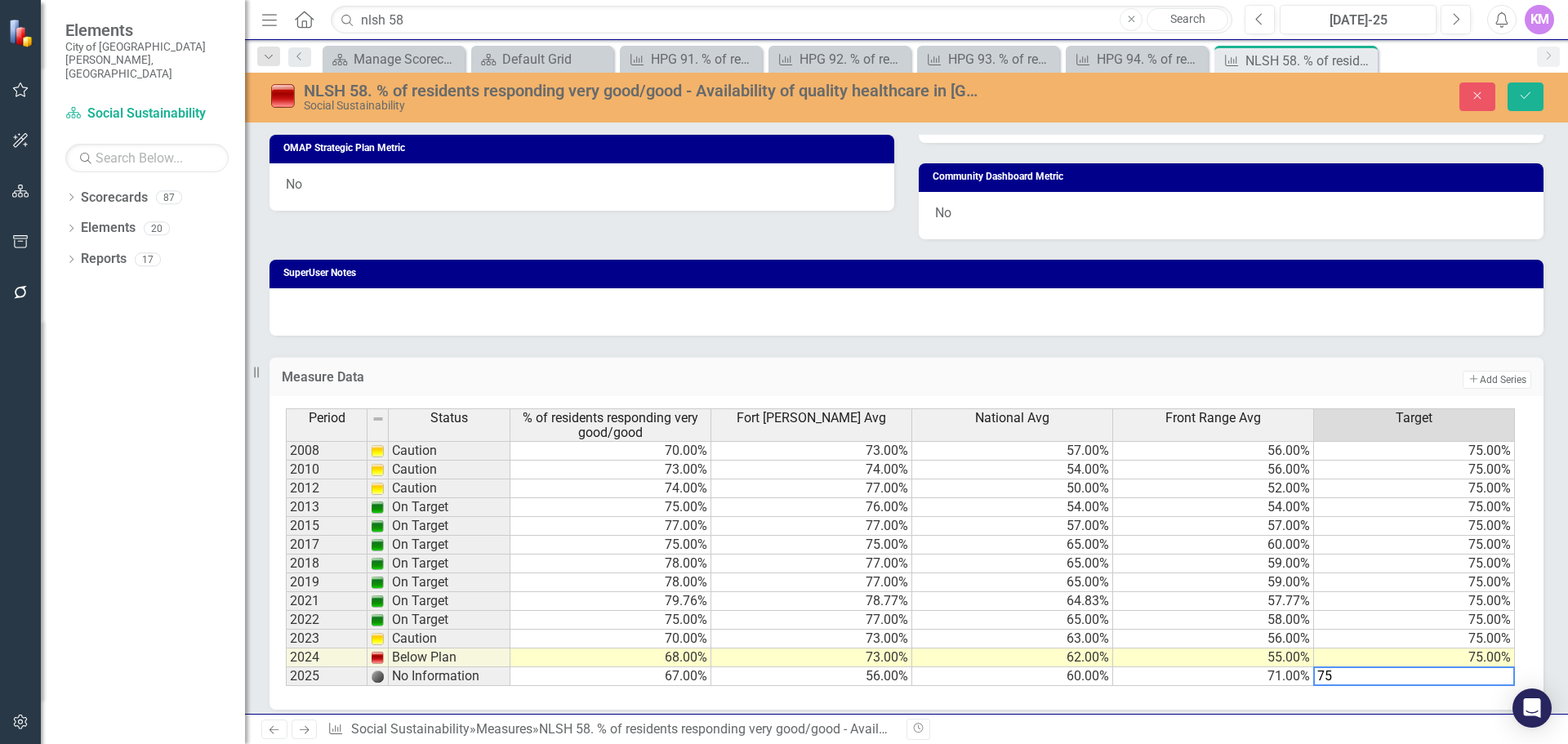
type textarea "75"
click at [546, 22] on input "nlsh 58" at bounding box center [782, 20] width 902 height 28
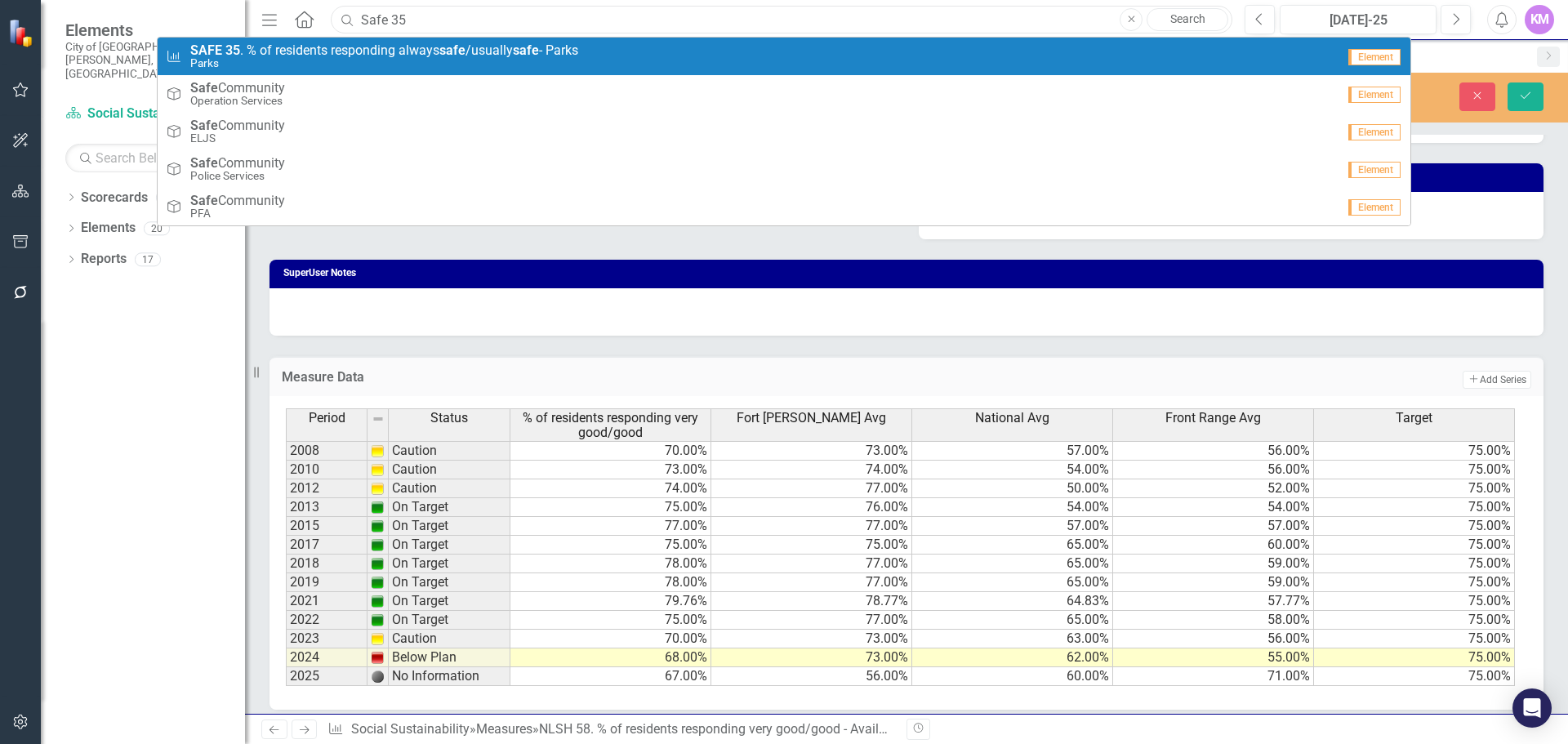
type input "Safe 35"
click at [550, 59] on small "Parks" at bounding box center [384, 63] width 388 height 12
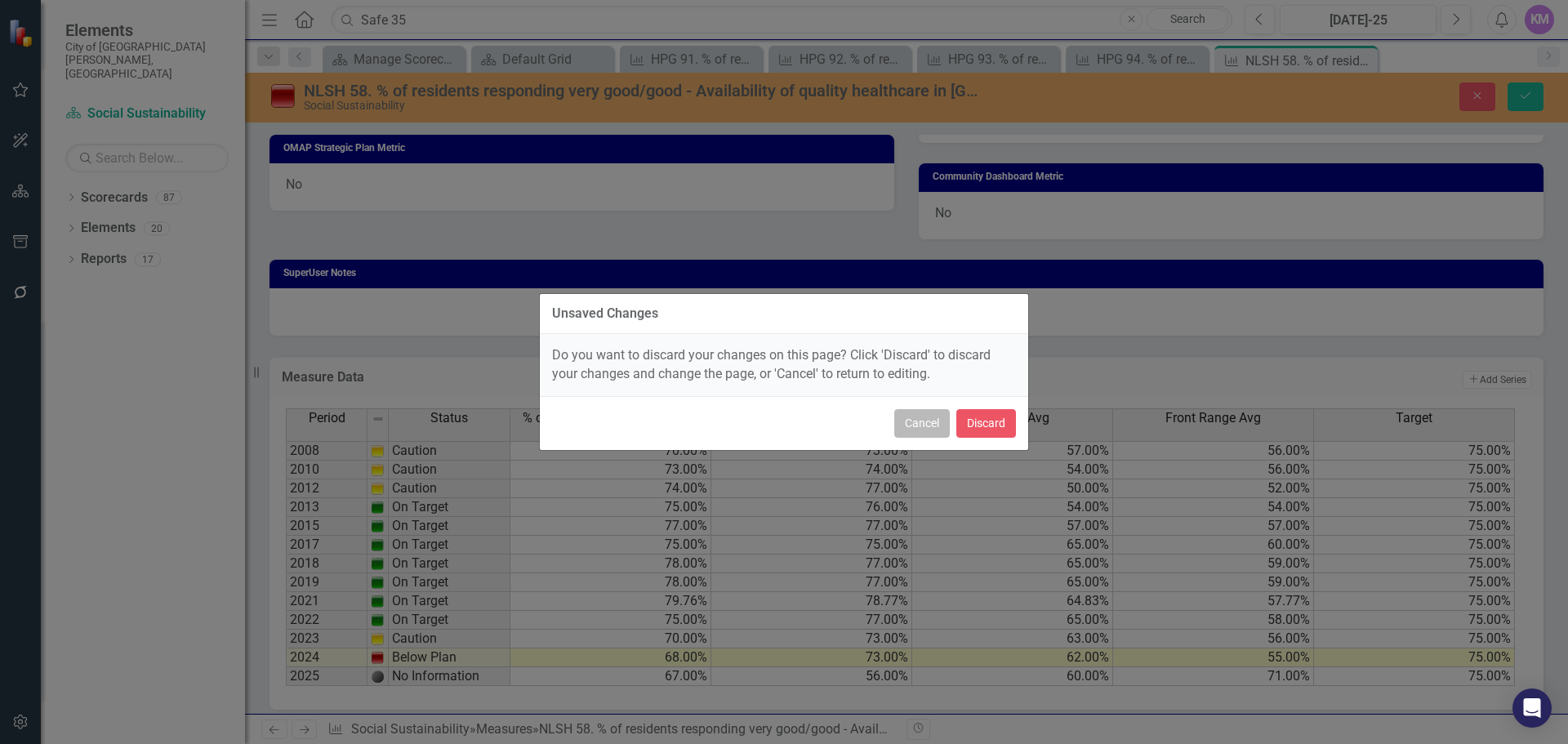
click at [917, 424] on button "Cancel" at bounding box center [922, 423] width 56 height 28
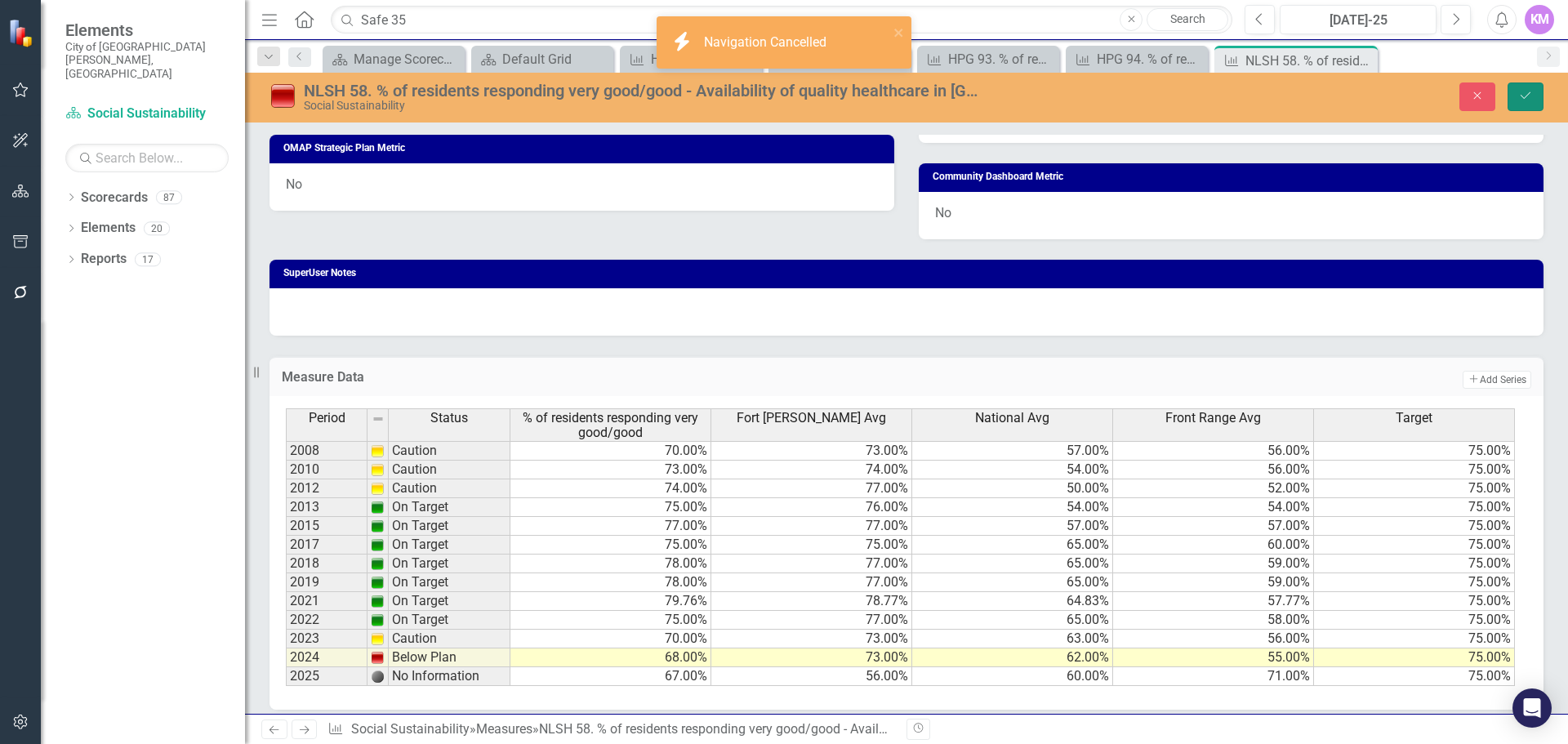
click at [1526, 96] on icon "submit" at bounding box center [1526, 96] width 10 height 7
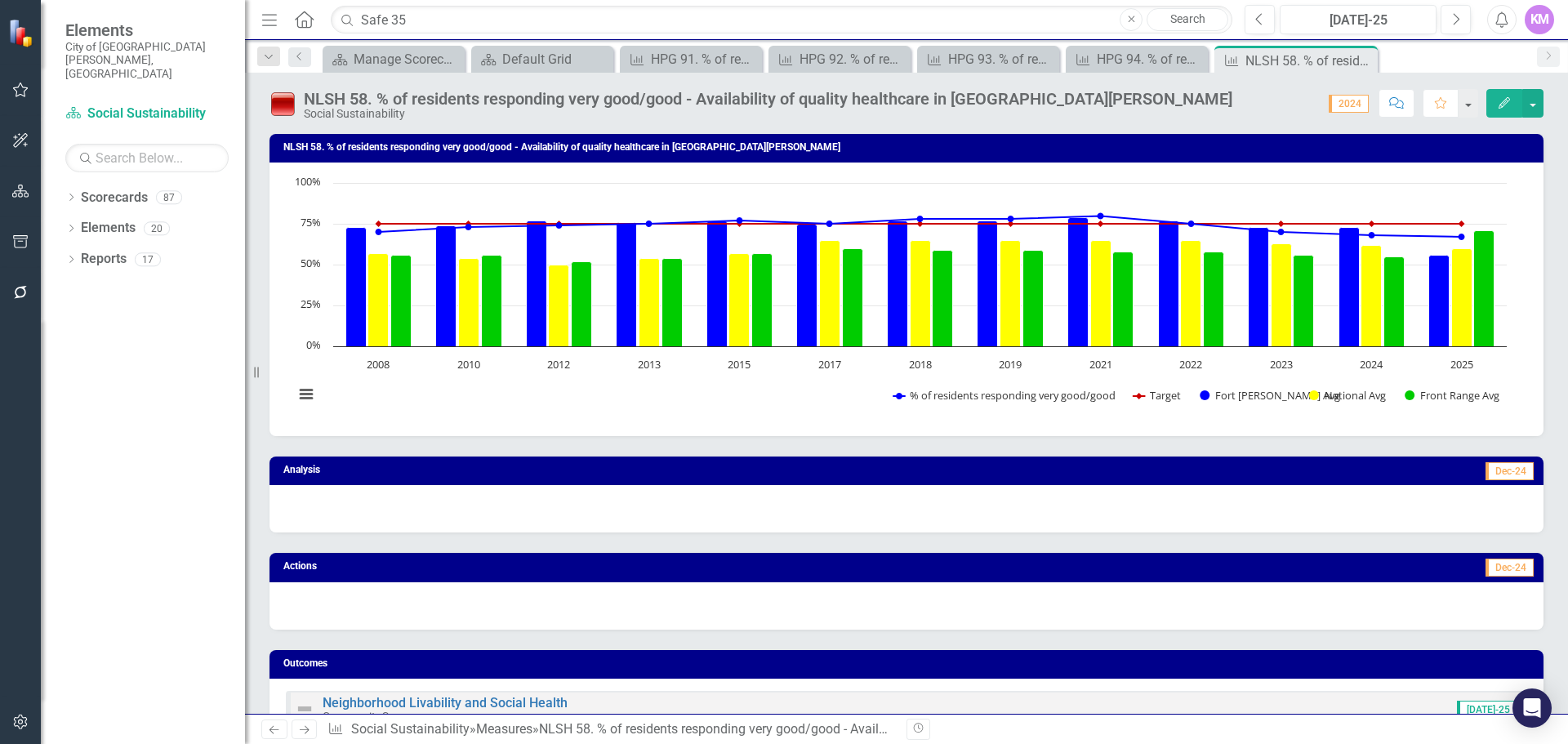
click at [579, 37] on div "Menu Home Search Safe 35 Close Search Previous Jul-25 Next Alerts KM User Edit …" at bounding box center [907, 20] width 1324 height 40
click at [581, 29] on input "Safe 35" at bounding box center [782, 20] width 902 height 28
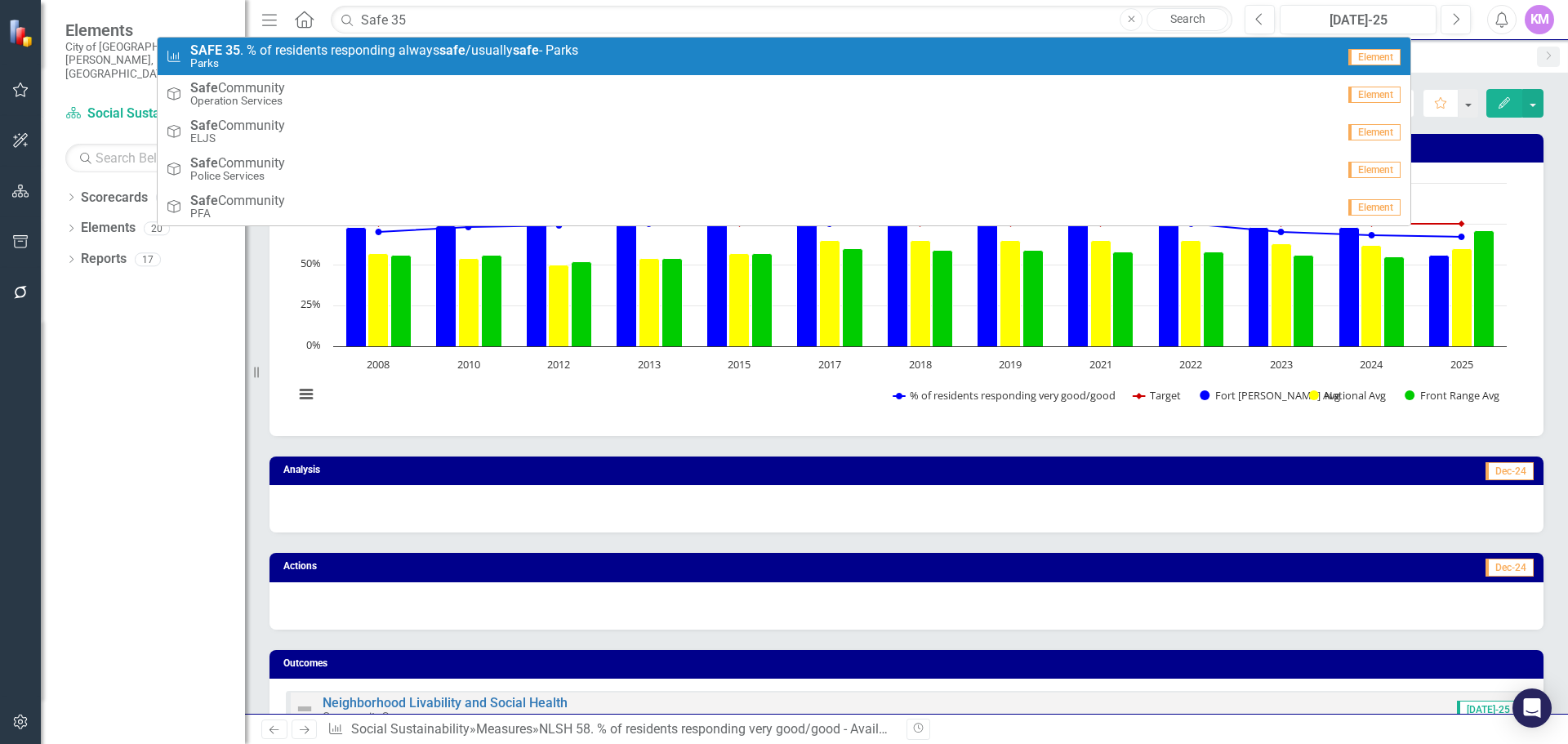
click at [579, 48] on span "SAFE 35 . % of residents responding always safe /usually safe - Parks" at bounding box center [384, 51] width 388 height 15
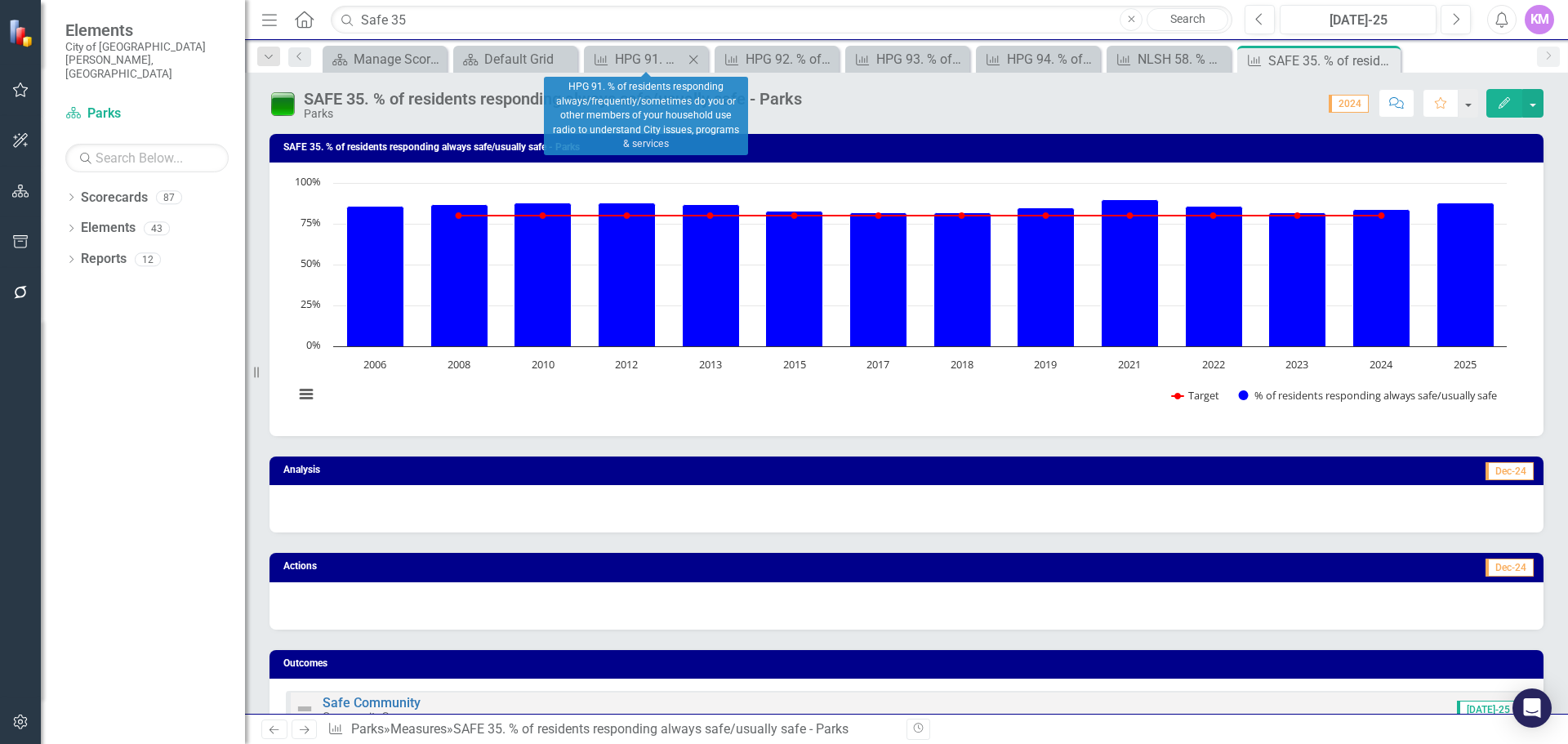
click at [695, 62] on icon "Close" at bounding box center [693, 60] width 17 height 13
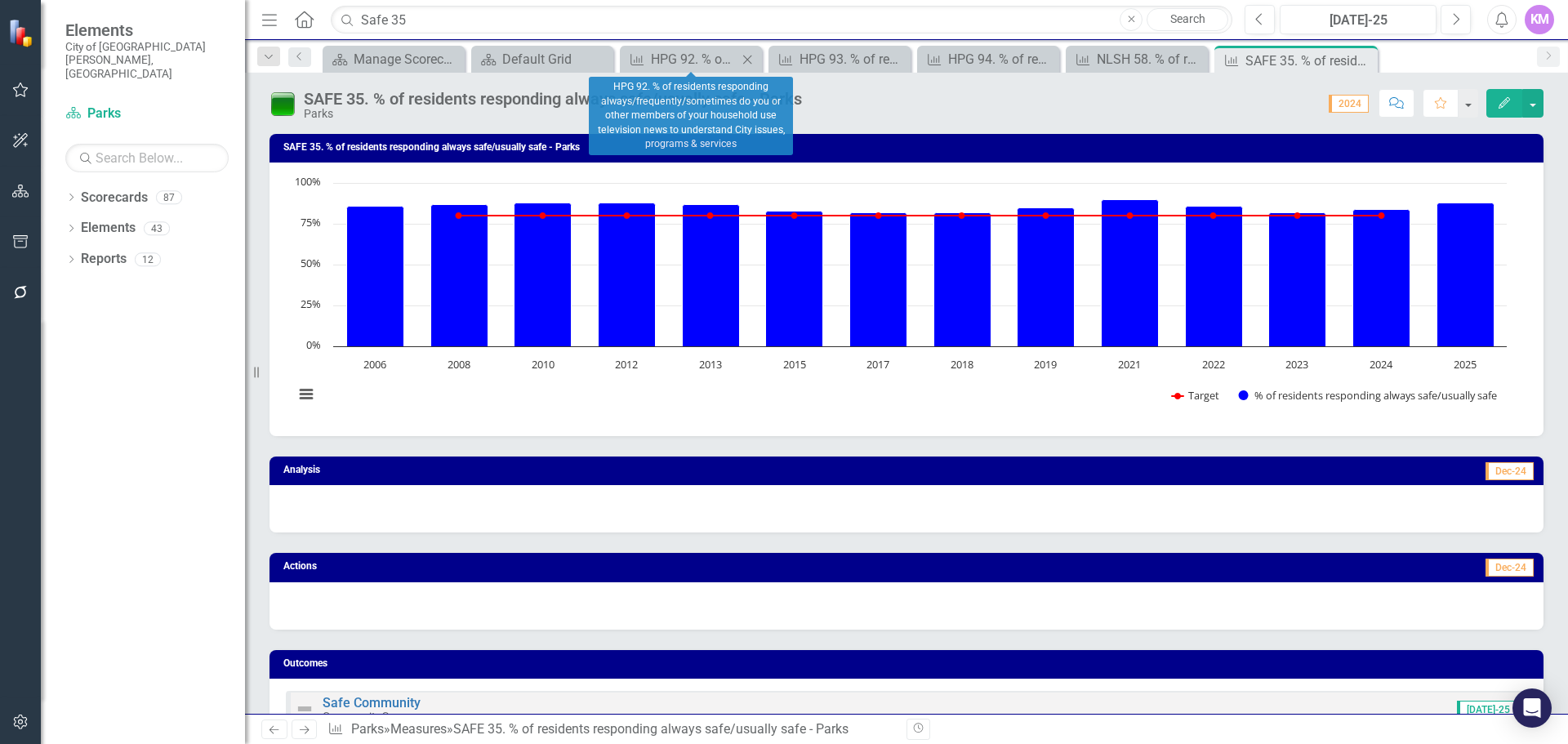
click at [743, 57] on icon "Close" at bounding box center [747, 60] width 17 height 13
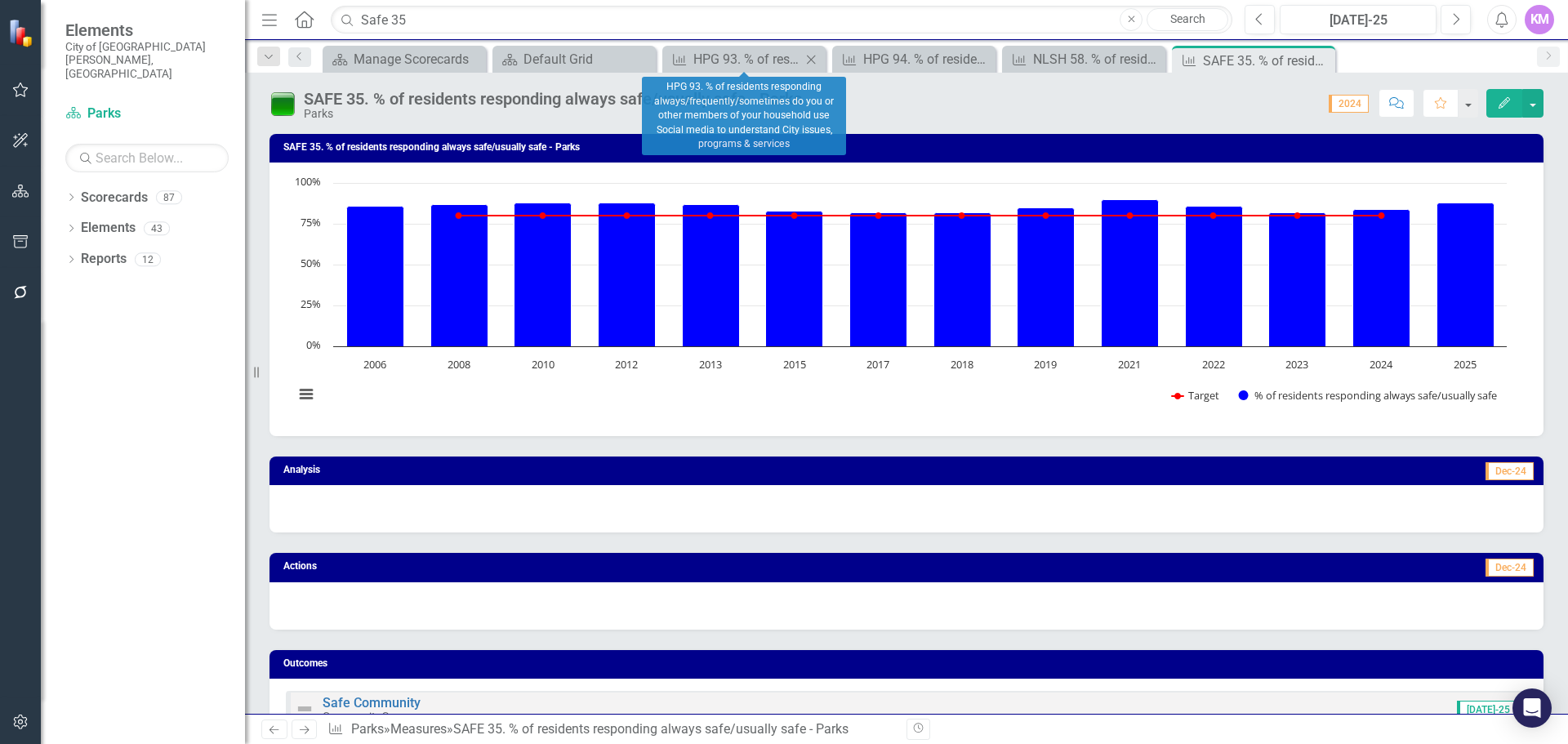
click at [811, 57] on icon "Close" at bounding box center [811, 60] width 17 height 13
click at [815, 56] on icon "Close" at bounding box center [811, 60] width 17 height 13
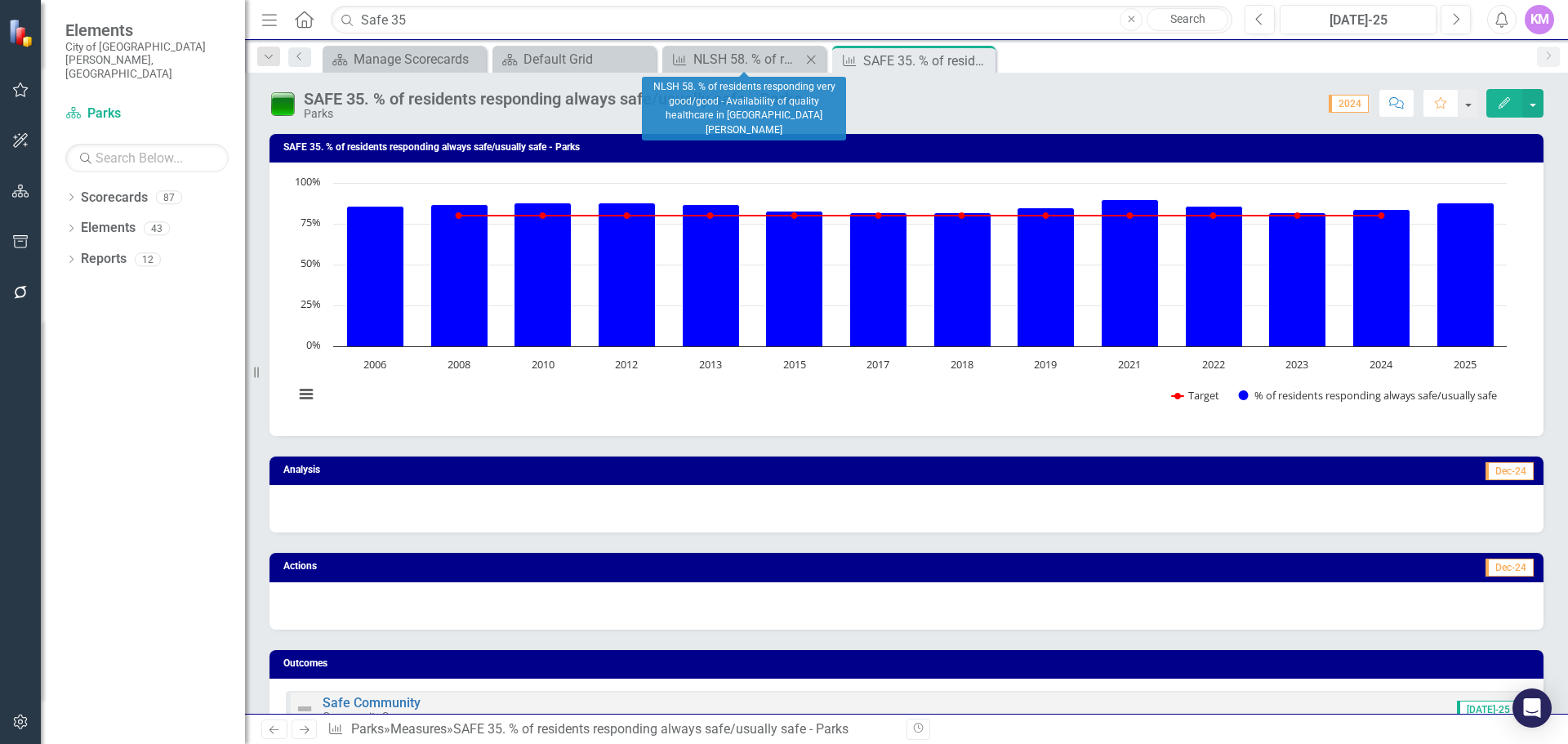
click at [809, 57] on icon "Close" at bounding box center [811, 60] width 17 height 13
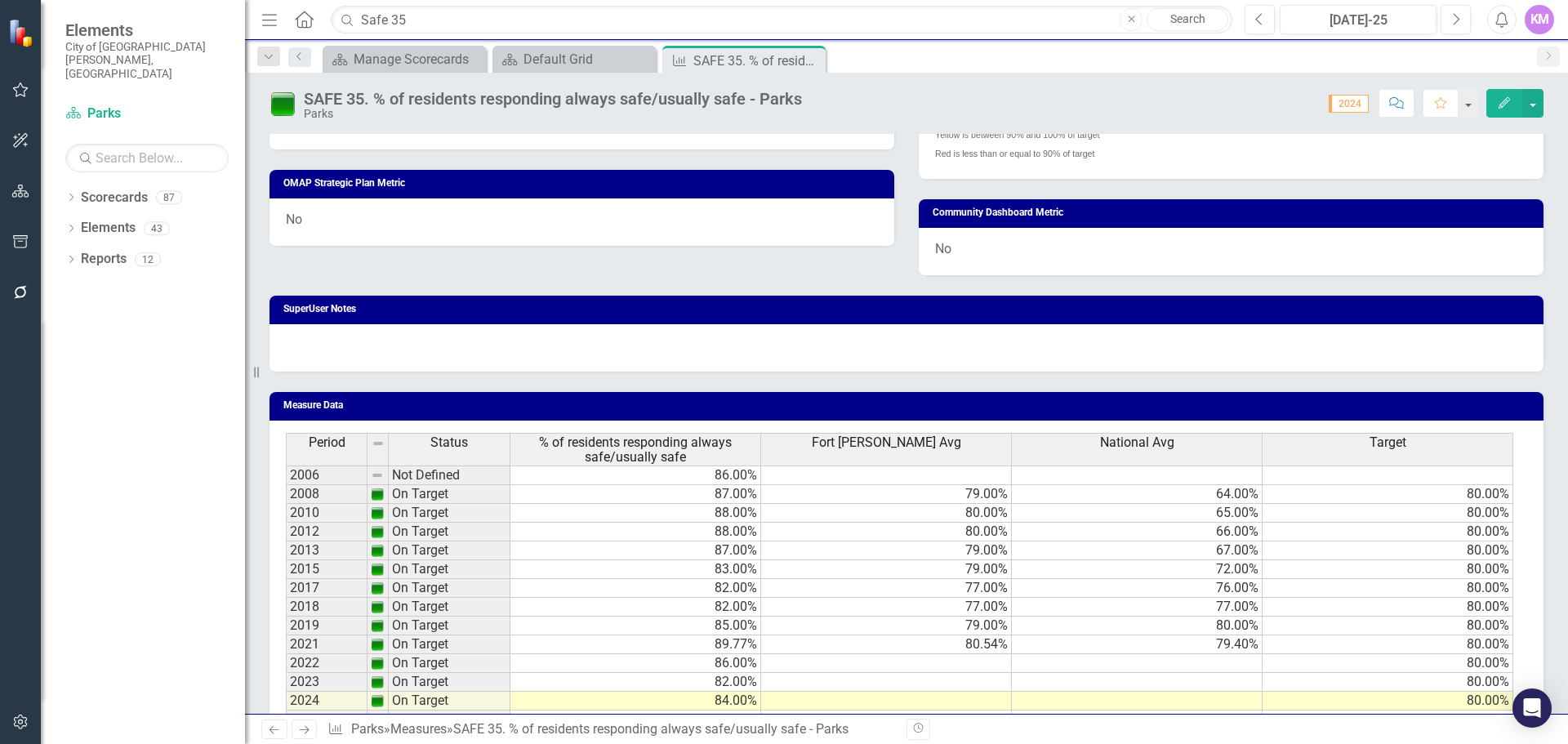
scroll to position [947, 0]
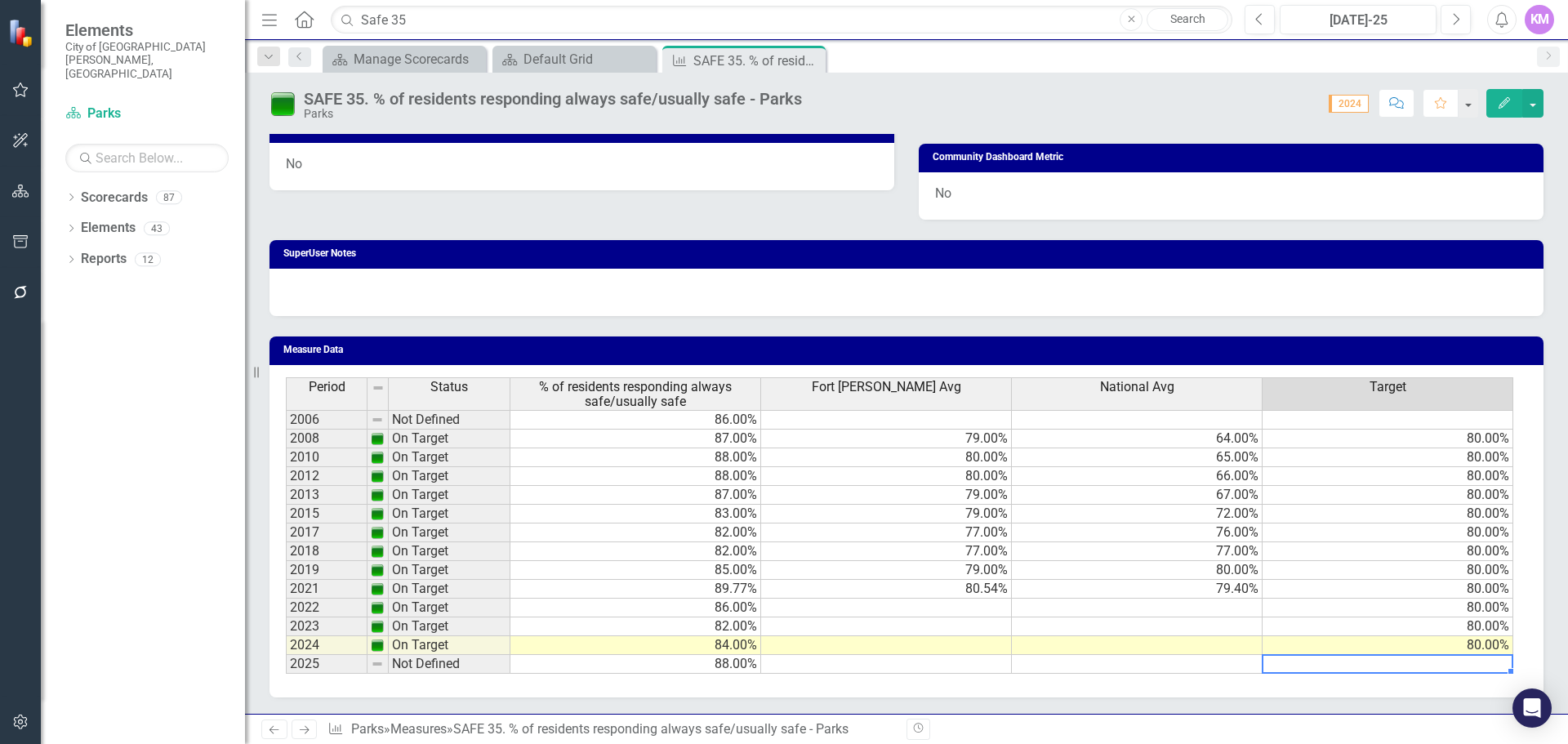
click at [1355, 664] on td at bounding box center [1388, 664] width 251 height 19
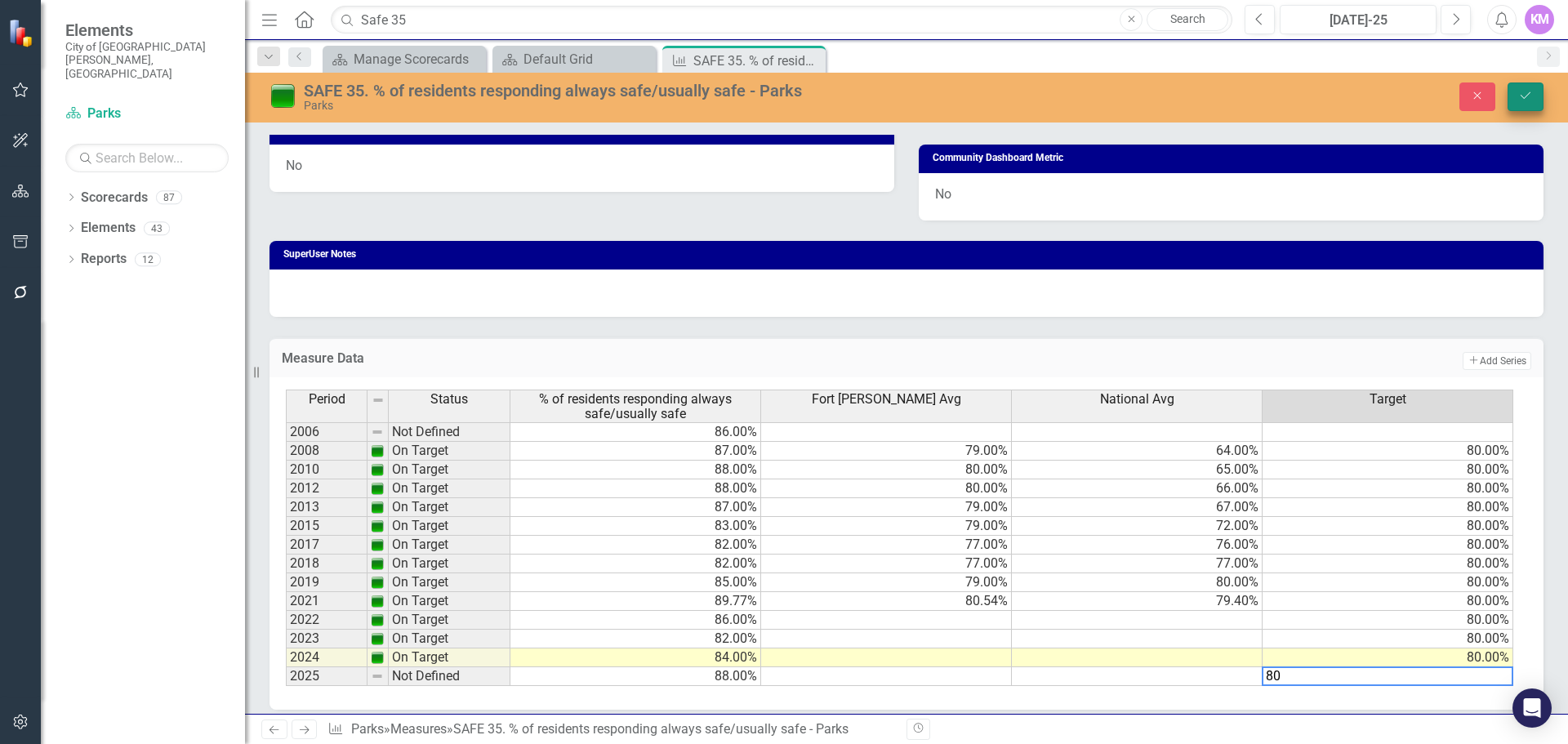
type textarea "80"
click at [1520, 89] on button "Save" at bounding box center [1526, 96] width 36 height 28
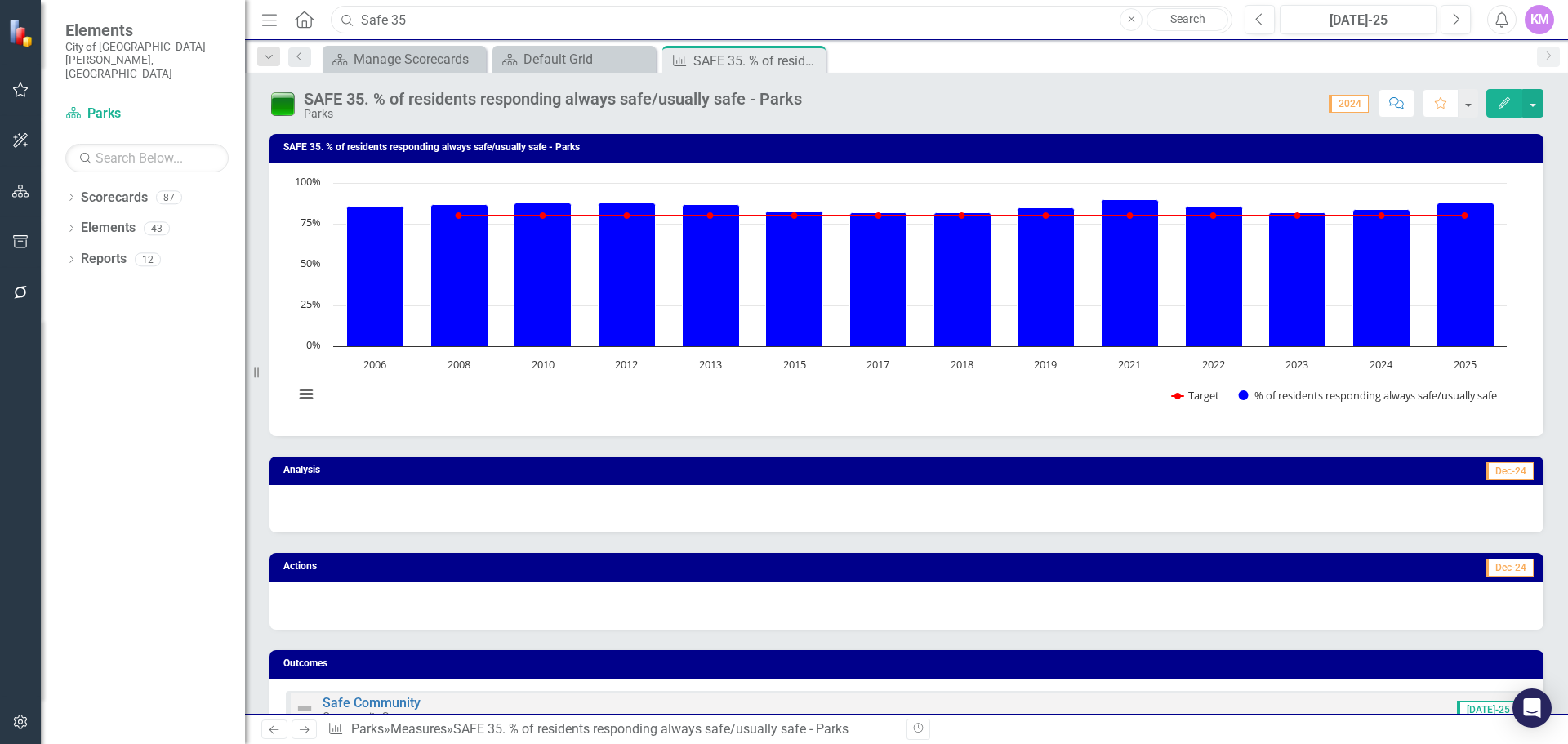
click at [555, 28] on input "Safe 35" at bounding box center [782, 20] width 902 height 28
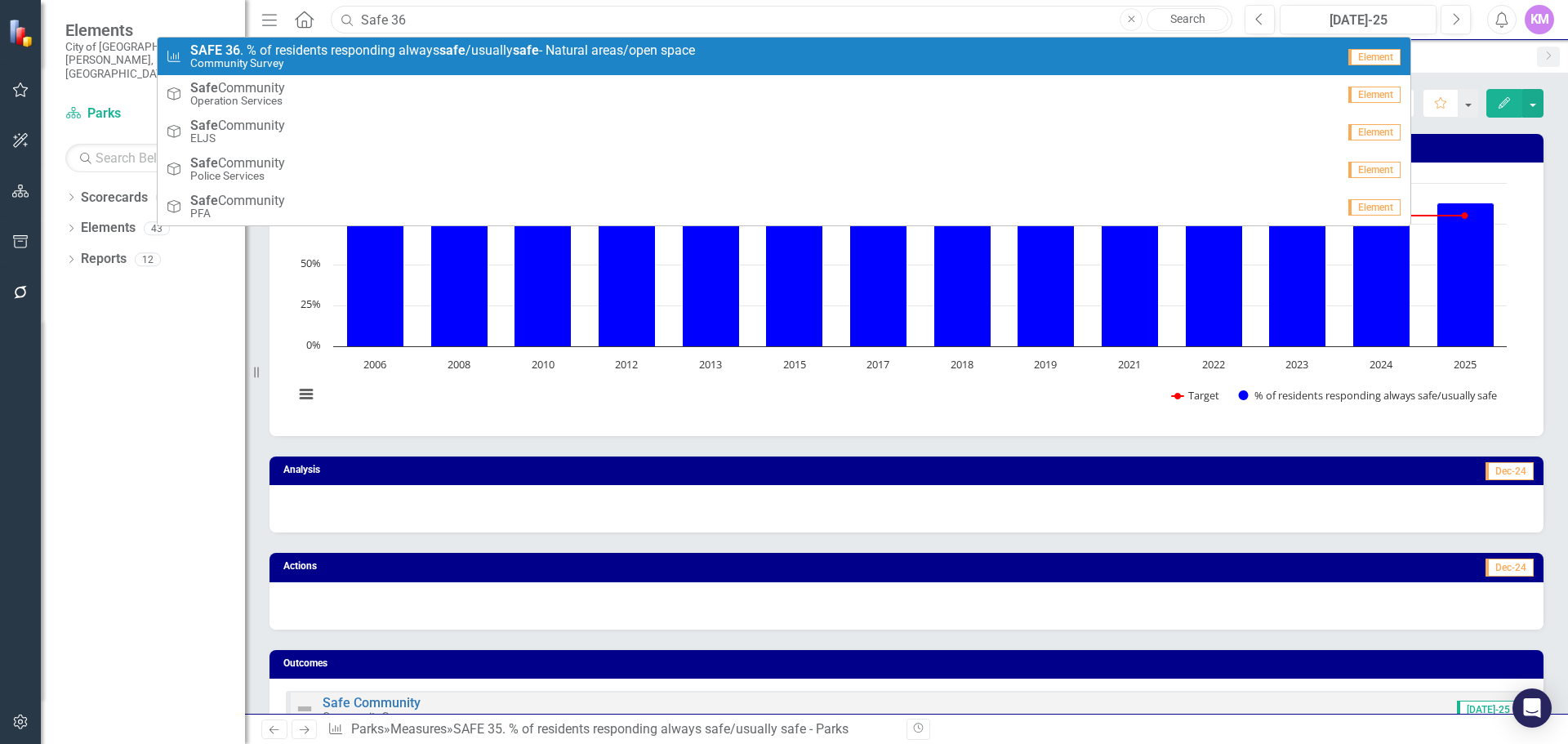
type input "Safe 36"
click at [539, 55] on strong "safe" at bounding box center [525, 50] width 26 height 16
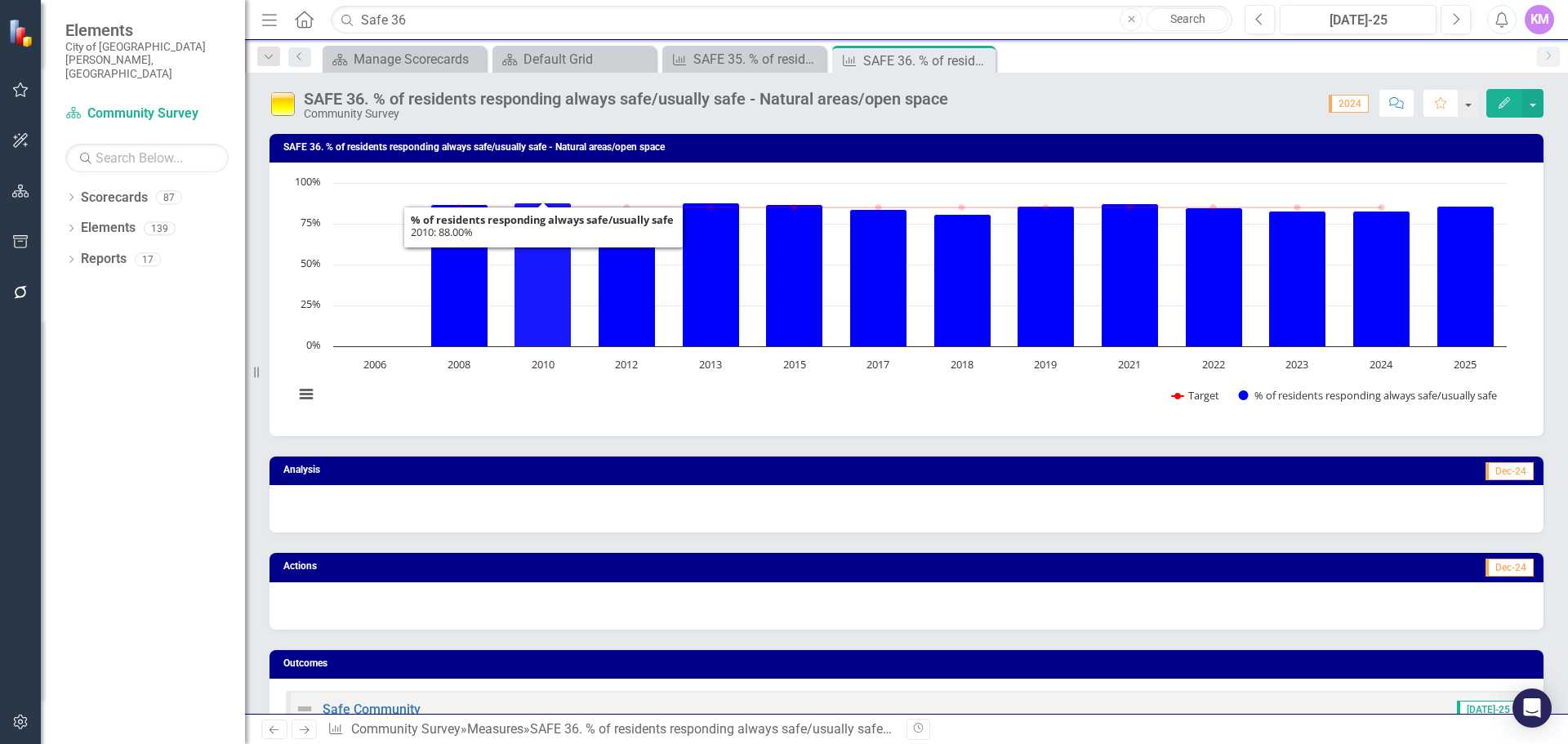
scroll to position [848, 0]
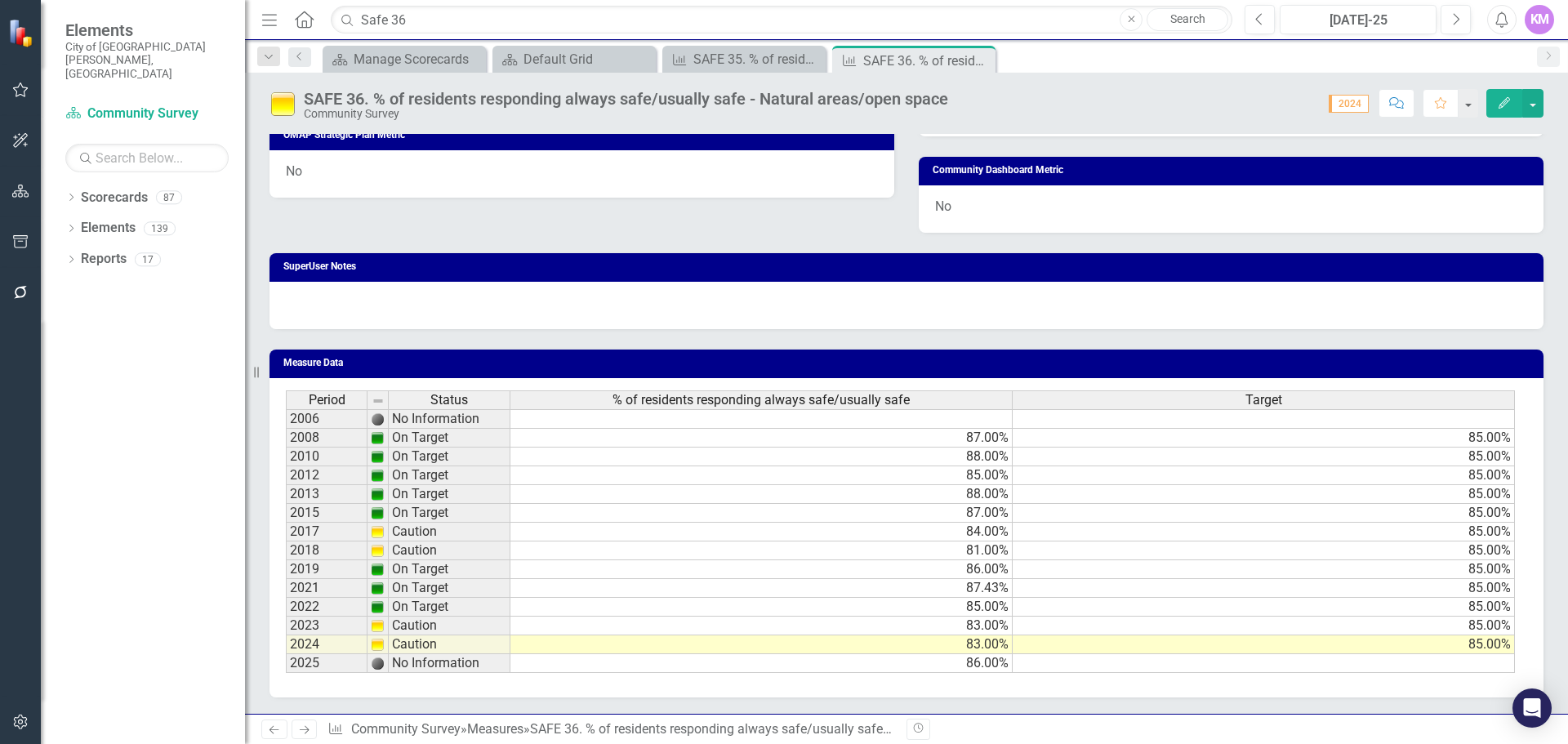
click at [1482, 659] on td at bounding box center [1264, 663] width 502 height 19
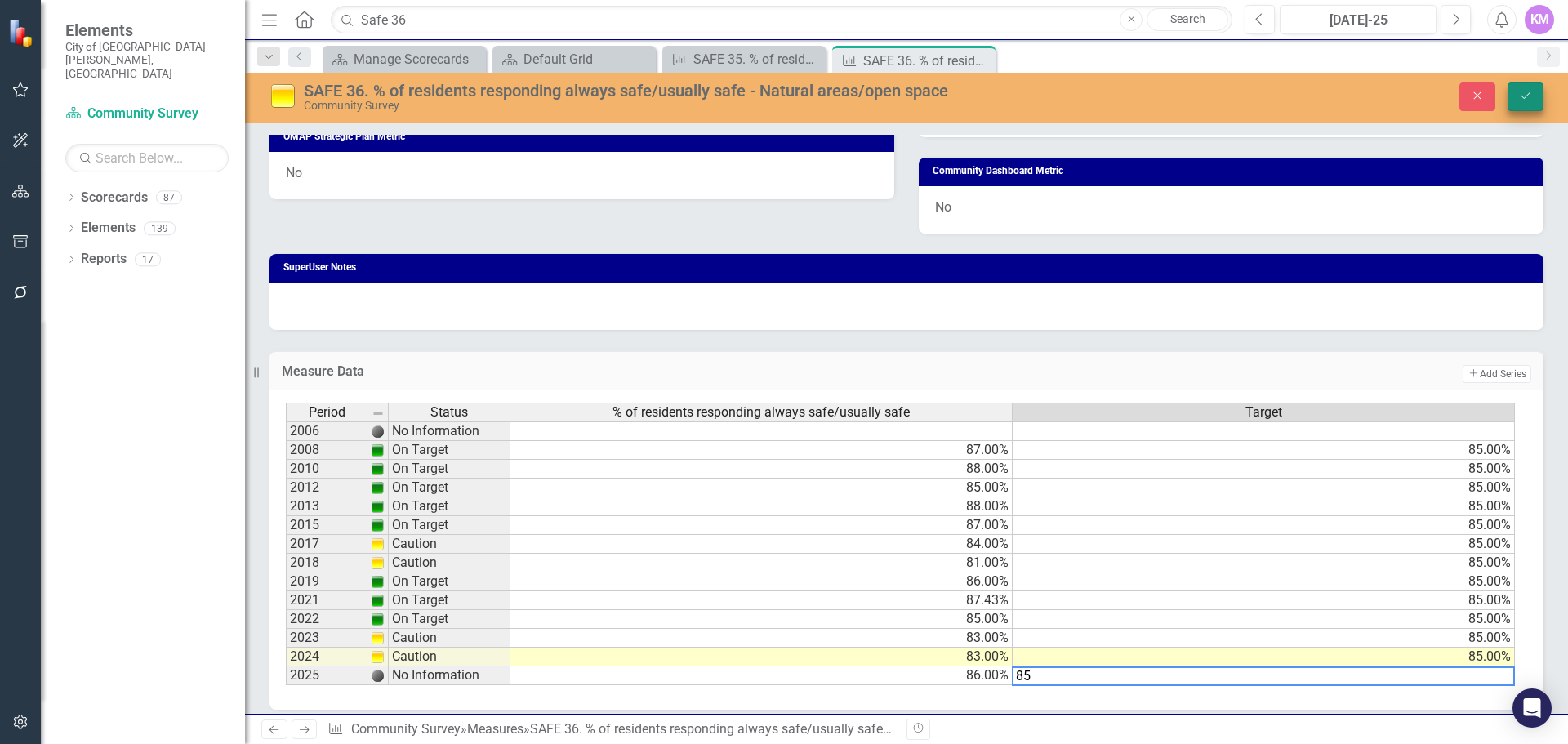
type textarea "85"
click at [1521, 98] on icon "Save" at bounding box center [1526, 96] width 15 height 12
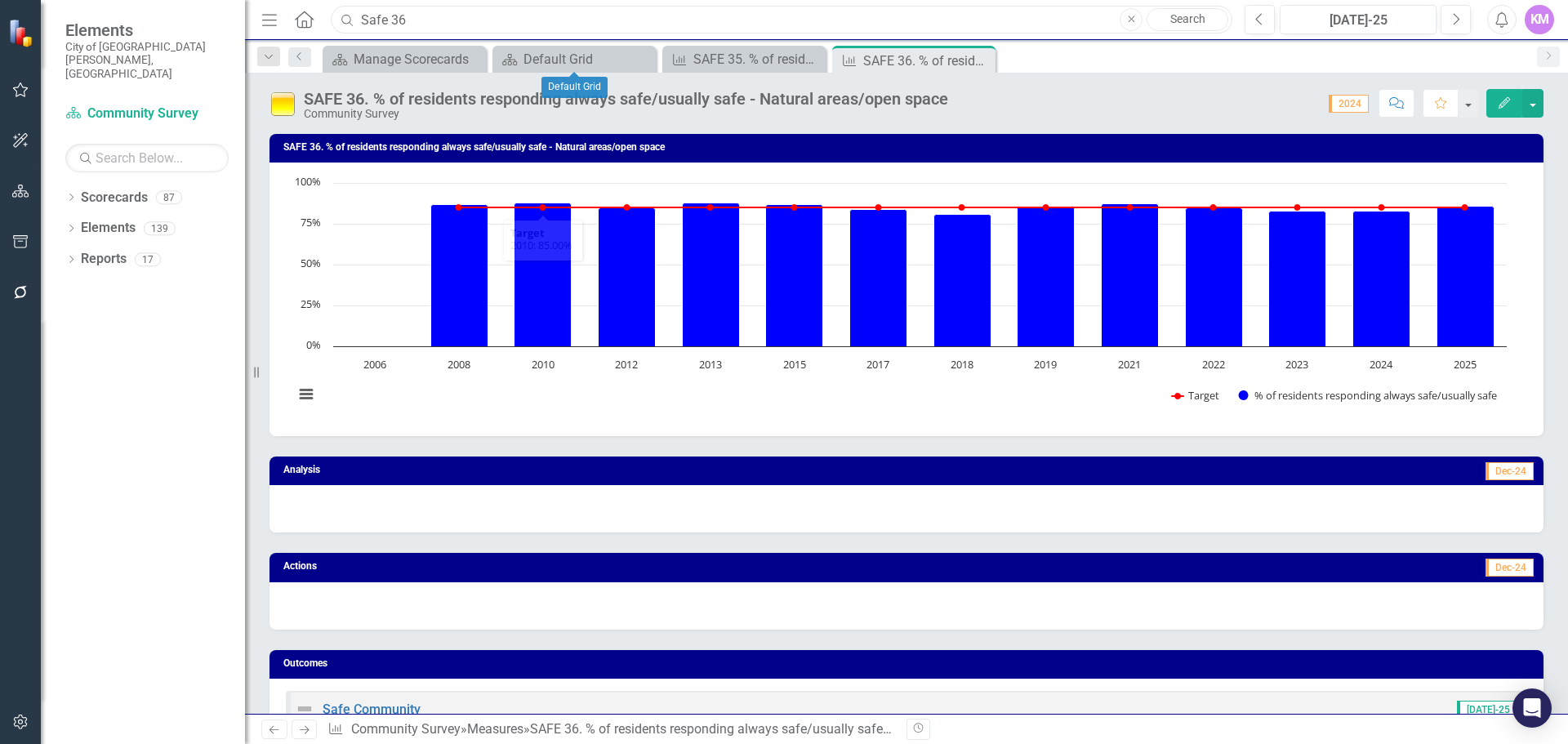
click at [560, 27] on input "Safe 36" at bounding box center [782, 20] width 902 height 28
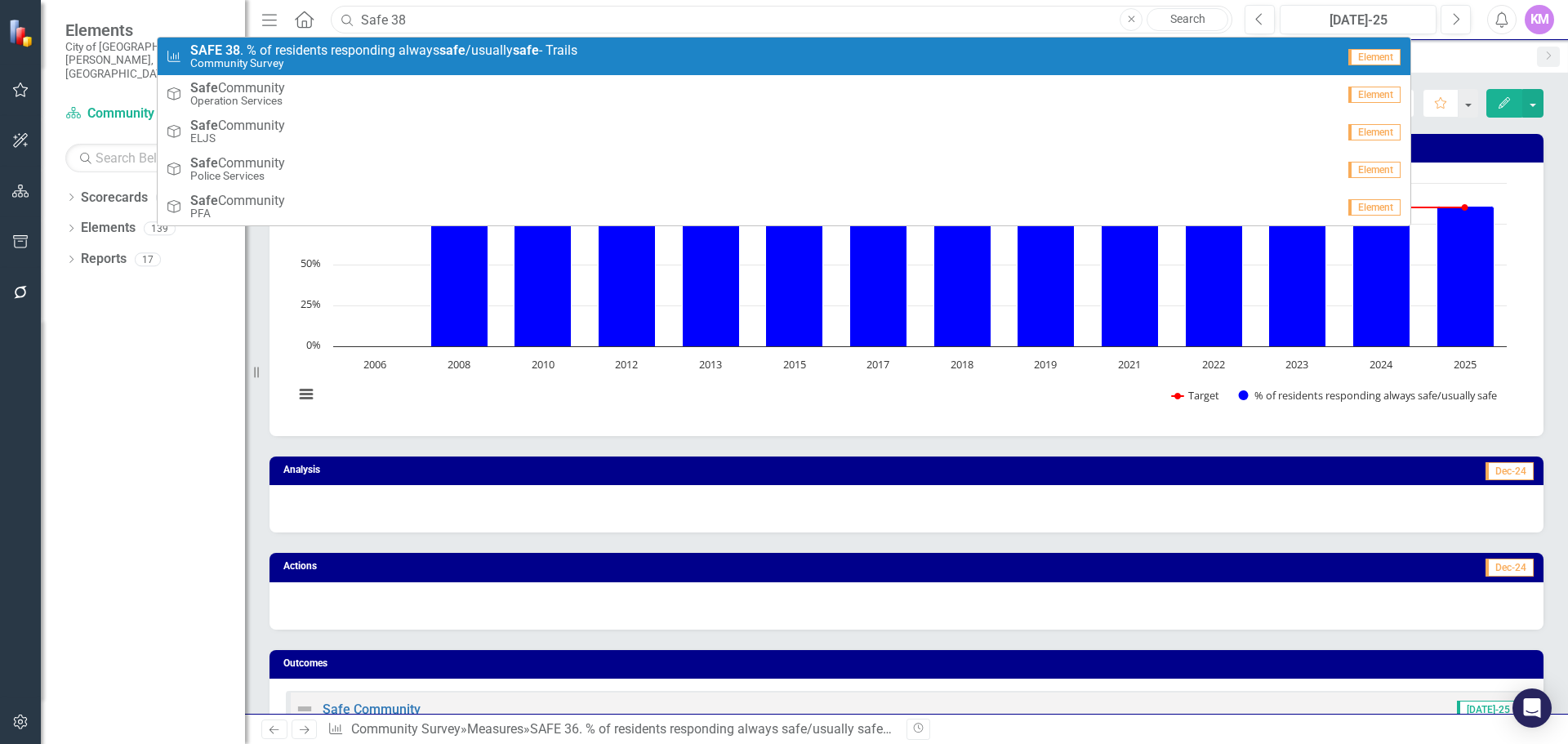
type input "Safe 38"
click at [544, 50] on span "SAFE 38 . % of residents responding always safe /usually safe - Trails" at bounding box center [384, 51] width 387 height 15
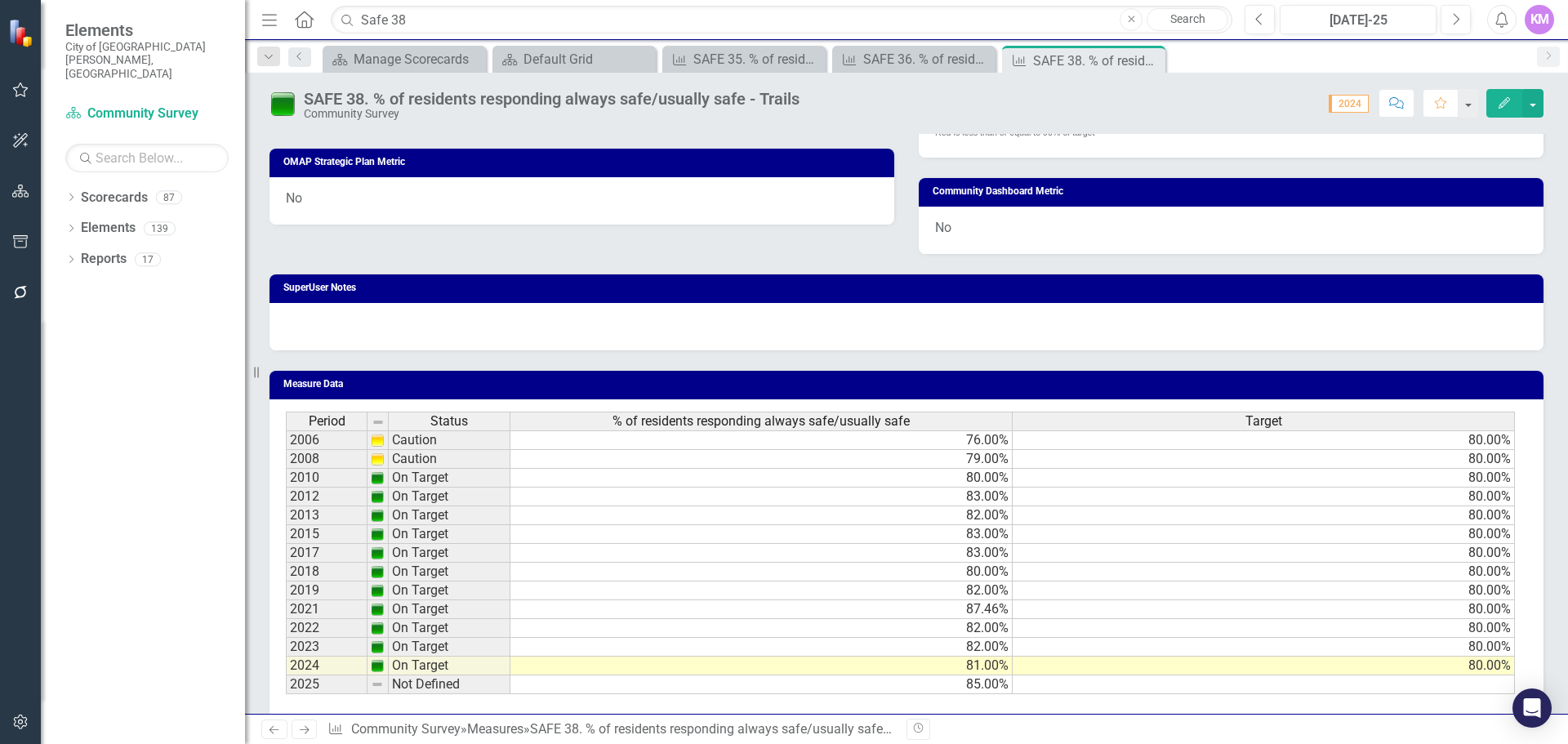
scroll to position [889, 0]
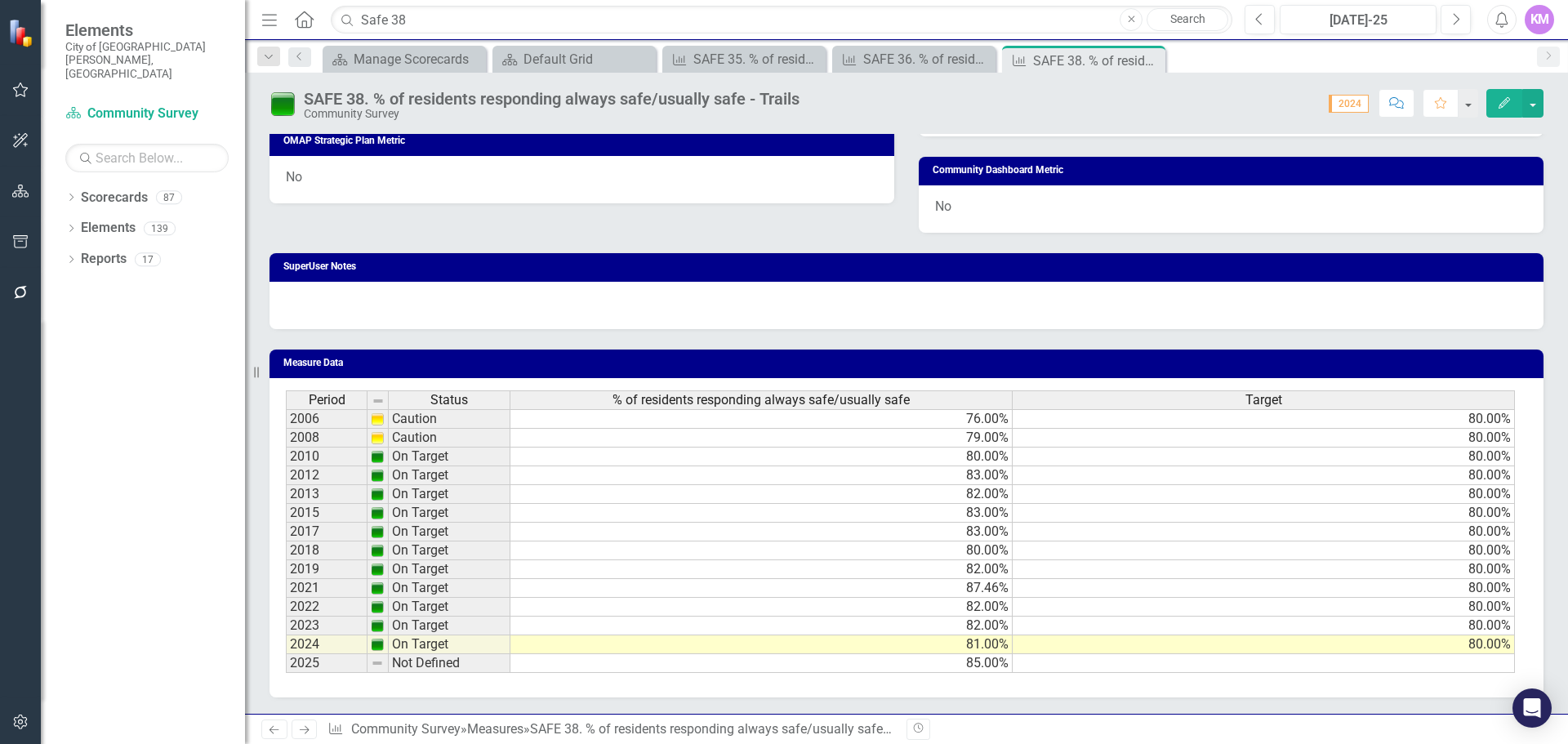
click at [286, 653] on div "Period Status % of residents responding always safe/usually safe Target 2006 Ca…" at bounding box center [286, 532] width 0 height 283
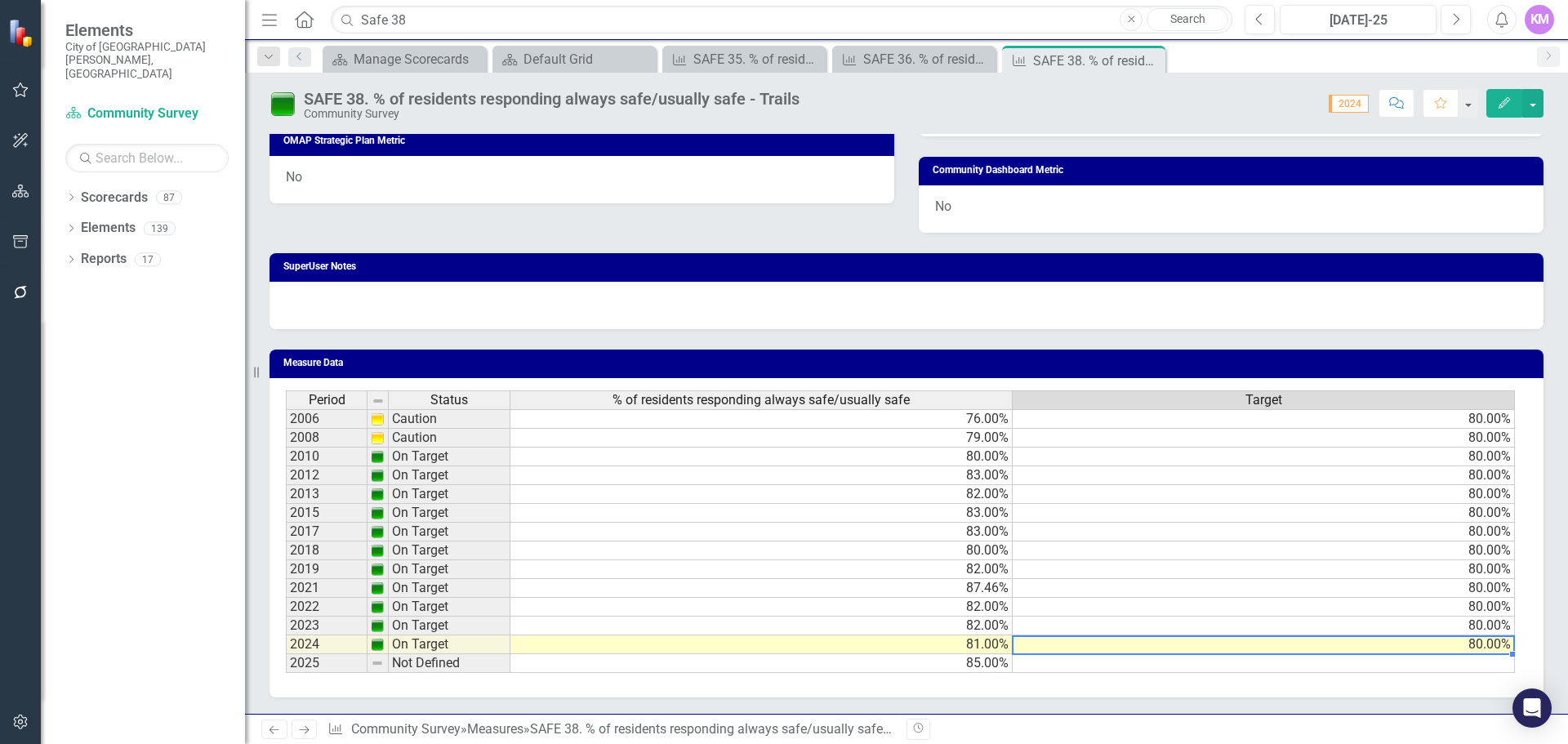
click at [1108, 662] on td at bounding box center [1264, 663] width 502 height 19
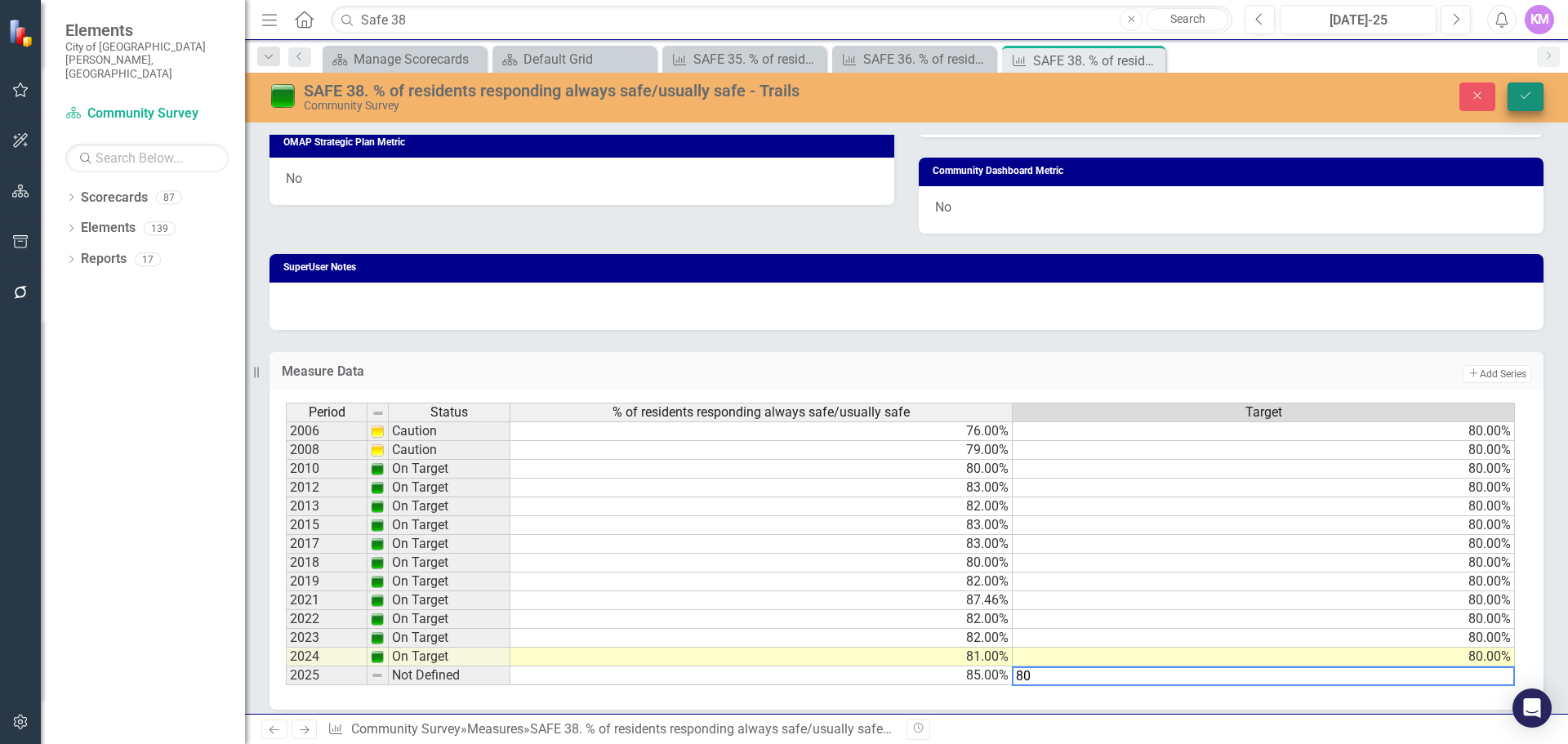
type textarea "80"
click at [1524, 104] on button "Save" at bounding box center [1526, 96] width 36 height 28
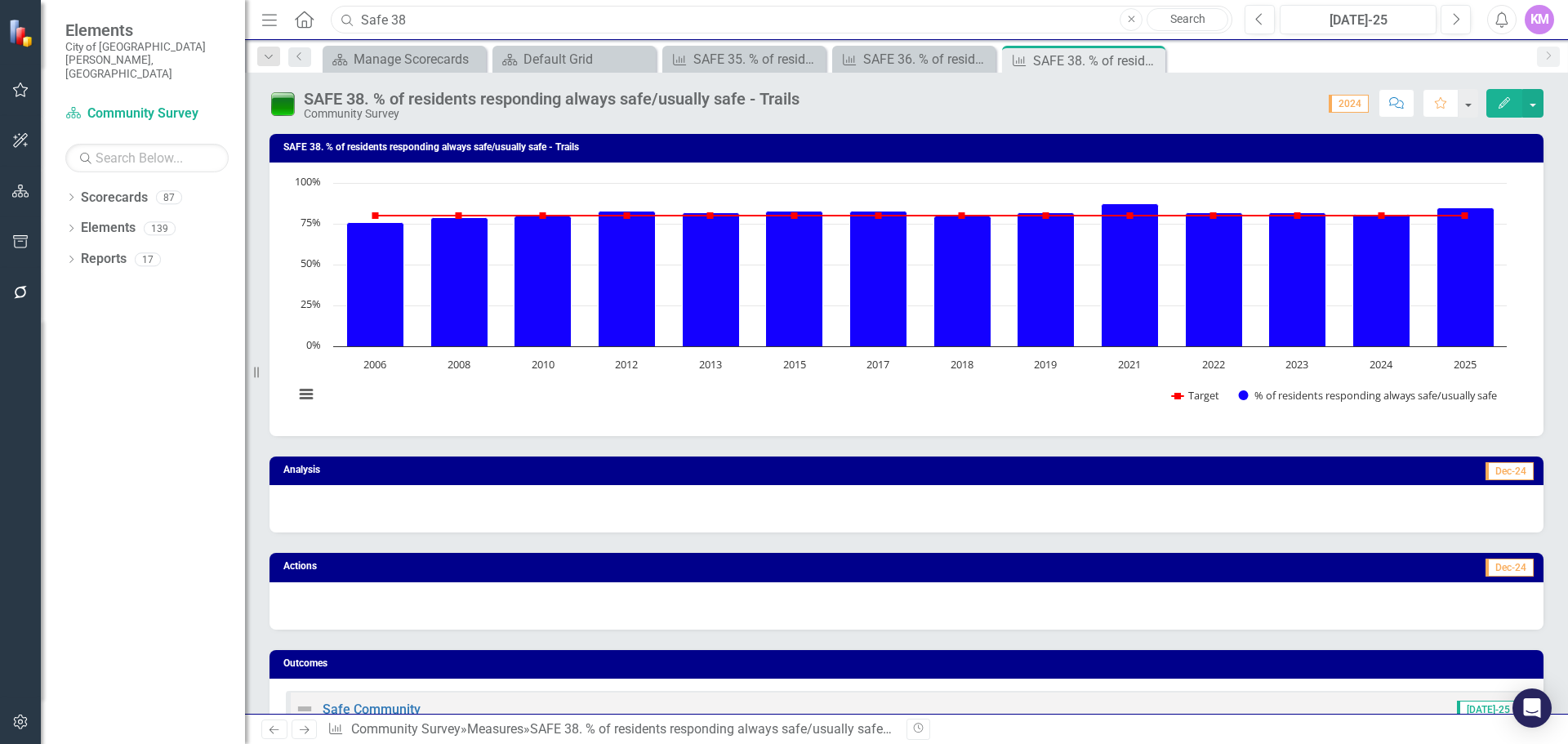
click at [477, 13] on input "Safe 38" at bounding box center [782, 20] width 902 height 28
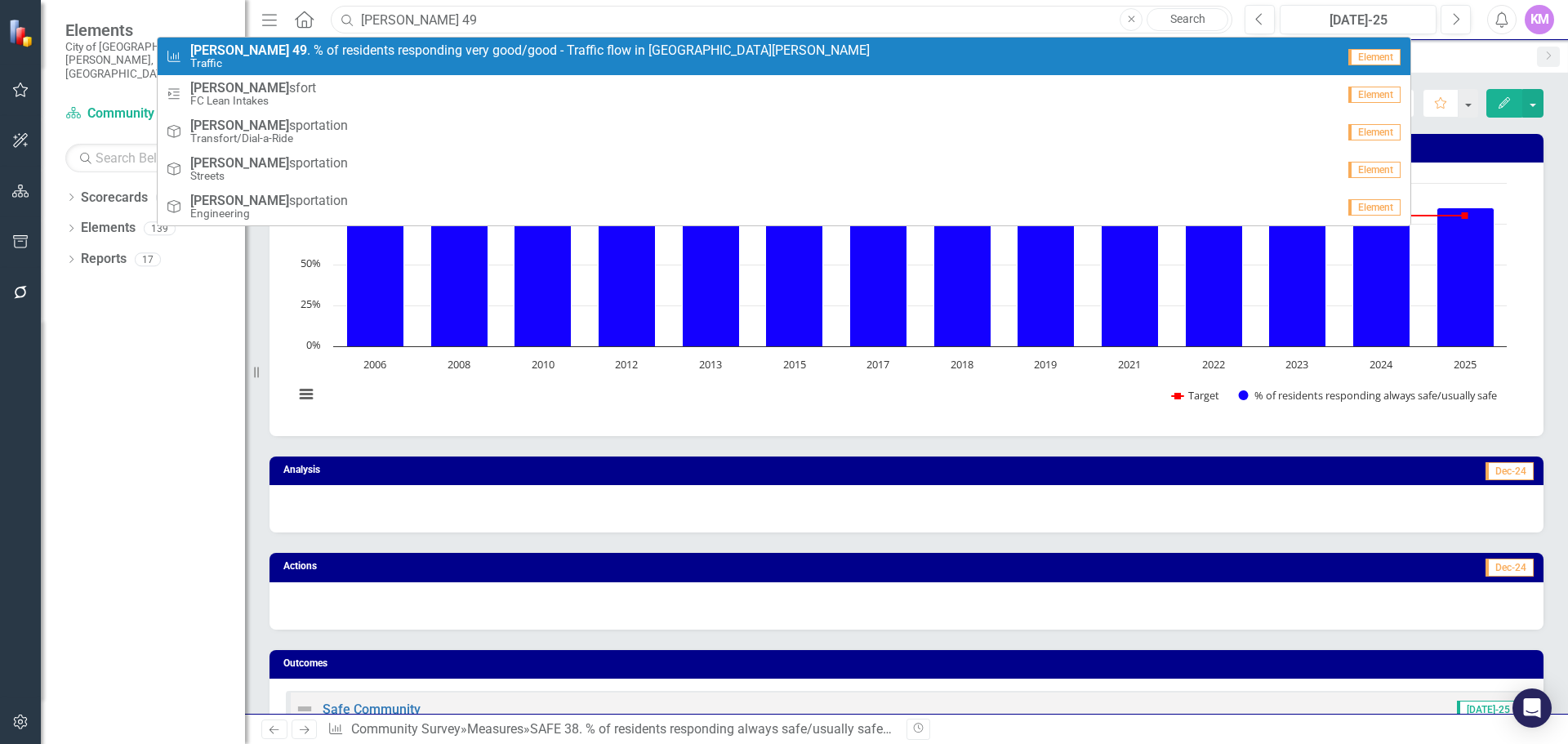
type input "[PERSON_NAME] 49"
click at [382, 60] on small "Traffic" at bounding box center [530, 63] width 679 height 12
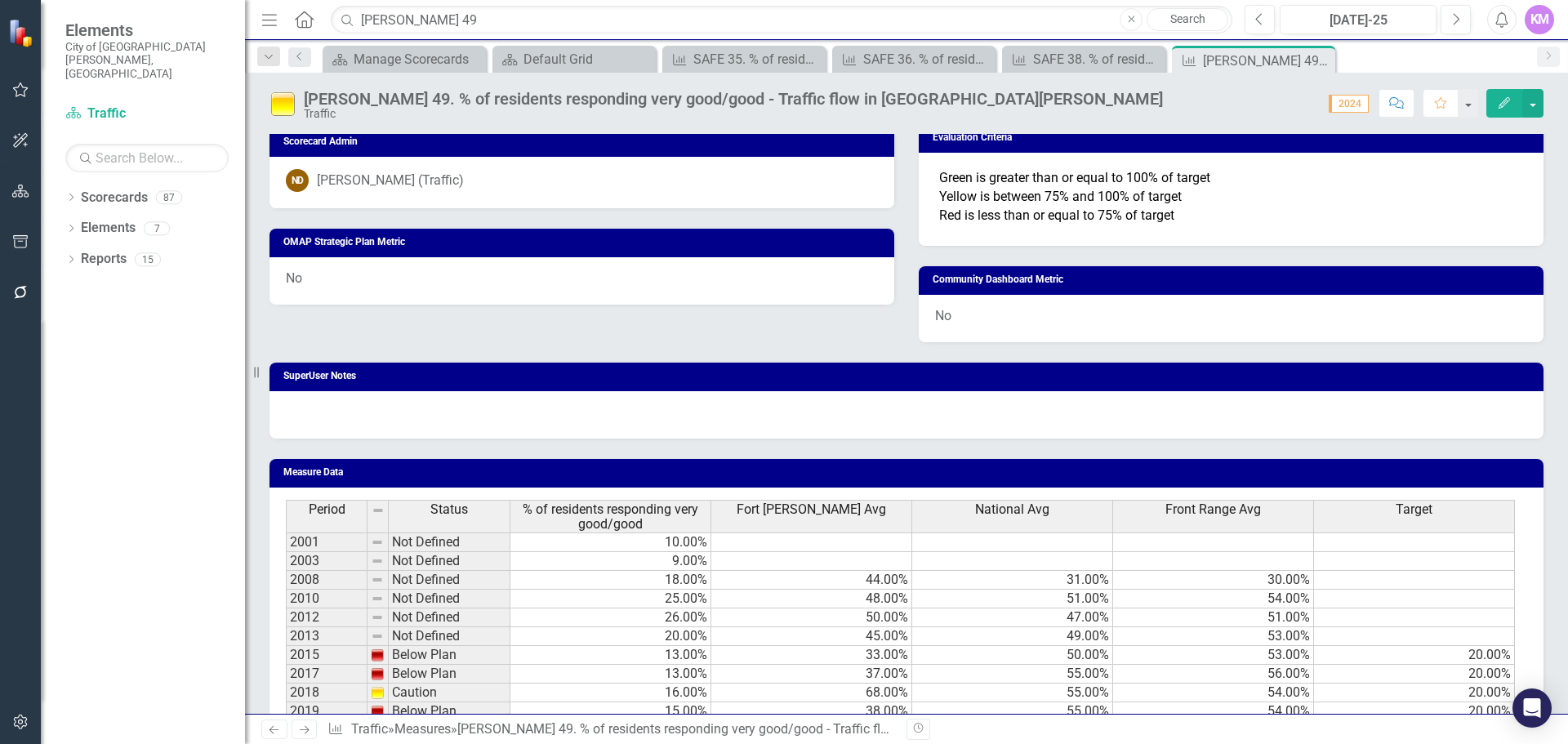
scroll to position [973, 0]
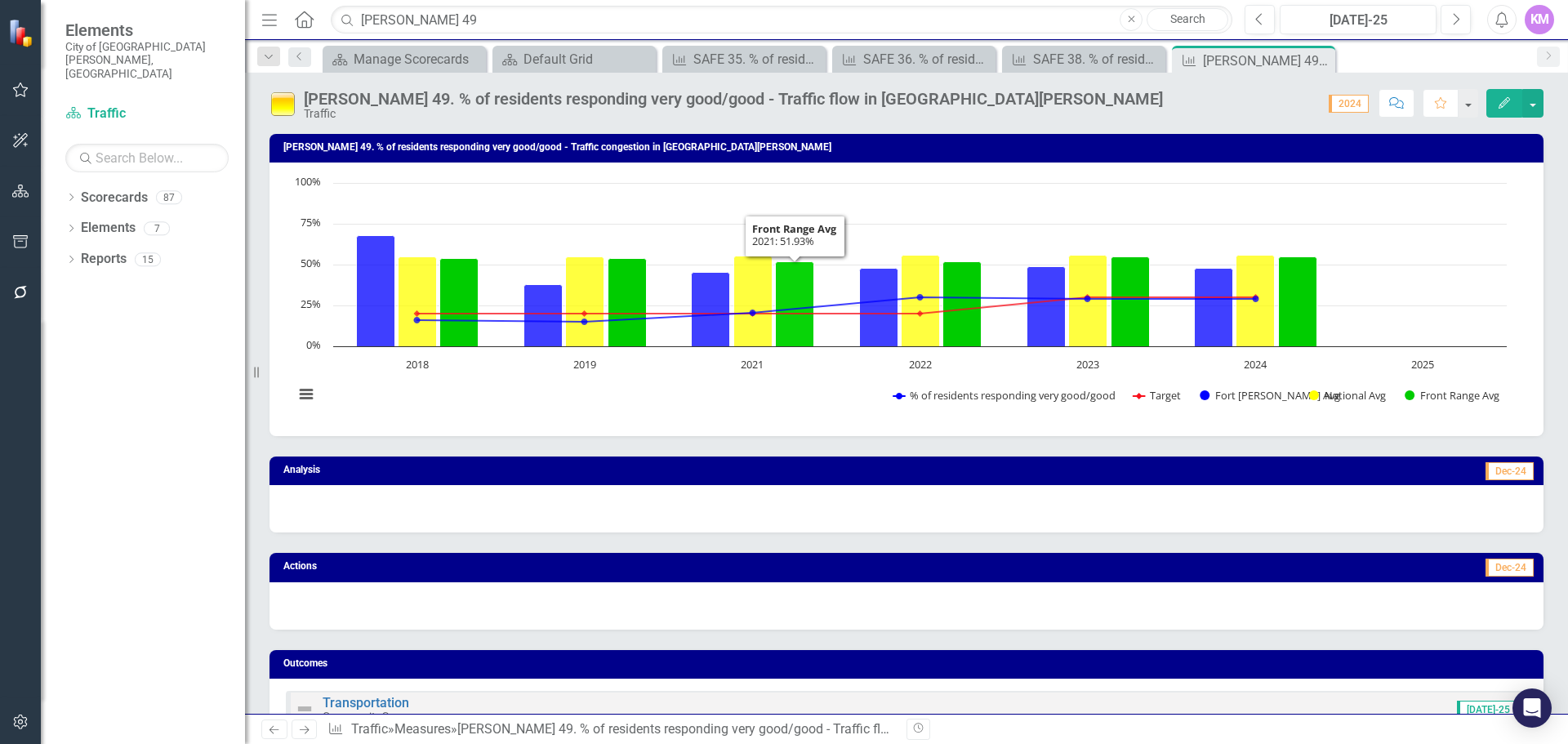
scroll to position [973, 0]
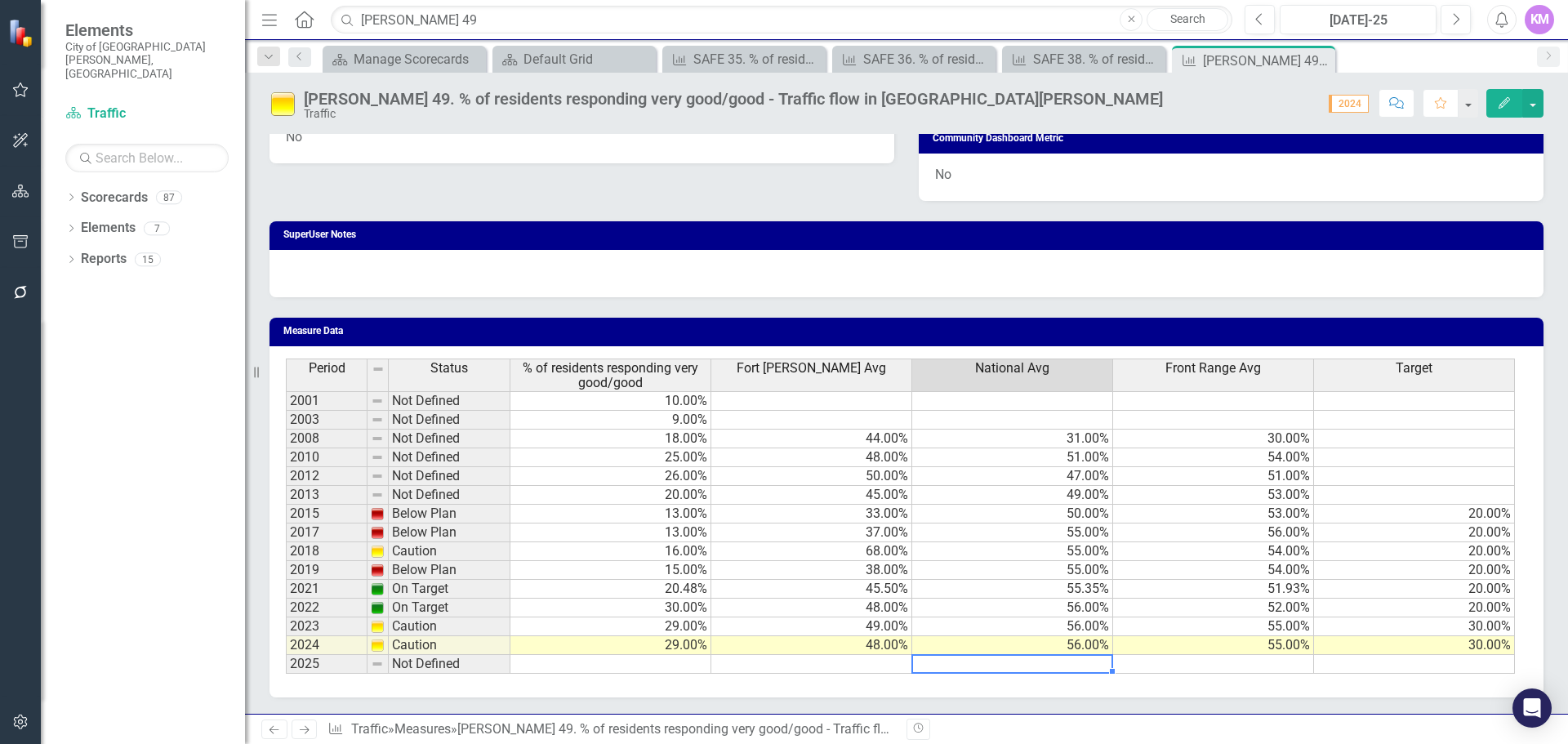
click at [997, 667] on td at bounding box center [1013, 664] width 201 height 19
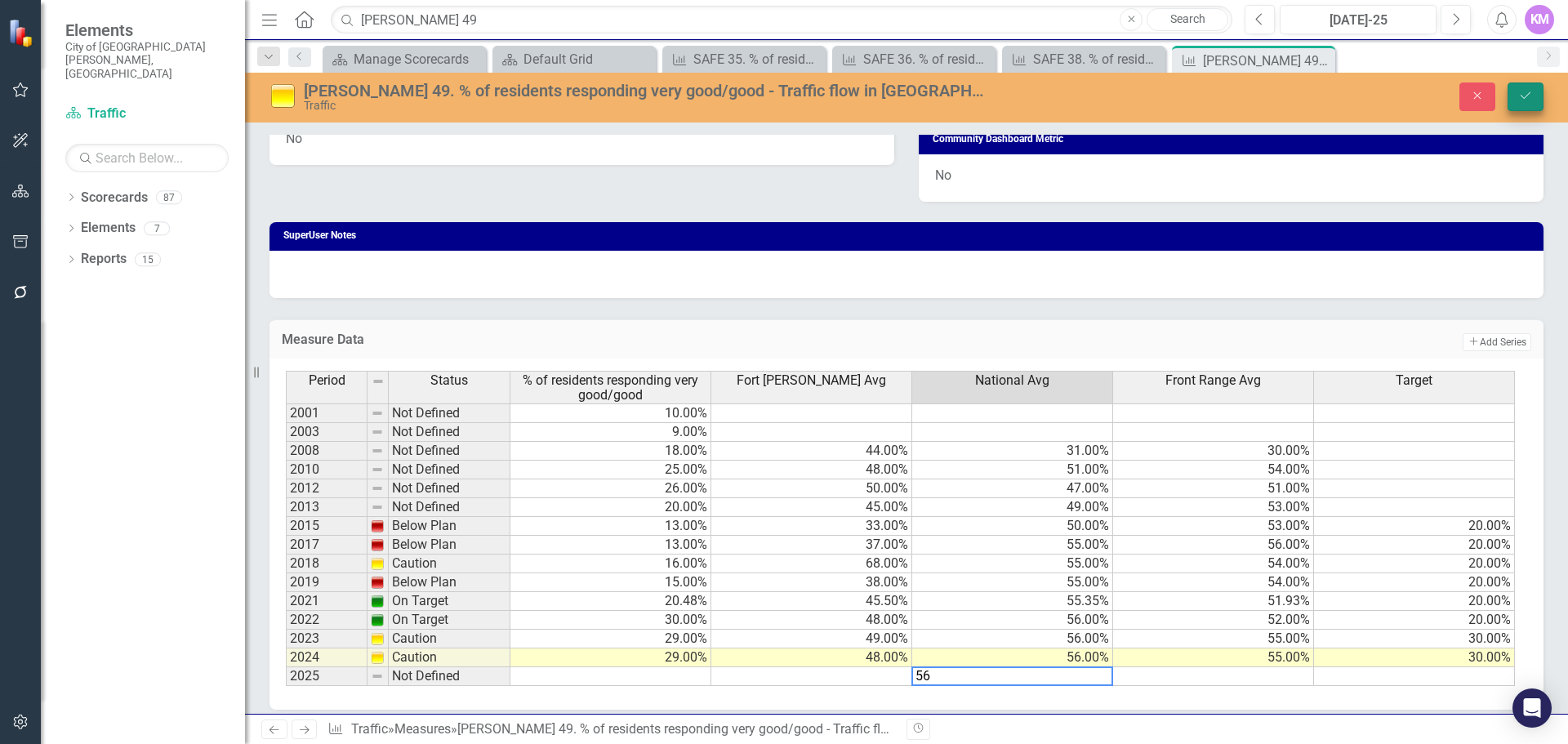
type textarea "56"
click at [1516, 104] on button "Save" at bounding box center [1526, 96] width 36 height 28
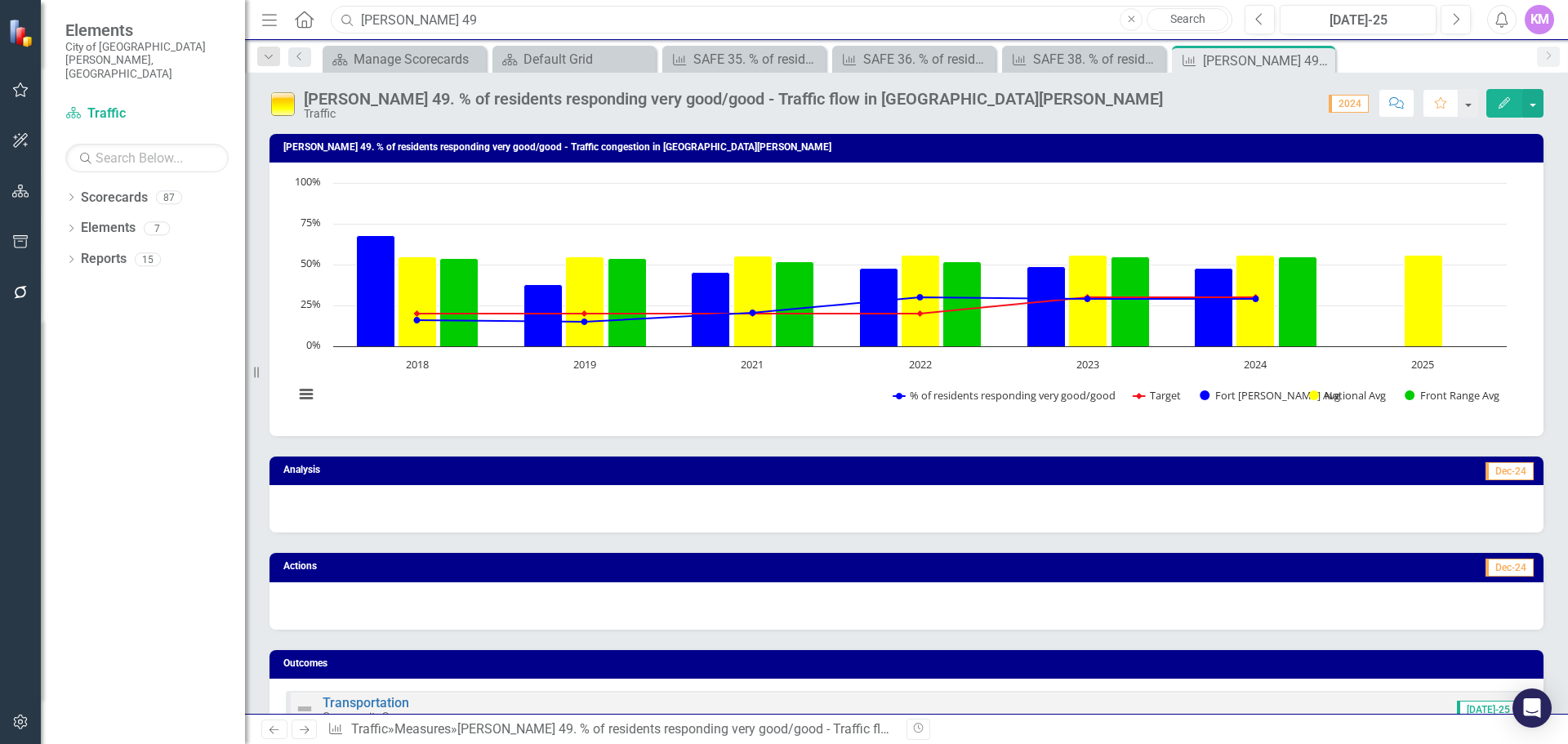
click at [425, 23] on input "[PERSON_NAME] 49" at bounding box center [782, 20] width 902 height 28
click at [416, 31] on input "cr 65" at bounding box center [782, 20] width 902 height 28
click at [422, 25] on input "c" at bounding box center [782, 20] width 902 height 28
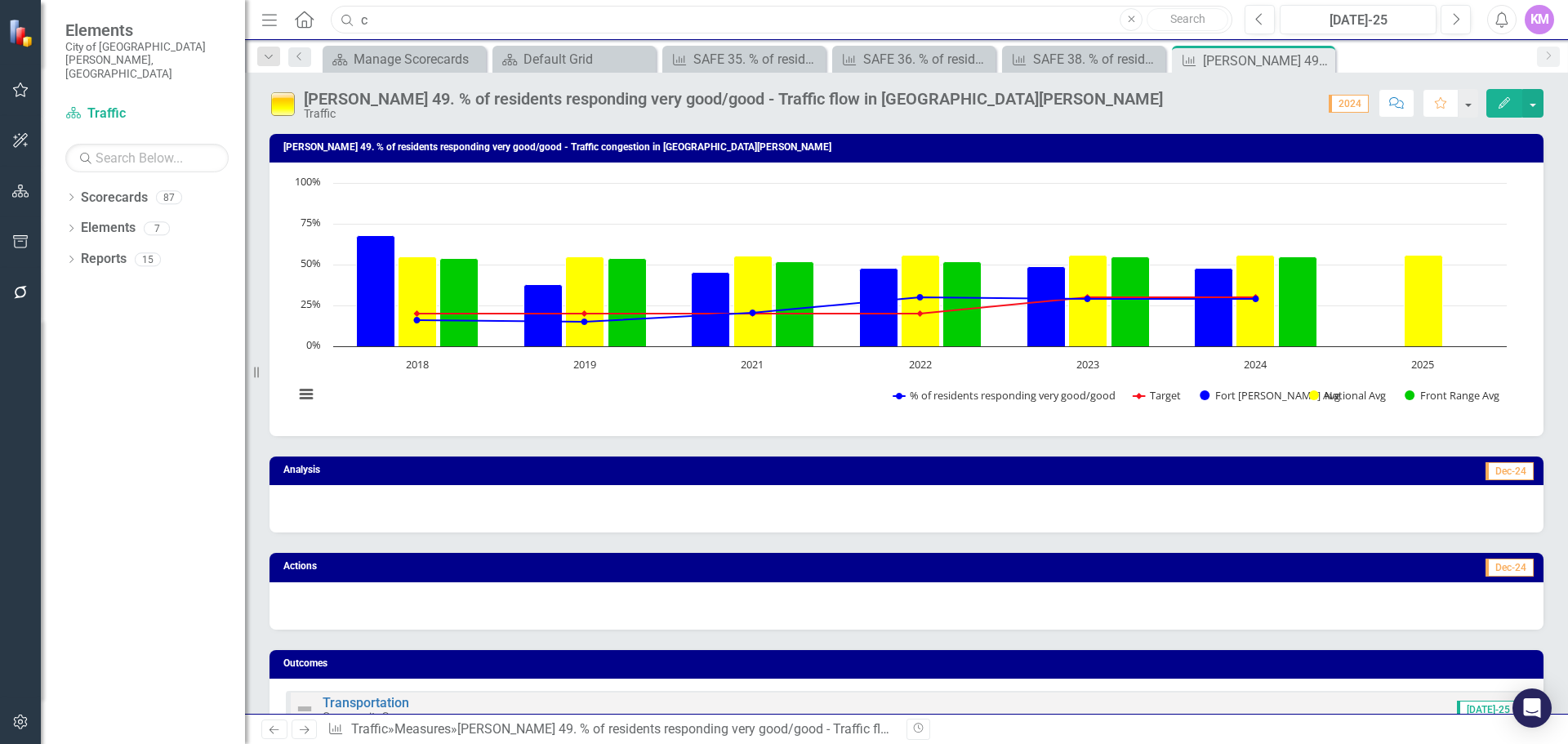
click at [422, 25] on input "c" at bounding box center [782, 20] width 902 height 28
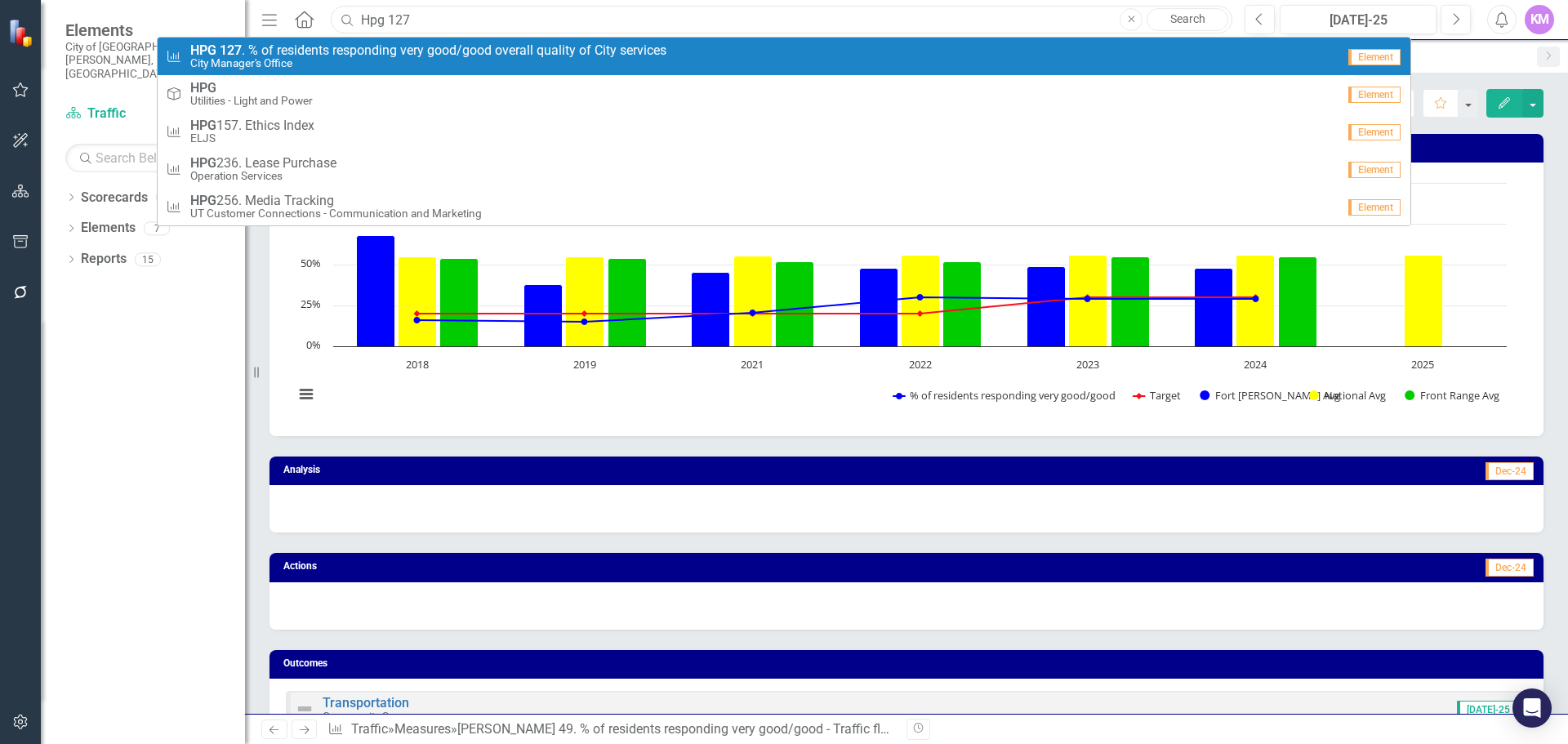
type input "Hpg 127"
click at [421, 46] on span "HPG 127 . % of residents responding very good/good overall quality of City serv…" at bounding box center [428, 51] width 476 height 15
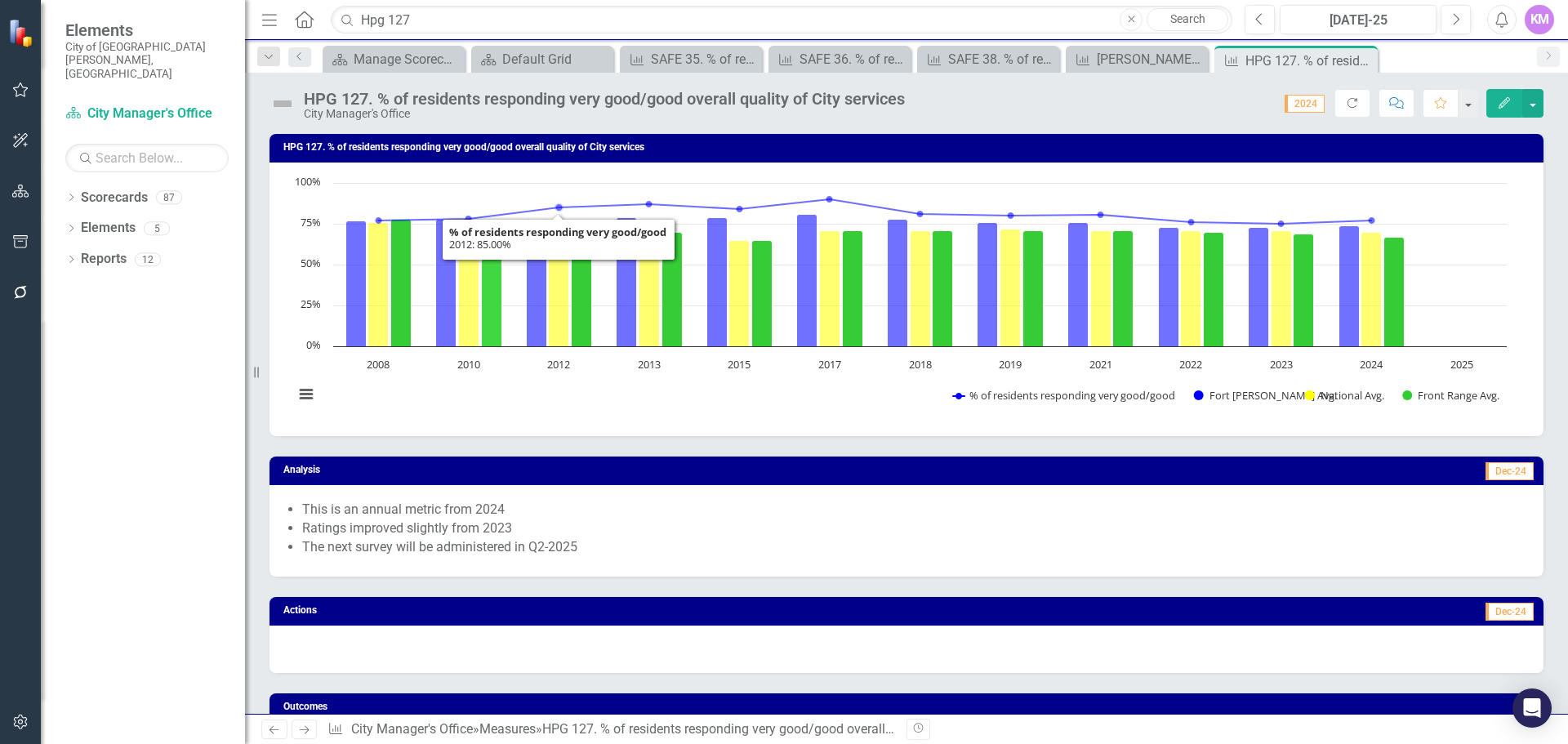
scroll to position [899, 0]
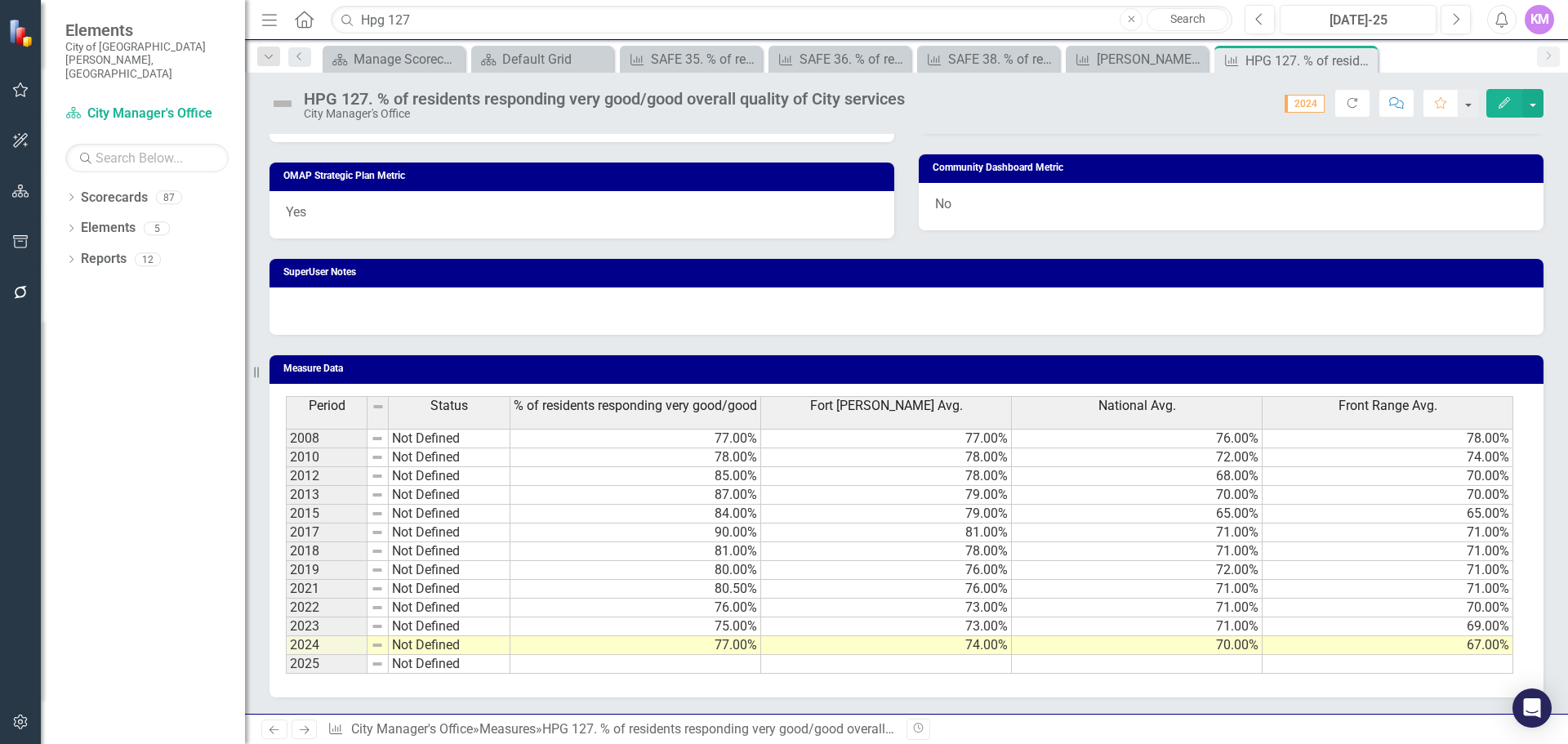
click at [1092, 663] on td at bounding box center [1137, 664] width 251 height 19
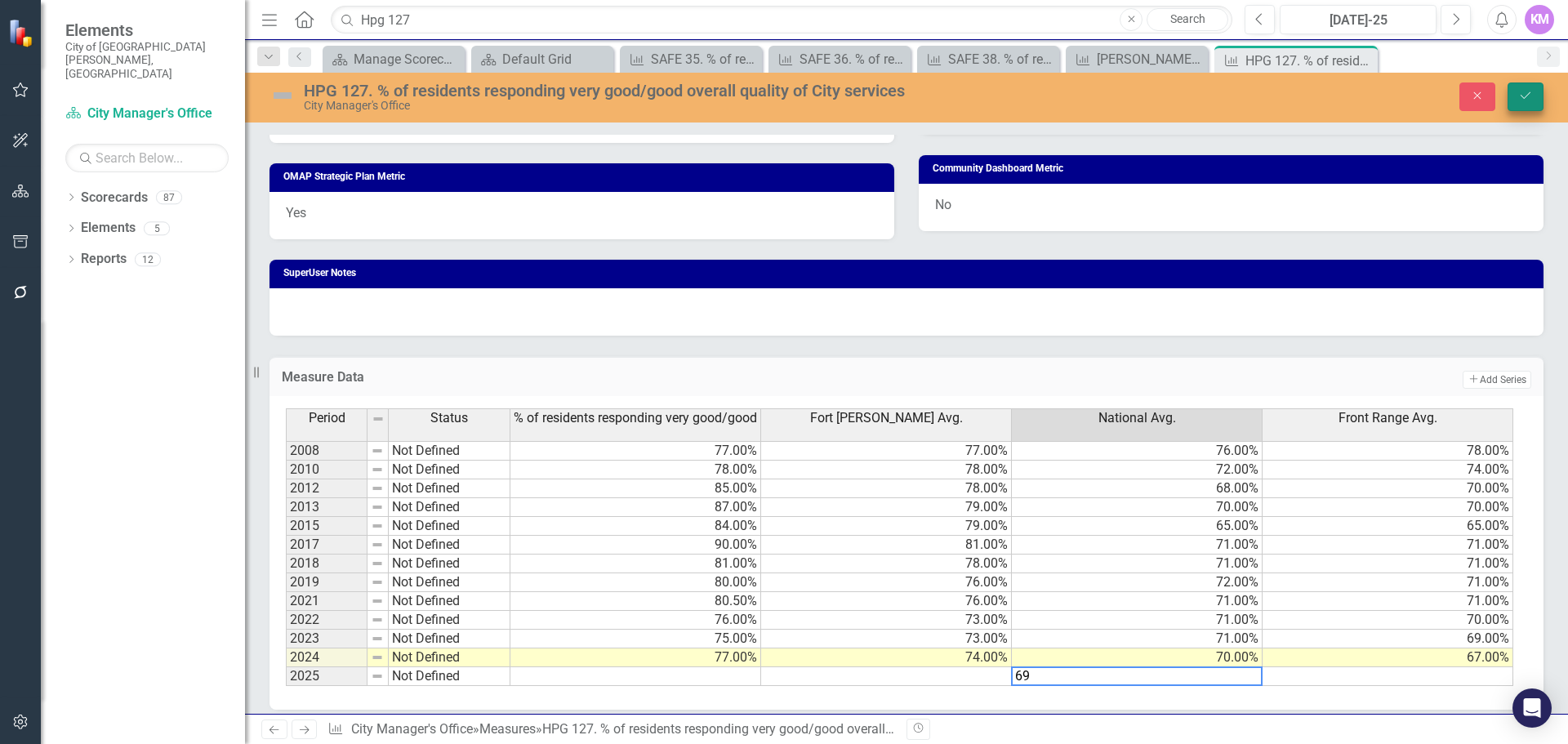
type textarea "69"
click at [1523, 95] on icon "Save" at bounding box center [1526, 96] width 15 height 12
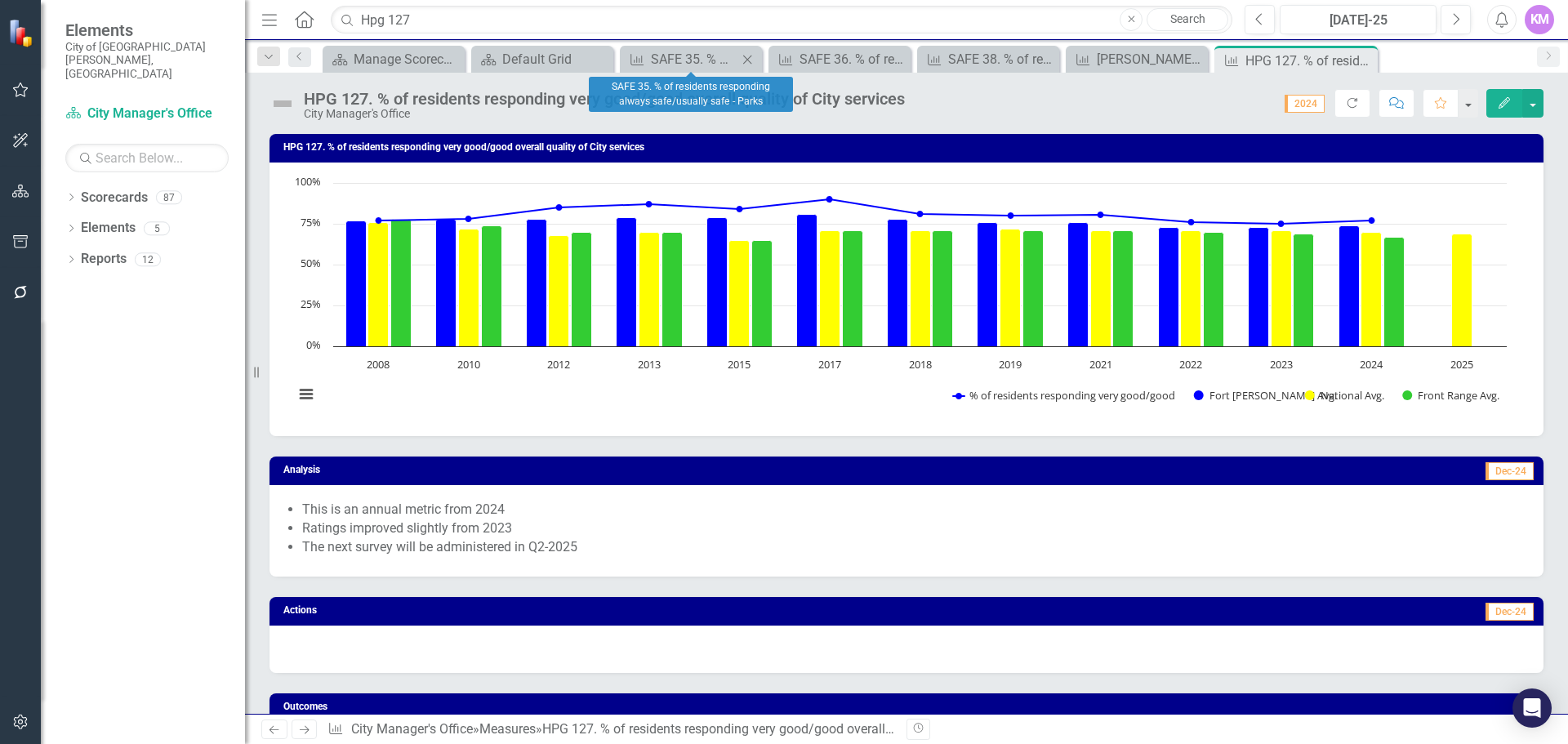
click at [751, 57] on icon "Close" at bounding box center [747, 60] width 17 height 13
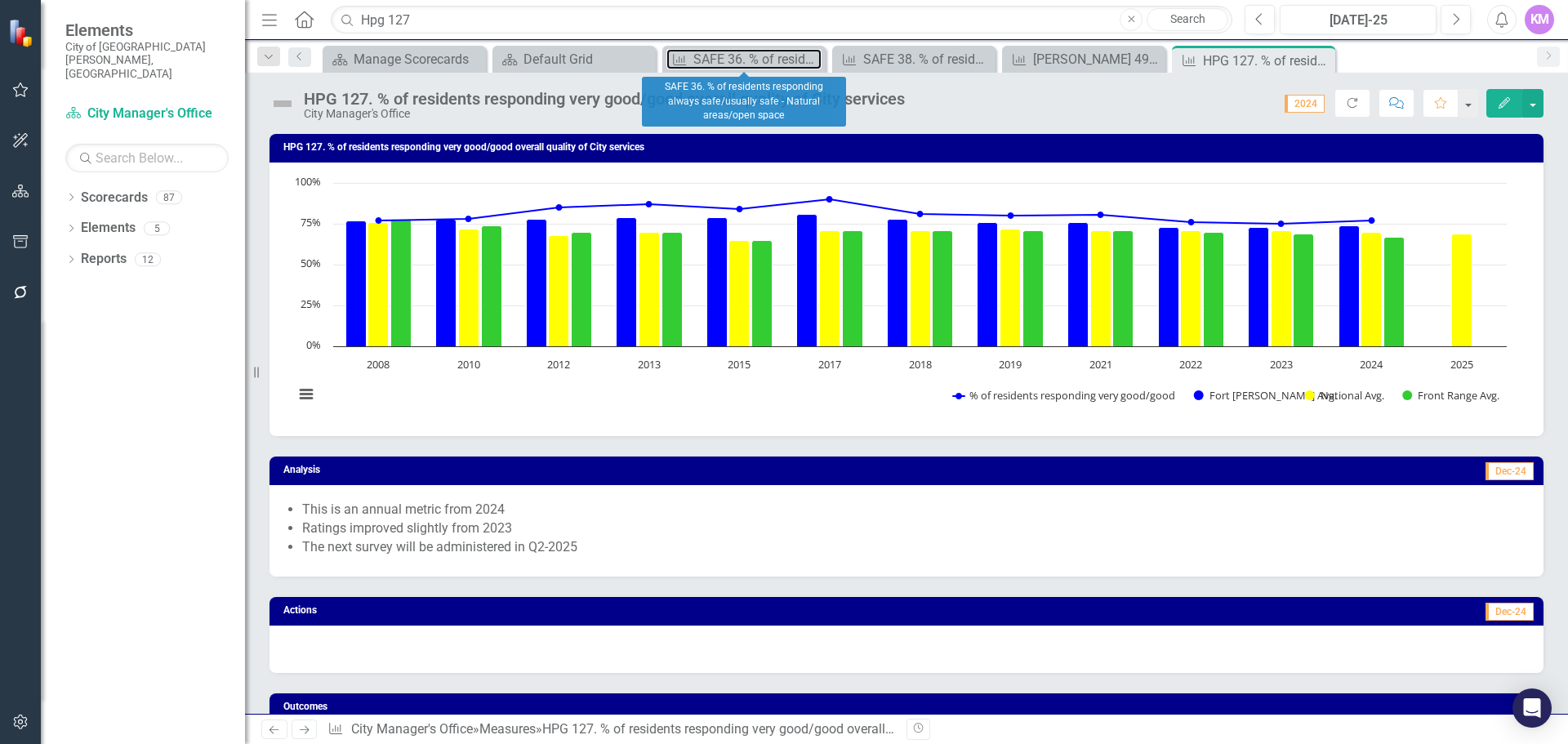
click at [751, 57] on div "SAFE 36. % of residents responding always safe/usually safe - Natural areas/ope…" at bounding box center [757, 59] width 128 height 21
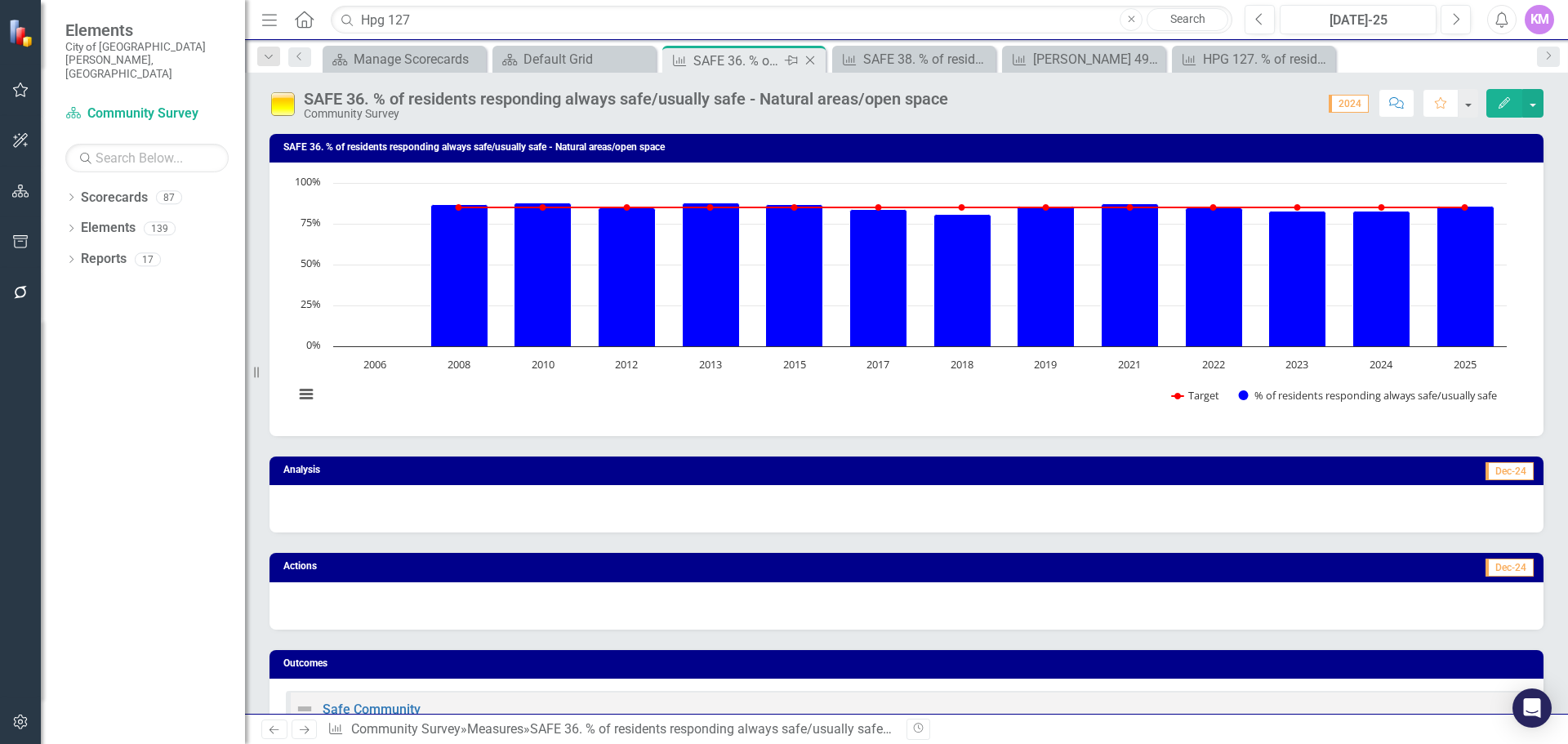
click at [809, 62] on icon "Close" at bounding box center [811, 61] width 17 height 13
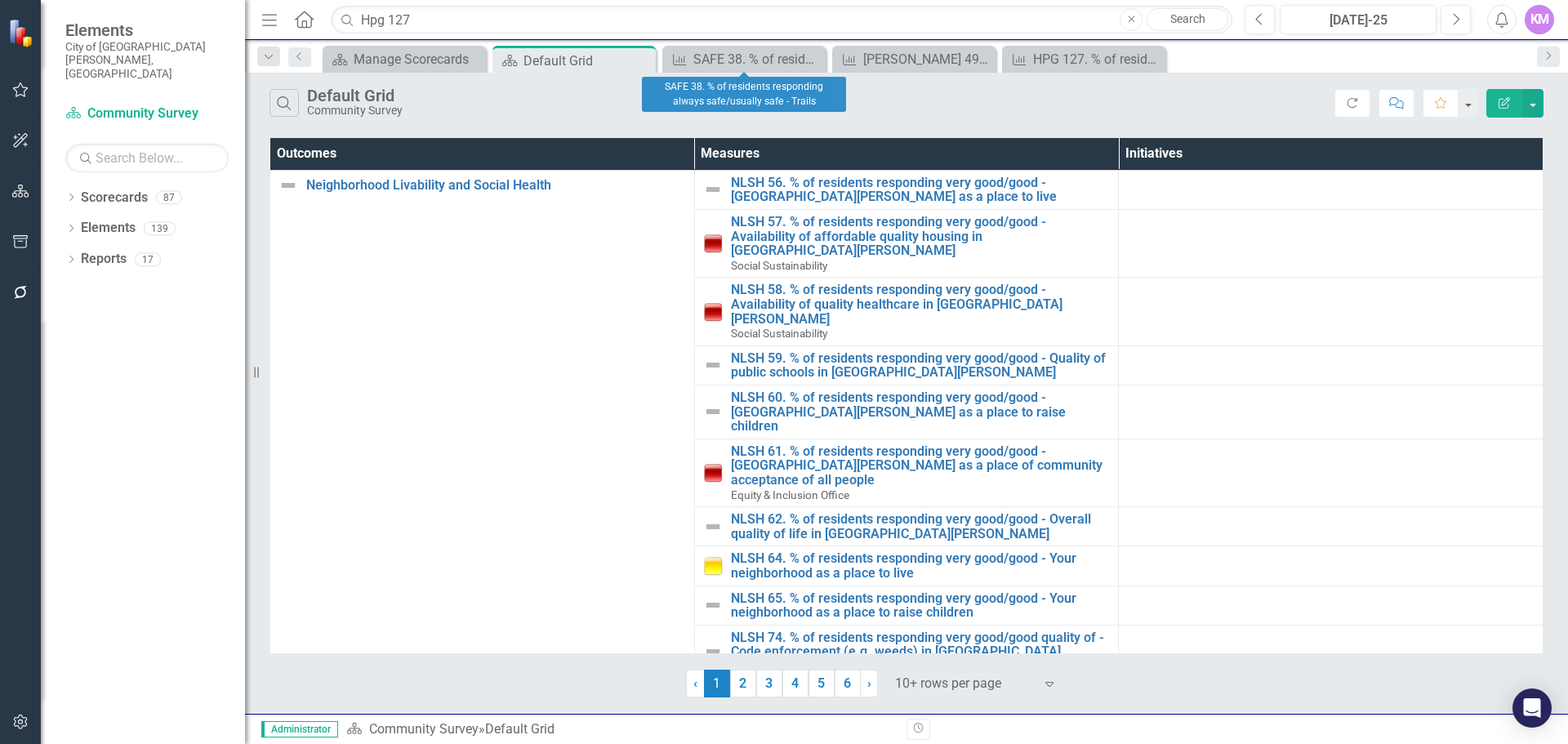
click at [0, 0] on icon "Close" at bounding box center [0, 0] width 0 height 0
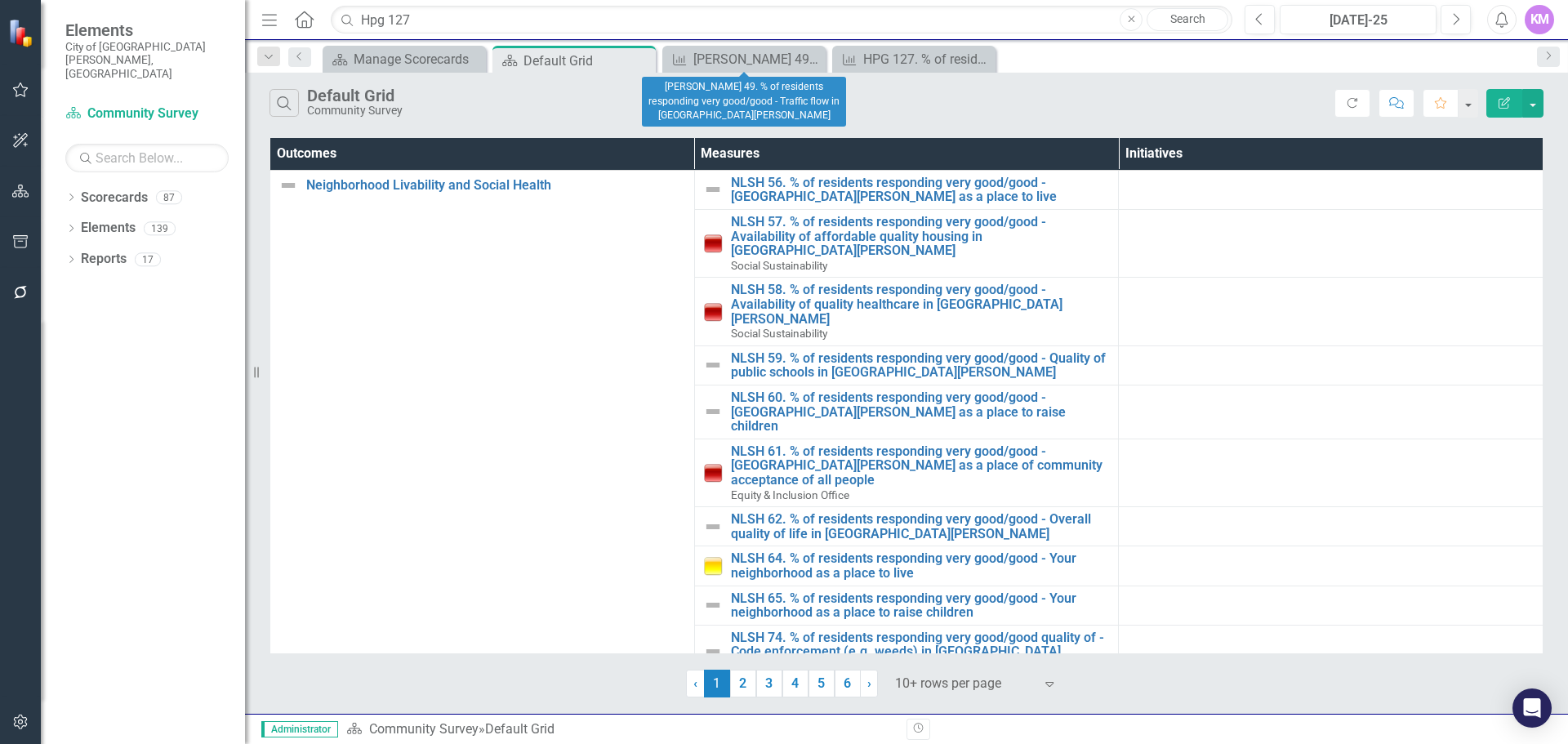
click at [0, 0] on icon "Close" at bounding box center [0, 0] width 0 height 0
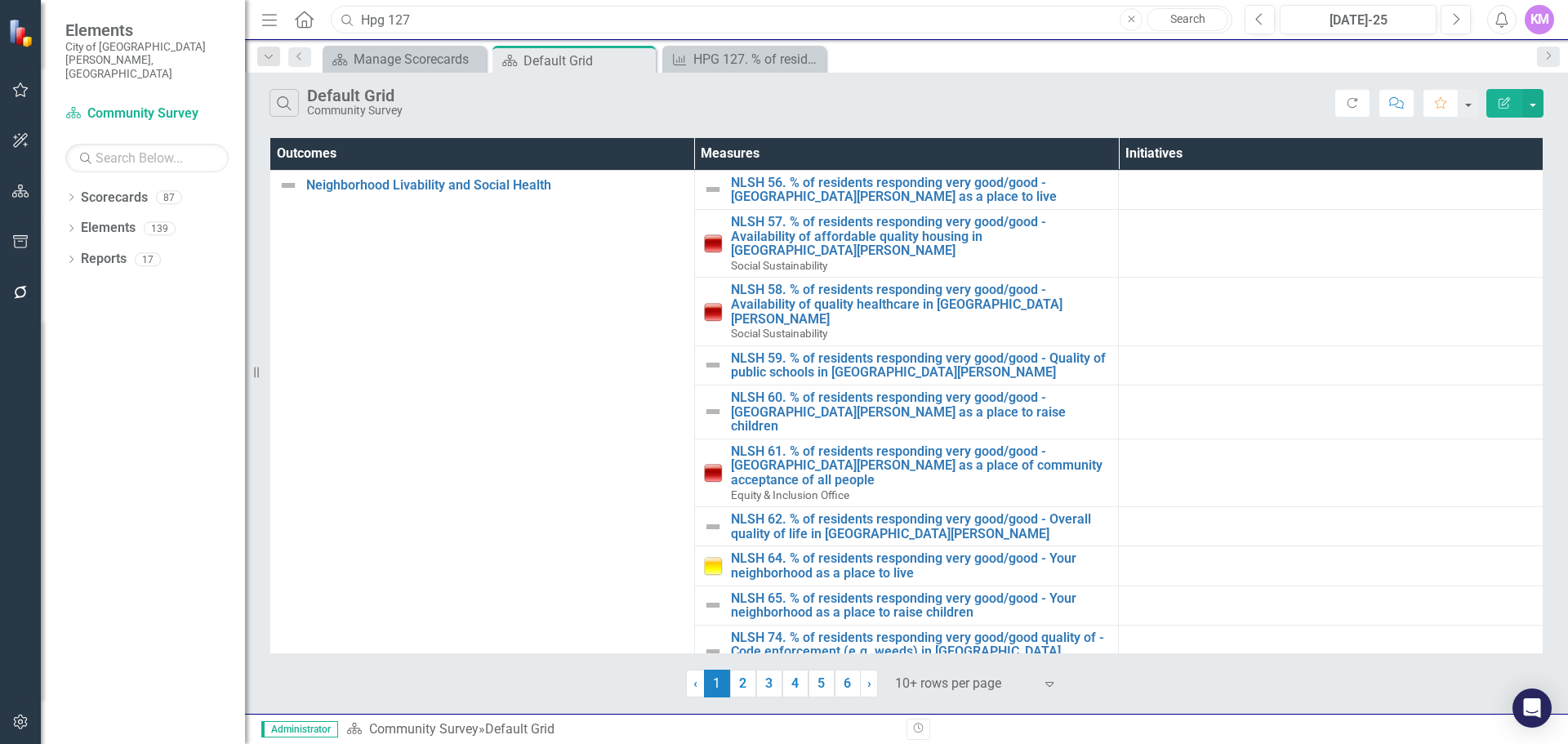
click at [776, 21] on input "Hpg 127" at bounding box center [782, 20] width 902 height 28
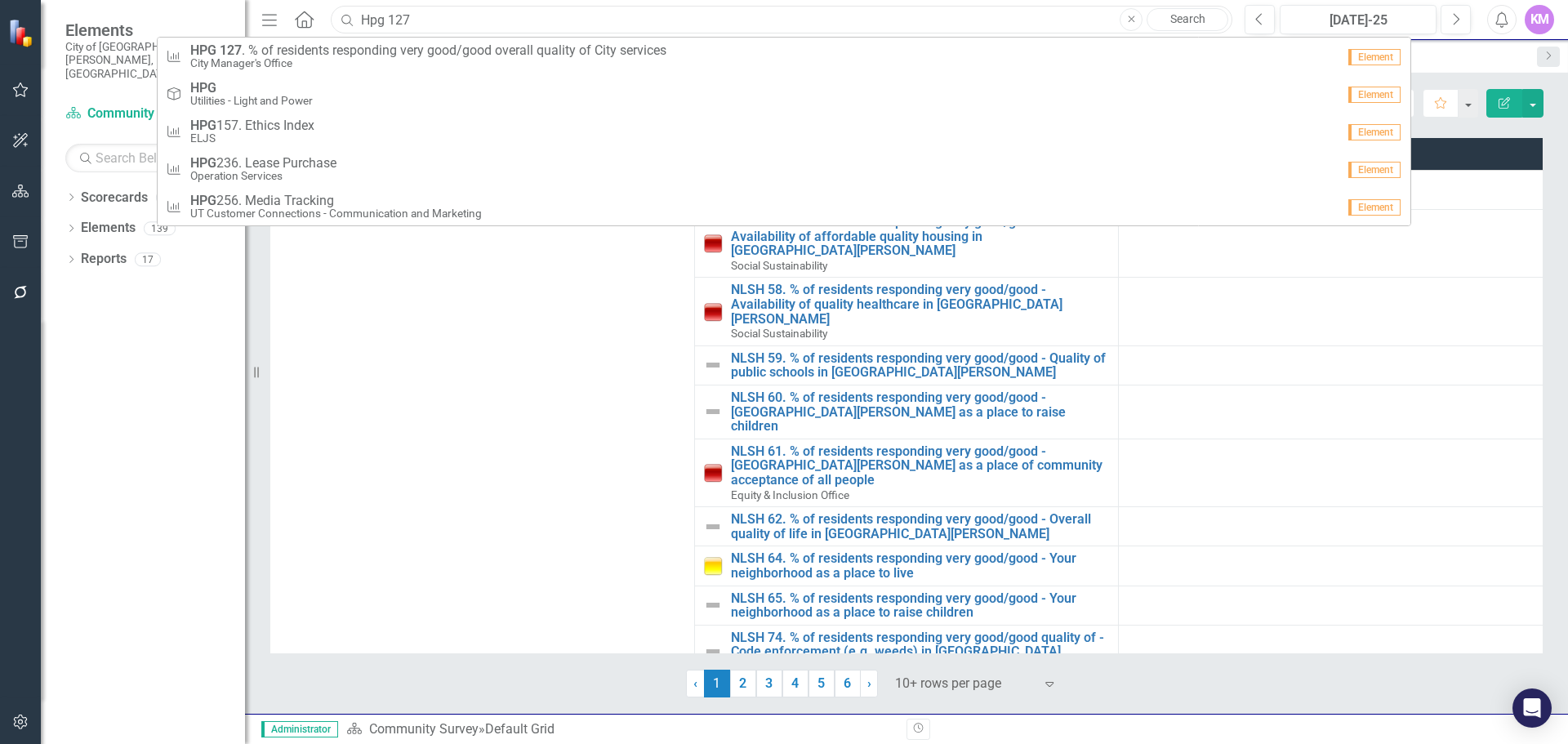
click at [776, 21] on input "Hpg 127" at bounding box center [782, 20] width 902 height 28
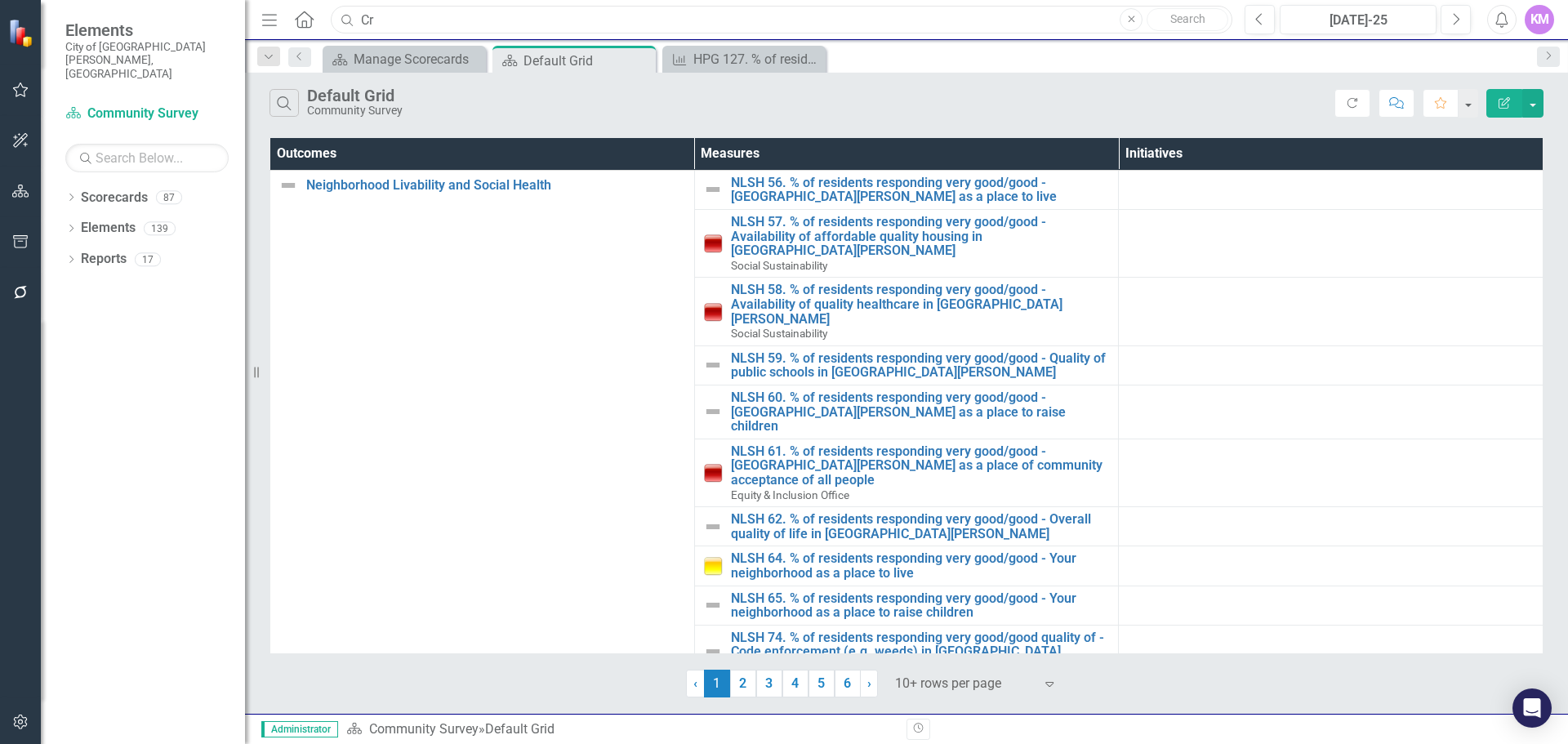
type input "C"
click at [506, 9] on input "text" at bounding box center [782, 20] width 902 height 28
type input "C"
click at [409, 25] on input "cr 98" at bounding box center [782, 20] width 902 height 28
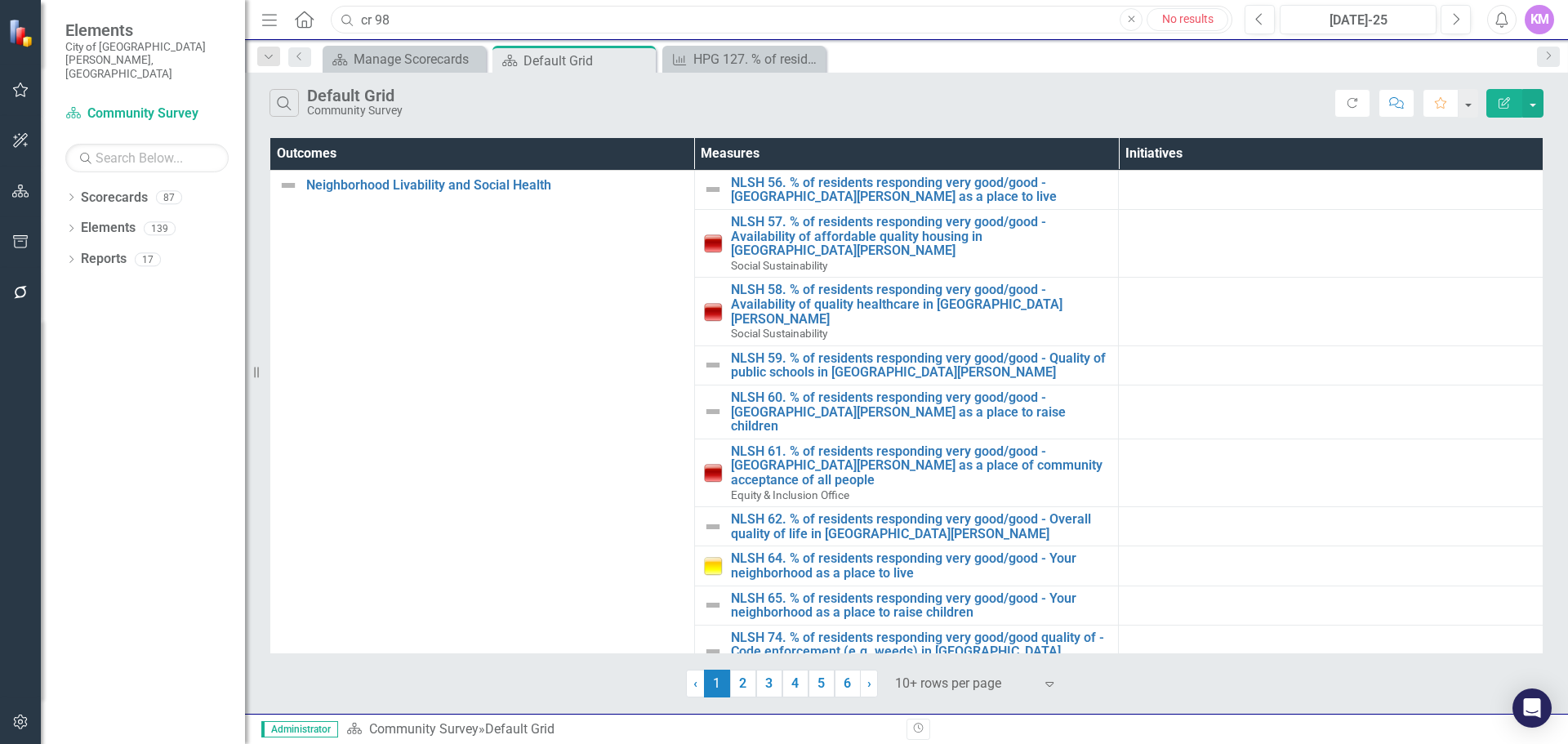
click at [409, 25] on input "cr 98" at bounding box center [782, 20] width 902 height 28
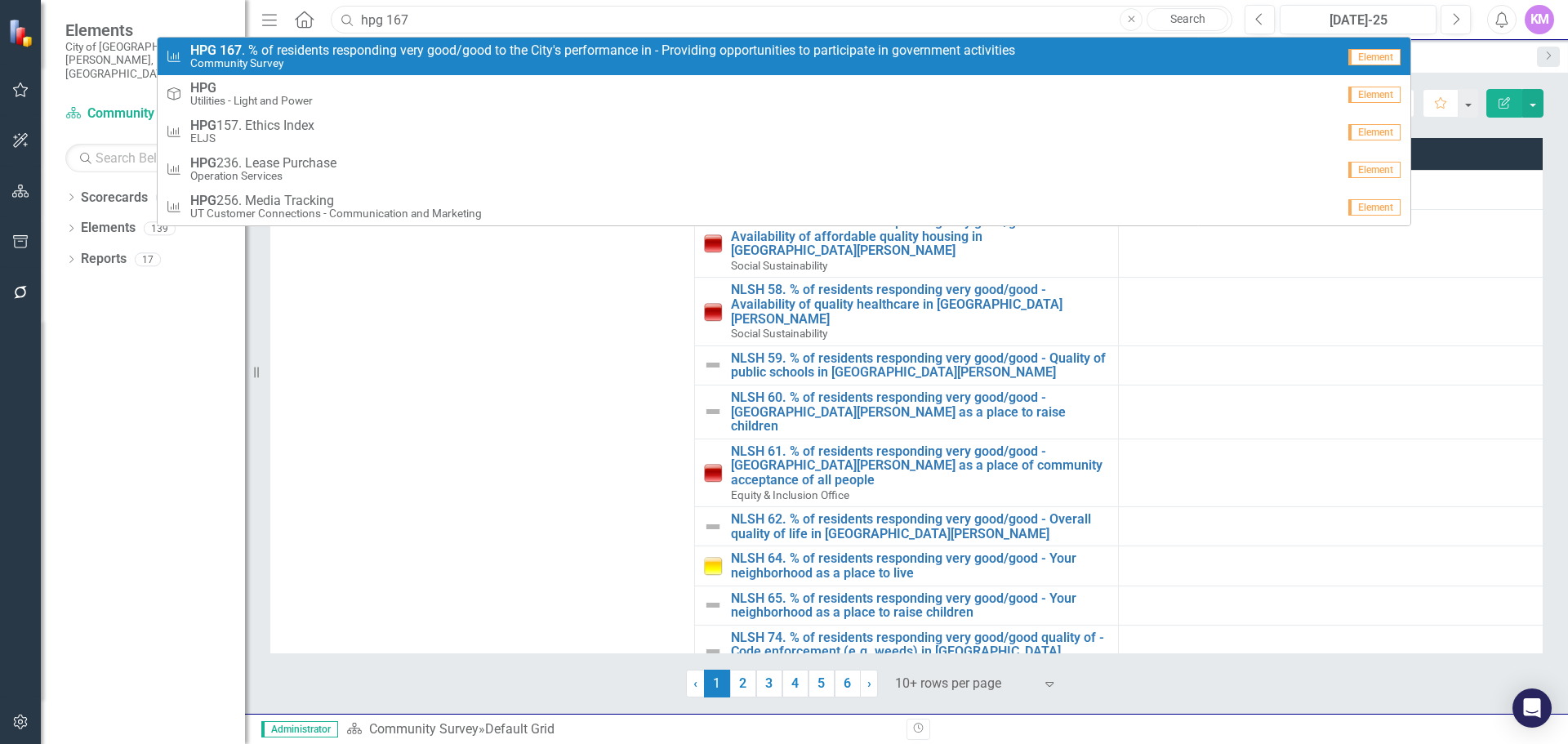
type input "hpg 167"
click at [402, 52] on span "HPG 167 . % of residents responding very good/good to the City's performance in…" at bounding box center [603, 51] width 825 height 15
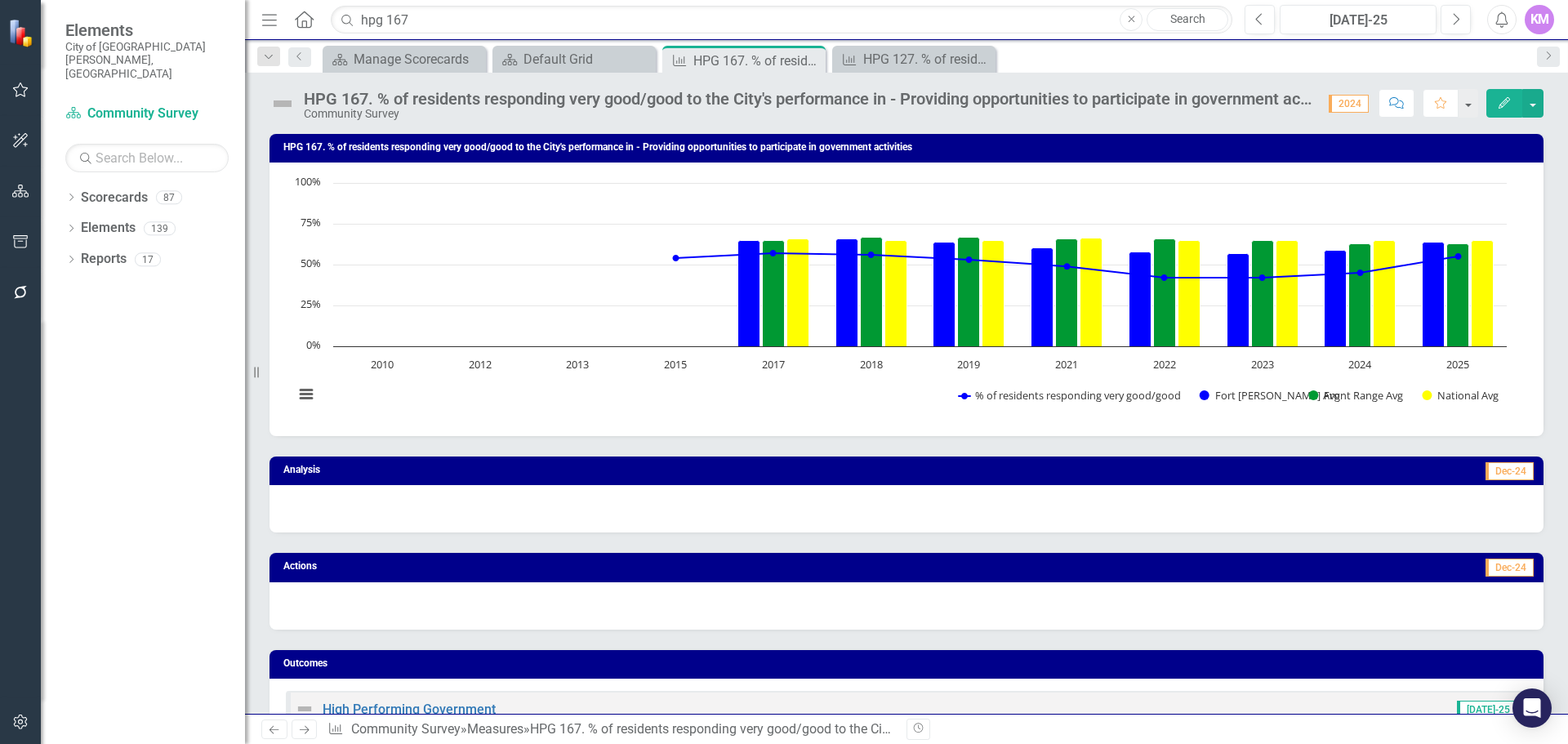
scroll to position [789, 0]
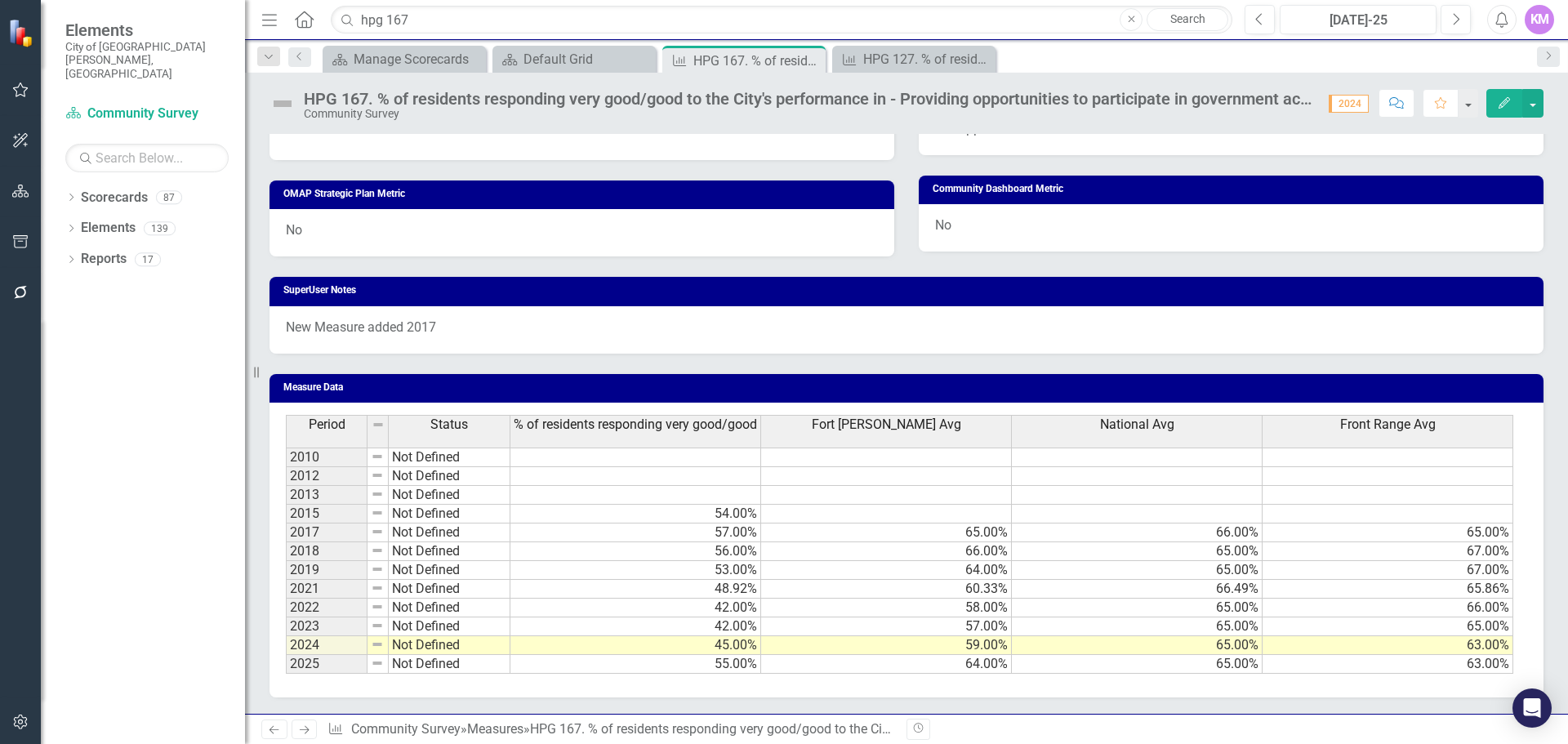
click at [1134, 663] on td "65.00%" at bounding box center [1137, 664] width 251 height 19
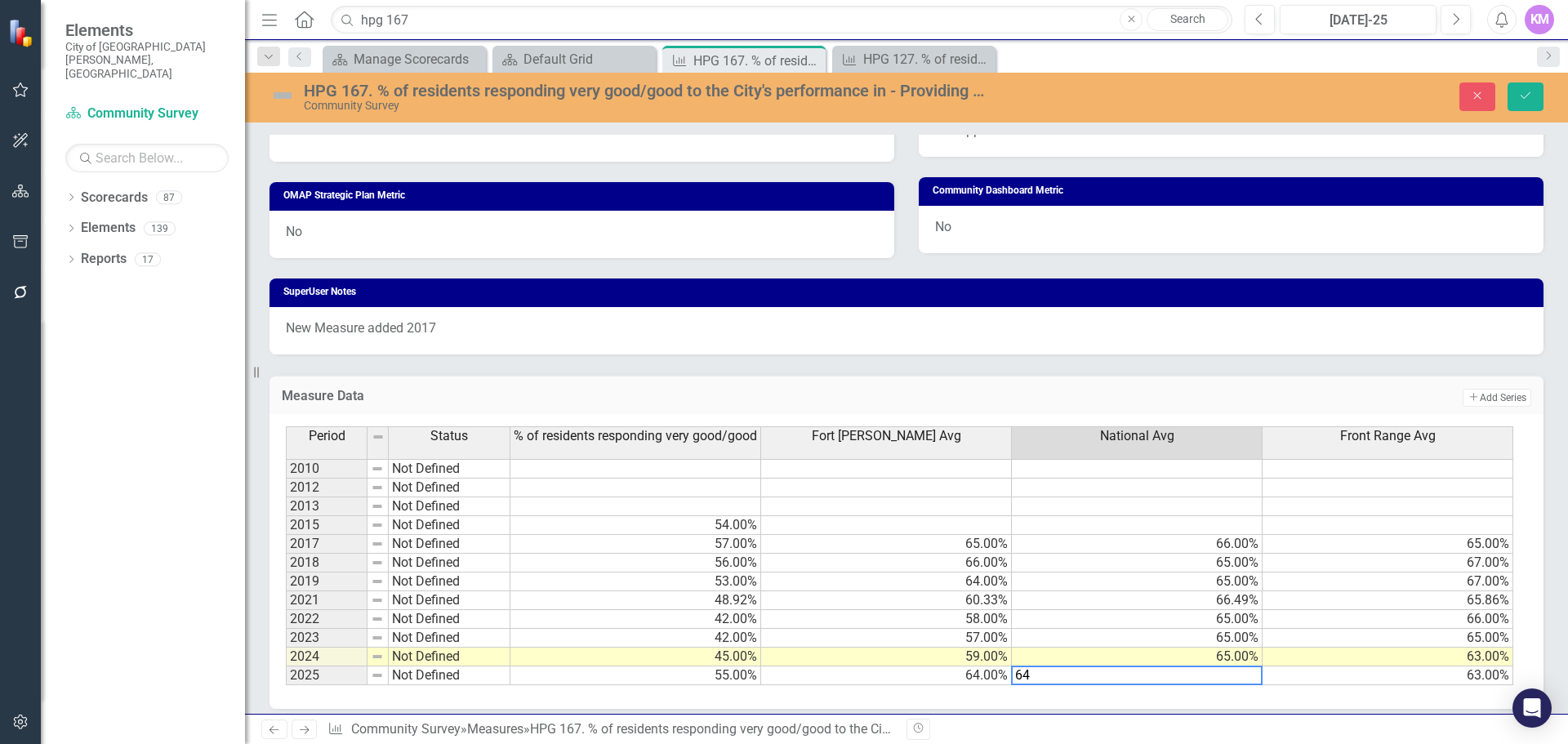
type textarea "64"
click at [1489, 91] on button "Close" at bounding box center [1477, 96] width 36 height 28
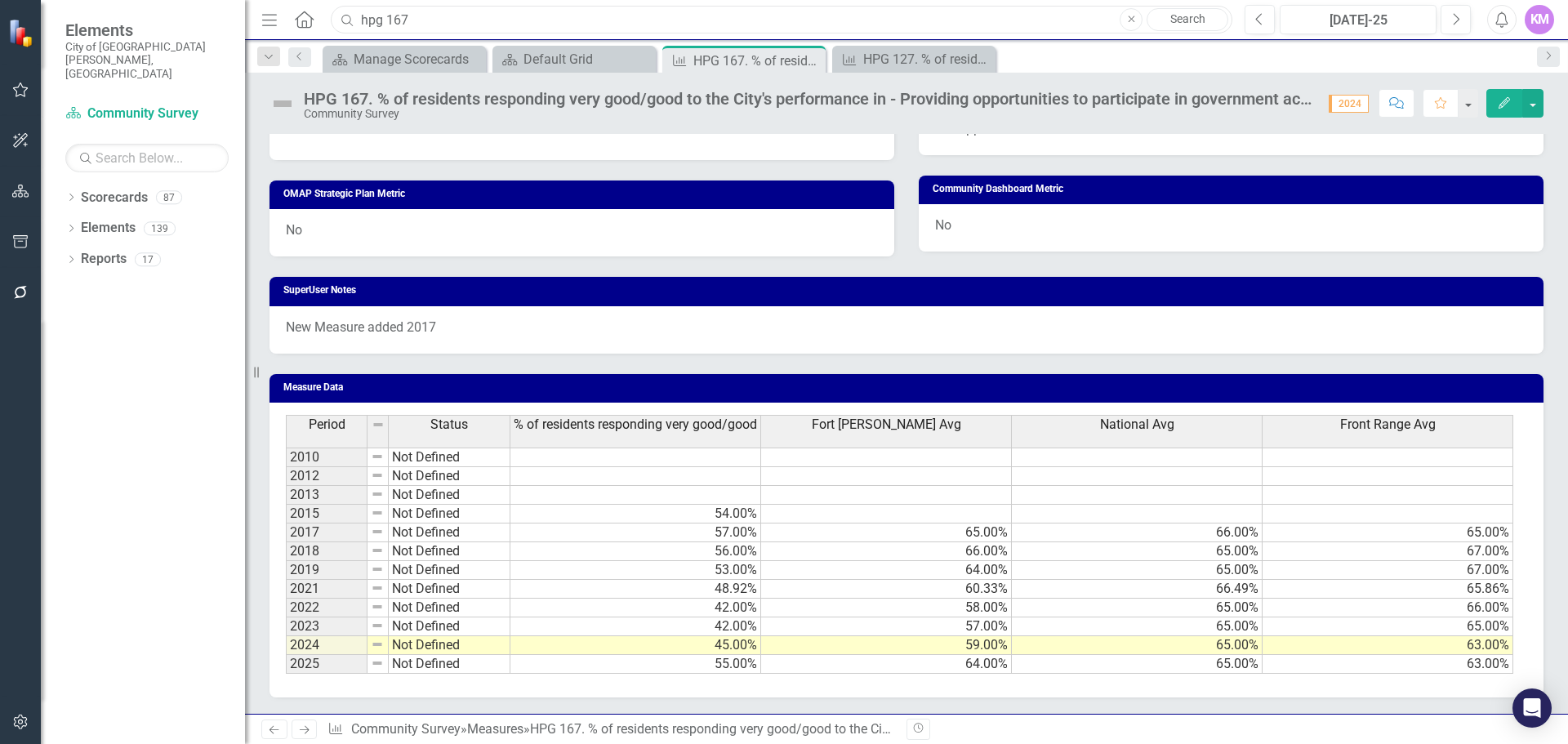
click at [475, 20] on input "hpg 167" at bounding box center [782, 20] width 902 height 28
click at [427, 19] on input "cr 65" at bounding box center [782, 20] width 902 height 28
click at [452, 17] on input "cr 68" at bounding box center [782, 20] width 902 height 28
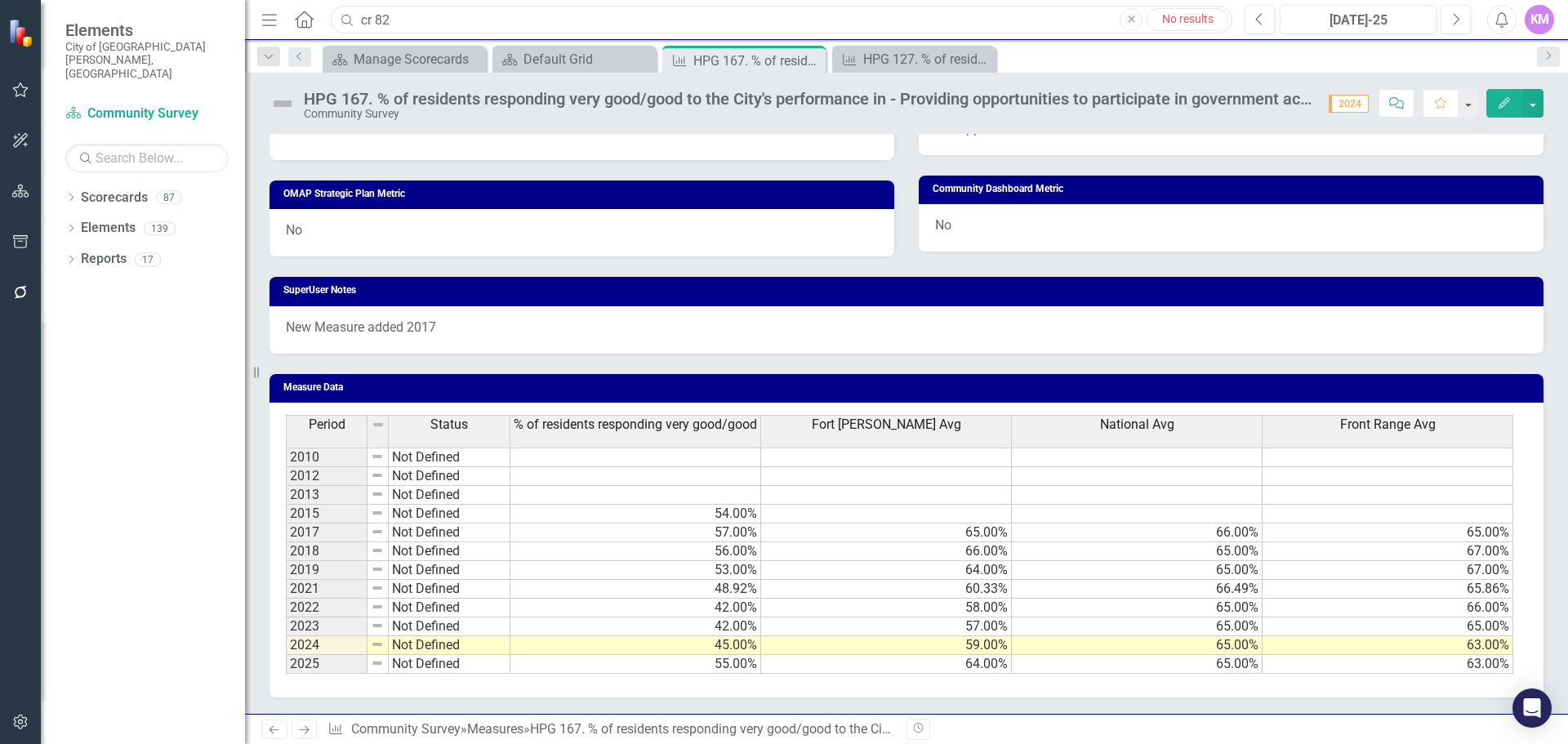
click at [427, 23] on input "cr 82" at bounding box center [782, 20] width 902 height 28
type input "H"
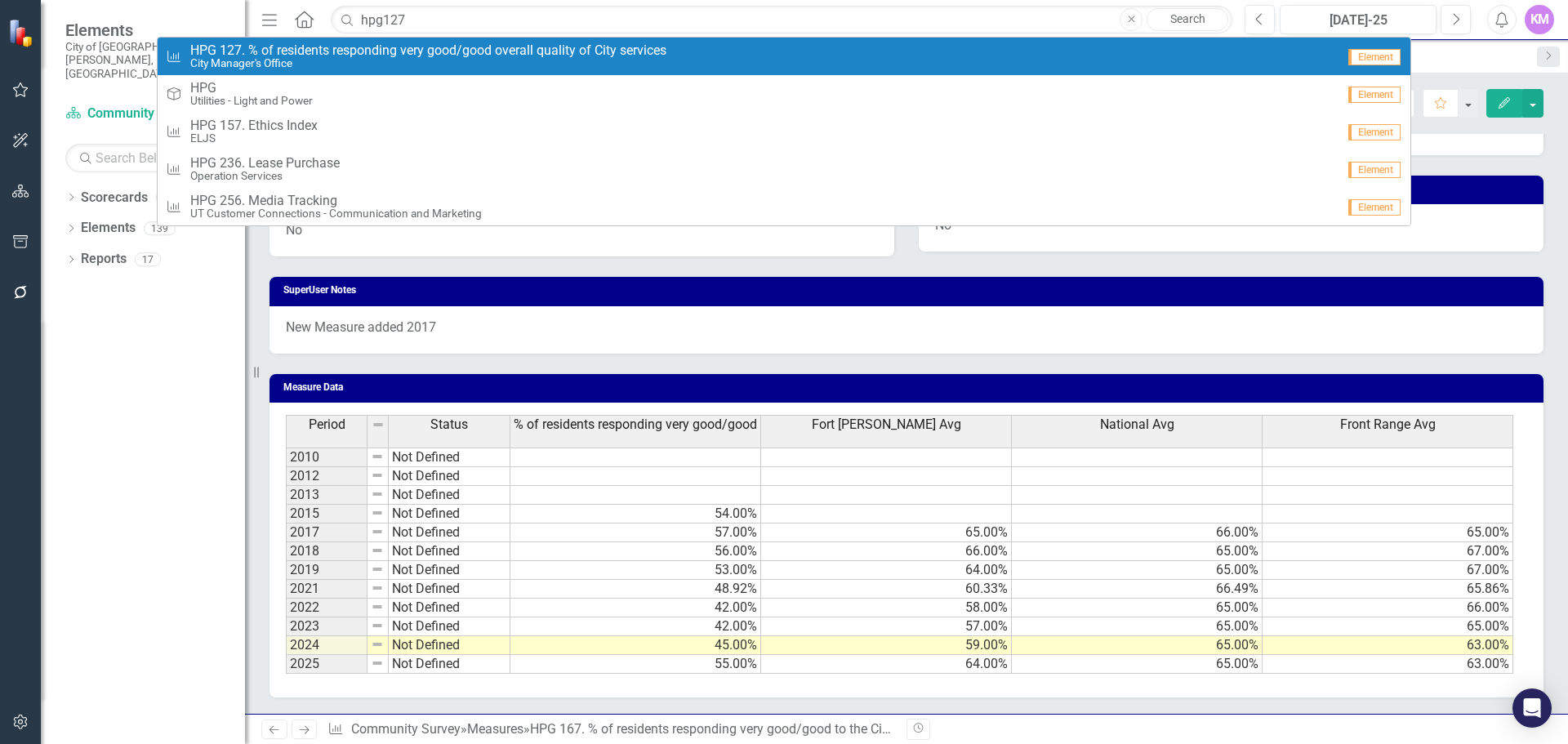
click at [411, 41] on link "Measure HPG 127. % of residents responding very good/good overall quality of Ci…" at bounding box center [784, 56] width 1253 height 37
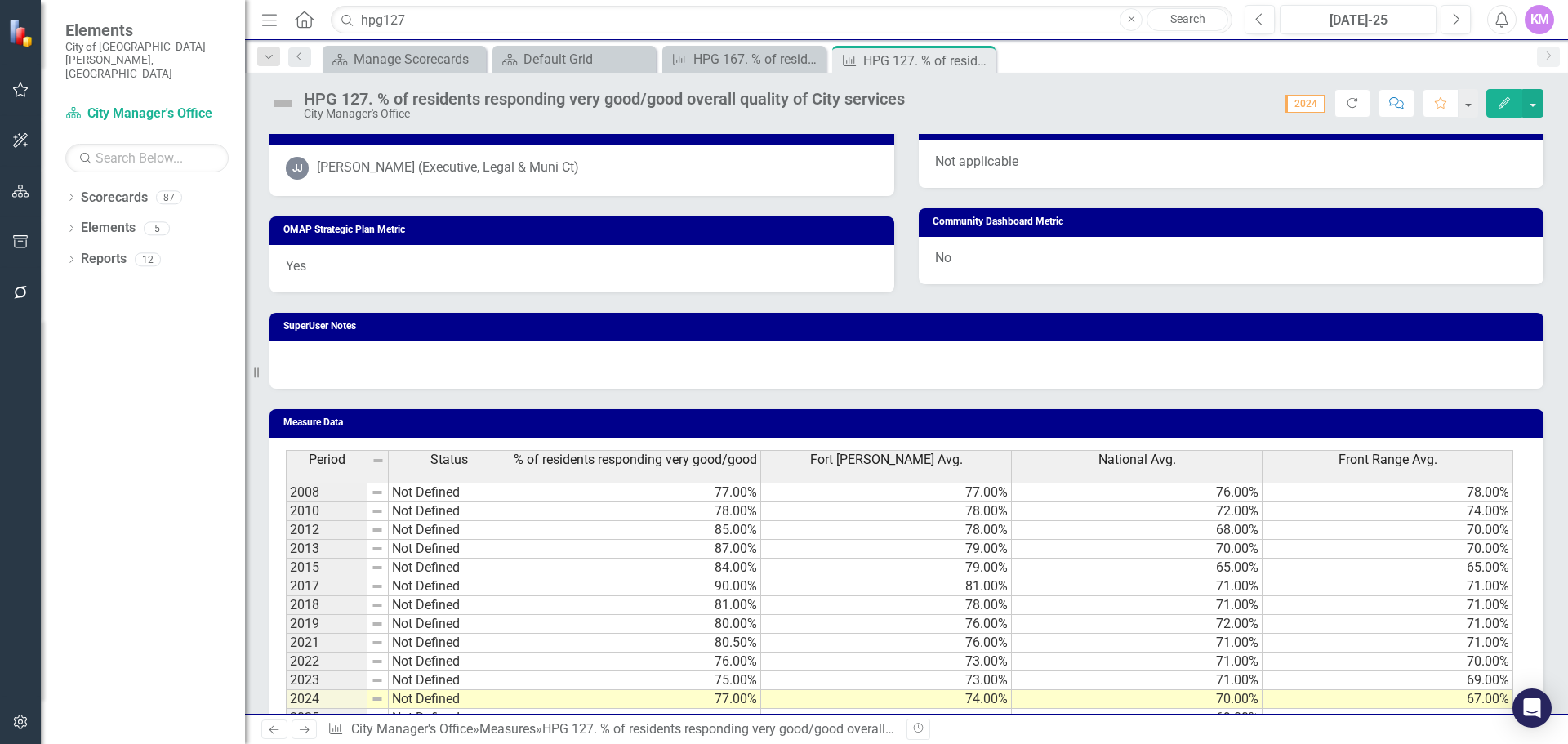
scroll to position [899, 0]
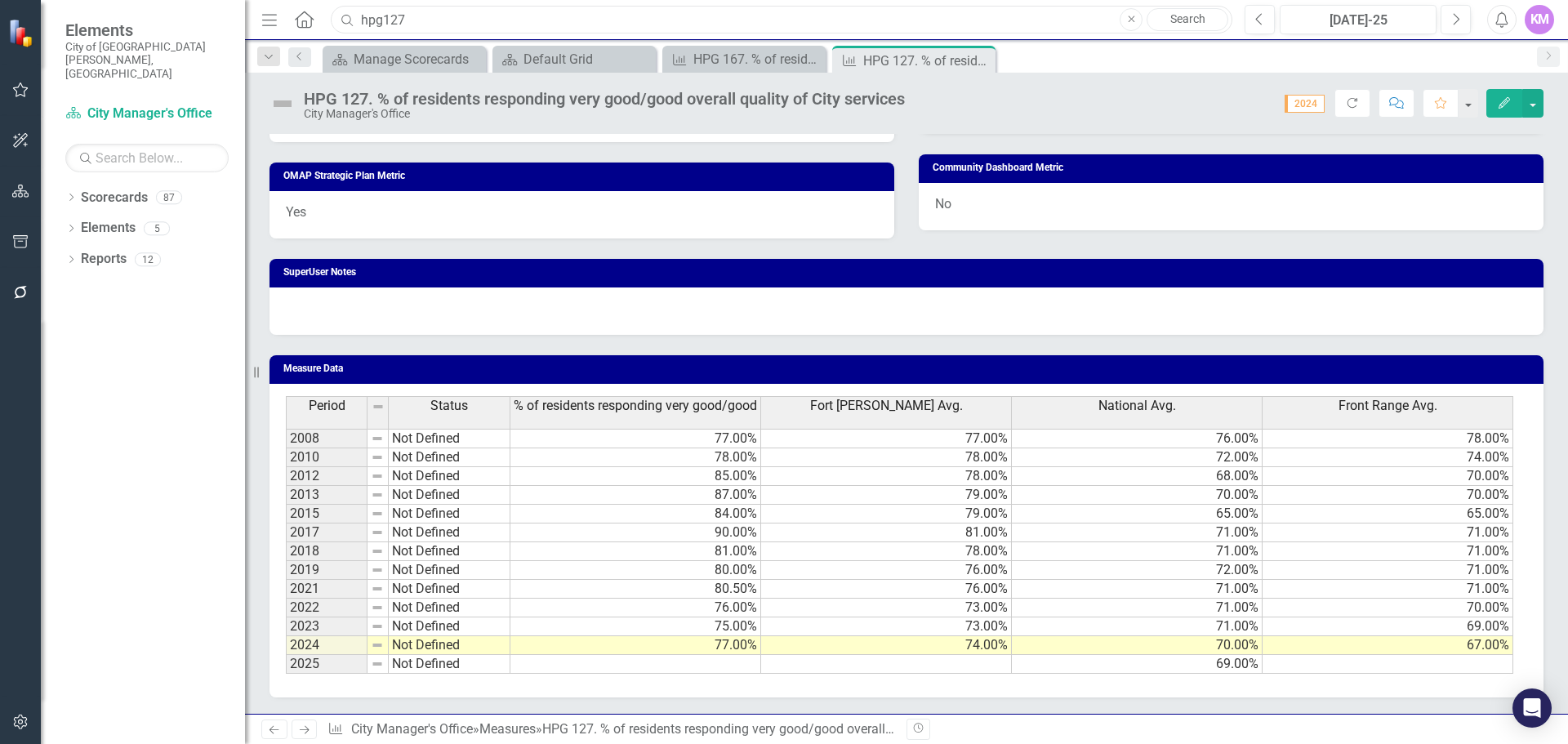
click at [385, 17] on input "hpg127" at bounding box center [782, 20] width 902 height 28
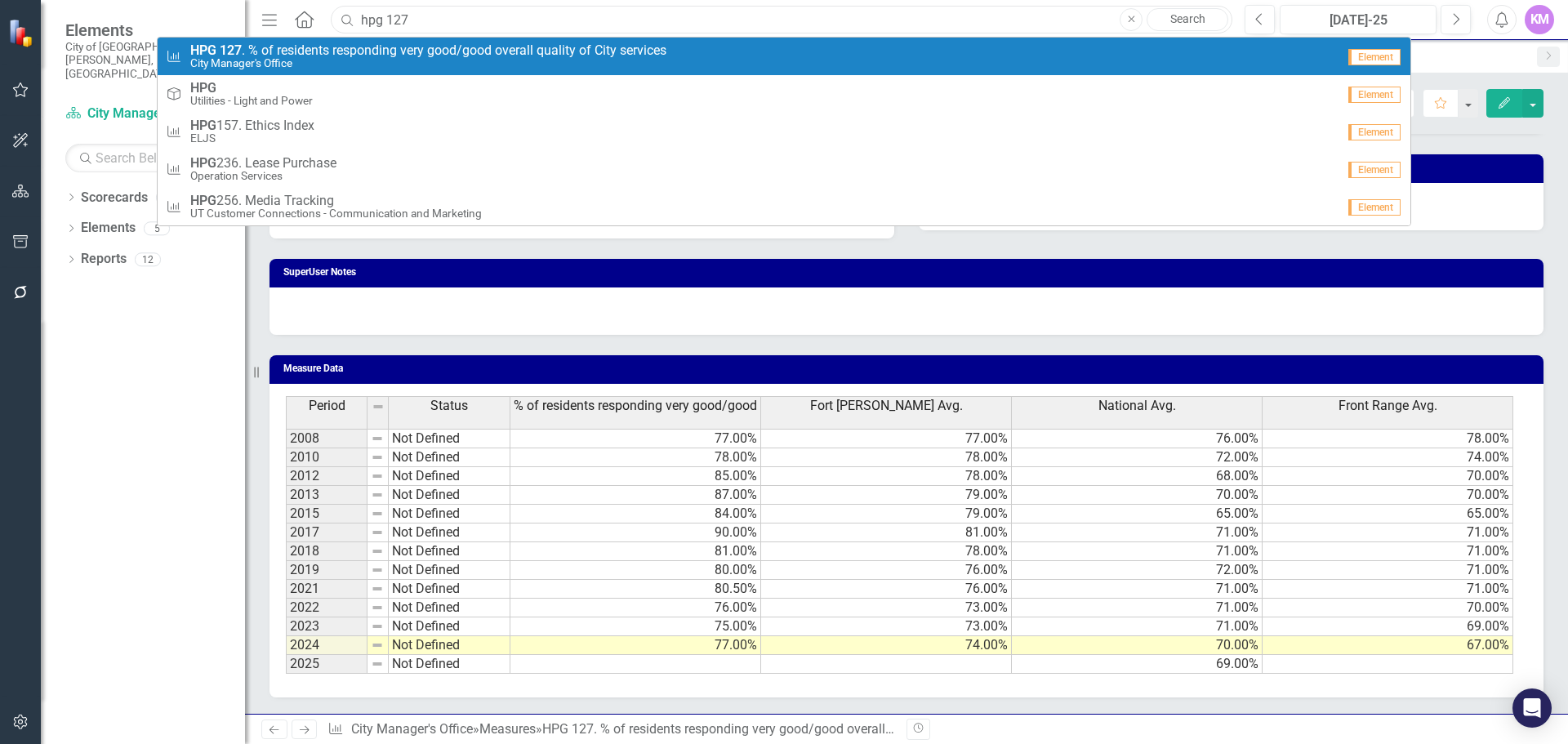
type input "hpg 127"
click at [382, 49] on span "HPG 127 . % of residents responding very good/good overall quality of City serv…" at bounding box center [428, 51] width 476 height 15
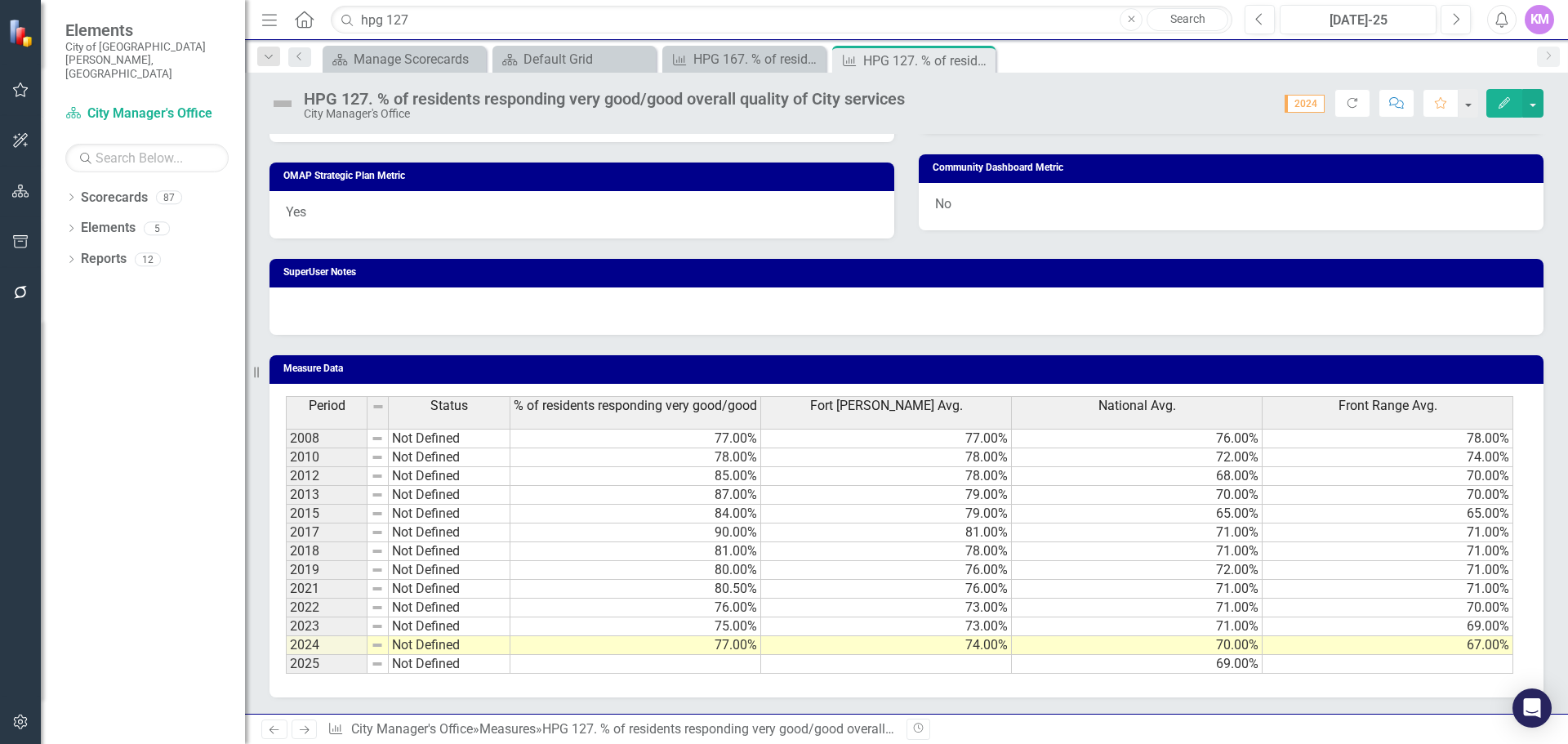
click at [737, 667] on td at bounding box center [636, 664] width 251 height 19
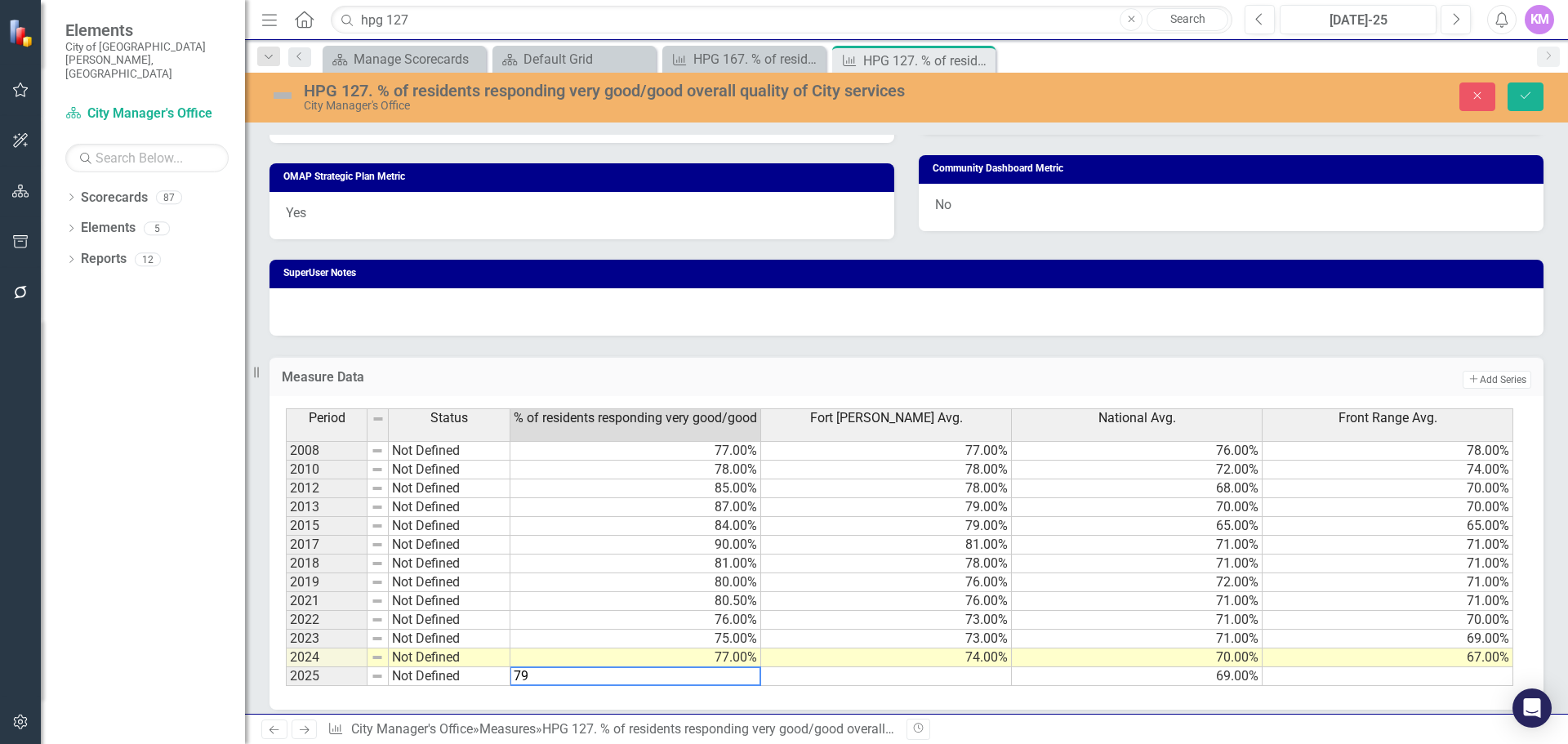
type textarea "79"
click at [855, 677] on td at bounding box center [887, 677] width 251 height 19
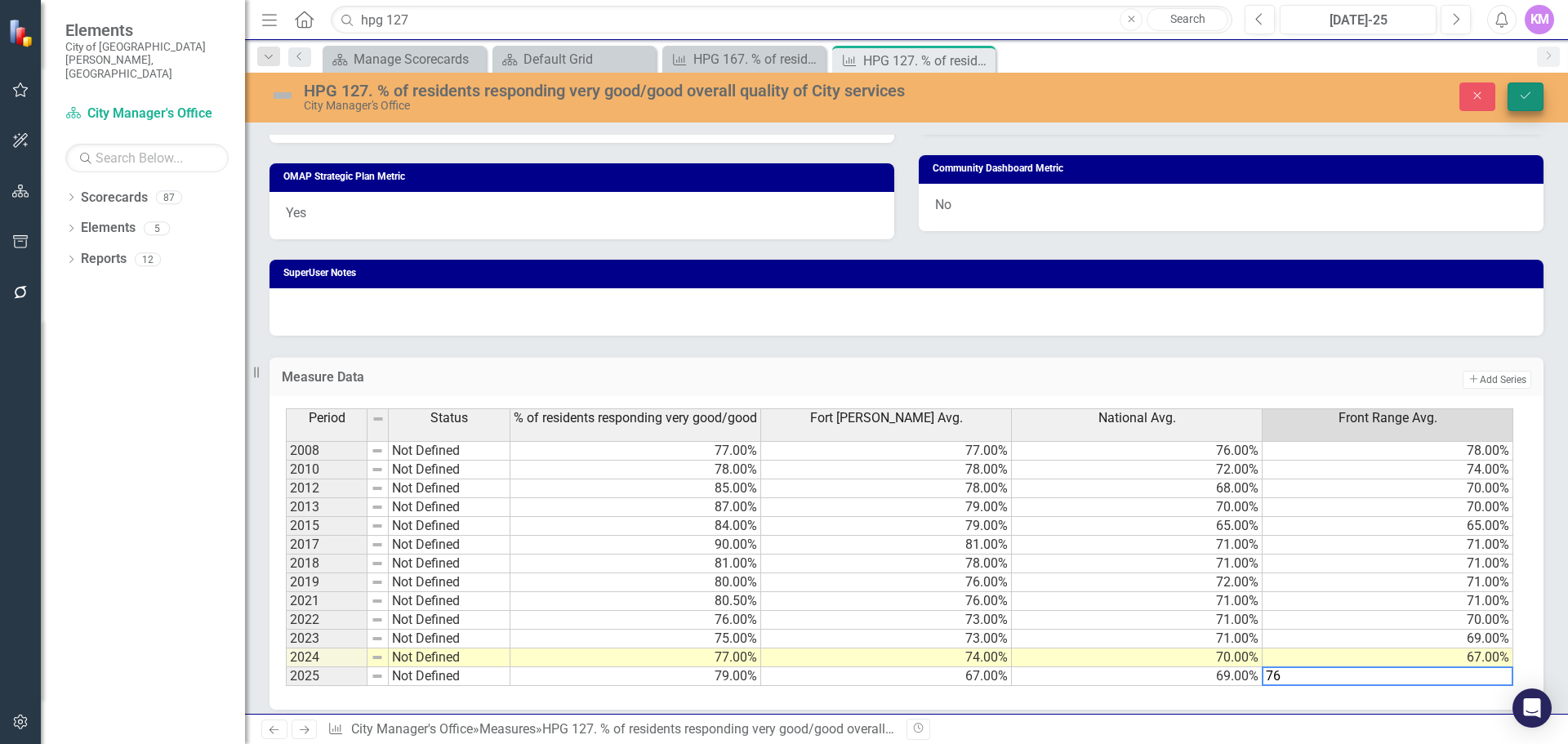
type textarea "76"
click at [1531, 106] on button "Save" at bounding box center [1526, 96] width 36 height 28
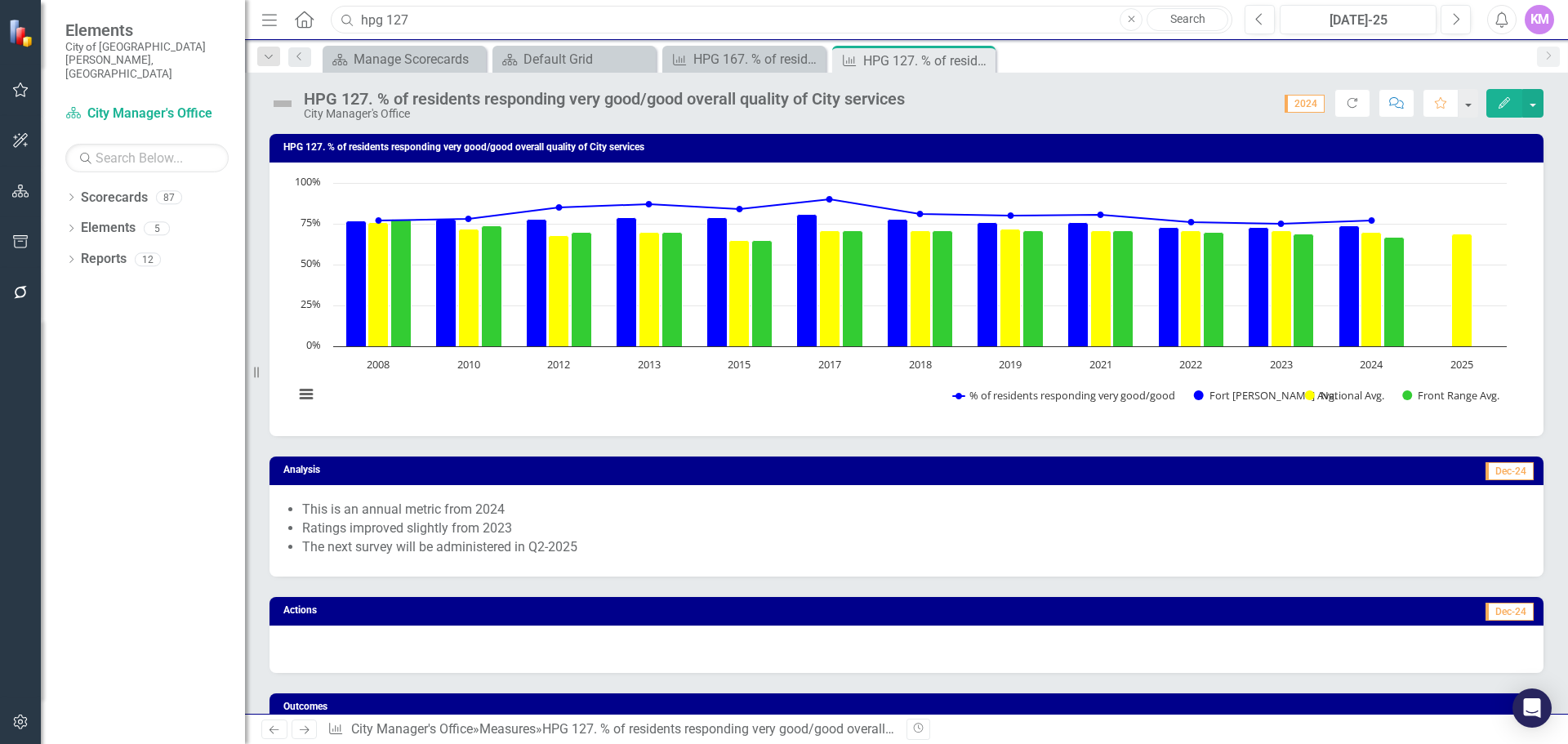
click at [442, 7] on input "hpg 127" at bounding box center [782, 20] width 902 height 28
click at [483, 17] on input "cr 64" at bounding box center [782, 20] width 902 height 28
click at [456, 17] on input "cr 63" at bounding box center [782, 20] width 902 height 28
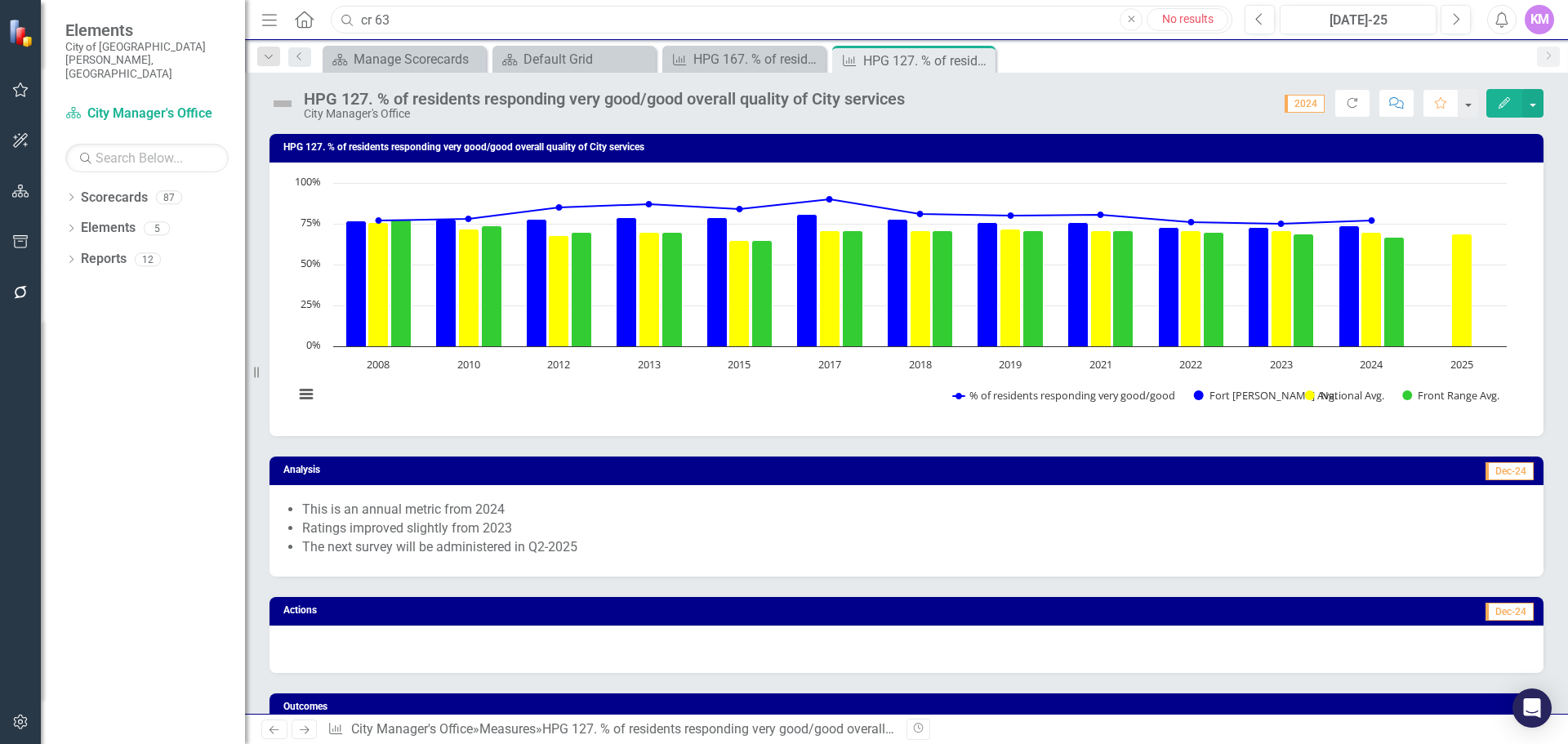
click at [456, 17] on input "cr 63" at bounding box center [782, 20] width 902 height 28
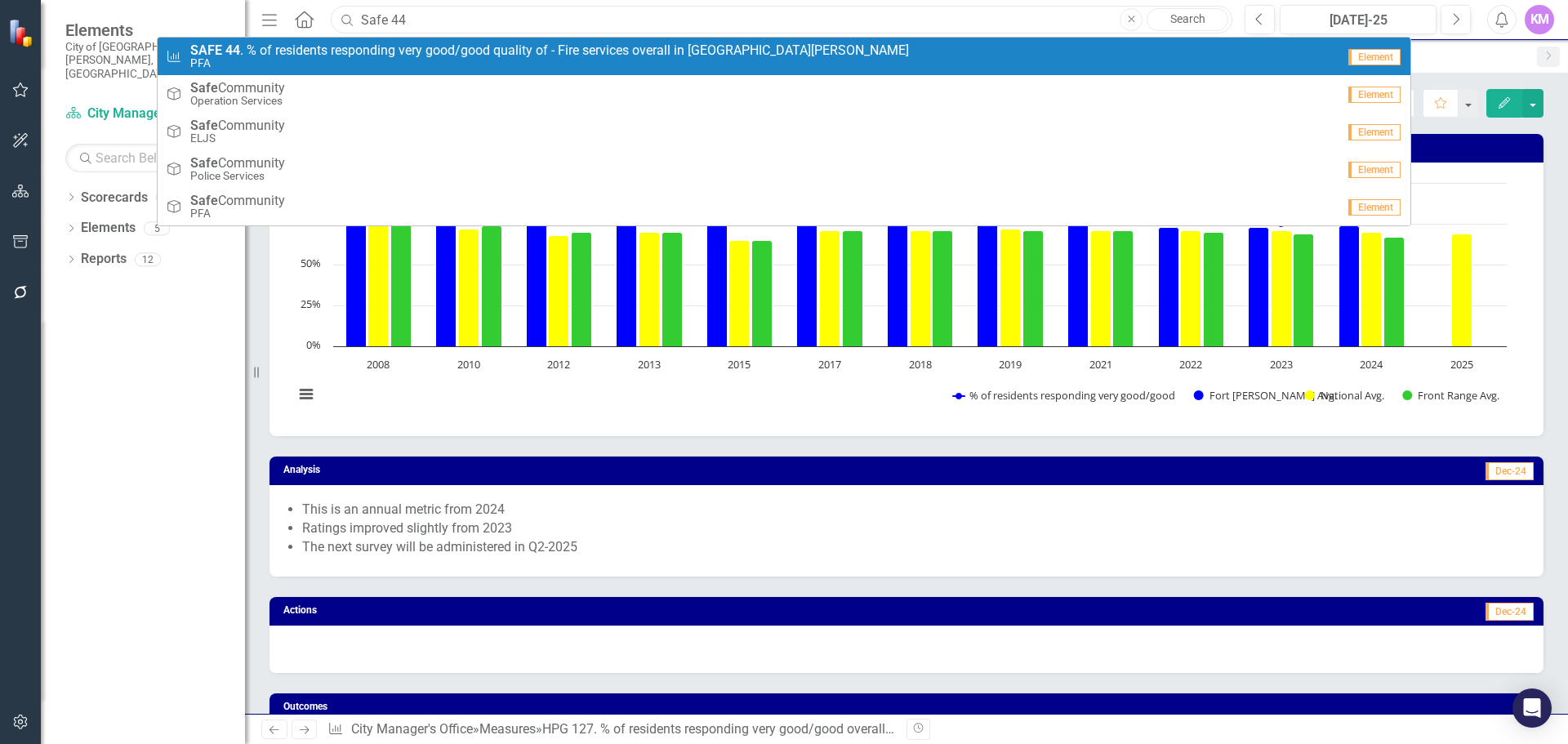
type input "Safe 44"
click at [395, 48] on span "SAFE 44 . % of residents responding very good/good quality of - Fire services o…" at bounding box center [550, 51] width 719 height 15
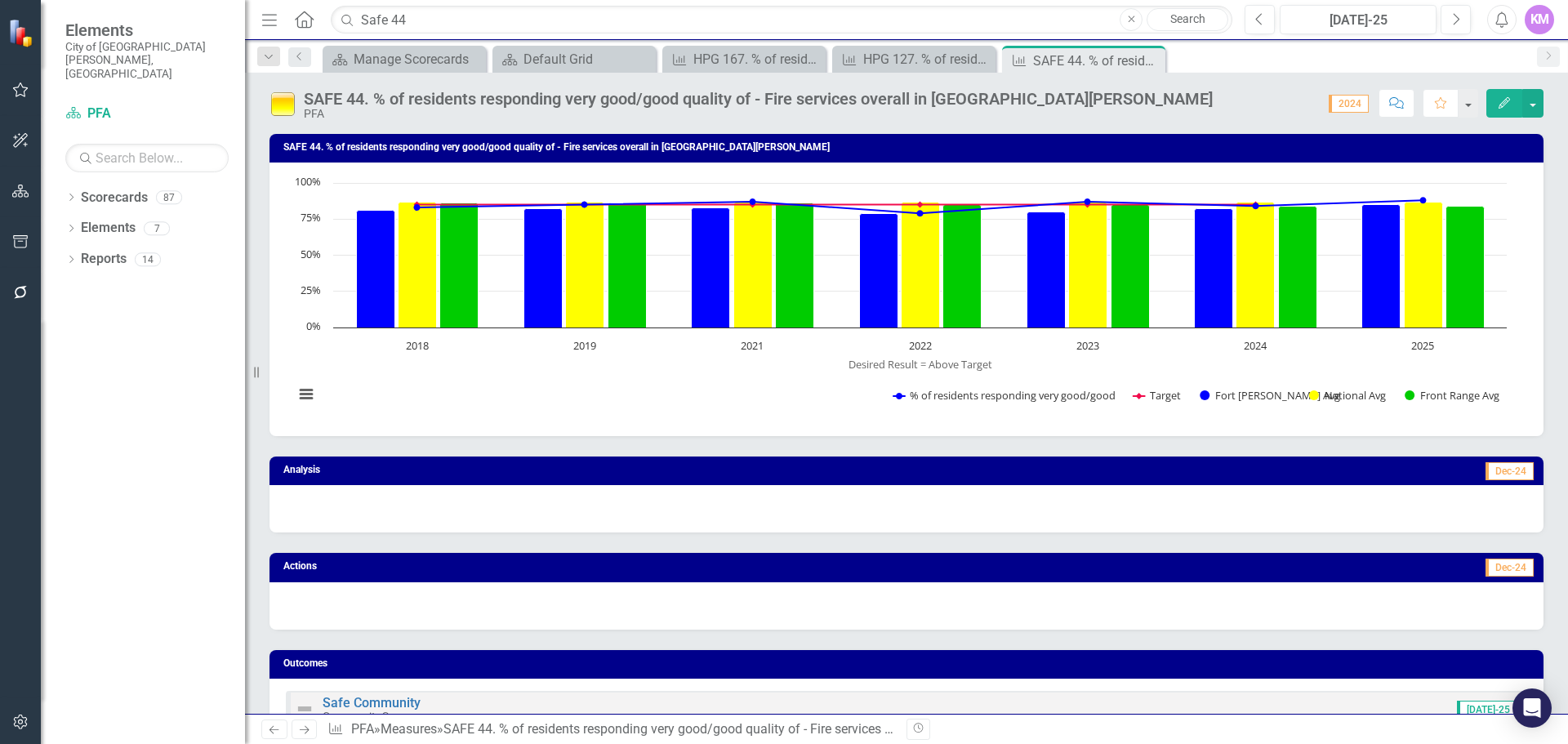
click at [556, 469] on h3 "Analysis" at bounding box center [550, 470] width 532 height 11
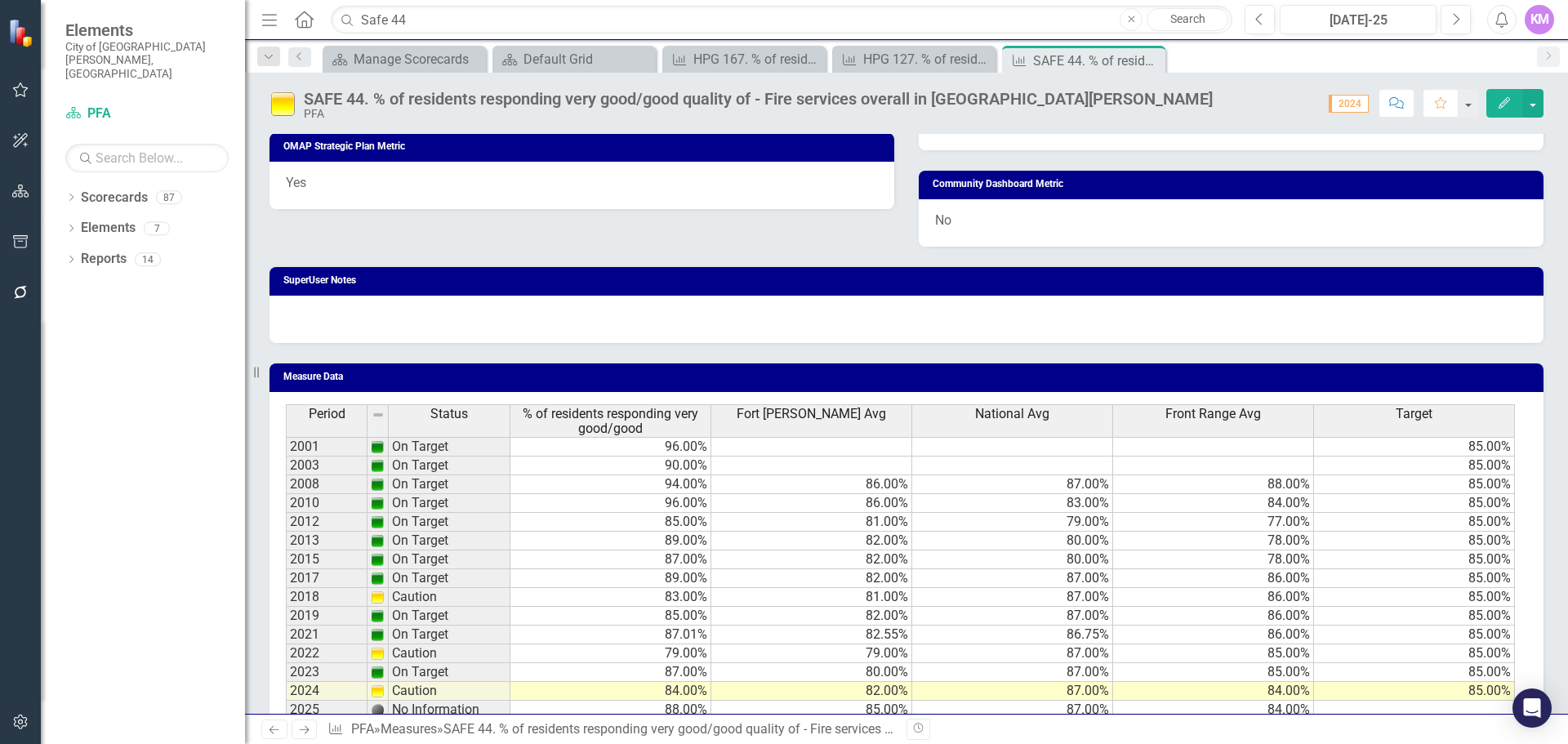
scroll to position [929, 0]
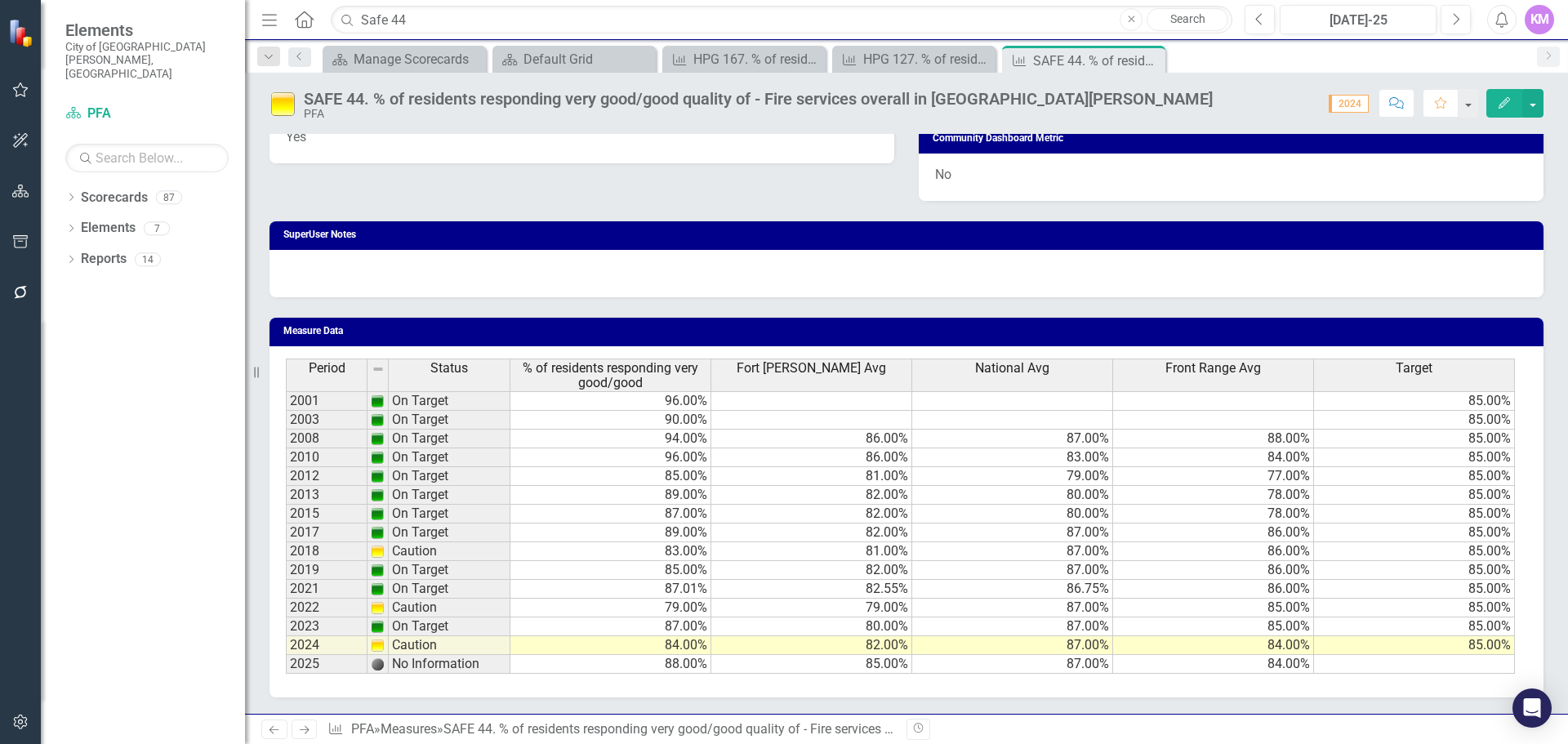
click at [286, 674] on div "Period Status % of residents responding very good/good [GEOGRAPHIC_DATA][PERSON…" at bounding box center [286, 515] width 0 height 315
click at [1443, 674] on div at bounding box center [1414, 673] width 201 height 2
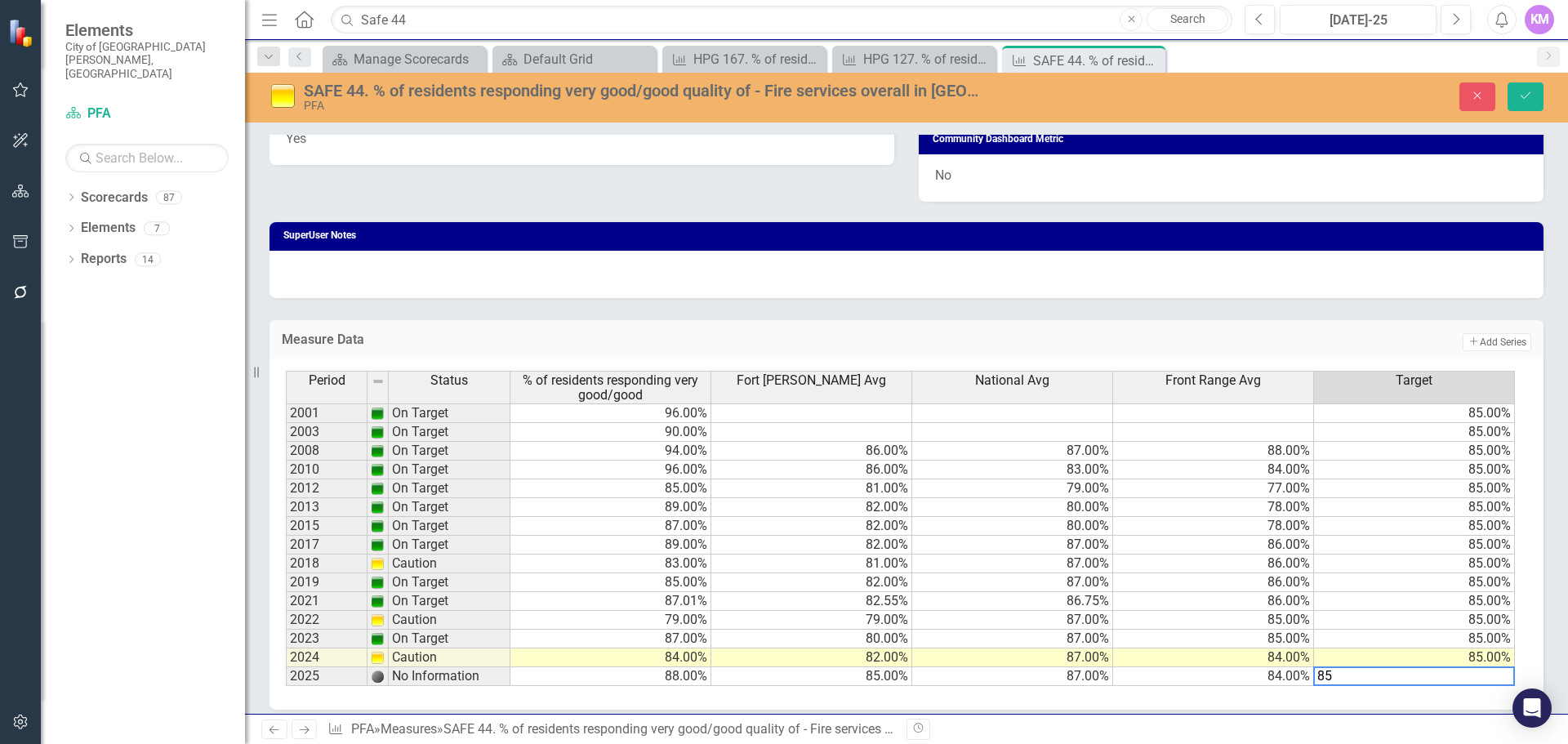
type textarea "85"
click at [1530, 94] on icon "Save" at bounding box center [1526, 96] width 15 height 12
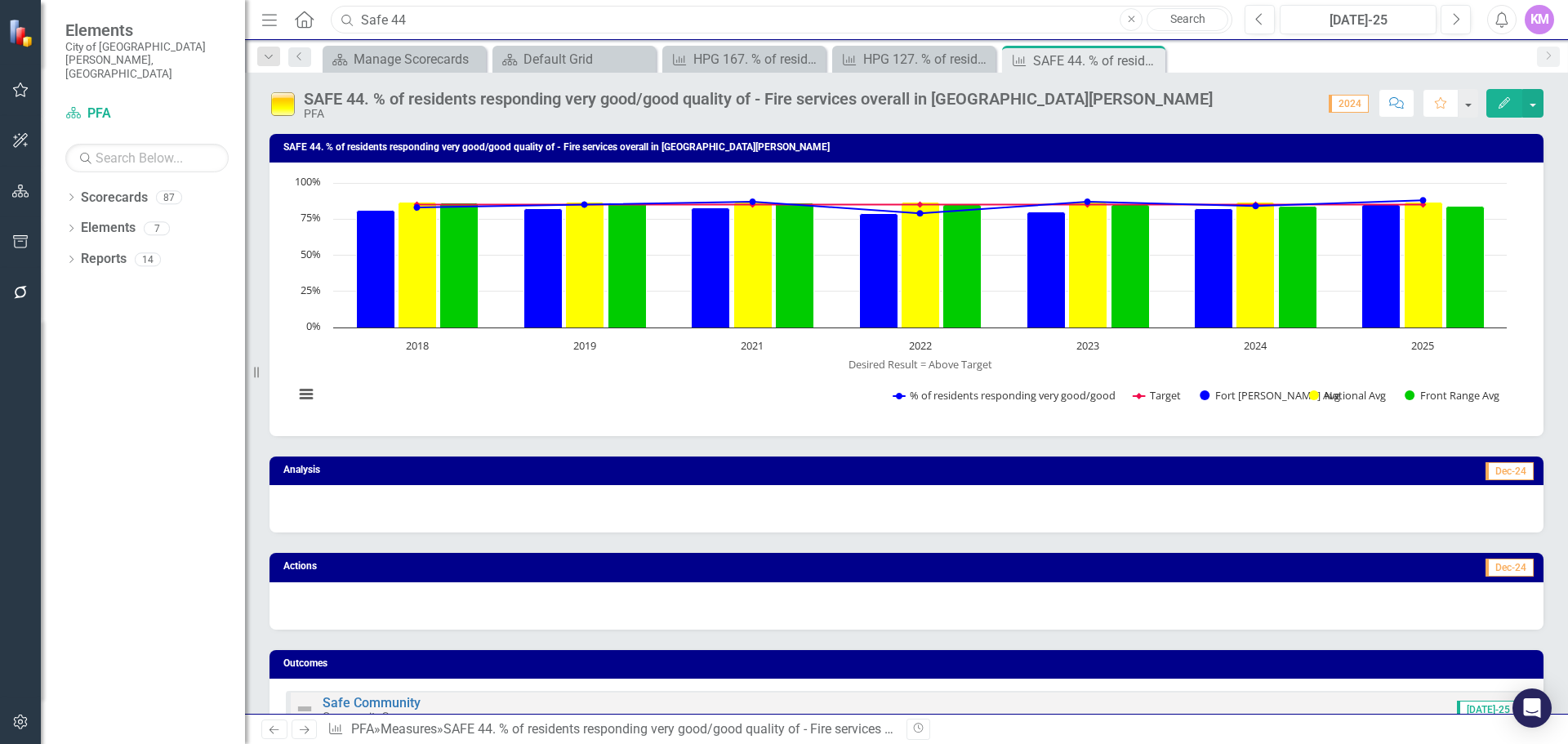
click at [457, 16] on input "Safe 44" at bounding box center [782, 20] width 902 height 28
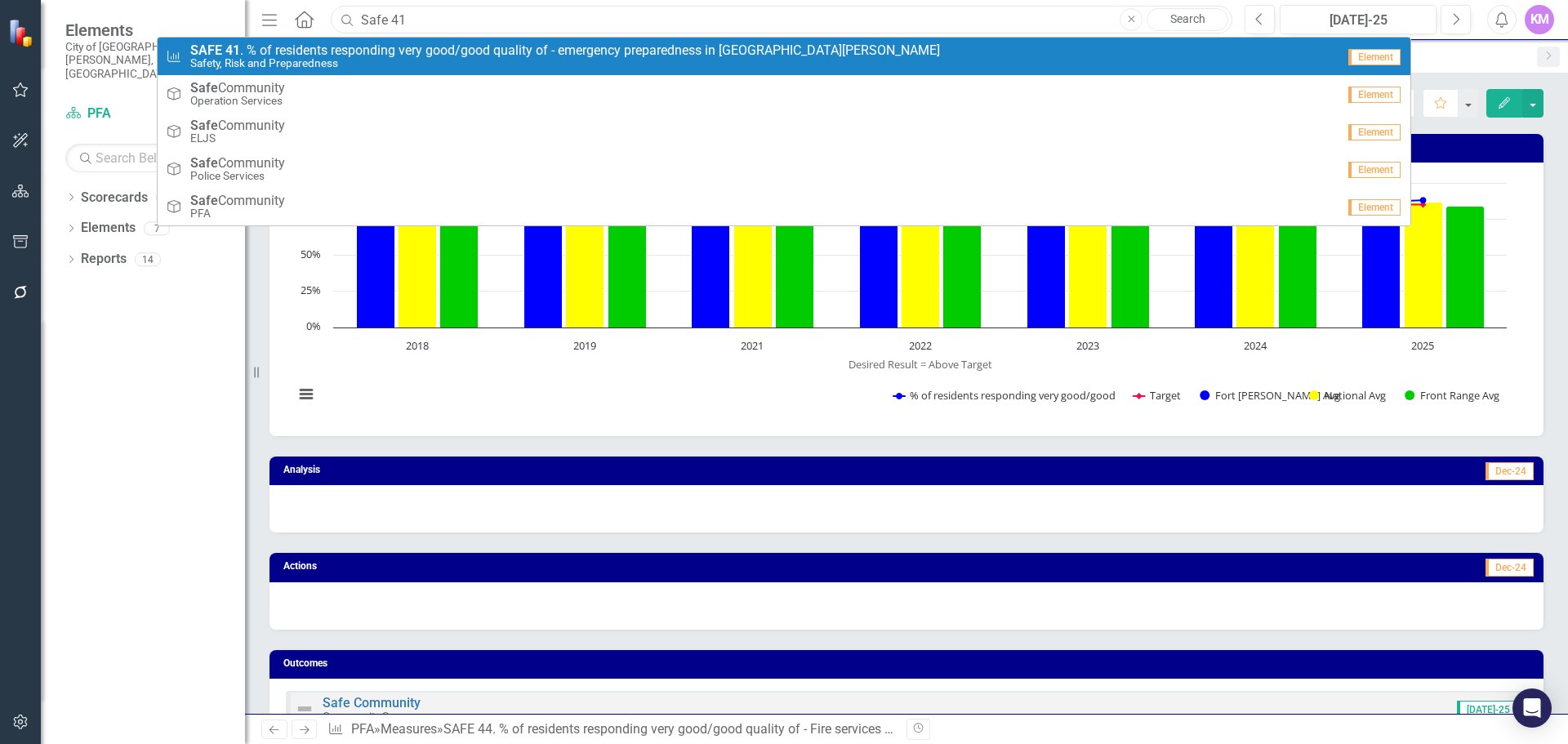
type input "Safe 41"
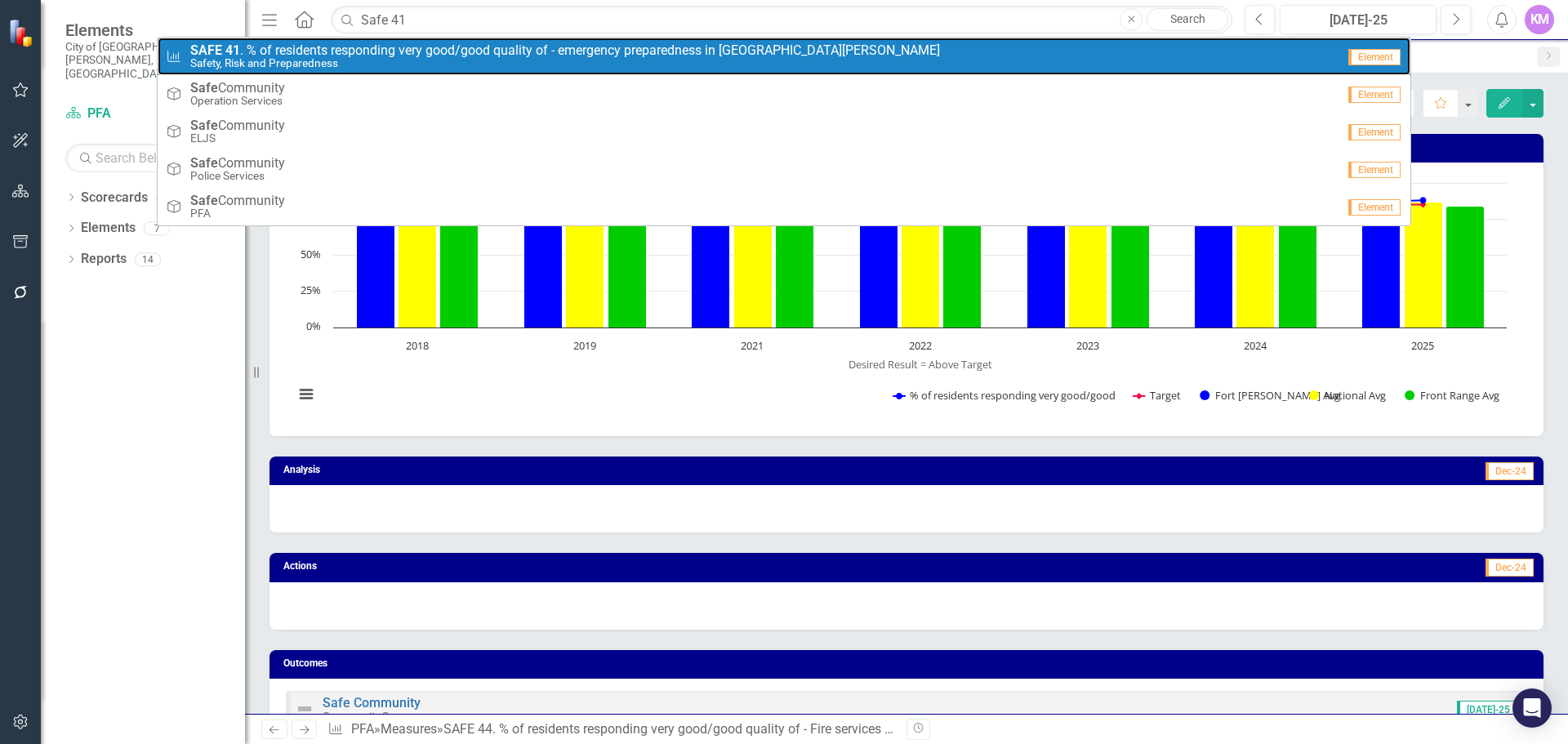
drag, startPoint x: 407, startPoint y: 46, endPoint x: 222, endPoint y: 50, distance: 185.0
click at [407, 46] on span "SAFE 41 . % of residents responding very good/good quality of - emergency prepa…" at bounding box center [565, 51] width 750 height 15
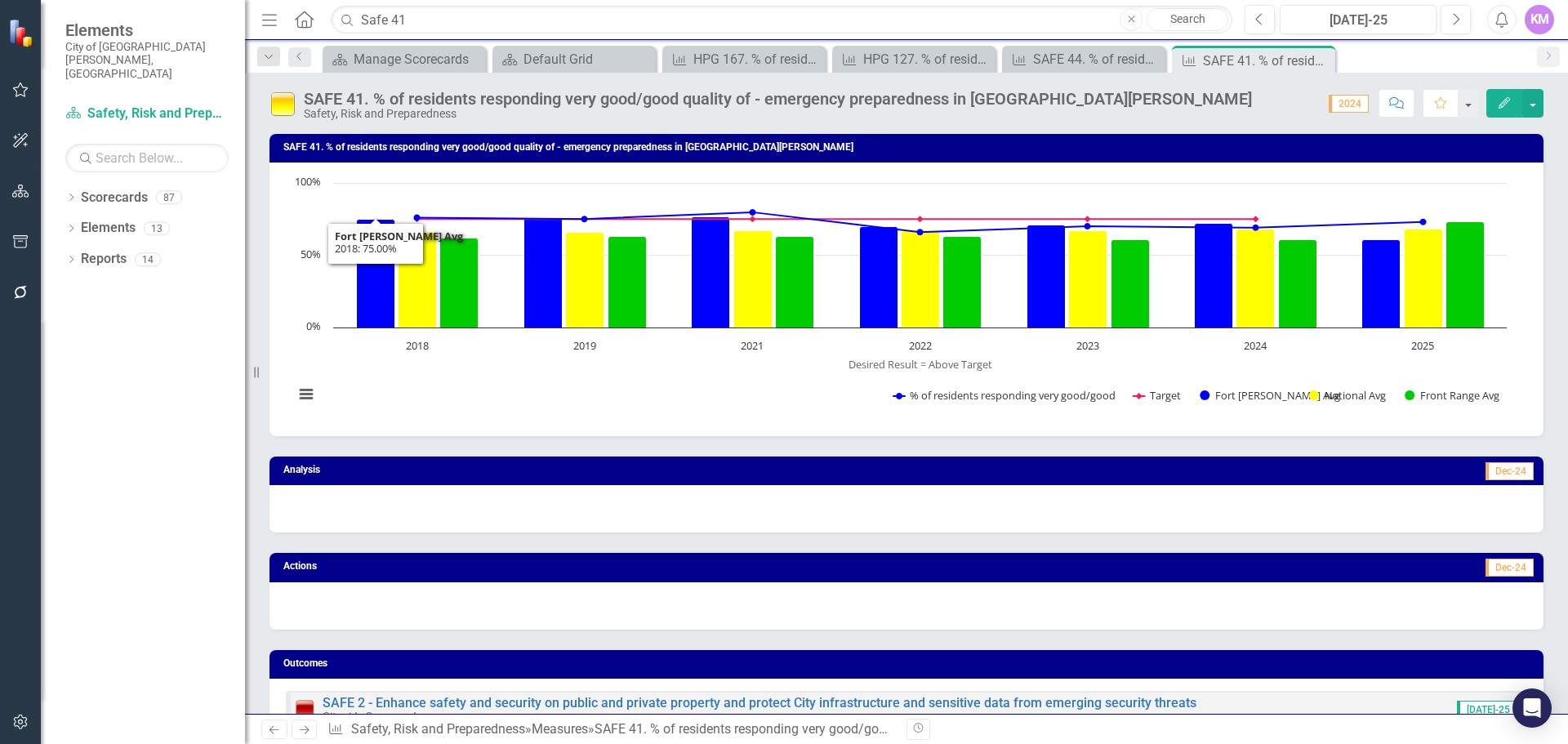
click at [451, 377] on rect "Interactive chart" at bounding box center [900, 297] width 1230 height 245
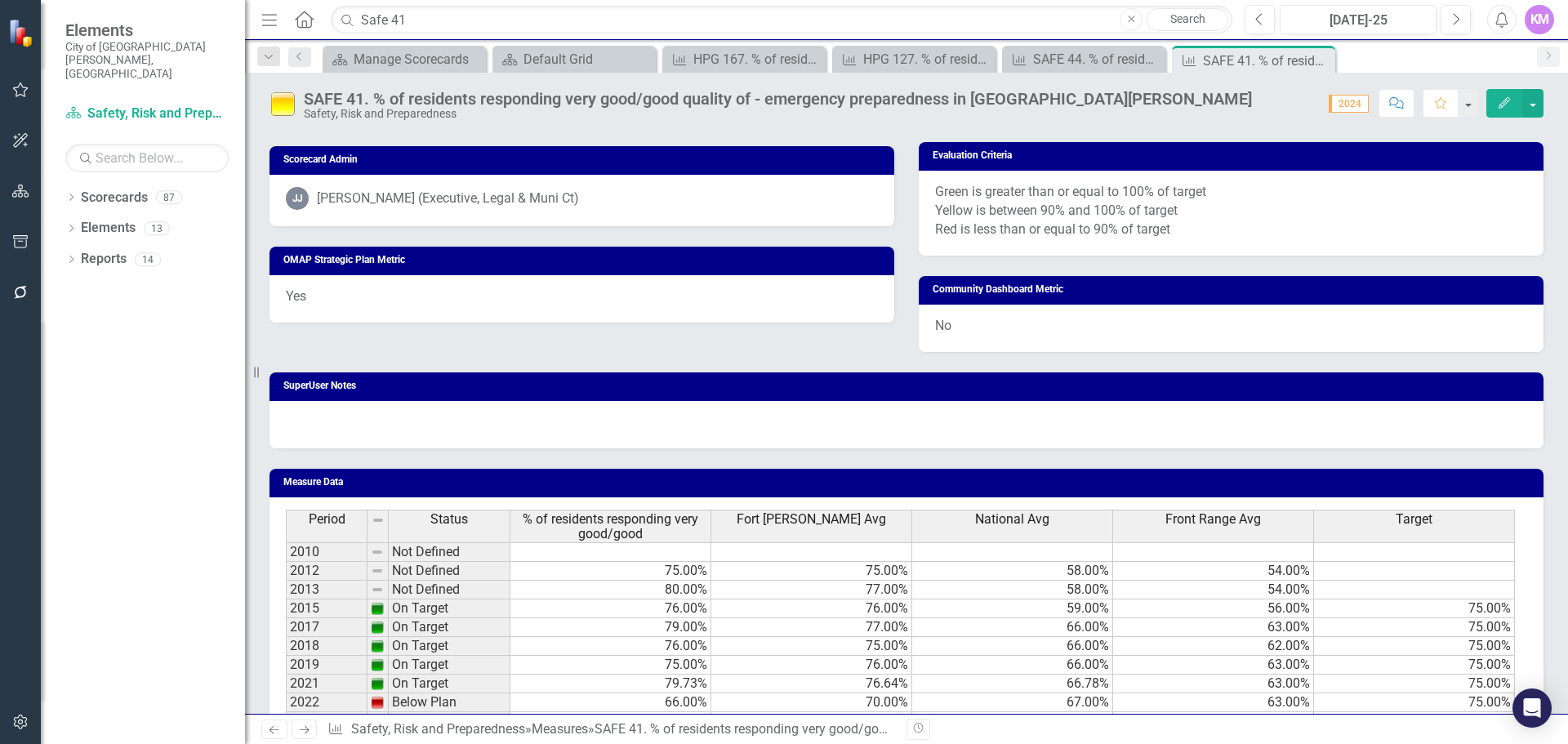
scroll to position [909, 0]
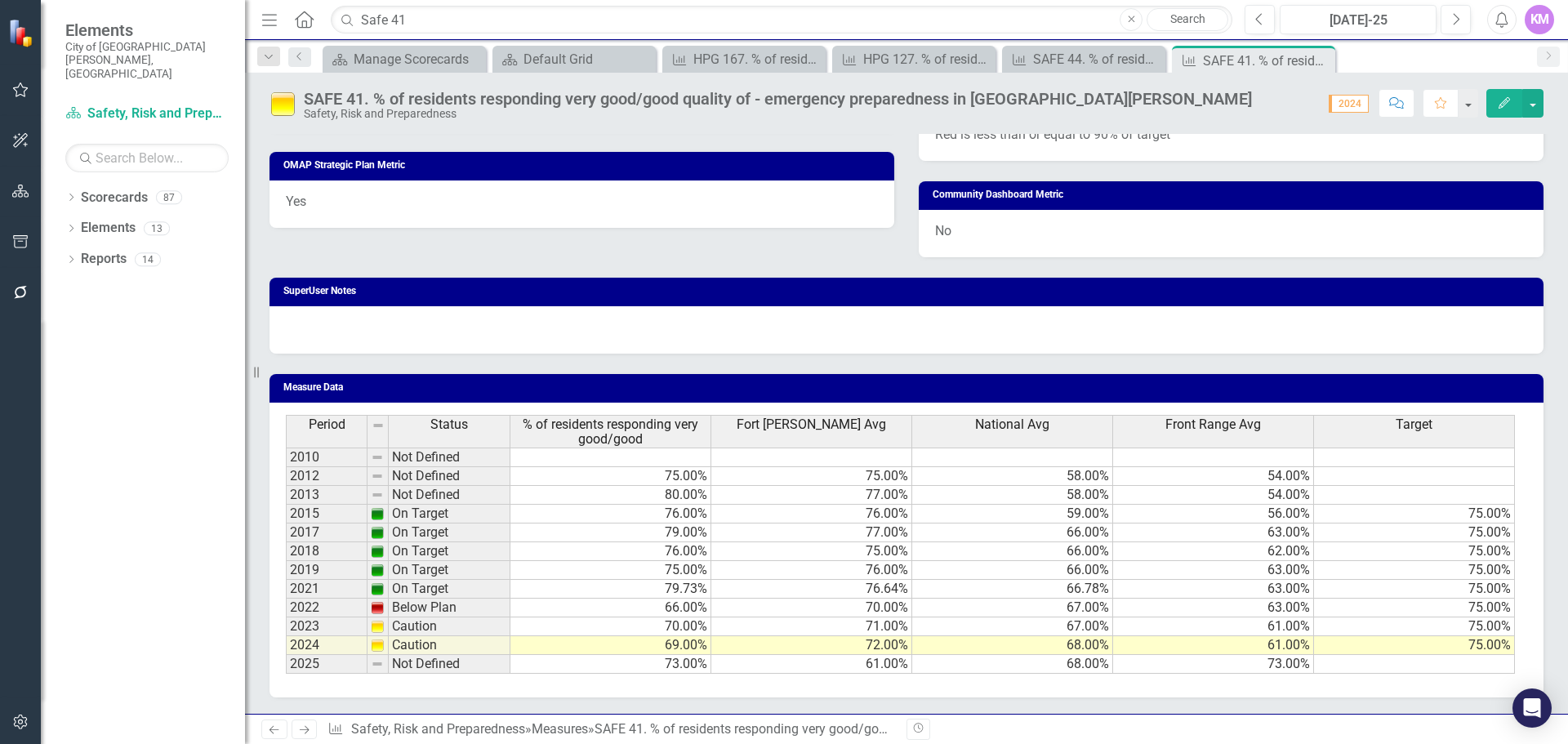
click at [286, 674] on div "Period Status % of residents responding very good/good [GEOGRAPHIC_DATA][PERSON…" at bounding box center [286, 544] width 0 height 259
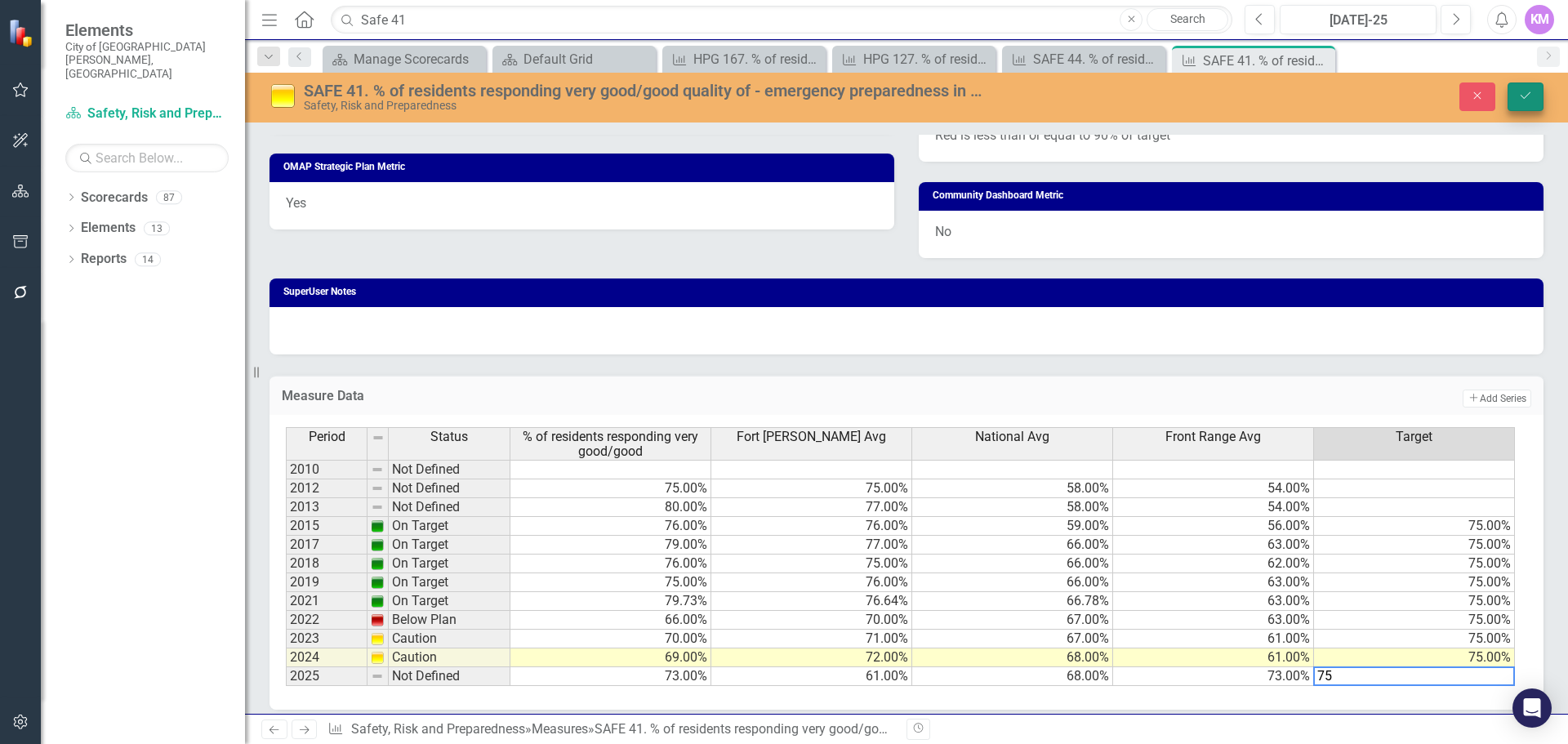
type textarea "75"
click at [1524, 98] on icon "Save" at bounding box center [1526, 96] width 15 height 12
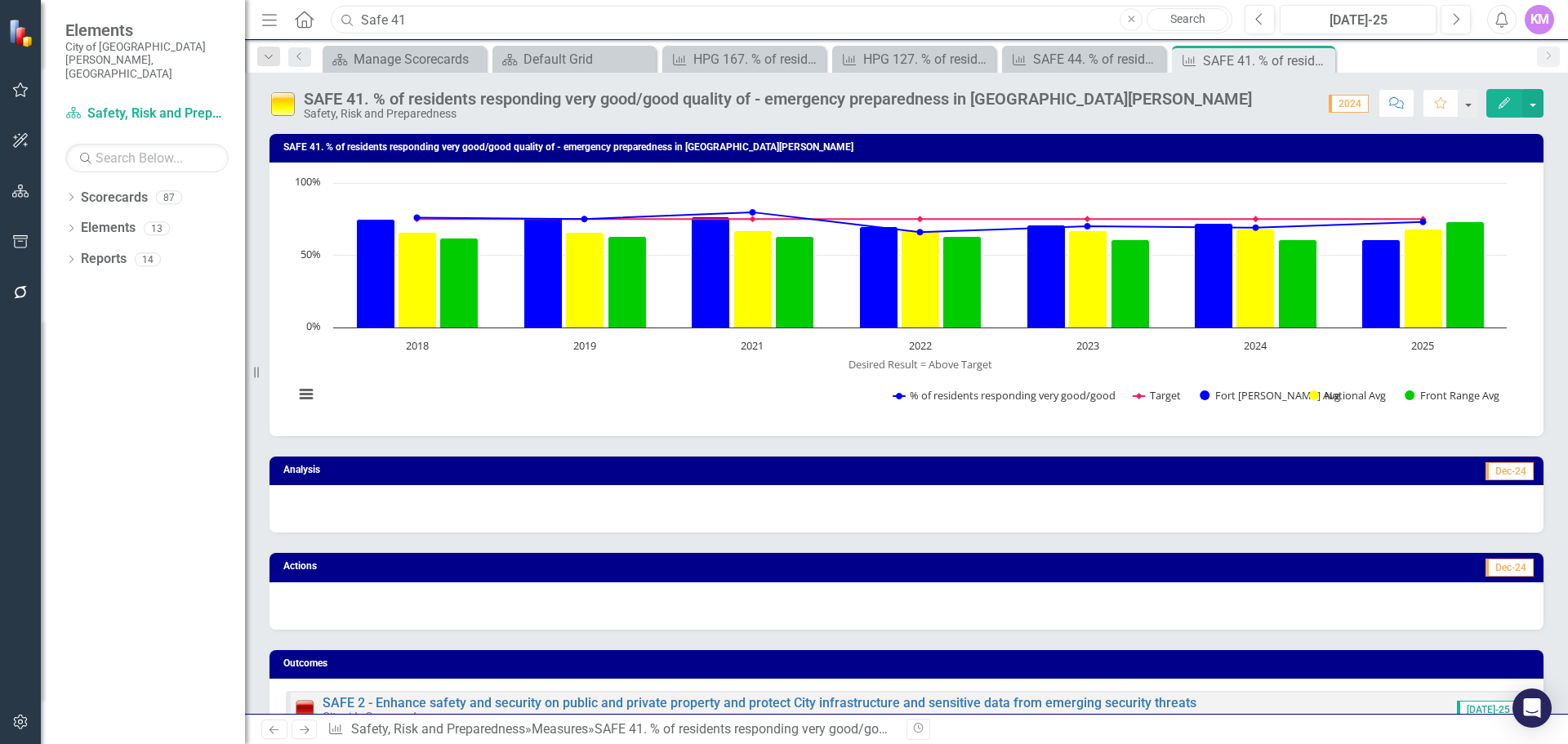
click at [414, 26] on input "Safe 41" at bounding box center [782, 20] width 902 height 28
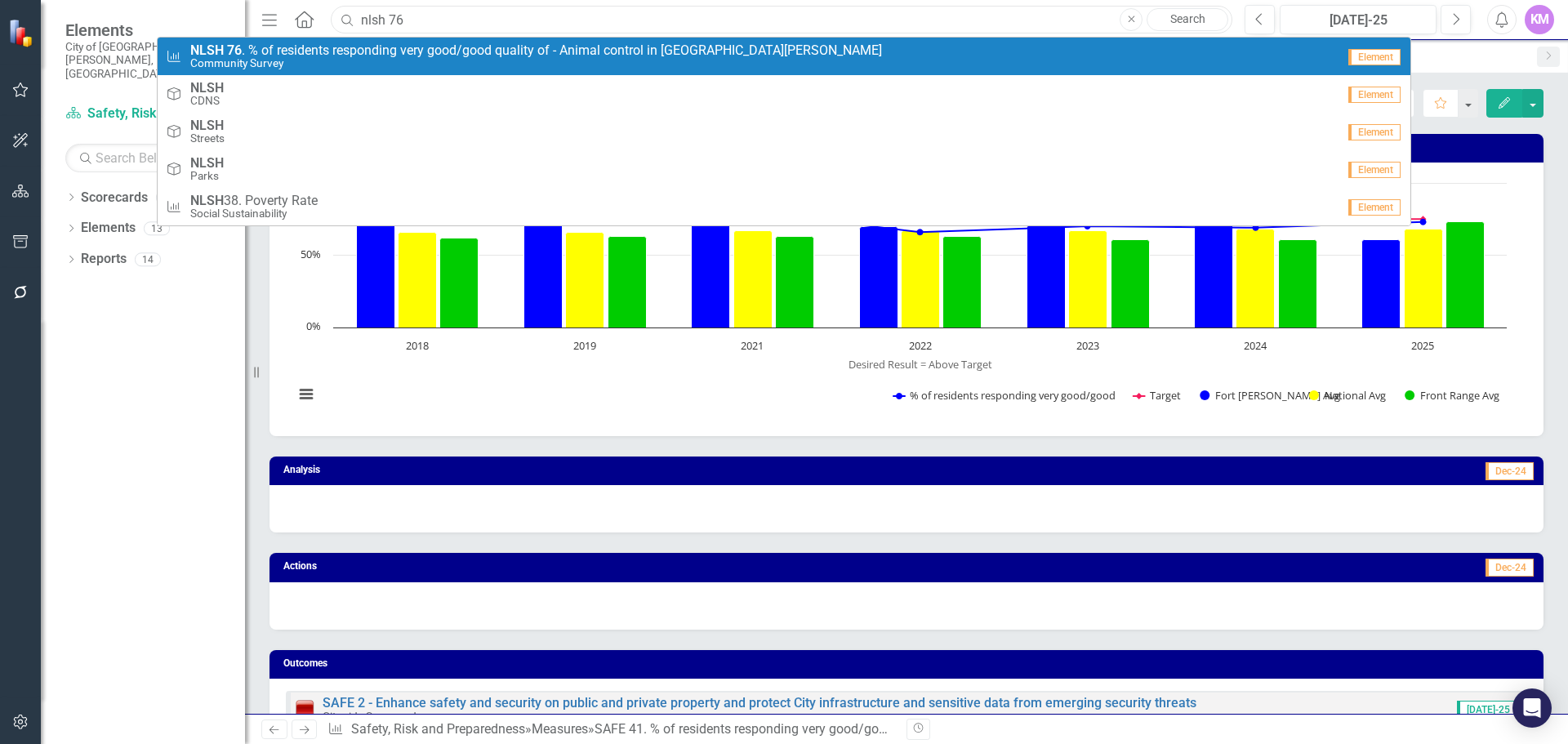
type input "nlsh 76"
click at [397, 45] on span "NLSH 76 . % of residents responding very good/good quality of - Animal control …" at bounding box center [536, 51] width 692 height 15
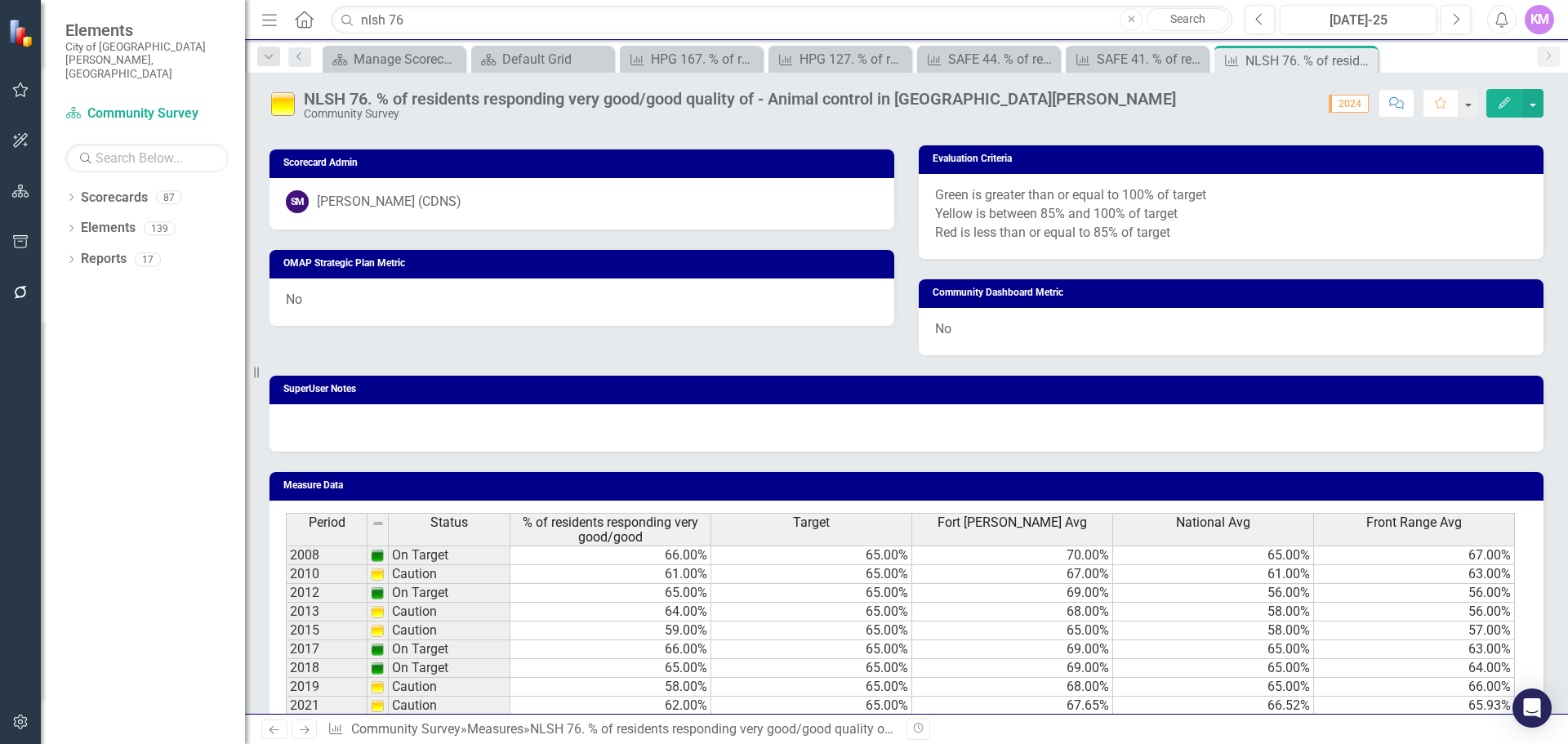
scroll to position [840, 0]
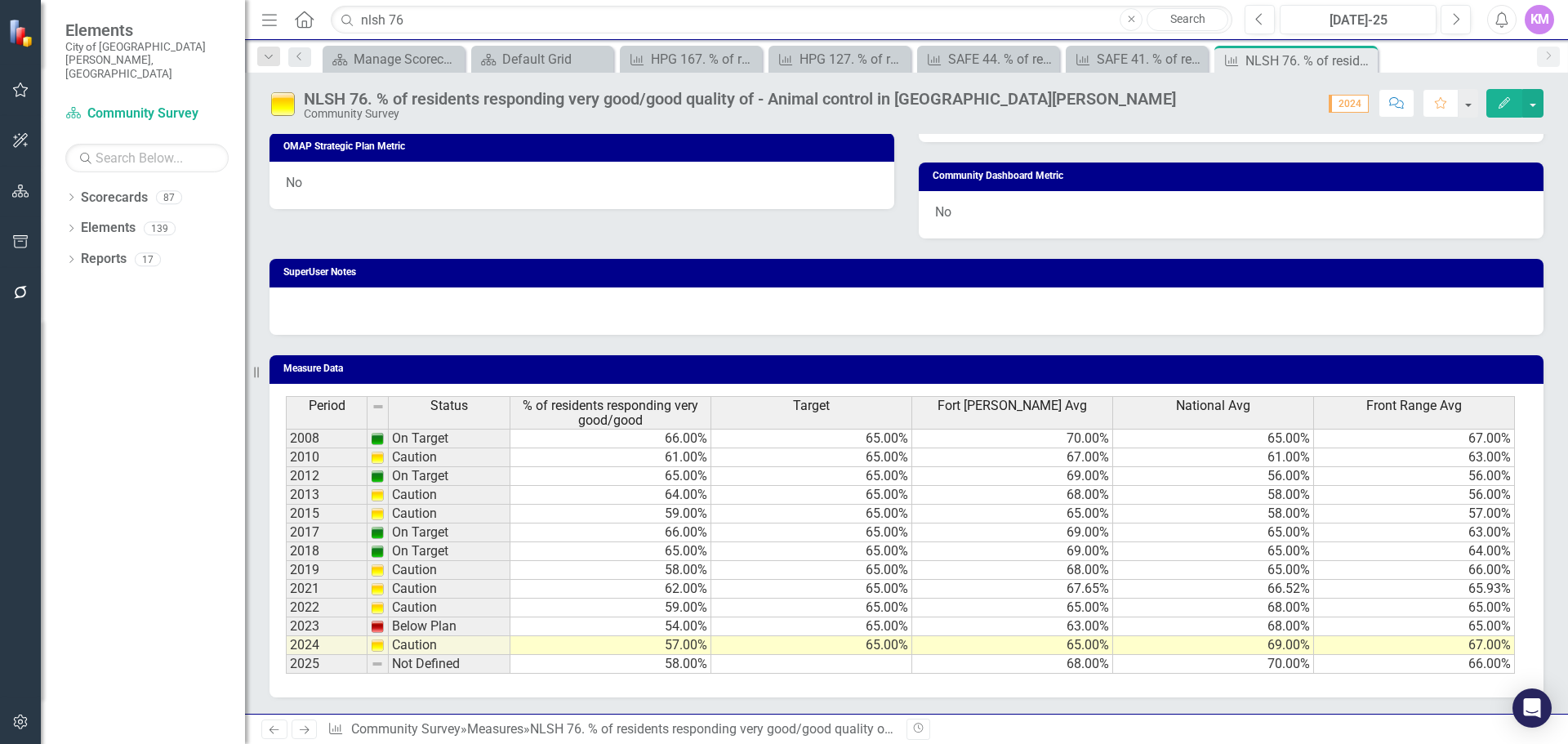
click at [853, 666] on td at bounding box center [812, 664] width 201 height 19
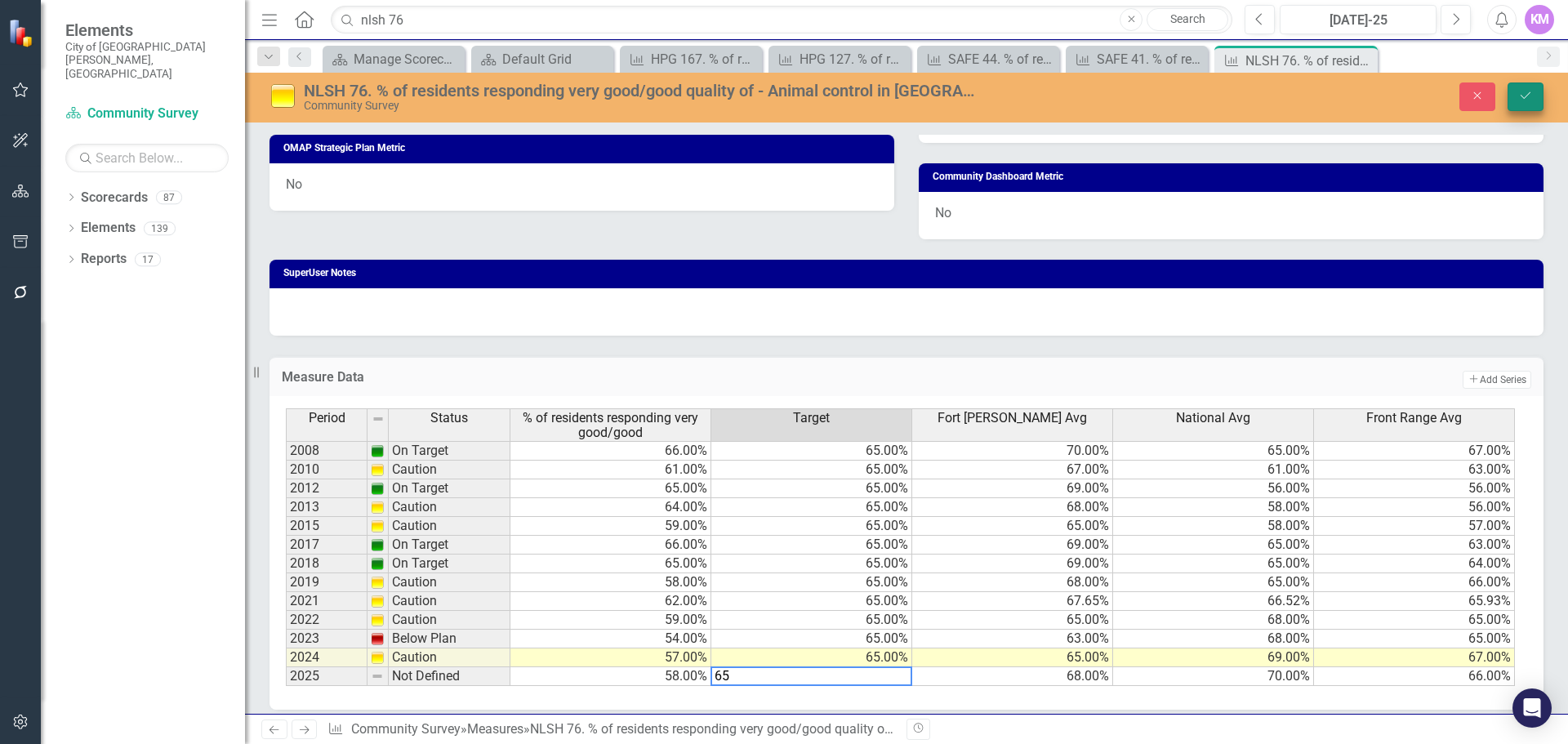
type textarea "65"
click at [1521, 101] on icon "Save" at bounding box center [1526, 96] width 15 height 12
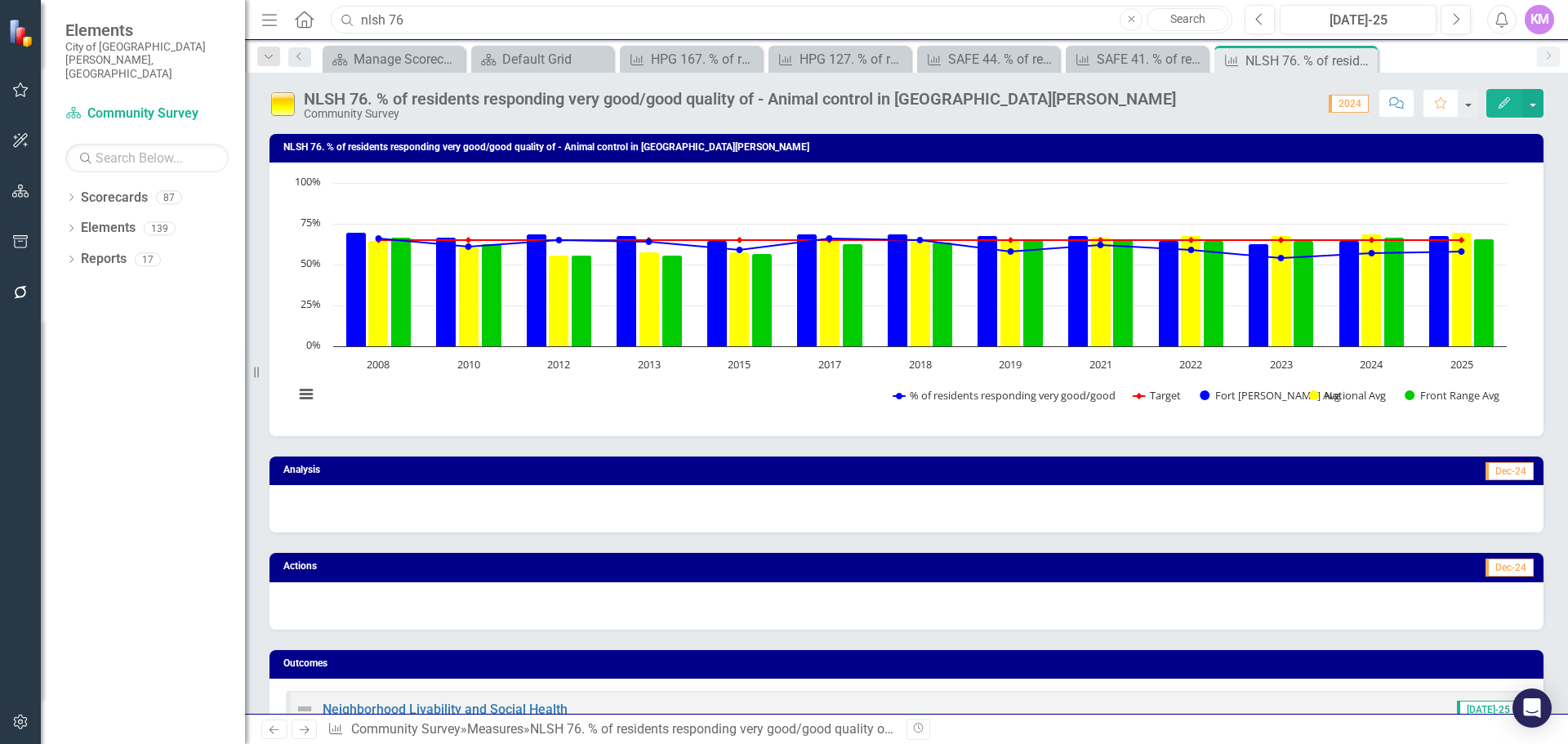
click at [423, 13] on input "nlsh 76" at bounding box center [782, 20] width 902 height 28
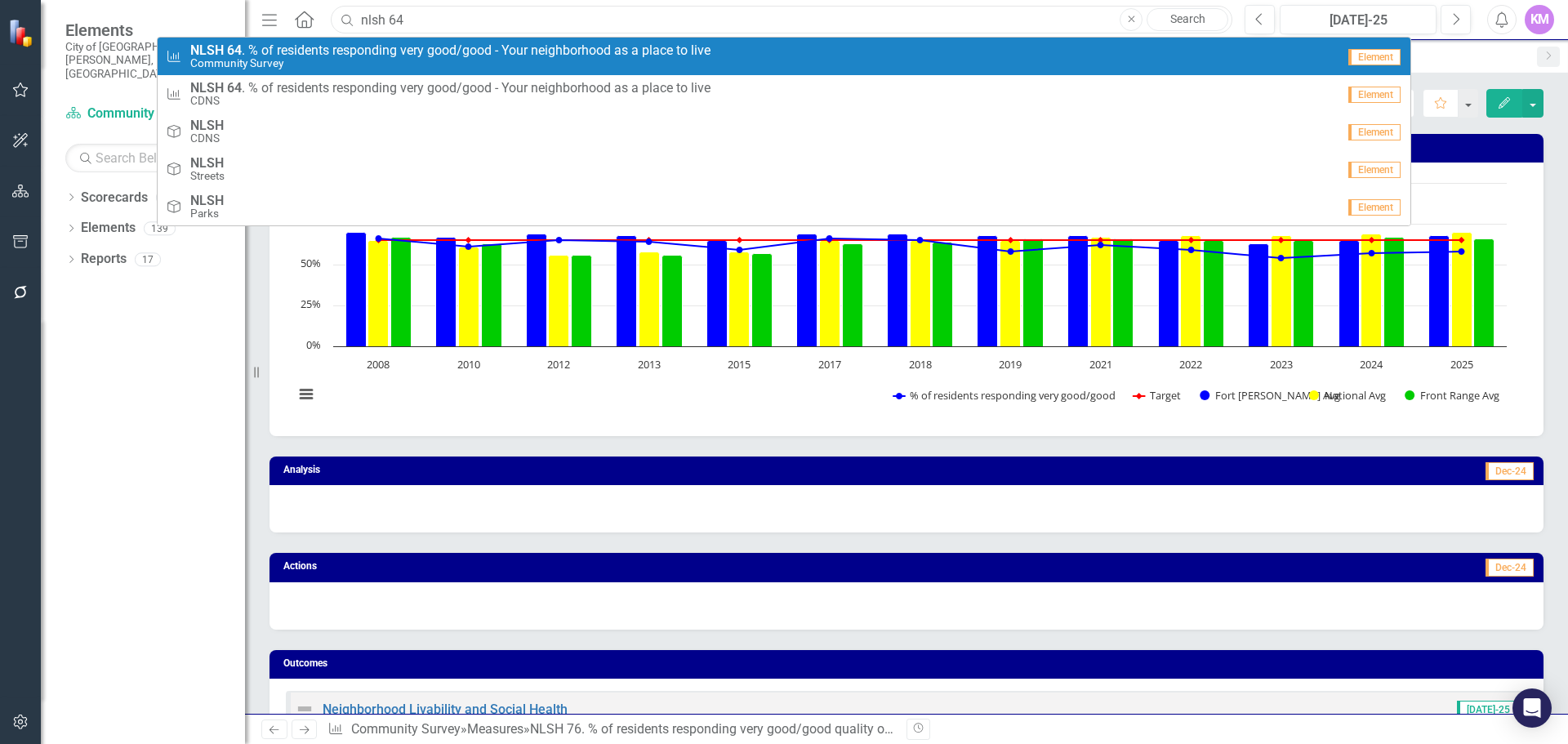
type input "nlsh 64"
click at [397, 52] on span "NLSH 64 . % of residents responding very good/good - Your neighborhood as a pla…" at bounding box center [451, 51] width 520 height 15
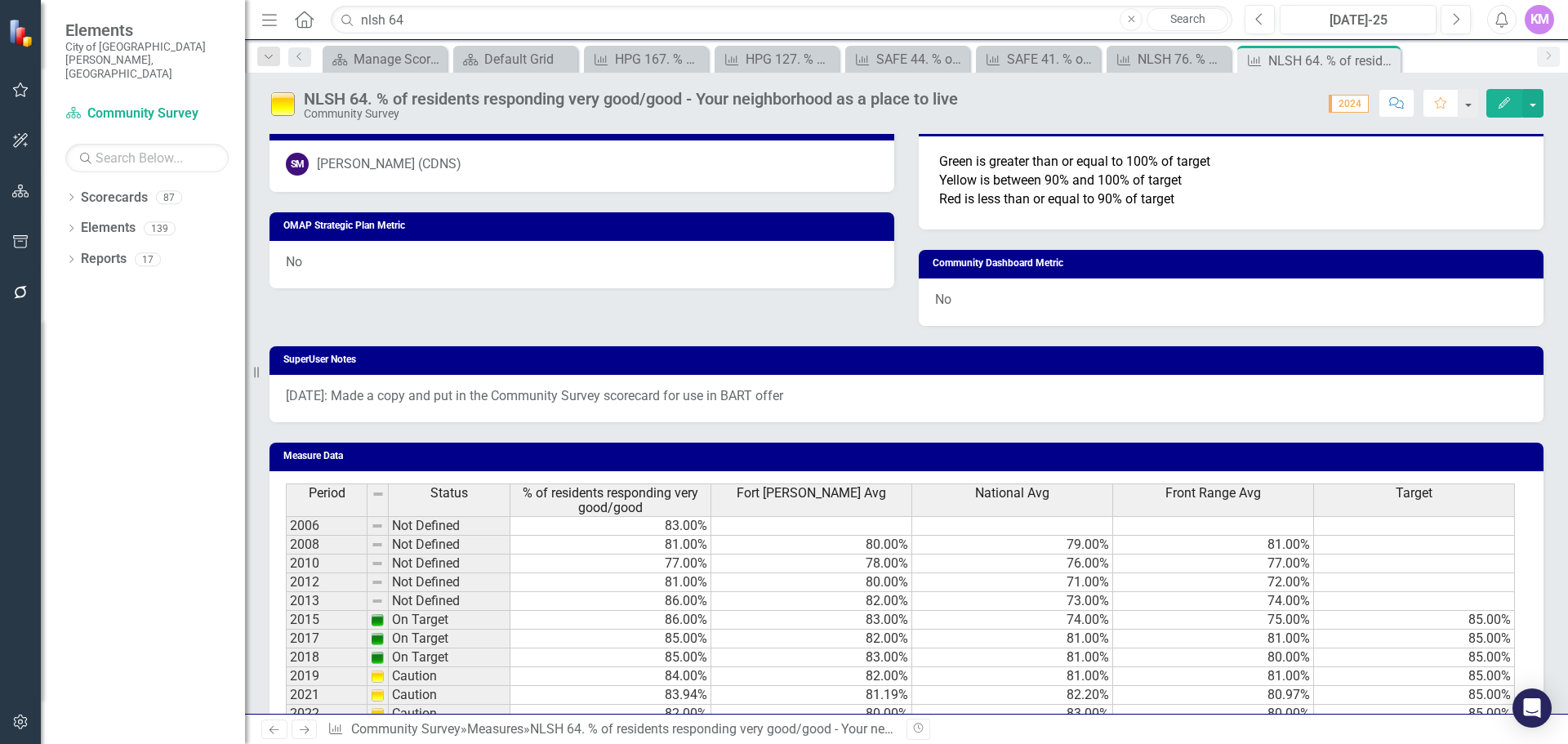
scroll to position [910, 0]
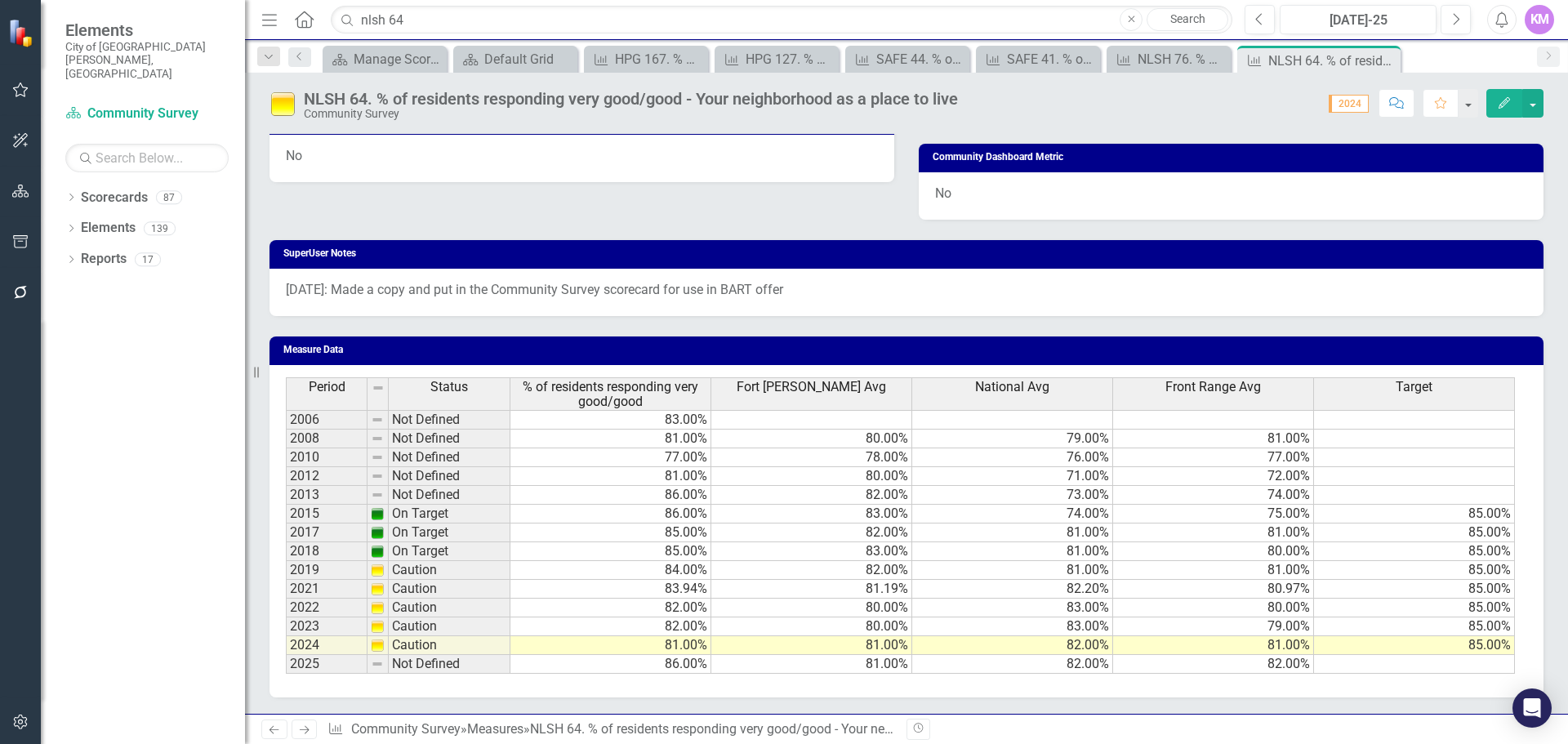
click at [1479, 672] on td at bounding box center [1415, 664] width 201 height 19
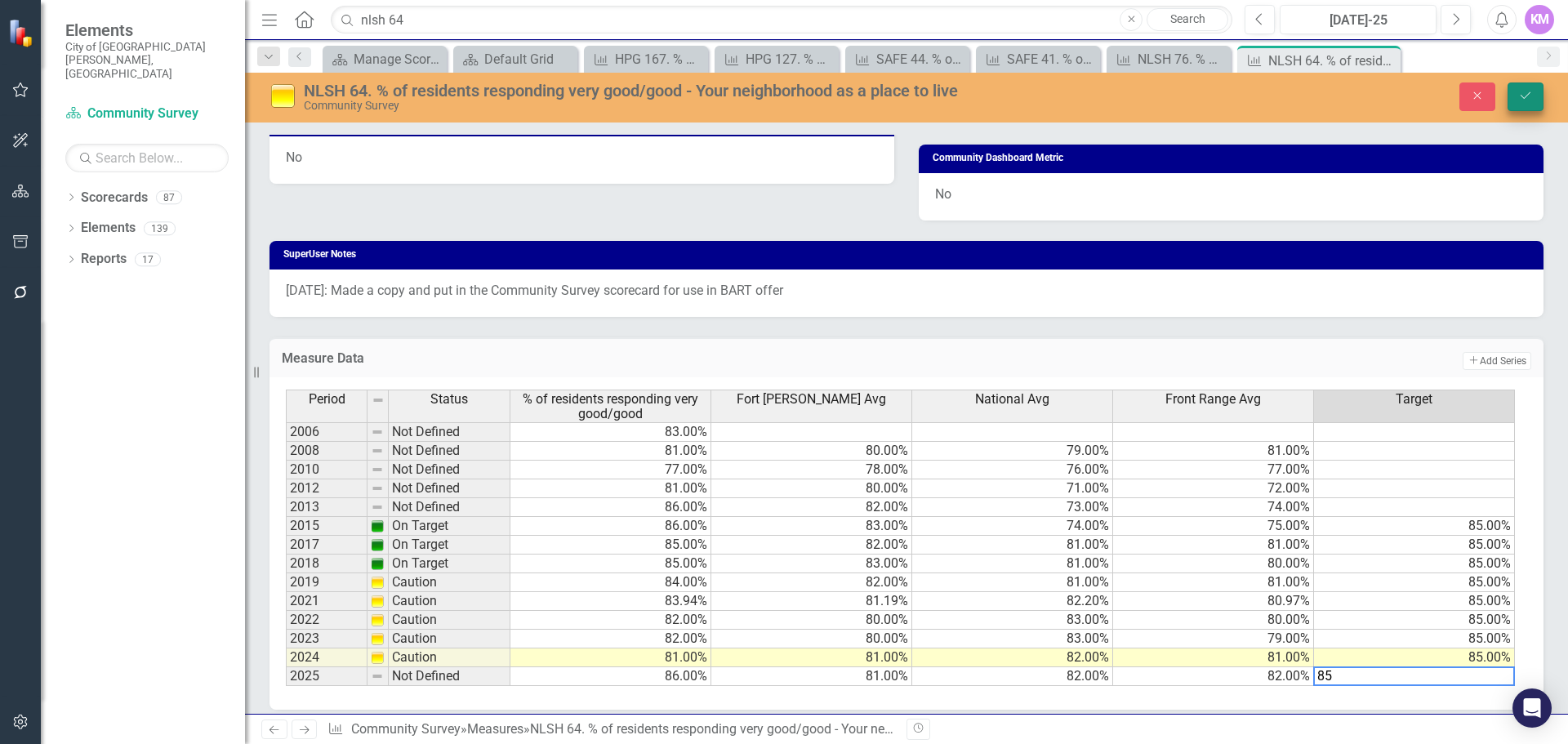
type textarea "85"
click at [1521, 91] on icon "Save" at bounding box center [1526, 96] width 15 height 12
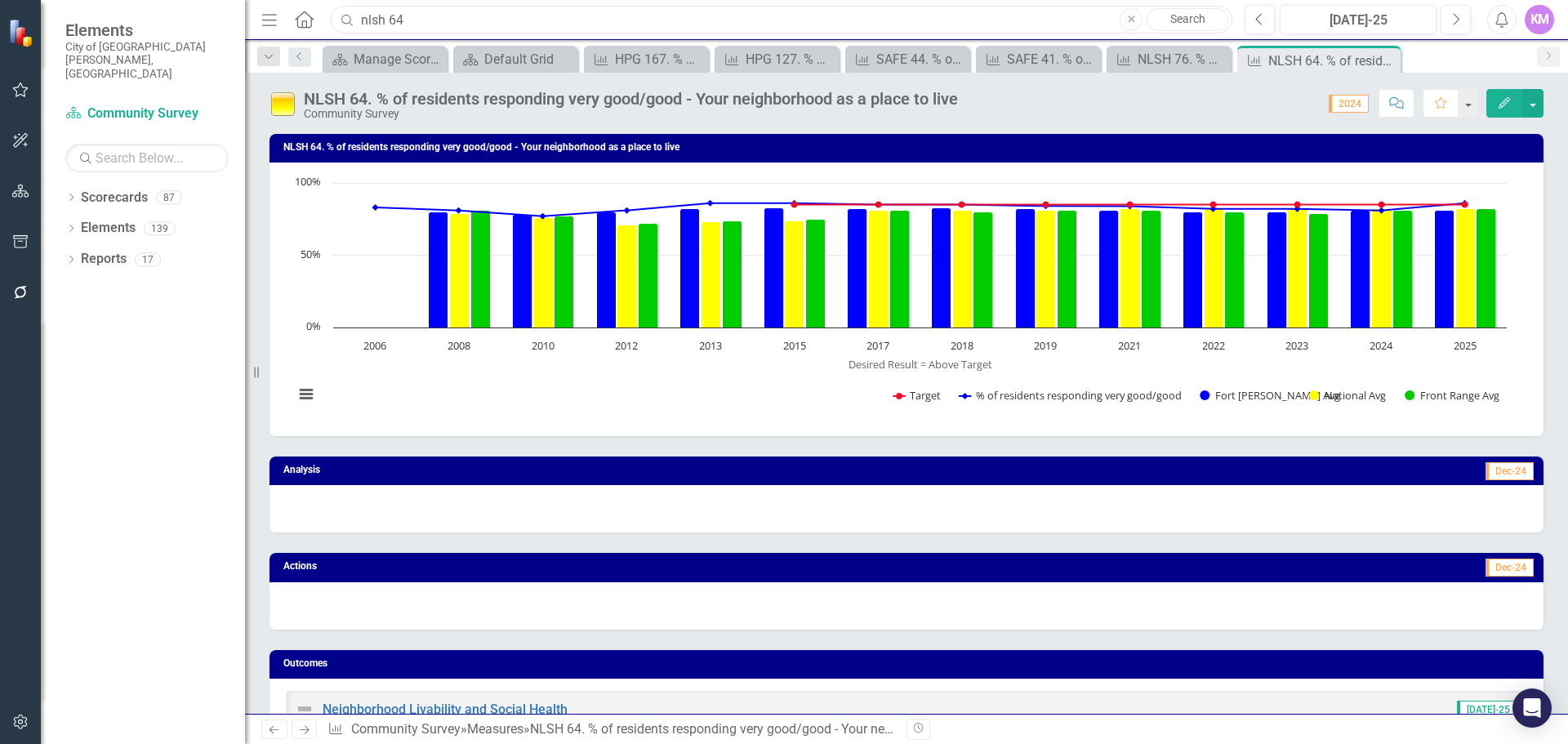
click at [438, 27] on input "nlsh 64" at bounding box center [782, 20] width 902 height 28
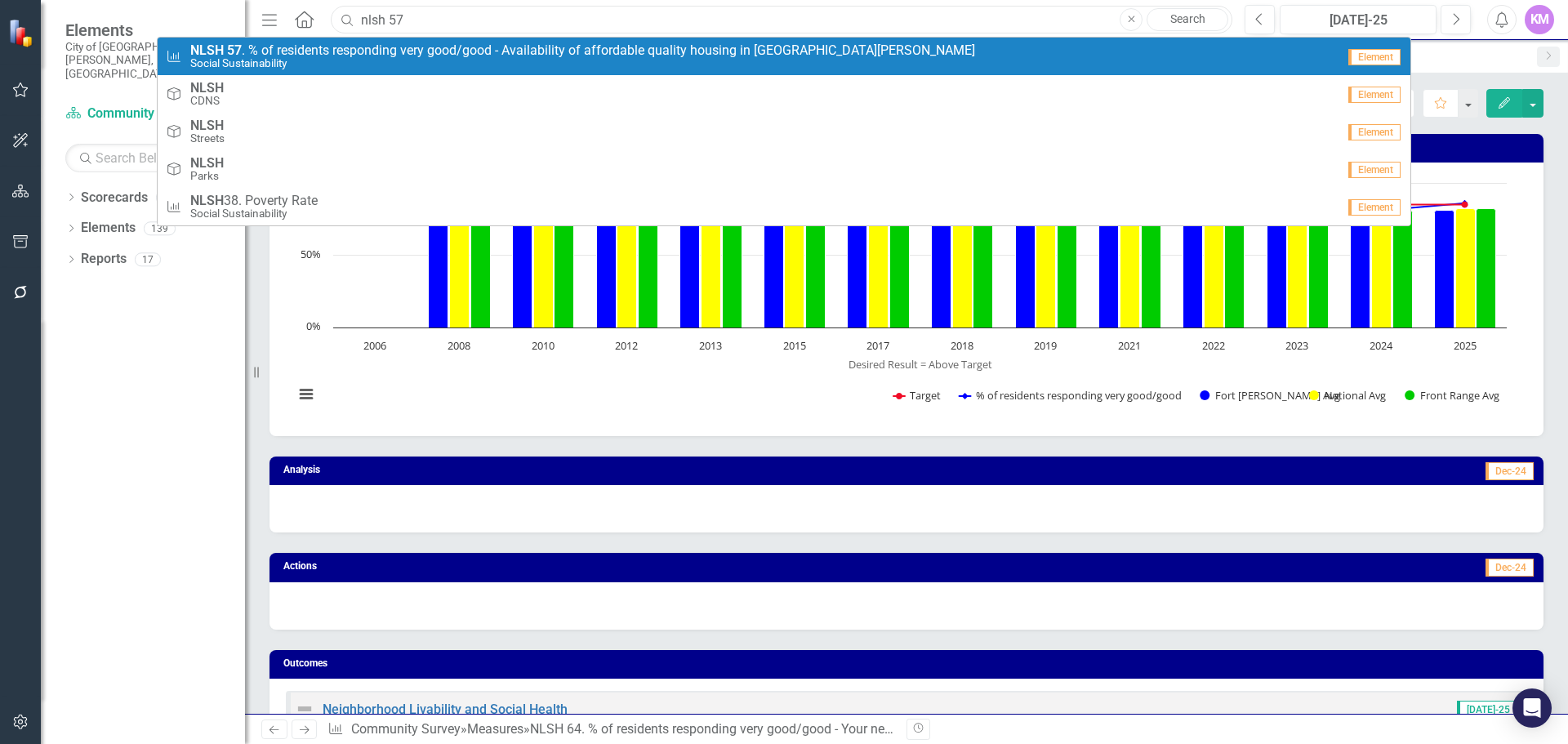
type input "nlsh 57"
click at [370, 47] on span "NLSH 57 . % of residents responding very good/good - Availability of affordable…" at bounding box center [583, 51] width 785 height 15
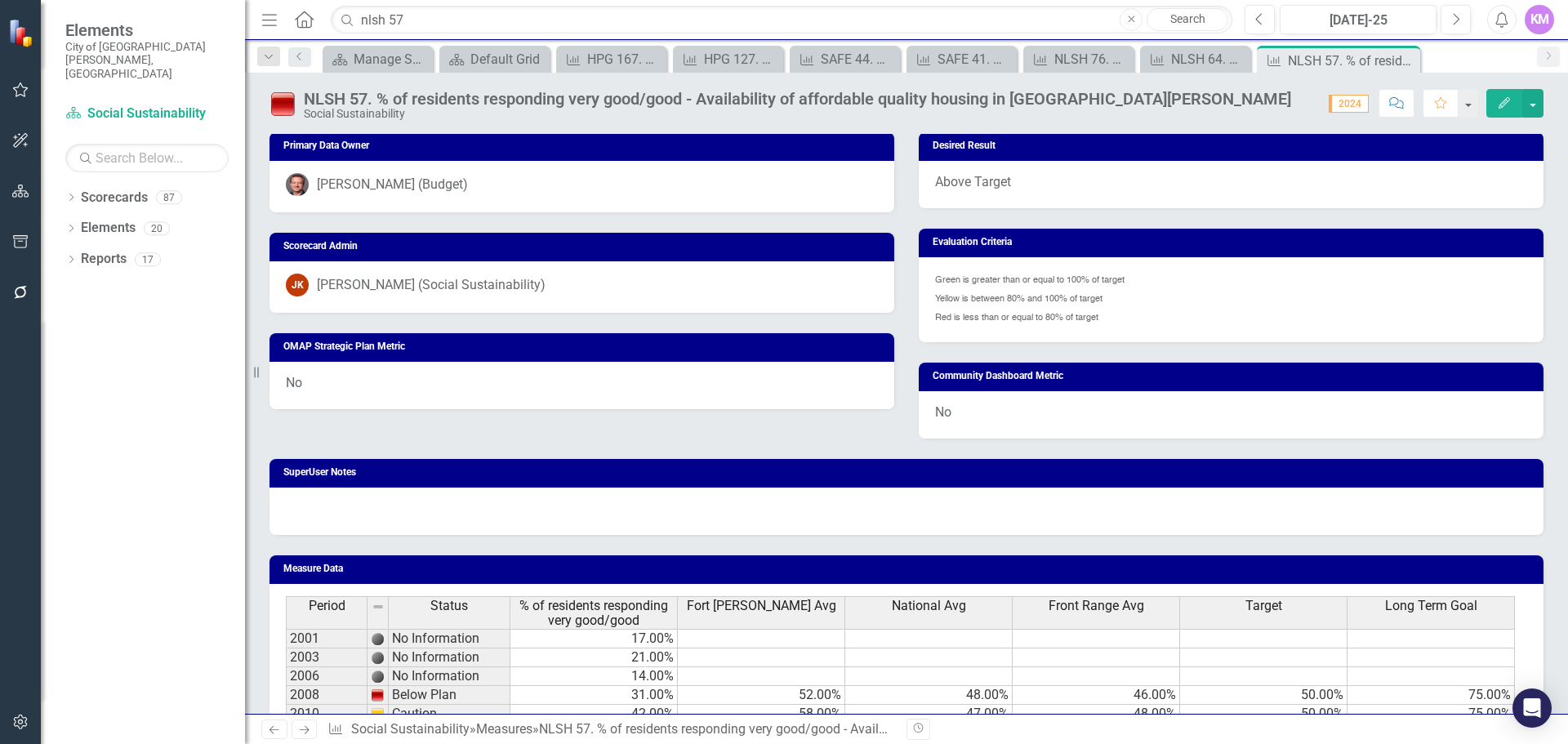
scroll to position [940, 0]
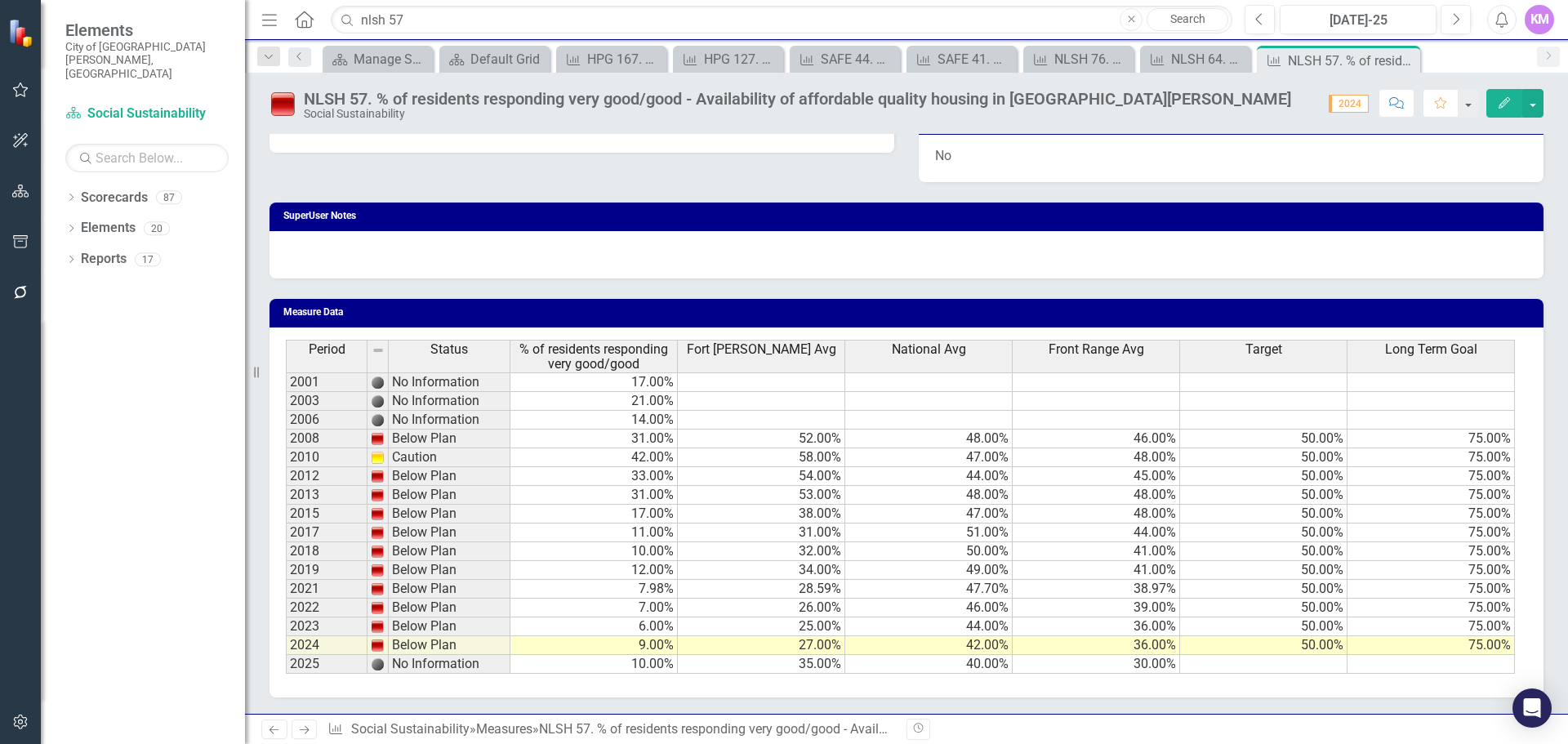
click at [1329, 658] on td at bounding box center [1264, 664] width 167 height 19
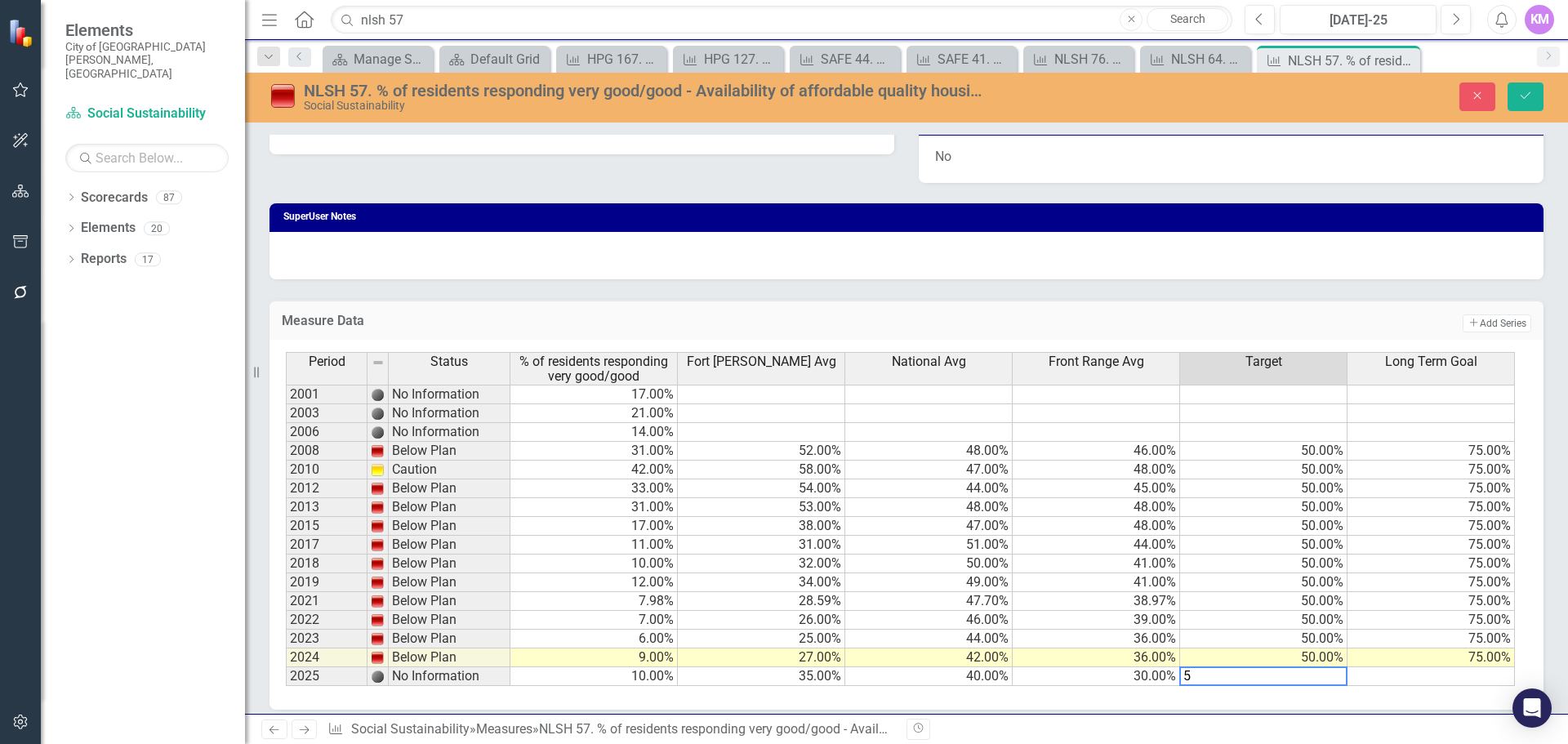
type textarea "50"
type textarea "75"
click at [1529, 96] on icon "Save" at bounding box center [1526, 96] width 15 height 12
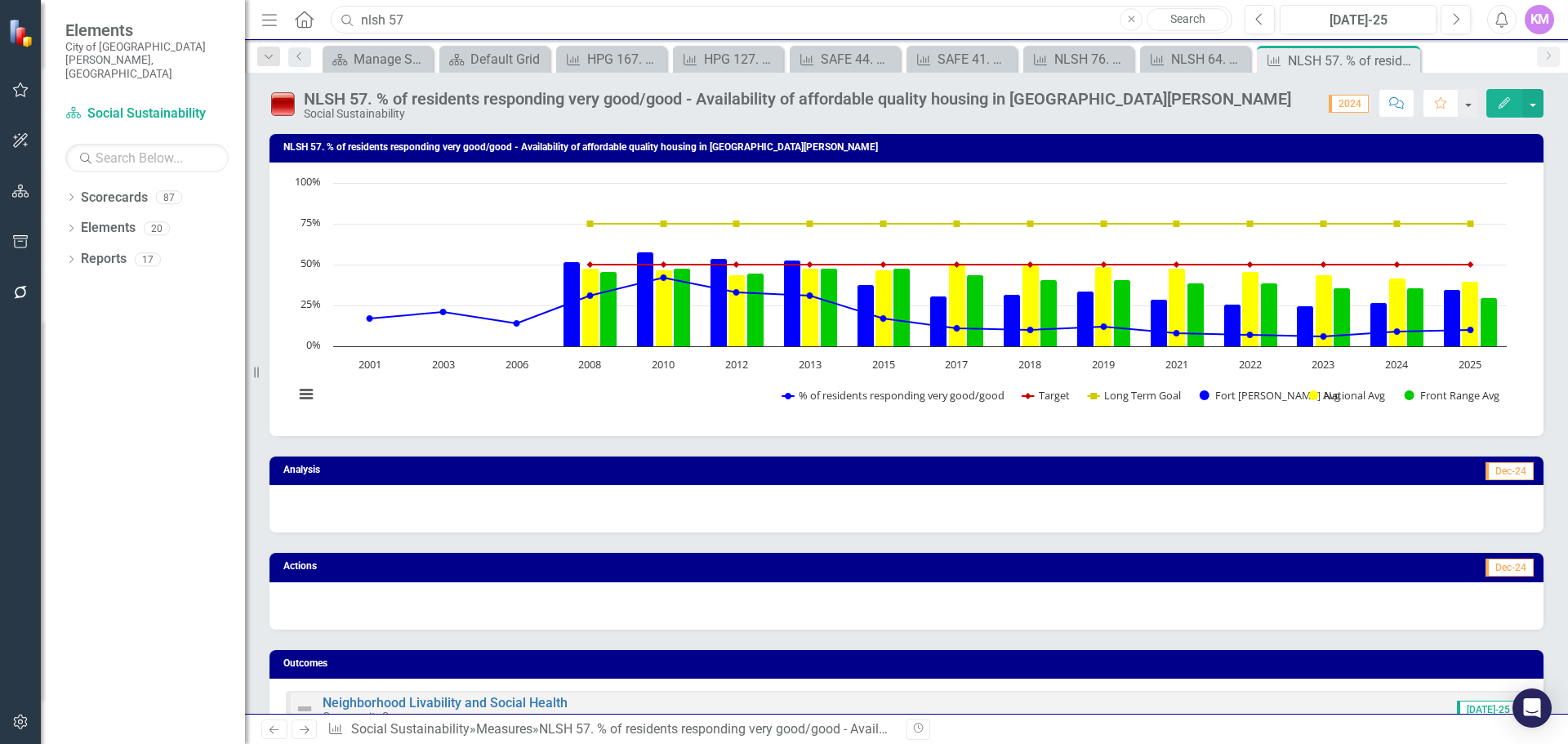
click at [427, 22] on input "nlsh 57" at bounding box center [782, 20] width 902 height 28
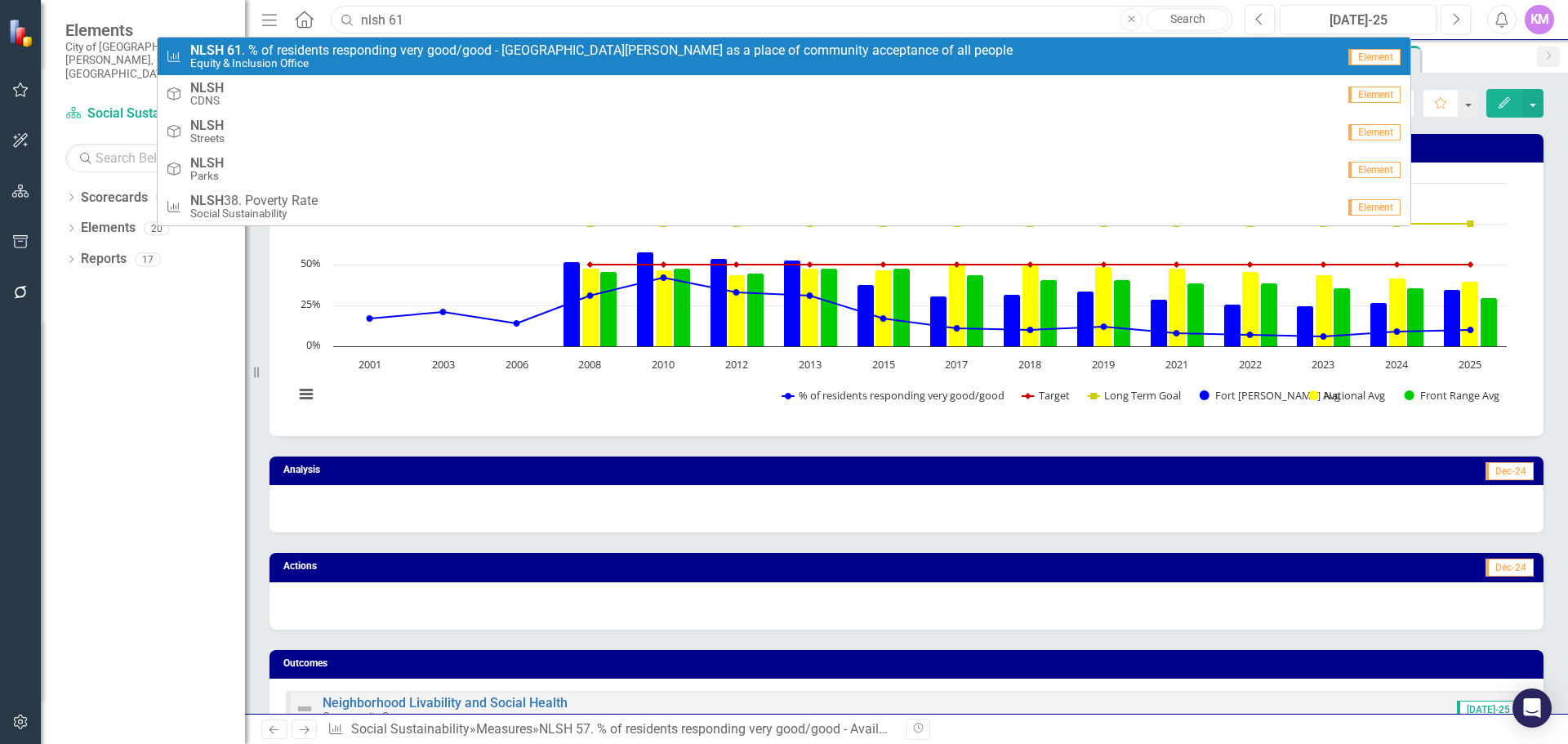
type input "nlsh 61"
click at [400, 57] on span "NLSH 61 . % of residents responding very good/good - [GEOGRAPHIC_DATA][PERSON_N…" at bounding box center [601, 51] width 822 height 15
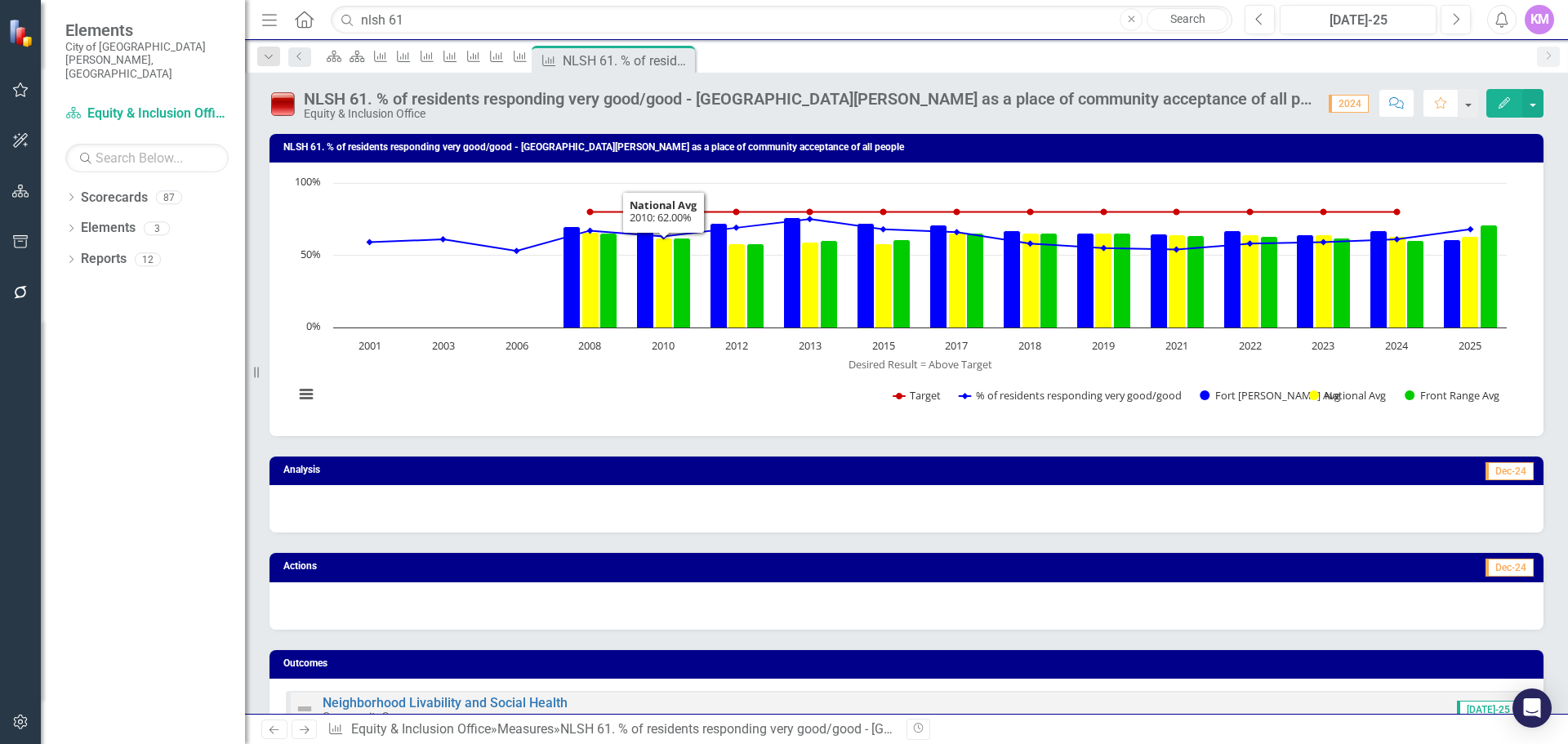
scroll to position [940, 0]
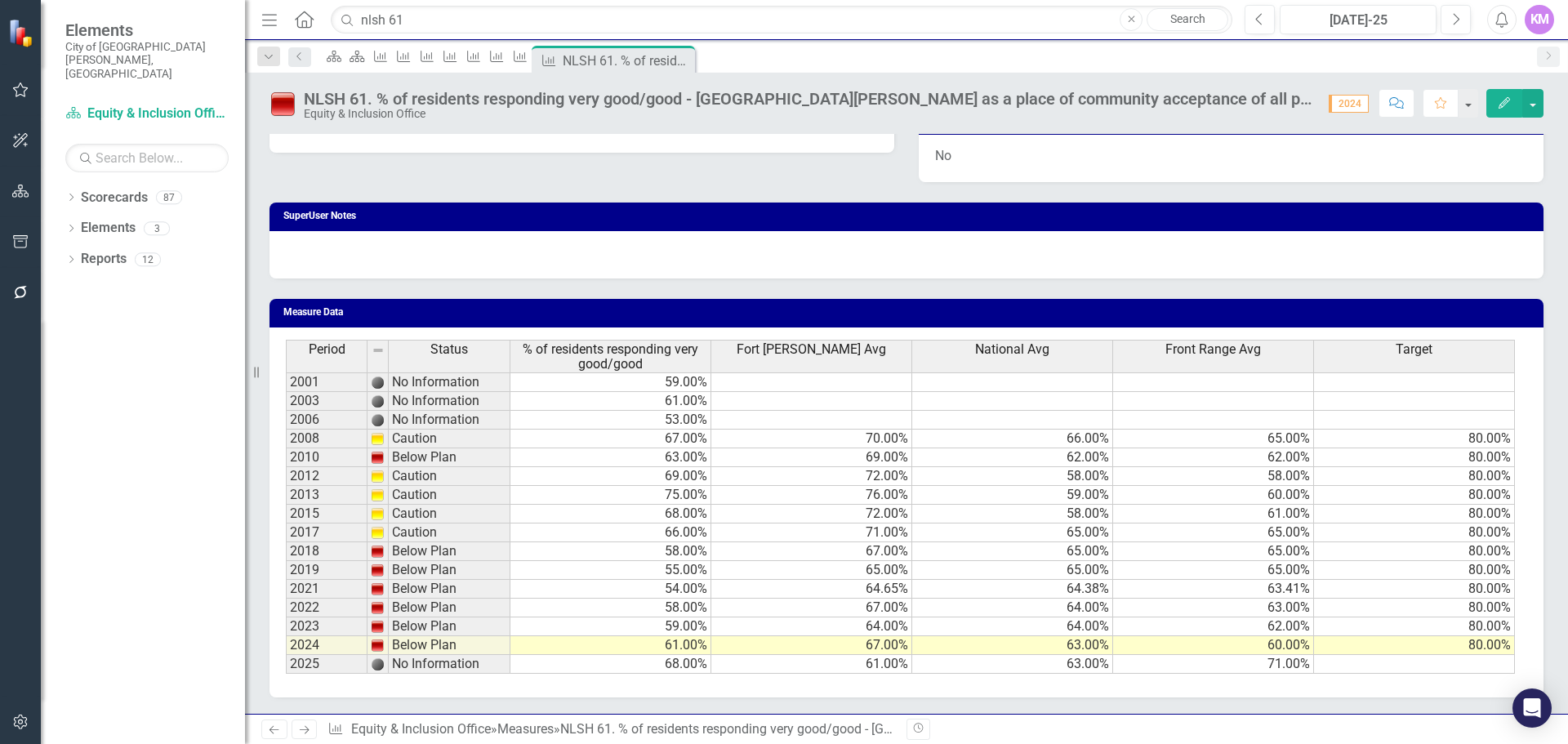
click at [1354, 672] on td at bounding box center [1415, 664] width 201 height 19
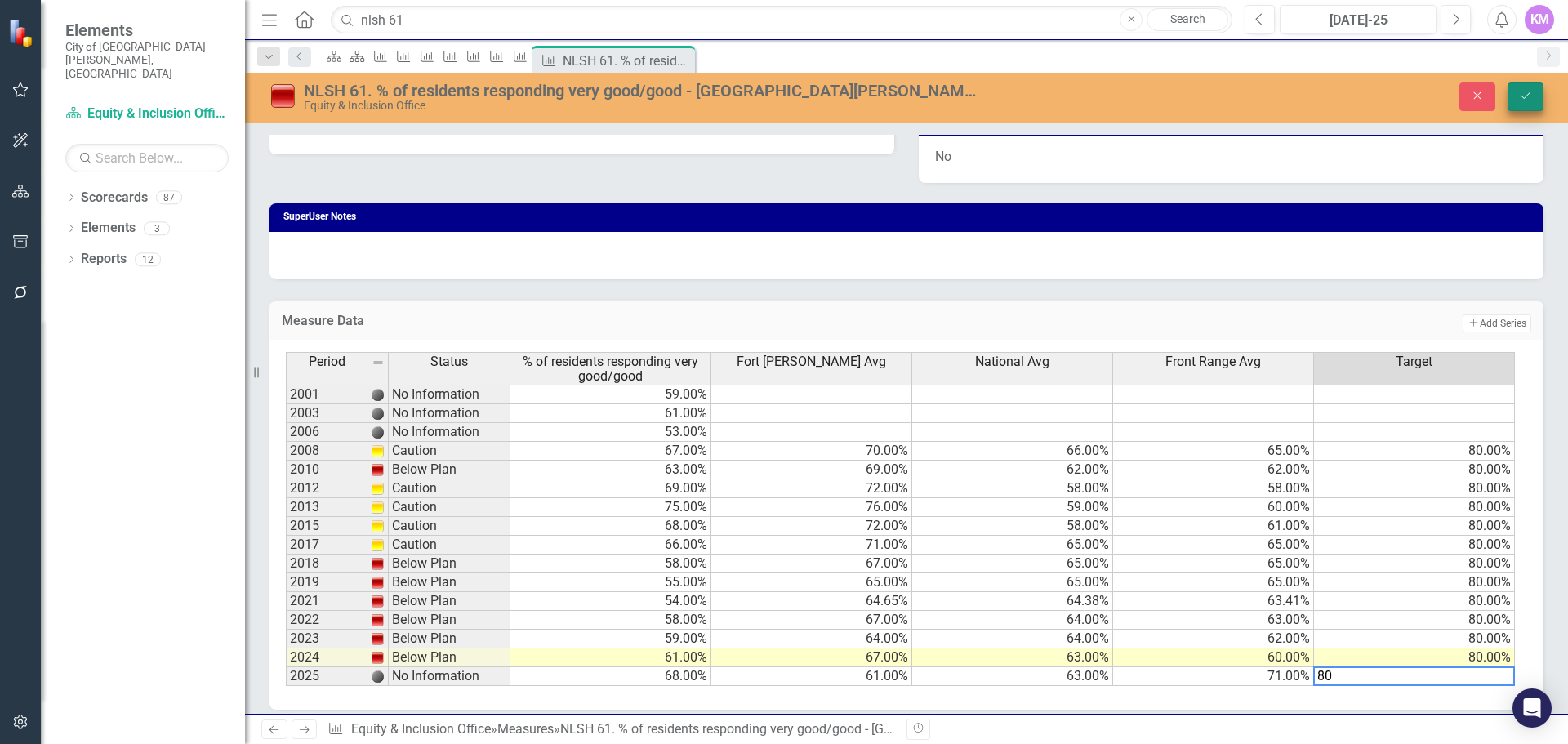
type textarea "80"
click at [1516, 101] on button "Save" at bounding box center [1526, 96] width 36 height 28
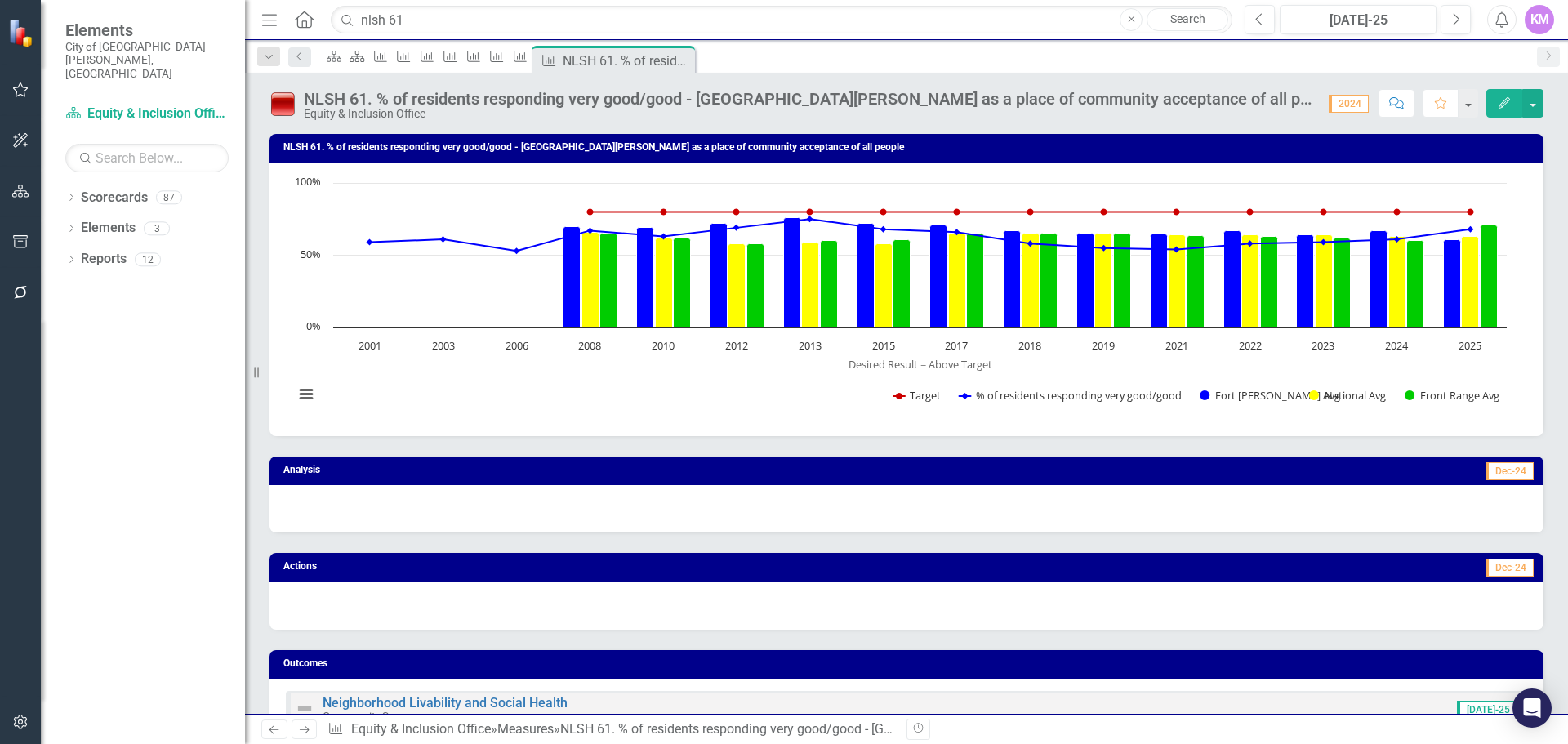
click at [529, 61] on div "Measure" at bounding box center [517, 56] width 23 height 21
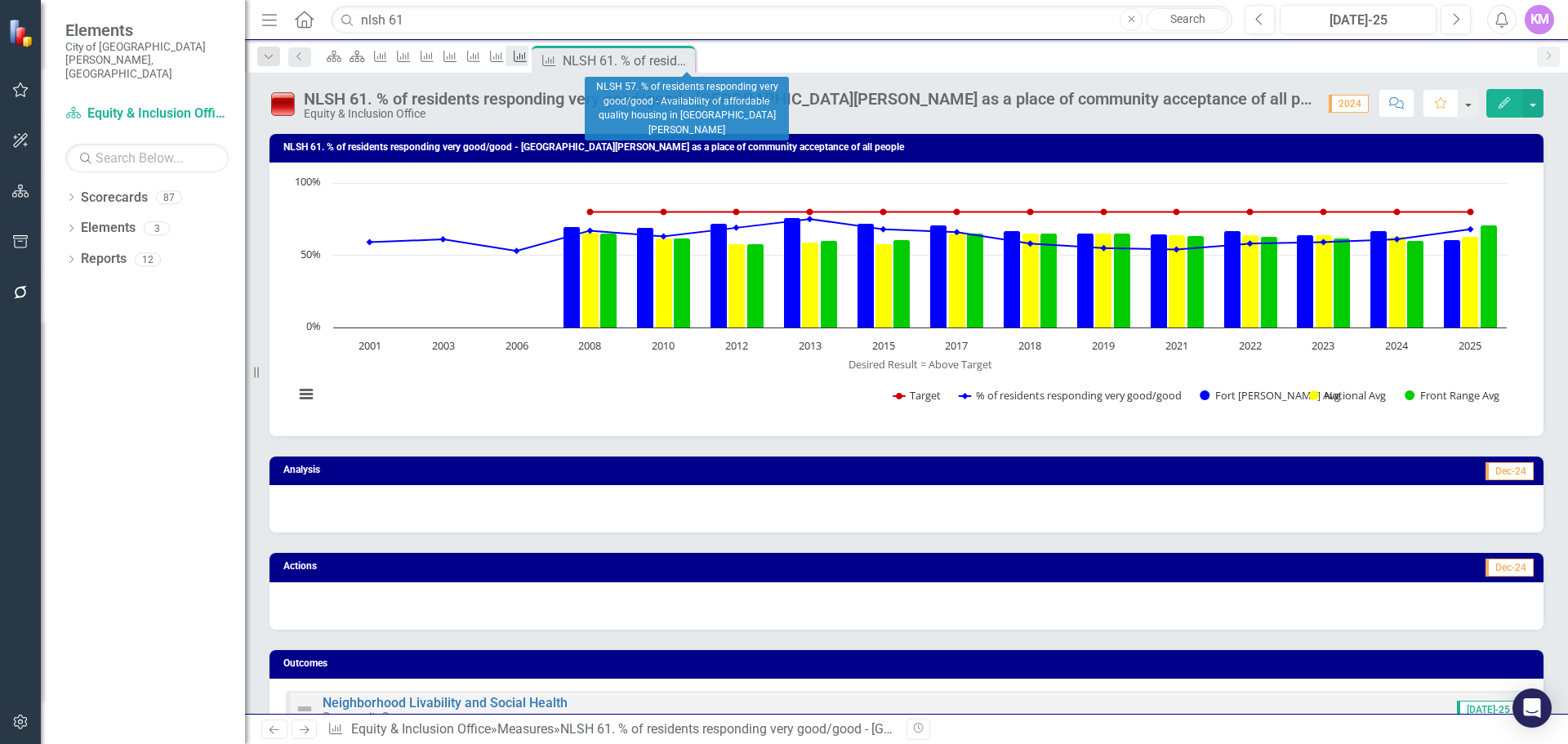
click at [529, 61] on icon "Measure" at bounding box center [520, 57] width 17 height 13
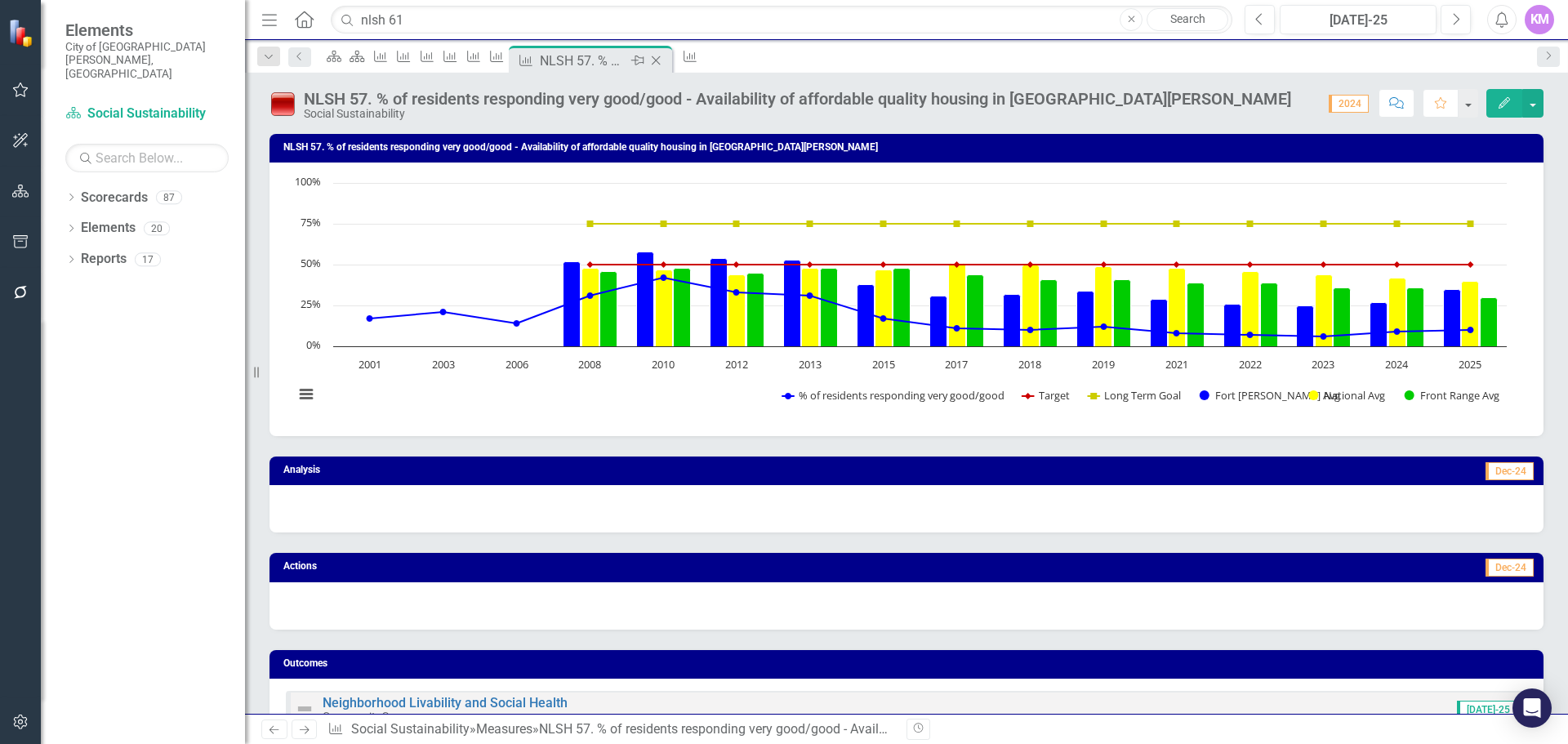
click at [664, 57] on icon "Close" at bounding box center [656, 61] width 17 height 13
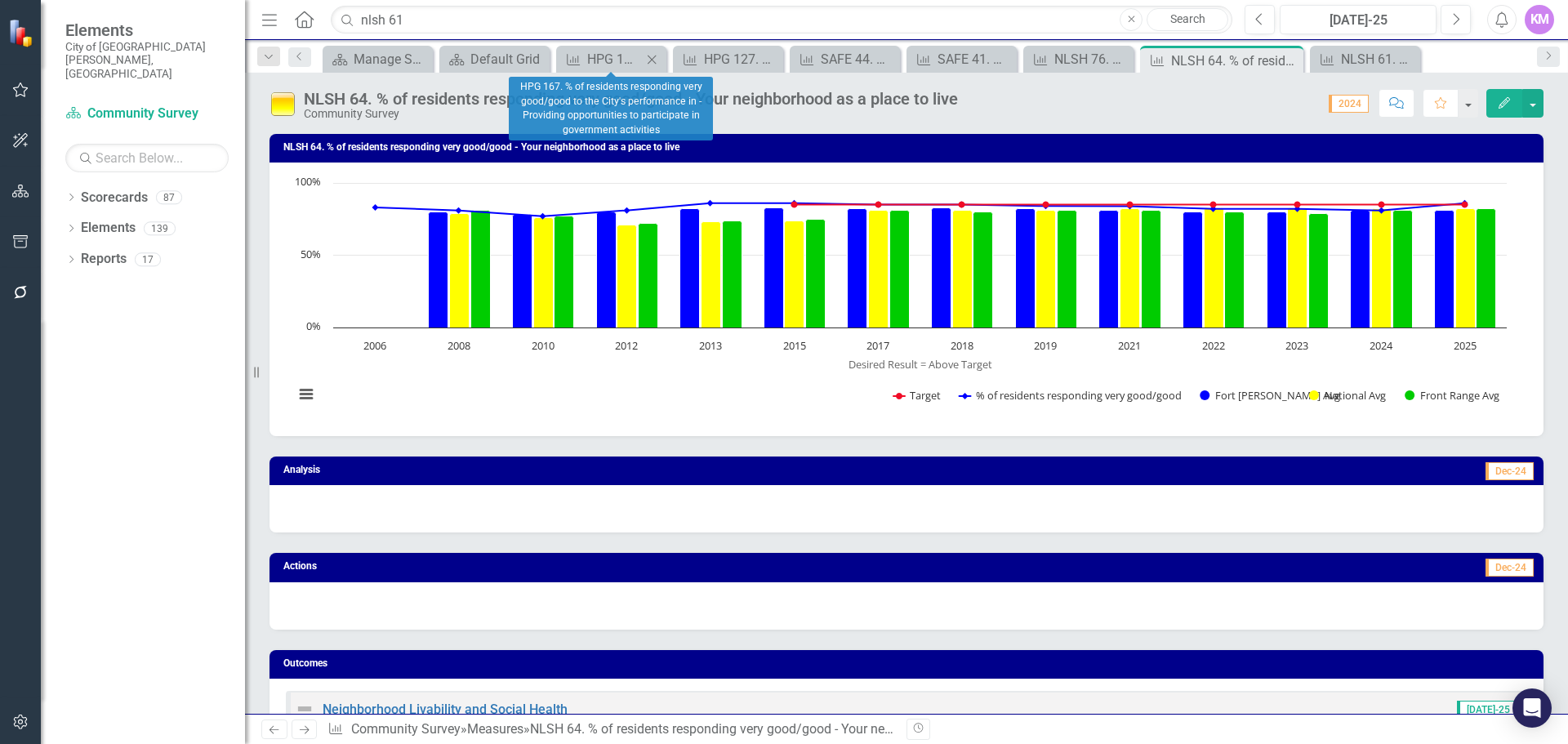
click at [655, 57] on icon "Close" at bounding box center [652, 60] width 17 height 13
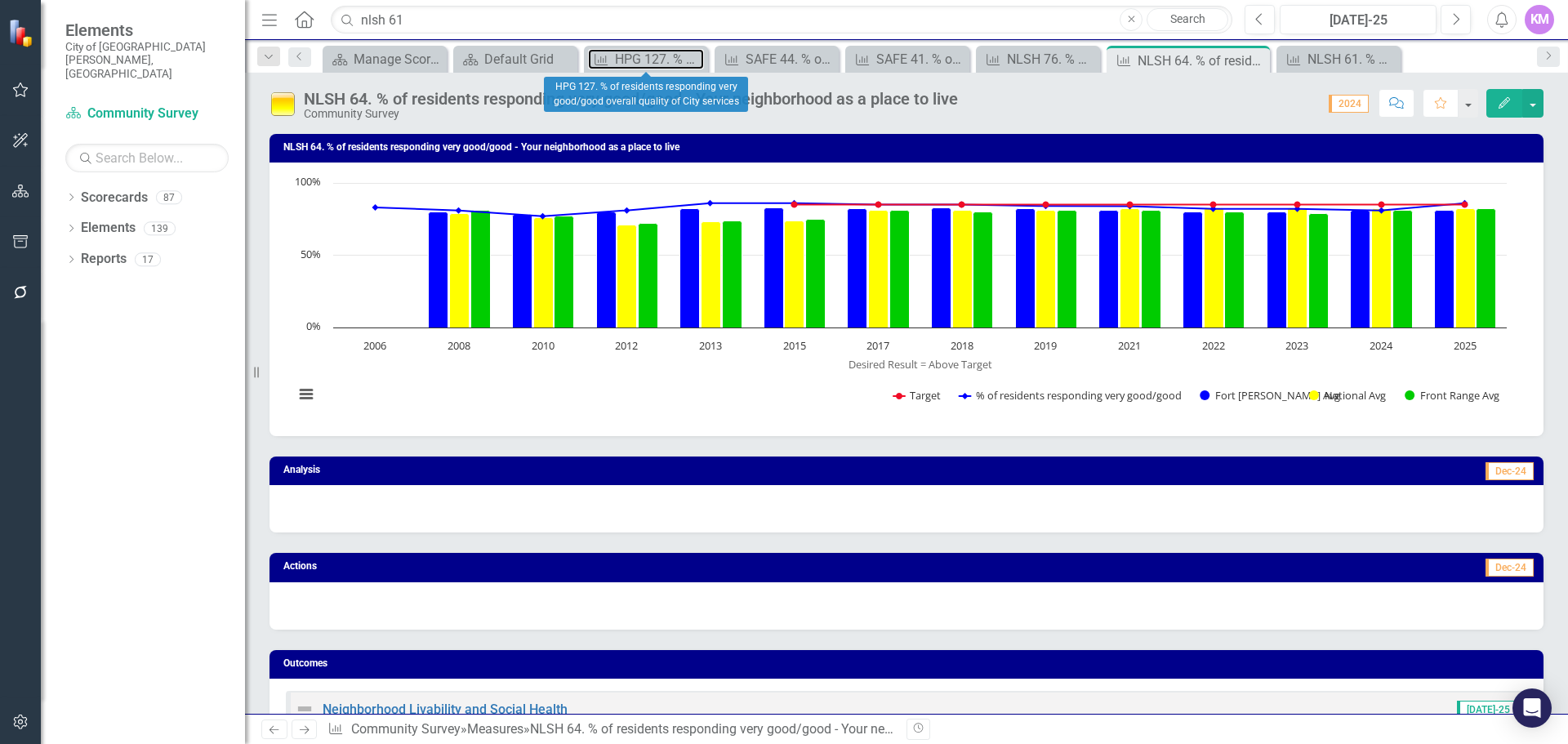
click at [655, 57] on div "HPG 127. % of residents responding very good/good overall quality of City servi…" at bounding box center [659, 59] width 89 height 21
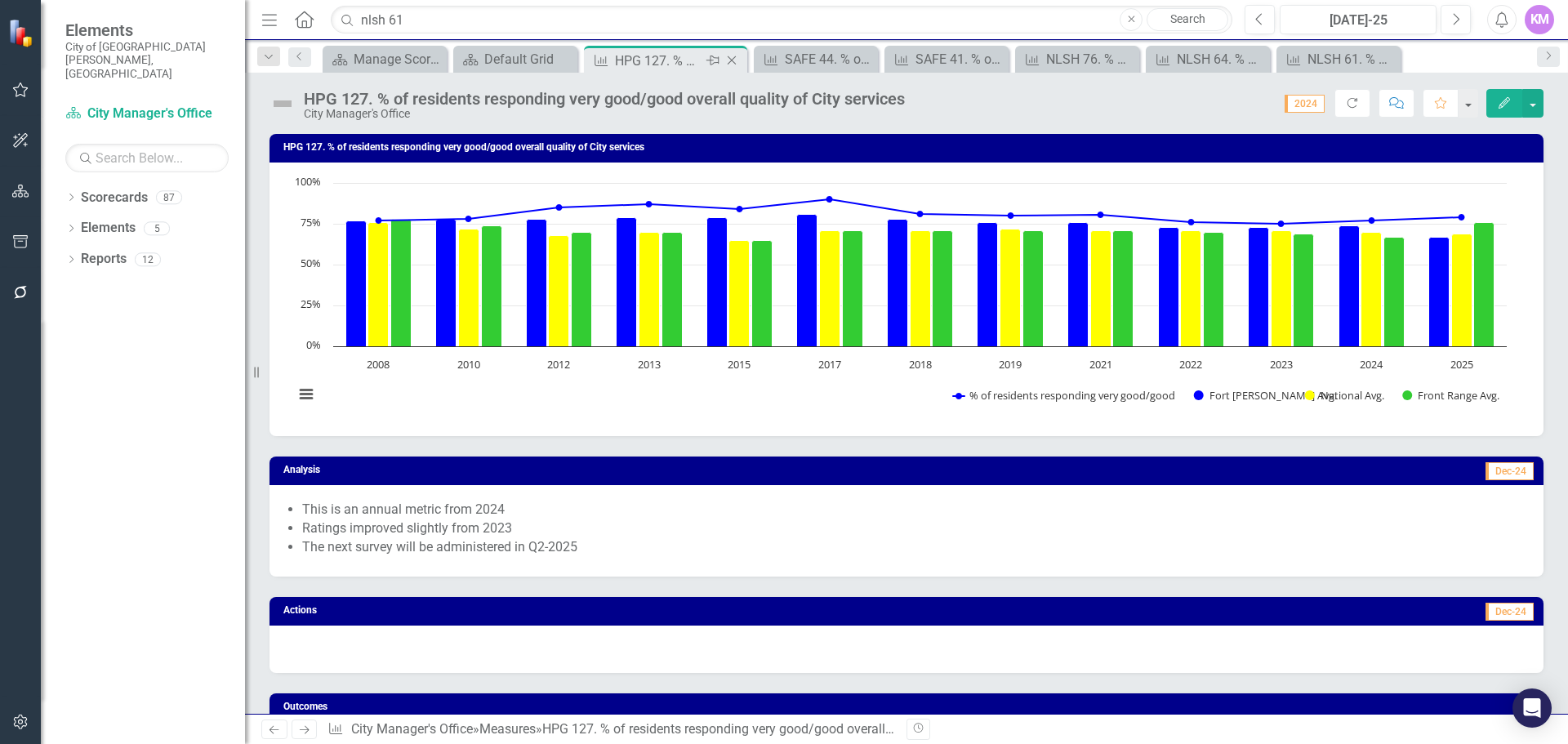
click at [734, 55] on icon "Close" at bounding box center [732, 61] width 17 height 13
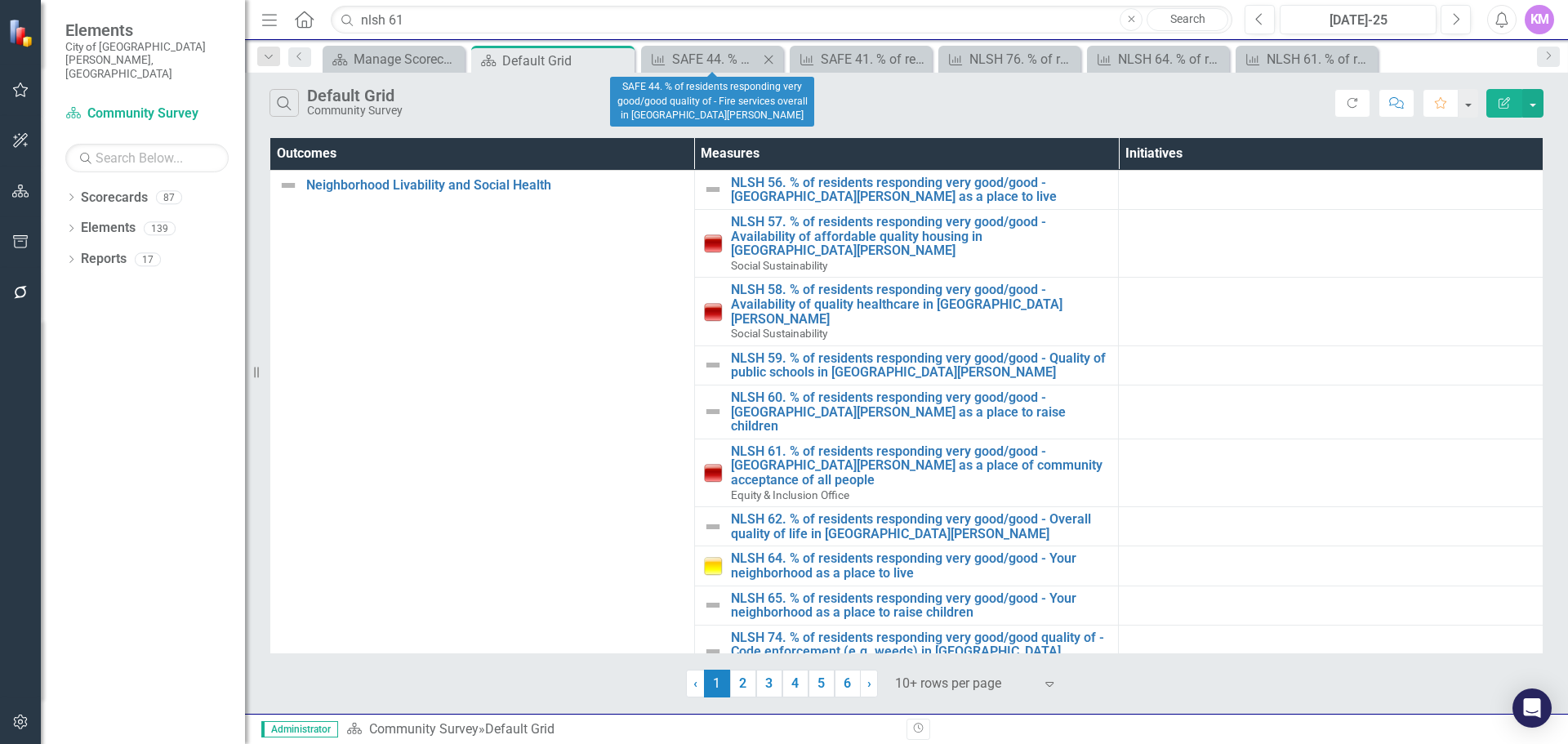
click at [768, 57] on icon "Close" at bounding box center [769, 60] width 17 height 13
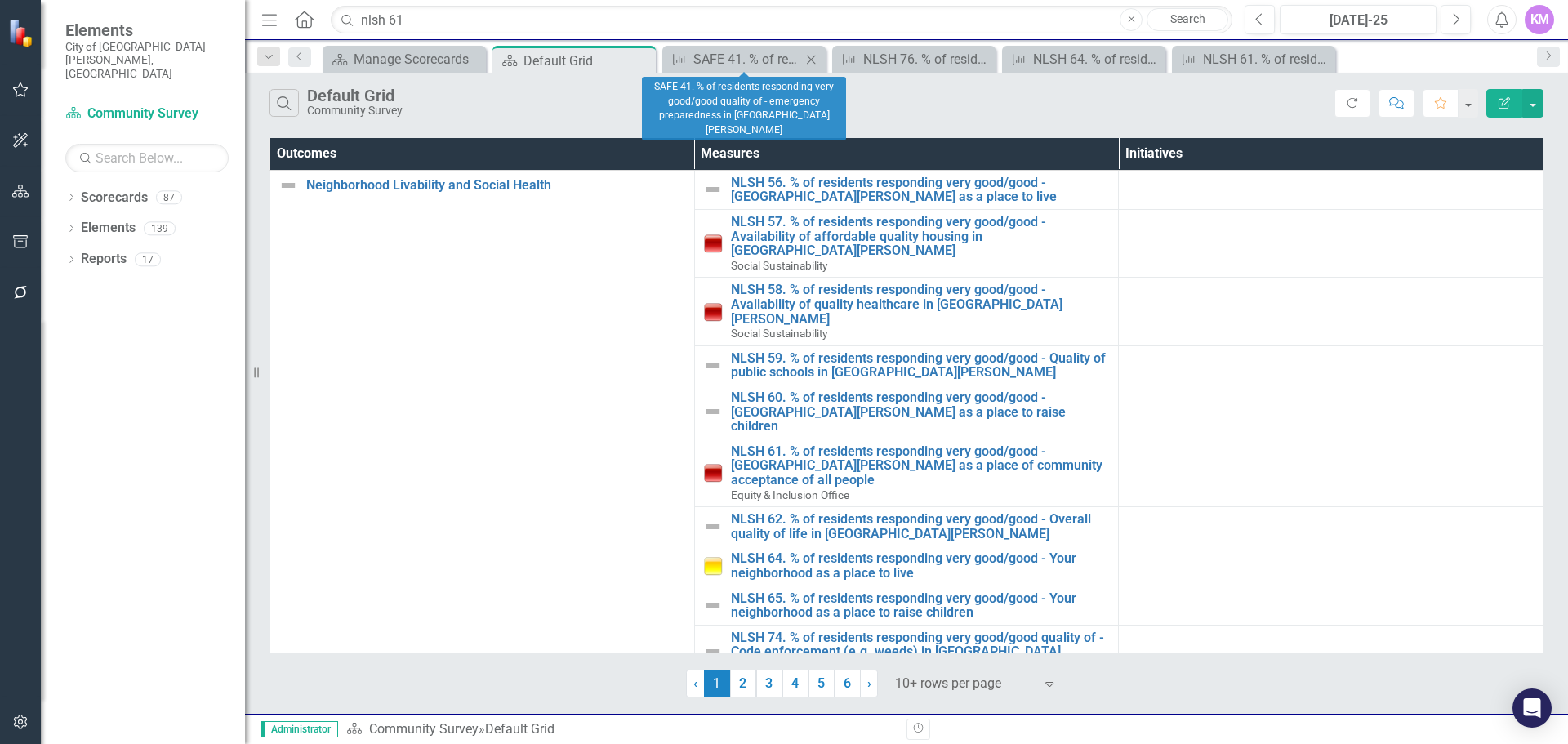
click at [807, 60] on icon "Close" at bounding box center [811, 60] width 17 height 13
click at [810, 59] on icon "Close" at bounding box center [811, 60] width 17 height 13
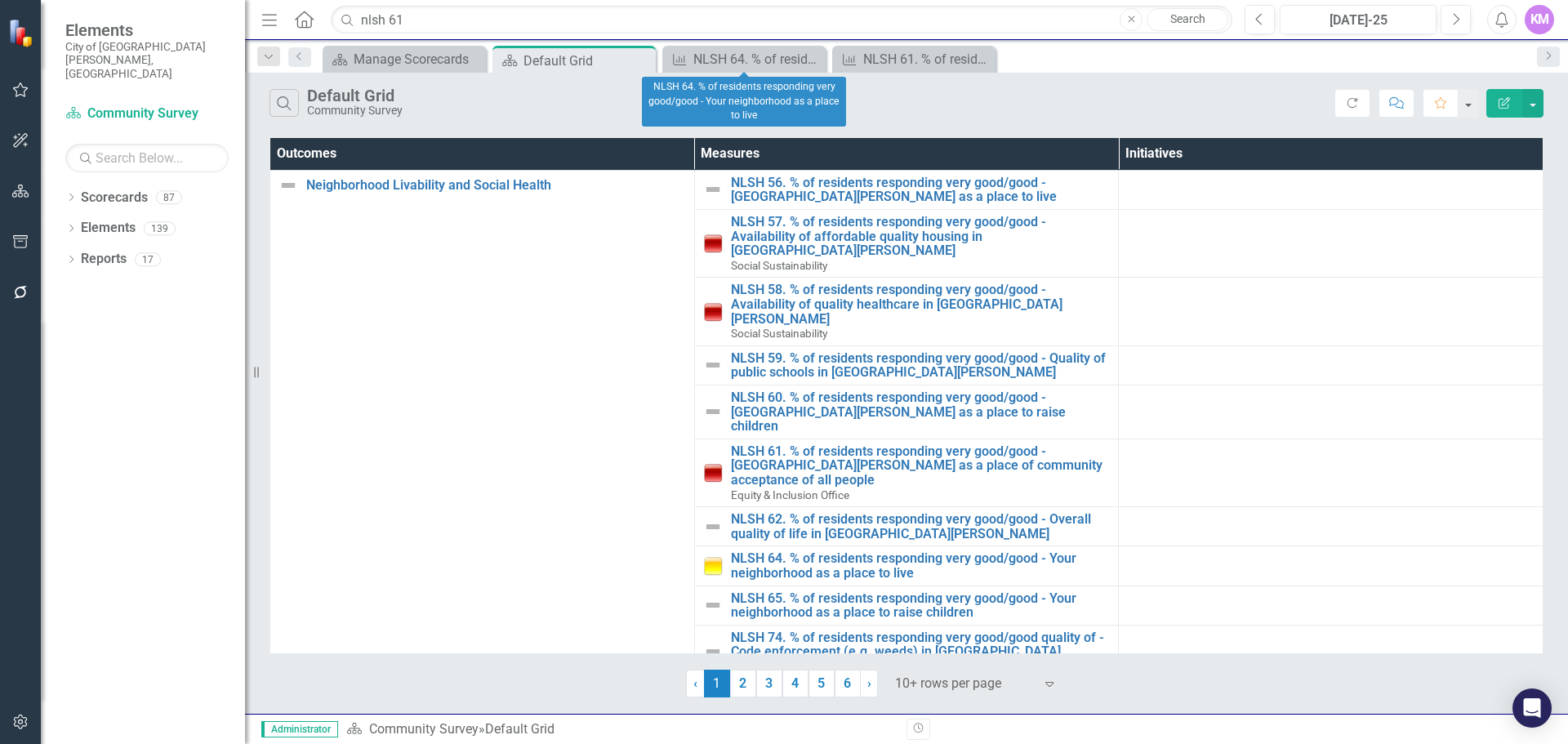
click at [0, 0] on icon "Close" at bounding box center [0, 0] width 0 height 0
click at [750, 63] on div "NLSH 61. % of residents responding very good/good - [GEOGRAPHIC_DATA][PERSON_NA…" at bounding box center [747, 59] width 108 height 21
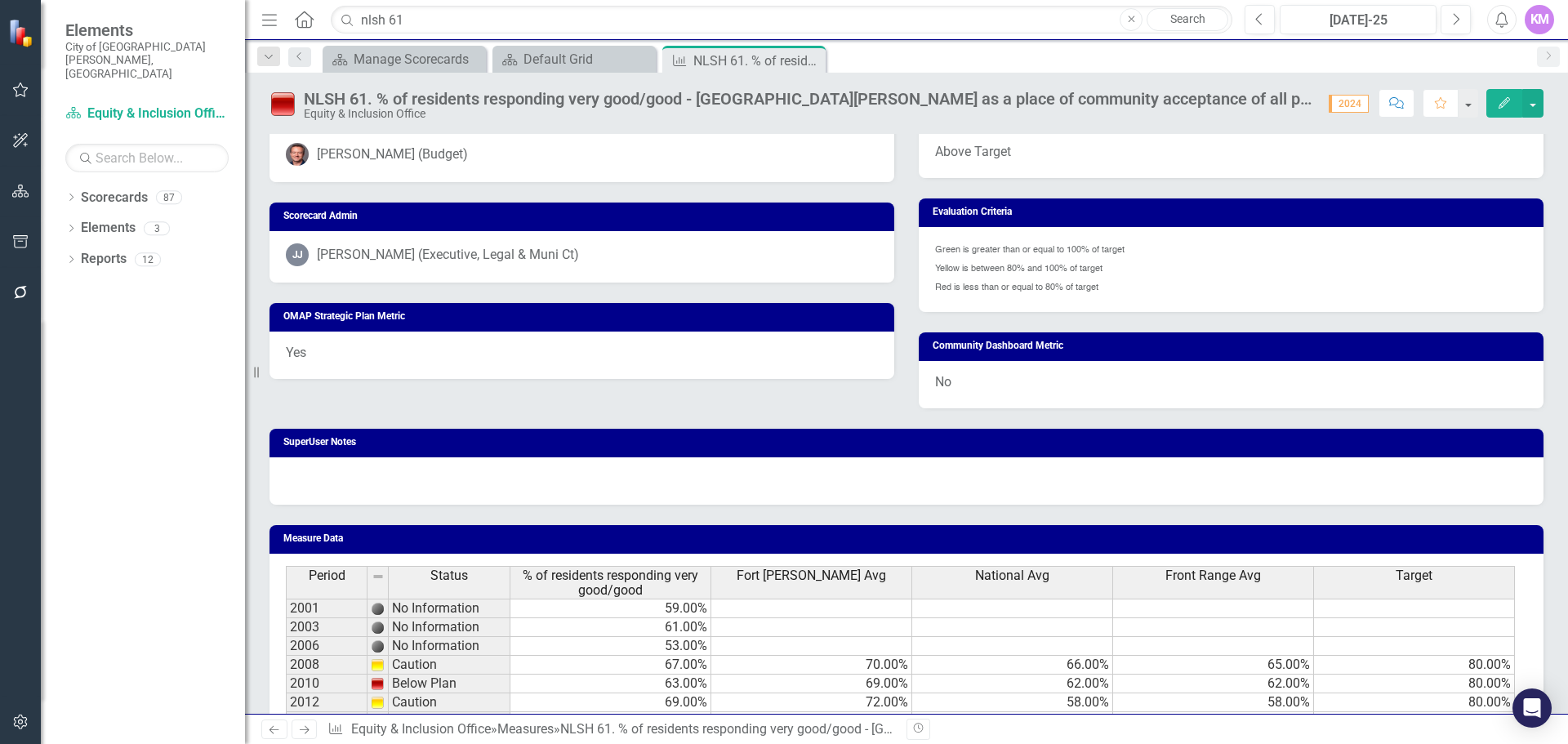
scroll to position [940, 0]
